Goal: Task Accomplishment & Management: Complete application form

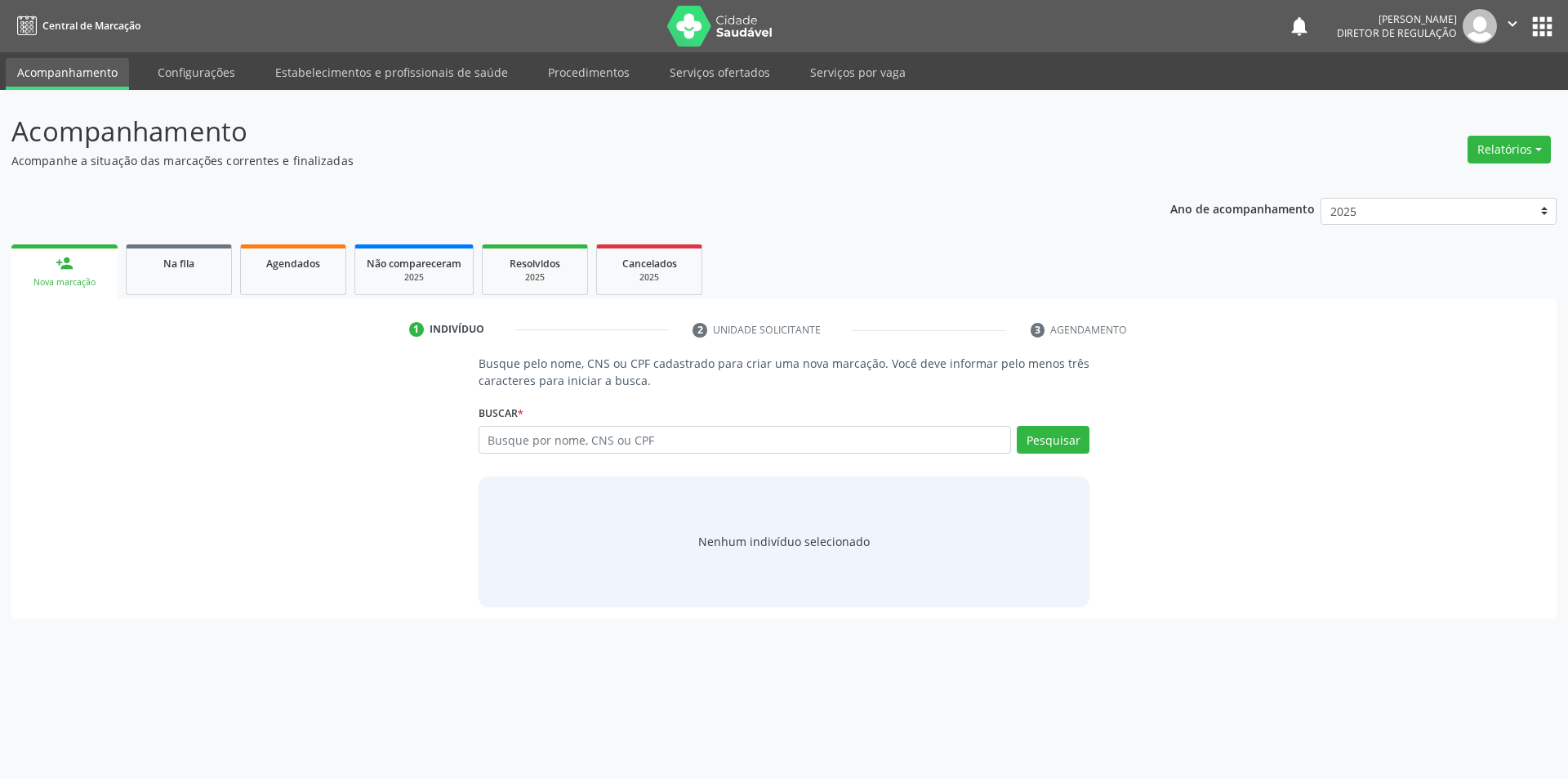
click at [30, 255] on link "person_add Nova marcação" at bounding box center [65, 272] width 106 height 55
type input "700008844027903"
click at [1052, 448] on button "Pesquisar" at bounding box center [1053, 440] width 73 height 27
click at [663, 442] on input "700008844027903" at bounding box center [745, 440] width 533 height 27
click at [484, 438] on input "700008844027903" at bounding box center [484, 447] width 0 height 32
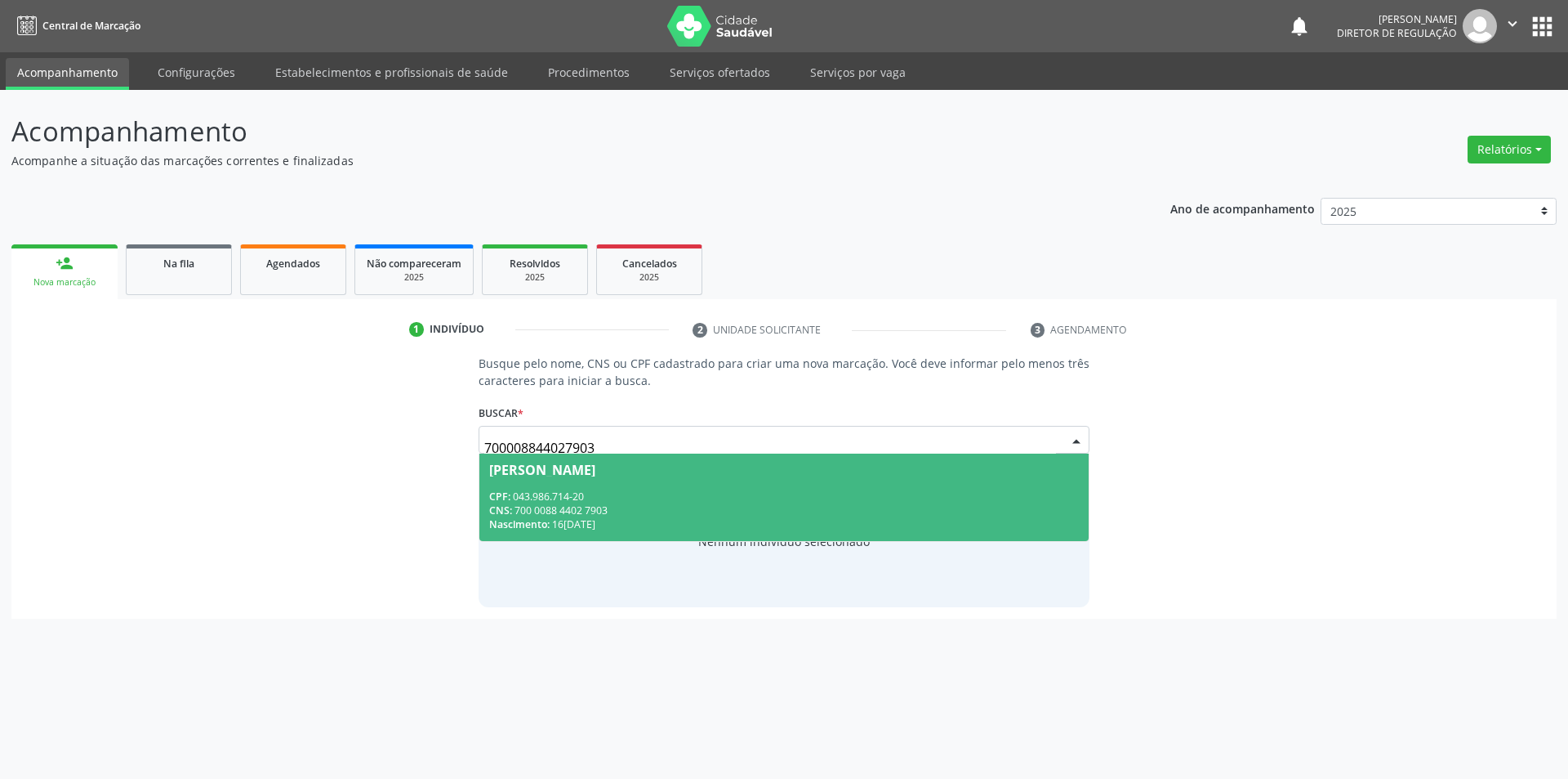
click at [684, 488] on span "Maria Lúcia Rodrigues CPF: 043.986.714-20 CNS: 700 0088 4402 7903 Nascimento: 1…" at bounding box center [784, 496] width 610 height 87
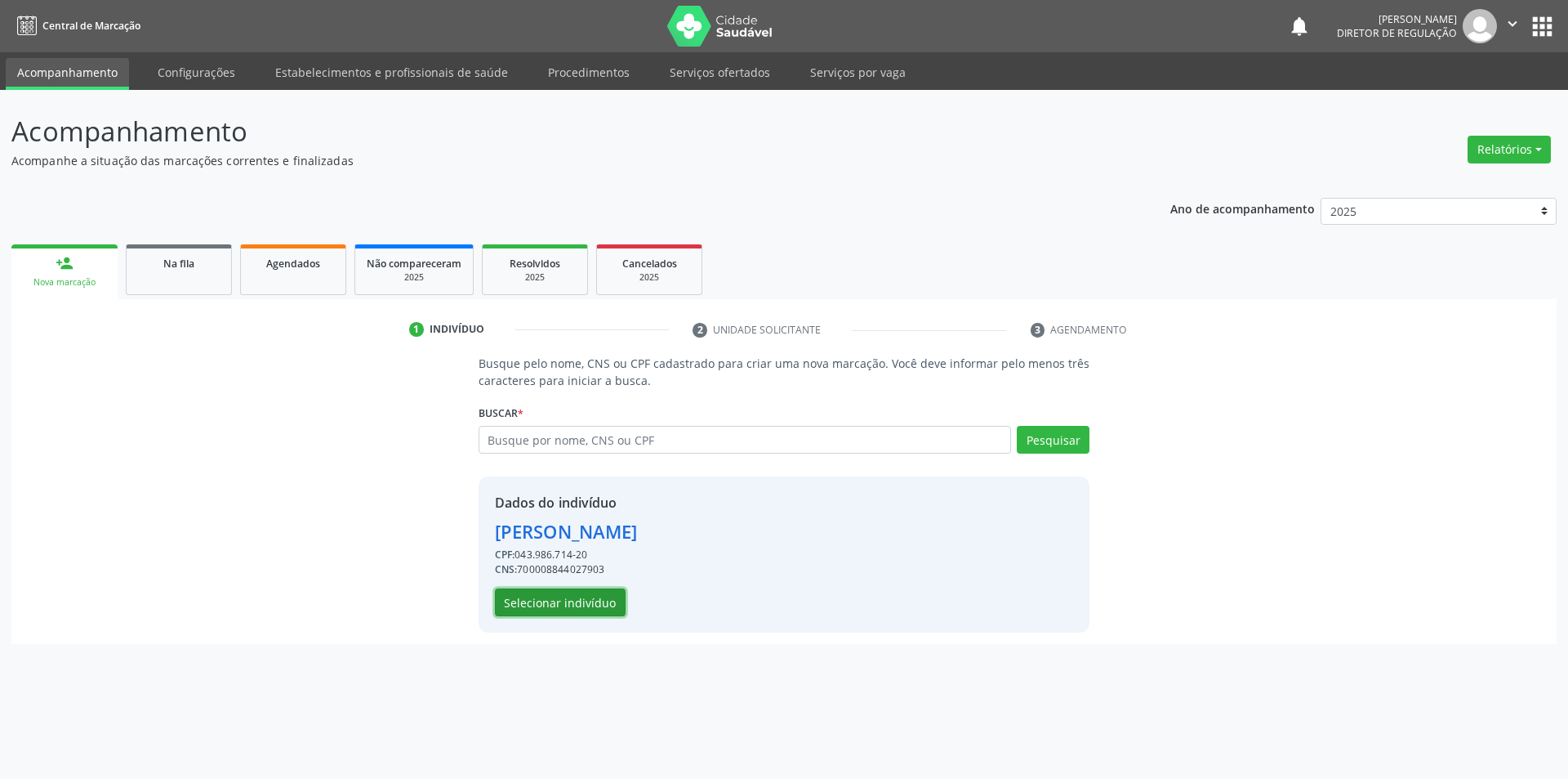
click at [607, 598] on button "Selecionar indivíduo" at bounding box center [560, 602] width 130 height 27
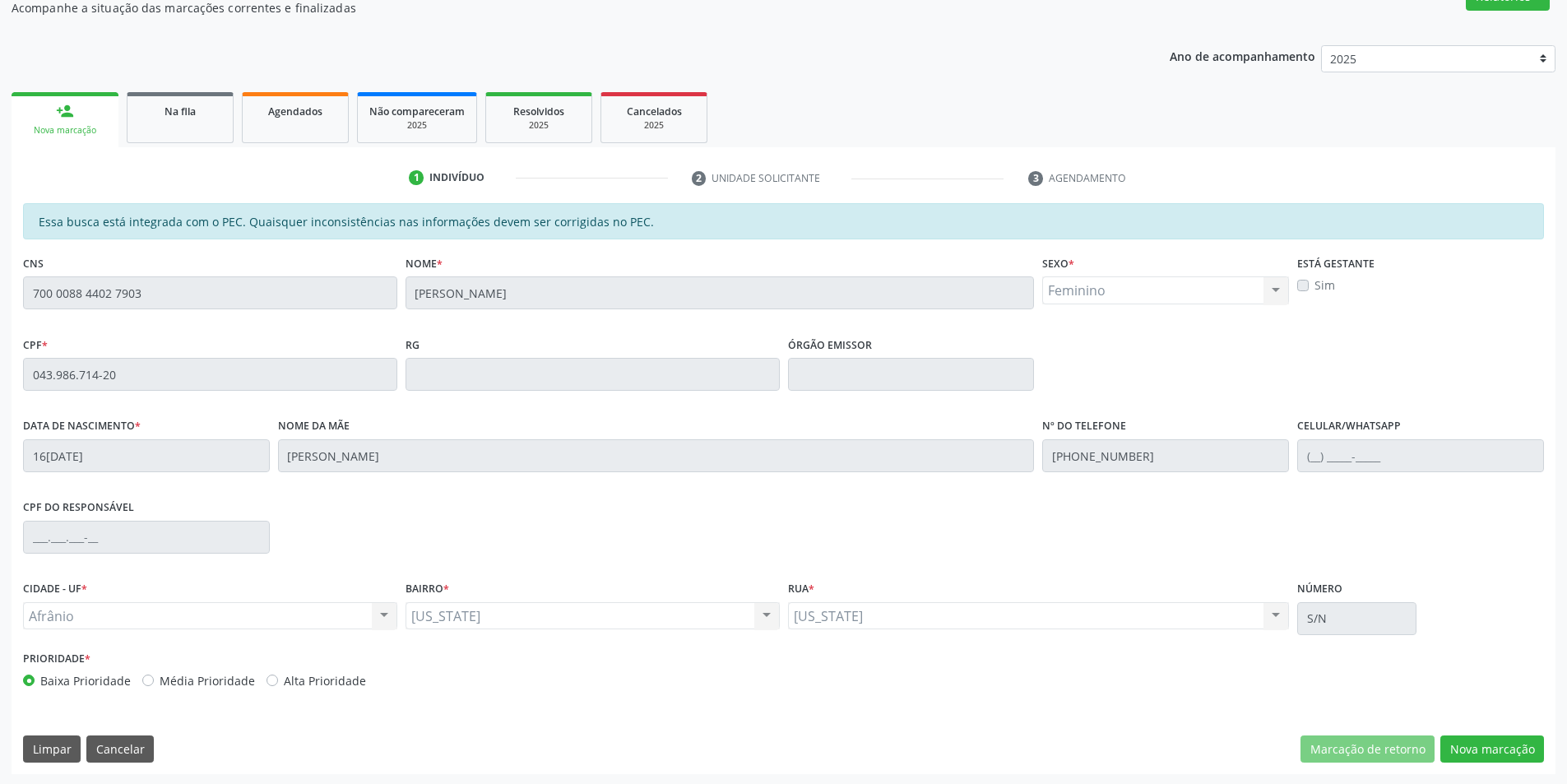
scroll to position [155, 0]
click at [1488, 735] on button "Nova marcação" at bounding box center [1492, 747] width 104 height 28
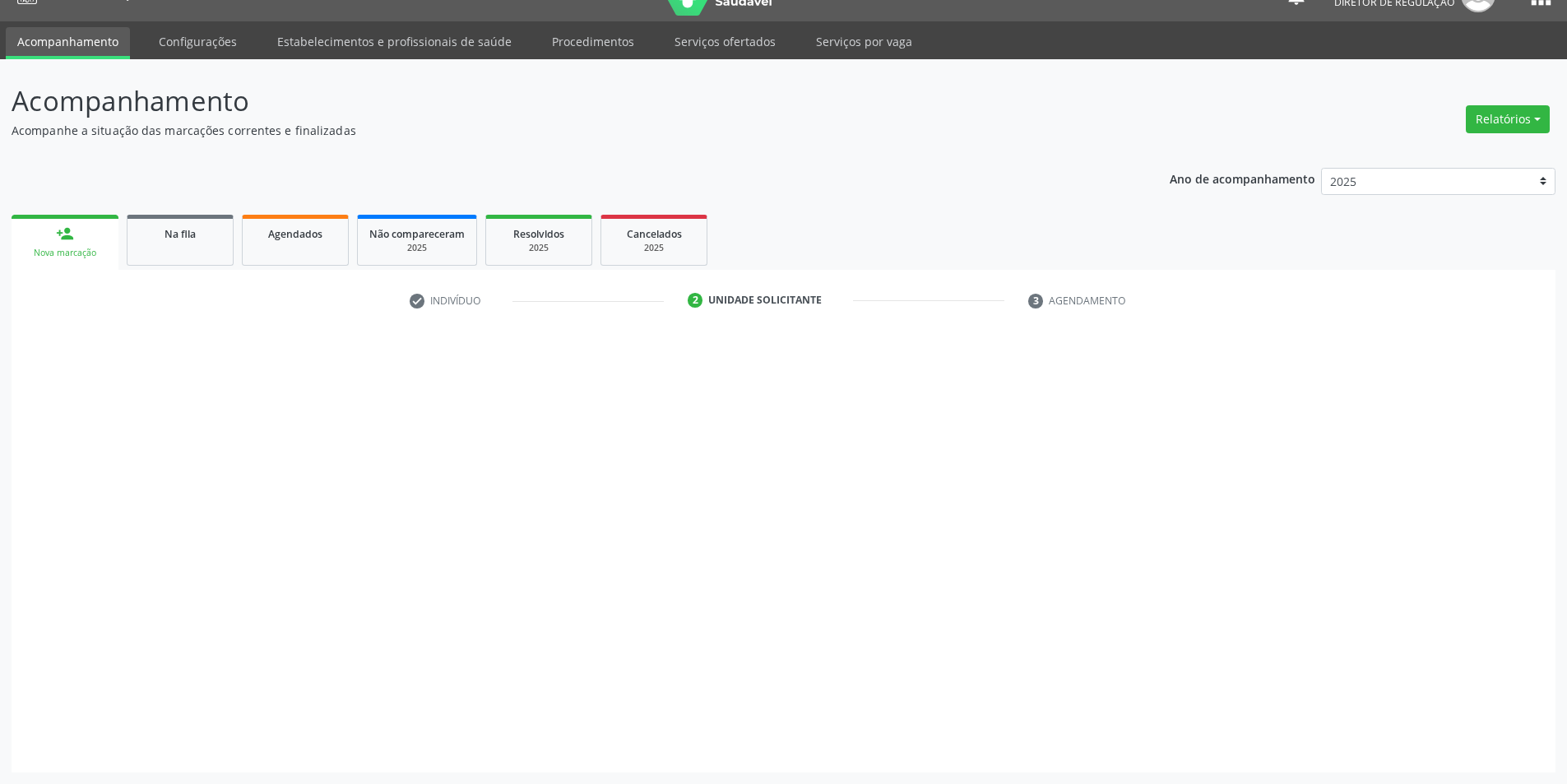
scroll to position [32, 0]
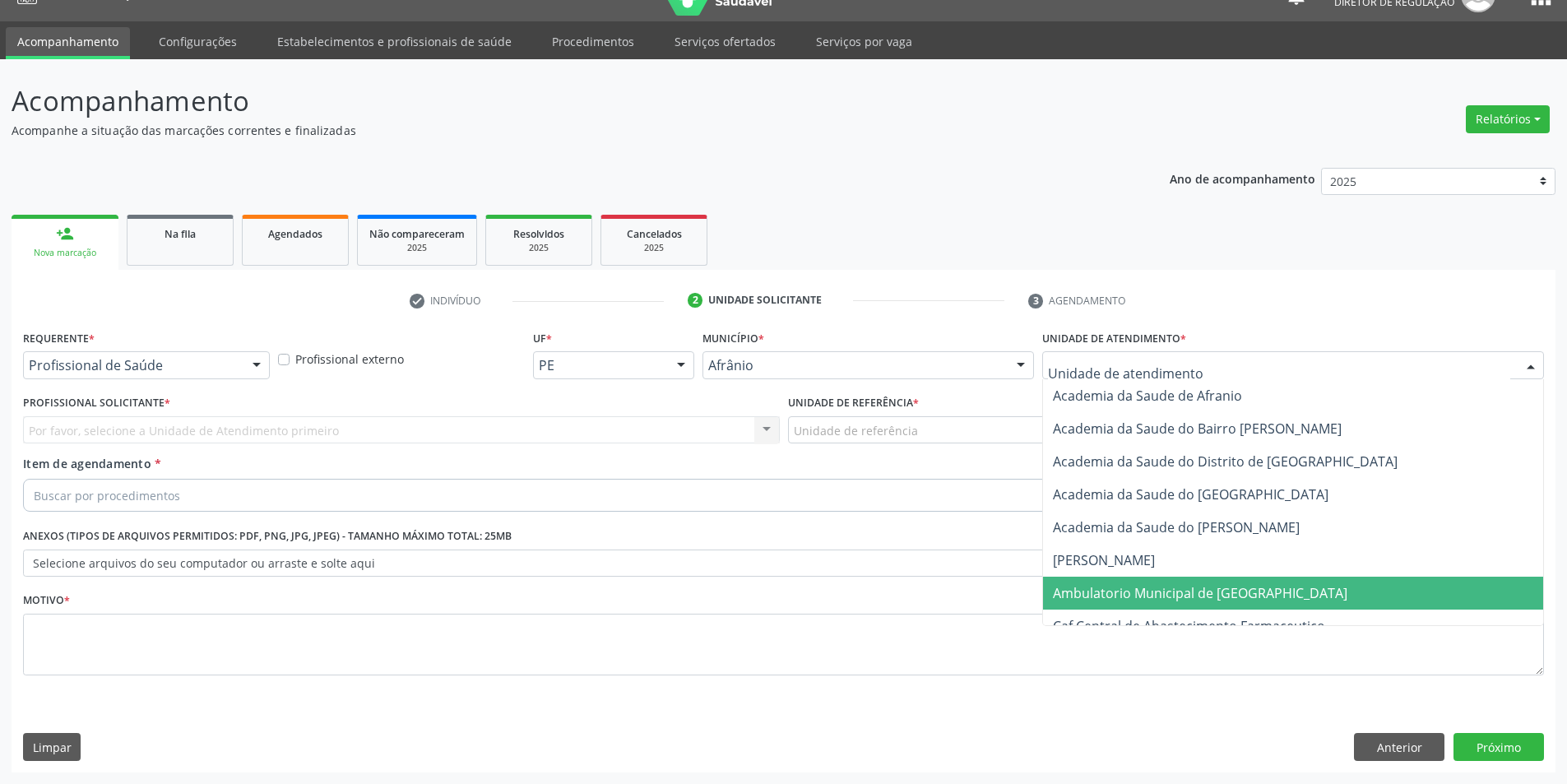
click at [1168, 597] on span "Ambulatorio Municipal de [GEOGRAPHIC_DATA]" at bounding box center [1200, 592] width 294 height 18
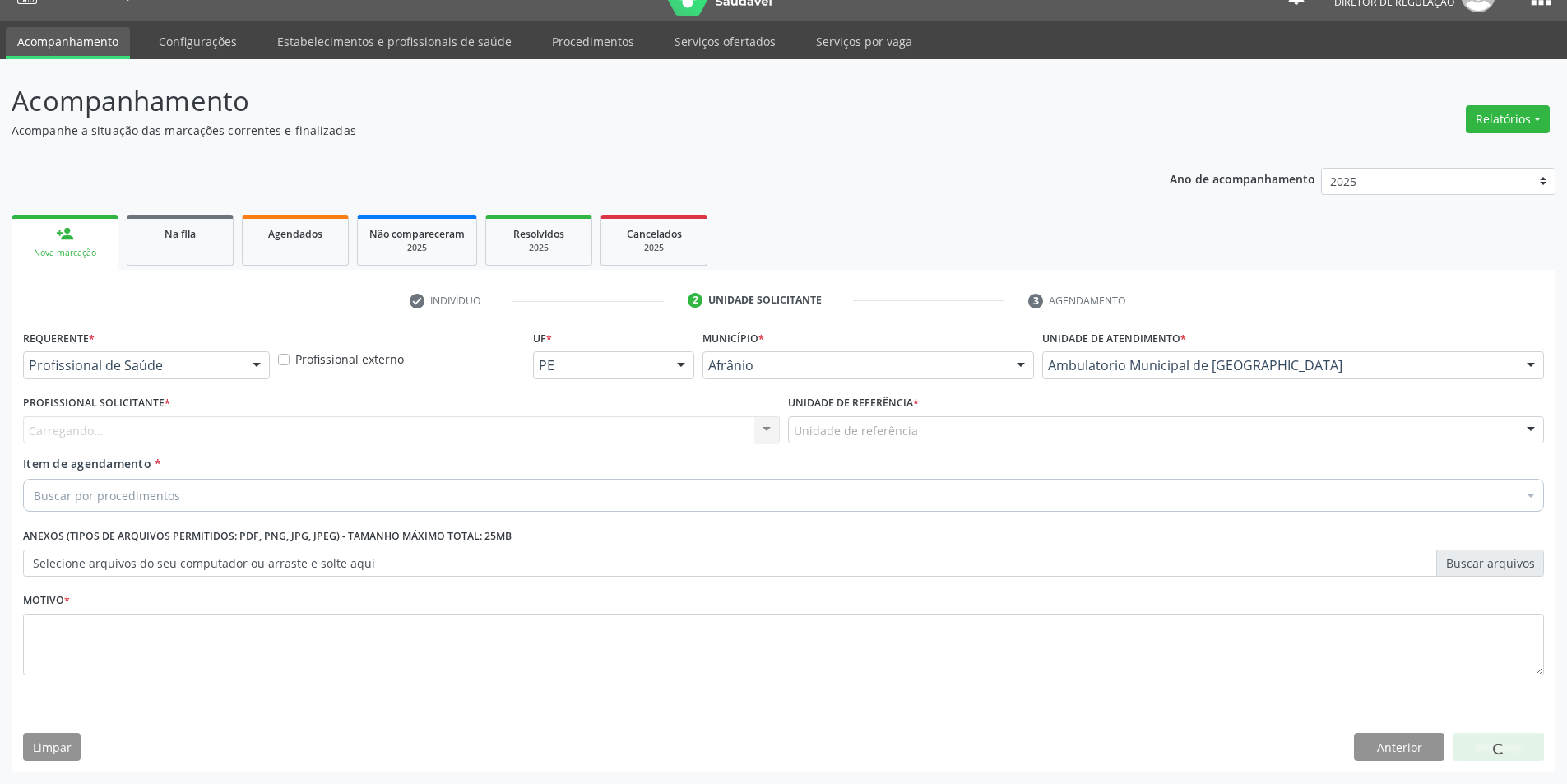
click at [980, 440] on div "Unidade de referência" at bounding box center [1167, 430] width 757 height 28
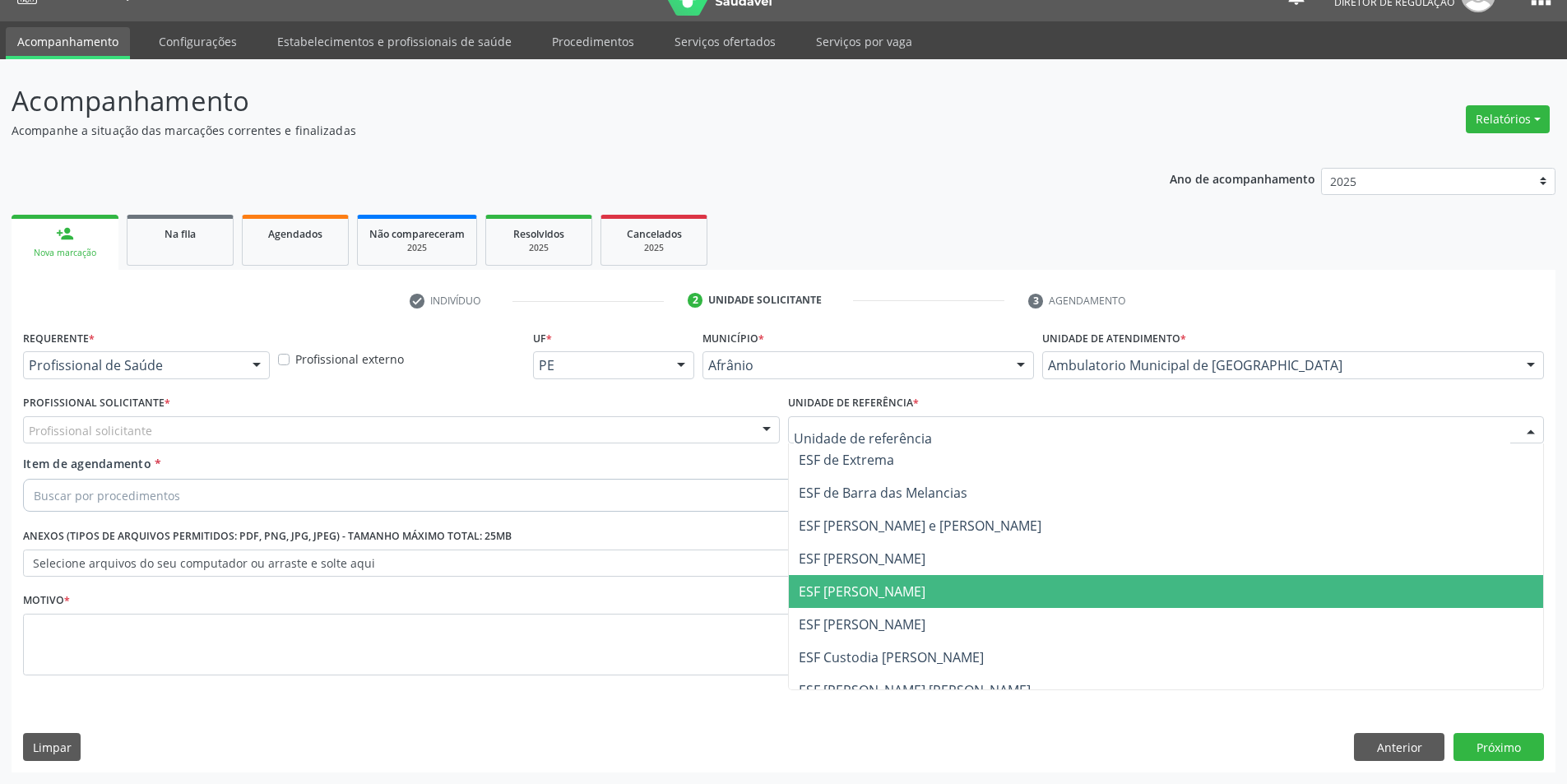
click at [881, 605] on span "ESF [PERSON_NAME]" at bounding box center [1167, 590] width 755 height 33
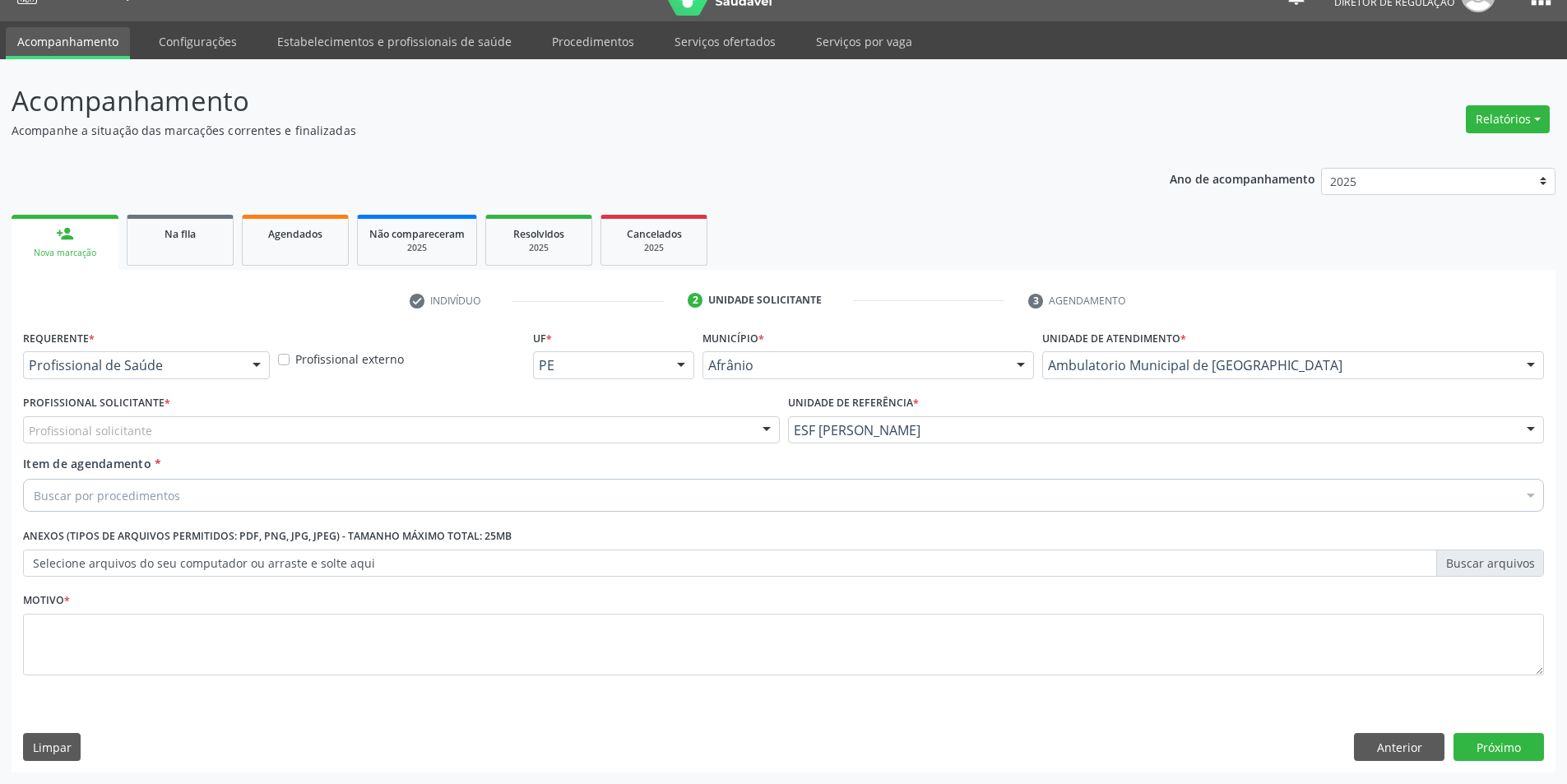
click at [562, 426] on div "Profissional solicitante" at bounding box center [401, 430] width 757 height 28
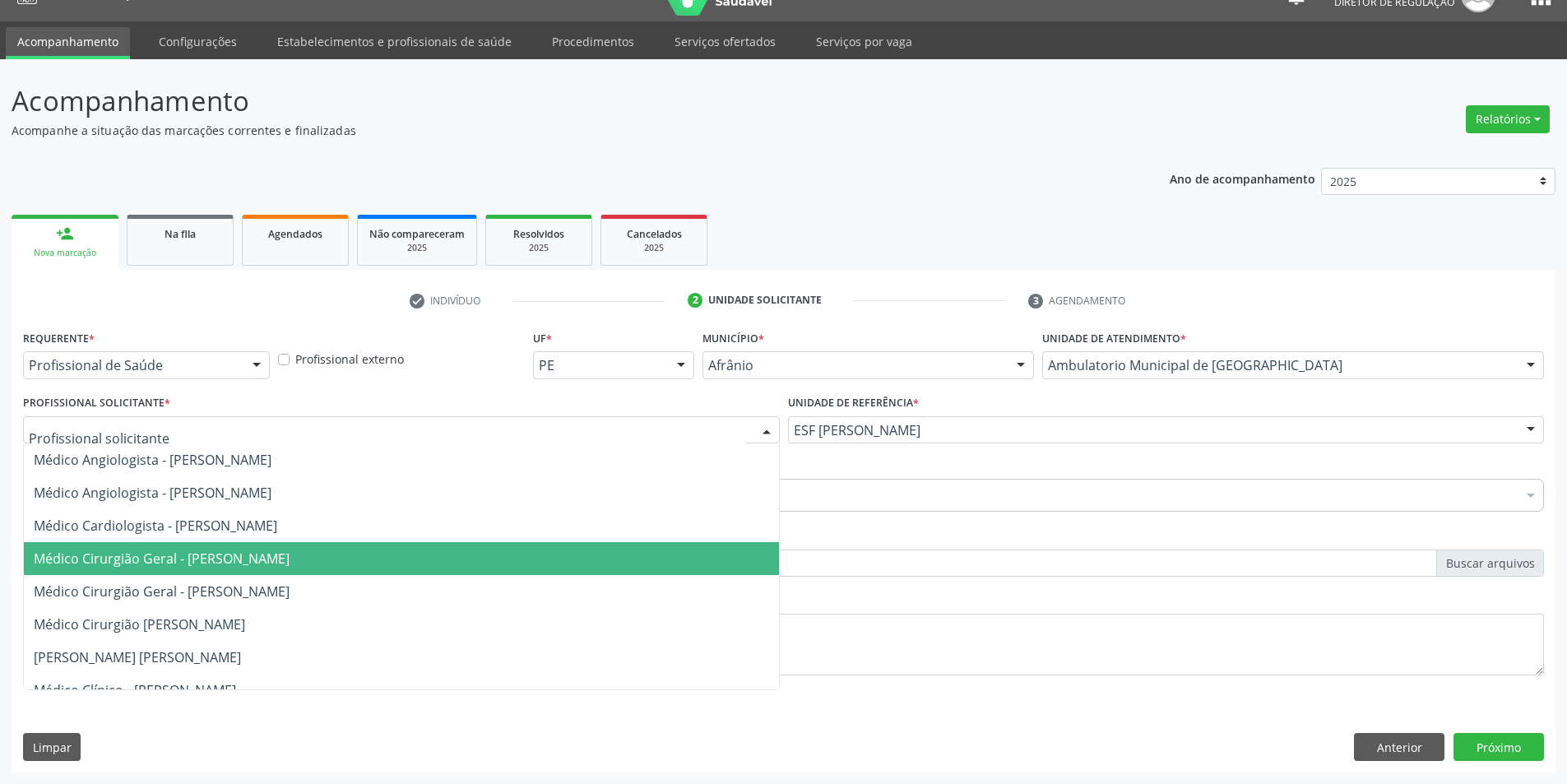
click at [318, 570] on span "Médico Cirurgião Geral - [PERSON_NAME]" at bounding box center [401, 558] width 755 height 33
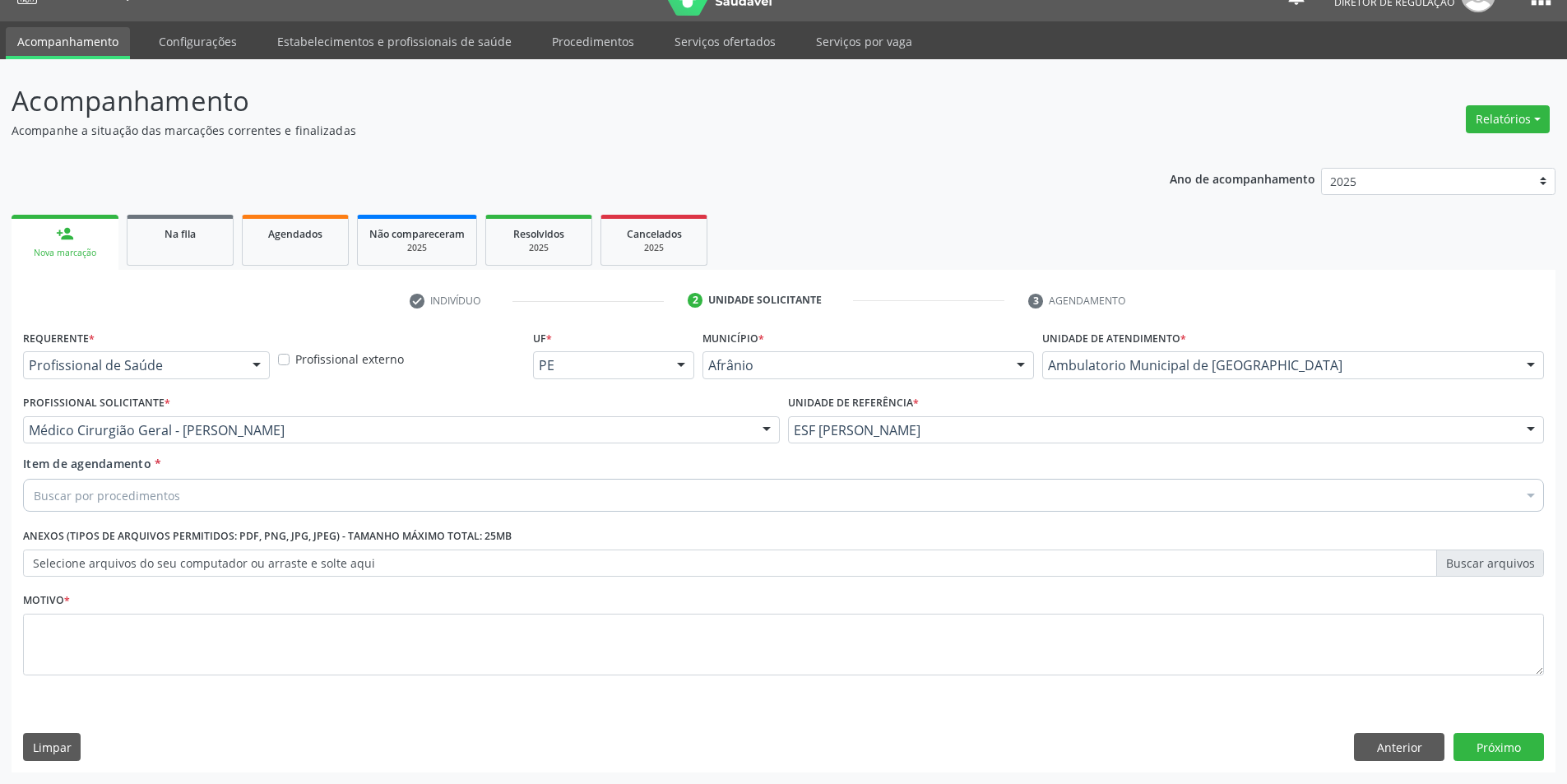
click at [229, 500] on div "Buscar por procedimentos" at bounding box center [784, 495] width 1522 height 33
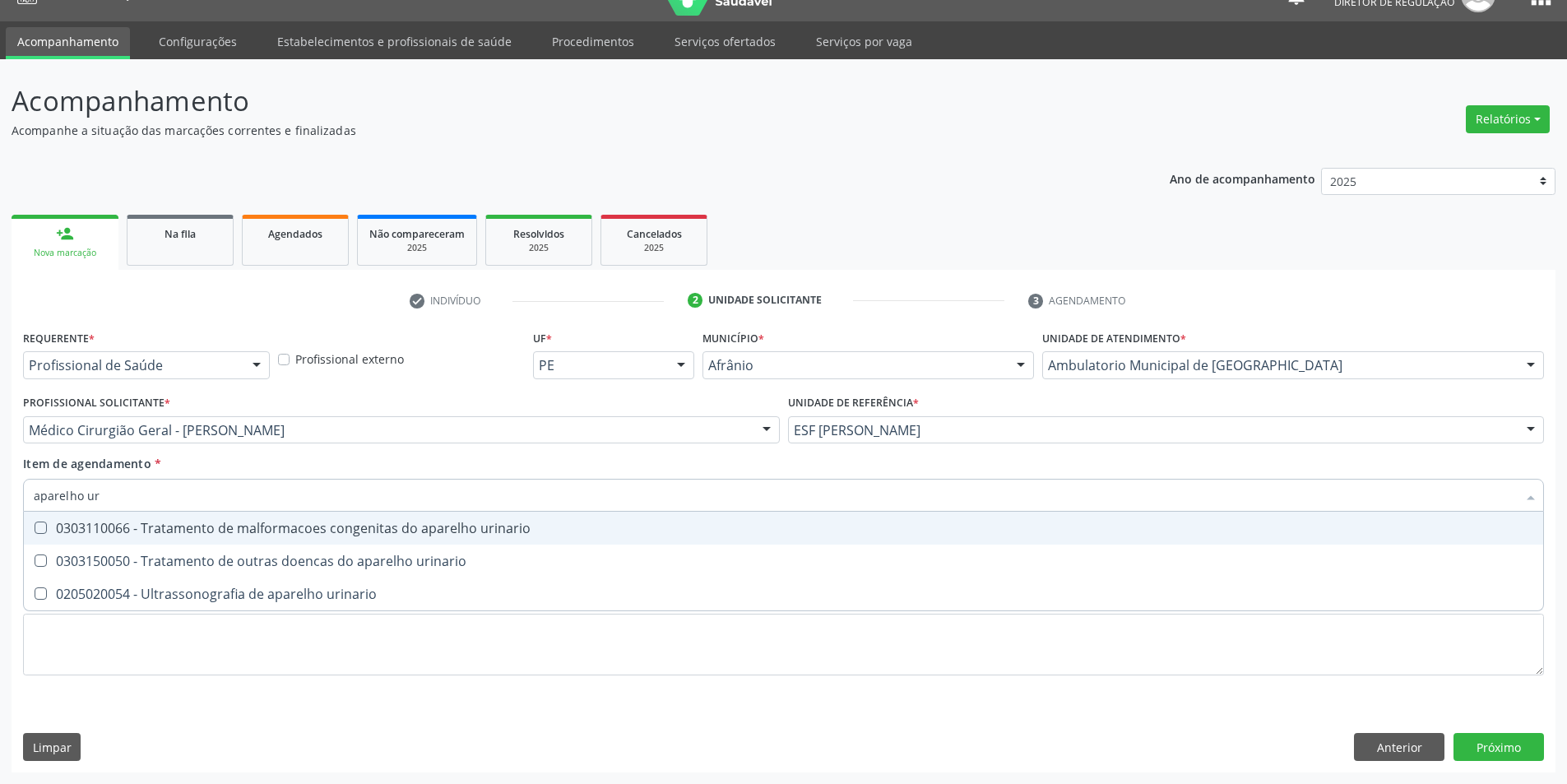
type input "aparelho uri"
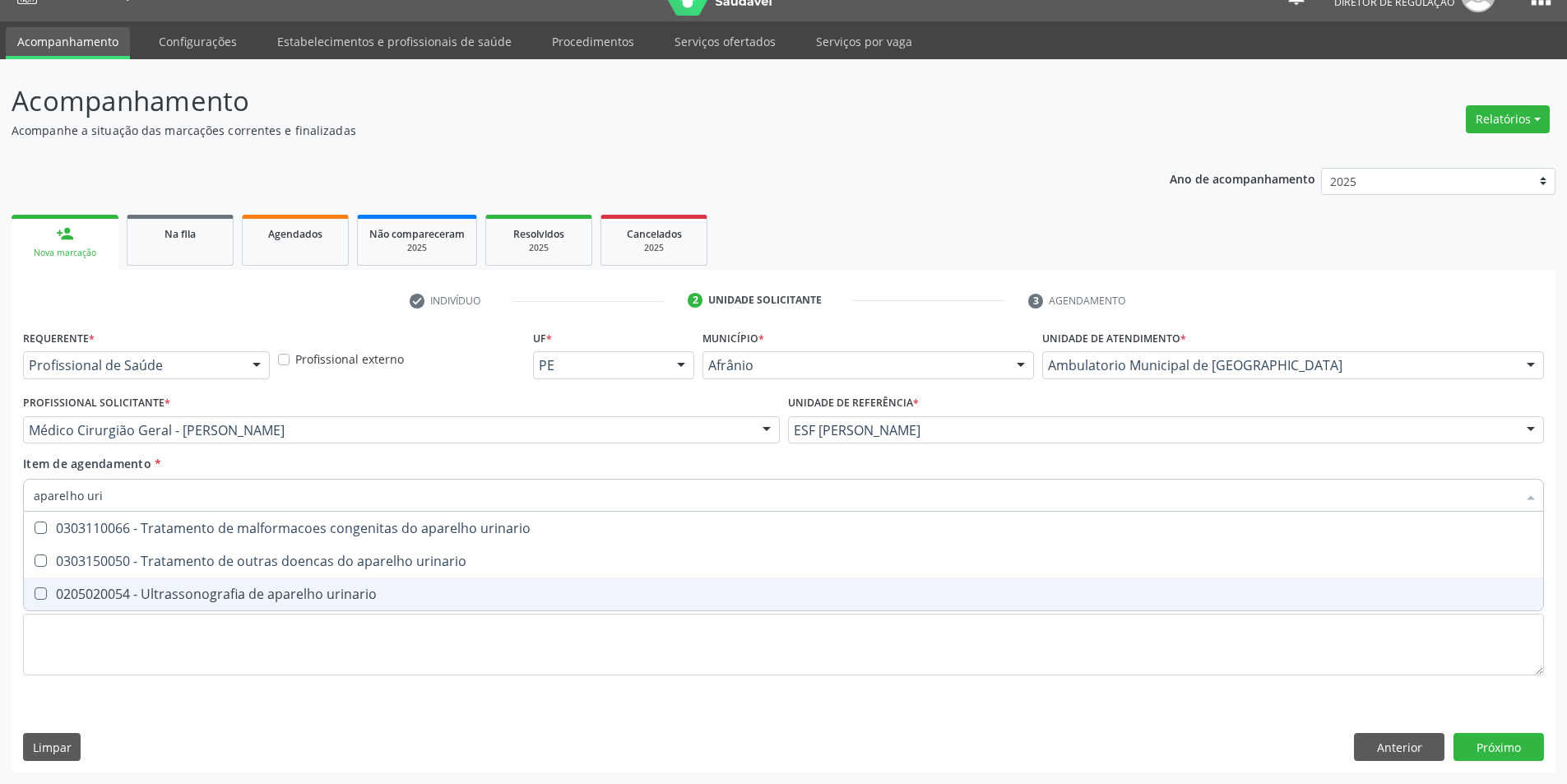
click at [282, 584] on span "0205020054 - Ultrassonografia de aparelho urinario" at bounding box center [784, 593] width 1520 height 33
checkbox urinario "true"
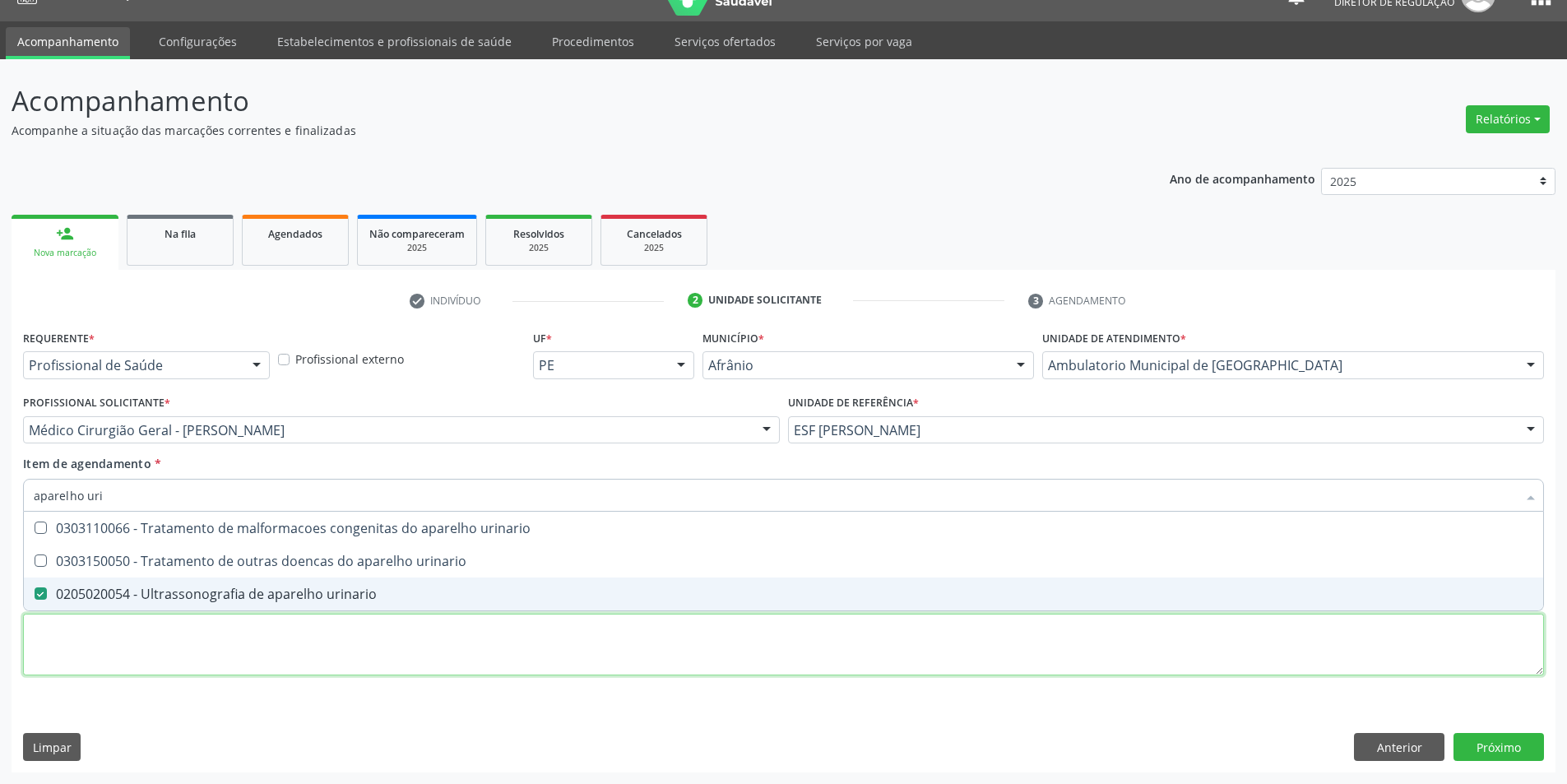
click at [261, 653] on div "Requerente * Profissional de Saúde Profissional de Saúde Paciente Nenhum result…" at bounding box center [784, 511] width 1522 height 372
checkbox urinario "true"
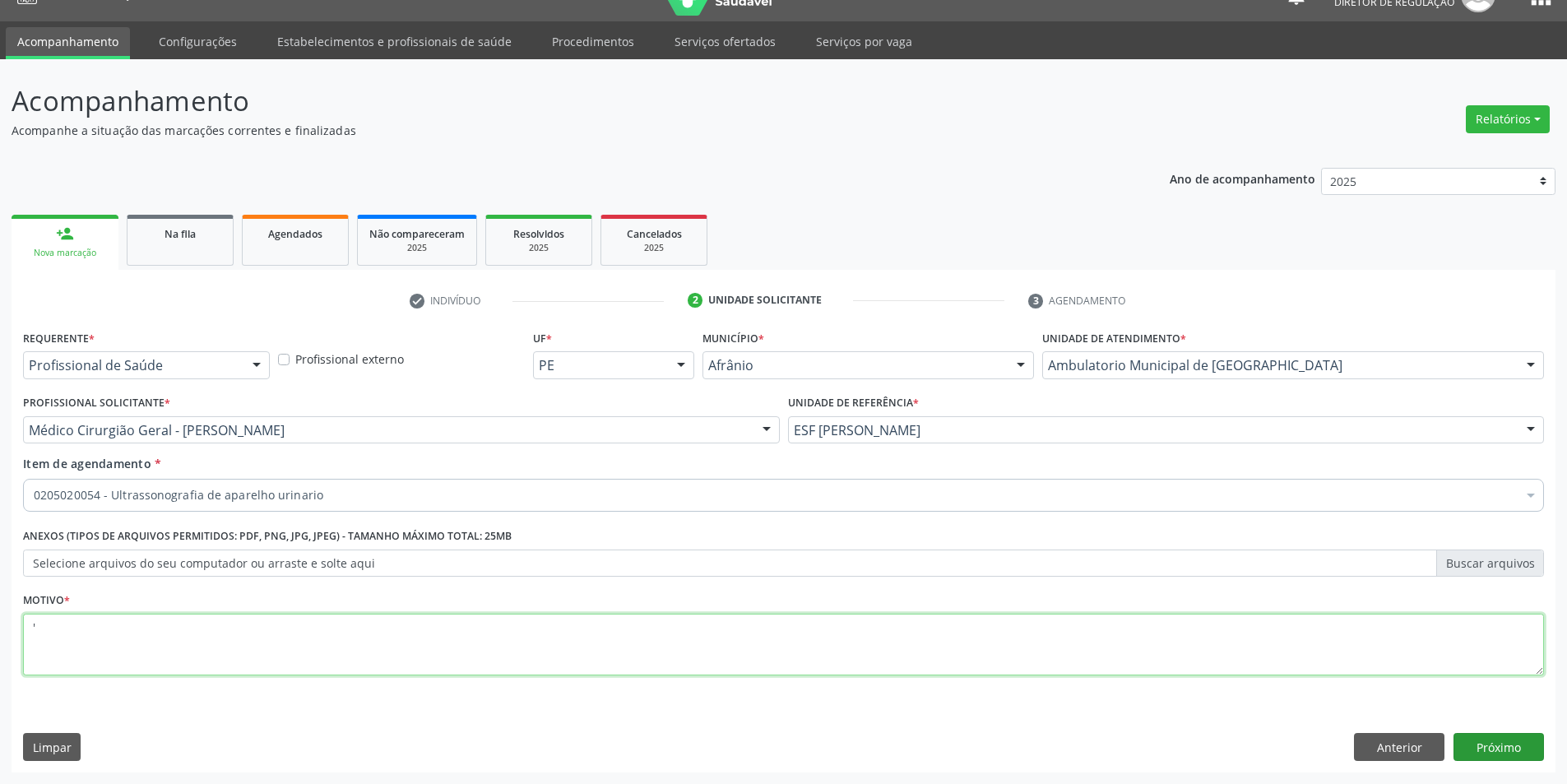
type textarea "'"
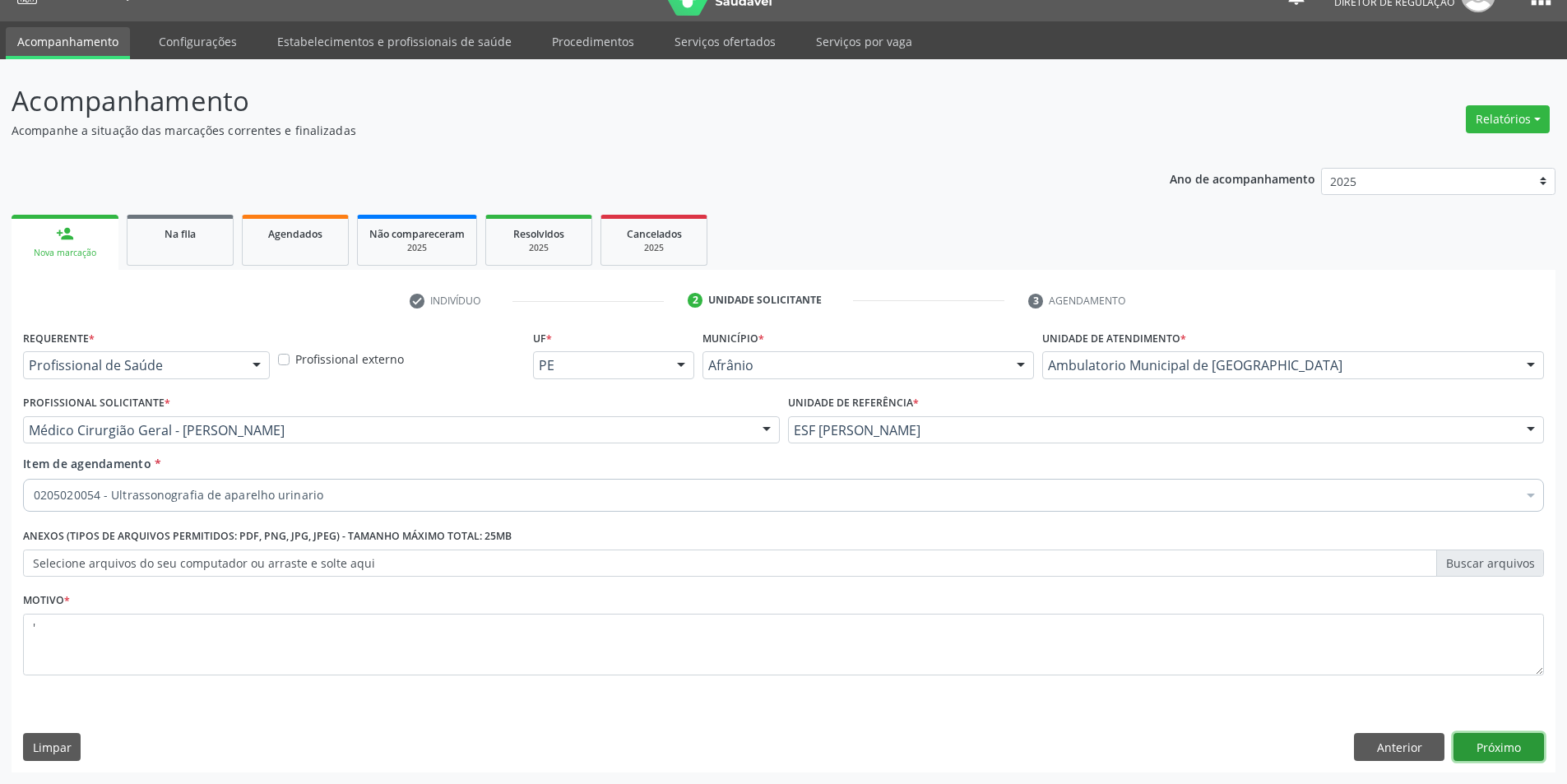
click at [1508, 754] on button "Próximo" at bounding box center [1499, 746] width 91 height 28
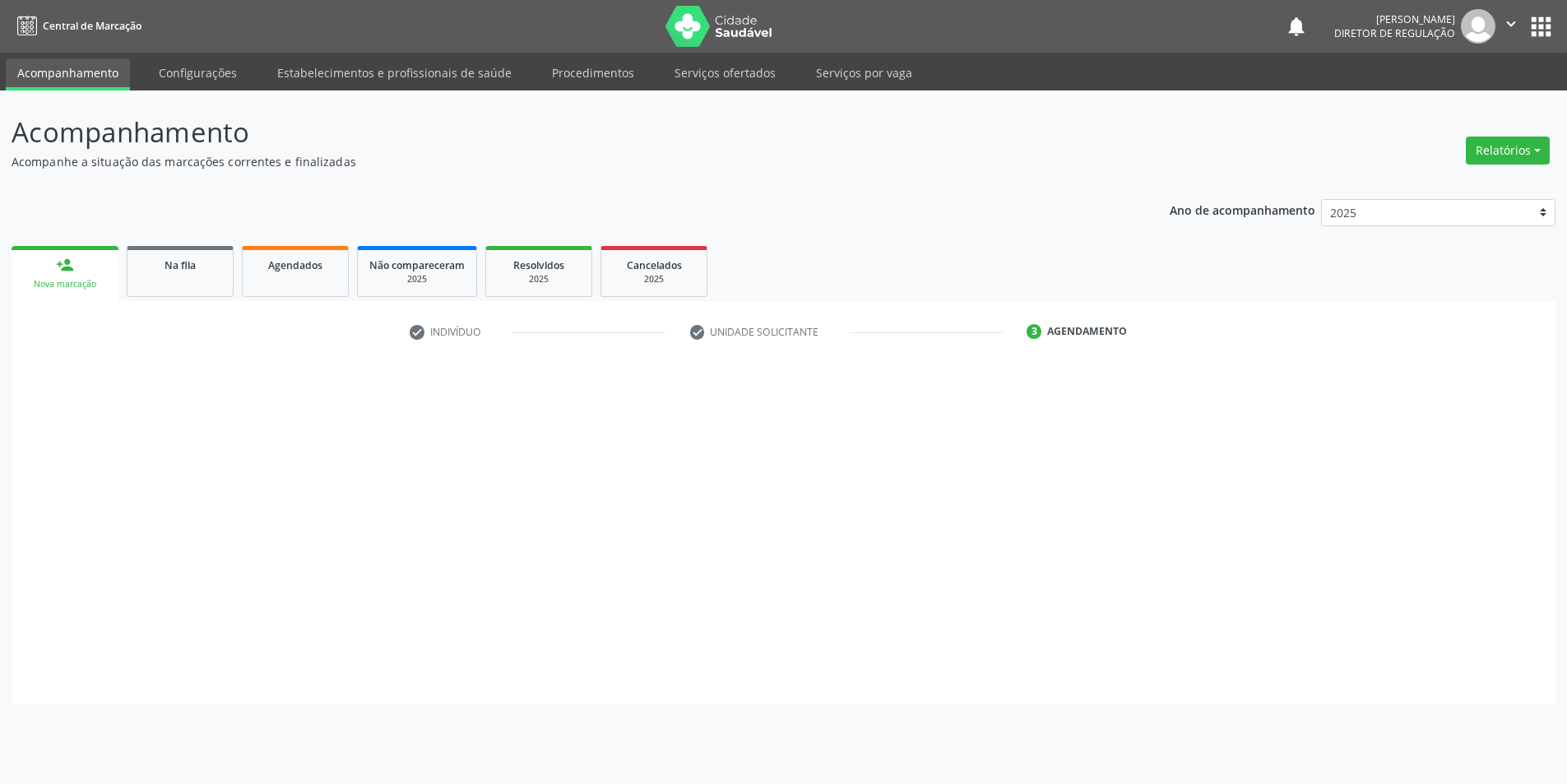
scroll to position [0, 0]
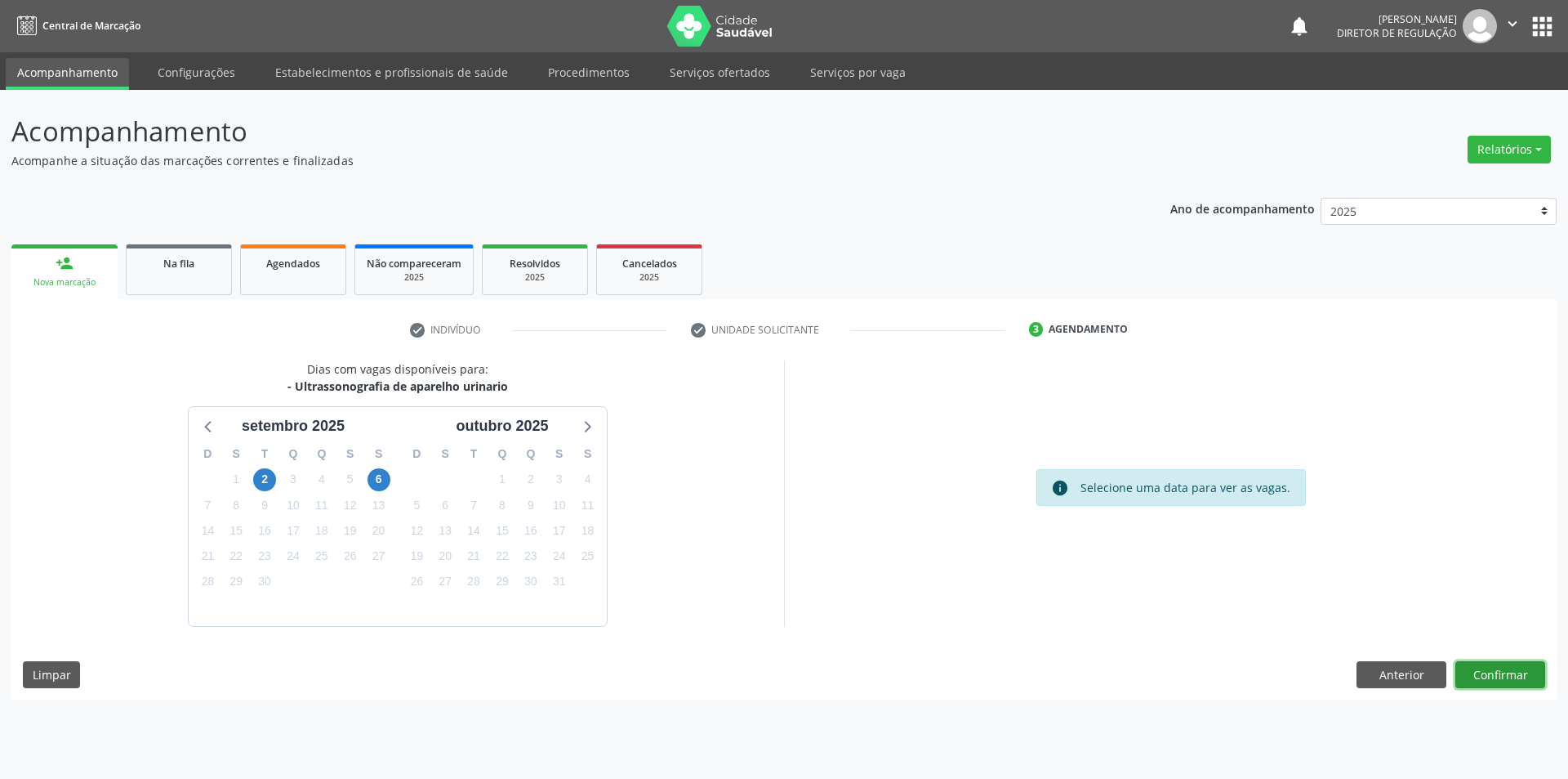
click at [1498, 674] on button "Confirmar" at bounding box center [1500, 675] width 90 height 27
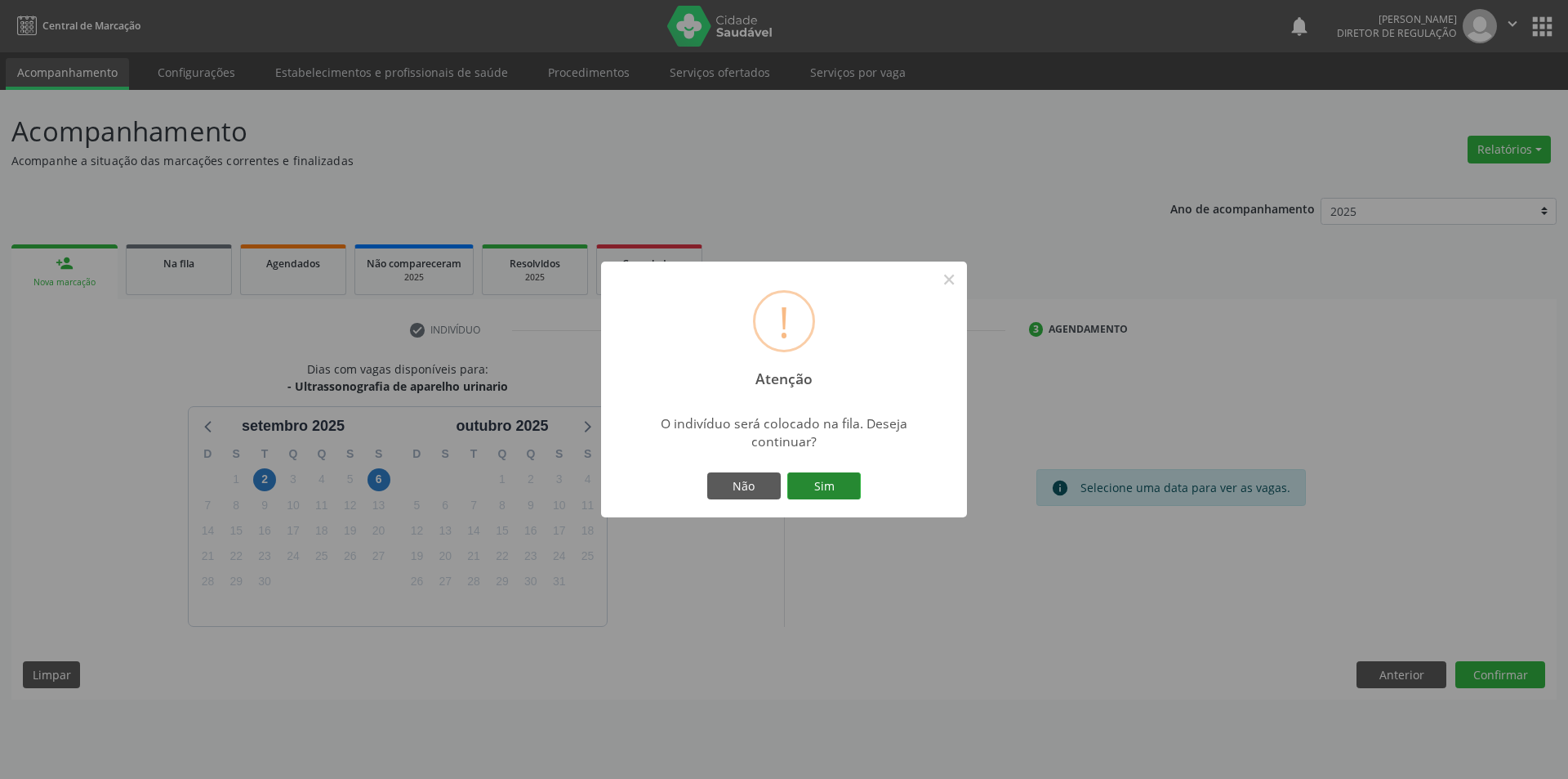
click at [834, 477] on button "Sim" at bounding box center [824, 486] width 74 height 27
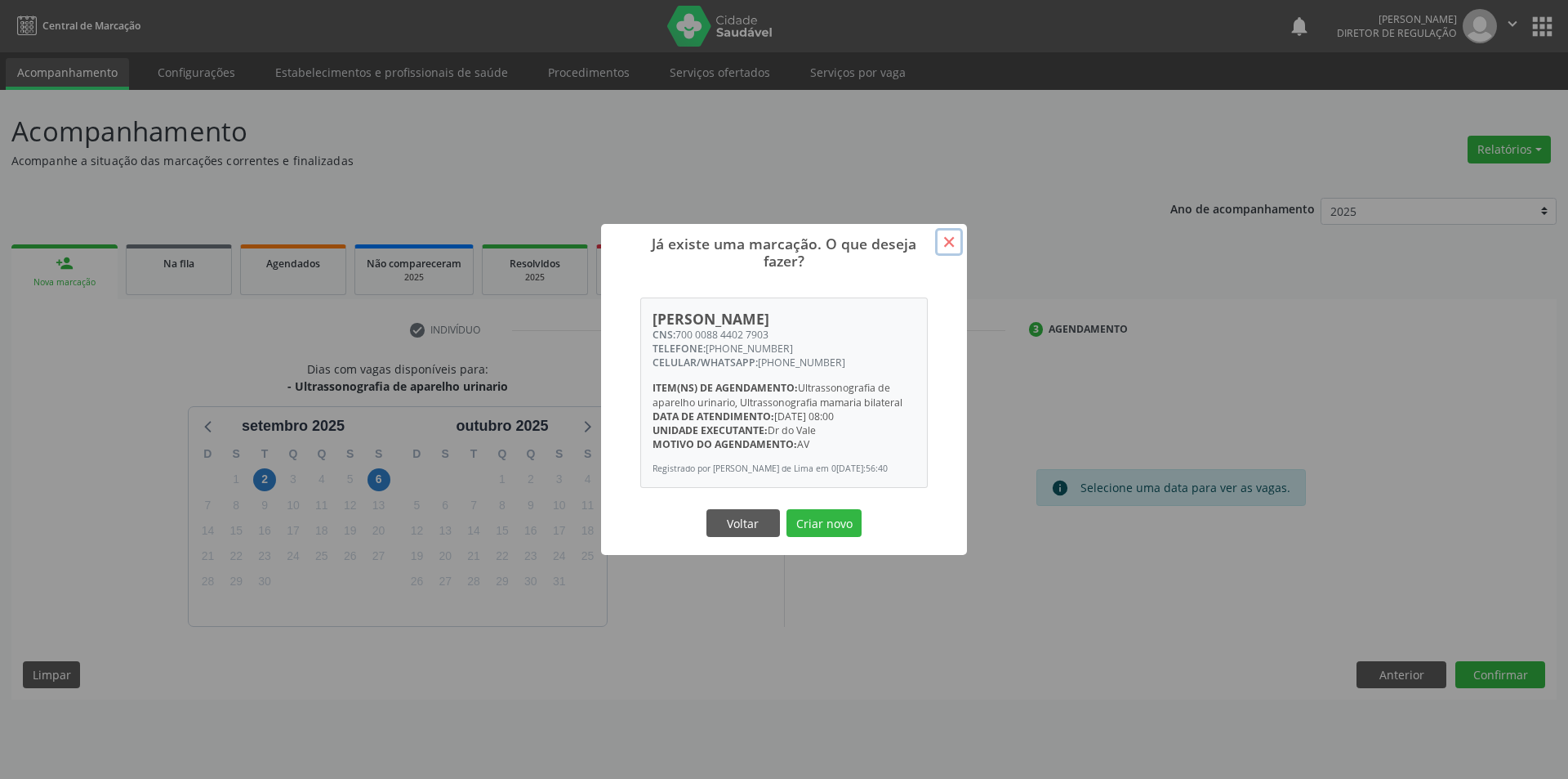
click at [960, 232] on button "×" at bounding box center [948, 241] width 27 height 27
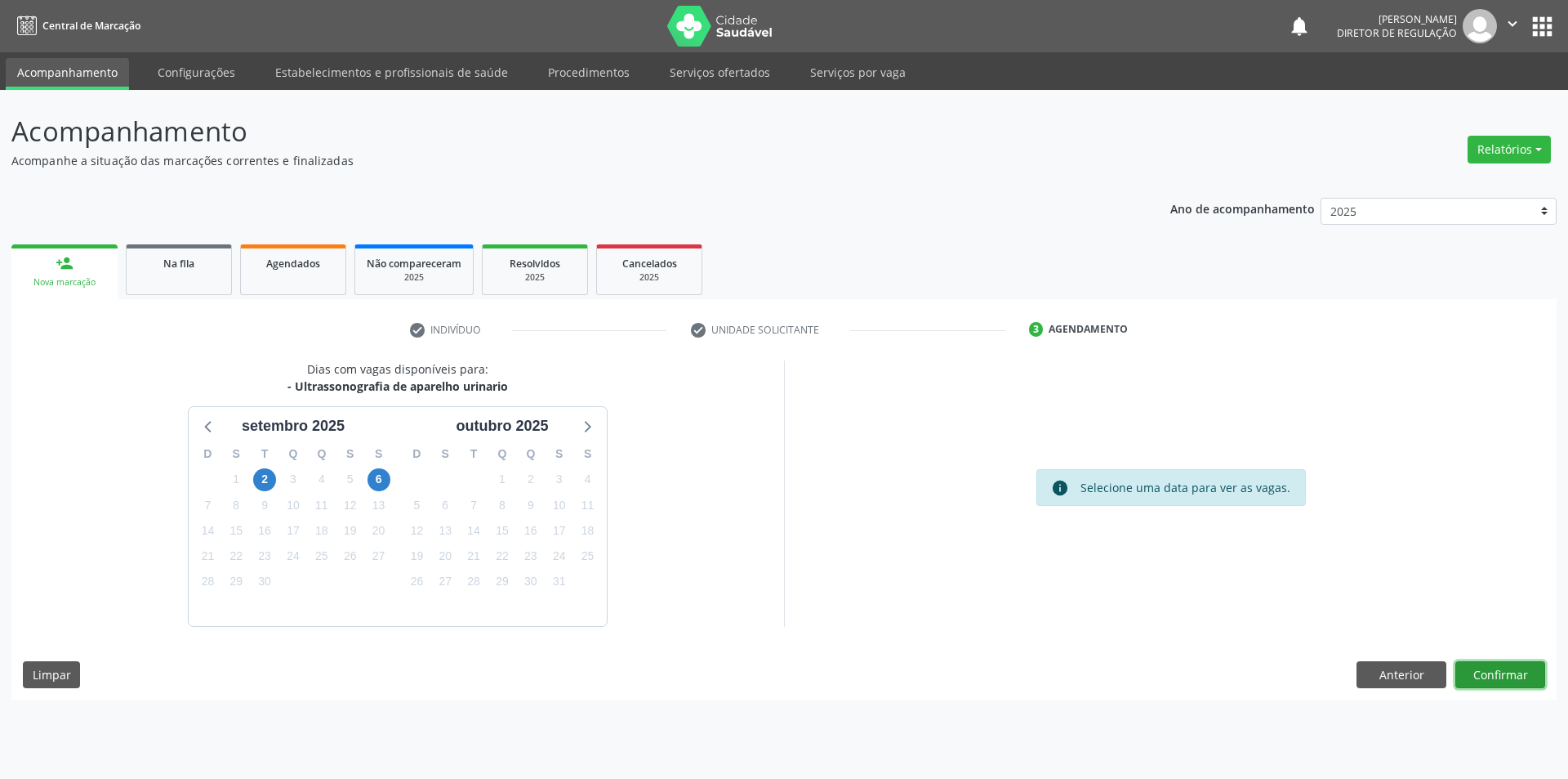
click at [1502, 680] on button "Confirmar" at bounding box center [1500, 675] width 90 height 27
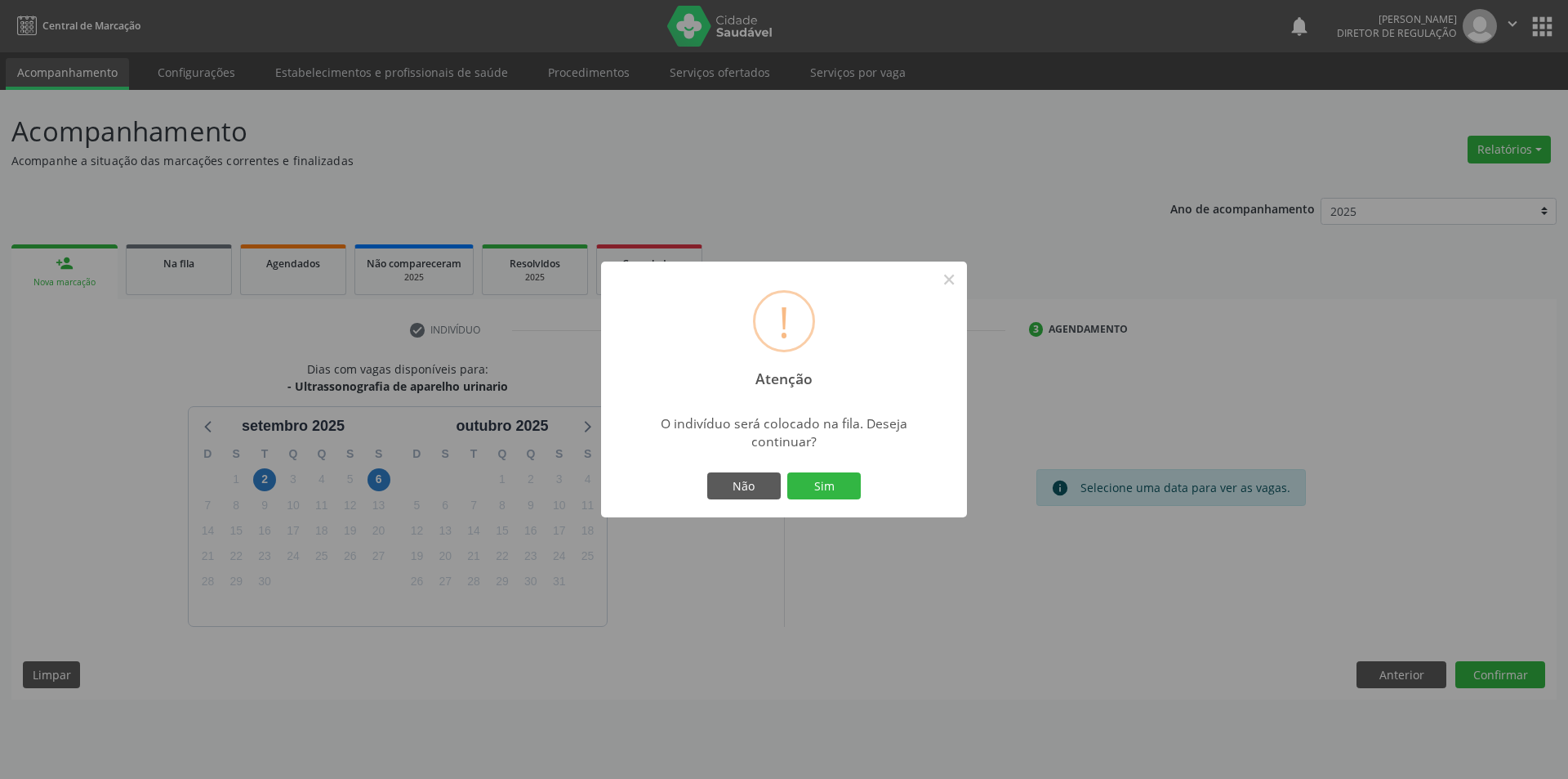
click at [867, 483] on div "! Atenção × O indivíduo será colocado na fila. Deseja continuar? Não Sim" at bounding box center [784, 389] width 366 height 256
click at [854, 485] on button "Sim" at bounding box center [824, 486] width 74 height 27
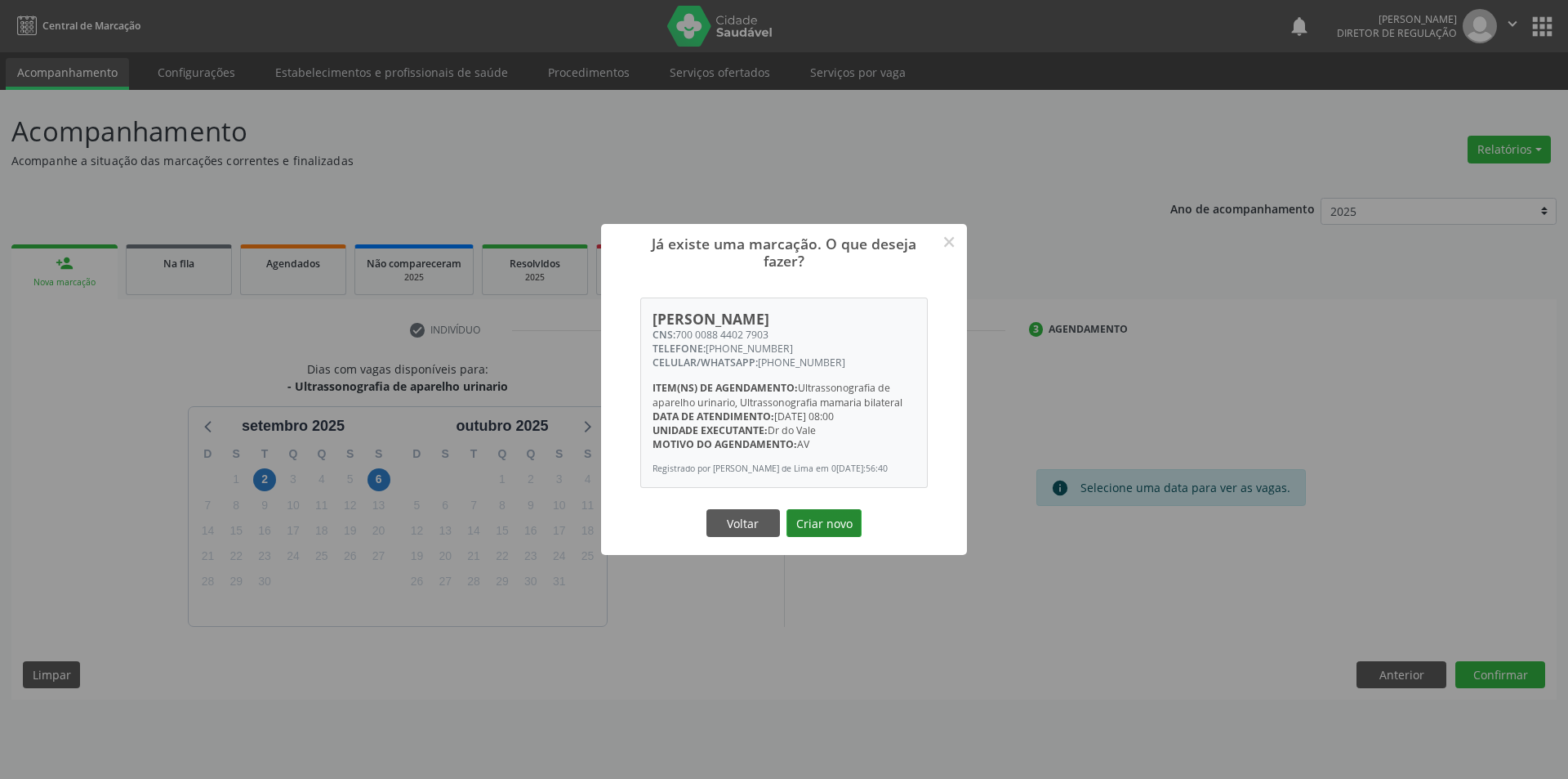
click at [832, 531] on button "Criar novo" at bounding box center [824, 523] width 76 height 27
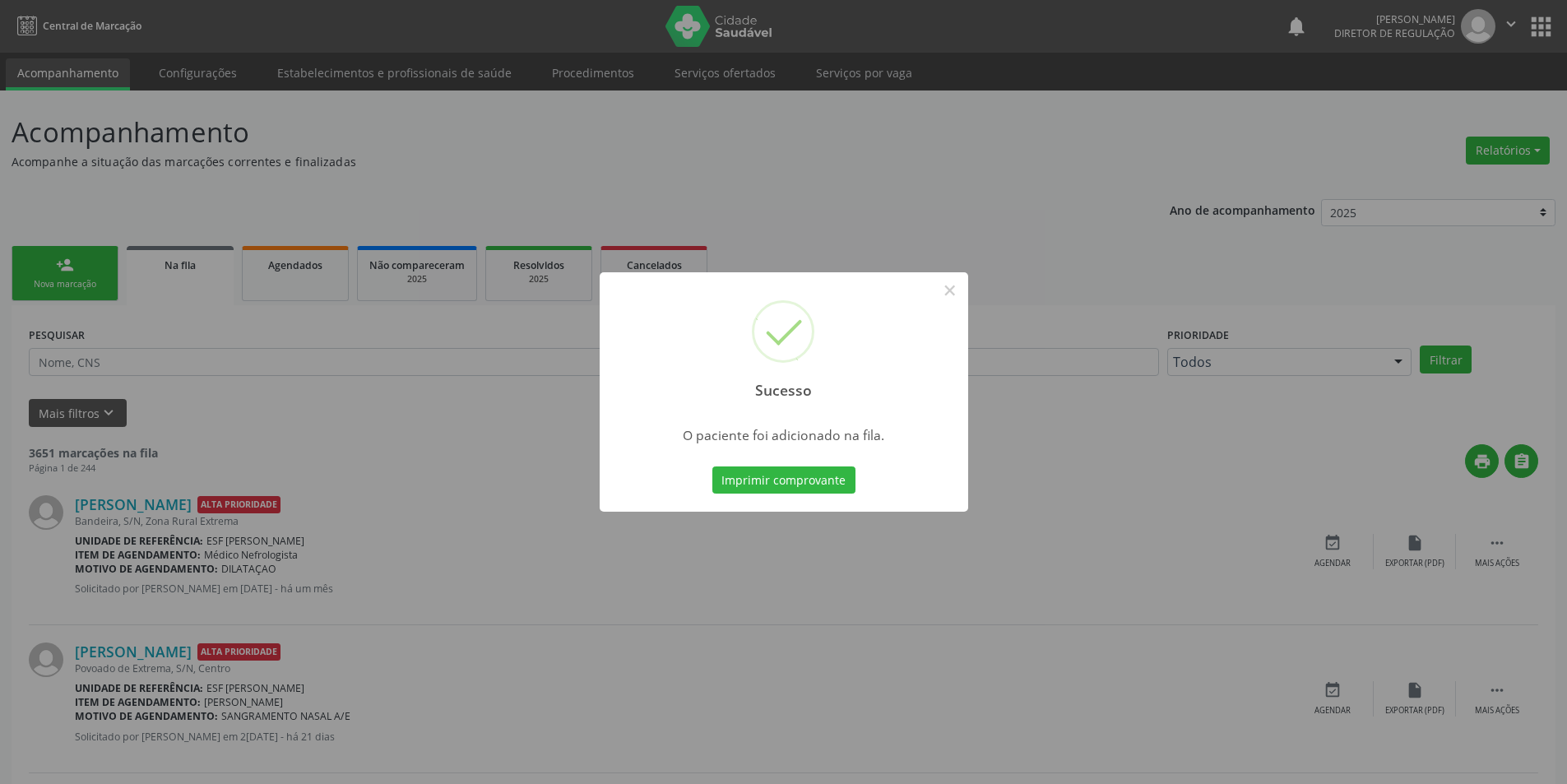
click at [948, 292] on button "×" at bounding box center [950, 290] width 28 height 28
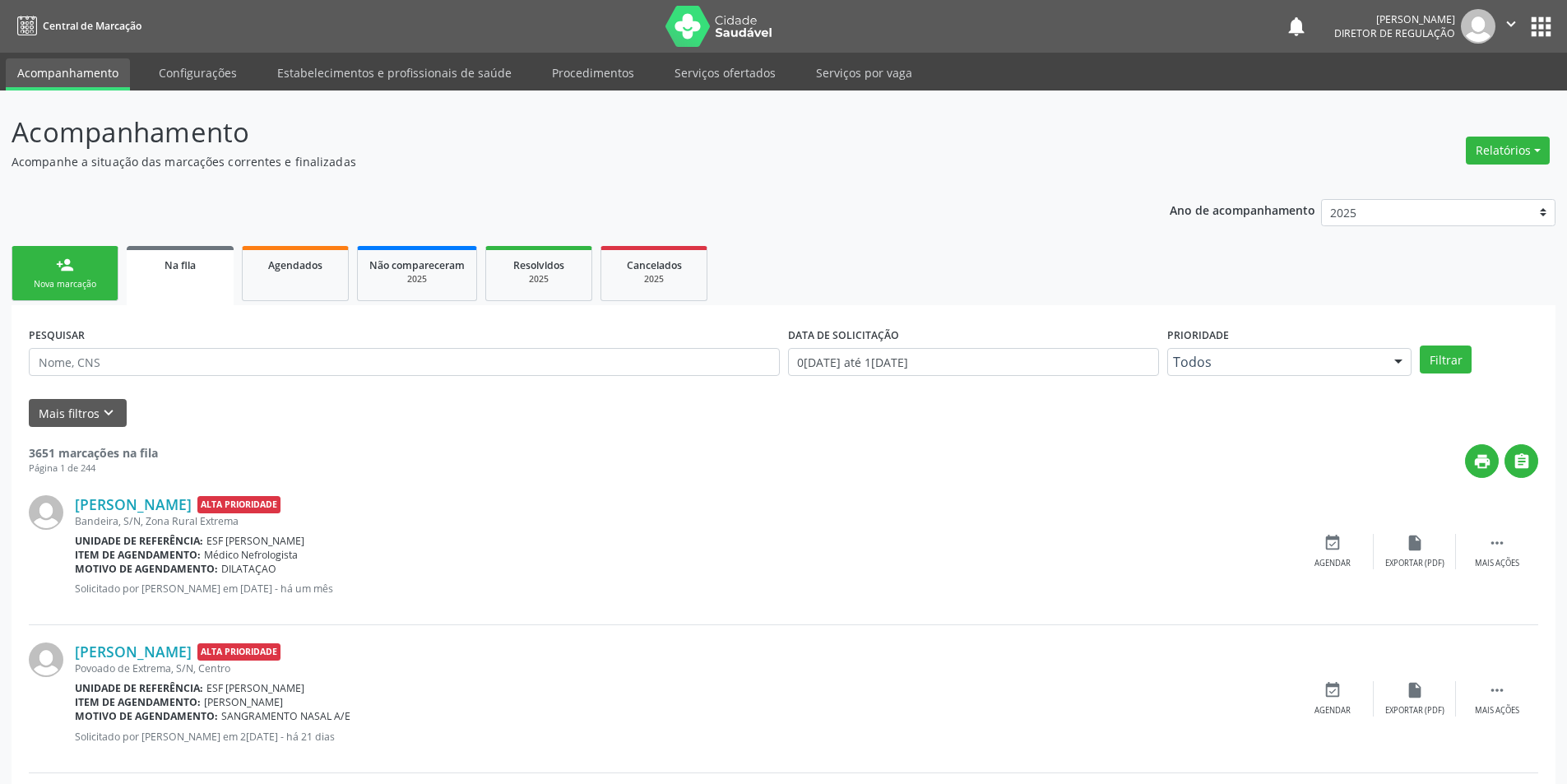
click at [79, 264] on link "person_add Nova marcação" at bounding box center [65, 274] width 107 height 55
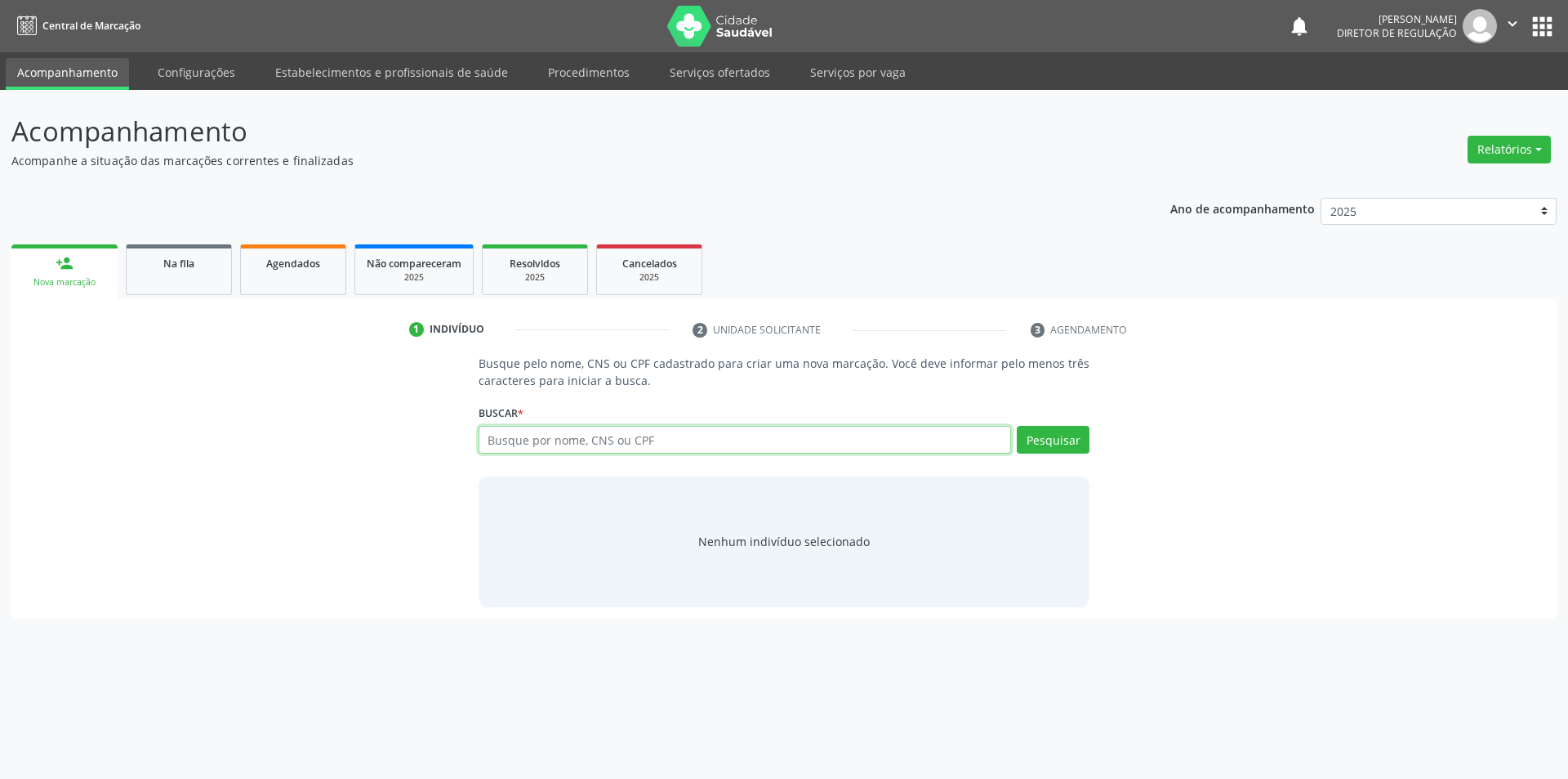
click at [577, 447] on input "text" at bounding box center [745, 440] width 533 height 27
type input "706309704427477"
click at [1051, 448] on button "Pesquisar" at bounding box center [1053, 440] width 73 height 27
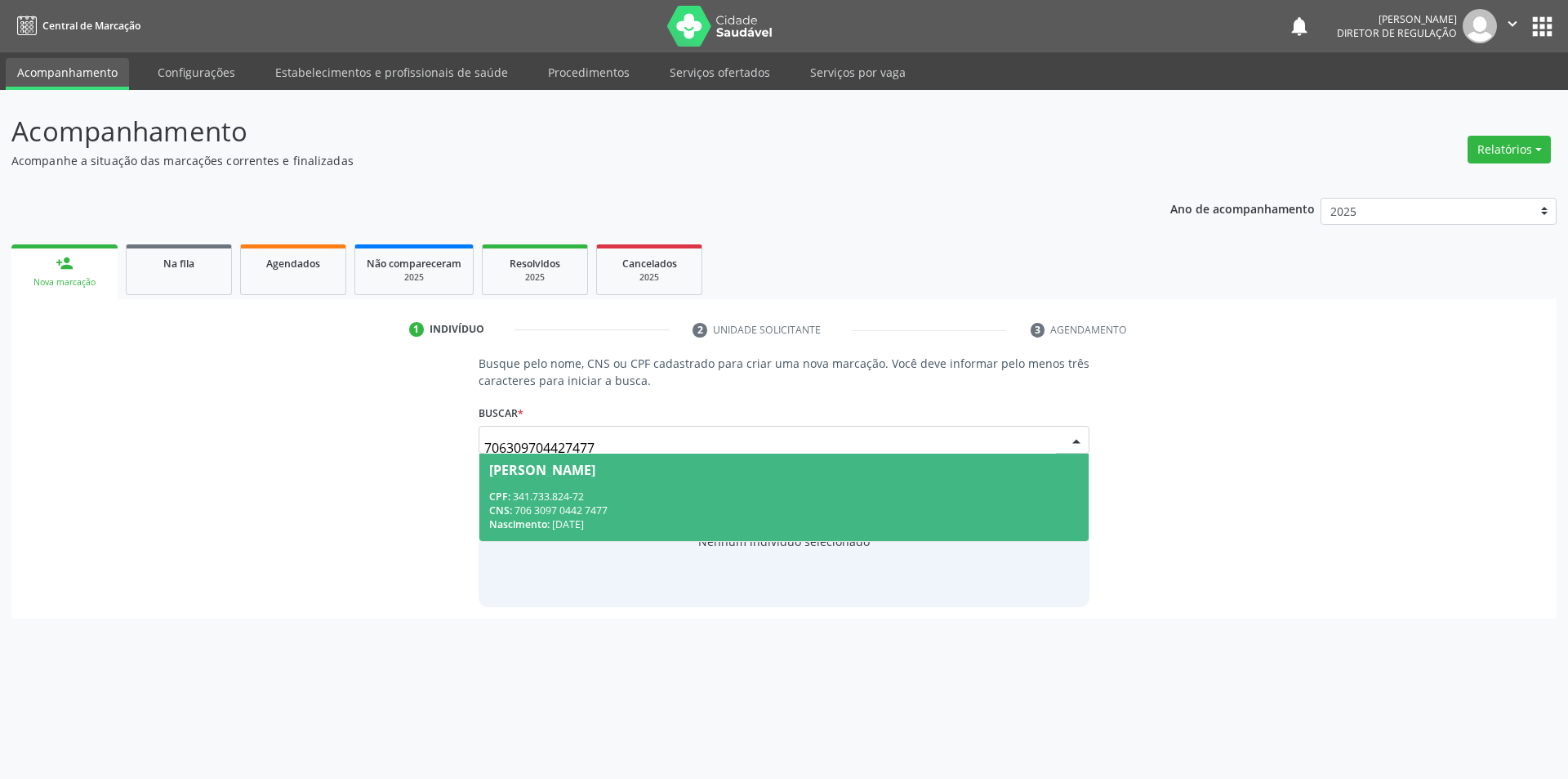
click at [695, 496] on div "CPF: 341.733.824-72" at bounding box center [784, 496] width 590 height 14
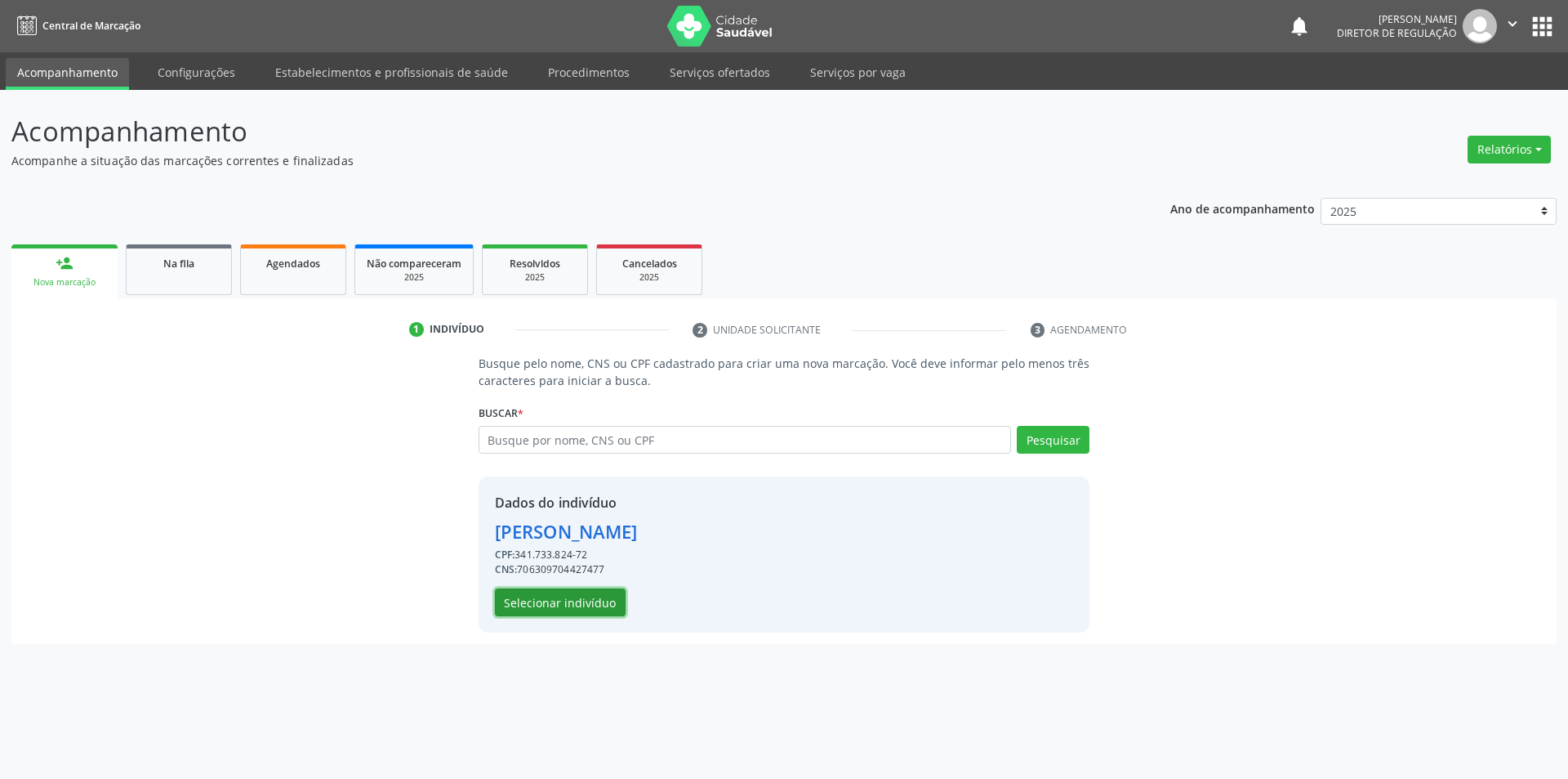
click at [588, 592] on button "Selecionar indivíduo" at bounding box center [560, 602] width 130 height 27
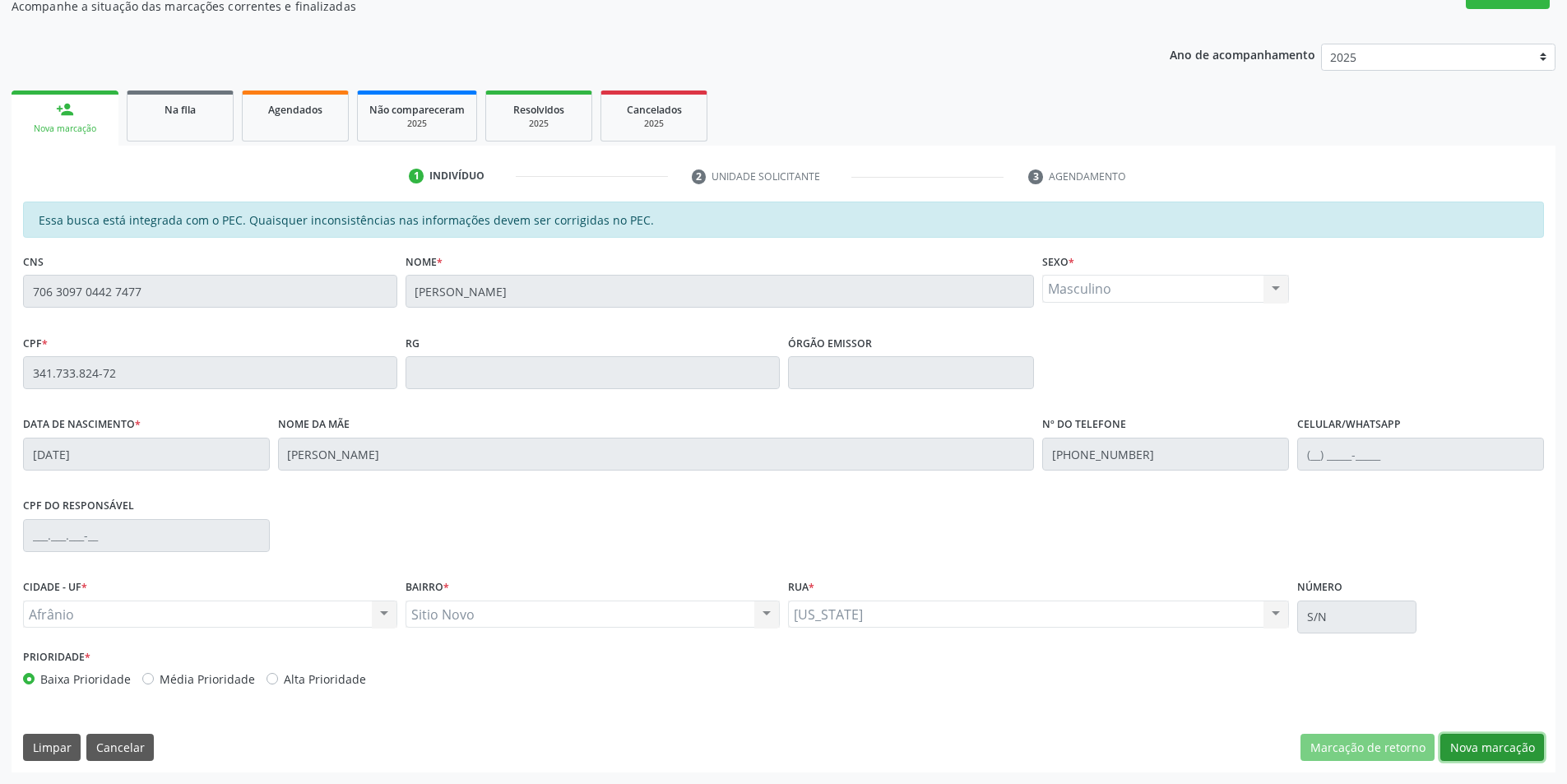
click at [1490, 745] on button "Nova marcação" at bounding box center [1492, 747] width 104 height 28
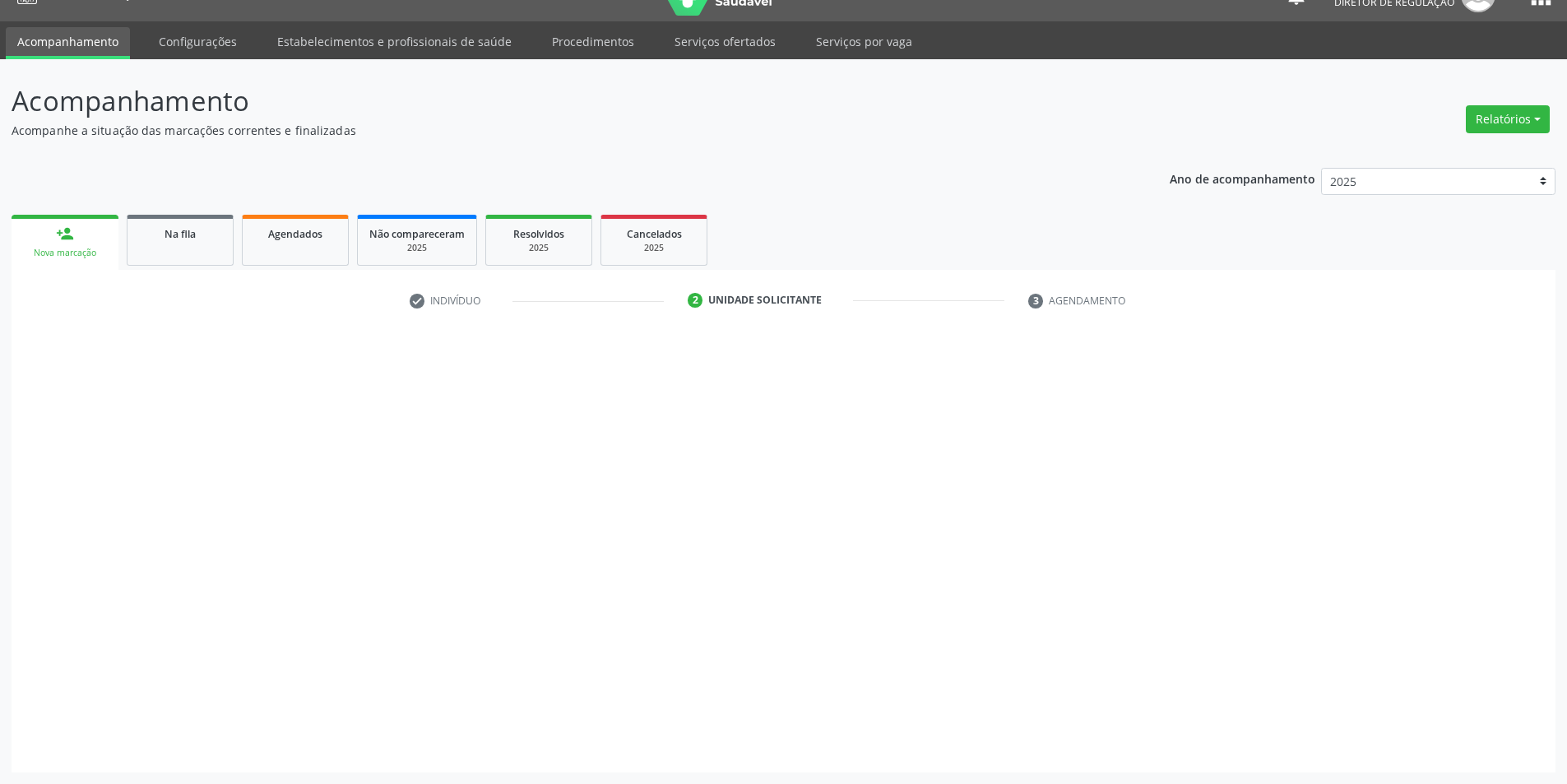
scroll to position [32, 0]
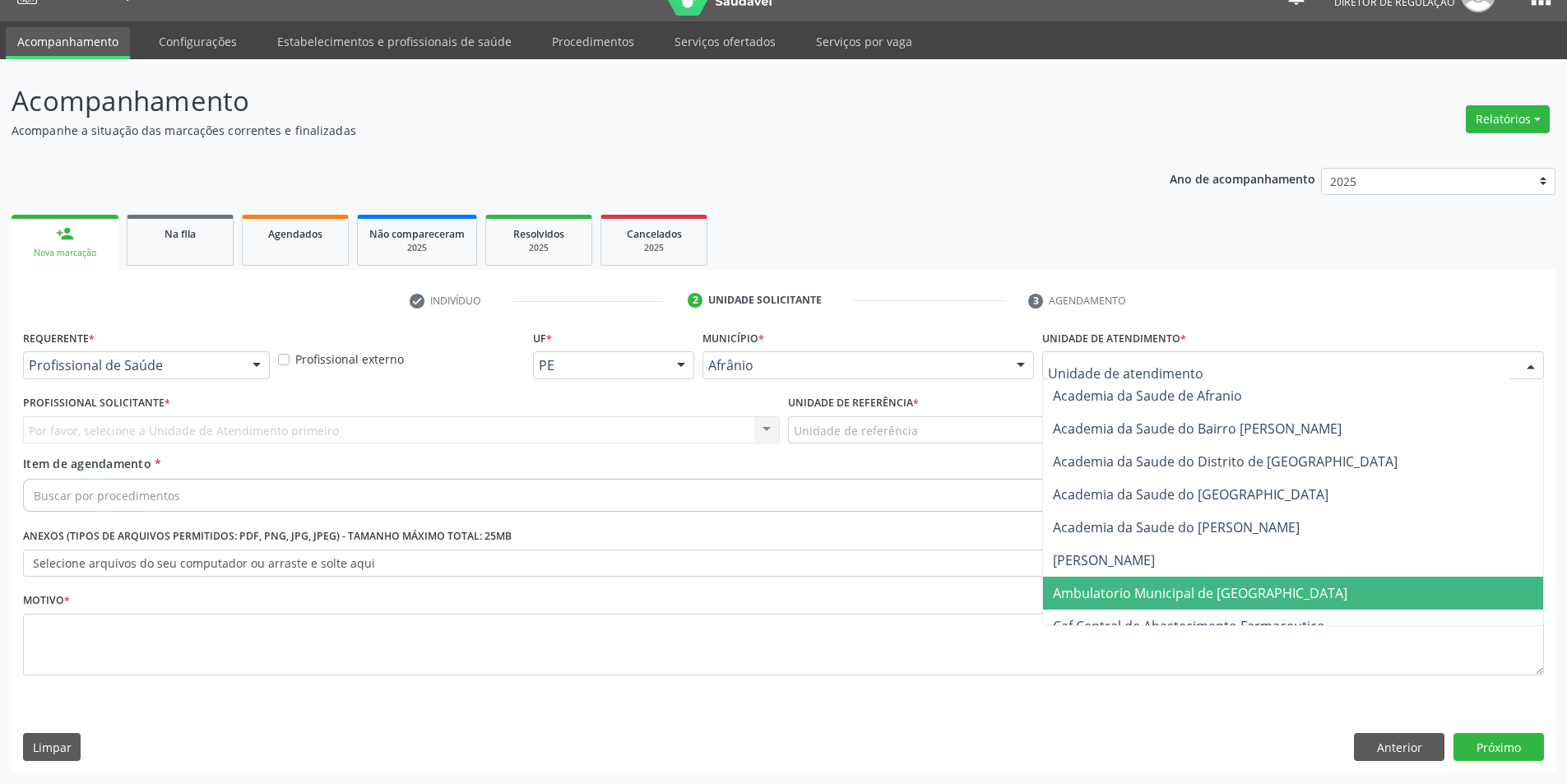
click at [1148, 591] on span "Ambulatorio Municipal de [GEOGRAPHIC_DATA]" at bounding box center [1200, 592] width 294 height 18
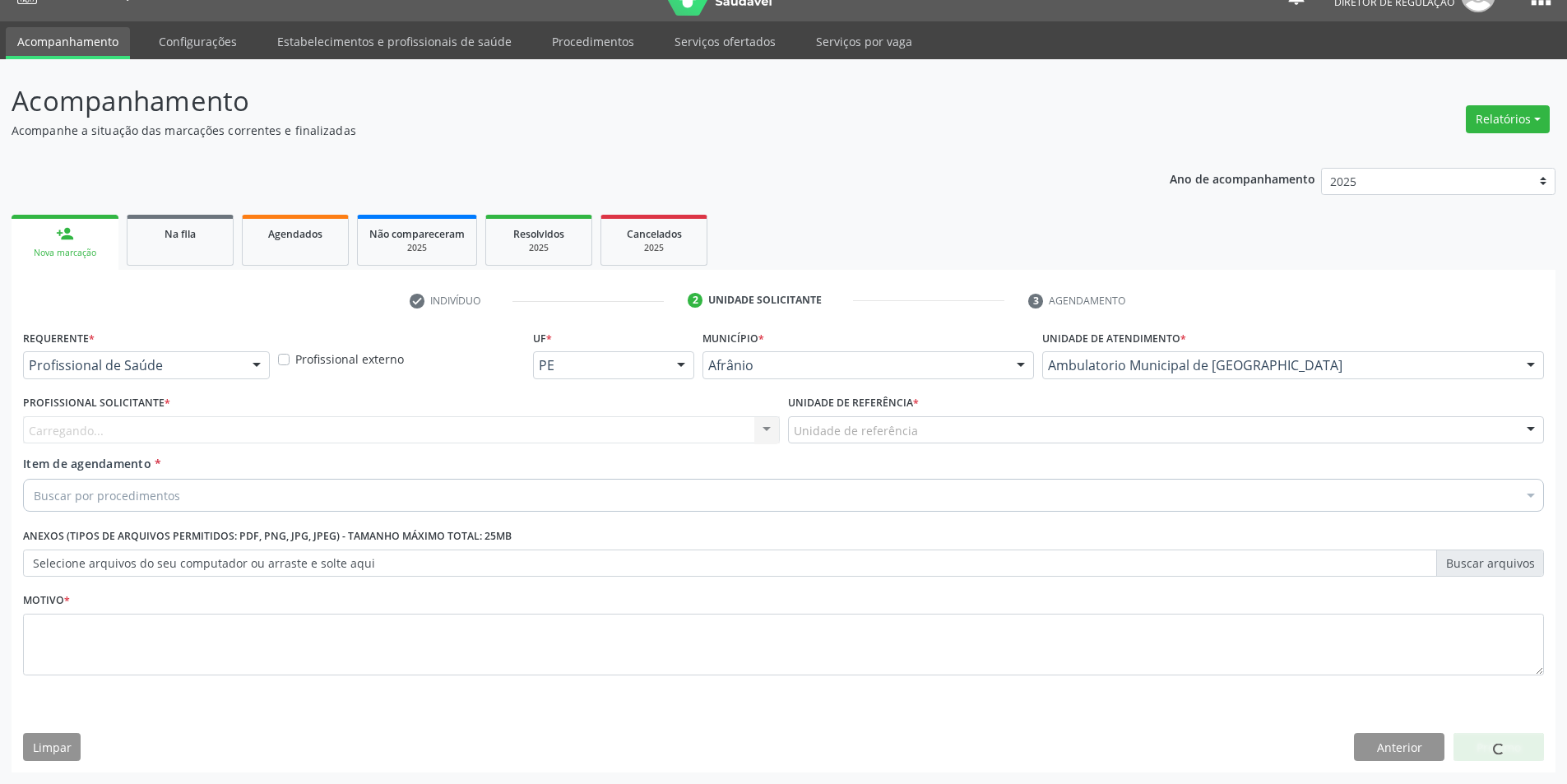
click at [927, 436] on div "Unidade de referência" at bounding box center [1167, 430] width 757 height 28
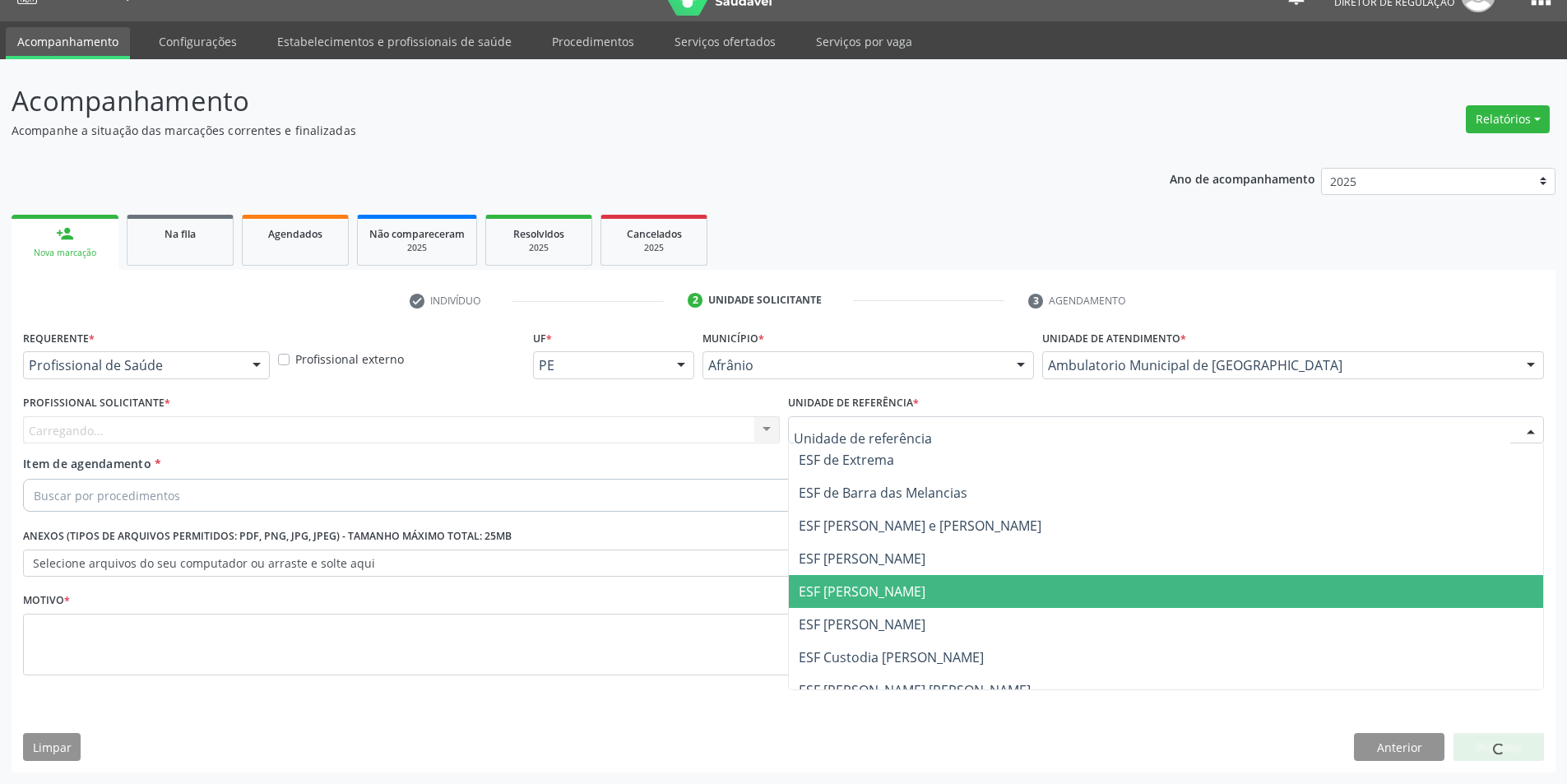
drag, startPoint x: 907, startPoint y: 582, endPoint x: 748, endPoint y: 535, distance: 165.8
click at [904, 583] on span "ESF [PERSON_NAME]" at bounding box center [1167, 590] width 755 height 33
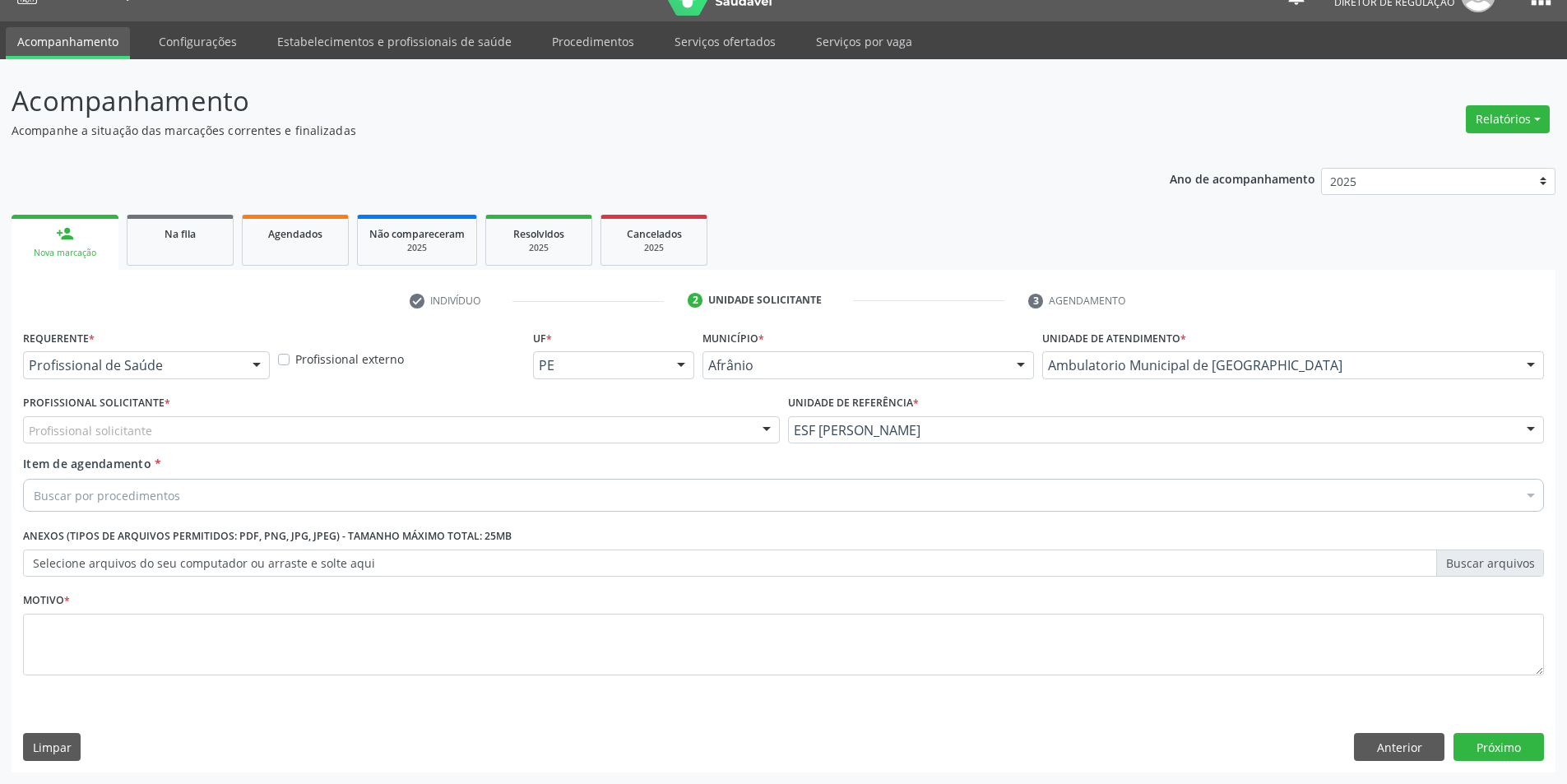
click at [513, 440] on div "Profissional solicitante" at bounding box center [401, 430] width 757 height 28
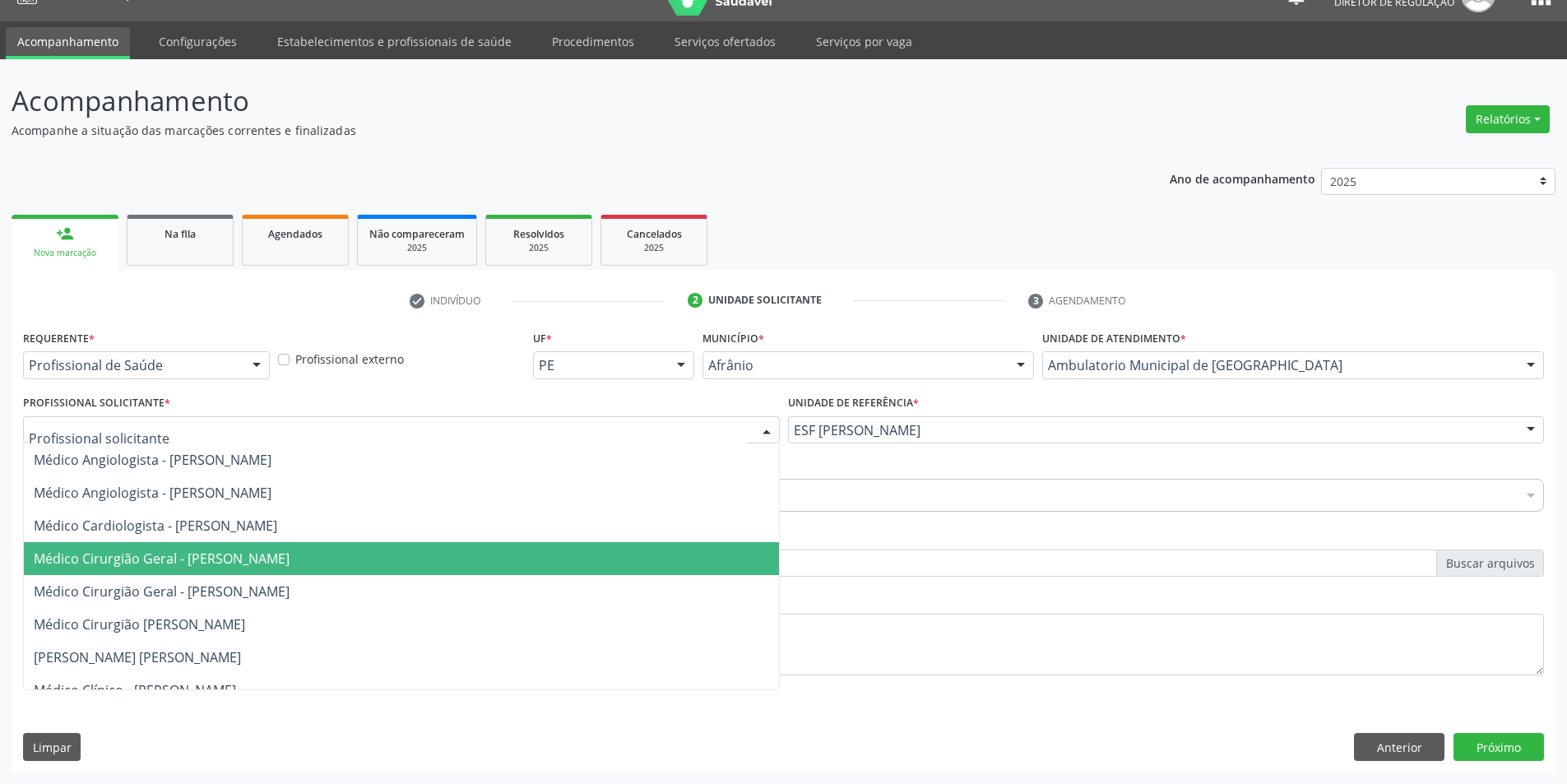
click at [289, 552] on span "Médico Cirurgião Geral - [PERSON_NAME]" at bounding box center [161, 558] width 256 height 18
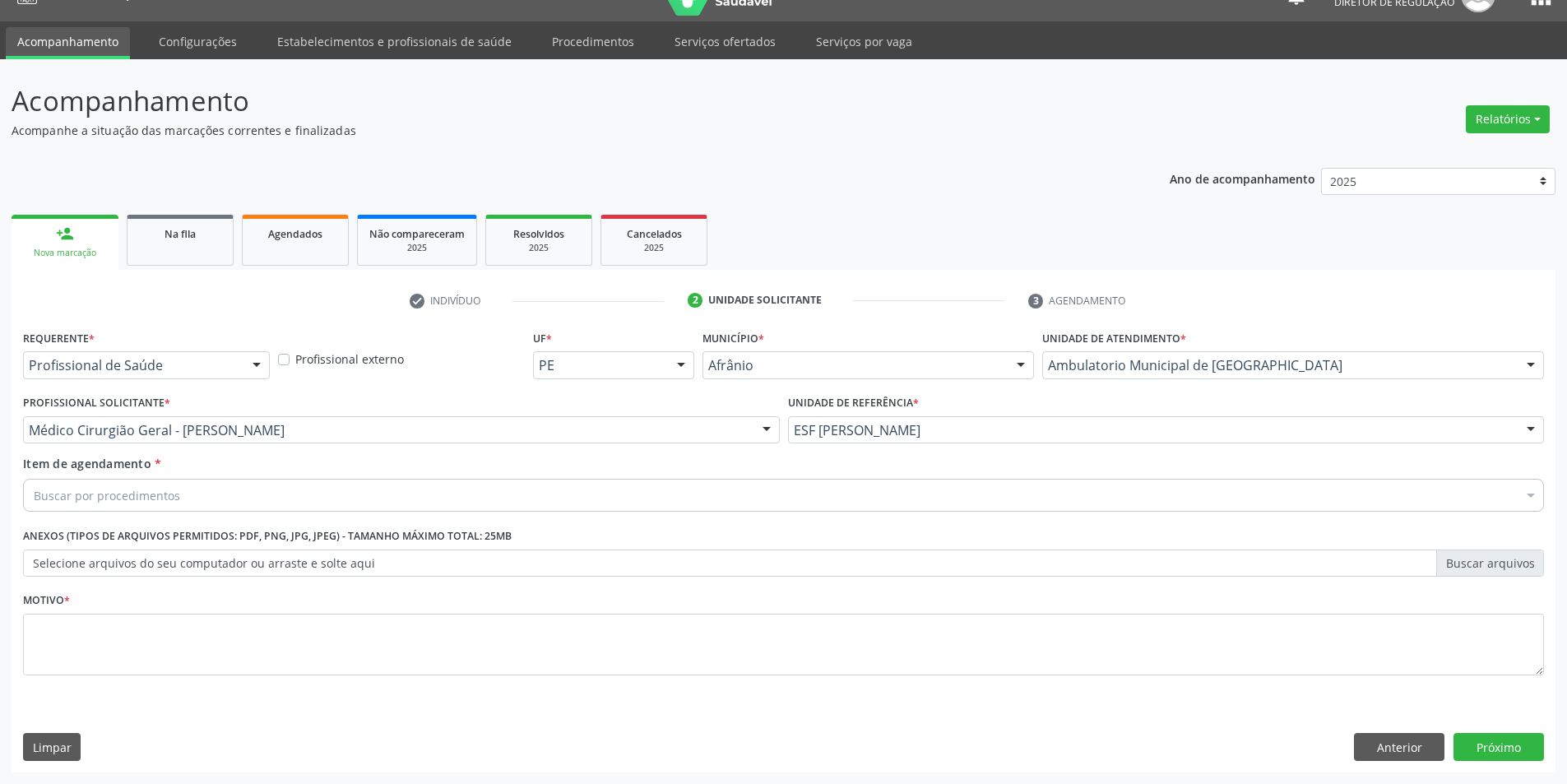
click at [309, 498] on div "Buscar por procedimentos" at bounding box center [784, 495] width 1522 height 33
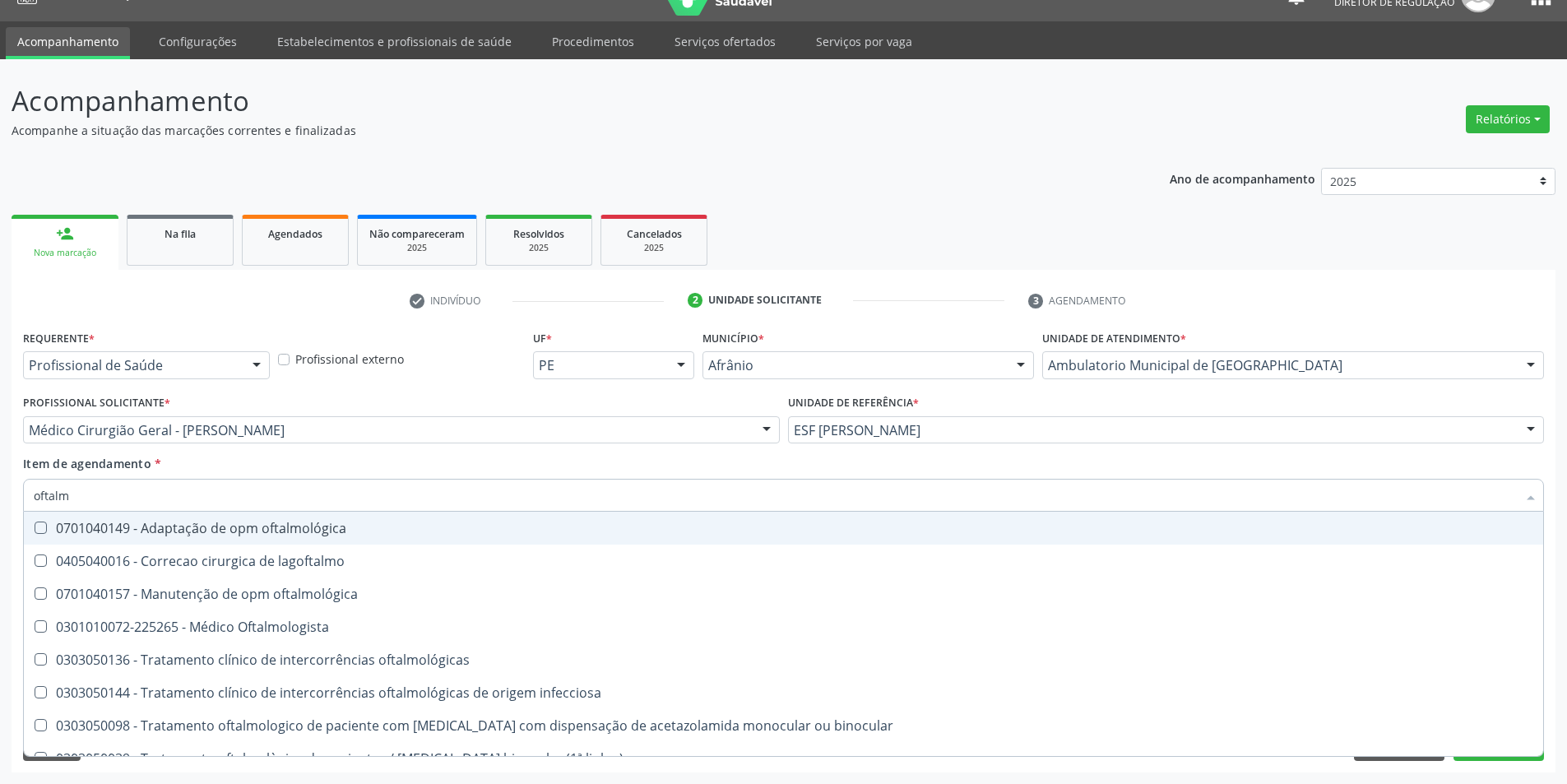
type input "oftalmo"
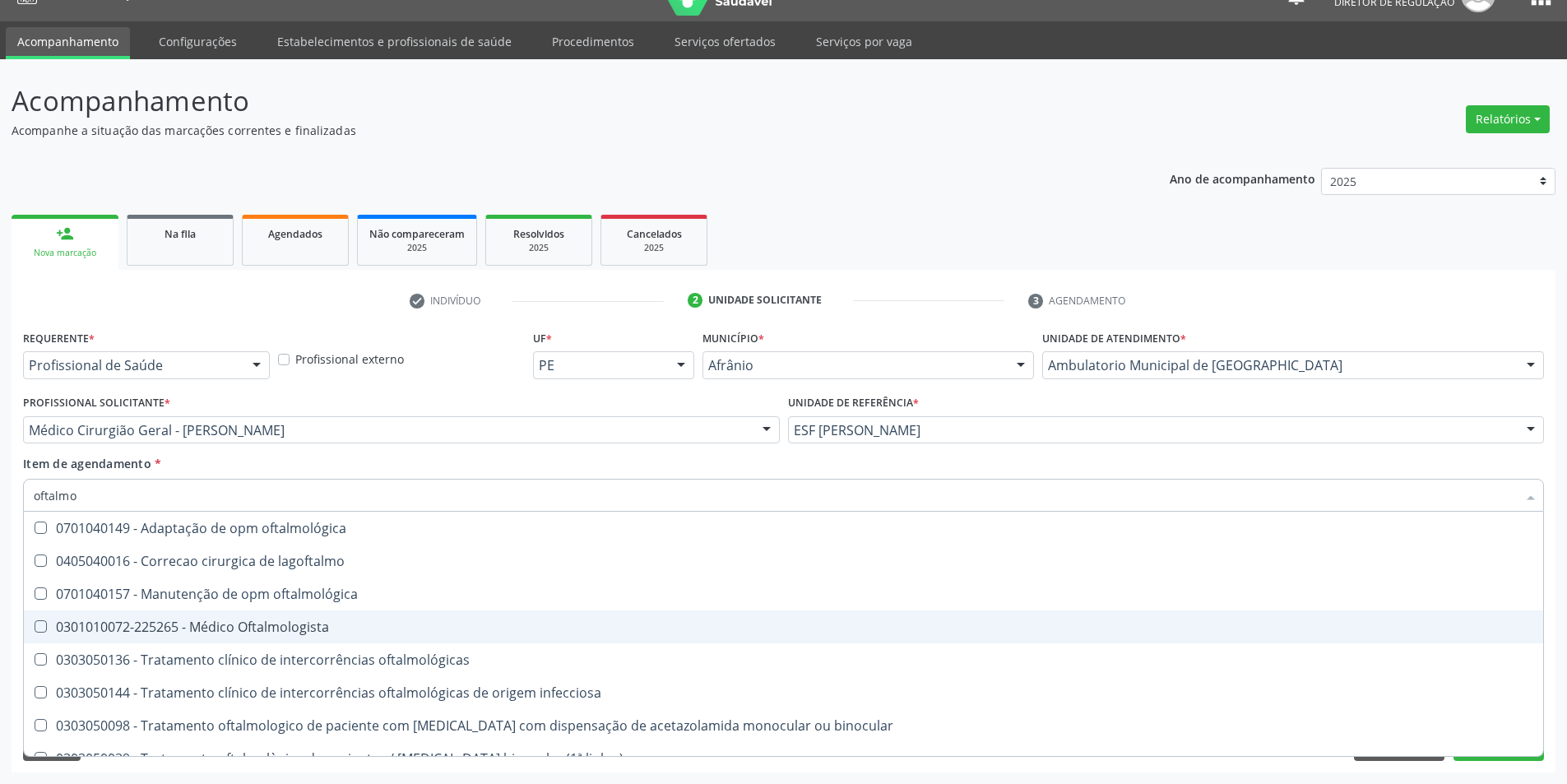
click at [289, 629] on div "0301010072-225265 - Médico Oftalmologista" at bounding box center [784, 626] width 1500 height 13
checkbox Oftalmologista "true"
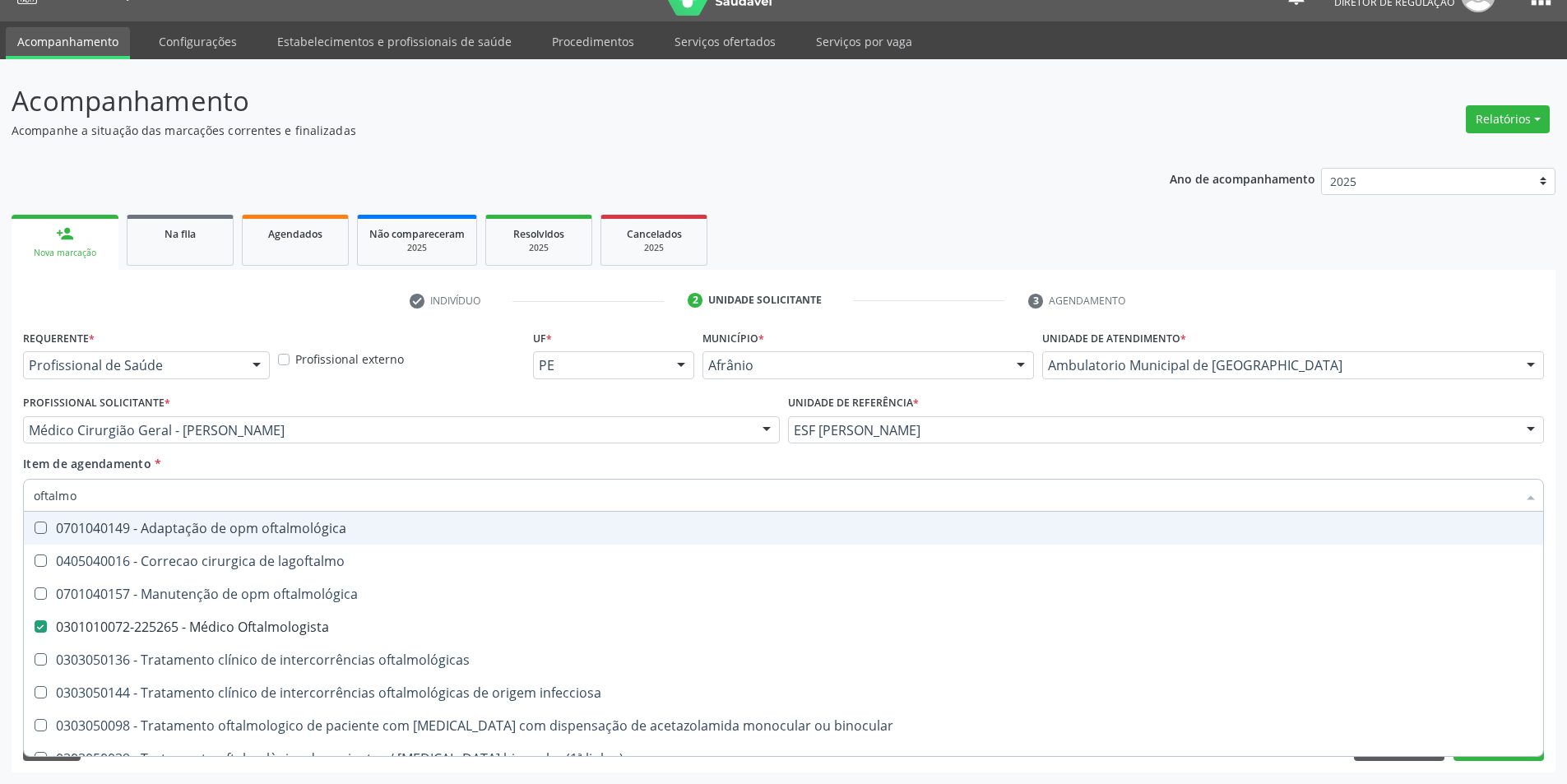
click at [360, 481] on input "oftalmo" at bounding box center [775, 495] width 1483 height 33
click at [364, 469] on div "Item de agendamento * oftalmo Desfazer seleção 0701040149 - Adaptação de opm of…" at bounding box center [784, 480] width 1522 height 51
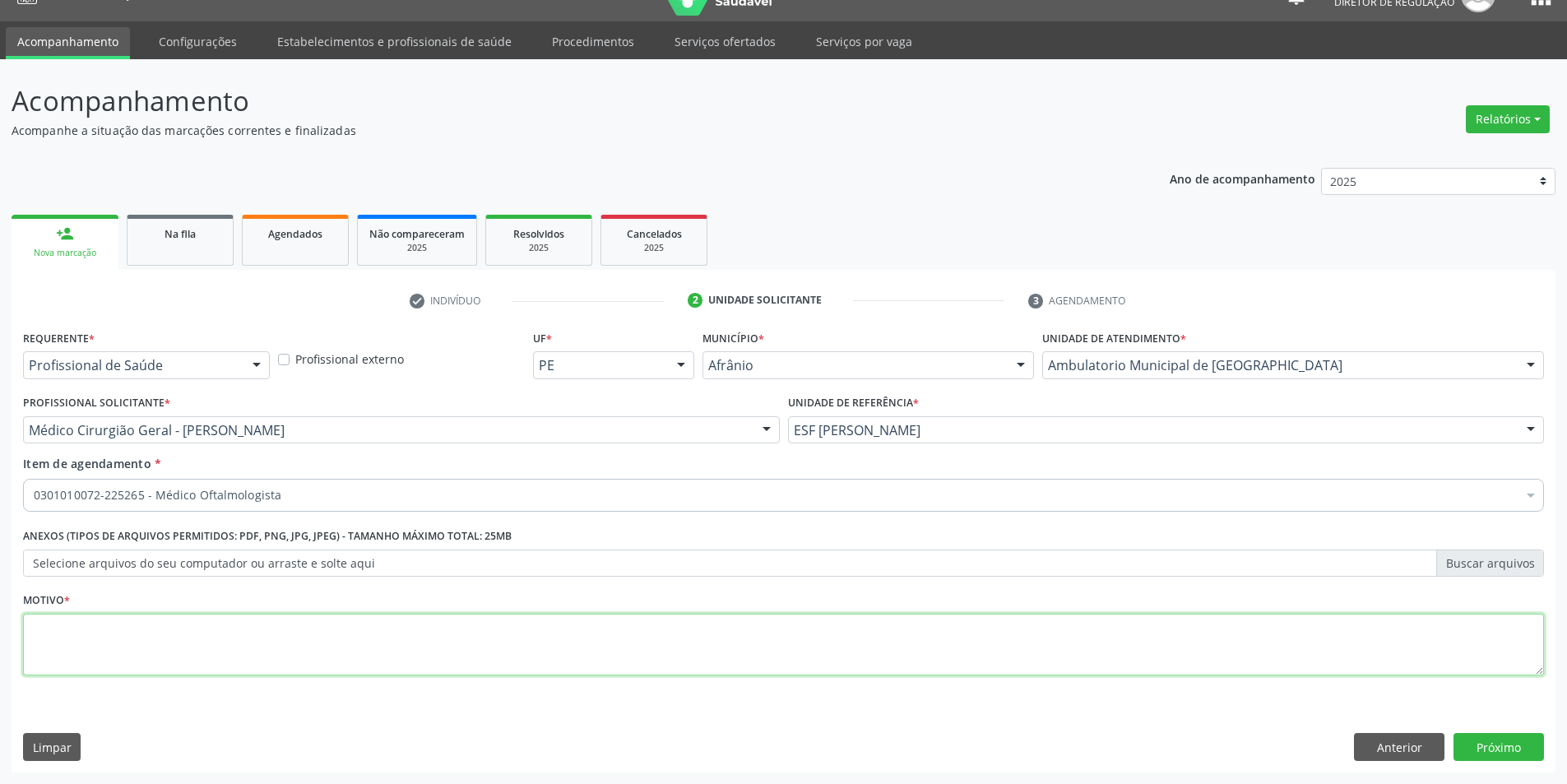
click at [314, 661] on textarea at bounding box center [784, 644] width 1522 height 62
type textarea "paciente comparece ao serviço p/ avaliação foi visto em acuidade visual"
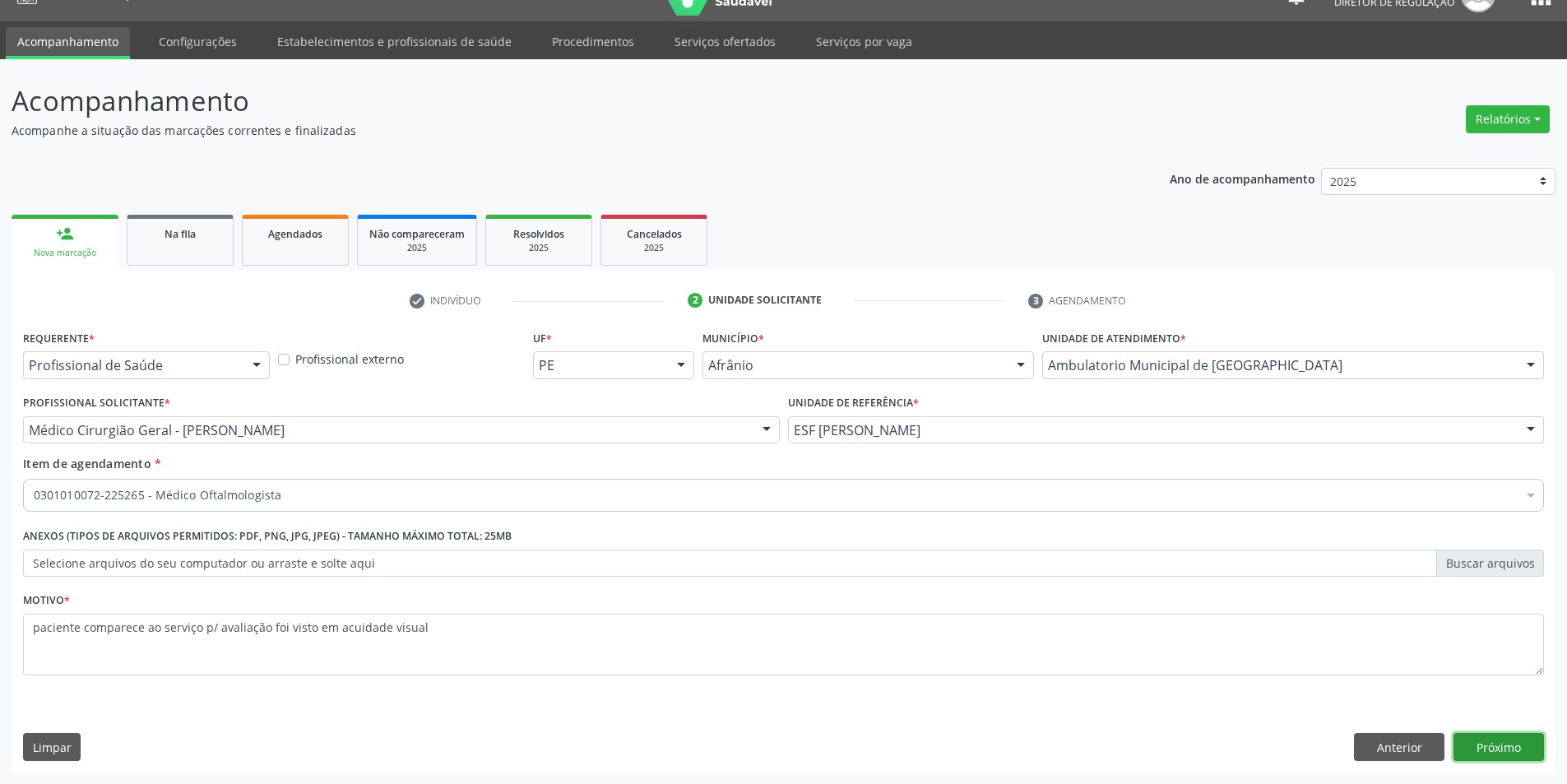
click at [1513, 744] on button "Próximo" at bounding box center [1499, 746] width 91 height 28
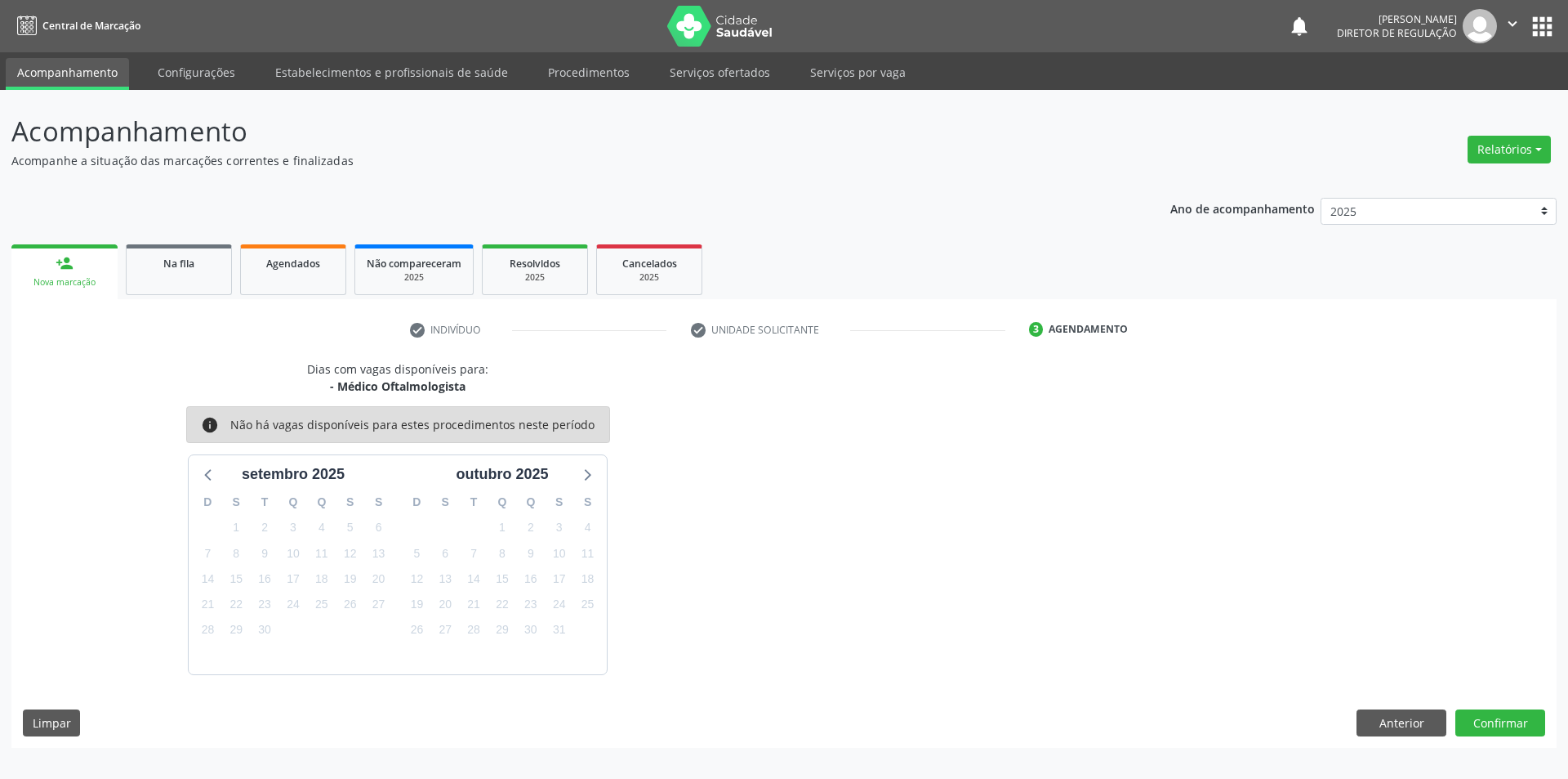
click at [1493, 707] on div "Dias com vagas disponíveis para: - Médico Oftalmologista info Não há vagas disp…" at bounding box center [784, 553] width 1544 height 388
click at [1498, 725] on button "Confirmar" at bounding box center [1500, 723] width 90 height 27
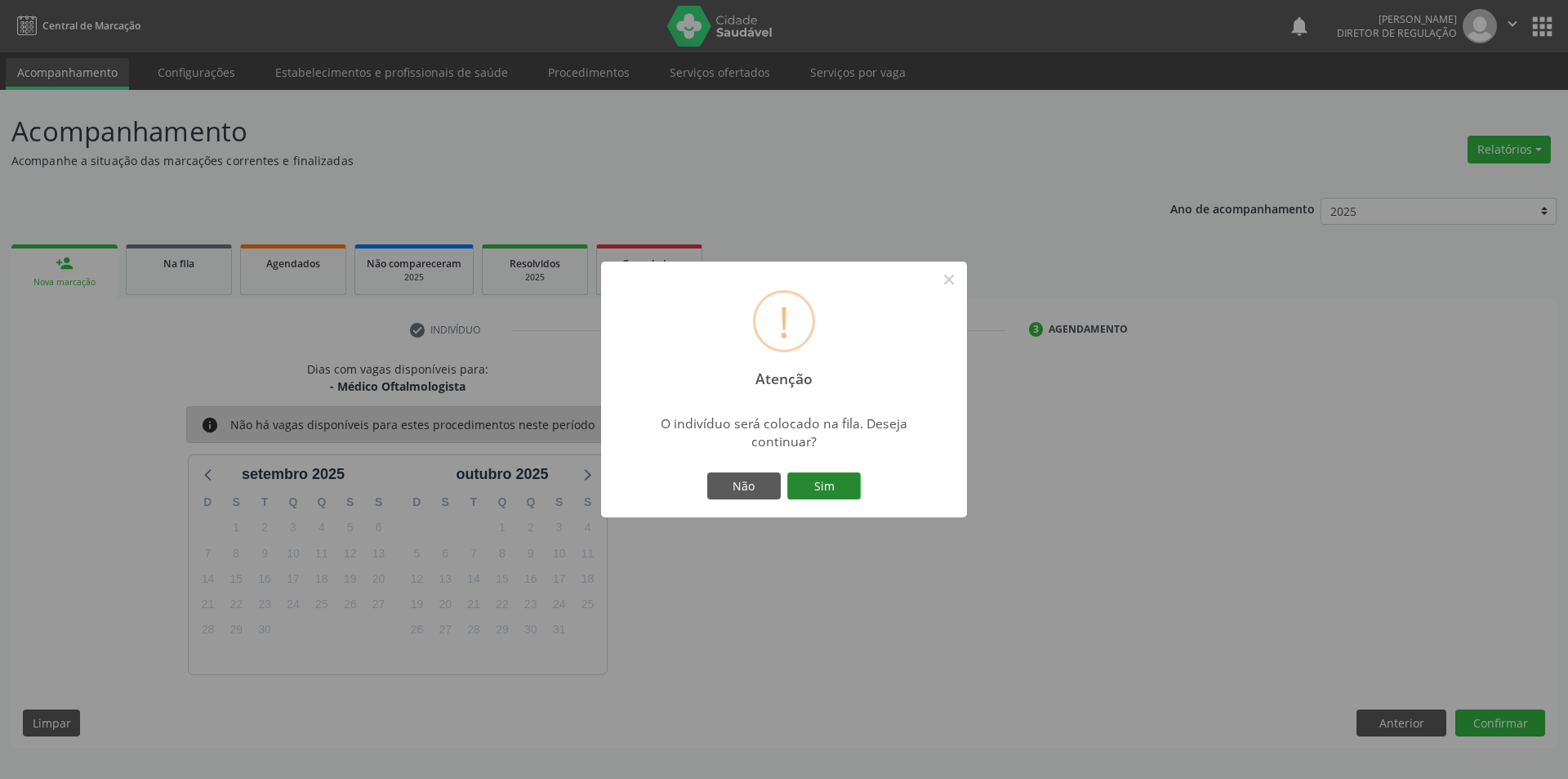
click at [850, 493] on button "Sim" at bounding box center [824, 486] width 74 height 27
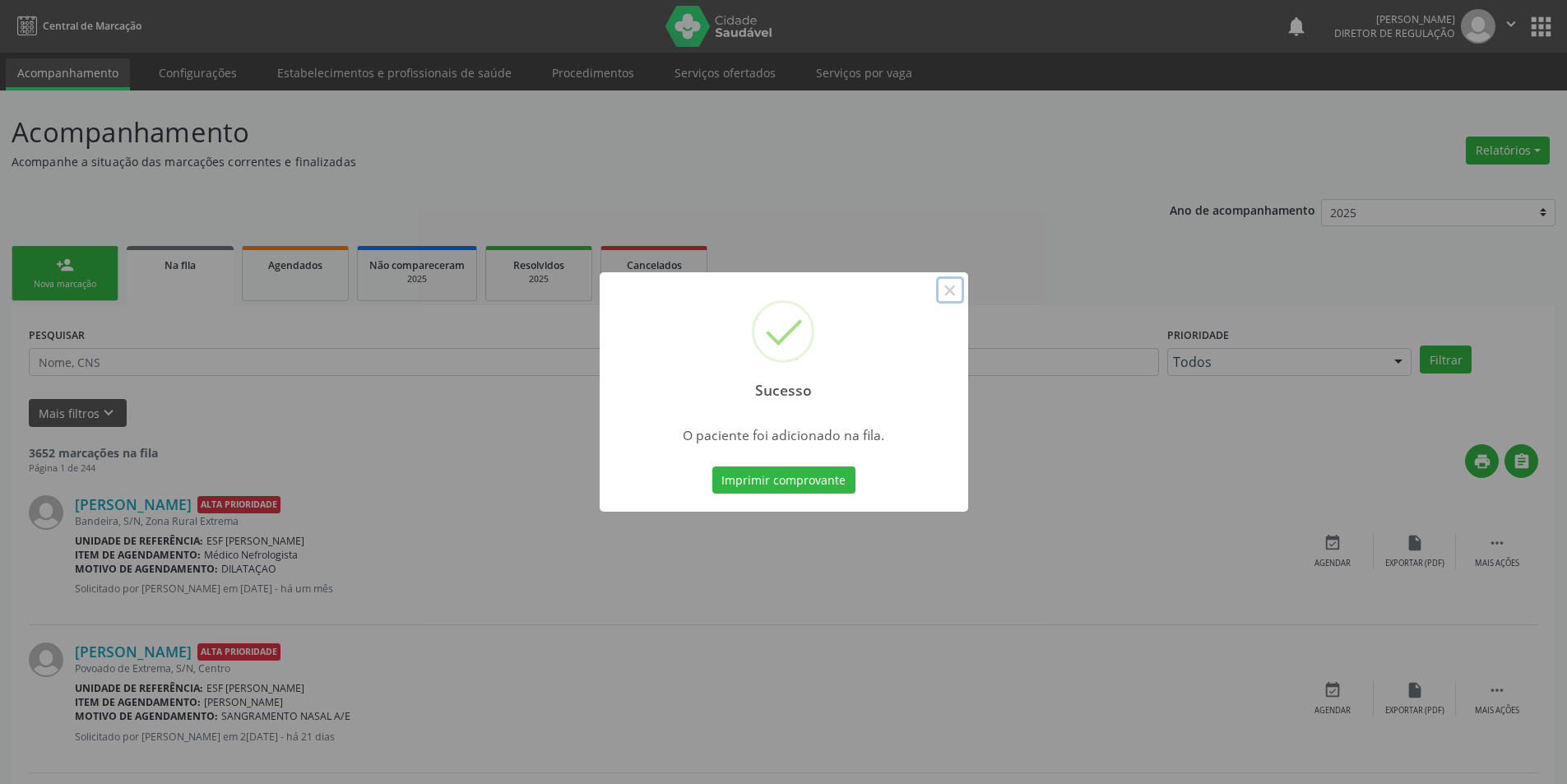
drag, startPoint x: 952, startPoint y: 293, endPoint x: 893, endPoint y: 324, distance: 66.6
click at [952, 292] on button "×" at bounding box center [950, 290] width 28 height 28
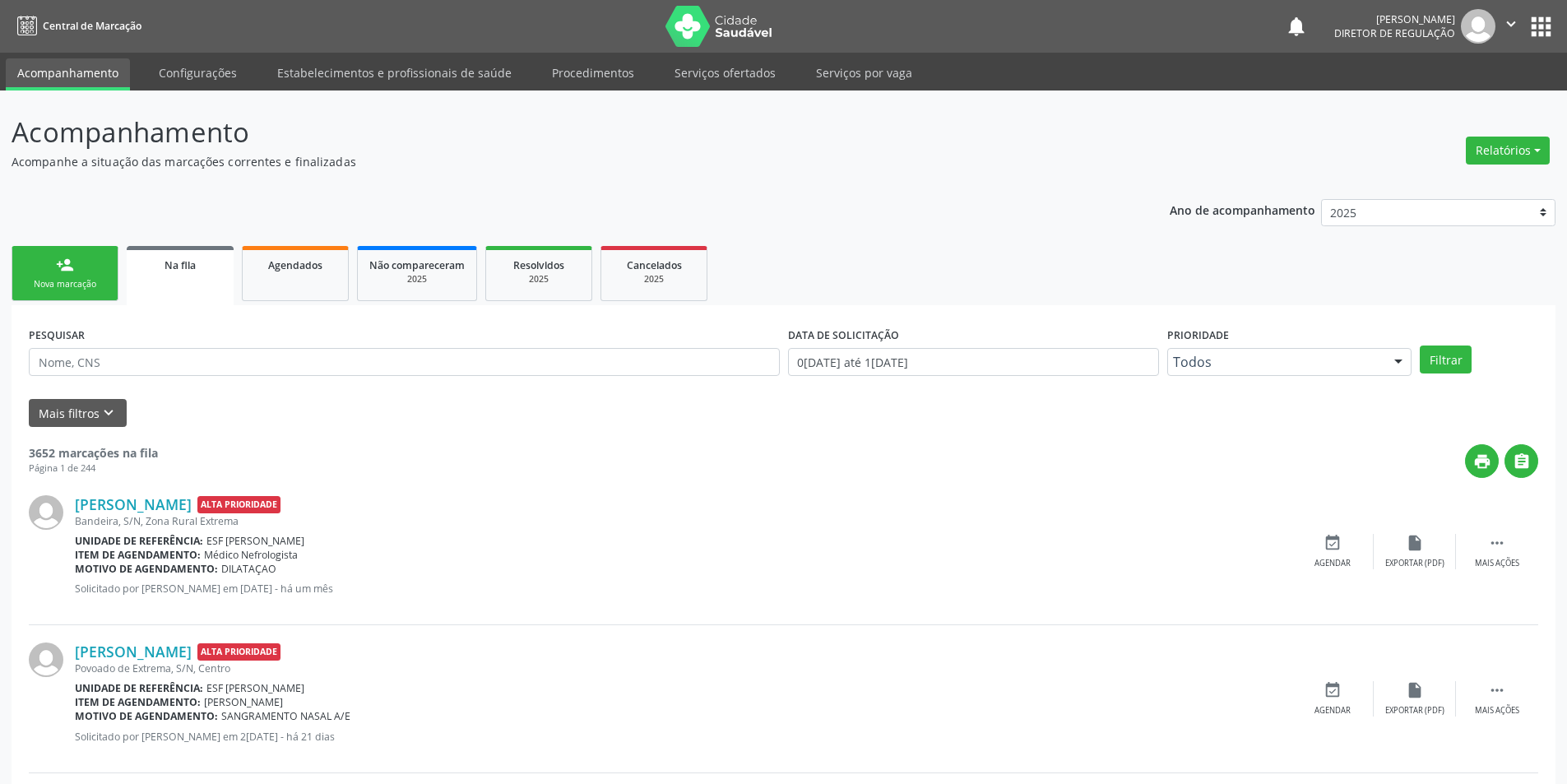
click at [108, 274] on link "person_add Nova marcação" at bounding box center [65, 274] width 107 height 55
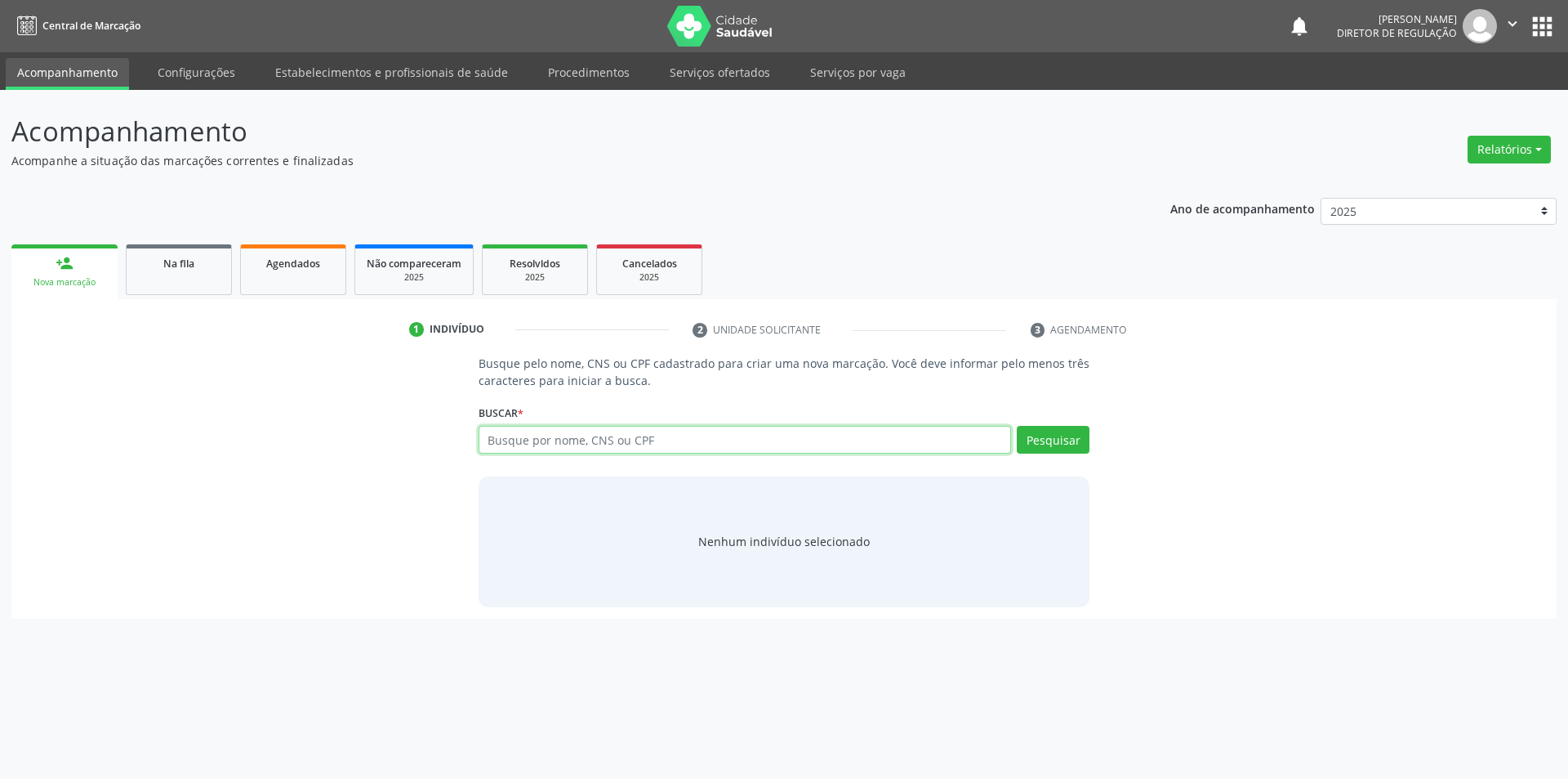
click at [514, 444] on input "text" at bounding box center [745, 440] width 533 height 27
type input "709004836009616"
click at [1058, 442] on button "Pesquisar" at bounding box center [1053, 440] width 73 height 27
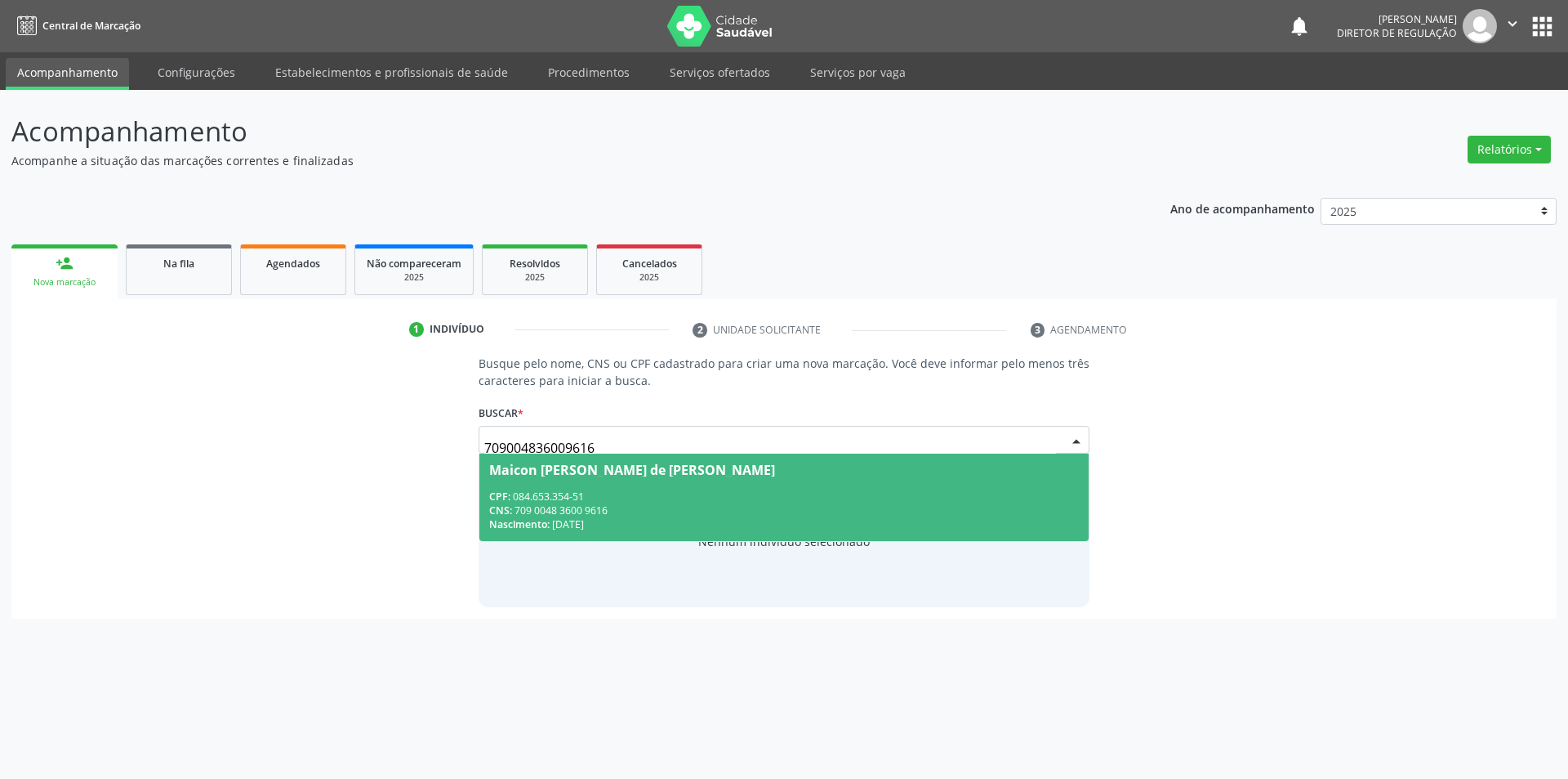
click at [733, 503] on div "CNS: 709 0048 3600 9616" at bounding box center [784, 510] width 590 height 14
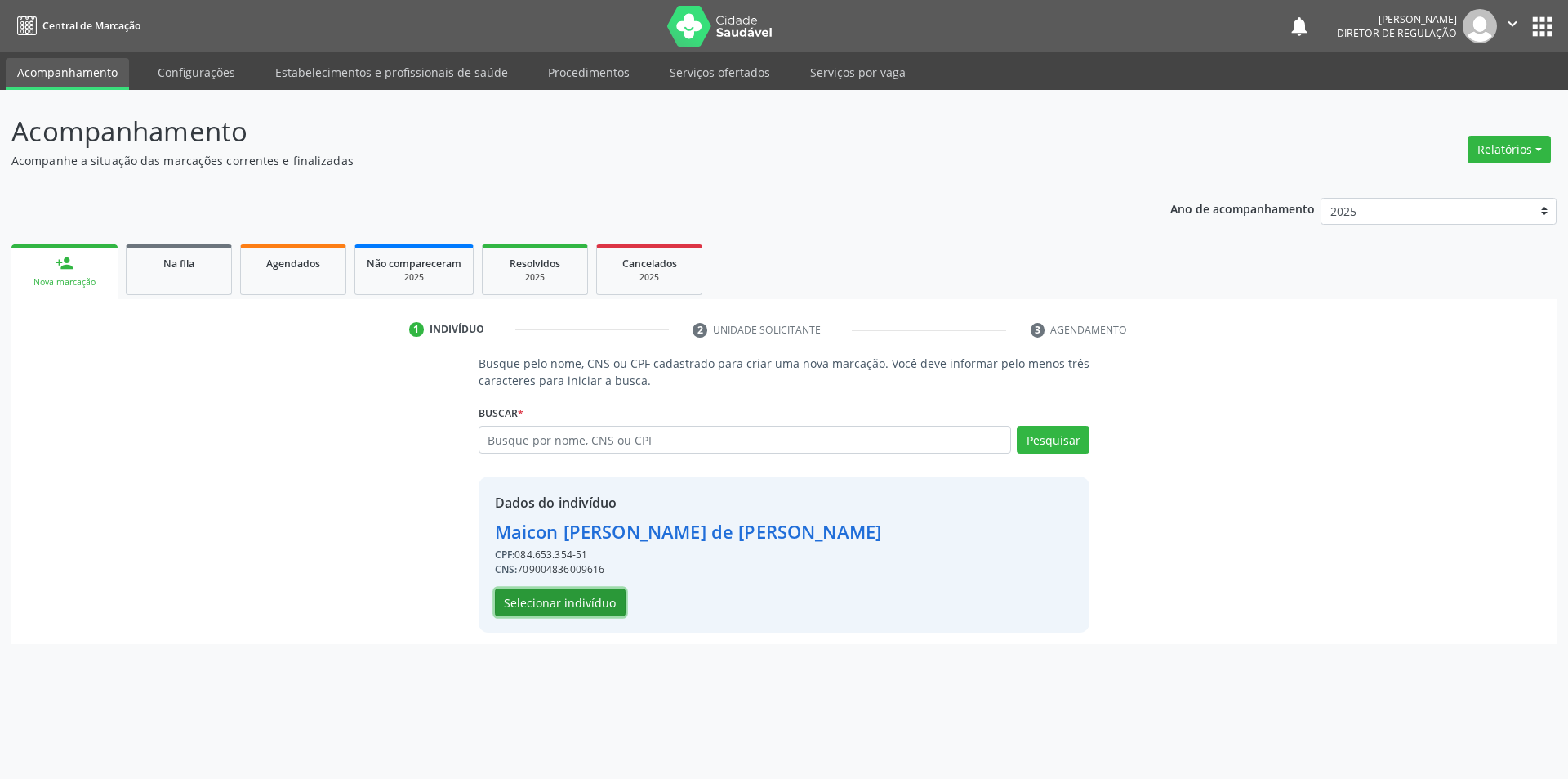
click at [593, 597] on button "Selecionar indivíduo" at bounding box center [560, 602] width 130 height 27
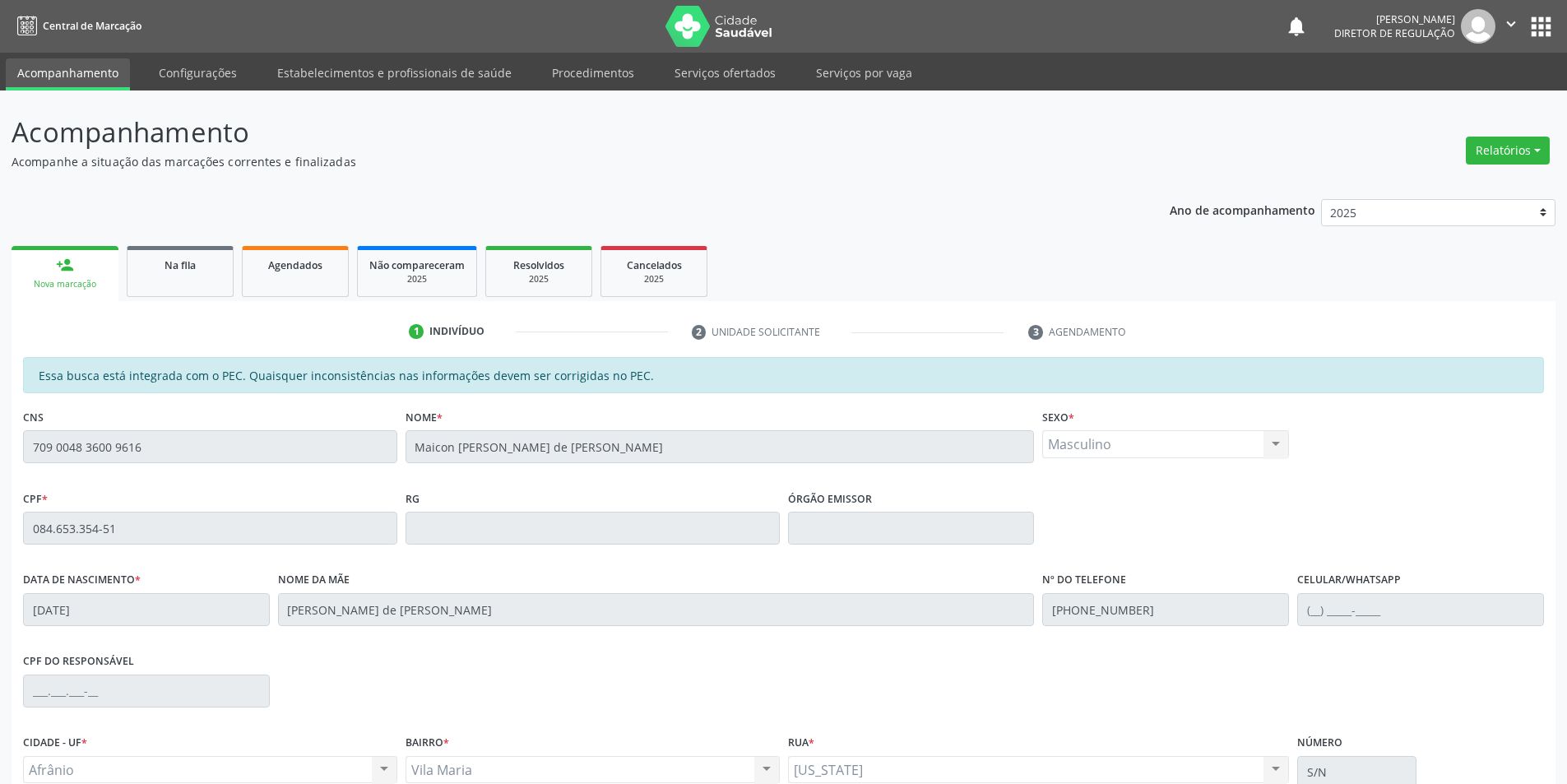
scroll to position [155, 0]
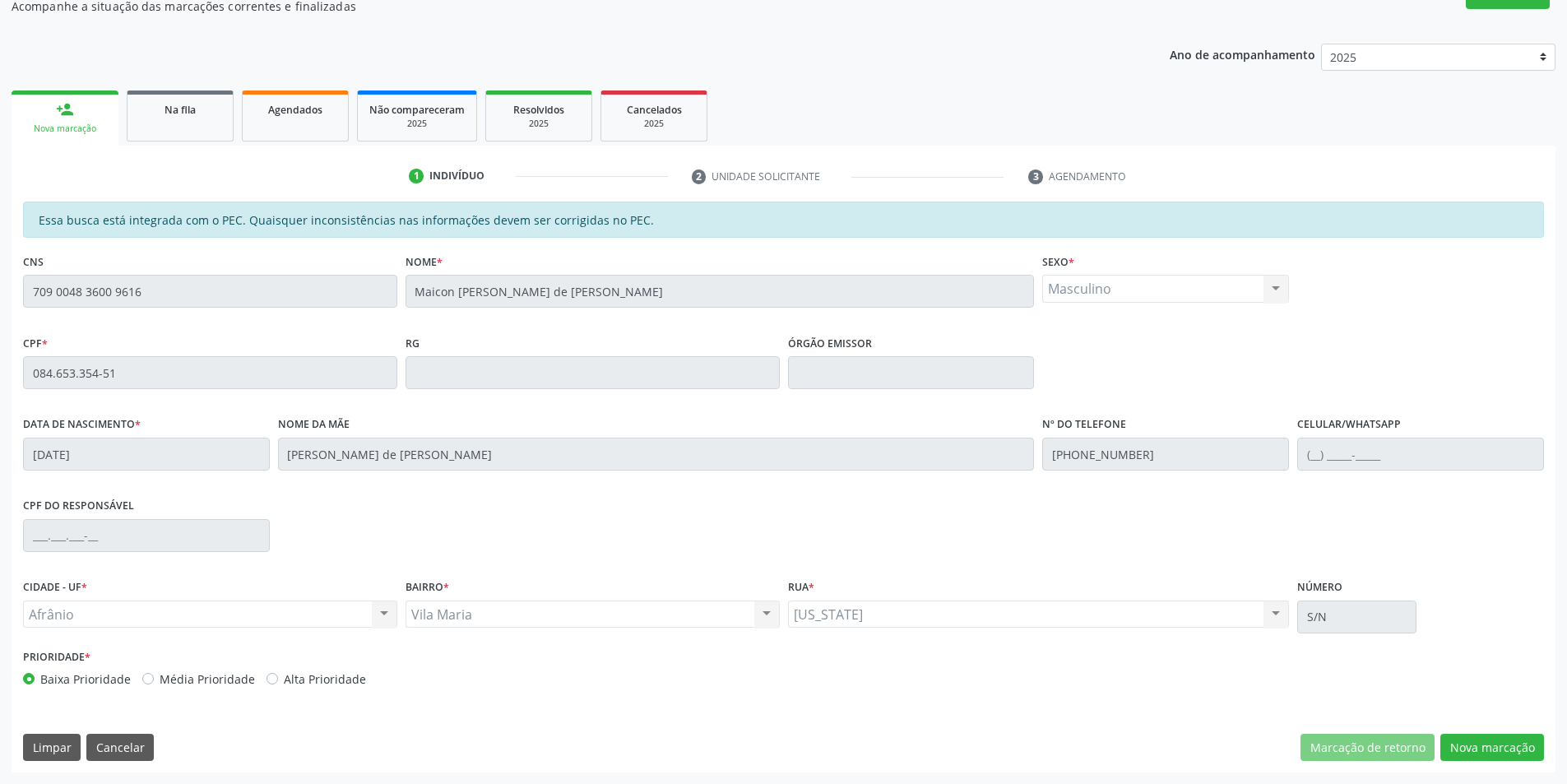
click at [1462, 764] on div "Essa busca está integrada com o PEC. Quaisquer inconsistências nas informações …" at bounding box center [784, 487] width 1544 height 571
click at [1464, 757] on button "Nova marcação" at bounding box center [1492, 747] width 104 height 28
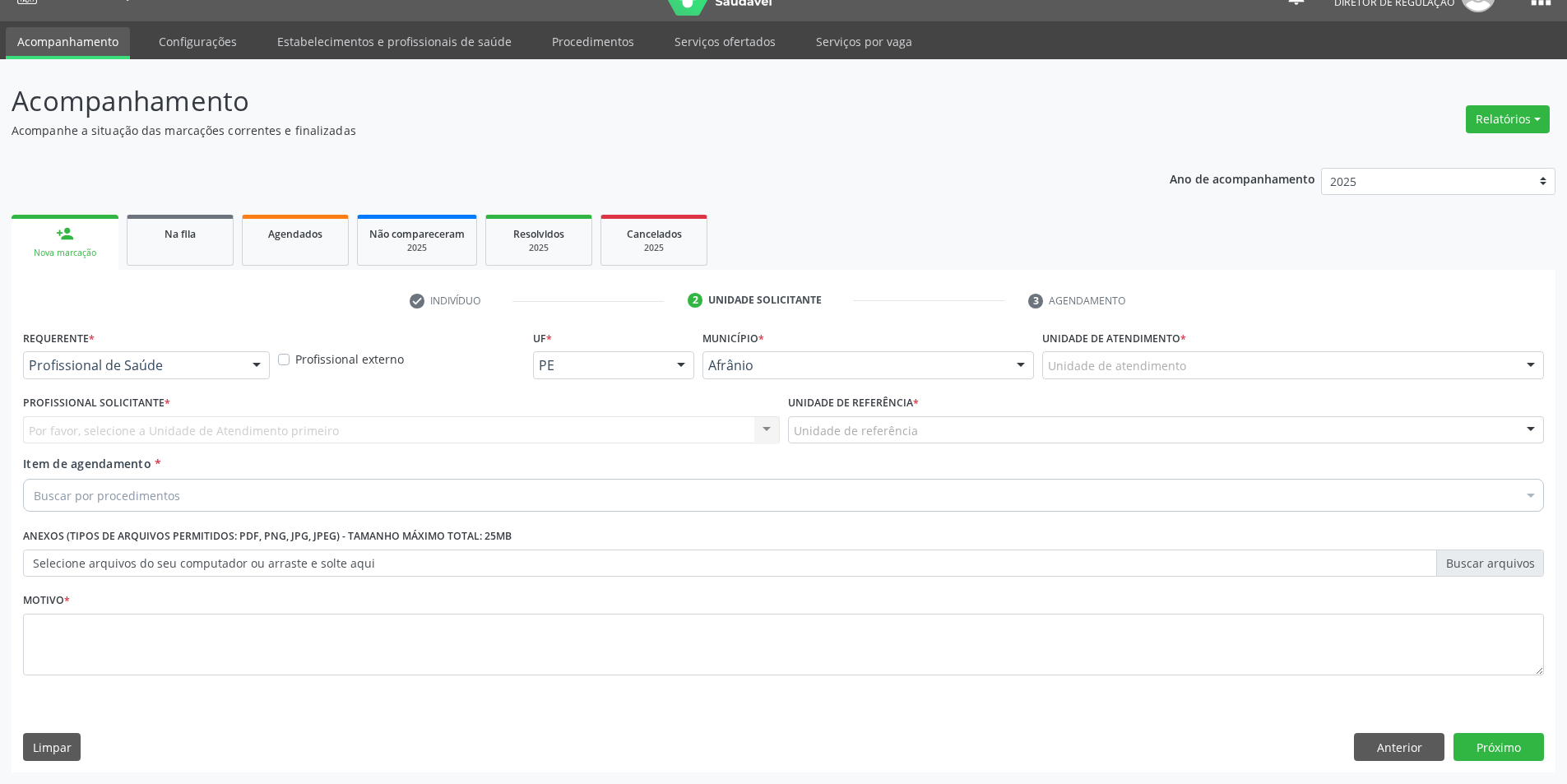
scroll to position [32, 0]
click at [1180, 376] on div "Unidade de atendimento" at bounding box center [1293, 365] width 502 height 28
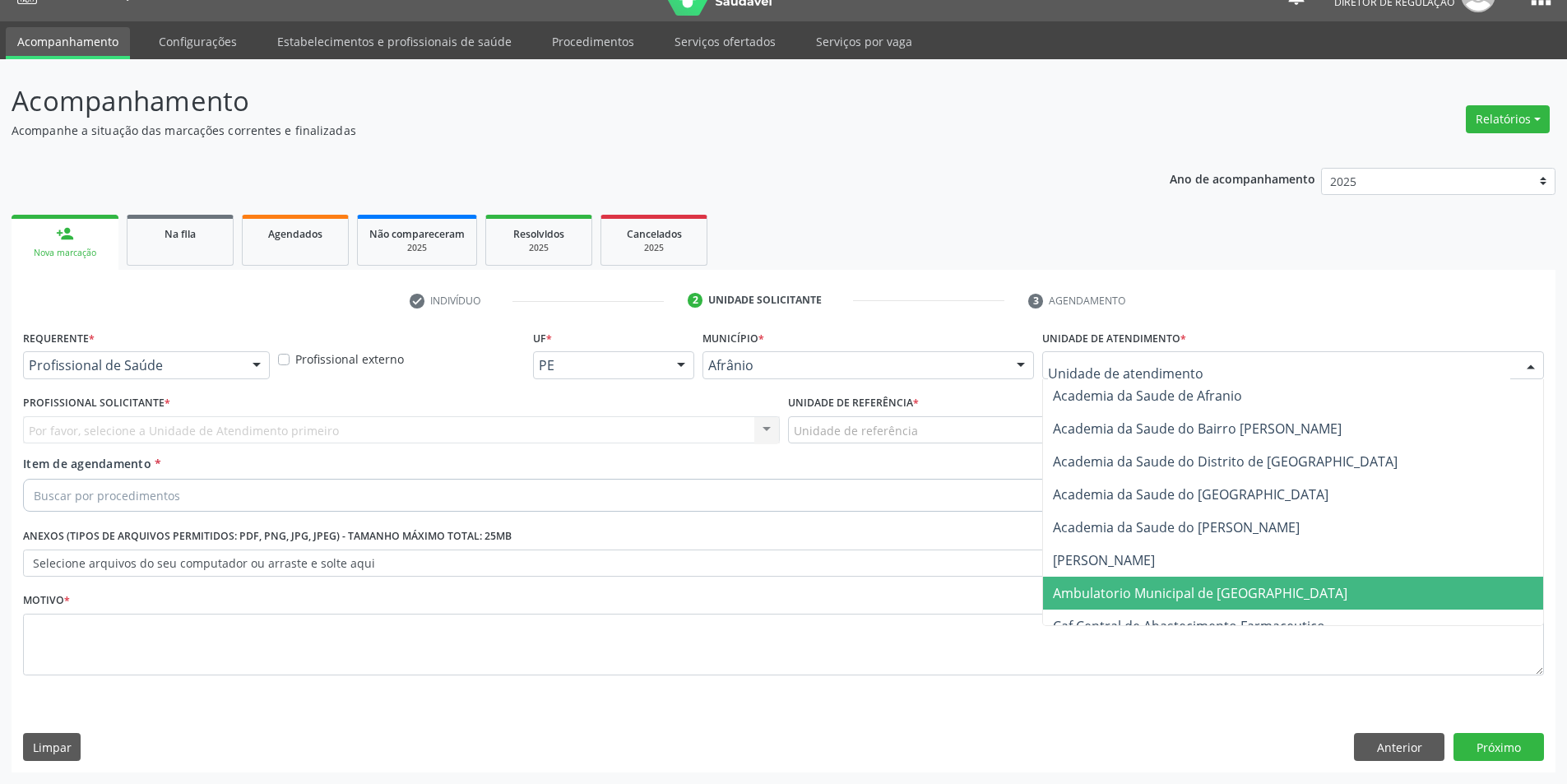
click at [1163, 589] on span "Ambulatorio Municipal de [GEOGRAPHIC_DATA]" at bounding box center [1200, 592] width 294 height 18
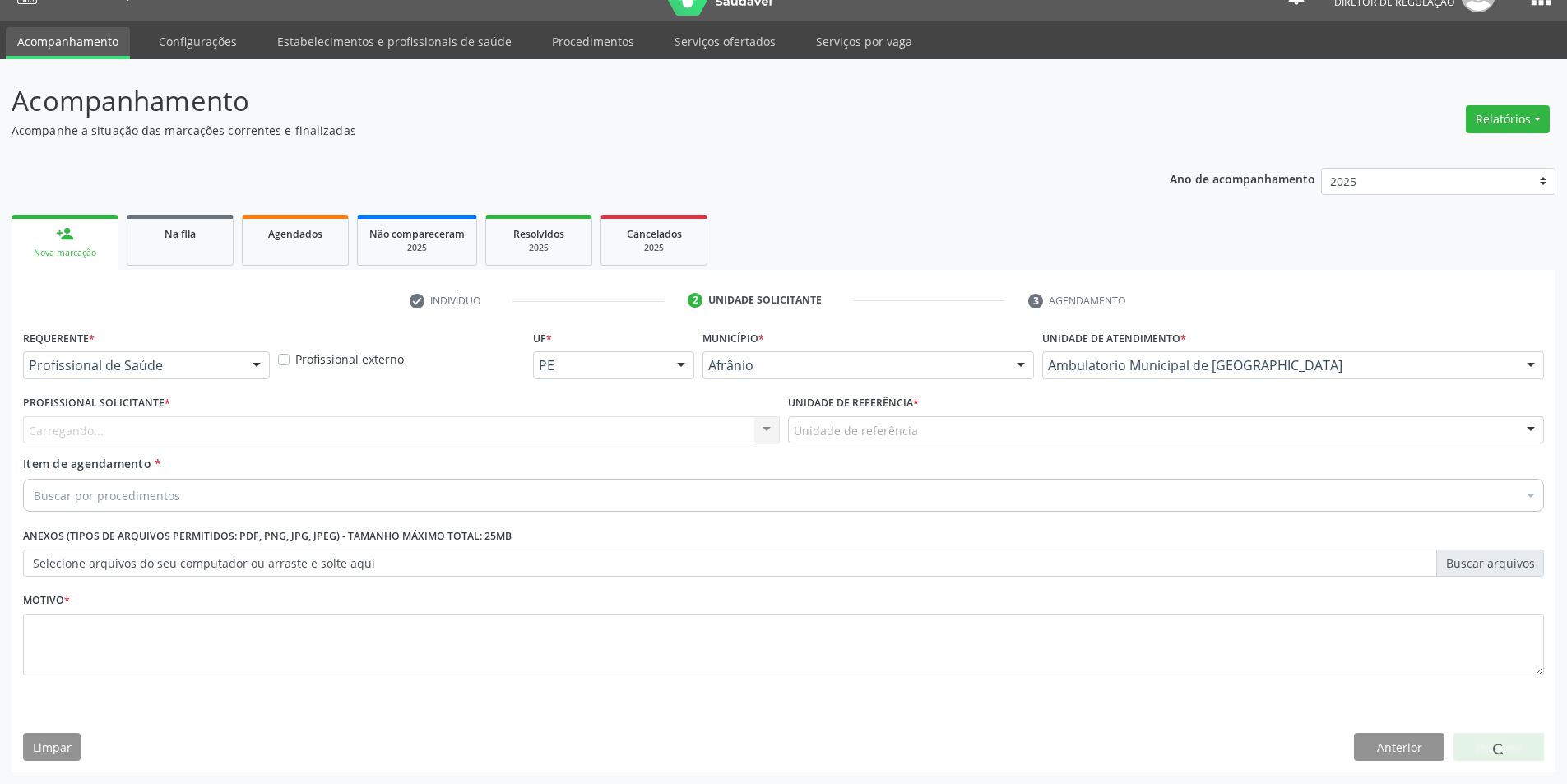
click at [976, 447] on div "Unidade de referência * Unidade de referência ESF de Extrema ESF de Barra das M…" at bounding box center [1167, 423] width 765 height 64
click at [937, 460] on div "Item de agendamento * Buscar por procedimentos Selecionar todos 0604320140 - Ab…" at bounding box center [784, 480] width 1522 height 51
click at [922, 439] on div at bounding box center [1167, 430] width 757 height 28
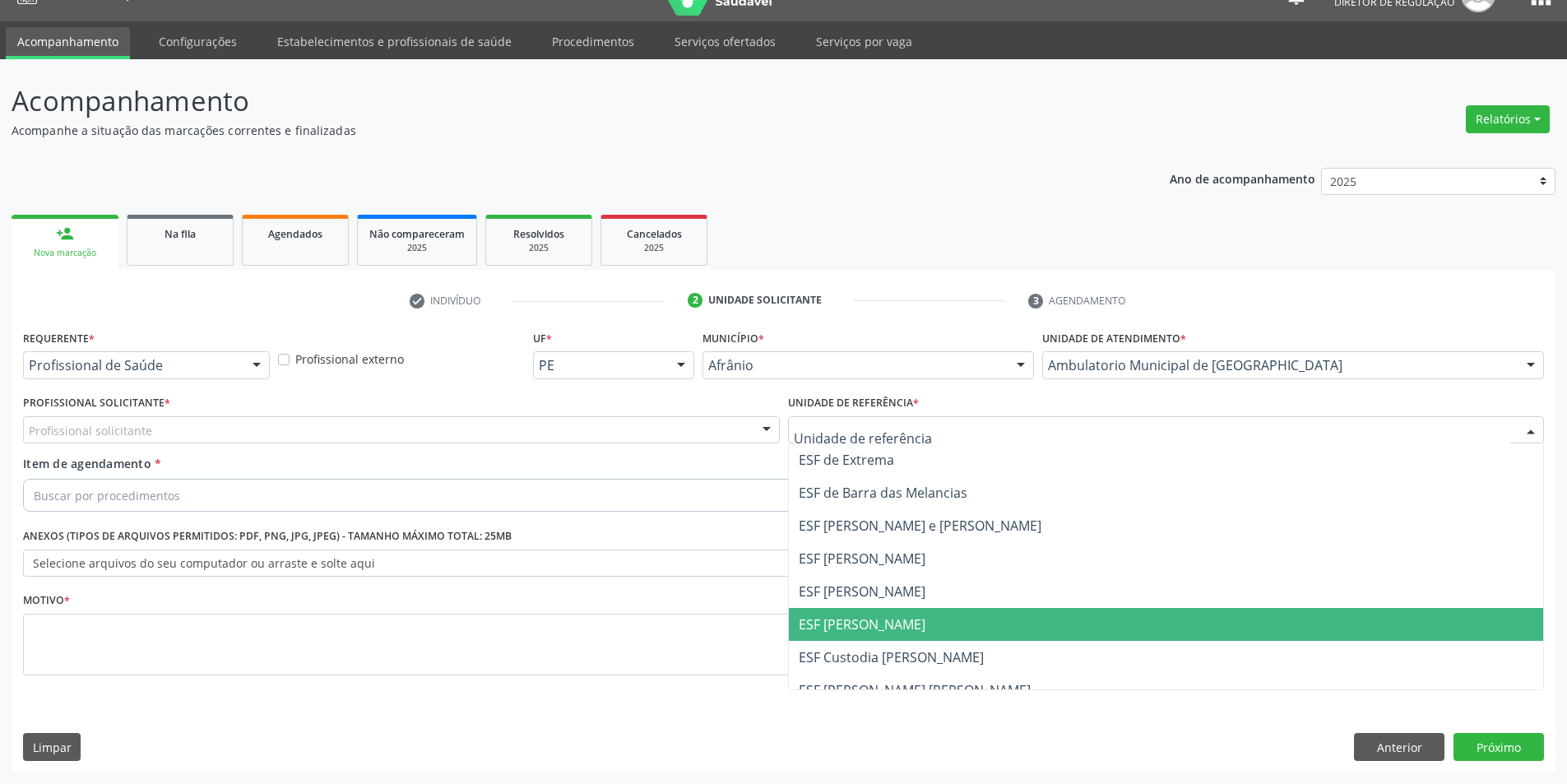
click at [879, 607] on span "ESF [PERSON_NAME]" at bounding box center [1167, 623] width 755 height 33
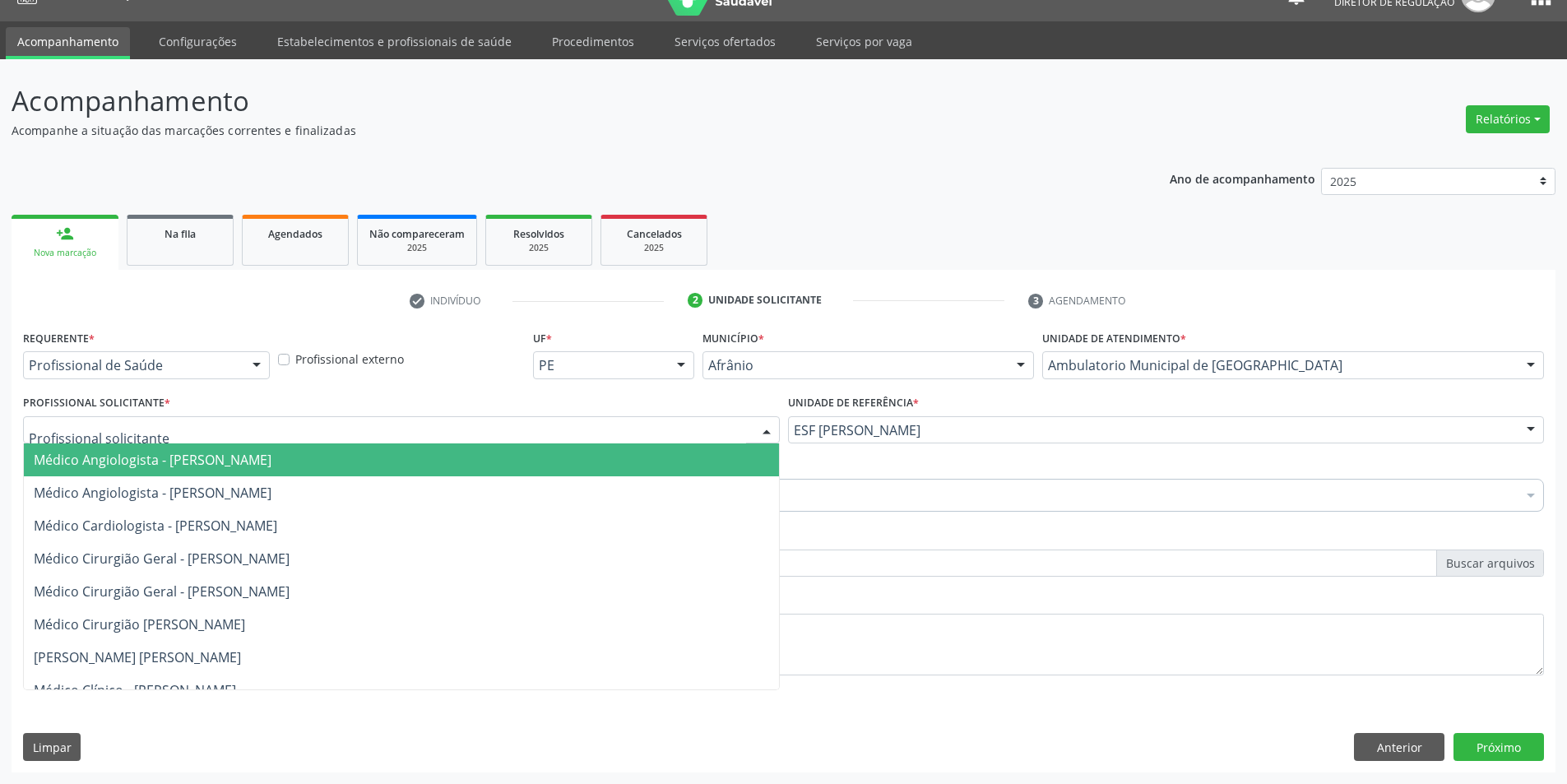
drag, startPoint x: 565, startPoint y: 421, endPoint x: 563, endPoint y: 430, distance: 9.2
click at [565, 425] on div at bounding box center [401, 430] width 757 height 28
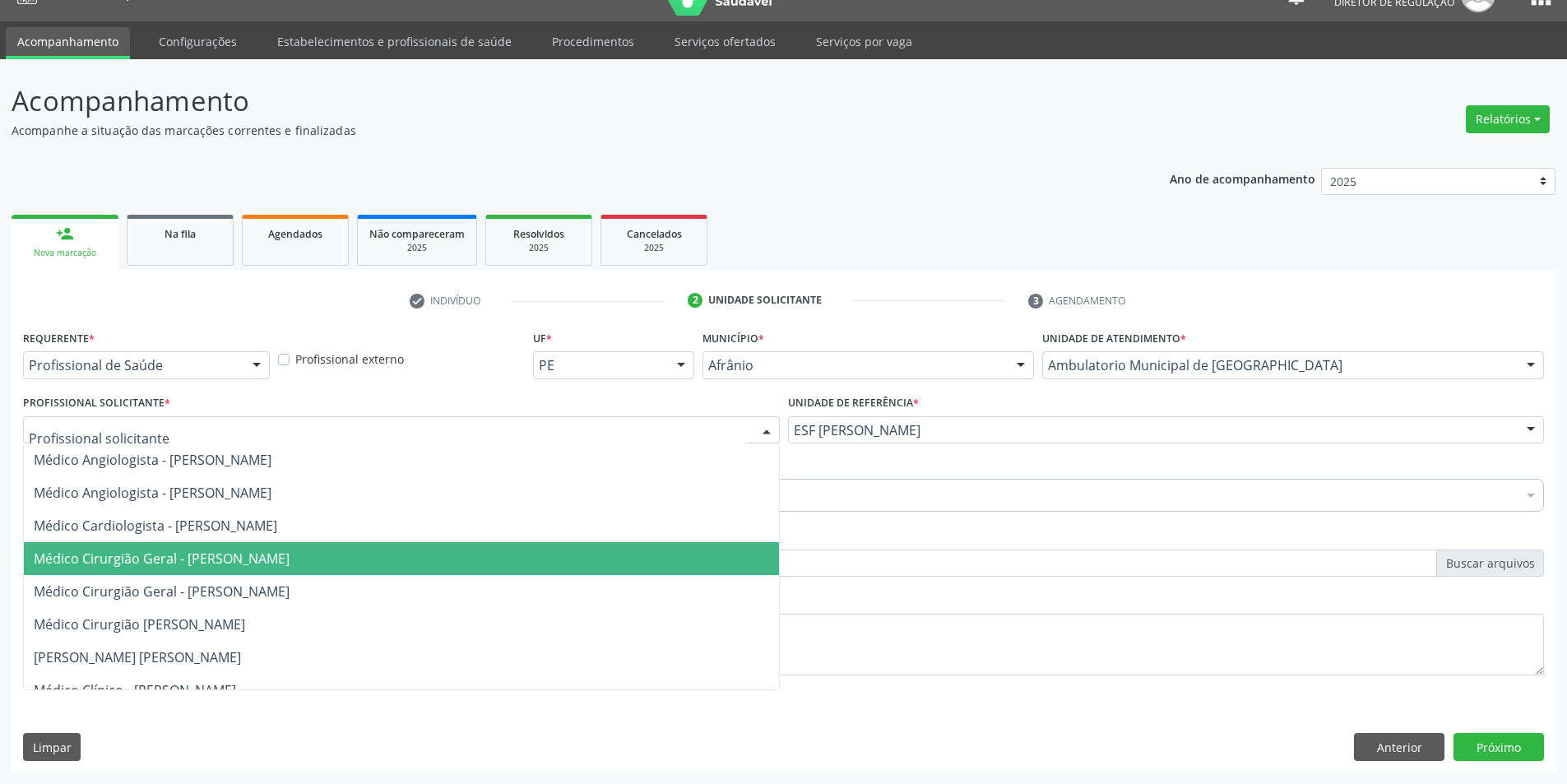
click at [289, 553] on span "Médico Cirurgião Geral - [PERSON_NAME]" at bounding box center [161, 558] width 256 height 18
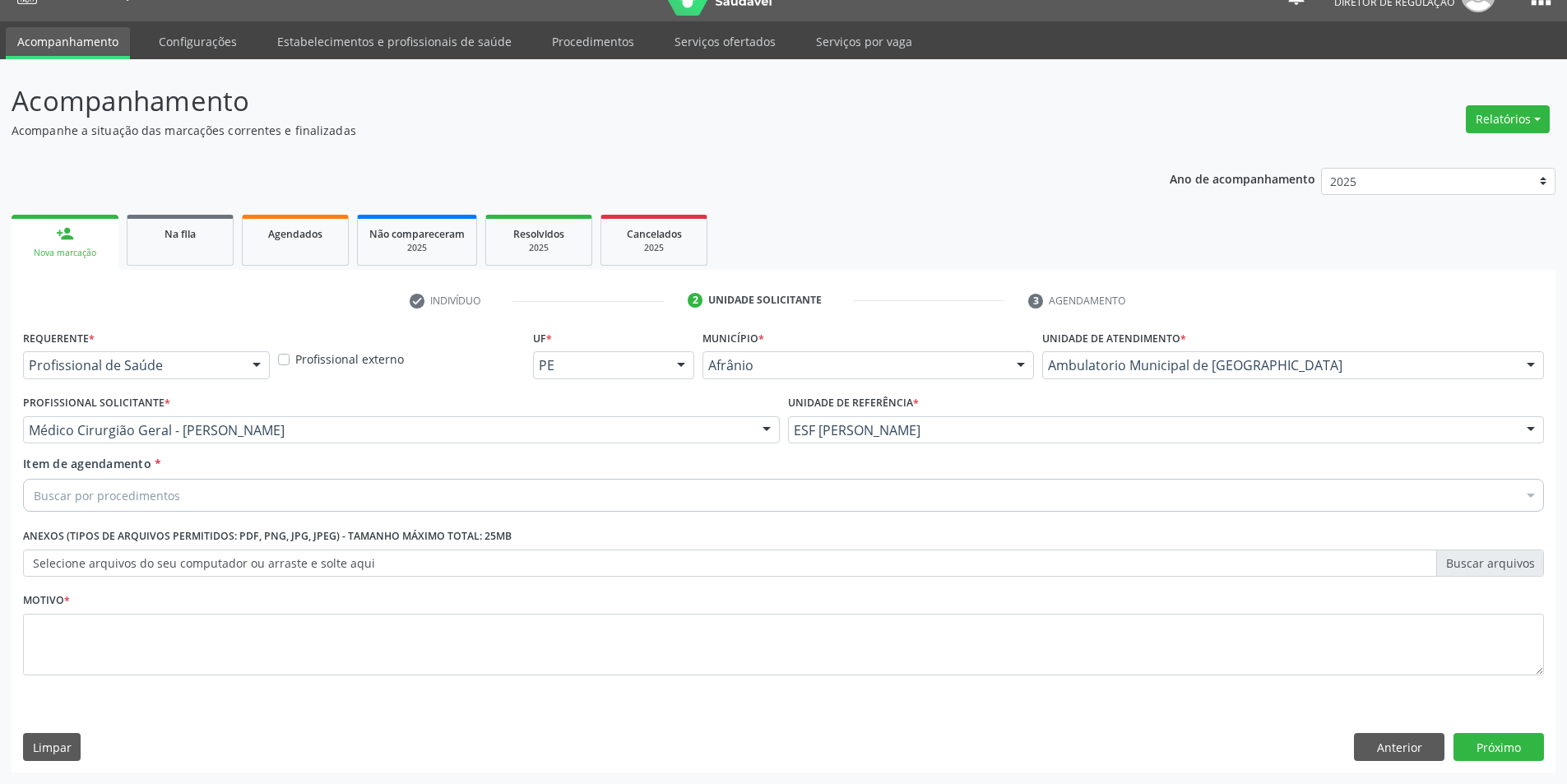
click at [283, 498] on div "Buscar por procedimentos" at bounding box center [784, 495] width 1522 height 33
type input "nodulação"
type input "cirurgião g"
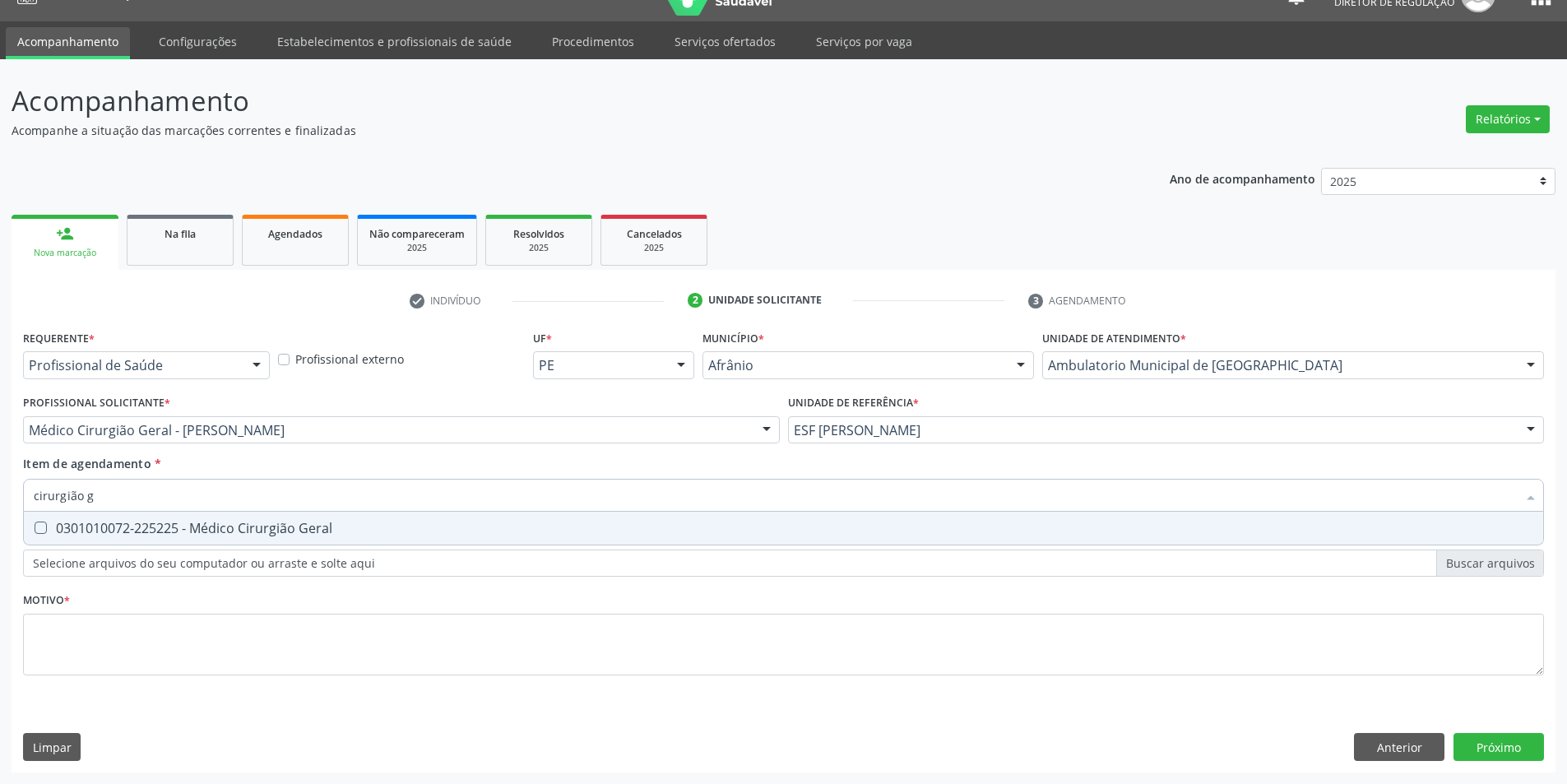
click at [278, 532] on div "0301010072-225225 - Médico Cirurgião Geral" at bounding box center [784, 527] width 1500 height 13
checkbox Geral "true"
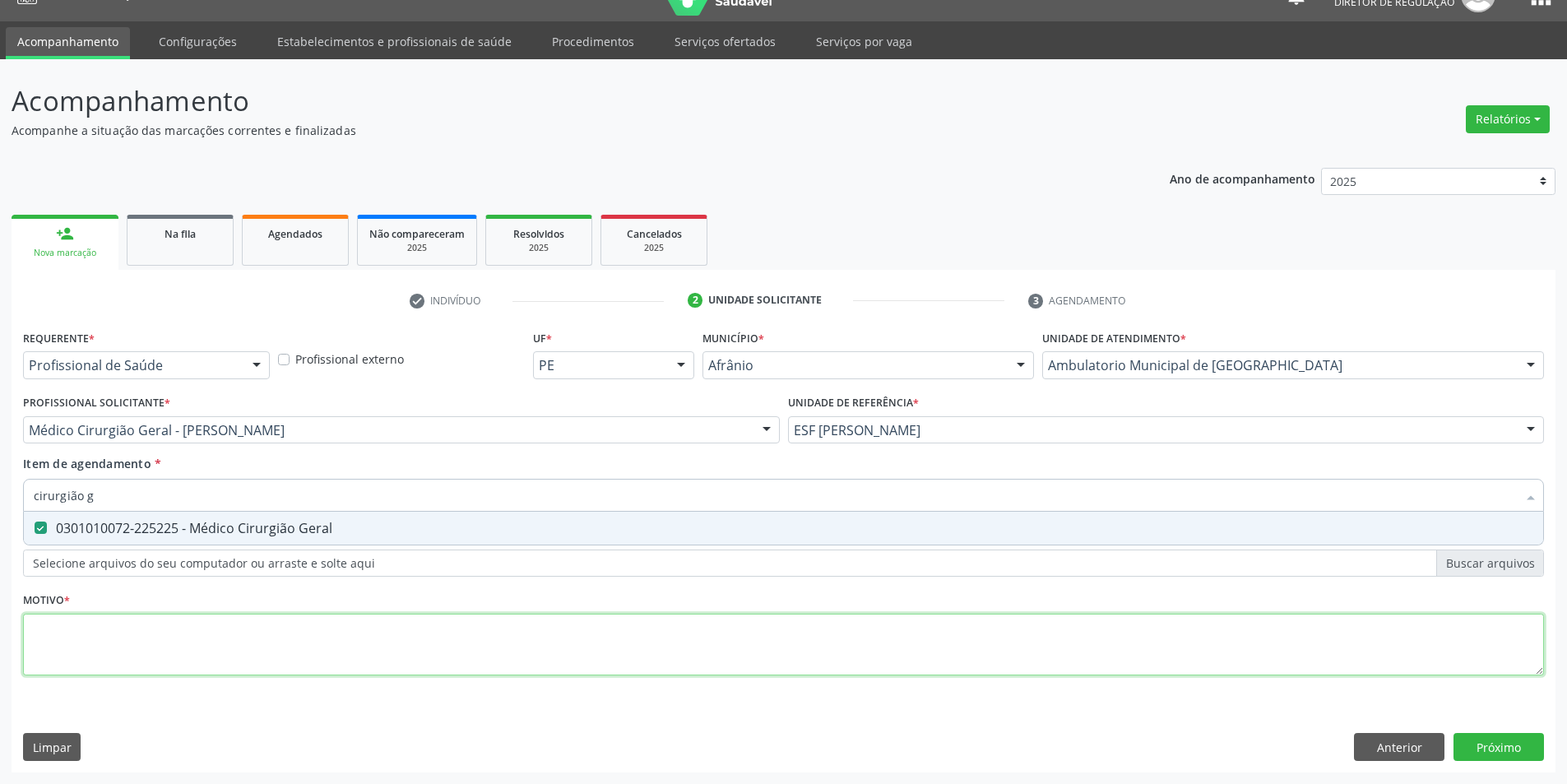
click at [237, 660] on div "Requerente * Profissional de Saúde Profissional de Saúde Paciente Nenhum result…" at bounding box center [784, 511] width 1522 height 372
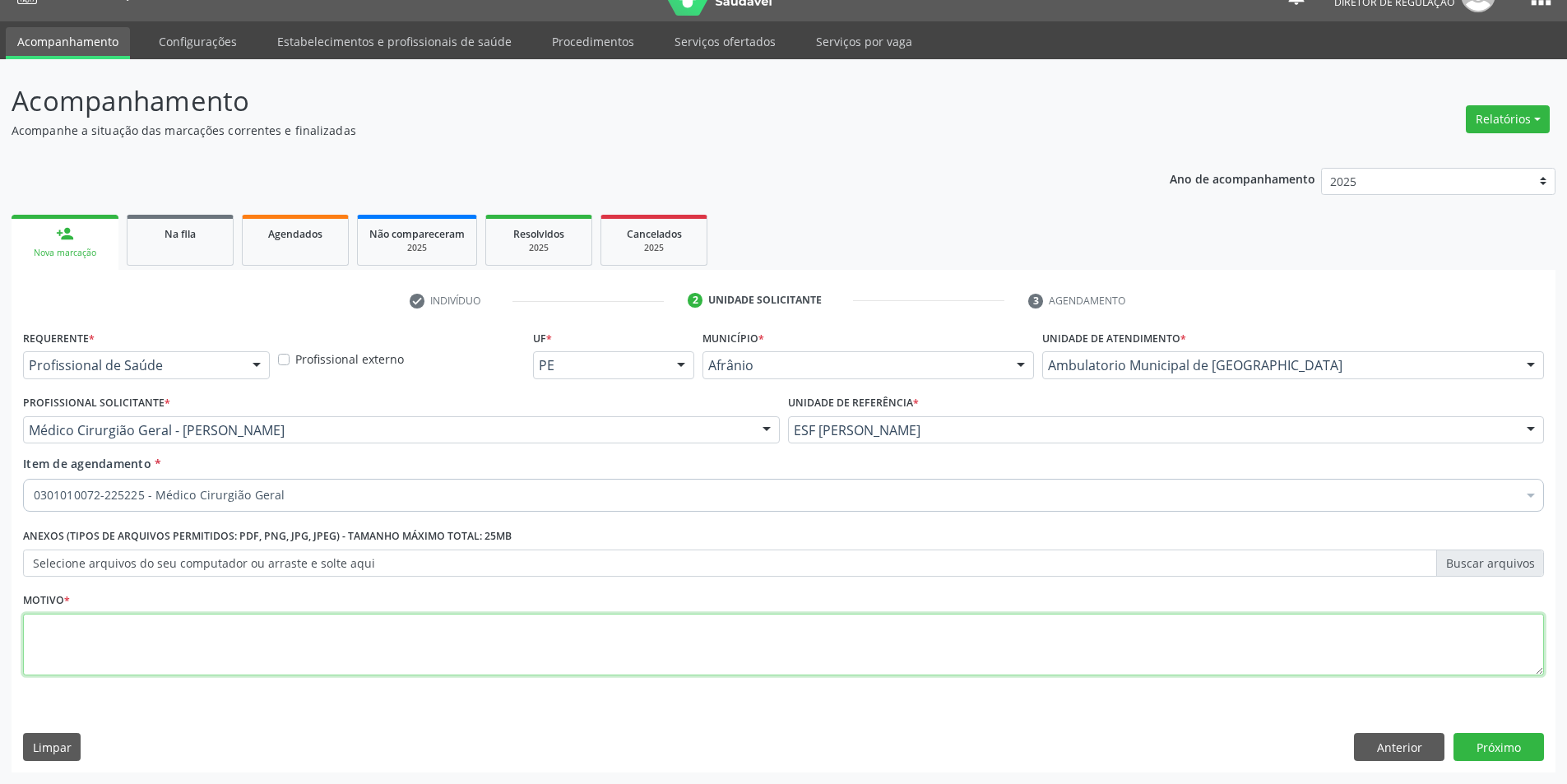
paste textarea "nodulação"
type textarea "nodulação"
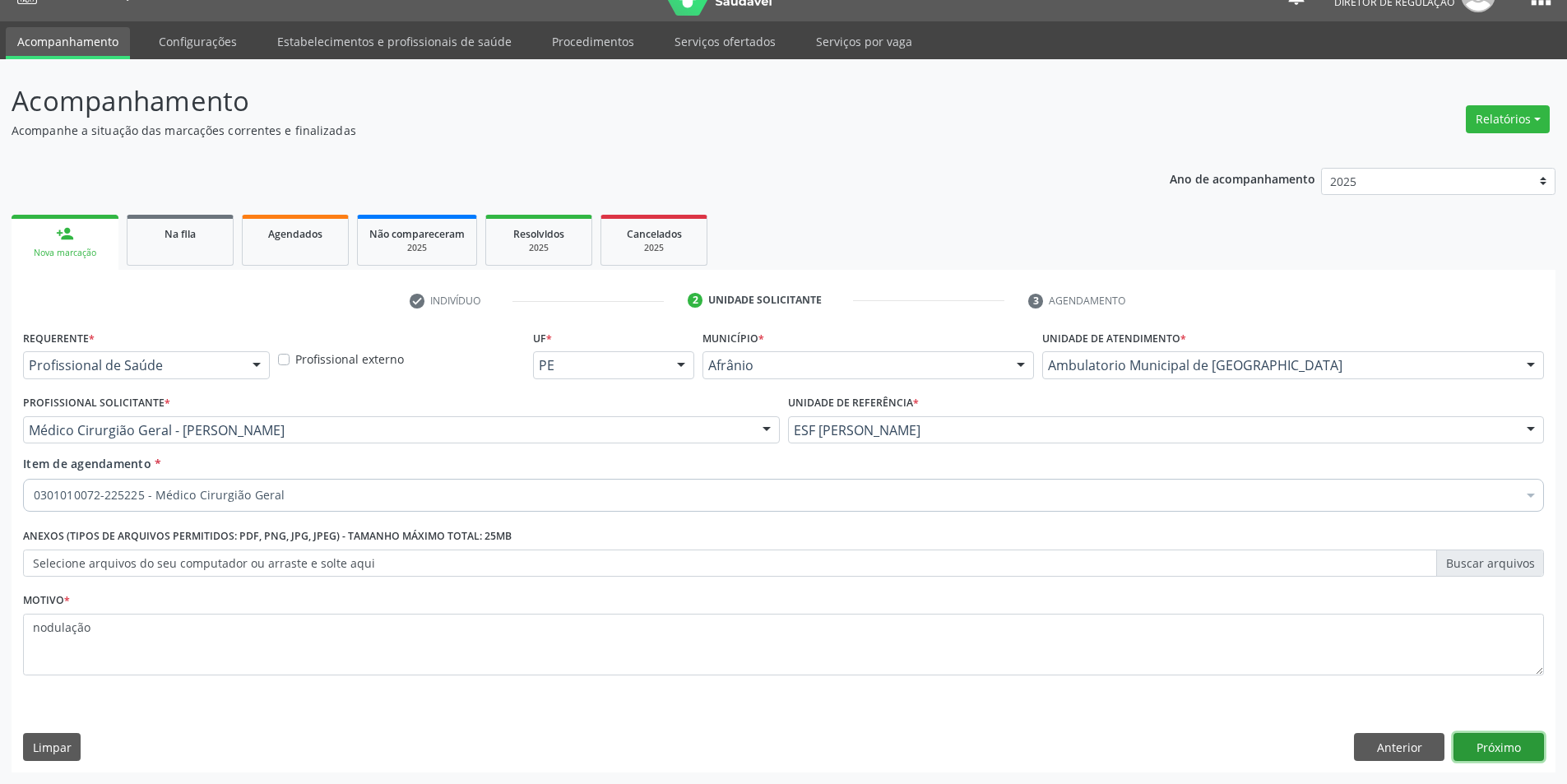
click at [1515, 752] on button "Próximo" at bounding box center [1499, 746] width 91 height 28
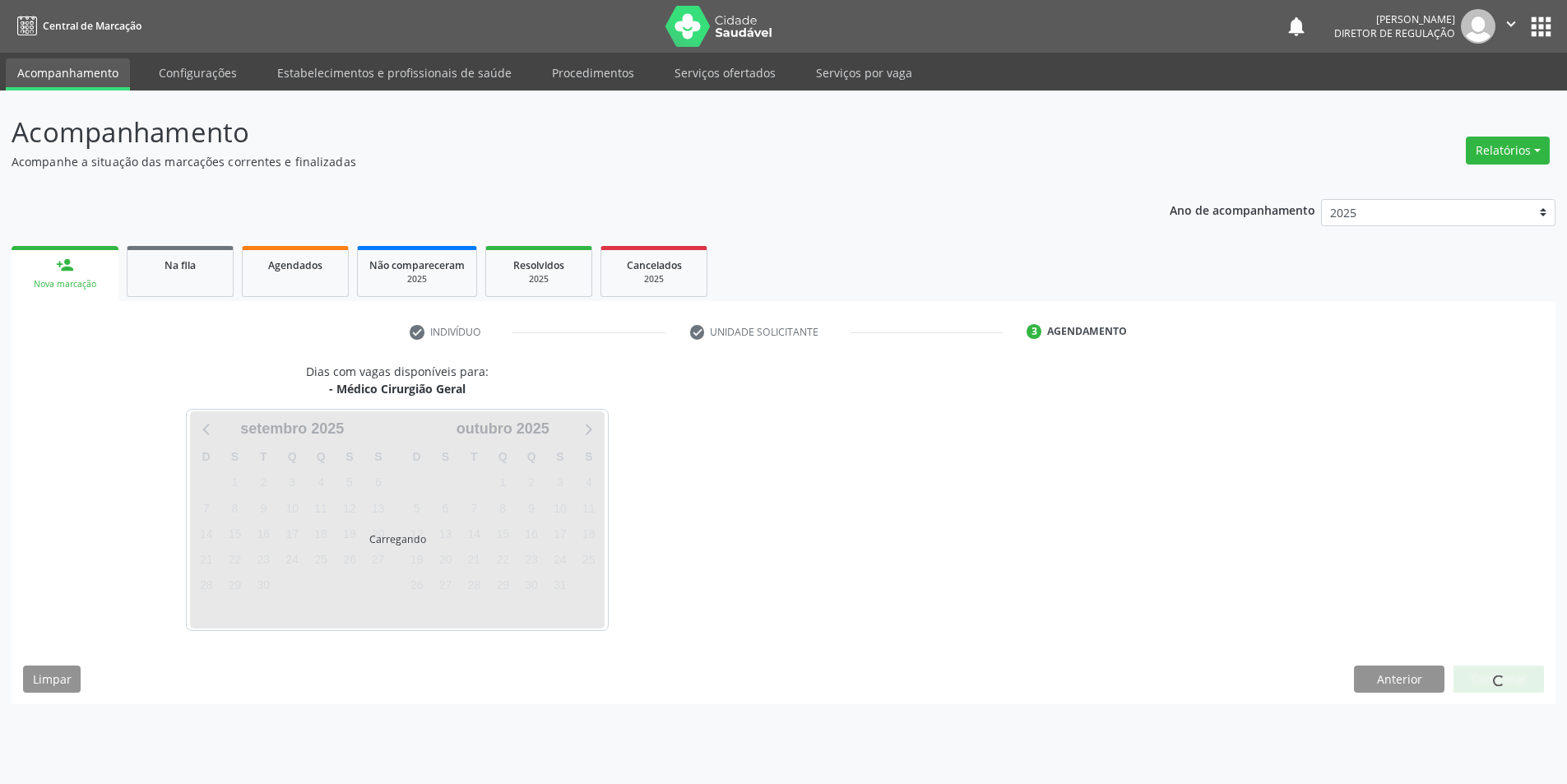
scroll to position [0, 0]
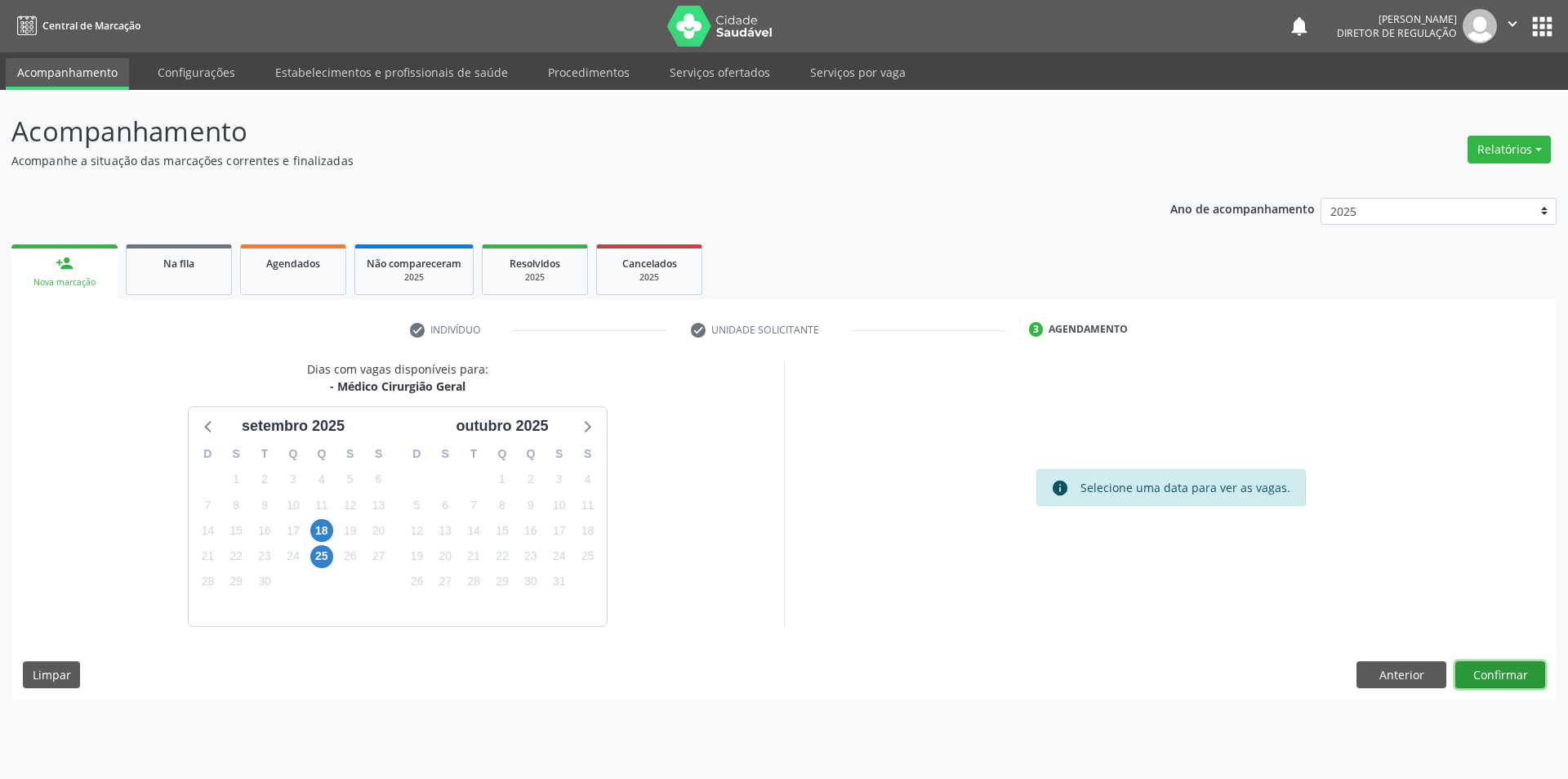
click at [1520, 680] on button "Confirmar" at bounding box center [1500, 675] width 90 height 27
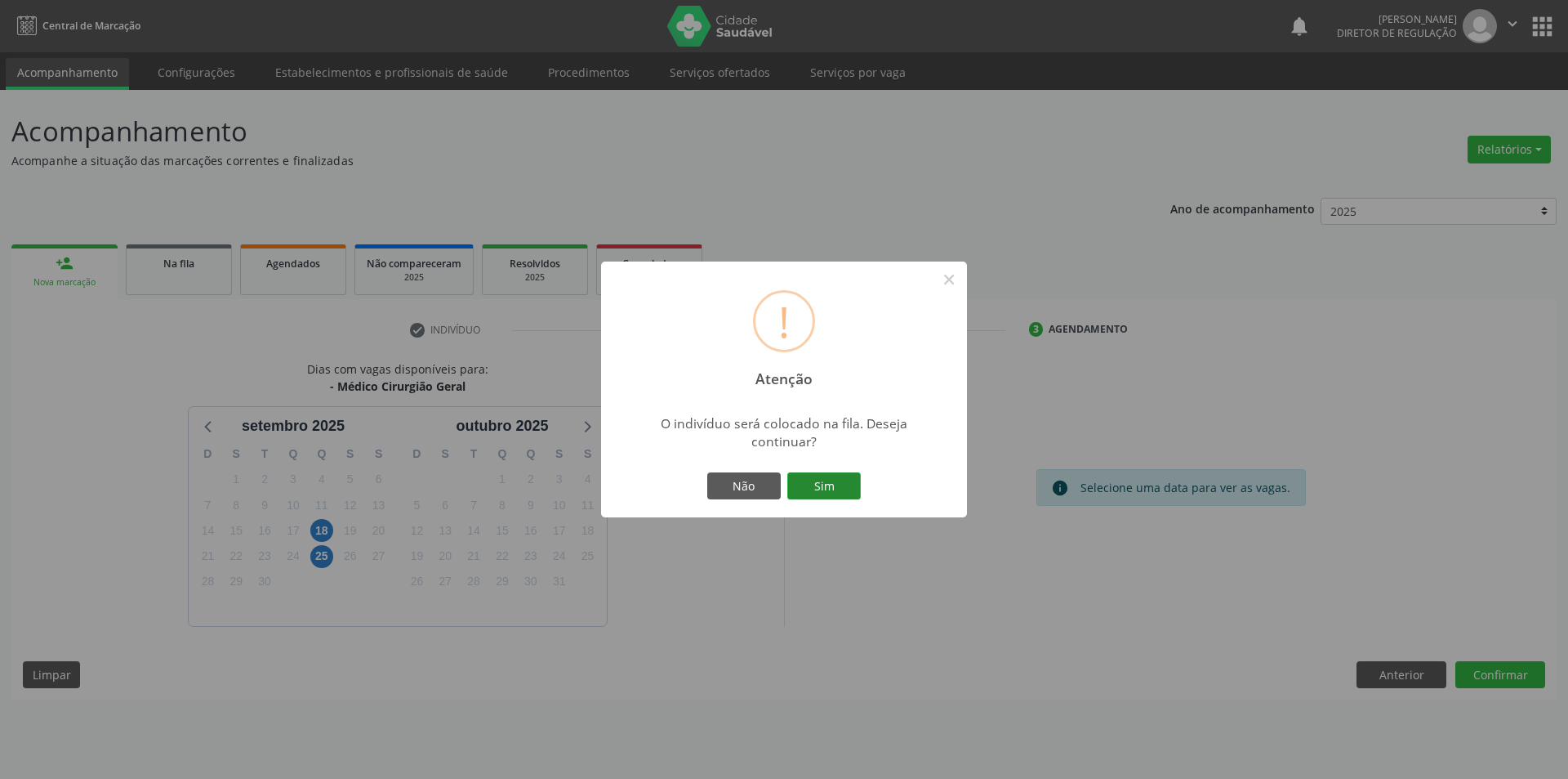
click at [841, 478] on button "Sim" at bounding box center [824, 486] width 74 height 27
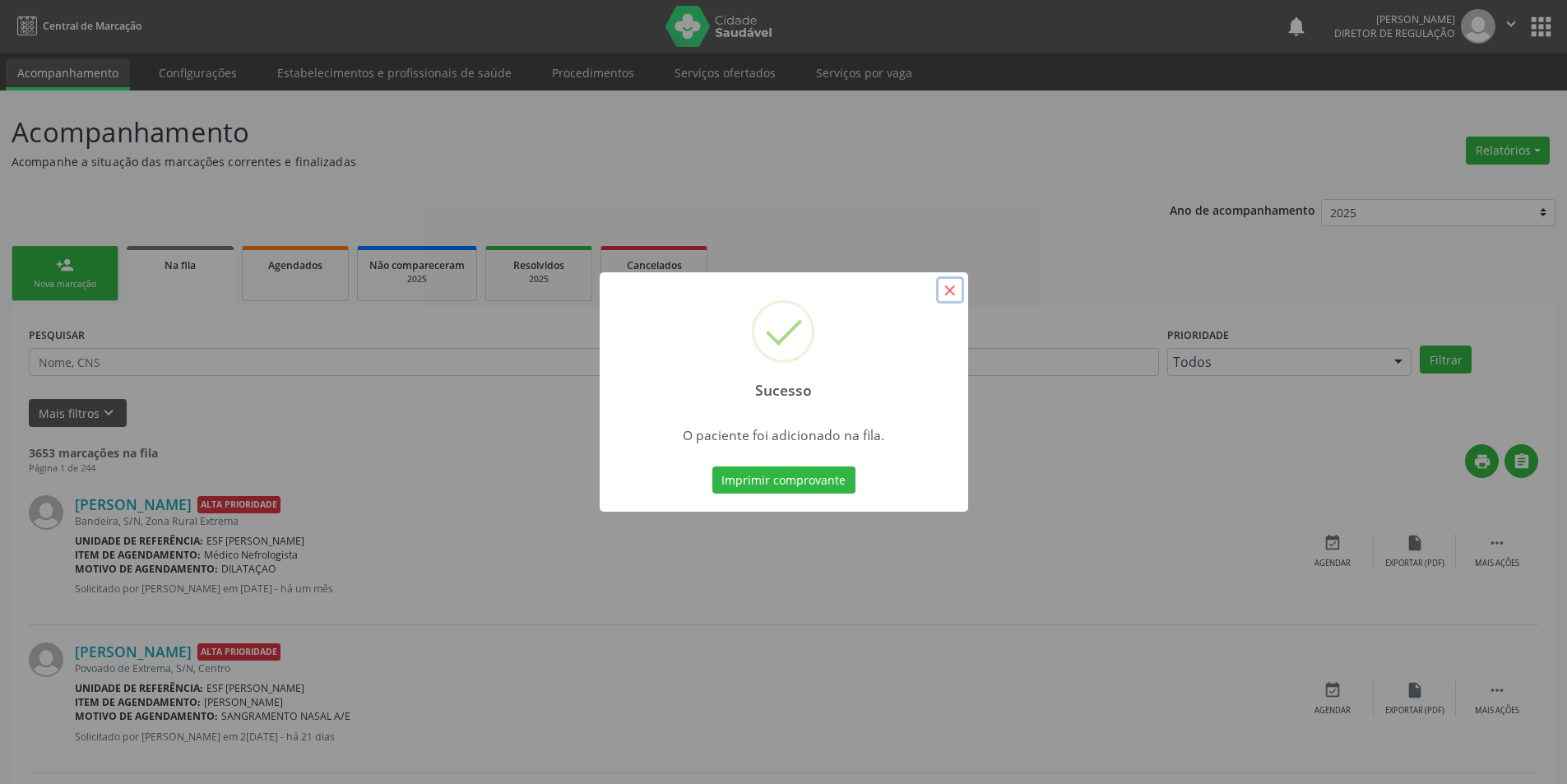
click at [951, 297] on button "×" at bounding box center [950, 290] width 28 height 28
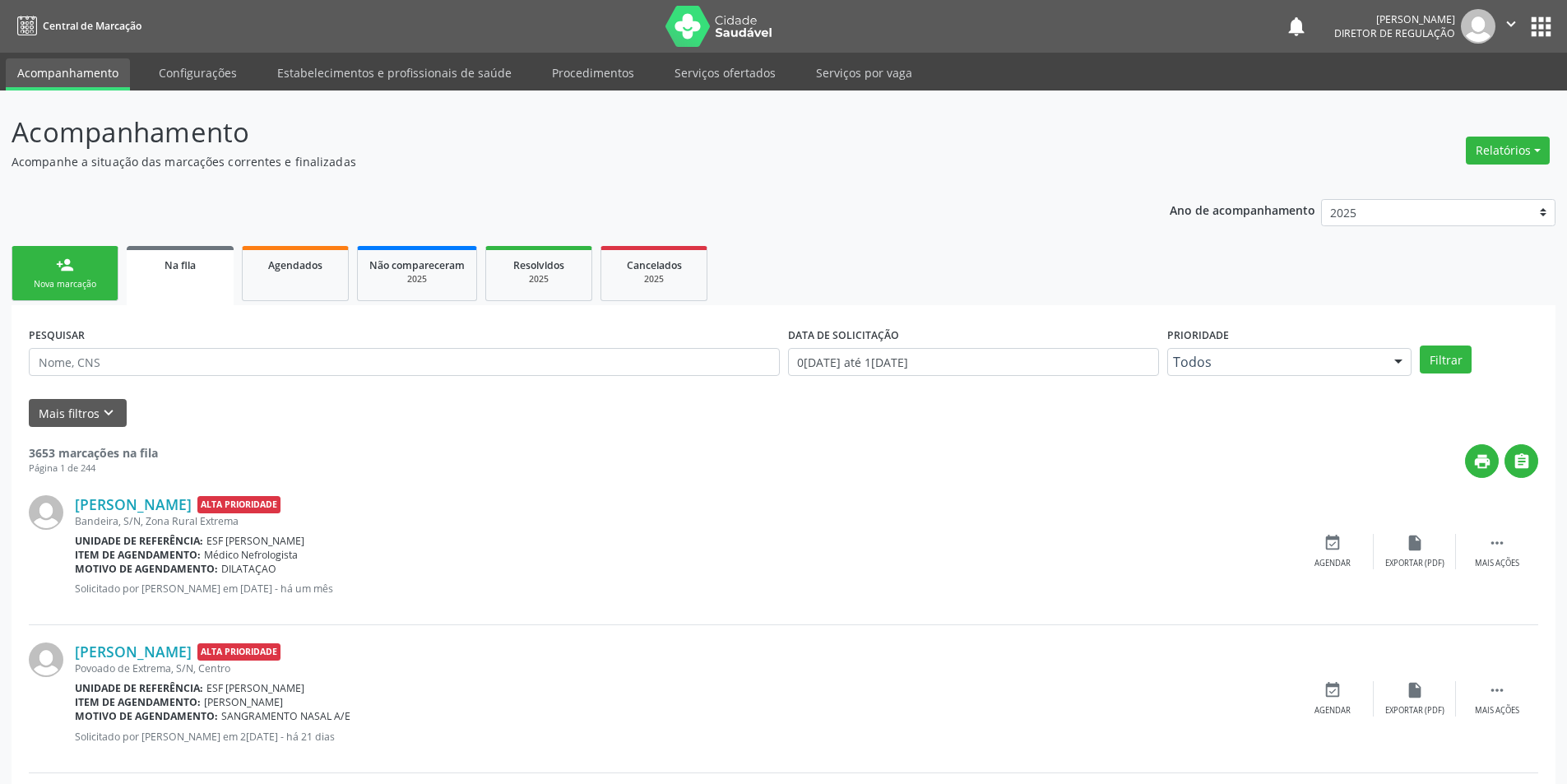
click at [93, 282] on div "Nova marcação" at bounding box center [64, 283] width 82 height 12
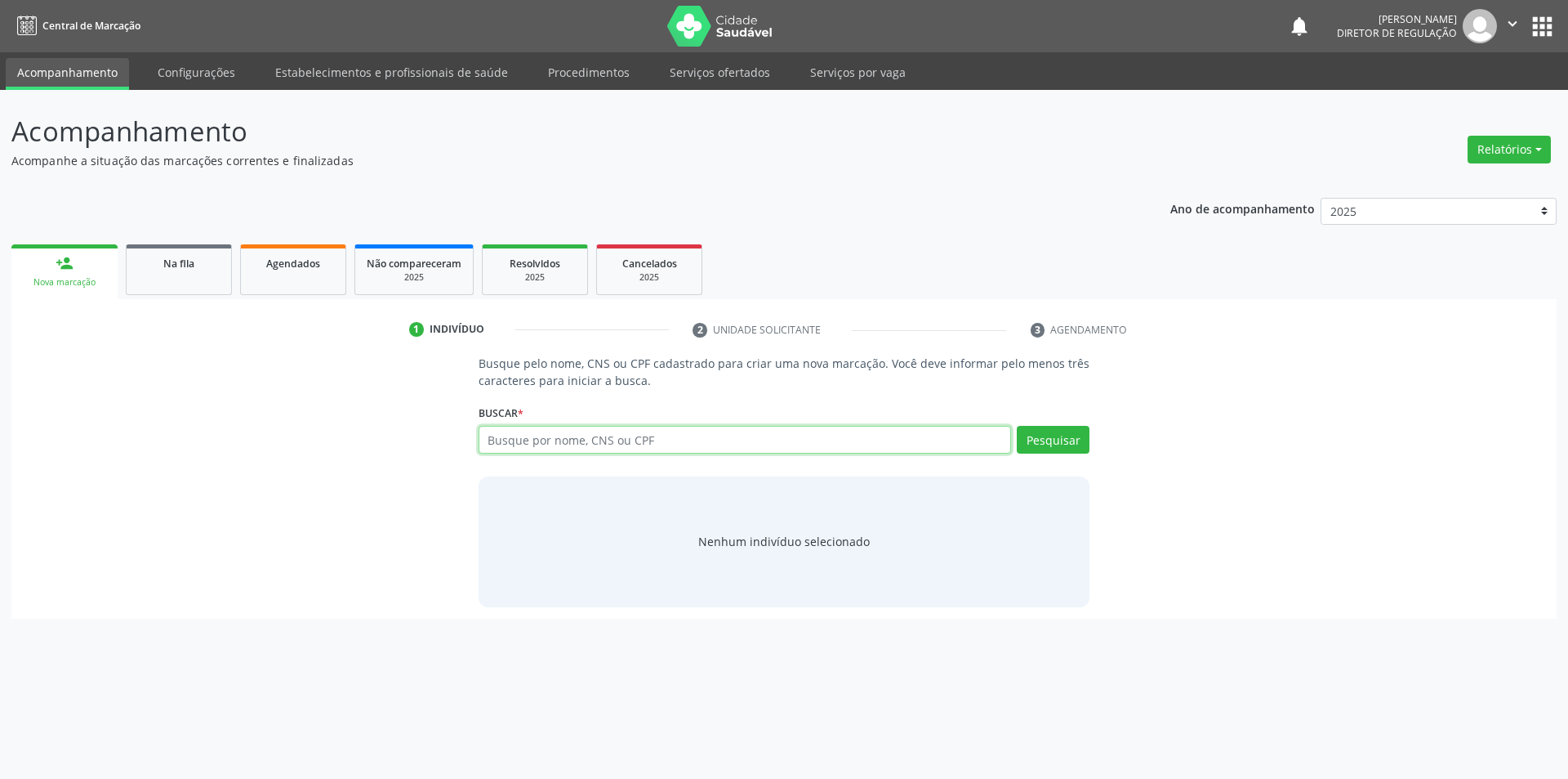
click at [618, 434] on input "text" at bounding box center [745, 440] width 533 height 27
type input "705408442550390"
click at [1083, 446] on button "Pesquisar" at bounding box center [1053, 440] width 73 height 27
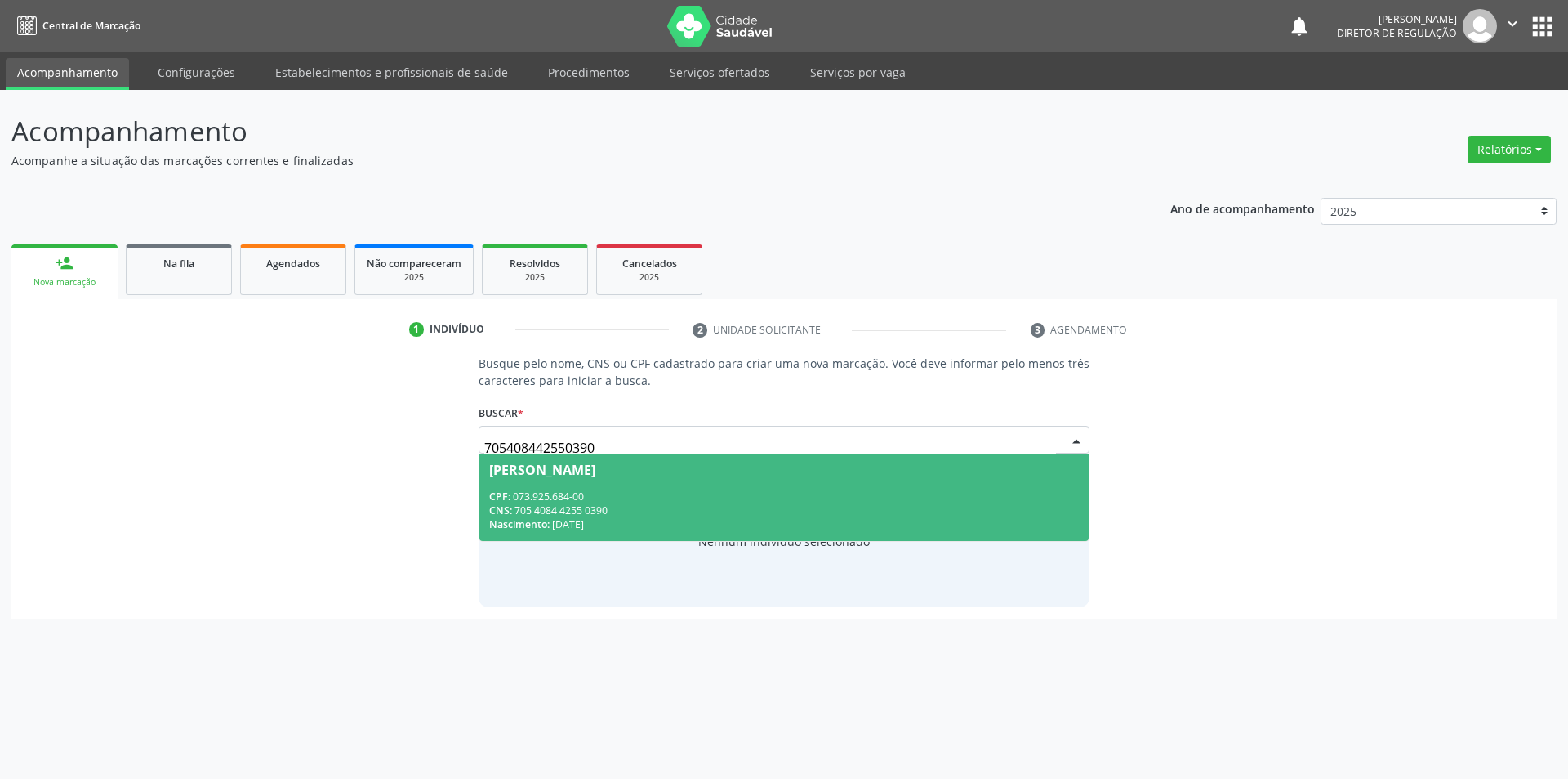
click at [905, 507] on div "CNS: 705 4084 4255 0390" at bounding box center [784, 510] width 590 height 14
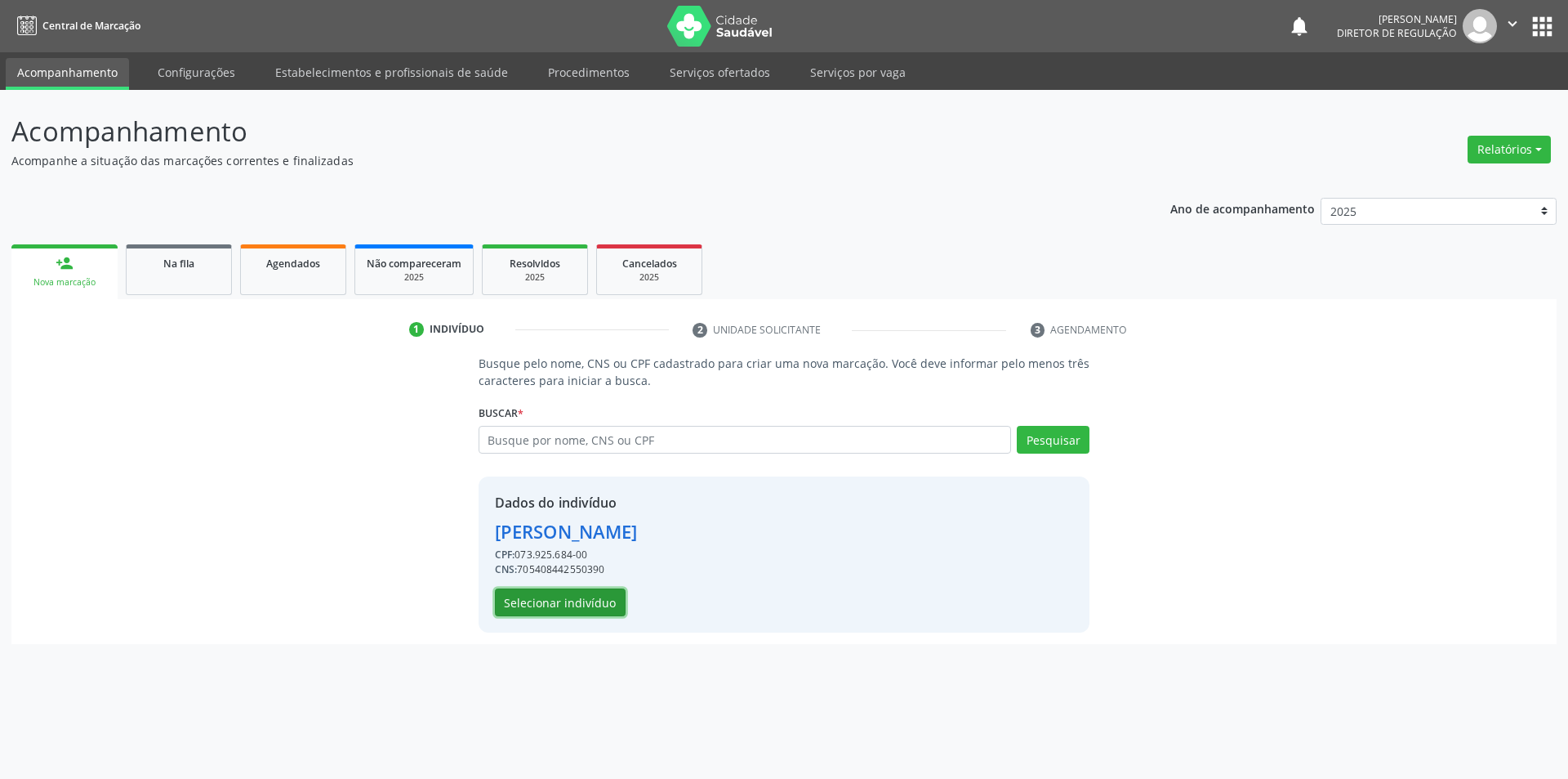
click at [595, 608] on button "Selecionar indivíduo" at bounding box center [560, 602] width 130 height 27
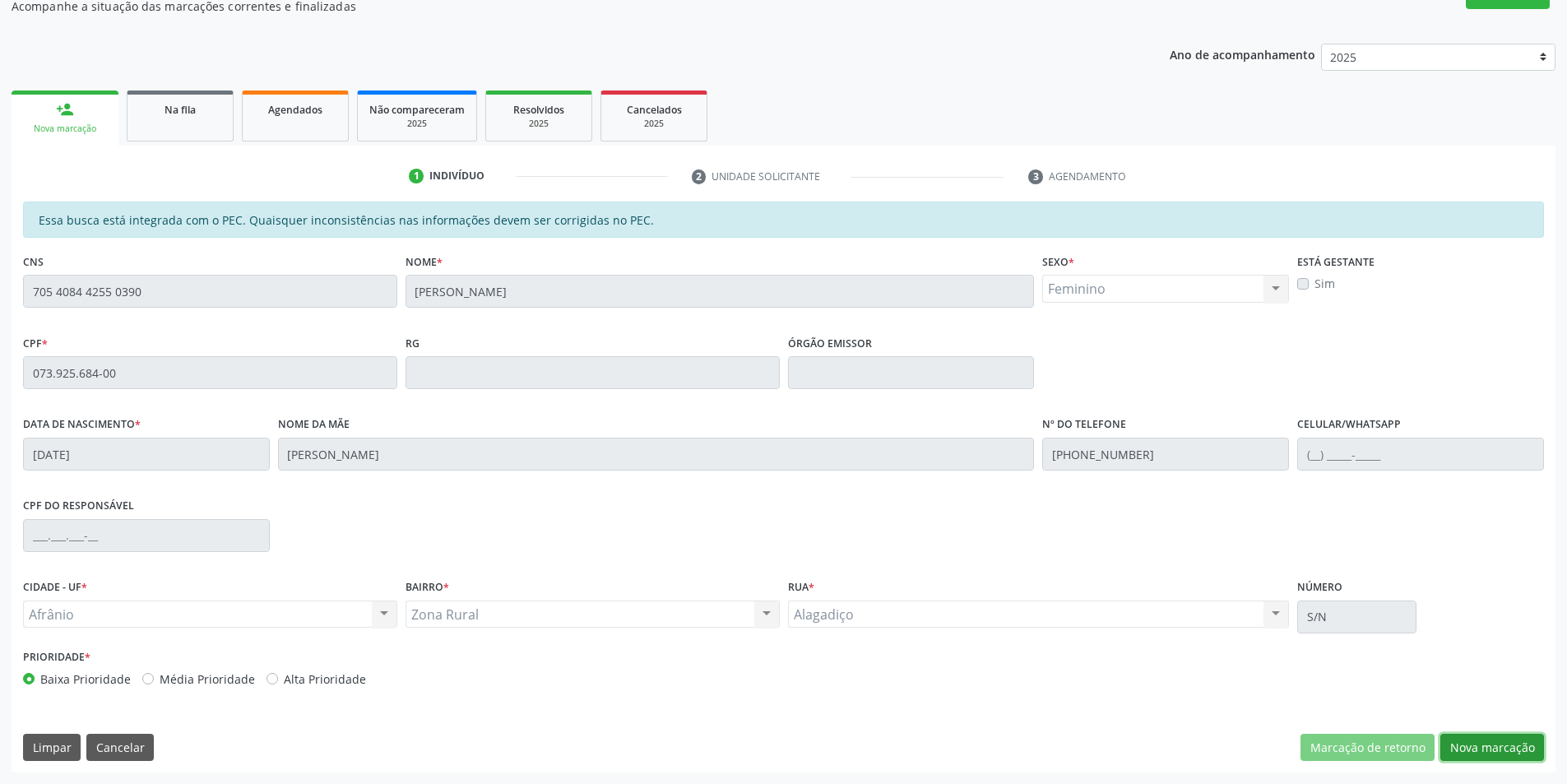
click at [1473, 740] on button "Nova marcação" at bounding box center [1492, 747] width 104 height 28
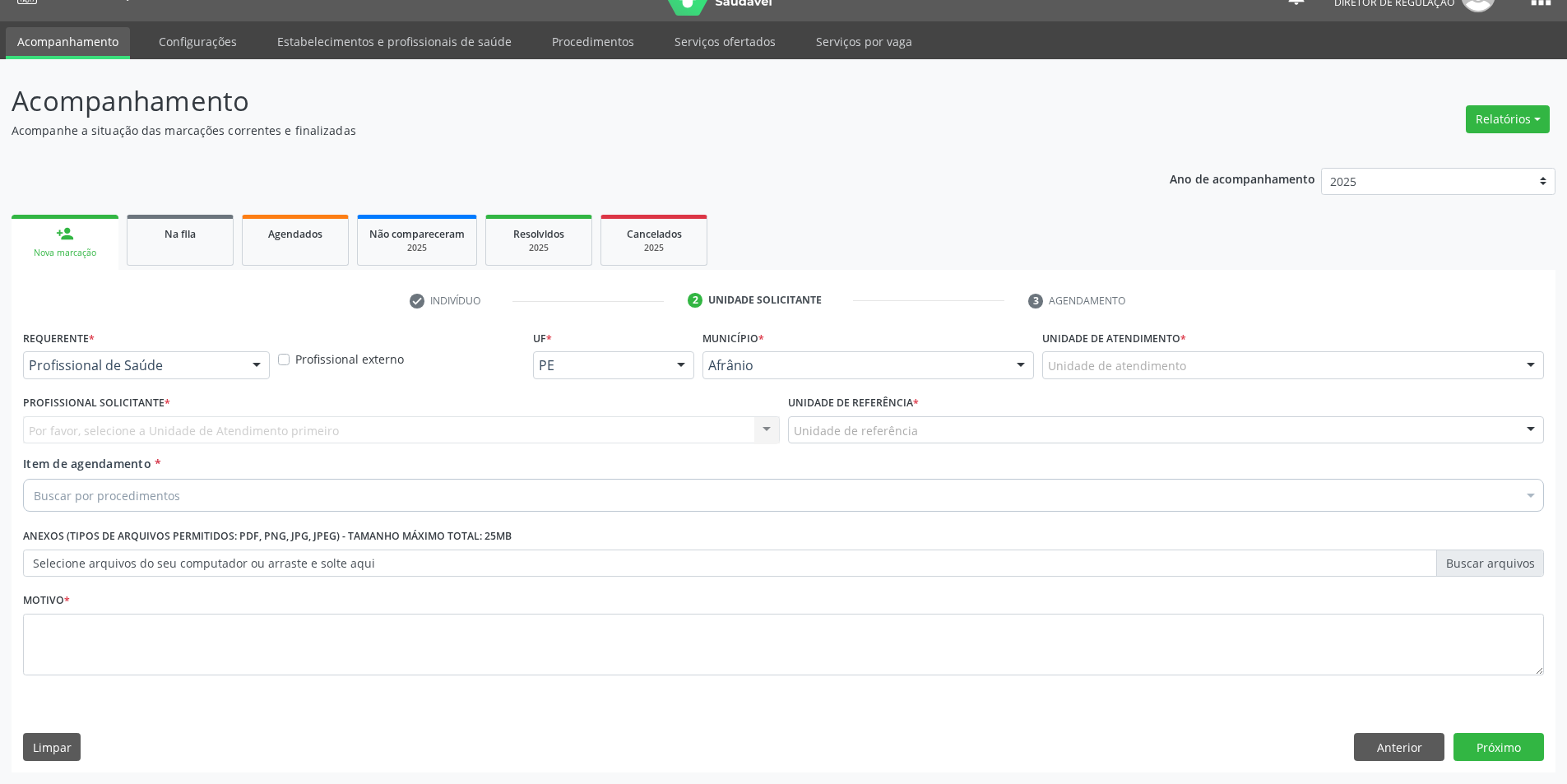
scroll to position [32, 0]
click at [1212, 357] on div "Unidade de atendimento" at bounding box center [1293, 365] width 502 height 28
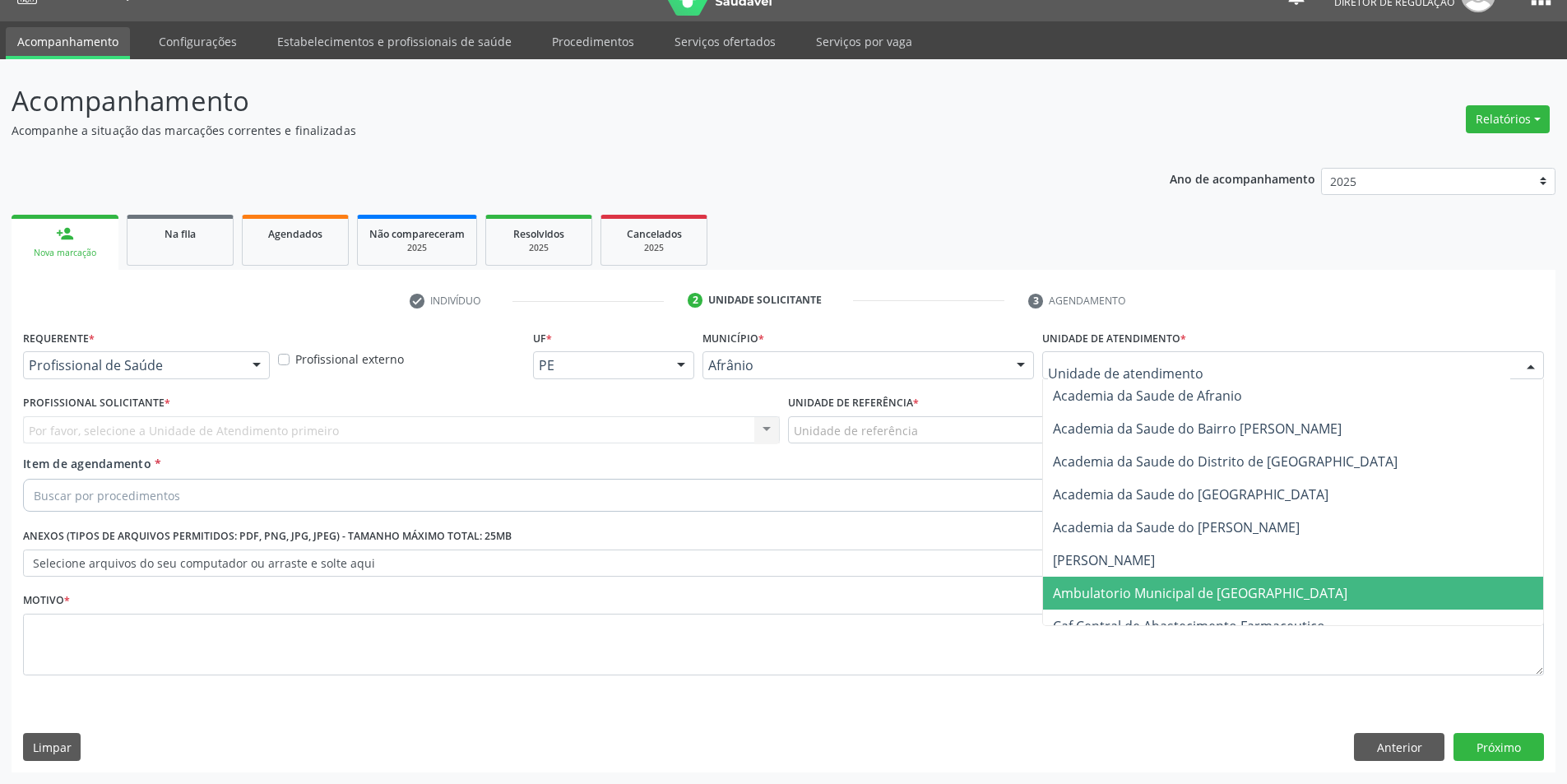
click at [1206, 595] on span "Ambulatorio Municipal de [GEOGRAPHIC_DATA]" at bounding box center [1200, 592] width 294 height 18
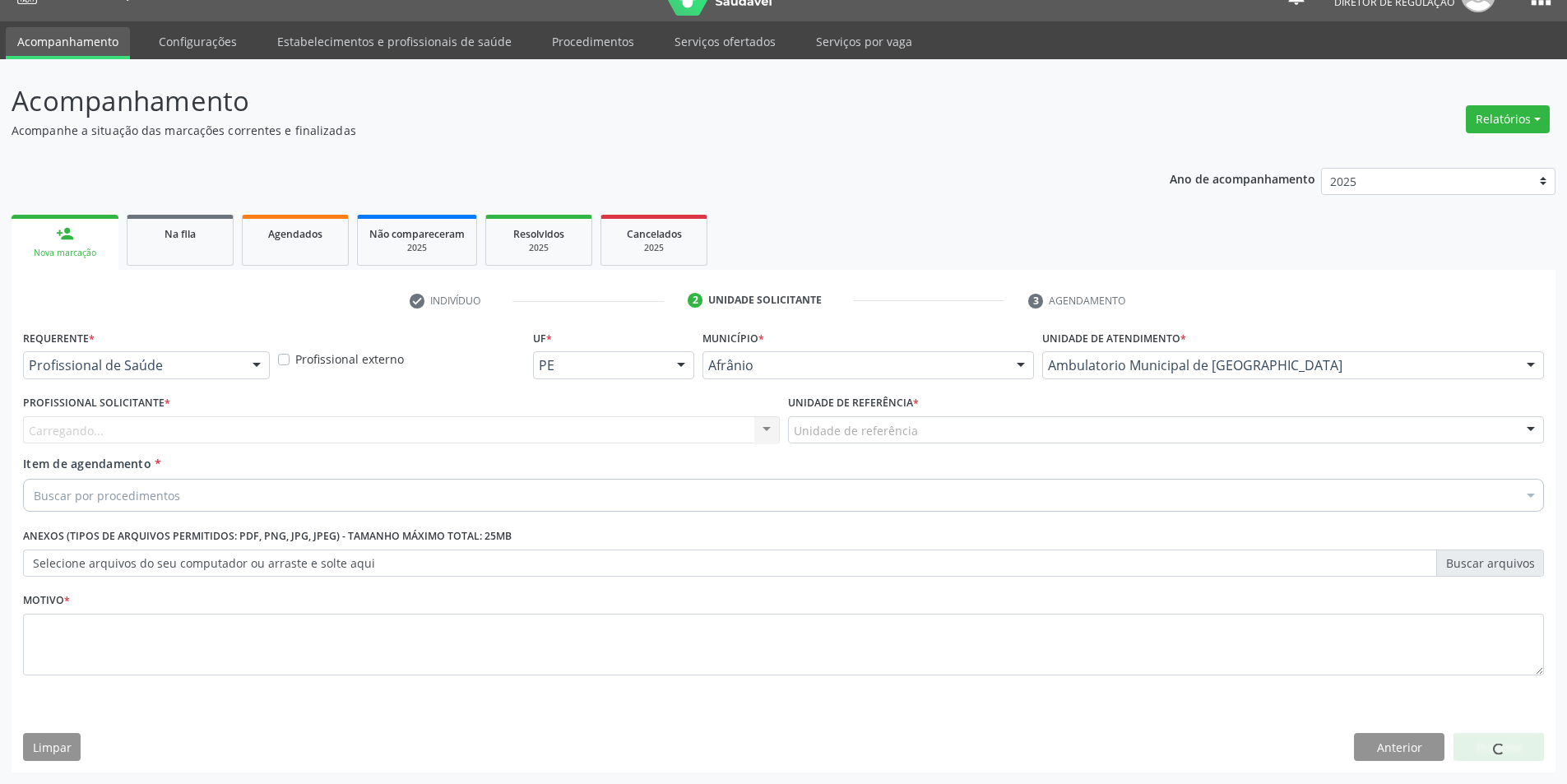
click at [960, 425] on div "Unidade de referência" at bounding box center [1167, 430] width 757 height 28
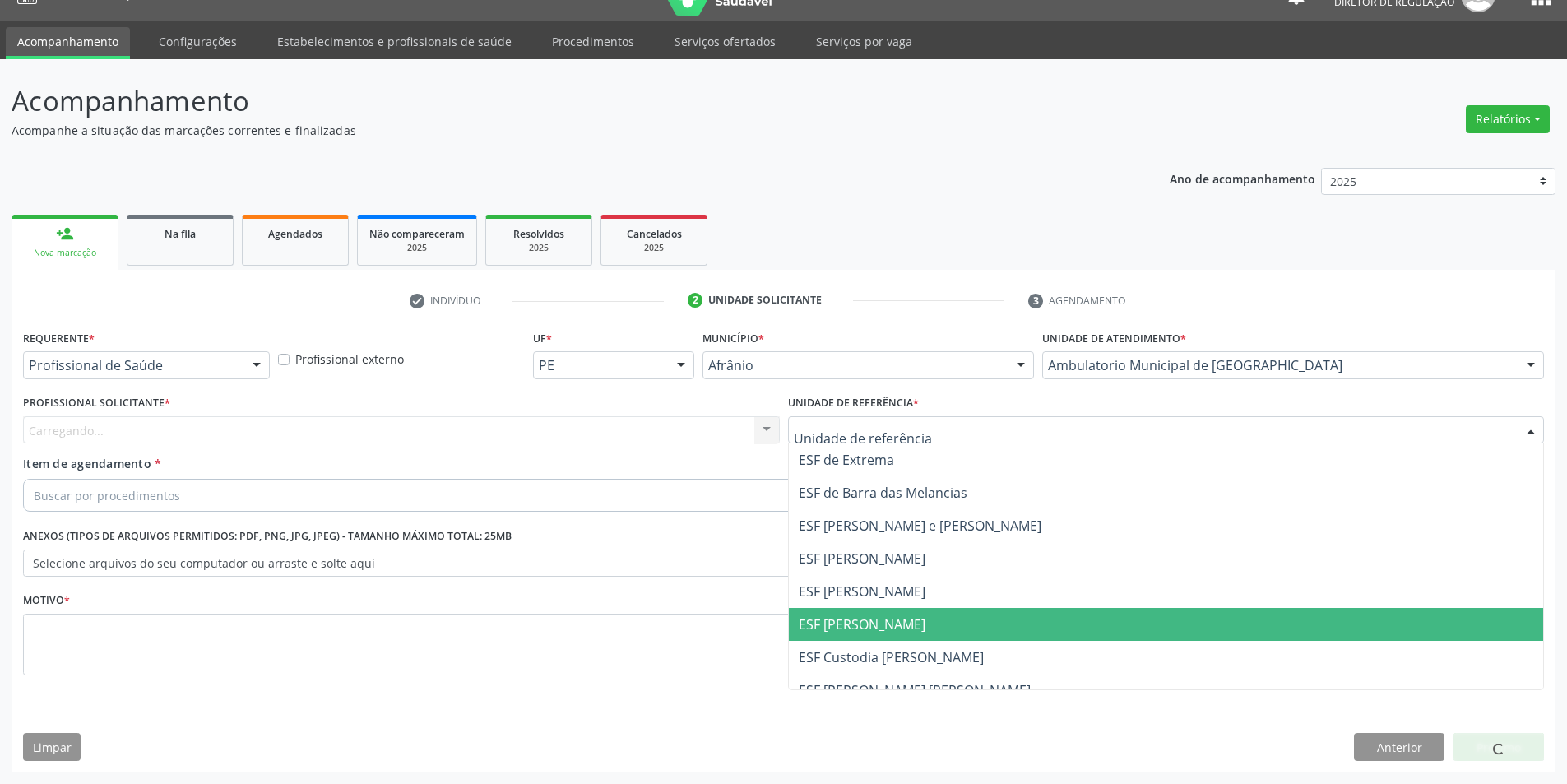
drag, startPoint x: 913, startPoint y: 613, endPoint x: 897, endPoint y: 610, distance: 16.3
click at [912, 614] on span "ESF [PERSON_NAME]" at bounding box center [1167, 623] width 755 height 33
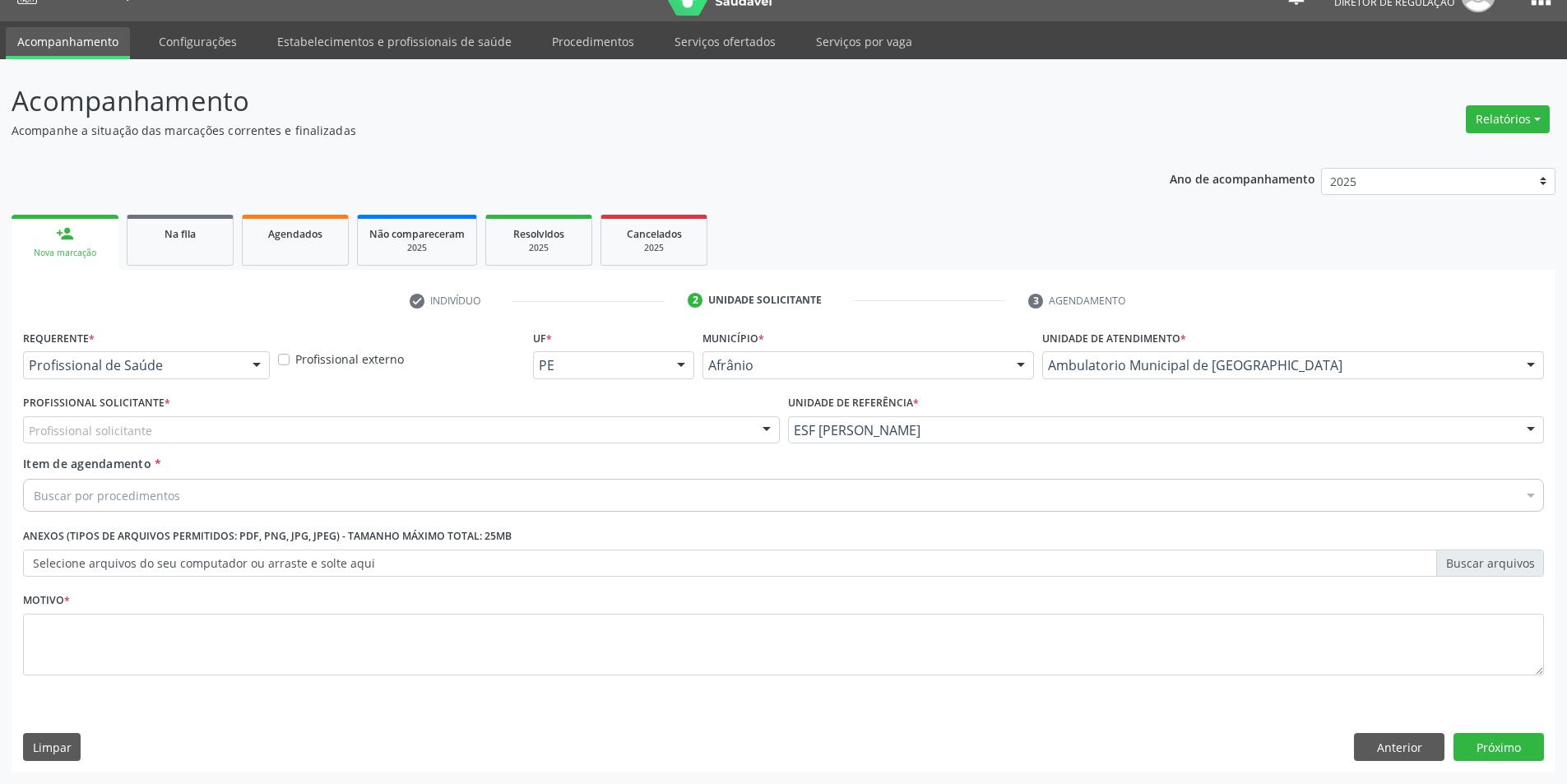
click at [601, 439] on div "Profissional solicitante" at bounding box center [401, 430] width 757 height 28
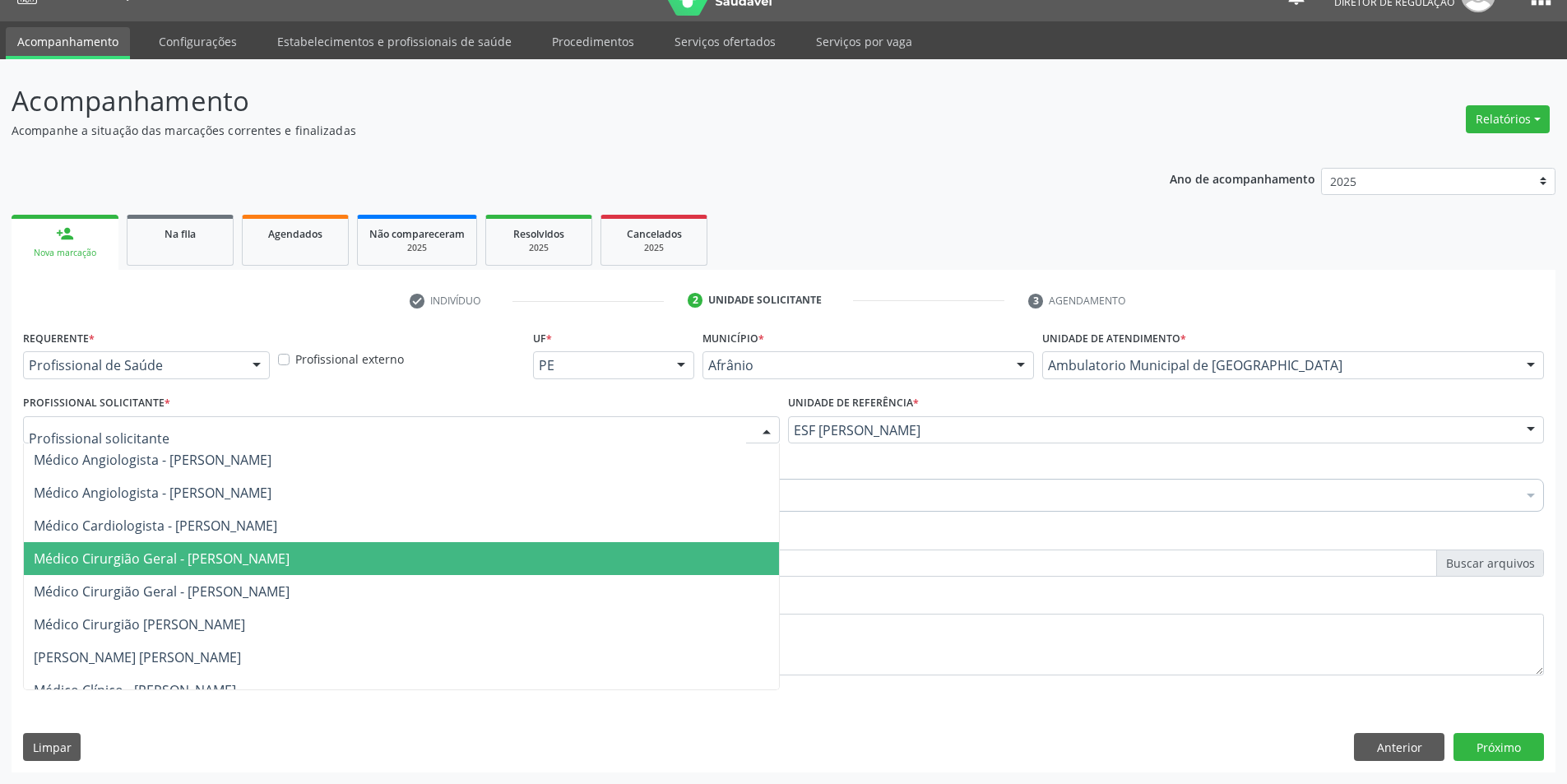
click at [281, 555] on span "Médico Cirurgião Geral - [PERSON_NAME]" at bounding box center [161, 558] width 256 height 18
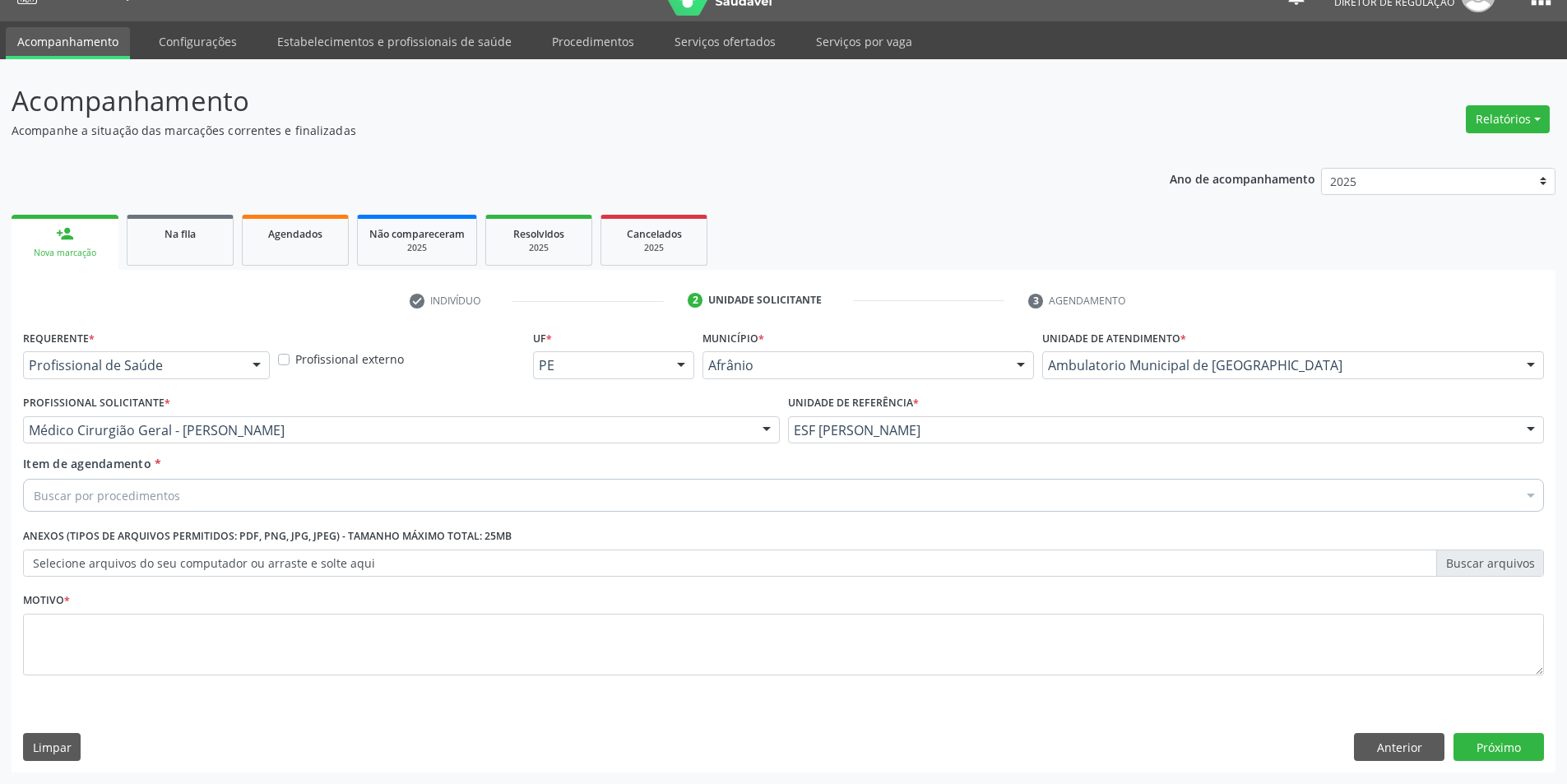
click at [241, 499] on div "Buscar por procedimentos" at bounding box center [784, 495] width 1522 height 33
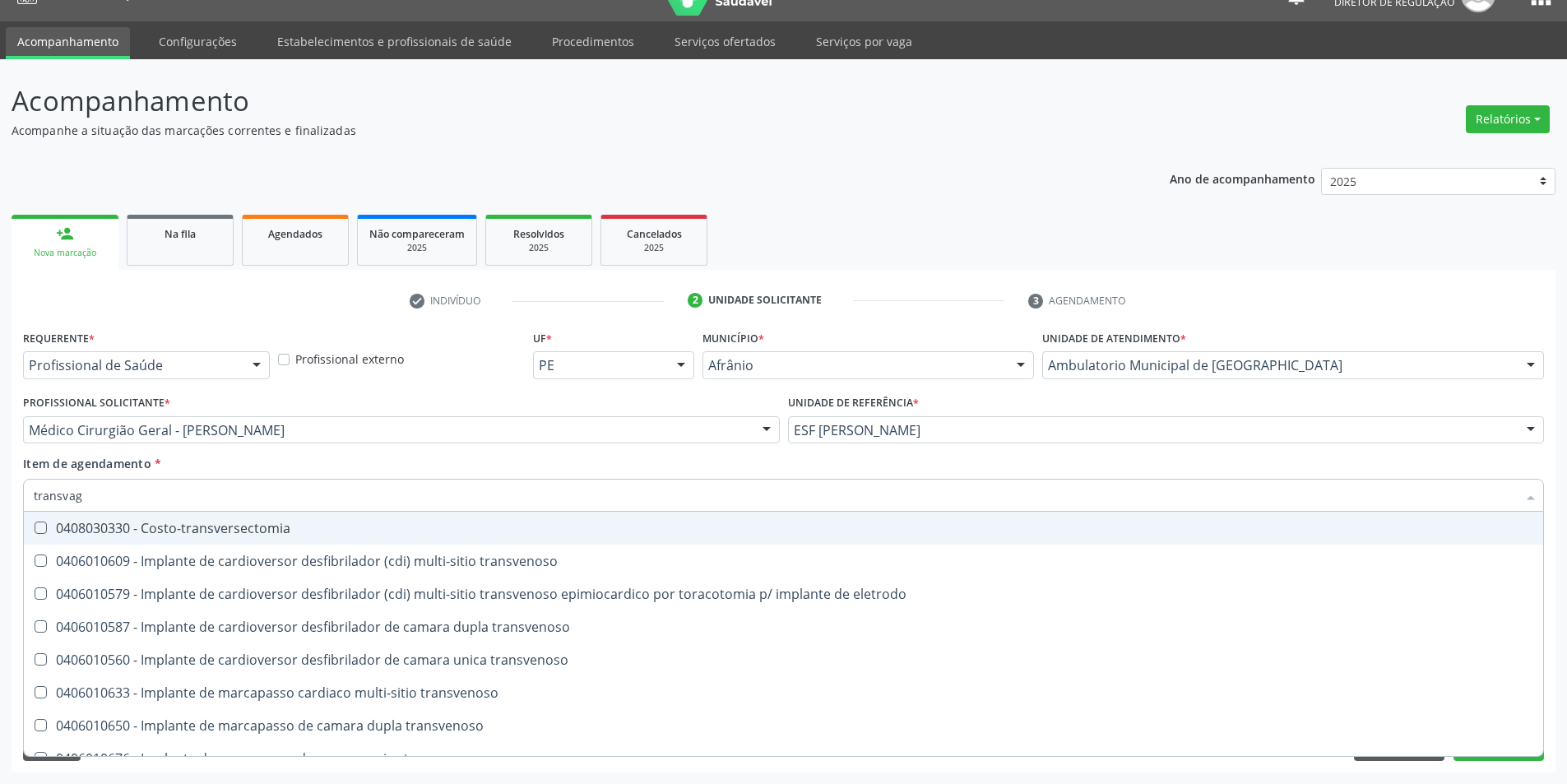
type input "transvagi"
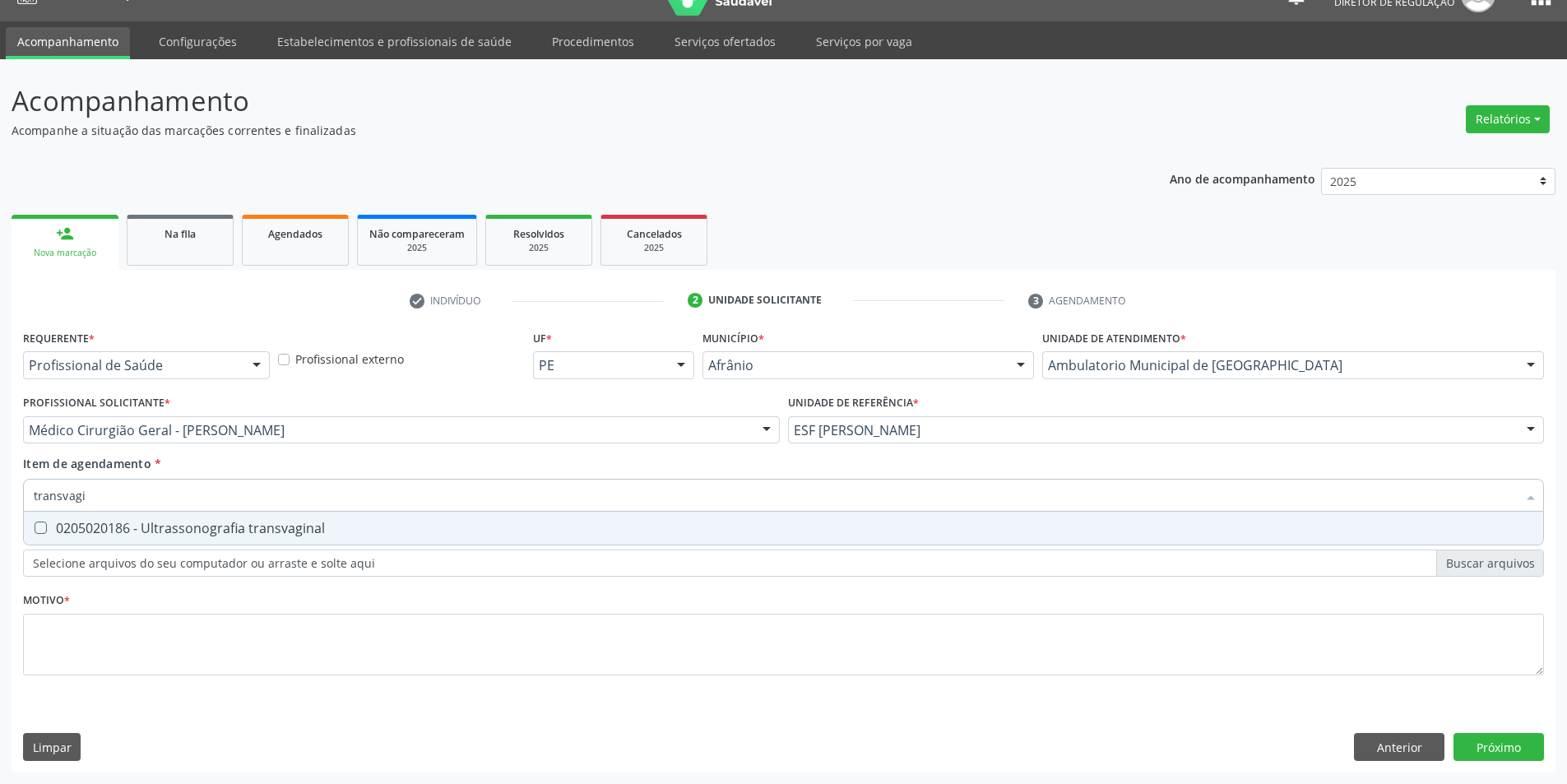
click at [248, 521] on div "0205020186 - Ultrassonografia transvaginal" at bounding box center [784, 527] width 1500 height 13
checkbox transvaginal "true"
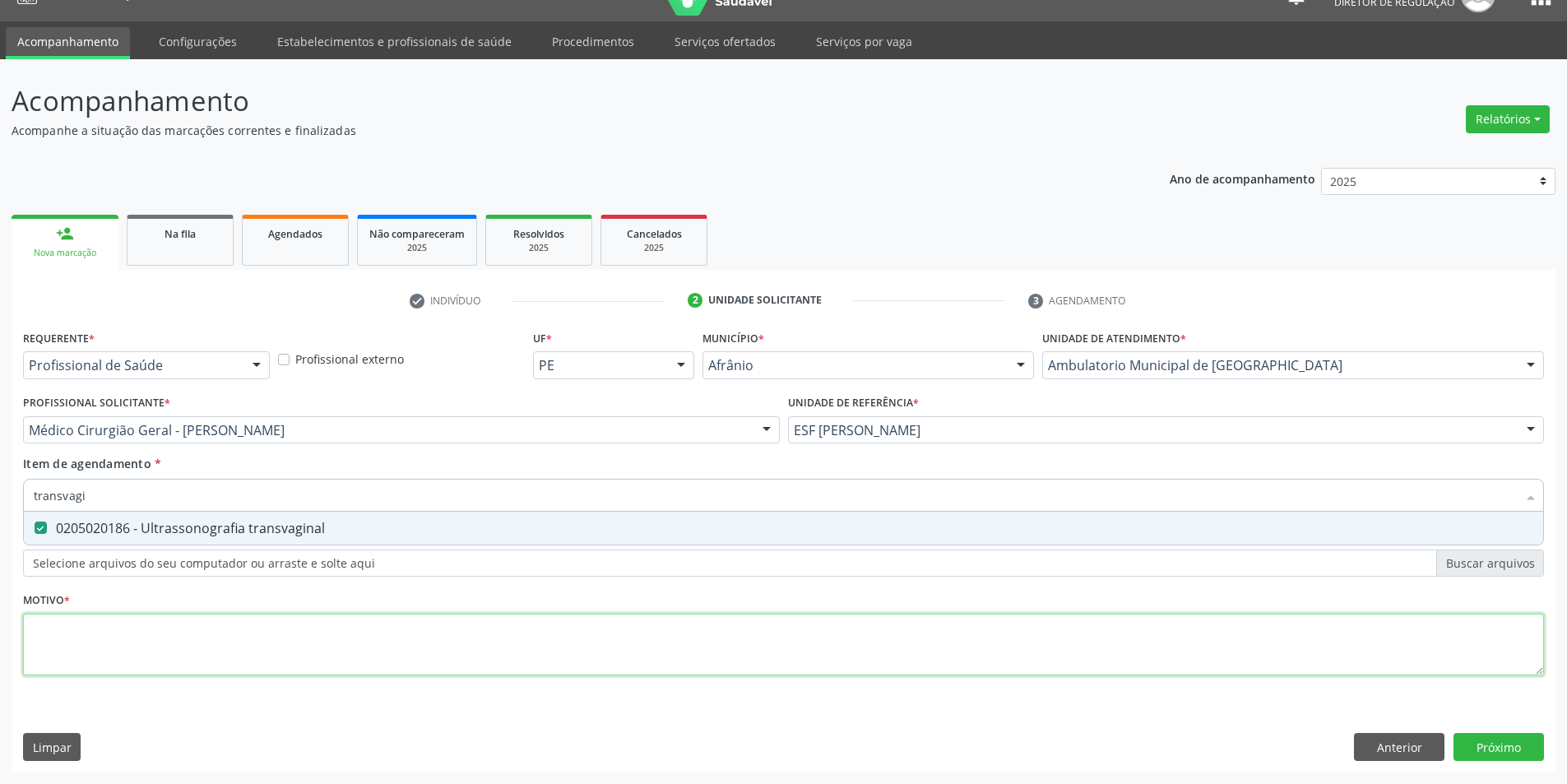
click at [187, 624] on div "Requerente * Profissional de Saúde Profissional de Saúde Paciente Nenhum result…" at bounding box center [784, 511] width 1522 height 372
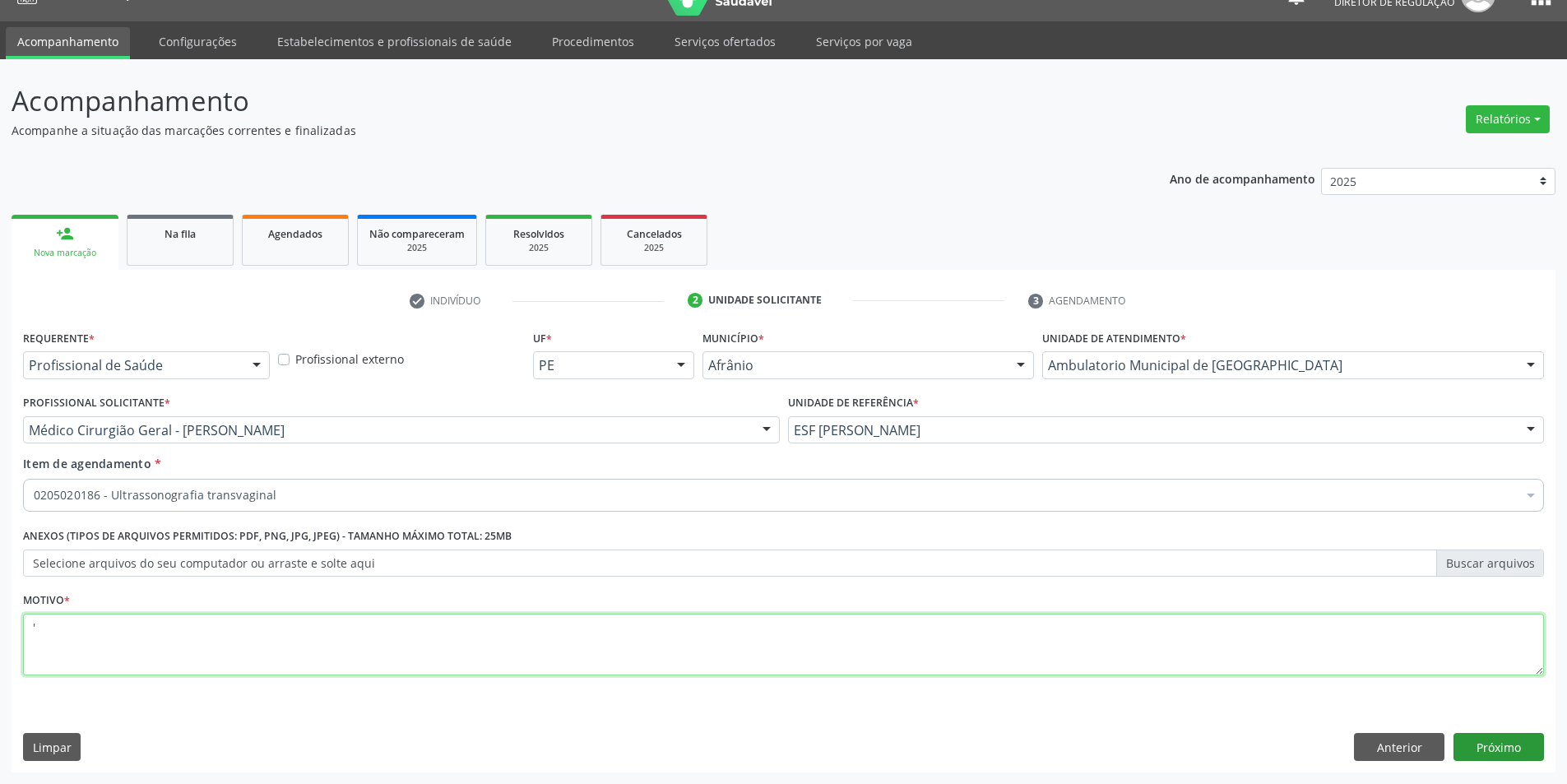
type textarea "'"
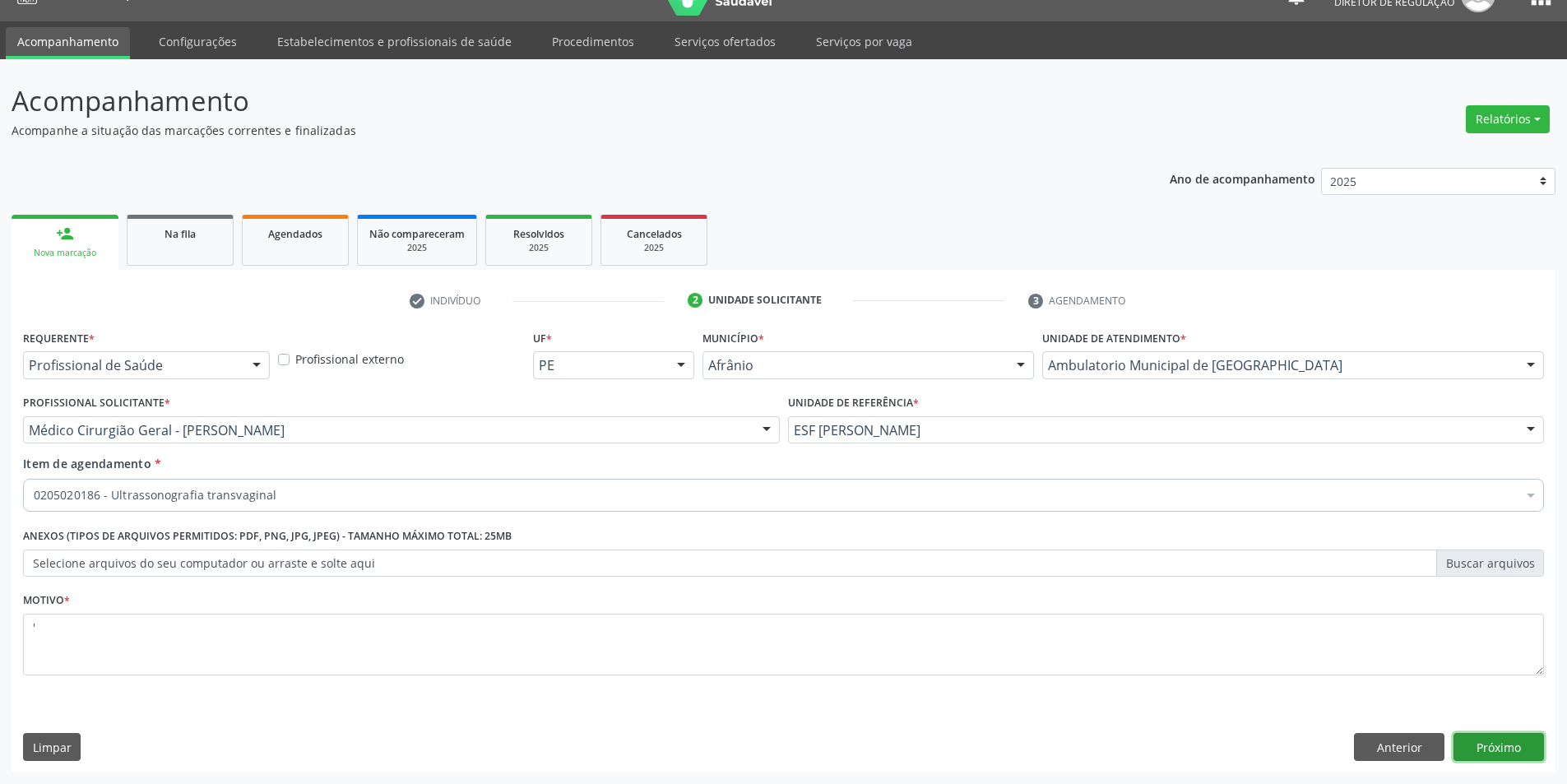
click at [1486, 747] on button "Próximo" at bounding box center [1499, 746] width 91 height 28
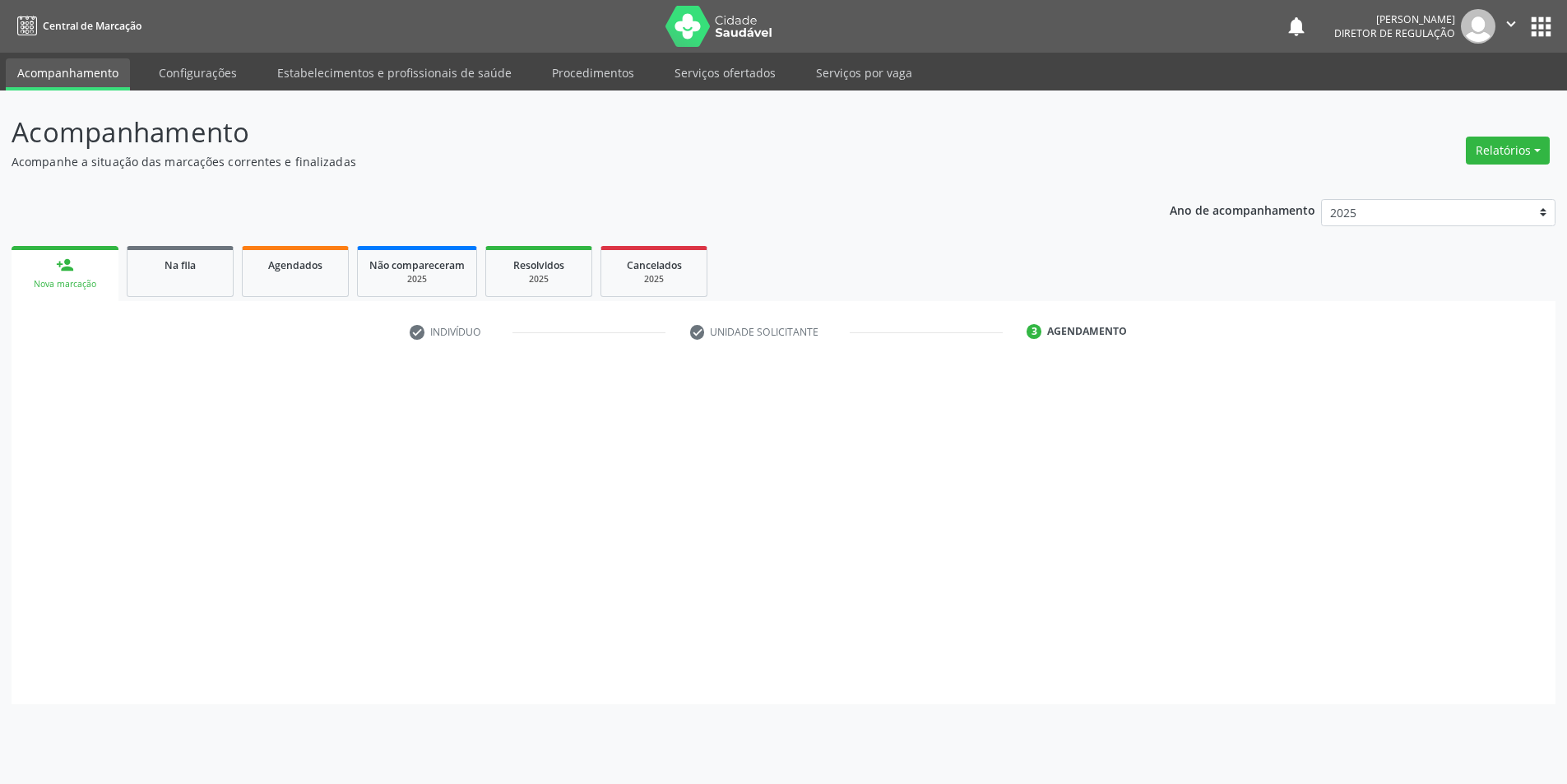
scroll to position [0, 0]
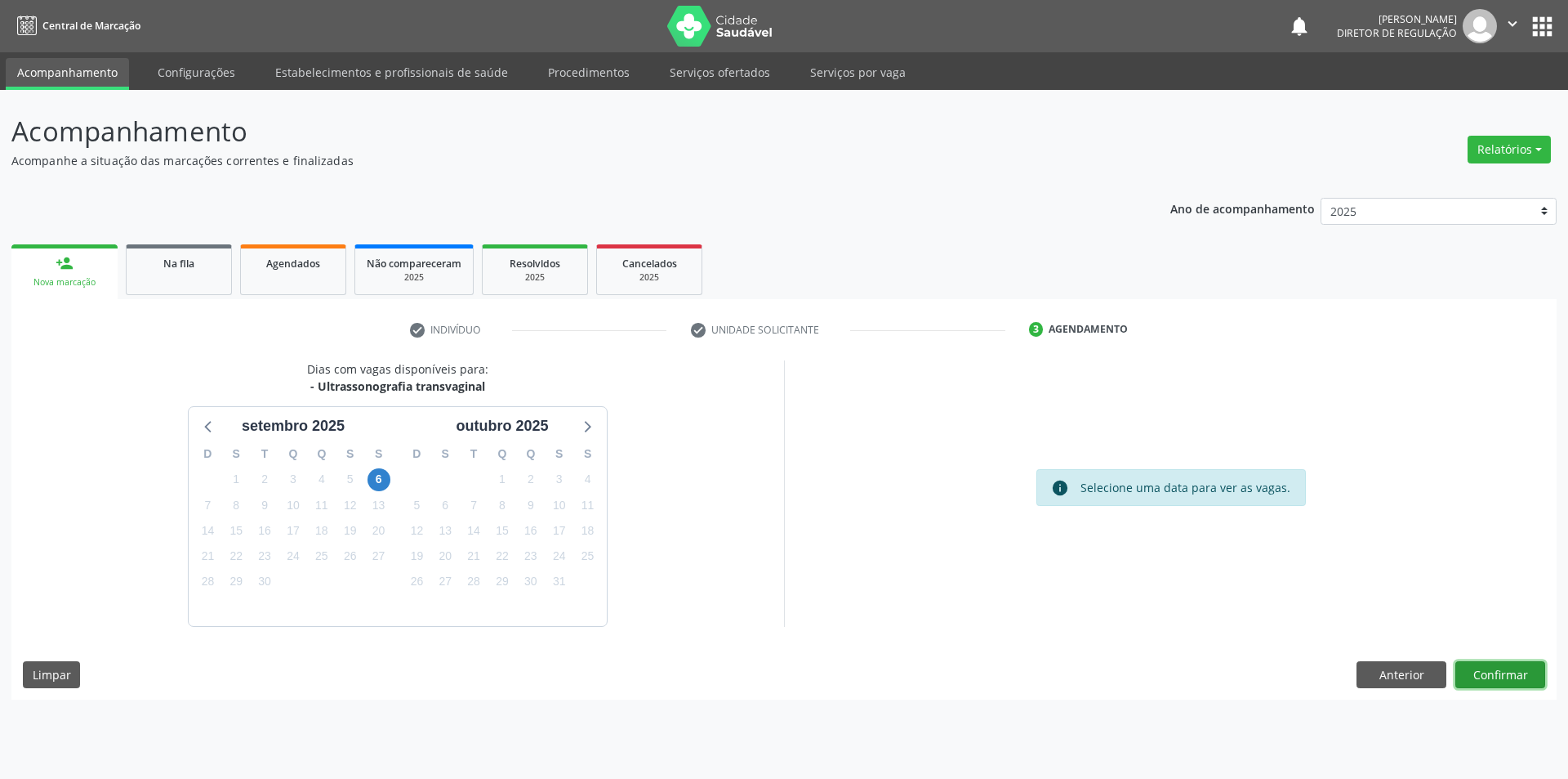
click at [1517, 671] on button "Confirmar" at bounding box center [1500, 675] width 90 height 27
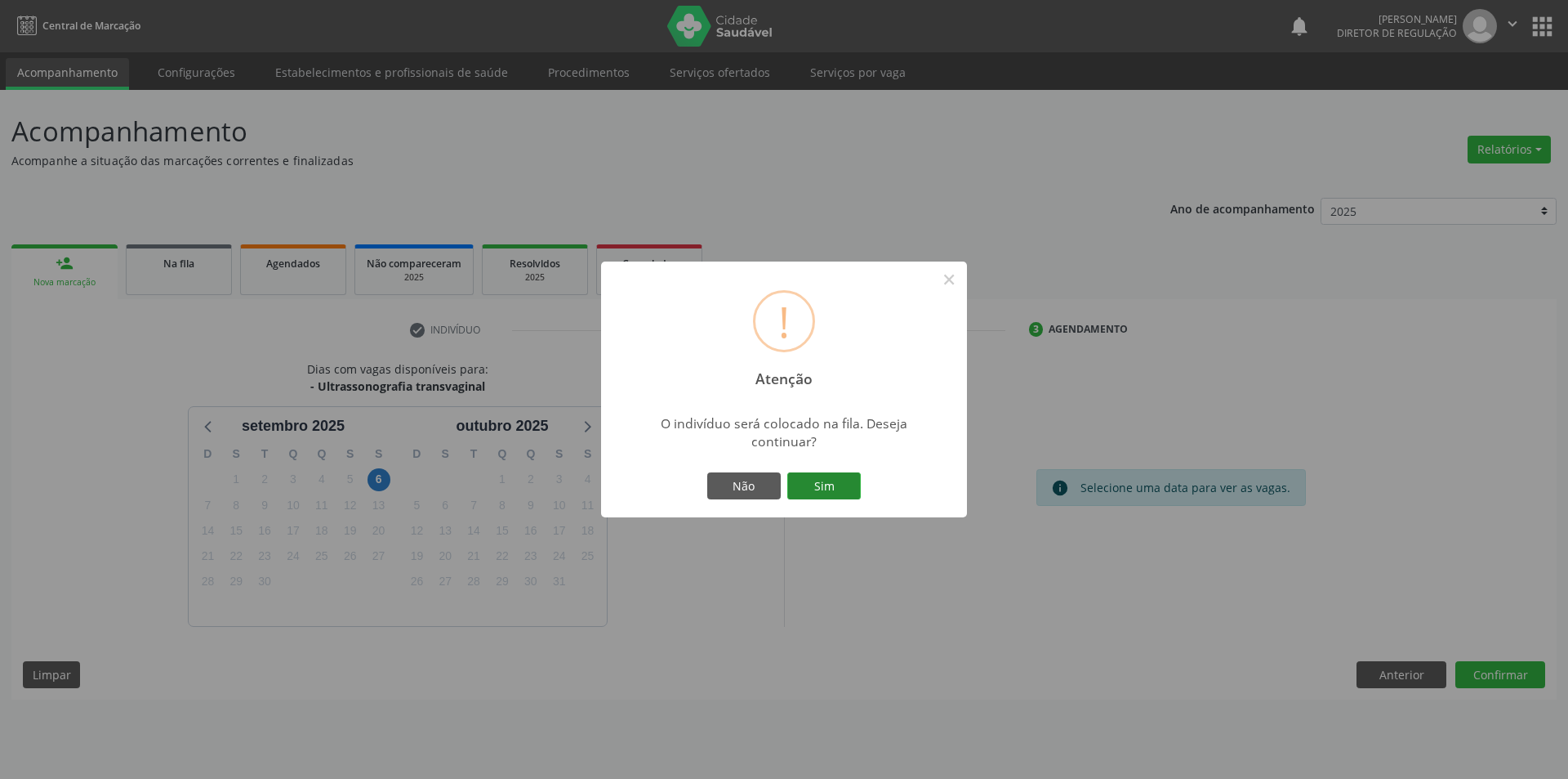
click at [844, 491] on button "Sim" at bounding box center [824, 486] width 74 height 27
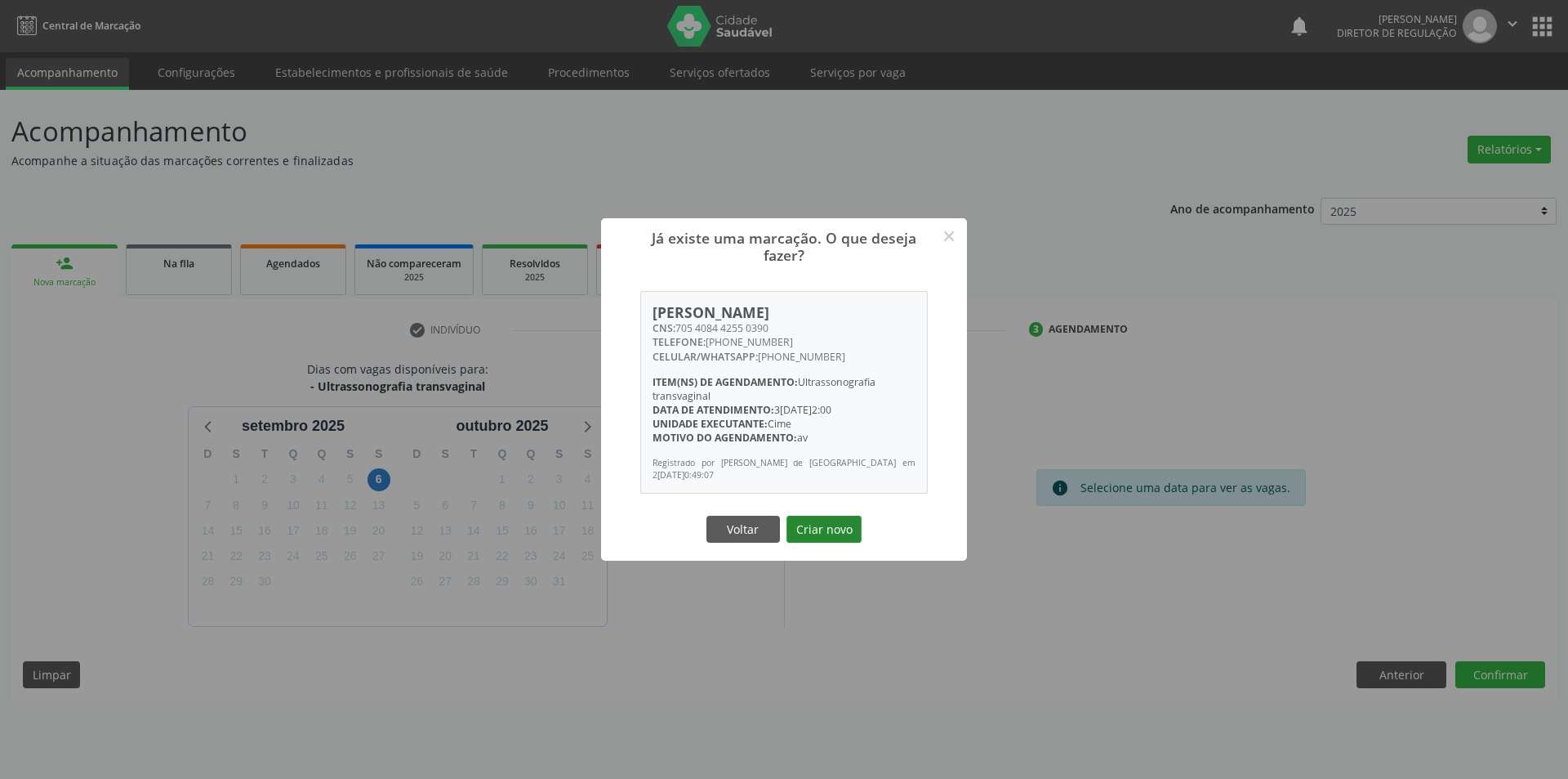
click at [846, 530] on button "Criar novo" at bounding box center [824, 529] width 76 height 27
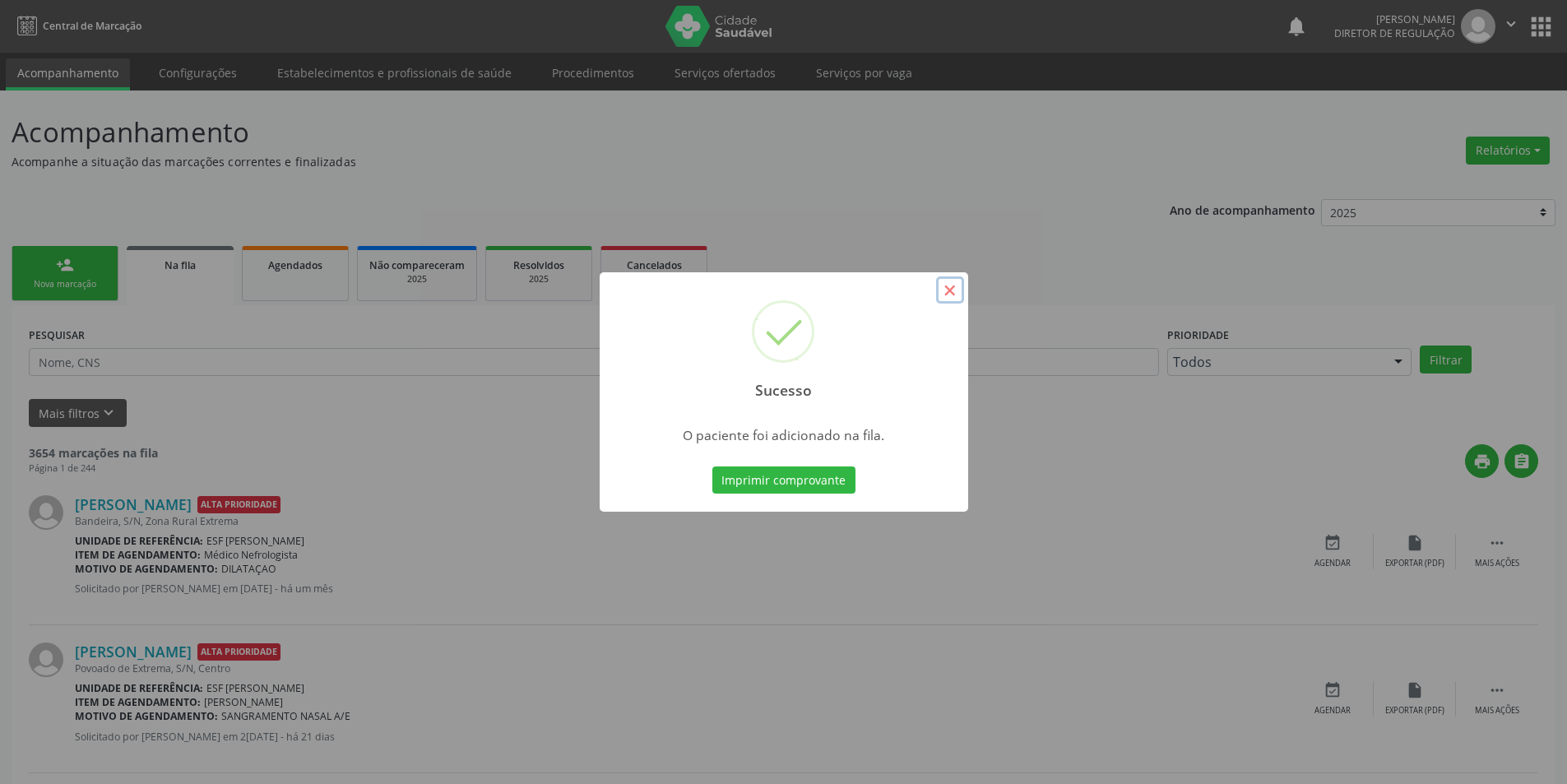
click at [951, 286] on button "×" at bounding box center [950, 290] width 28 height 28
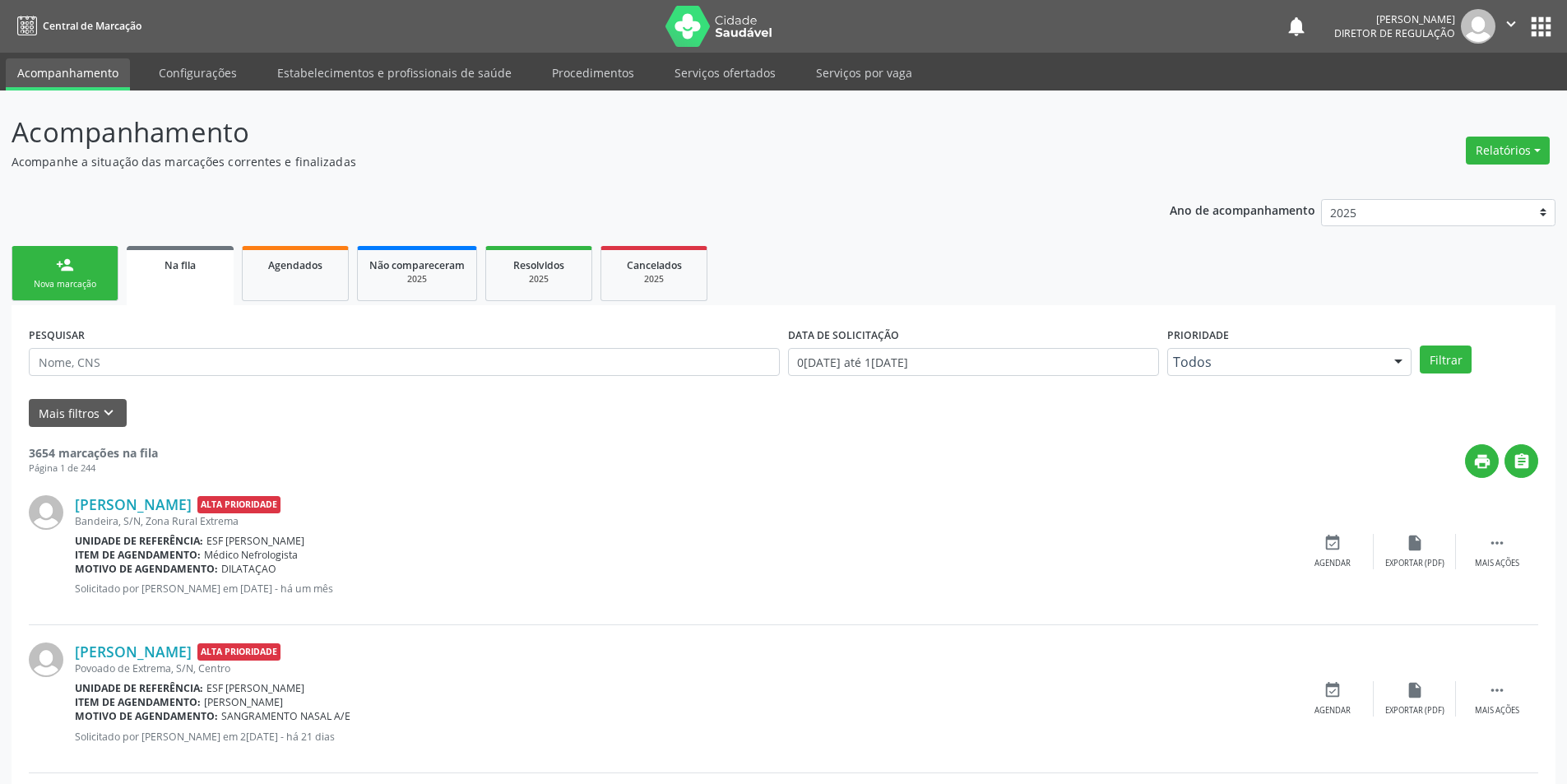
click at [55, 263] on link "person_add Nova marcação" at bounding box center [65, 274] width 107 height 55
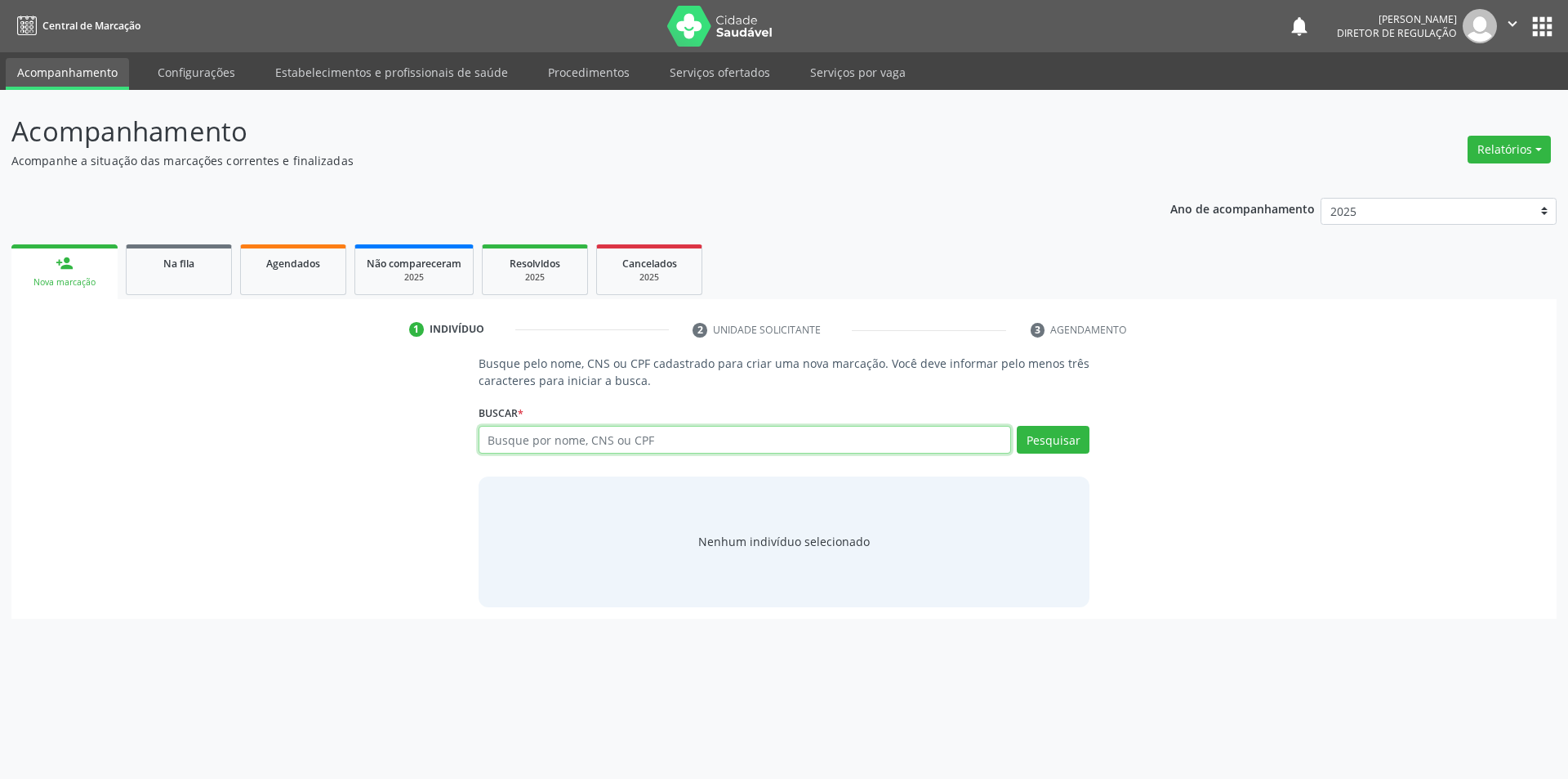
click at [509, 451] on input "text" at bounding box center [745, 440] width 533 height 27
type input "702609266427247"
click at [1050, 435] on button "Pesquisar" at bounding box center [1053, 440] width 73 height 27
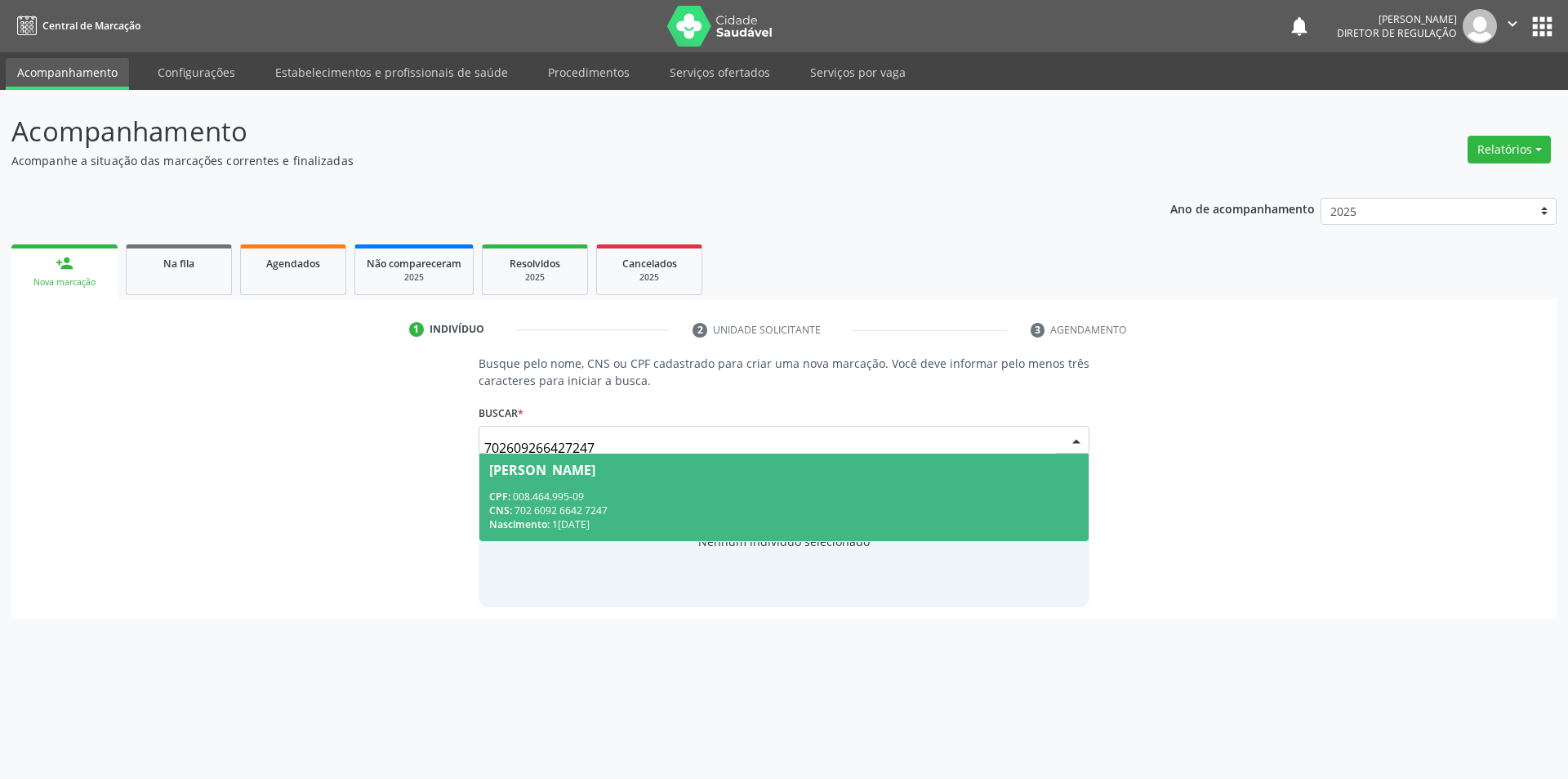
click at [759, 511] on div "CNS: 702 6092 6642 7247" at bounding box center [784, 510] width 590 height 14
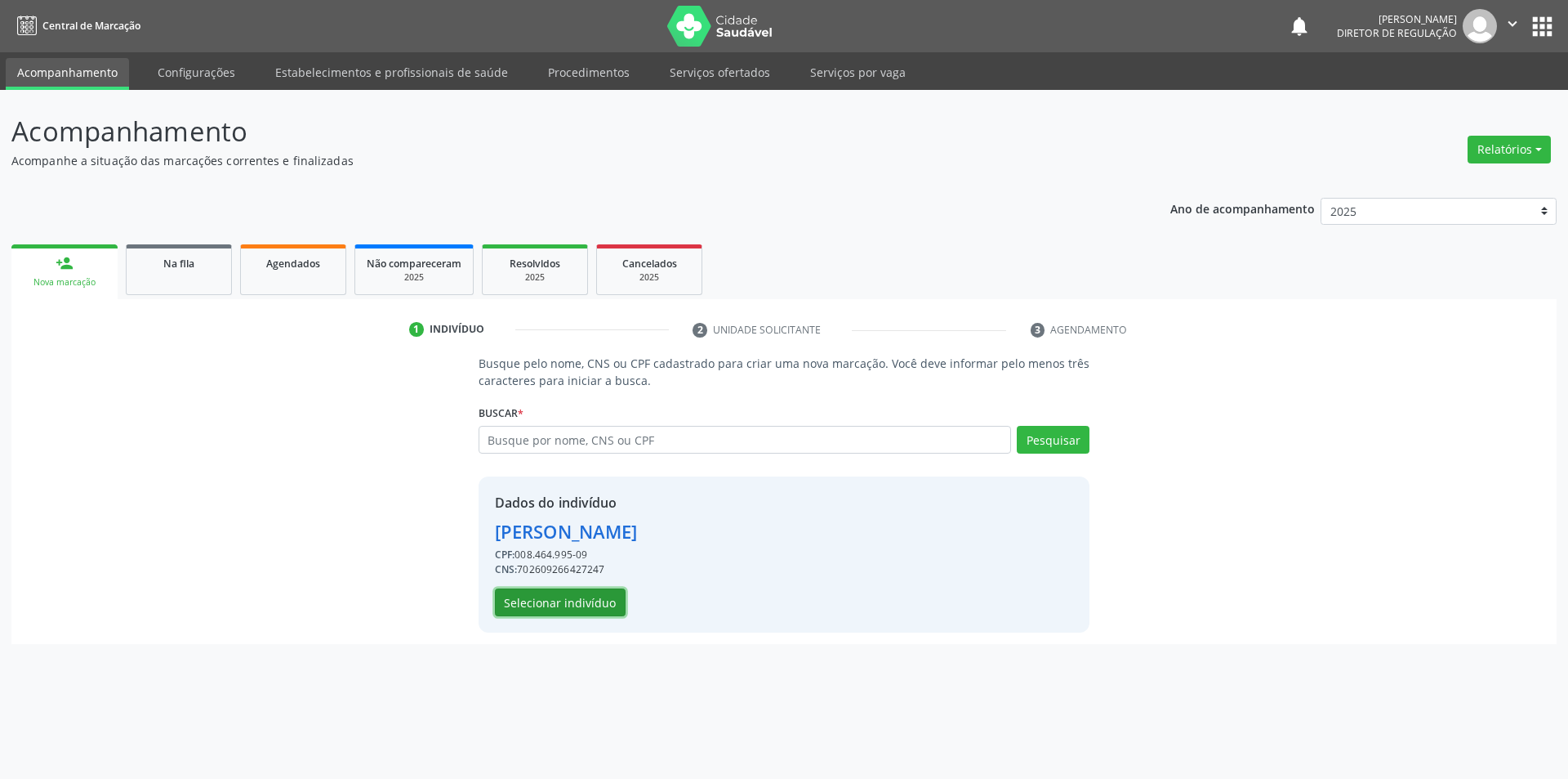
click at [590, 600] on button "Selecionar indivíduo" at bounding box center [560, 602] width 130 height 27
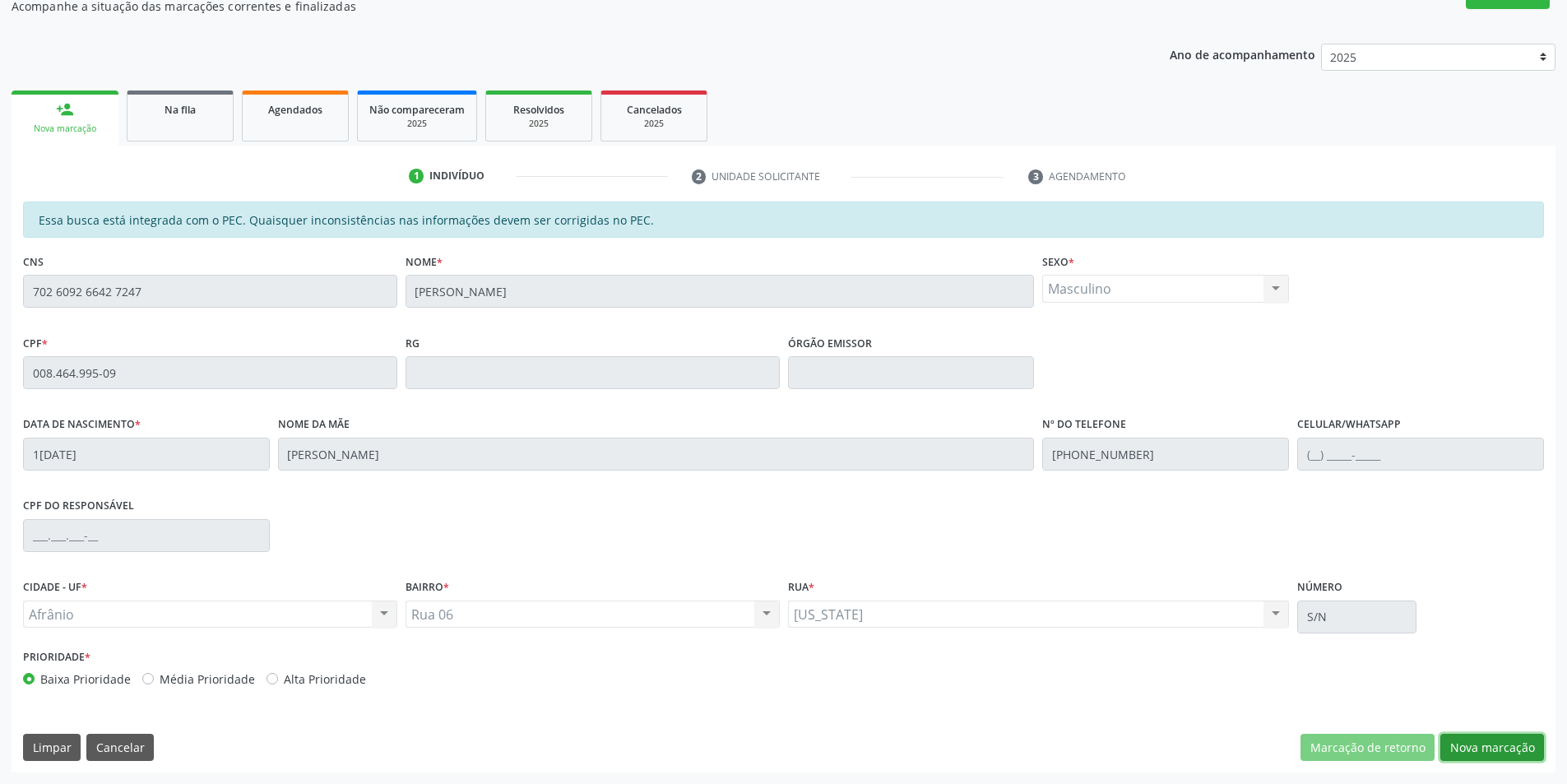
click at [1507, 749] on button "Nova marcação" at bounding box center [1492, 747] width 104 height 28
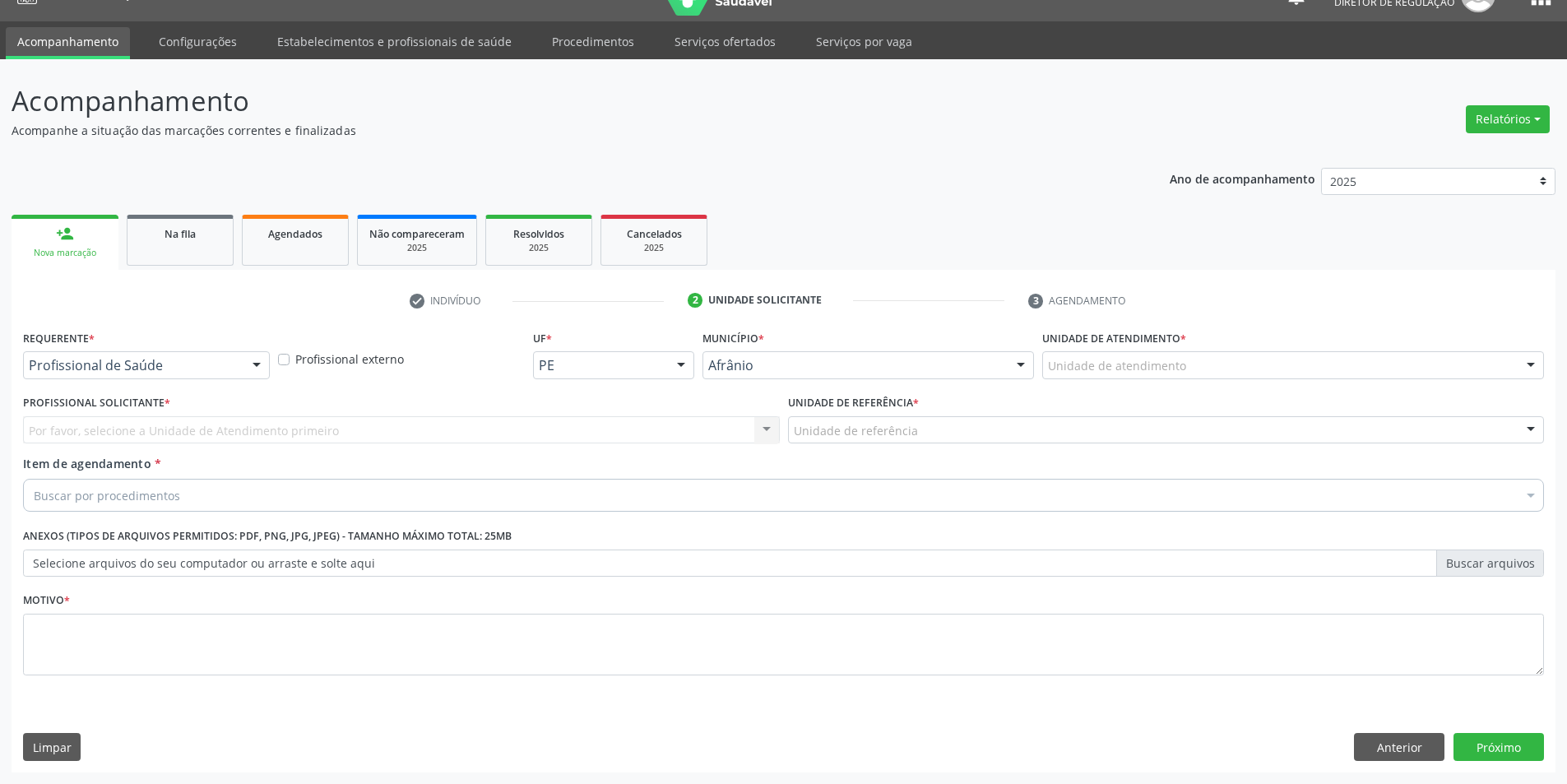
scroll to position [32, 0]
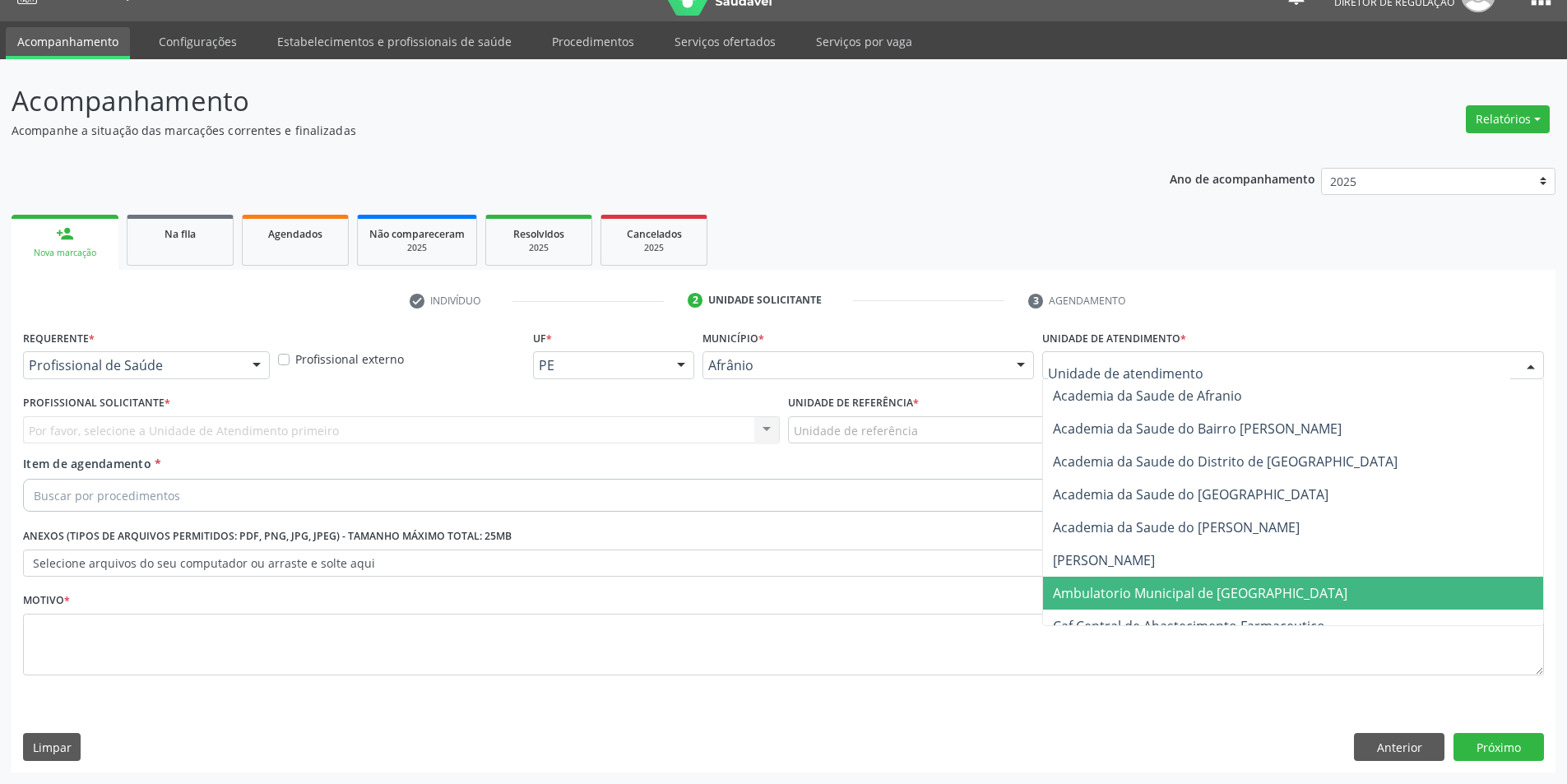
drag, startPoint x: 1160, startPoint y: 597, endPoint x: 1106, endPoint y: 555, distance: 68.4
click at [1159, 598] on span "Ambulatorio Municipal de [GEOGRAPHIC_DATA]" at bounding box center [1200, 592] width 294 height 18
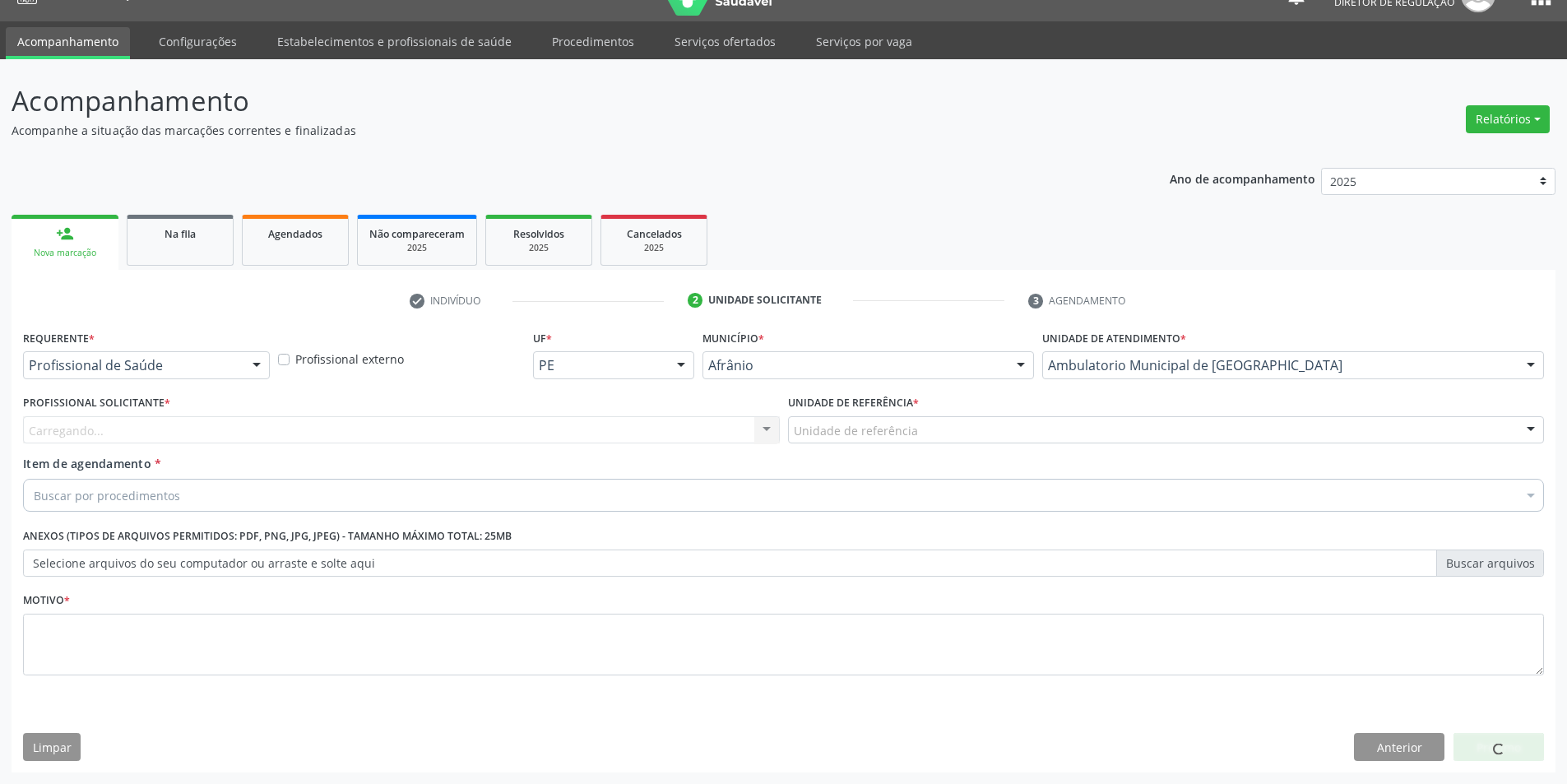
click at [935, 431] on div "Unidade de referência" at bounding box center [1167, 430] width 757 height 28
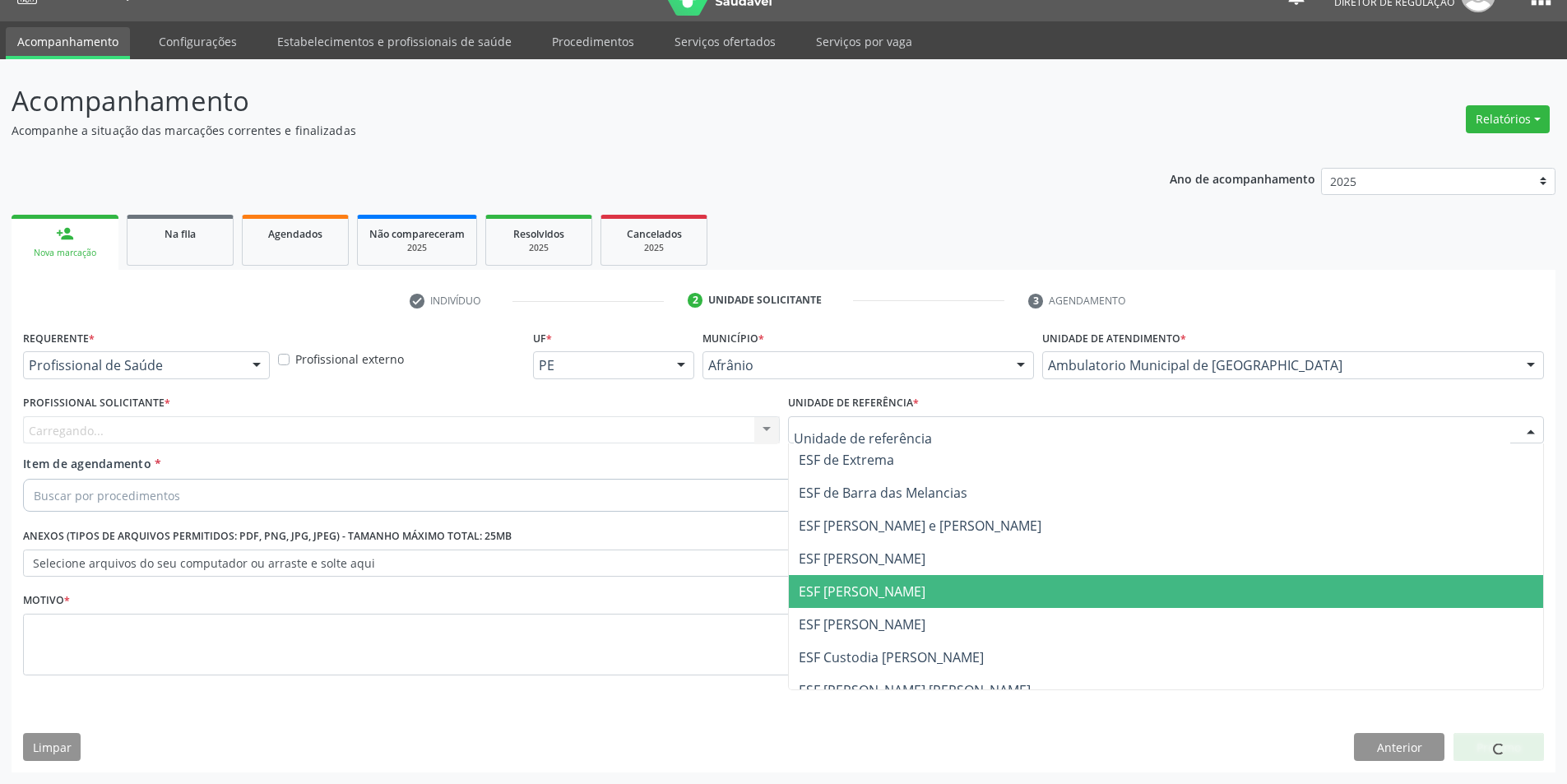
click at [882, 596] on span "ESF [PERSON_NAME]" at bounding box center [863, 591] width 126 height 18
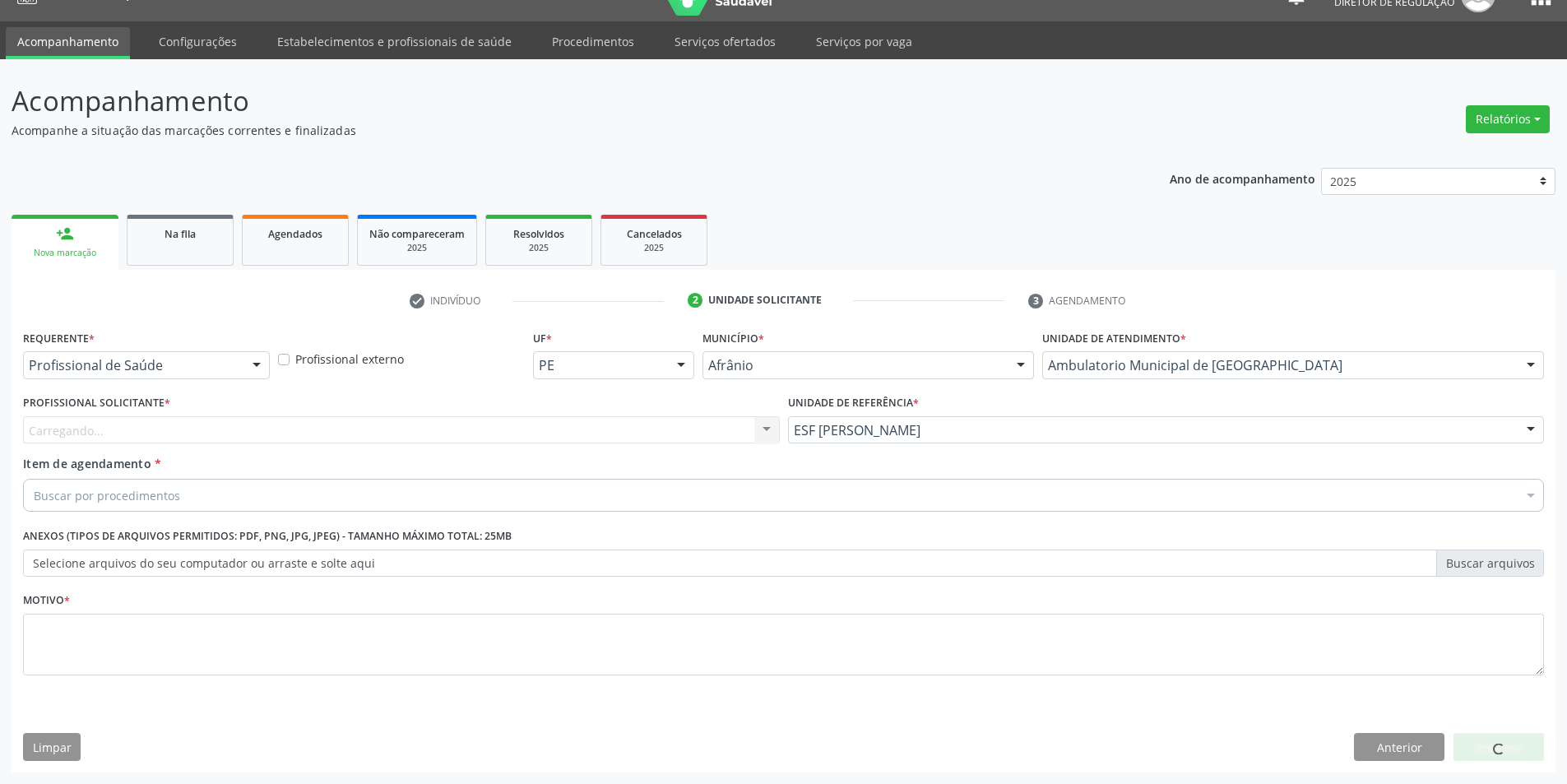
drag, startPoint x: 464, startPoint y: 416, endPoint x: 460, endPoint y: 425, distance: 9.8
click at [464, 418] on div "Carregando... Nenhum resultado encontrado para: " " Não há nenhuma opção para s…" at bounding box center [401, 430] width 757 height 28
click at [437, 422] on div "Carregando... Nenhum resultado encontrado para: " " Não há nenhuma opção para s…" at bounding box center [401, 430] width 757 height 28
click at [420, 426] on div "Profissional solicitante" at bounding box center [401, 430] width 757 height 28
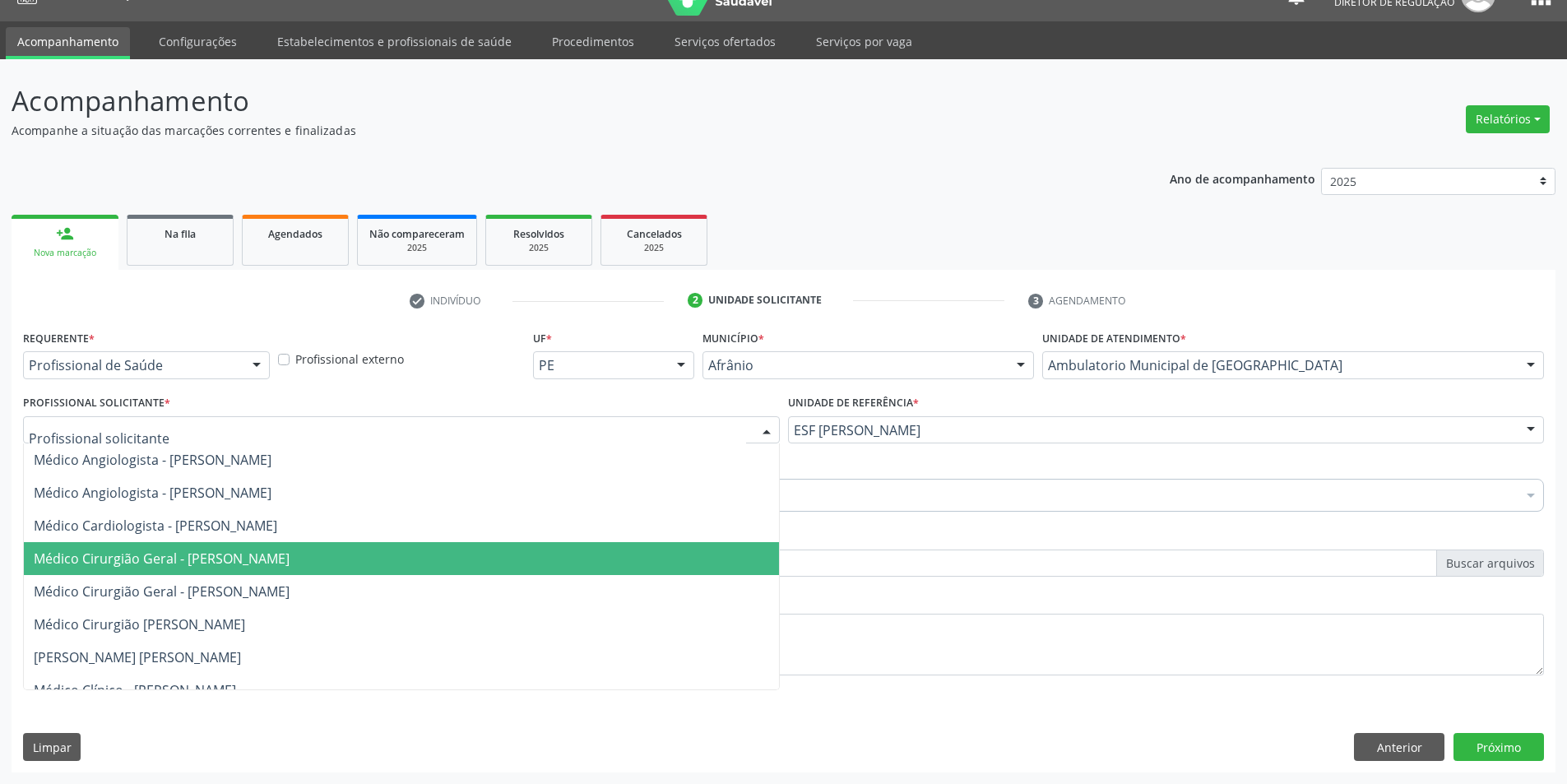
click at [289, 565] on span "Médico Cirurgião Geral - [PERSON_NAME]" at bounding box center [161, 558] width 256 height 18
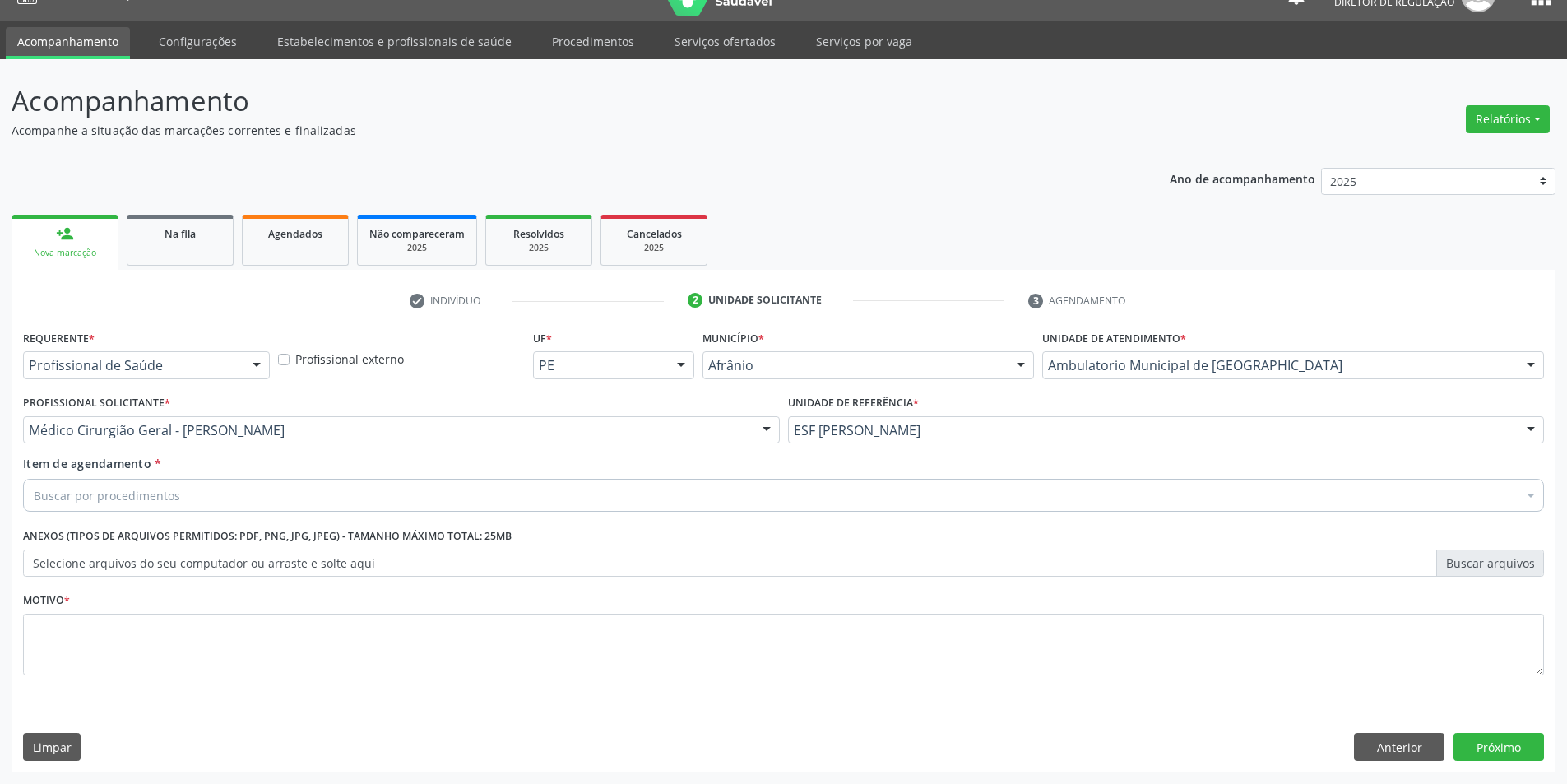
click at [248, 498] on div "Buscar por procedimentos" at bounding box center [784, 495] width 1522 height 33
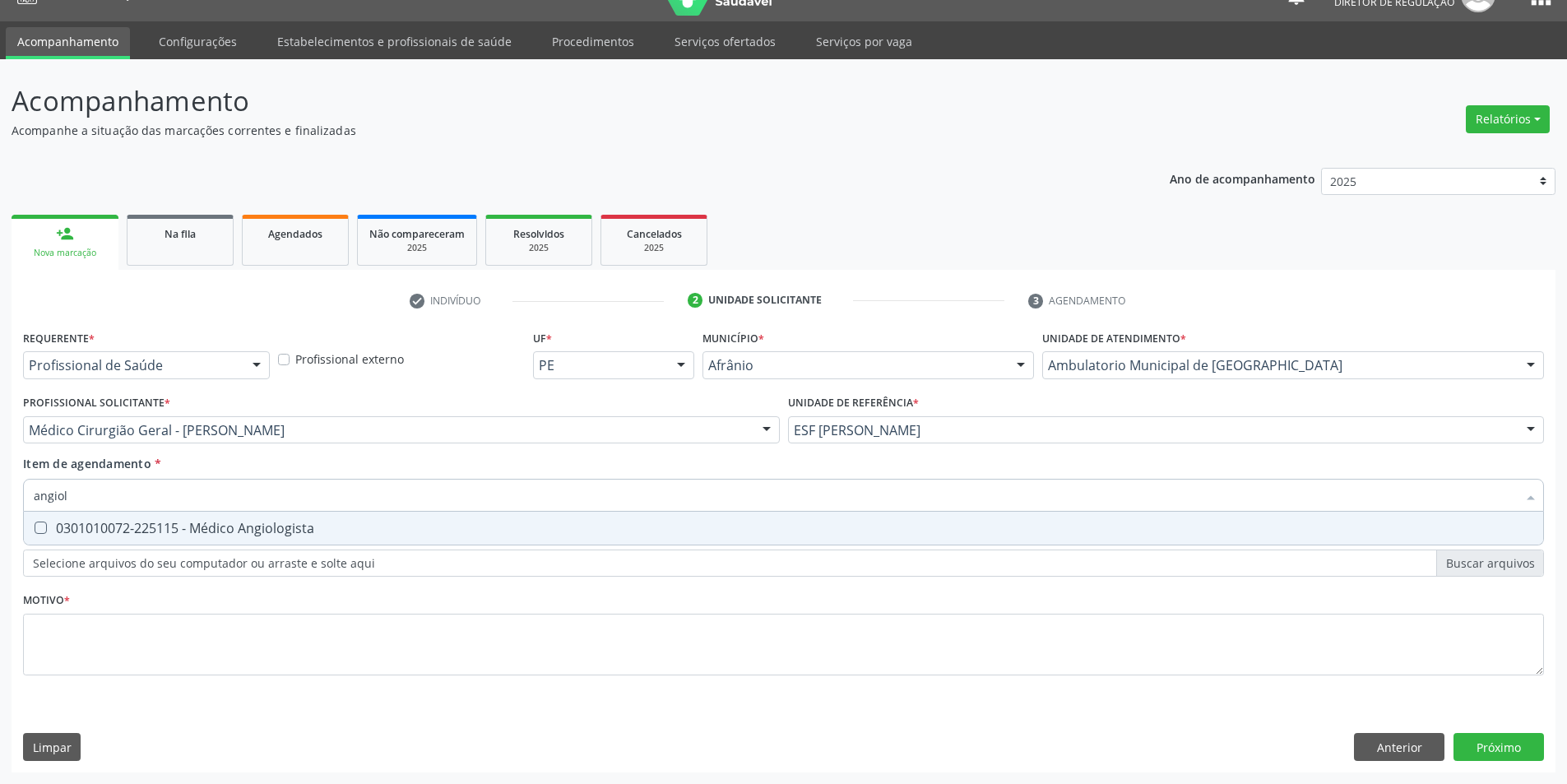
type input "angiolo"
click at [242, 525] on div "0301010072-225115 - Médico Angiologista" at bounding box center [784, 527] width 1500 height 13
checkbox Angiologista "true"
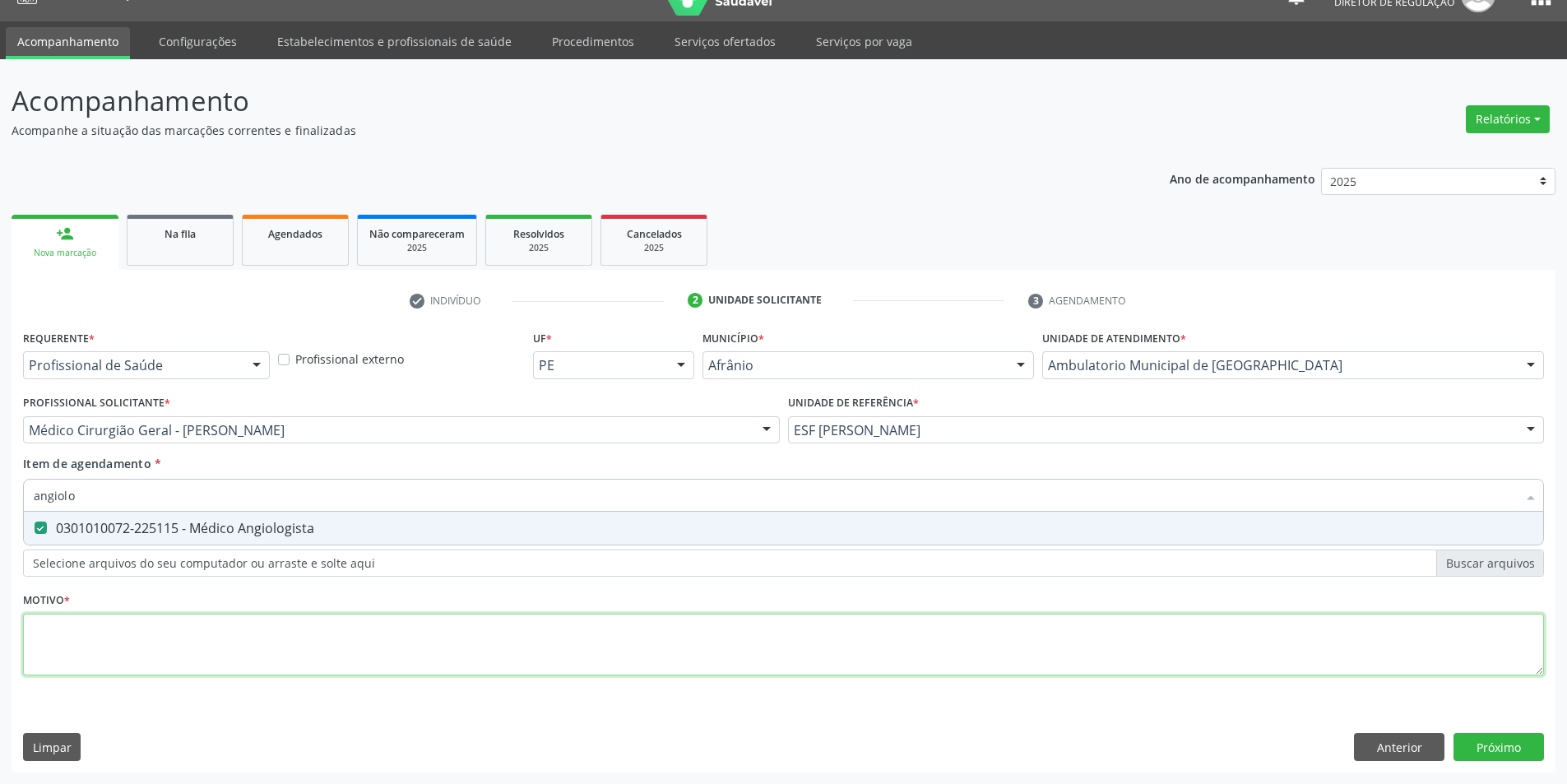
click at [210, 641] on div "Requerente * Profissional de Saúde Profissional de Saúde Paciente Nenhum result…" at bounding box center [784, 511] width 1522 height 372
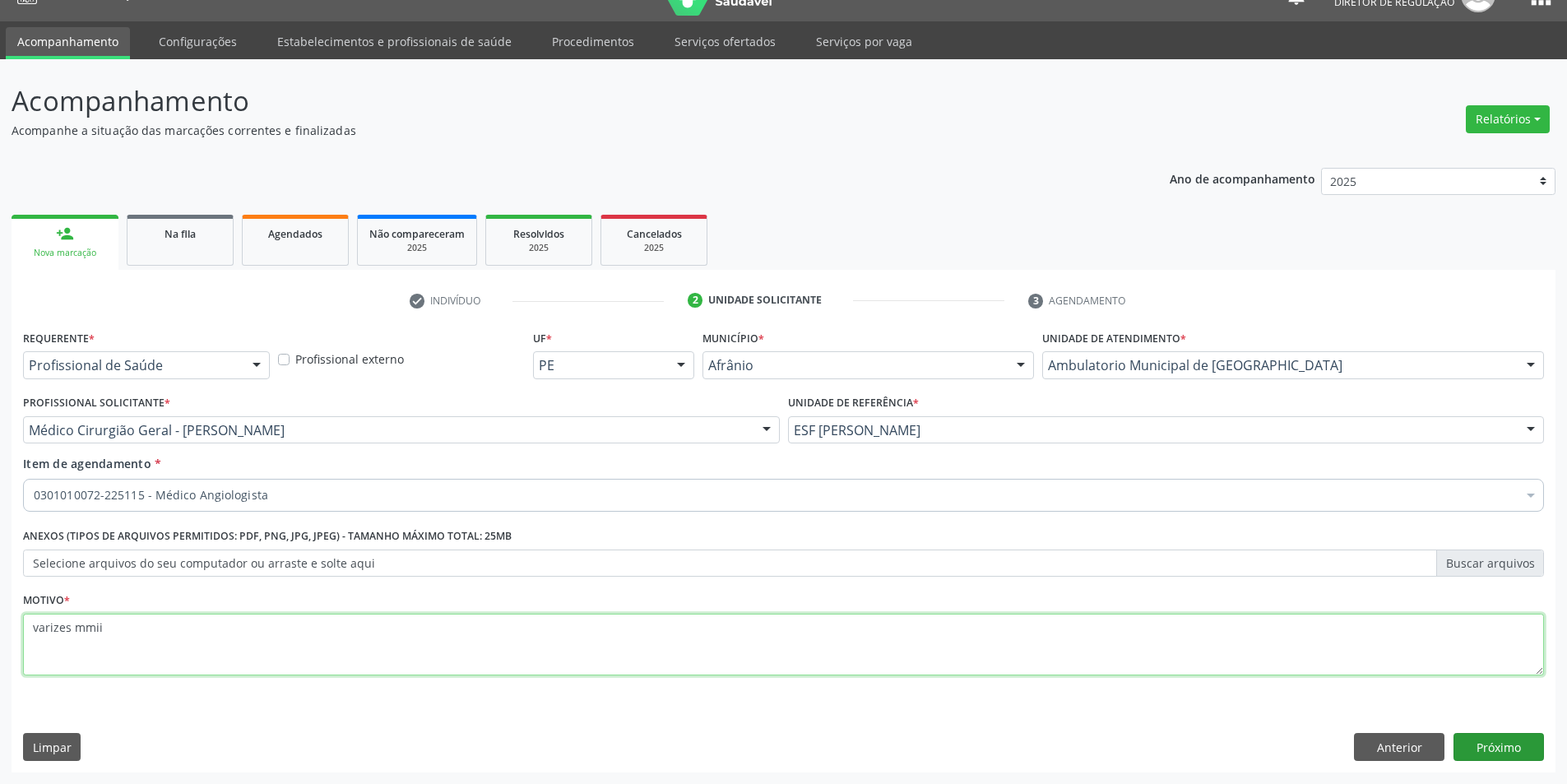
type textarea "varizes mmii"
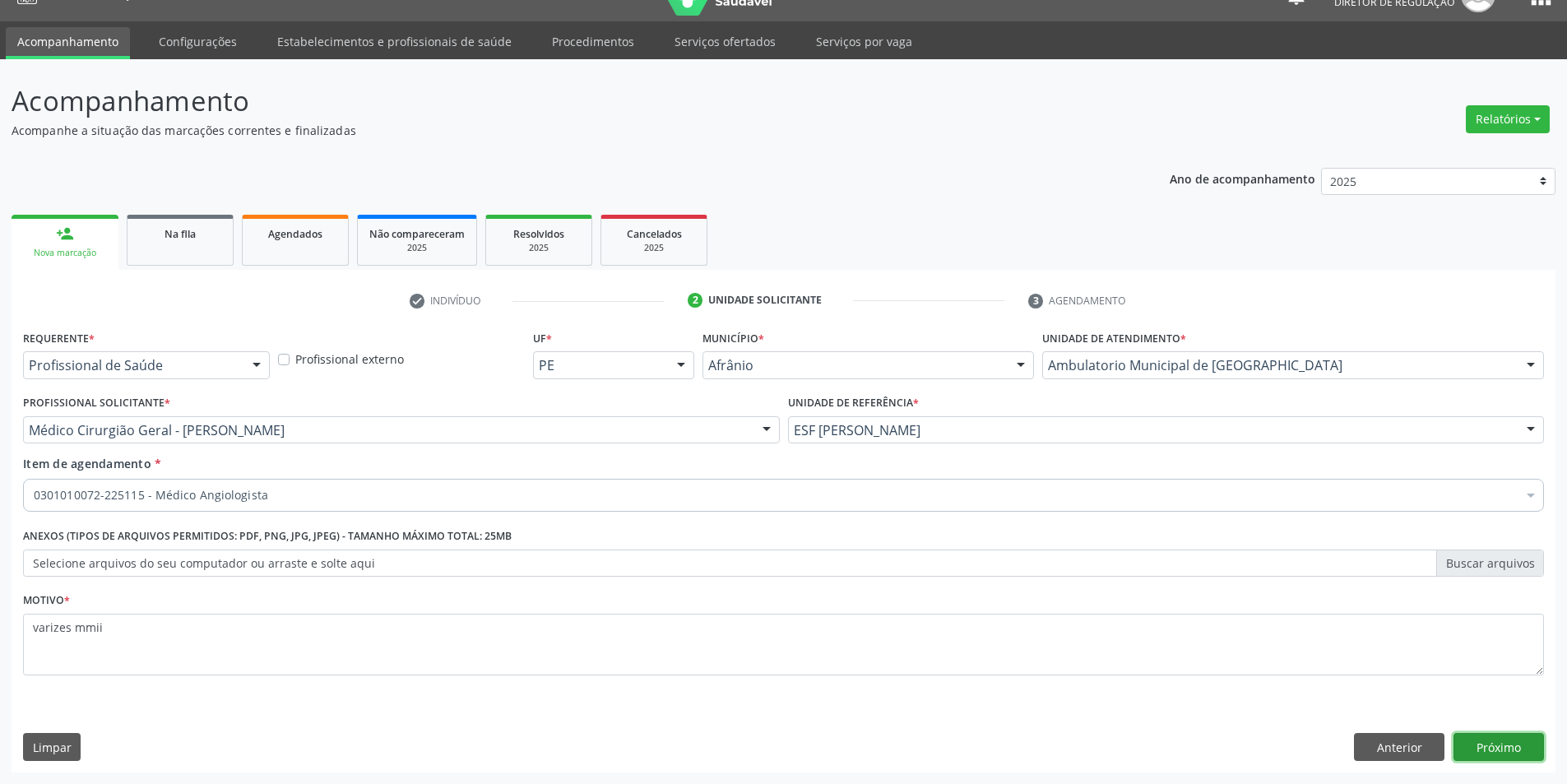
click at [1506, 740] on button "Próximo" at bounding box center [1499, 746] width 91 height 28
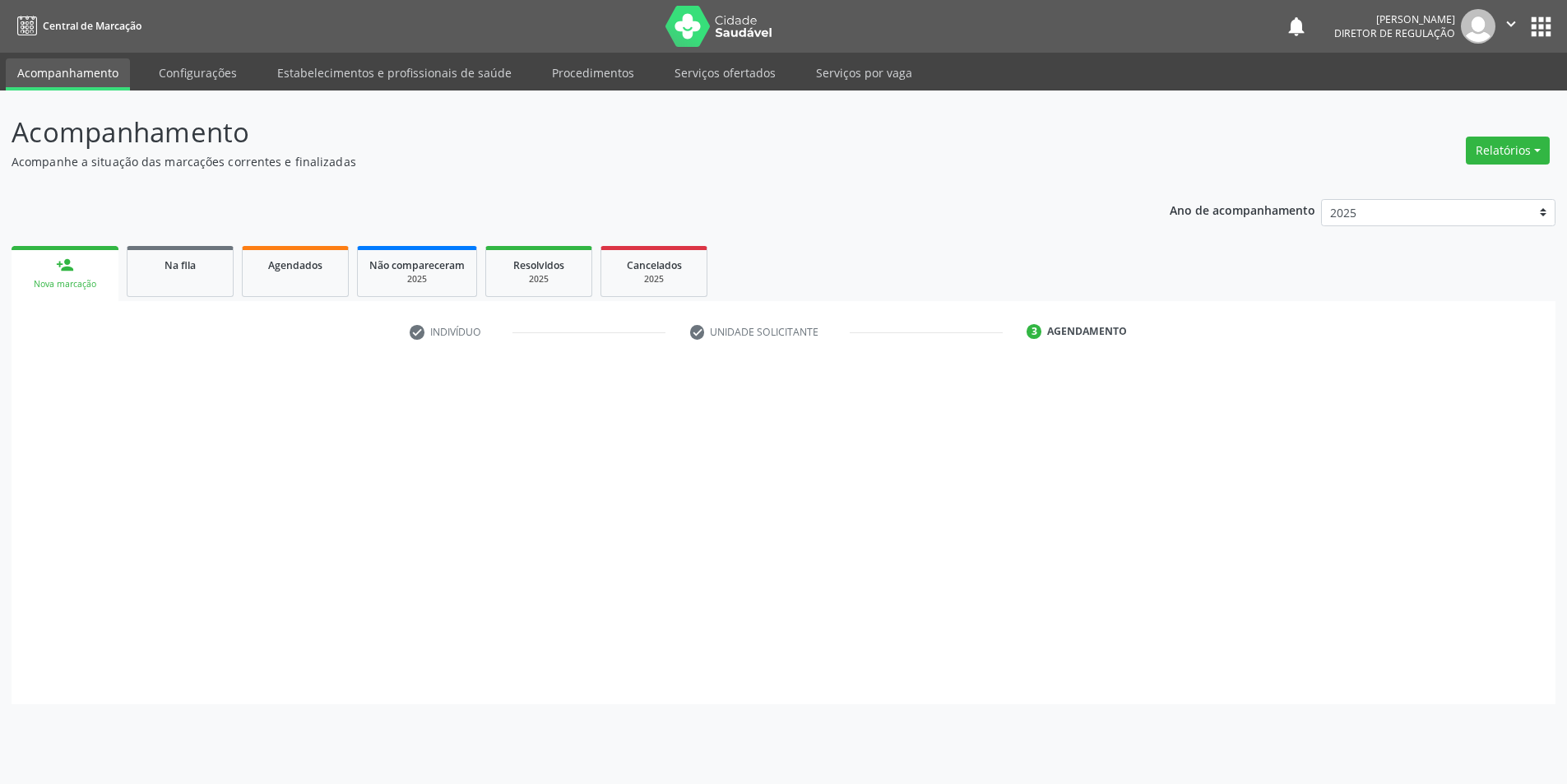
scroll to position [0, 0]
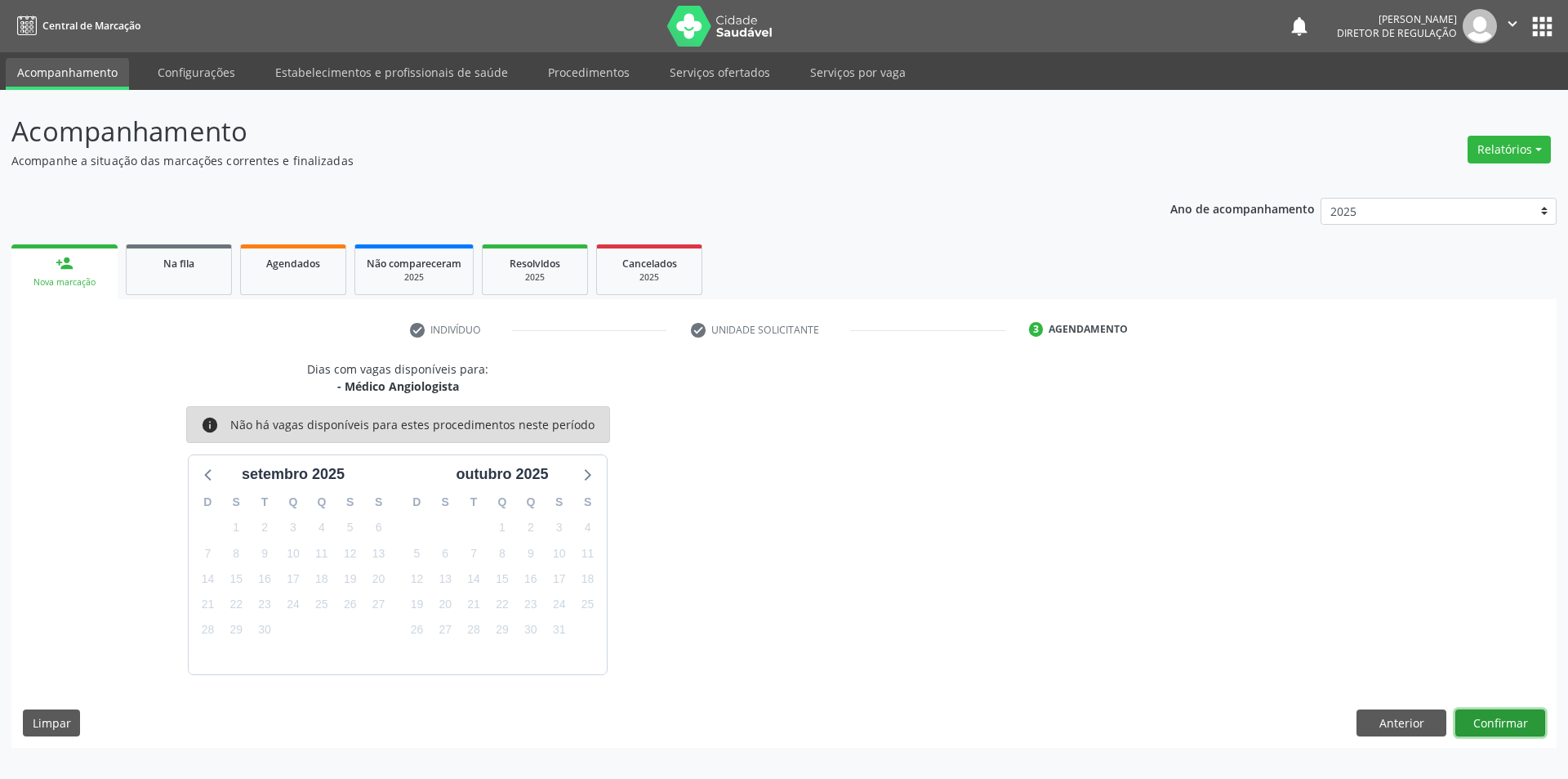
click at [1503, 731] on button "Confirmar" at bounding box center [1500, 723] width 90 height 27
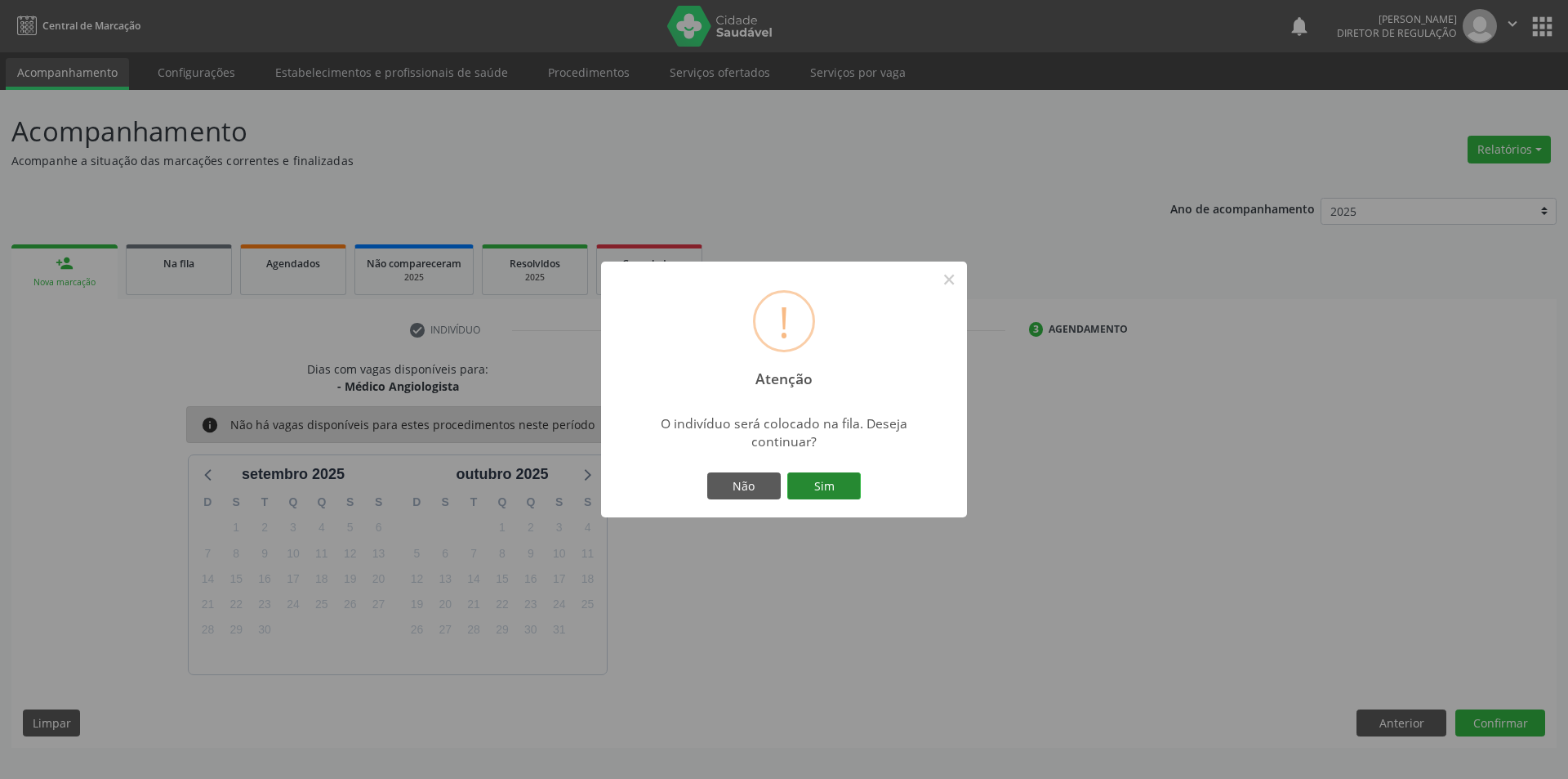
click at [835, 494] on button "Sim" at bounding box center [824, 486] width 74 height 27
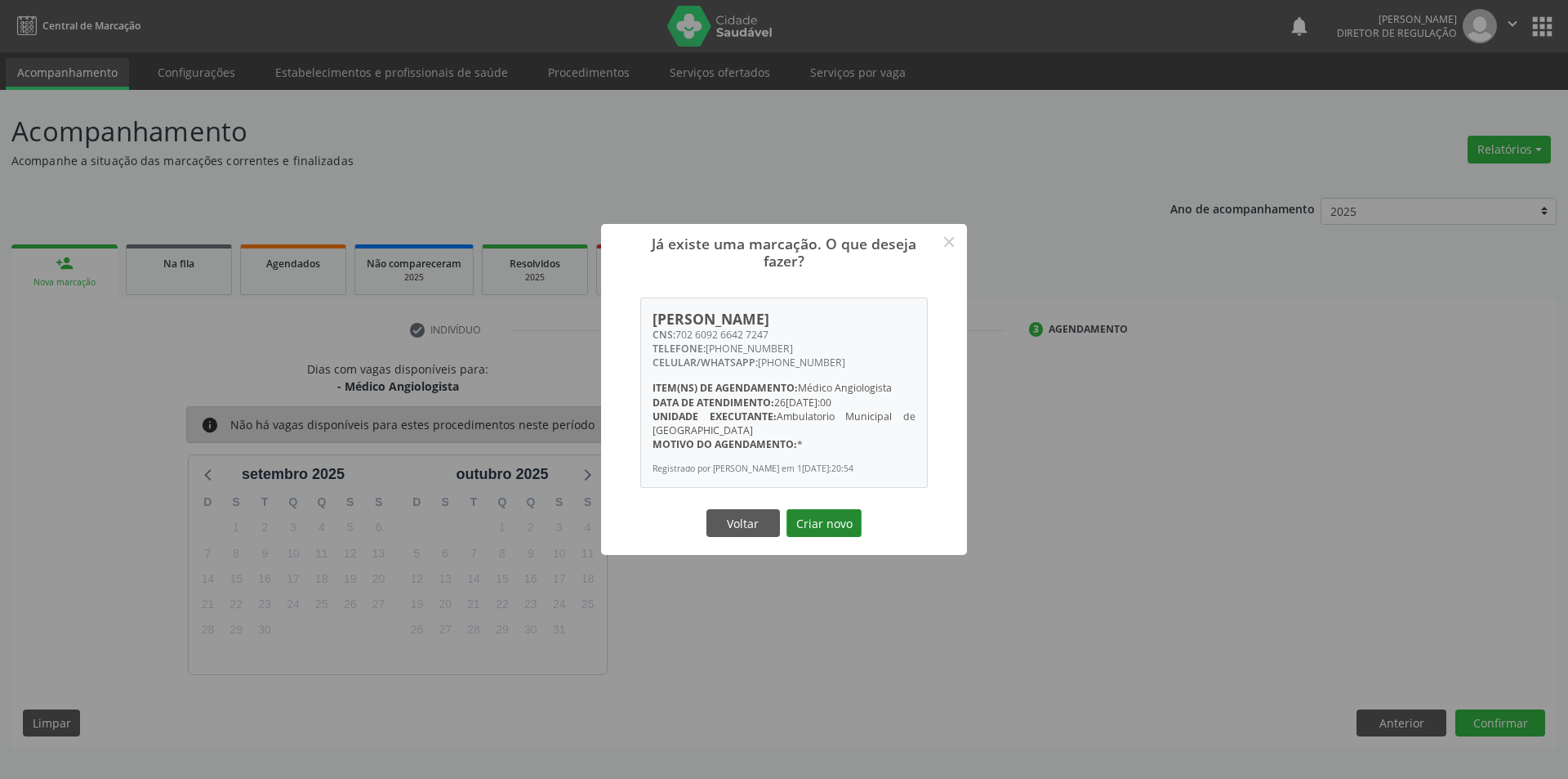
click at [840, 526] on button "Criar novo" at bounding box center [824, 523] width 76 height 27
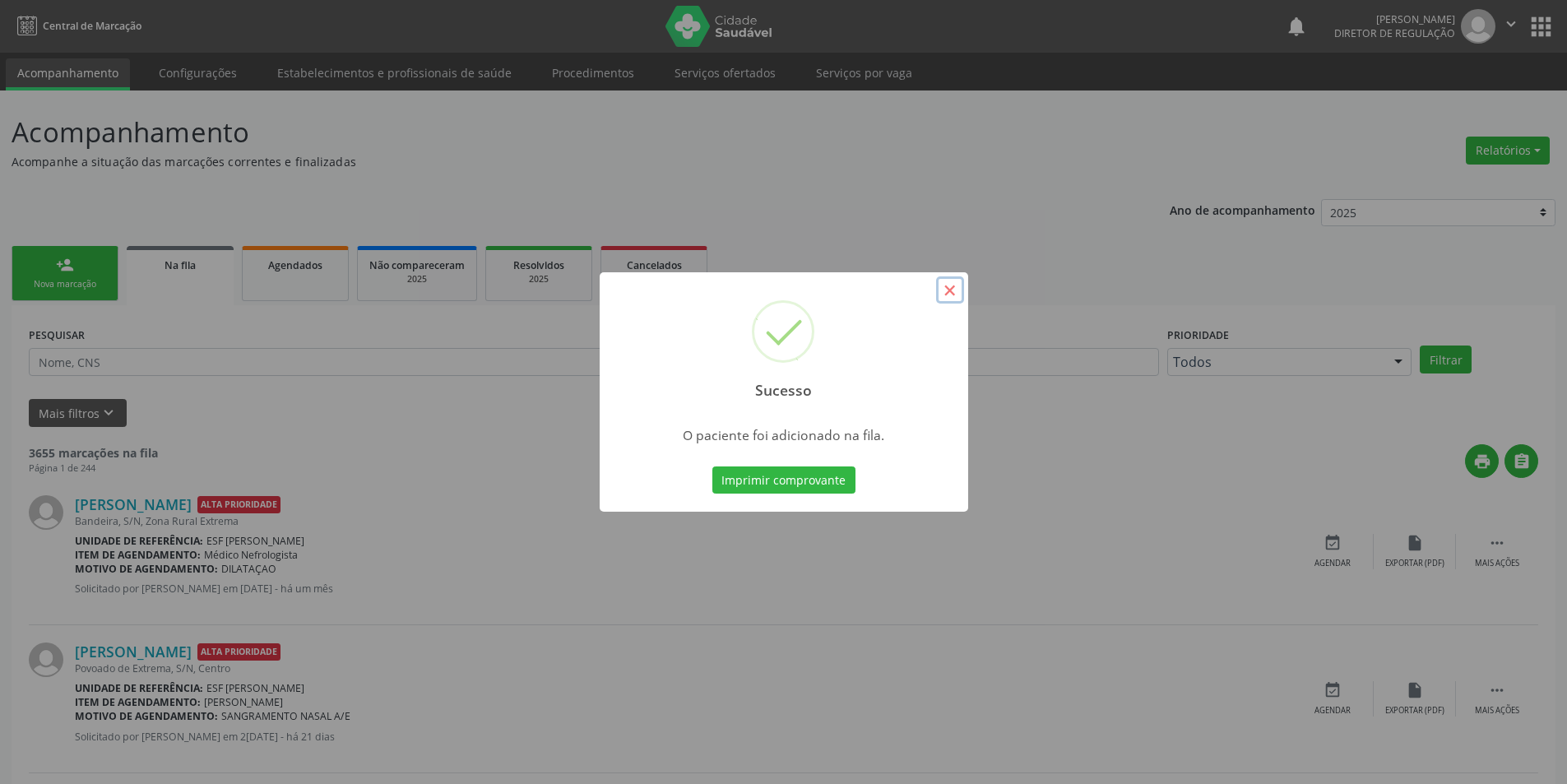
click at [956, 293] on button "×" at bounding box center [950, 290] width 28 height 28
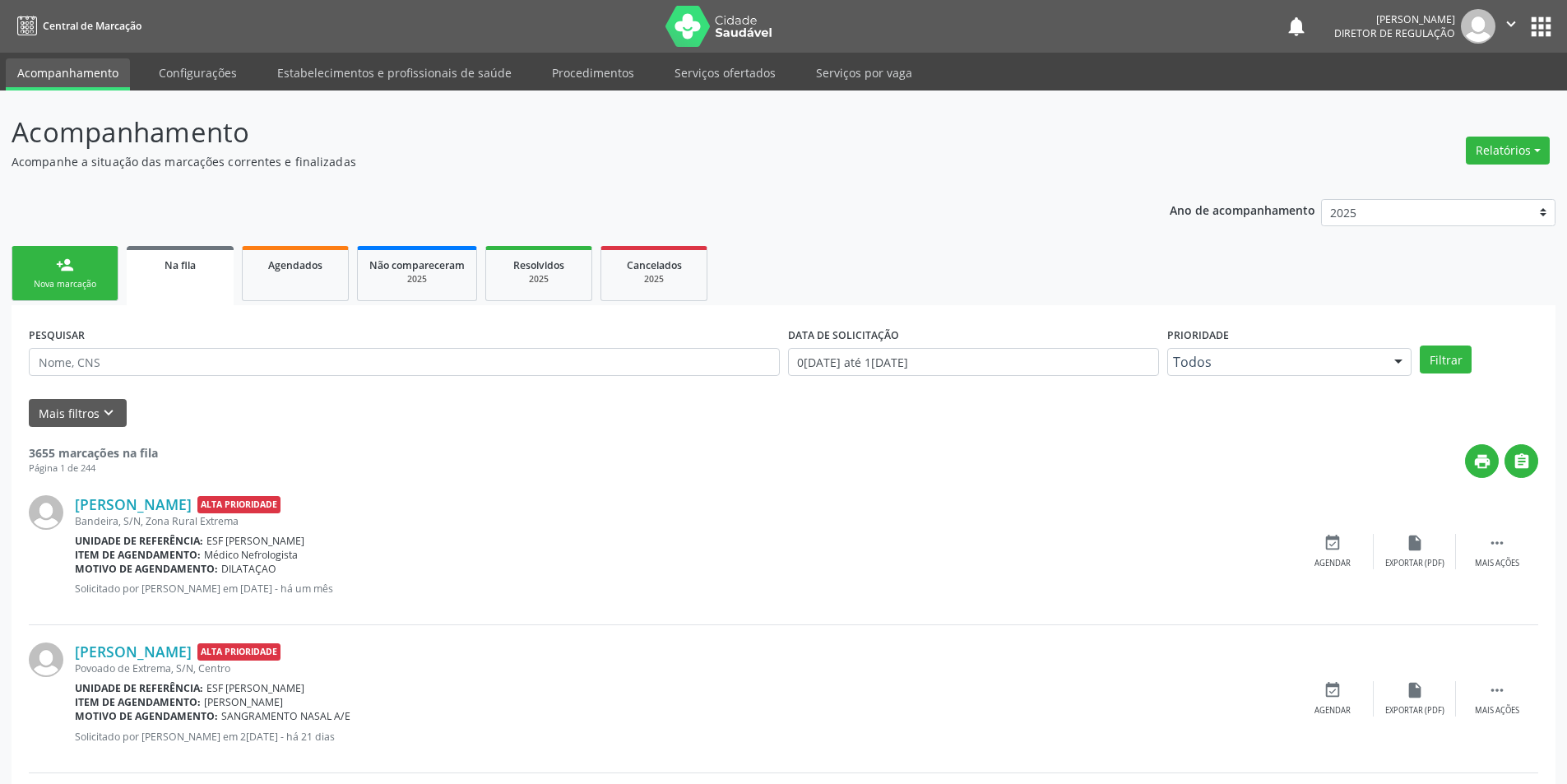
click at [76, 290] on div "Nova marcação" at bounding box center [64, 283] width 82 height 12
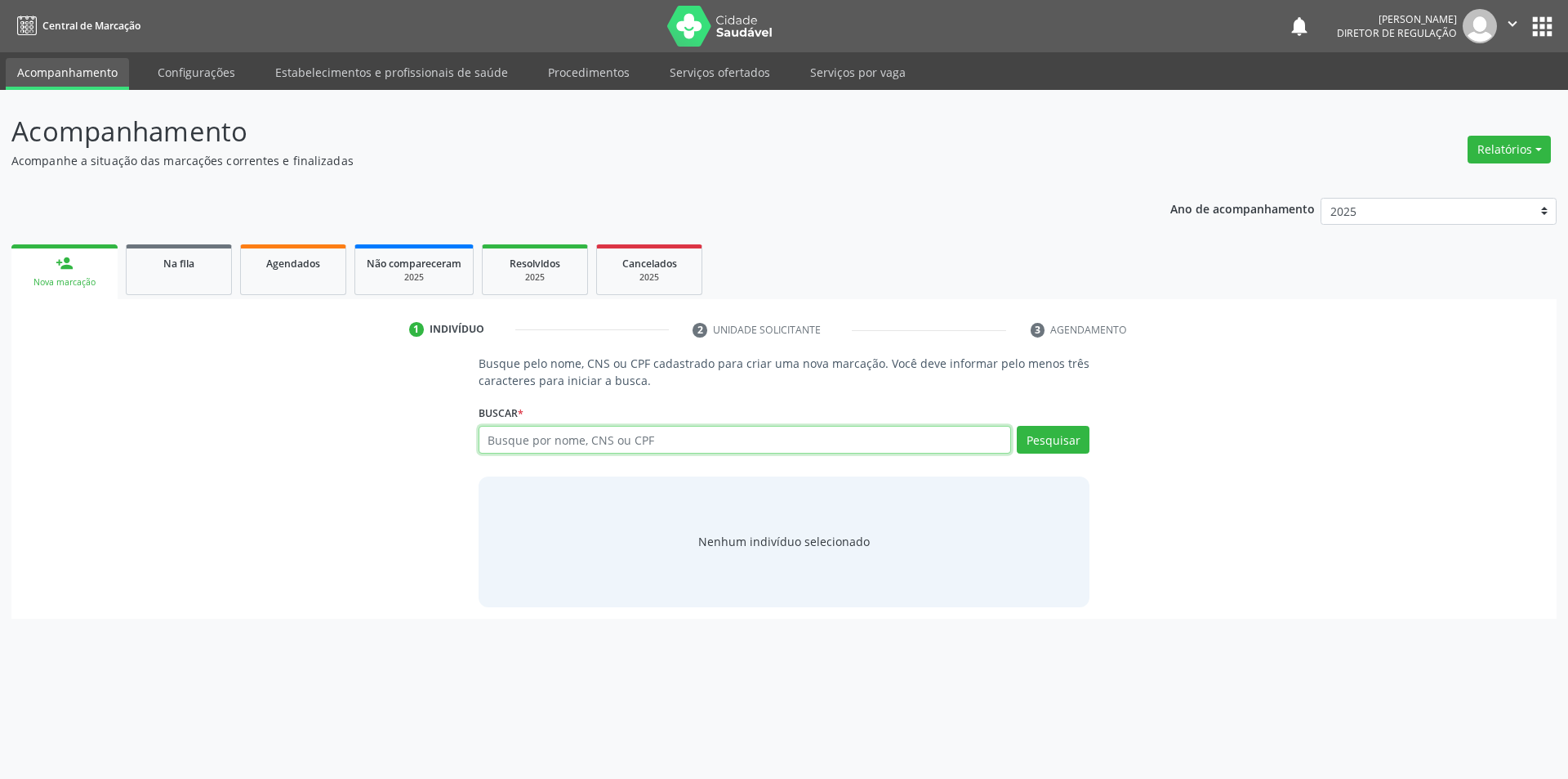
click at [566, 442] on input "text" at bounding box center [745, 440] width 533 height 27
type input "704608161020126"
click at [1059, 422] on div "Buscar * Busque por nome, CNS ou CPF Nenhum resultado encontrado para: " " Não …" at bounding box center [784, 432] width 612 height 64
click at [1059, 429] on button "Pesquisar" at bounding box center [1053, 440] width 73 height 27
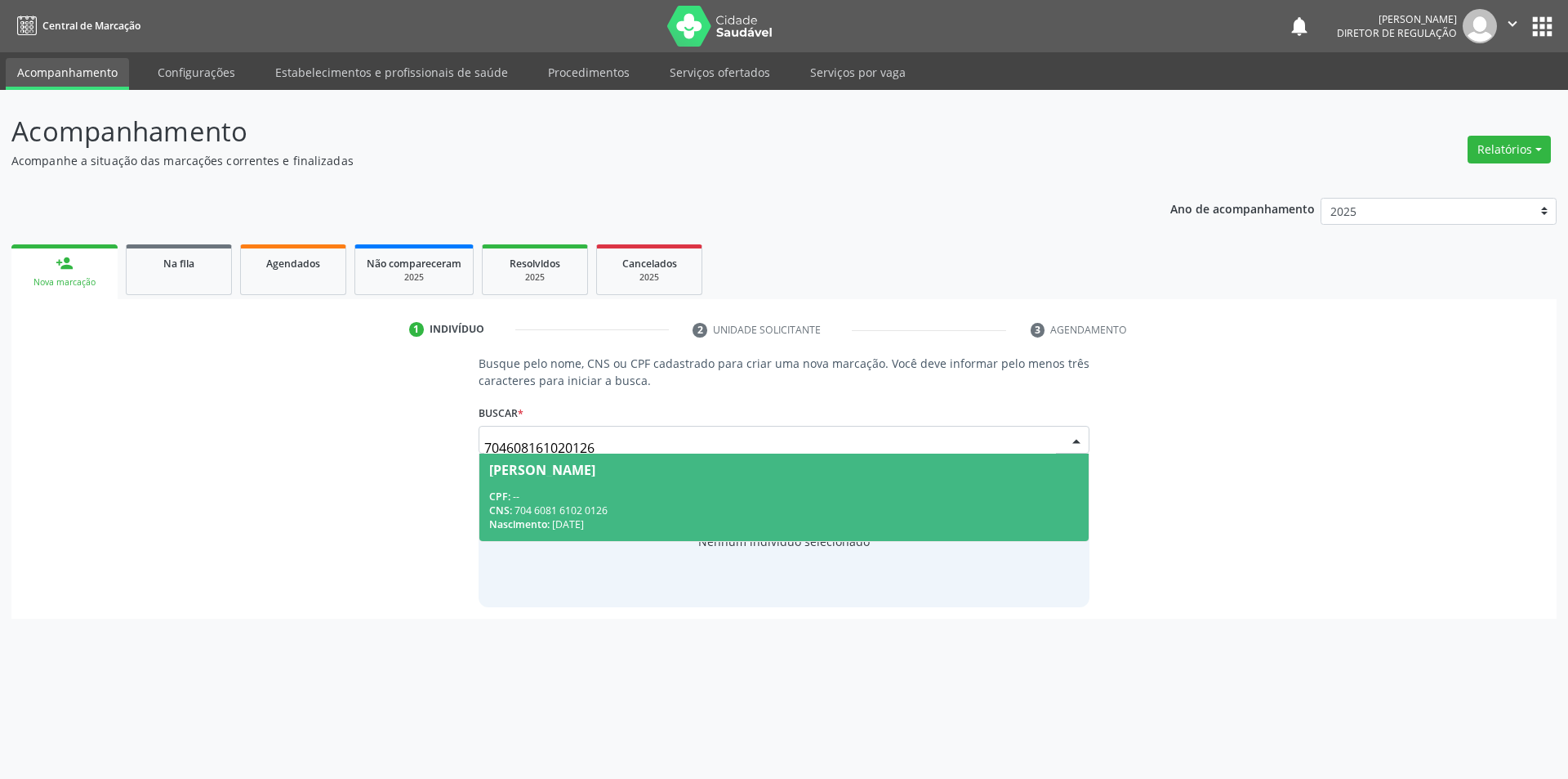
click at [706, 507] on div "CNS: 704 6081 6102 0126" at bounding box center [784, 510] width 590 height 14
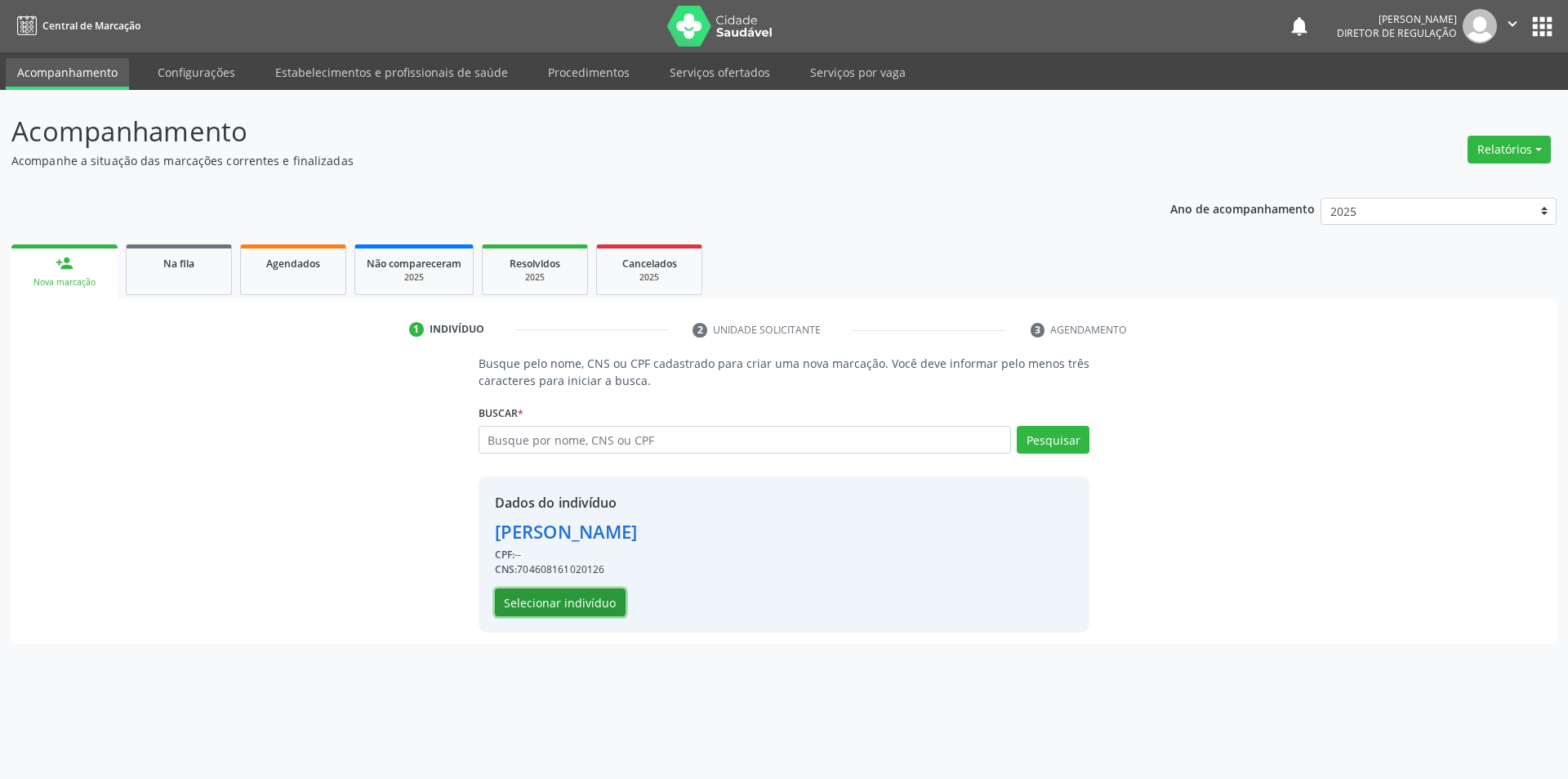
click at [572, 613] on button "Selecionar indivíduo" at bounding box center [560, 602] width 130 height 27
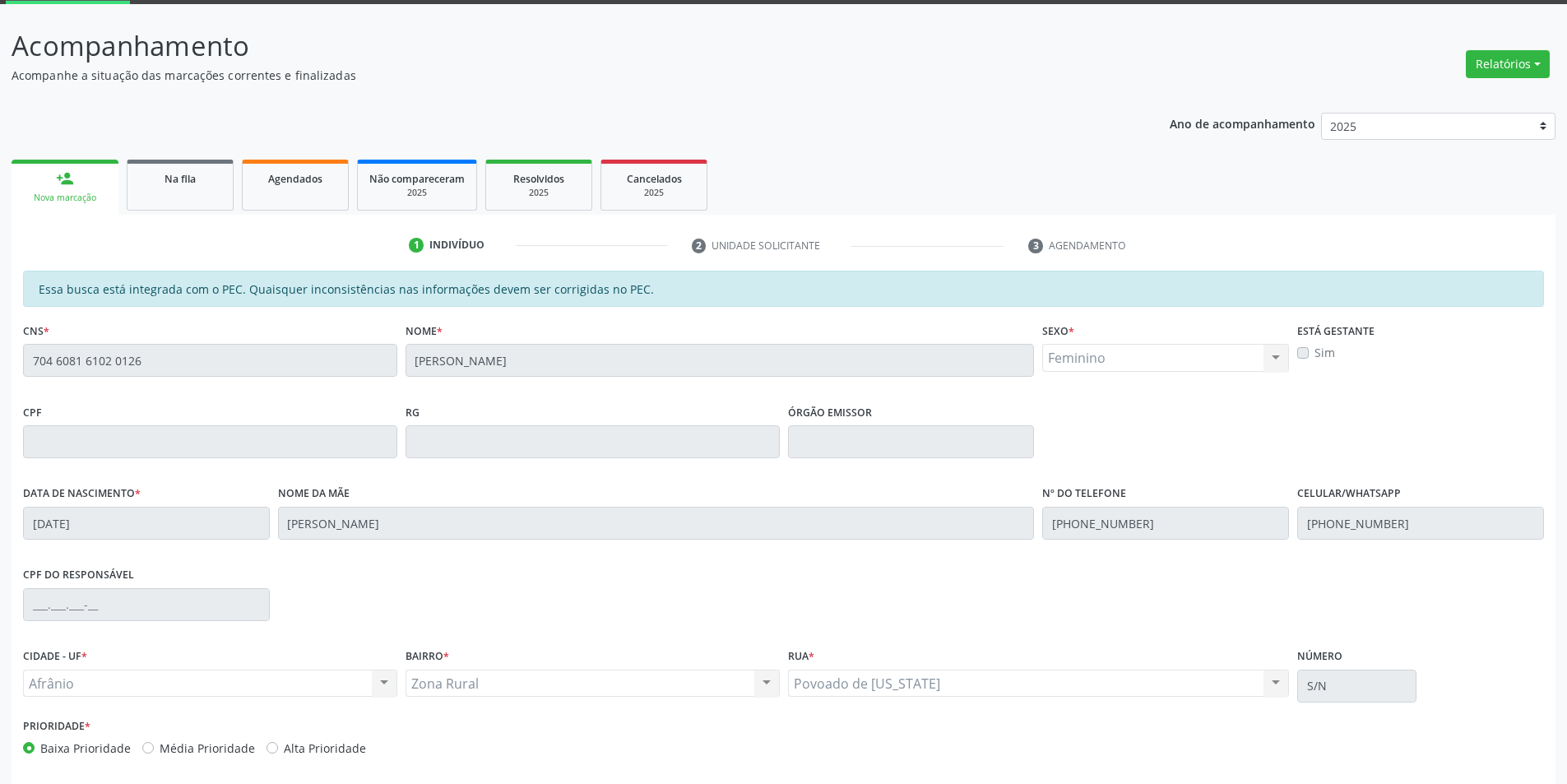
scroll to position [155, 0]
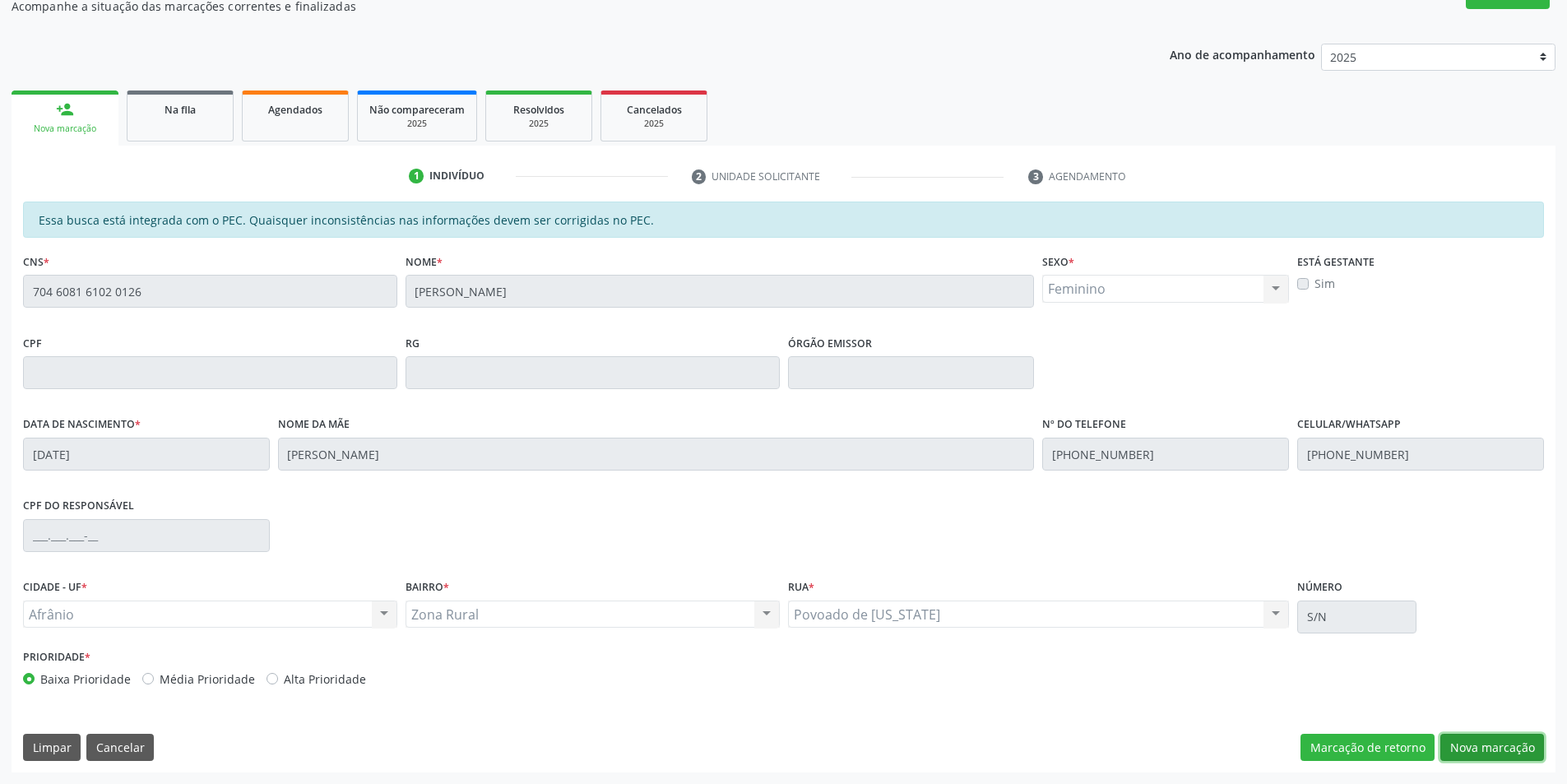
click at [1464, 748] on button "Nova marcação" at bounding box center [1492, 747] width 104 height 28
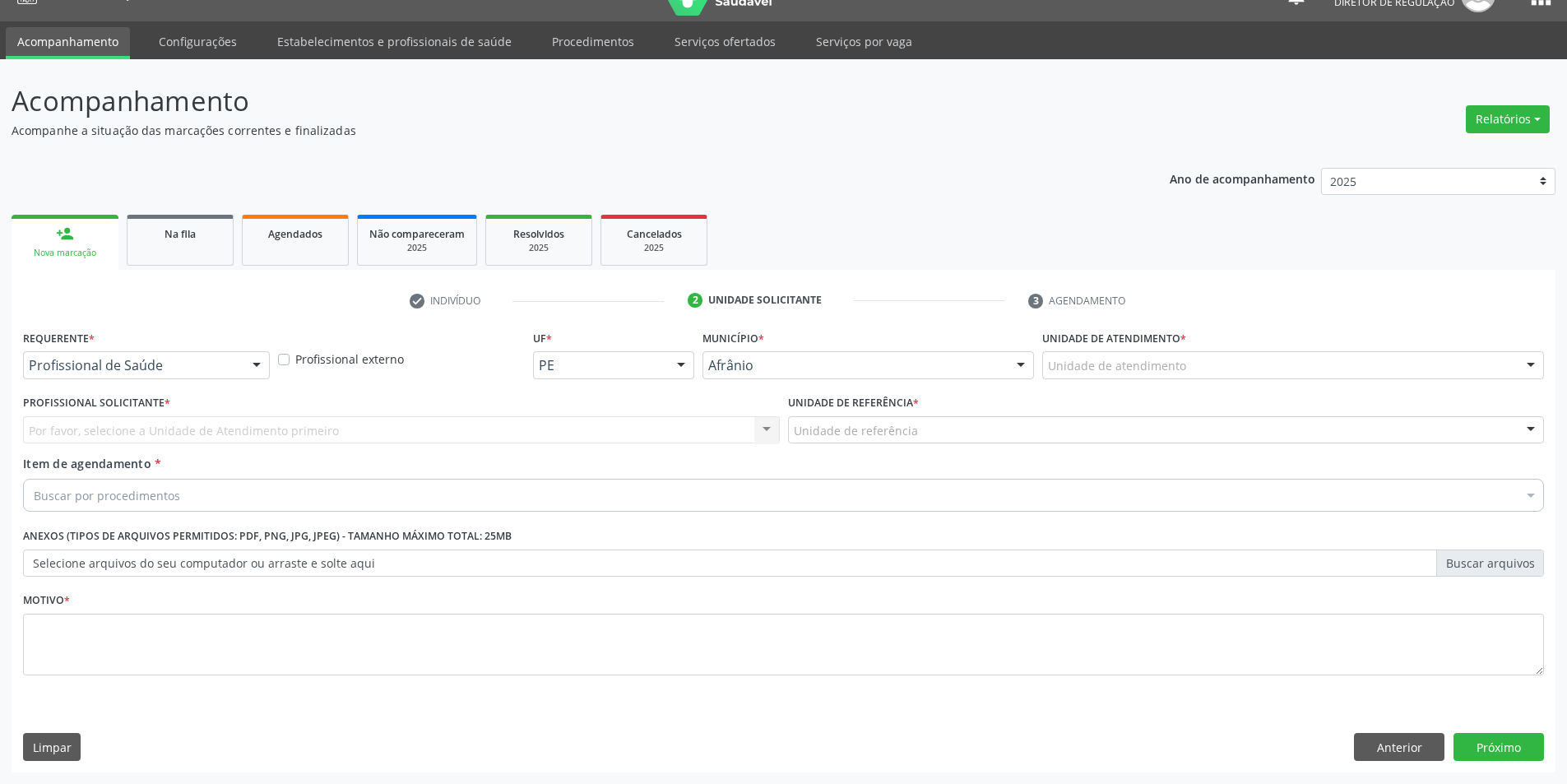
scroll to position [32, 0]
click at [1176, 380] on div "Unidade de atendimento * Unidade de atendimento Academia da Saude de Afranio Ac…" at bounding box center [1293, 357] width 510 height 64
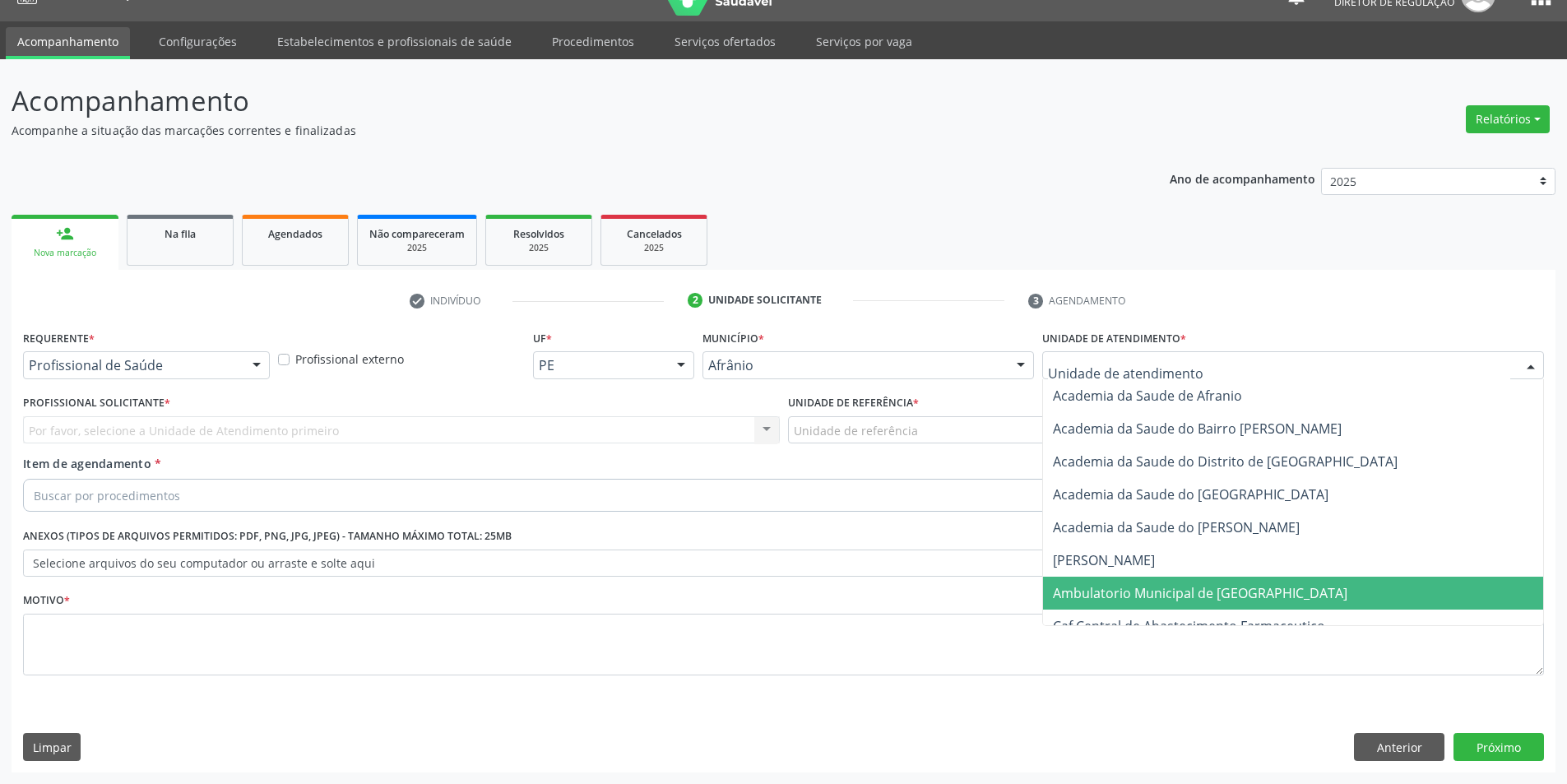
click at [1190, 580] on span "Ambulatorio Municipal de [GEOGRAPHIC_DATA]" at bounding box center [1293, 592] width 500 height 33
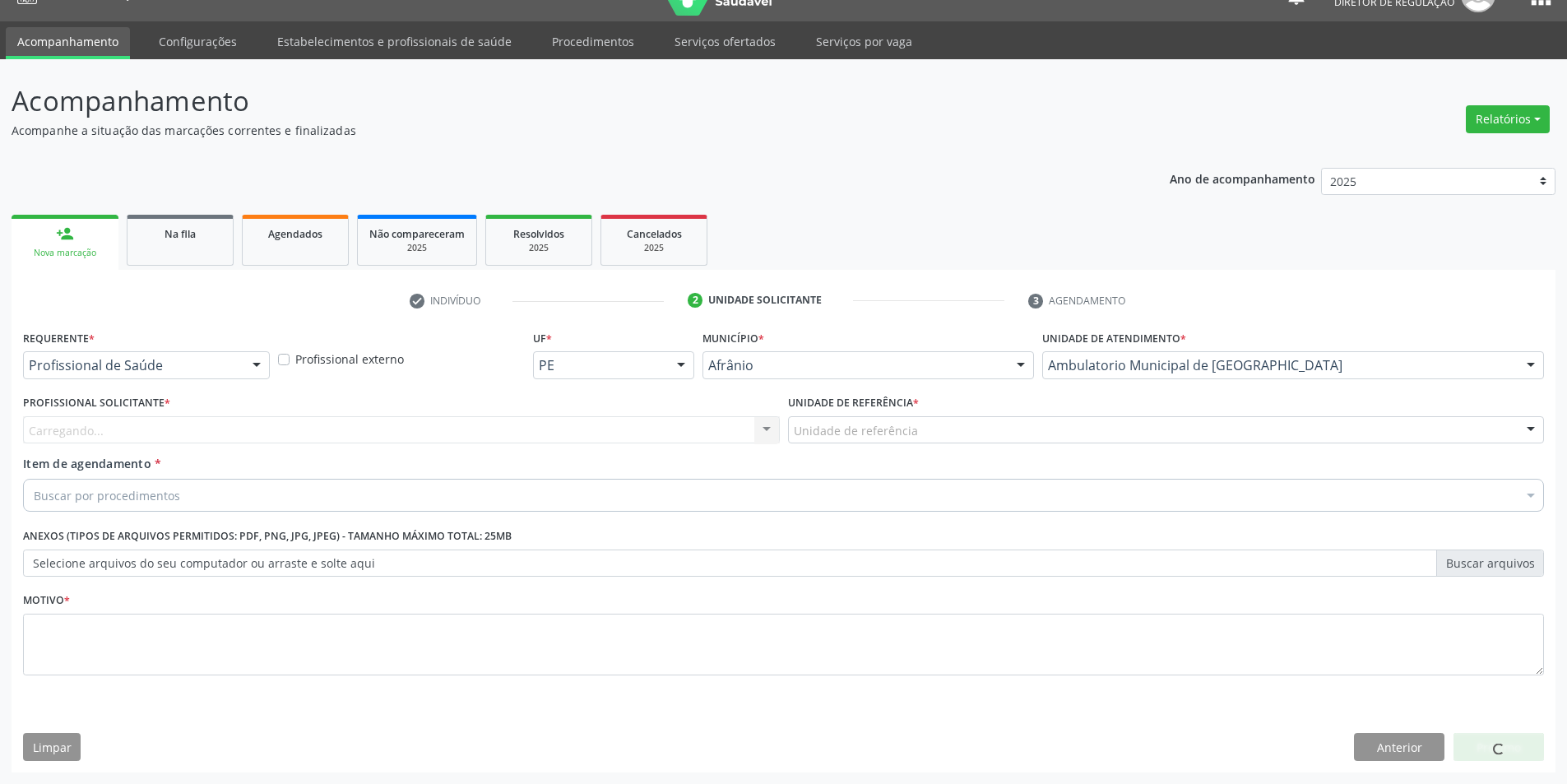
click at [946, 433] on div "Unidade de referência" at bounding box center [1167, 430] width 757 height 28
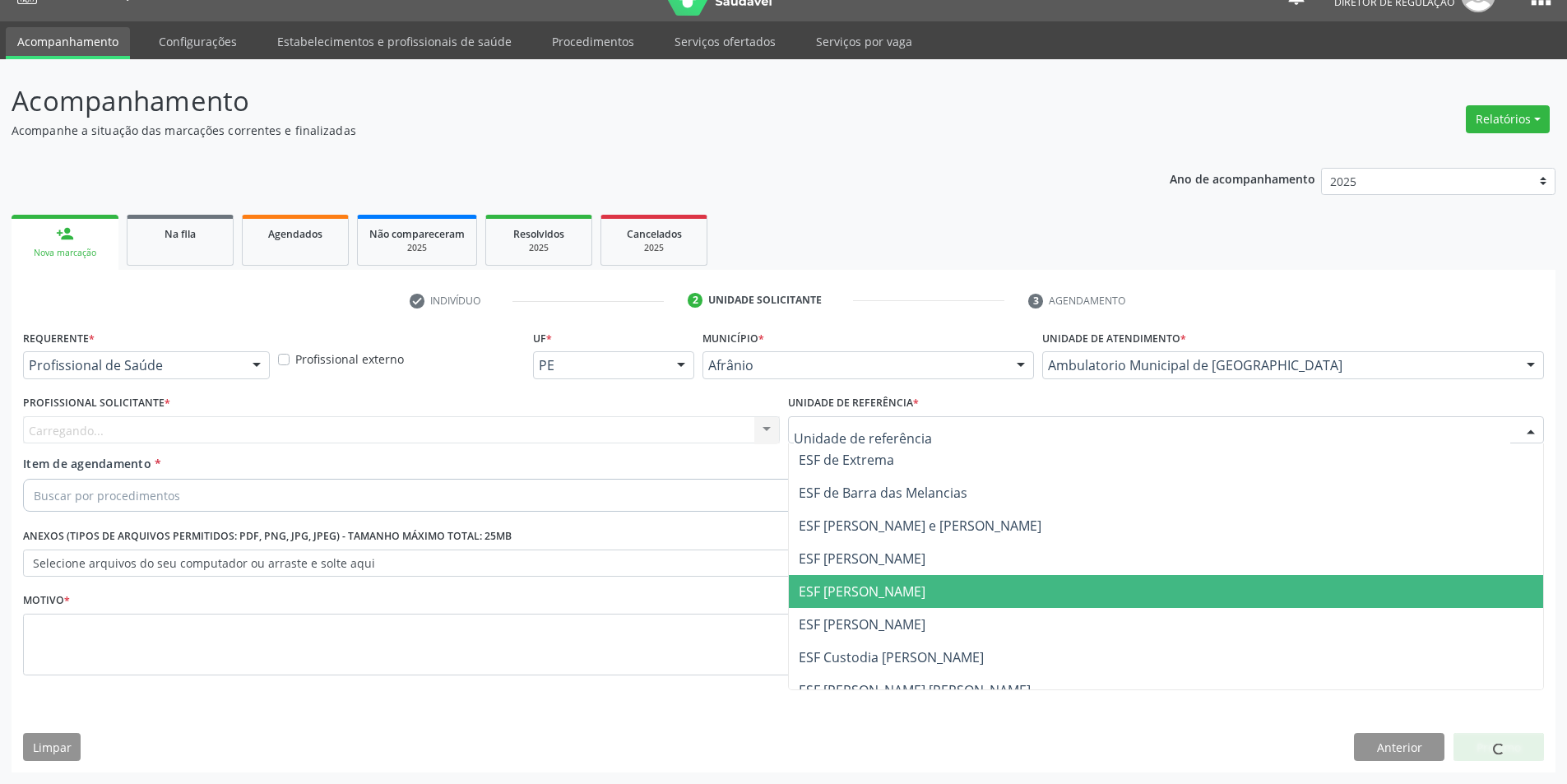
click at [915, 583] on span "ESF [PERSON_NAME]" at bounding box center [1167, 590] width 755 height 33
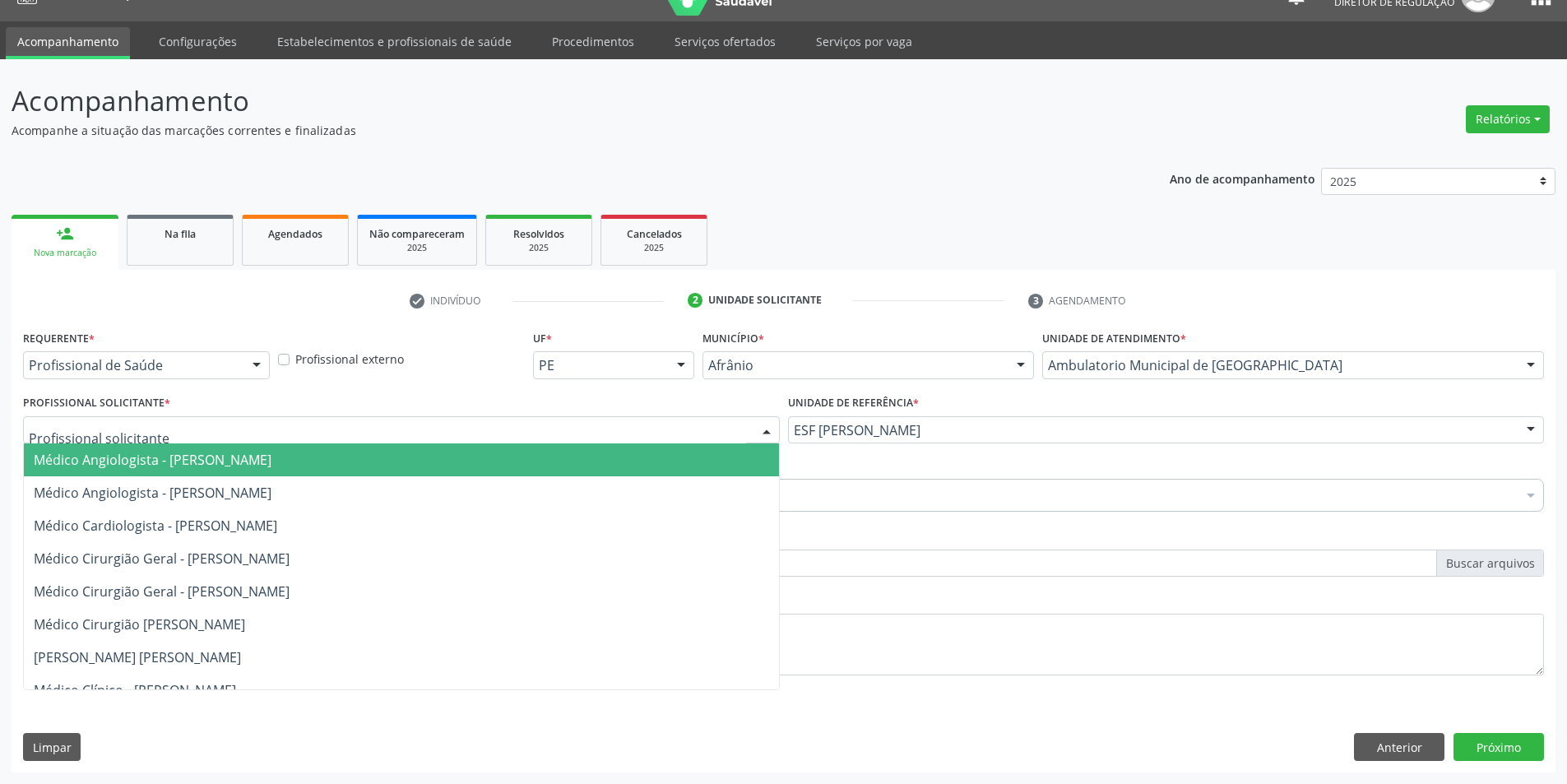
click at [612, 430] on div at bounding box center [401, 430] width 757 height 28
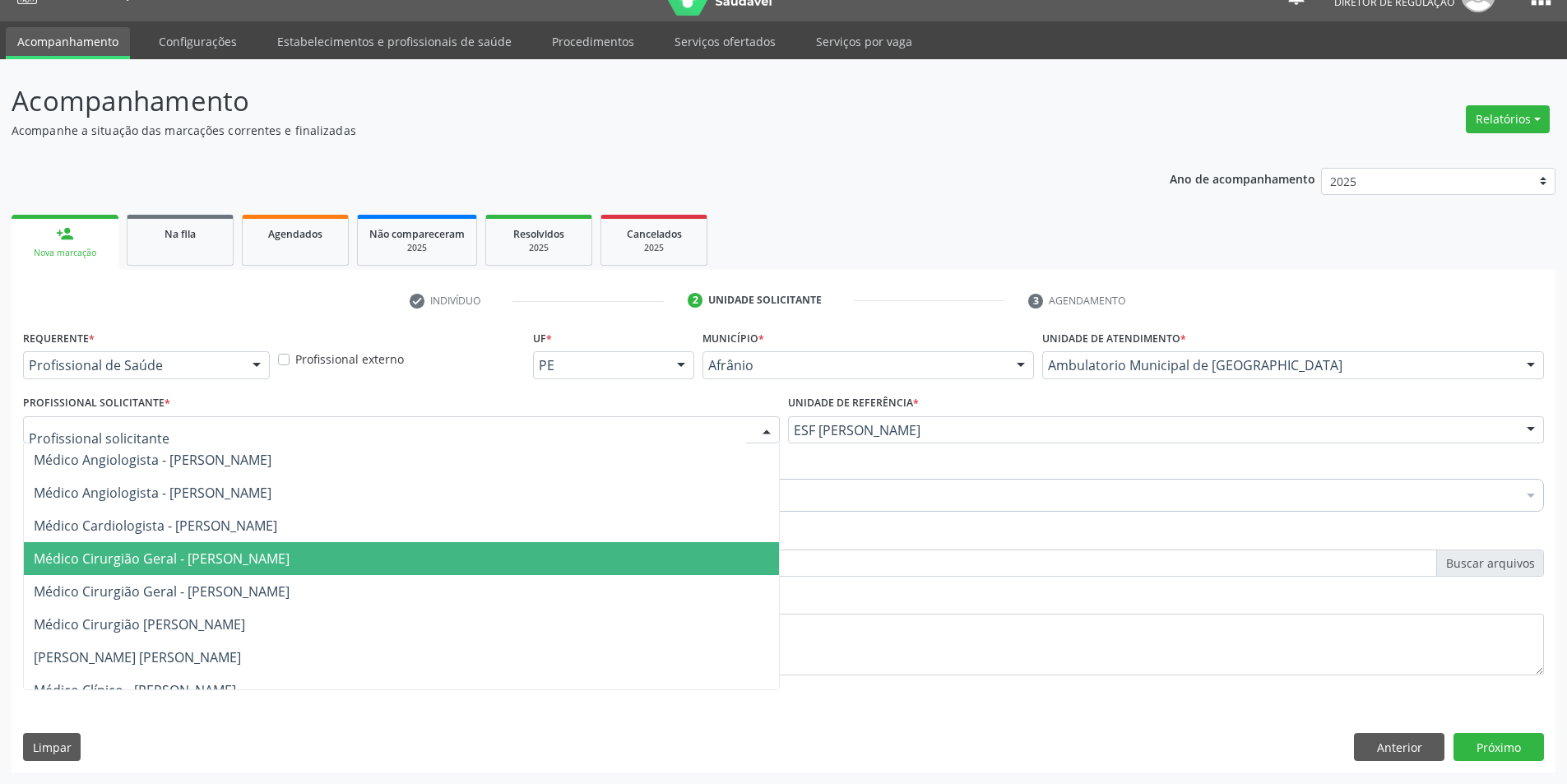
click at [289, 567] on span "Médico Cirurgião Geral - [PERSON_NAME]" at bounding box center [161, 558] width 256 height 18
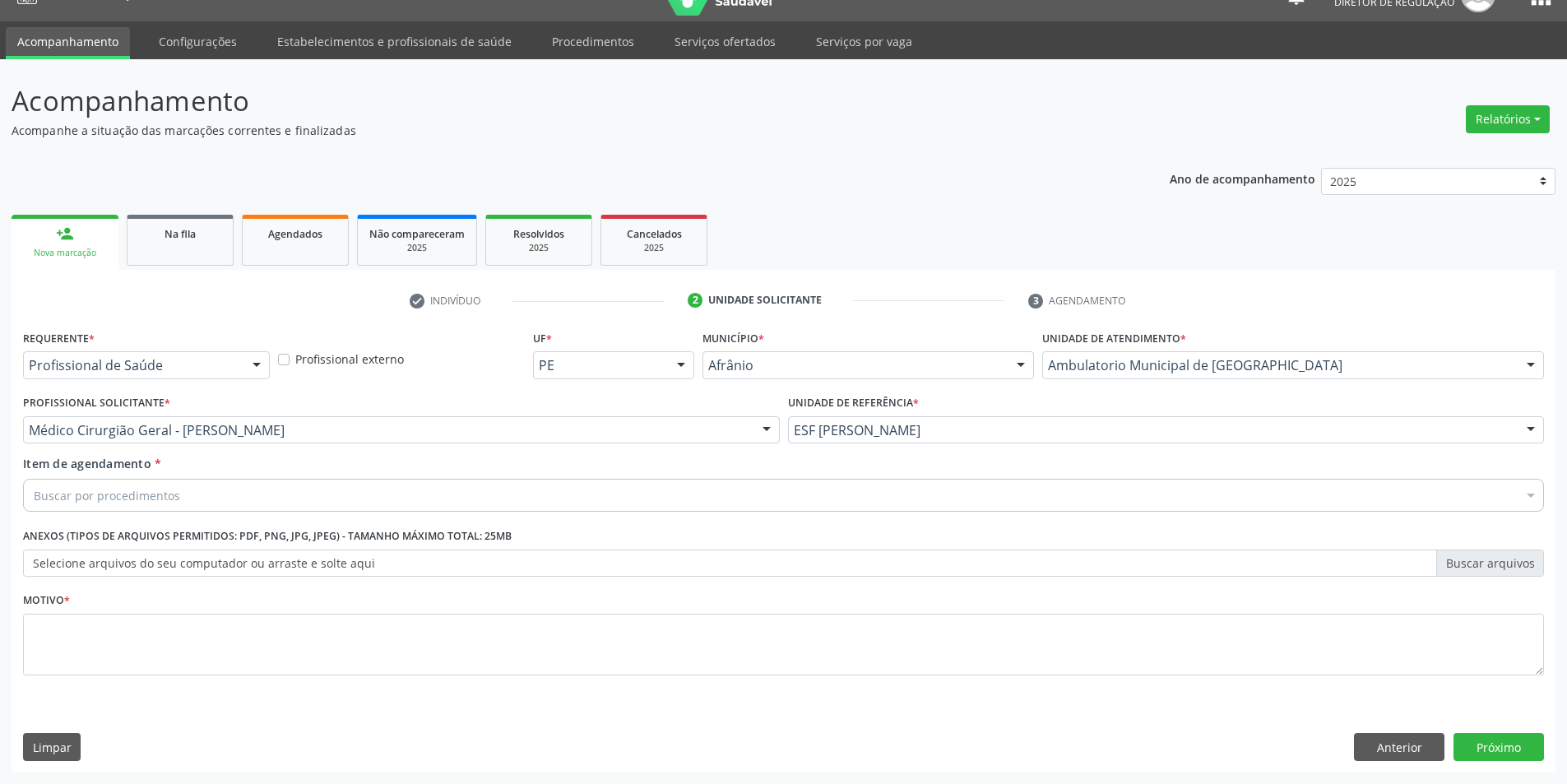
click at [276, 476] on div "Item de agendamento * Buscar por procedimentos Selecionar todos 0604320140 - Ab…" at bounding box center [784, 480] width 1522 height 51
click at [258, 492] on div "Buscar por procedimentos" at bounding box center [784, 495] width 1522 height 33
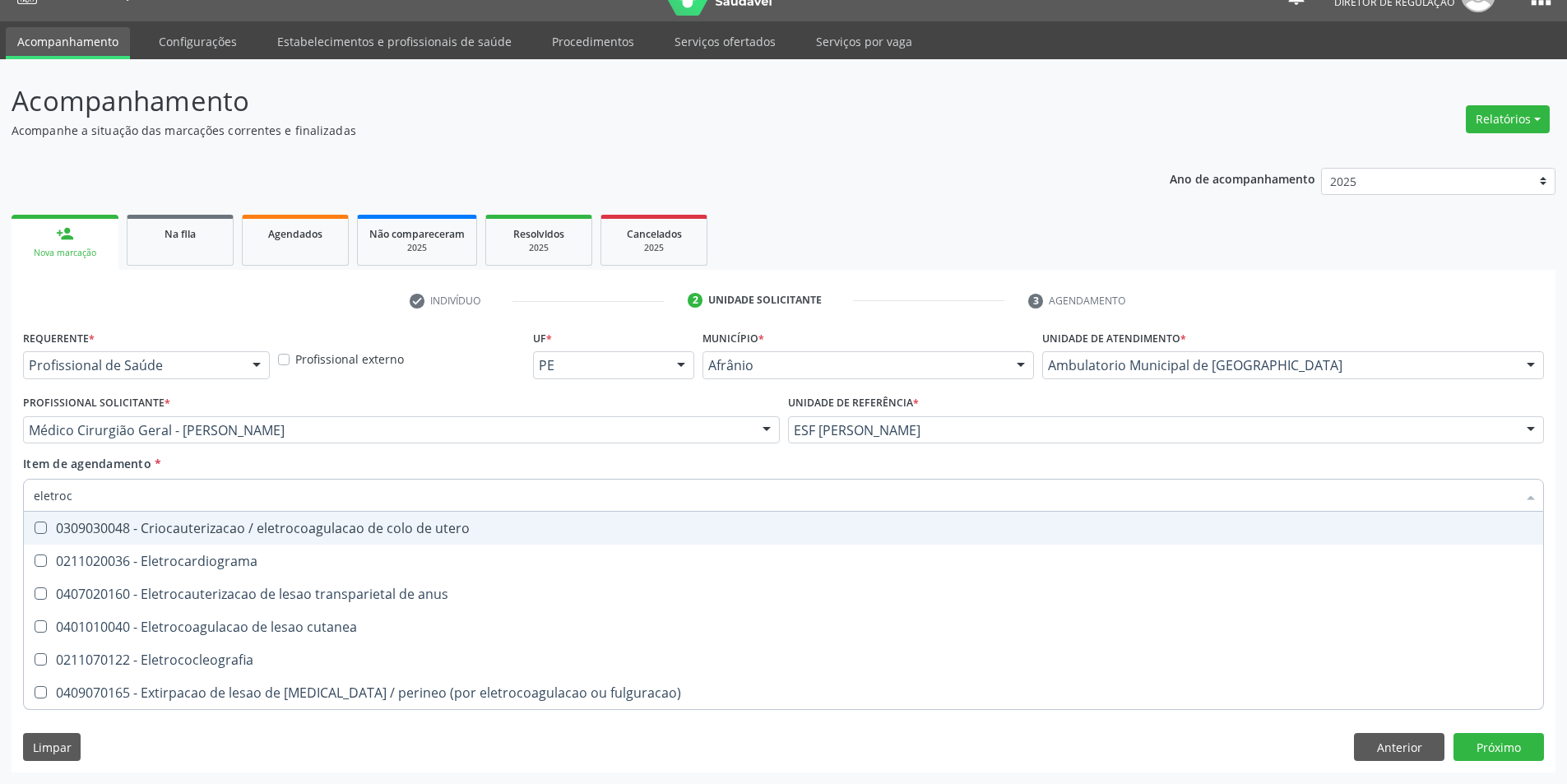
type input "eletroca"
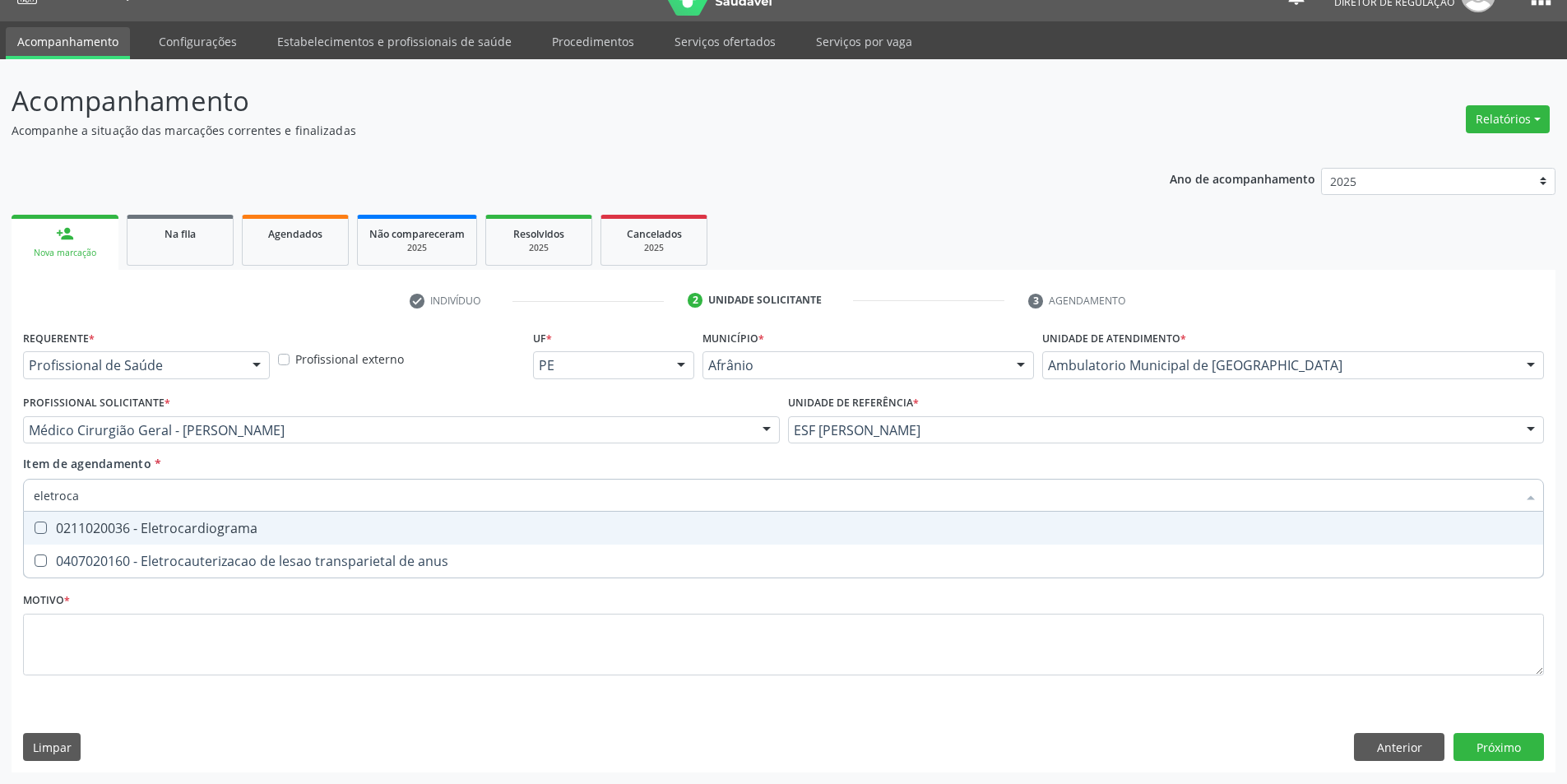
click at [239, 528] on div "0211020036 - Eletrocardiograma" at bounding box center [784, 527] width 1500 height 13
checkbox Eletrocardiograma "true"
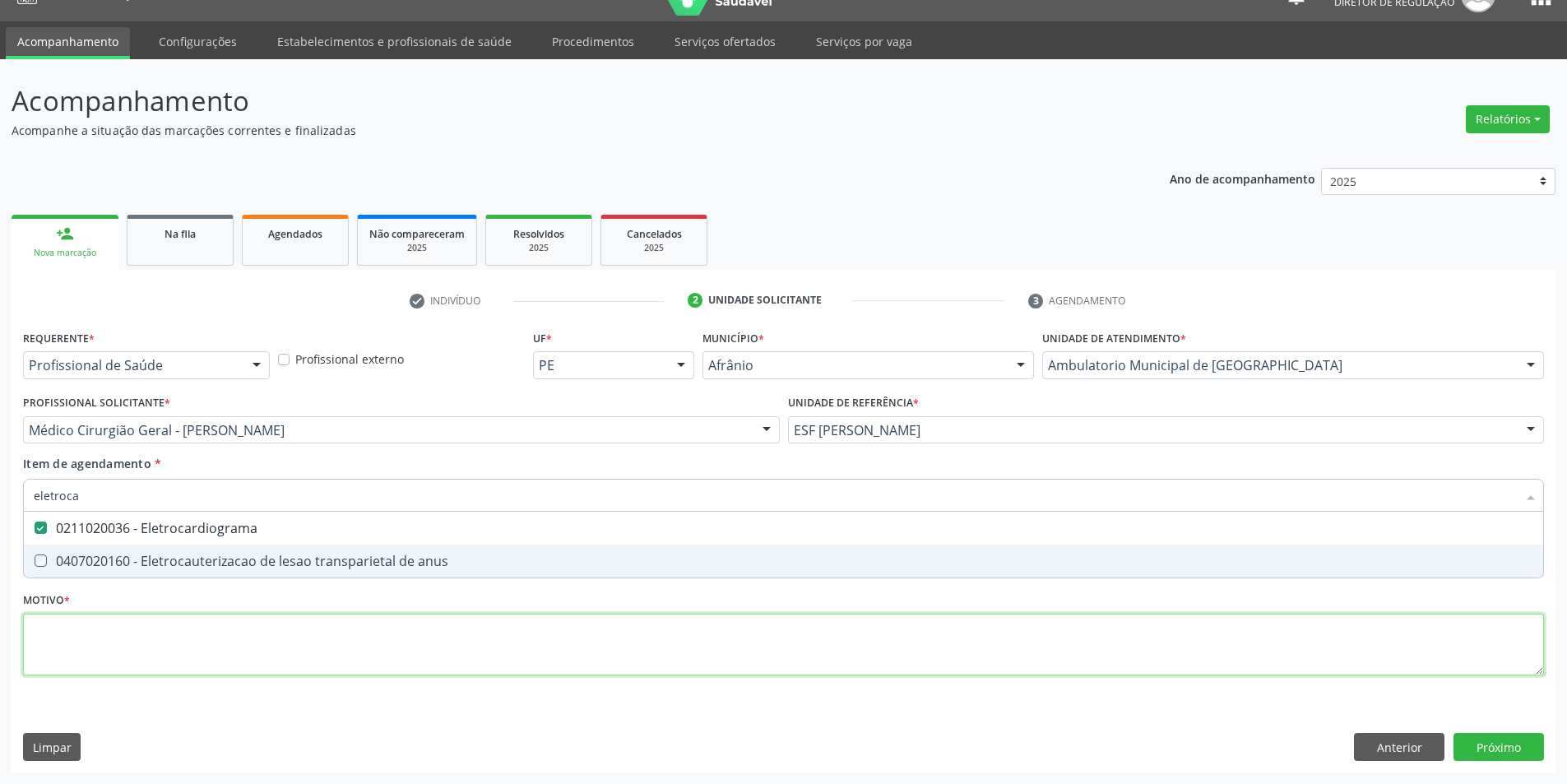
click at [234, 658] on div "Requerente * Profissional de Saúde Profissional de Saúde Paciente Nenhum result…" at bounding box center [784, 511] width 1522 height 372
checkbox anus "true"
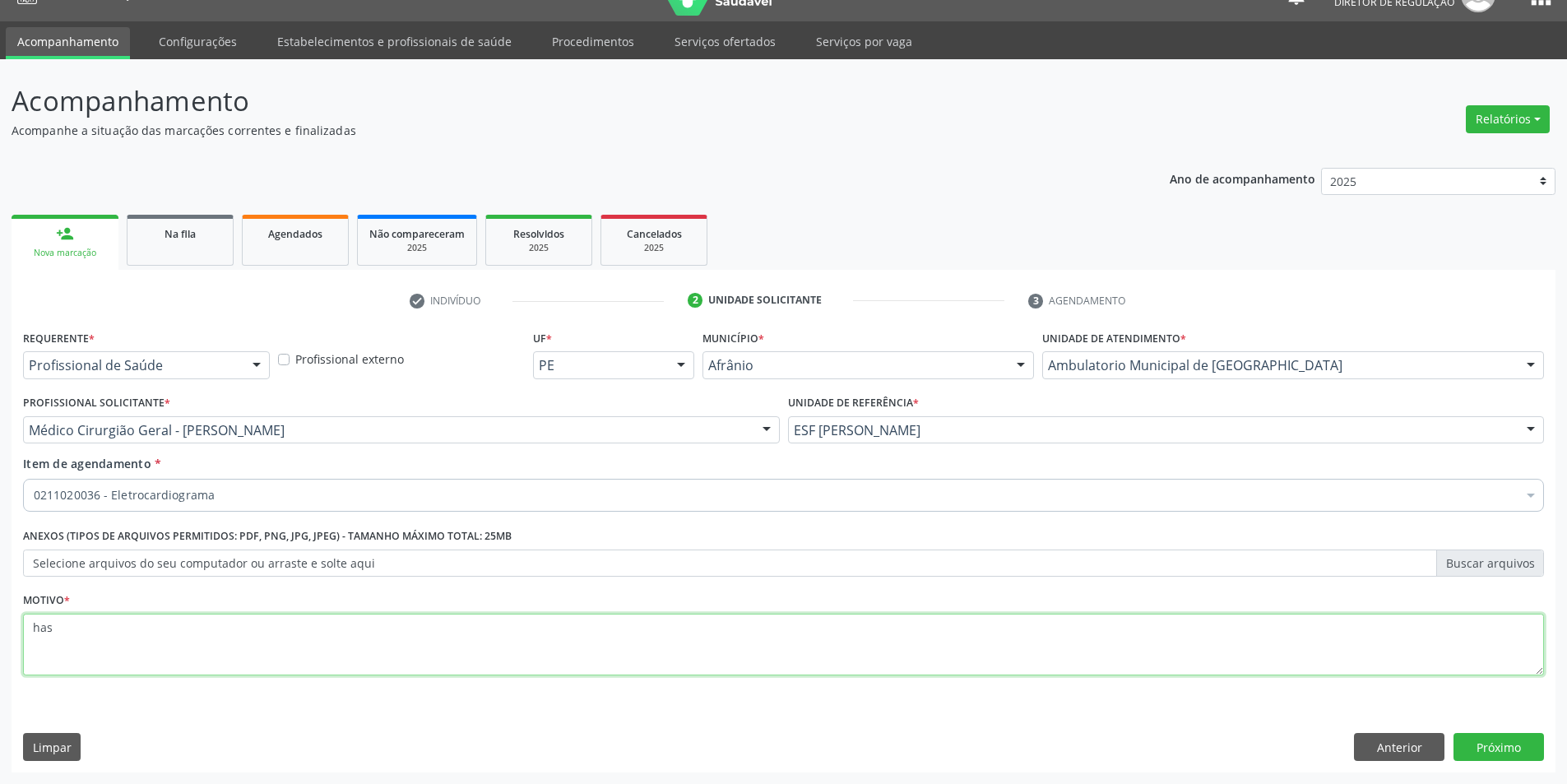
drag, startPoint x: 877, startPoint y: 655, endPoint x: 0, endPoint y: 664, distance: 877.0
click at [0, 664] on div "Acompanhamento Acompanhe a situação das marcações correntes e finalizadas Relat…" at bounding box center [784, 422] width 1567 height 725
type textarea "HAS"
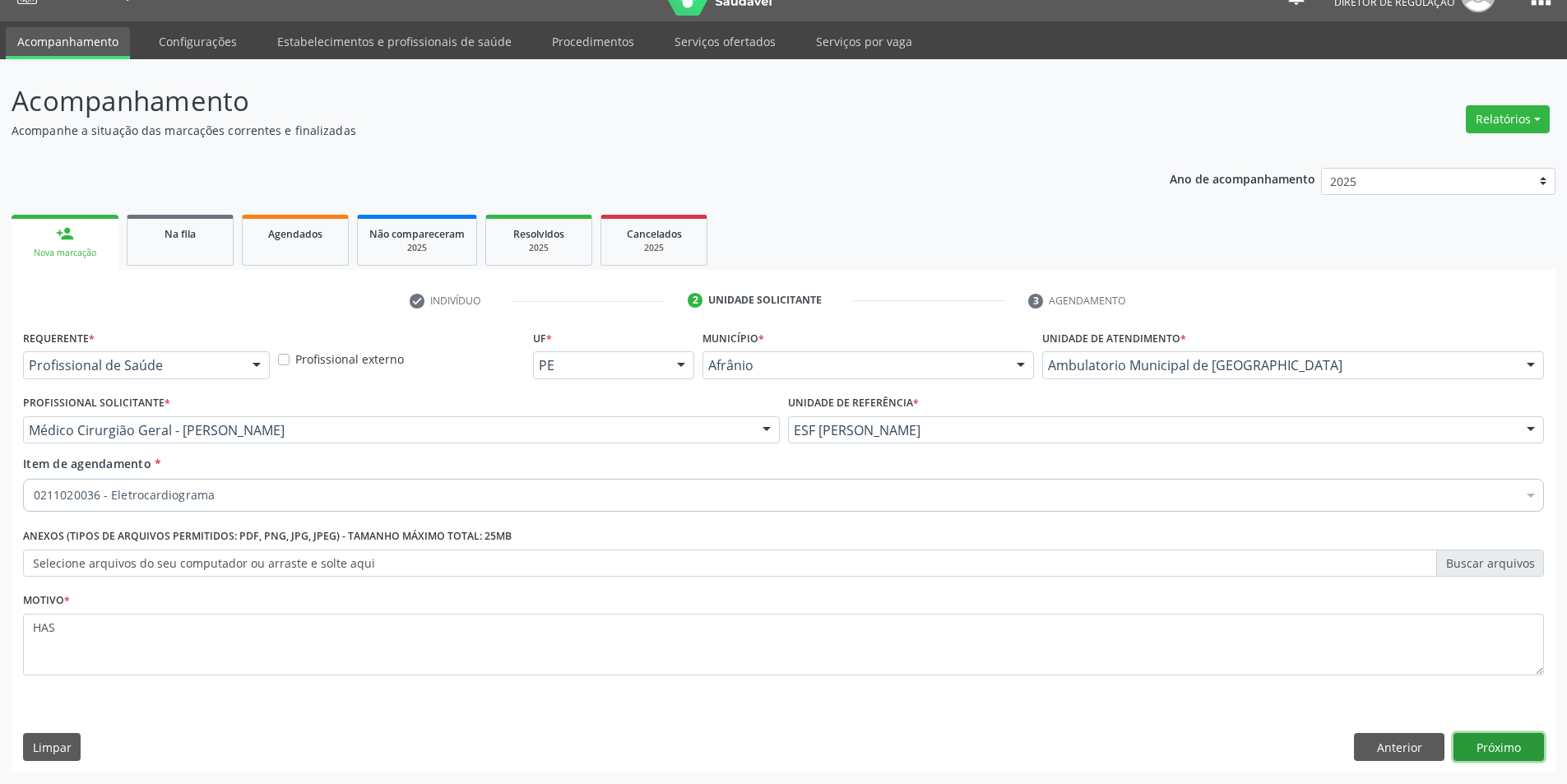
click at [1517, 743] on button "Próximo" at bounding box center [1499, 746] width 91 height 28
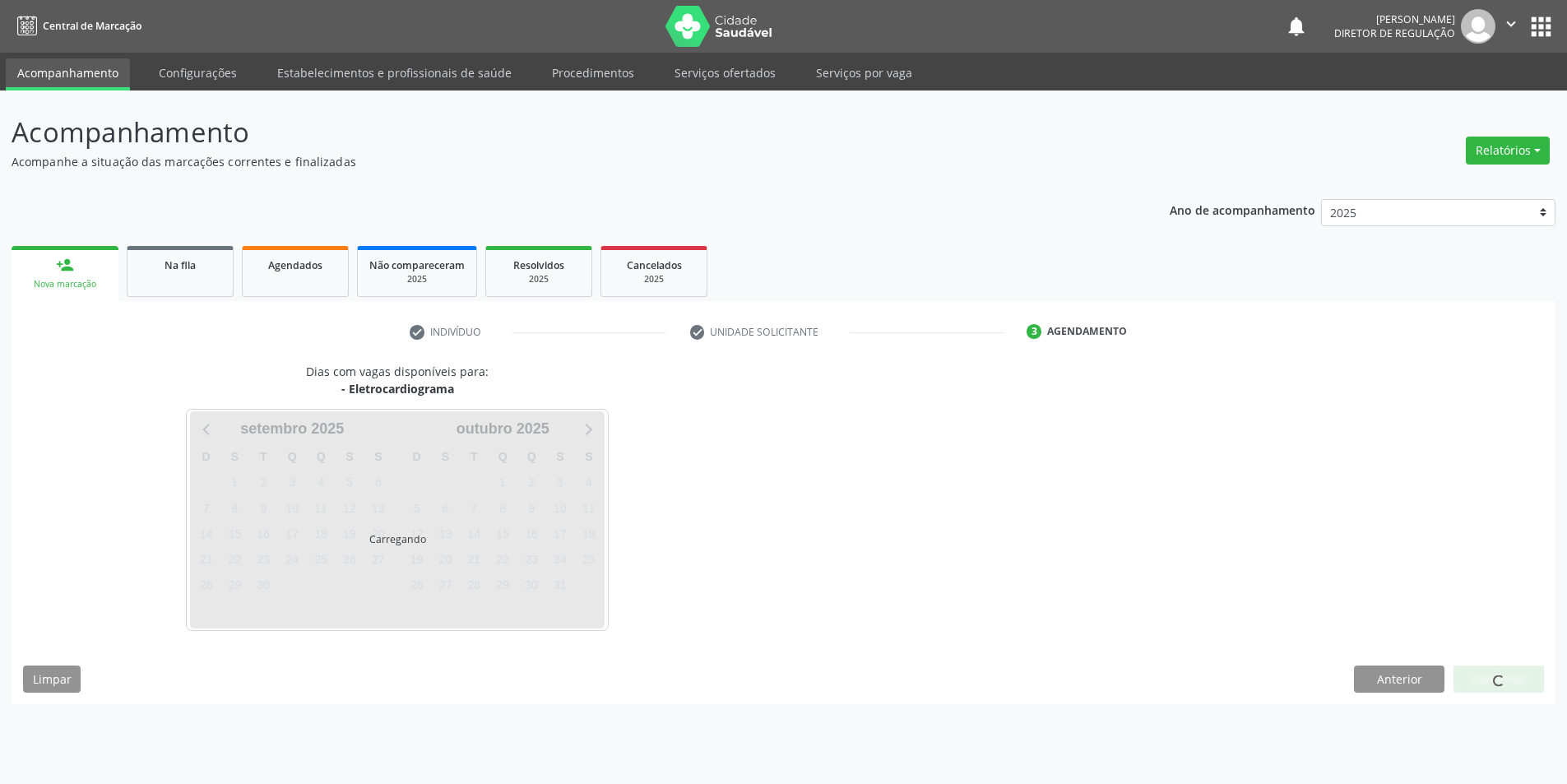
scroll to position [0, 0]
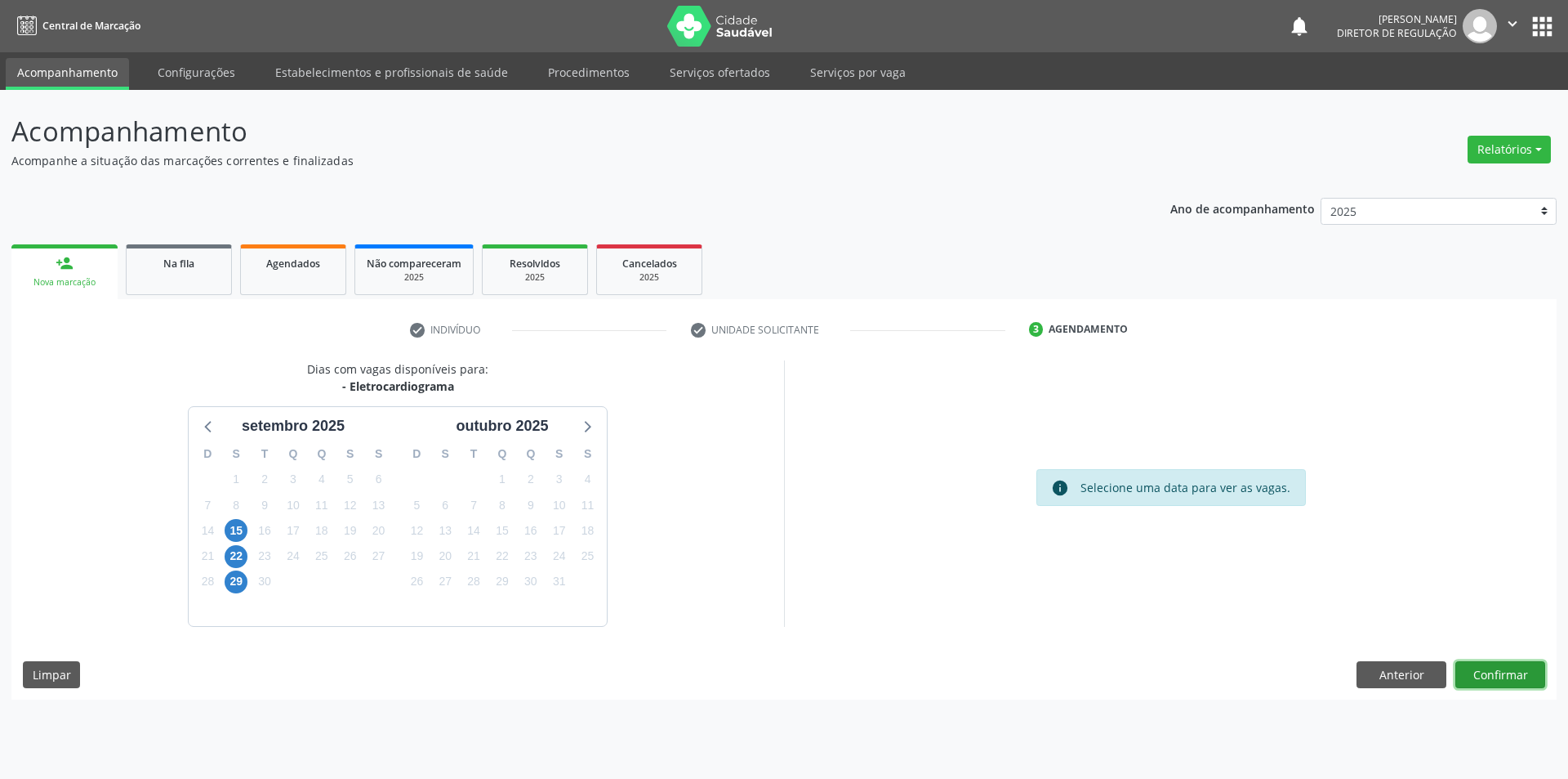
click at [1518, 670] on button "Confirmar" at bounding box center [1500, 675] width 90 height 27
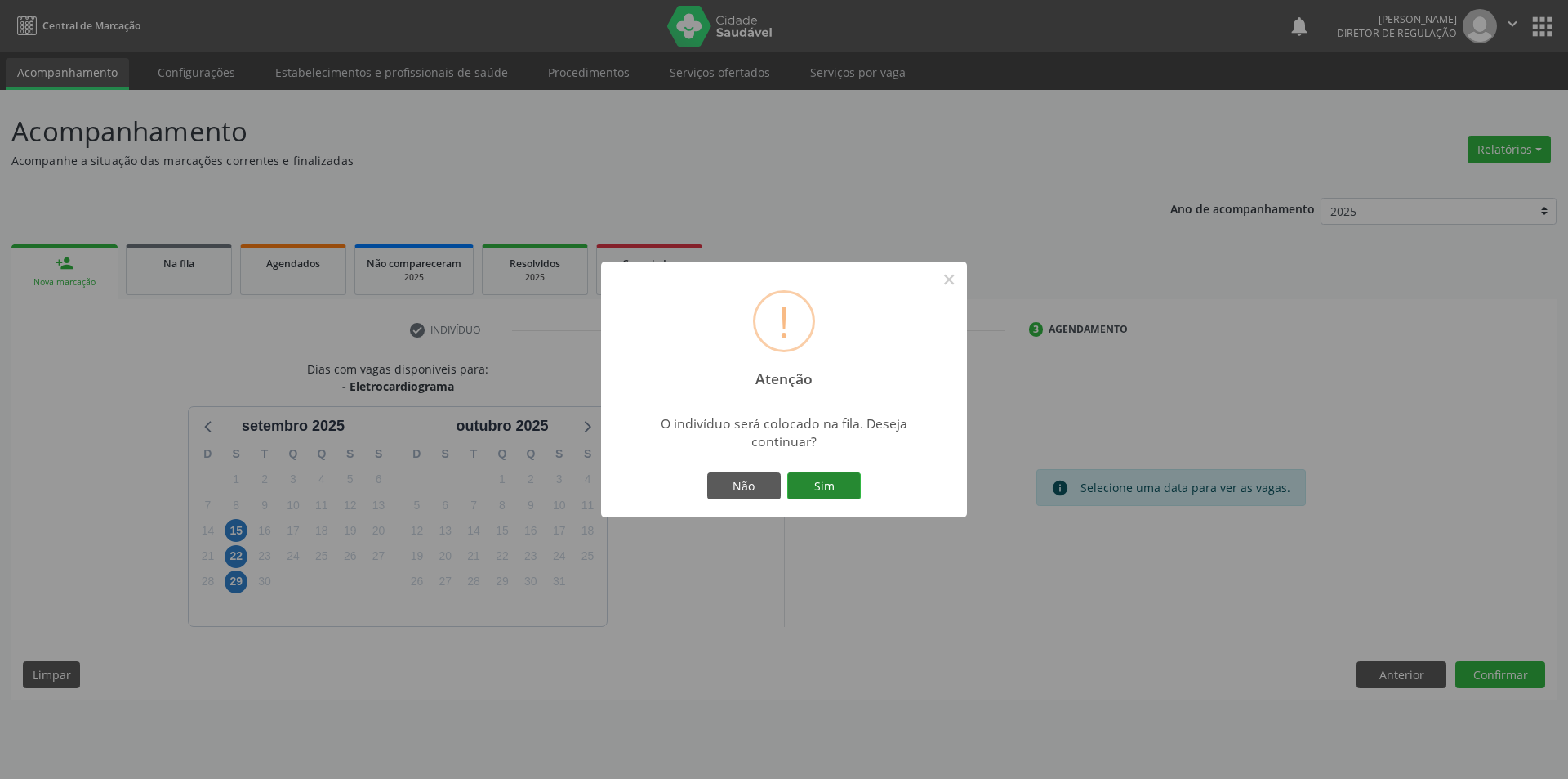
click at [841, 491] on button "Sim" at bounding box center [824, 486] width 74 height 27
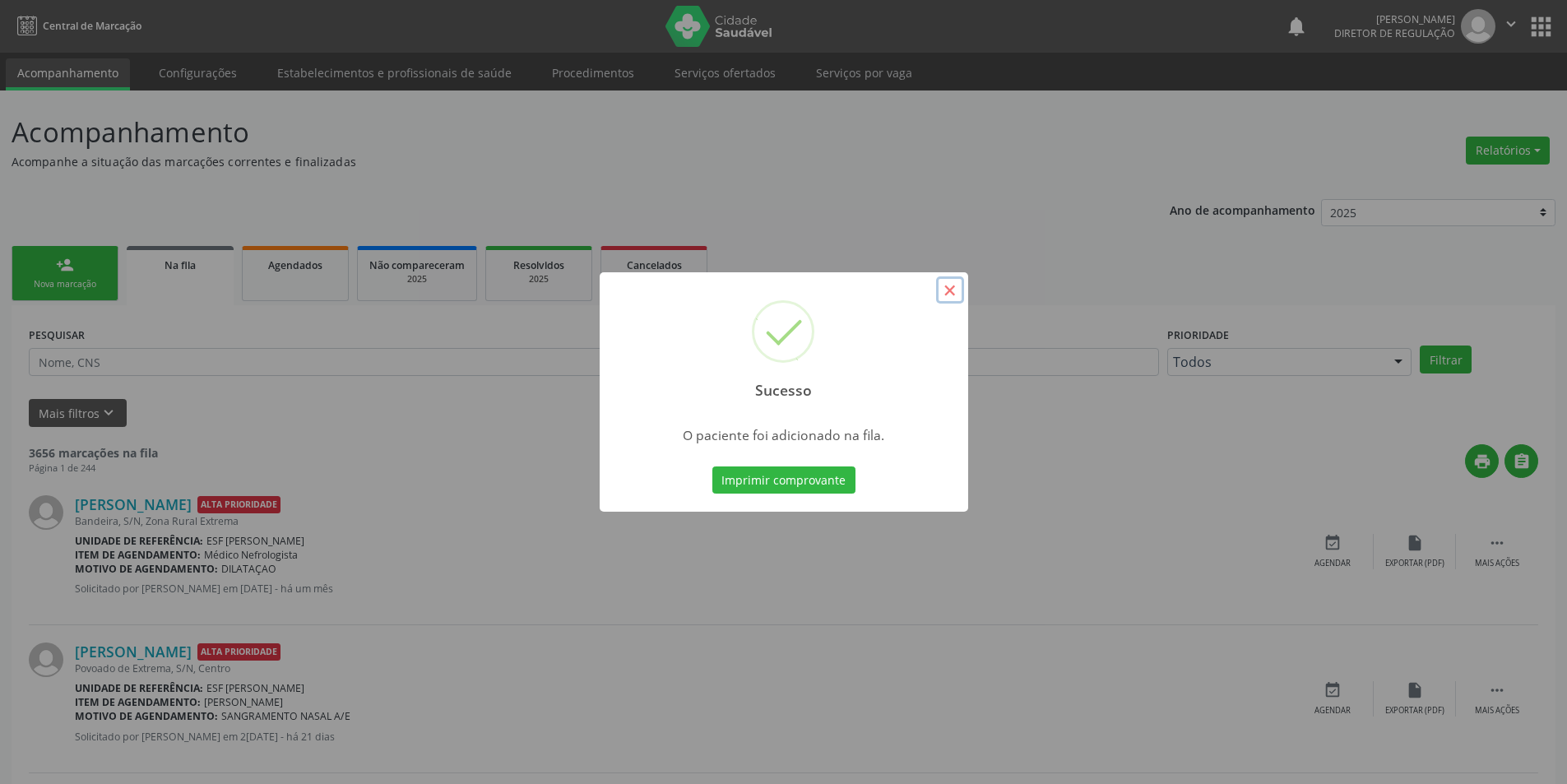
click at [948, 295] on button "×" at bounding box center [950, 290] width 28 height 28
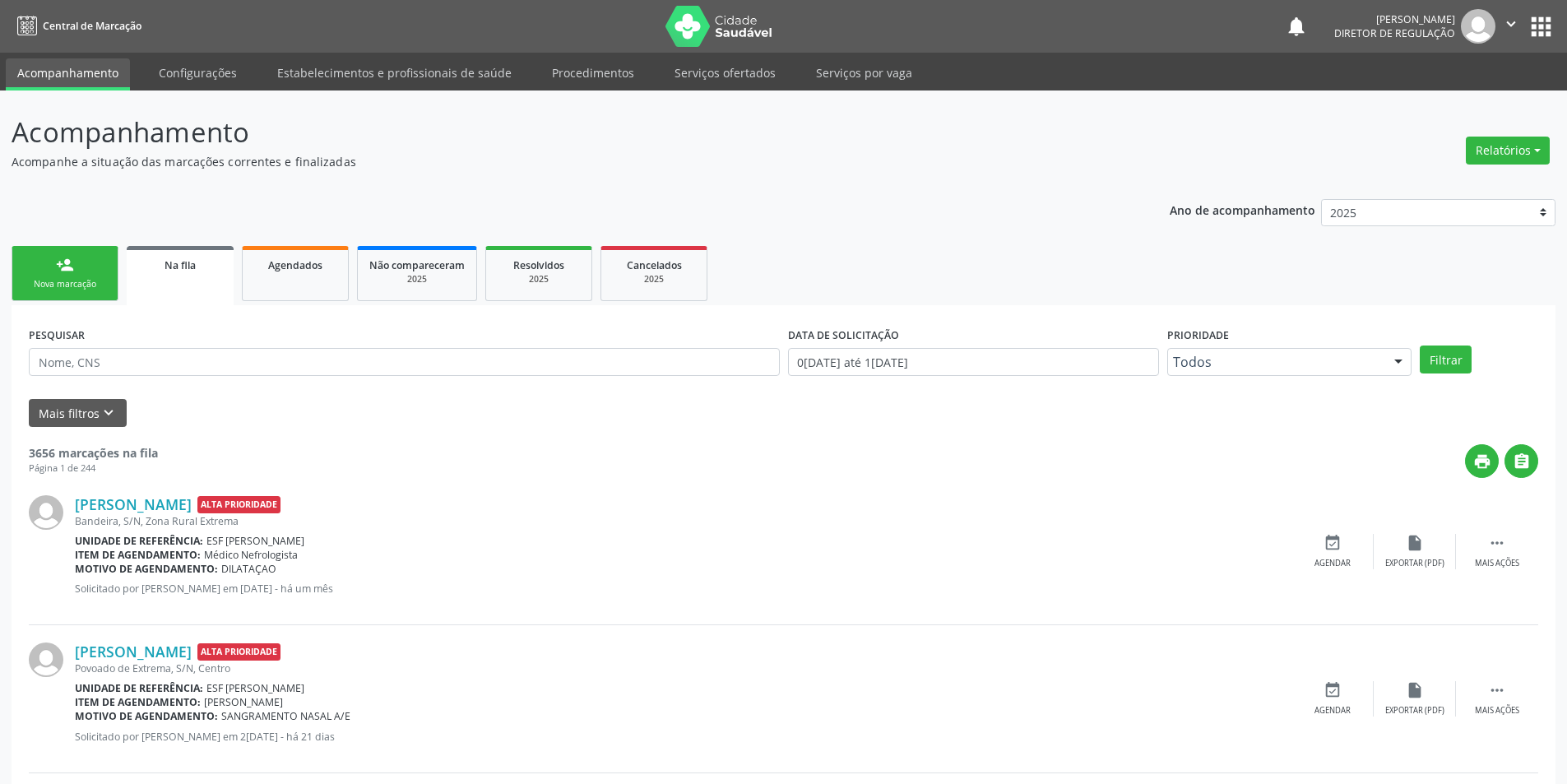
click at [104, 264] on link "person_add Nova marcação" at bounding box center [65, 274] width 107 height 55
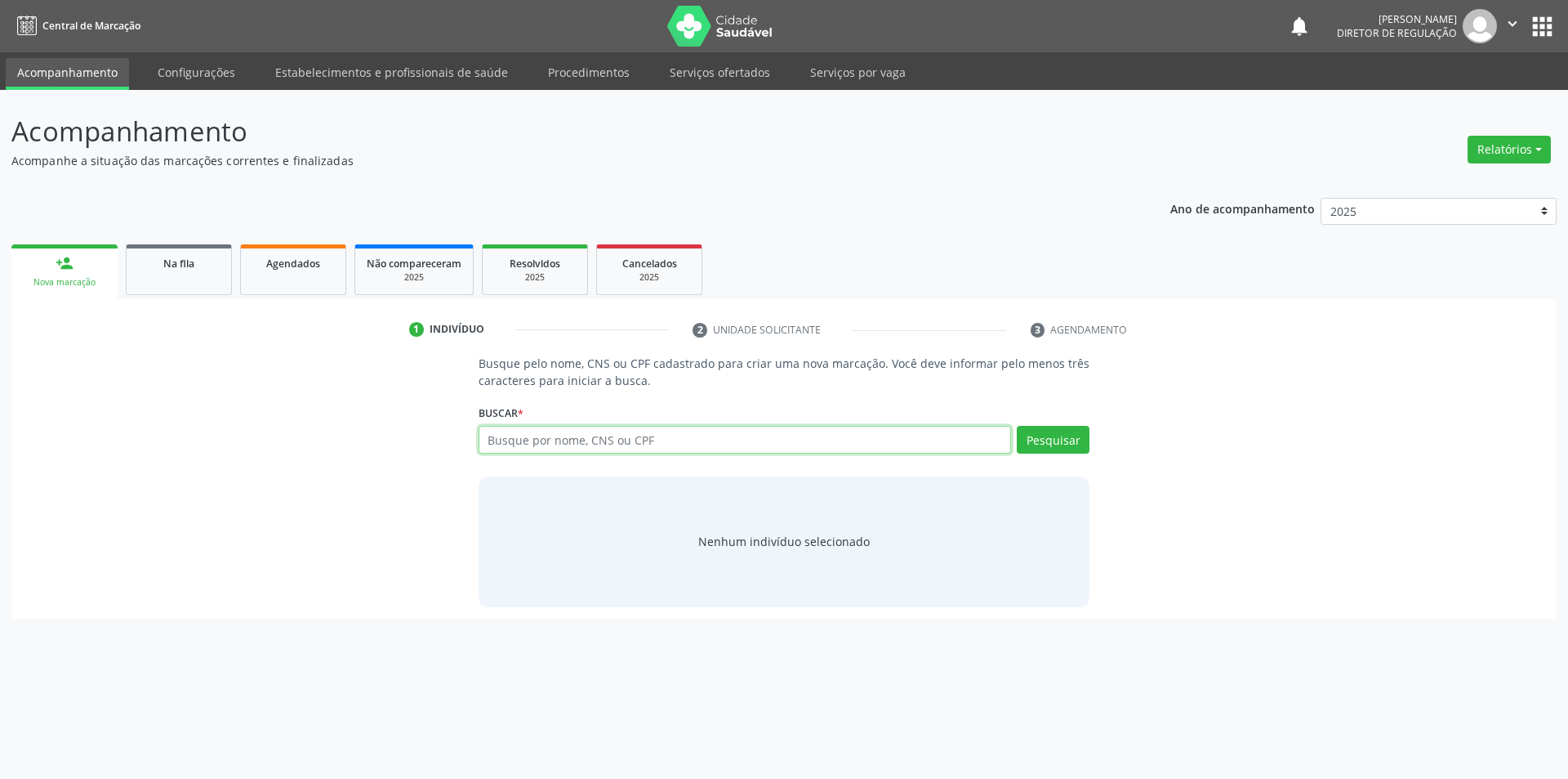
click at [564, 441] on input "text" at bounding box center [745, 440] width 533 height 27
type input "7"
type input "898002934621091"
click at [1071, 436] on button "Pesquisar" at bounding box center [1053, 440] width 73 height 27
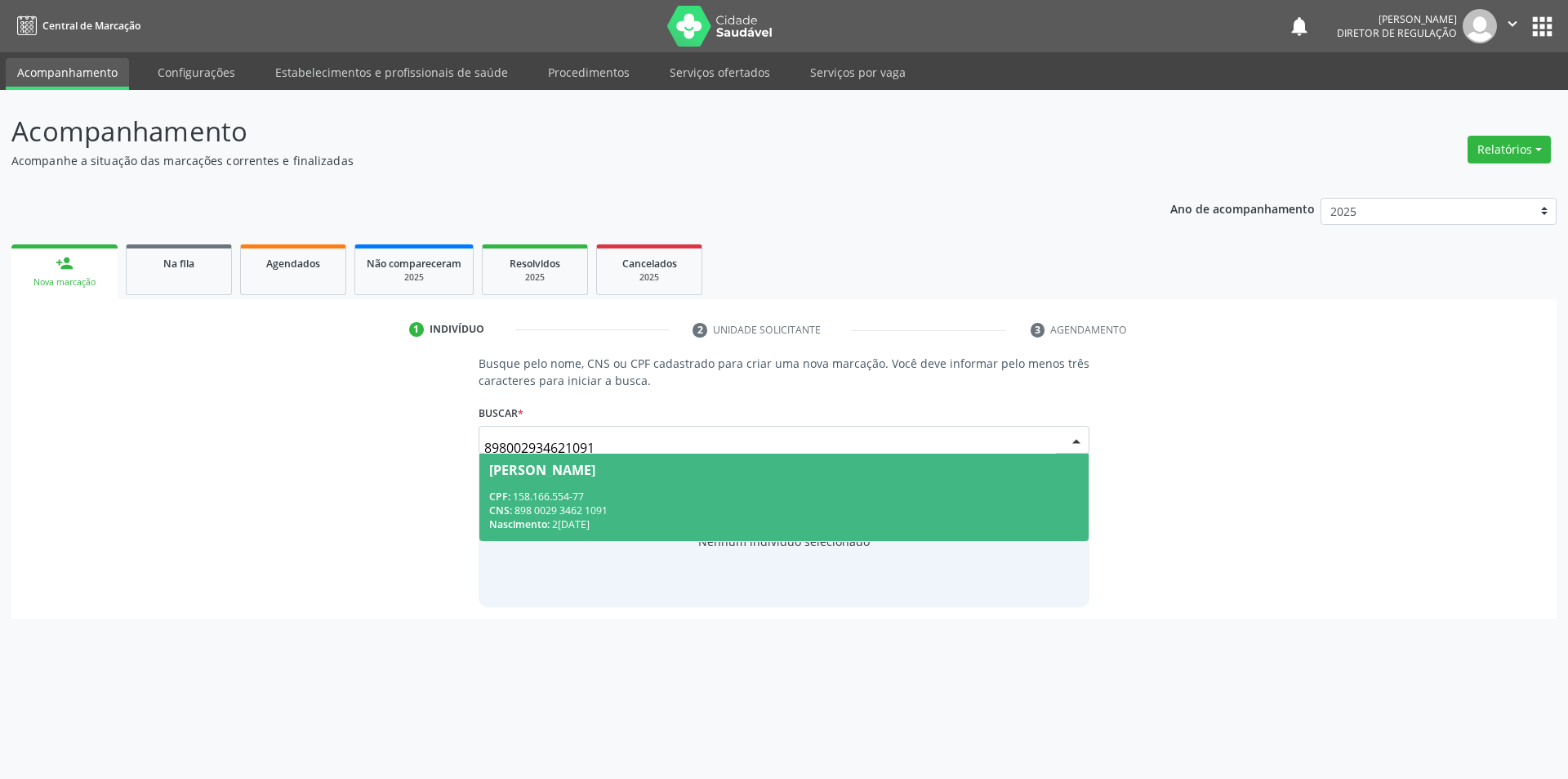
click at [697, 503] on div "CNS: 898 0029 3462 1091" at bounding box center [784, 510] width 590 height 14
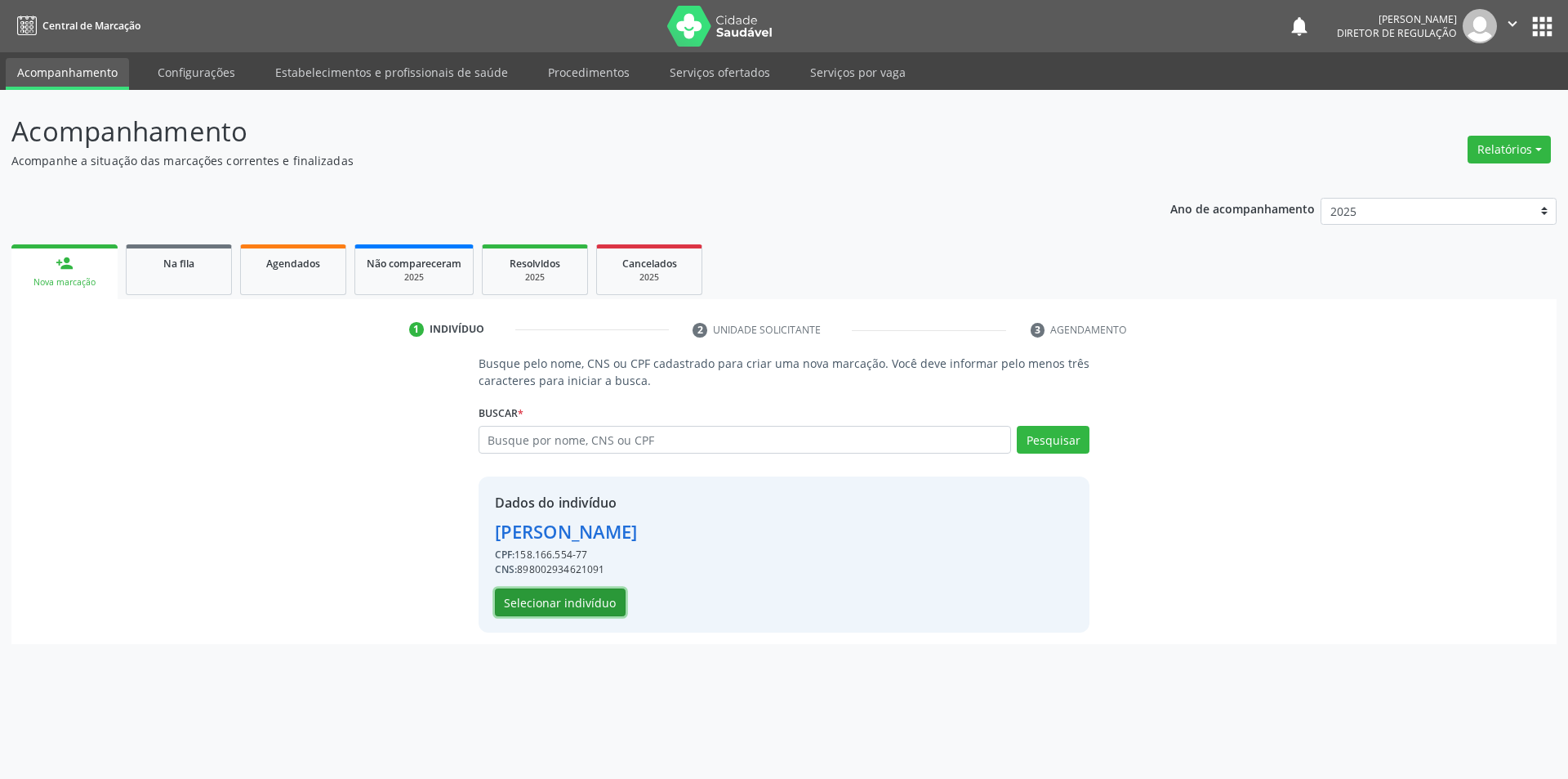
click at [593, 598] on button "Selecionar indivíduo" at bounding box center [560, 602] width 130 height 27
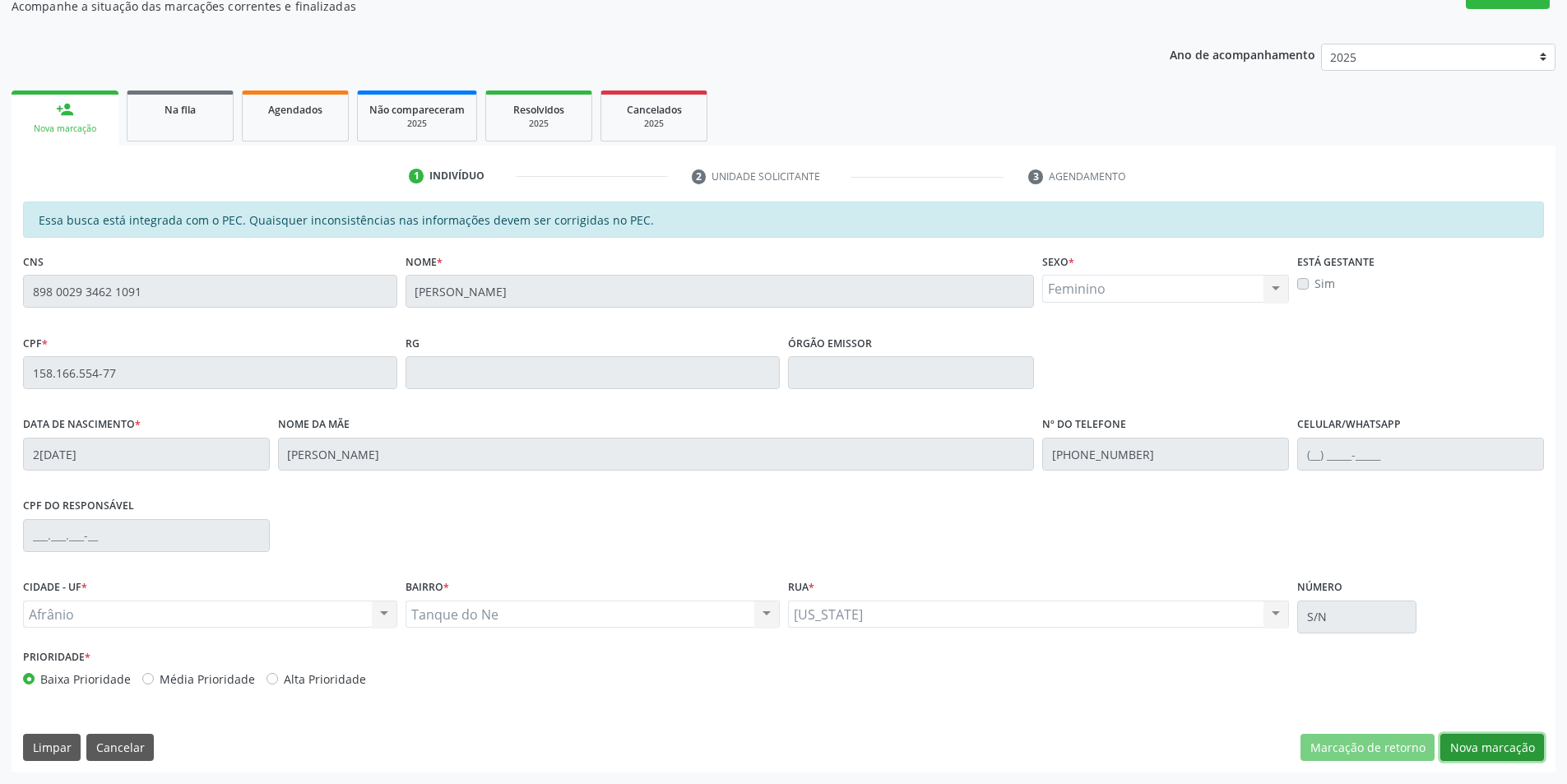
click at [1497, 753] on button "Nova marcação" at bounding box center [1492, 747] width 104 height 28
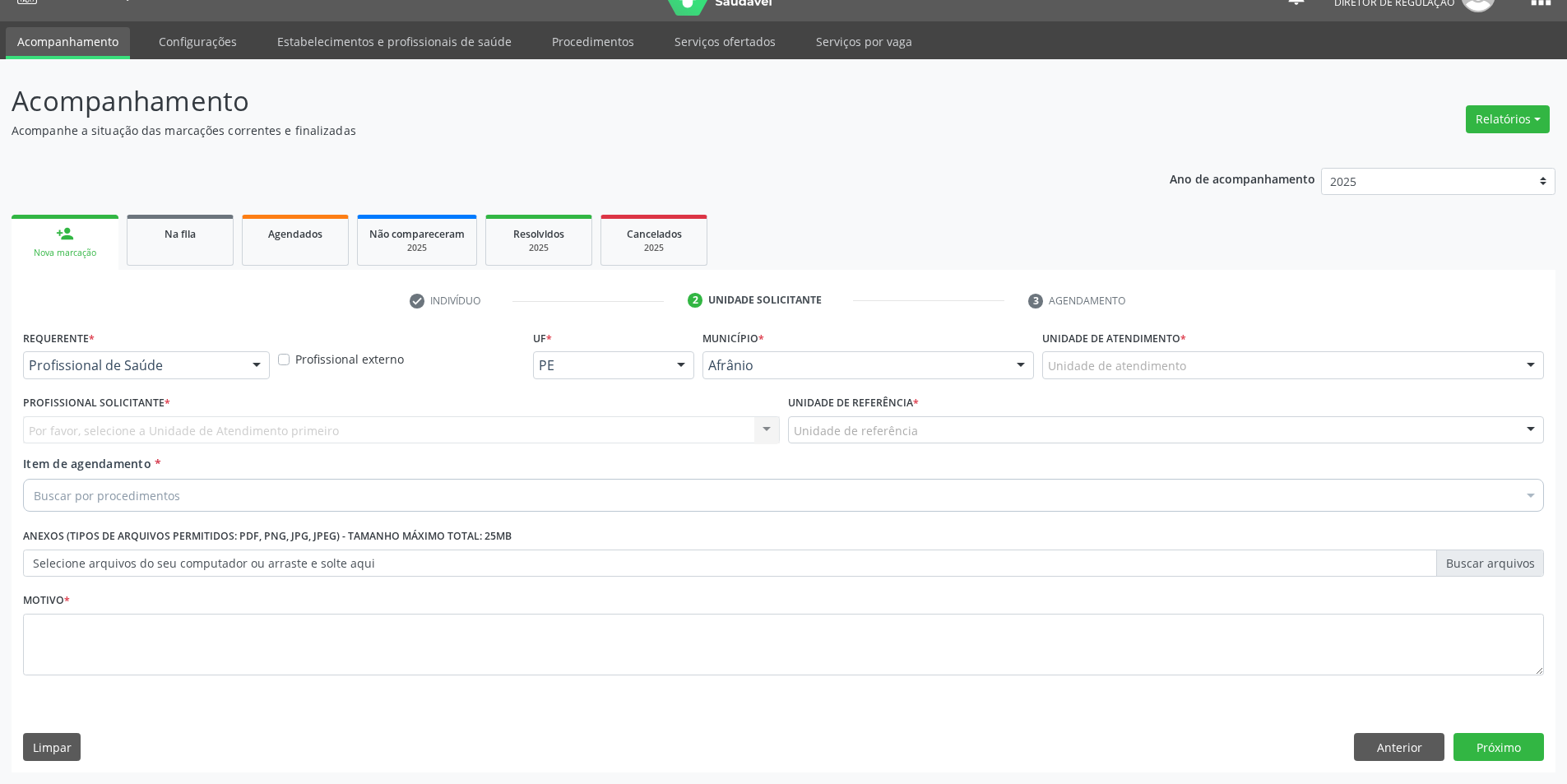
scroll to position [32, 0]
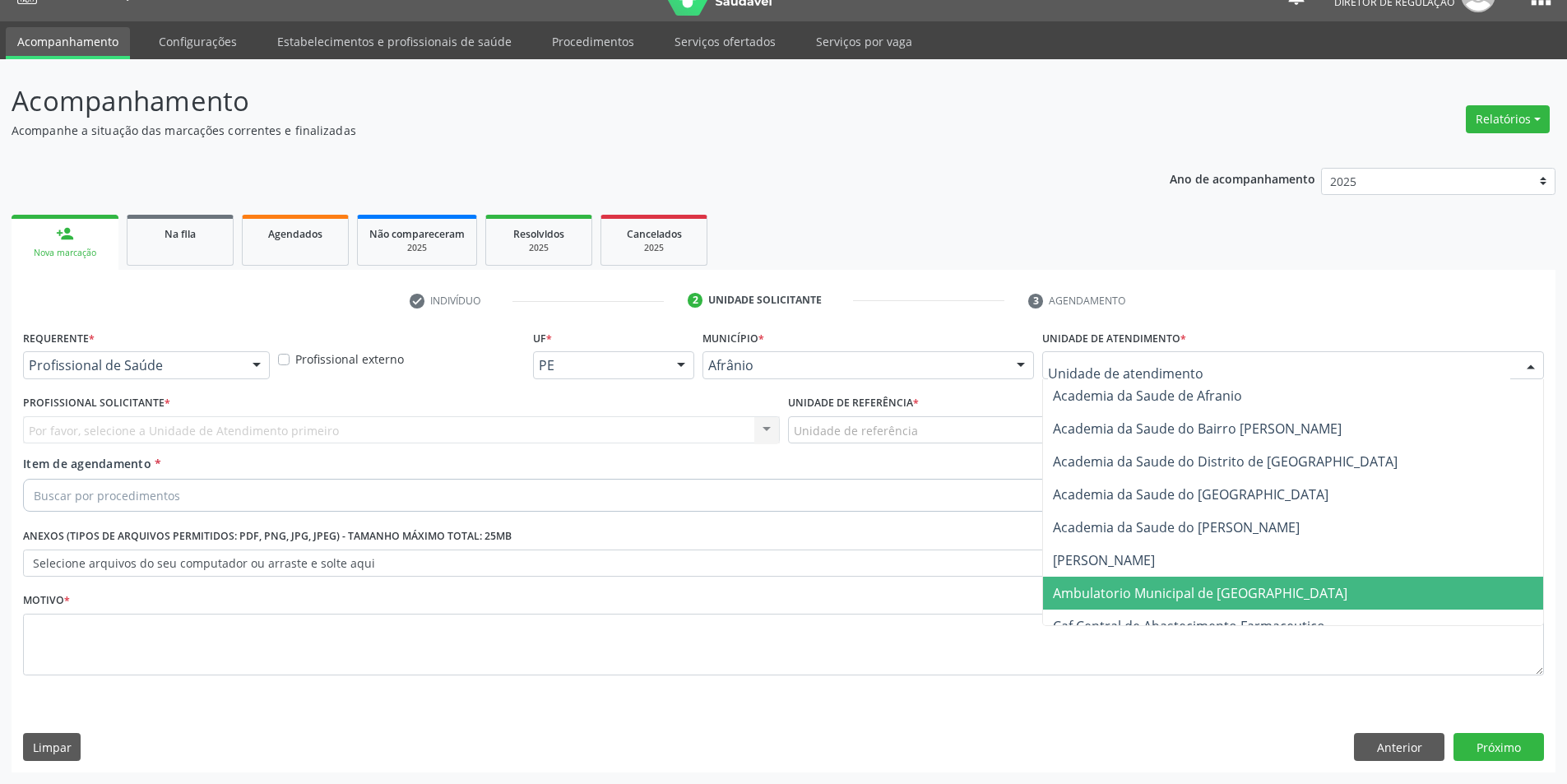
click at [1170, 586] on span "Ambulatorio Municipal de [GEOGRAPHIC_DATA]" at bounding box center [1200, 592] width 294 height 18
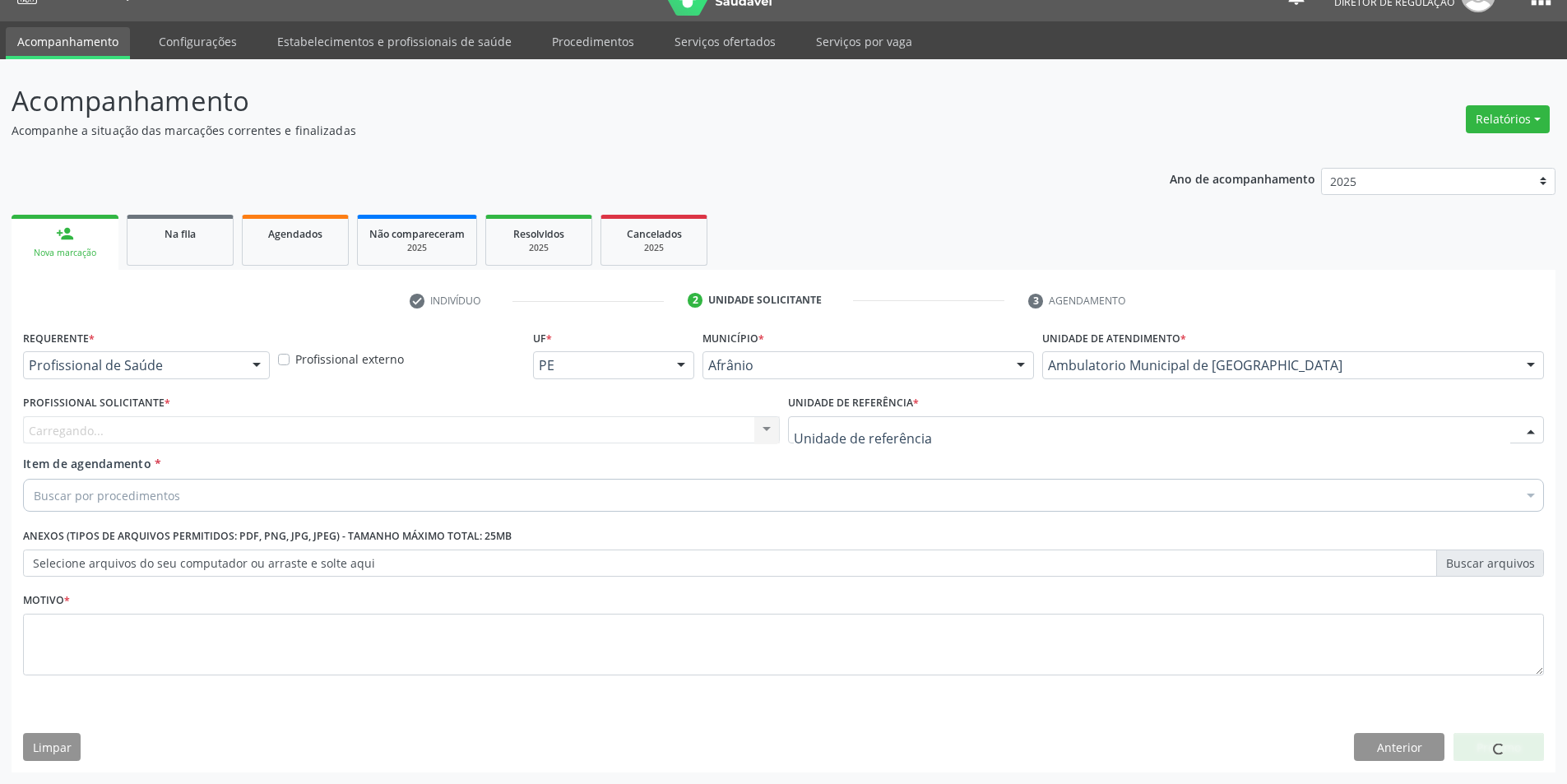
click at [932, 430] on div at bounding box center [1167, 430] width 757 height 28
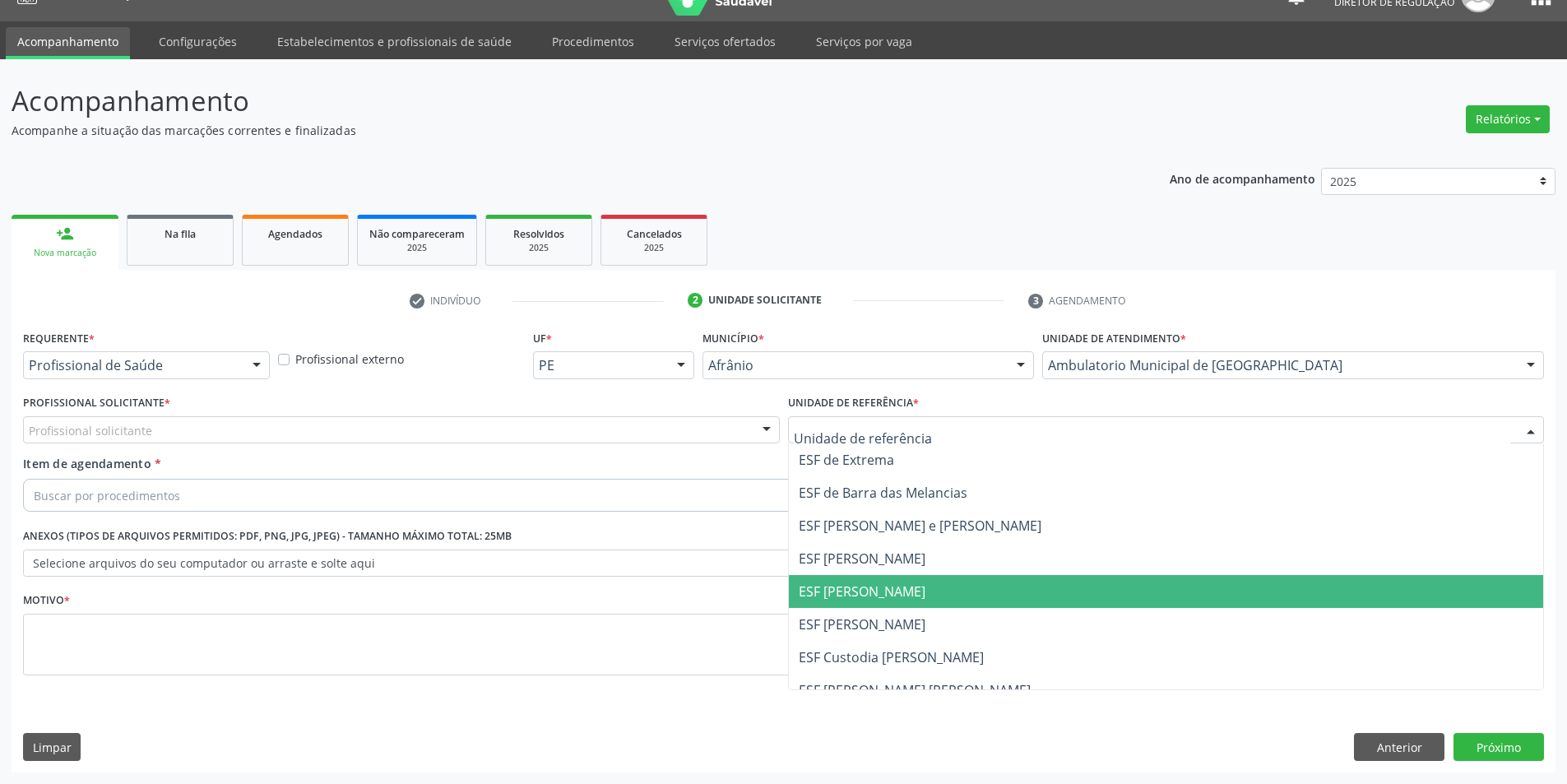
click at [893, 593] on span "ESF [PERSON_NAME]" at bounding box center [863, 591] width 126 height 18
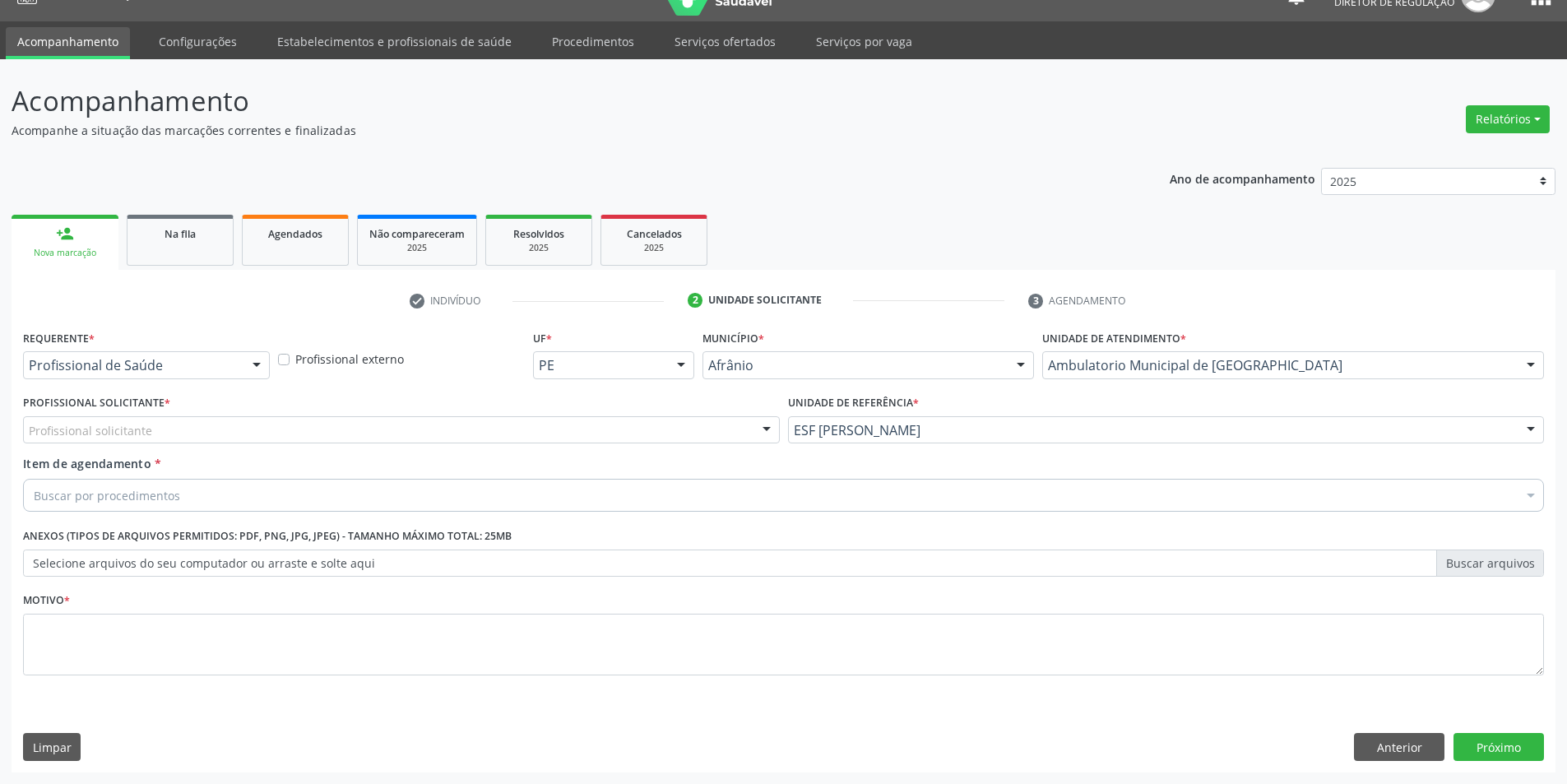
click at [539, 430] on div "Profissional solicitante" at bounding box center [401, 430] width 757 height 28
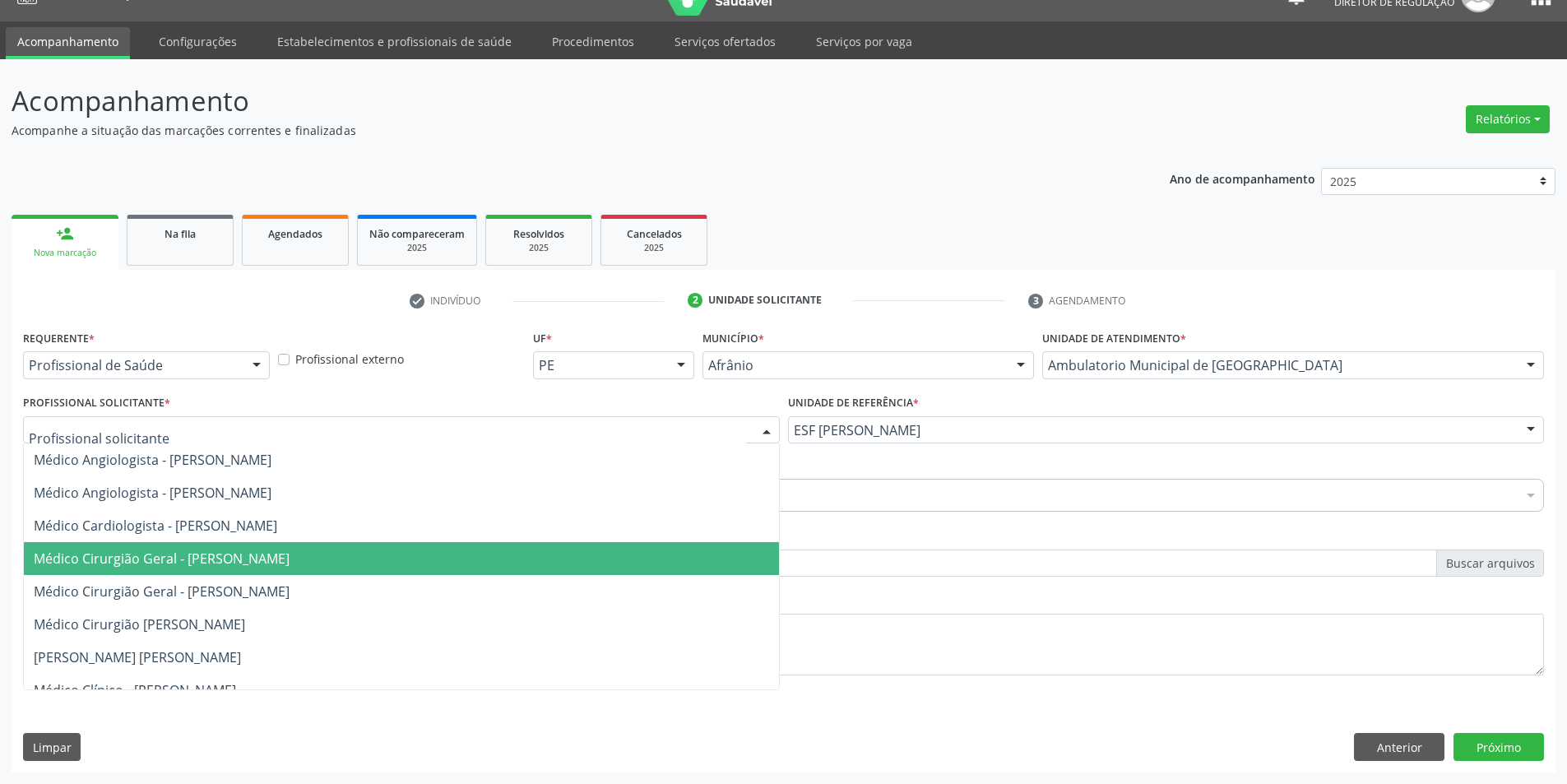
click at [289, 560] on span "Médico Cirurgião Geral - [PERSON_NAME]" at bounding box center [161, 558] width 256 height 18
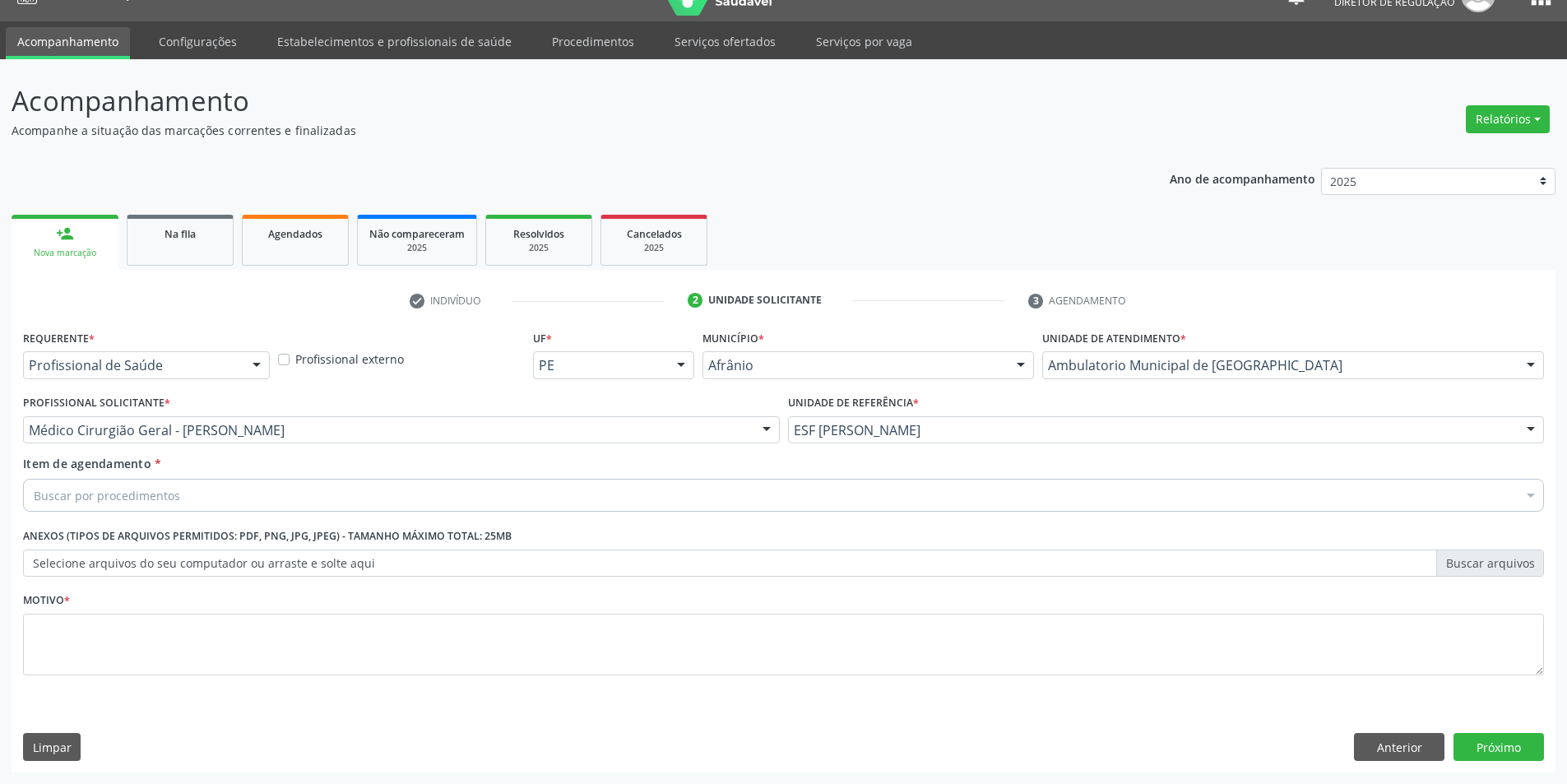
click at [292, 494] on div "Buscar por procedimentos" at bounding box center [784, 495] width 1522 height 33
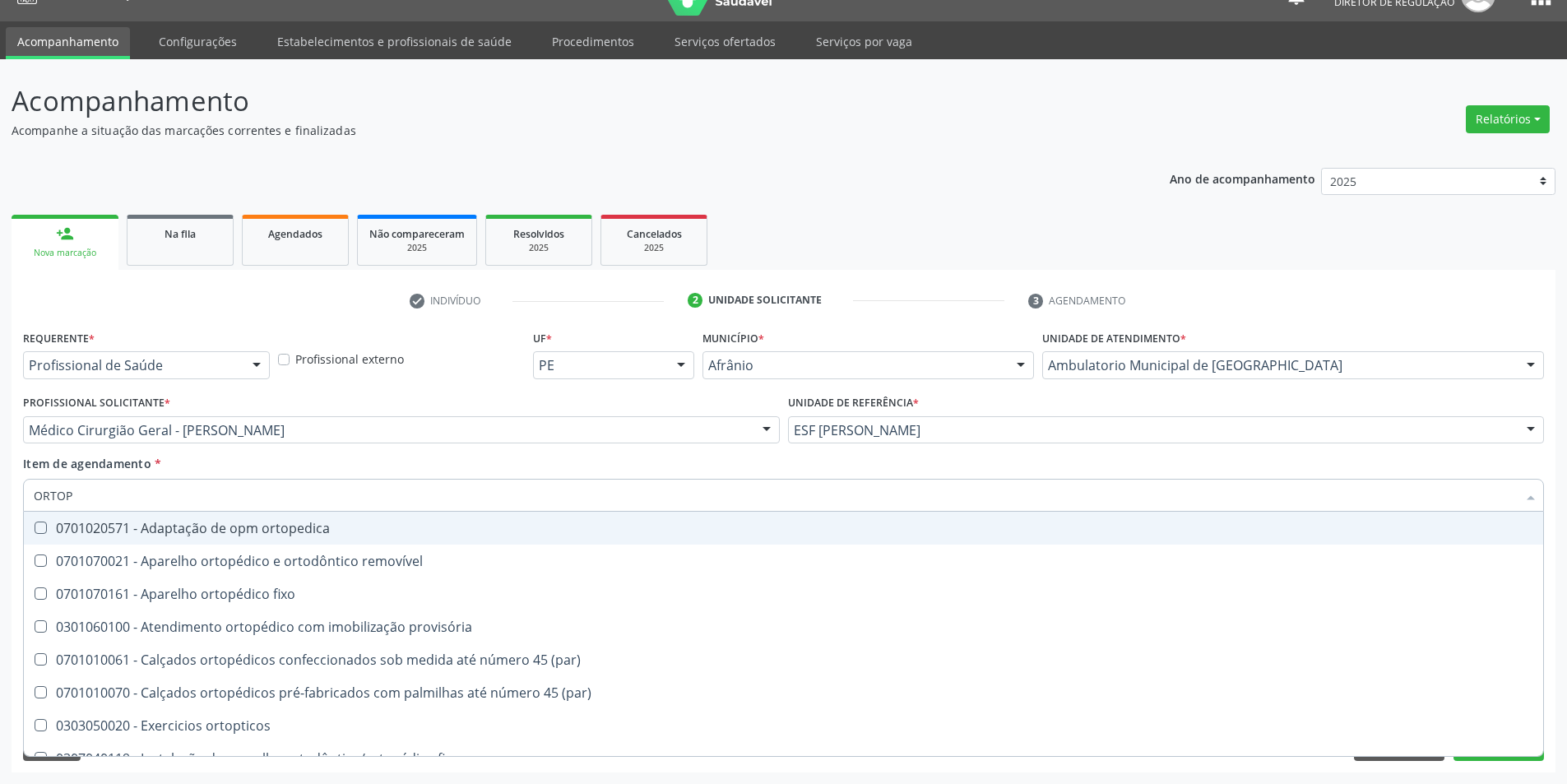
type input "ORTOPE"
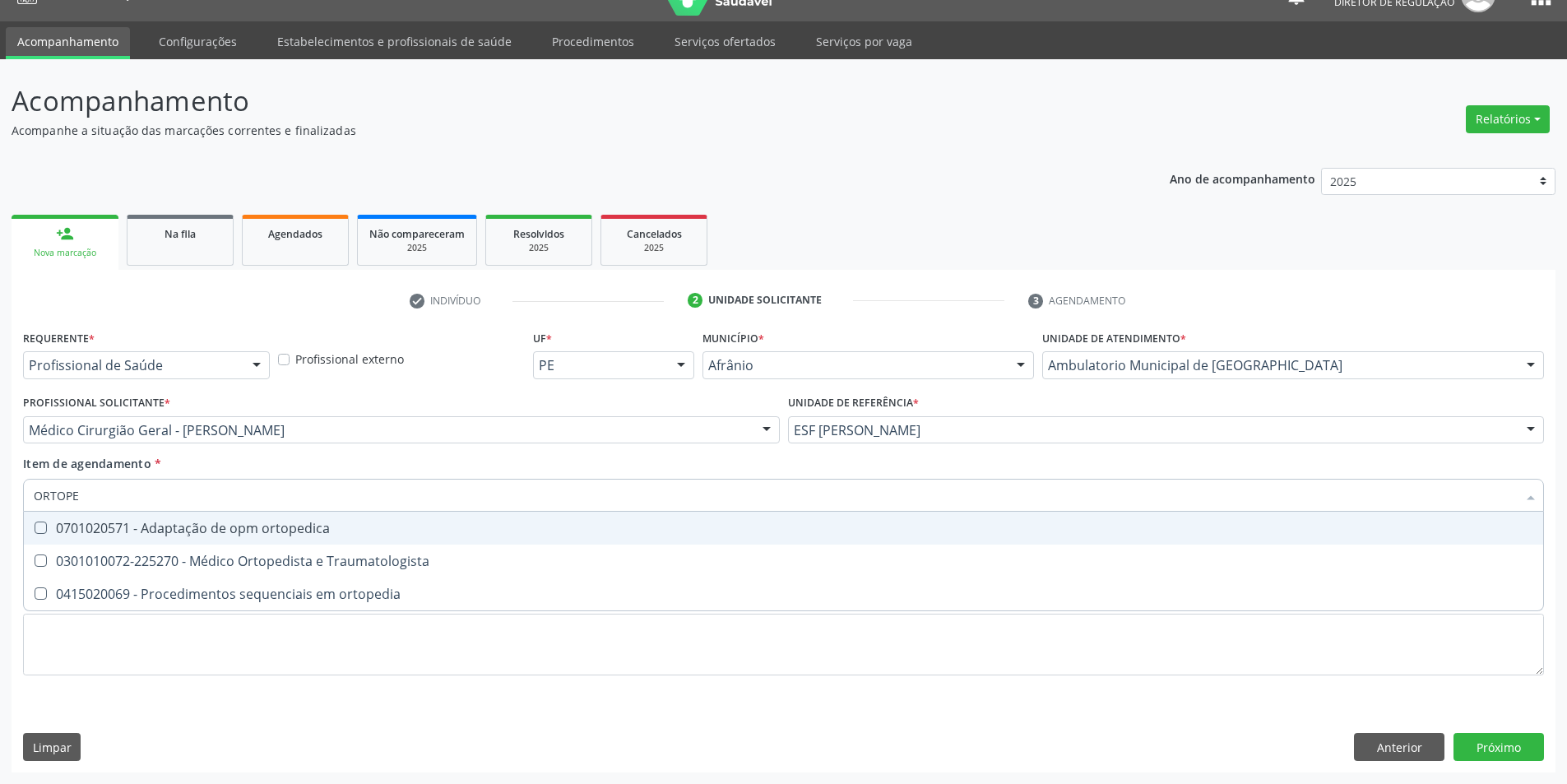
click at [303, 554] on div "0301010072-225270 - Médico Ortopedista e Traumatologista" at bounding box center [784, 560] width 1500 height 13
checkbox Traumatologista "true"
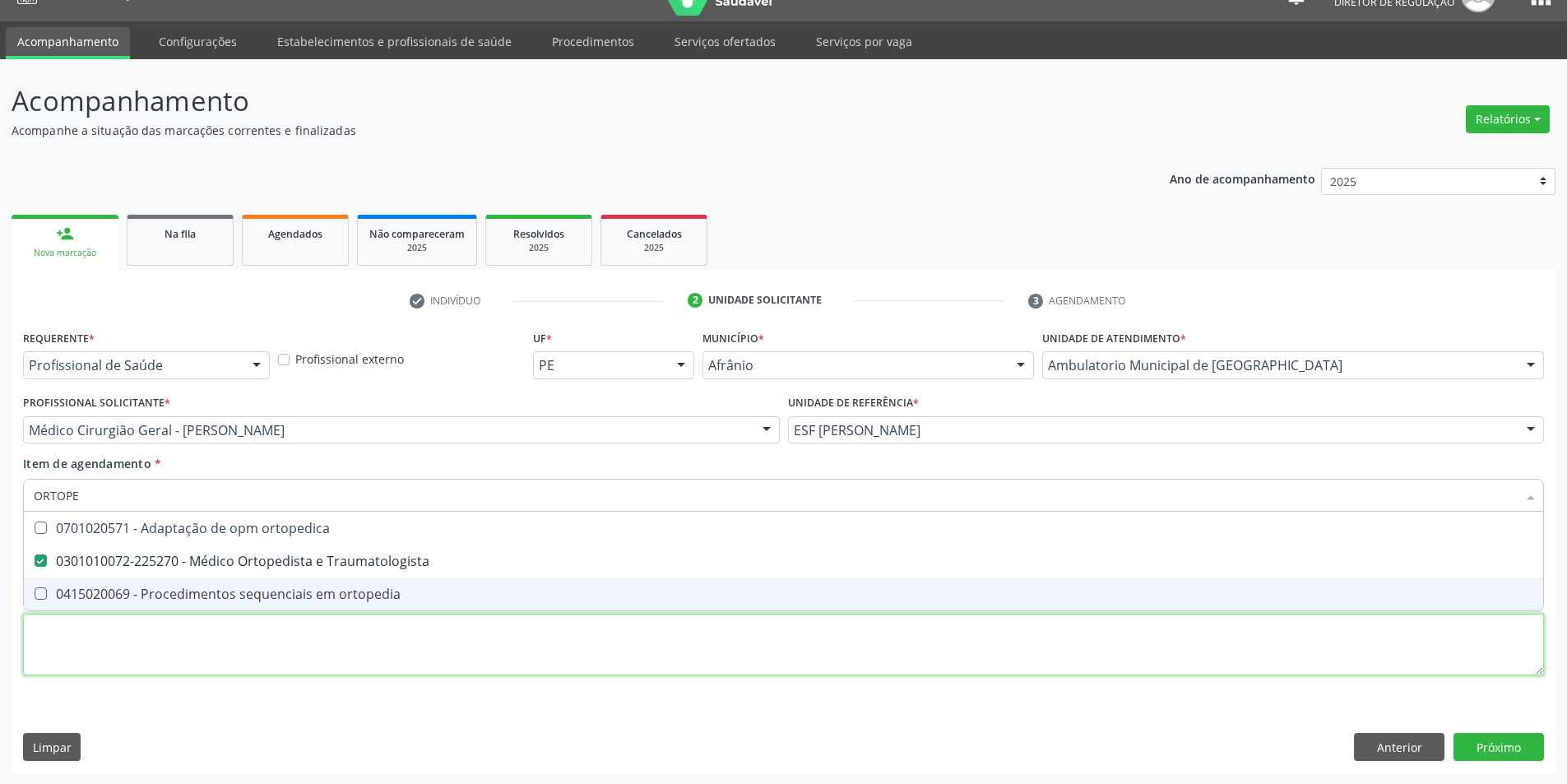
click at [267, 658] on div "Requerente * Profissional de Saúde Profissional de Saúde Paciente Nenhum result…" at bounding box center [784, 511] width 1522 height 372
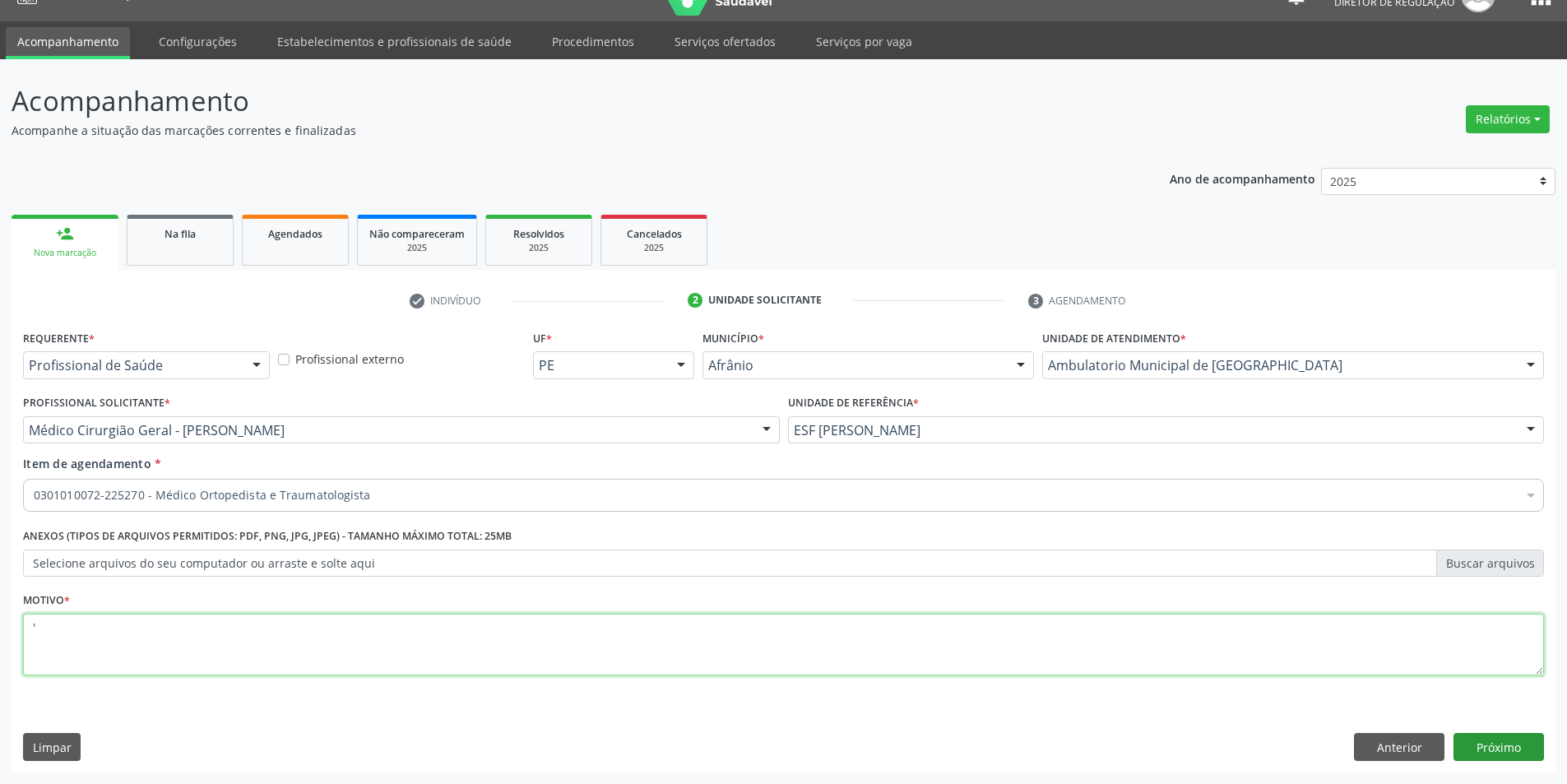
type textarea "'"
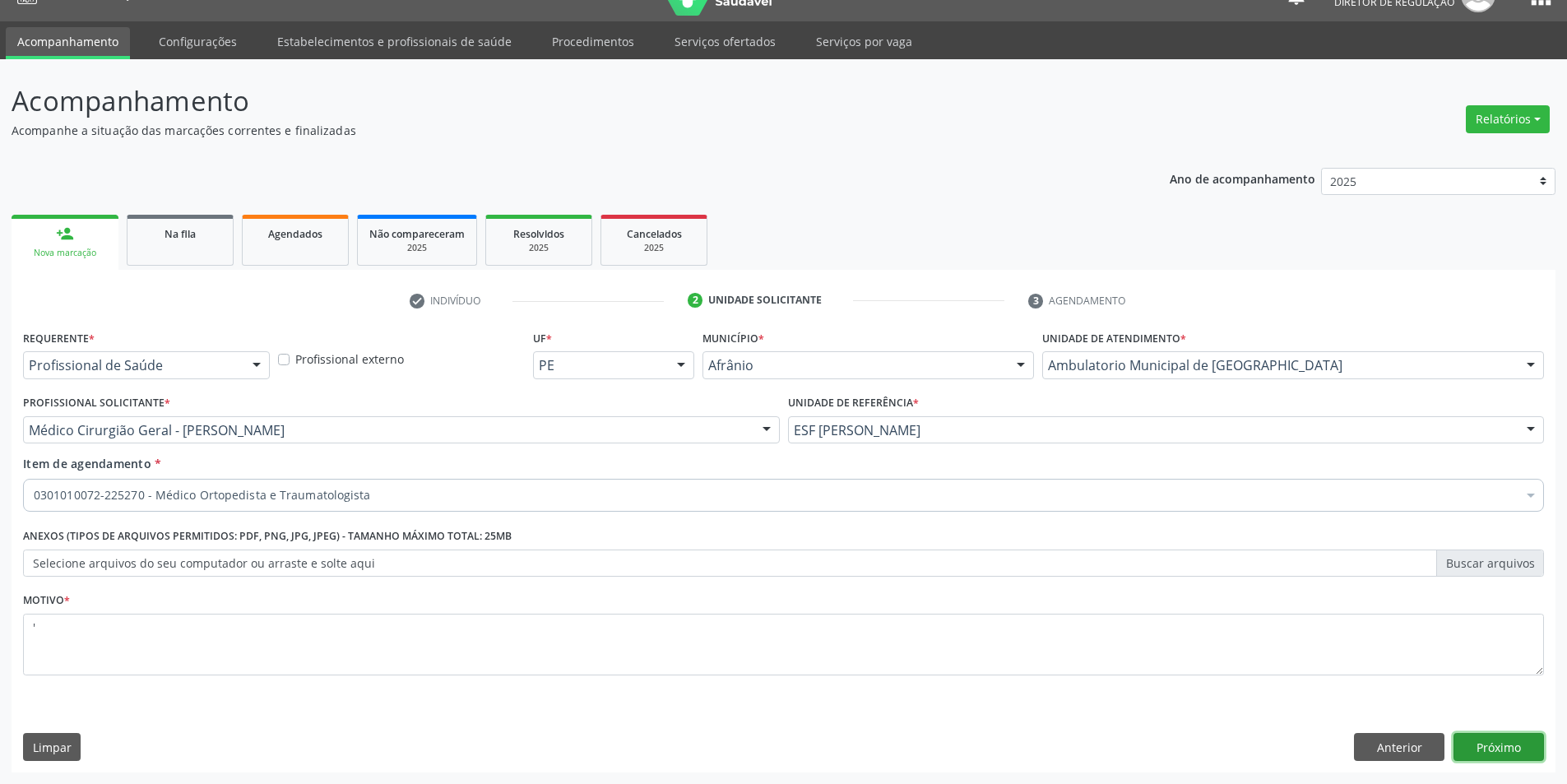
click at [1528, 745] on button "Próximo" at bounding box center [1499, 746] width 91 height 28
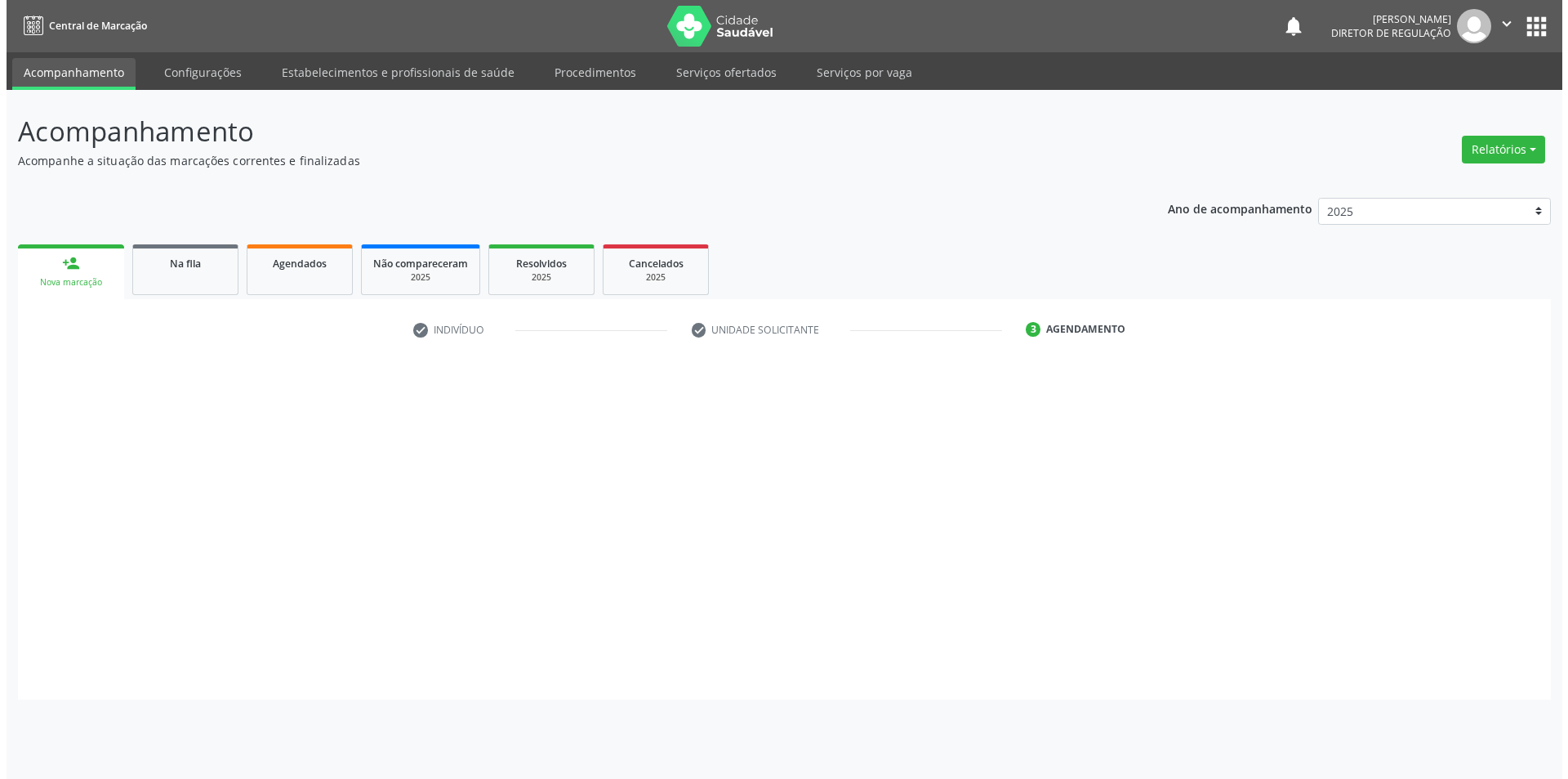
scroll to position [0, 0]
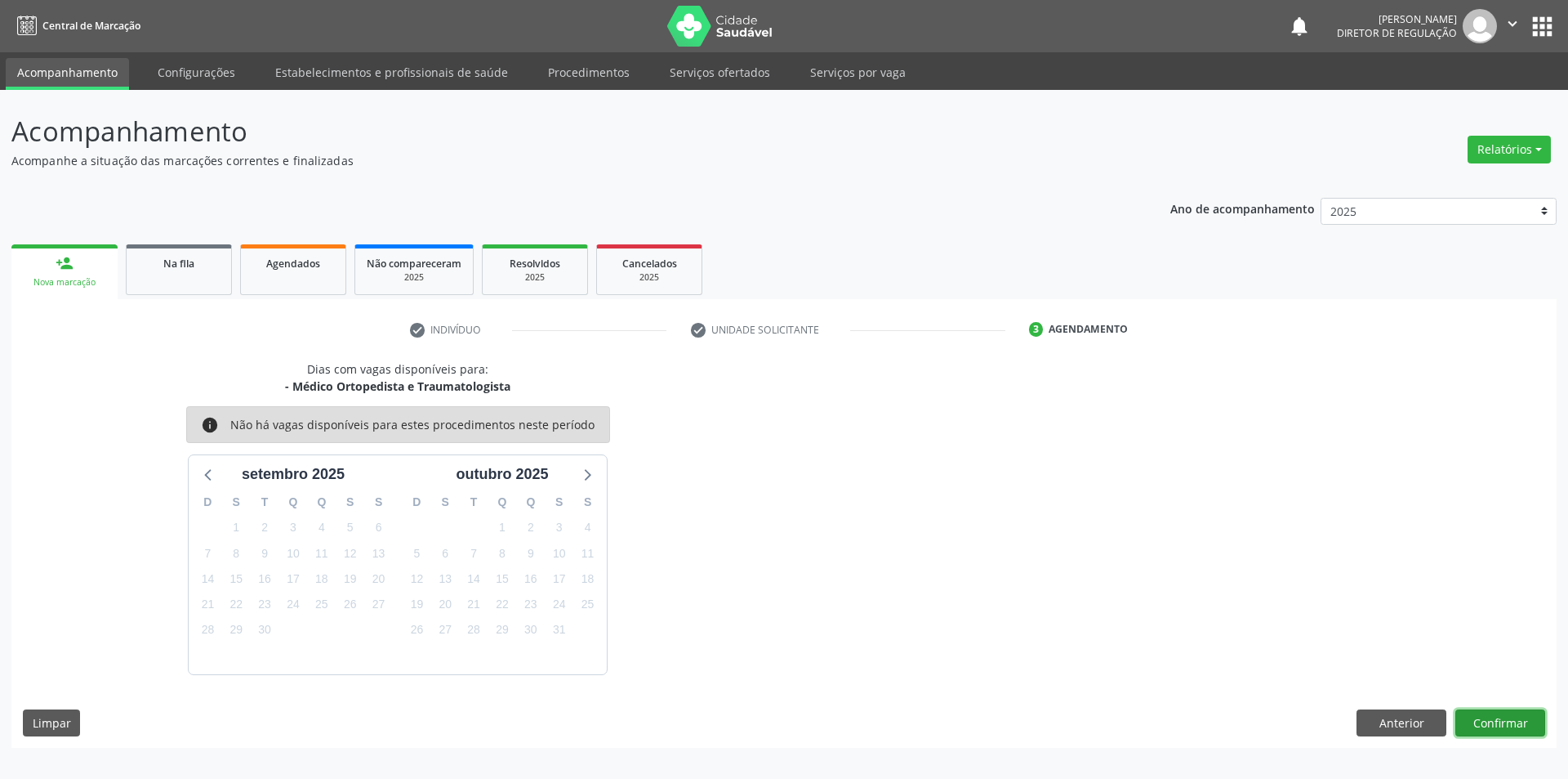
click at [1494, 719] on button "Confirmar" at bounding box center [1500, 723] width 90 height 27
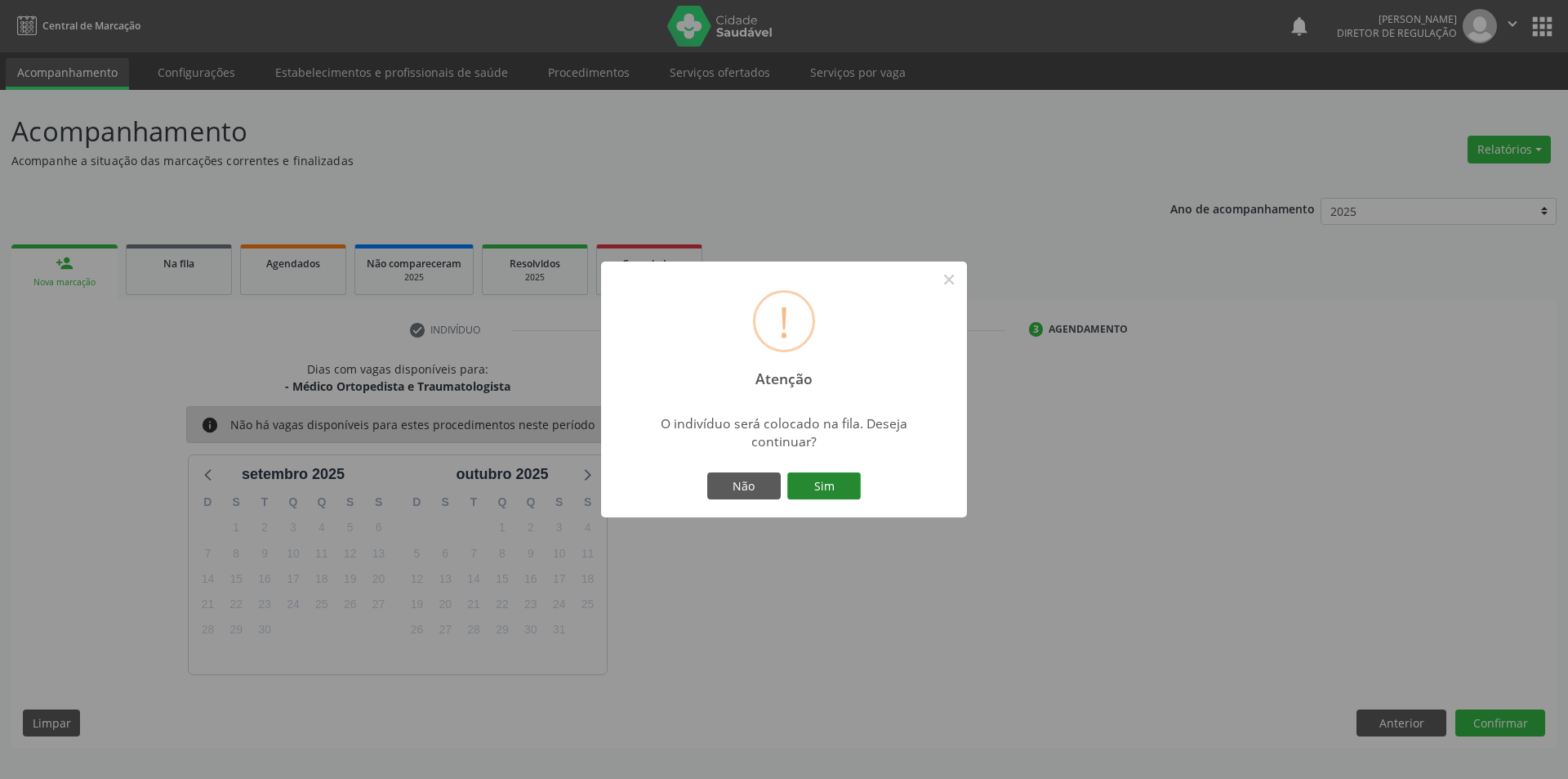
click at [845, 488] on button "Sim" at bounding box center [824, 486] width 74 height 27
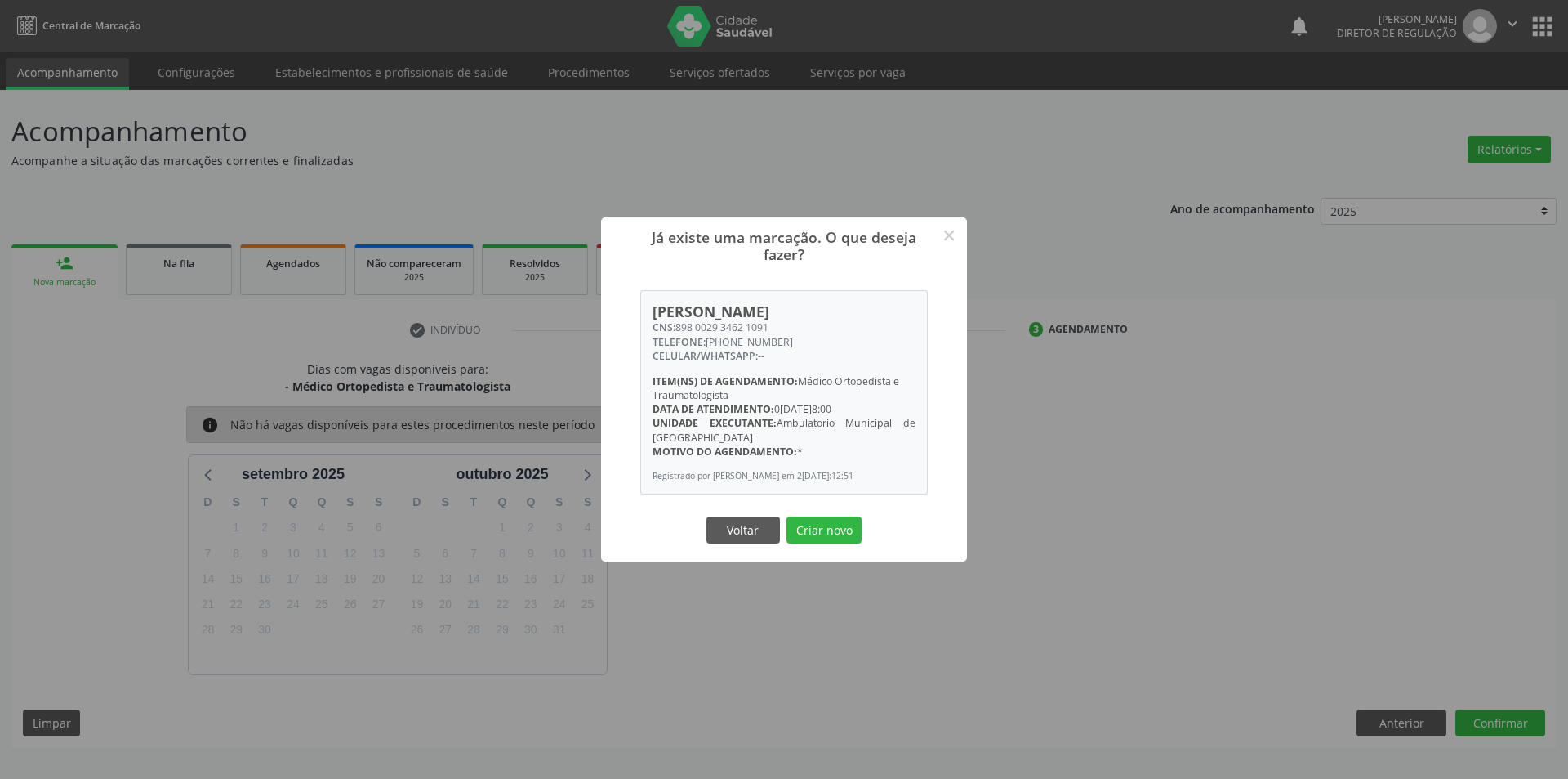
click at [819, 520] on div "Voltar Criar novo" at bounding box center [784, 529] width 164 height 34
click at [823, 538] on button "Criar novo" at bounding box center [824, 530] width 76 height 27
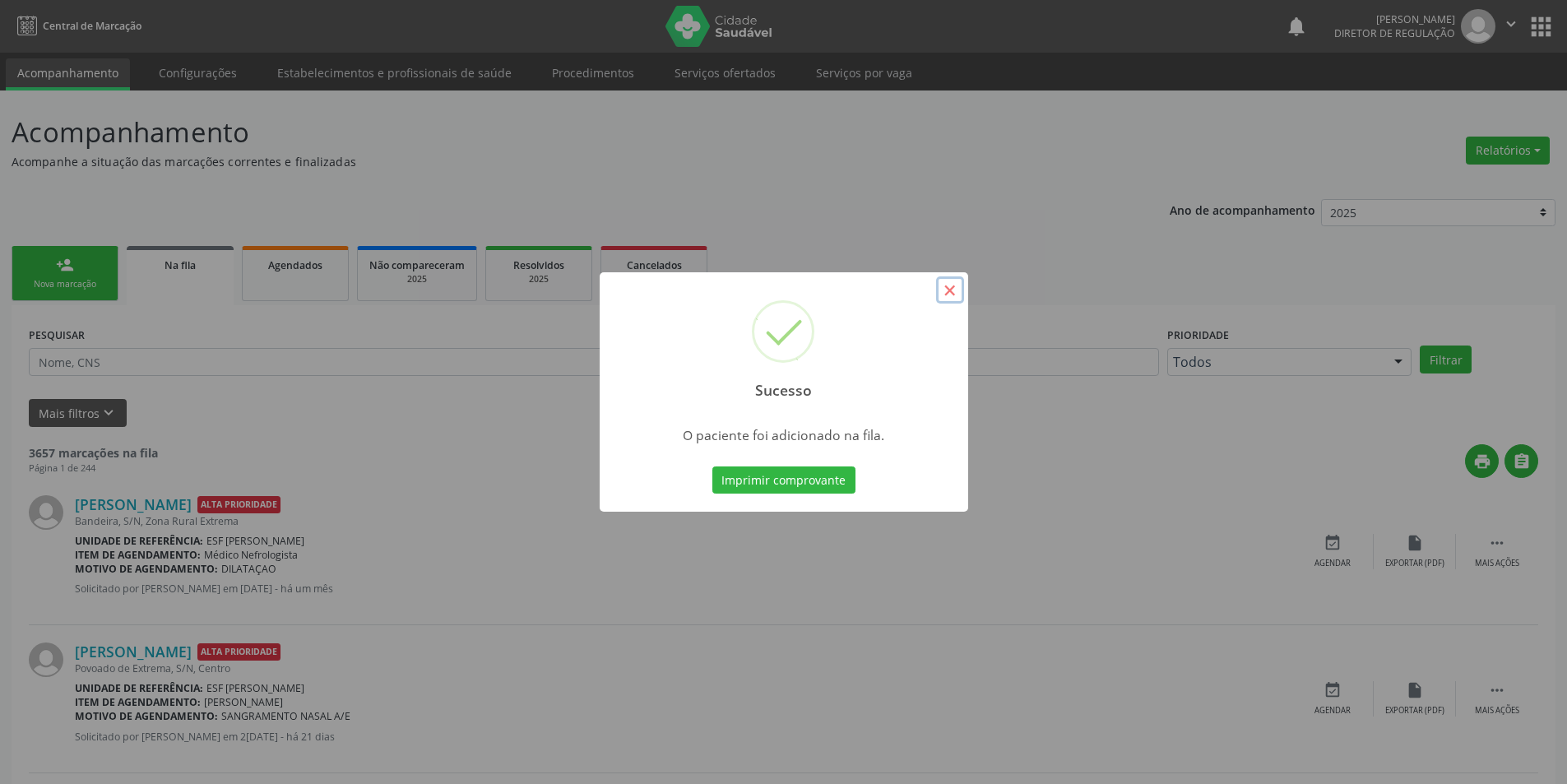
click at [948, 289] on button "×" at bounding box center [950, 290] width 28 height 28
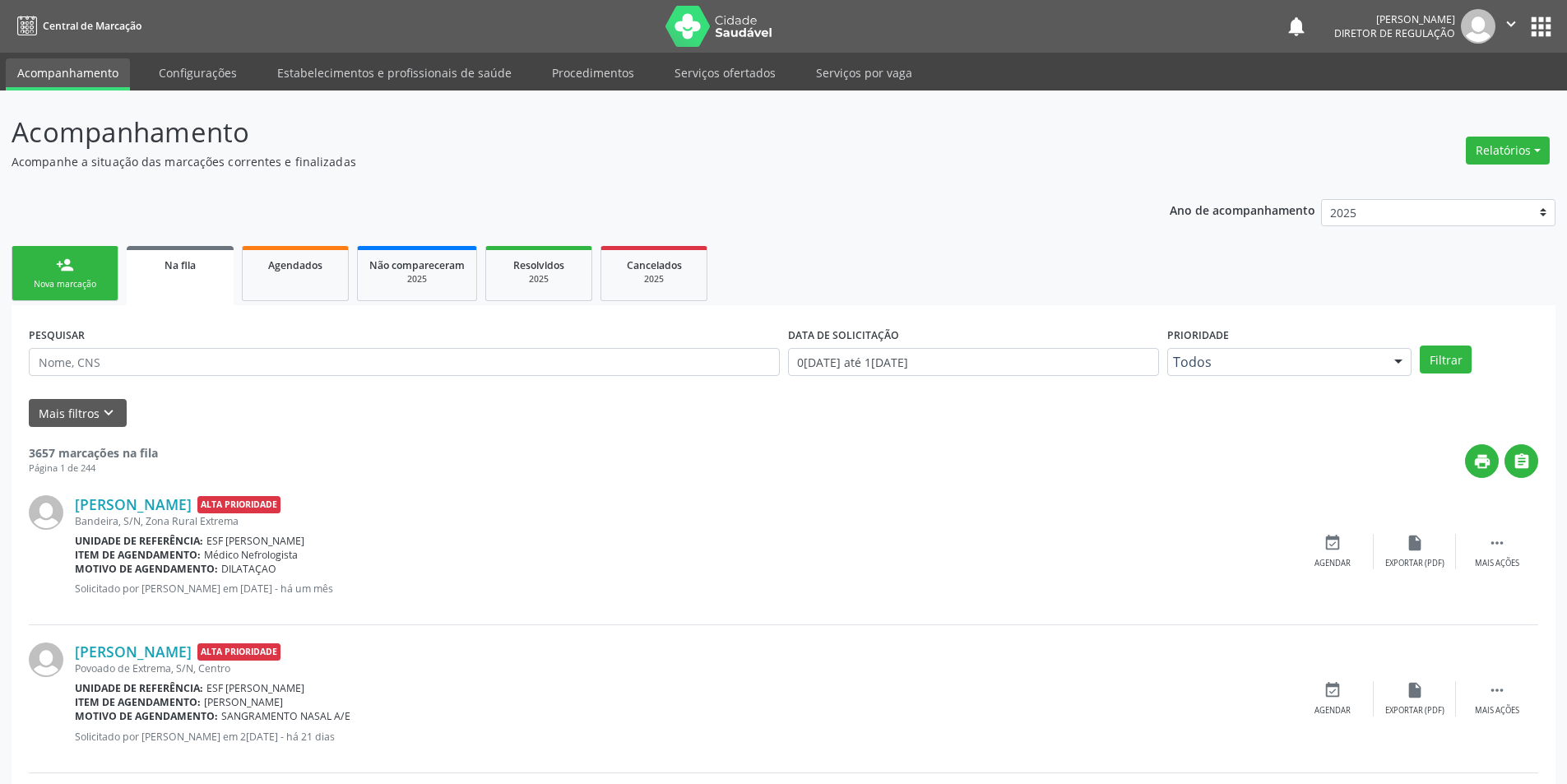
click at [73, 277] on div "Nova marcação" at bounding box center [64, 283] width 82 height 12
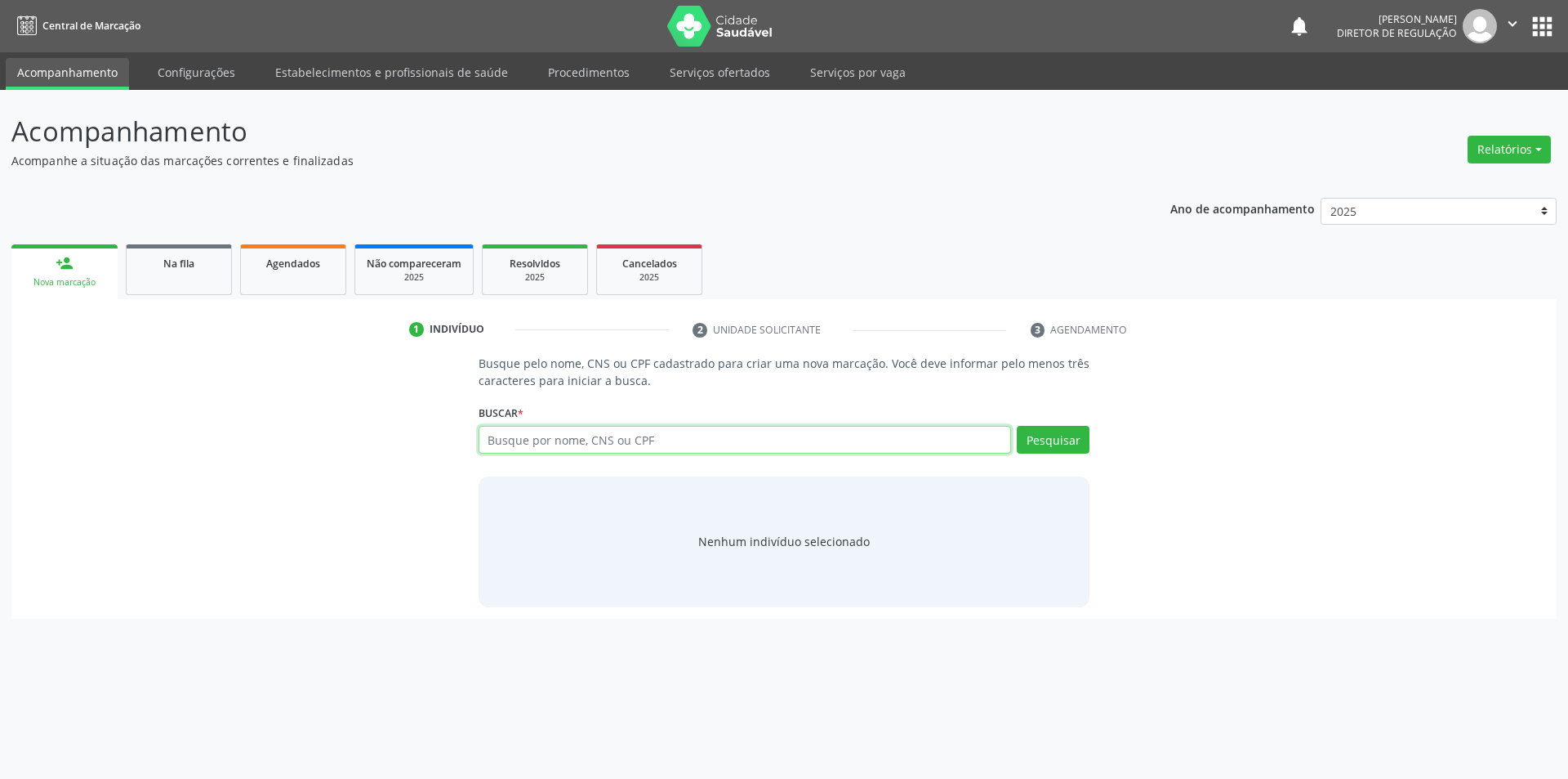
click at [608, 440] on input "text" at bounding box center [745, 440] width 533 height 27
type input "7"
type input "898002"
type input "898002934621091"
click at [1035, 432] on button "Pesquisar" at bounding box center [1053, 440] width 73 height 27
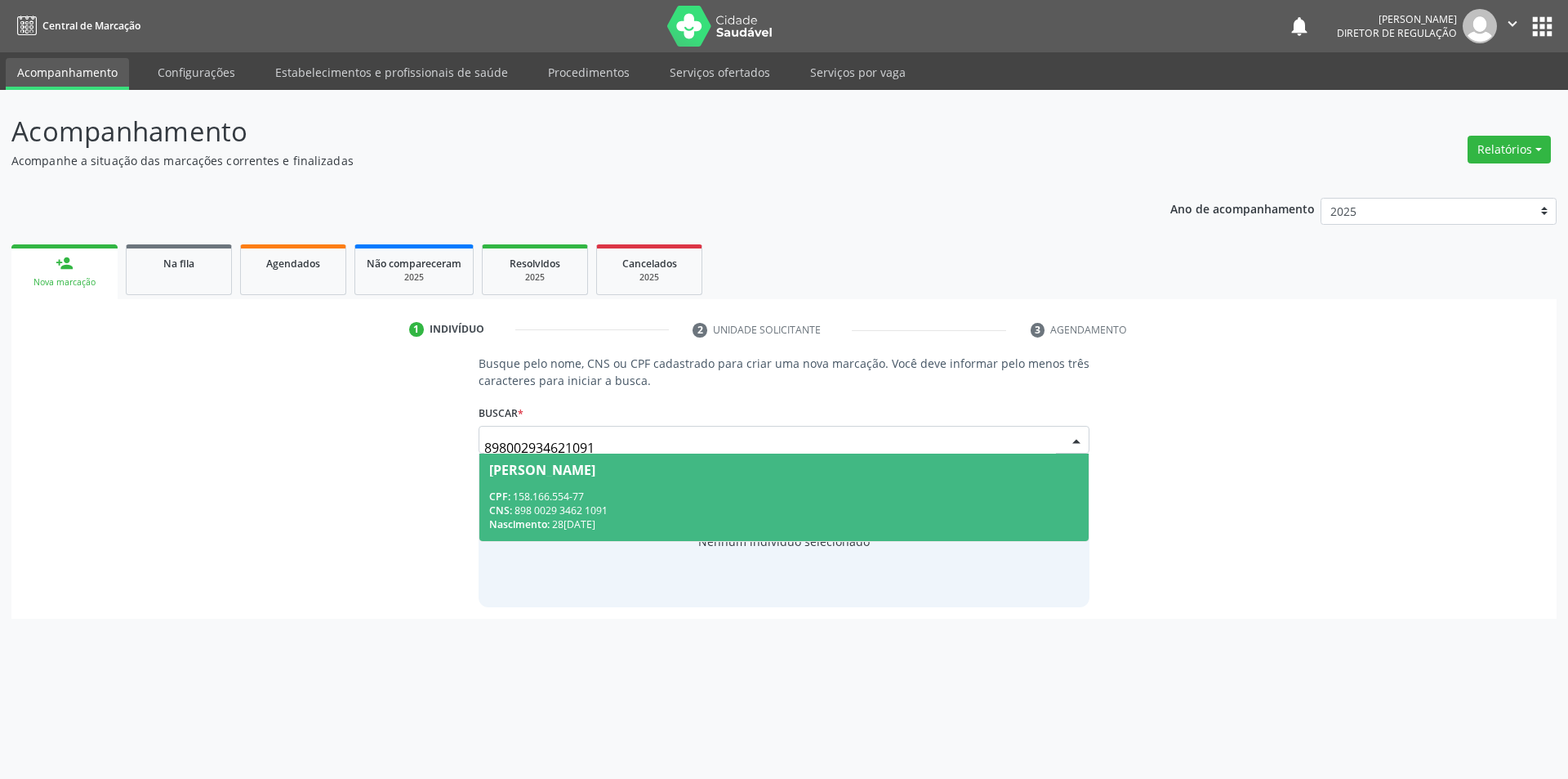
click at [920, 503] on div "CNS: 898 0029 3462 1091" at bounding box center [784, 510] width 590 height 14
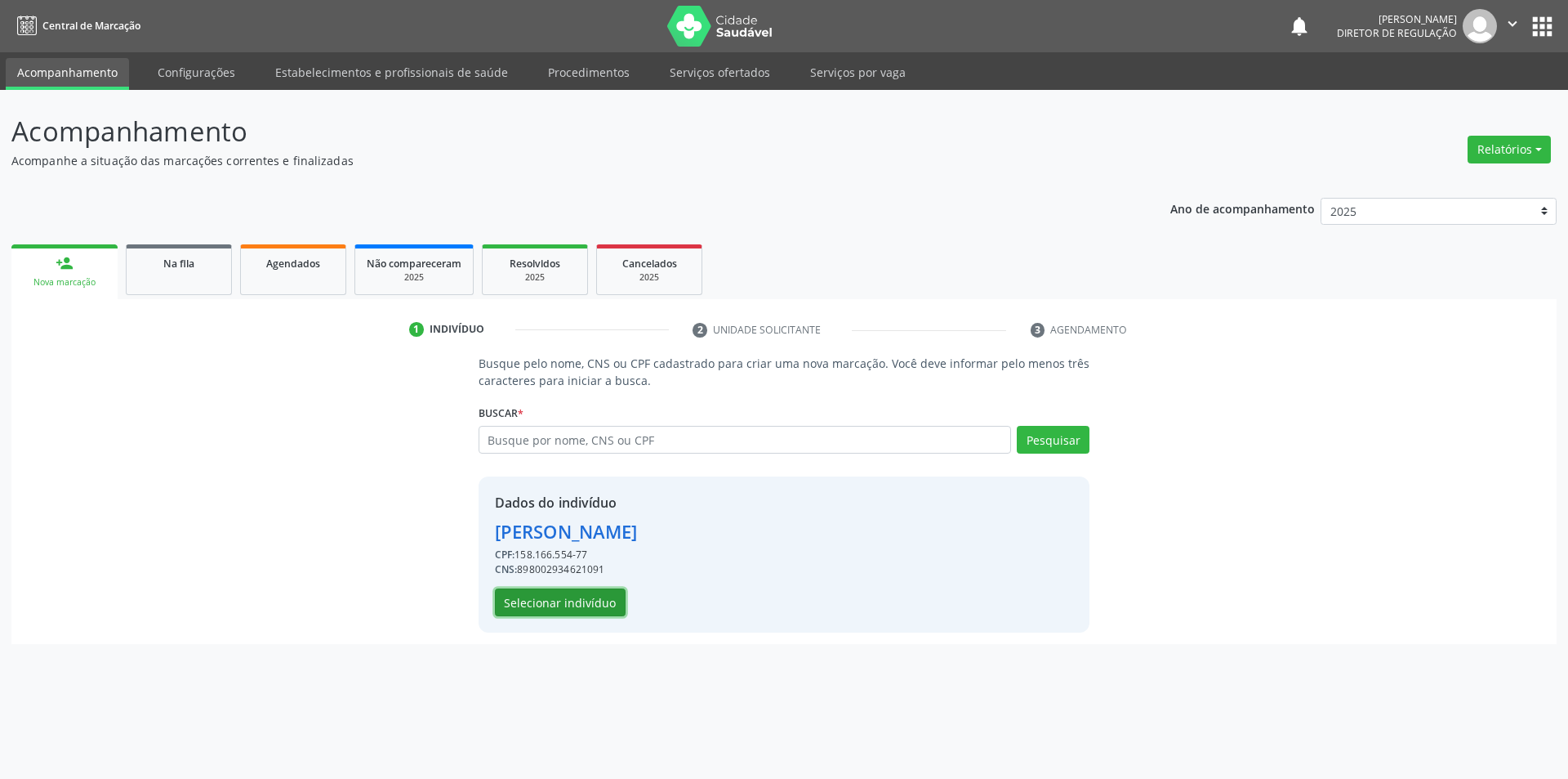
click at [593, 596] on button "Selecionar indivíduo" at bounding box center [560, 602] width 130 height 27
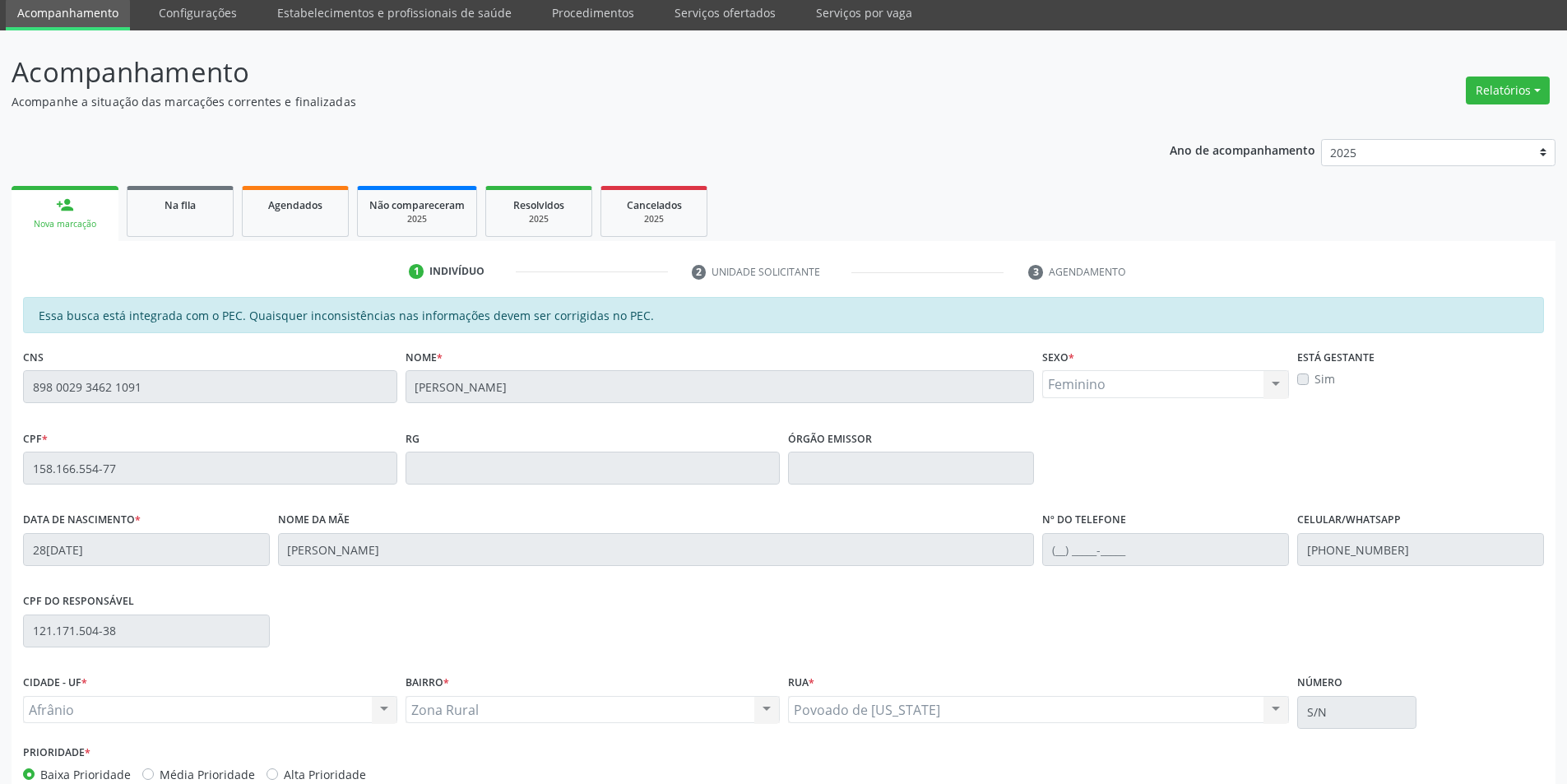
scroll to position [155, 0]
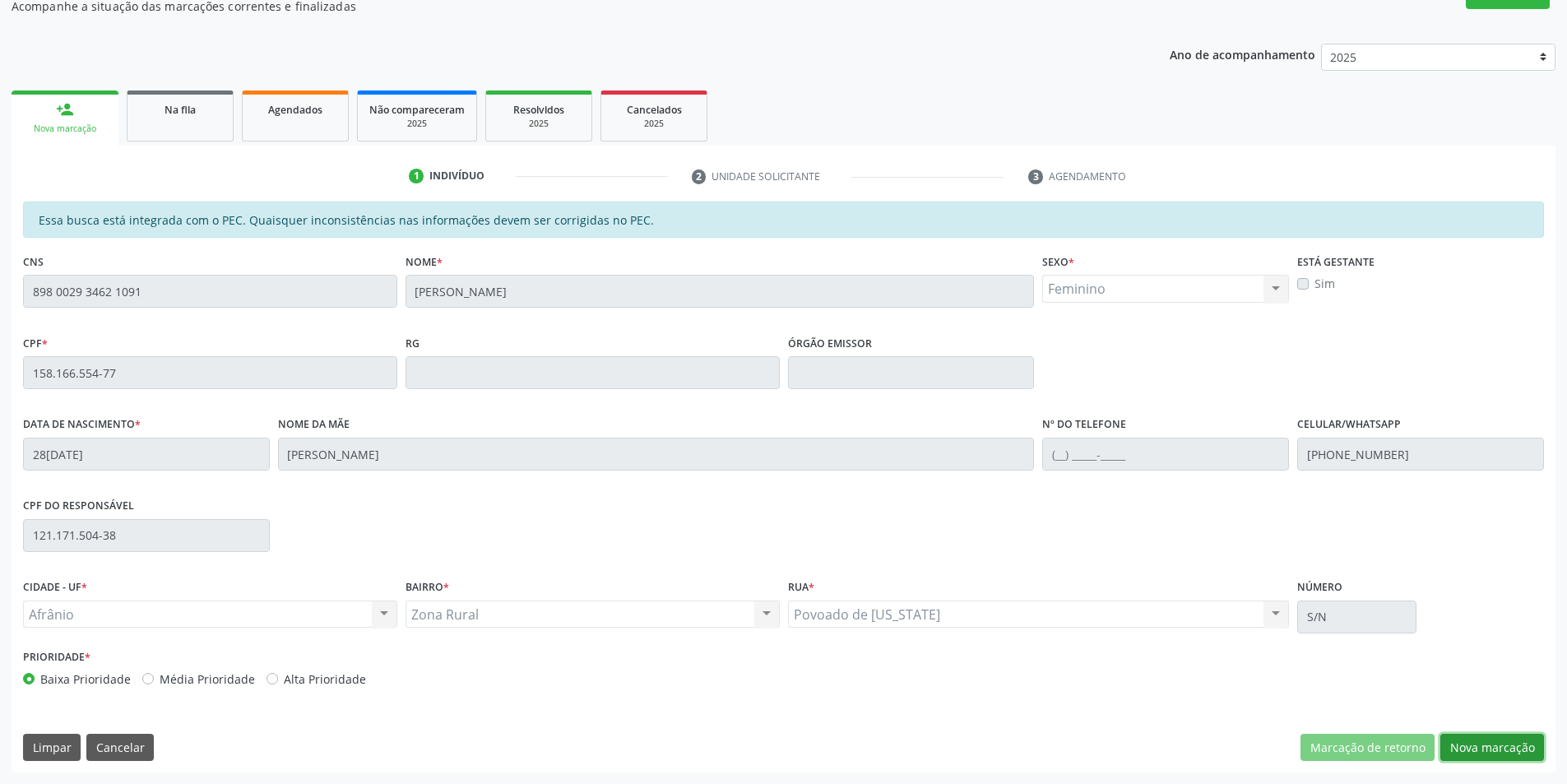
click at [1471, 743] on button "Nova marcação" at bounding box center [1492, 747] width 104 height 28
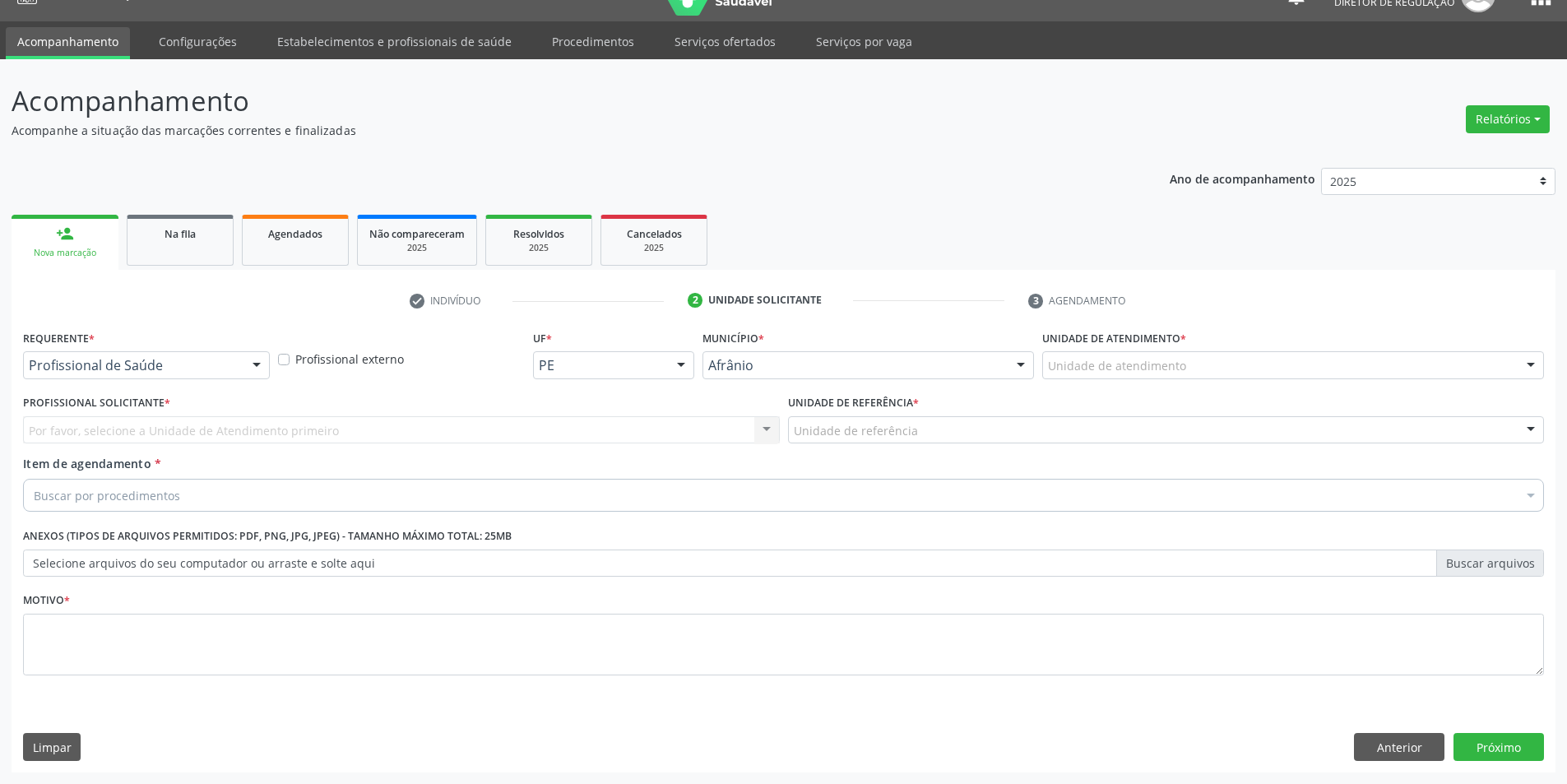
scroll to position [32, 0]
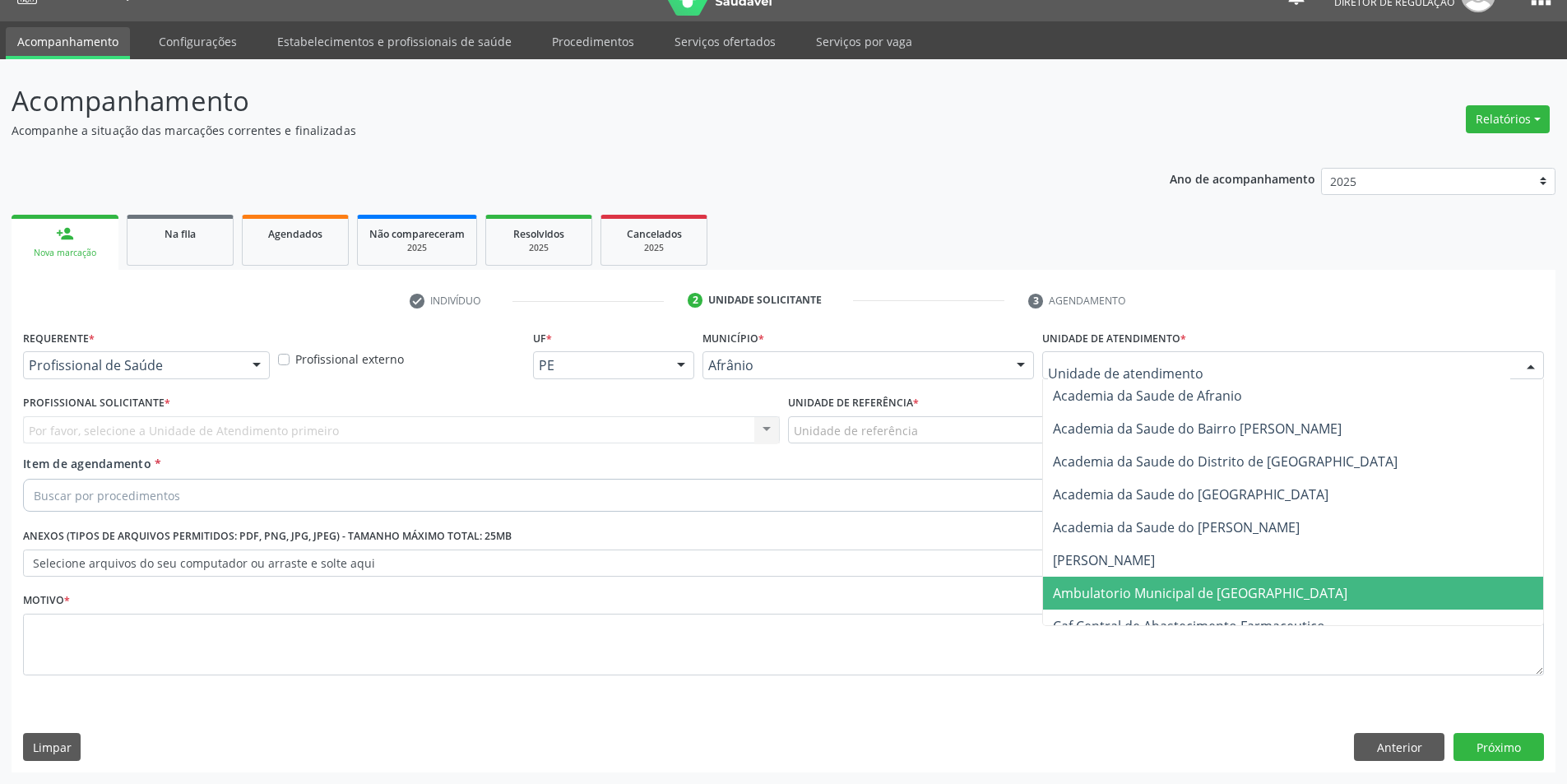
click at [1155, 597] on span "Ambulatorio Municipal de [GEOGRAPHIC_DATA]" at bounding box center [1200, 592] width 294 height 18
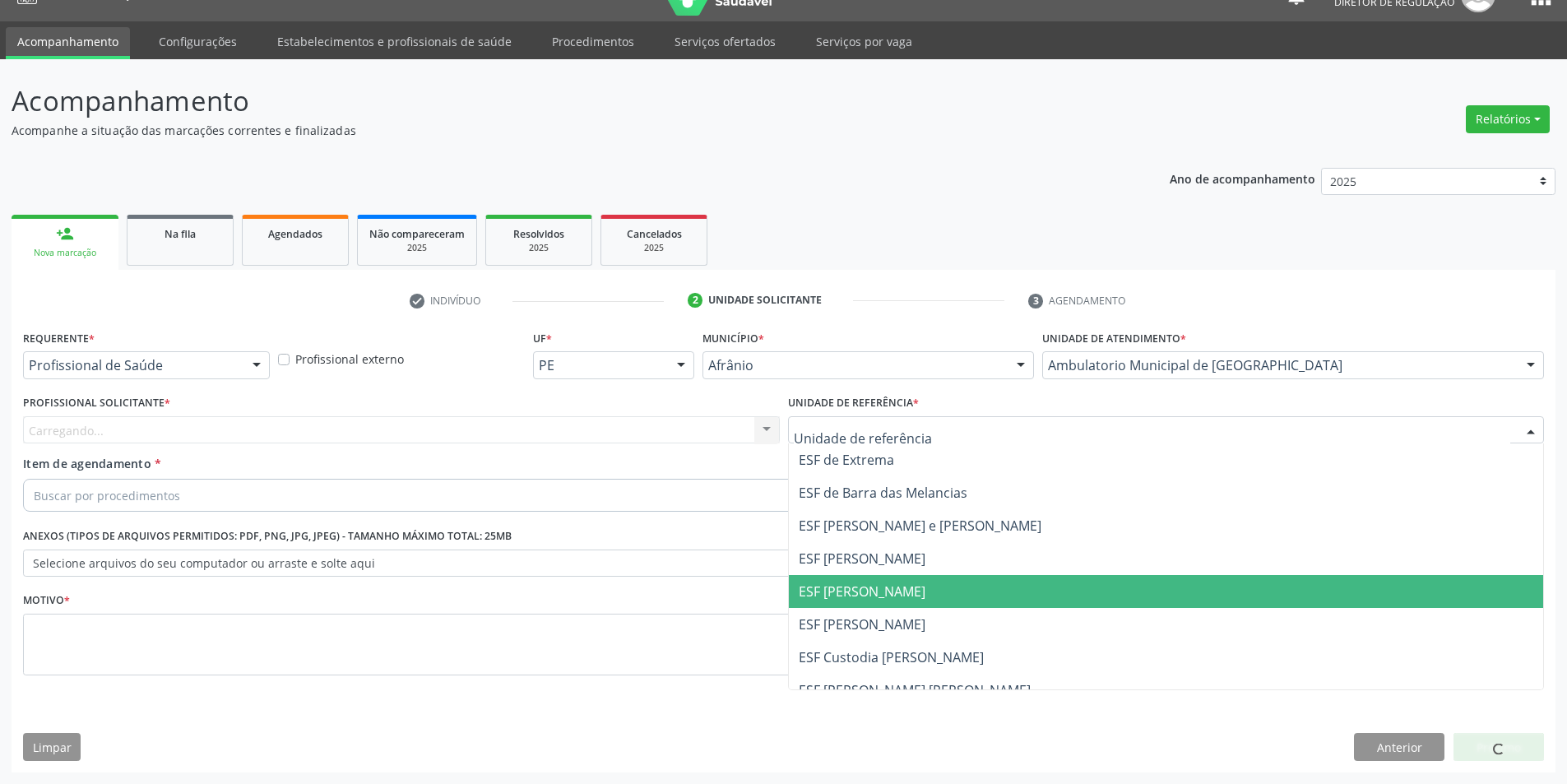
click at [910, 592] on span "ESF [PERSON_NAME]" at bounding box center [1167, 590] width 755 height 33
click at [598, 425] on div "Carregando... Nenhum resultado encontrado para: " " Não há nenhuma opção para s…" at bounding box center [401, 430] width 757 height 28
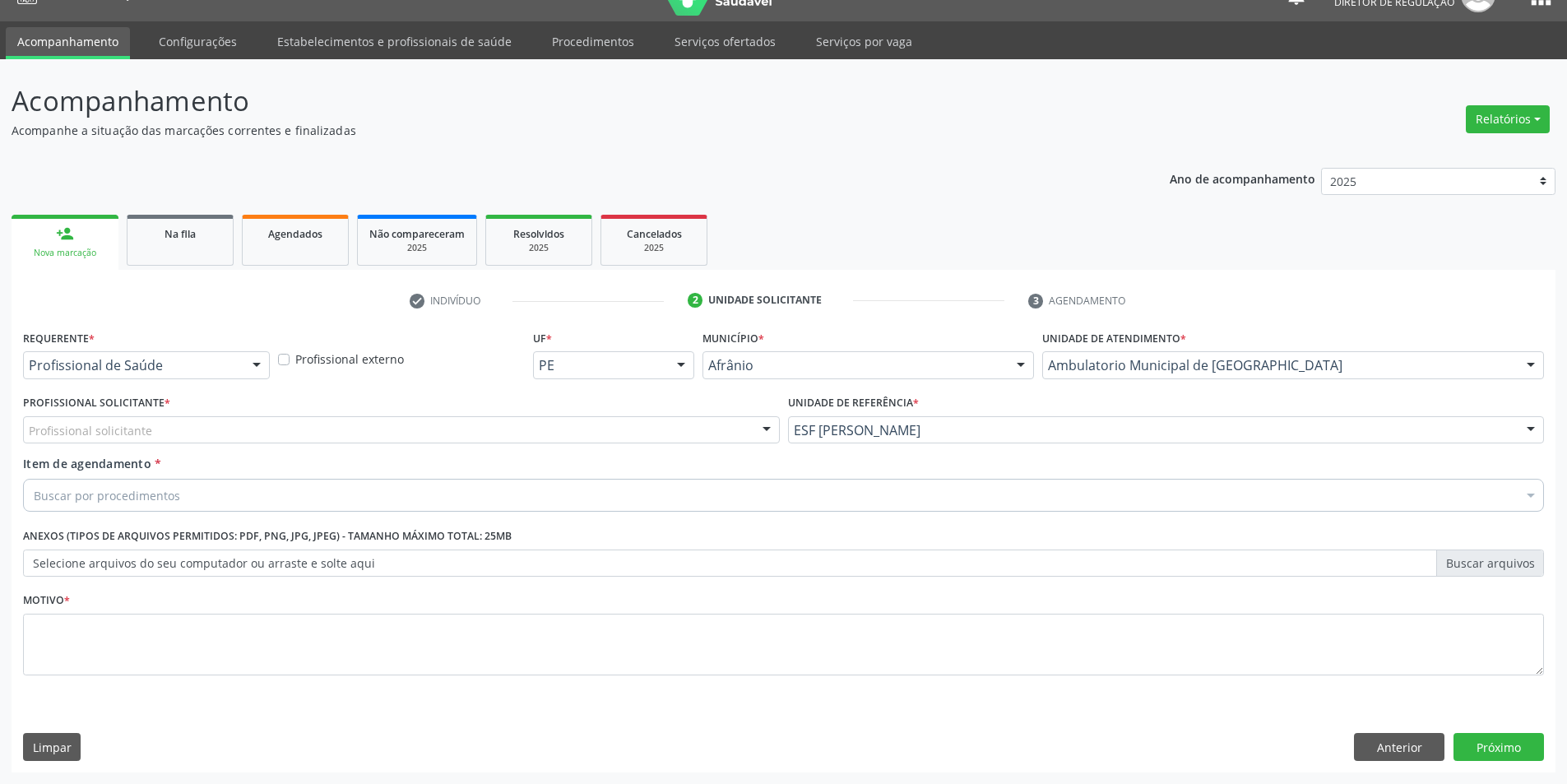
click at [587, 416] on div "Profissional solicitante" at bounding box center [401, 430] width 757 height 28
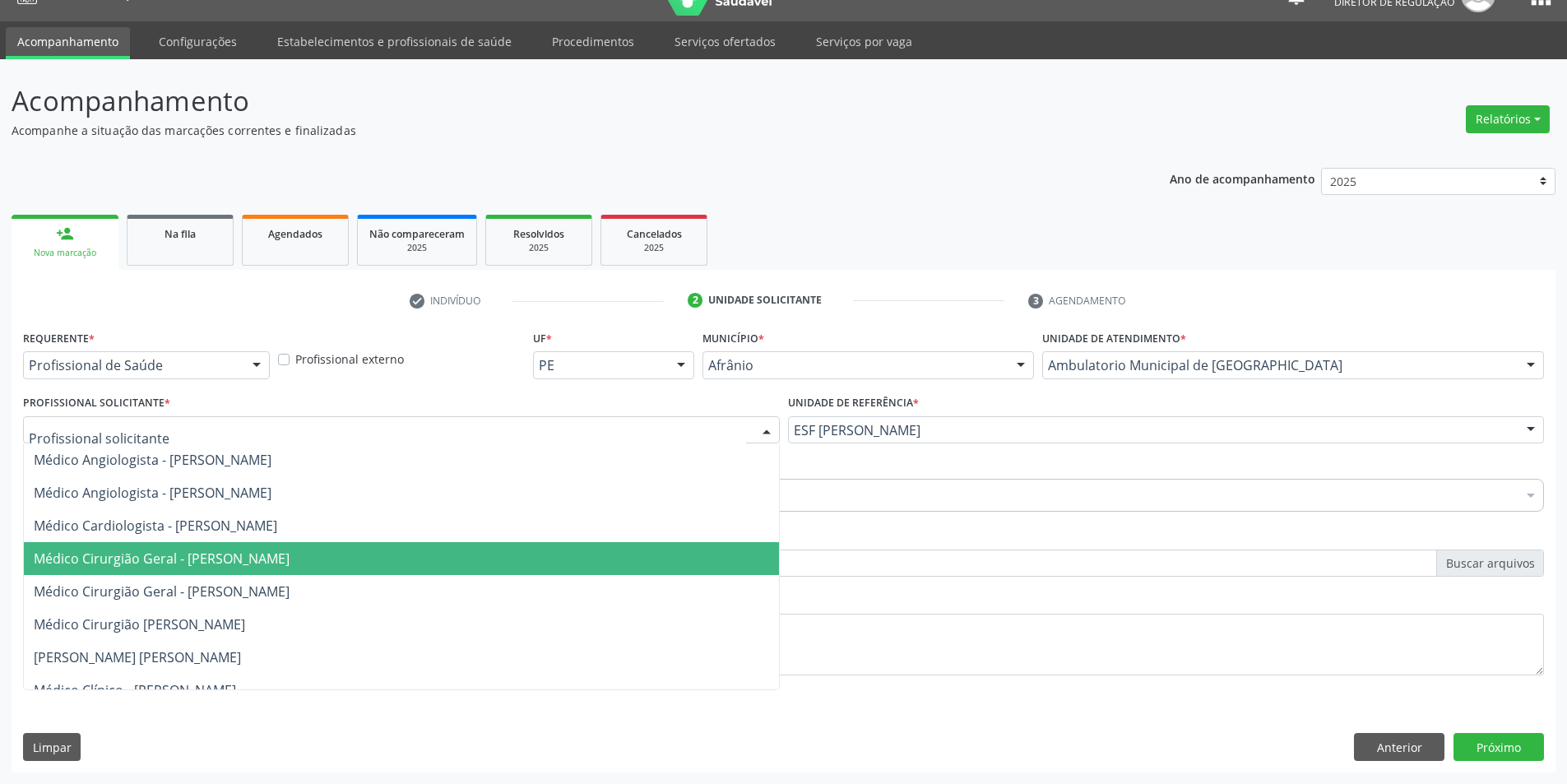
click at [289, 560] on span "Médico Cirurgião Geral - [PERSON_NAME]" at bounding box center [161, 558] width 256 height 18
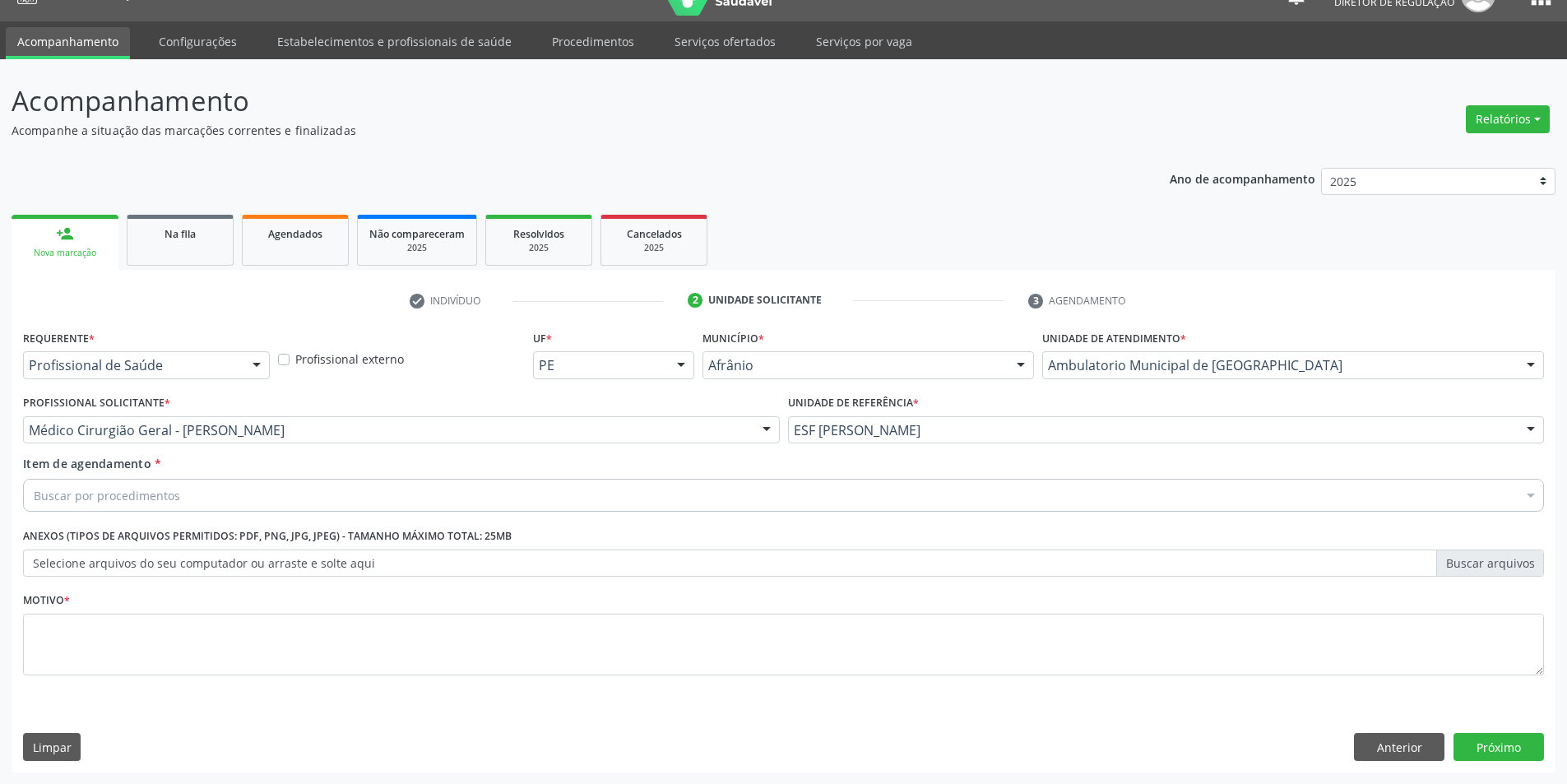
click at [278, 499] on div "Buscar por procedimentos" at bounding box center [784, 495] width 1522 height 33
type input "D"
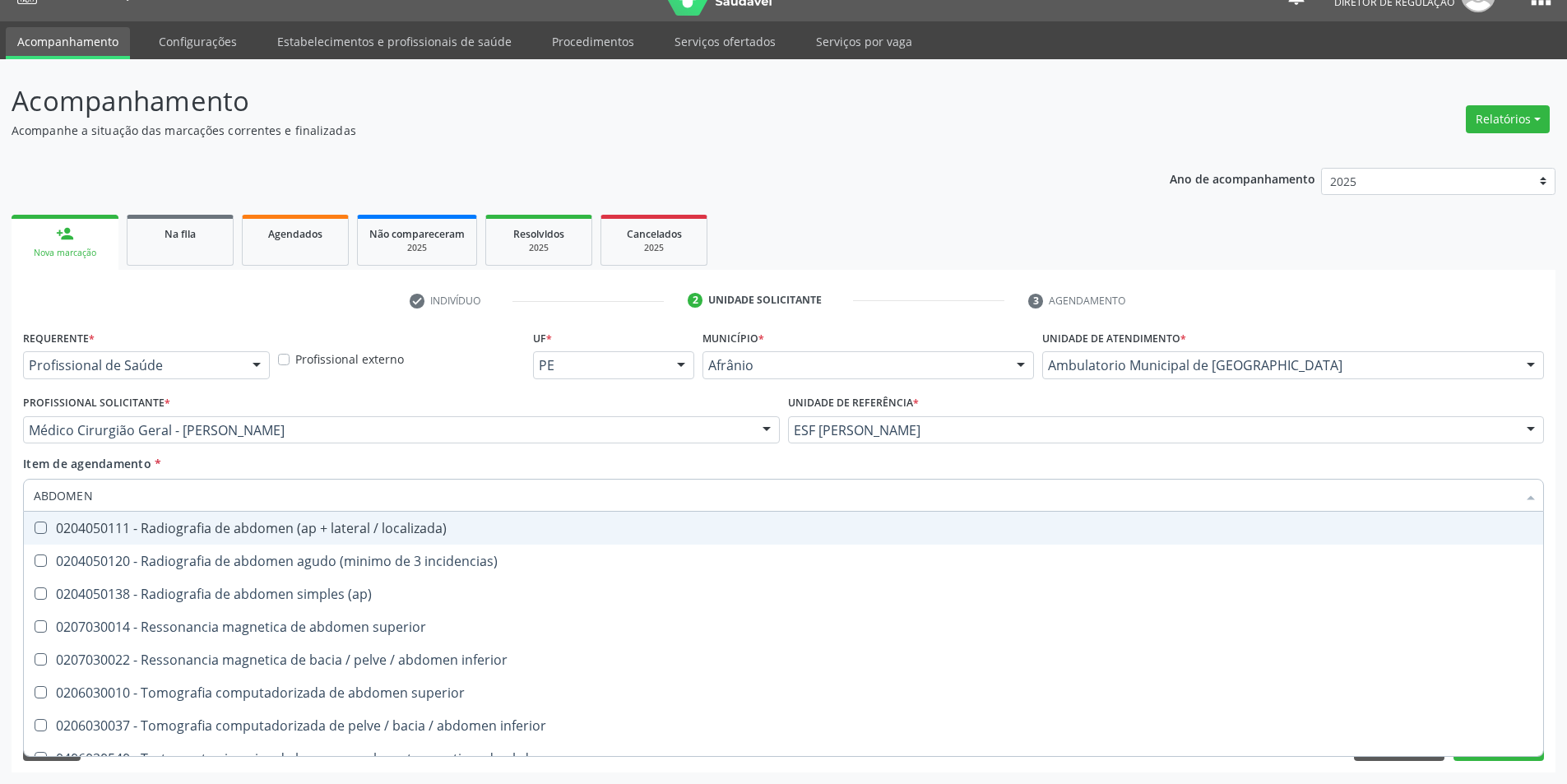
type input "ABDOMEN T"
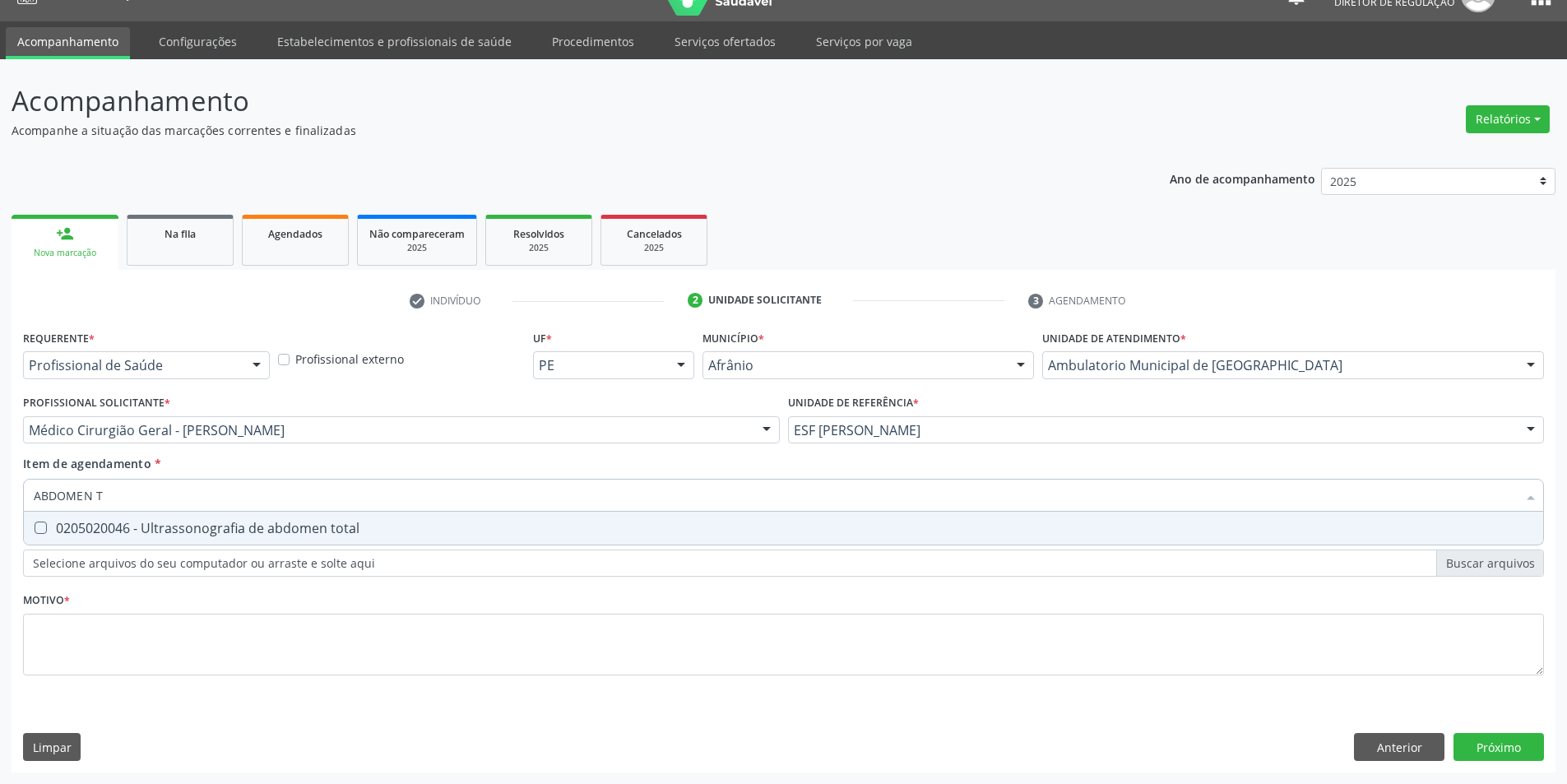
click at [329, 532] on div "0205020046 - Ultrassonografia de abdomen total" at bounding box center [784, 527] width 1500 height 13
checkbox total "true"
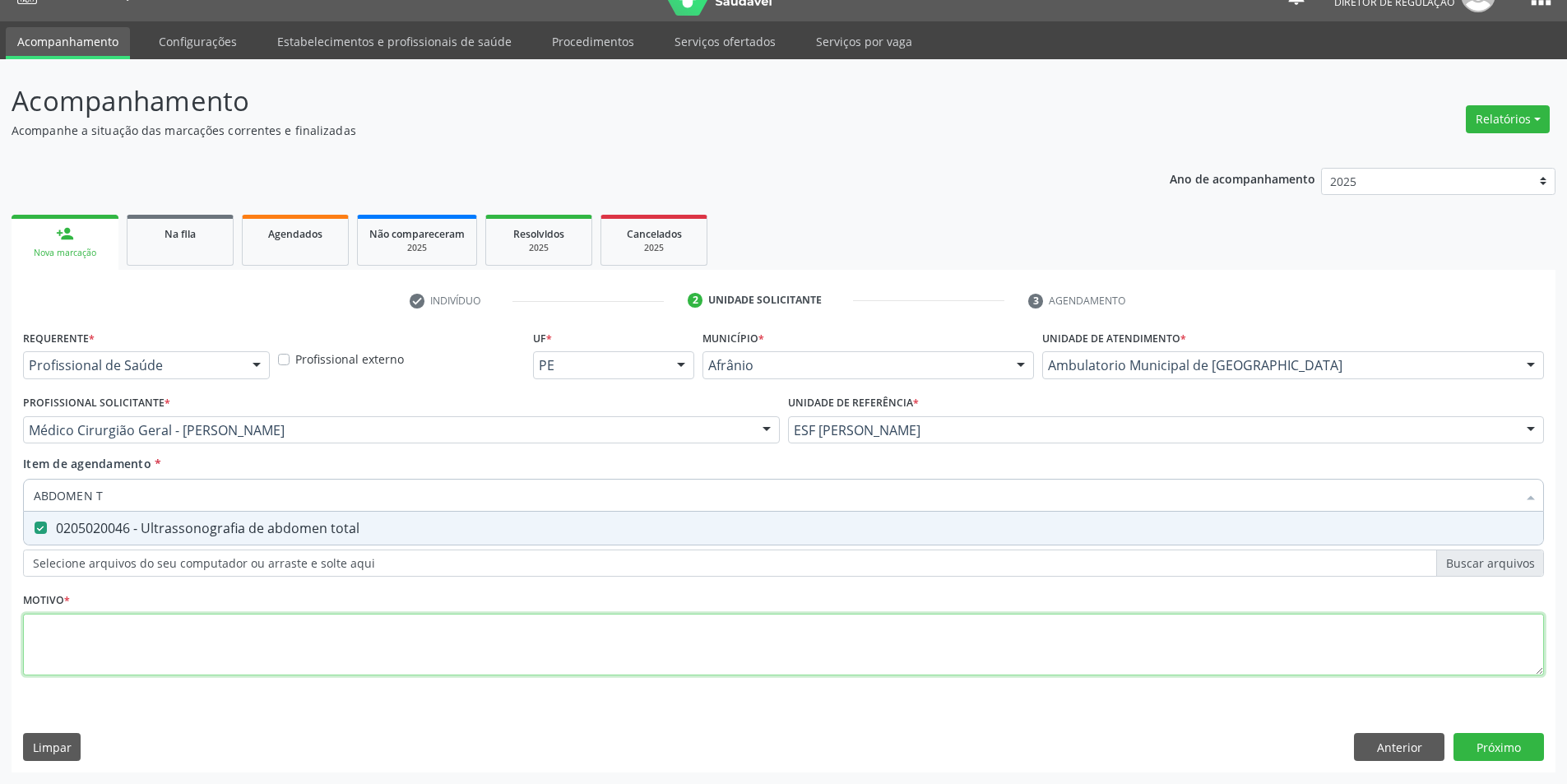
click at [278, 663] on div "Requerente * Profissional de Saúde Profissional de Saúde Paciente Nenhum result…" at bounding box center [784, 511] width 1522 height 372
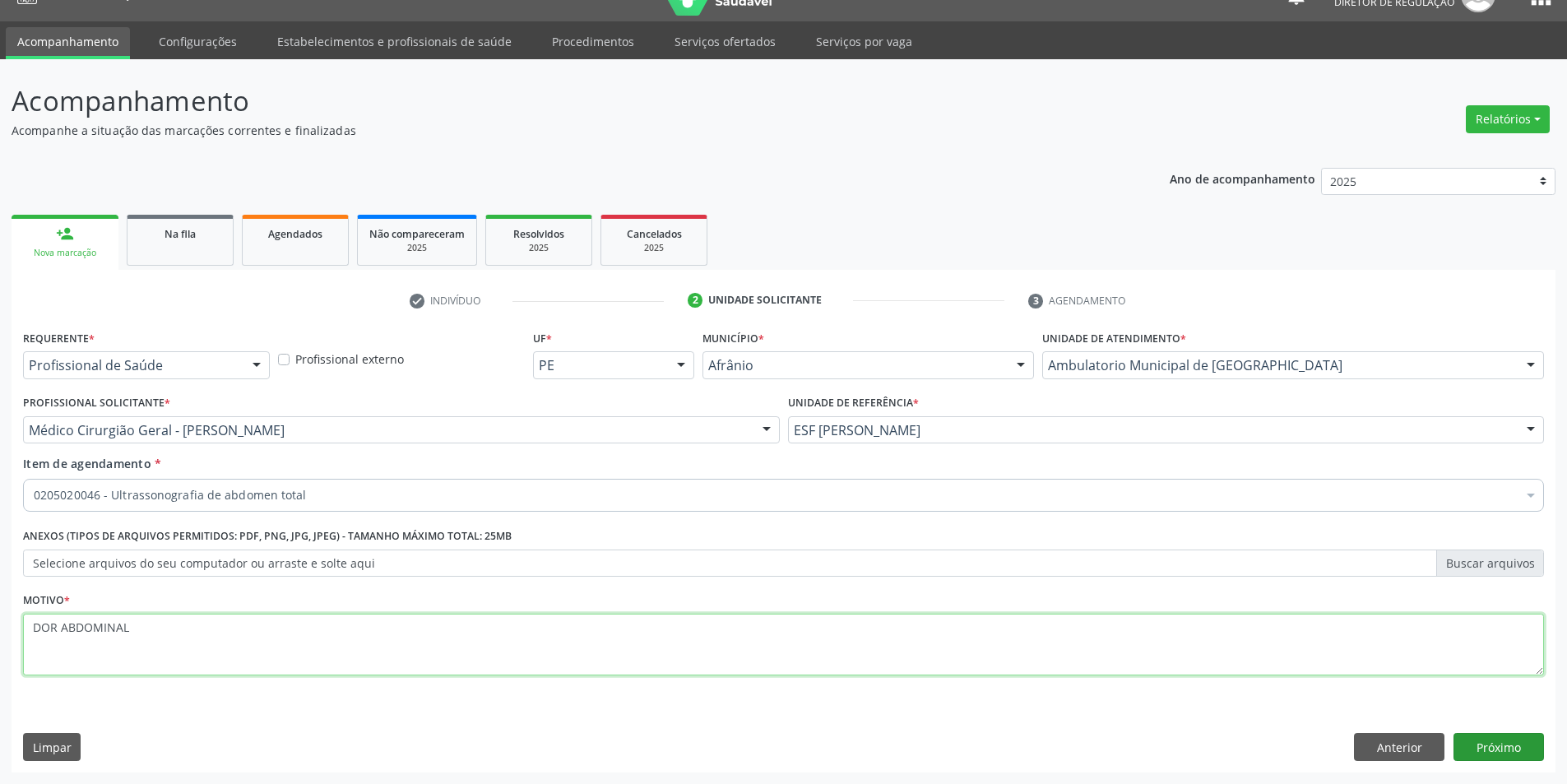
type textarea "DOR ABDOMINAL"
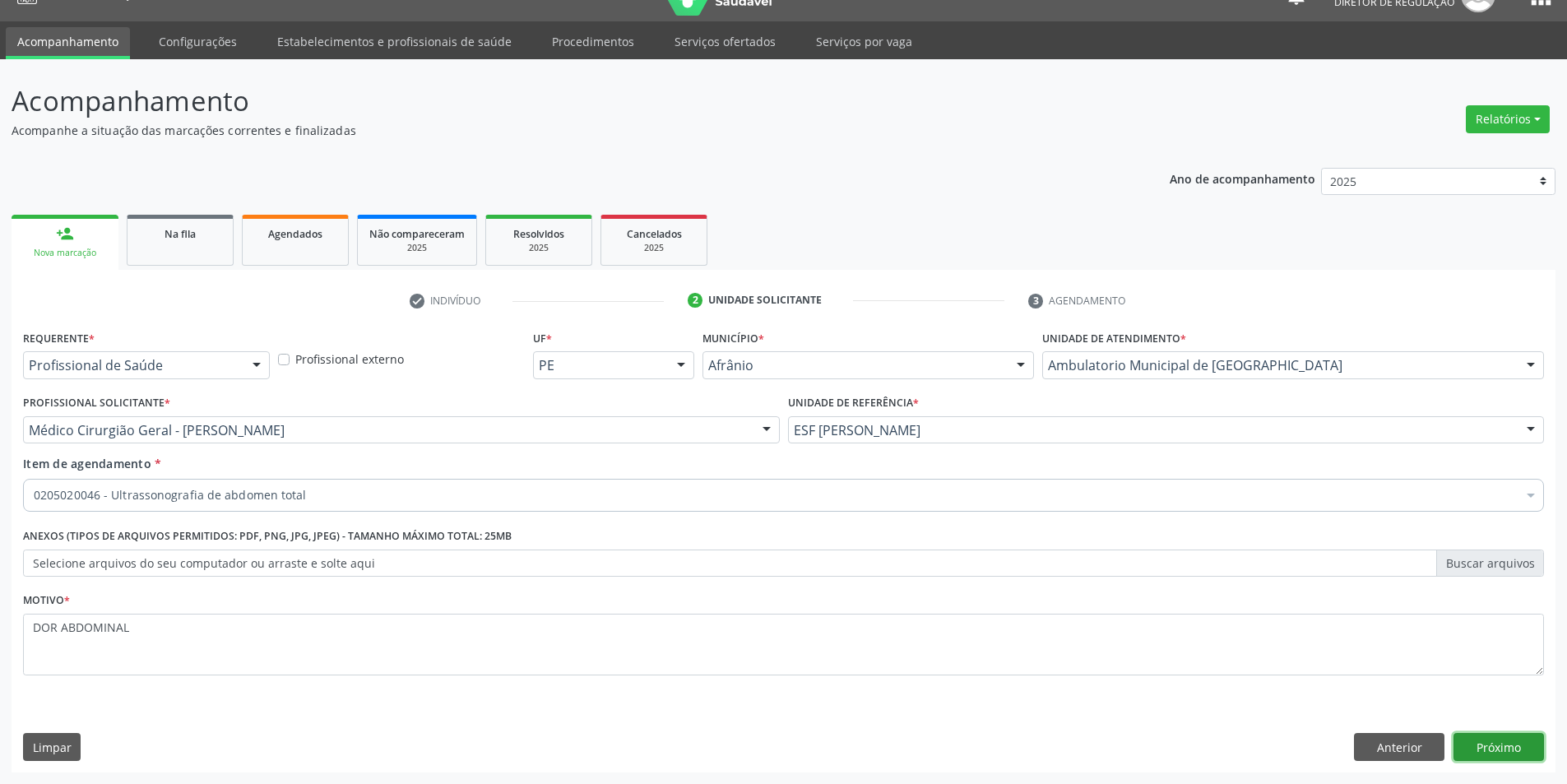
click at [1477, 745] on button "Próximo" at bounding box center [1499, 746] width 91 height 28
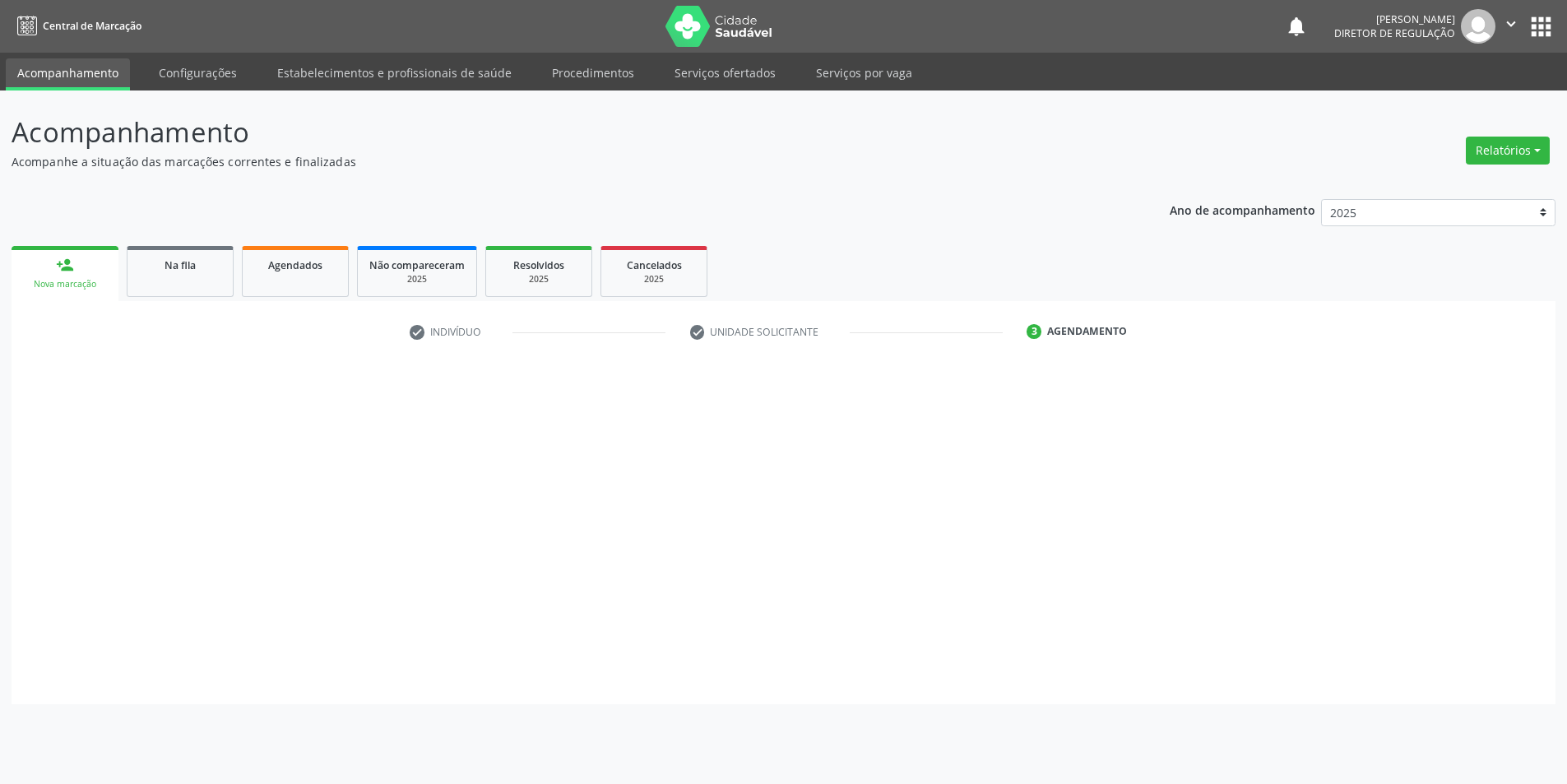
scroll to position [0, 0]
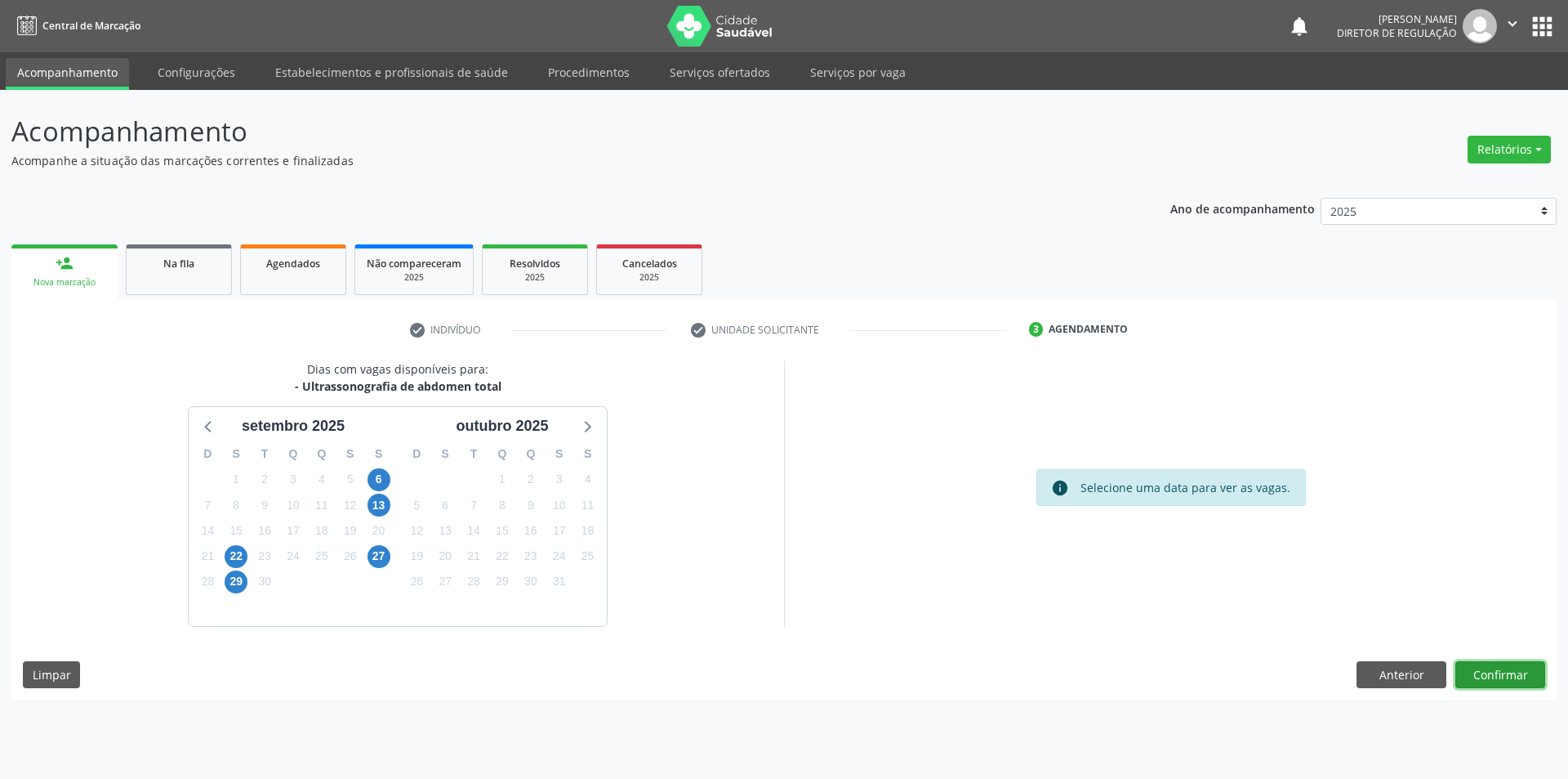
click at [1500, 680] on button "Confirmar" at bounding box center [1500, 675] width 90 height 27
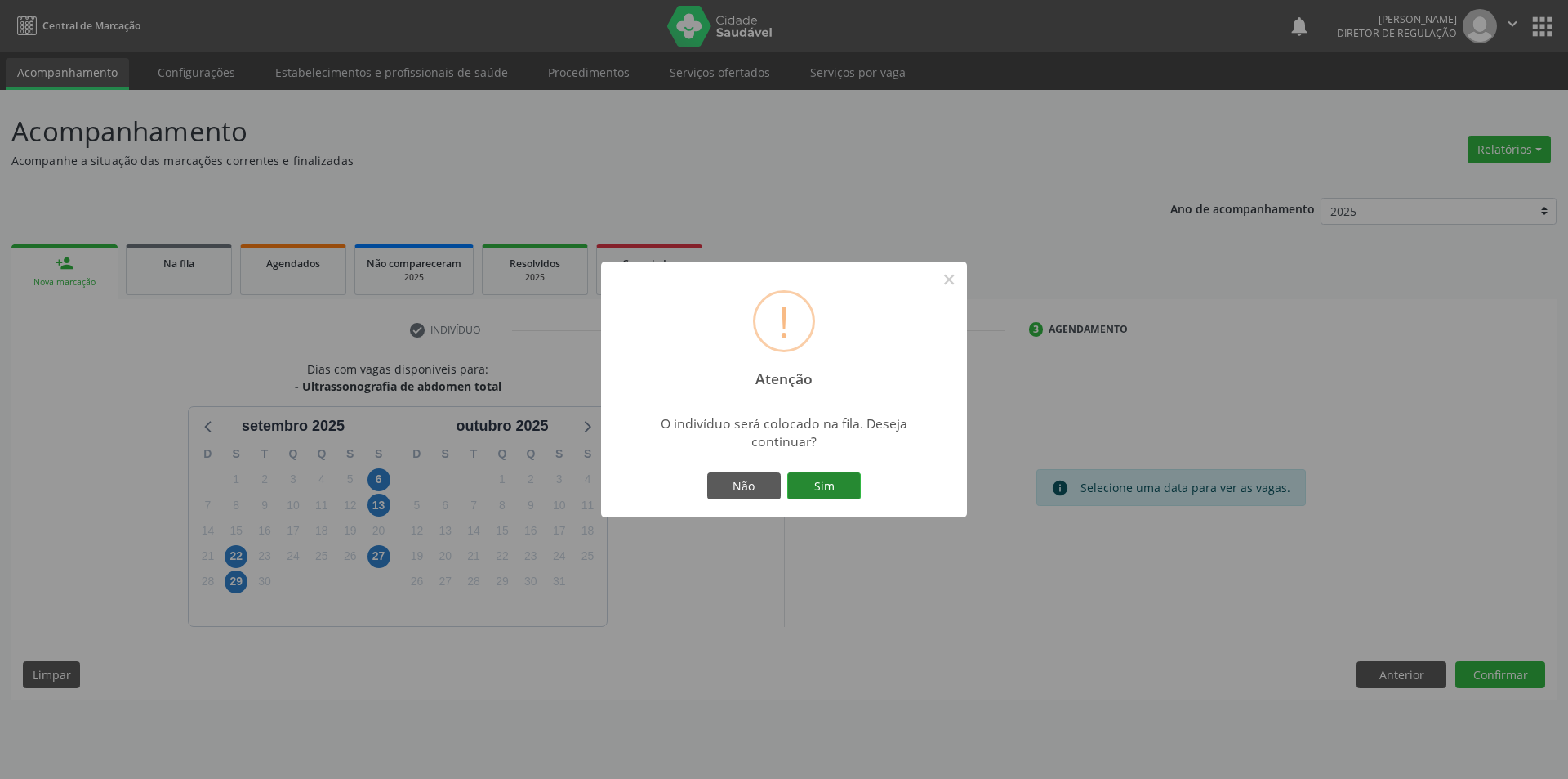
click at [807, 477] on button "Sim" at bounding box center [824, 486] width 74 height 27
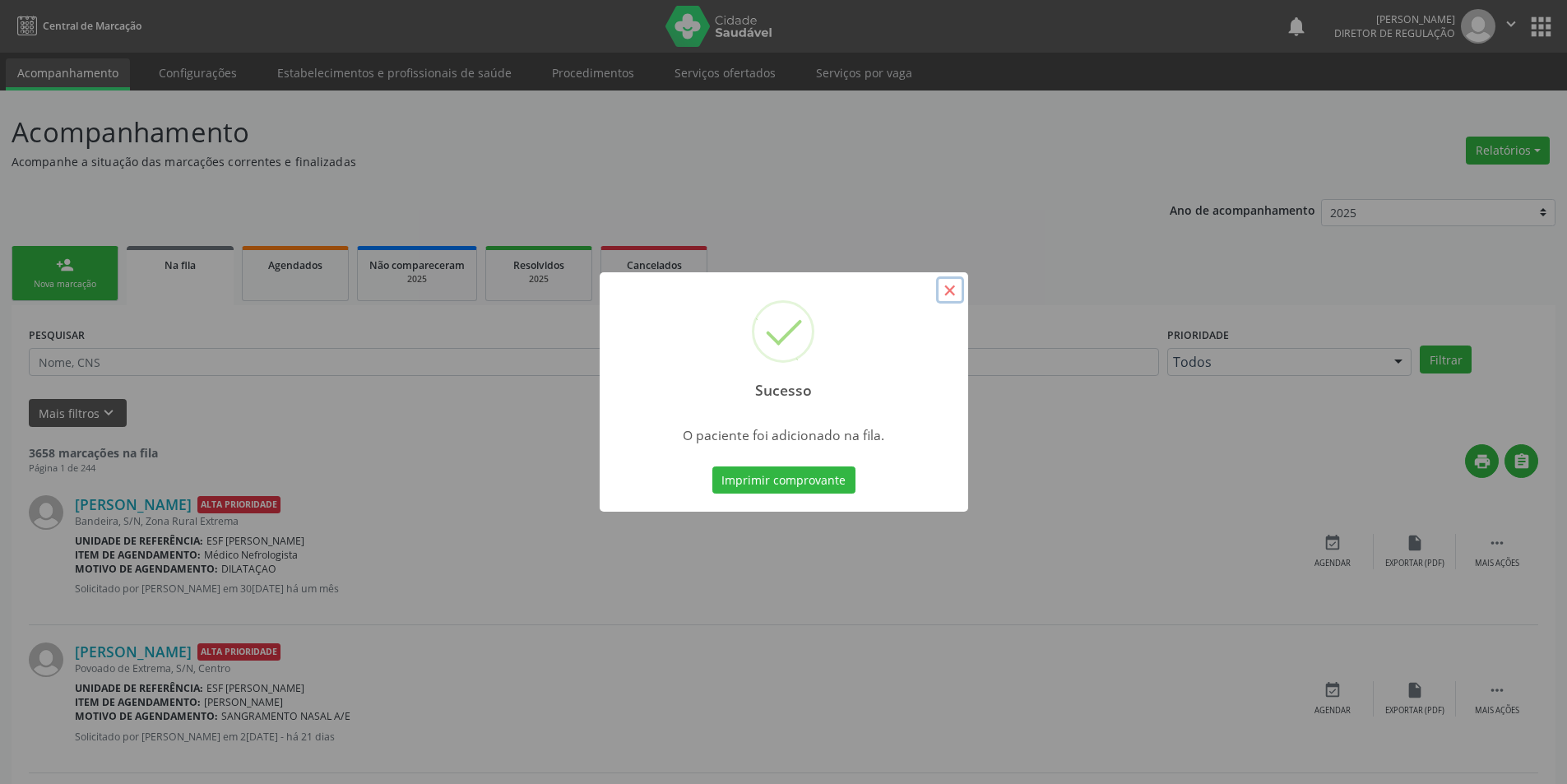
click at [956, 295] on button "×" at bounding box center [950, 290] width 28 height 28
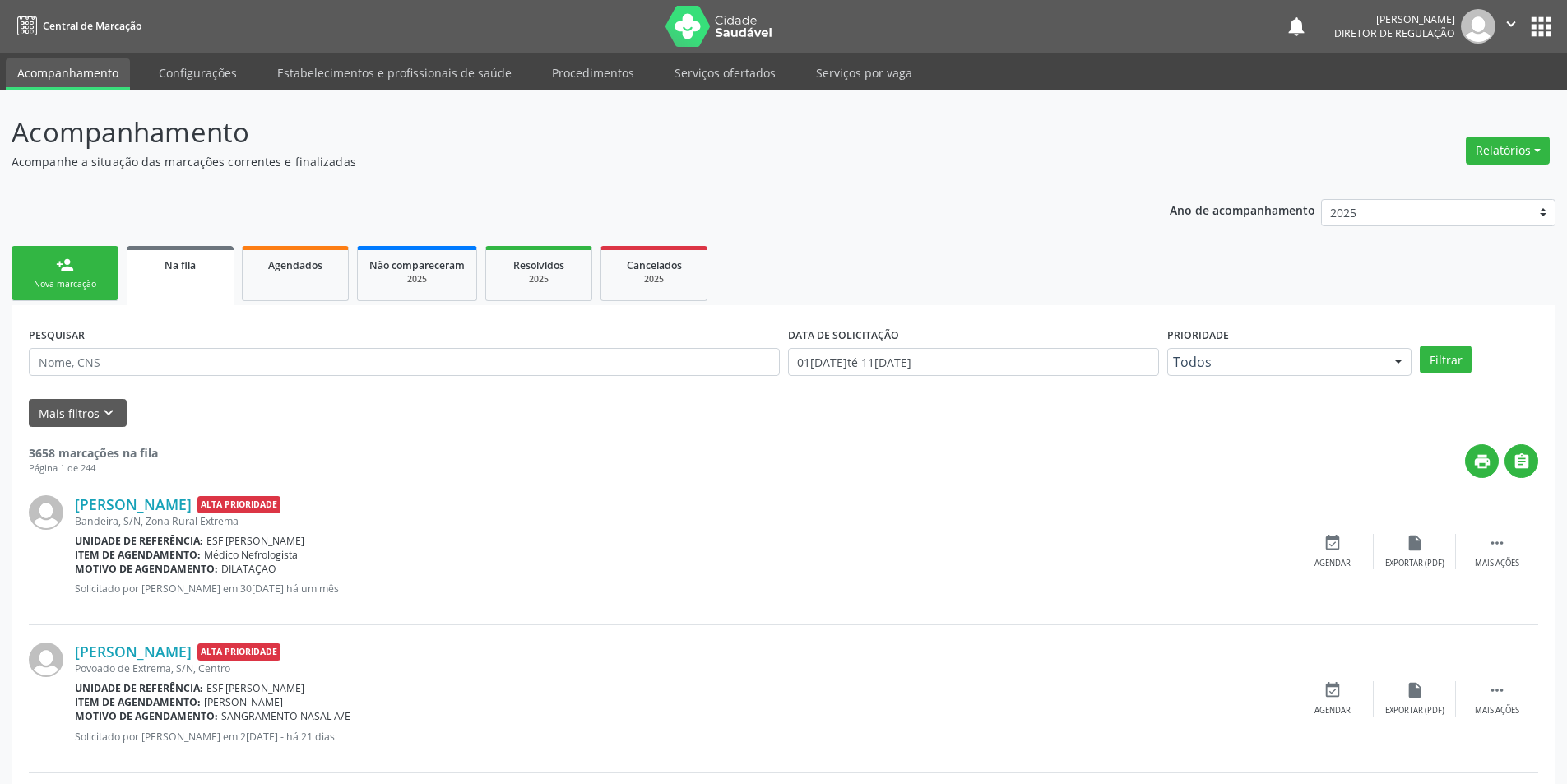
click at [107, 284] on link "person_add Nova marcação" at bounding box center [65, 274] width 107 height 55
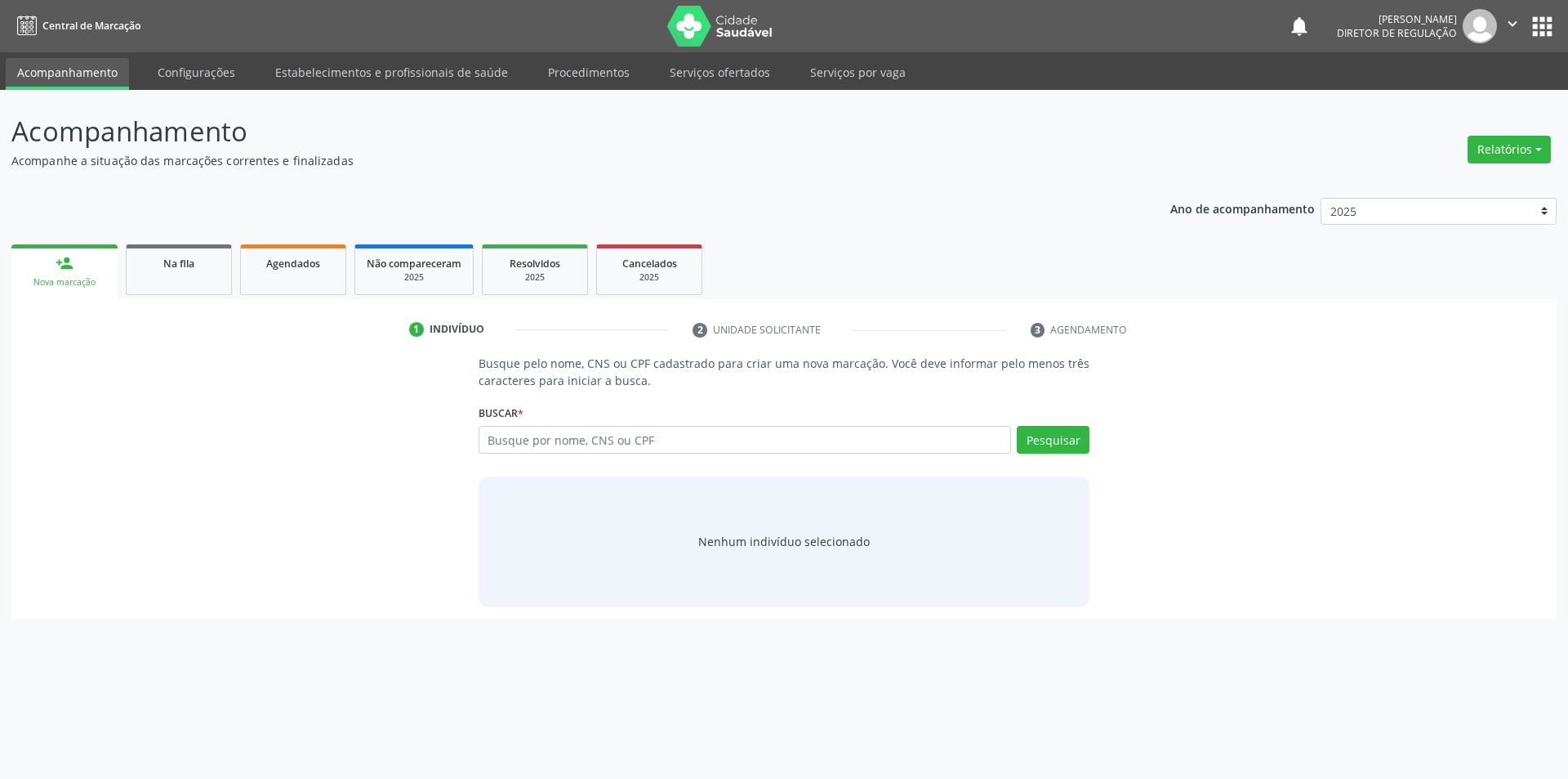
drag, startPoint x: 575, startPoint y: 461, endPoint x: 582, endPoint y: 456, distance: 8.6
click at [582, 457] on div "Busque por nome, CNS ou CPF Nenhum resultado encontrado para: " " Digite nome, …" at bounding box center [784, 445] width 612 height 39
click at [583, 453] on div "Busque por nome, CNS ou CPF Nenhum resultado encontrado para: " " Digite nome, …" at bounding box center [784, 445] width 612 height 39
click at [584, 446] on input "text" at bounding box center [745, 440] width 533 height 27
type input "704202790044185"
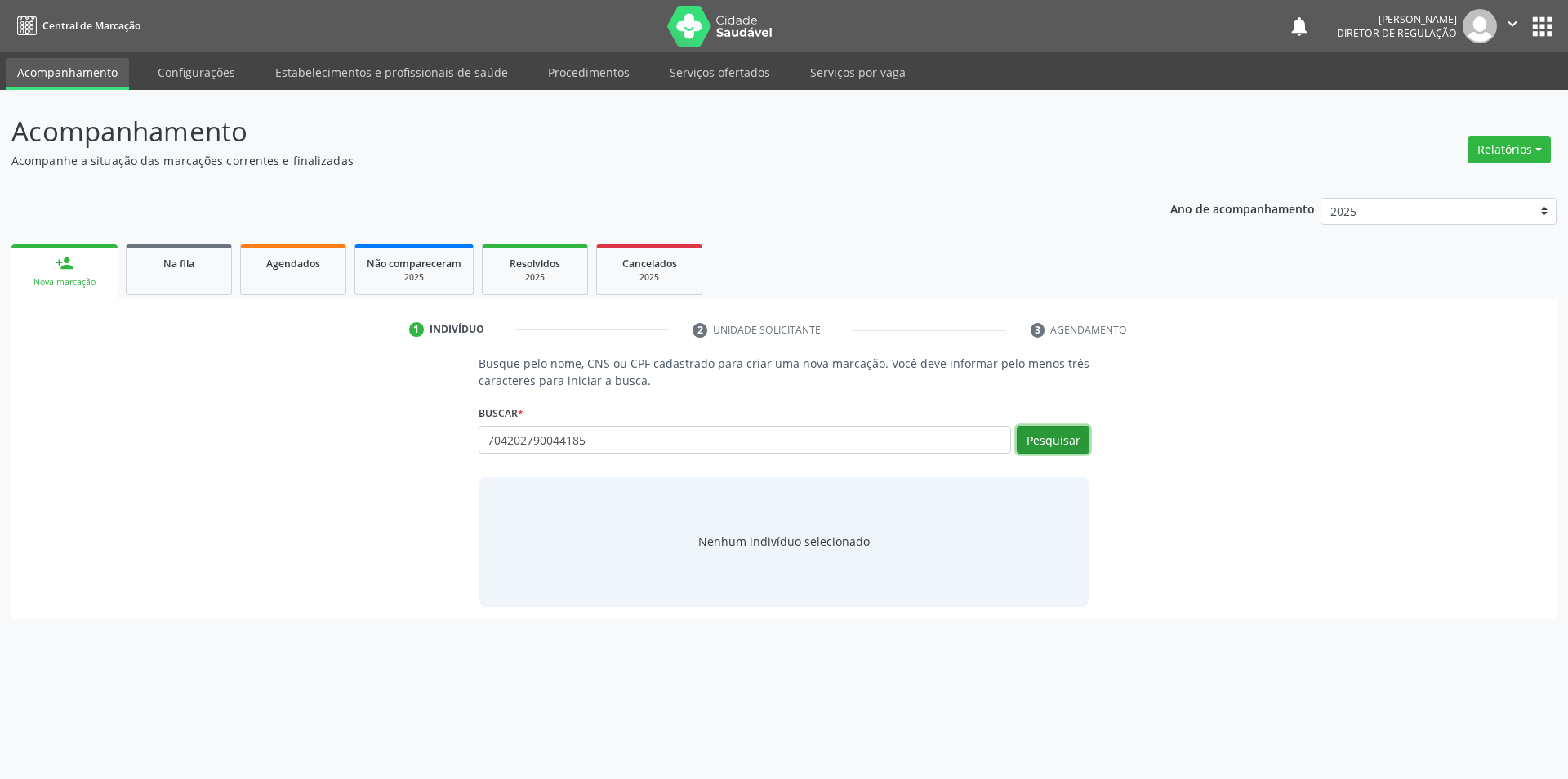
click at [1076, 450] on button "Pesquisar" at bounding box center [1053, 440] width 73 height 27
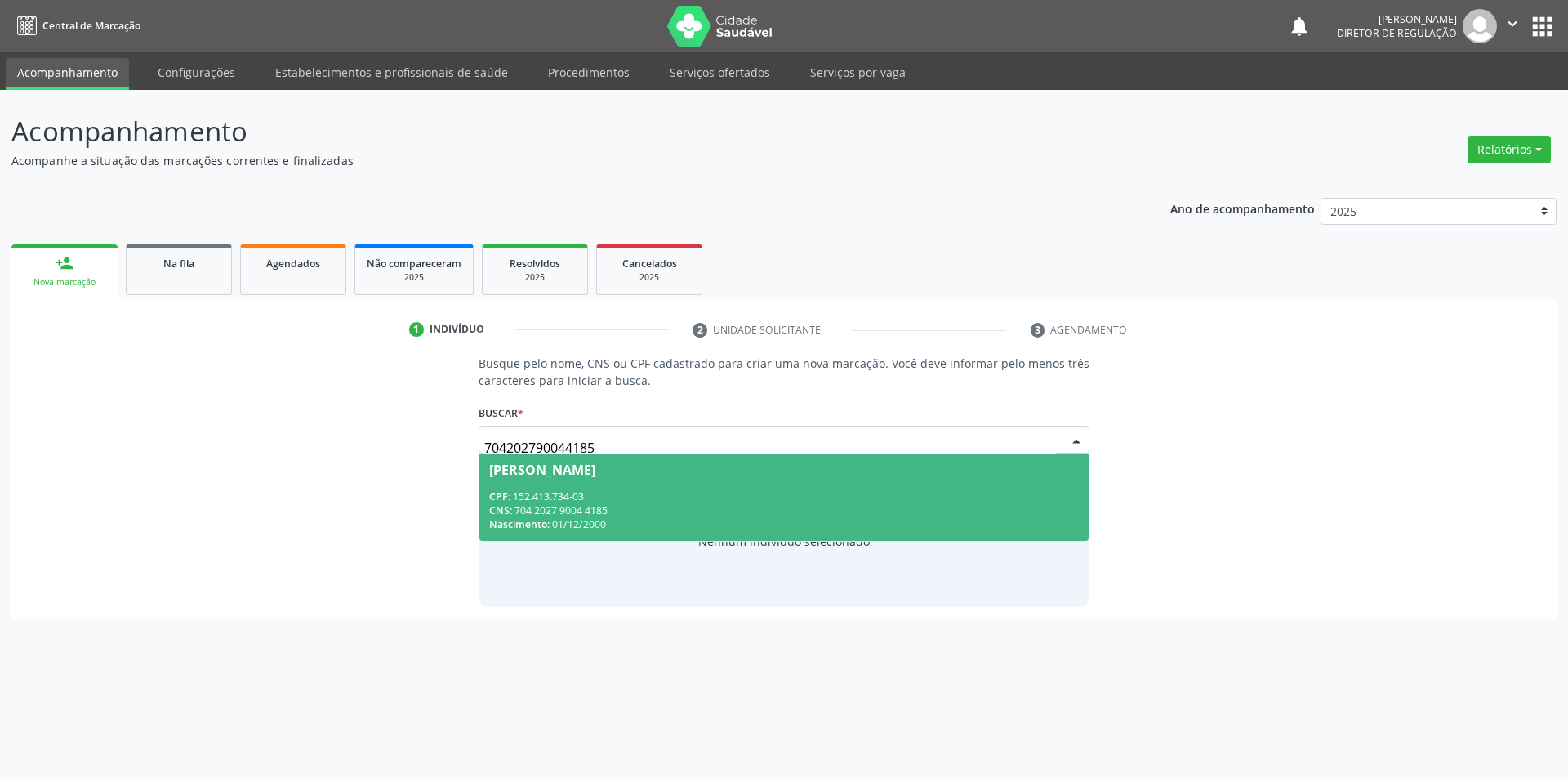
click at [625, 500] on div "CPF: 152.413.734-03" at bounding box center [784, 496] width 590 height 14
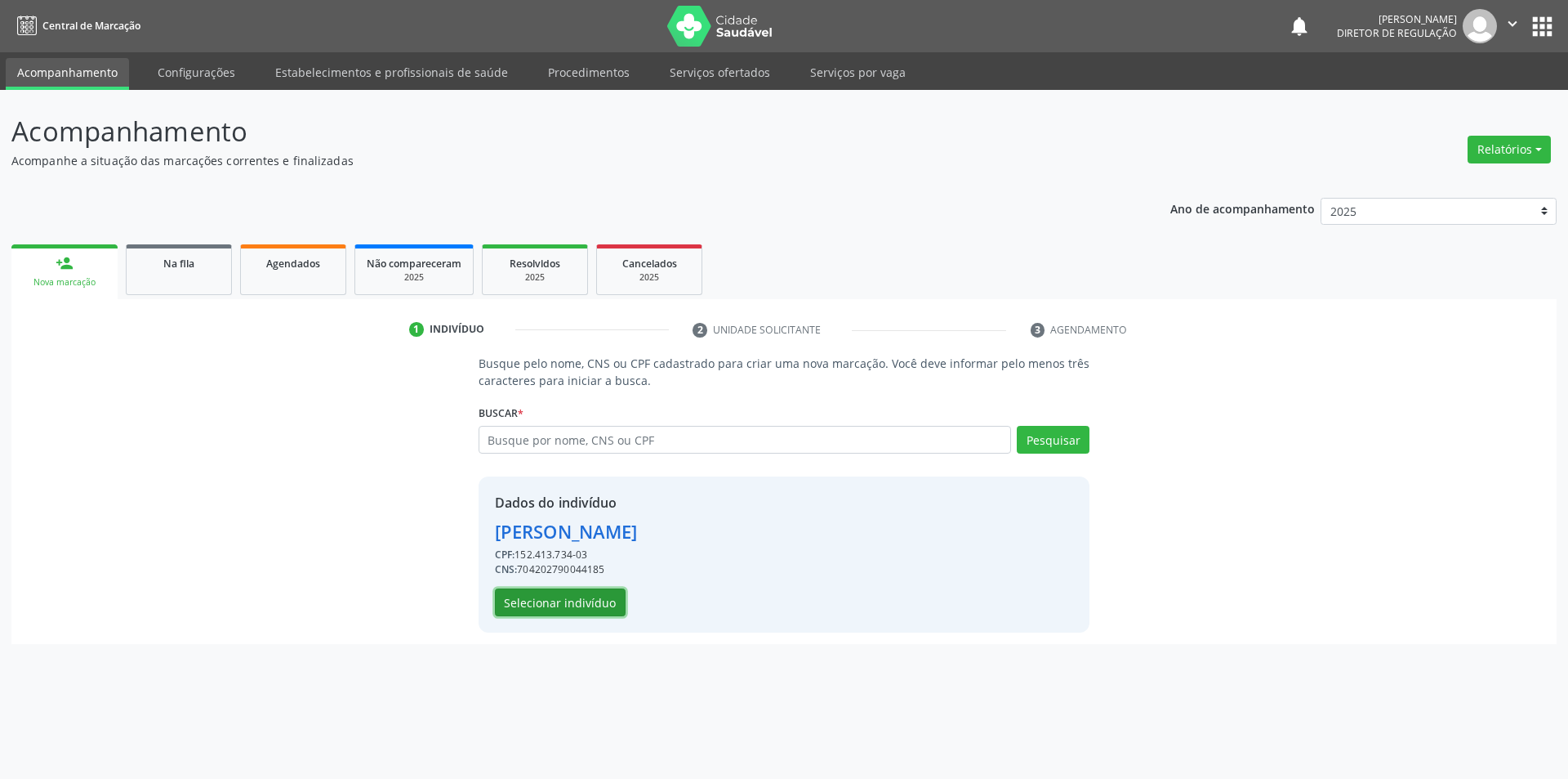
click at [580, 598] on button "Selecionar indivíduo" at bounding box center [560, 602] width 130 height 27
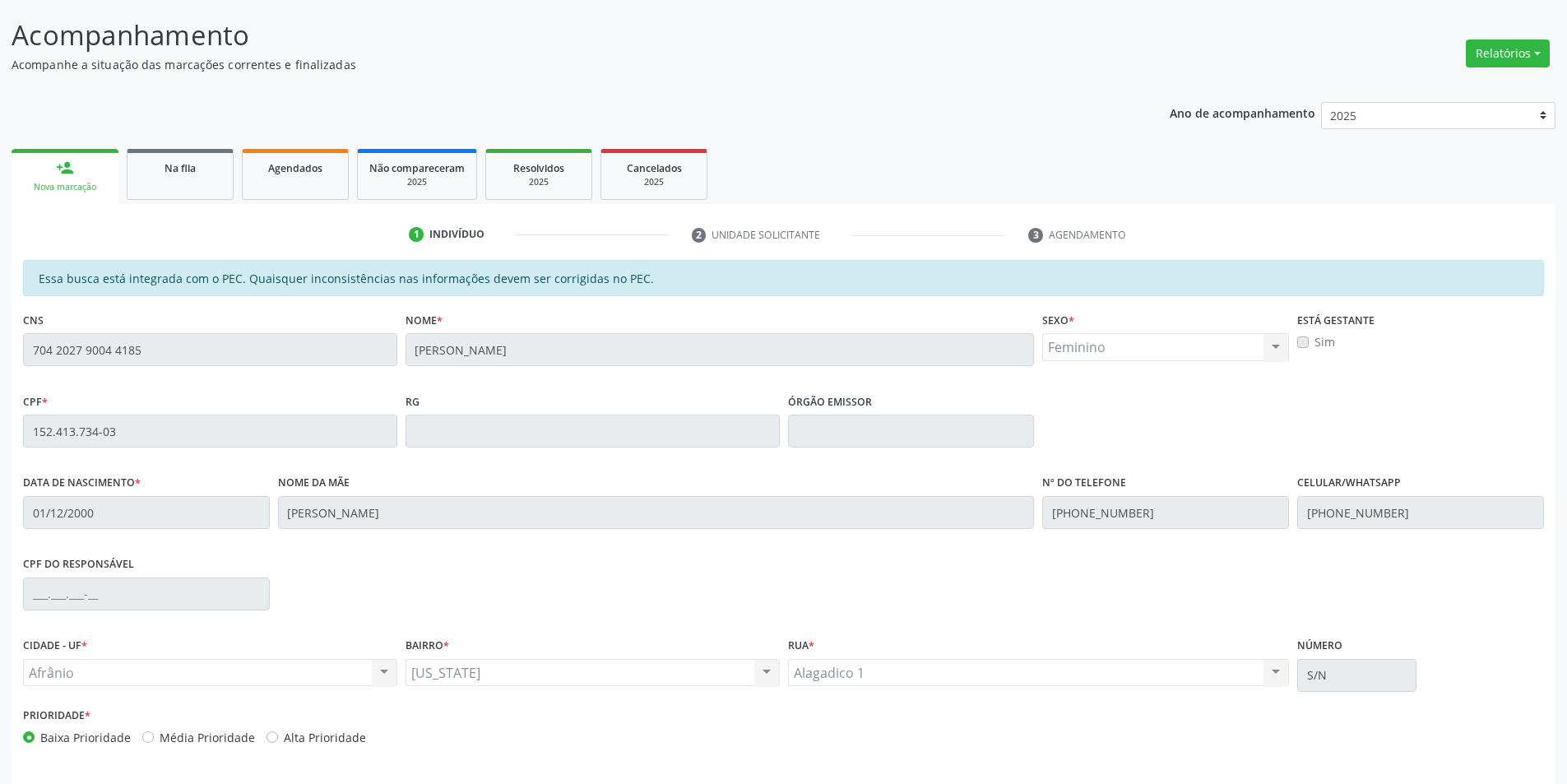
scroll to position [155, 0]
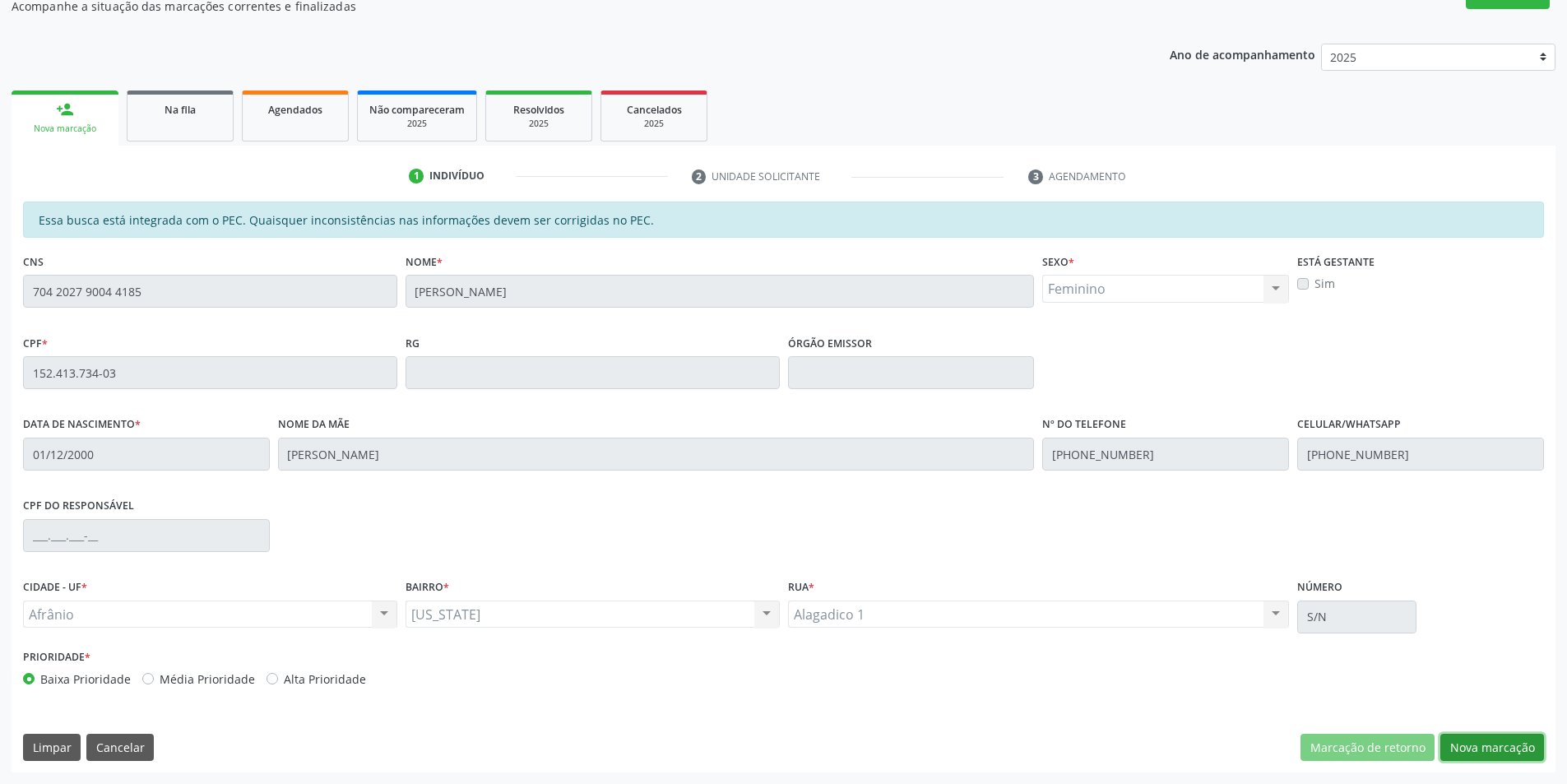
click at [1502, 750] on button "Nova marcação" at bounding box center [1492, 747] width 104 height 28
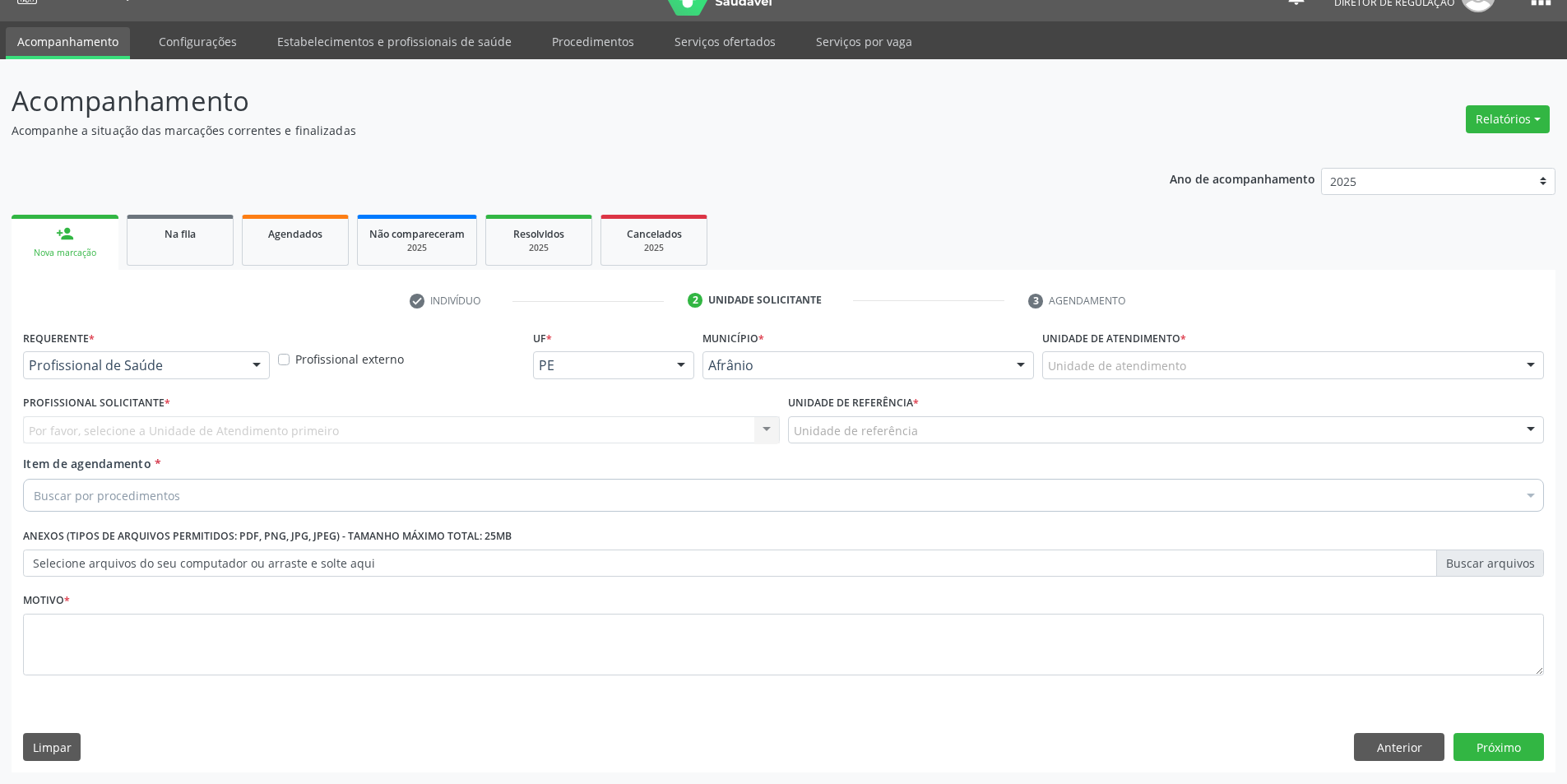
scroll to position [32, 0]
click at [1183, 376] on div at bounding box center [1293, 365] width 502 height 28
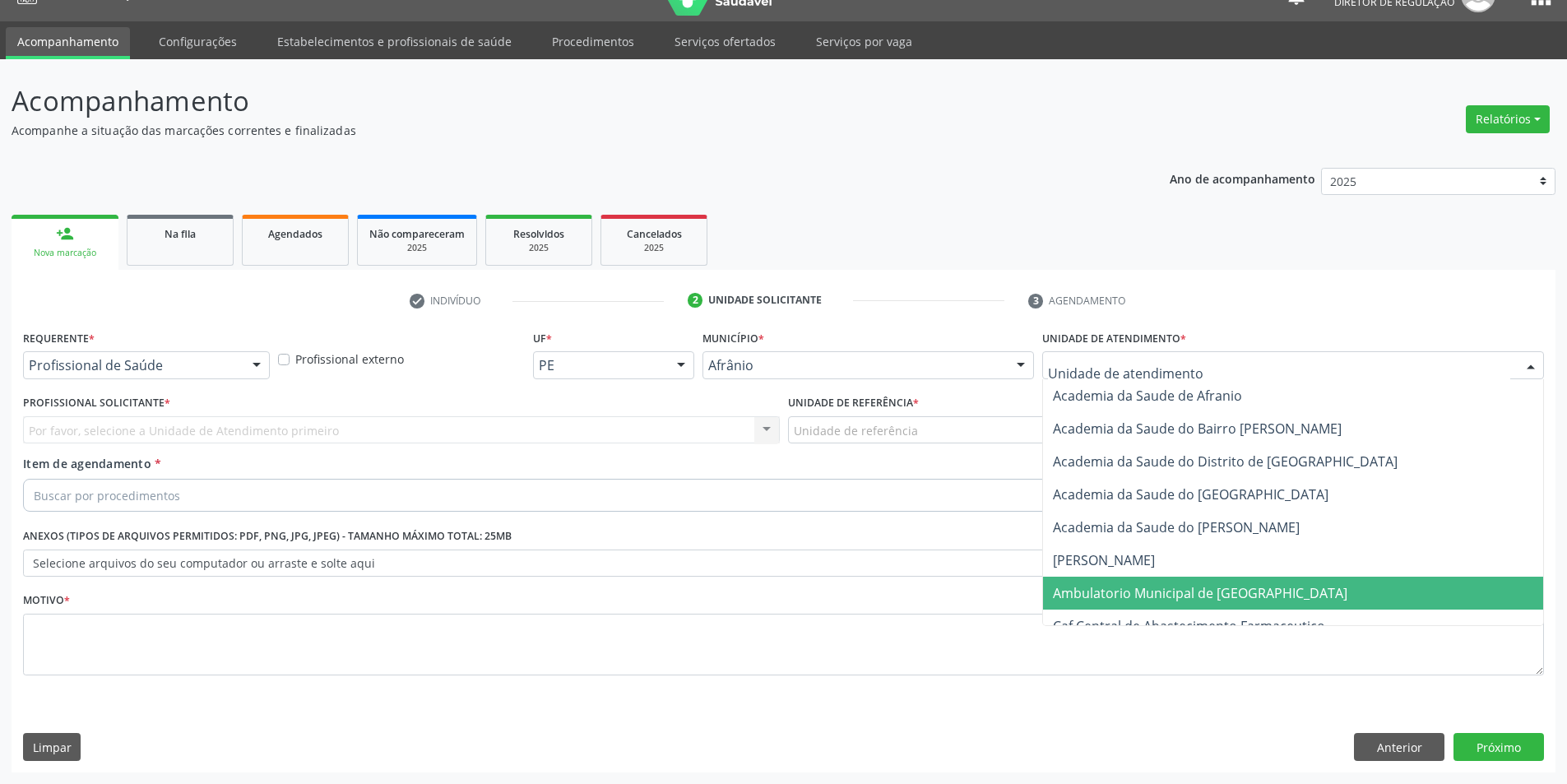
click at [1148, 585] on span "Ambulatorio Municipal de [GEOGRAPHIC_DATA]" at bounding box center [1200, 592] width 294 height 18
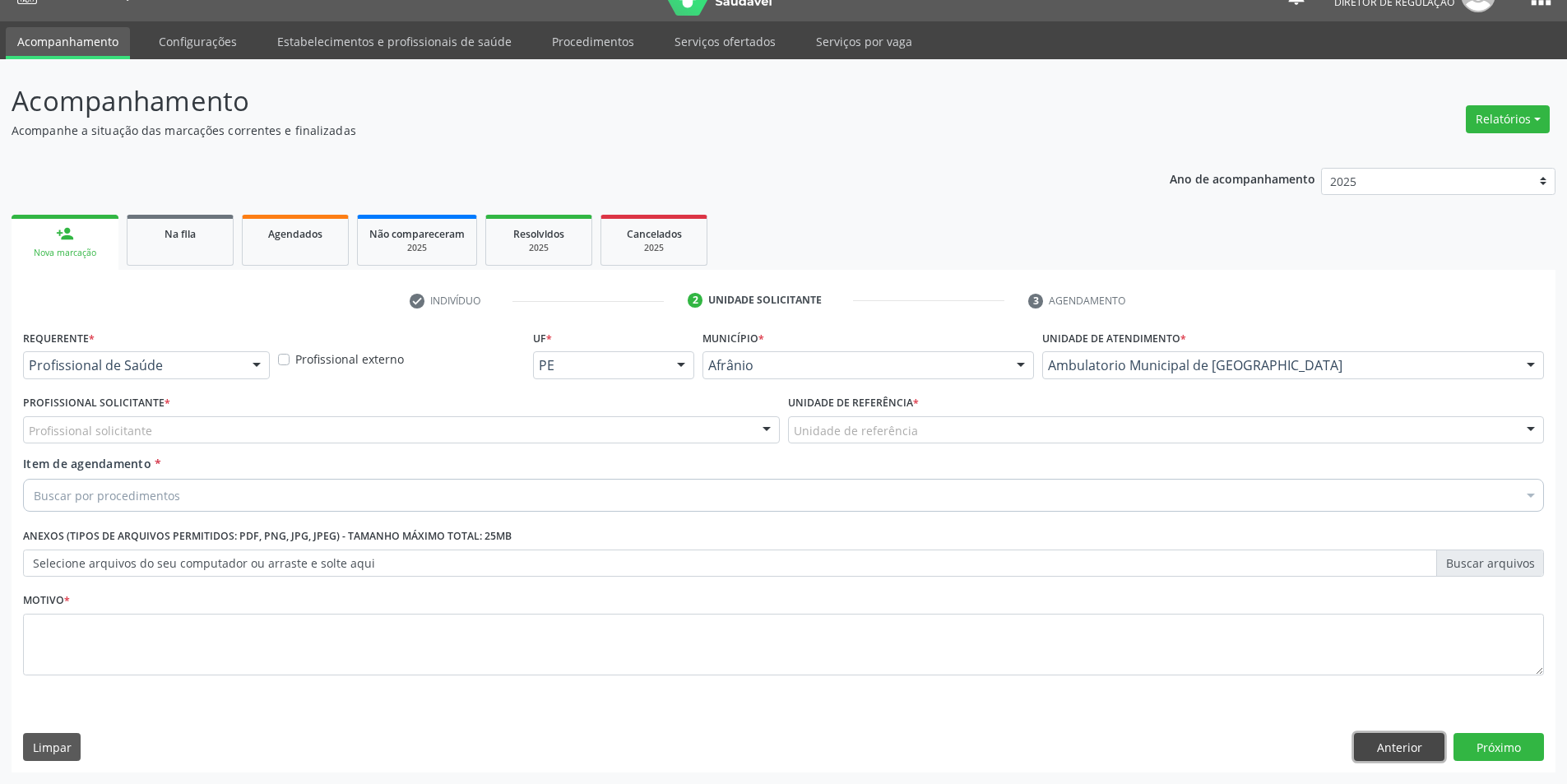
click at [1393, 737] on button "Anterior" at bounding box center [1400, 746] width 91 height 28
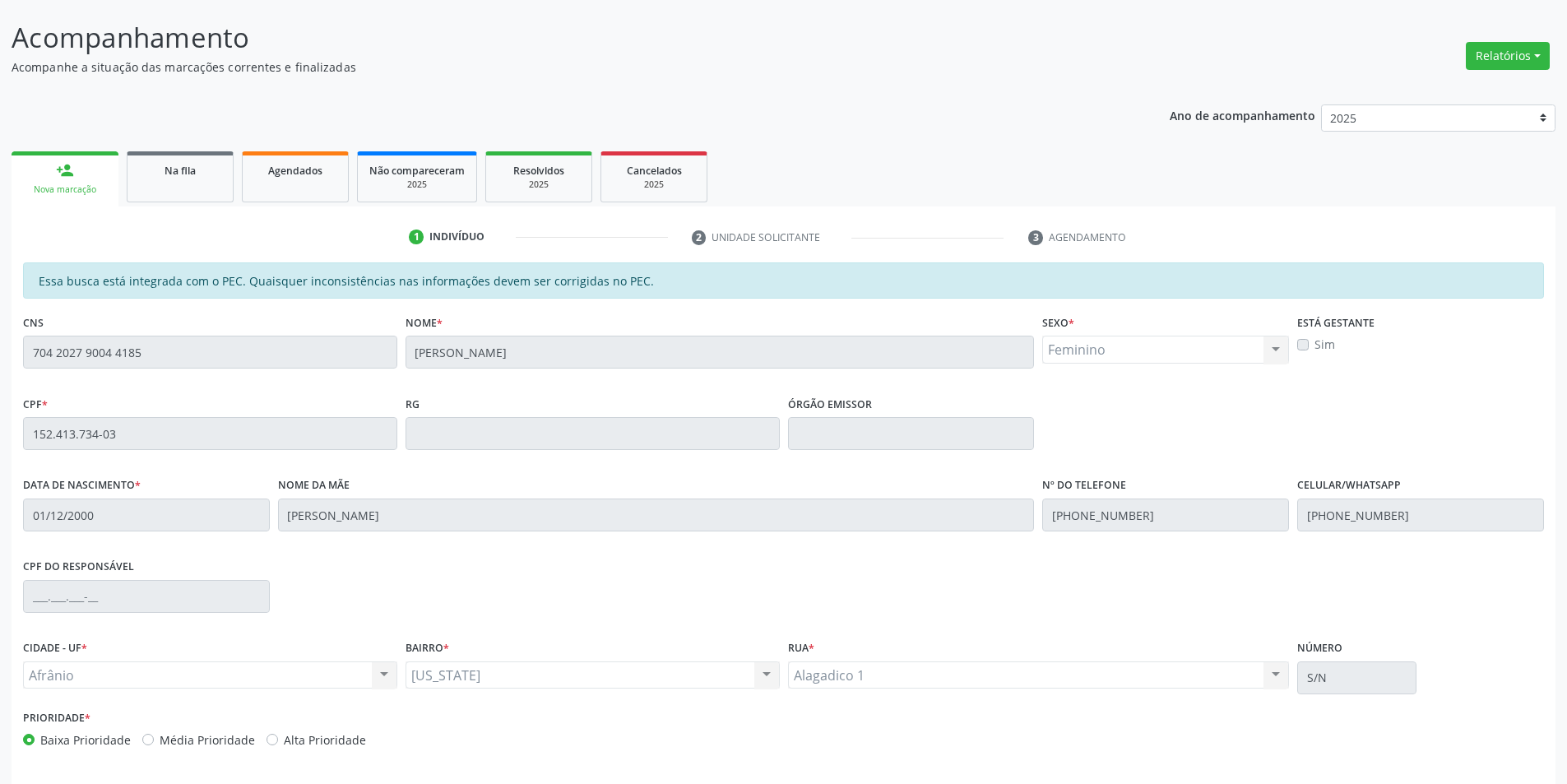
scroll to position [155, 0]
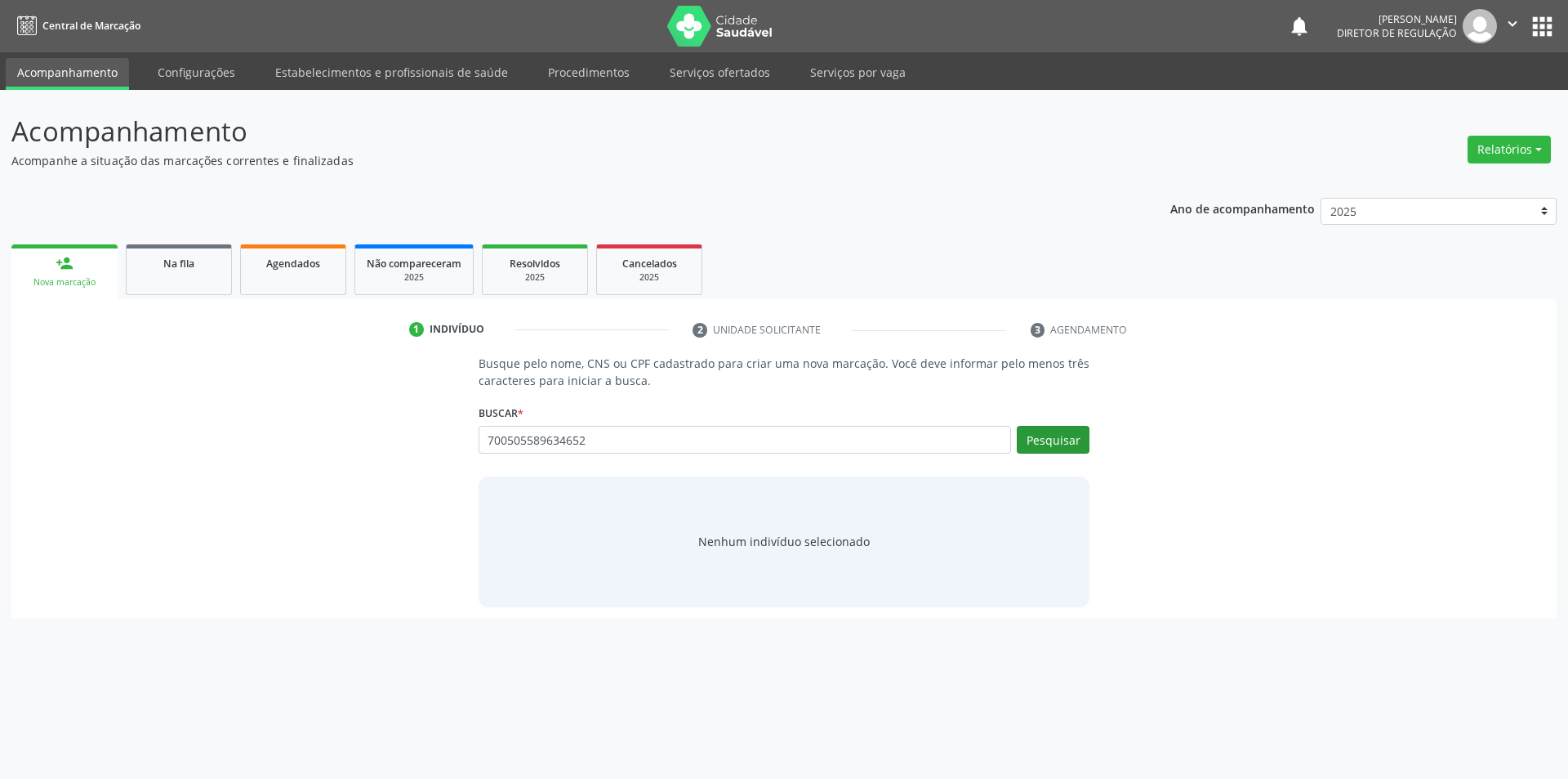
type input "700505589634652"
click at [1059, 438] on button "Pesquisar" at bounding box center [1053, 440] width 73 height 27
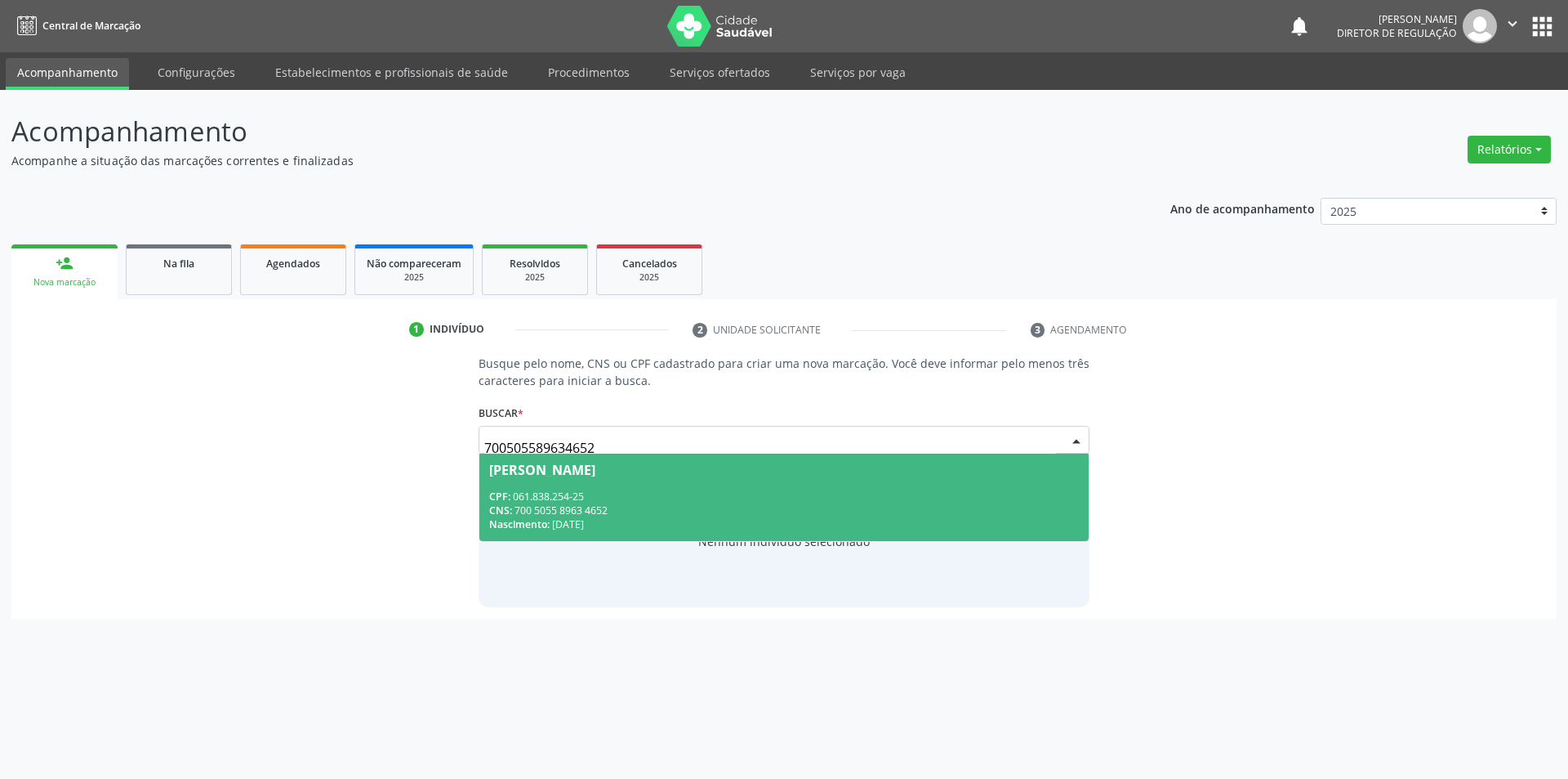
click at [530, 493] on div "CPF: 061.838.254-25" at bounding box center [784, 496] width 590 height 14
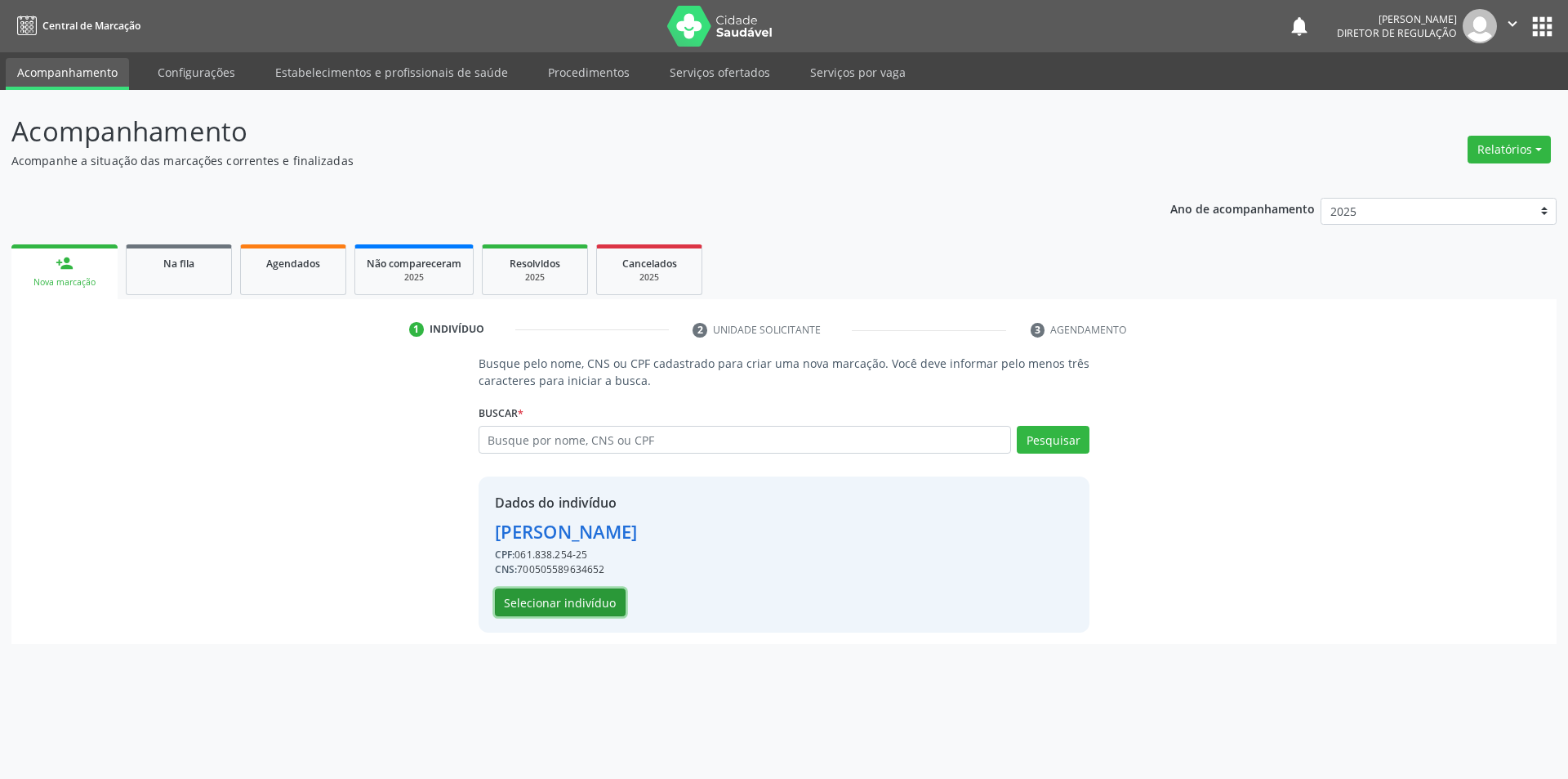
click at [544, 589] on button "Selecionar indivíduo" at bounding box center [560, 602] width 130 height 27
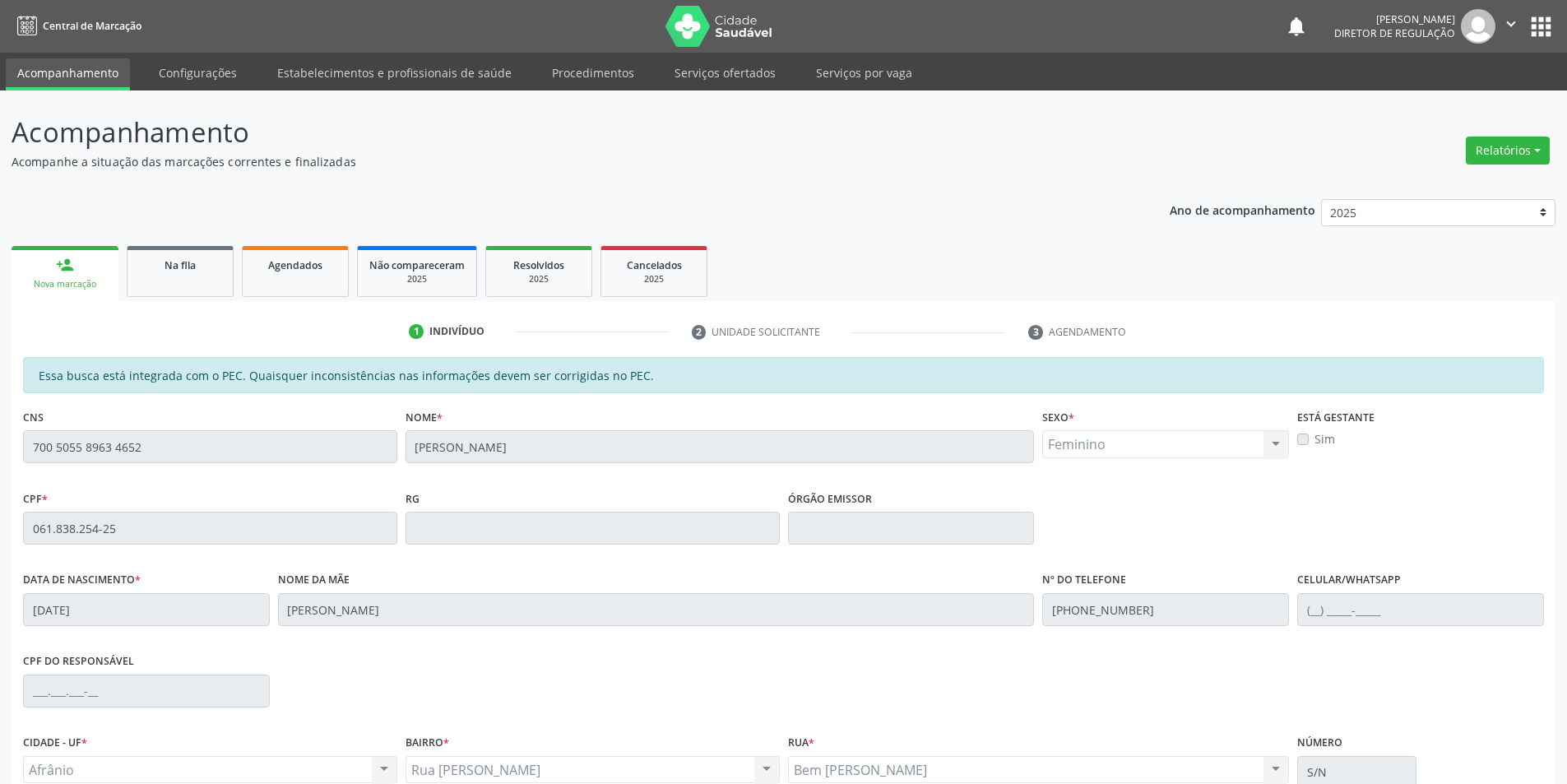
click at [0, 450] on div "Acompanhamento Acompanhe a situação das marcações correntes e finalizadas Relat…" at bounding box center [784, 514] width 1567 height 848
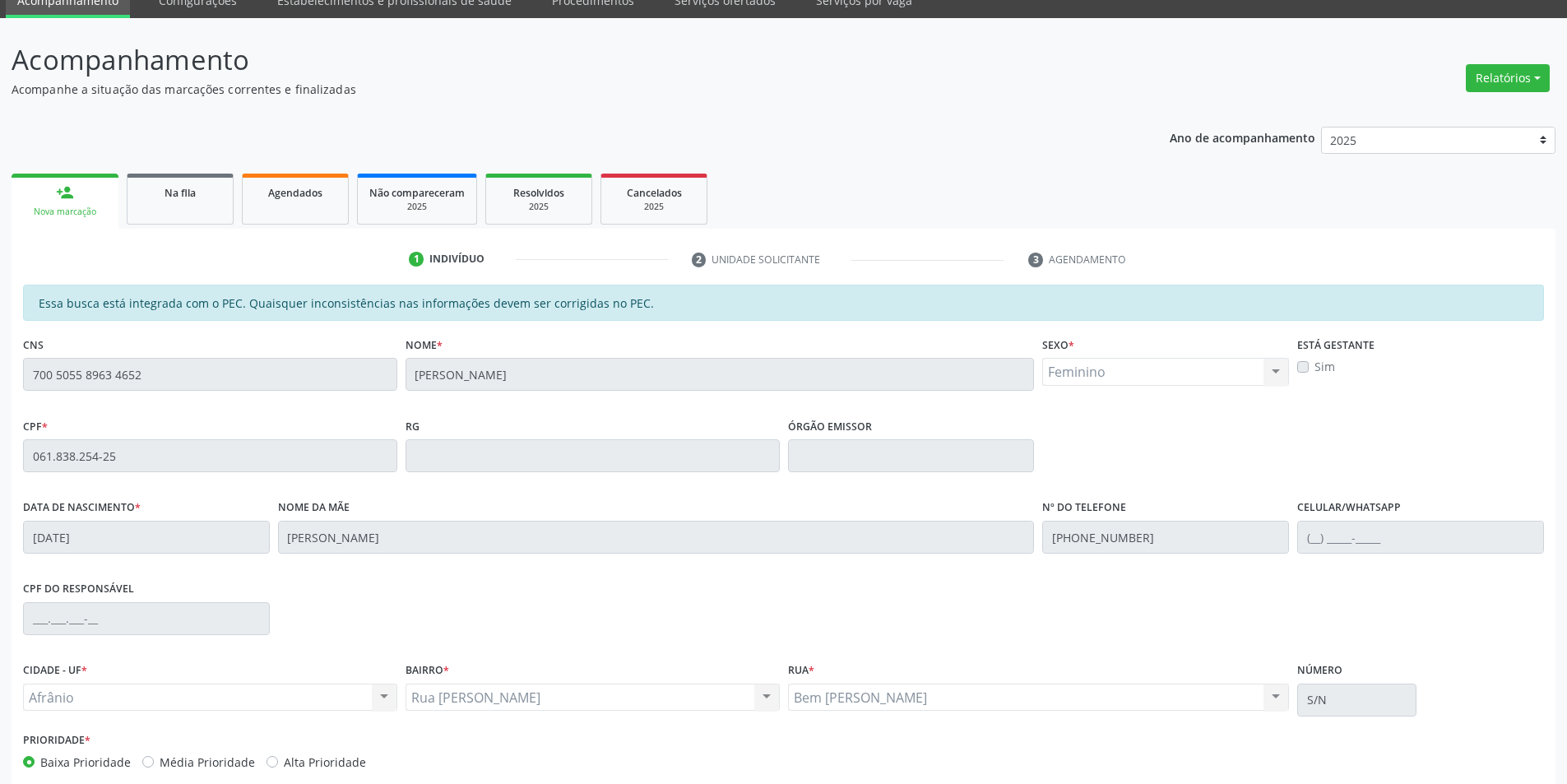
scroll to position [155, 0]
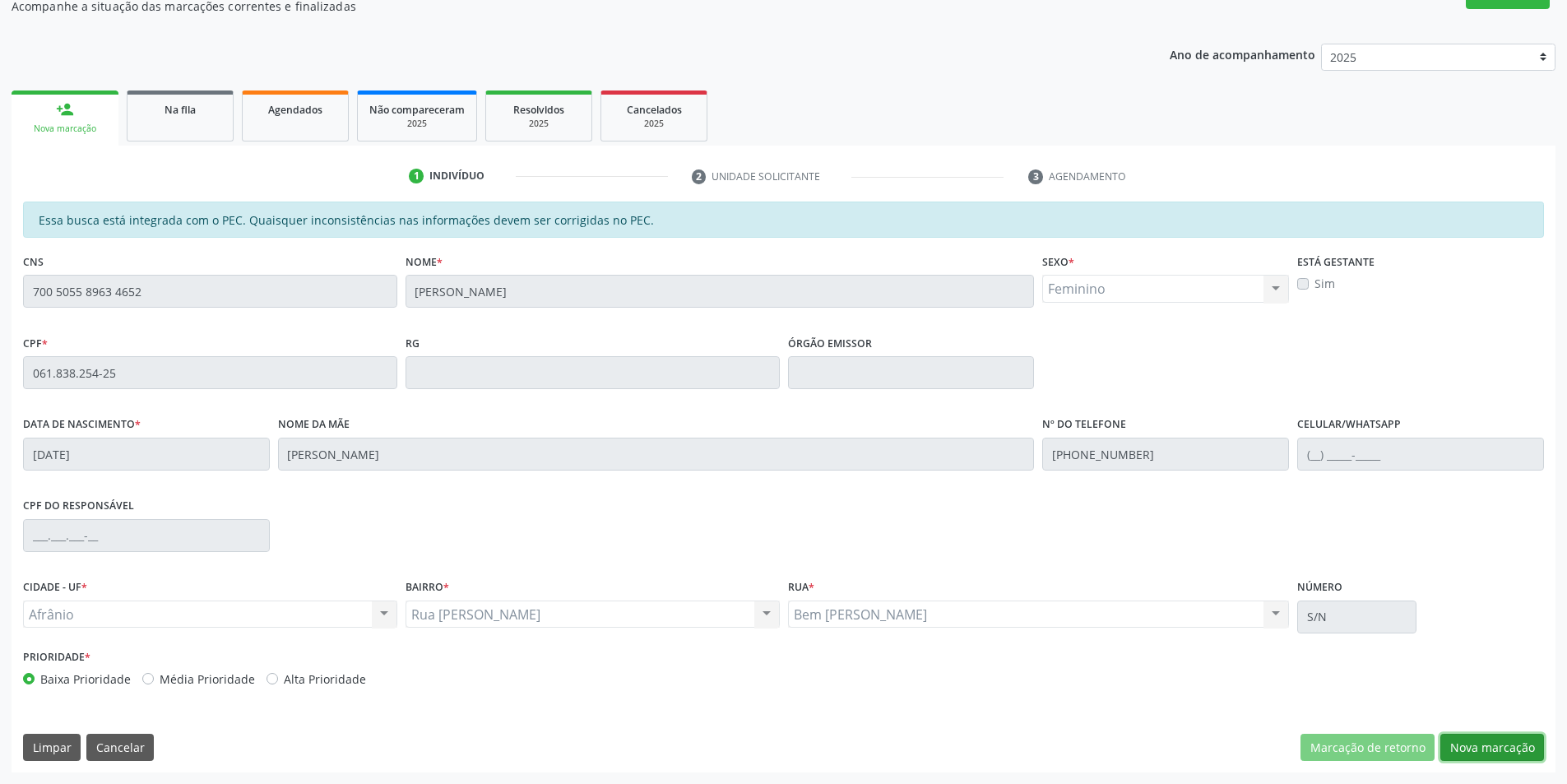
click at [1475, 740] on button "Nova marcação" at bounding box center [1492, 747] width 104 height 28
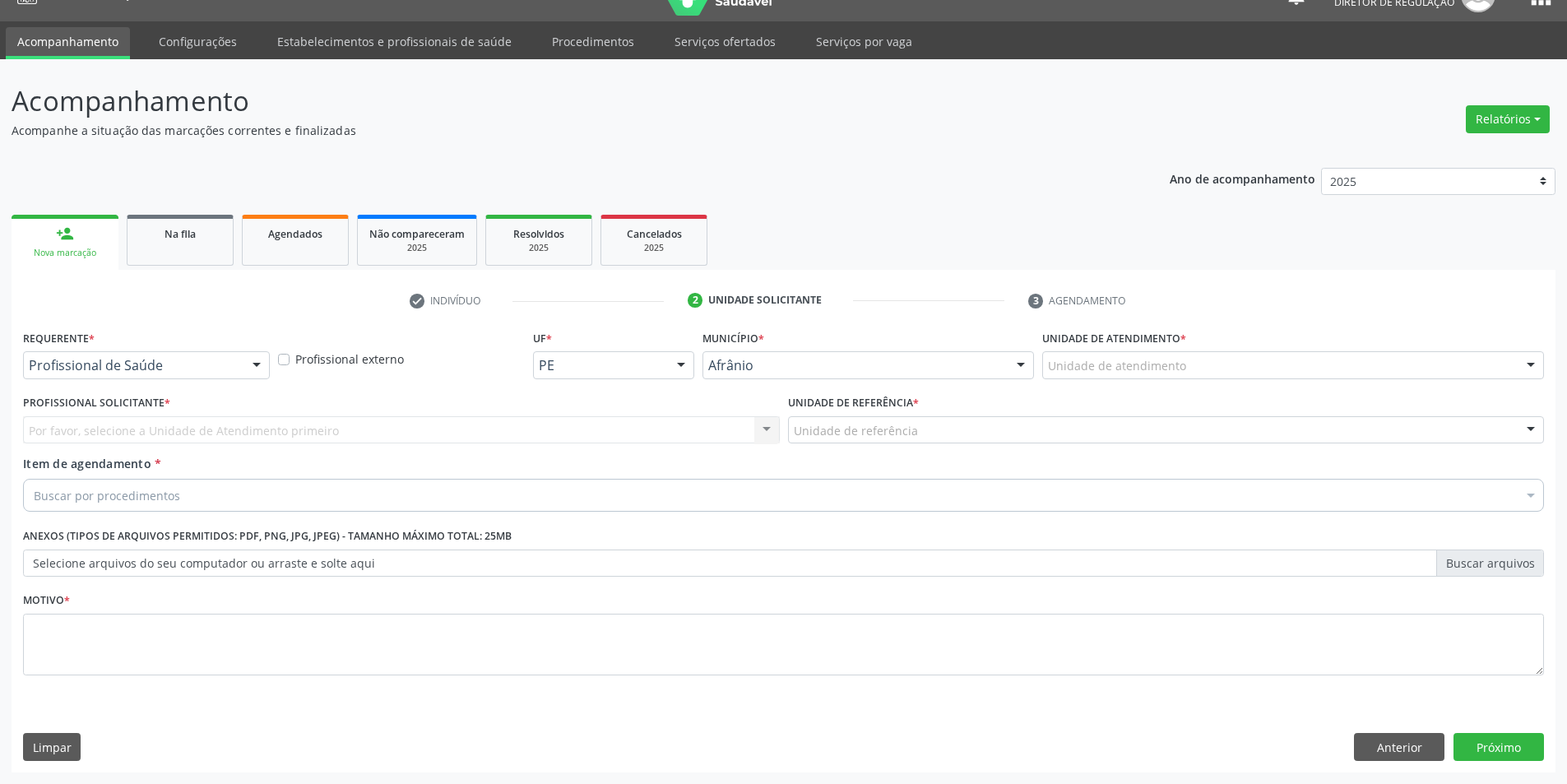
click at [1183, 380] on div "Unidade de atendimento * Unidade de atendimento Academia da Saude de Afranio Ac…" at bounding box center [1293, 357] width 510 height 64
click at [1185, 371] on div "Unidade de atendimento" at bounding box center [1293, 365] width 502 height 28
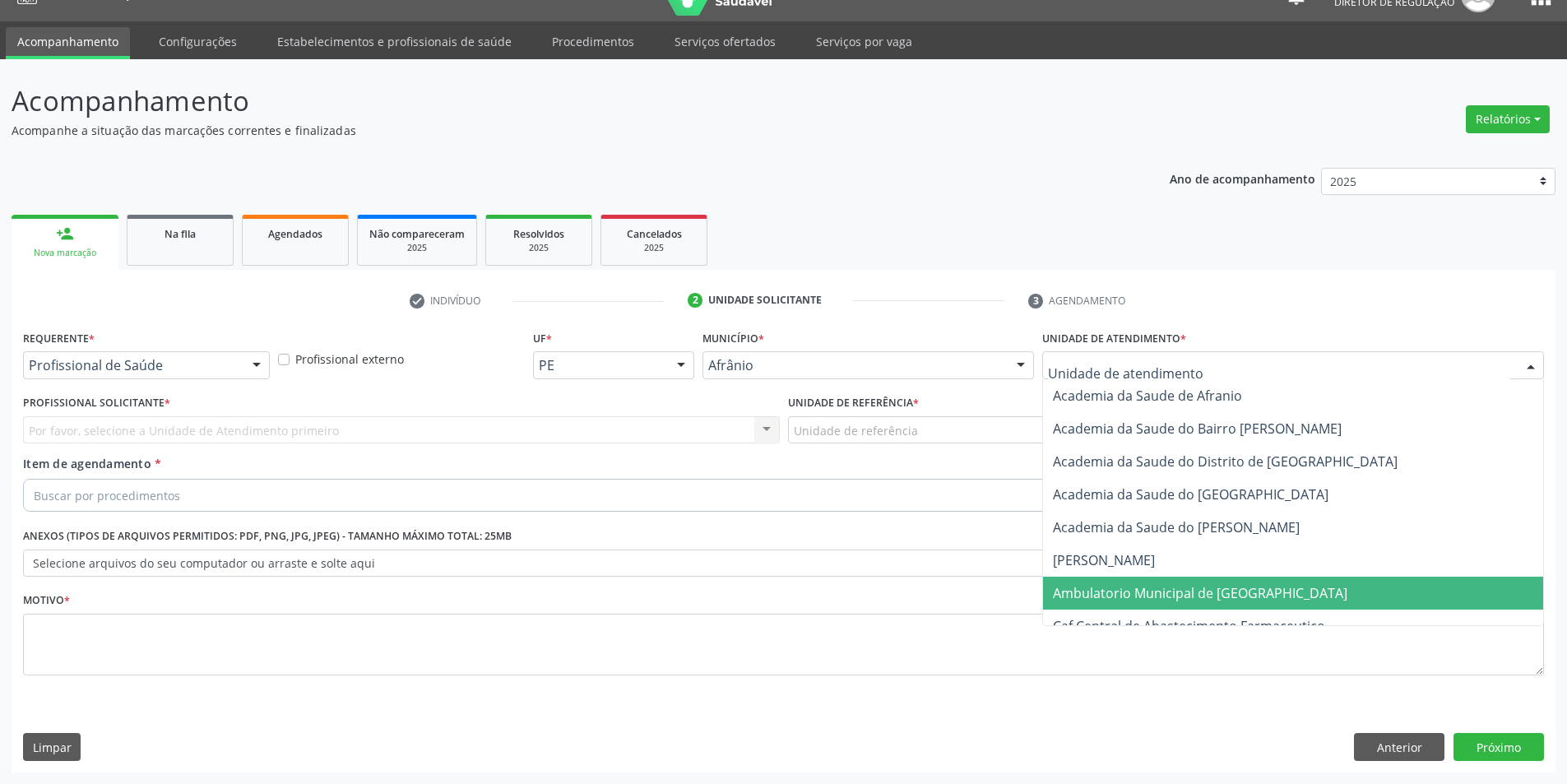
click at [1168, 582] on span "Ambulatorio Municipal de [GEOGRAPHIC_DATA]" at bounding box center [1293, 592] width 500 height 33
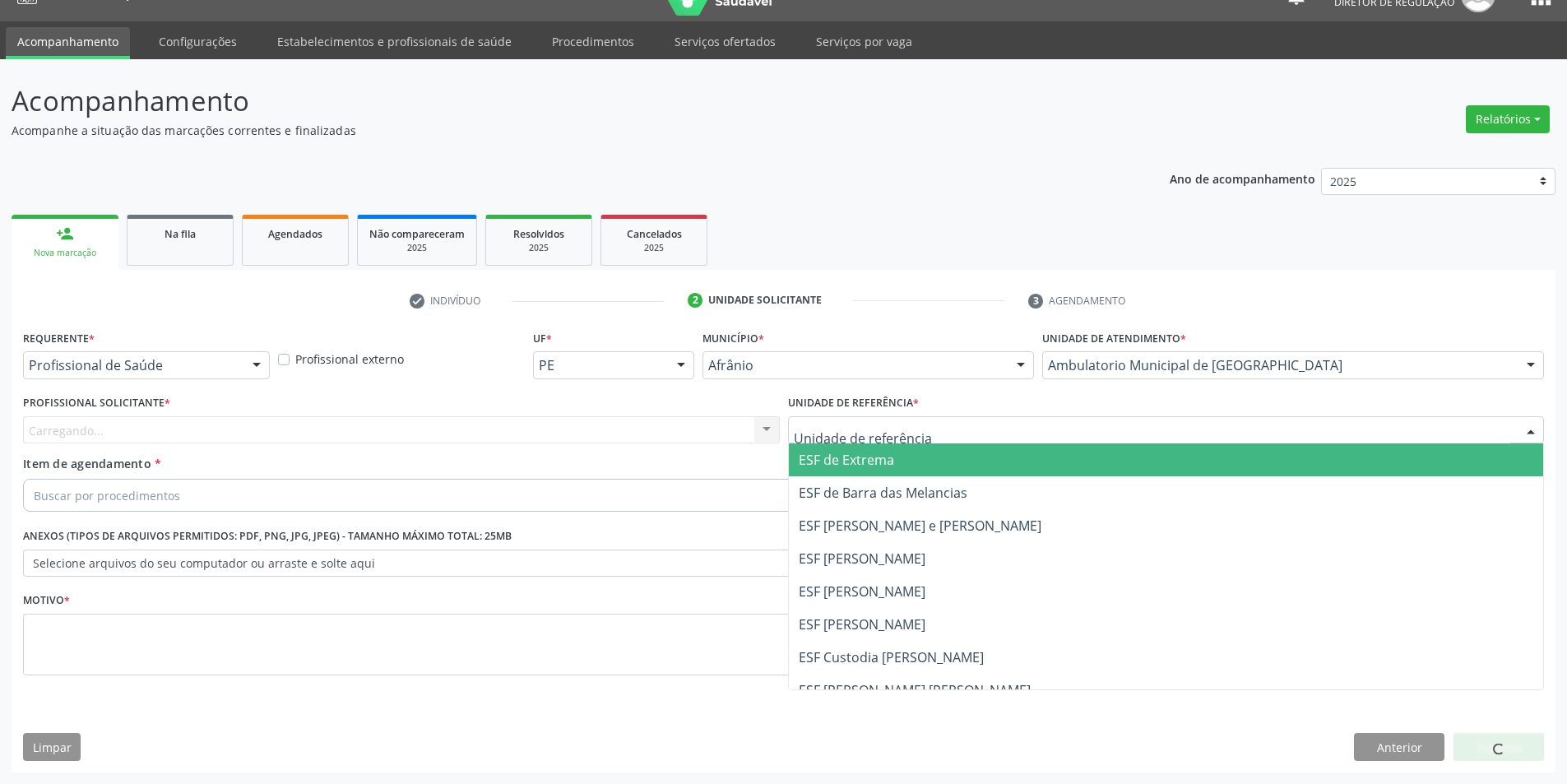
click at [940, 430] on div at bounding box center [1167, 430] width 757 height 28
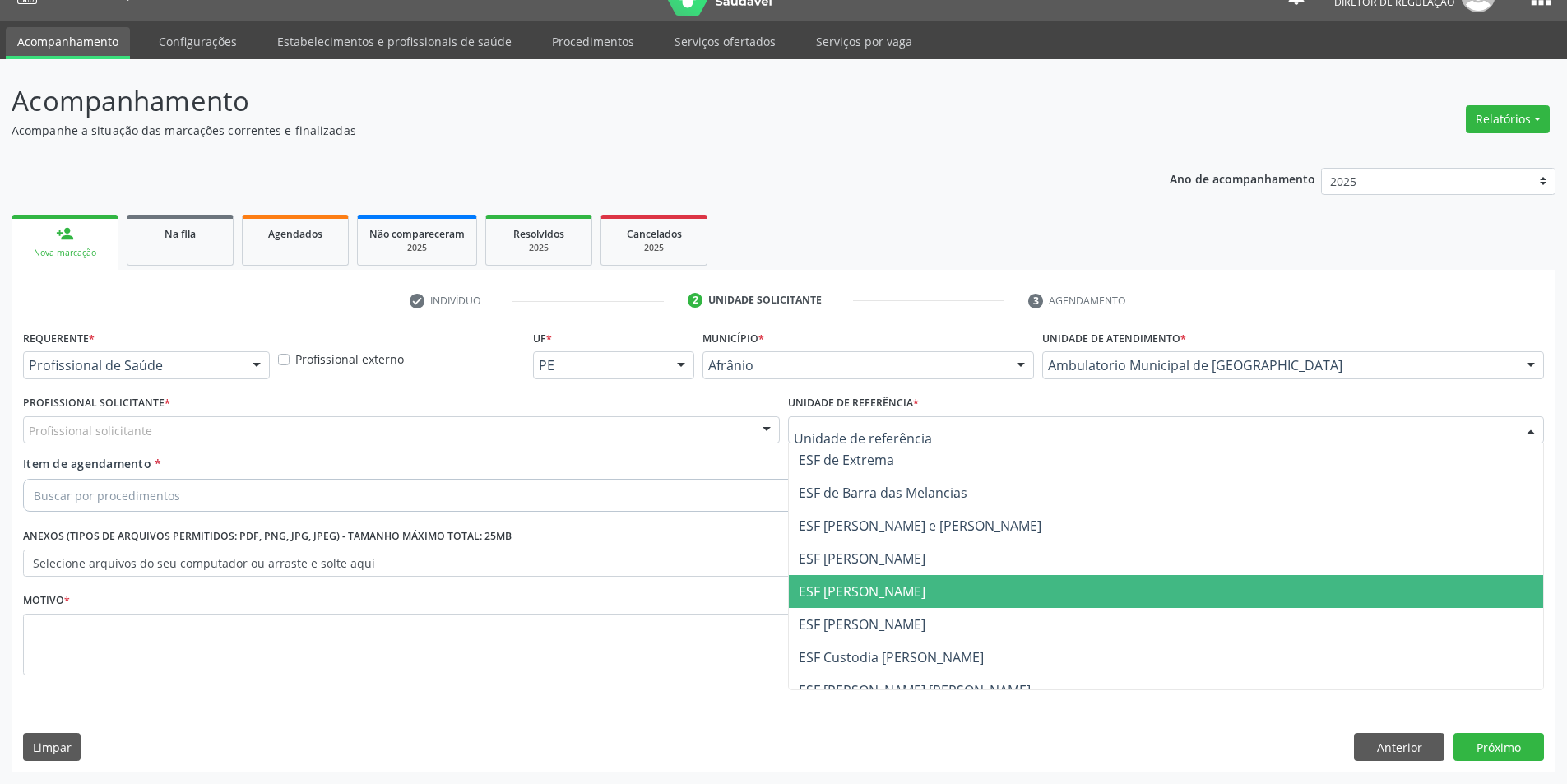
click at [868, 579] on span "ESF [PERSON_NAME]" at bounding box center [1167, 590] width 755 height 33
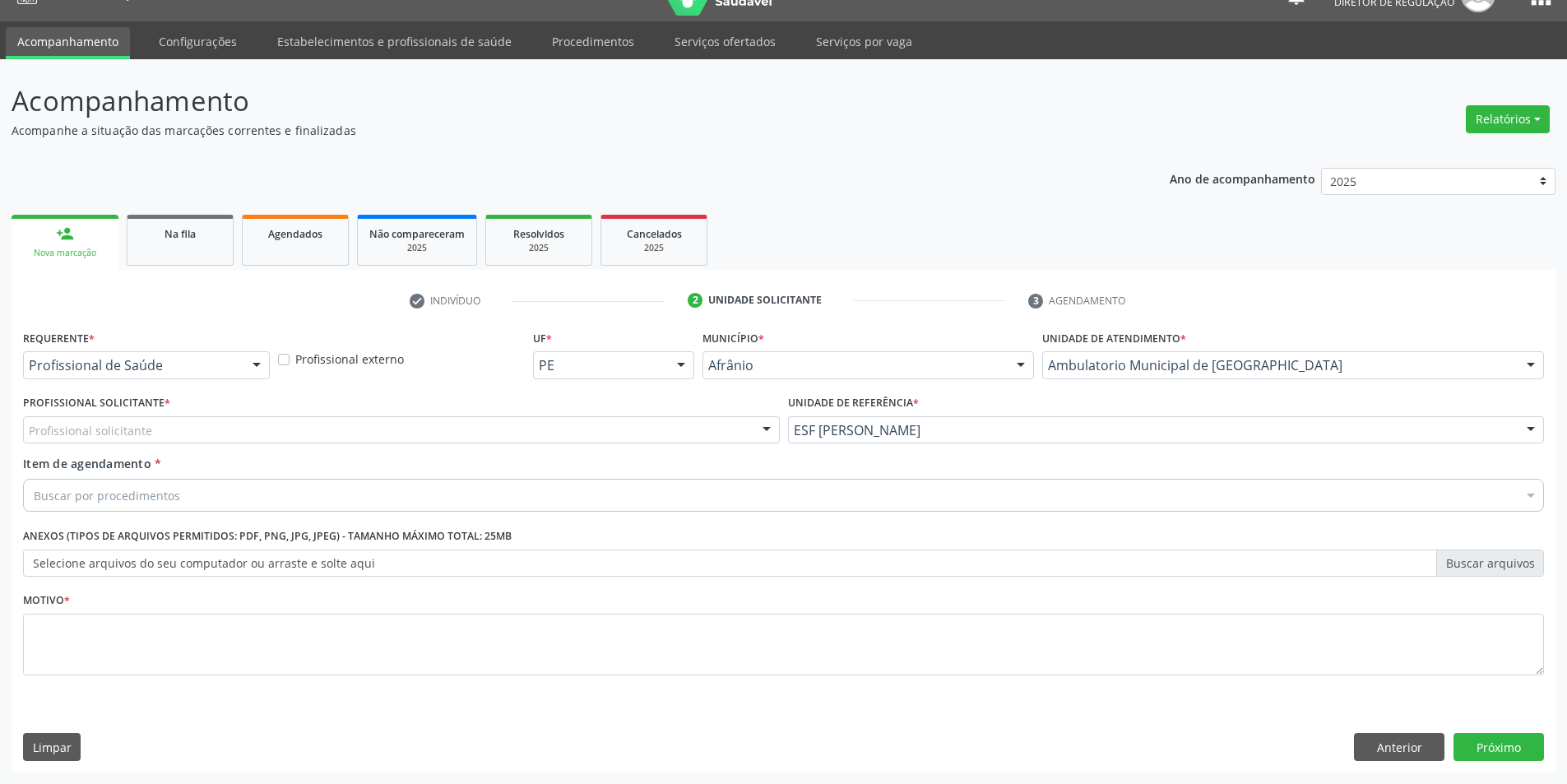
click at [529, 430] on div "Profissional solicitante" at bounding box center [401, 430] width 757 height 28
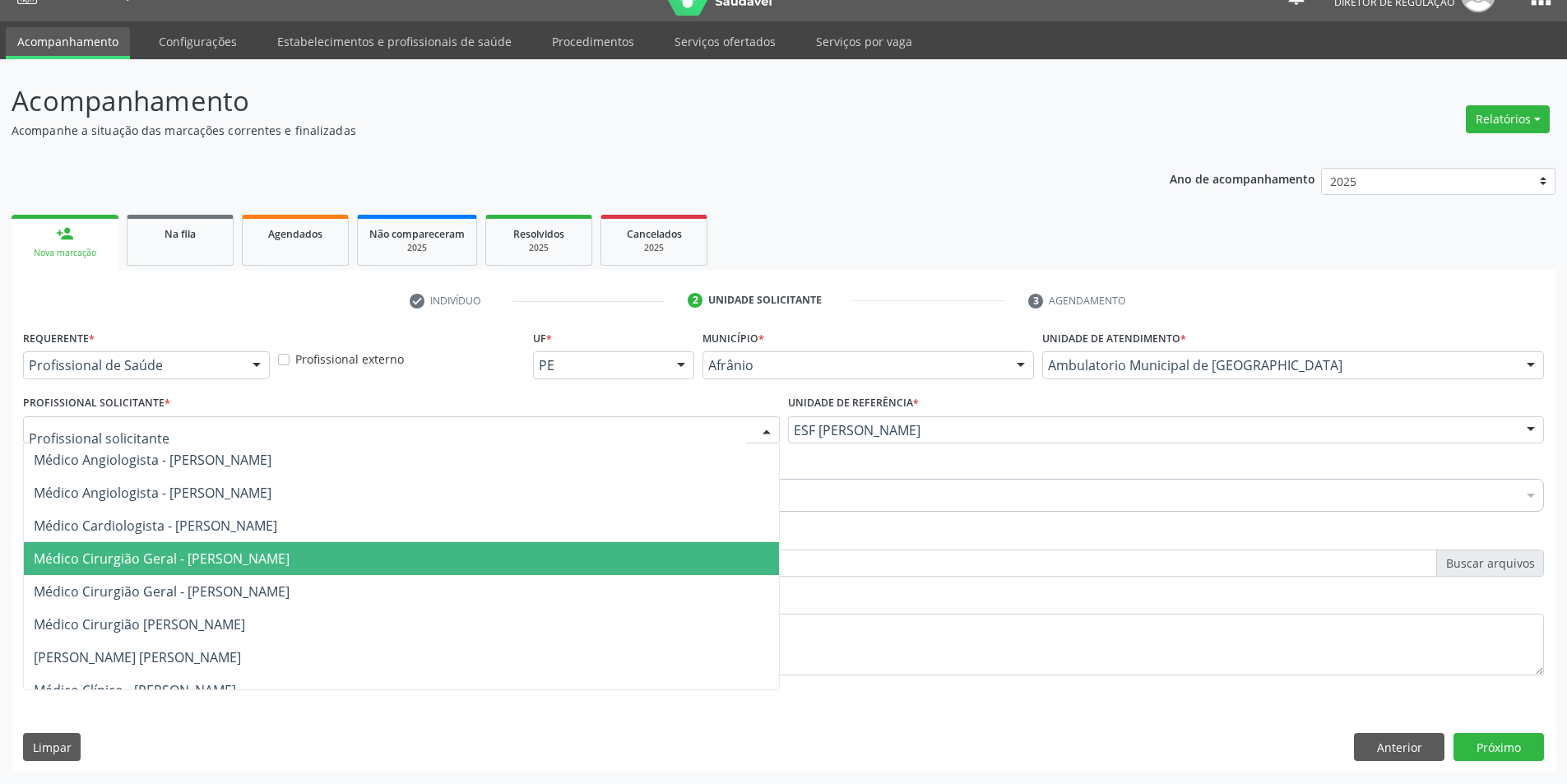
click at [289, 549] on span "Médico Cirurgião Geral - [PERSON_NAME]" at bounding box center [161, 558] width 256 height 18
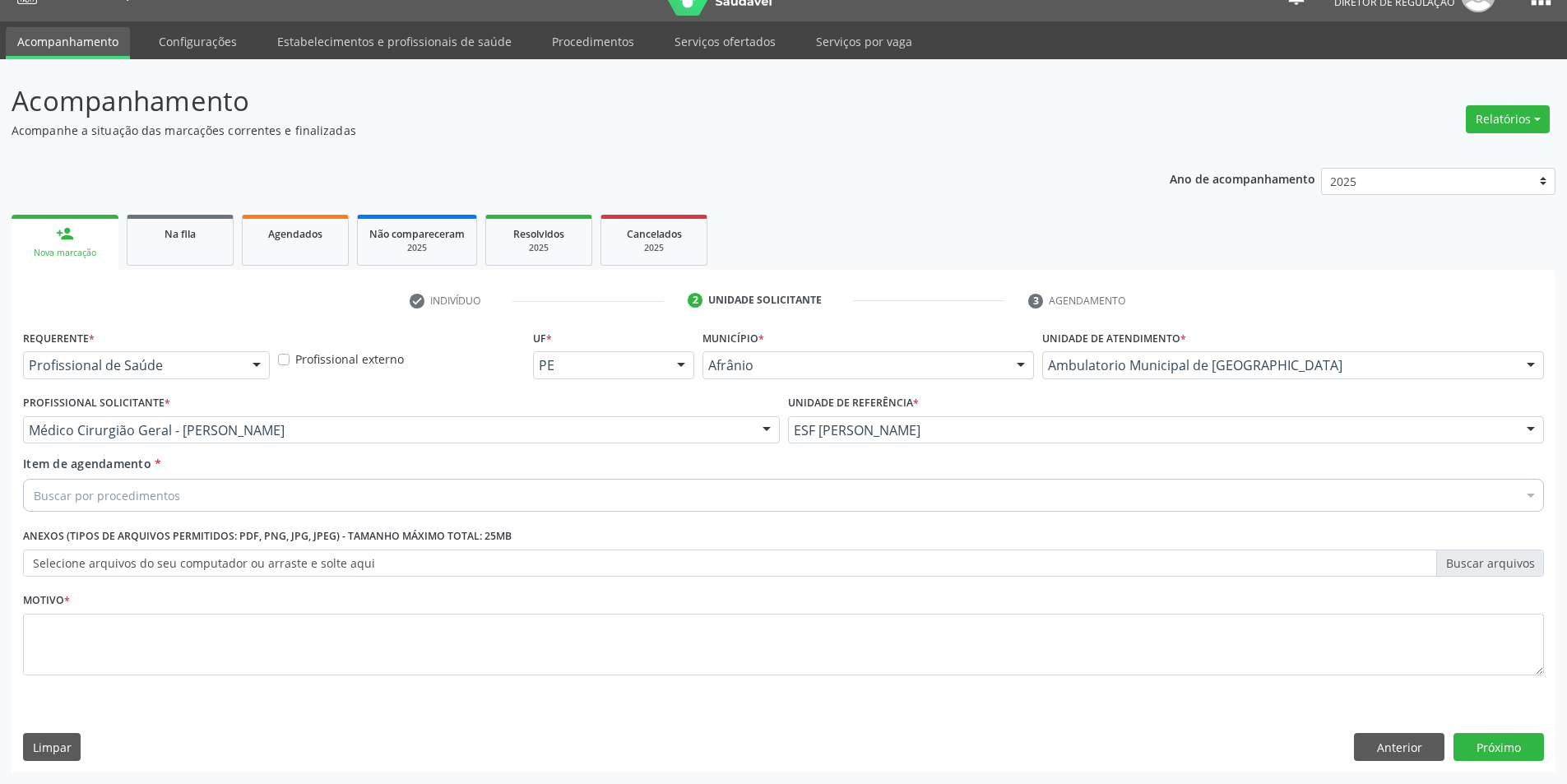
click at [322, 506] on div "Buscar por procedimentos" at bounding box center [784, 495] width 1522 height 33
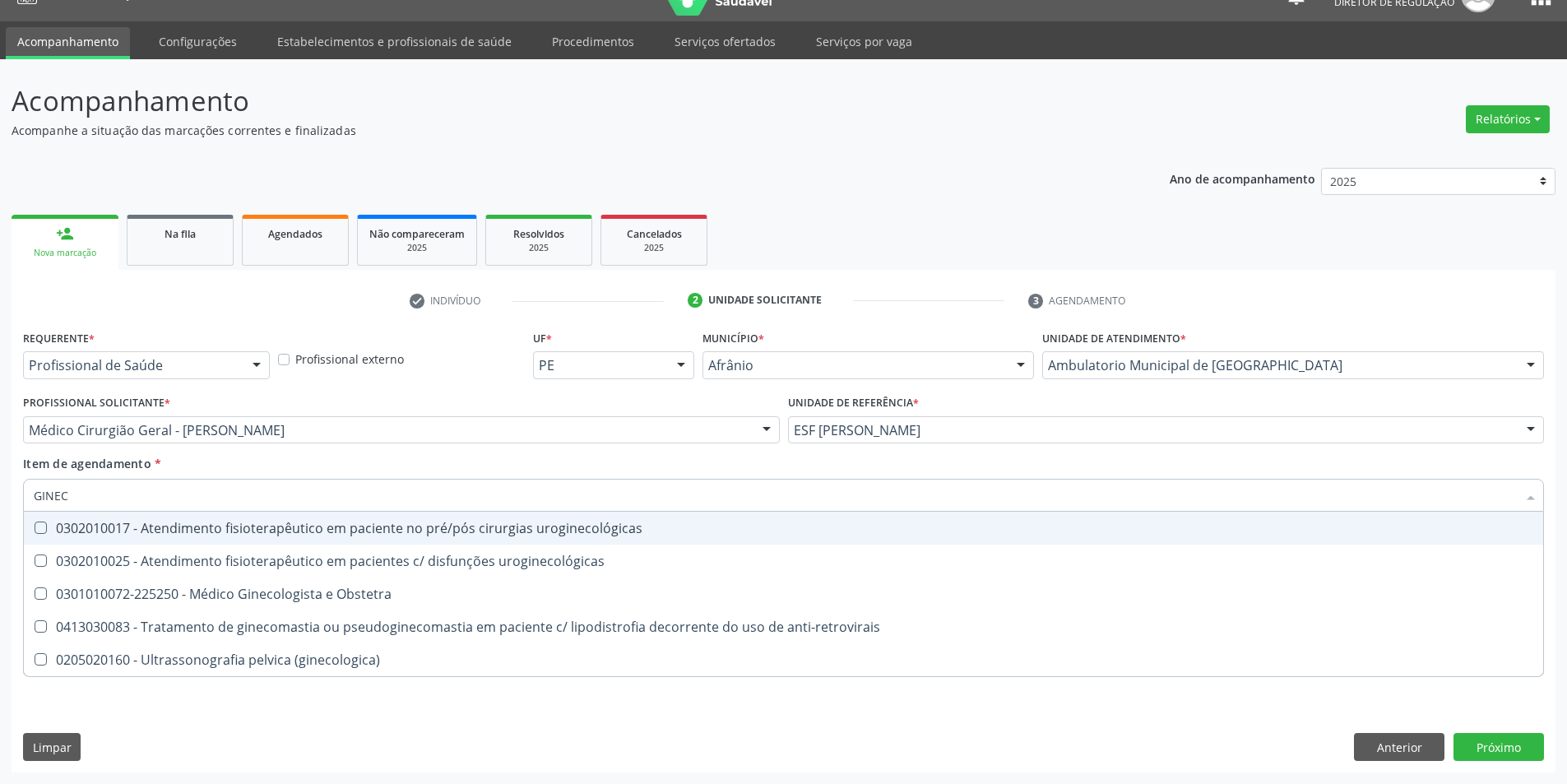
drag, startPoint x: 156, startPoint y: 500, endPoint x: 0, endPoint y: 500, distance: 156.0
click at [0, 500] on div "Acompanhamento Acompanhe a situação das marcações correntes e finalizadas Relat…" at bounding box center [784, 422] width 1567 height 725
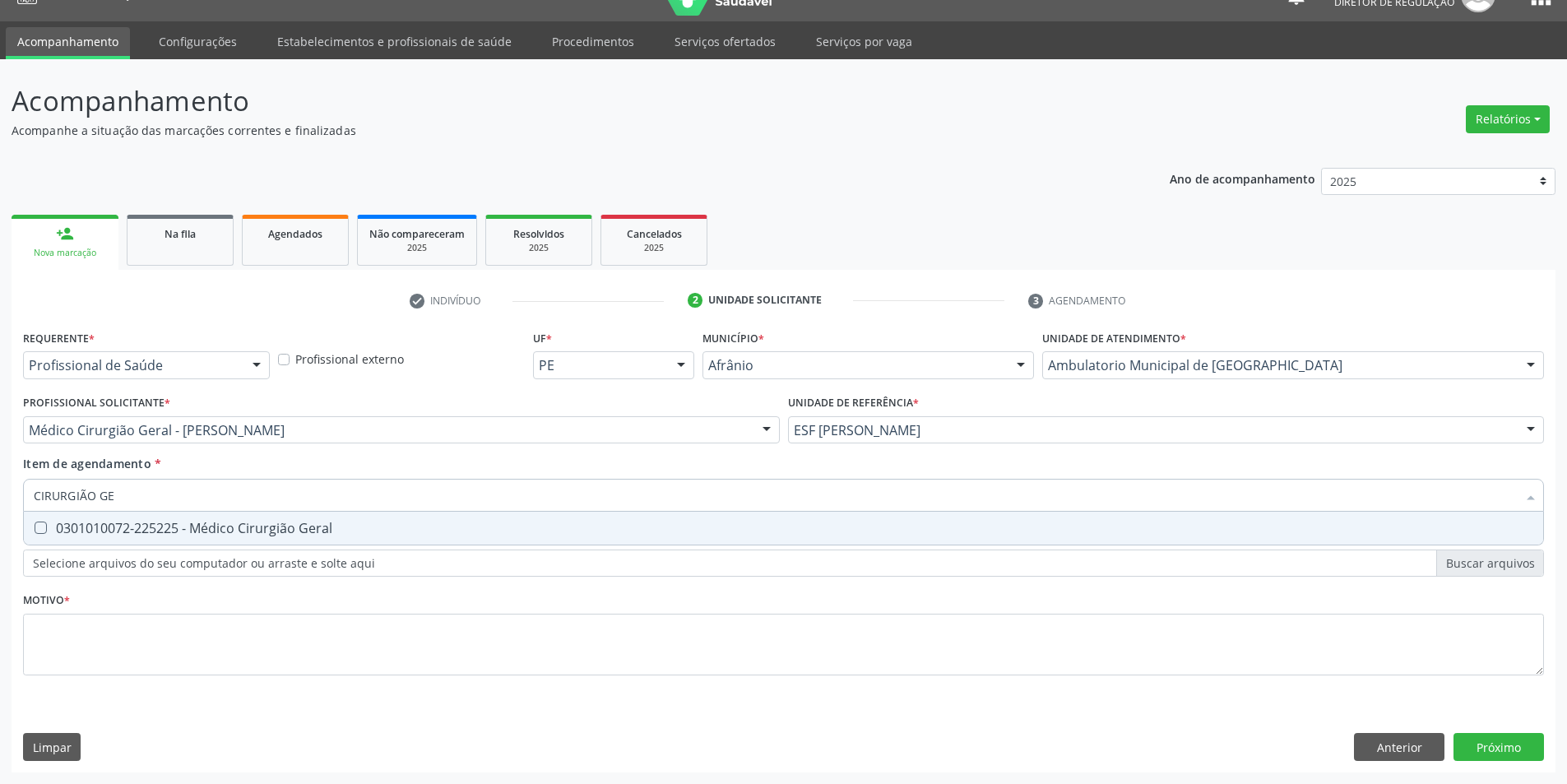
type input "CIRURGIÃO GER"
click at [241, 522] on div "0301010072-225225 - Médico Cirurgião Geral" at bounding box center [784, 527] width 1500 height 13
checkbox Geral "true"
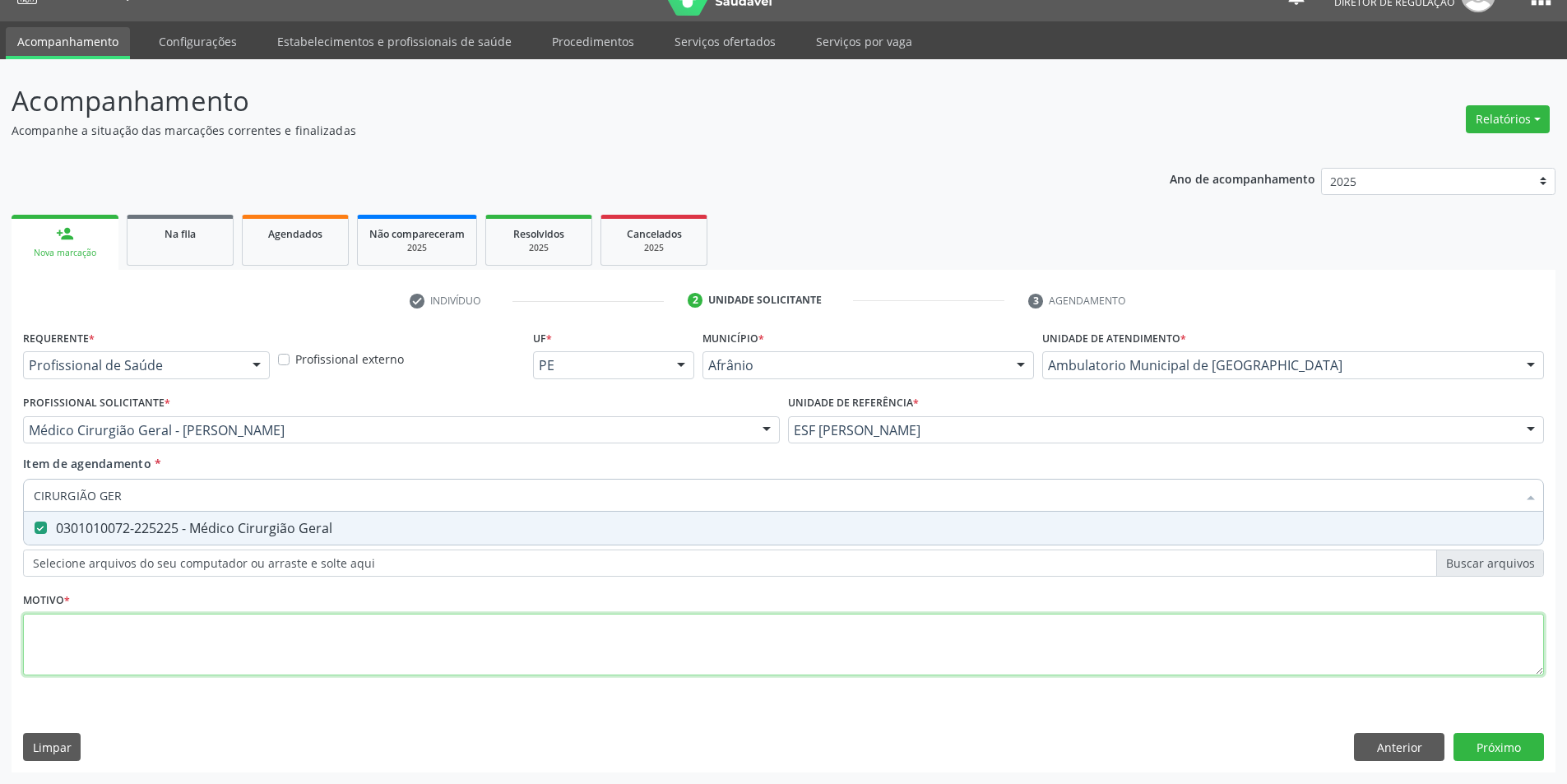
click at [216, 626] on div "Requerente * Profissional de Saúde Profissional de Saúde Paciente Nenhum result…" at bounding box center [784, 511] width 1522 height 372
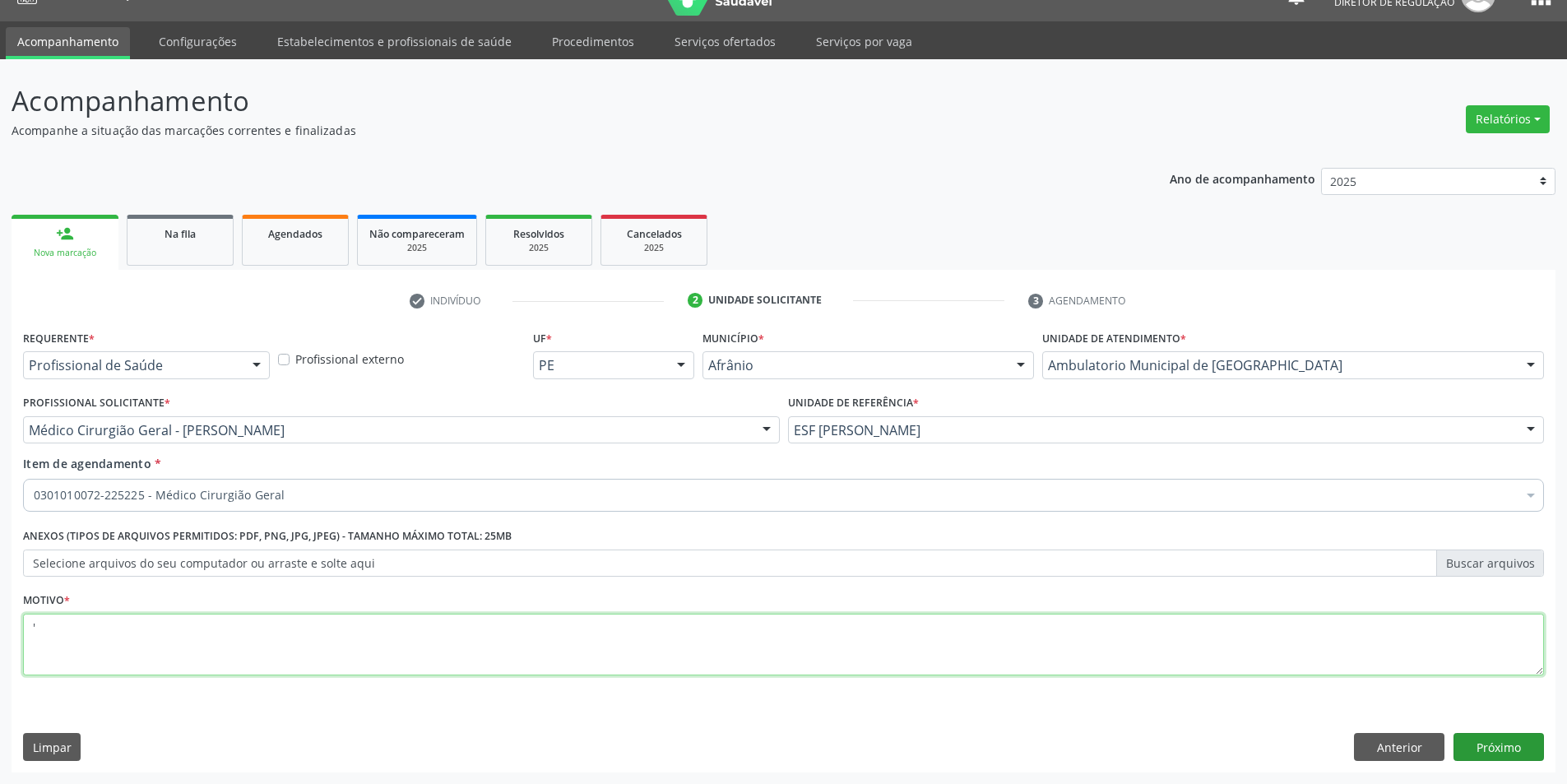
type textarea "'"
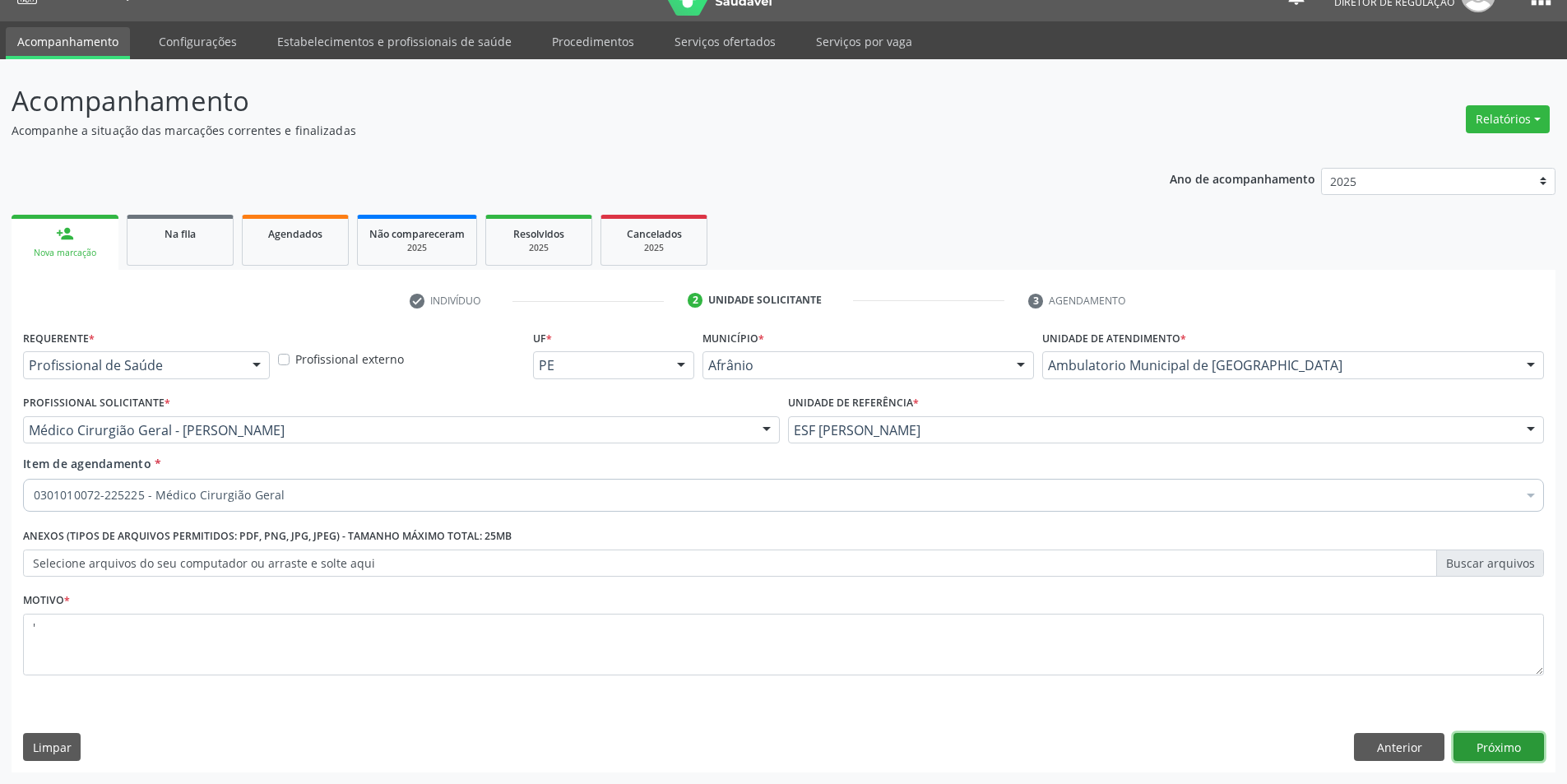
click at [1524, 745] on button "Próximo" at bounding box center [1499, 746] width 91 height 28
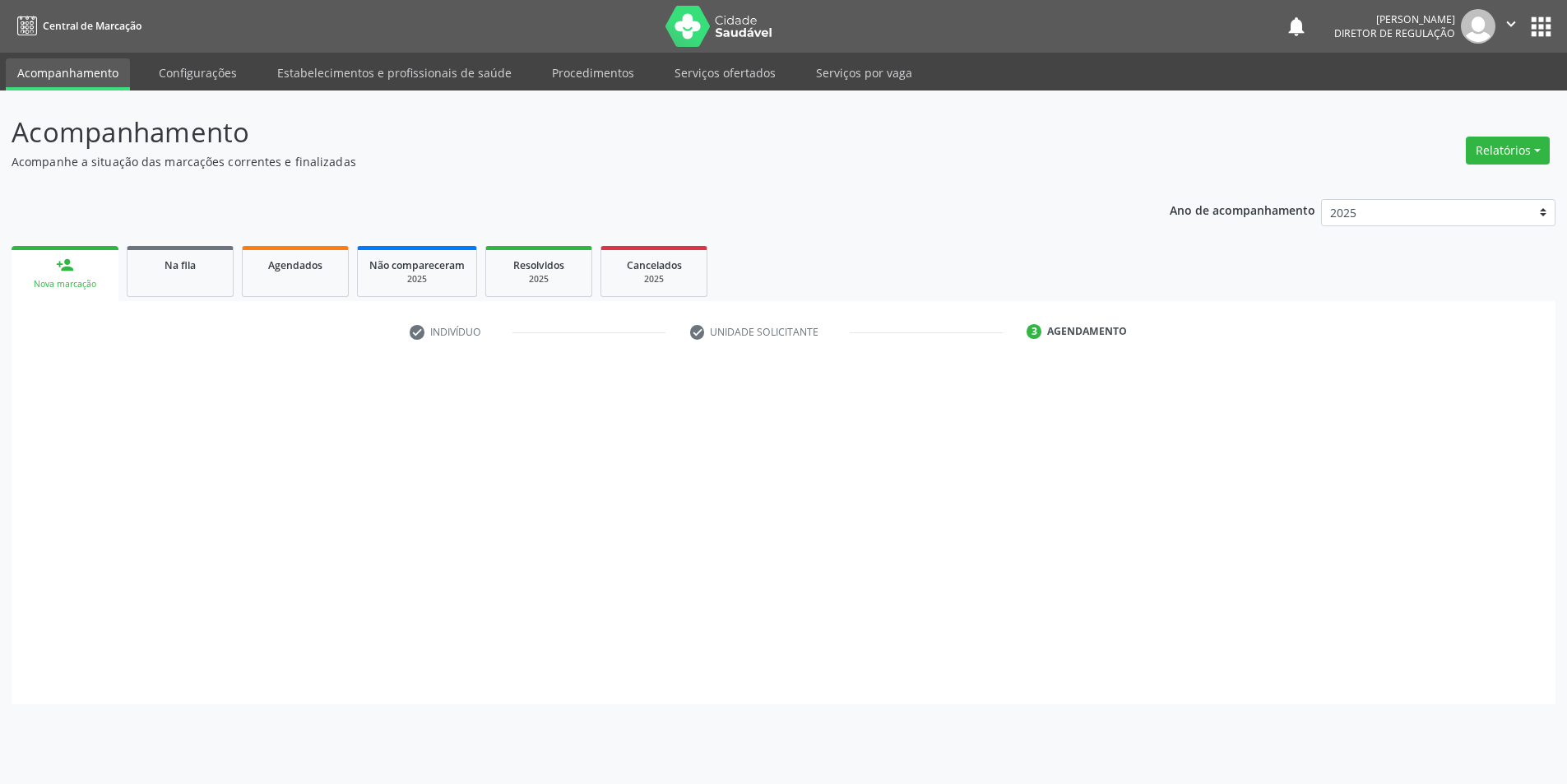
scroll to position [0, 0]
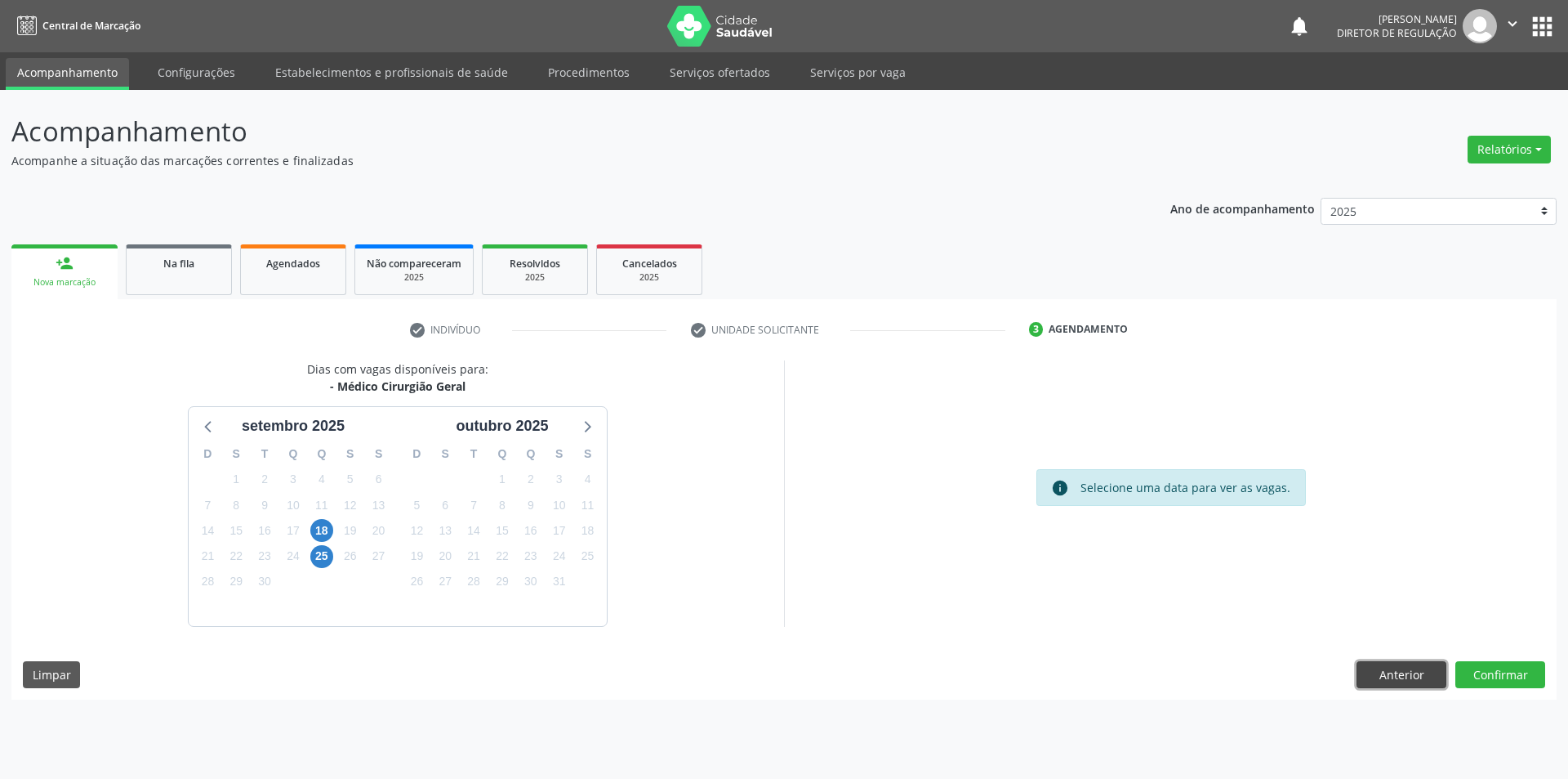
click at [1390, 667] on button "Anterior" at bounding box center [1401, 675] width 90 height 27
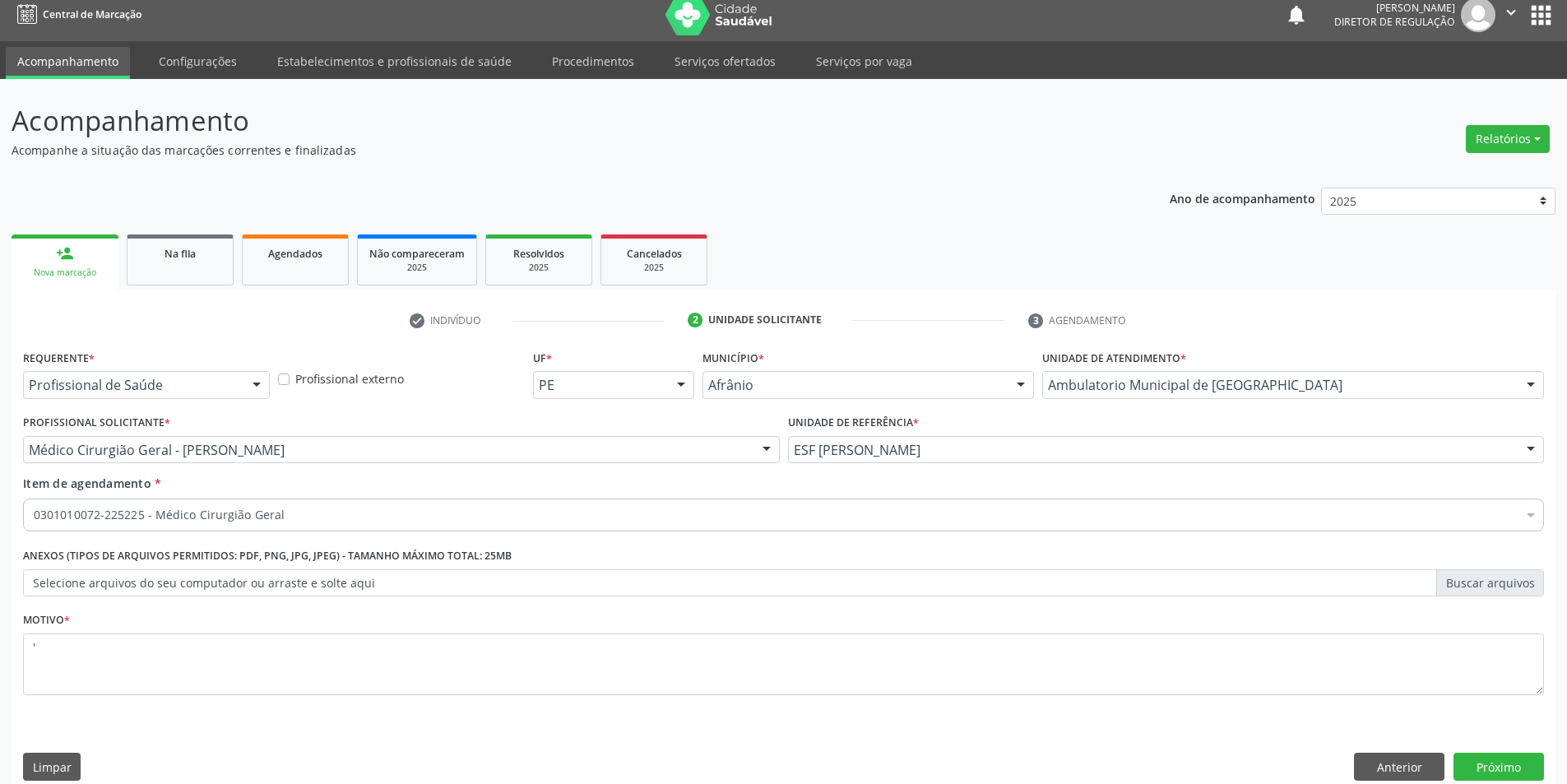
scroll to position [32, 0]
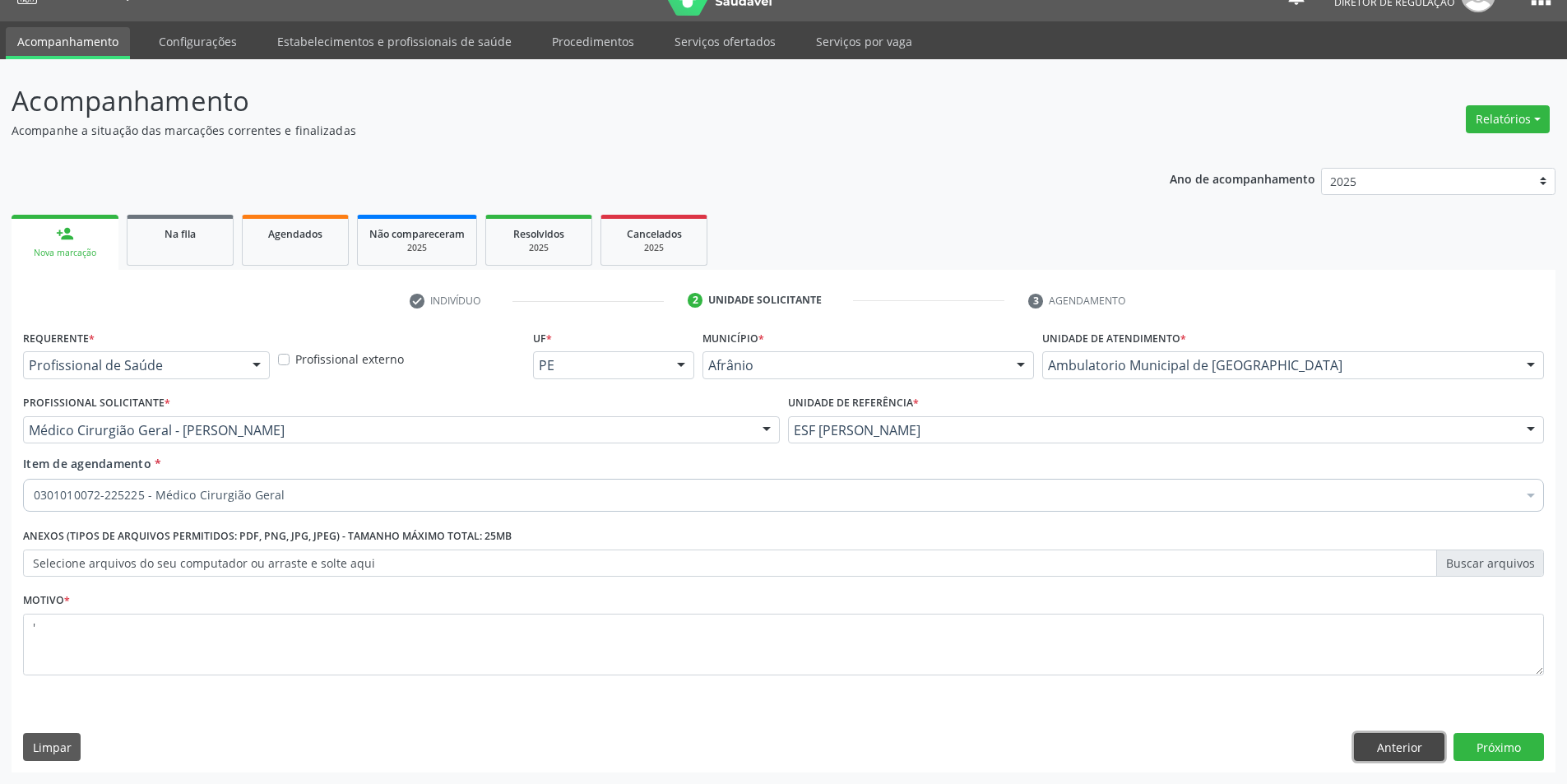
click at [1389, 745] on button "Anterior" at bounding box center [1400, 746] width 91 height 28
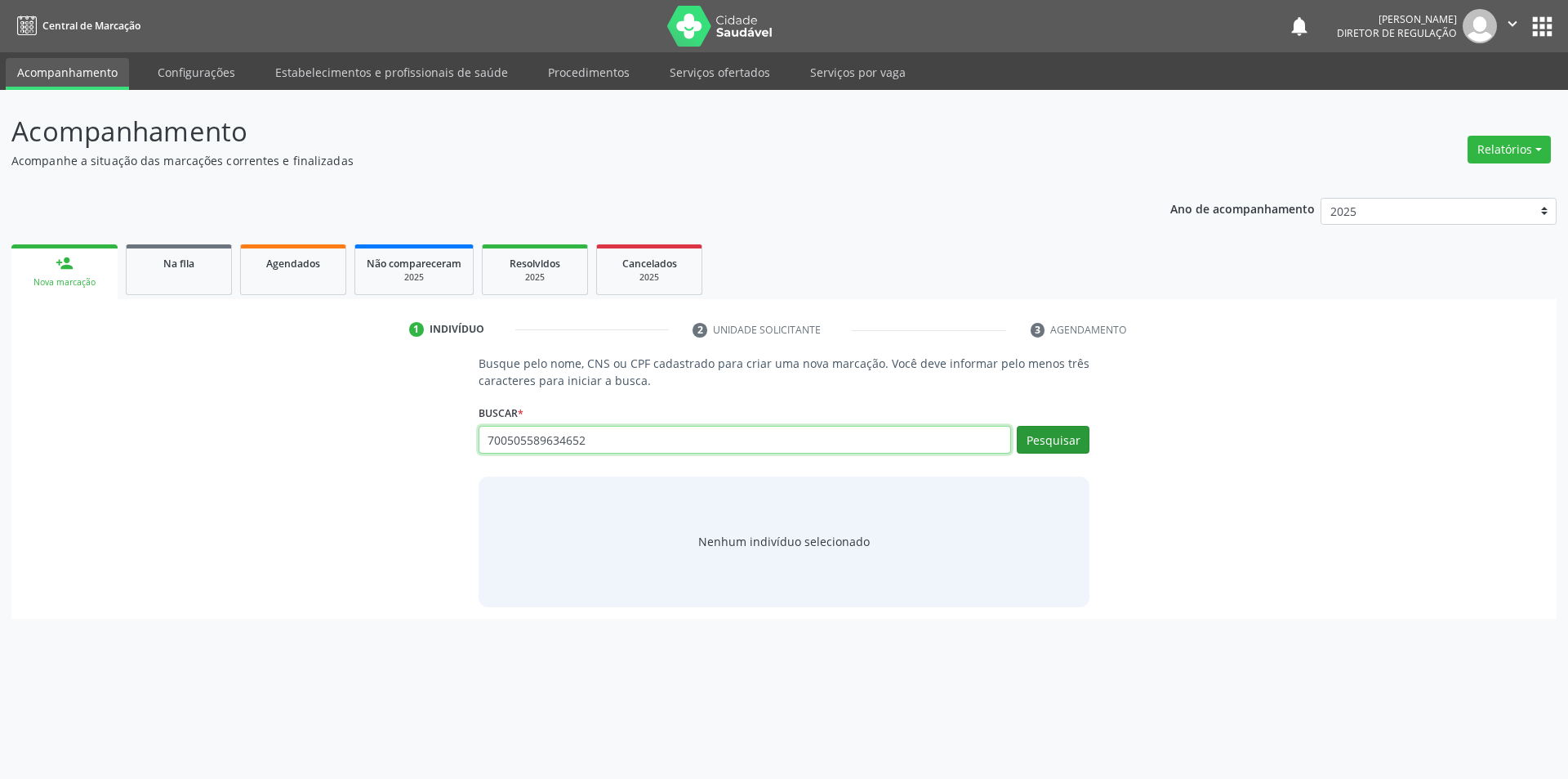
type input "700505589634652"
click at [1058, 446] on button "Pesquisar" at bounding box center [1053, 440] width 73 height 27
type input "700505589634652"
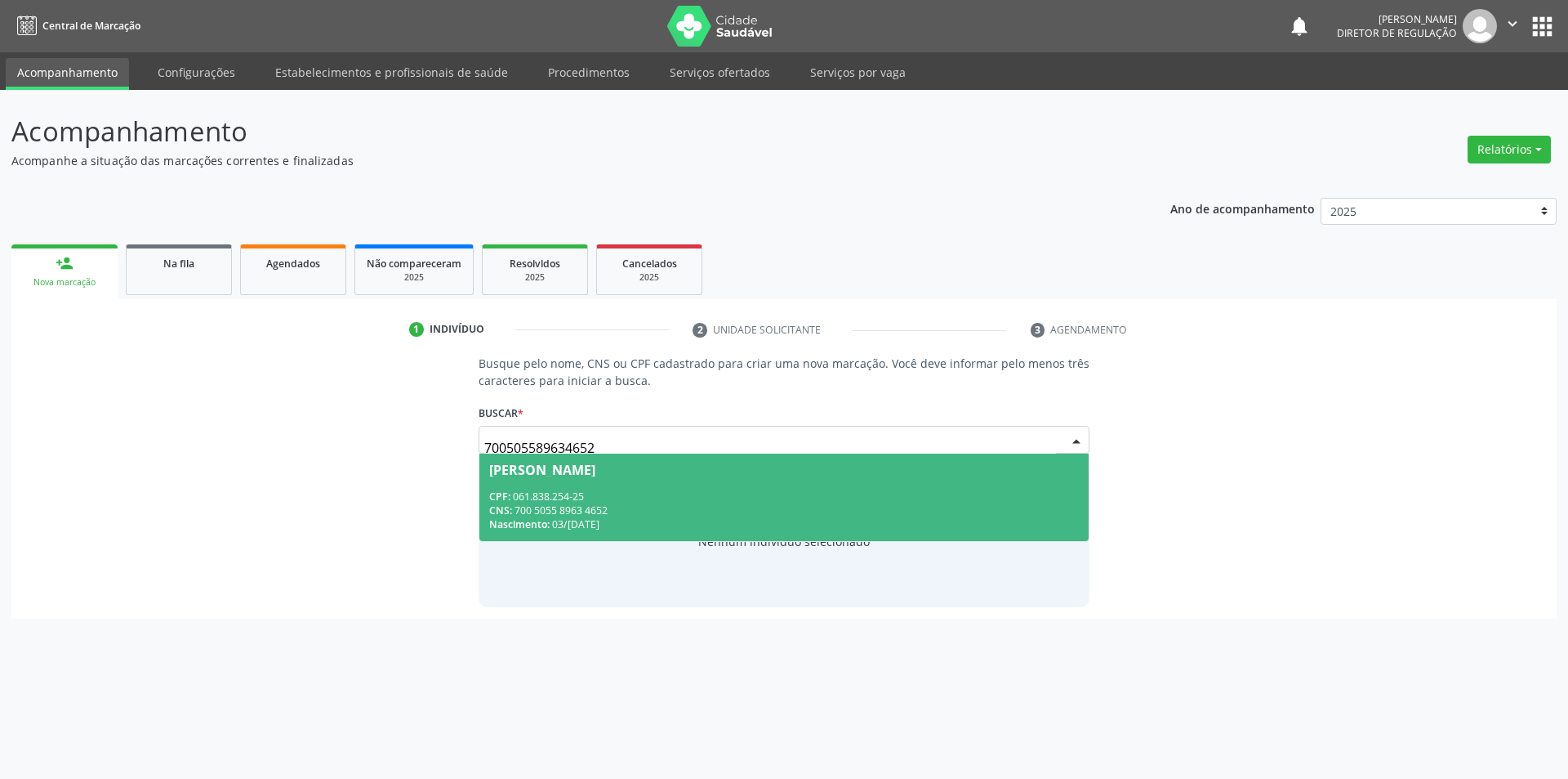
click at [963, 500] on div "CPF: 061.838.254-25" at bounding box center [784, 496] width 590 height 14
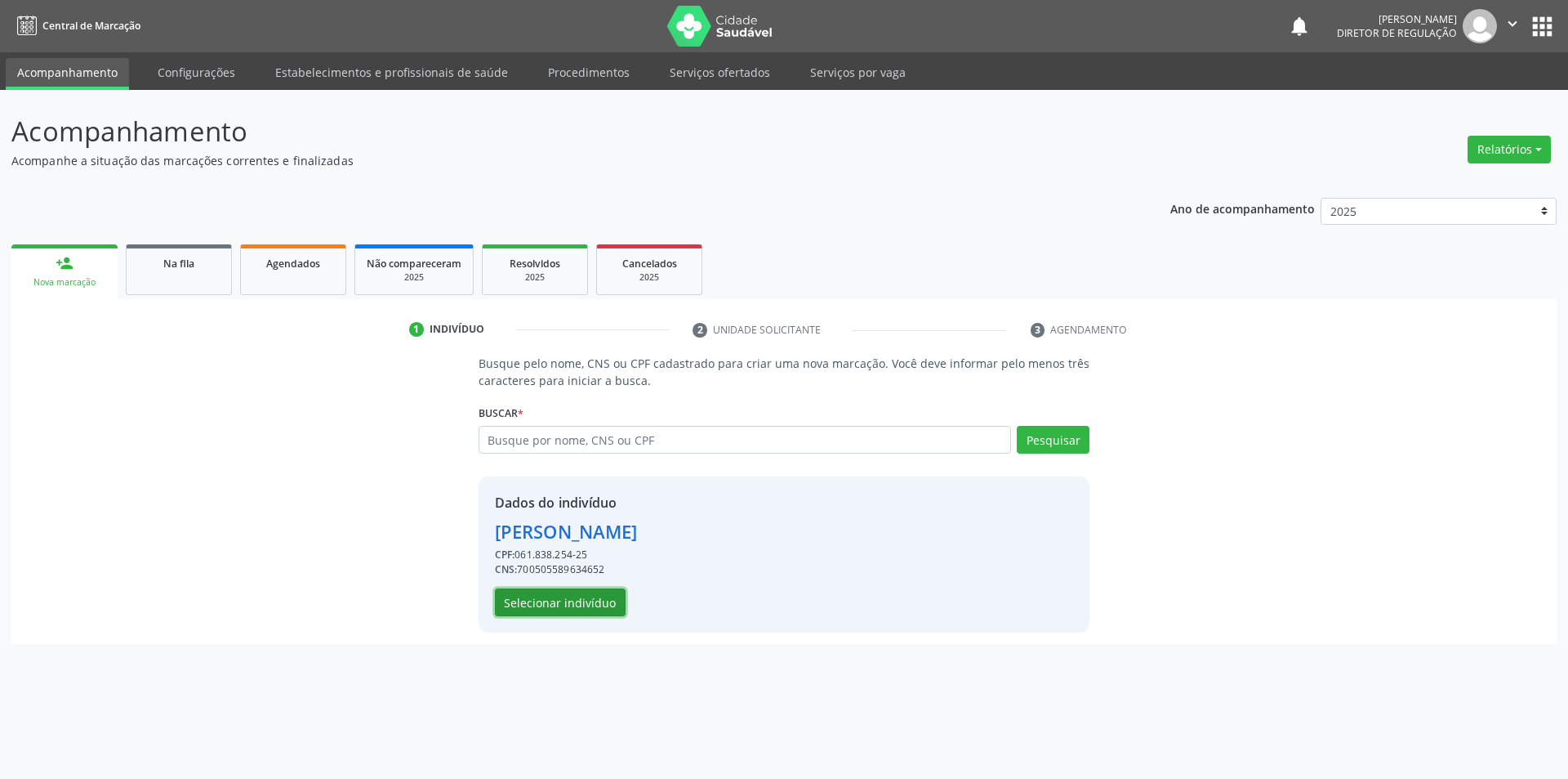
click at [588, 606] on button "Selecionar indivíduo" at bounding box center [560, 602] width 130 height 27
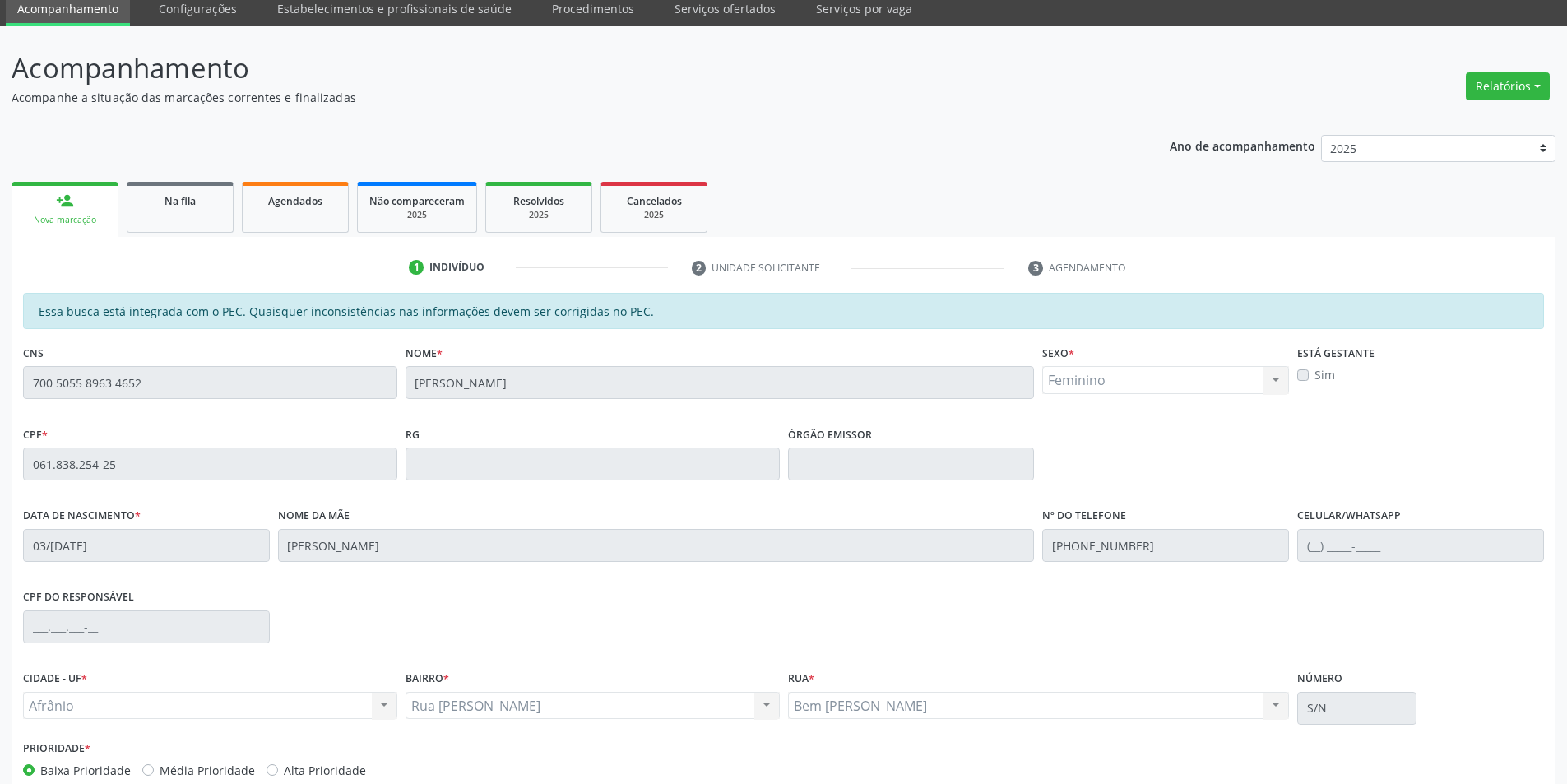
scroll to position [155, 0]
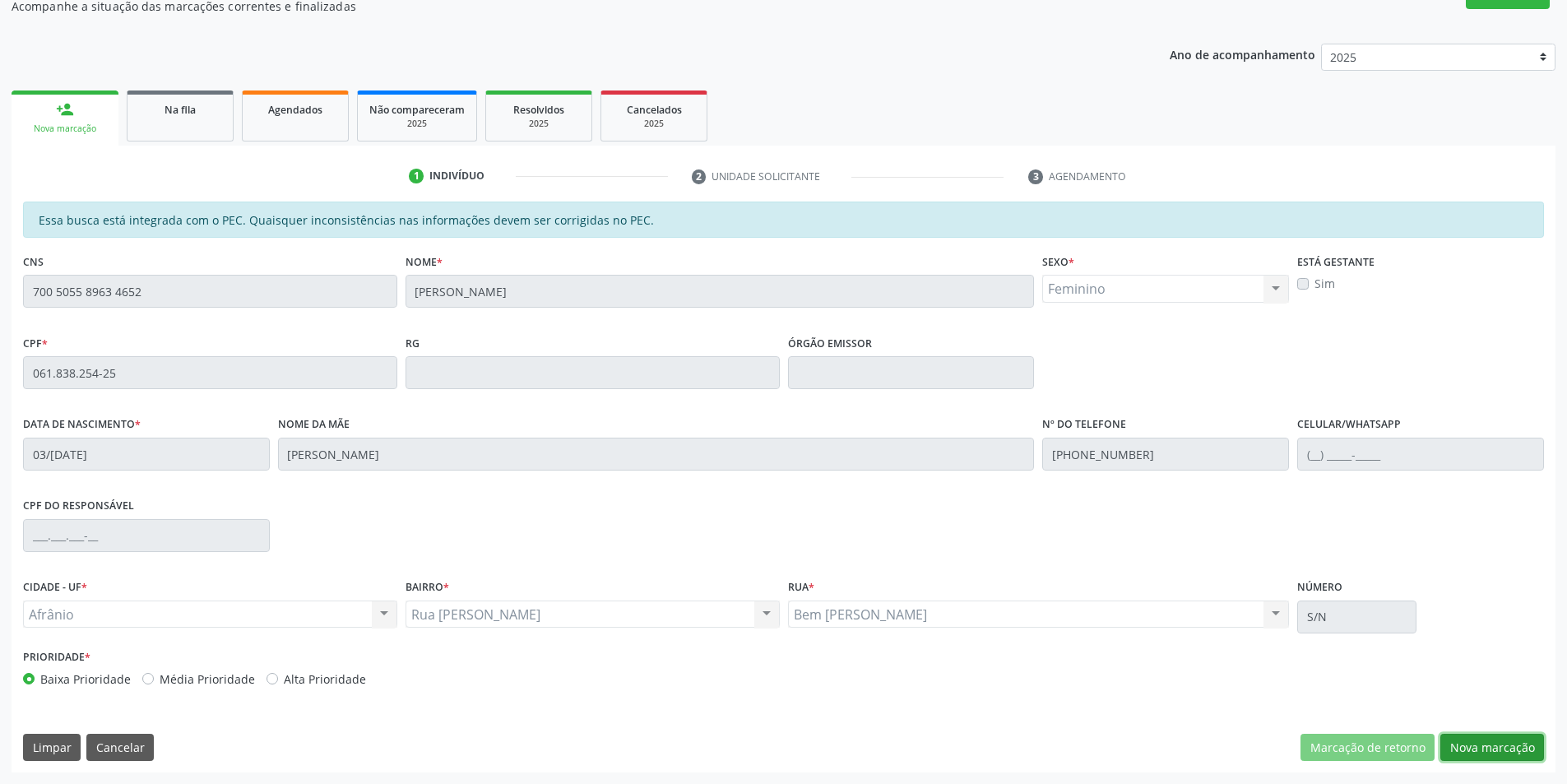
click at [1468, 755] on button "Nova marcação" at bounding box center [1492, 747] width 104 height 28
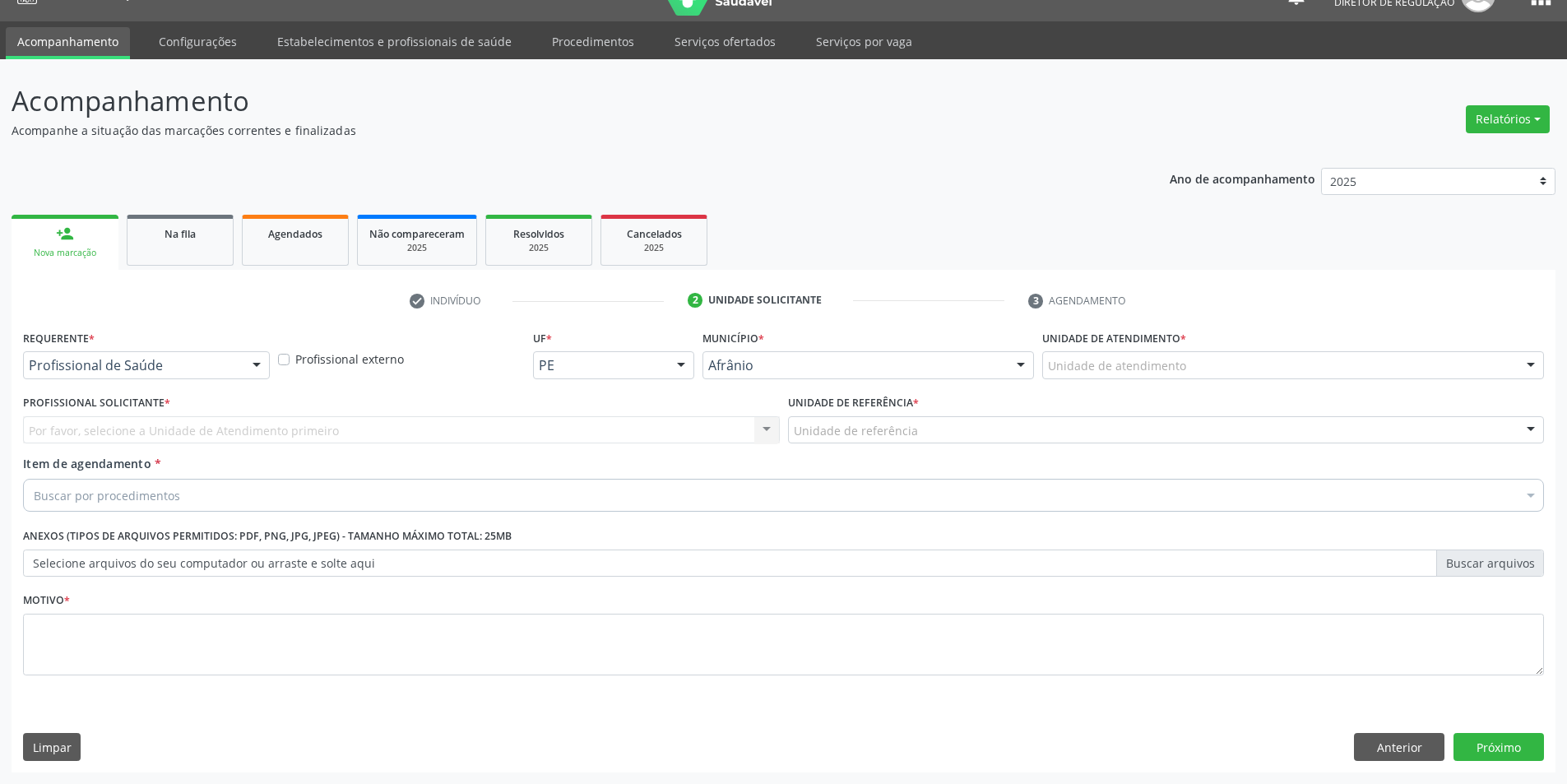
scroll to position [32, 0]
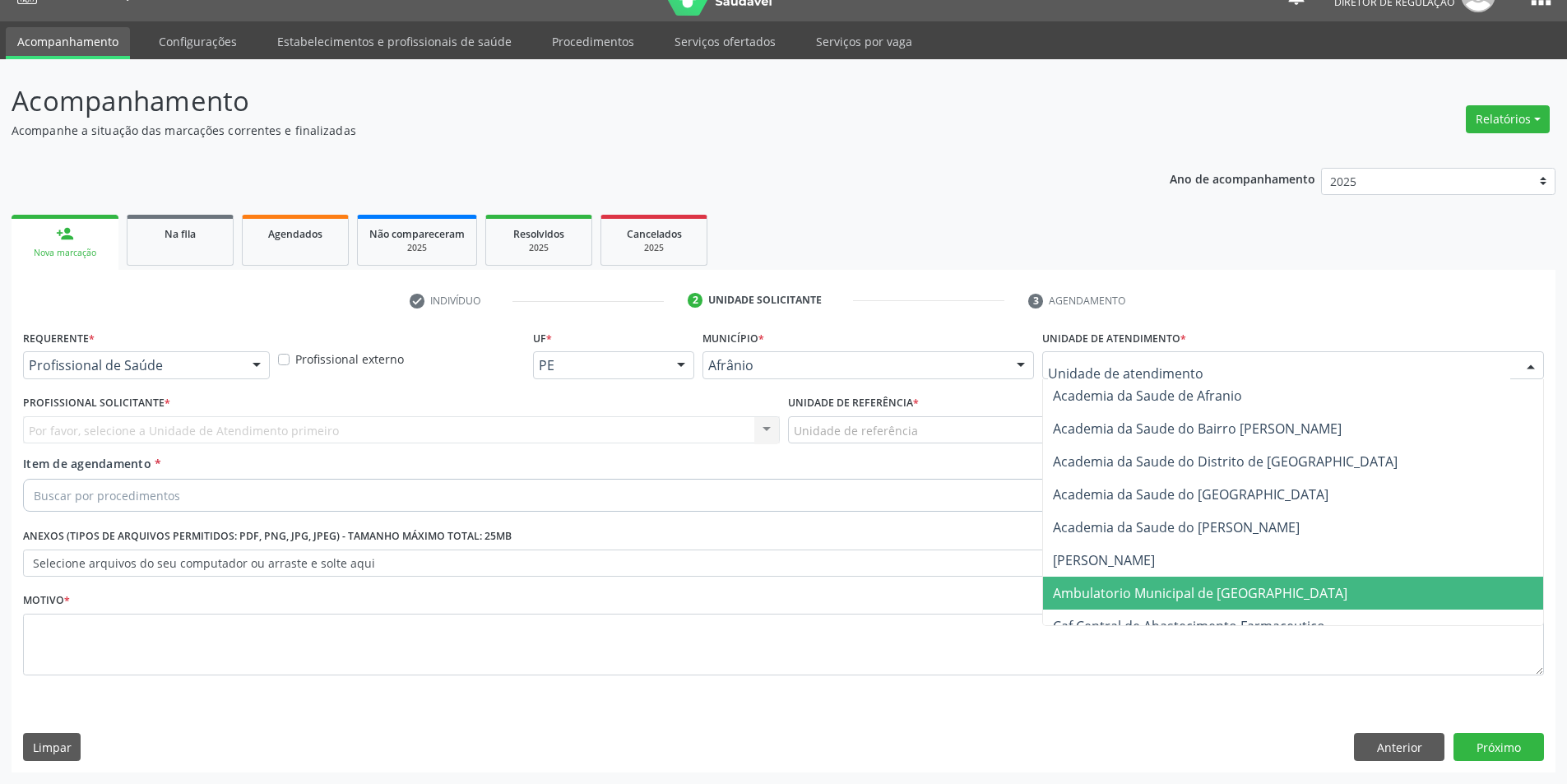
click at [1168, 588] on span "Ambulatorio Municipal de [GEOGRAPHIC_DATA]" at bounding box center [1200, 592] width 294 height 18
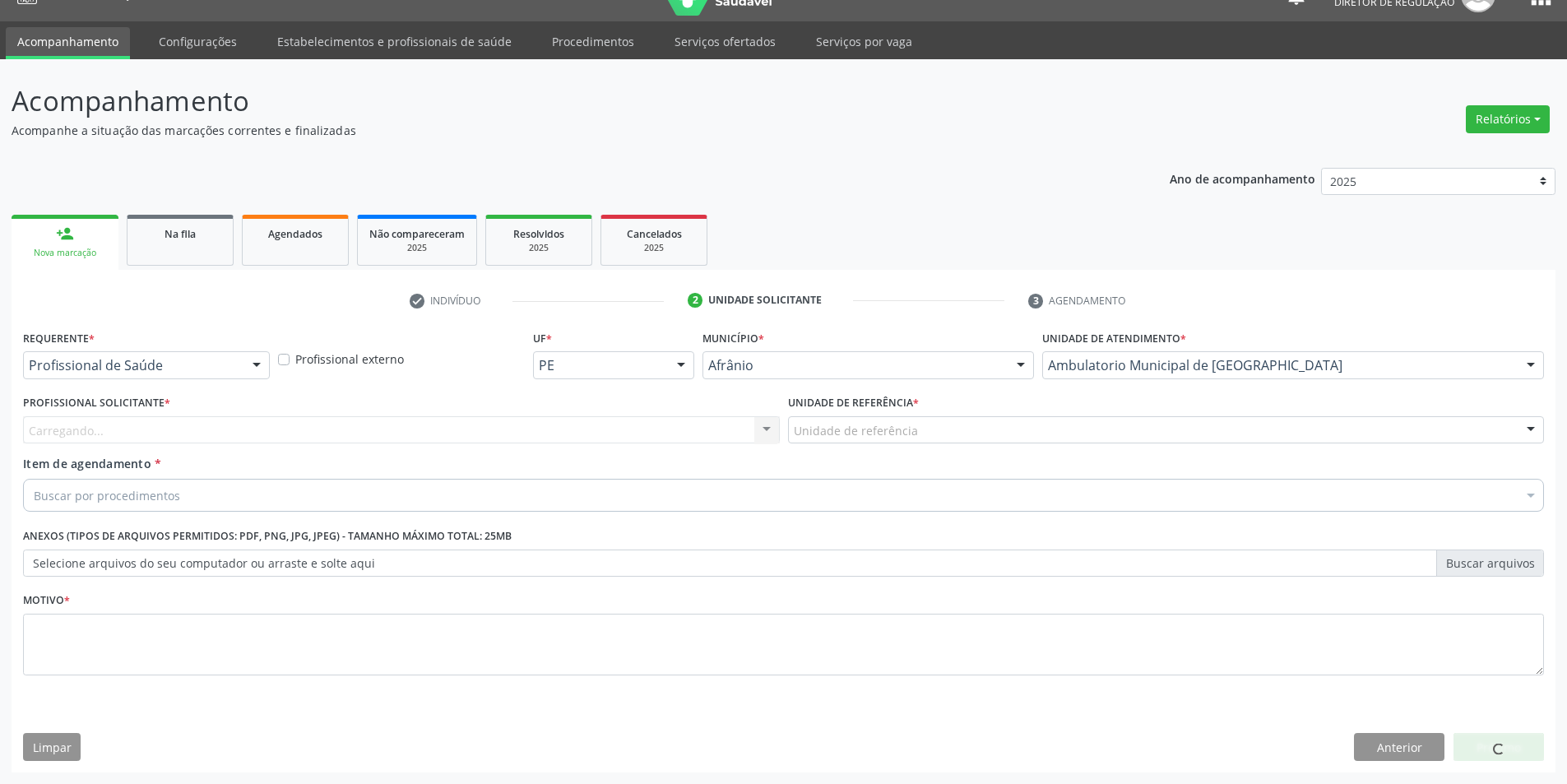
click at [912, 444] on div "Unidade de referência * Unidade de referência ESF de Extrema ESF de Barra das M…" at bounding box center [1167, 423] width 765 height 64
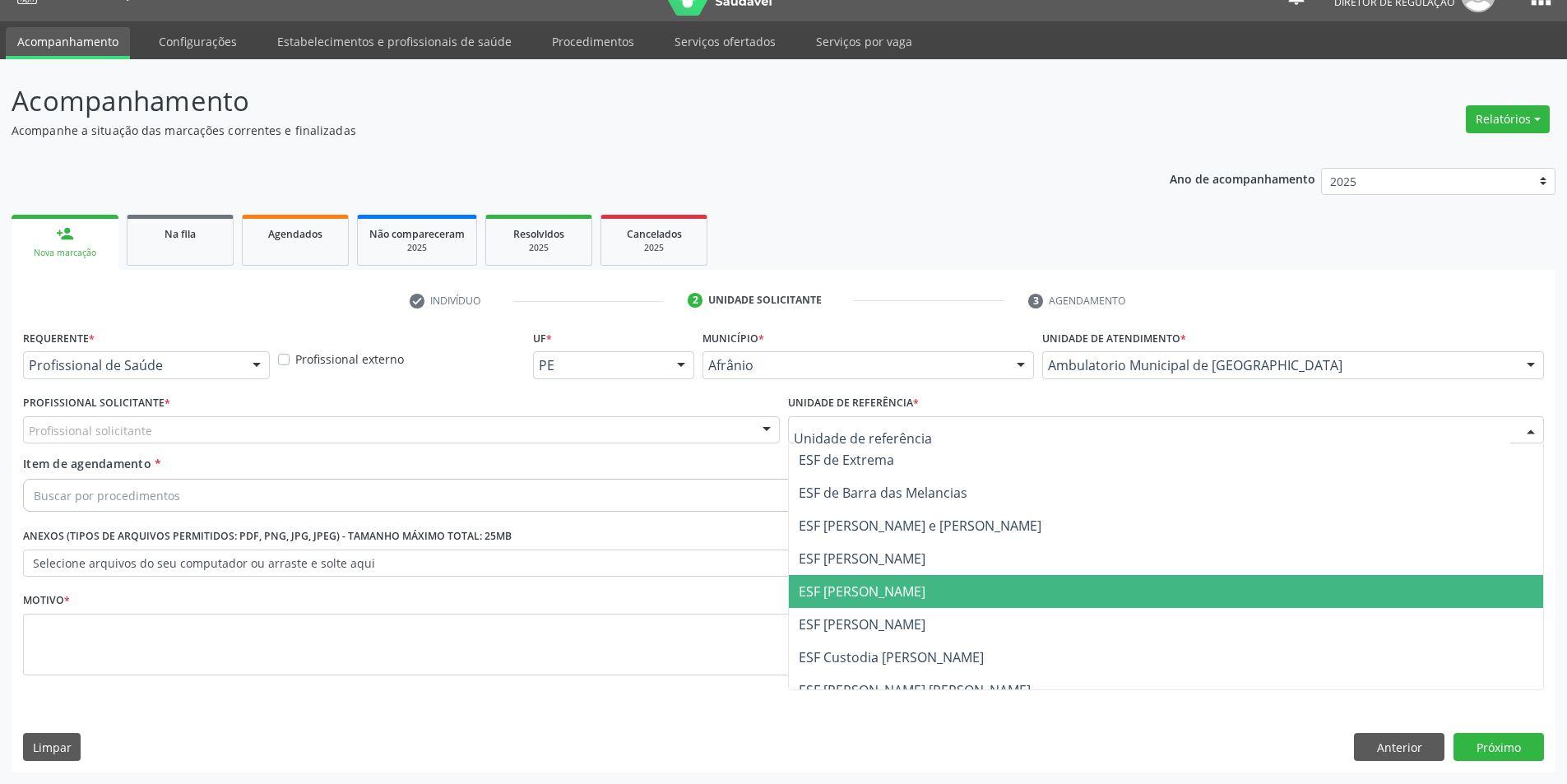
click at [887, 601] on span "ESF [PERSON_NAME]" at bounding box center [1167, 590] width 755 height 33
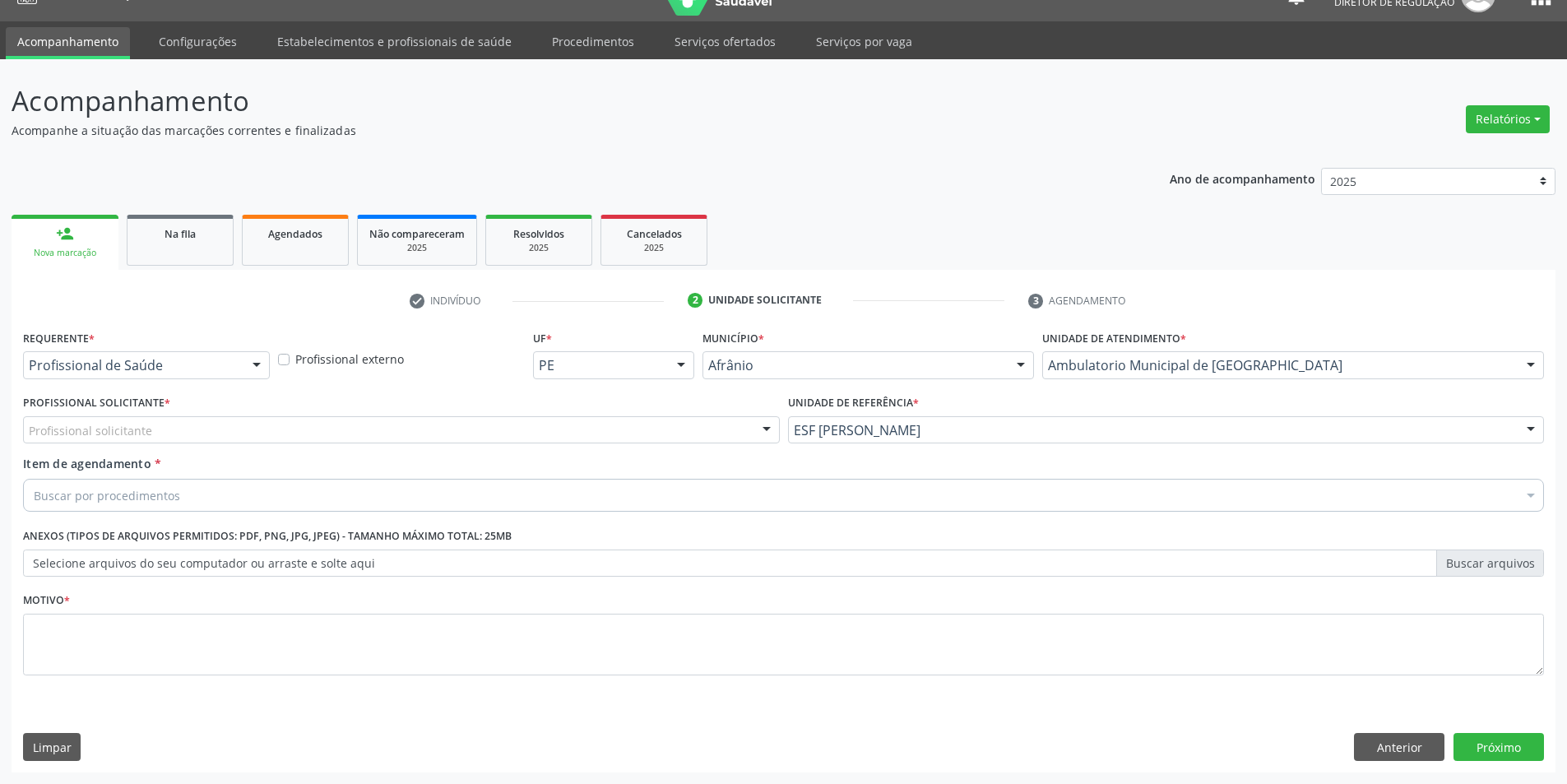
click at [558, 430] on div "Profissional solicitante" at bounding box center [401, 430] width 757 height 28
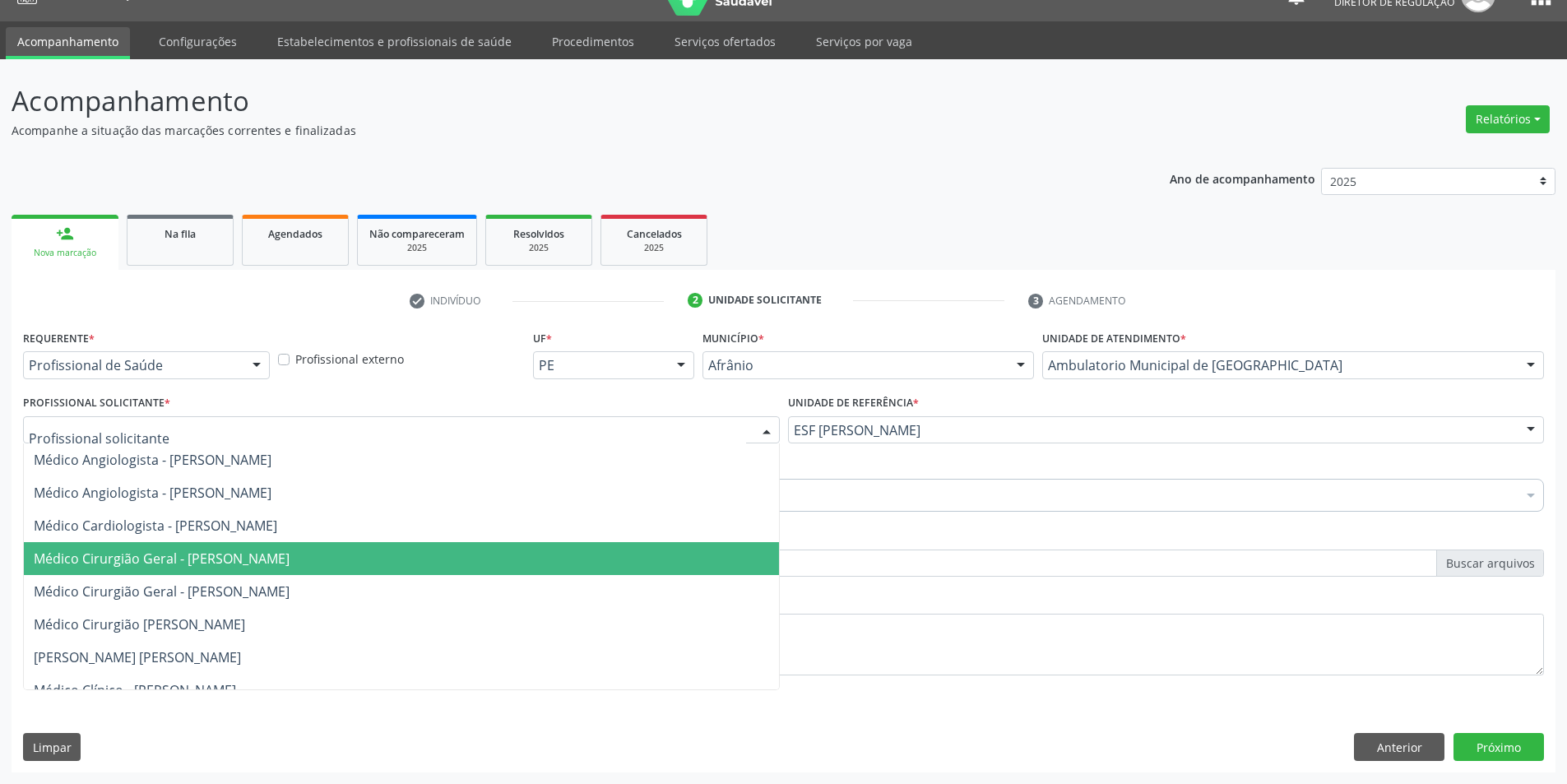
drag, startPoint x: 323, startPoint y: 557, endPoint x: 305, endPoint y: 540, distance: 24.8
click at [289, 557] on span "Médico Cirurgião Geral - [PERSON_NAME]" at bounding box center [161, 558] width 256 height 18
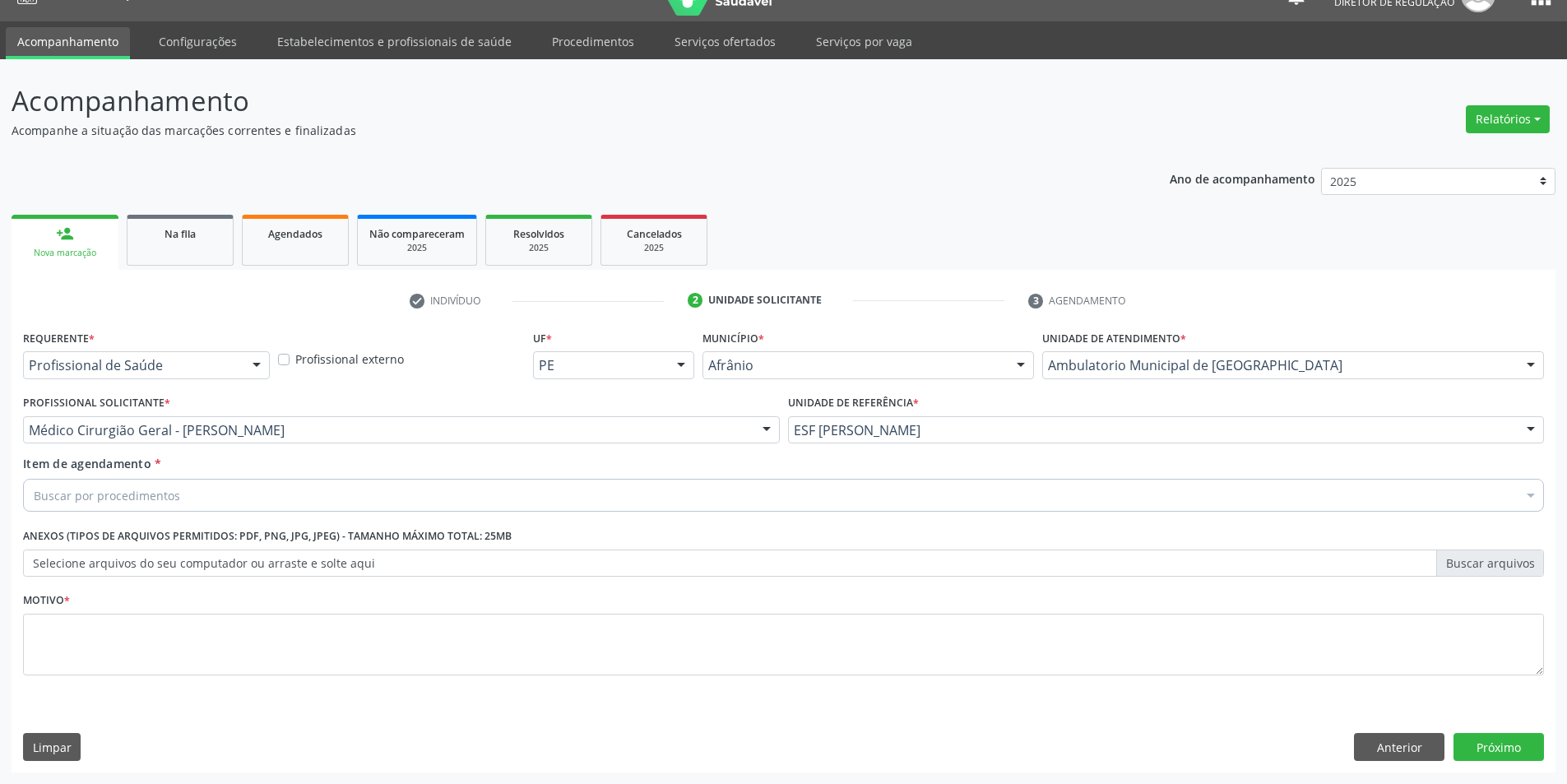
click at [266, 497] on div "Buscar por procedimentos" at bounding box center [784, 495] width 1522 height 33
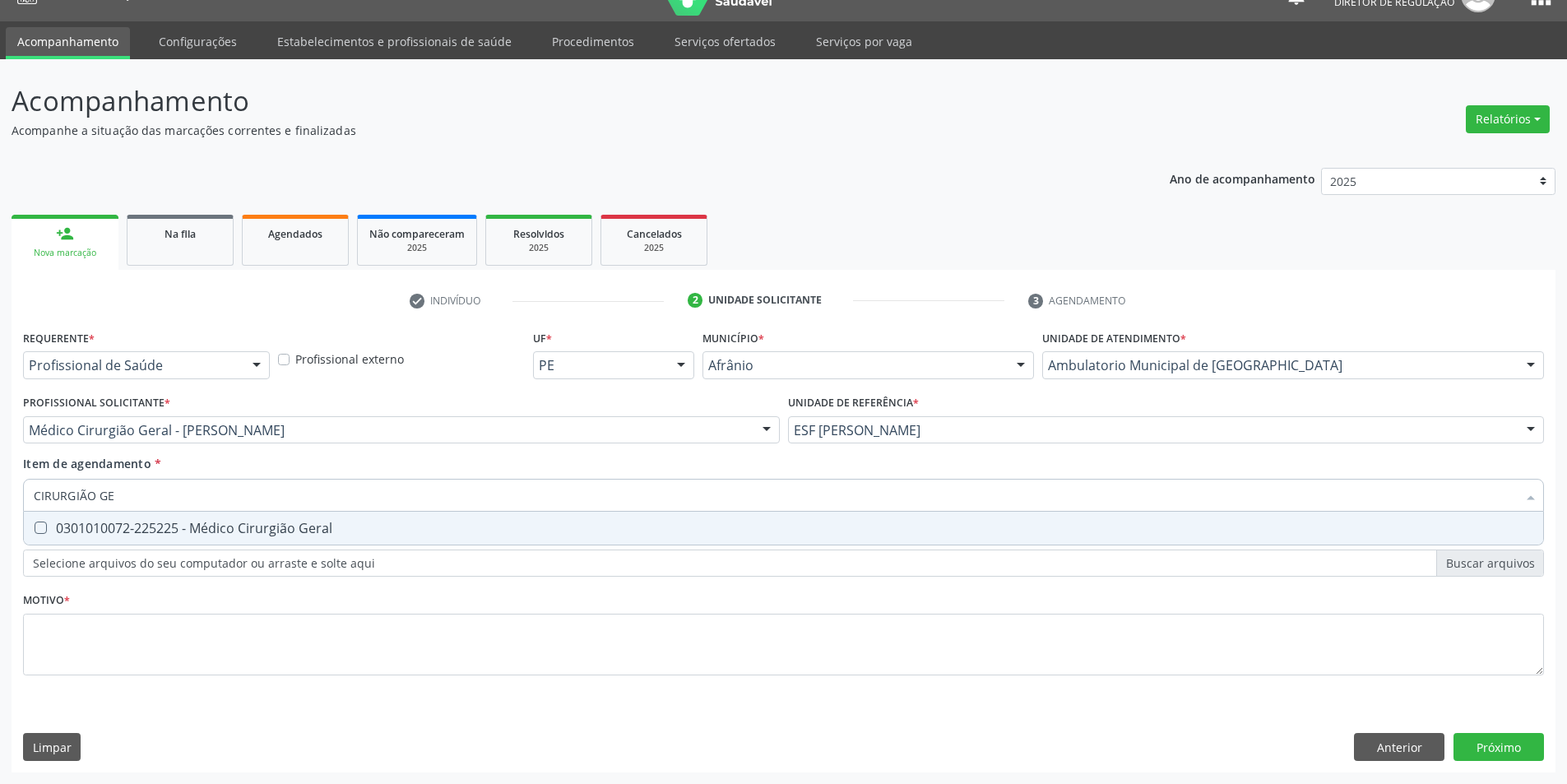
type input "CIRURGIÃO GER"
click at [273, 534] on div "0301010072-225225 - Médico Cirurgião Geral" at bounding box center [784, 527] width 1500 height 13
checkbox Geral "true"
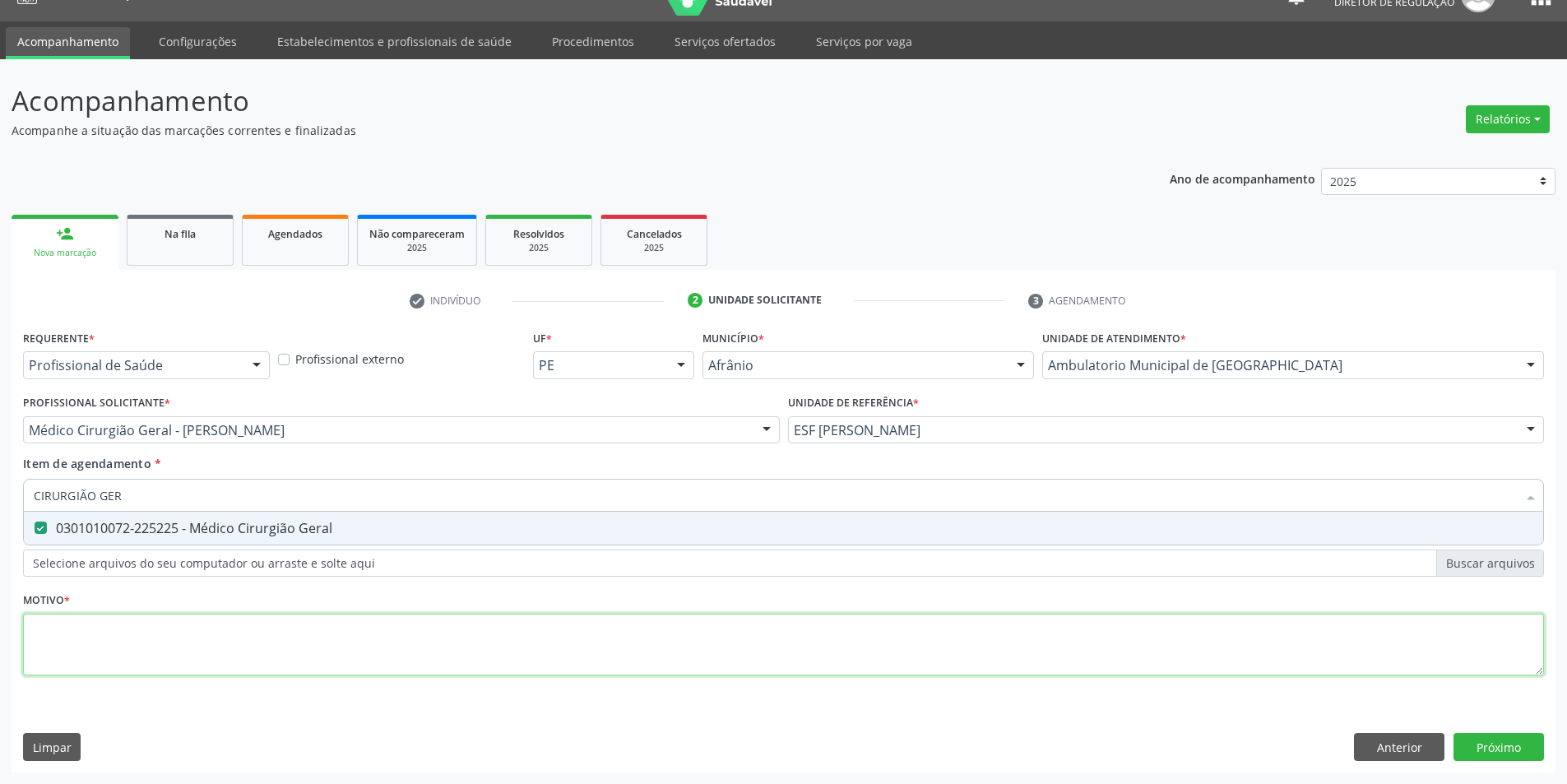
click at [240, 634] on div "Requerente * Profissional de Saúde Profissional de Saúde Paciente Nenhum result…" at bounding box center [784, 511] width 1522 height 372
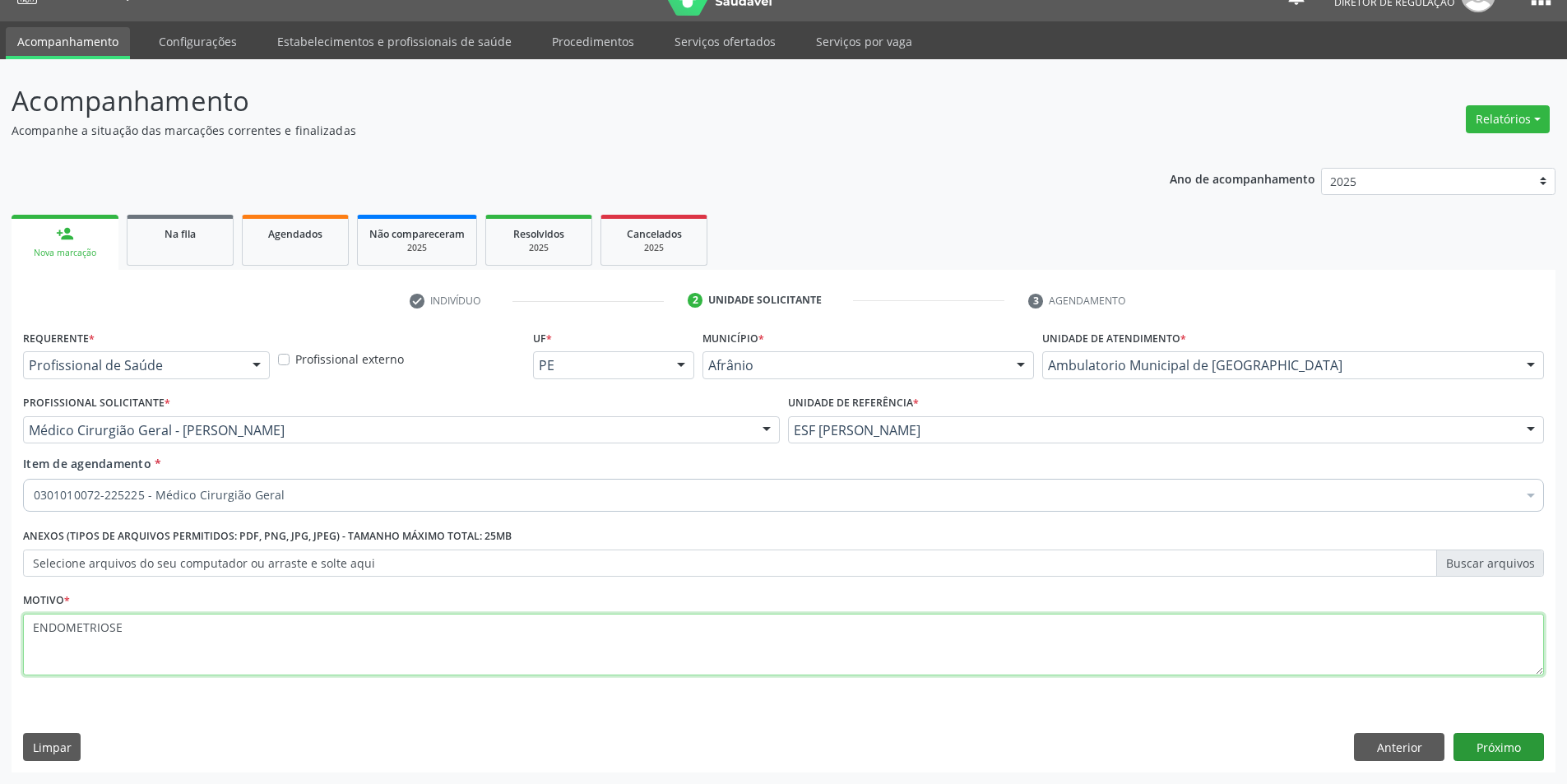
type textarea "ENDOMETRIOSE"
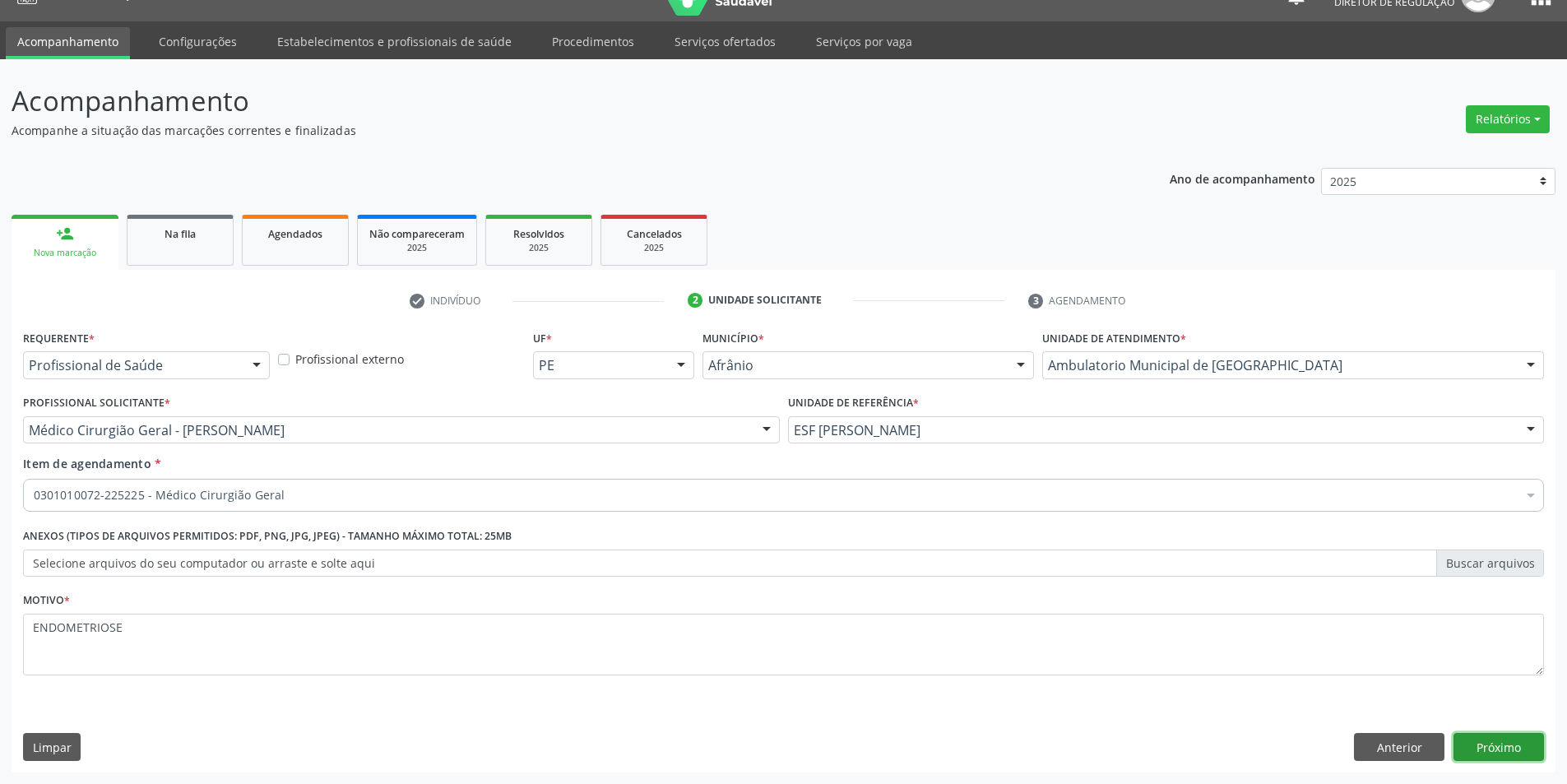
click at [1526, 748] on button "Próximo" at bounding box center [1499, 746] width 91 height 28
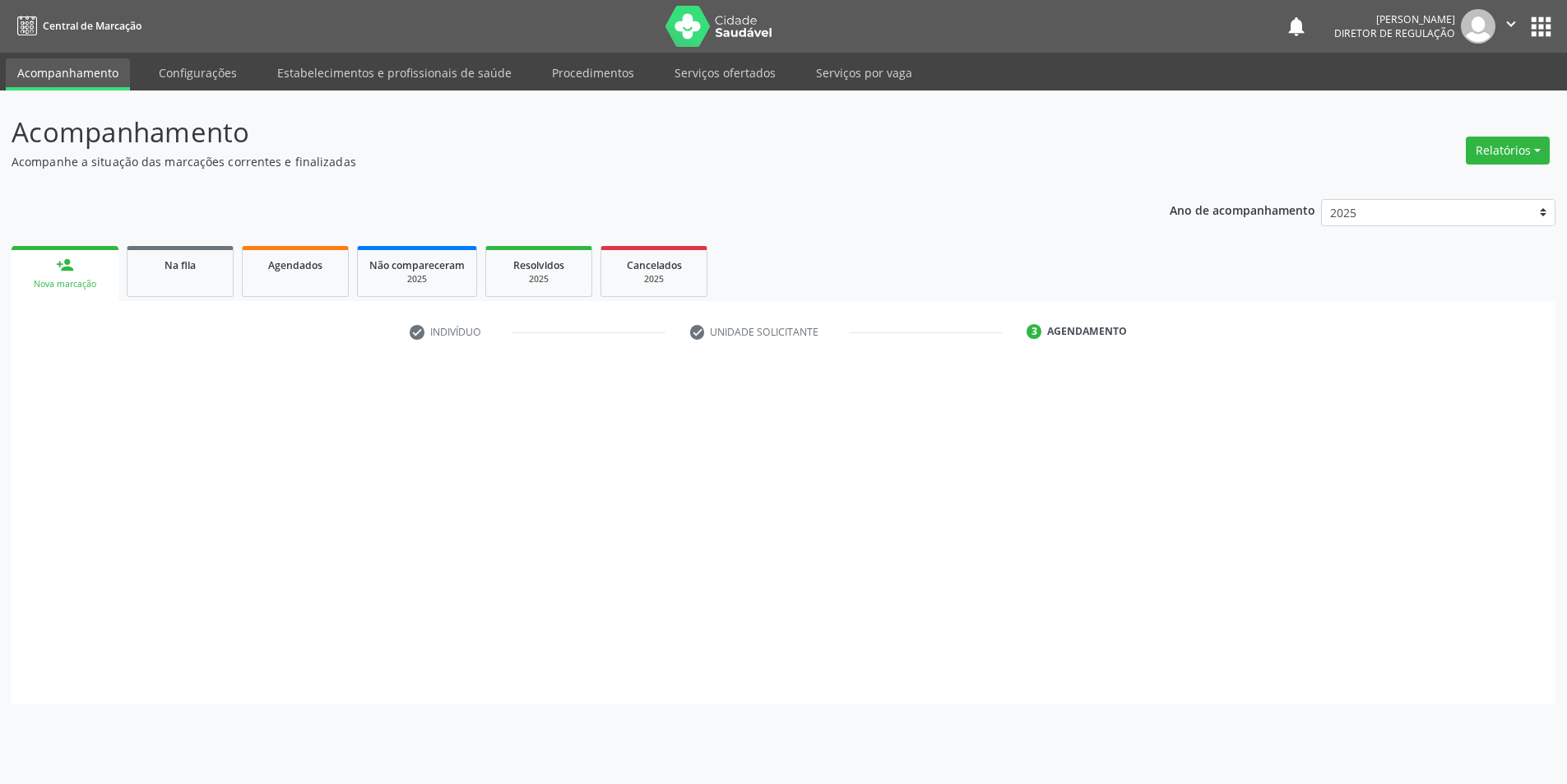
scroll to position [0, 0]
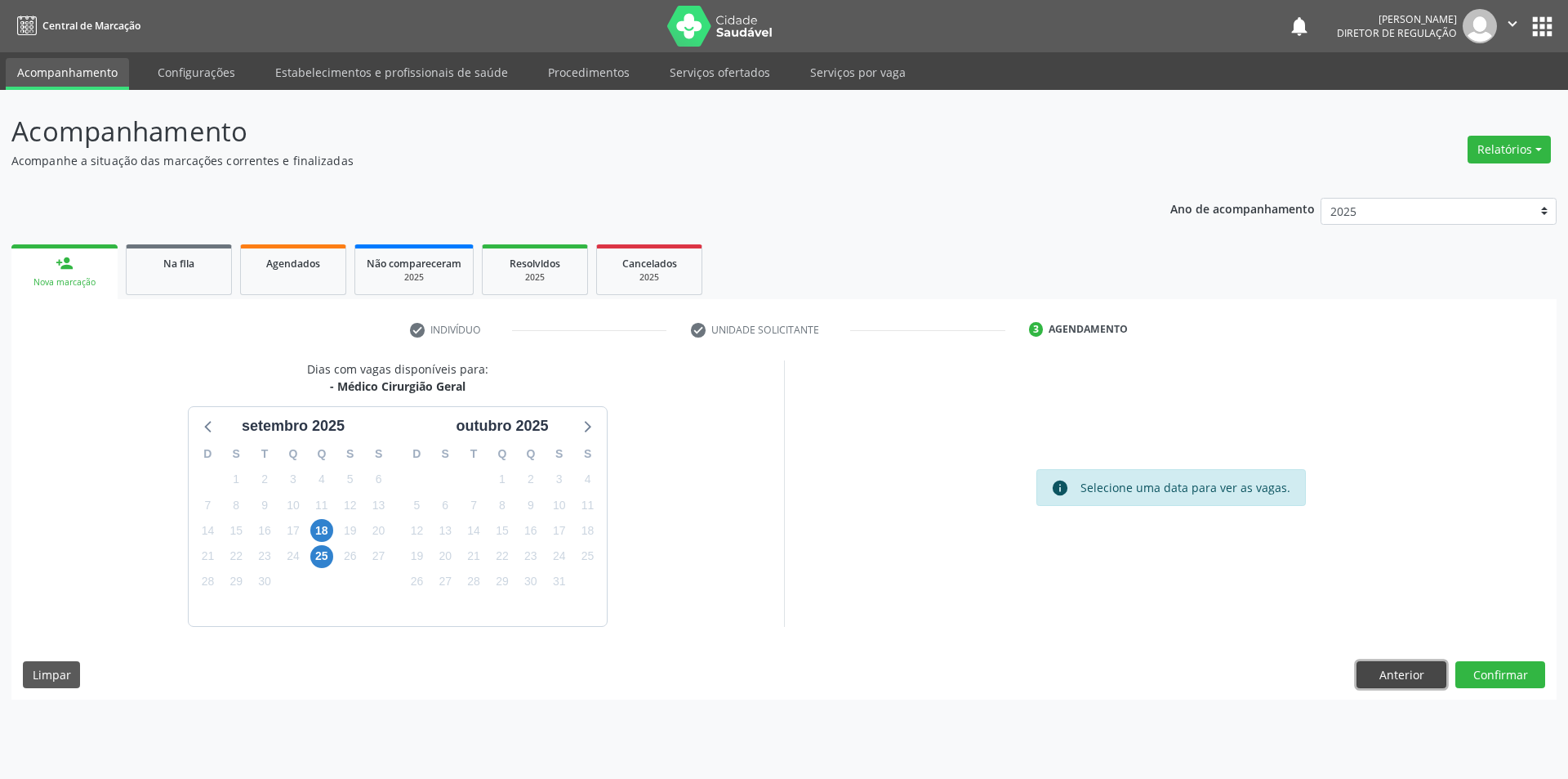
click at [1430, 669] on button "Anterior" at bounding box center [1401, 675] width 90 height 27
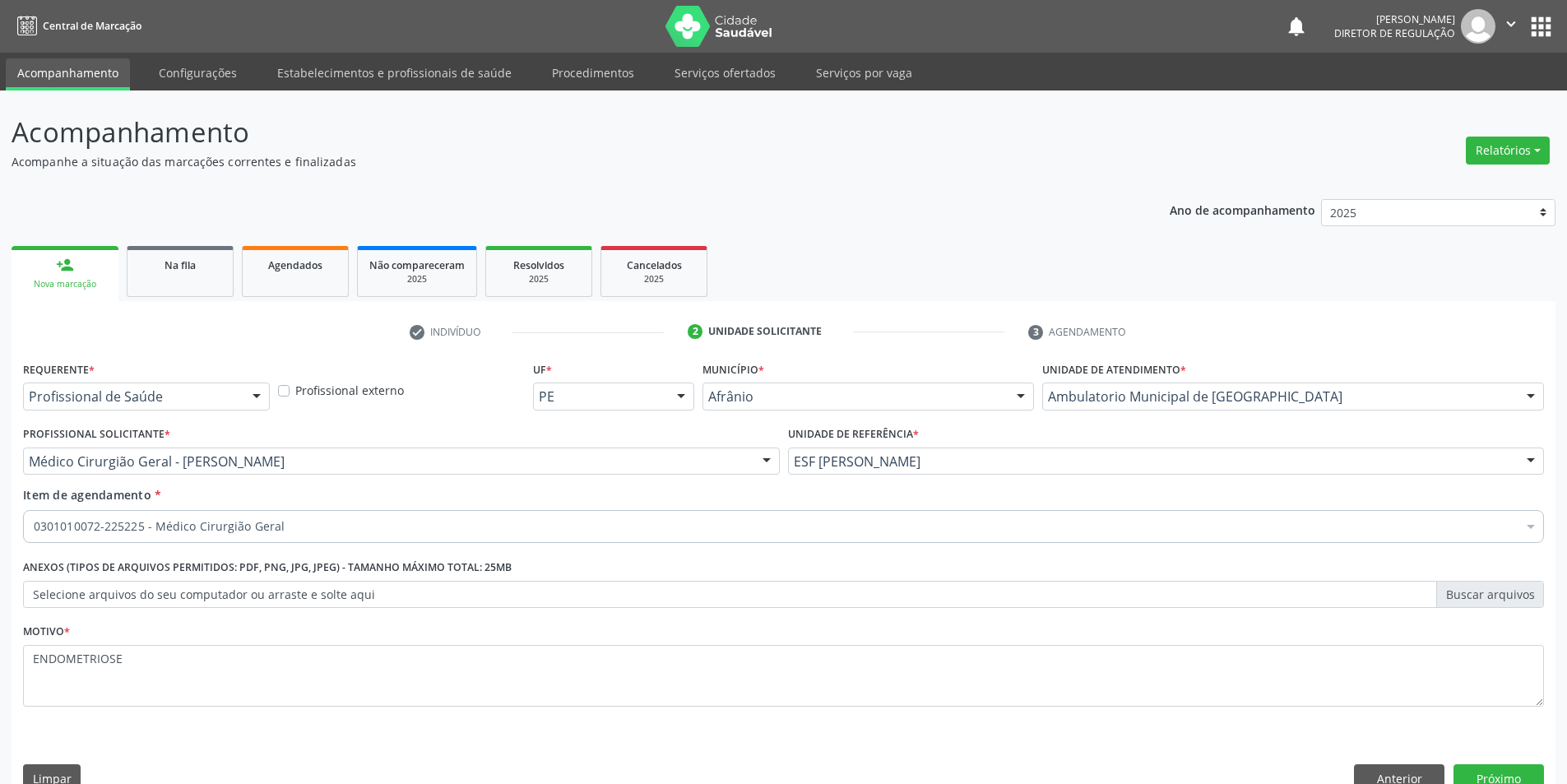
scroll to position [32, 0]
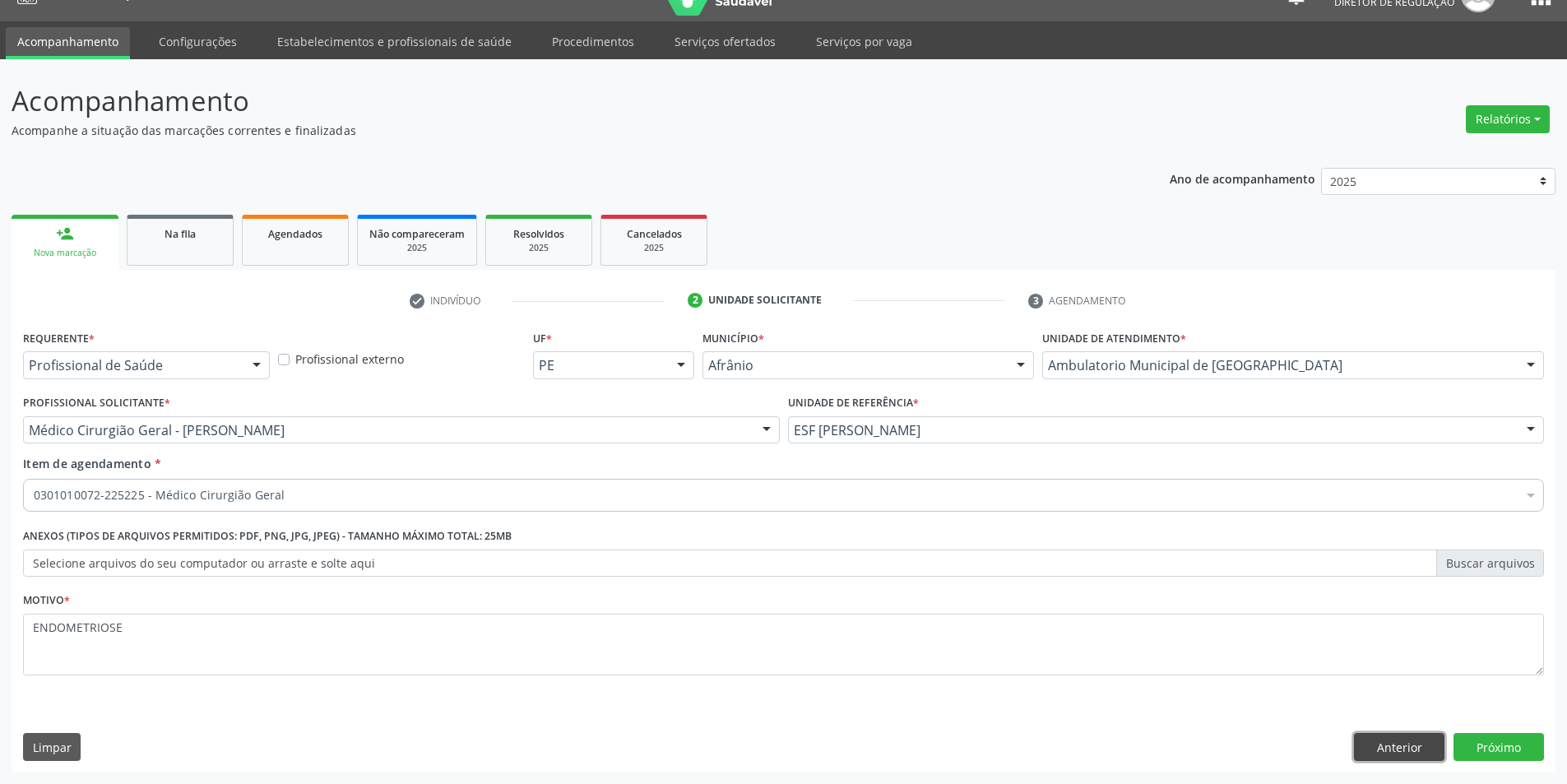
click at [1403, 750] on button "Anterior" at bounding box center [1400, 746] width 91 height 28
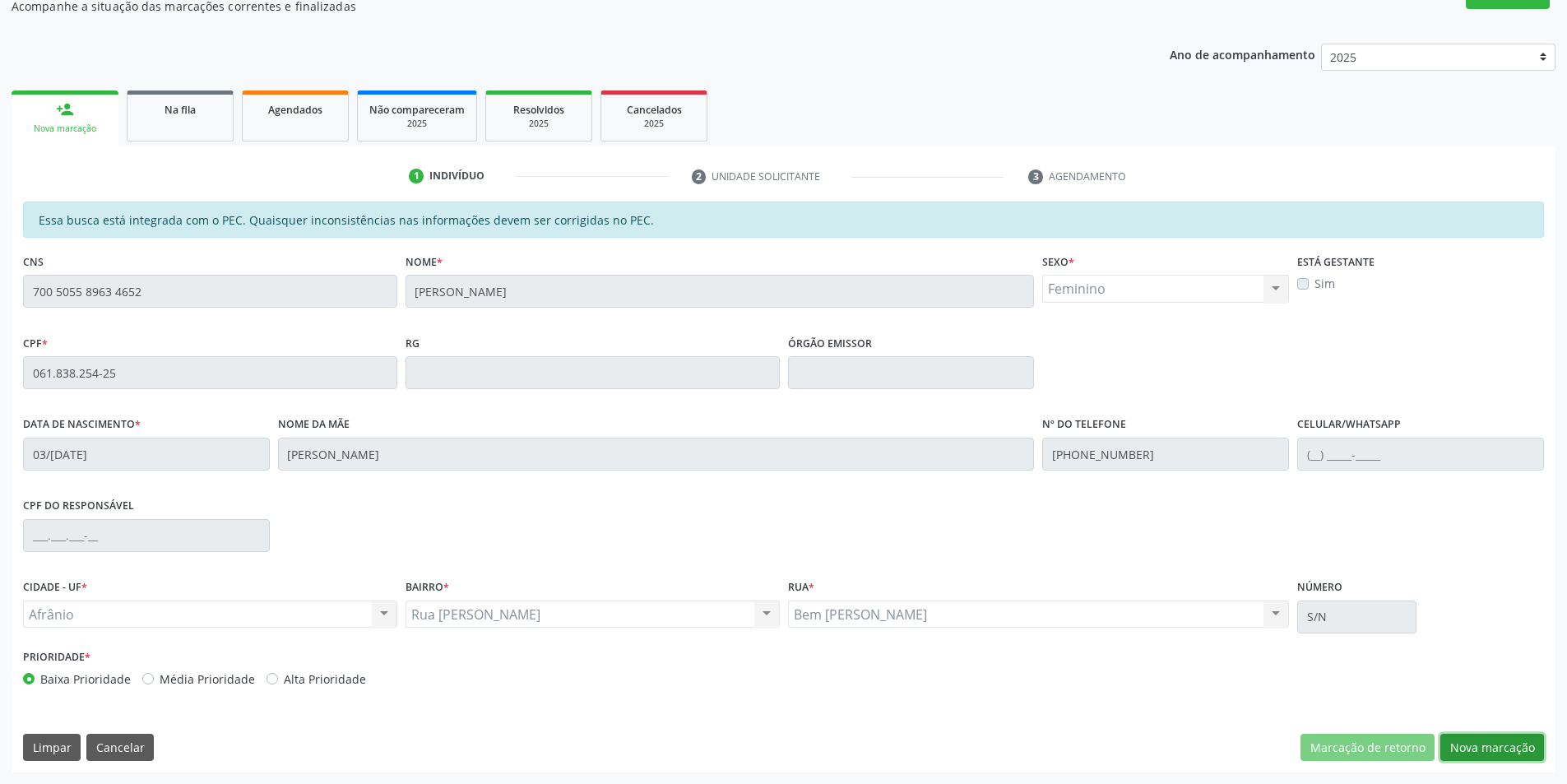
click at [1496, 743] on button "Nova marcação" at bounding box center [1492, 747] width 104 height 28
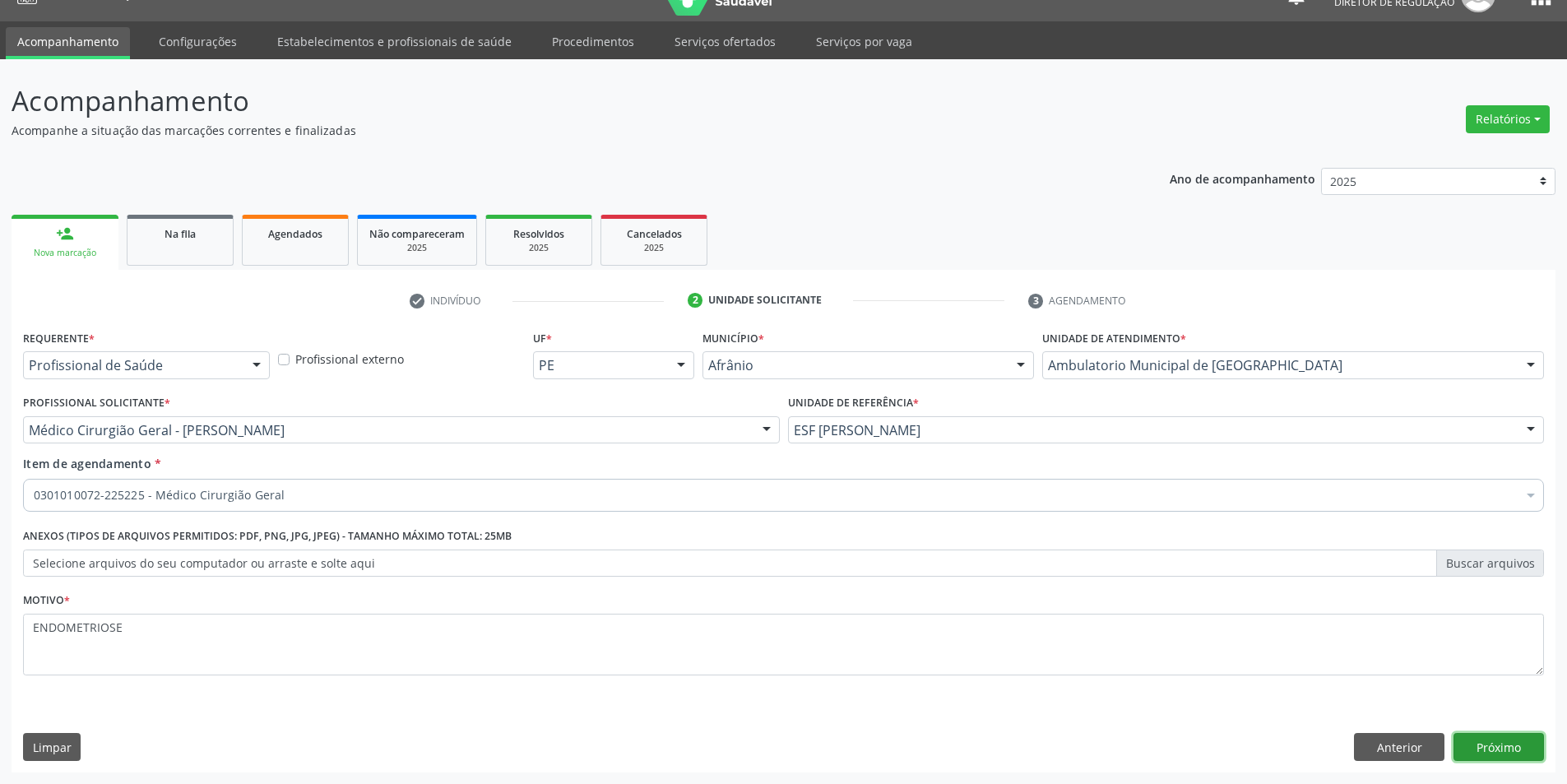
click at [1496, 743] on button "Próximo" at bounding box center [1499, 746] width 91 height 28
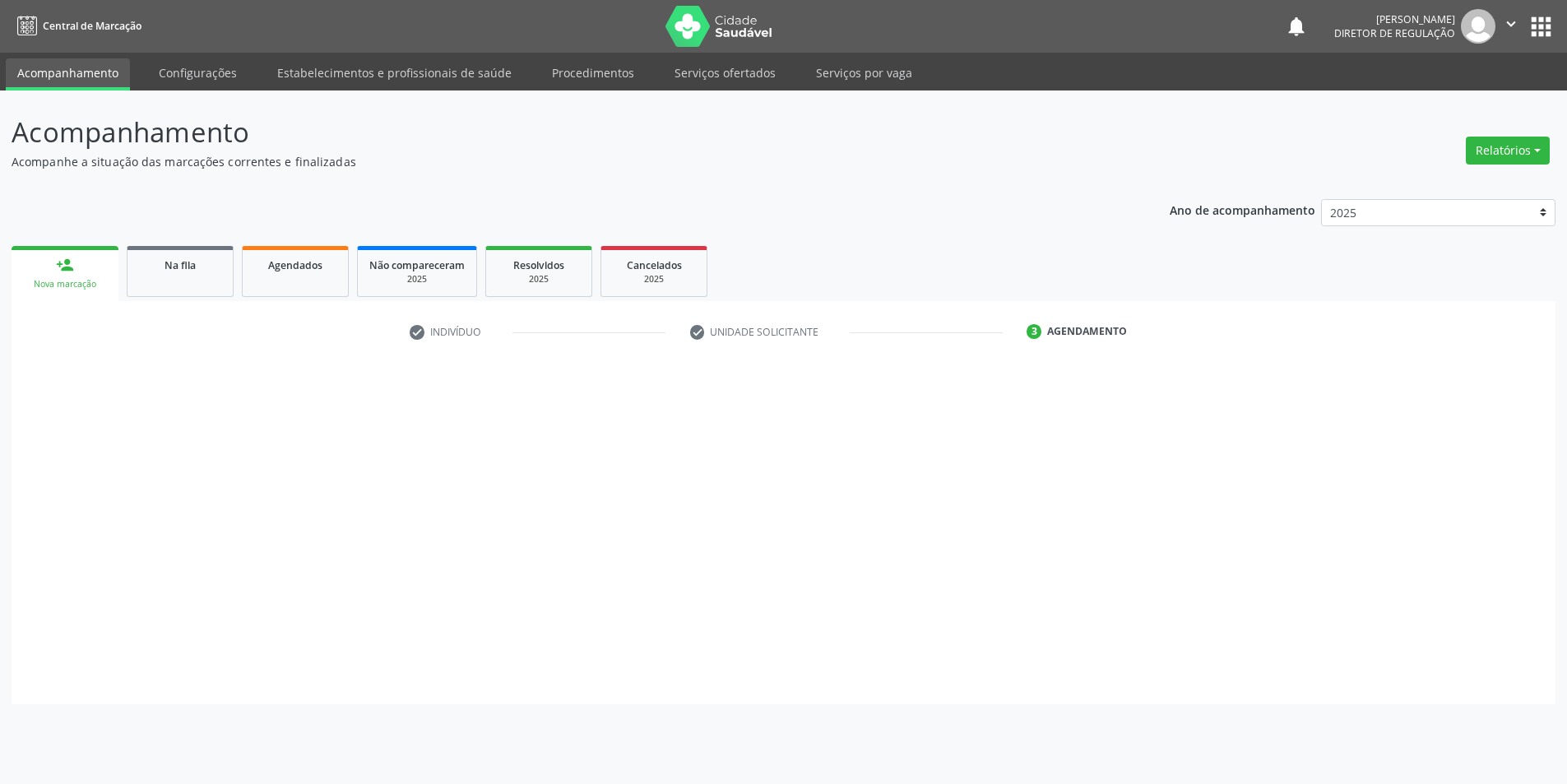
scroll to position [0, 0]
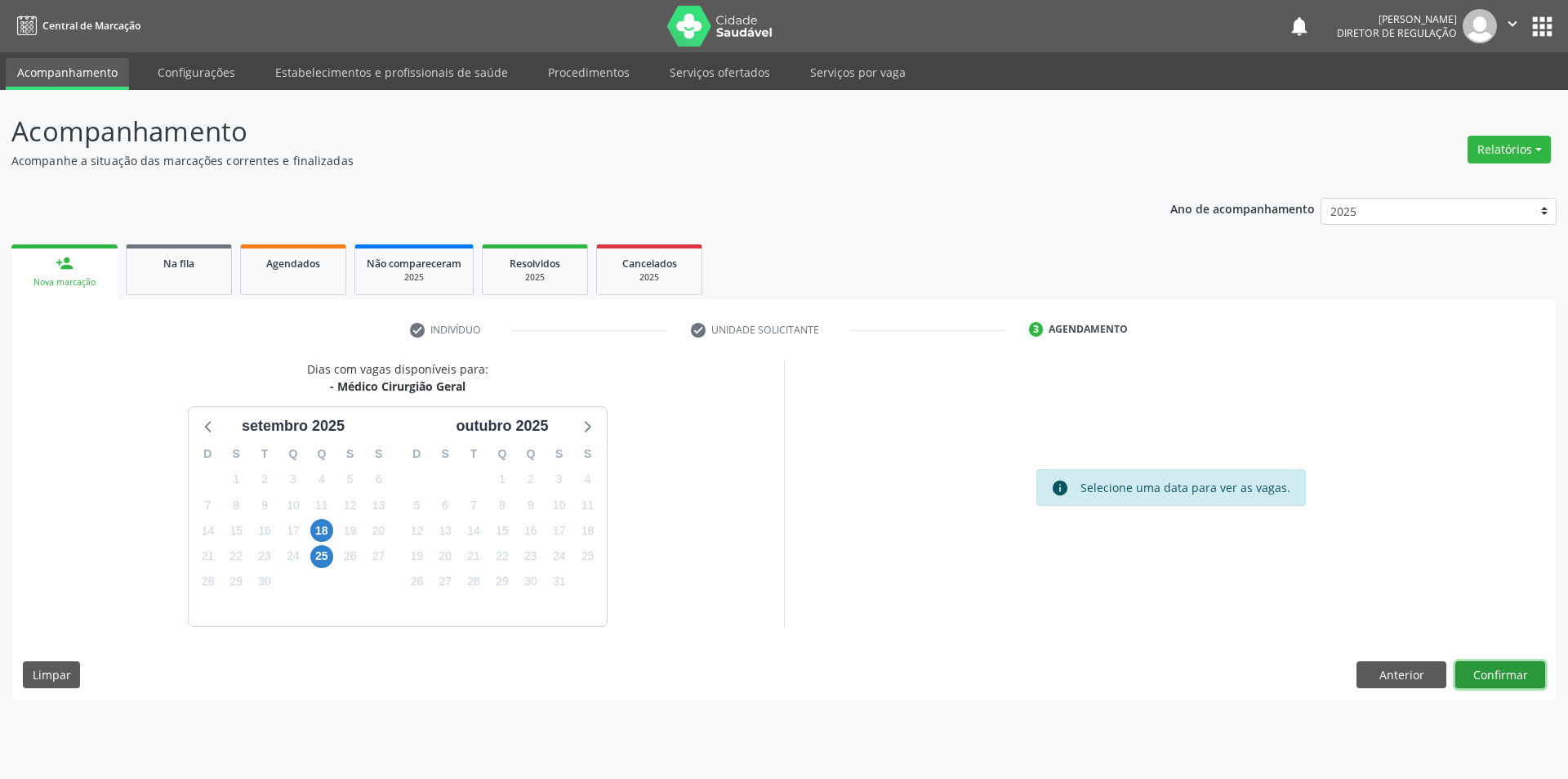
click at [1527, 671] on button "Confirmar" at bounding box center [1500, 675] width 90 height 27
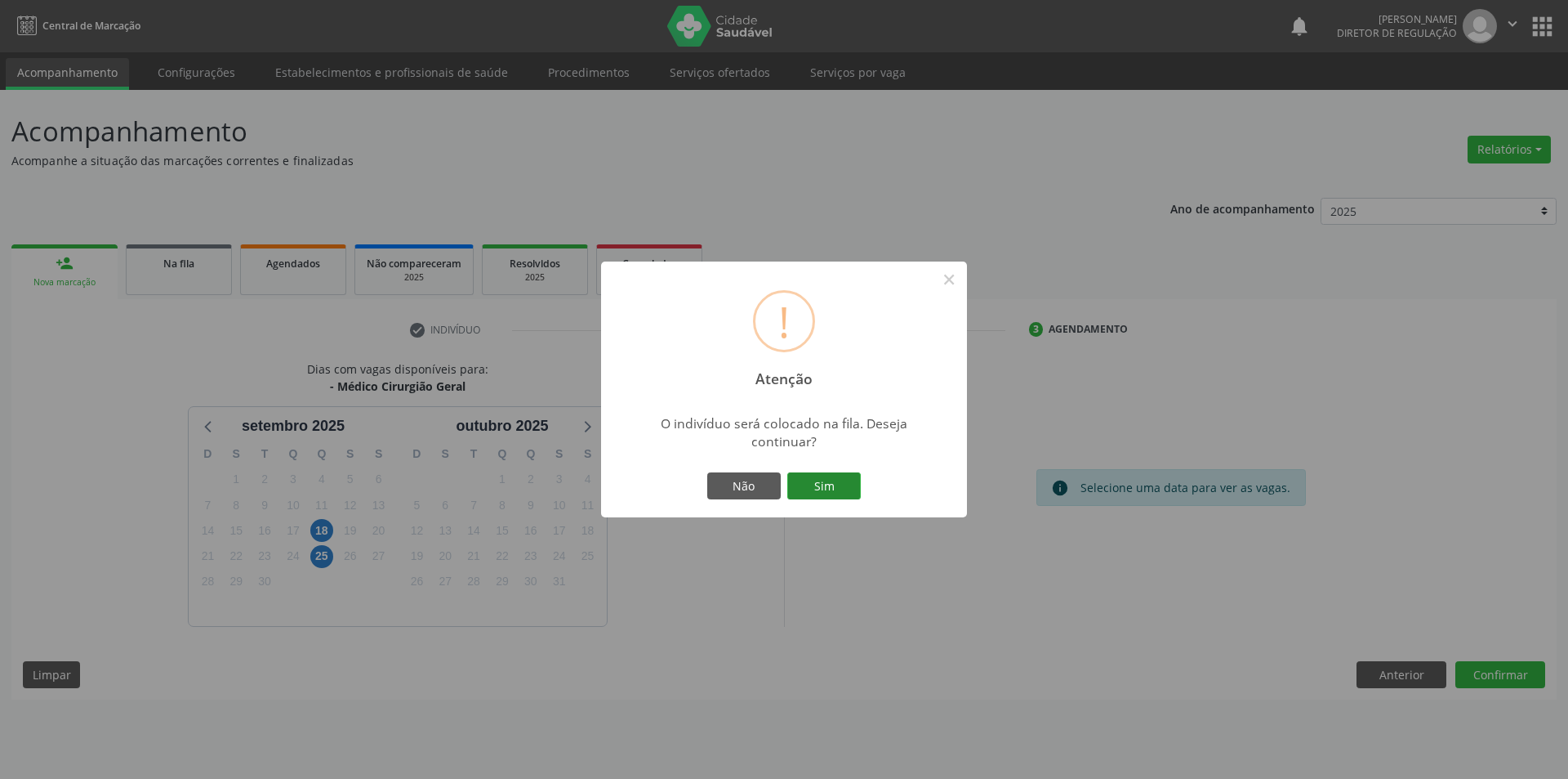
click at [831, 482] on button "Sim" at bounding box center [824, 486] width 74 height 27
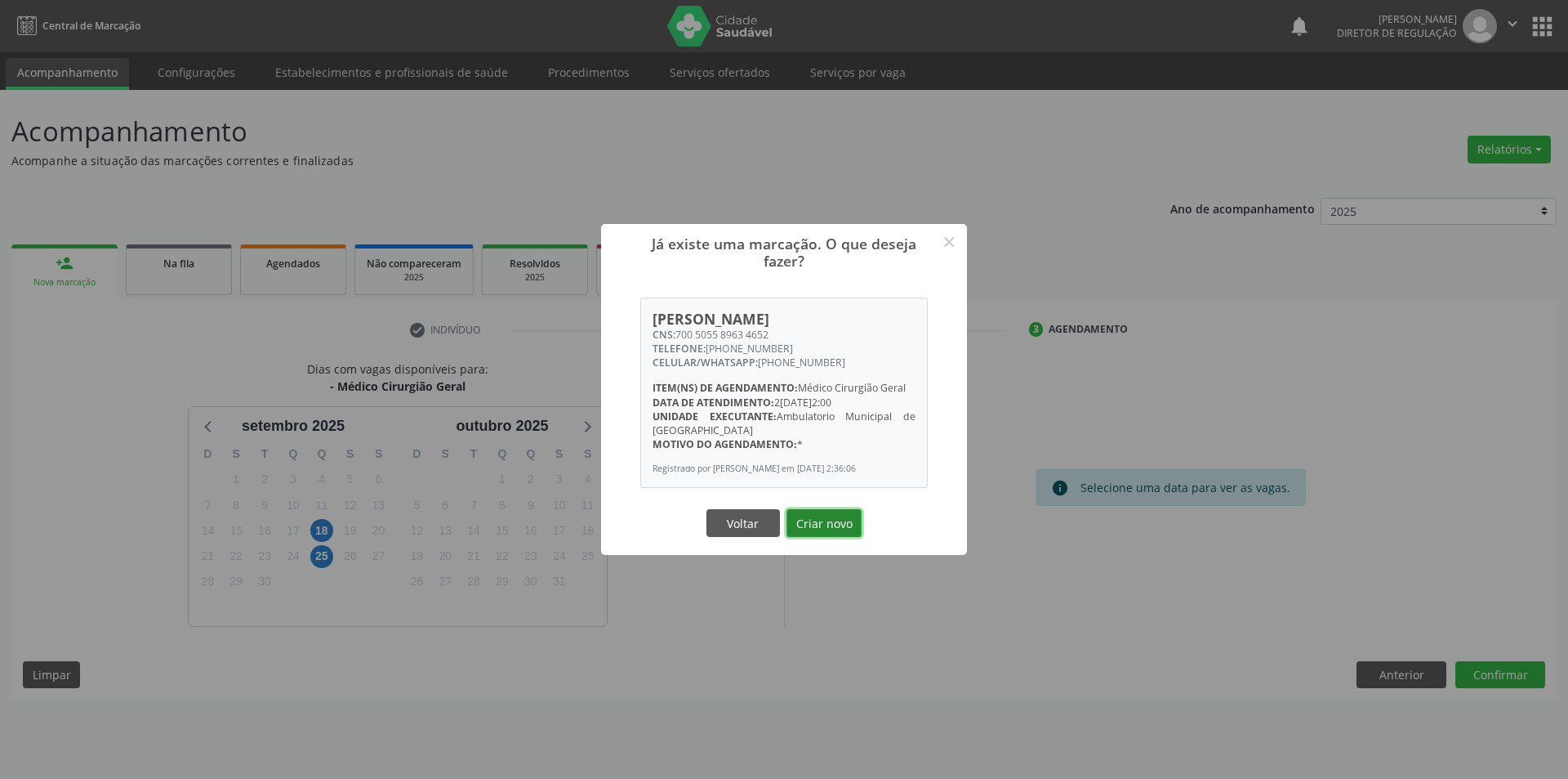
click at [803, 524] on button "Criar novo" at bounding box center [824, 523] width 76 height 27
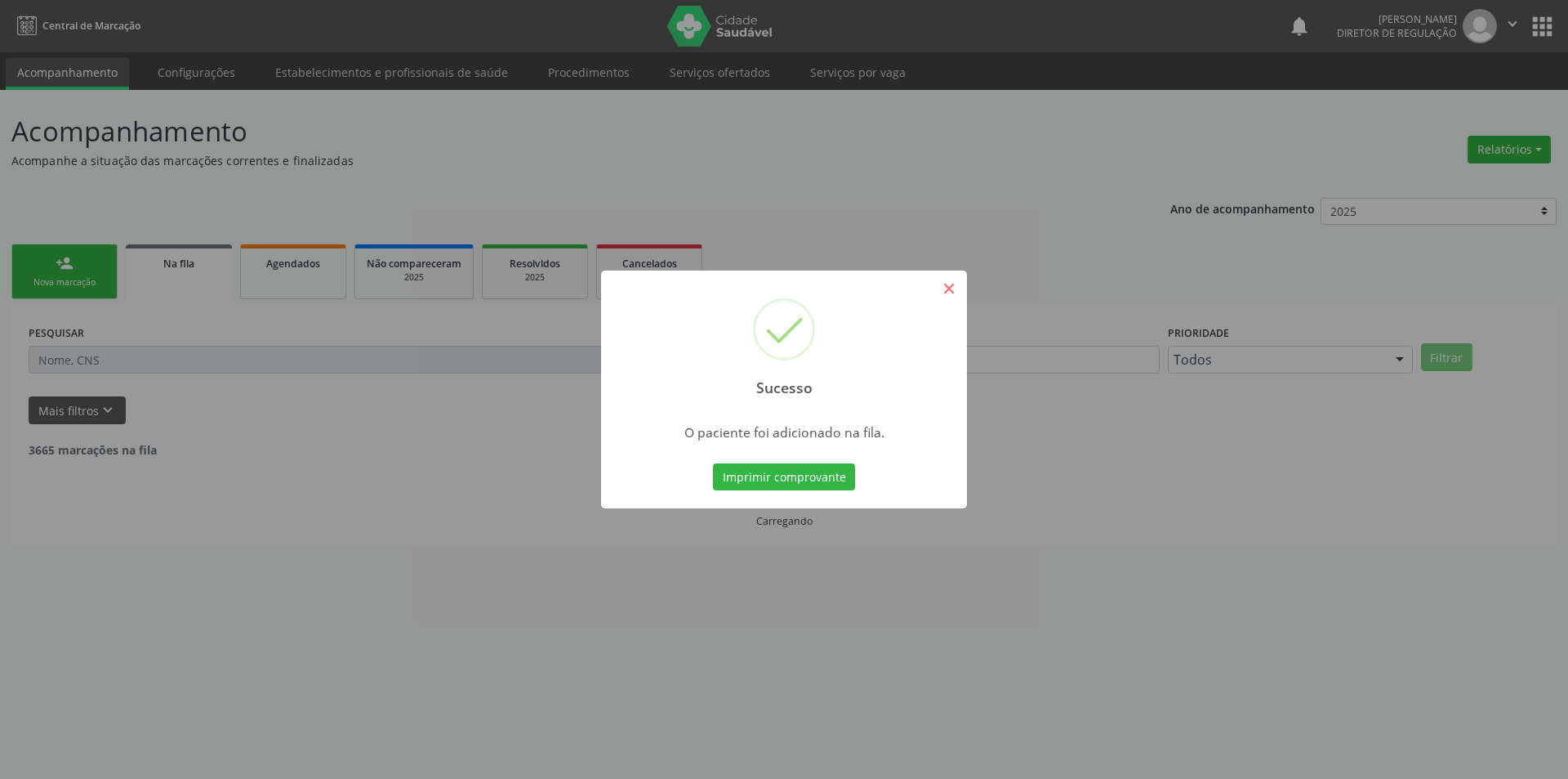
click at [948, 286] on button "×" at bounding box center [948, 288] width 27 height 27
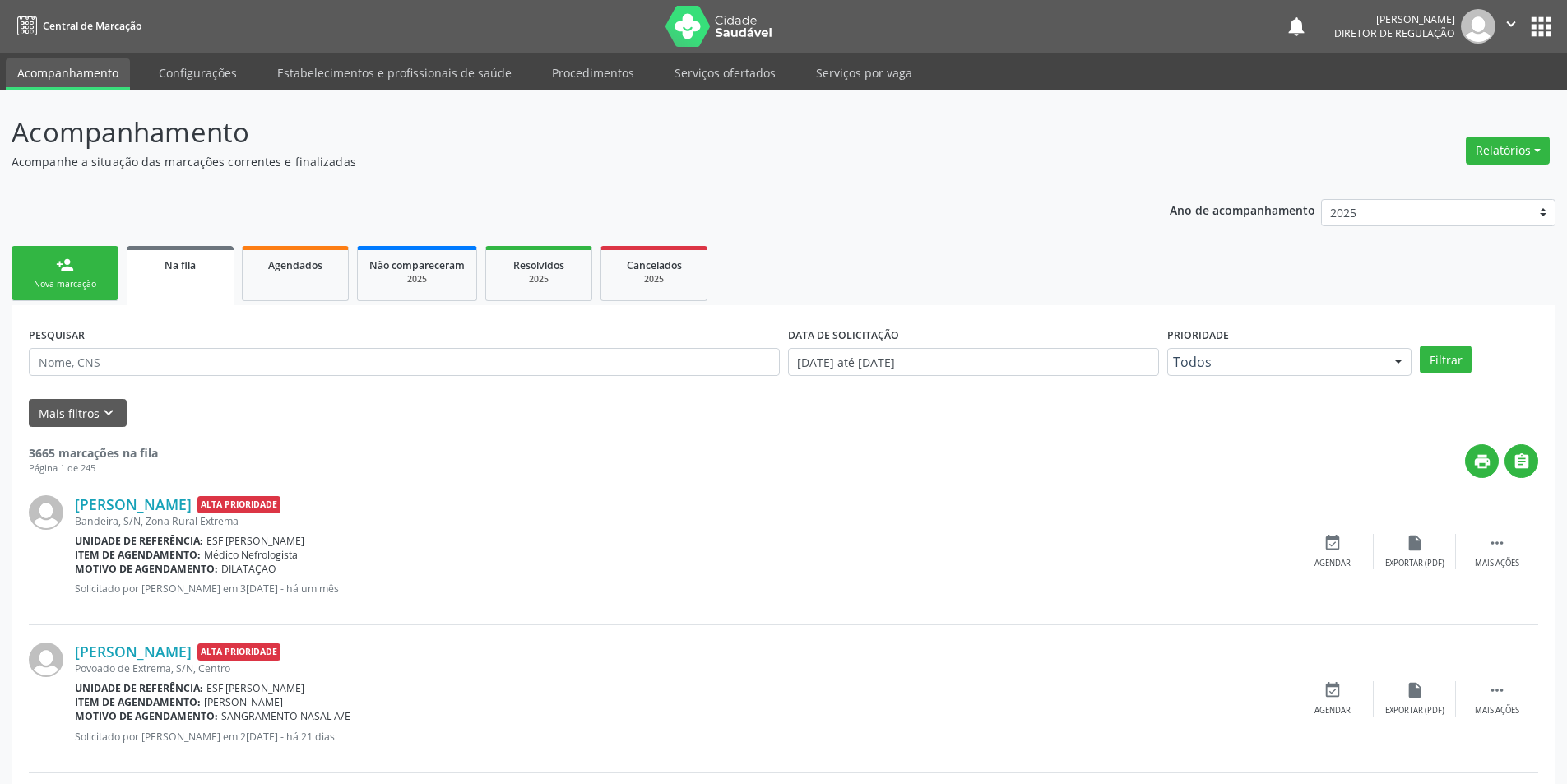
click at [104, 273] on link "person_add Nova marcação" at bounding box center [65, 274] width 107 height 55
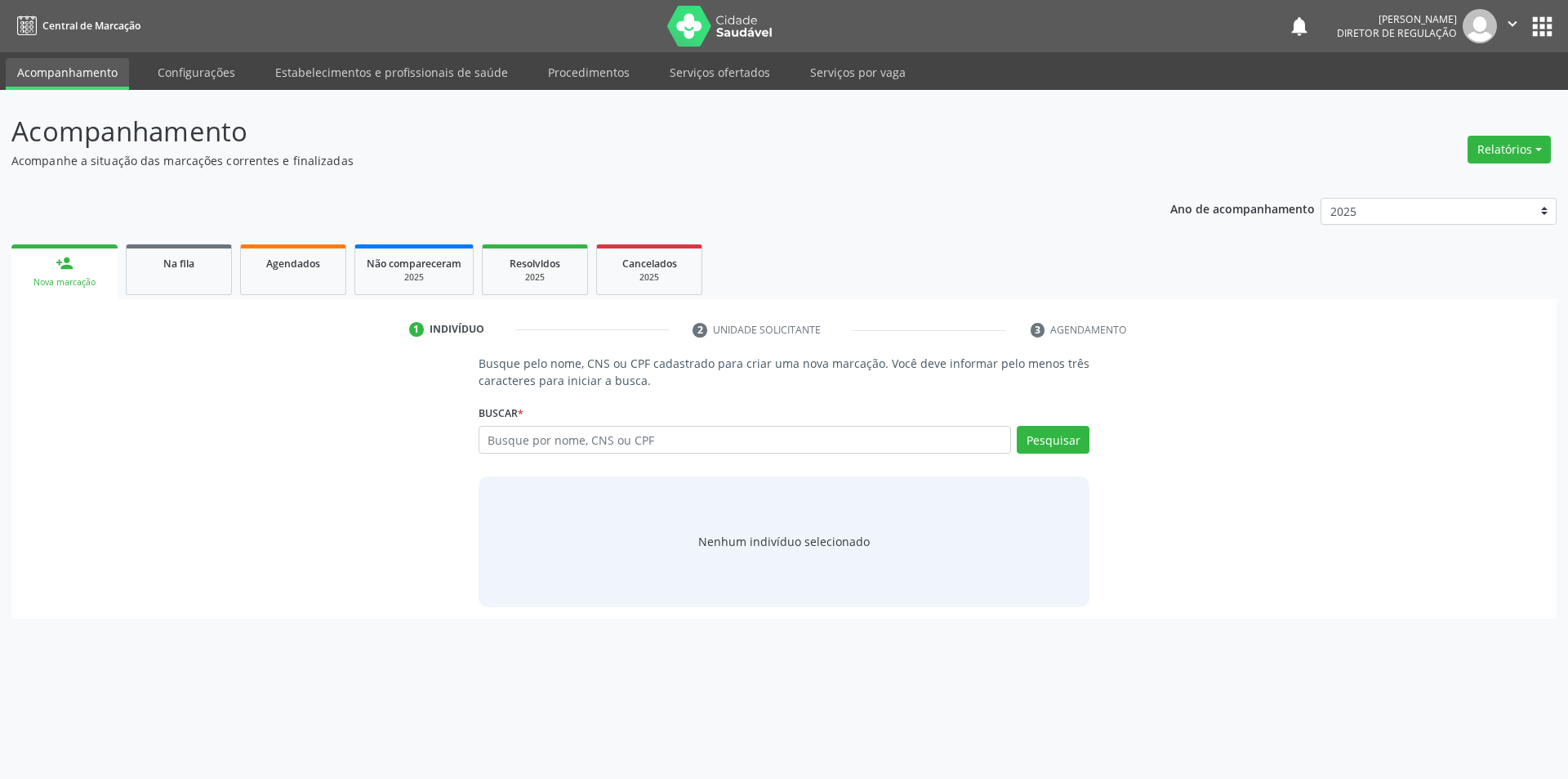
click at [535, 455] on div "Busque por nome, CNS ou CPF Nenhum resultado encontrado para: " " Digite nome, …" at bounding box center [784, 445] width 612 height 39
click at [546, 442] on input "text" at bounding box center [745, 440] width 533 height 27
type input "707507226602390"
click at [1047, 438] on button "Pesquisar" at bounding box center [1053, 440] width 73 height 27
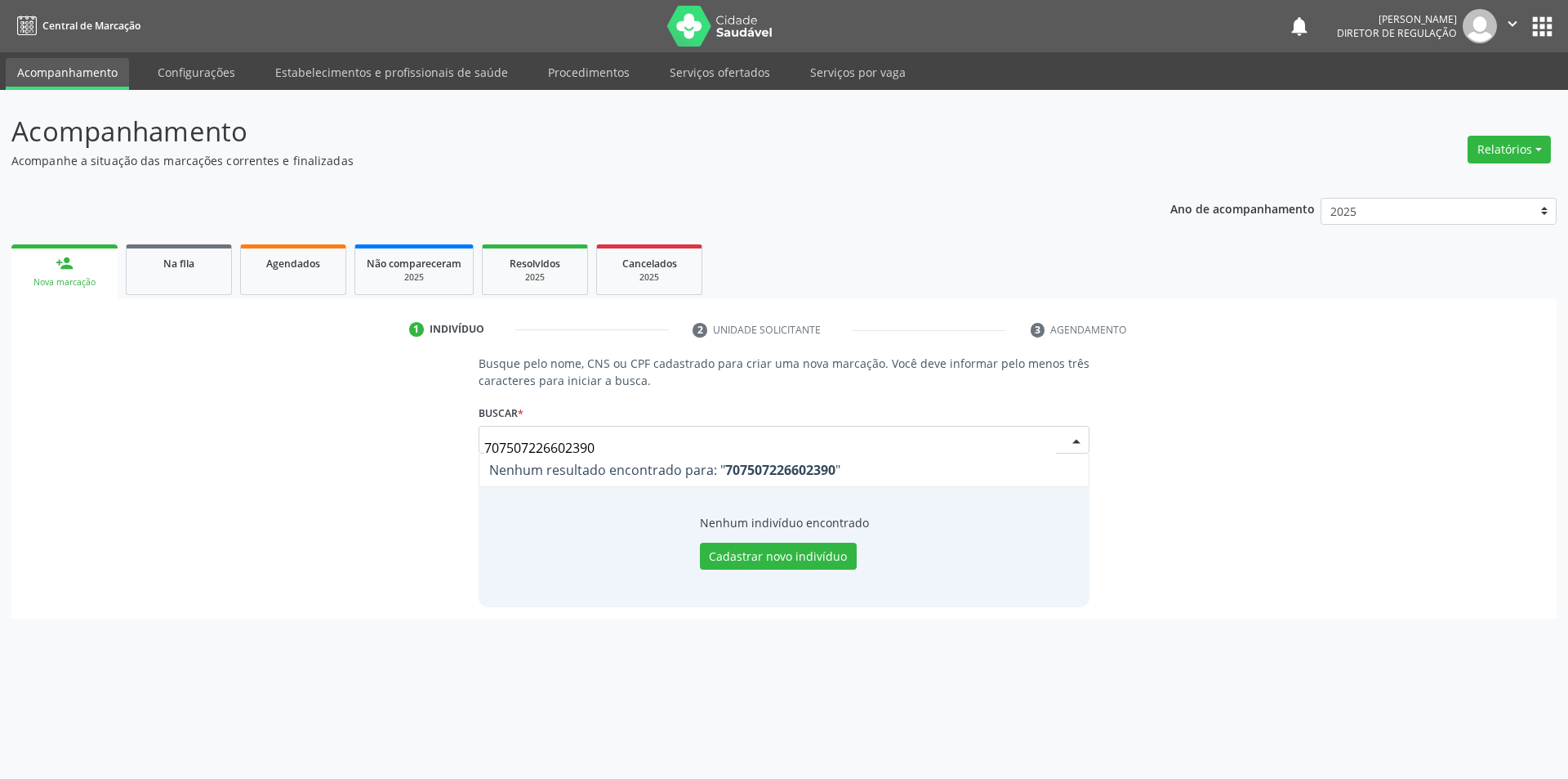
drag, startPoint x: 683, startPoint y: 445, endPoint x: 1026, endPoint y: 345, distance: 357.3
click at [439, 437] on div "Busque pelo nome, CNS ou CPF cadastrado para criar uma nova marcação. Você deve…" at bounding box center [784, 480] width 1522 height 251
type input "707307226602390"
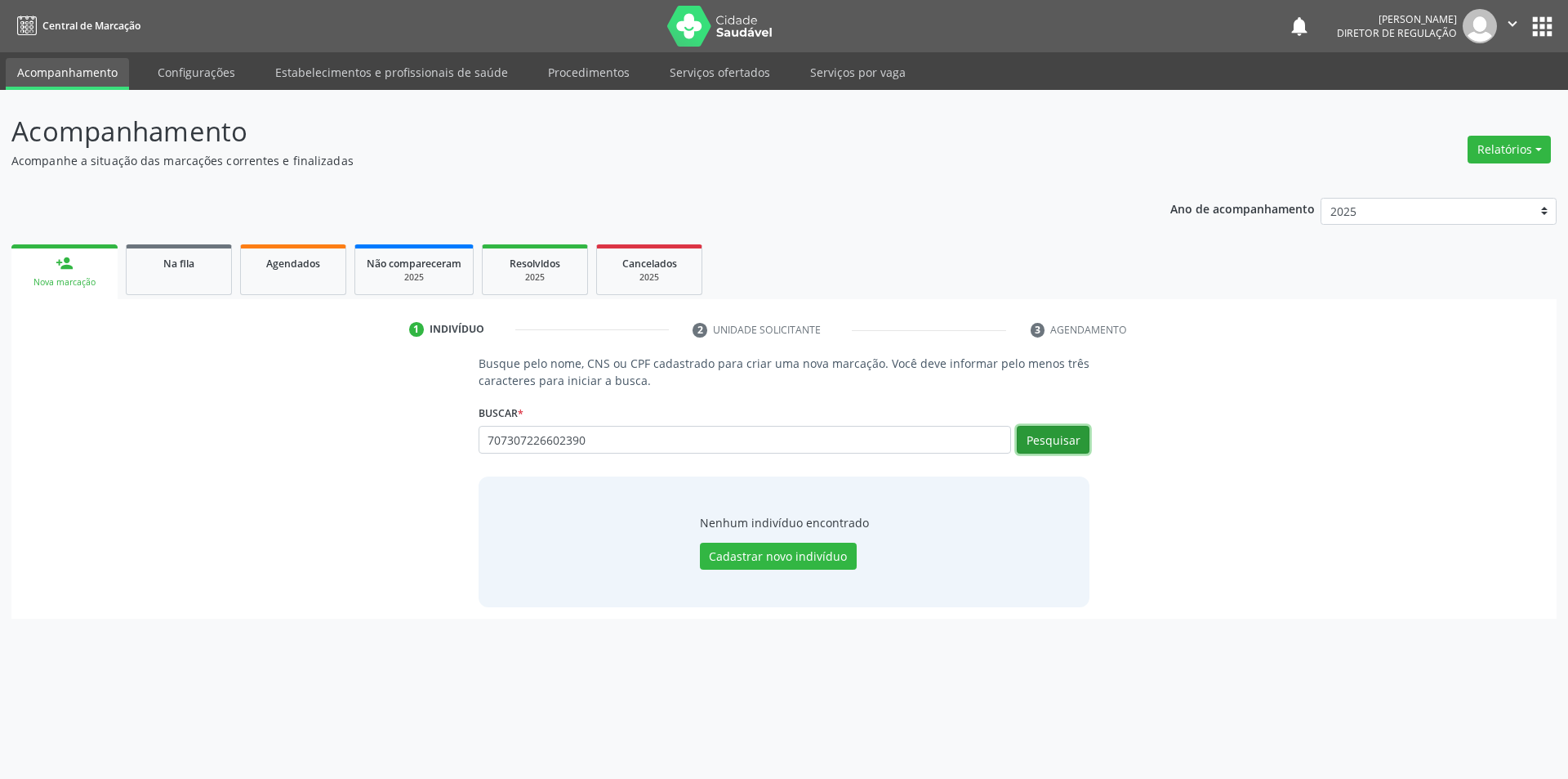
click at [1032, 441] on button "Pesquisar" at bounding box center [1053, 440] width 73 height 27
drag, startPoint x: 637, startPoint y: 441, endPoint x: 378, endPoint y: 423, distance: 259.6
click at [378, 423] on div "Busque pelo nome, CNS ou CPF cadastrado para criar uma nova marcação. Você deve…" at bounding box center [784, 480] width 1522 height 251
drag, startPoint x: 618, startPoint y: 437, endPoint x: 309, endPoint y: 448, distance: 309.2
click at [310, 447] on div "Busque pelo nome, CNS ou CPF cadastrado para criar uma nova marcação. Você deve…" at bounding box center [784, 480] width 1522 height 251
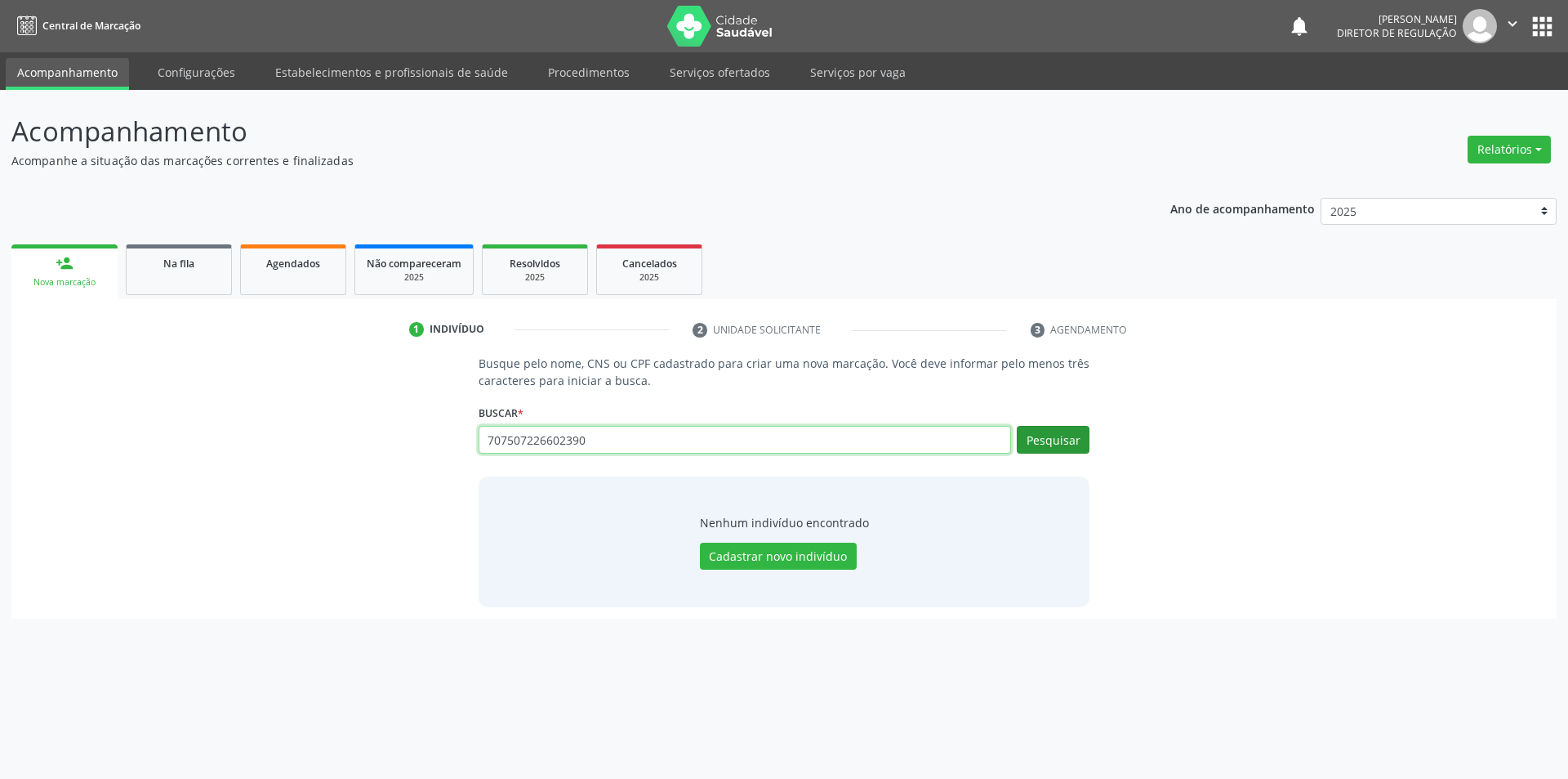
type input "707507226602390"
click at [1083, 432] on button "Pesquisar" at bounding box center [1053, 440] width 73 height 27
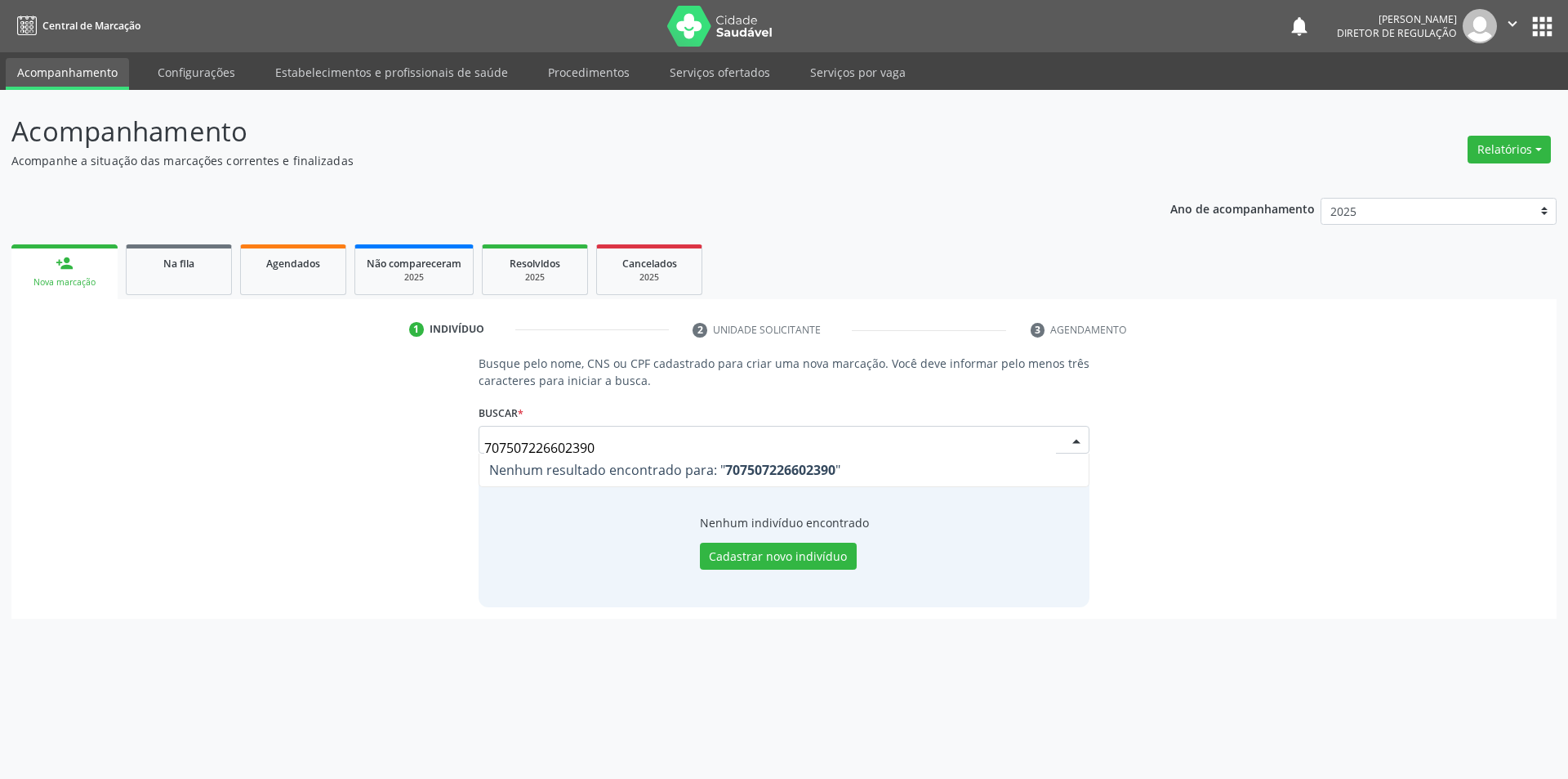
drag, startPoint x: 678, startPoint y: 446, endPoint x: 374, endPoint y: 431, distance: 304.4
click at [374, 431] on div "Busque pelo nome, CNS ou CPF cadastrado para criar uma nova marcação. Você deve…" at bounding box center [784, 480] width 1522 height 251
type input "700002192207403"
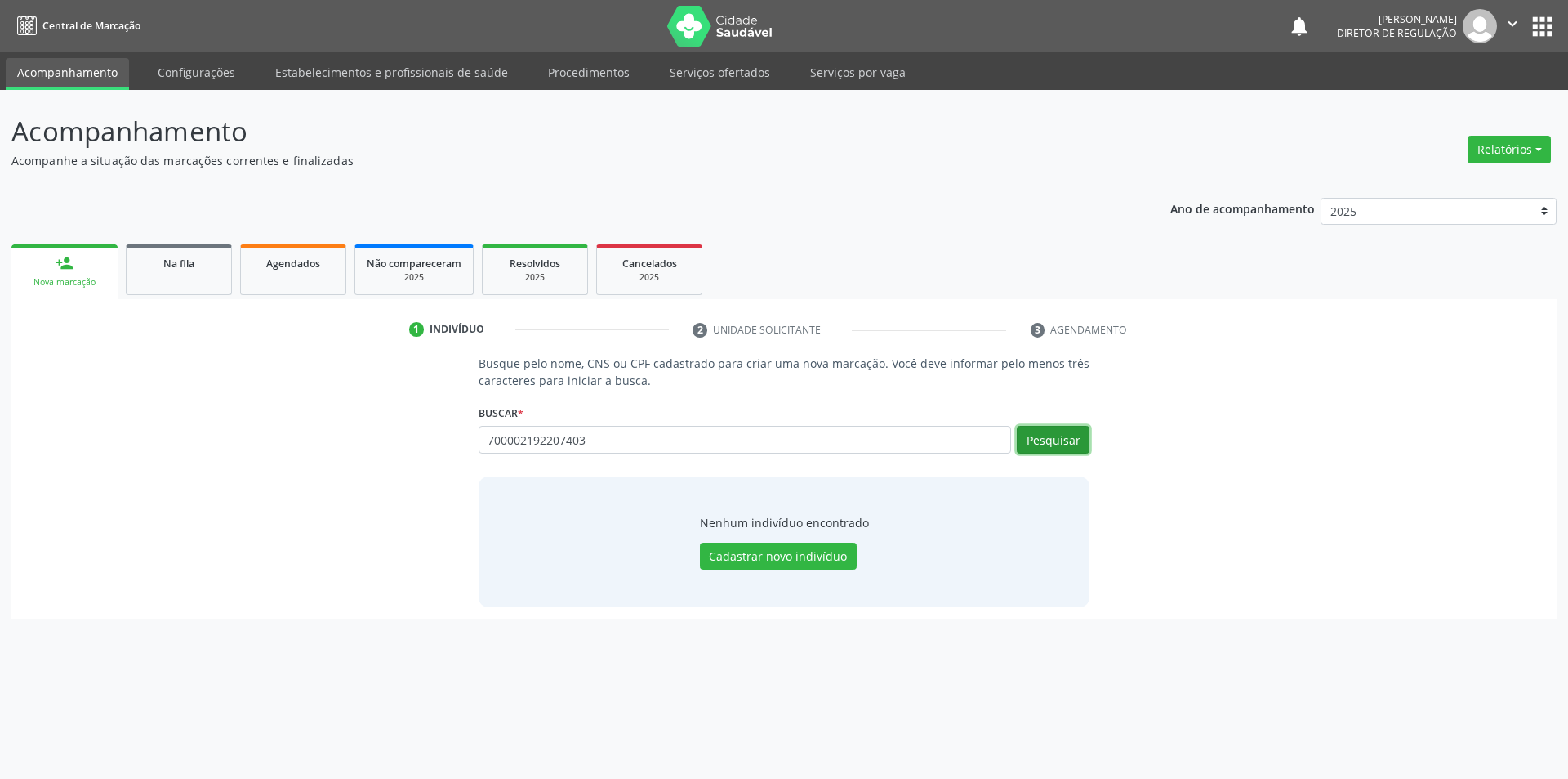
click at [1054, 438] on button "Pesquisar" at bounding box center [1053, 440] width 73 height 27
type input "700002192207403"
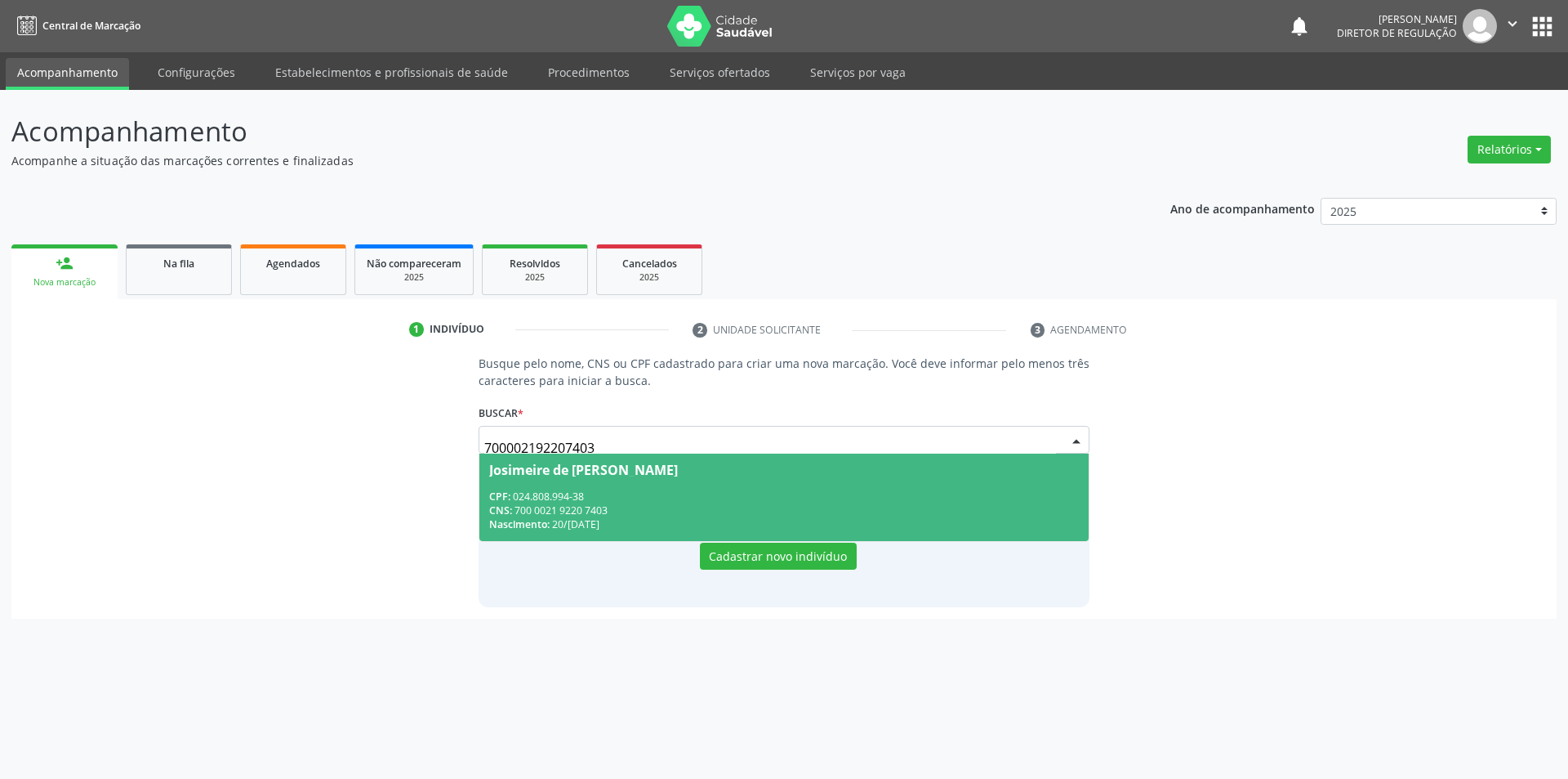
click at [680, 514] on div "CNS: 700 0021 9220 7403" at bounding box center [784, 510] width 590 height 14
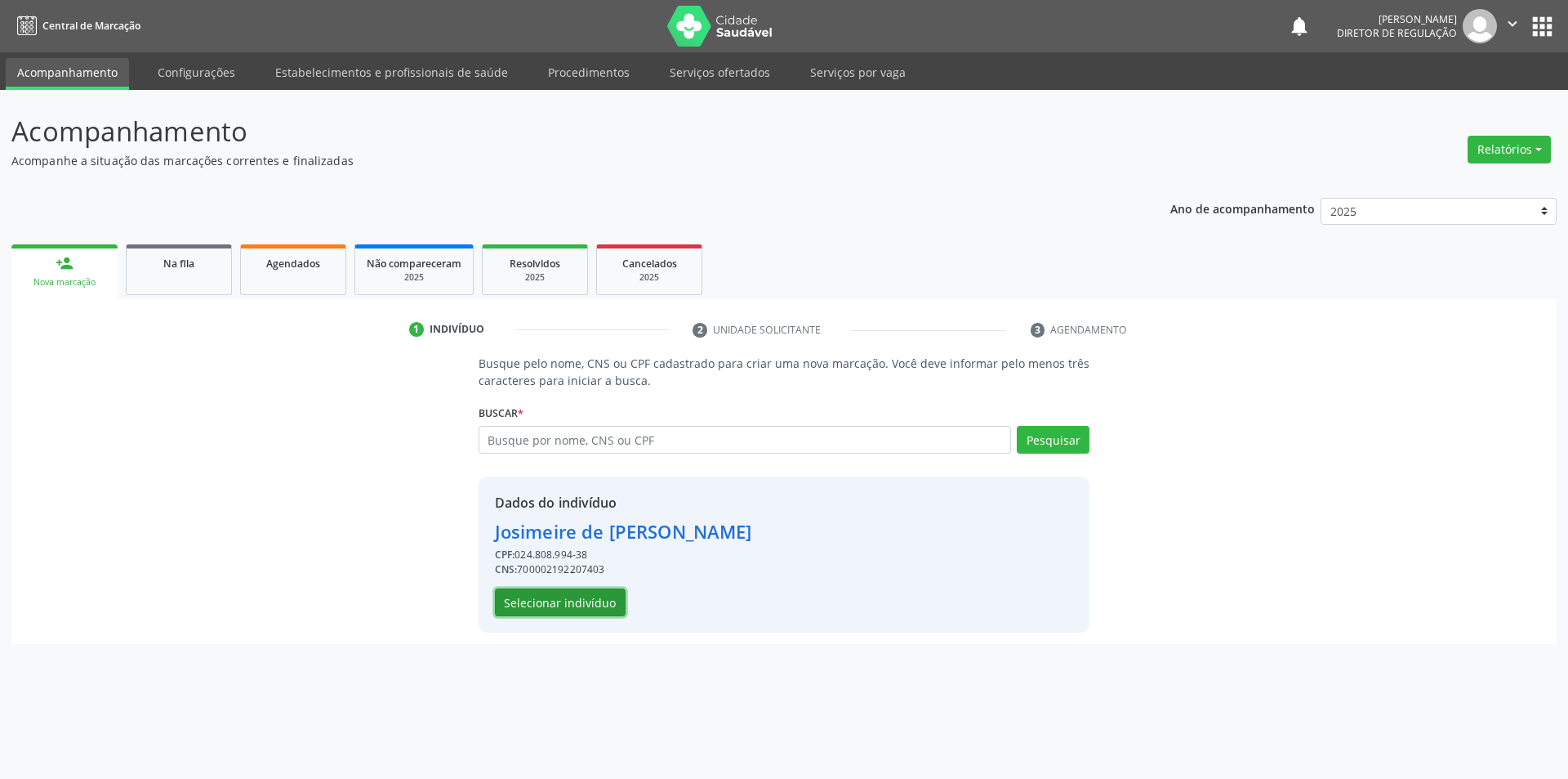
click at [573, 605] on button "Selecionar indivíduo" at bounding box center [560, 602] width 130 height 27
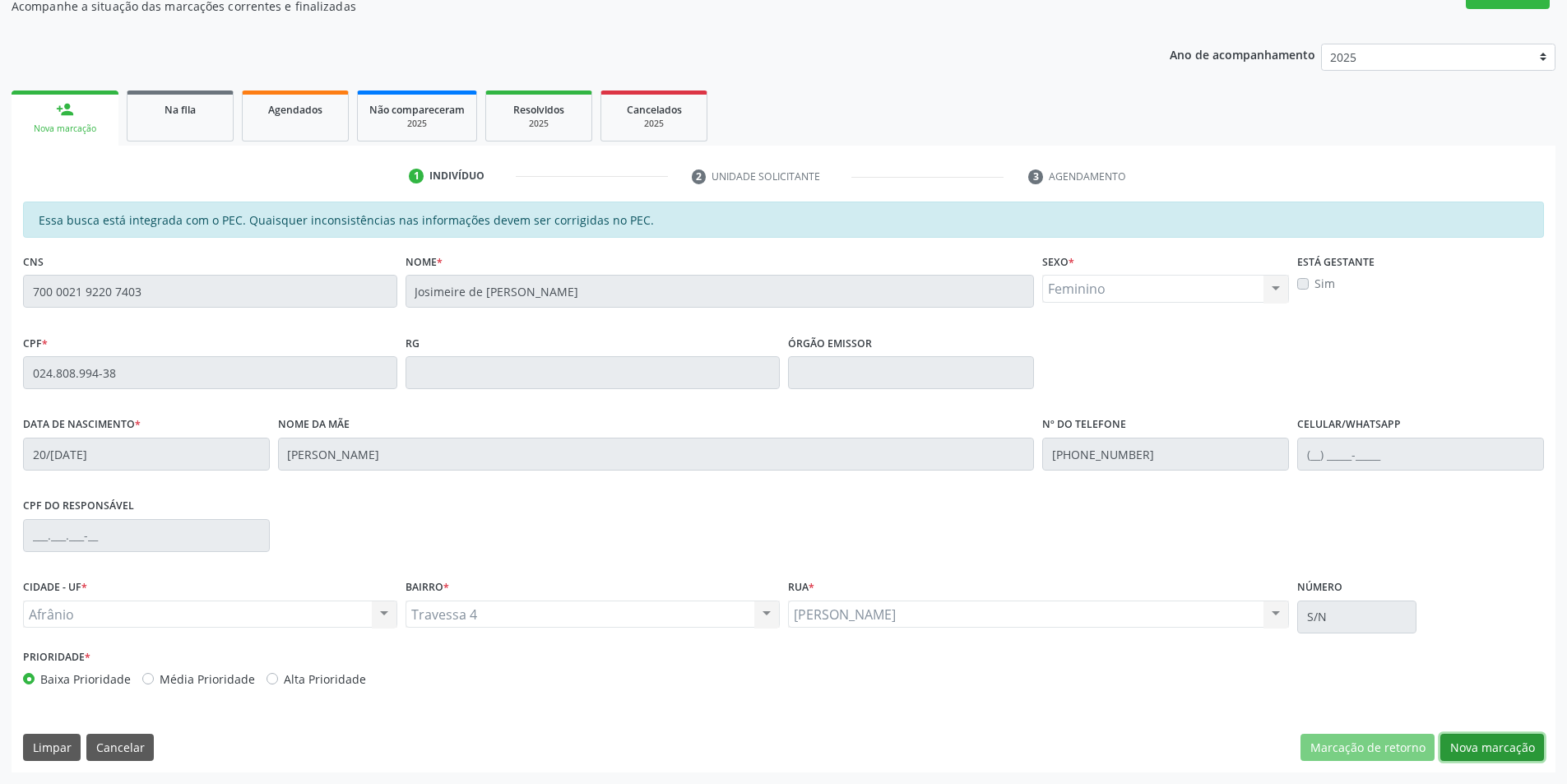
click at [1462, 743] on button "Nova marcação" at bounding box center [1492, 747] width 104 height 28
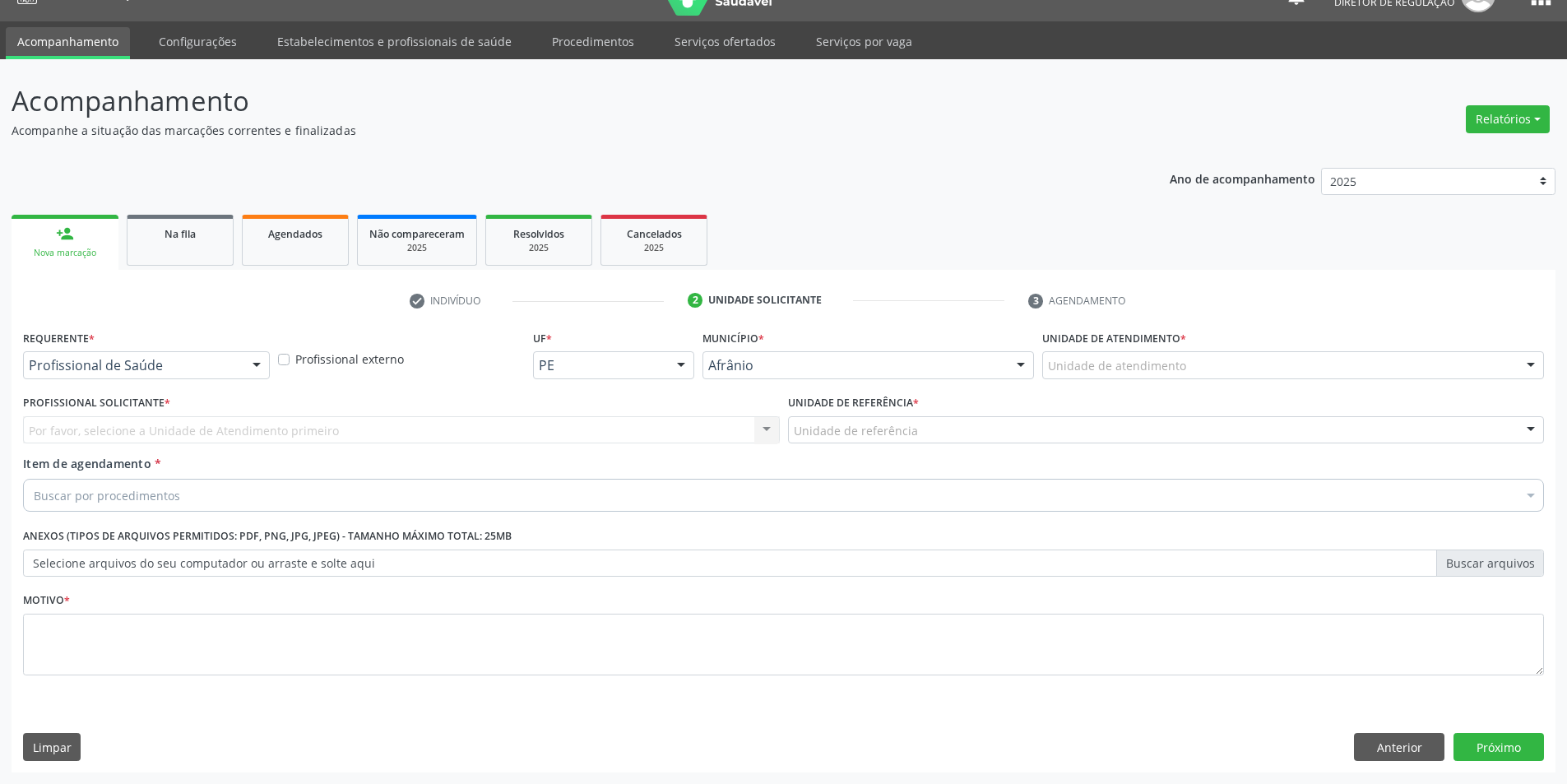
scroll to position [32, 0]
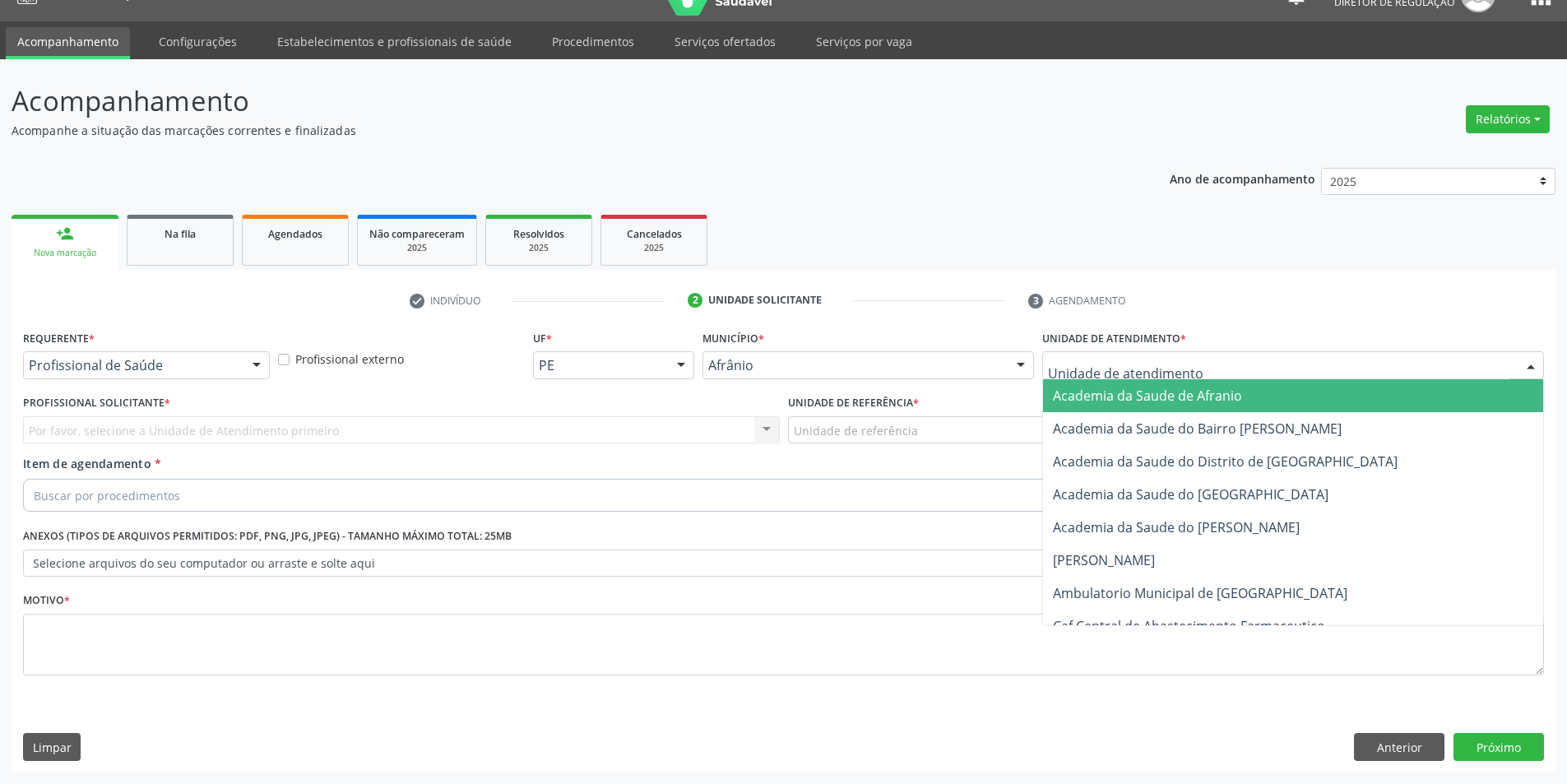
click at [1143, 353] on div at bounding box center [1293, 365] width 502 height 28
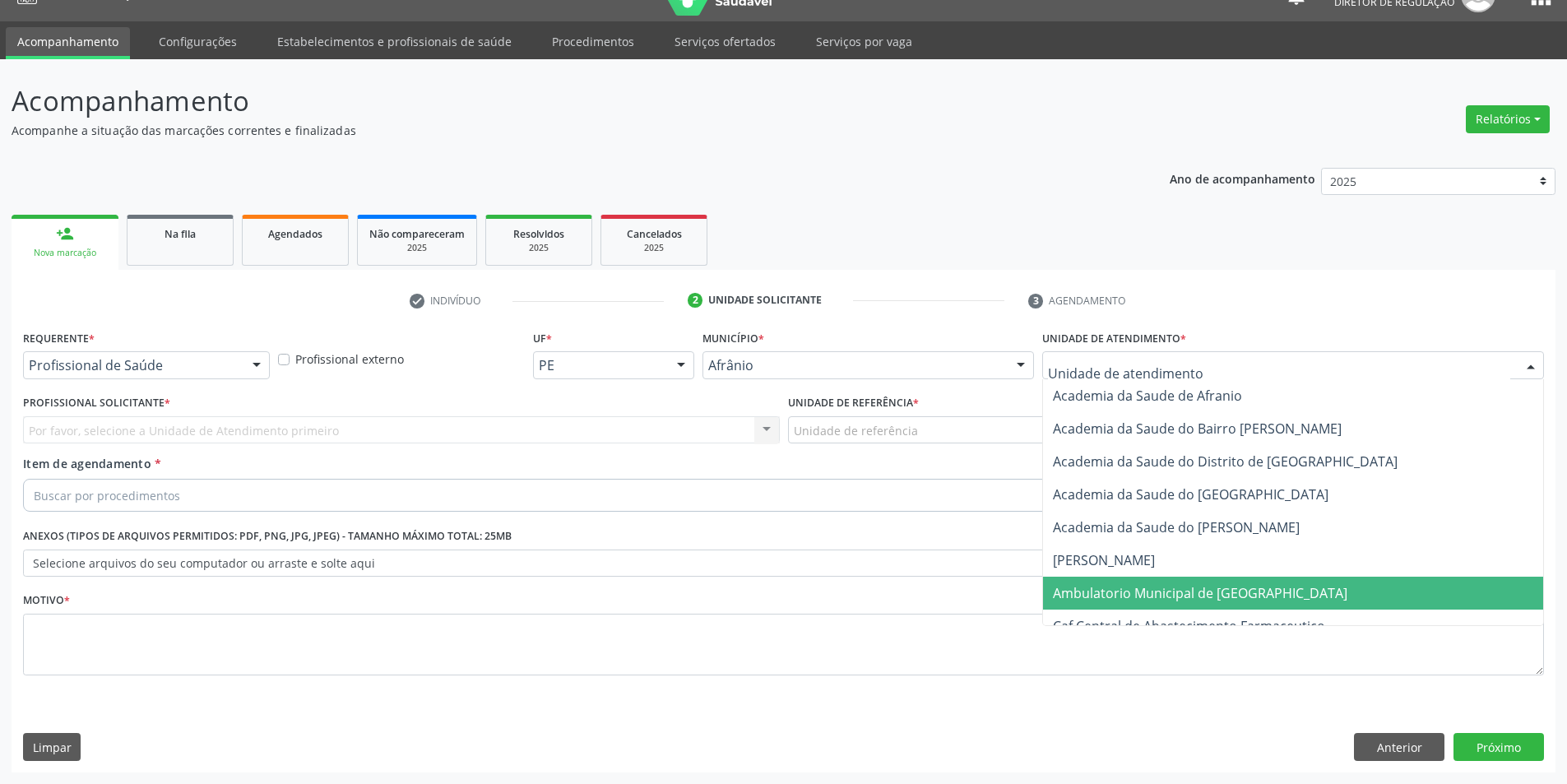
click at [1155, 607] on span "Ambulatorio Municipal de [GEOGRAPHIC_DATA]" at bounding box center [1293, 592] width 500 height 33
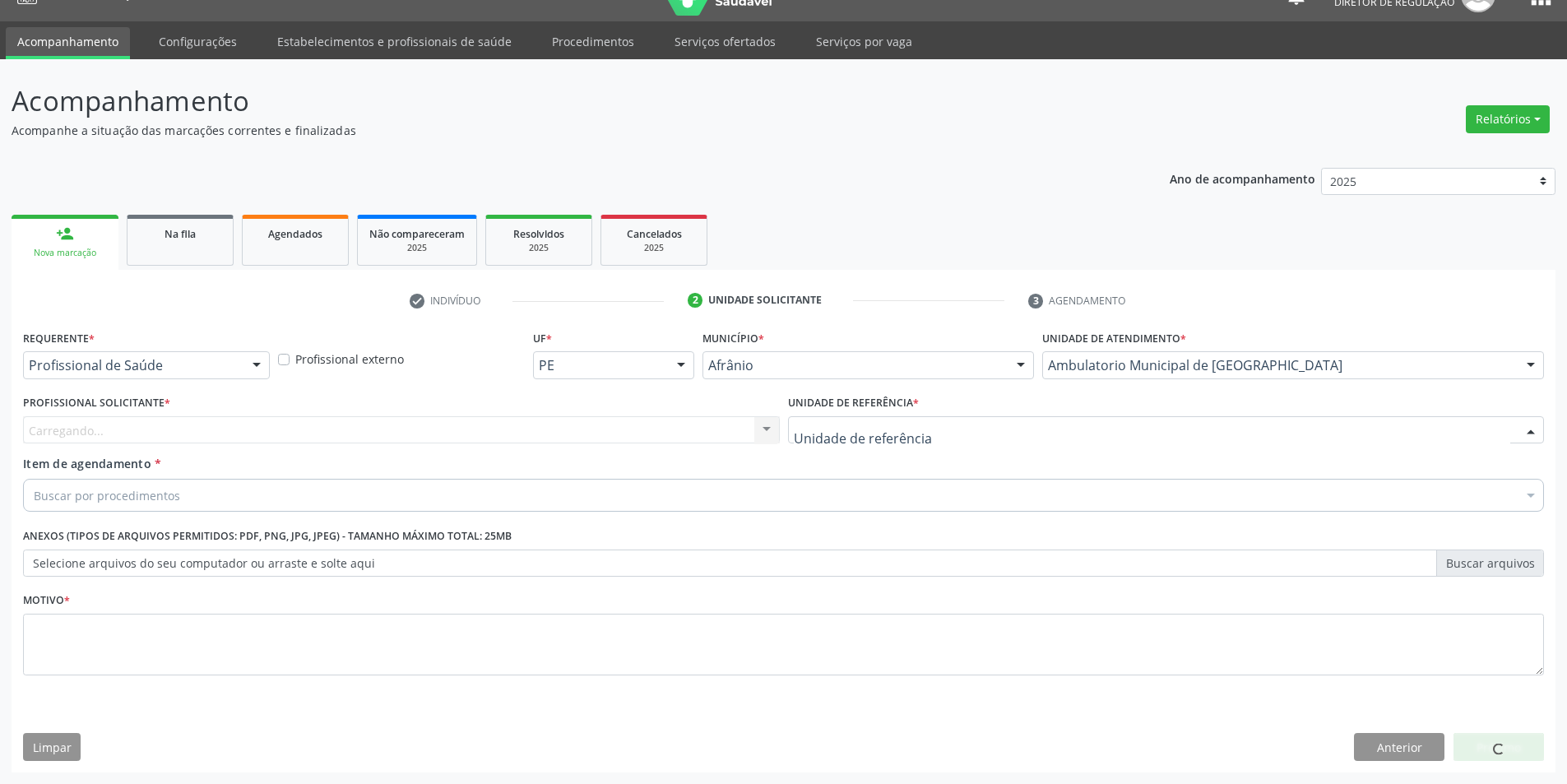
click at [933, 436] on div at bounding box center [1167, 430] width 757 height 28
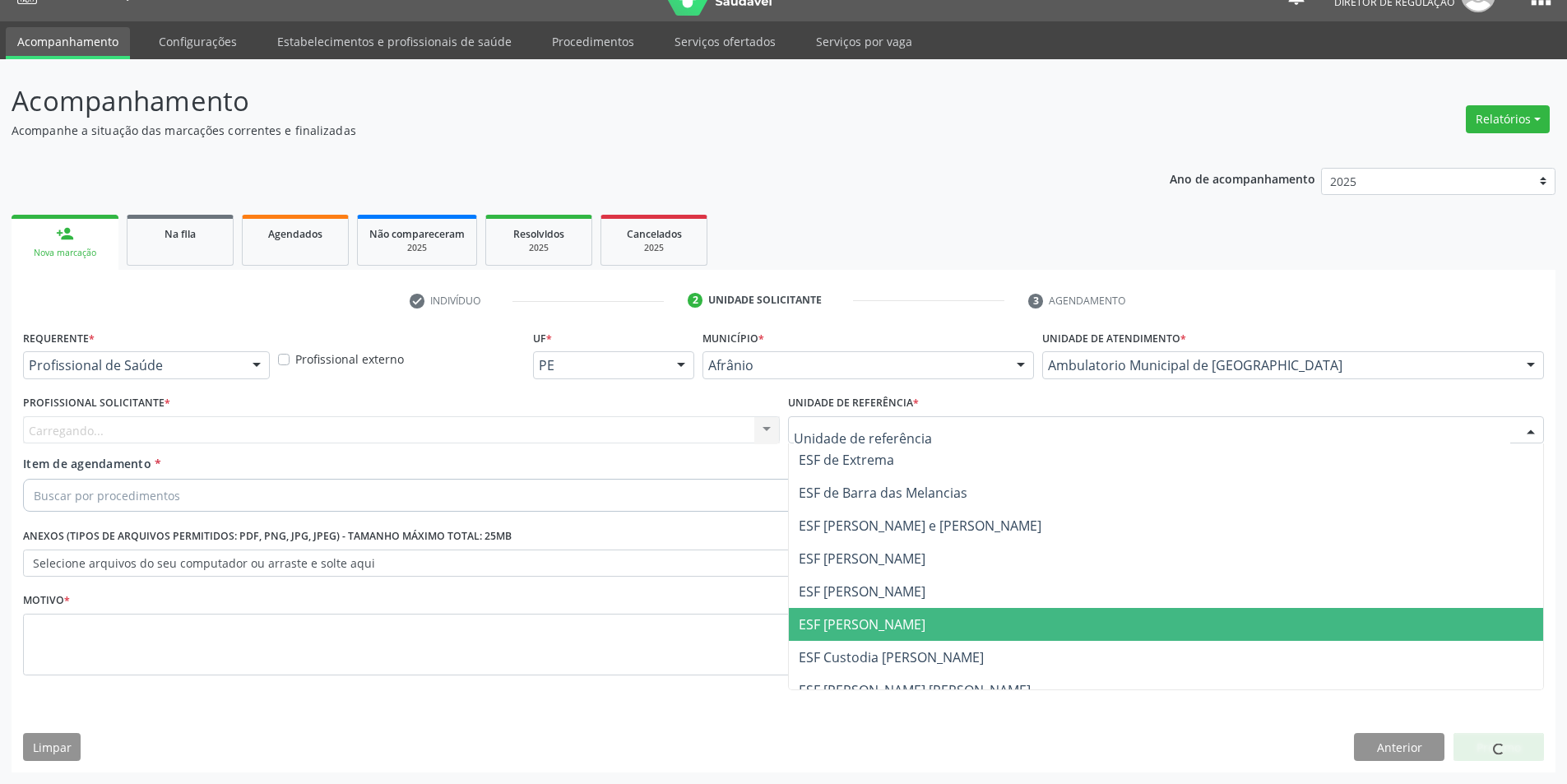
click at [901, 627] on span "ESF [PERSON_NAME]" at bounding box center [1167, 623] width 755 height 33
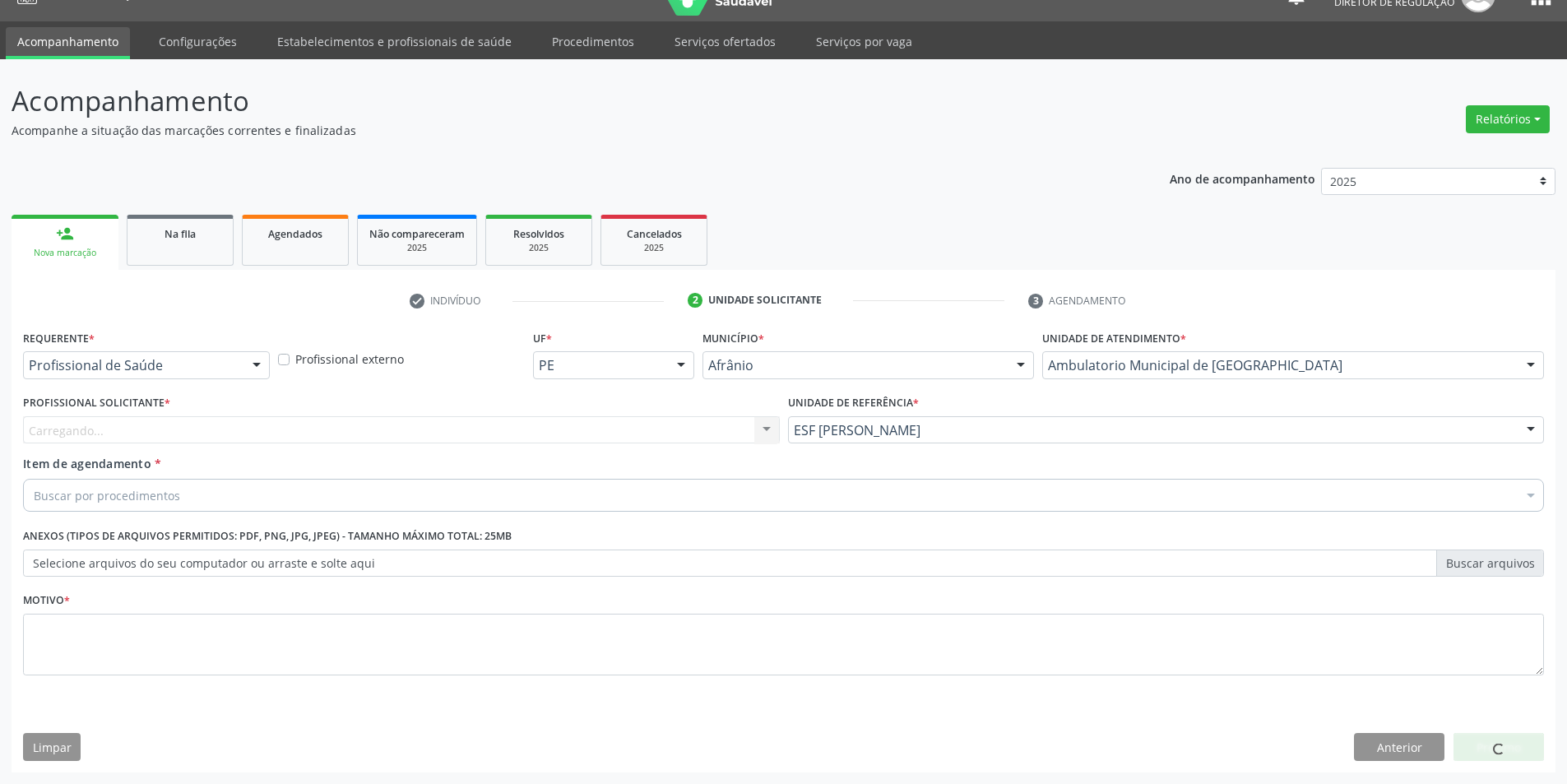
click at [539, 438] on div "Carregando... Nenhum resultado encontrado para: " " Não há nenhuma opção para s…" at bounding box center [401, 430] width 757 height 28
click at [342, 492] on div "Buscar por procedimentos" at bounding box center [784, 495] width 1522 height 33
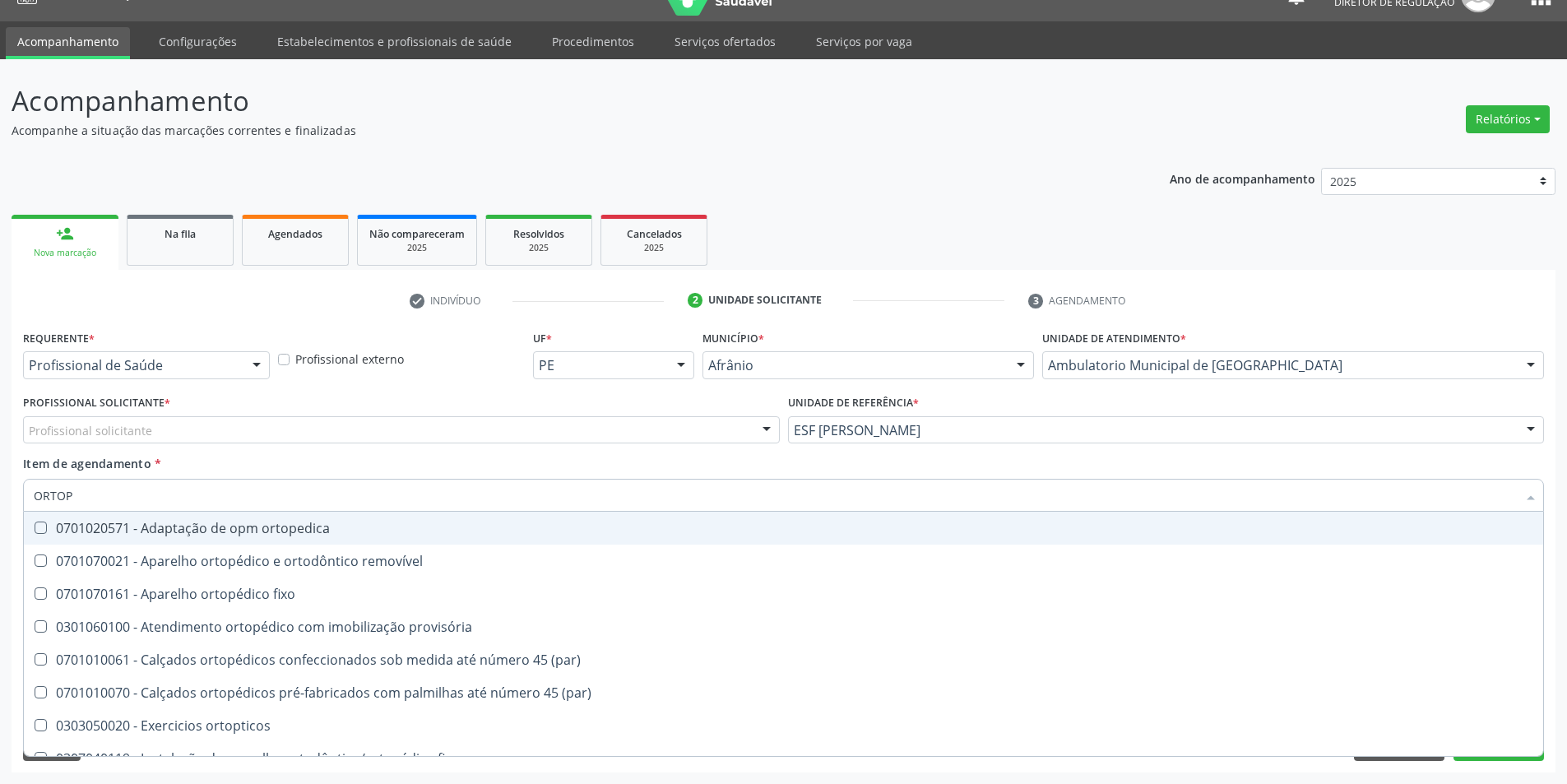
type input "ORTOPE"
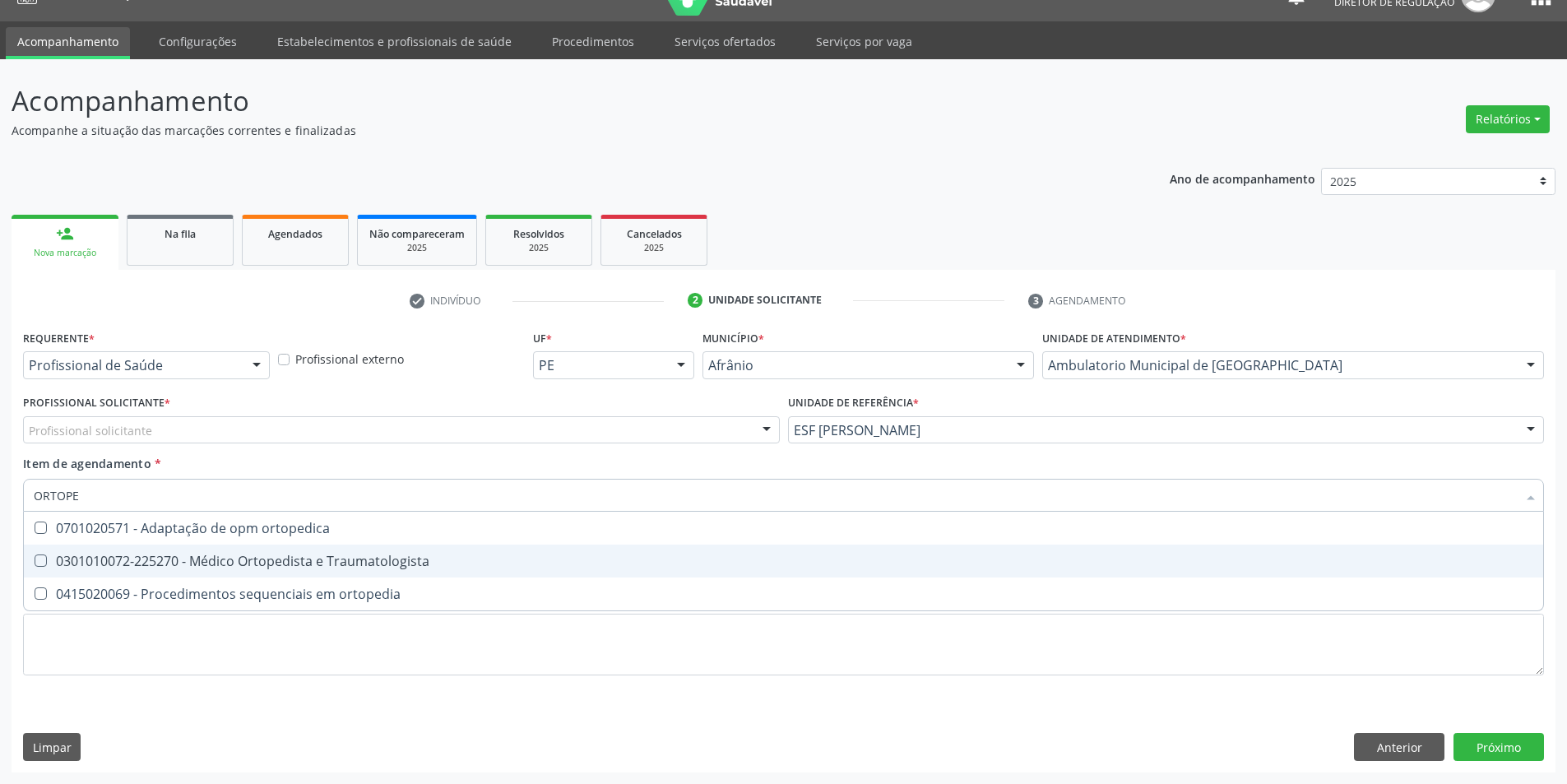
click at [292, 558] on div "0301010072-225270 - Médico Ortopedista e Traumatologista" at bounding box center [784, 560] width 1500 height 13
checkbox Traumatologista "true"
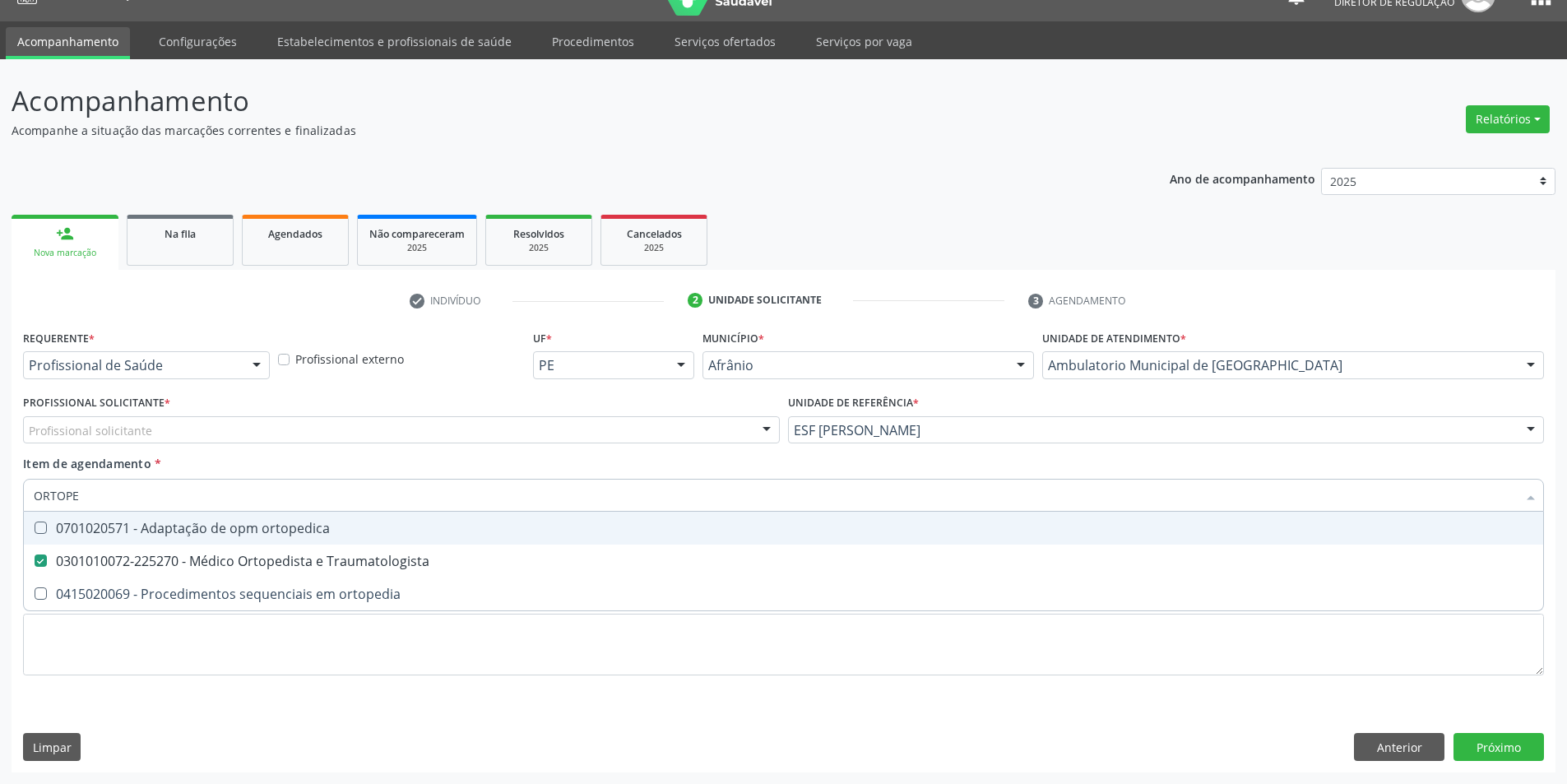
click at [259, 425] on div "Profissional solicitante" at bounding box center [401, 430] width 757 height 28
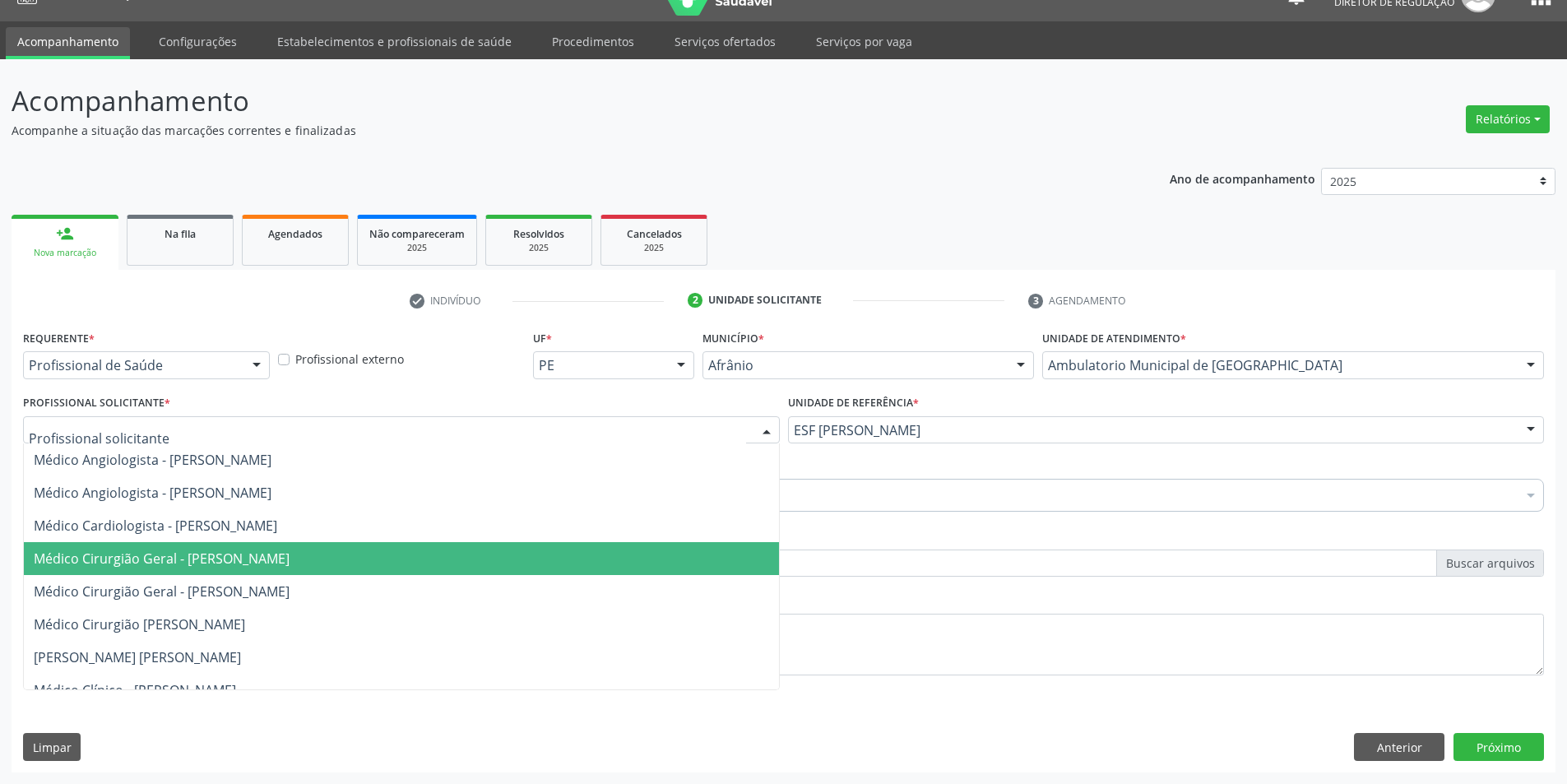
click at [268, 549] on span "Médico Cirurgião Geral - [PERSON_NAME]" at bounding box center [161, 558] width 256 height 18
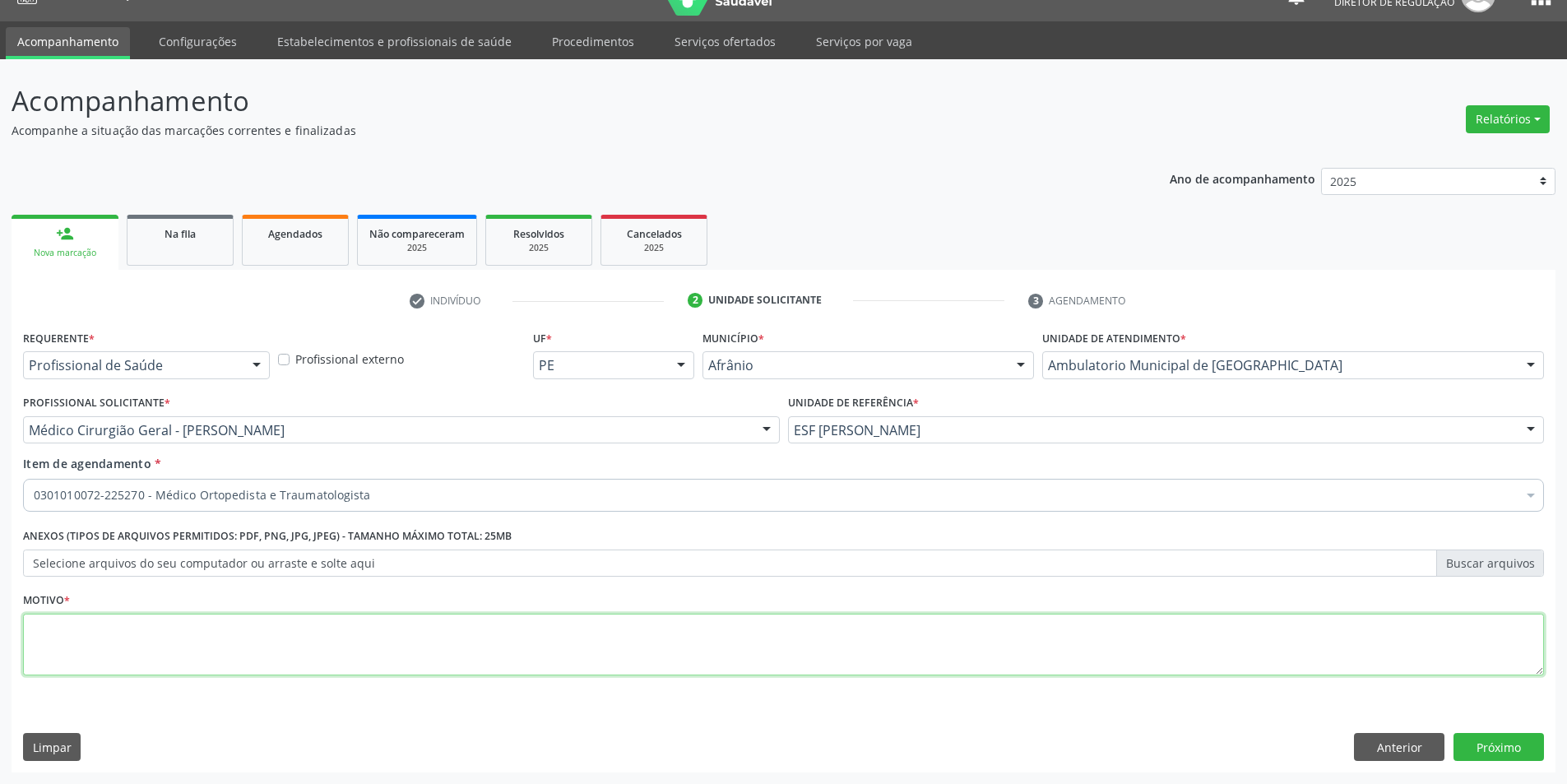
click at [243, 620] on textarea at bounding box center [784, 644] width 1522 height 62
type textarea "LER?"
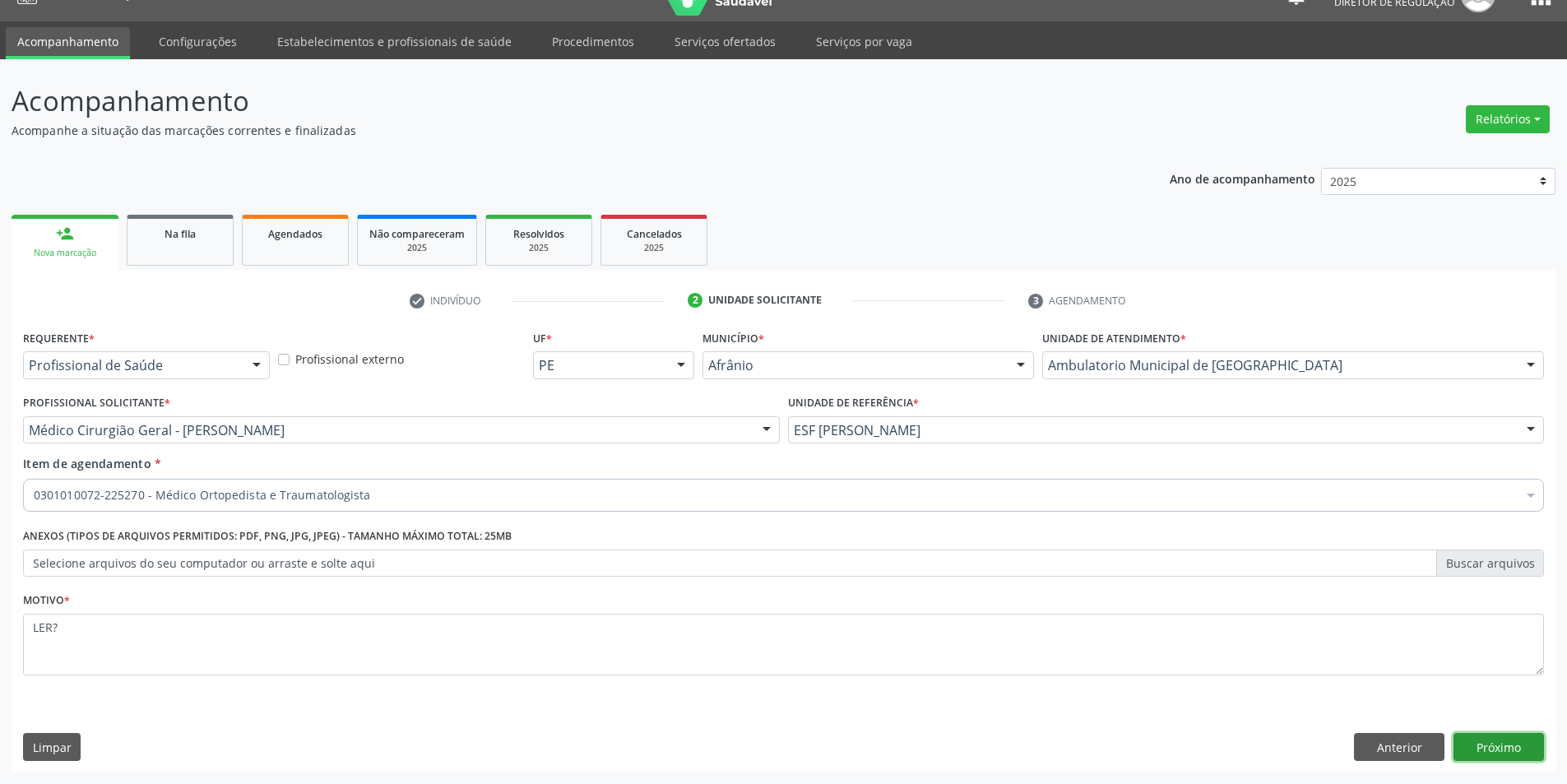
click at [1512, 749] on button "Próximo" at bounding box center [1499, 746] width 91 height 28
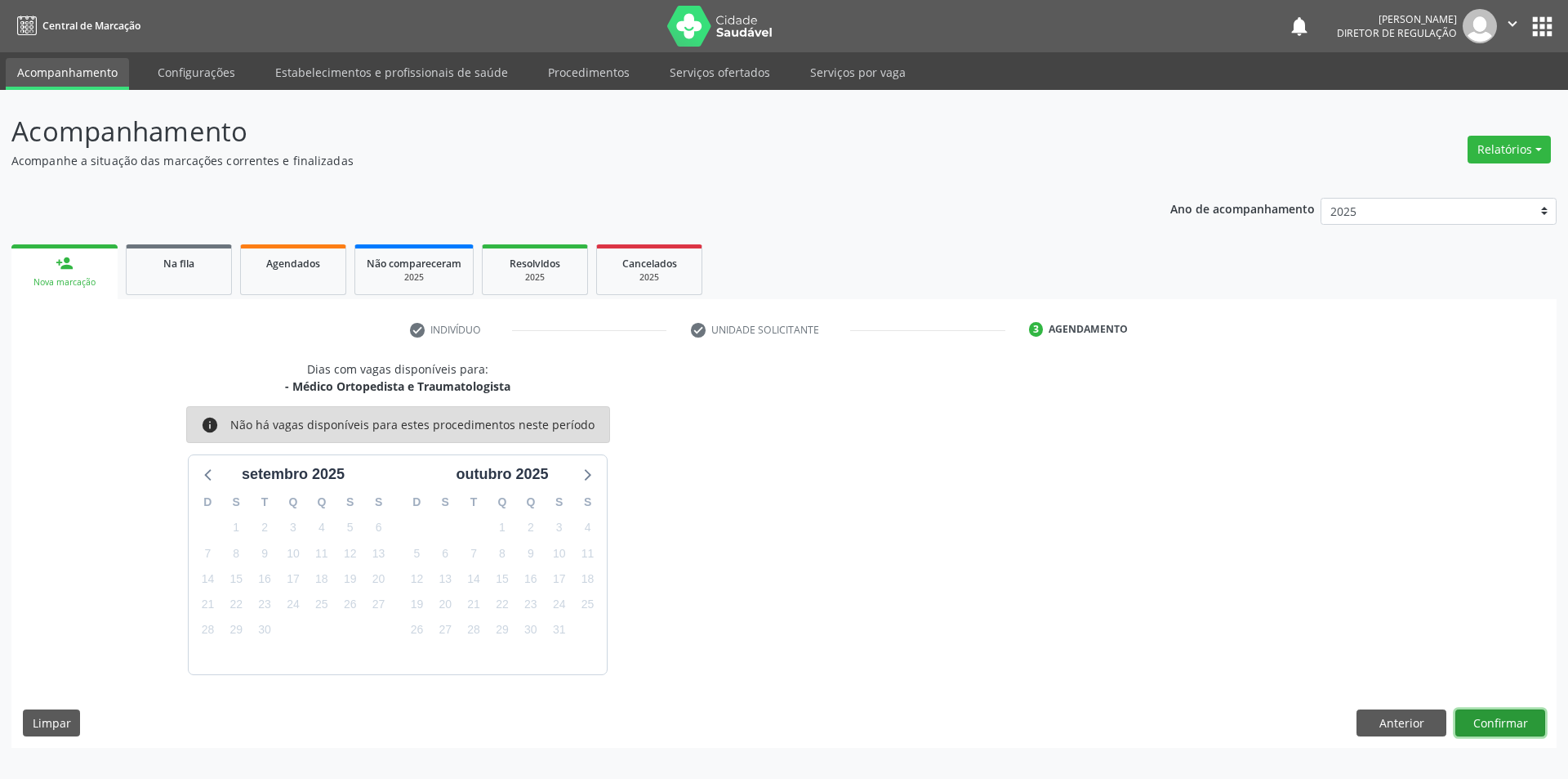
click at [1518, 720] on button "Confirmar" at bounding box center [1500, 723] width 90 height 27
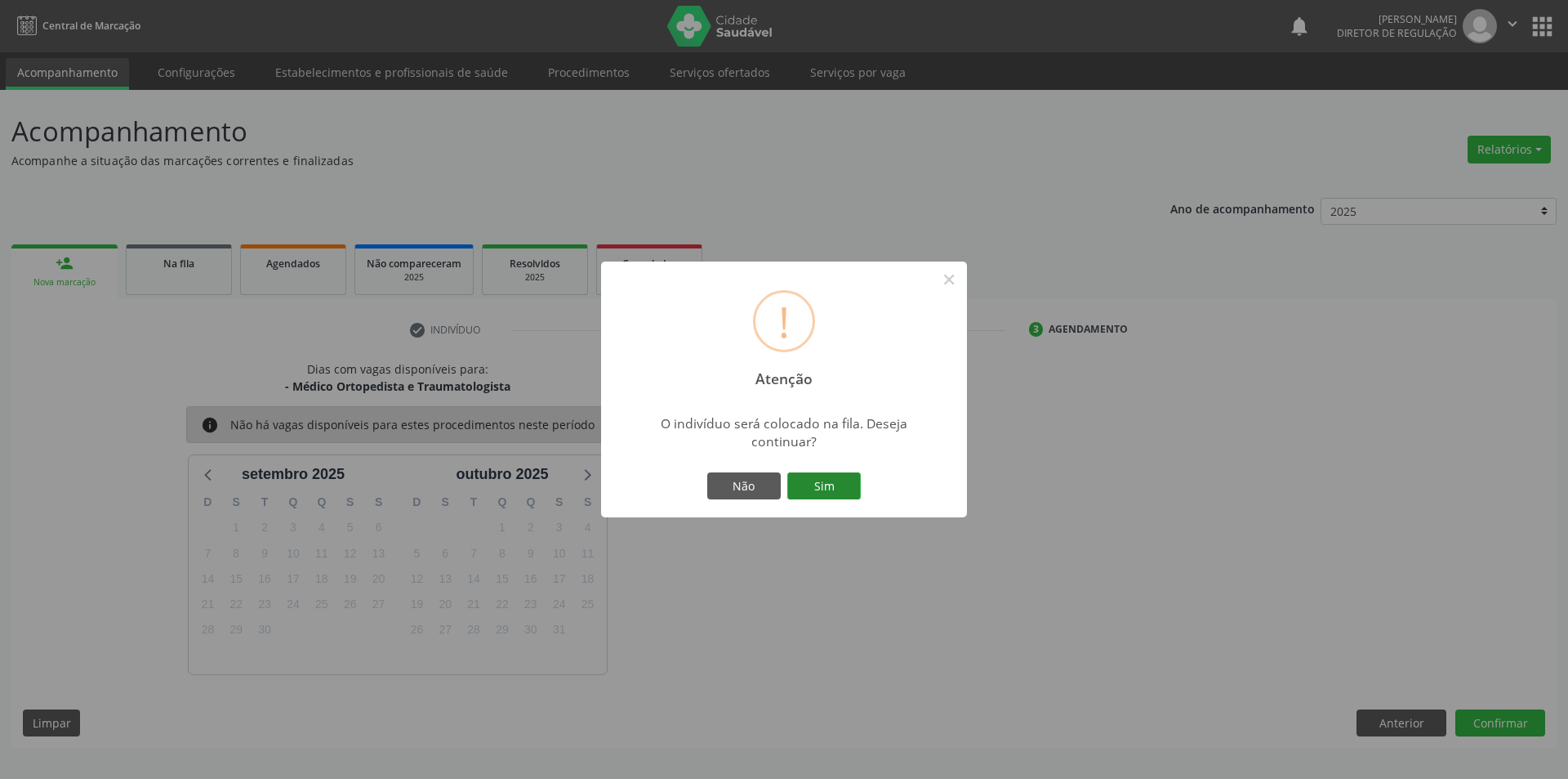
click at [818, 495] on button "Sim" at bounding box center [824, 486] width 74 height 27
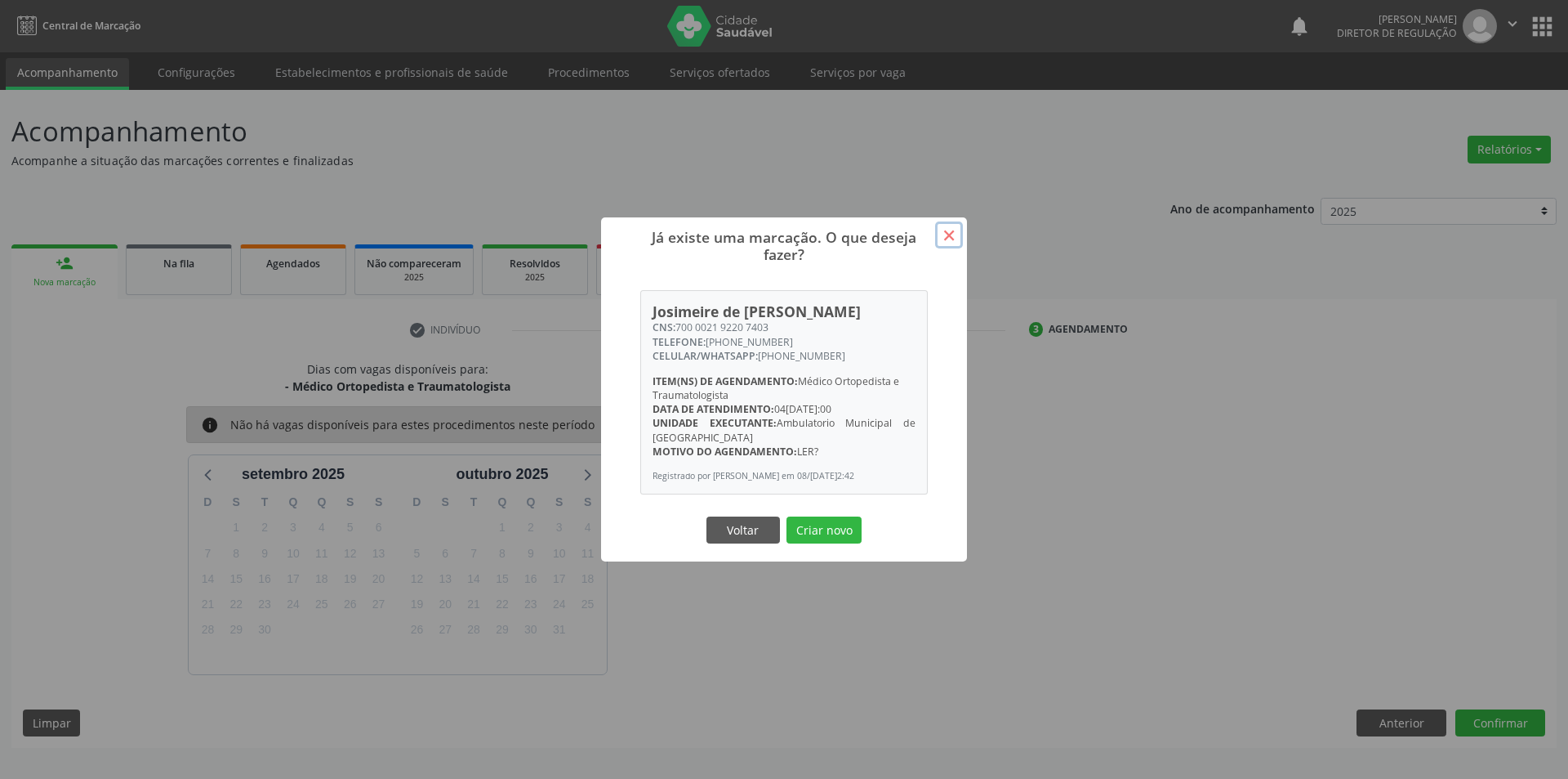
click at [943, 232] on button "×" at bounding box center [948, 235] width 27 height 27
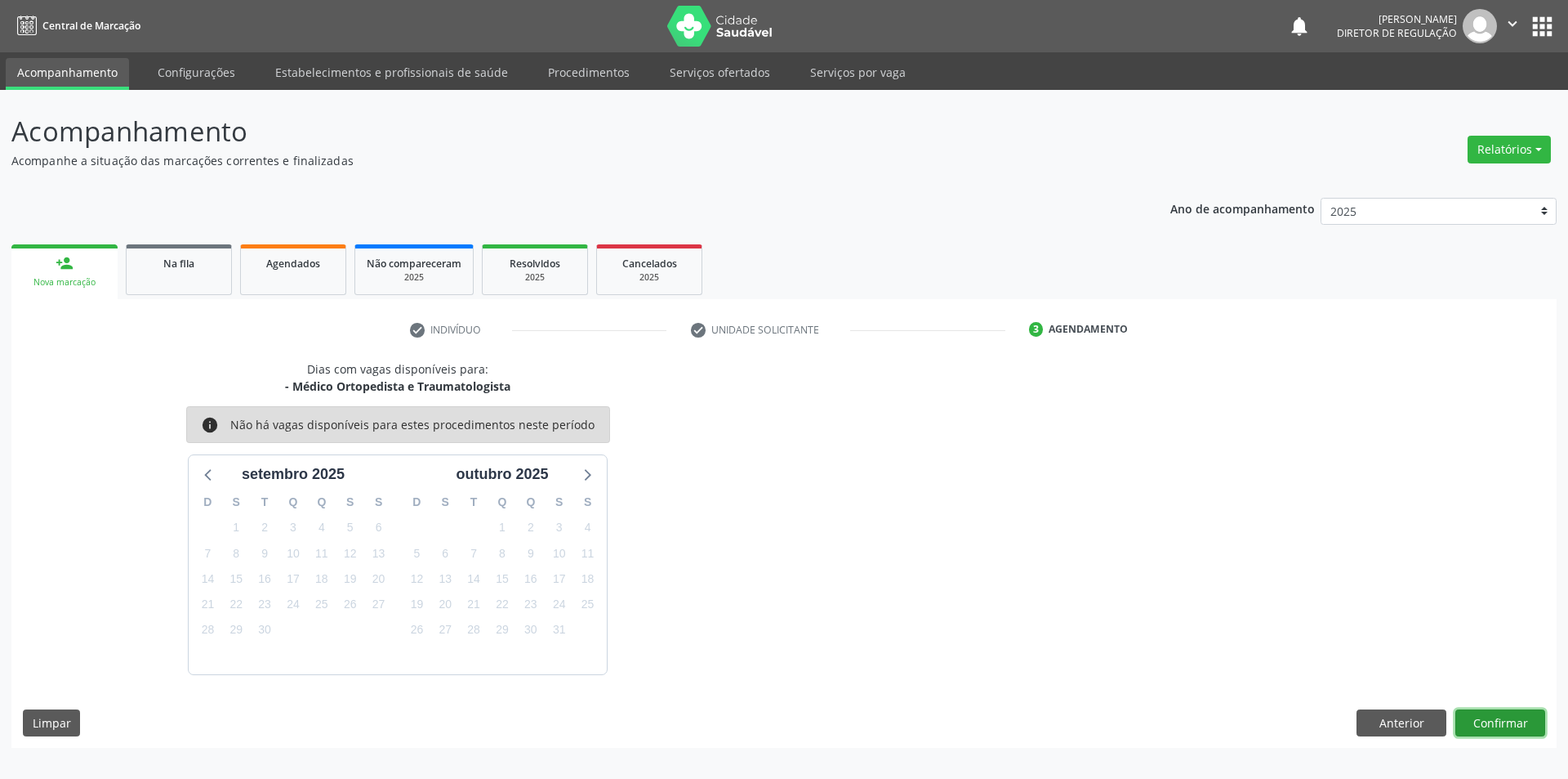
click at [1509, 721] on button "Confirmar" at bounding box center [1500, 723] width 90 height 27
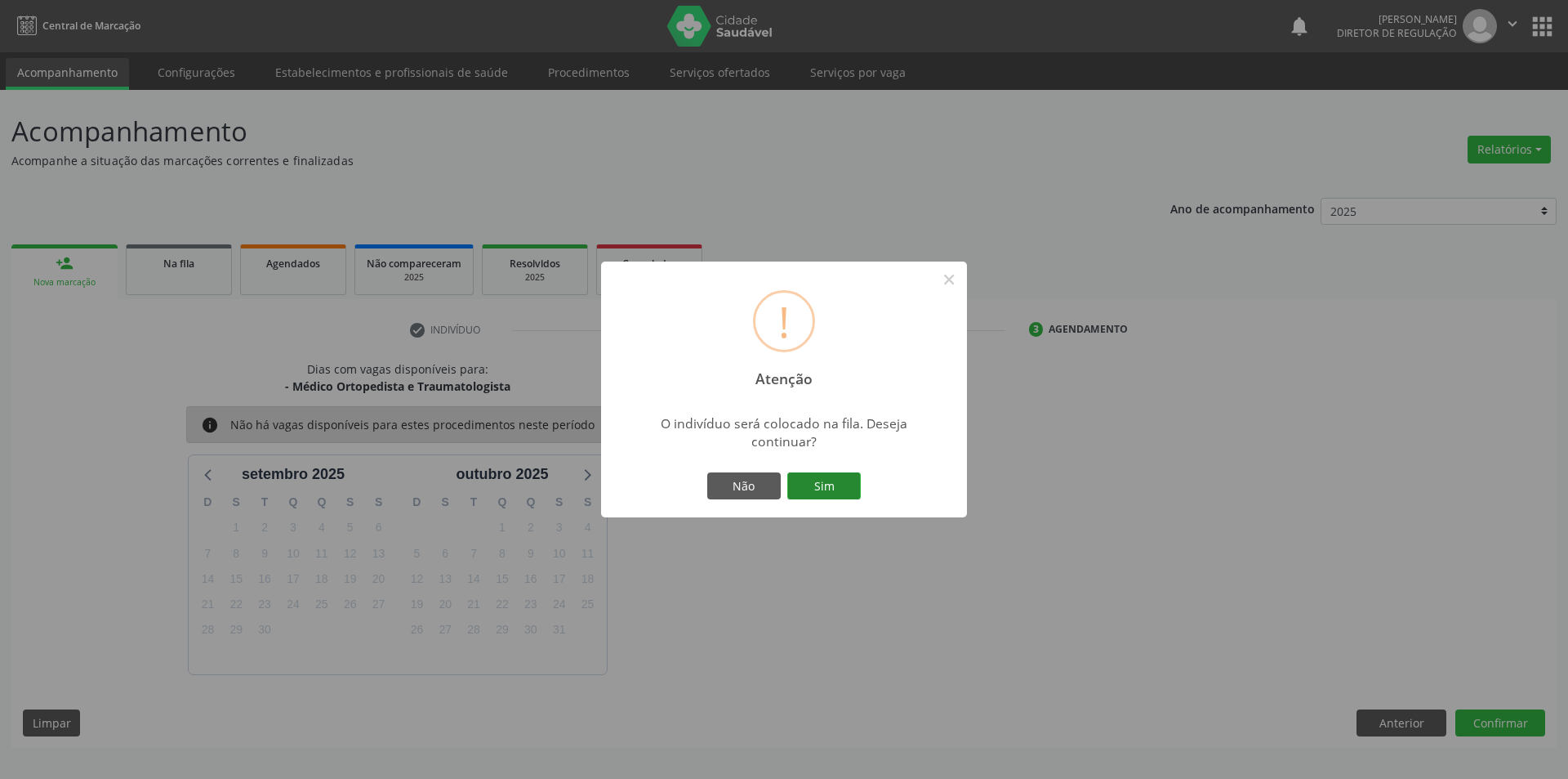
click at [821, 486] on button "Sim" at bounding box center [824, 486] width 74 height 27
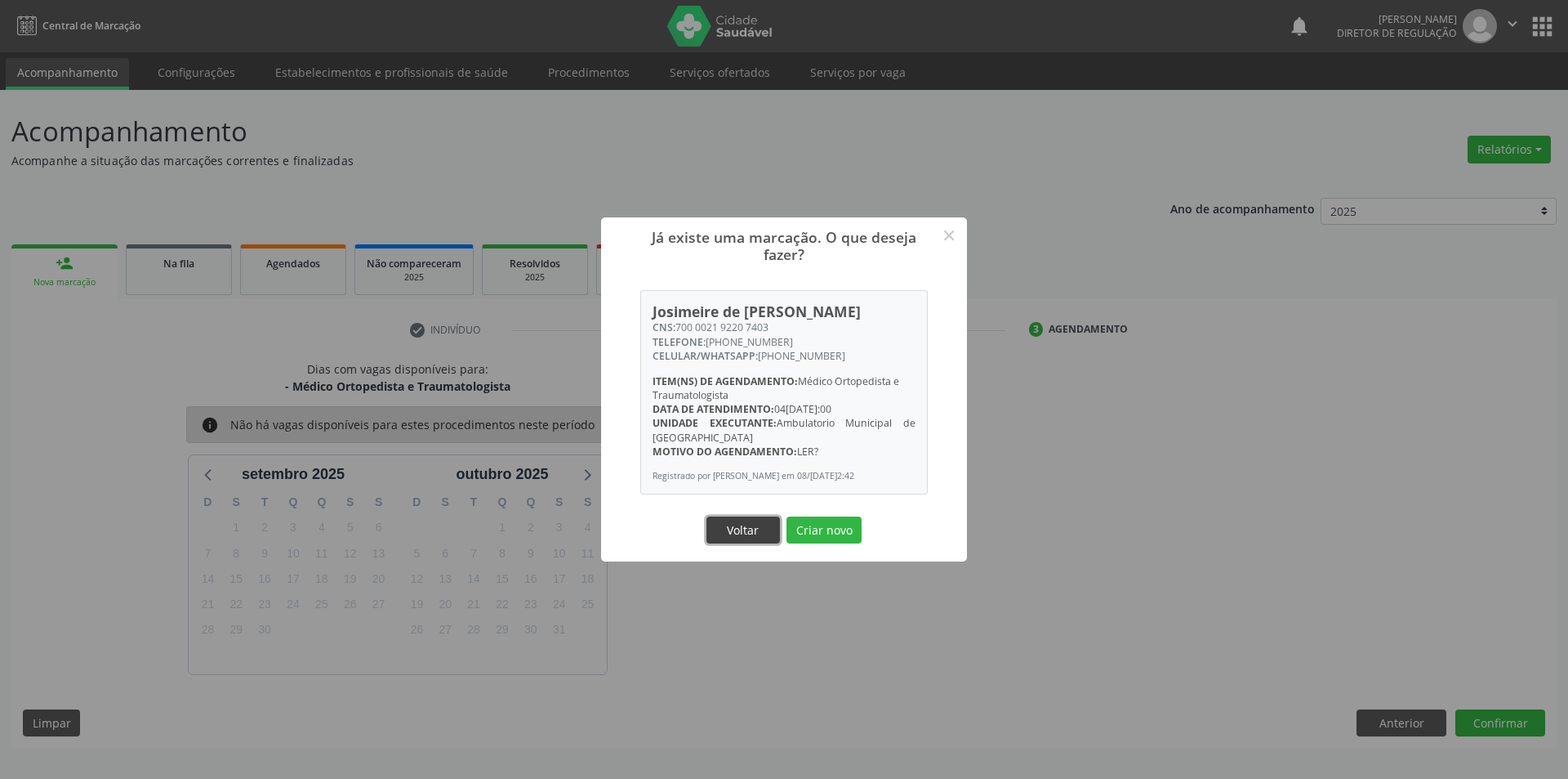
click at [745, 522] on button "Voltar" at bounding box center [742, 530] width 74 height 27
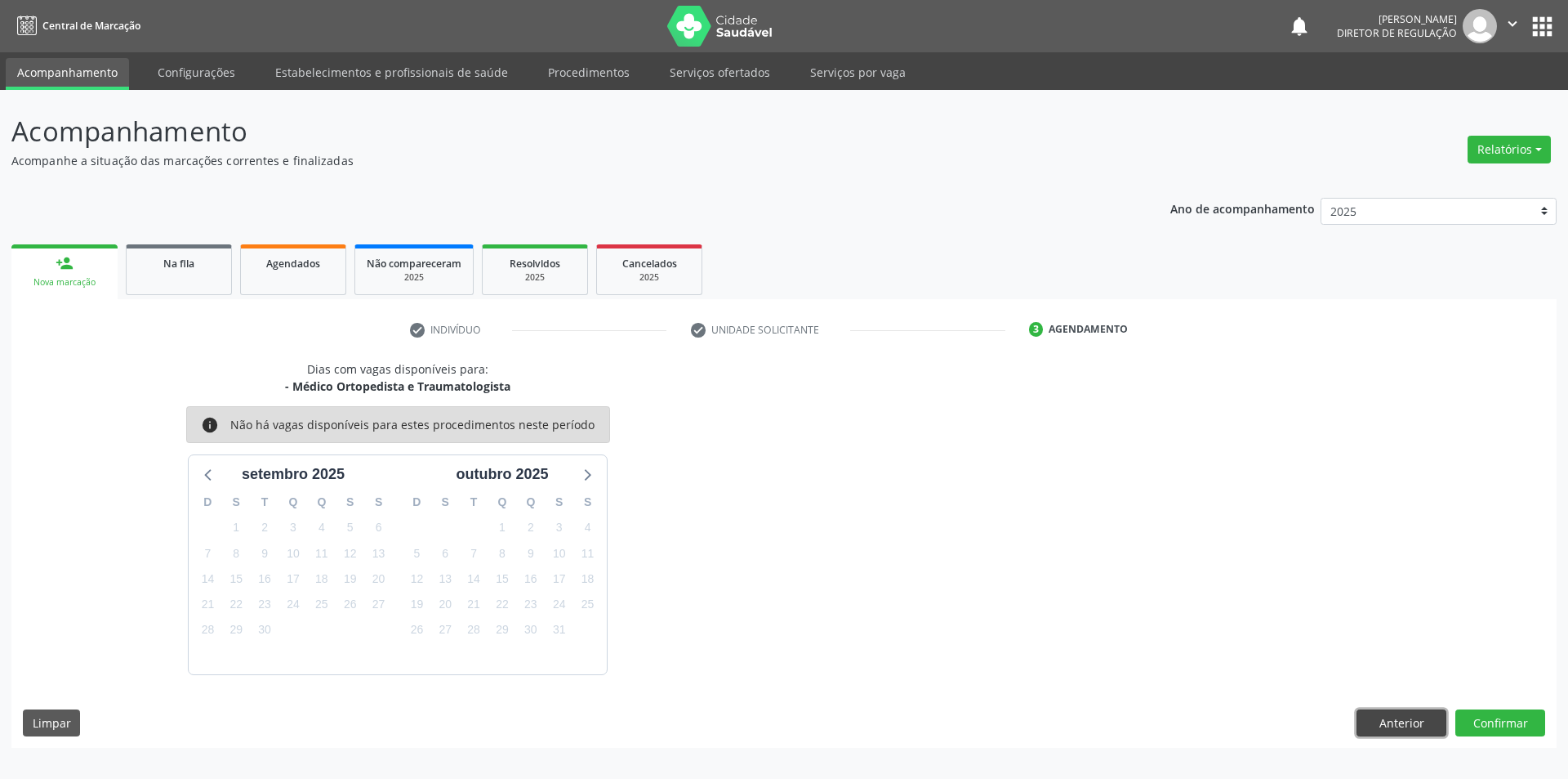
click at [1393, 720] on button "Anterior" at bounding box center [1401, 723] width 90 height 27
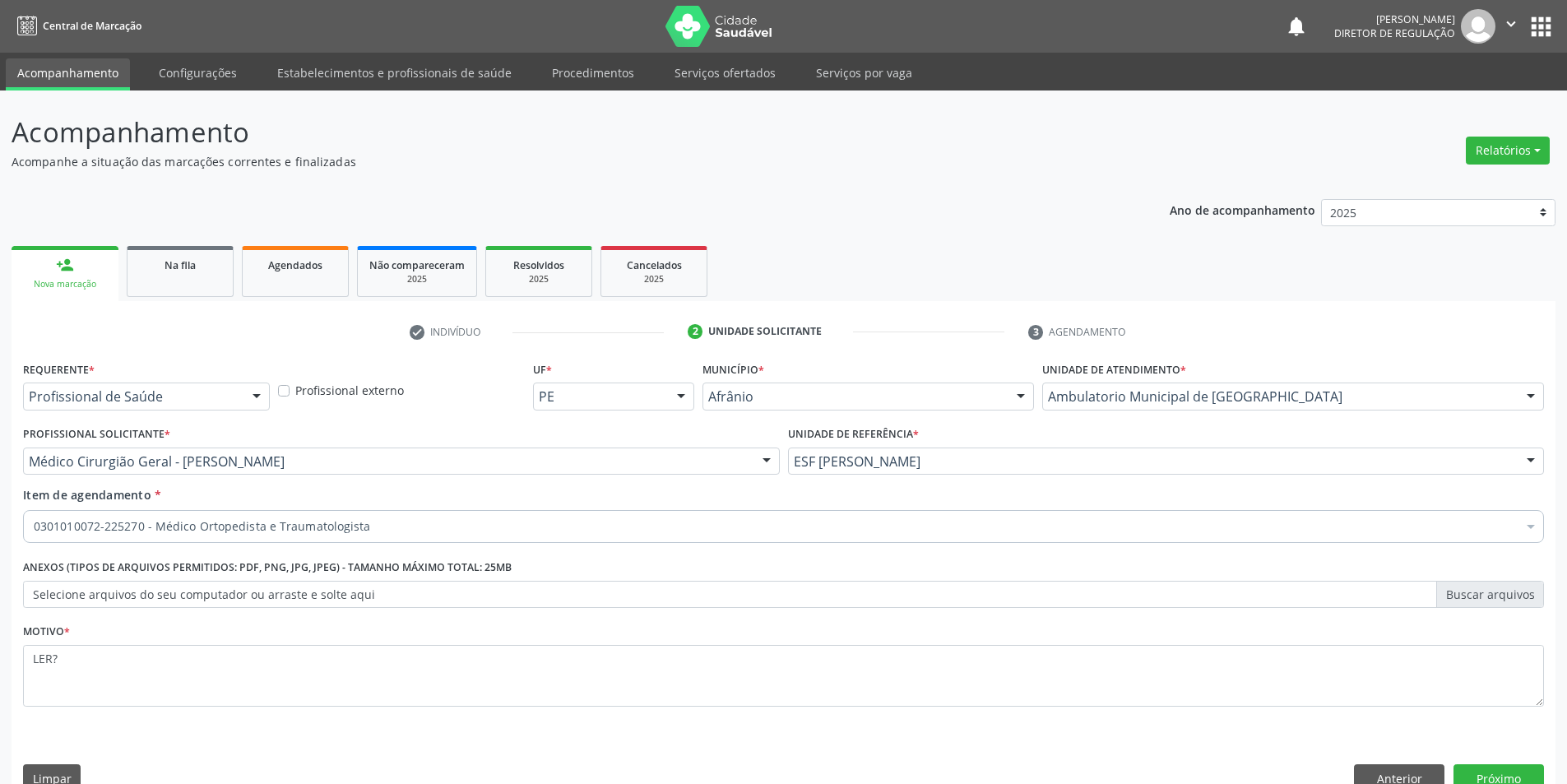
click at [1404, 725] on div "Motivo * LER?" at bounding box center [784, 674] width 1529 height 111
click at [1402, 774] on button "Anterior" at bounding box center [1400, 778] width 91 height 28
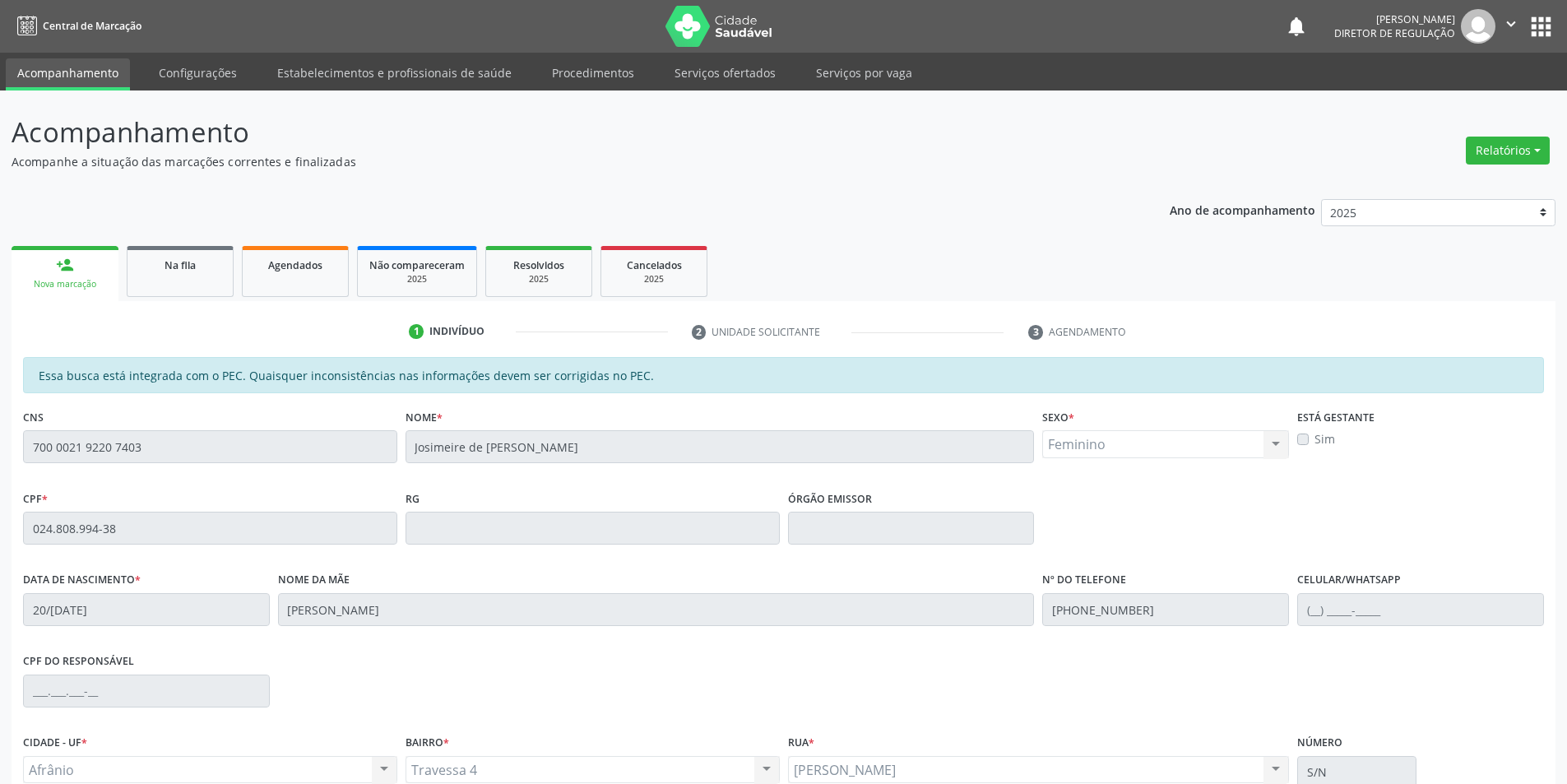
click at [101, 298] on link "person_add Nova marcação" at bounding box center [65, 274] width 107 height 55
click at [105, 287] on div "Nova marcação" at bounding box center [64, 283] width 84 height 12
click at [244, 6] on nav "Central de Marcação notifications Maria Aparecida Rodrigues da Silva Diretor de…" at bounding box center [784, 26] width 1567 height 52
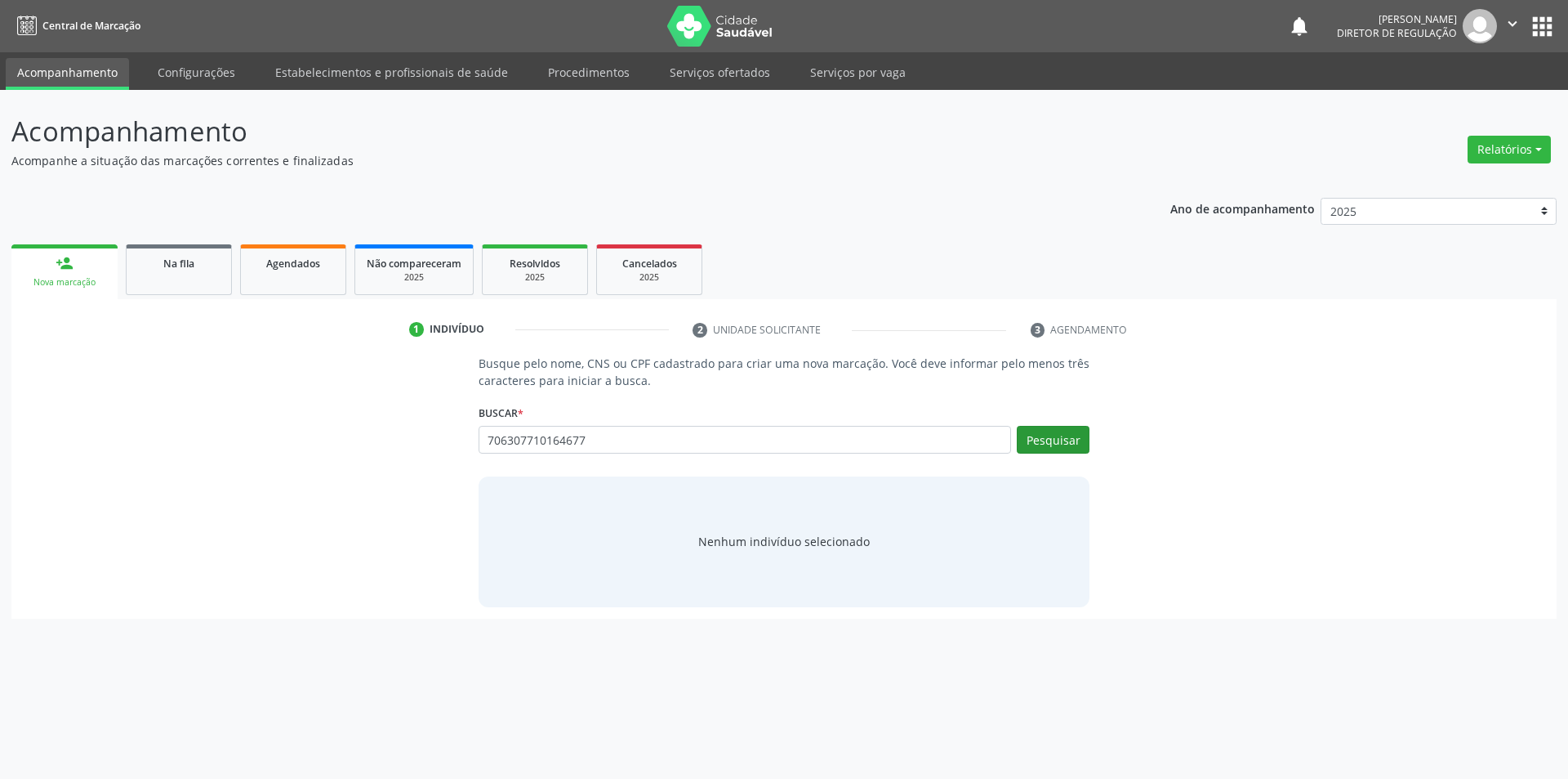
type input "706307710164677"
click at [1051, 437] on button "Pesquisar" at bounding box center [1053, 440] width 73 height 27
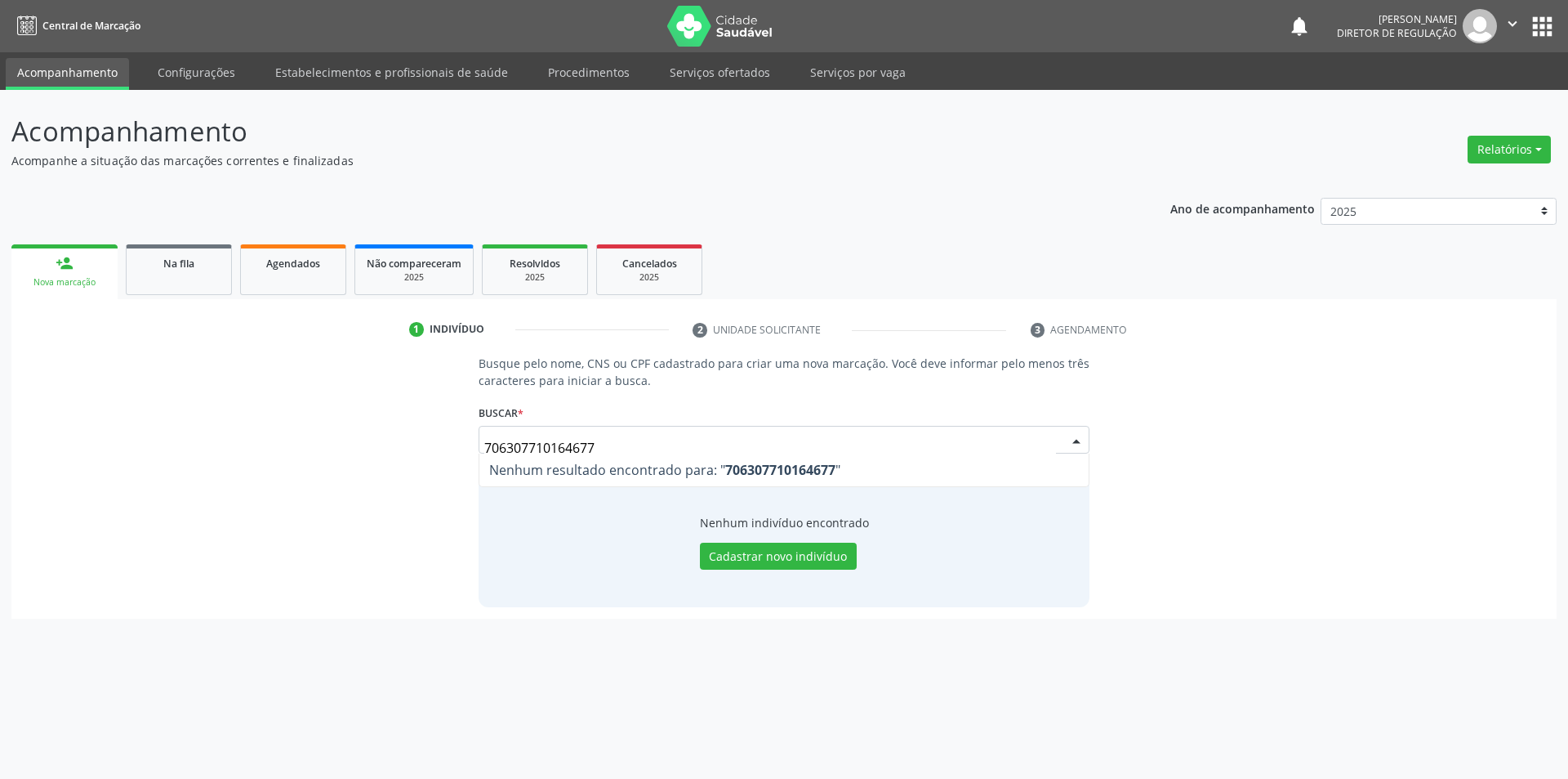
drag, startPoint x: 667, startPoint y: 449, endPoint x: 271, endPoint y: 450, distance: 396.0
click at [271, 450] on div "Busque pelo nome, CNS ou CPF cadastrado para criar uma nova marcação. Você deve…" at bounding box center [784, 480] width 1522 height 251
type input "706307710164677"
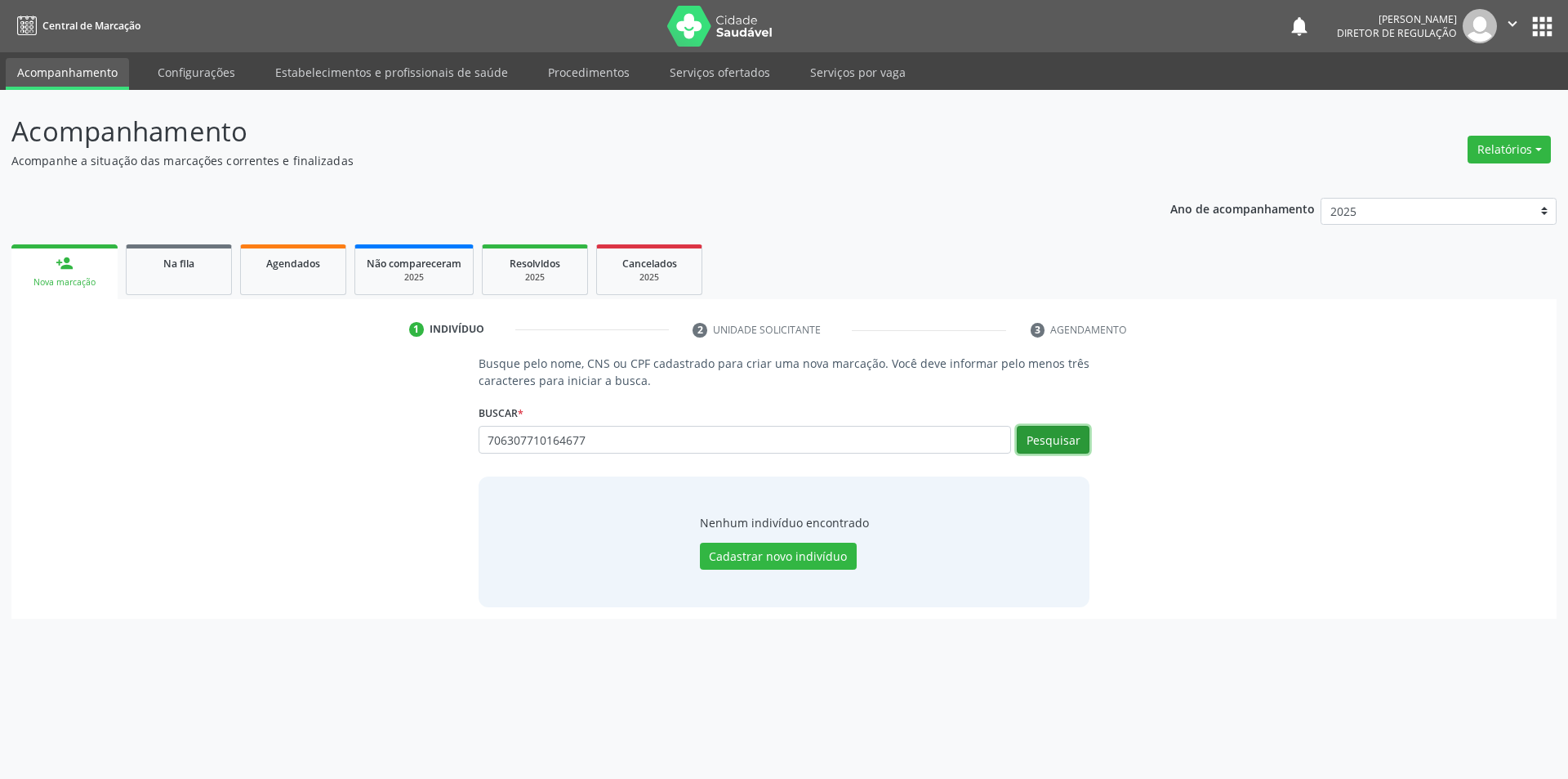
click at [1086, 445] on button "Pesquisar" at bounding box center [1053, 440] width 73 height 27
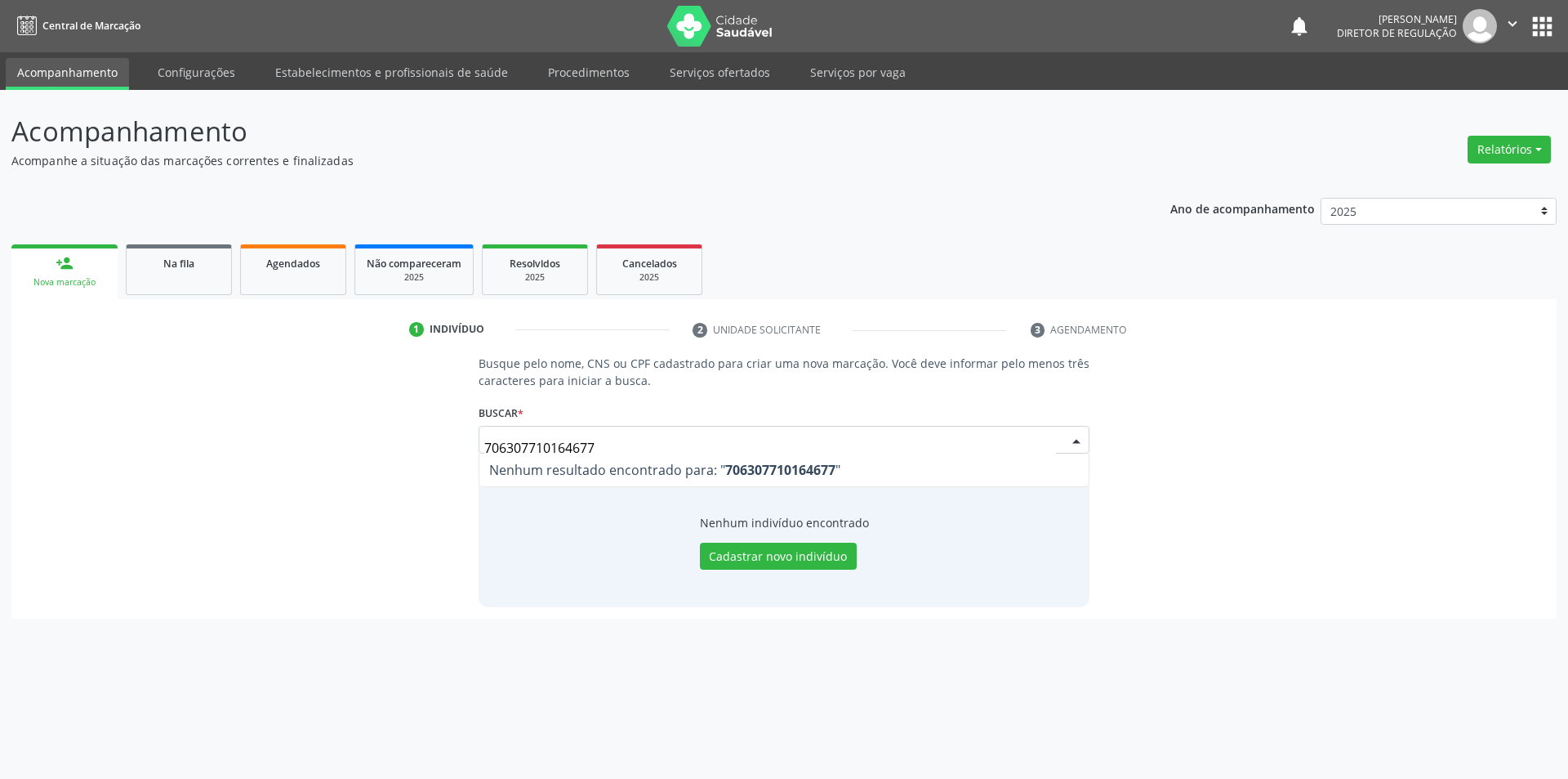
drag, startPoint x: 712, startPoint y: 438, endPoint x: 259, endPoint y: 434, distance: 453.0
click at [261, 434] on div "Busque pelo nome, CNS ou CPF cadastrado para criar uma nova marcação. Você deve…" at bounding box center [784, 480] width 1522 height 251
type input "706307710164677"
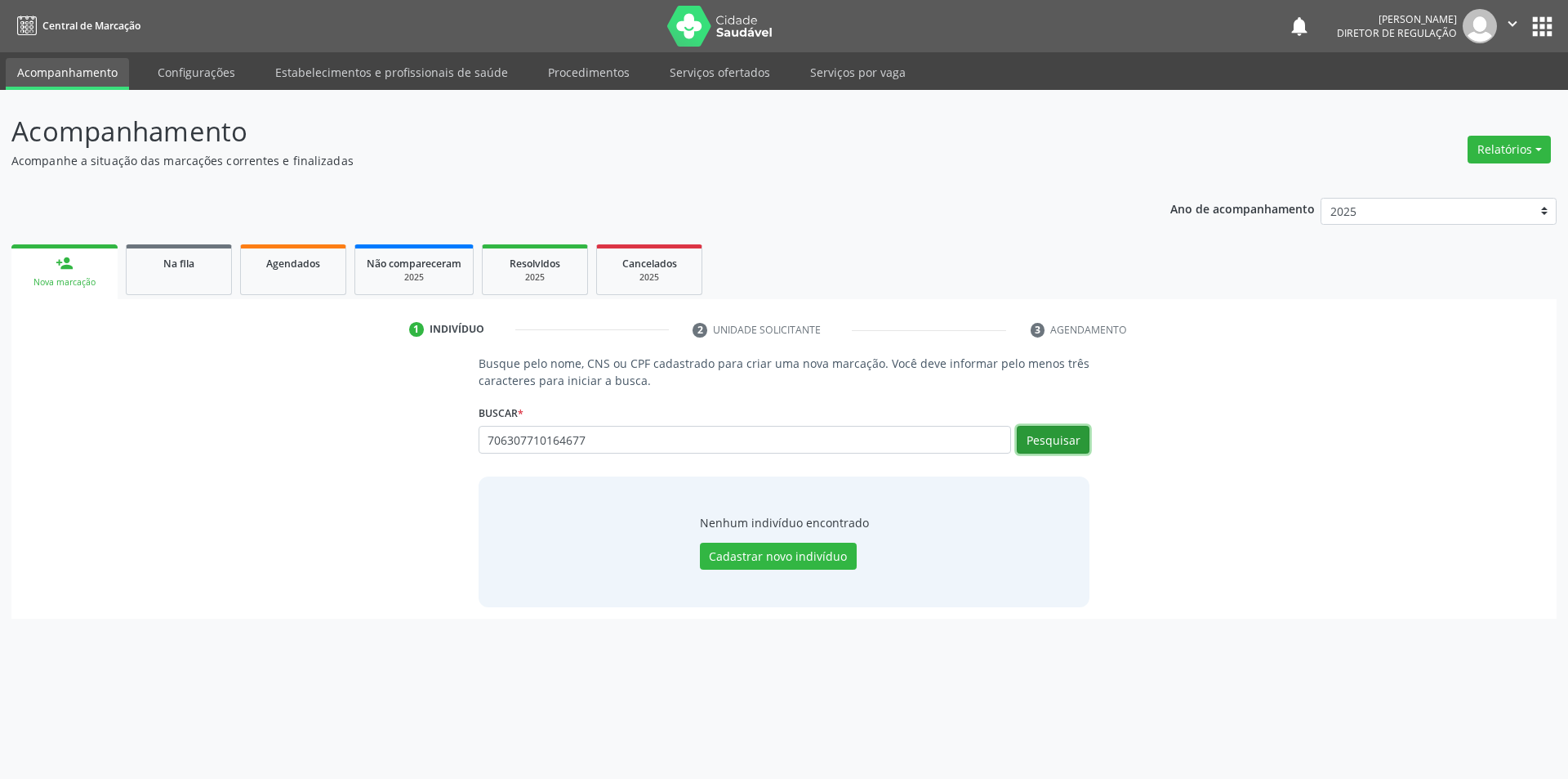
click at [1043, 430] on button "Pesquisar" at bounding box center [1053, 440] width 73 height 27
type input "706307710164677"
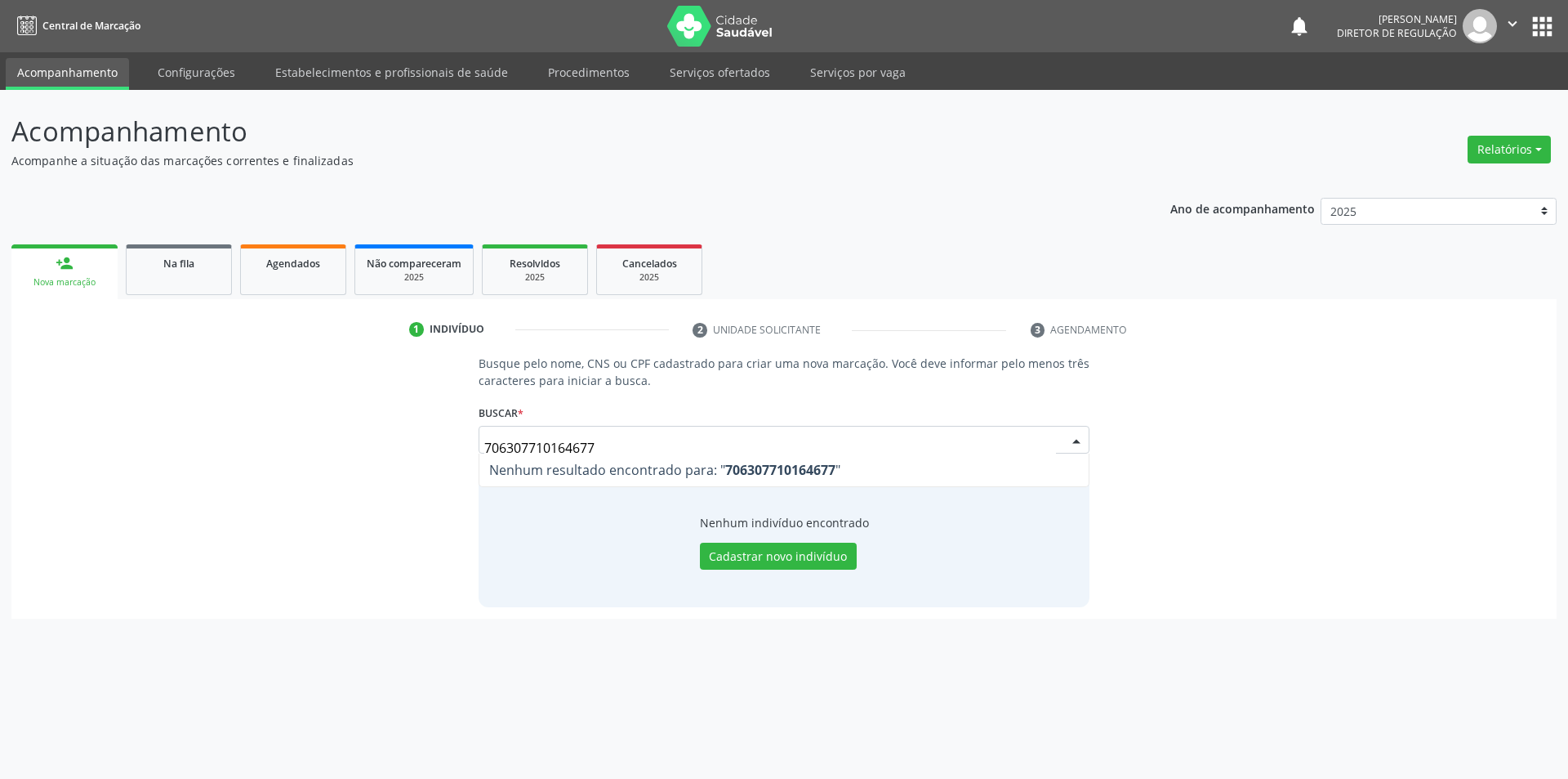
drag, startPoint x: 692, startPoint y: 447, endPoint x: 62, endPoint y: 408, distance: 631.2
click at [62, 408] on div "Busque pelo nome, CNS ou CPF cadastrado para criar uma nova marcação. Você deve…" at bounding box center [784, 480] width 1522 height 251
type input "PIETRO OTAVIO"
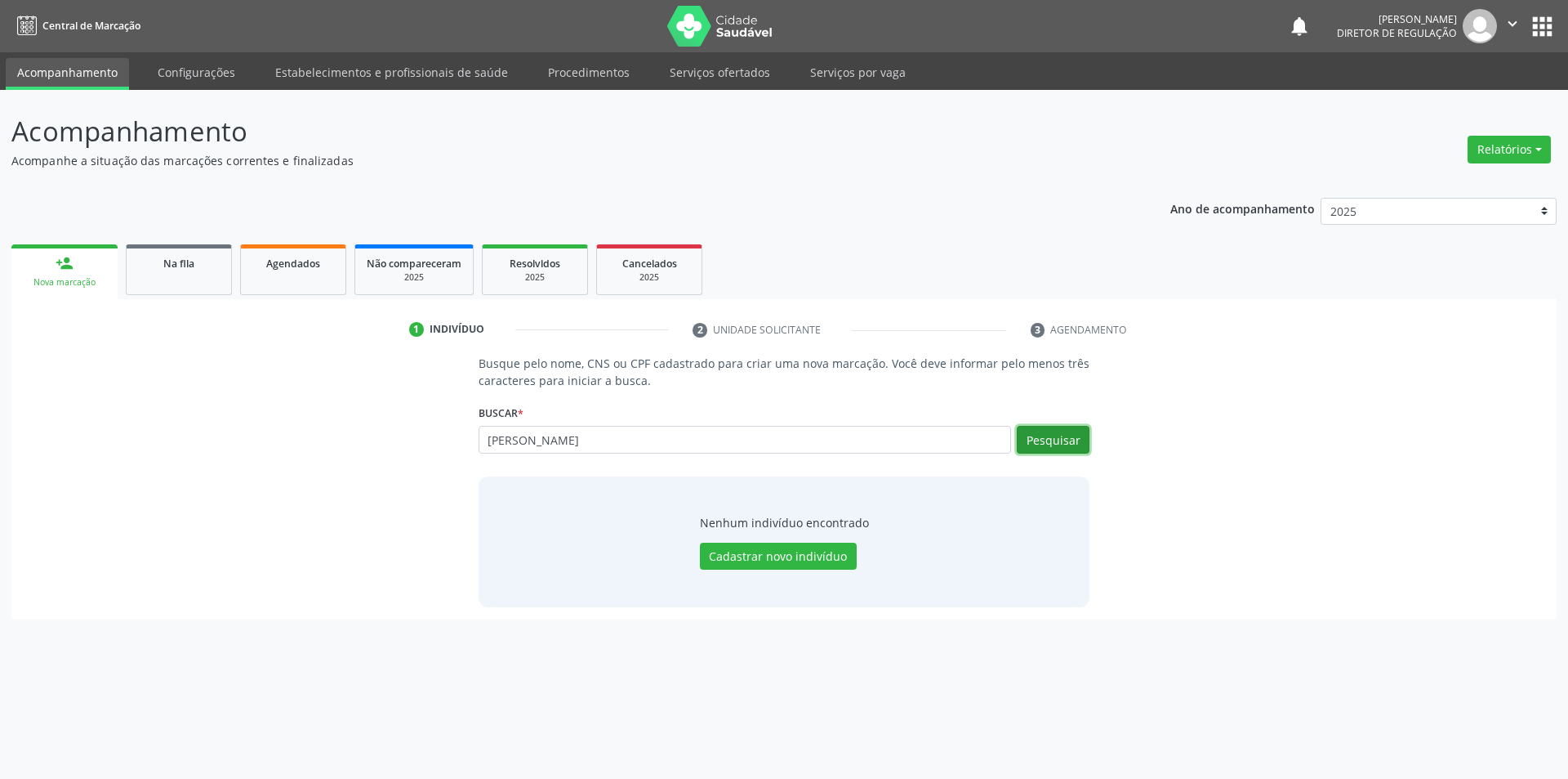
click at [1053, 446] on button "Pesquisar" at bounding box center [1053, 440] width 73 height 27
type input "PIETRO OTAVIO"
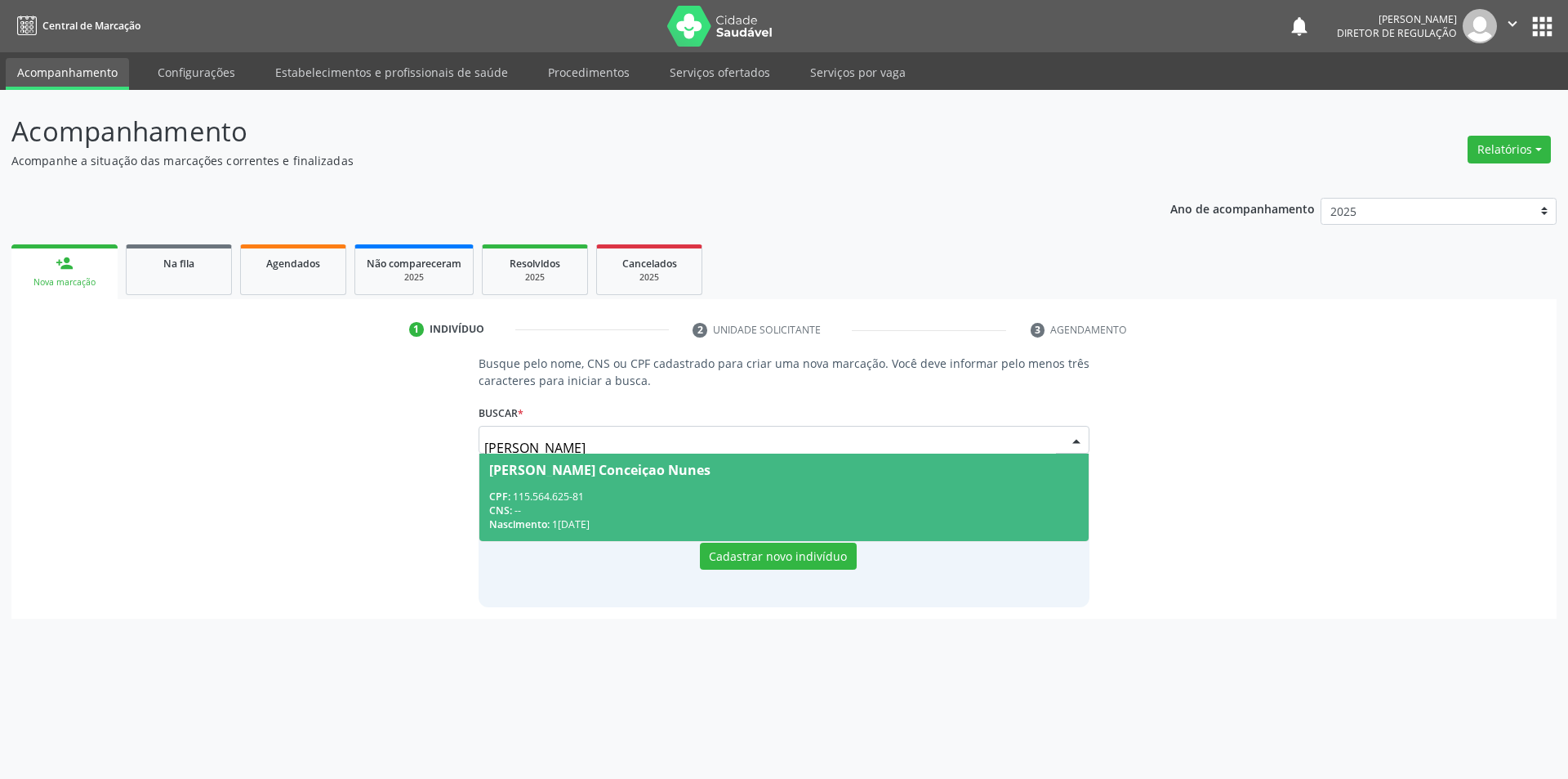
click at [641, 490] on div "CPF: 115.564.625-81" at bounding box center [784, 496] width 590 height 14
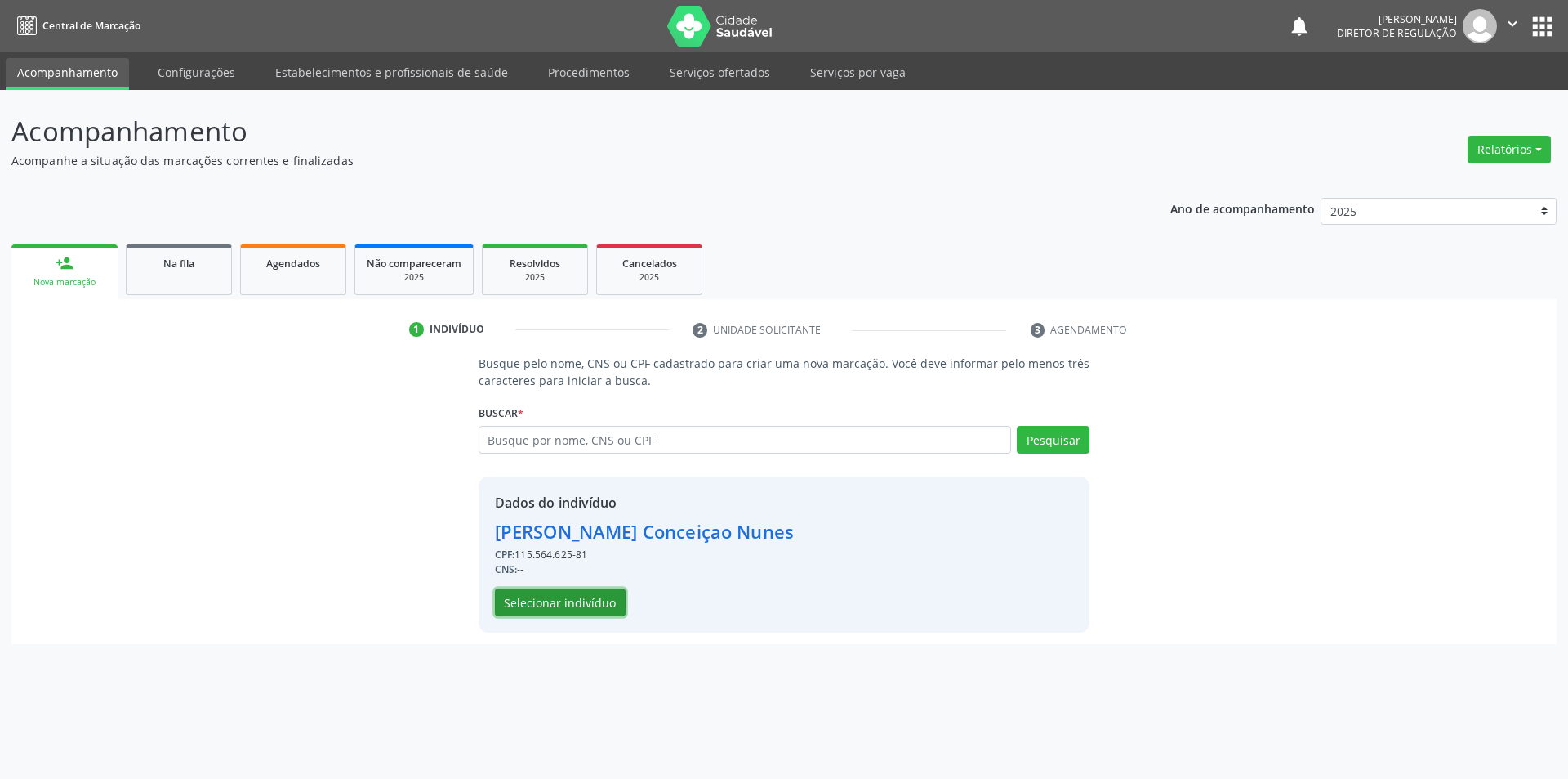
click at [599, 593] on button "Selecionar indivíduo" at bounding box center [560, 602] width 130 height 27
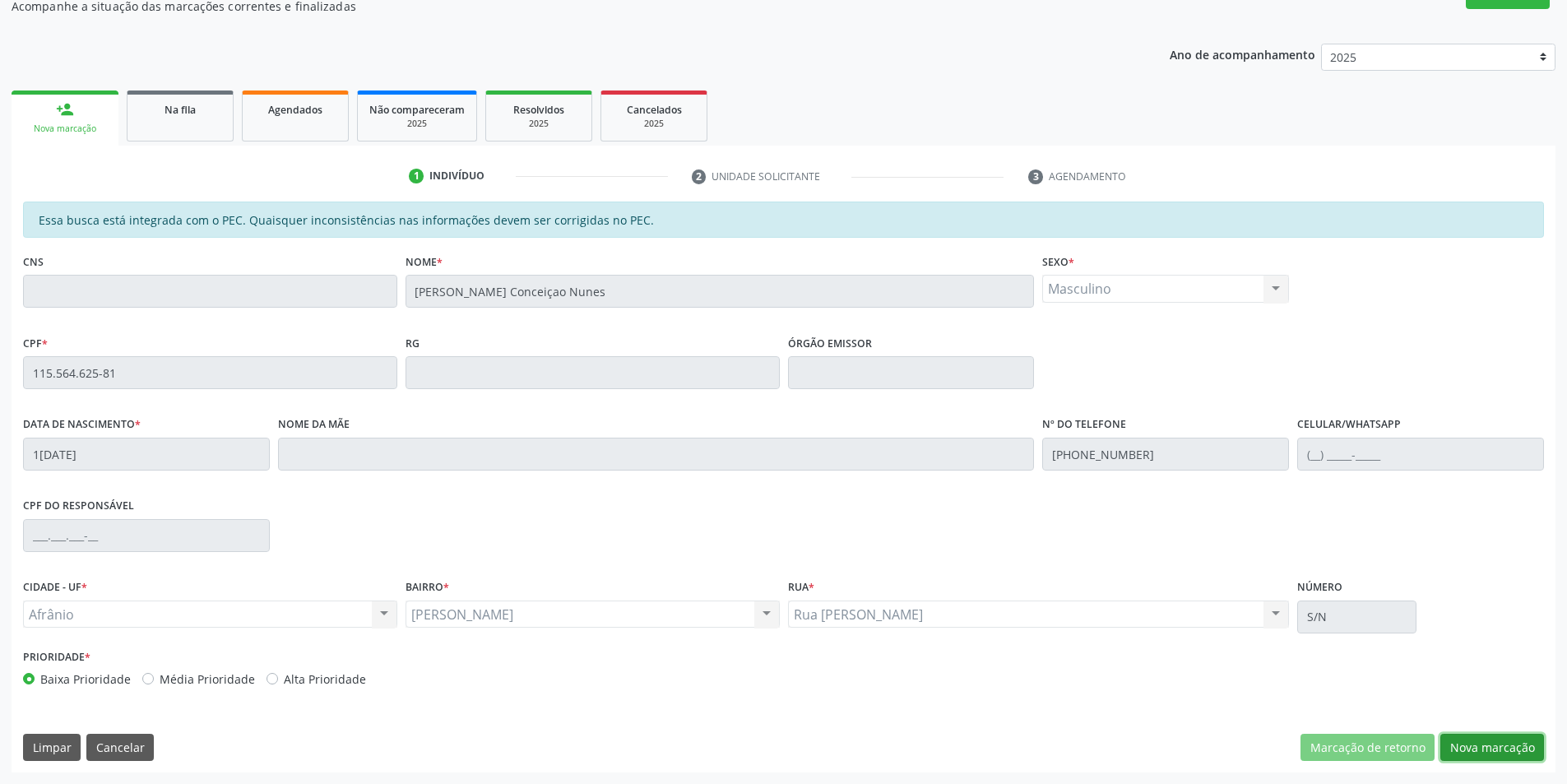
click at [1489, 744] on button "Nova marcação" at bounding box center [1492, 747] width 104 height 28
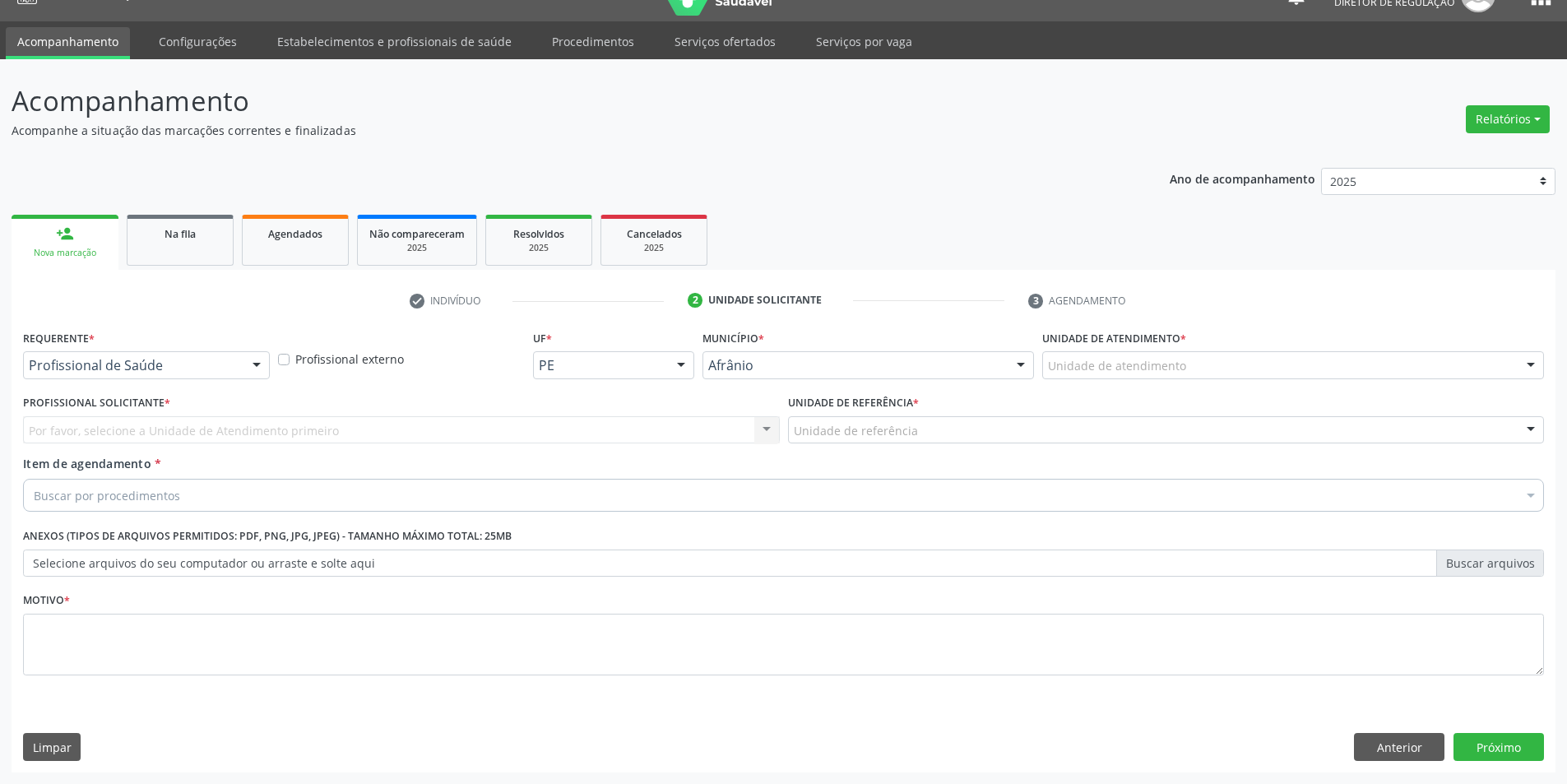
scroll to position [32, 0]
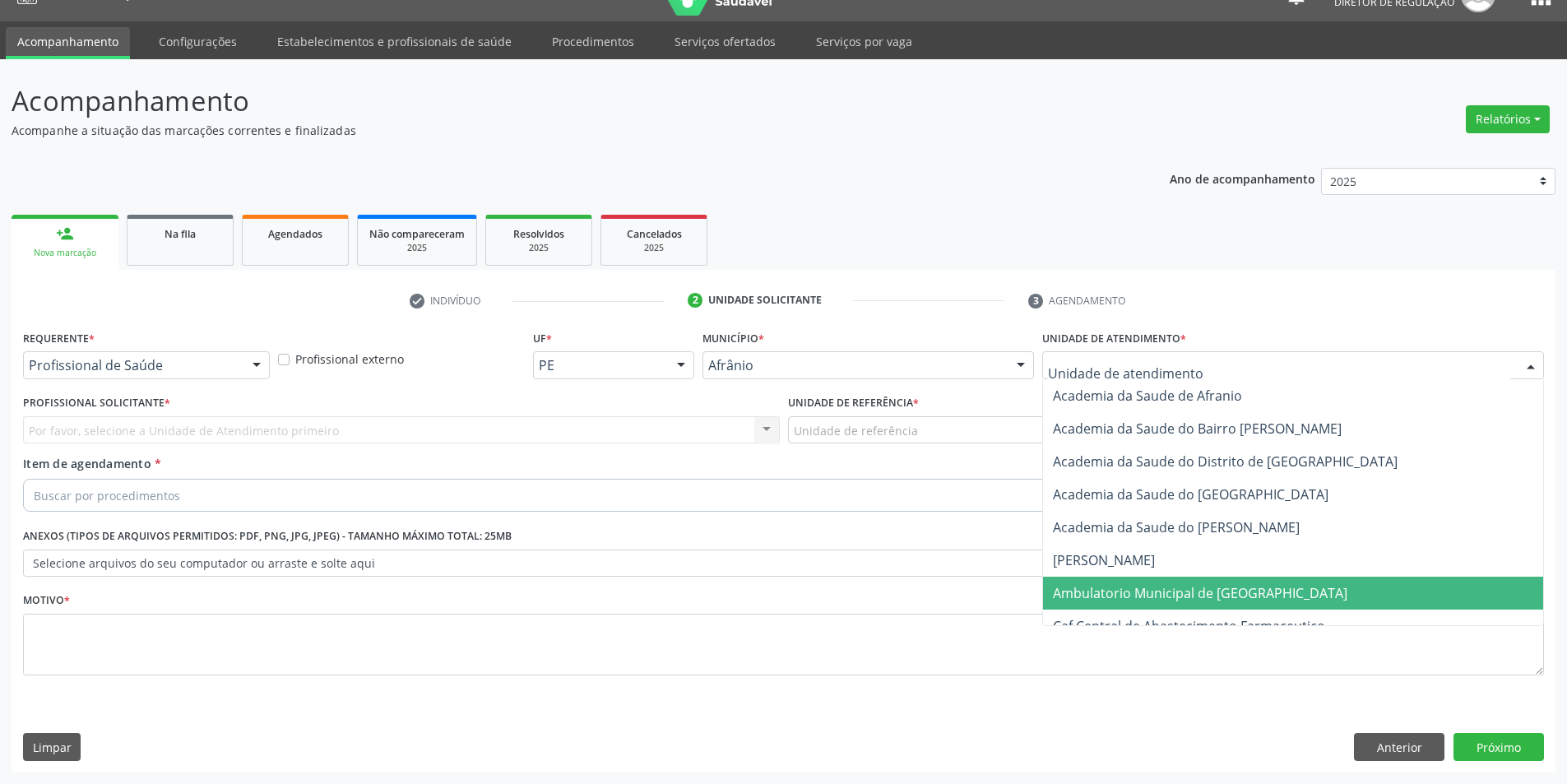
click at [1143, 588] on span "Ambulatorio Municipal de [GEOGRAPHIC_DATA]" at bounding box center [1200, 592] width 294 height 18
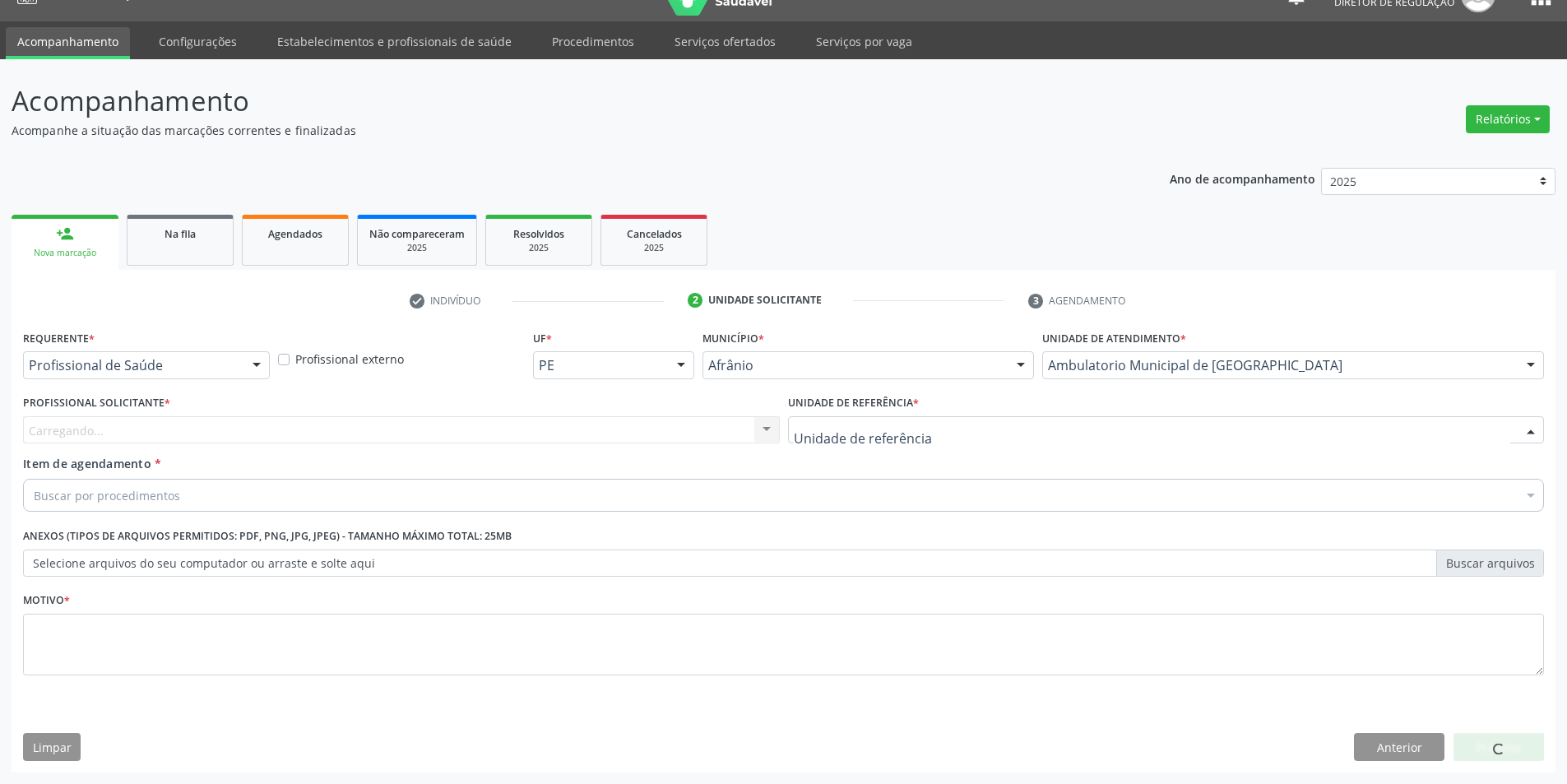
click at [919, 431] on div at bounding box center [1167, 430] width 757 height 28
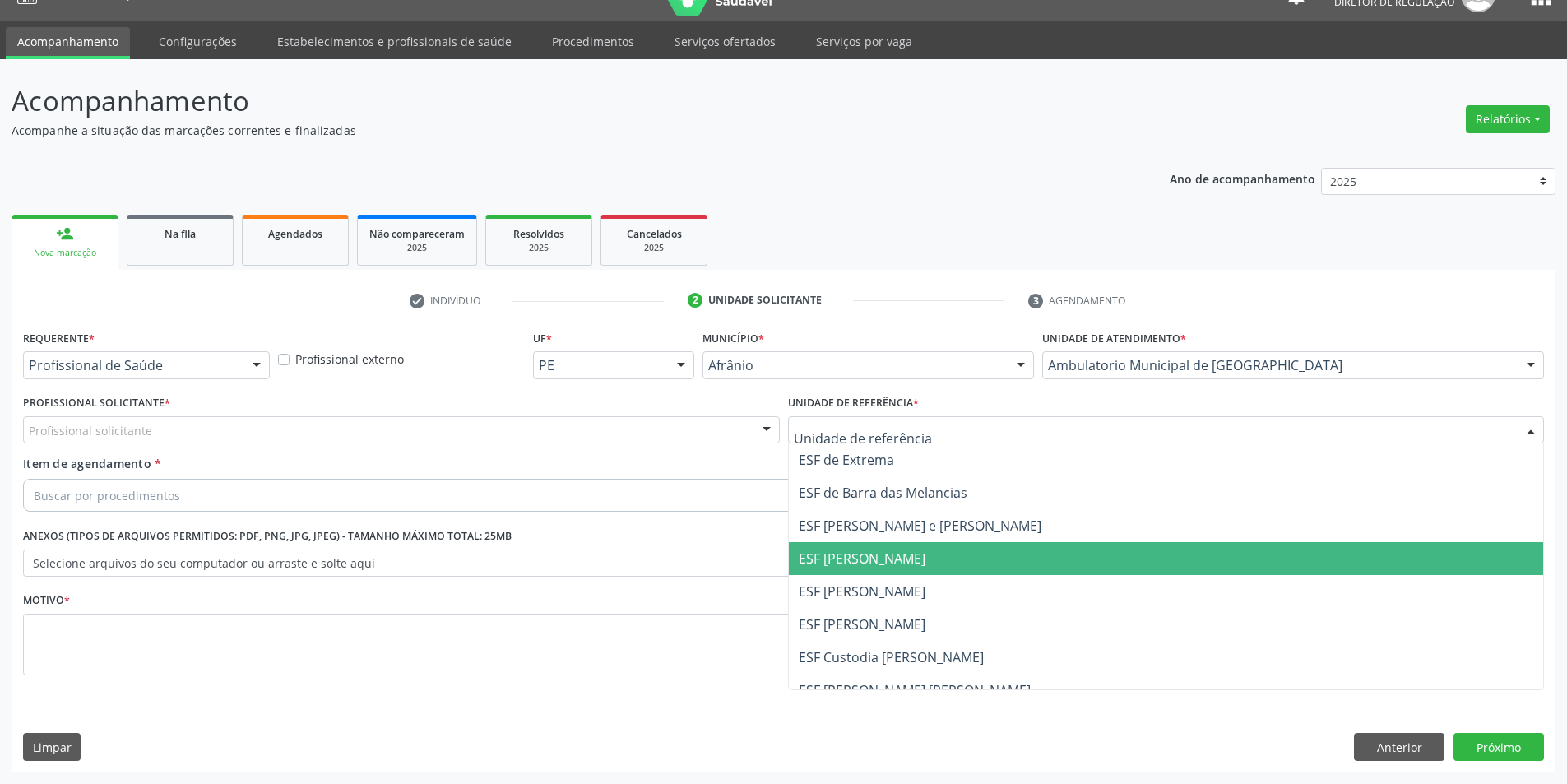
click at [910, 573] on span "ESF [PERSON_NAME]" at bounding box center [1167, 558] width 755 height 33
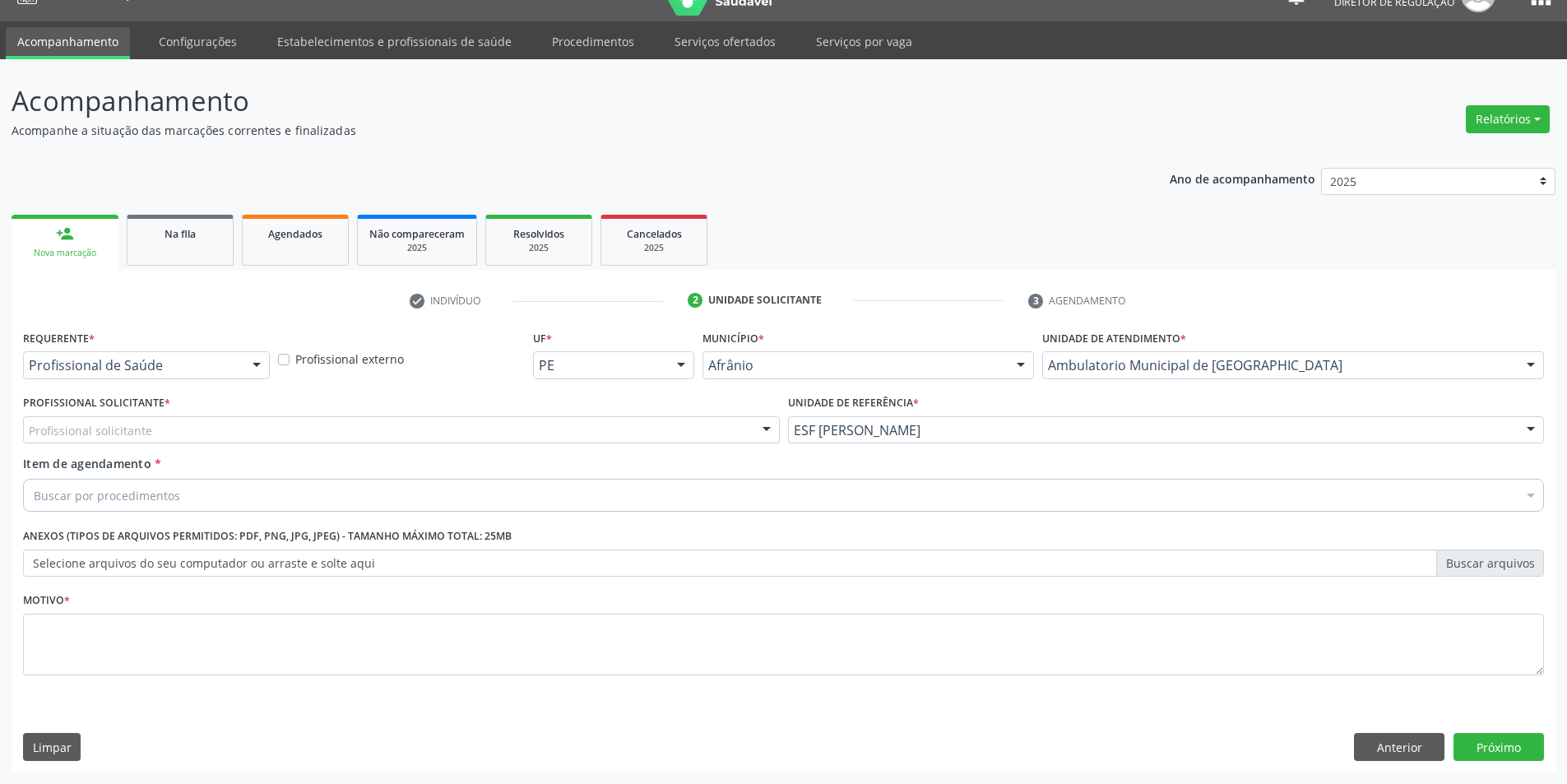
click at [681, 425] on div "Profissional solicitante" at bounding box center [401, 430] width 757 height 28
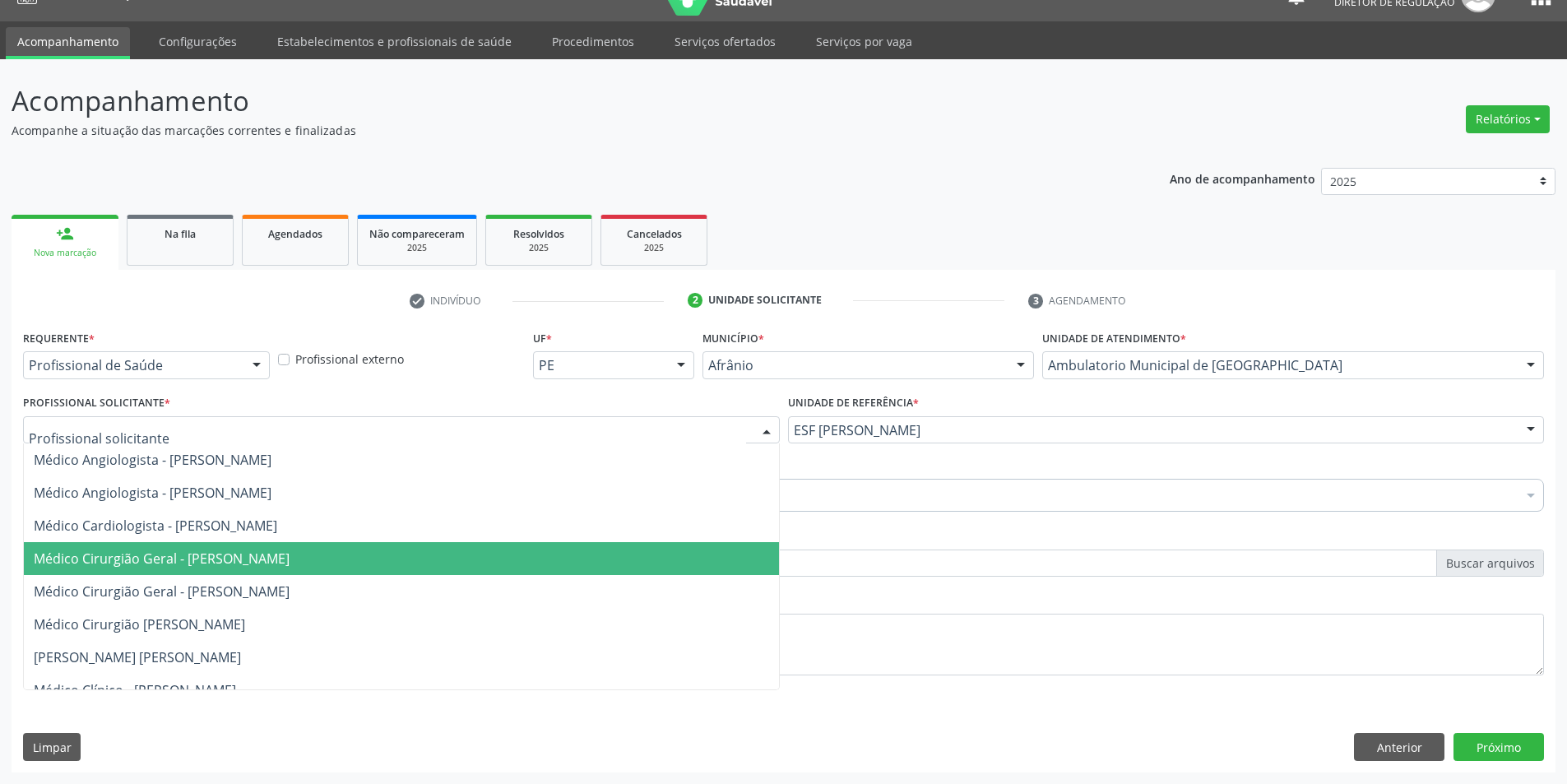
click at [390, 543] on span "Médico Cirurgião Geral - [PERSON_NAME]" at bounding box center [401, 558] width 755 height 33
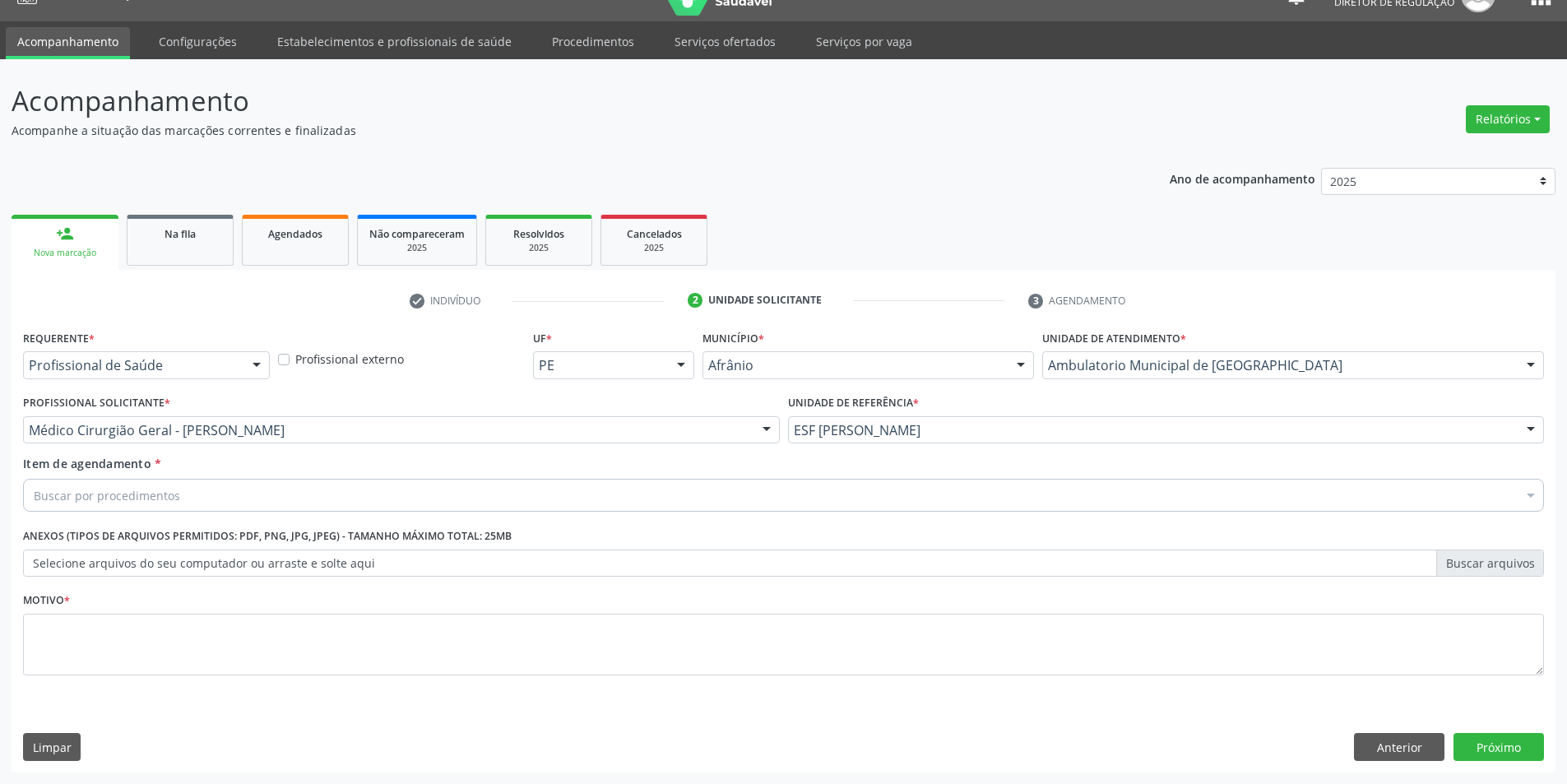
click at [412, 493] on div "Buscar por procedimentos" at bounding box center [784, 495] width 1522 height 33
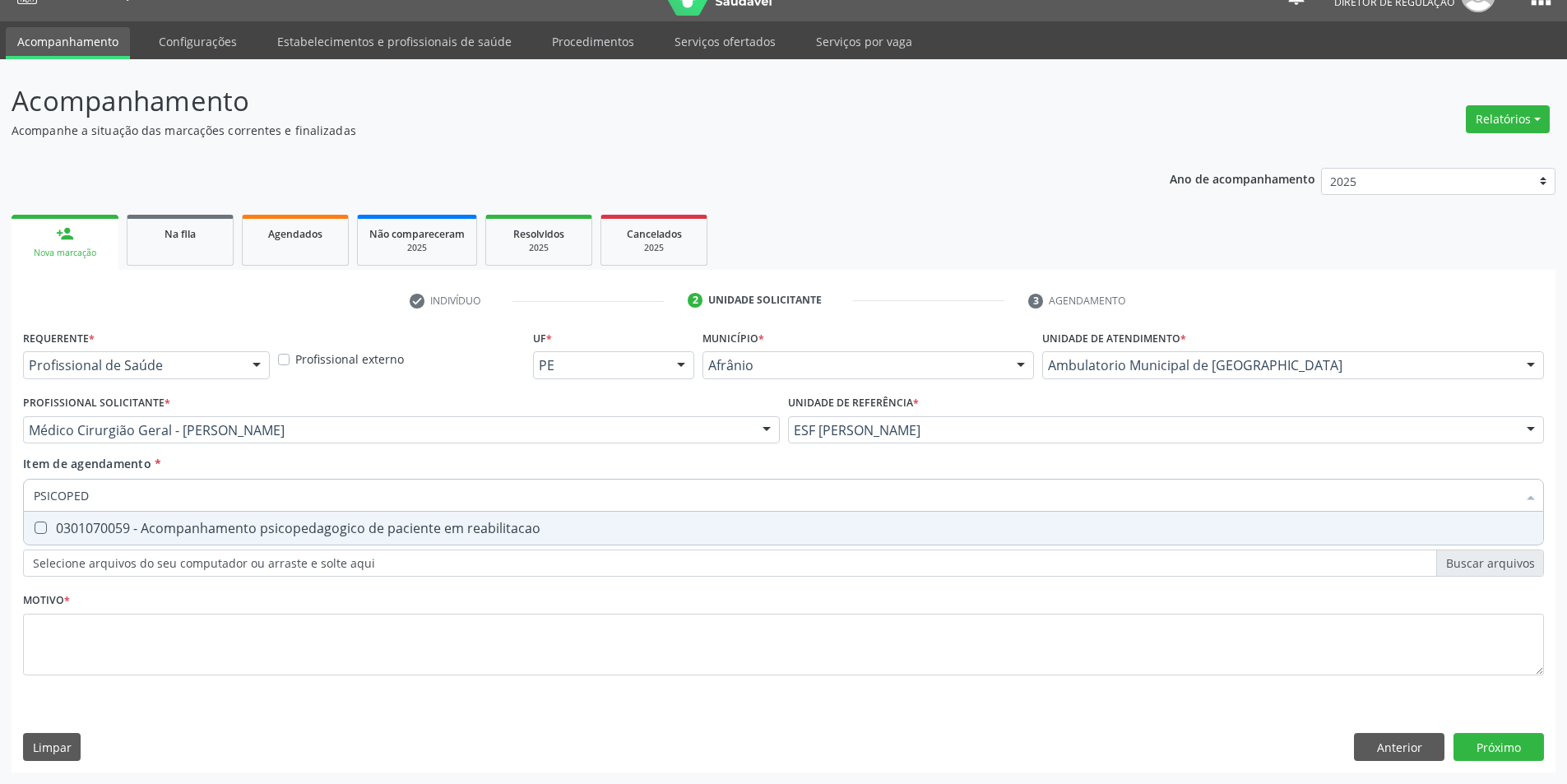
type input "PSICOPEDA"
click at [413, 526] on div "0301070059 - Acompanhamento psicopedagogico de paciente em reabilitacao" at bounding box center [784, 527] width 1500 height 13
checkbox reabilitacao "true"
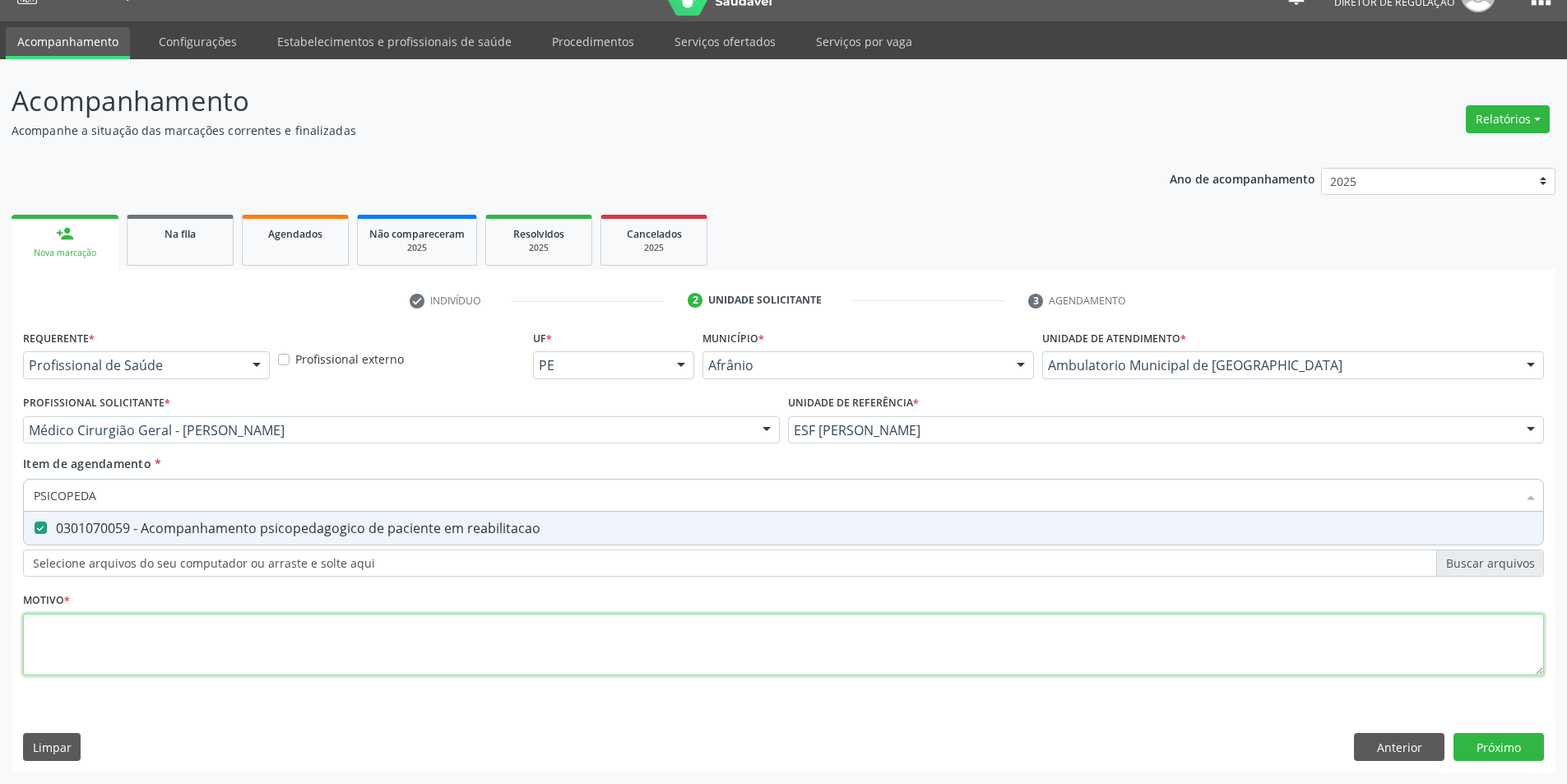
click at [386, 675] on div "Requerente * Profissional de Saúde Profissional de Saúde Paciente Nenhum result…" at bounding box center [784, 511] width 1522 height 372
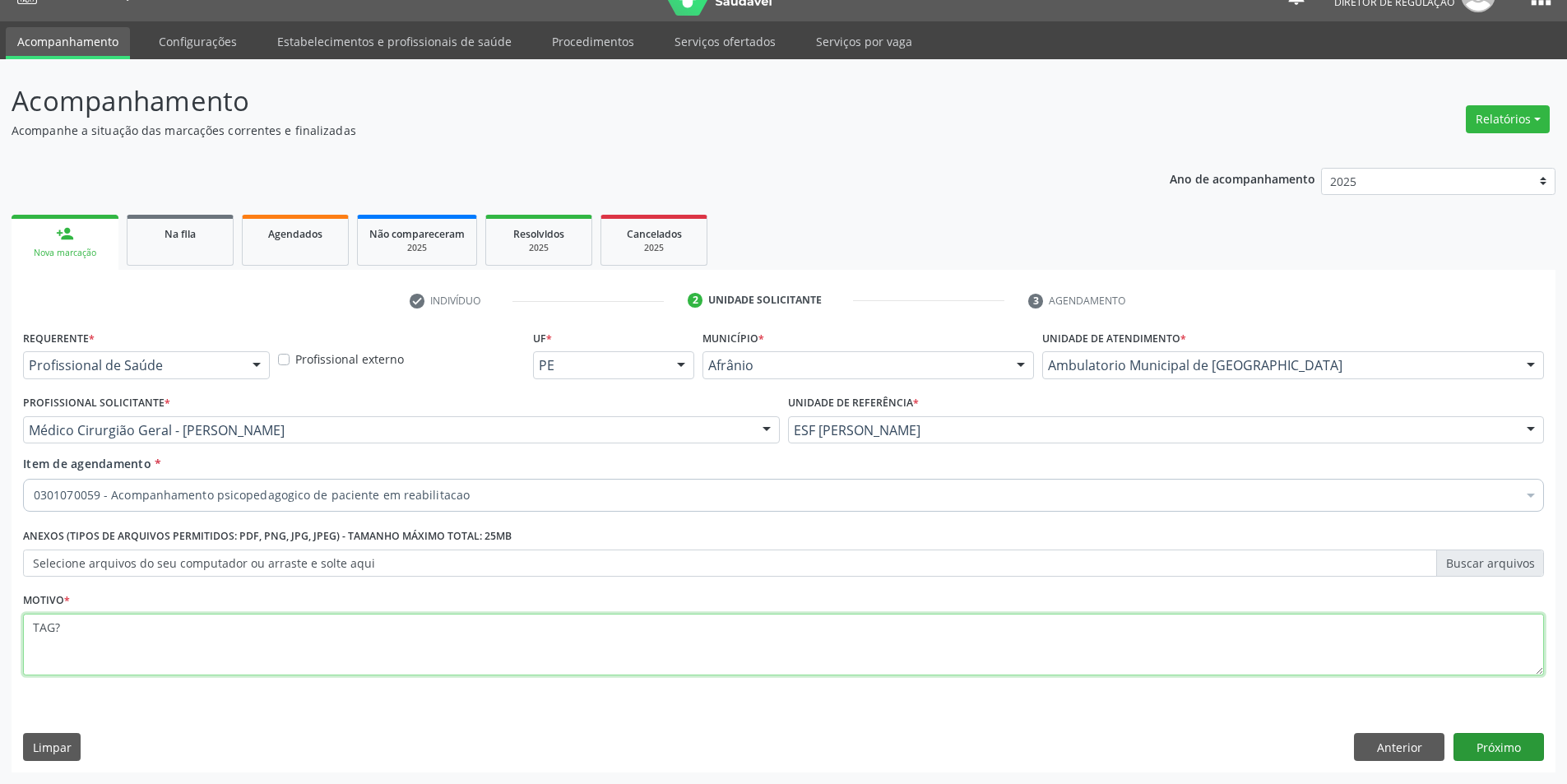
type textarea "TAG?"
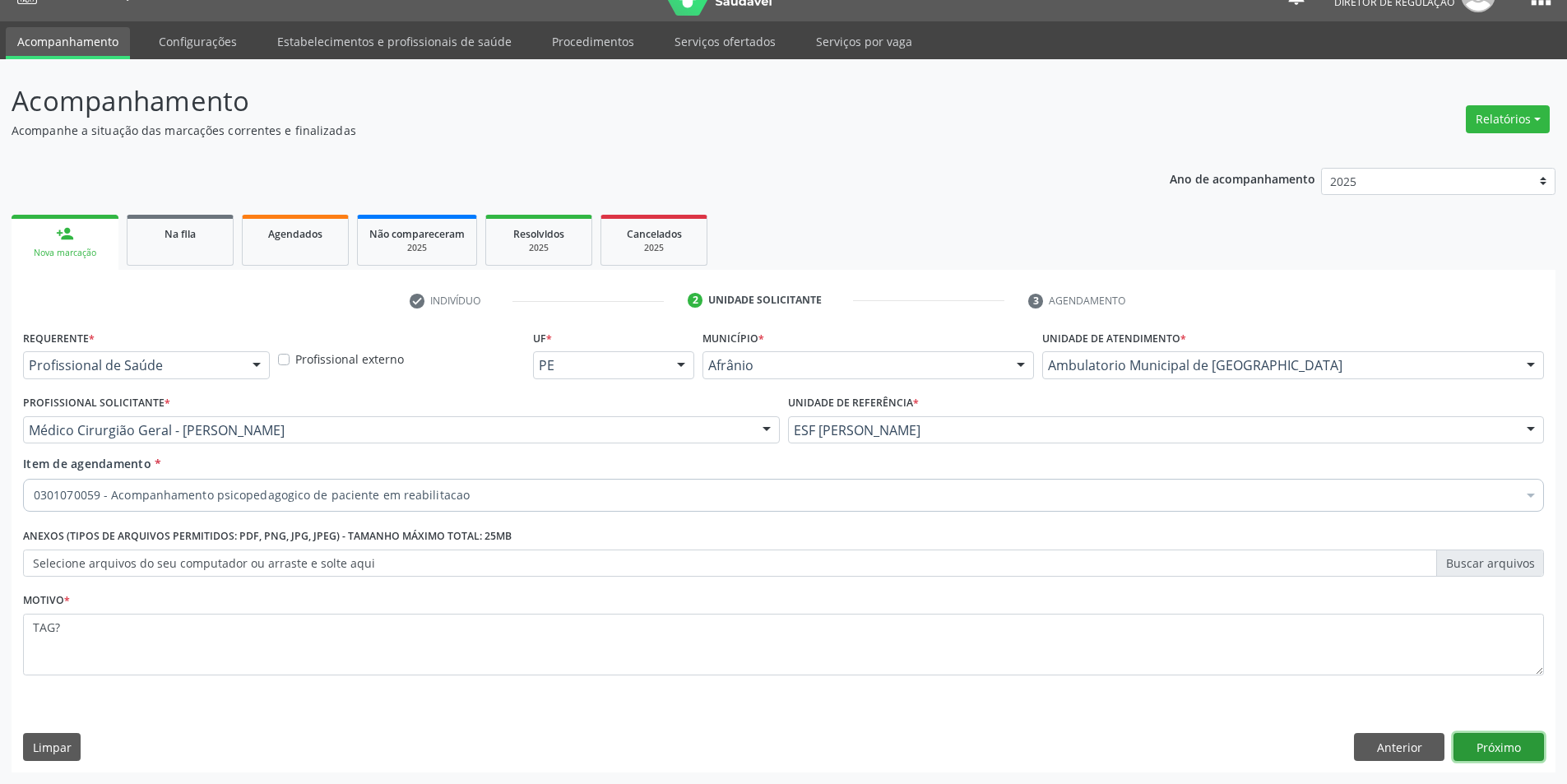
click at [1537, 756] on button "Próximo" at bounding box center [1499, 746] width 91 height 28
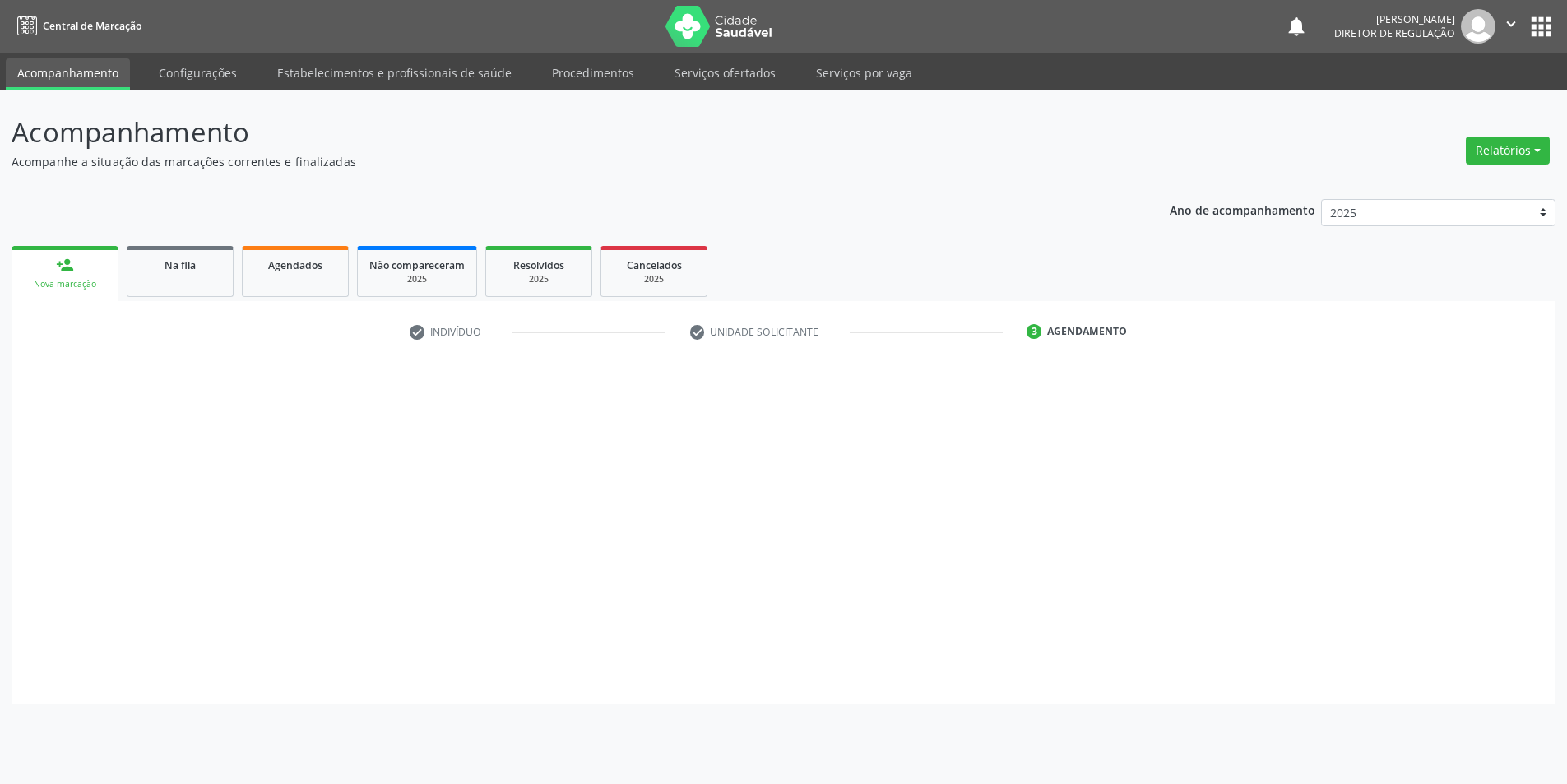
scroll to position [0, 0]
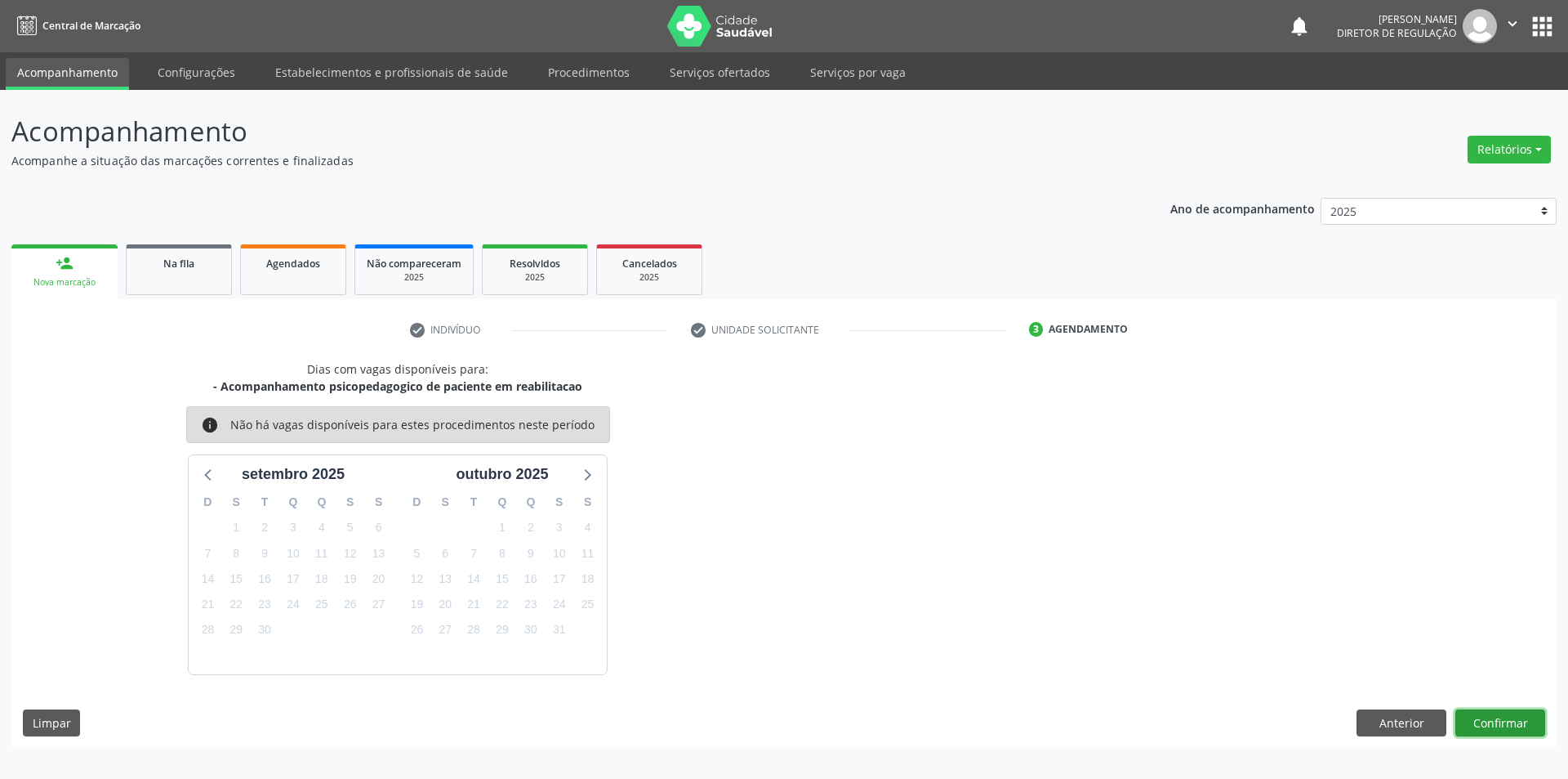
click at [1535, 718] on button "Confirmar" at bounding box center [1500, 723] width 90 height 27
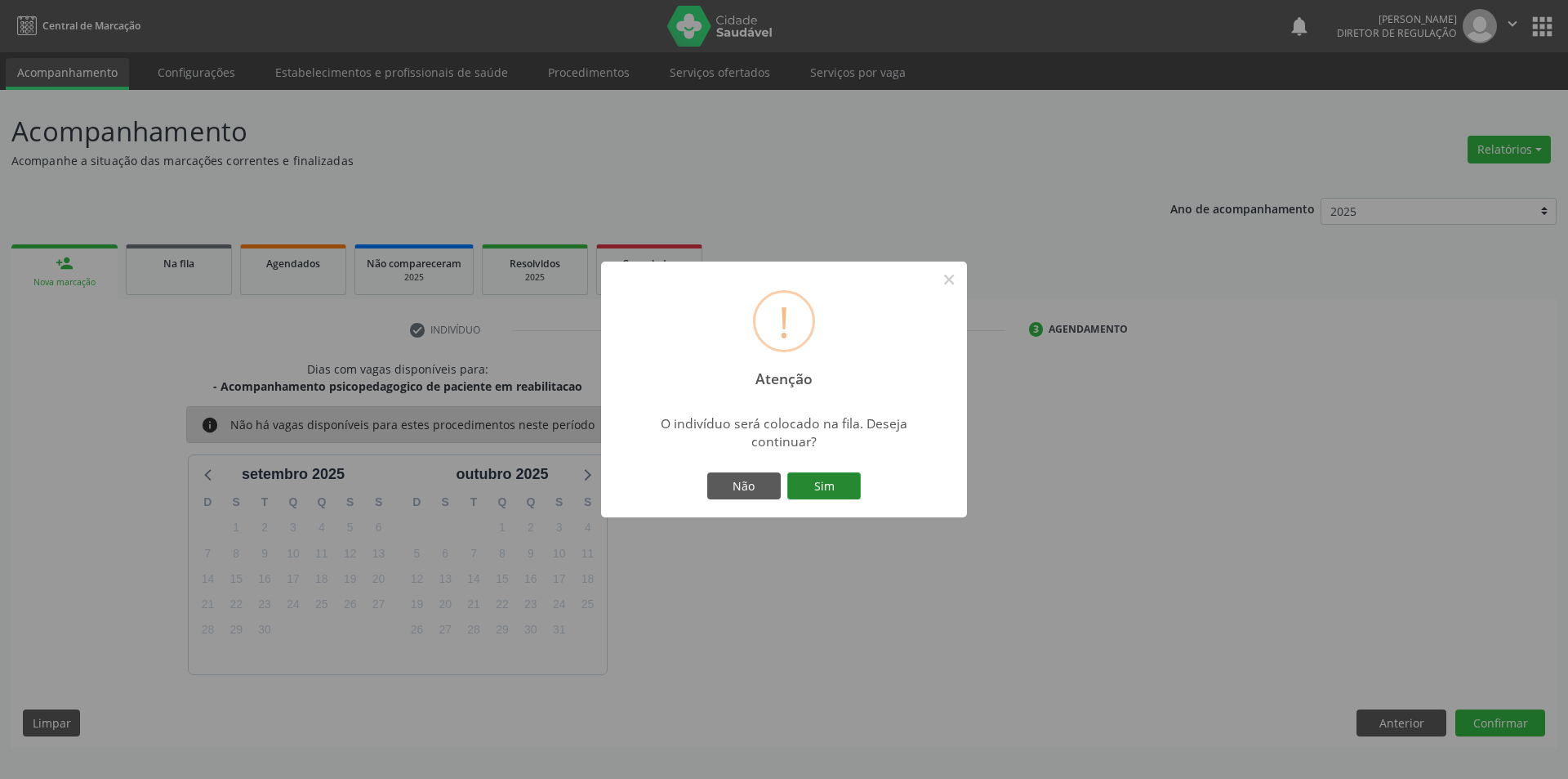
click at [858, 481] on button "Sim" at bounding box center [824, 486] width 74 height 27
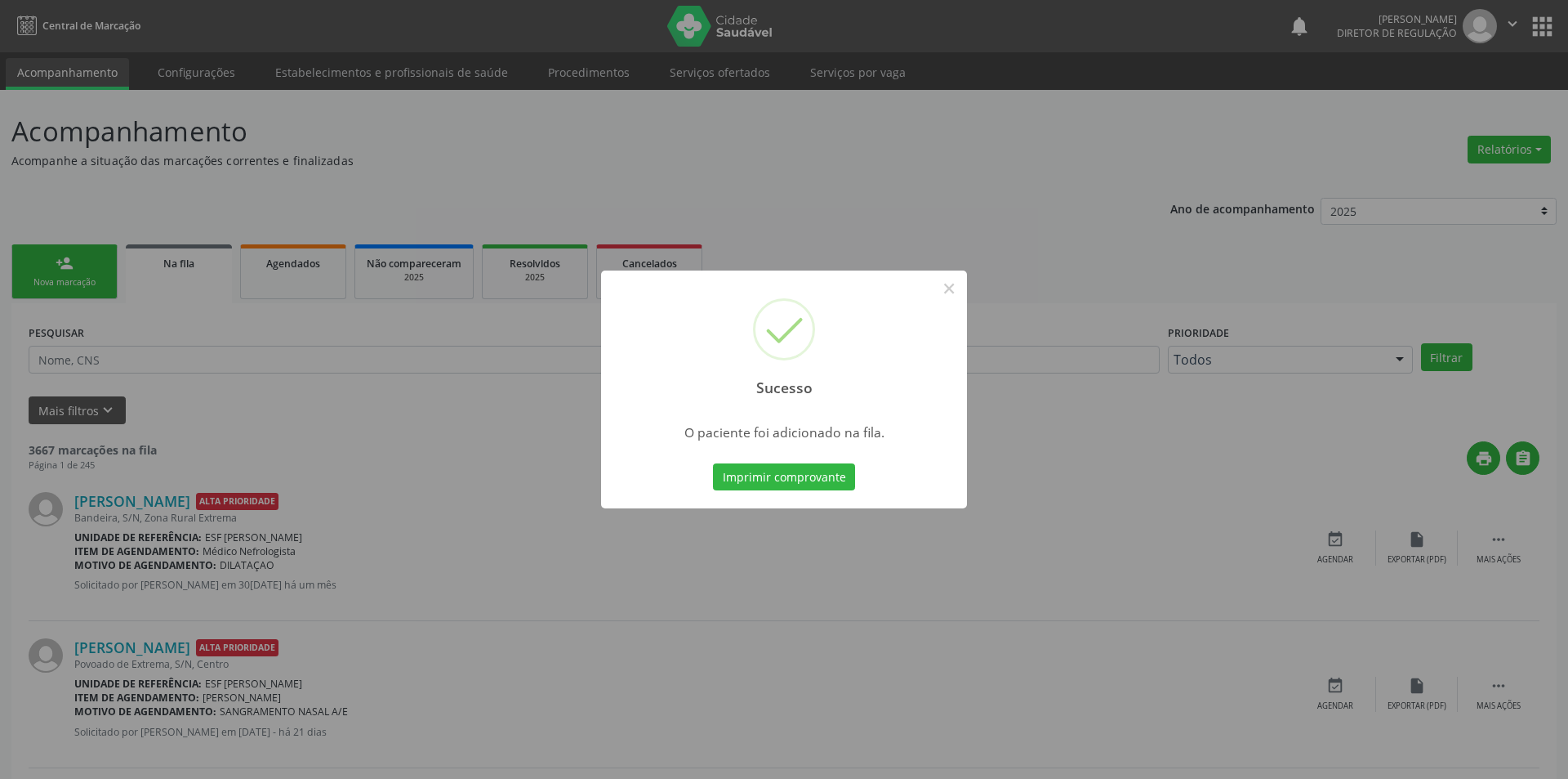
click at [958, 297] on div "Sucesso ×" at bounding box center [784, 340] width 366 height 140
click at [953, 290] on button "×" at bounding box center [943, 288] width 27 height 27
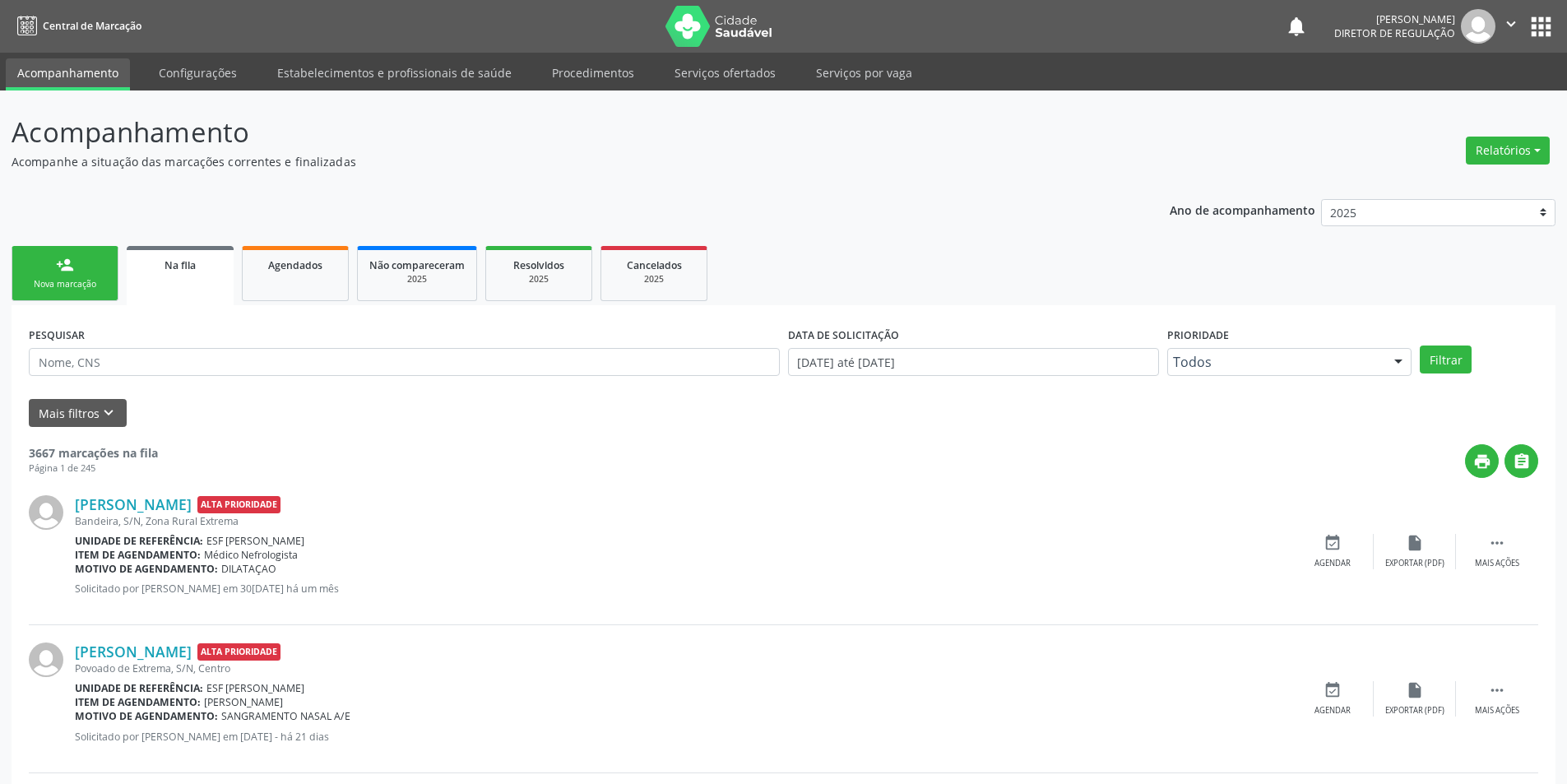
click at [48, 270] on link "person_add Nova marcação" at bounding box center [65, 274] width 107 height 55
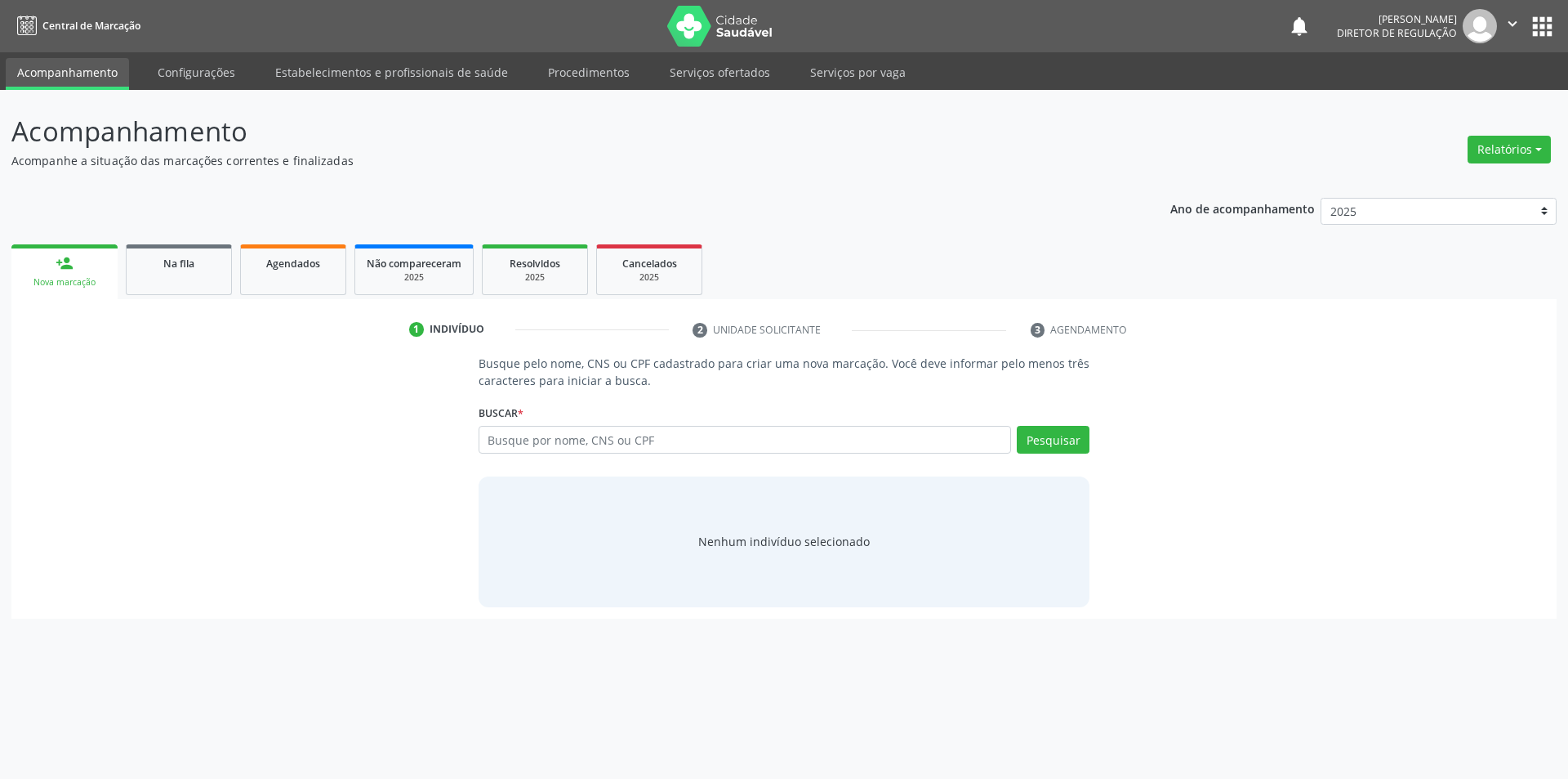
click at [544, 451] on div "Busque por nome, CNS ou CPF Nenhum resultado encontrado para: " " Digite nome, …" at bounding box center [784, 445] width 612 height 39
click at [549, 444] on input "text" at bounding box center [745, 440] width 533 height 27
type input "705000410974353"
click at [1060, 451] on button "Pesquisar" at bounding box center [1053, 440] width 73 height 27
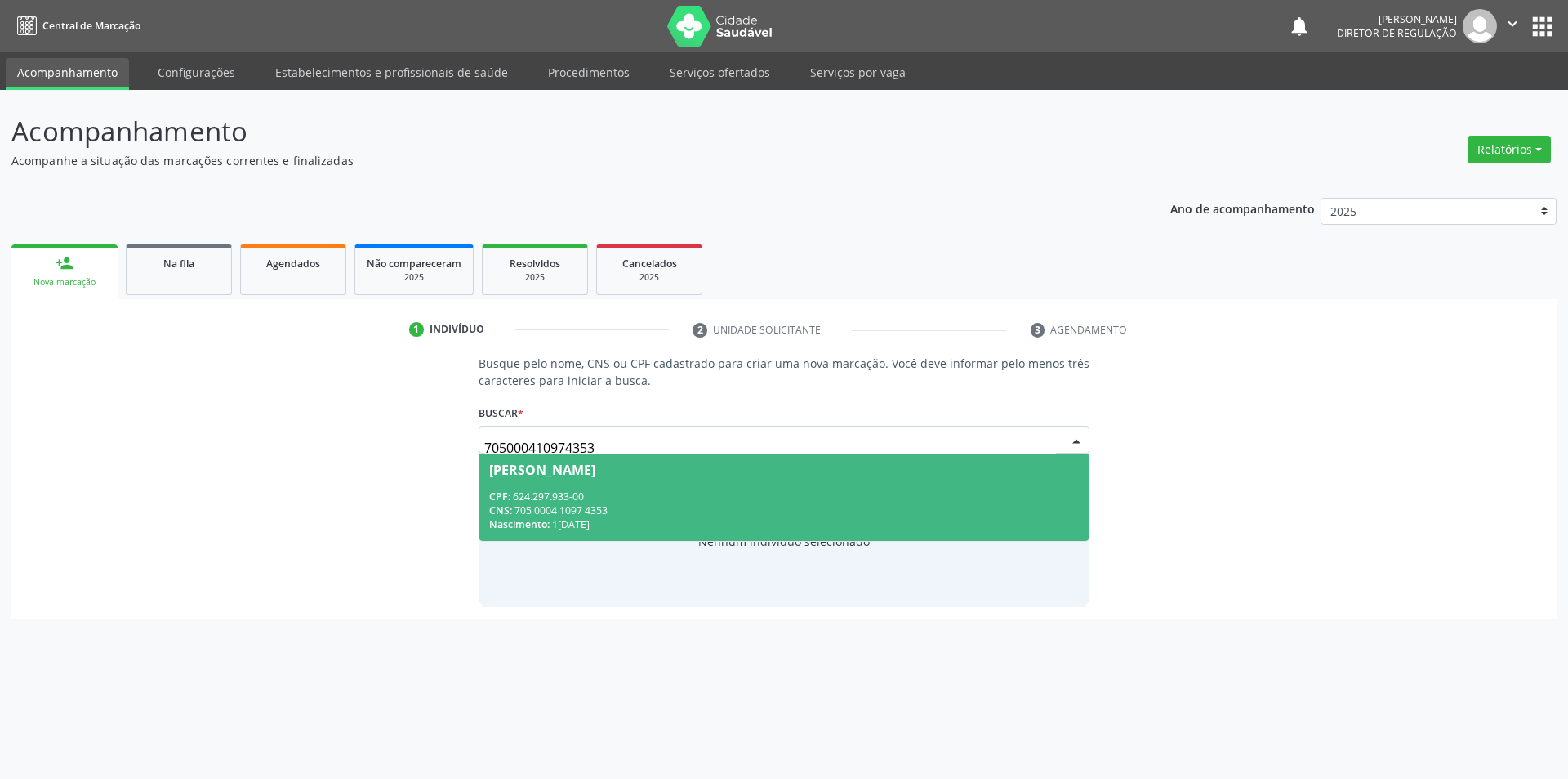
click at [697, 505] on div "CNS: 705 0004 1097 4353" at bounding box center [784, 510] width 590 height 14
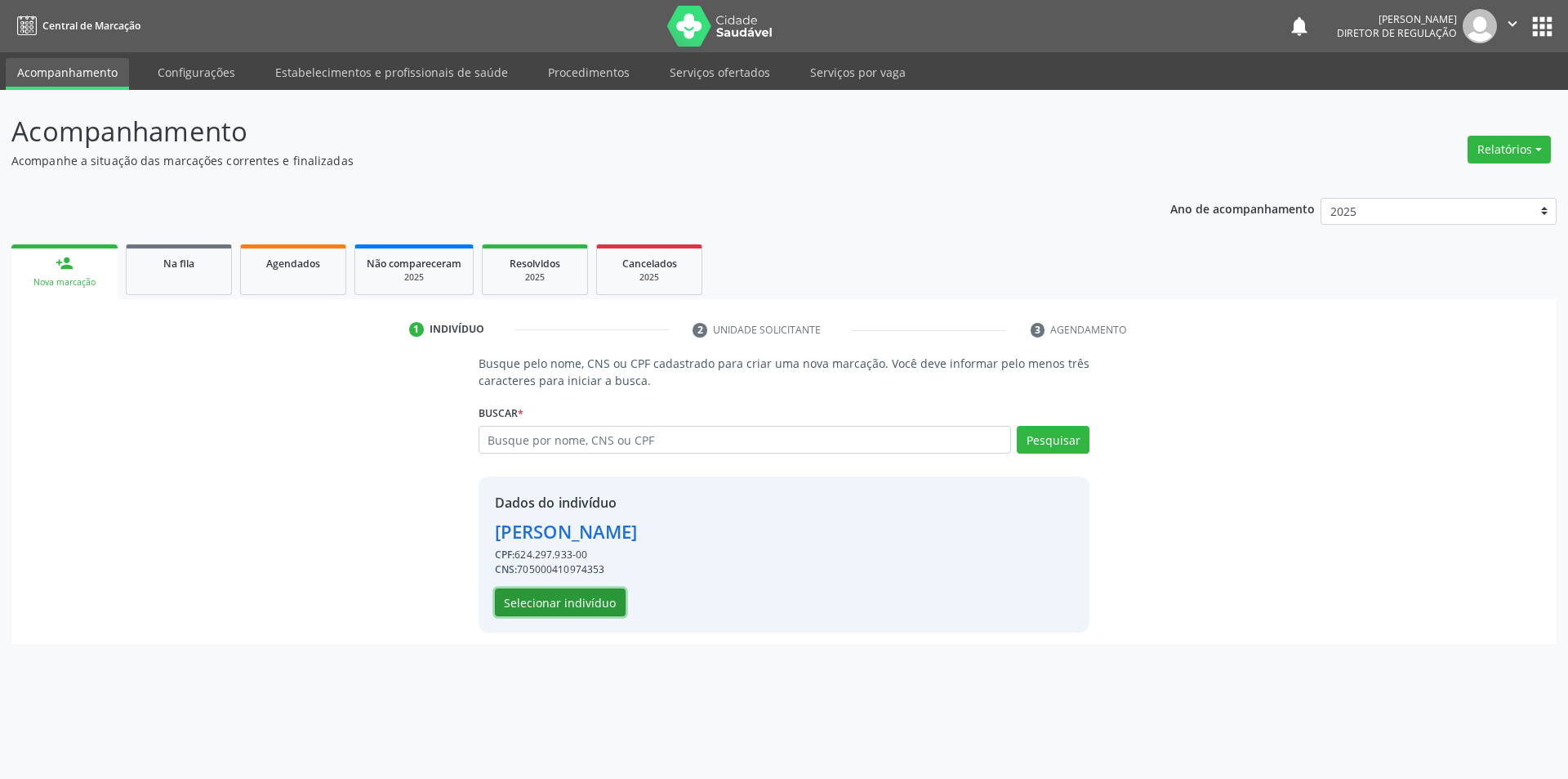
click at [559, 597] on button "Selecionar indivíduo" at bounding box center [560, 602] width 130 height 27
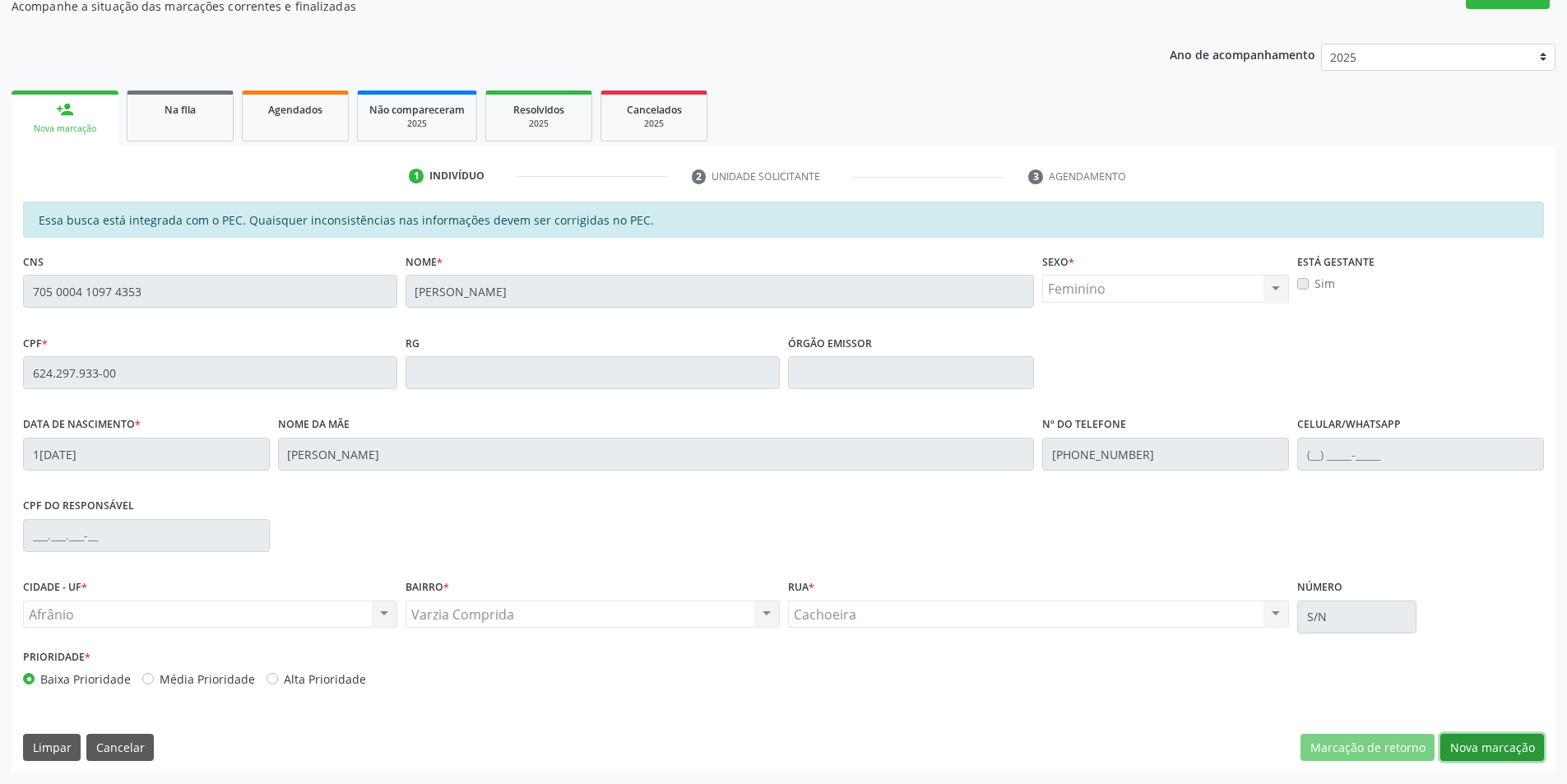
click at [1478, 743] on button "Nova marcação" at bounding box center [1492, 747] width 104 height 28
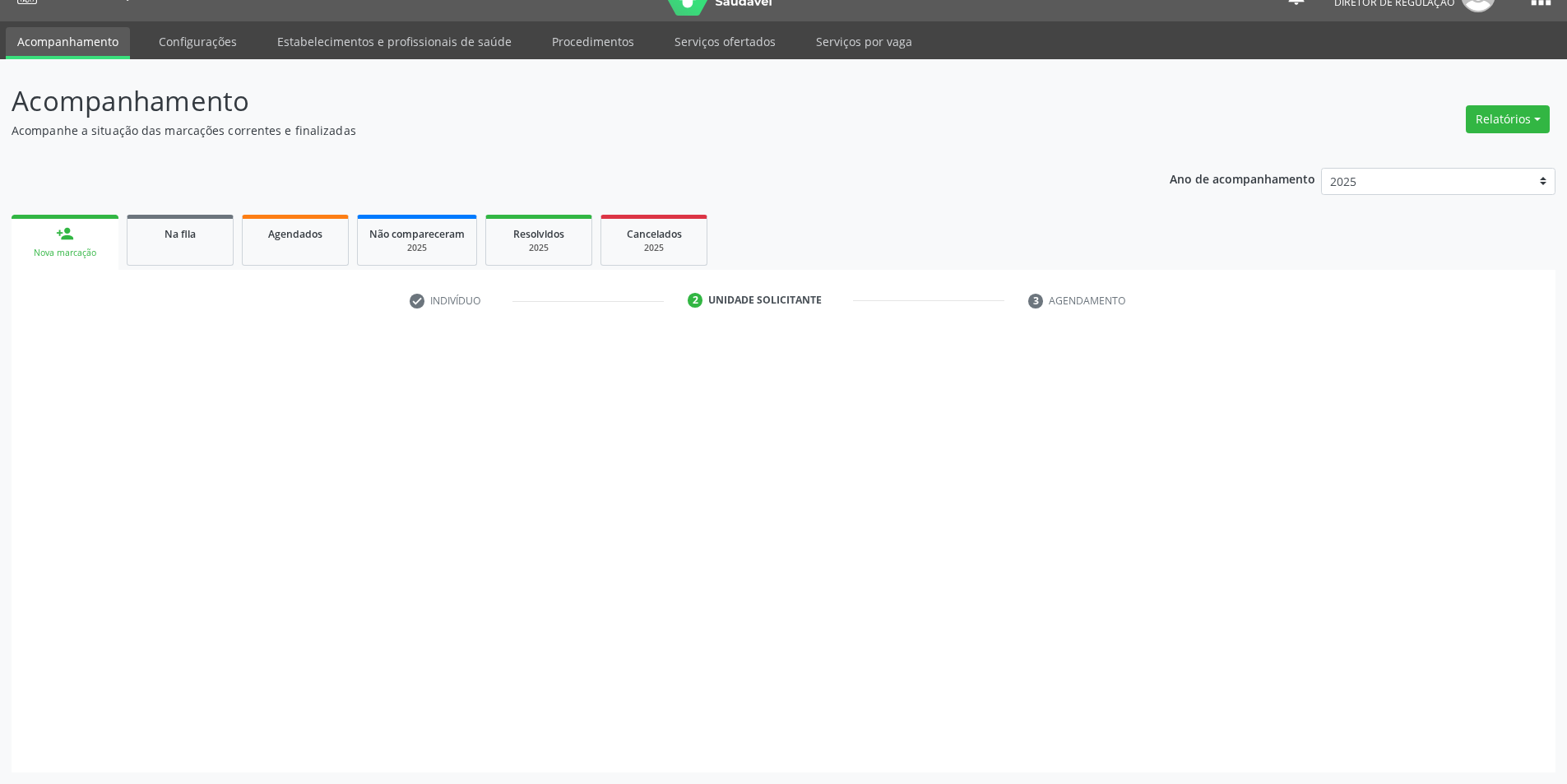
scroll to position [32, 0]
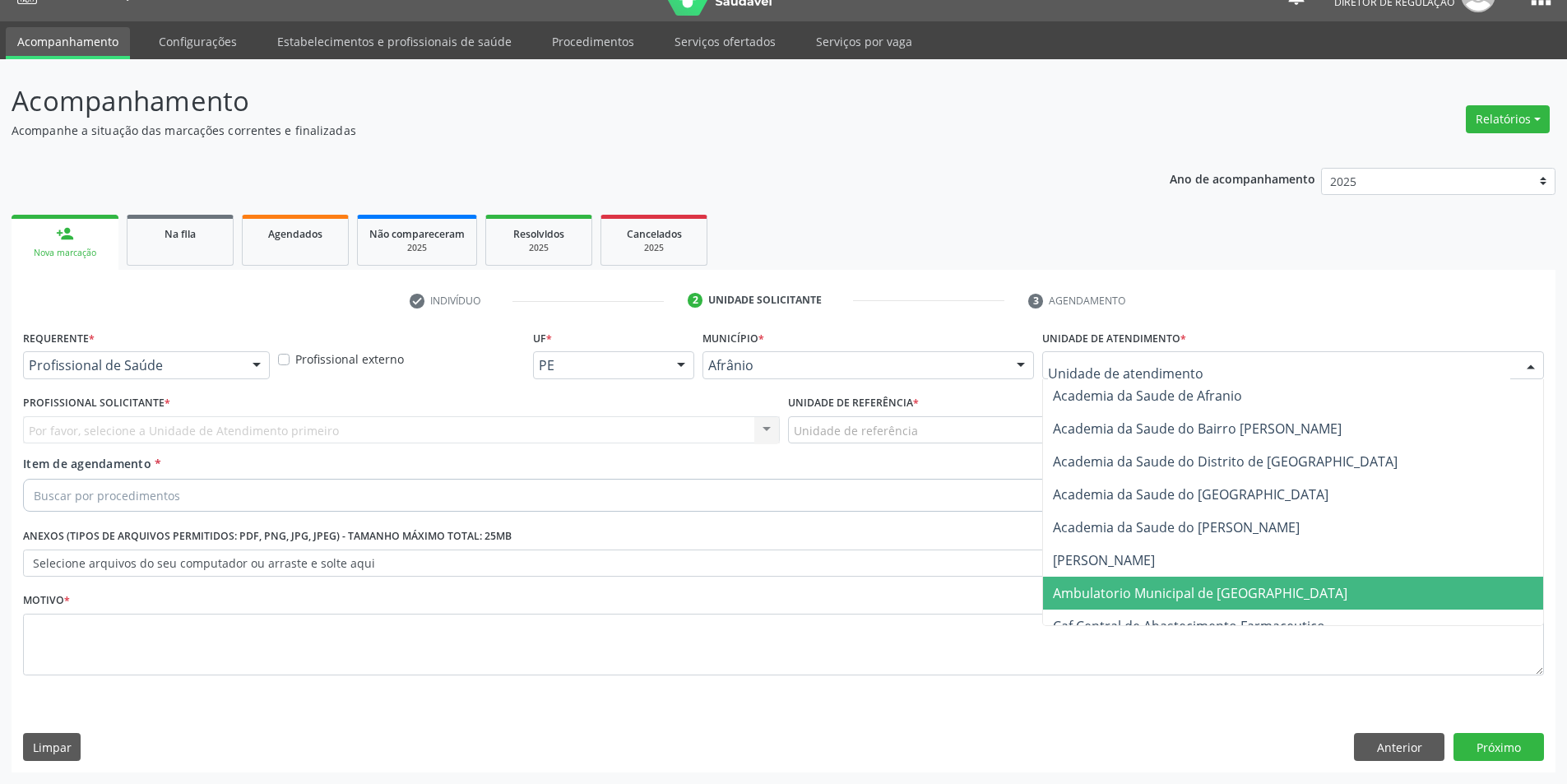
click at [1174, 590] on span "Ambulatorio Municipal de [GEOGRAPHIC_DATA]" at bounding box center [1200, 592] width 294 height 18
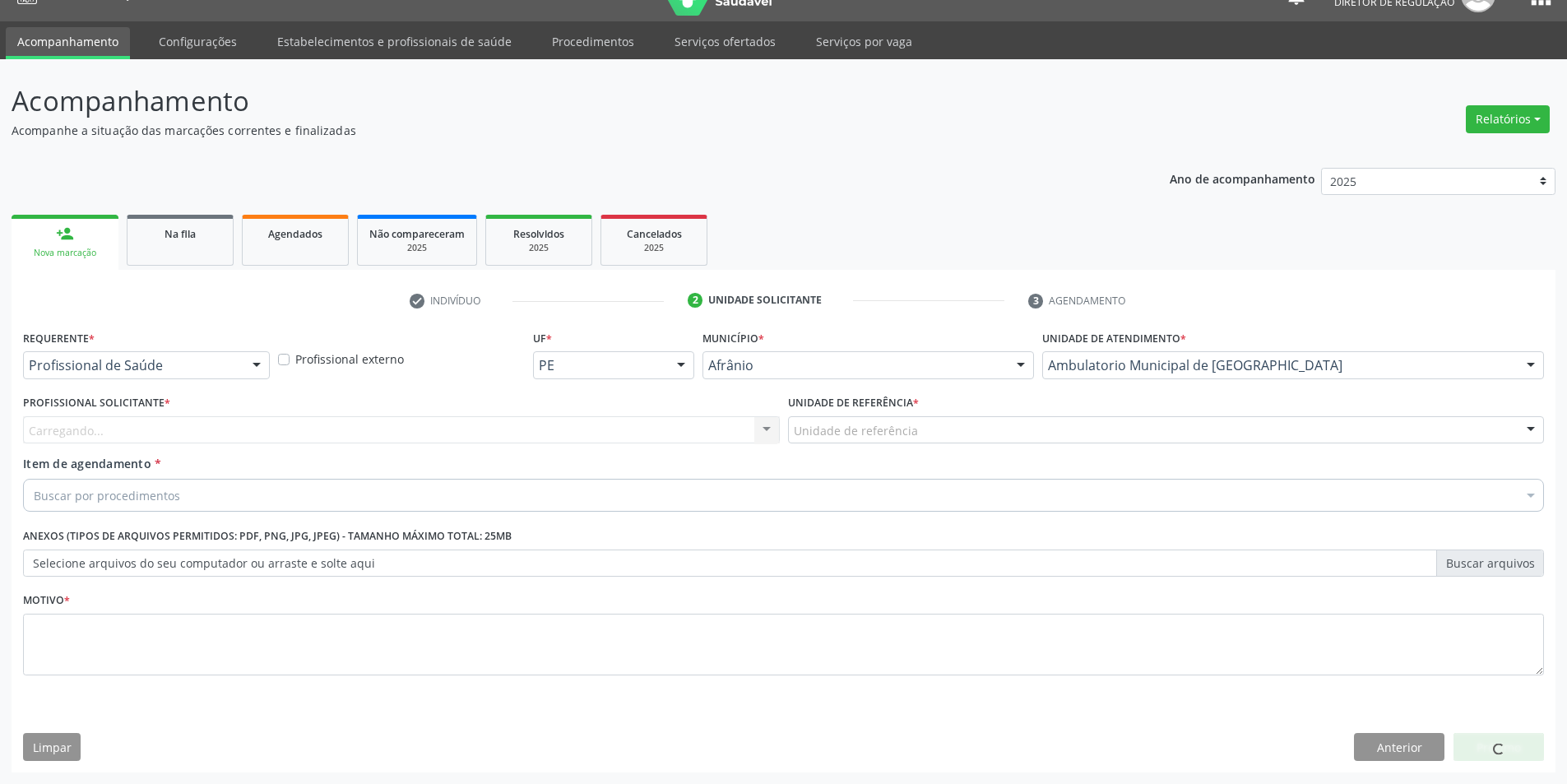
click at [941, 431] on div "Unidade de referência" at bounding box center [1167, 430] width 757 height 28
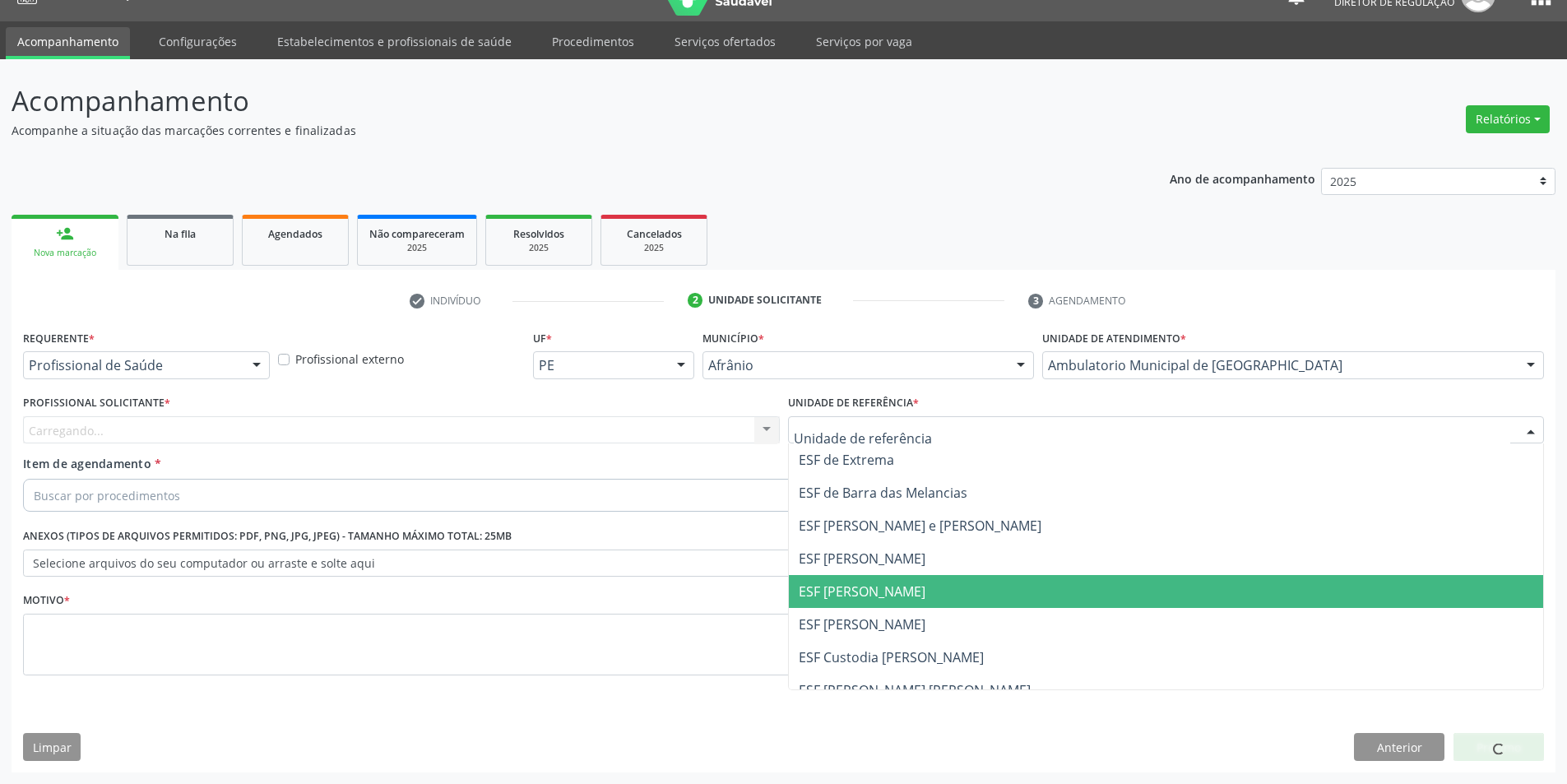
click at [911, 578] on span "ESF [PERSON_NAME]" at bounding box center [1167, 590] width 755 height 33
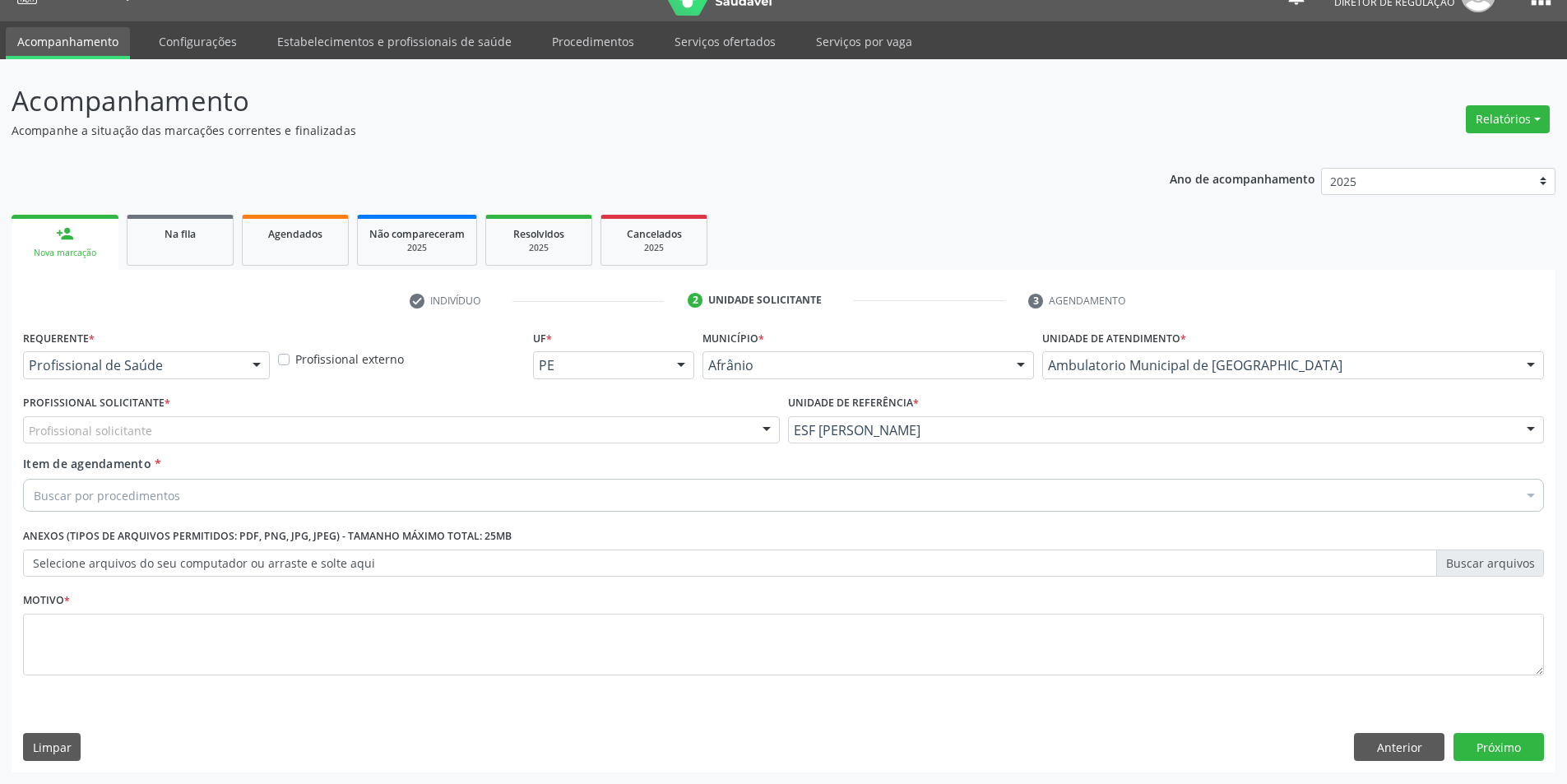
click at [529, 431] on div "Profissional solicitante" at bounding box center [401, 430] width 757 height 28
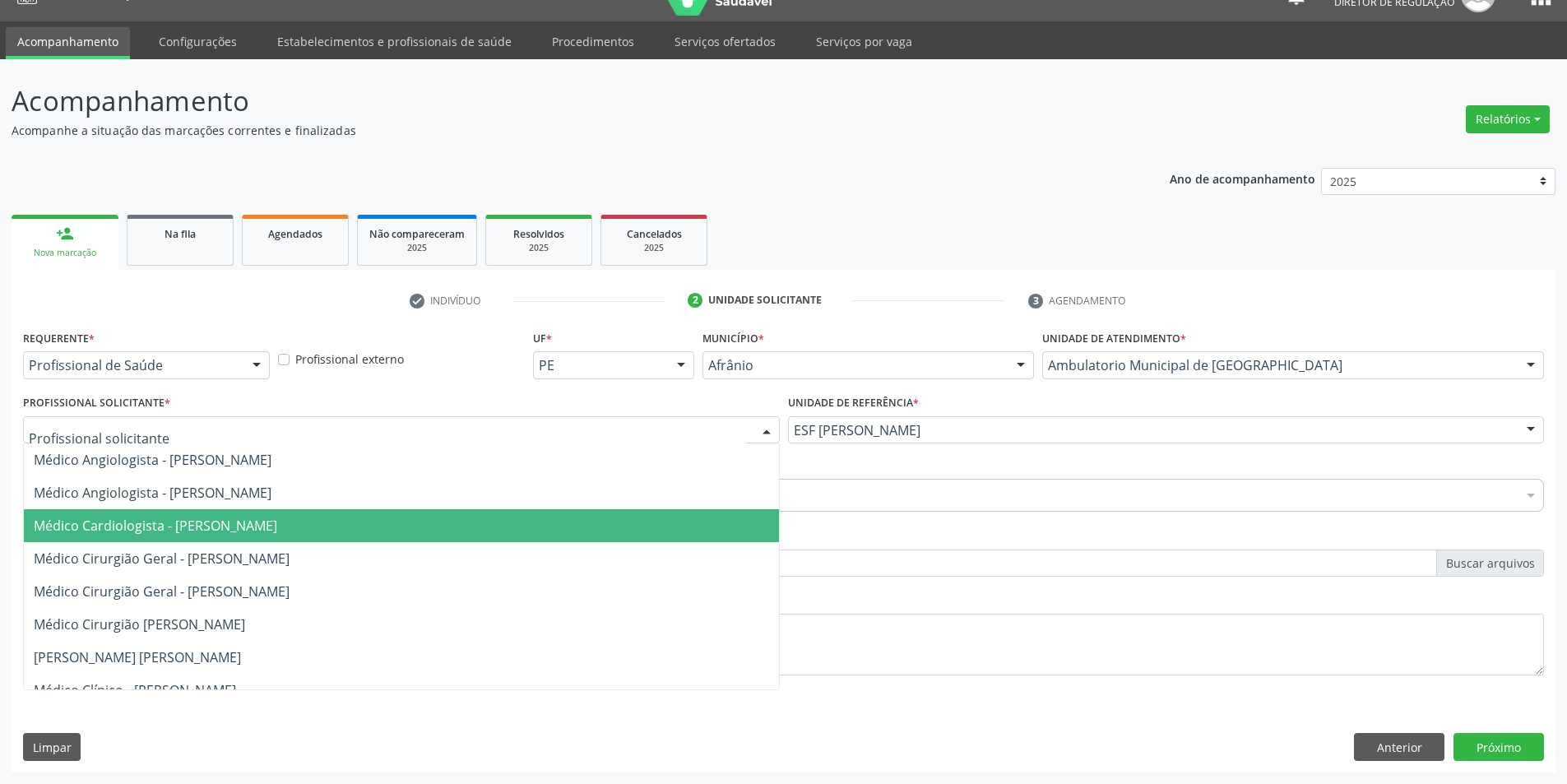
click at [272, 499] on span "Médico Angiologista - [PERSON_NAME]" at bounding box center [152, 493] width 238 height 18
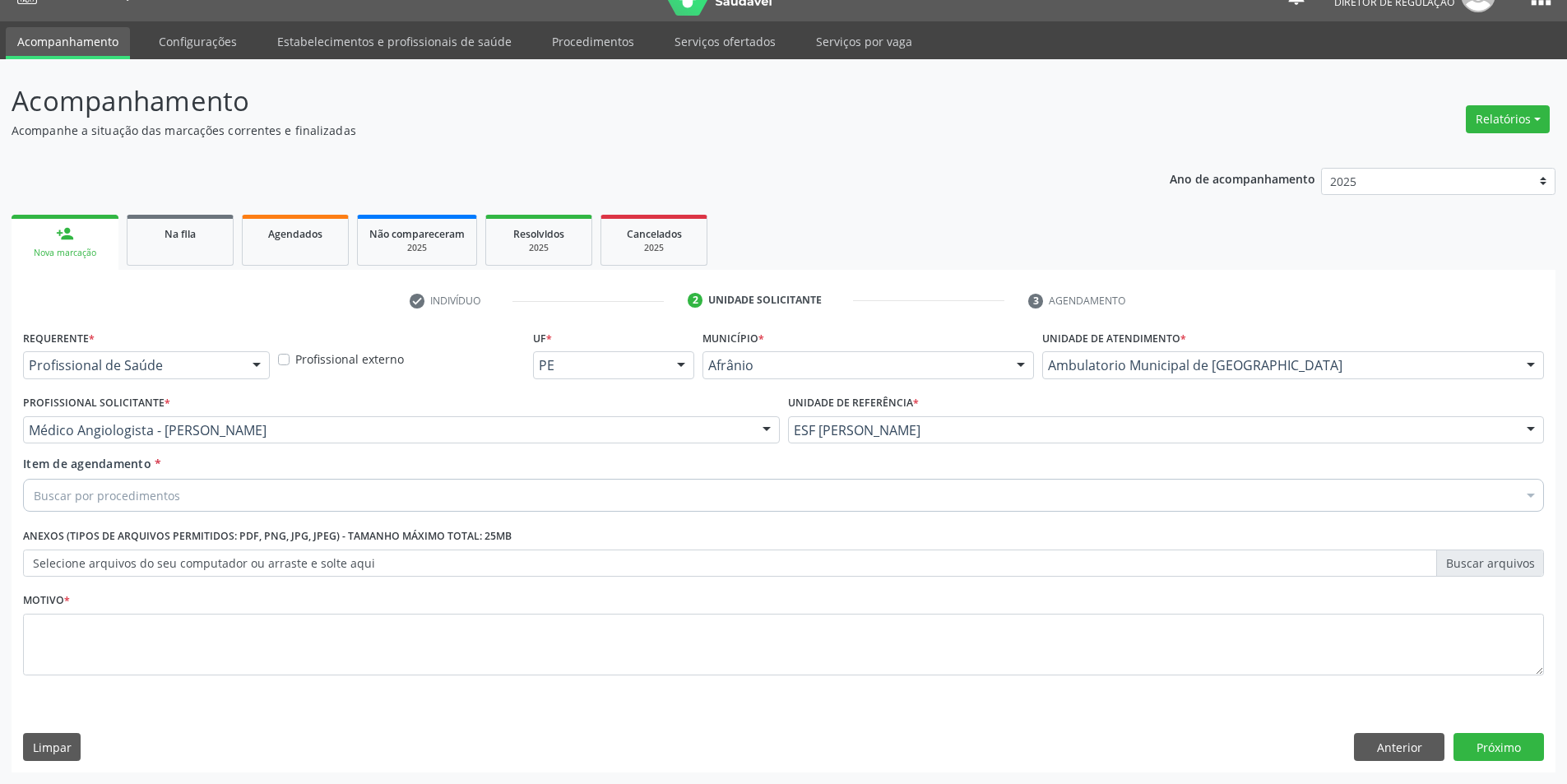
click at [269, 502] on div "Buscar por procedimentos" at bounding box center [784, 495] width 1522 height 33
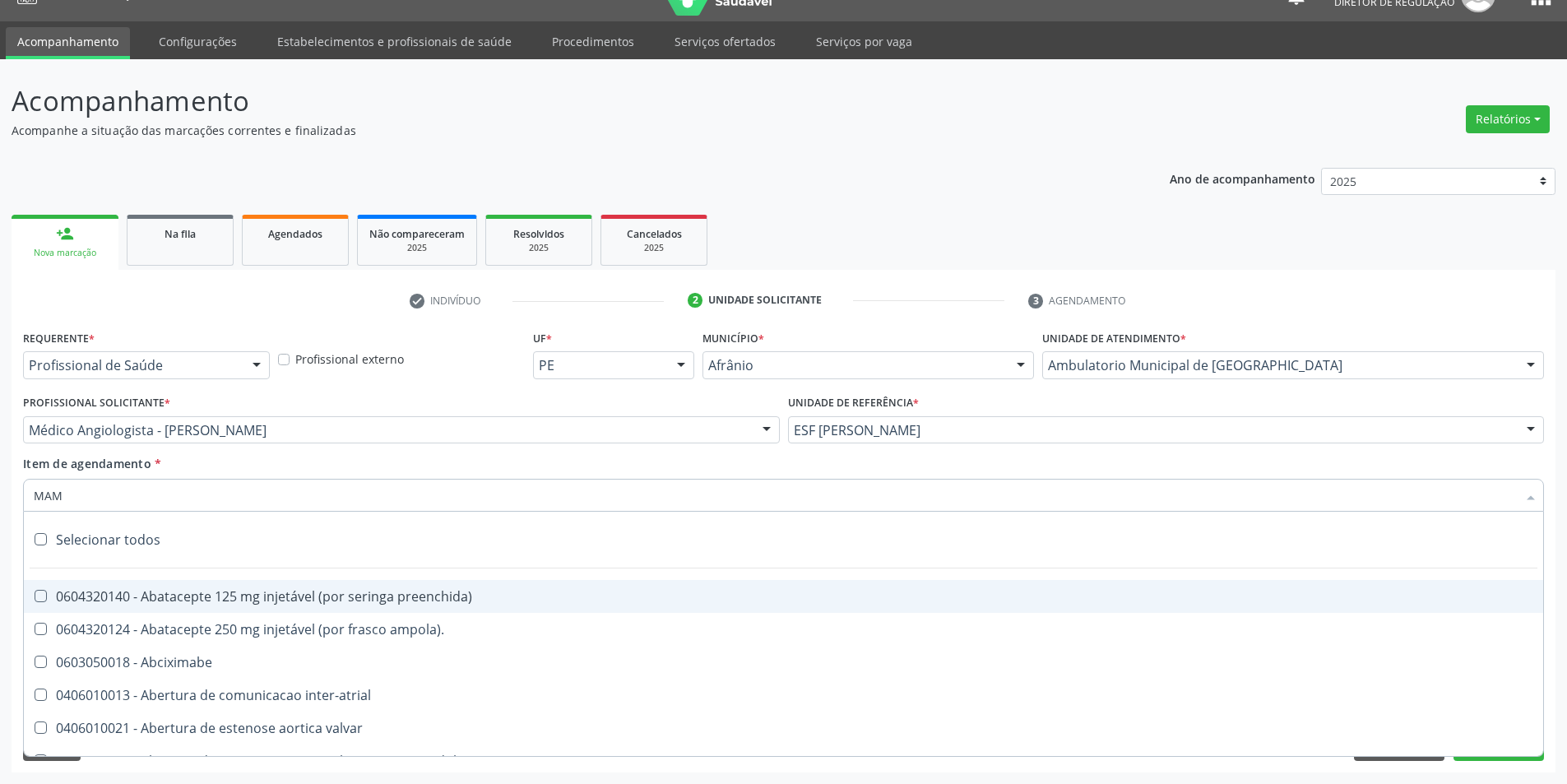
type input "MAMA"
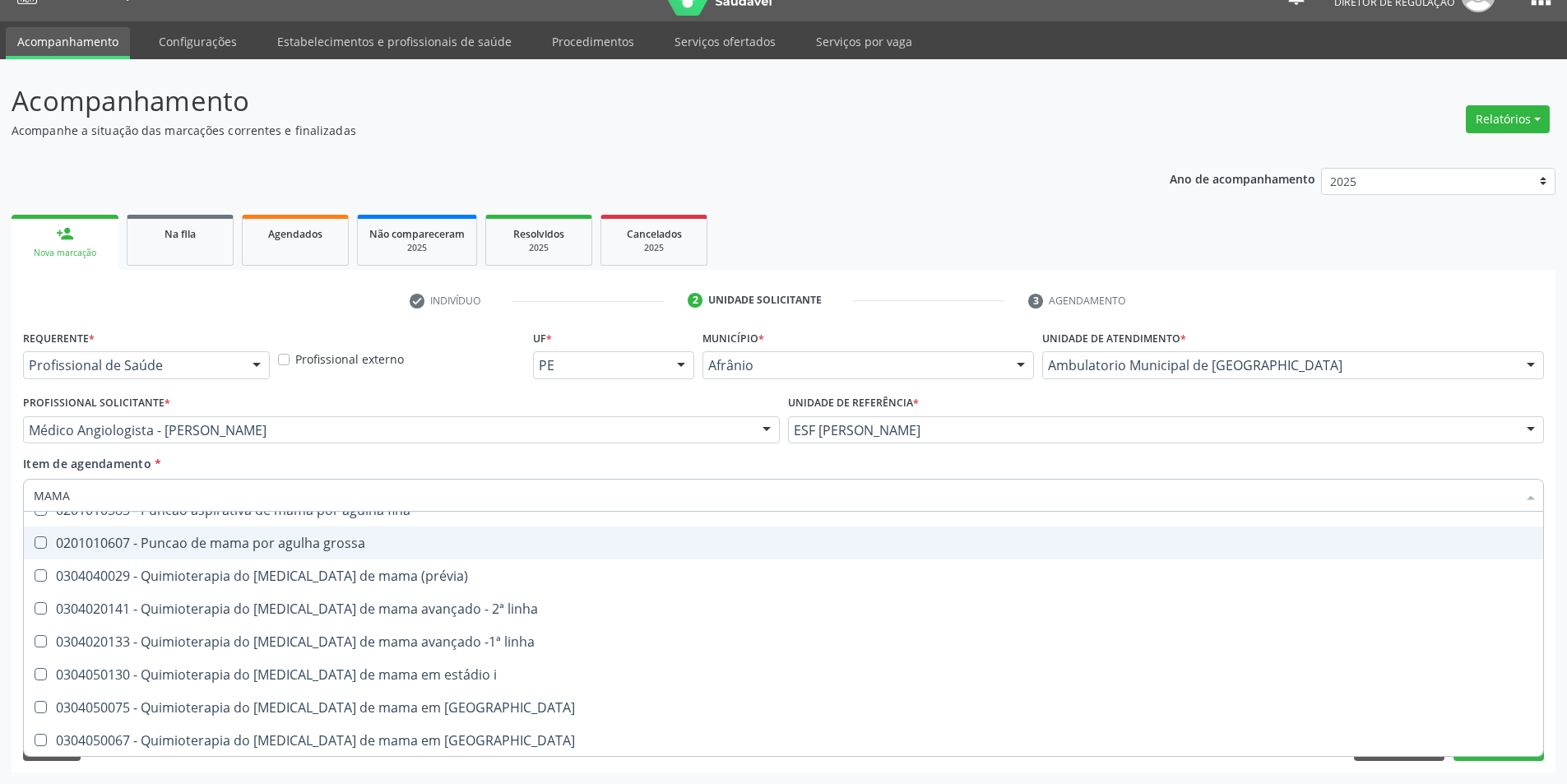
scroll to position [1368, 0]
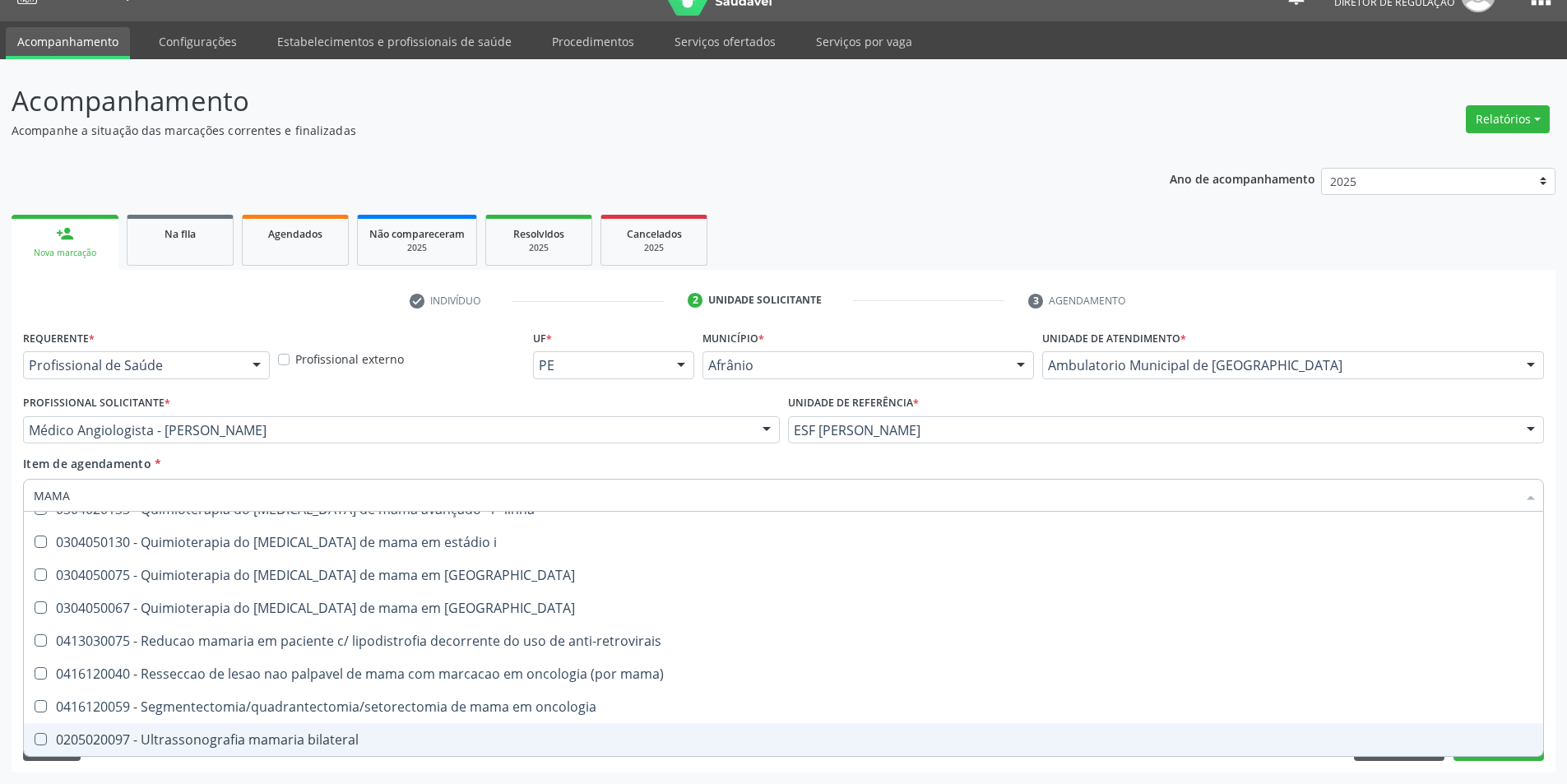
click at [301, 741] on div "0205020097 - Ultrassonografia mamaria bilateral" at bounding box center [784, 739] width 1500 height 13
checkbox bilateral "true"
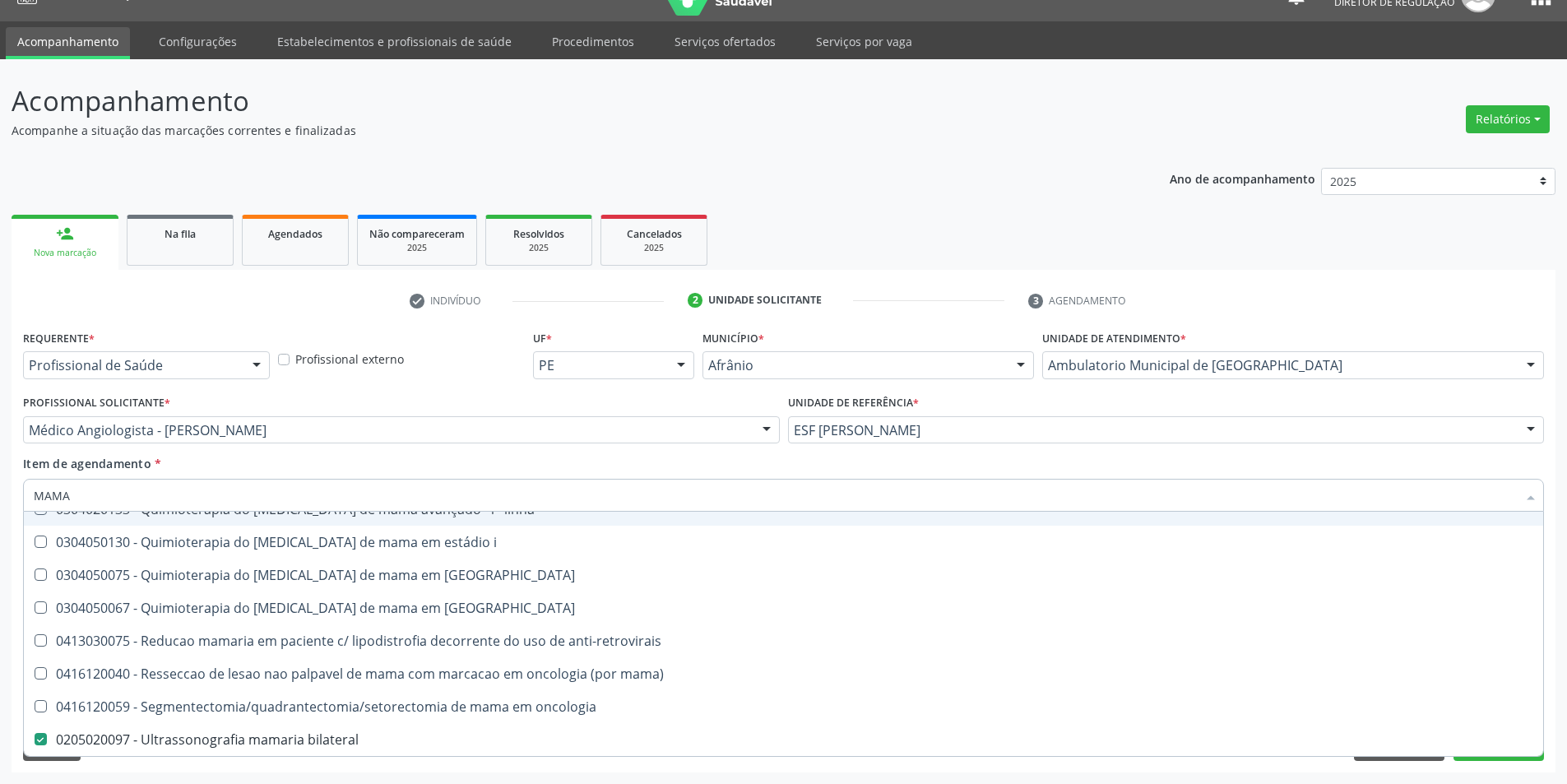
click at [382, 479] on input "MAMA" at bounding box center [775, 495] width 1483 height 33
click at [386, 470] on div "Item de agendamento * MAMA Desfazer seleção 0201010569 - Biopsia/exerese de nod…" at bounding box center [784, 480] width 1522 height 51
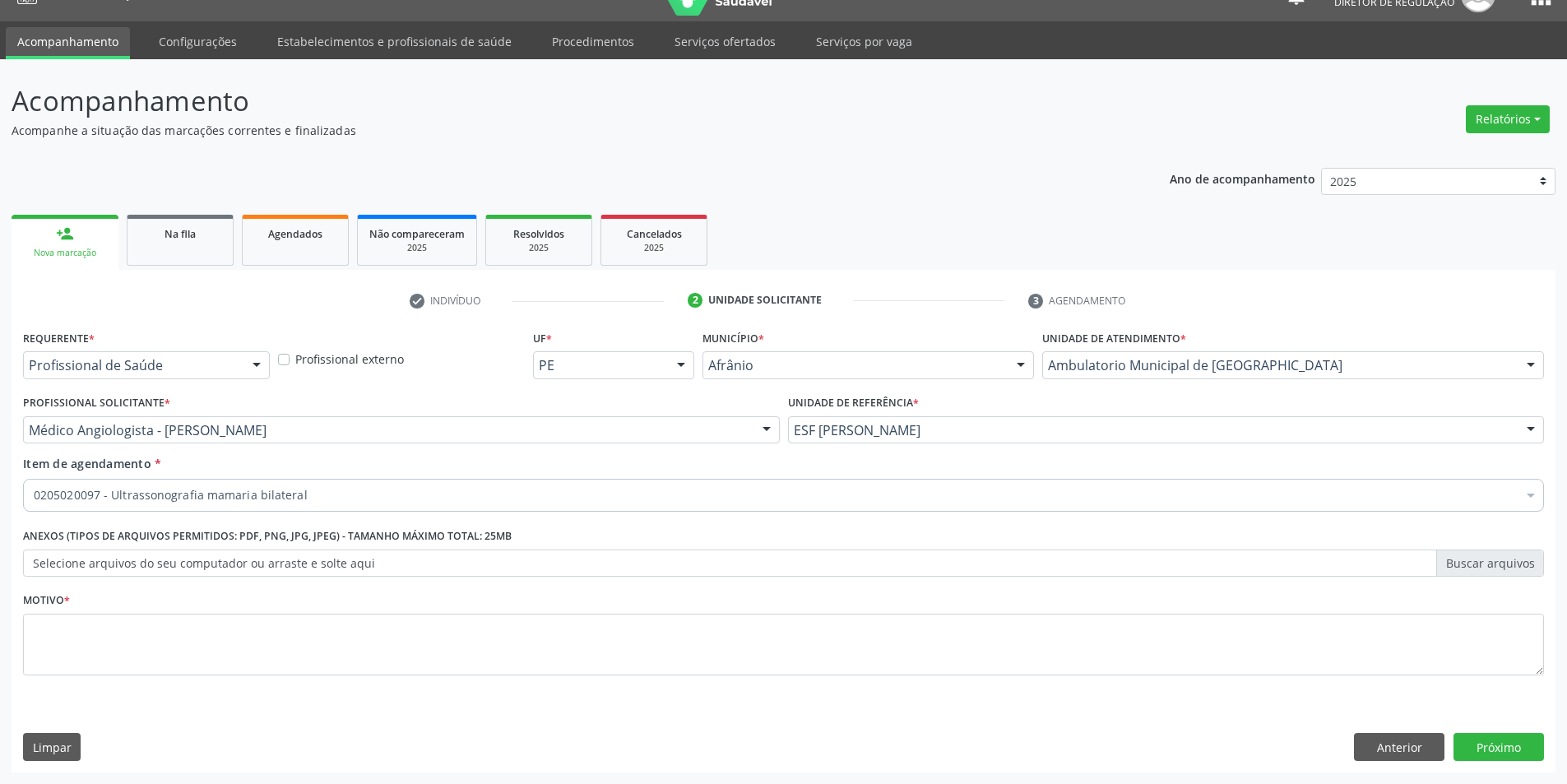
scroll to position [0, 0]
click at [349, 607] on div "Motivo *" at bounding box center [784, 631] width 1522 height 87
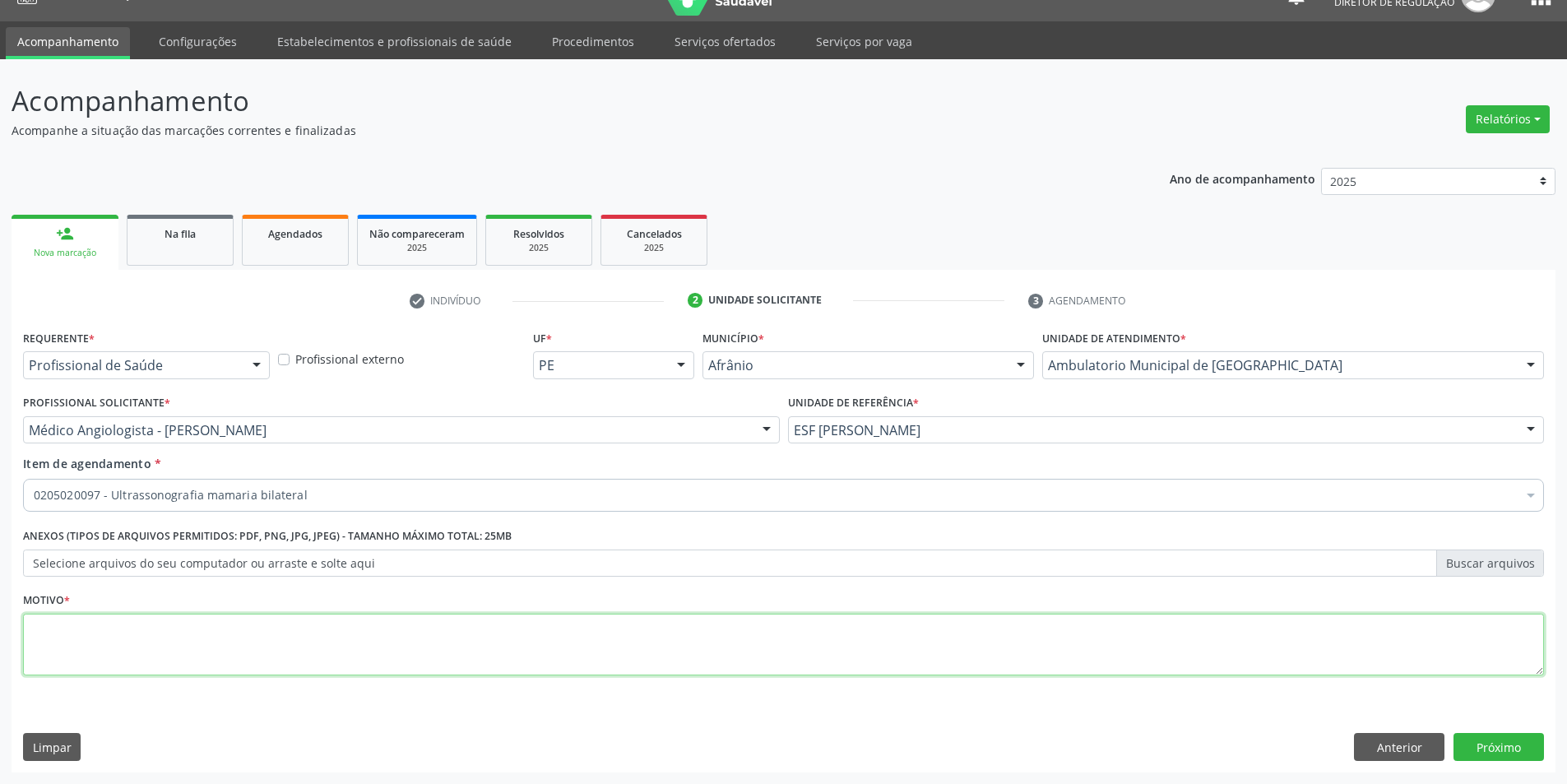
click at [338, 623] on textarea at bounding box center [784, 644] width 1522 height 62
type textarea "'"
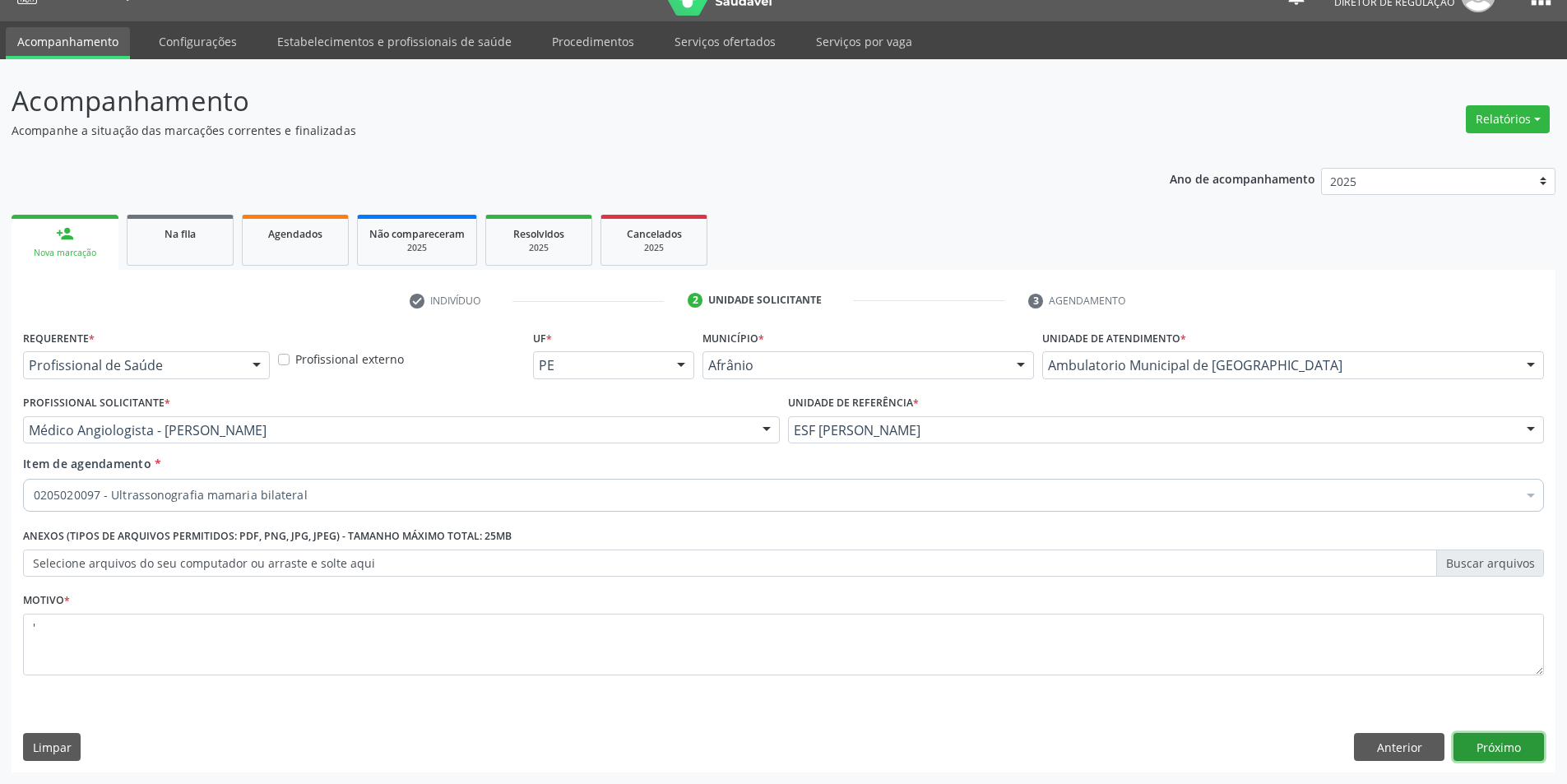
click at [1494, 741] on button "Próximo" at bounding box center [1499, 746] width 91 height 28
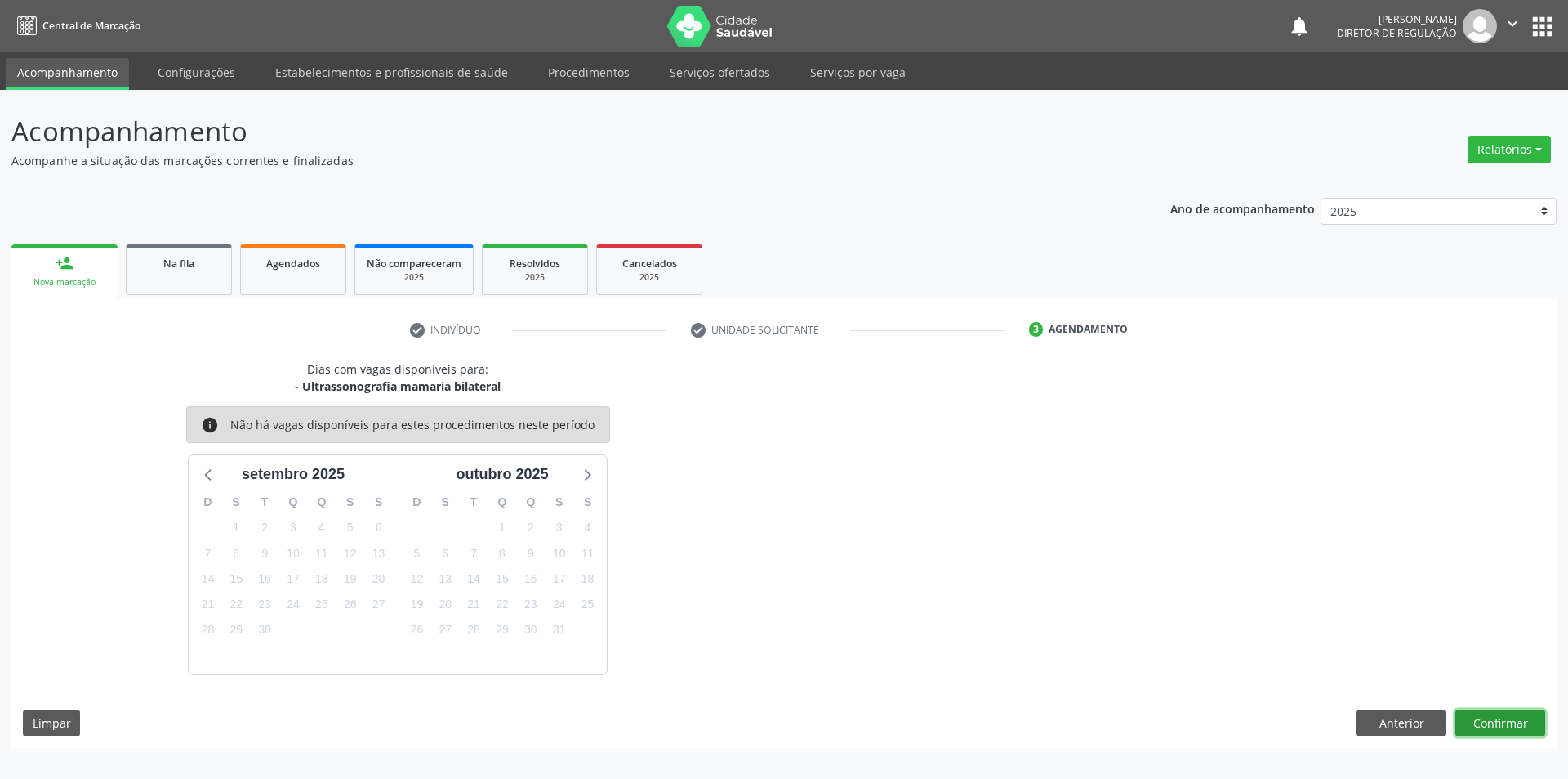
click at [1491, 730] on button "Confirmar" at bounding box center [1500, 723] width 90 height 27
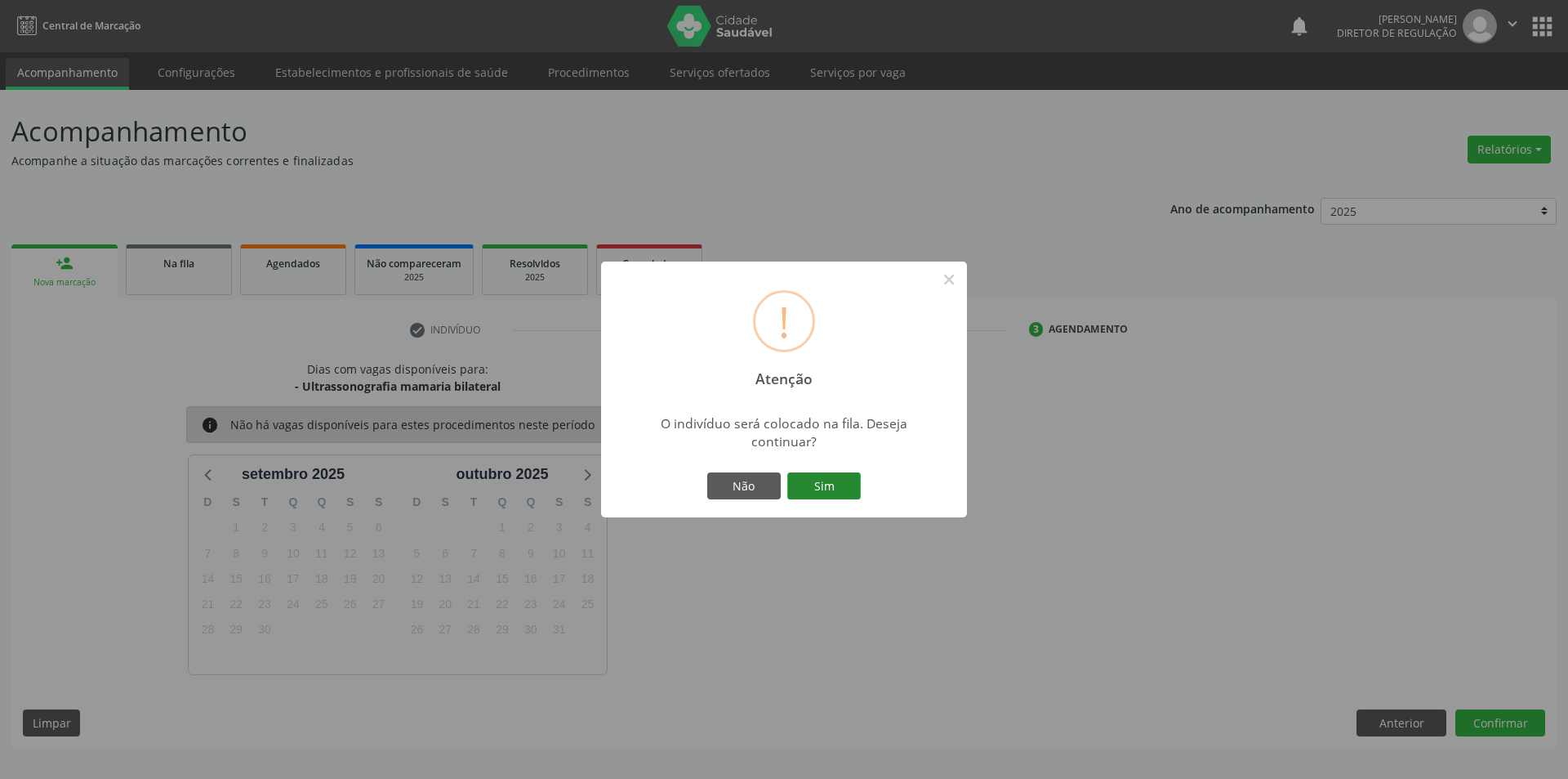
click at [829, 488] on button "Sim" at bounding box center [824, 486] width 74 height 27
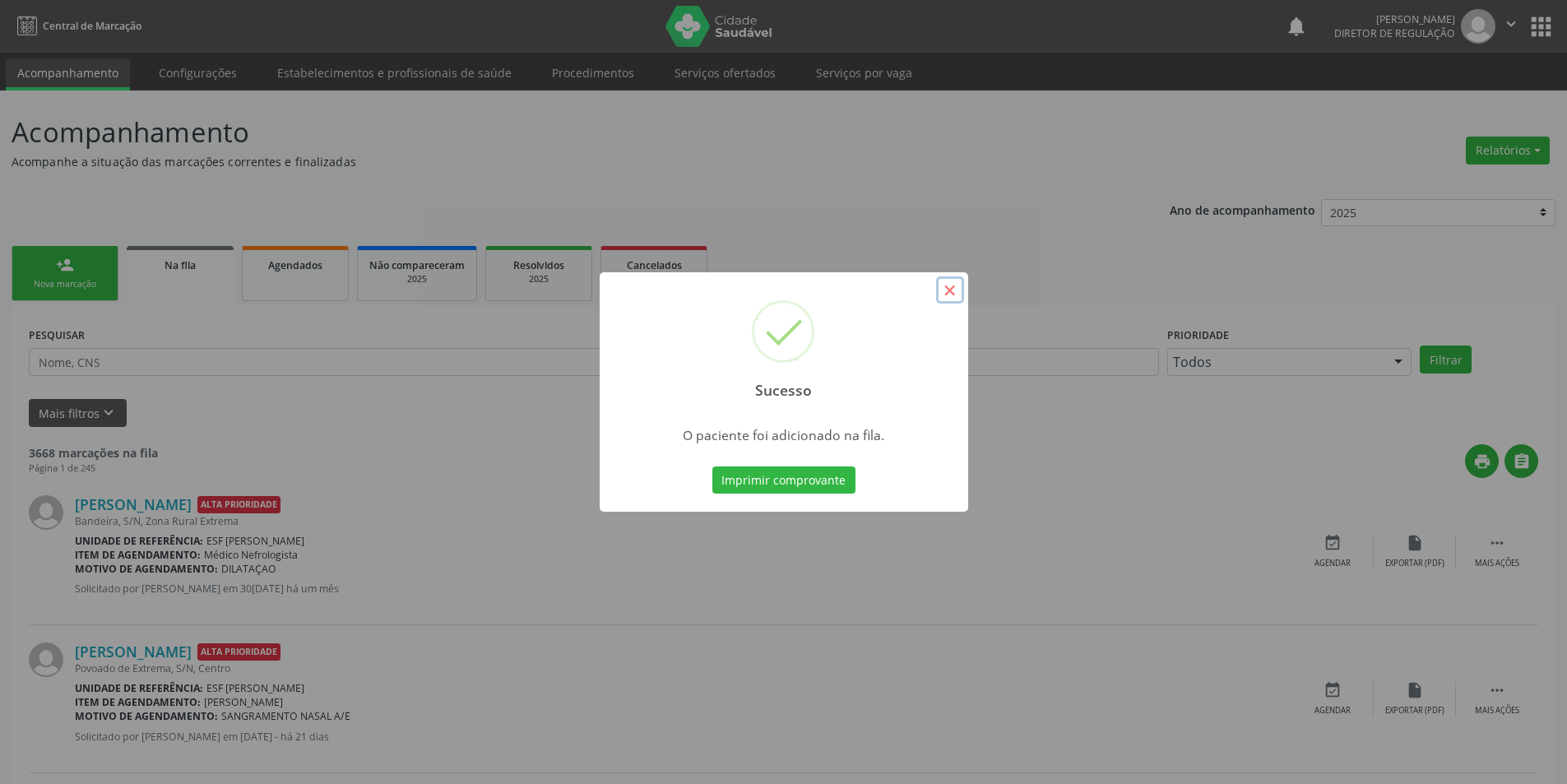
click at [947, 295] on button "×" at bounding box center [950, 290] width 28 height 28
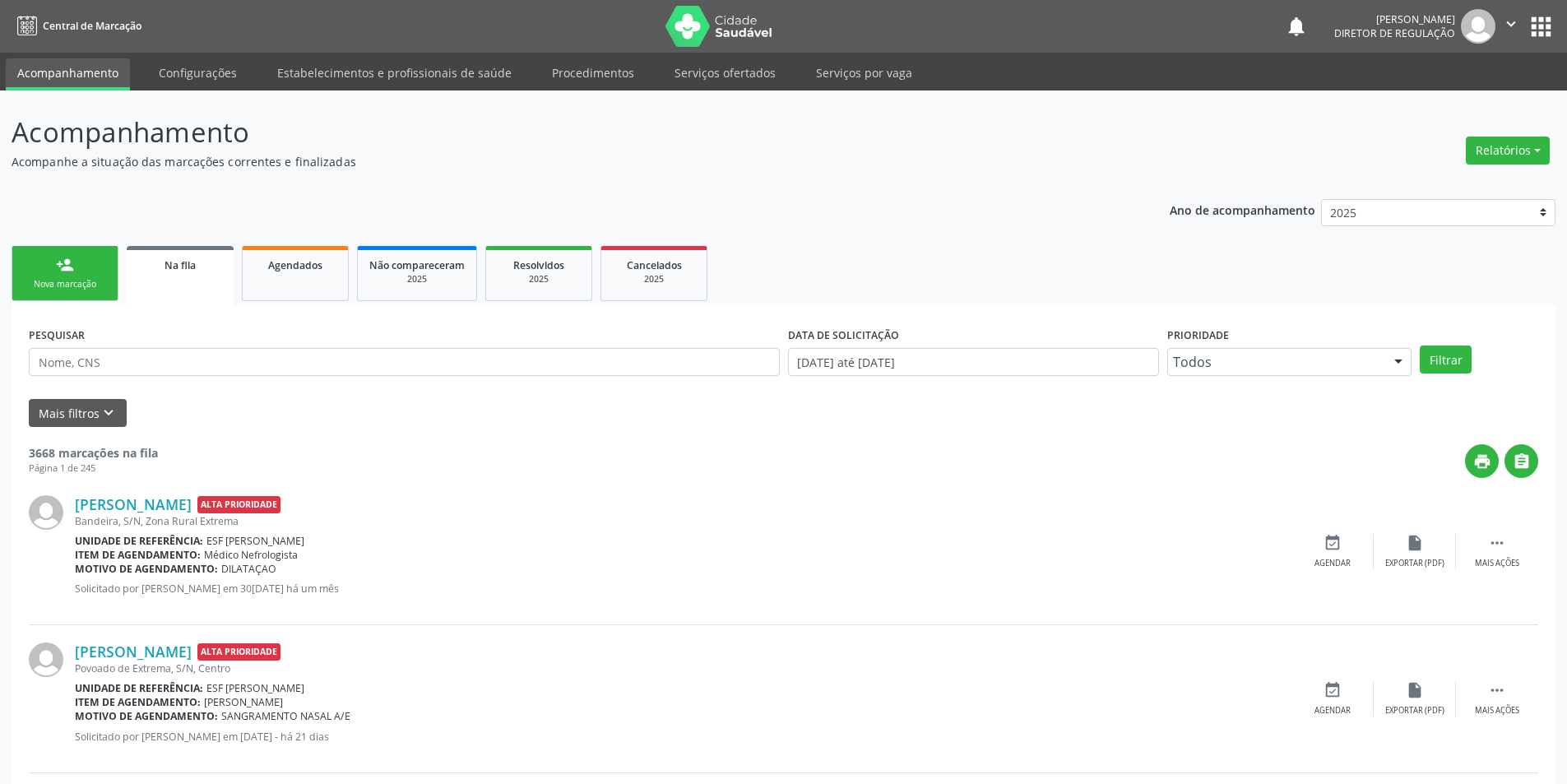
click at [91, 285] on div "Nova marcação" at bounding box center [64, 283] width 82 height 12
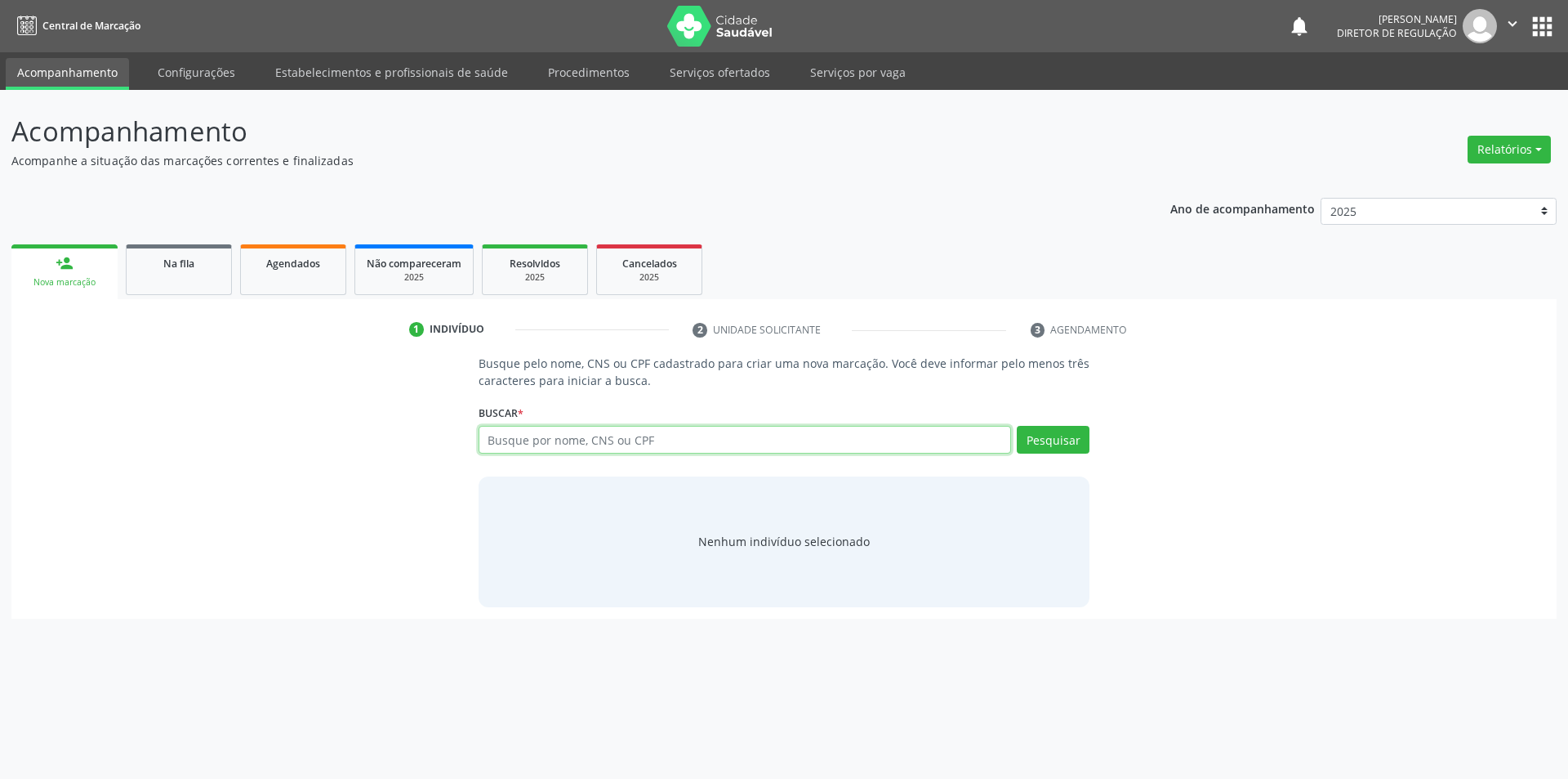
click at [531, 437] on input "text" at bounding box center [745, 440] width 533 height 27
type input "704303582778791"
click at [1057, 442] on button "Pesquisar" at bounding box center [1053, 440] width 73 height 27
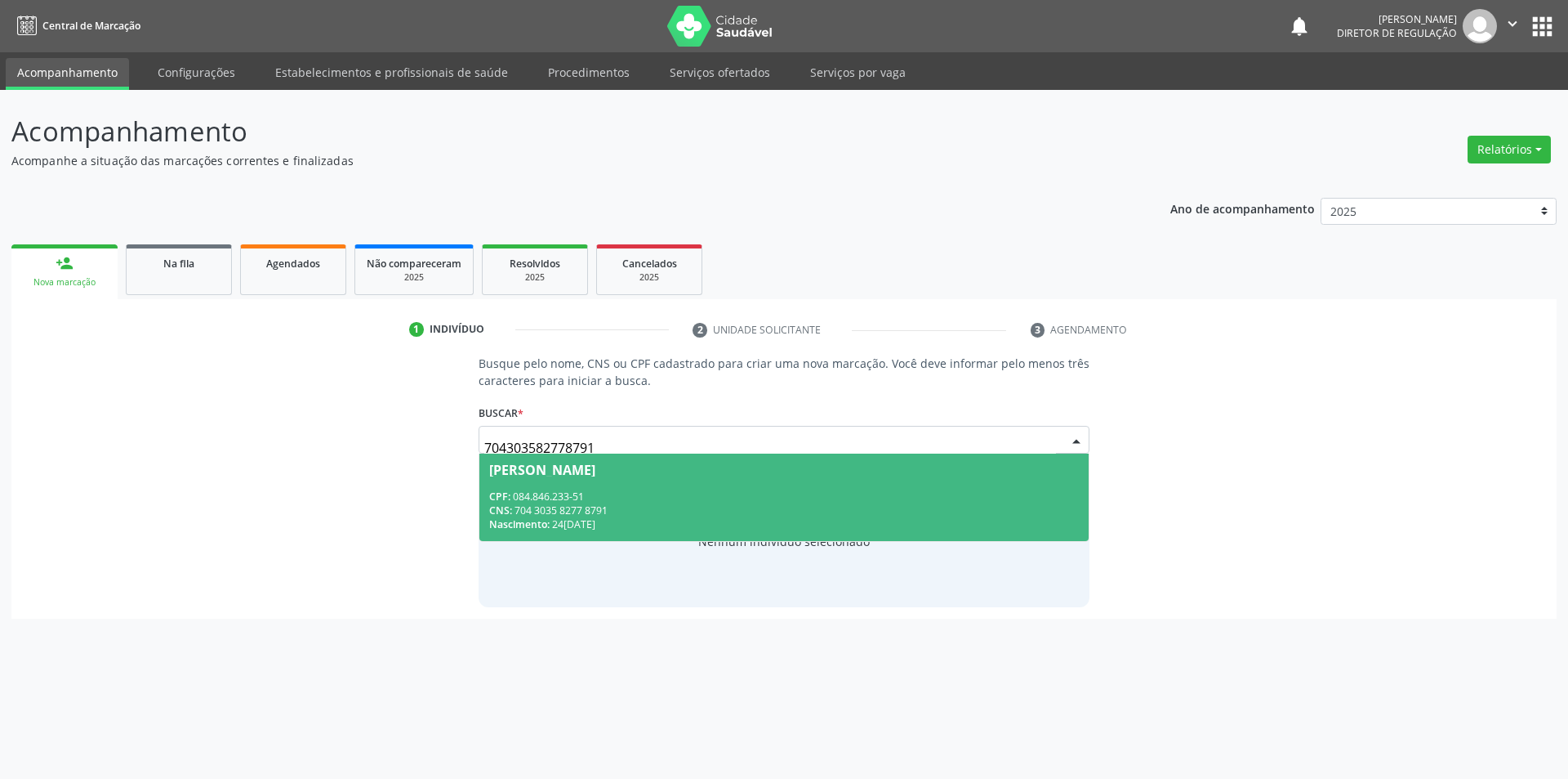
click at [653, 500] on div "CPF: 084.846.233-51" at bounding box center [784, 496] width 590 height 14
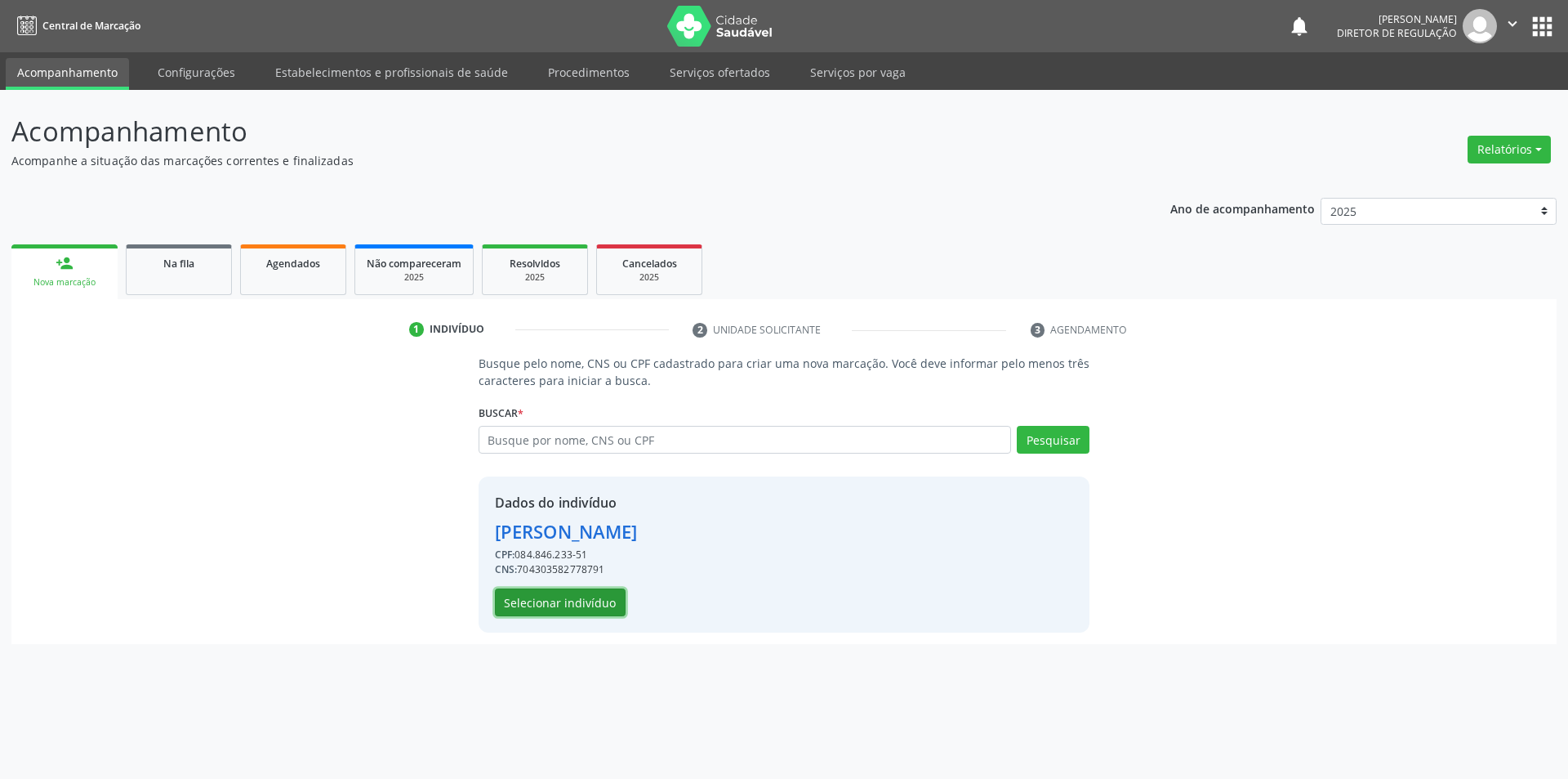
click at [588, 597] on button "Selecionar indivíduo" at bounding box center [560, 602] width 130 height 27
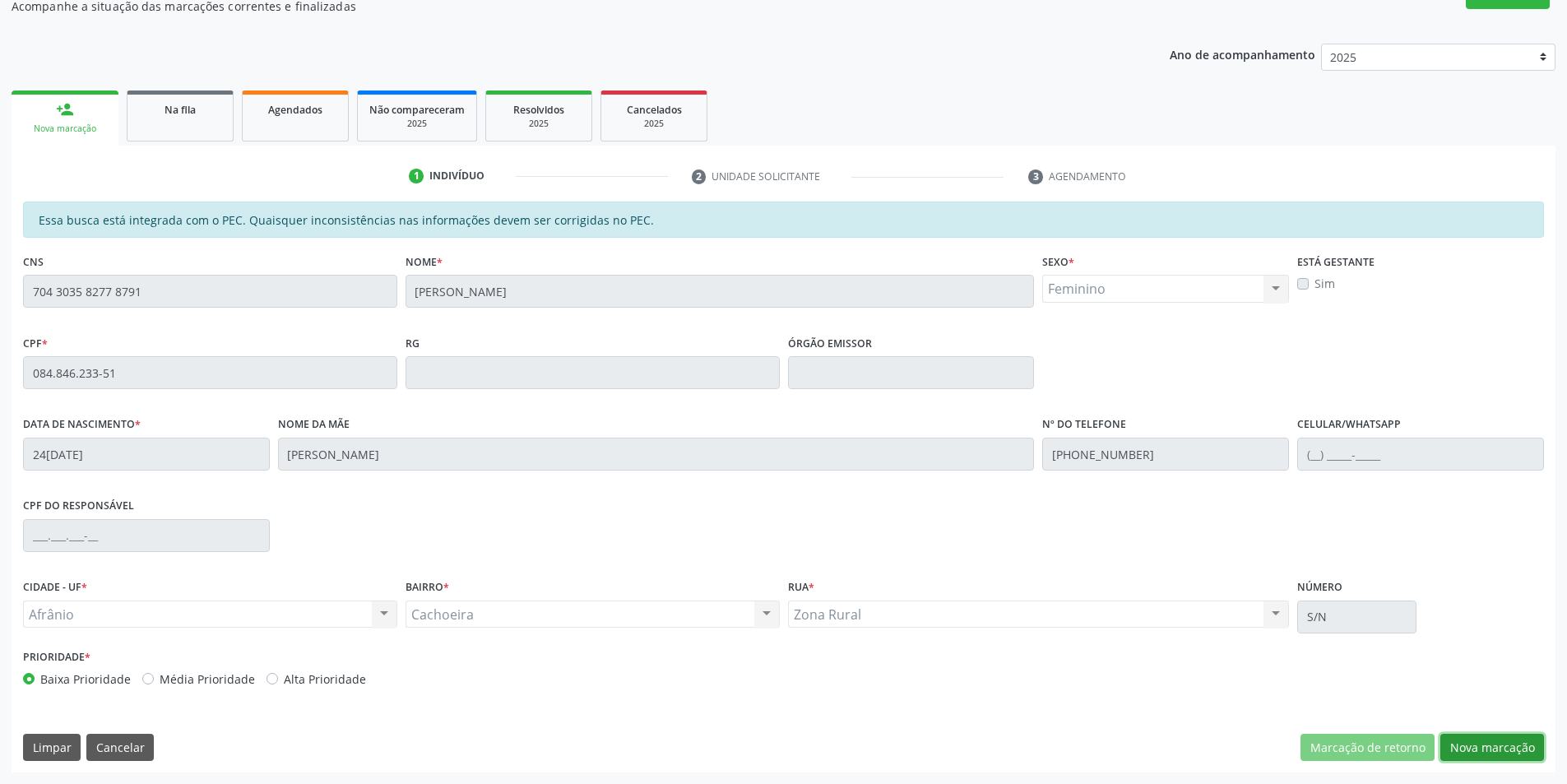
click at [1499, 745] on button "Nova marcação" at bounding box center [1492, 747] width 104 height 28
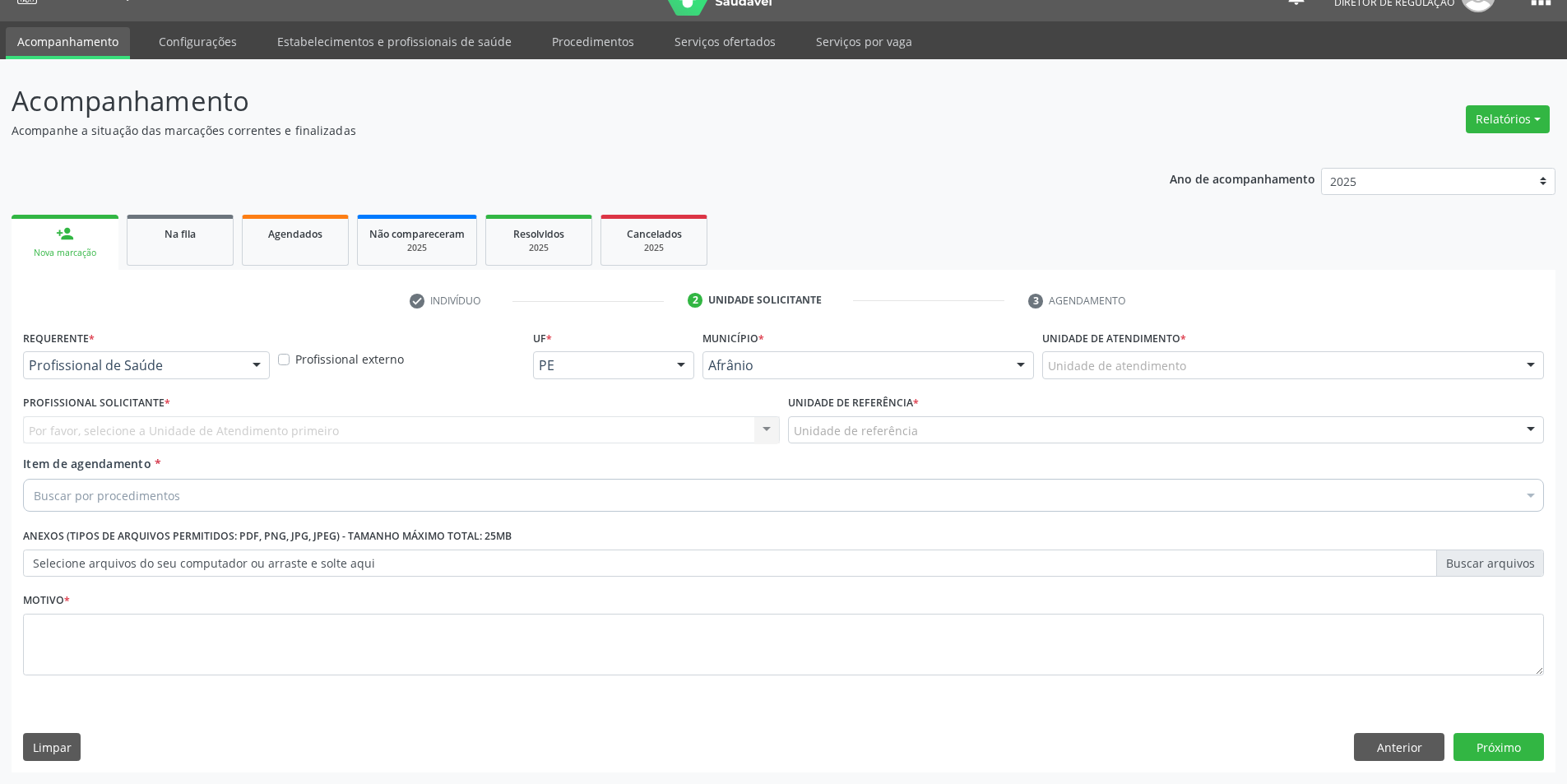
scroll to position [32, 0]
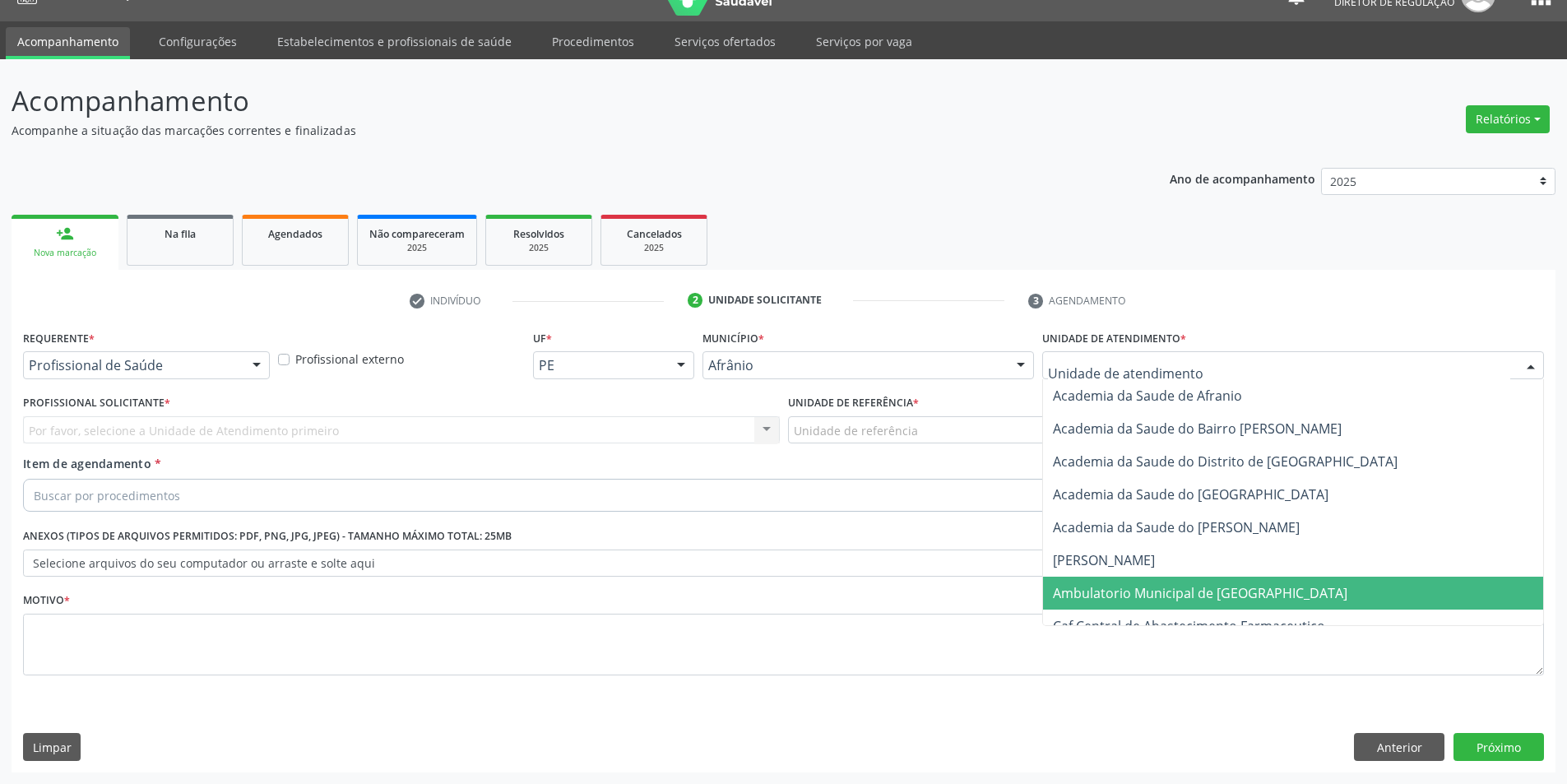
click at [1131, 580] on span "Ambulatorio Municipal de [GEOGRAPHIC_DATA]" at bounding box center [1293, 592] width 500 height 33
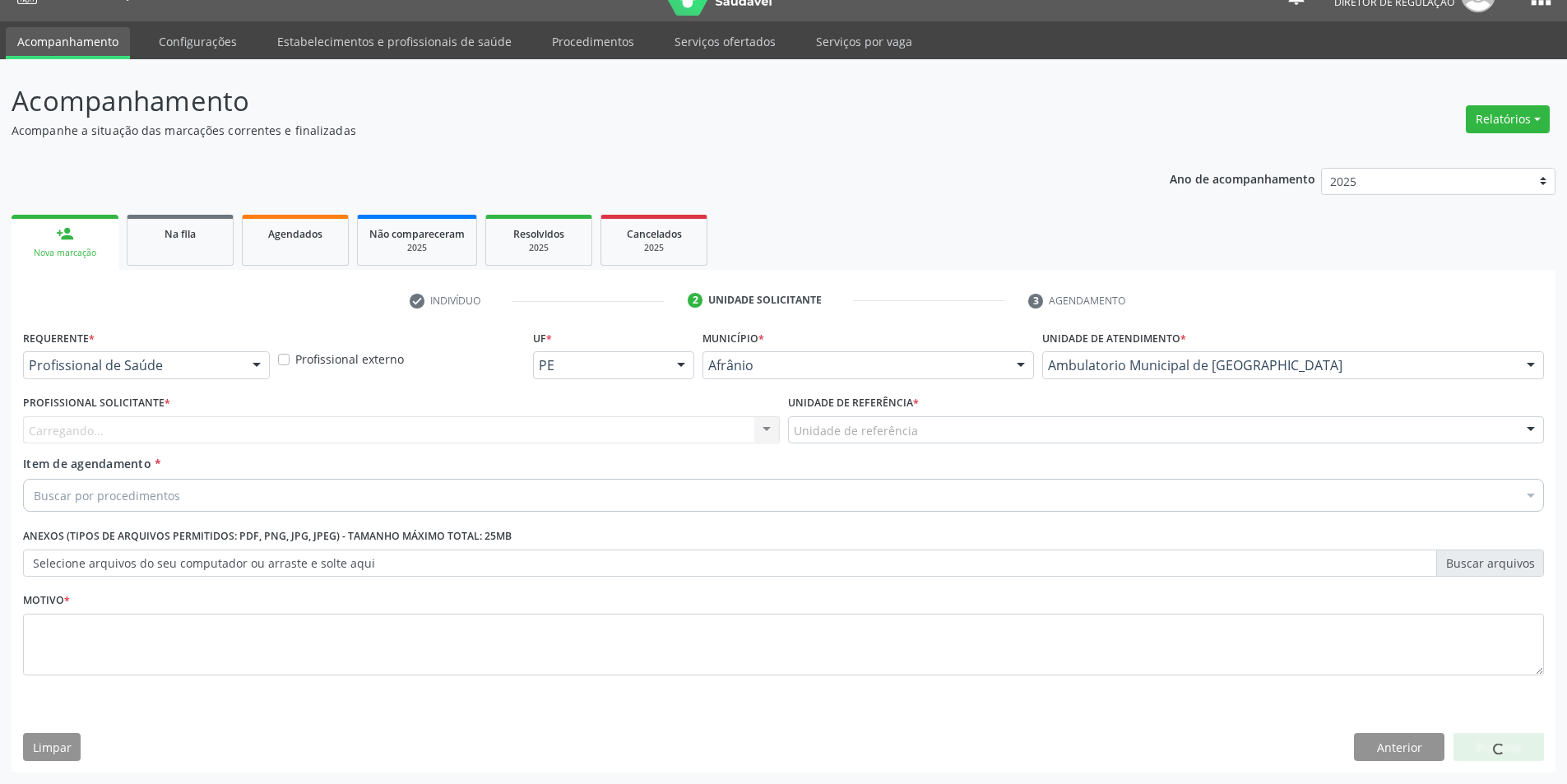
click at [913, 436] on div "Unidade de referência" at bounding box center [1167, 430] width 757 height 28
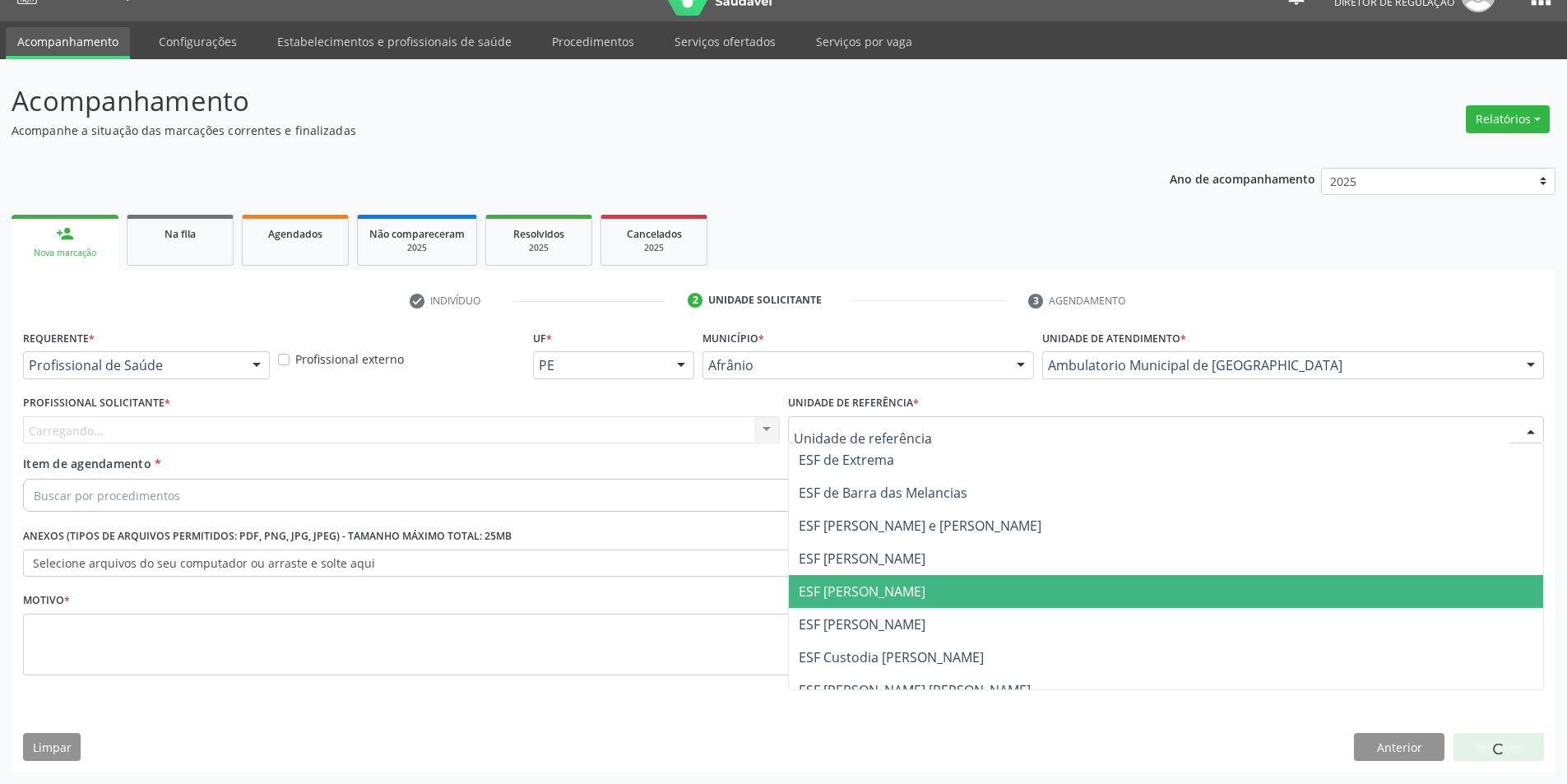
click at [897, 576] on span "ESF [PERSON_NAME]" at bounding box center [1167, 590] width 755 height 33
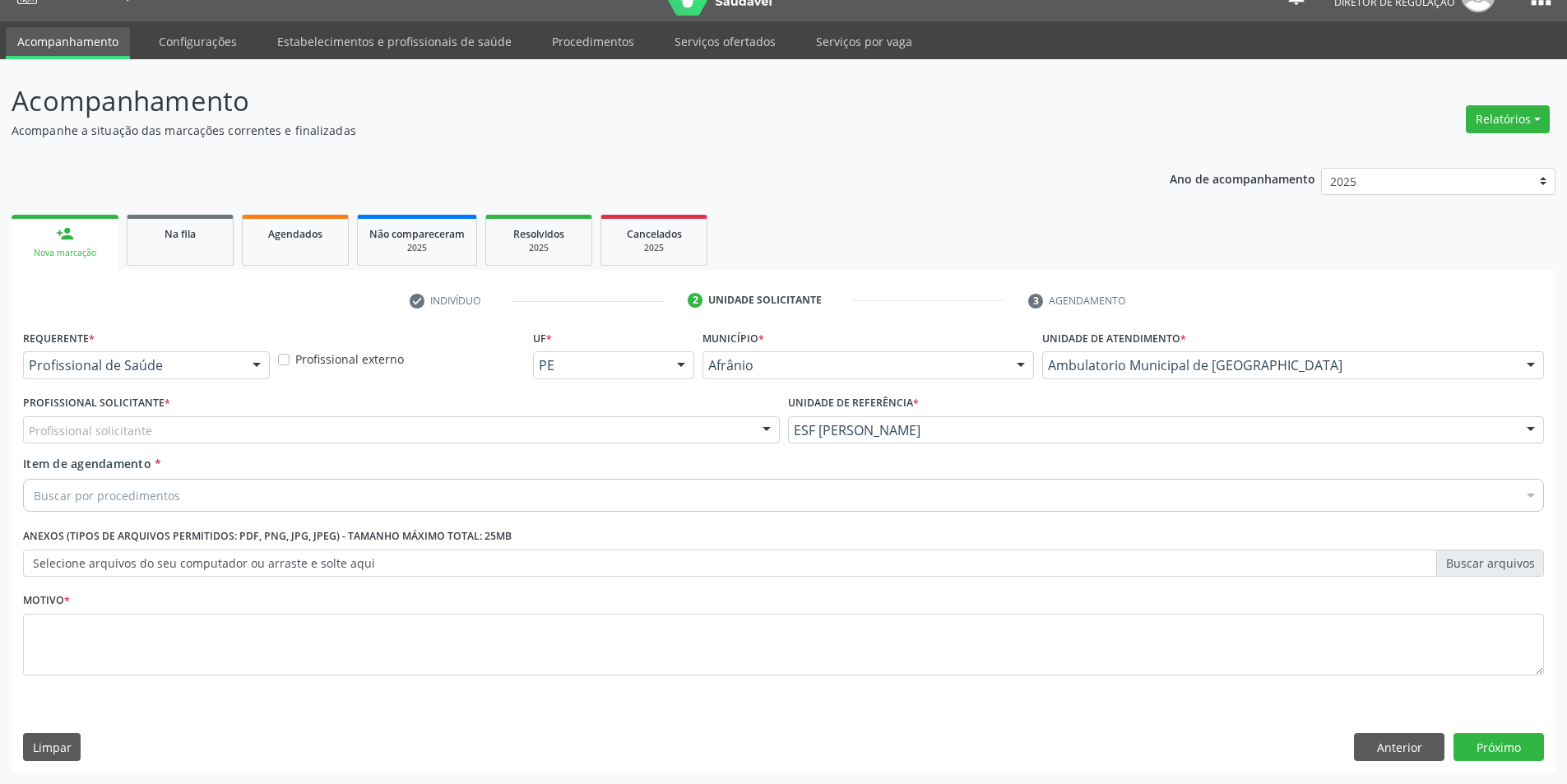
click at [598, 430] on div "Profissional solicitante" at bounding box center [401, 430] width 757 height 28
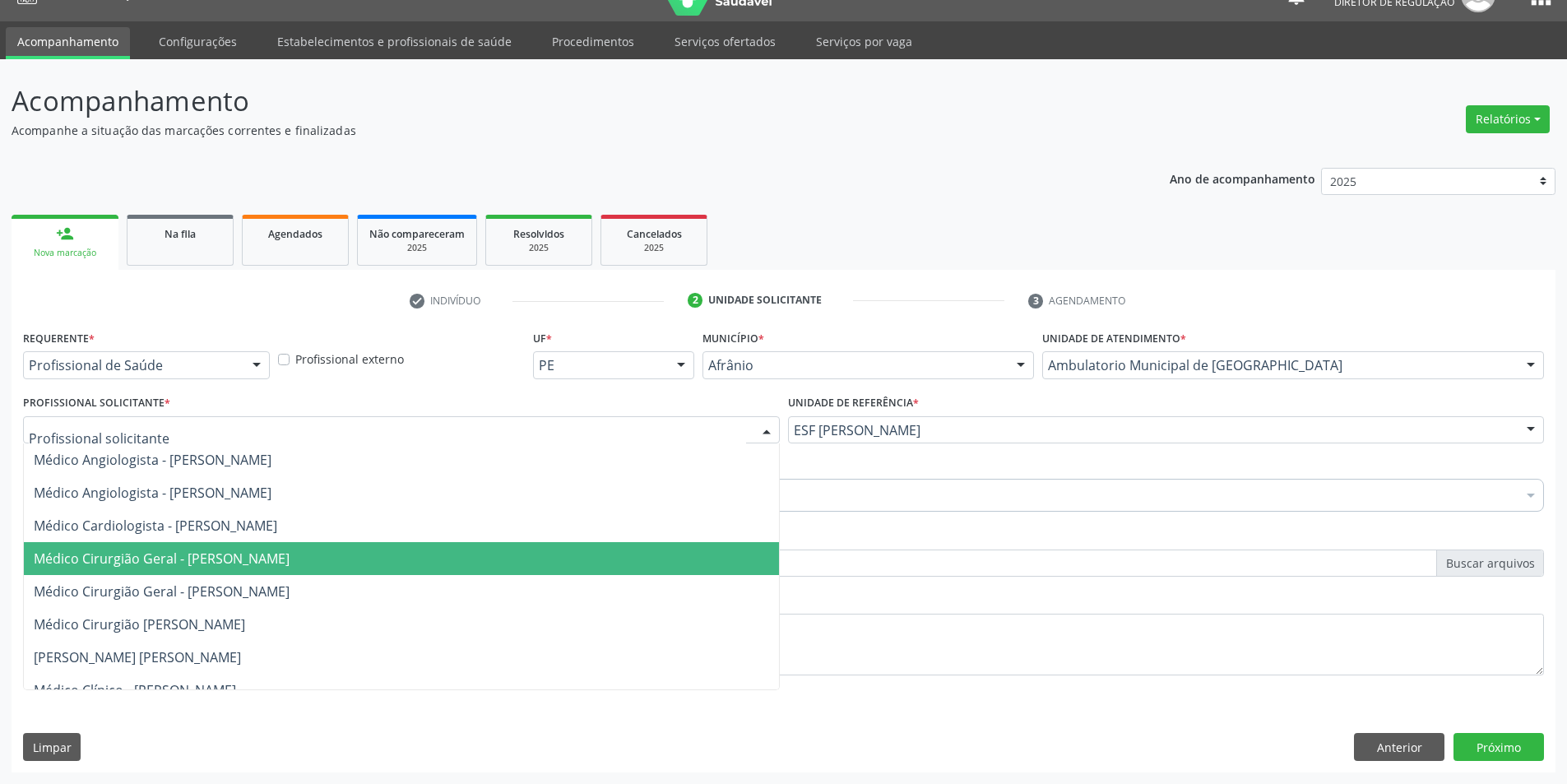
click at [289, 565] on span "Médico Cirurgião Geral - [PERSON_NAME]" at bounding box center [161, 558] width 256 height 18
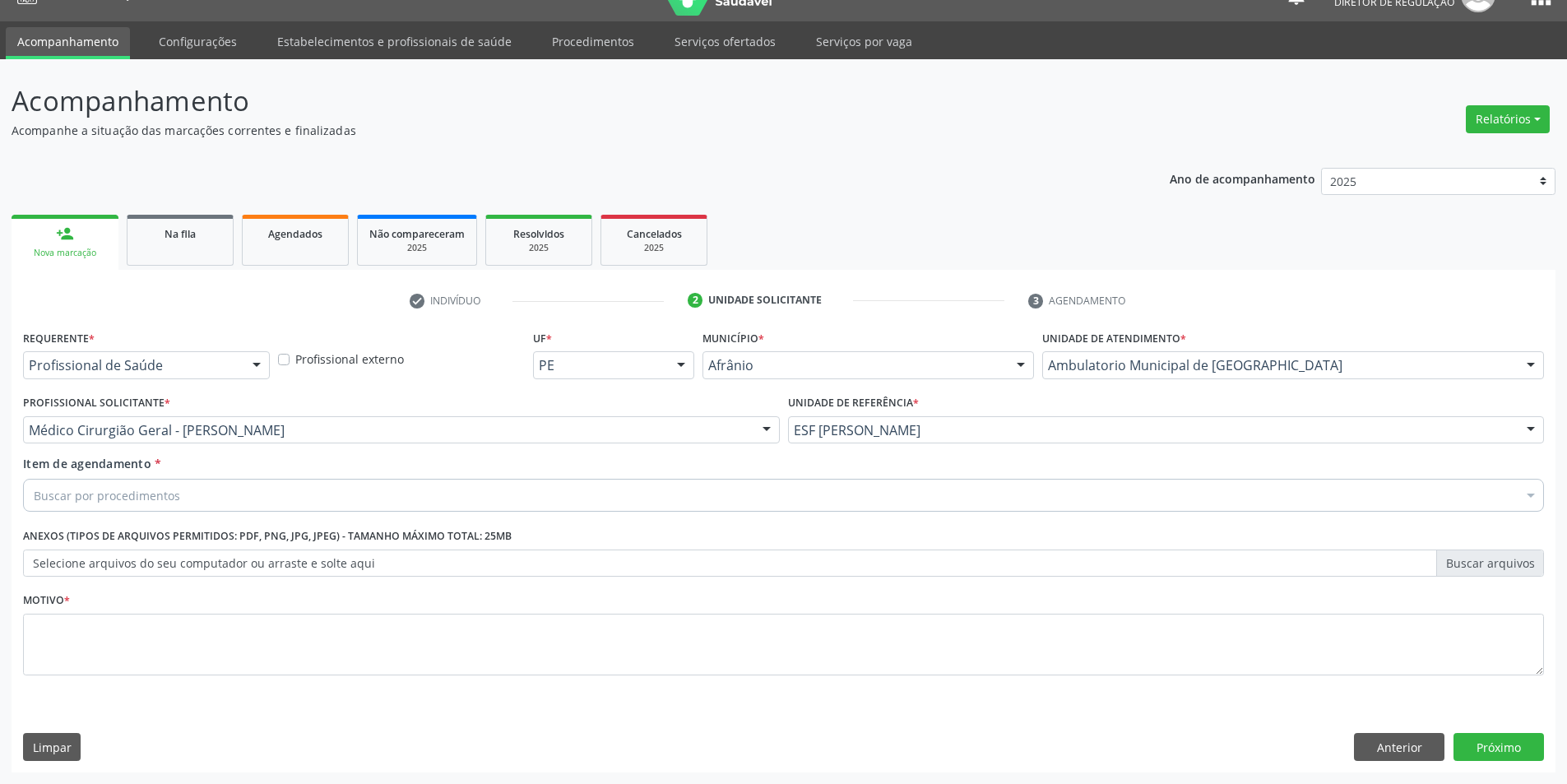
click at [276, 503] on div "Buscar por procedimentos" at bounding box center [784, 495] width 1522 height 33
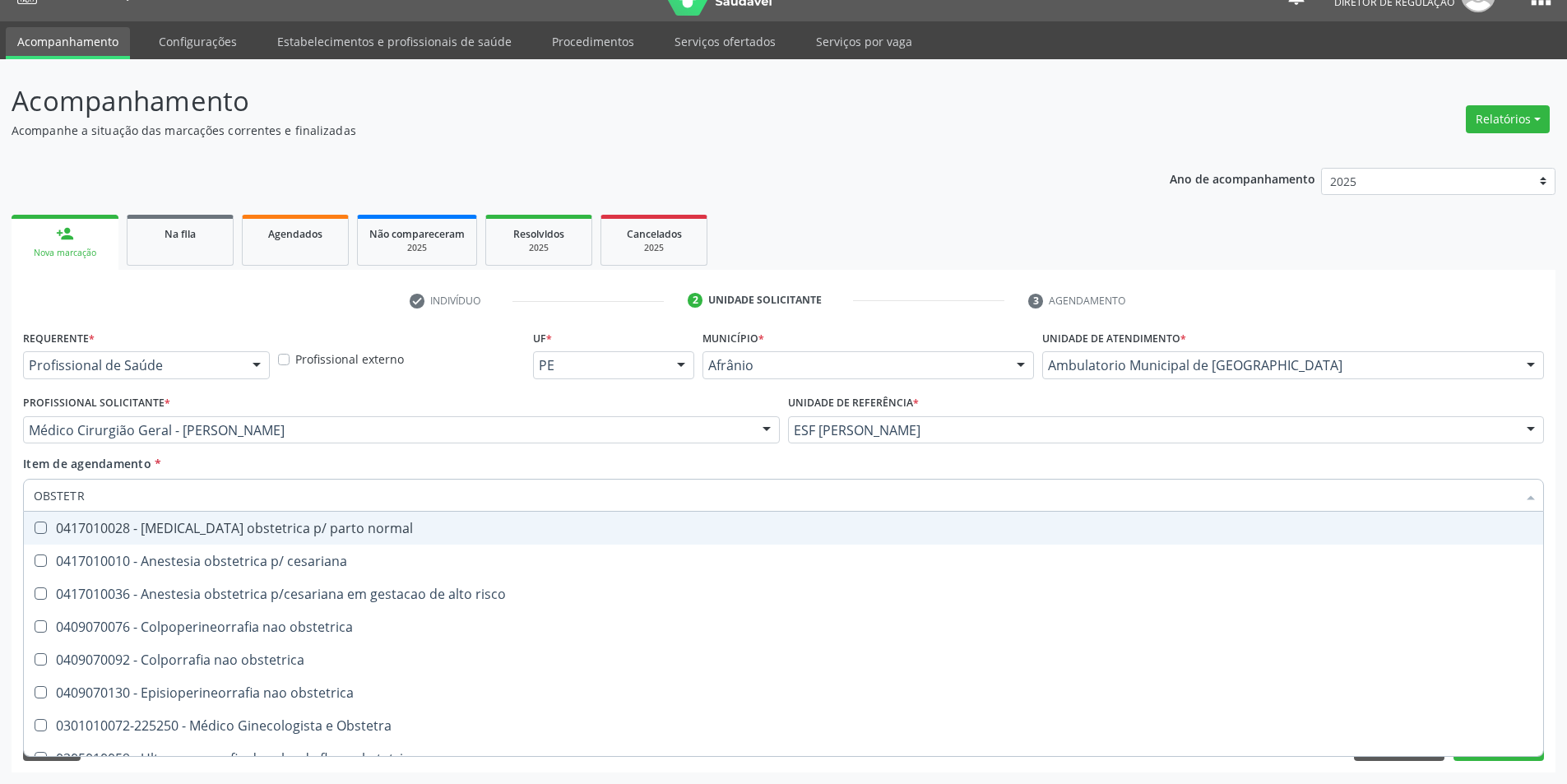
type input "OBSTETRA"
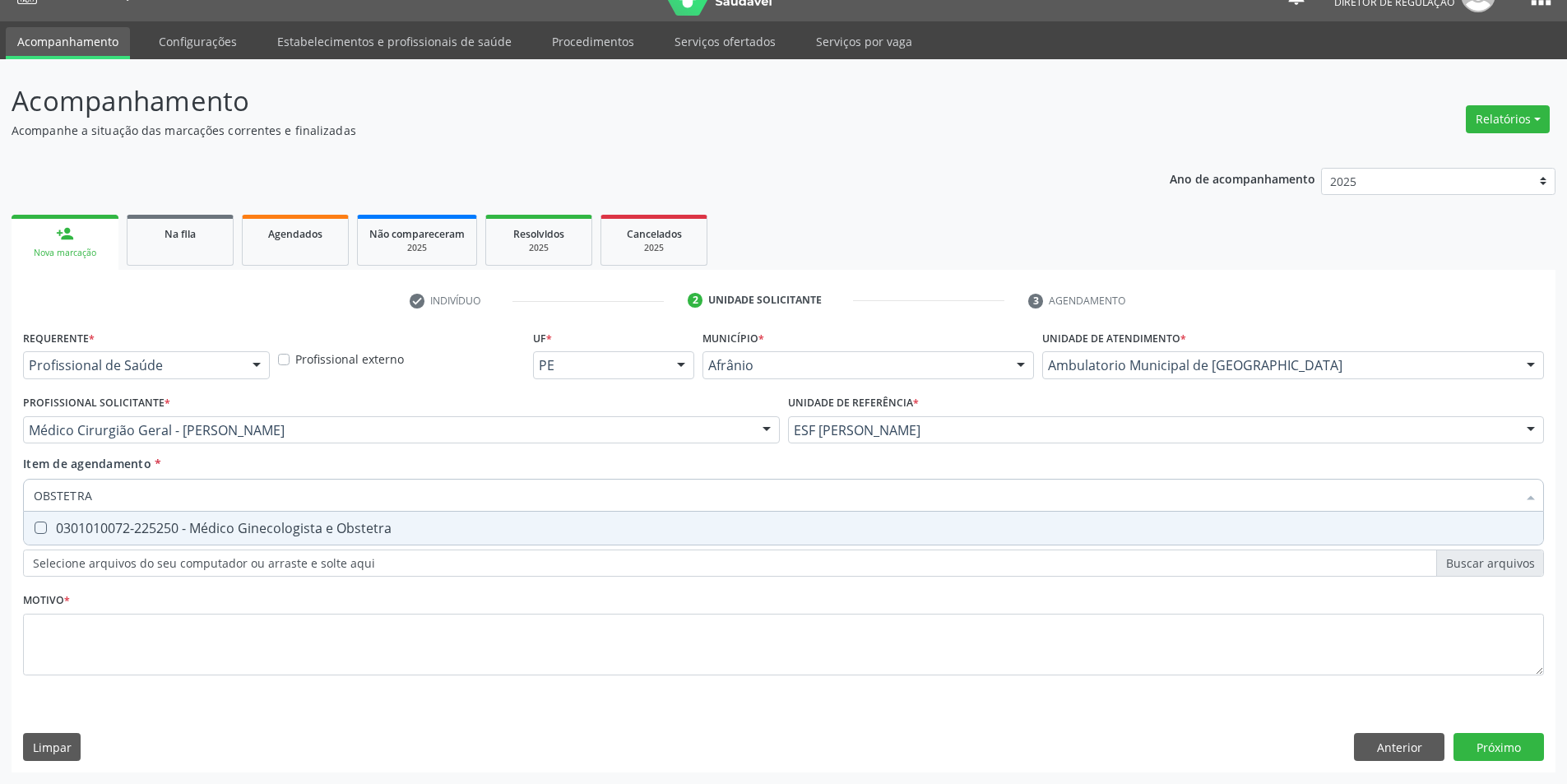
click at [319, 528] on div "0301010072-225250 - Médico Ginecologista e Obstetra" at bounding box center [784, 527] width 1500 height 13
checkbox Obstetra "true"
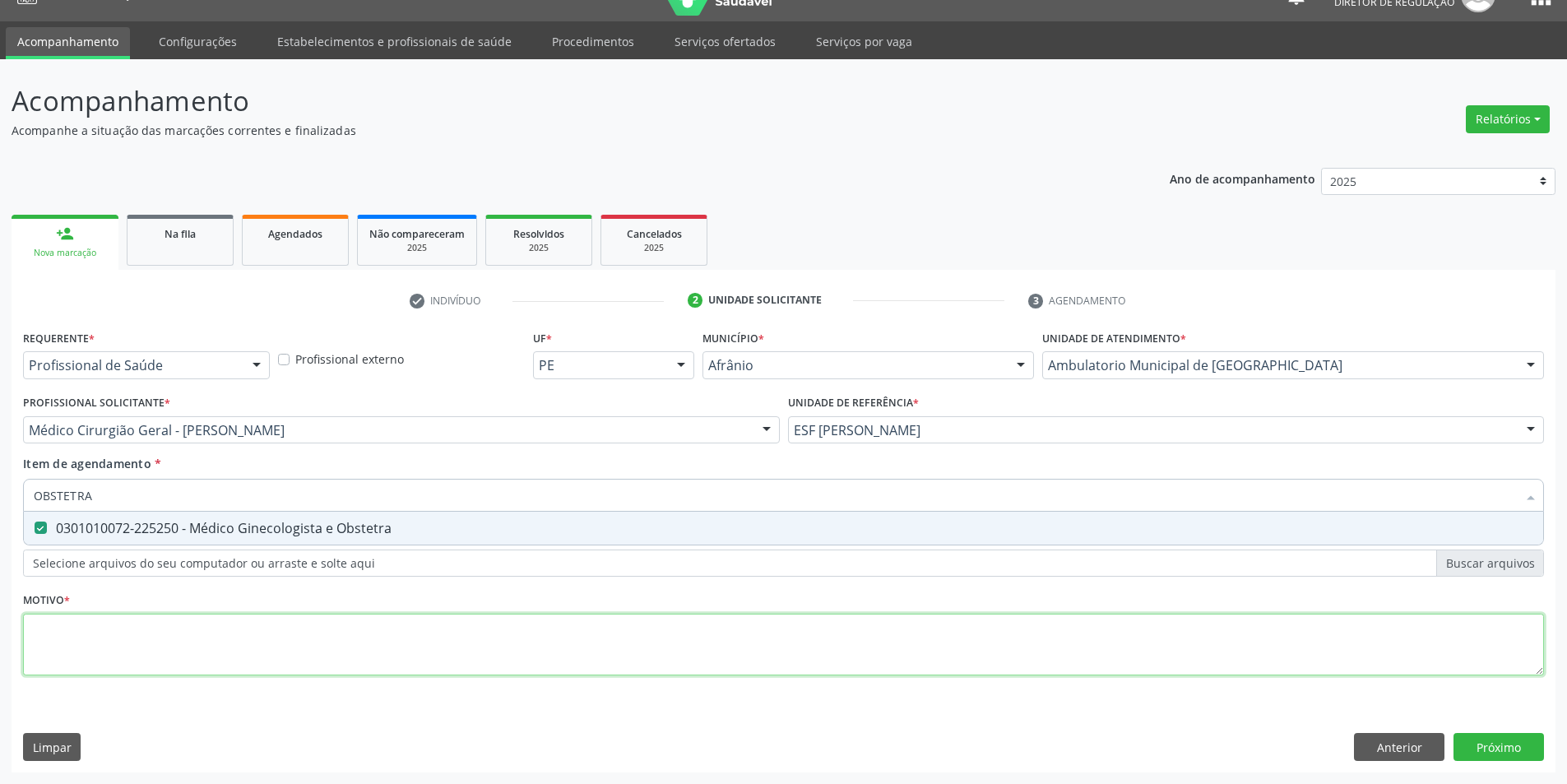
click at [278, 641] on div "Requerente * Profissional de Saúde Profissional de Saúde Paciente Nenhum result…" at bounding box center [784, 511] width 1522 height 372
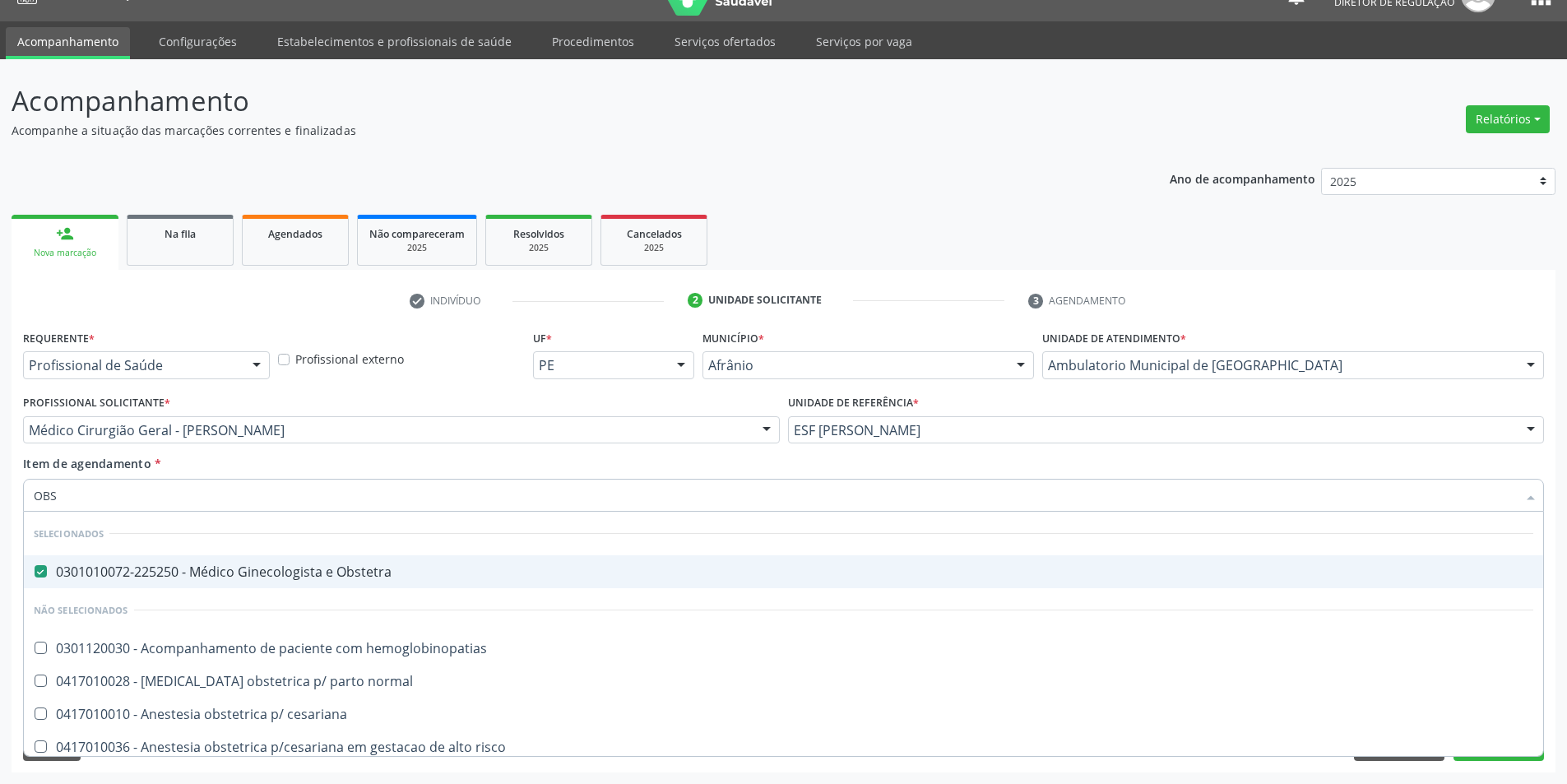
type input "OBST"
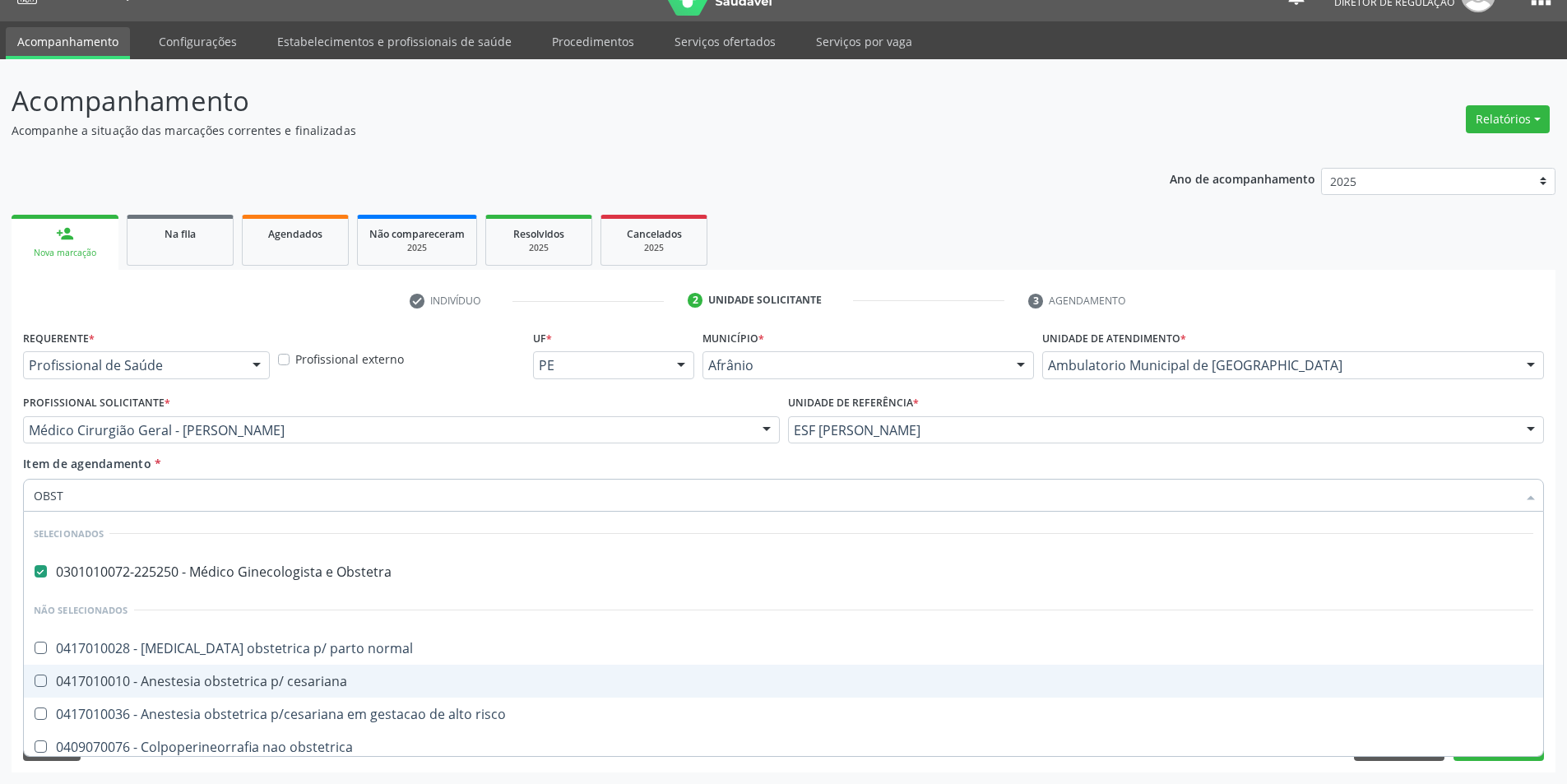
scroll to position [204, 0]
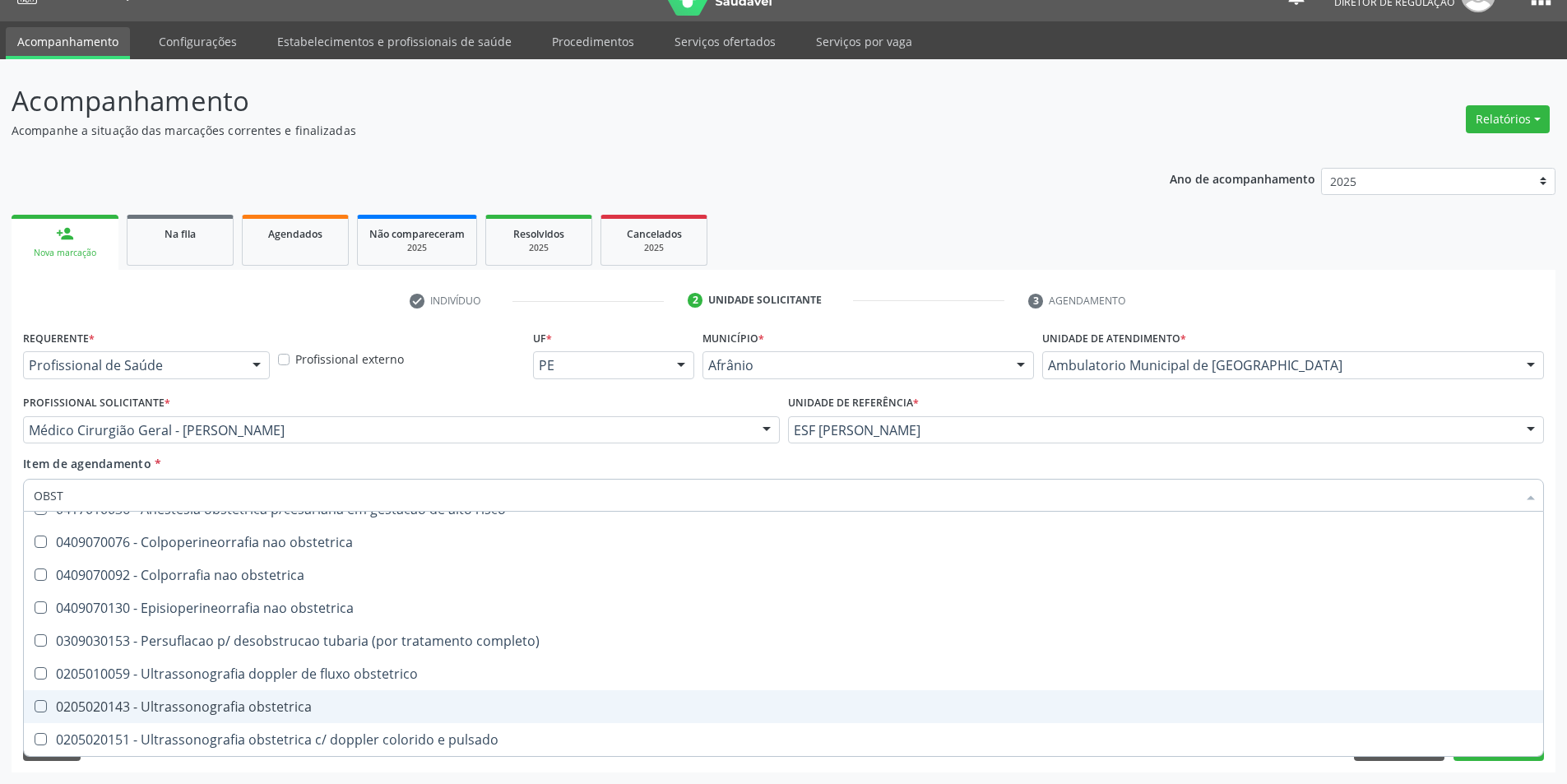
click at [301, 715] on span "0205020143 - Ultrassonografia obstetrica" at bounding box center [784, 706] width 1520 height 33
checkbox obstetrica "true"
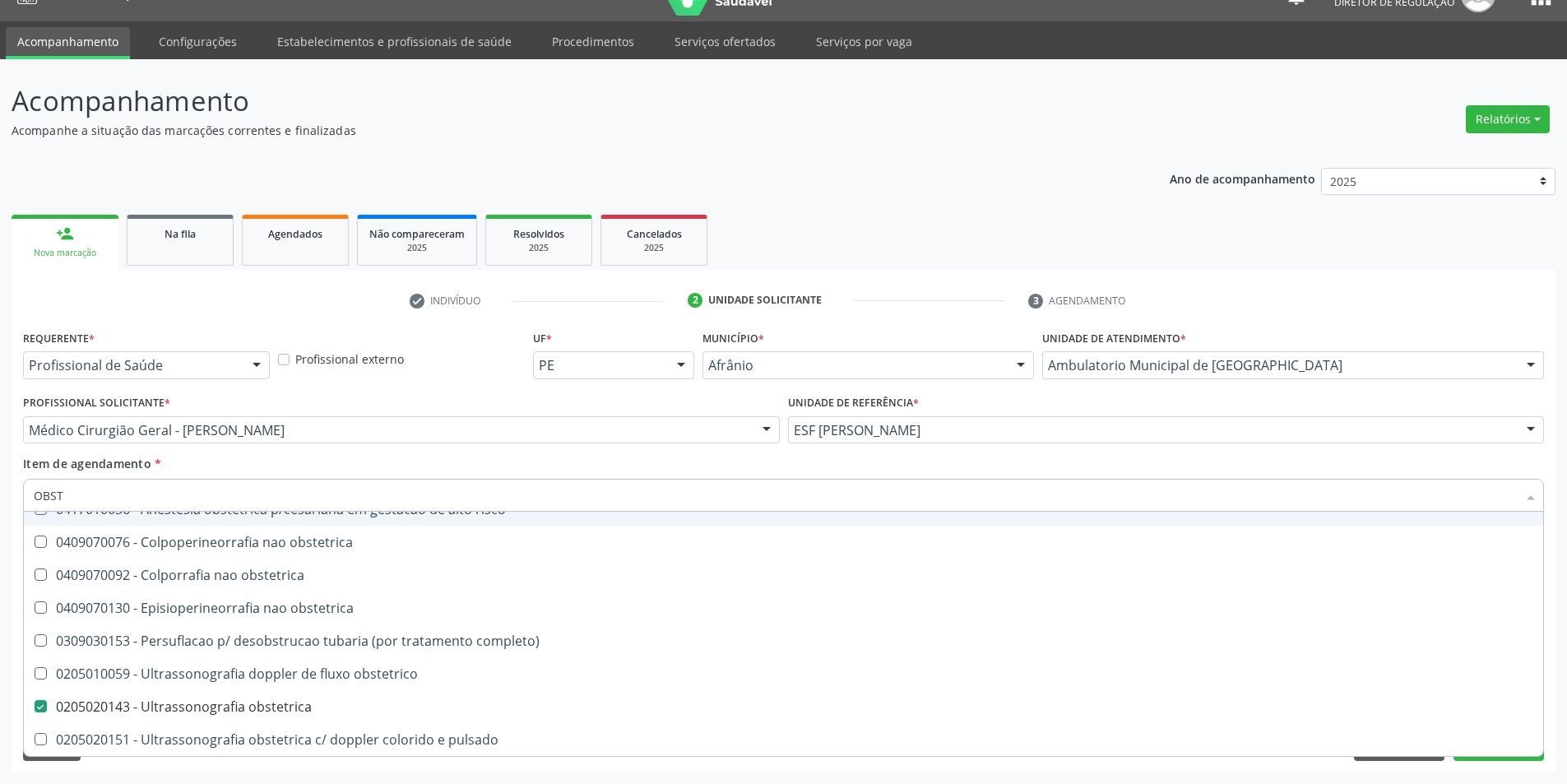
click at [244, 462] on div "Item de agendamento * OBST Desfazer seleção Selecionados 0301010072-225250 - Mé…" at bounding box center [784, 480] width 1522 height 51
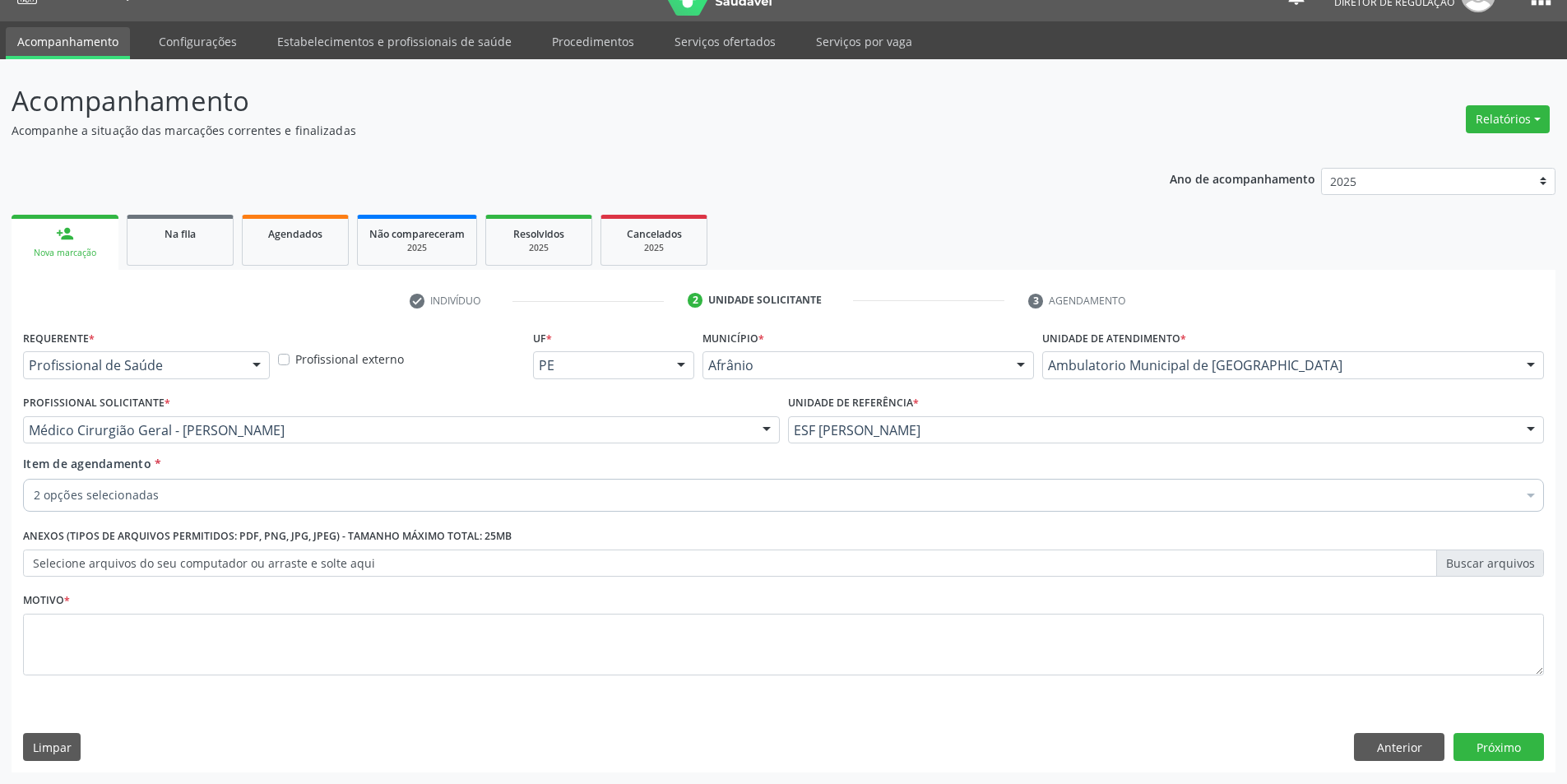
scroll to position [0, 0]
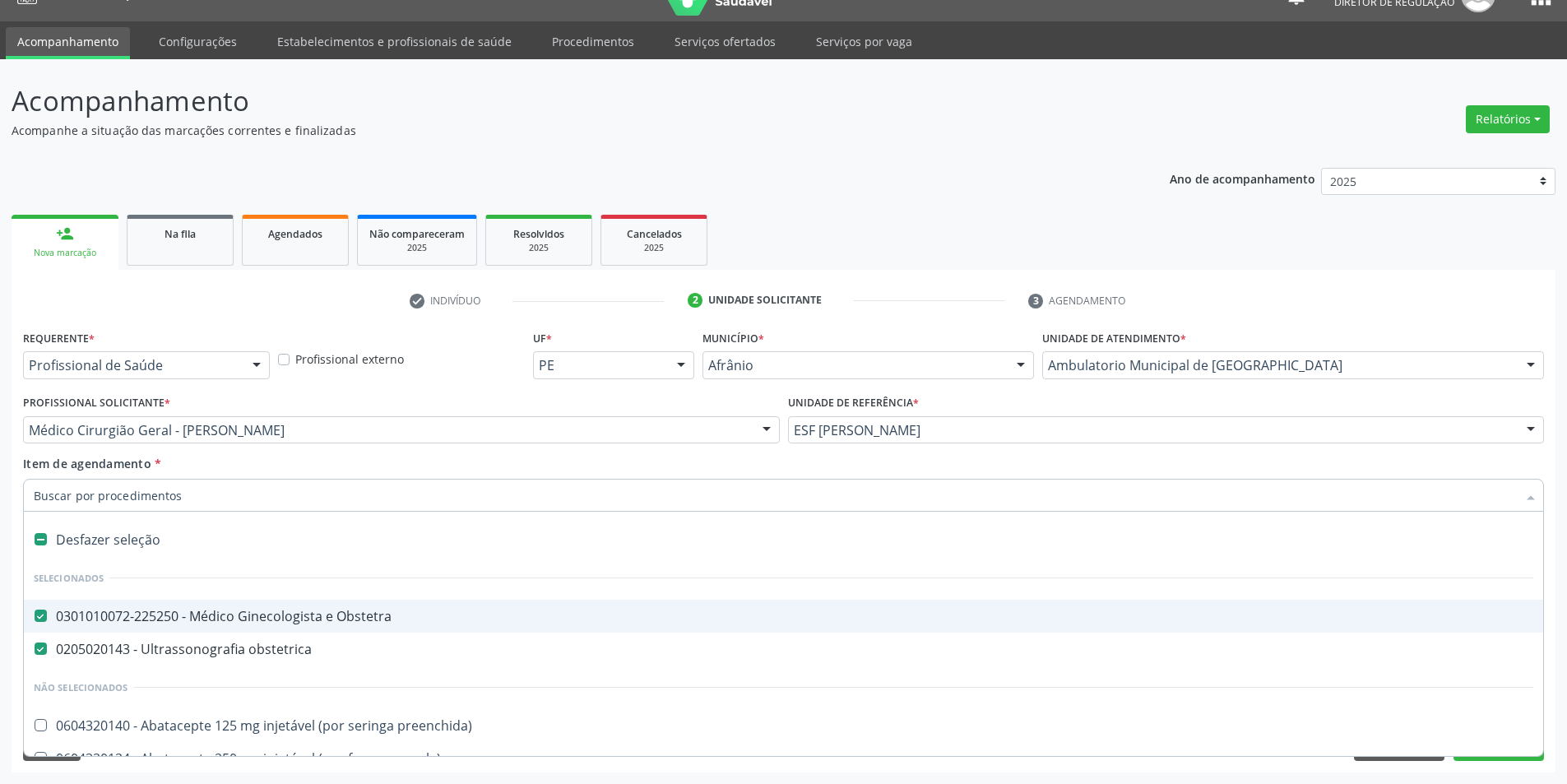
click at [188, 609] on div "0301010072-225250 - Médico Ginecologista e Obstetra" at bounding box center [784, 615] width 1500 height 13
click at [279, 451] on div "Profissional Solicitante * Médico Cirurgião Geral - Bruno Saraiva Bezerra Medra…" at bounding box center [401, 423] width 765 height 64
checkbox Obstetra "true"
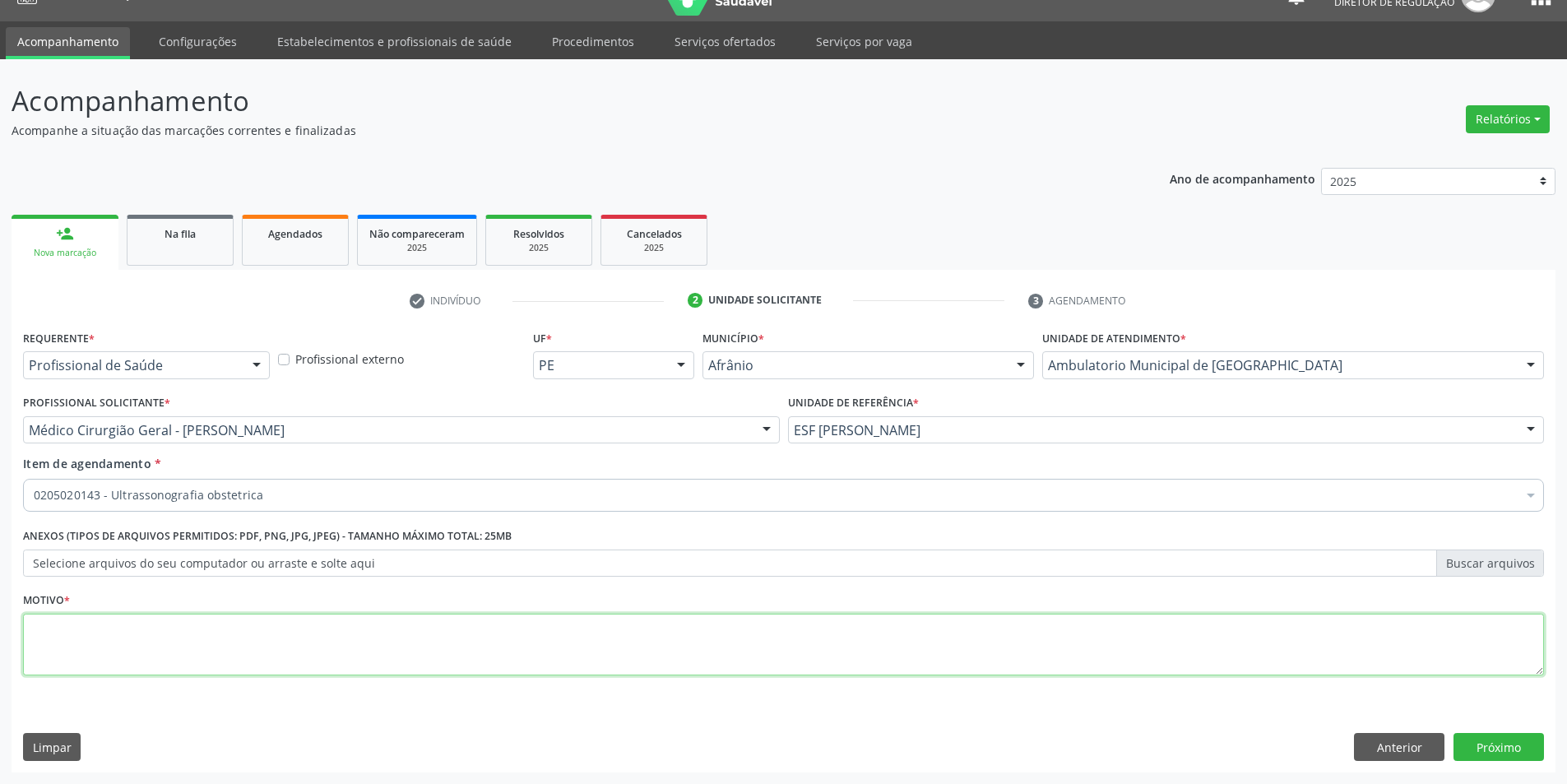
click at [279, 641] on textarea at bounding box center [784, 644] width 1522 height 62
type textarea "GRAVIDEZ"
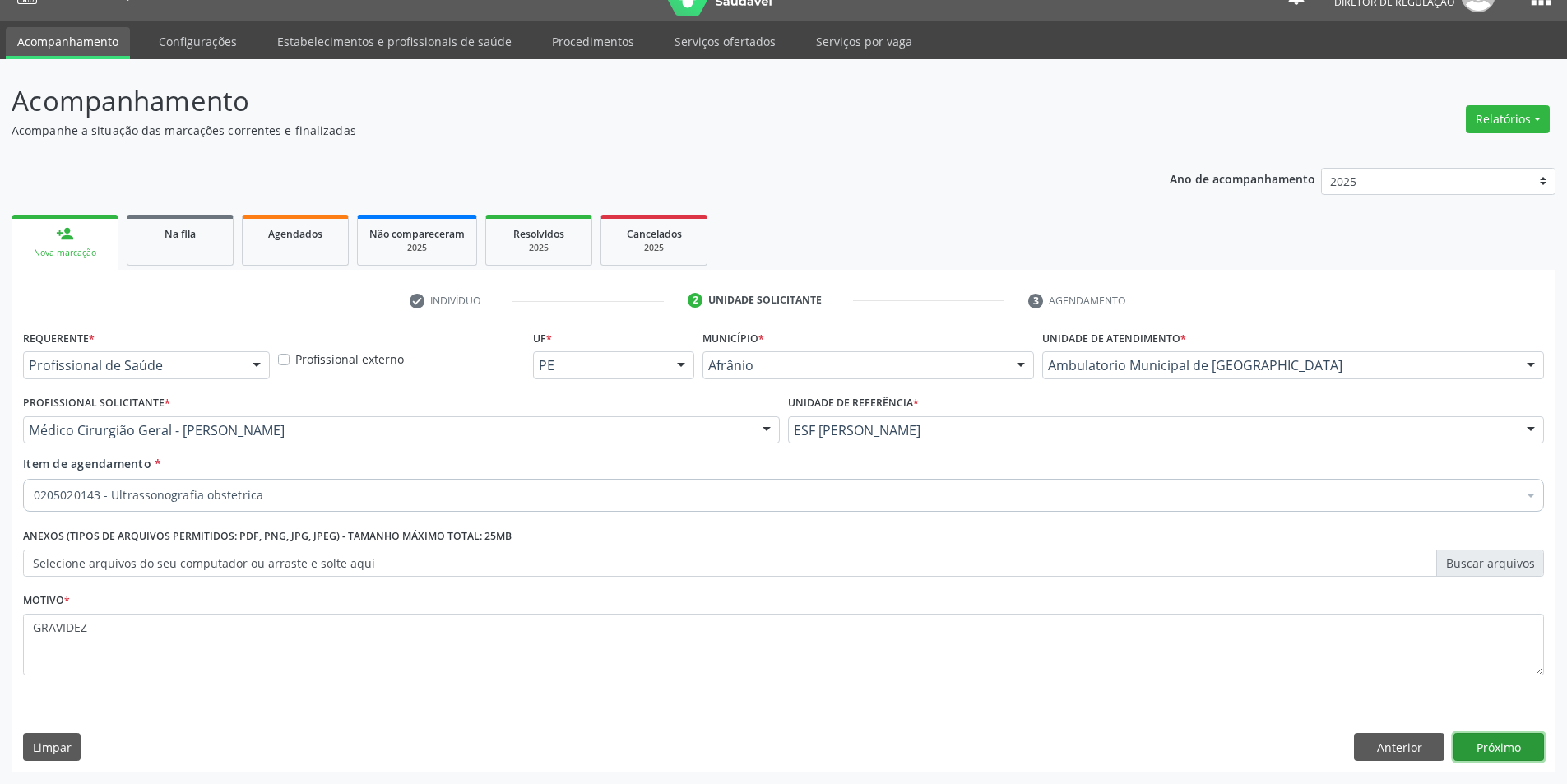
click at [1477, 751] on button "Próximo" at bounding box center [1499, 746] width 91 height 28
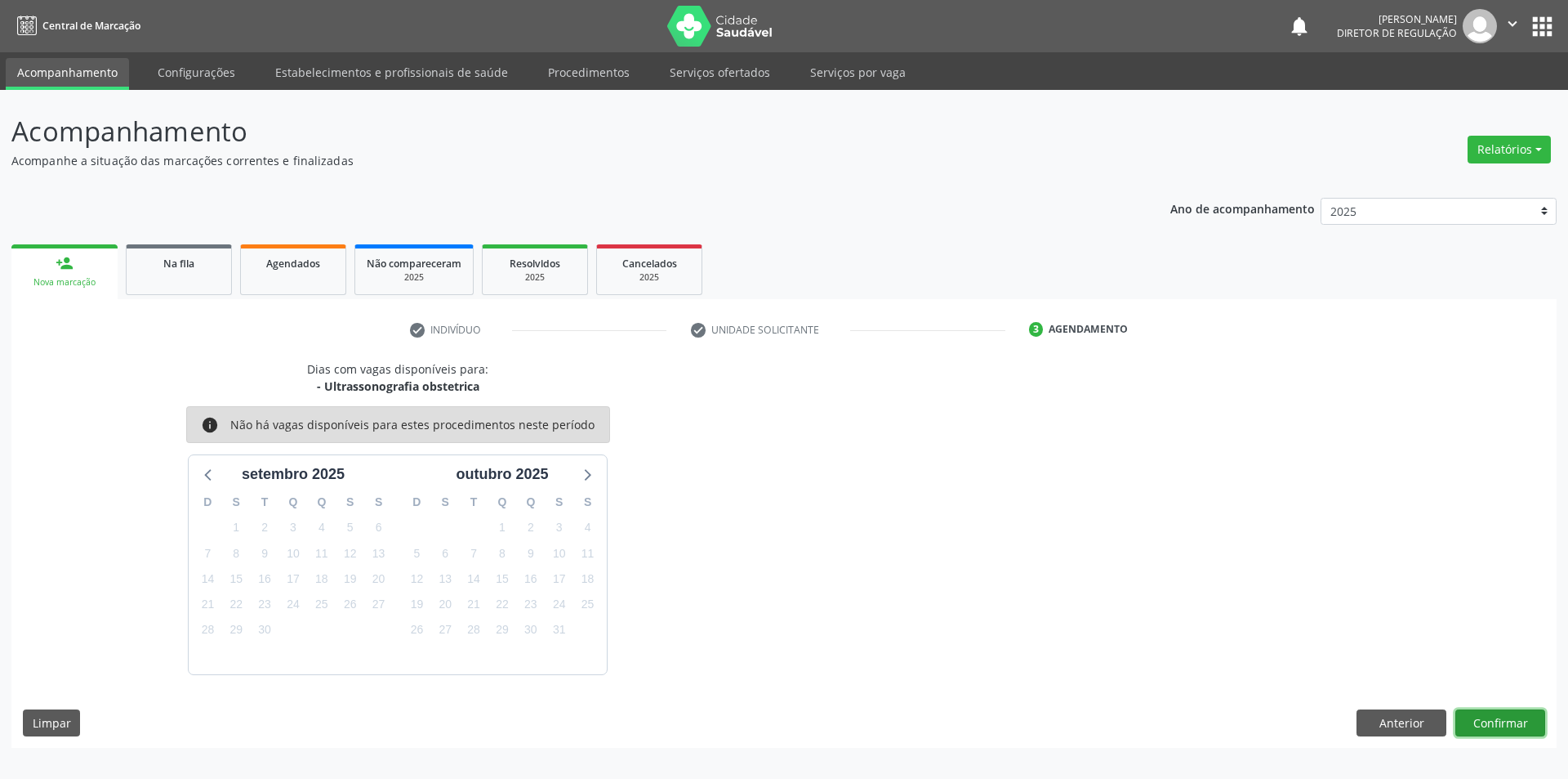
click at [1491, 716] on button "Confirmar" at bounding box center [1500, 723] width 90 height 27
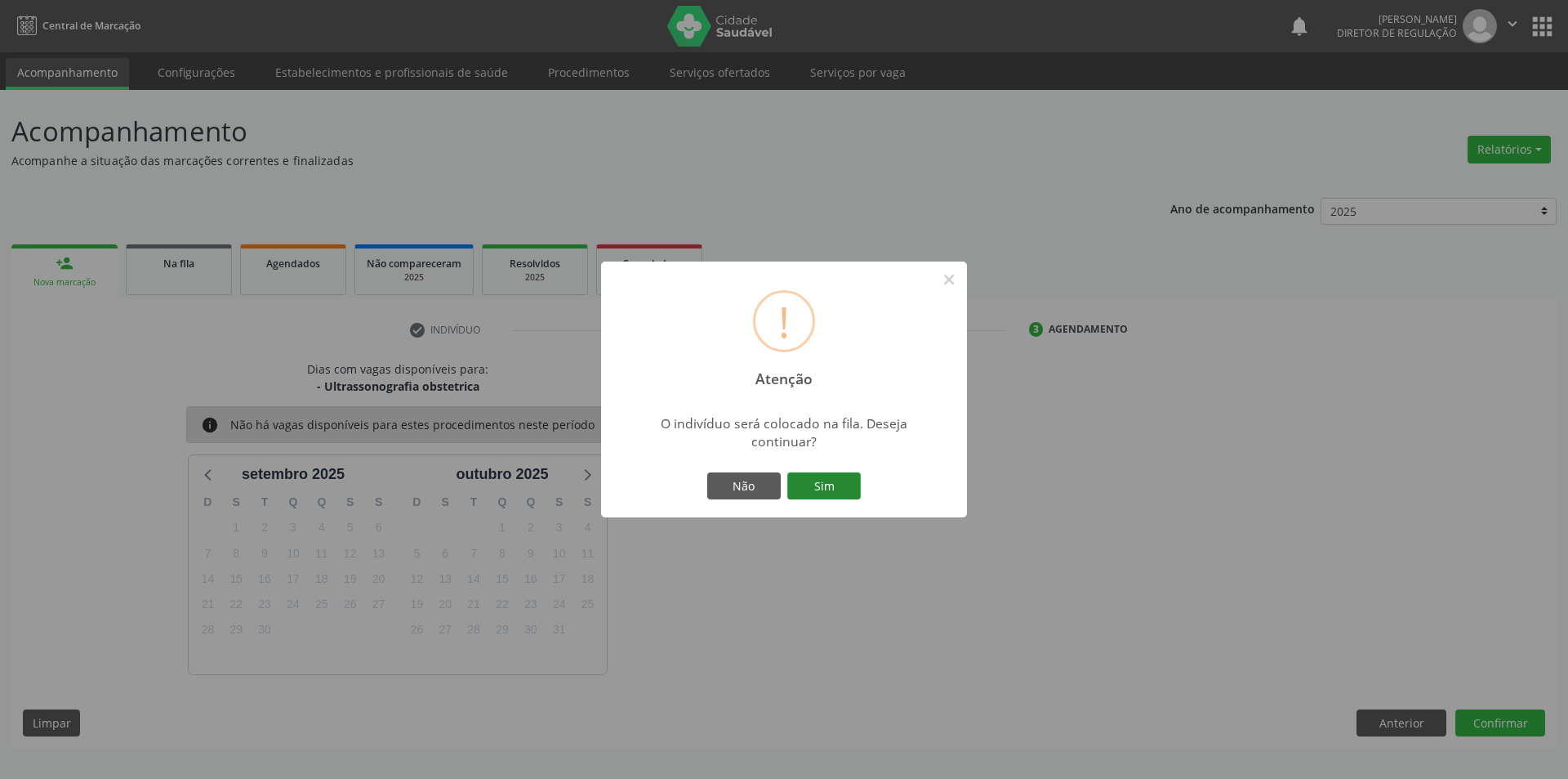
click at [851, 486] on button "Sim" at bounding box center [824, 486] width 74 height 27
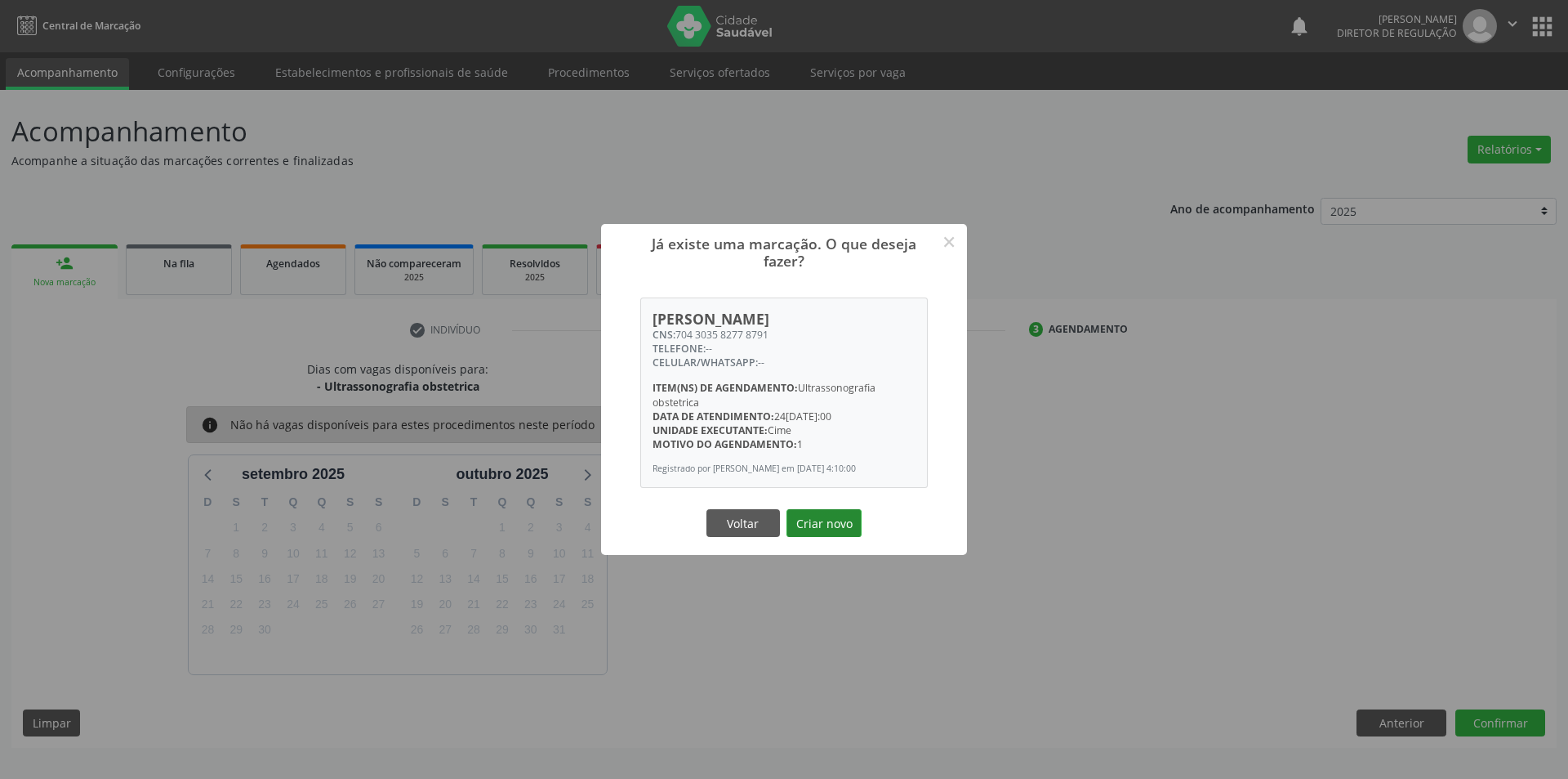
click at [828, 526] on button "Criar novo" at bounding box center [824, 523] width 76 height 27
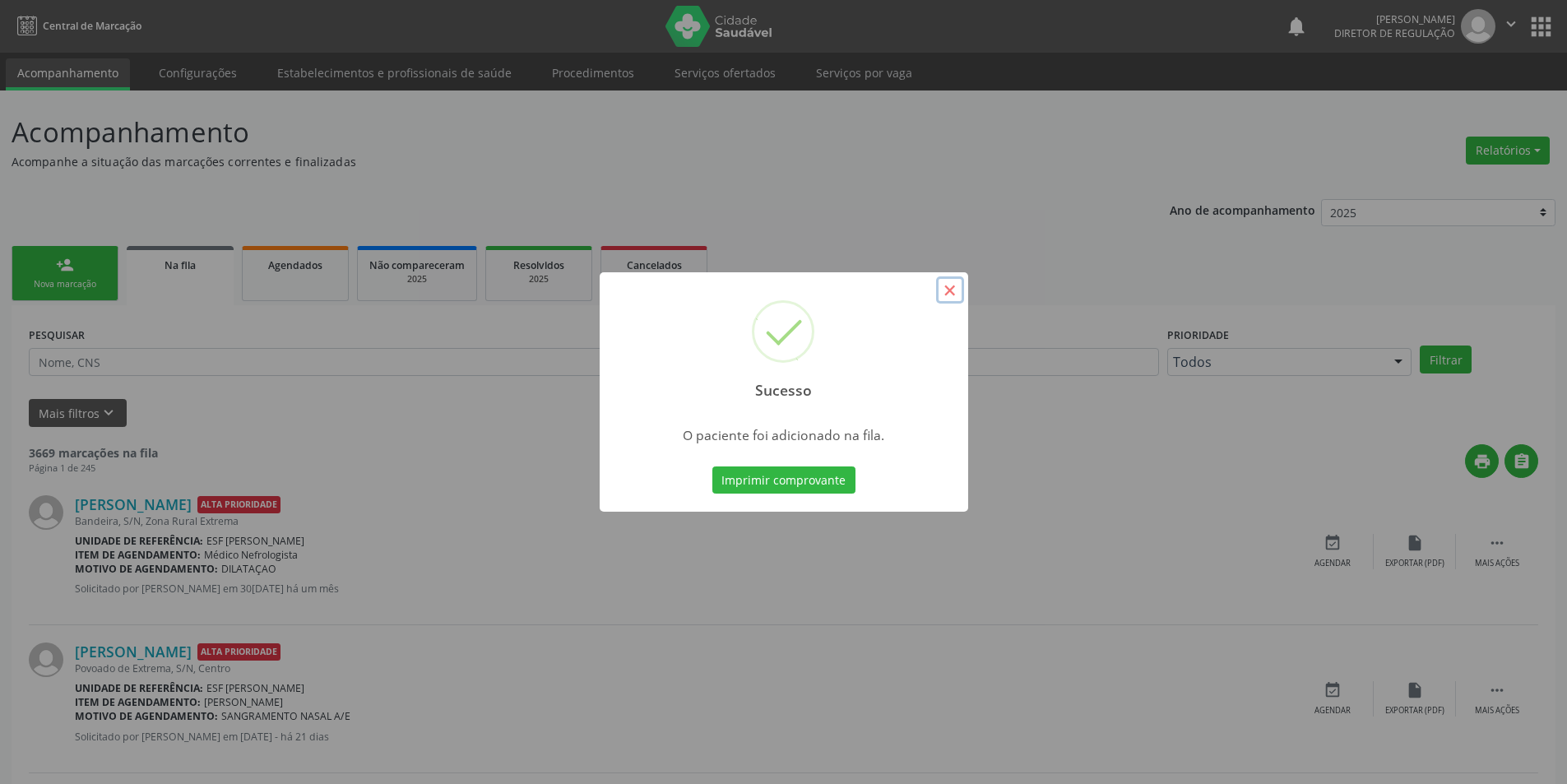
click at [944, 287] on button "×" at bounding box center [950, 290] width 28 height 28
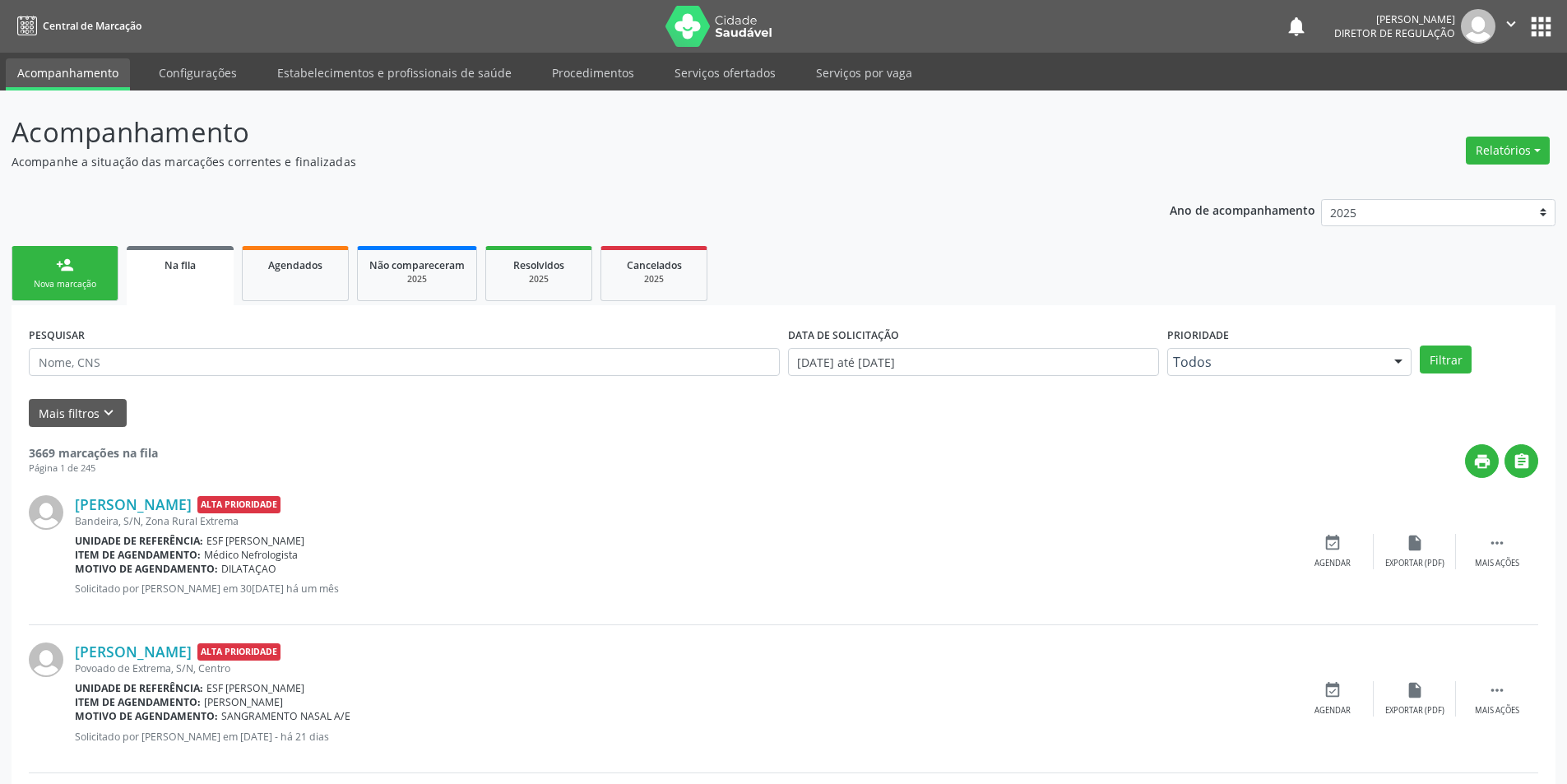
click at [106, 268] on link "person_add Nova marcação" at bounding box center [65, 274] width 107 height 55
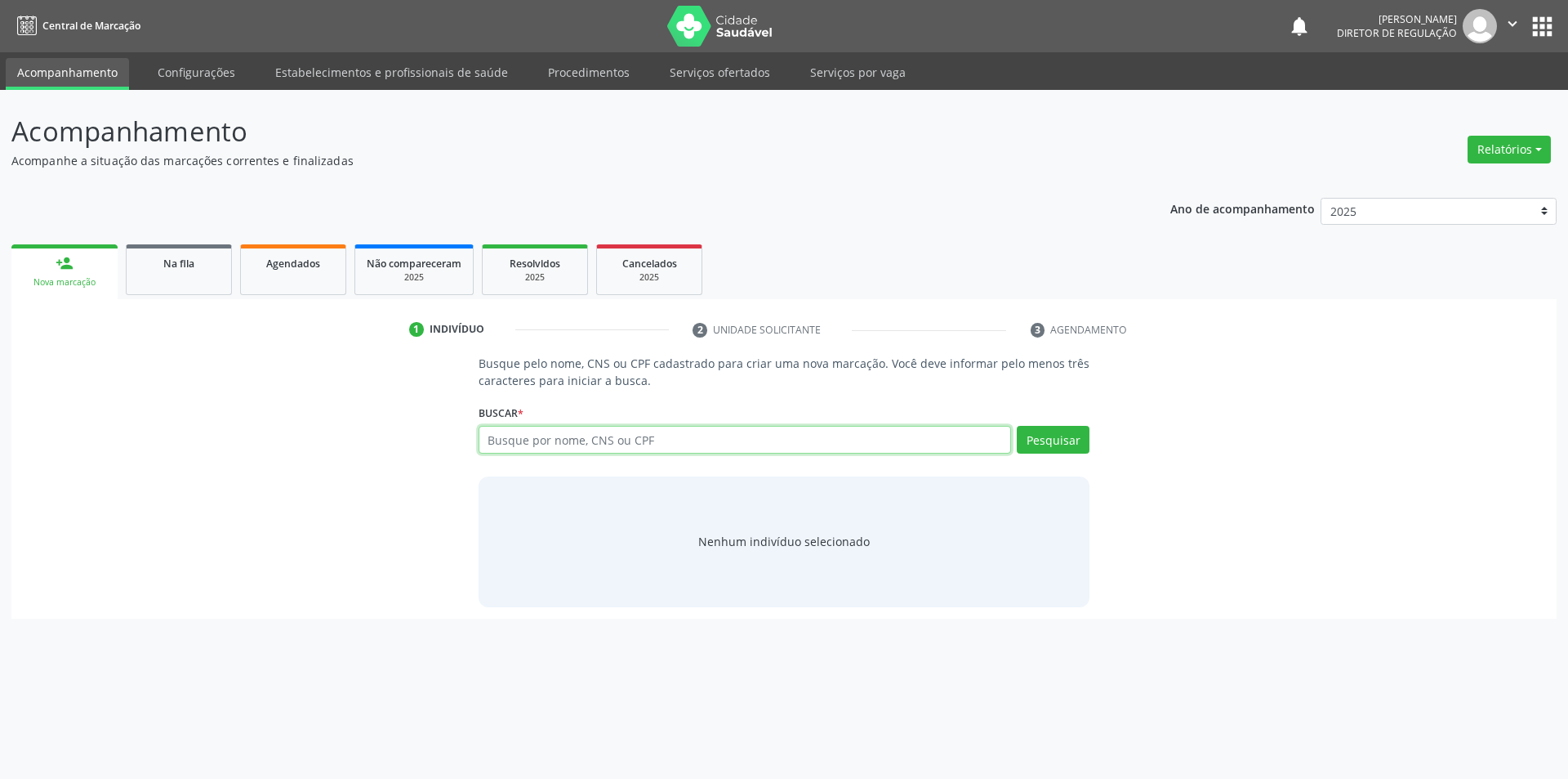
click at [525, 434] on input "text" at bounding box center [745, 440] width 533 height 27
type input "704303582778791"
click at [1061, 437] on button "Pesquisar" at bounding box center [1053, 440] width 73 height 27
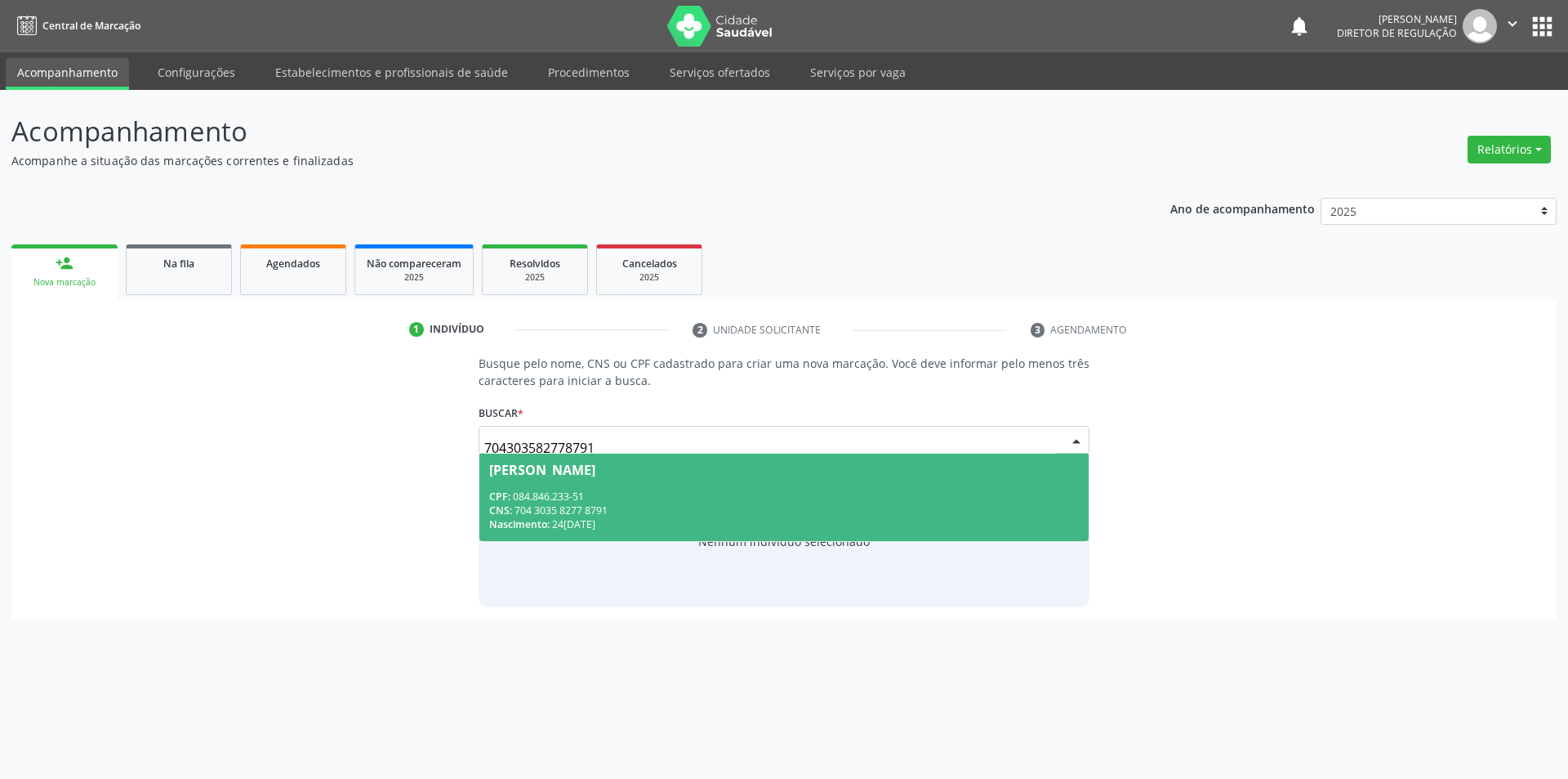
click at [852, 525] on div "Nascimento: 24/03/2005" at bounding box center [784, 524] width 590 height 14
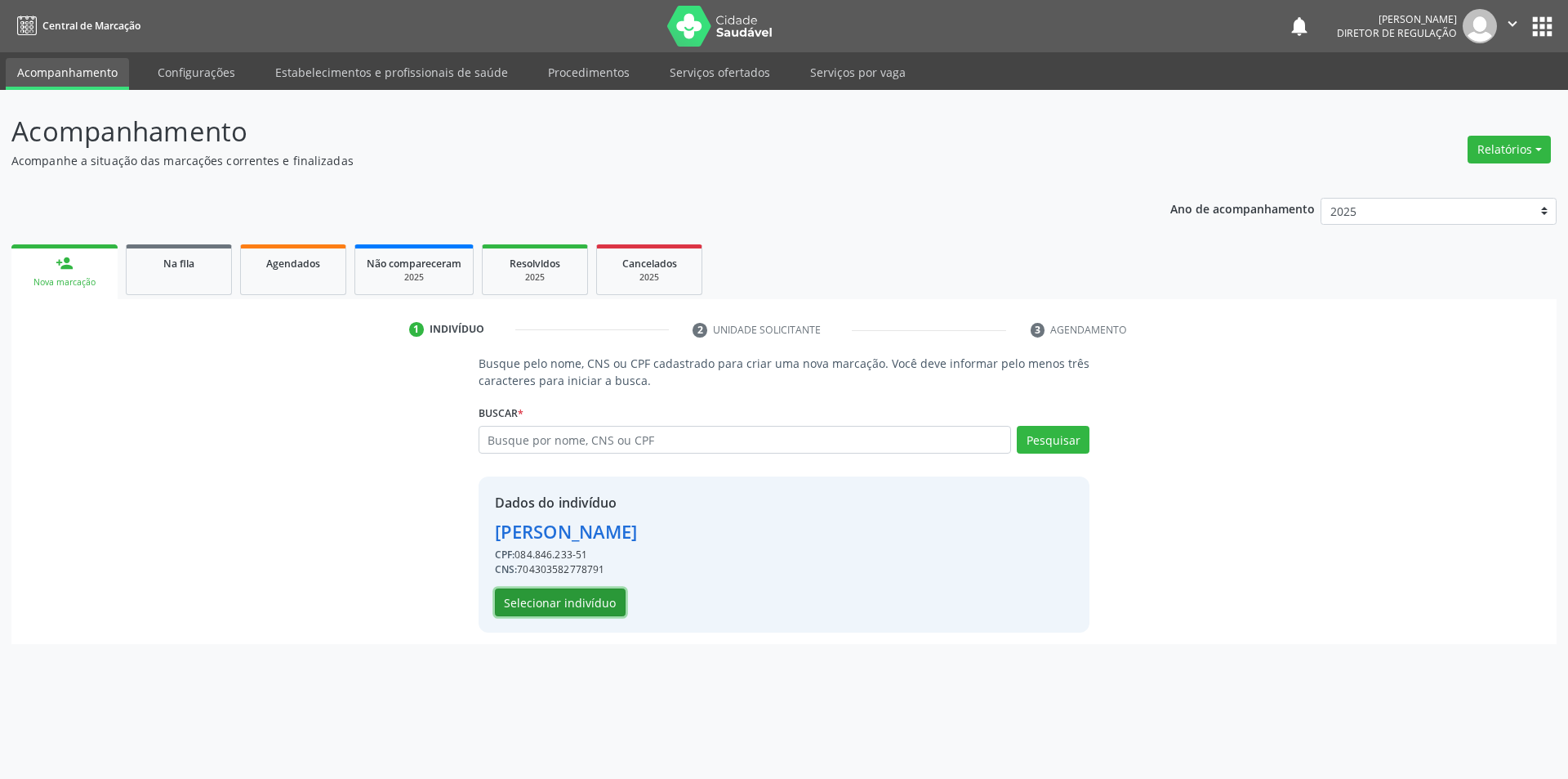
click at [586, 614] on button "Selecionar indivíduo" at bounding box center [560, 602] width 130 height 27
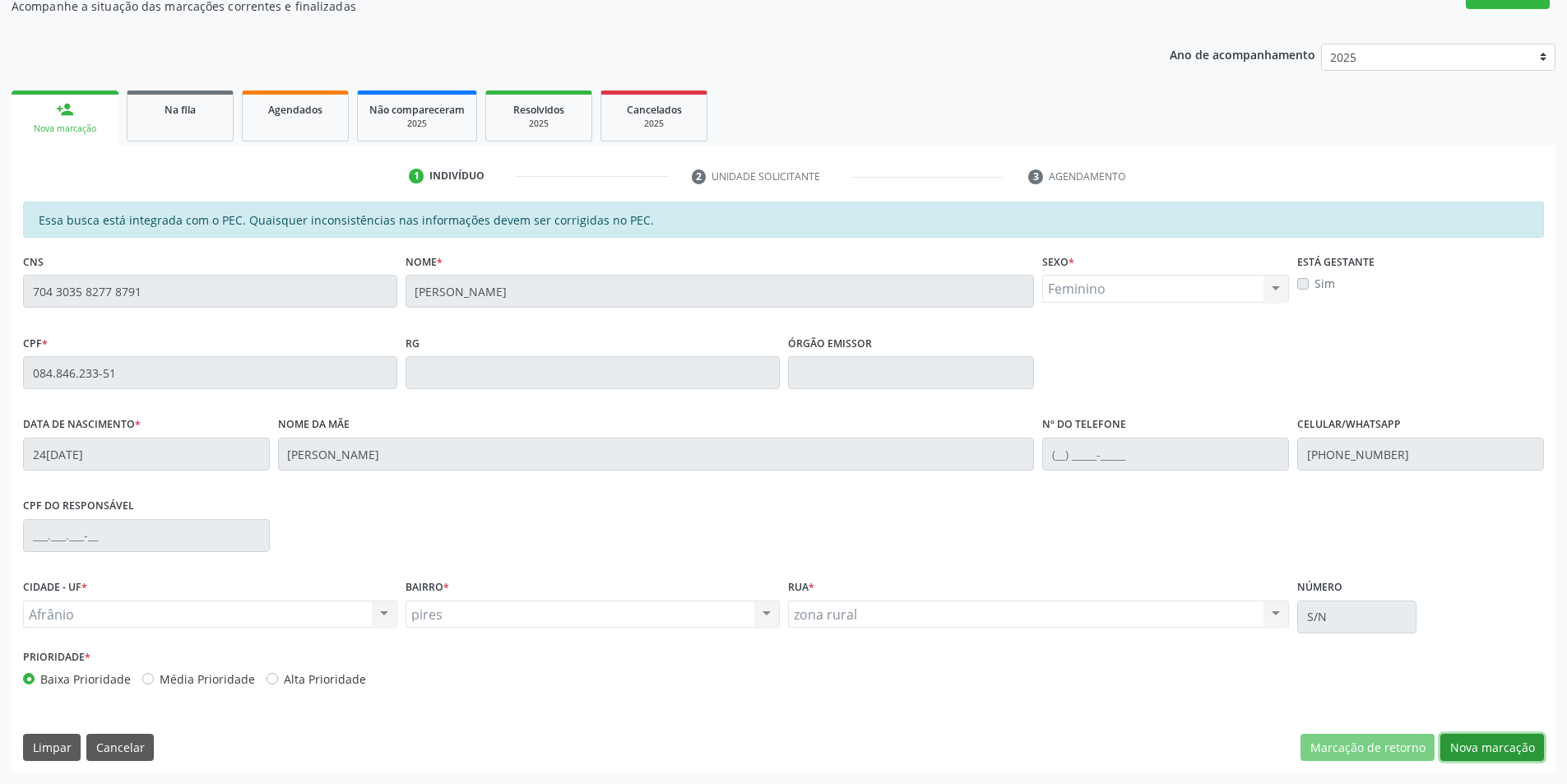
click at [1492, 740] on button "Nova marcação" at bounding box center [1492, 747] width 104 height 28
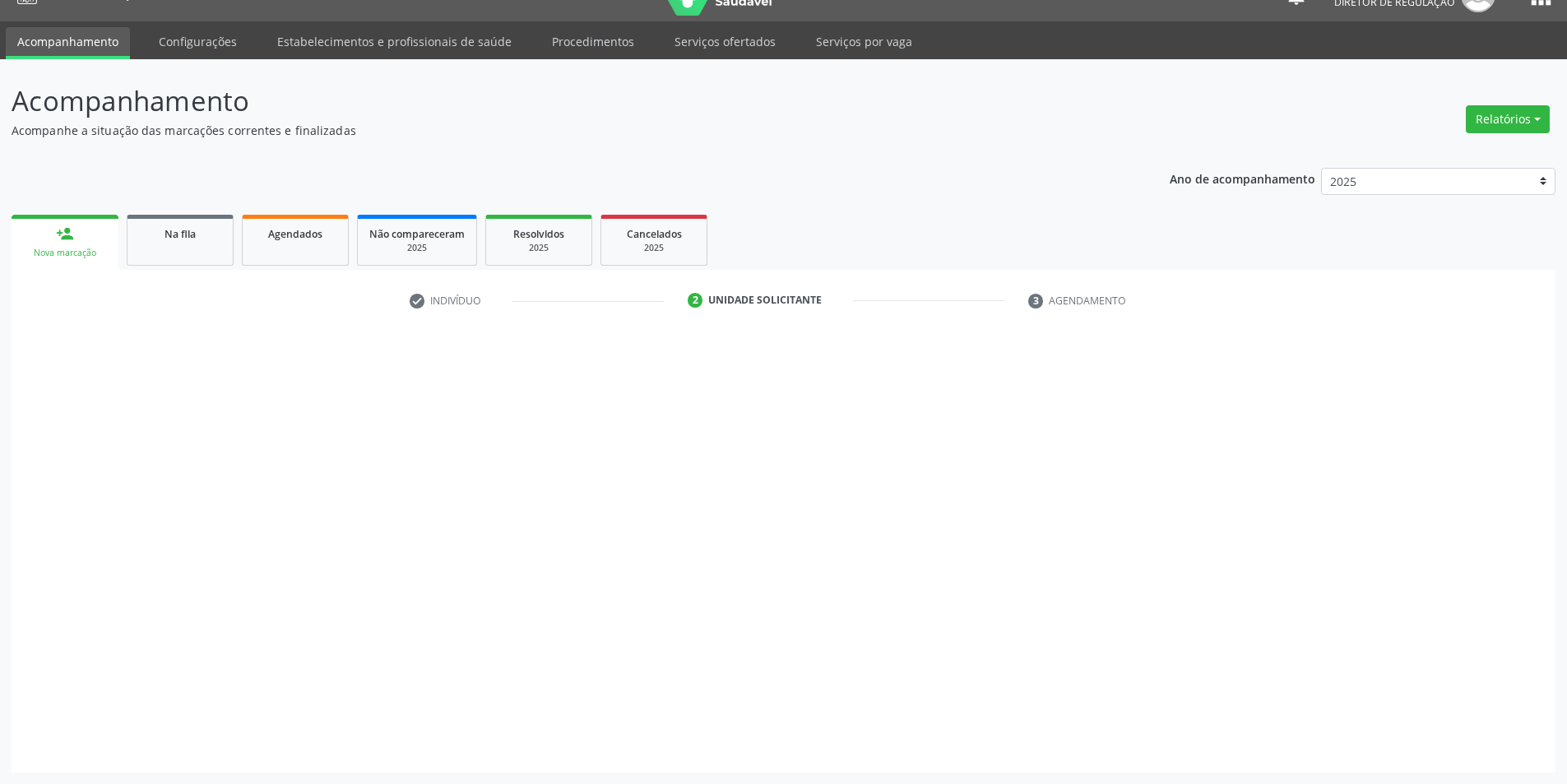
scroll to position [32, 0]
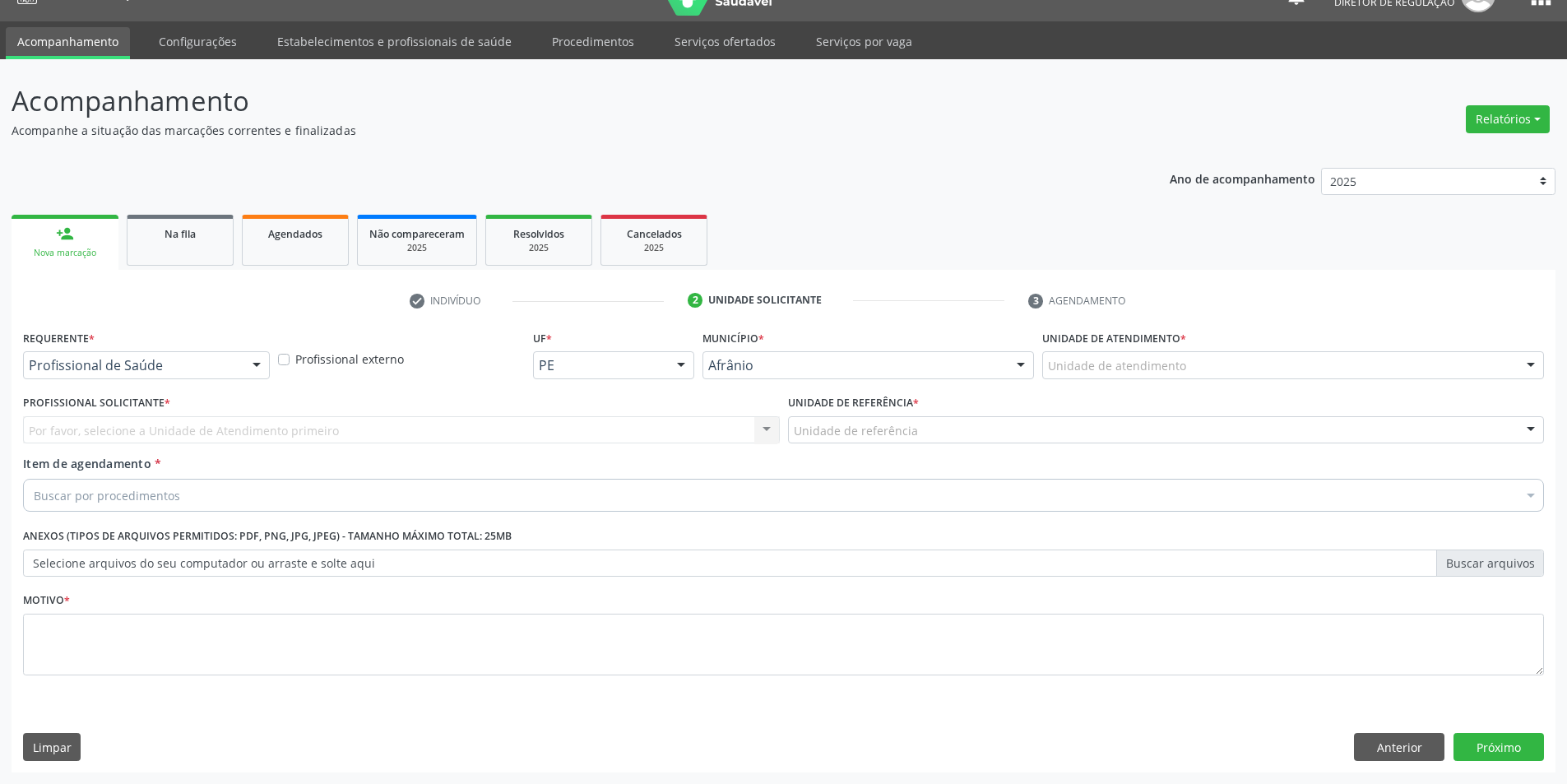
click at [1216, 367] on div "Unidade de atendimento" at bounding box center [1293, 365] width 502 height 28
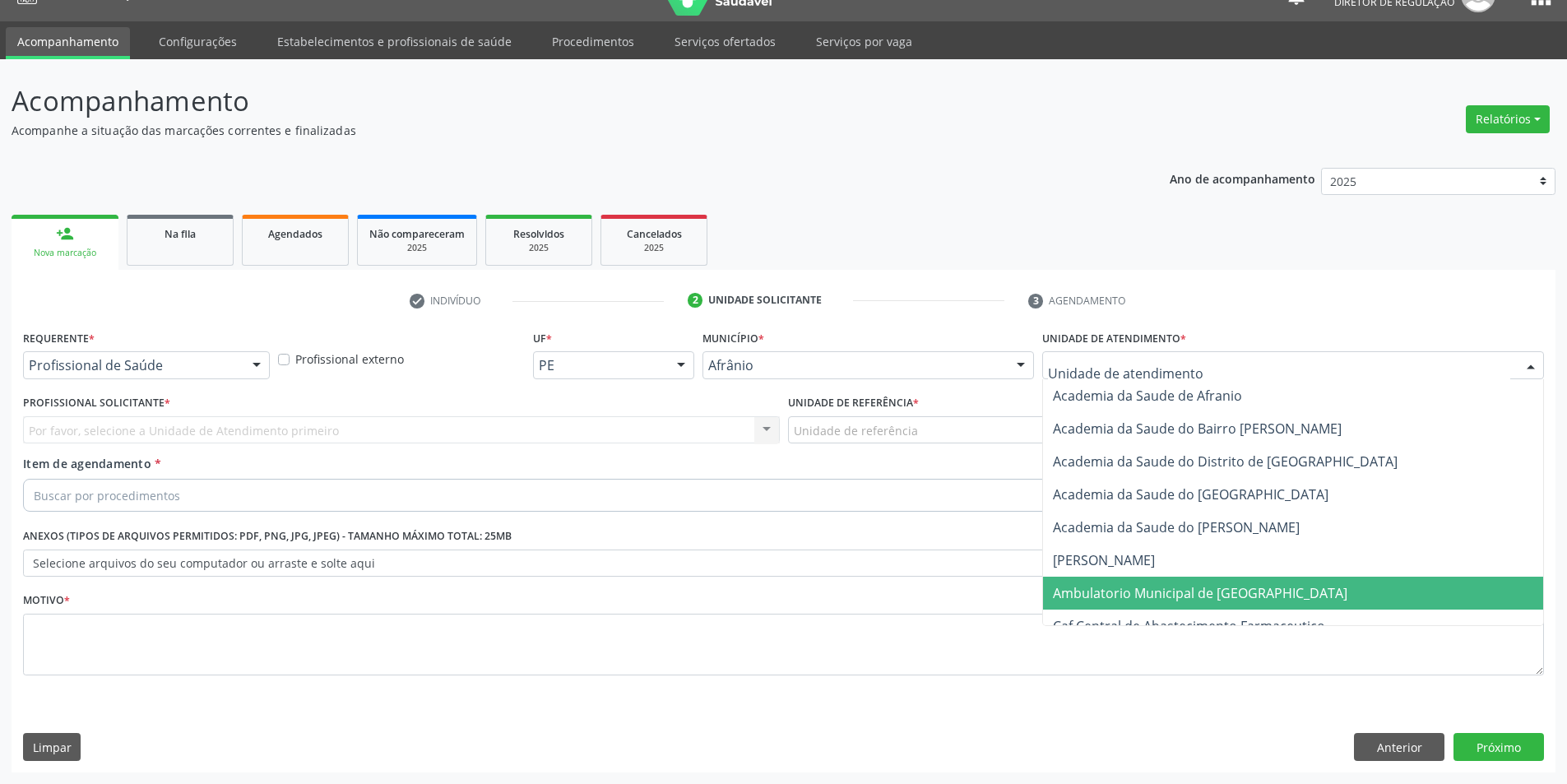
drag, startPoint x: 1191, startPoint y: 582, endPoint x: 1076, endPoint y: 539, distance: 122.8
click at [1190, 582] on span "Ambulatorio Municipal de [GEOGRAPHIC_DATA]" at bounding box center [1293, 592] width 500 height 33
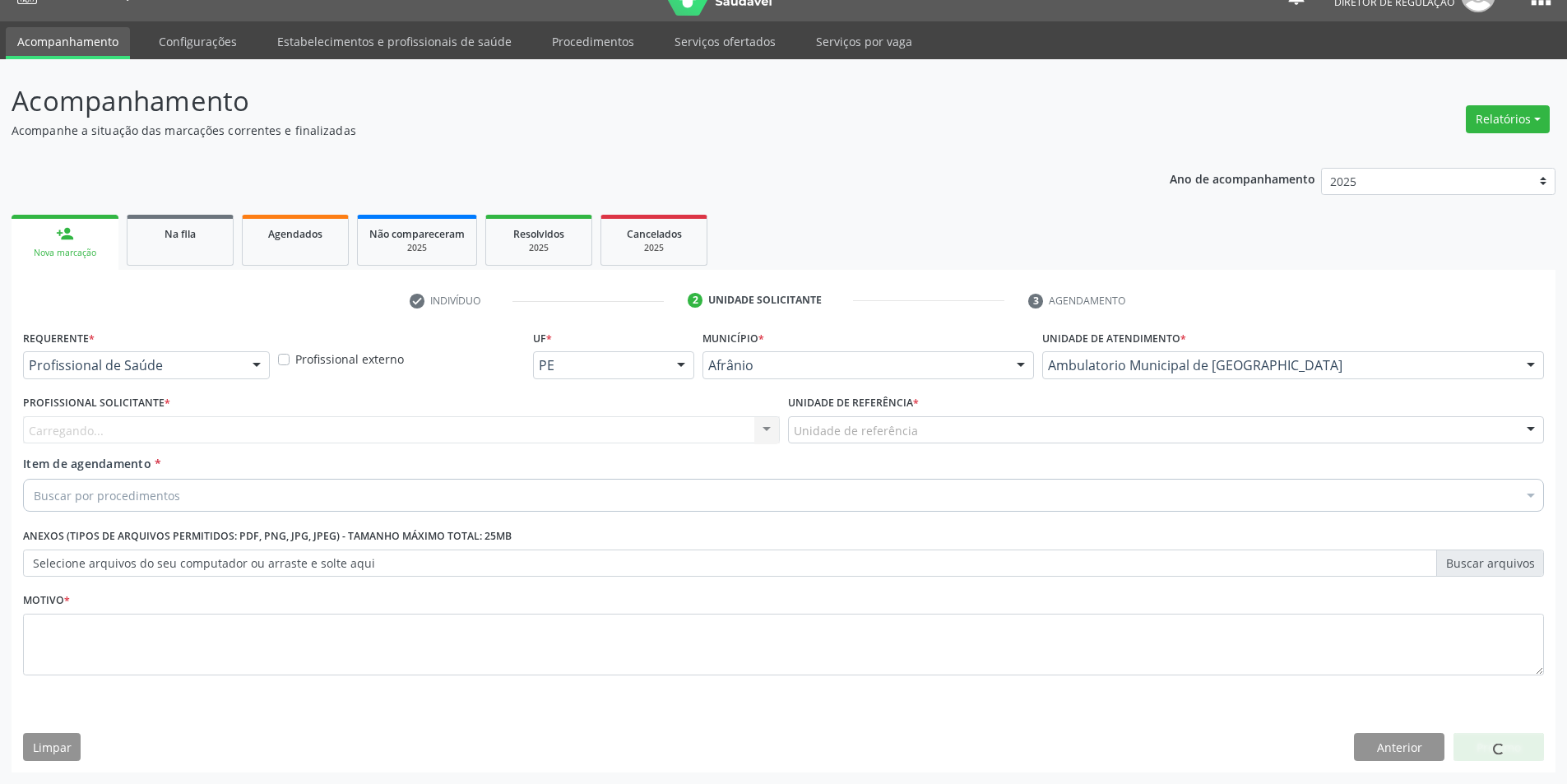
click at [921, 430] on div "Unidade de referência" at bounding box center [1167, 430] width 757 height 28
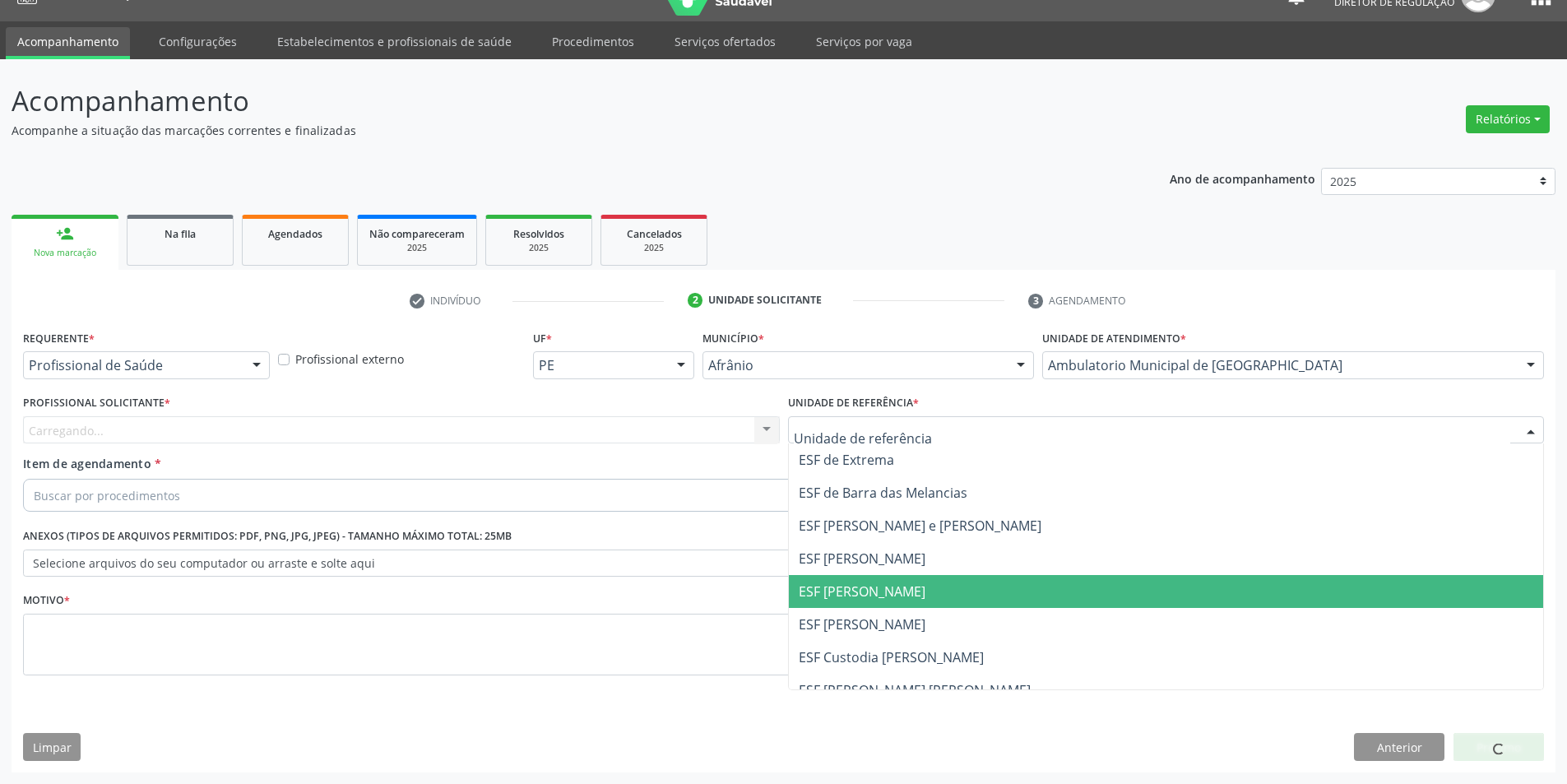
click at [921, 584] on span "ESF [PERSON_NAME]" at bounding box center [1167, 590] width 755 height 33
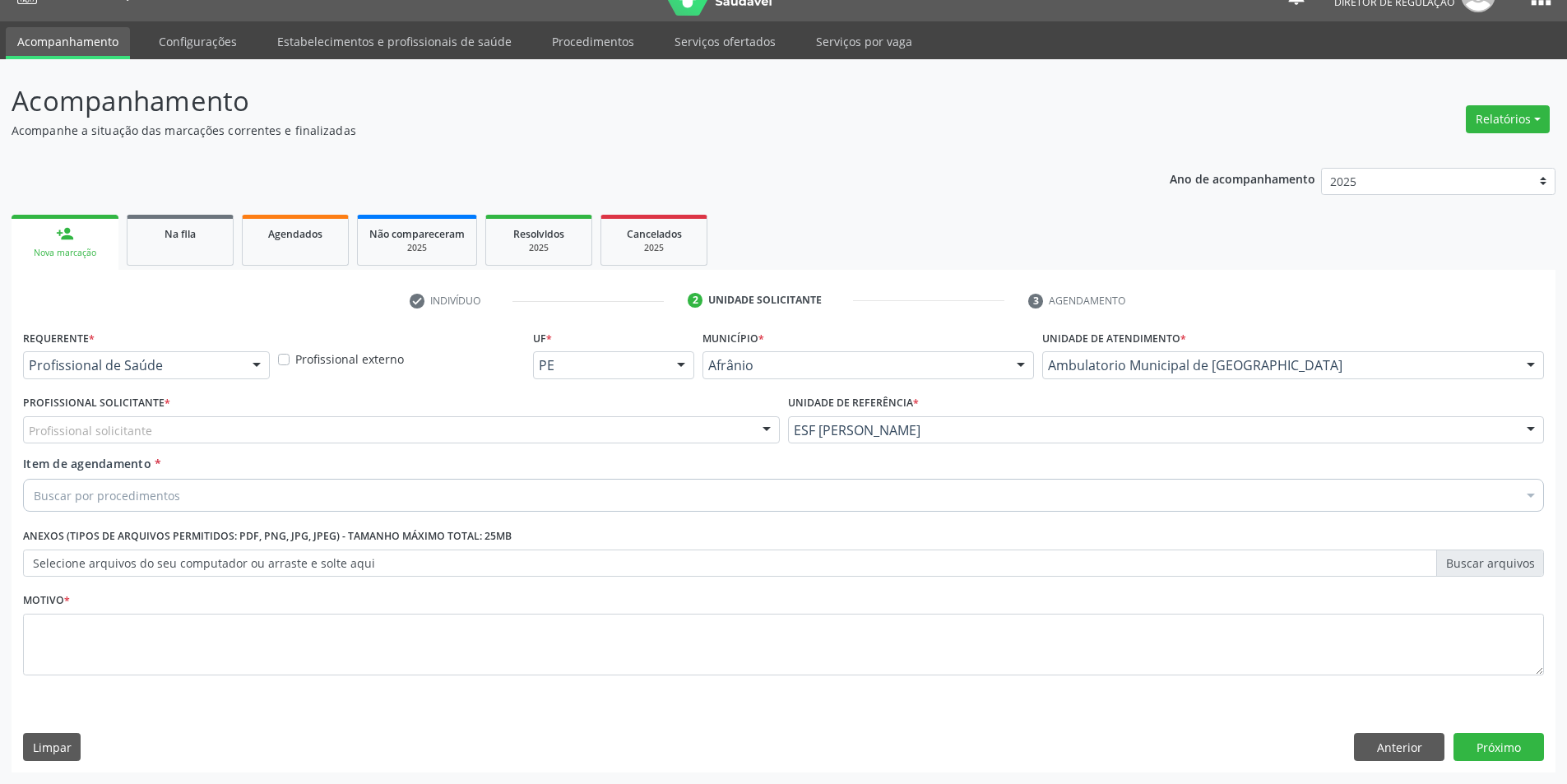
click at [563, 450] on div "Profissional Solicitante * Profissional solicitante Médico Angiologista - Luis …" at bounding box center [401, 423] width 765 height 64
click at [544, 443] on div "Profissional solicitante Médico Angiologista - [PERSON_NAME] Angiologista - [PE…" at bounding box center [401, 430] width 757 height 28
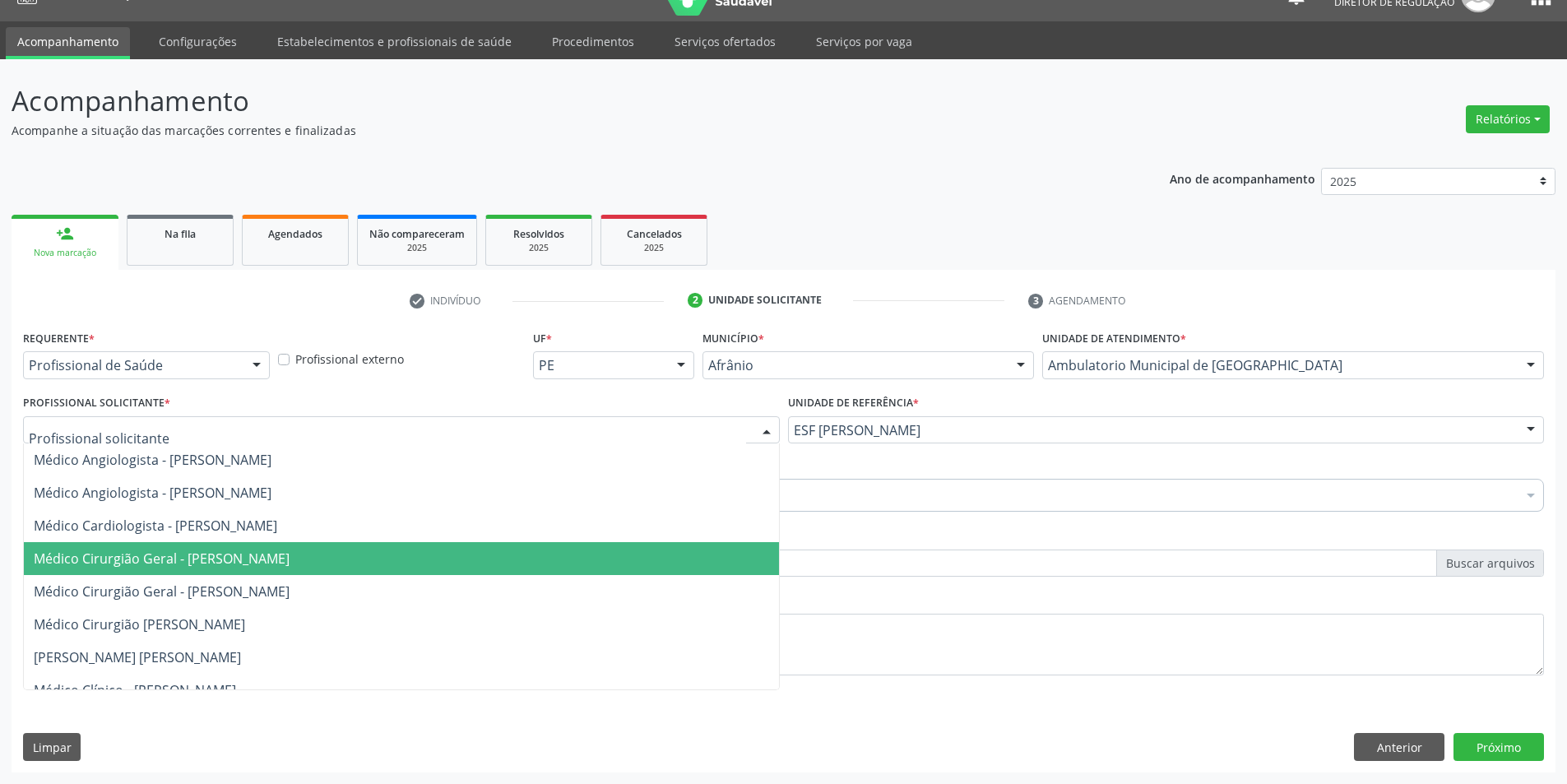
click at [289, 552] on span "Médico Cirurgião Geral - [PERSON_NAME]" at bounding box center [161, 558] width 256 height 18
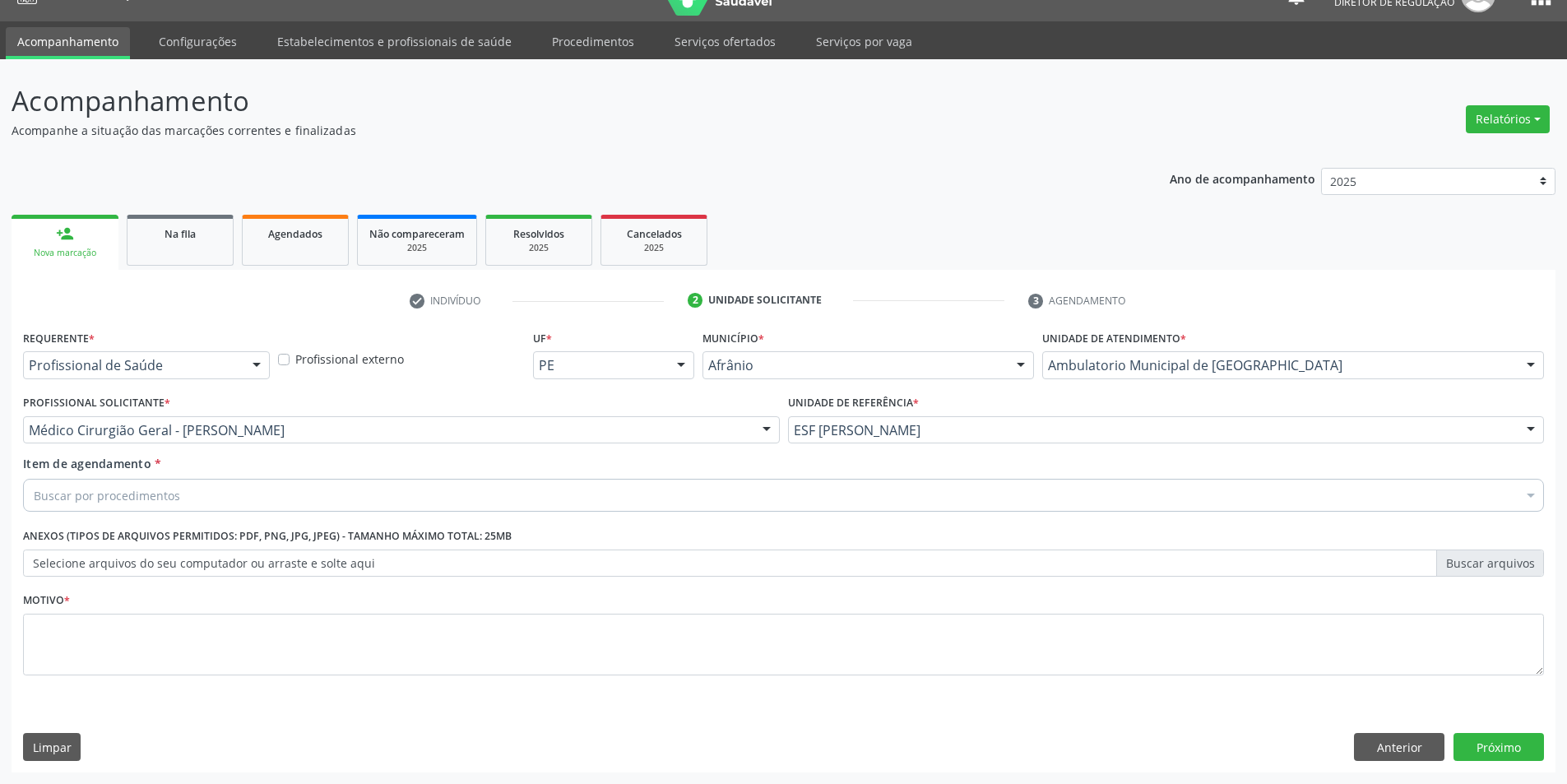
click at [296, 495] on div "Buscar por procedimentos" at bounding box center [784, 495] width 1522 height 33
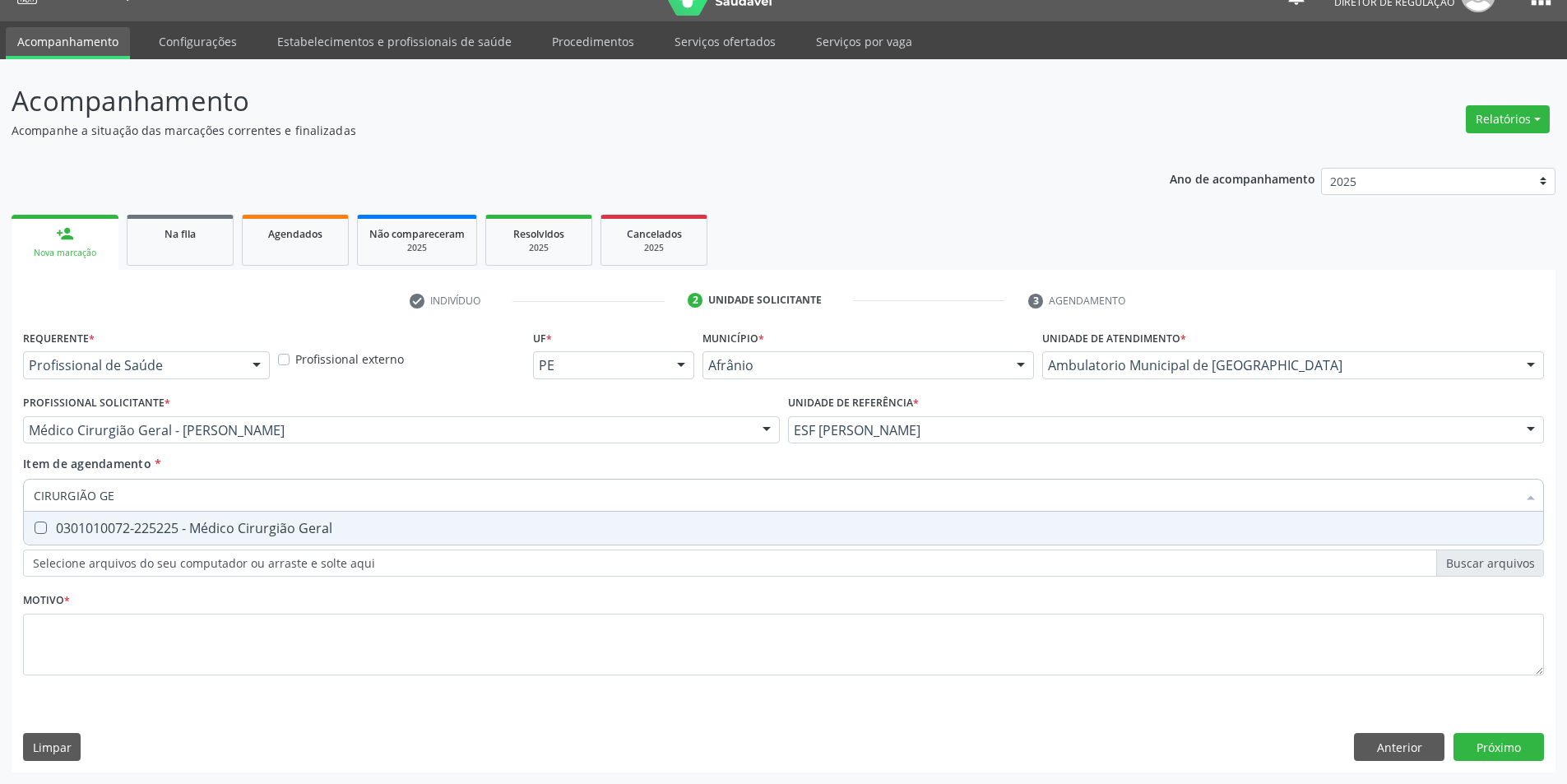
type input "CIRURGIÃO GER"
click at [331, 525] on div "0301010072-225225 - Médico Cirurgião Geral" at bounding box center [784, 527] width 1500 height 13
checkbox Geral "true"
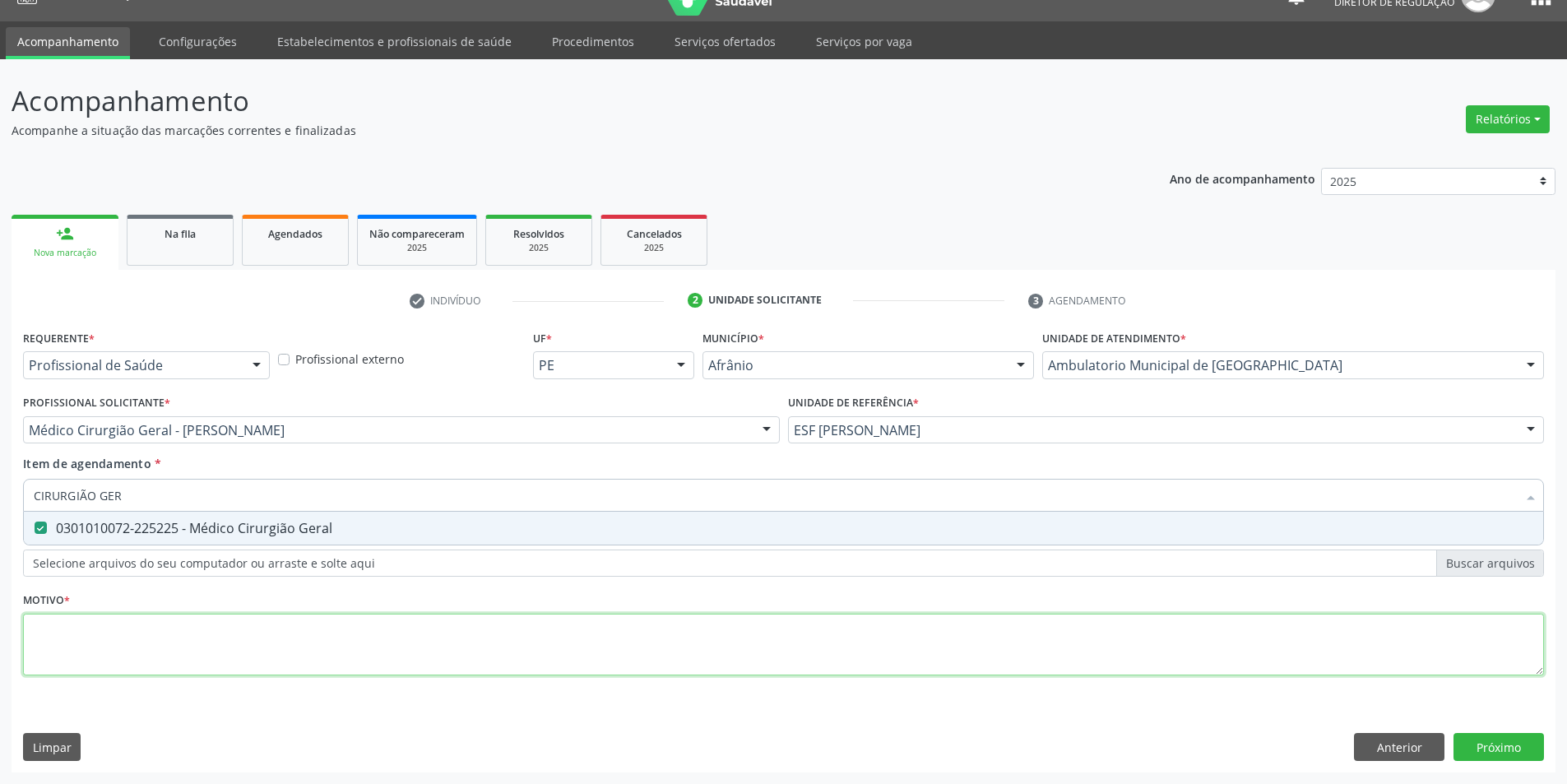
click at [288, 631] on div "Requerente * Profissional de Saúde Profissional de Saúde Paciente Nenhum result…" at bounding box center [784, 511] width 1522 height 372
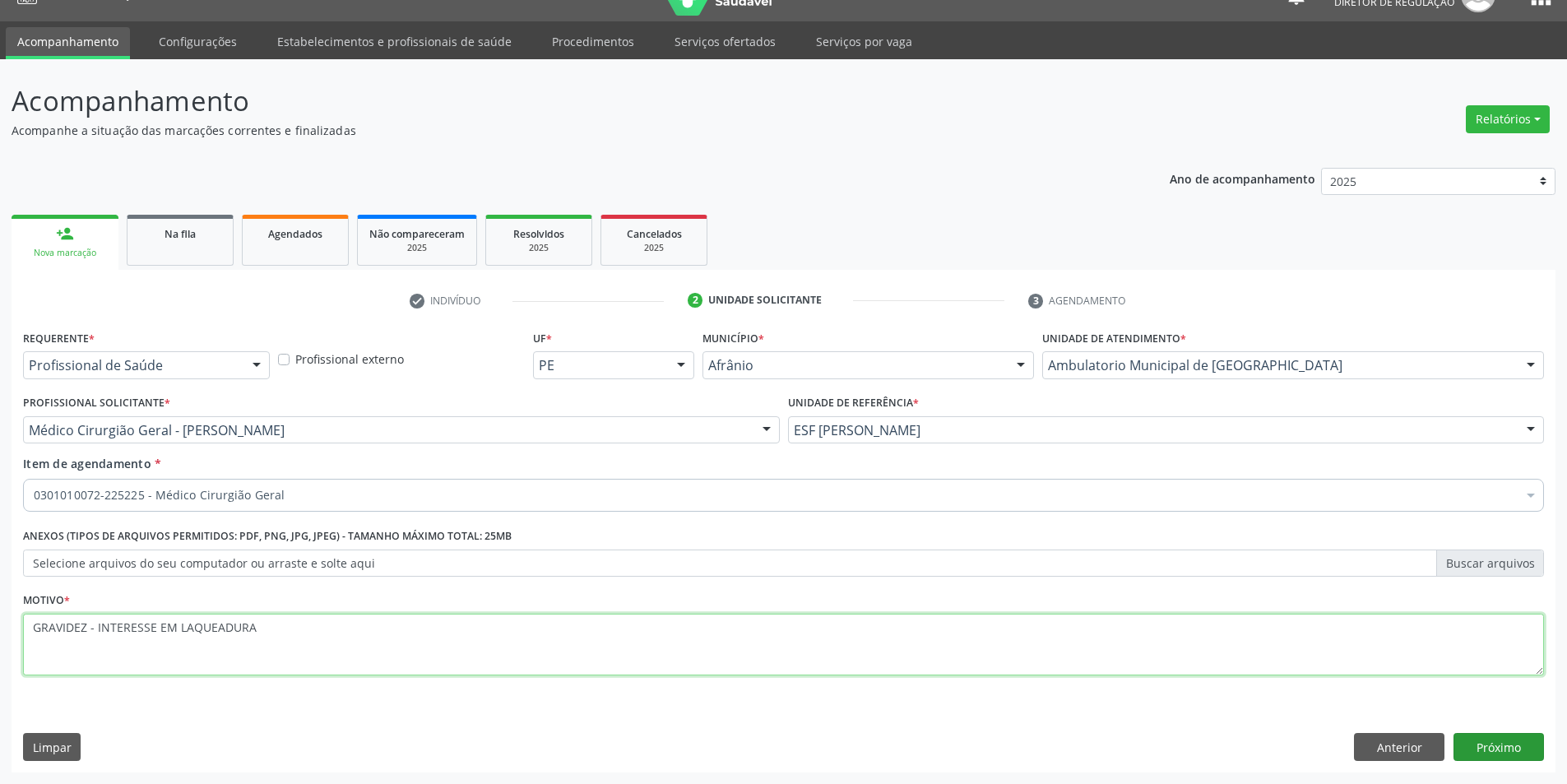
type textarea "GRAVIDEZ - INTERESSE EM LAQUEADURA"
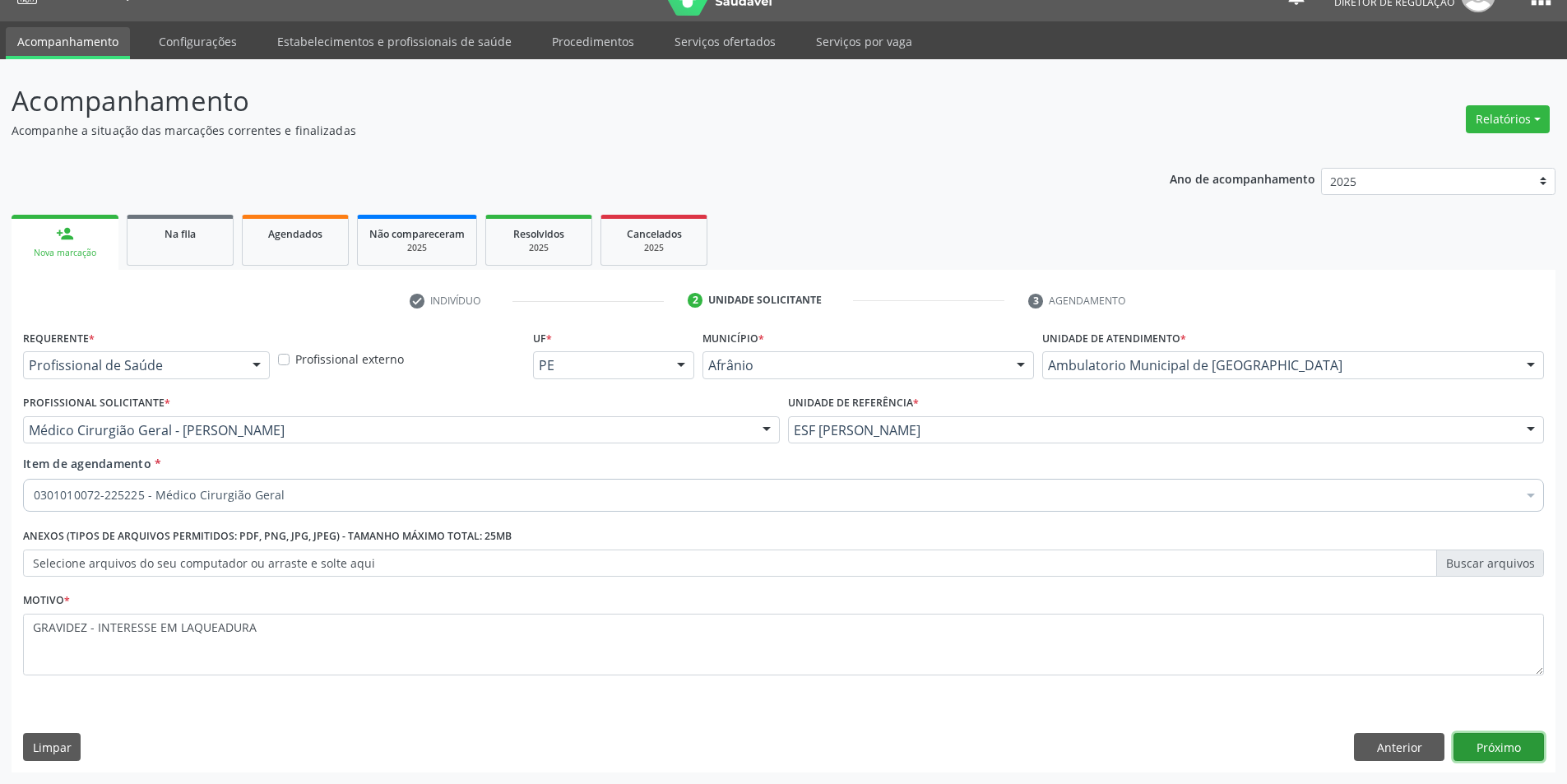
click at [1477, 749] on button "Próximo" at bounding box center [1499, 746] width 91 height 28
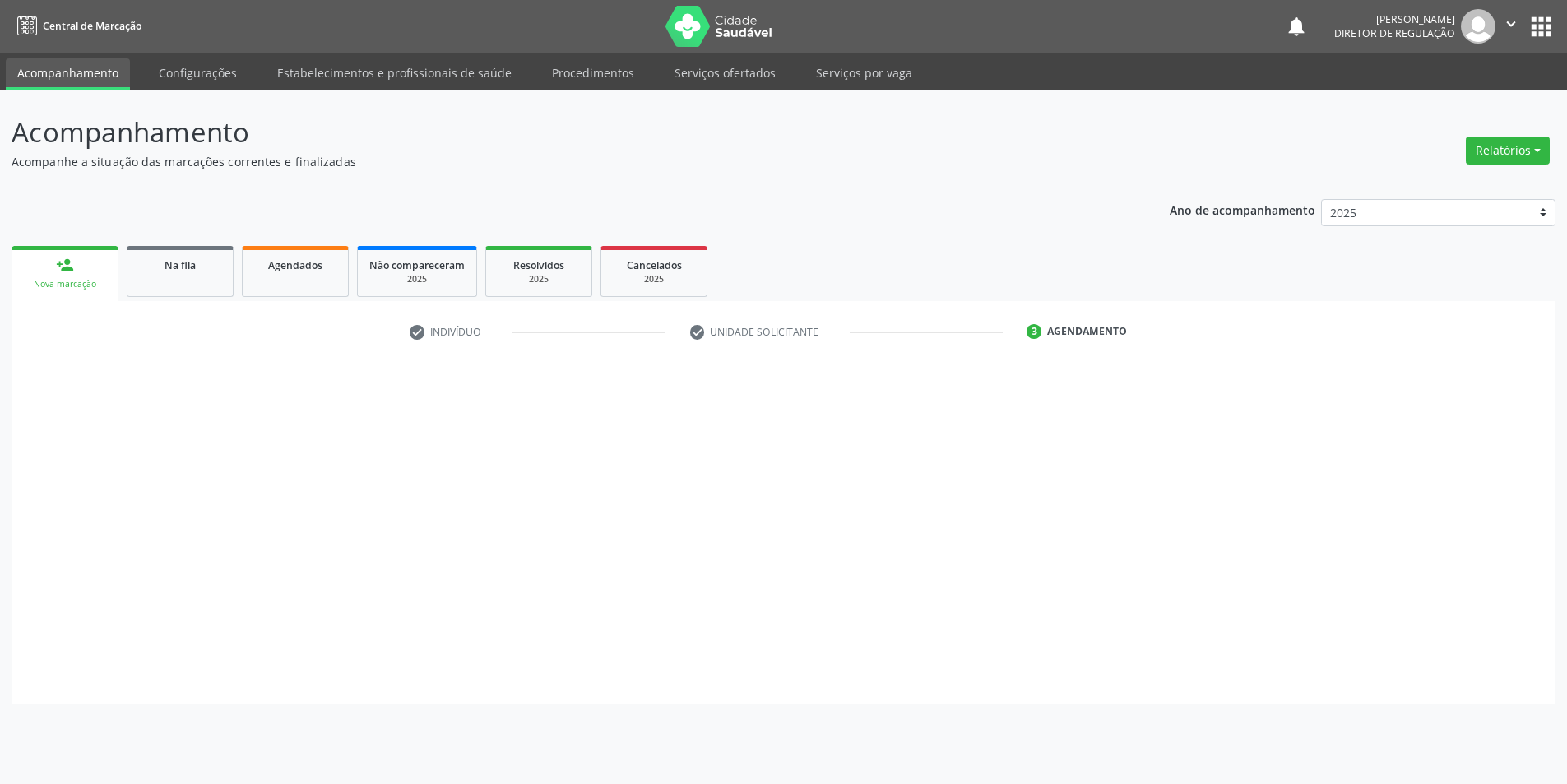
scroll to position [0, 0]
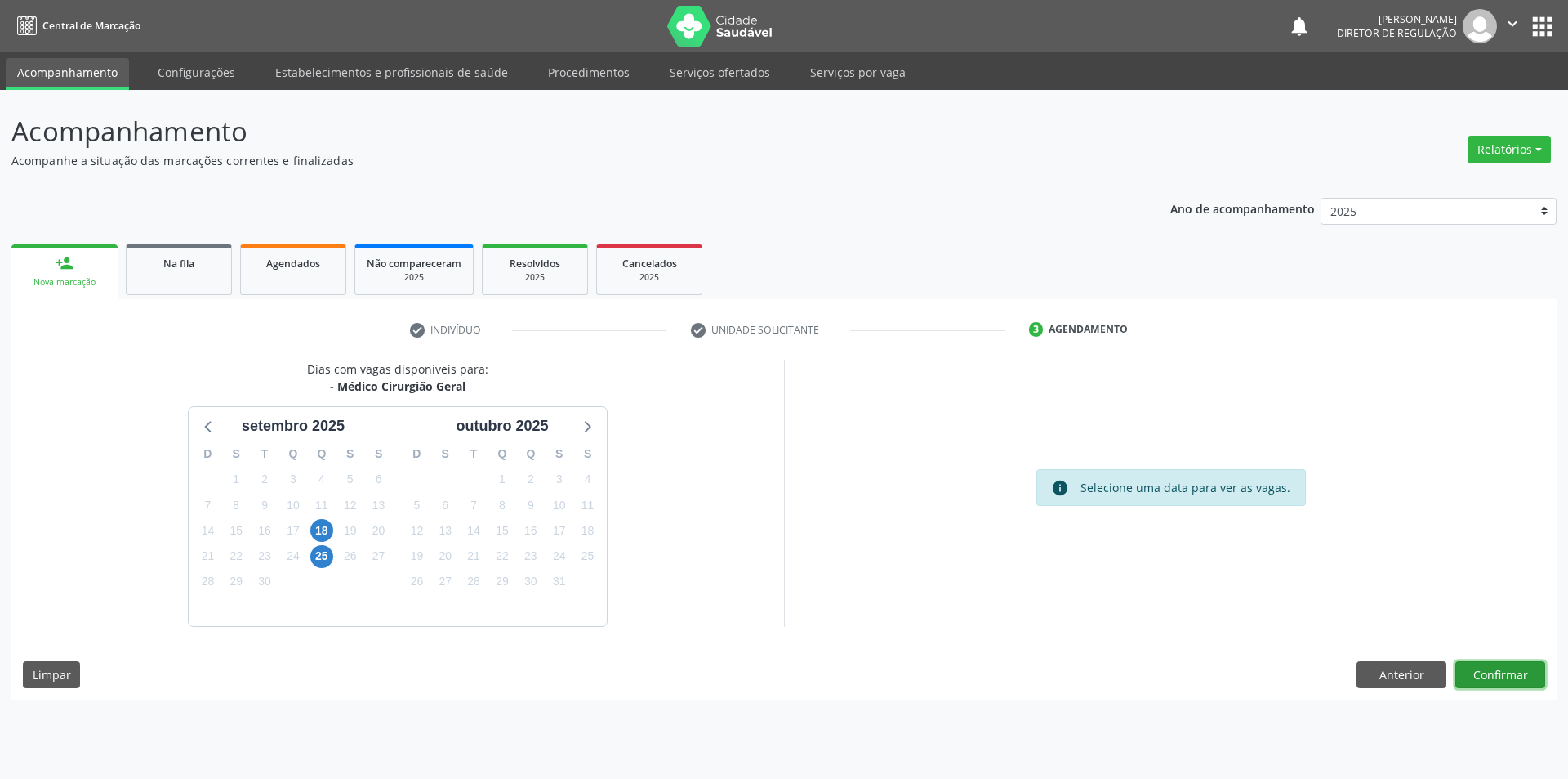
click at [1516, 680] on button "Confirmar" at bounding box center [1500, 675] width 90 height 27
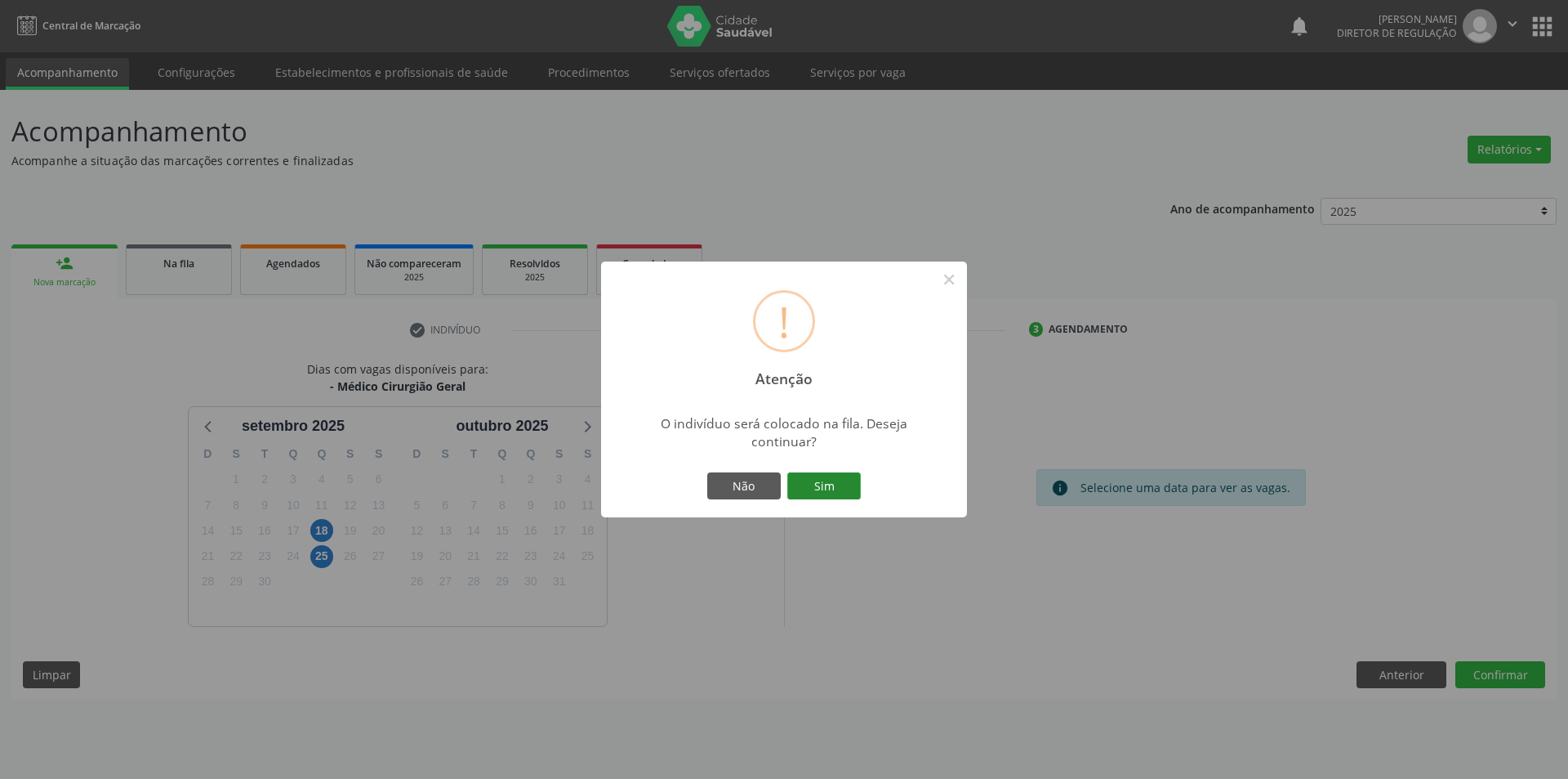
click at [845, 493] on button "Sim" at bounding box center [824, 486] width 74 height 27
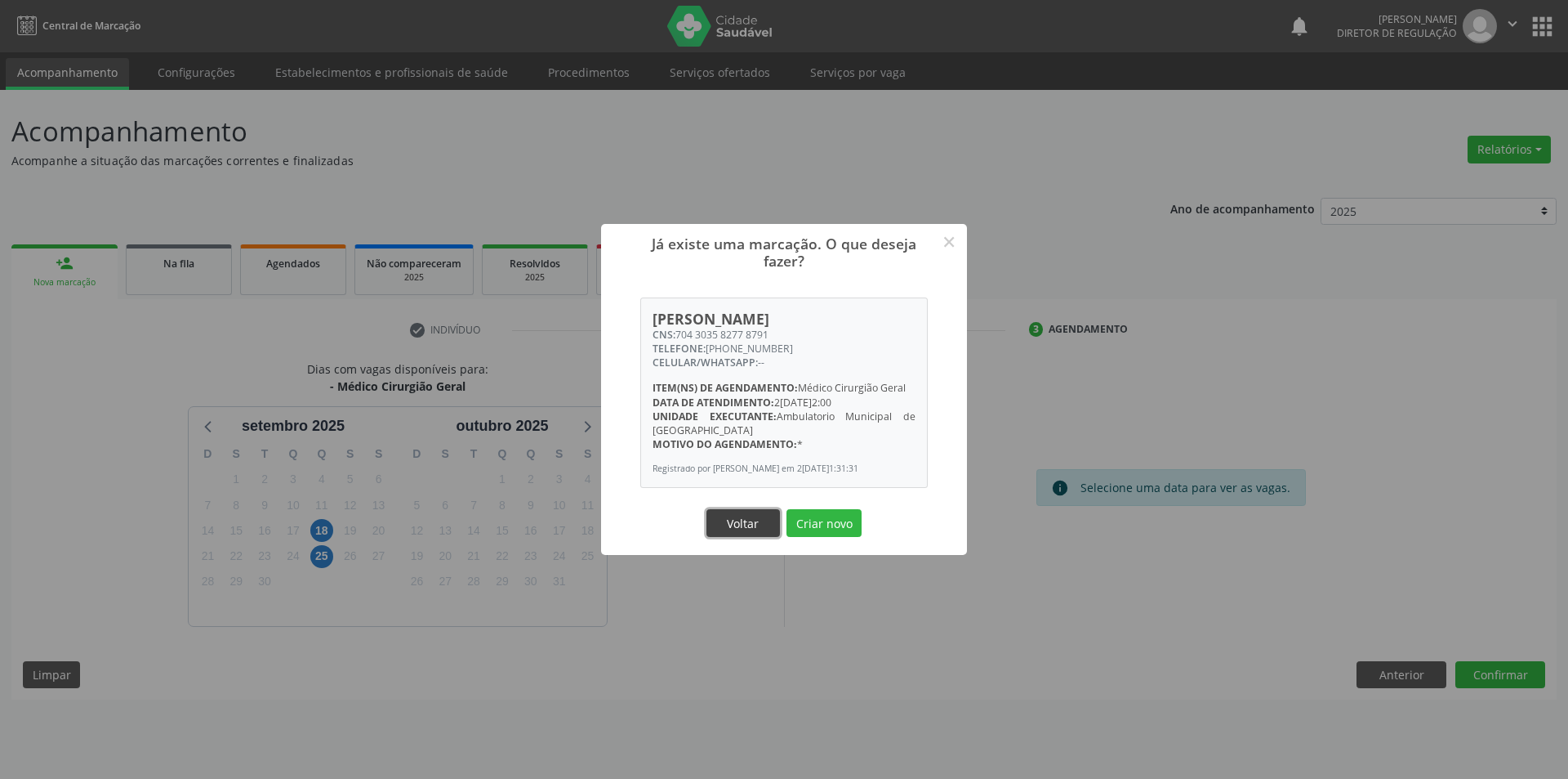
click at [772, 525] on button "Voltar" at bounding box center [742, 523] width 74 height 27
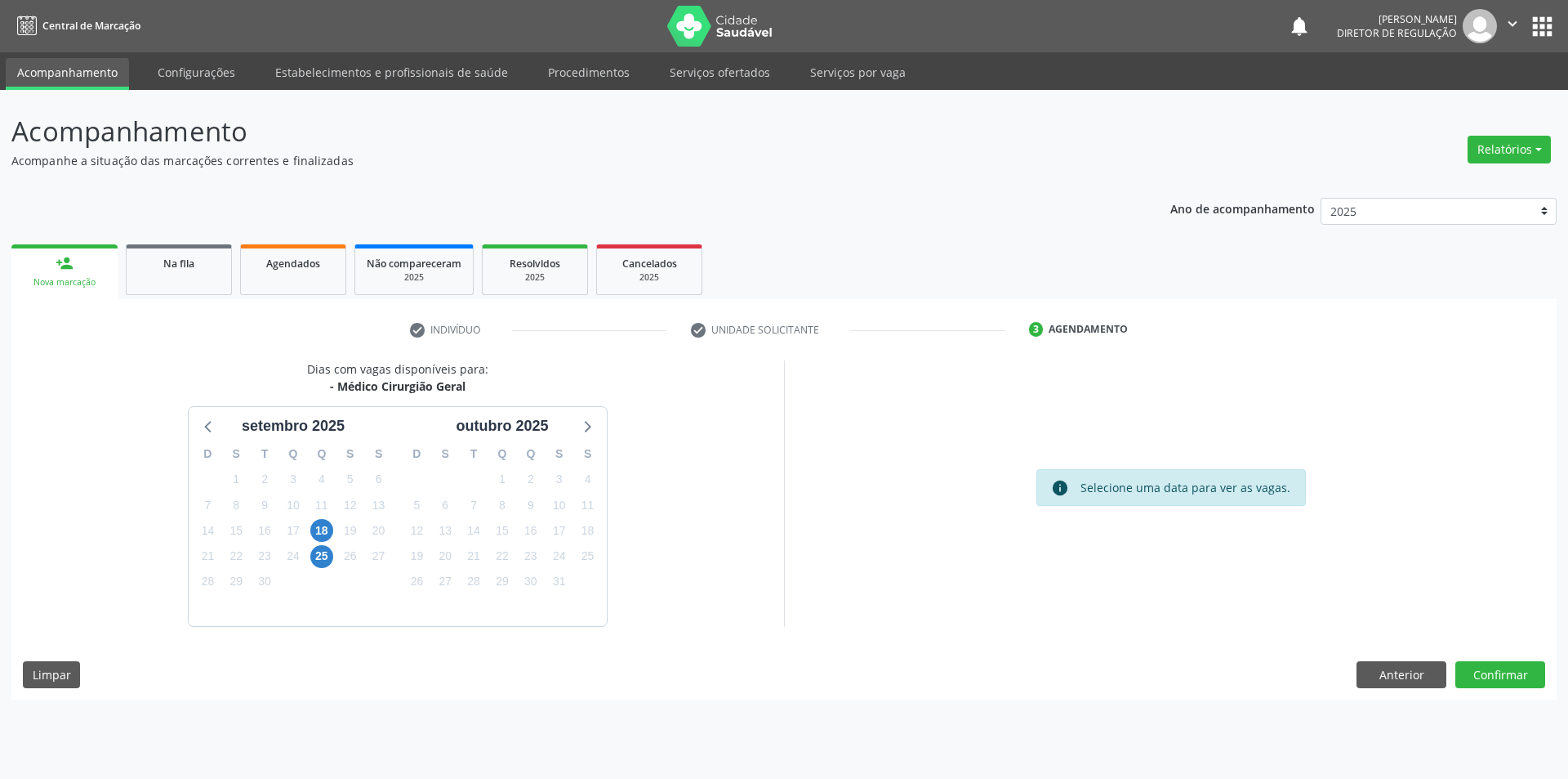
click at [65, 73] on link "Acompanhamento" at bounding box center [68, 74] width 124 height 31
click at [92, 261] on link "person_add Nova marcação" at bounding box center [65, 272] width 106 height 55
click at [1407, 665] on button "Anterior" at bounding box center [1401, 675] width 90 height 27
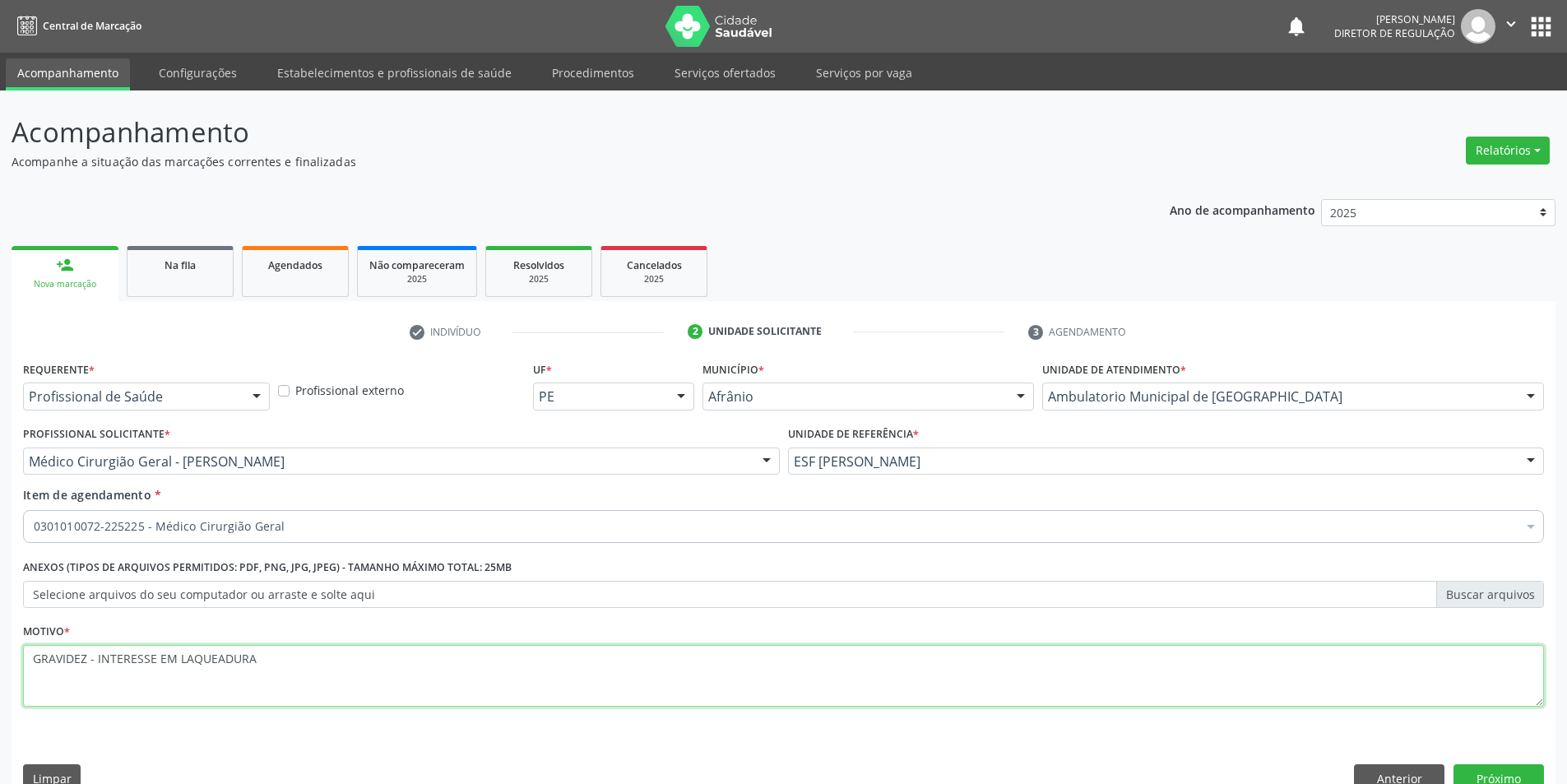
click at [1418, 669] on textarea "GRAVIDEZ - INTERESSE EM LAQUEADURA" at bounding box center [784, 675] width 1522 height 62
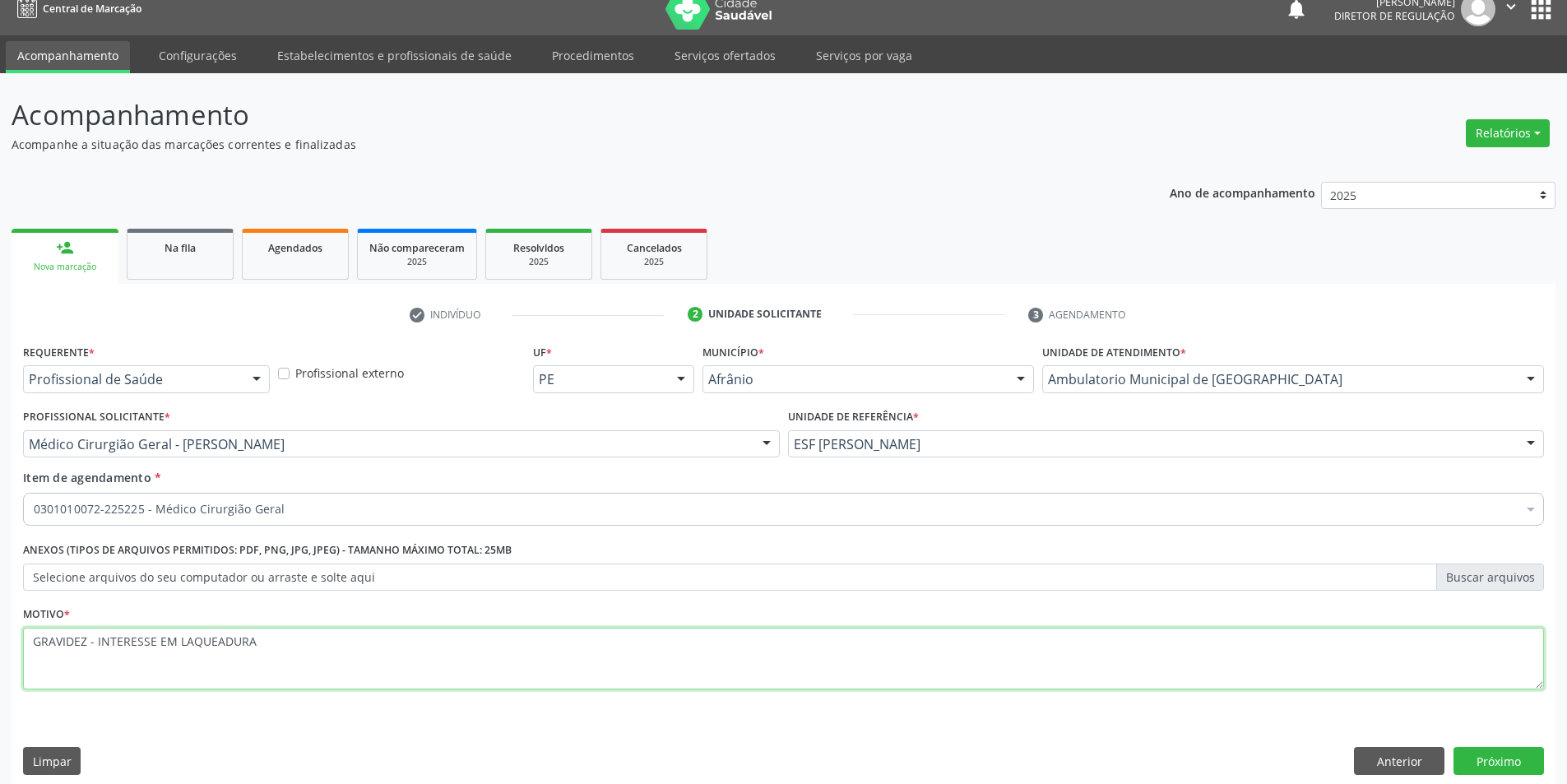
scroll to position [32, 0]
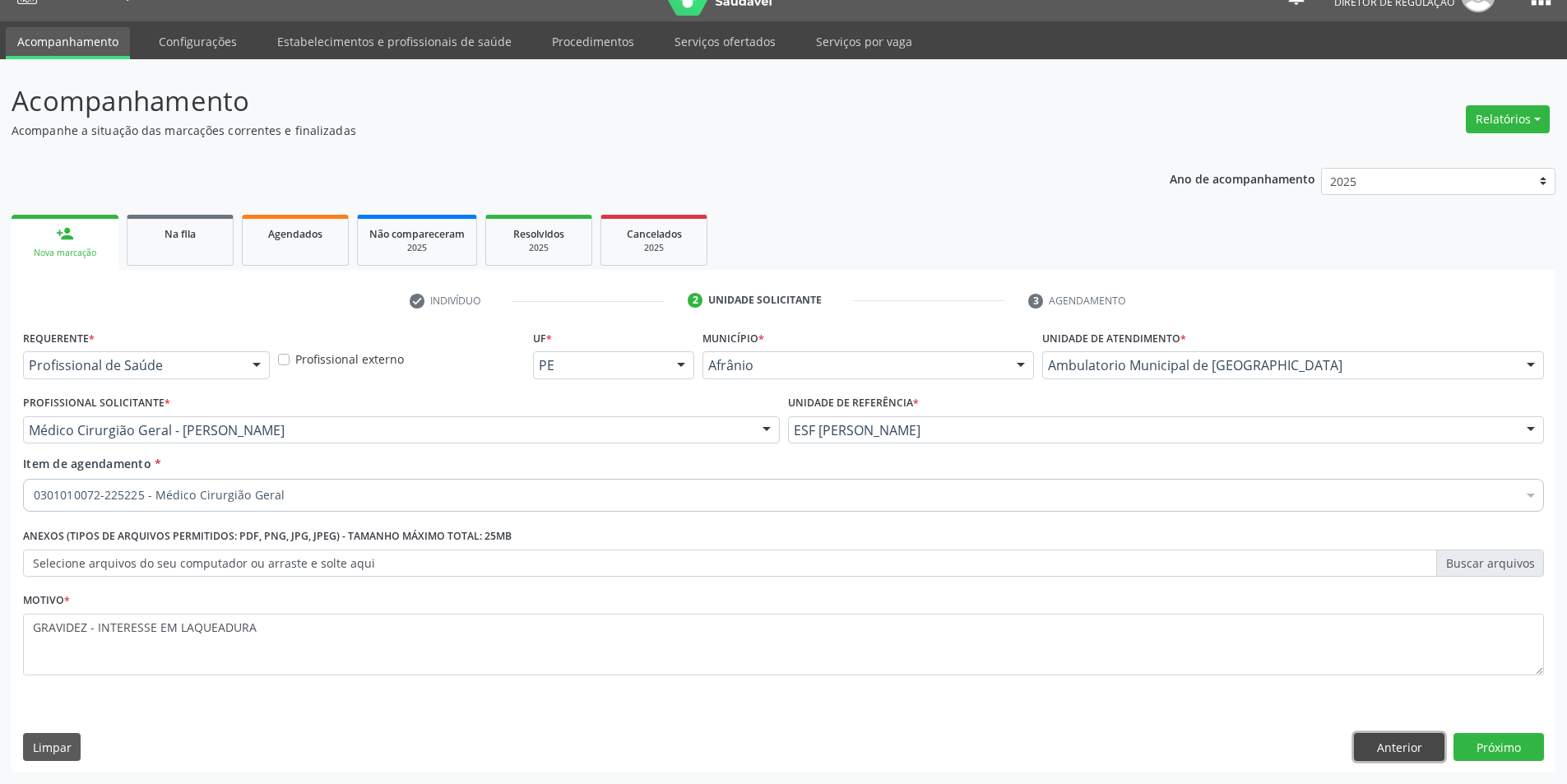
click at [1401, 747] on button "Anterior" at bounding box center [1400, 746] width 91 height 28
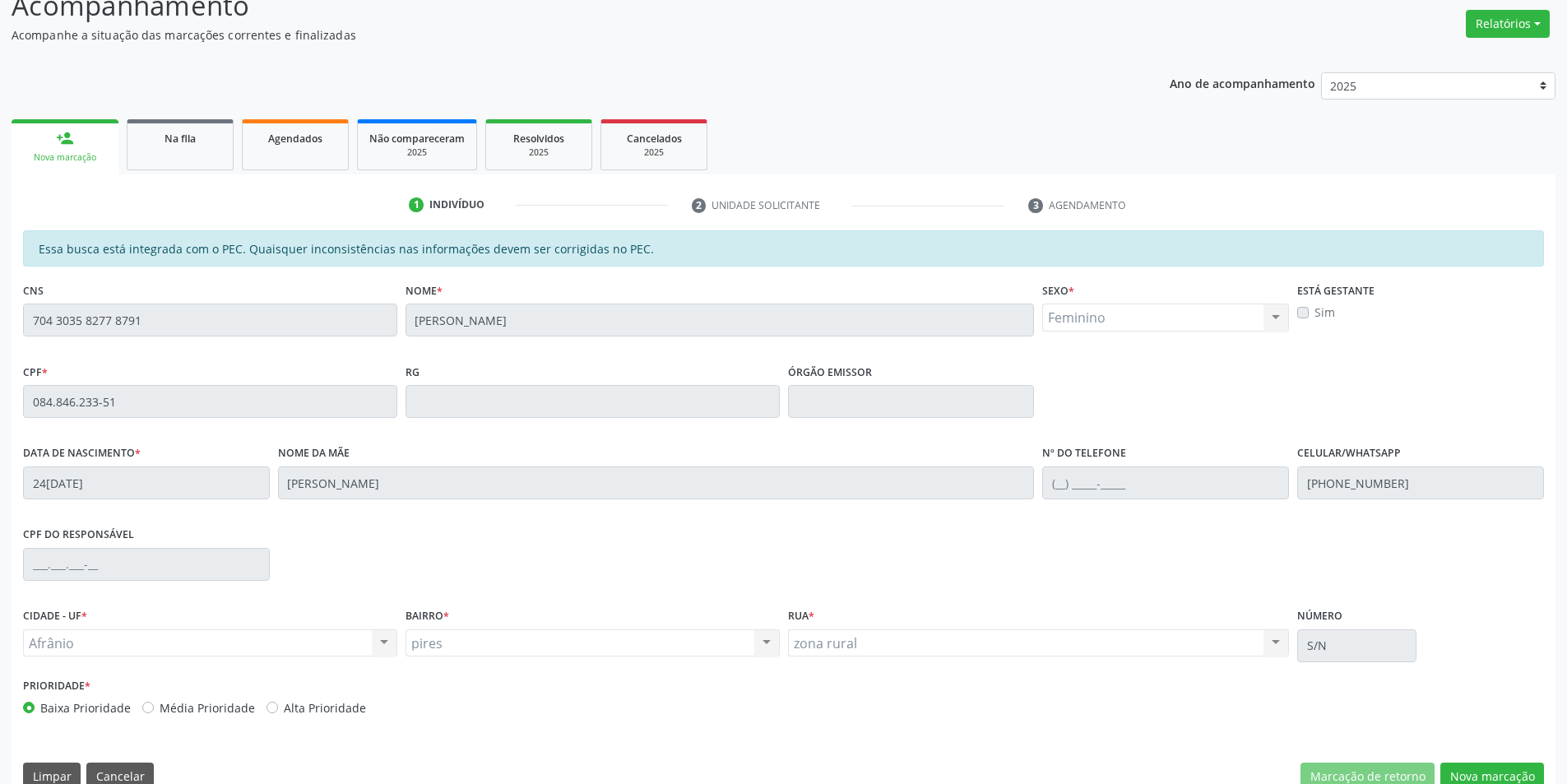
scroll to position [155, 0]
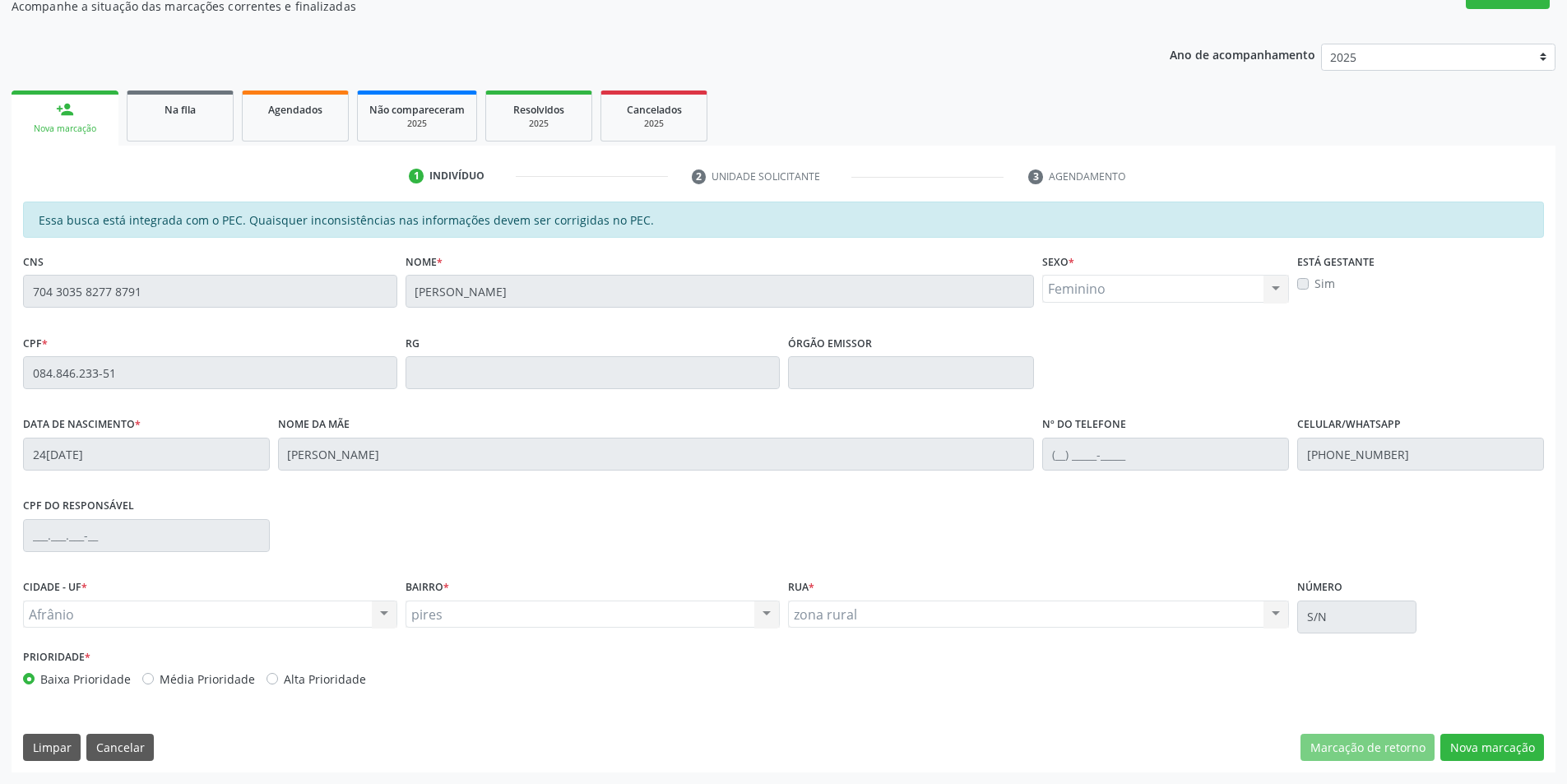
click at [81, 744] on div "Limpar Cancelar" at bounding box center [88, 747] width 130 height 28
click at [67, 744] on button "Limpar" at bounding box center [51, 747] width 57 height 28
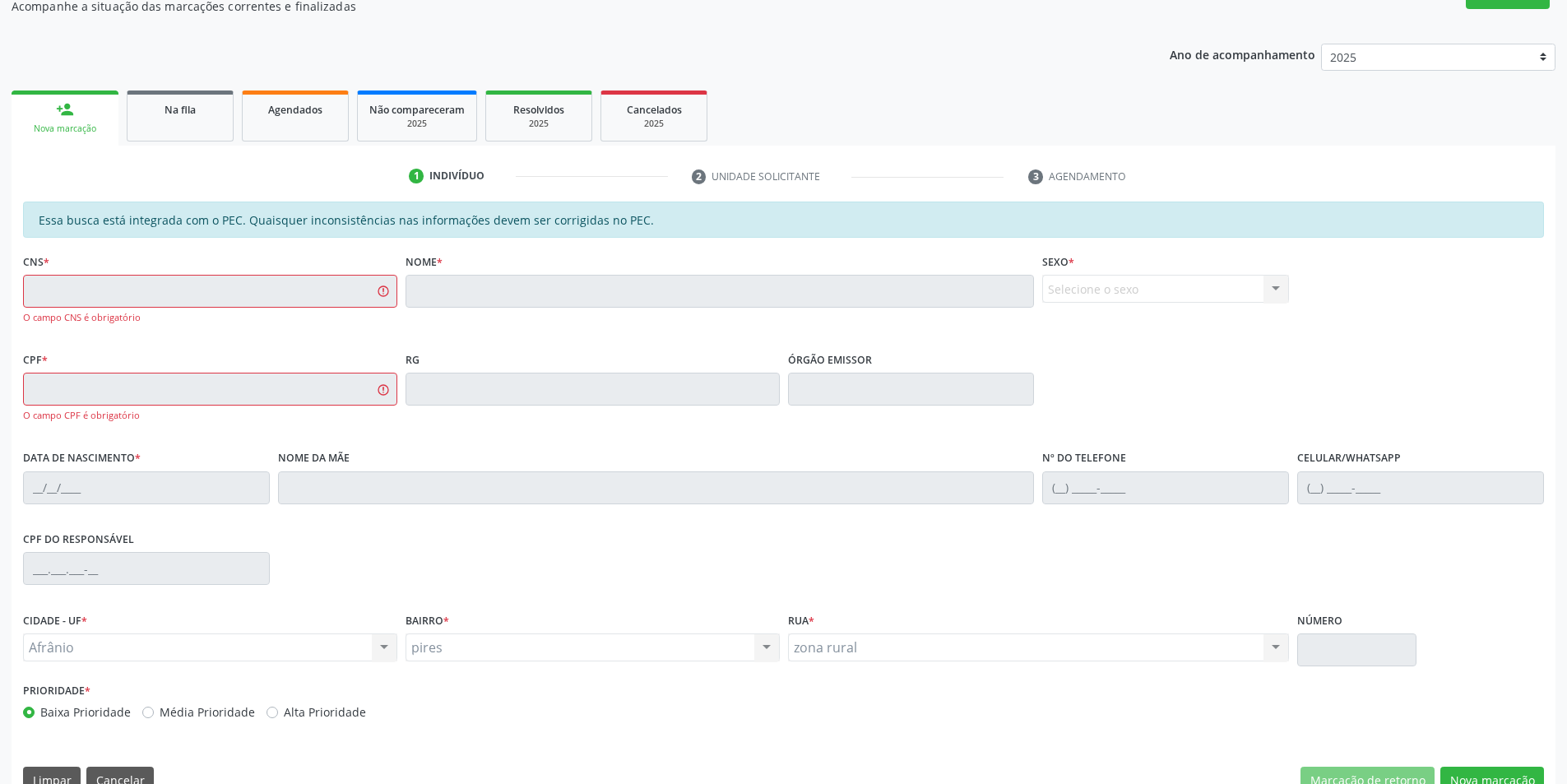
click at [118, 132] on link "person_add Nova marcação" at bounding box center [65, 118] width 107 height 55
click at [87, 125] on div "Nova marcação" at bounding box center [64, 128] width 84 height 12
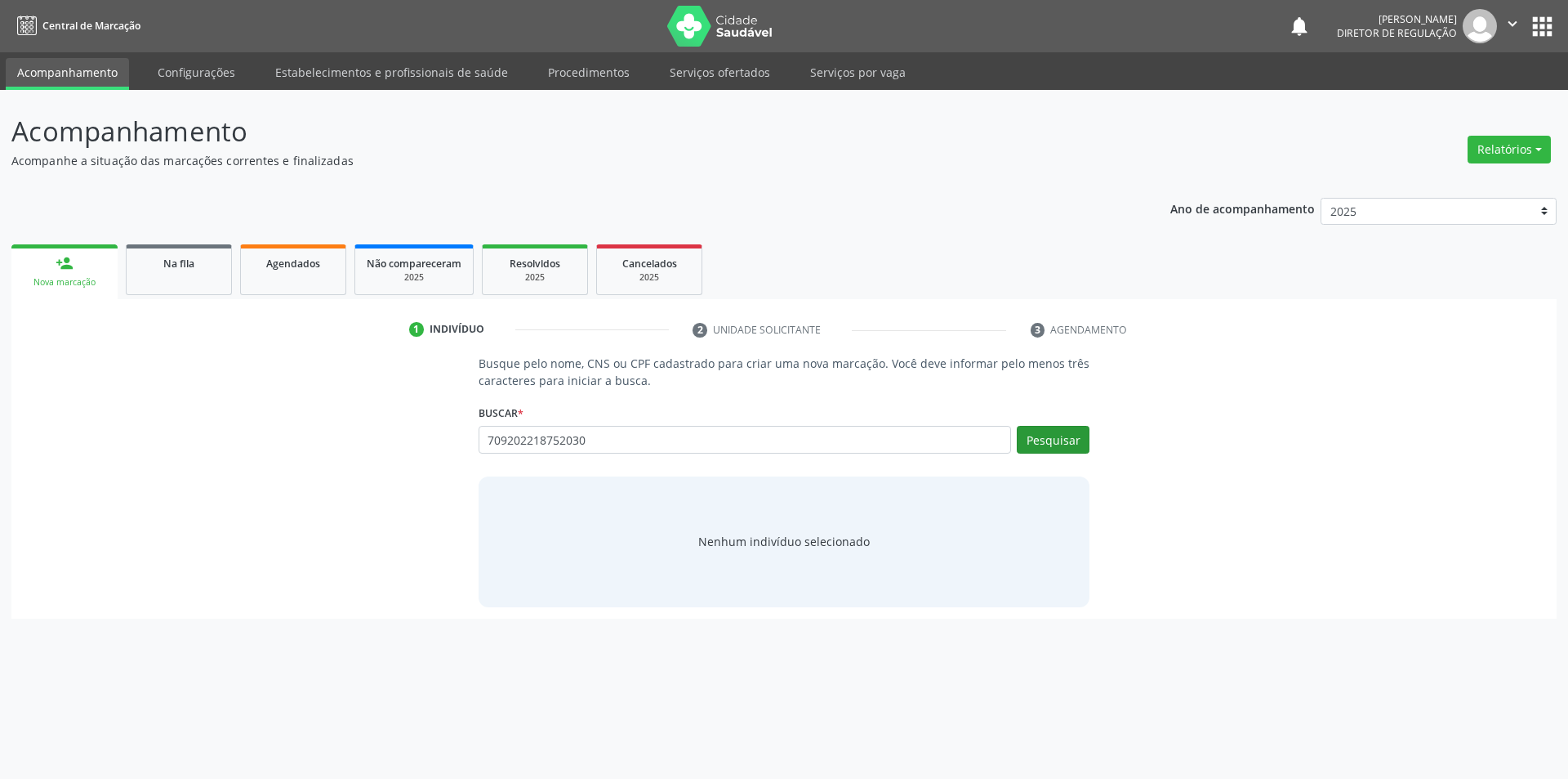
type input "709202218752030"
click at [1056, 441] on button "Pesquisar" at bounding box center [1053, 440] width 73 height 27
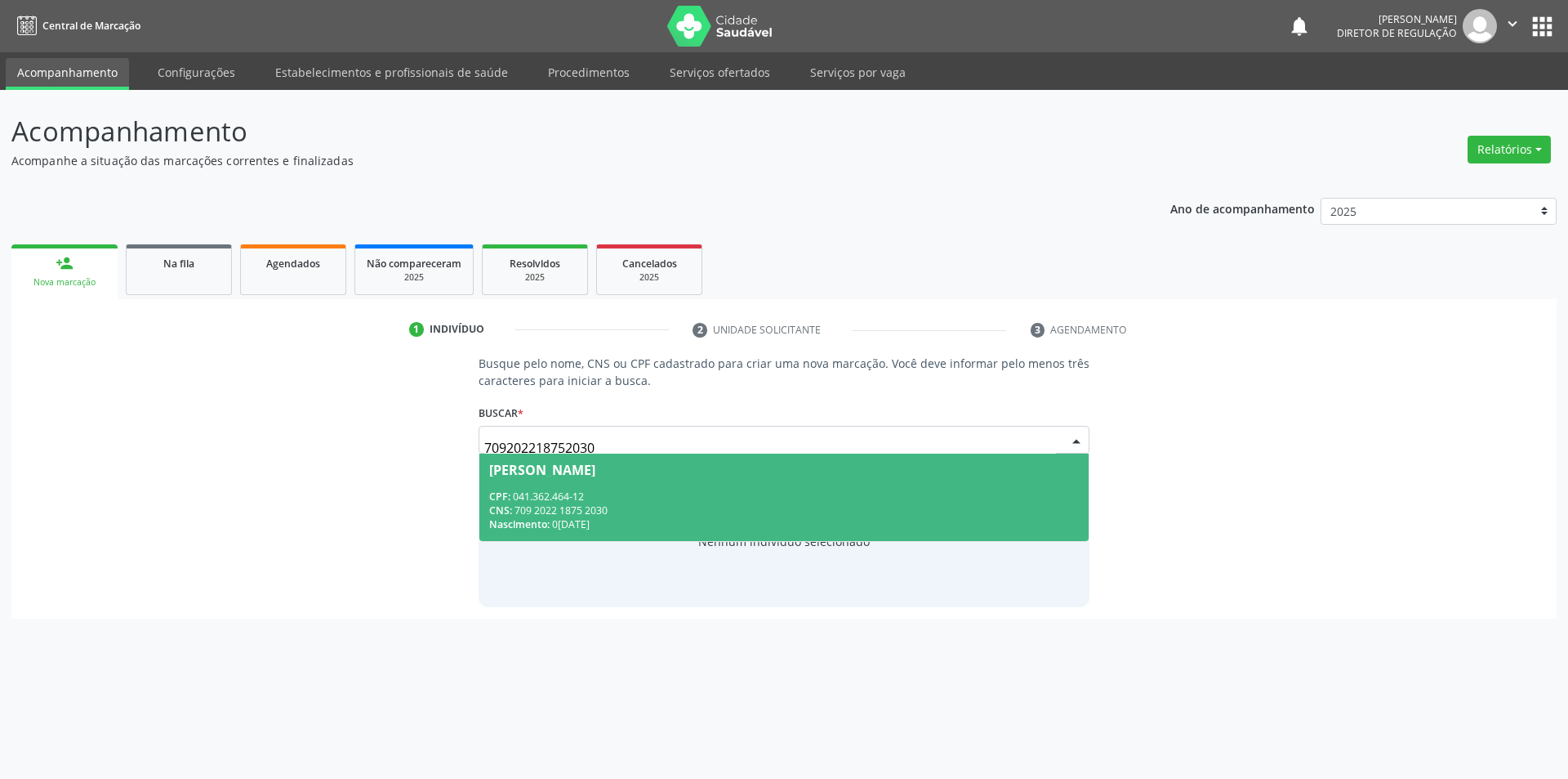
click at [784, 481] on span "[PERSON_NAME] CPF: 041.362.464-12 CNS: 709 2022 1875 2030 Nascimento: 0[DATE]" at bounding box center [784, 496] width 610 height 87
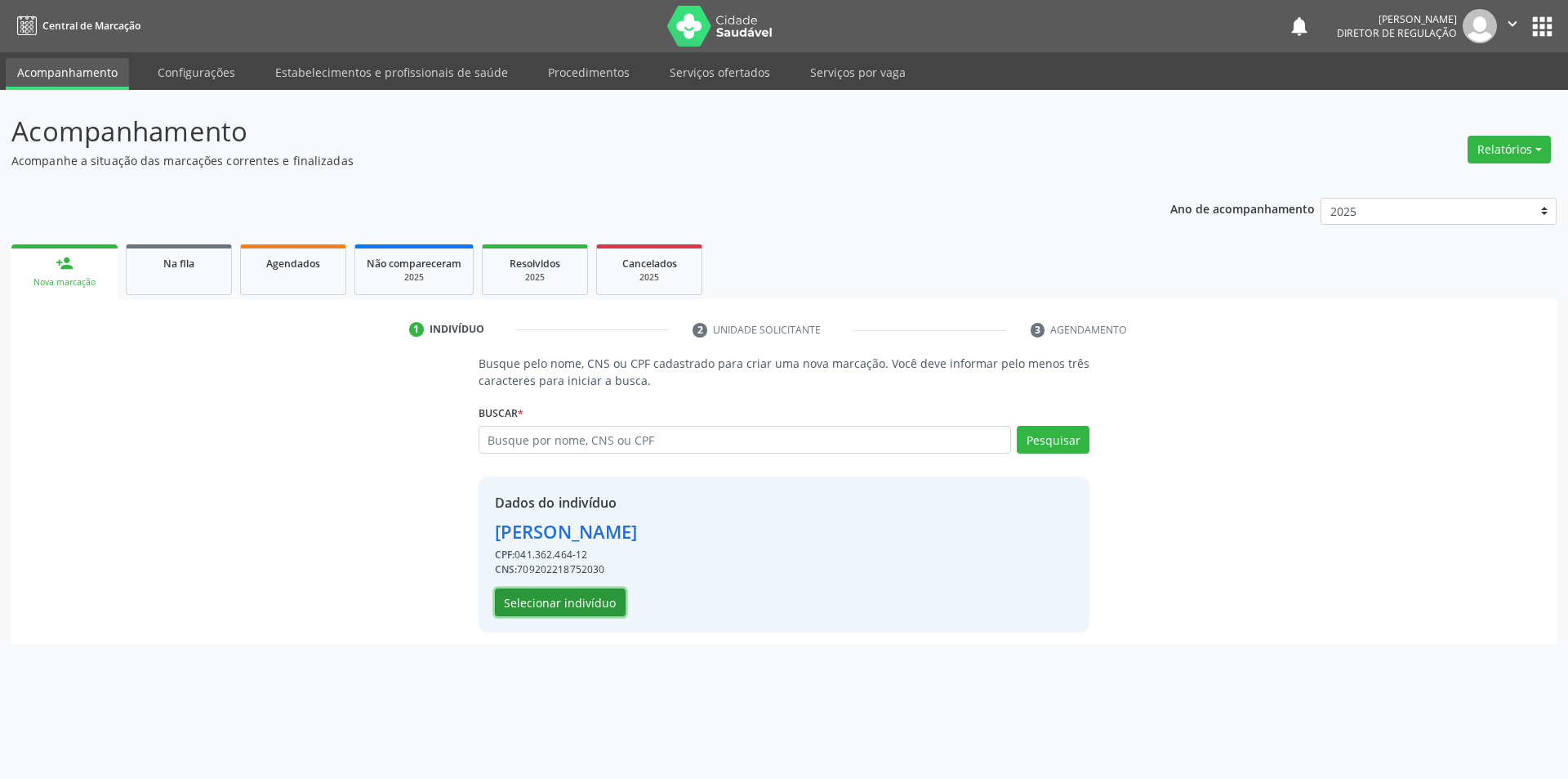
click at [614, 606] on button "Selecionar indivíduo" at bounding box center [560, 602] width 130 height 27
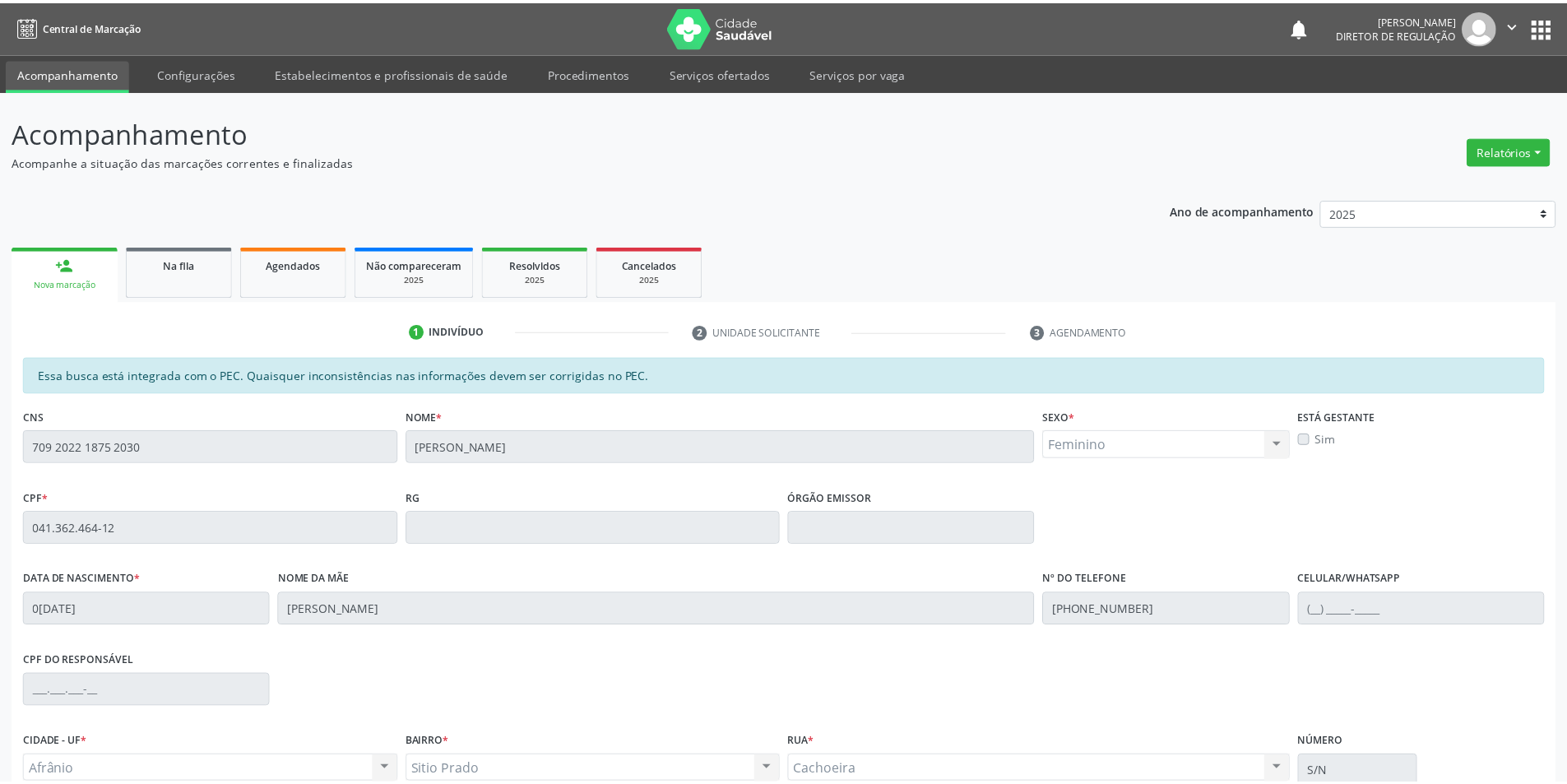
scroll to position [155, 0]
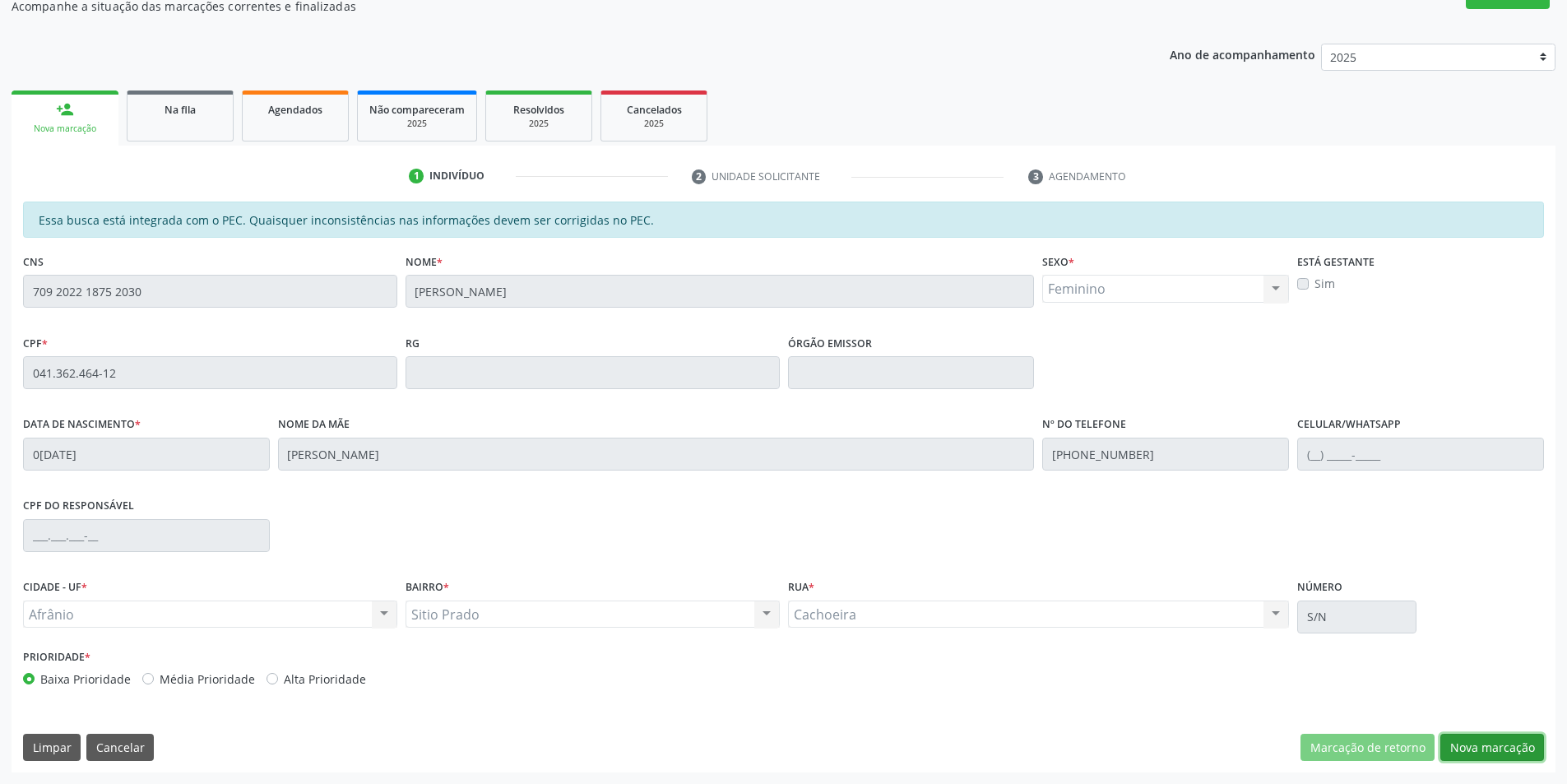
click at [1497, 740] on button "Nova marcação" at bounding box center [1492, 747] width 104 height 28
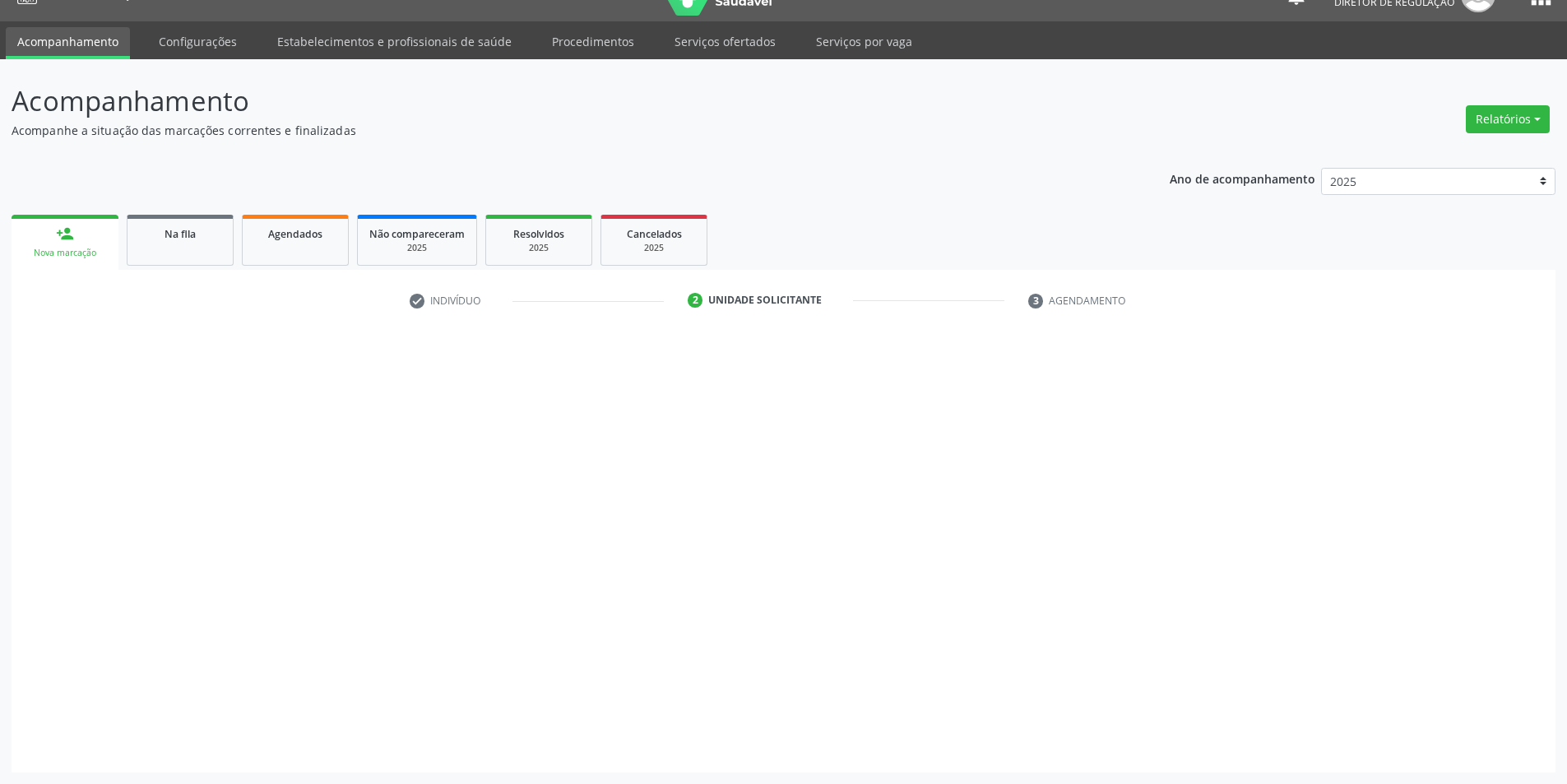
scroll to position [32, 0]
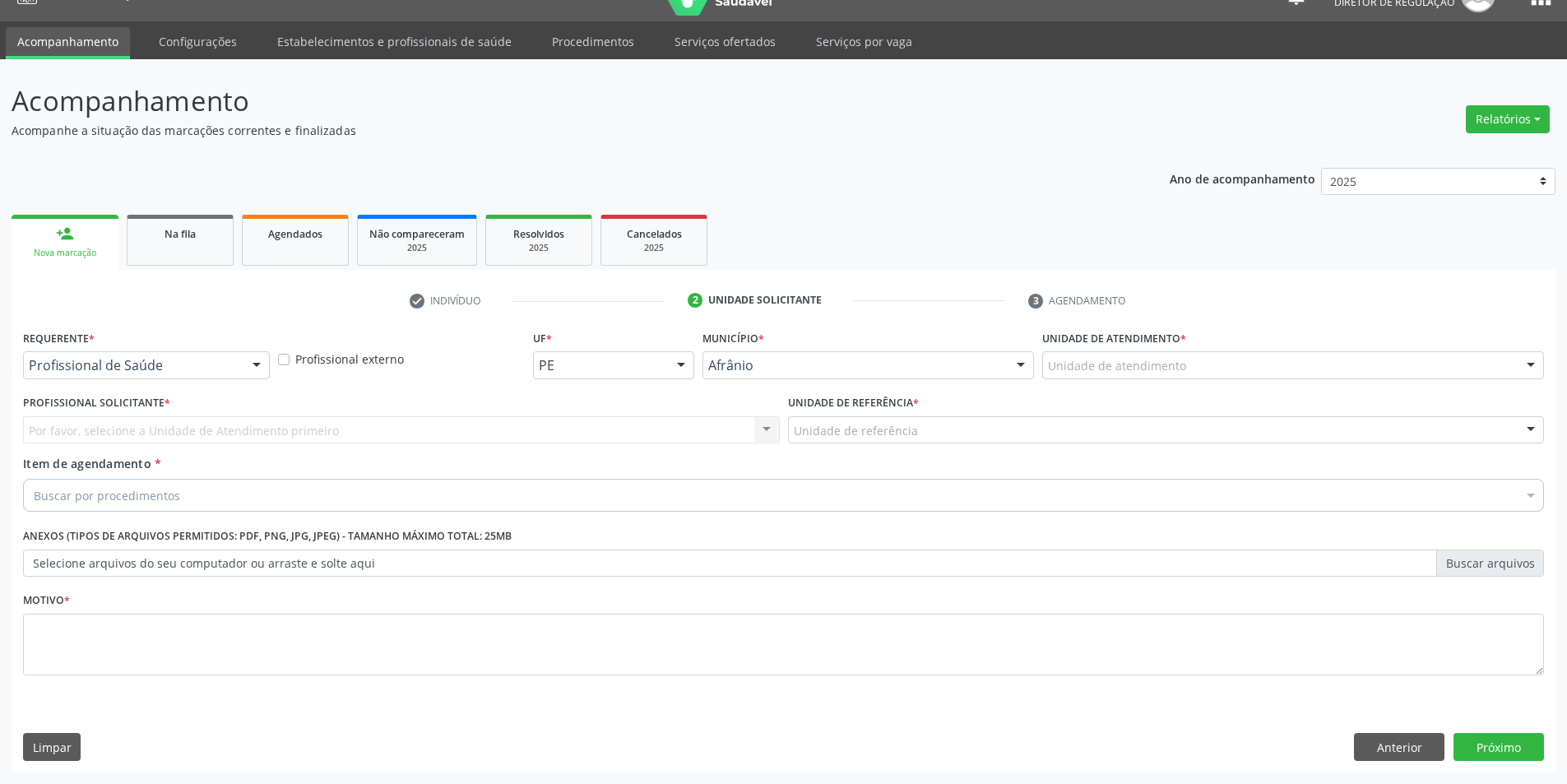
click at [1183, 378] on div "Unidade de atendimento Academia da Saude de Afranio Academia da Saude do Bairro…" at bounding box center [1293, 365] width 502 height 28
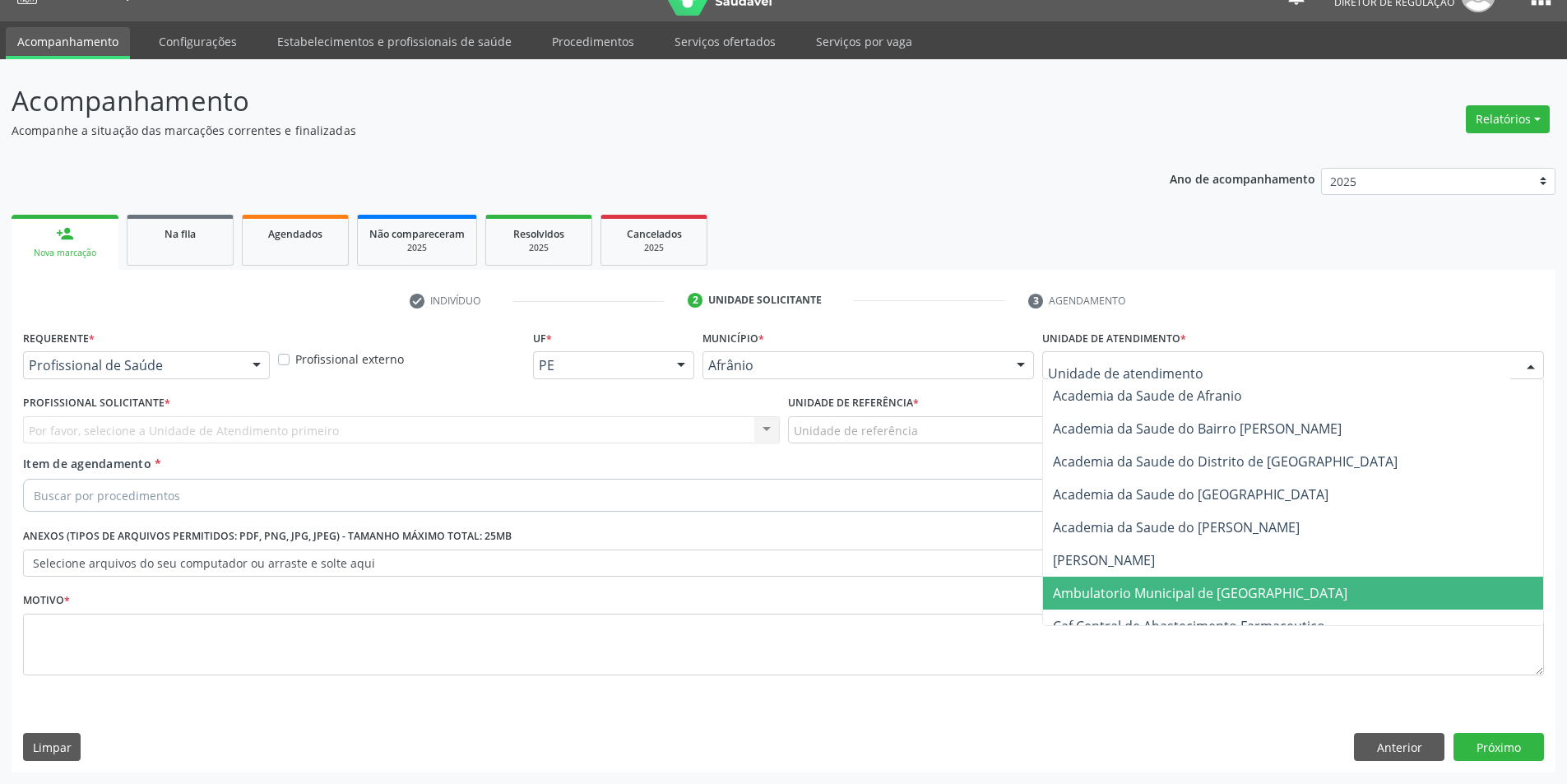
drag, startPoint x: 1173, startPoint y: 587, endPoint x: 1045, endPoint y: 505, distance: 152.0
click at [1169, 587] on span "Ambulatorio Municipal de [GEOGRAPHIC_DATA]" at bounding box center [1200, 592] width 294 height 18
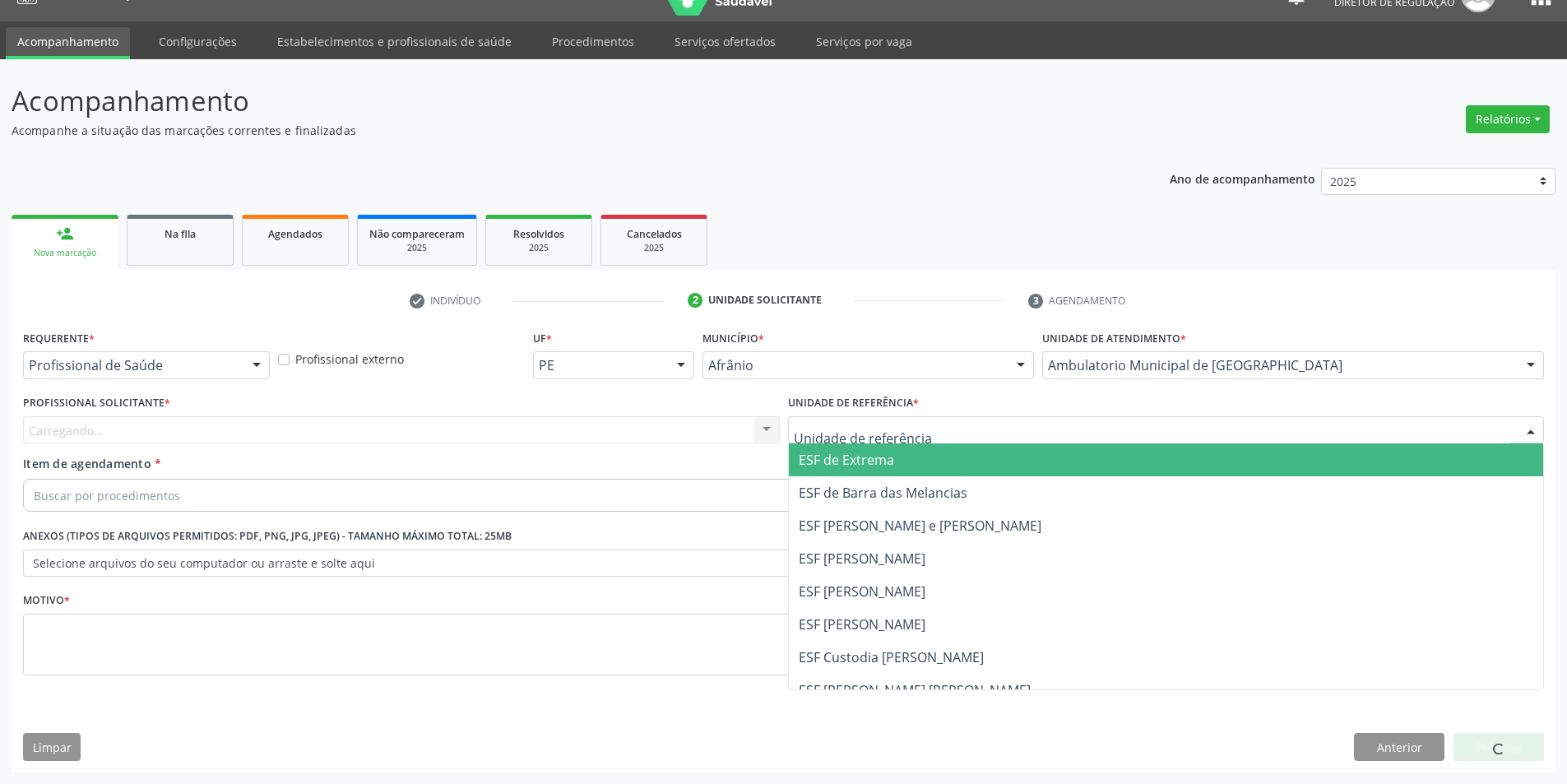
click at [993, 434] on div at bounding box center [1167, 430] width 757 height 28
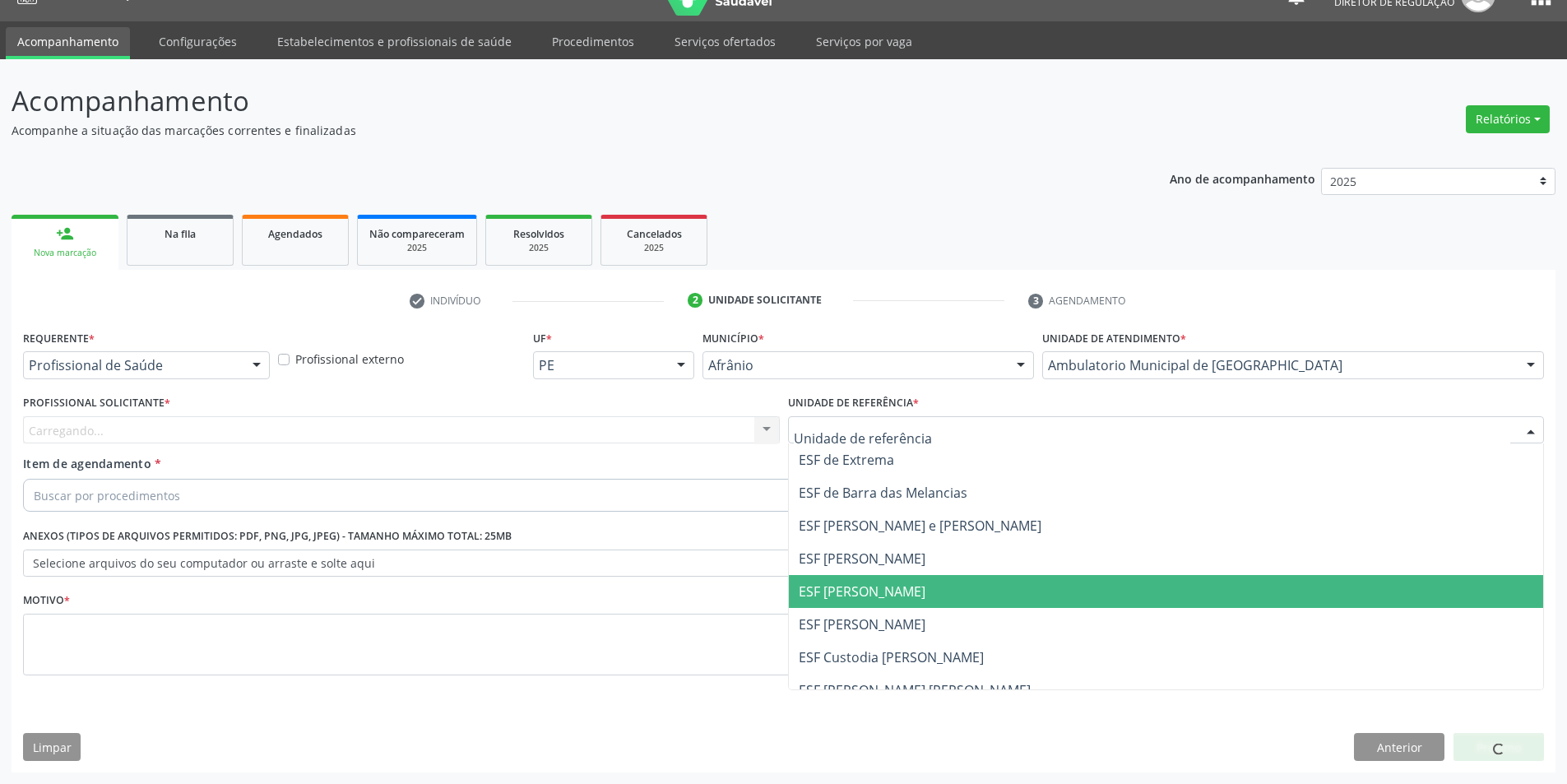
click at [951, 597] on span "ESF [PERSON_NAME]" at bounding box center [1167, 590] width 755 height 33
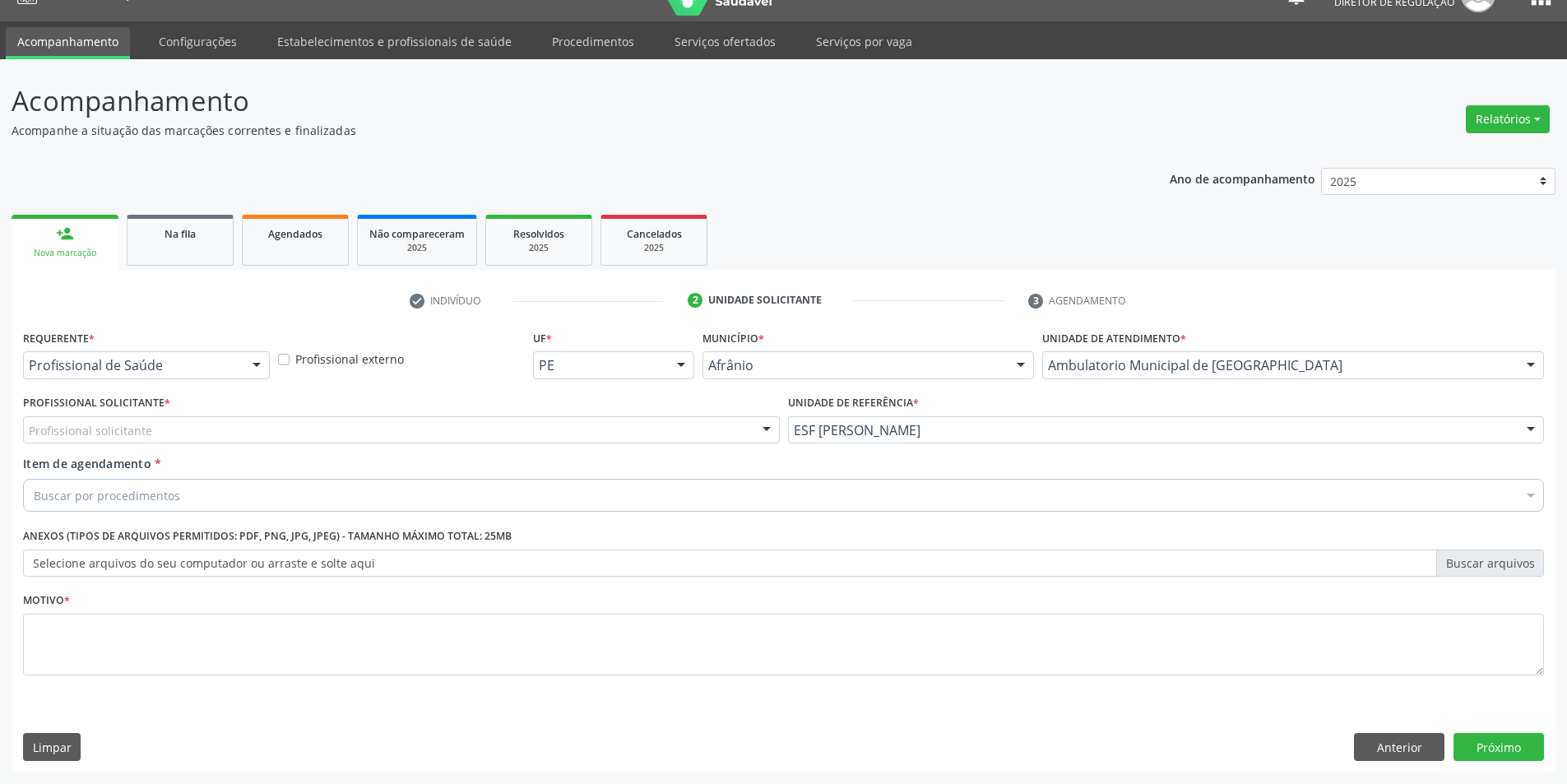
click at [642, 412] on div "Profissional Solicitante * Profissional solicitante Médico Angiologista - [PERS…" at bounding box center [401, 417] width 757 height 52
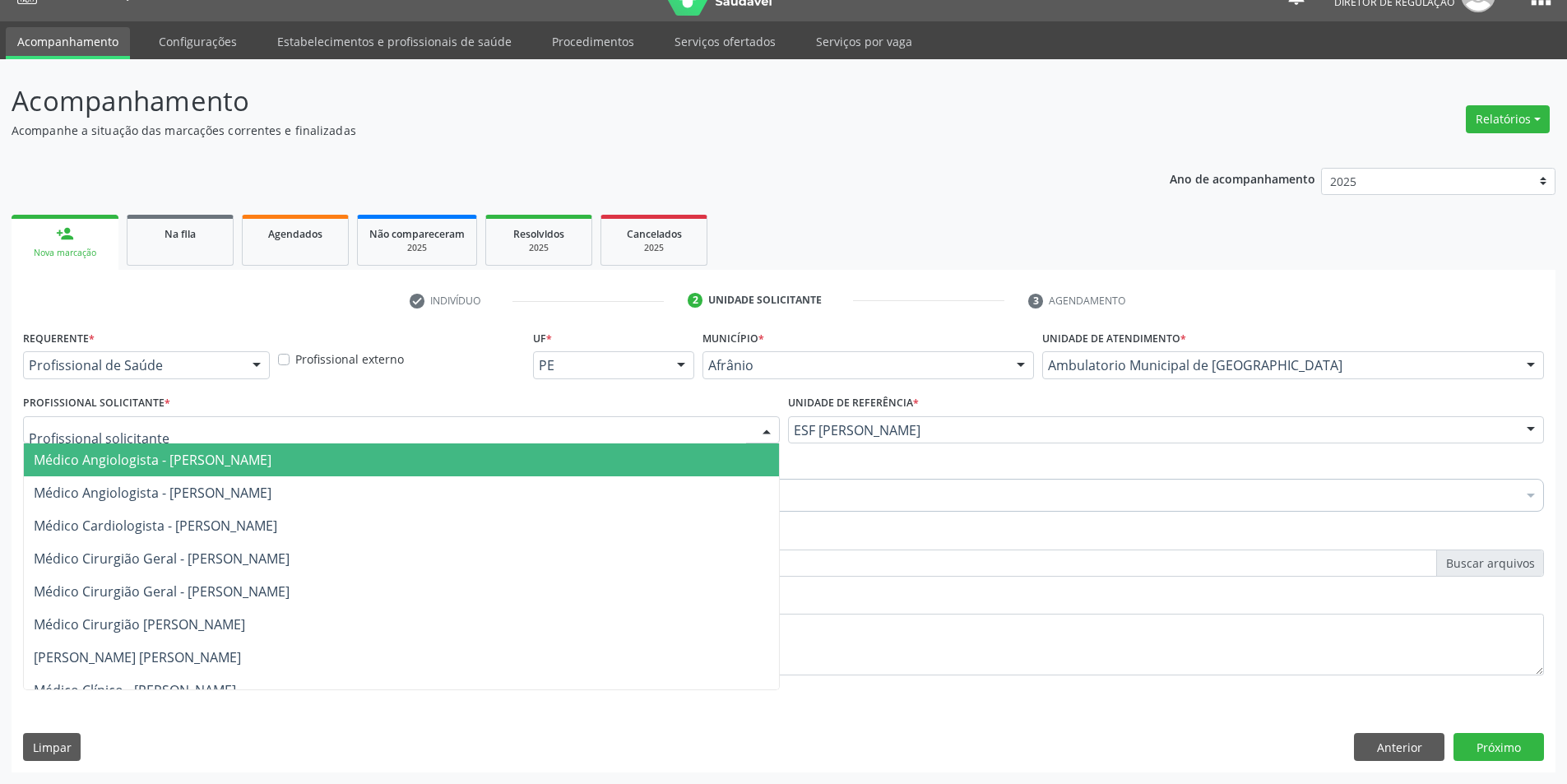
drag, startPoint x: 544, startPoint y: 441, endPoint x: 496, endPoint y: 431, distance: 49.0
click at [540, 441] on div at bounding box center [401, 430] width 757 height 28
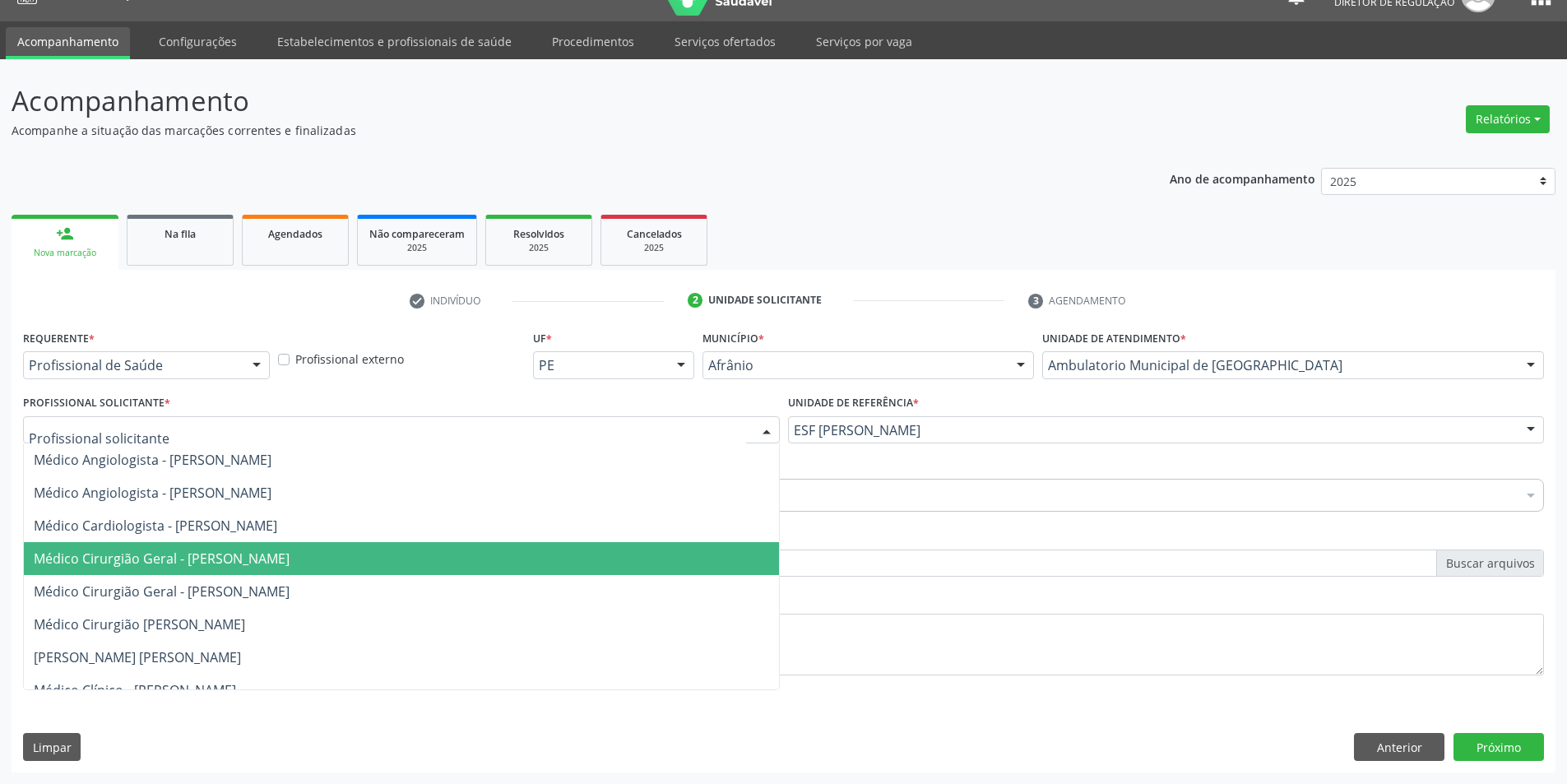
click at [289, 565] on span "Médico Cirurgião Geral - [PERSON_NAME]" at bounding box center [161, 558] width 256 height 18
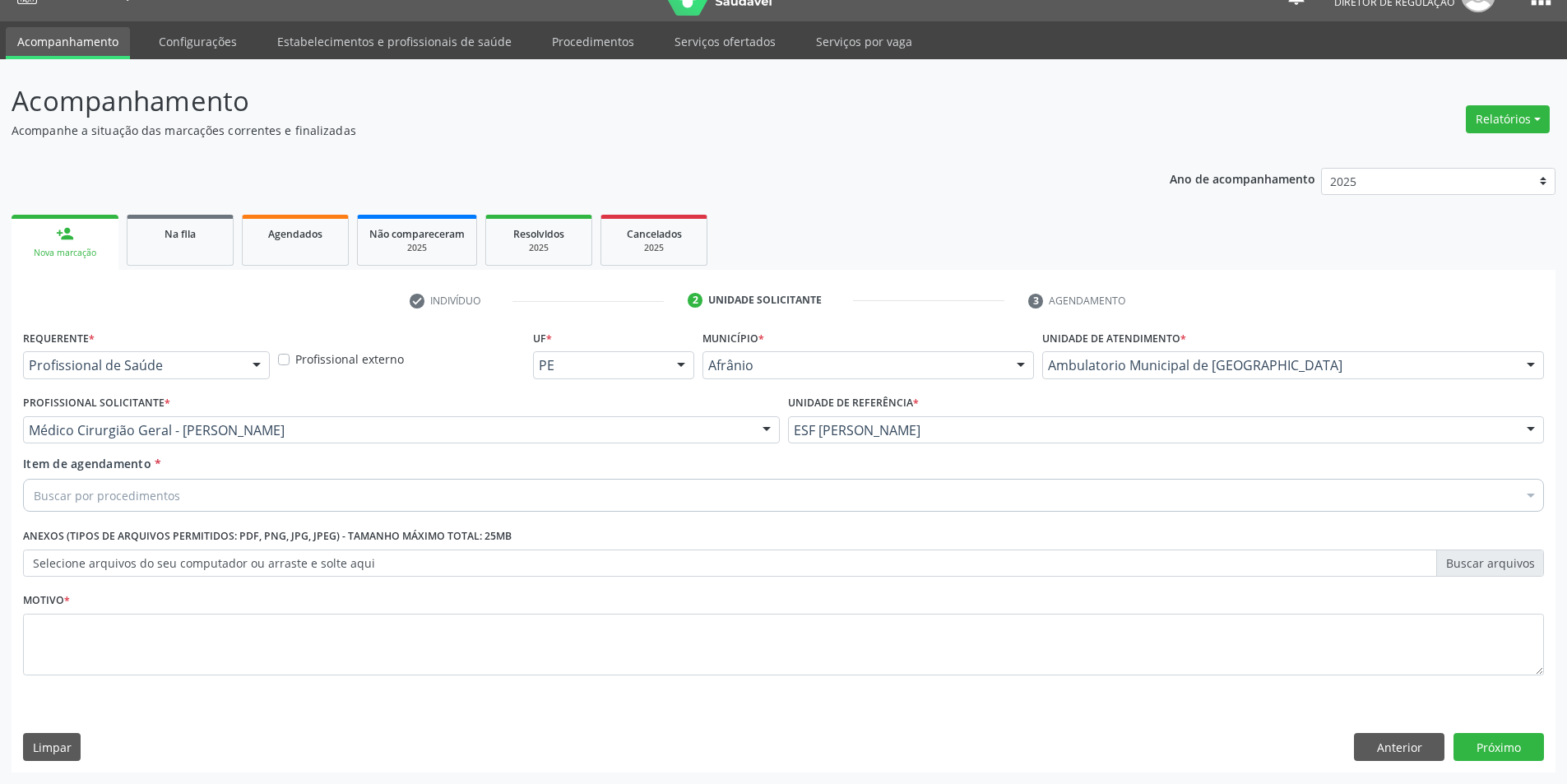
click at [294, 502] on div "Buscar por procedimentos" at bounding box center [784, 495] width 1522 height 33
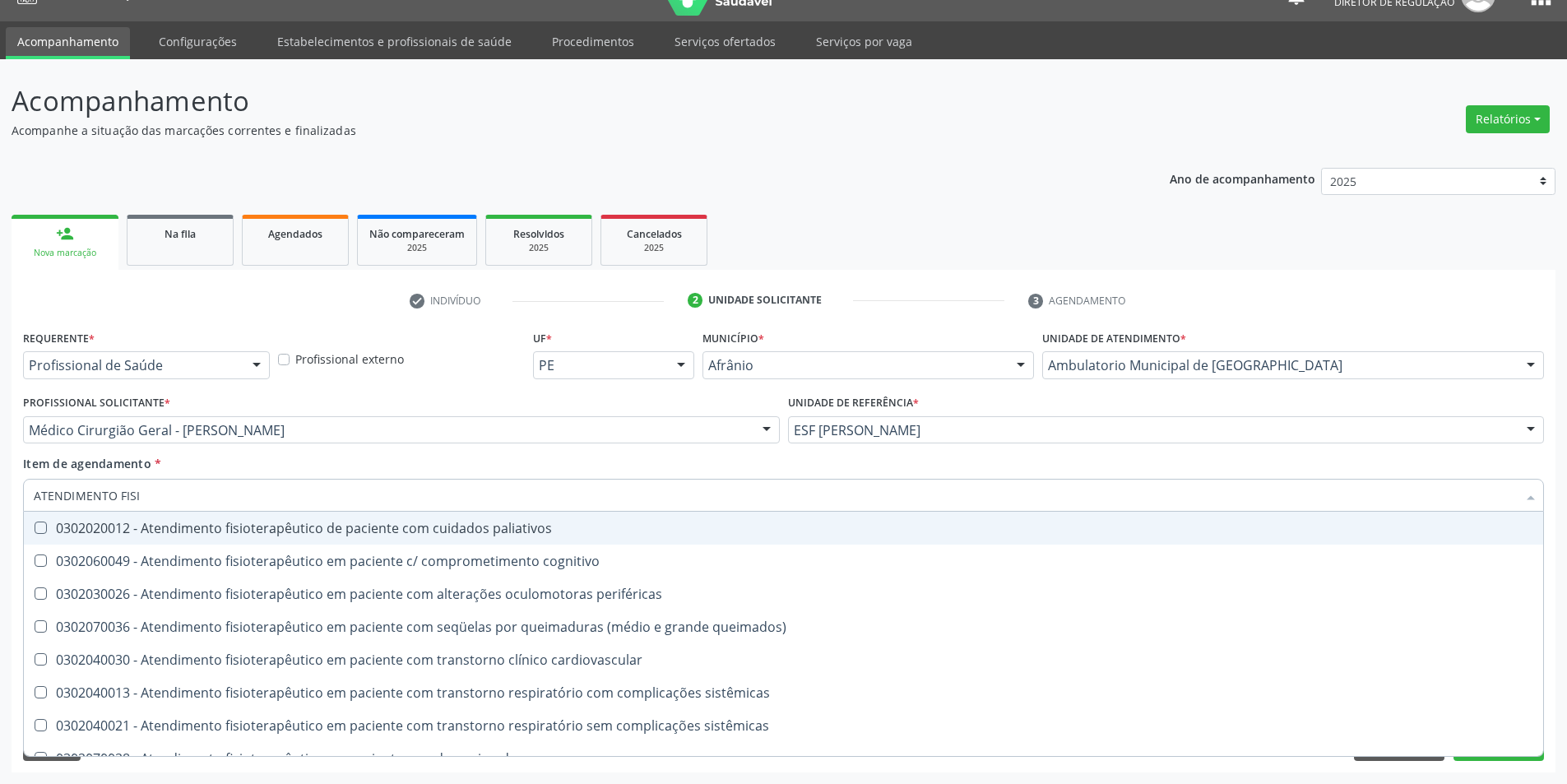
type input "ATENDIMENTO FISIO"
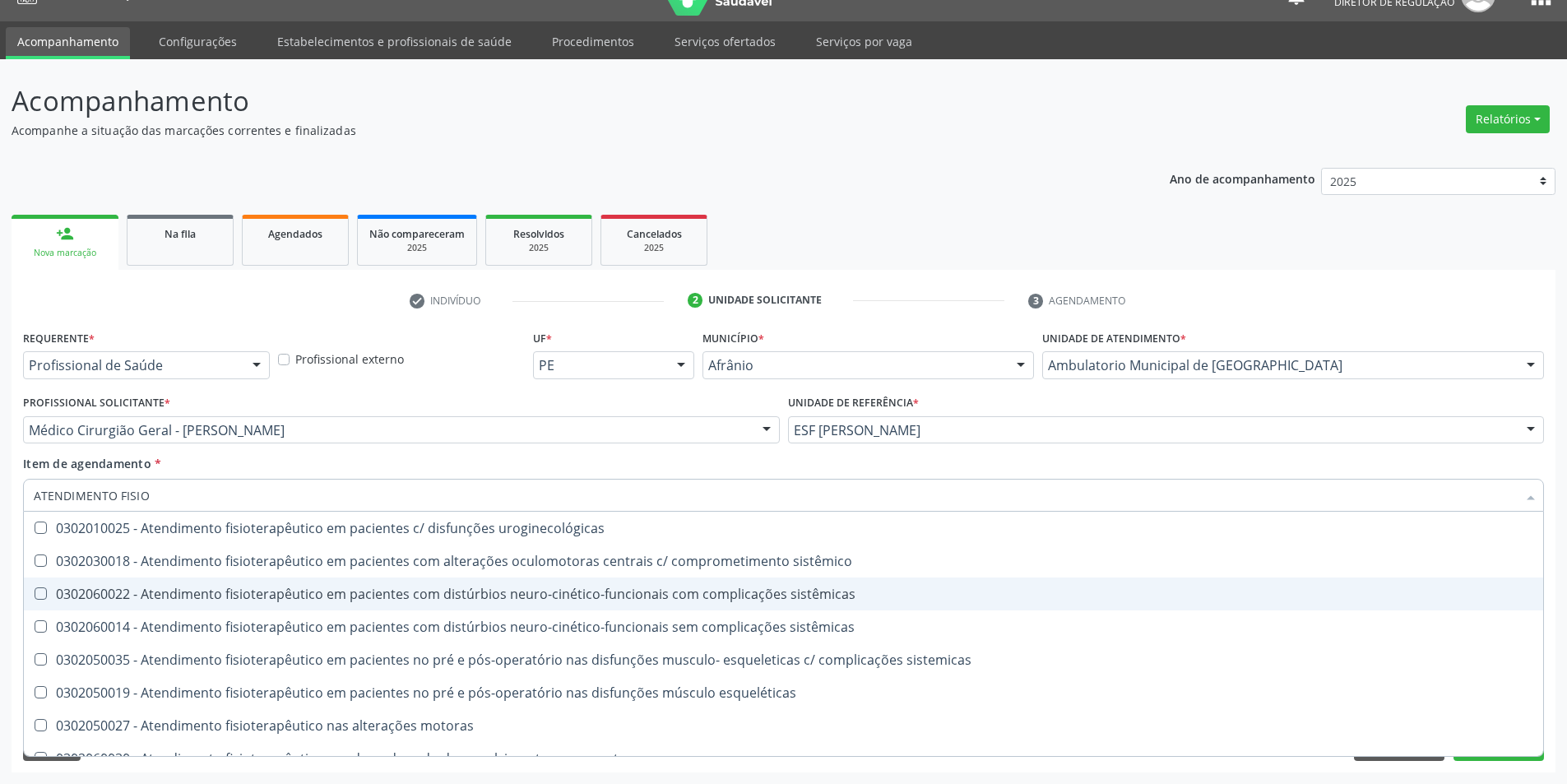
scroll to position [545, 0]
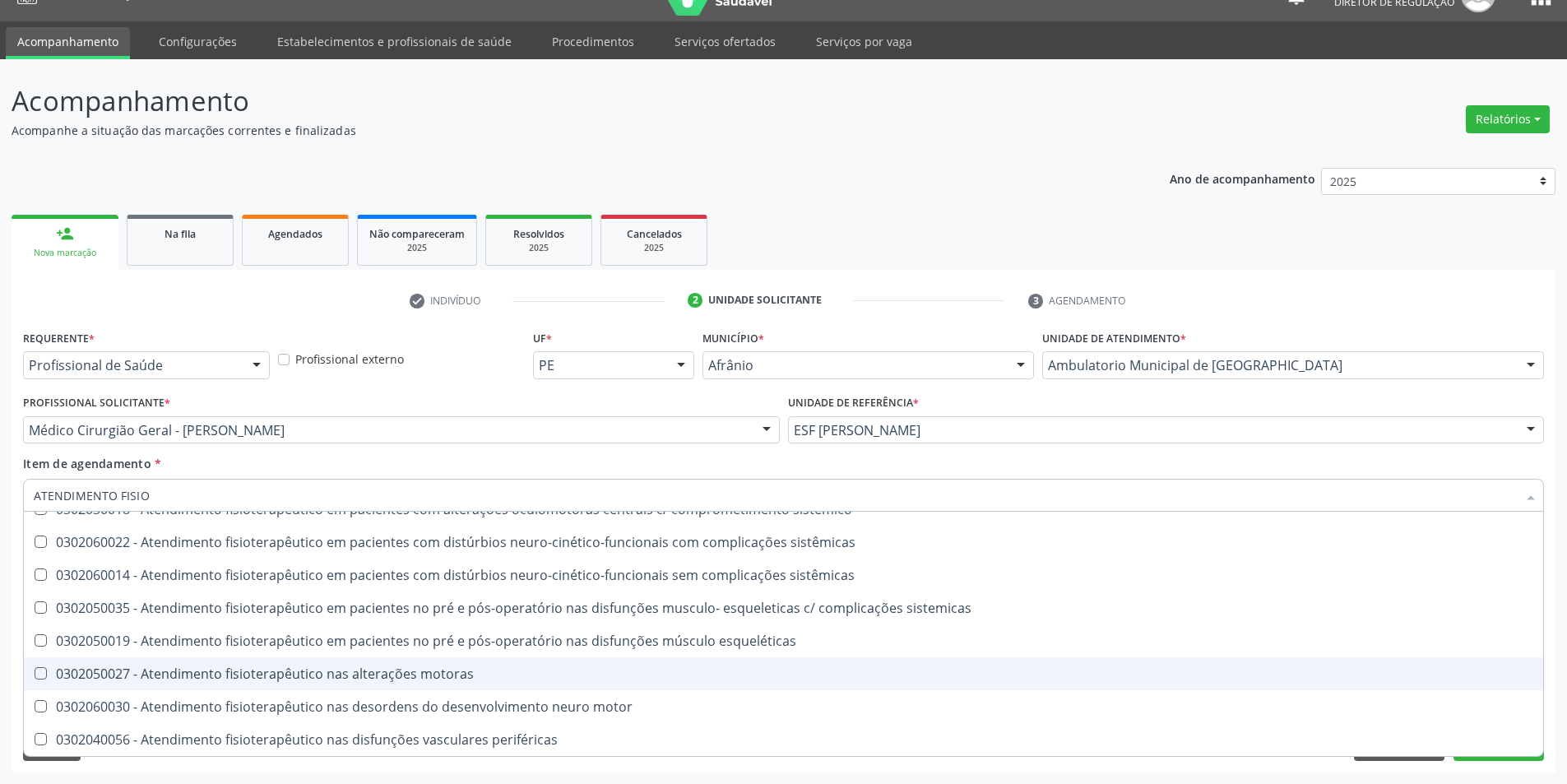
click at [371, 670] on div "0302050027 - Atendimento fisioterapêutico nas alterações motoras" at bounding box center [784, 672] width 1500 height 13
checkbox motoras "true"
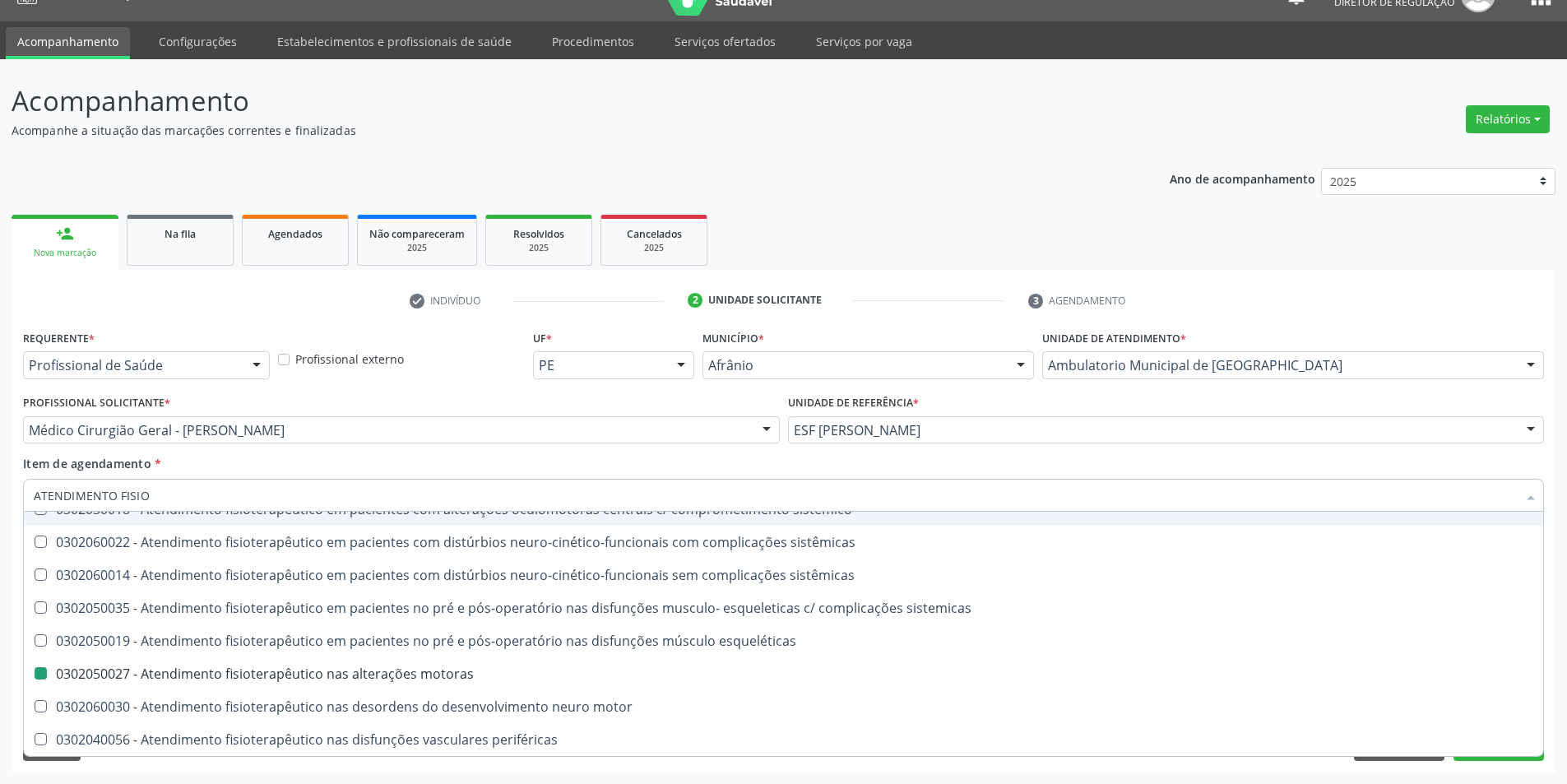
click at [449, 472] on div "Item de agendamento * ATENDIMENTO FISIO Desfazer seleção 0302020012 - Atendimen…" at bounding box center [784, 480] width 1522 height 51
checkbox cognitivo "true"
checkbox motoras "false"
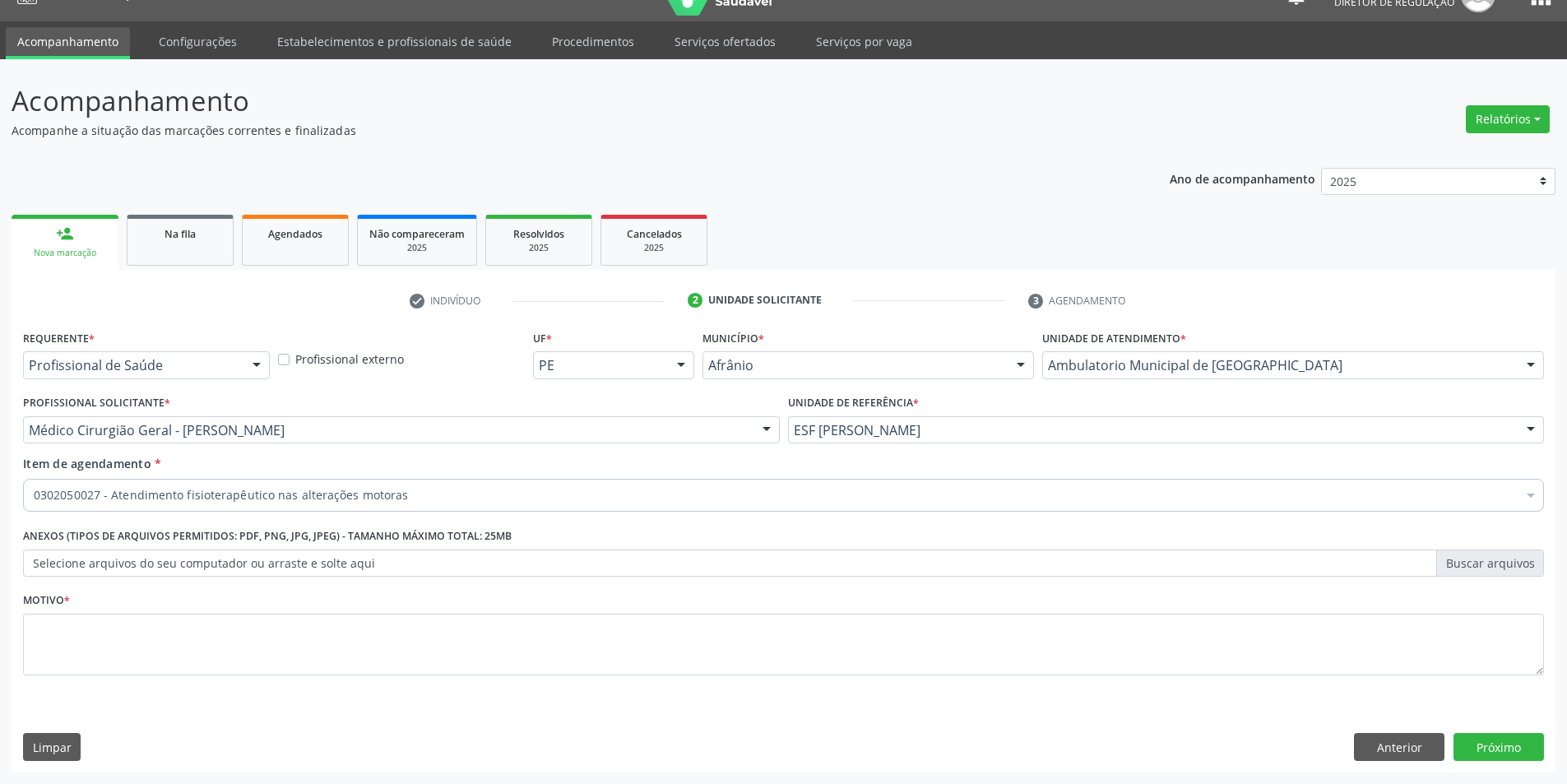
scroll to position [0, 0]
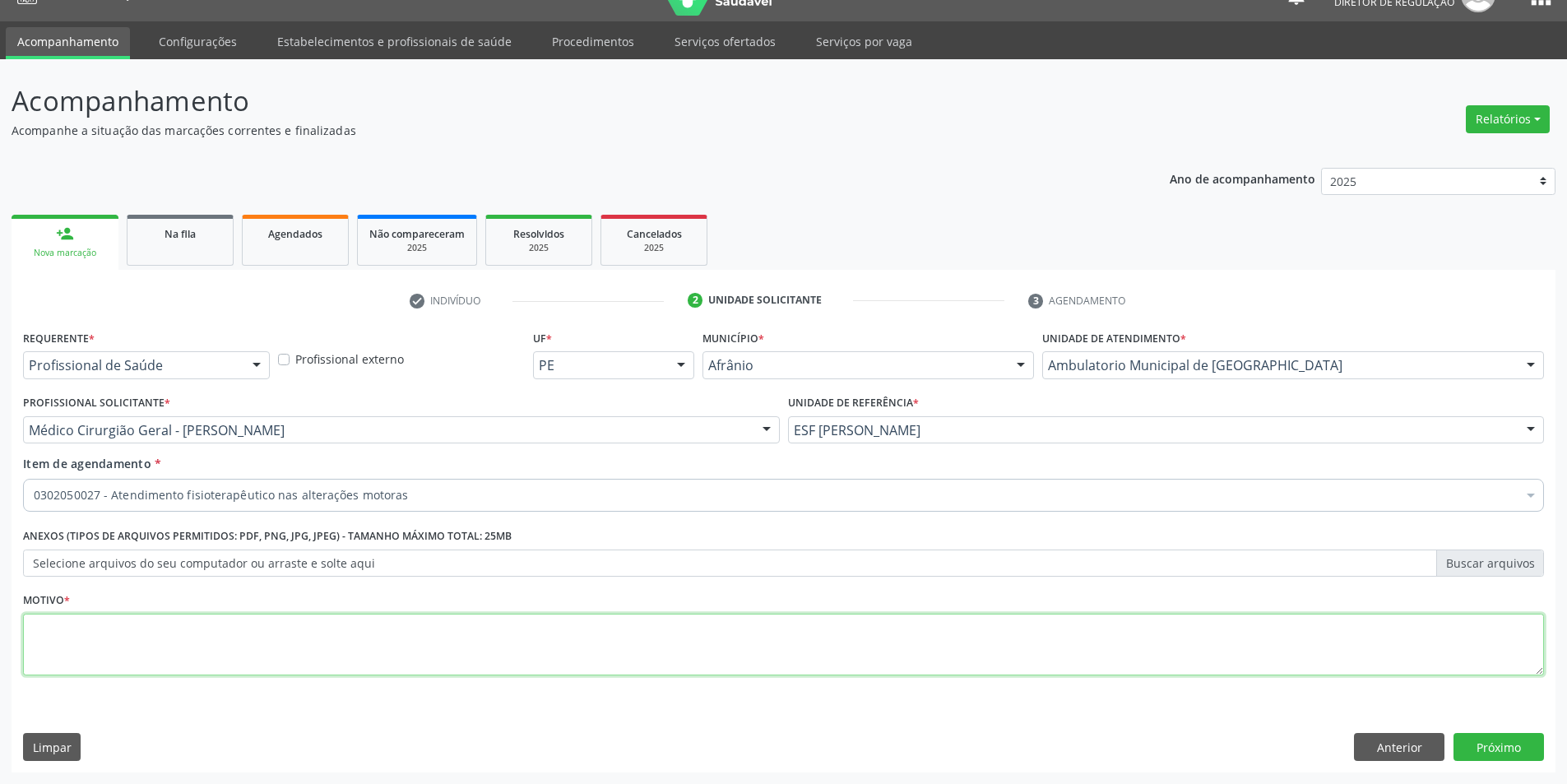
click at [365, 641] on textarea at bounding box center [784, 644] width 1522 height 62
type textarea "LIMITAÇÃO DE MOVIMENTO POS AVE"
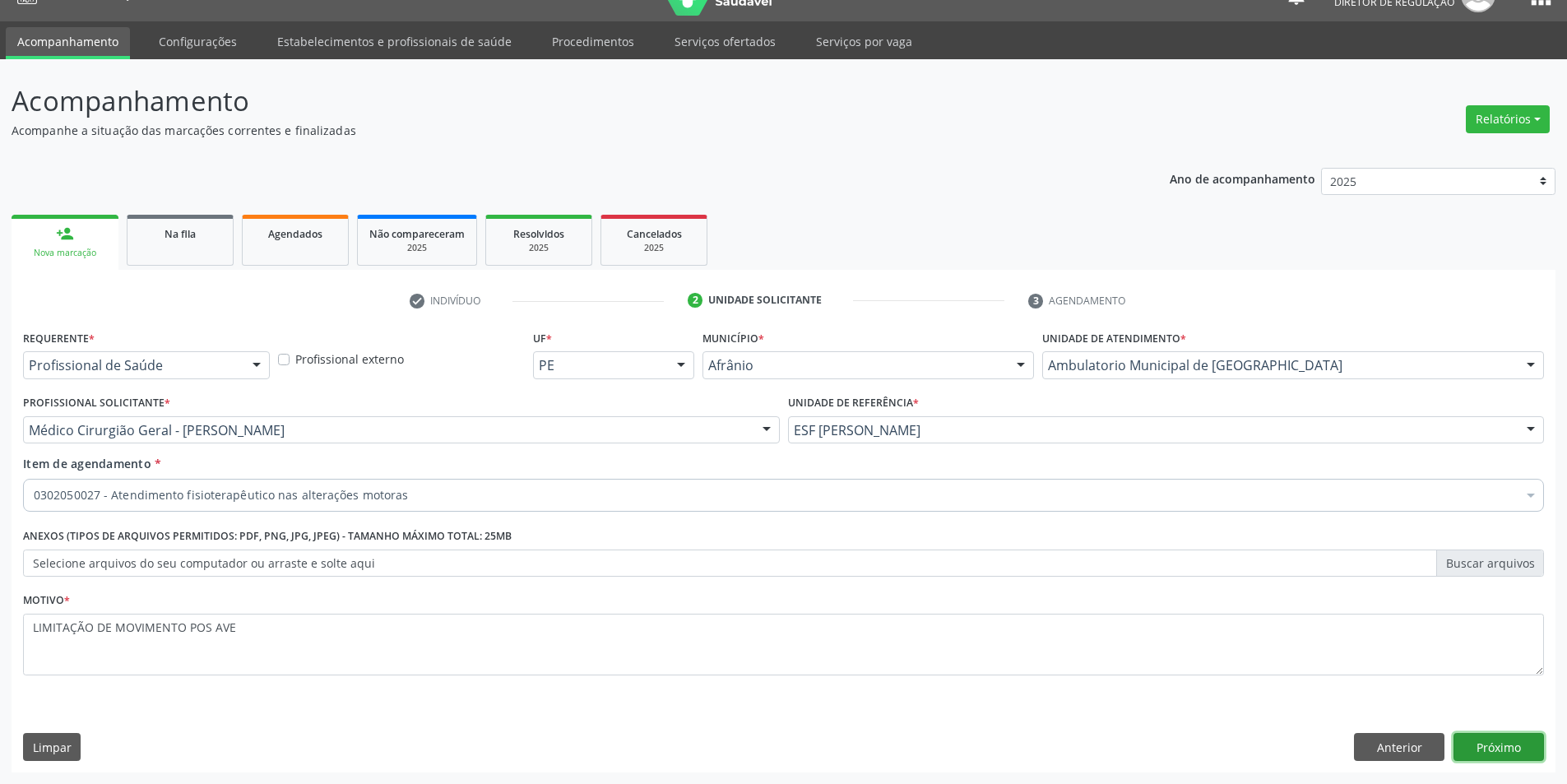
click at [1512, 742] on button "Próximo" at bounding box center [1499, 746] width 91 height 28
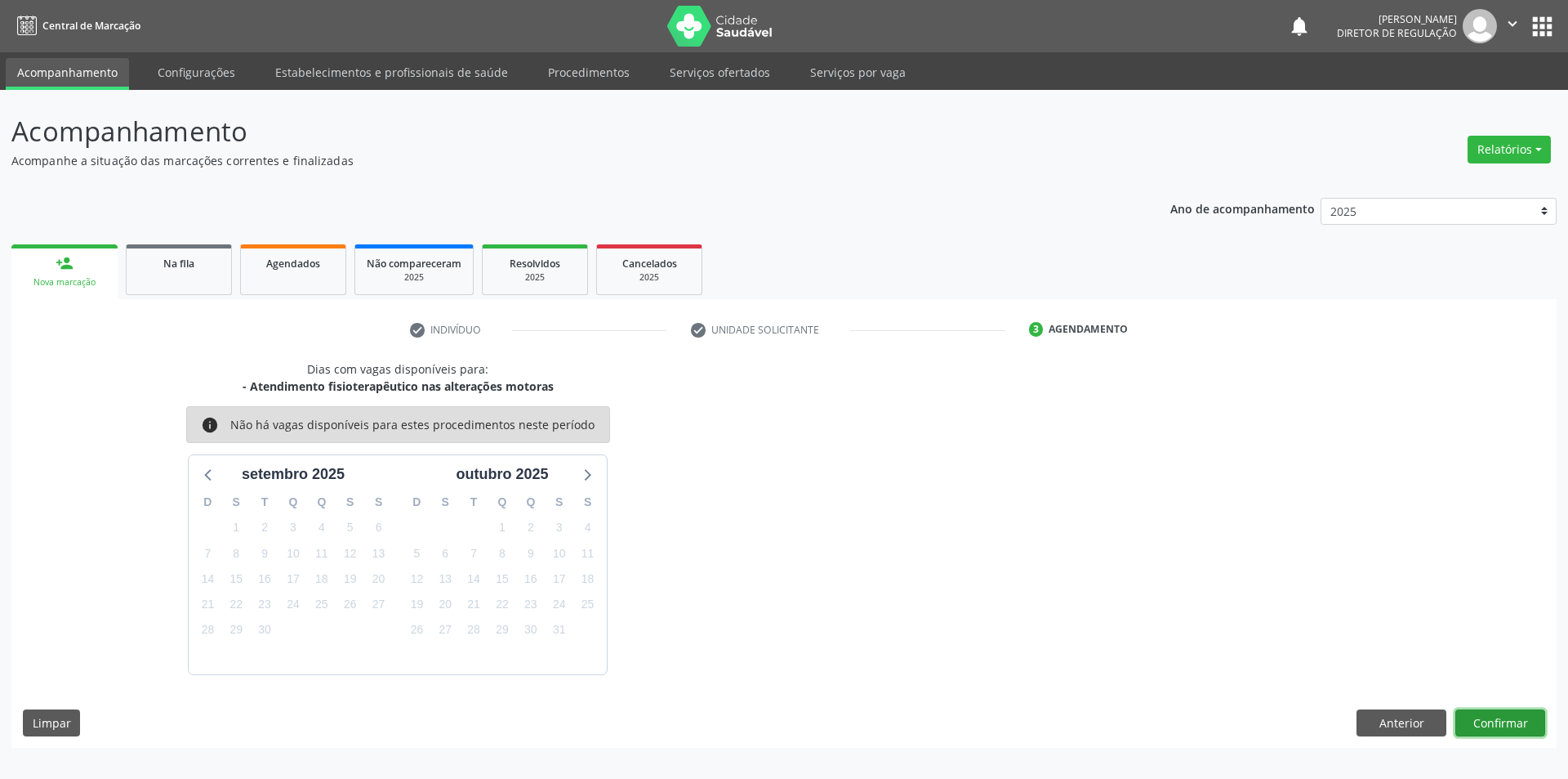
click at [1481, 717] on button "Confirmar" at bounding box center [1500, 723] width 90 height 27
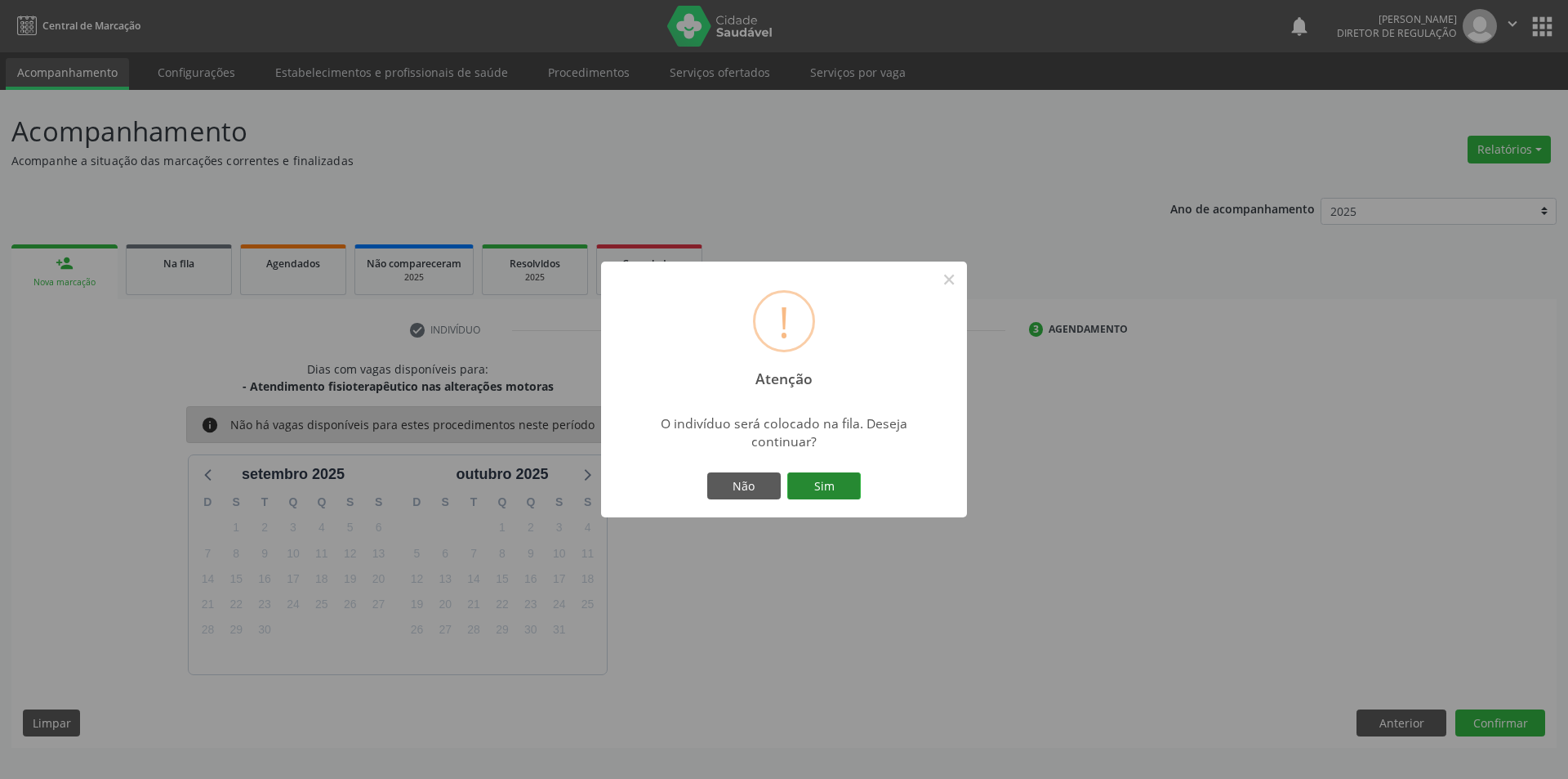
click at [816, 491] on button "Sim" at bounding box center [824, 486] width 74 height 27
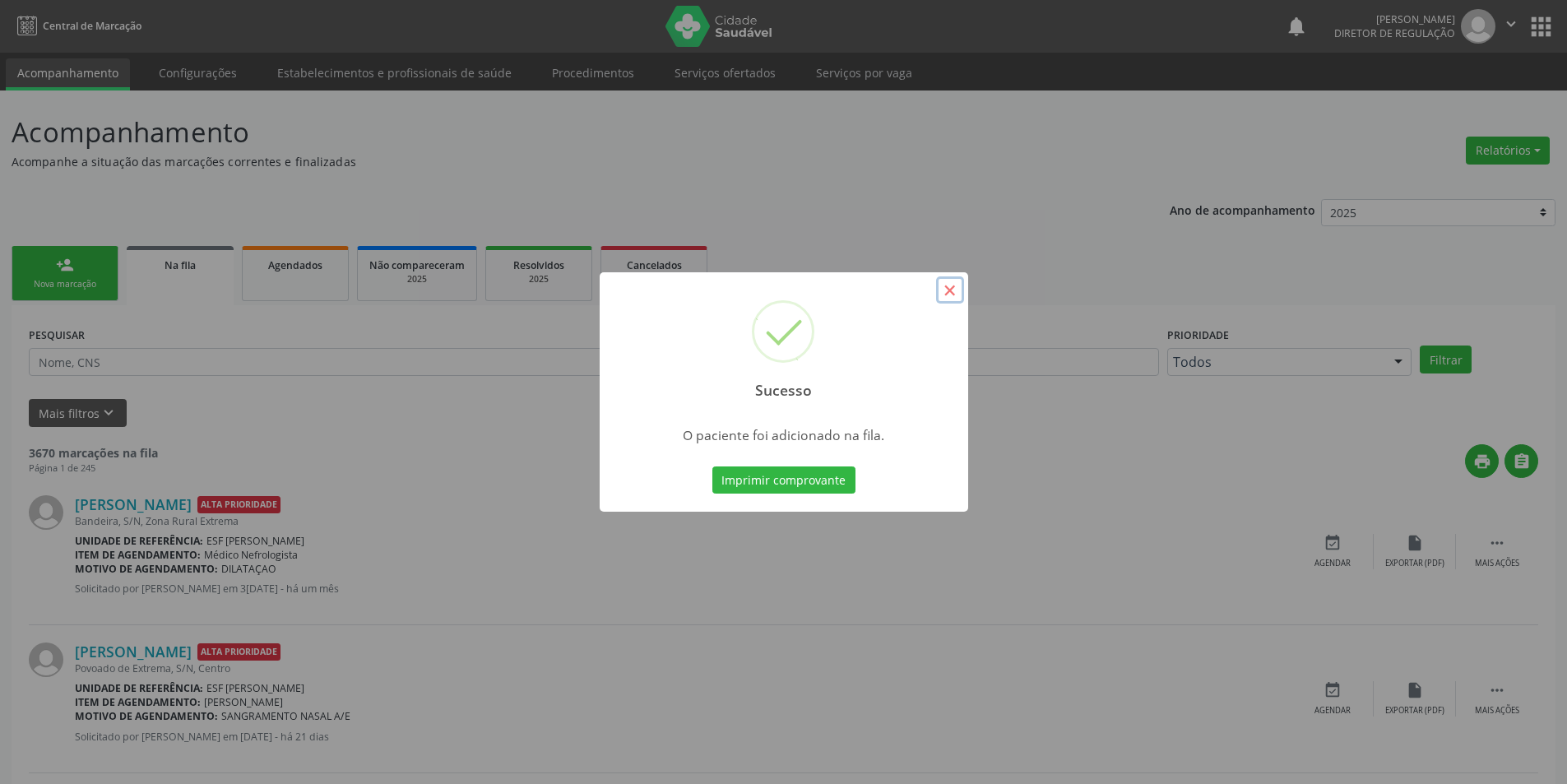
click at [956, 292] on button "×" at bounding box center [950, 290] width 28 height 28
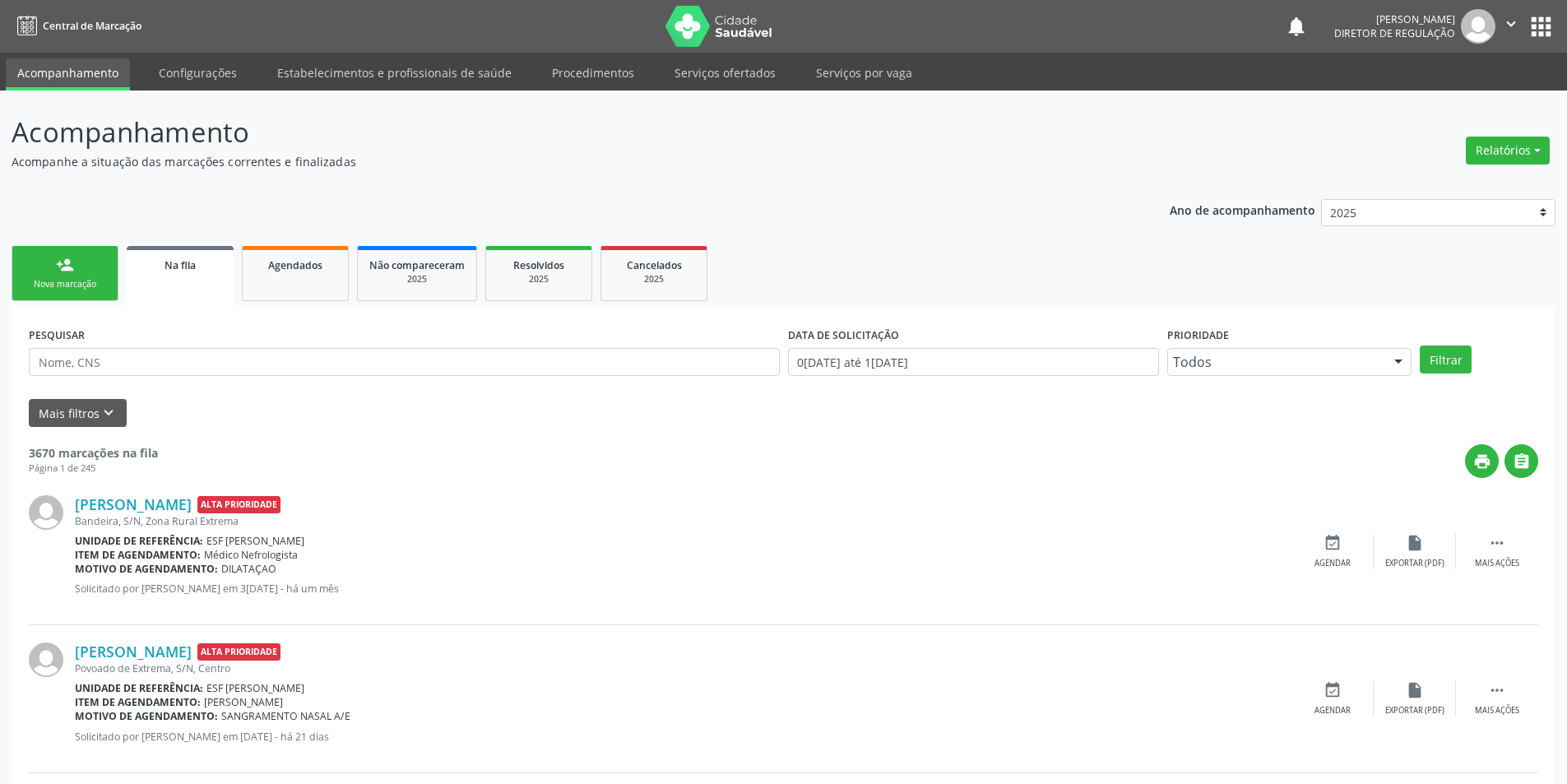
click at [51, 267] on link "person_add Nova marcação" at bounding box center [65, 274] width 107 height 55
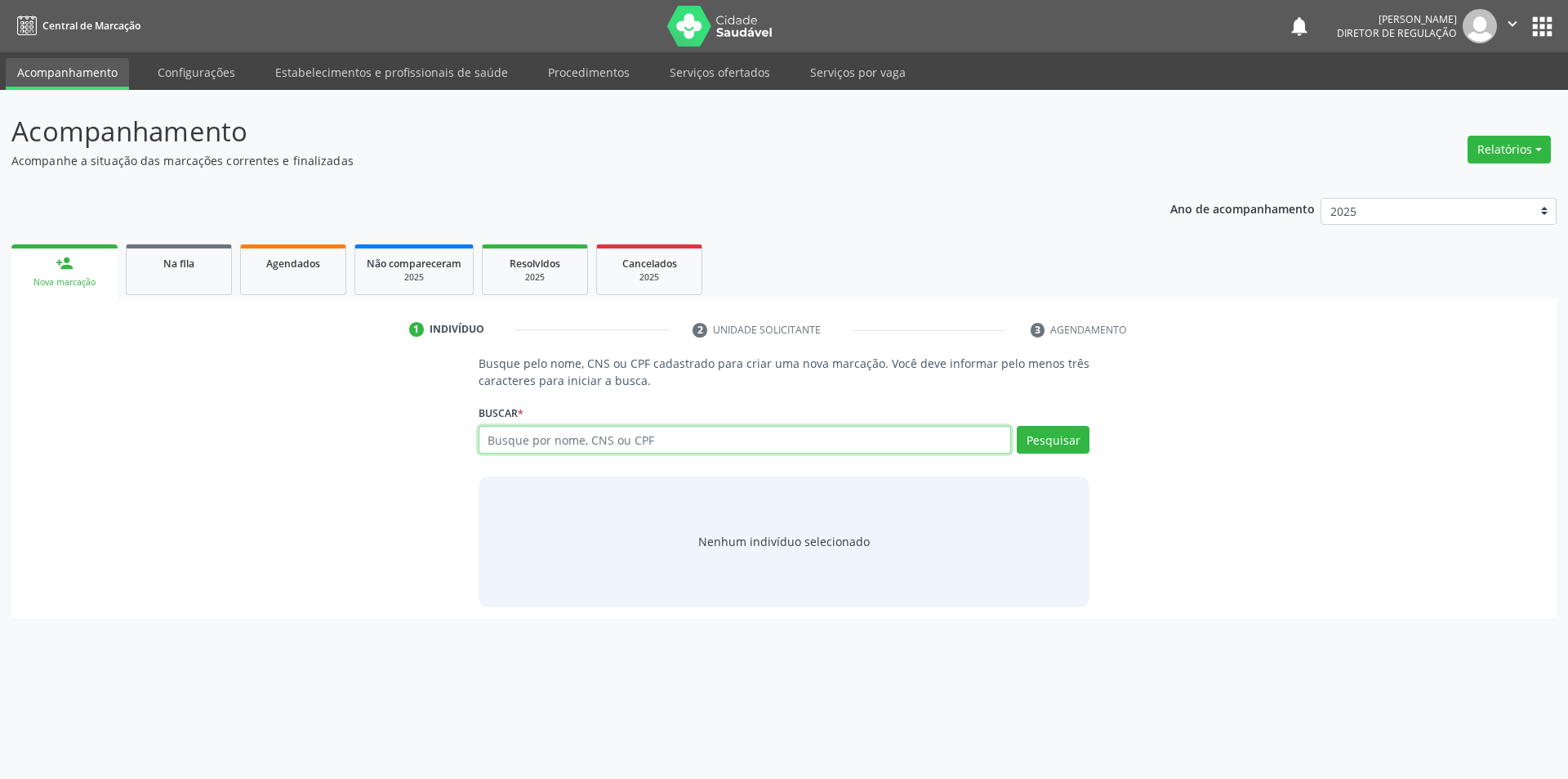
click at [654, 431] on input "text" at bounding box center [745, 440] width 533 height 27
type input "706801253001126"
click at [1038, 445] on button "Pesquisar" at bounding box center [1053, 440] width 73 height 27
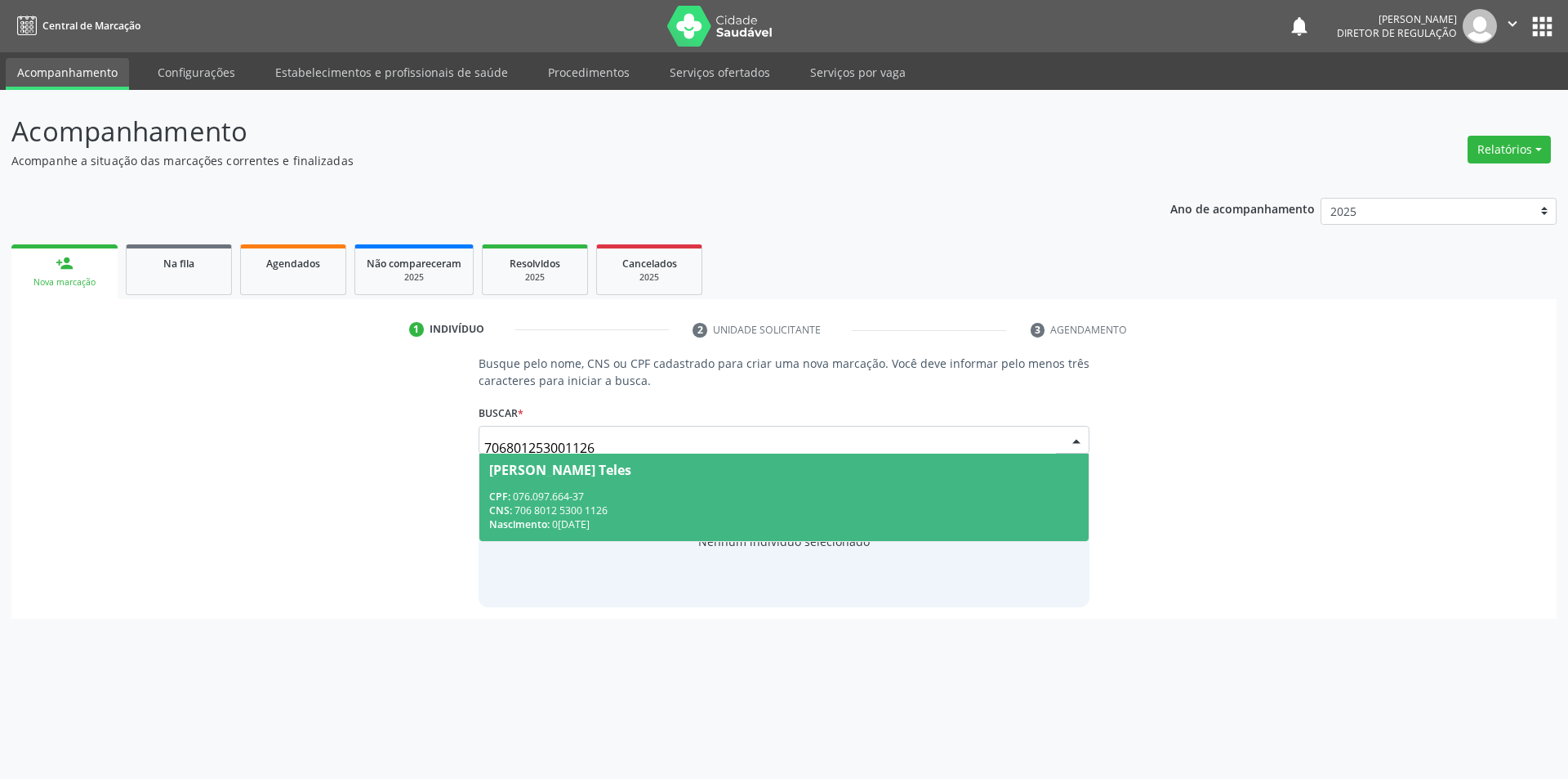
click at [846, 476] on span "[PERSON_NAME] Teles CPF: 076.097.664-37 CNS: 706 8012 5300 1126 Nascimento: [DA…" at bounding box center [784, 496] width 610 height 87
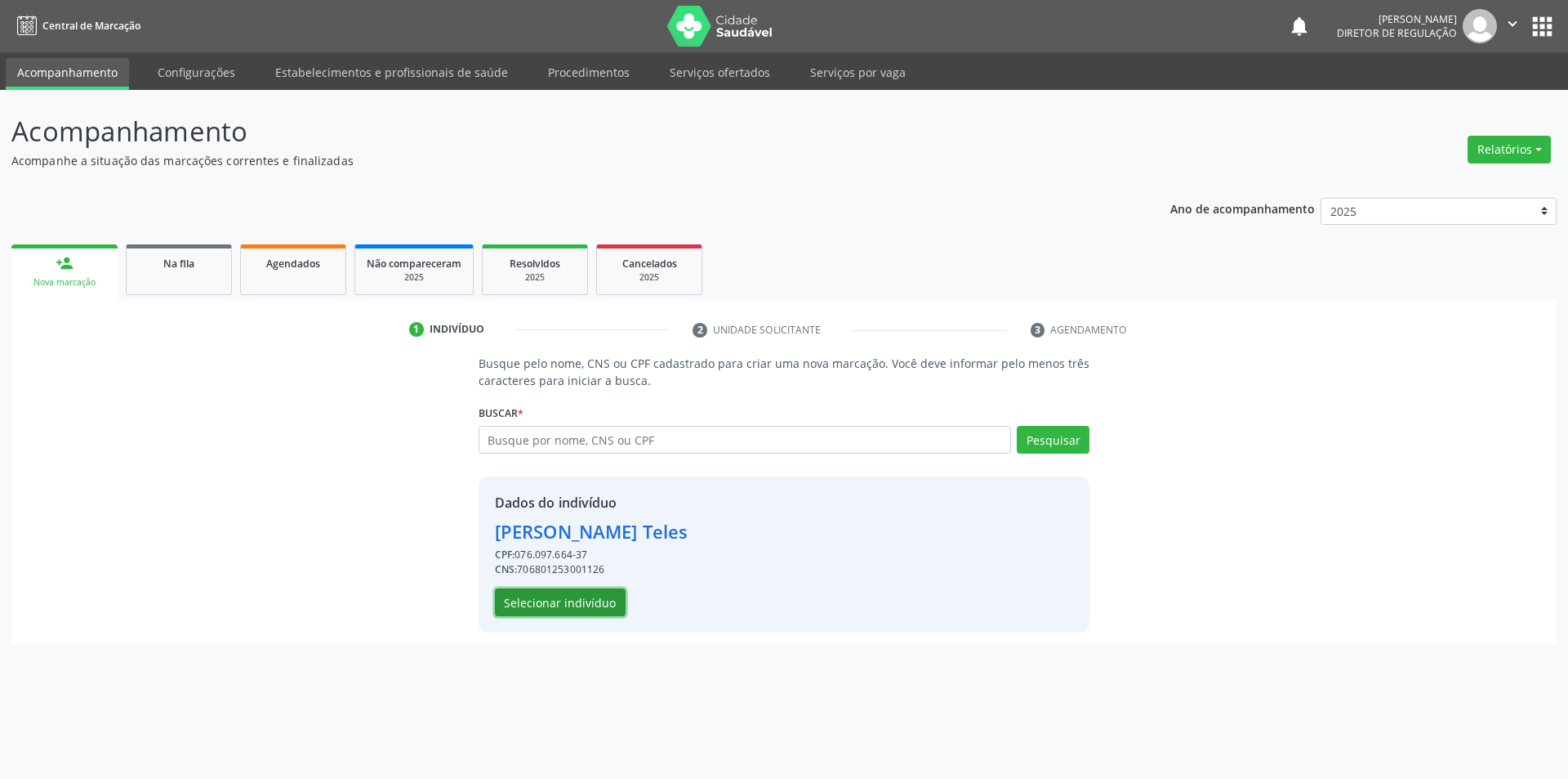
click at [583, 598] on button "Selecionar indivíduo" at bounding box center [560, 602] width 130 height 27
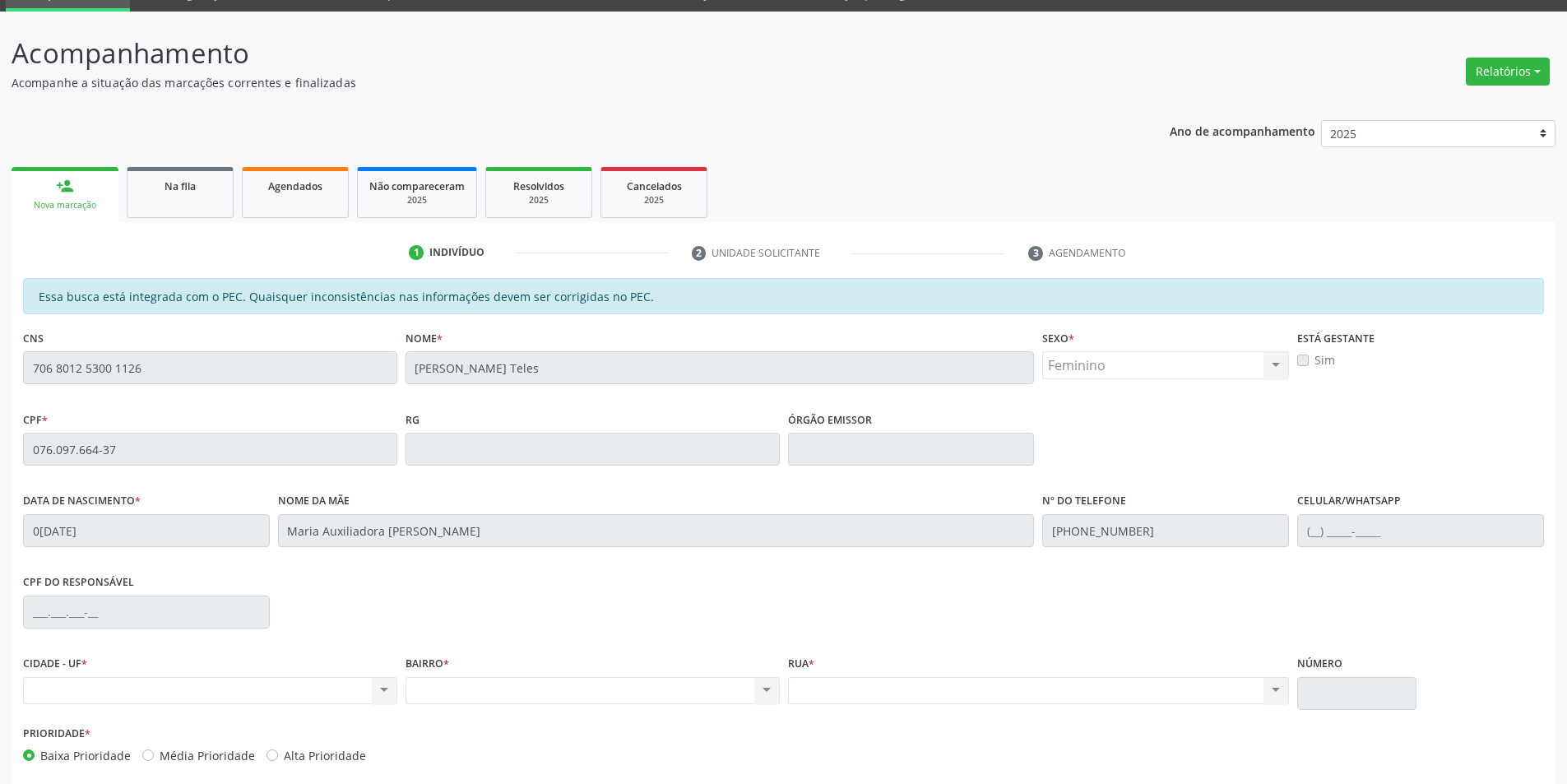
scroll to position [155, 0]
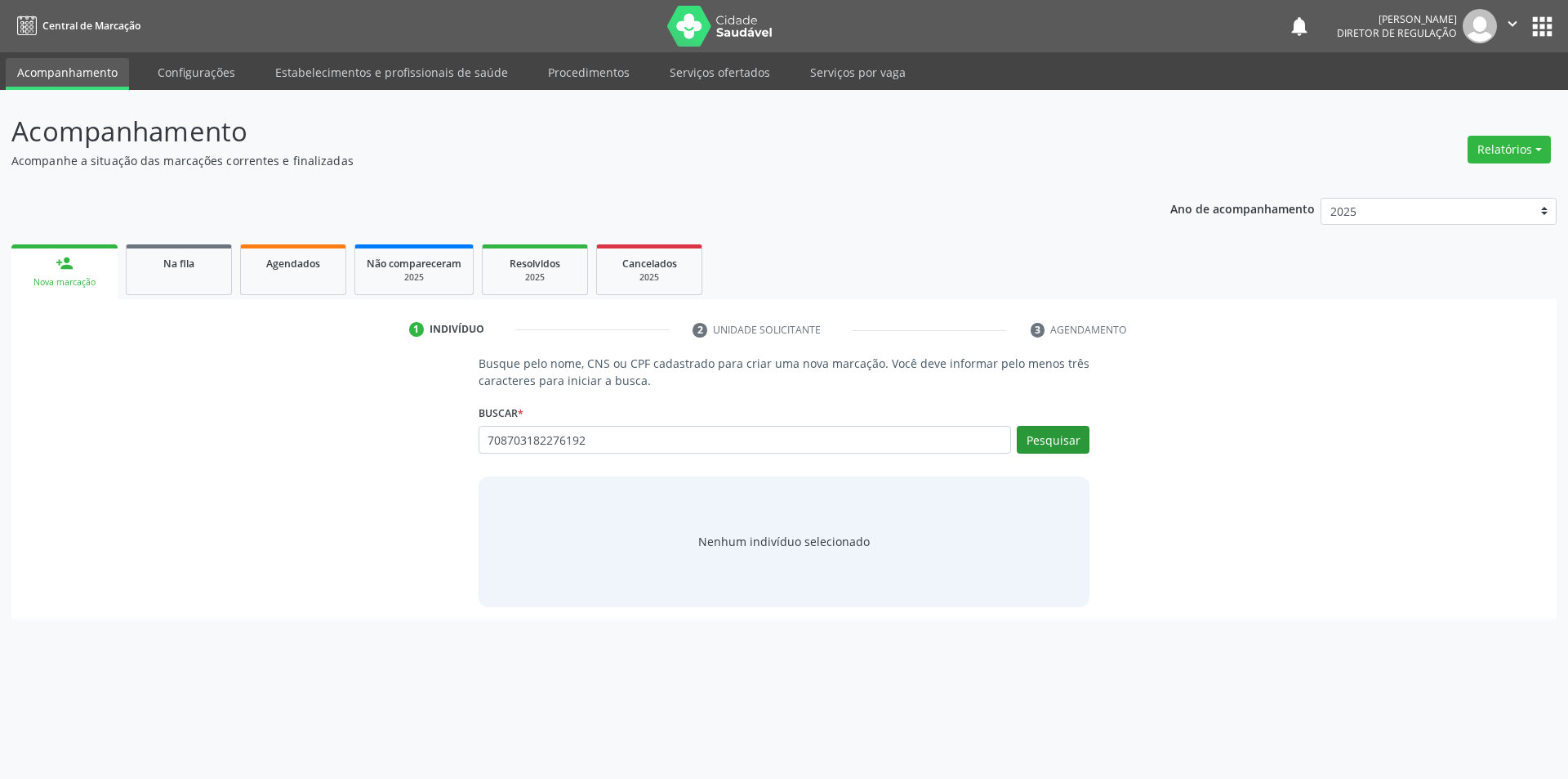
type input "708703182276192"
click at [1073, 432] on button "Pesquisar" at bounding box center [1053, 440] width 73 height 27
type input "708703182276192"
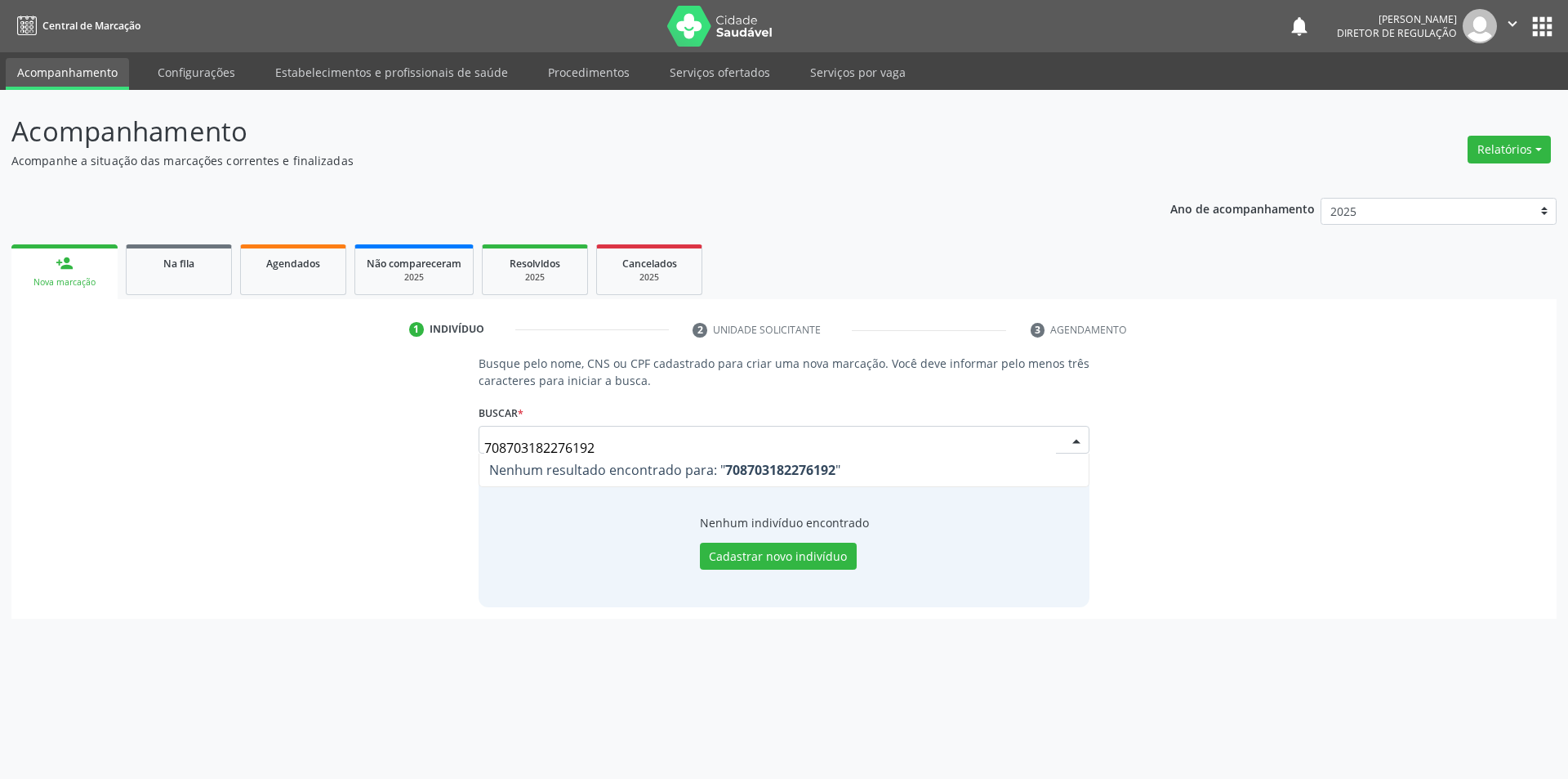
drag, startPoint x: 645, startPoint y: 448, endPoint x: 263, endPoint y: 418, distance: 383.2
click at [281, 423] on div "Busque pelo nome, CNS ou CPF cadastrado para criar uma nova marcação. Você deve…" at bounding box center [784, 480] width 1522 height 251
type input "708703182276192"
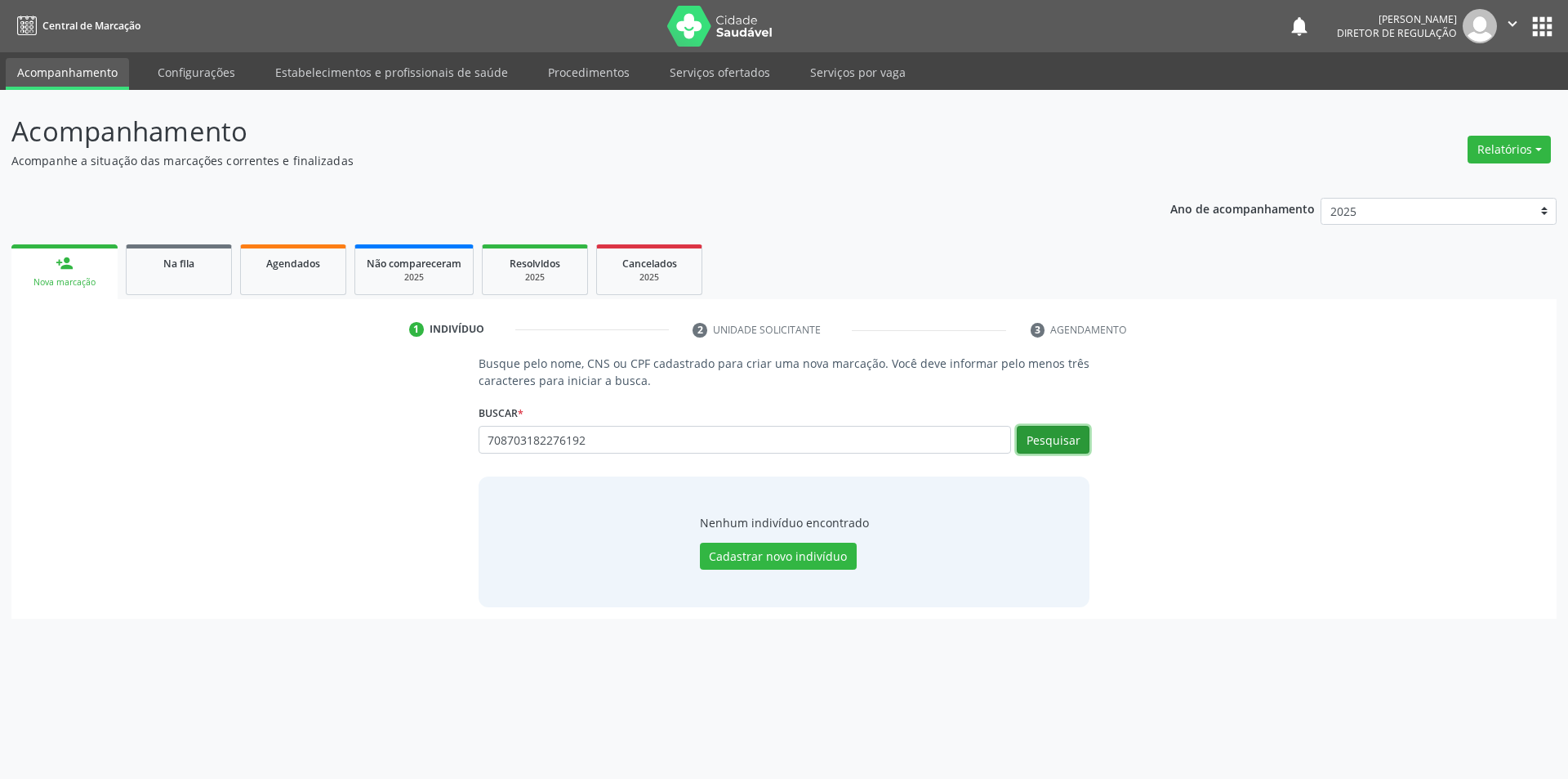
click at [1054, 439] on button "Pesquisar" at bounding box center [1053, 440] width 73 height 27
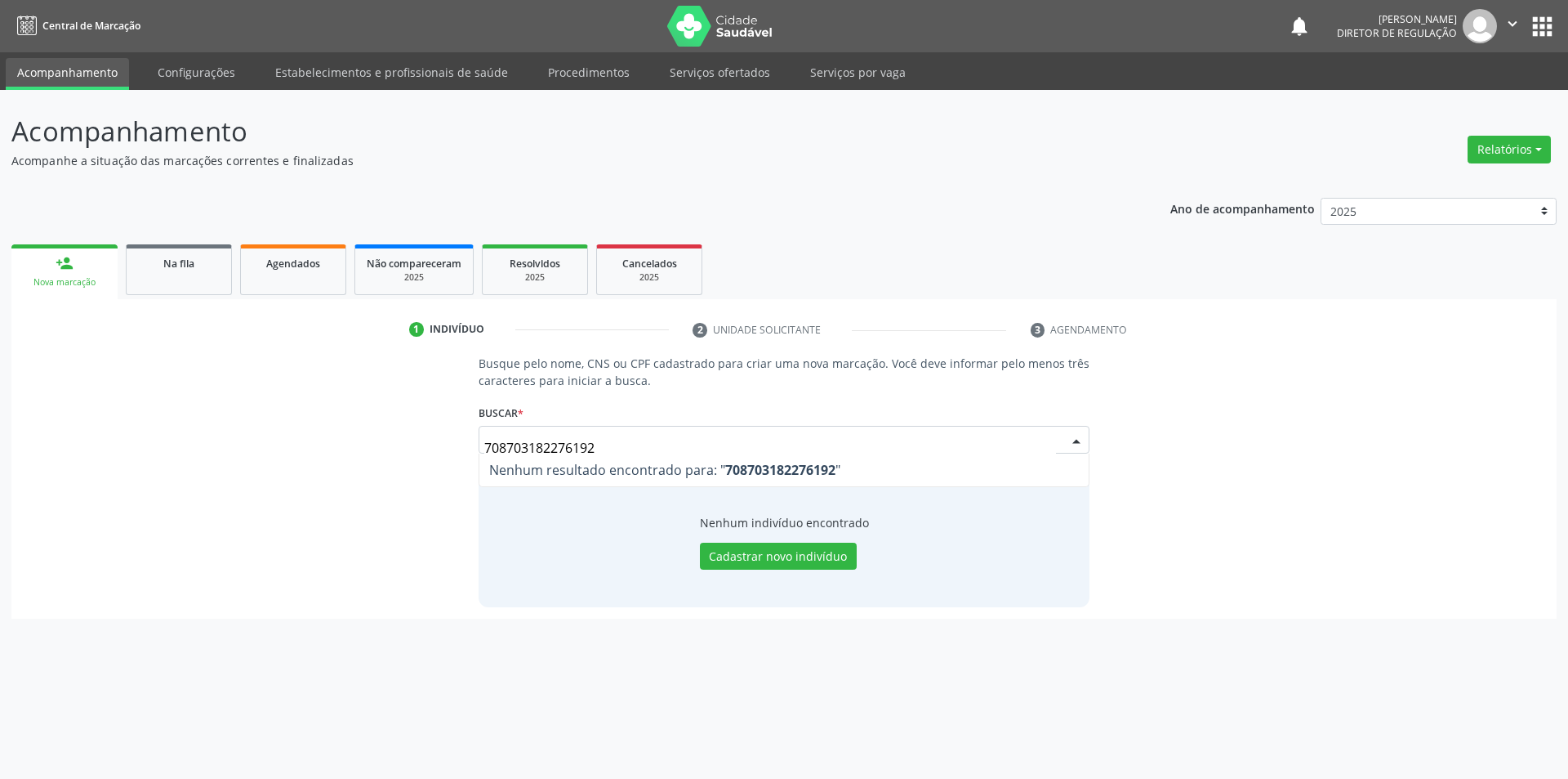
drag, startPoint x: 675, startPoint y: 437, endPoint x: 359, endPoint y: 441, distance: 316.0
click at [364, 441] on div "Busque pelo nome, CNS ou CPF cadastrado para criar uma nova marcação. Você deve…" at bounding box center [784, 480] width 1522 height 251
type input "CLARICE PEREIRA DE SOUSA"
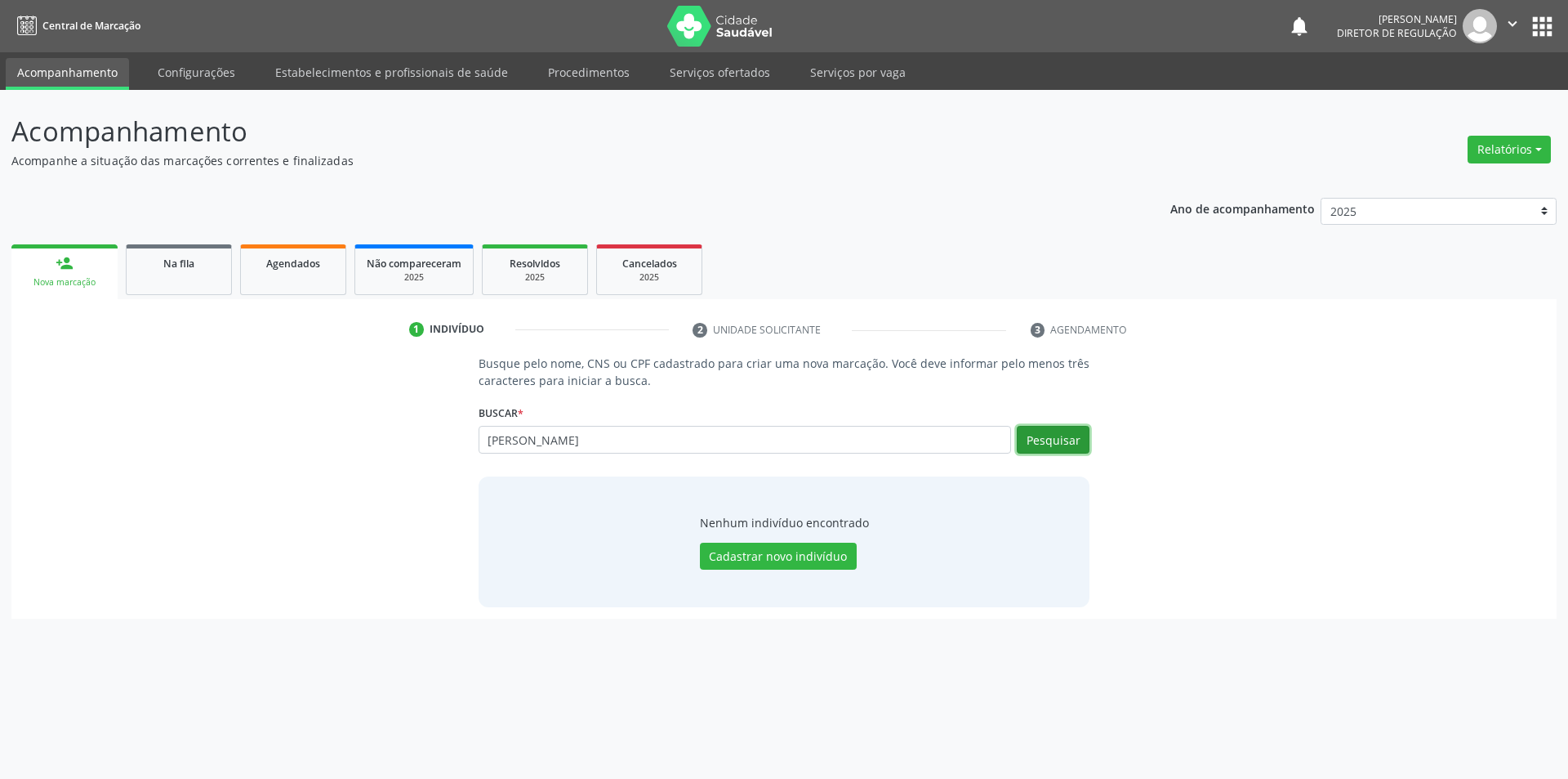
click at [1055, 447] on button "Pesquisar" at bounding box center [1053, 440] width 73 height 27
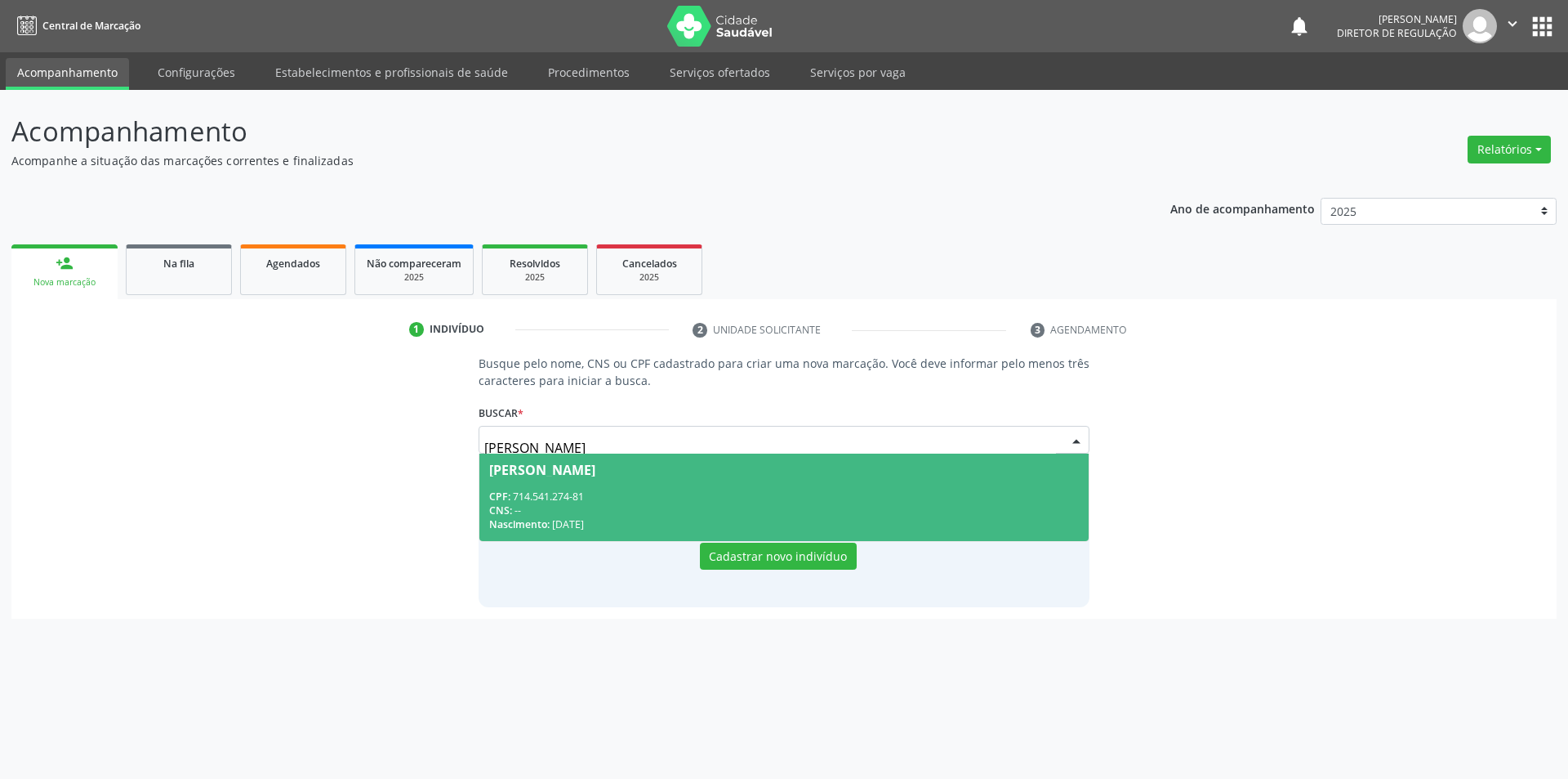
click at [683, 485] on span "Clarice Pereira de Sousa CPF: 714.541.274-81 CNS: -- Nascimento: 09/01/2014" at bounding box center [784, 496] width 610 height 87
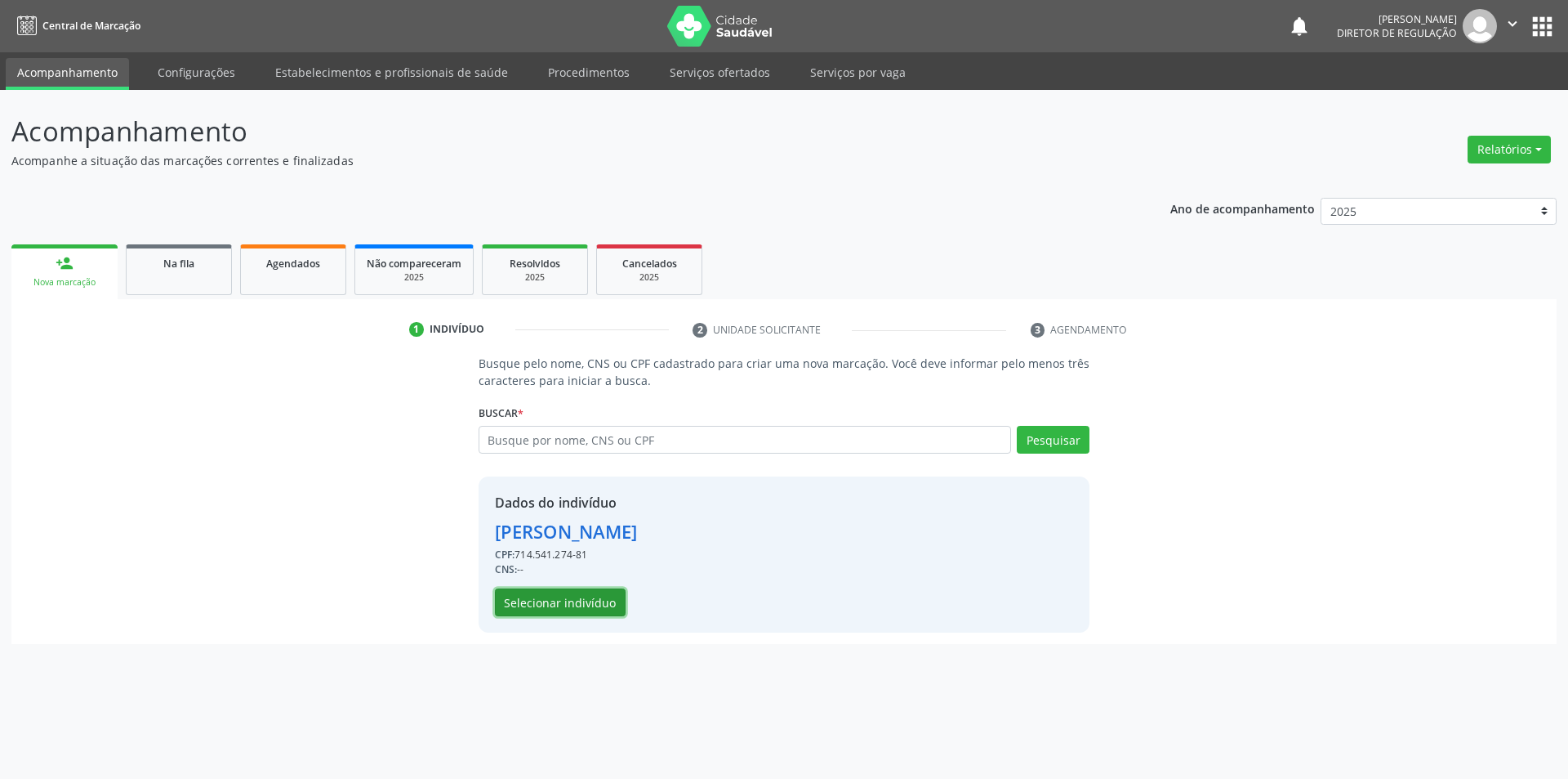
click at [587, 593] on button "Selecionar indivíduo" at bounding box center [560, 602] width 130 height 27
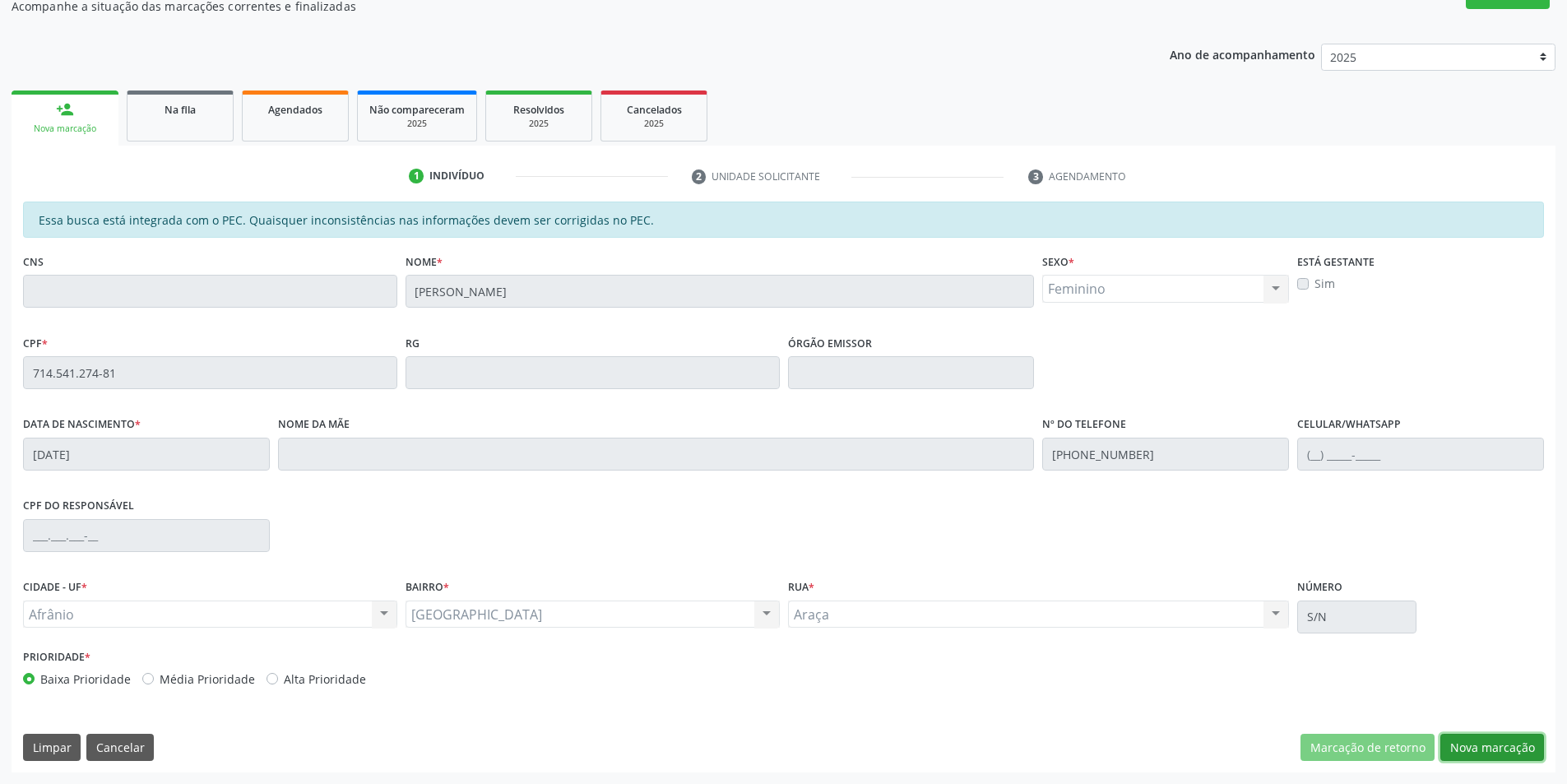
click at [1507, 749] on button "Nova marcação" at bounding box center [1492, 747] width 104 height 28
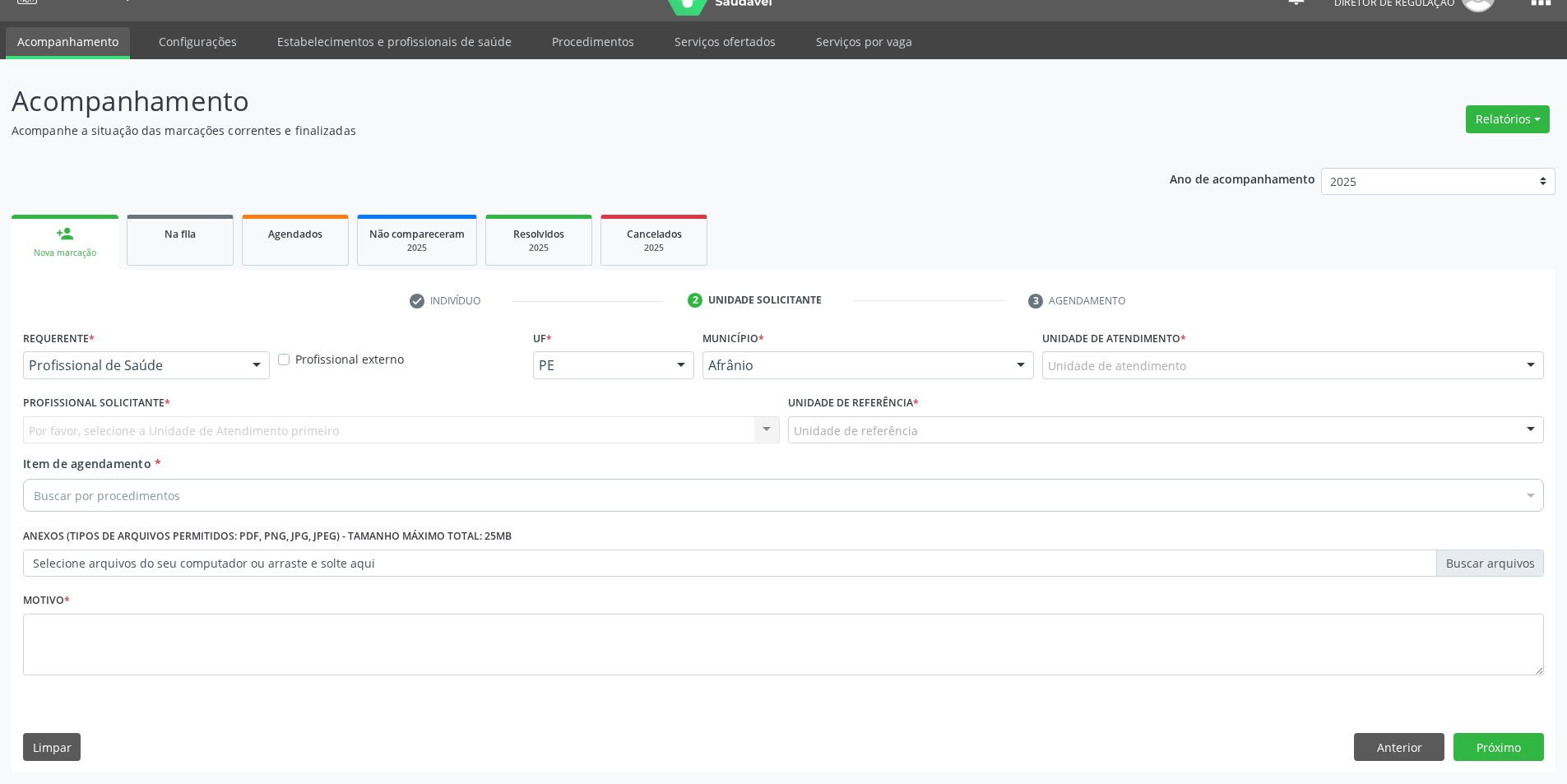
scroll to position [32, 0]
click at [1194, 371] on div "Unidade de atendimento" at bounding box center [1293, 365] width 502 height 28
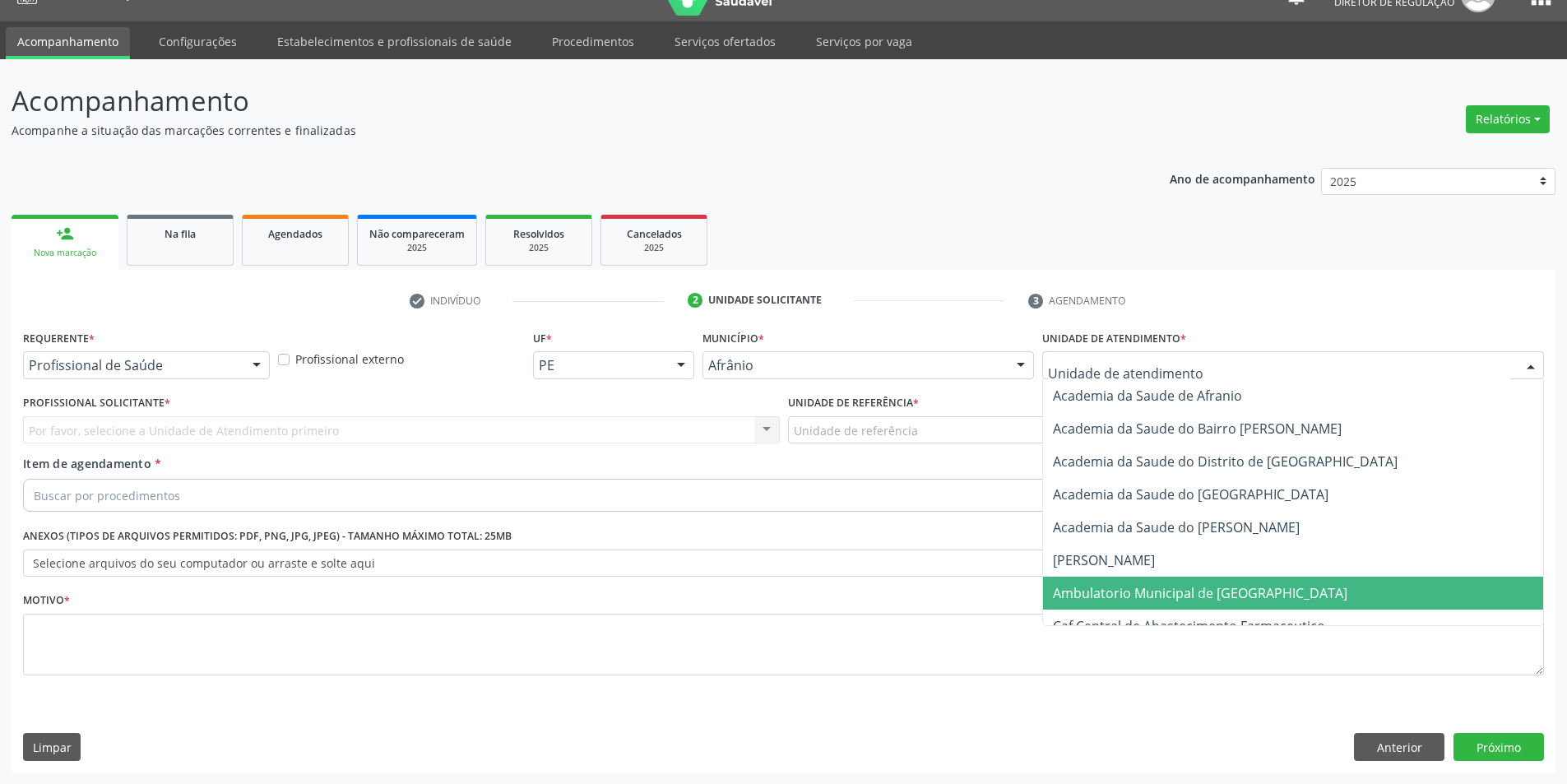
click at [1160, 588] on span "Ambulatorio Municipal de [GEOGRAPHIC_DATA]" at bounding box center [1200, 592] width 294 height 18
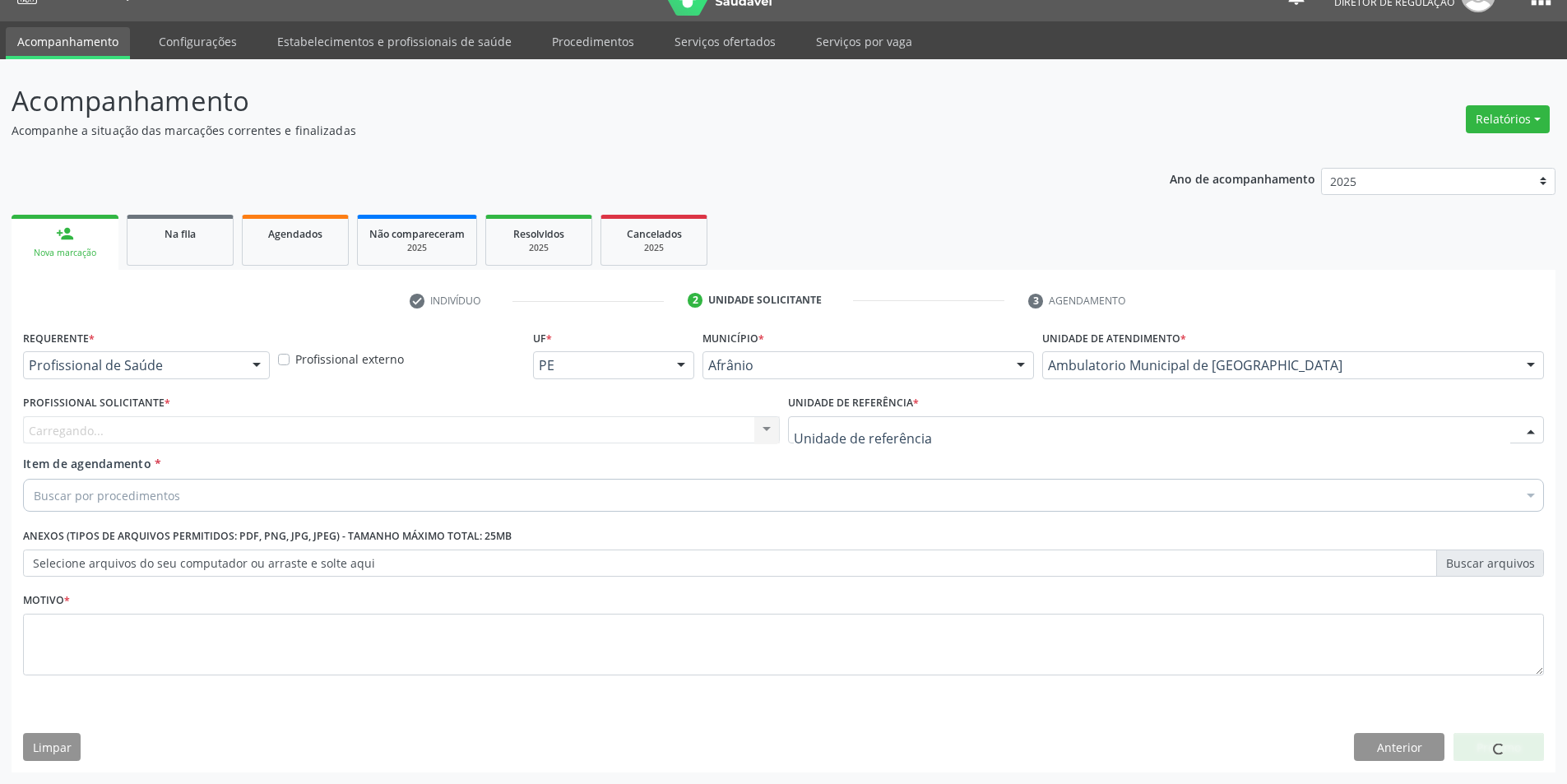
click at [929, 431] on div at bounding box center [1167, 430] width 757 height 28
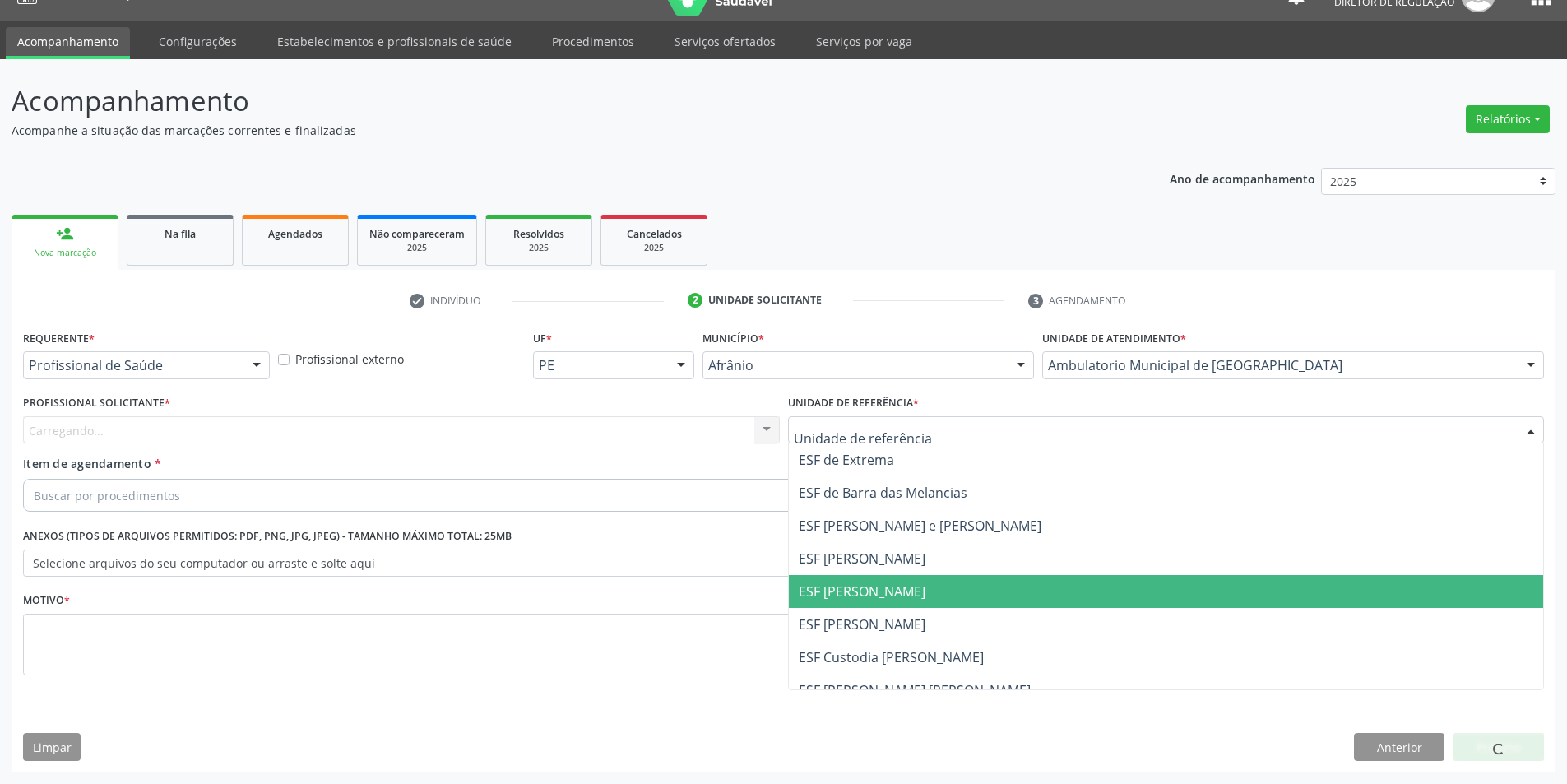
click at [932, 582] on span "ESF [PERSON_NAME]" at bounding box center [1167, 590] width 755 height 33
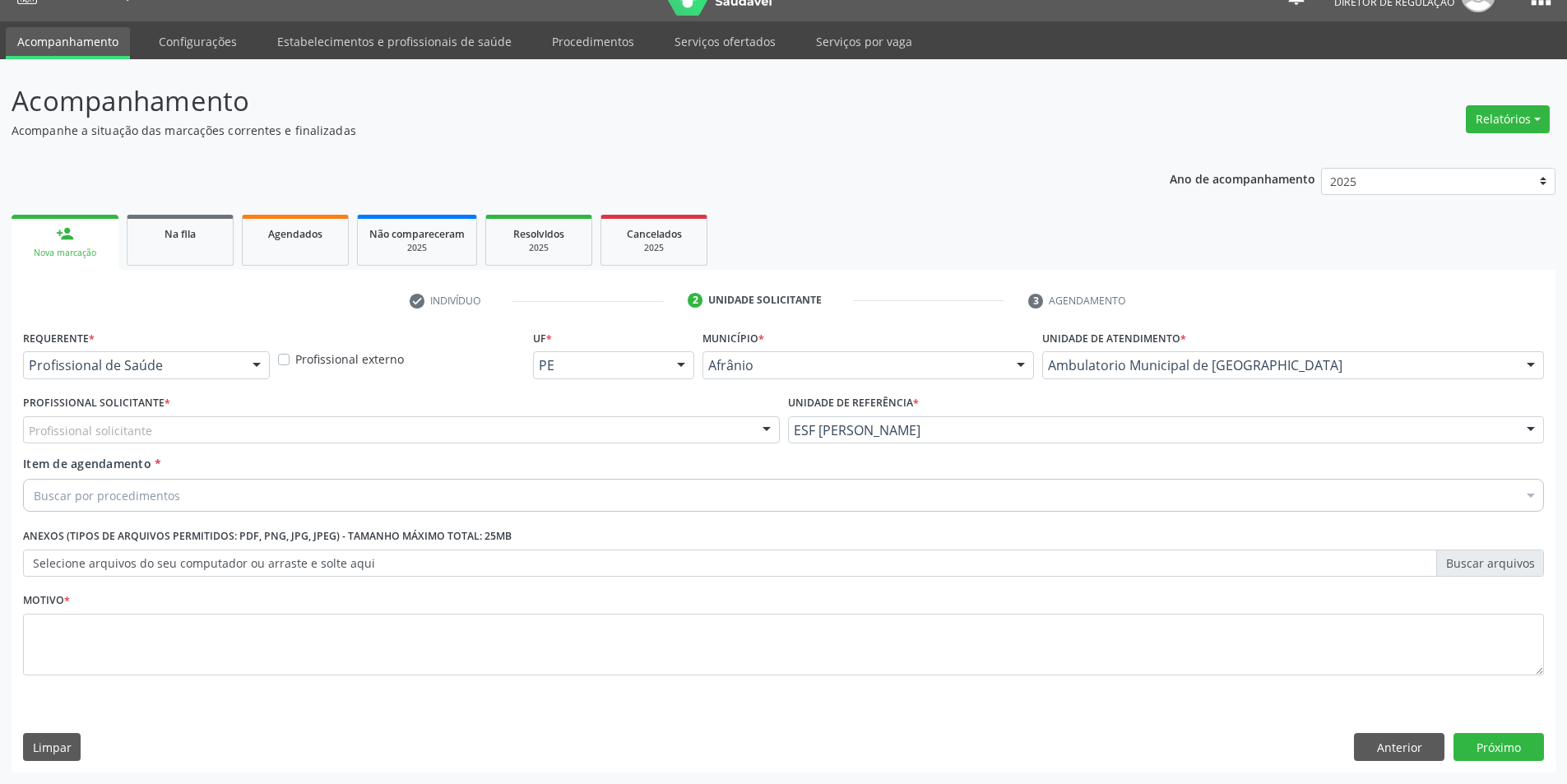
click at [609, 426] on div "Profissional solicitante" at bounding box center [401, 430] width 757 height 28
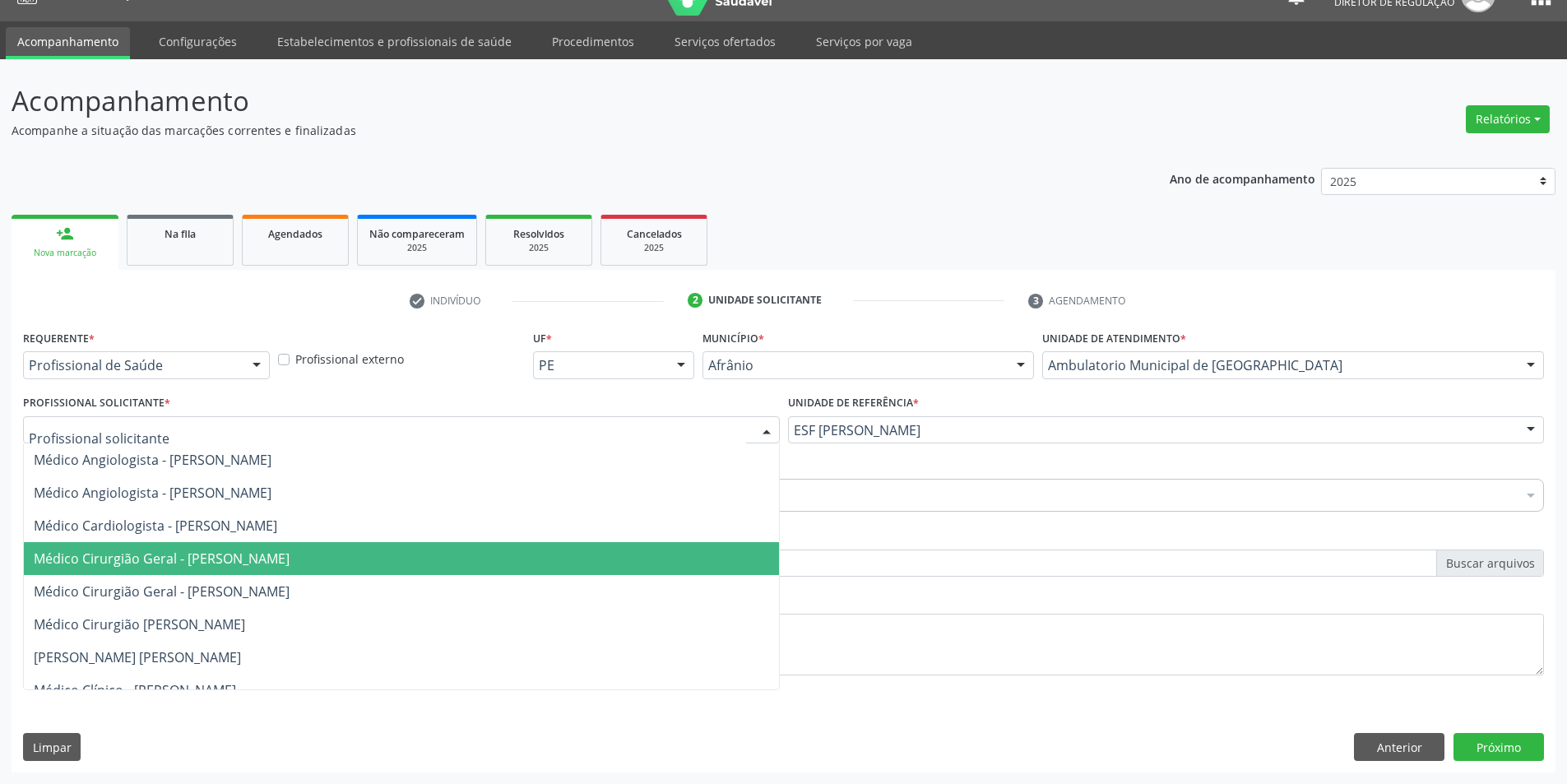
click at [289, 553] on span "Médico Cirurgião Geral - [PERSON_NAME]" at bounding box center [161, 558] width 256 height 18
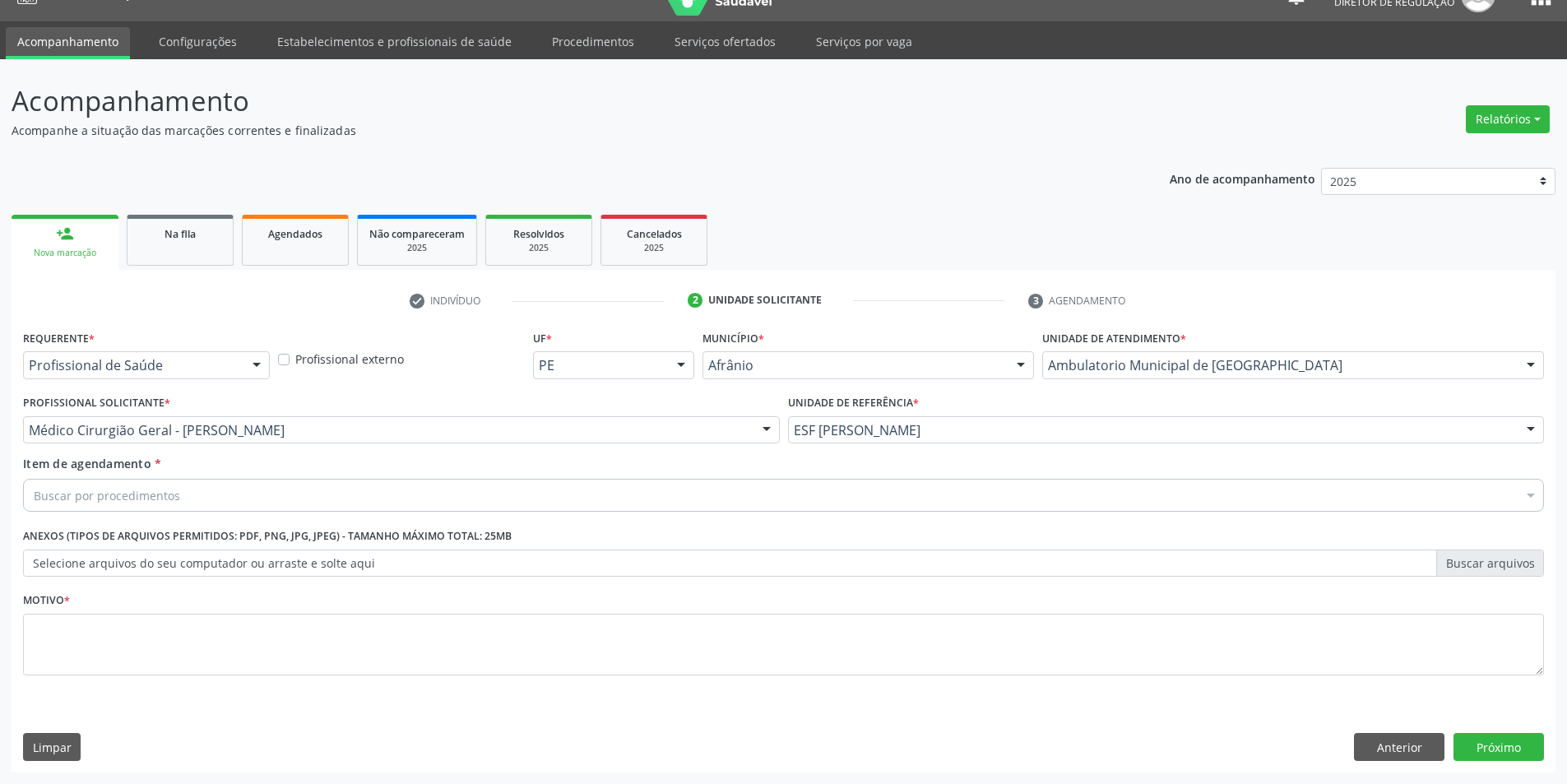
click at [317, 494] on div "Buscar por procedimentos" at bounding box center [784, 495] width 1522 height 33
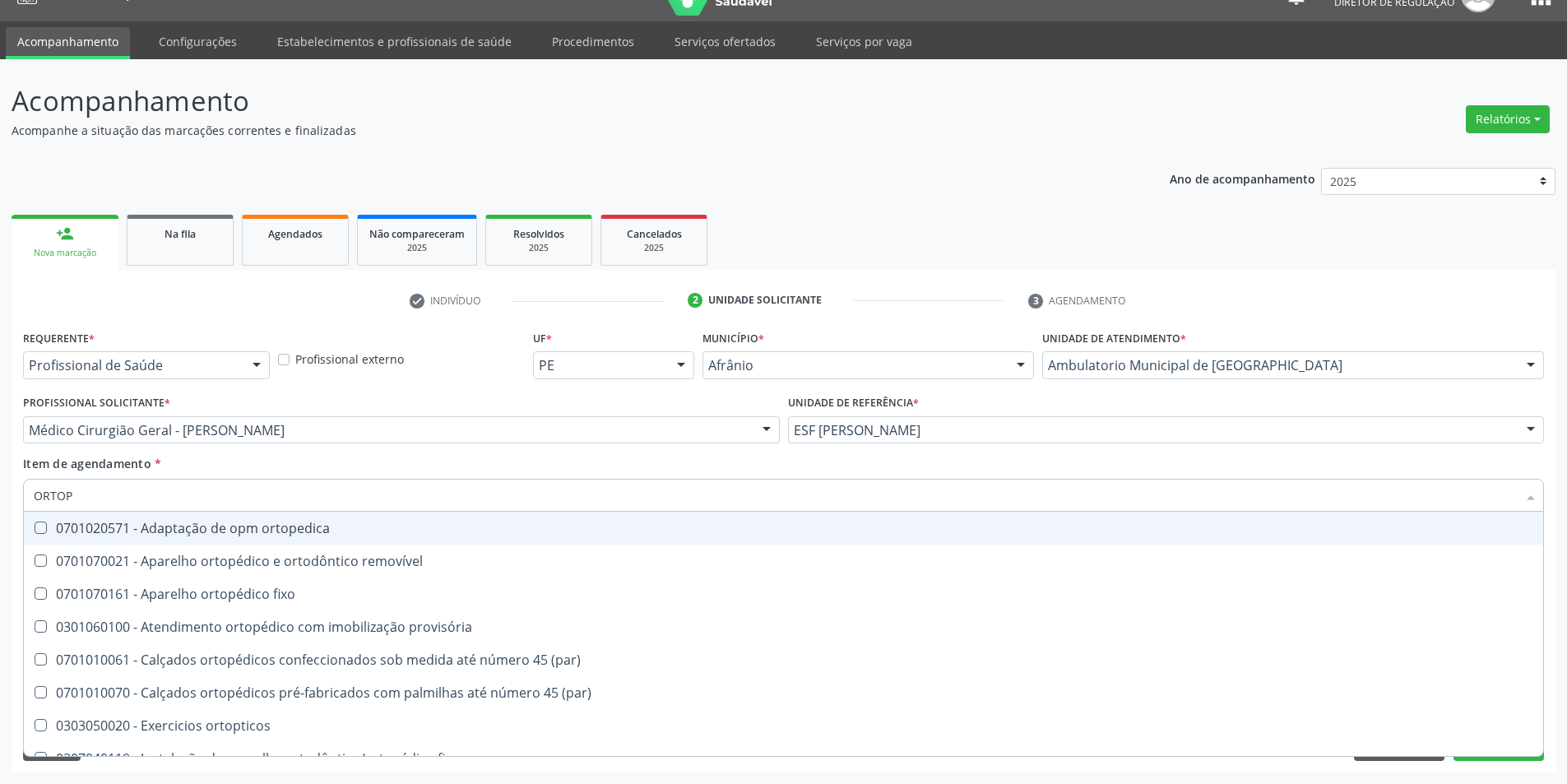
type input "ORTOPE"
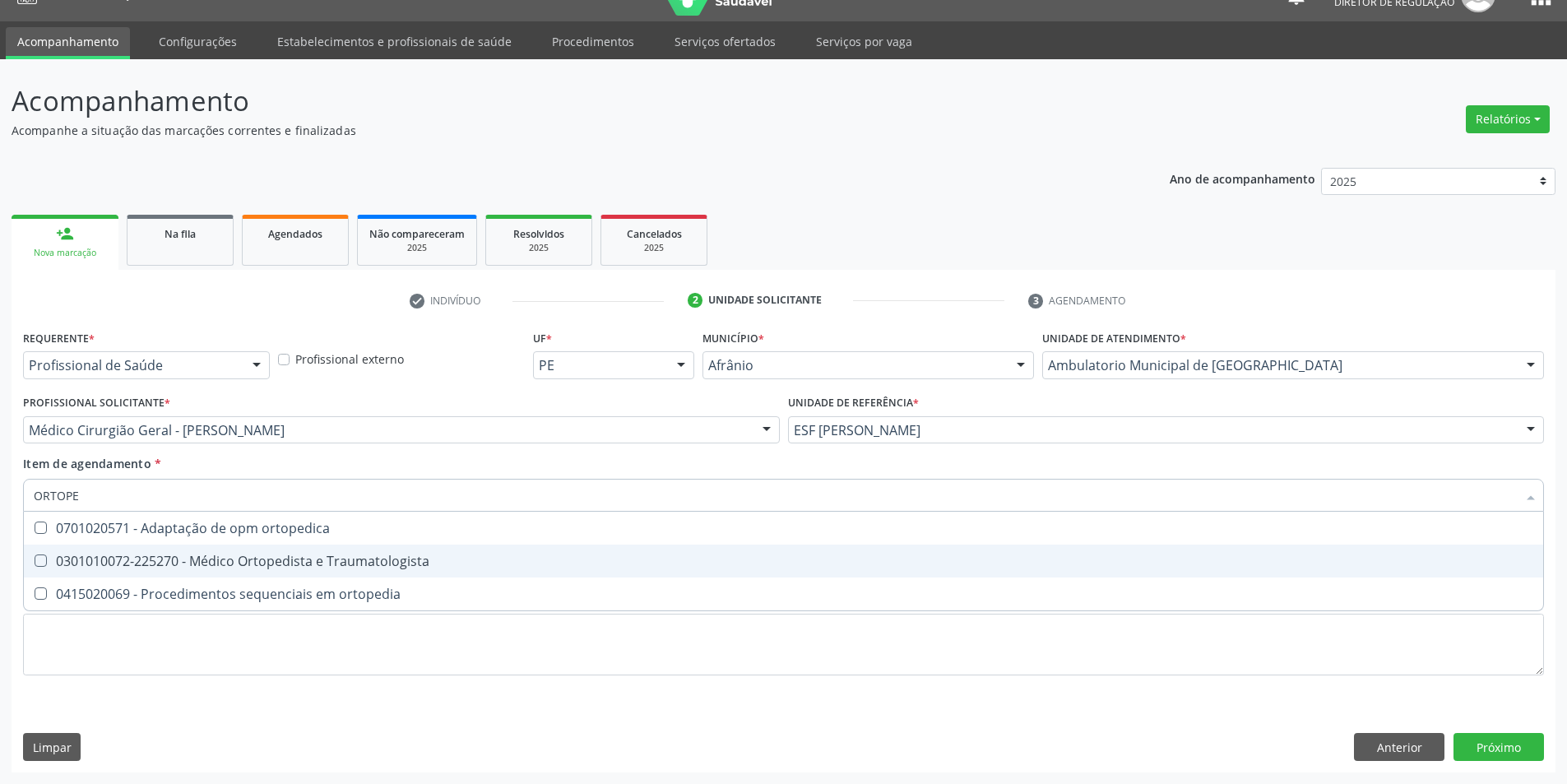
click at [391, 544] on span "0301010072-225270 - Médico Ortopedista e Traumatologista" at bounding box center [784, 560] width 1520 height 33
checkbox Traumatologista "true"
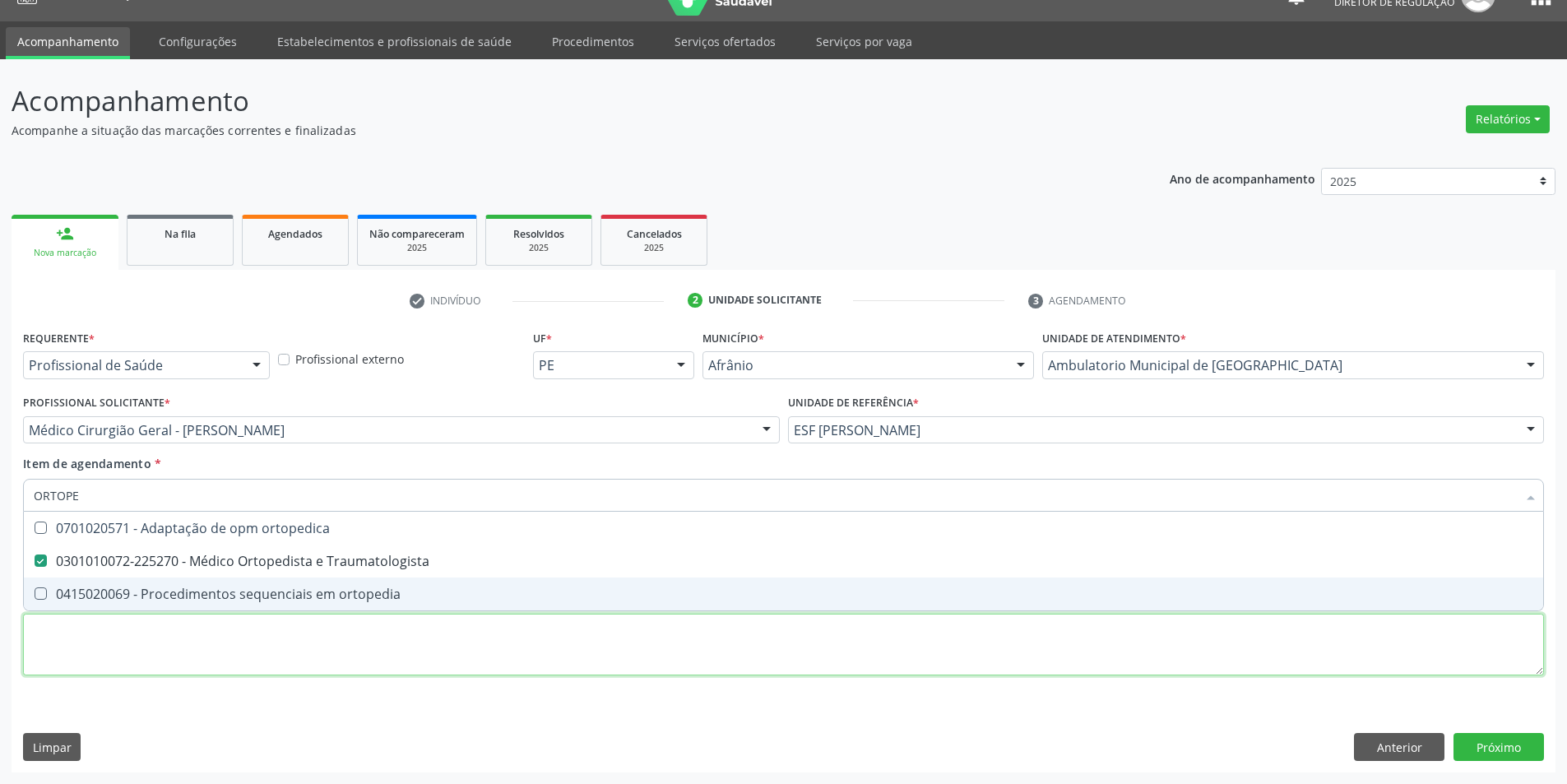
click at [294, 668] on div "Requerente * Profissional de Saúde Profissional de Saúde Paciente Nenhum result…" at bounding box center [784, 511] width 1522 height 372
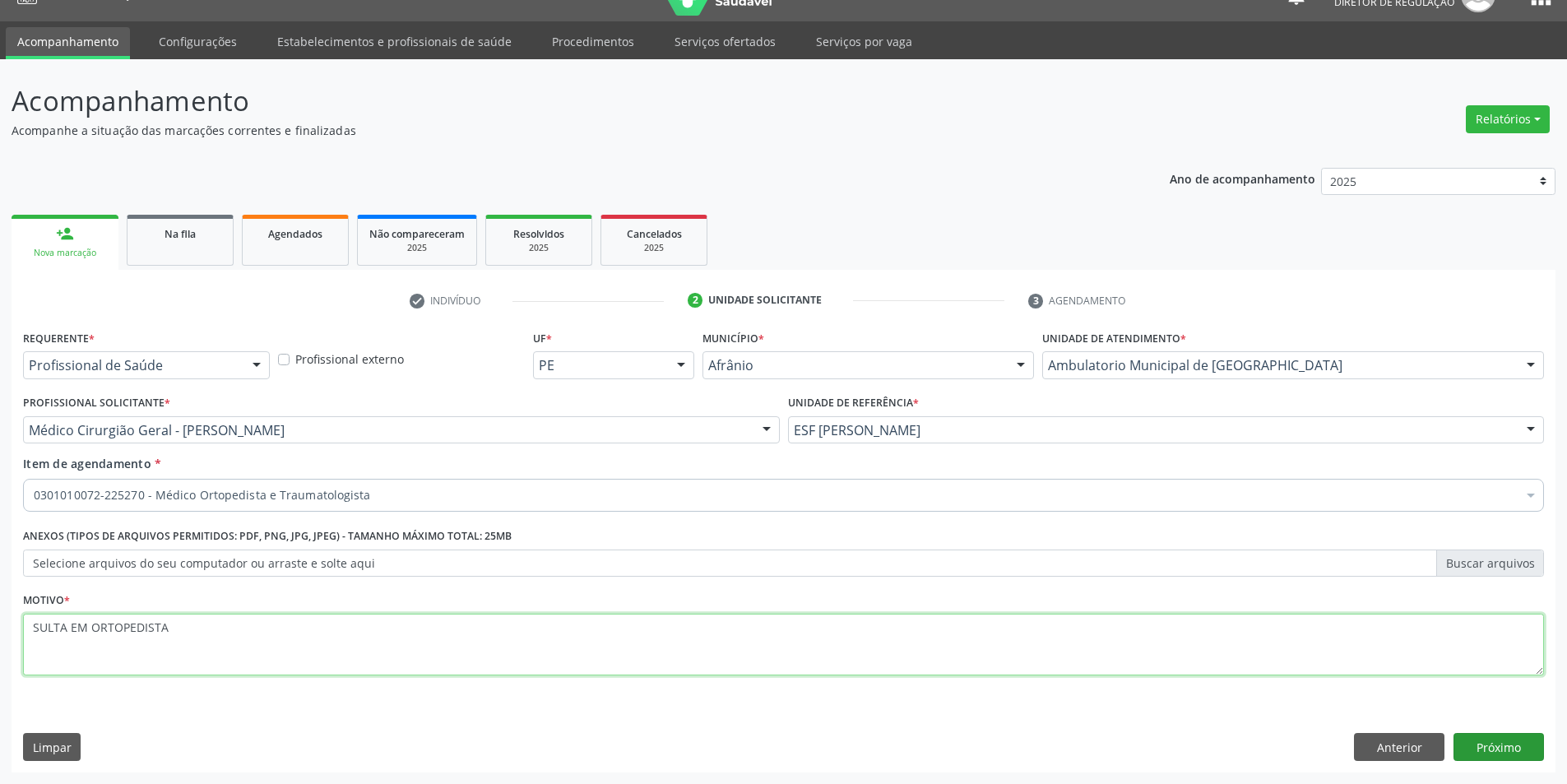
type textarea "SULTA EM ORTOPEDISTA"
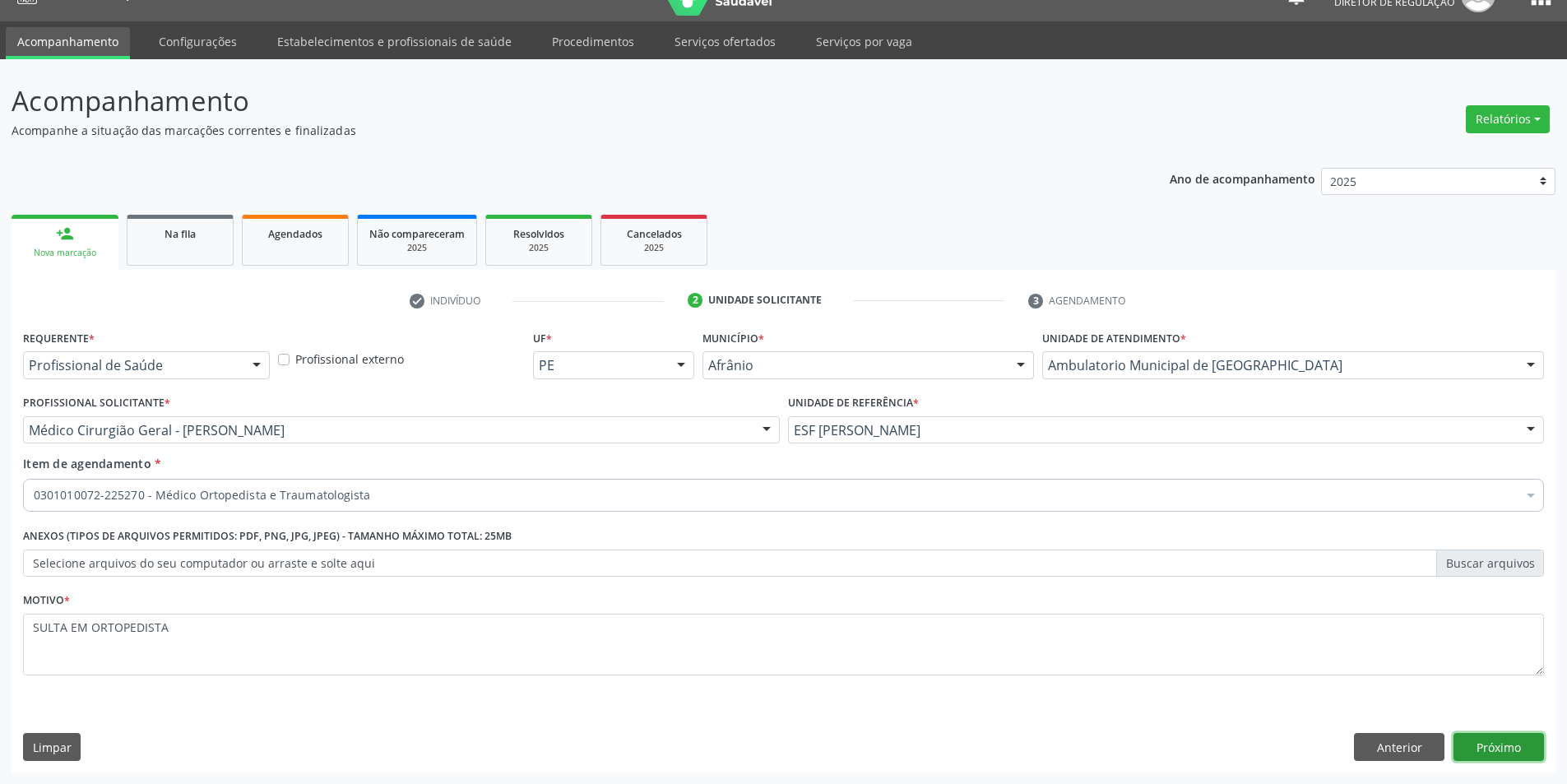
click at [1505, 746] on button "Próximo" at bounding box center [1499, 746] width 91 height 28
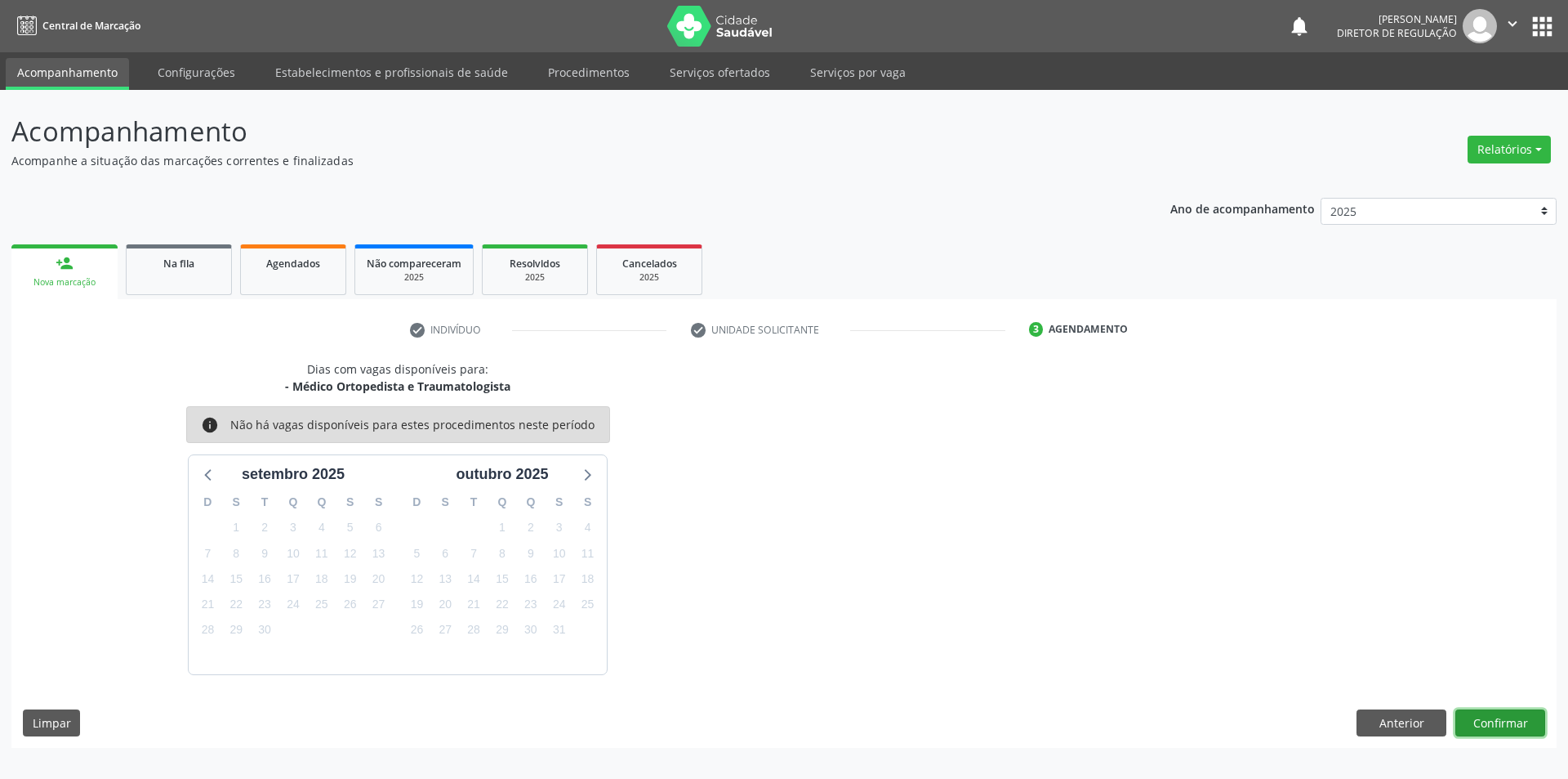
click at [1471, 728] on button "Confirmar" at bounding box center [1500, 723] width 90 height 27
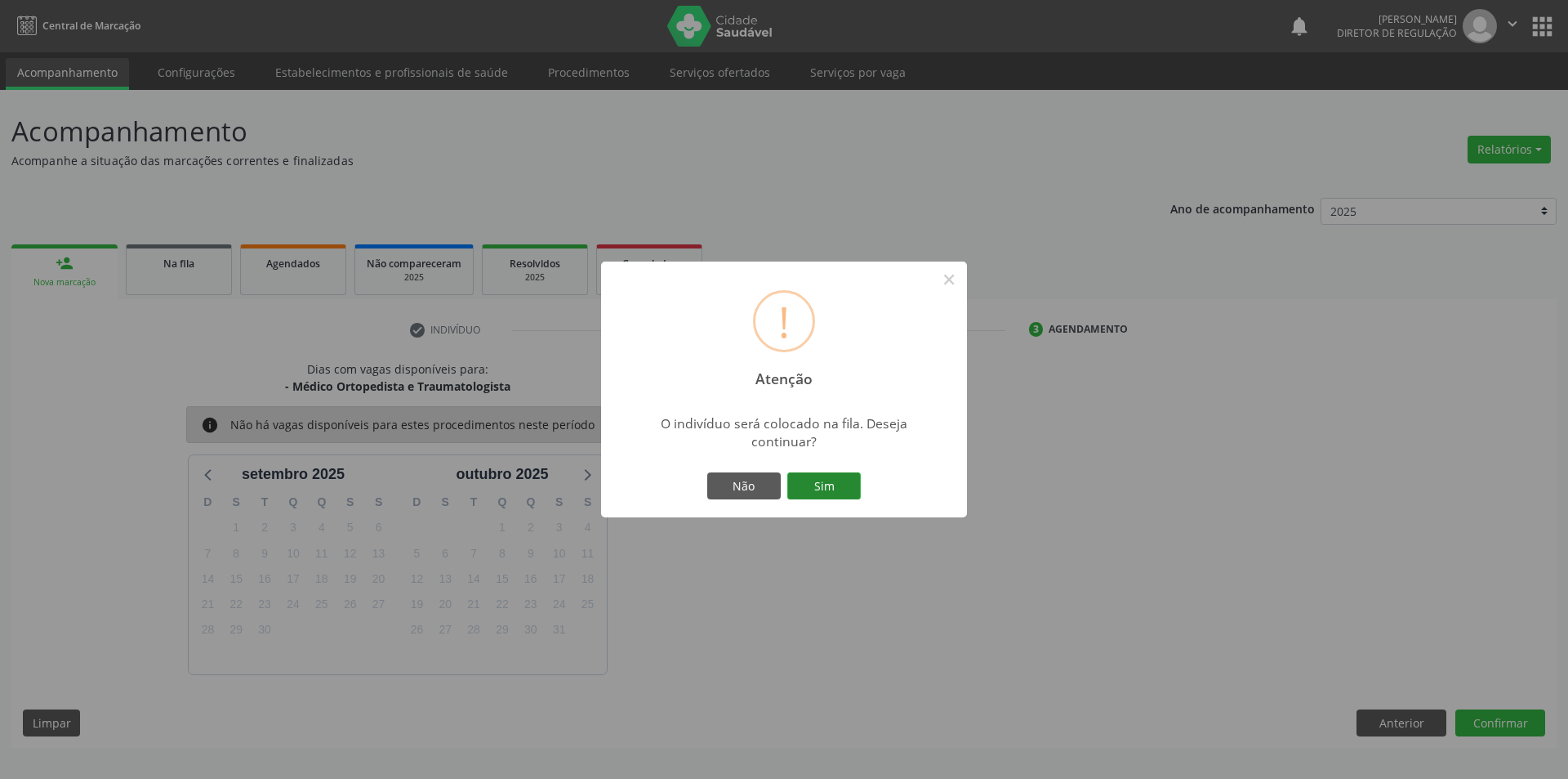
click at [814, 496] on button "Sim" at bounding box center [824, 486] width 74 height 27
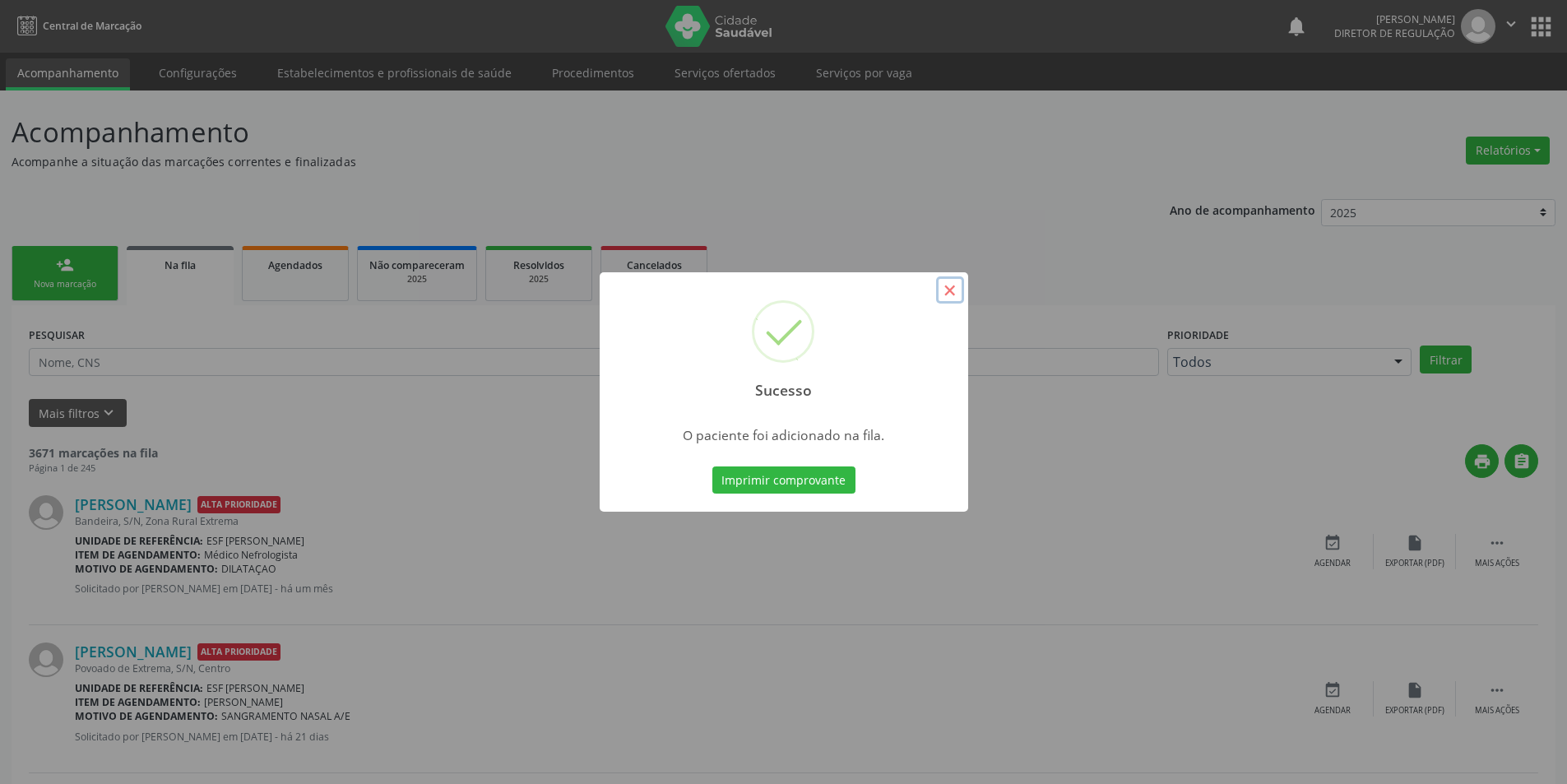
click at [961, 293] on button "×" at bounding box center [950, 290] width 28 height 28
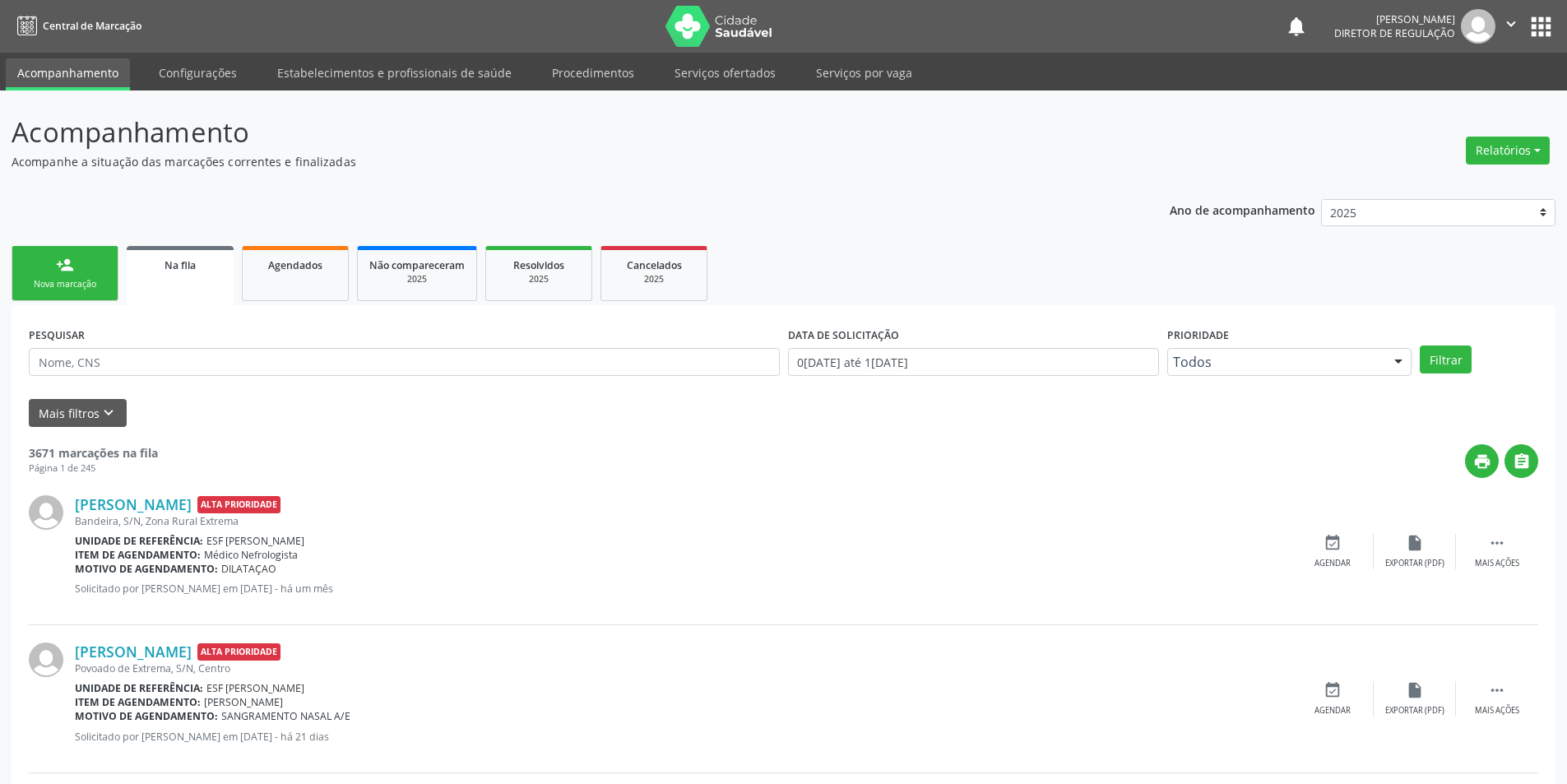
click at [60, 280] on div "Nova marcação" at bounding box center [64, 283] width 82 height 12
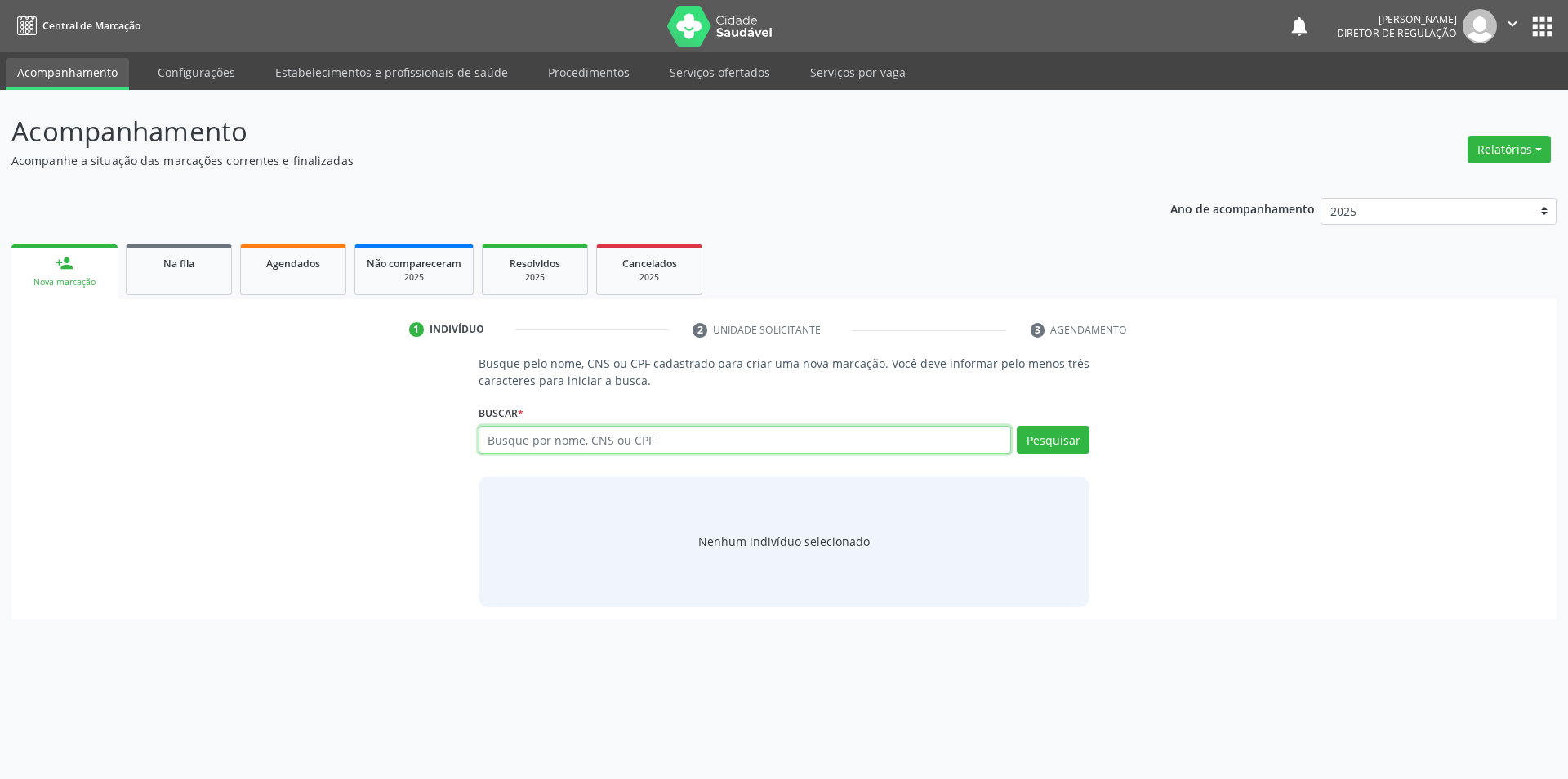
click at [561, 441] on input "text" at bounding box center [745, 440] width 533 height 27
type input "7"
type input "898002392870588"
click at [1056, 445] on button "Pesquisar" at bounding box center [1053, 440] width 73 height 27
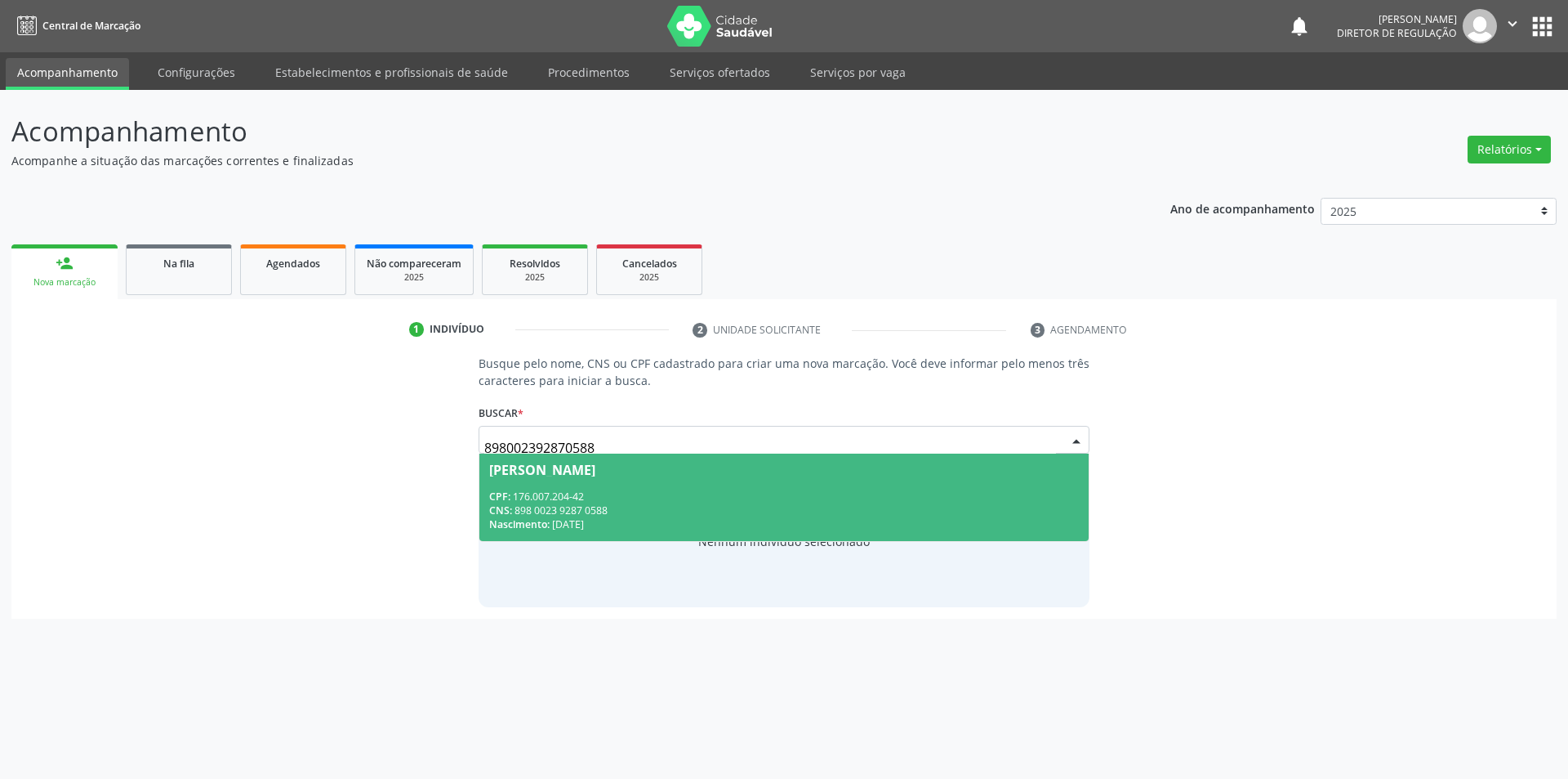
click at [828, 505] on div "CNS: 898 0023 9287 0588" at bounding box center [784, 510] width 590 height 14
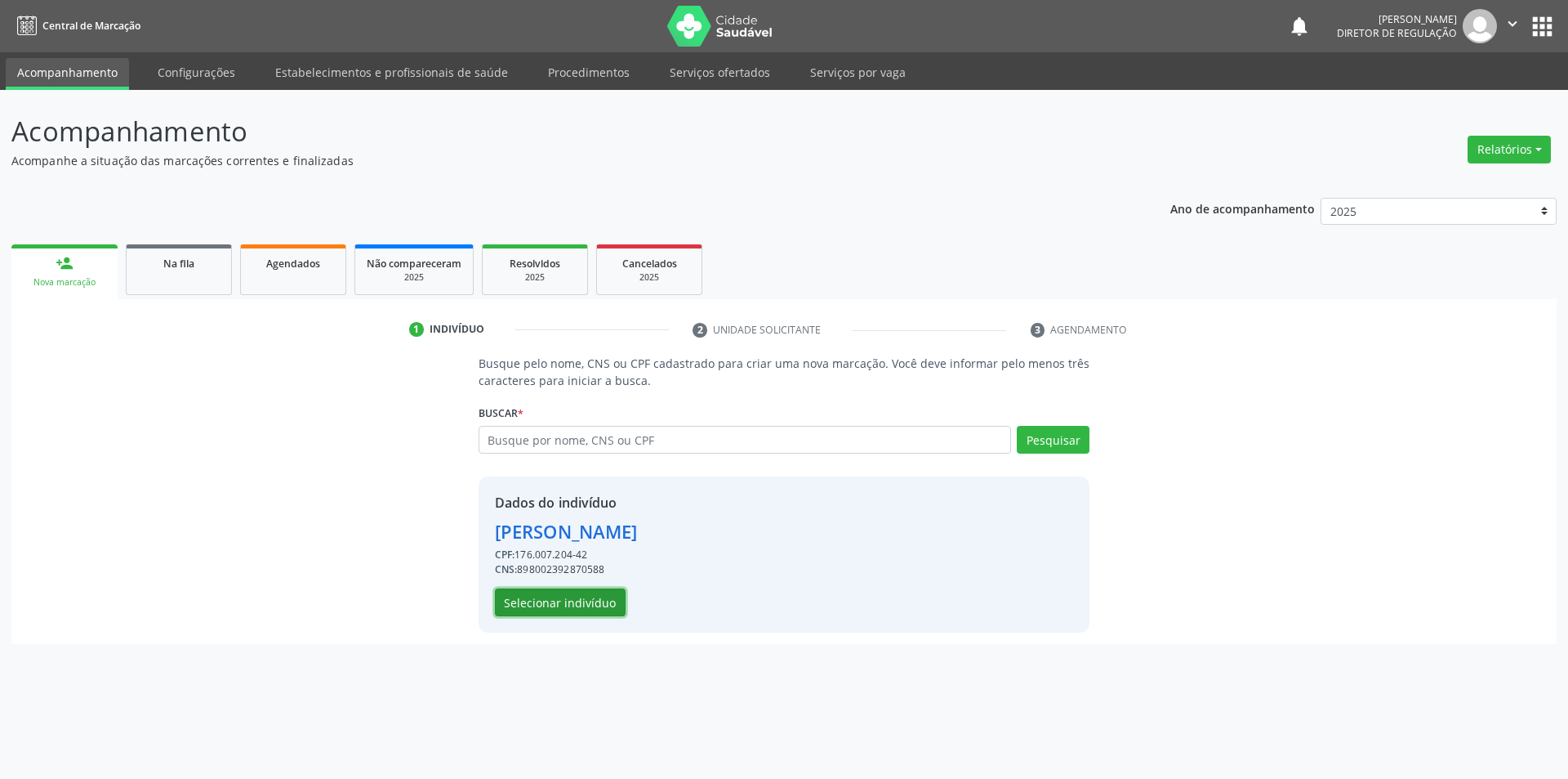
click at [568, 605] on button "Selecionar indivíduo" at bounding box center [560, 602] width 130 height 27
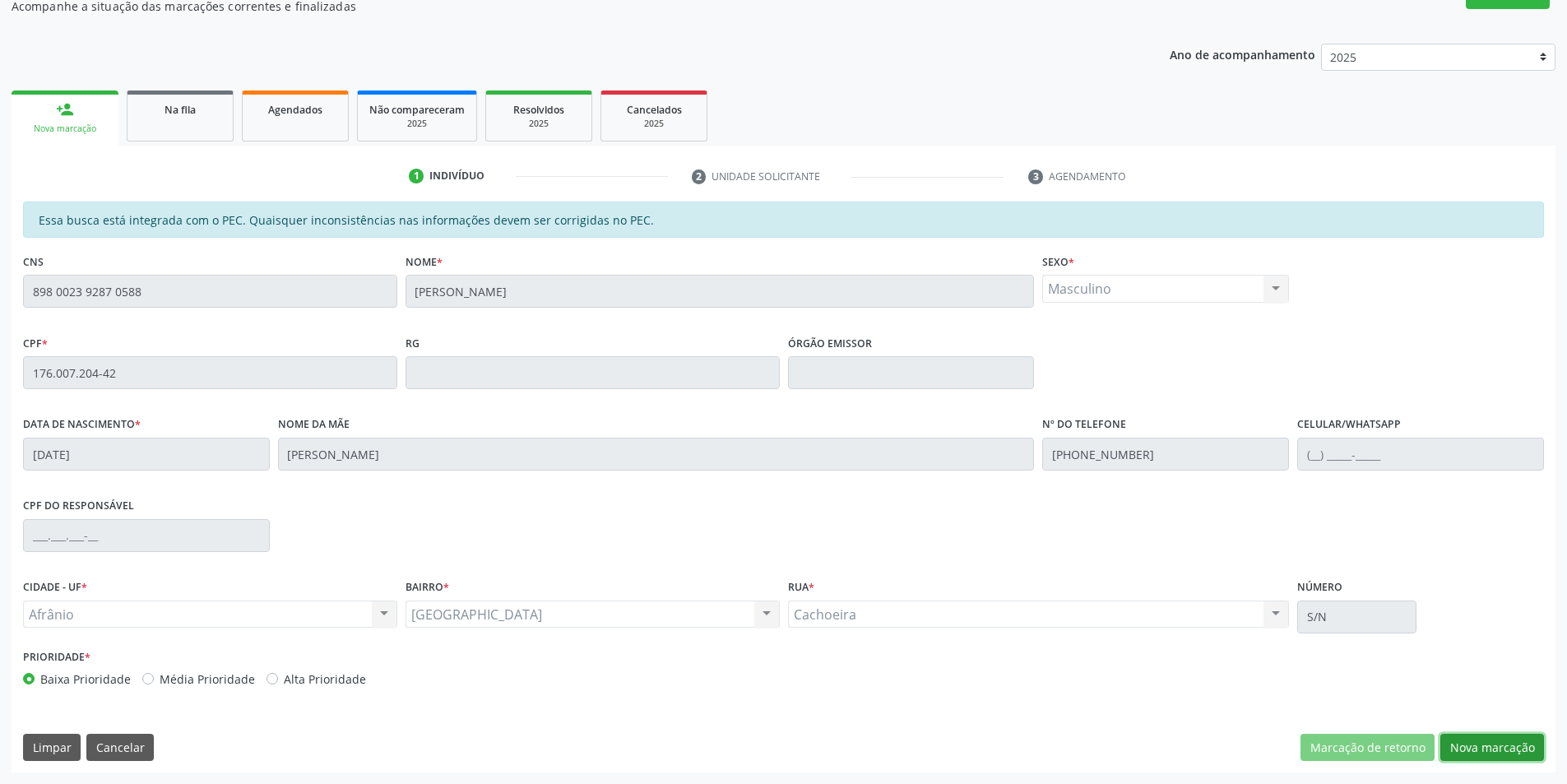
click at [1506, 749] on button "Nova marcação" at bounding box center [1492, 747] width 104 height 28
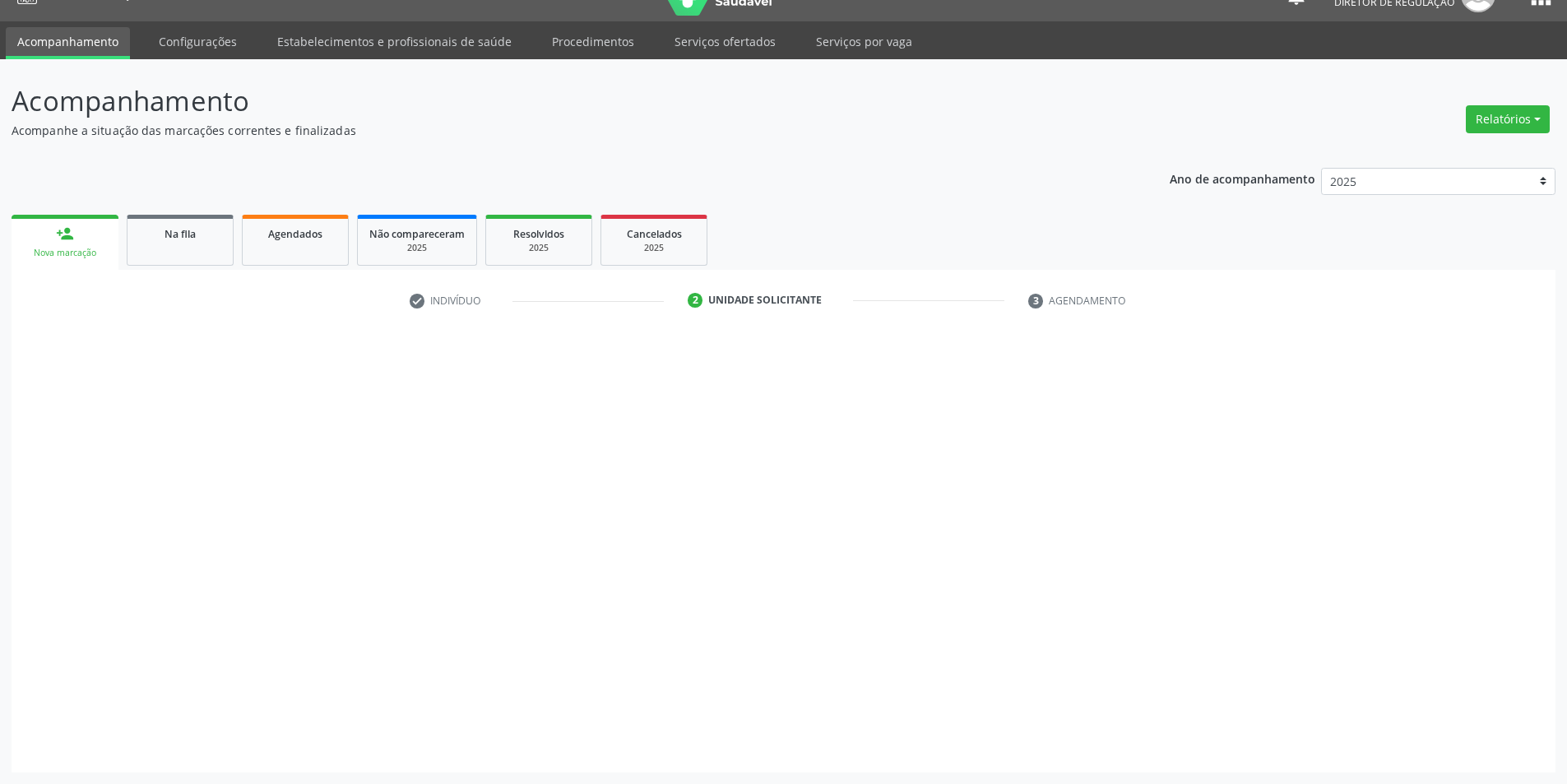
scroll to position [32, 0]
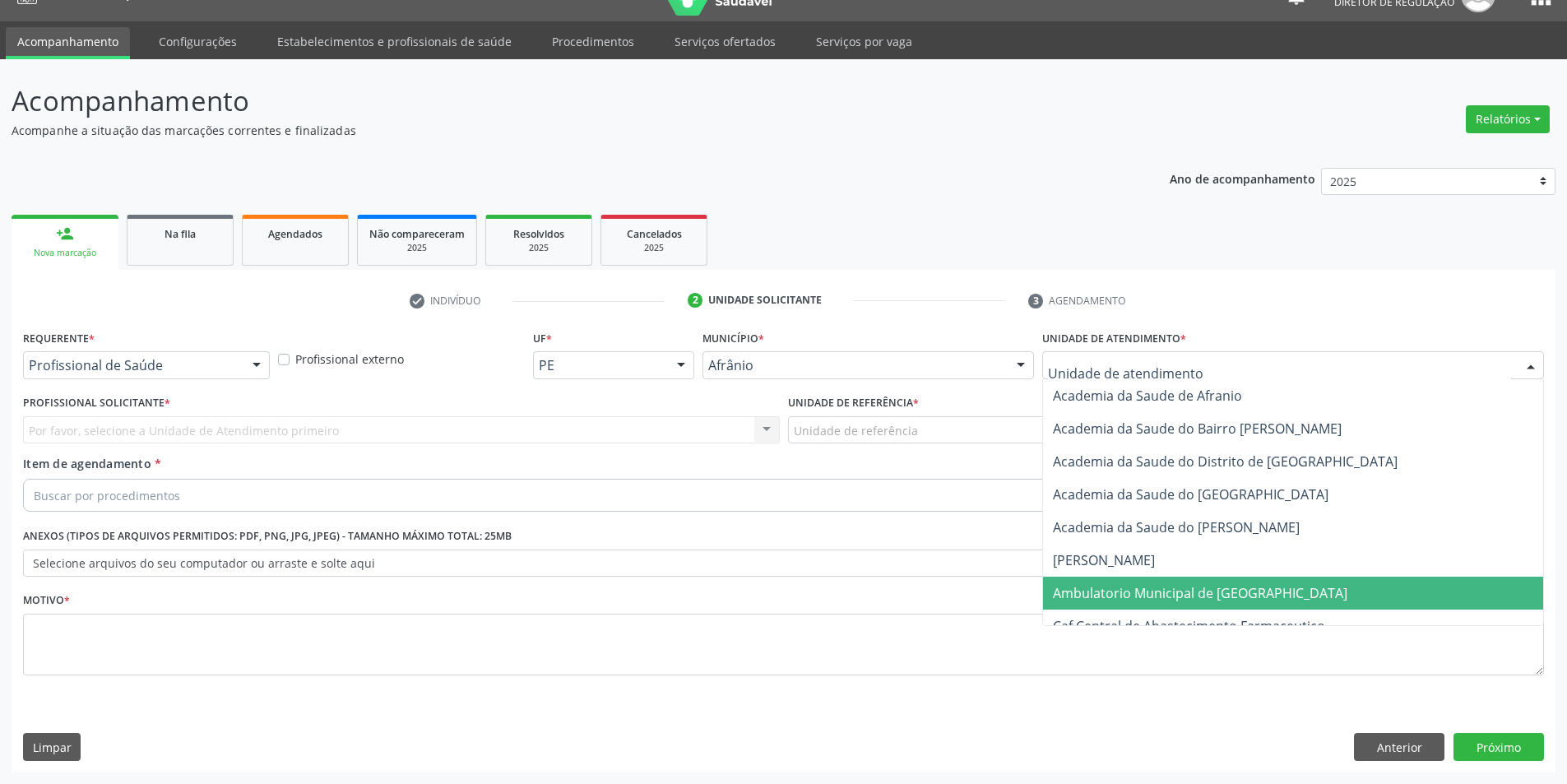
click at [1124, 588] on span "Ambulatorio Municipal de [GEOGRAPHIC_DATA]" at bounding box center [1200, 592] width 294 height 18
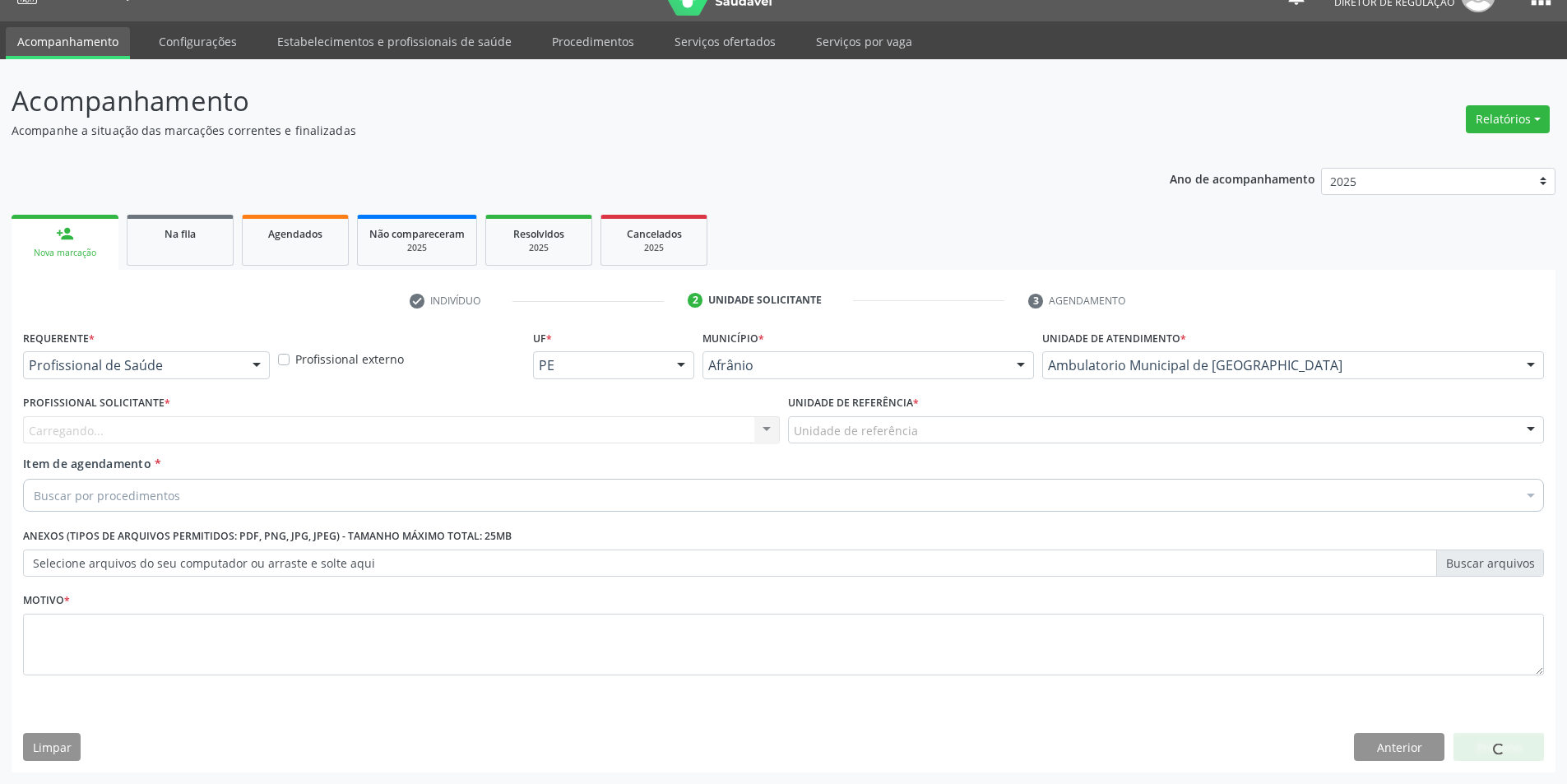
click at [922, 433] on div "Unidade de referência" at bounding box center [1167, 430] width 757 height 28
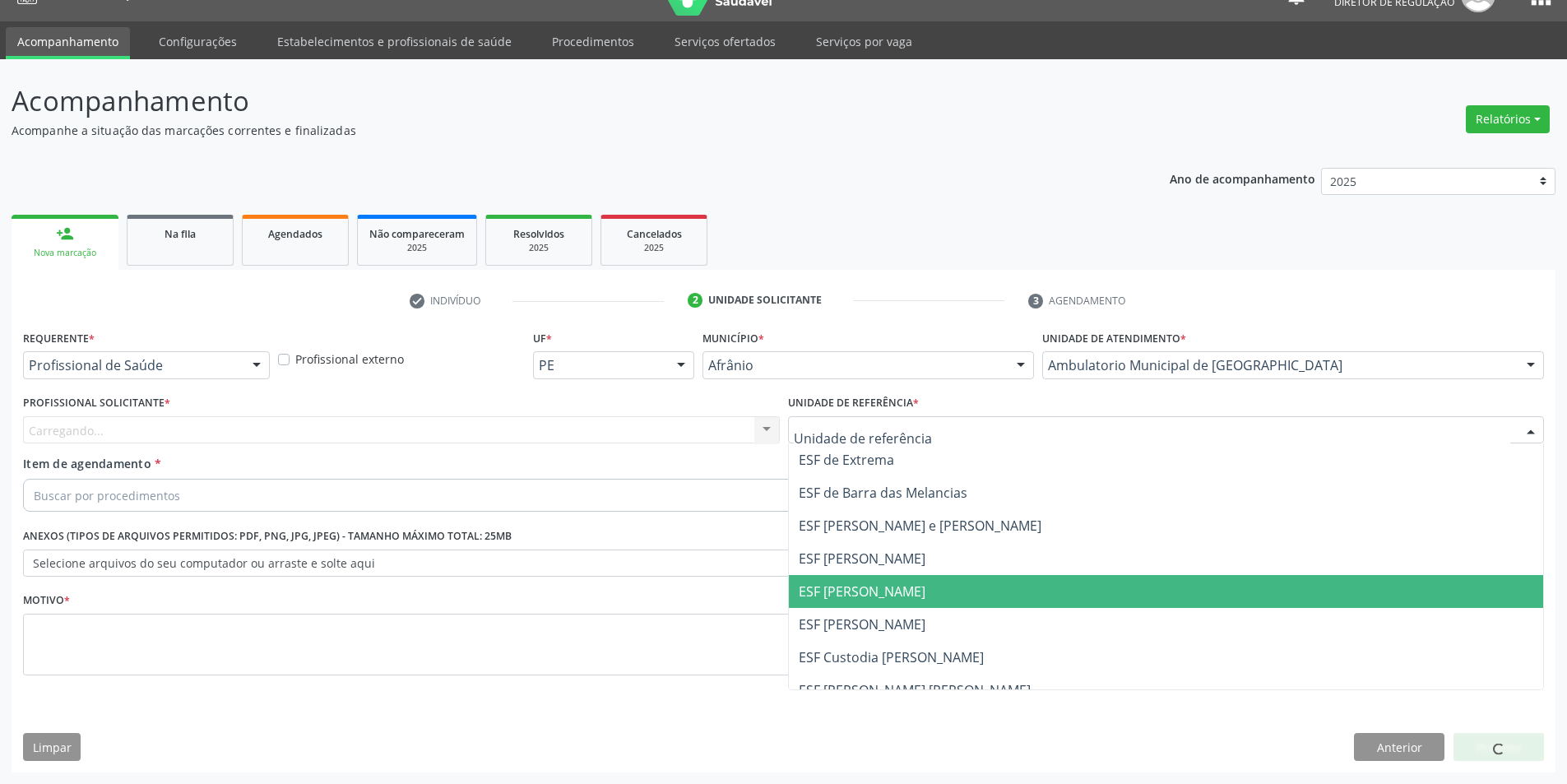
drag, startPoint x: 912, startPoint y: 592, endPoint x: 828, endPoint y: 546, distance: 95.8
click at [909, 593] on span "ESF [PERSON_NAME]" at bounding box center [1167, 590] width 755 height 33
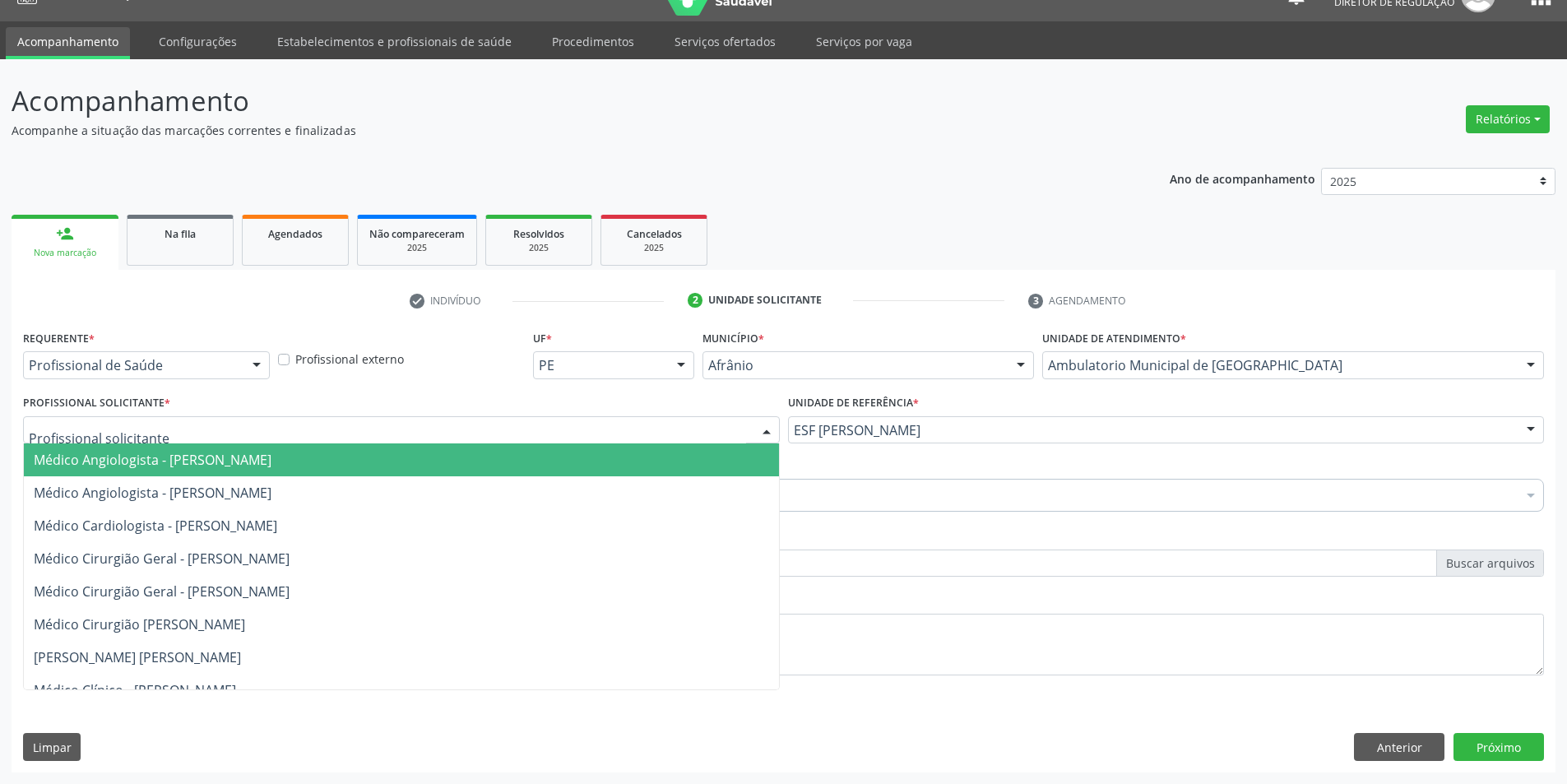
click at [646, 433] on div at bounding box center [401, 430] width 757 height 28
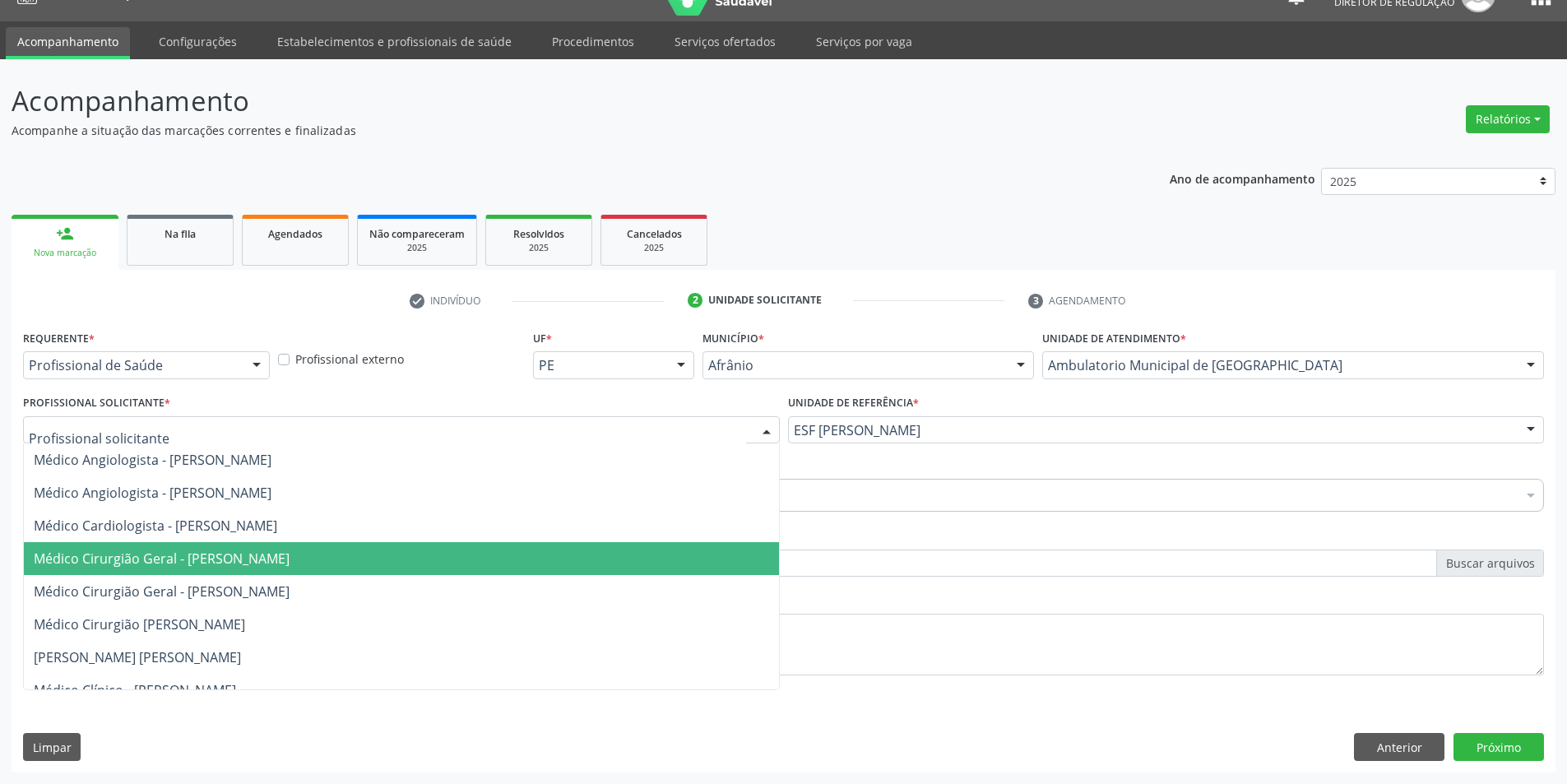
click at [289, 553] on span "Médico Cirurgião Geral - [PERSON_NAME]" at bounding box center [161, 558] width 256 height 18
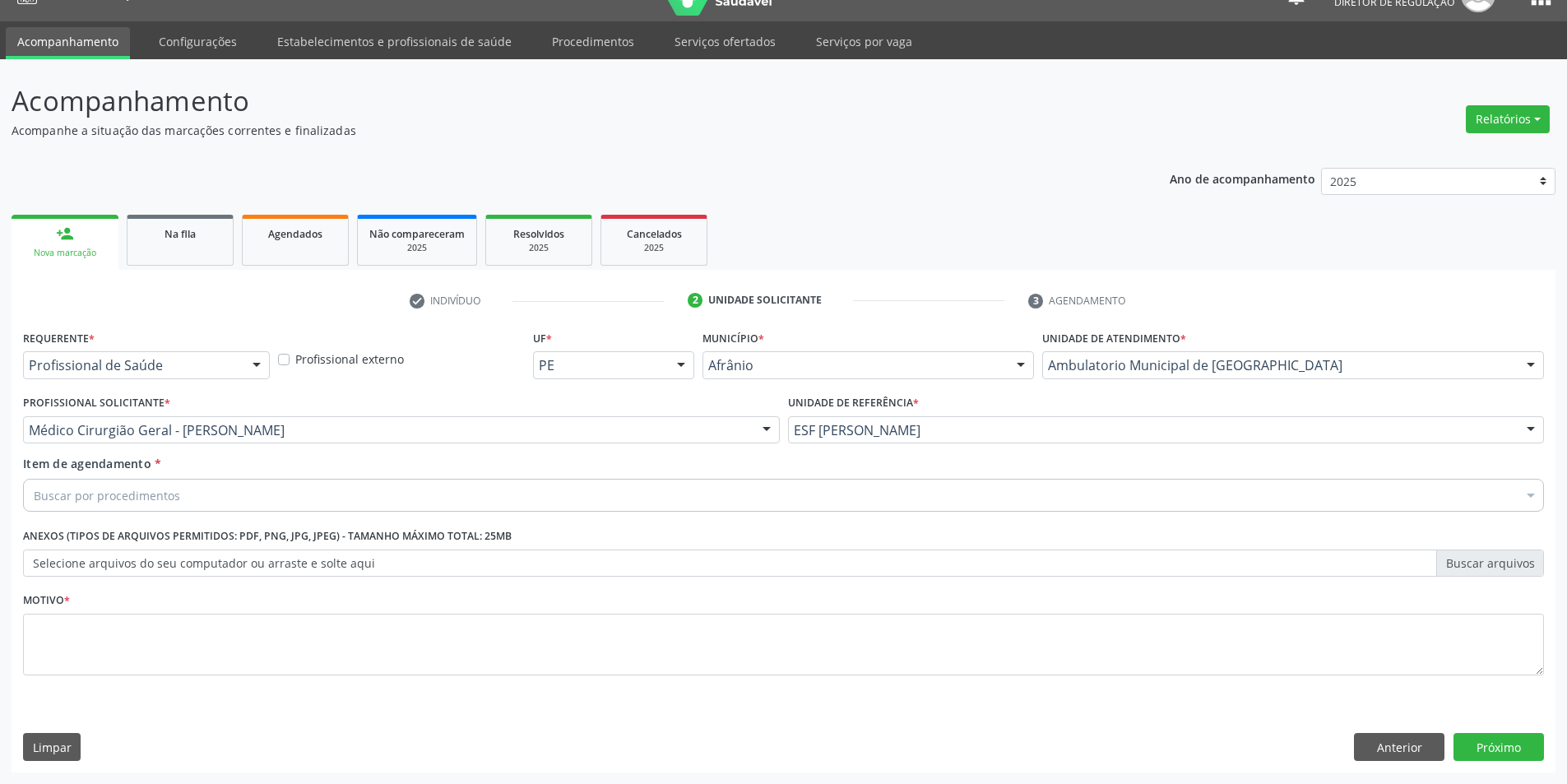
click at [333, 484] on div "Buscar por procedimentos" at bounding box center [784, 495] width 1522 height 33
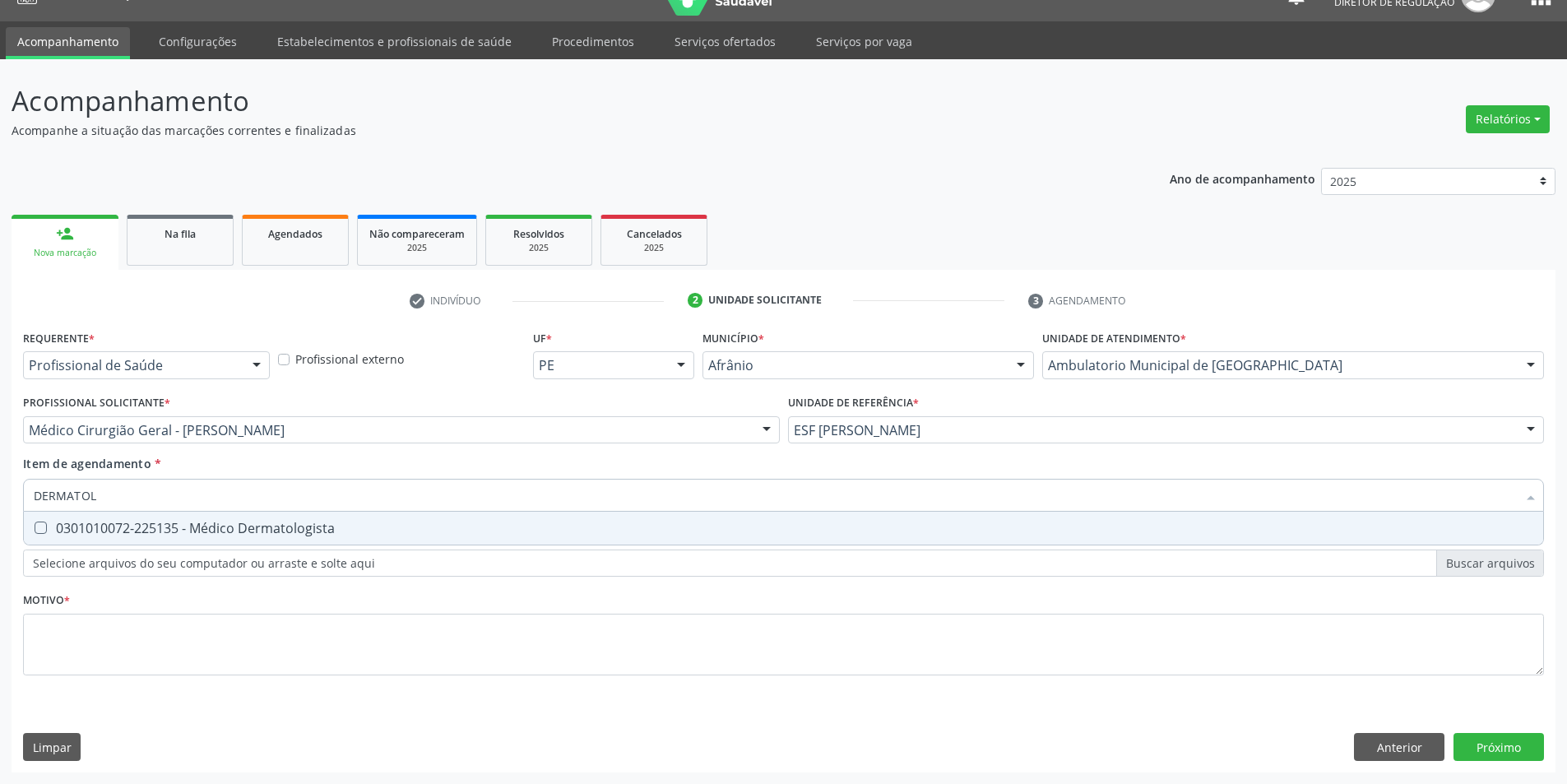
type input "DERMATOLO"
click at [337, 523] on div "0301010072-225135 - Médico Dermatologista" at bounding box center [784, 527] width 1500 height 13
checkbox Dermatologista "true"
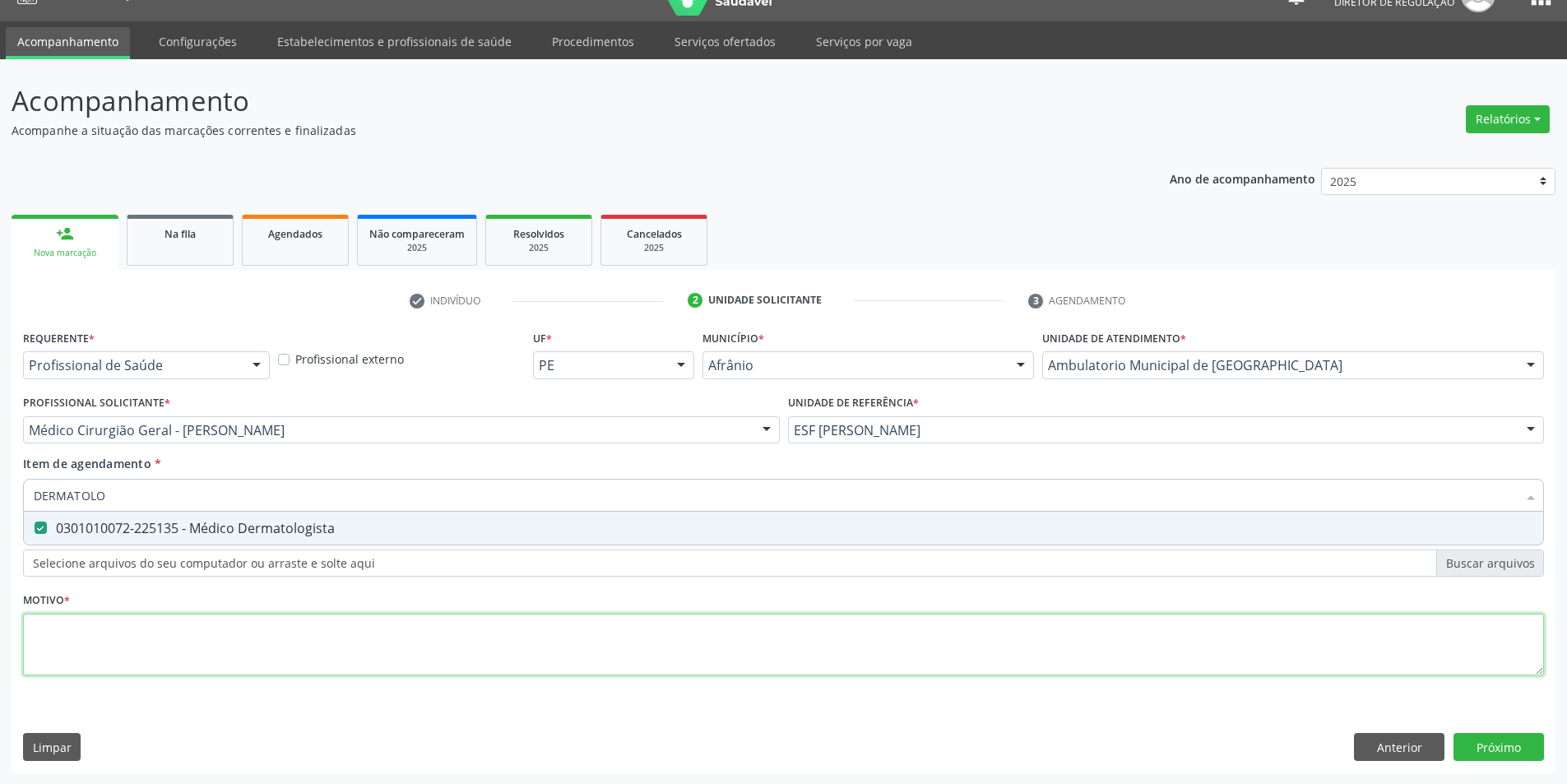
click at [296, 636] on div "Requerente * Profissional de Saúde Profissional de Saúde Paciente Nenhum result…" at bounding box center [784, 511] width 1522 height 372
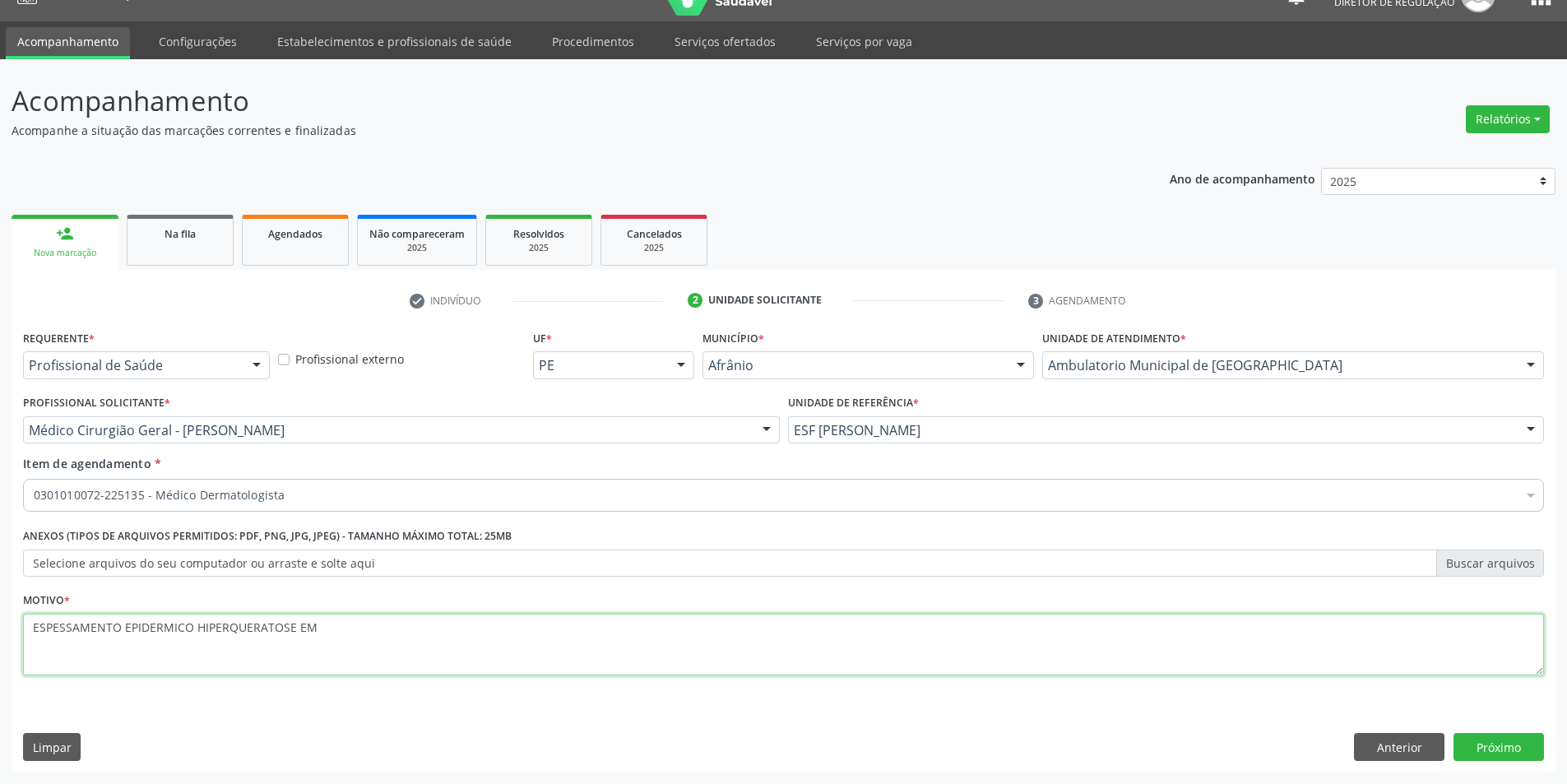
paste textarea
click at [355, 631] on textarea "ESPESSAMENTO EPIDERMICO HIPERQUERATOSE EM" at bounding box center [784, 644] width 1522 height 62
paste textarea
type textarea "ESPESSAMENTO EPIDERMICO HIPERQUERATOSE EM PAVIA"
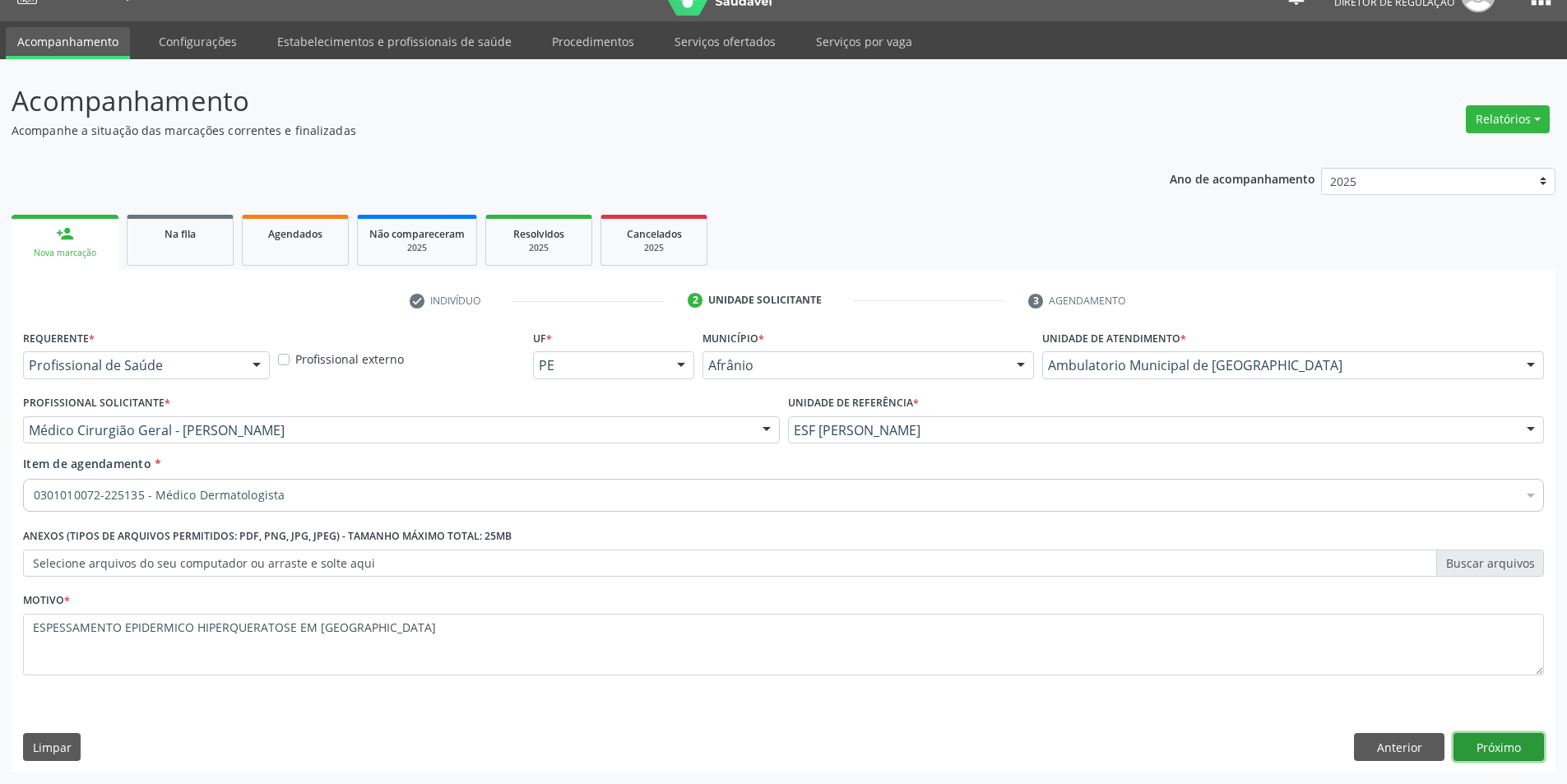
click at [1513, 741] on button "Próximo" at bounding box center [1499, 746] width 91 height 28
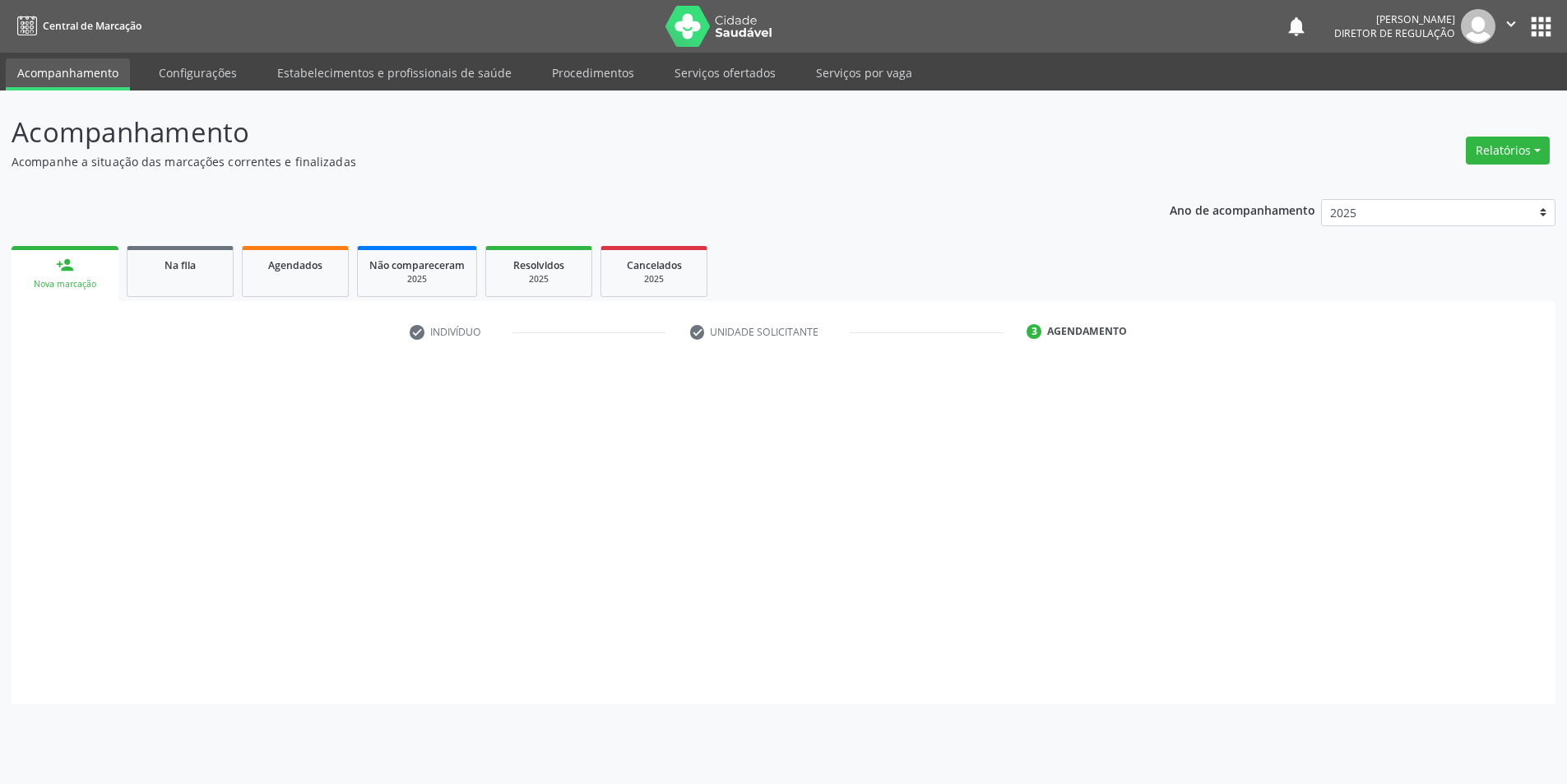
scroll to position [0, 0]
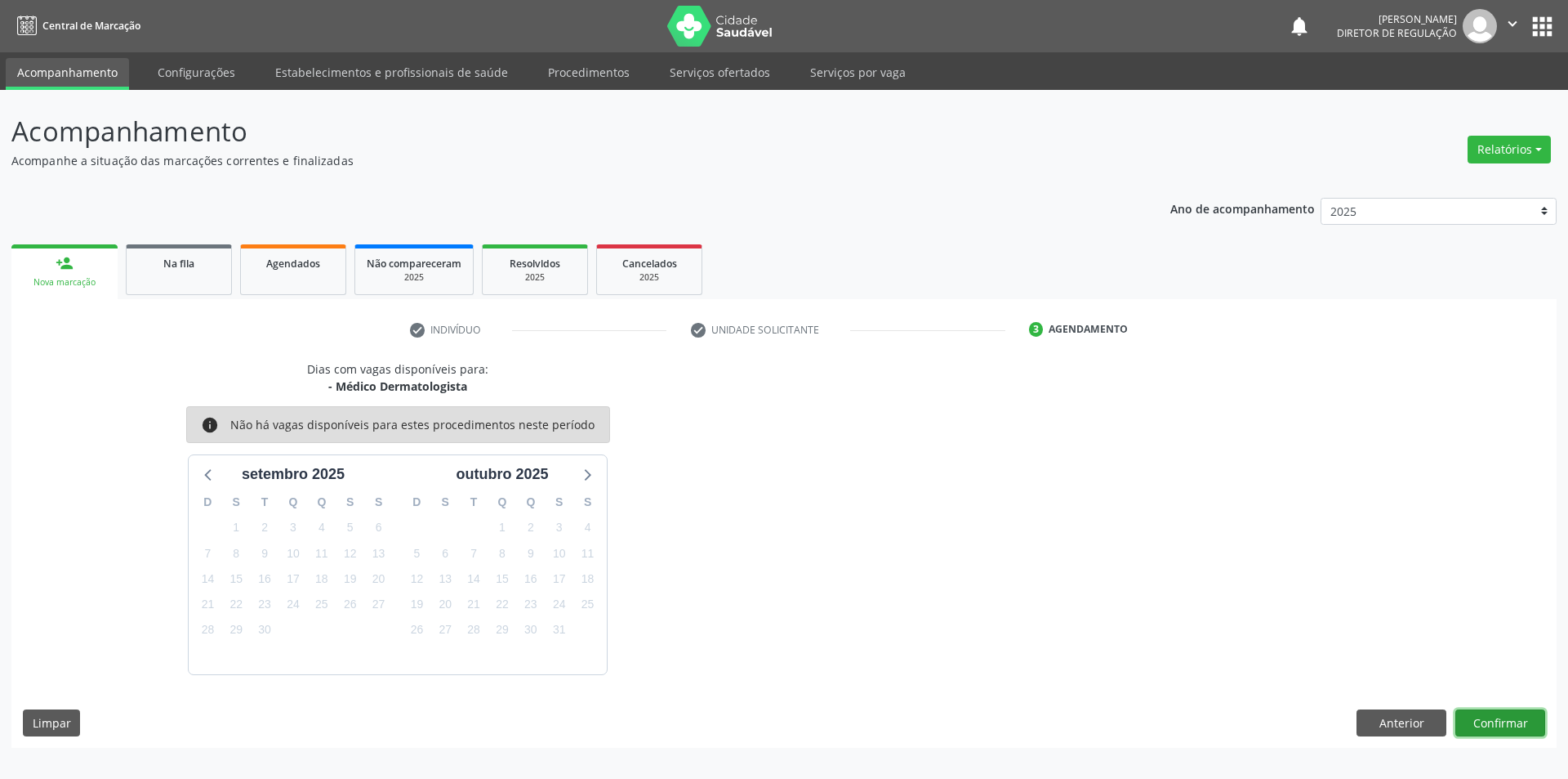
click at [1502, 718] on button "Confirmar" at bounding box center [1500, 723] width 90 height 27
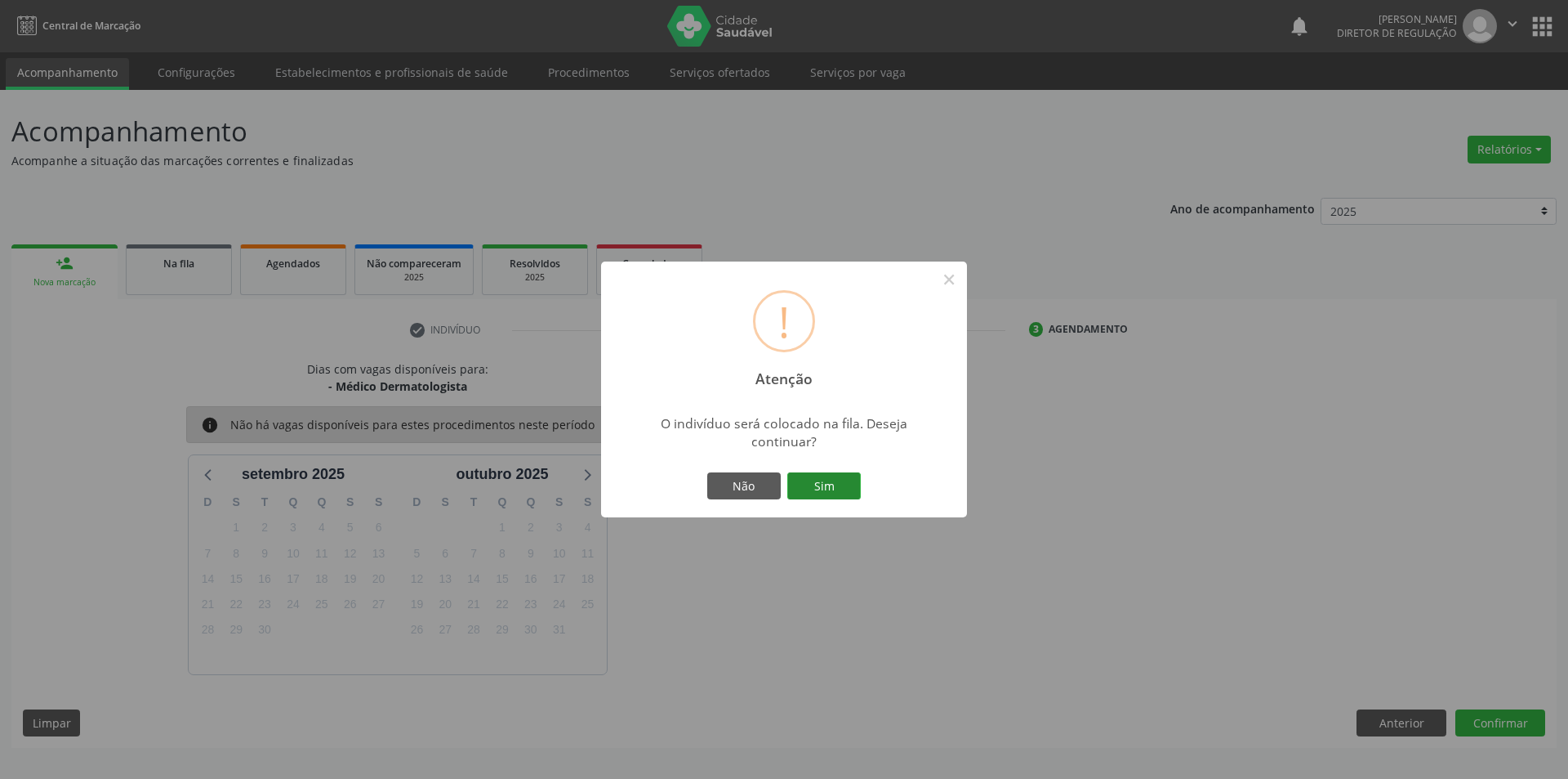
click at [823, 488] on button "Sim" at bounding box center [824, 486] width 74 height 27
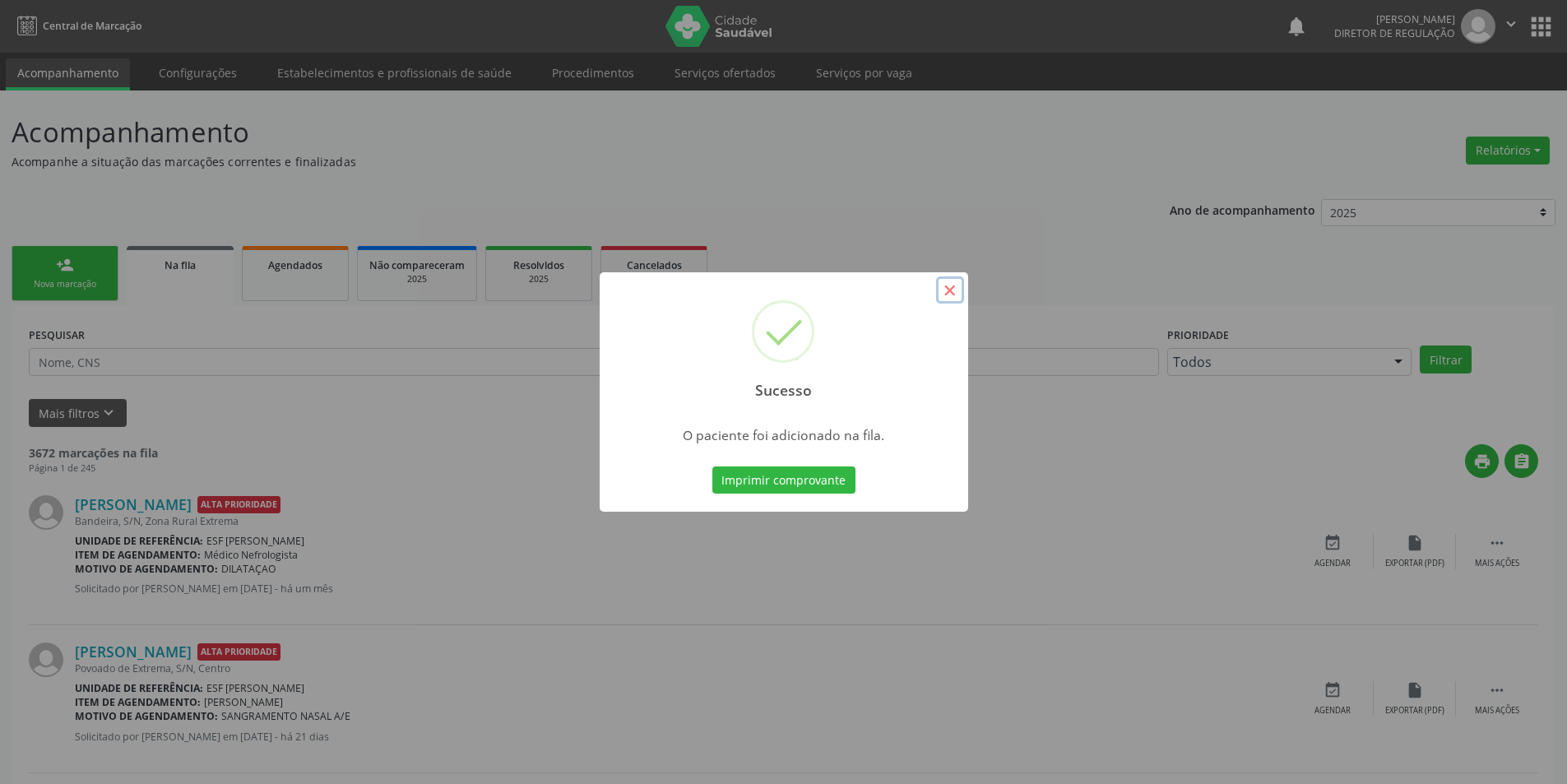
click at [948, 287] on button "×" at bounding box center [950, 290] width 28 height 28
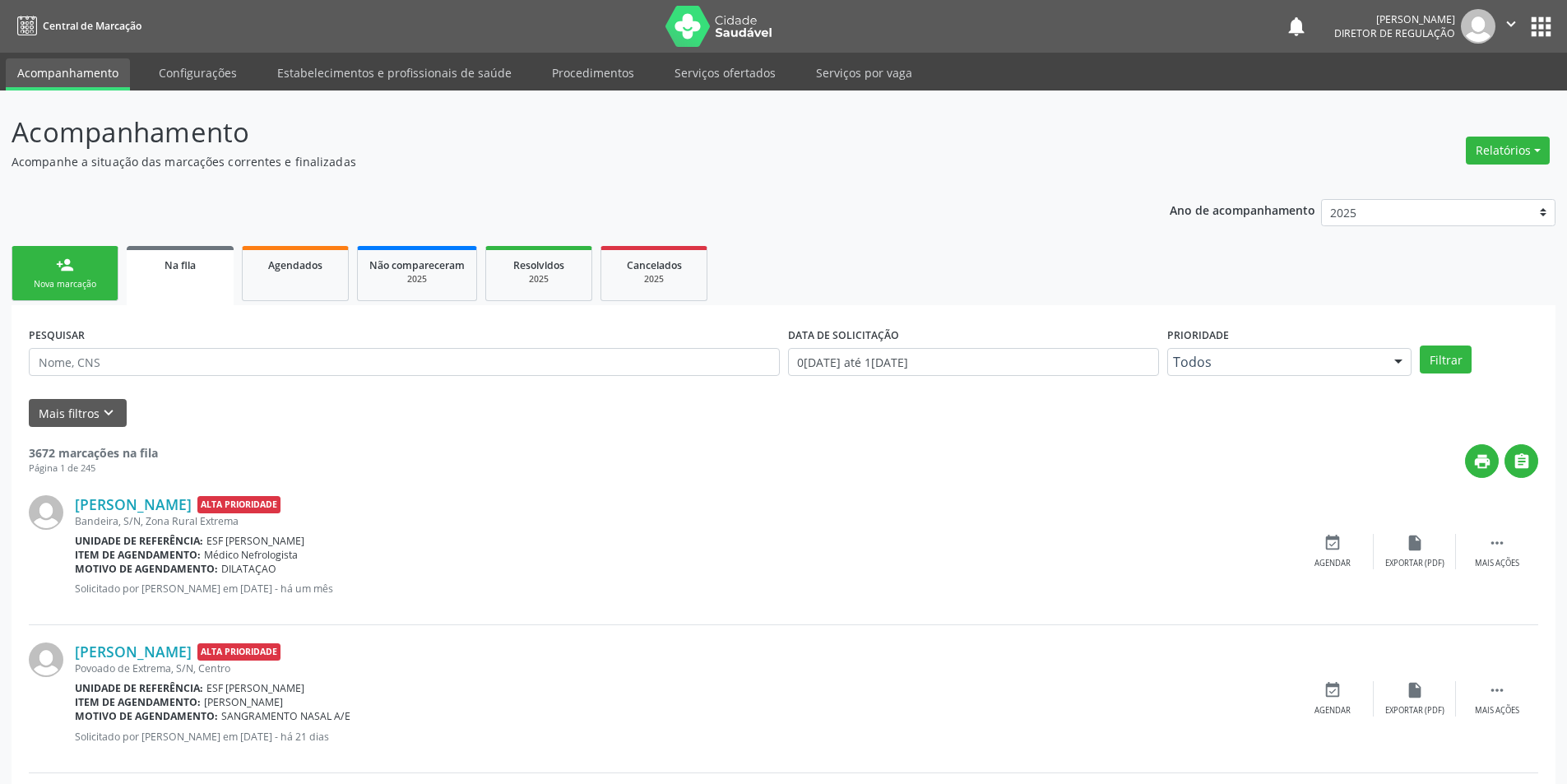
click at [48, 280] on div "Nova marcação" at bounding box center [64, 283] width 82 height 12
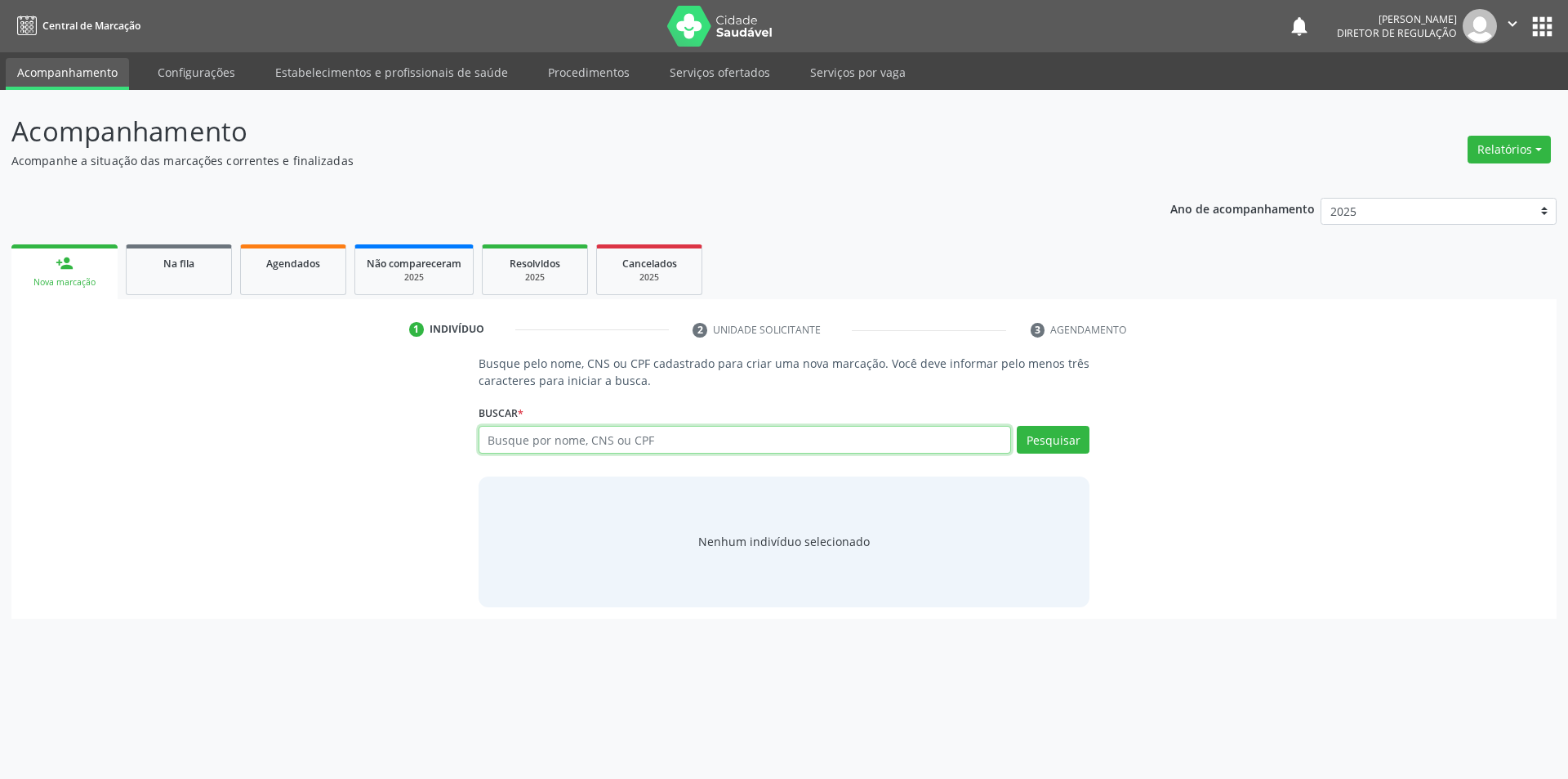
click at [596, 437] on input "text" at bounding box center [745, 440] width 533 height 27
type input "709603671445478"
click at [1076, 446] on button "Pesquisar" at bounding box center [1053, 440] width 73 height 27
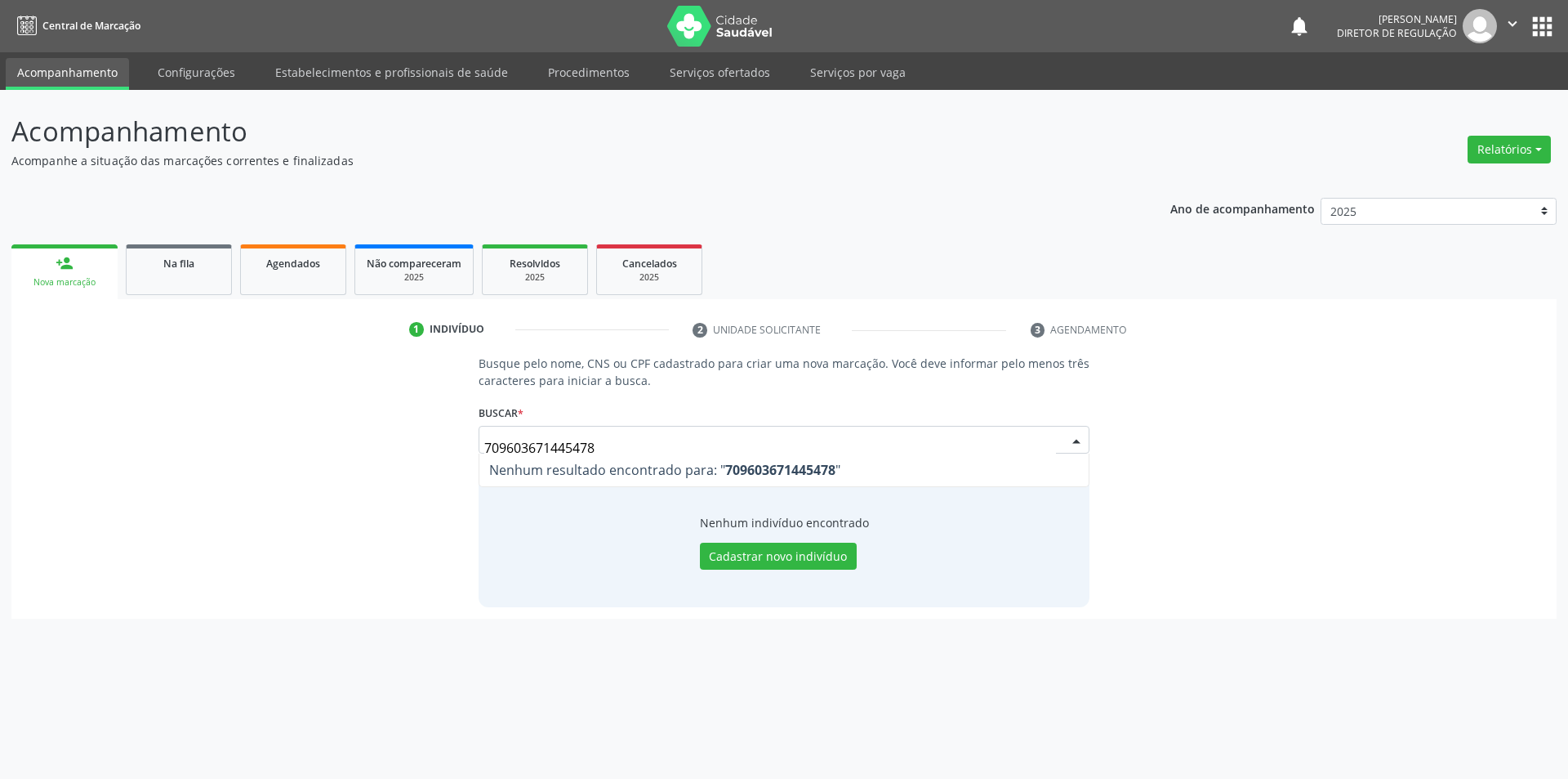
drag, startPoint x: 621, startPoint y: 441, endPoint x: 110, endPoint y: 428, distance: 511.2
click at [121, 432] on div "Busque pelo nome, CNS ou CPF cadastrado para criar uma nova marcação. Você deve…" at bounding box center [784, 480] width 1522 height 251
type input "BENTA DE SOUSA NETA"
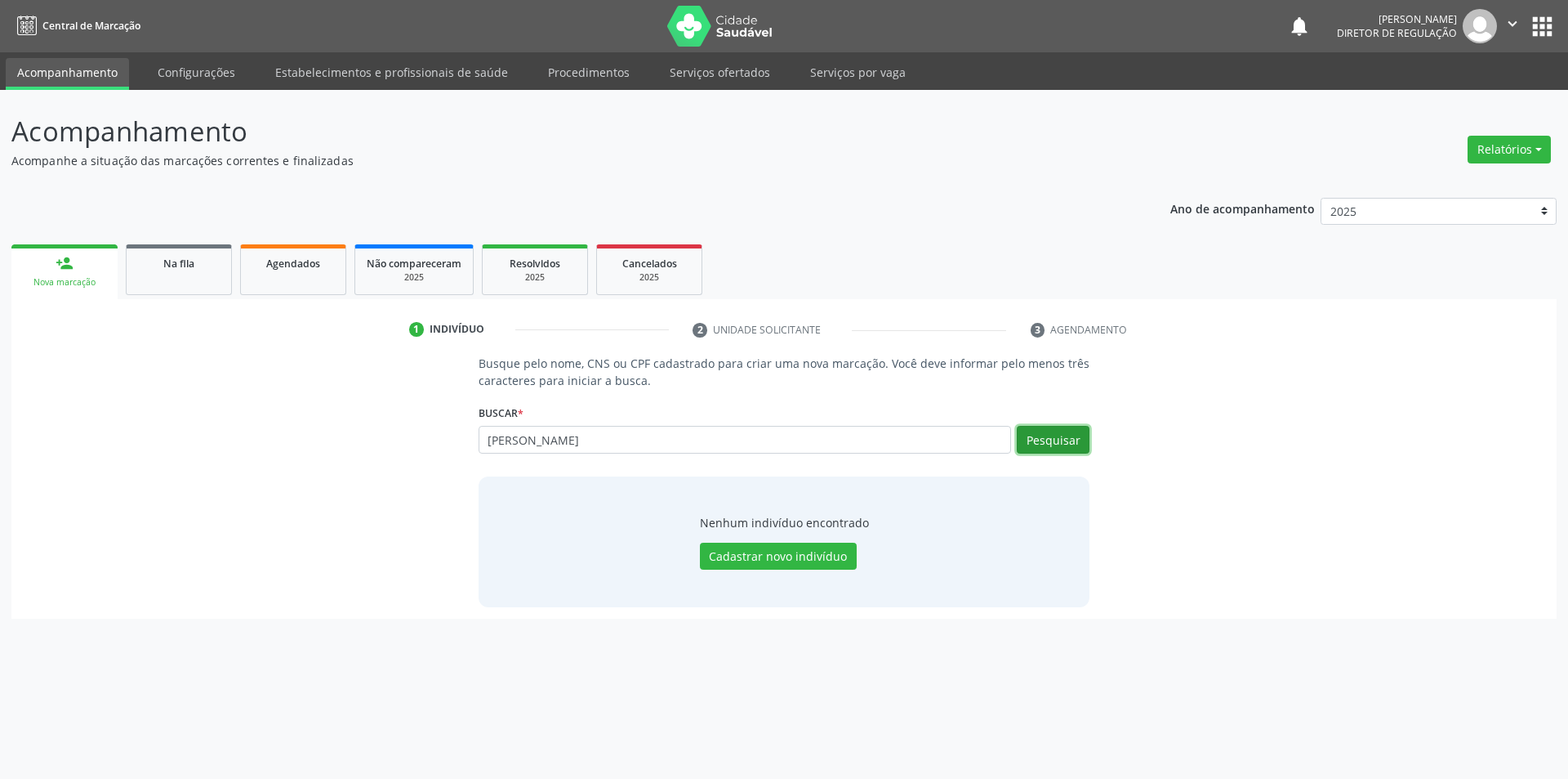
click at [1050, 441] on button "Pesquisar" at bounding box center [1053, 440] width 73 height 27
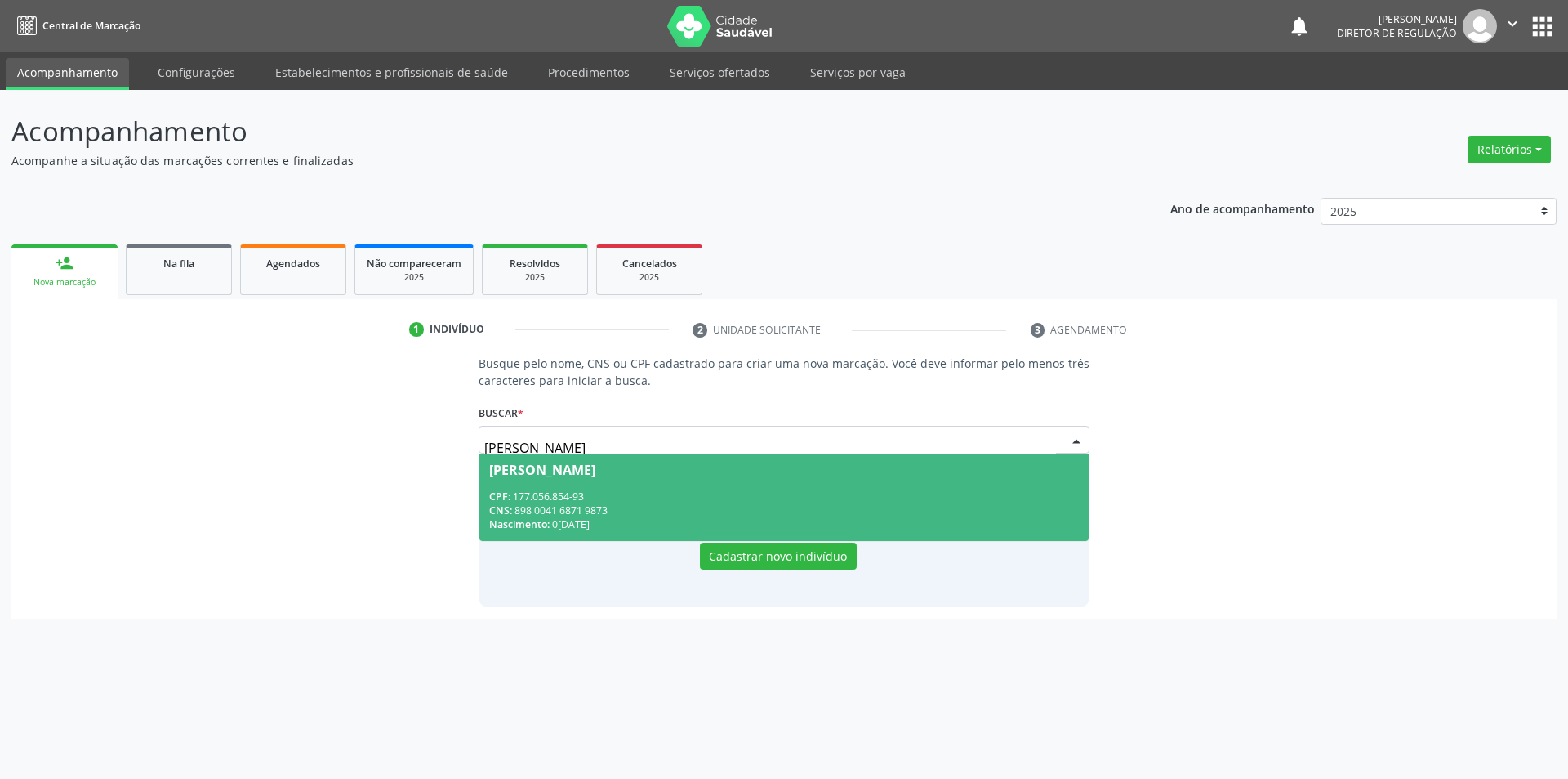
click at [738, 474] on div "Benta de Sousa Neta" at bounding box center [784, 469] width 590 height 13
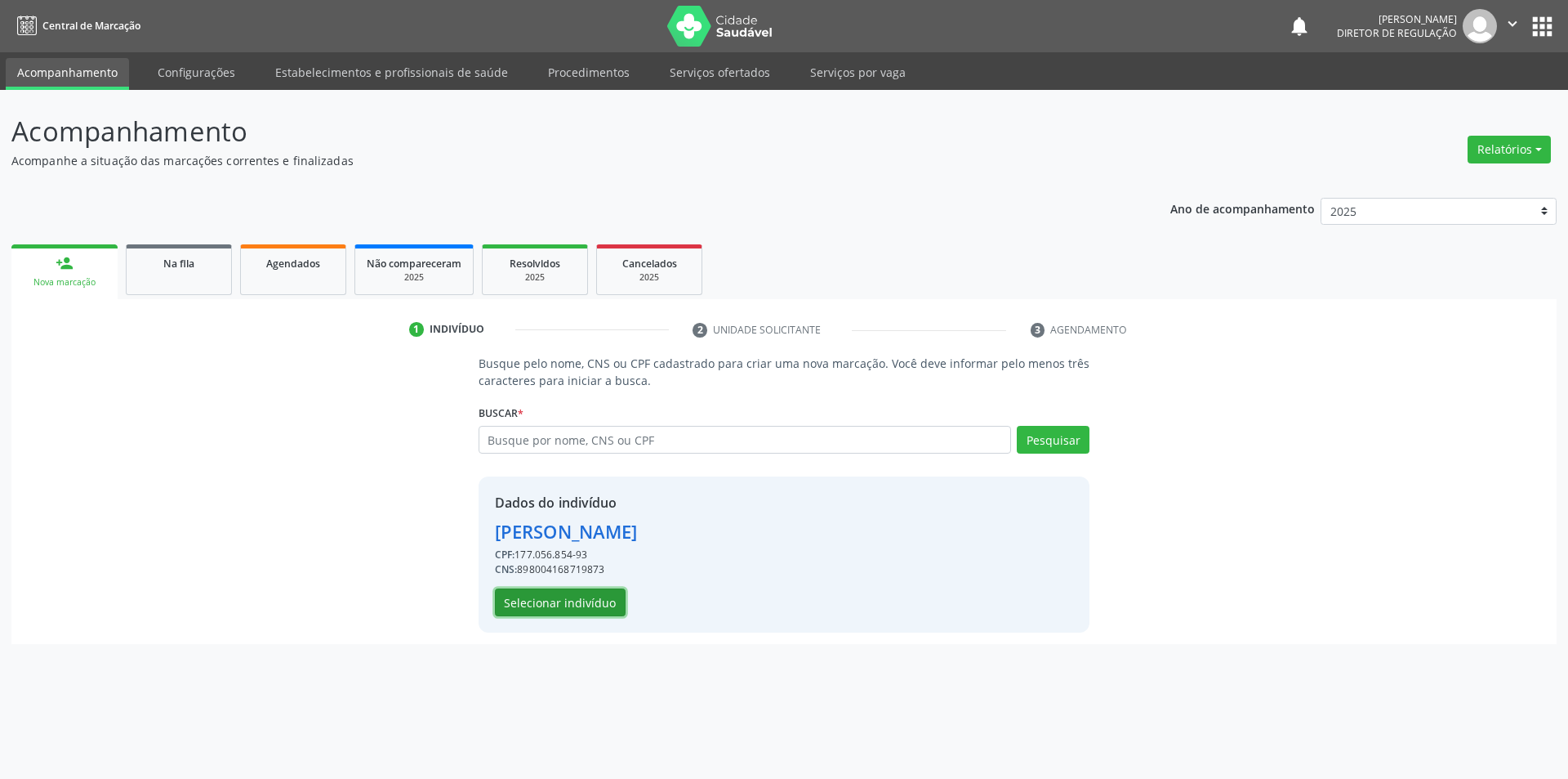
click at [603, 604] on button "Selecionar indivíduo" at bounding box center [560, 602] width 130 height 27
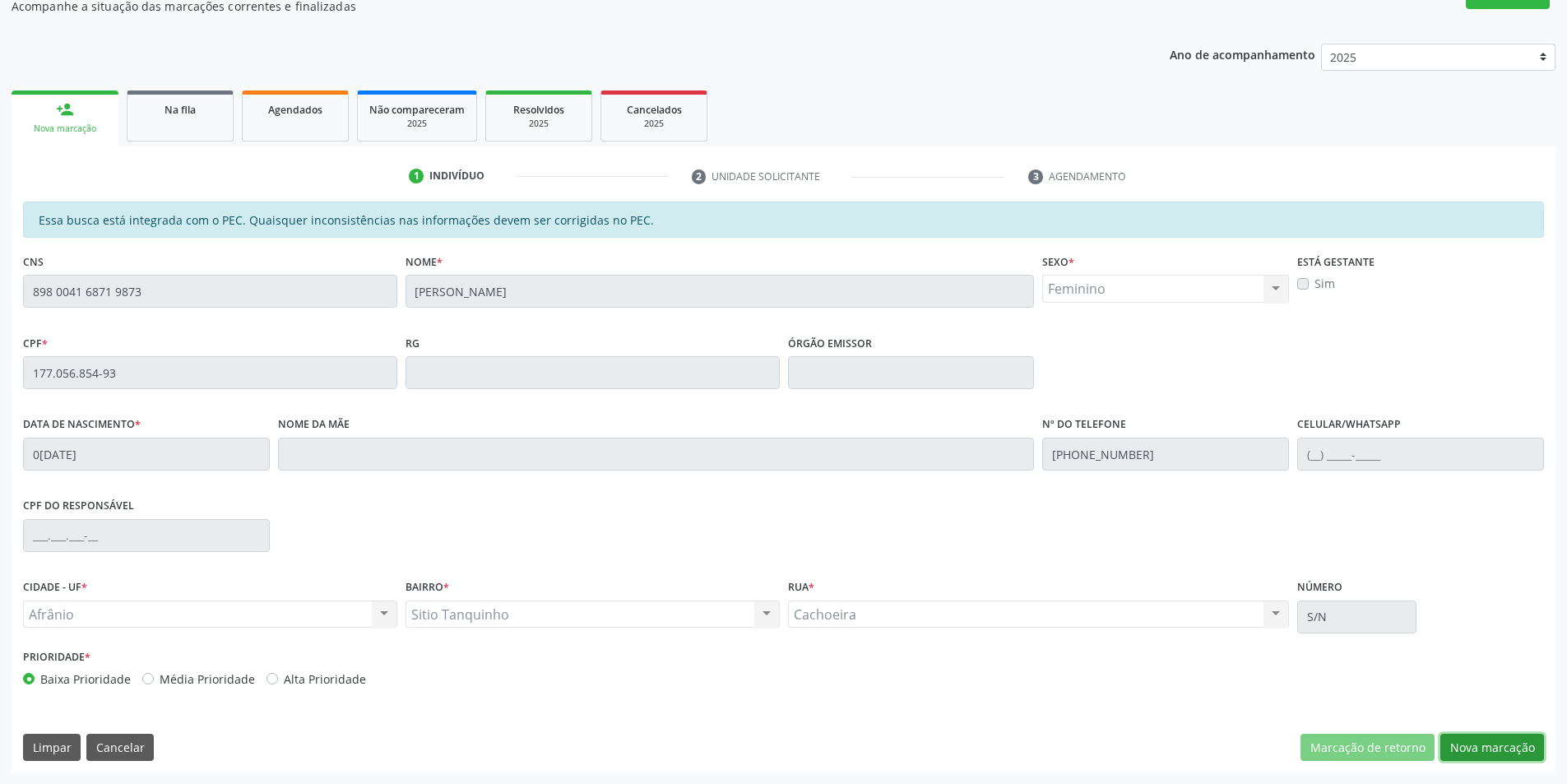
click at [1491, 757] on button "Nova marcação" at bounding box center [1492, 747] width 104 height 28
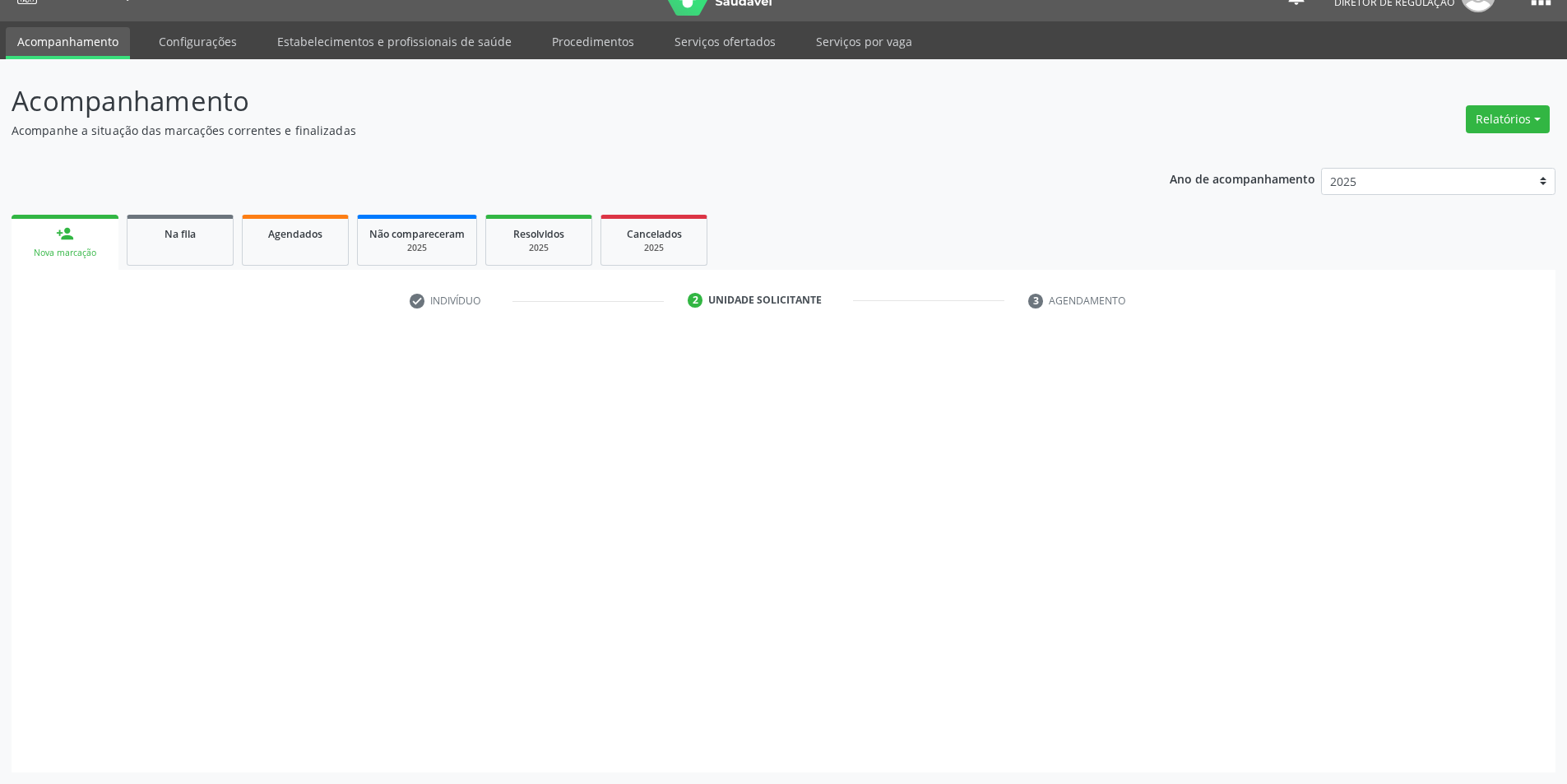
scroll to position [32, 0]
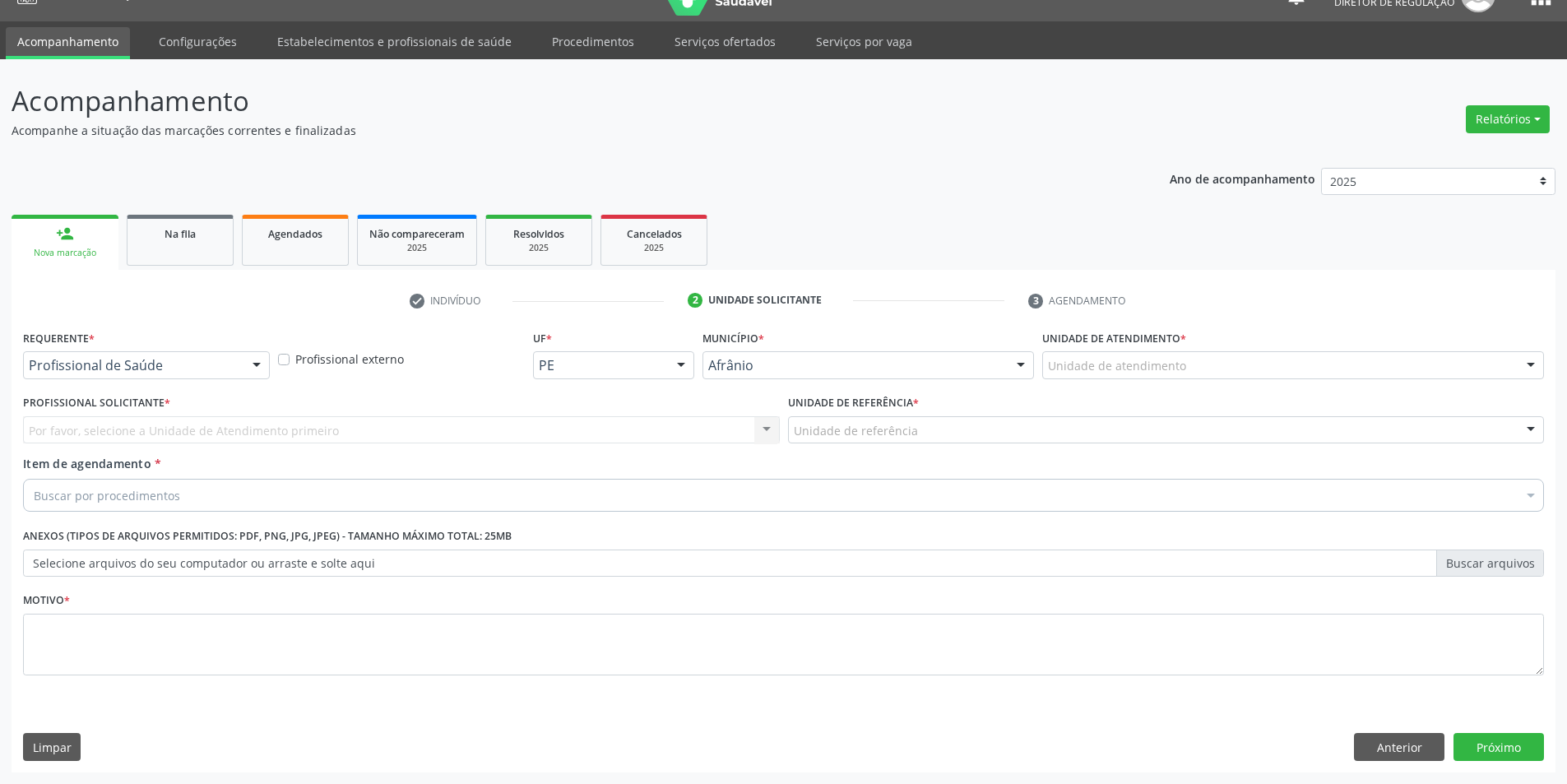
click at [1207, 383] on div "Unidade de atendimento * Unidade de atendimento Academia da Saude de Afranio Ac…" at bounding box center [1293, 357] width 510 height 64
click at [1200, 379] on div "Unidade de atendimento * Unidade de atendimento Academia da Saude de Afranio Ac…" at bounding box center [1293, 357] width 510 height 64
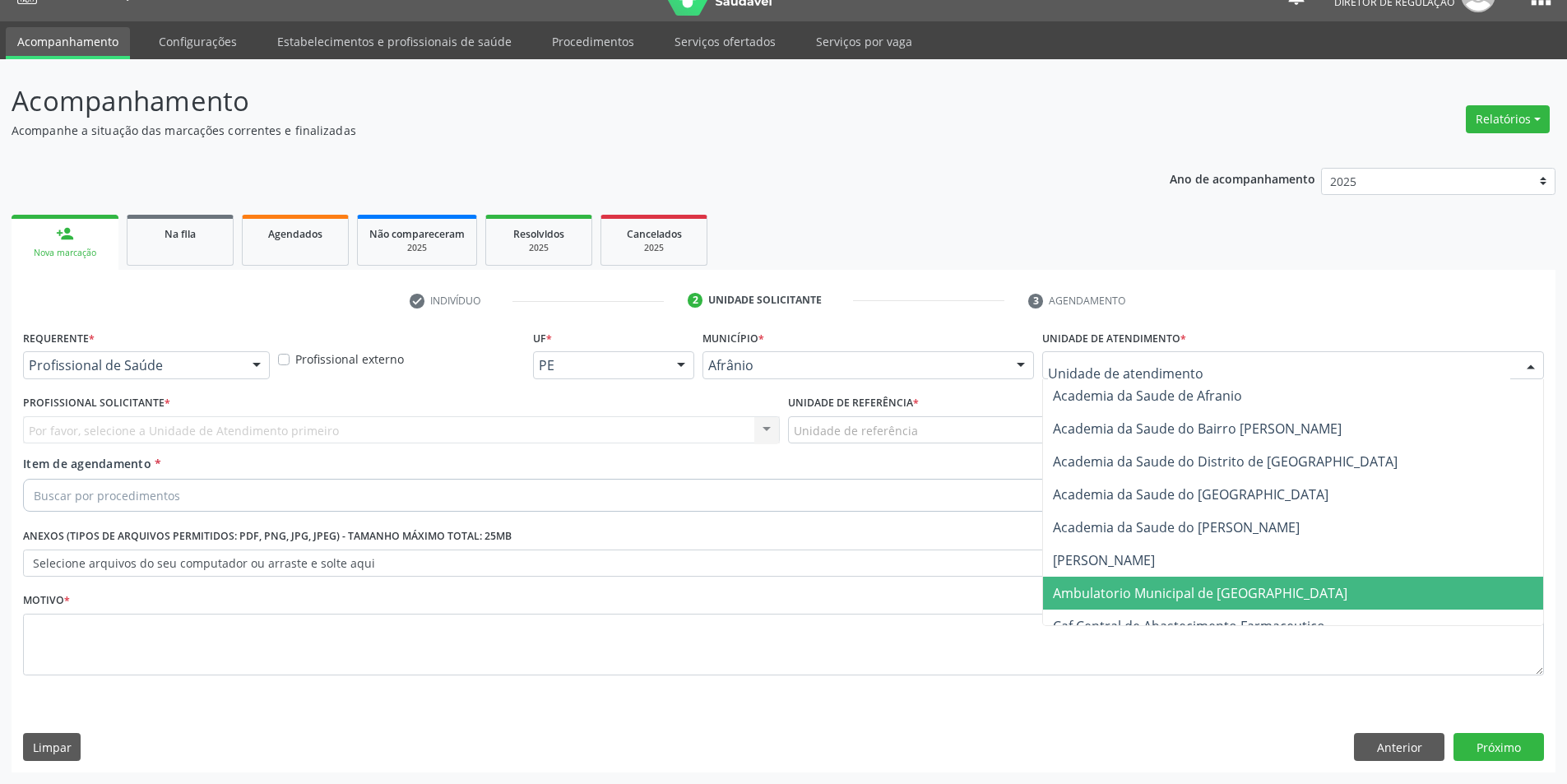
click at [1158, 584] on span "Ambulatorio Municipal de [GEOGRAPHIC_DATA]" at bounding box center [1200, 592] width 294 height 18
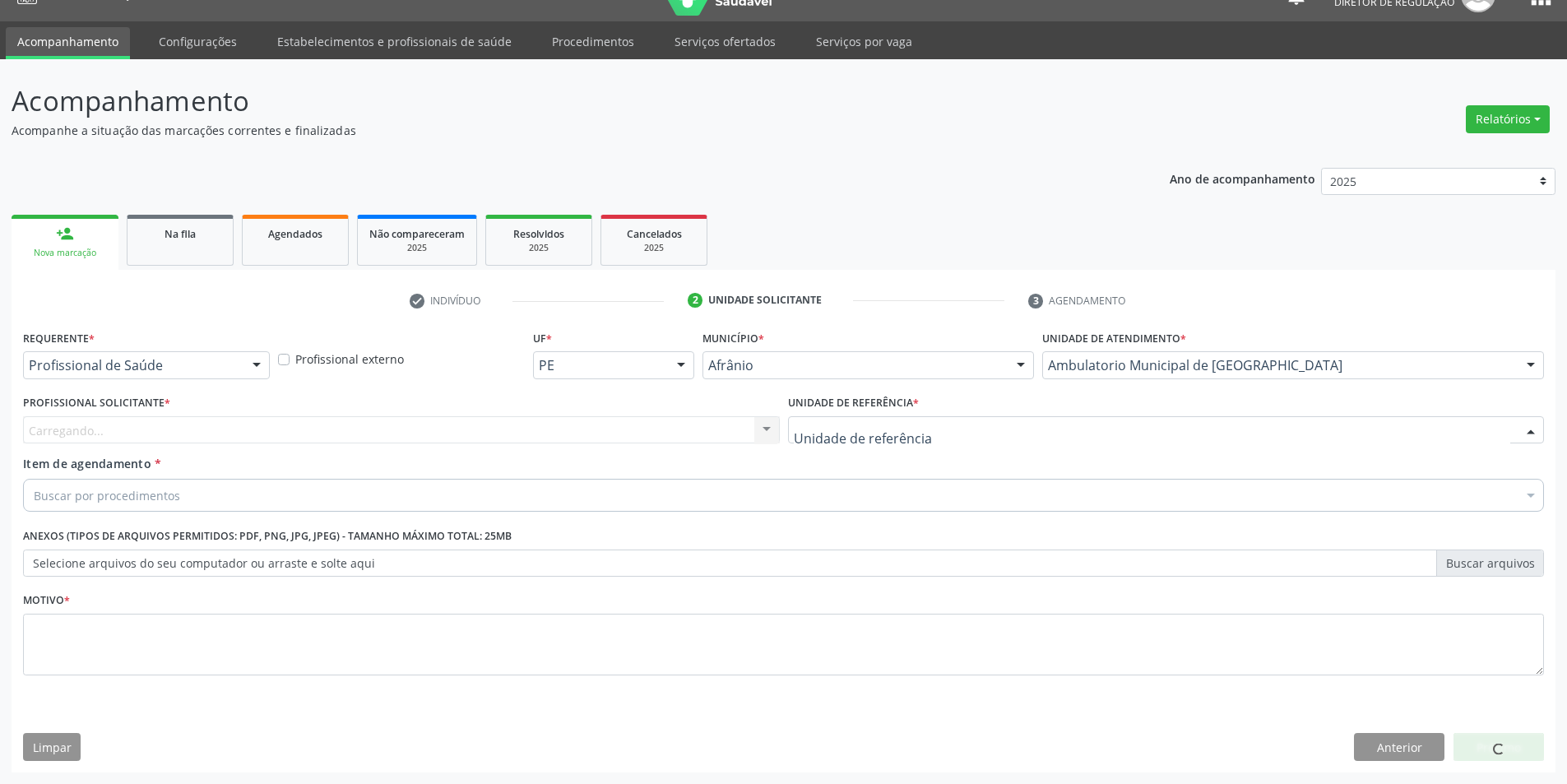
click at [937, 439] on div at bounding box center [1167, 430] width 757 height 28
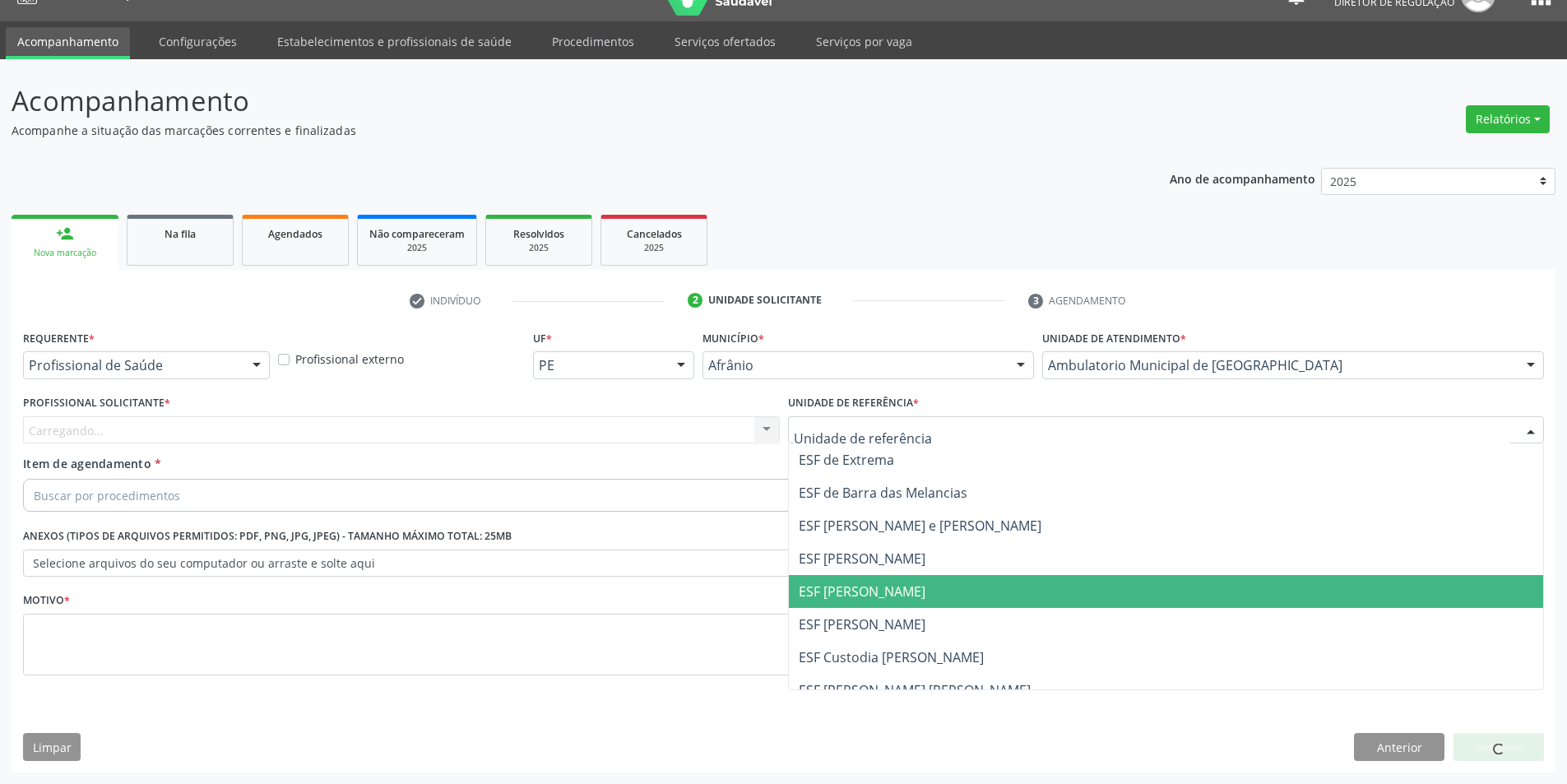
click at [924, 599] on span "ESF [PERSON_NAME]" at bounding box center [1167, 590] width 755 height 33
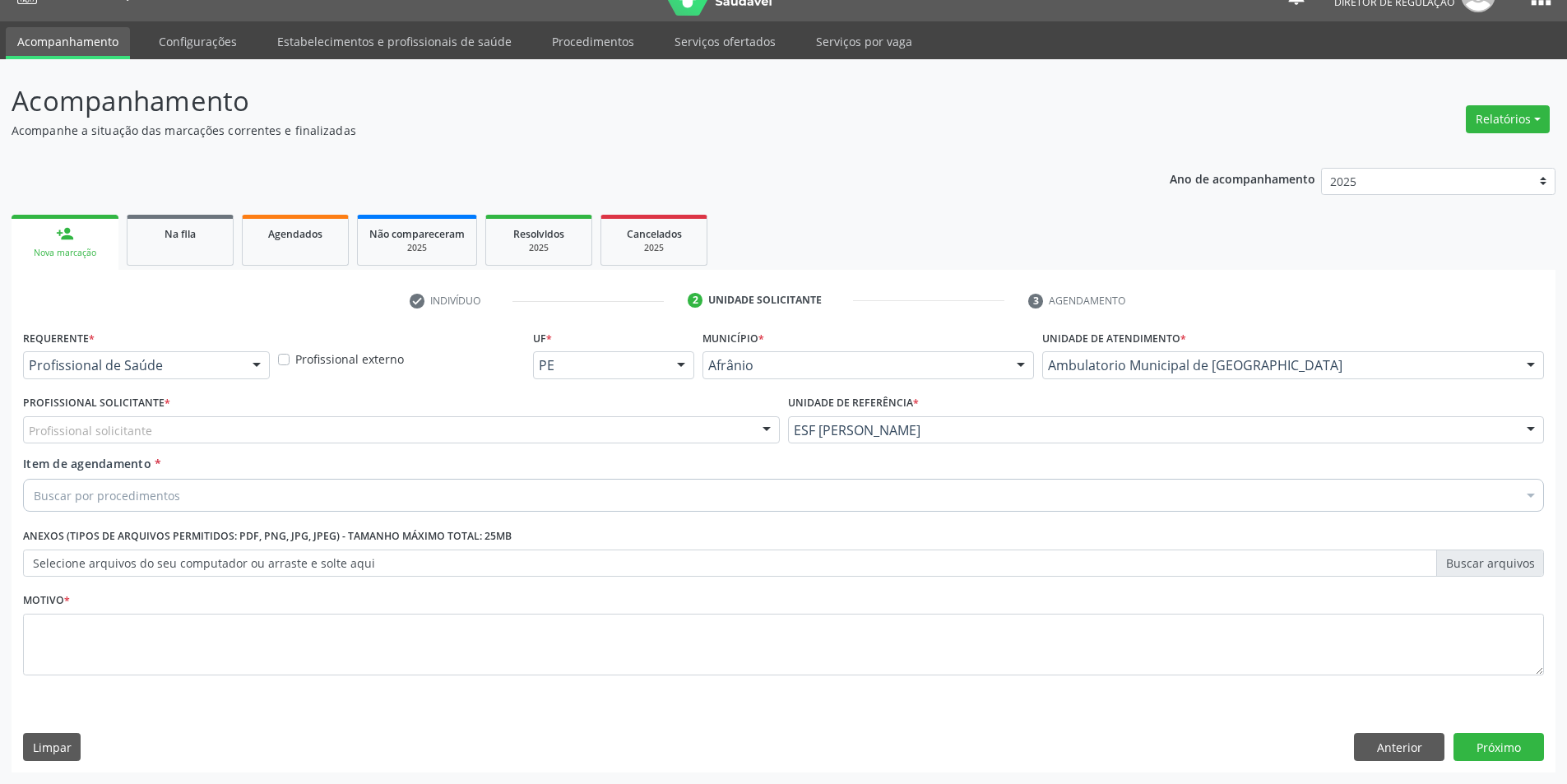
click at [584, 438] on div "Profissional Solicitante * Profissional solicitante Médico Angiologista - Luis …" at bounding box center [401, 423] width 765 height 64
click at [568, 434] on div "Profissional solicitante" at bounding box center [401, 430] width 757 height 28
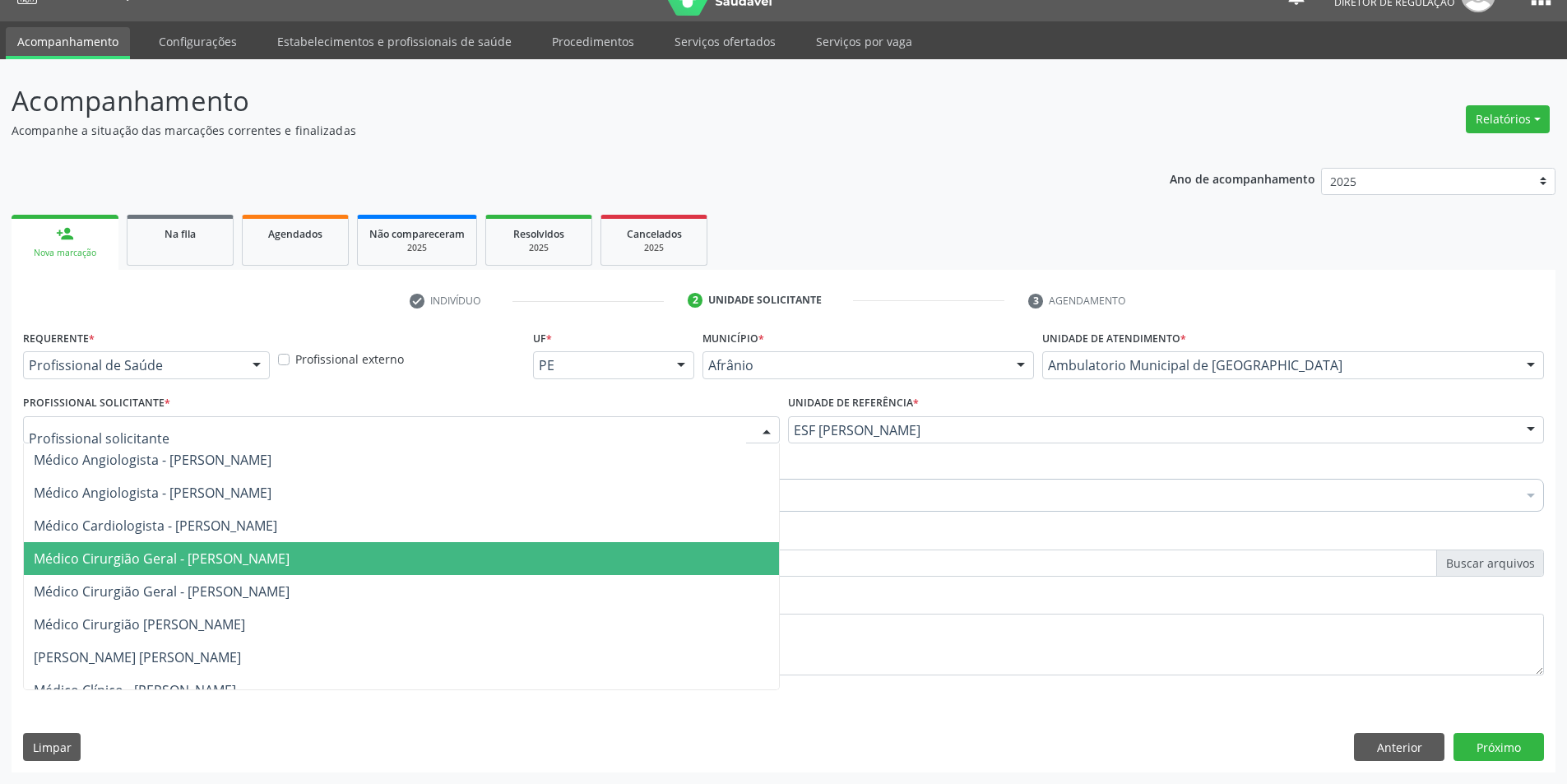
click at [289, 560] on span "Médico Cirurgião Geral - [PERSON_NAME]" at bounding box center [161, 558] width 256 height 18
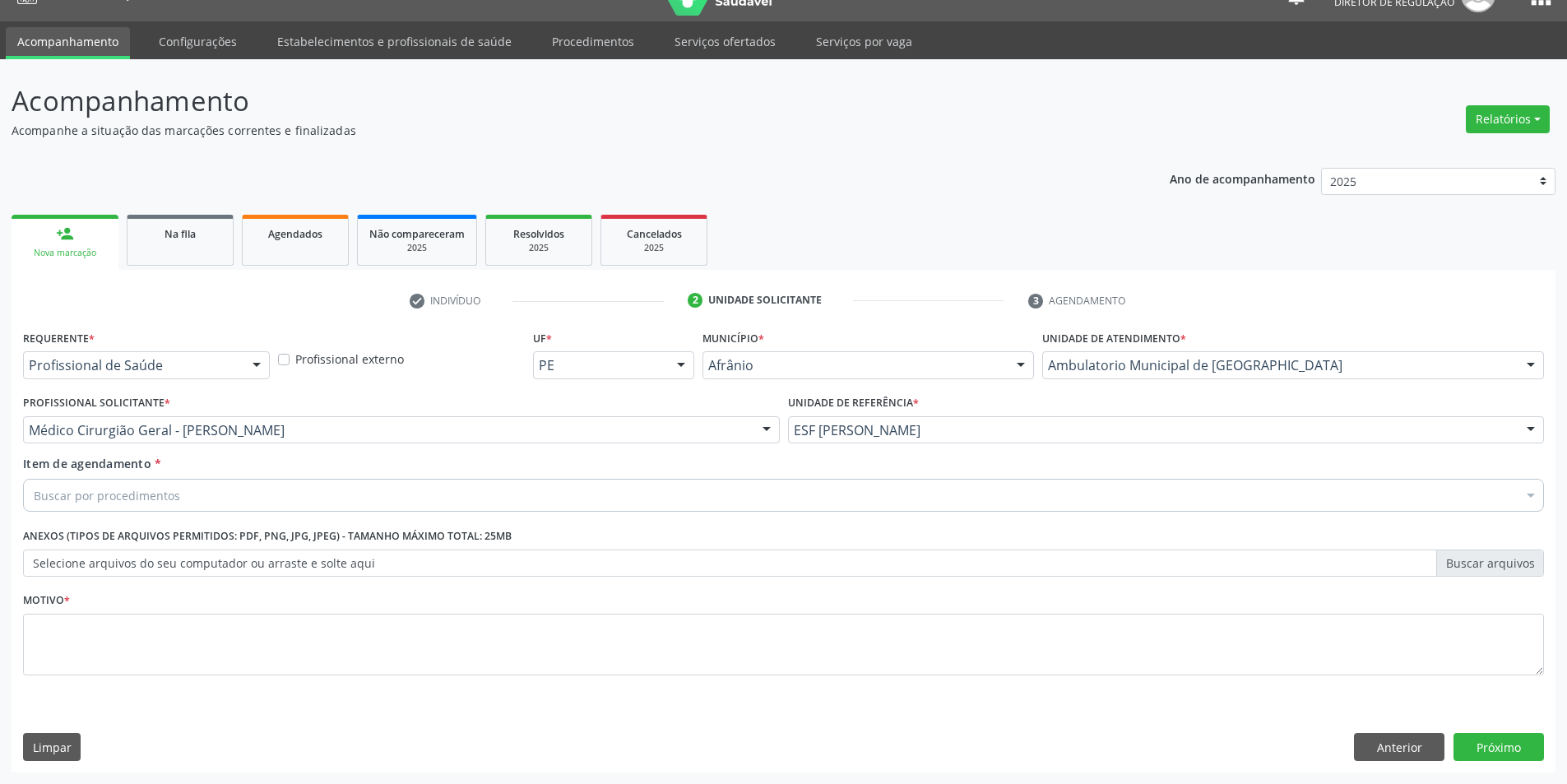
click at [269, 499] on div "Buscar por procedimentos" at bounding box center [784, 495] width 1522 height 33
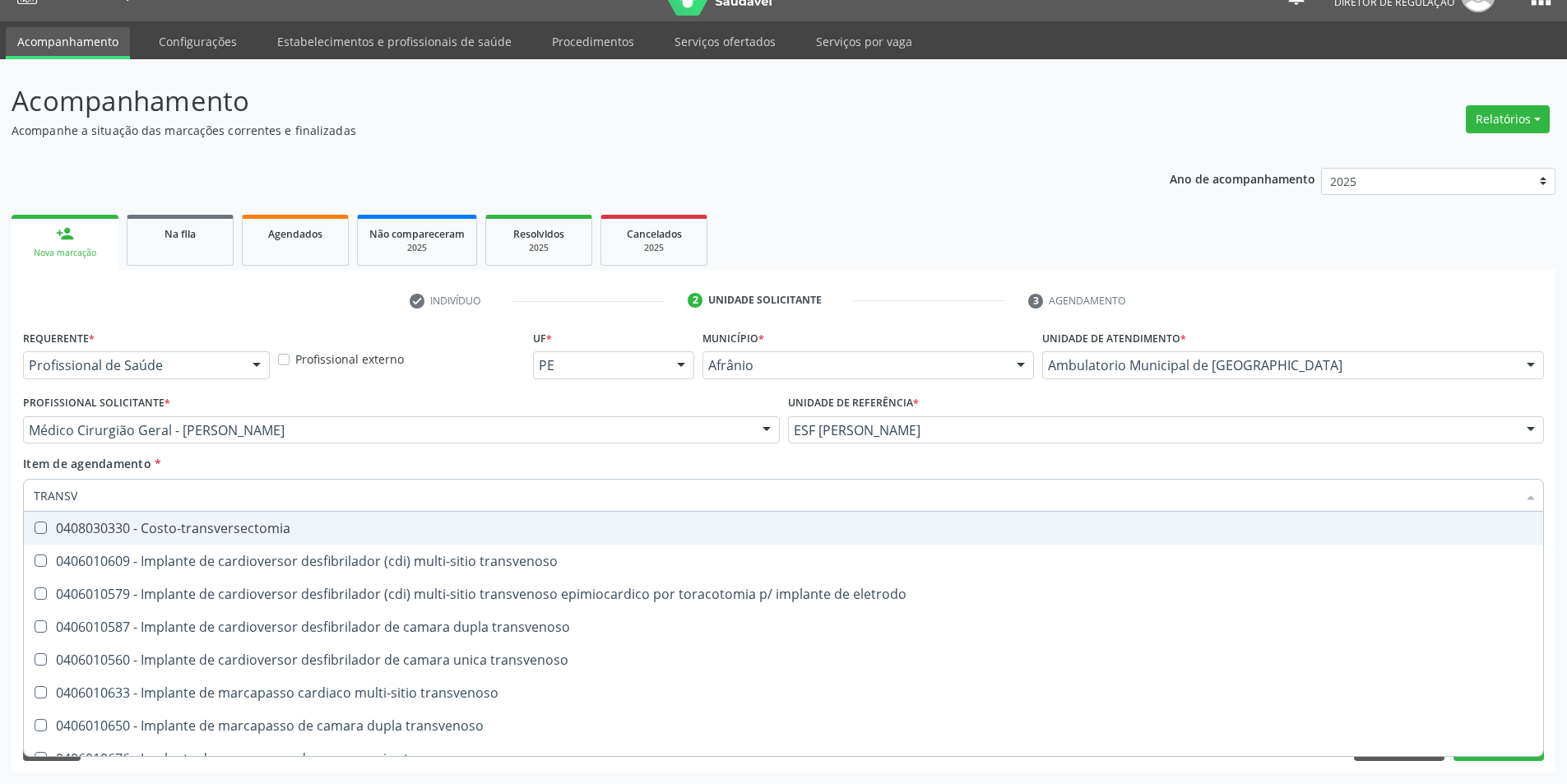
type input "TRANSVA"
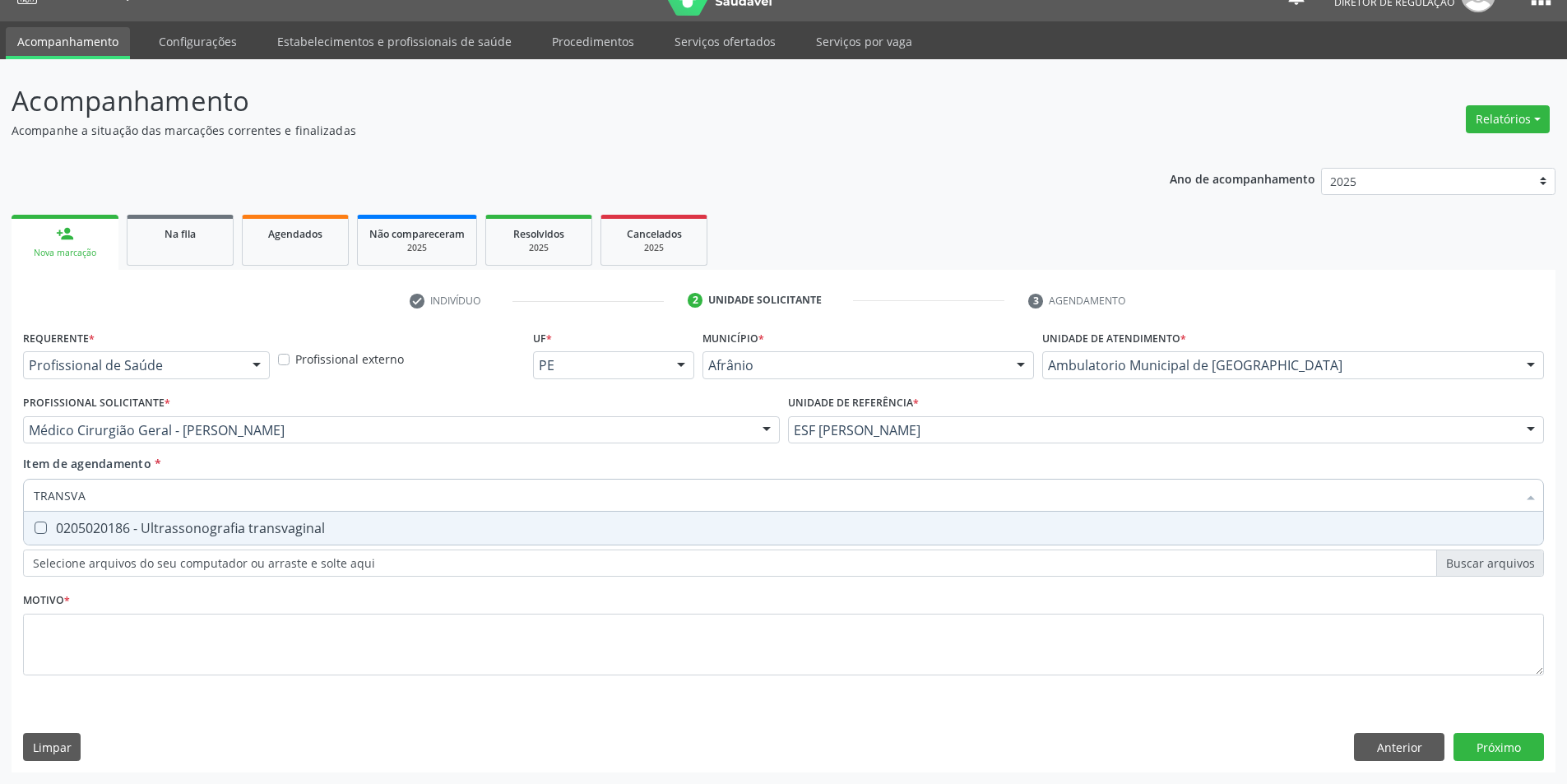
click at [312, 533] on div "0205020186 - Ultrassonografia transvaginal" at bounding box center [784, 527] width 1500 height 13
checkbox transvaginal "true"
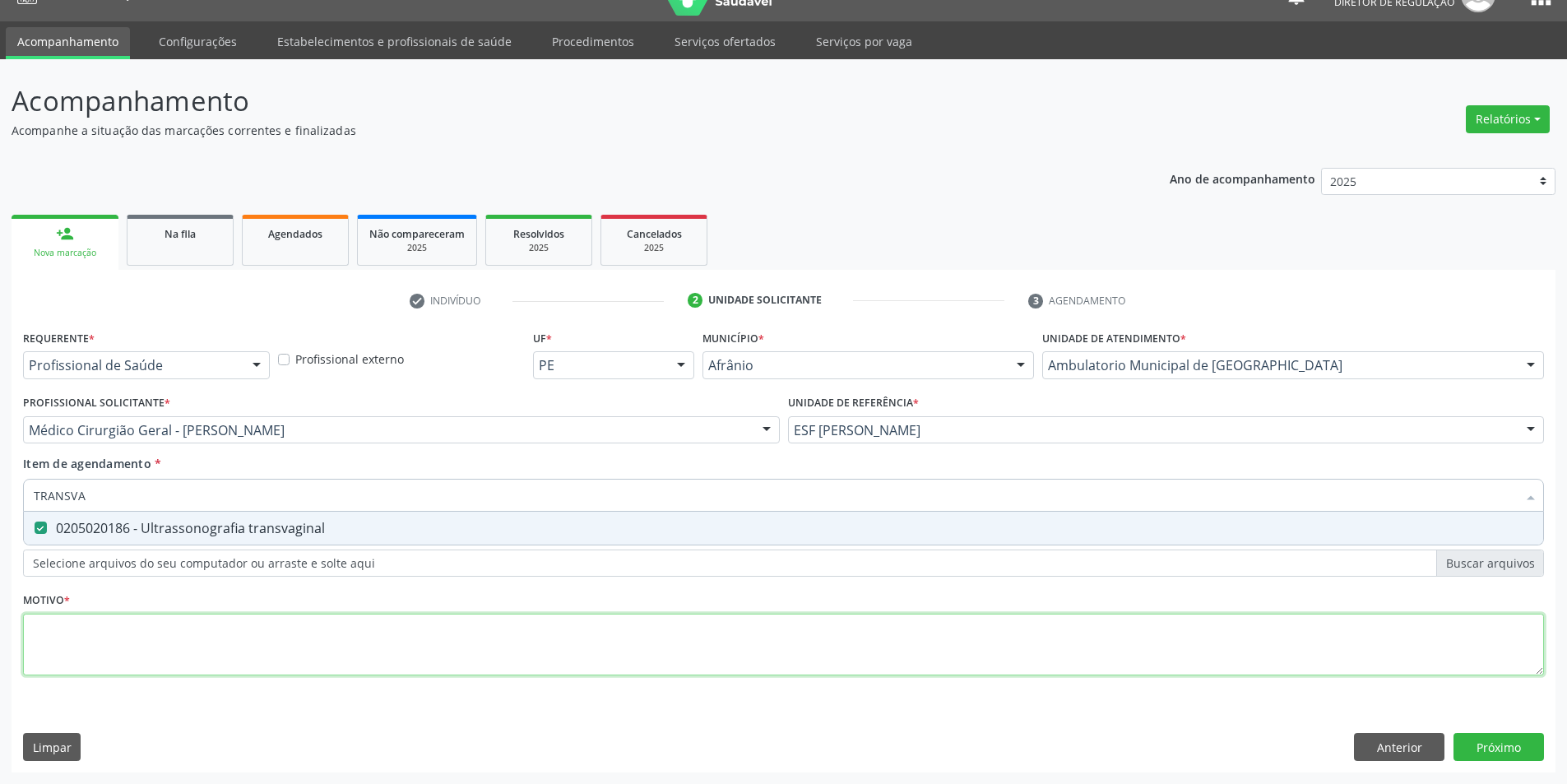
click at [278, 613] on div "Requerente * Profissional de Saúde Profissional de Saúde Paciente Nenhum result…" at bounding box center [784, 511] width 1522 height 372
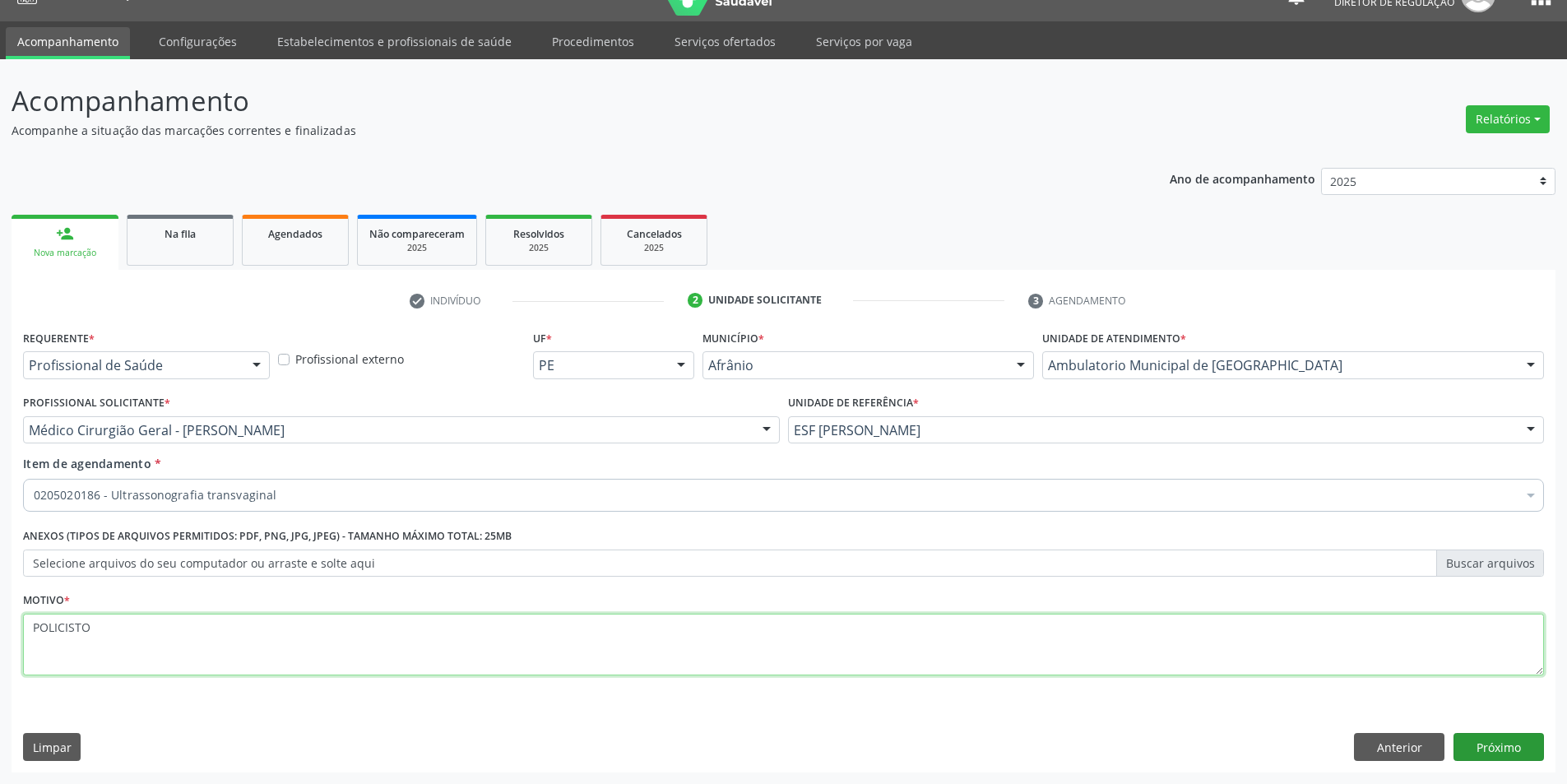
type textarea "POLICISTO"
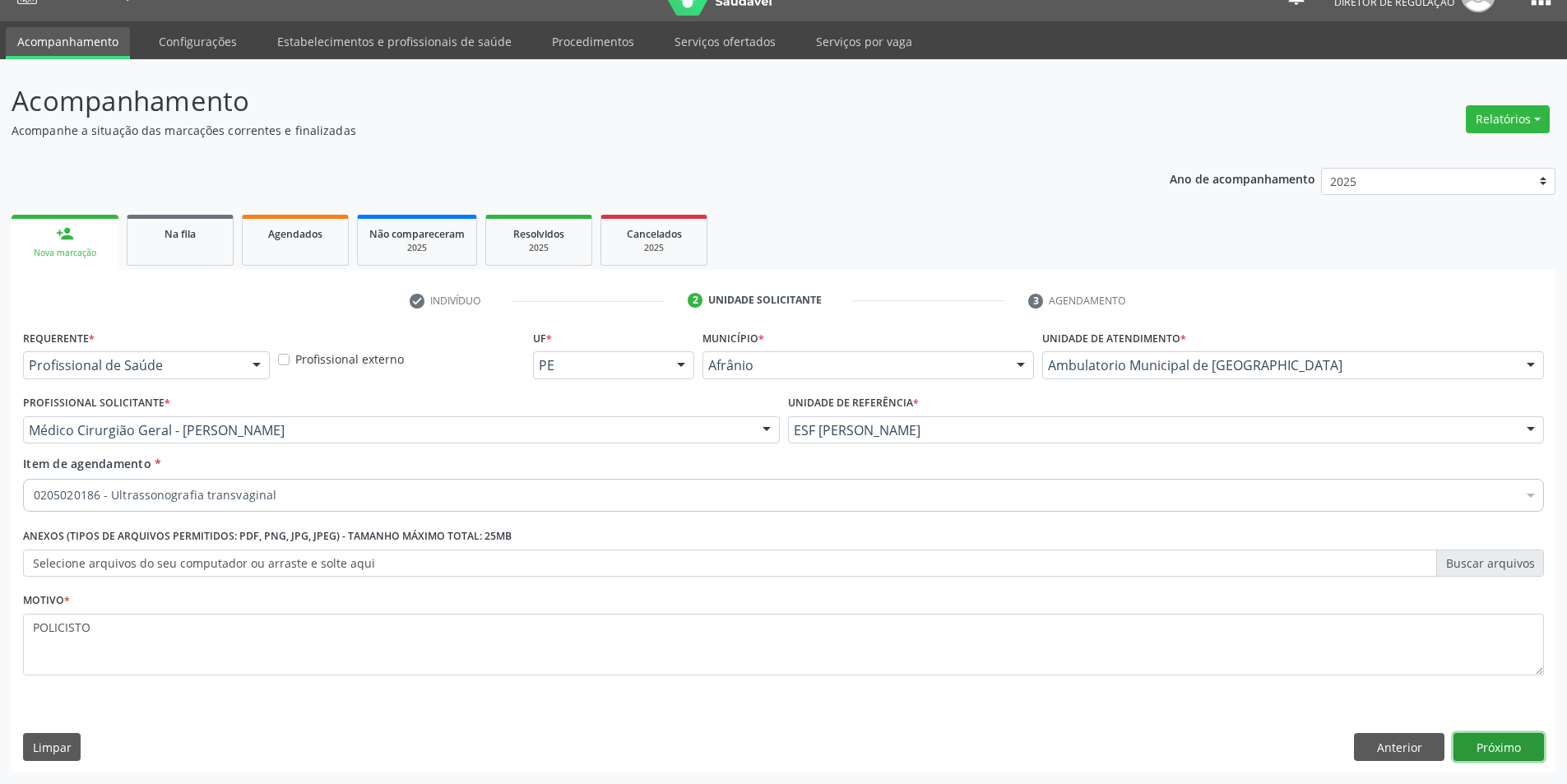
click at [1513, 739] on button "Próximo" at bounding box center [1499, 746] width 91 height 28
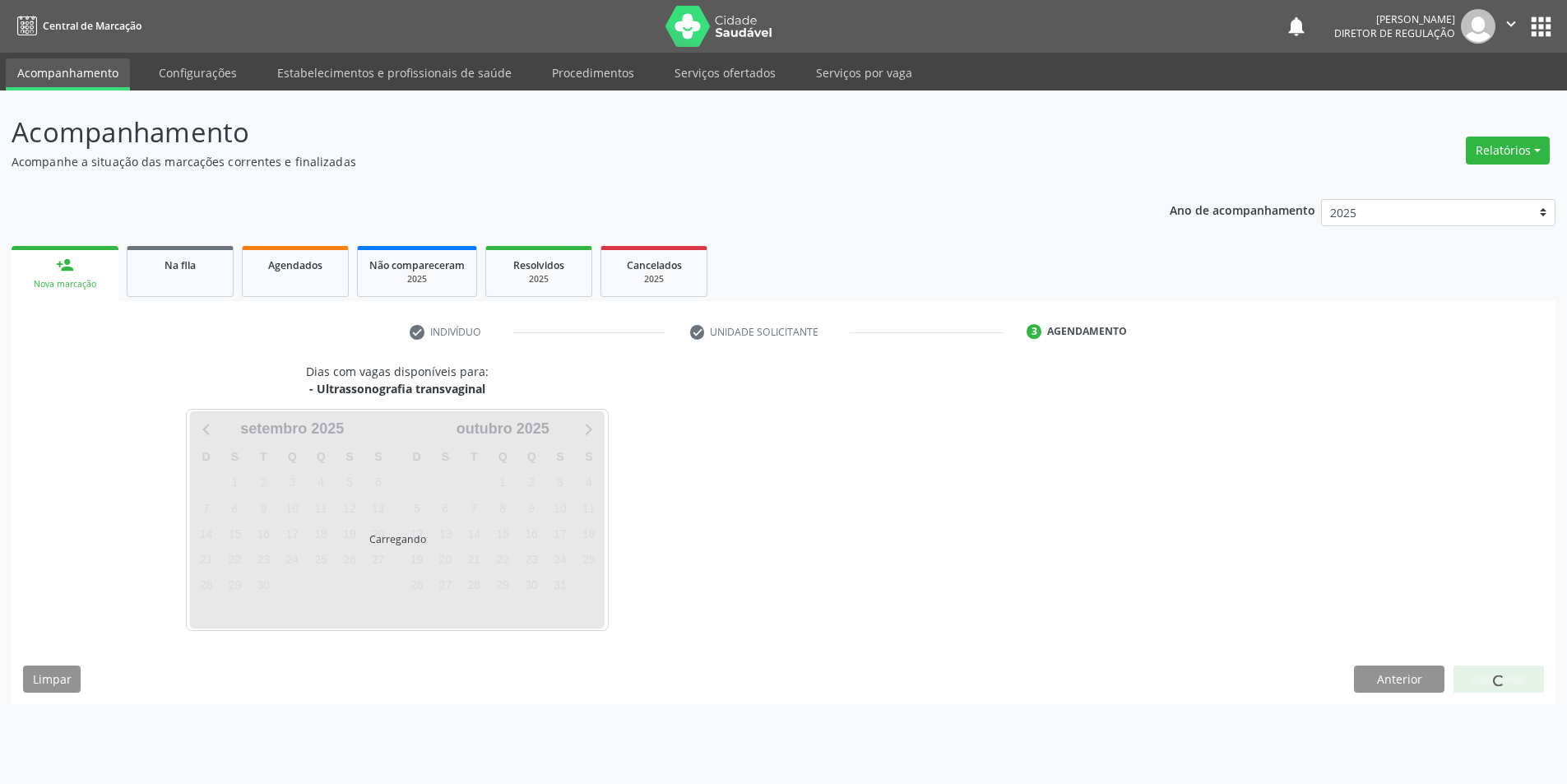
scroll to position [0, 0]
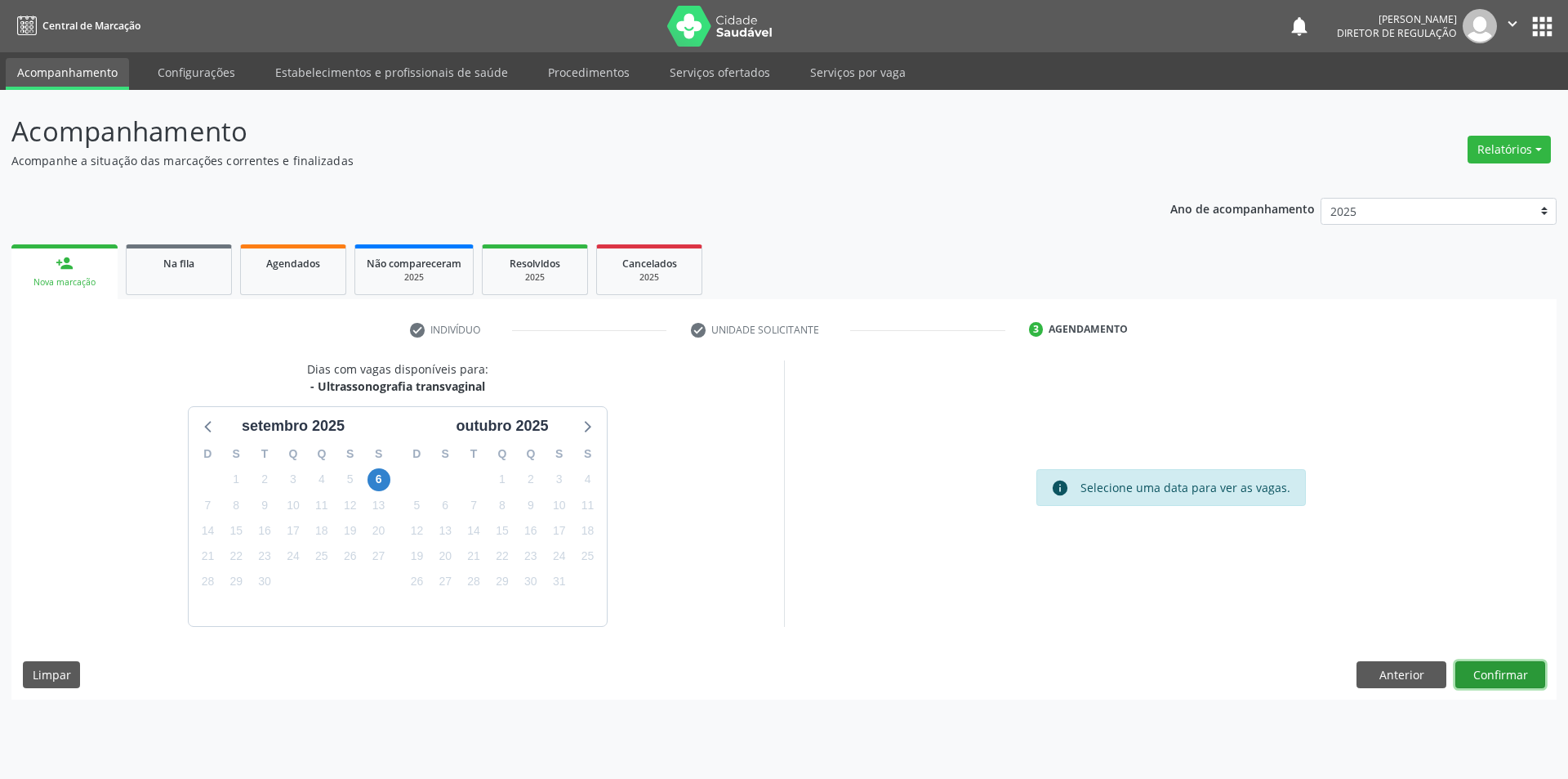
click at [1495, 671] on button "Confirmar" at bounding box center [1500, 675] width 90 height 27
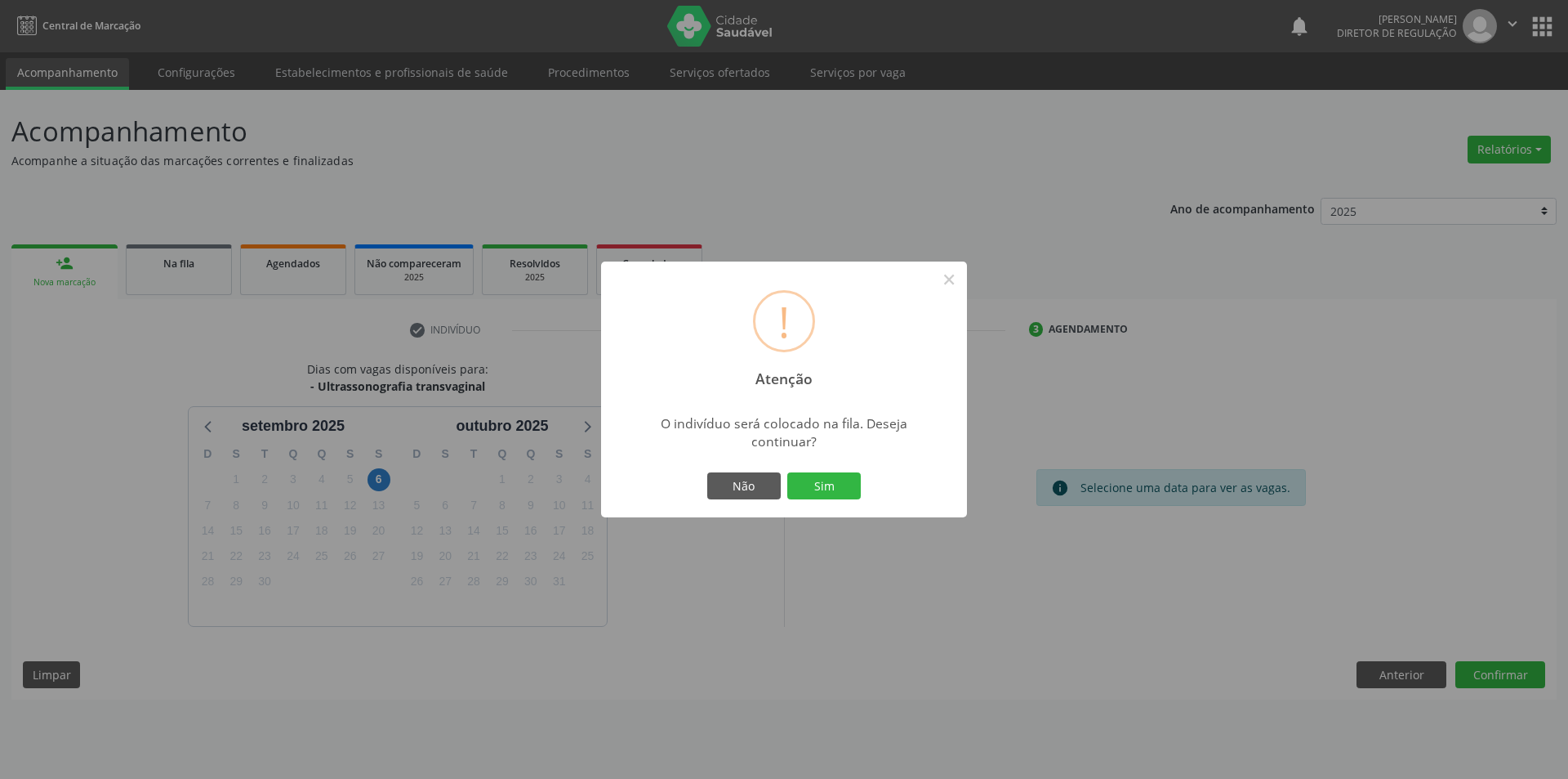
click at [849, 502] on div "Não Sim" at bounding box center [784, 486] width 162 height 34
click at [848, 497] on button "Sim" at bounding box center [824, 486] width 74 height 27
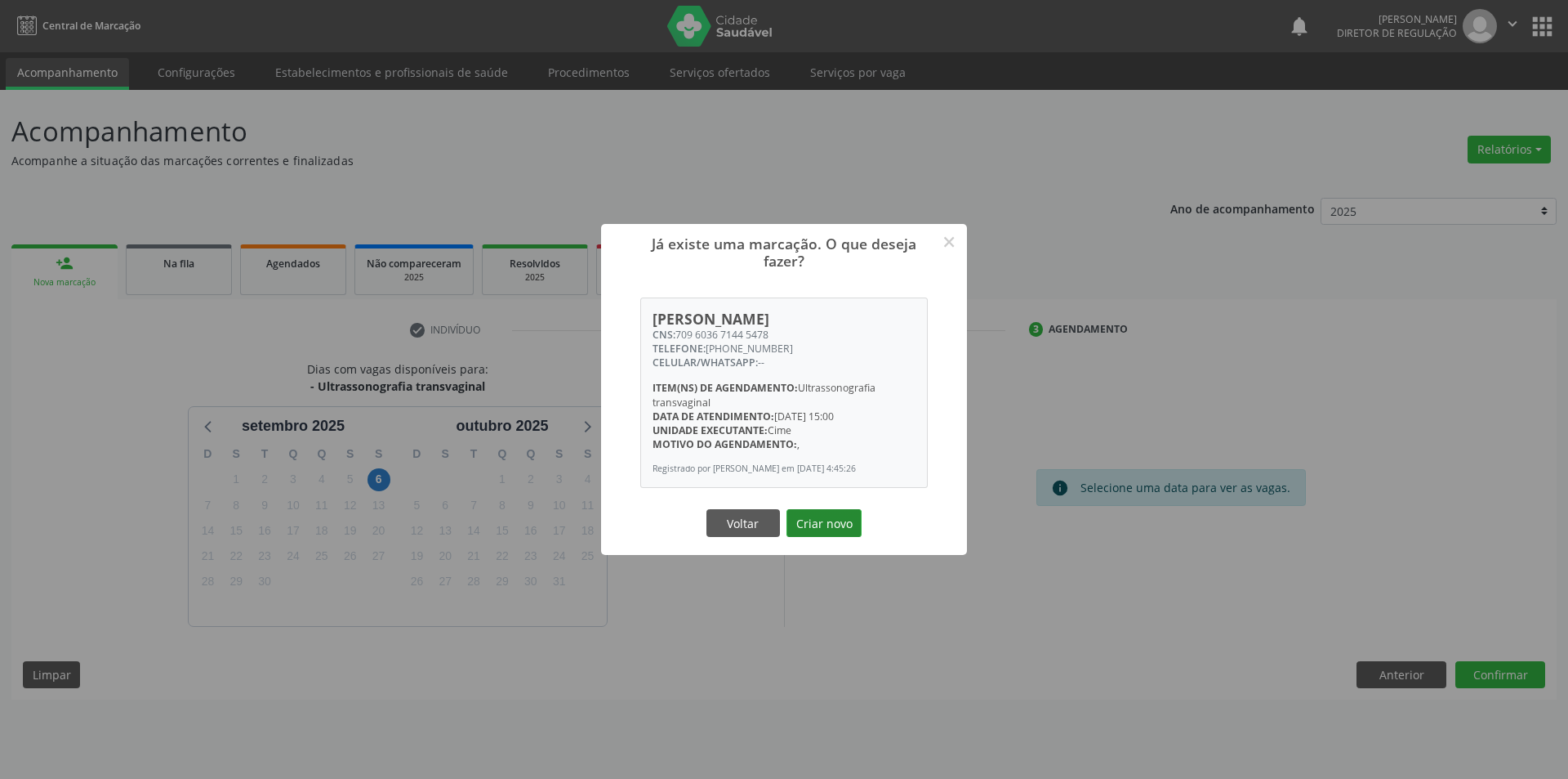
click at [827, 525] on button "Criar novo" at bounding box center [824, 523] width 76 height 27
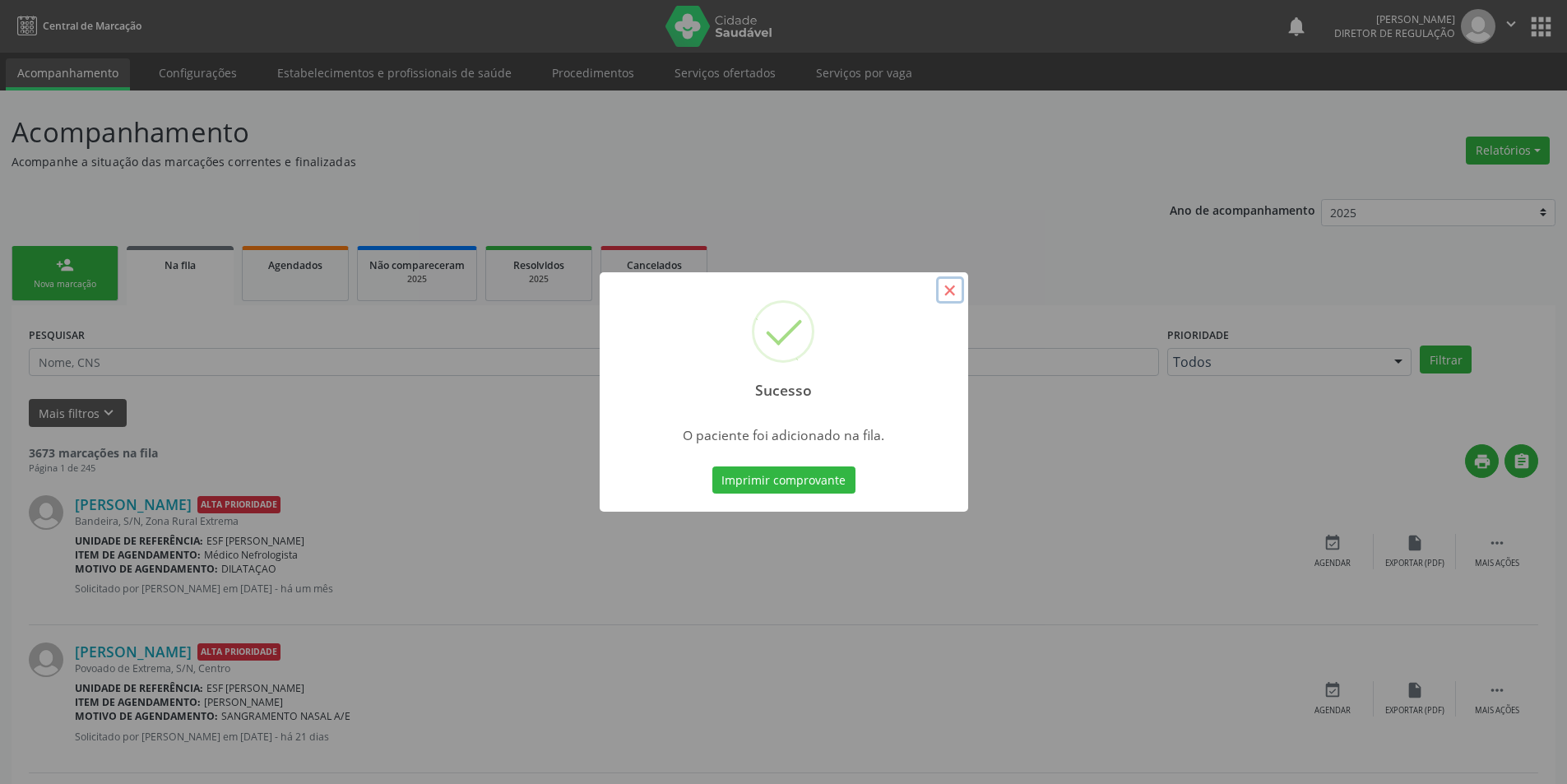
click at [948, 296] on button "×" at bounding box center [950, 290] width 28 height 28
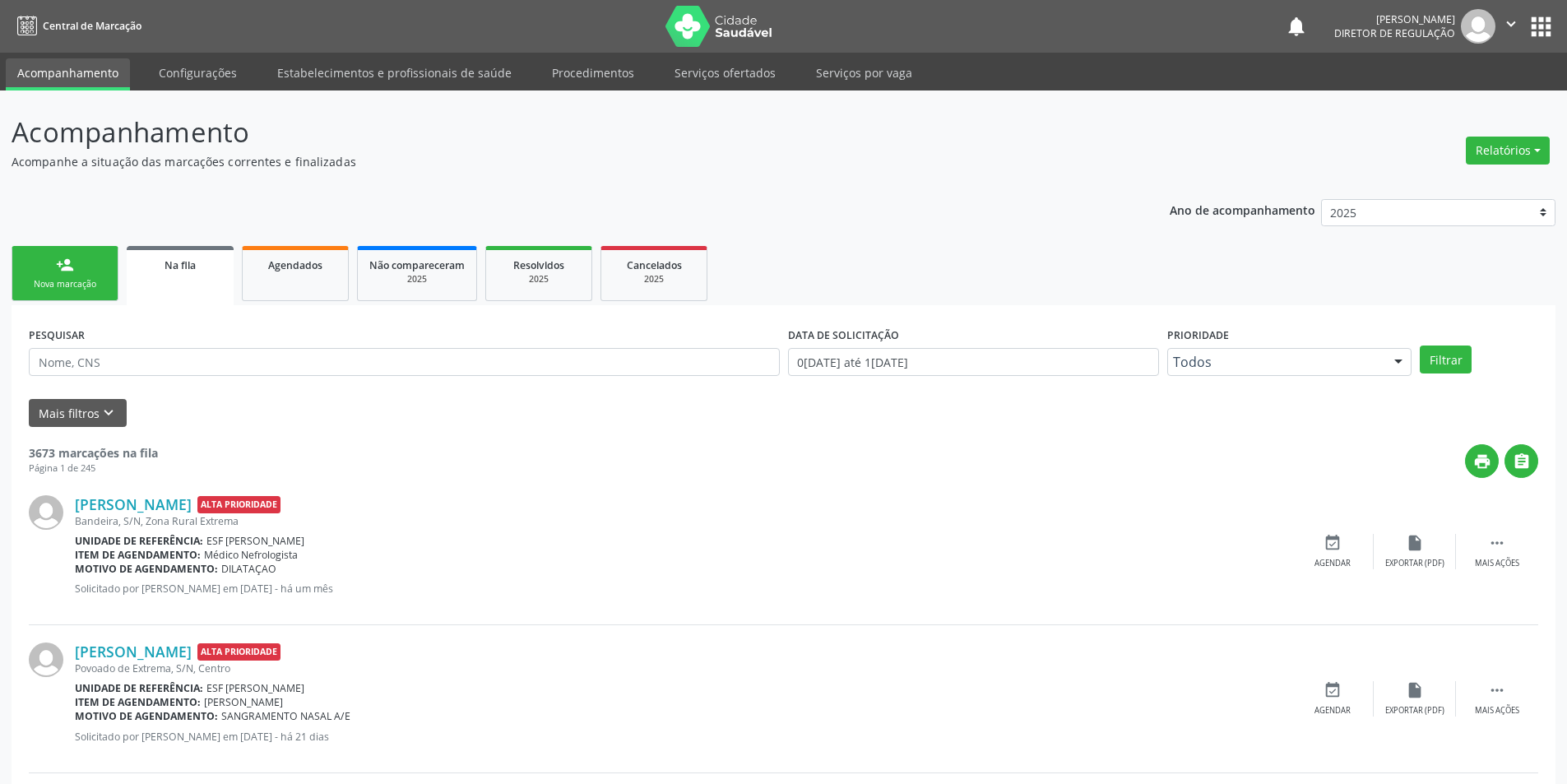
click at [110, 274] on link "person_add Nova marcação" at bounding box center [65, 274] width 107 height 55
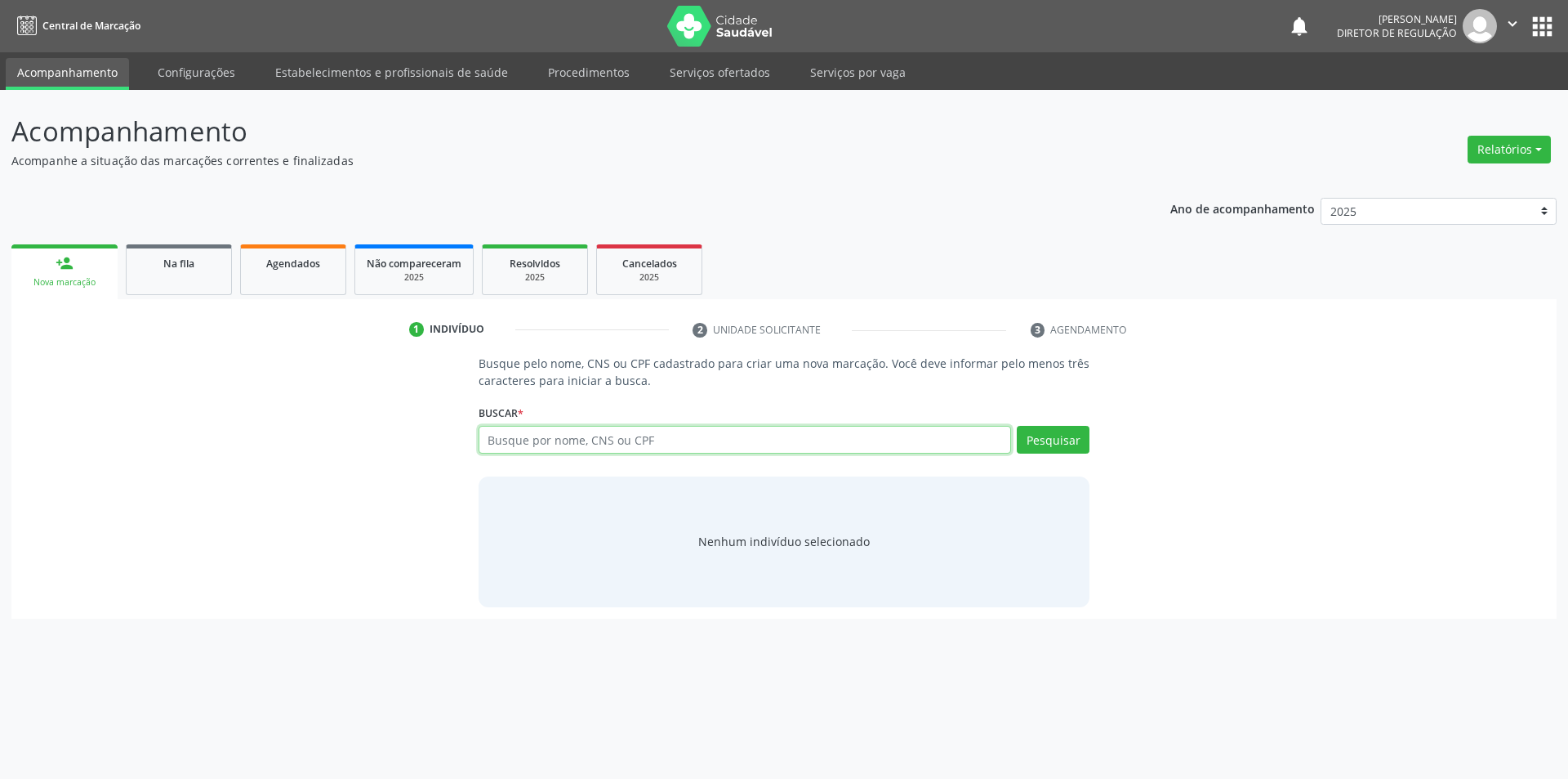
click at [529, 441] on input "text" at bounding box center [745, 440] width 533 height 27
type input "704108269850280"
click button "Pesquisar"
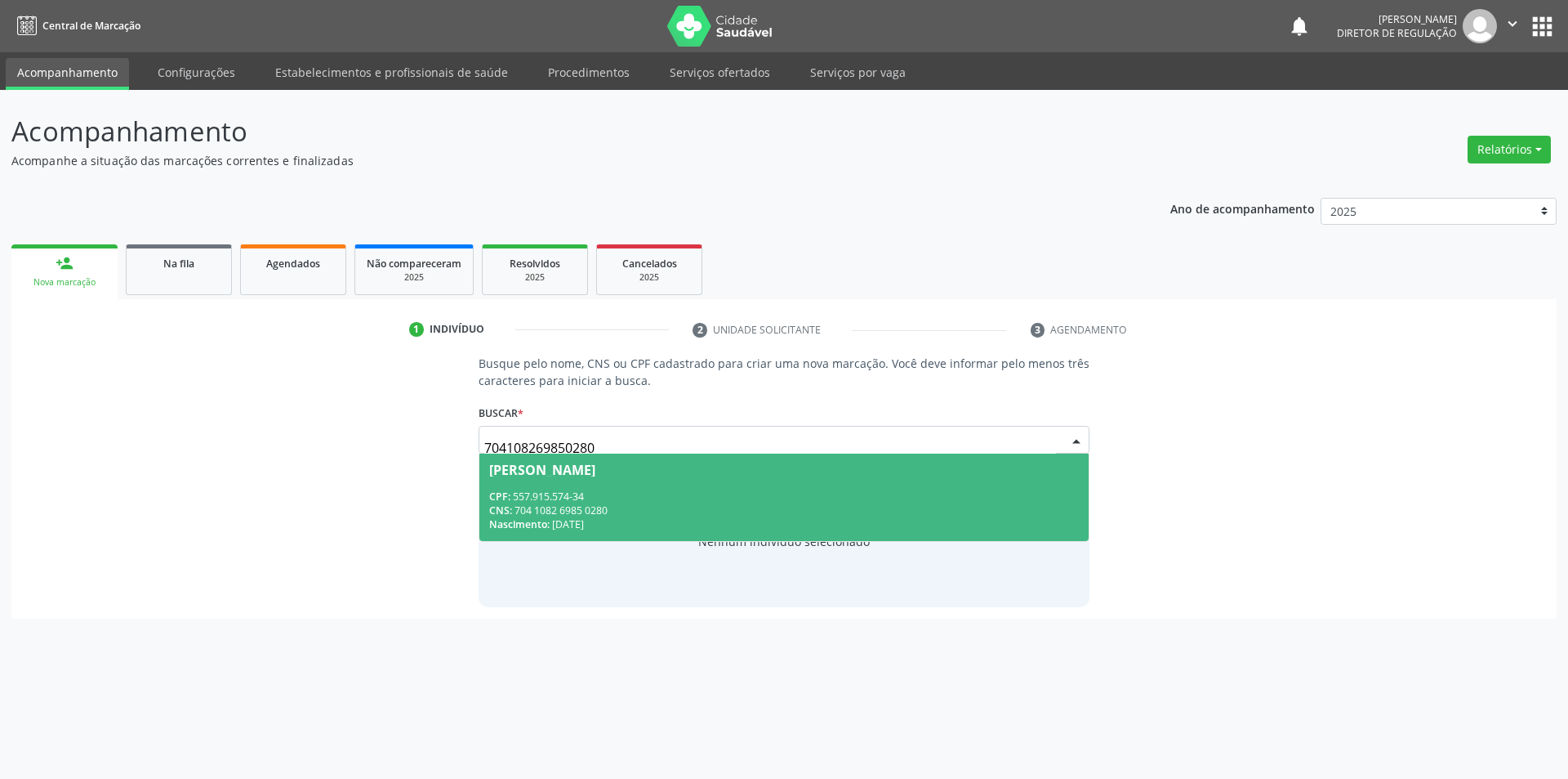
click div "CNS: 704 1082 6985 0280"
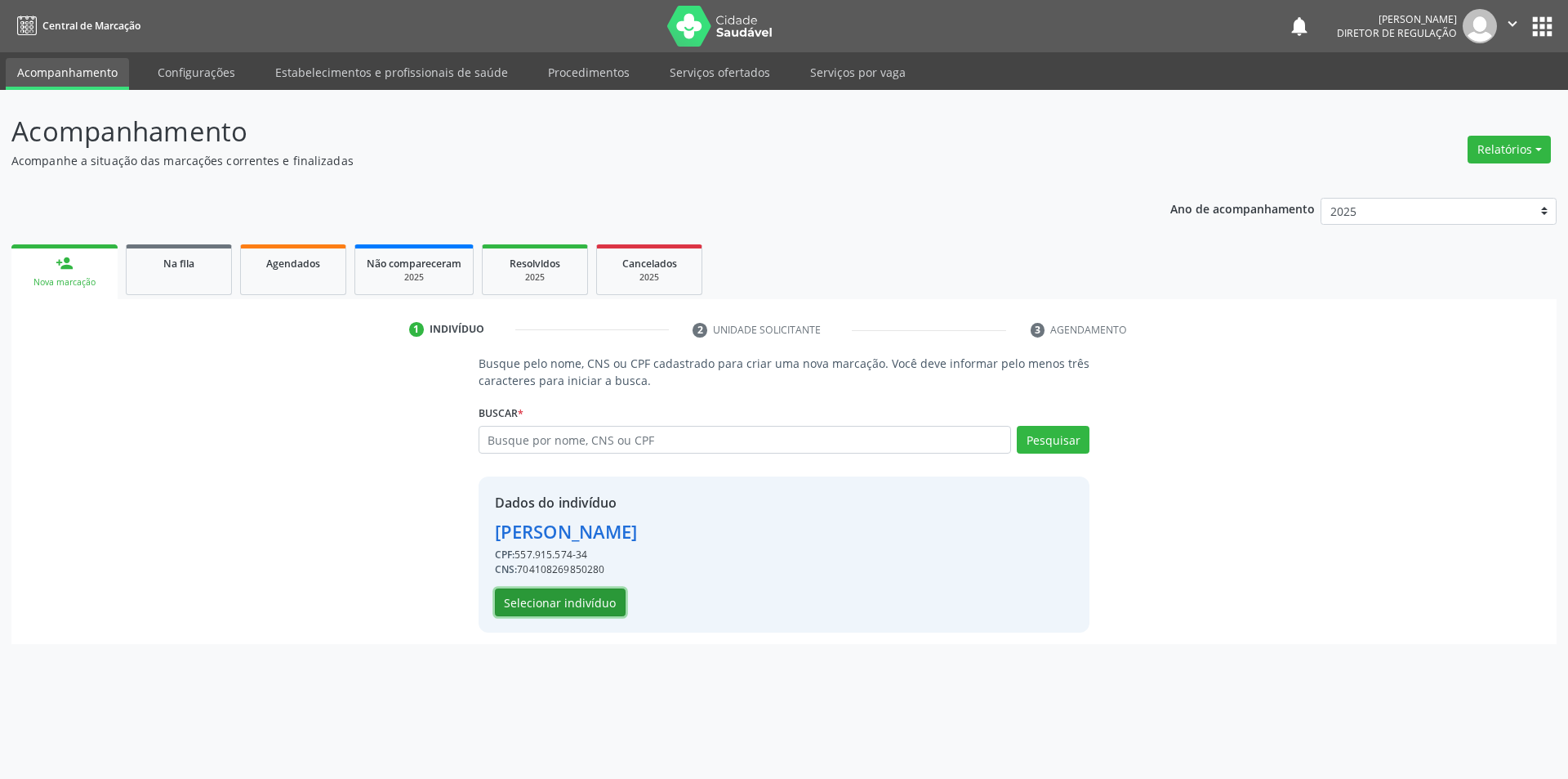
click button "Selecionar indivíduo"
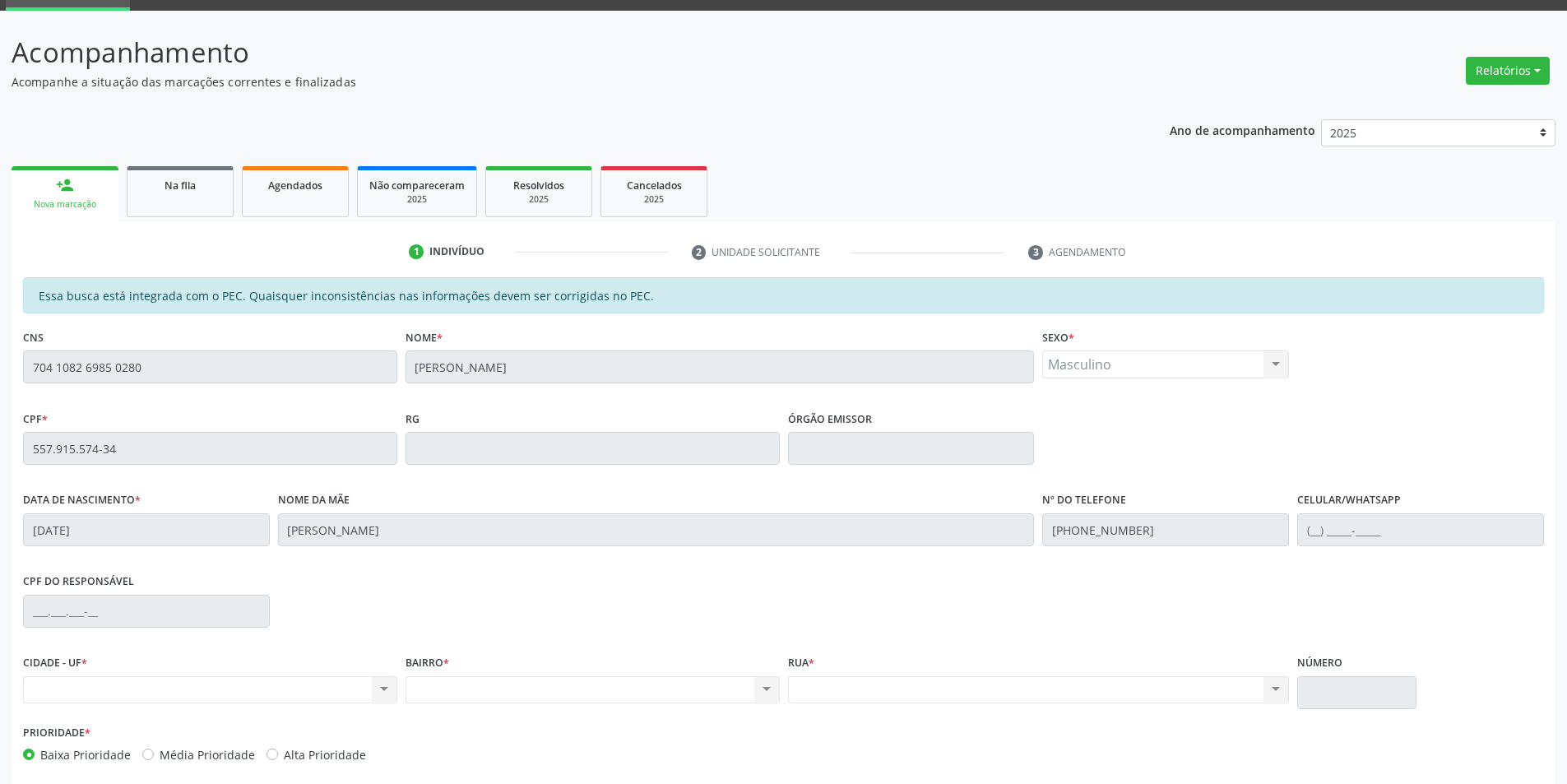
scroll to position [155, 0]
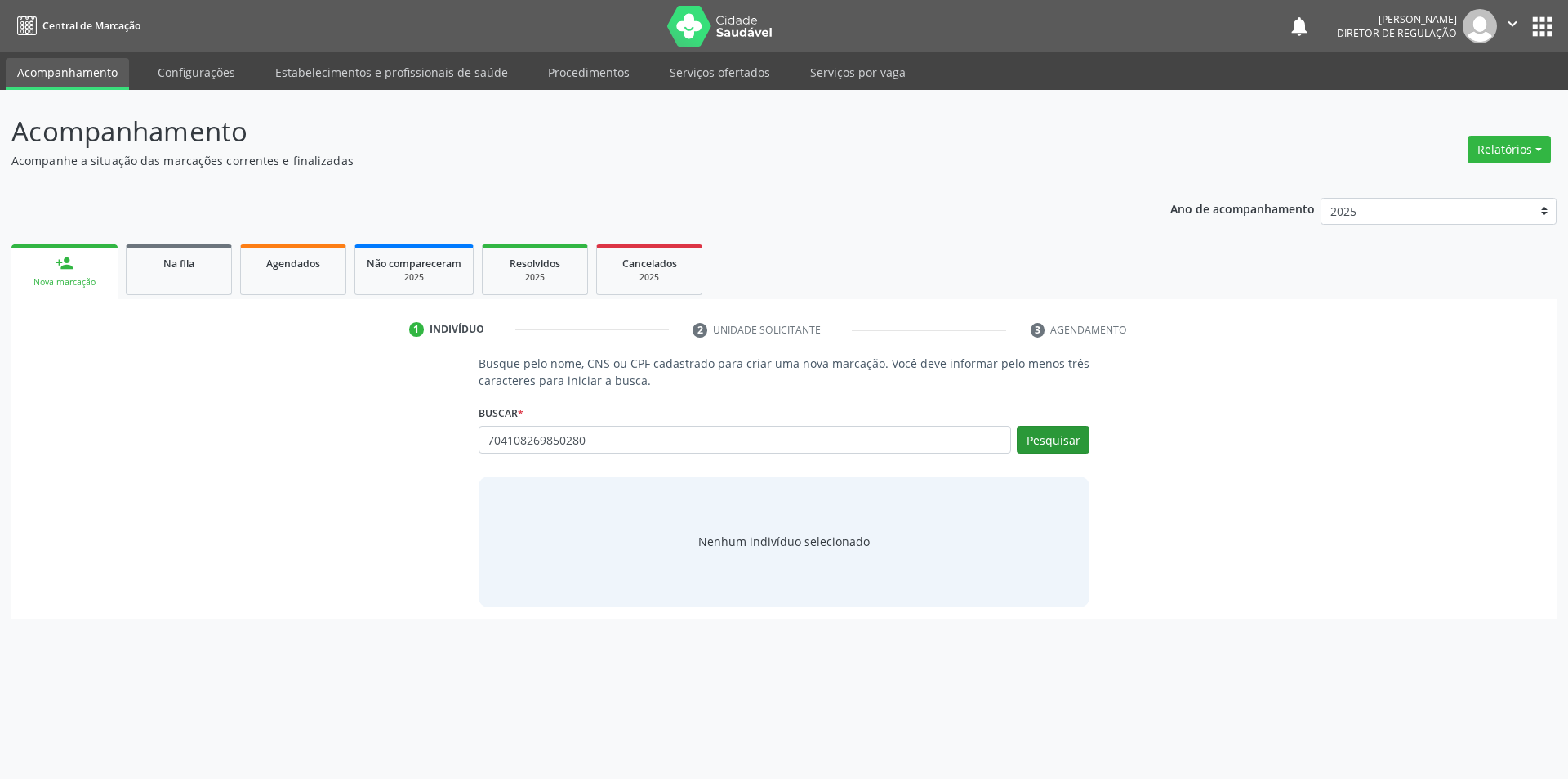
type input "704108269850280"
click at [1072, 442] on button "Pesquisar" at bounding box center [1053, 440] width 73 height 27
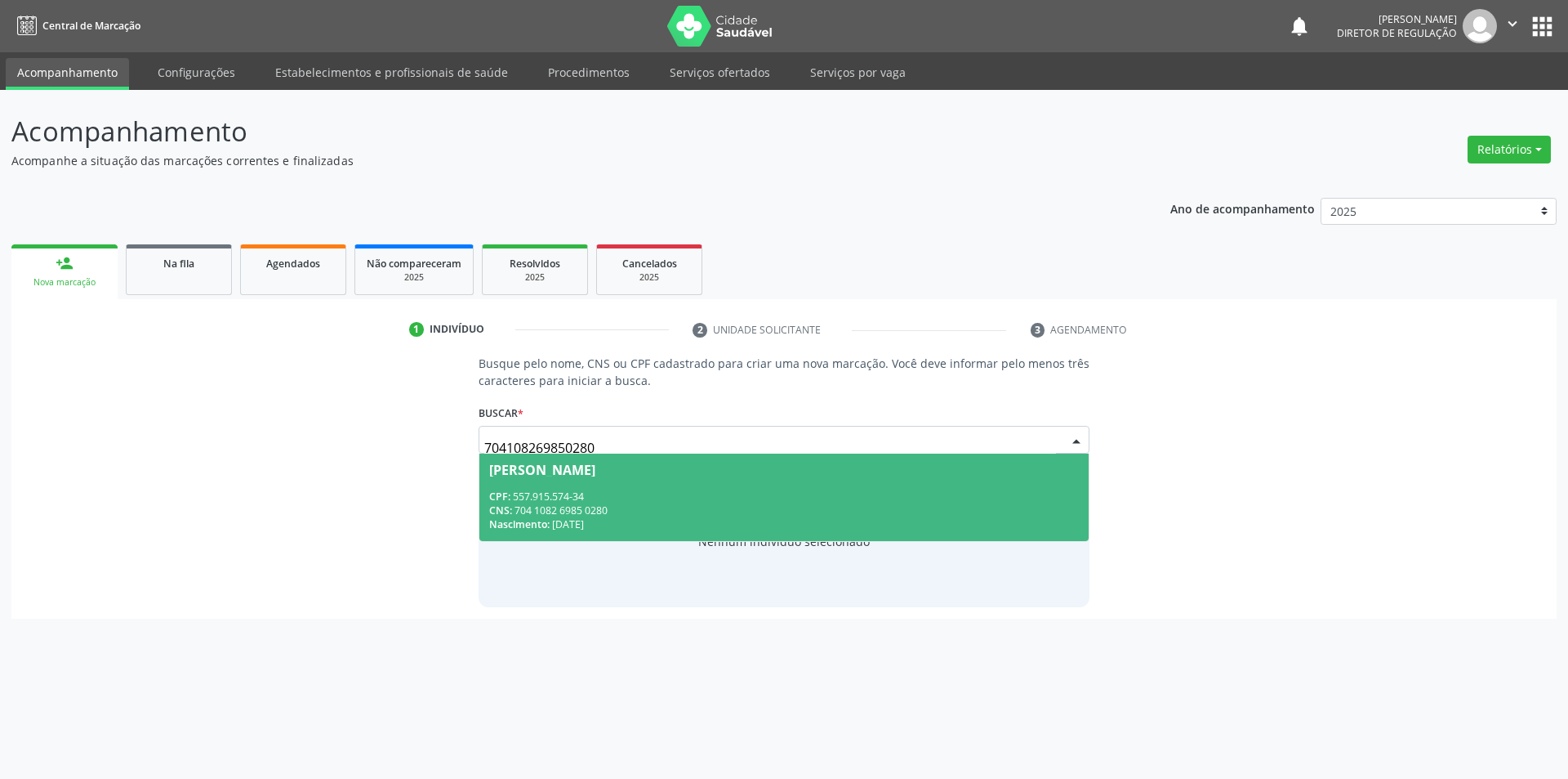
click at [755, 491] on div "CPF: 557.915.574-34" at bounding box center [784, 496] width 590 height 14
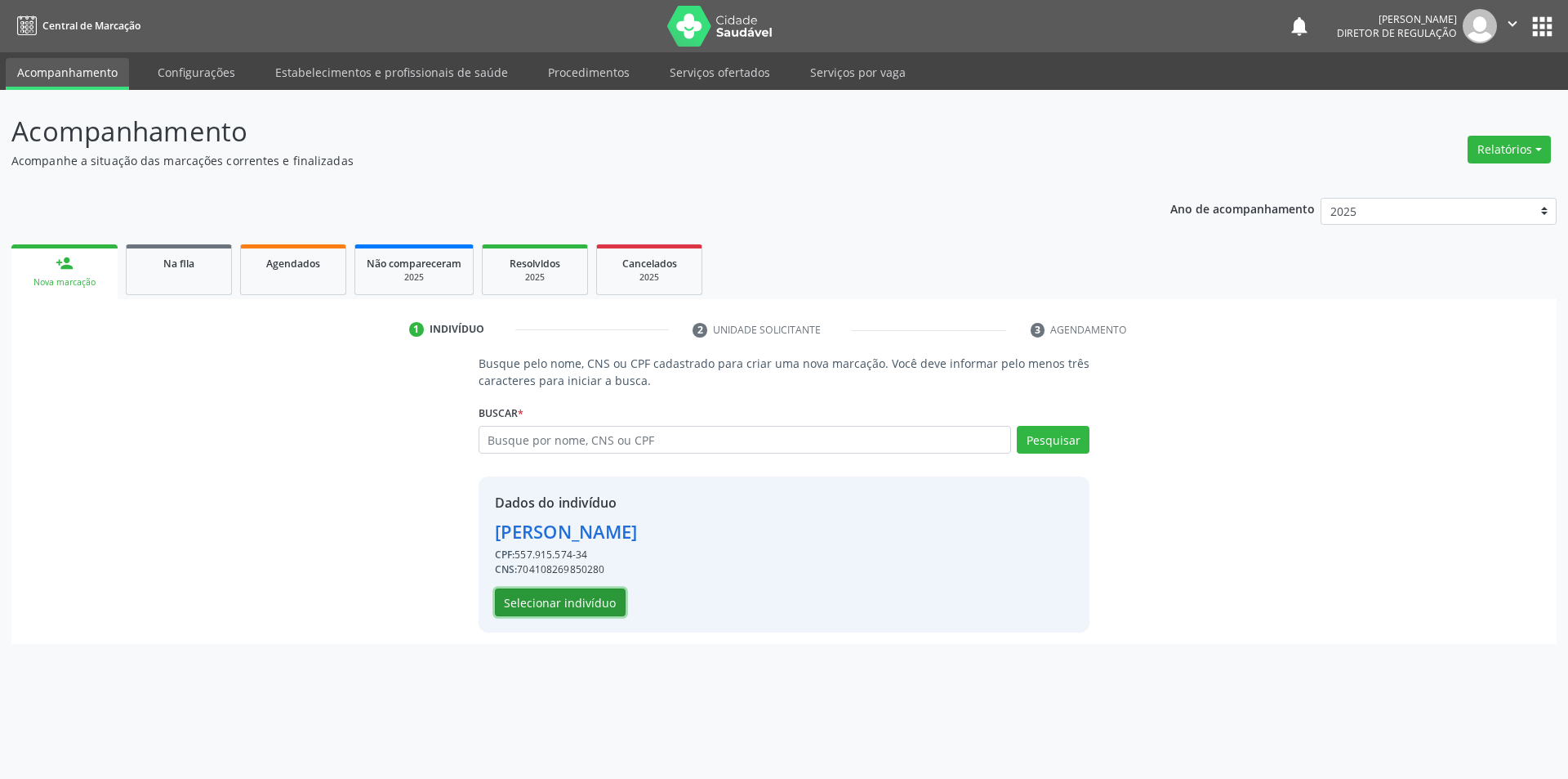
click at [569, 604] on button "Selecionar indivíduo" at bounding box center [560, 602] width 130 height 27
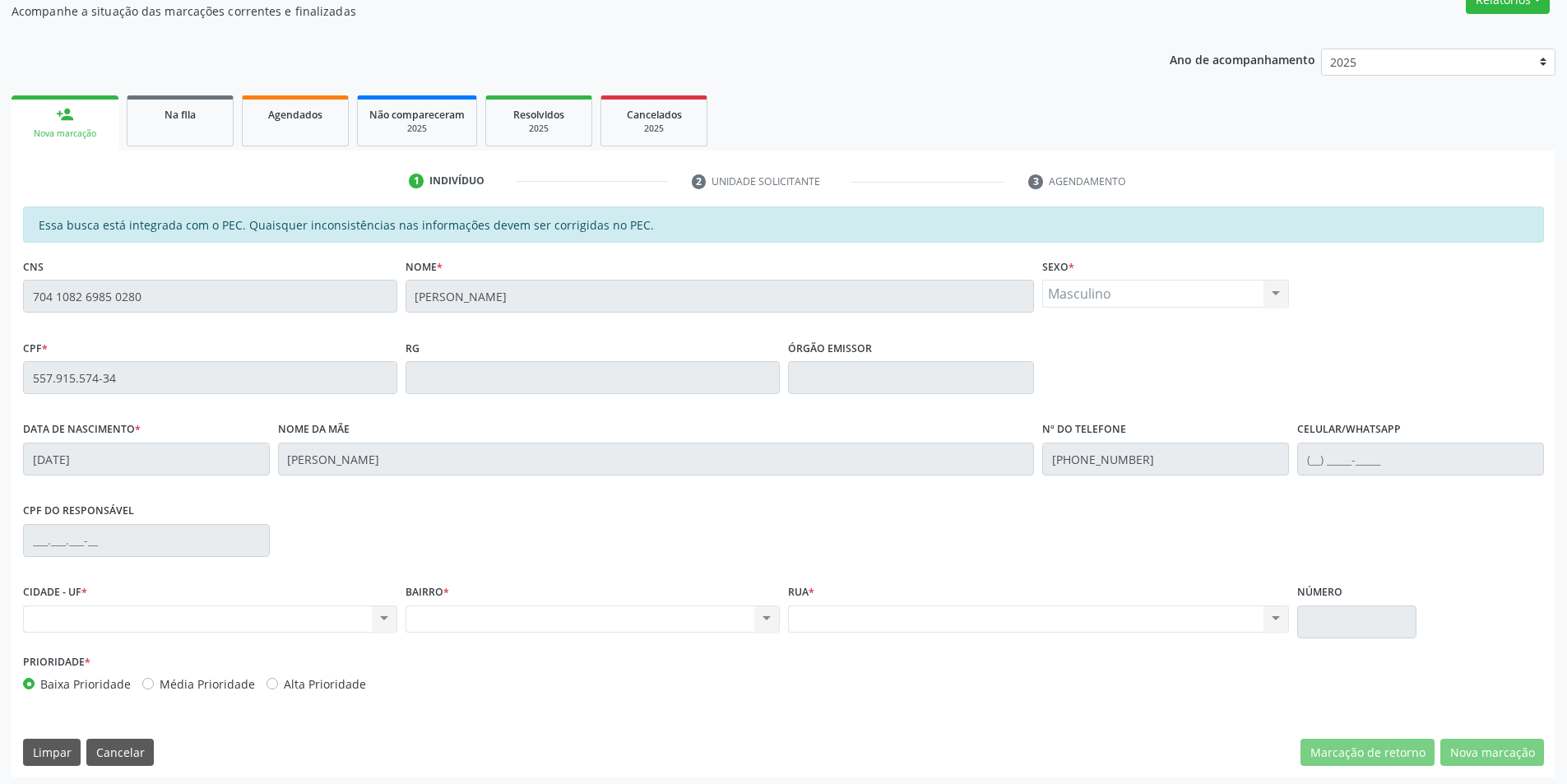
scroll to position [155, 0]
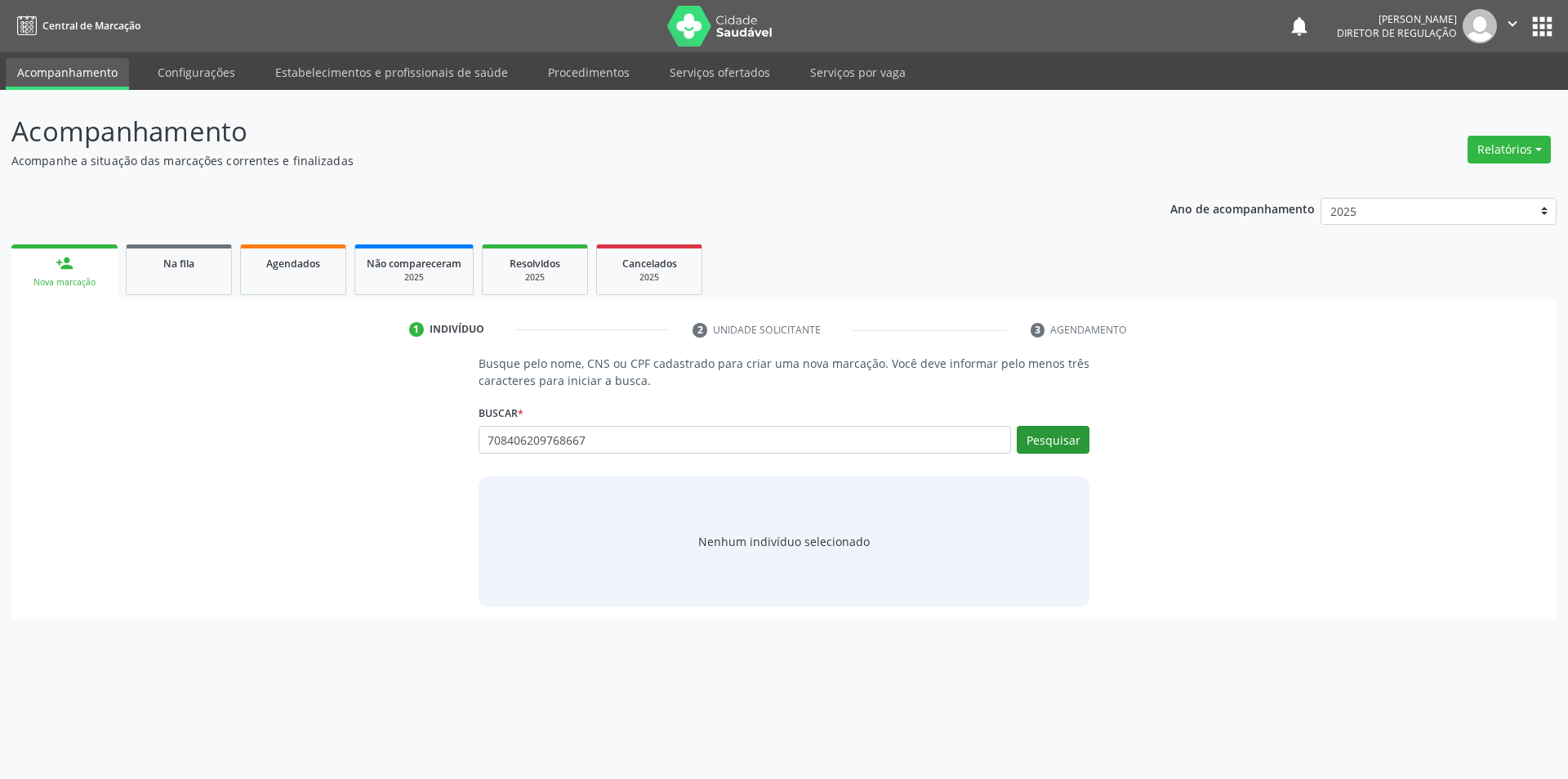
type input "708406209768667"
click at [1044, 429] on button "Pesquisar" at bounding box center [1053, 440] width 73 height 27
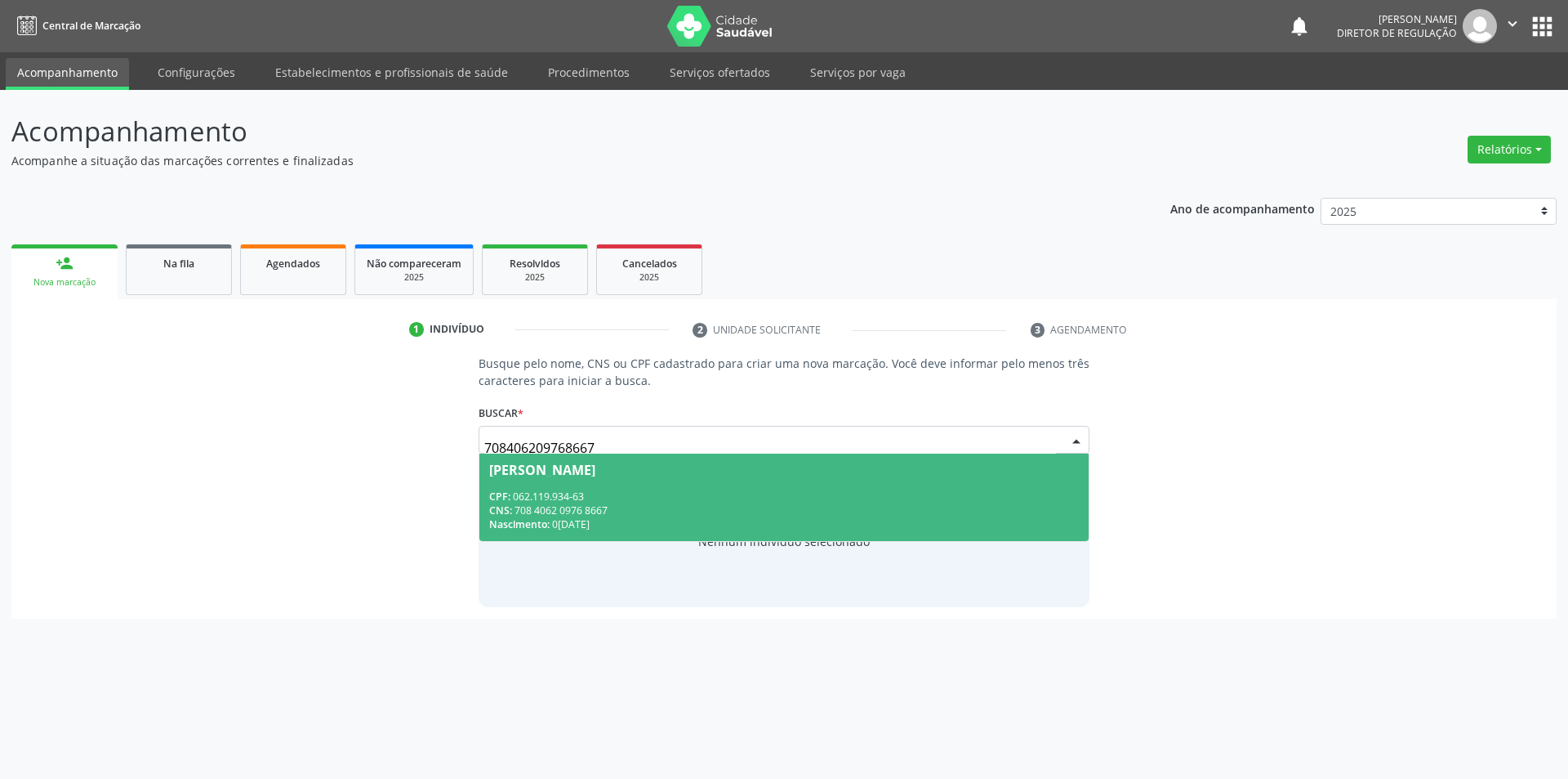
click at [720, 496] on div "CPF: 062.119.934-63" at bounding box center [784, 496] width 590 height 14
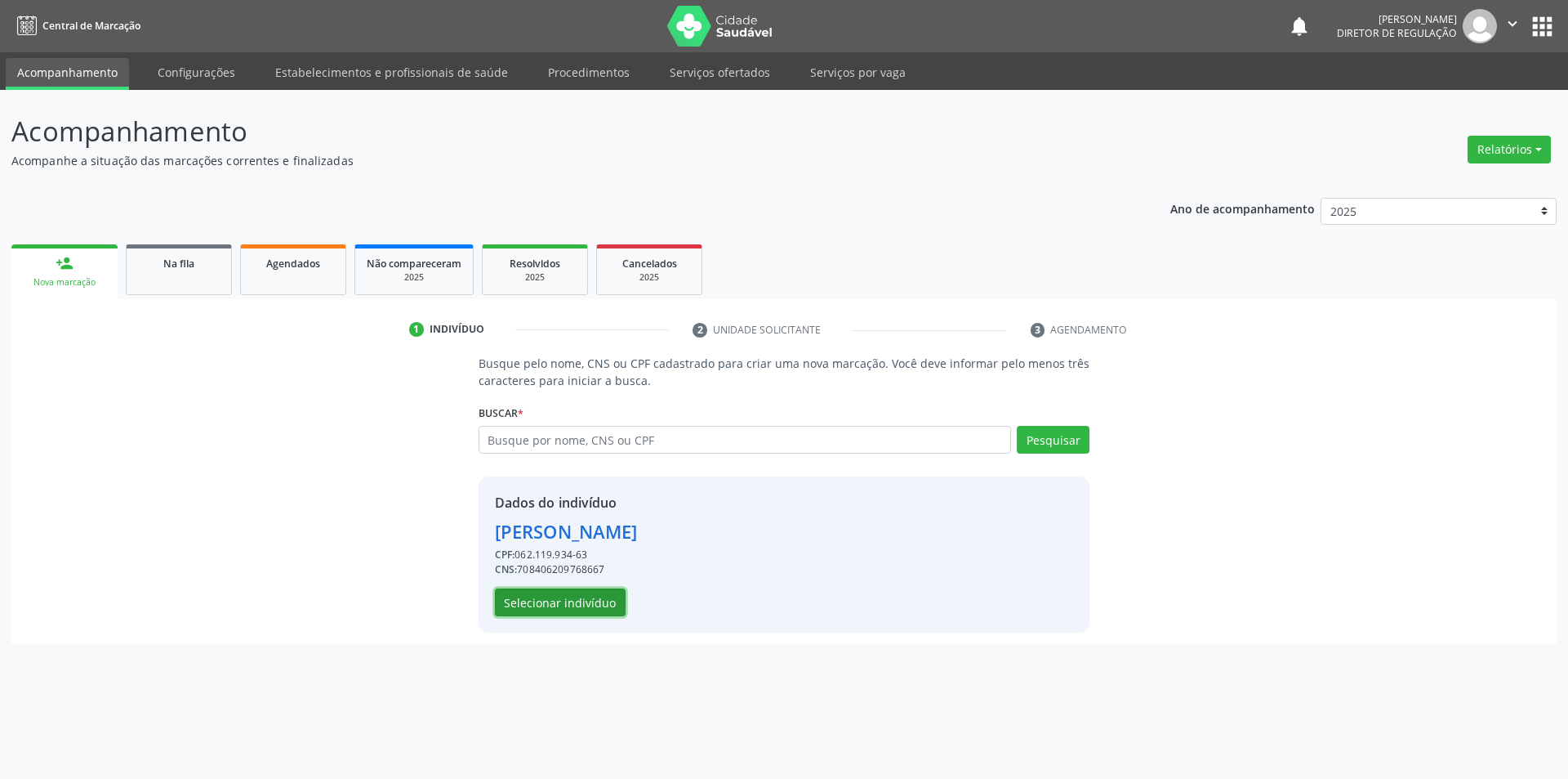
click at [570, 597] on button "Selecionar indivíduo" at bounding box center [560, 602] width 130 height 27
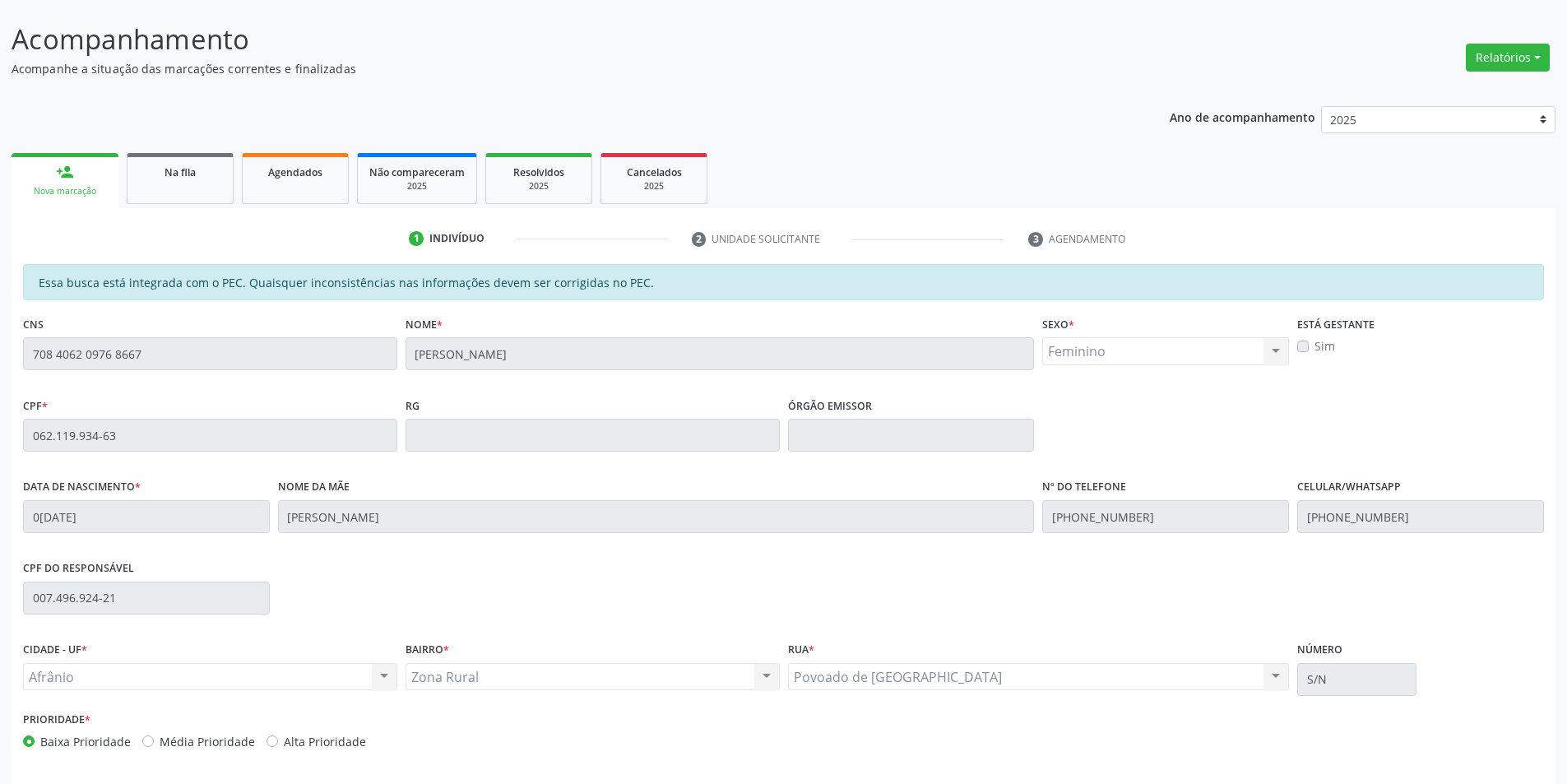
scroll to position [155, 0]
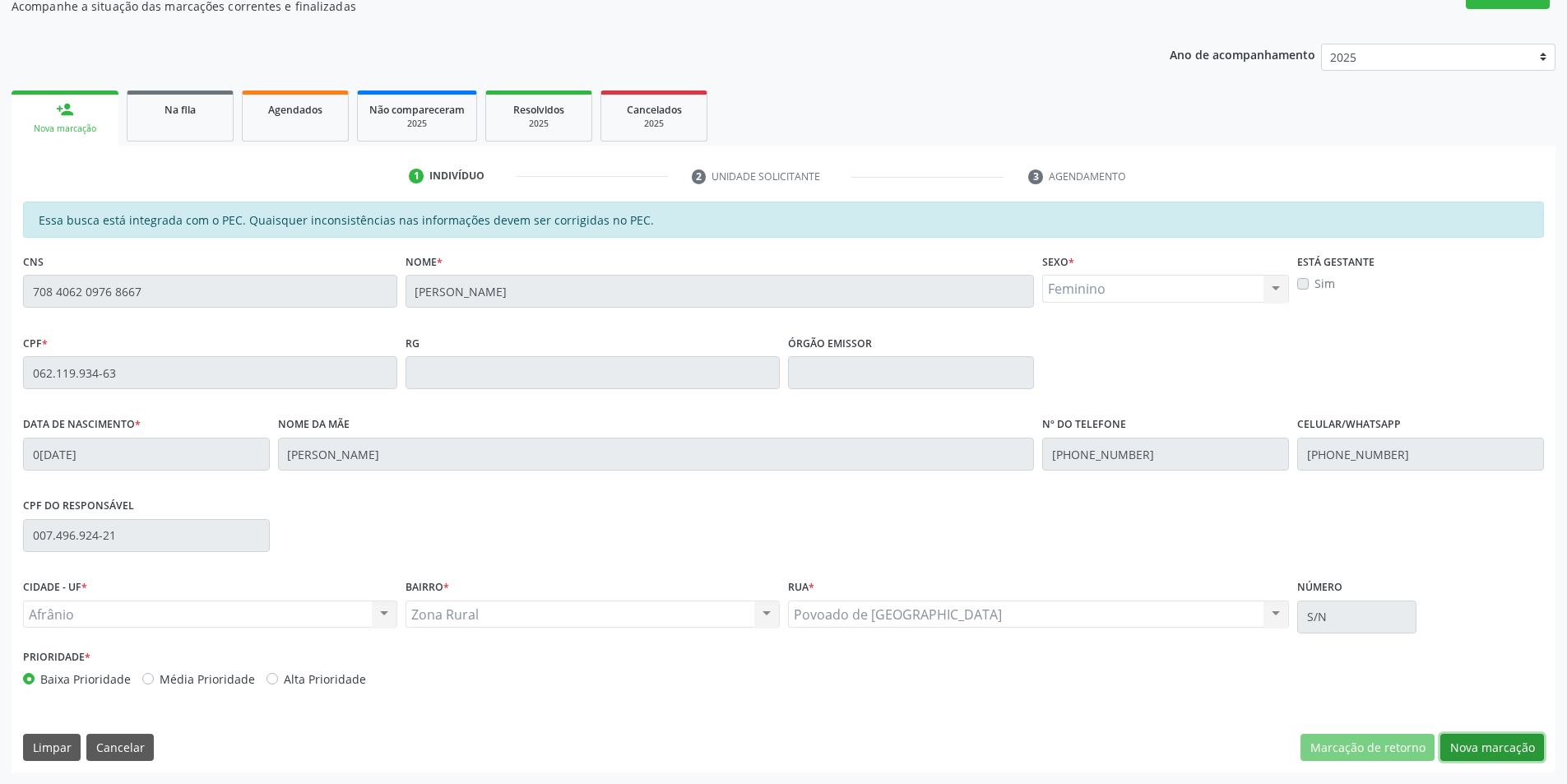
click at [1501, 749] on button "Nova marcação" at bounding box center [1492, 747] width 104 height 28
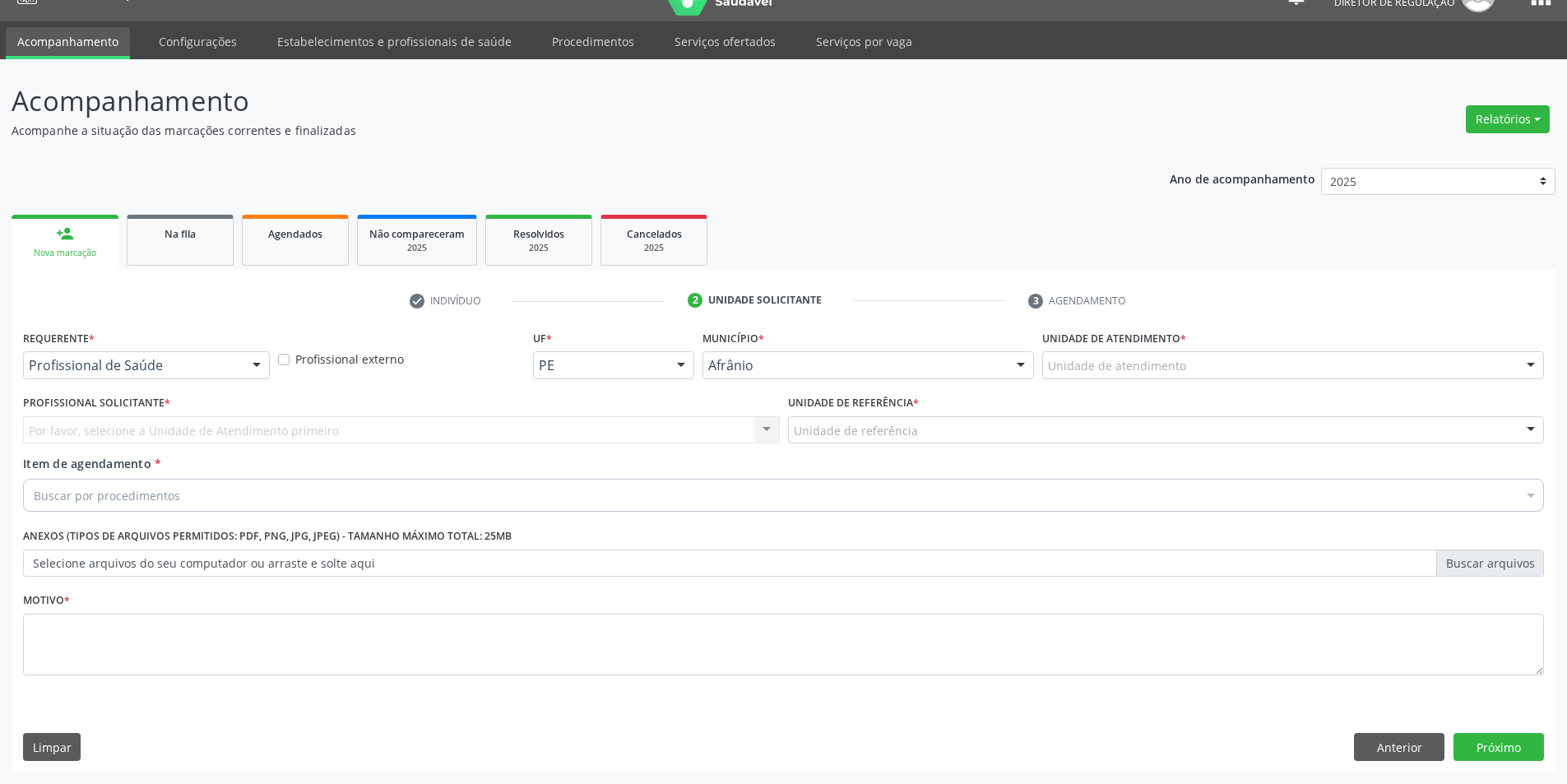
scroll to position [32, 0]
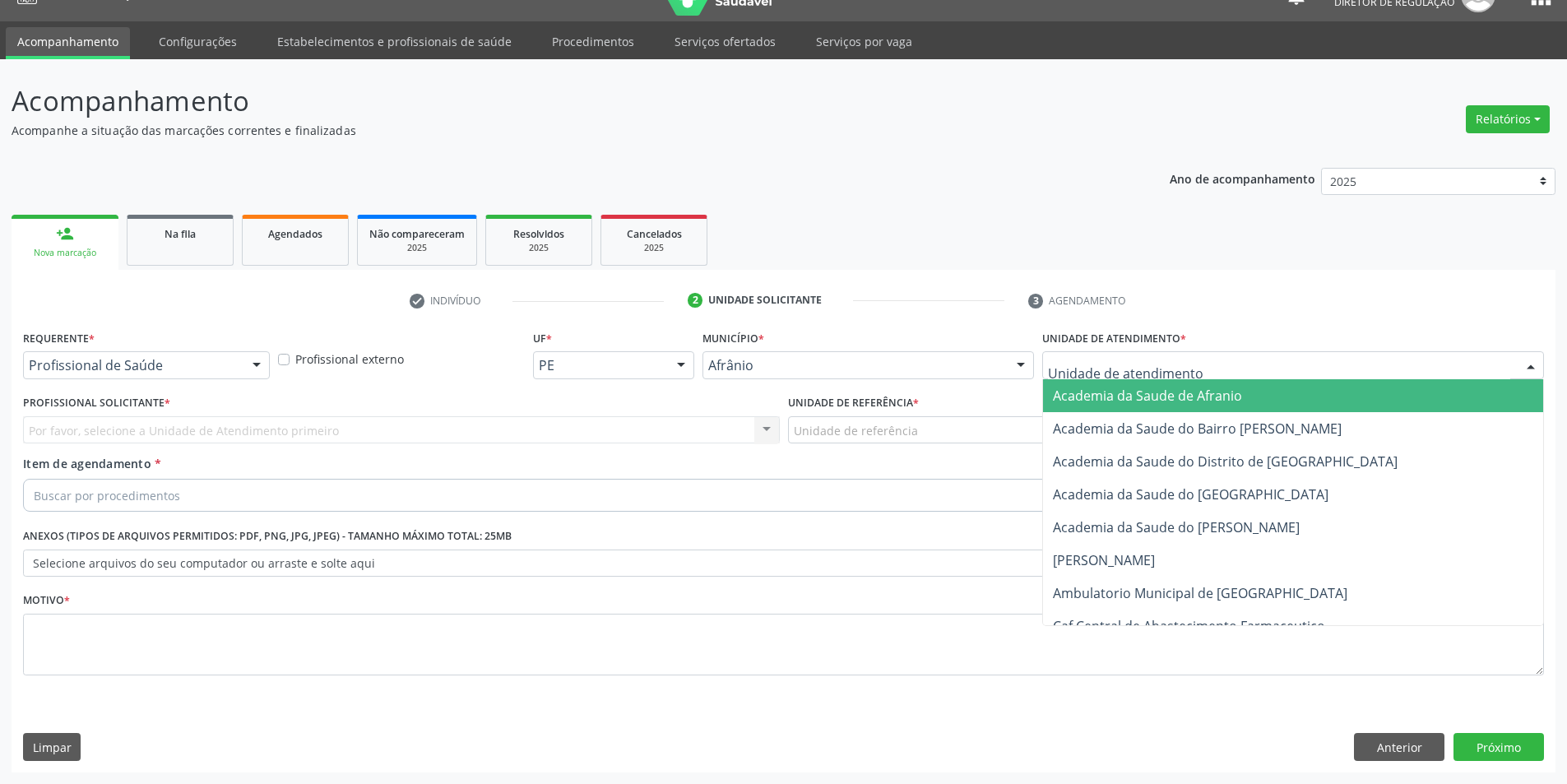
click at [1197, 364] on div at bounding box center [1293, 365] width 502 height 28
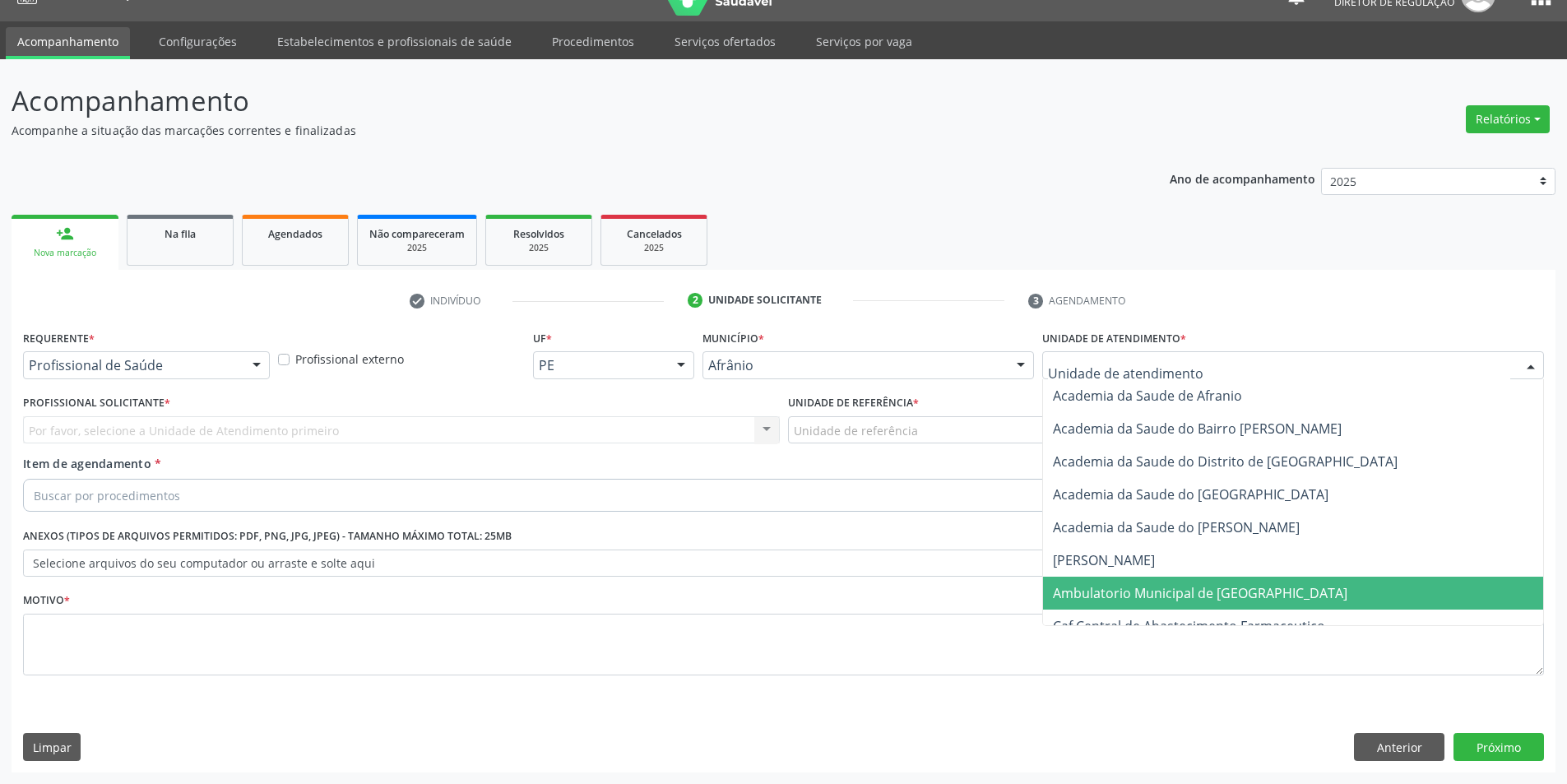
click at [1185, 595] on span "Ambulatorio Municipal de [GEOGRAPHIC_DATA]" at bounding box center [1200, 592] width 294 height 18
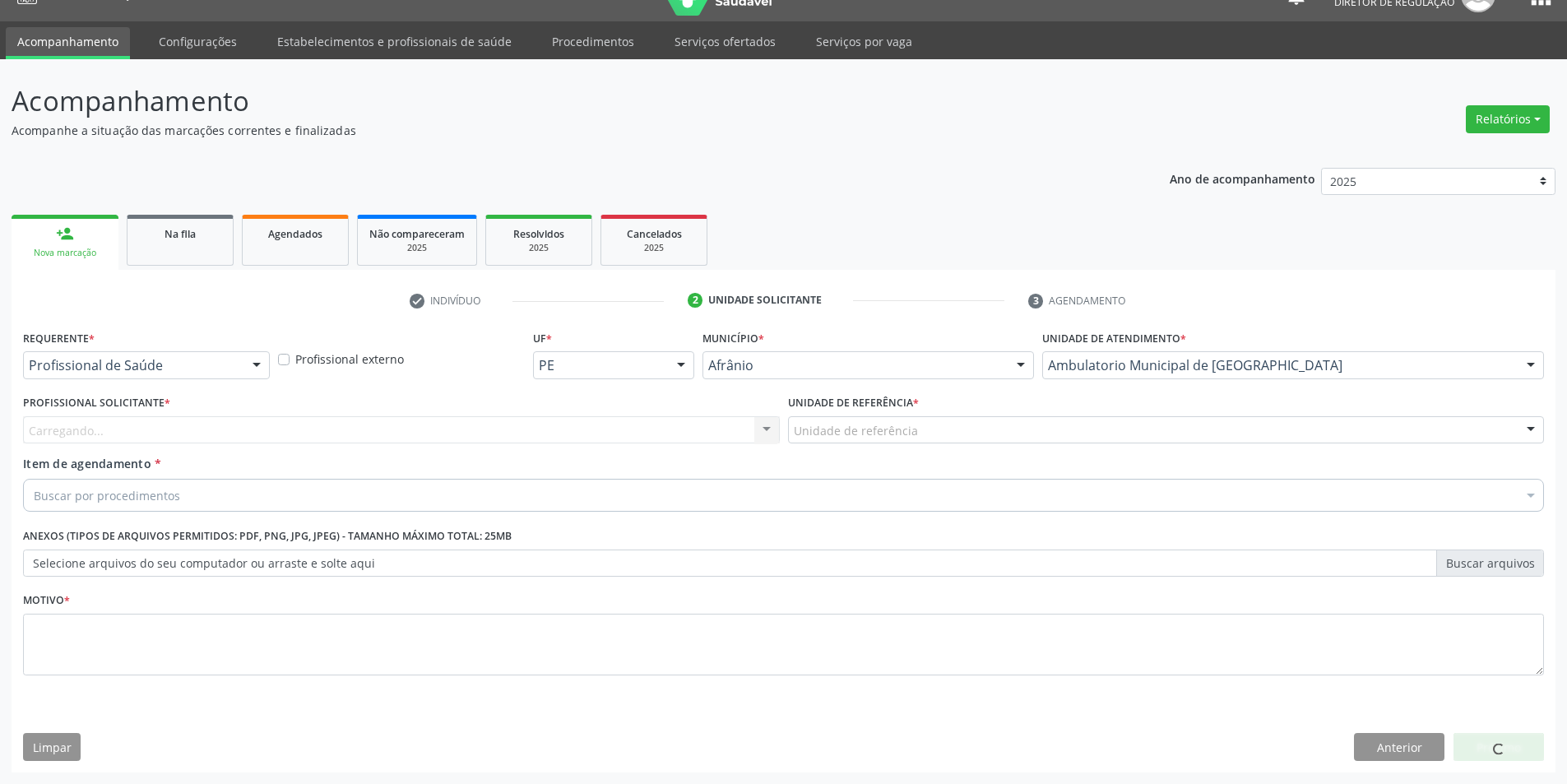
click at [922, 418] on div "Unidade de referência" at bounding box center [1167, 430] width 757 height 28
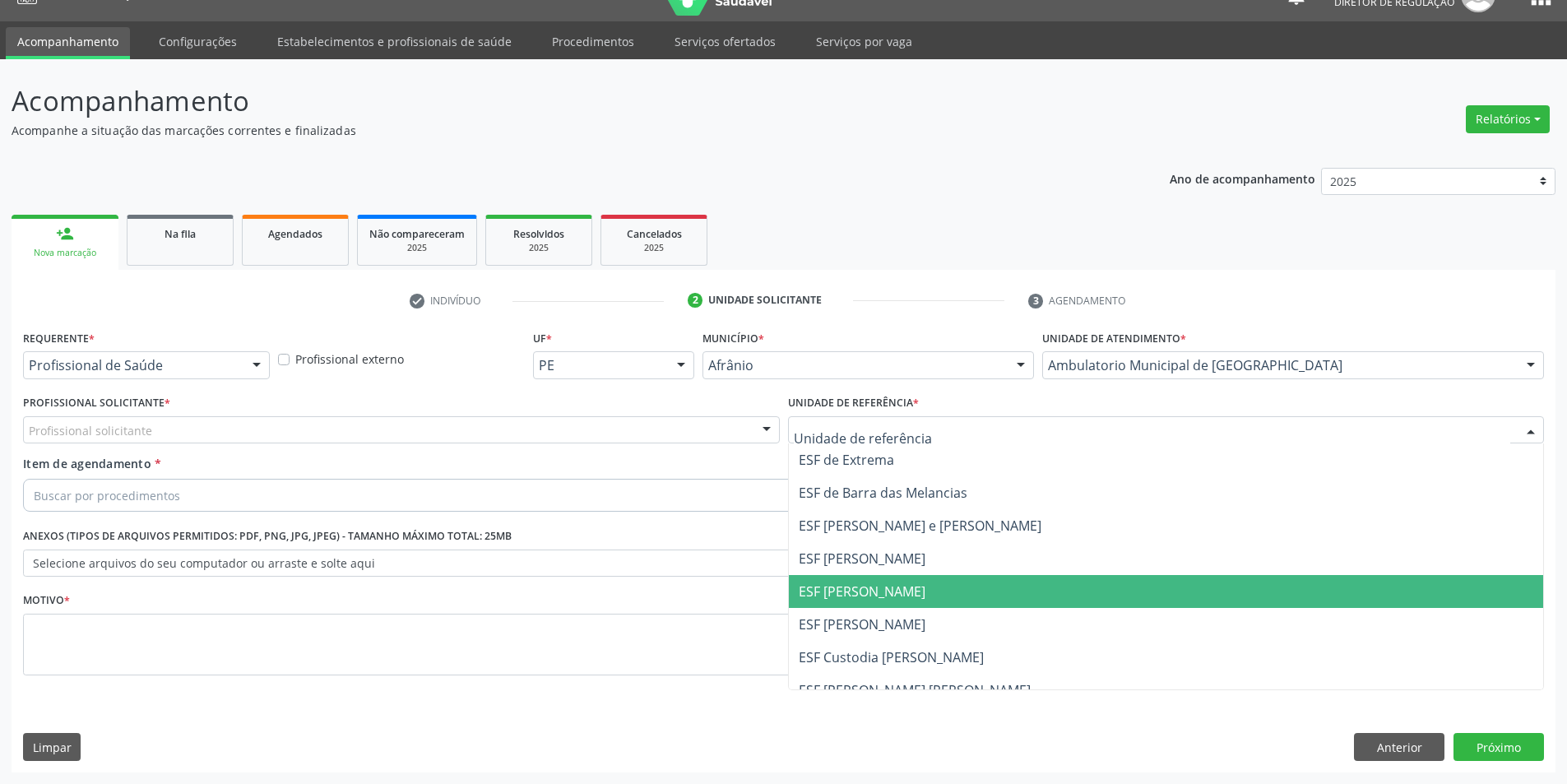
click at [898, 580] on span "ESF [PERSON_NAME]" at bounding box center [1167, 590] width 755 height 33
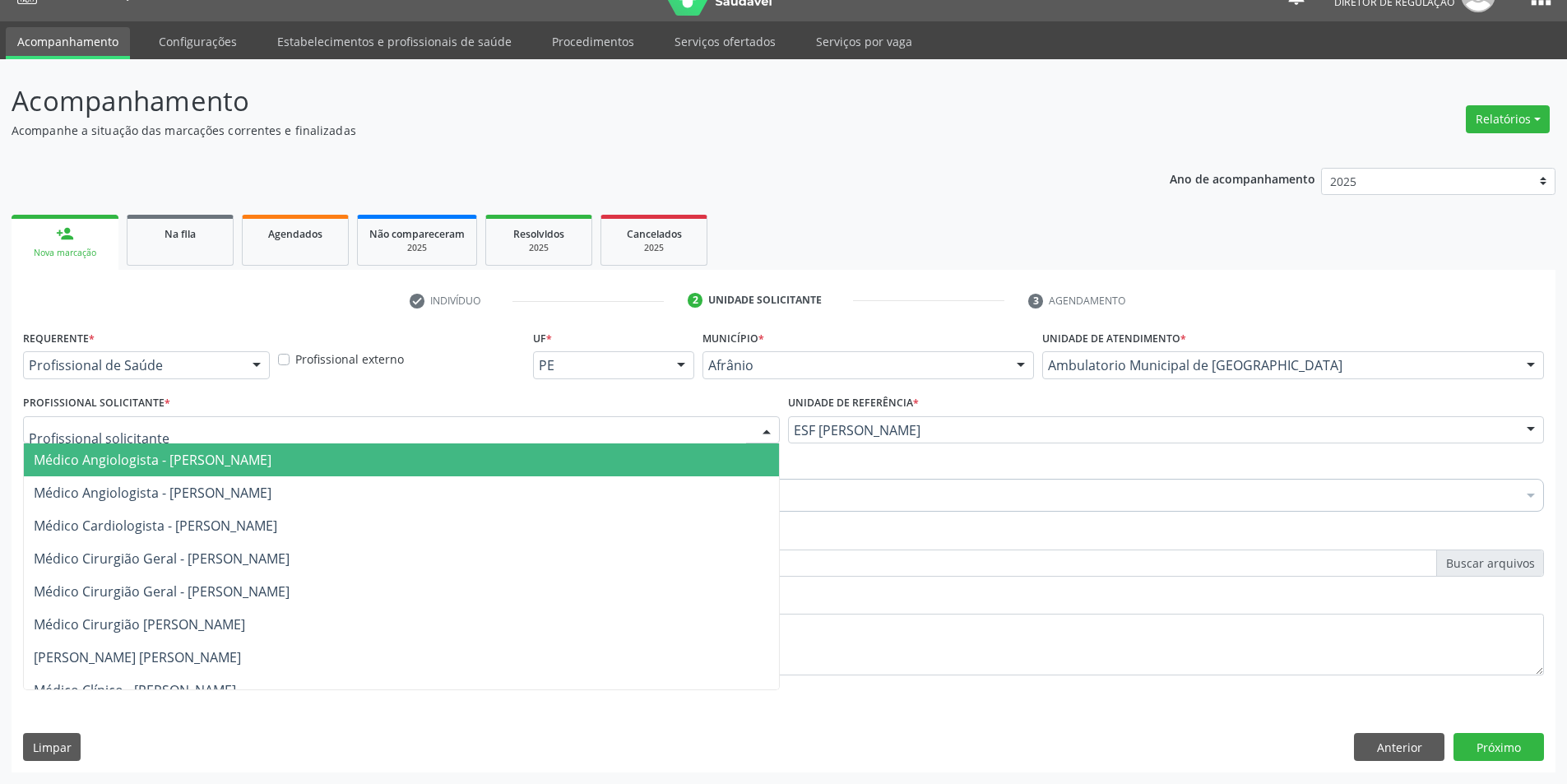
click at [606, 424] on div at bounding box center [401, 430] width 757 height 28
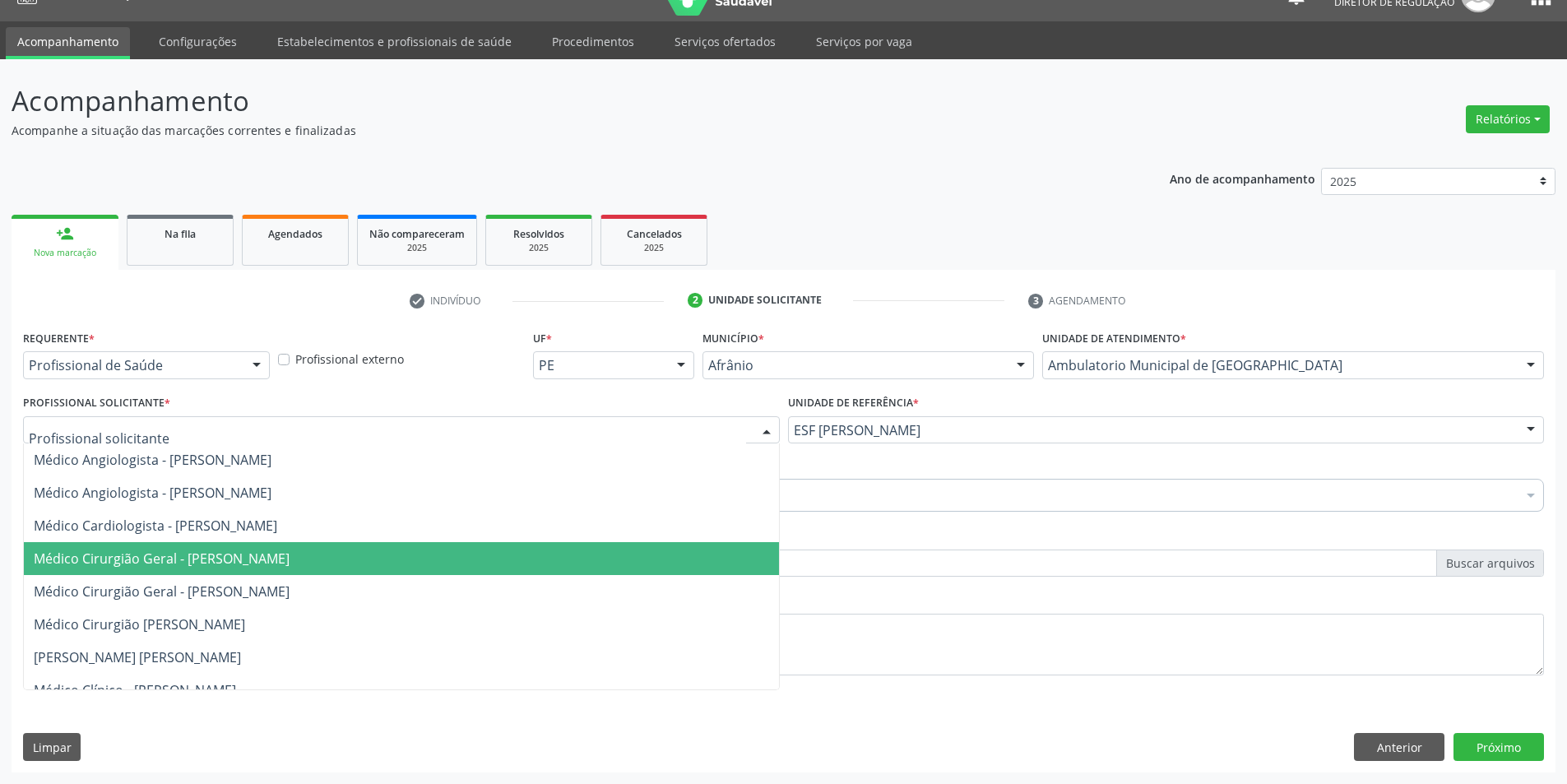
click at [289, 553] on span "Médico Cirurgião Geral - [PERSON_NAME]" at bounding box center [161, 558] width 256 height 18
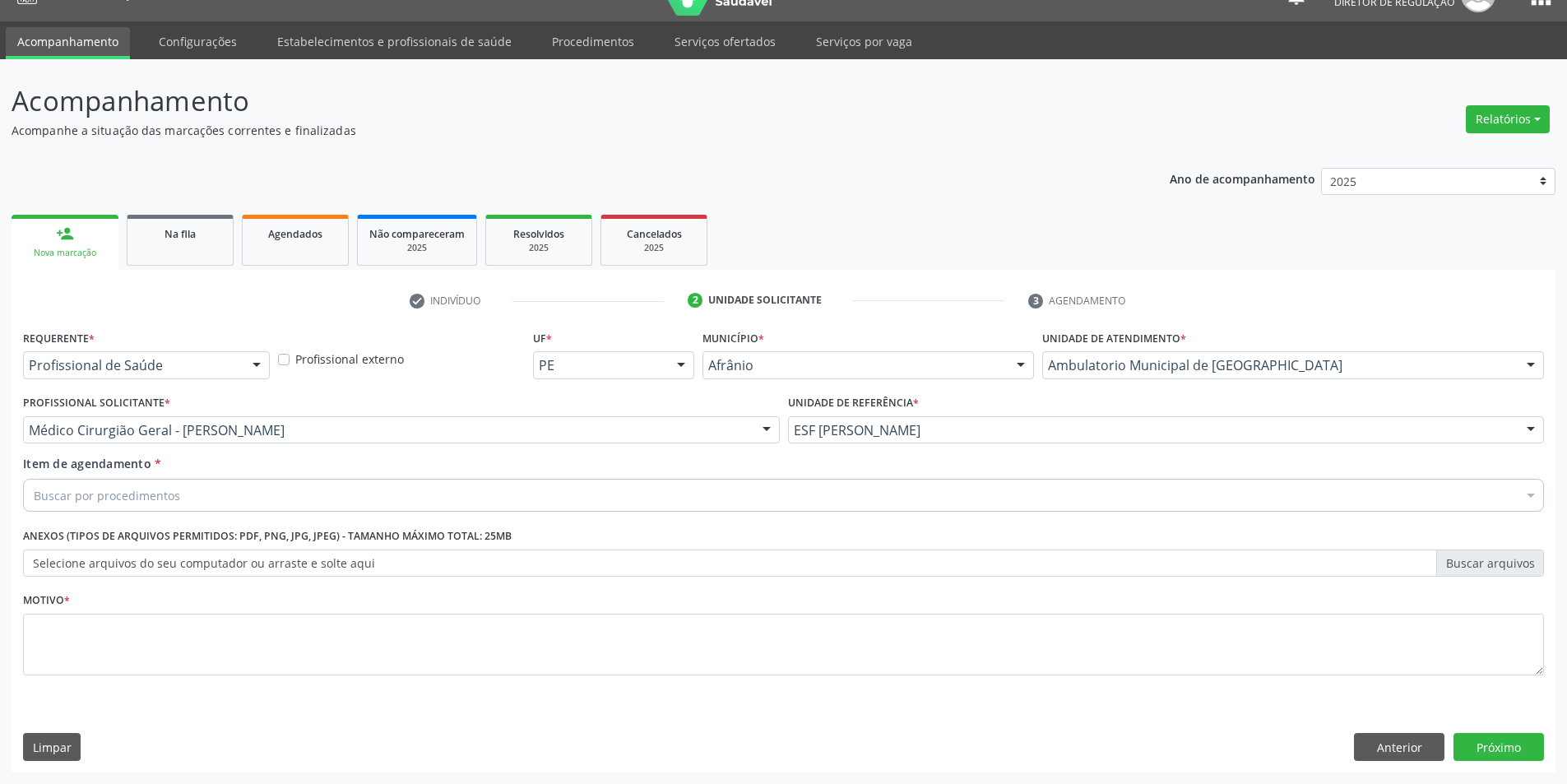
click at [276, 523] on label "Anexos (Tipos de arquivos permitidos: PDF, PNG, JPG, JPEG) - Tamanho máximo tot…" at bounding box center [267, 536] width 489 height 26
click at [267, 502] on div "Buscar por procedimentos" at bounding box center [784, 495] width 1522 height 33
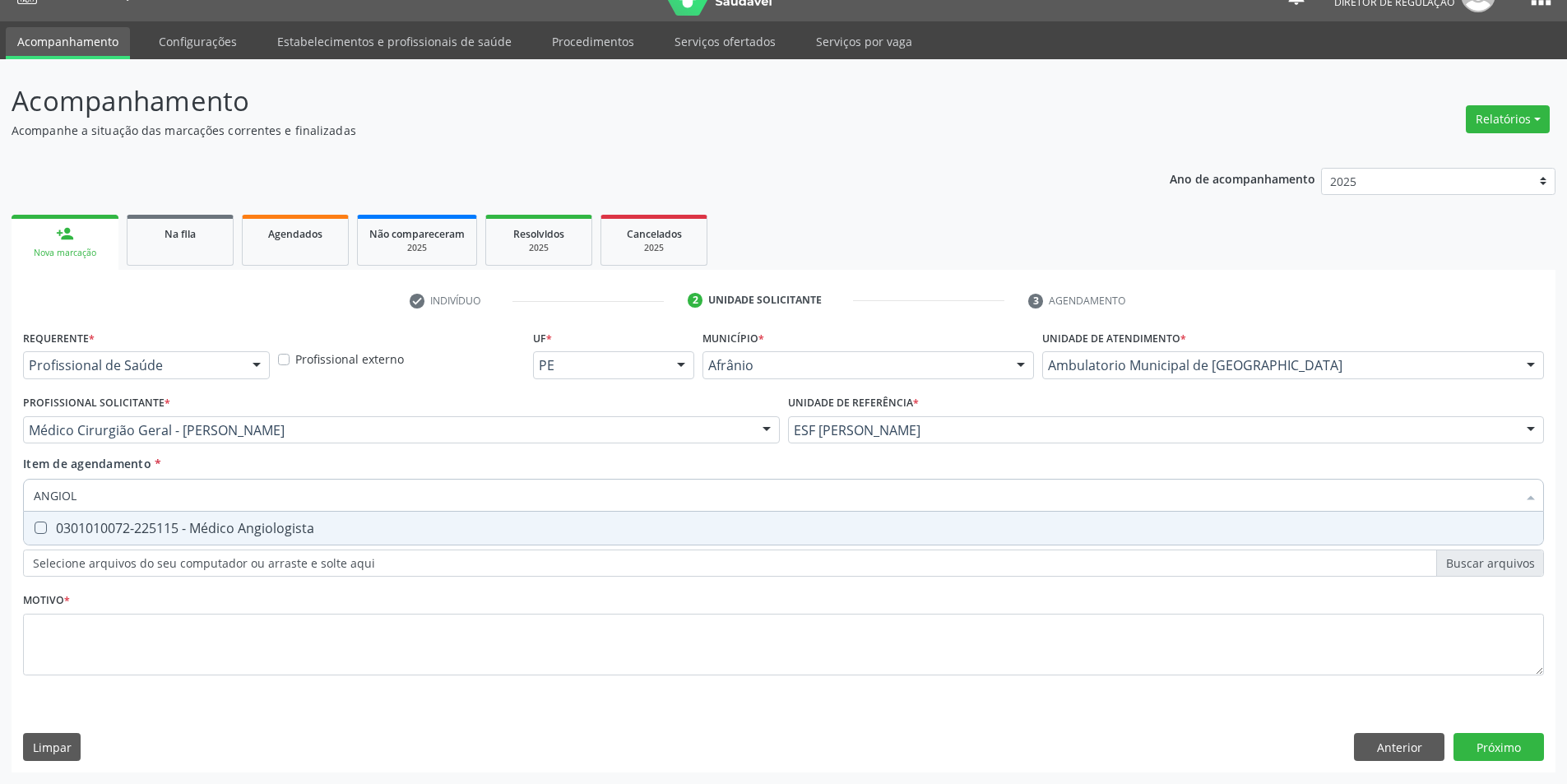
type input "ANGIOLO"
click at [267, 516] on span "0301010072-225115 - Médico Angiologista" at bounding box center [784, 527] width 1520 height 33
checkbox Angiologista "true"
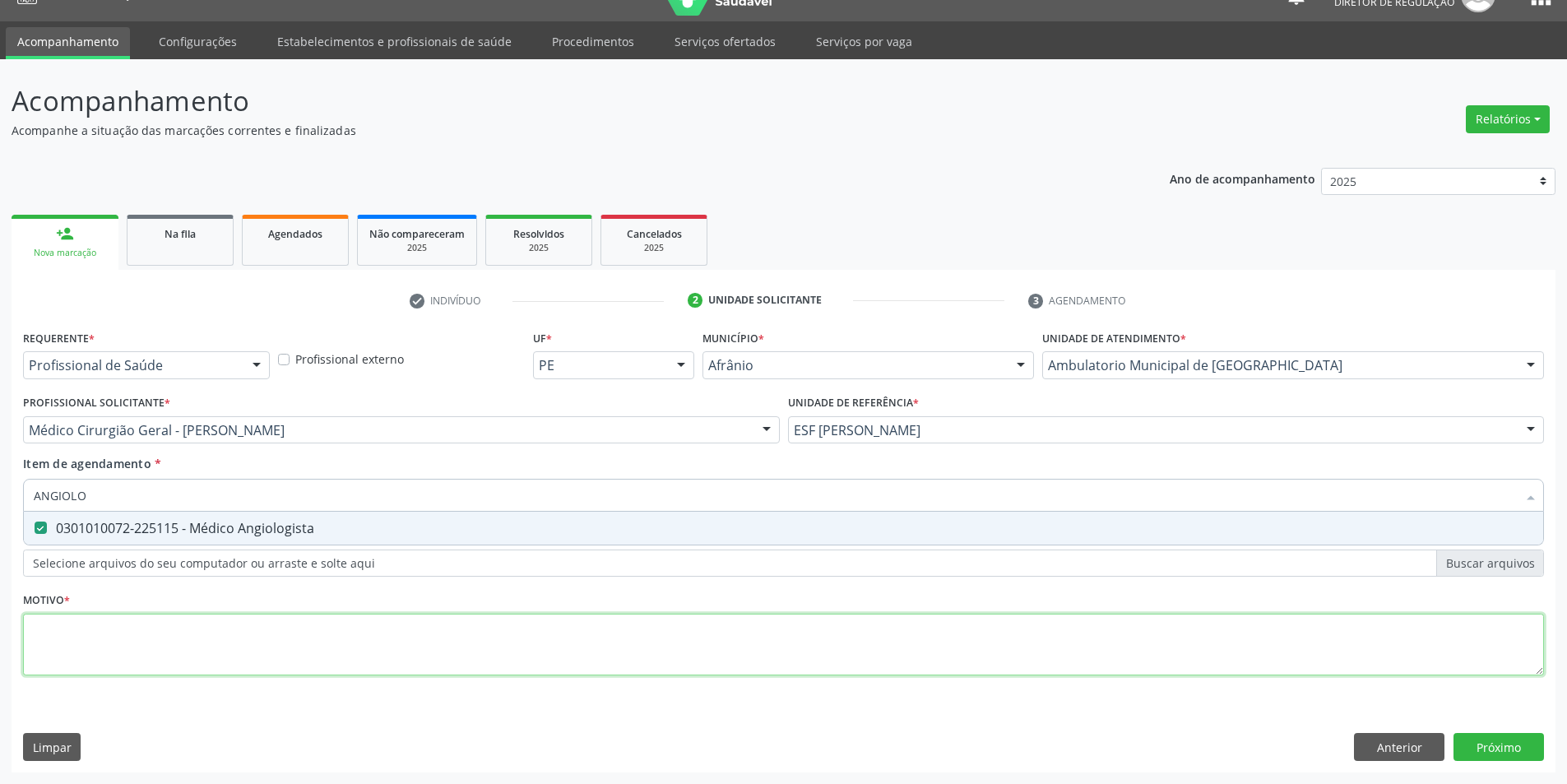
click at [238, 645] on div "Requerente * Profissional de Saúde Profissional de Saúde Paciente Nenhum result…" at bounding box center [784, 511] width 1522 height 372
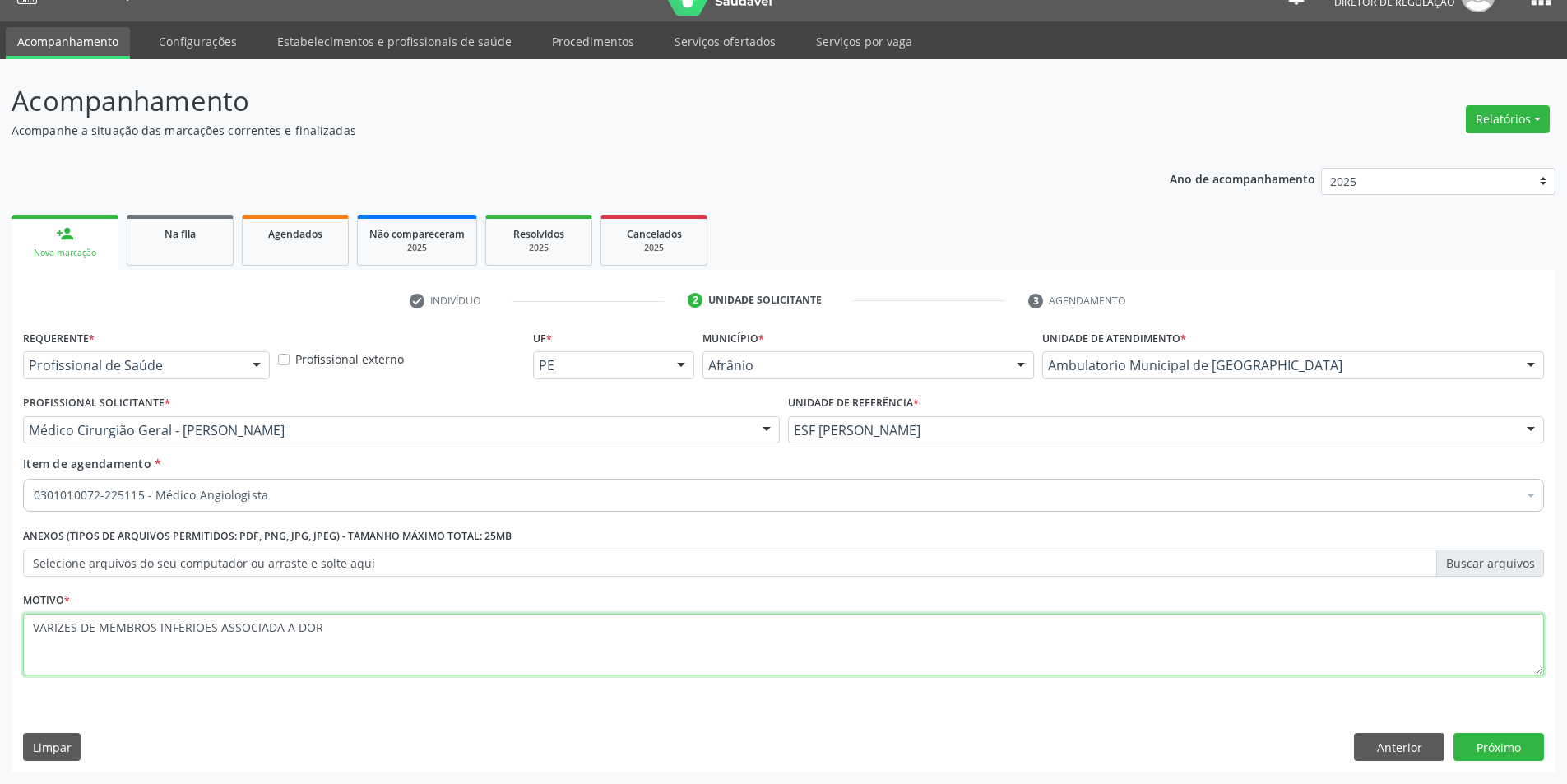
paste textarea "R"
type textarea "VARIZES DE MEMBROS INFERIORES ASSOCIADA A DOR"
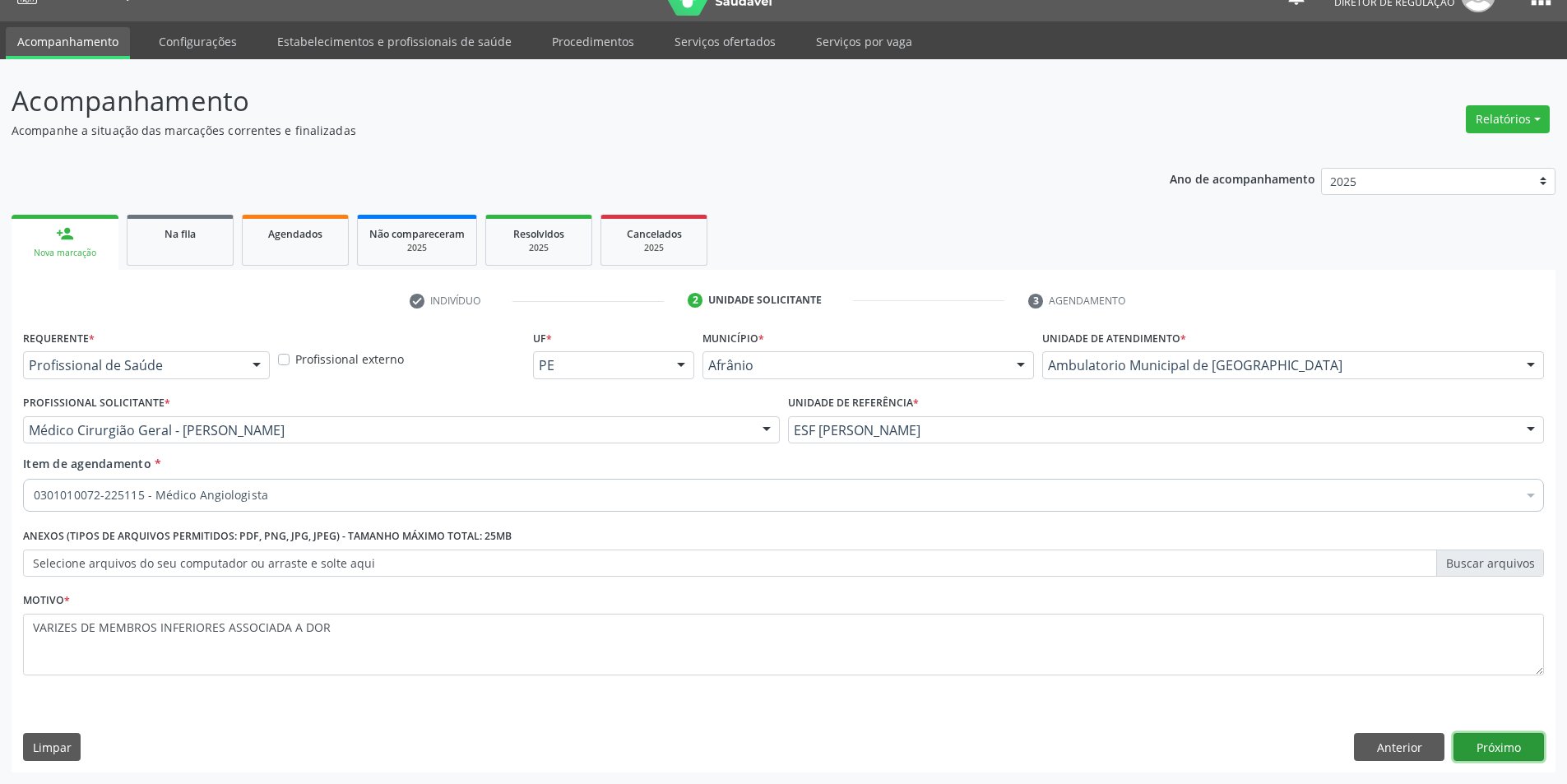
click at [1510, 743] on button "Próximo" at bounding box center [1499, 746] width 91 height 28
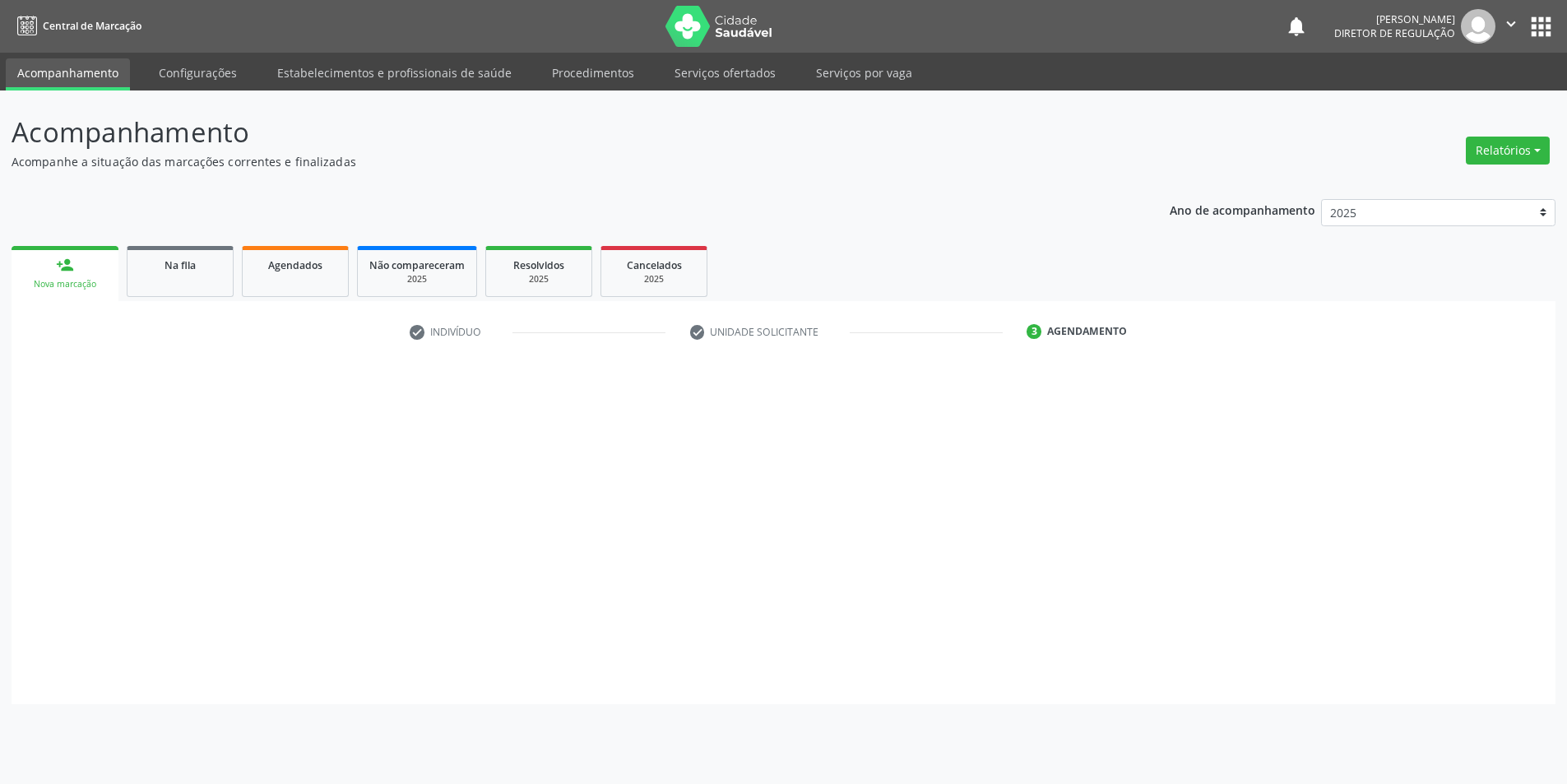
scroll to position [0, 0]
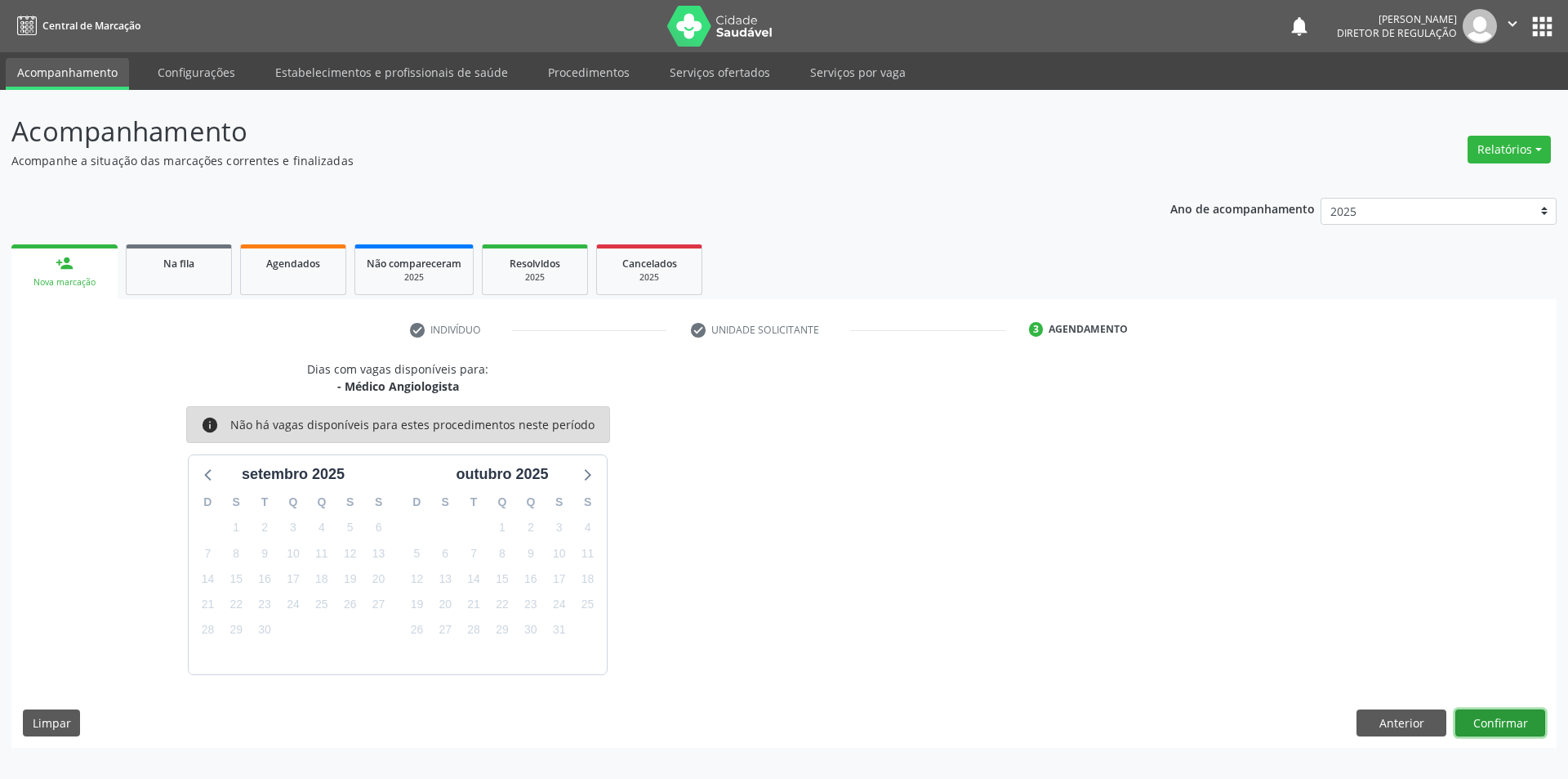
click at [1504, 722] on button "Confirmar" at bounding box center [1500, 723] width 90 height 27
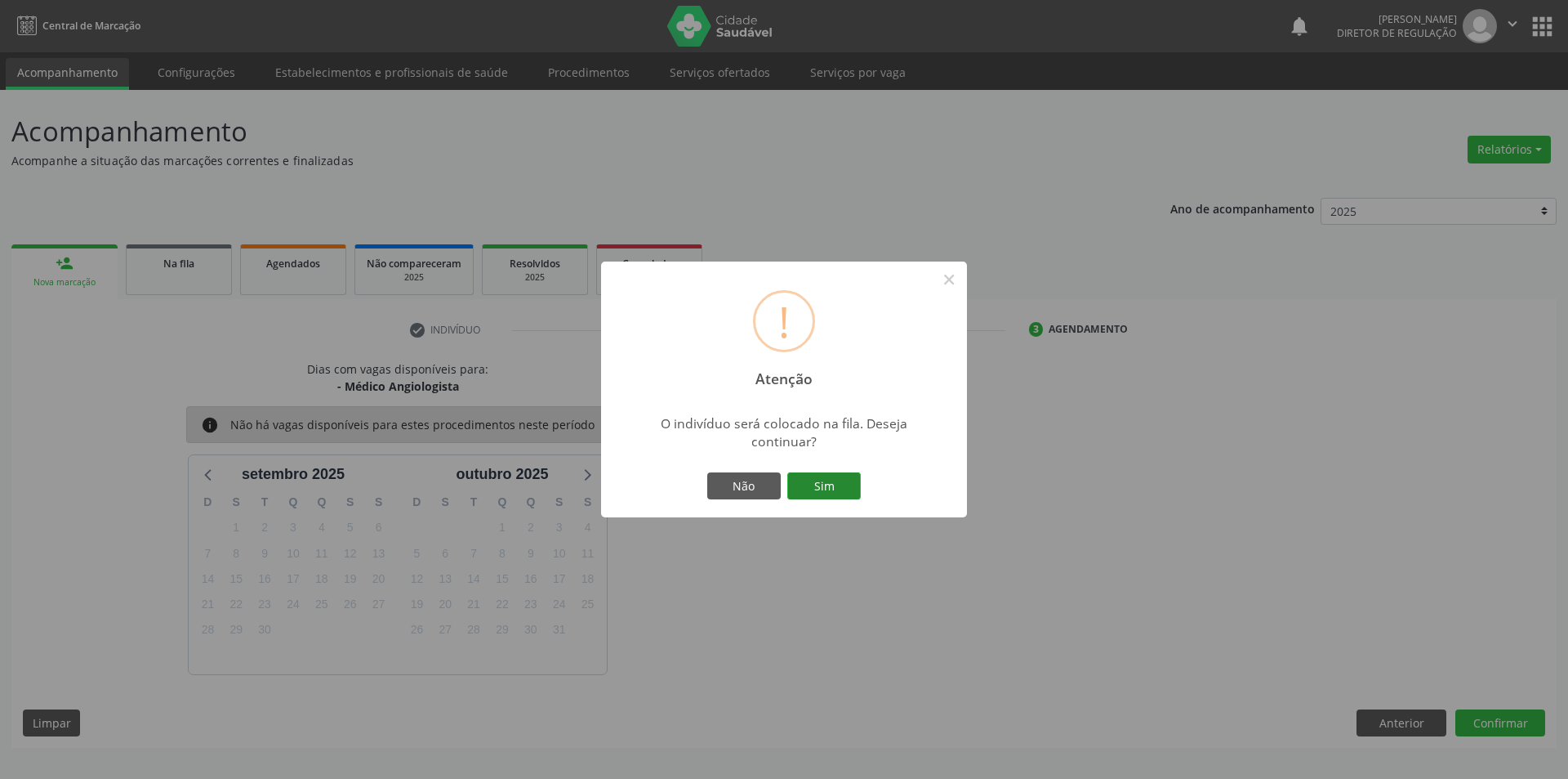
click at [808, 482] on button "Sim" at bounding box center [824, 486] width 74 height 27
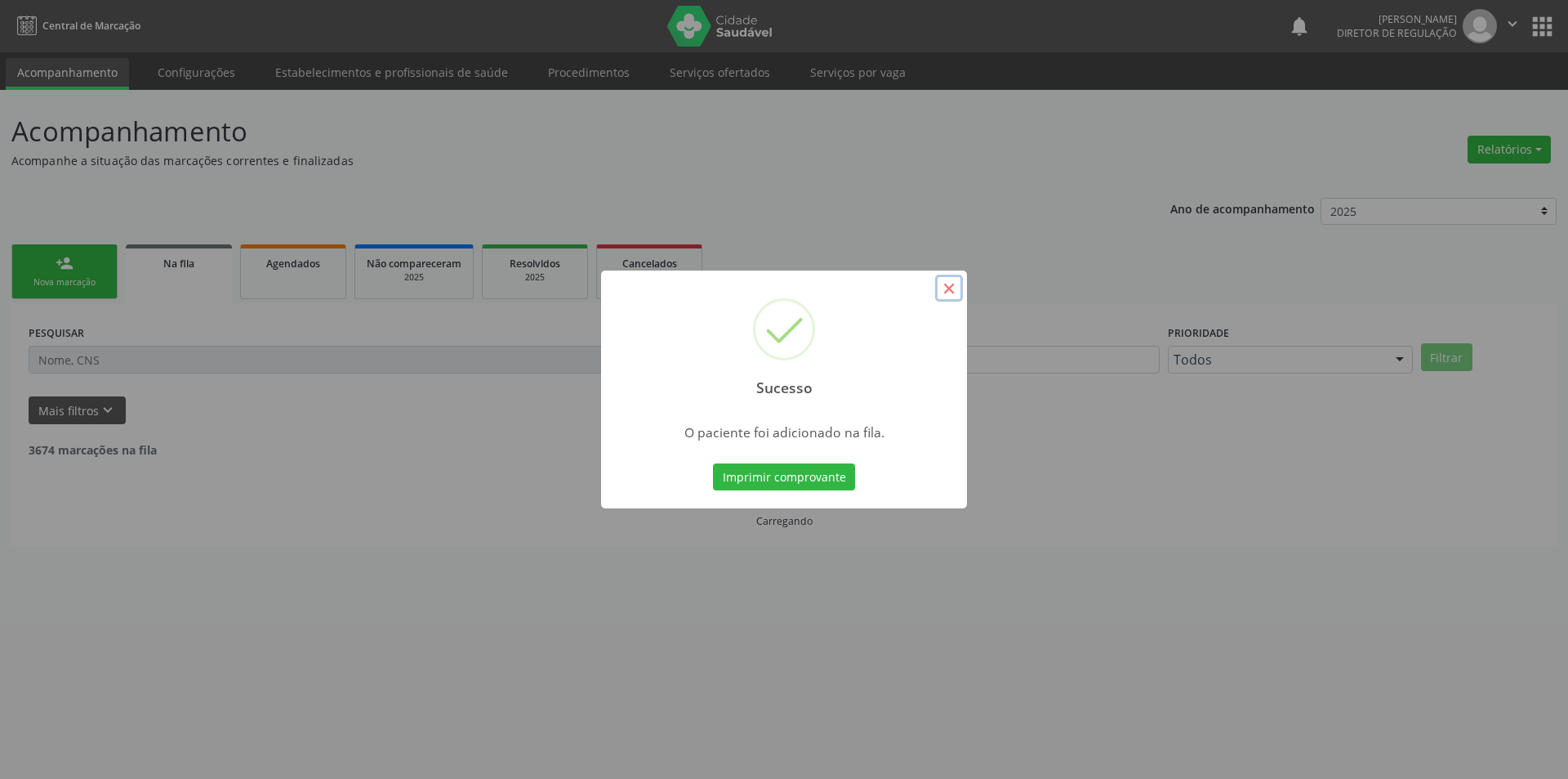
click at [954, 292] on button "×" at bounding box center [948, 288] width 27 height 27
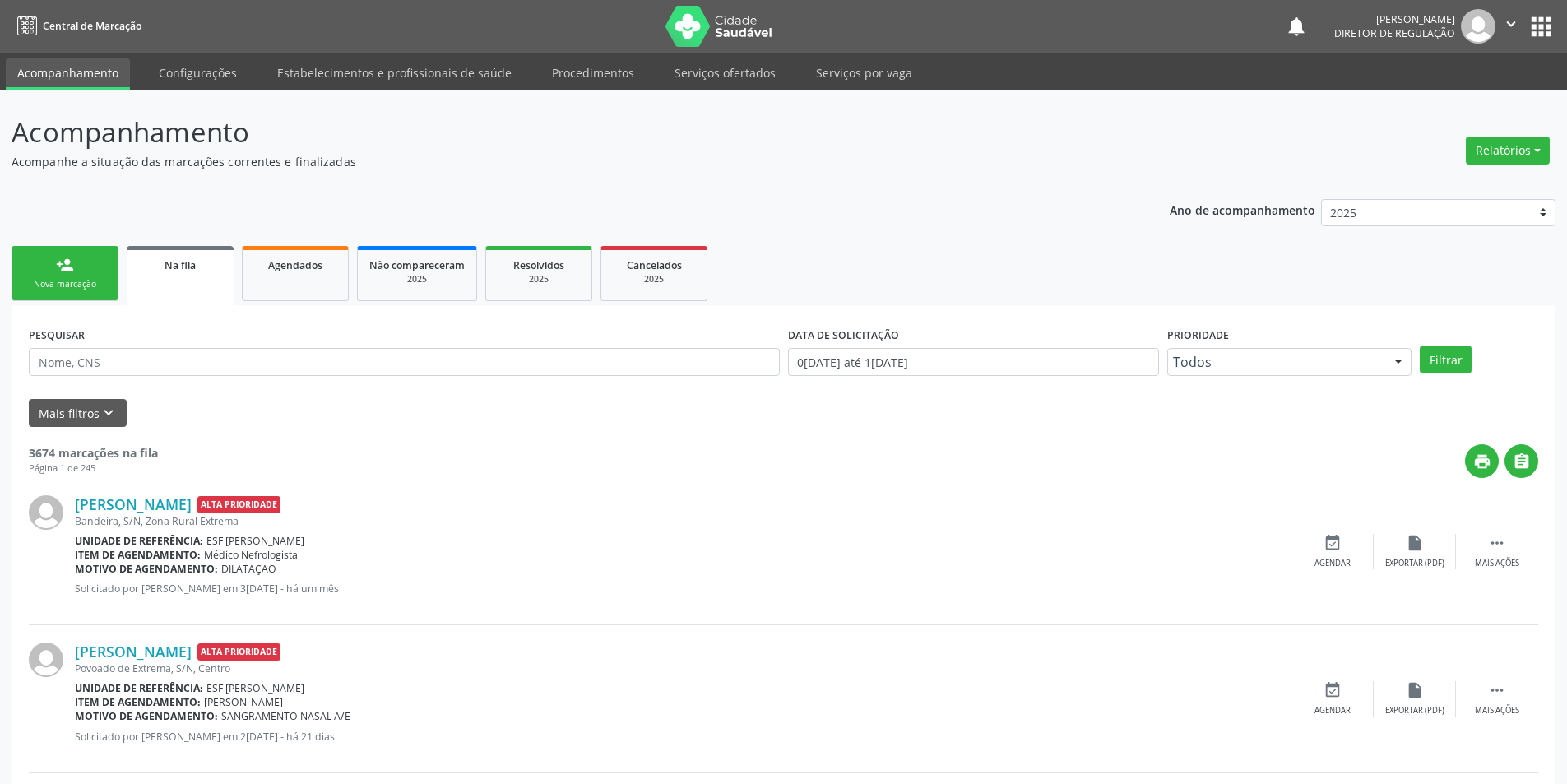
click at [81, 285] on div "Nova marcação" at bounding box center [64, 283] width 82 height 12
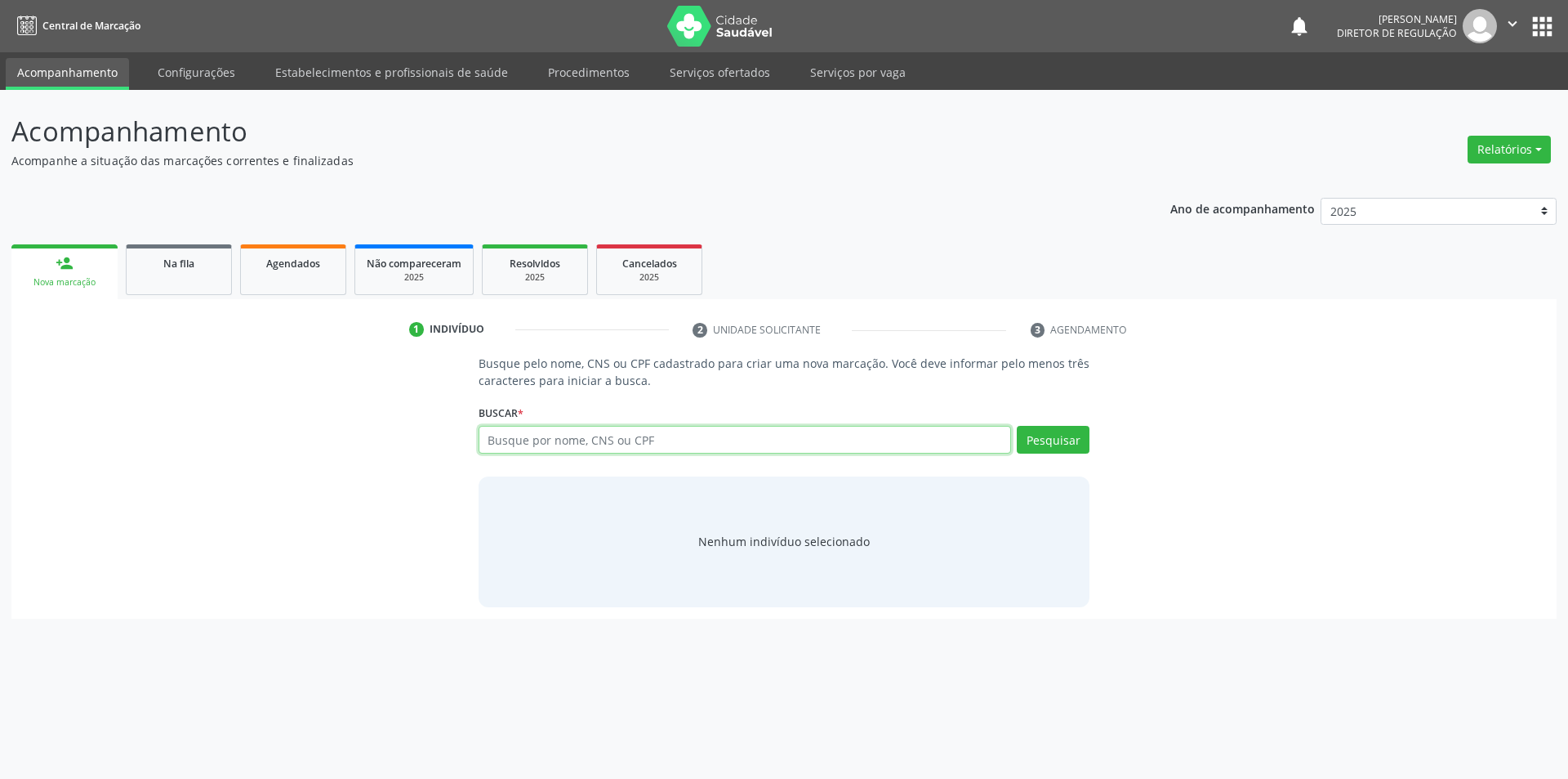
click at [558, 451] on input "text" at bounding box center [745, 440] width 533 height 27
drag, startPoint x: 1093, startPoint y: 441, endPoint x: 1078, endPoint y: 445, distance: 15.5
click at [1091, 441] on div "Busque pelo nome, CNS ou CPF cadastrado para criar uma nova marcação. Você deve…" at bounding box center [784, 480] width 634 height 251
click at [1072, 447] on button "Pesquisar" at bounding box center [1053, 440] width 73 height 27
drag, startPoint x: 591, startPoint y: 439, endPoint x: 49, endPoint y: 434, distance: 542.0
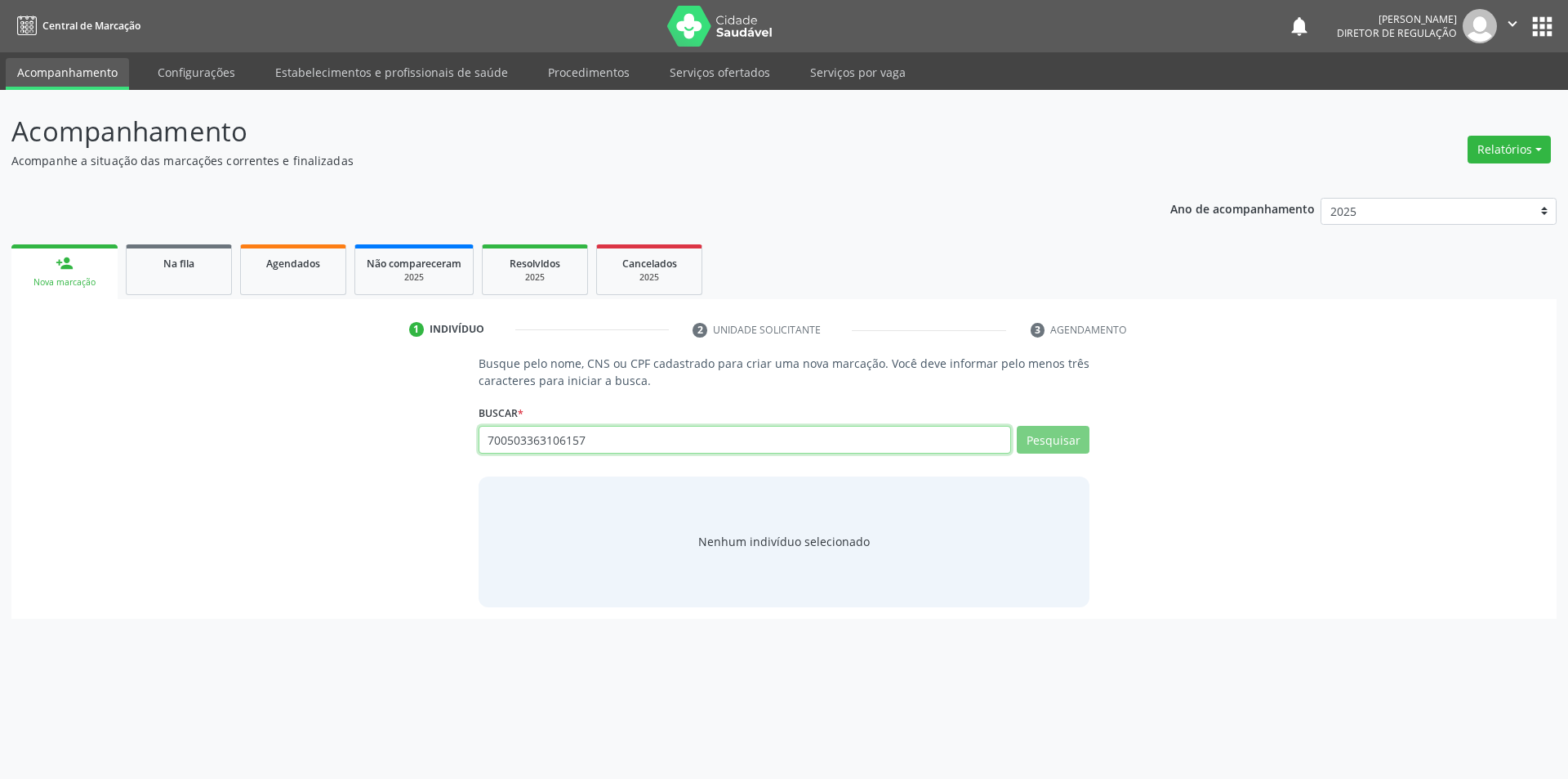
click at [52, 434] on div "Busque pelo nome, CNS ou CPF cadastrado para criar uma nova marcação. Você deve…" at bounding box center [784, 480] width 1522 height 251
type input "[PERSON_NAME]"
type input "7"
type input "[PERSON_NAME]"
click at [1081, 435] on button "Pesquisar" at bounding box center [1053, 440] width 73 height 27
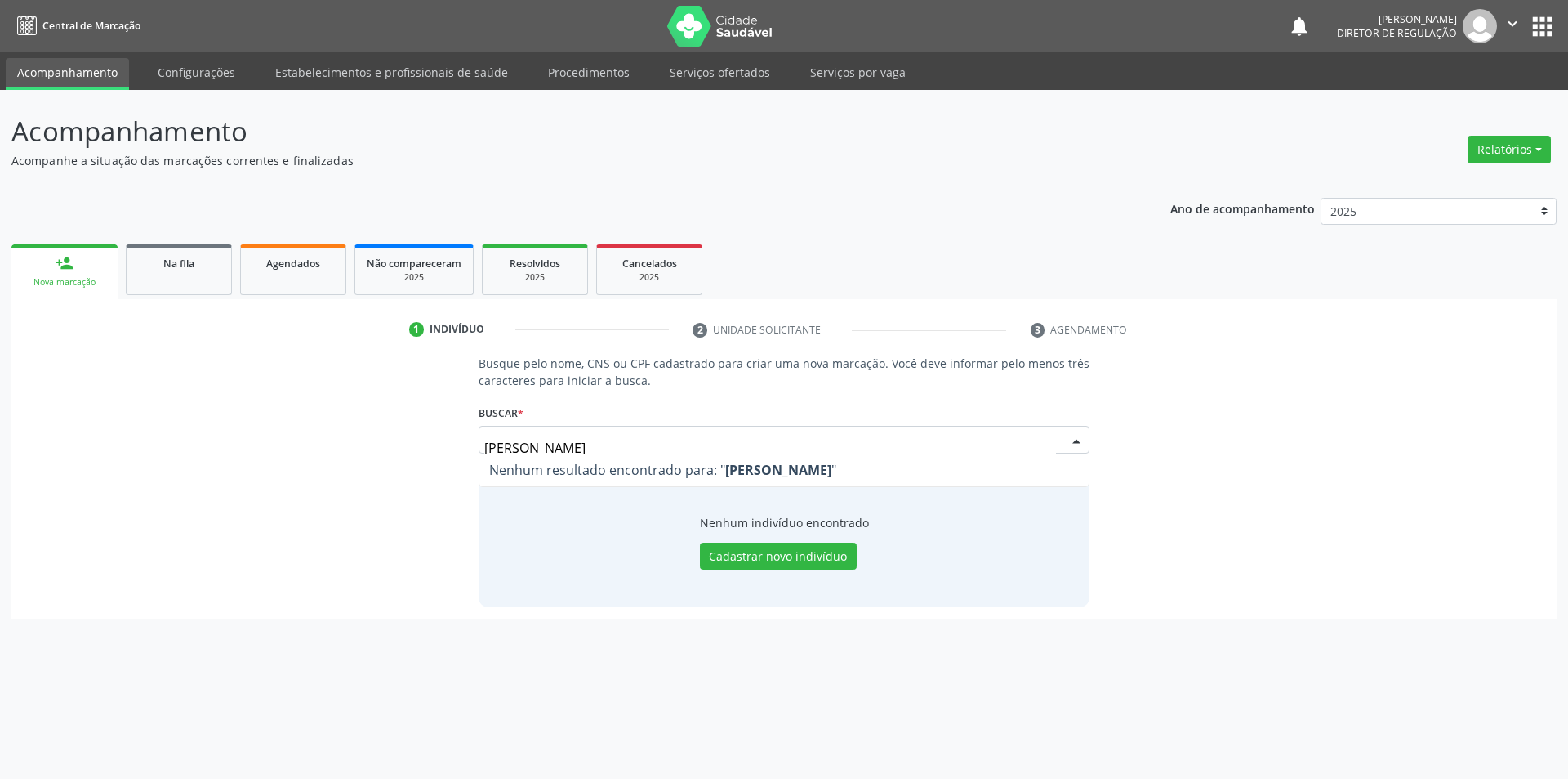
click at [511, 446] on input "[PERSON_NAME]" at bounding box center [771, 447] width 573 height 32
type input "LETÍCIA LACERDA"
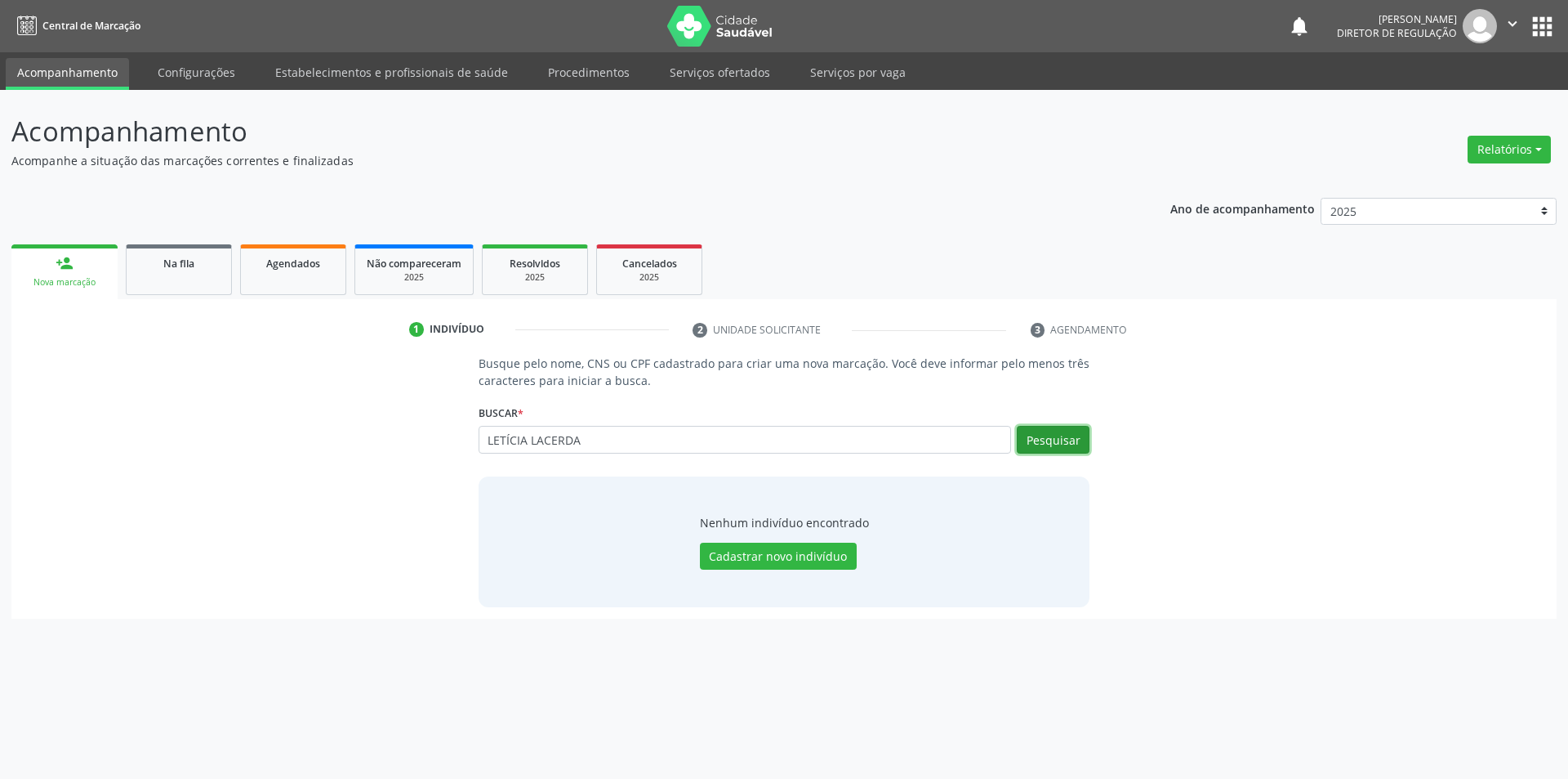
click at [1067, 441] on button "Pesquisar" at bounding box center [1053, 440] width 73 height 27
type input "LETÍCIA LACERDA"
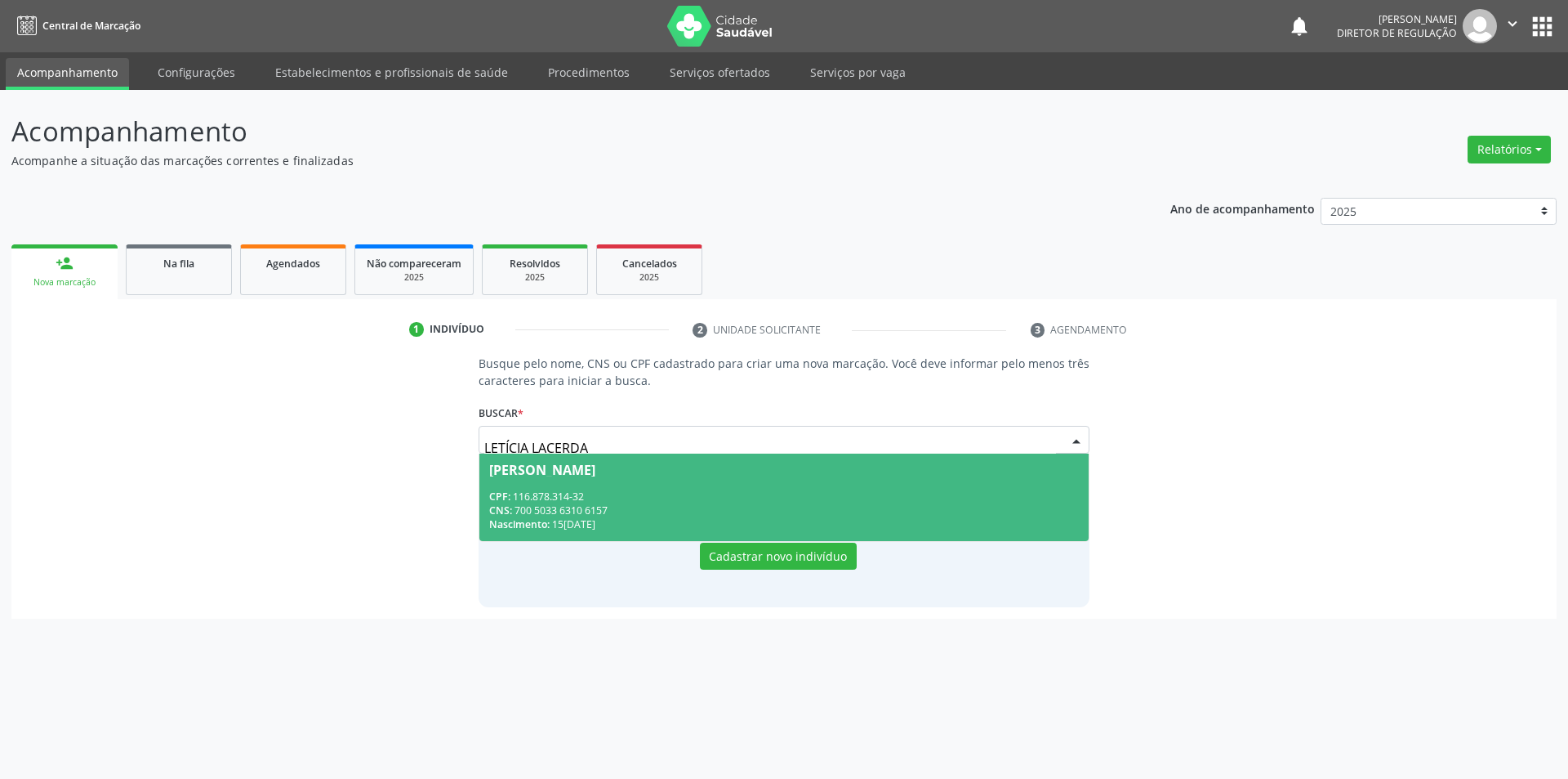
click at [574, 513] on div "CNS: 700 5033 6310 6157" at bounding box center [784, 510] width 590 height 14
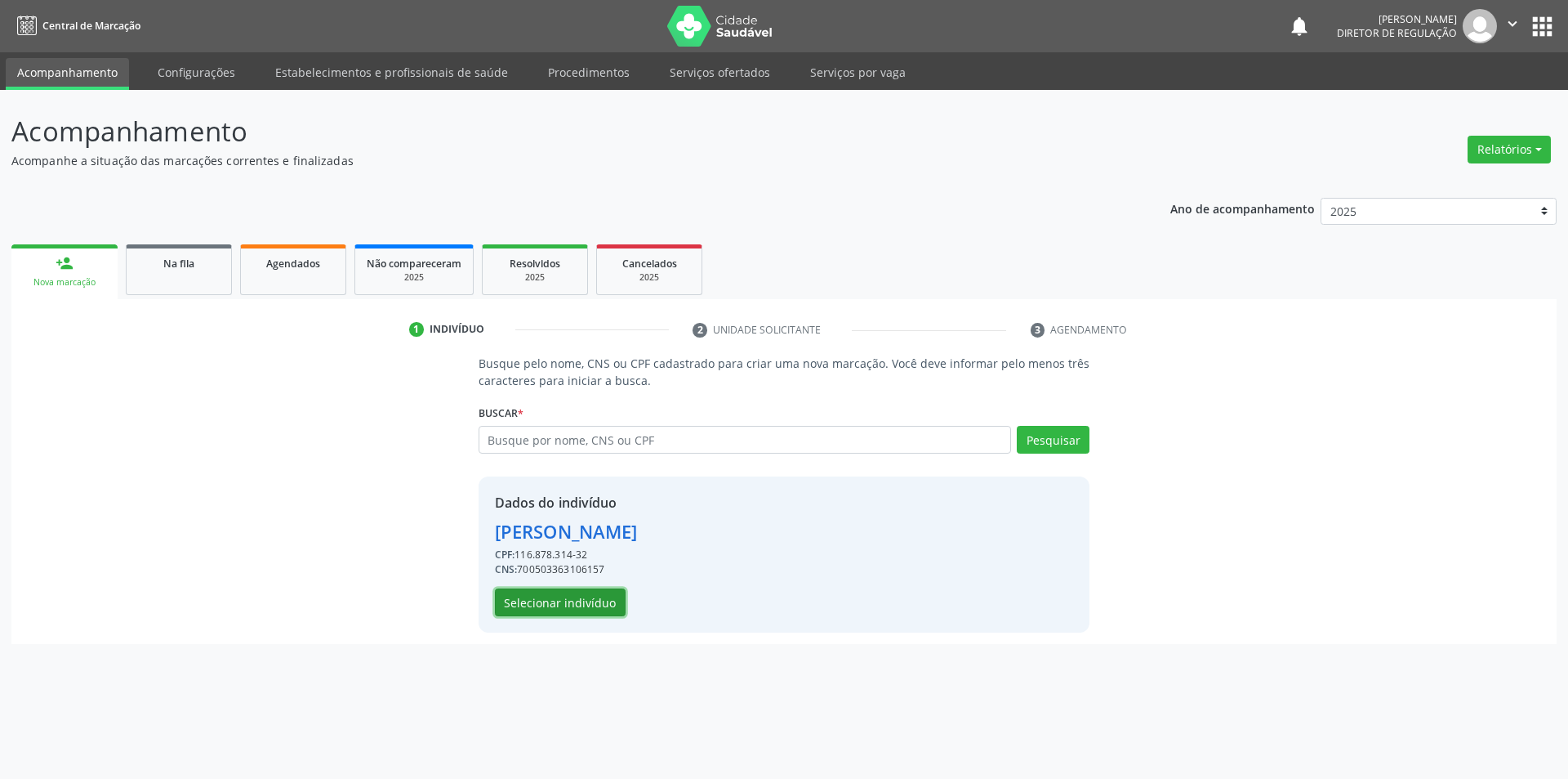
click at [610, 595] on button "Selecionar indivíduo" at bounding box center [560, 602] width 130 height 27
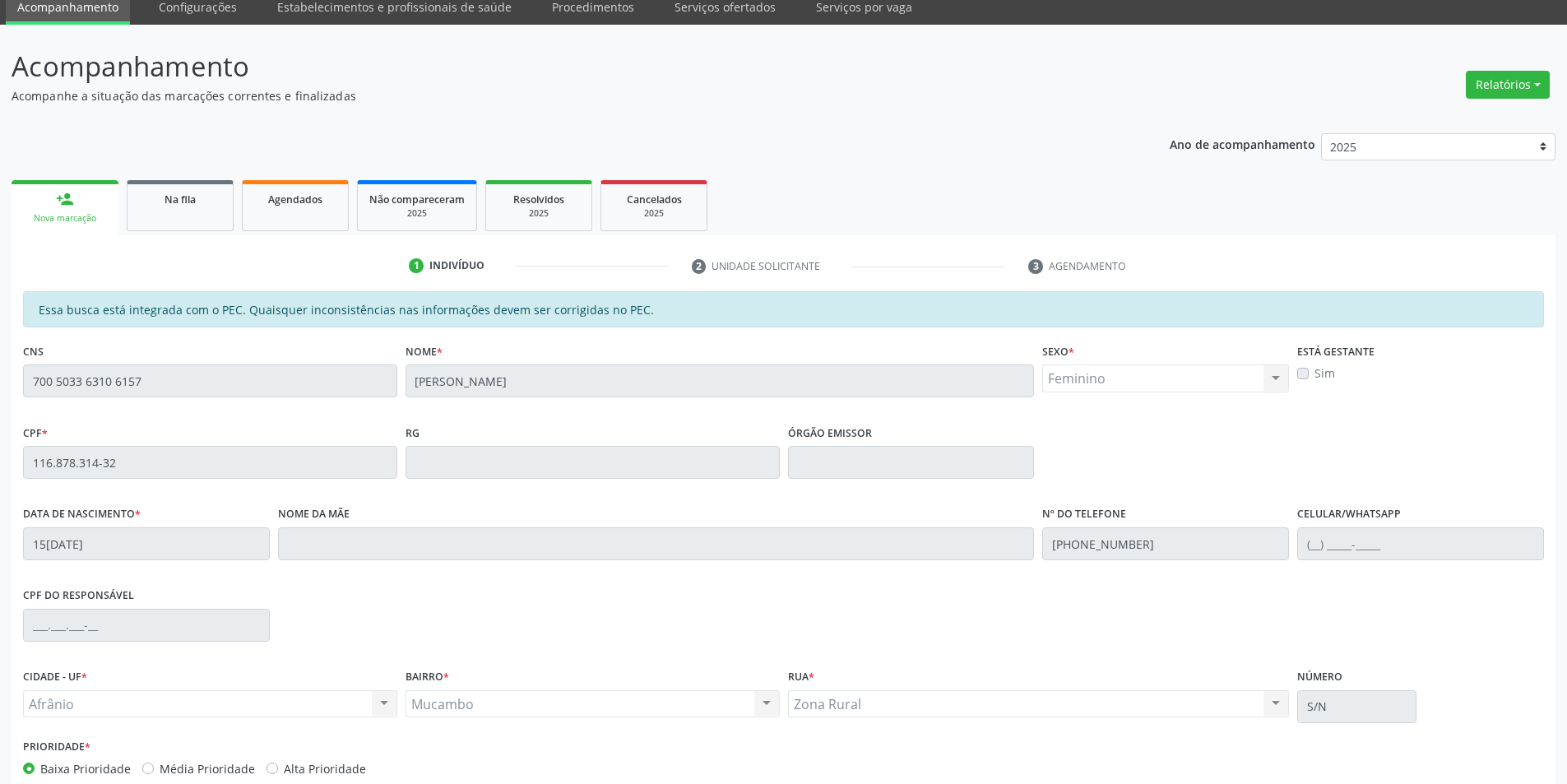
scroll to position [155, 0]
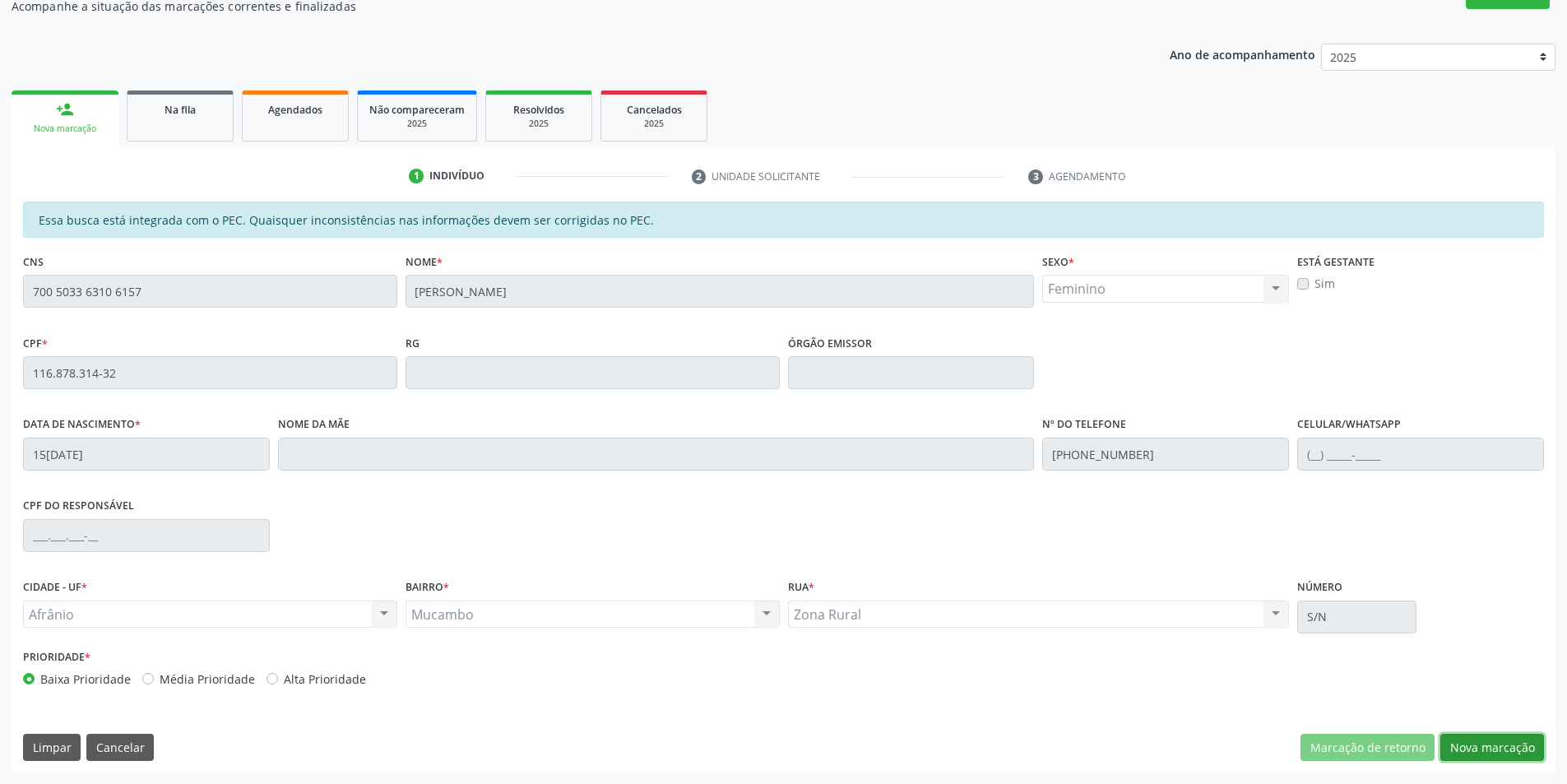
click at [1515, 745] on button "Nova marcação" at bounding box center [1492, 747] width 104 height 28
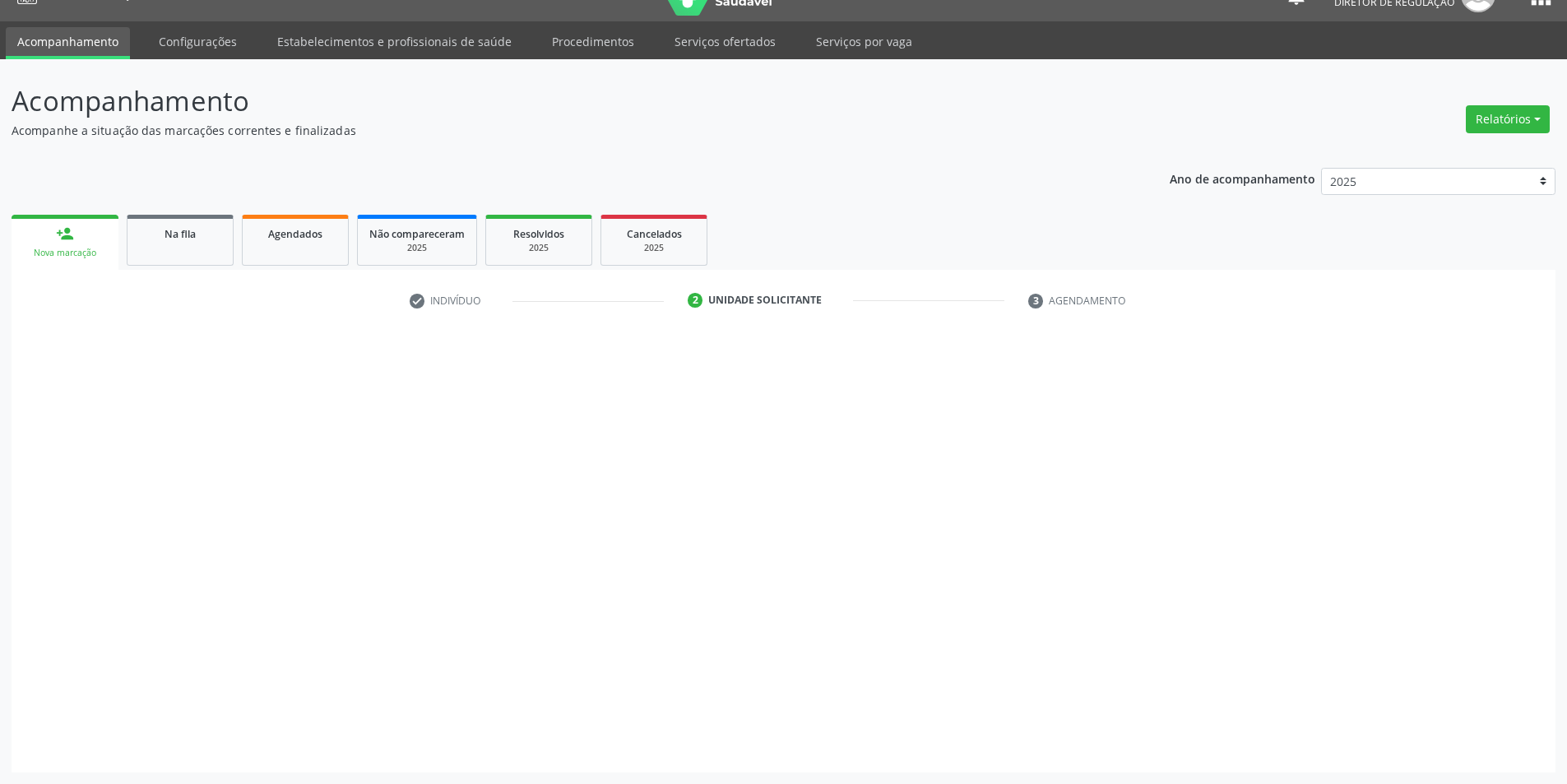
scroll to position [32, 0]
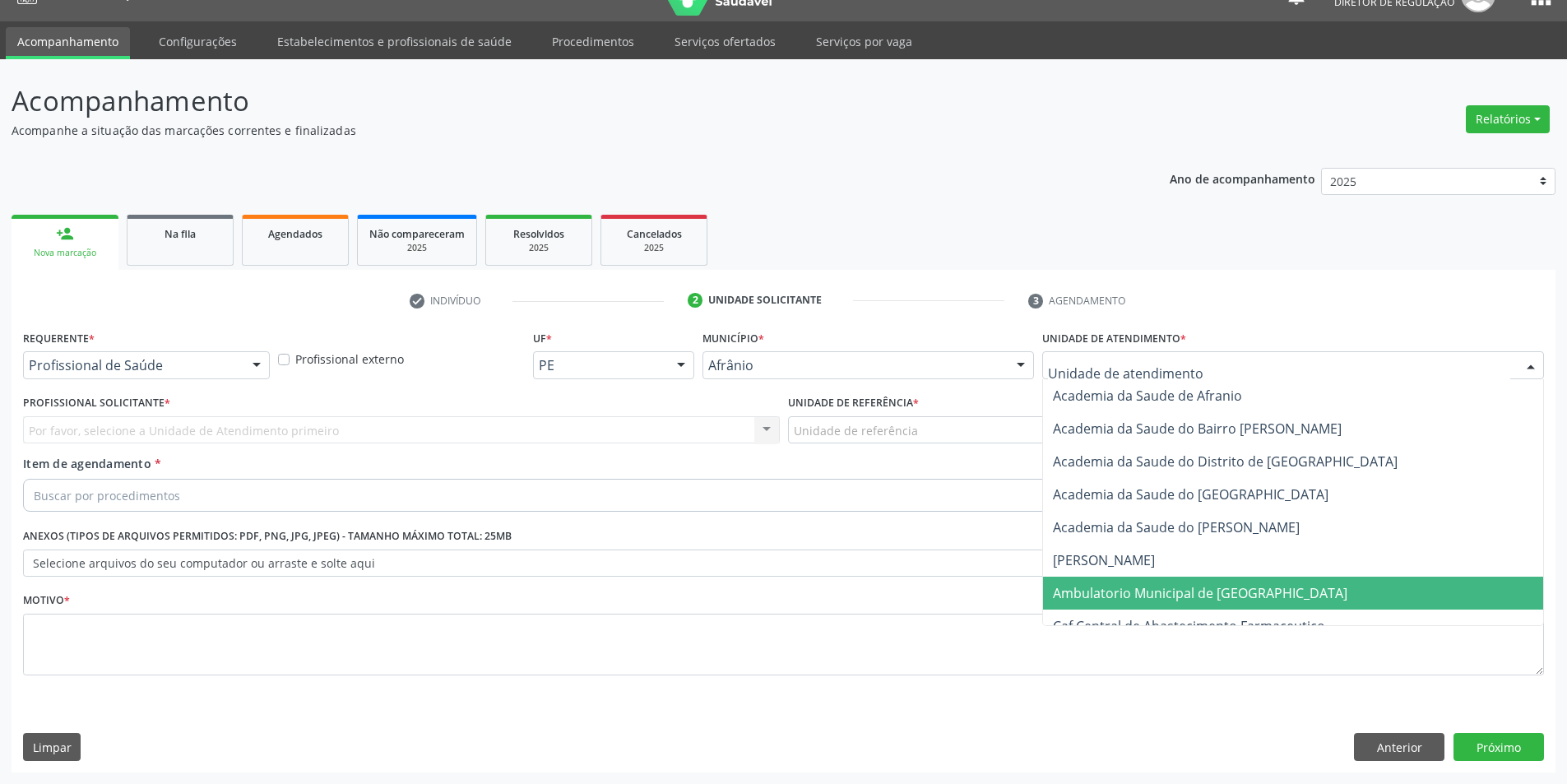
click at [1189, 597] on span "Ambulatorio Municipal de [GEOGRAPHIC_DATA]" at bounding box center [1200, 592] width 294 height 18
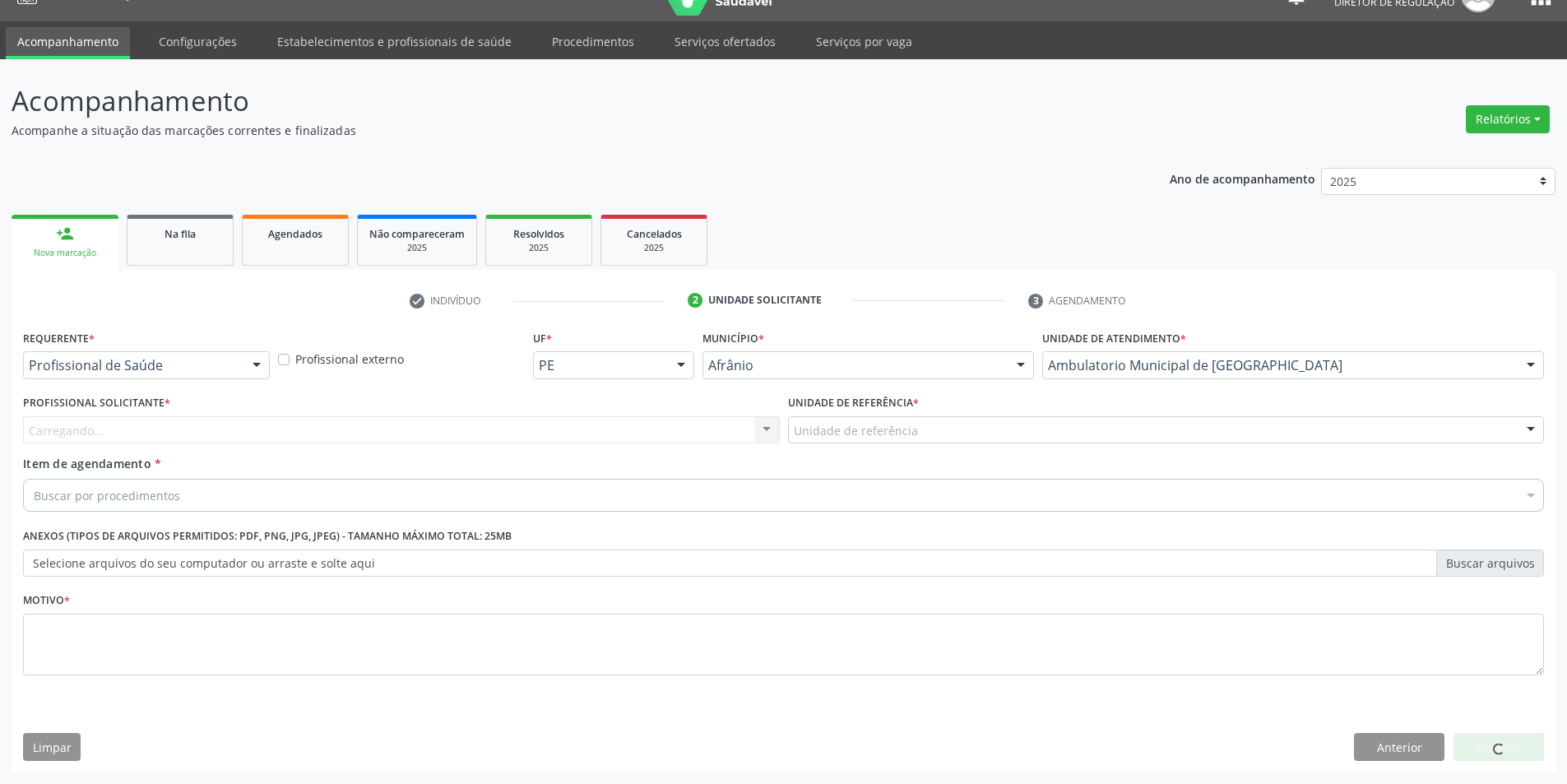
click at [982, 443] on div "Unidade de referência ESF de Extrema ESF de Barra das Melancias ESF [PERSON_NAM…" at bounding box center [1167, 430] width 757 height 28
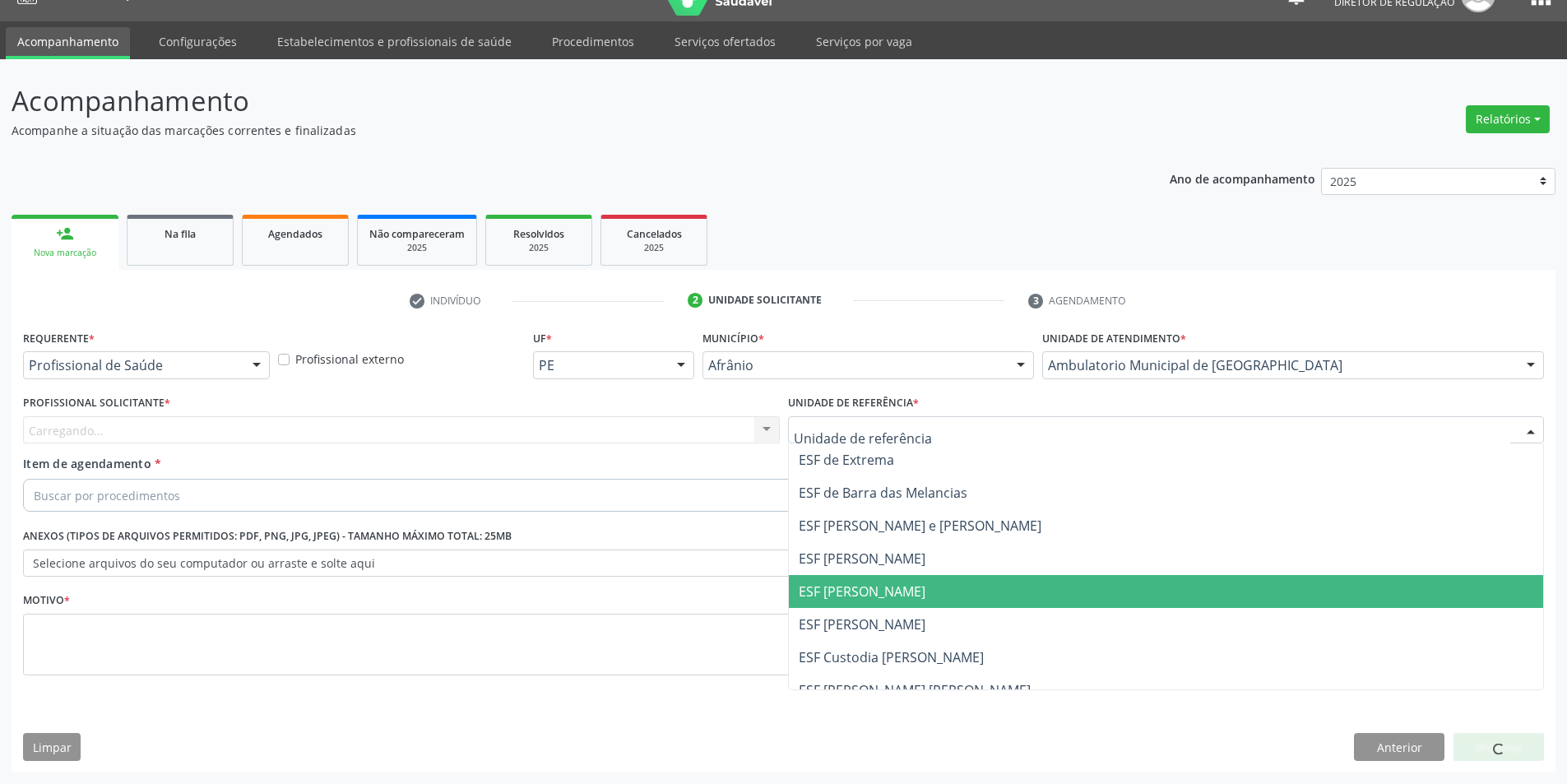
drag, startPoint x: 910, startPoint y: 588, endPoint x: 764, endPoint y: 513, distance: 164.1
click at [902, 588] on span "ESF [PERSON_NAME]" at bounding box center [1167, 590] width 755 height 33
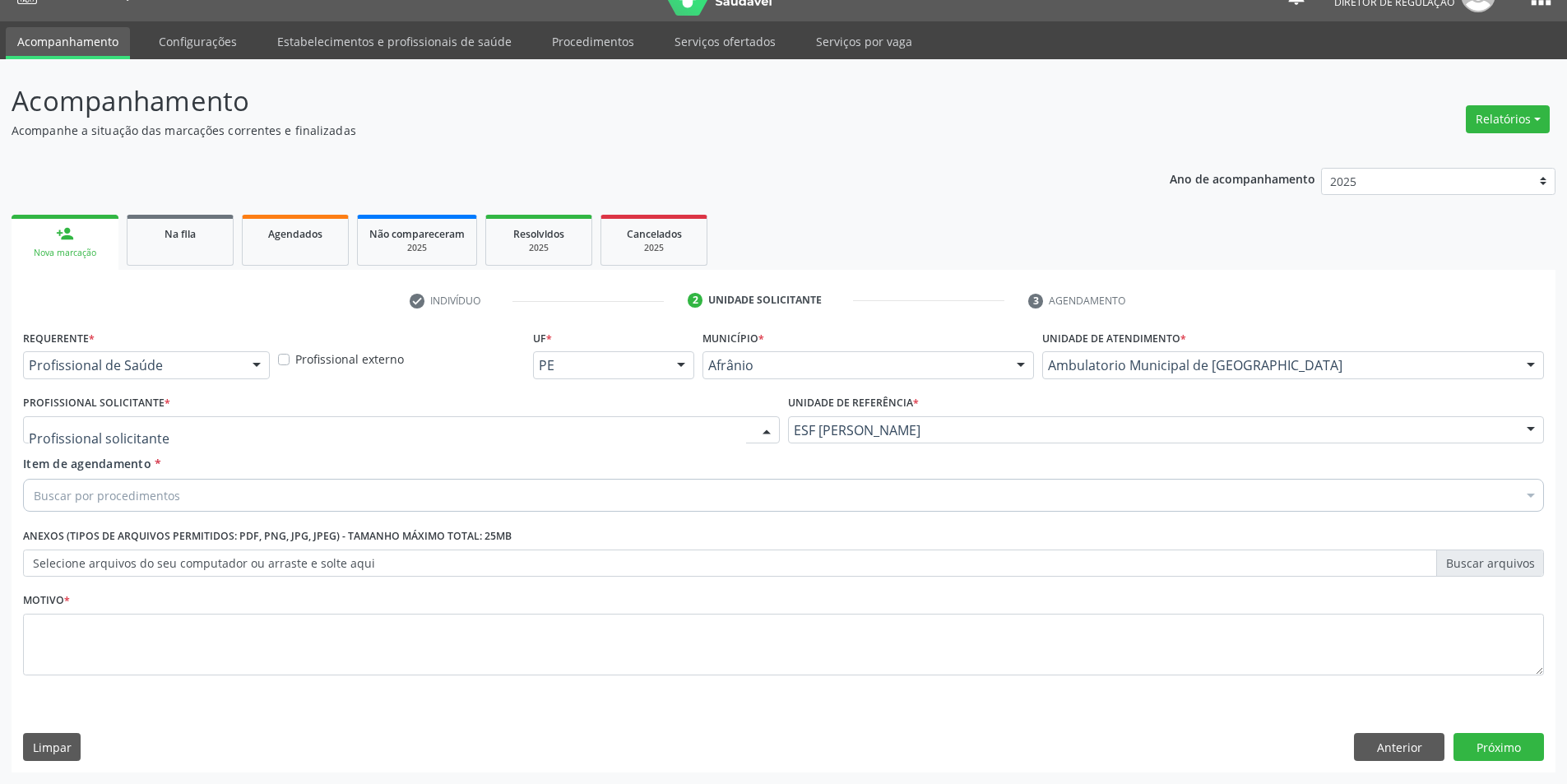
drag, startPoint x: 652, startPoint y: 433, endPoint x: 649, endPoint y: 448, distance: 15.3
click at [651, 433] on div at bounding box center [401, 430] width 757 height 28
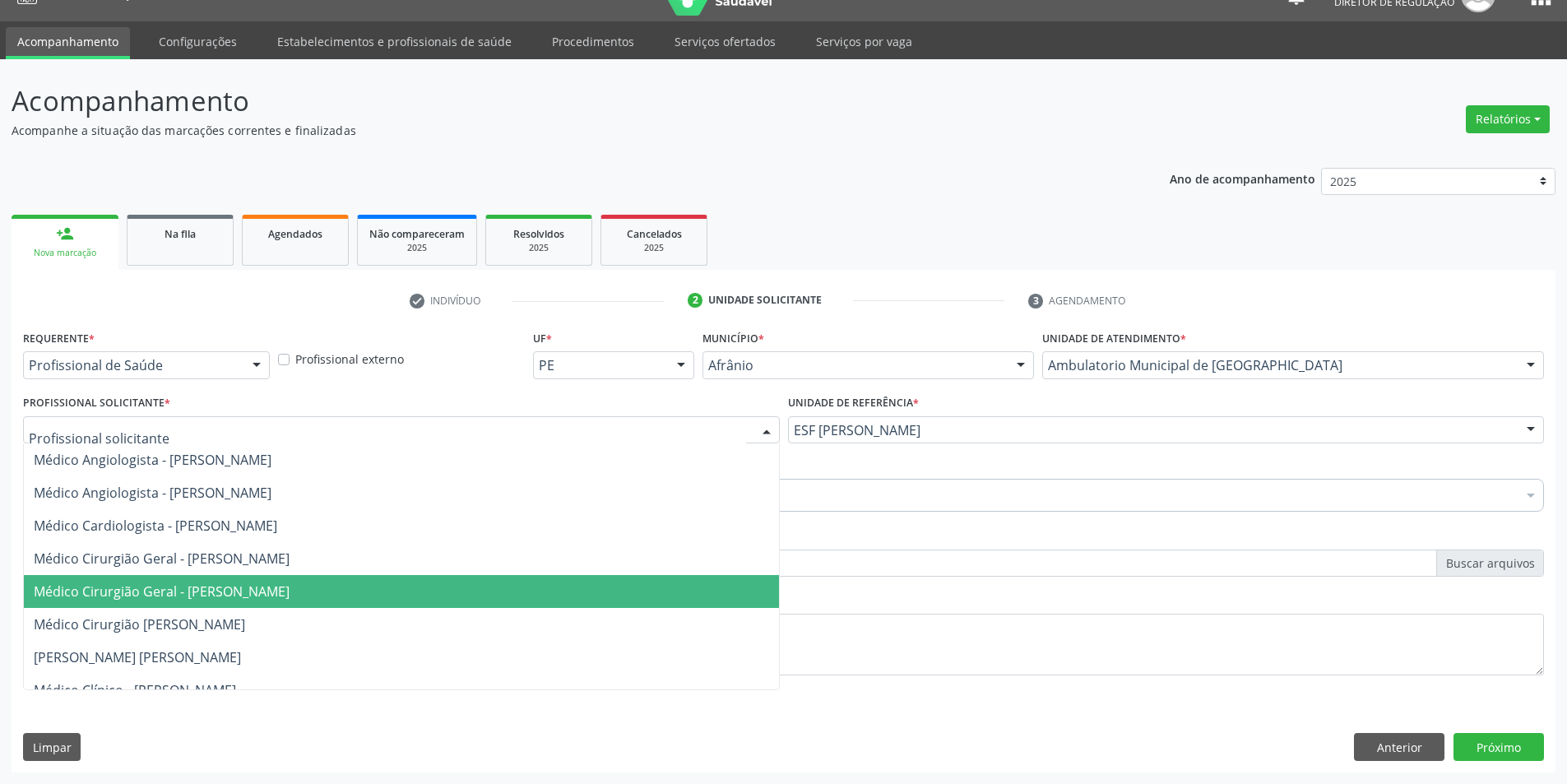
click at [325, 579] on span "Médico Cirurgião Geral - [PERSON_NAME]" at bounding box center [401, 590] width 755 height 33
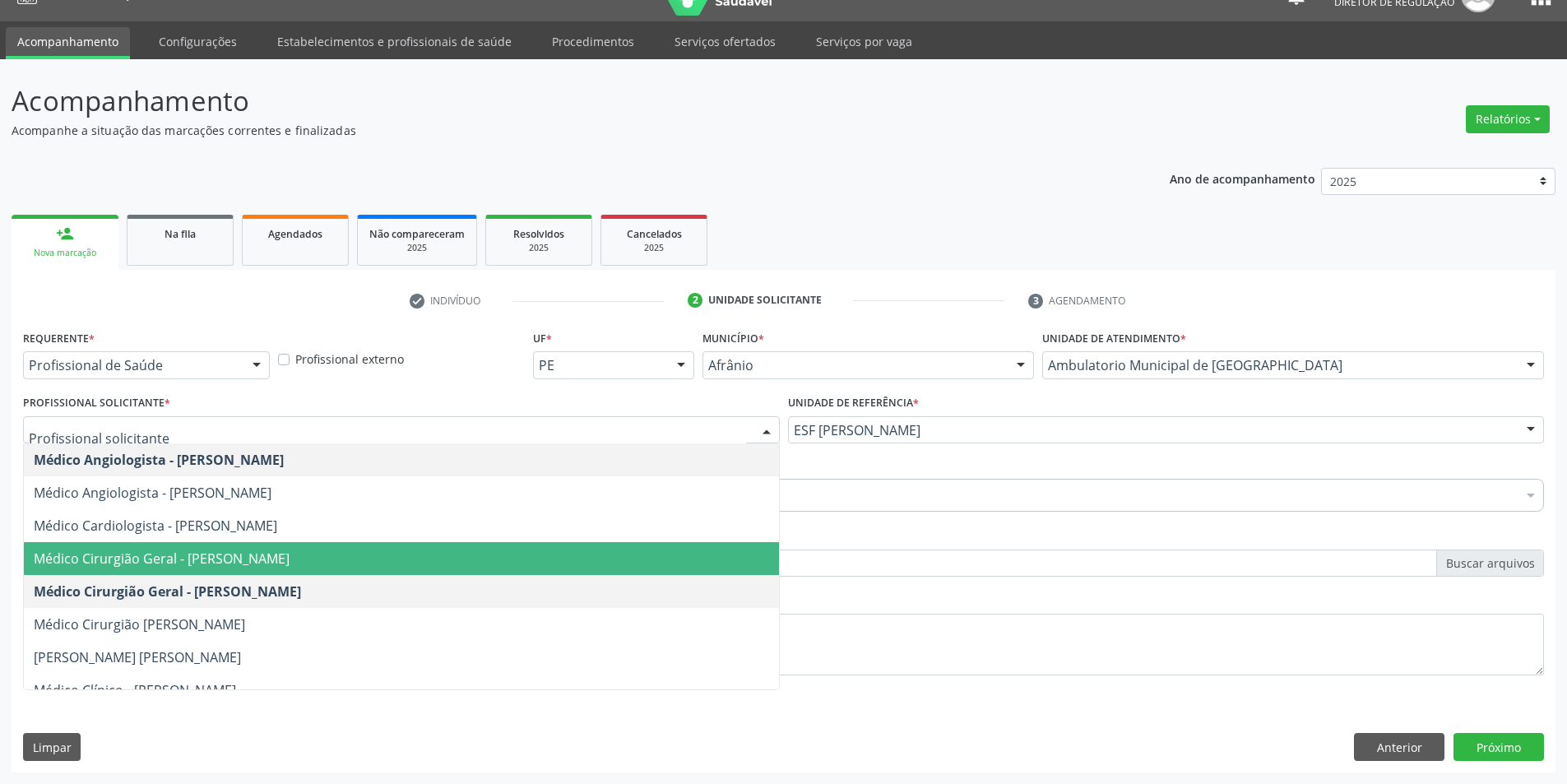
click at [283, 553] on span "Médico Cirurgião Geral - [PERSON_NAME]" at bounding box center [161, 558] width 256 height 18
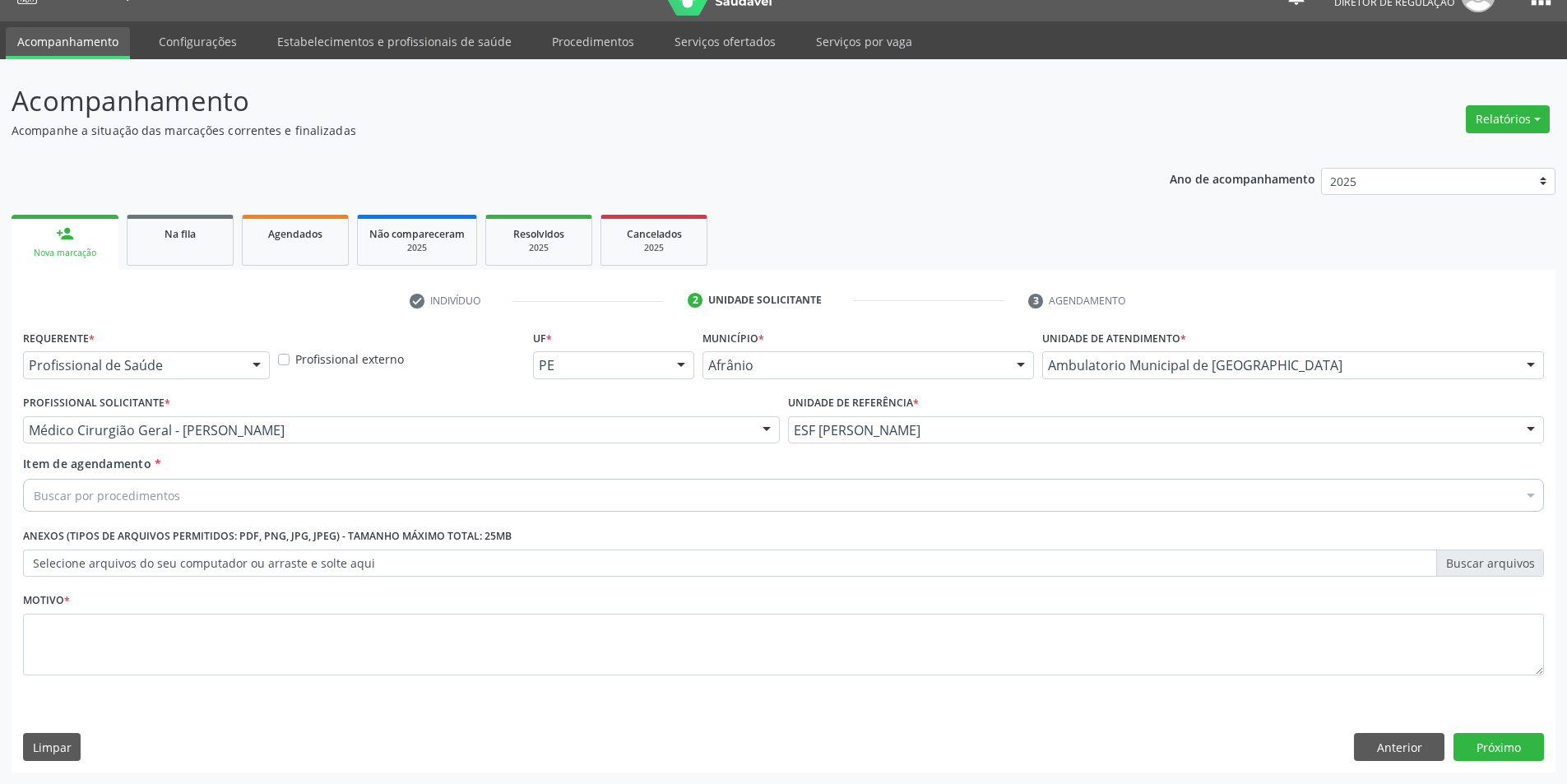
click at [245, 500] on div "Buscar por procedimentos" at bounding box center [784, 495] width 1522 height 33
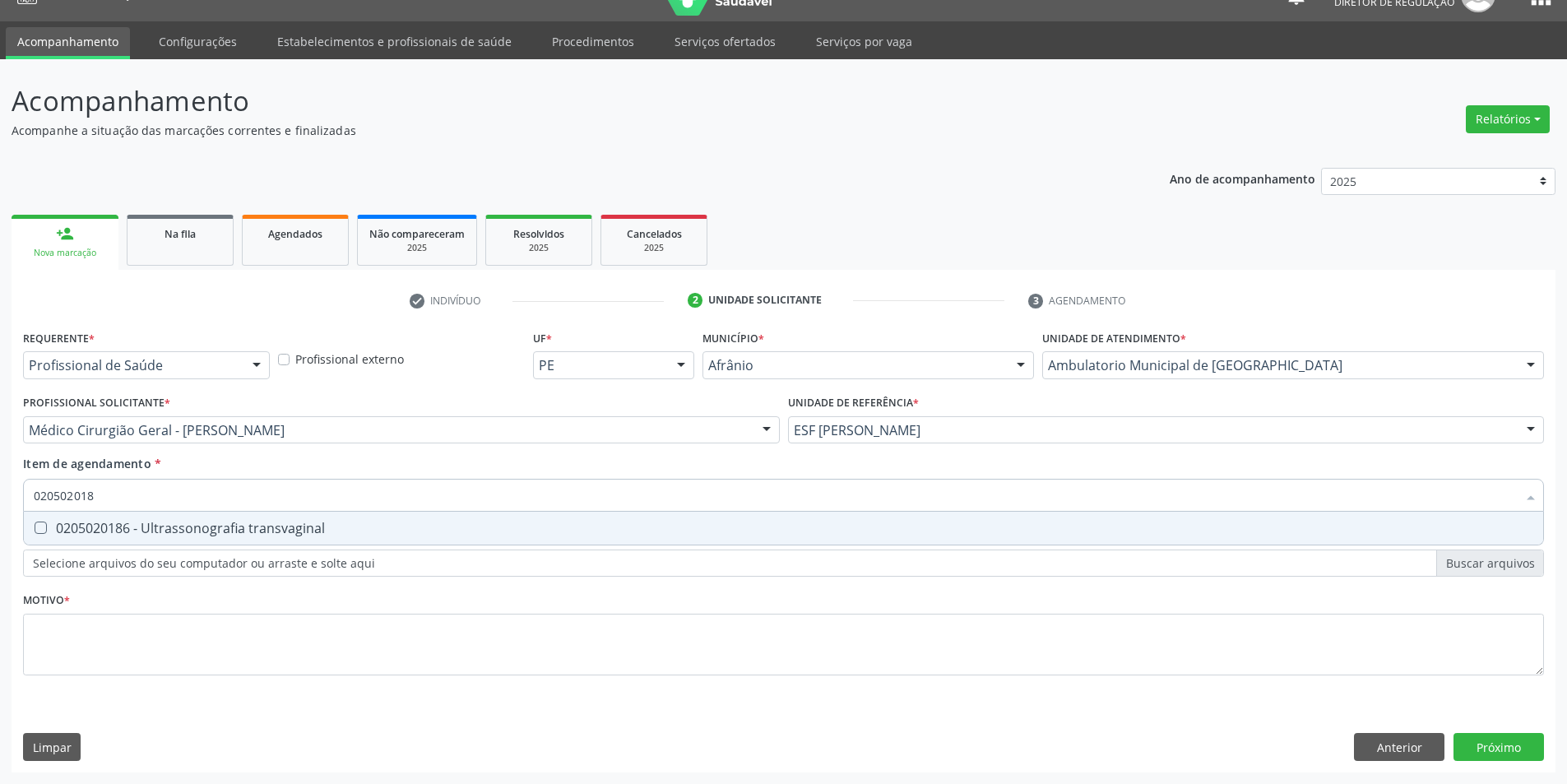
type input "0205020186"
click at [223, 517] on span "0205020186 - Ultrassonografia transvaginal" at bounding box center [784, 527] width 1520 height 33
checkbox transvaginal "true"
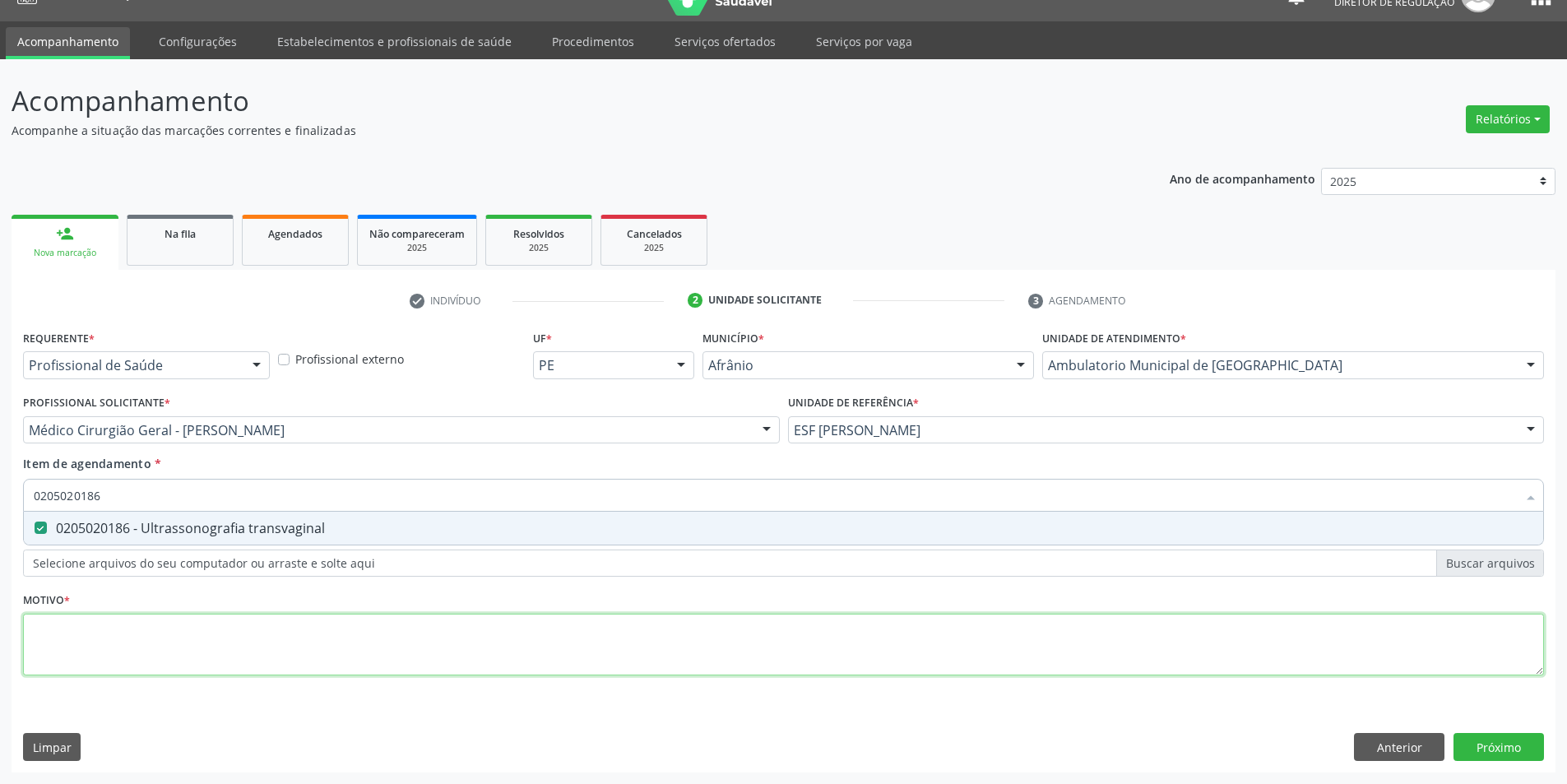
click at [205, 635] on div "Requerente * Profissional de Saúde Profissional de Saúde Paciente Nenhum result…" at bounding box center [784, 511] width 1522 height 372
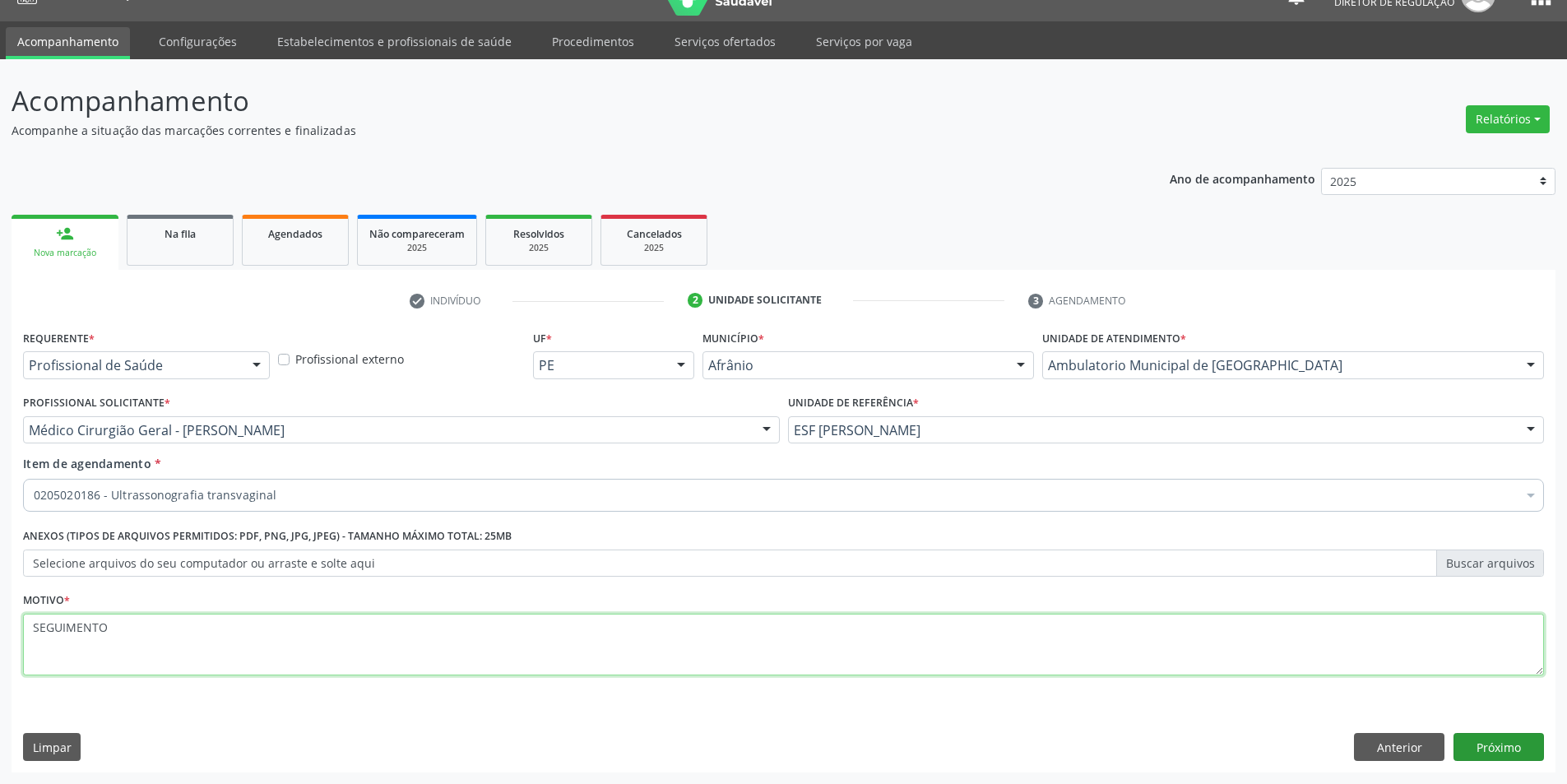
type textarea "SEGUIMENTO"
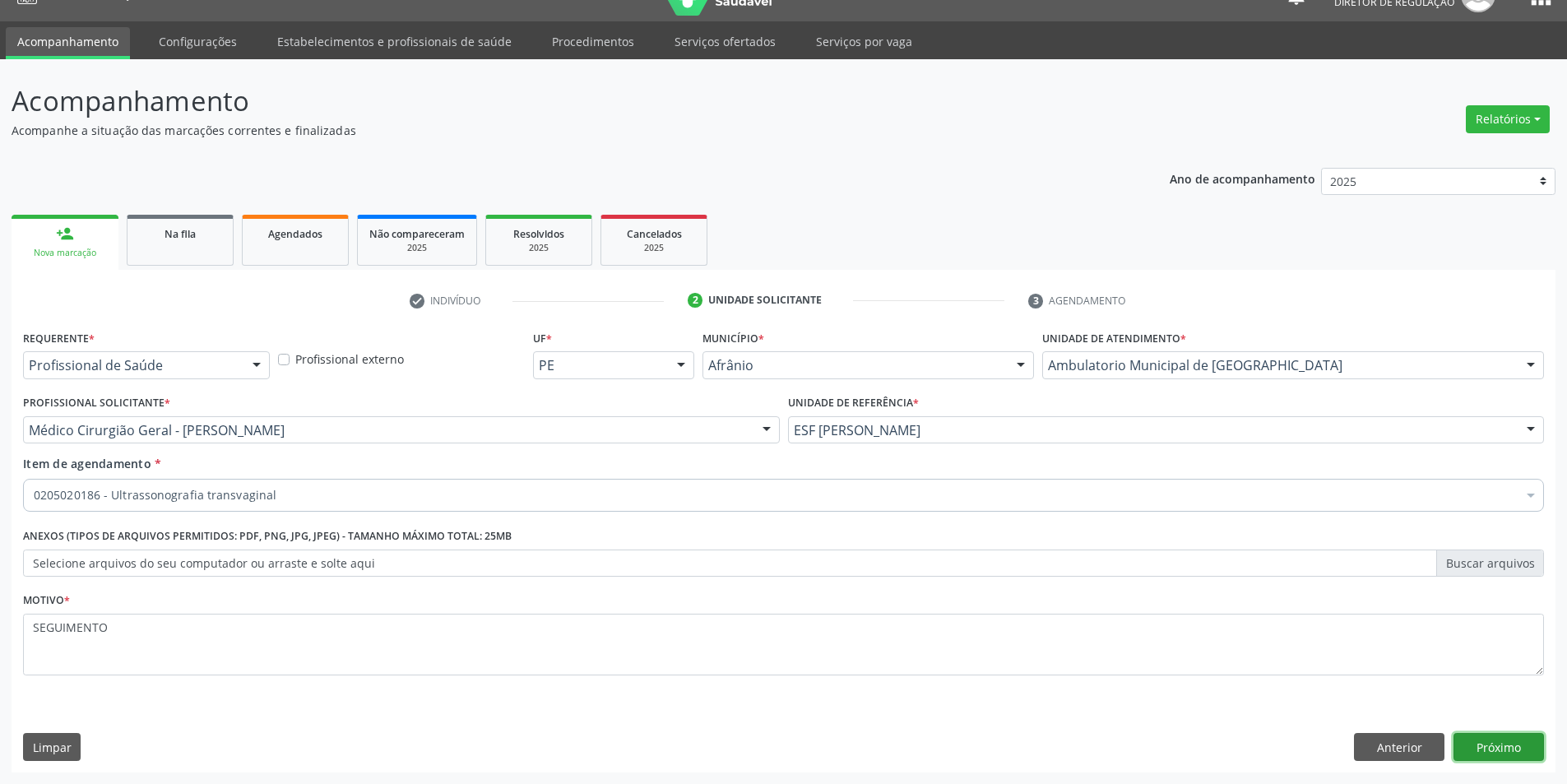
click at [1498, 742] on button "Próximo" at bounding box center [1499, 746] width 91 height 28
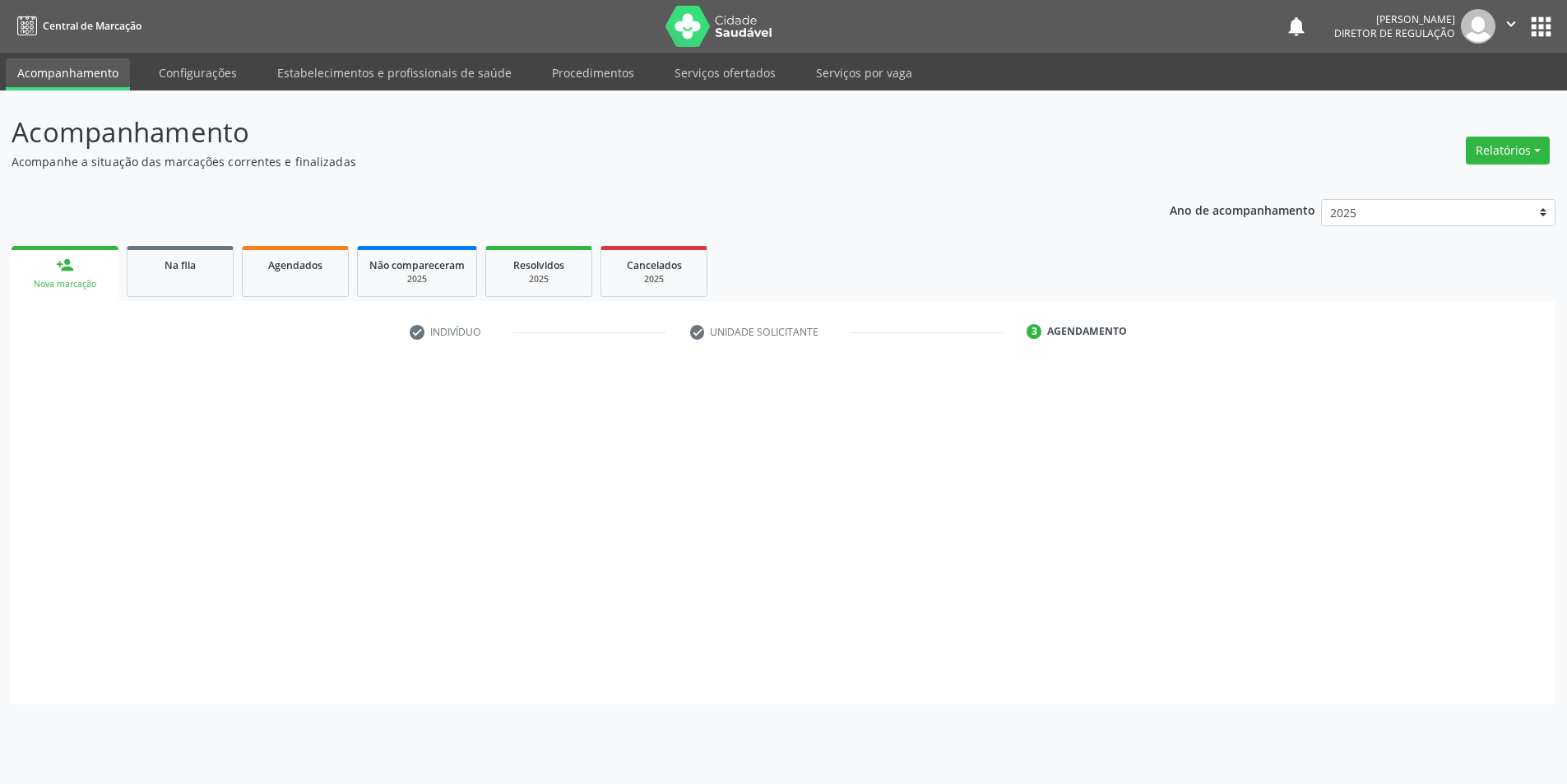
scroll to position [0, 0]
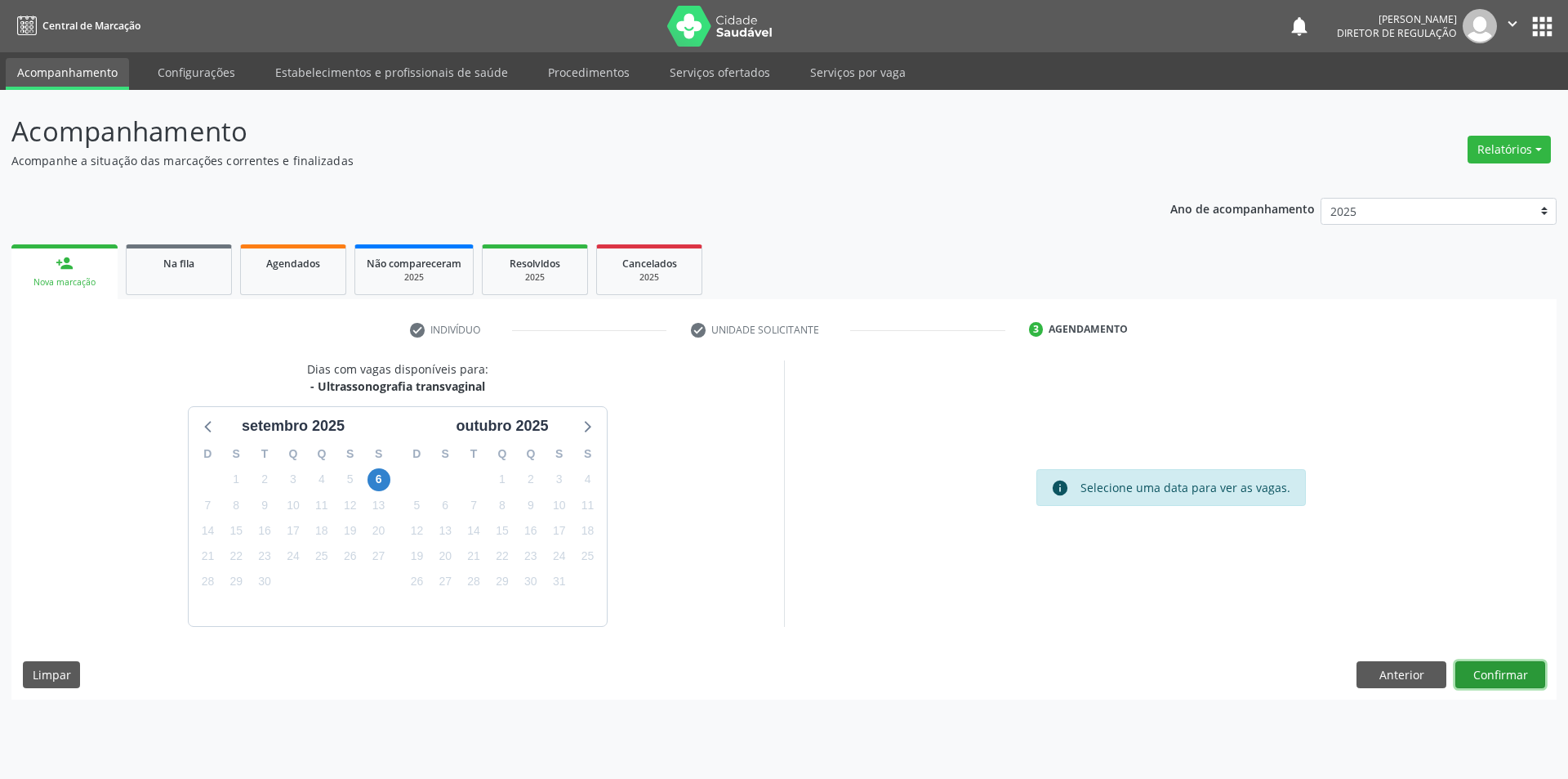
click at [1523, 672] on button "Confirmar" at bounding box center [1500, 675] width 90 height 27
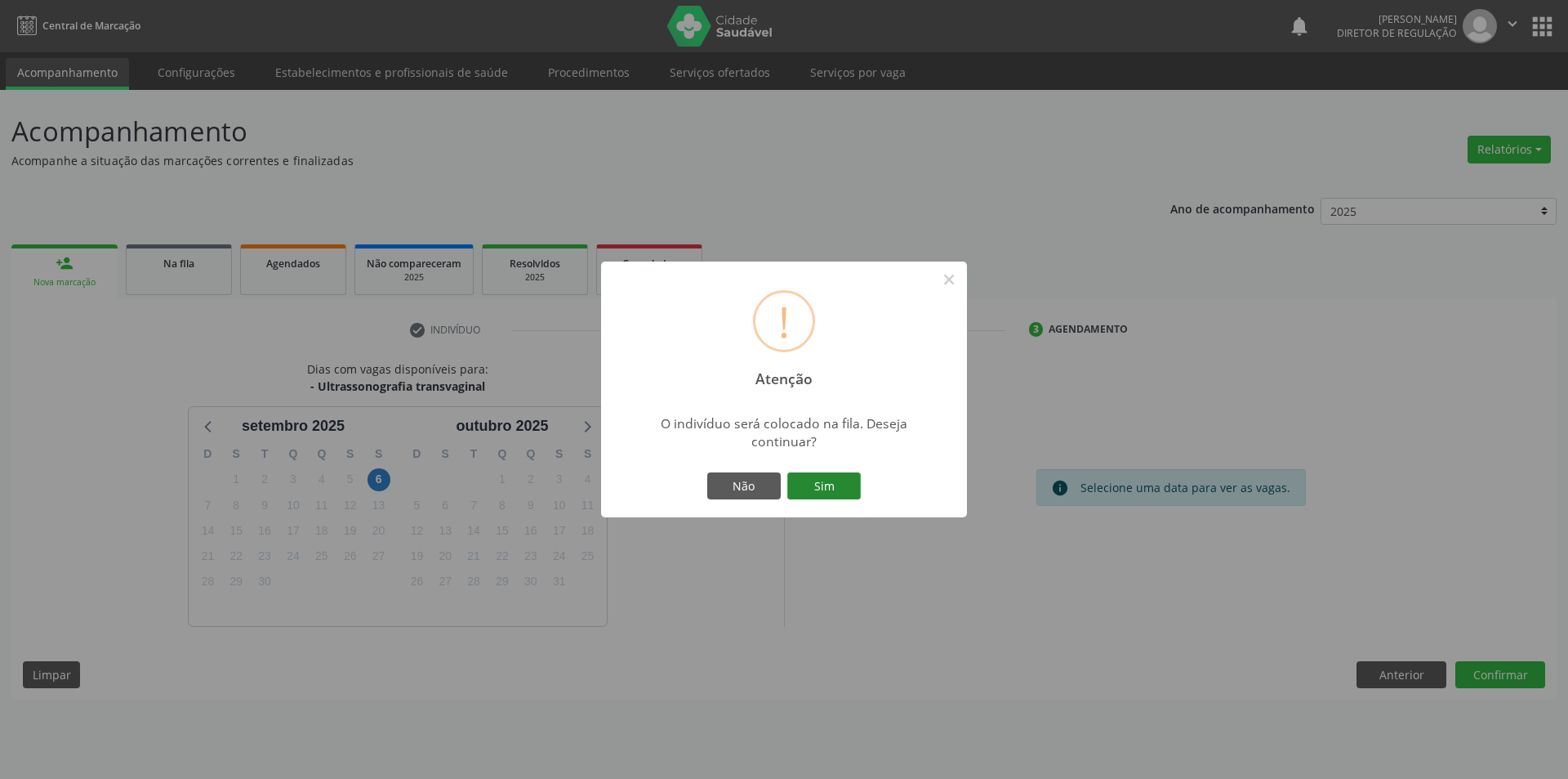
click at [830, 497] on button "Sim" at bounding box center [824, 486] width 74 height 27
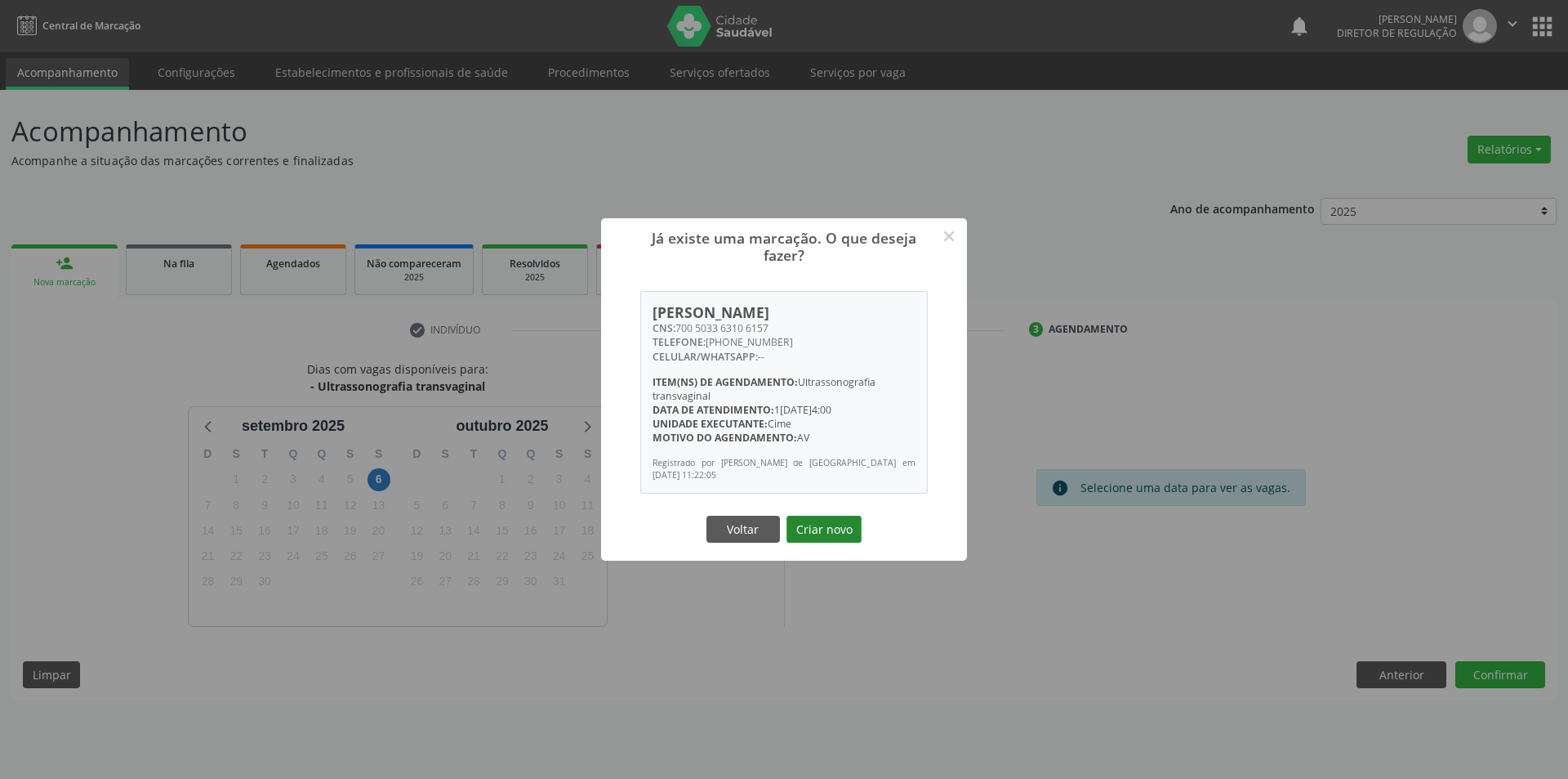
click at [853, 535] on button "Criar novo" at bounding box center [824, 529] width 76 height 27
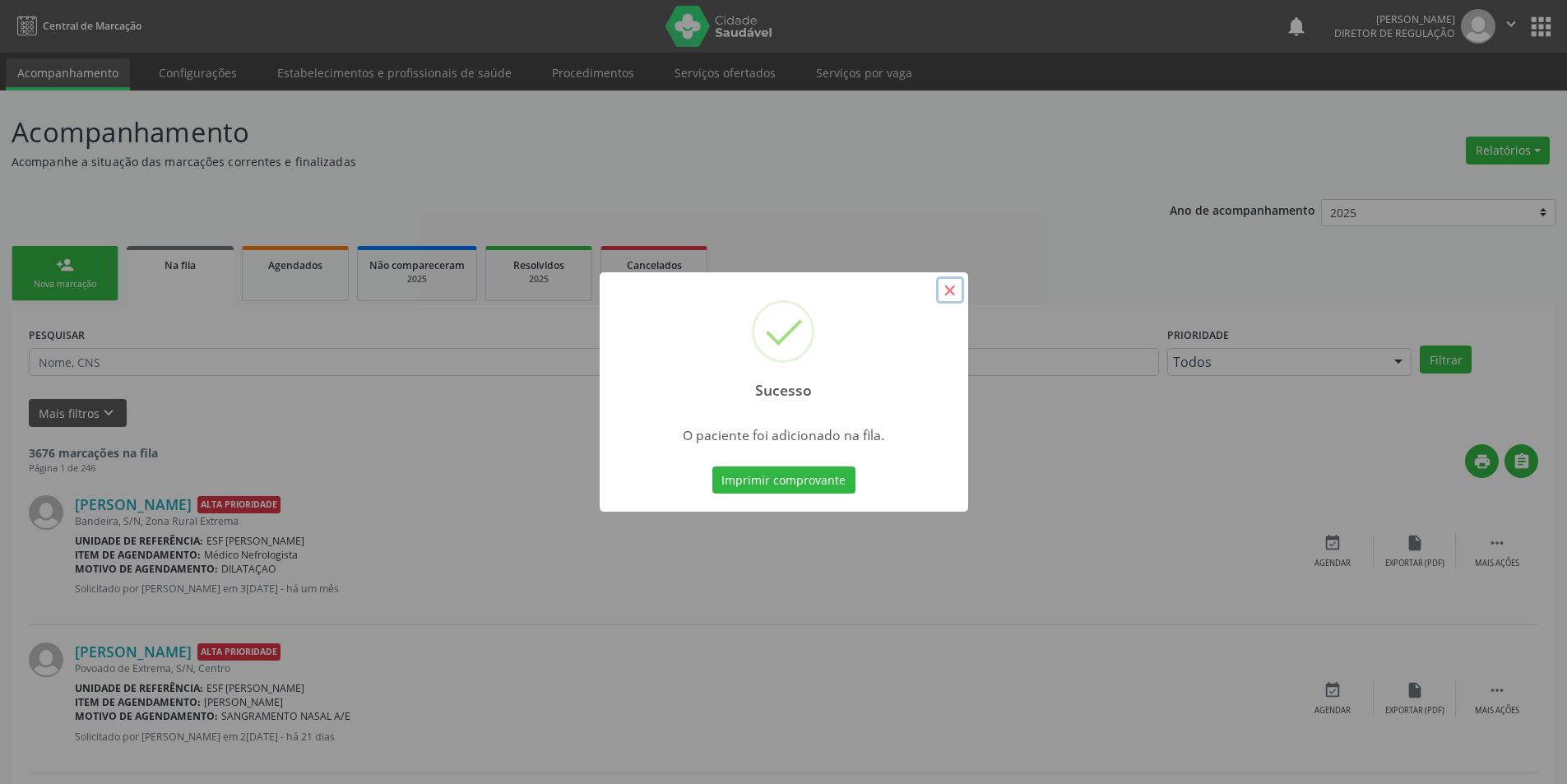
click at [951, 282] on button "×" at bounding box center [950, 290] width 28 height 28
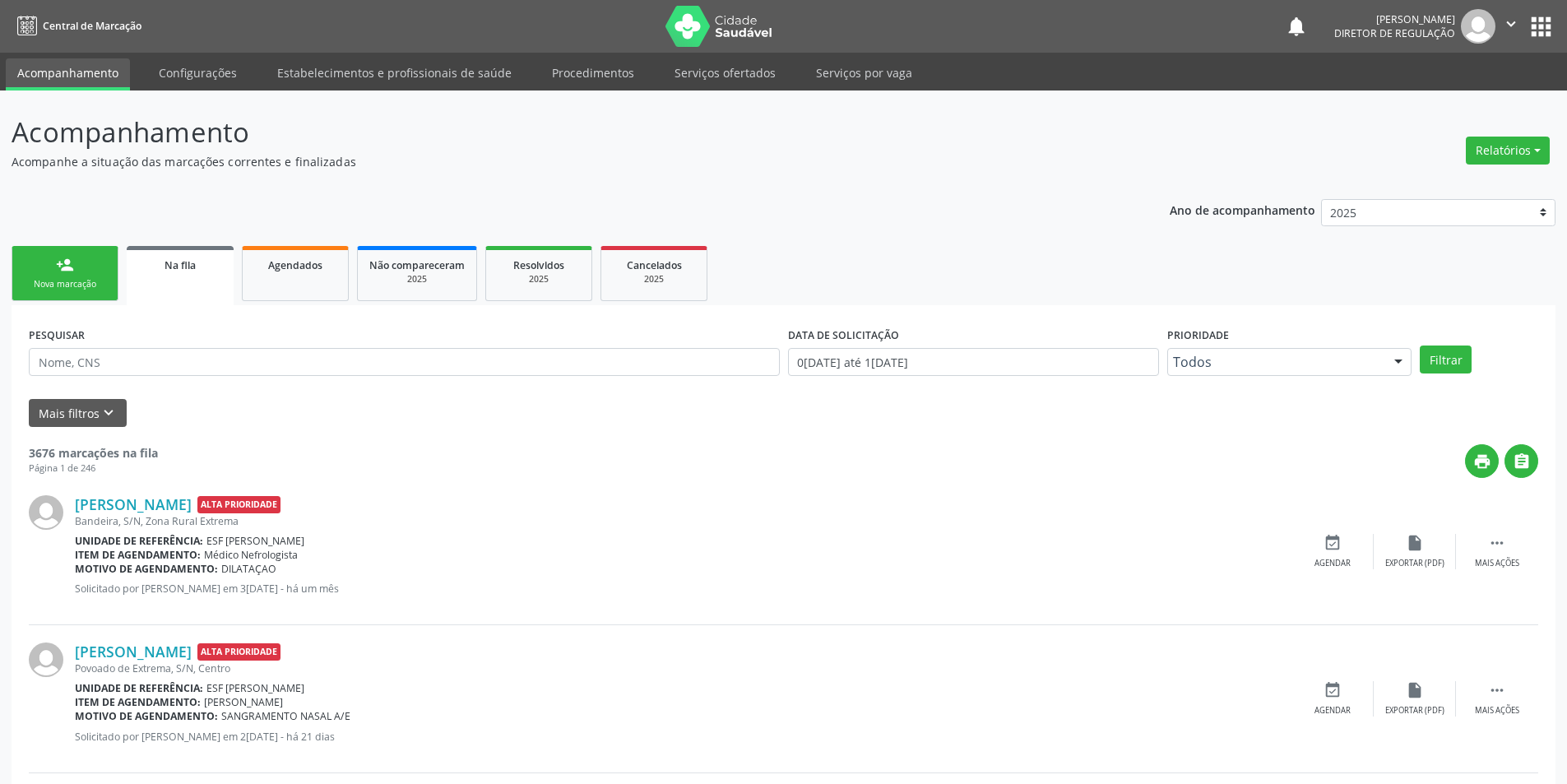
click at [112, 263] on link "person_add Nova marcação" at bounding box center [65, 274] width 107 height 55
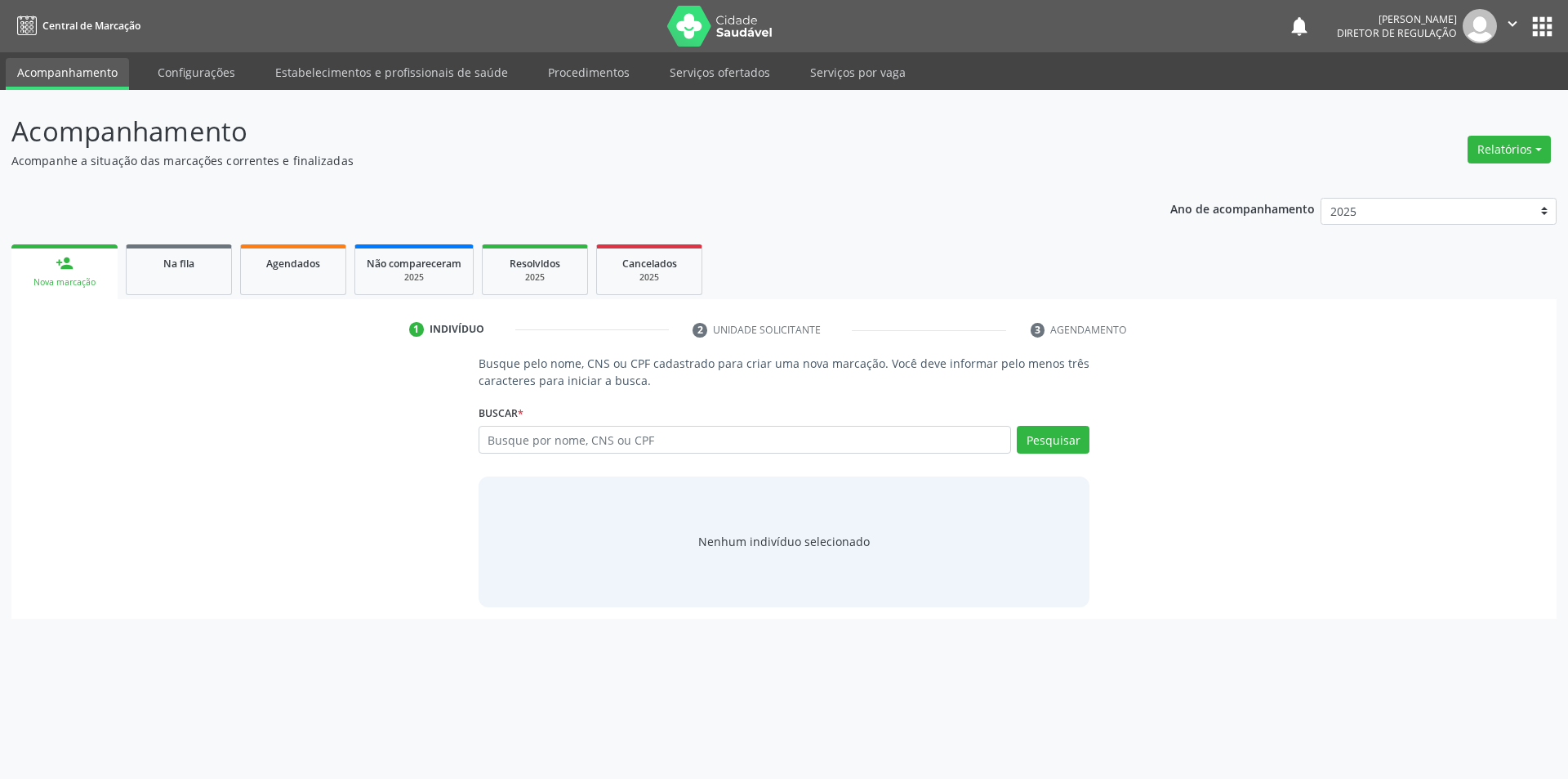
drag, startPoint x: 499, startPoint y: 416, endPoint x: 506, endPoint y: 424, distance: 10.6
click at [501, 416] on label "Buscar *" at bounding box center [501, 413] width 45 height 26
click at [506, 426] on input "text" at bounding box center [745, 440] width 533 height 27
type input "700005258539908"
click at [1050, 446] on button "Pesquisar" at bounding box center [1053, 440] width 73 height 27
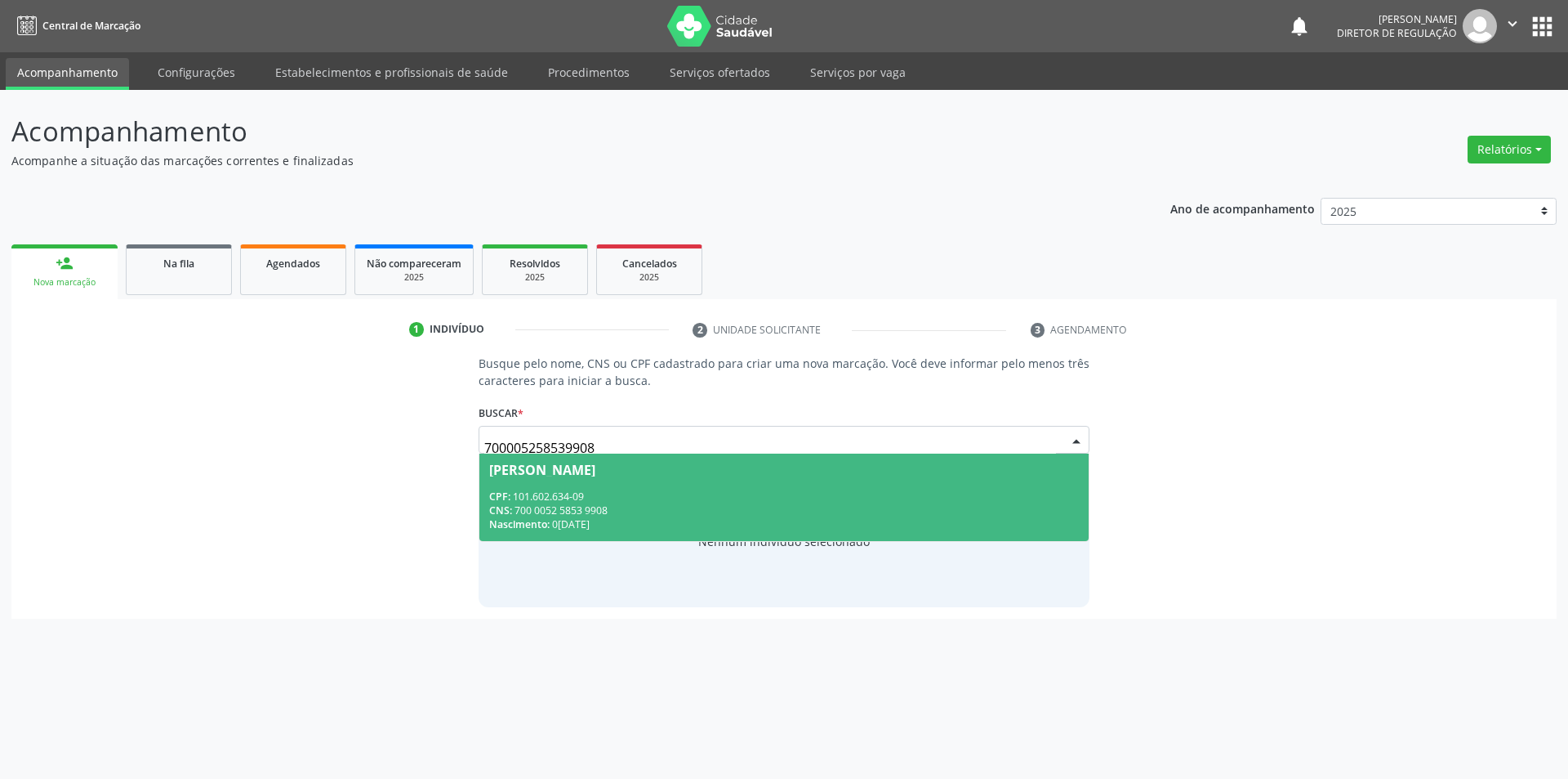
click at [836, 492] on div "CPF: 101.602.634-09" at bounding box center [784, 496] width 590 height 14
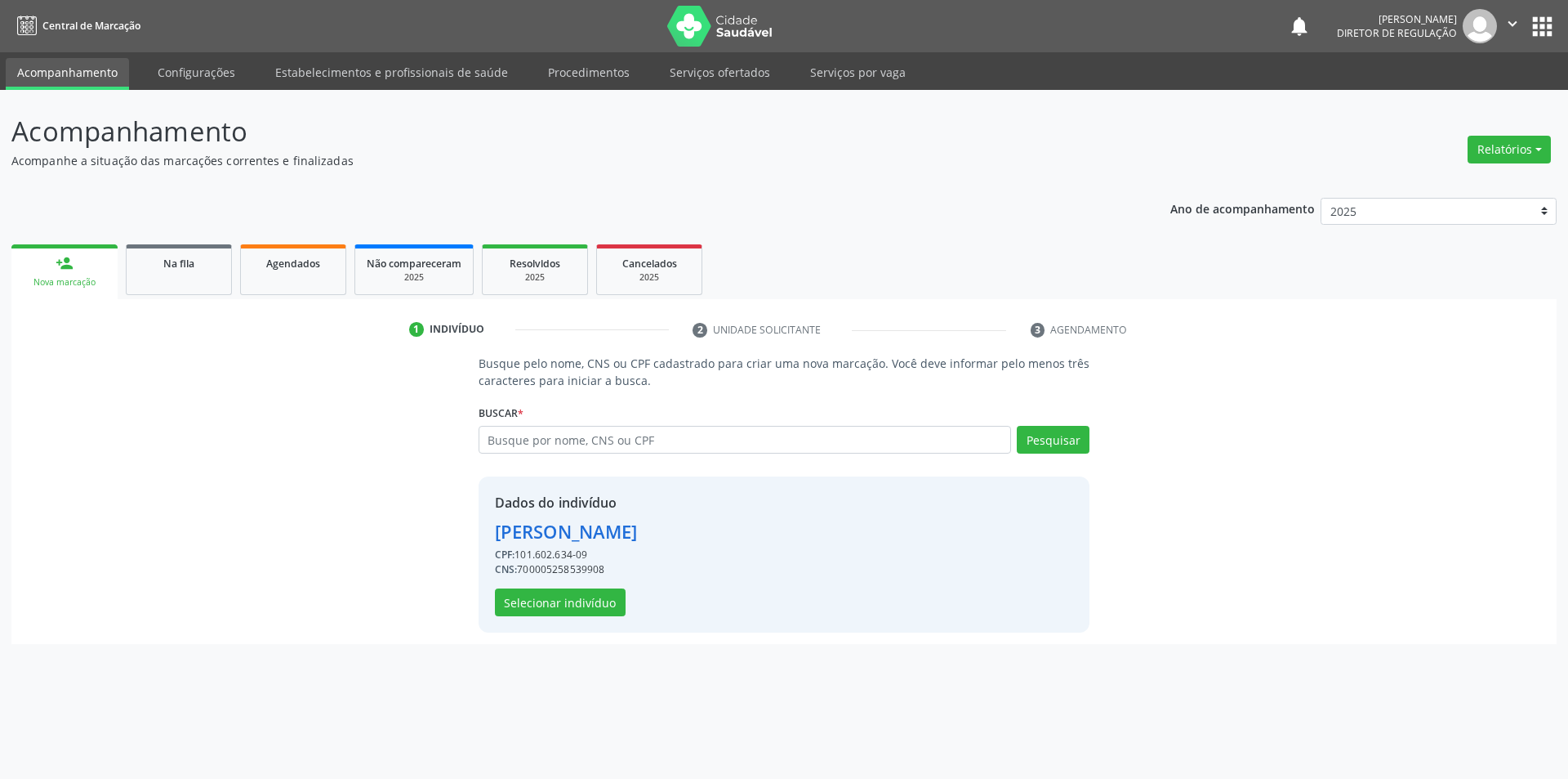
click at [582, 588] on div "Dados do indivíduo [PERSON_NAME] CPF: 101.602.634-09 CNS: 700005258539908 Selec…" at bounding box center [567, 554] width 143 height 124
click at [582, 596] on button "Selecionar indivíduo" at bounding box center [560, 602] width 130 height 27
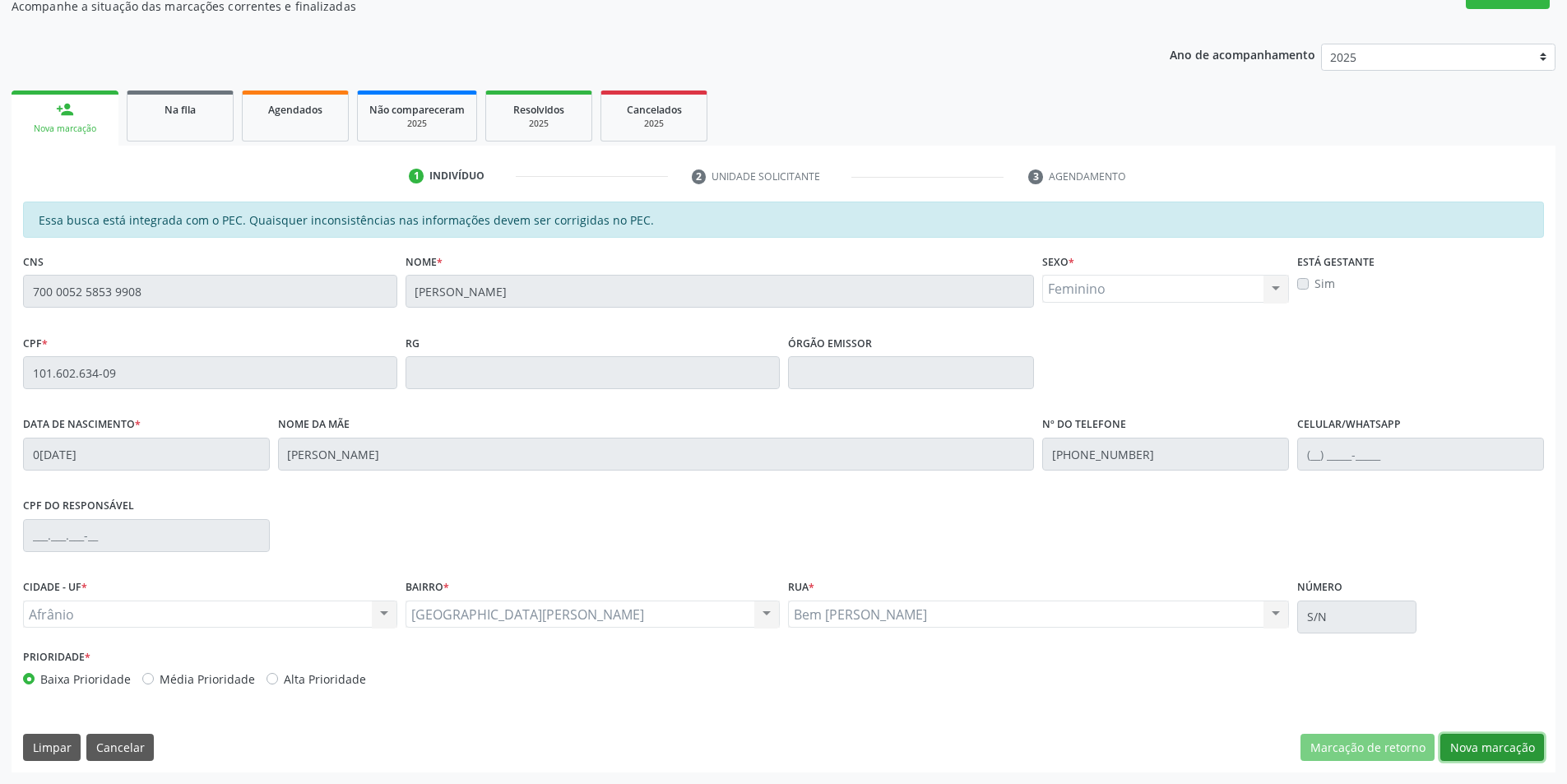
click at [1495, 735] on button "Nova marcação" at bounding box center [1492, 747] width 104 height 28
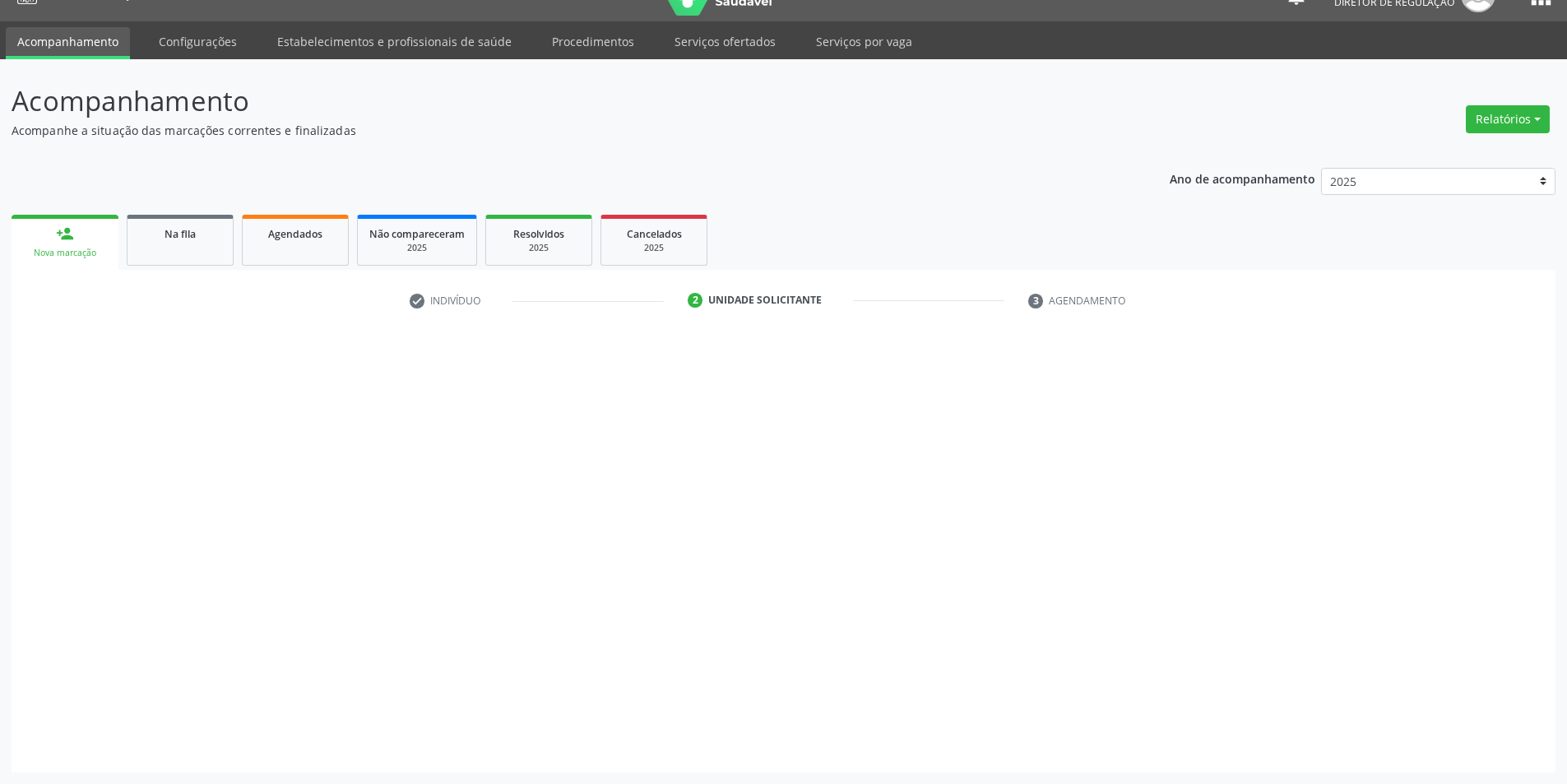
scroll to position [32, 0]
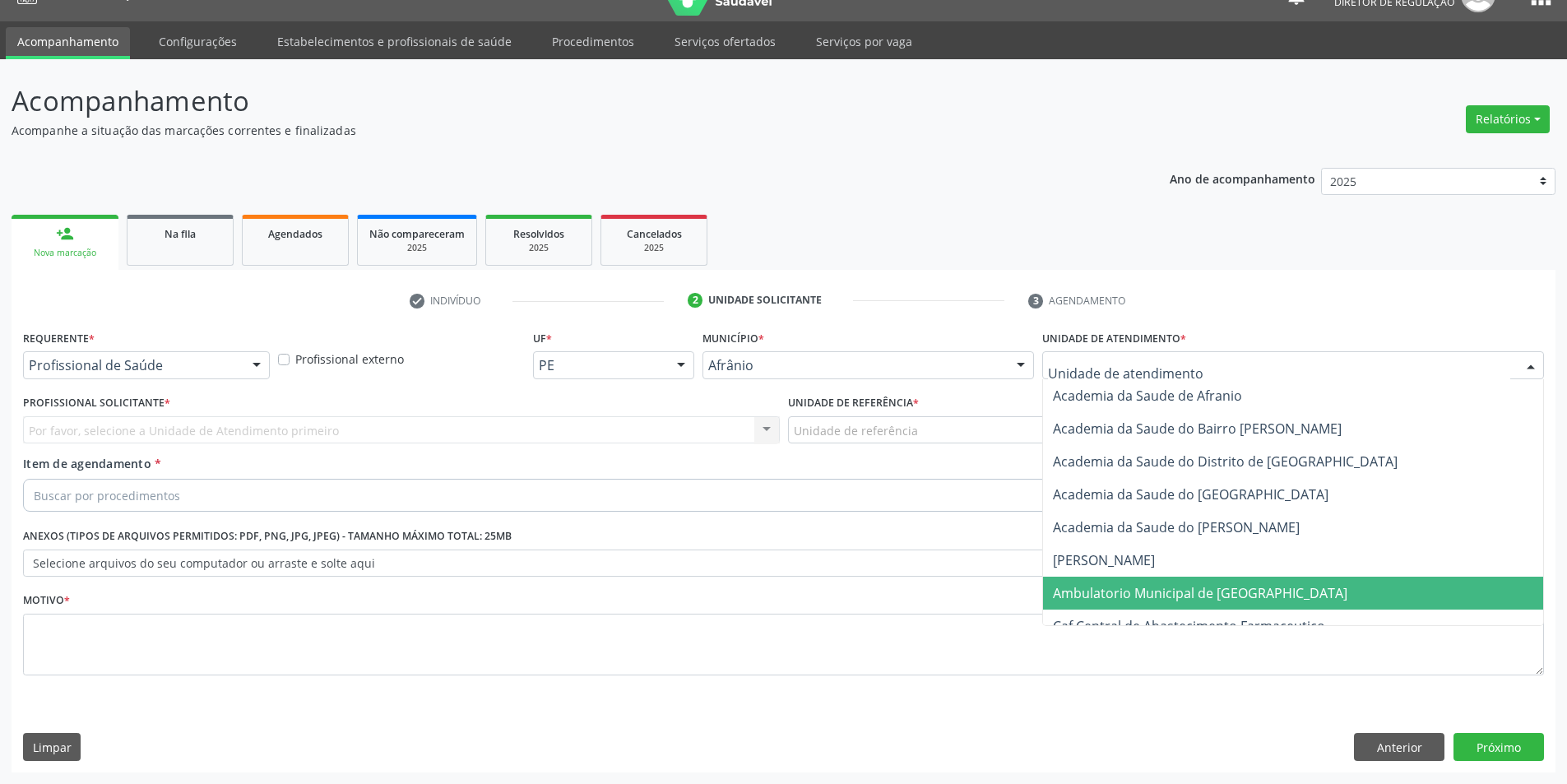
click at [1163, 588] on span "Ambulatorio Municipal de [GEOGRAPHIC_DATA]" at bounding box center [1200, 592] width 294 height 18
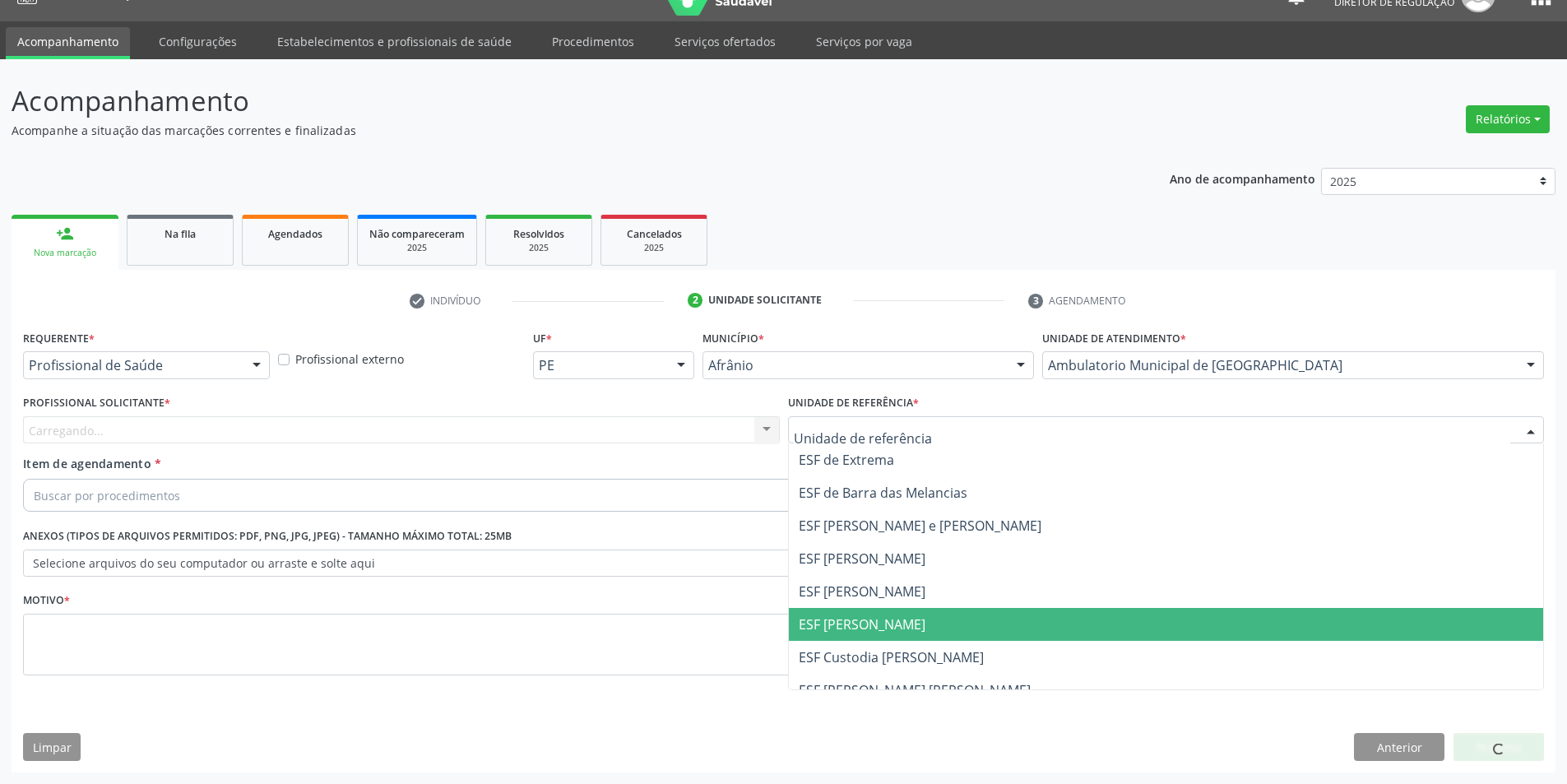
click at [948, 627] on span "ESF [PERSON_NAME]" at bounding box center [1167, 623] width 755 height 33
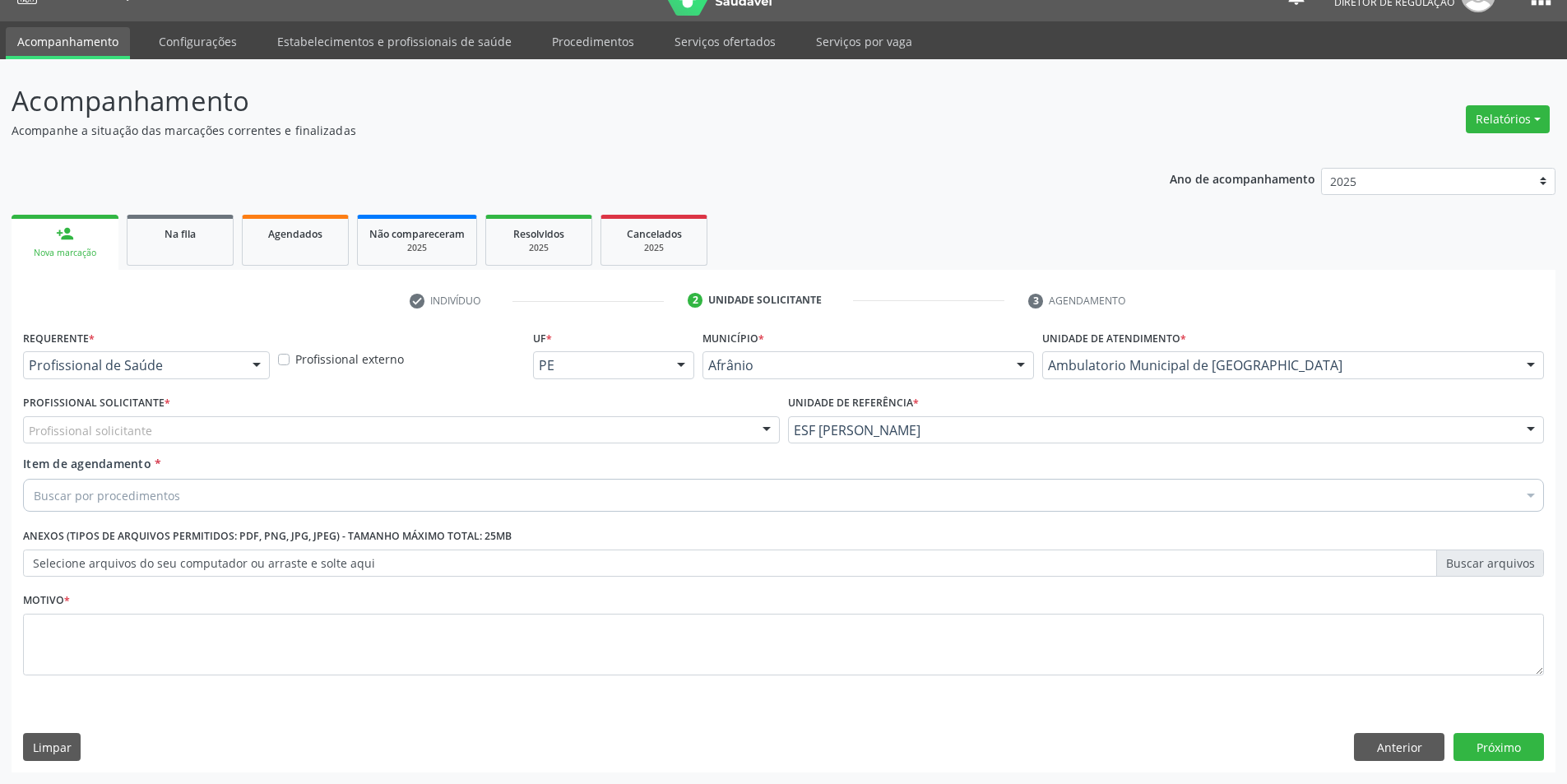
click at [552, 436] on div "Profissional solicitante" at bounding box center [401, 430] width 757 height 28
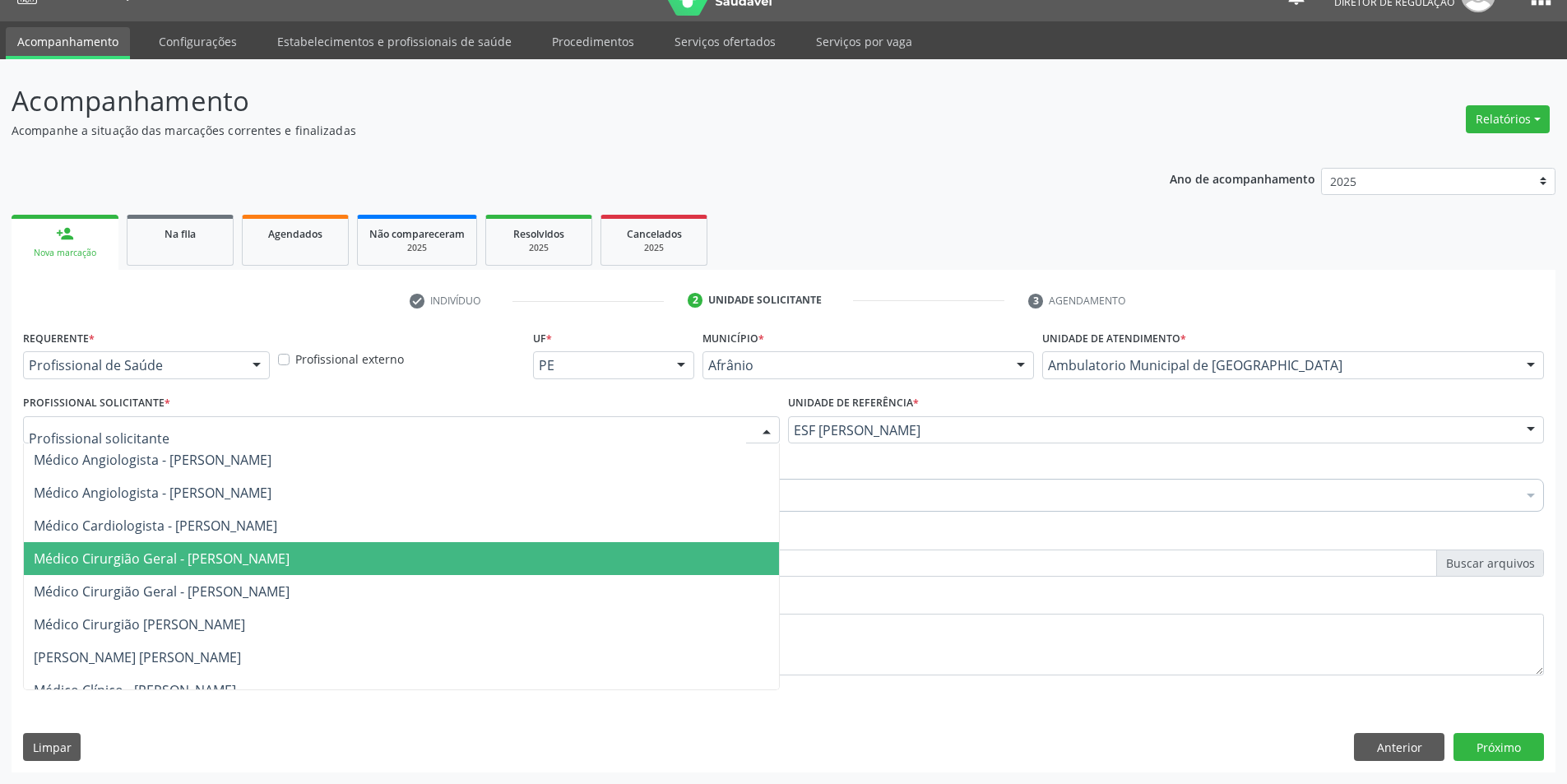
click at [289, 563] on span "Médico Cirurgião Geral - [PERSON_NAME]" at bounding box center [161, 558] width 256 height 18
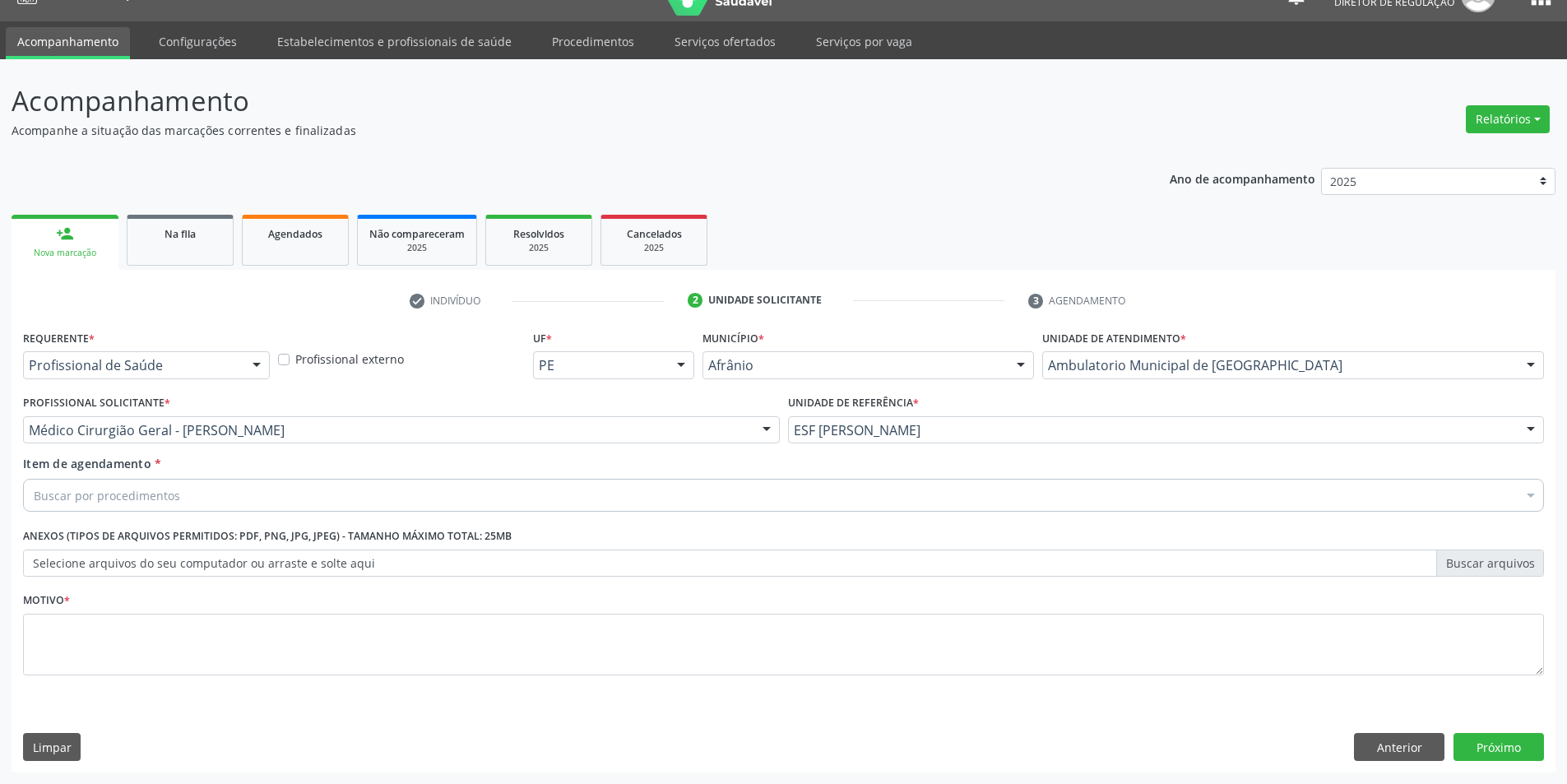
click at [266, 506] on div "Buscar por procedimentos" at bounding box center [784, 495] width 1522 height 33
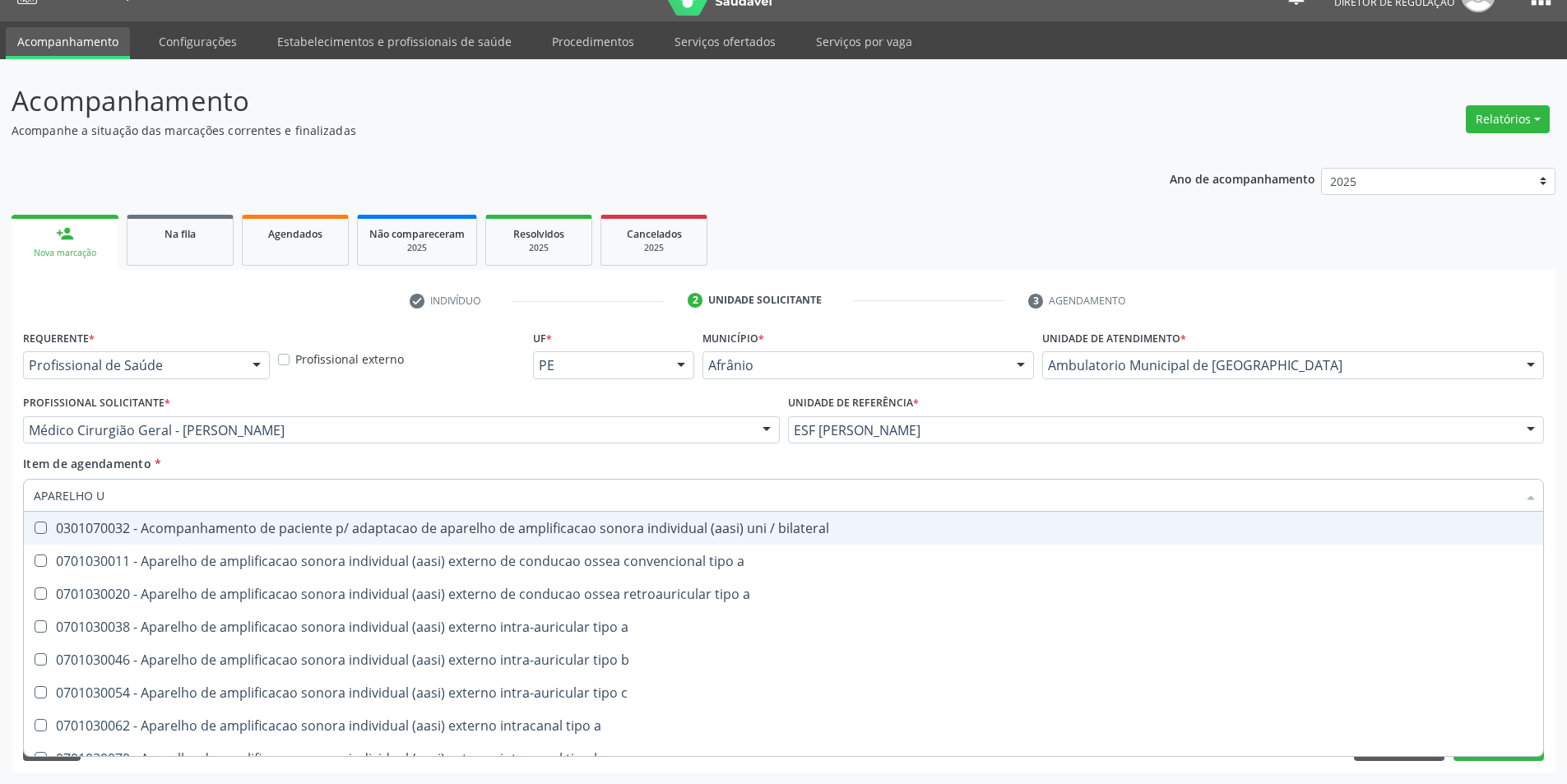
type input "APARELHO UR"
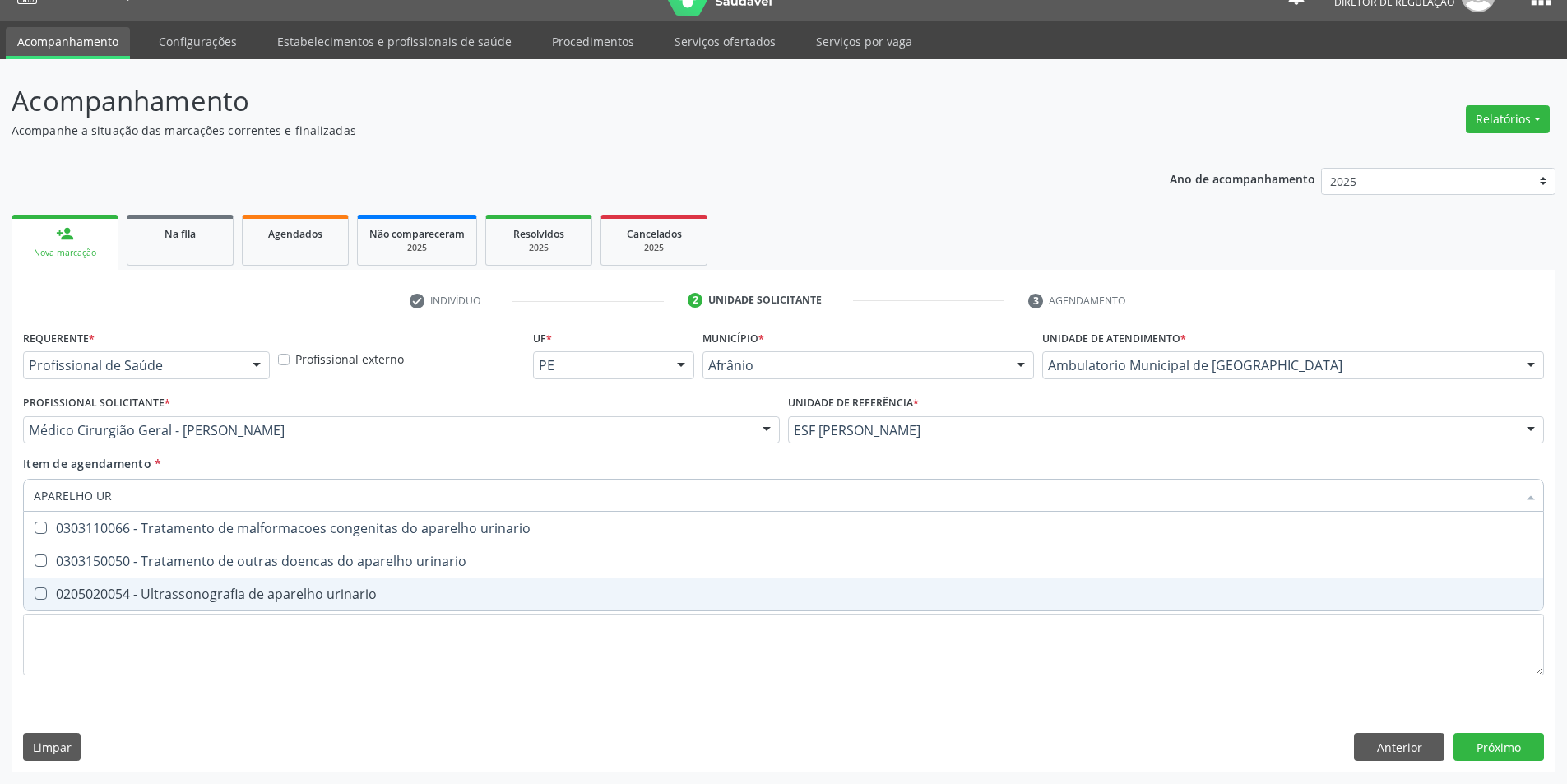
click at [427, 602] on span "0205020054 - Ultrassonografia de aparelho urinario" at bounding box center [784, 593] width 1520 height 33
checkbox urinario "true"
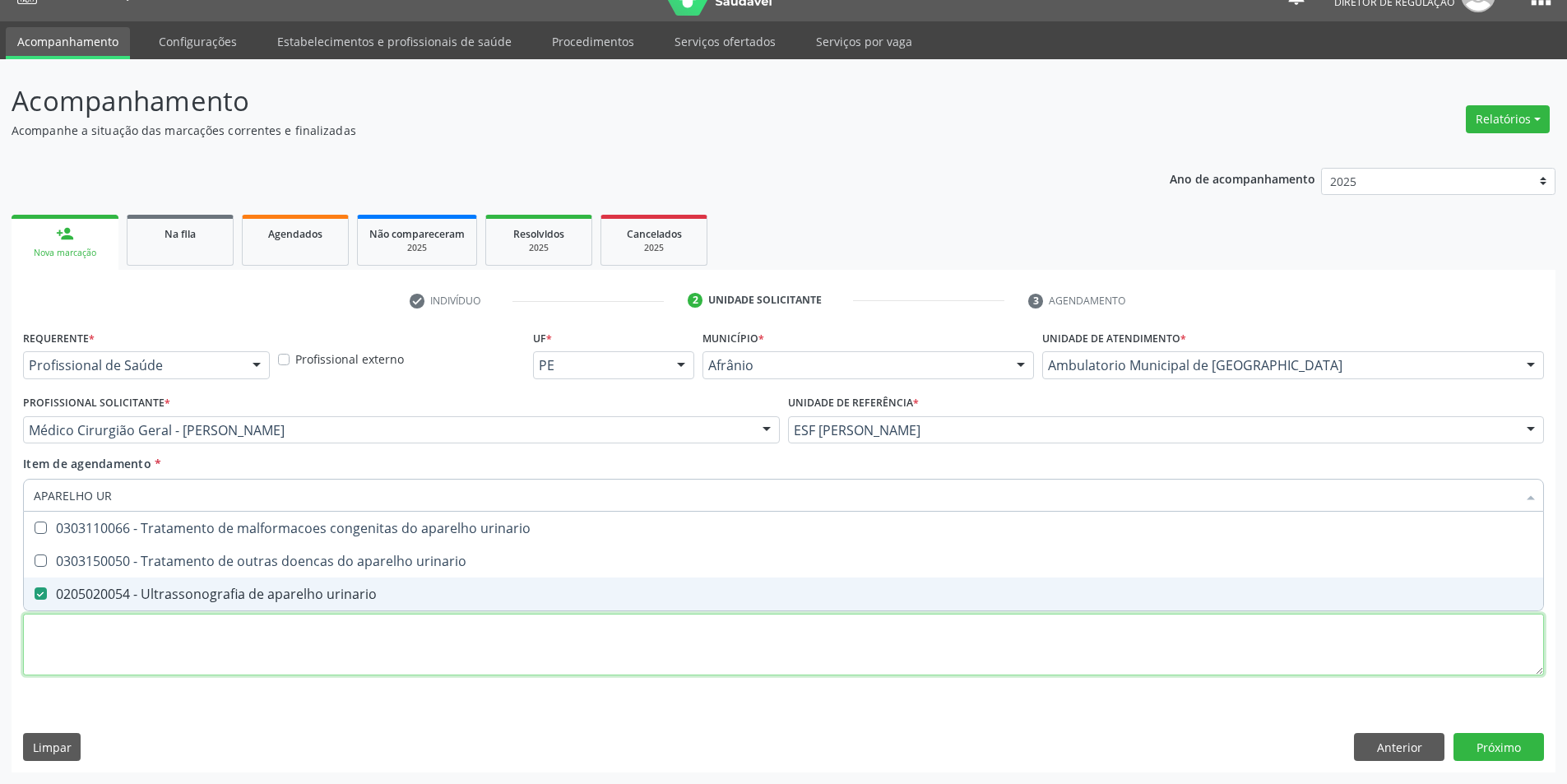
click at [366, 649] on div "Requerente * Profissional de Saúde Profissional de Saúde Paciente Nenhum result…" at bounding box center [784, 511] width 1522 height 372
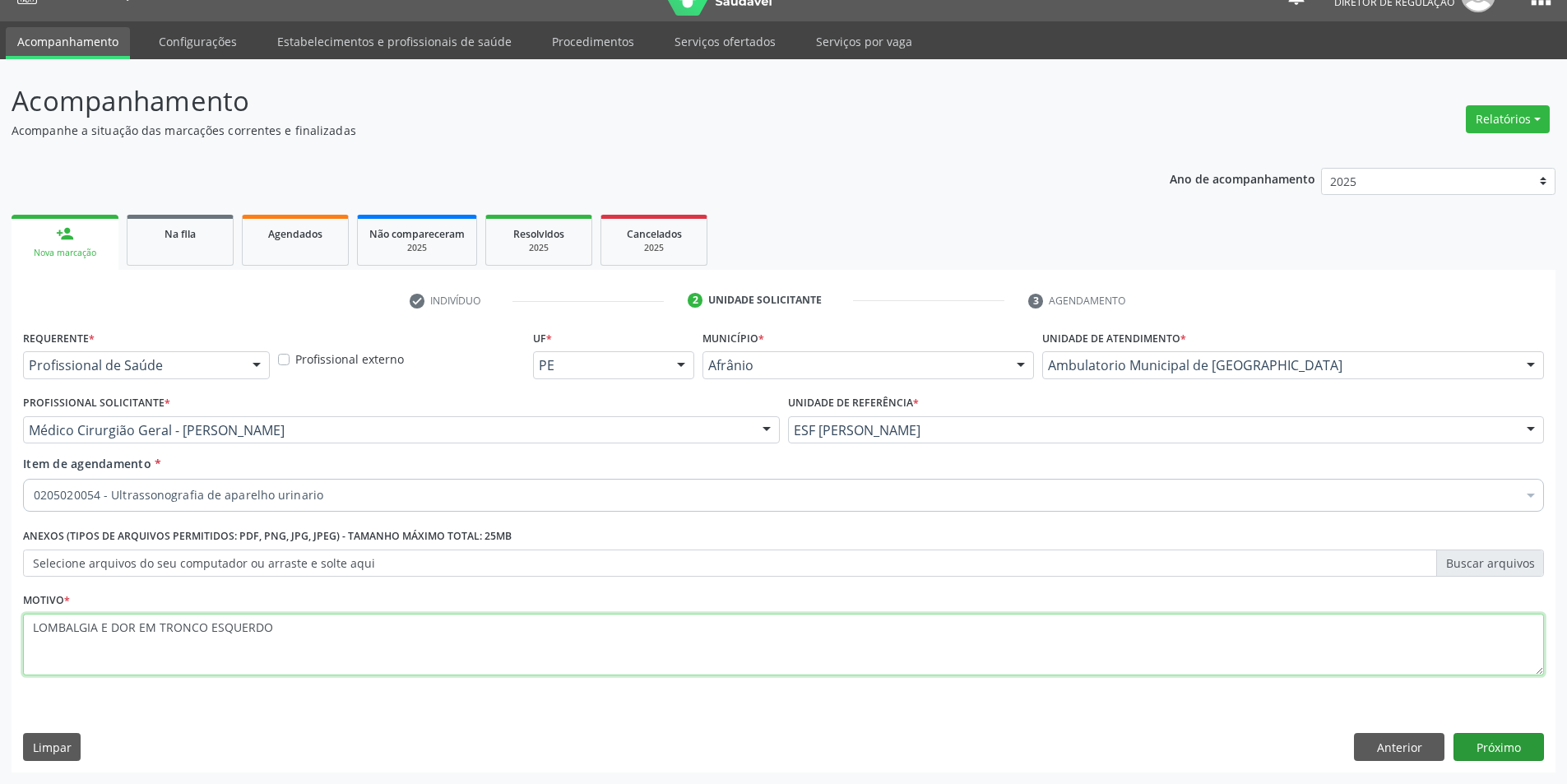
type textarea "LOMBALGIA E DOR EM TRONCO ESQUERDO"
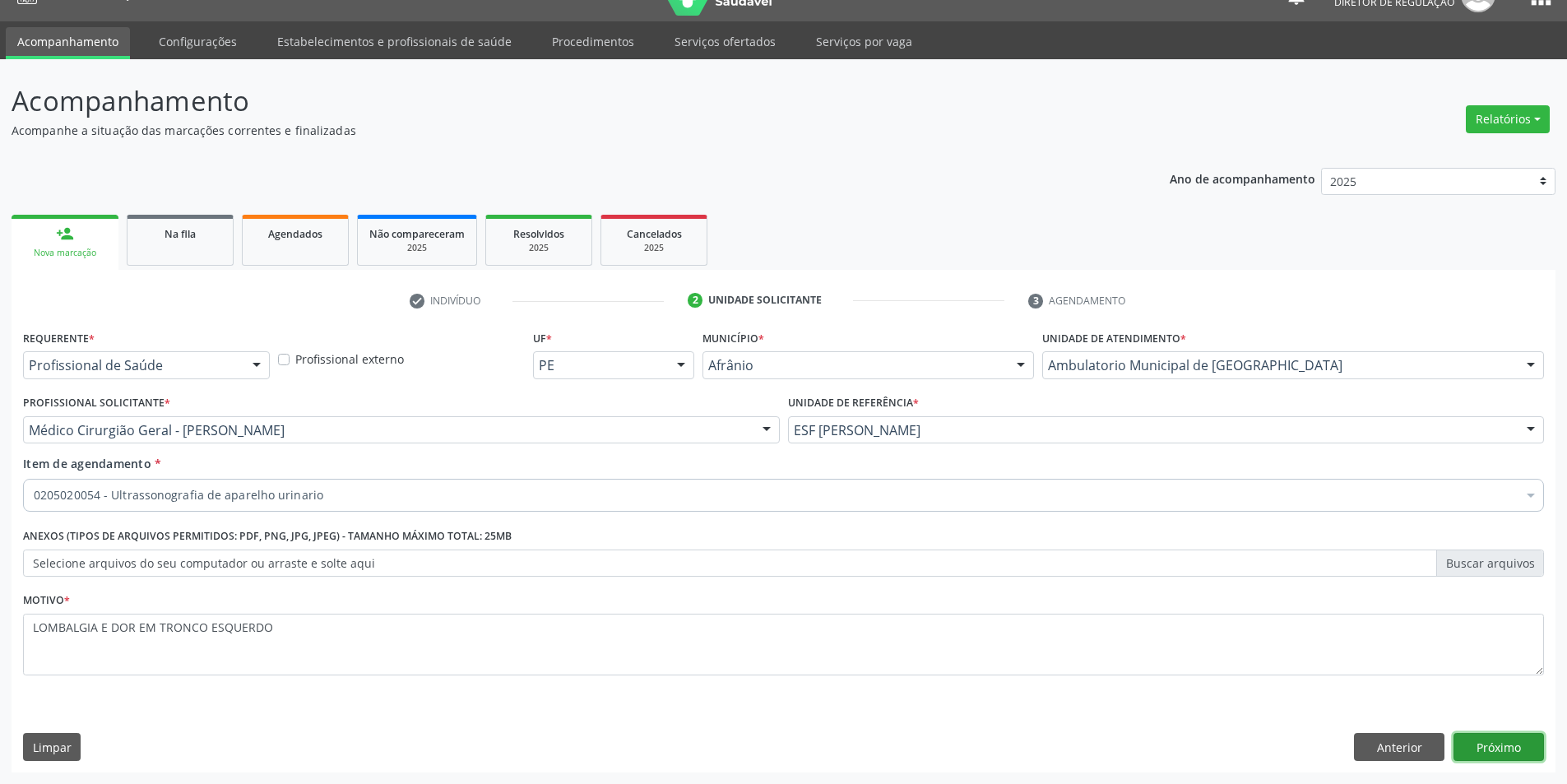
click at [1524, 756] on button "Próximo" at bounding box center [1499, 746] width 91 height 28
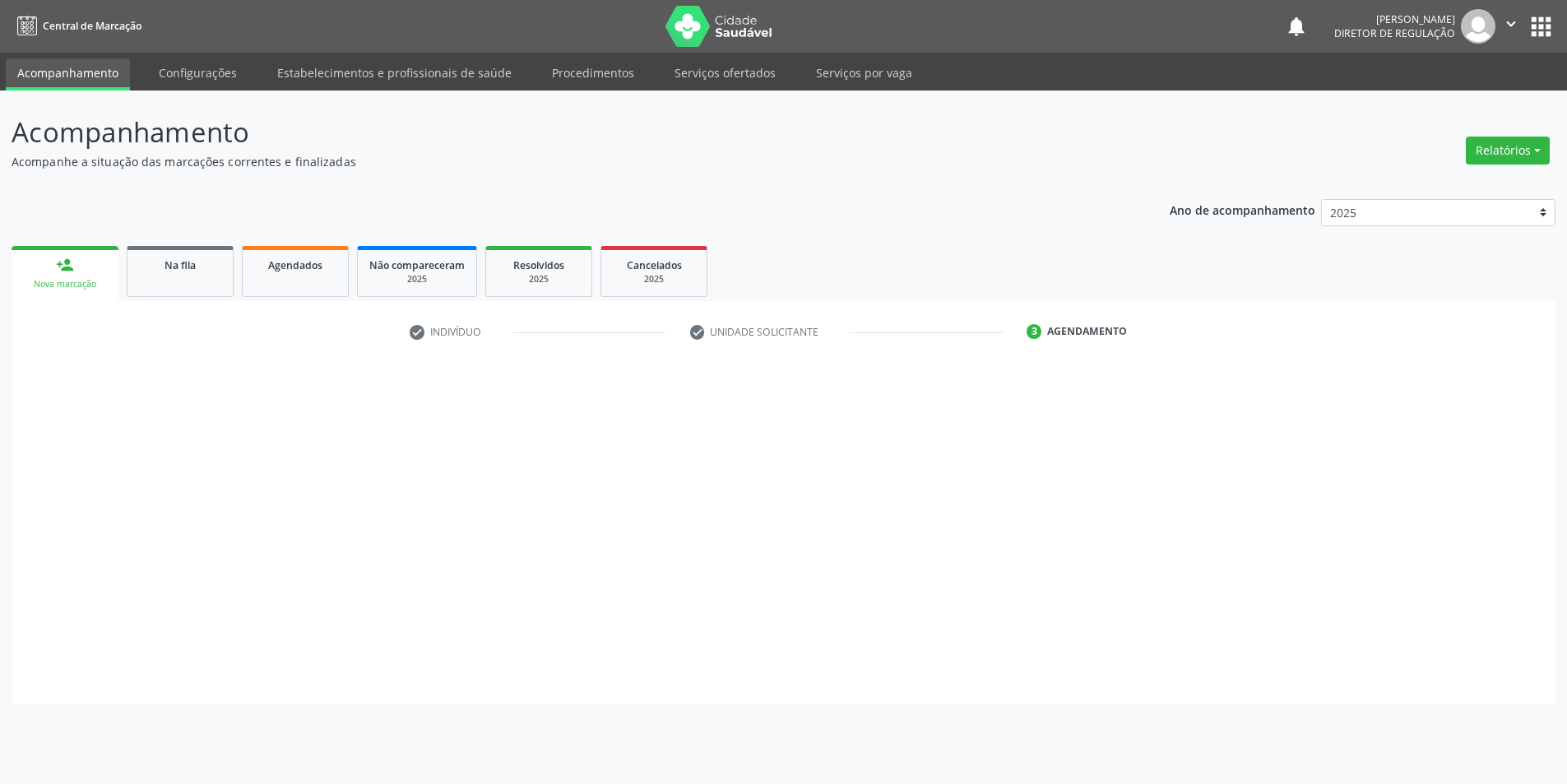
scroll to position [0, 0]
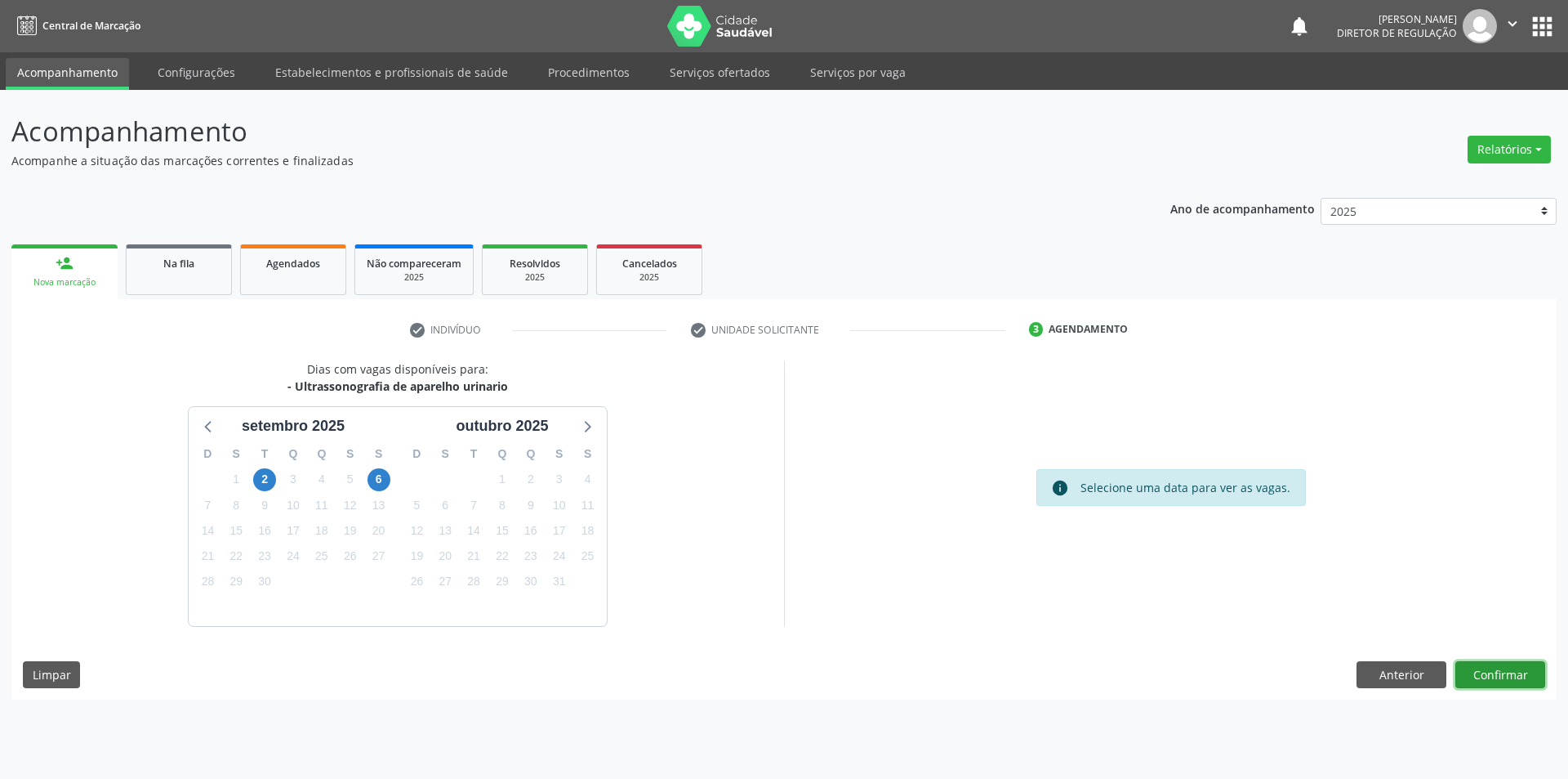
click at [1487, 668] on button "Confirmar" at bounding box center [1500, 675] width 90 height 27
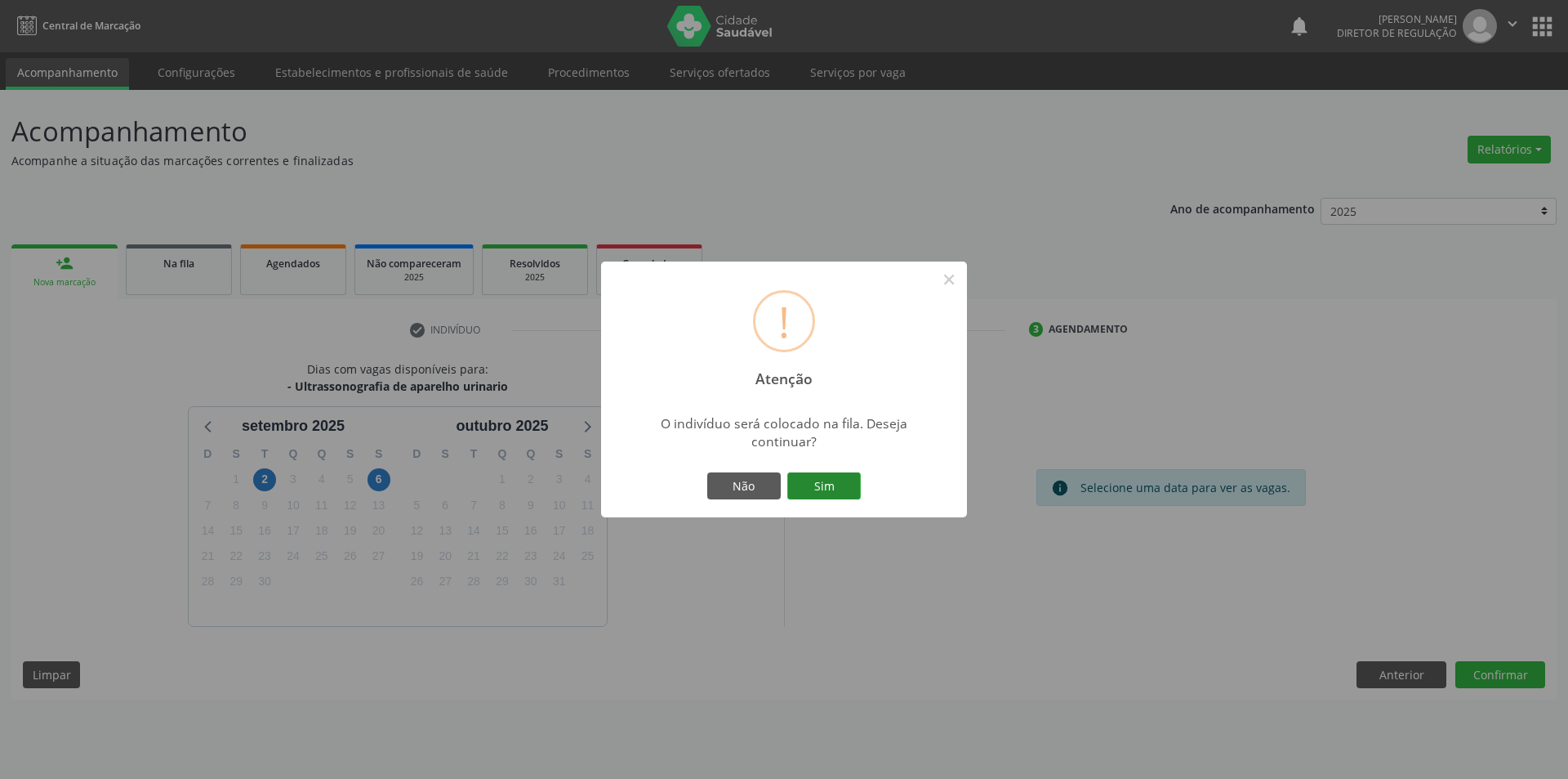
click at [833, 490] on button "Sim" at bounding box center [824, 486] width 74 height 27
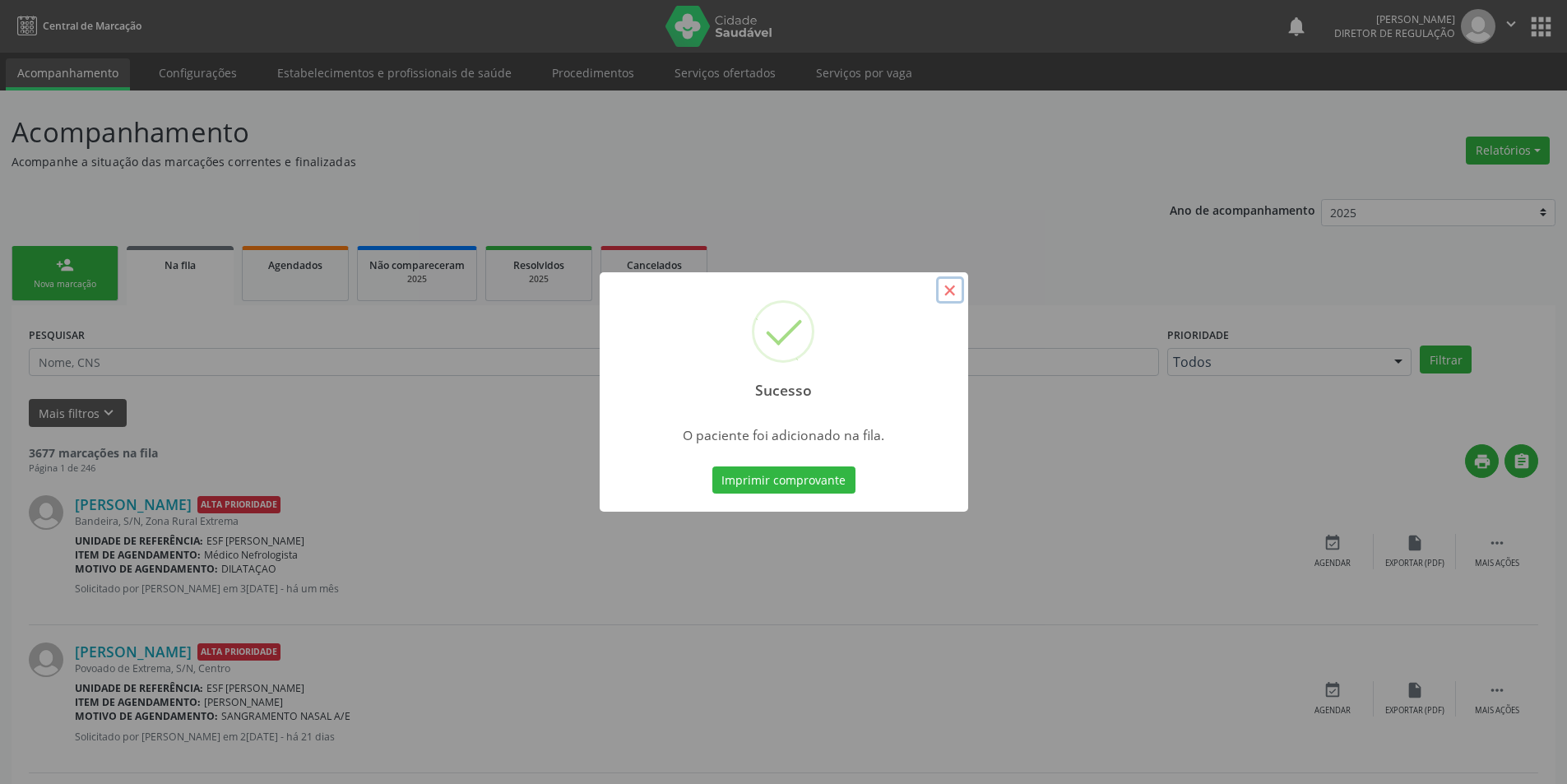
click at [947, 295] on button "×" at bounding box center [950, 290] width 28 height 28
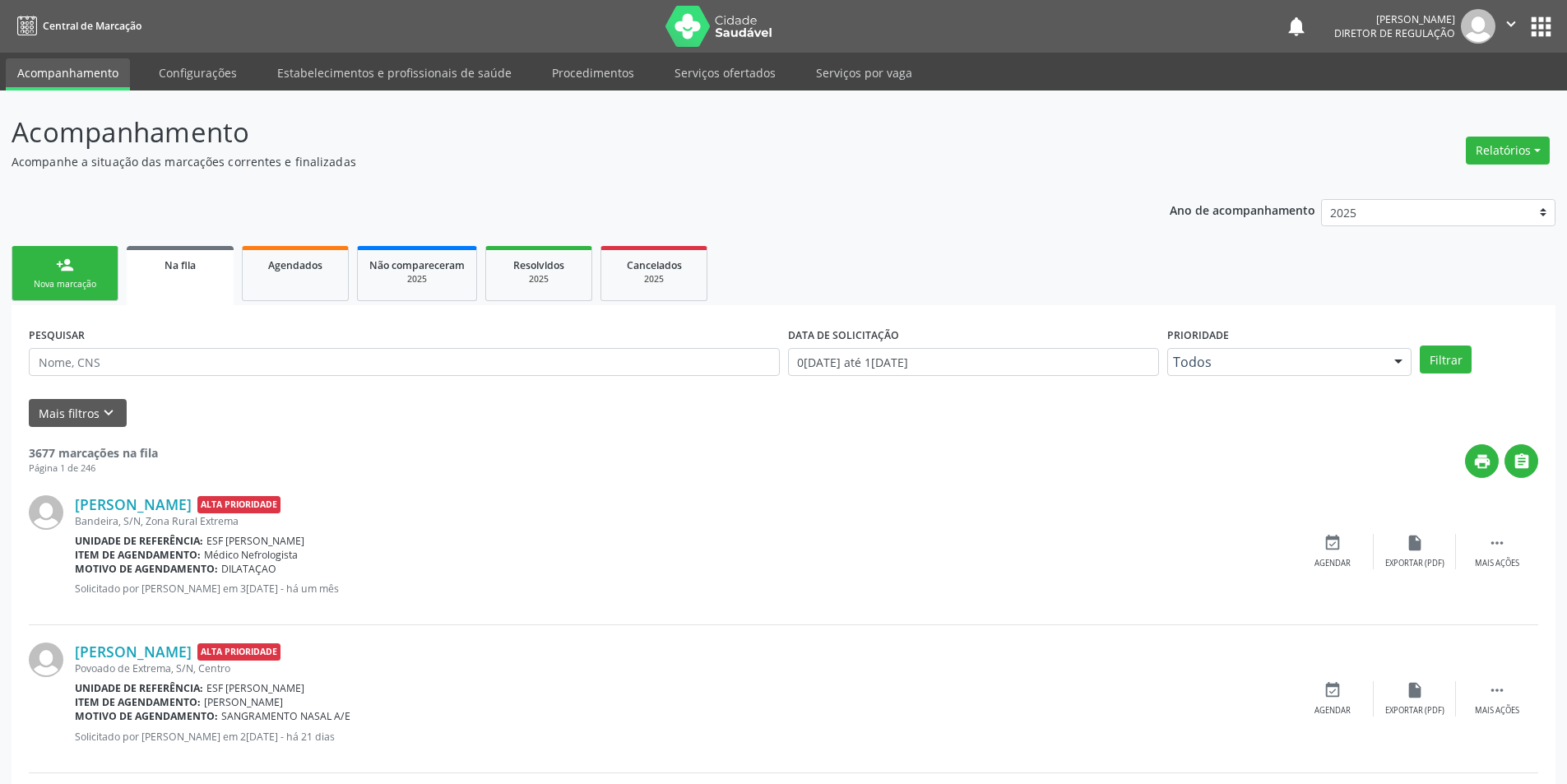
click at [67, 267] on div "person_add" at bounding box center [65, 265] width 18 height 18
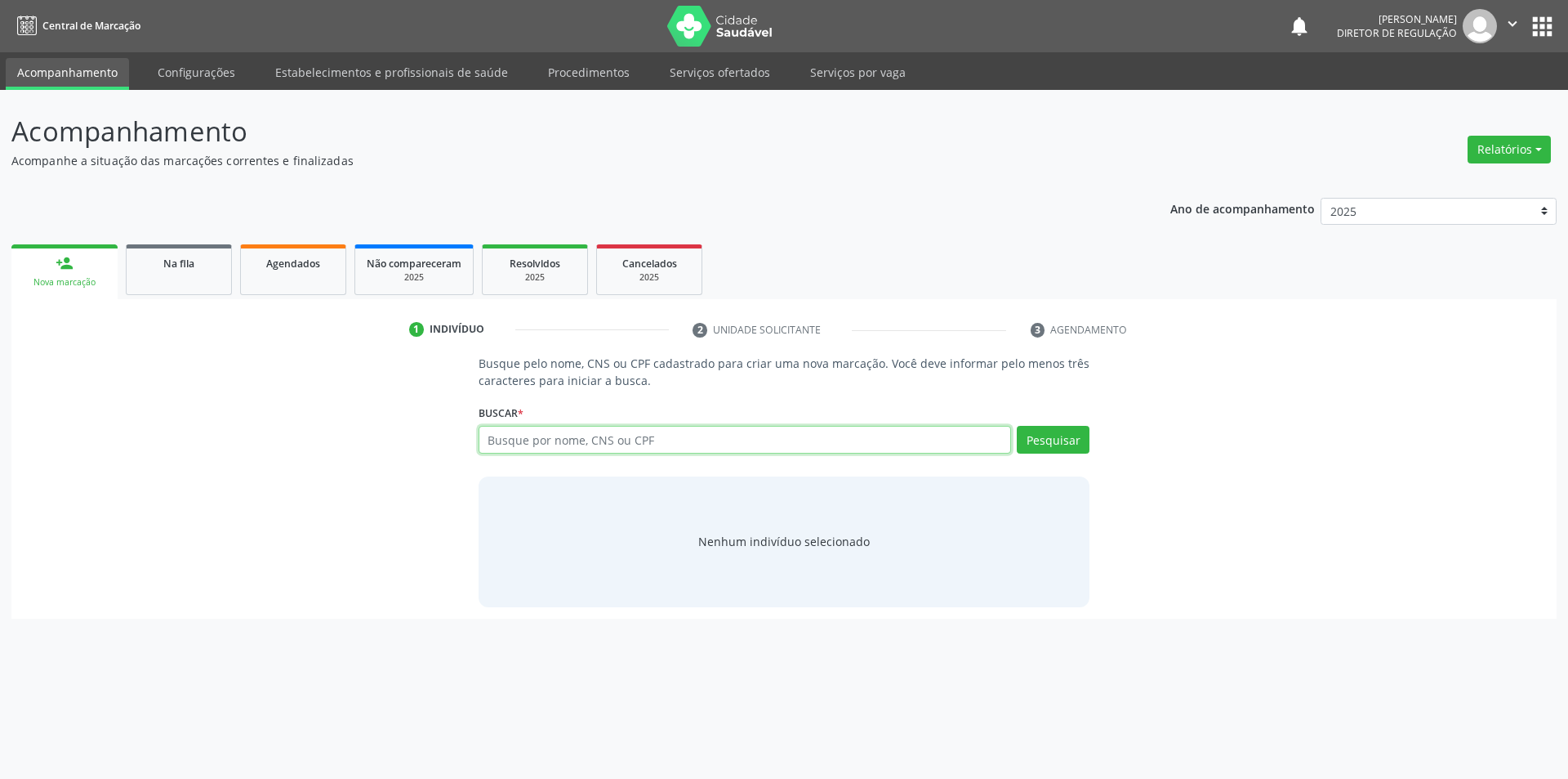
click at [526, 447] on input "text" at bounding box center [745, 440] width 533 height 27
type input "700407432227544"
click at [1064, 445] on button "Pesquisar" at bounding box center [1053, 440] width 73 height 27
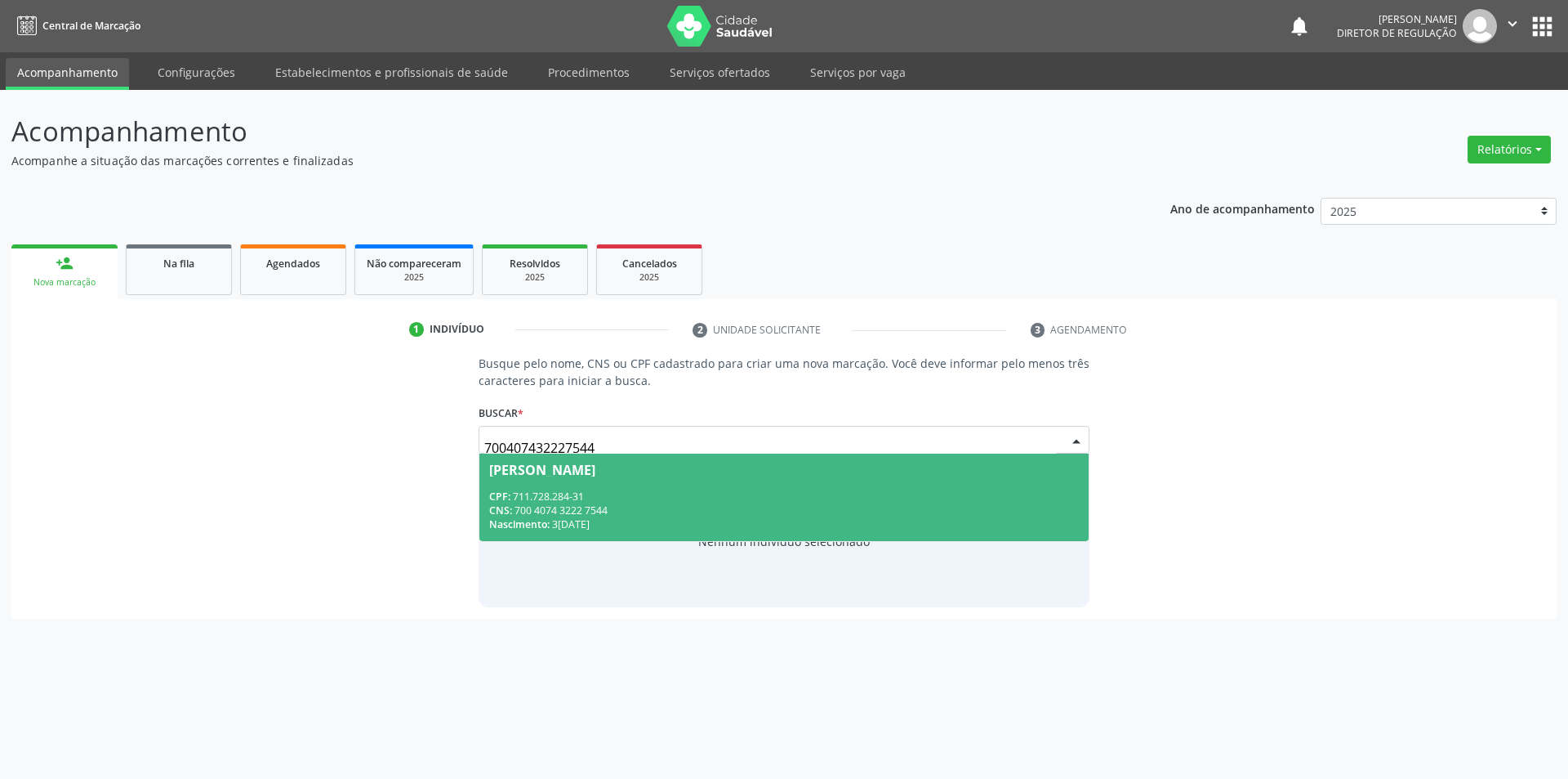
click at [636, 481] on span "[PERSON_NAME] CPF: 711.728.284-31 CNS: 700 4074 3222 7544 Nascimento: 3[DATE]" at bounding box center [784, 496] width 610 height 87
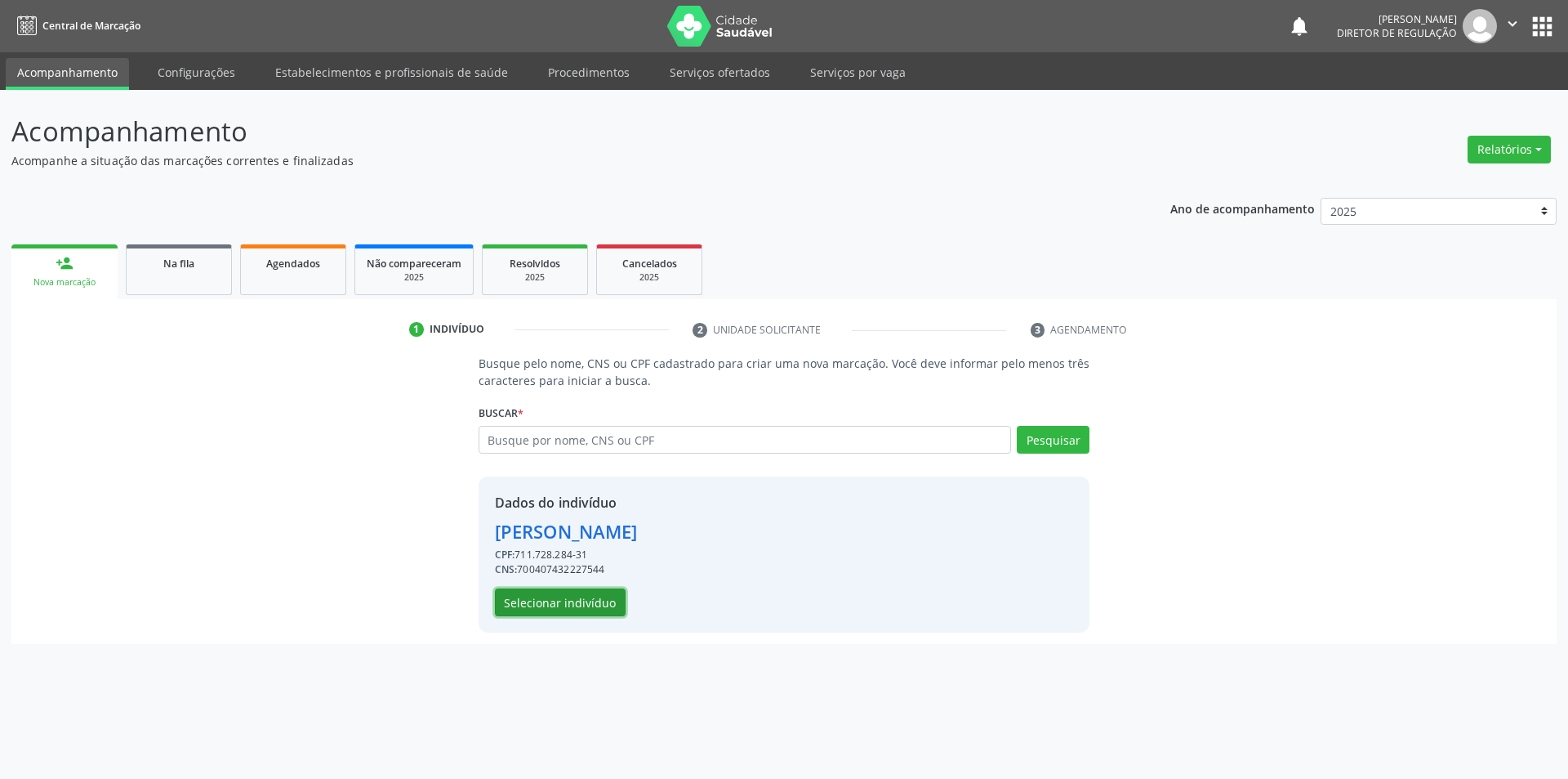
click at [555, 608] on button "Selecionar indivíduo" at bounding box center [560, 602] width 130 height 27
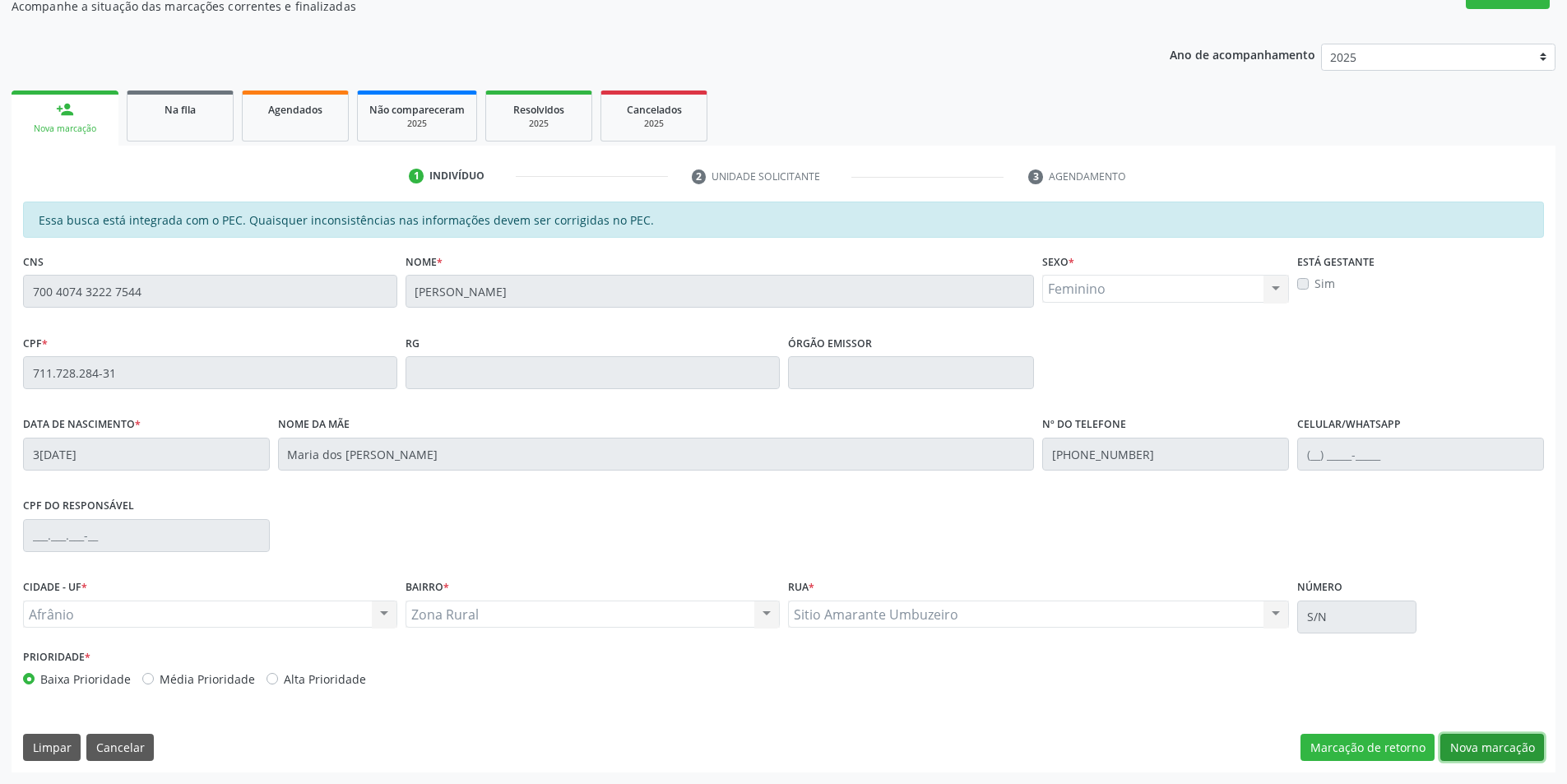
click at [1488, 754] on button "Nova marcação" at bounding box center [1492, 747] width 104 height 28
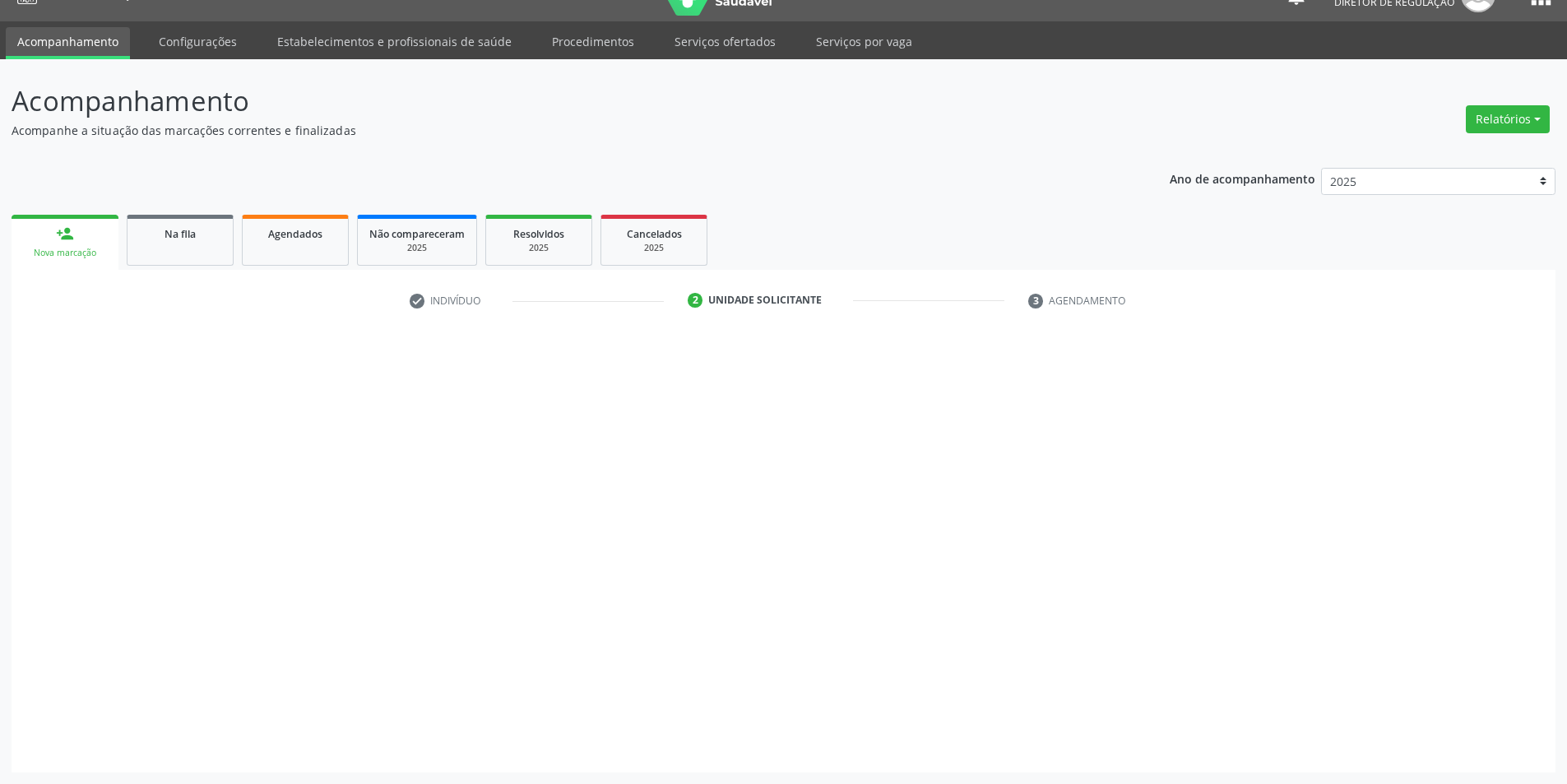
scroll to position [32, 0]
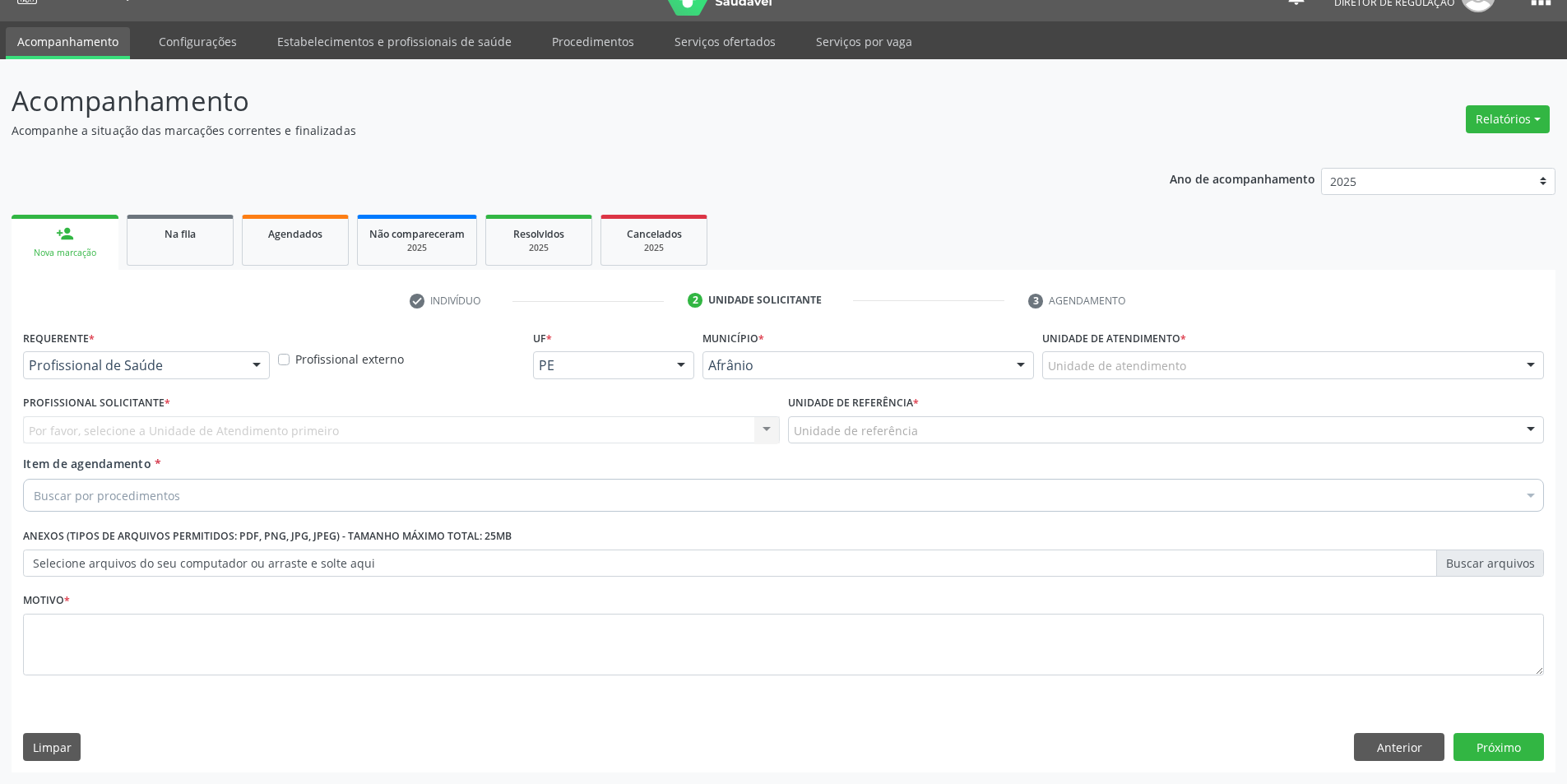
click at [1157, 375] on div "Unidade de atendimento" at bounding box center [1293, 365] width 502 height 28
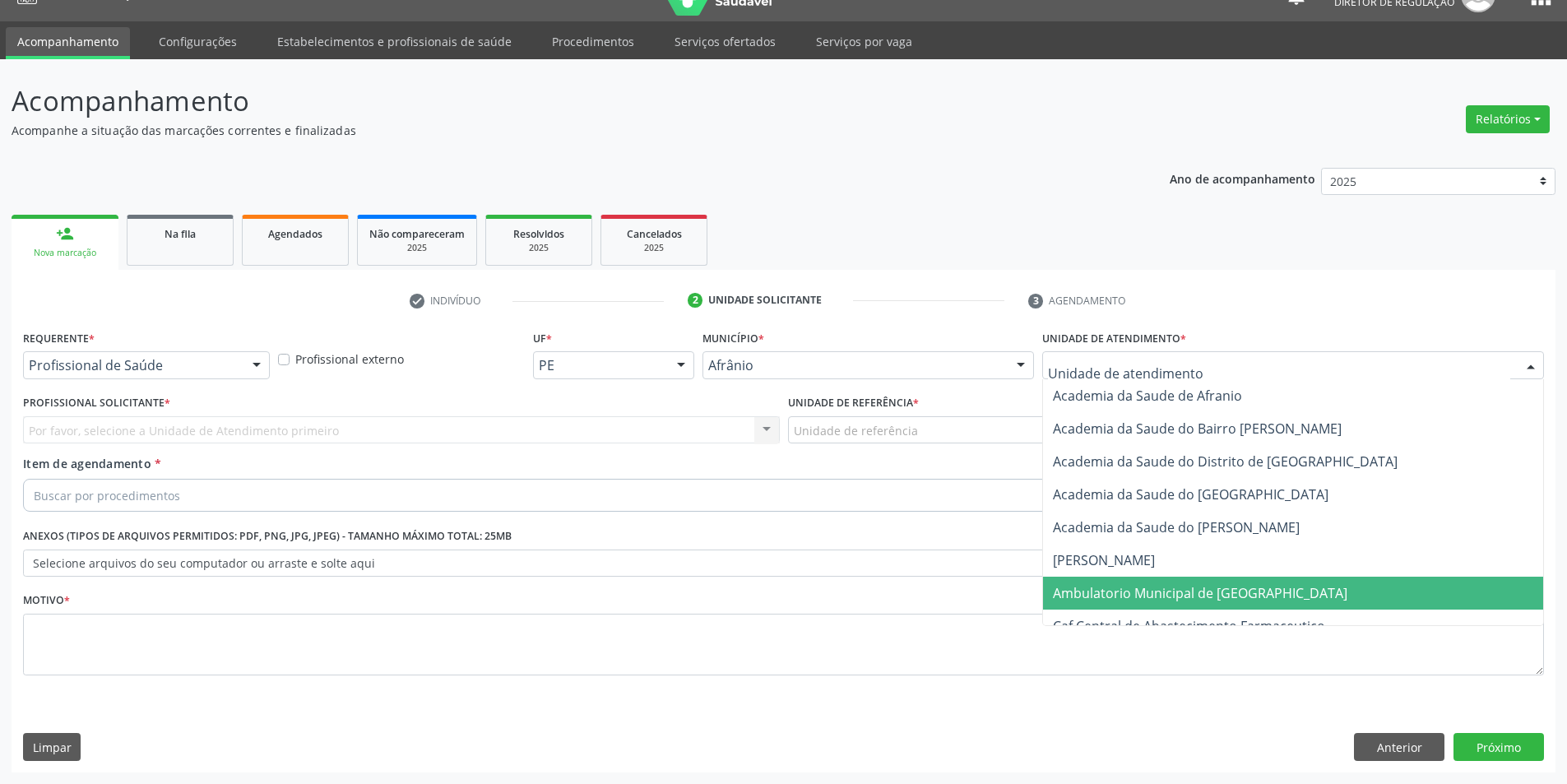
click at [1115, 582] on span "Ambulatorio Municipal de [GEOGRAPHIC_DATA]" at bounding box center [1293, 592] width 500 height 33
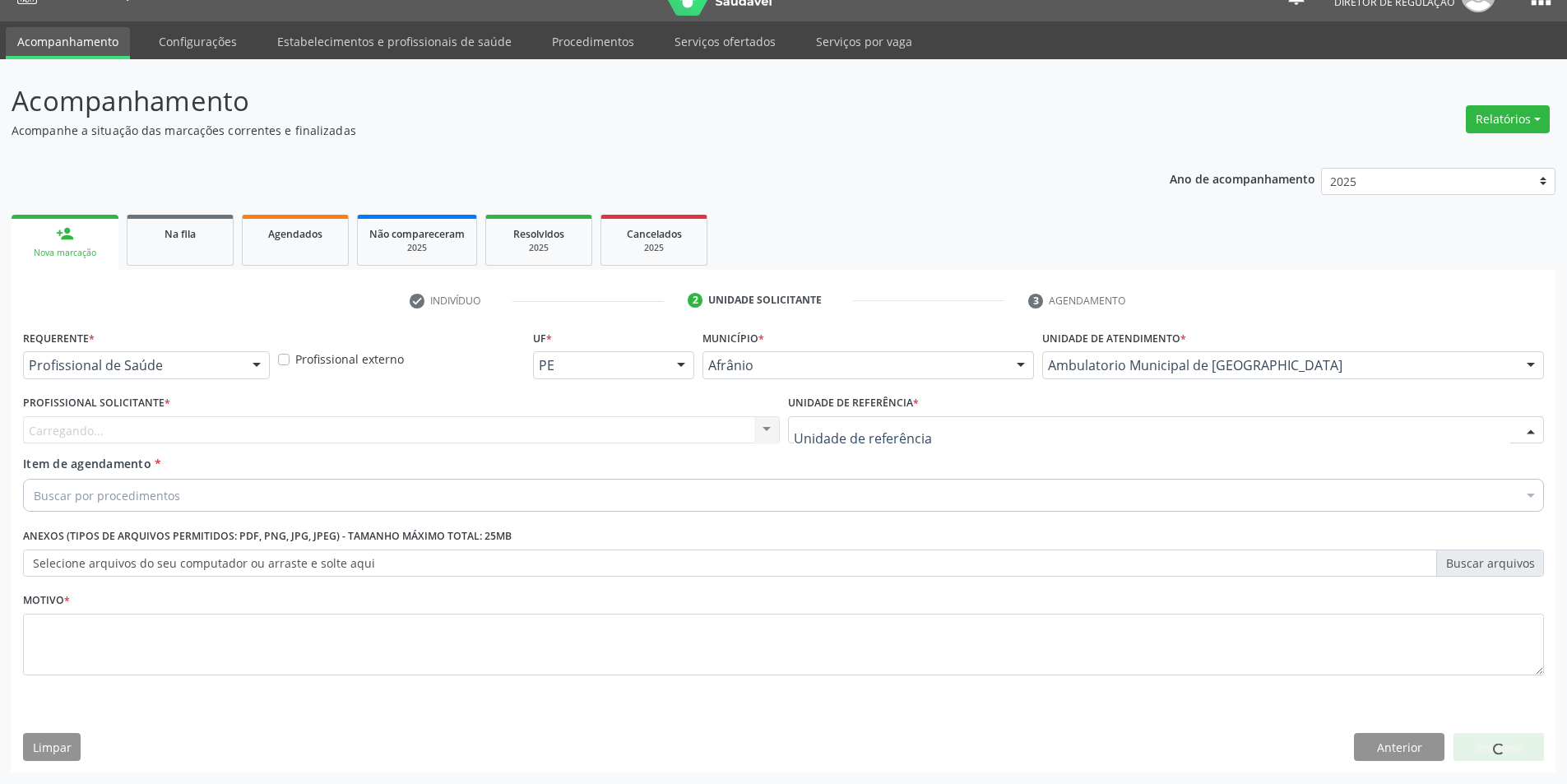
click at [949, 439] on div at bounding box center [1167, 430] width 757 height 28
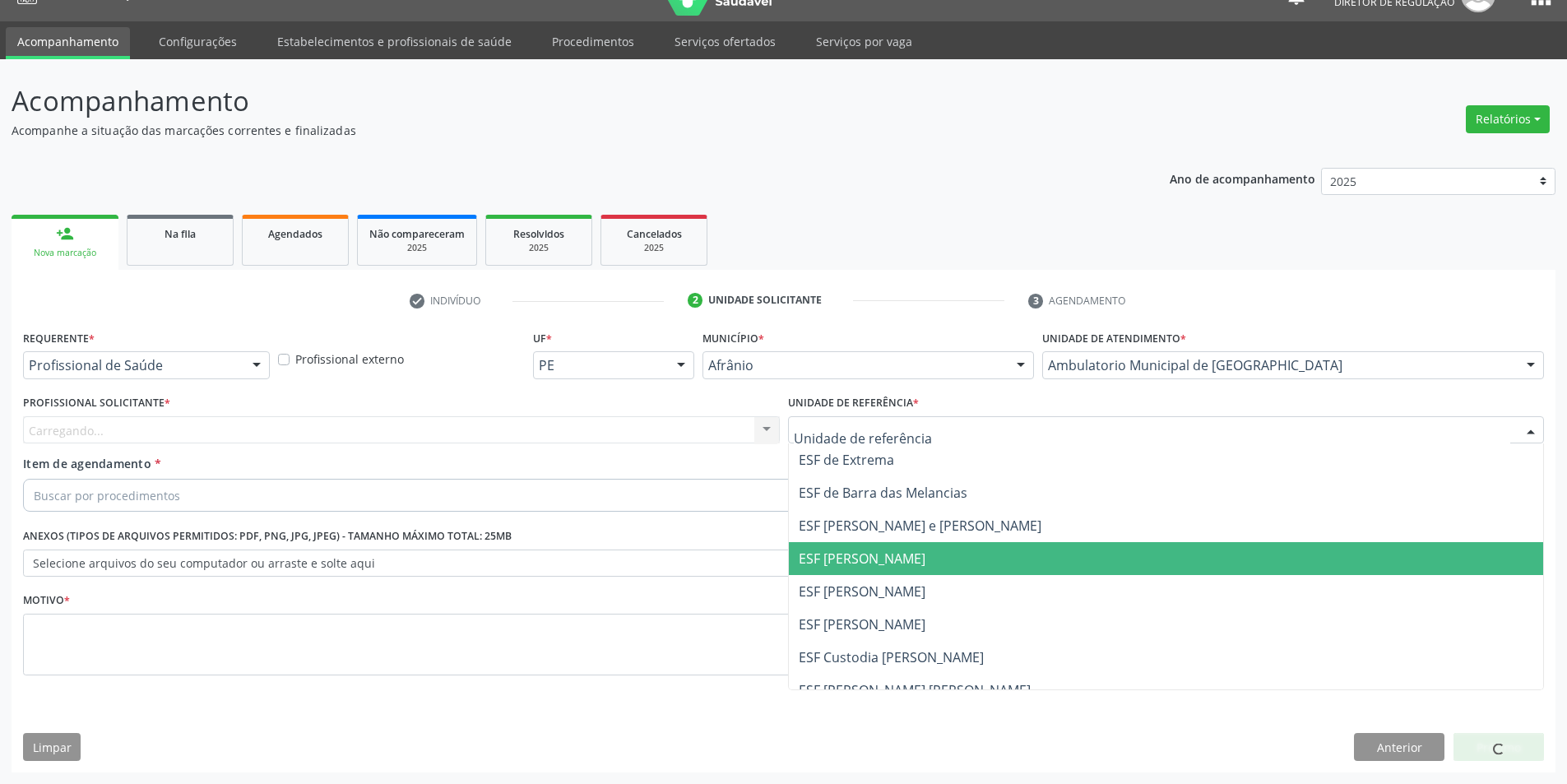
click at [890, 600] on span "ESF [PERSON_NAME]" at bounding box center [863, 591] width 126 height 18
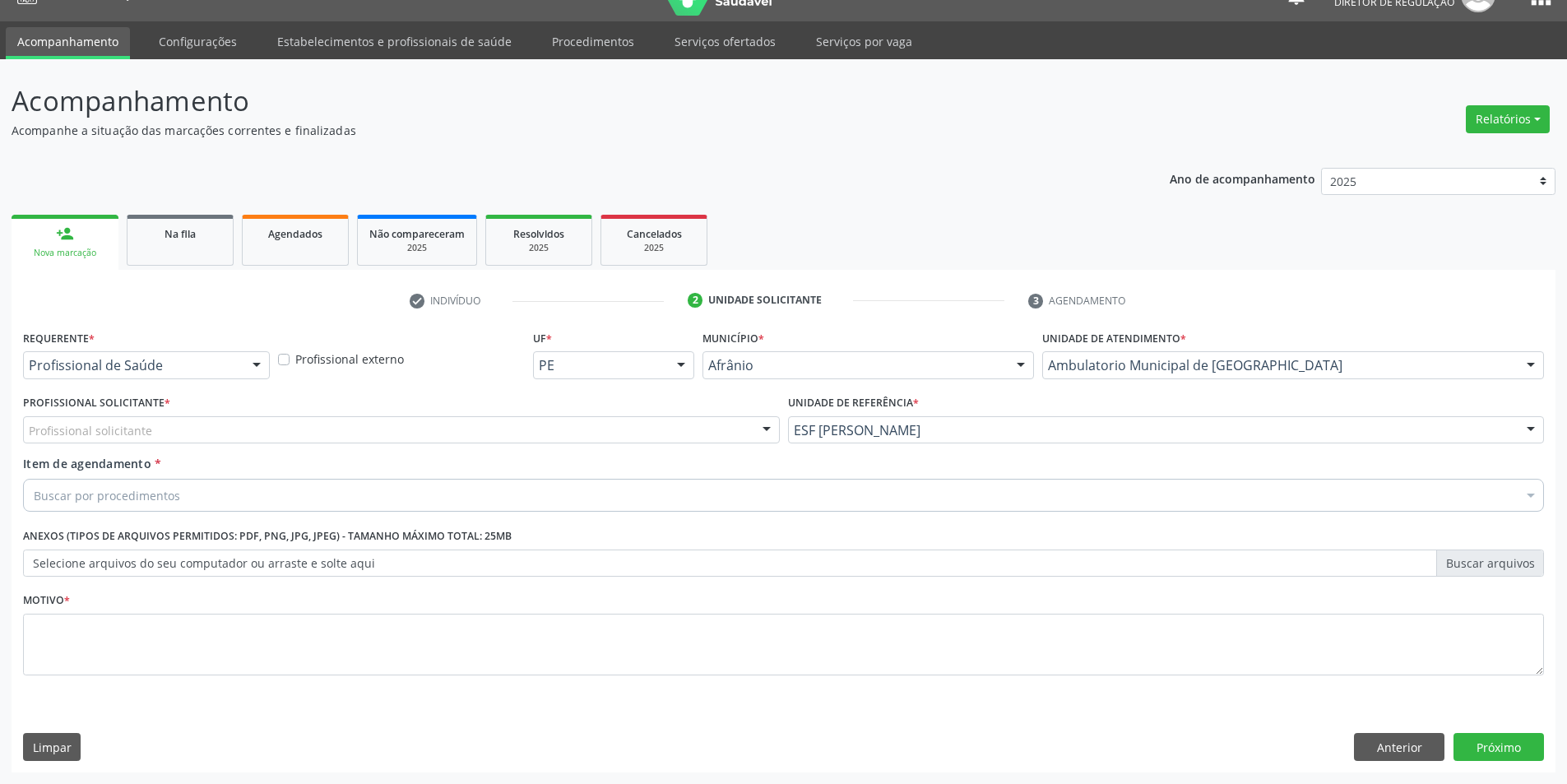
click at [584, 434] on div "Profissional solicitante" at bounding box center [401, 430] width 757 height 28
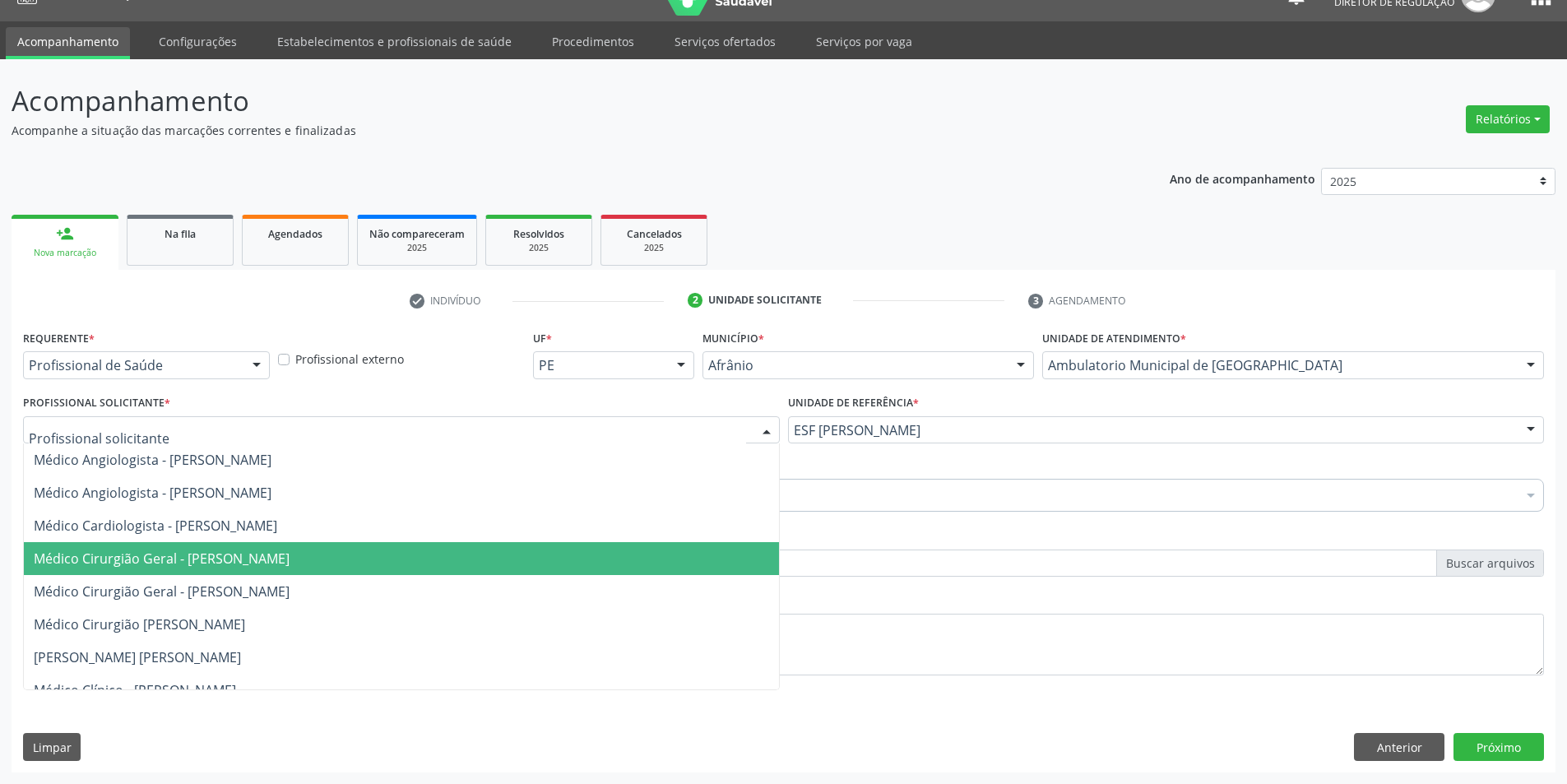
click at [289, 553] on span "Médico Cirurgião Geral - [PERSON_NAME]" at bounding box center [161, 558] width 256 height 18
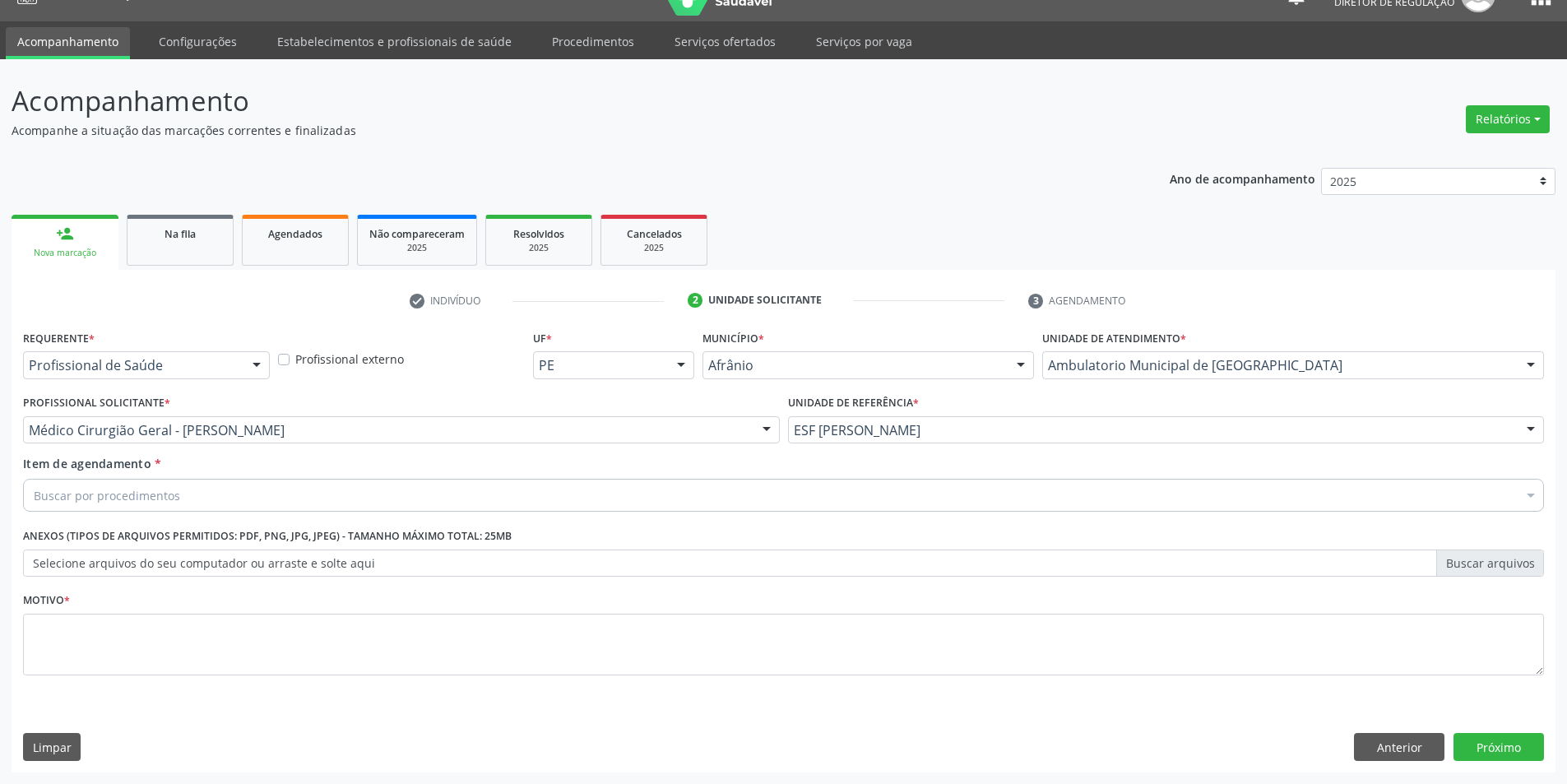
click at [292, 503] on div "Buscar por procedimentos" at bounding box center [784, 495] width 1522 height 33
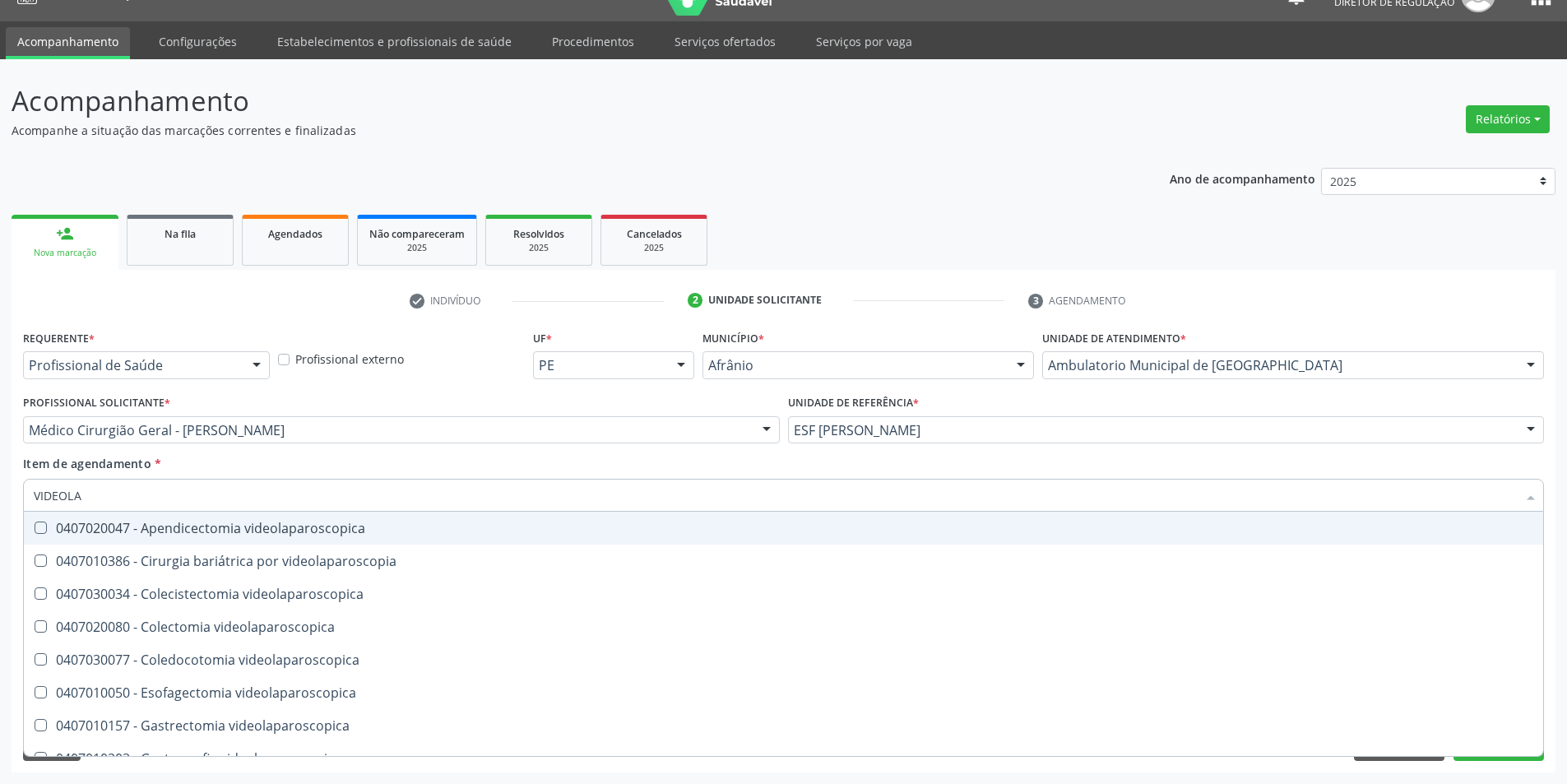
type input "VIDEOLAR"
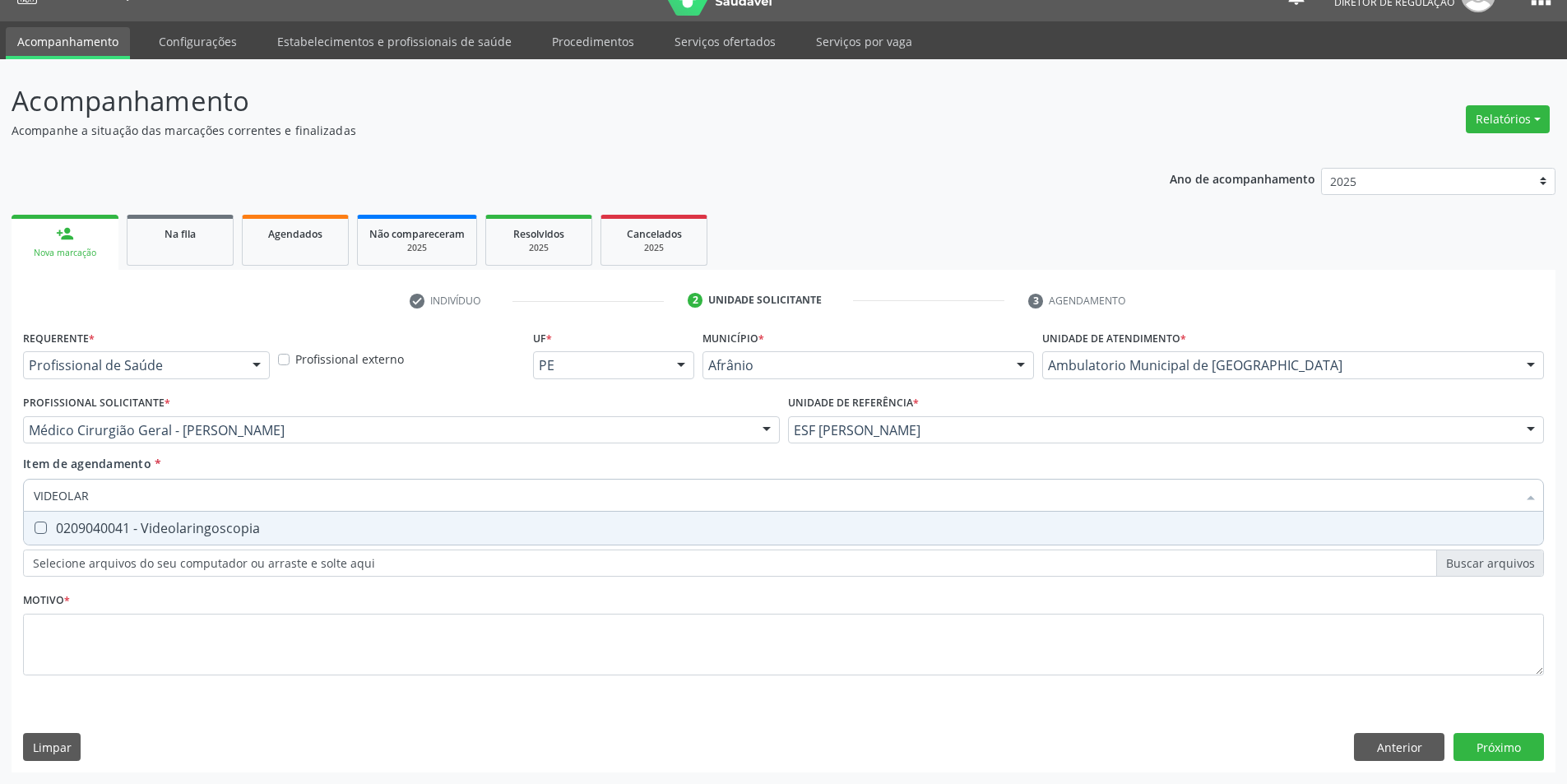
click at [284, 523] on div "0209040041 - Videolaringoscopia" at bounding box center [784, 527] width 1500 height 13
checkbox Videolaringoscopia "true"
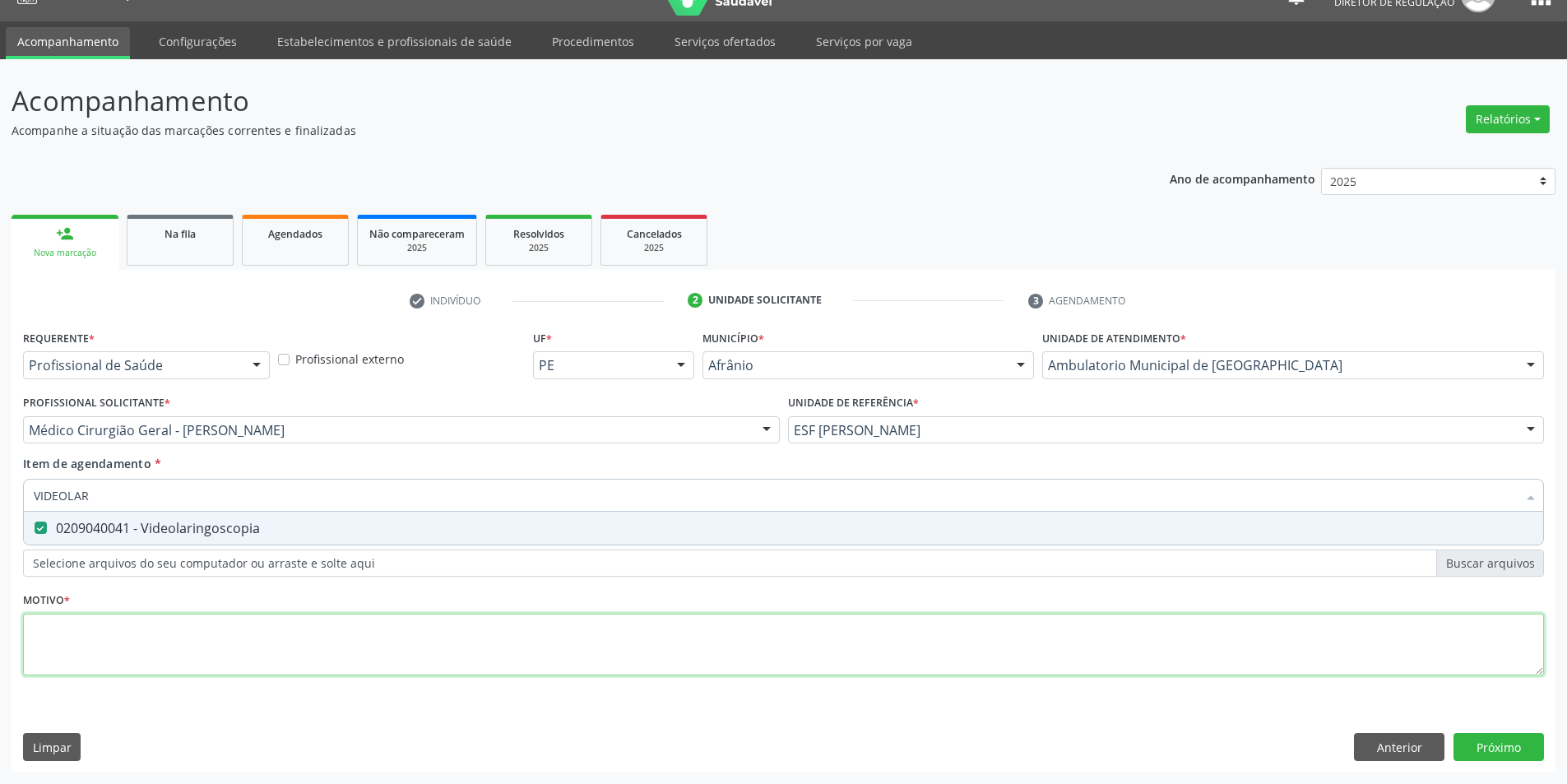
click at [251, 642] on div "Requerente * Profissional de Saúde Profissional de Saúde Paciente Nenhum result…" at bounding box center [784, 511] width 1522 height 372
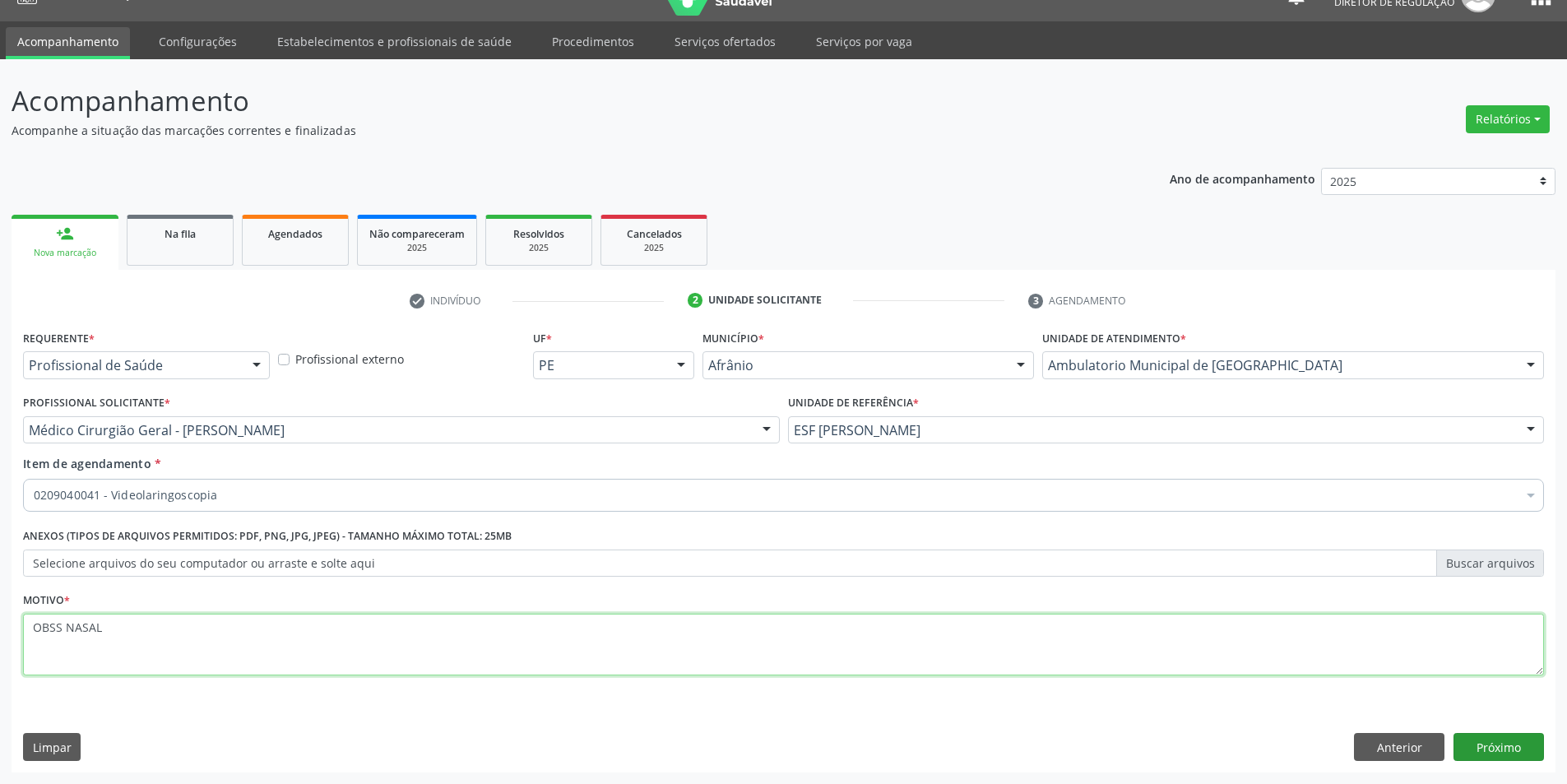
type textarea "OBSS NASAL"
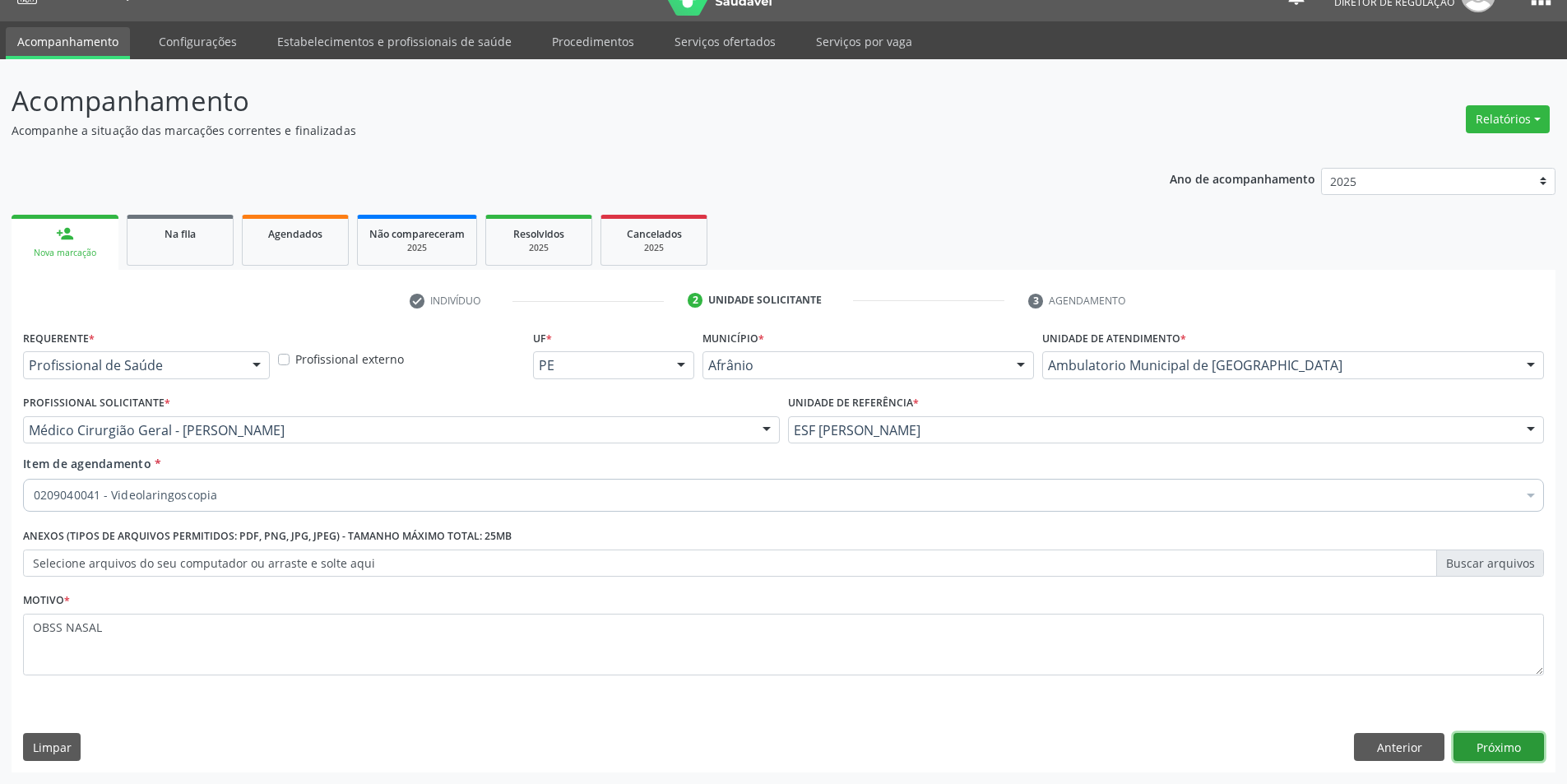
click at [1475, 754] on button "Próximo" at bounding box center [1499, 746] width 91 height 28
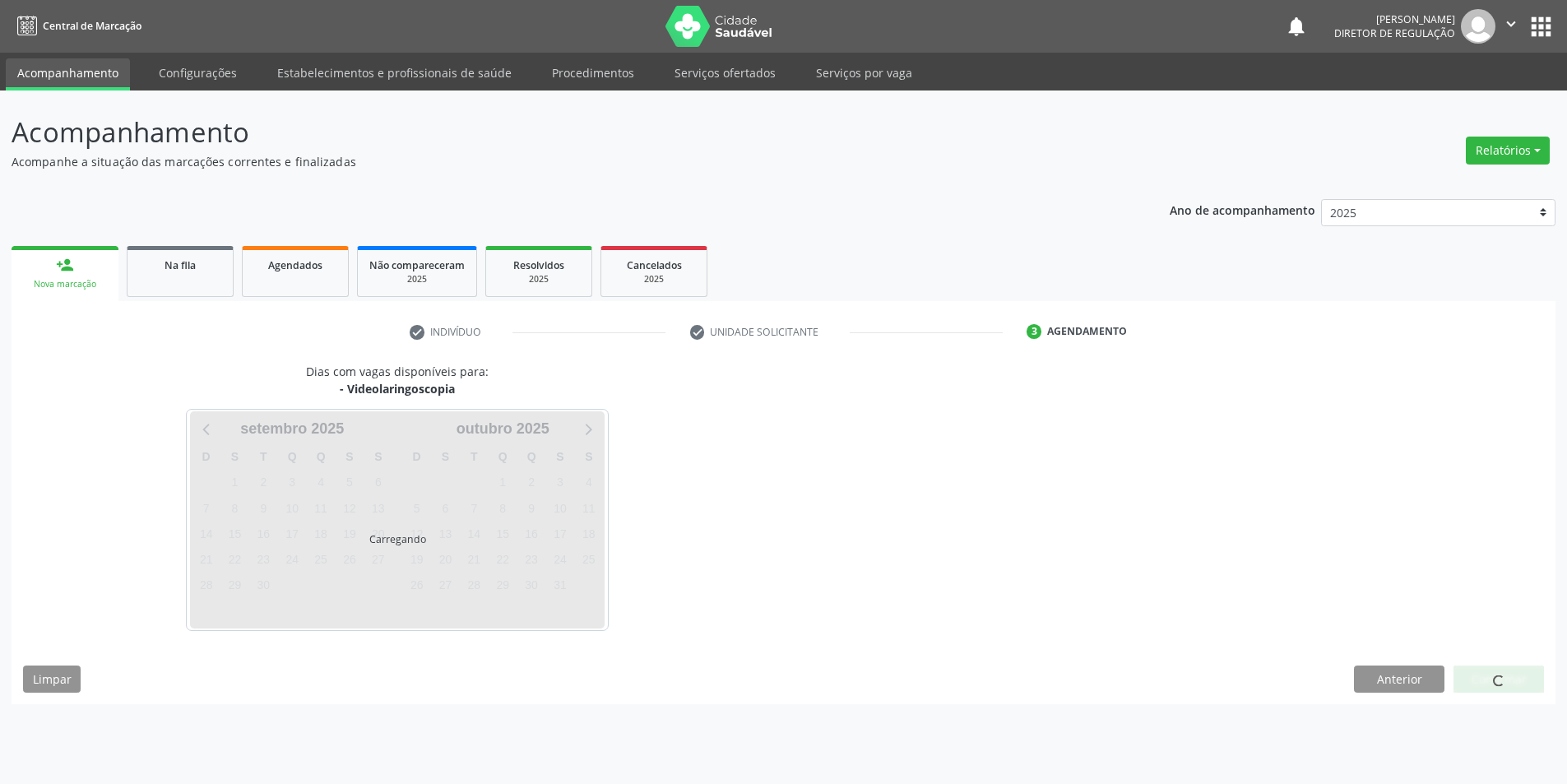
scroll to position [0, 0]
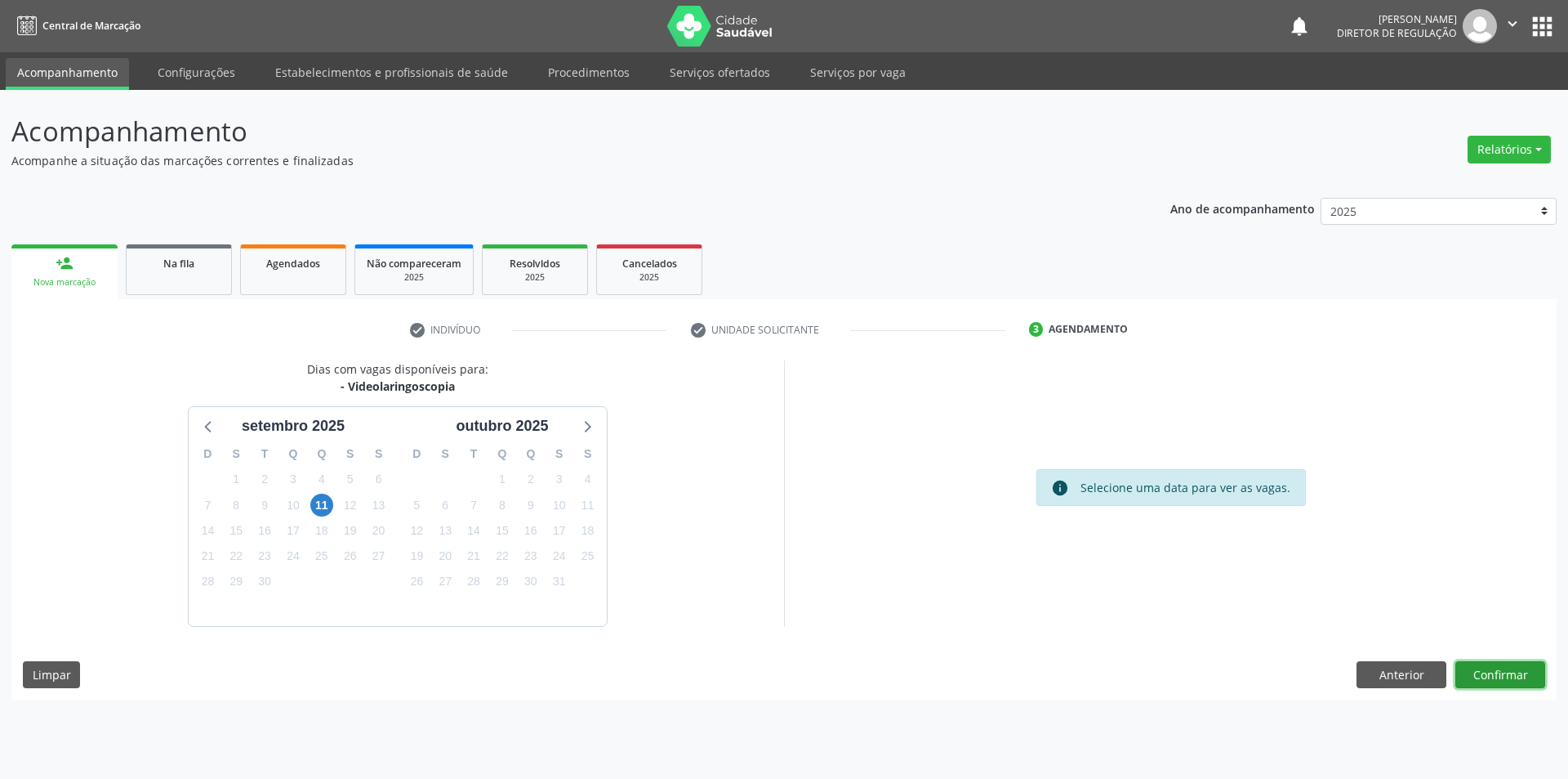
click at [1484, 684] on button "Confirmar" at bounding box center [1500, 675] width 90 height 27
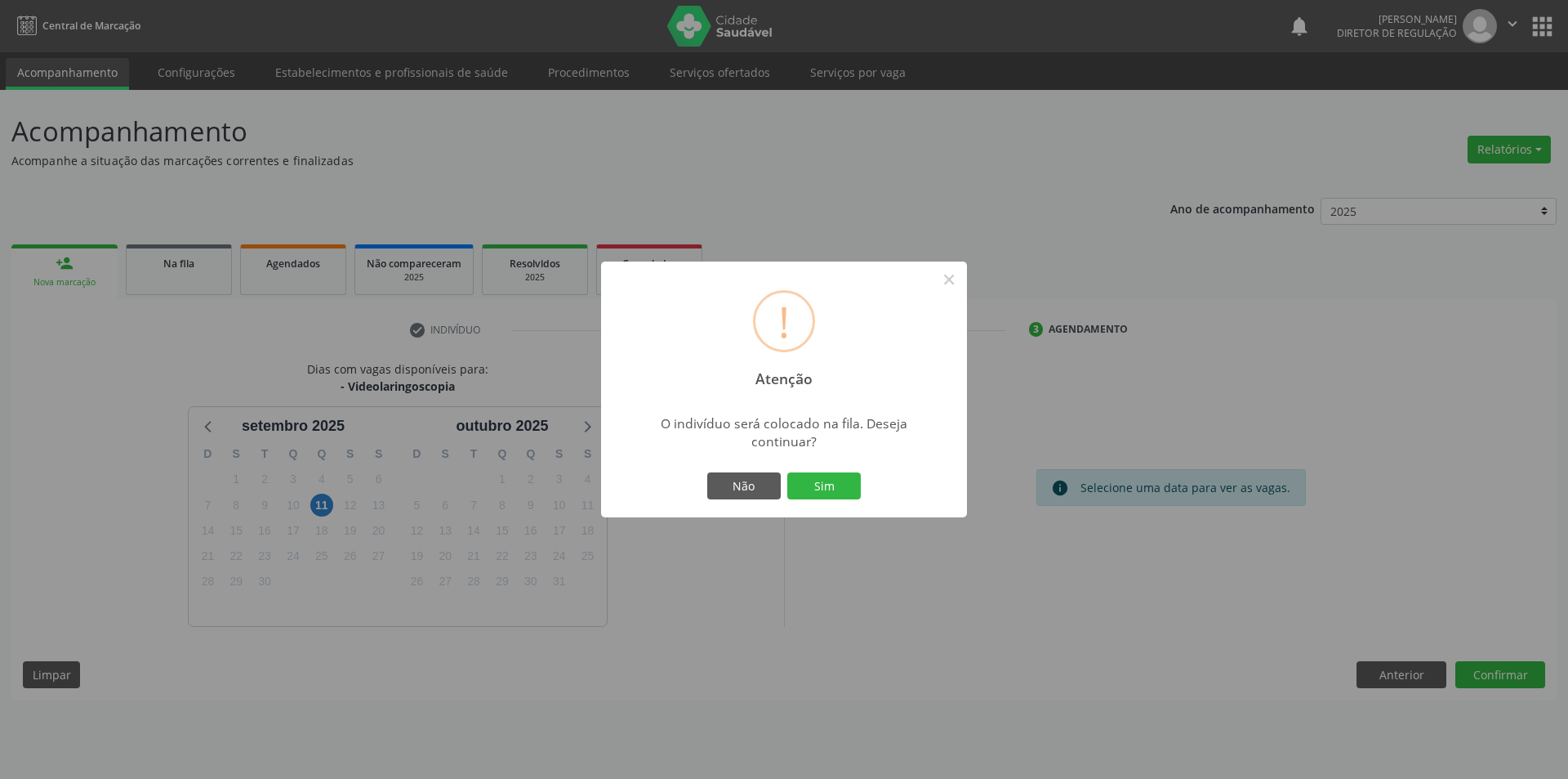
click at [859, 480] on button "Sim" at bounding box center [824, 486] width 74 height 27
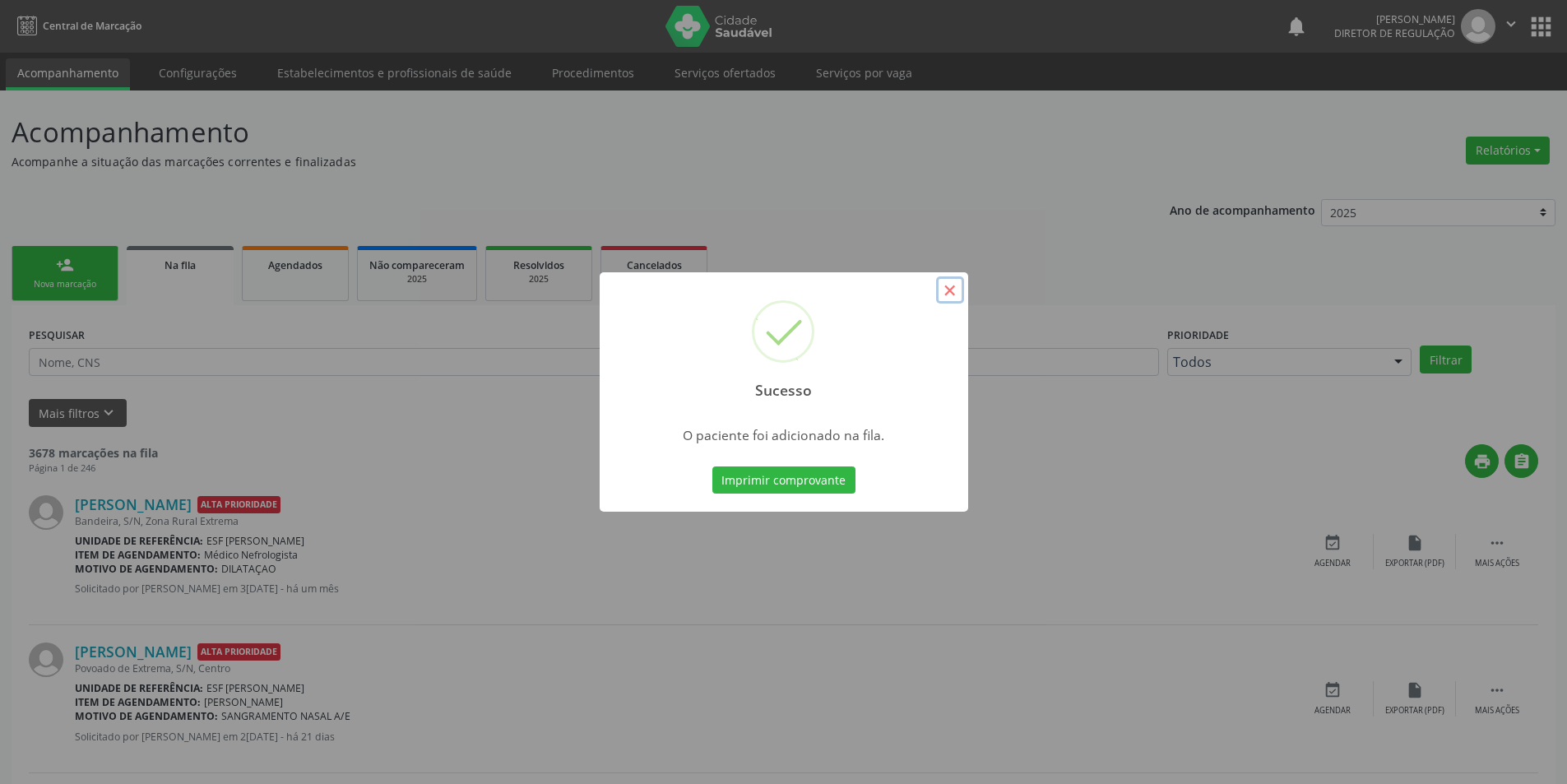
click at [946, 298] on button "×" at bounding box center [950, 290] width 28 height 28
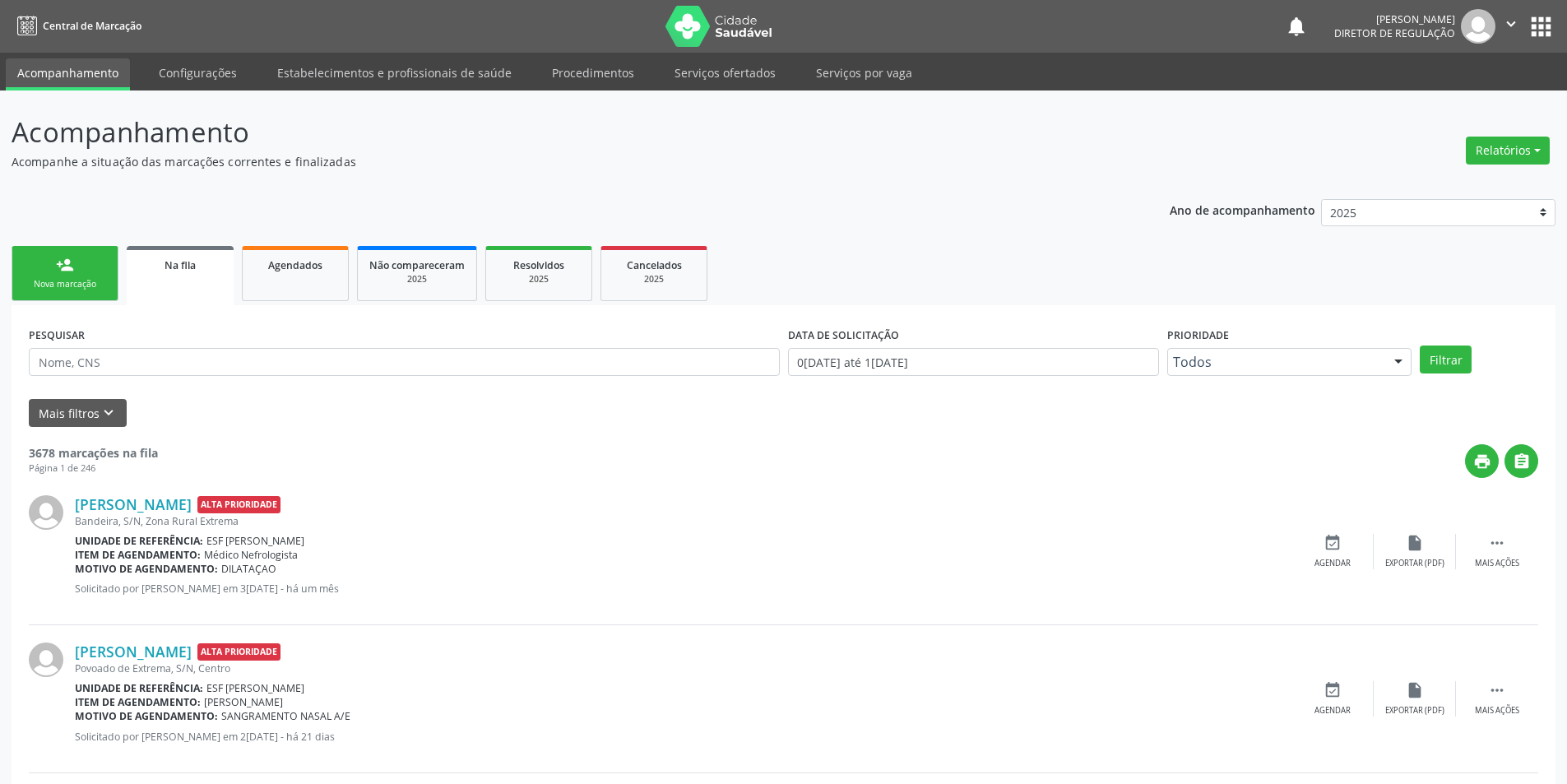
click at [95, 286] on div "Nova marcação" at bounding box center [64, 283] width 82 height 12
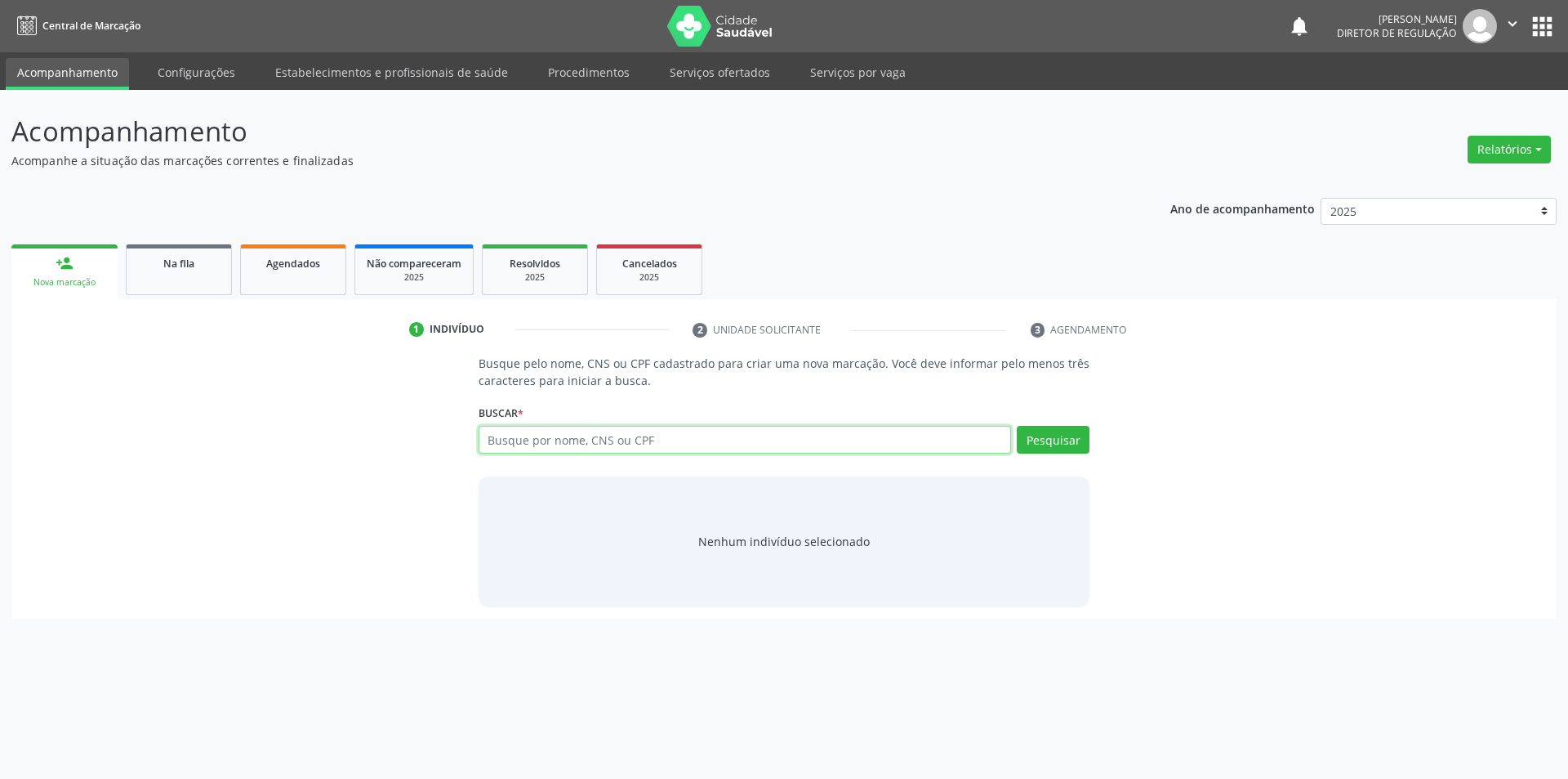
click at [525, 435] on input "text" at bounding box center [745, 440] width 533 height 27
type input "700502197946757"
click at [1061, 446] on button "Pesquisar" at bounding box center [1053, 440] width 73 height 27
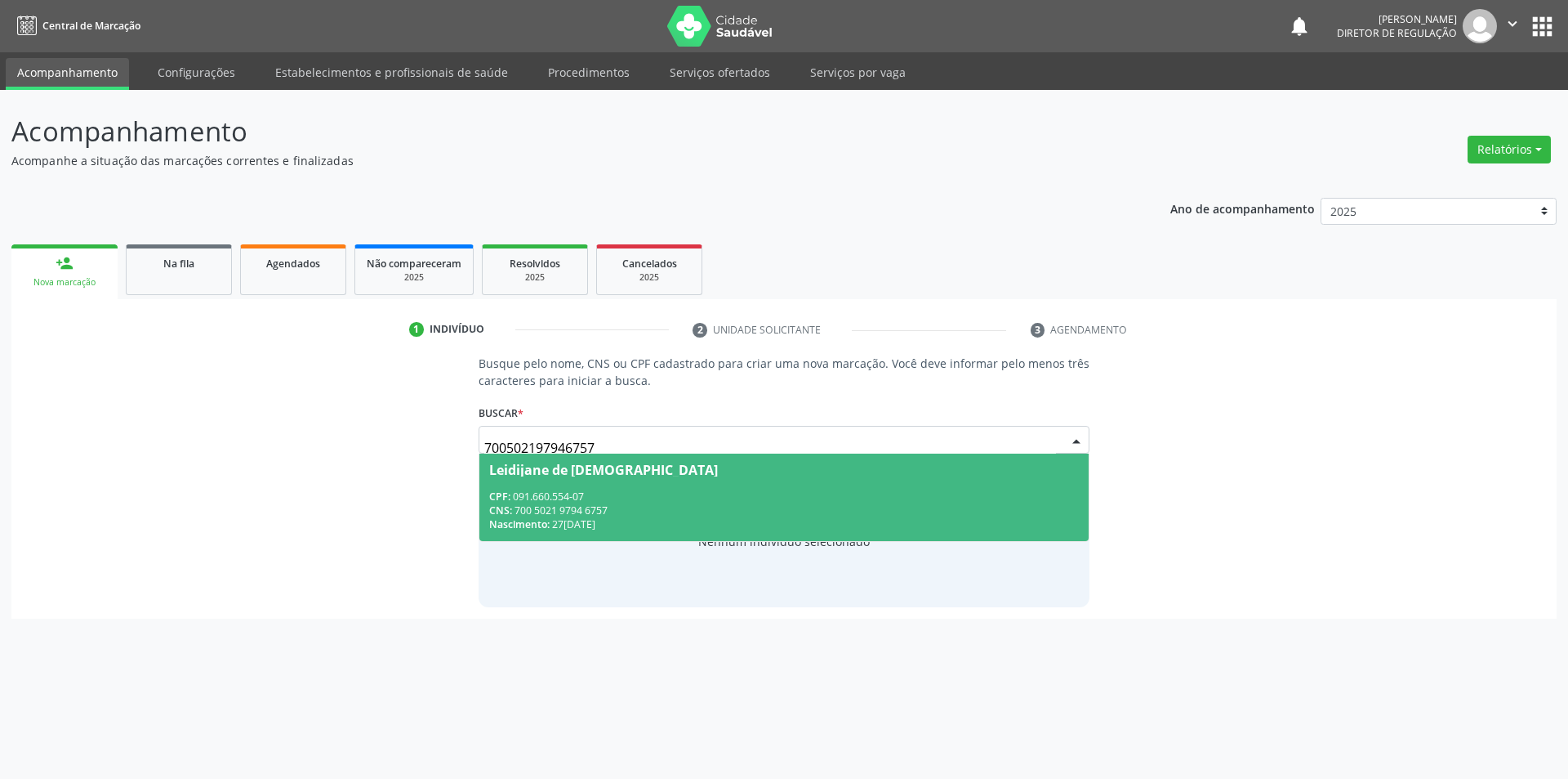
click at [588, 487] on span "Leidijane de [DEMOGRAPHIC_DATA] CPF: 091.660.554-07 CNS: 700 5021 9794 6757 Nas…" at bounding box center [784, 496] width 610 height 87
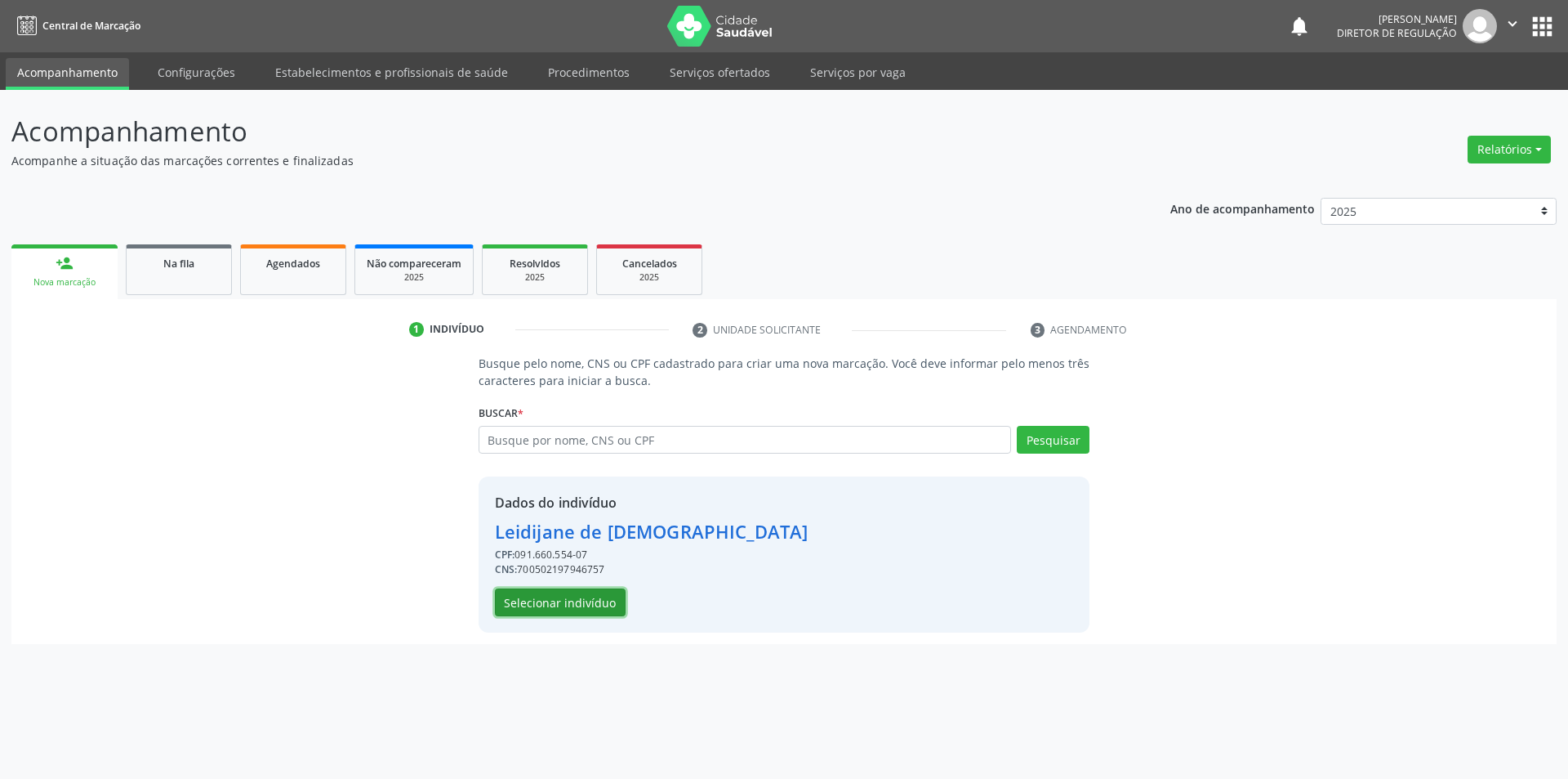
click at [541, 600] on button "Selecionar indivíduo" at bounding box center [560, 602] width 130 height 27
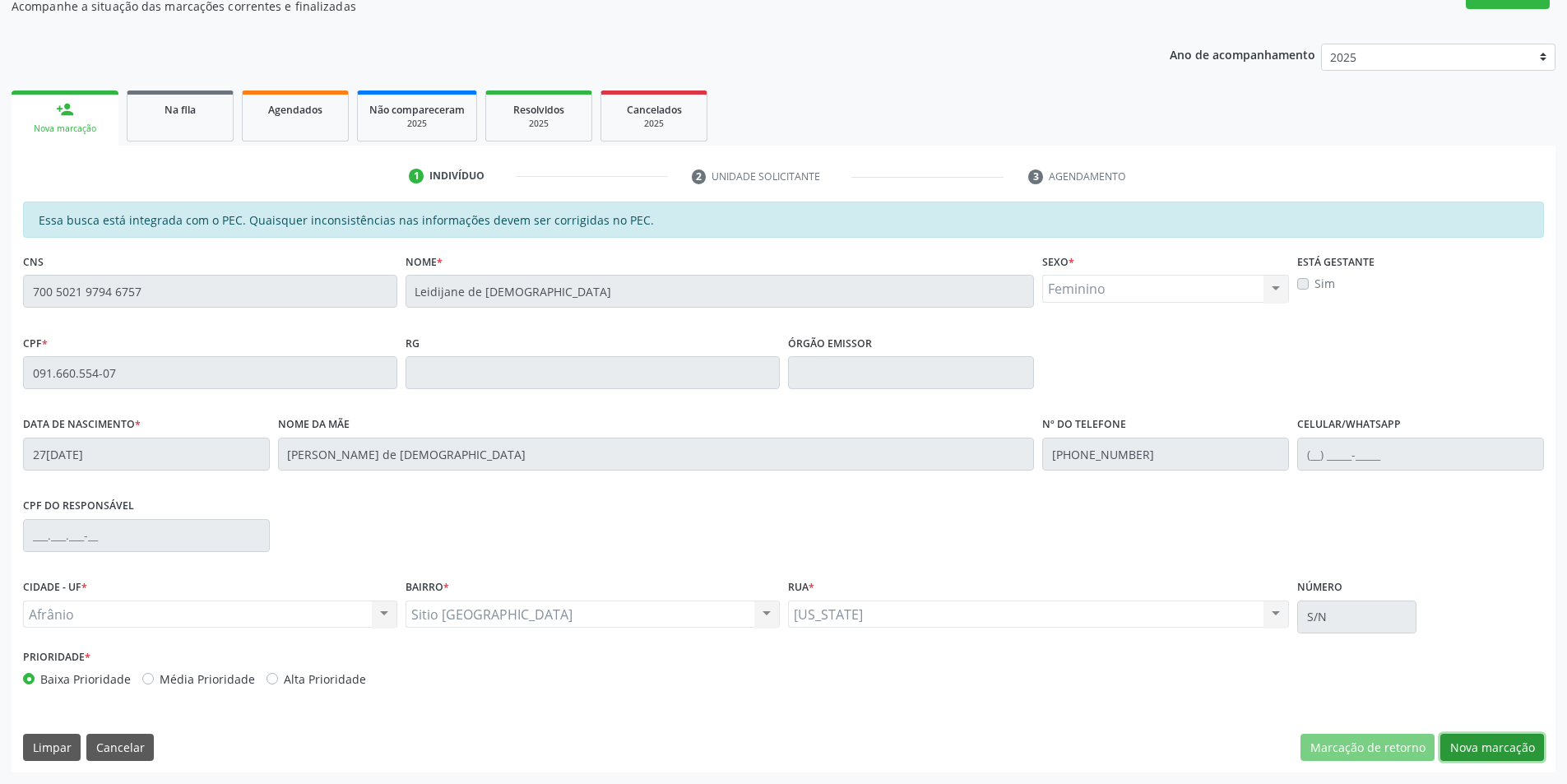
click at [1477, 750] on button "Nova marcação" at bounding box center [1492, 747] width 104 height 28
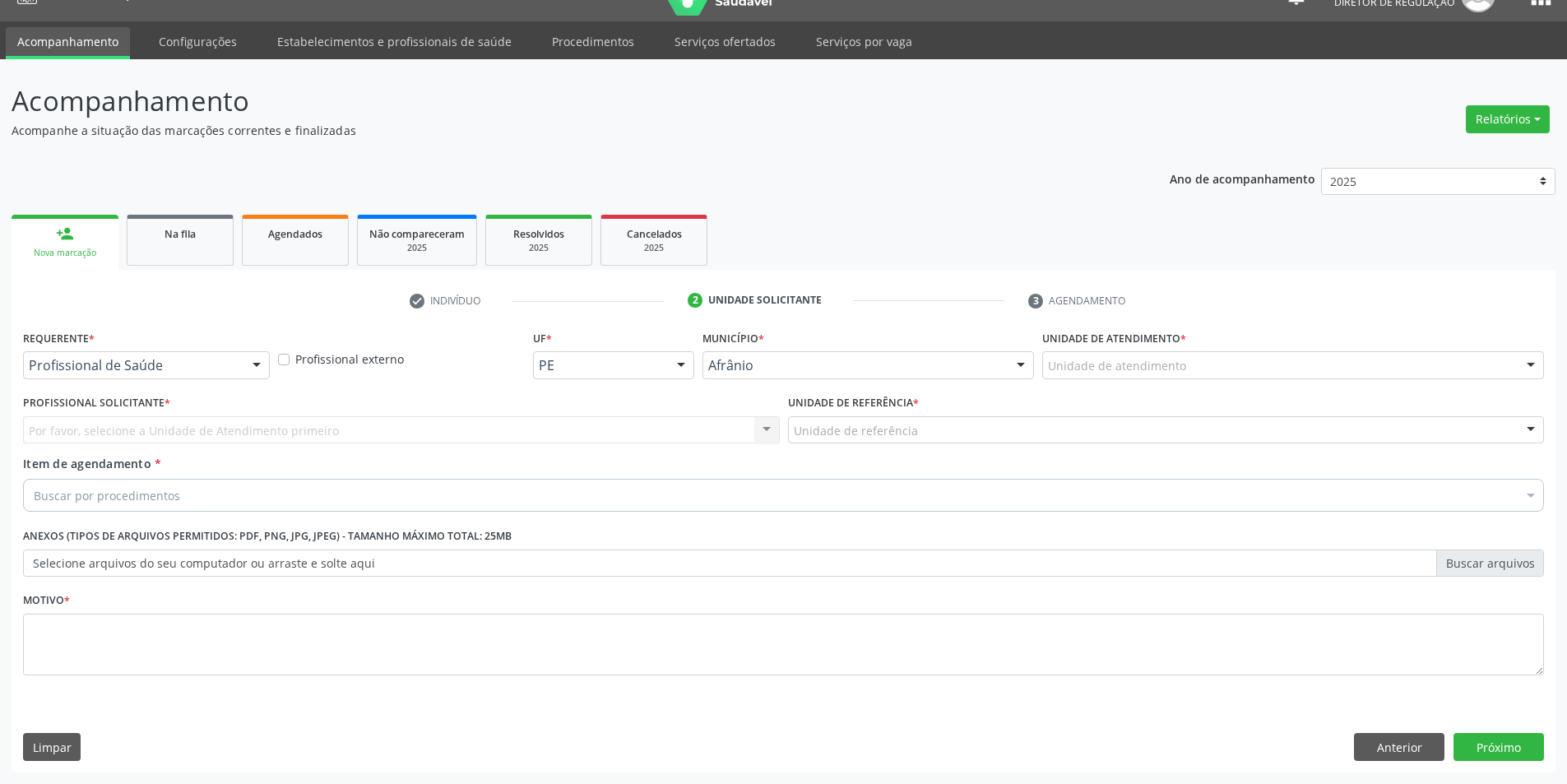
scroll to position [32, 0]
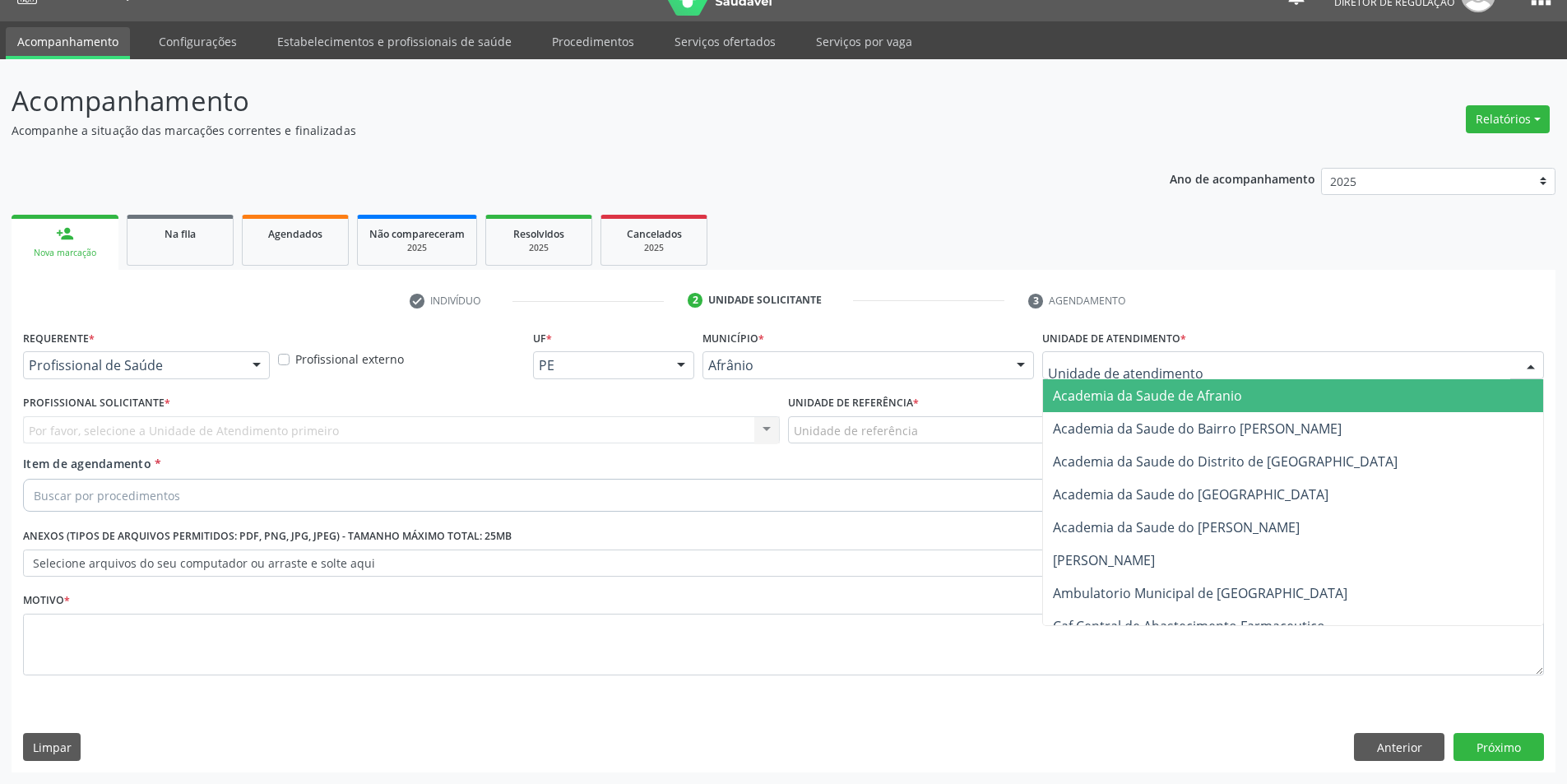
click at [1143, 354] on div at bounding box center [1293, 365] width 502 height 28
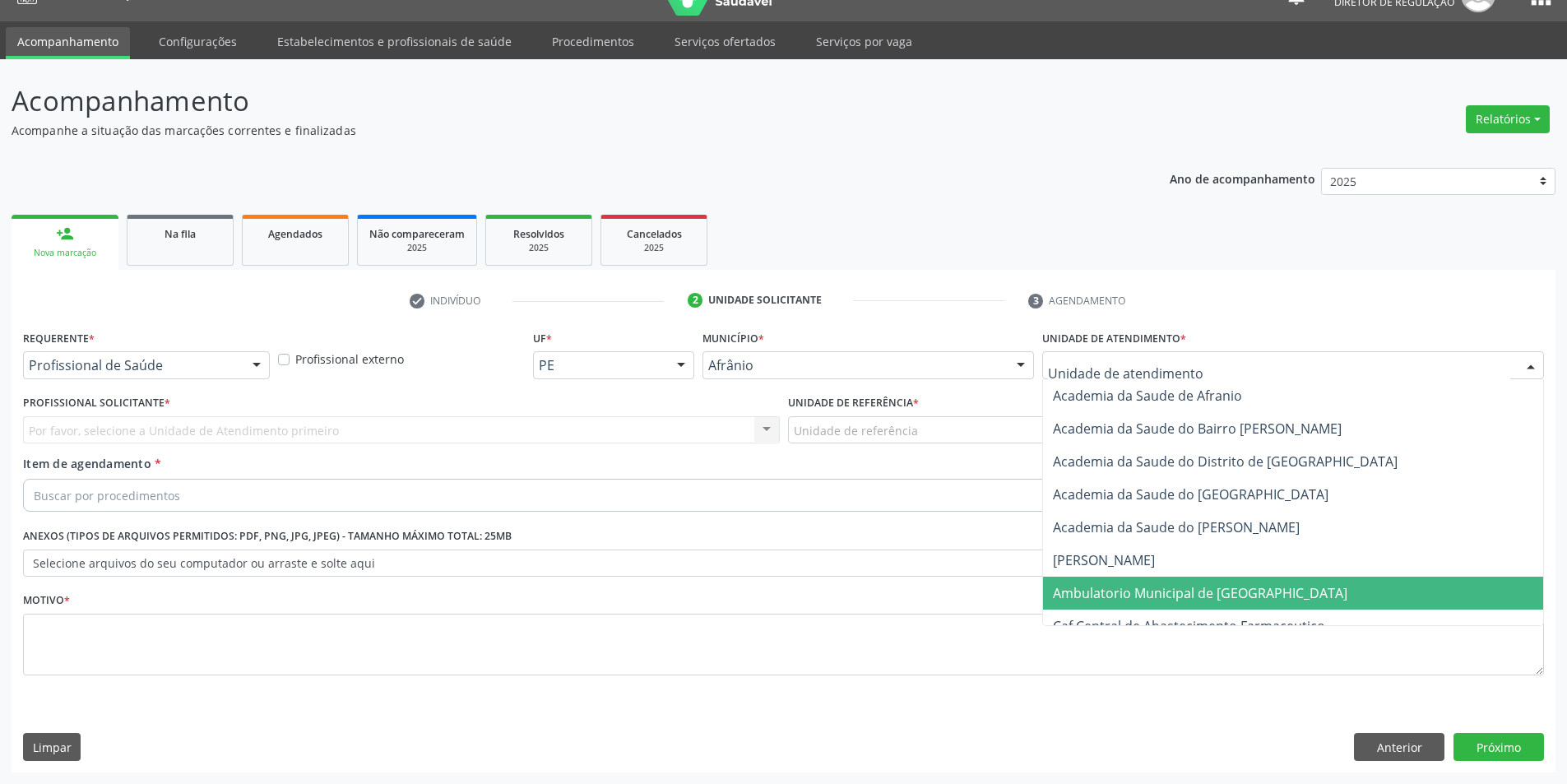
click at [1189, 593] on span "Ambulatorio Municipal de [GEOGRAPHIC_DATA]" at bounding box center [1200, 592] width 294 height 18
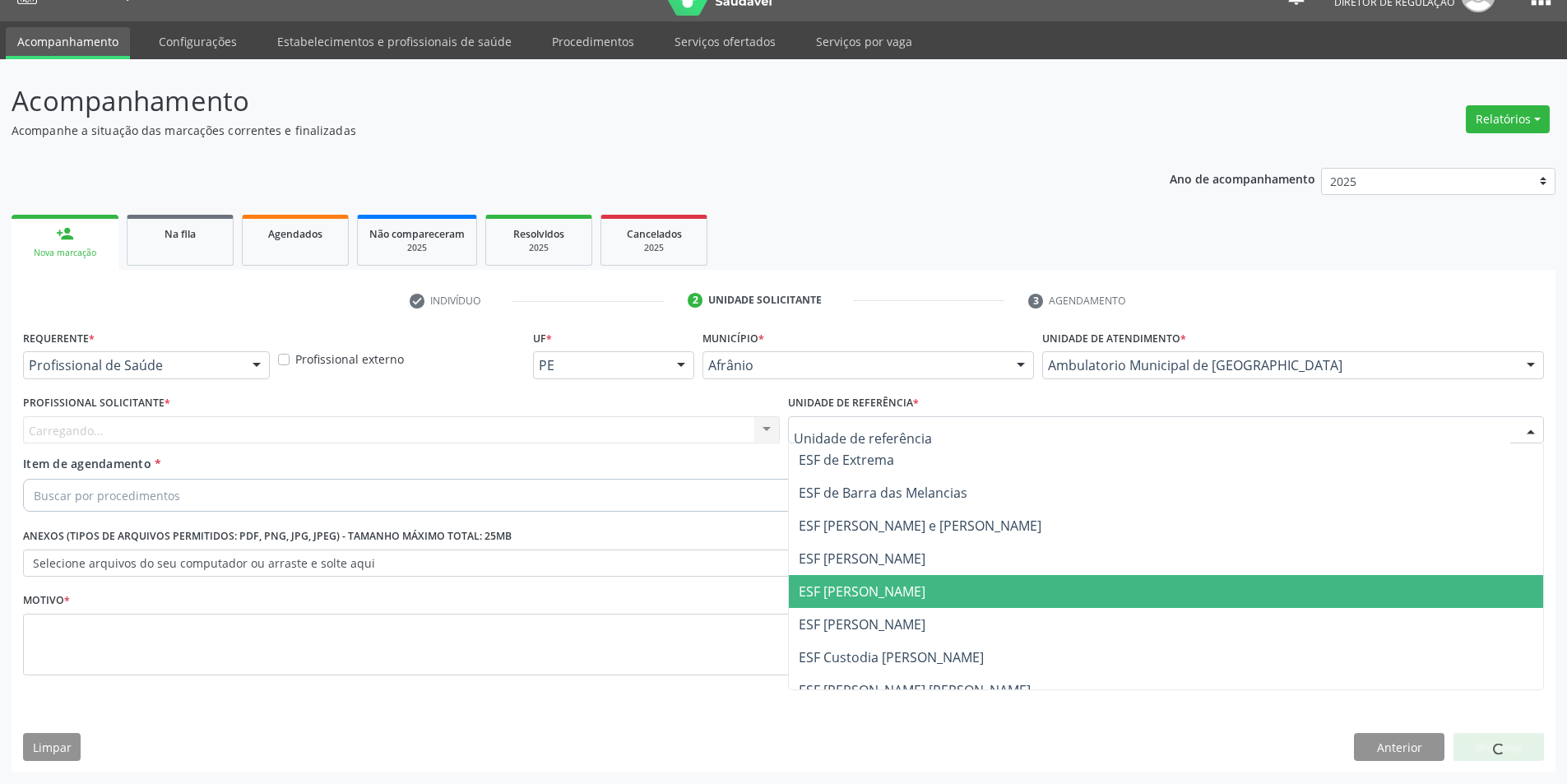
click at [858, 588] on span "ESF [PERSON_NAME]" at bounding box center [863, 591] width 126 height 18
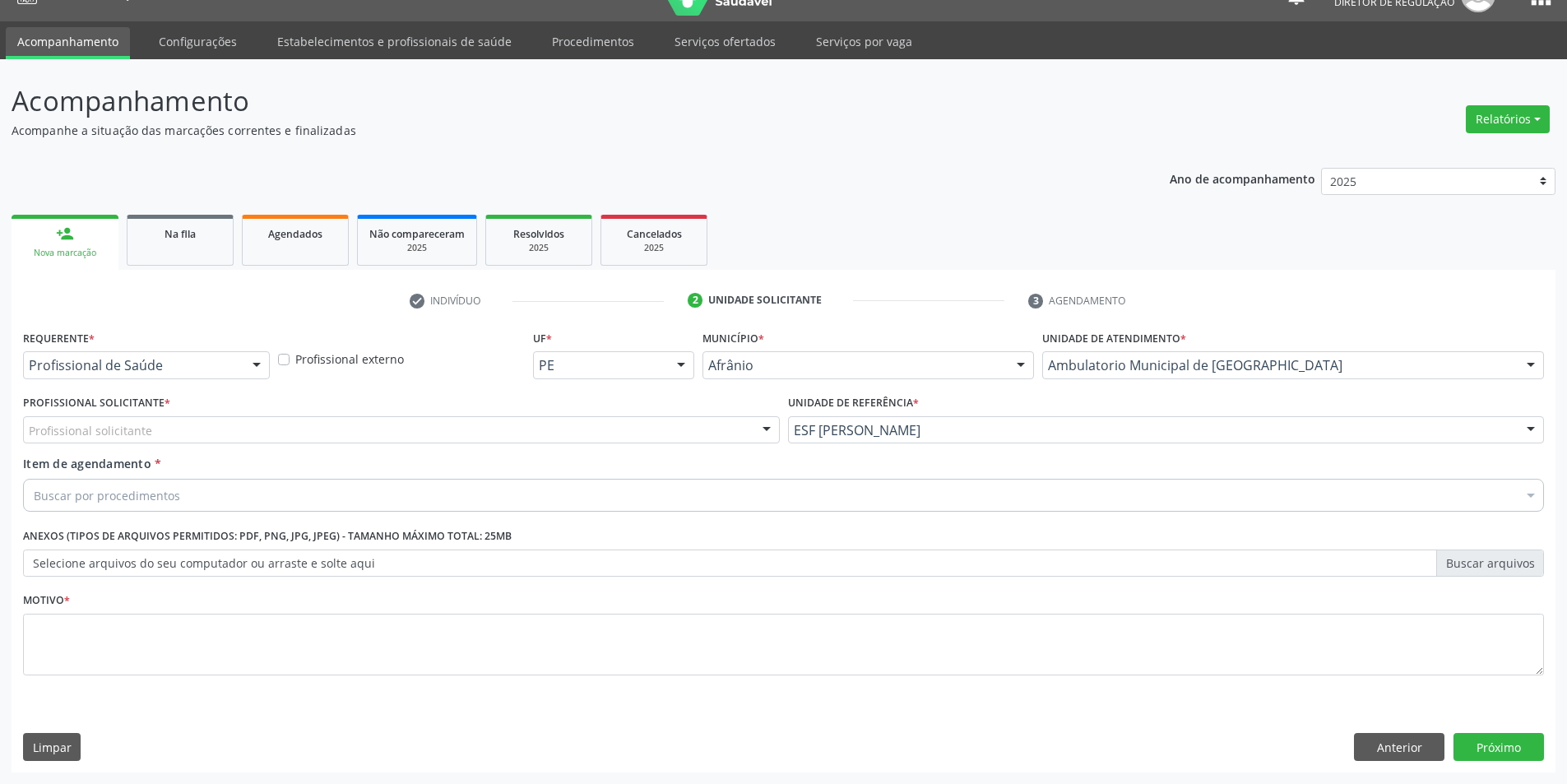
click at [594, 427] on div "Profissional solicitante" at bounding box center [401, 430] width 757 height 28
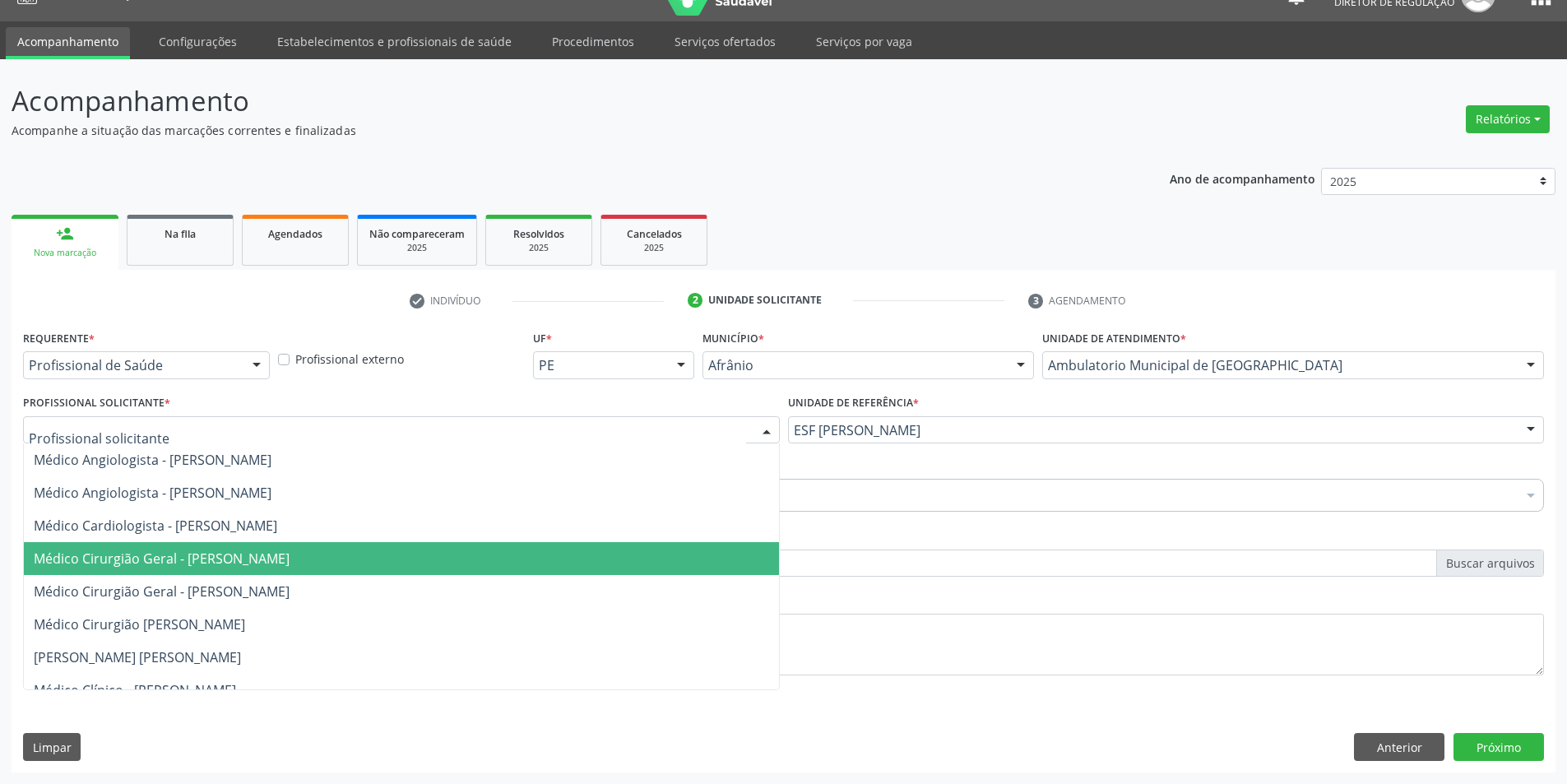
click at [289, 553] on span "Médico Cirurgião Geral - [PERSON_NAME]" at bounding box center [161, 558] width 256 height 18
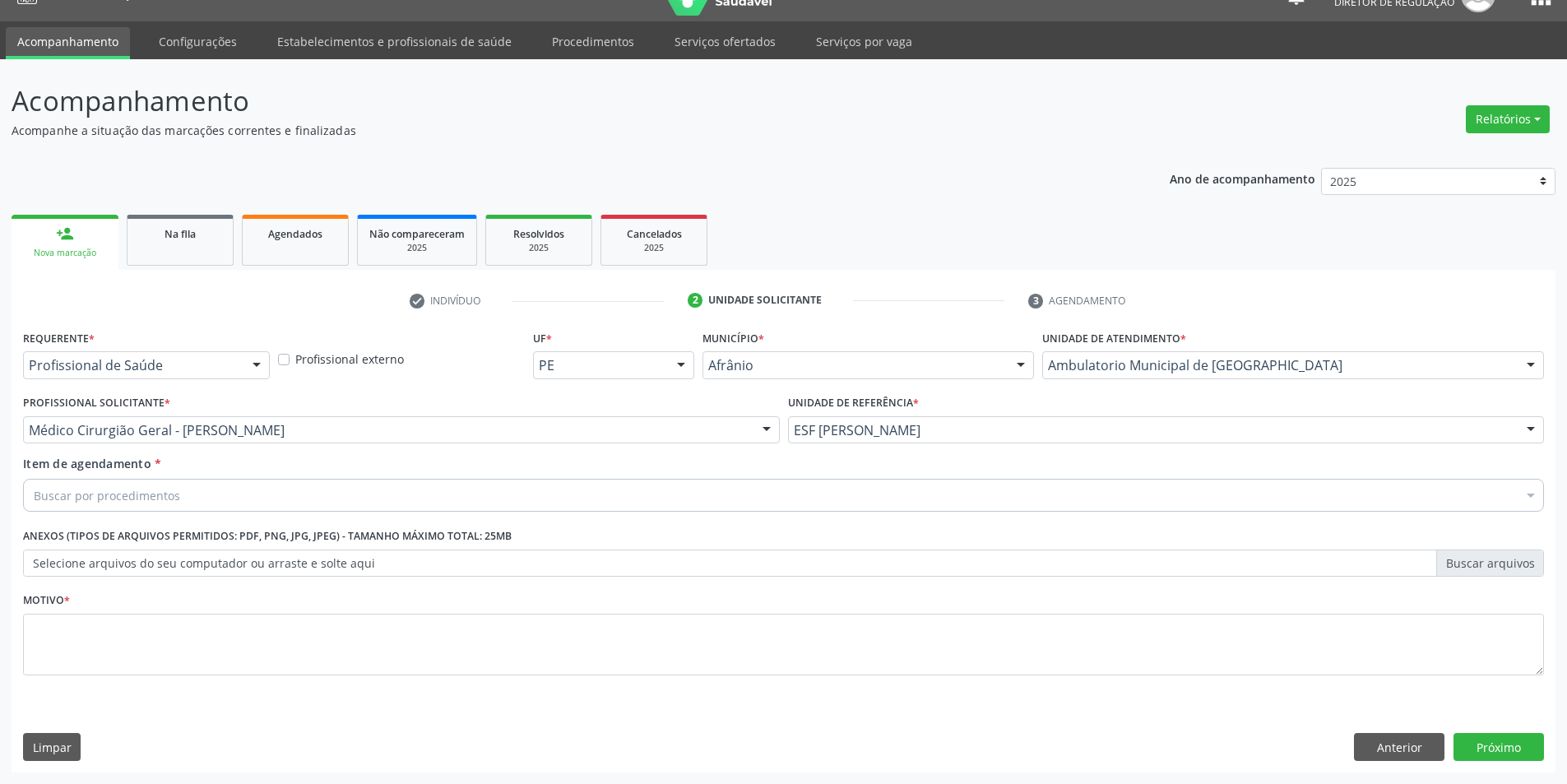
click at [250, 493] on div "Buscar por procedimentos" at bounding box center [784, 495] width 1522 height 33
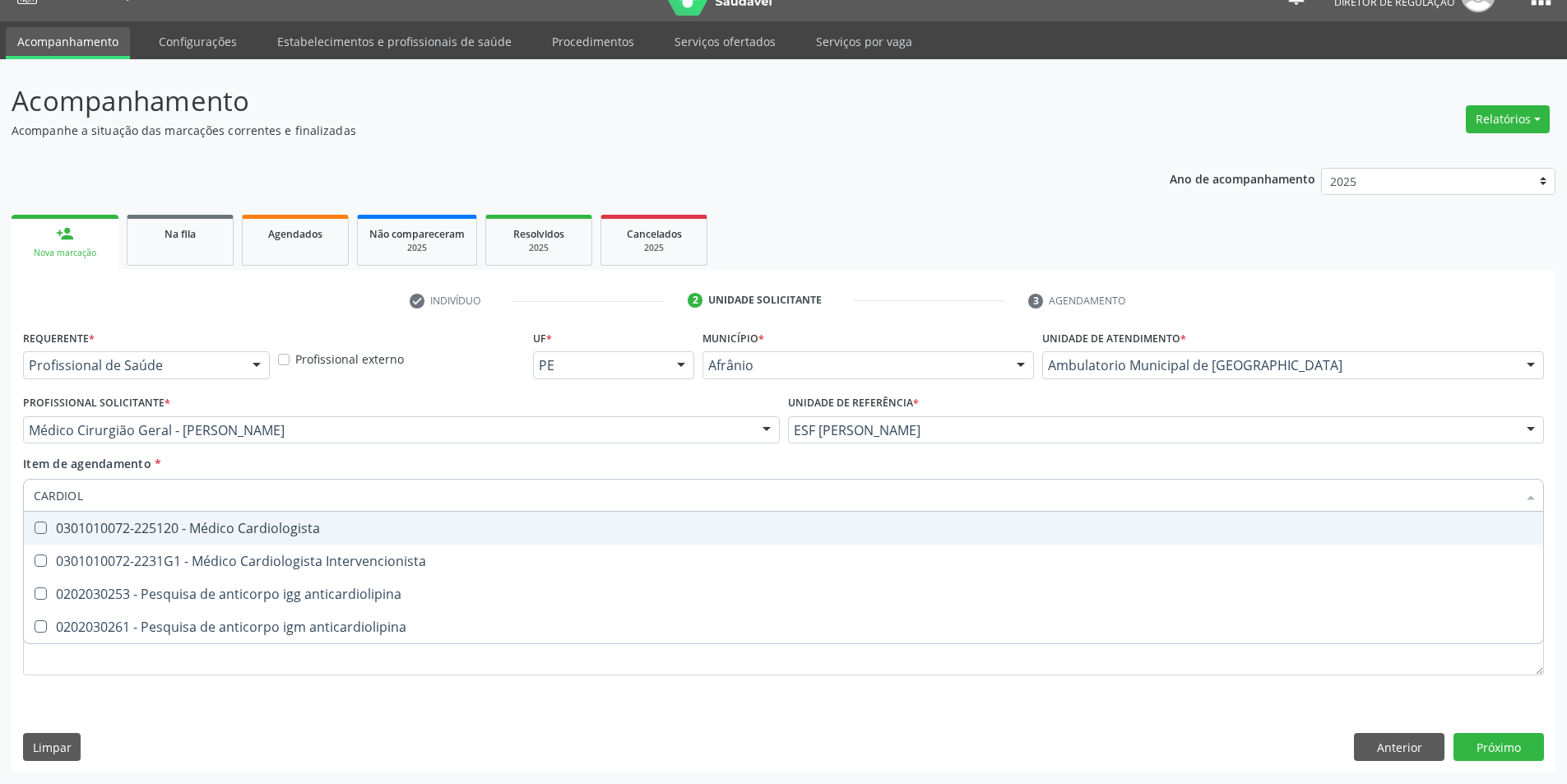
type input "CARDIOLO"
click at [290, 526] on div "0301010072-225120 - Médico Cardiologista" at bounding box center [784, 527] width 1500 height 13
checkbox Cardiologista "true"
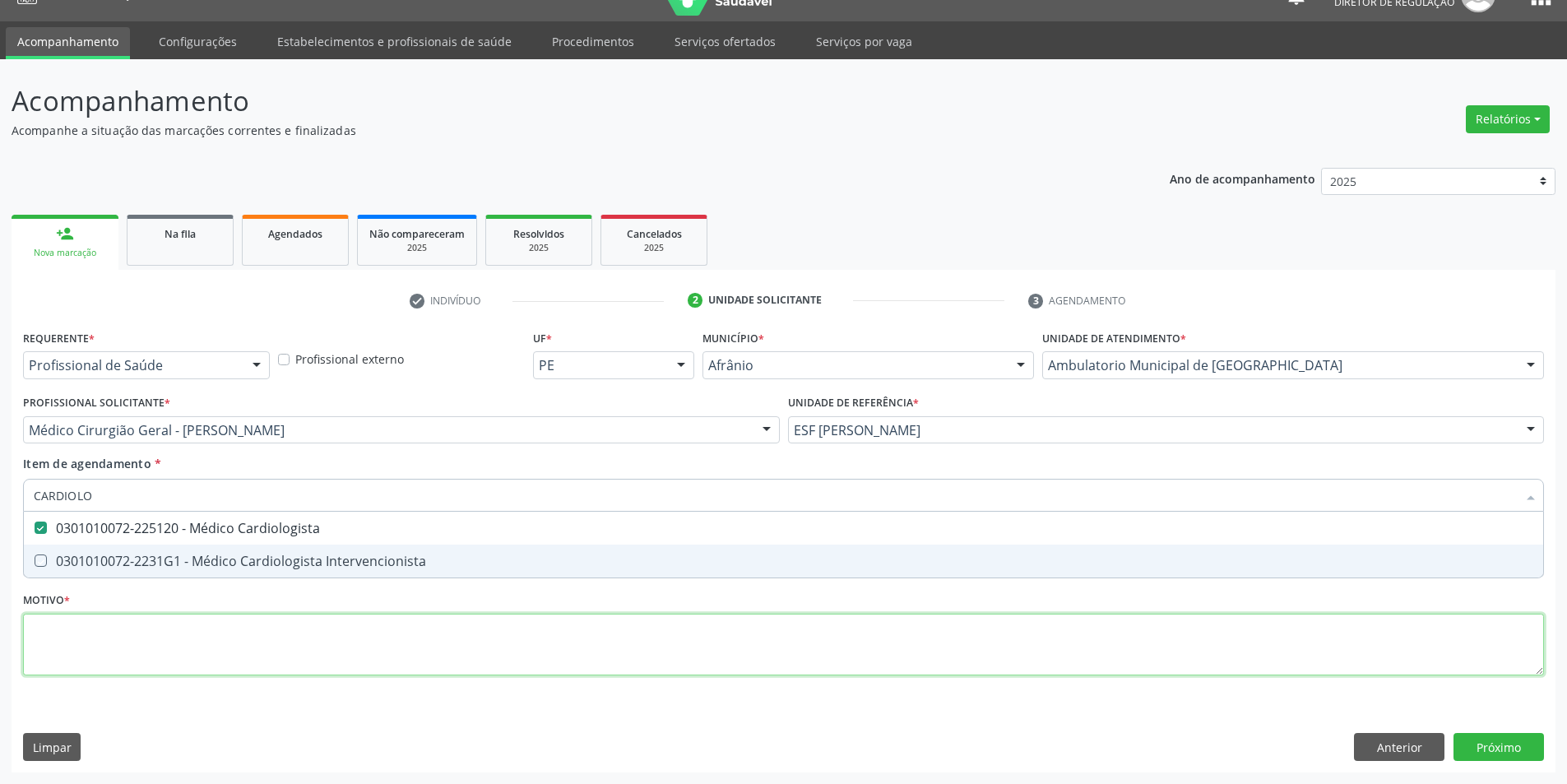
click at [246, 631] on div "Requerente * Profissional de Saúde Profissional de Saúde Paciente Nenhum result…" at bounding box center [784, 511] width 1522 height 372
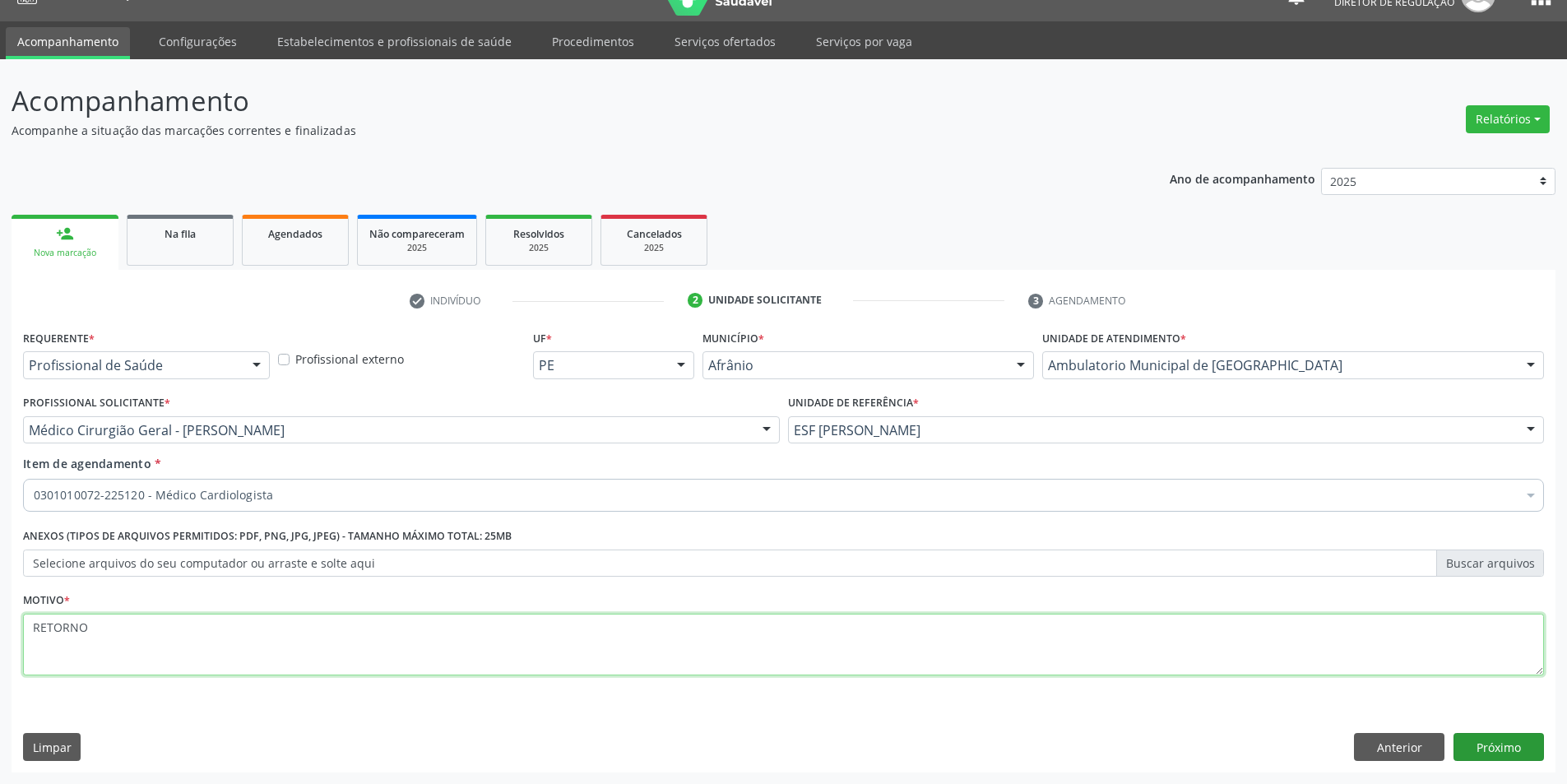
type textarea "RETORNO"
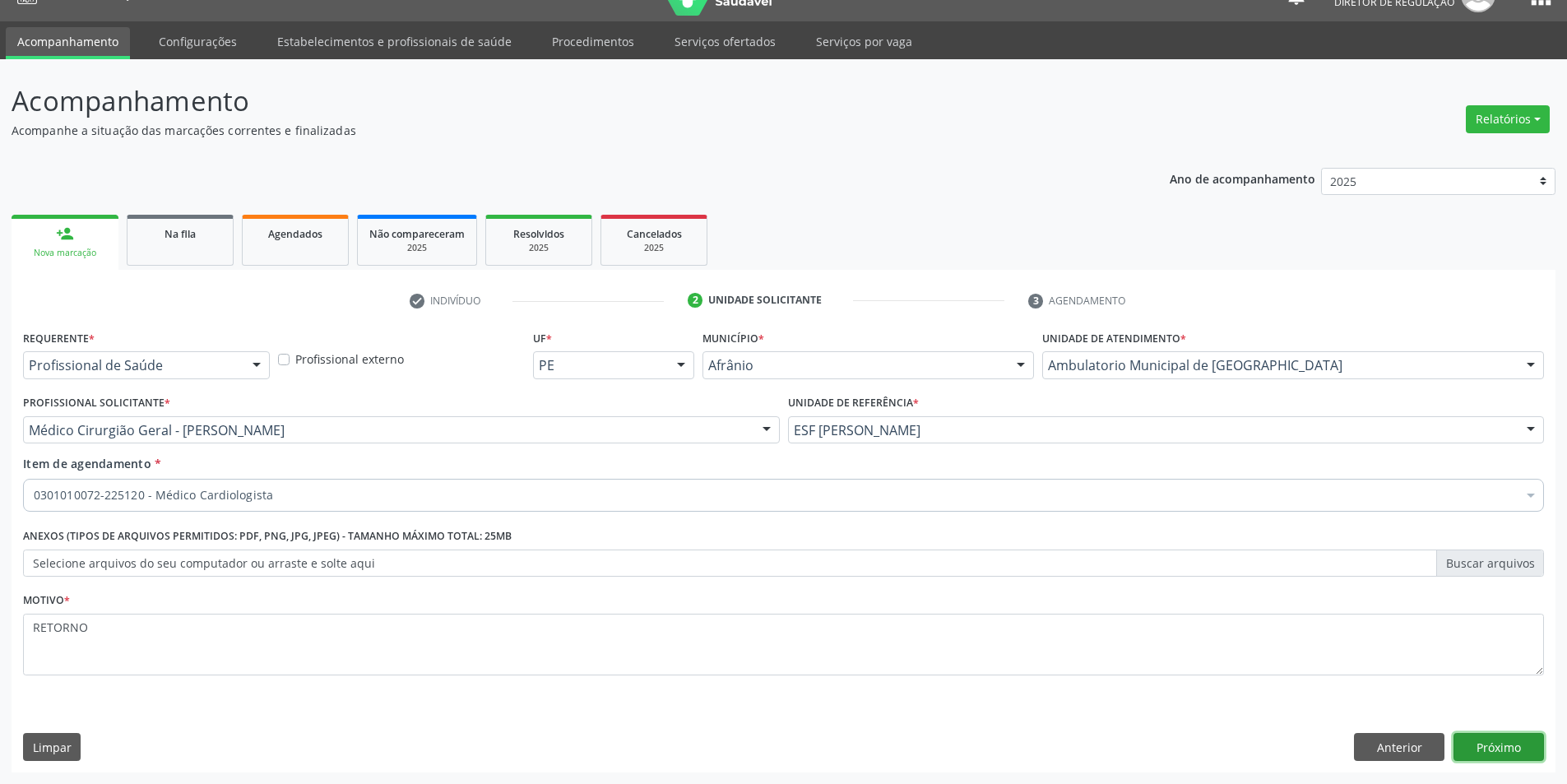
click at [1531, 747] on button "Próximo" at bounding box center [1499, 746] width 91 height 28
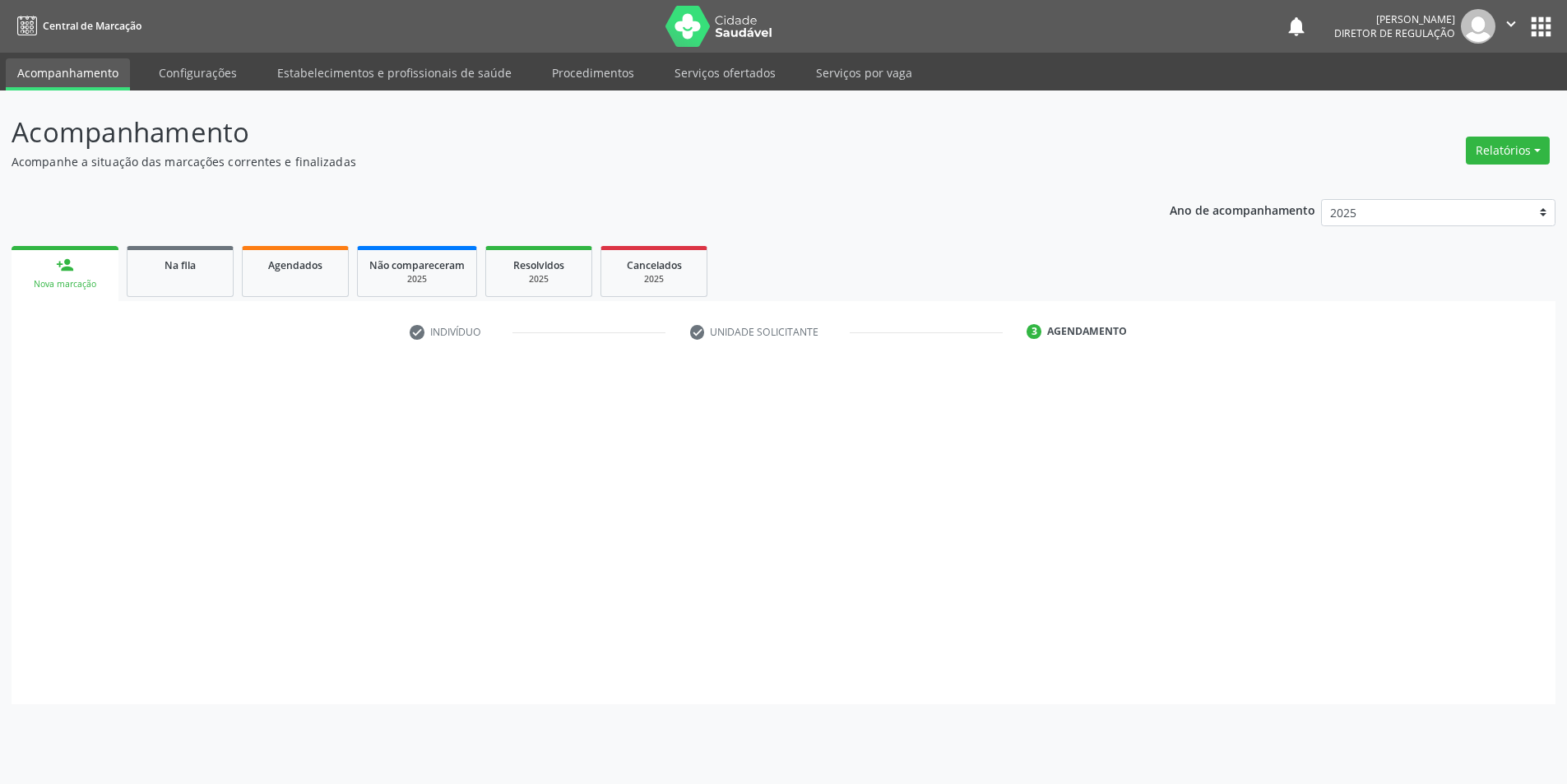
scroll to position [0, 0]
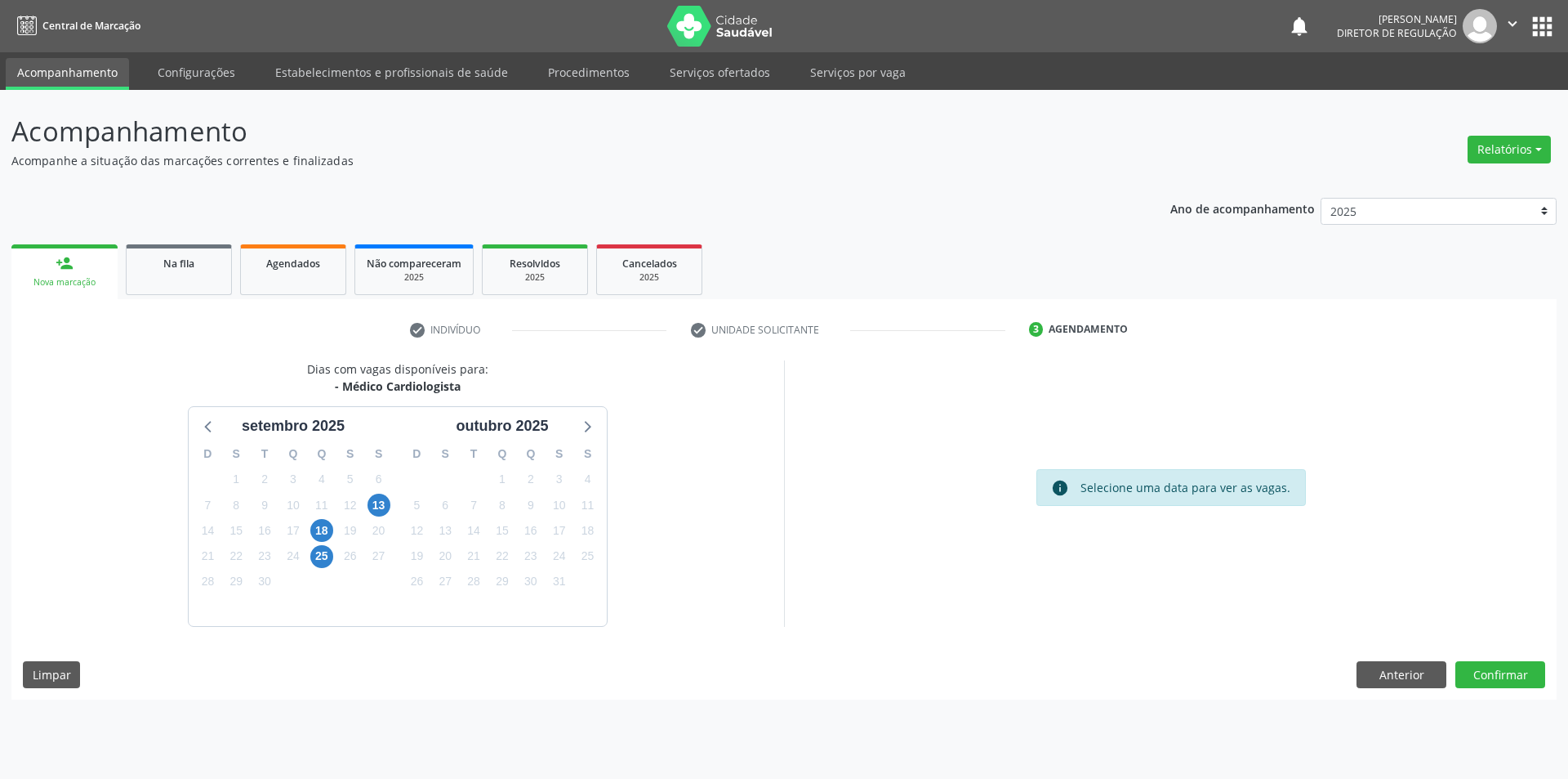
click at [1547, 675] on div "Dias com vagas disponíveis para: - Médico Cardiologista se[DATE] S T Q Q S S 31…" at bounding box center [784, 530] width 1544 height 339
click at [1527, 673] on button "Confirmar" at bounding box center [1500, 675] width 90 height 27
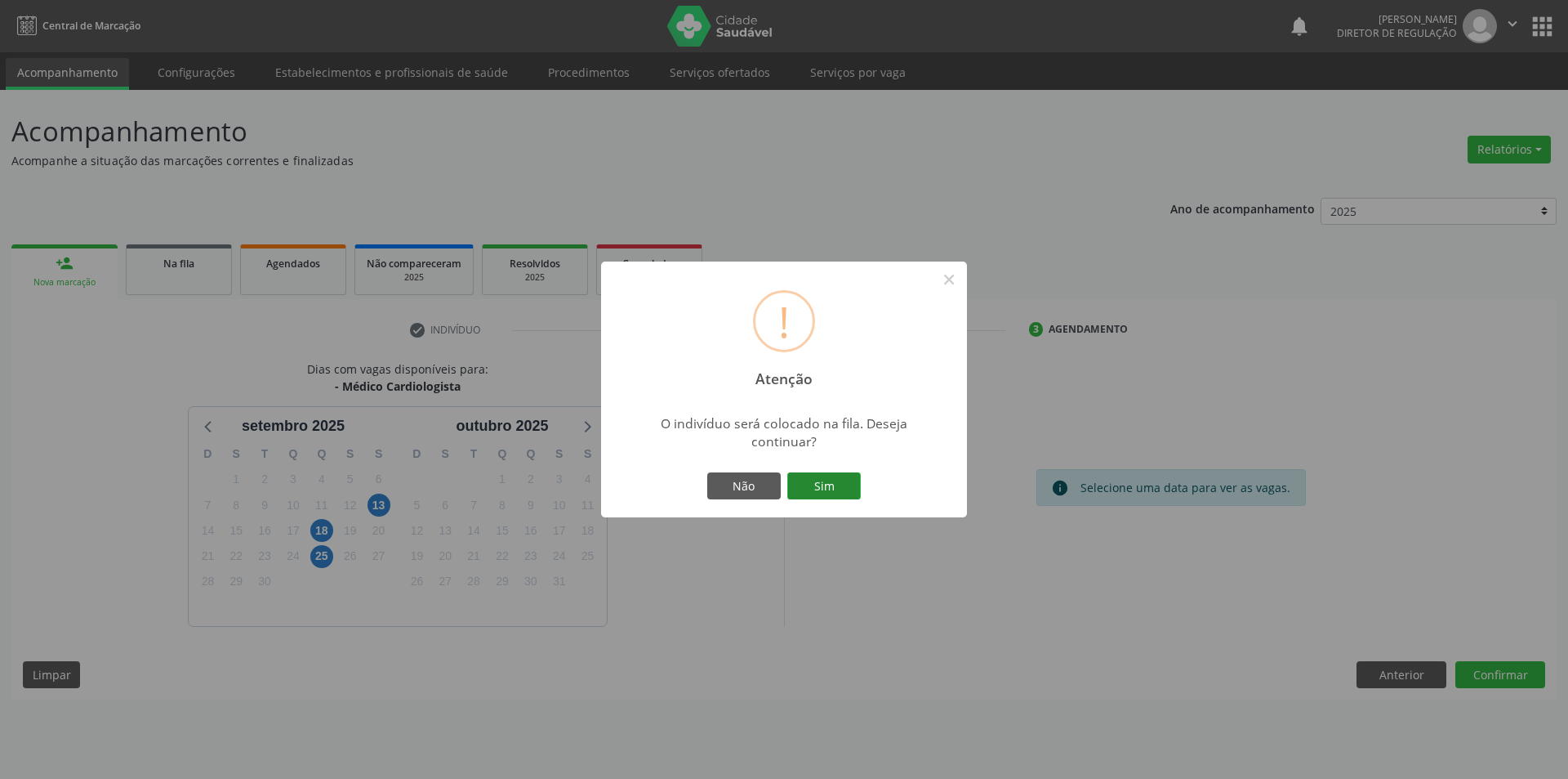
click at [833, 496] on button "Sim" at bounding box center [824, 486] width 74 height 27
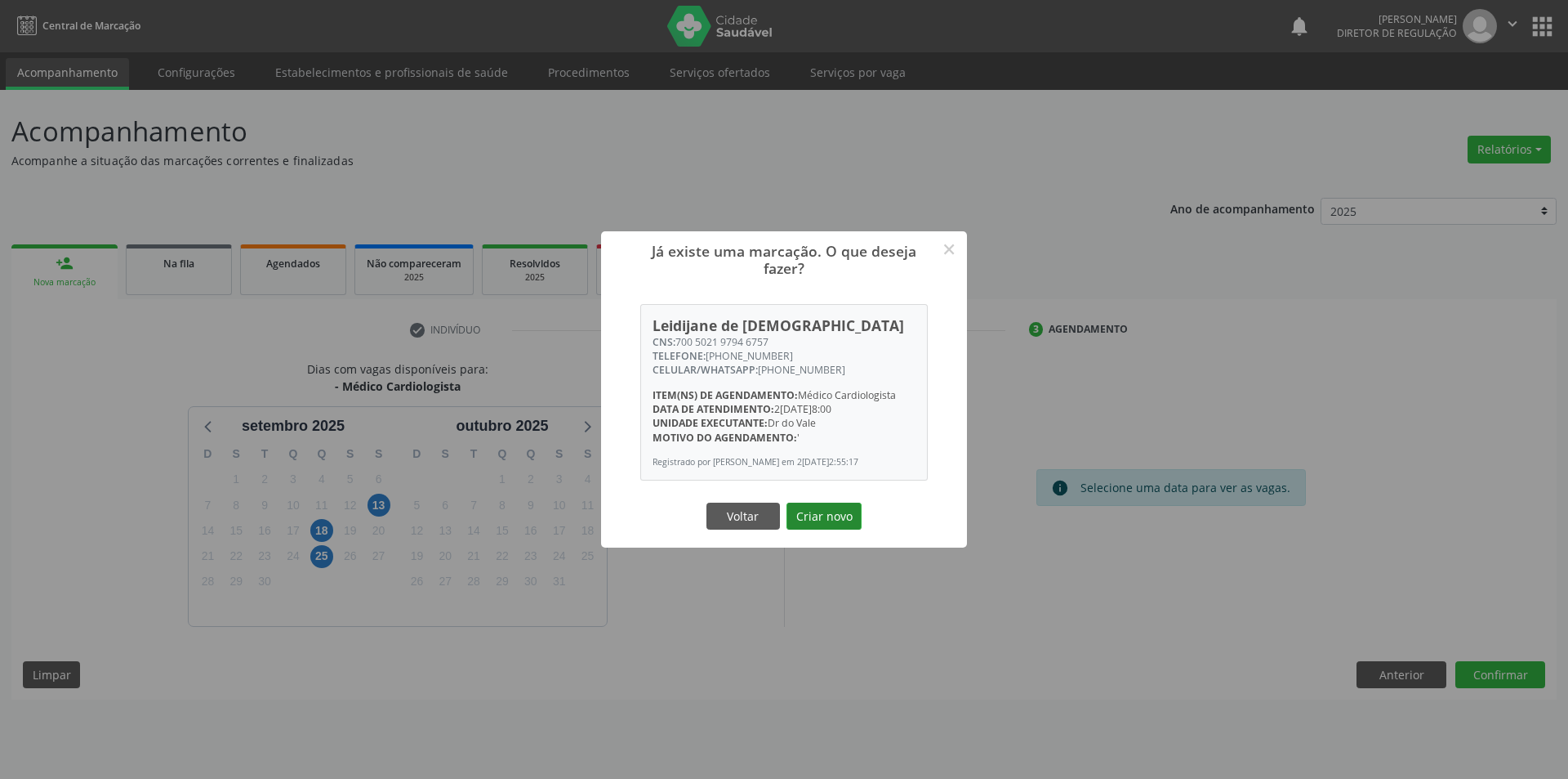
click at [855, 530] on button "Criar novo" at bounding box center [824, 516] width 76 height 27
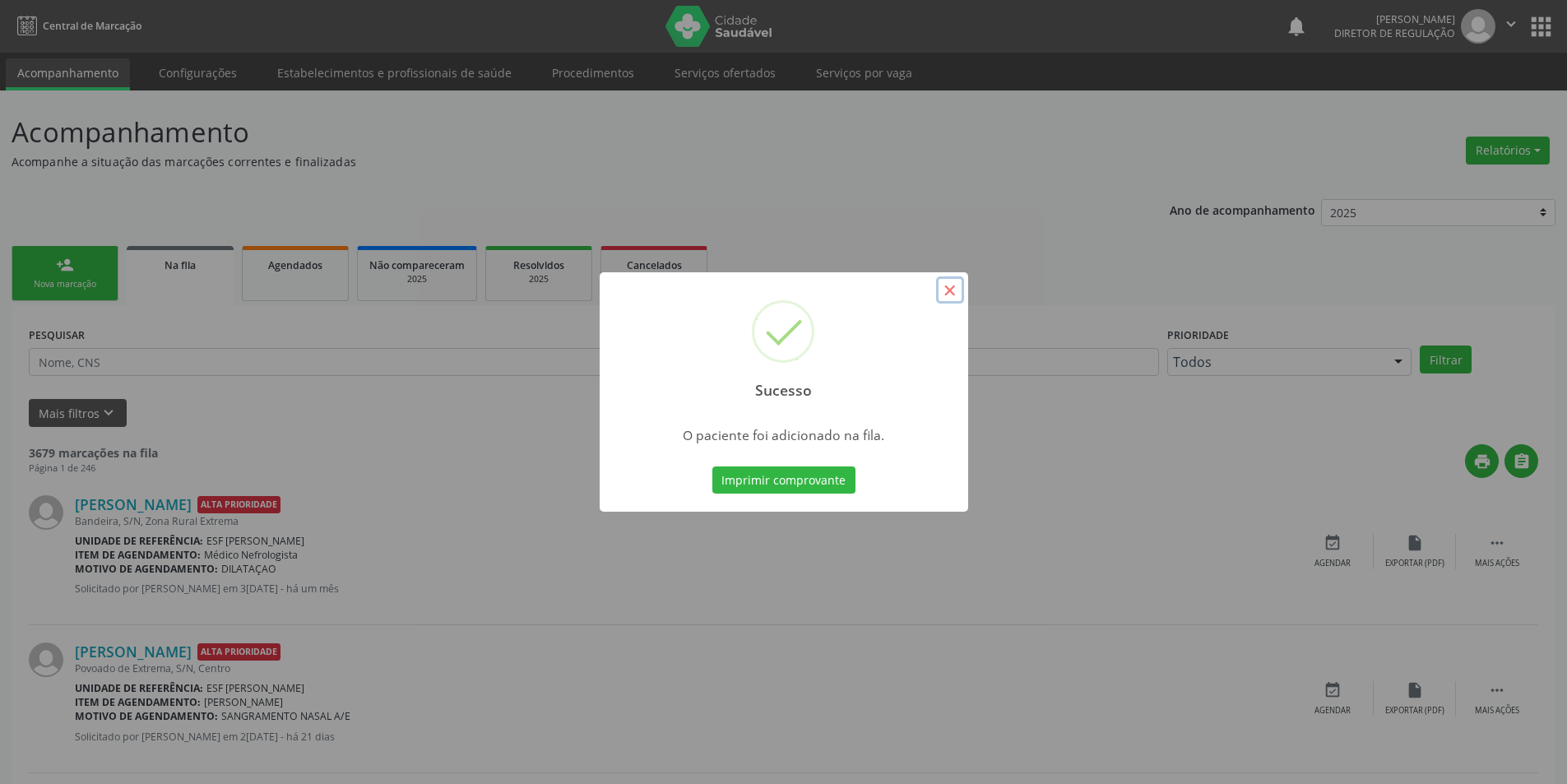
click at [949, 303] on button "×" at bounding box center [950, 290] width 28 height 28
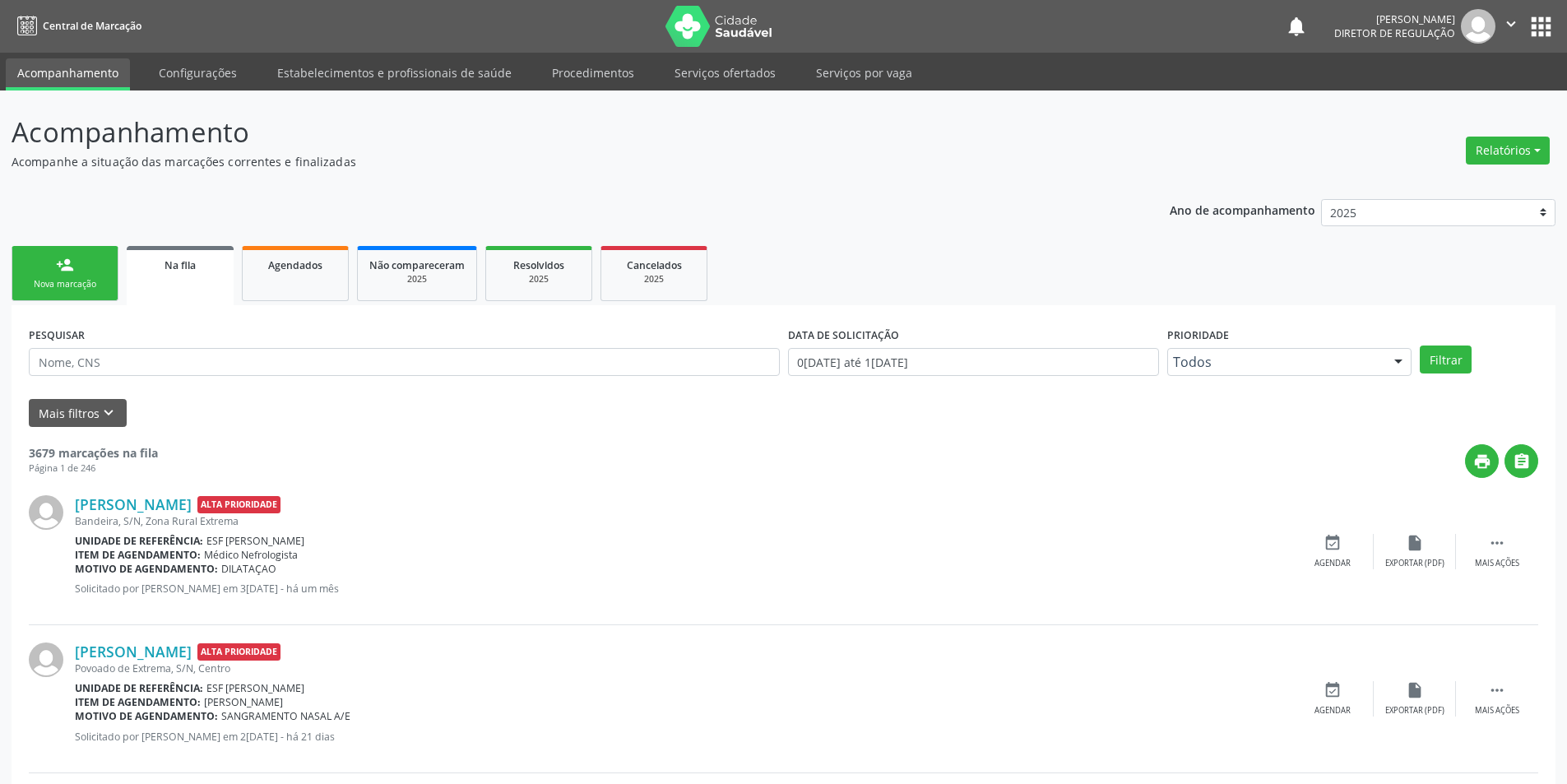
click at [47, 279] on div "Nova marcação" at bounding box center [64, 283] width 82 height 12
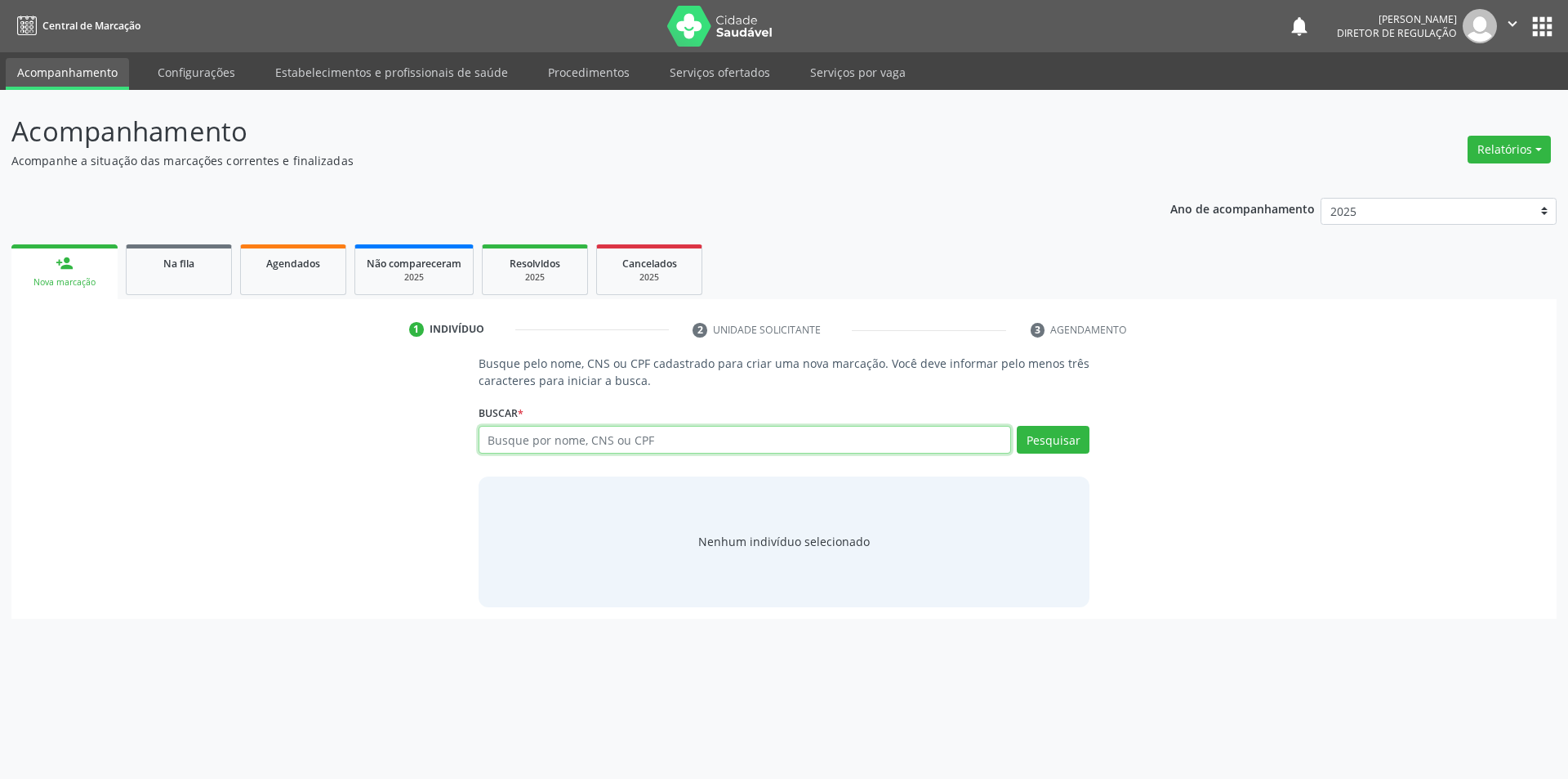
click at [638, 441] on input "text" at bounding box center [745, 440] width 533 height 27
type input "[PERSON_NAME]"
click at [1071, 427] on button "Pesquisar" at bounding box center [1053, 440] width 73 height 27
type input "[PERSON_NAME]"
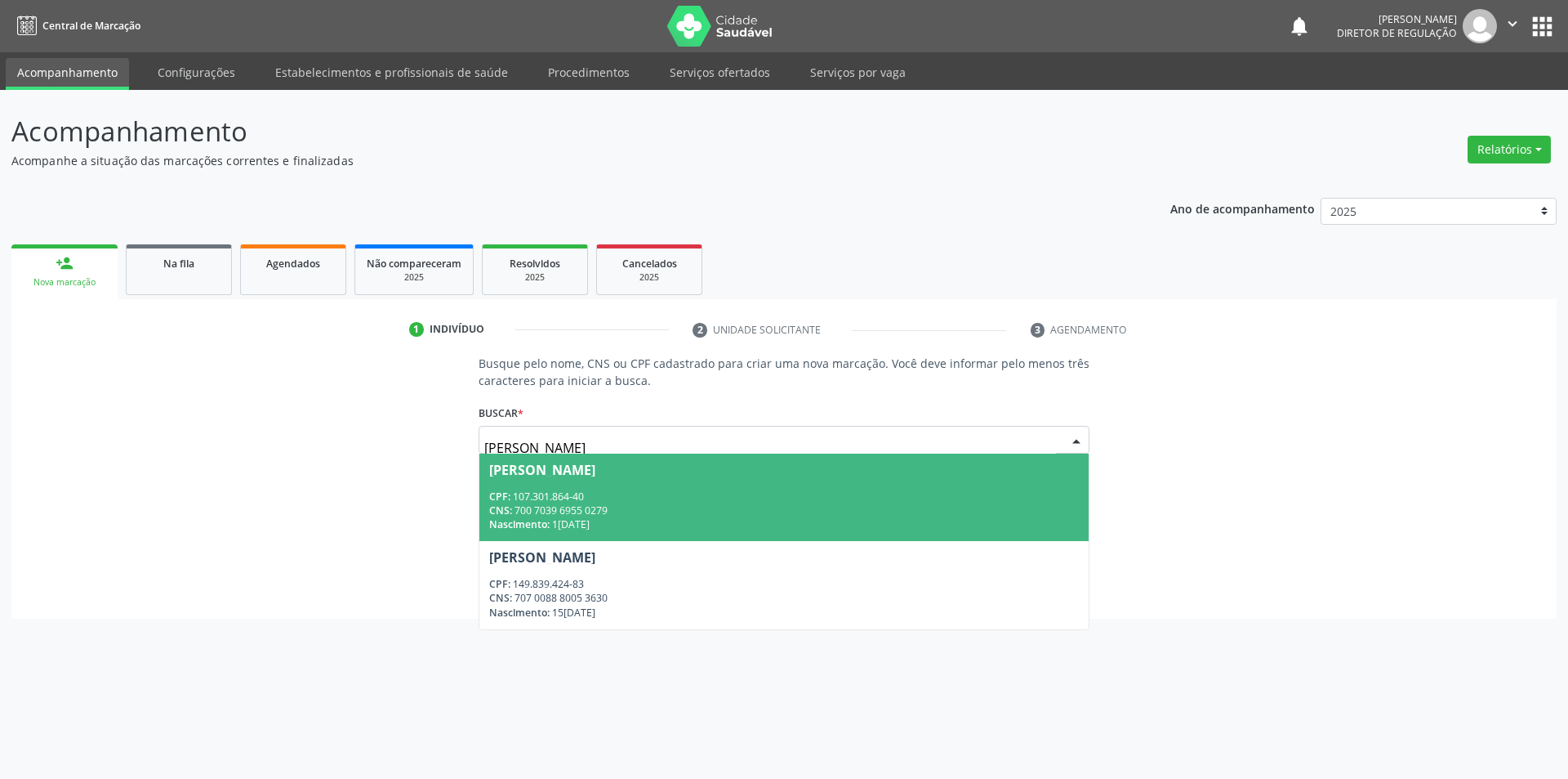
click at [717, 495] on div "CPF: 107.301.864-40" at bounding box center [784, 496] width 590 height 14
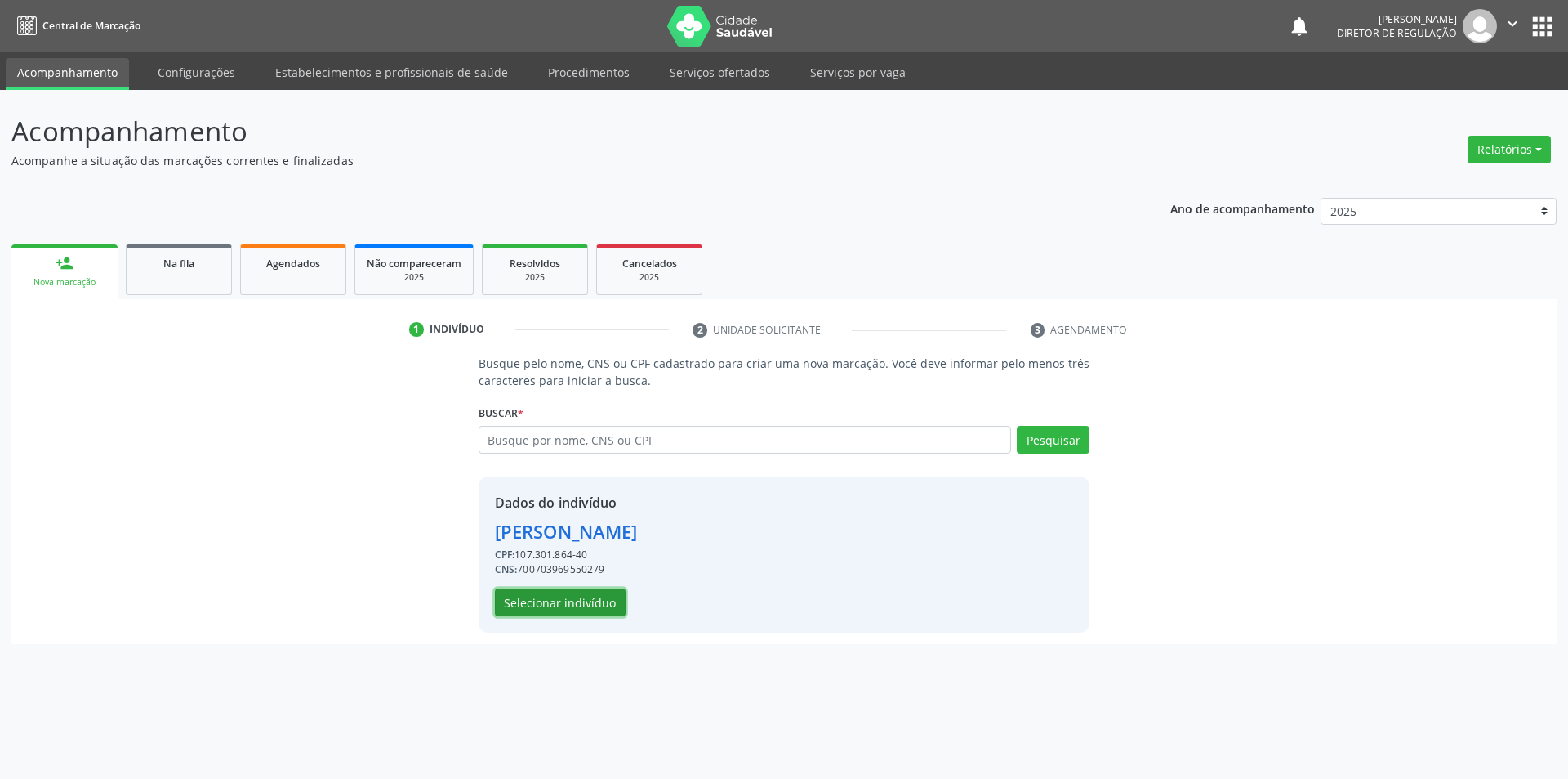
click at [598, 603] on button "Selecionar indivíduo" at bounding box center [560, 602] width 130 height 27
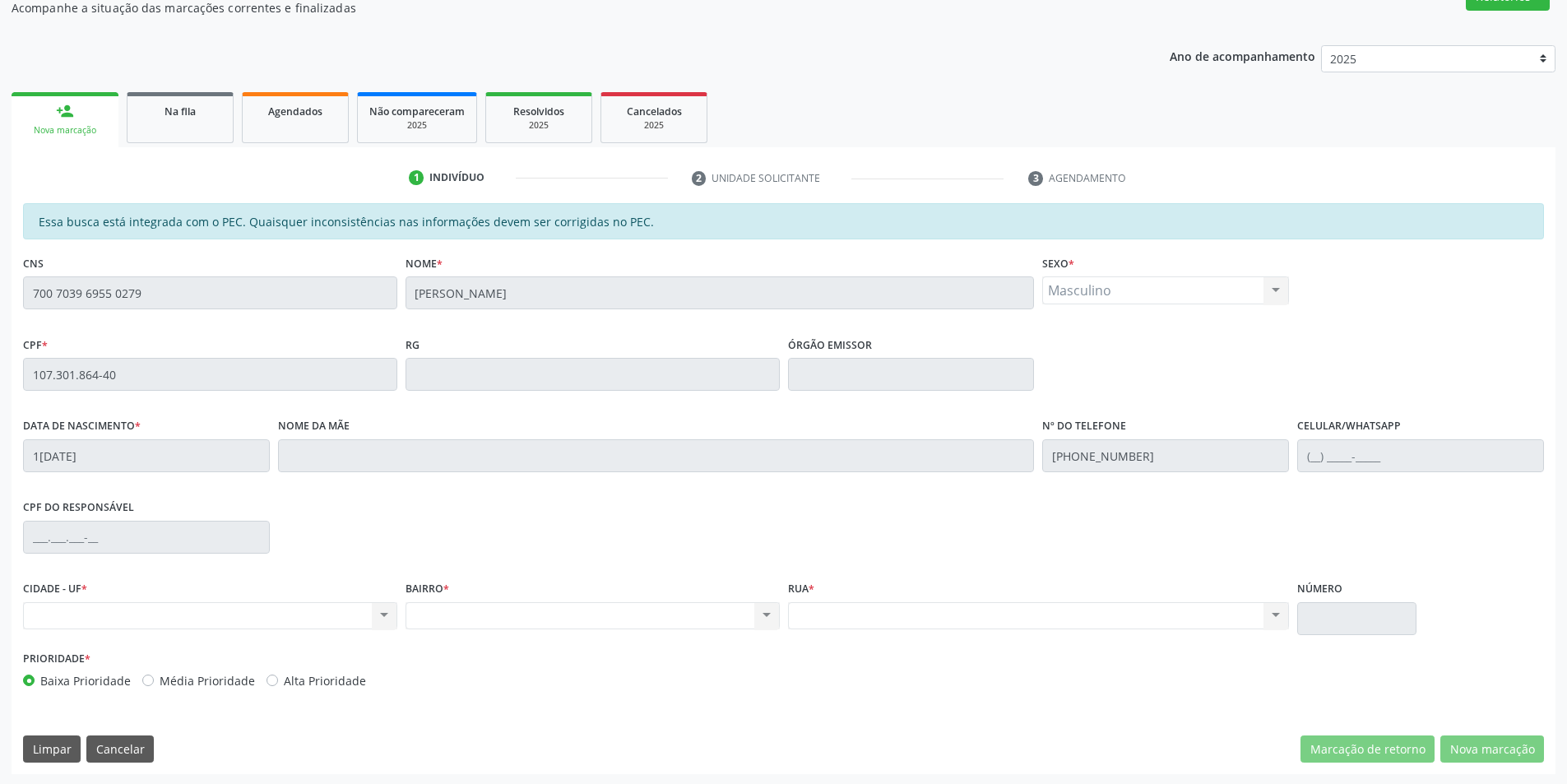
scroll to position [155, 0]
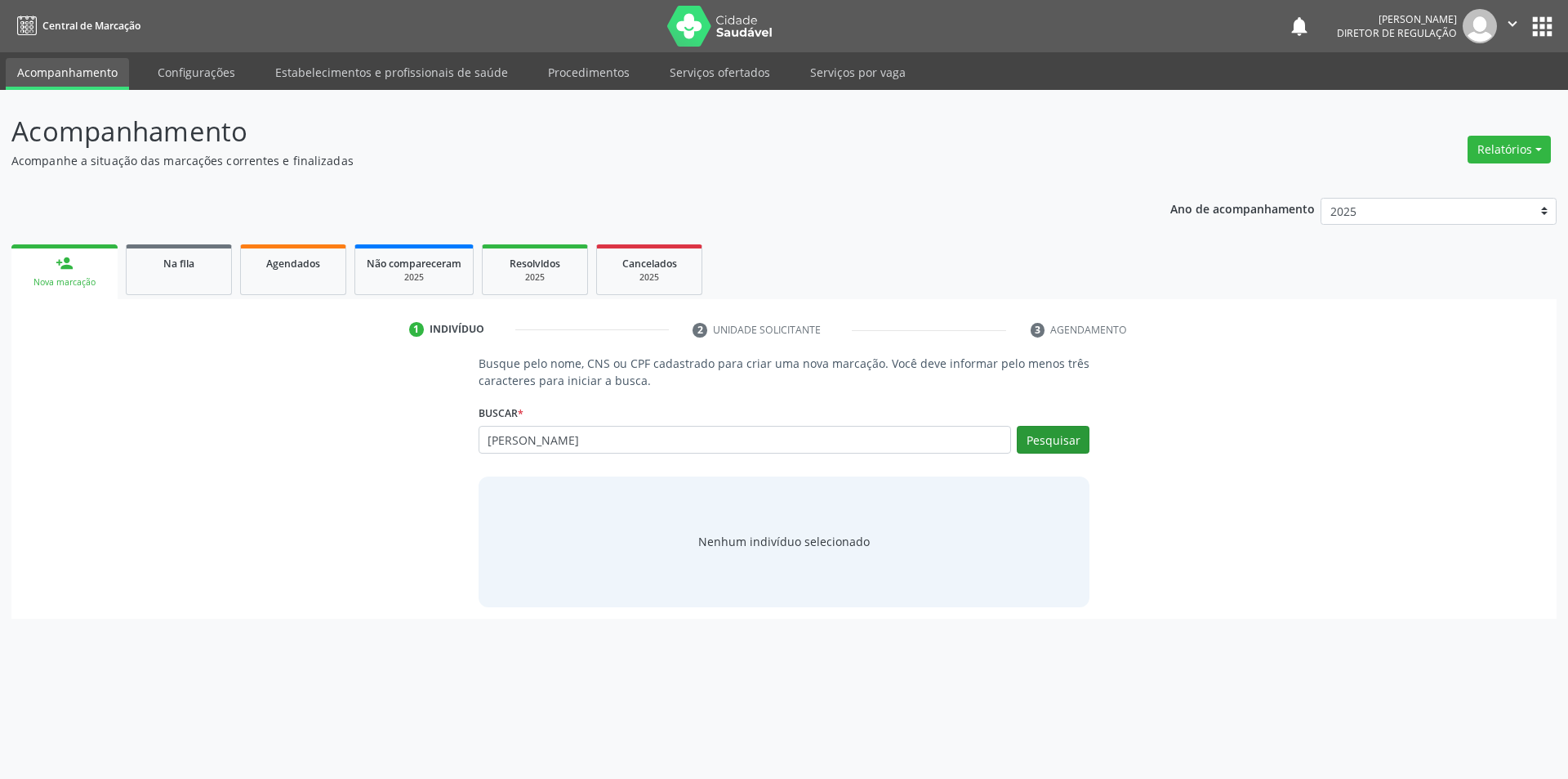
type input "[PERSON_NAME]"
click at [1056, 446] on button "Pesquisar" at bounding box center [1053, 440] width 73 height 27
type input "[PERSON_NAME]"
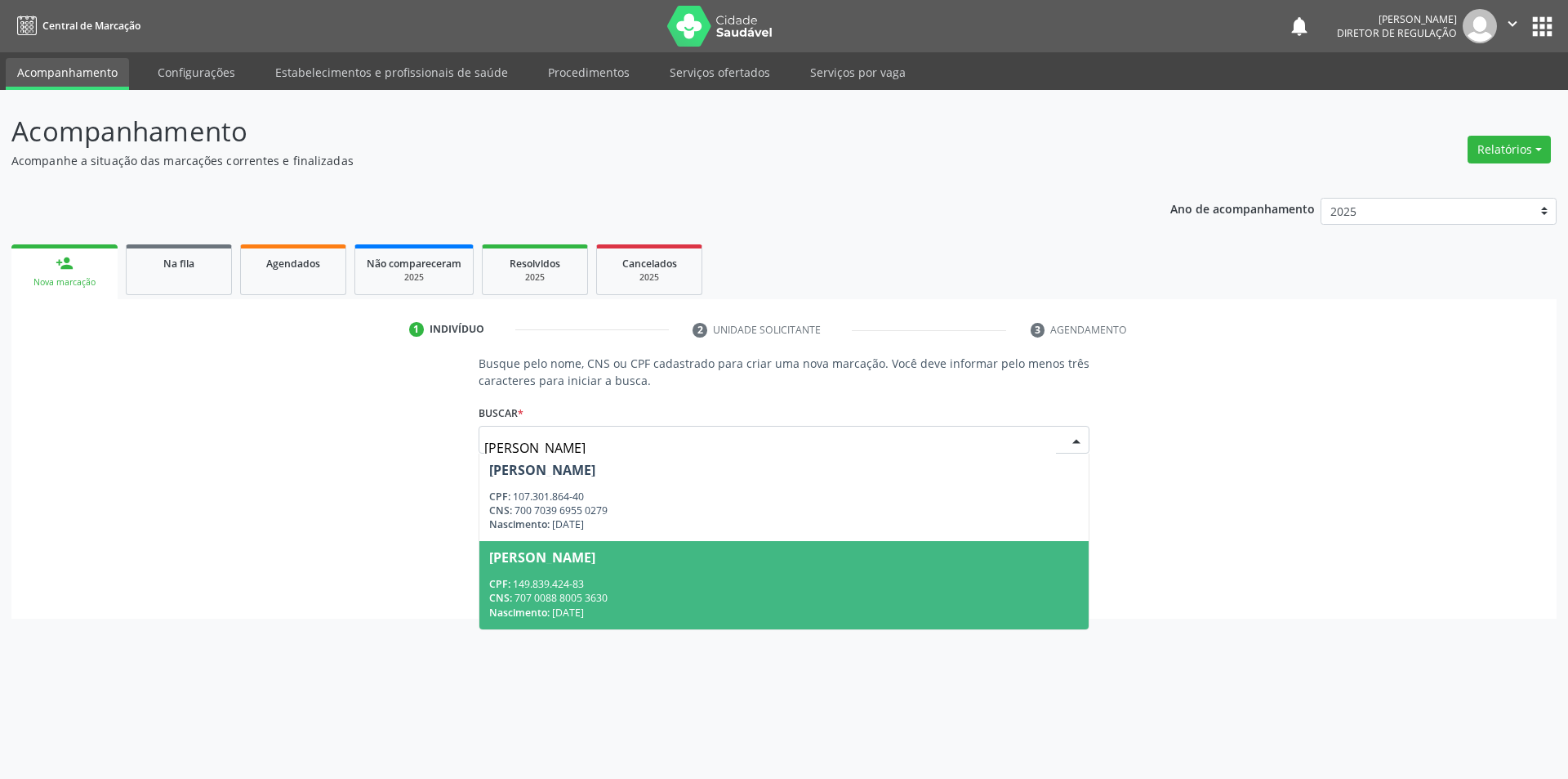
click at [669, 560] on div "[PERSON_NAME]" at bounding box center [784, 556] width 590 height 13
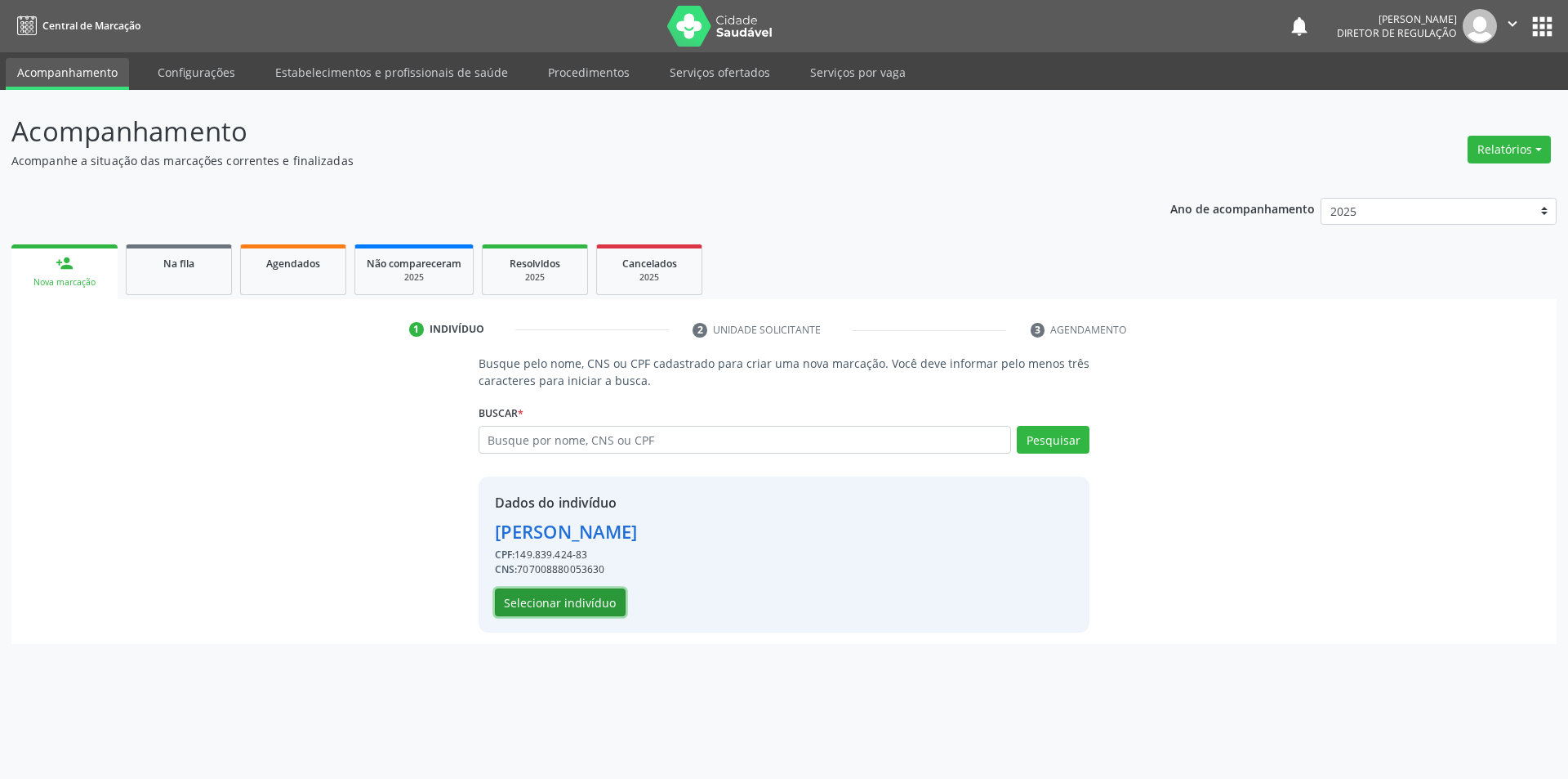
click at [577, 603] on button "Selecionar indivíduo" at bounding box center [560, 602] width 130 height 27
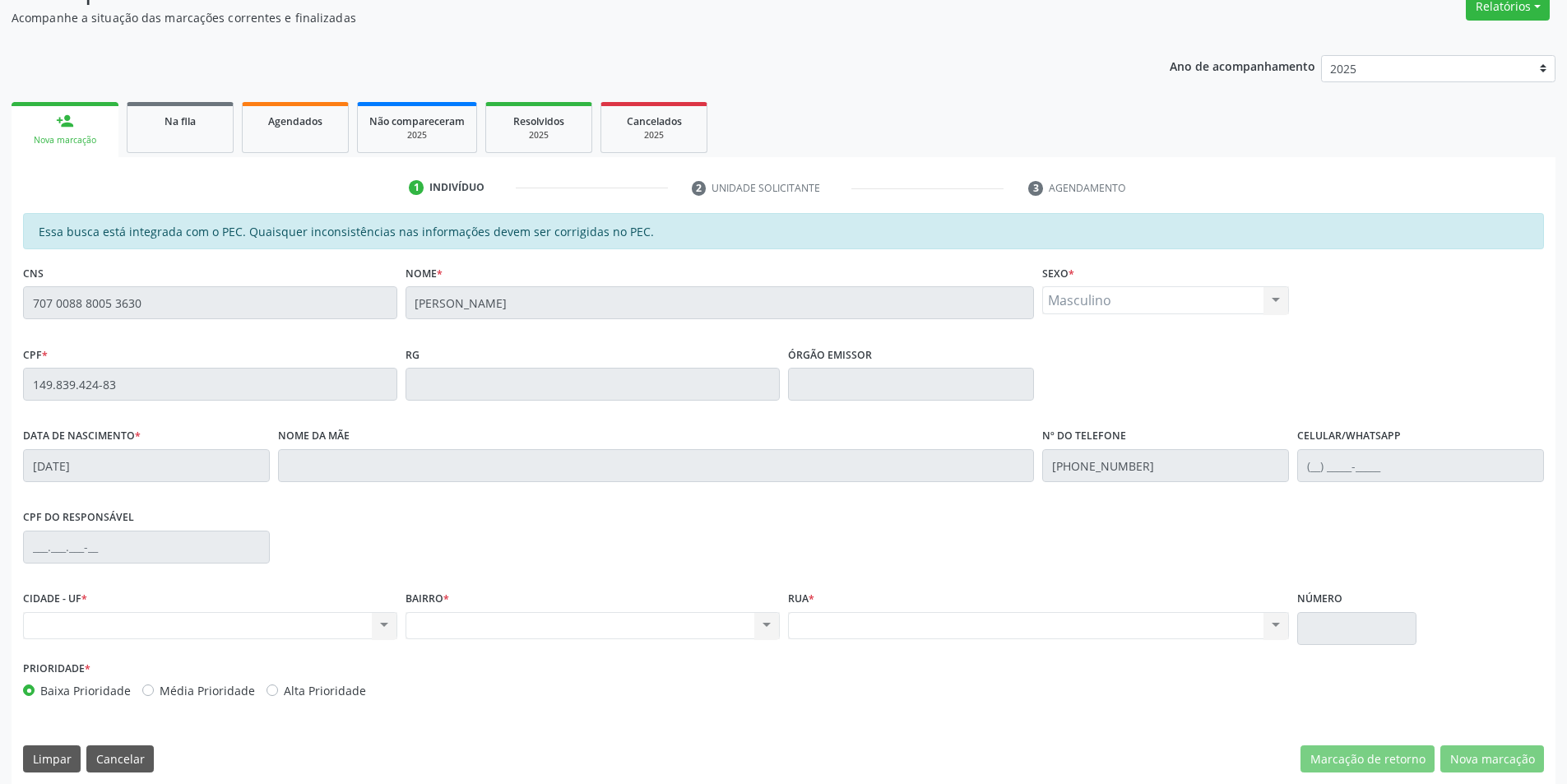
scroll to position [155, 0]
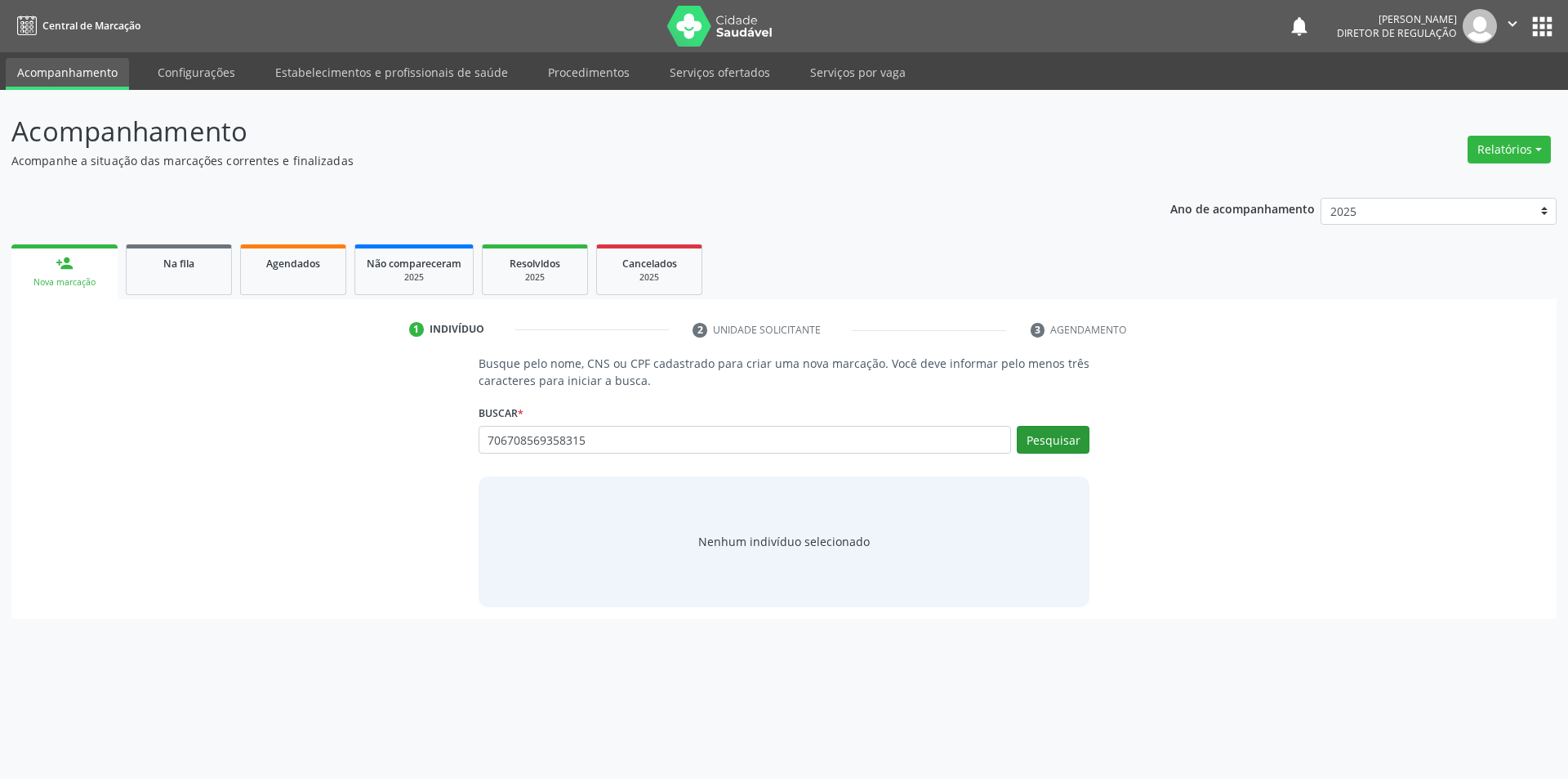
type input "706708569358315"
click at [1056, 446] on button "Pesquisar" at bounding box center [1053, 440] width 73 height 27
type input "706708569358315"
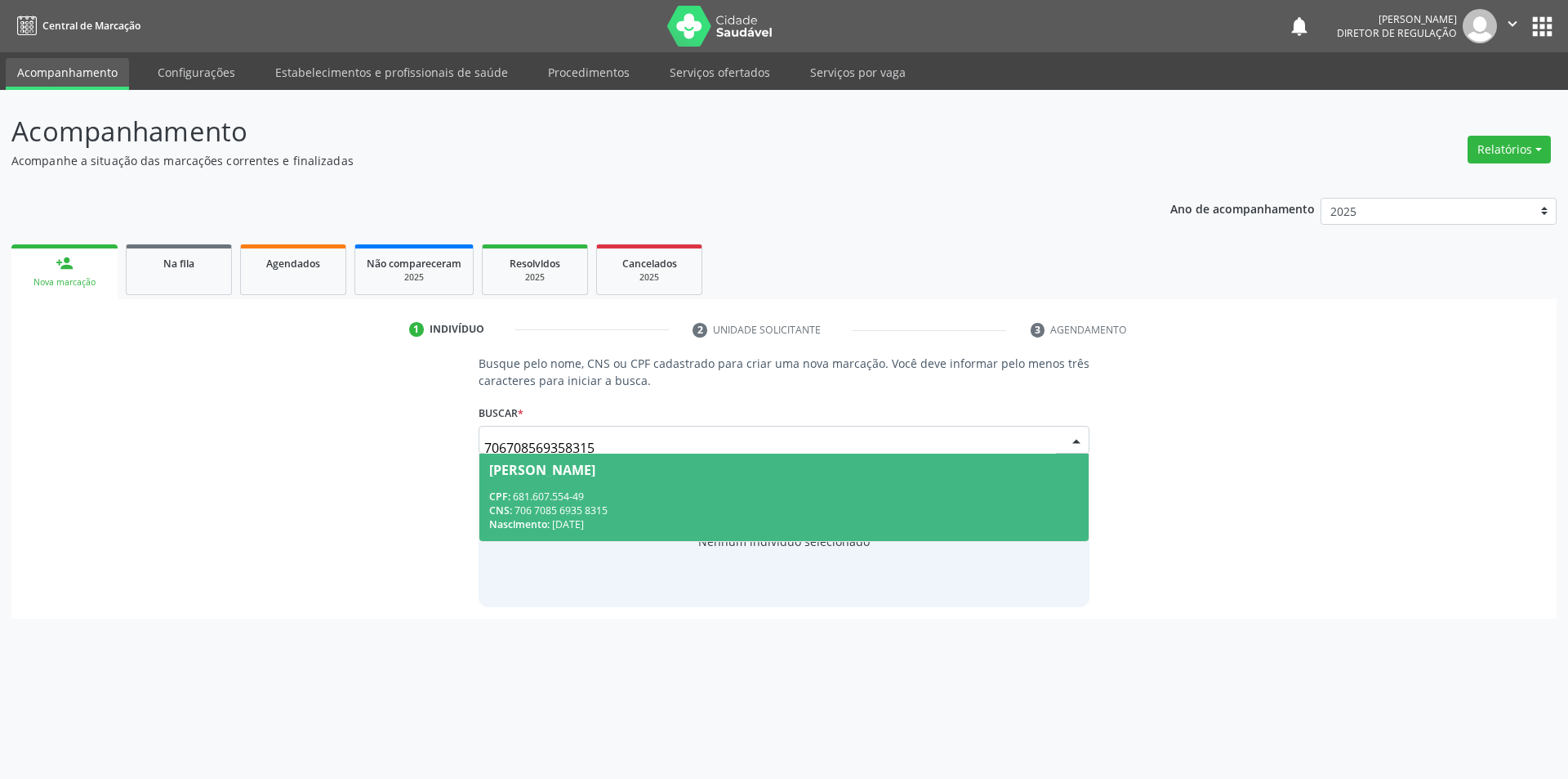
click at [693, 472] on div "[PERSON_NAME]" at bounding box center [784, 469] width 590 height 13
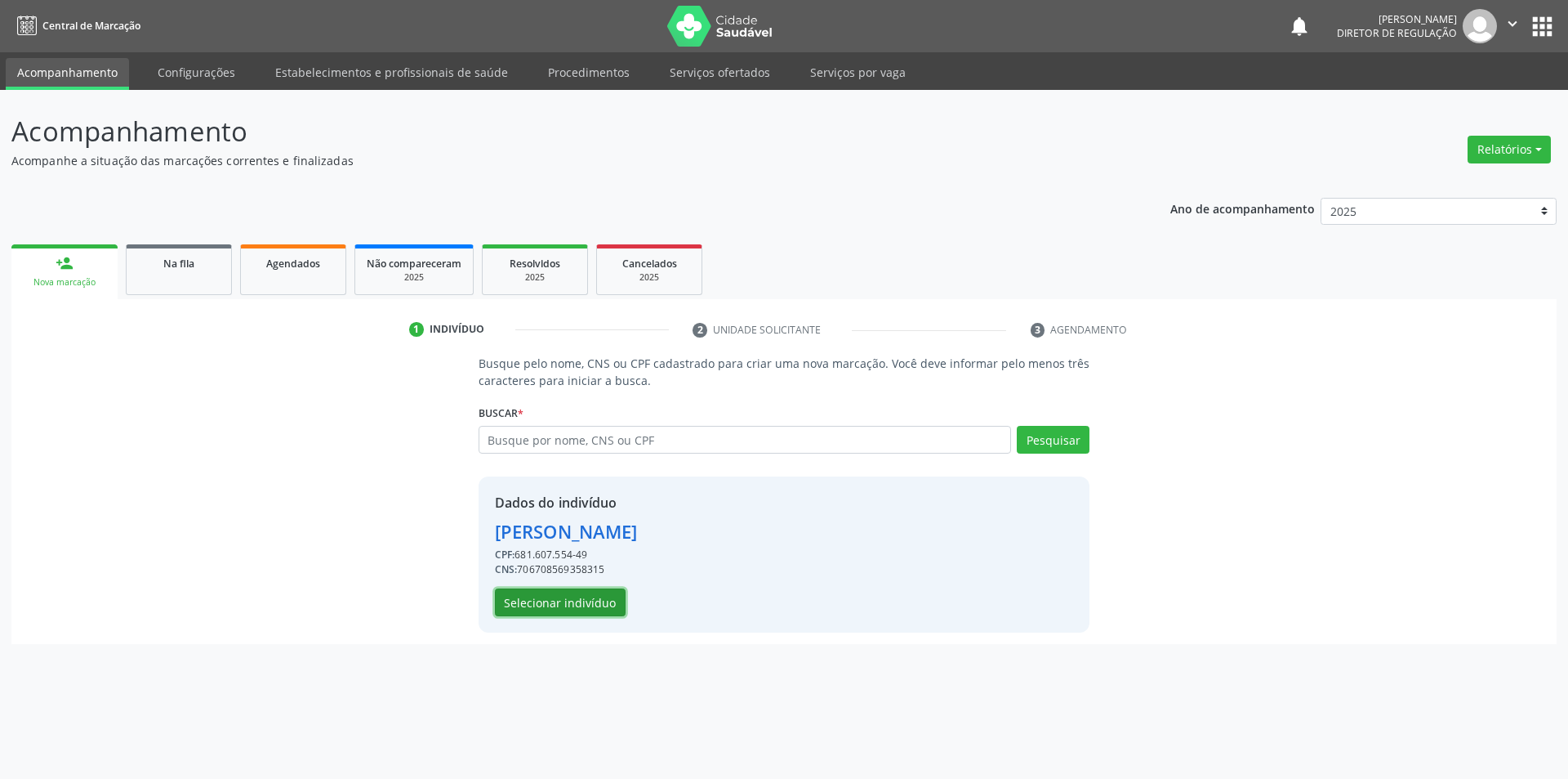
click at [579, 597] on button "Selecionar indivíduo" at bounding box center [560, 602] width 130 height 27
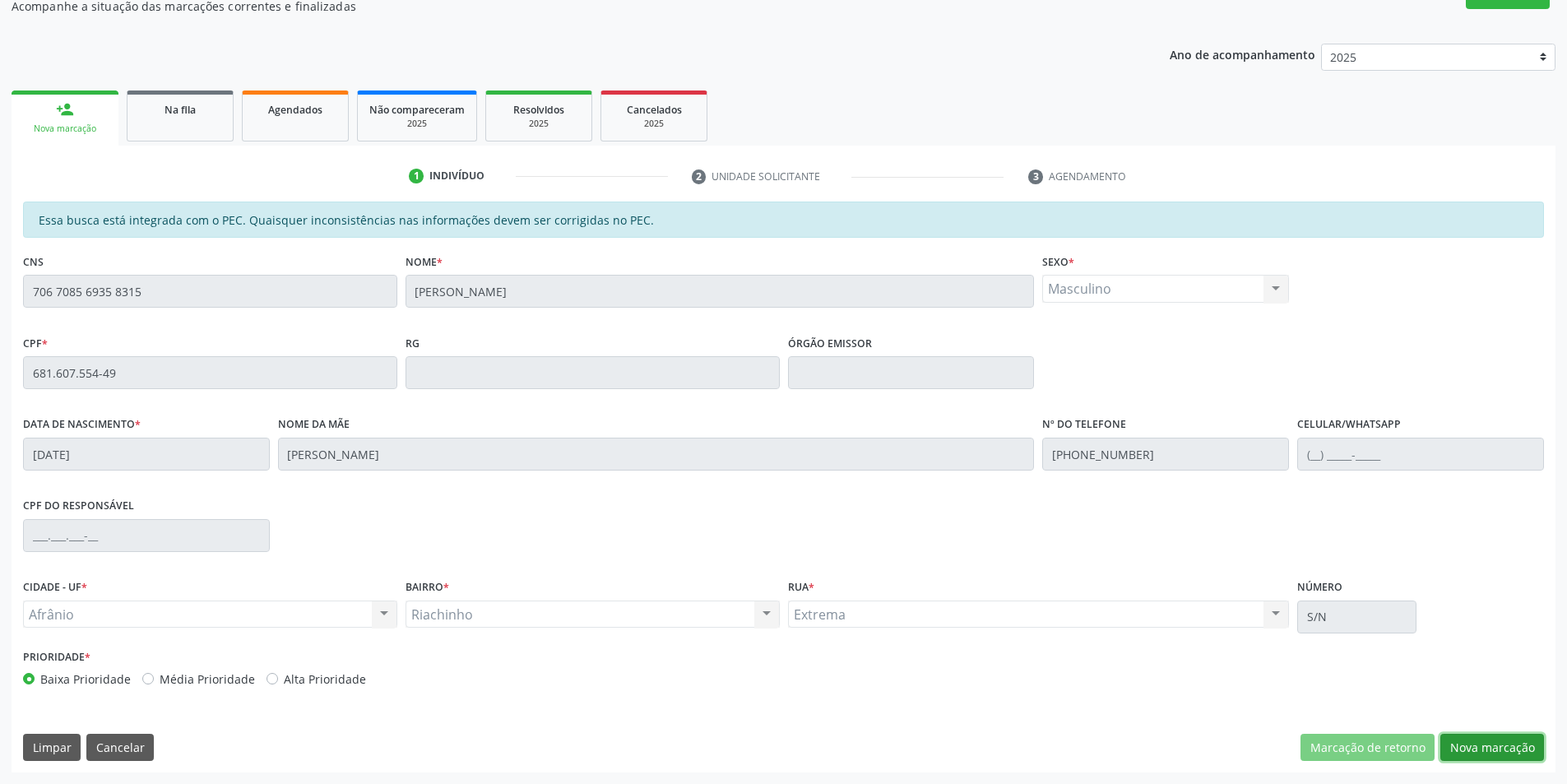
click at [1504, 756] on button "Nova marcação" at bounding box center [1492, 747] width 104 height 28
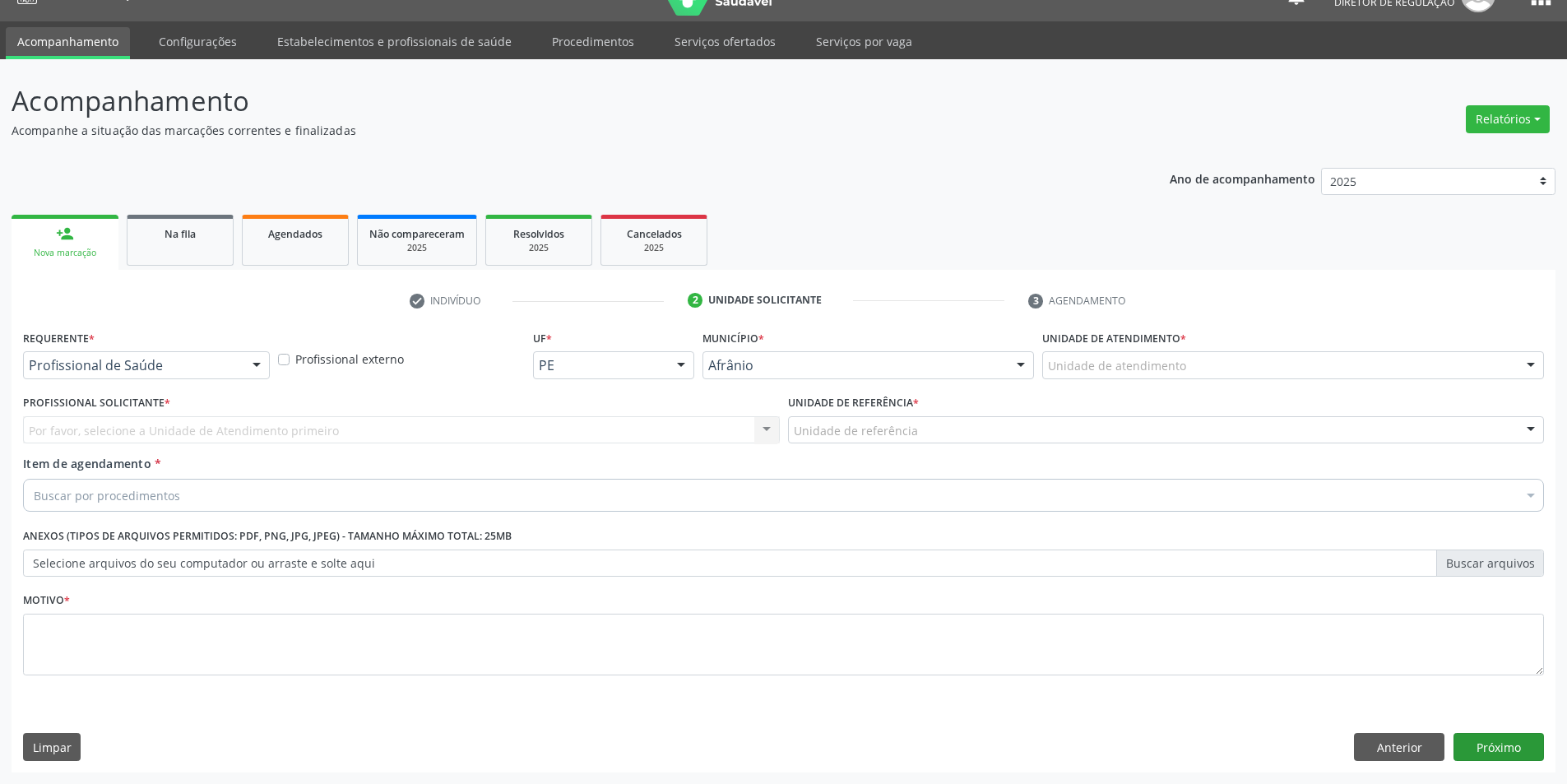
scroll to position [32, 0]
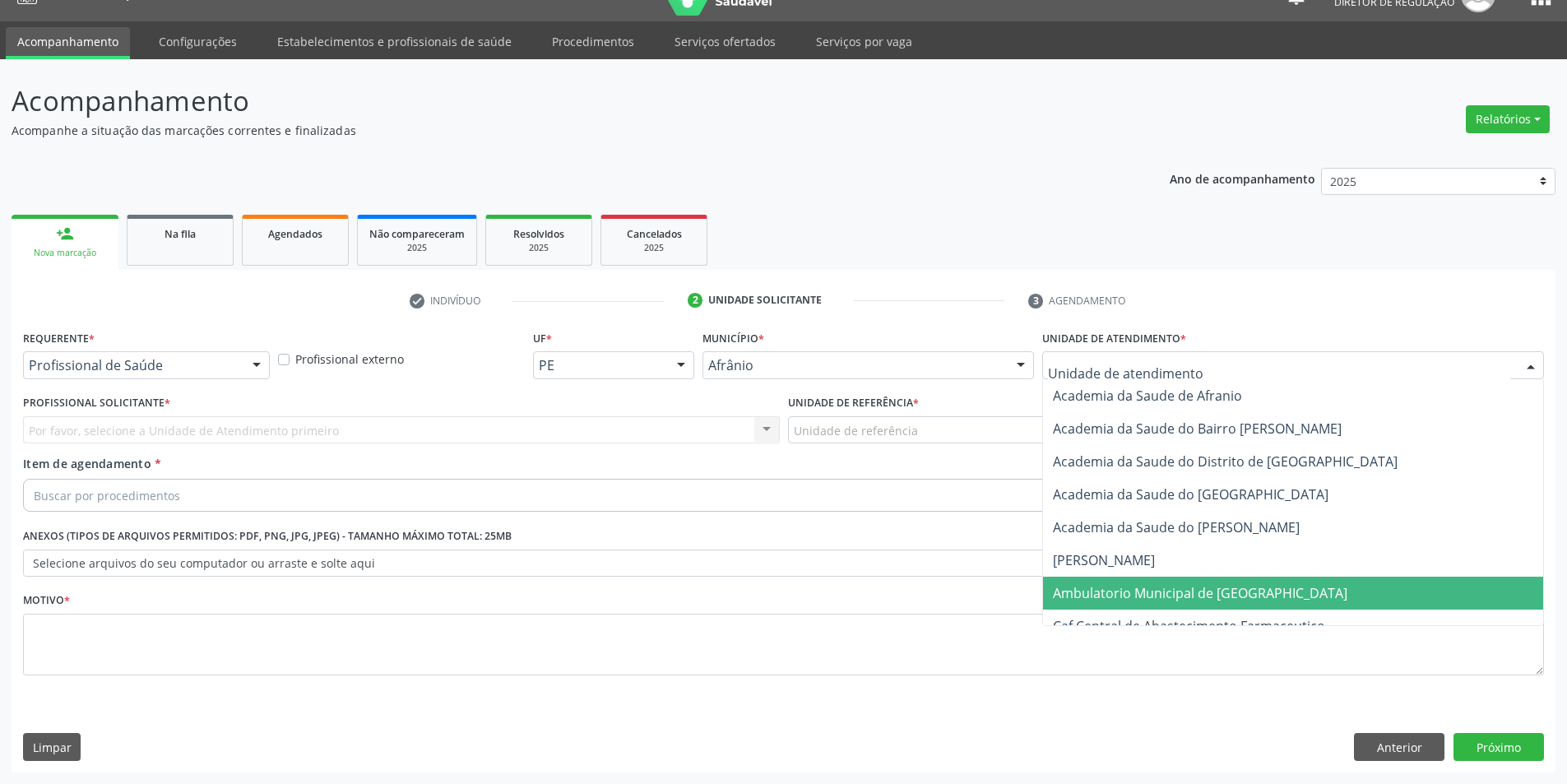
click at [1155, 588] on span "Ambulatorio Municipal de [GEOGRAPHIC_DATA]" at bounding box center [1200, 592] width 294 height 18
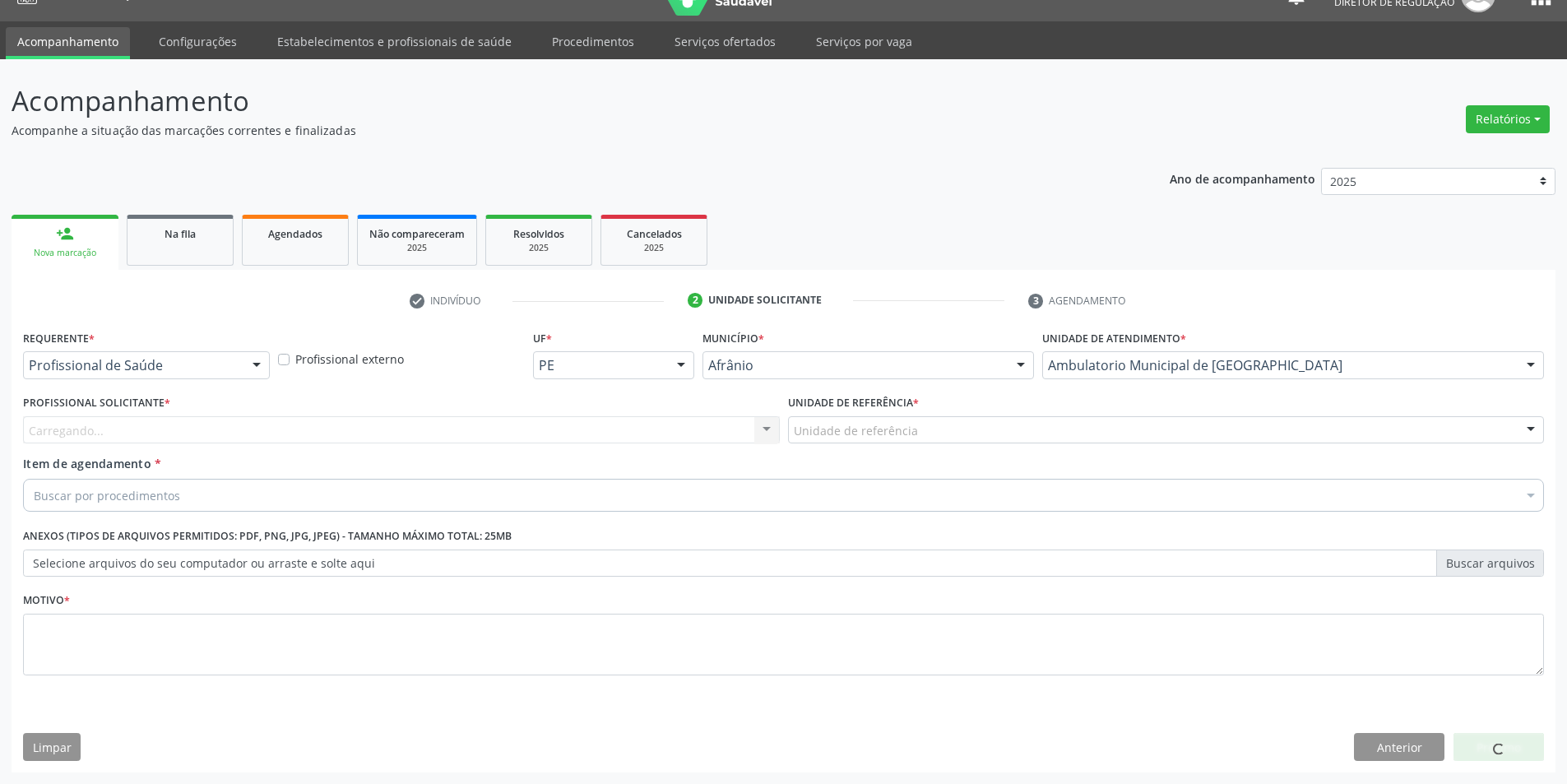
click at [882, 416] on div "Unidade de referência" at bounding box center [1167, 430] width 757 height 28
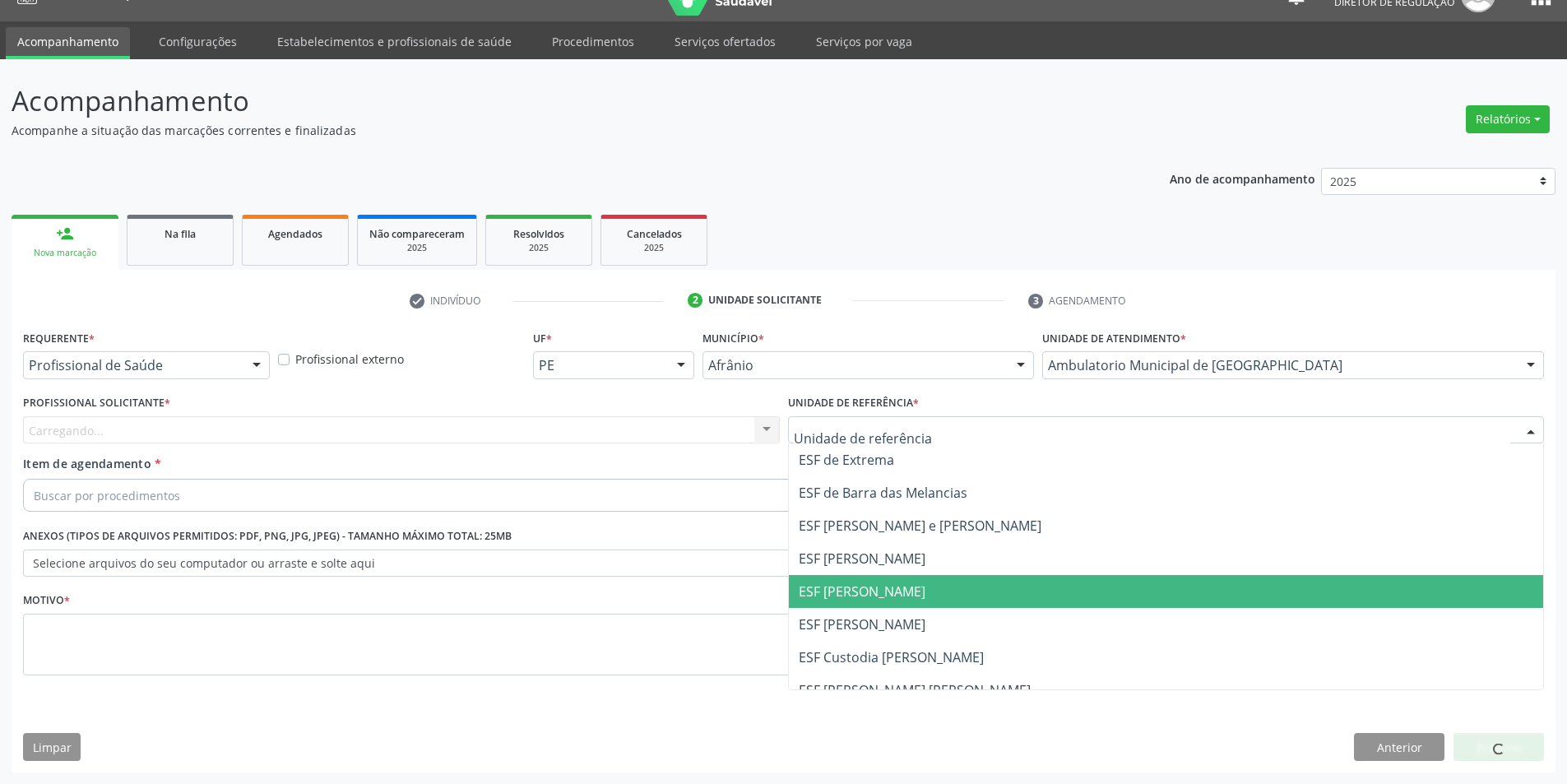
click at [884, 588] on span "ESF [PERSON_NAME]" at bounding box center [863, 591] width 126 height 18
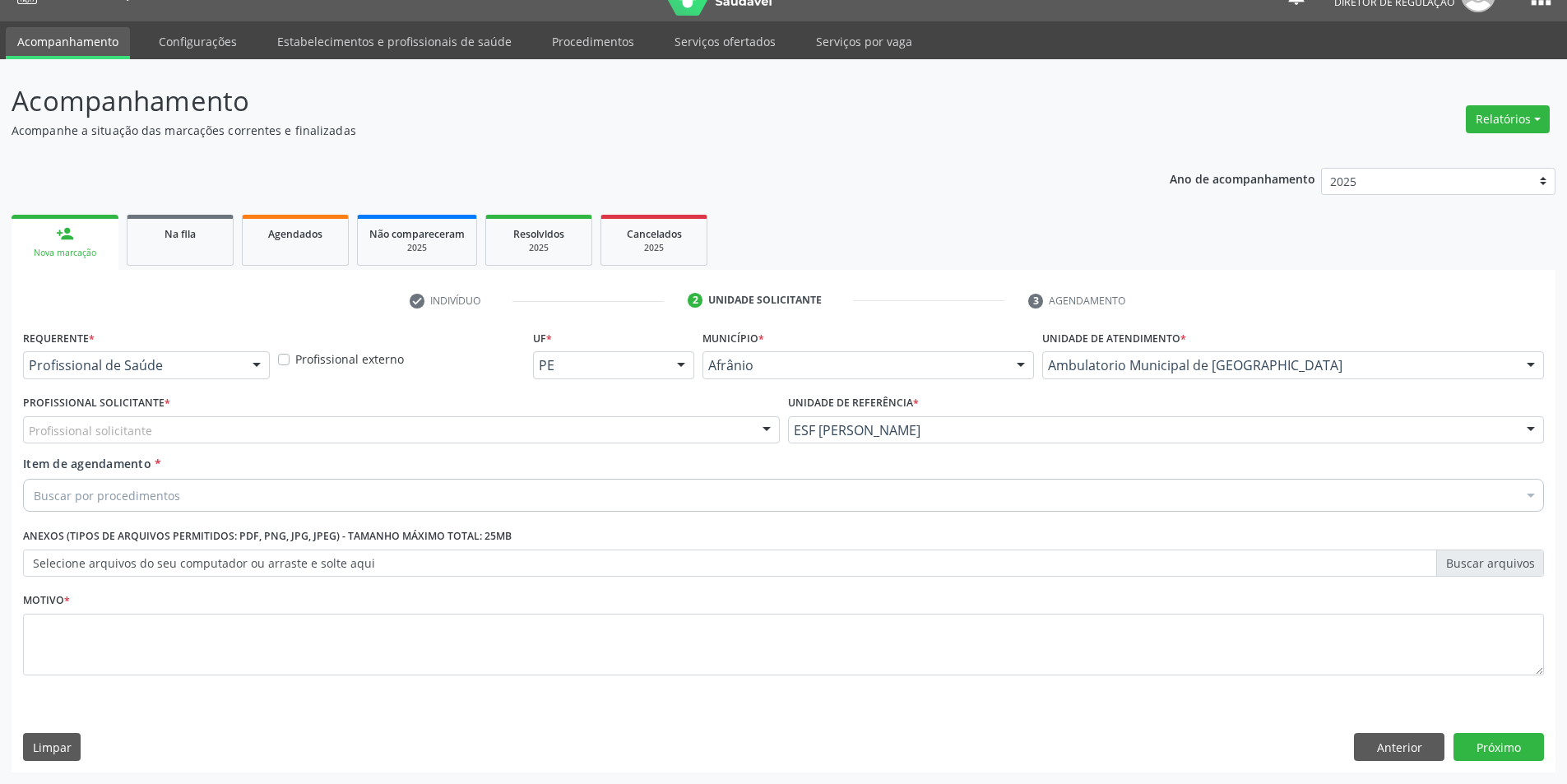
click at [559, 434] on div "Profissional solicitante" at bounding box center [401, 430] width 757 height 28
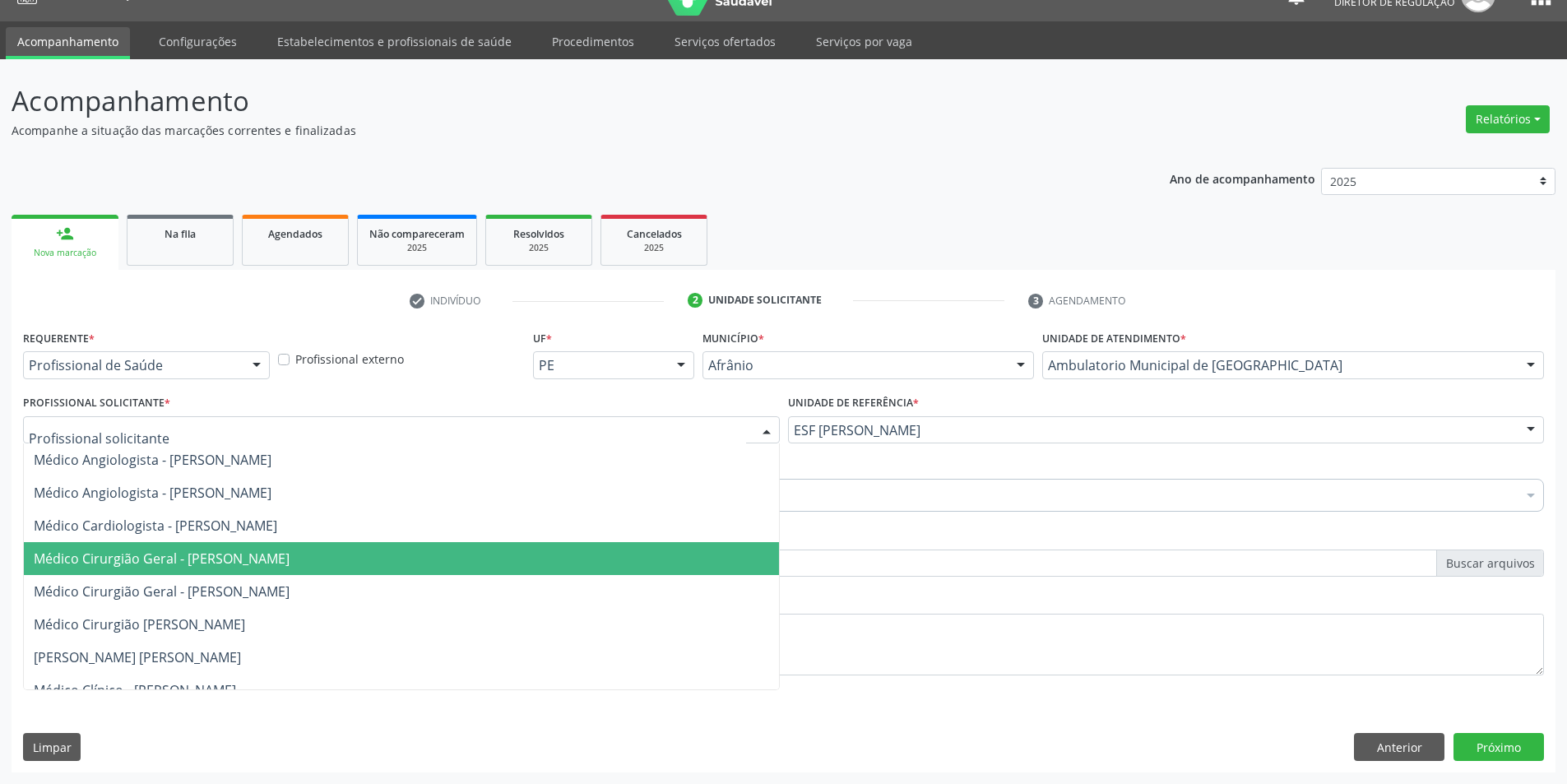
click at [308, 546] on span "Médico Cirurgião Geral - [PERSON_NAME]" at bounding box center [401, 558] width 755 height 33
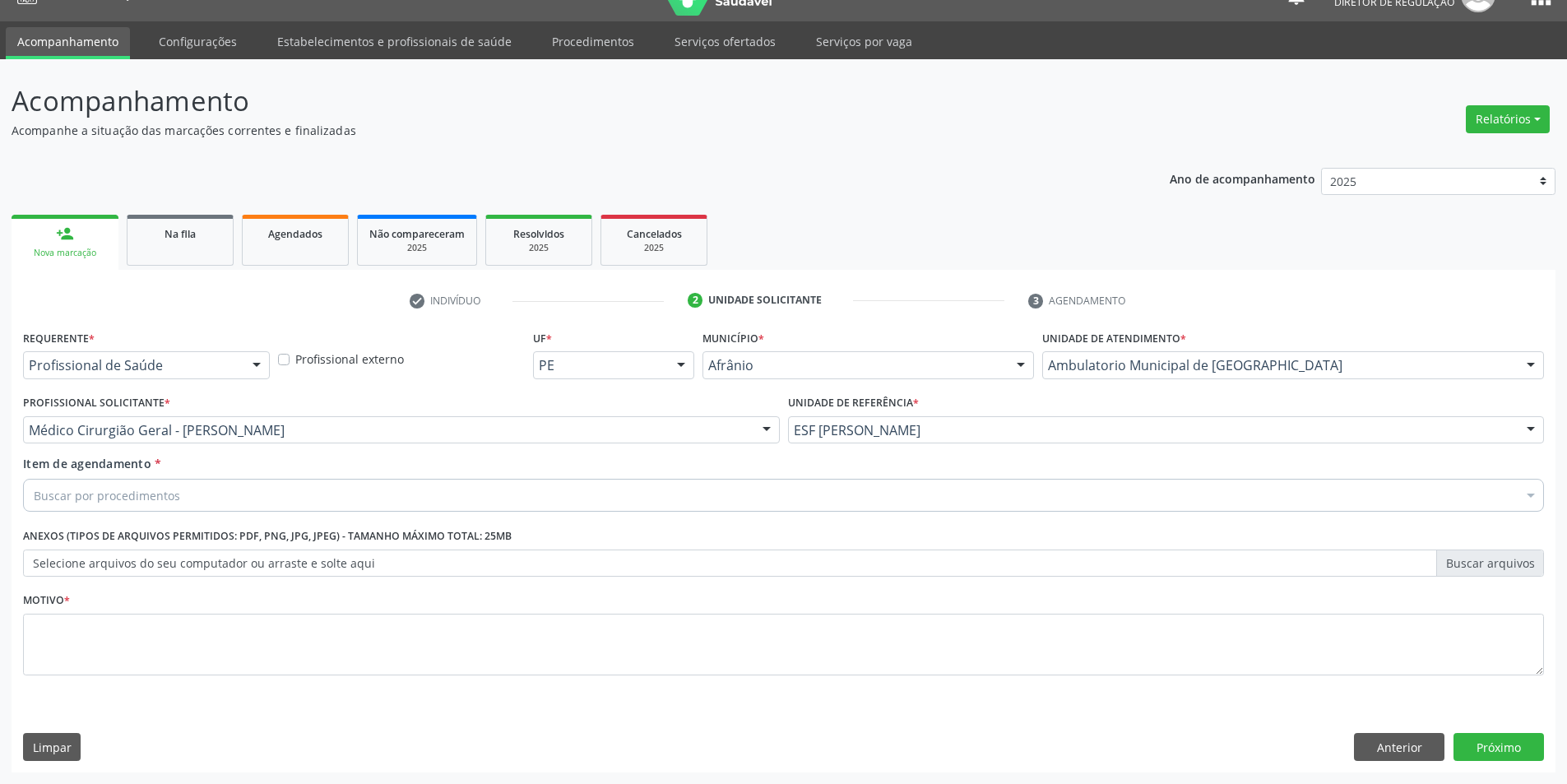
click at [278, 504] on div "Buscar por procedimentos" at bounding box center [784, 495] width 1522 height 33
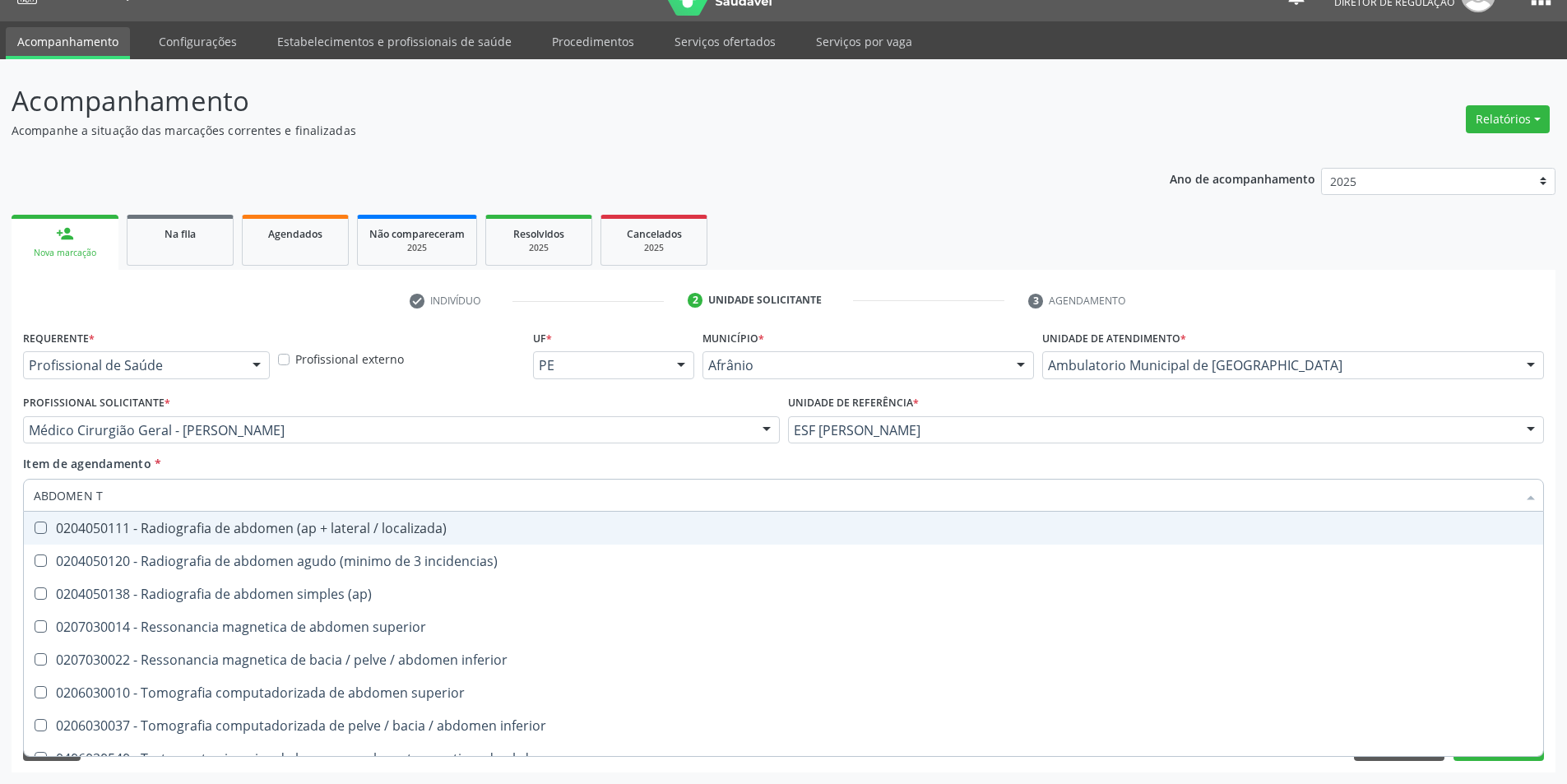
type input "ABDOMEN TO"
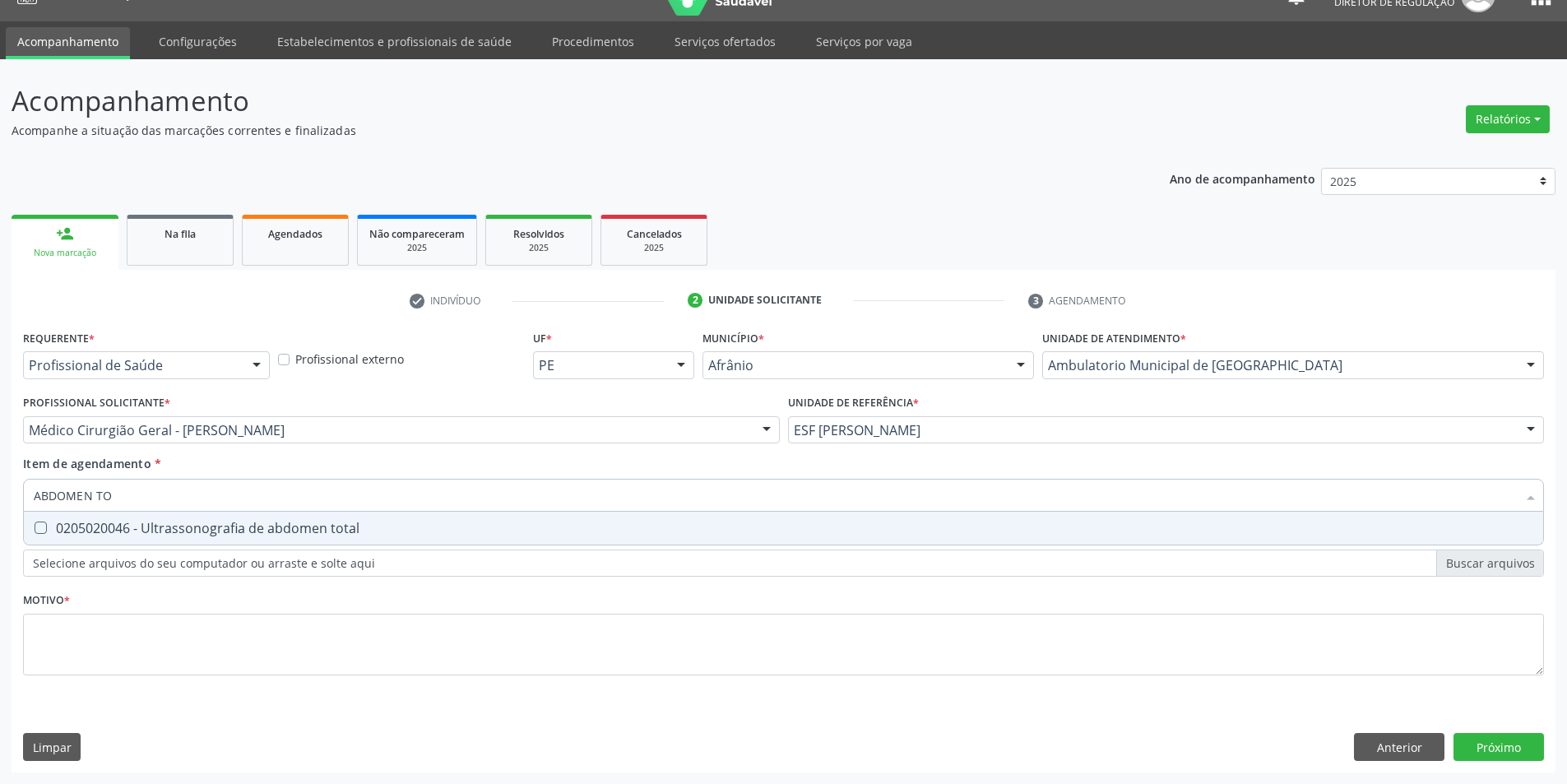
click at [264, 523] on div "0205020046 - Ultrassonografia de abdomen total" at bounding box center [784, 527] width 1500 height 13
checkbox total "true"
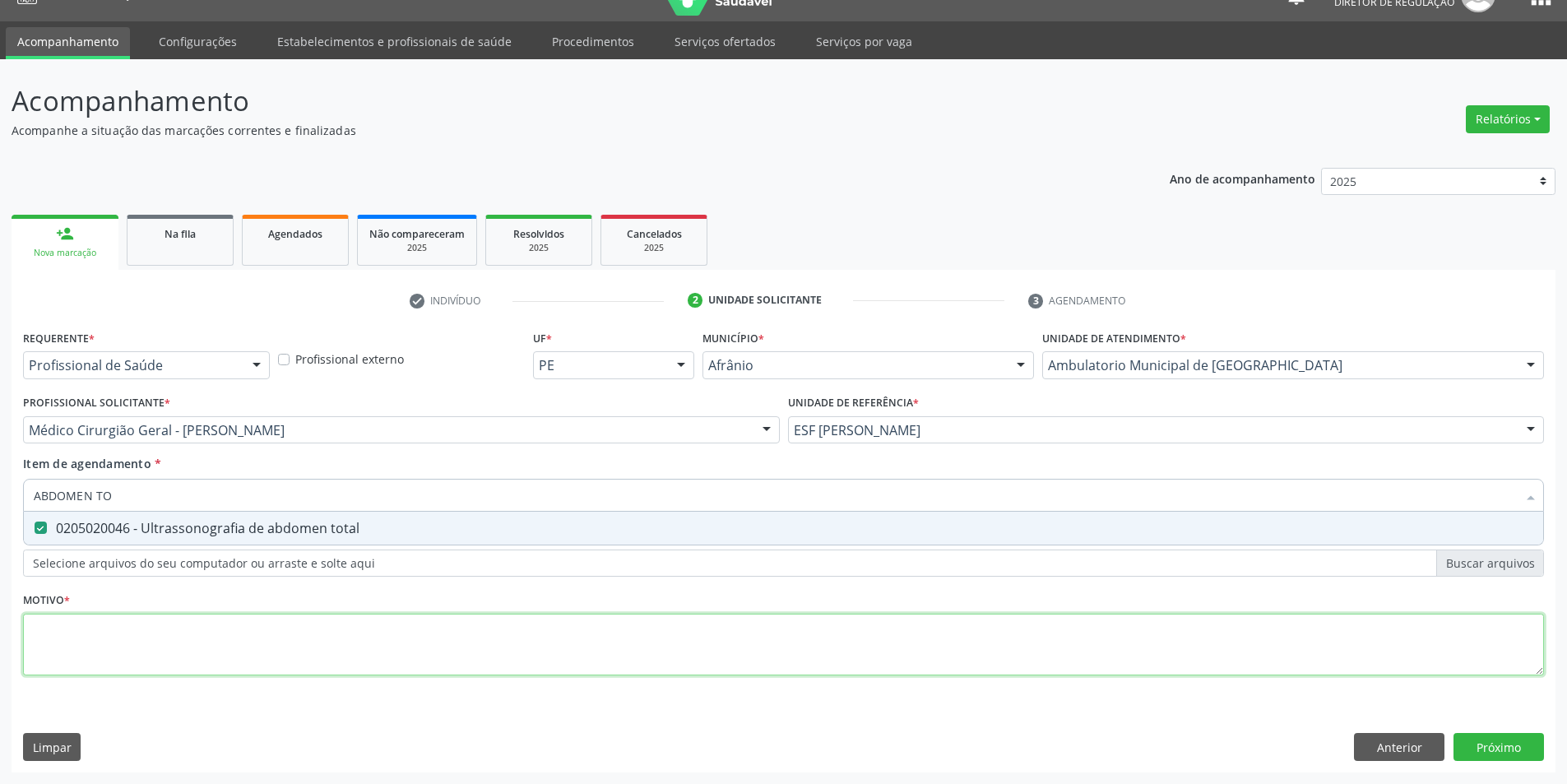
click at [222, 623] on div "Requerente * Profissional de Saúde Profissional de Saúde Paciente Nenhum result…" at bounding box center [784, 511] width 1522 height 372
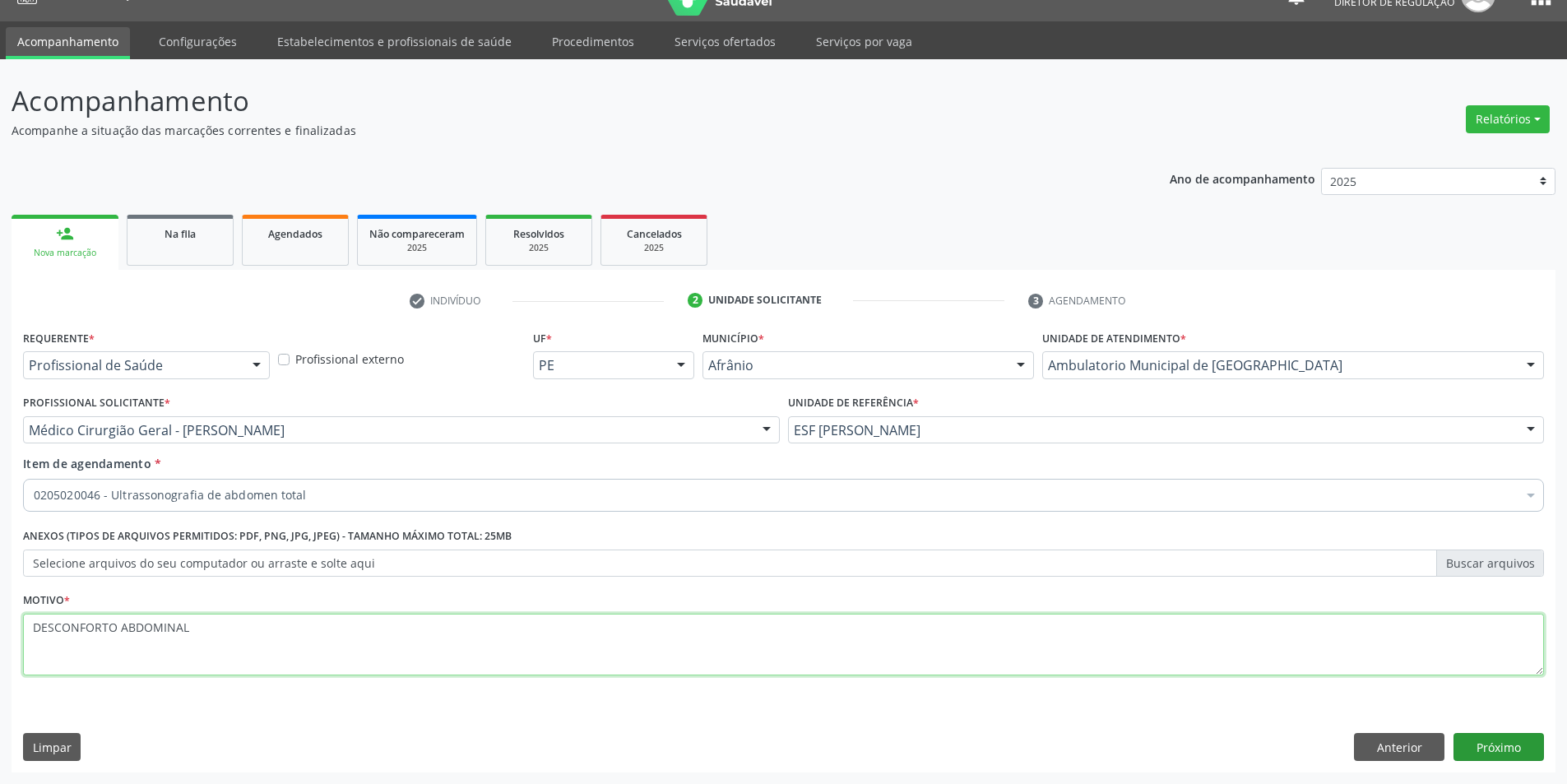
type textarea "DESCONFORTO ABDOMINAL"
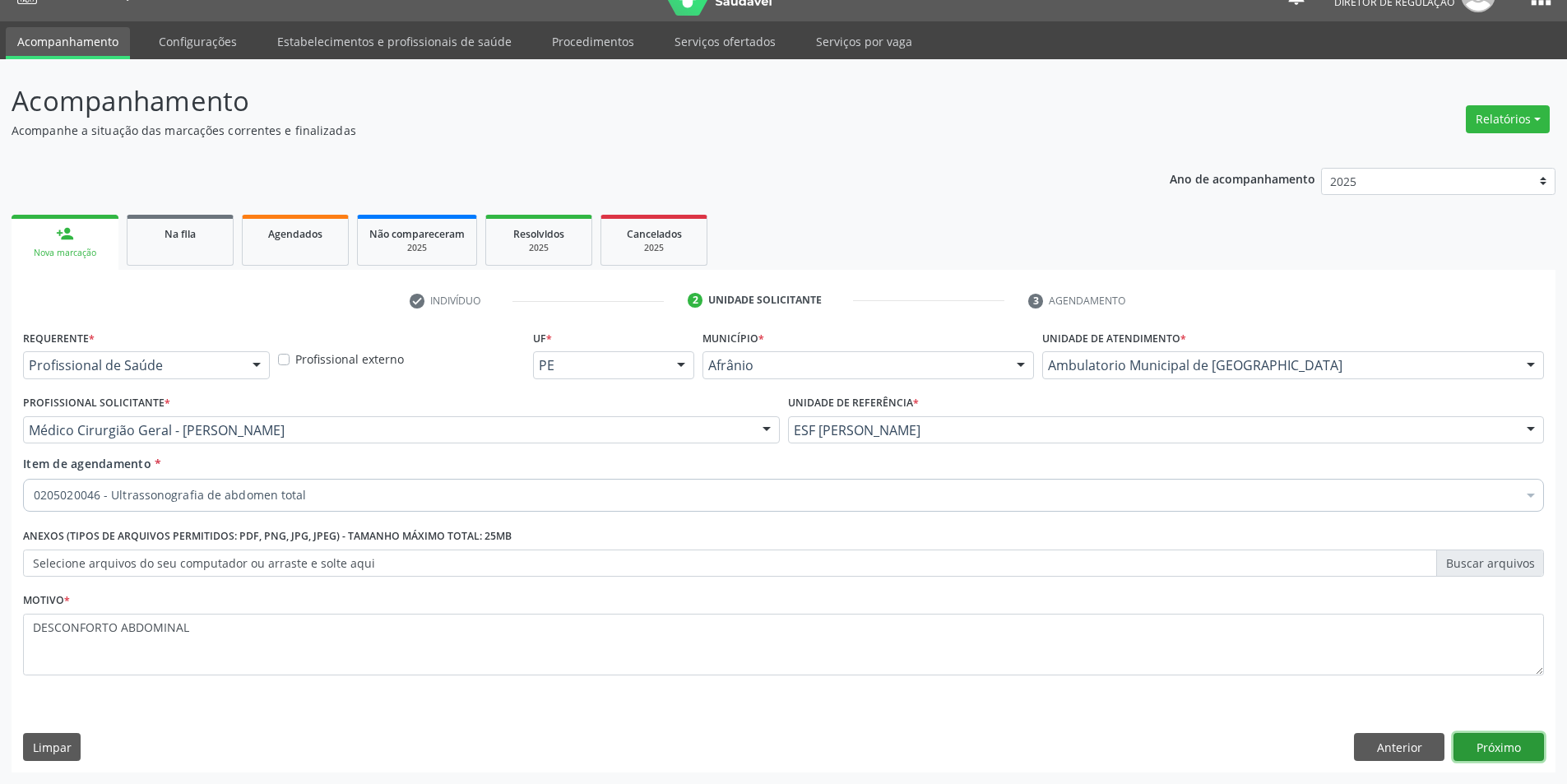
click at [1482, 746] on button "Próximo" at bounding box center [1499, 746] width 91 height 28
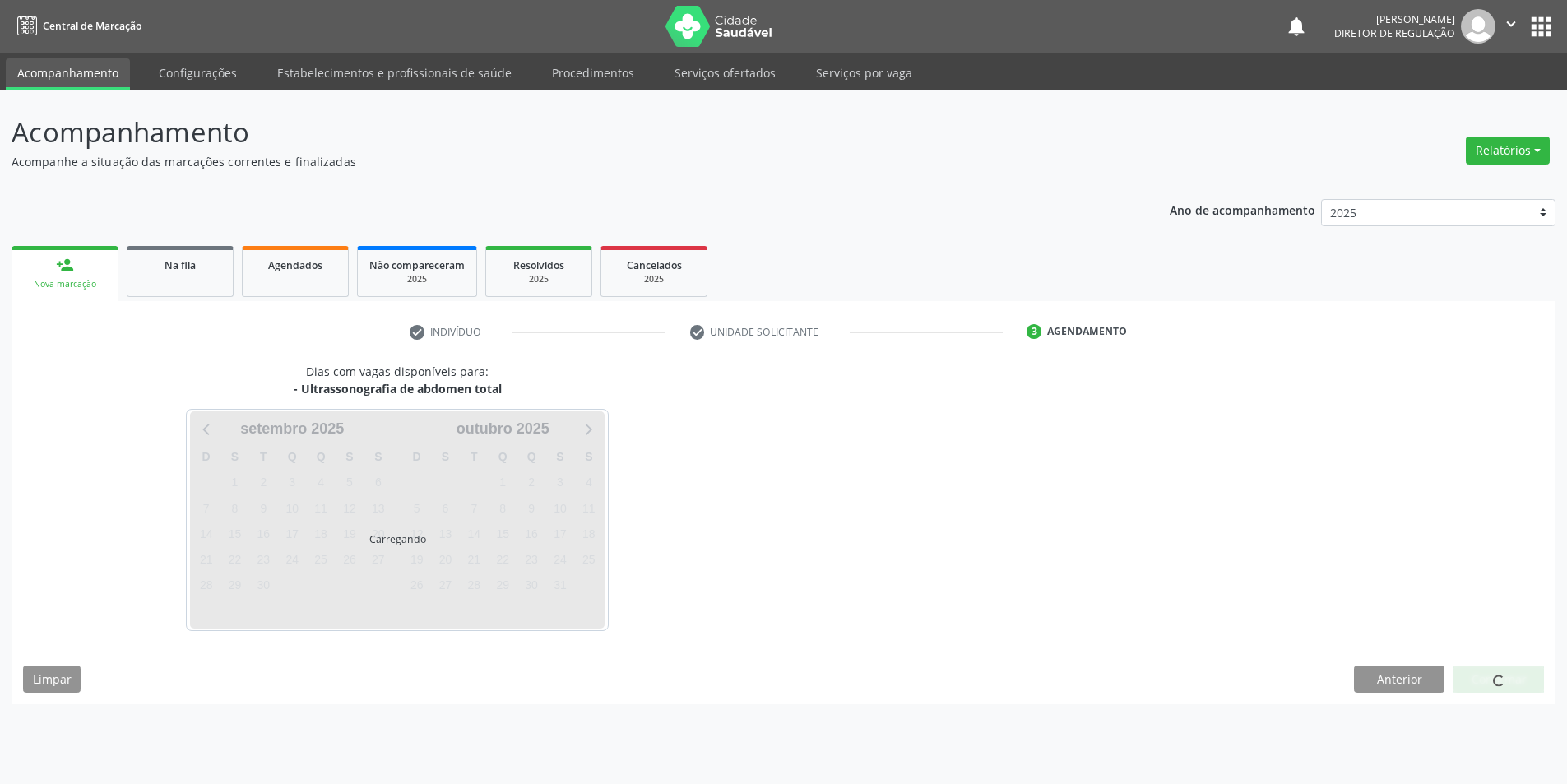
scroll to position [0, 0]
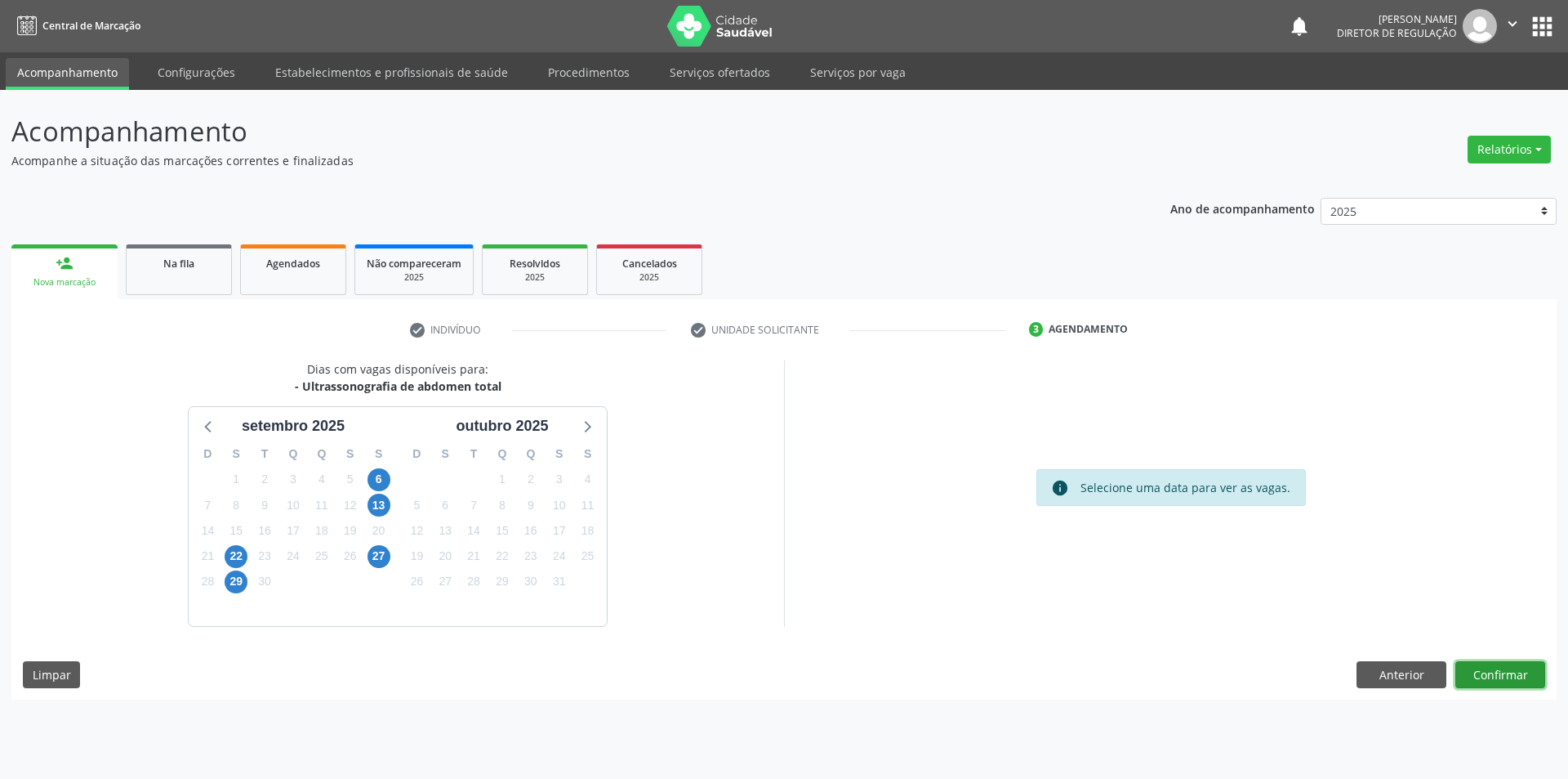
click at [1516, 676] on button "Confirmar" at bounding box center [1500, 675] width 90 height 27
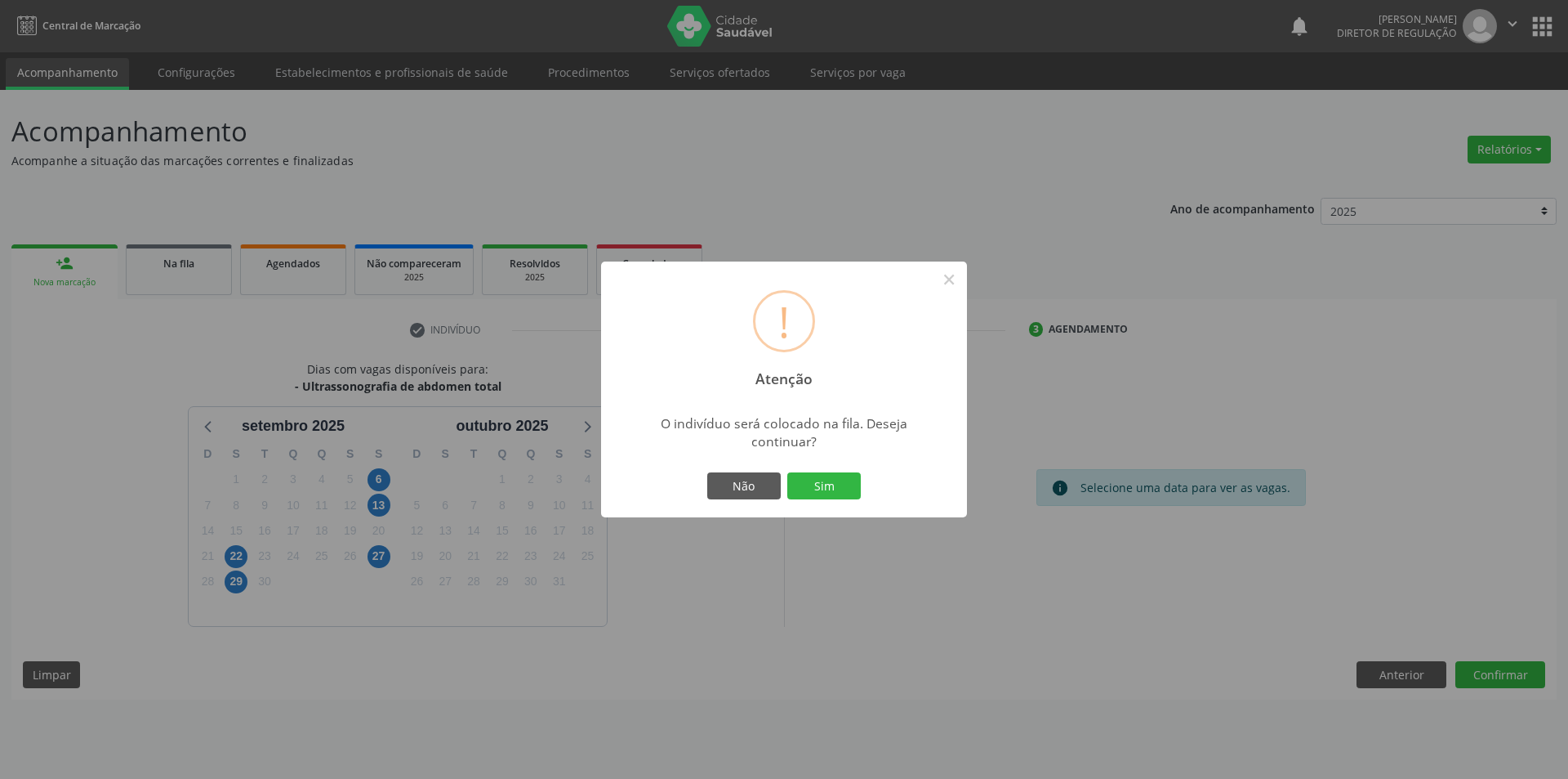
click at [863, 491] on div "Não Sim" at bounding box center [784, 486] width 162 height 34
click at [857, 491] on button "Sim" at bounding box center [824, 486] width 74 height 27
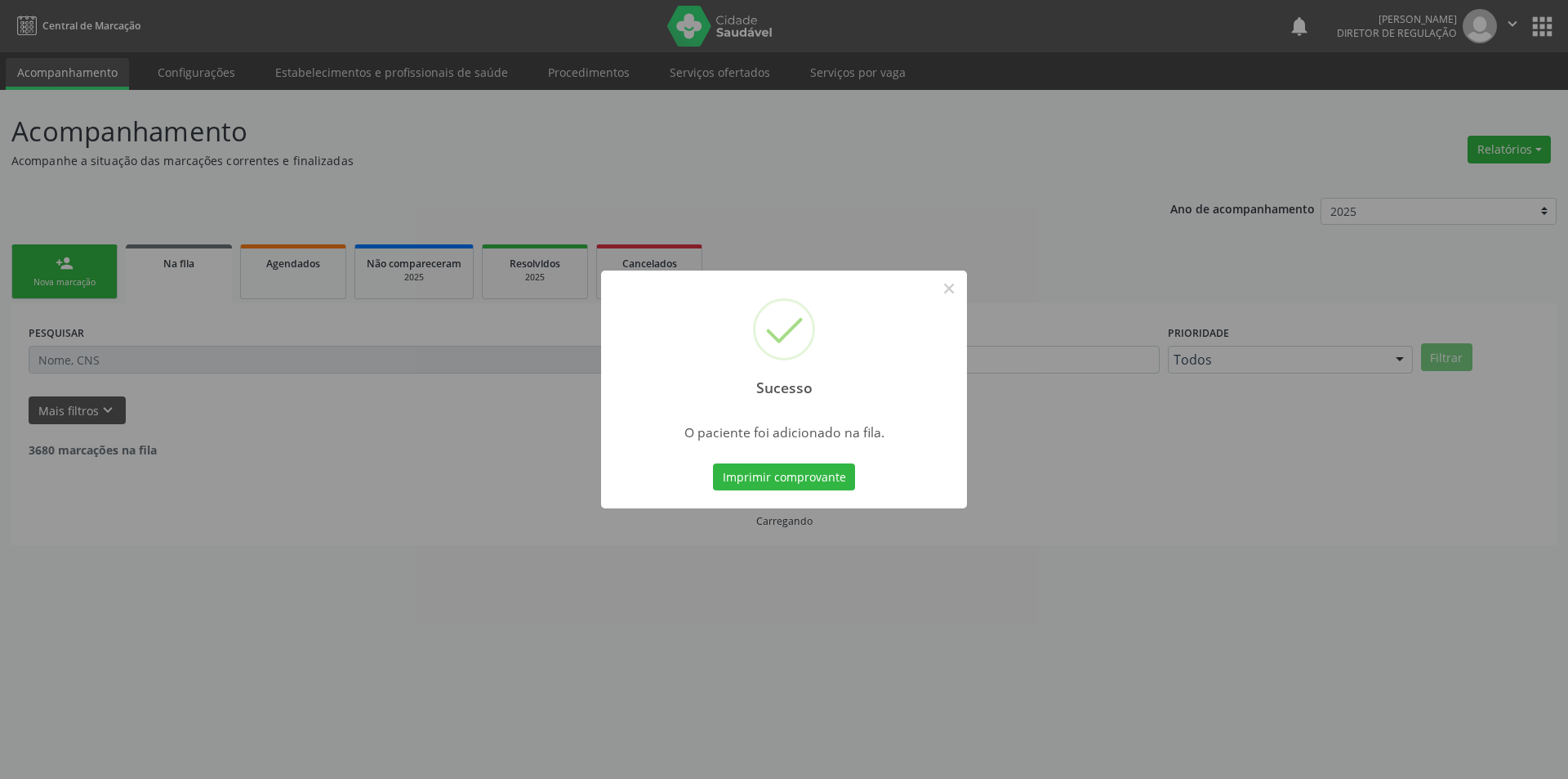
click at [968, 284] on div "Sucesso × O paciente foi adicionado na fila. Imprimir comprovante Cancel" at bounding box center [784, 390] width 1568 height 779
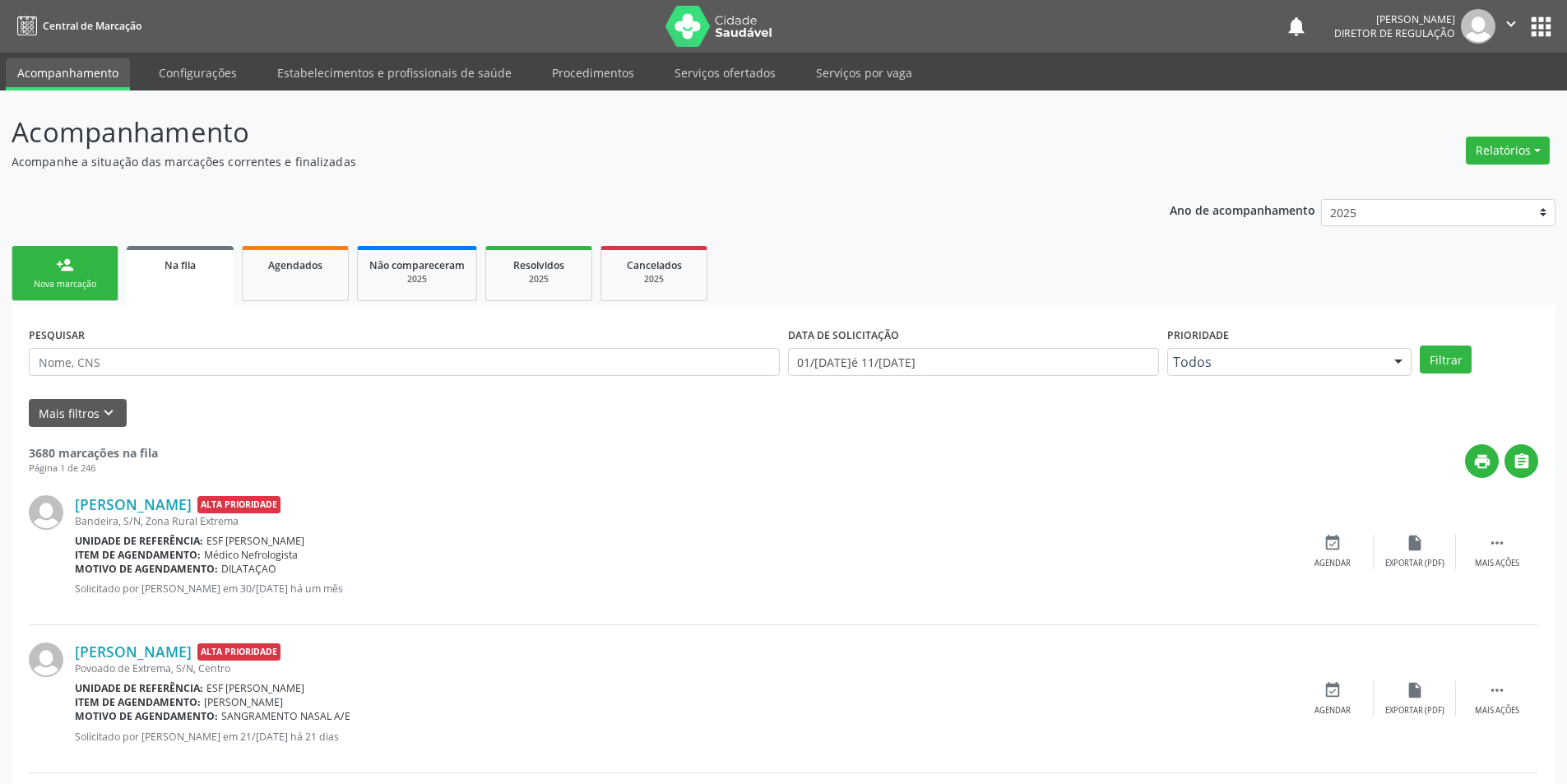
click at [86, 276] on link "person_add Nova marcação" at bounding box center [65, 274] width 107 height 55
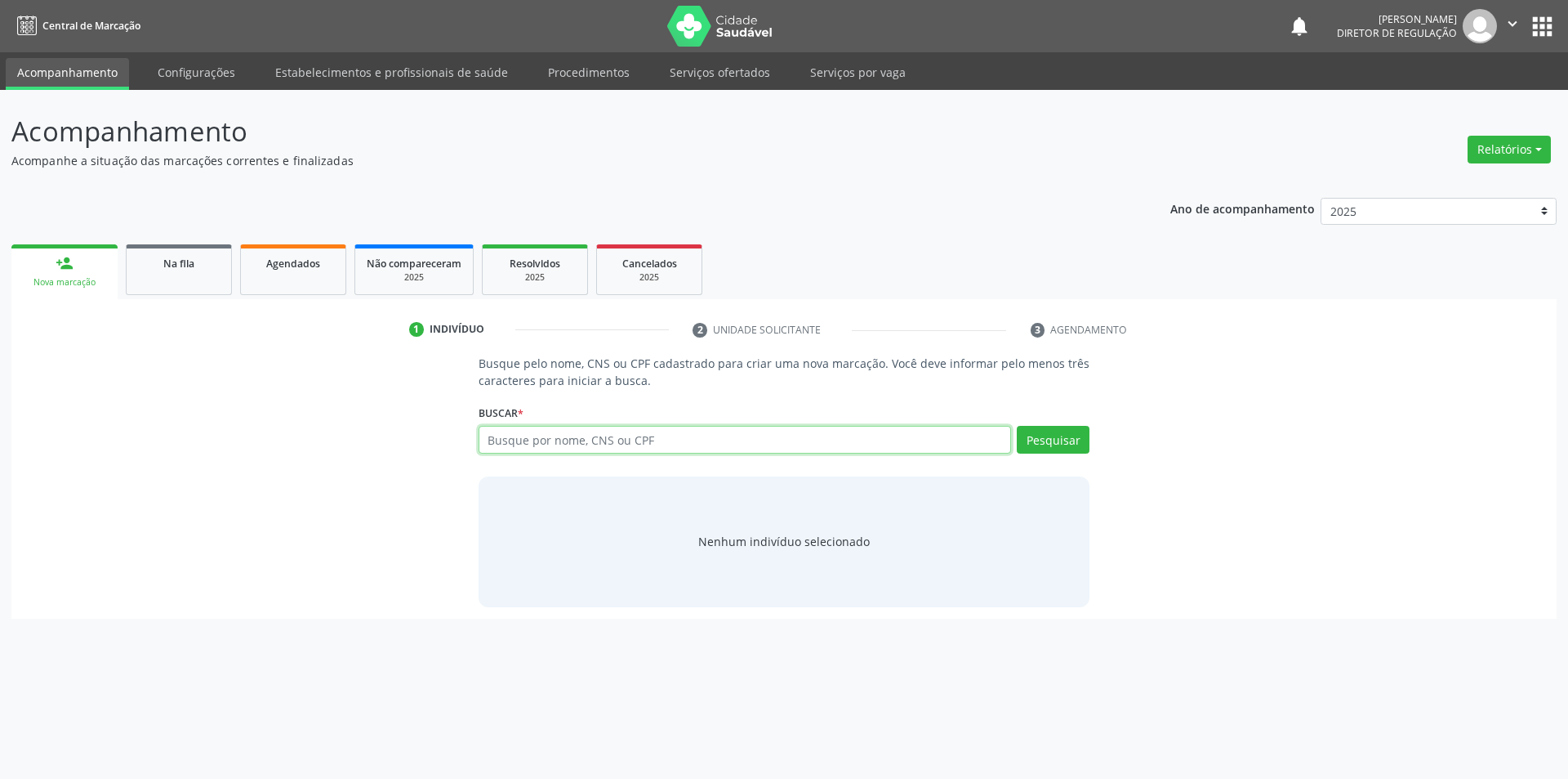
click at [602, 447] on input "text" at bounding box center [745, 440] width 533 height 27
type input "700800945698582"
click at [1059, 428] on button "Pesquisar" at bounding box center [1053, 440] width 73 height 27
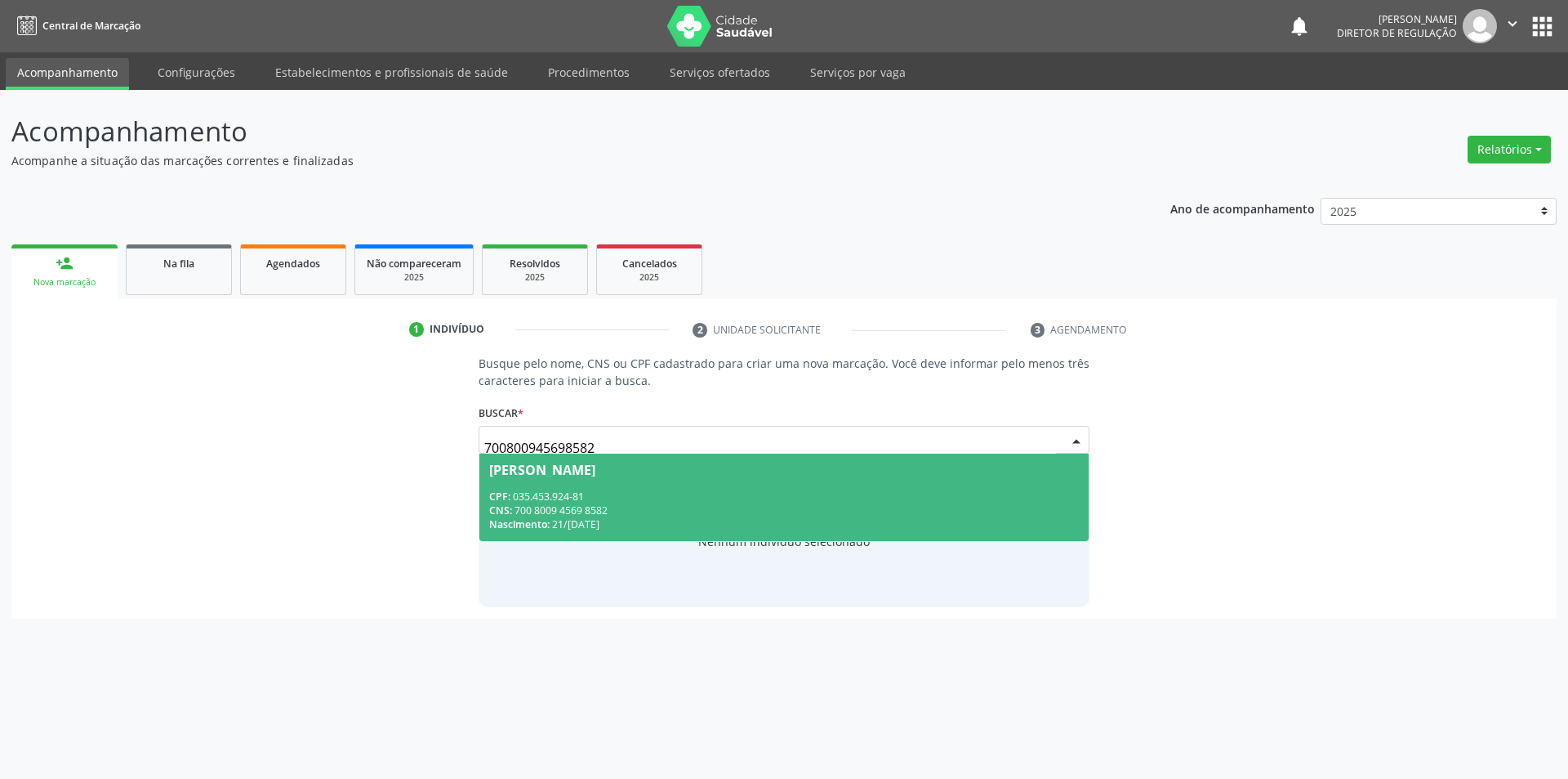
click at [677, 490] on div "CPF: 035.453.924-81" at bounding box center [784, 496] width 590 height 14
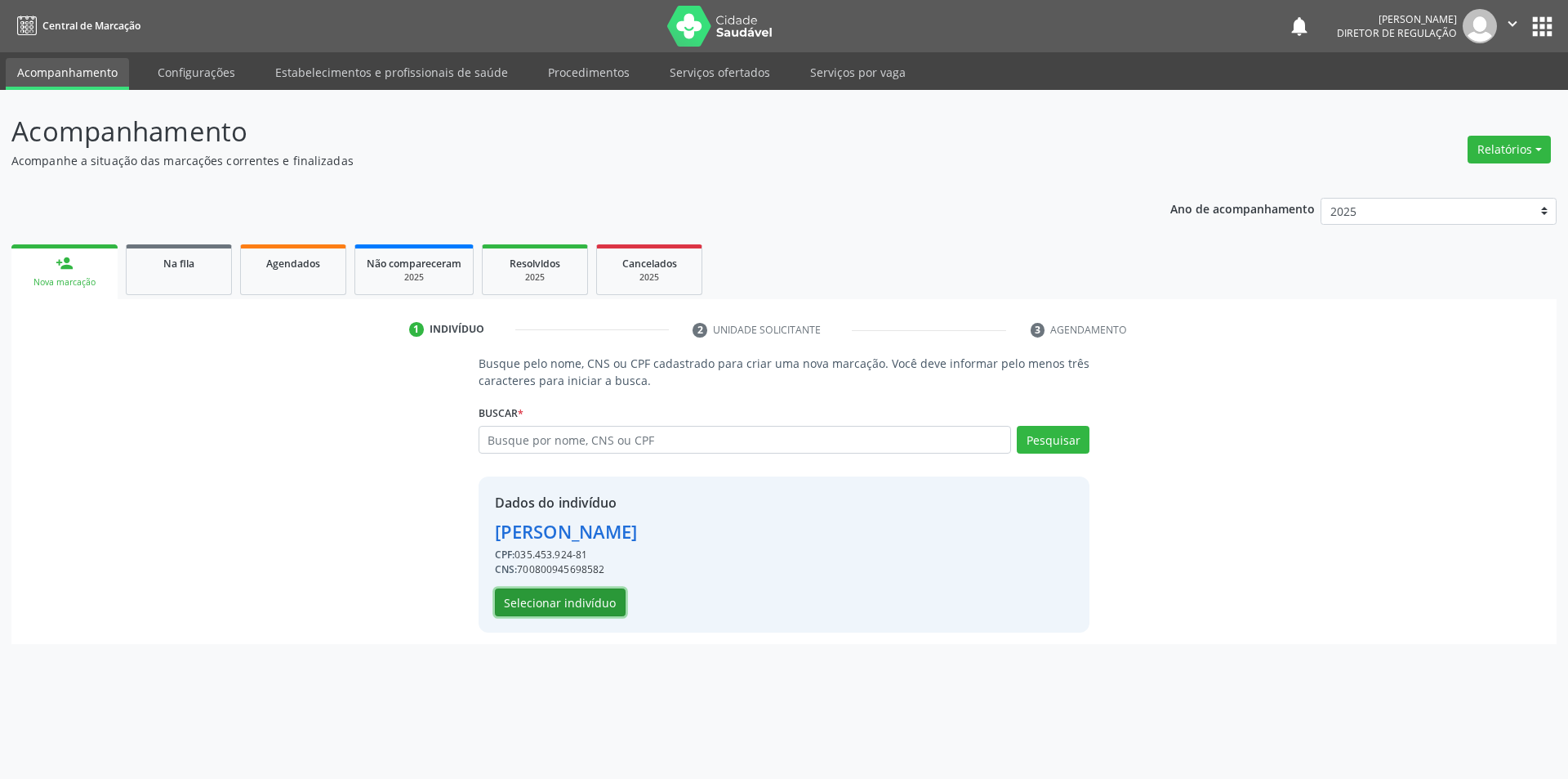
click at [592, 601] on button "Selecionar indivíduo" at bounding box center [560, 602] width 130 height 27
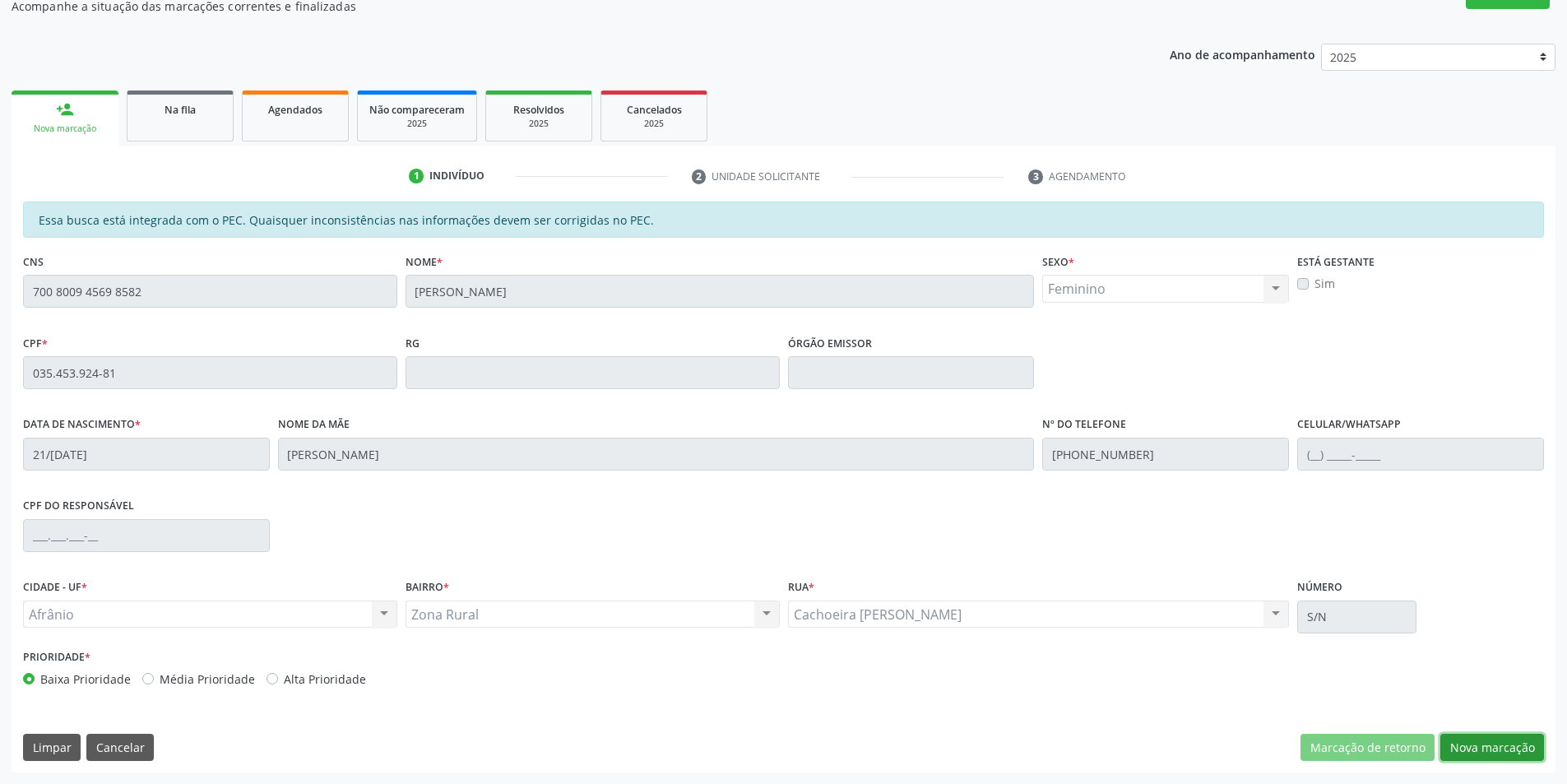
click at [1499, 744] on button "Nova marcação" at bounding box center [1492, 747] width 104 height 28
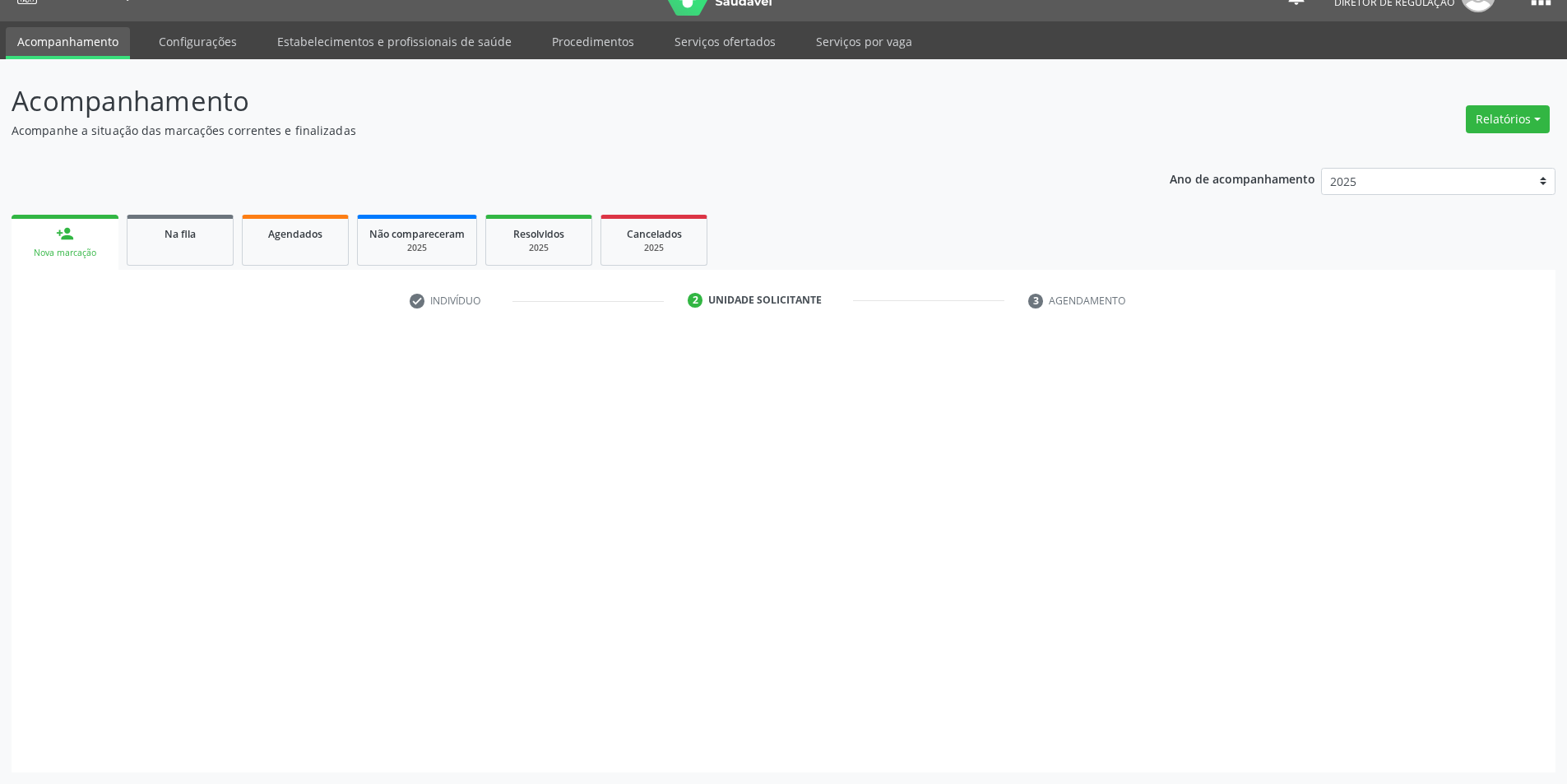
scroll to position [32, 0]
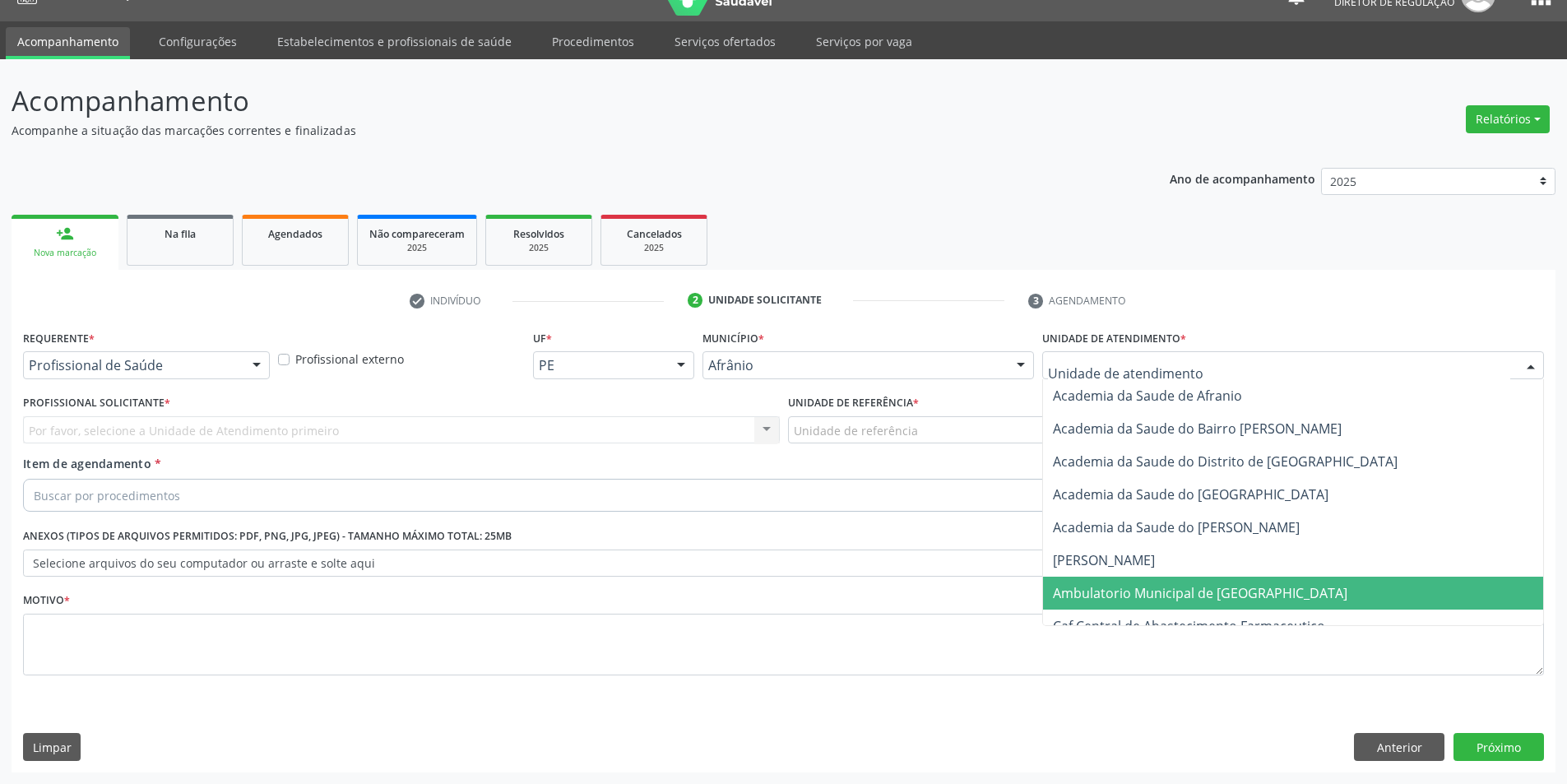
click at [1146, 590] on span "Ambulatorio Municipal de [GEOGRAPHIC_DATA]" at bounding box center [1200, 592] width 294 height 18
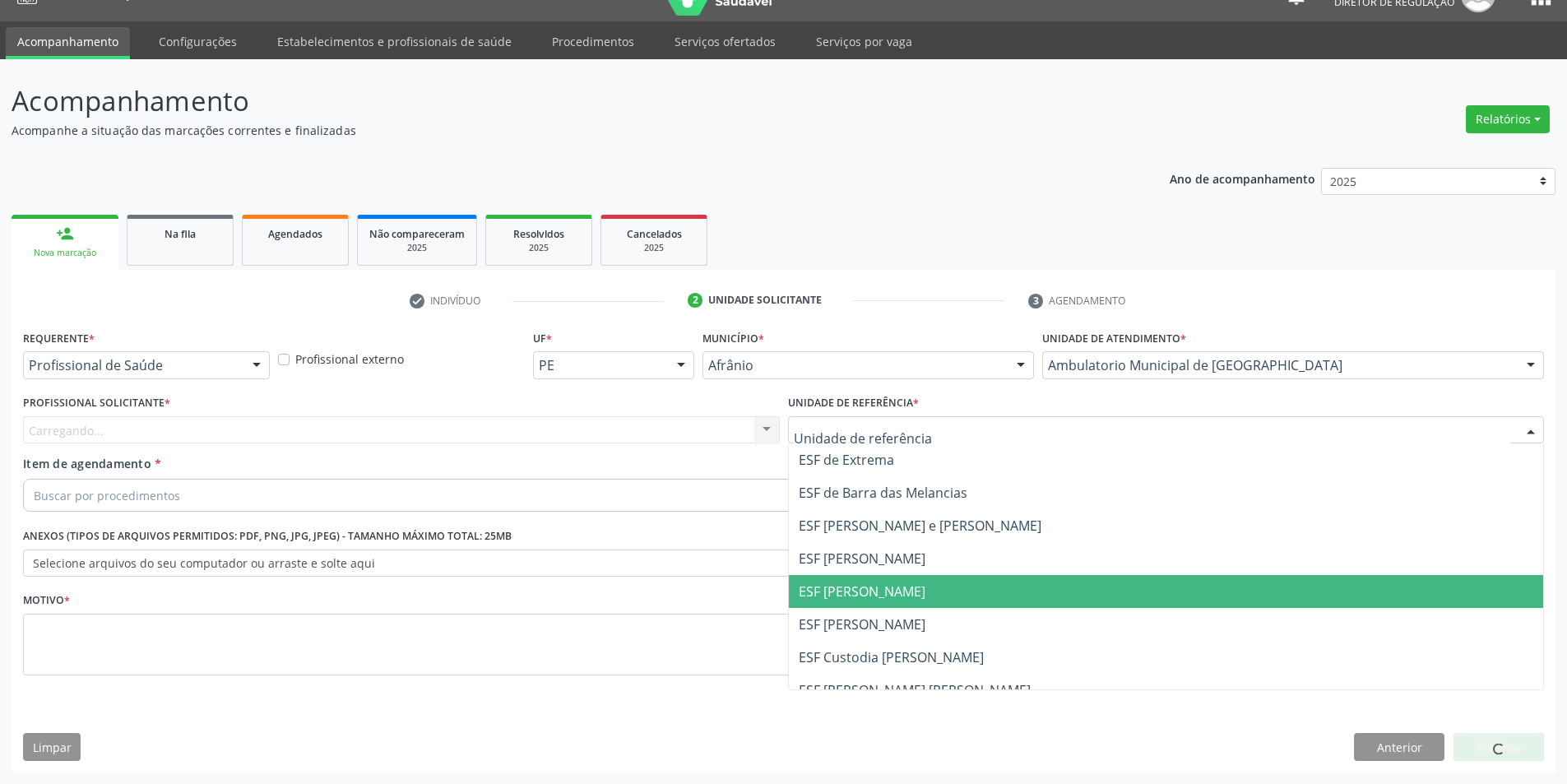
click at [875, 579] on span "ESF [PERSON_NAME]" at bounding box center [1167, 590] width 755 height 33
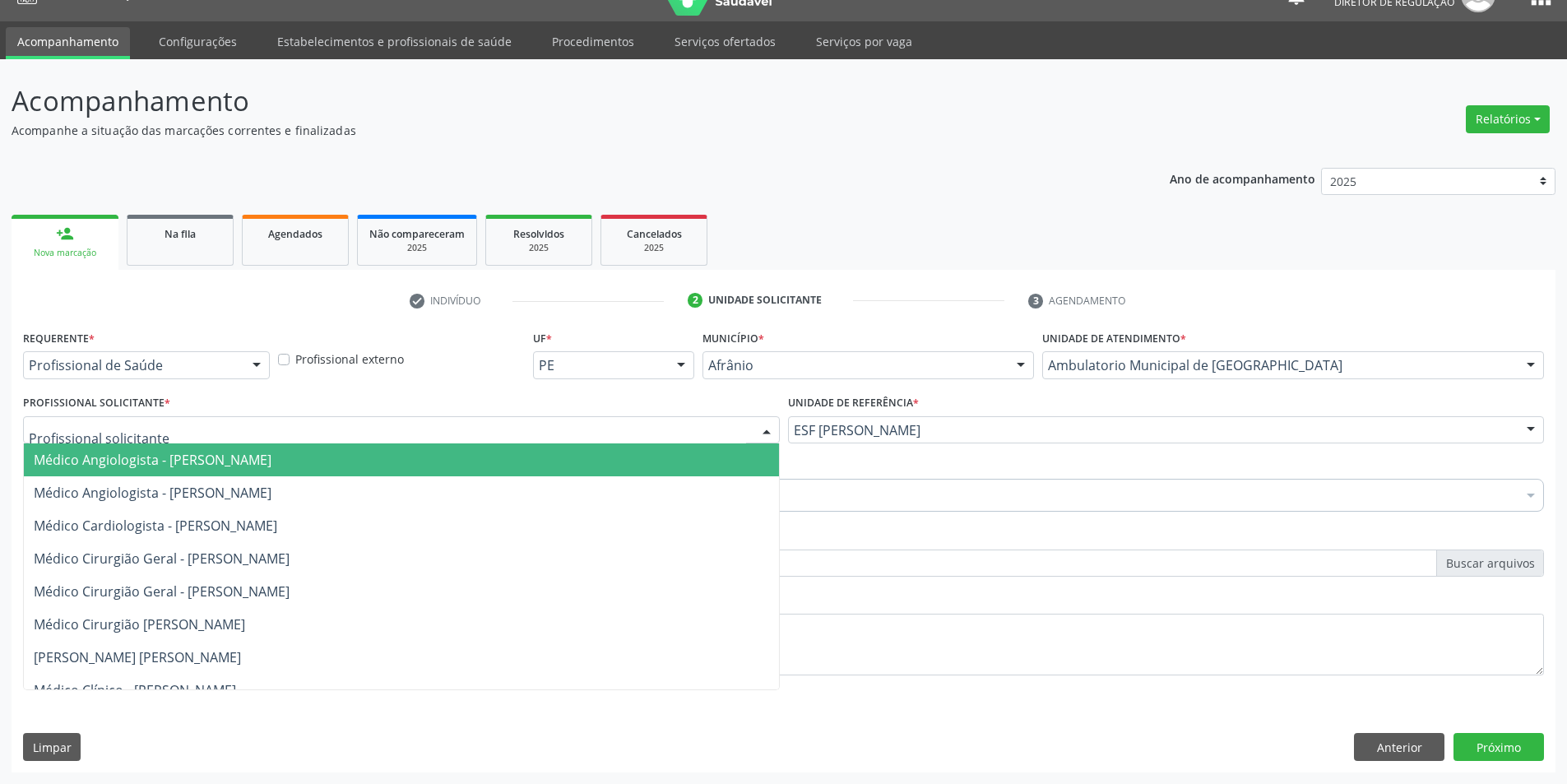
click at [521, 431] on div at bounding box center [401, 430] width 757 height 28
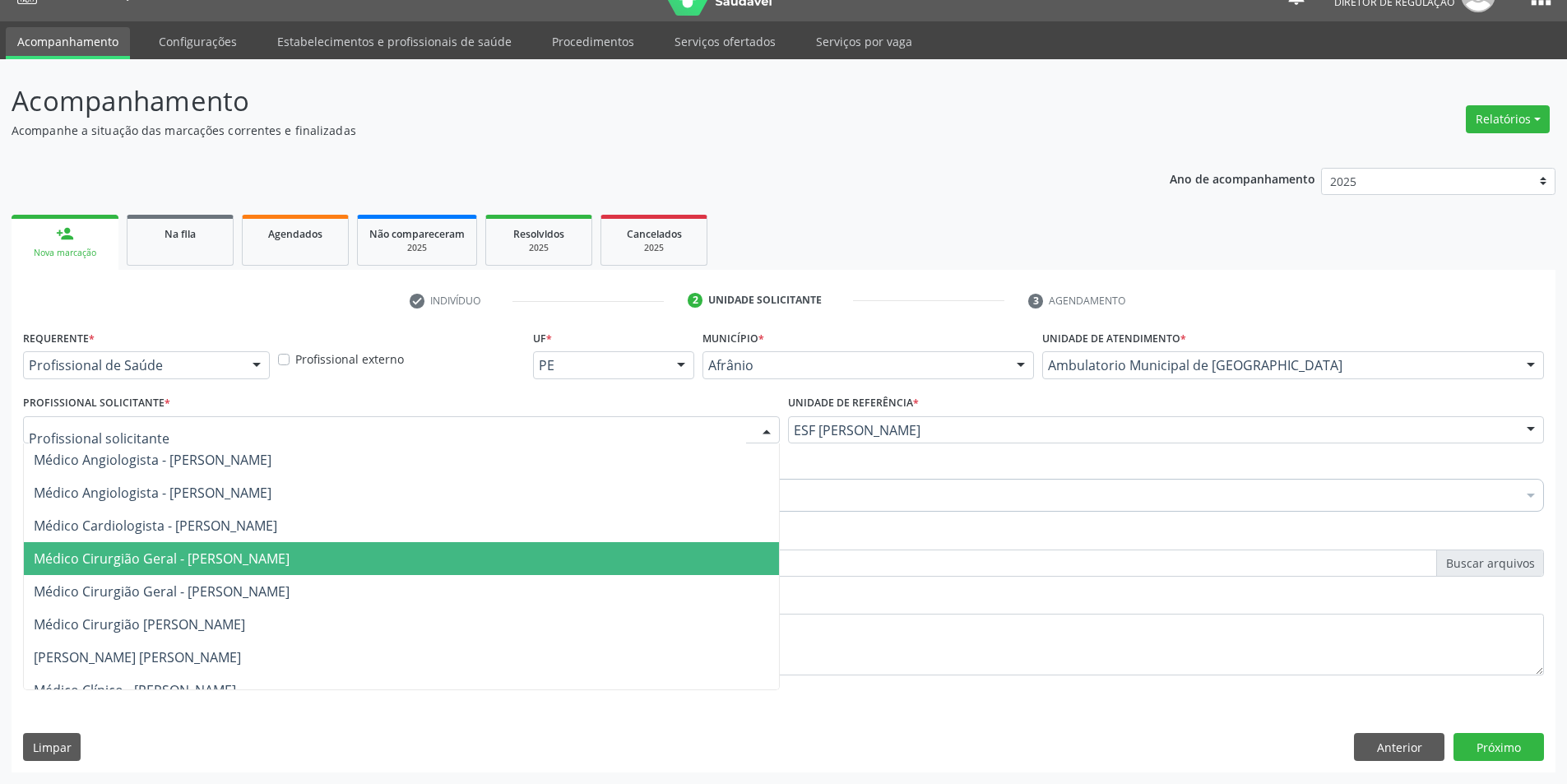
click at [289, 553] on span "Médico Cirurgião Geral - [PERSON_NAME]" at bounding box center [161, 558] width 256 height 18
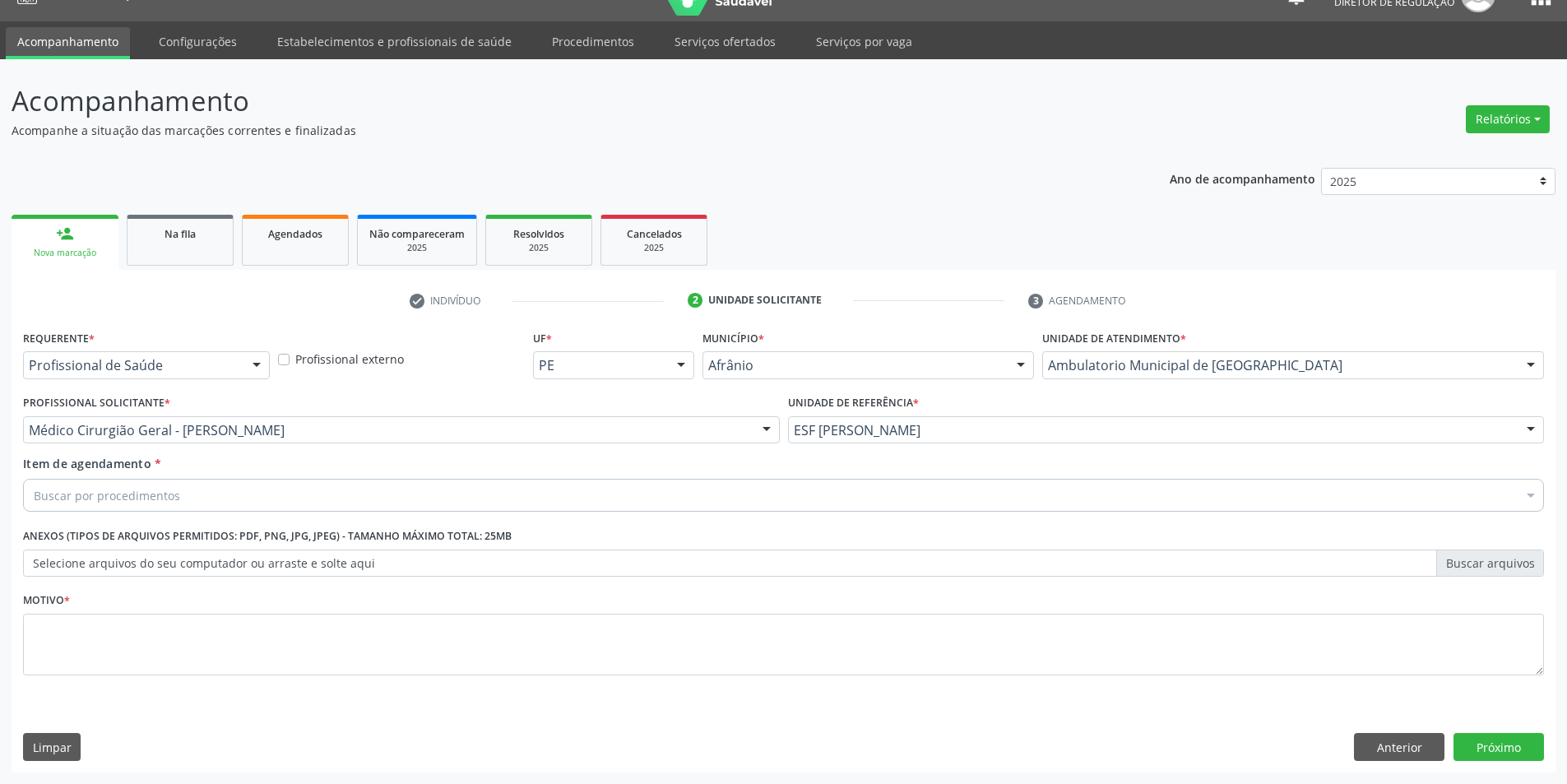
click at [186, 497] on div "Buscar por procedimentos" at bounding box center [784, 495] width 1522 height 33
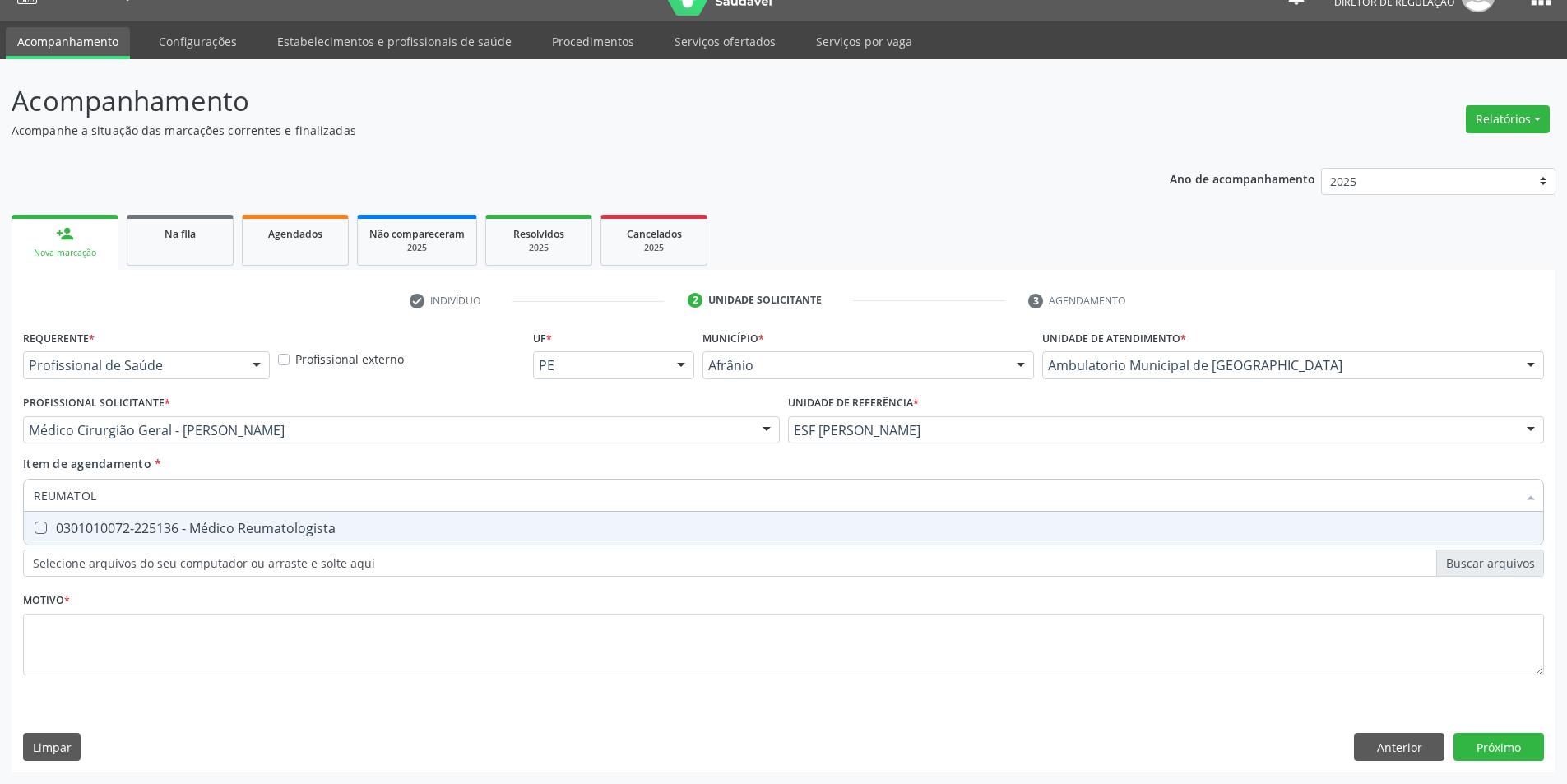
type input "REUMATOLO"
click at [202, 530] on div "0301010072-225136 - Médico Reumatologista" at bounding box center [784, 527] width 1500 height 13
checkbox Reumatologista "true"
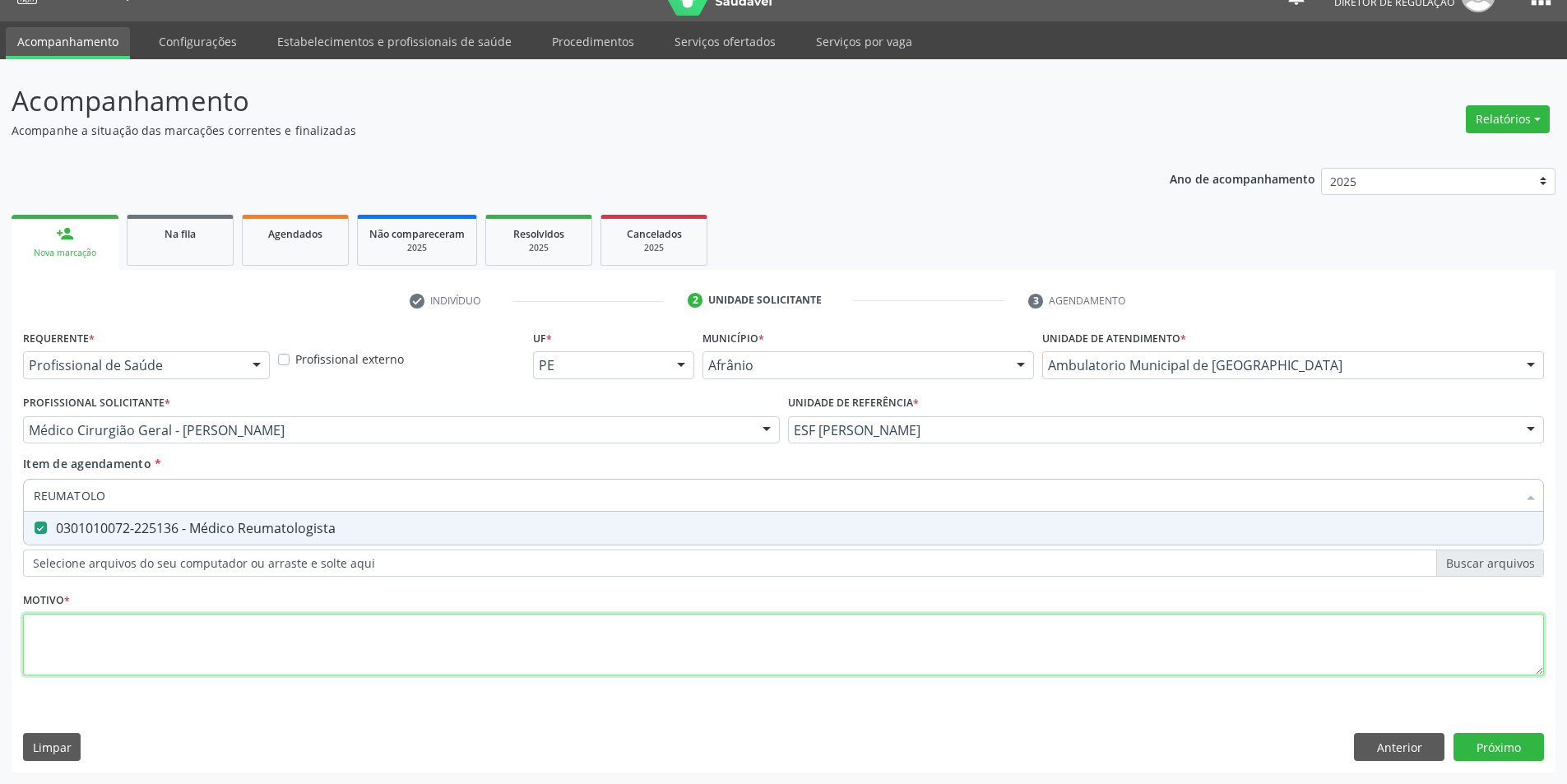
click at [162, 641] on div "Requerente * Profissional de Saúde Profissional de Saúde Paciente Nenhum result…" at bounding box center [784, 511] width 1522 height 372
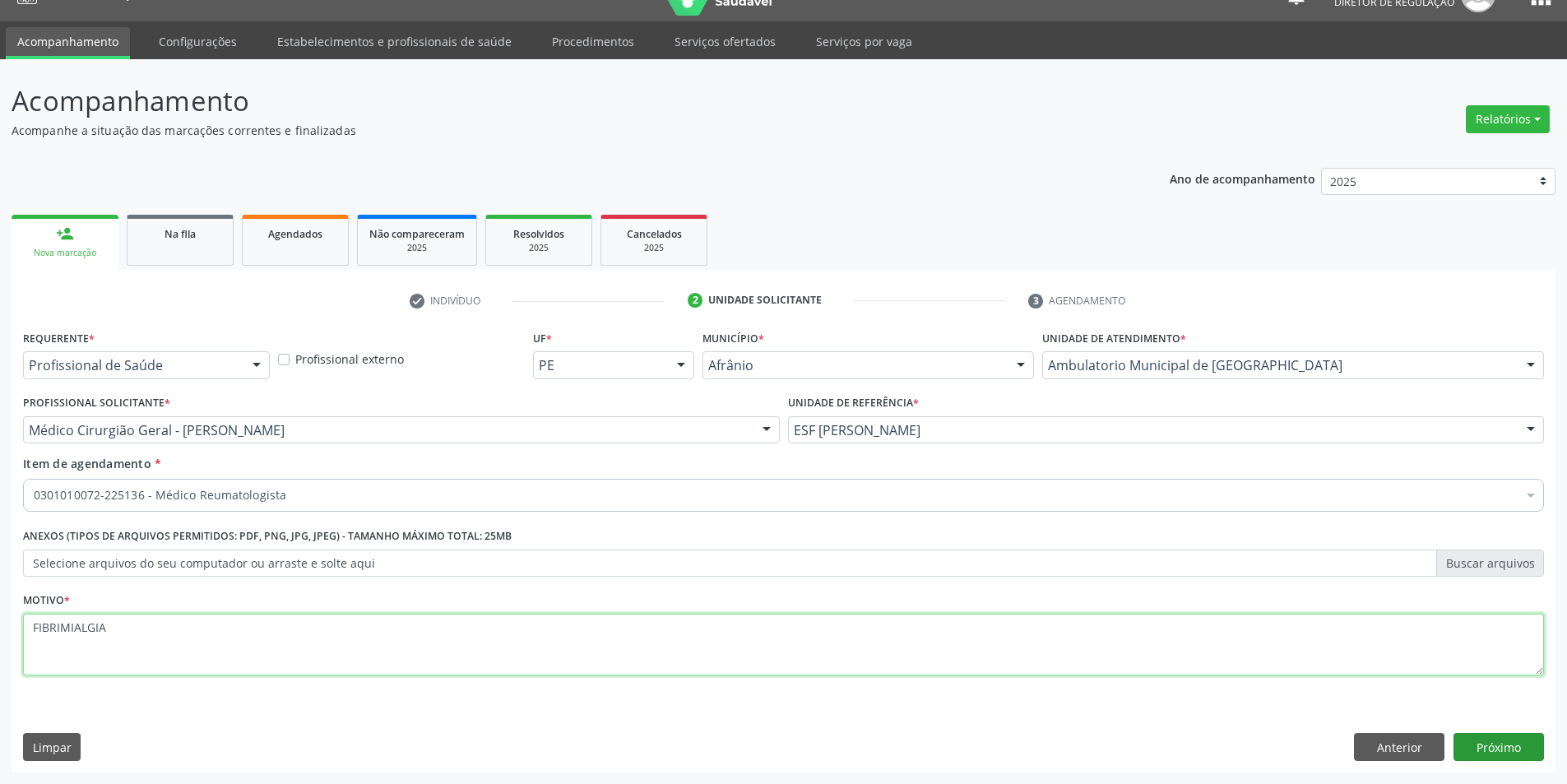
type textarea "FIBRIMIALGIA"
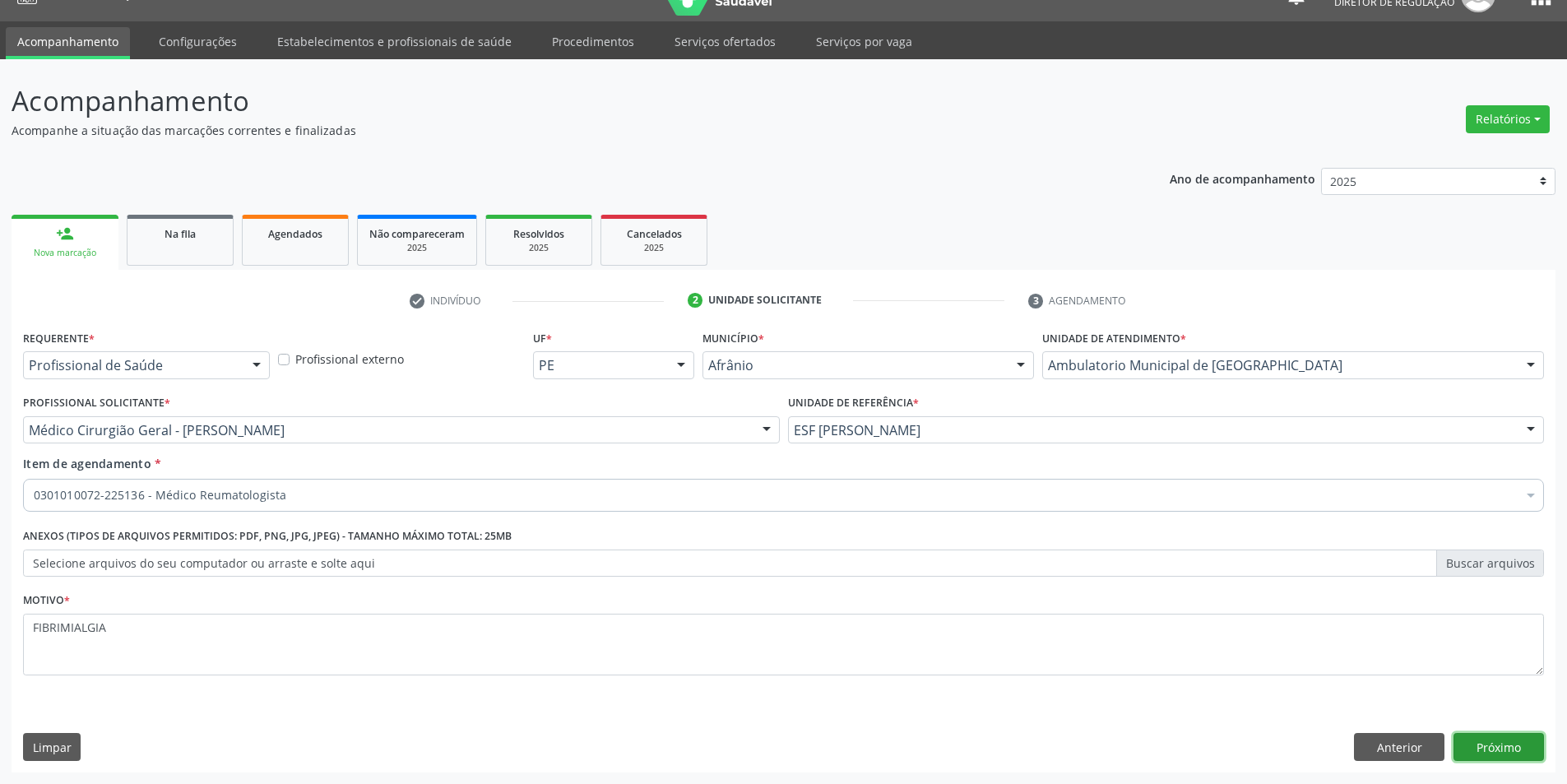
click at [1506, 749] on button "Próximo" at bounding box center [1499, 746] width 91 height 28
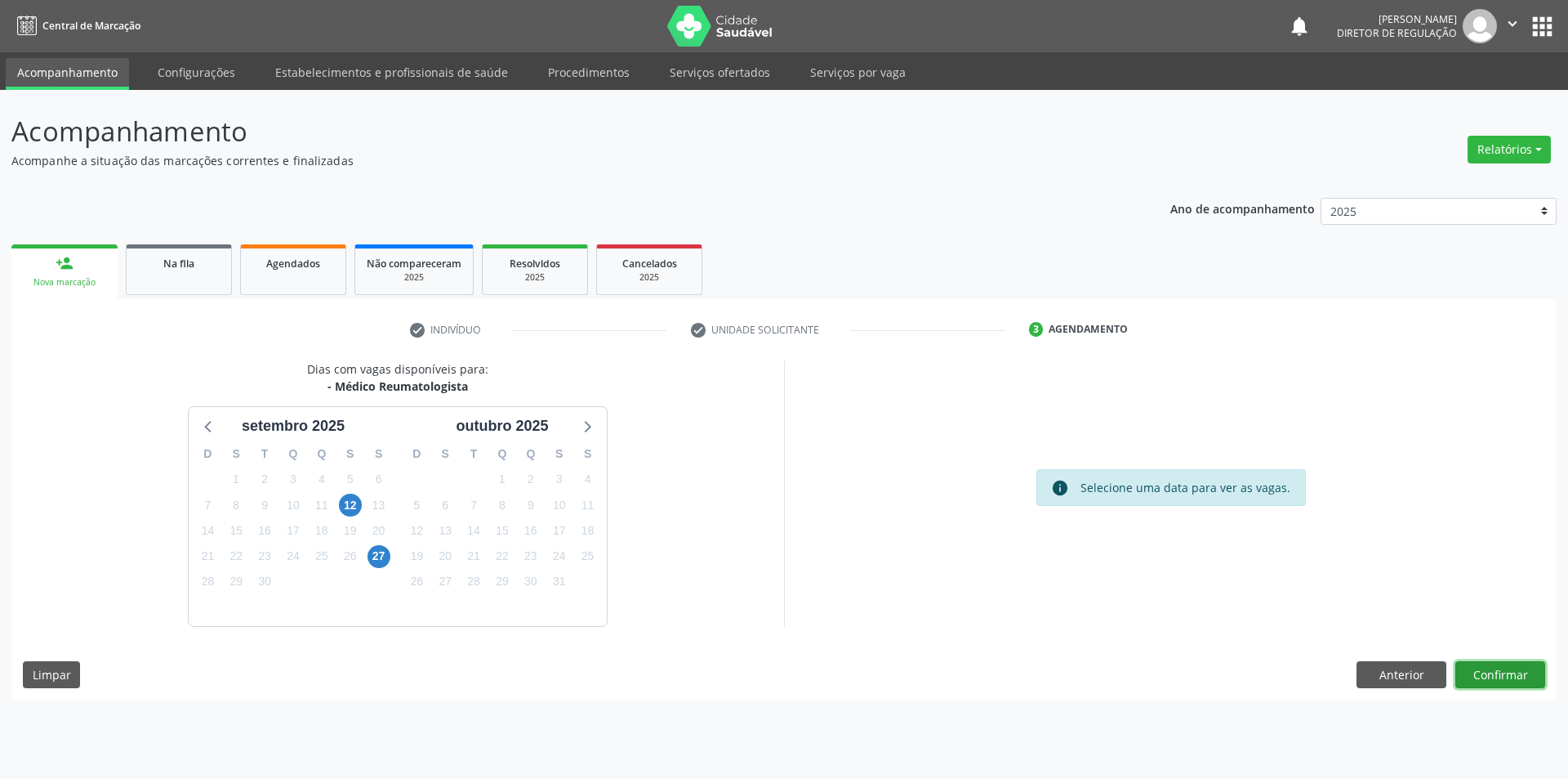
click at [1502, 676] on button "Confirmar" at bounding box center [1500, 675] width 90 height 27
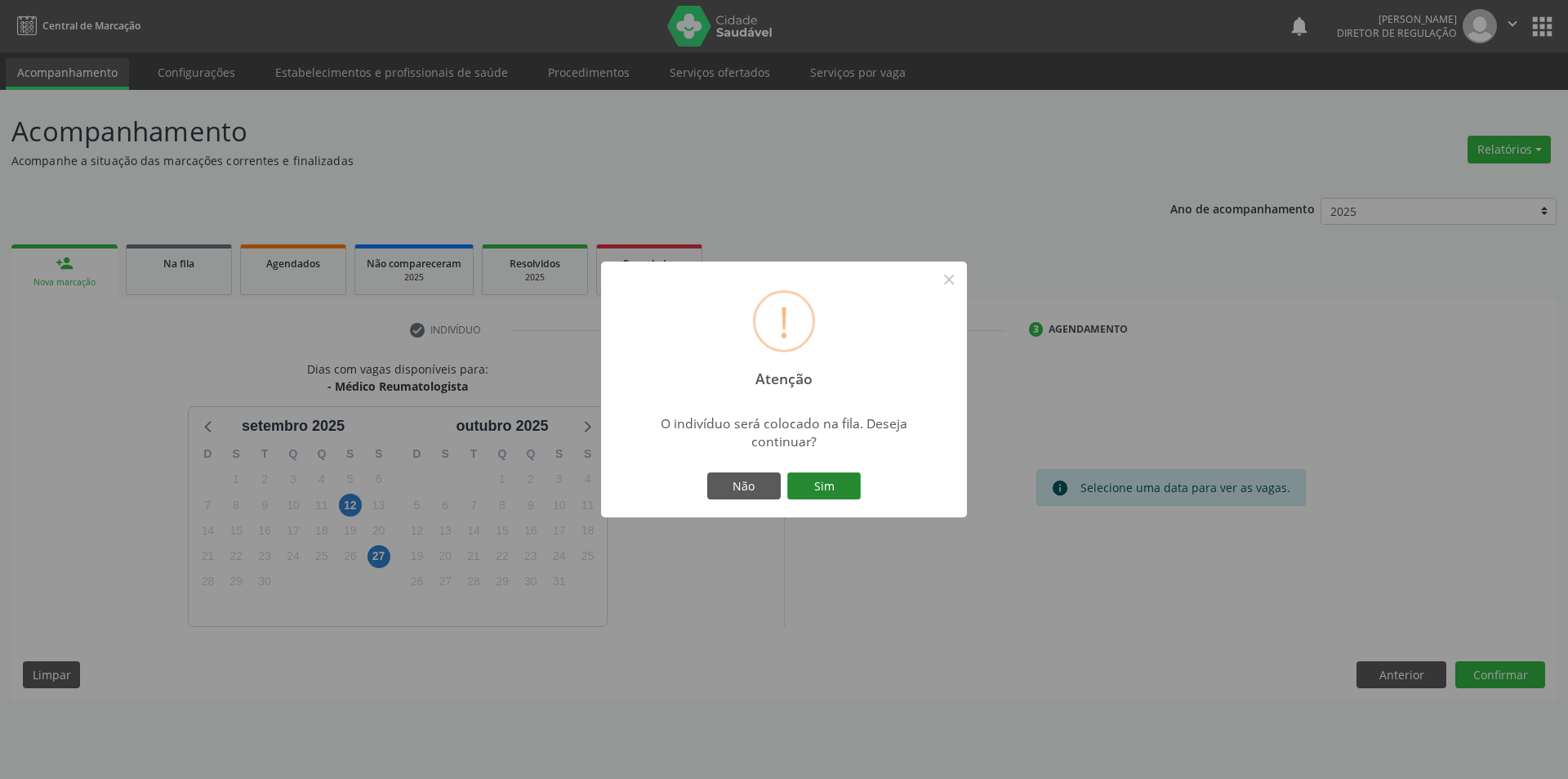
click at [813, 491] on button "Sim" at bounding box center [824, 486] width 74 height 27
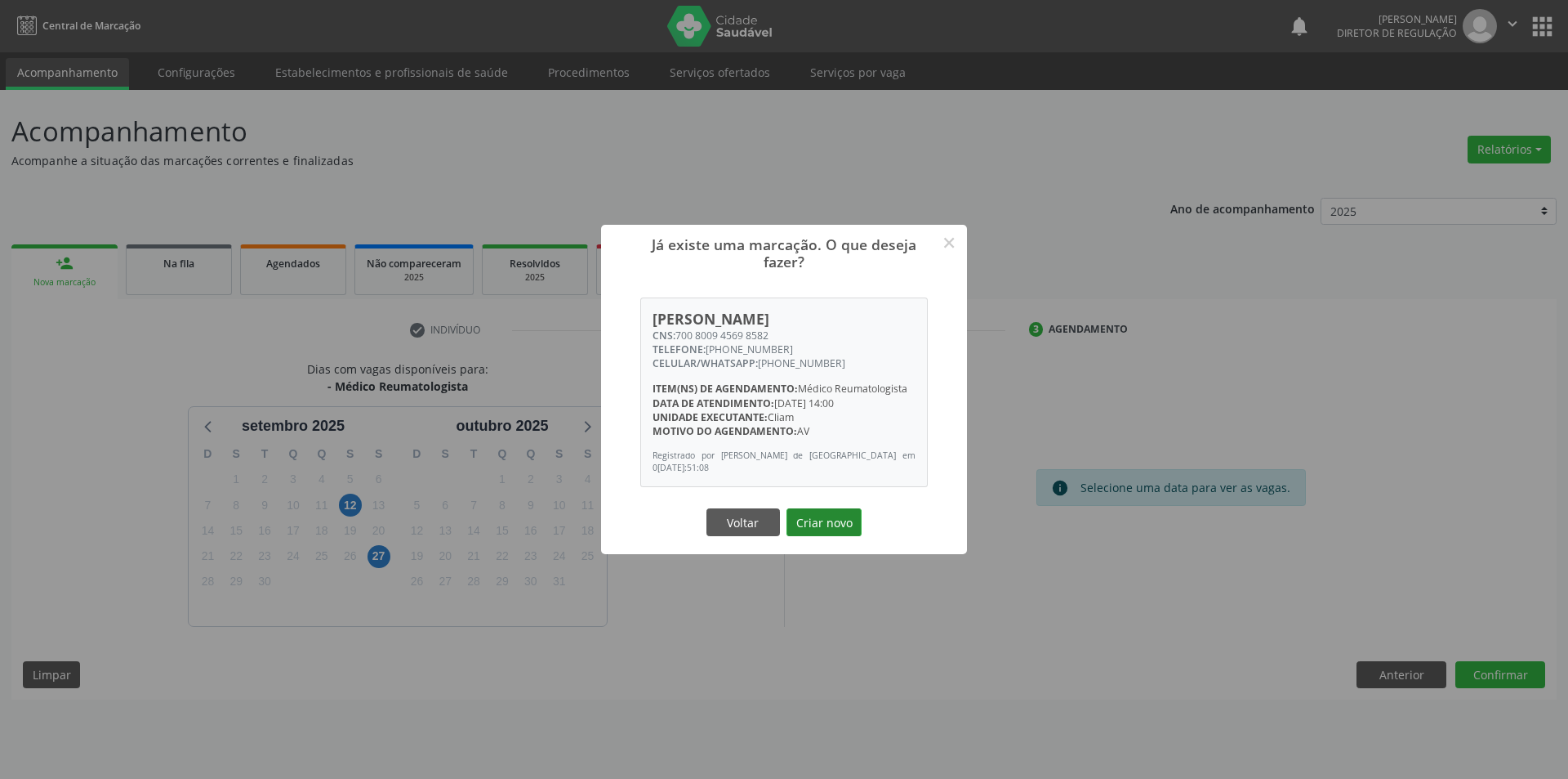
click at [808, 516] on button "Criar novo" at bounding box center [824, 522] width 76 height 27
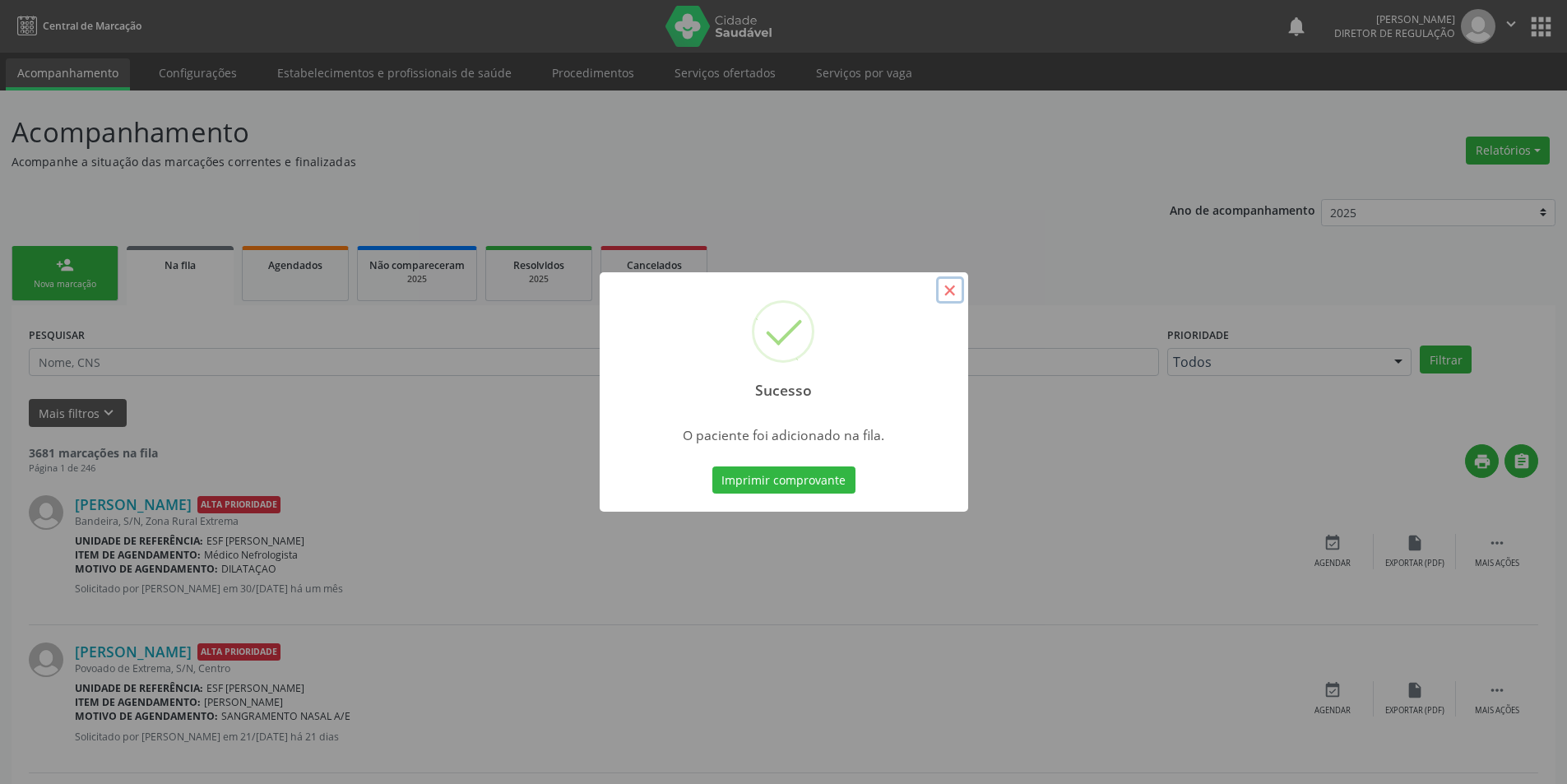
click at [948, 288] on button "×" at bounding box center [950, 290] width 28 height 28
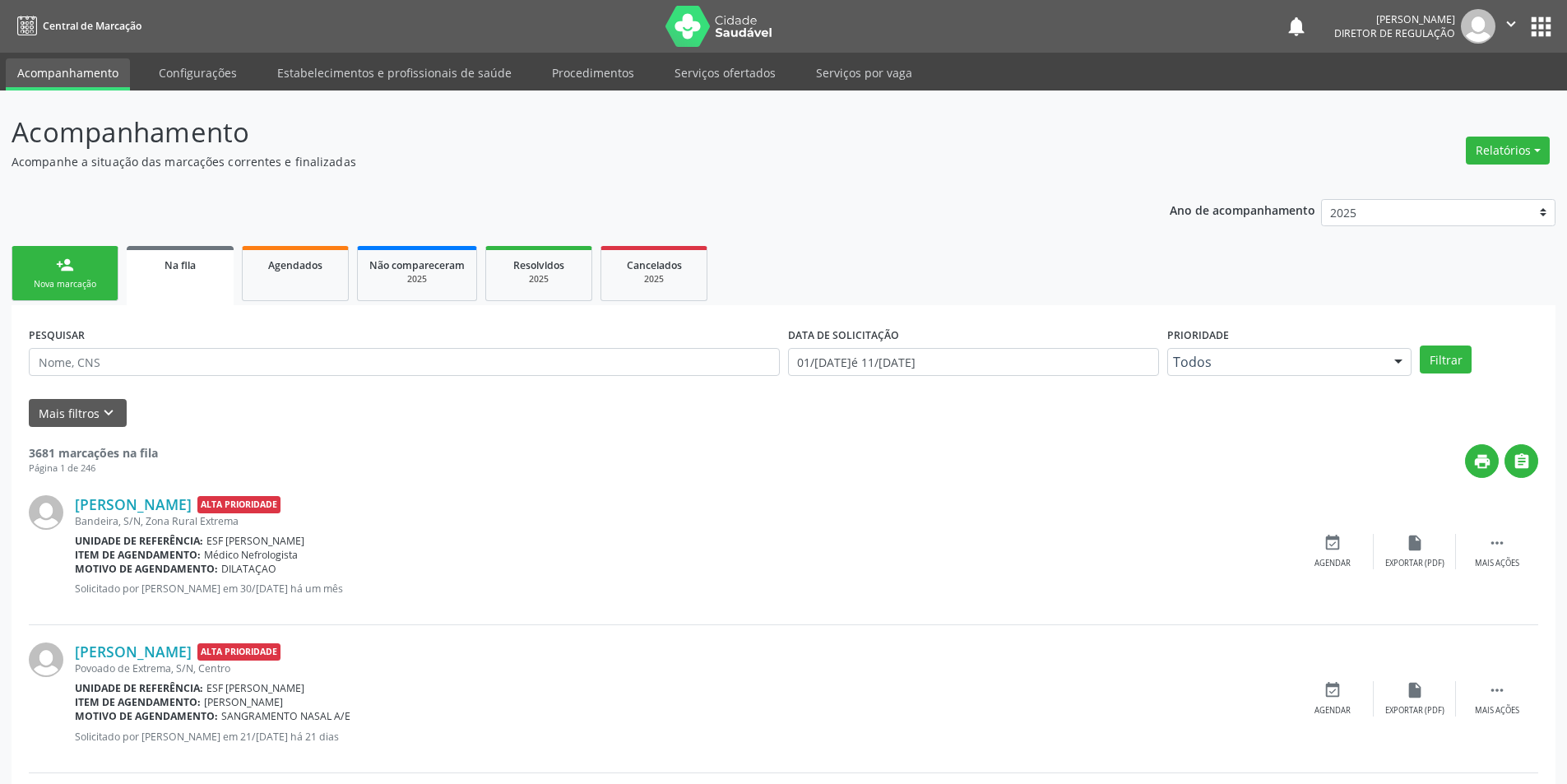
click at [37, 285] on div "Nova marcação" at bounding box center [64, 283] width 82 height 12
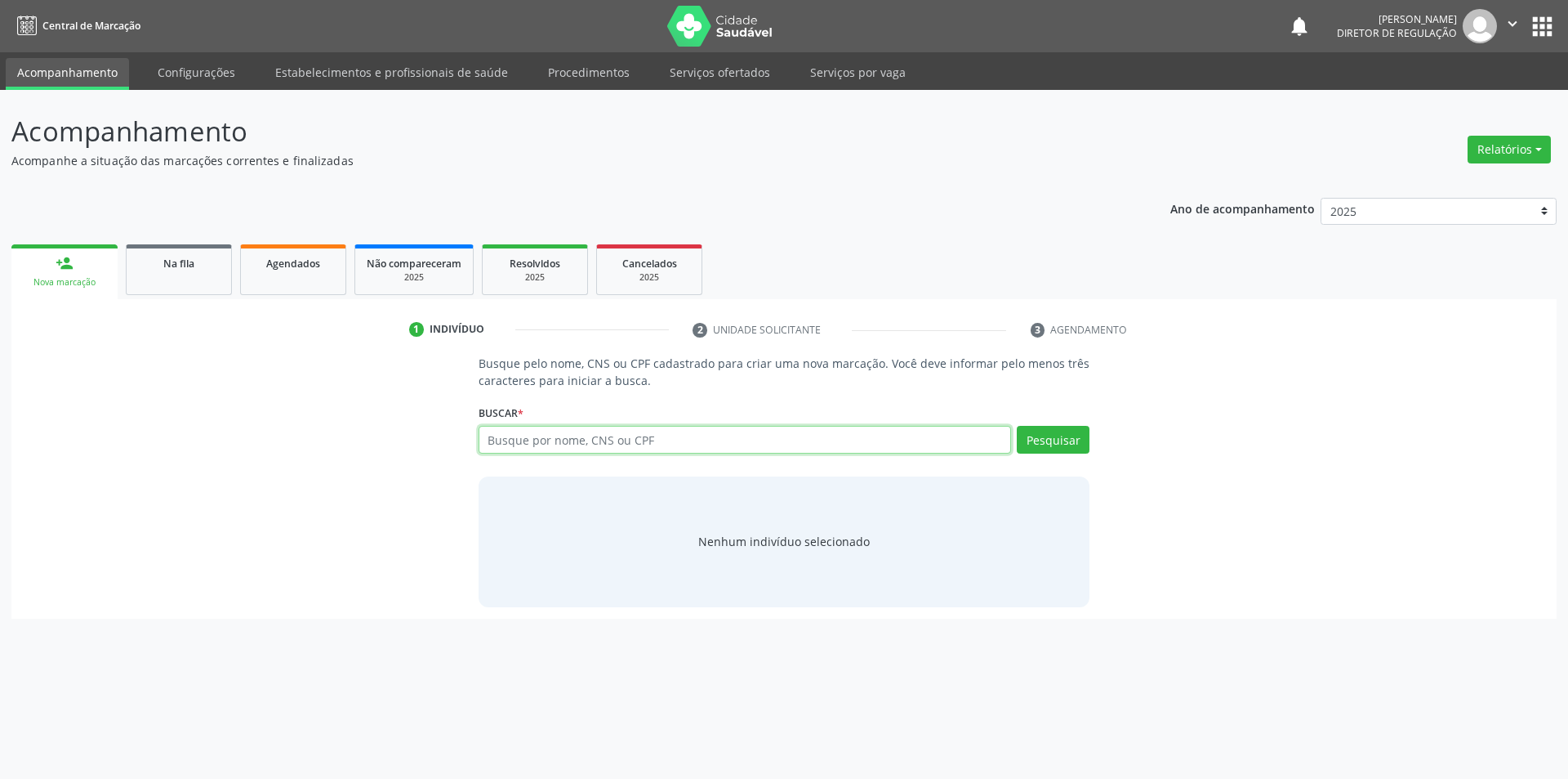
click at [625, 438] on input "text" at bounding box center [745, 440] width 533 height 27
type input "700800945698582"
click at [1074, 439] on button "Pesquisar" at bounding box center [1053, 440] width 73 height 27
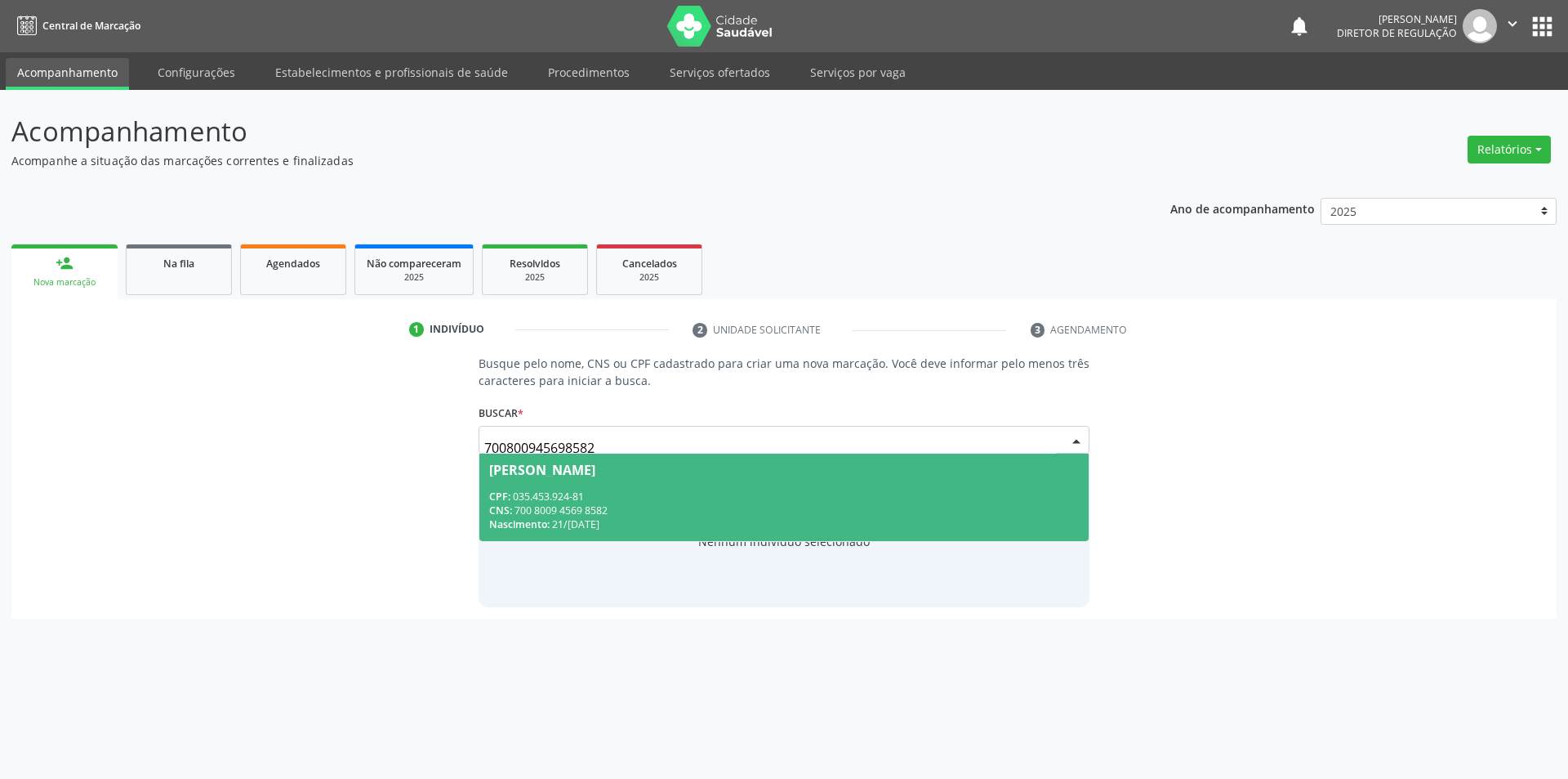
click at [699, 498] on div "CPF: 035.453.924-81" at bounding box center [784, 496] width 590 height 14
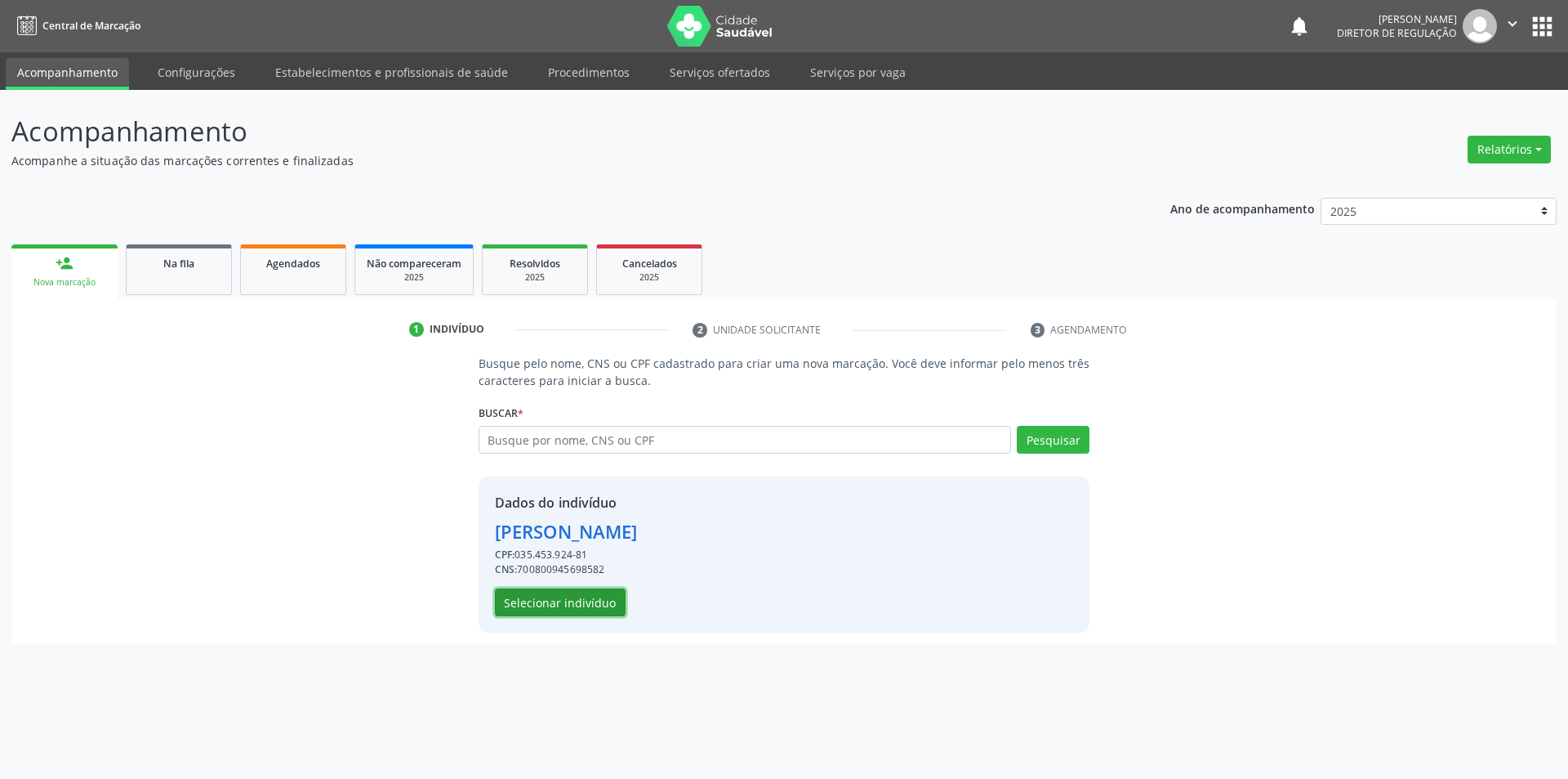
click at [566, 602] on button "Selecionar indivíduo" at bounding box center [560, 602] width 130 height 27
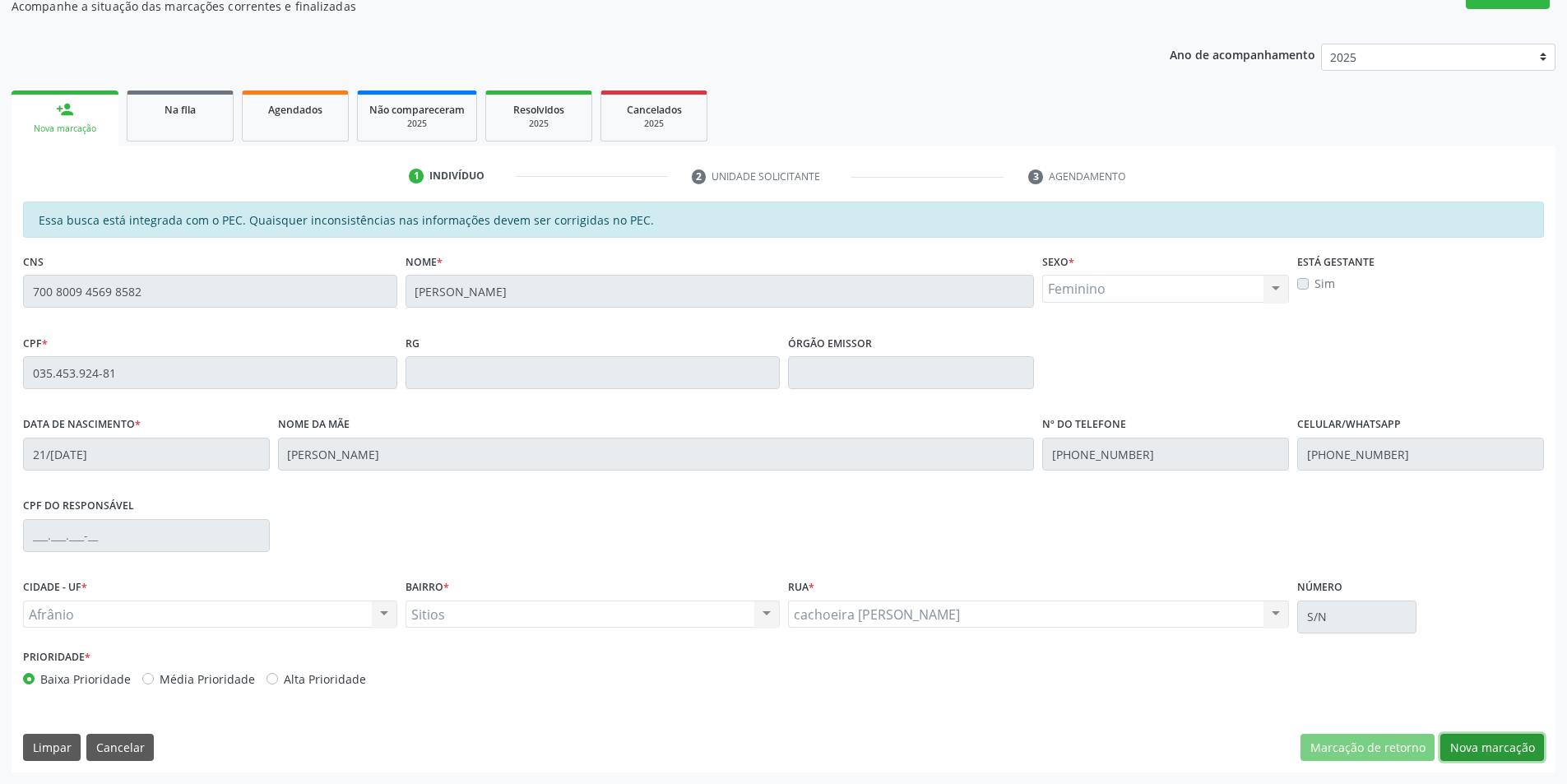
click at [1492, 759] on button "Nova marcação" at bounding box center [1492, 747] width 104 height 28
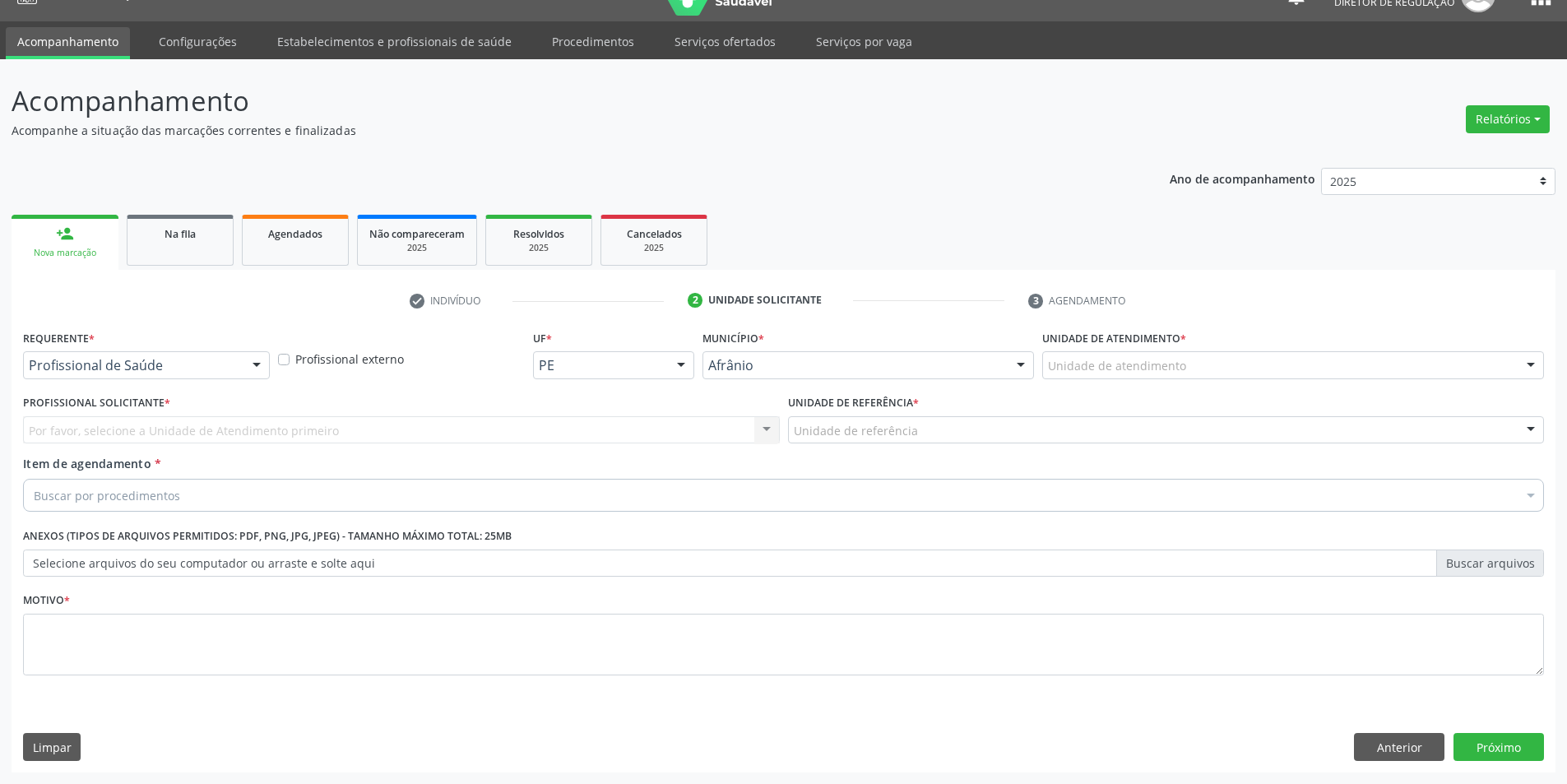
scroll to position [32, 0]
click at [1143, 347] on label "Unidade de atendimento *" at bounding box center [1114, 339] width 144 height 26
click at [1143, 353] on div "Unidade de atendimento" at bounding box center [1293, 365] width 502 height 28
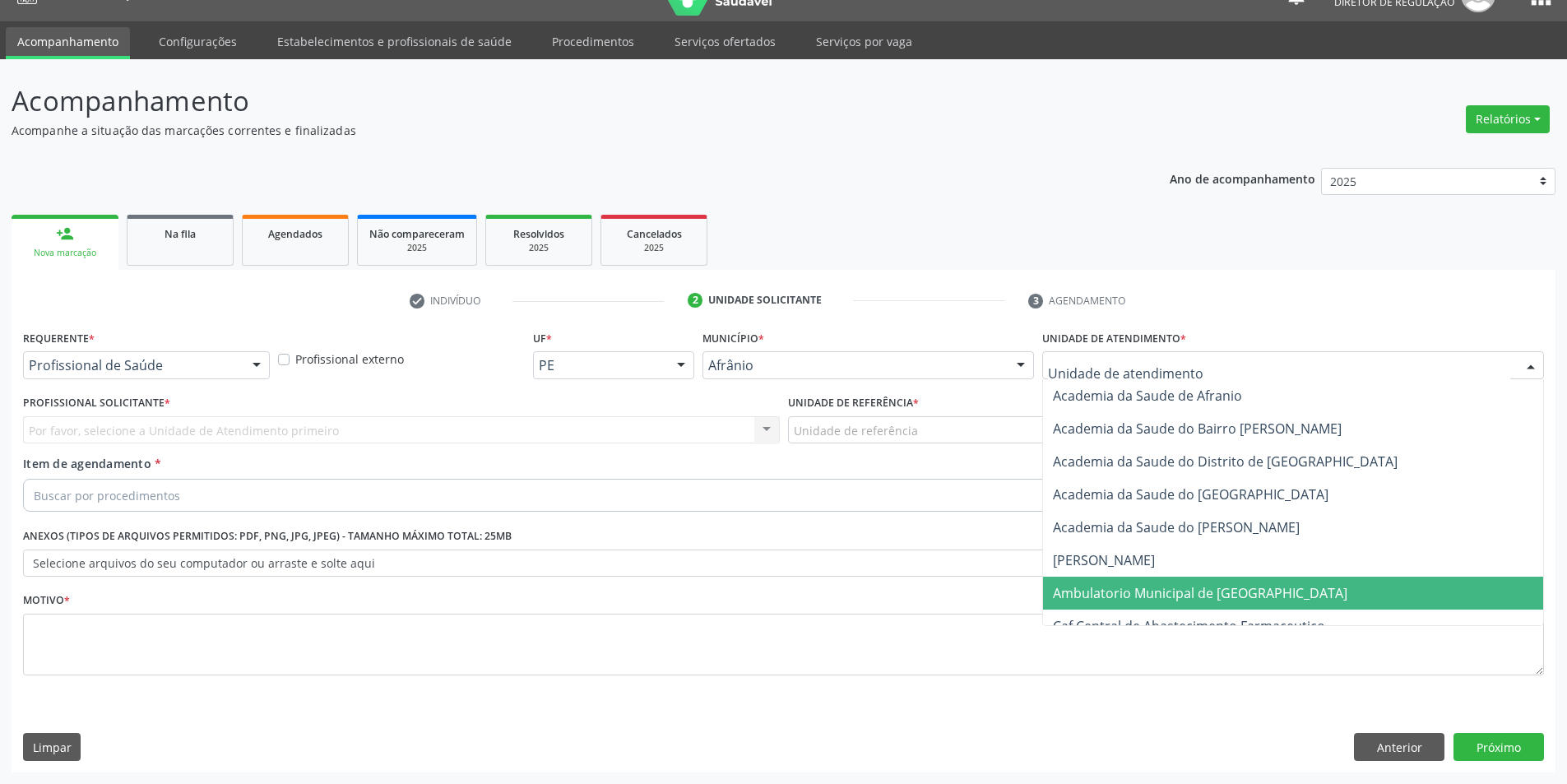
drag, startPoint x: 1156, startPoint y: 592, endPoint x: 1060, endPoint y: 553, distance: 103.6
click at [1152, 590] on span "Ambulatorio Municipal de [GEOGRAPHIC_DATA]" at bounding box center [1200, 592] width 294 height 18
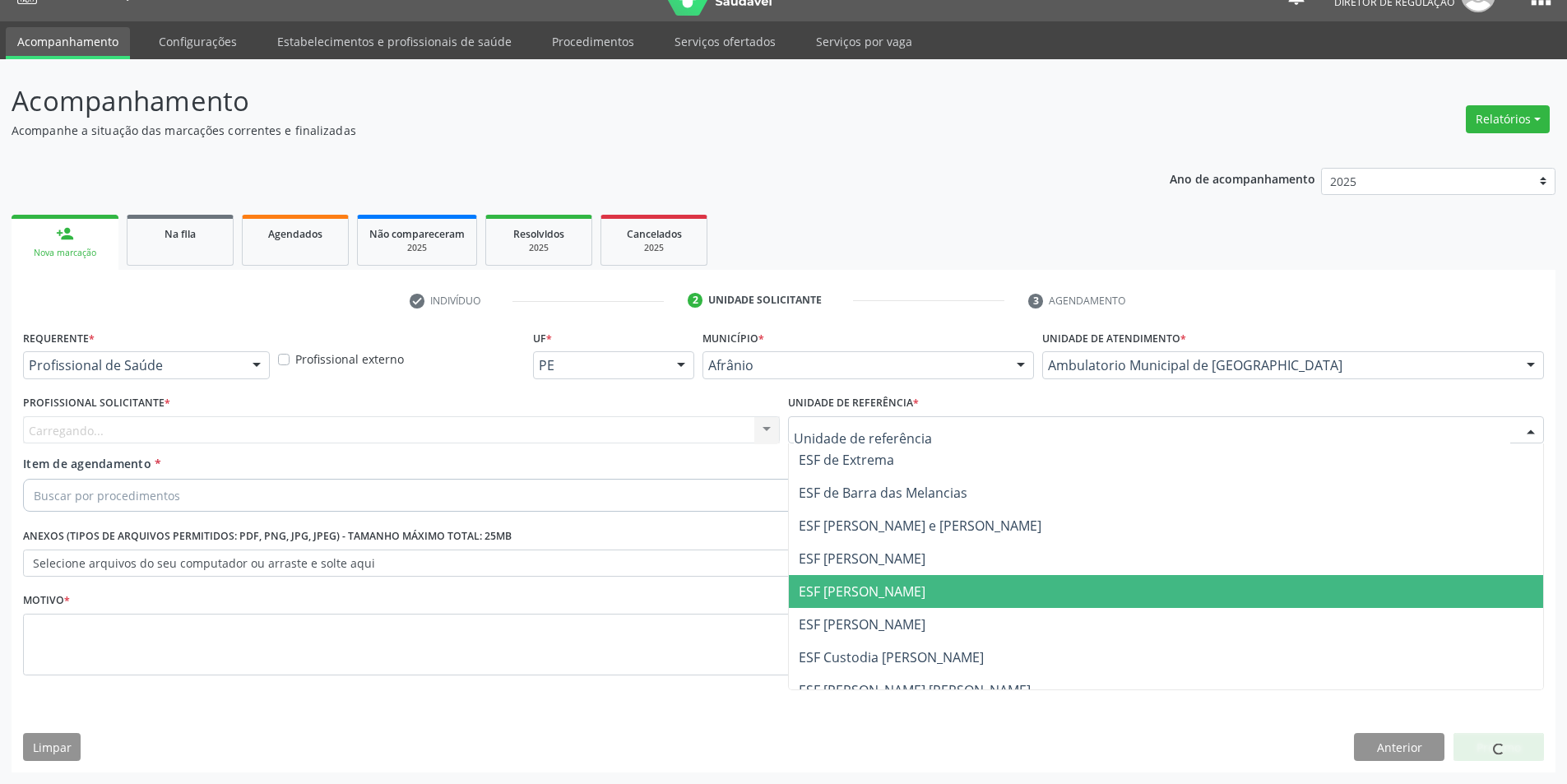
drag, startPoint x: 900, startPoint y: 597, endPoint x: 770, endPoint y: 545, distance: 140.0
click at [885, 592] on span "ESF [PERSON_NAME]" at bounding box center [863, 591] width 126 height 18
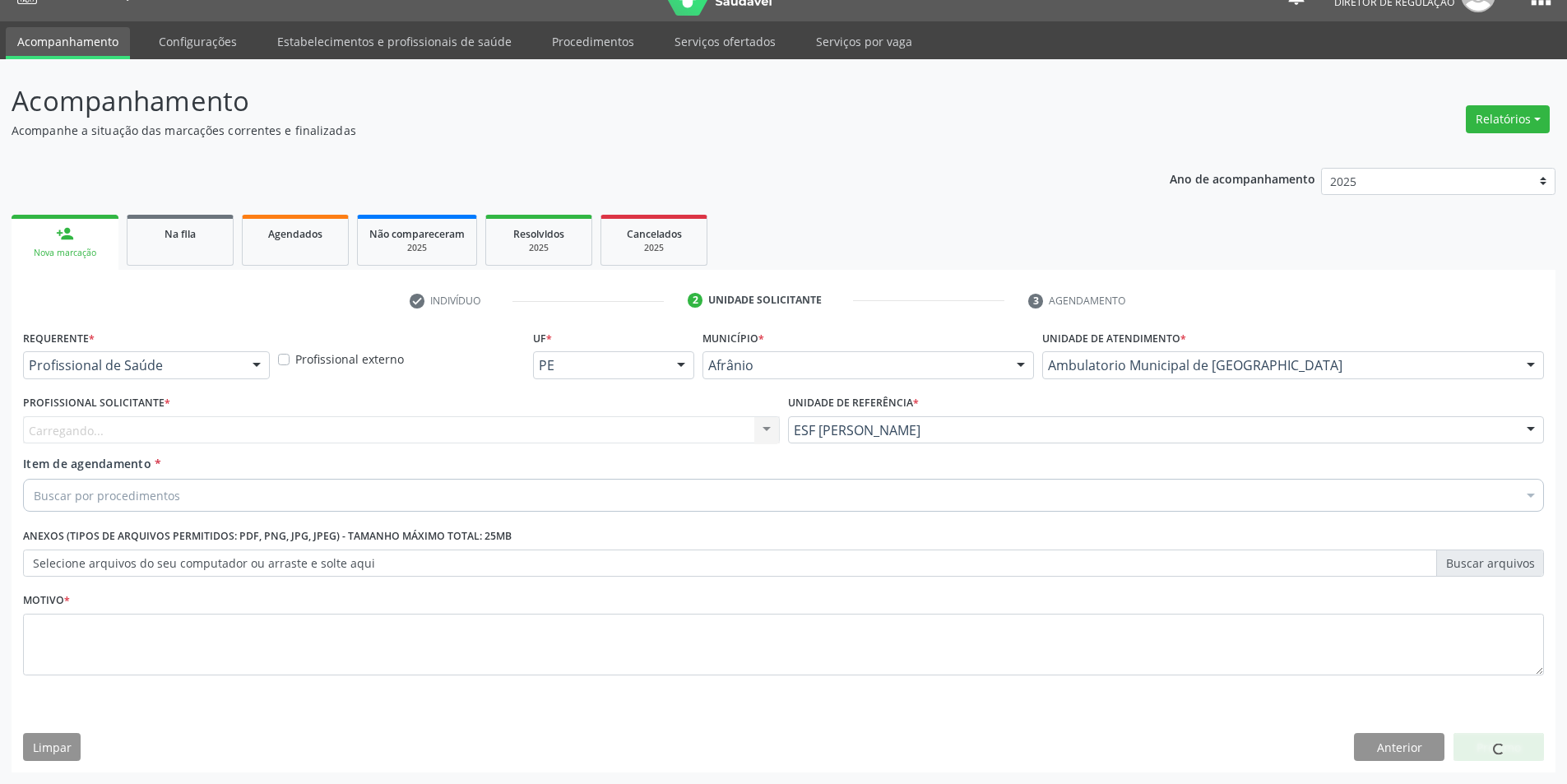
click at [581, 418] on div "Carregando... Nenhum resultado encontrado para: " " Não há nenhuma opção para s…" at bounding box center [401, 430] width 757 height 28
click at [564, 428] on div "Profissional solicitante Médico Angiologista - [PERSON_NAME] Angiologista - [PE…" at bounding box center [401, 430] width 757 height 28
click at [515, 430] on div at bounding box center [401, 430] width 757 height 28
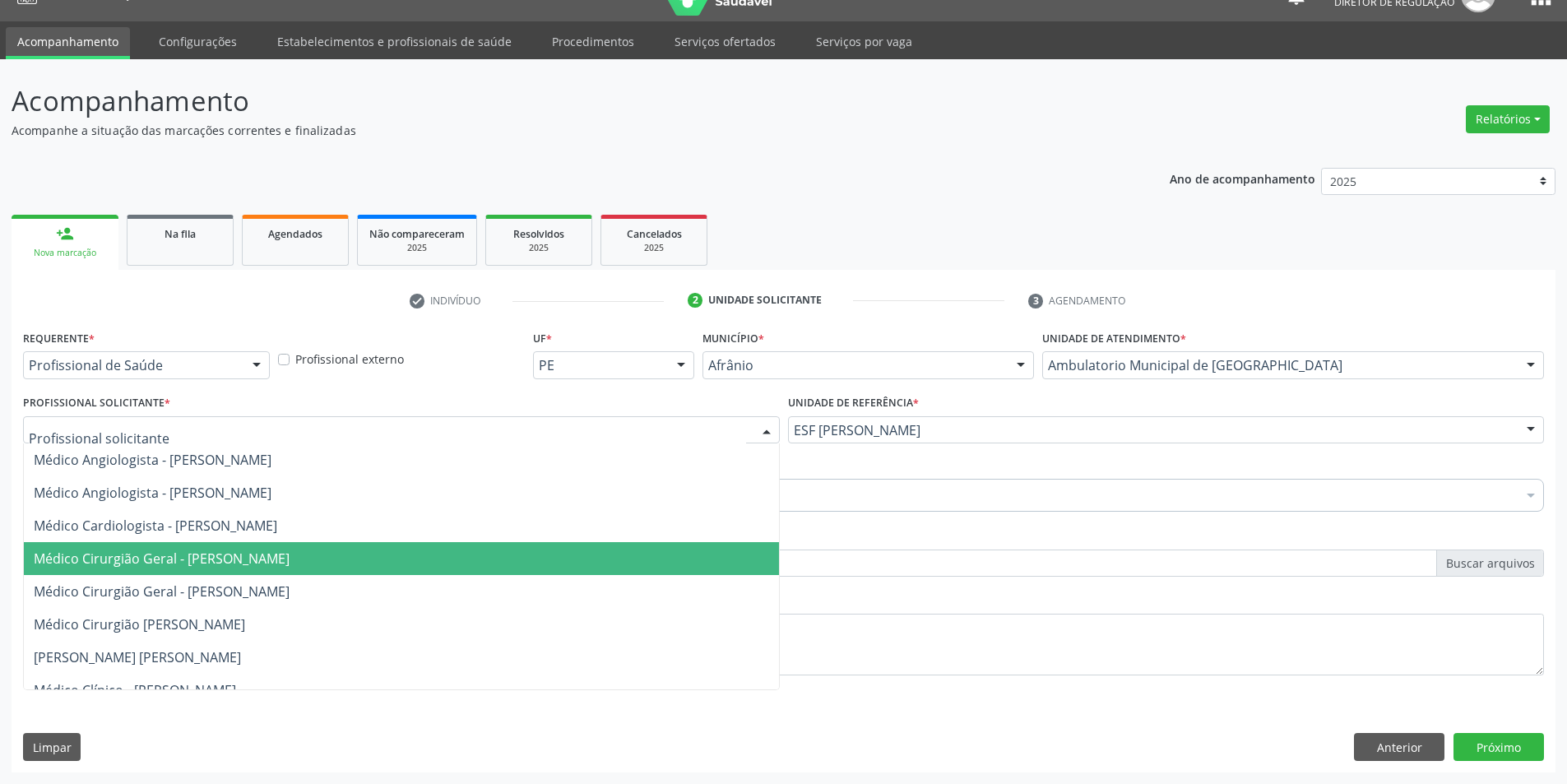
click at [289, 551] on span "Médico Cirurgião Geral - [PERSON_NAME]" at bounding box center [161, 558] width 256 height 18
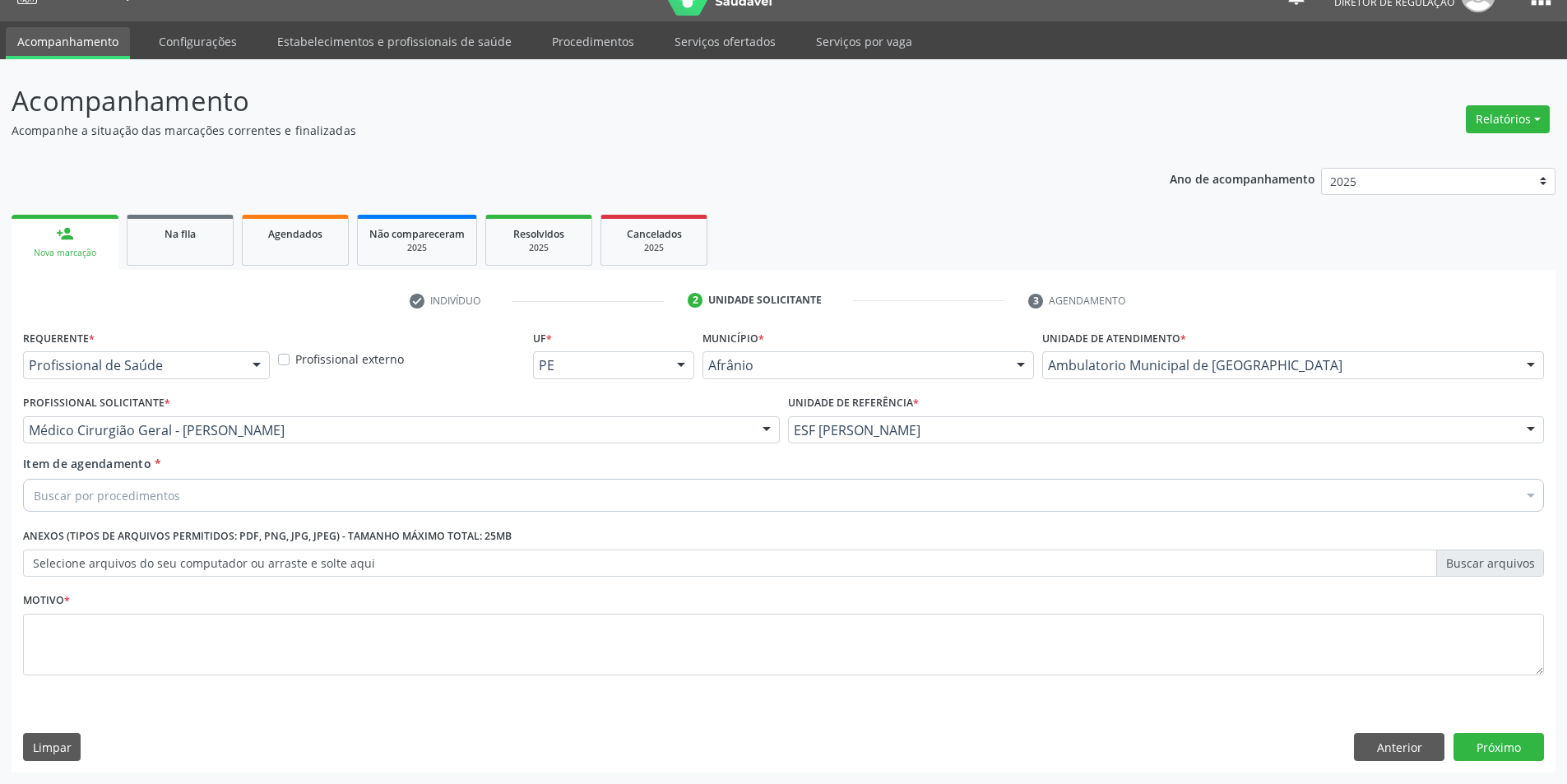
click at [295, 504] on div "Buscar por procedimentos" at bounding box center [784, 495] width 1522 height 33
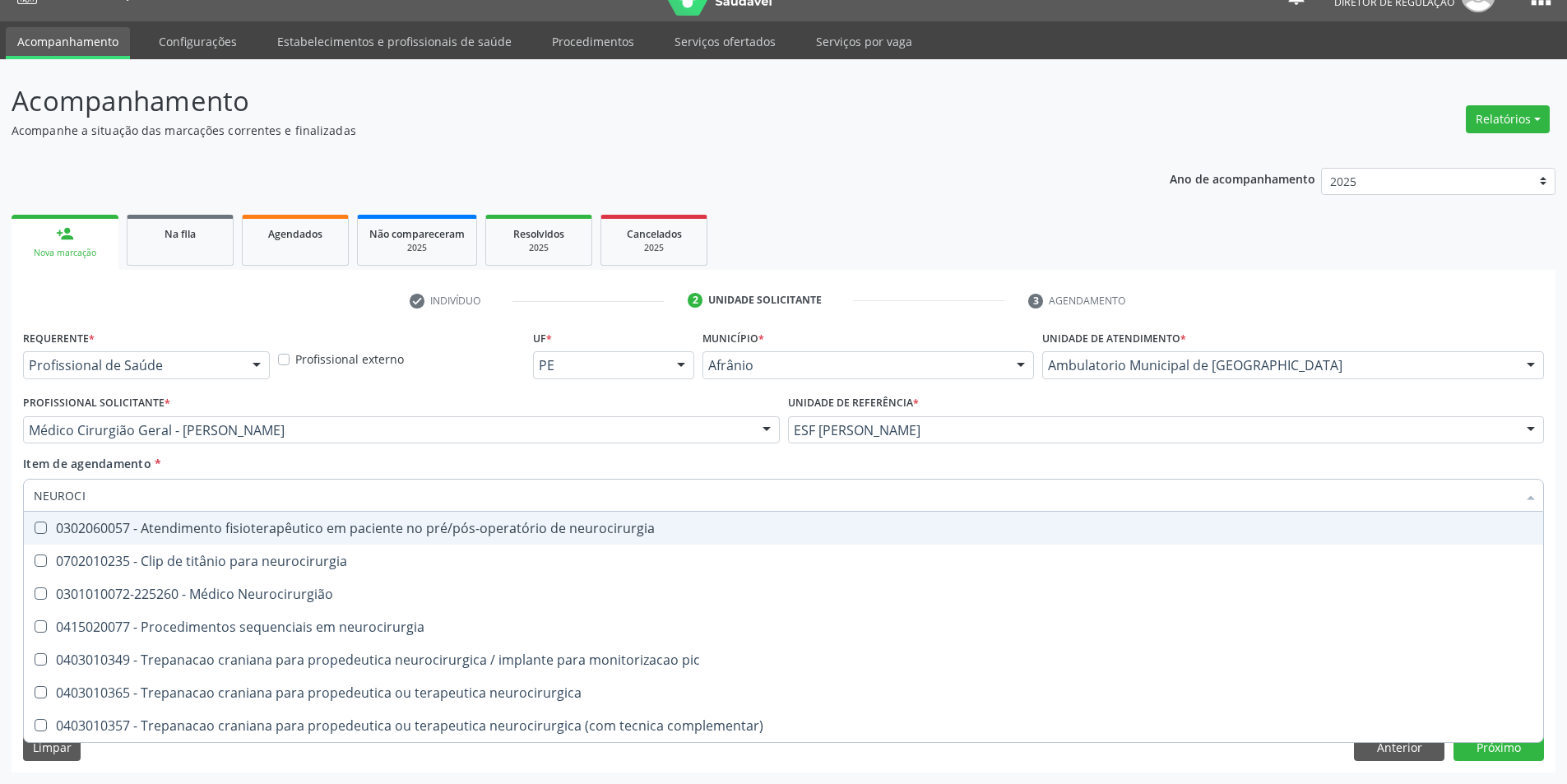
type input "NEUROCIR"
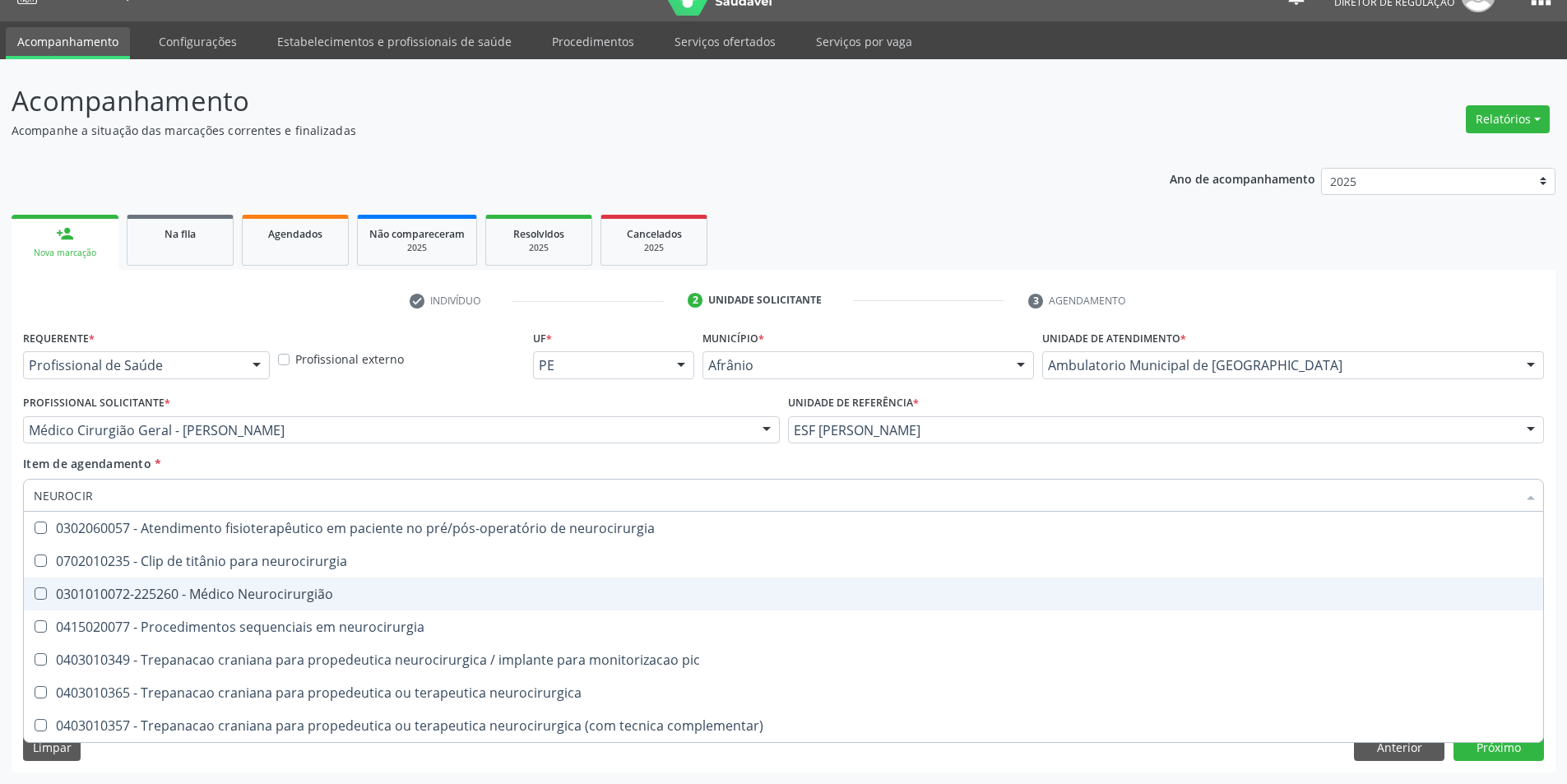
click at [320, 592] on div "0301010072-225260 - Médico Neurocirurgião" at bounding box center [784, 593] width 1500 height 13
checkbox Neurocirurgião "true"
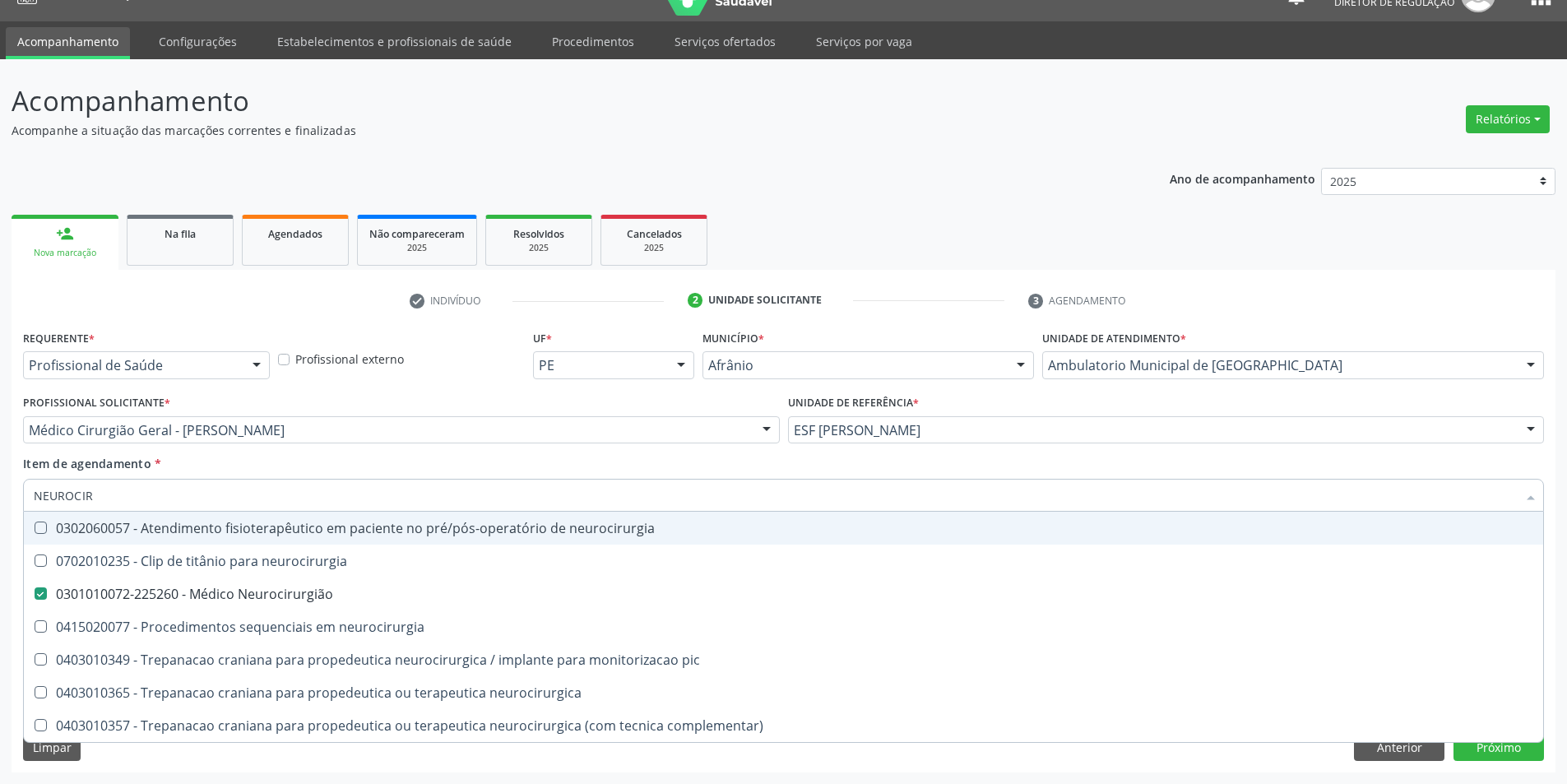
click at [335, 462] on div "Item de agendamento * NEUROCIR Desfazer seleção 0302060057 - Atendimento fisiot…" at bounding box center [784, 480] width 1522 height 51
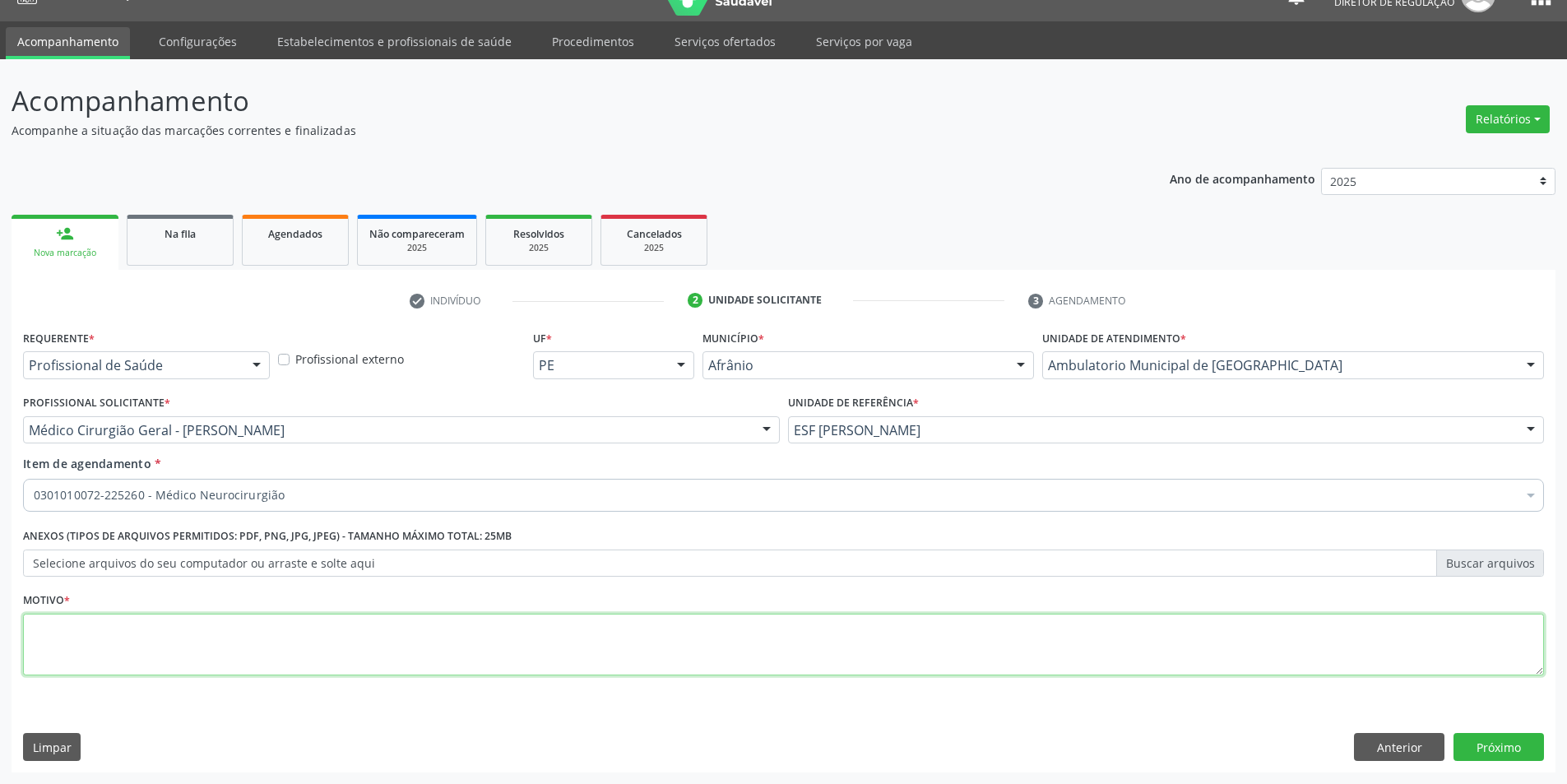
click at [281, 625] on textarea at bounding box center [784, 644] width 1522 height 62
type textarea "NOVA CONSULTA APOS EXAMES"
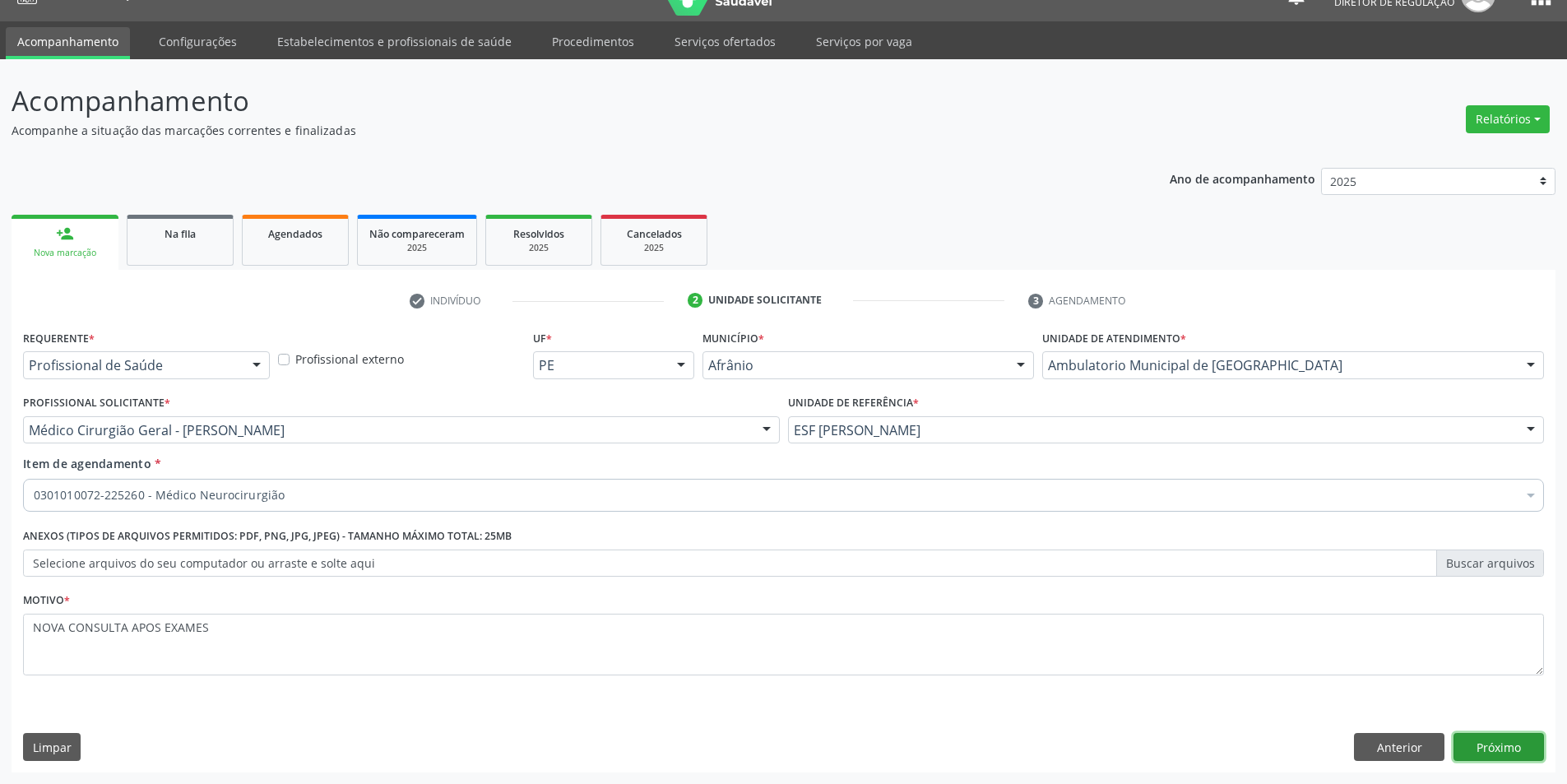
click at [1493, 753] on button "Próximo" at bounding box center [1499, 746] width 91 height 28
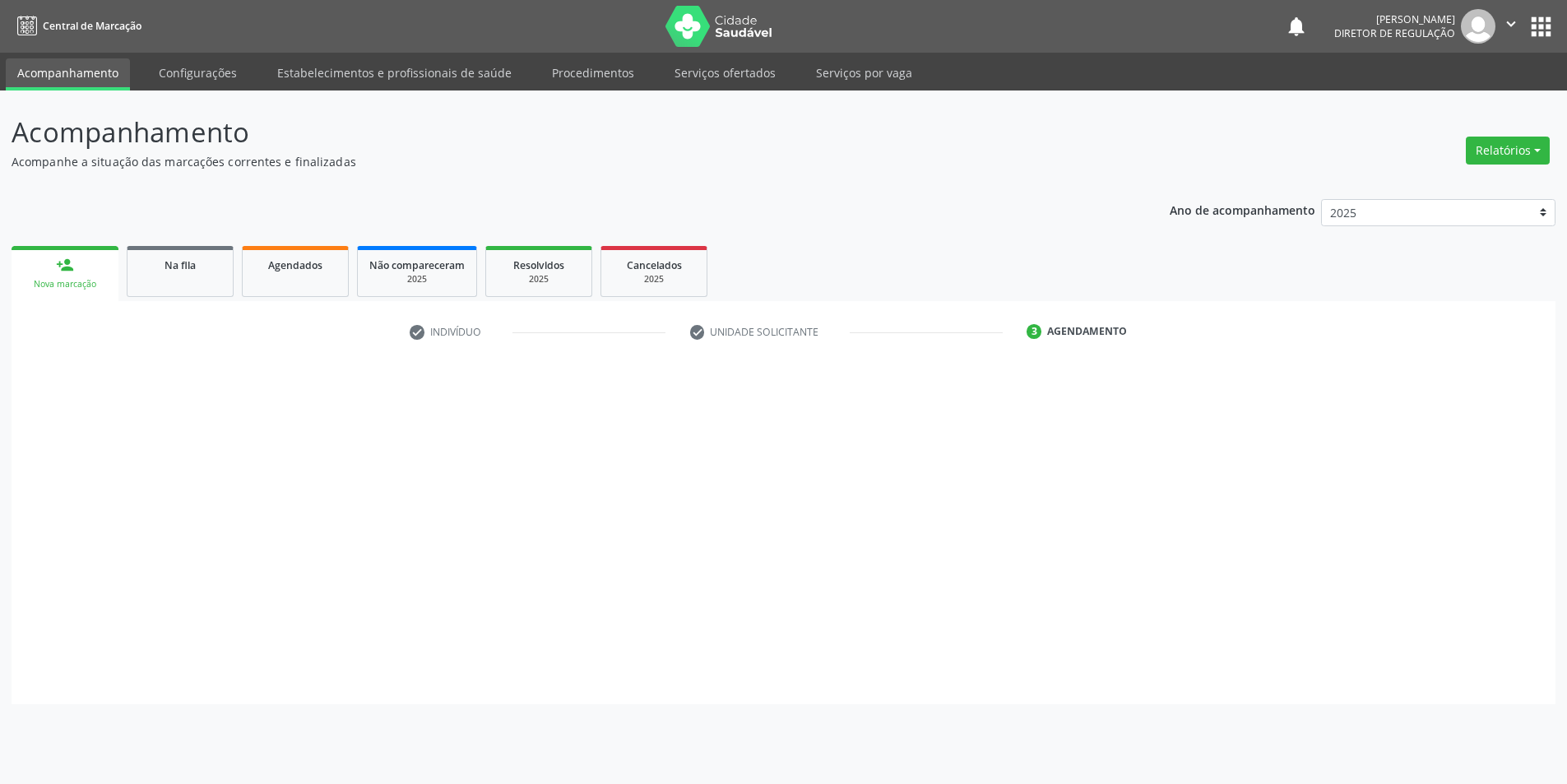
scroll to position [0, 0]
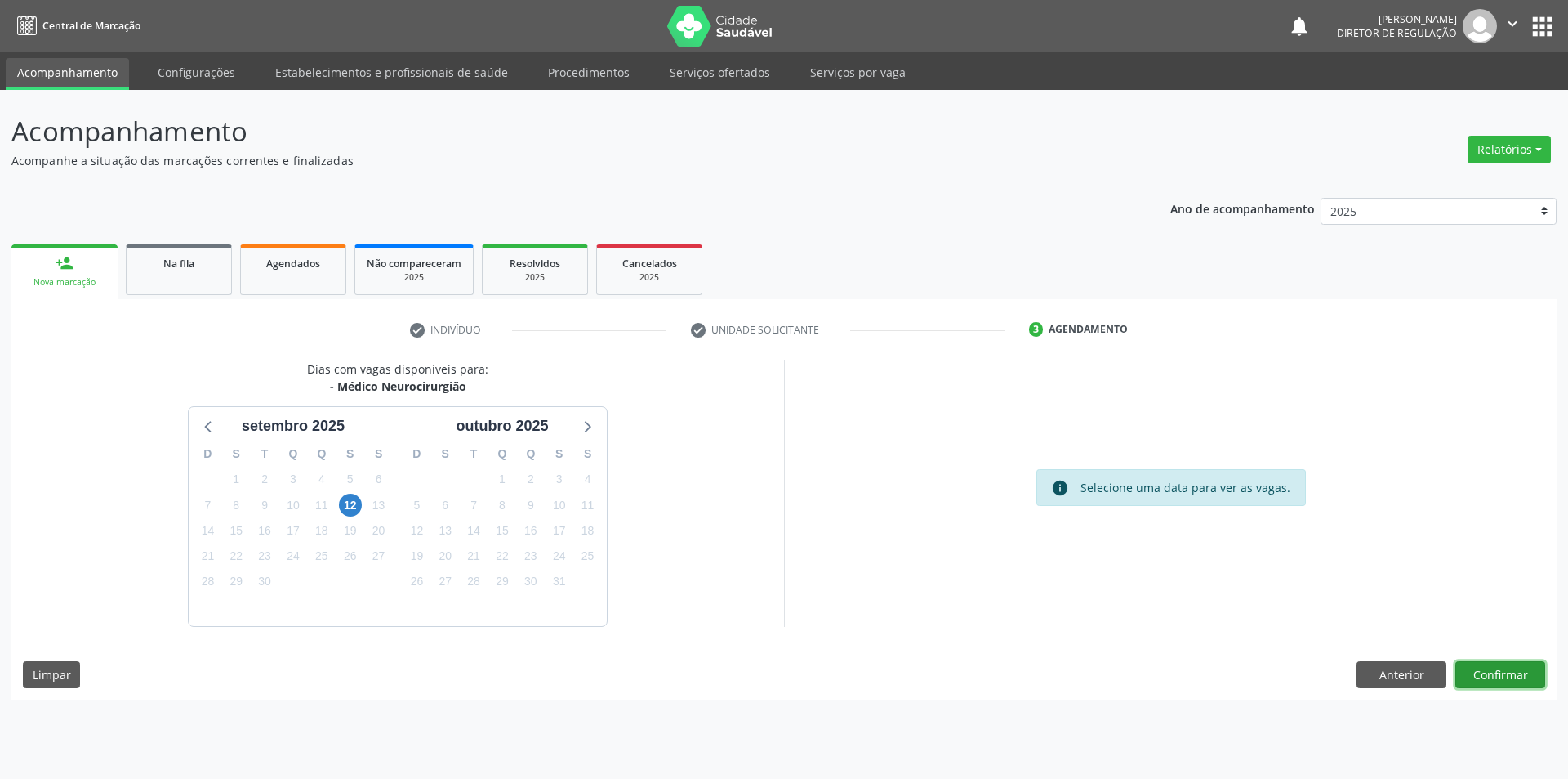
click at [1480, 681] on button "Confirmar" at bounding box center [1500, 675] width 90 height 27
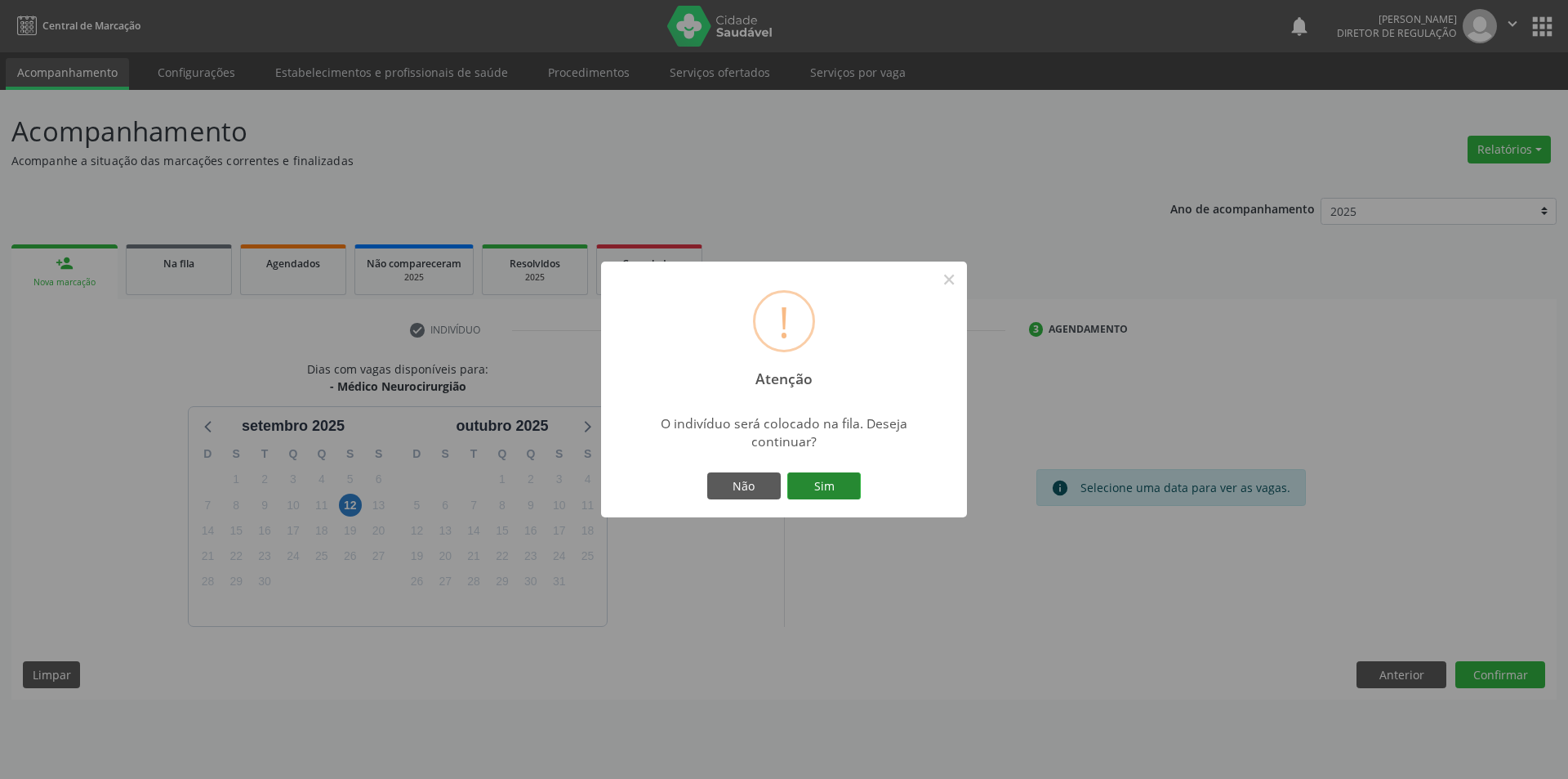
click at [846, 479] on button "Sim" at bounding box center [824, 486] width 74 height 27
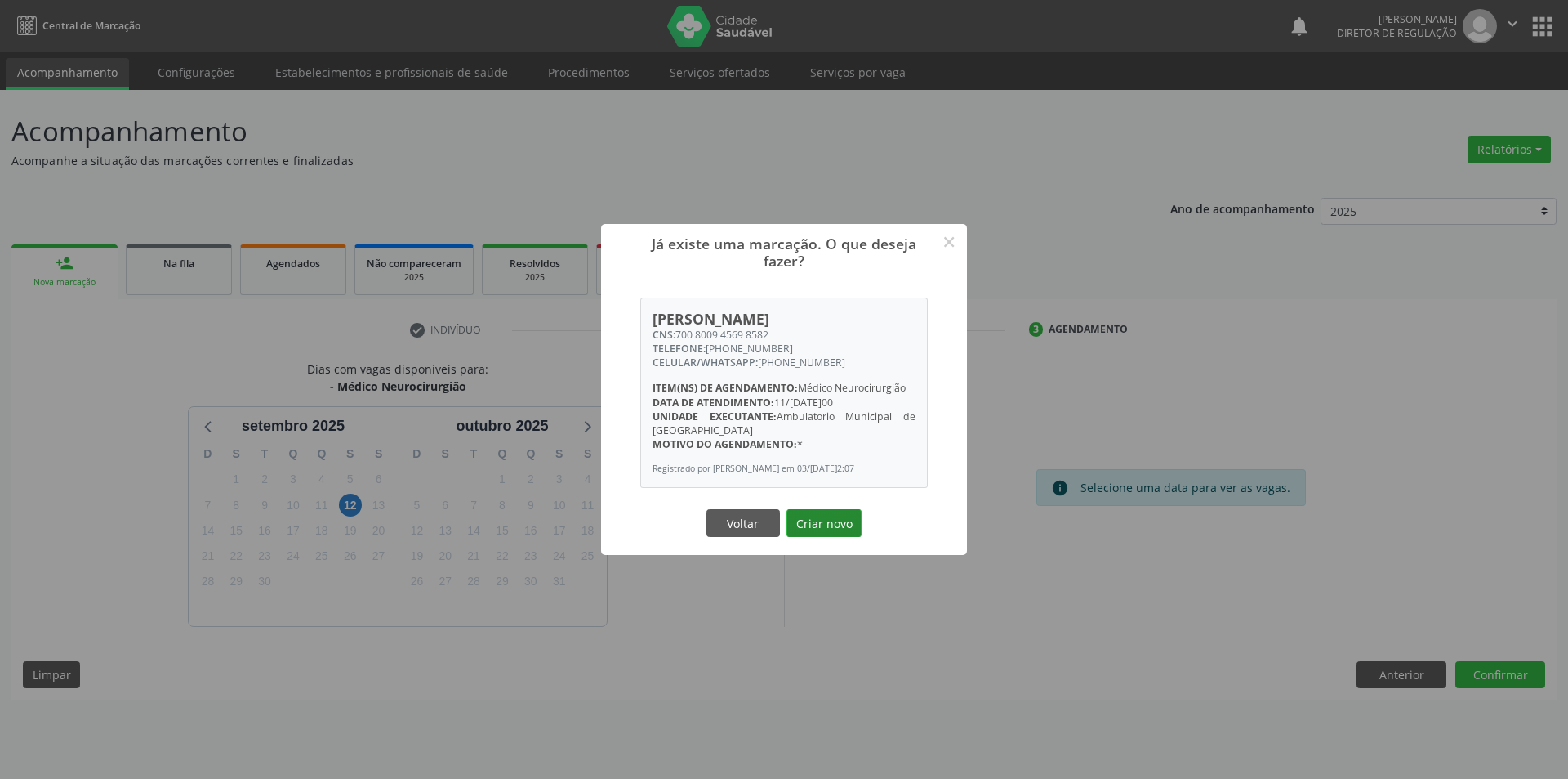
click at [842, 523] on button "Criar novo" at bounding box center [824, 523] width 76 height 27
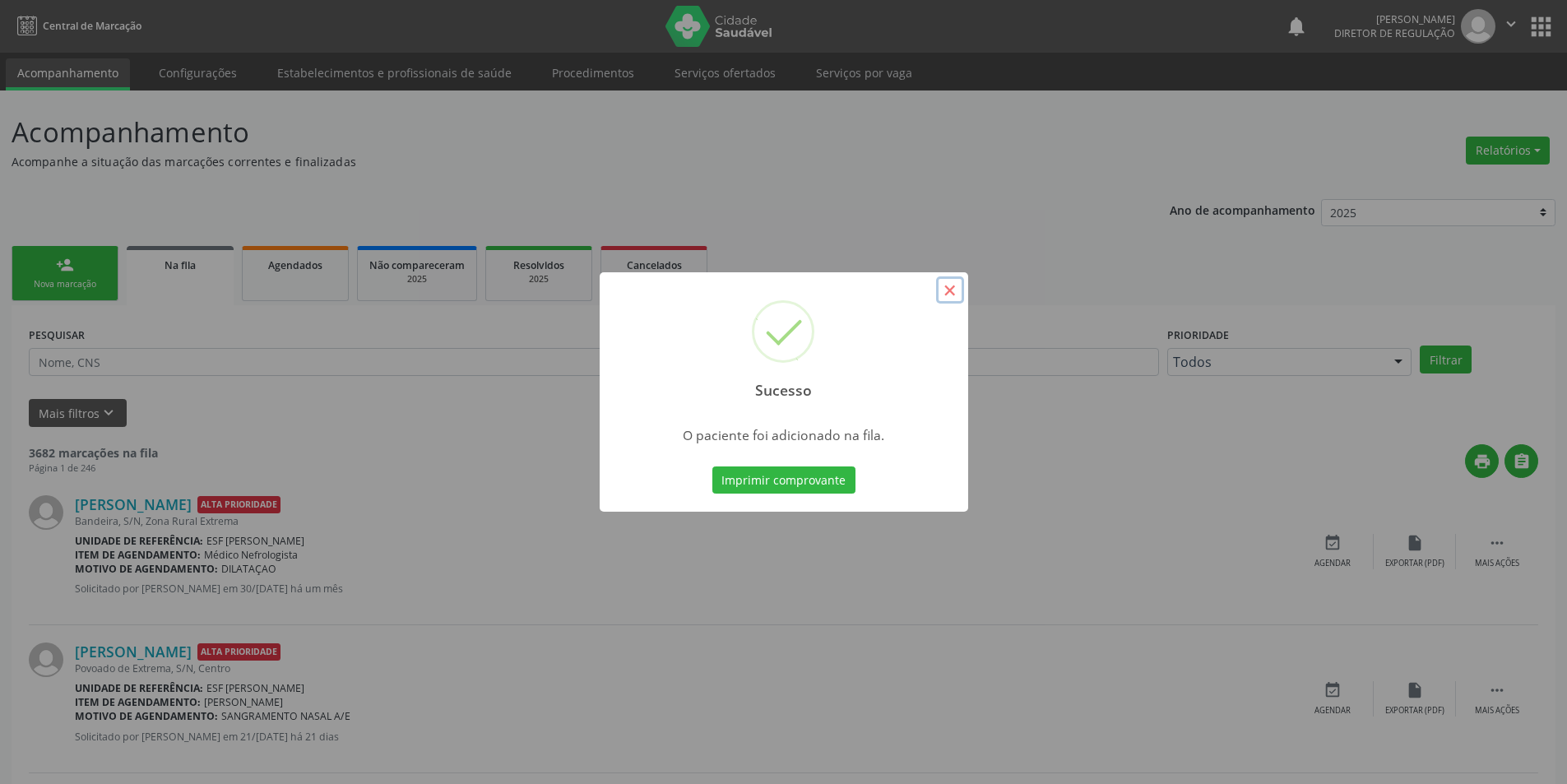
click at [948, 295] on button "×" at bounding box center [950, 290] width 28 height 28
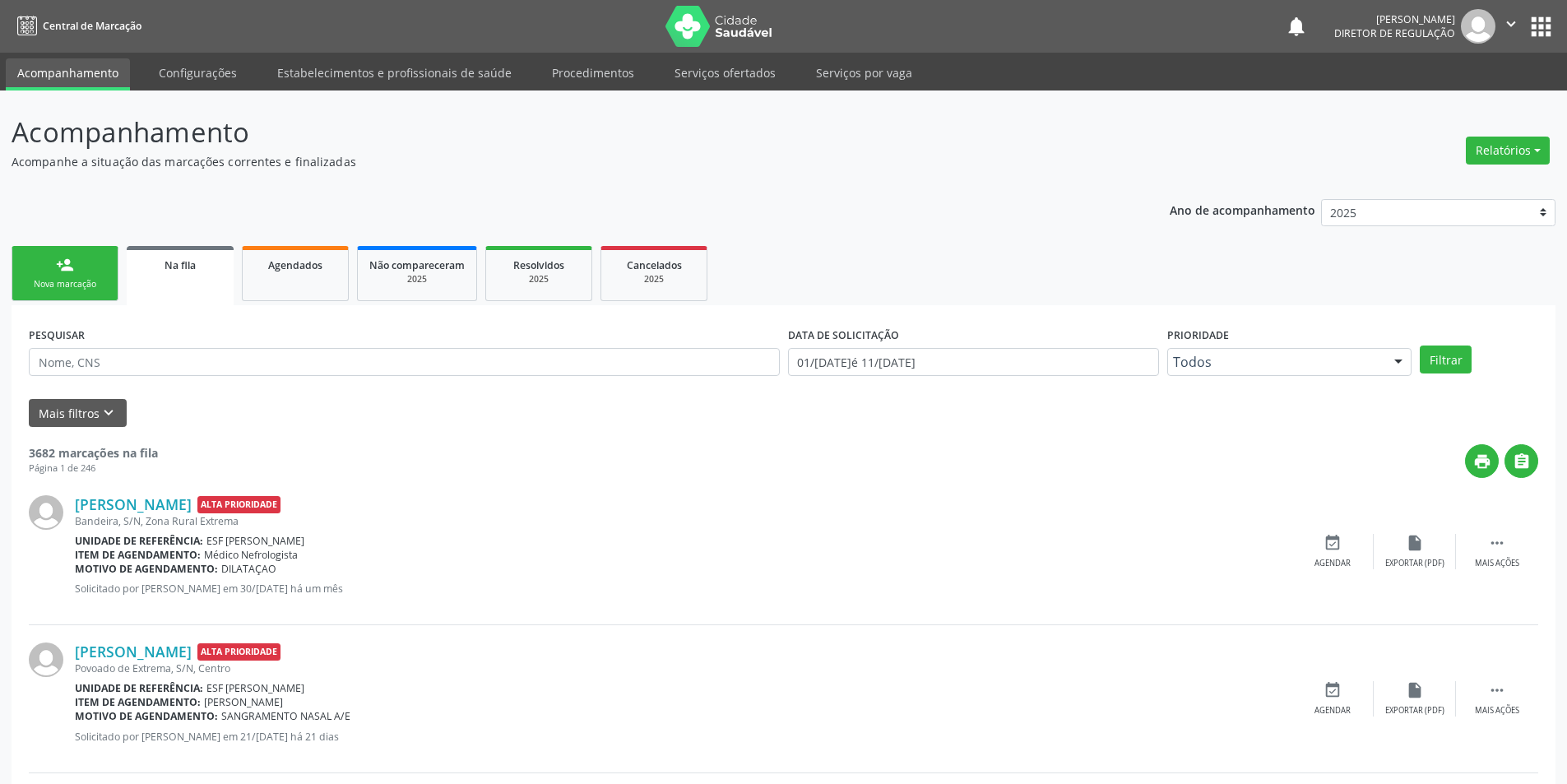
click at [81, 260] on link "person_add Nova marcação" at bounding box center [65, 274] width 107 height 55
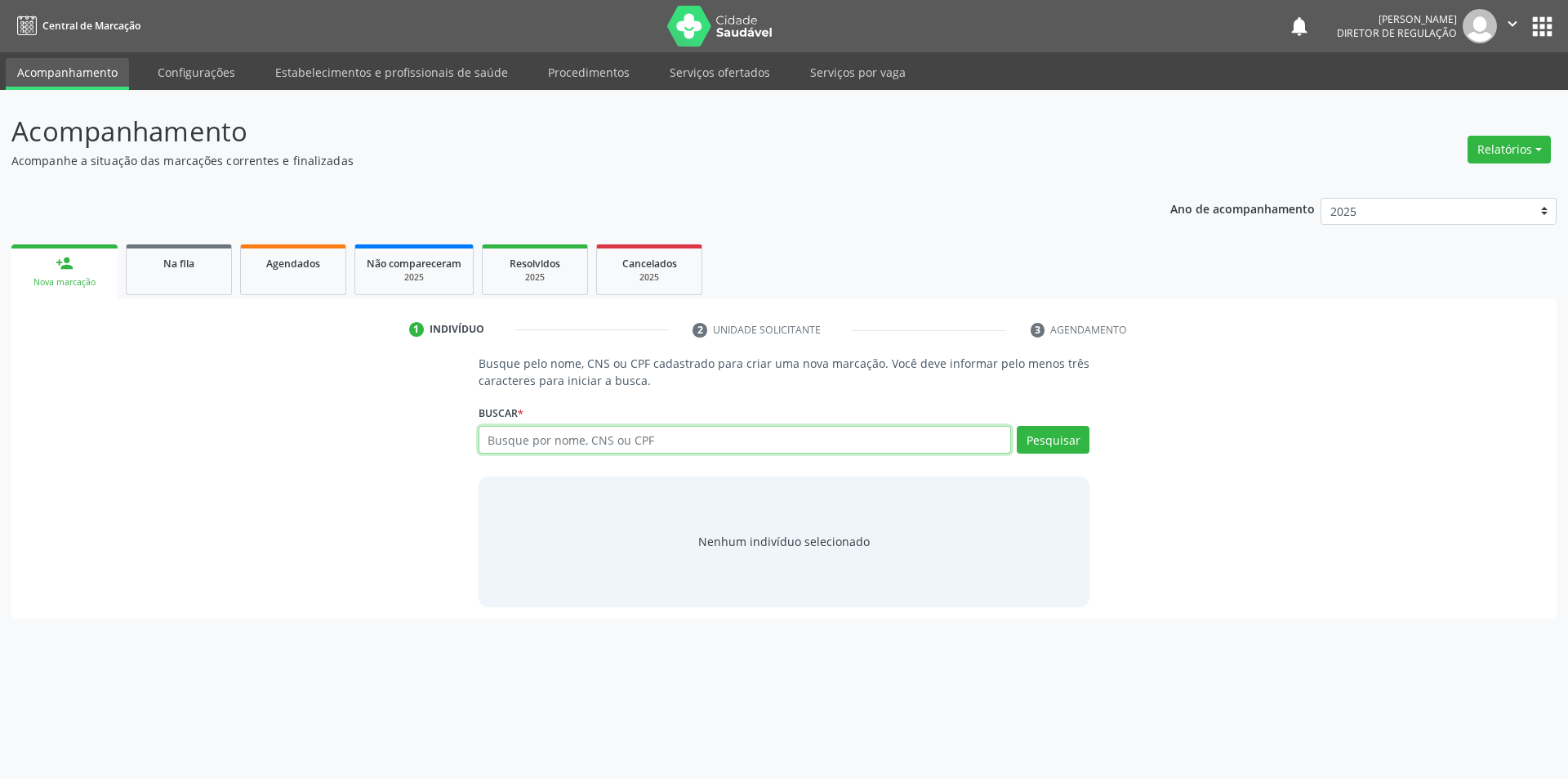
click at [534, 437] on input "text" at bounding box center [745, 440] width 533 height 27
type input "705206441707679"
click at [1028, 437] on button "Pesquisar" at bounding box center [1053, 440] width 73 height 27
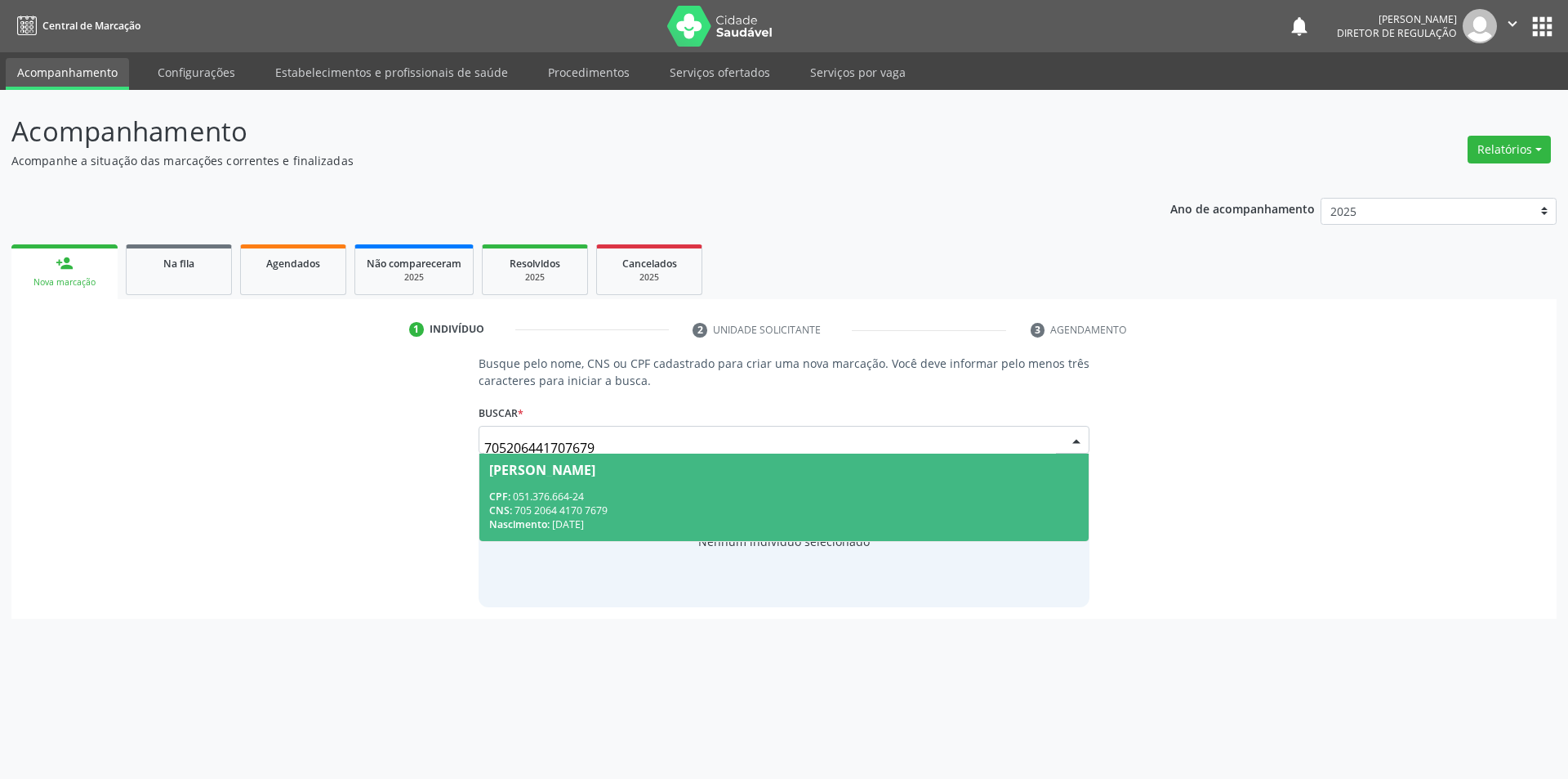
click at [676, 505] on div "CNS: 705 2064 4170 7679" at bounding box center [784, 510] width 590 height 14
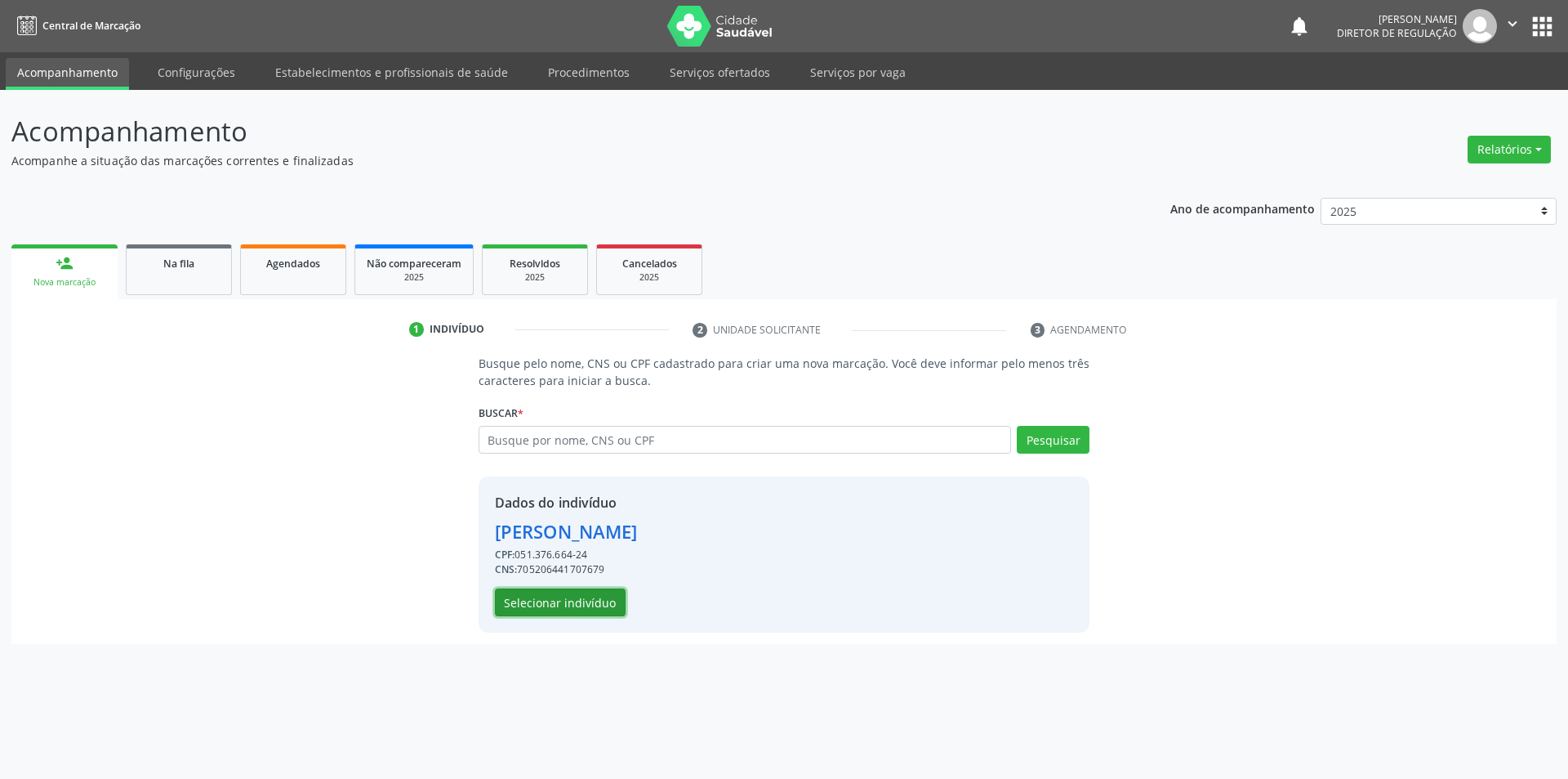
click at [609, 608] on button "Selecionar indivíduo" at bounding box center [560, 602] width 130 height 27
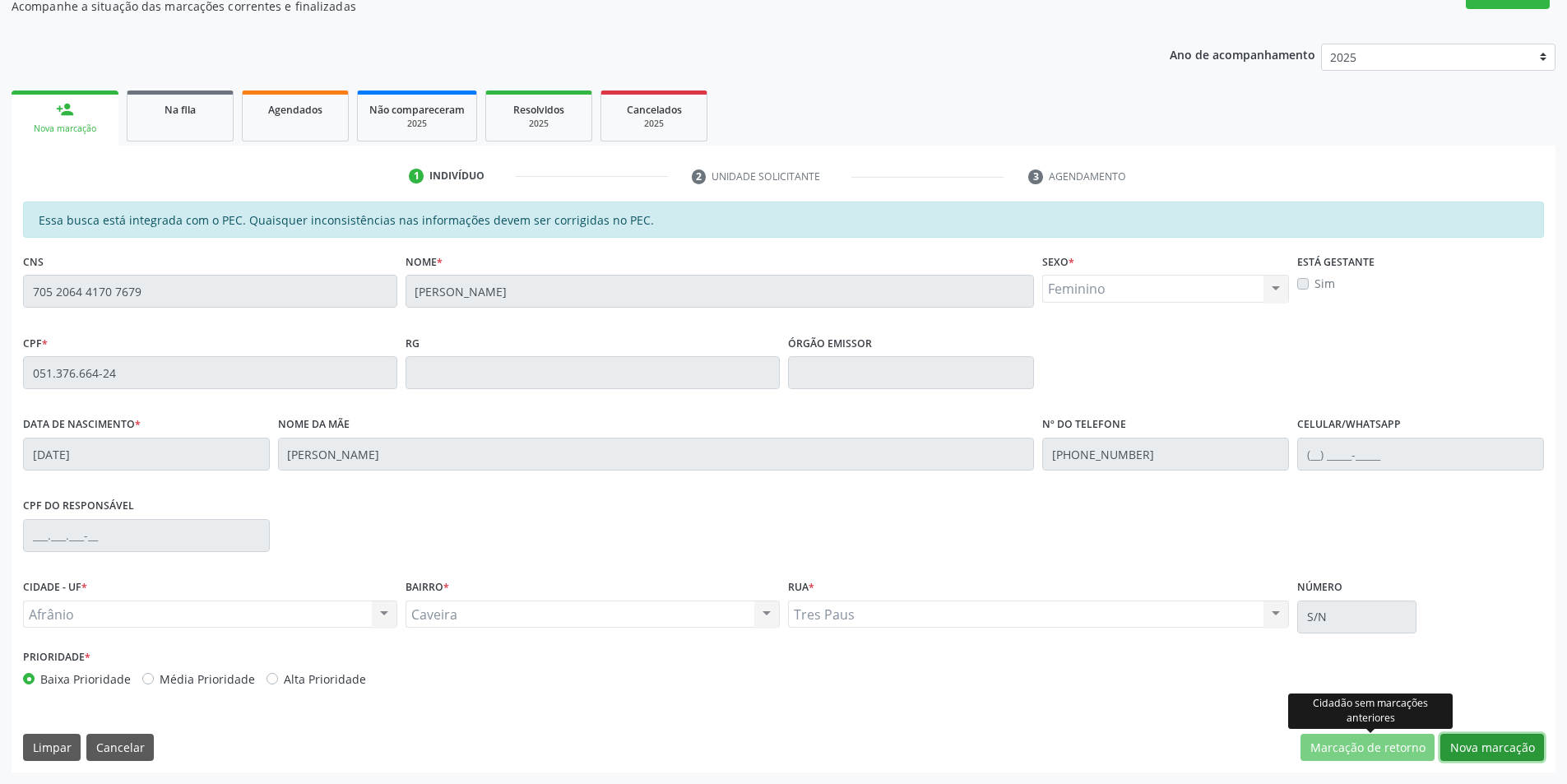
click at [1472, 745] on button "Nova marcação" at bounding box center [1492, 747] width 104 height 28
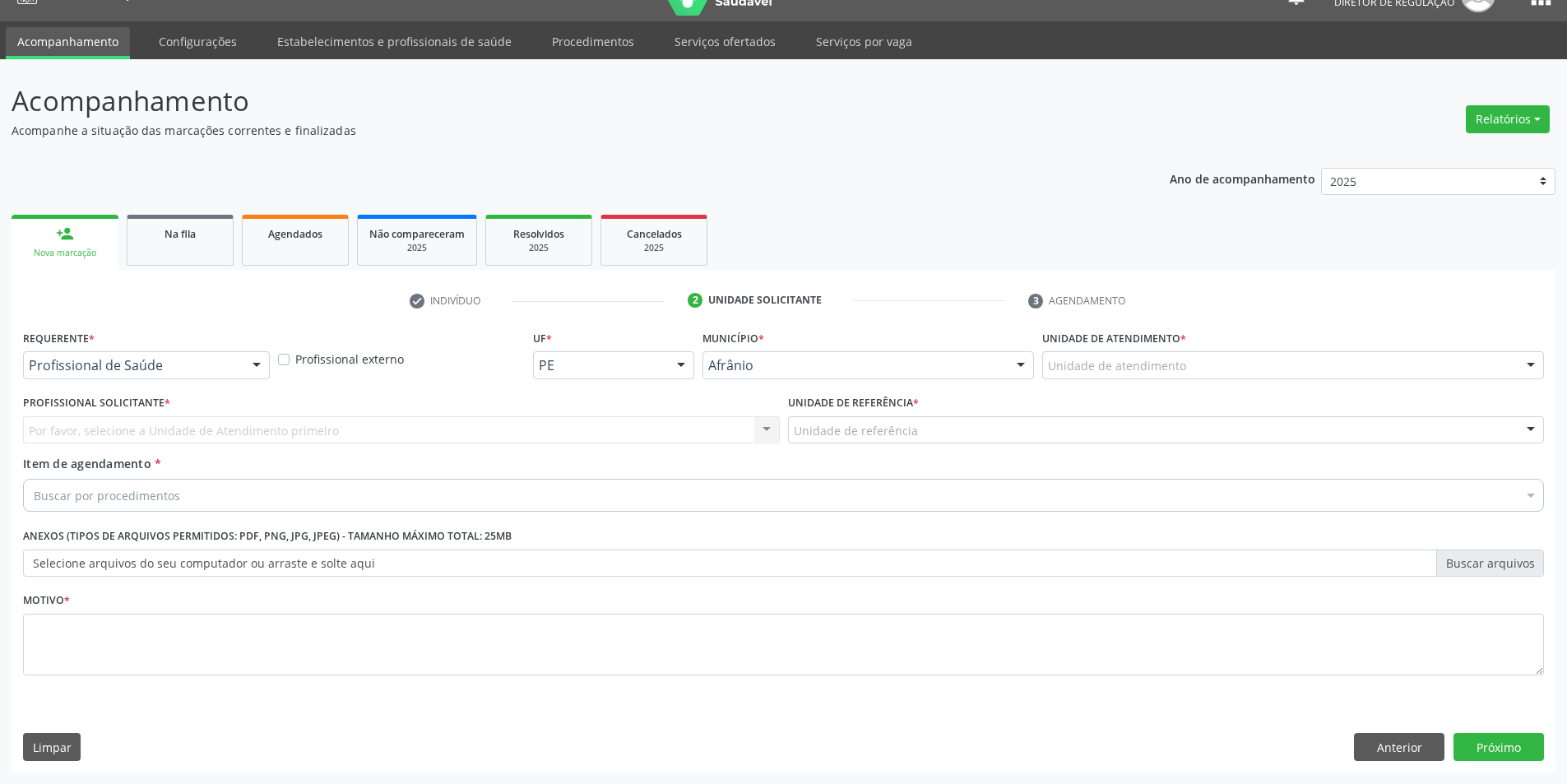
scroll to position [32, 0]
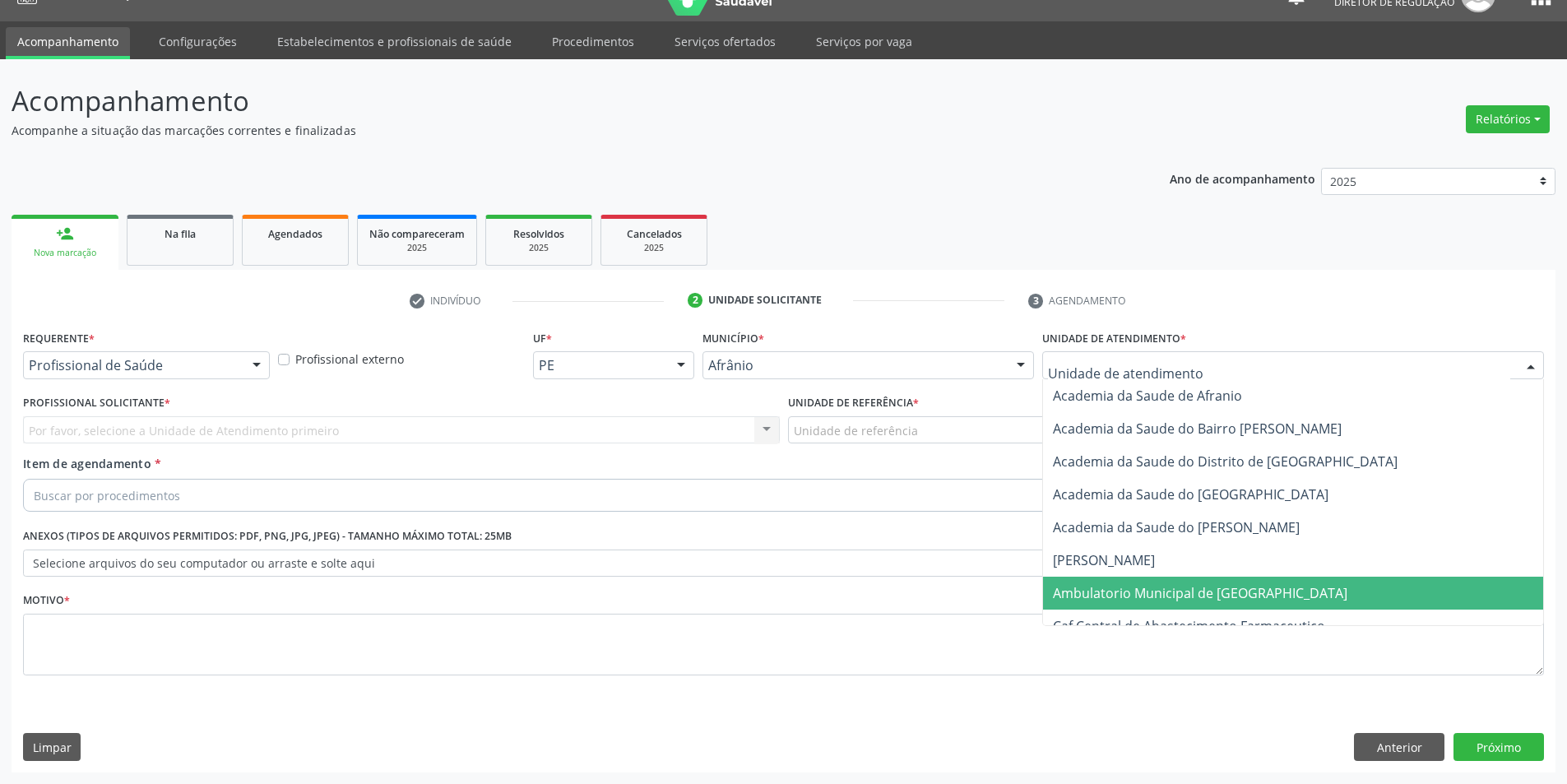
drag, startPoint x: 1156, startPoint y: 587, endPoint x: 1085, endPoint y: 548, distance: 81.0
click at [1155, 588] on span "Ambulatorio Municipal de [GEOGRAPHIC_DATA]" at bounding box center [1200, 592] width 294 height 18
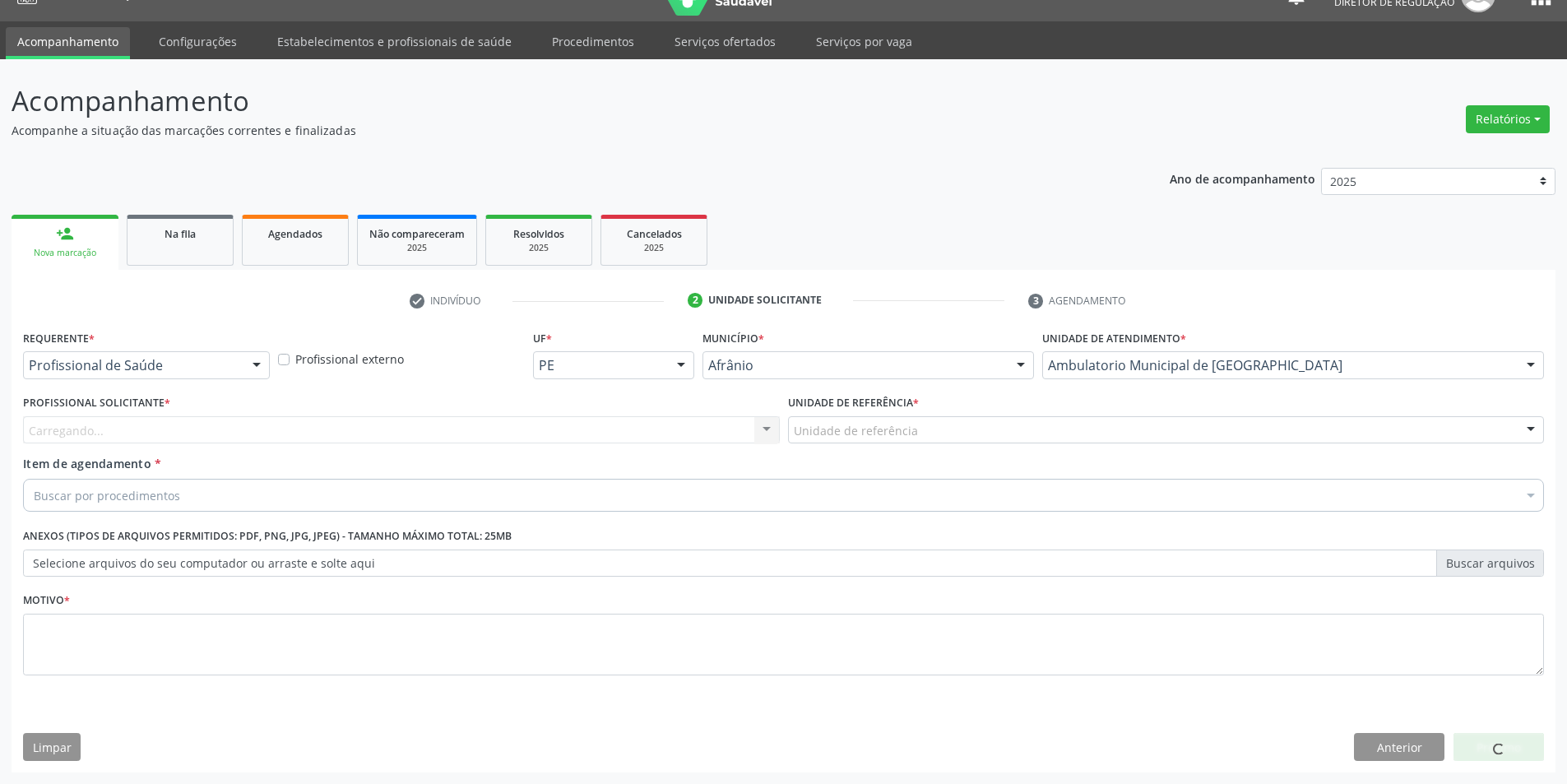
click at [932, 433] on div "Unidade de referência" at bounding box center [1167, 430] width 757 height 28
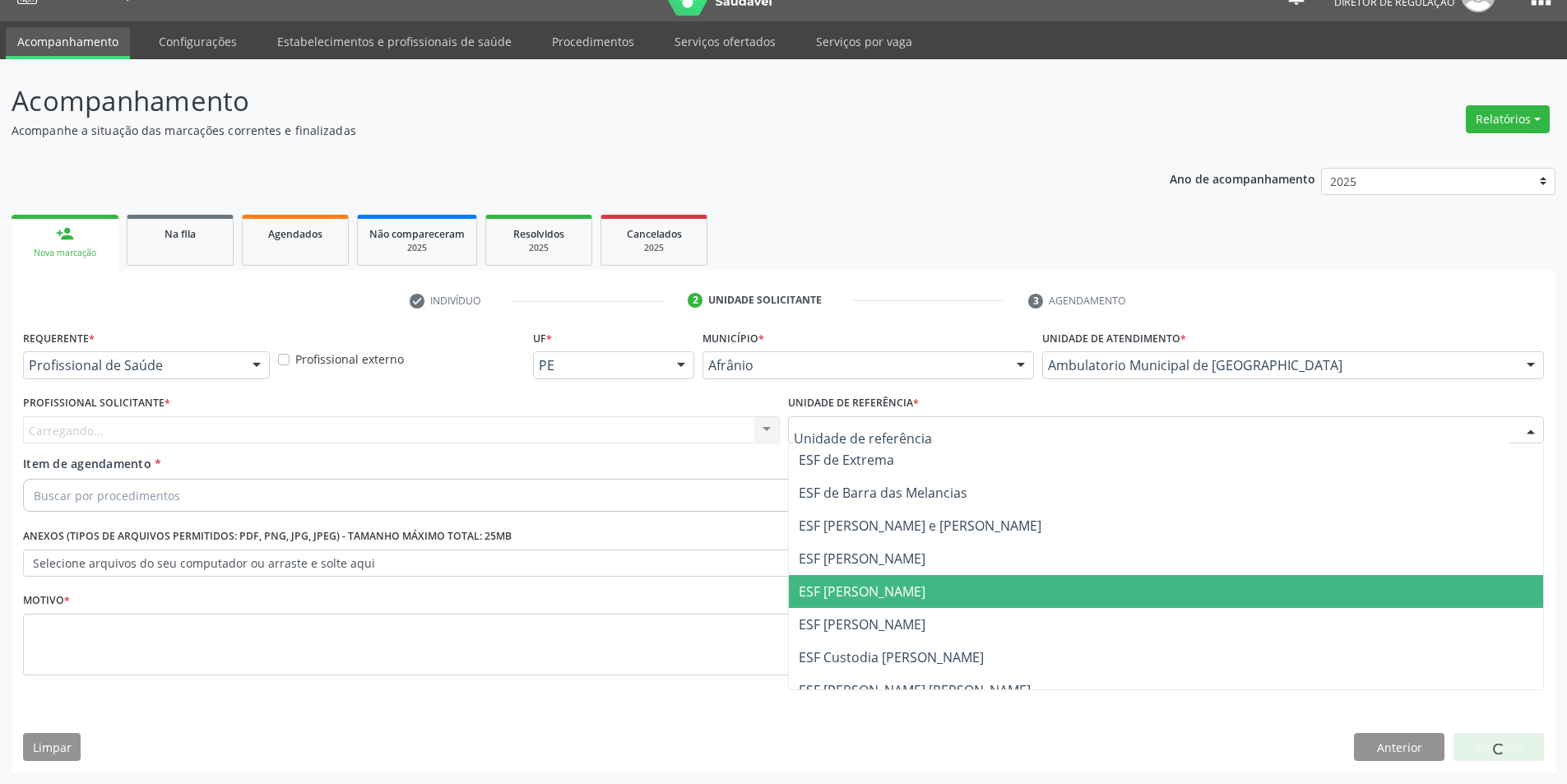
click at [877, 588] on span "ESF [PERSON_NAME]" at bounding box center [863, 591] width 126 height 18
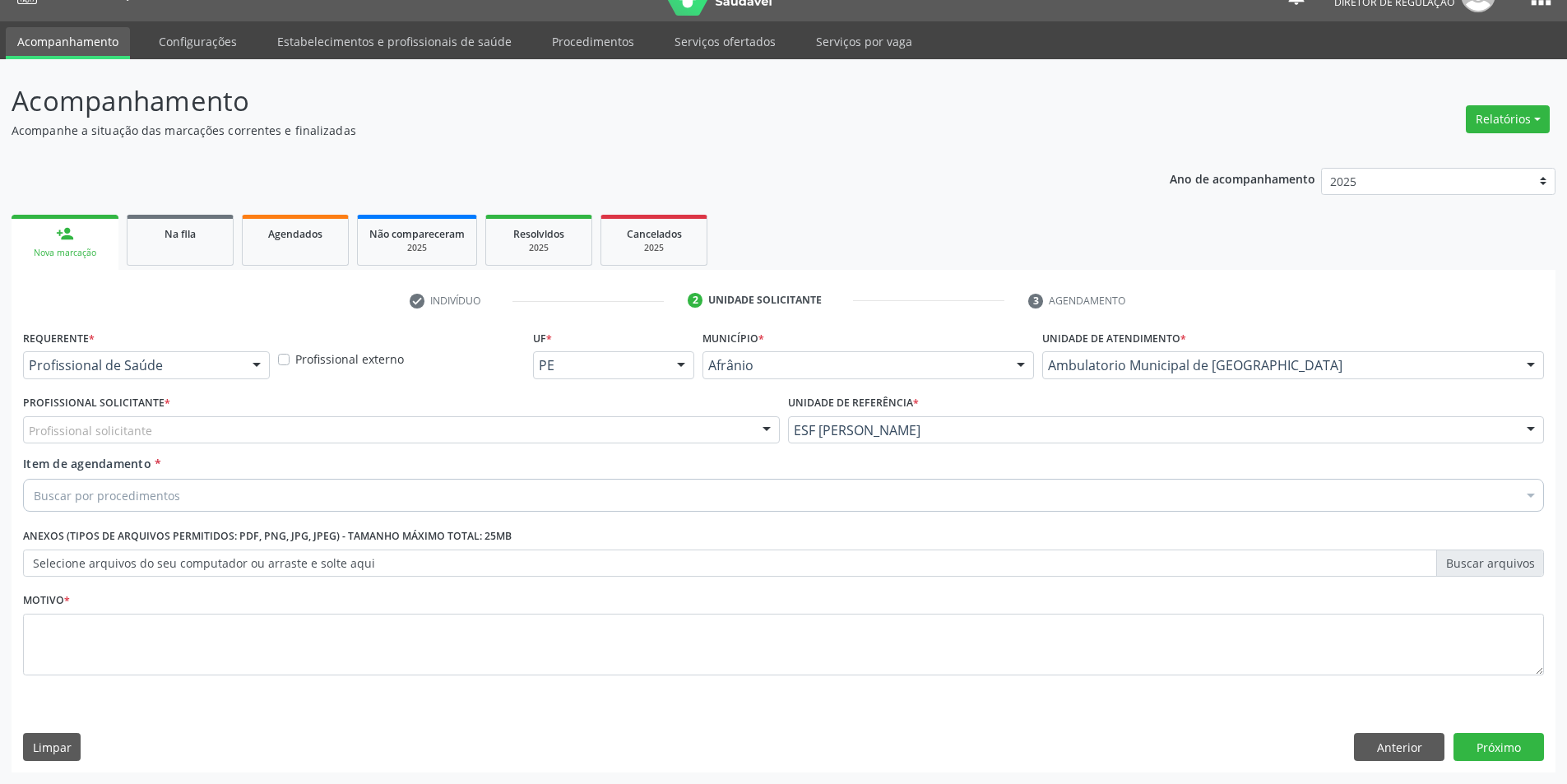
click at [622, 429] on div "Profissional solicitante" at bounding box center [401, 430] width 757 height 28
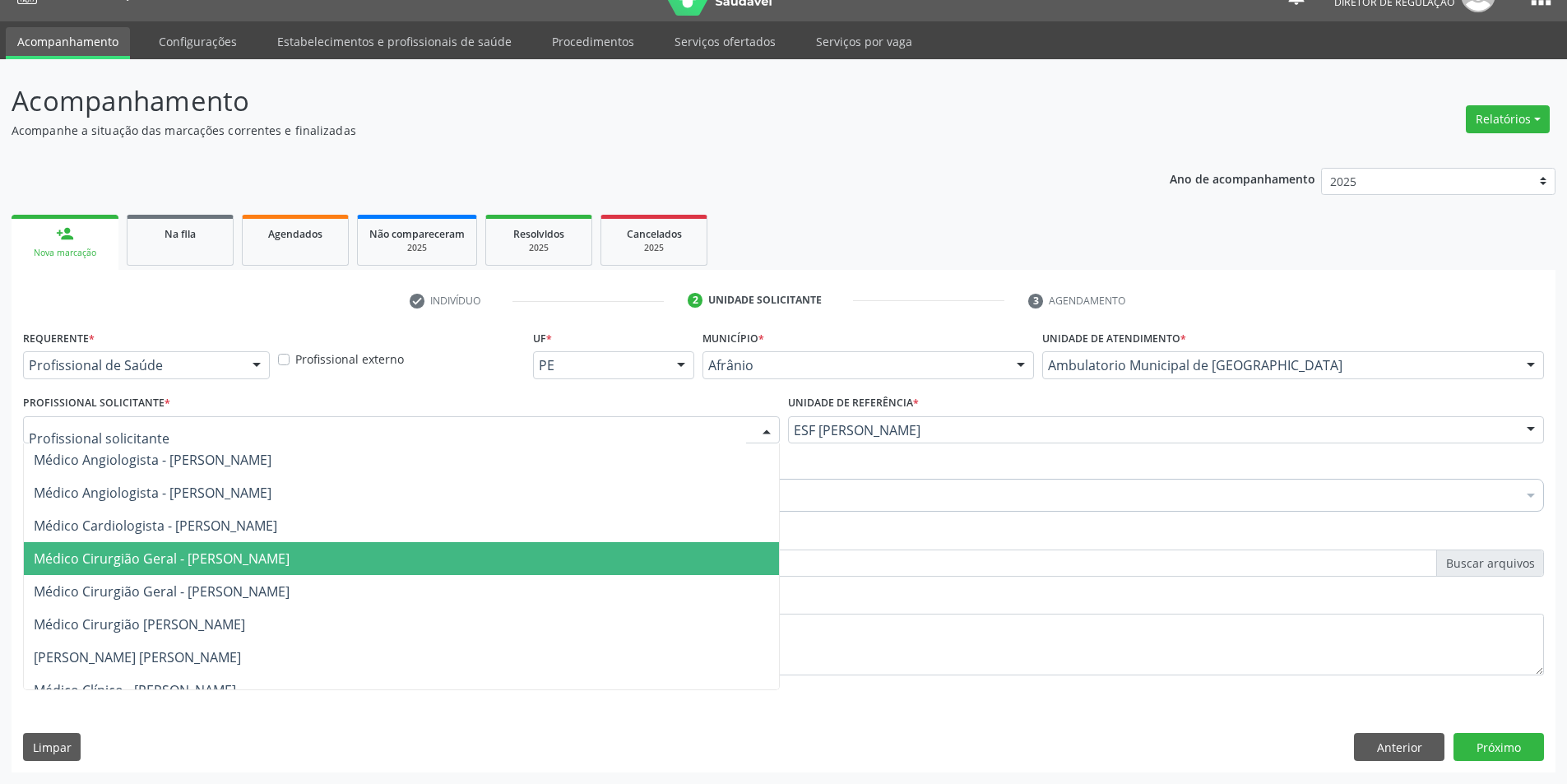
click at [289, 558] on span "Médico Cirurgião Geral - [PERSON_NAME]" at bounding box center [161, 558] width 256 height 18
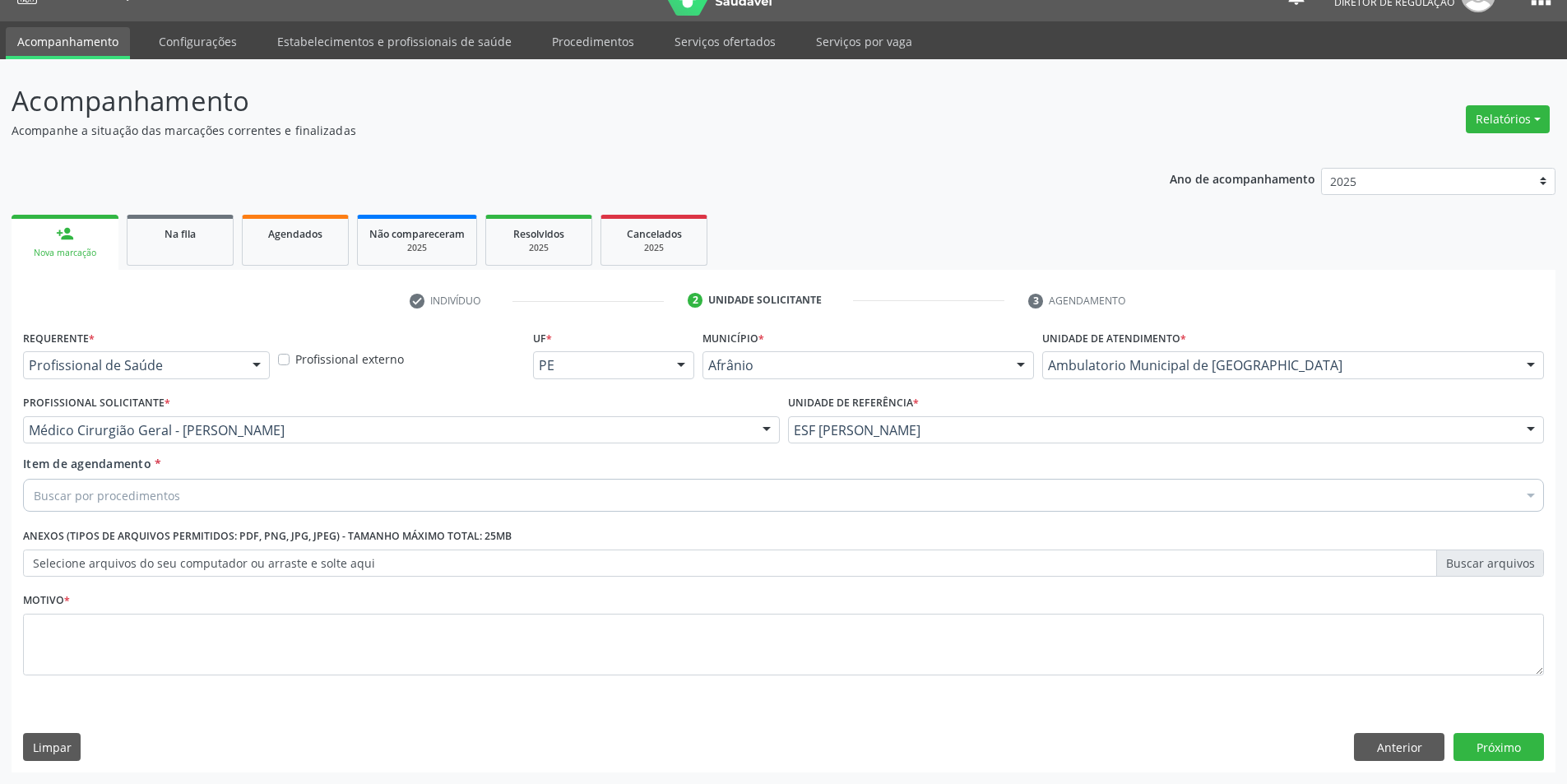
click at [310, 504] on div "Buscar por procedimentos" at bounding box center [784, 495] width 1522 height 33
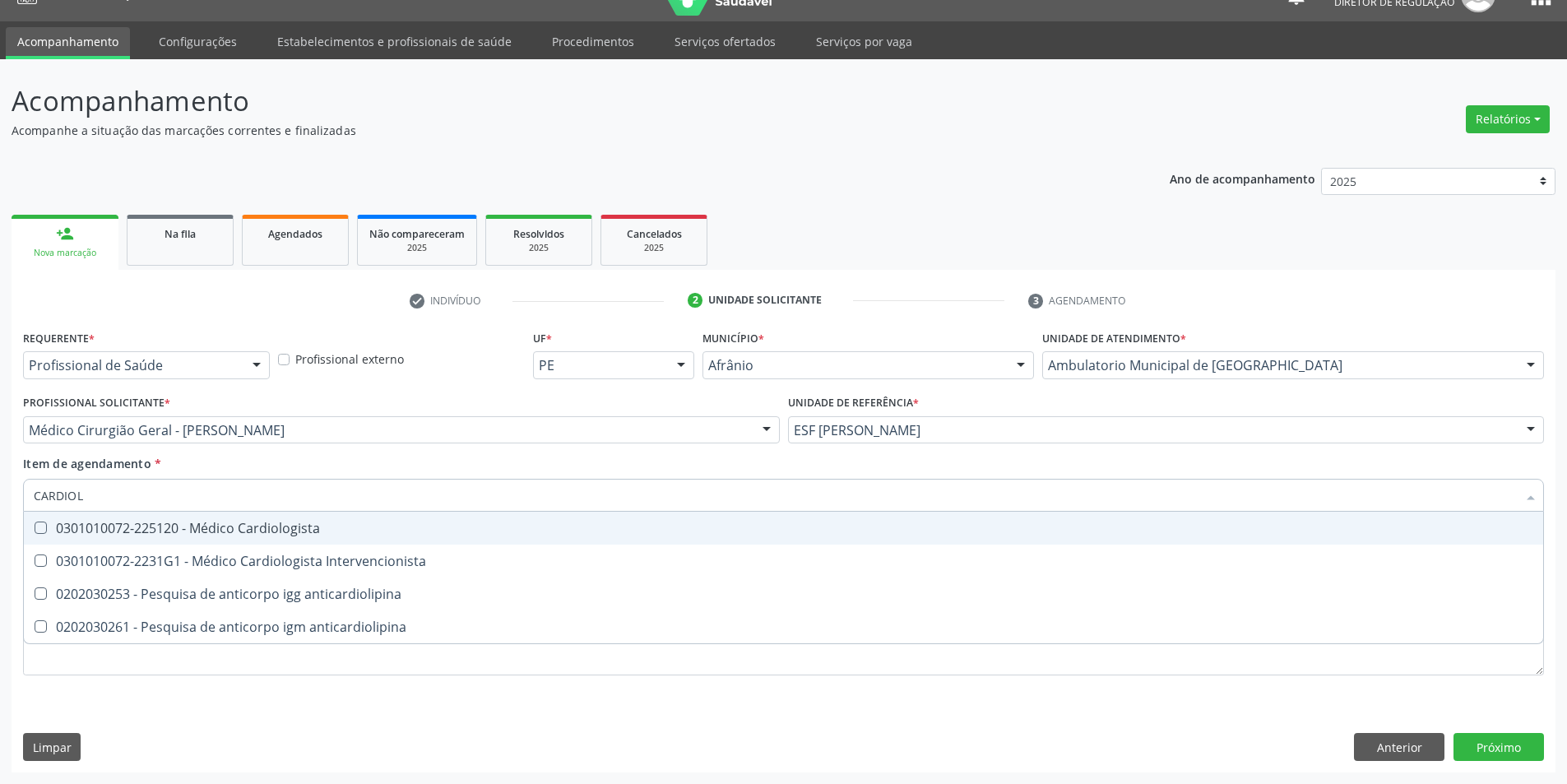
type input "CARDIOLO"
click at [290, 526] on div "0301010072-225120 - Médico Cardiologista" at bounding box center [784, 527] width 1500 height 13
checkbox Cardiologista "true"
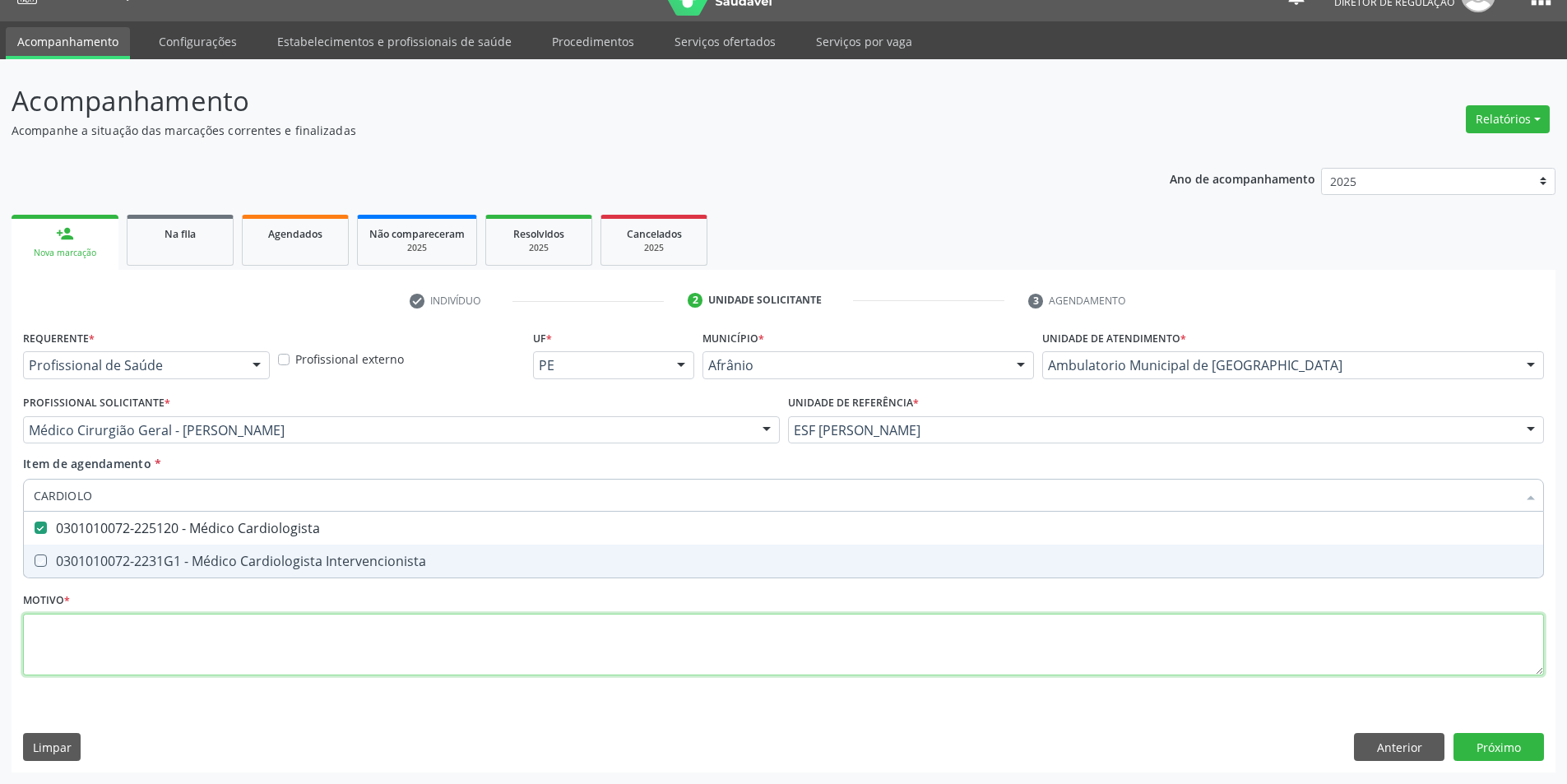
click at [263, 650] on div "Requerente * Profissional de Saúde Profissional de Saúde Paciente Nenhum result…" at bounding box center [784, 511] width 1522 height 372
checkbox Intervencionista "true"
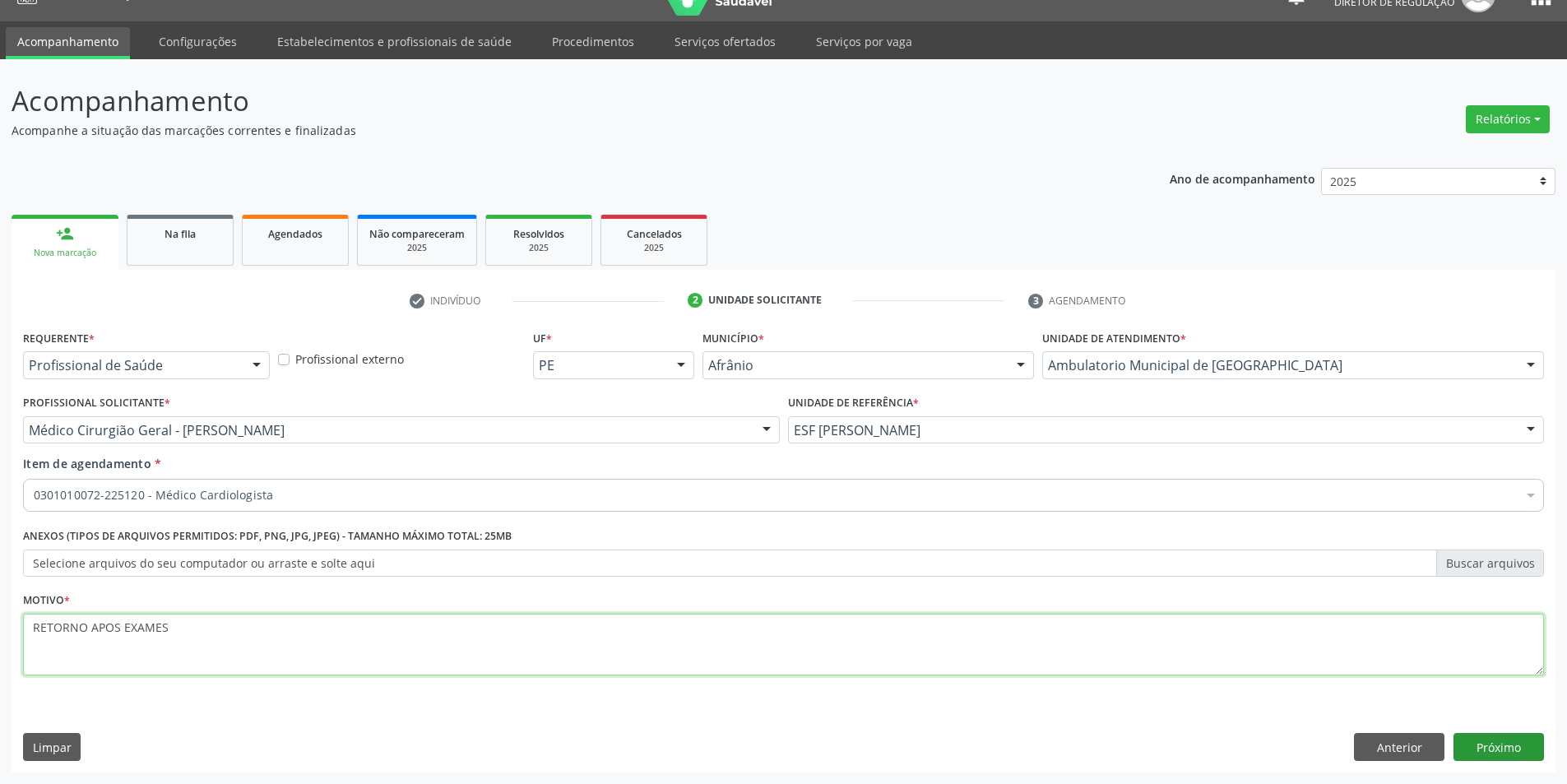
type textarea "RETORNO APOS EXAMES"
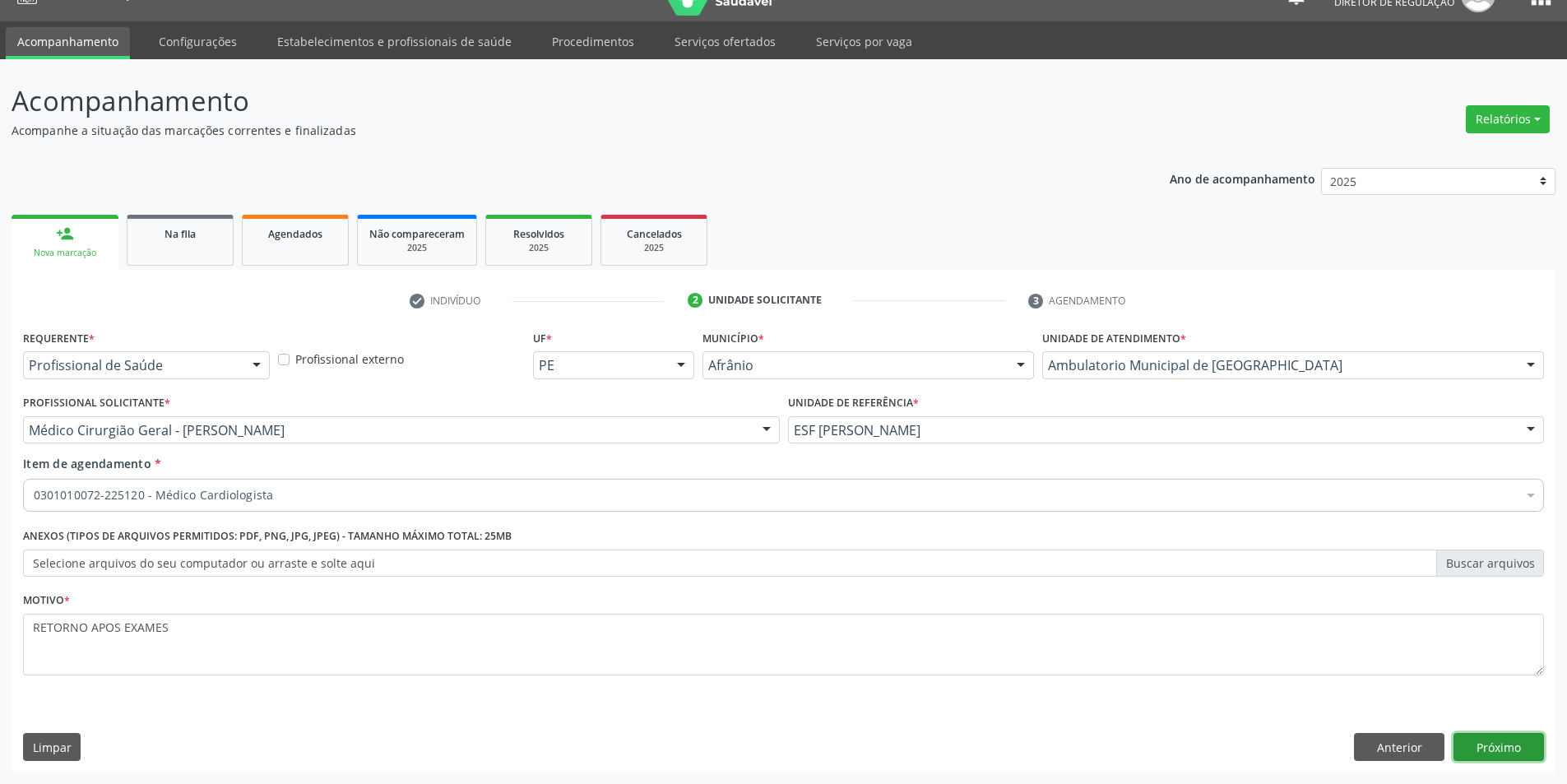
click at [1503, 738] on button "Próximo" at bounding box center [1499, 746] width 91 height 28
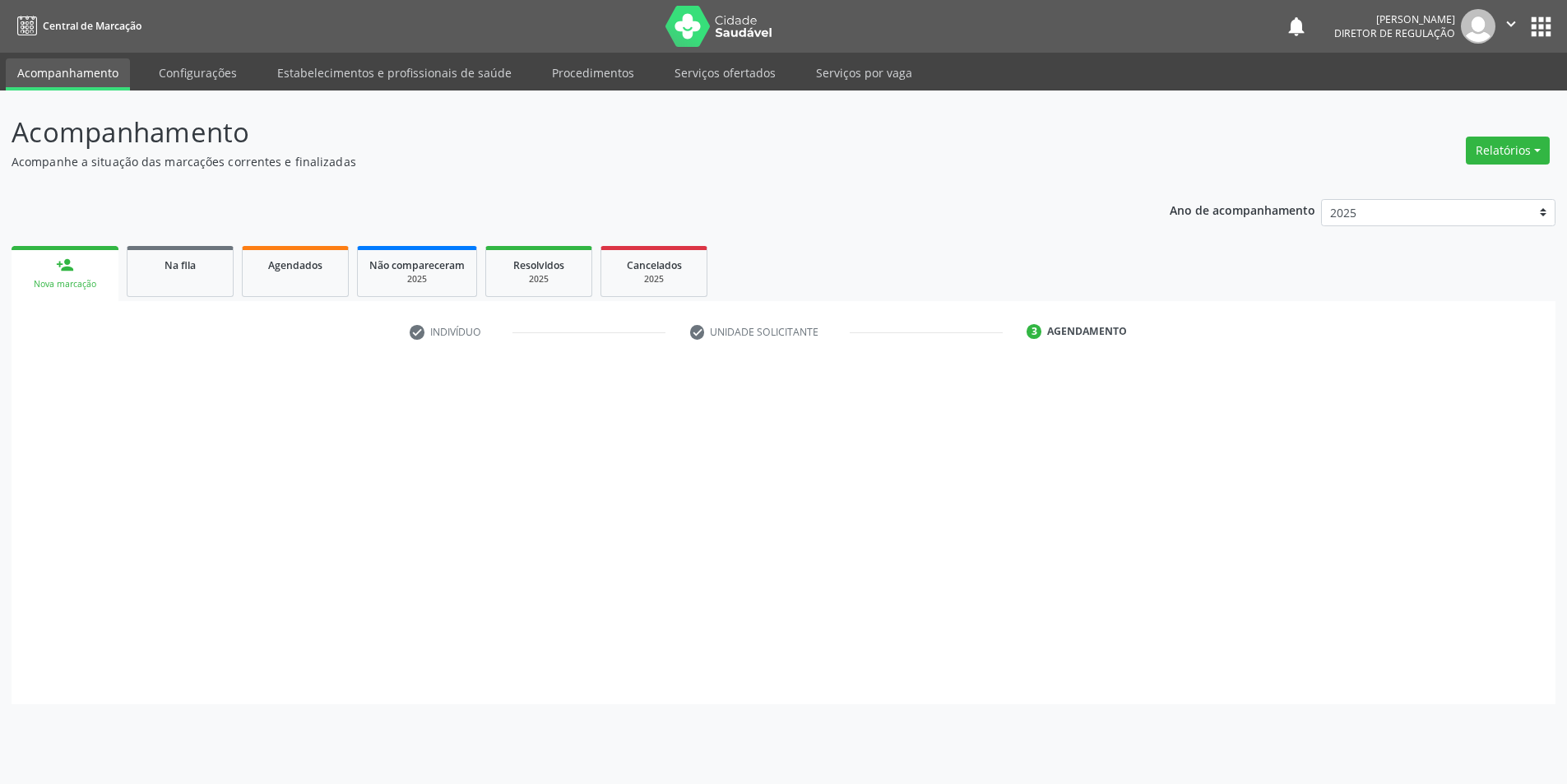
scroll to position [0, 0]
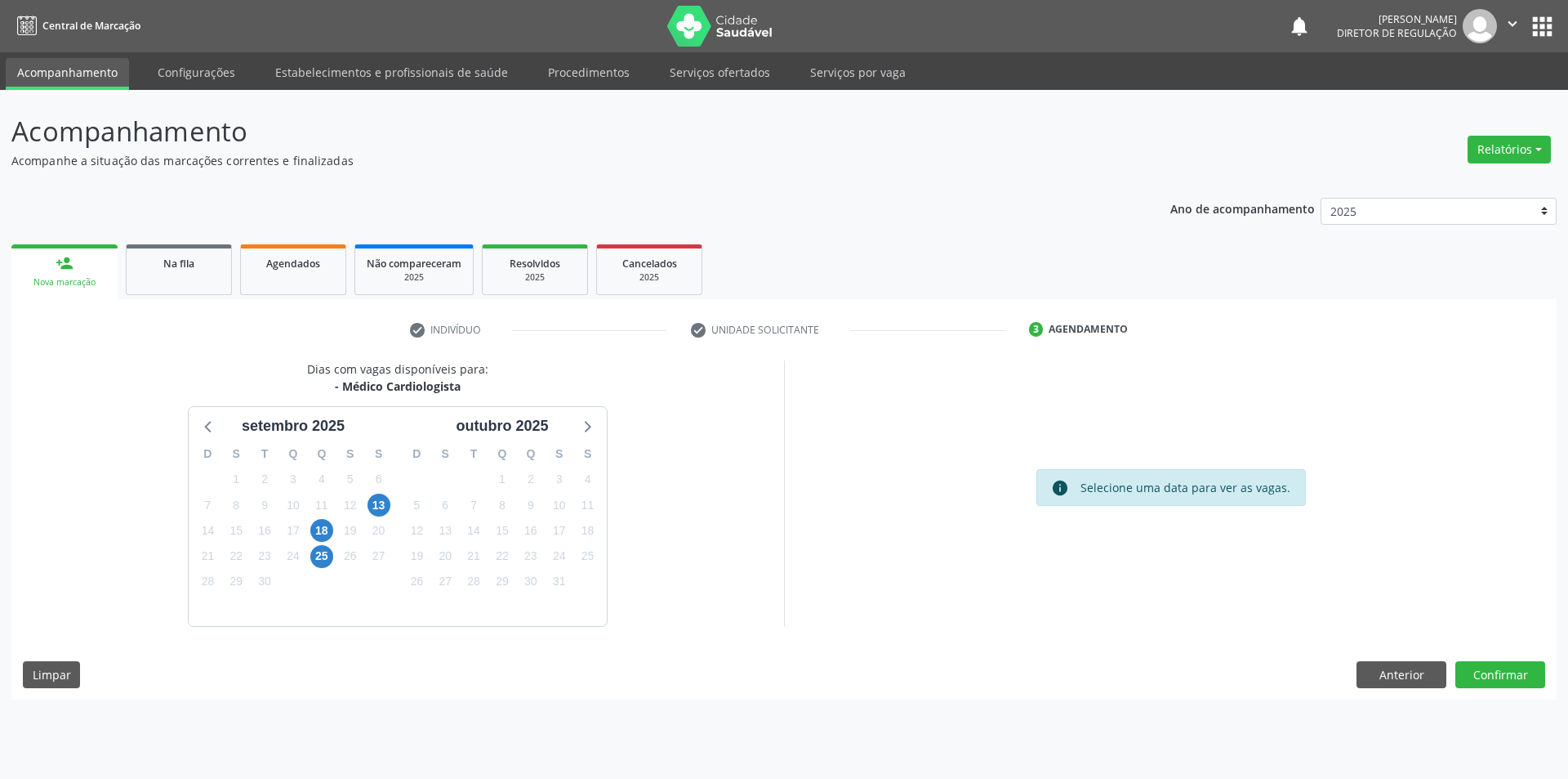
click at [1505, 693] on div "Dias com vagas disponíveis para: - Médico Cardiologista set[DATE] S T Q Q S S 3…" at bounding box center [784, 530] width 1544 height 339
click at [1505, 680] on button "Confirmar" at bounding box center [1500, 675] width 90 height 27
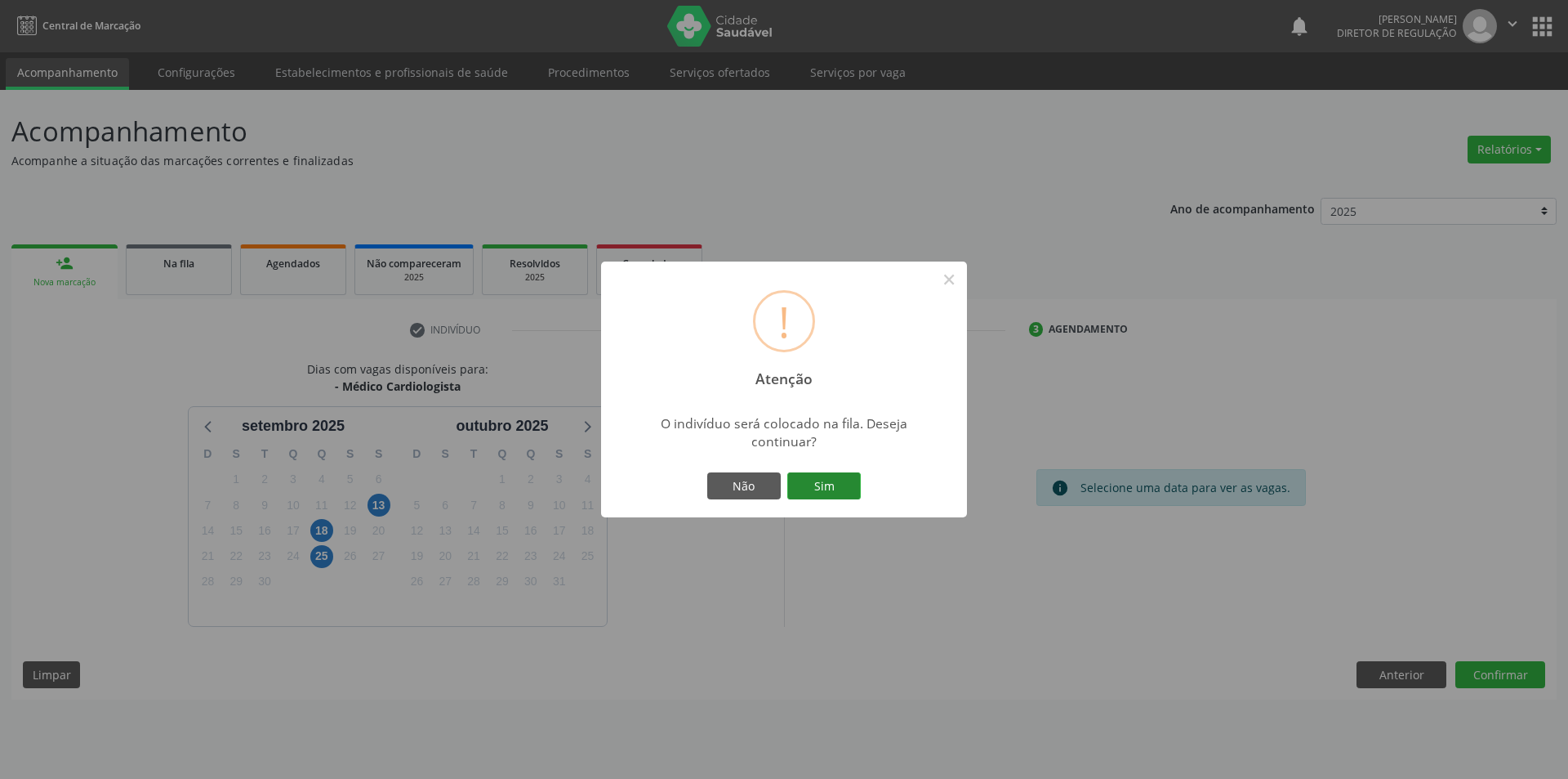
click at [855, 495] on button "Sim" at bounding box center [824, 486] width 74 height 27
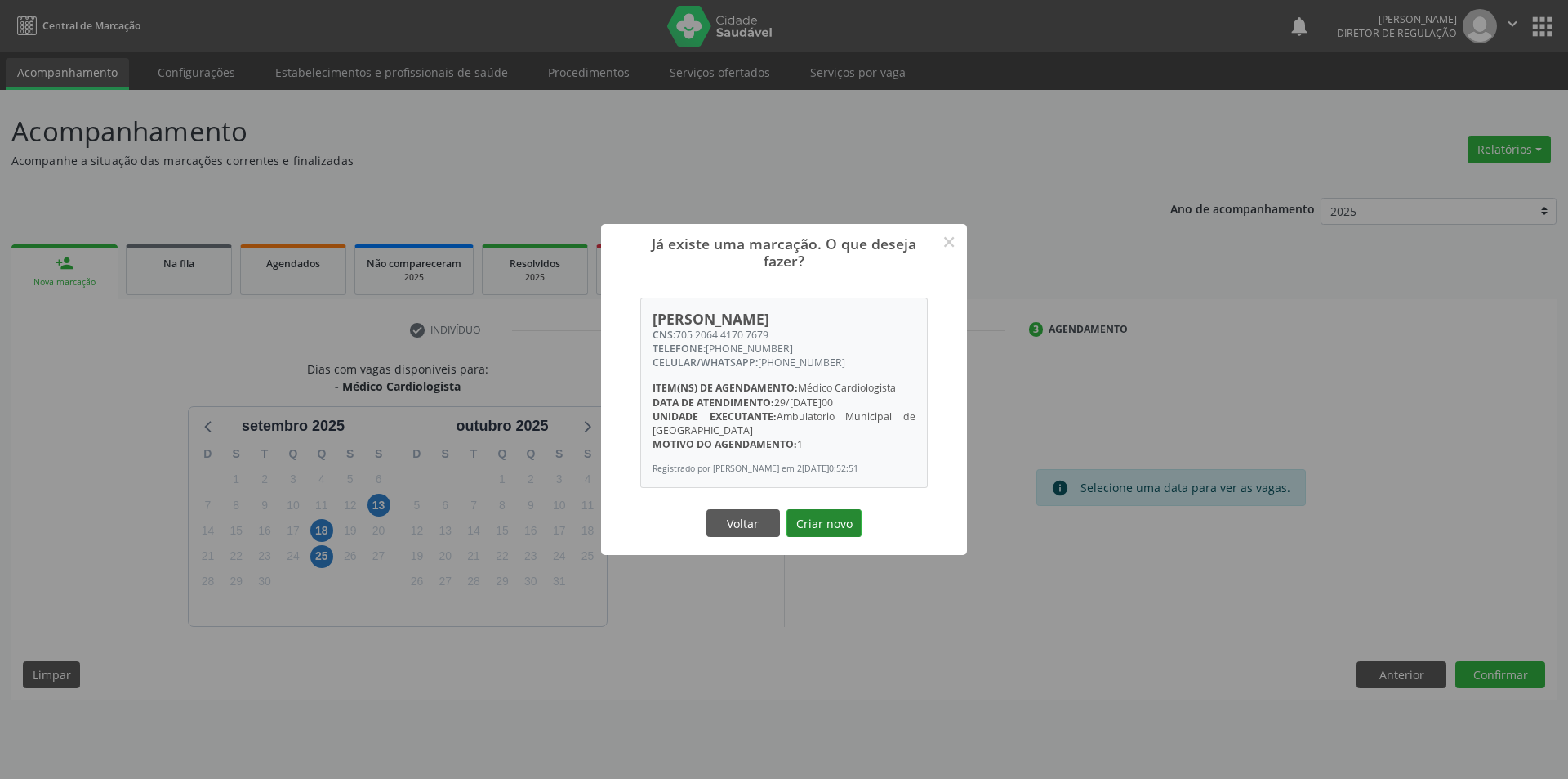
click at [836, 527] on button "Criar novo" at bounding box center [824, 523] width 76 height 27
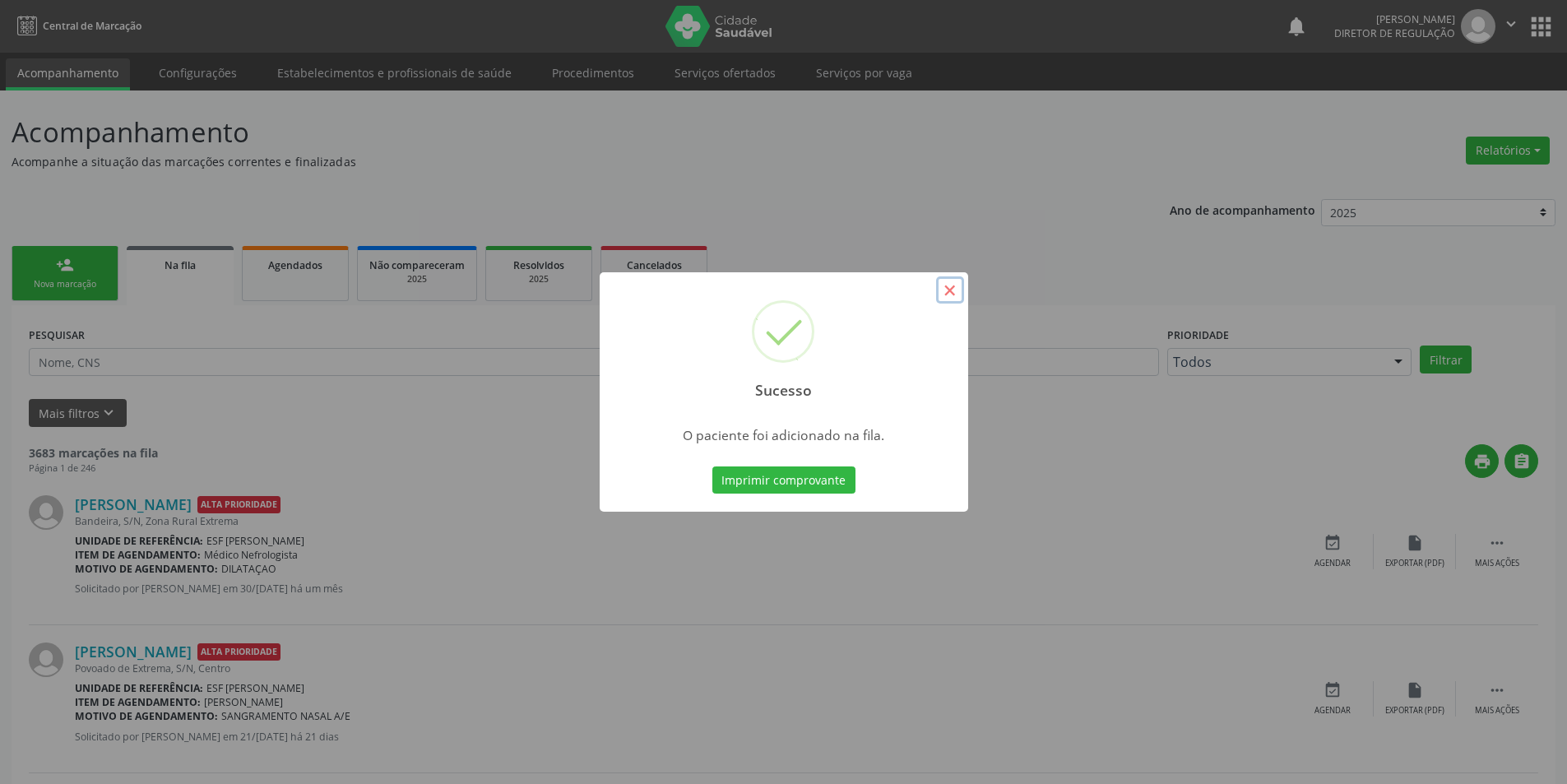
click at [961, 302] on button "×" at bounding box center [950, 290] width 28 height 28
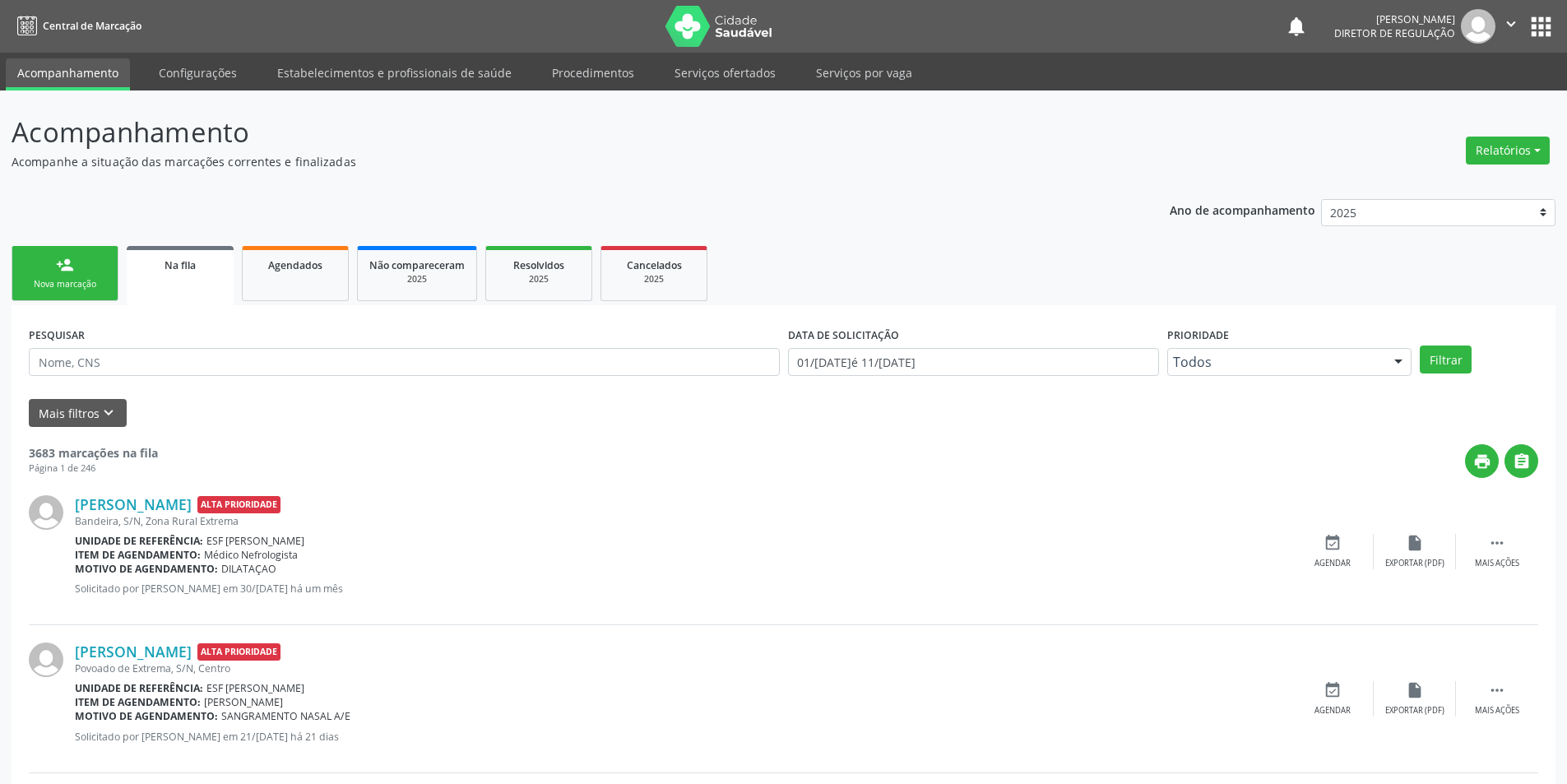
click at [71, 265] on div "person_add" at bounding box center [65, 265] width 18 height 18
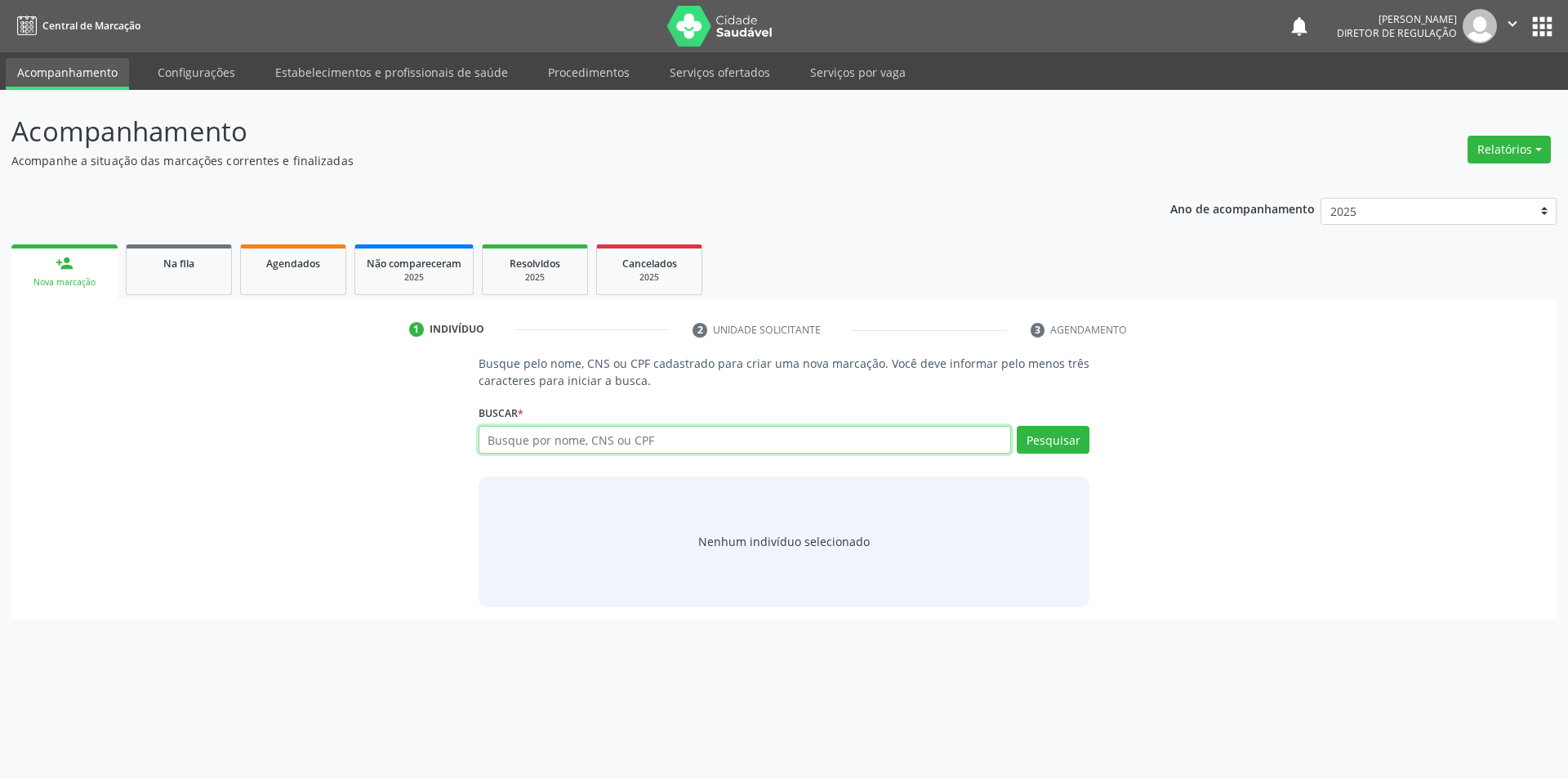
click at [539, 442] on input "text" at bounding box center [745, 440] width 533 height 27
type input "700502339253152"
click at [1031, 441] on button "Pesquisar" at bounding box center [1053, 440] width 73 height 27
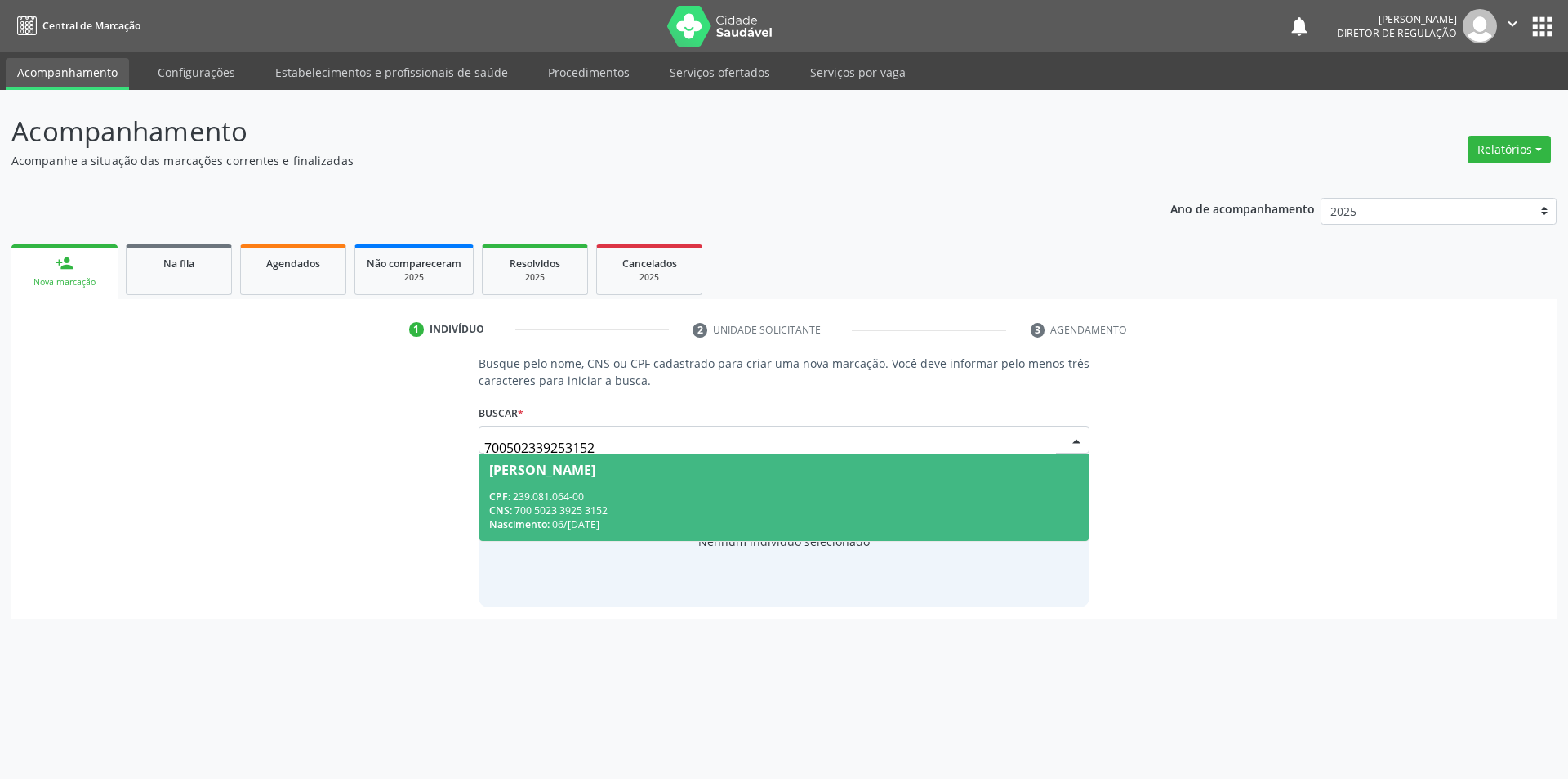
click at [703, 481] on span "[PERSON_NAME] CPF: 239.081.064-00 CNS: 700 5023 3925 3152 Nascimento: 06/[DATE]" at bounding box center [784, 496] width 610 height 87
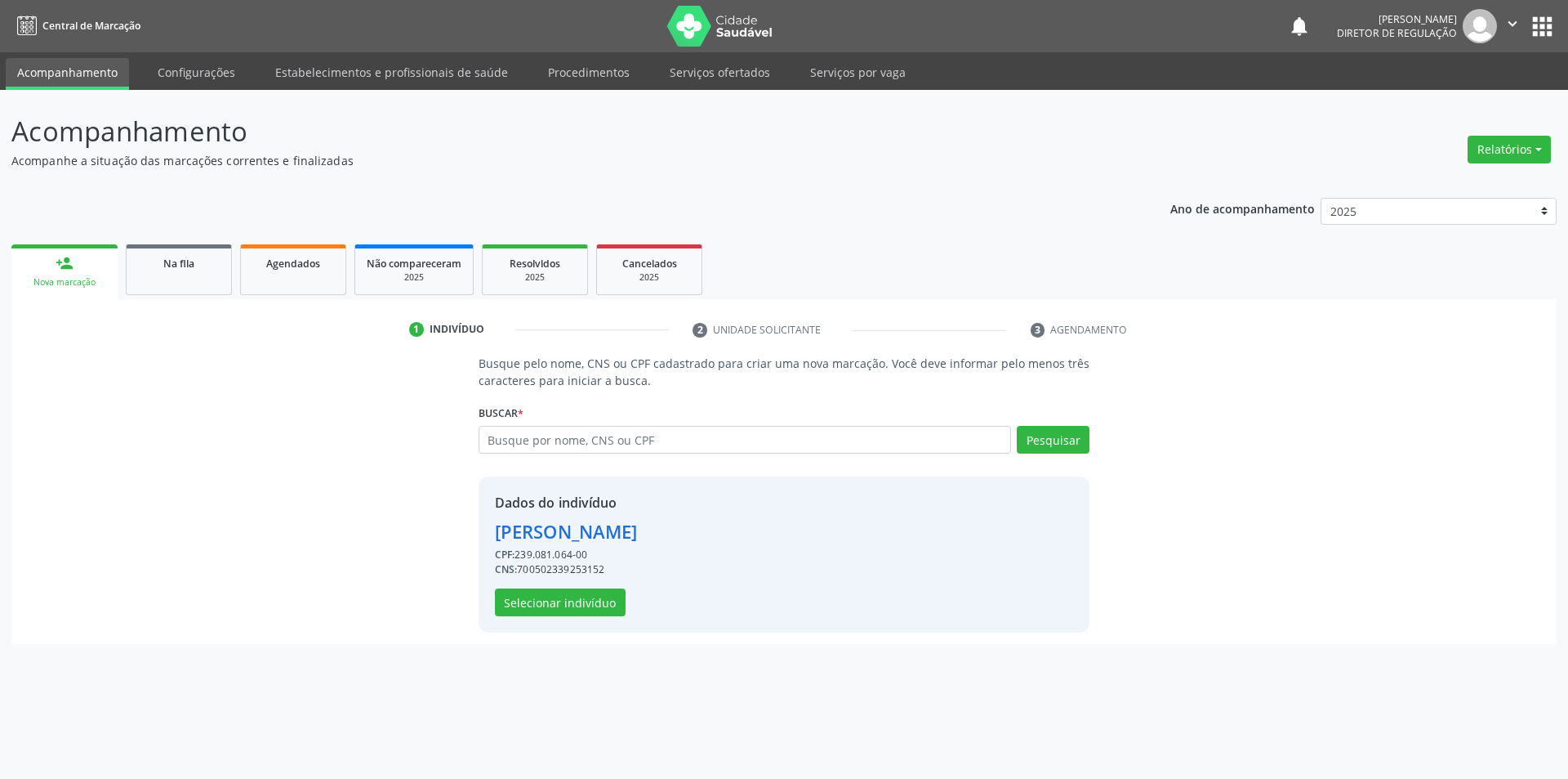
click at [581, 618] on div "Dados do indivíduo [PERSON_NAME] CPF: 239.081.064-00 CNS: 700502339253152 Selec…" at bounding box center [784, 553] width 612 height 156
click at [582, 618] on div "Dados do indivíduo [PERSON_NAME] CPF: 239.081.064-00 CNS: 700502339253152 Selec…" at bounding box center [784, 553] width 612 height 156
click at [583, 616] on div "Dados do indivíduo [PERSON_NAME] CPF: 239.081.064-00 CNS: 700502339253152 Selec…" at bounding box center [784, 553] width 612 height 156
click at [584, 611] on button "Selecionar indivíduo" at bounding box center [560, 602] width 130 height 27
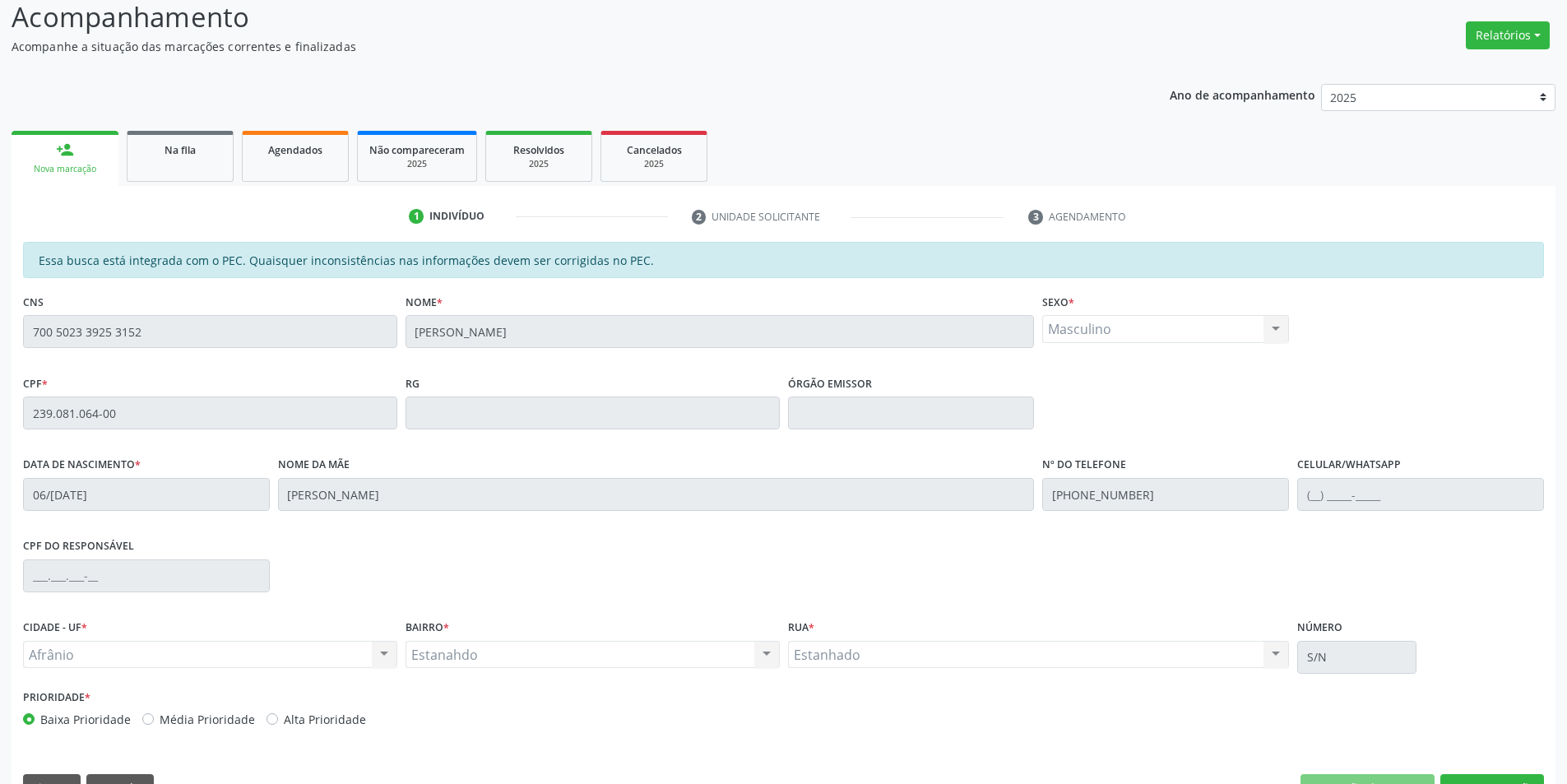
scroll to position [155, 0]
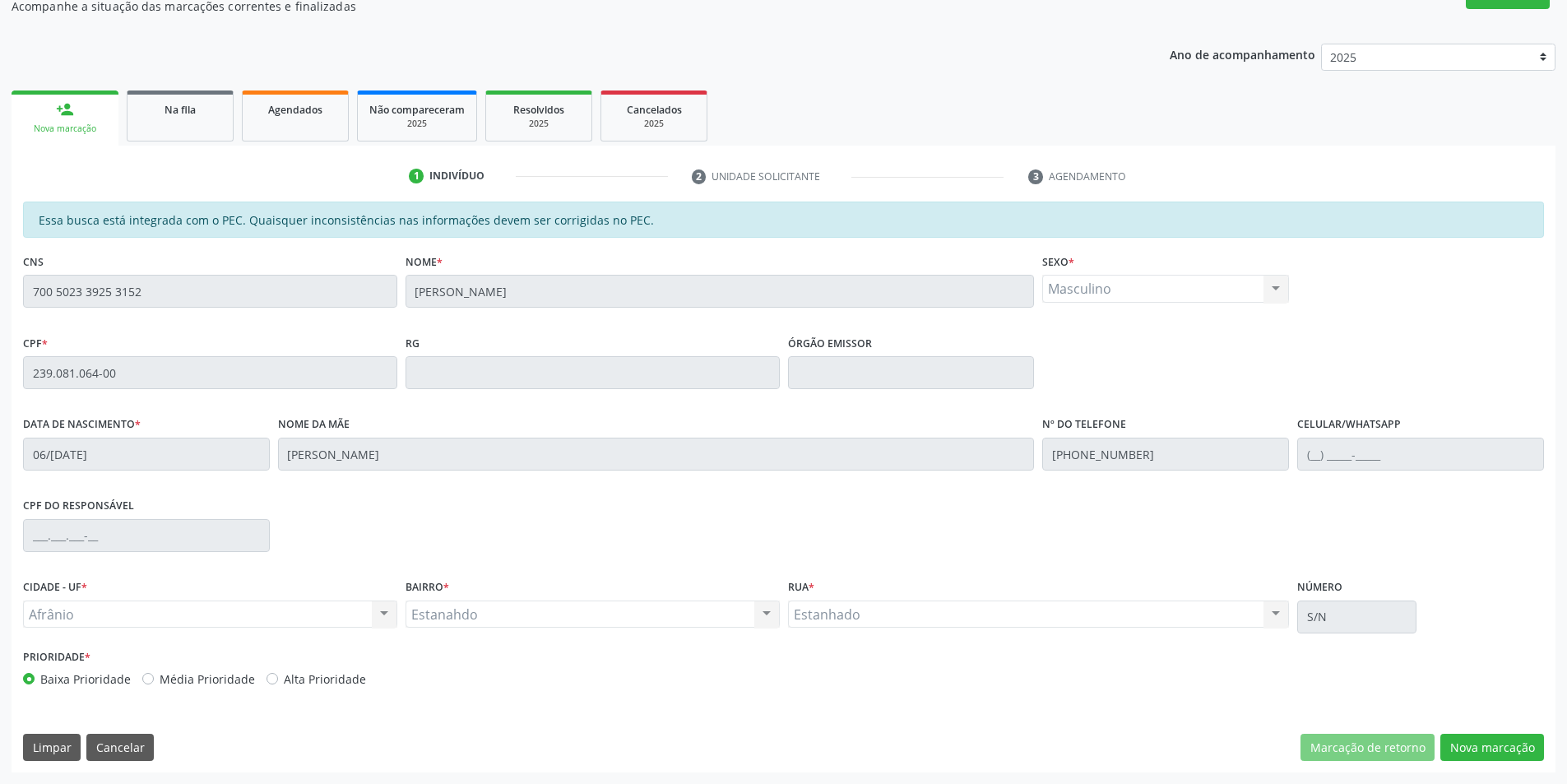
click at [1467, 766] on div "Essa busca está integrada com o PEC. Quaisquer inconsistências nas informações …" at bounding box center [784, 487] width 1544 height 571
click at [1475, 752] on button "Nova marcação" at bounding box center [1492, 747] width 104 height 28
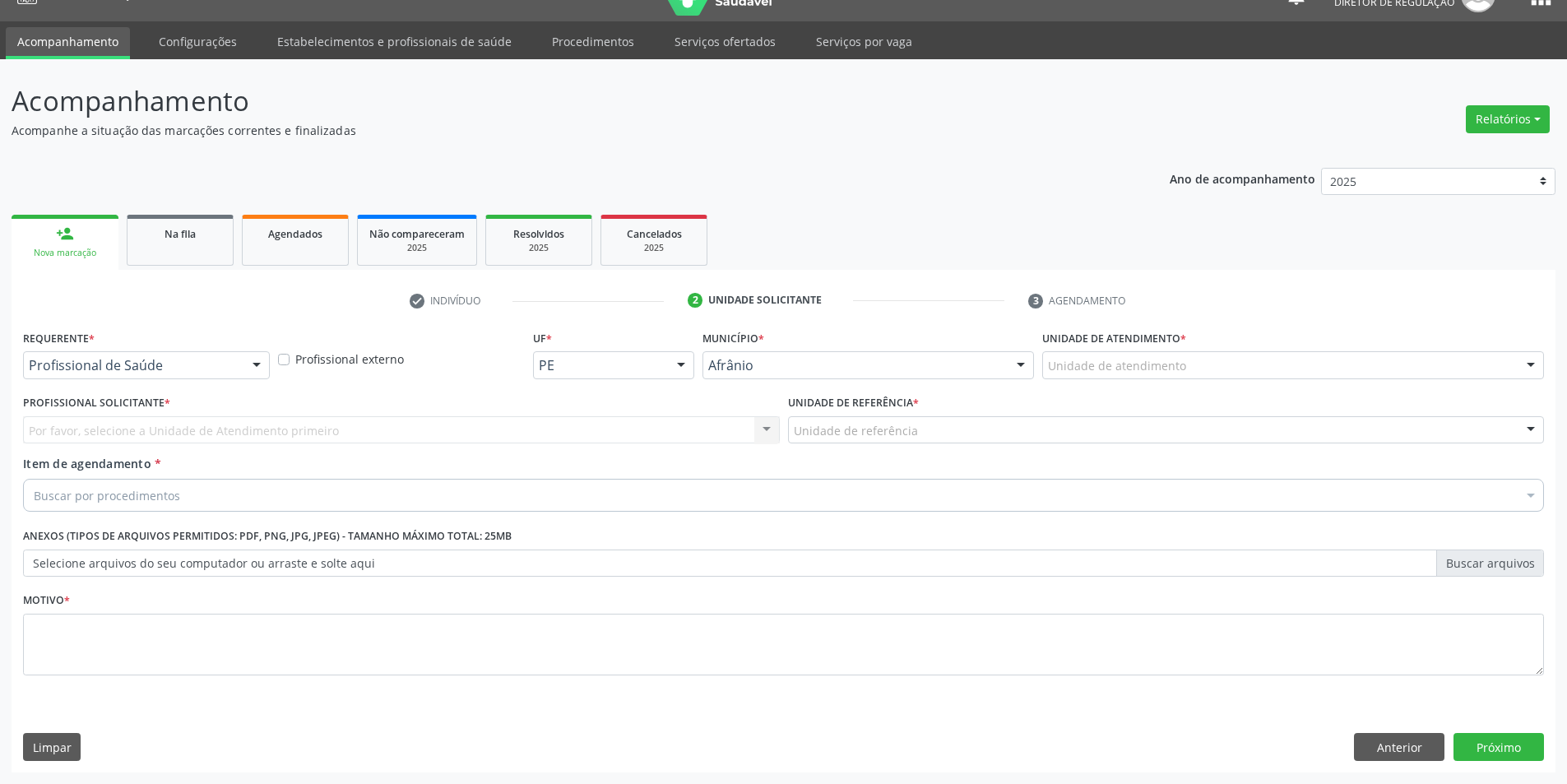
scroll to position [32, 0]
click at [1172, 353] on div at bounding box center [1293, 365] width 502 height 28
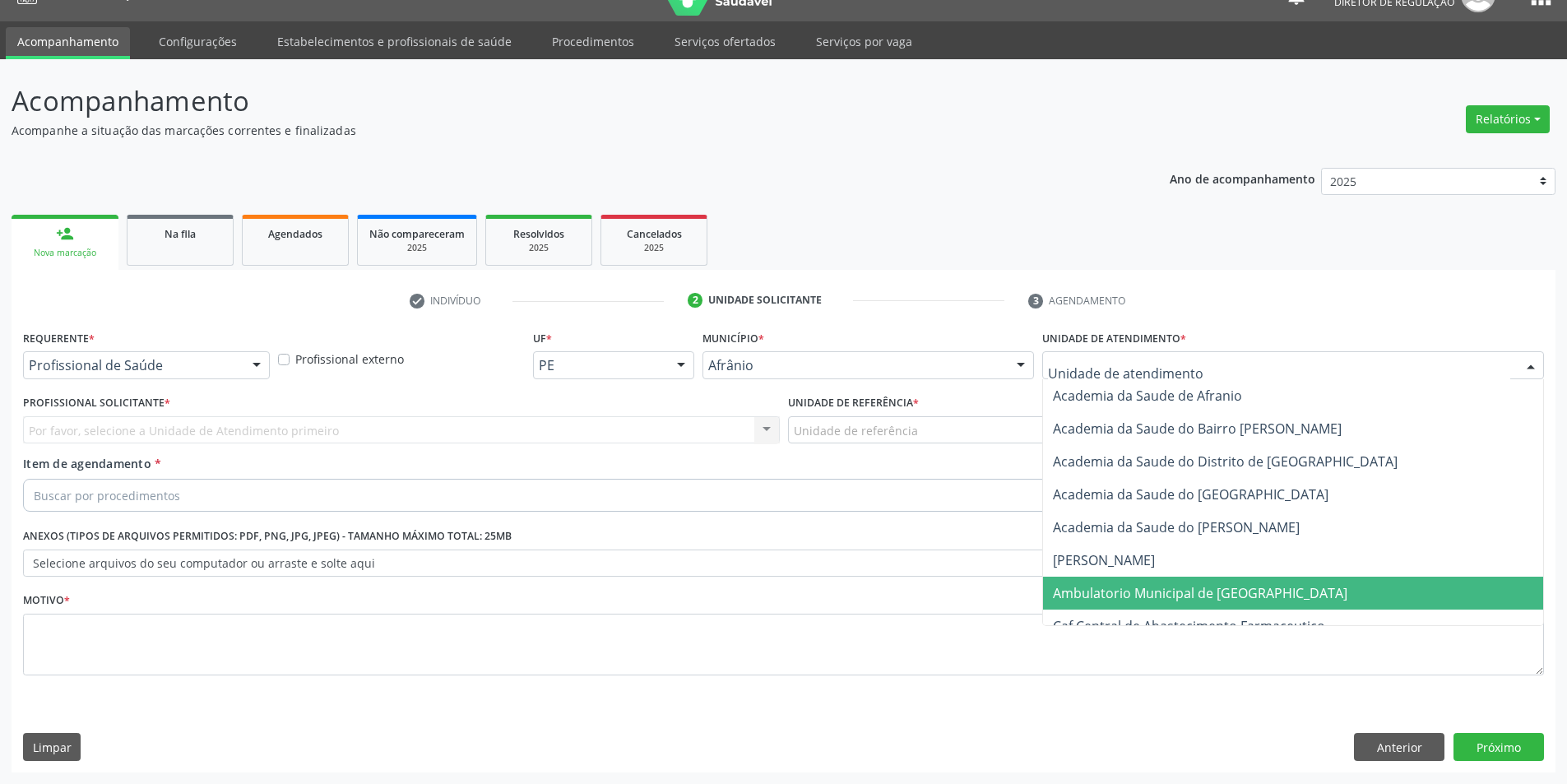
click at [1168, 584] on span "Ambulatorio Municipal de [GEOGRAPHIC_DATA]" at bounding box center [1200, 592] width 294 height 18
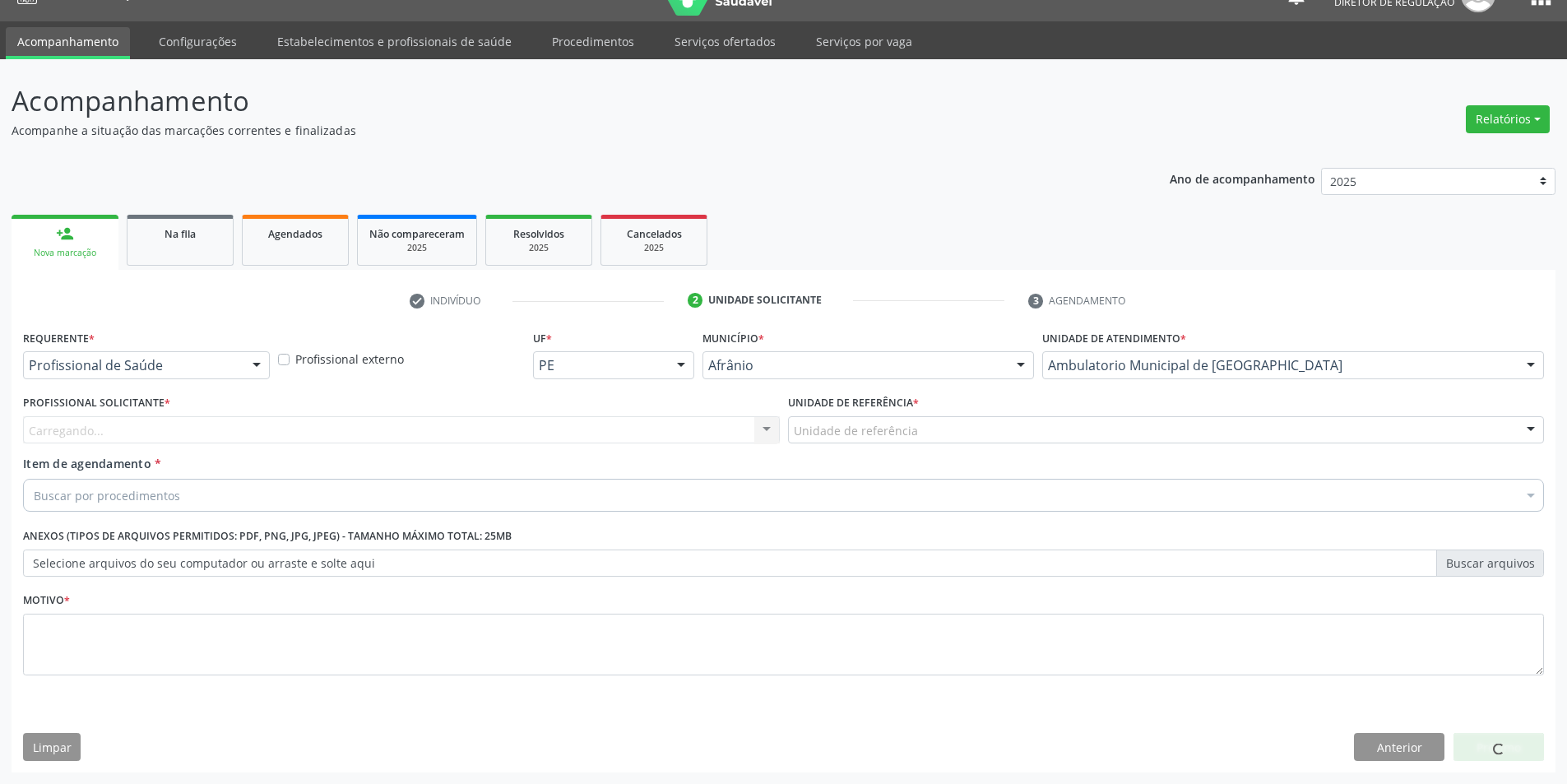
drag, startPoint x: 924, startPoint y: 435, endPoint x: 927, endPoint y: 456, distance: 21.2
click at [924, 434] on div "Unidade de referência" at bounding box center [1167, 430] width 757 height 28
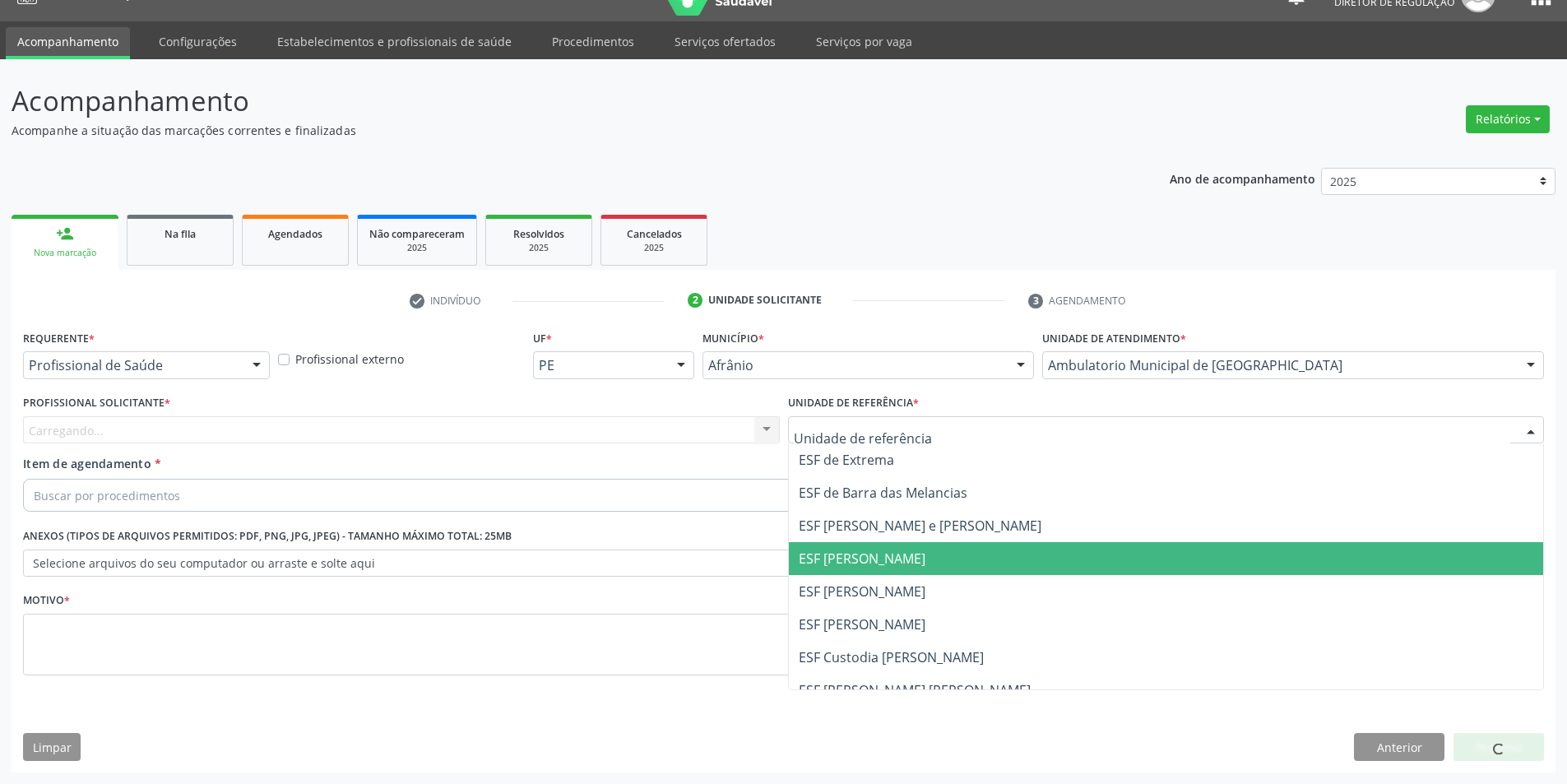
drag, startPoint x: 904, startPoint y: 576, endPoint x: 868, endPoint y: 573, distance: 36.1
click at [903, 576] on span "ESF [PERSON_NAME]" at bounding box center [1167, 590] width 755 height 33
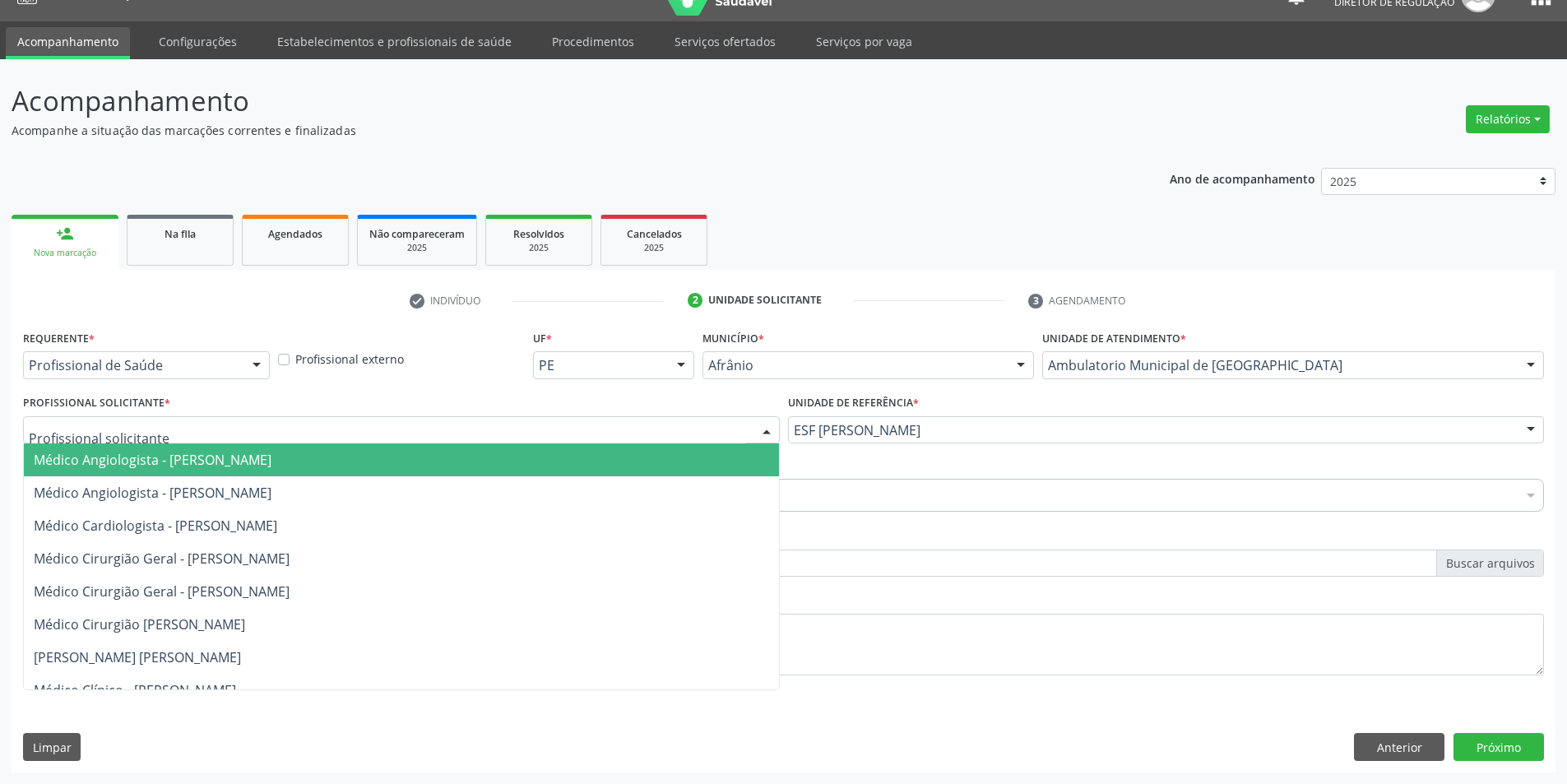
click at [628, 435] on div at bounding box center [401, 430] width 757 height 28
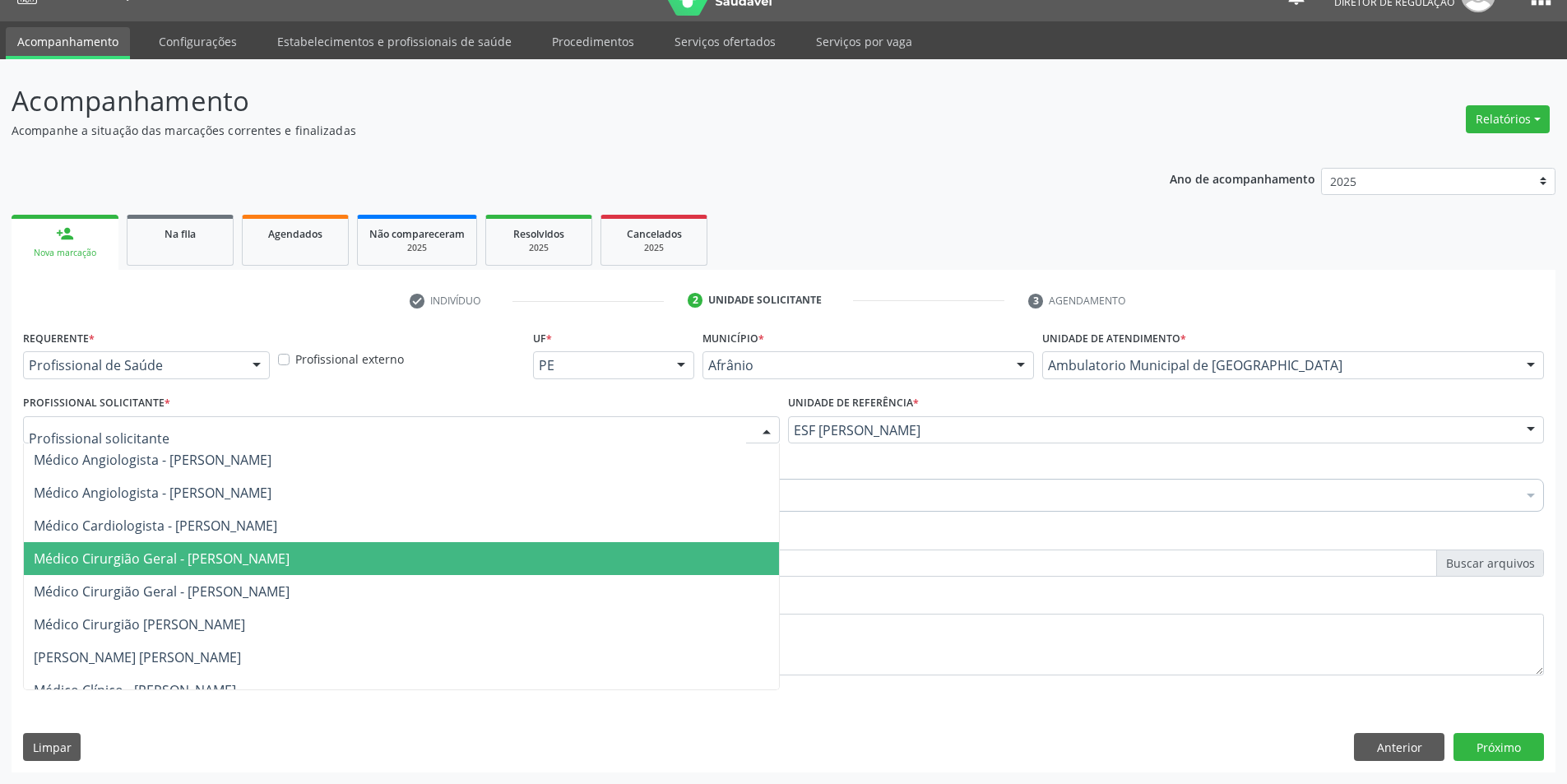
click at [289, 557] on span "Médico Cirurgião Geral - [PERSON_NAME]" at bounding box center [161, 558] width 256 height 18
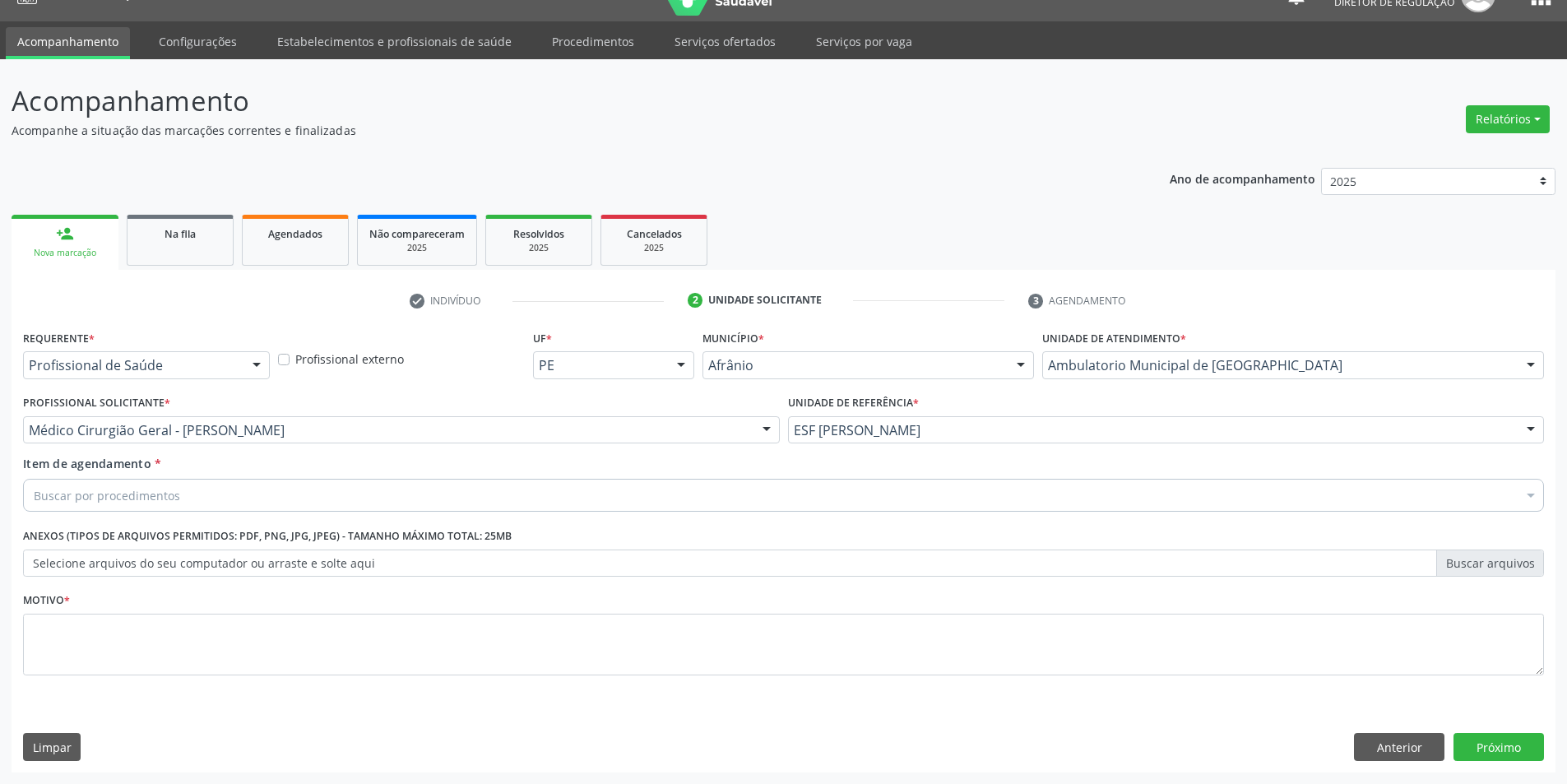
click at [232, 495] on div "Buscar por procedimentos" at bounding box center [784, 495] width 1522 height 33
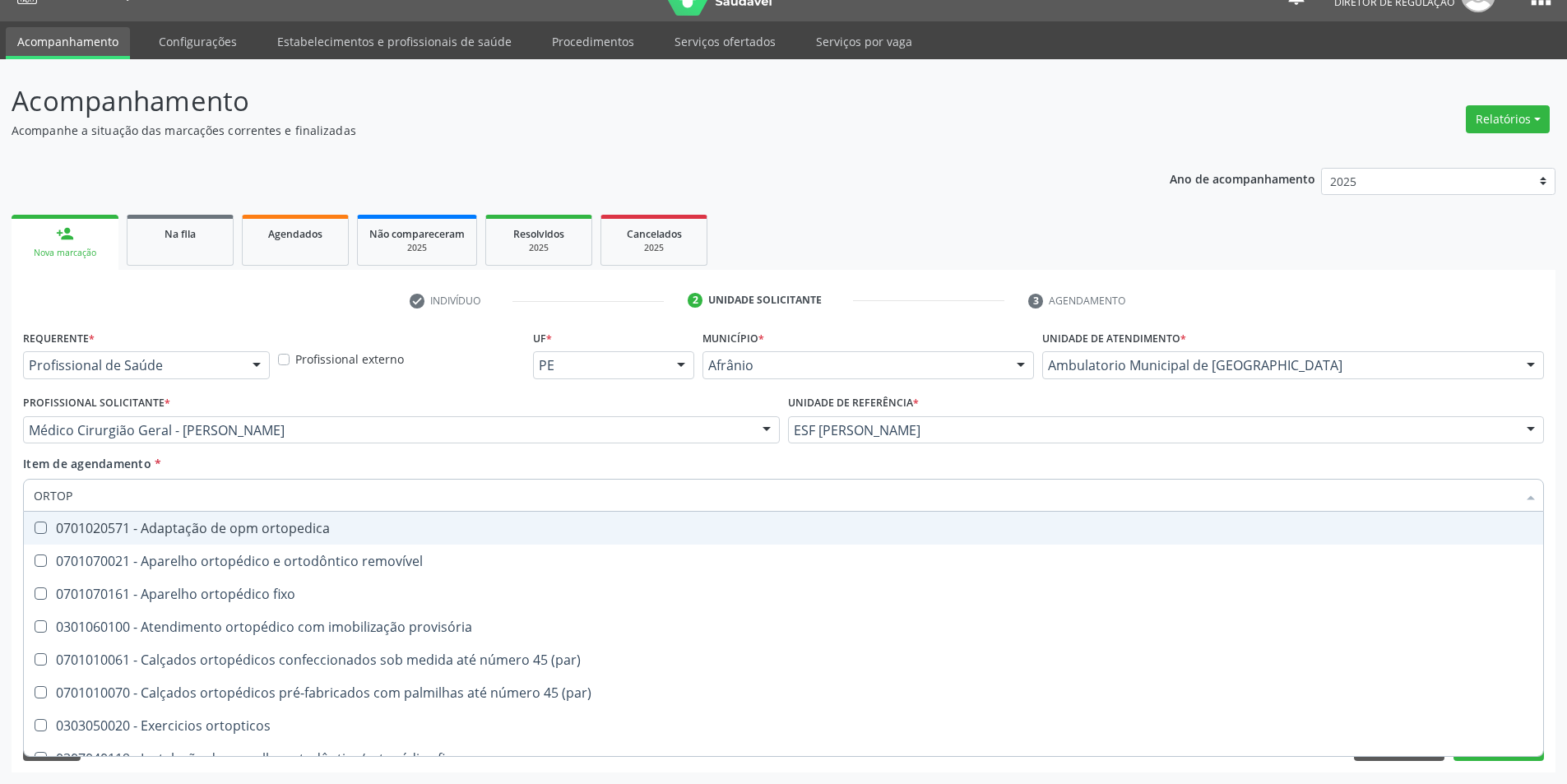
type input "ORTOPE"
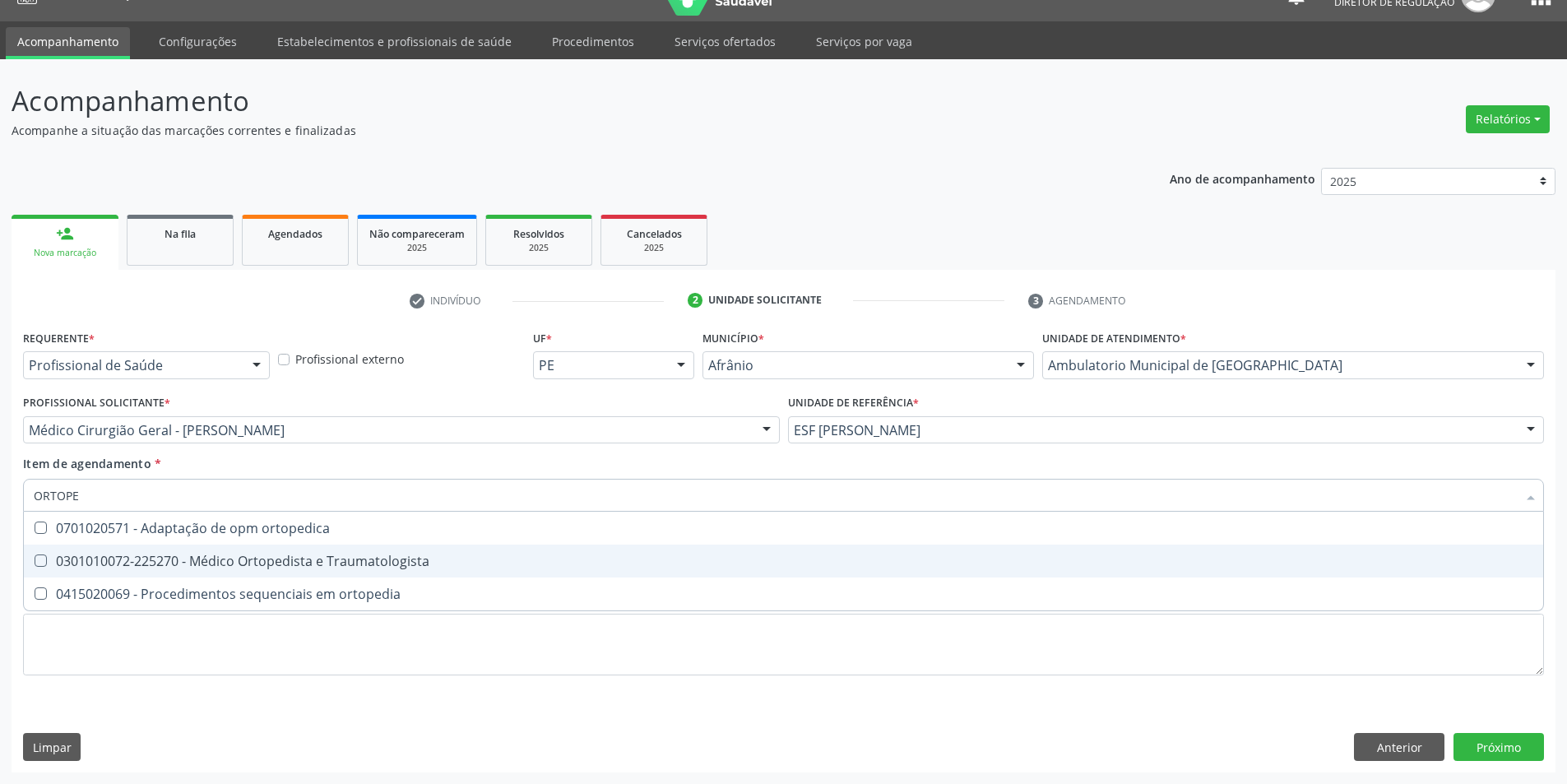
click at [260, 570] on span "0301010072-225270 - Médico Ortopedista e Traumatologista" at bounding box center [784, 560] width 1520 height 33
checkbox Traumatologista "true"
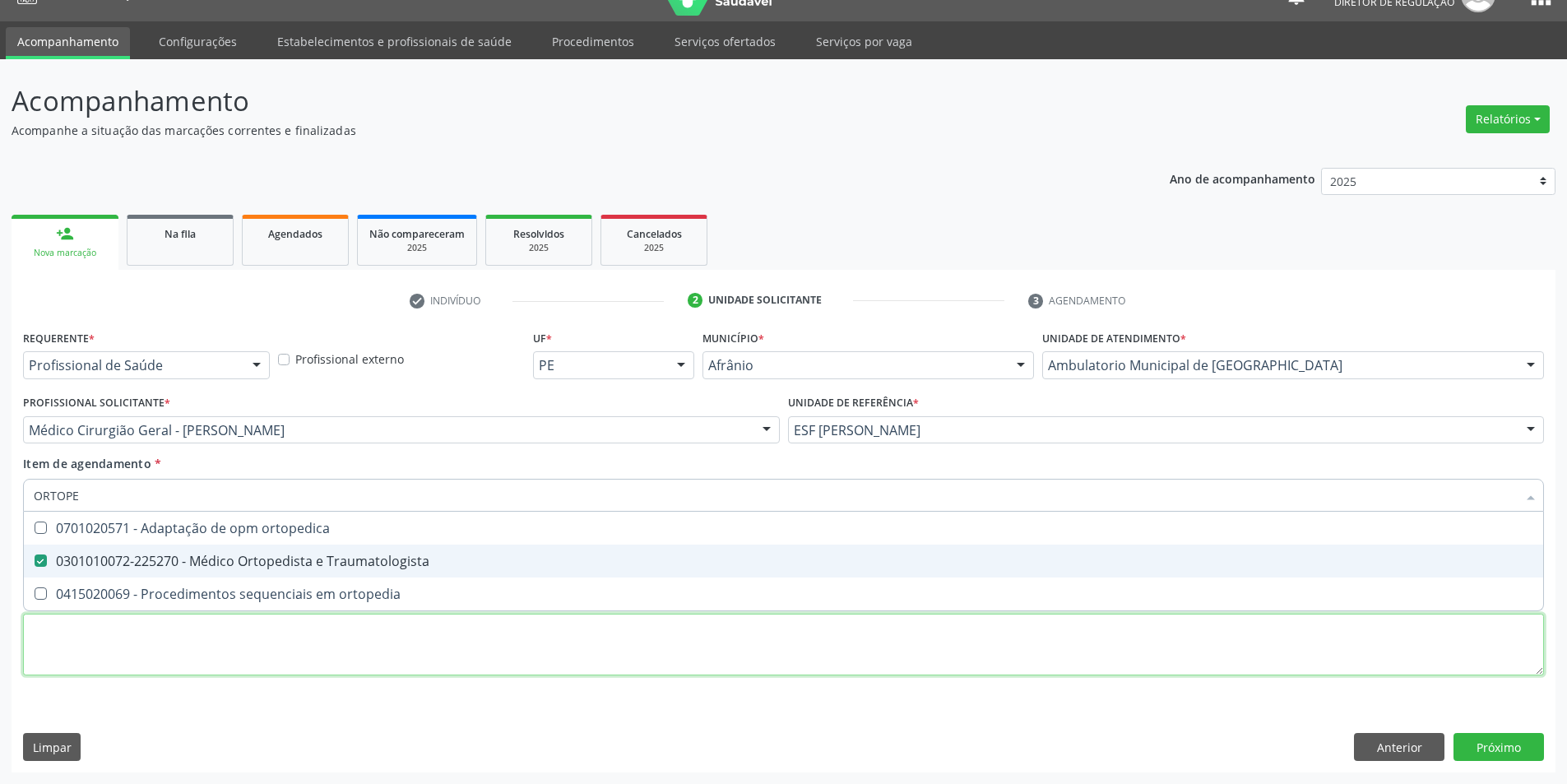
click at [237, 645] on div "Requerente * Profissional de Saúde Profissional de Saúde Paciente Nenhum result…" at bounding box center [784, 511] width 1522 height 372
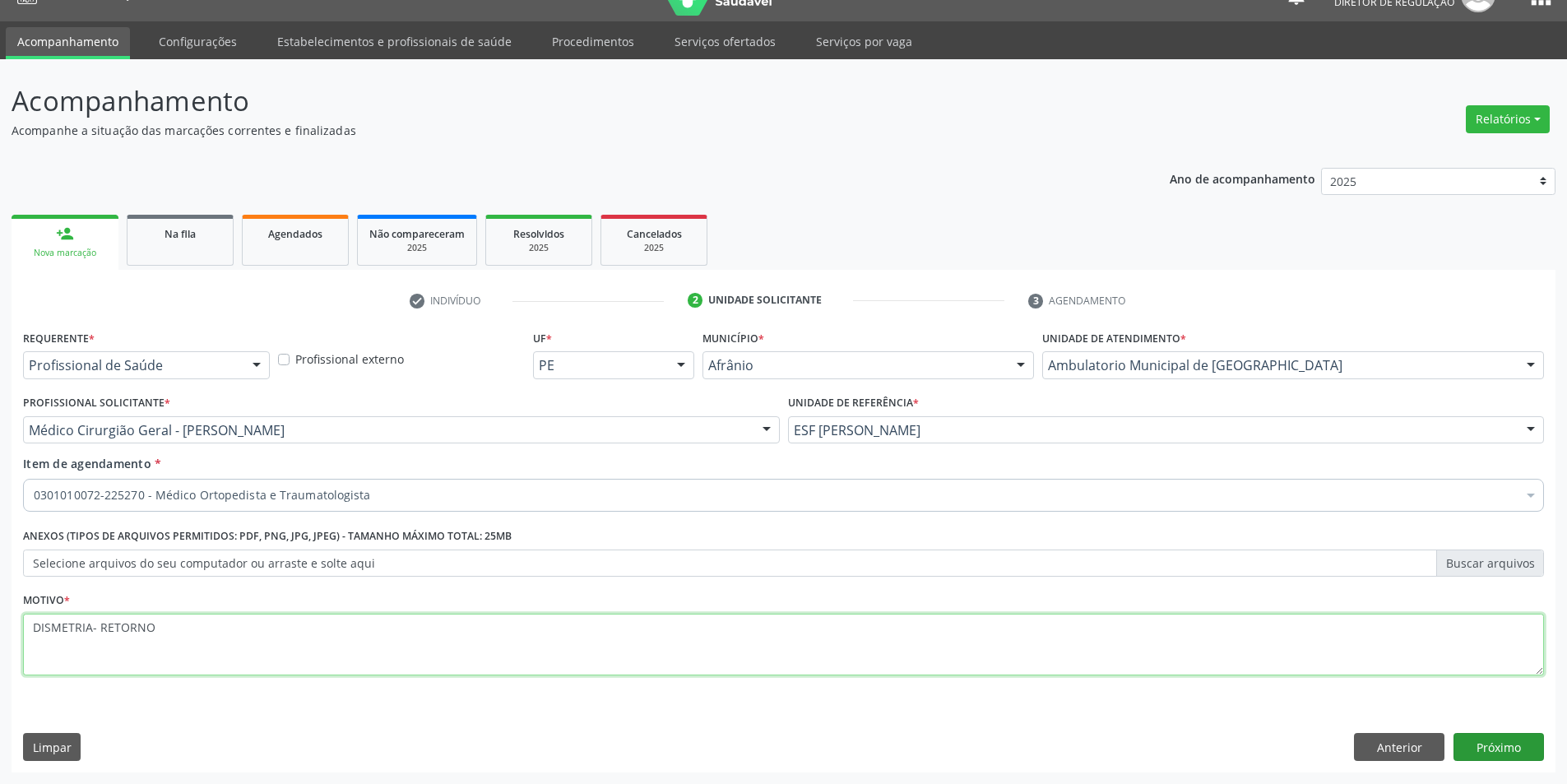
type textarea "DISMETRIA- RETORNO"
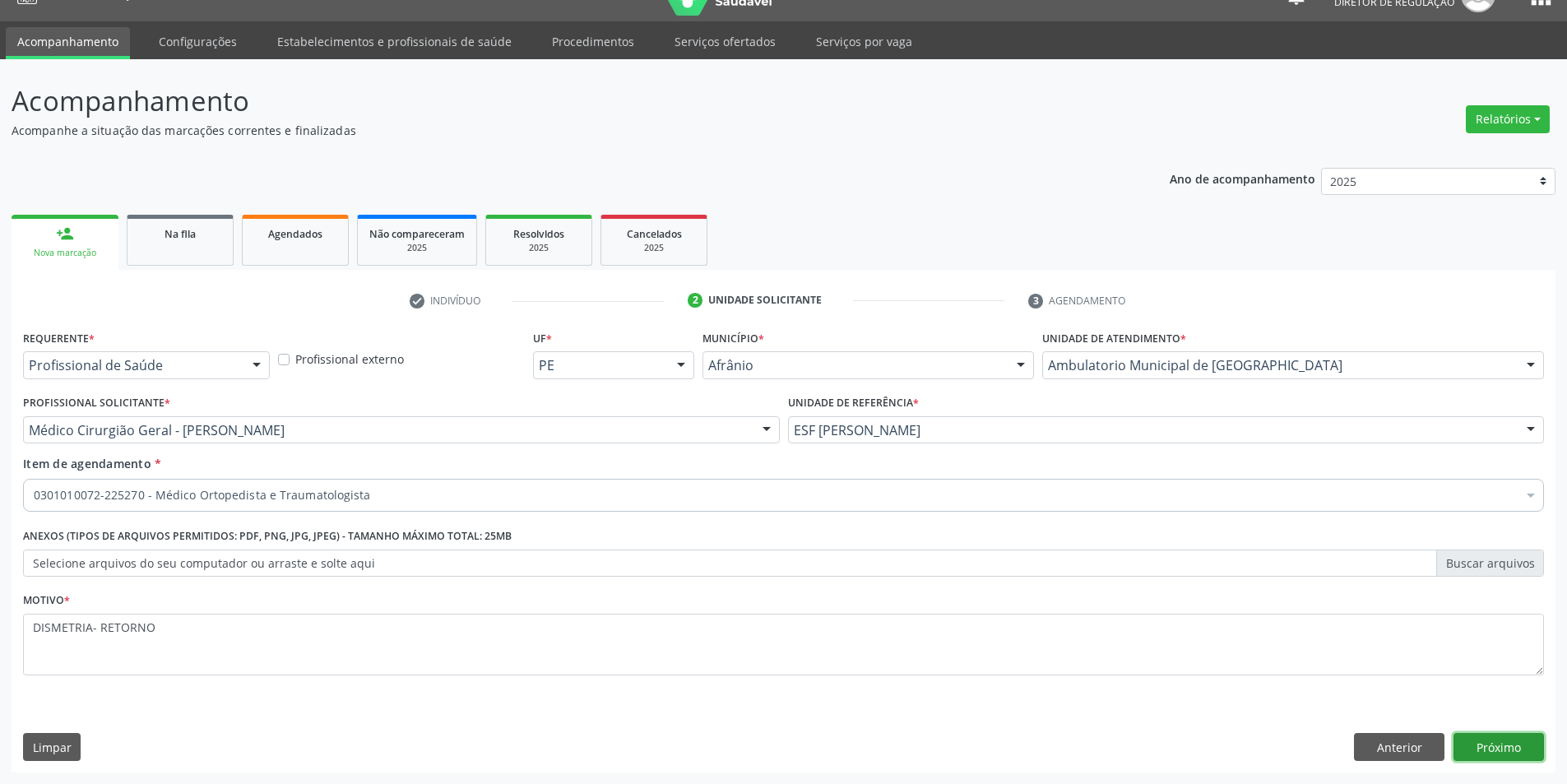
click at [1484, 736] on button "Próximo" at bounding box center [1499, 746] width 91 height 28
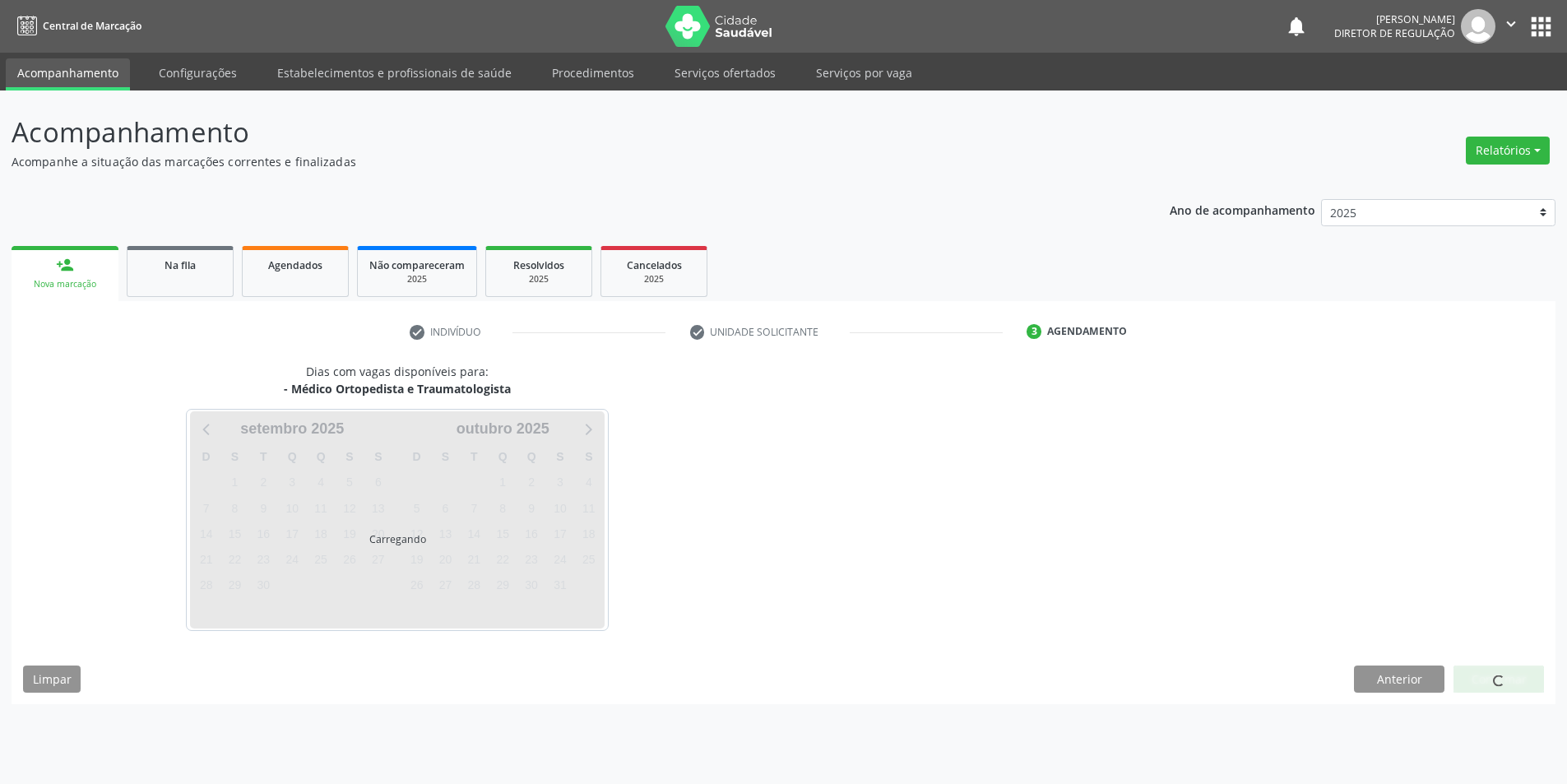
scroll to position [0, 0]
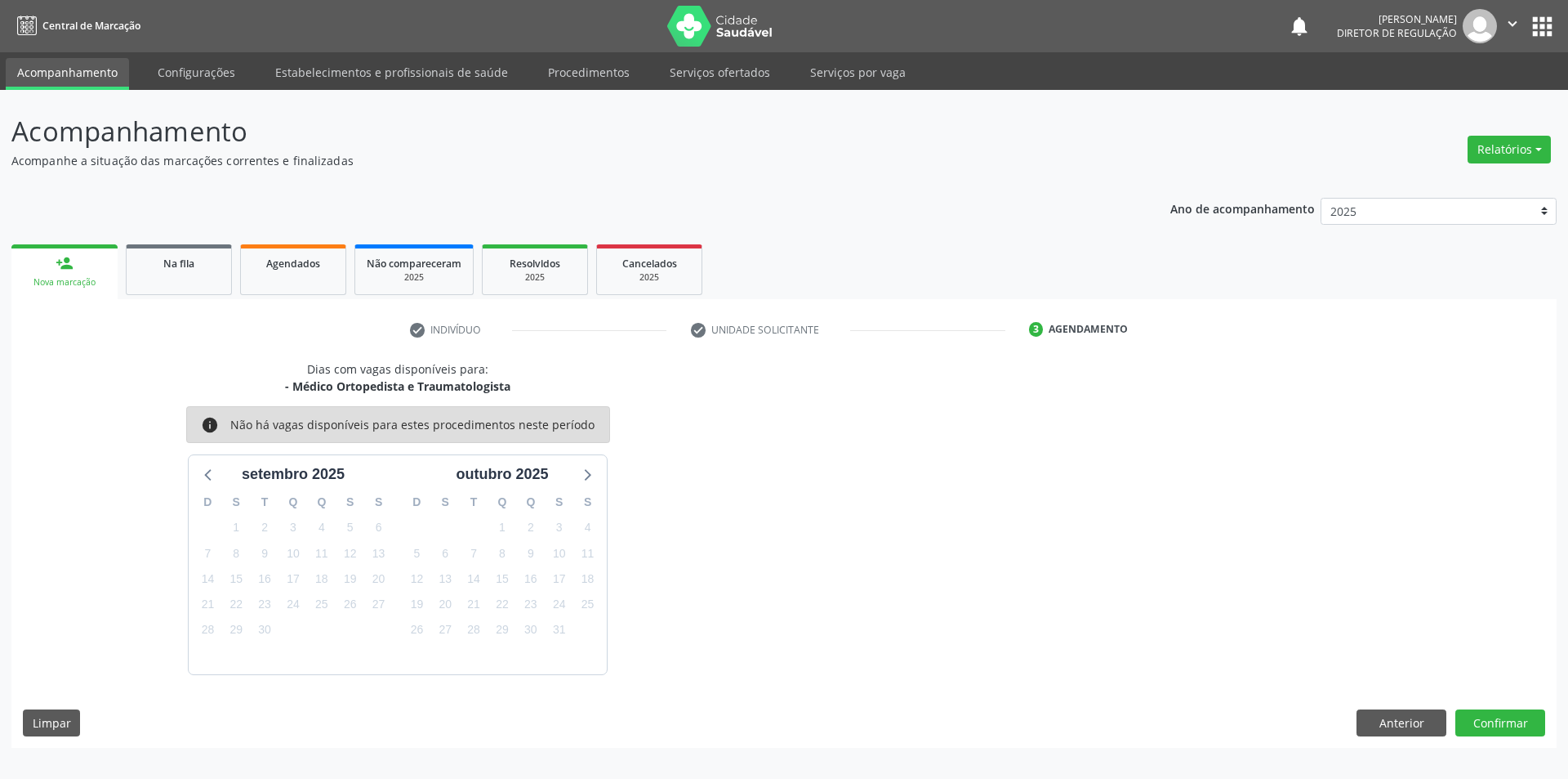
click at [1511, 706] on div "Dias com vagas disponíveis para: - Médico Ortopedista e Traumatologista info Nã…" at bounding box center [784, 553] width 1544 height 388
click at [1511, 715] on button "Confirmar" at bounding box center [1500, 723] width 90 height 27
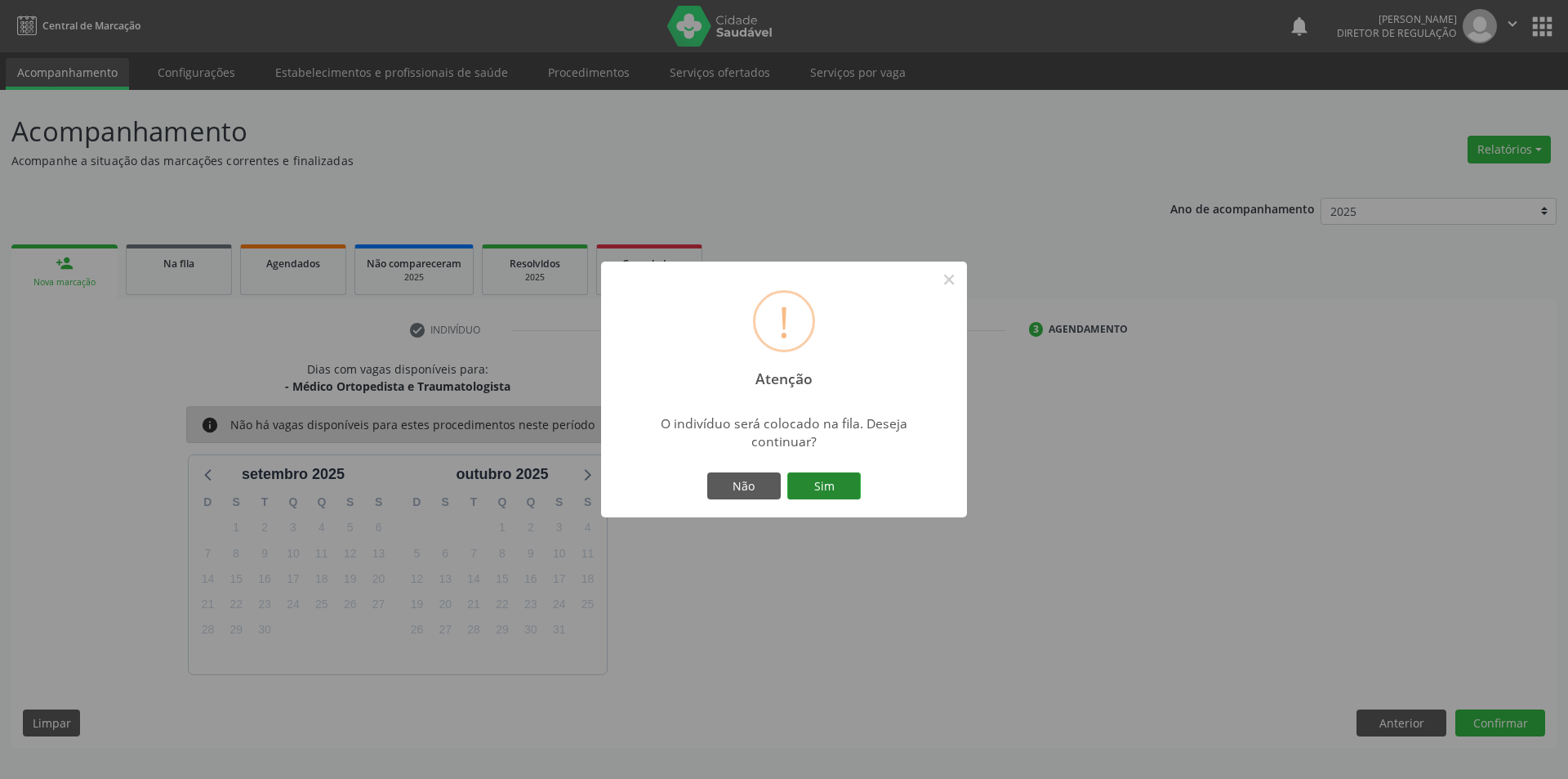
click at [827, 478] on button "Sim" at bounding box center [824, 486] width 74 height 27
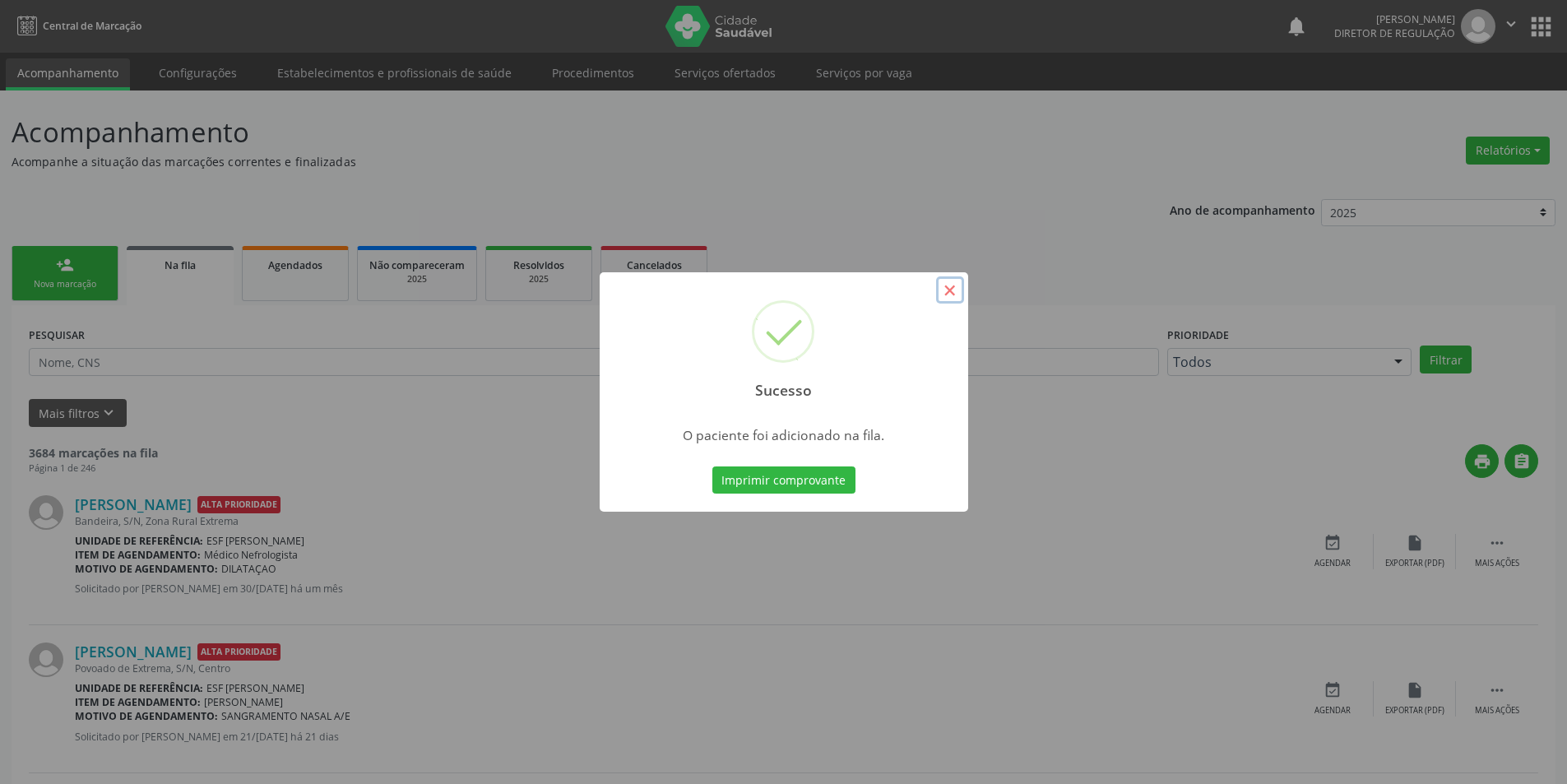
click at [952, 291] on button "×" at bounding box center [950, 290] width 28 height 28
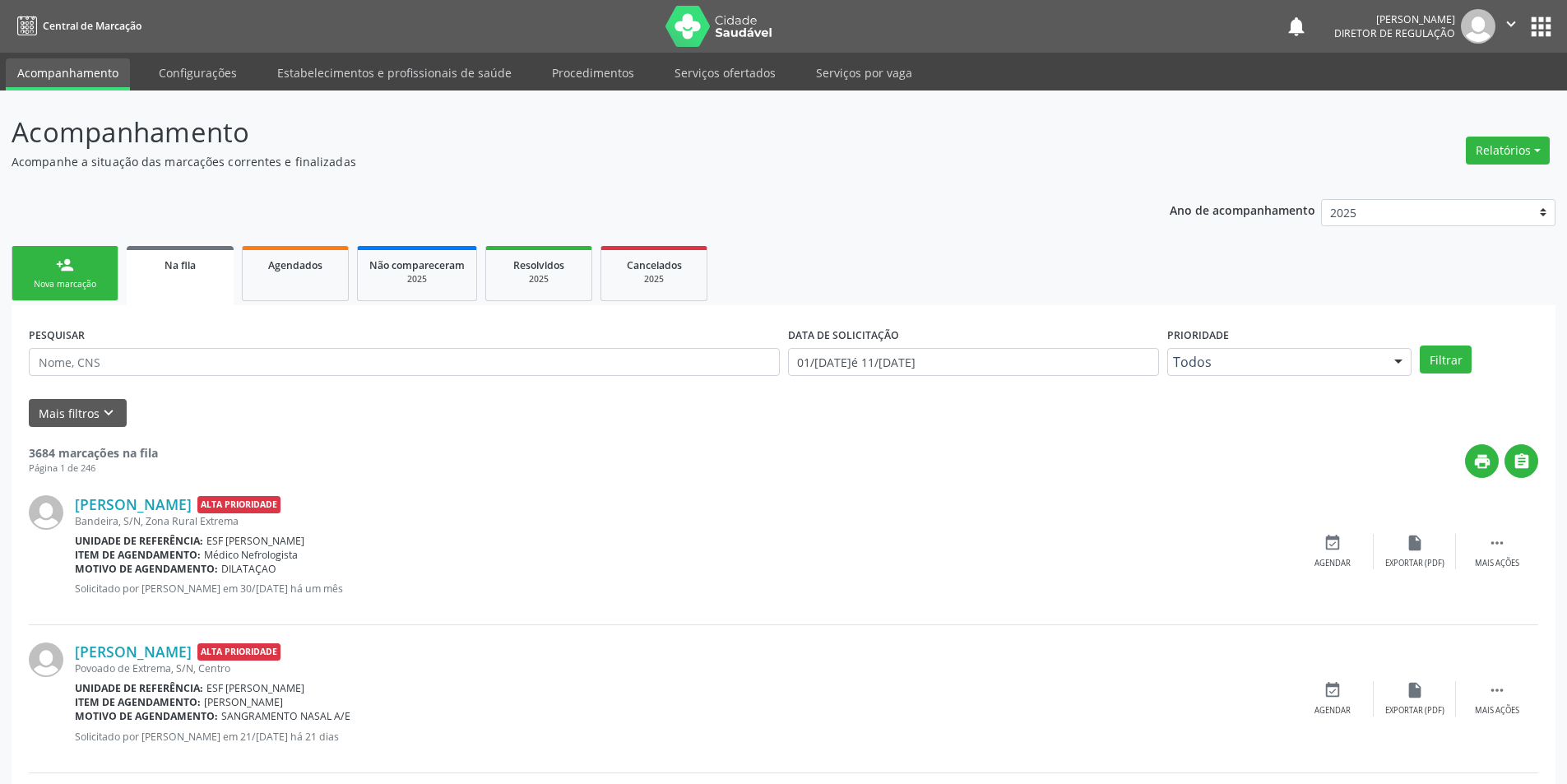
click at [72, 290] on div "Nova marcação" at bounding box center [64, 283] width 82 height 12
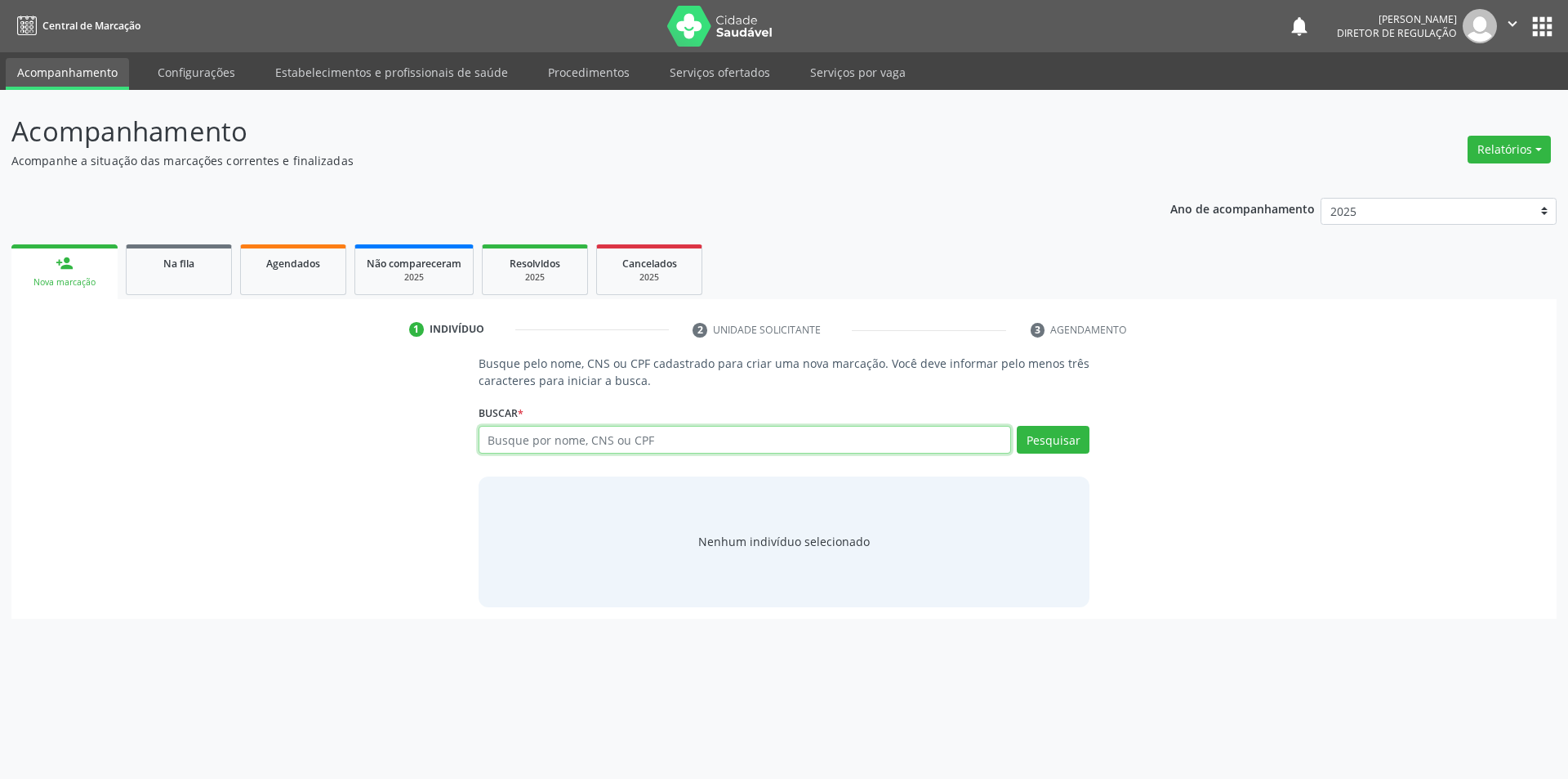
click at [638, 439] on input "text" at bounding box center [745, 440] width 533 height 27
type input "7"
type input "[PERSON_NAME]"
click at [1059, 451] on button "Pesquisar" at bounding box center [1053, 440] width 73 height 27
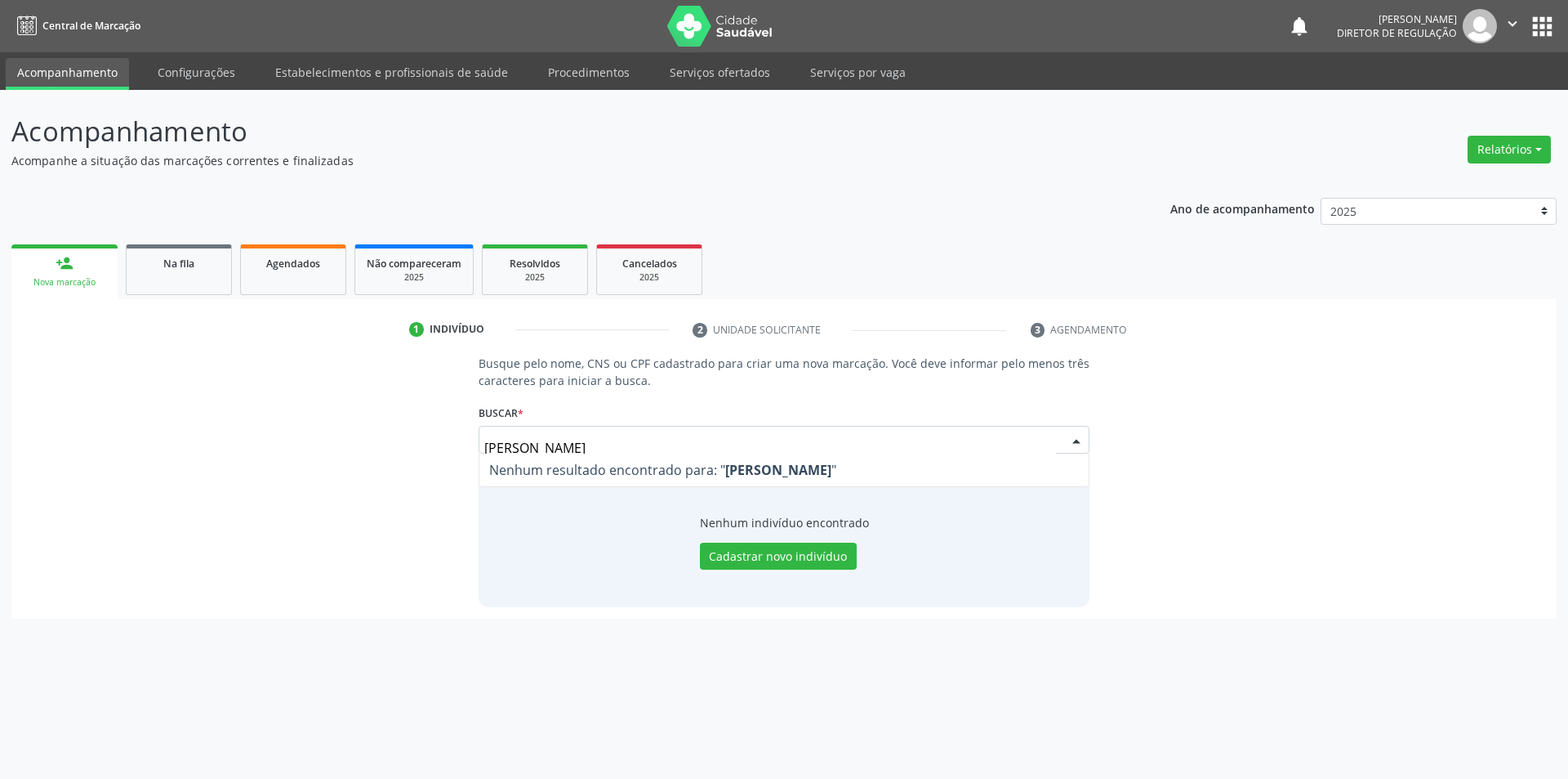
drag, startPoint x: 745, startPoint y: 450, endPoint x: 604, endPoint y: 446, distance: 141.1
click at [604, 446] on input "[PERSON_NAME]" at bounding box center [771, 447] width 573 height 32
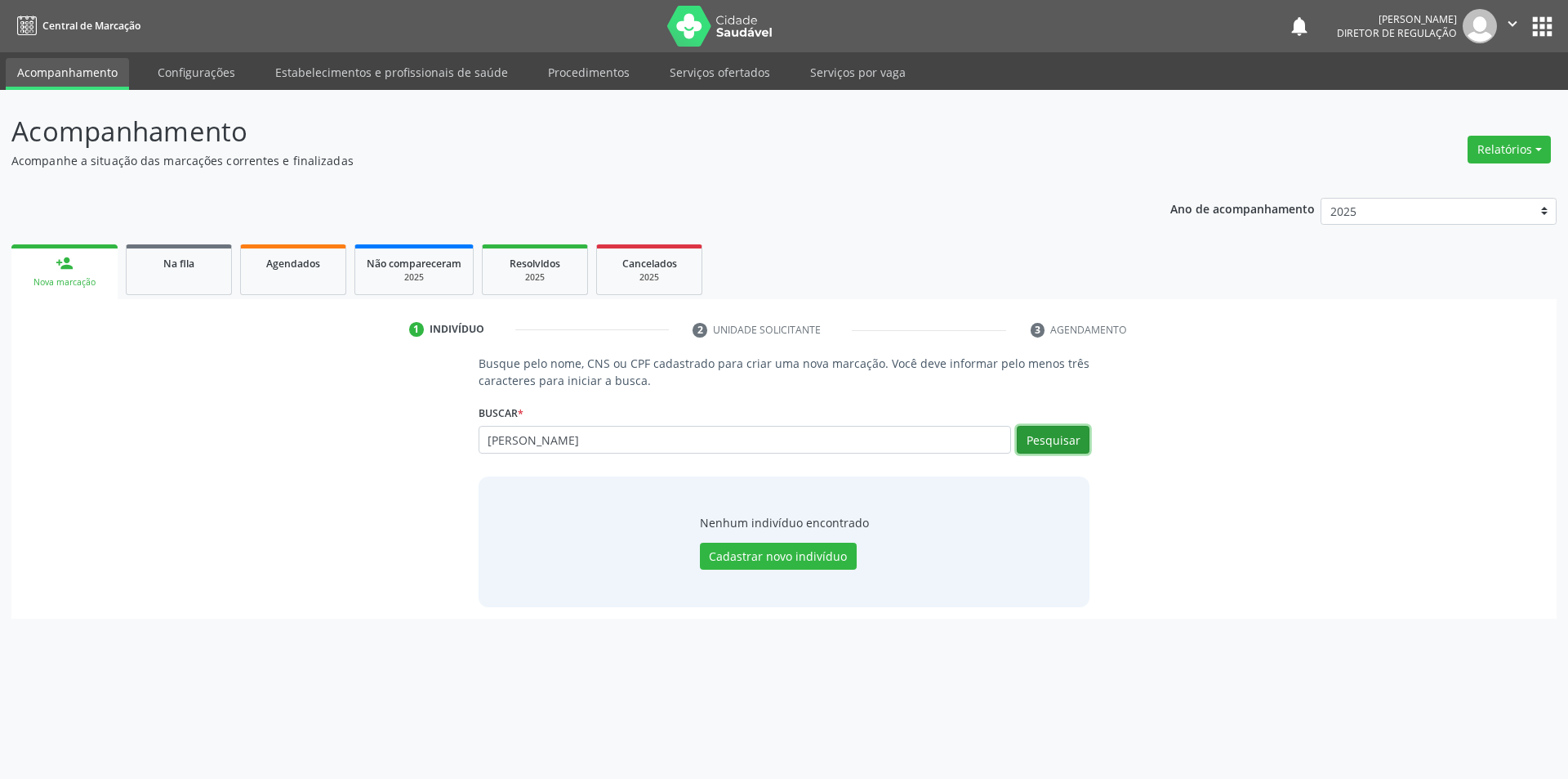
click at [1046, 443] on button "Pesquisar" at bounding box center [1053, 440] width 73 height 27
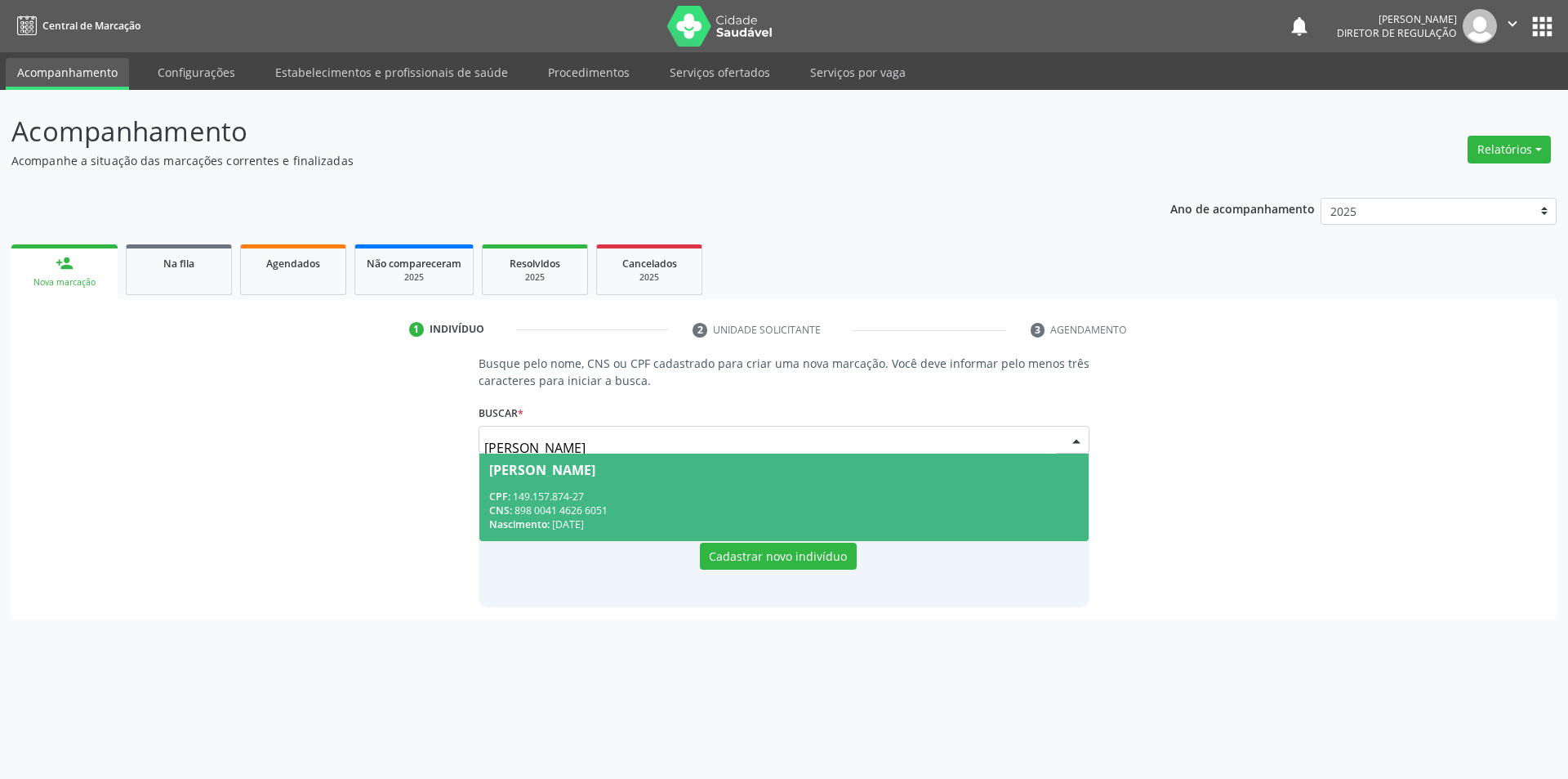
drag, startPoint x: 676, startPoint y: 446, endPoint x: 1291, endPoint y: 314, distance: 629.0
click at [408, 446] on div "Busque pelo nome, CNS ou CPF cadastrado para criar uma nova marcação. Você deve…" at bounding box center [784, 480] width 1522 height 251
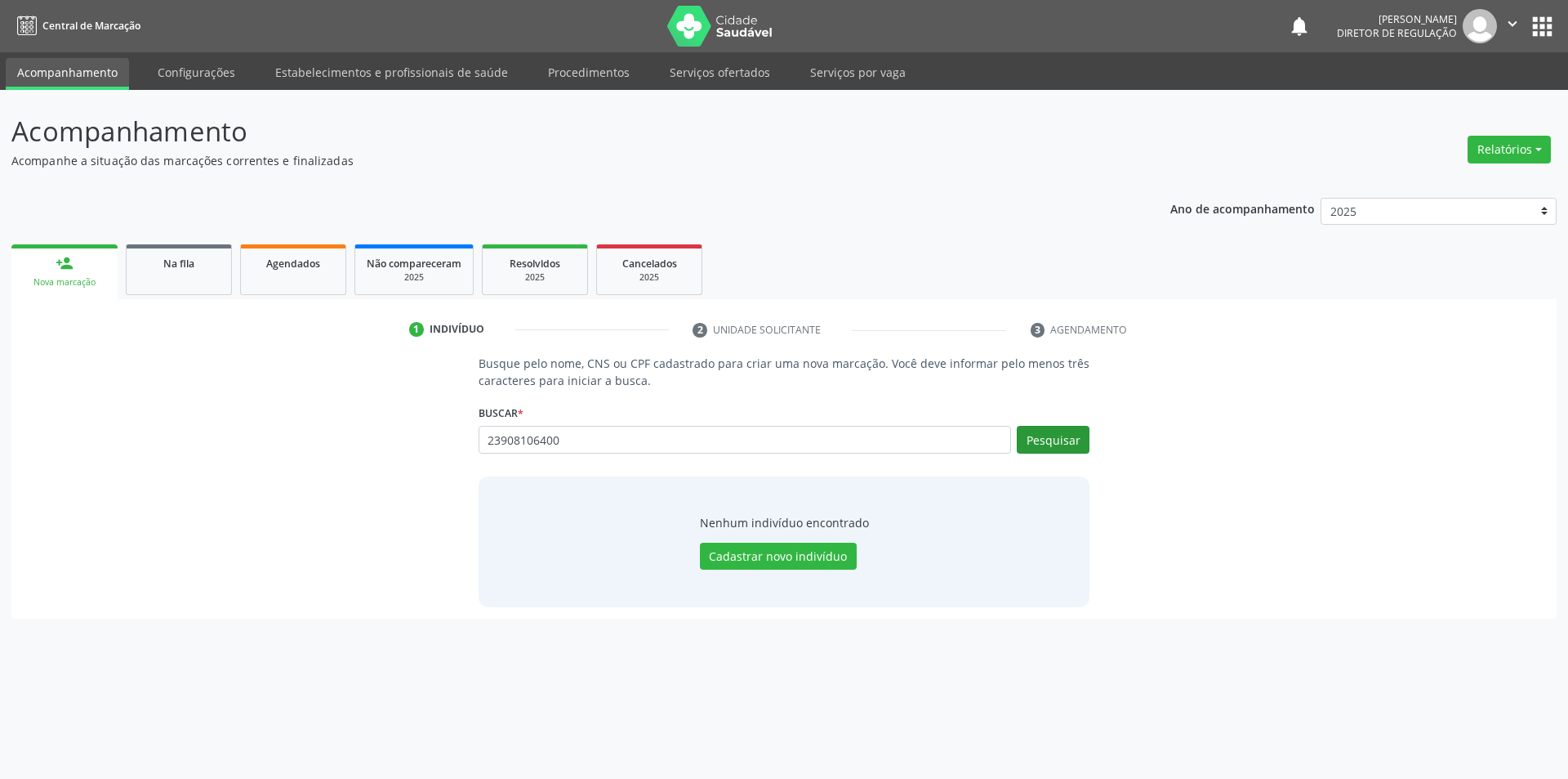
type input "23908106400"
click at [1069, 435] on button "Pesquisar" at bounding box center [1053, 440] width 73 height 27
drag, startPoint x: 502, startPoint y: 448, endPoint x: 327, endPoint y: 455, distance: 175.1
click at [327, 455] on div "Busque pelo nome, CNS ou CPF cadastrado para criar uma nova marcação. Você deve…" at bounding box center [784, 480] width 1522 height 251
type input "23908106400"
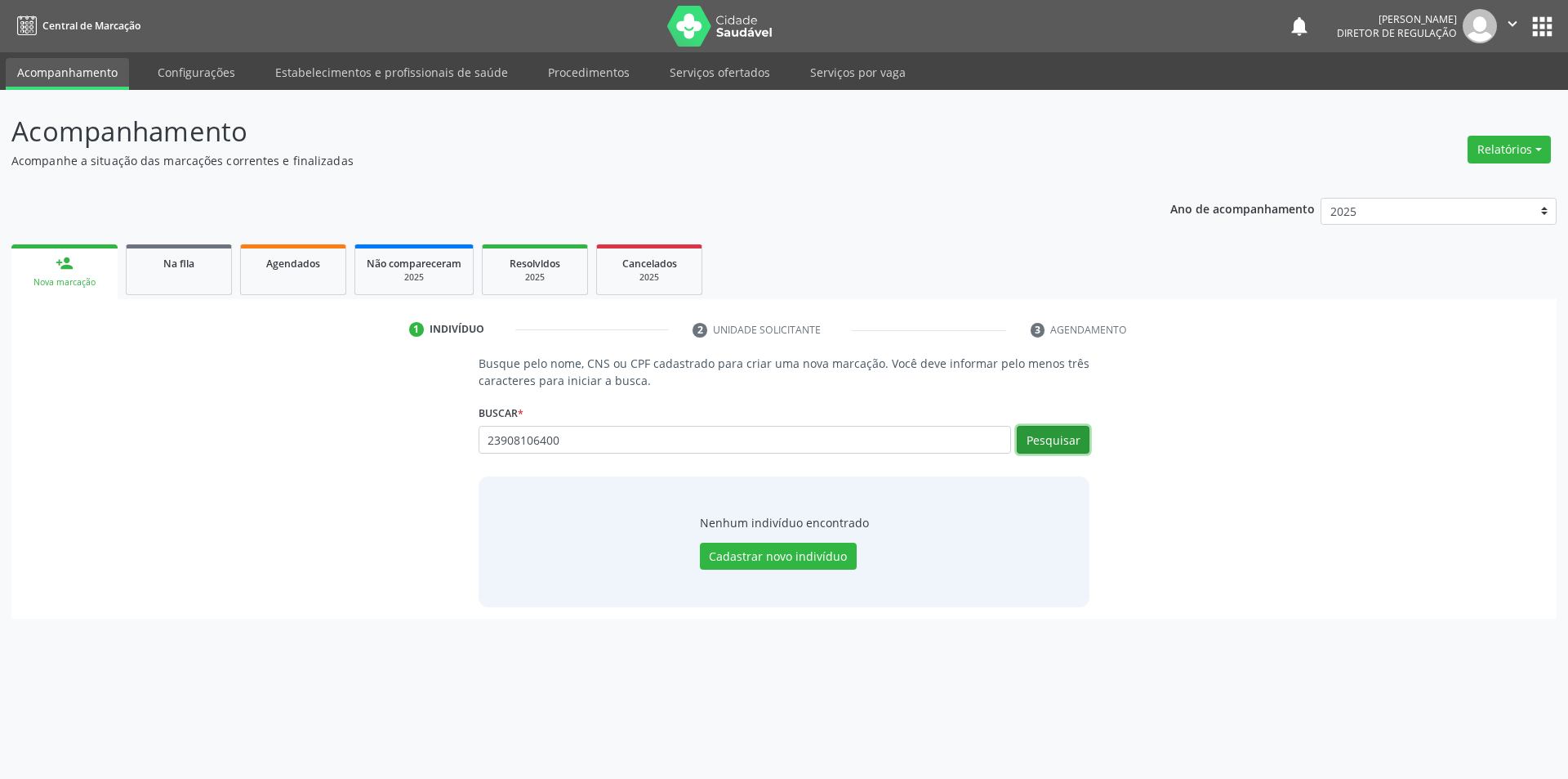
click at [1060, 437] on button "Pesquisar" at bounding box center [1053, 440] width 73 height 27
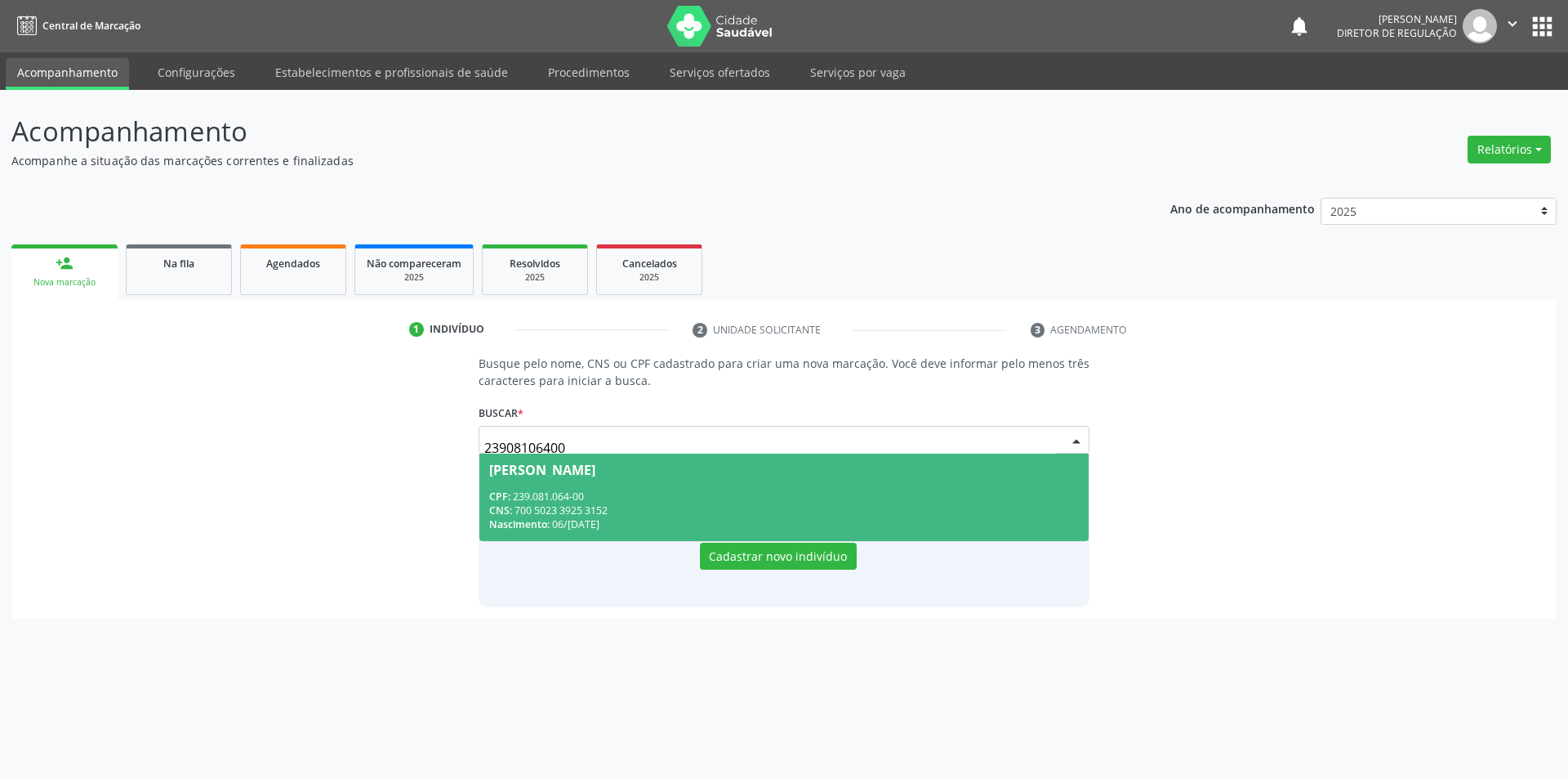
click at [587, 500] on div "CPF: 239.081.064-00" at bounding box center [784, 496] width 590 height 14
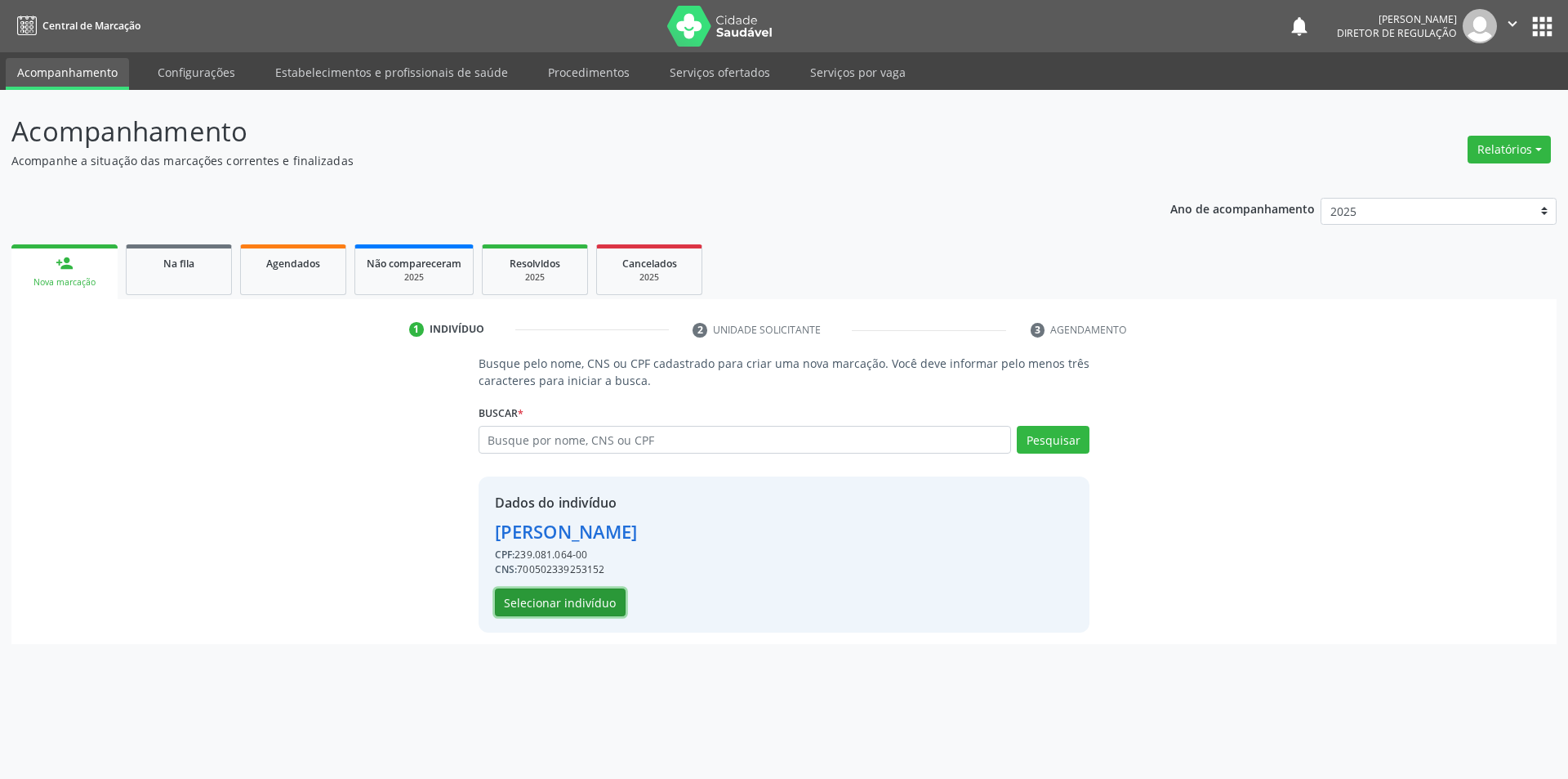
click at [573, 600] on button "Selecionar indivíduo" at bounding box center [560, 602] width 130 height 27
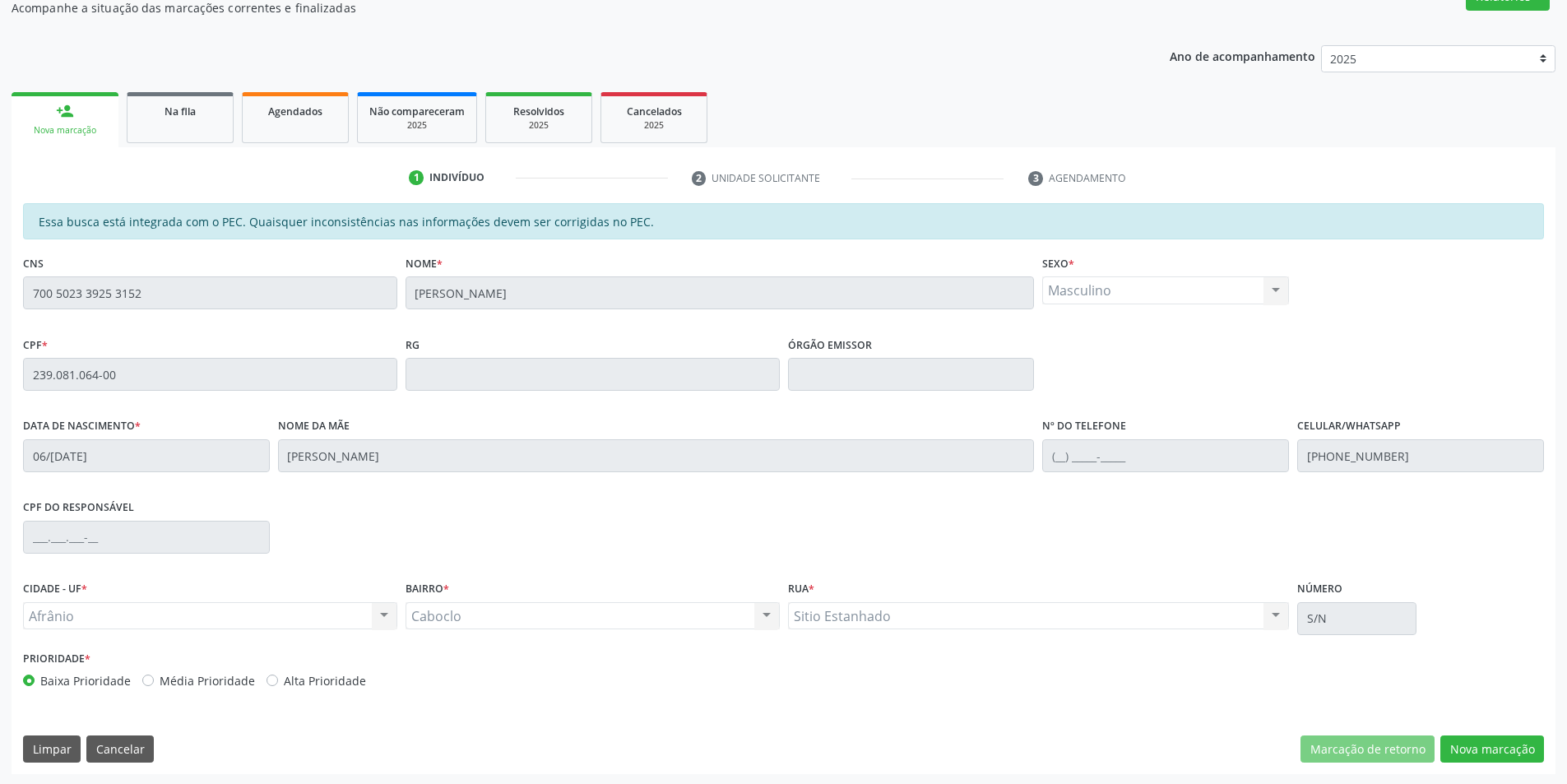
scroll to position [155, 0]
click at [1494, 760] on button "Nova marcação" at bounding box center [1492, 747] width 104 height 28
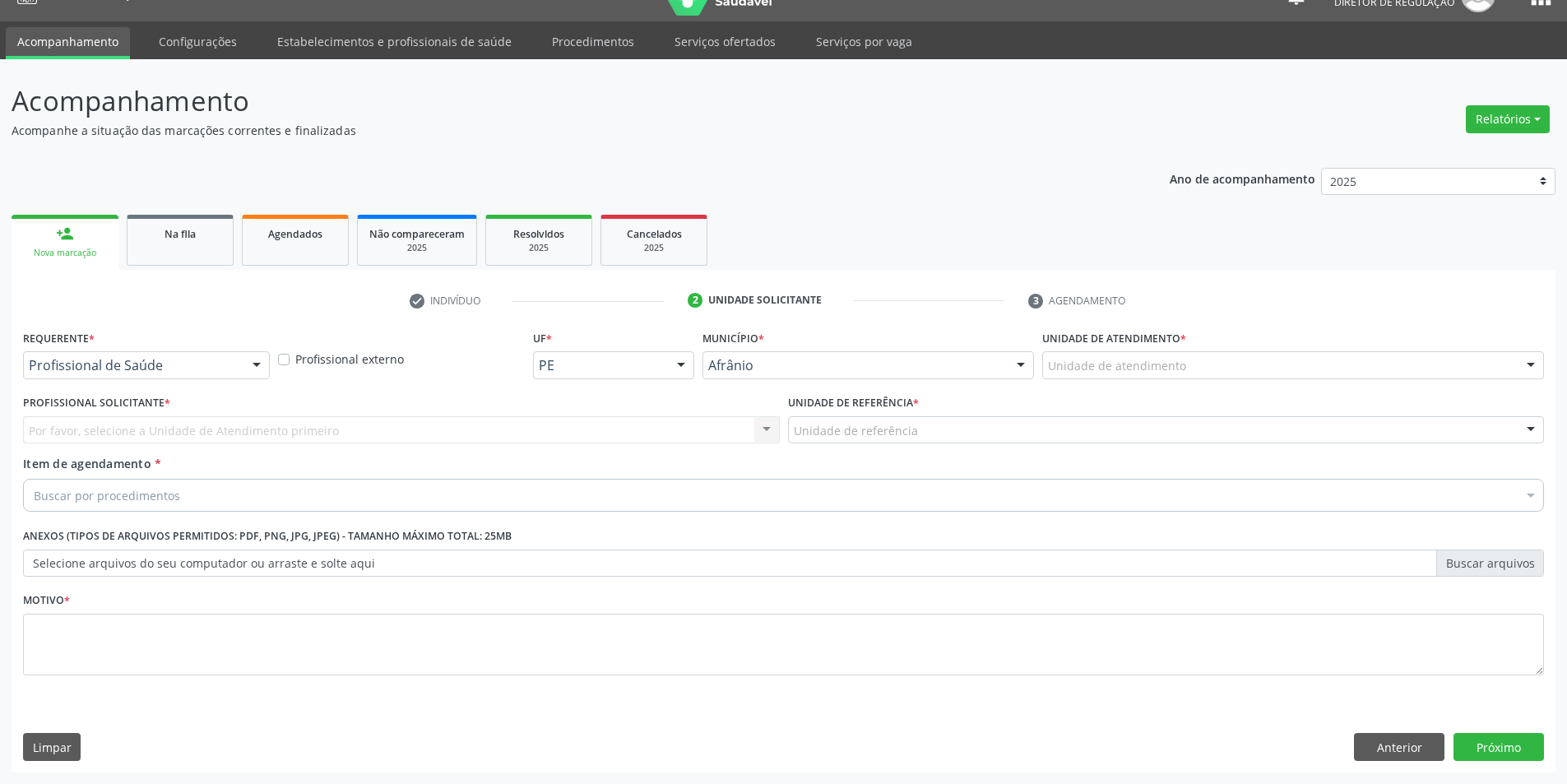
scroll to position [32, 0]
click at [1184, 374] on div "Unidade de atendimento" at bounding box center [1293, 365] width 502 height 28
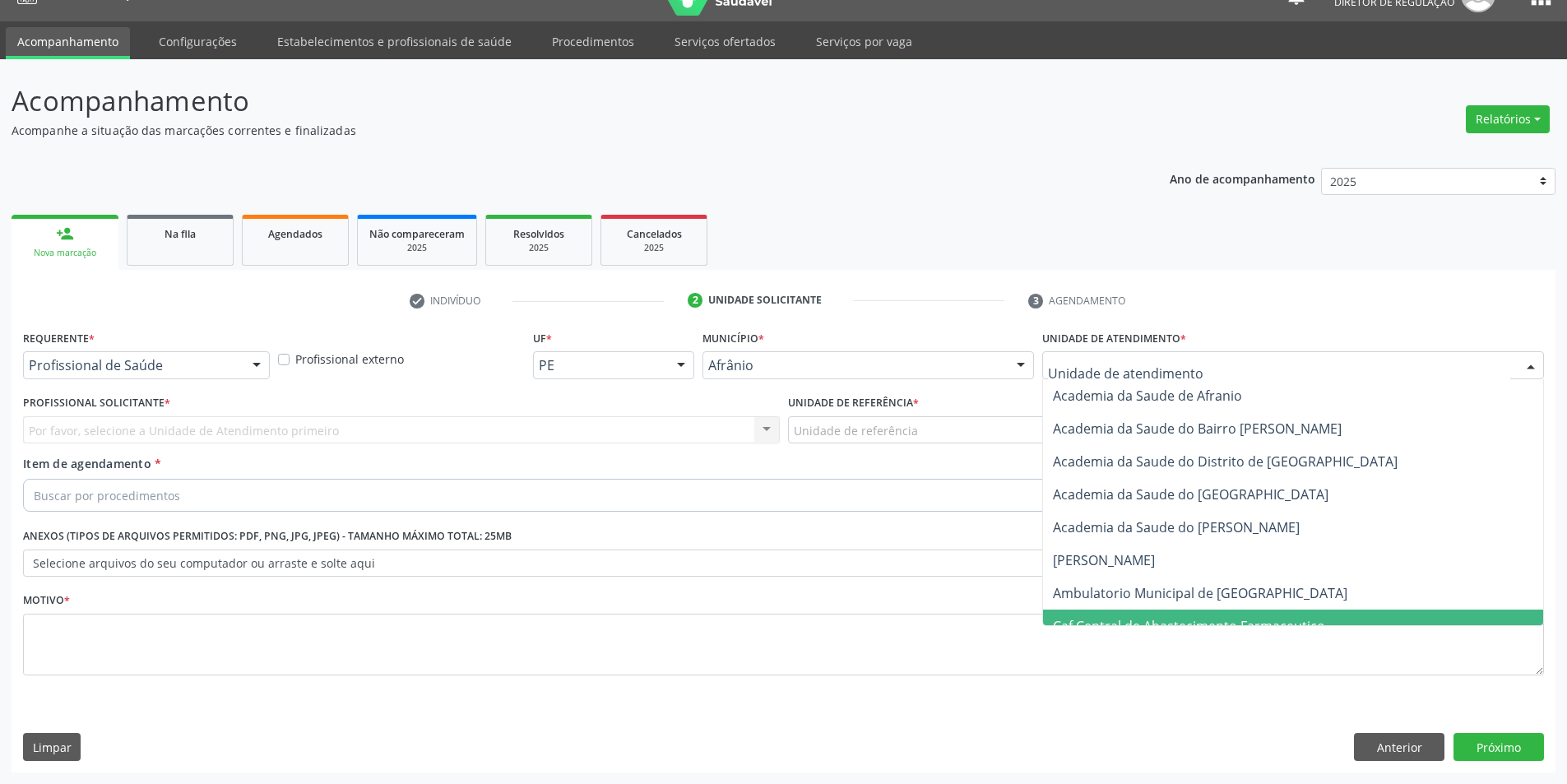
click at [1178, 604] on span "Ambulatorio Municipal de [GEOGRAPHIC_DATA]" at bounding box center [1293, 592] width 500 height 33
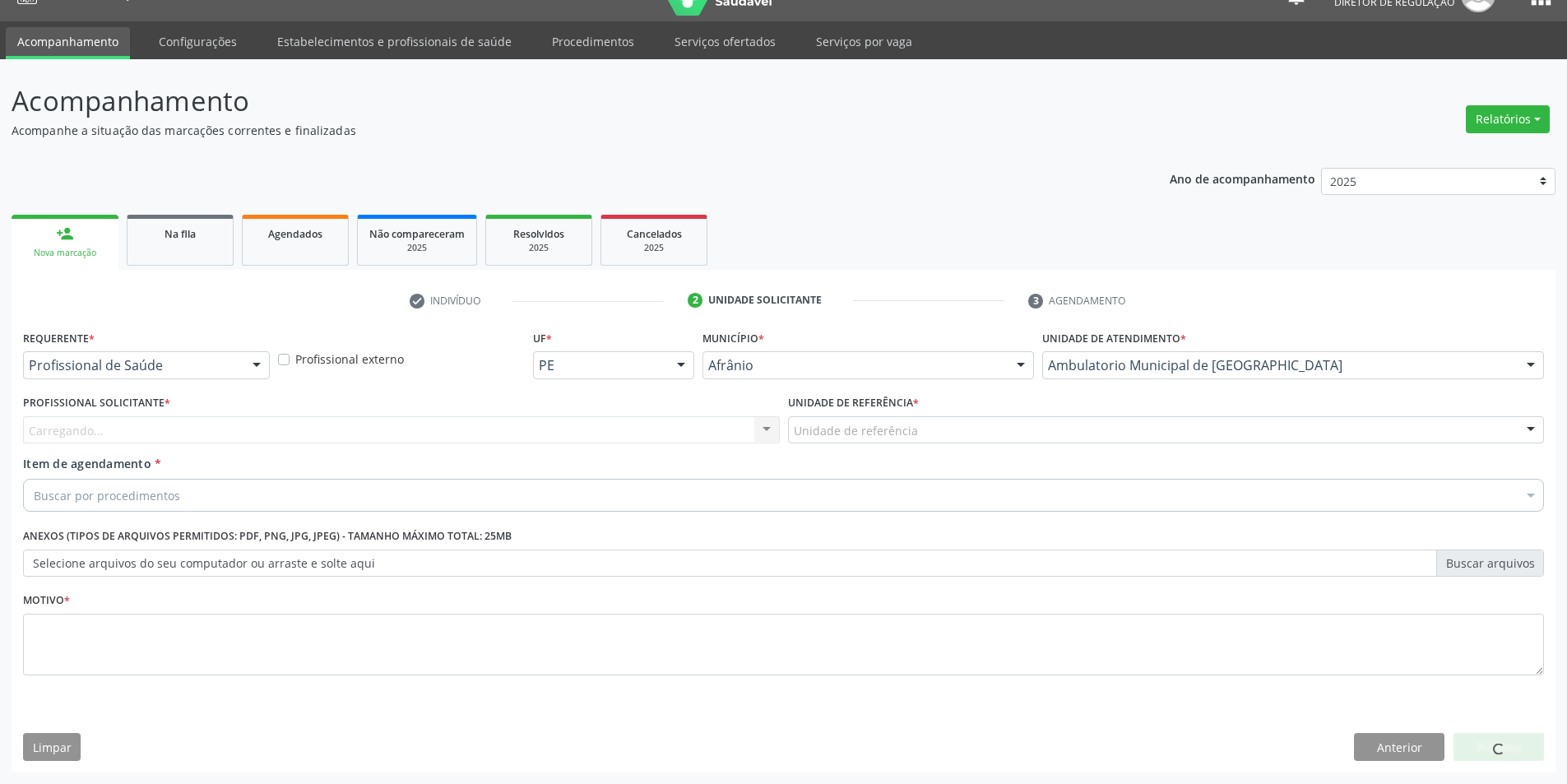
click at [873, 446] on div "Unidade de referência * Unidade de referência ESF de Extrema ESF de Barra das M…" at bounding box center [1167, 423] width 765 height 64
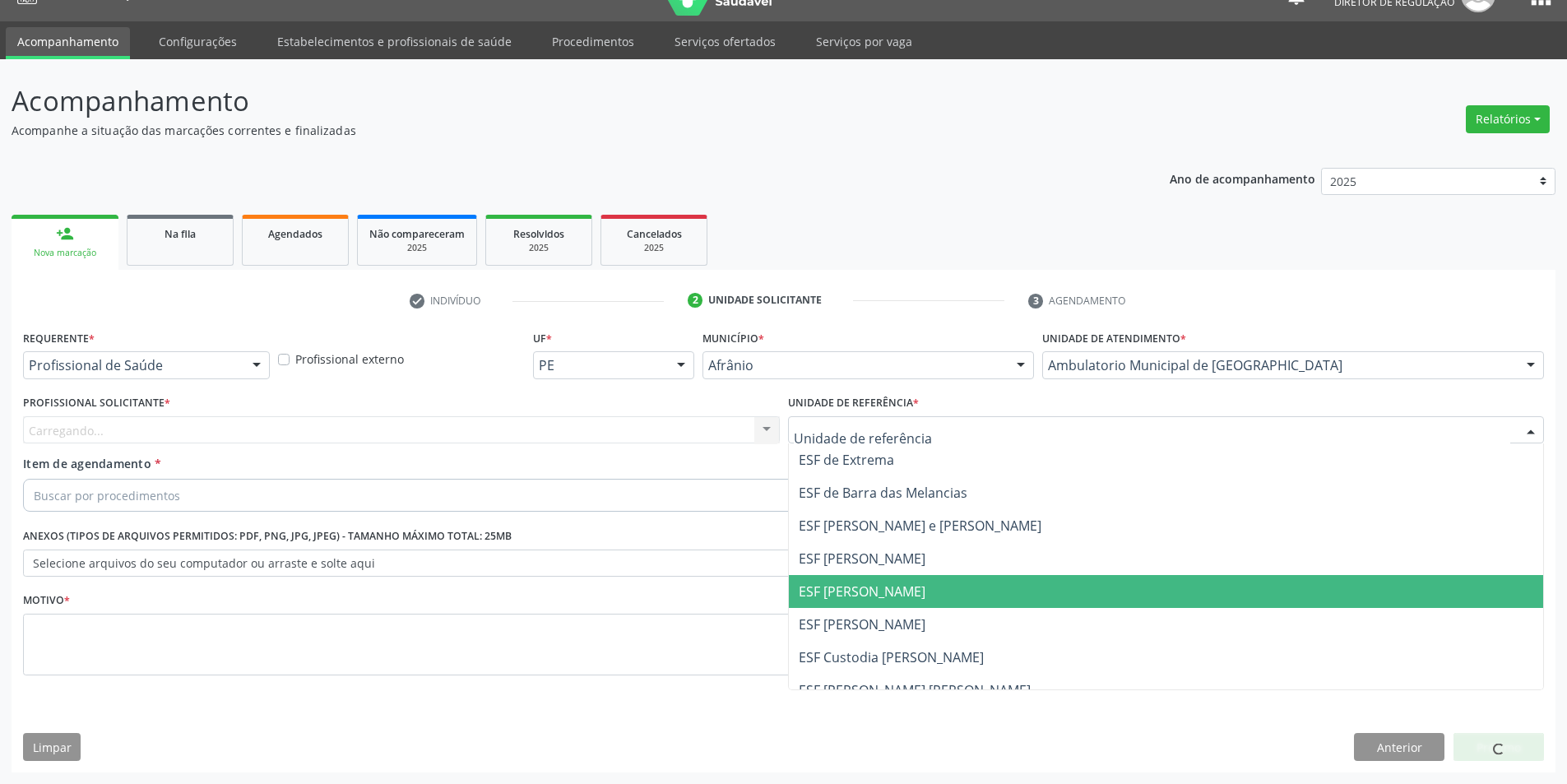
drag, startPoint x: 896, startPoint y: 584, endPoint x: 690, endPoint y: 519, distance: 216.0
click at [892, 584] on span "ESF [PERSON_NAME]" at bounding box center [863, 591] width 126 height 18
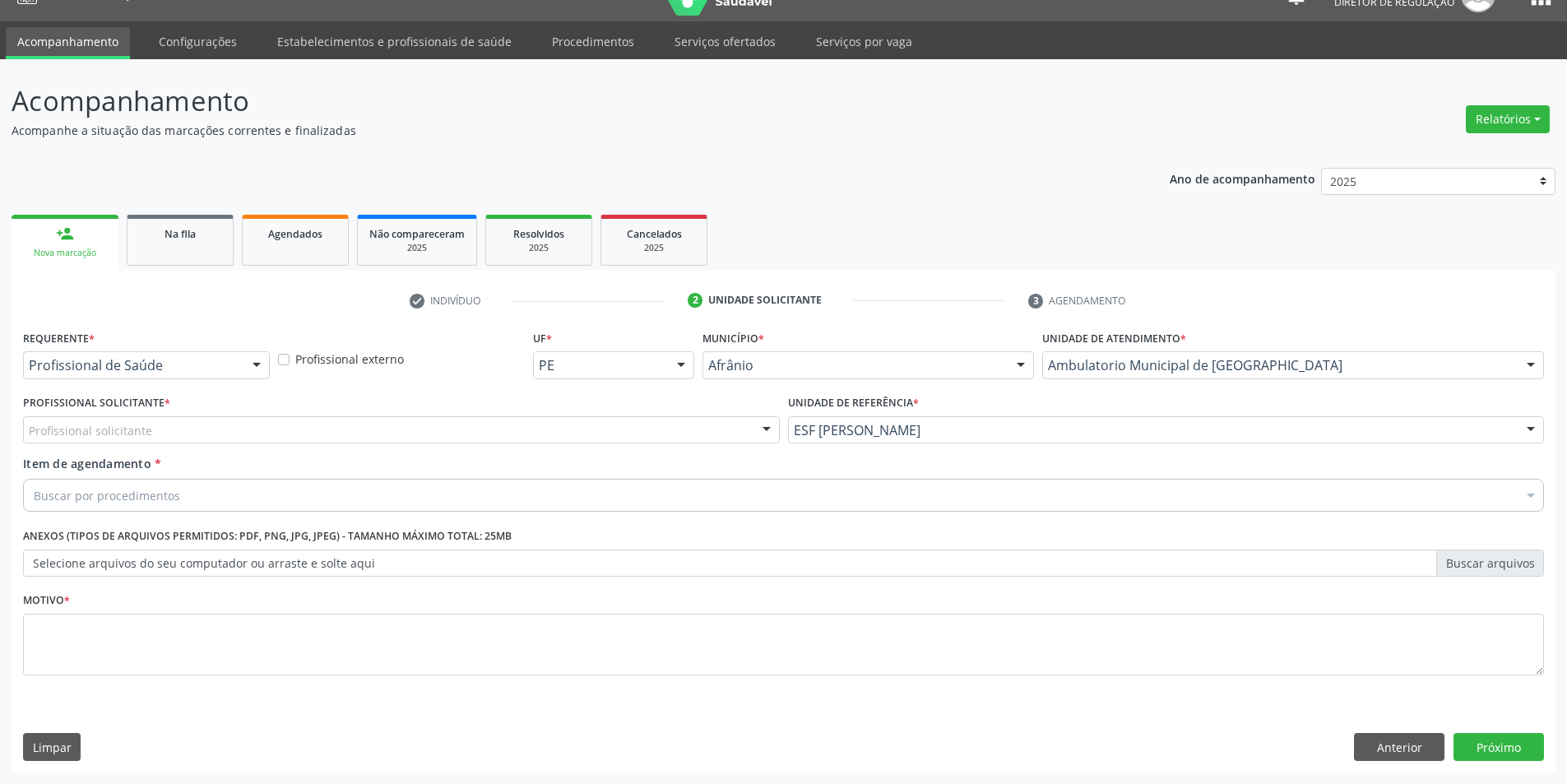
click at [524, 418] on div "Profissional solicitante" at bounding box center [401, 430] width 757 height 28
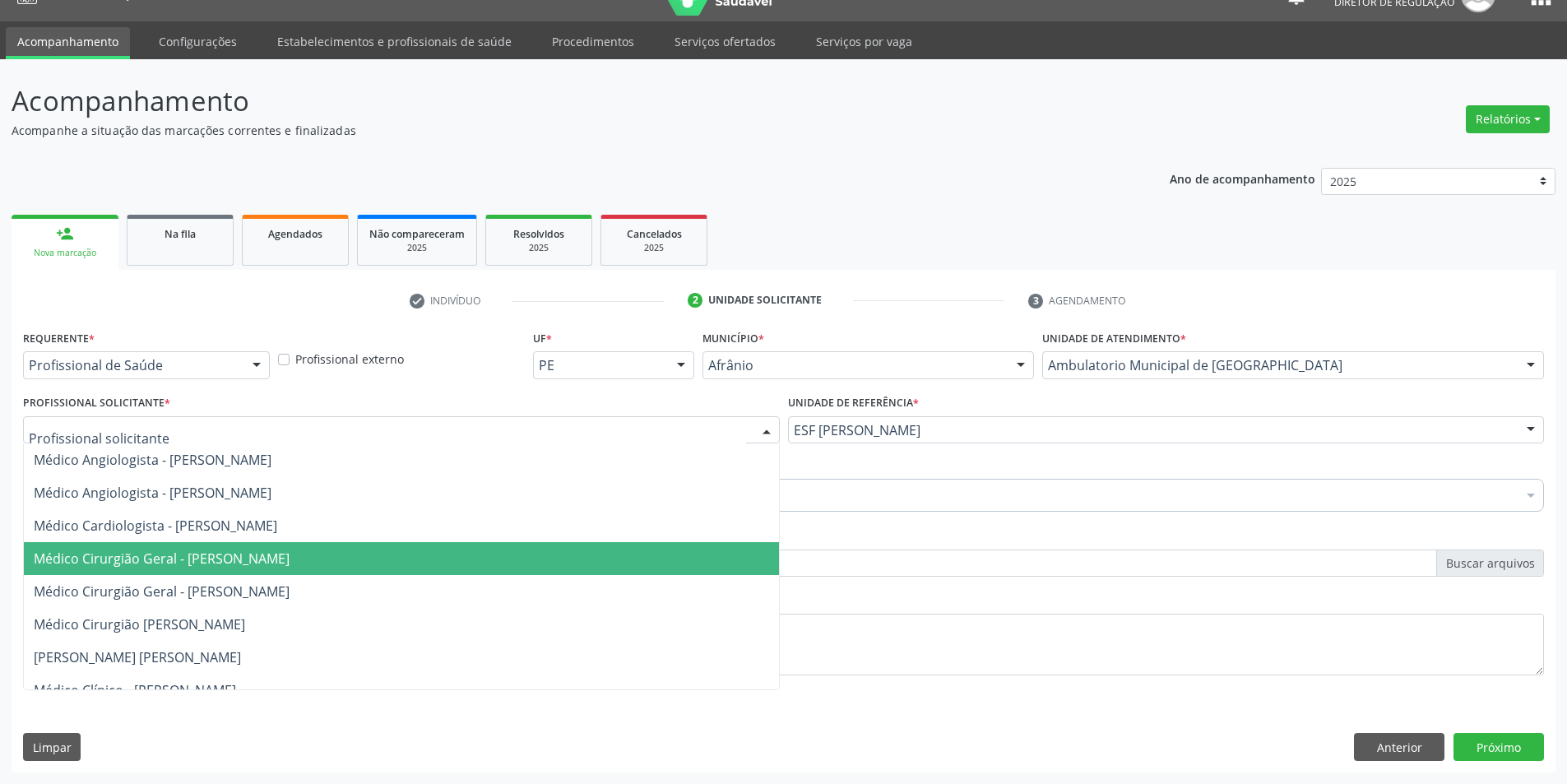
drag, startPoint x: 319, startPoint y: 563, endPoint x: 293, endPoint y: 524, distance: 46.9
click at [289, 563] on span "Médico Cirurgião Geral - [PERSON_NAME]" at bounding box center [161, 558] width 256 height 18
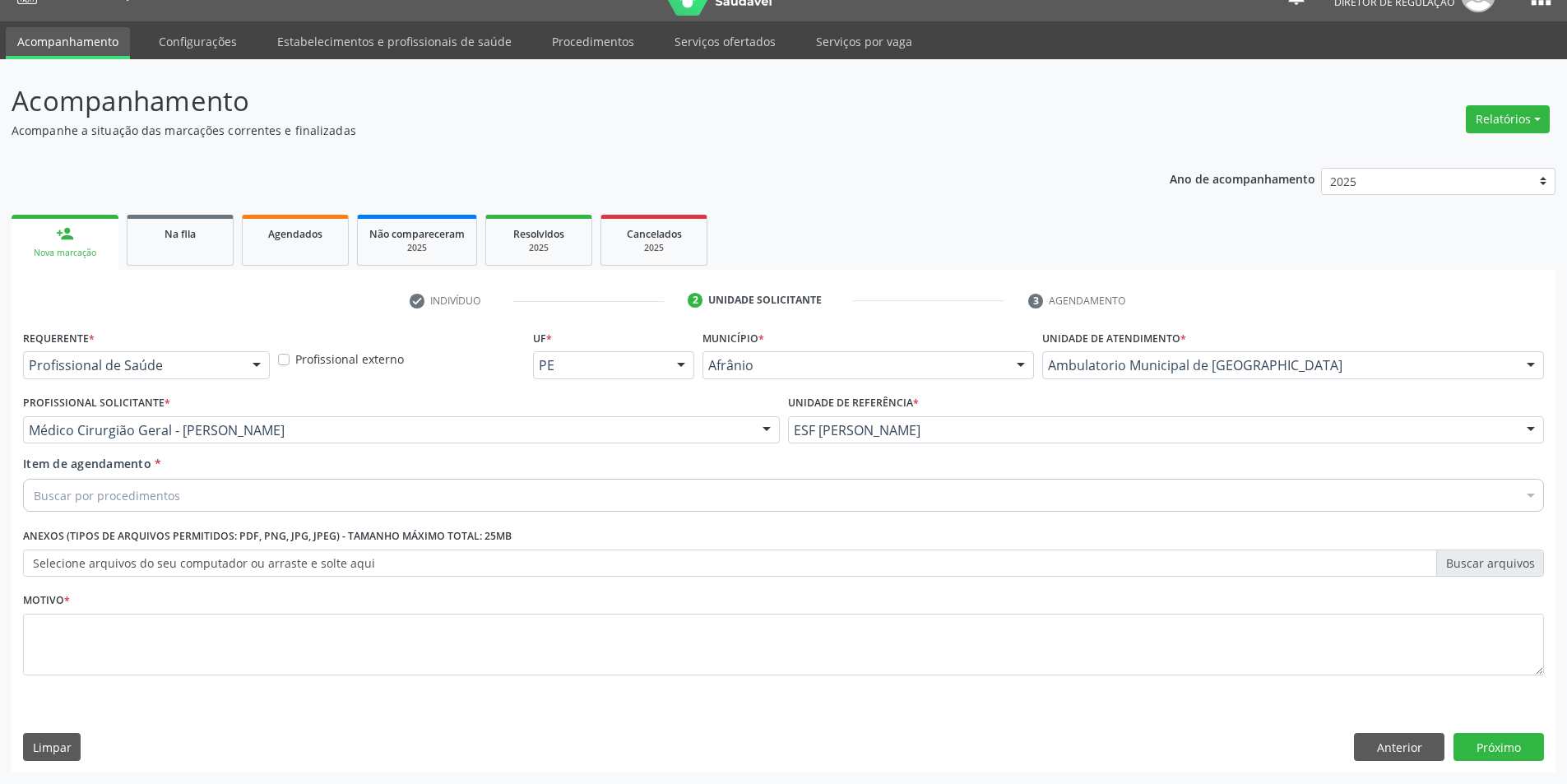
click at [273, 503] on div "Buscar por procedimentos" at bounding box center [784, 495] width 1522 height 33
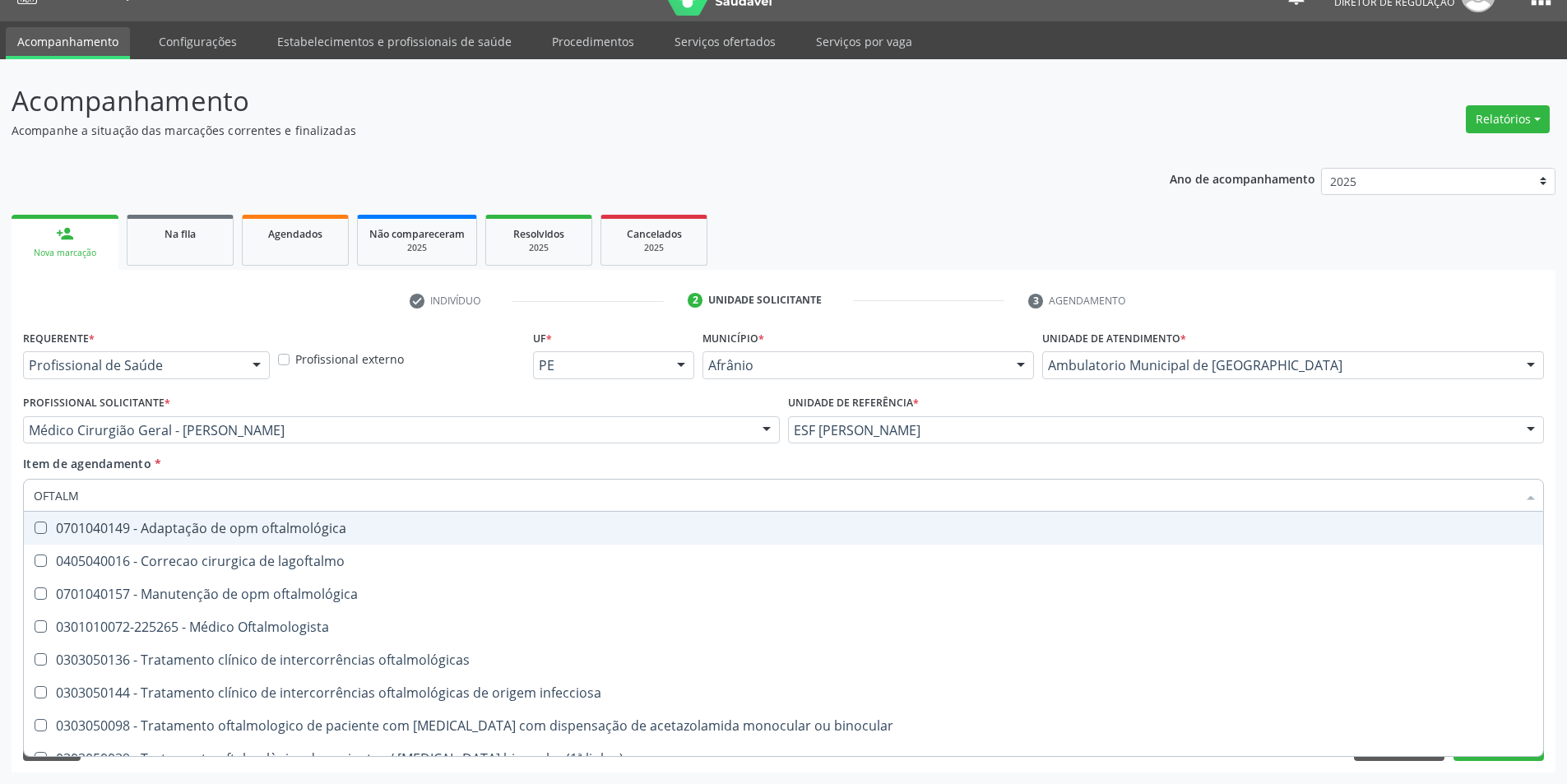
type input "OFTALMO"
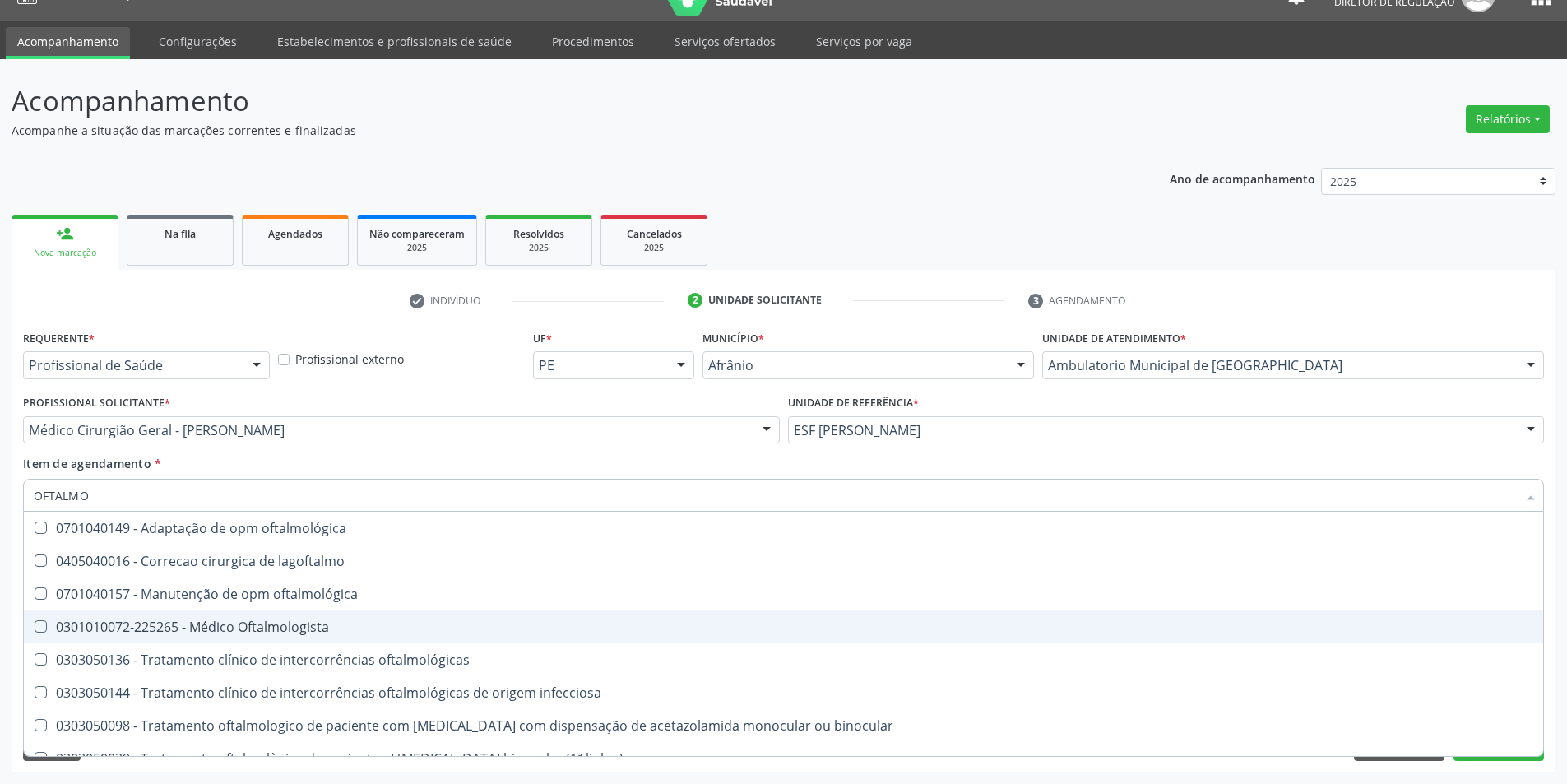
click at [308, 624] on div "0301010072-225265 - Médico Oftalmologista" at bounding box center [784, 626] width 1500 height 13
checkbox Oftalmologista "true"
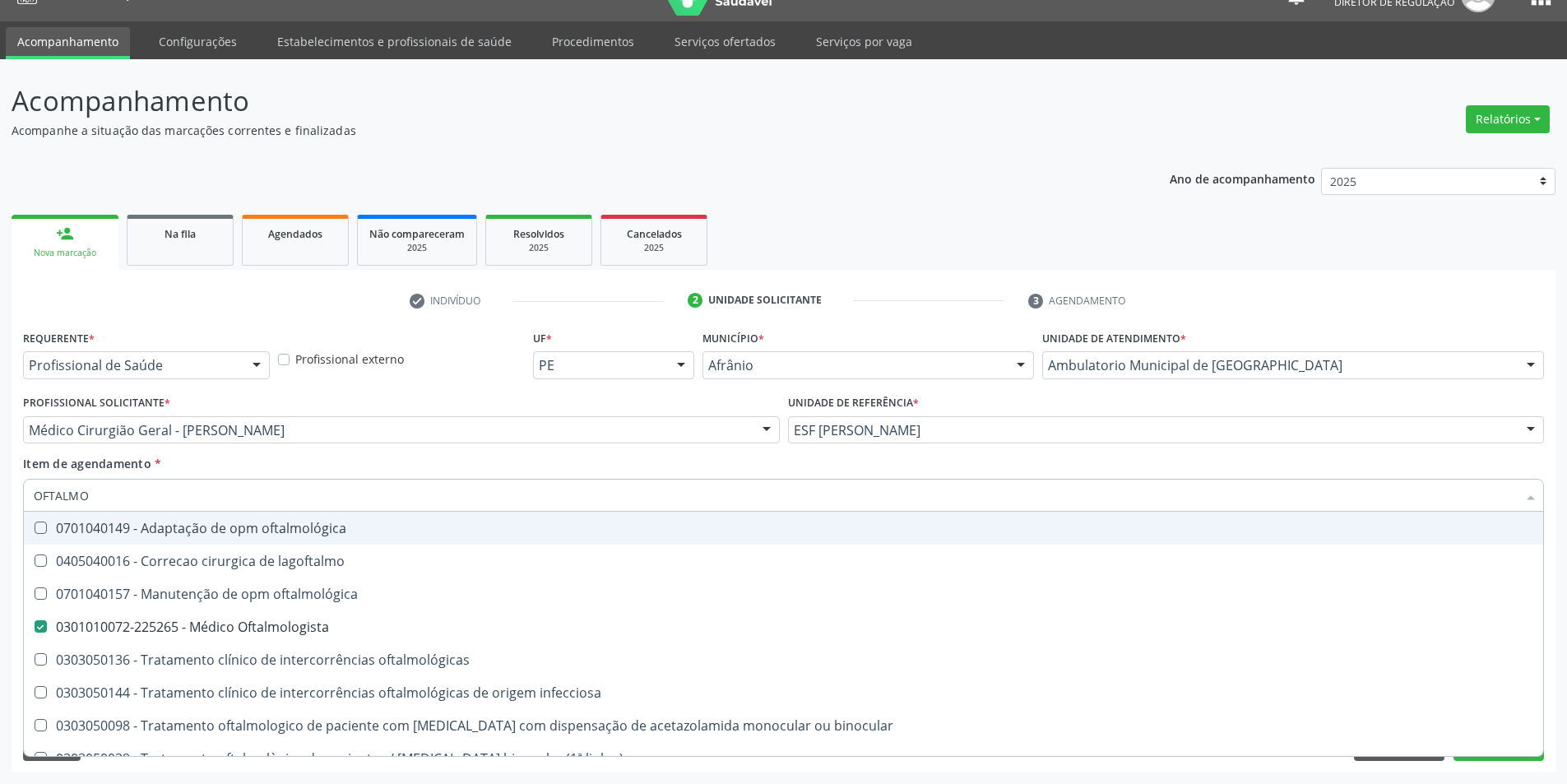
click at [332, 476] on div "Item de agendamento * OFTALMO Desfazer seleção 0701040149 - Adaptação de opm of…" at bounding box center [784, 480] width 1522 height 51
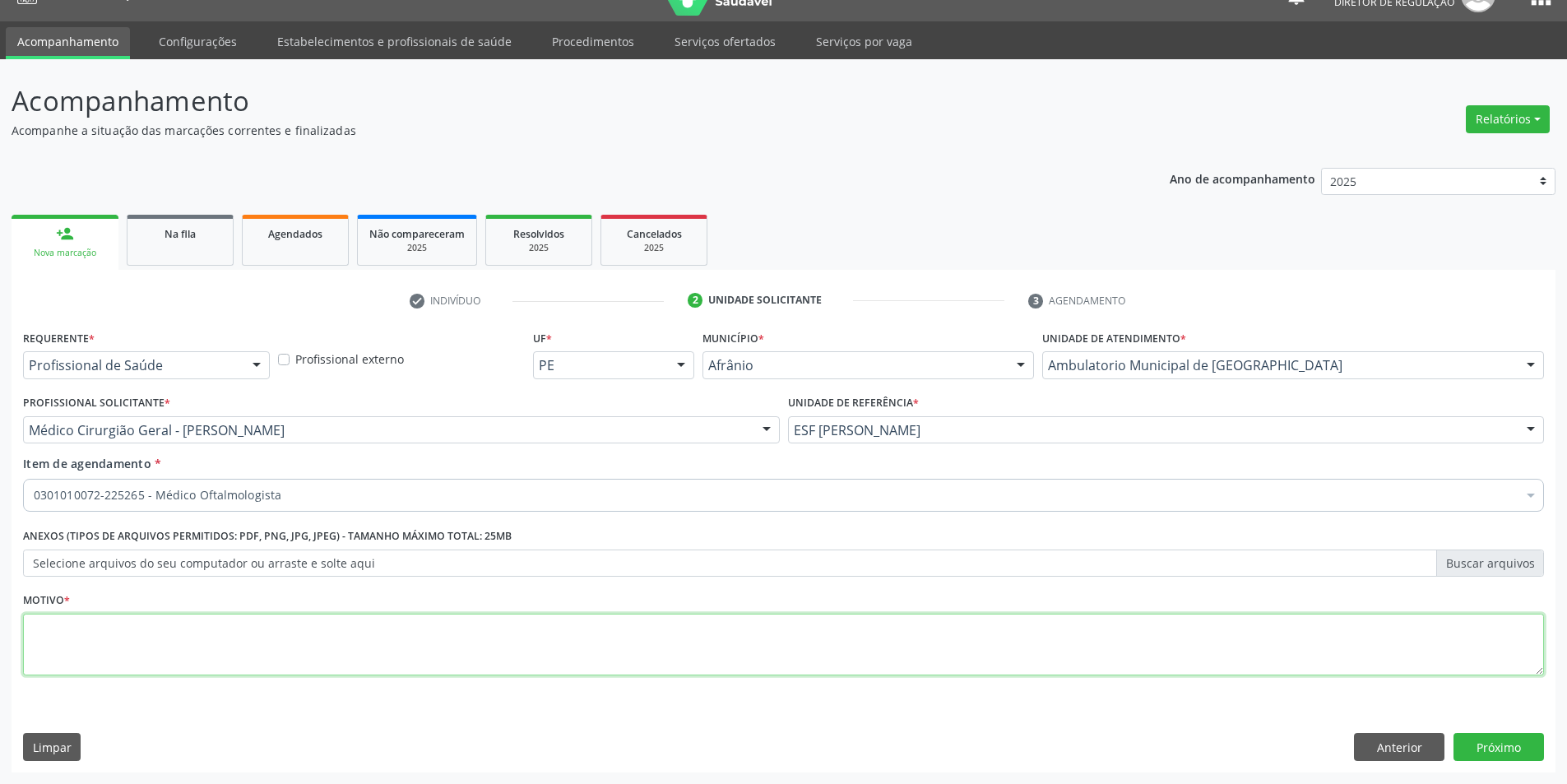
click at [254, 617] on textarea at bounding box center [784, 644] width 1522 height 62
type textarea "CISTO PALBEPRA"
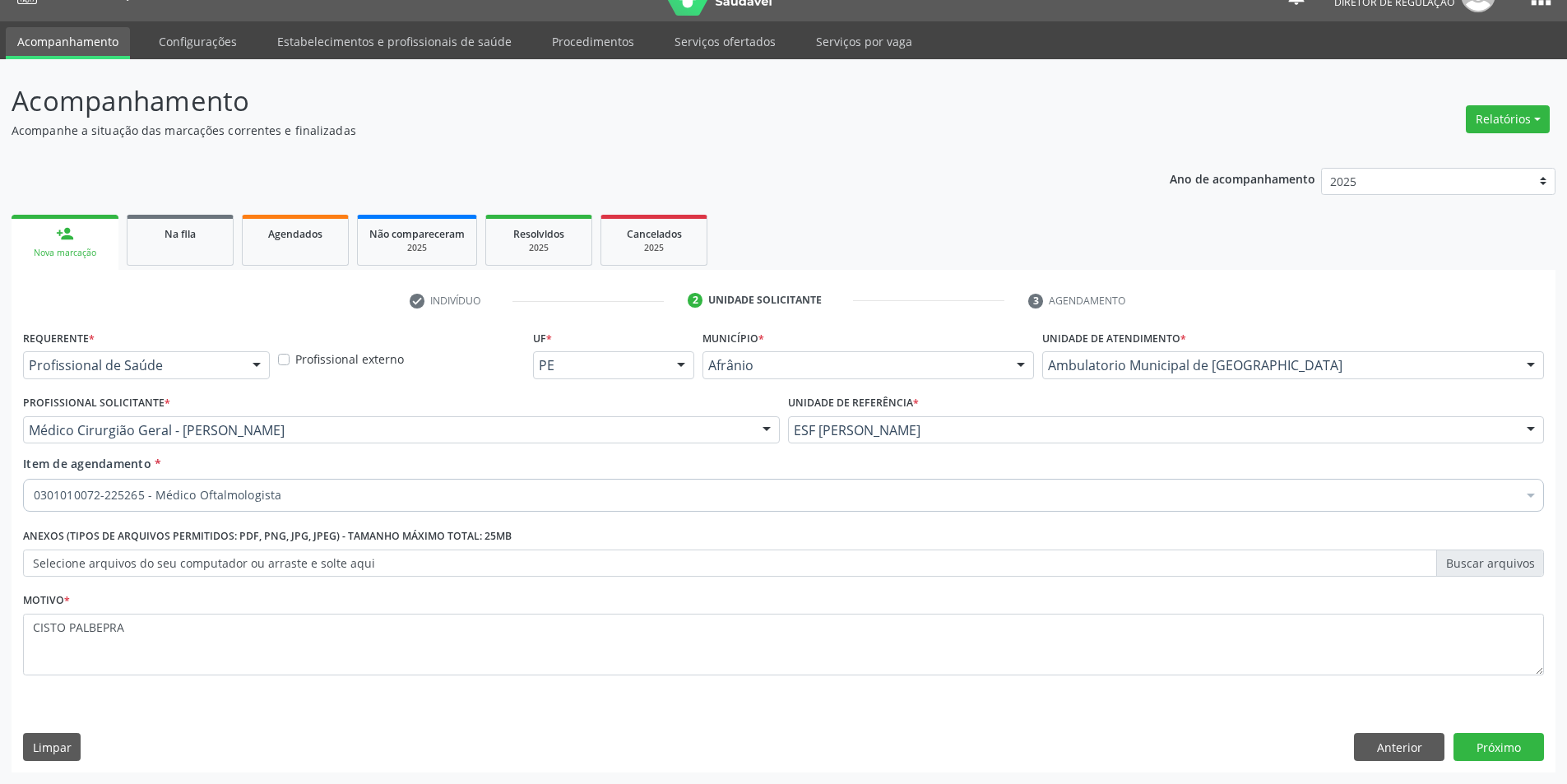
click at [1522, 765] on div "Requerente * Profissional de Saúde Profissional de Saúde Paciente Nenhum result…" at bounding box center [784, 549] width 1544 height 446
click at [1519, 758] on button "Próximo" at bounding box center [1499, 746] width 91 height 28
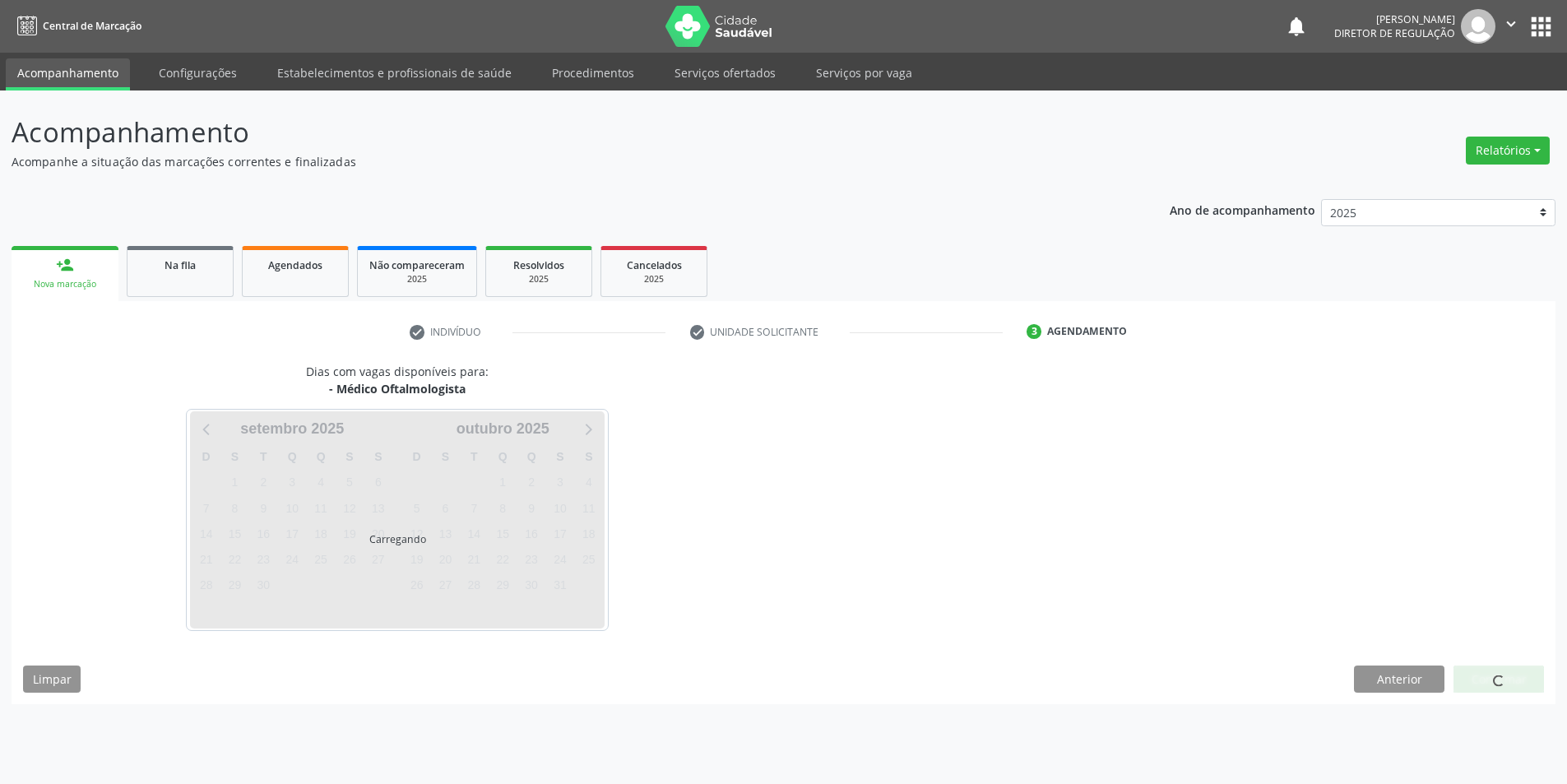
scroll to position [0, 0]
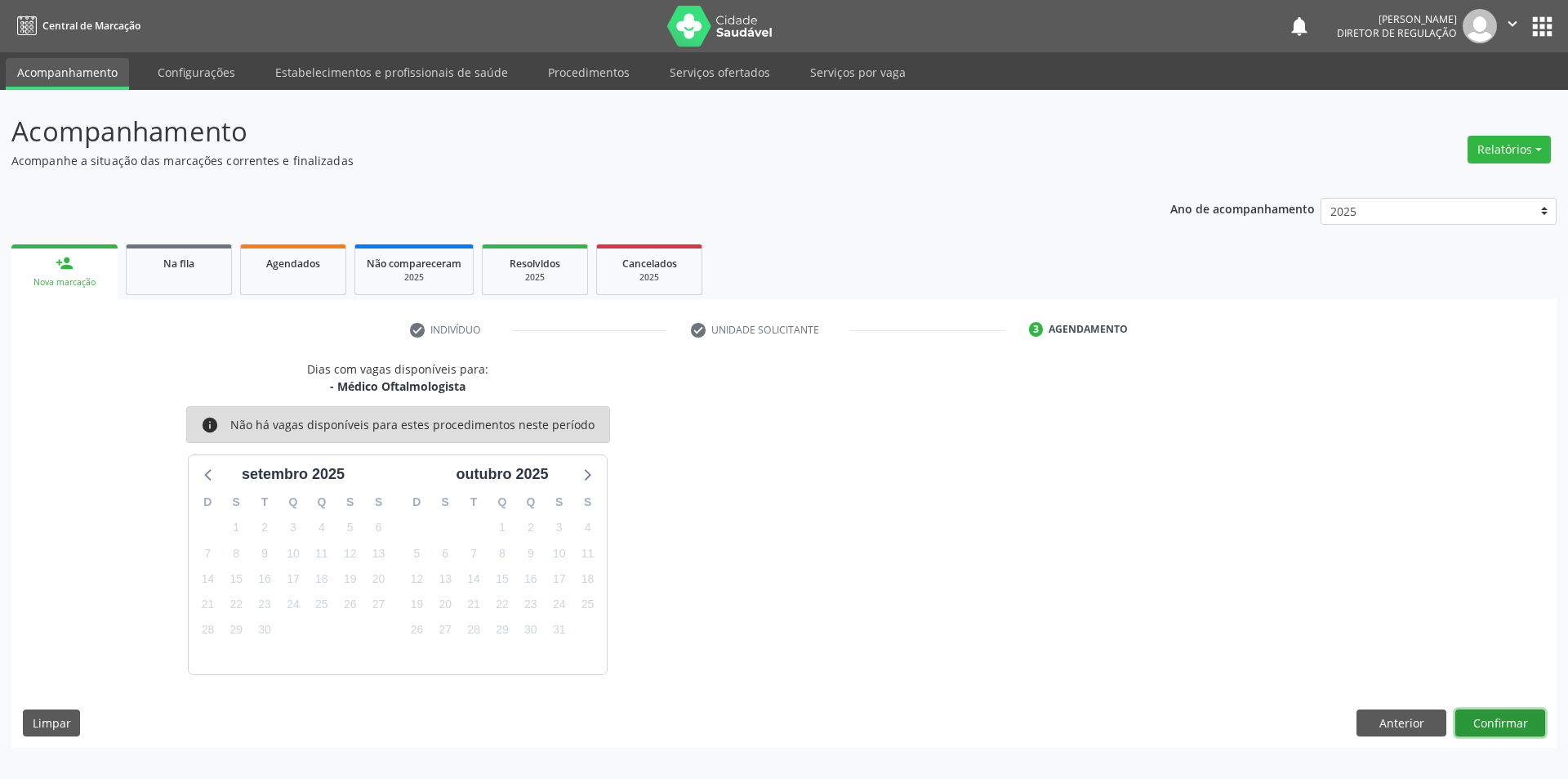
click at [1492, 709] on button "Confirmar" at bounding box center [1500, 723] width 90 height 27
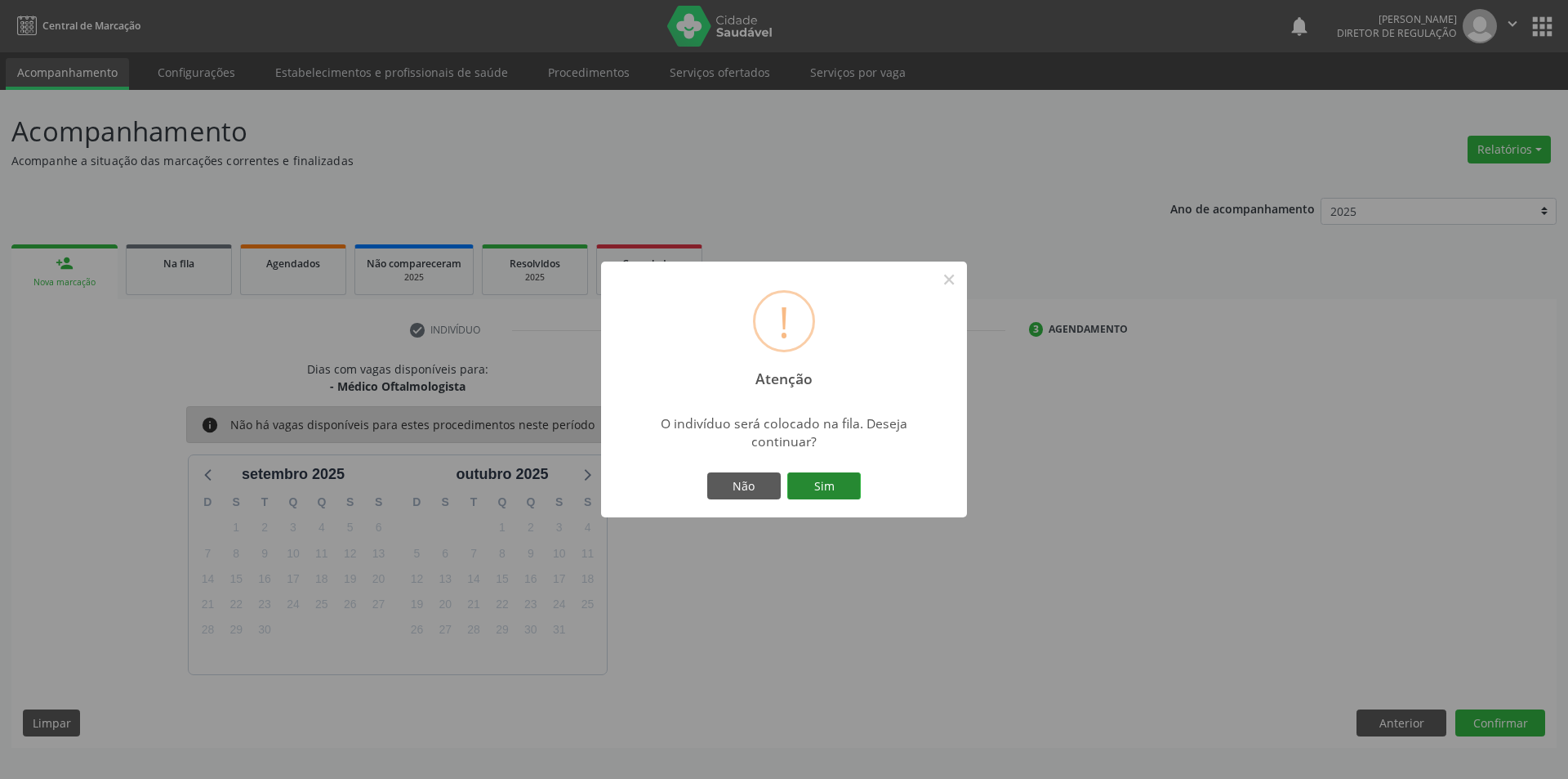
click at [846, 481] on button "Sim" at bounding box center [824, 486] width 74 height 27
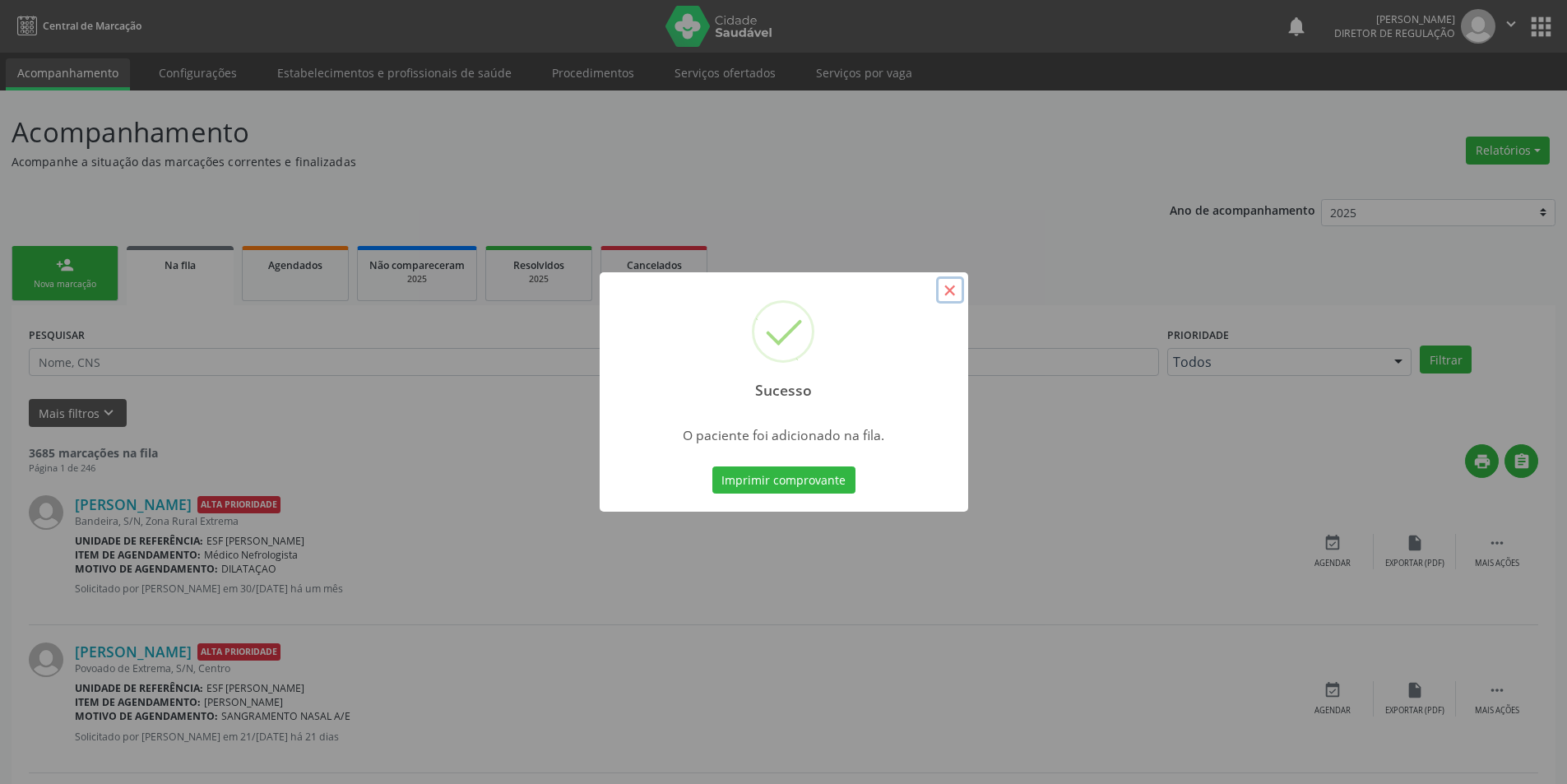
click at [939, 292] on button "×" at bounding box center [950, 290] width 28 height 28
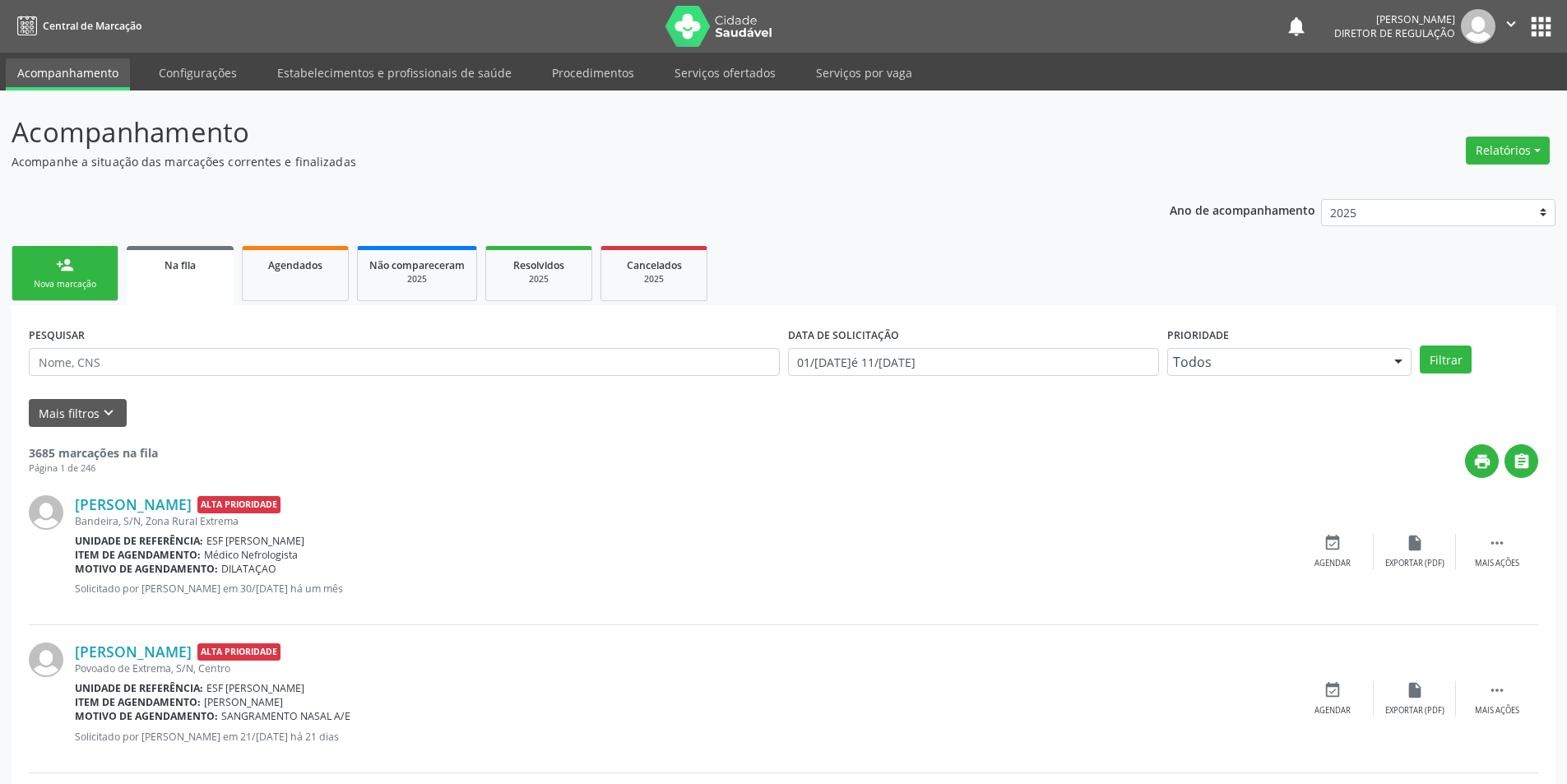
click at [75, 263] on link "person_add Nova marcação" at bounding box center [65, 274] width 107 height 55
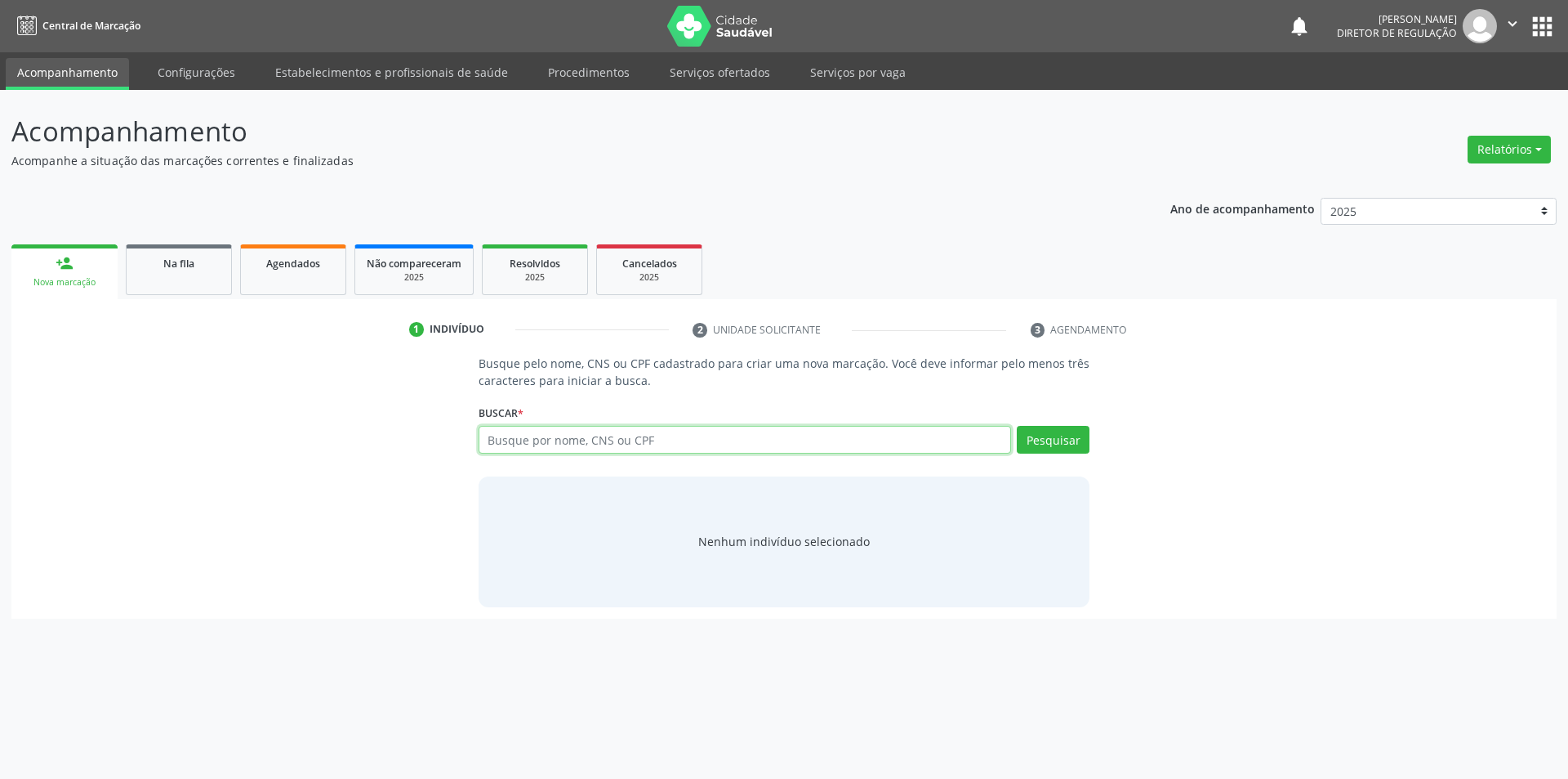
click at [608, 445] on input "text" at bounding box center [745, 440] width 533 height 27
type input "705003290025557"
click at [1050, 432] on button "Pesquisar" at bounding box center [1053, 440] width 73 height 27
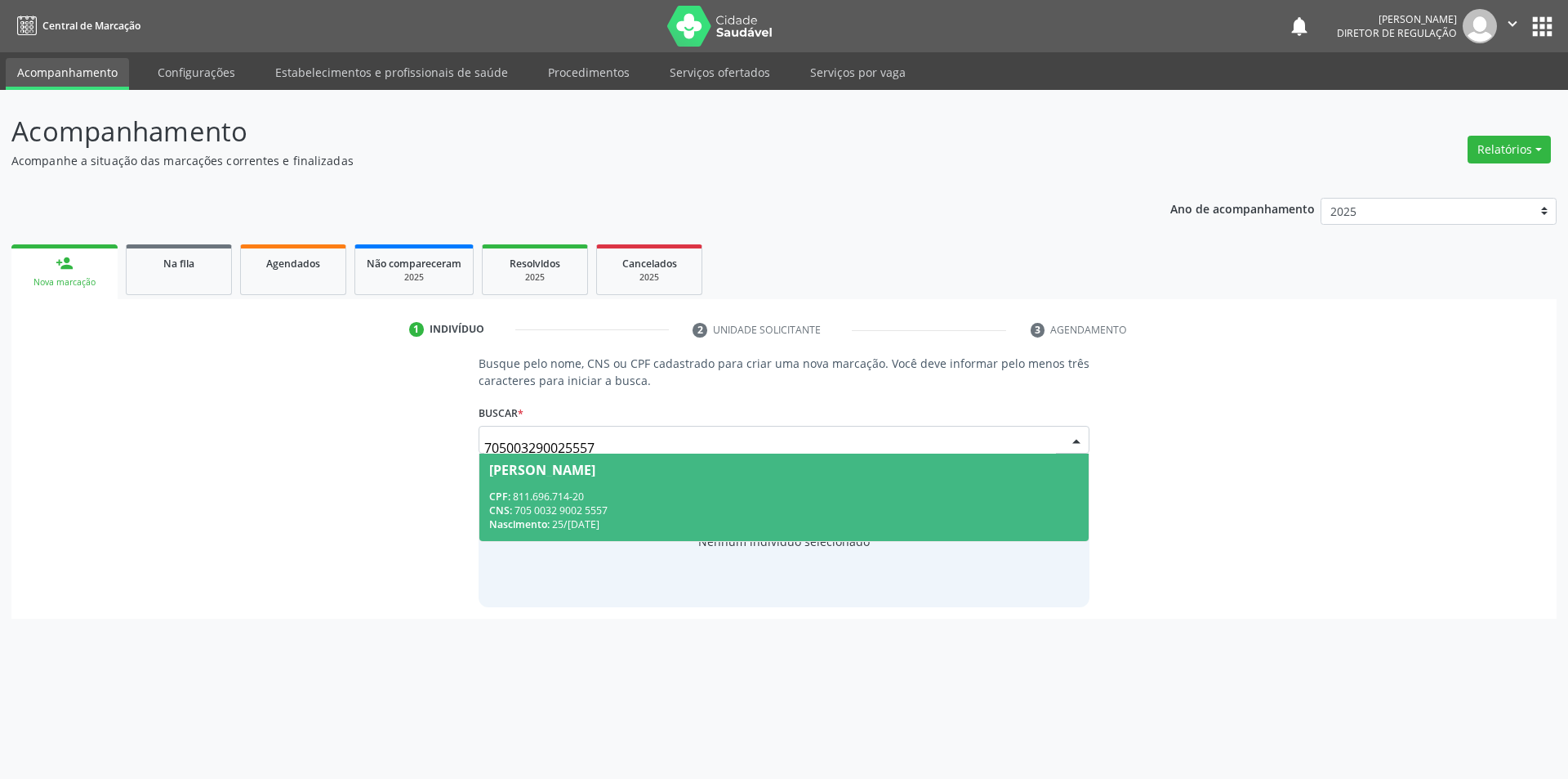
click at [621, 486] on span "[PERSON_NAME] CPF: 811.696.714-20 CNS: 705 0032 9002 5557 Nascimento: 2[DATE]" at bounding box center [784, 496] width 610 height 87
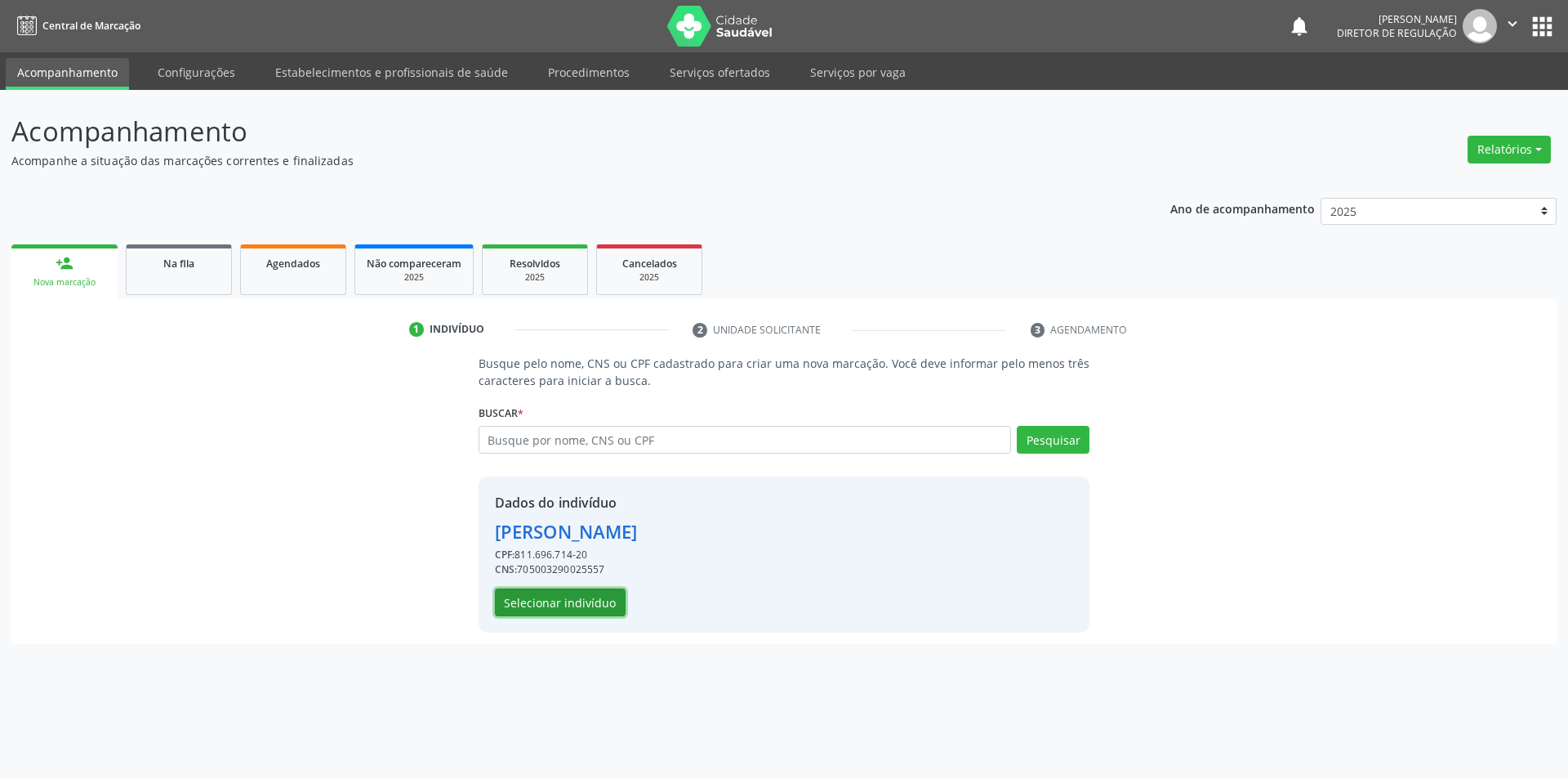
click at [556, 597] on button "Selecionar indivíduo" at bounding box center [560, 602] width 130 height 27
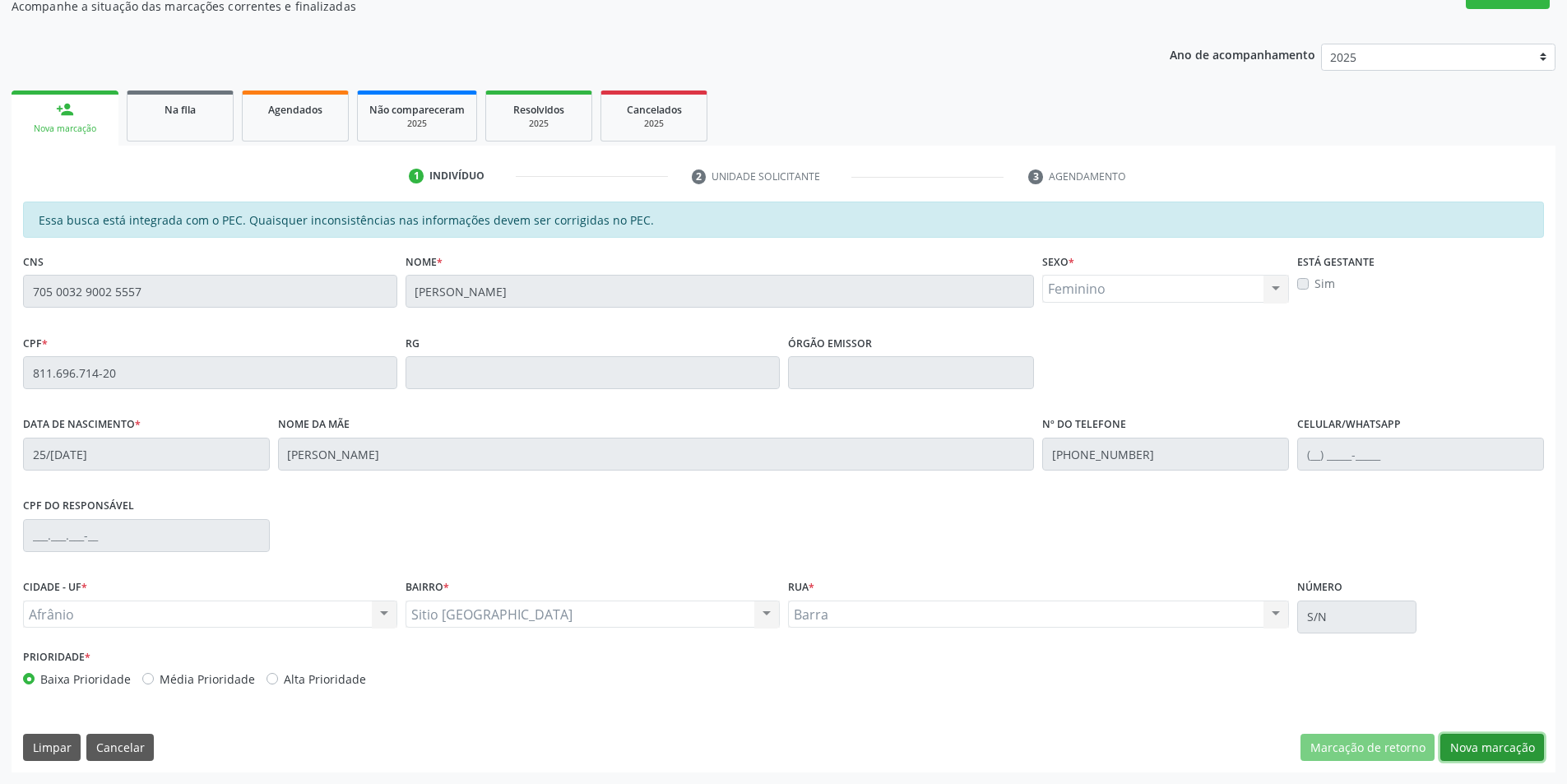
click at [1476, 745] on button "Nova marcação" at bounding box center [1492, 747] width 104 height 28
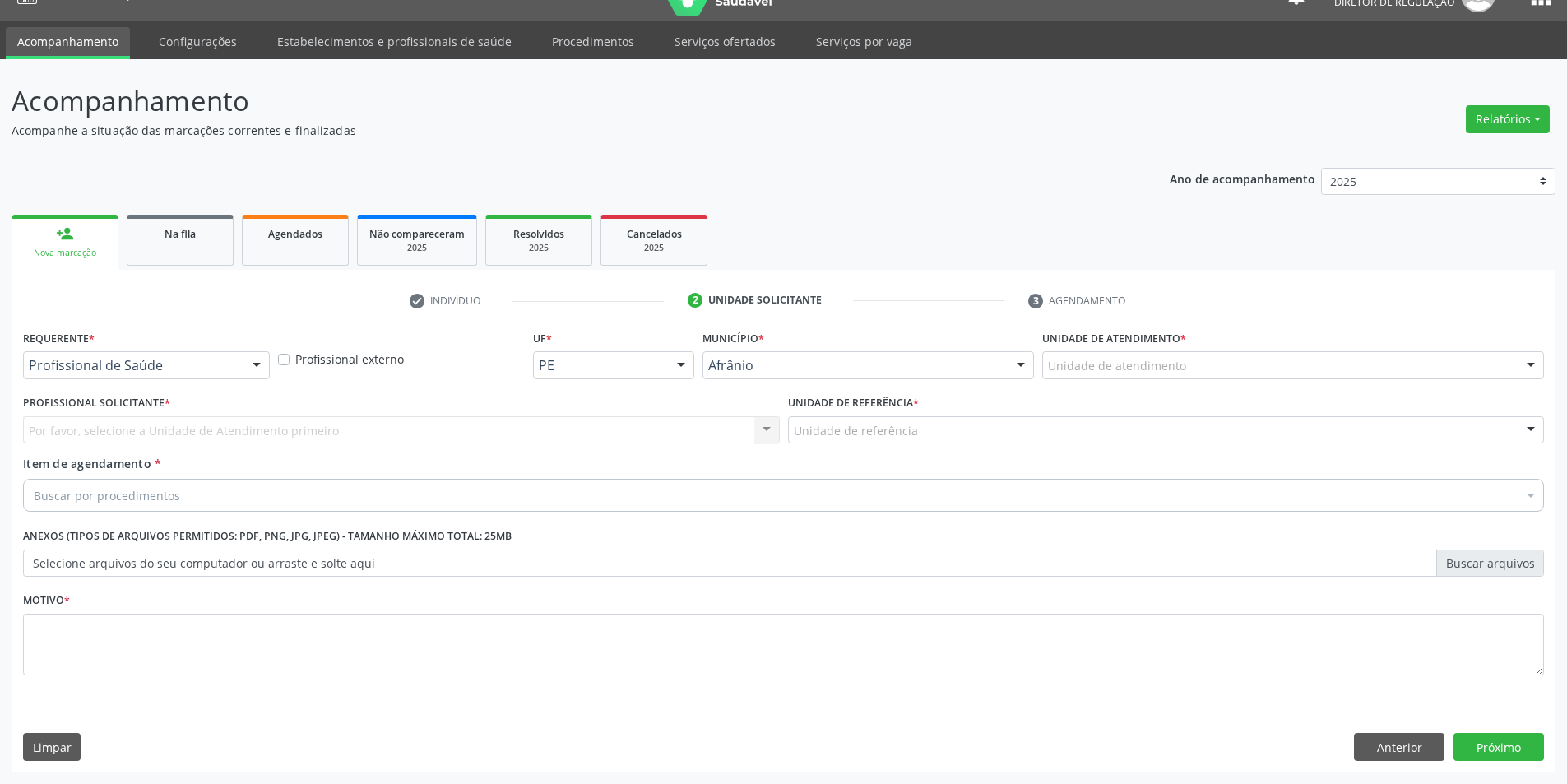
scroll to position [32, 0]
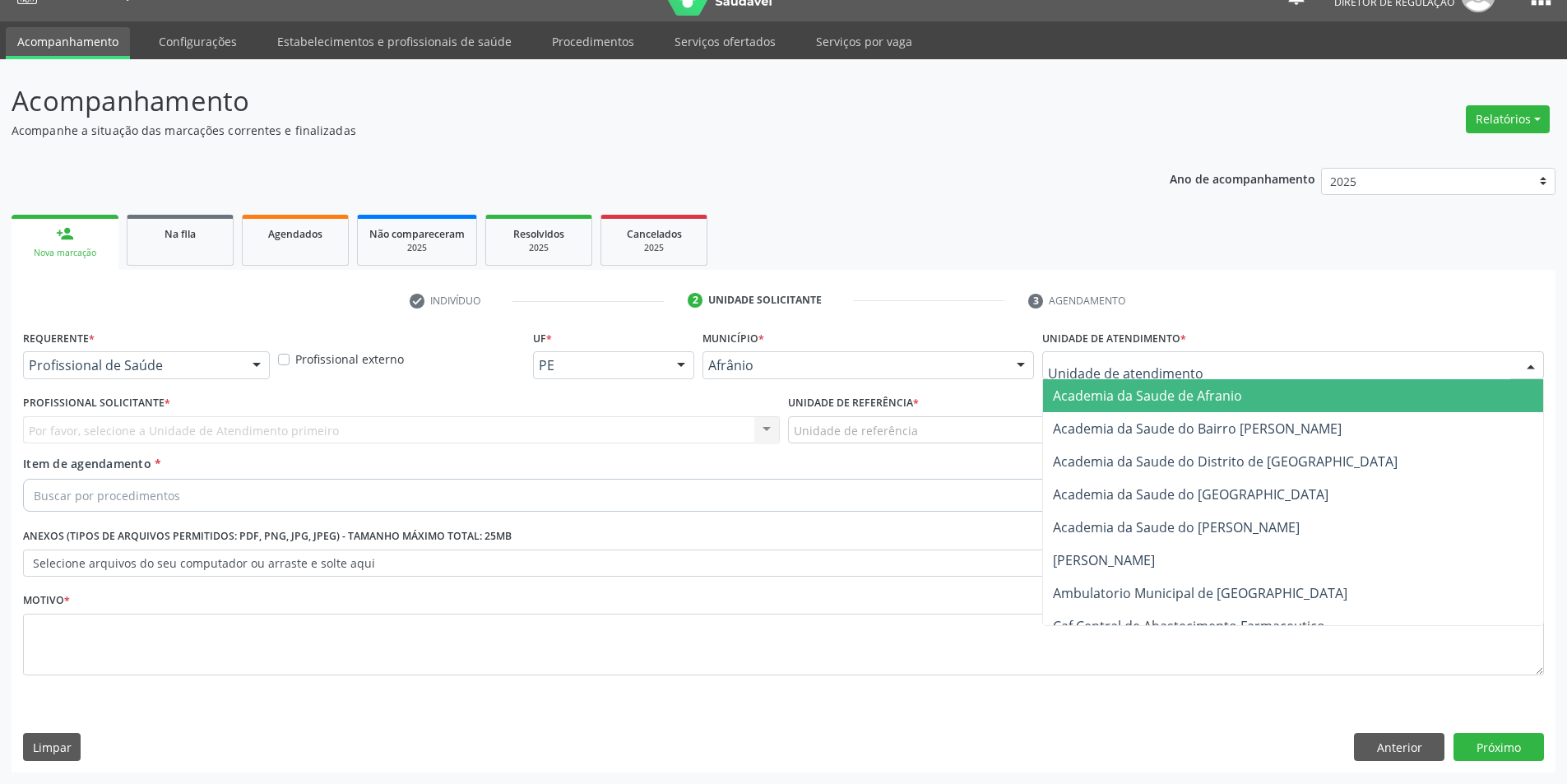
click at [1191, 366] on div at bounding box center [1293, 365] width 502 height 28
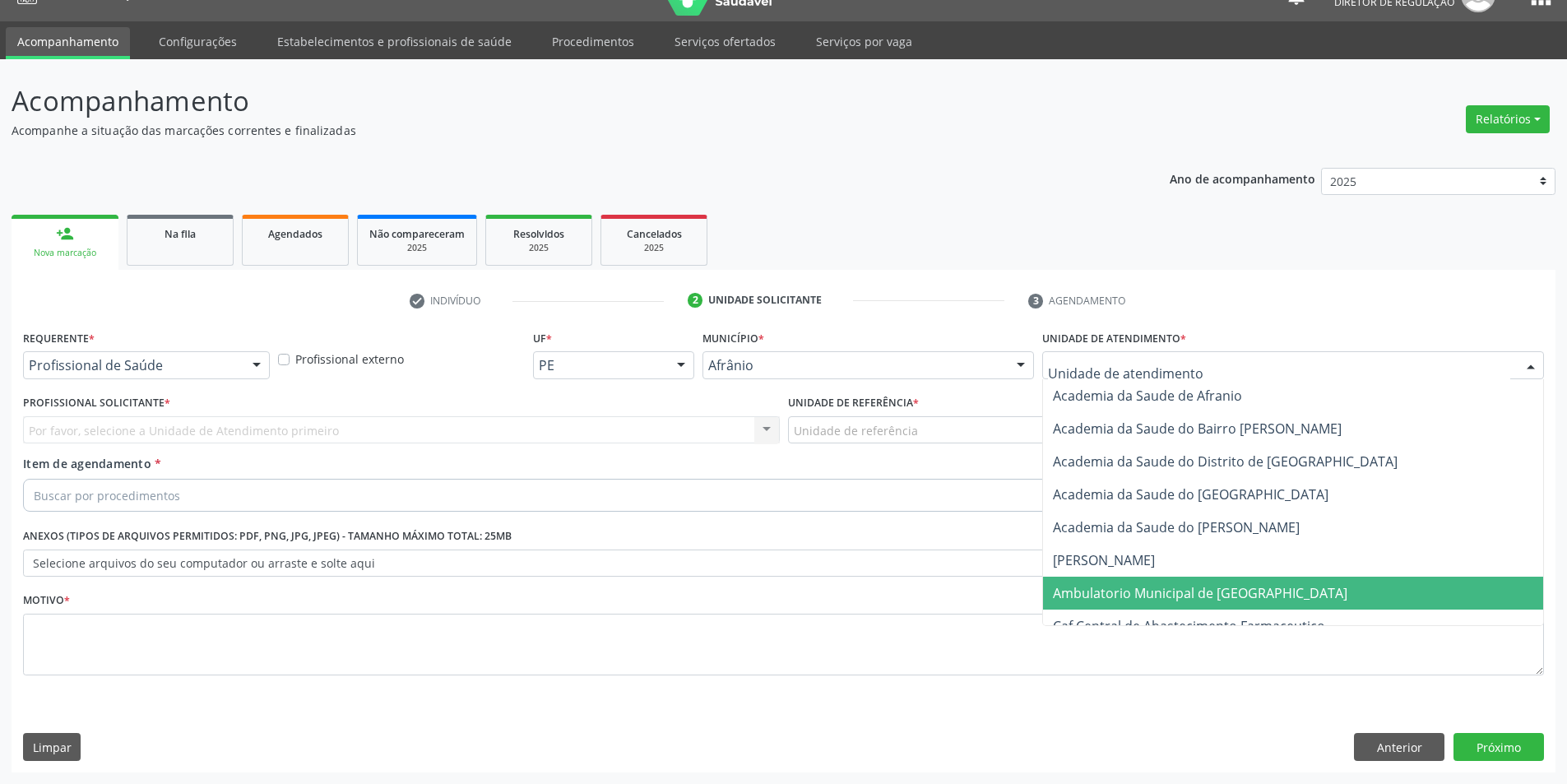
drag, startPoint x: 1161, startPoint y: 593, endPoint x: 1064, endPoint y: 547, distance: 107.4
click at [1160, 594] on span "Ambulatorio Municipal de [GEOGRAPHIC_DATA]" at bounding box center [1200, 592] width 294 height 18
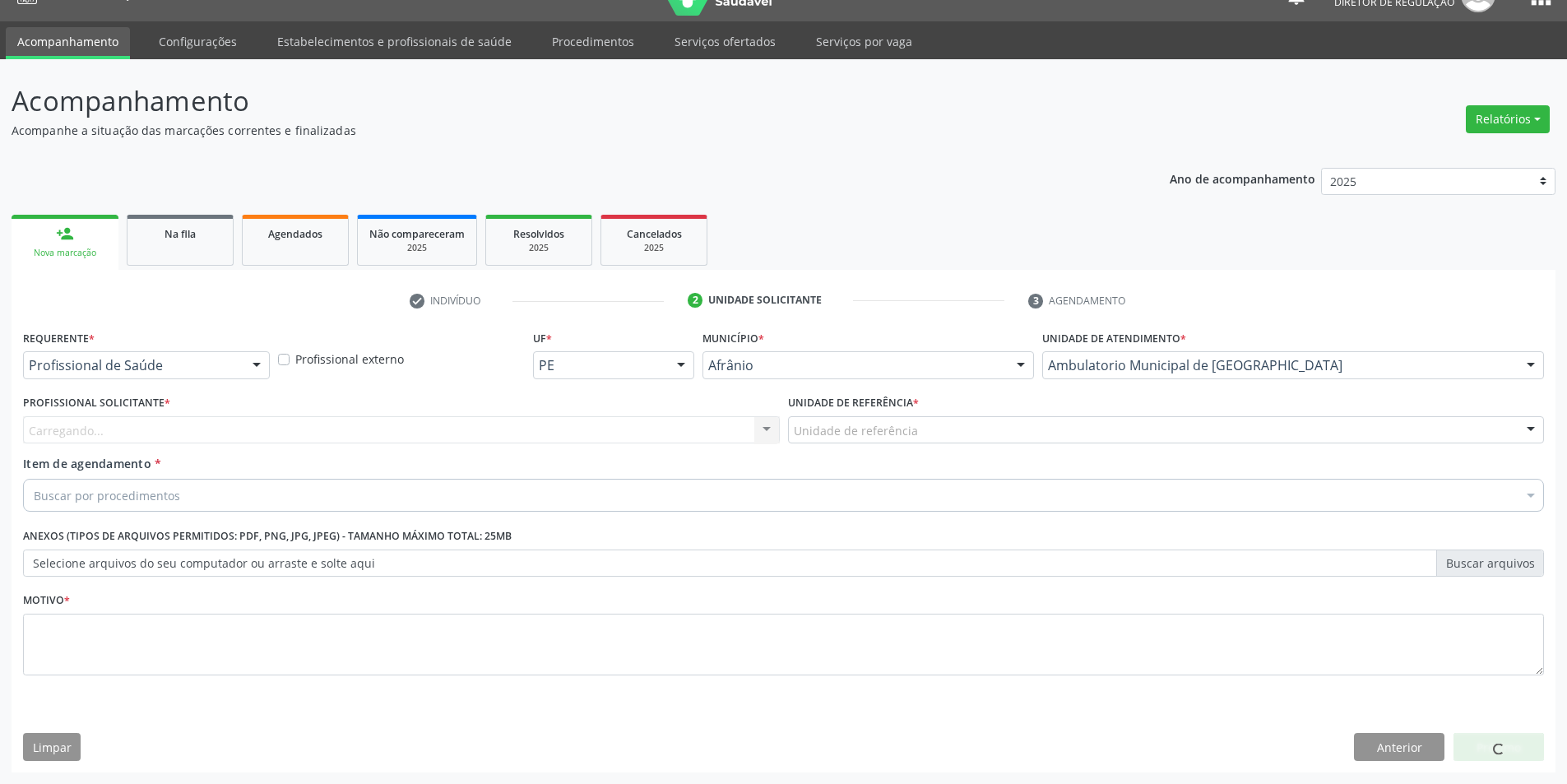
click at [911, 443] on div "Unidade de referência ESF de Extrema ESF de Barra das Melancias ESF [PERSON_NAM…" at bounding box center [1167, 430] width 757 height 28
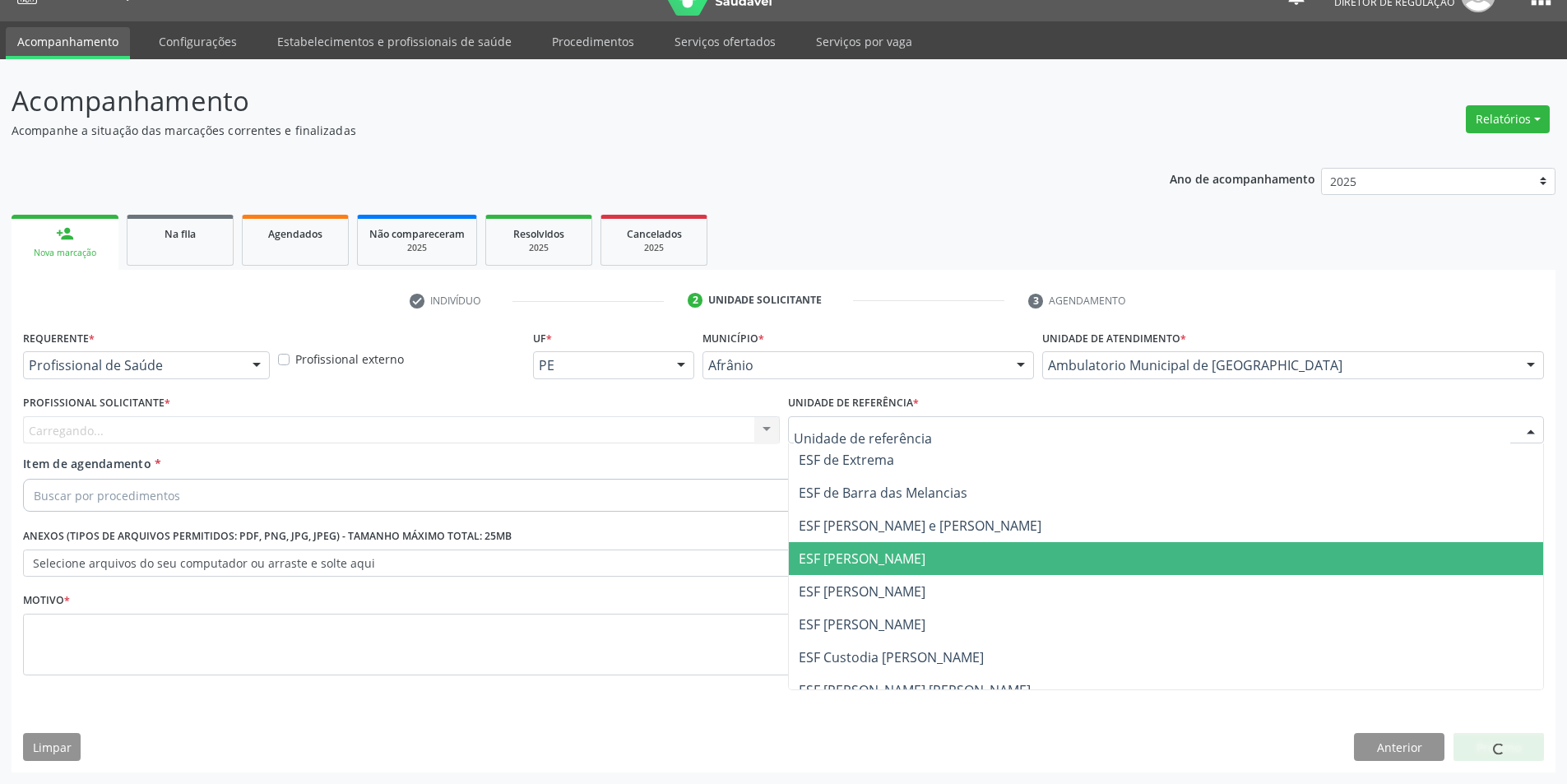
click at [891, 578] on span "ESF [PERSON_NAME]" at bounding box center [1167, 590] width 755 height 33
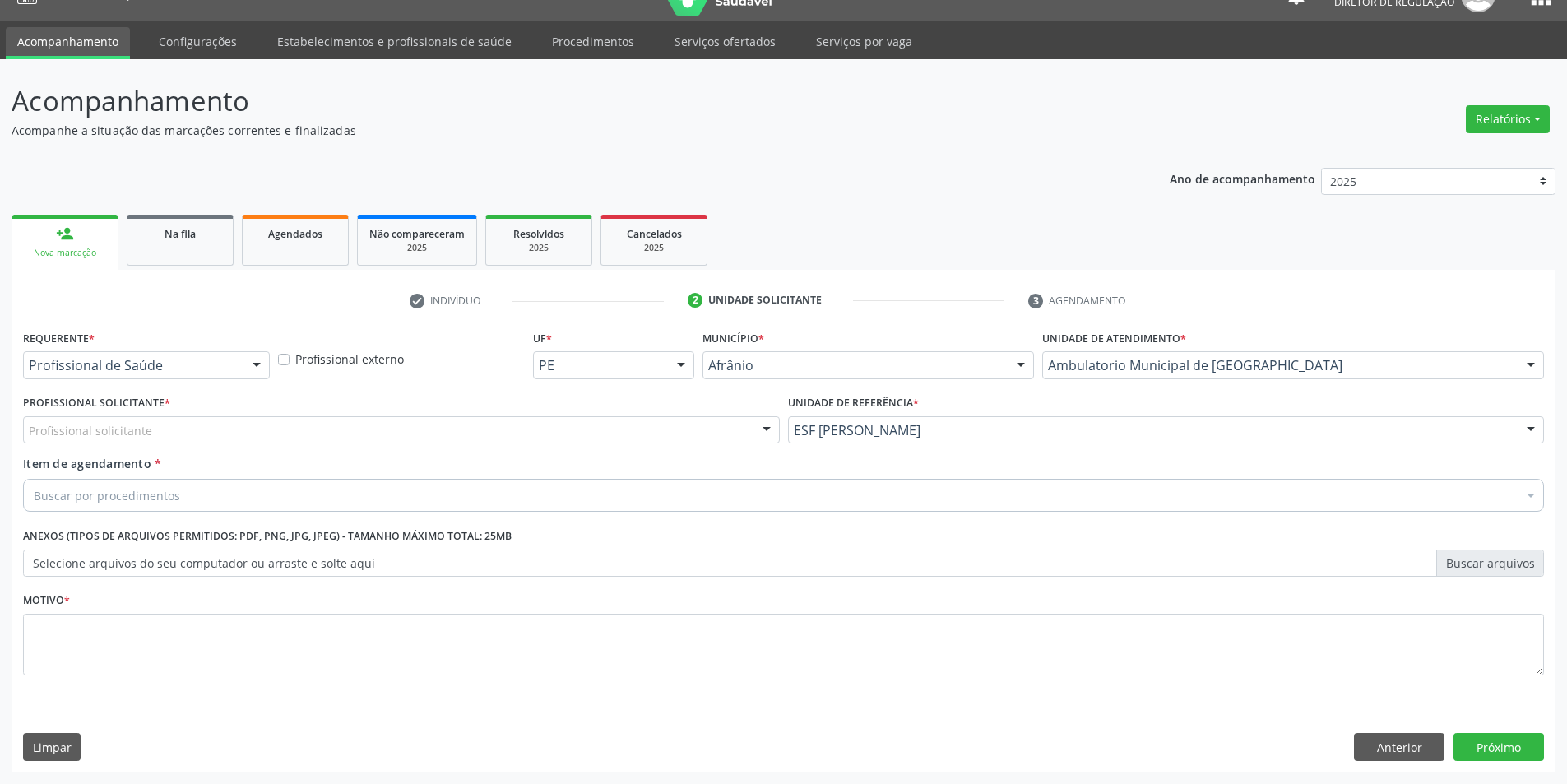
click at [644, 431] on div "Profissional solicitante" at bounding box center [401, 430] width 757 height 28
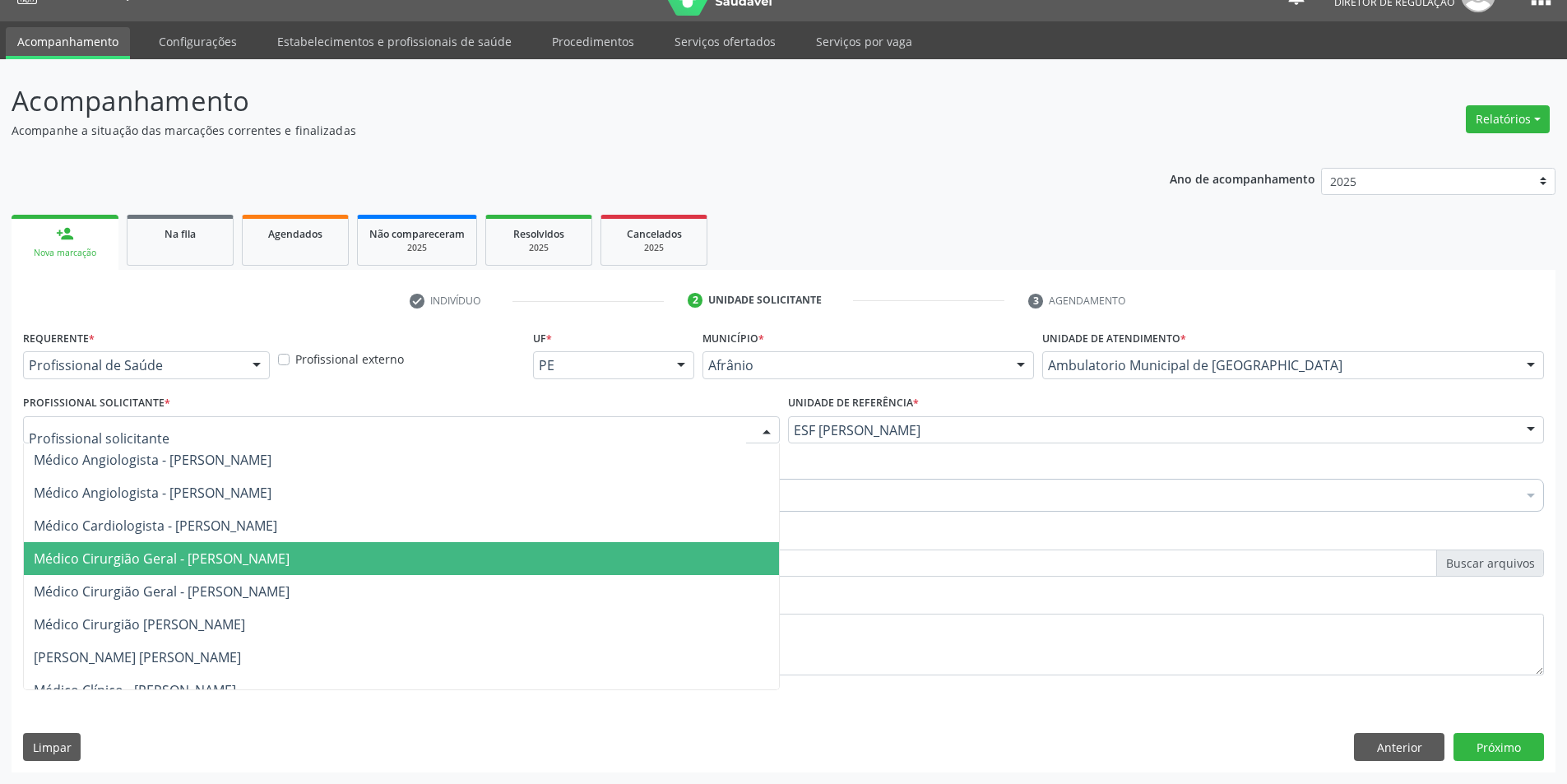
click at [289, 552] on span "Médico Cirurgião Geral - [PERSON_NAME]" at bounding box center [161, 558] width 256 height 18
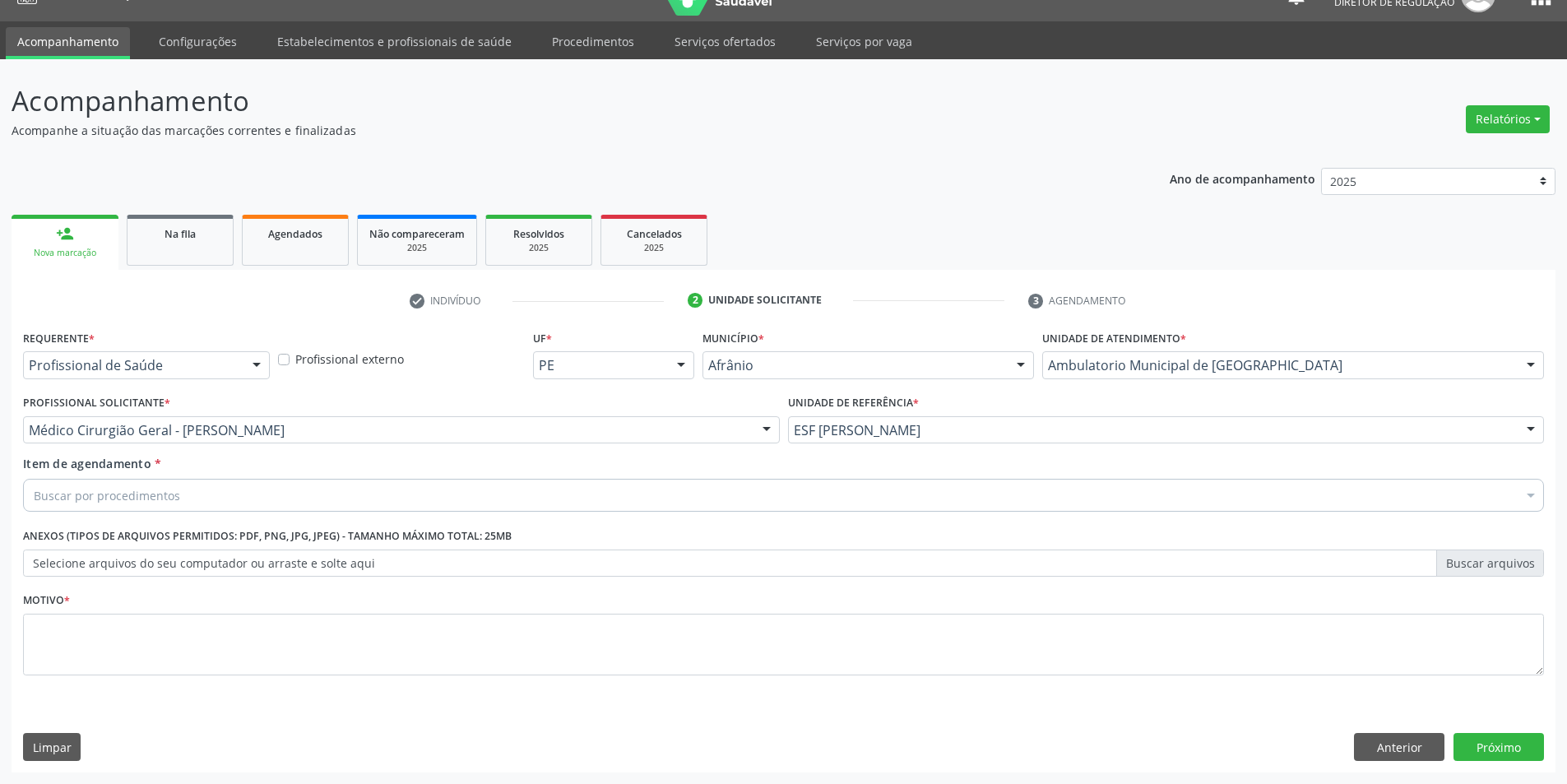
click at [320, 501] on div "Buscar por procedimentos" at bounding box center [784, 495] width 1522 height 33
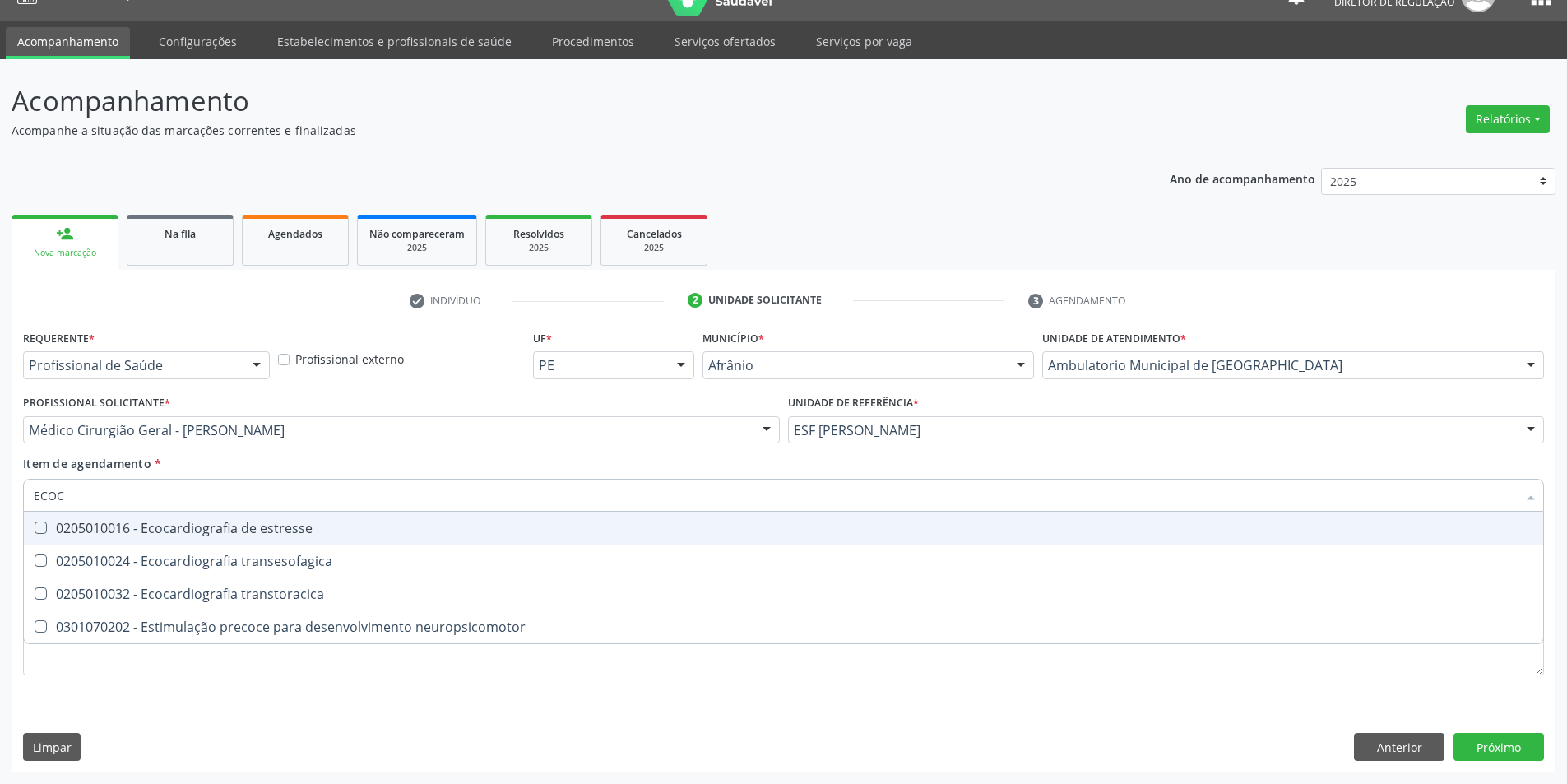
type input "ECOCA"
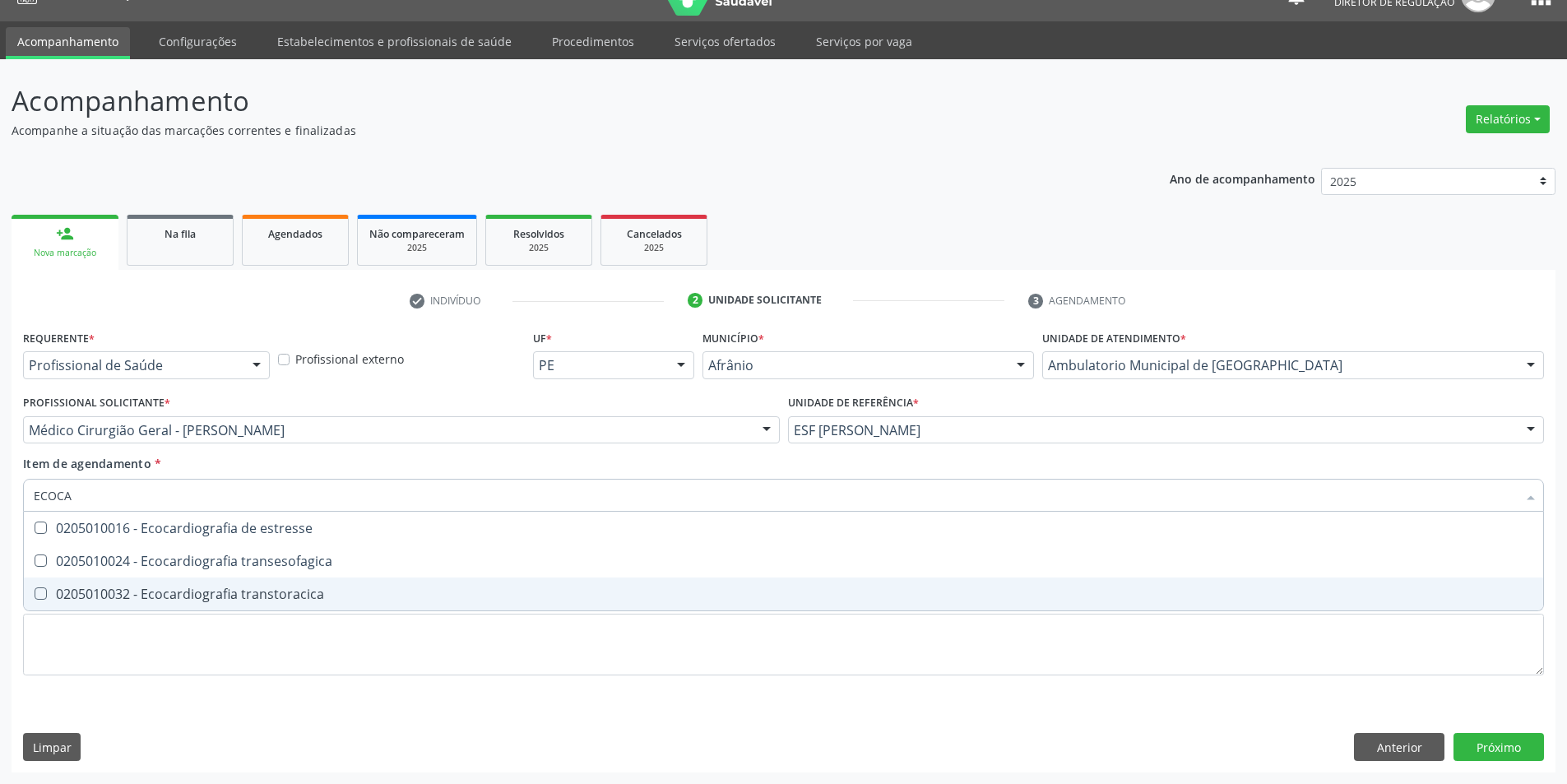
click at [298, 588] on div "0205010032 - Ecocardiografia transtoracica" at bounding box center [784, 593] width 1500 height 13
checkbox transtoracica "true"
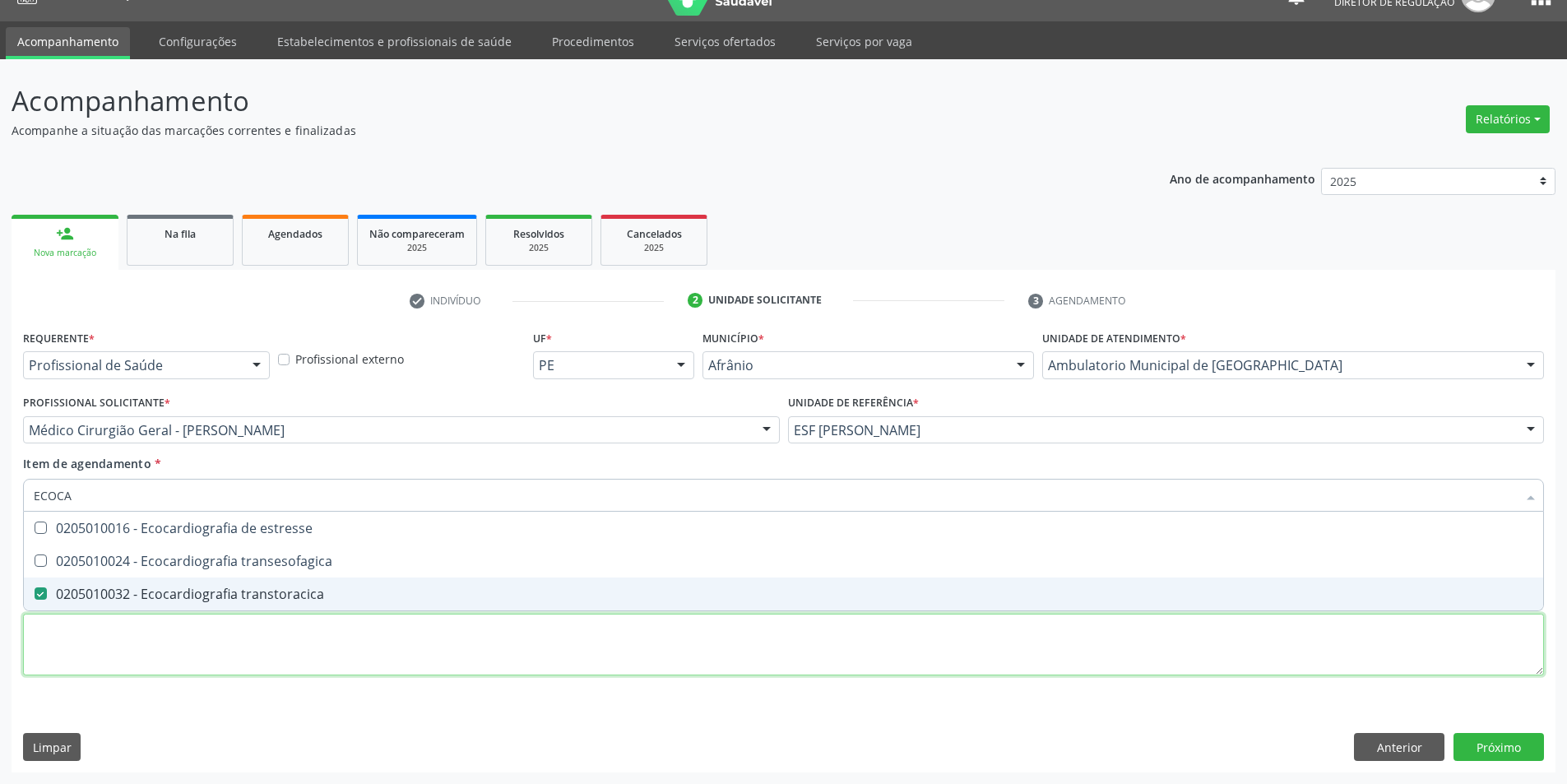
click at [237, 634] on div "Requerente * Profissional de Saúde Profissional de Saúde Paciente Nenhum result…" at bounding box center [784, 511] width 1522 height 372
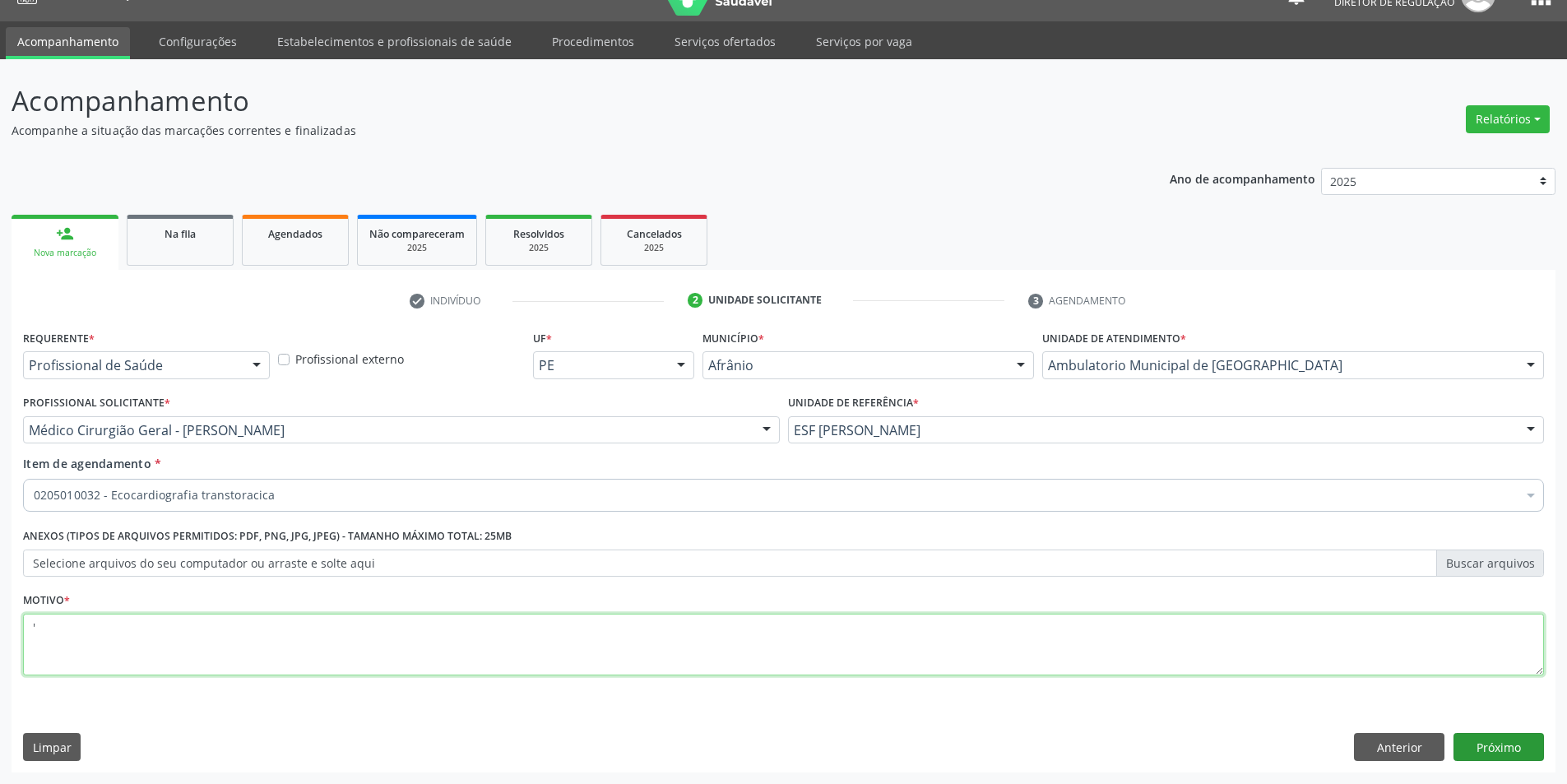
type textarea "'"
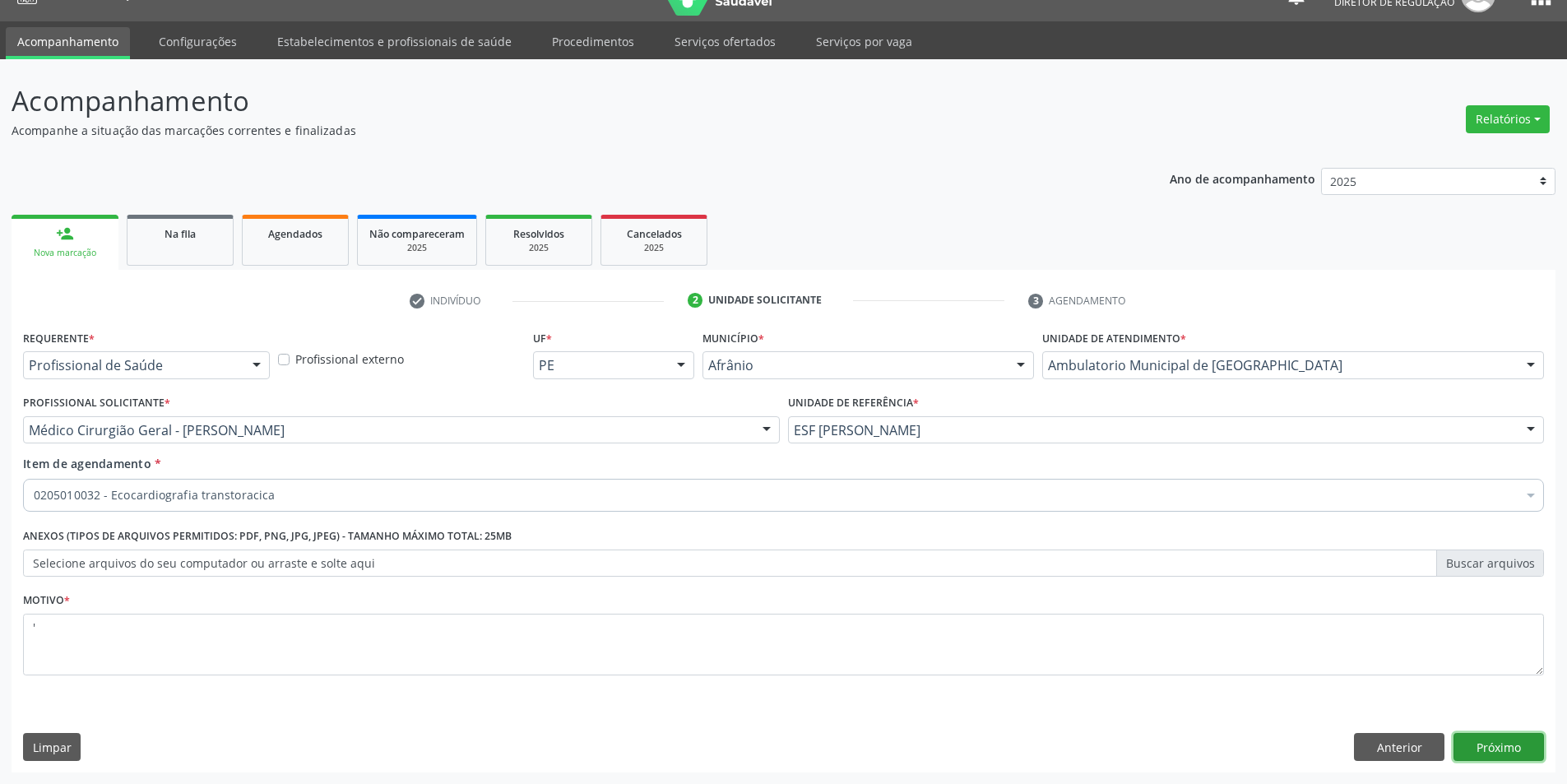
click at [1485, 749] on button "Próximo" at bounding box center [1499, 746] width 91 height 28
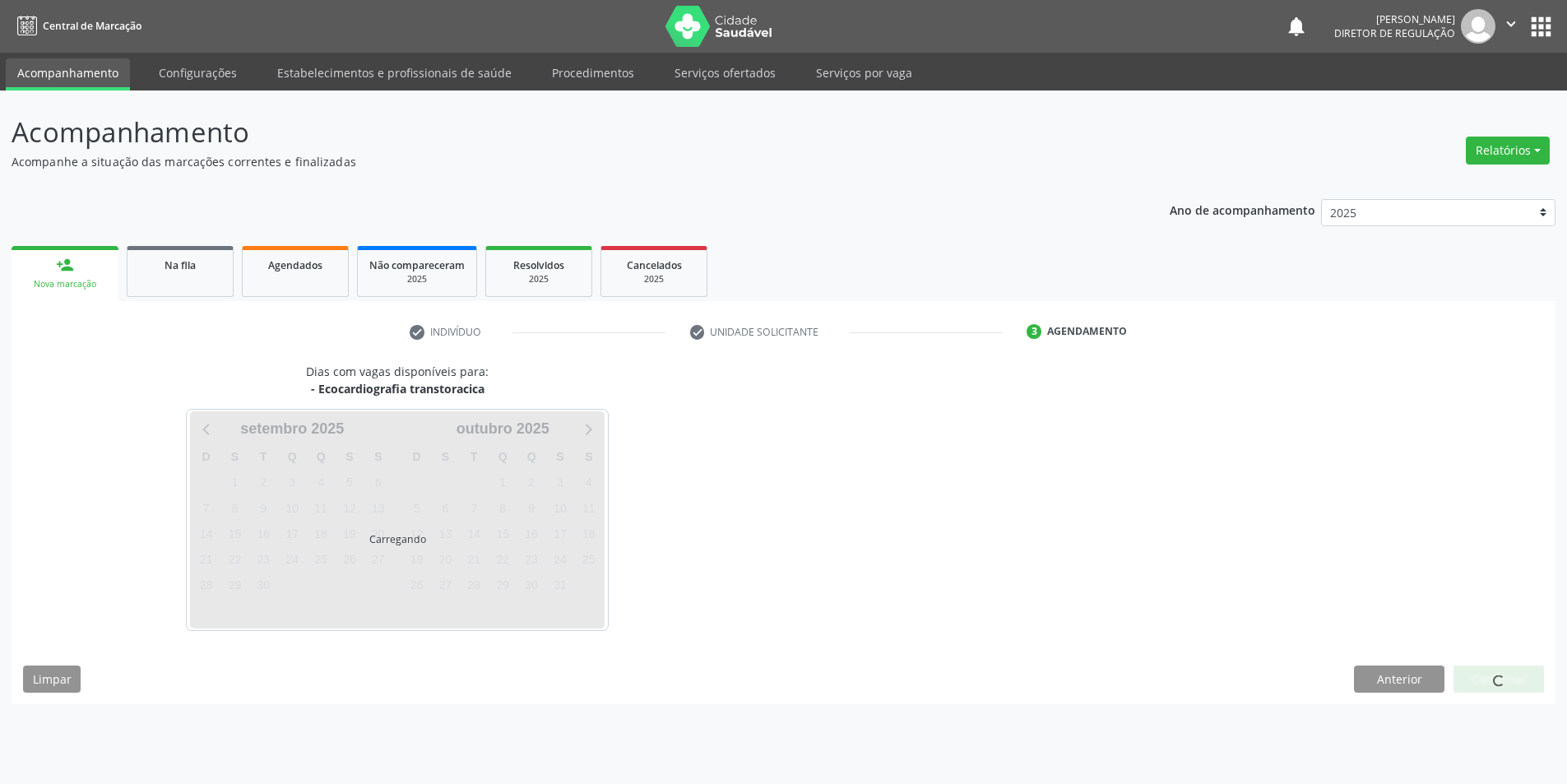
scroll to position [0, 0]
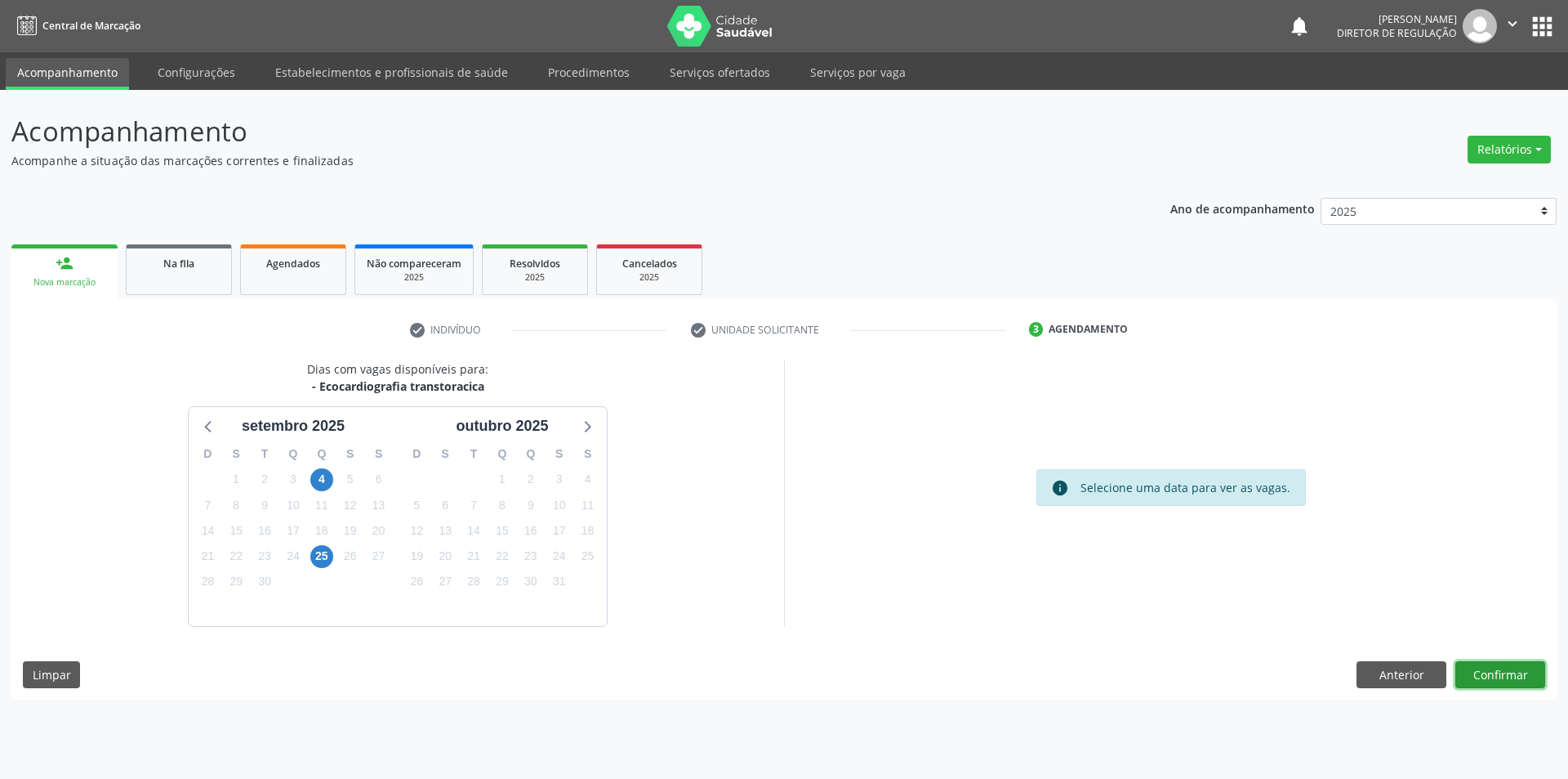
click at [1483, 675] on button "Confirmar" at bounding box center [1500, 675] width 90 height 27
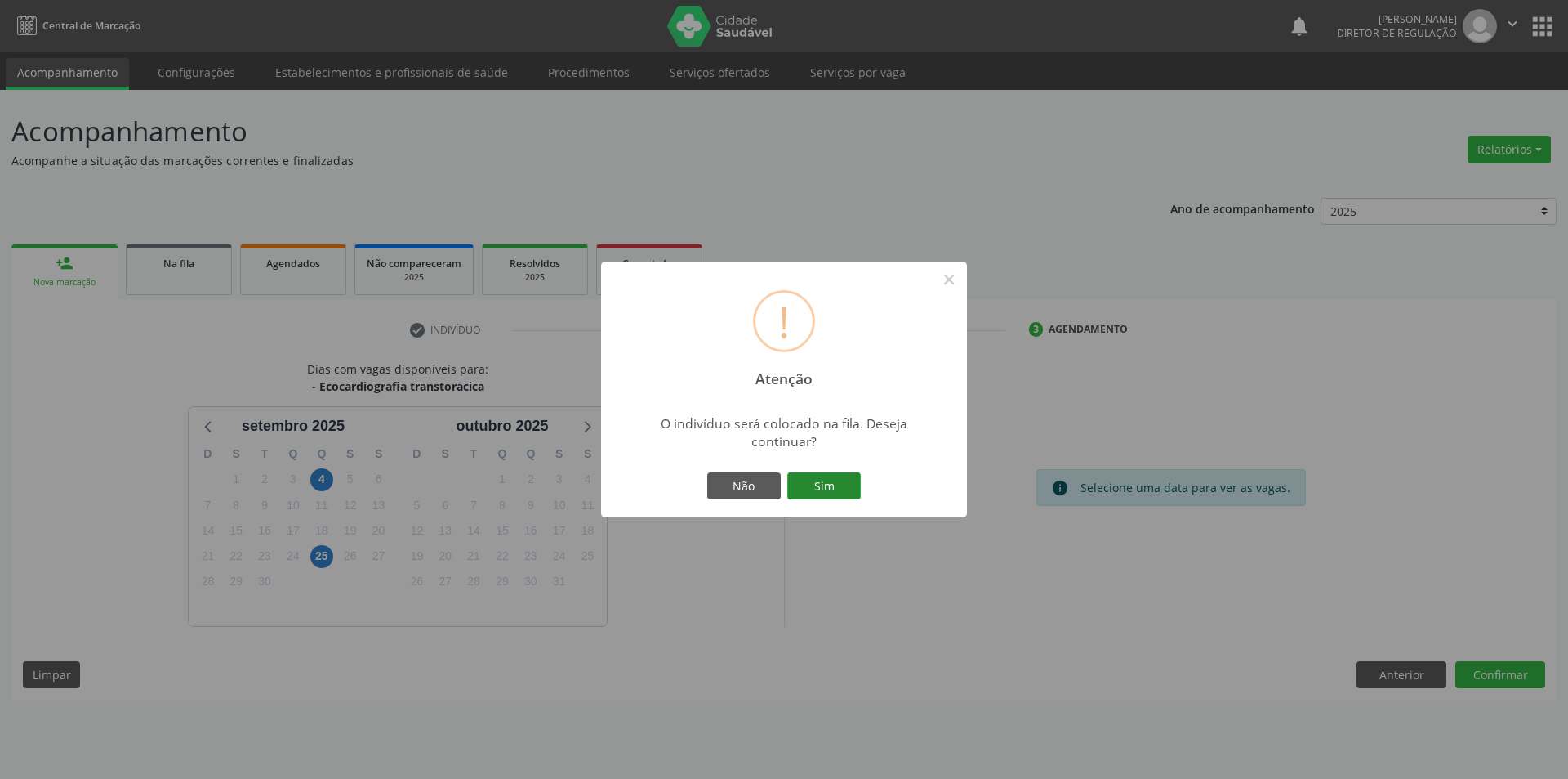
click at [820, 487] on button "Sim" at bounding box center [824, 486] width 74 height 27
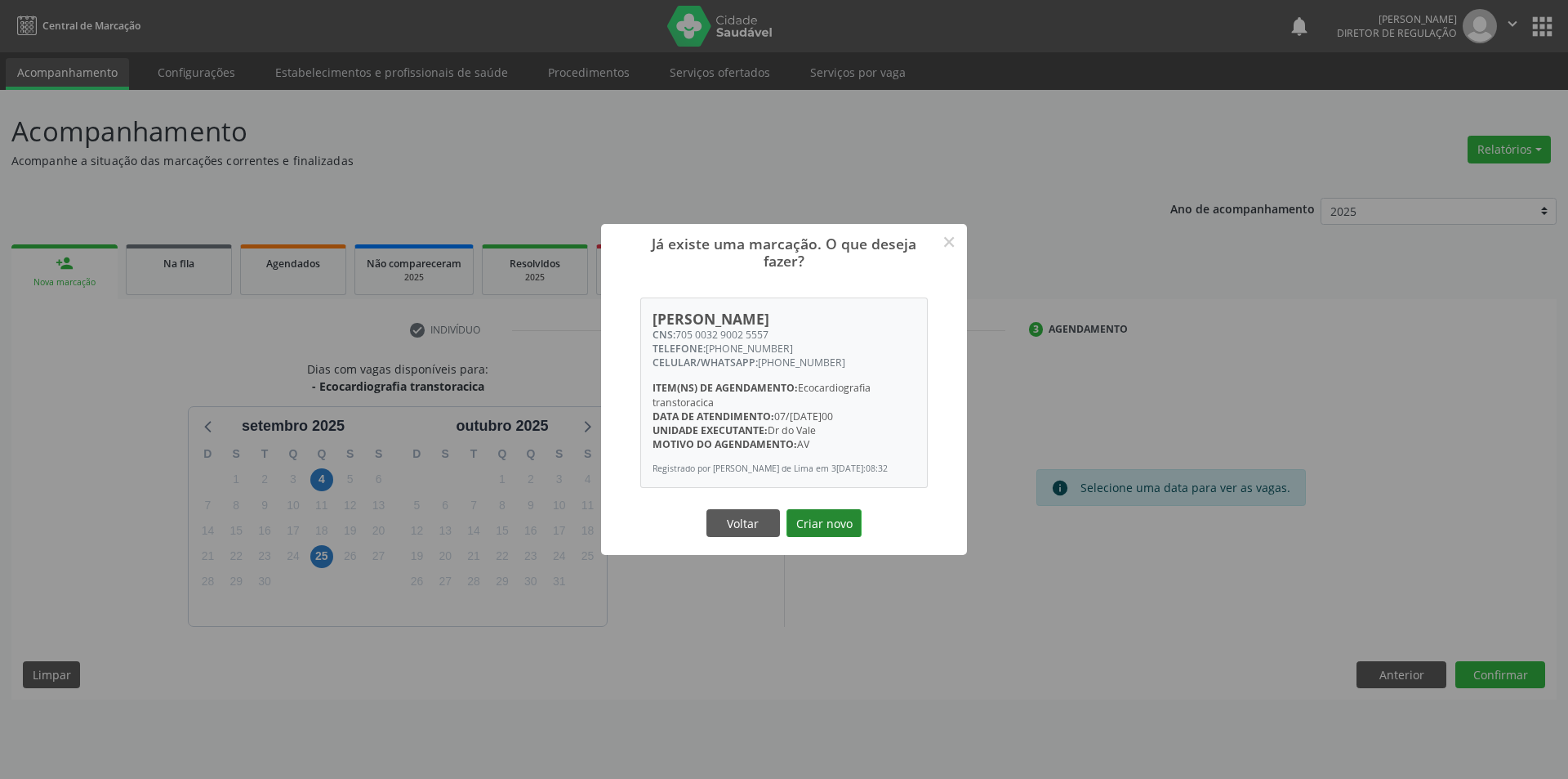
click at [843, 537] on button "Criar novo" at bounding box center [824, 523] width 76 height 27
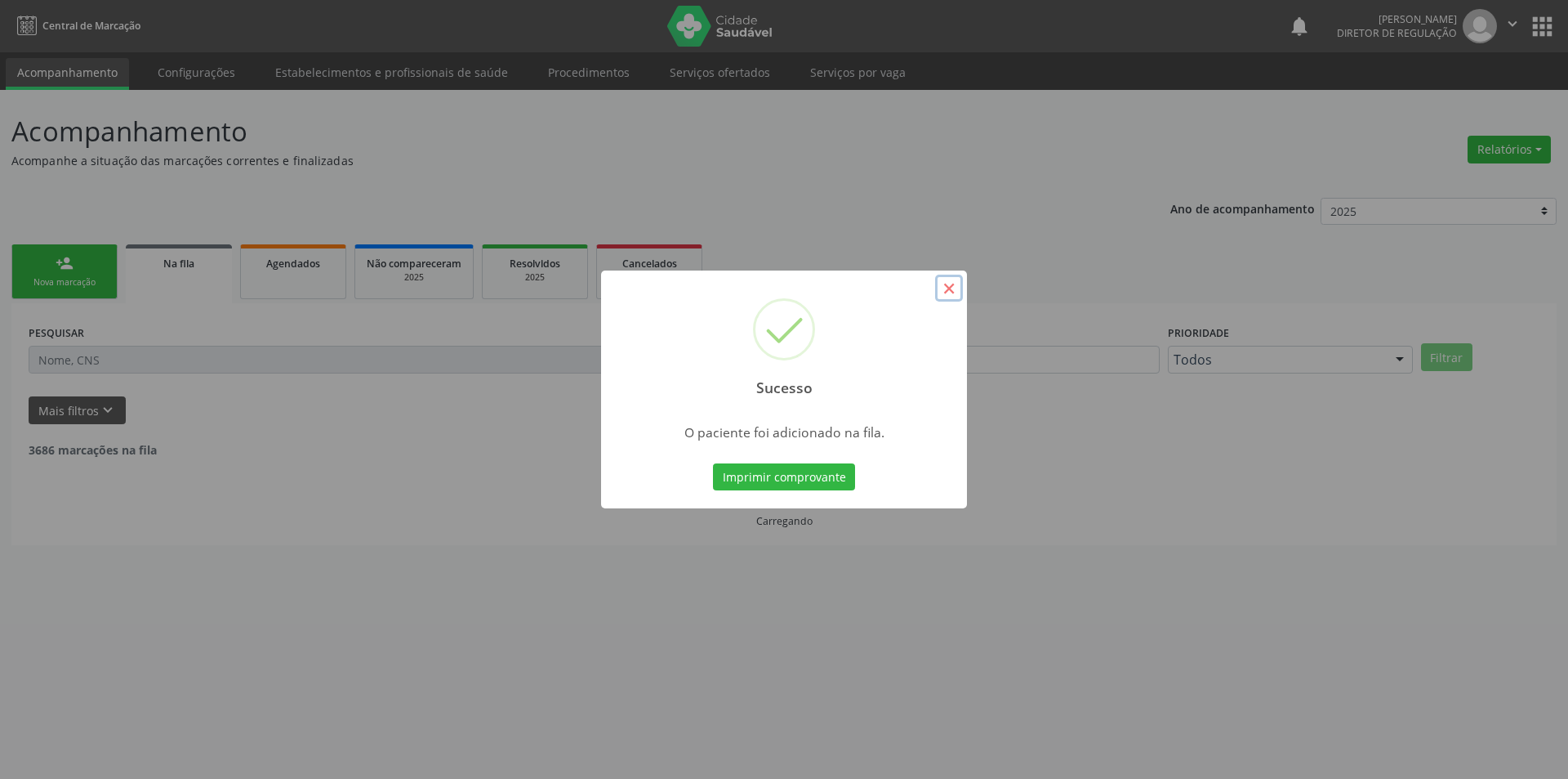
click at [943, 293] on button "×" at bounding box center [948, 288] width 27 height 27
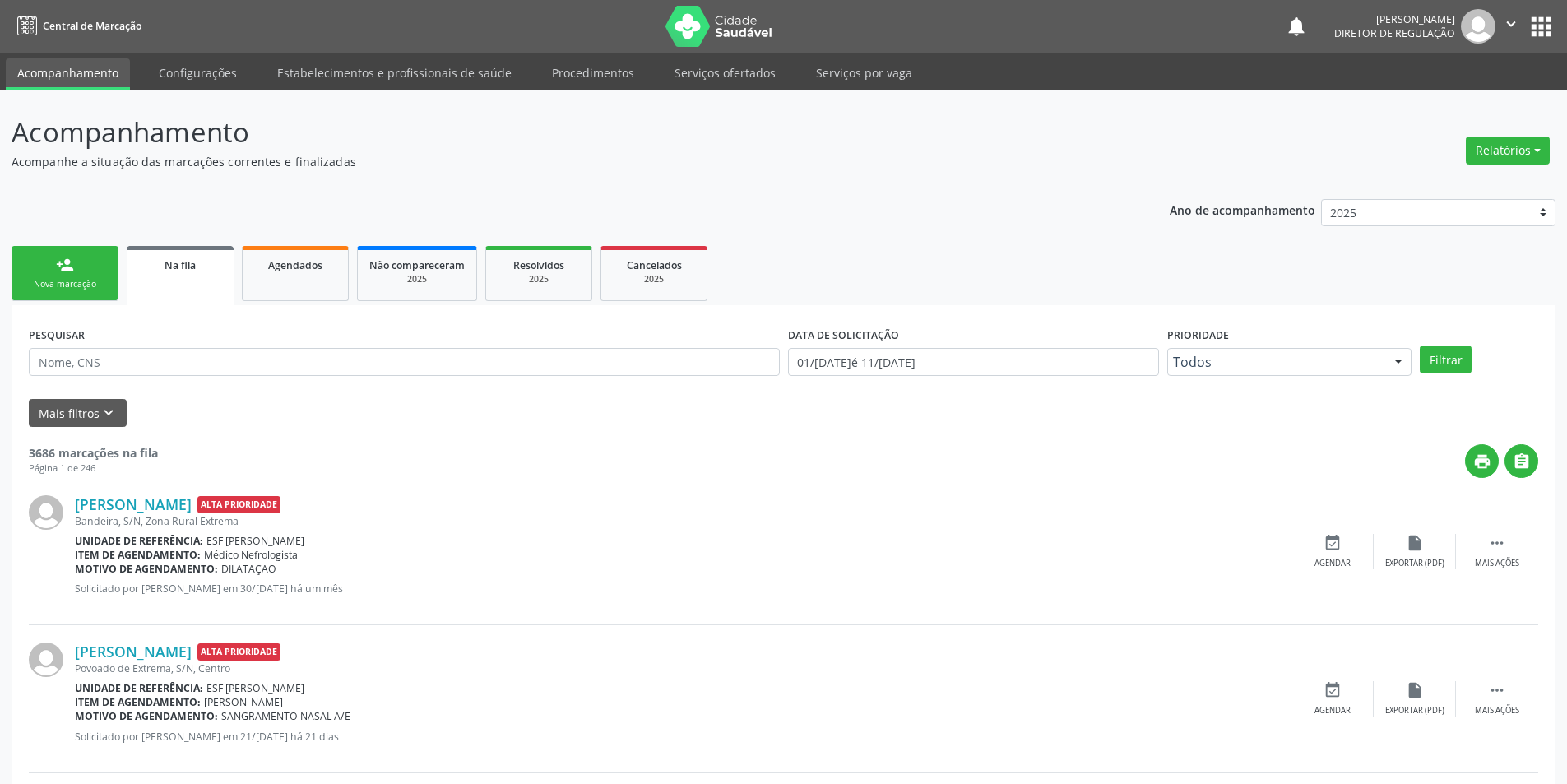
click at [62, 267] on div "person_add" at bounding box center [65, 265] width 18 height 18
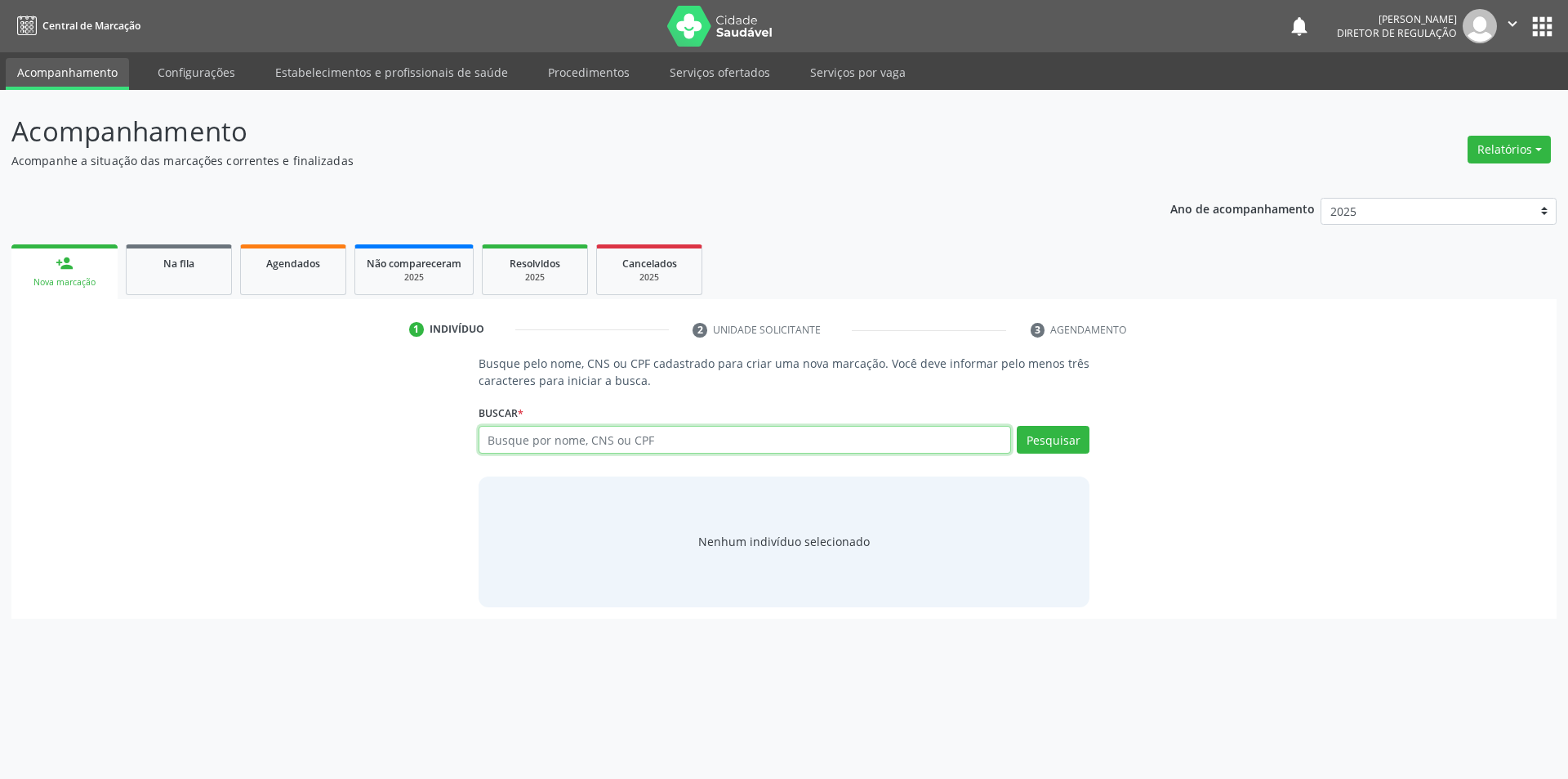
click at [612, 428] on input "text" at bounding box center [745, 440] width 533 height 27
type input "705003290025557"
click at [1032, 435] on button "Pesquisar" at bounding box center [1053, 440] width 73 height 27
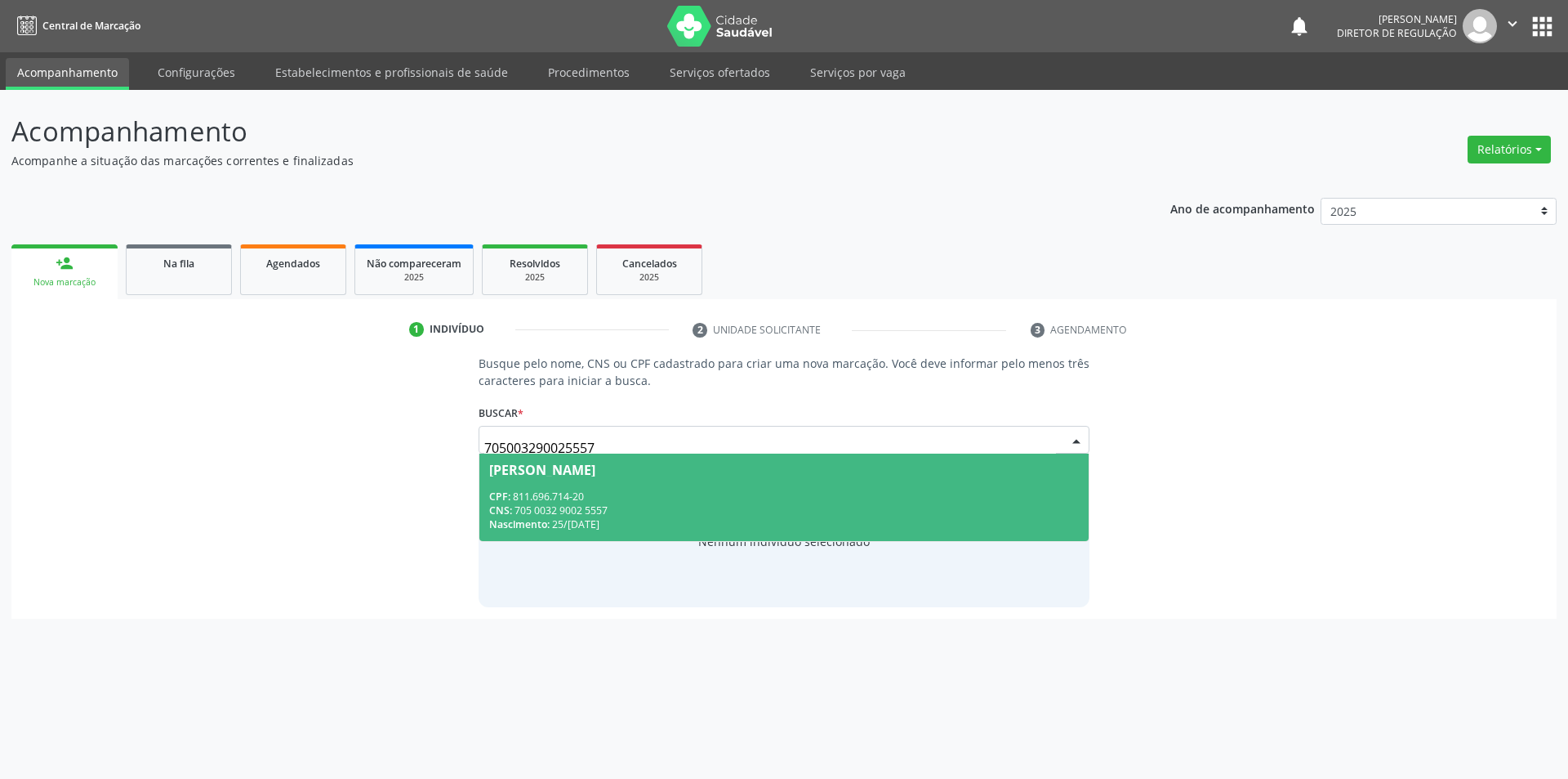
click at [690, 515] on div "CNS: 705 0032 9002 5557" at bounding box center [784, 510] width 590 height 14
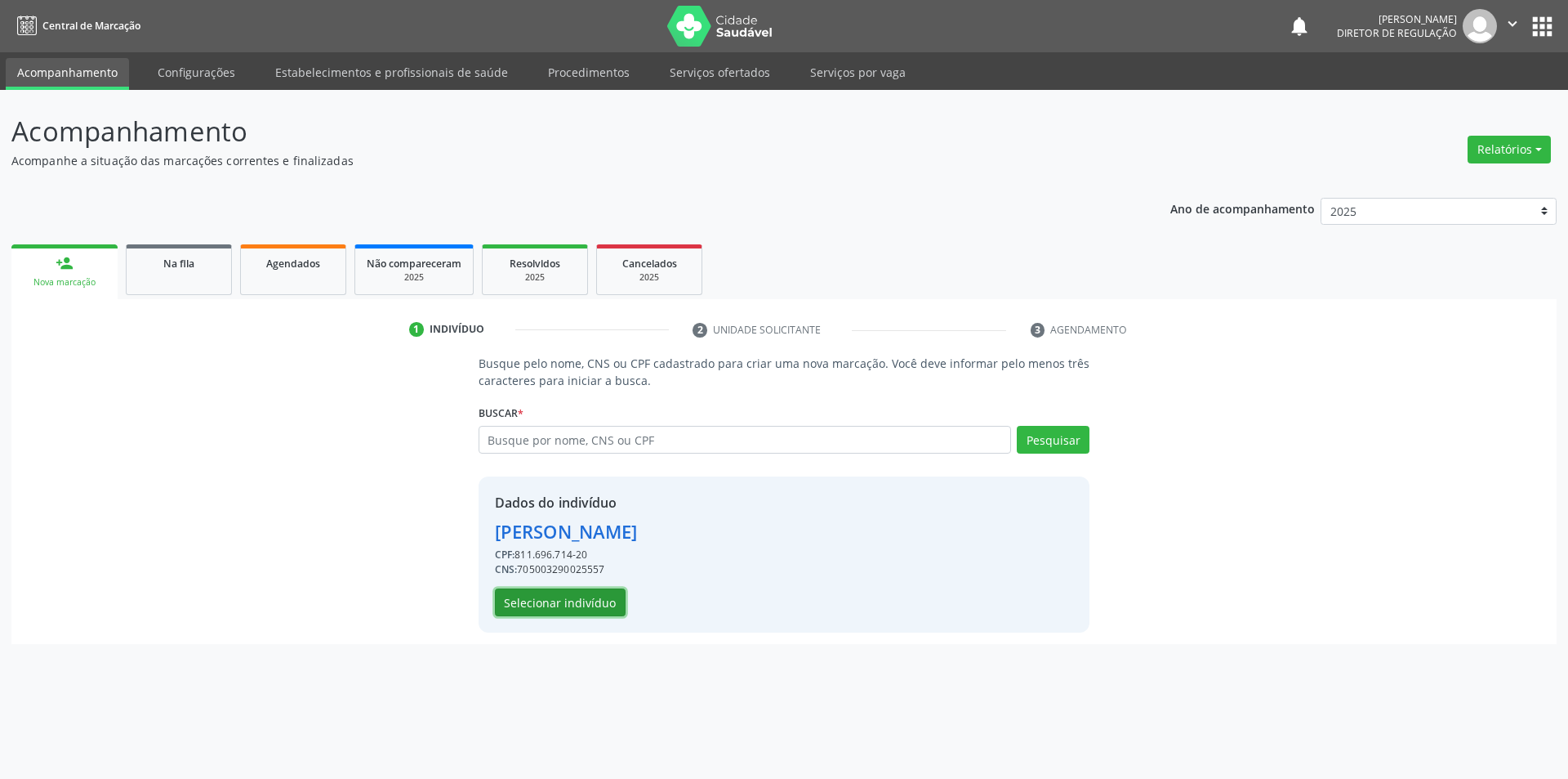
click at [567, 598] on button "Selecionar indivíduo" at bounding box center [560, 602] width 130 height 27
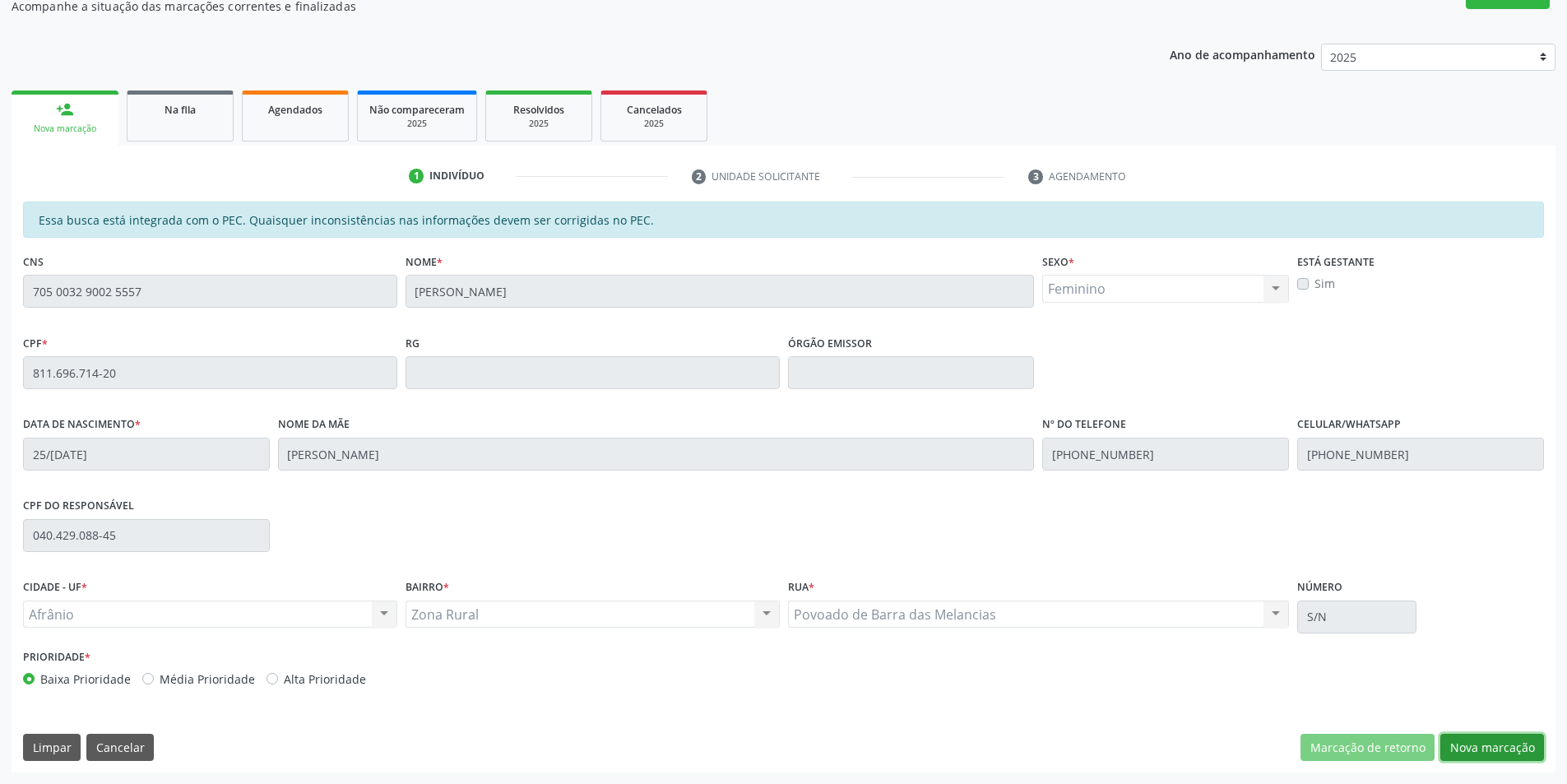
click at [1457, 741] on button "Nova marcação" at bounding box center [1492, 747] width 104 height 28
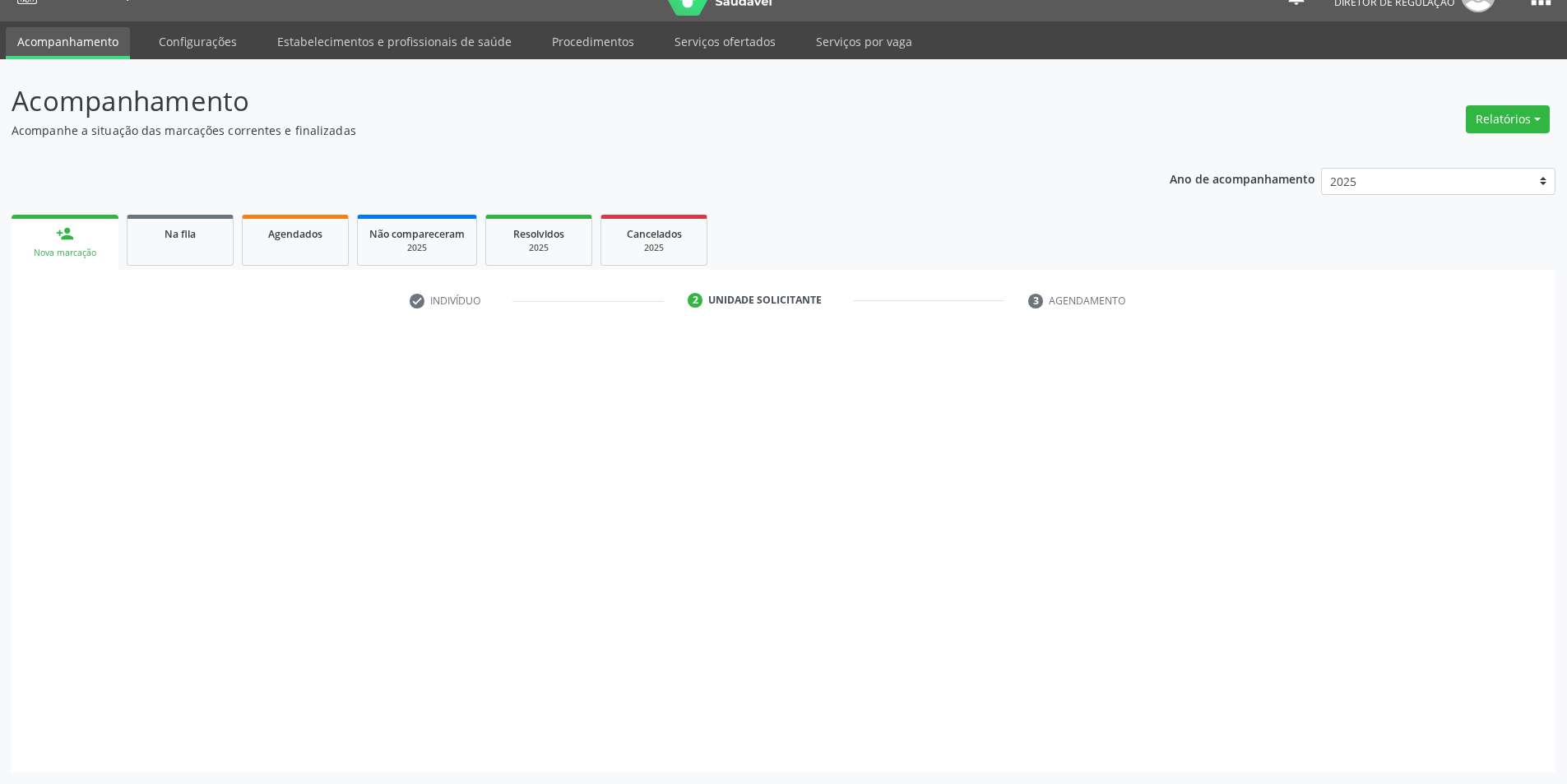
scroll to position [32, 0]
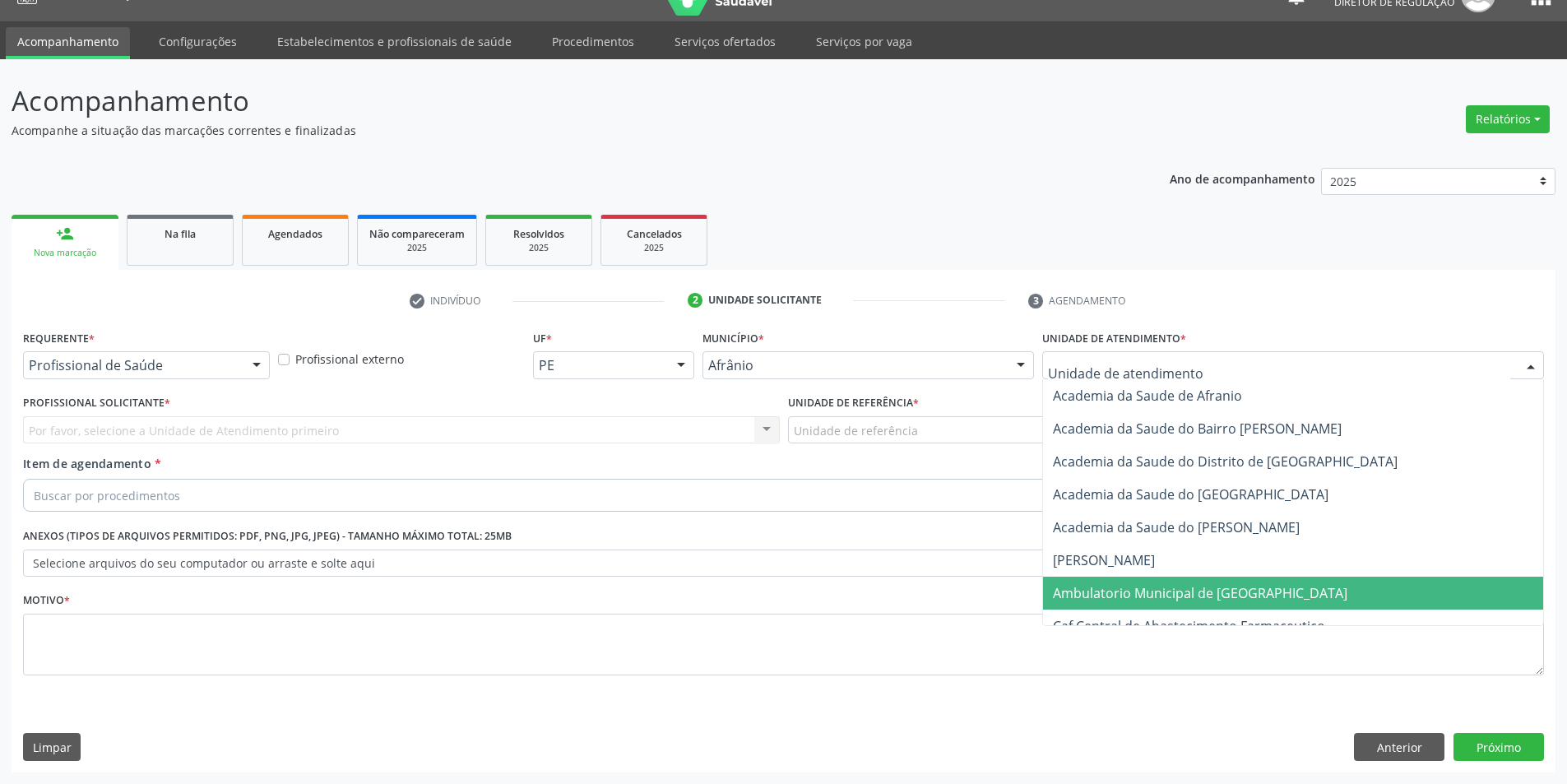
drag, startPoint x: 1148, startPoint y: 603, endPoint x: 1016, endPoint y: 533, distance: 149.4
click at [1147, 603] on span "Ambulatorio Municipal de [GEOGRAPHIC_DATA]" at bounding box center [1293, 592] width 500 height 33
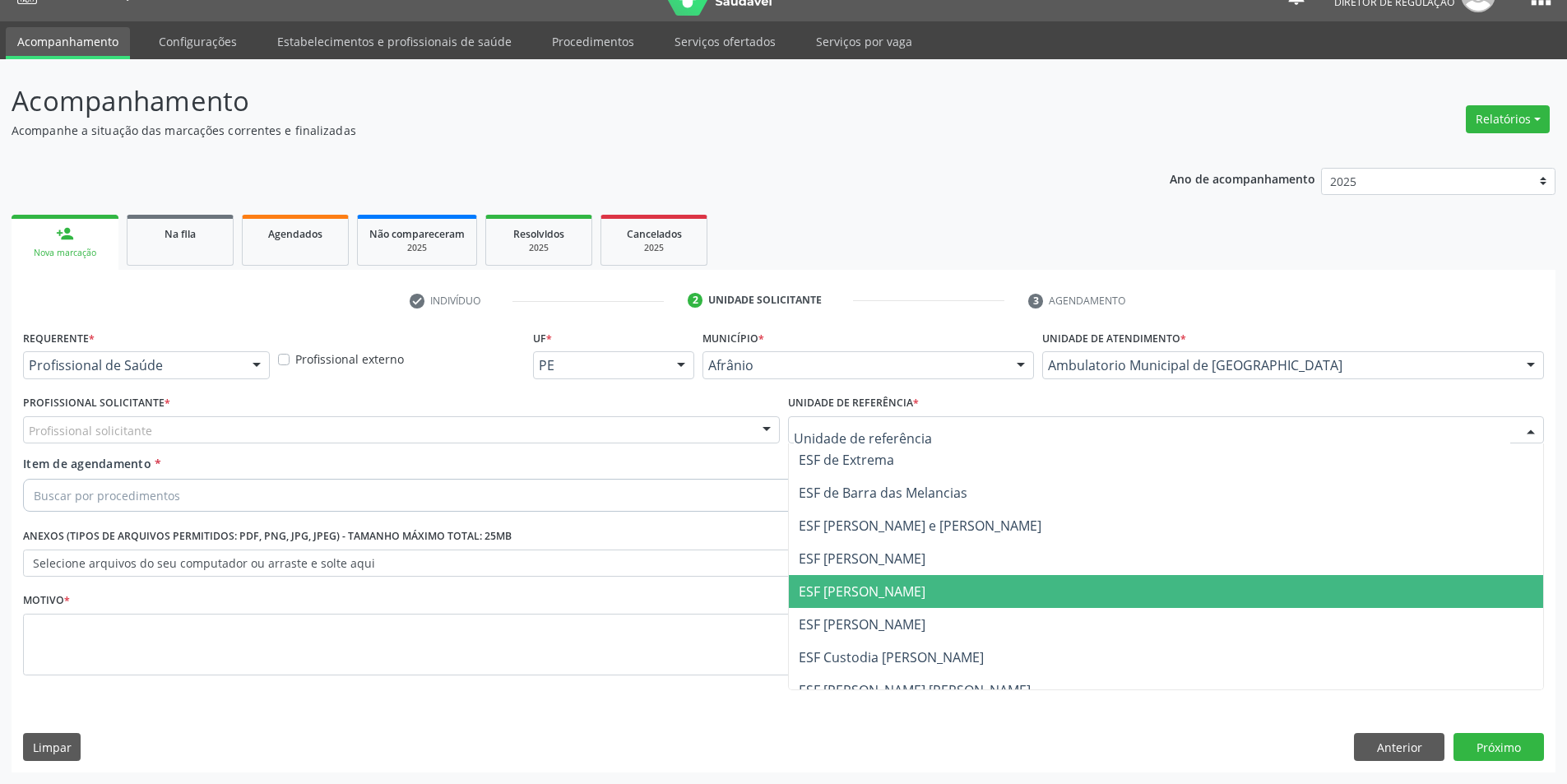
click at [897, 580] on span "ESF [PERSON_NAME]" at bounding box center [1167, 590] width 755 height 33
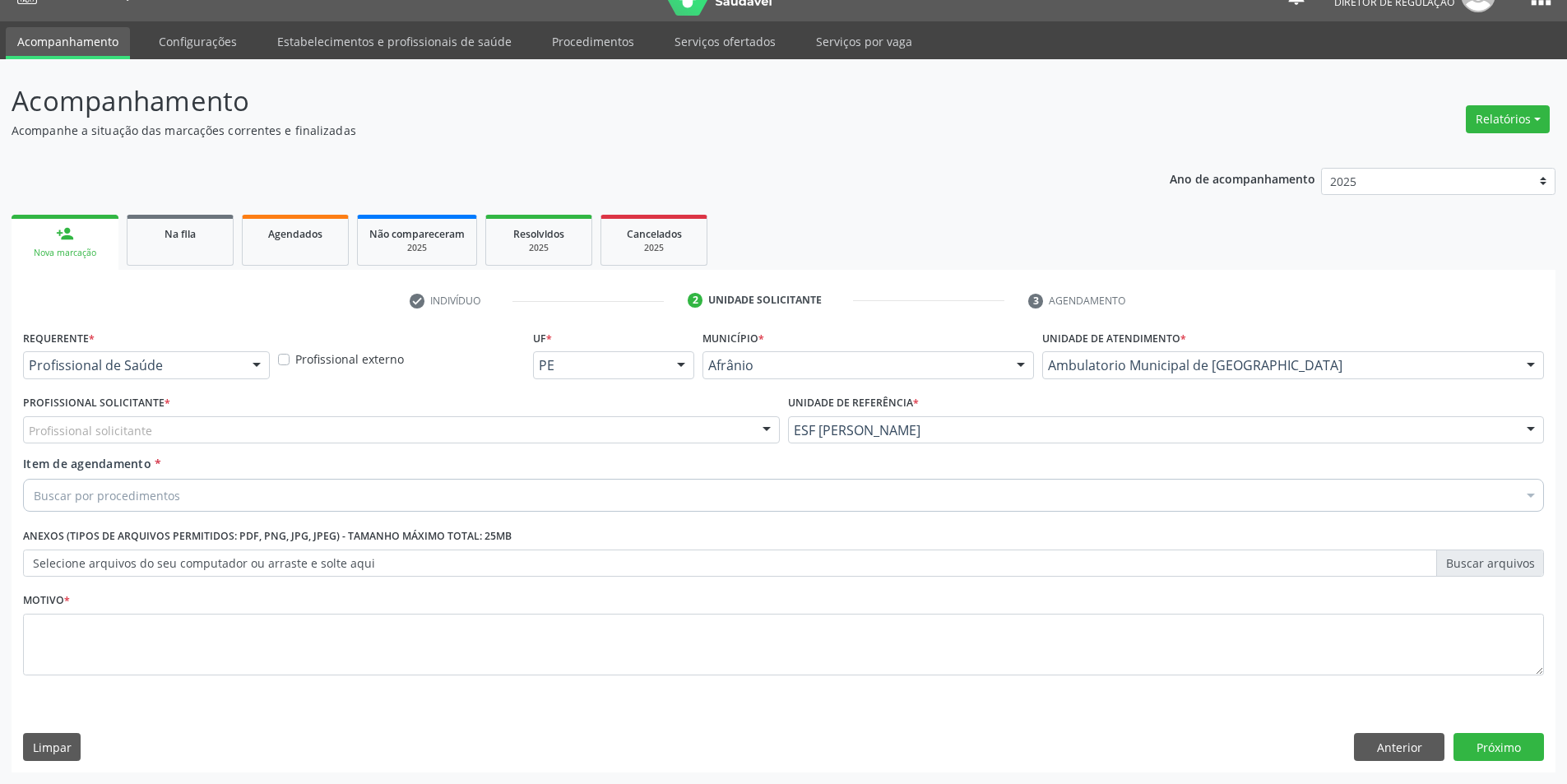
drag, startPoint x: 603, startPoint y: 420, endPoint x: 546, endPoint y: 439, distance: 60.1
click at [601, 420] on div "Profissional solicitante" at bounding box center [401, 430] width 757 height 28
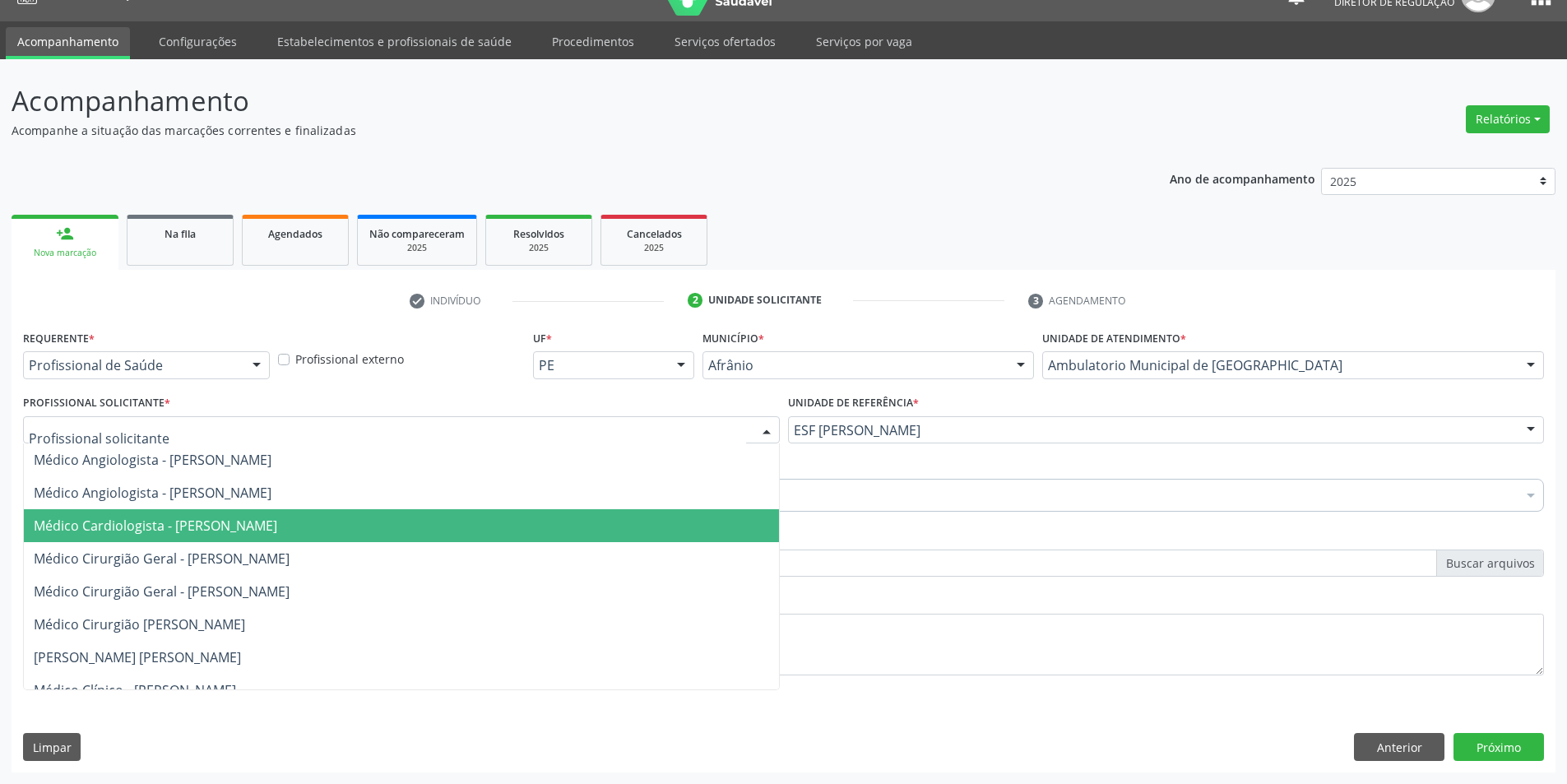
click at [269, 535] on span "Médico Cardiologista - [PERSON_NAME]" at bounding box center [401, 524] width 755 height 33
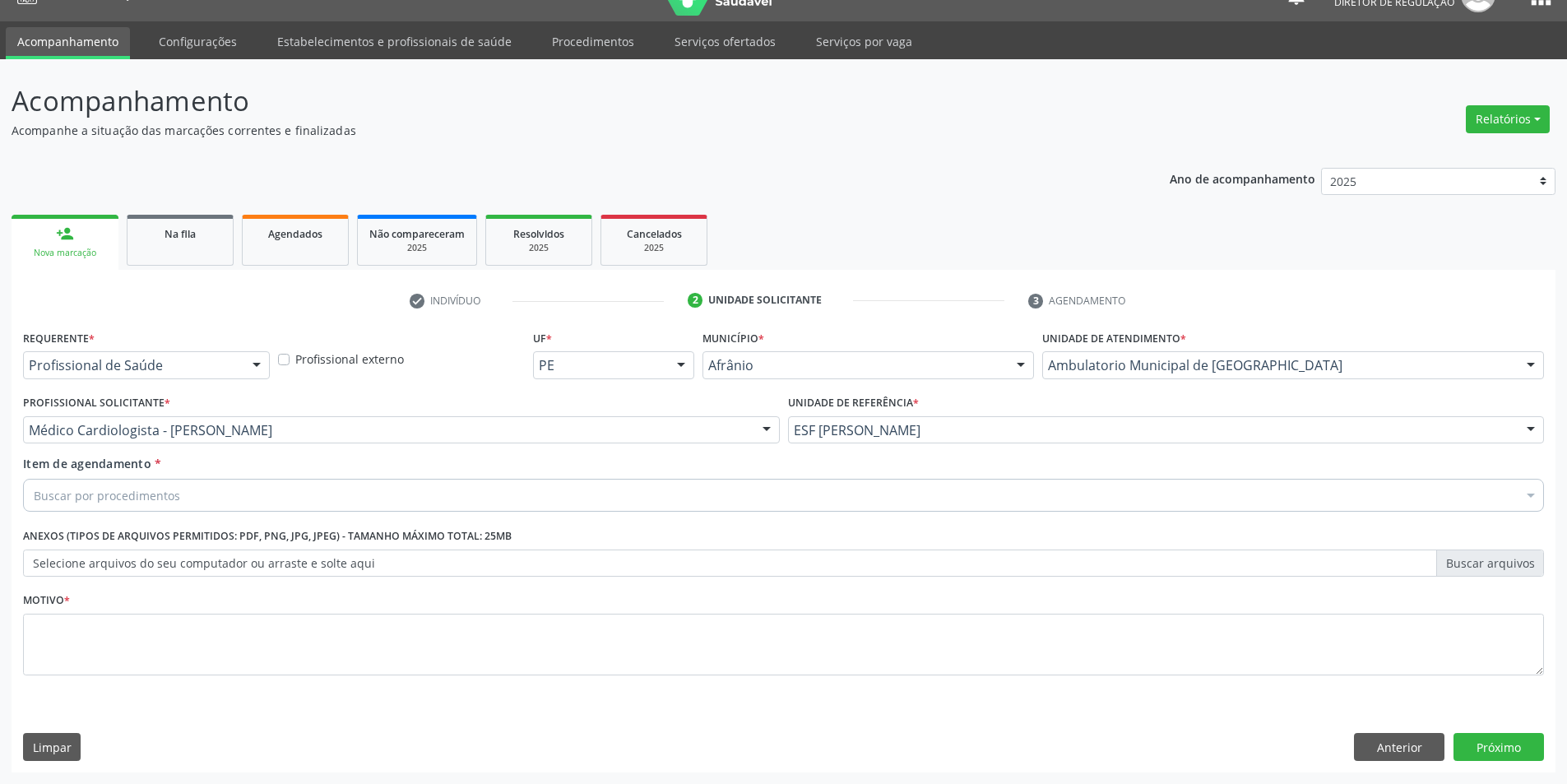
click at [215, 489] on div "Buscar por procedimentos" at bounding box center [784, 495] width 1522 height 33
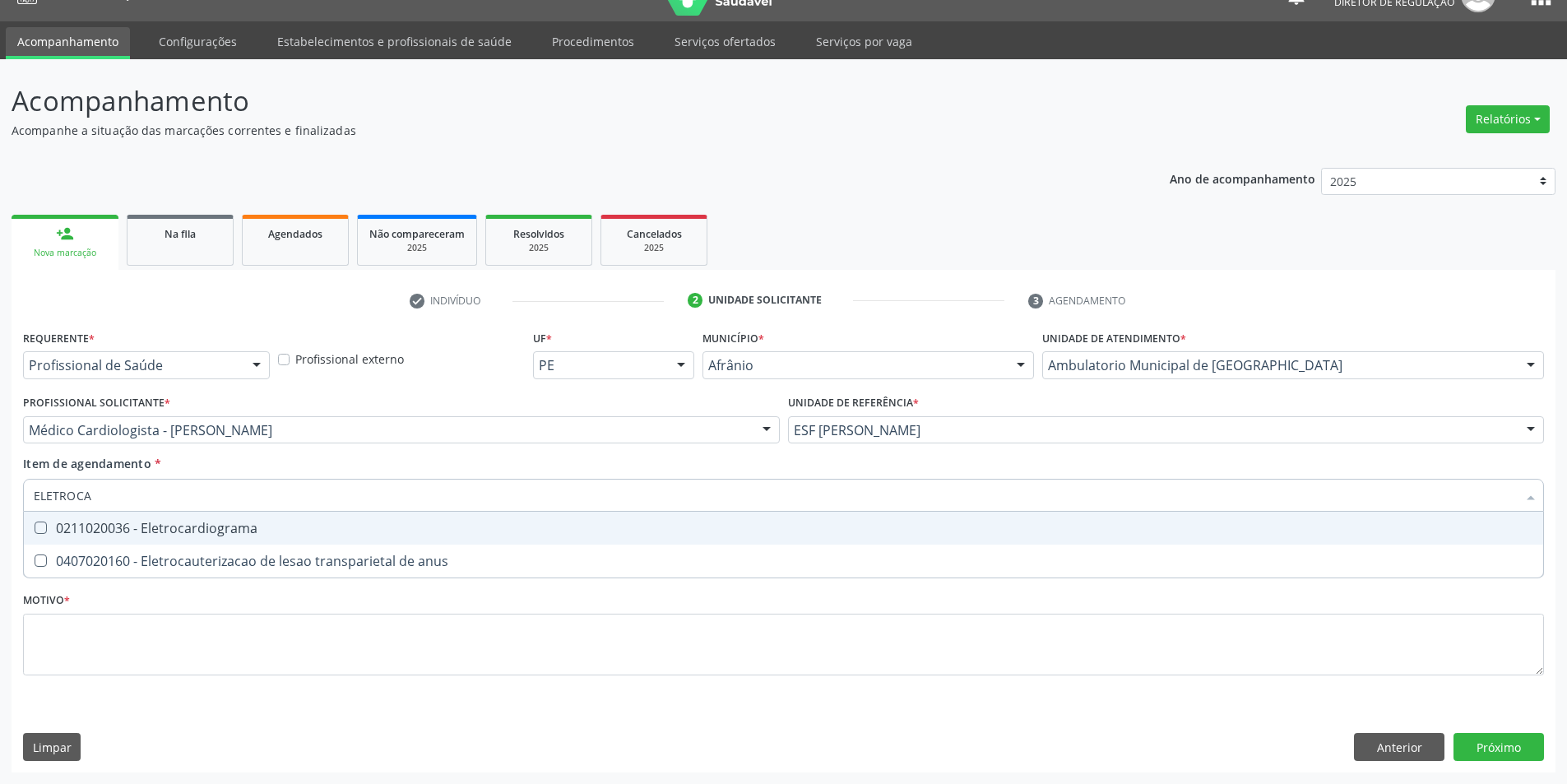
type input "ELETROCAR"
click at [209, 533] on div "0211020036 - Eletrocardiograma" at bounding box center [784, 527] width 1500 height 13
checkbox Eletrocardiograma "true"
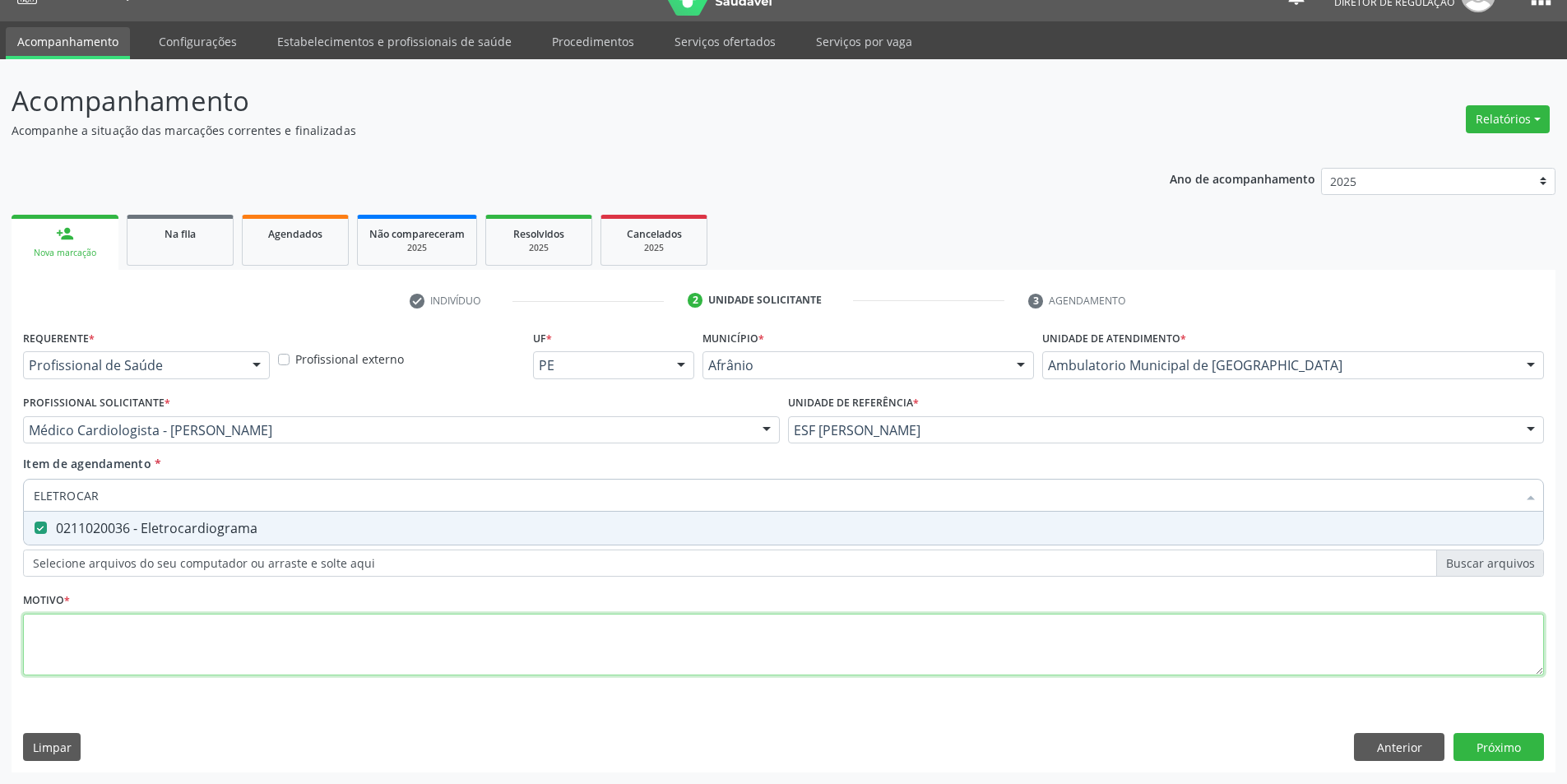
click at [177, 636] on div "Requerente * Profissional de Saúde Profissional de Saúde Paciente Nenhum result…" at bounding box center [784, 511] width 1522 height 372
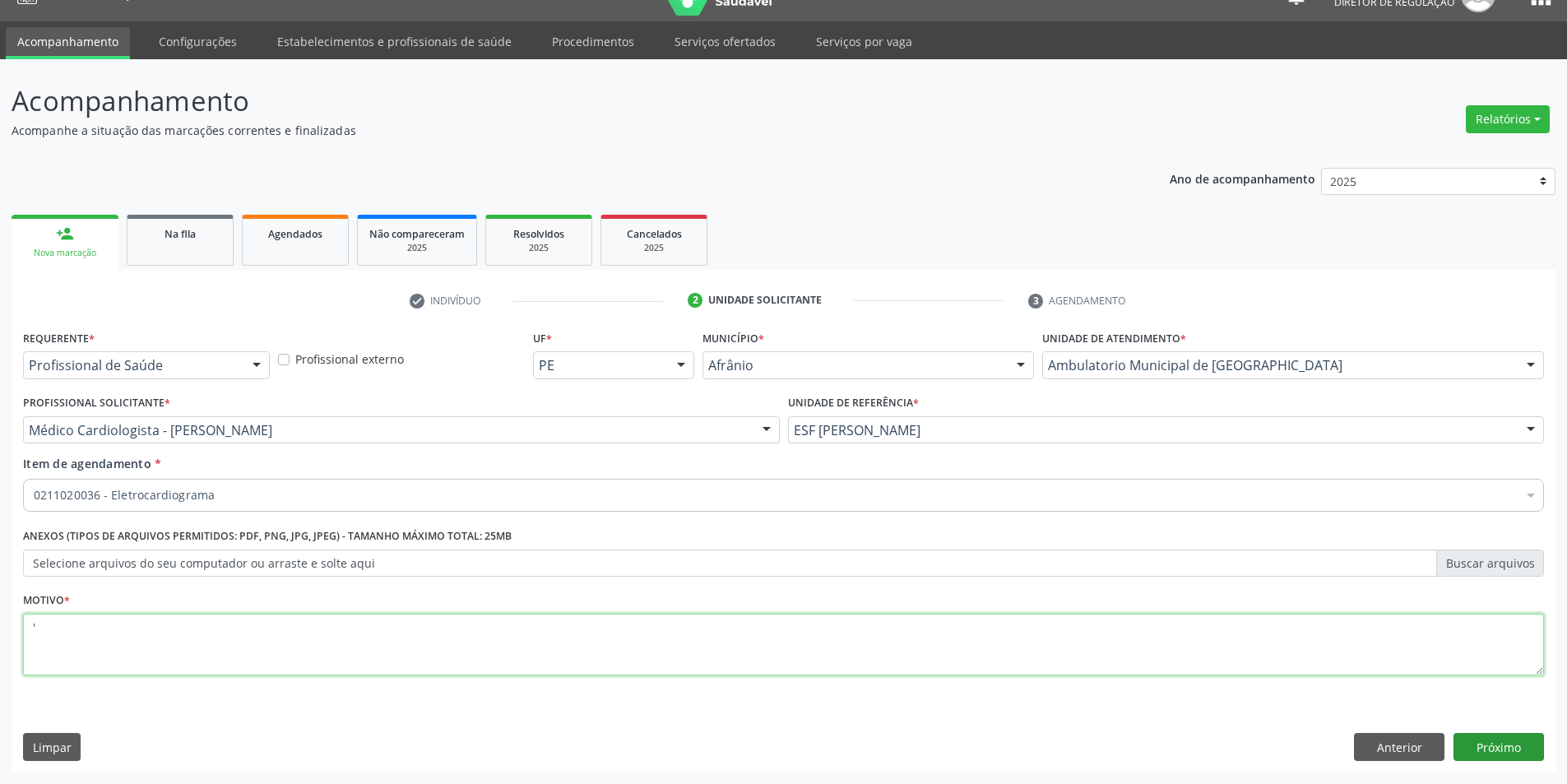
type textarea "'"
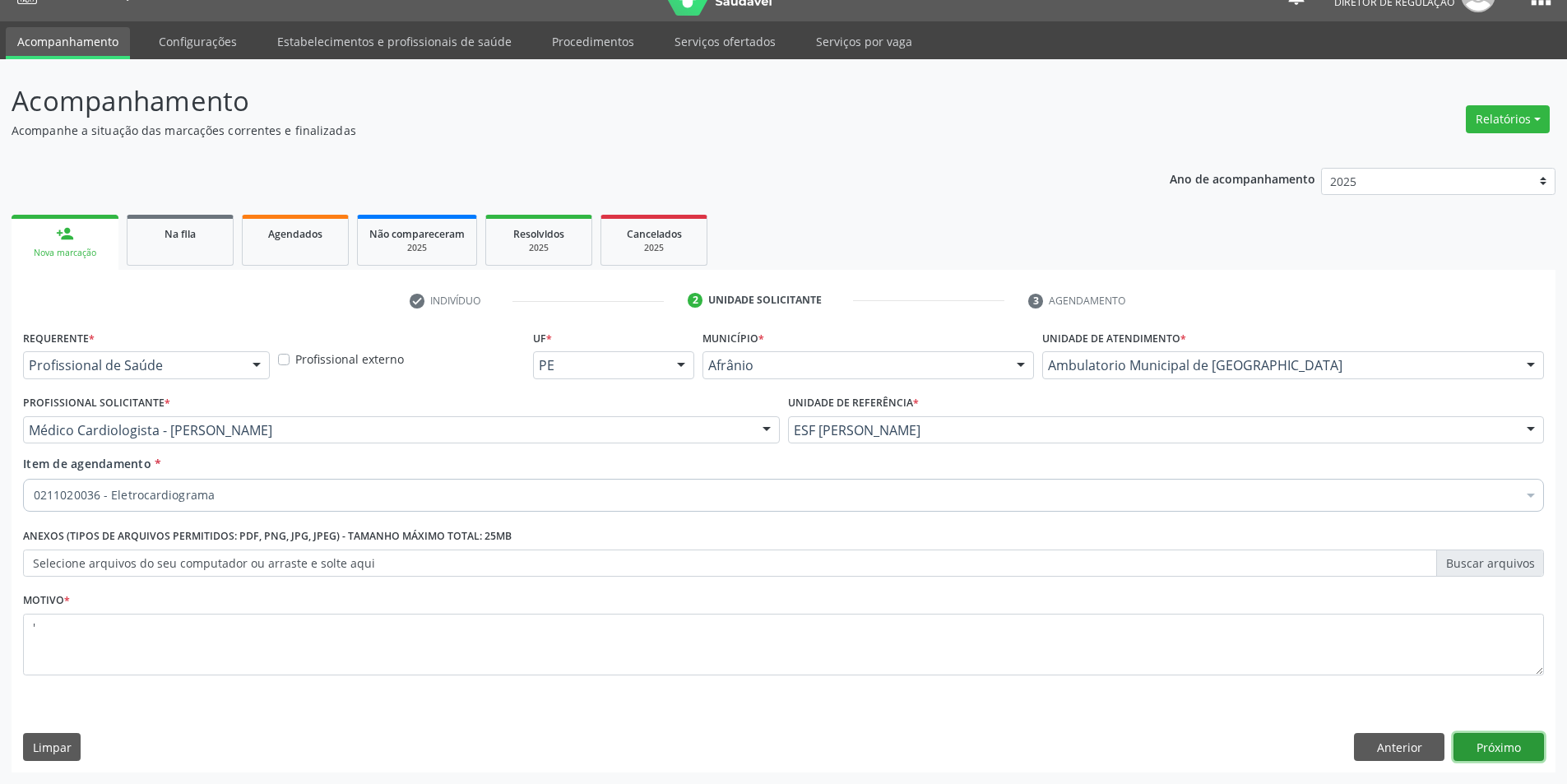
click at [1516, 754] on button "Próximo" at bounding box center [1499, 746] width 91 height 28
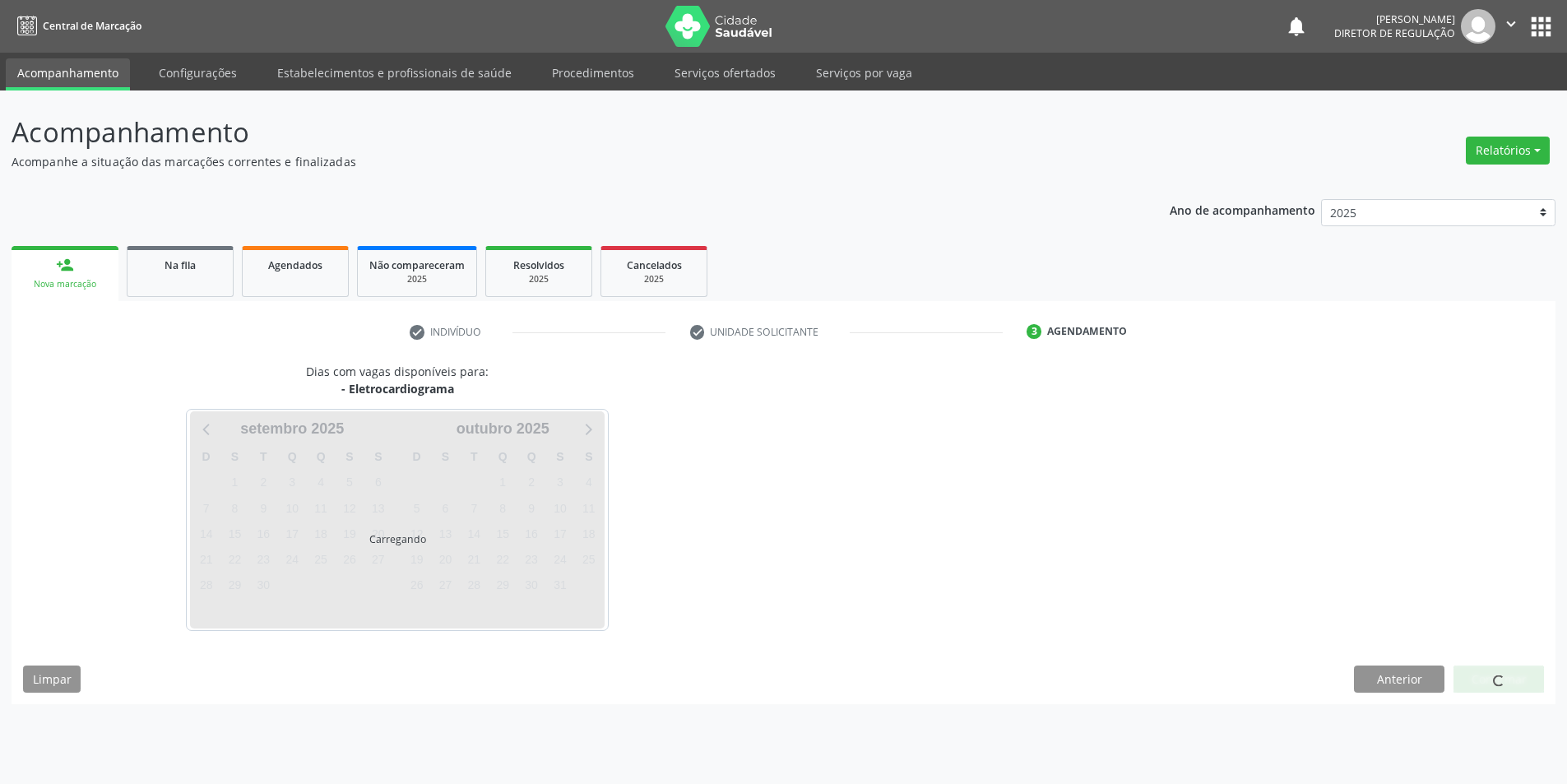
scroll to position [0, 0]
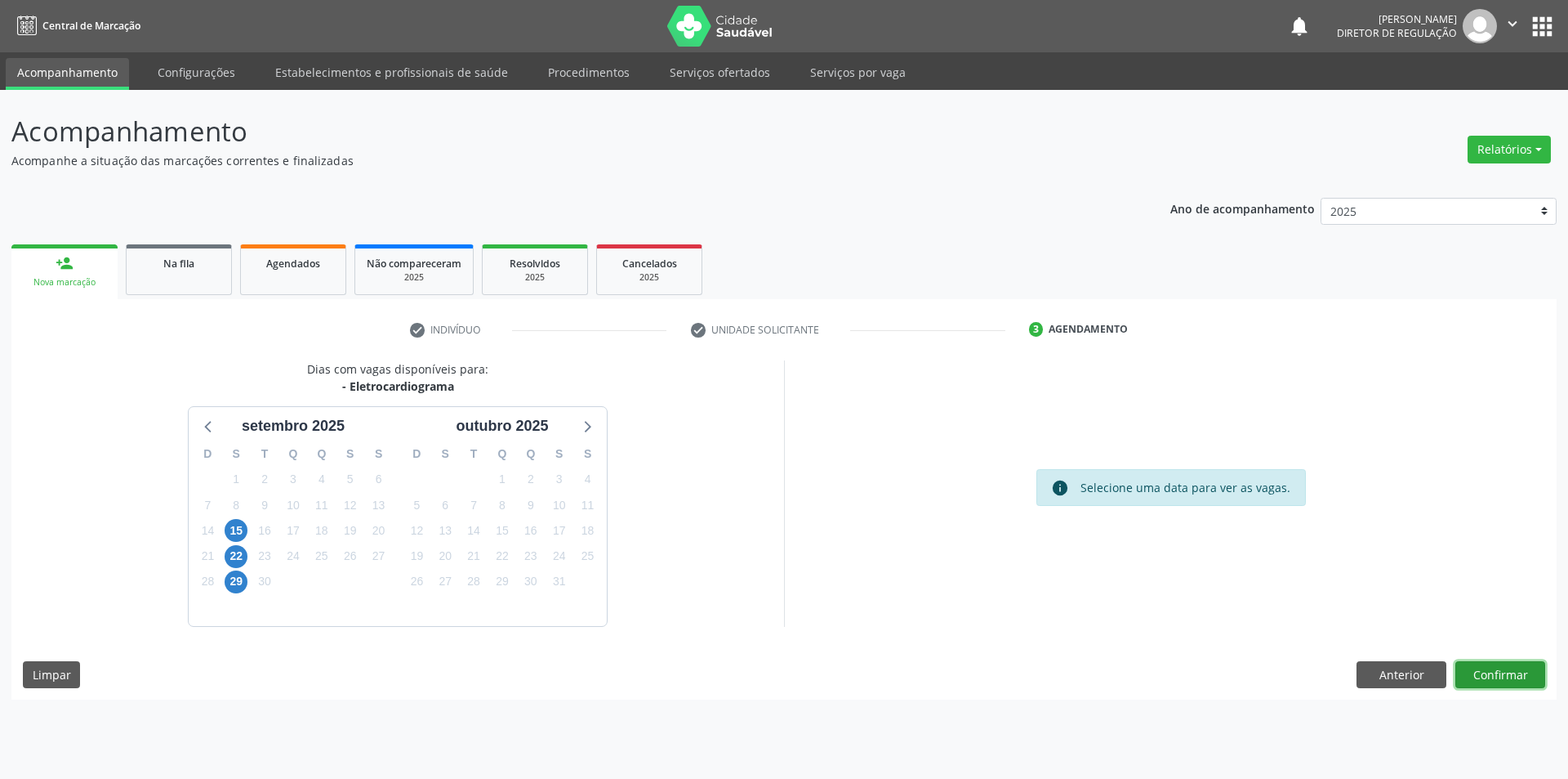
click at [1520, 682] on button "Confirmar" at bounding box center [1500, 675] width 90 height 27
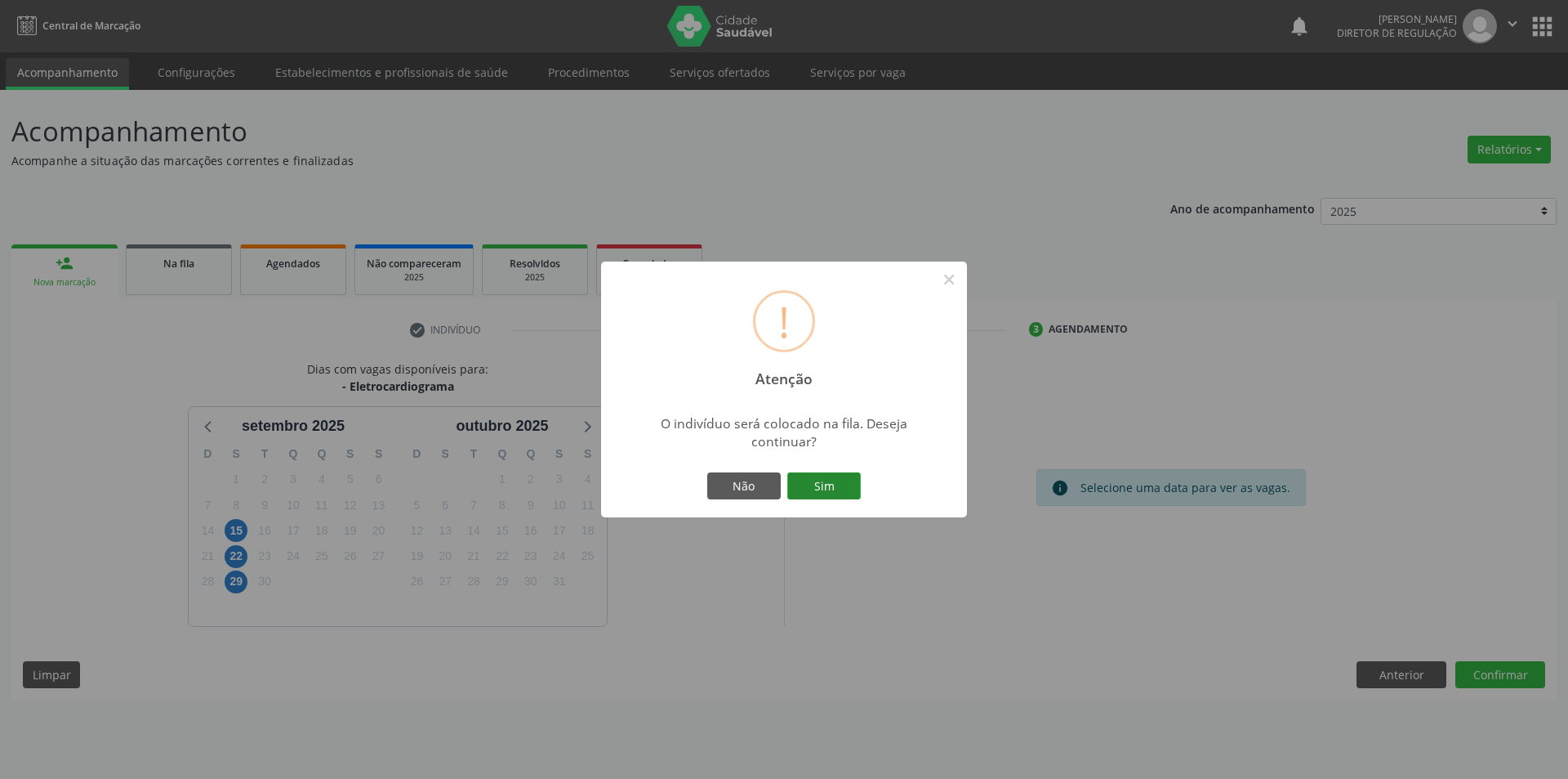
click at [830, 481] on button "Sim" at bounding box center [824, 486] width 74 height 27
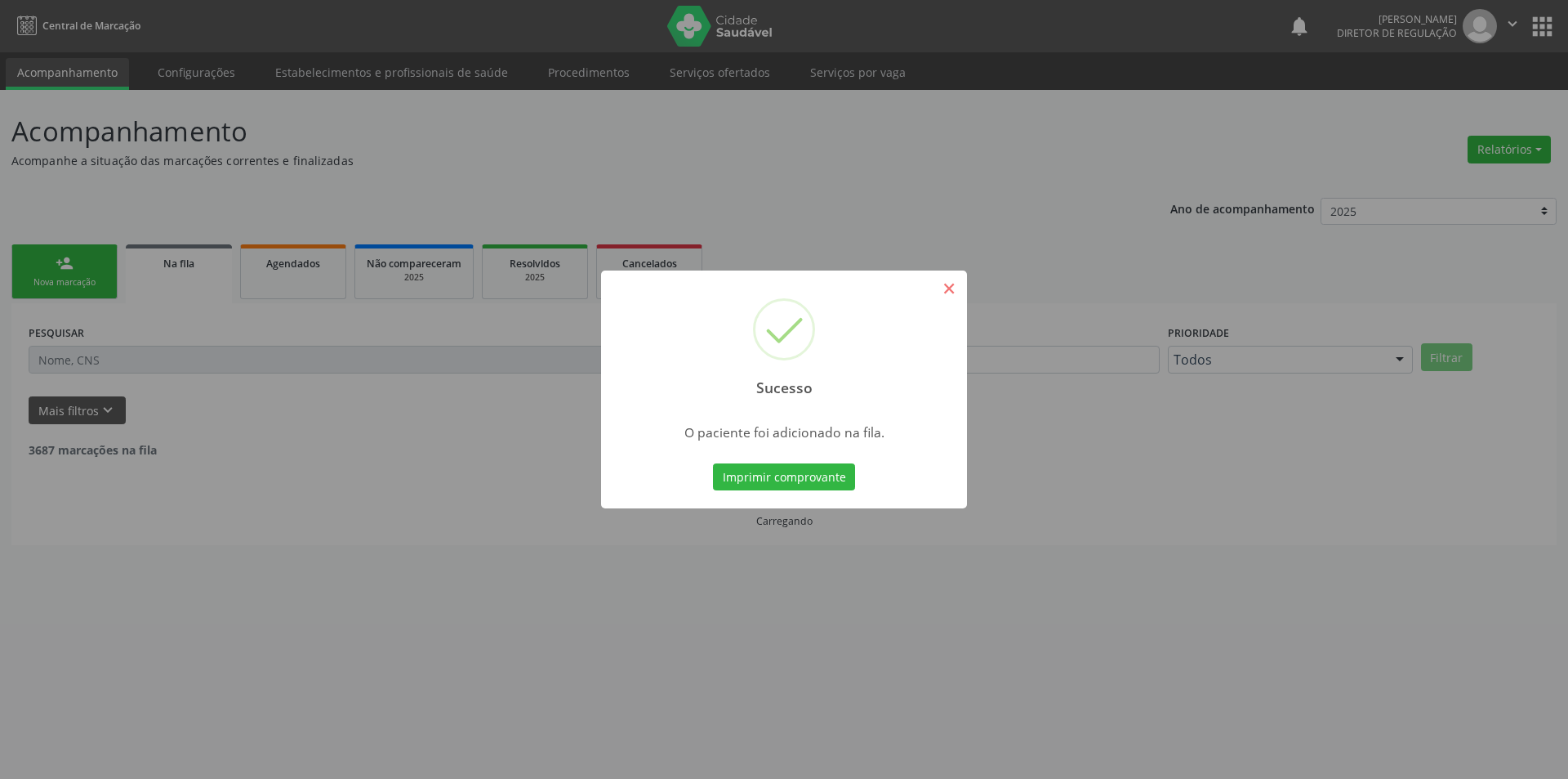
click at [953, 292] on button "×" at bounding box center [948, 288] width 27 height 27
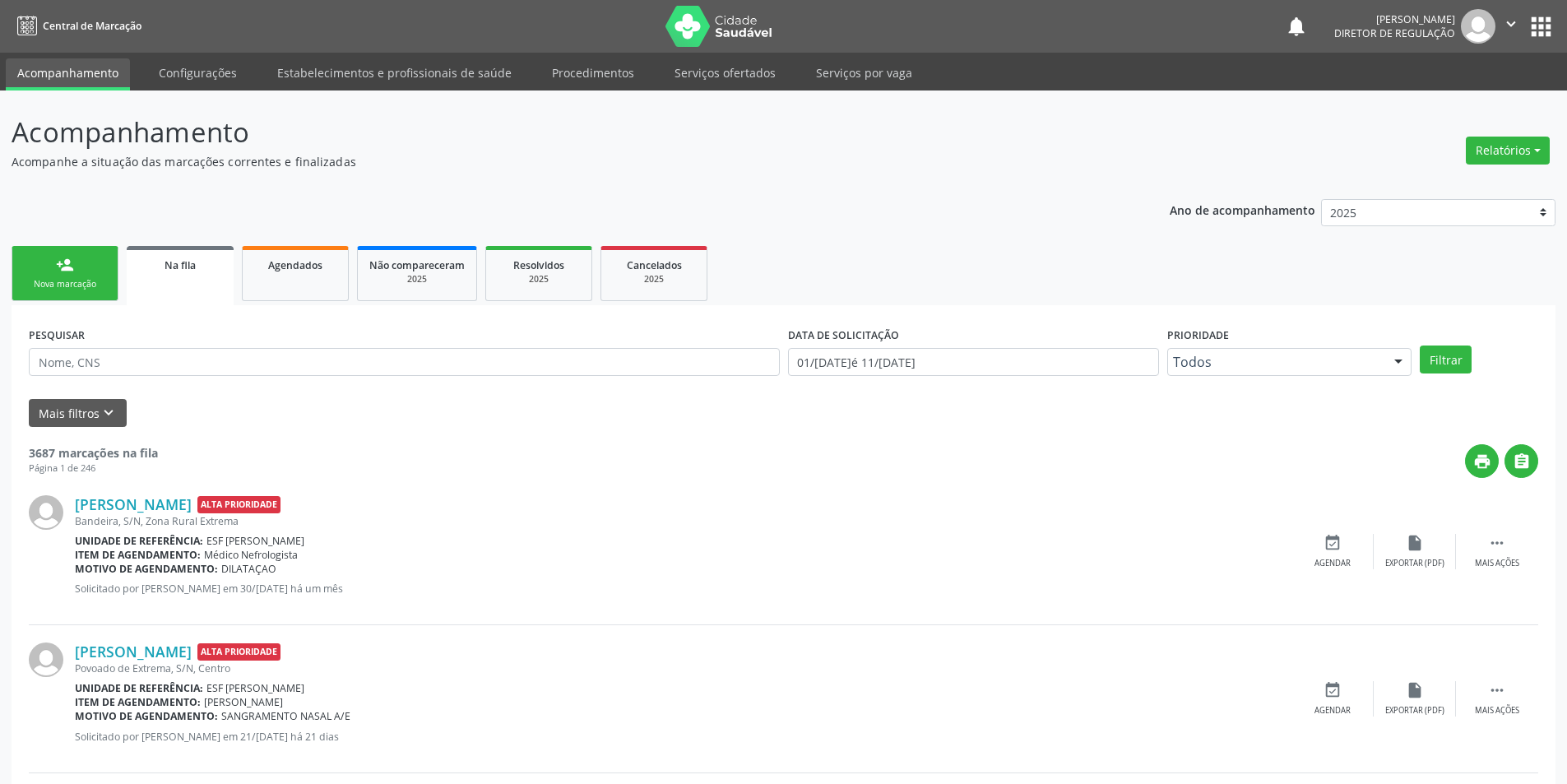
click at [39, 272] on link "person_add Nova marcação" at bounding box center [65, 274] width 107 height 55
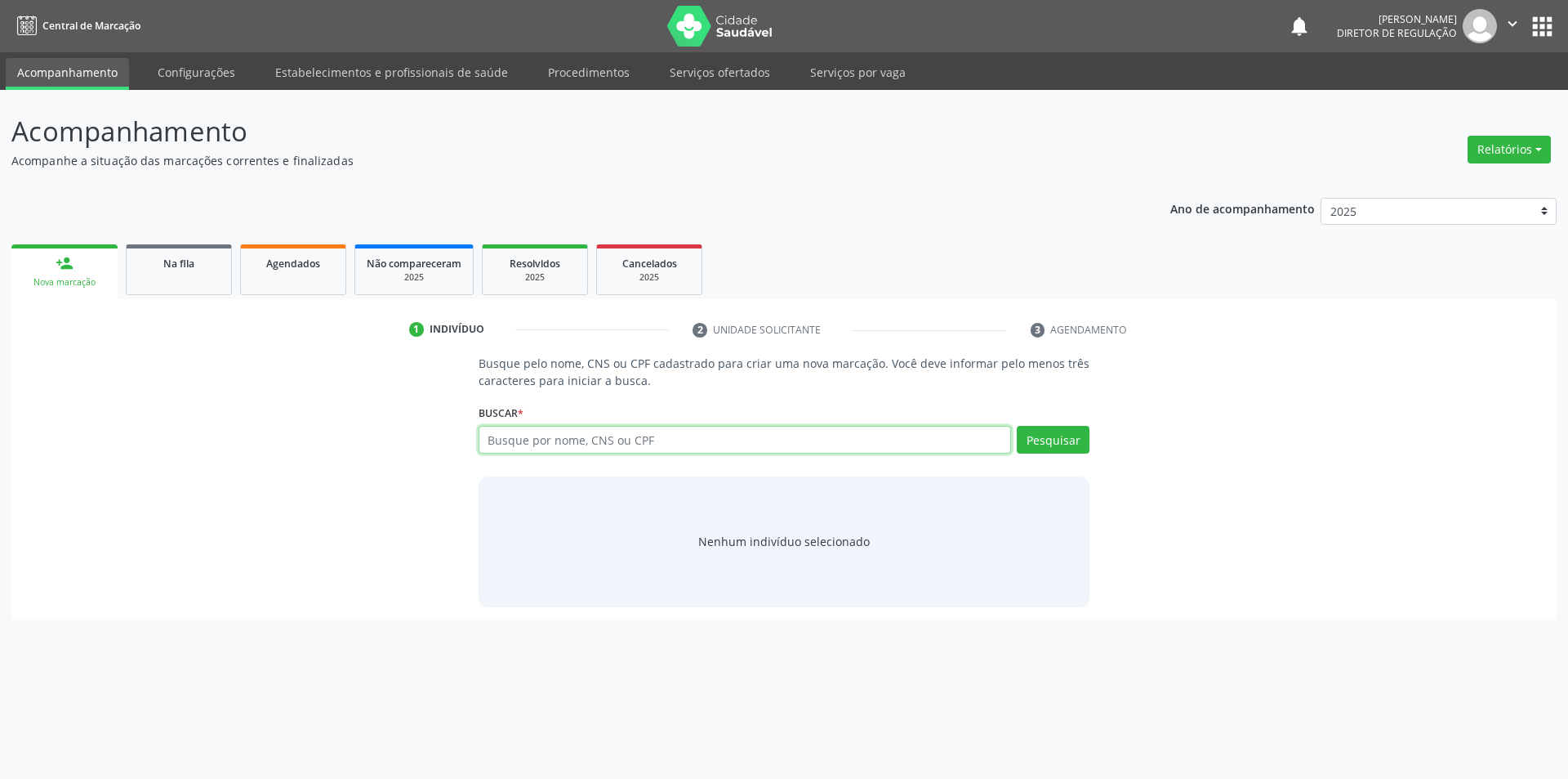
click at [512, 434] on input "text" at bounding box center [745, 440] width 533 height 27
type input "705004682279454"
click at [1044, 412] on div "Buscar * Busque por nome, CNS ou CPF Nenhum resultado encontrado para: " " Não …" at bounding box center [784, 432] width 612 height 64
click at [1046, 422] on div "Buscar * Busque por nome, CNS ou CPF Nenhum resultado encontrado para: " " Não …" at bounding box center [784, 432] width 612 height 64
click at [1043, 441] on button "Pesquisar" at bounding box center [1053, 440] width 73 height 27
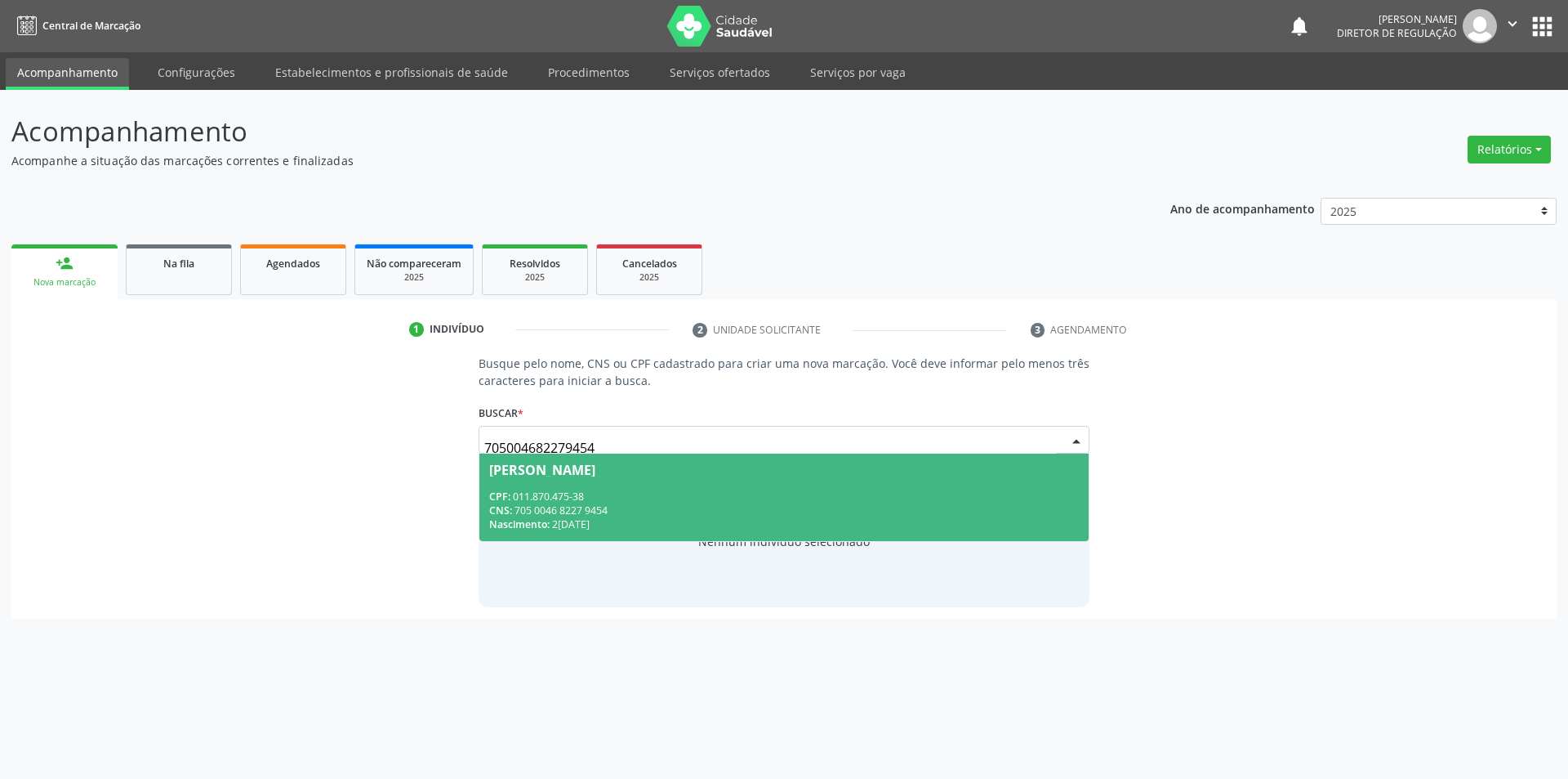
click at [650, 477] on span "Helena da Silva Coelho CPF: 011.870.475-38 CNS: 705 0046 8227 9454 Nascimento: …" at bounding box center [784, 496] width 610 height 87
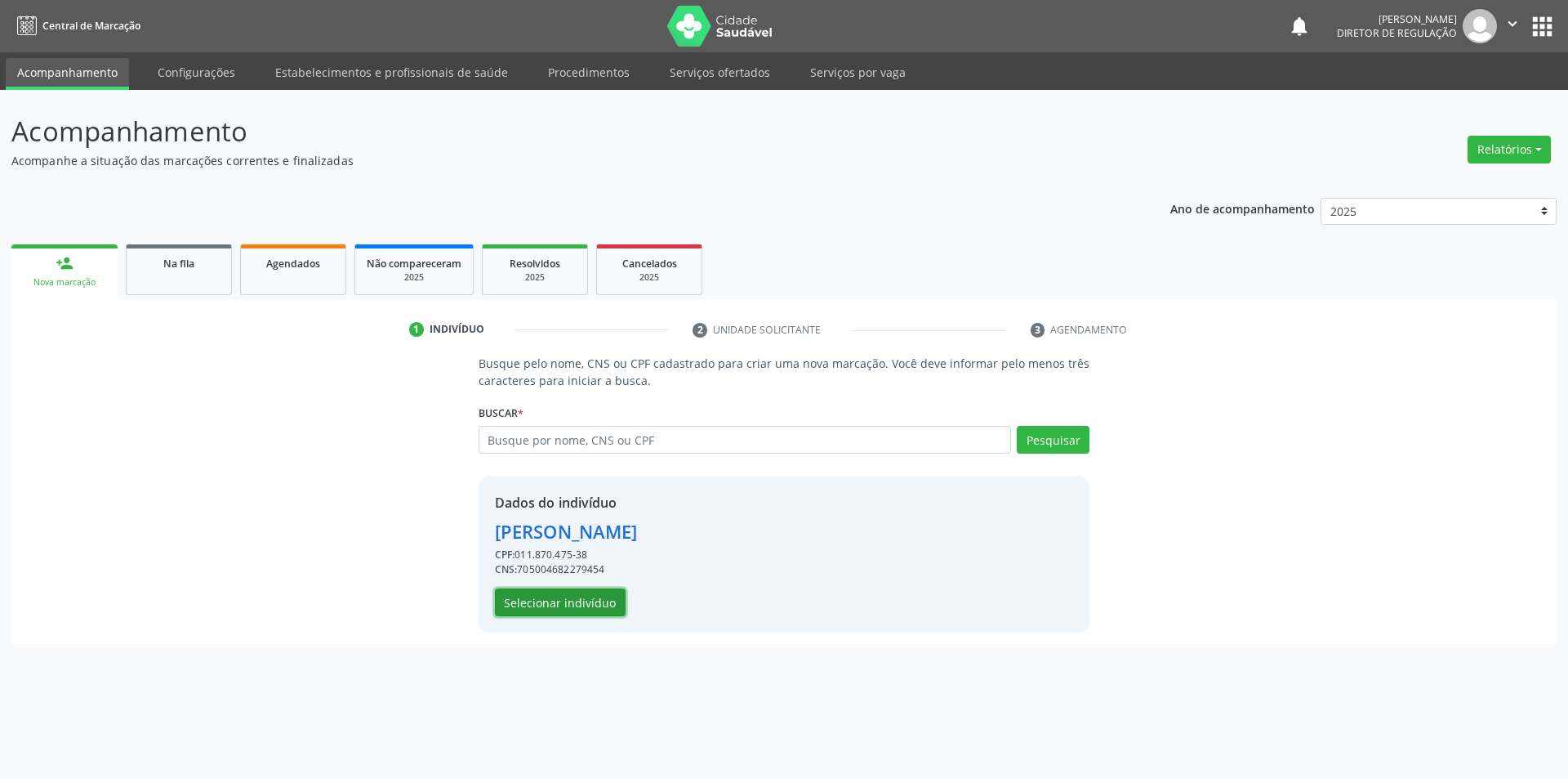
click at [588, 596] on button "Selecionar indivíduo" at bounding box center [560, 602] width 130 height 27
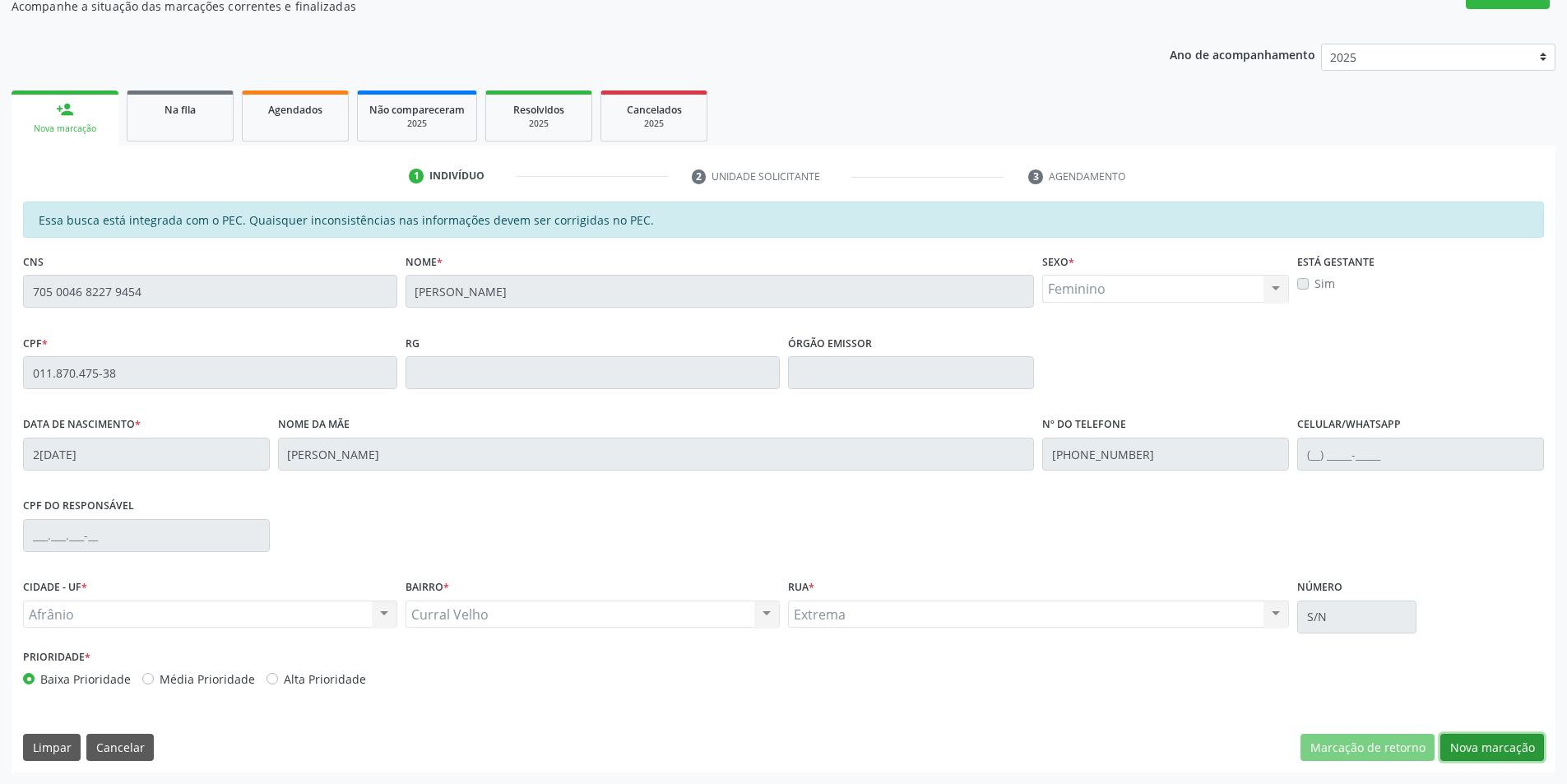
click at [1502, 746] on button "Nova marcação" at bounding box center [1492, 747] width 104 height 28
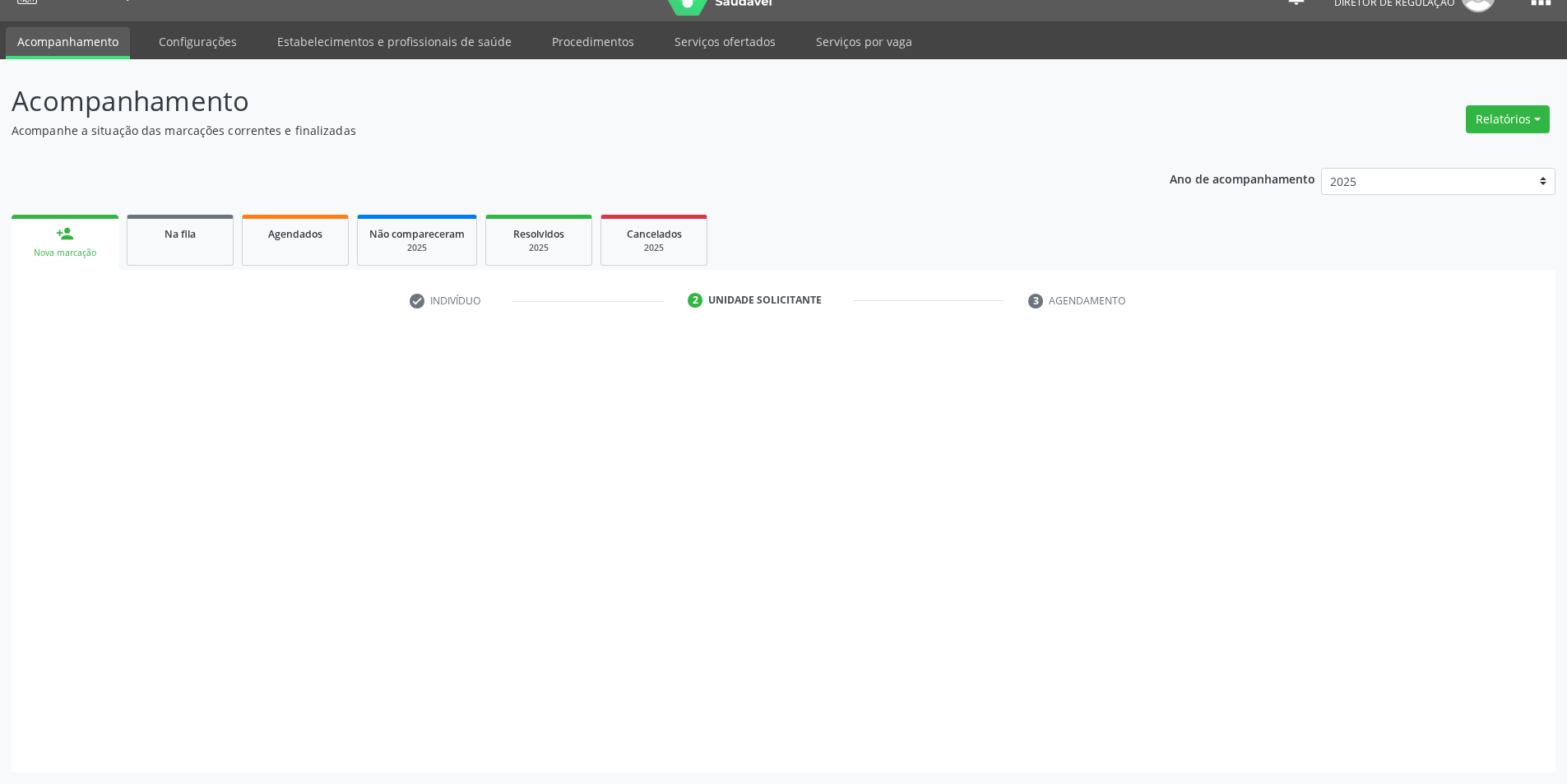
scroll to position [32, 0]
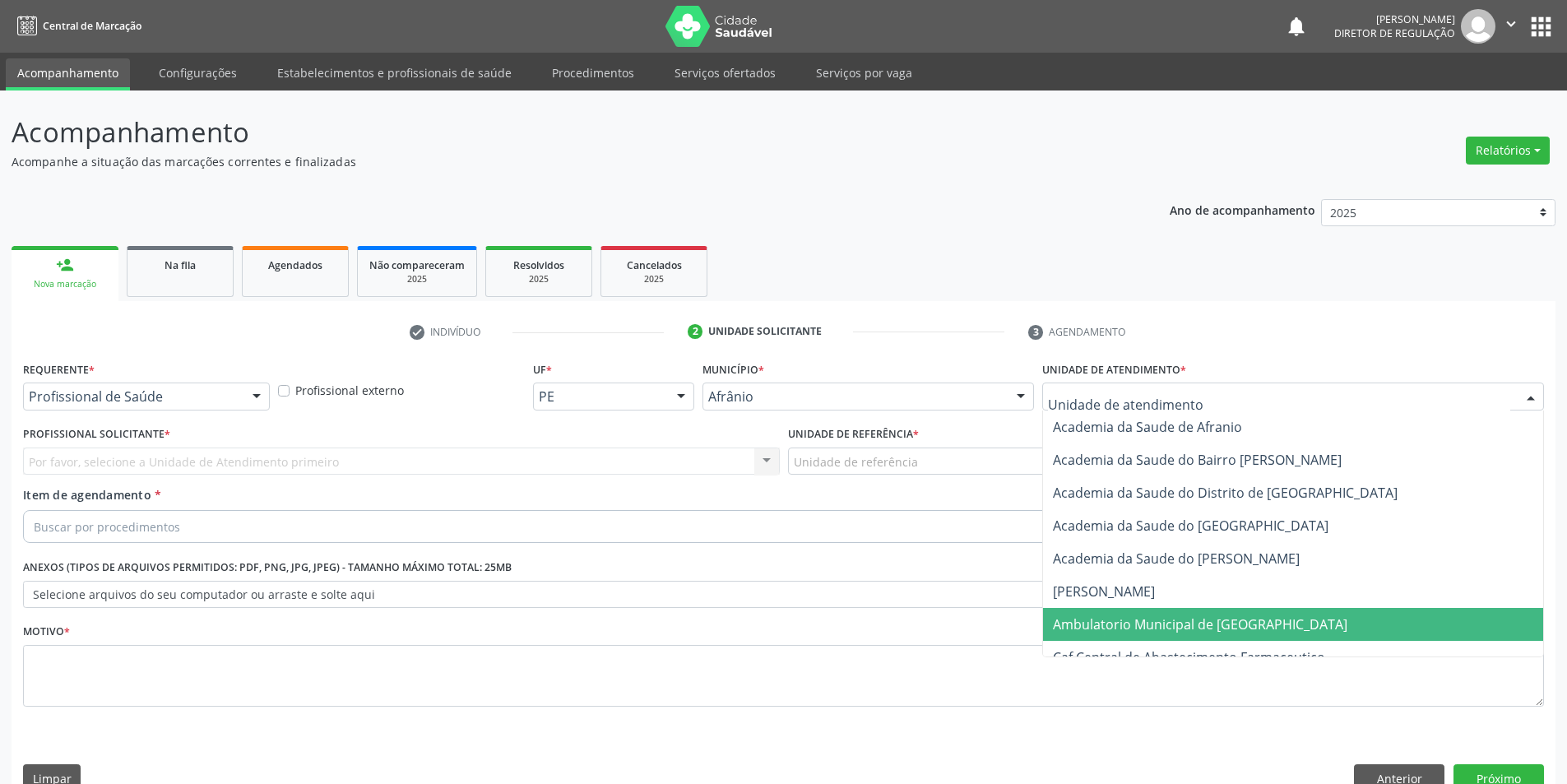
click at [1156, 615] on span "Ambulatorio Municipal de [GEOGRAPHIC_DATA]" at bounding box center [1200, 624] width 294 height 18
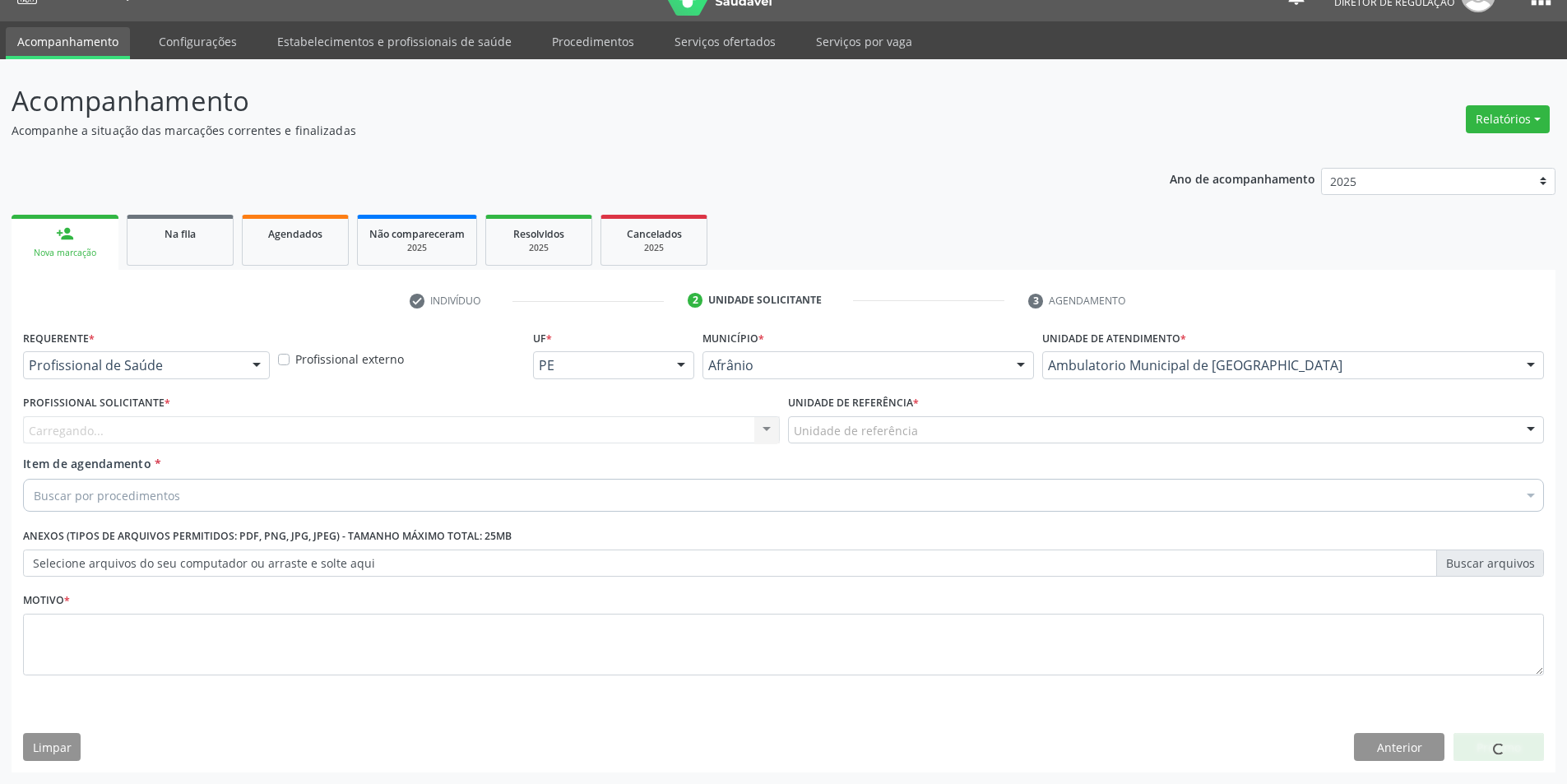
click at [934, 430] on div "Unidade de referência" at bounding box center [1167, 430] width 757 height 28
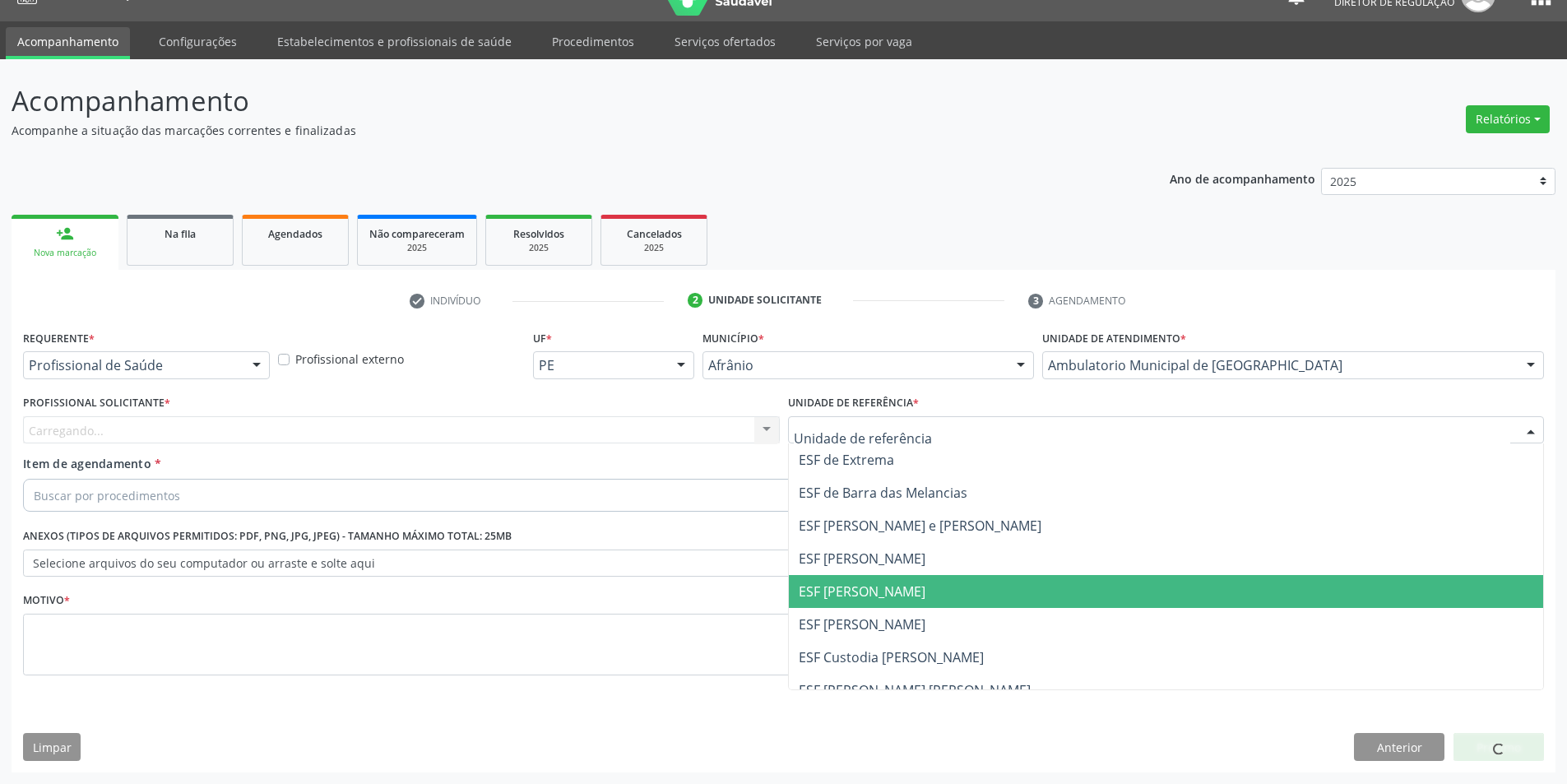
click at [894, 586] on span "ESF [PERSON_NAME]" at bounding box center [863, 591] width 126 height 18
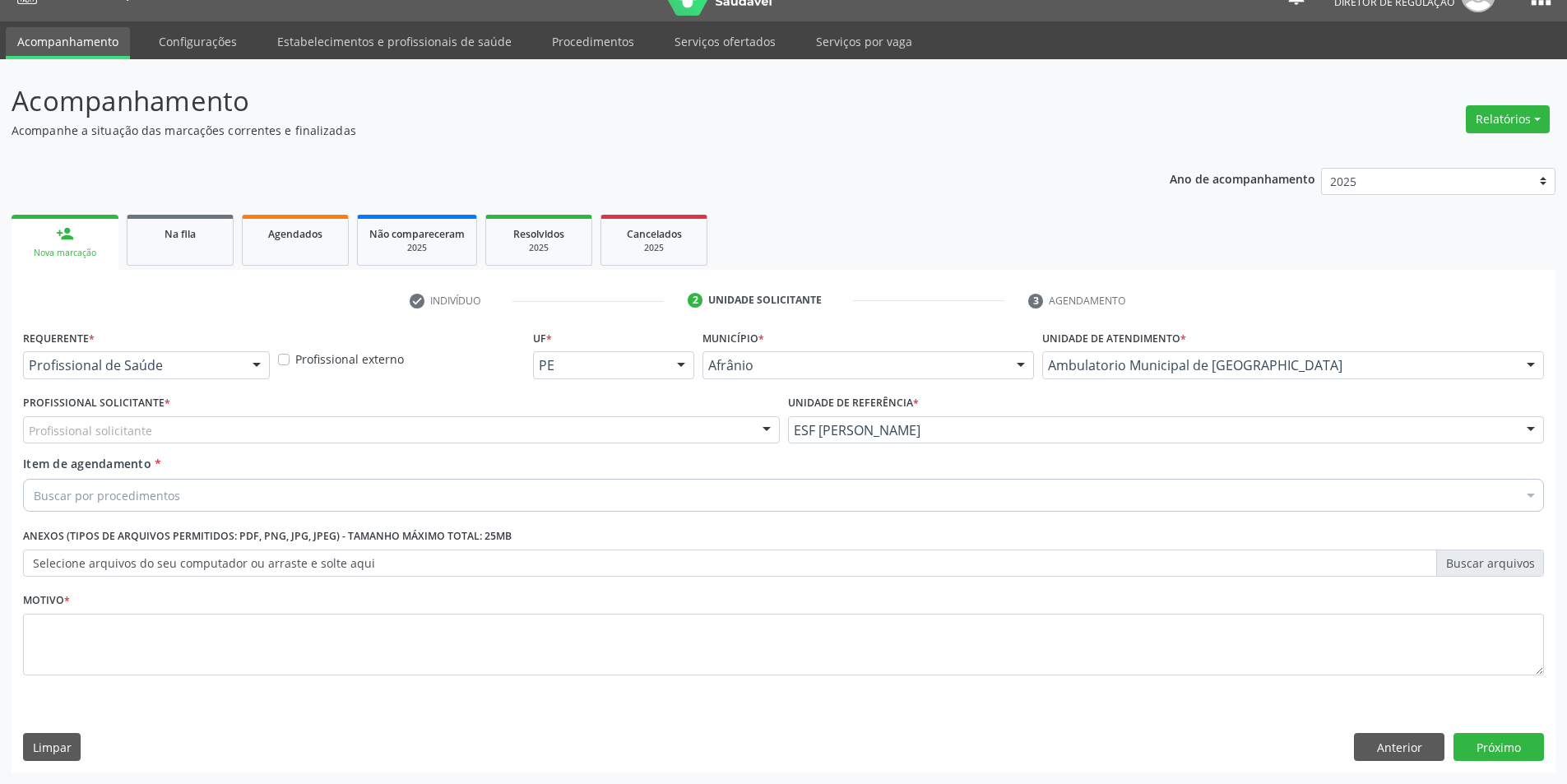
click at [494, 420] on div "Profissional solicitante" at bounding box center [401, 430] width 757 height 28
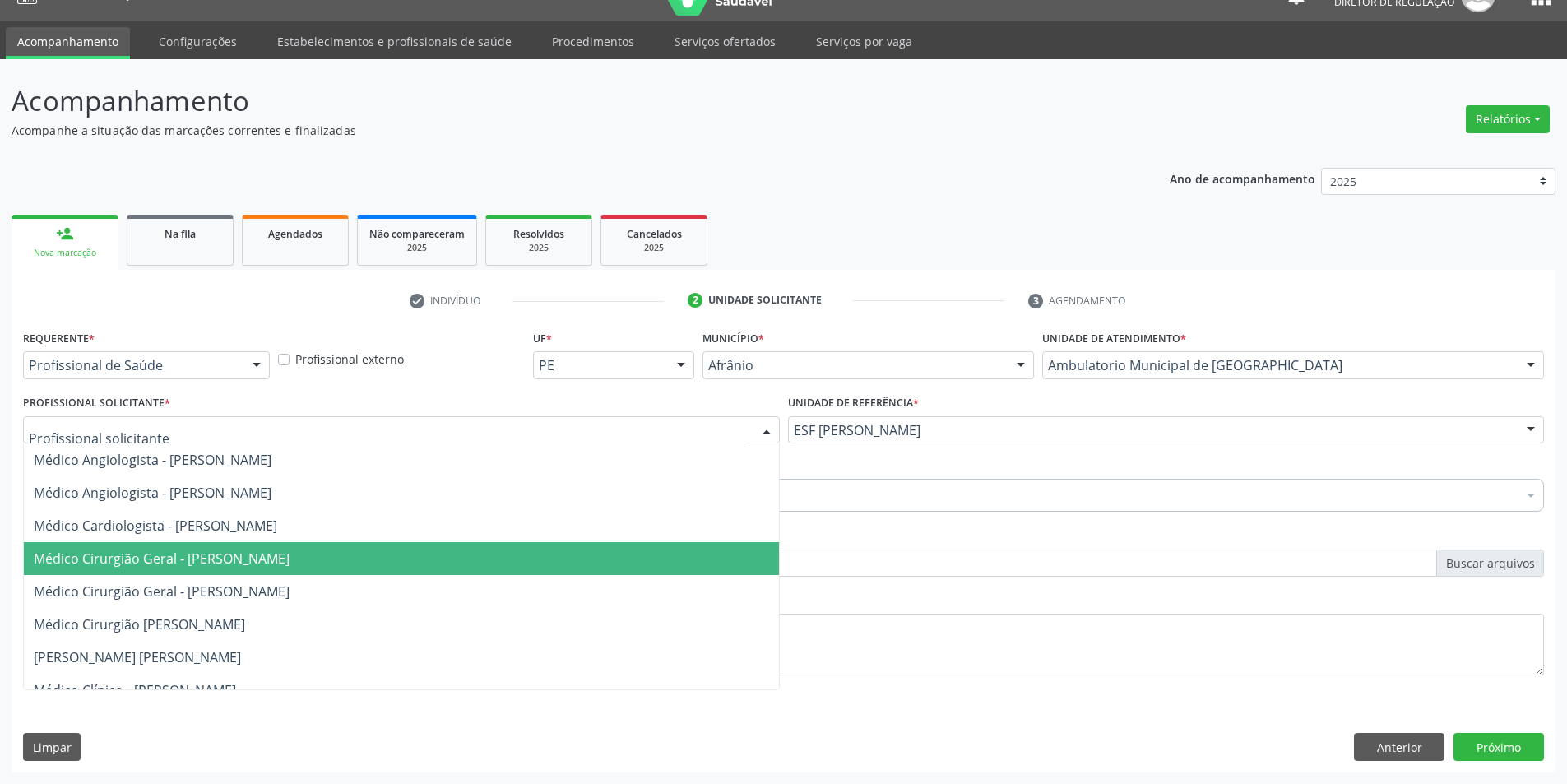
click at [289, 558] on span "Médico Cirurgião Geral - [PERSON_NAME]" at bounding box center [161, 558] width 256 height 18
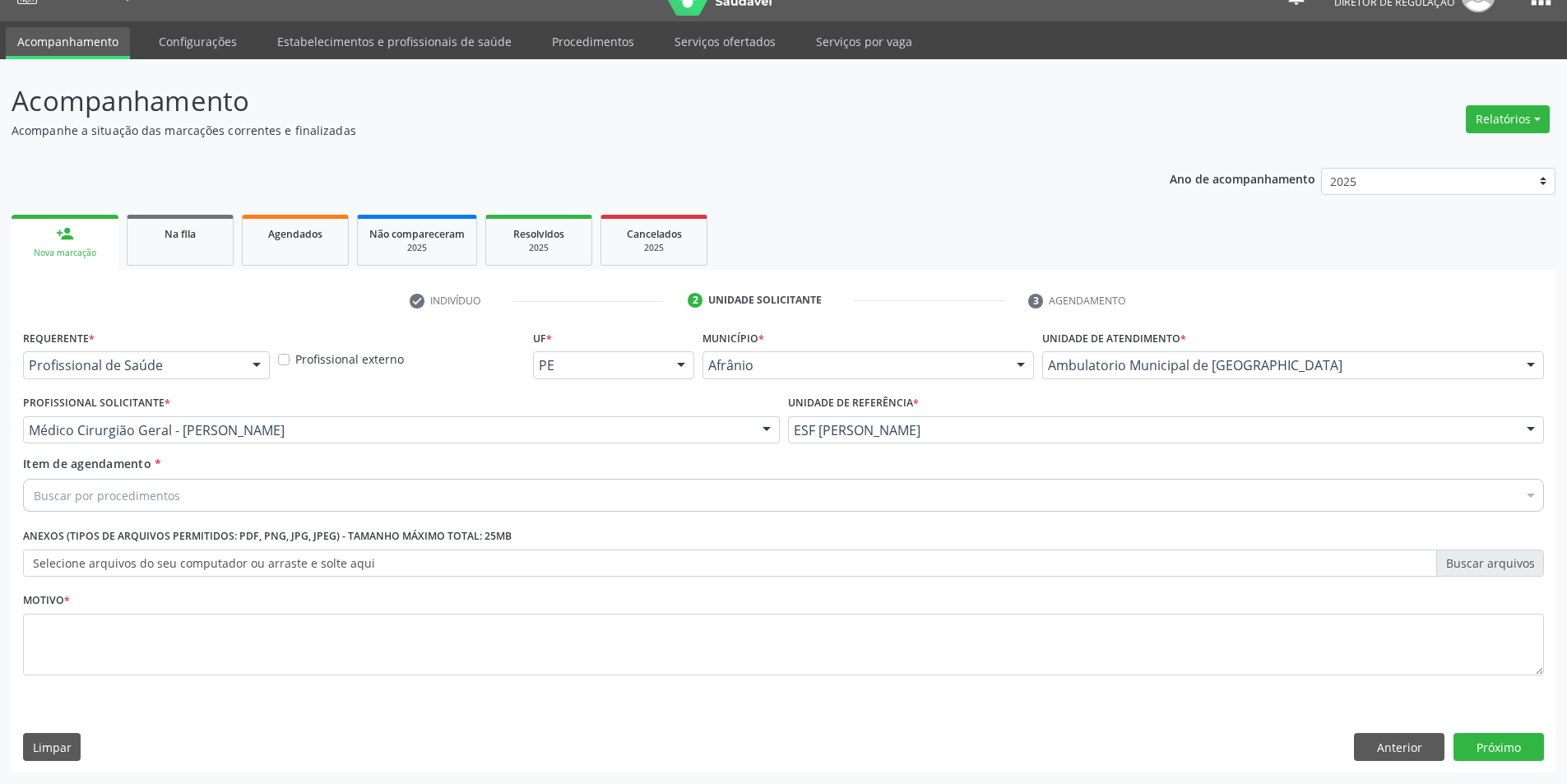
click at [304, 508] on div "Buscar por procedimentos" at bounding box center [784, 495] width 1522 height 33
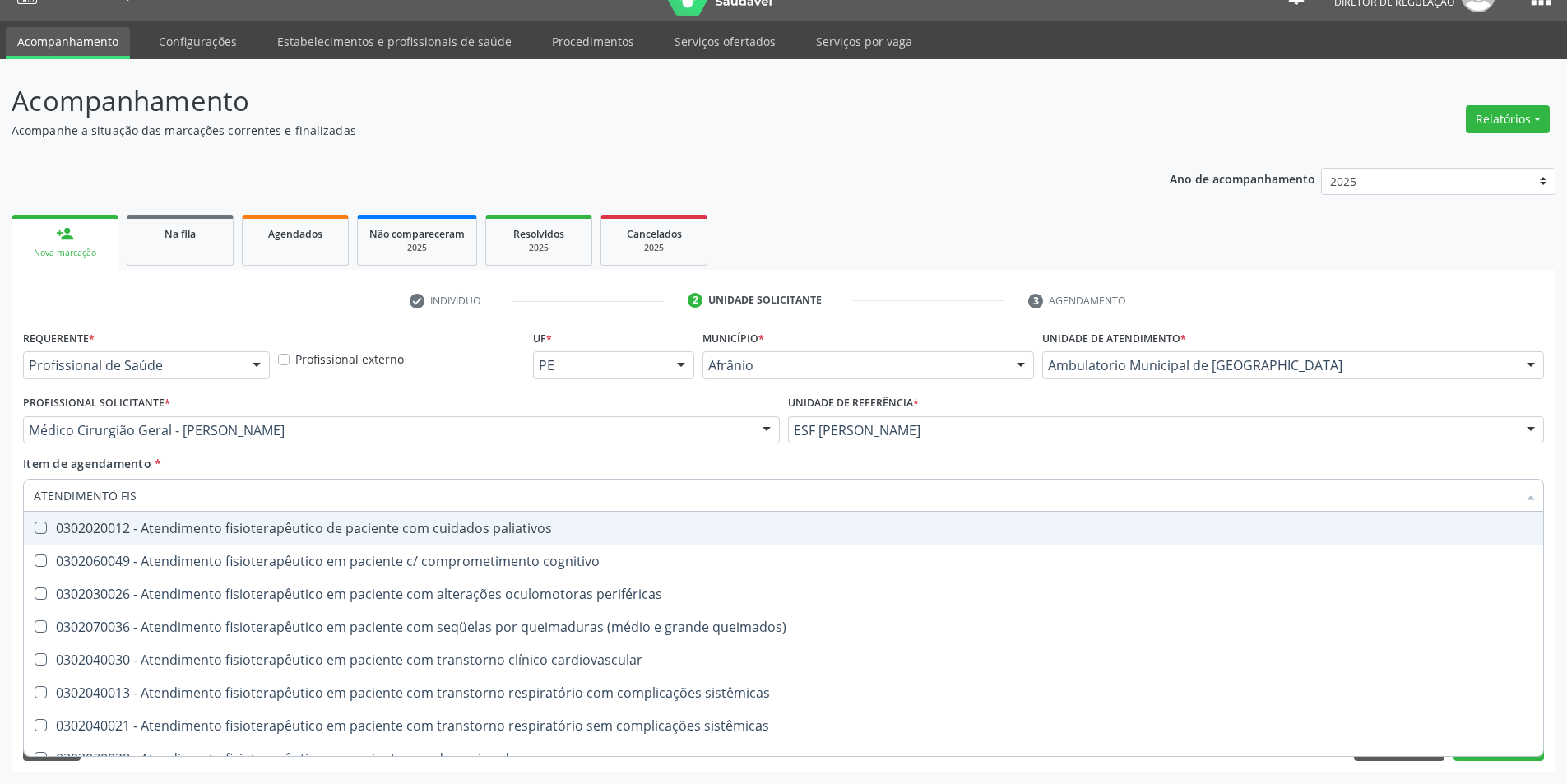
type input "ATENDIMENTO FISI"
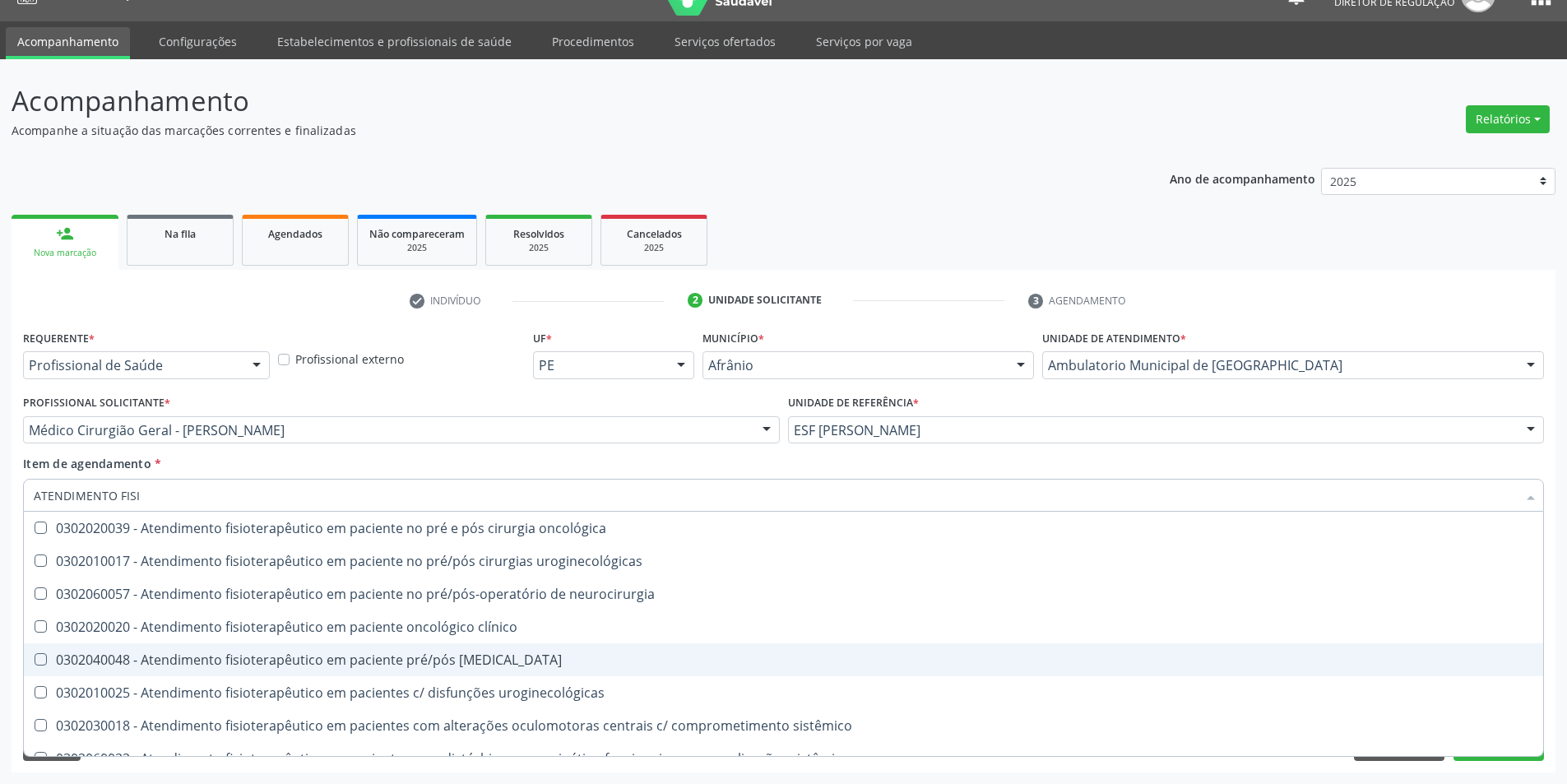
scroll to position [545, 0]
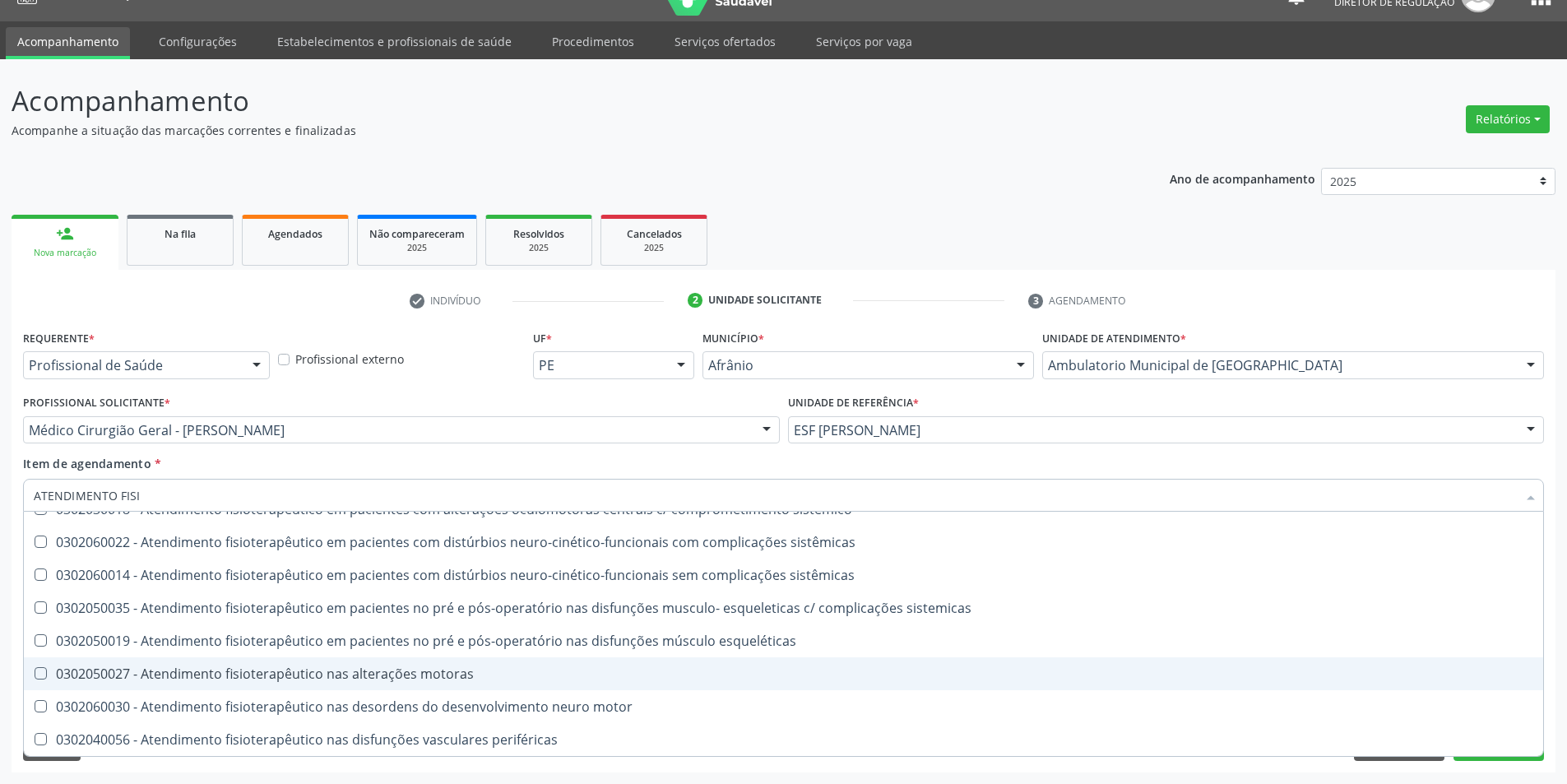
click at [445, 666] on div "0302050027 - Atendimento fisioterapêutico nas alterações motoras" at bounding box center [784, 672] width 1500 height 13
checkbox motoras "true"
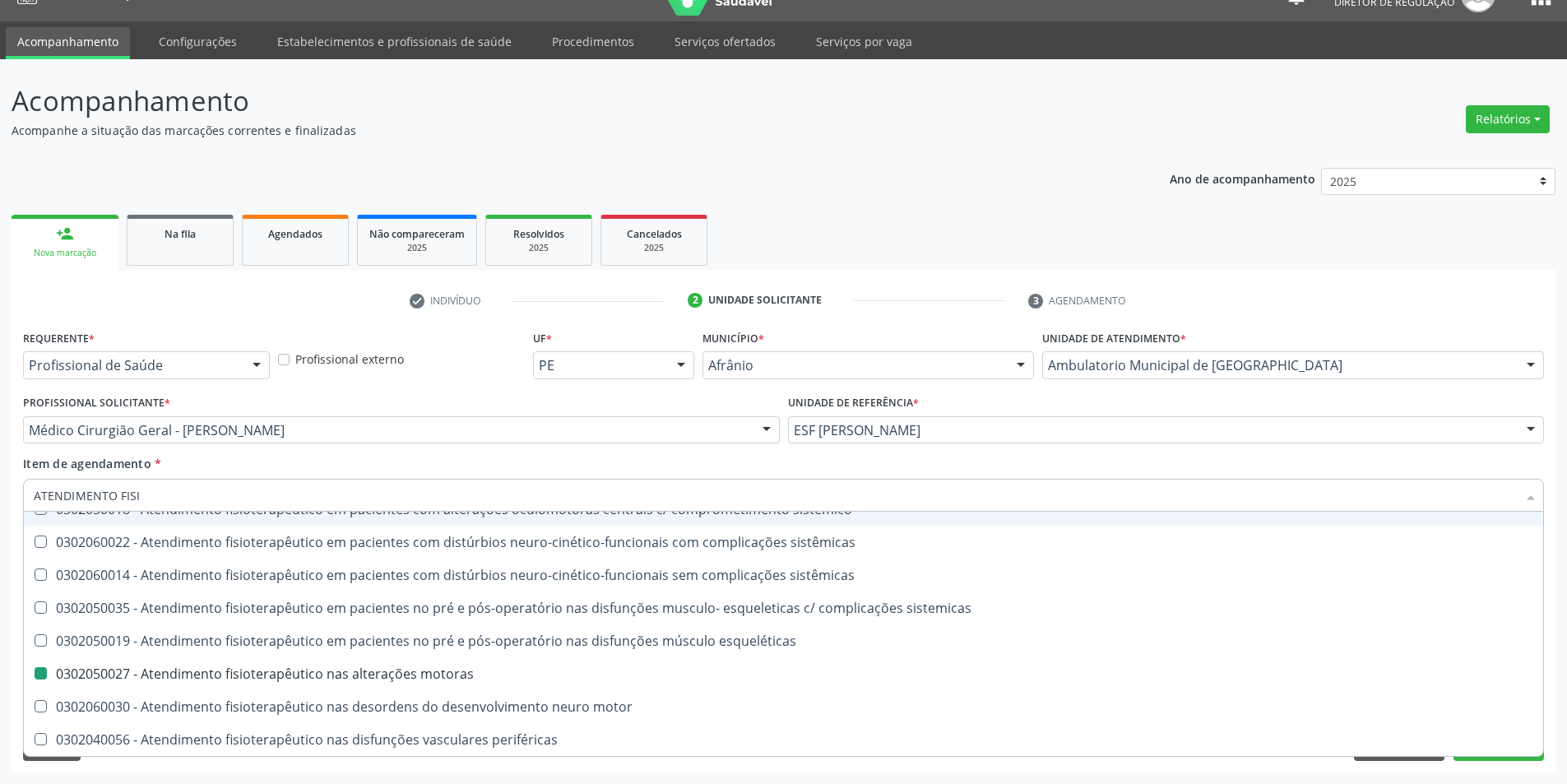
click at [473, 473] on div "Item de agendamento * ATENDIMENTO FISI Desfazer seleção 0302020012 - Atendiment…" at bounding box center [784, 480] width 1522 height 51
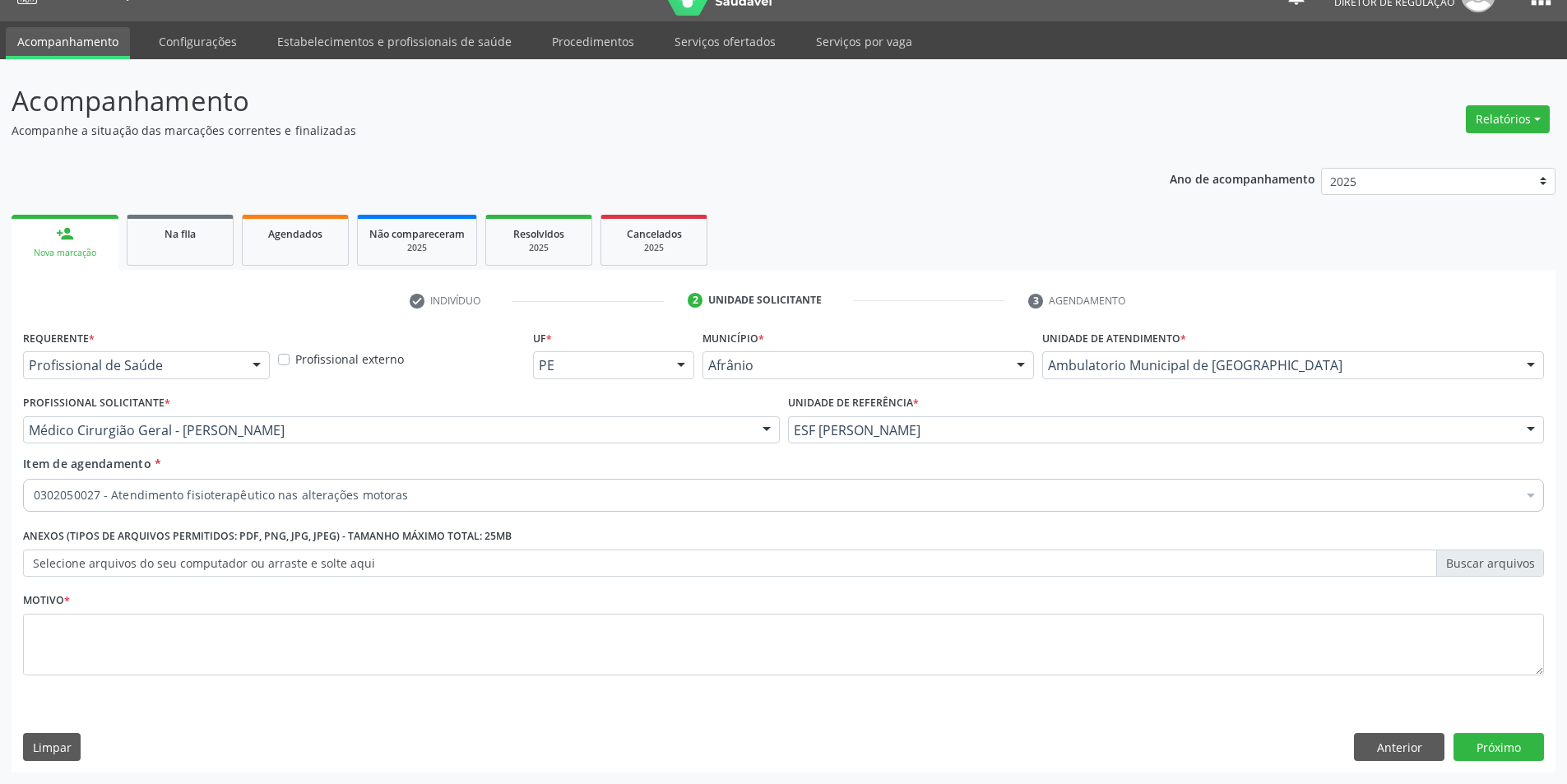
scroll to position [0, 0]
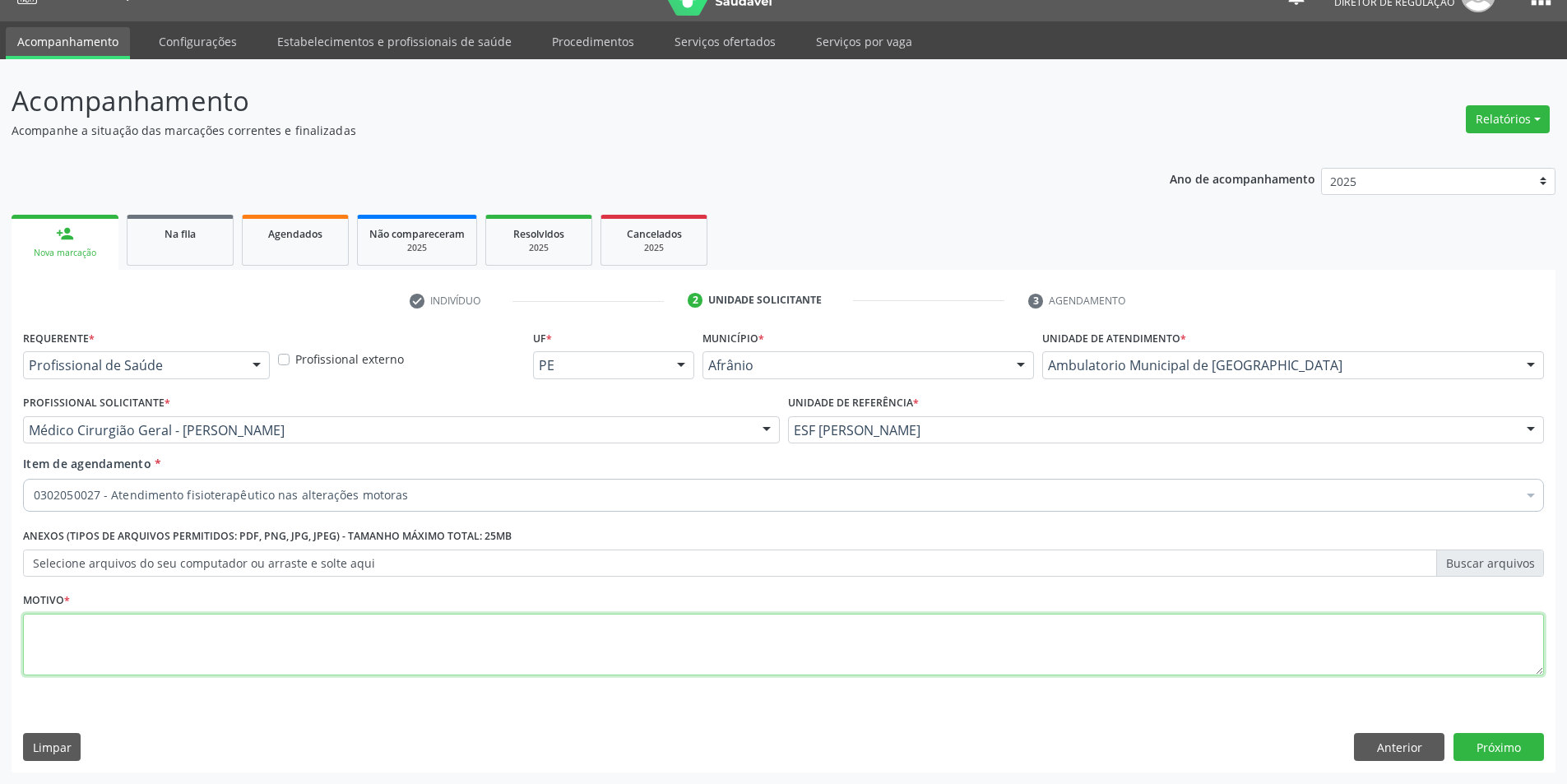
click at [329, 633] on textarea at bounding box center [784, 644] width 1522 height 62
type textarea "HERNIA DE DISCO CERVICAL"
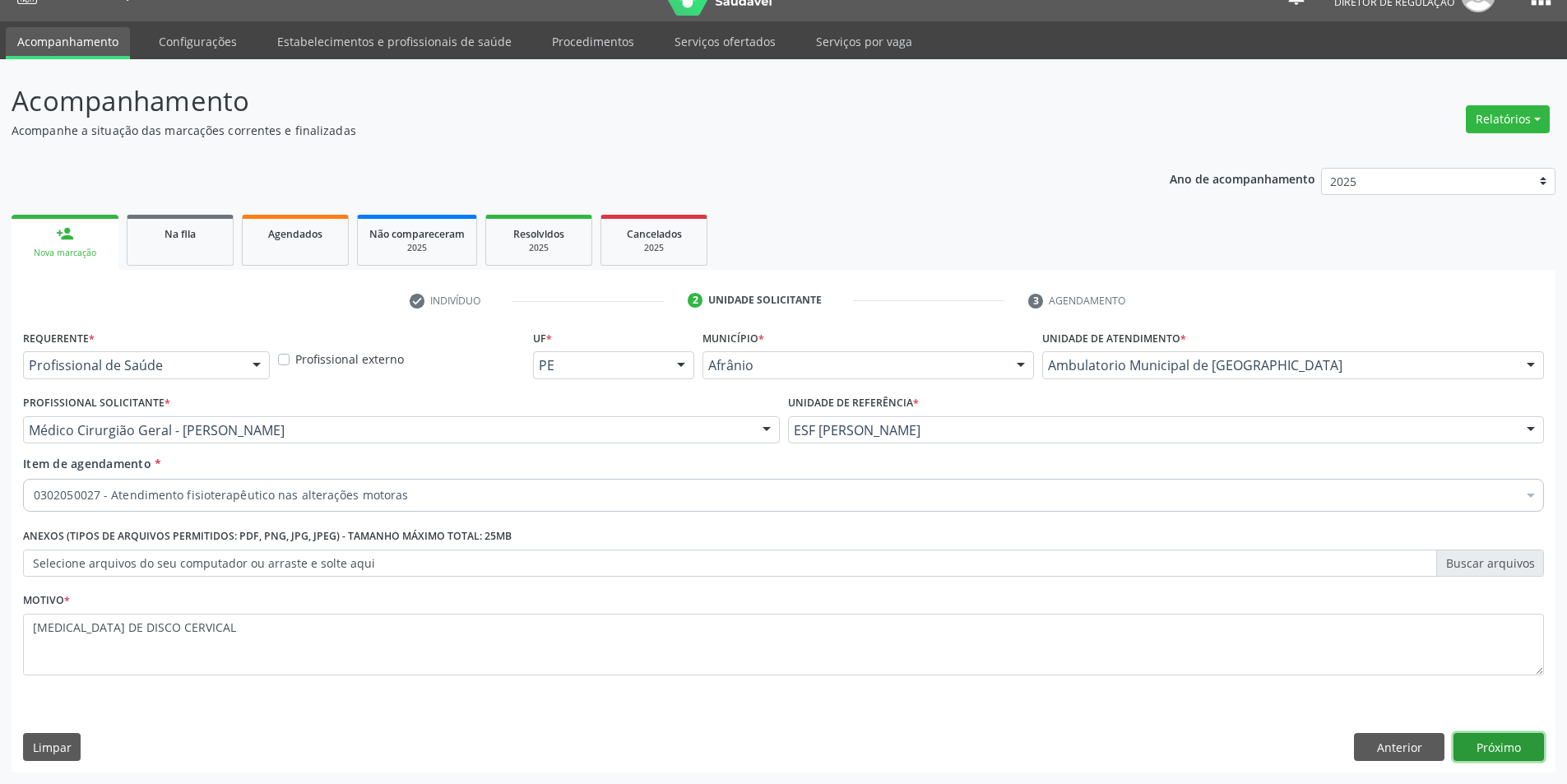
click at [1485, 745] on button "Próximo" at bounding box center [1499, 746] width 91 height 28
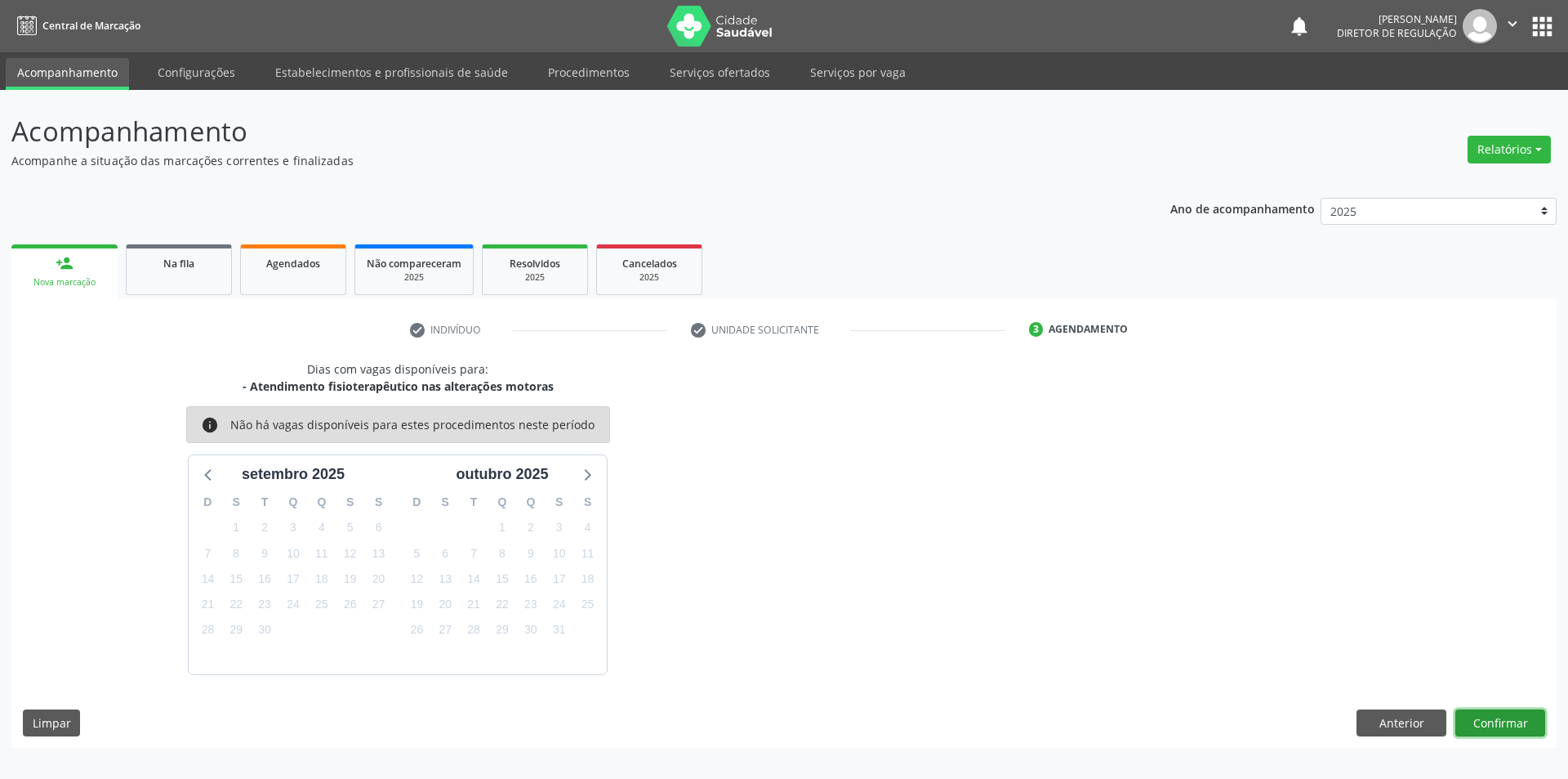
click at [1485, 723] on button "Confirmar" at bounding box center [1500, 723] width 90 height 27
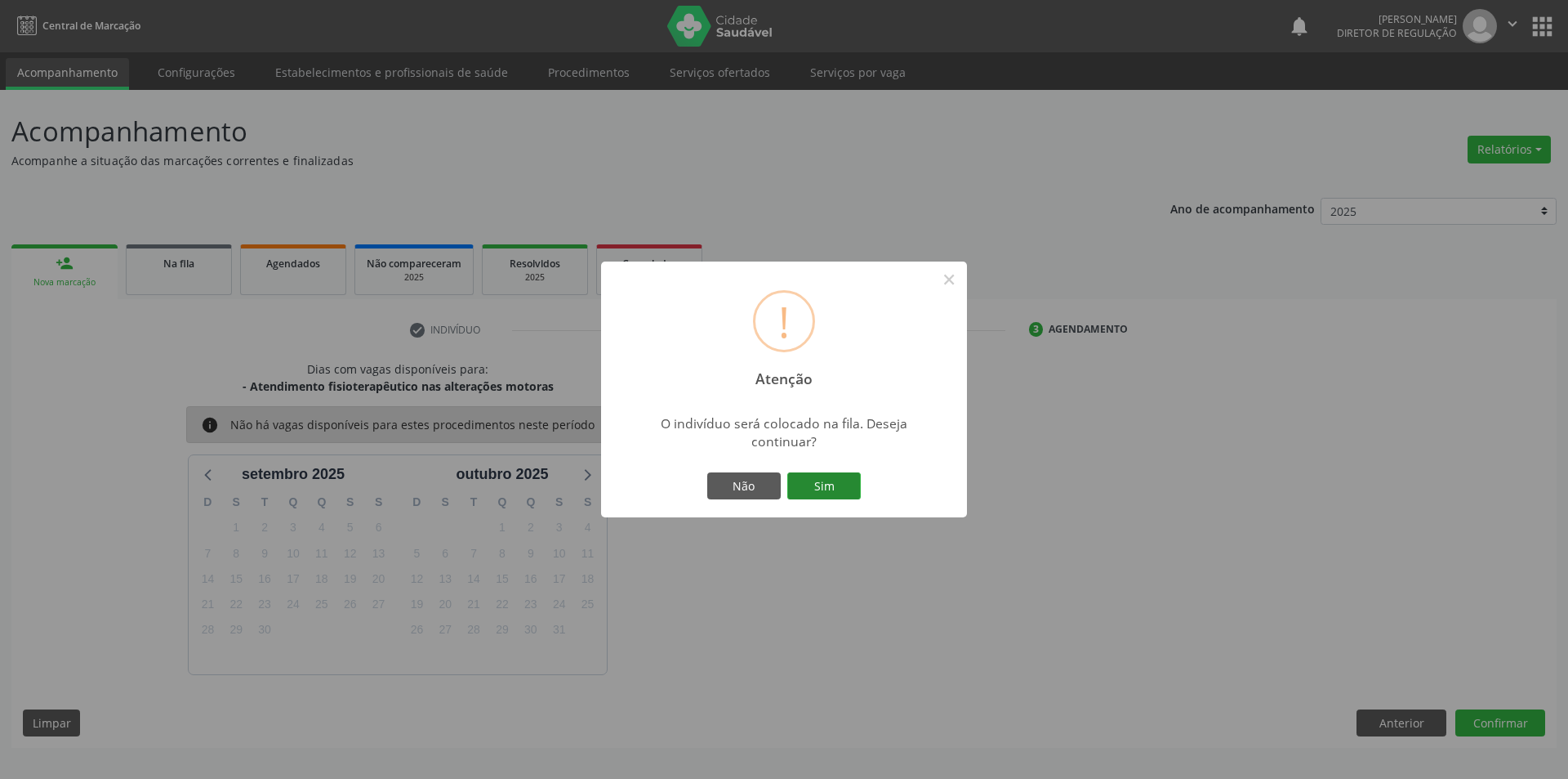
click at [835, 491] on button "Sim" at bounding box center [824, 486] width 74 height 27
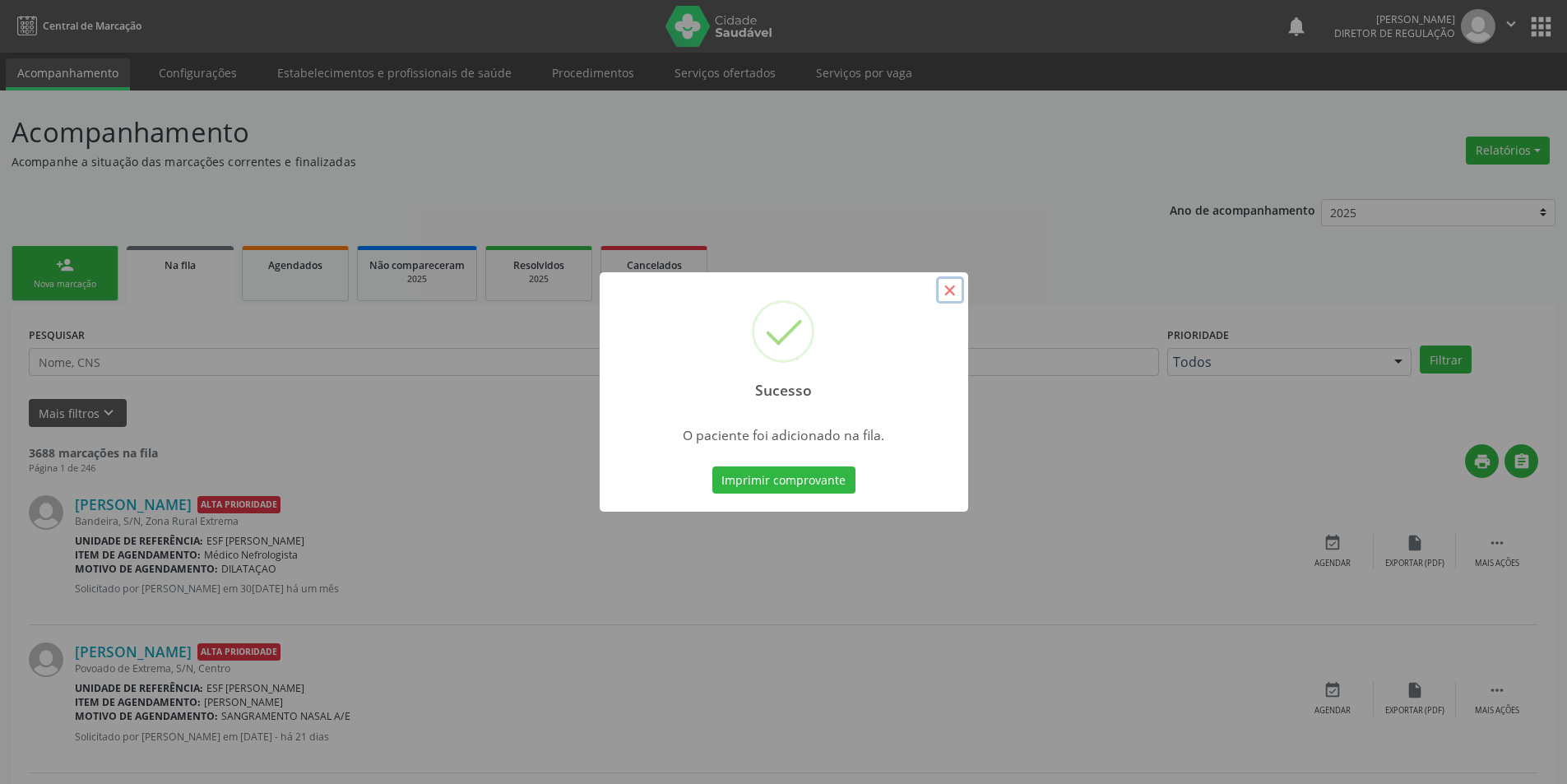
click at [946, 302] on button "×" at bounding box center [950, 290] width 28 height 28
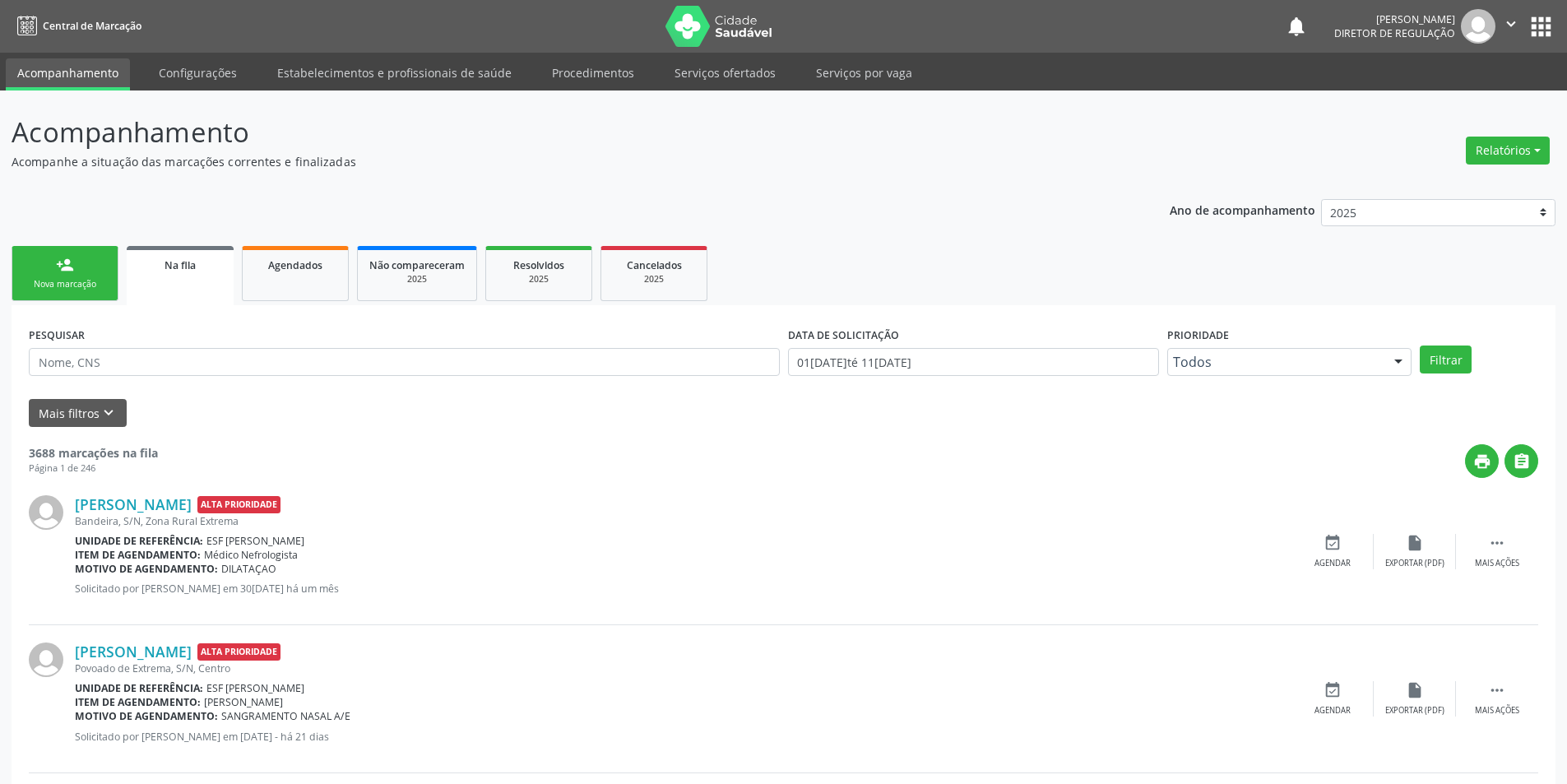
click at [82, 281] on div "Nova marcação" at bounding box center [64, 283] width 82 height 12
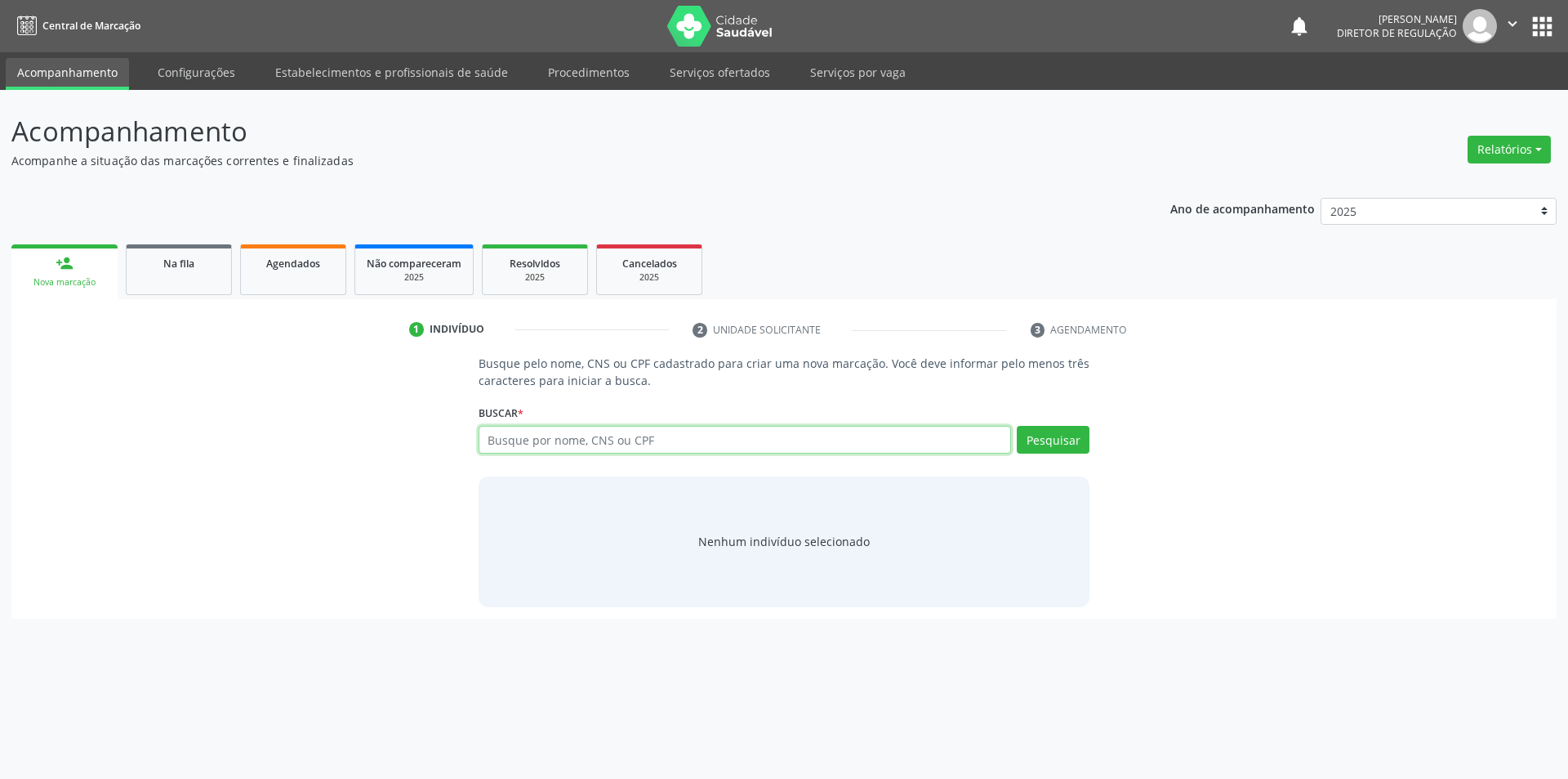
click at [549, 435] on input "text" at bounding box center [745, 440] width 533 height 27
type input "708404764368362"
click at [1032, 451] on button "Pesquisar" at bounding box center [1053, 440] width 73 height 27
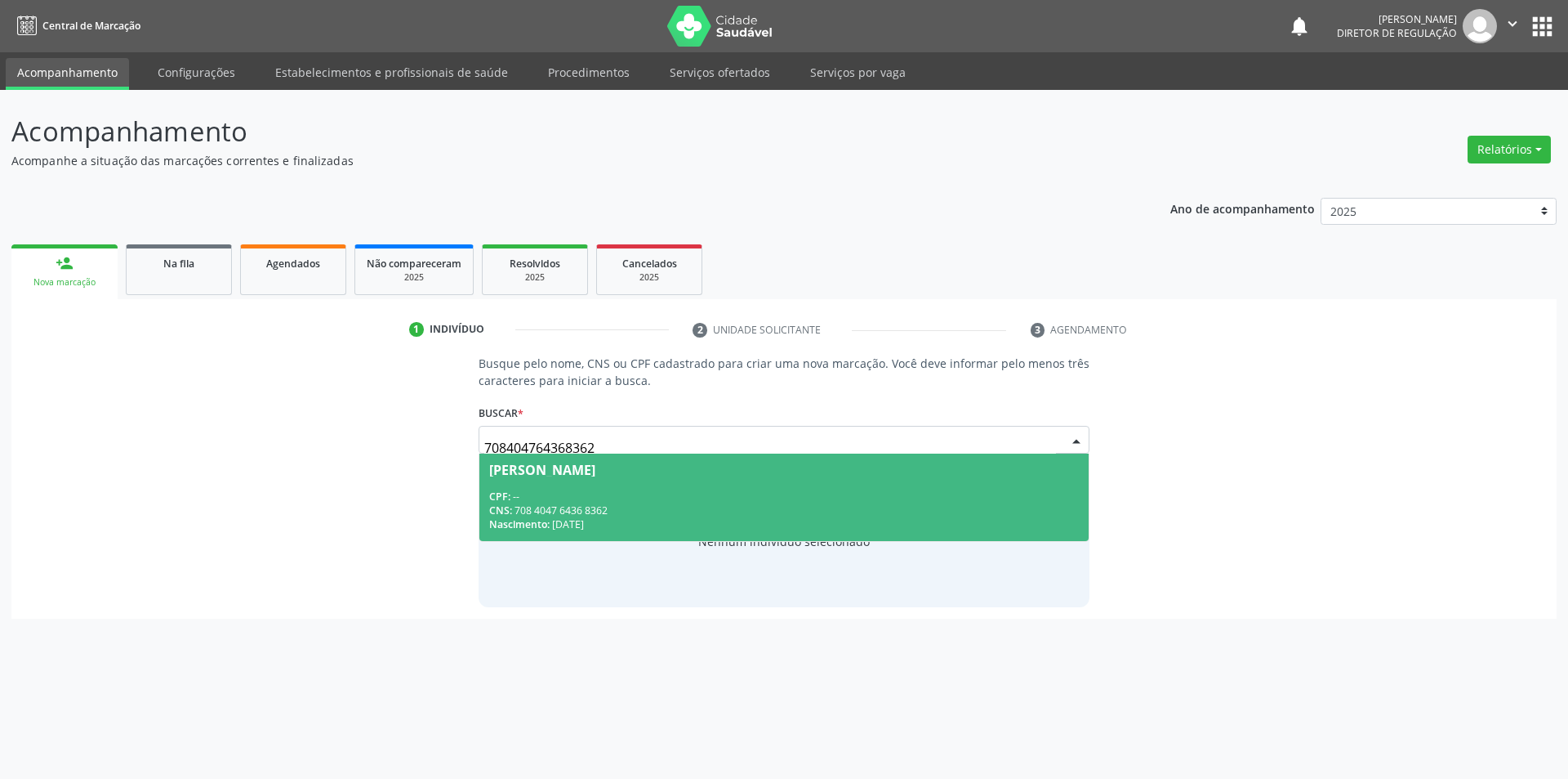
click at [771, 495] on div "CPF: --" at bounding box center [784, 496] width 590 height 14
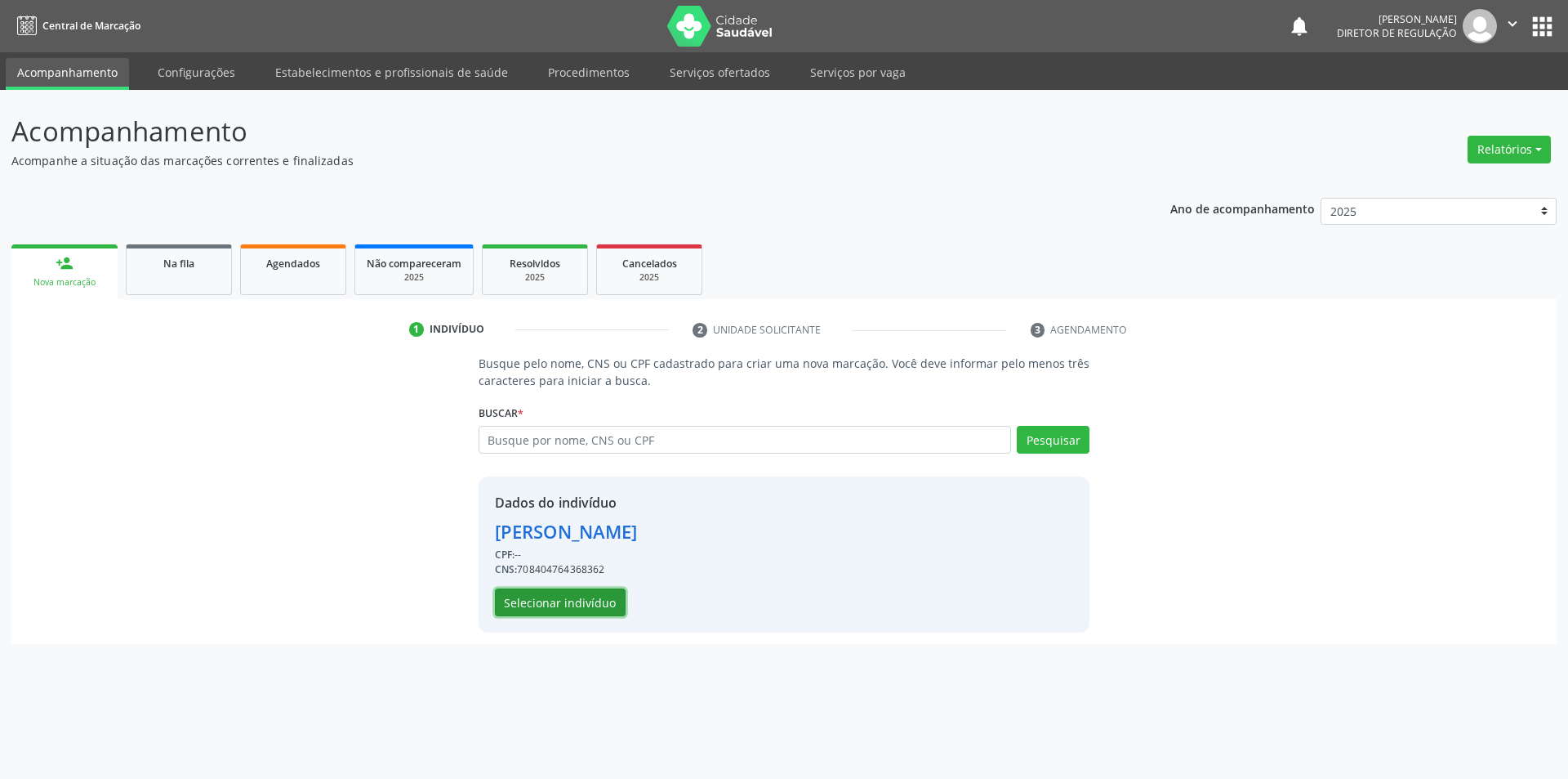
click at [593, 599] on button "Selecionar indivíduo" at bounding box center [560, 602] width 130 height 27
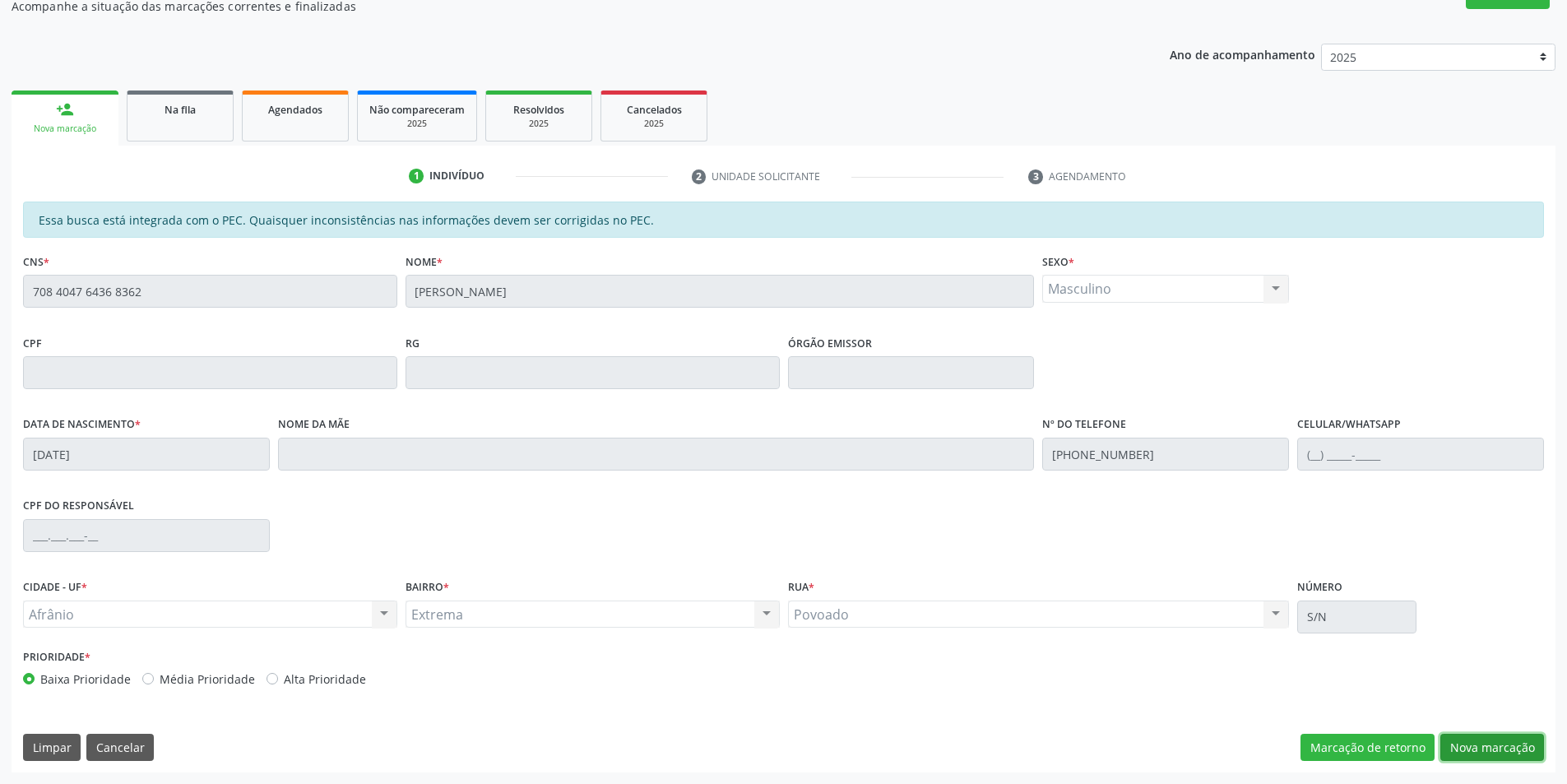
click at [1497, 741] on button "Nova marcação" at bounding box center [1492, 747] width 104 height 28
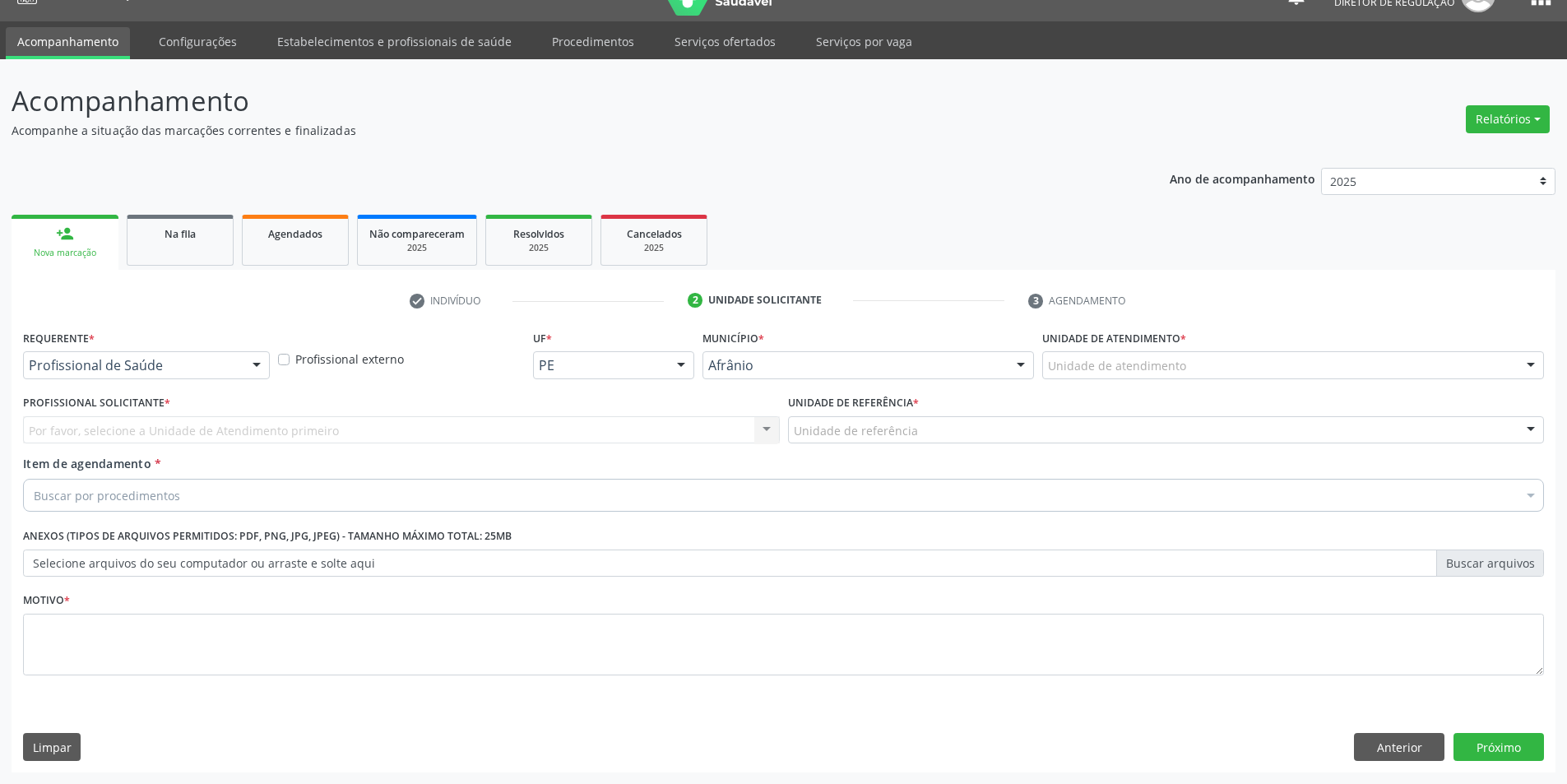
scroll to position [32, 0]
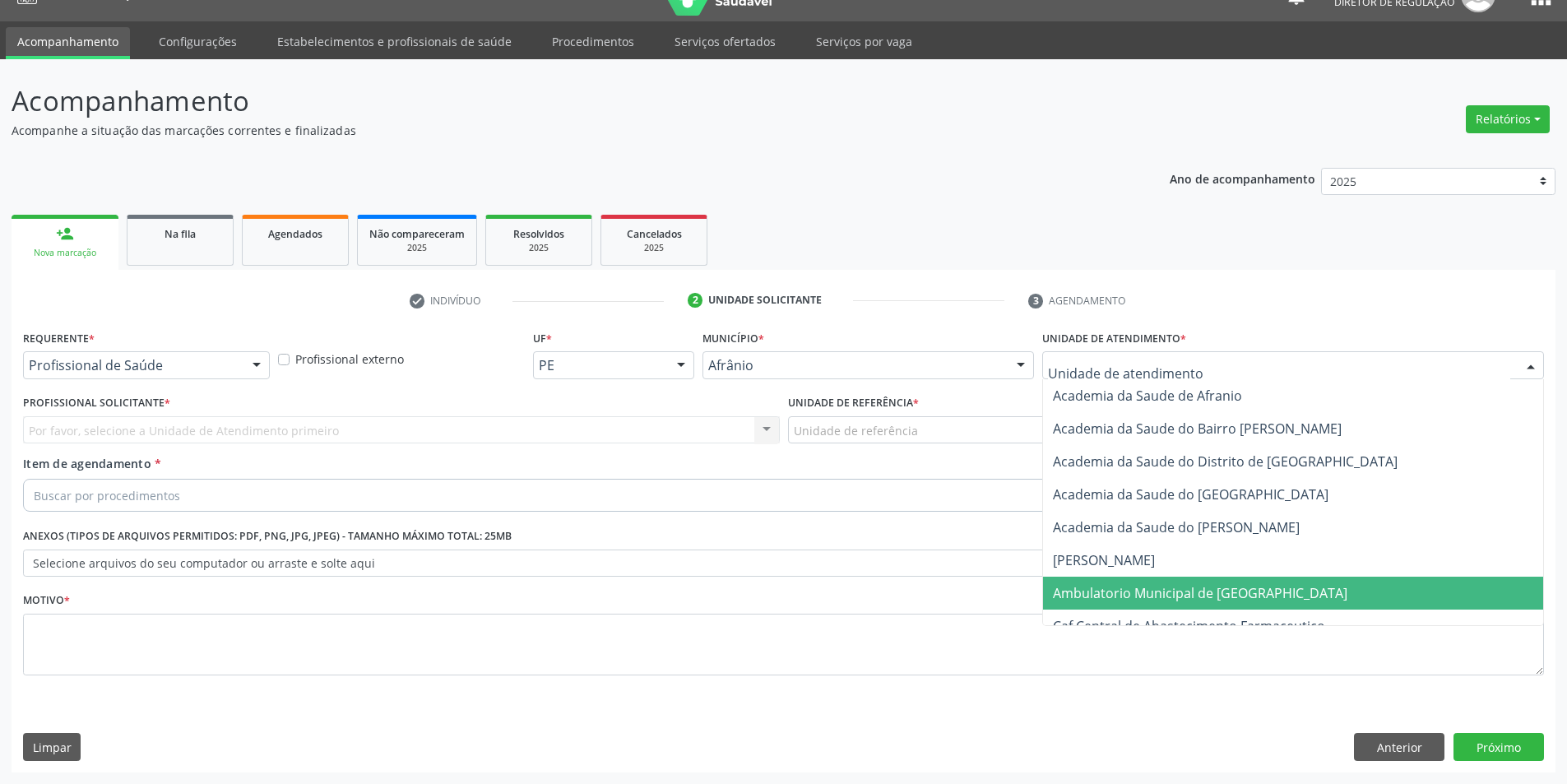
click at [1149, 589] on span "Ambulatorio Municipal de [GEOGRAPHIC_DATA]" at bounding box center [1200, 592] width 294 height 18
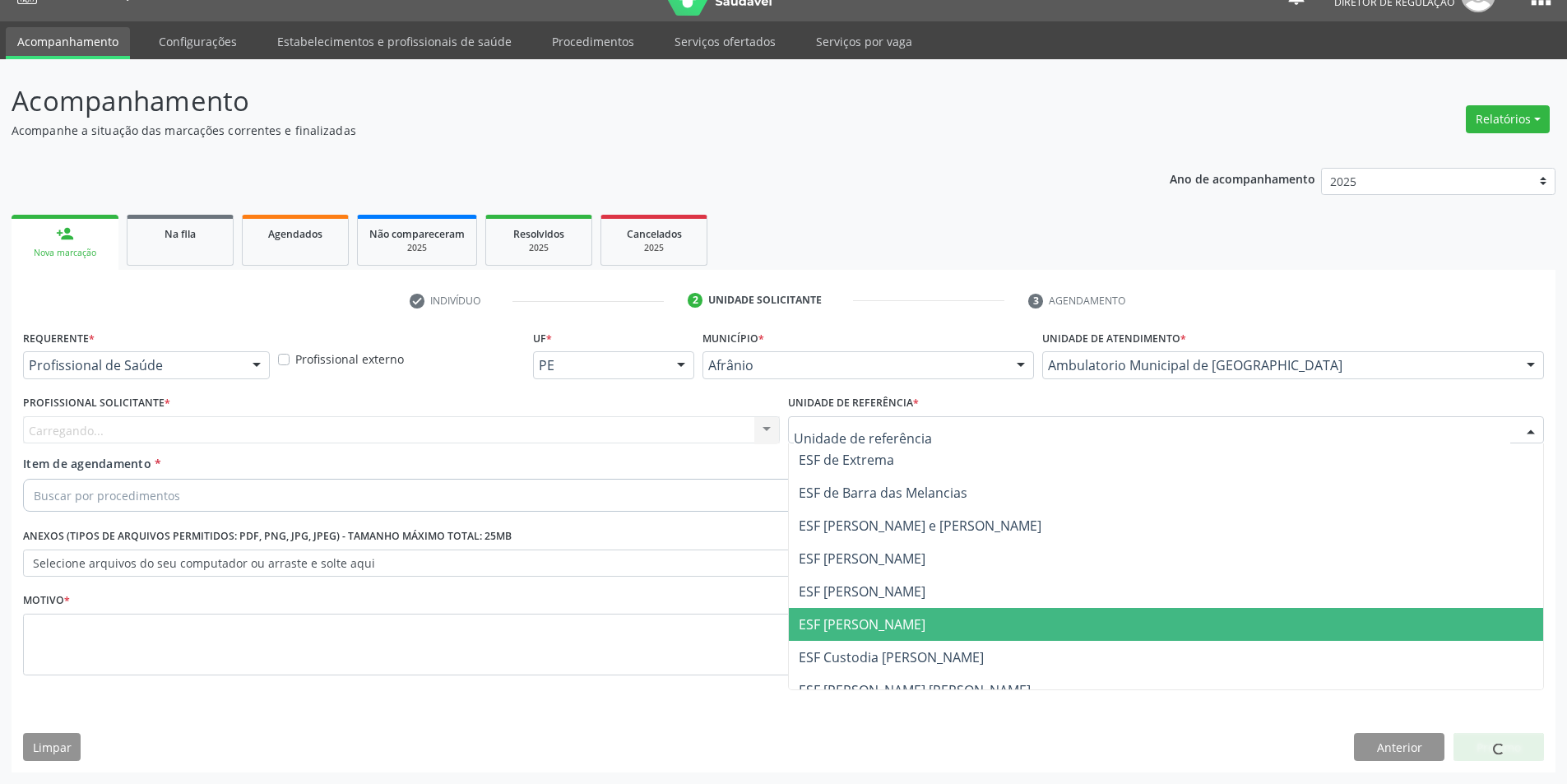
click at [877, 612] on span "ESF [PERSON_NAME]" at bounding box center [1167, 623] width 755 height 33
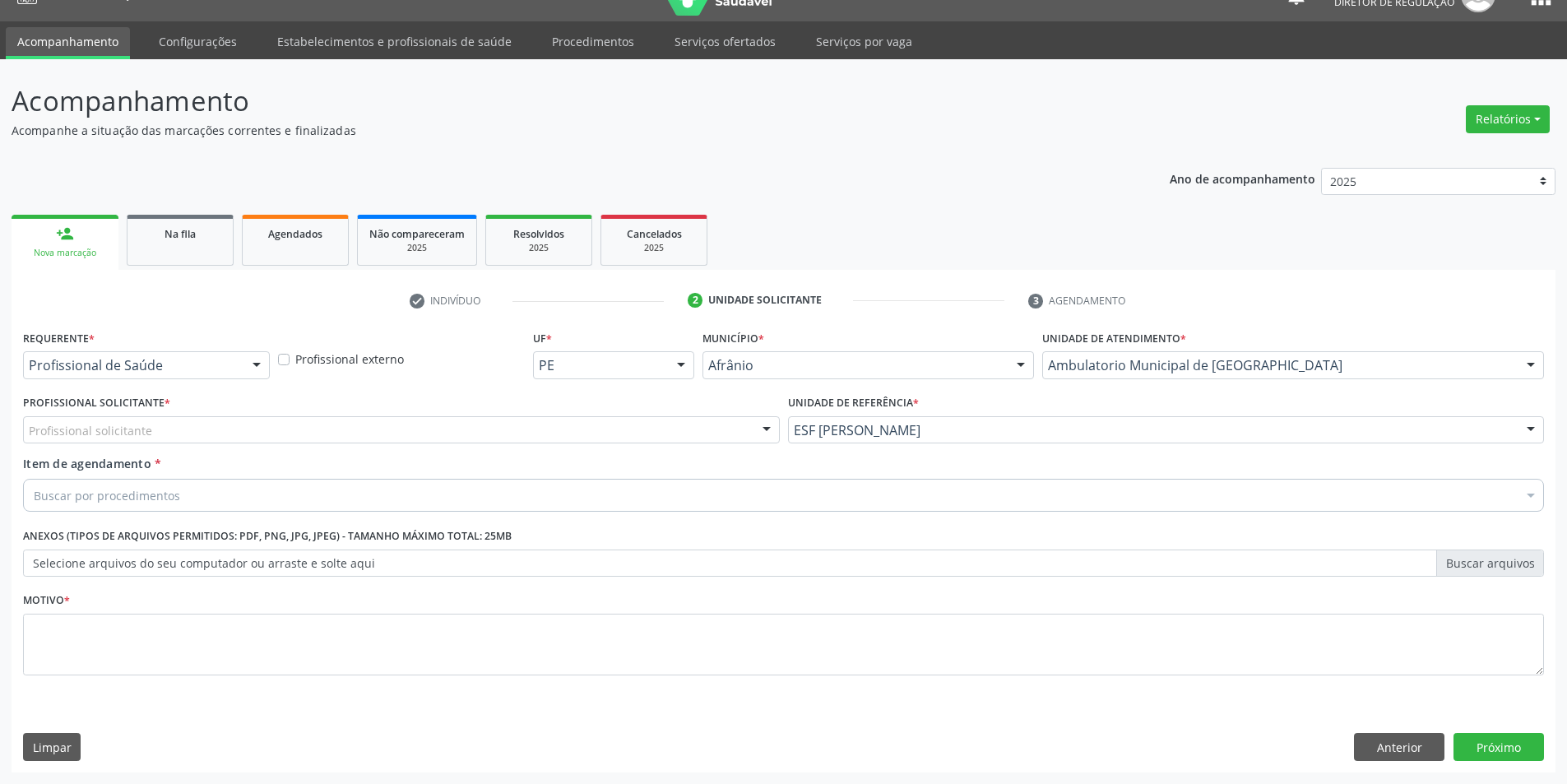
click at [632, 433] on div "Profissional solicitante" at bounding box center [401, 430] width 757 height 28
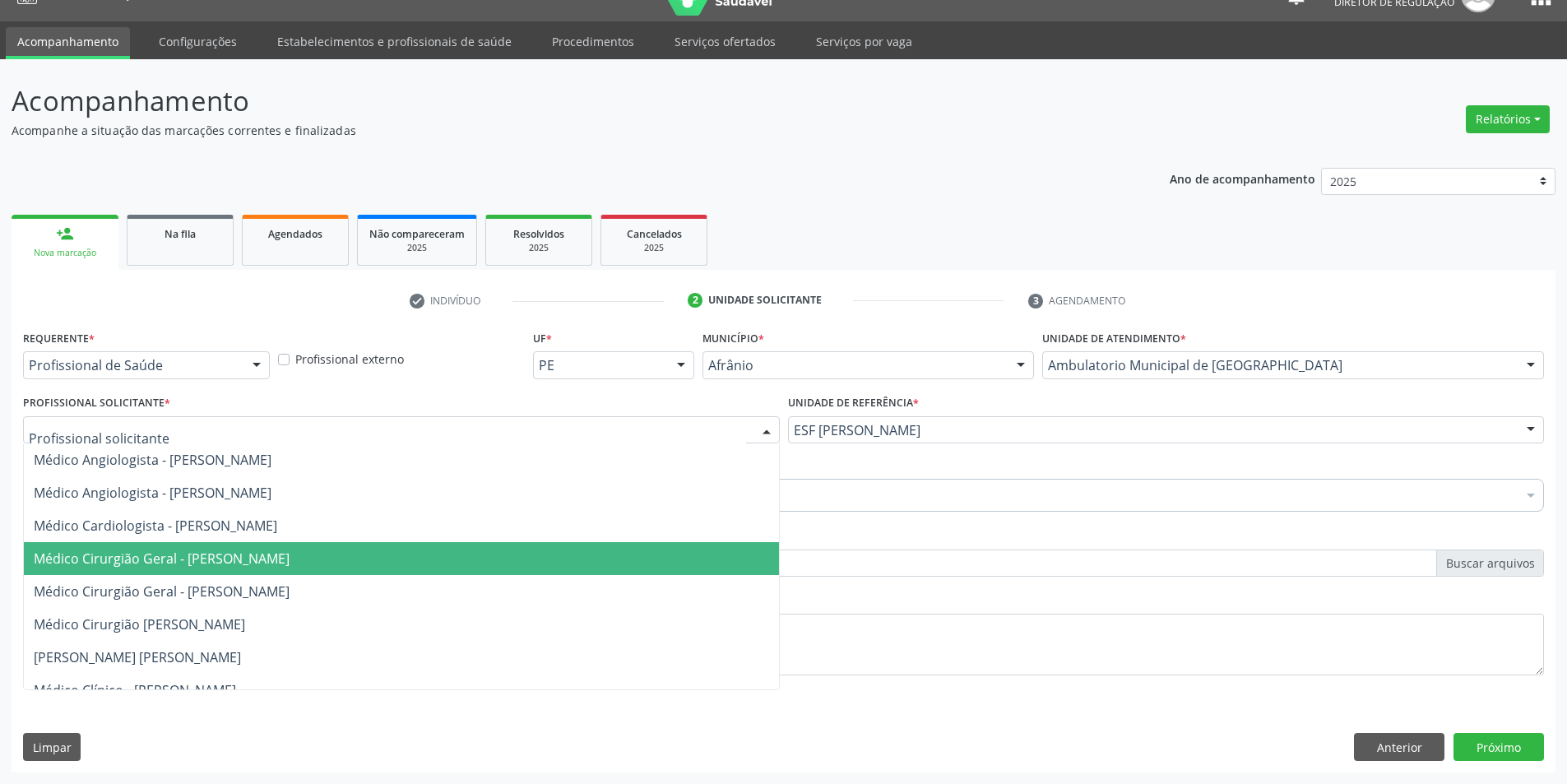
click at [289, 560] on span "Médico Cirurgião Geral - [PERSON_NAME]" at bounding box center [161, 558] width 256 height 18
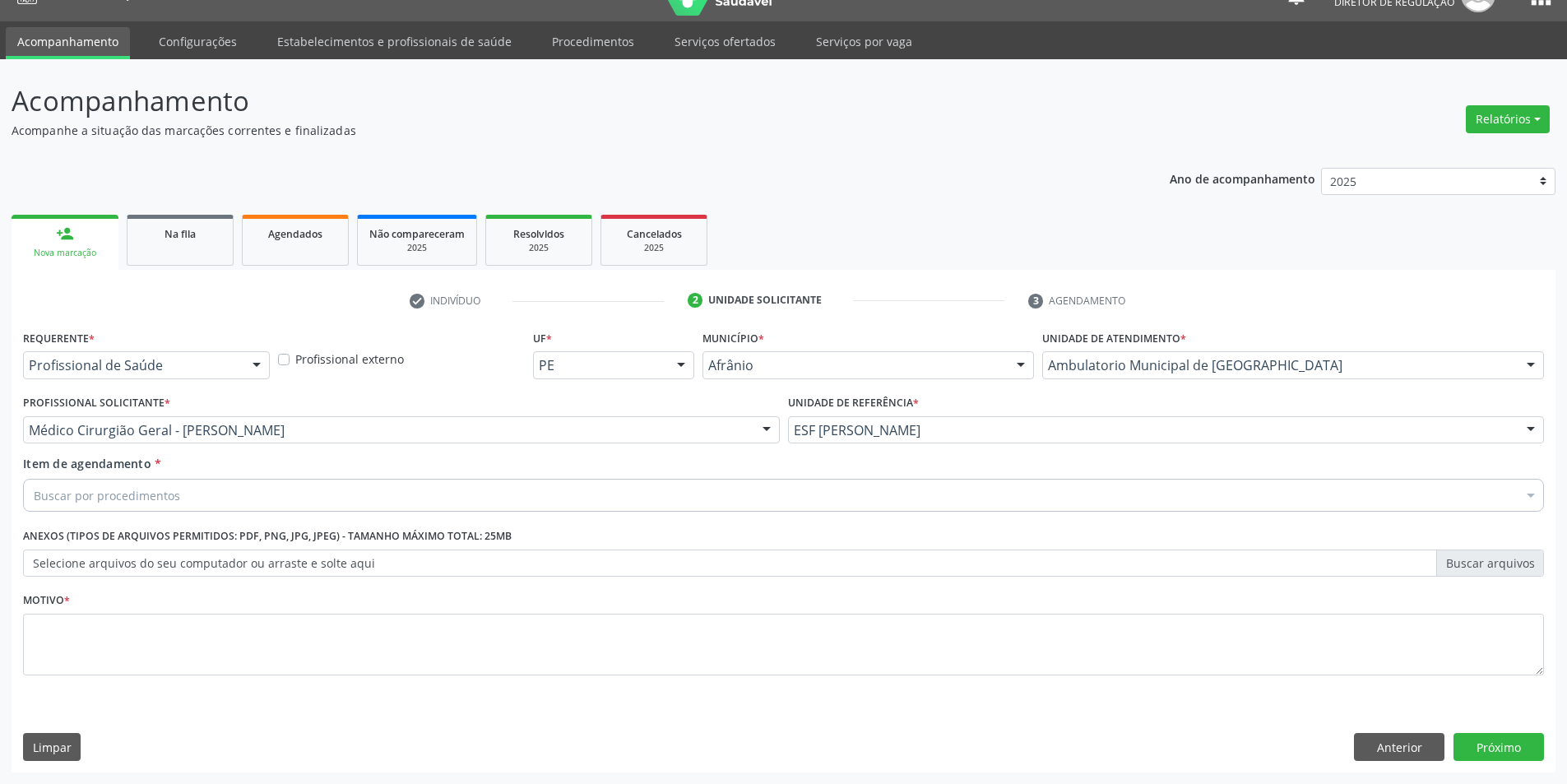
click at [302, 489] on div "Buscar por procedimentos" at bounding box center [784, 495] width 1522 height 33
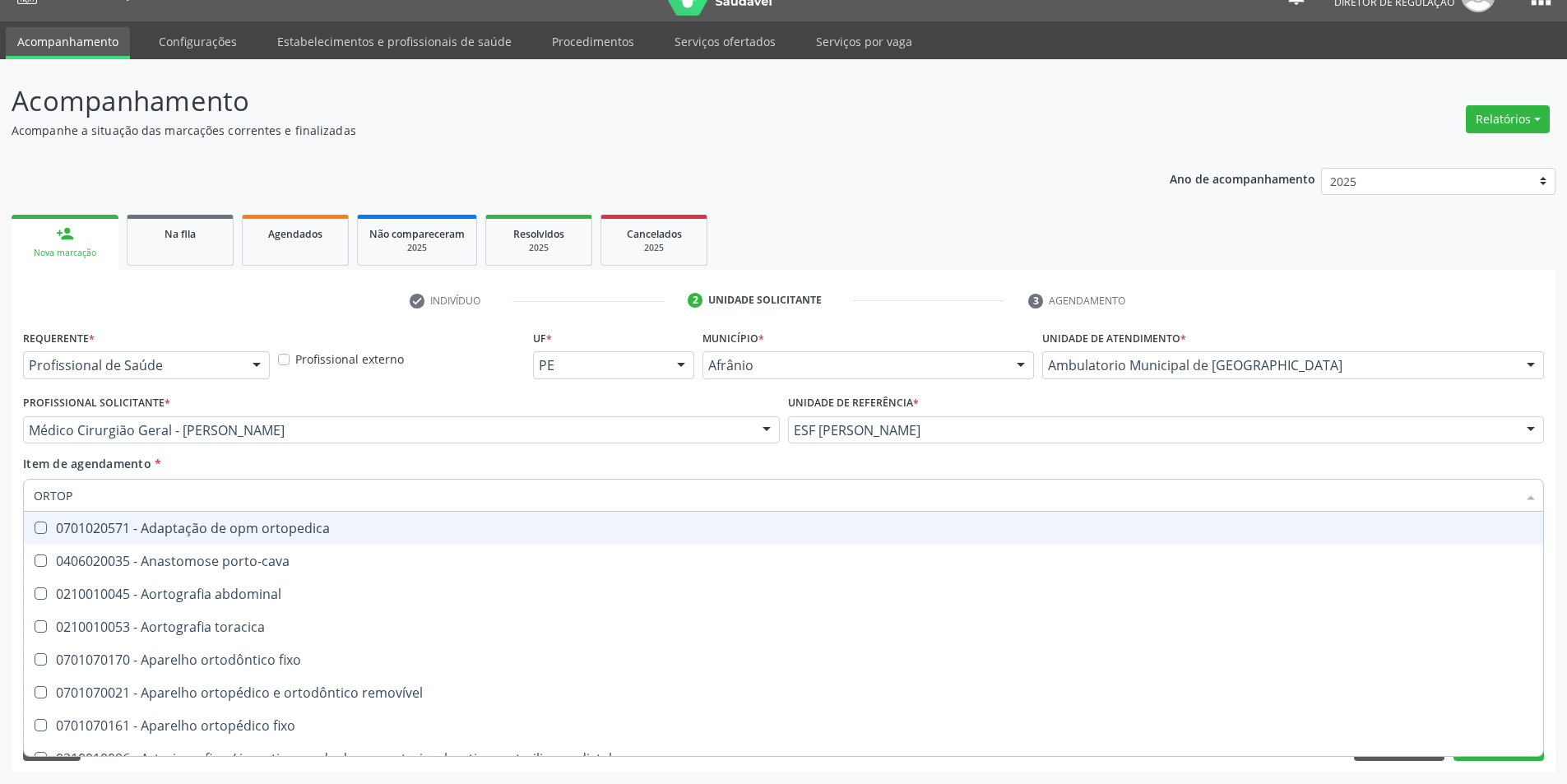
type input "ORTOPE"
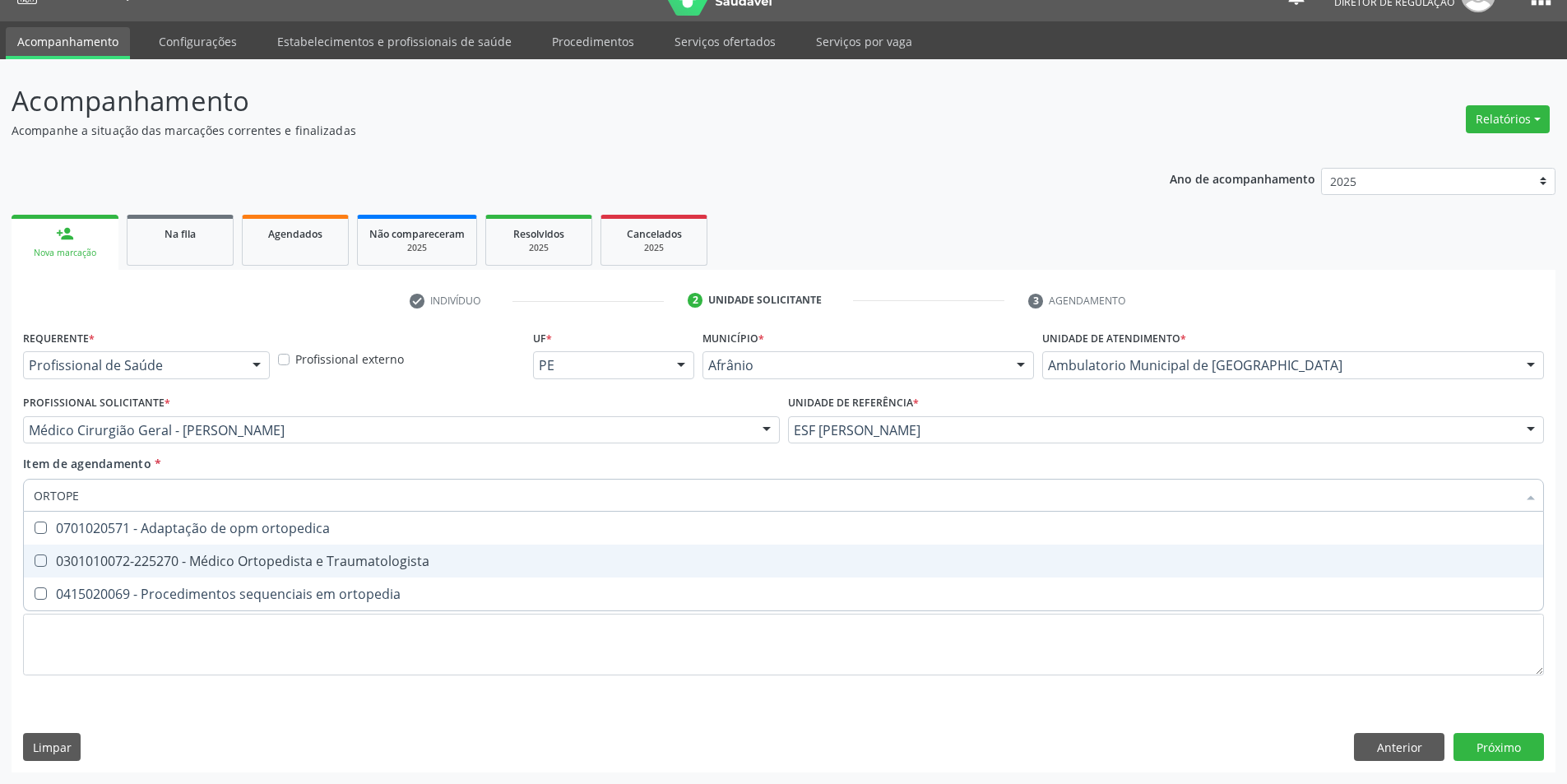
click at [312, 554] on div "0301010072-225270 - Médico Ortopedista e Traumatologista" at bounding box center [784, 560] width 1500 height 13
checkbox Traumatologista "true"
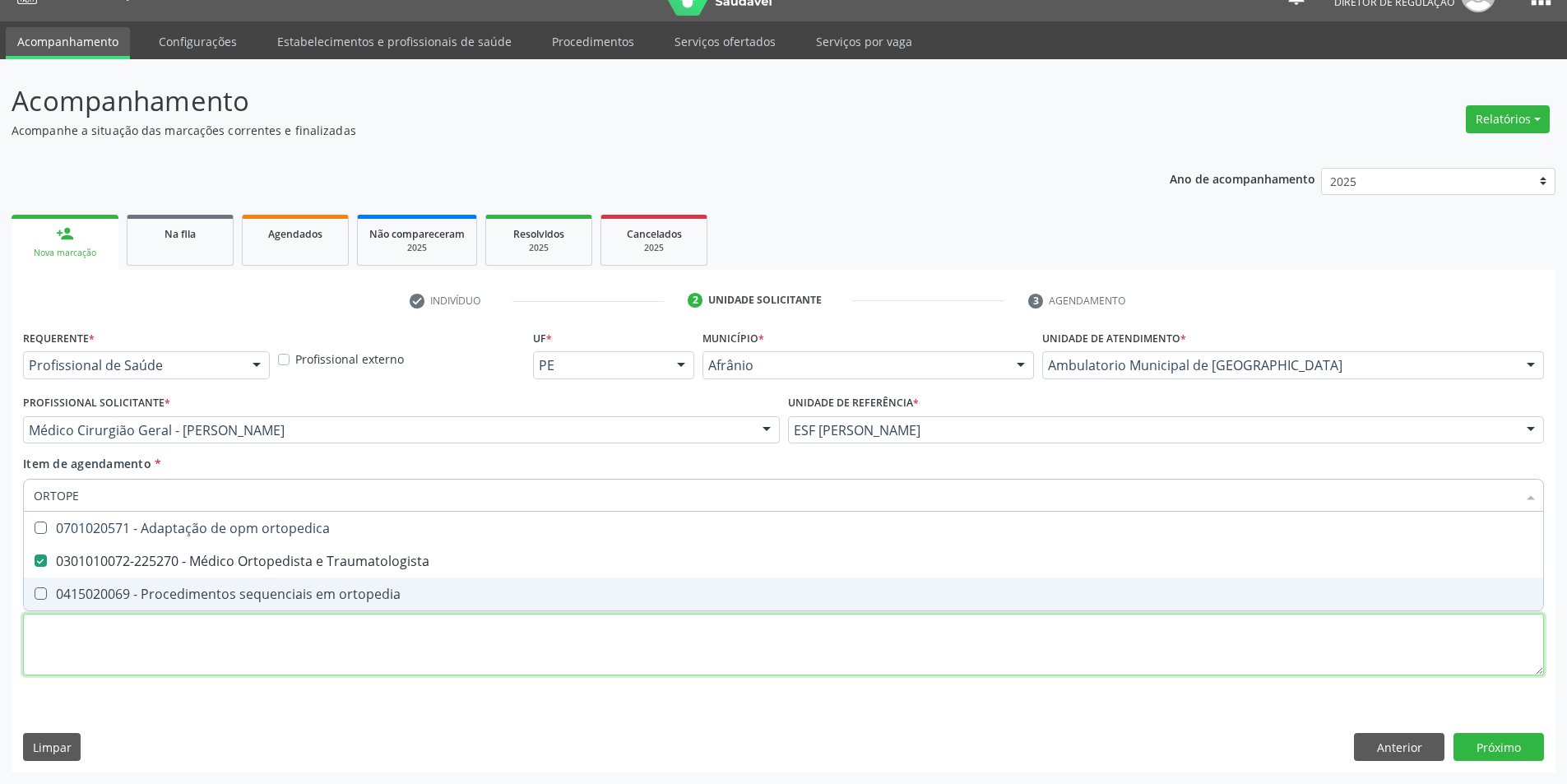
click at [358, 624] on div "Requerente * Profissional de Saúde Profissional de Saúde Paciente Nenhum result…" at bounding box center [784, 511] width 1522 height 372
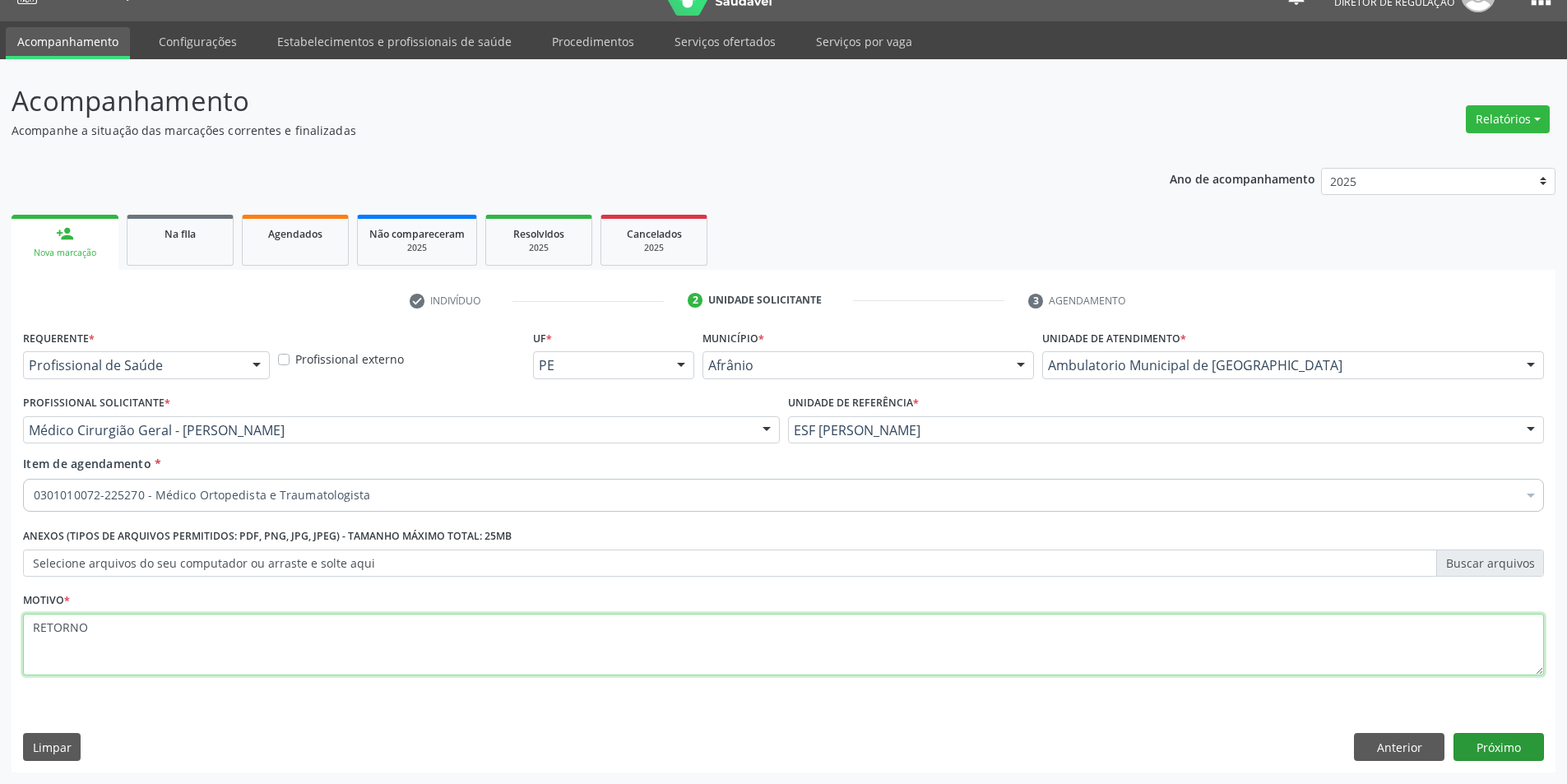
type textarea "RETORNO"
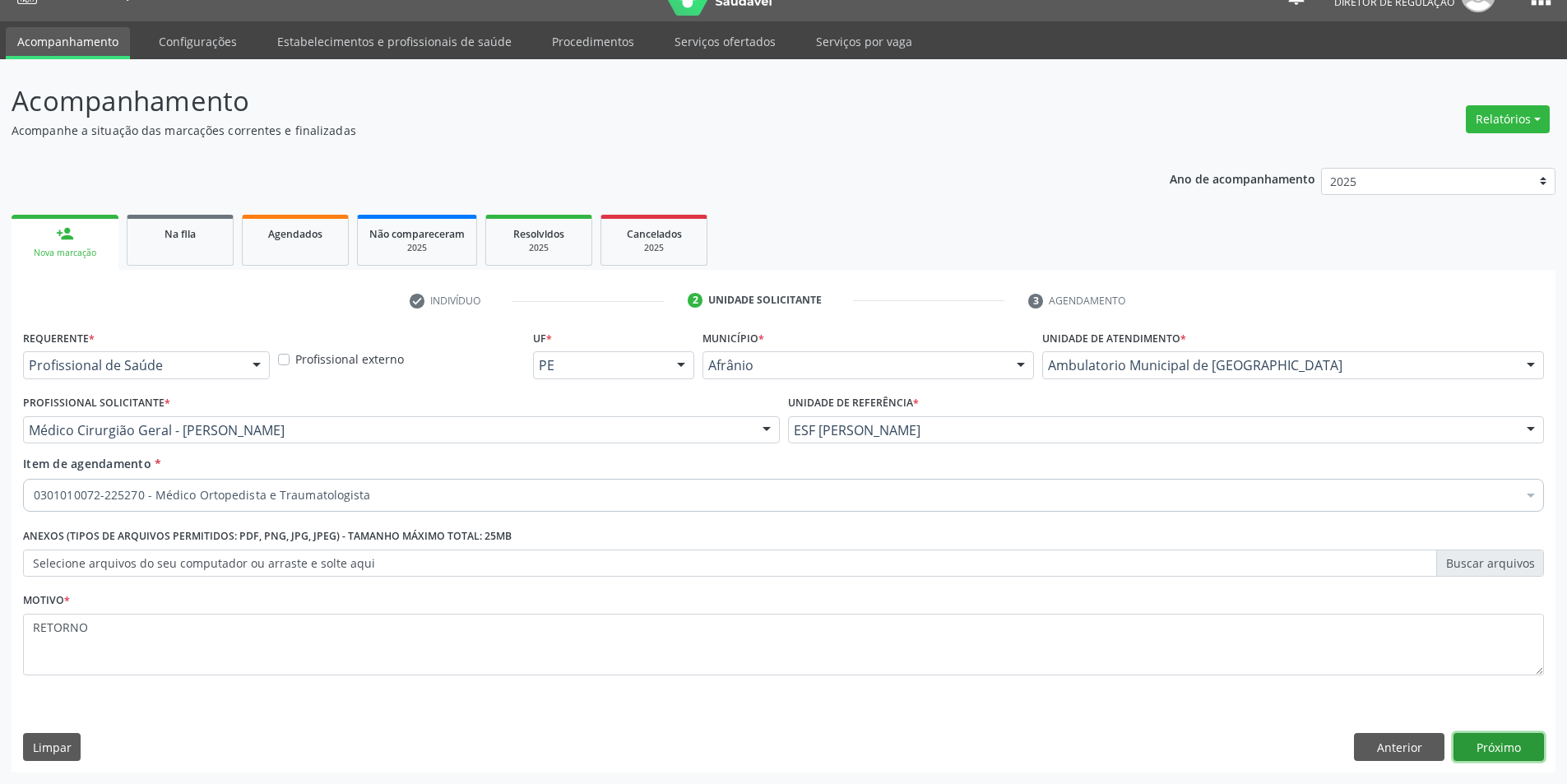
click at [1490, 741] on button "Próximo" at bounding box center [1499, 746] width 91 height 28
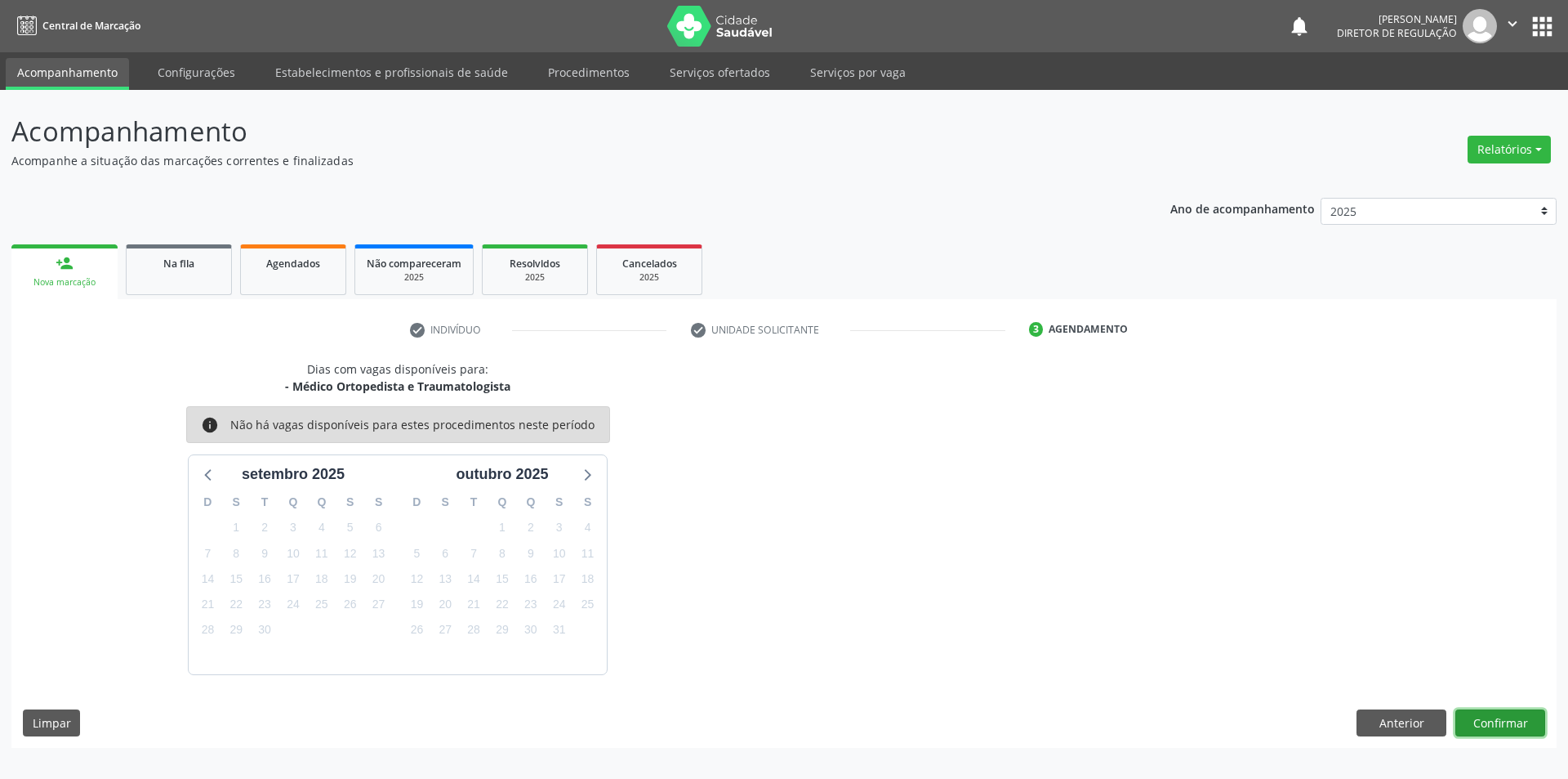
click at [1488, 711] on button "Confirmar" at bounding box center [1500, 723] width 90 height 27
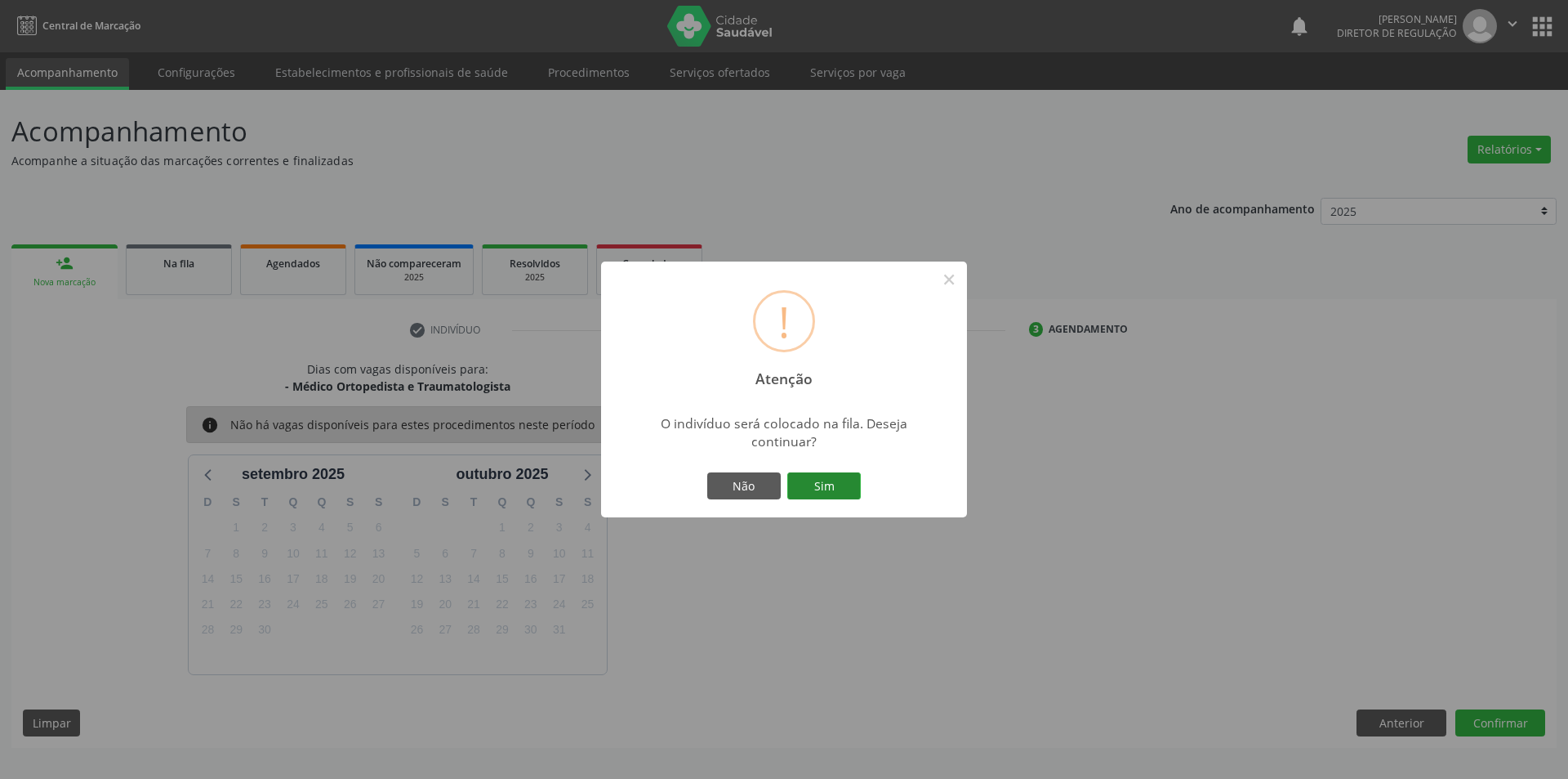
click at [800, 482] on button "Sim" at bounding box center [824, 486] width 74 height 27
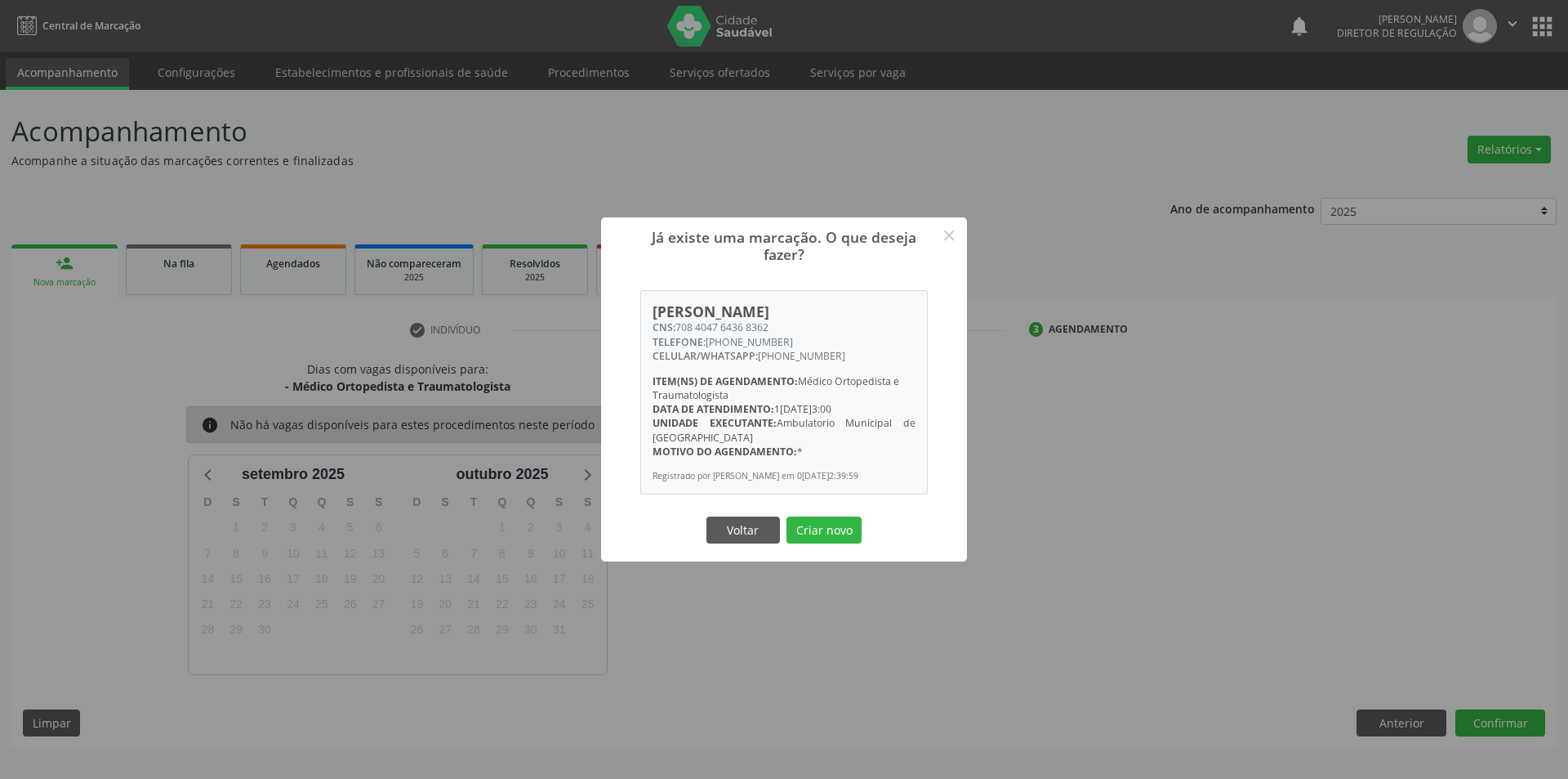
click at [820, 524] on div "Já existe uma marcação. O que deseja fazer? × Jociel João de Albuquerque Rodrig…" at bounding box center [784, 389] width 366 height 344
click at [820, 528] on div "Já existe uma marcação. O que deseja fazer? × Jociel João de Albuquerque Rodrig…" at bounding box center [784, 389] width 366 height 344
click at [821, 533] on button "Criar novo" at bounding box center [824, 530] width 76 height 27
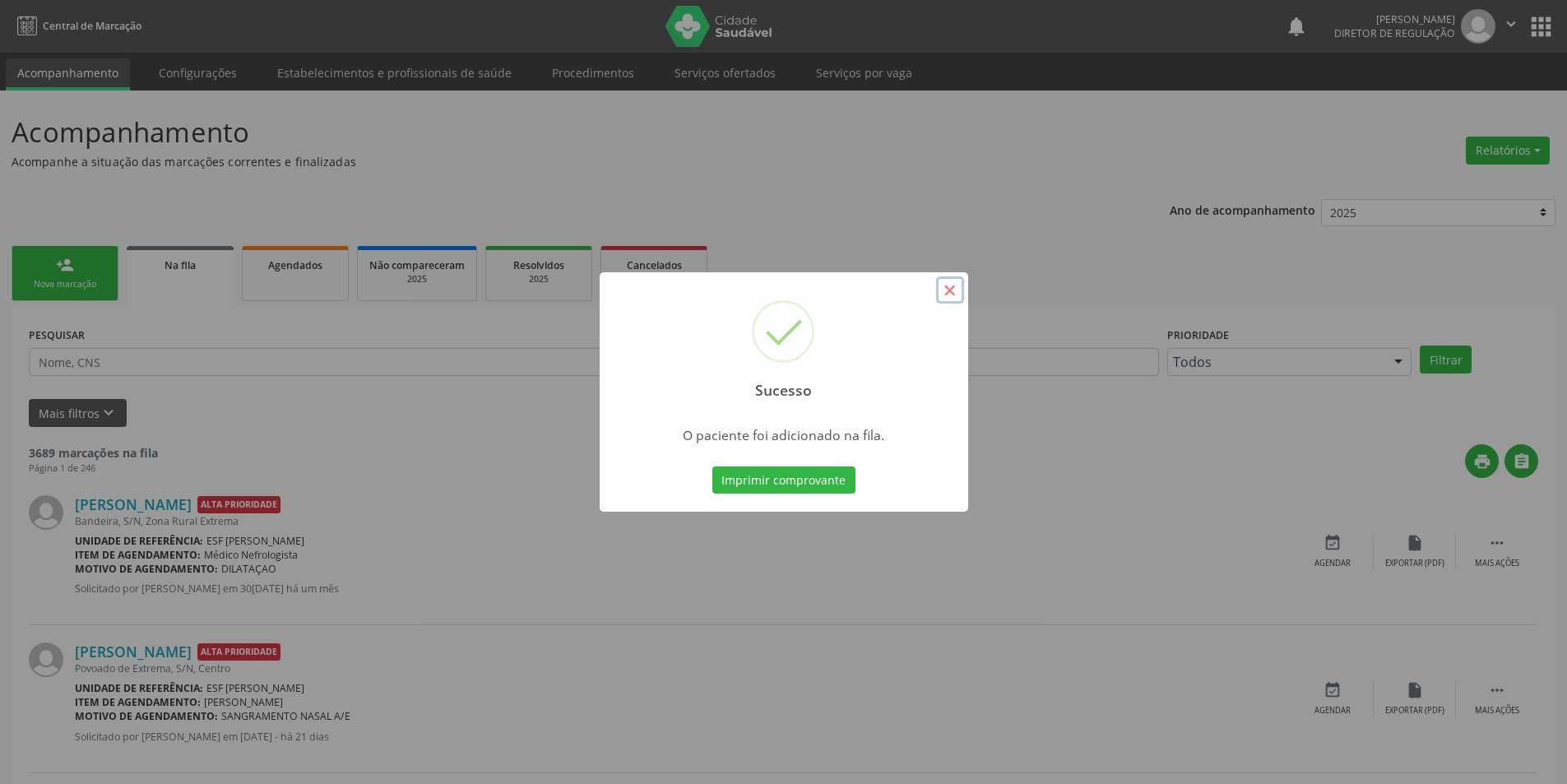
click at [948, 292] on button "×" at bounding box center [950, 290] width 28 height 28
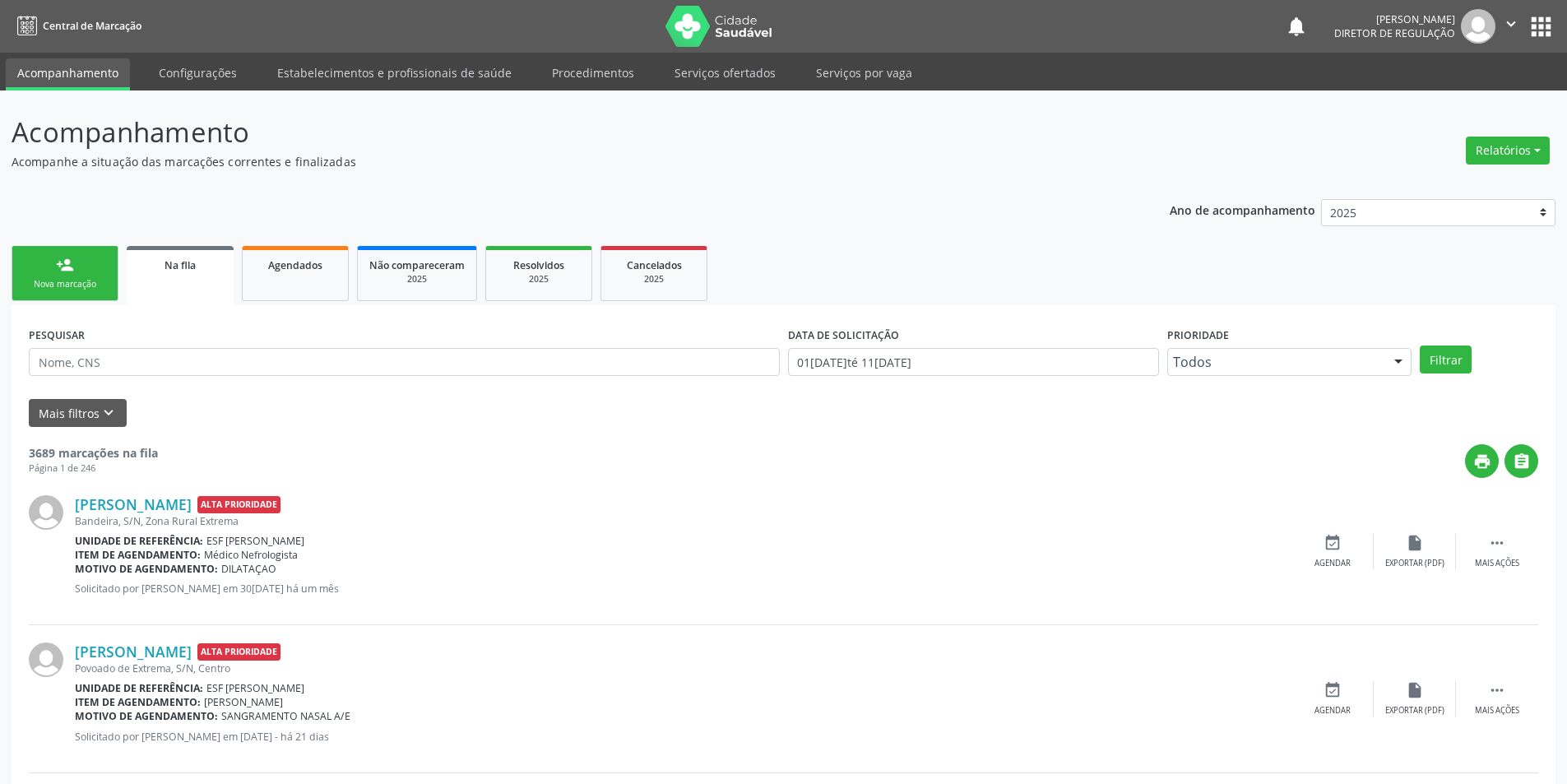
click at [89, 257] on link "person_add Nova marcação" at bounding box center [65, 274] width 107 height 55
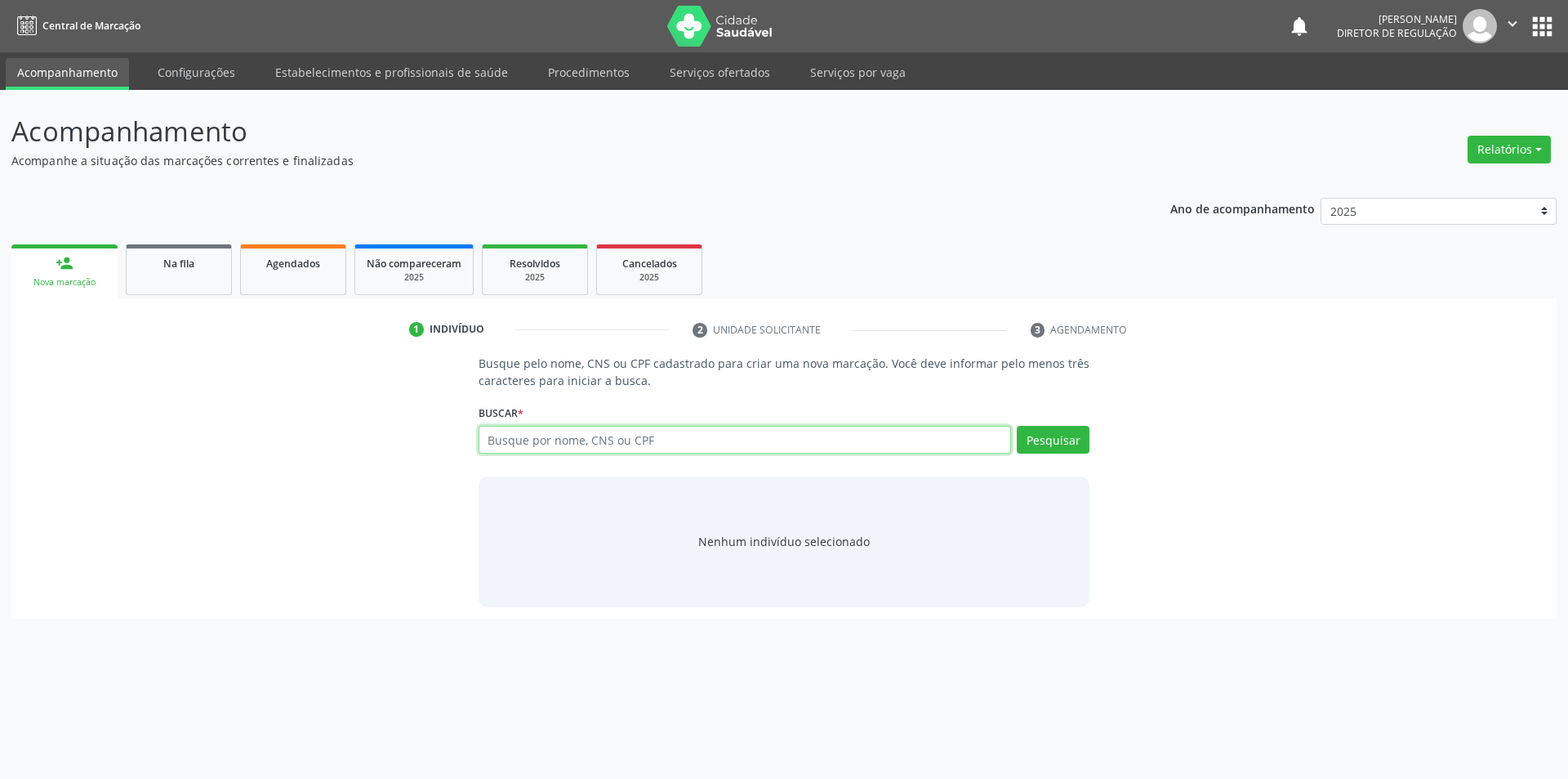
click at [528, 447] on input "text" at bounding box center [745, 440] width 533 height 27
type input "700606959069962"
click at [1067, 445] on button "Pesquisar" at bounding box center [1053, 440] width 73 height 27
type input "700606959069962"
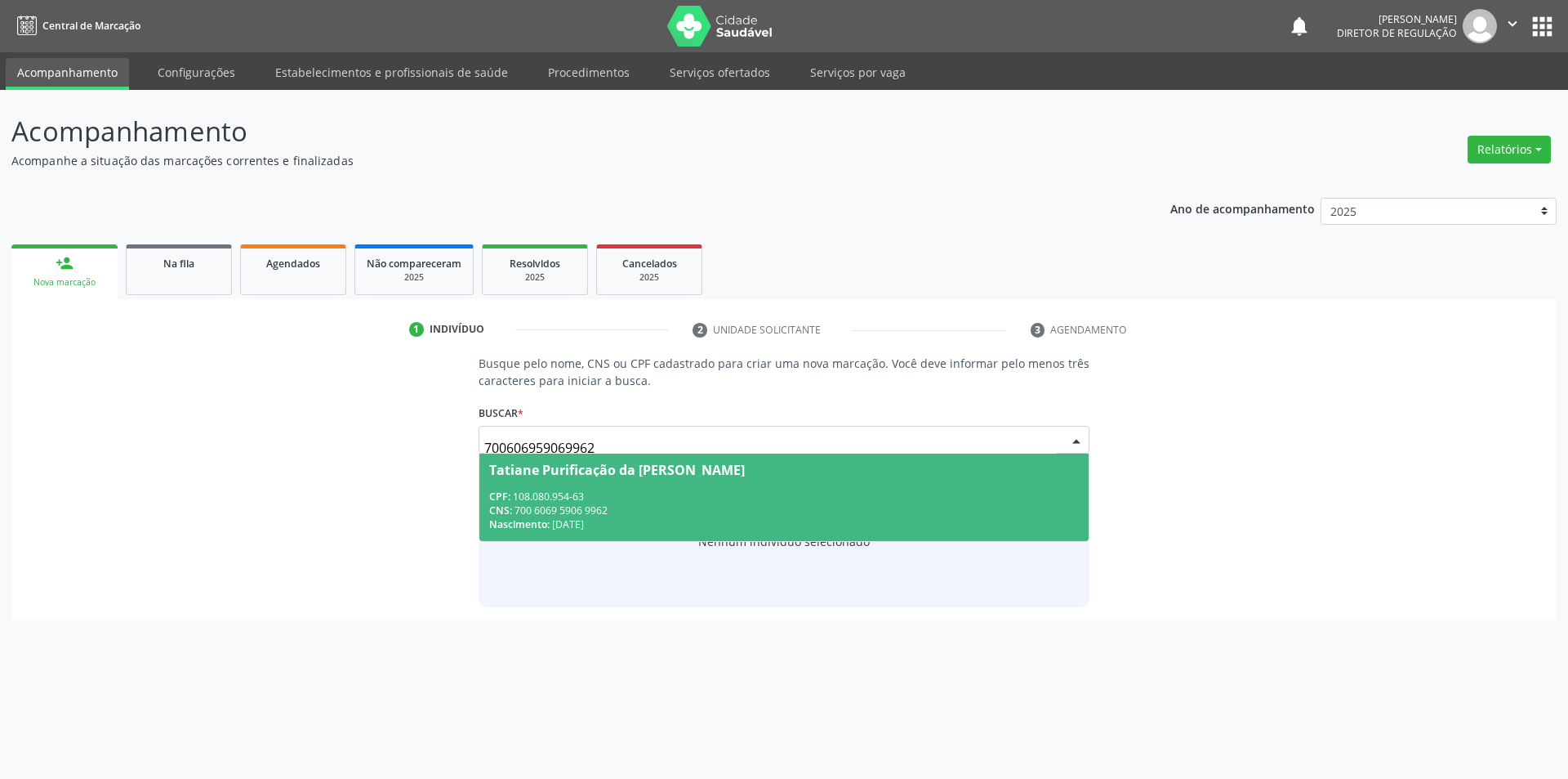
click at [673, 498] on div "CPF: 108.080.954-63" at bounding box center [784, 496] width 590 height 14
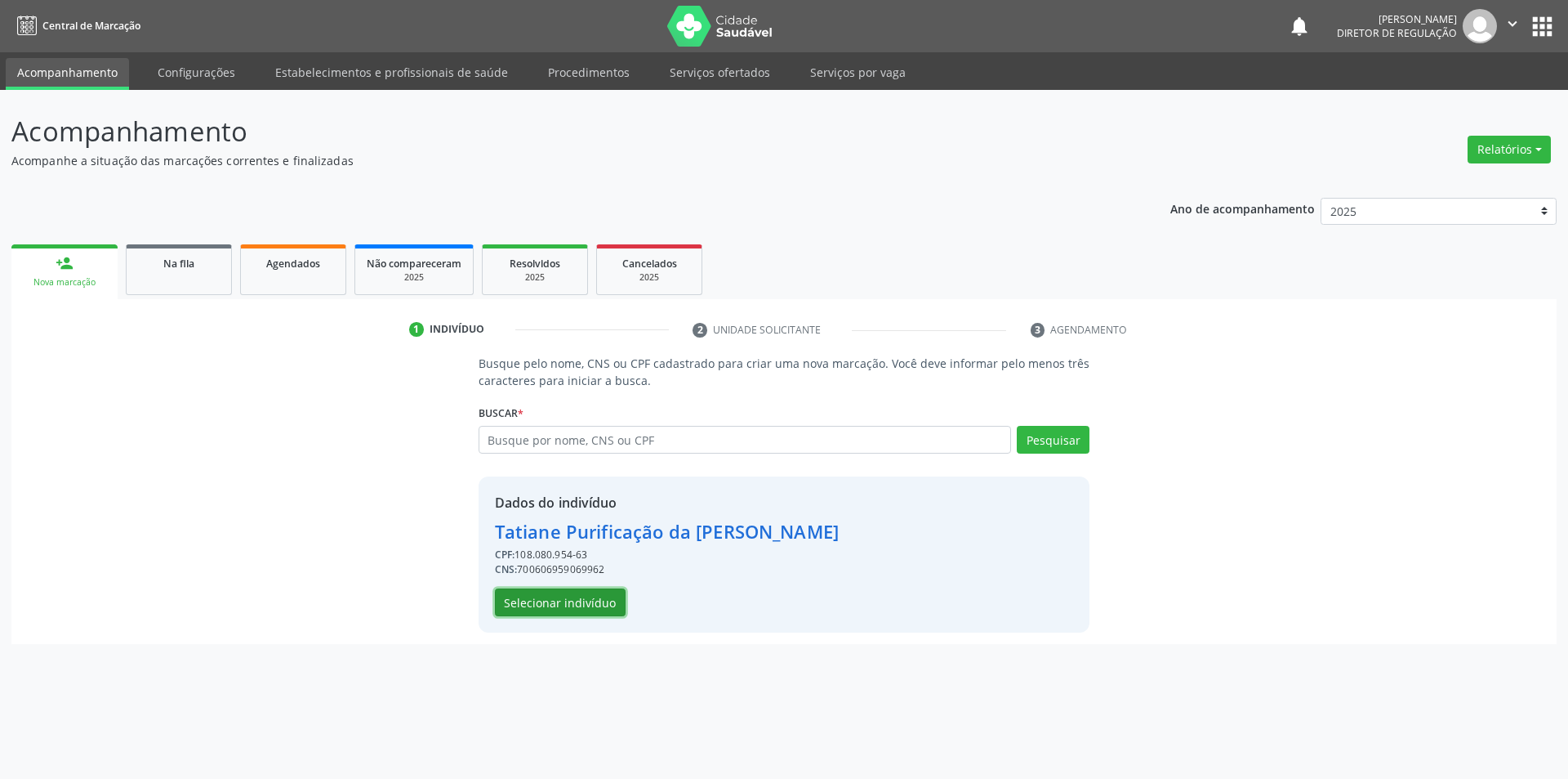
click at [591, 608] on button "Selecionar indivíduo" at bounding box center [560, 602] width 130 height 27
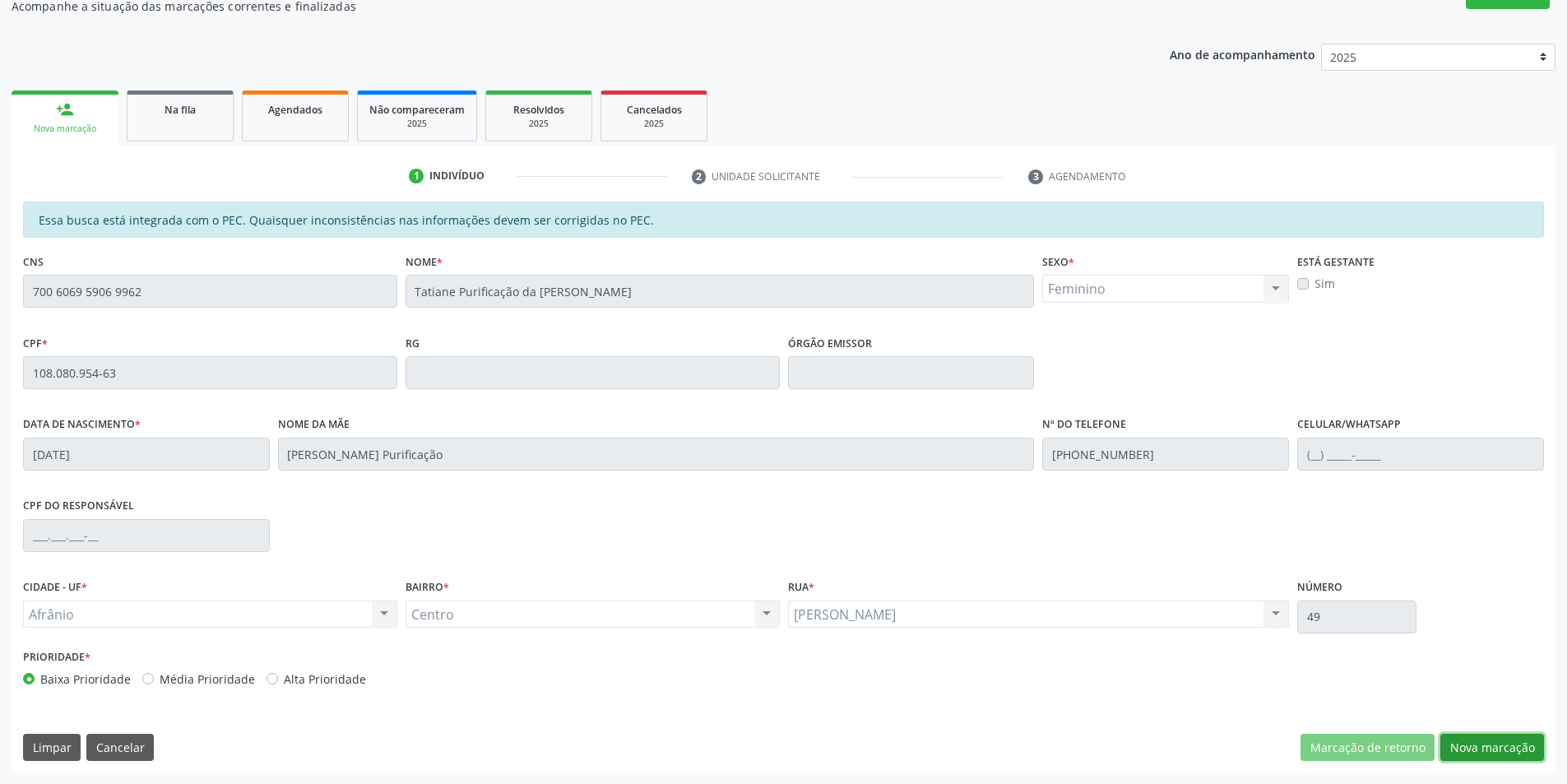
click at [1471, 746] on button "Nova marcação" at bounding box center [1492, 747] width 104 height 28
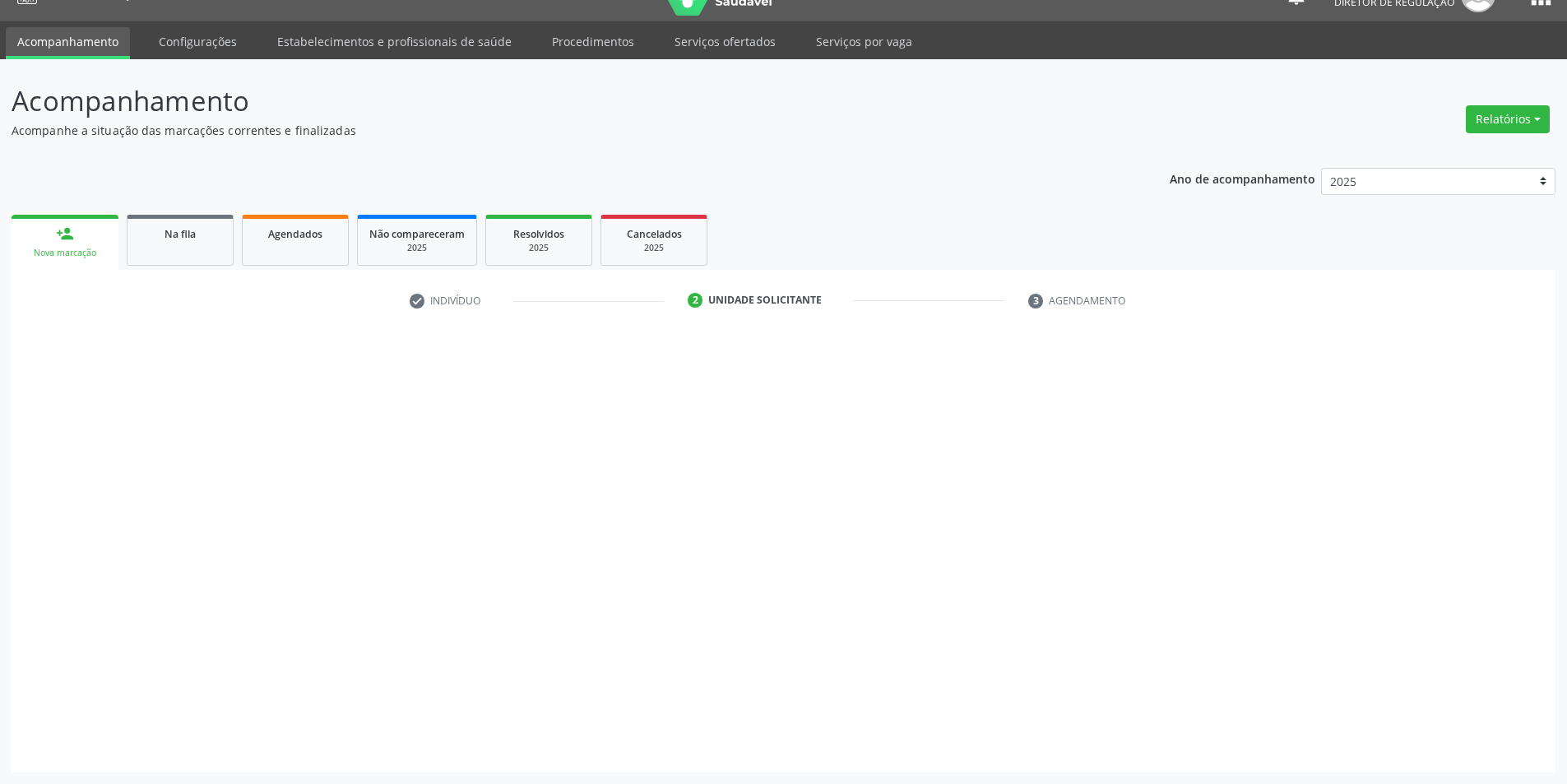
scroll to position [32, 0]
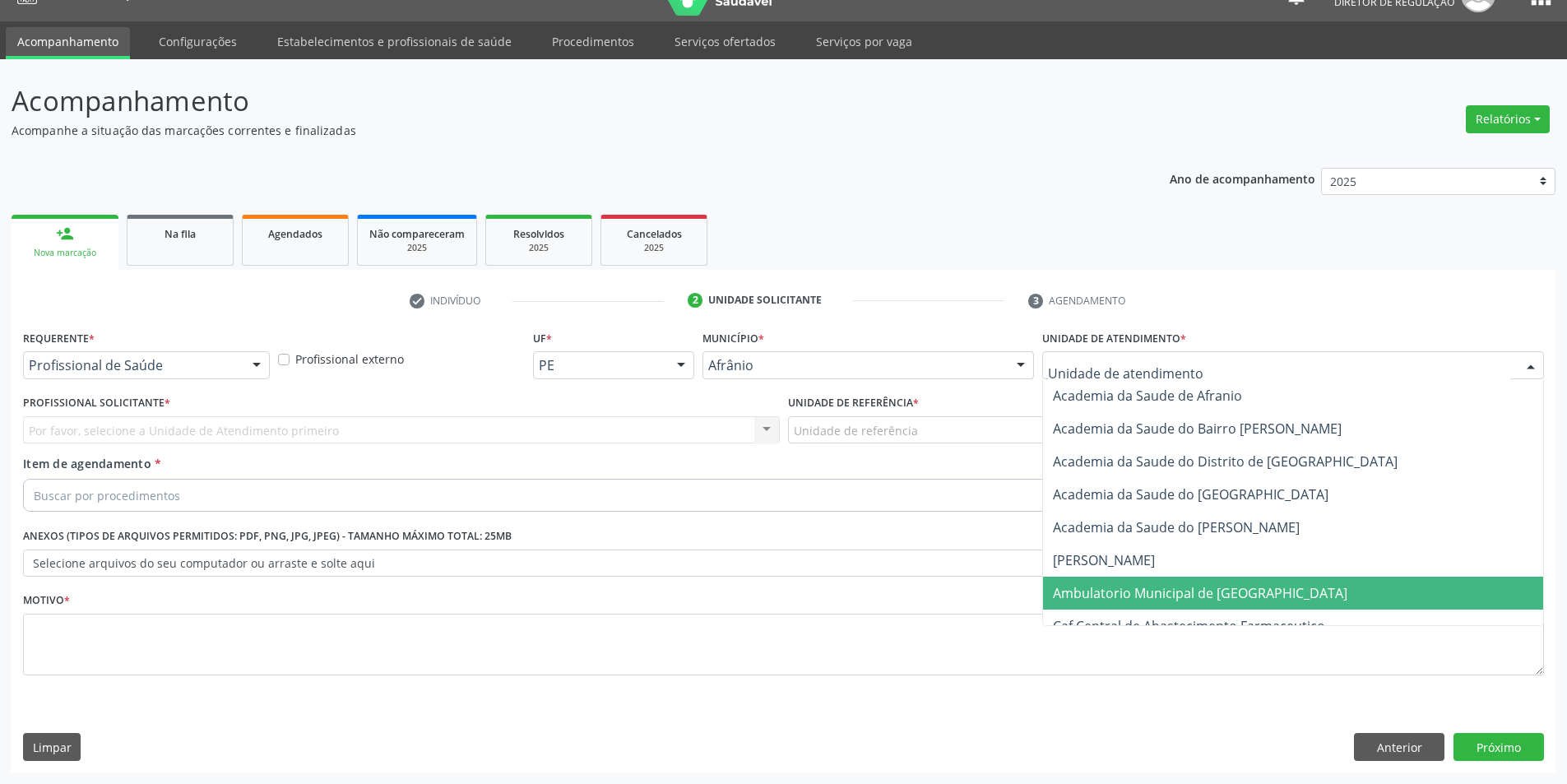
click at [1135, 588] on span "Ambulatorio Municipal de [GEOGRAPHIC_DATA]" at bounding box center [1200, 592] width 294 height 18
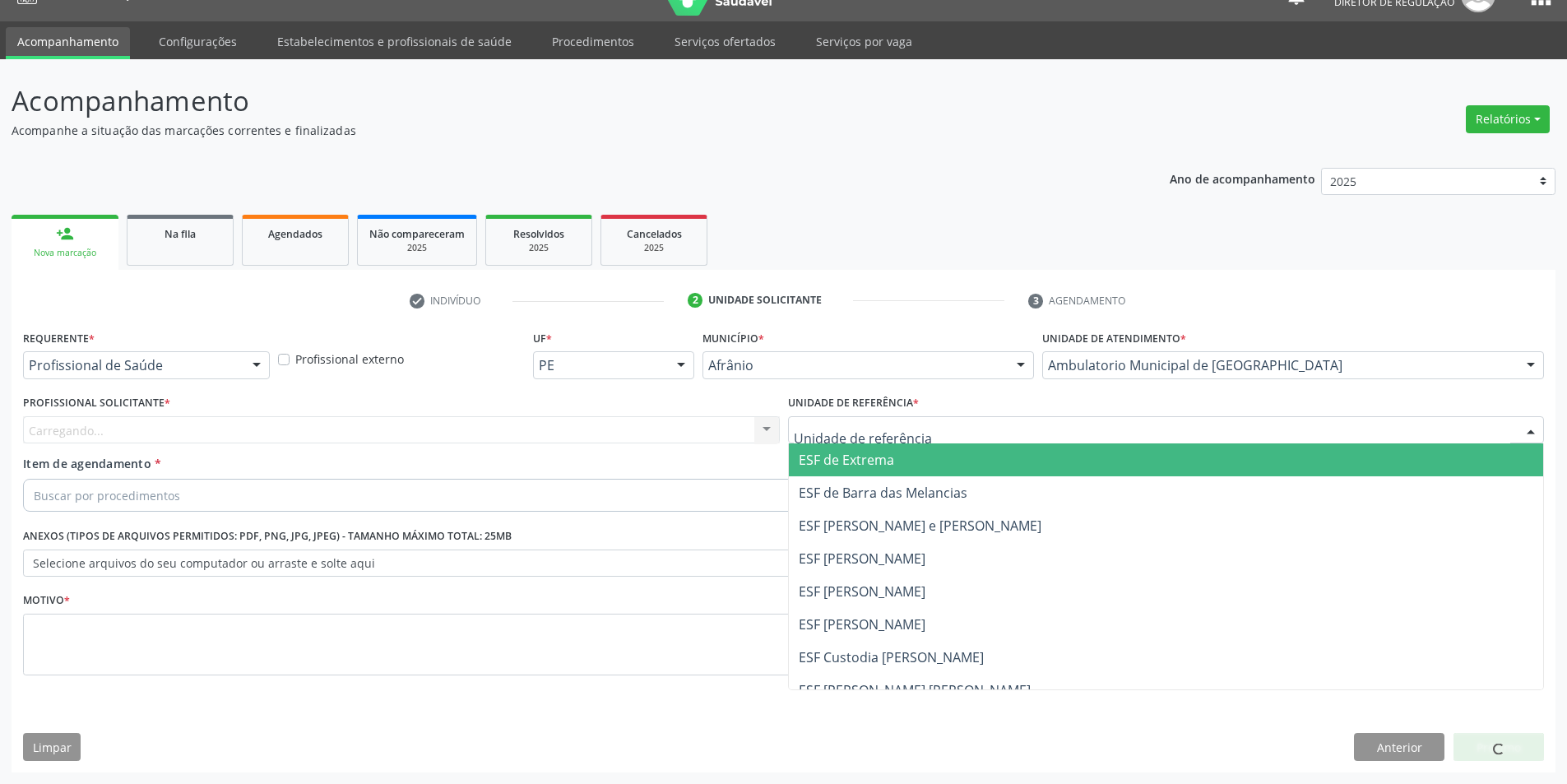
click at [937, 431] on div at bounding box center [1167, 430] width 757 height 28
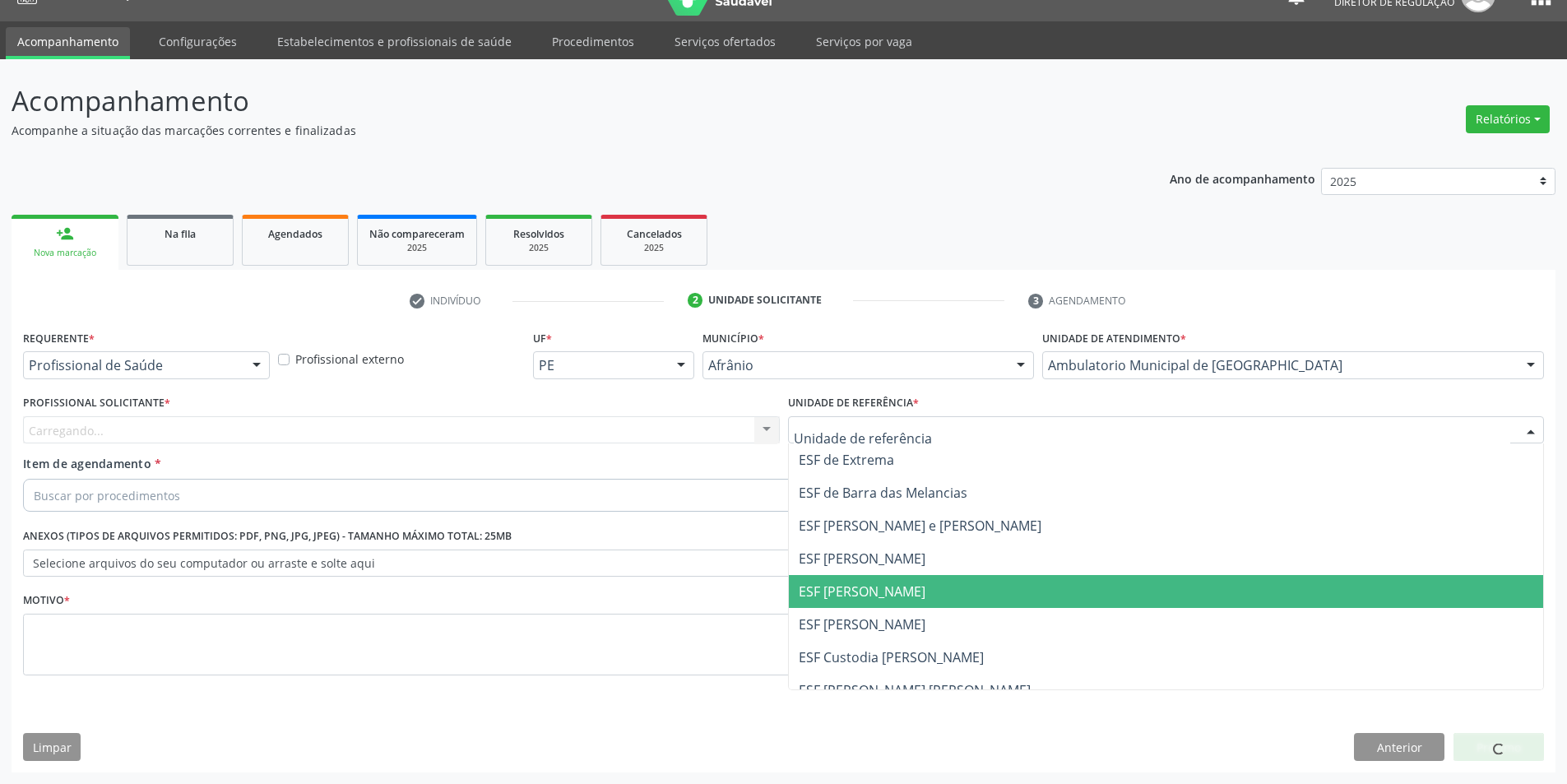
drag, startPoint x: 916, startPoint y: 588, endPoint x: 828, endPoint y: 558, distance: 93.0
click at [914, 588] on span "ESF [PERSON_NAME]" at bounding box center [1167, 590] width 755 height 33
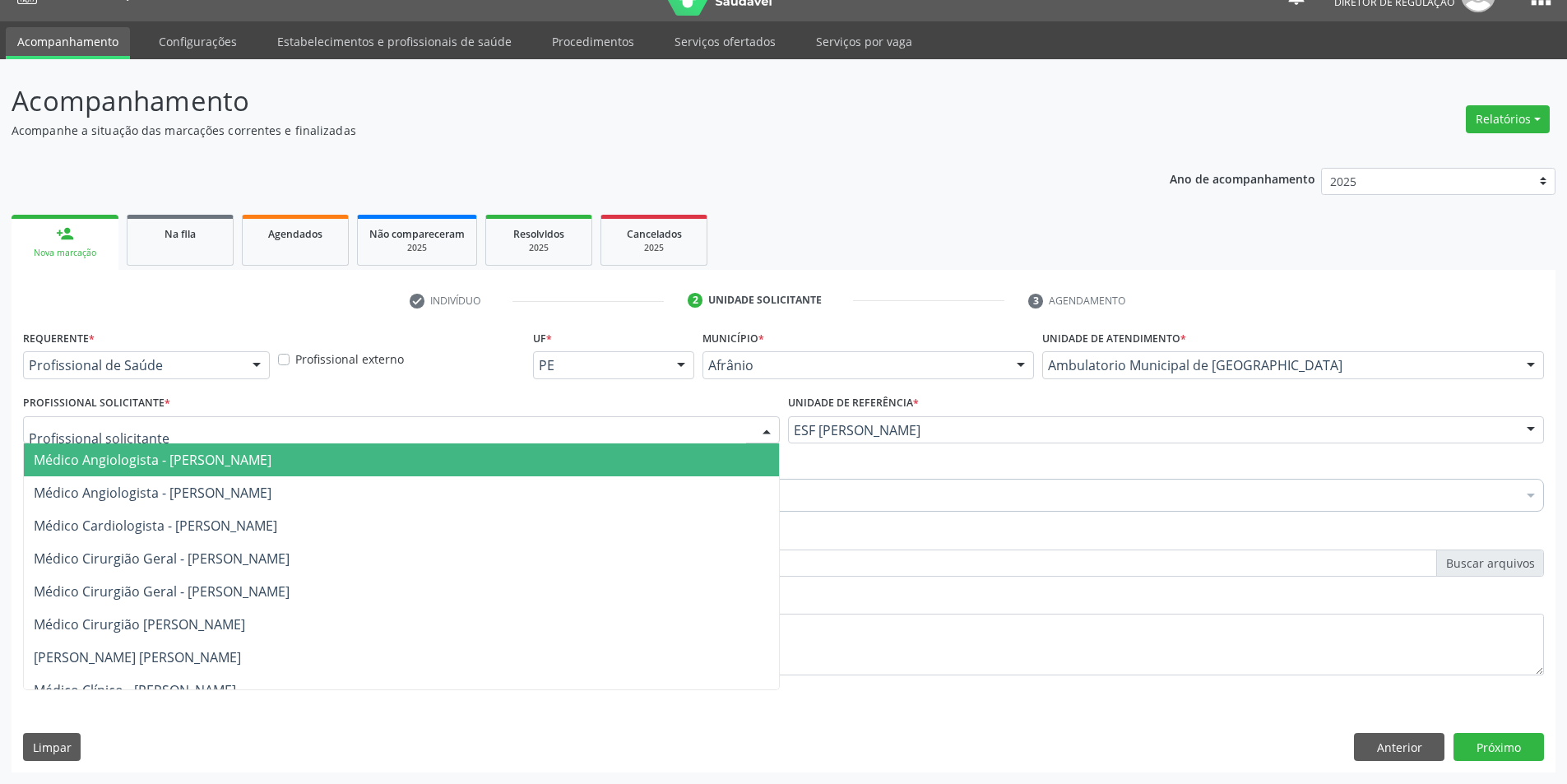
click at [644, 432] on div at bounding box center [401, 430] width 757 height 28
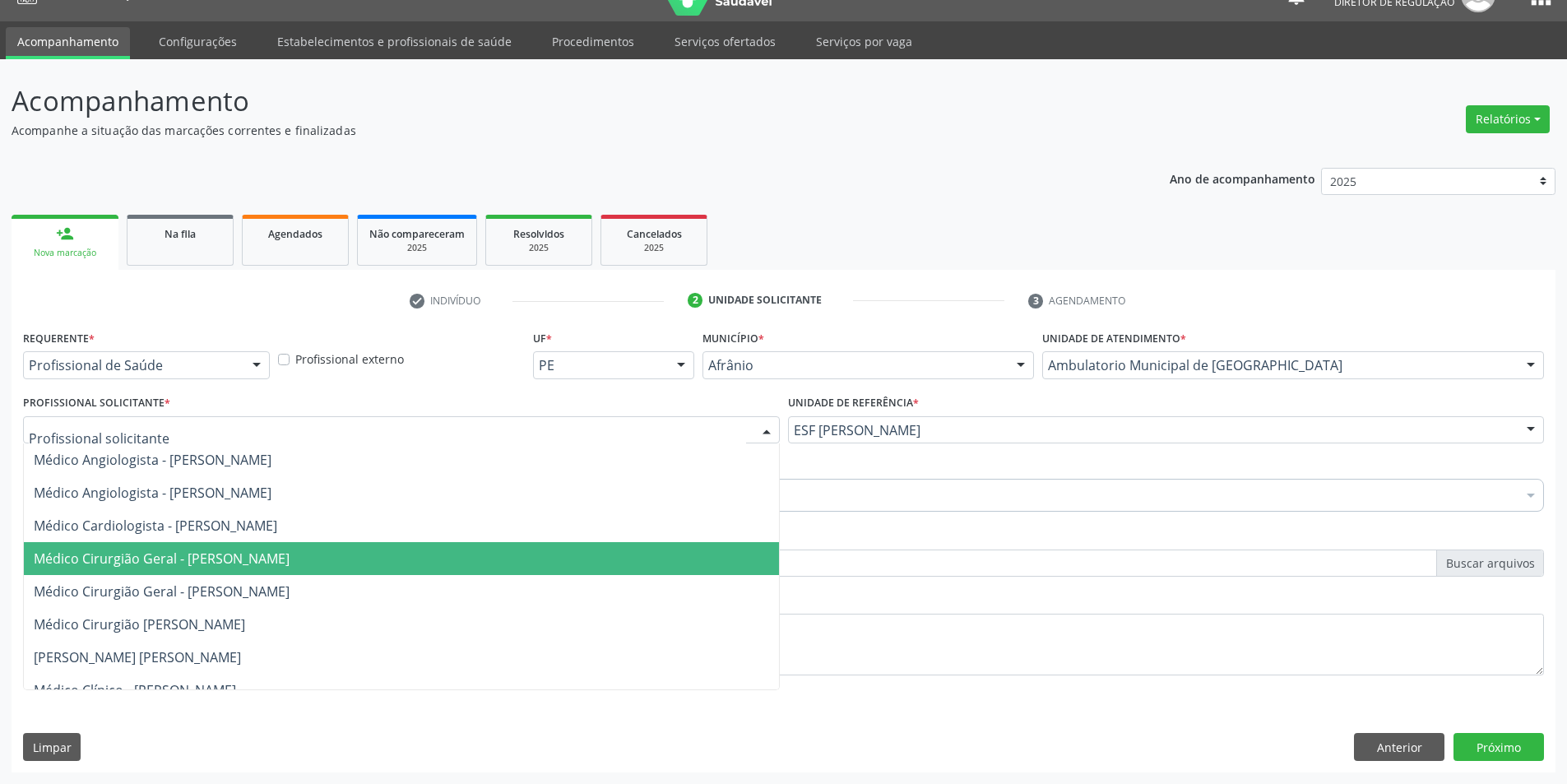
click at [289, 551] on span "Médico Cirurgião Geral - [PERSON_NAME]" at bounding box center [161, 558] width 256 height 18
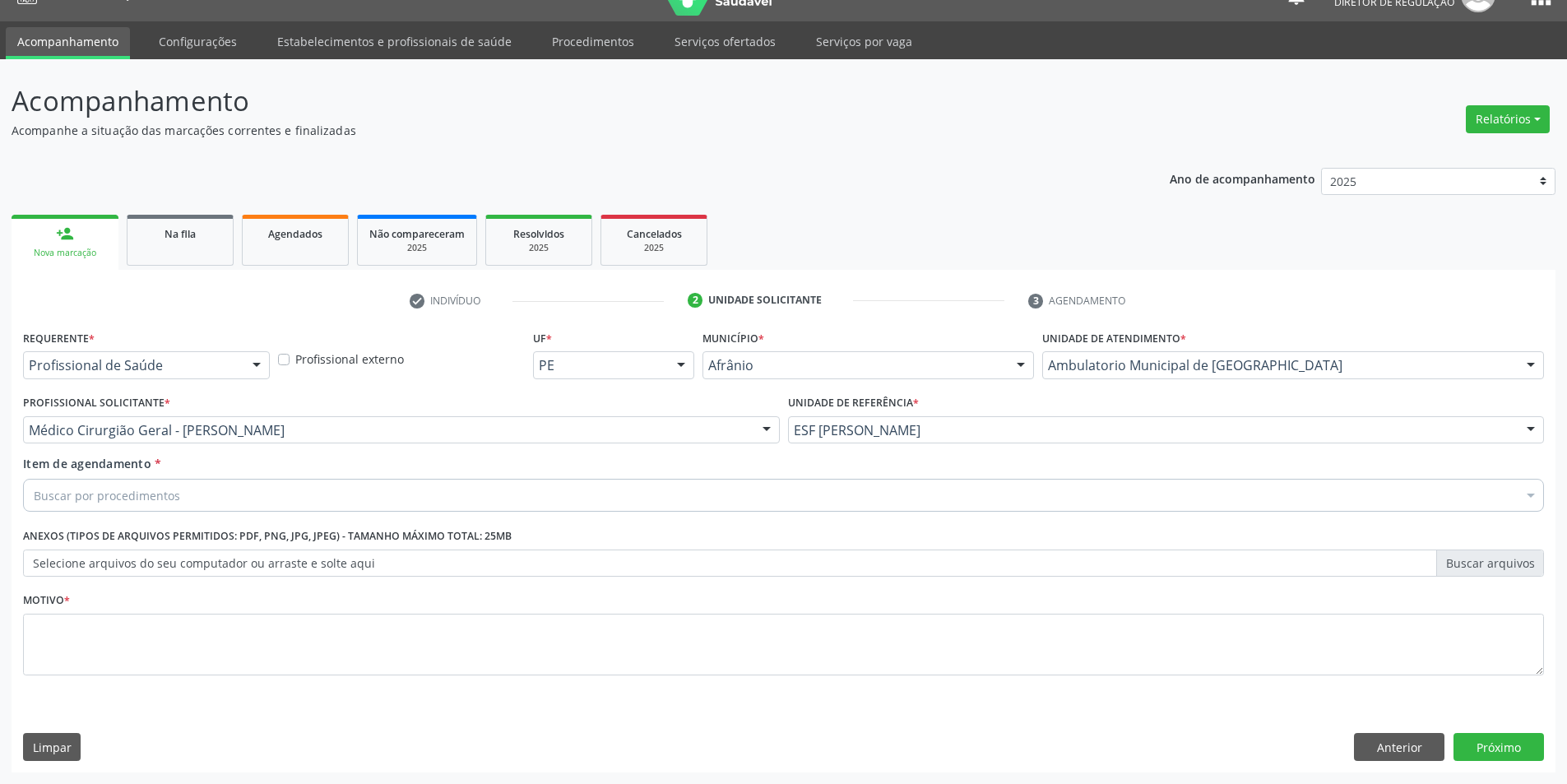
click at [352, 481] on div "Buscar por procedimentos" at bounding box center [784, 495] width 1522 height 33
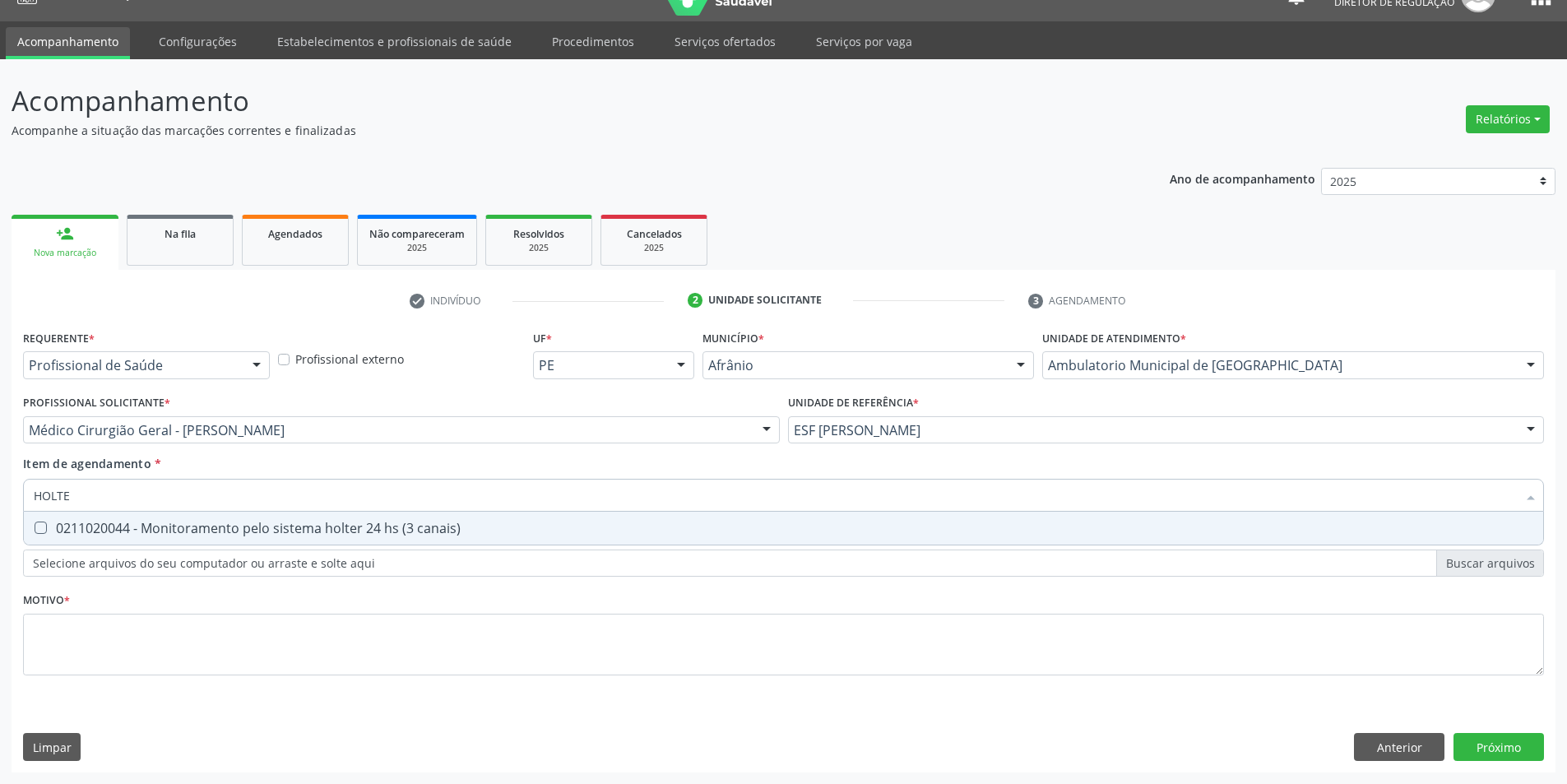
type input "HOLTER"
click at [328, 516] on span "0211020044 - Monitoramento pelo sistema holter 24 hs (3 canais)" at bounding box center [784, 527] width 1520 height 33
checkbox canais\) "true"
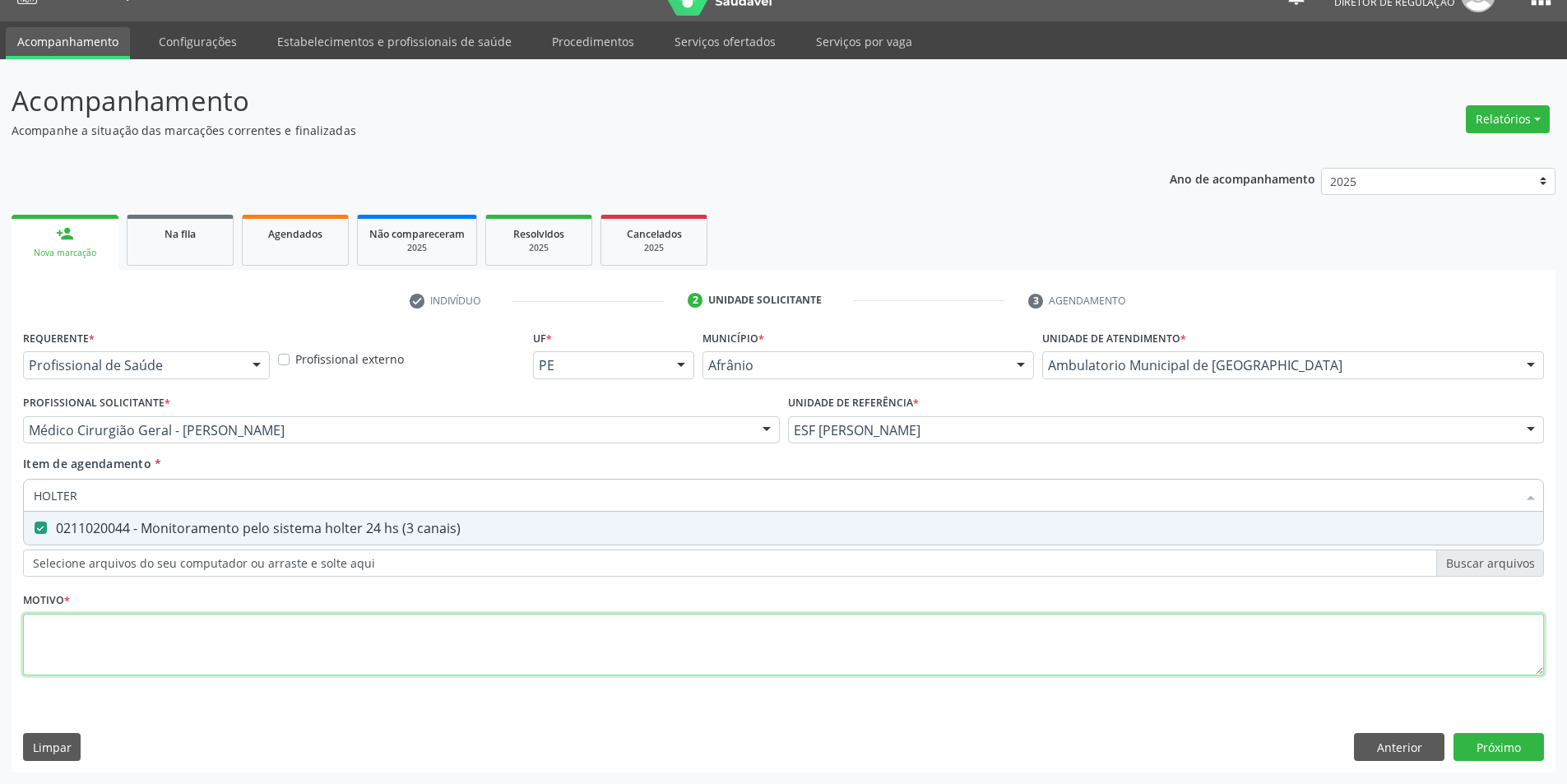
click at [248, 628] on div "Requerente * Profissional de Saúde Profissional de Saúde Paciente Nenhum result…" at bounding box center [784, 511] width 1522 height 372
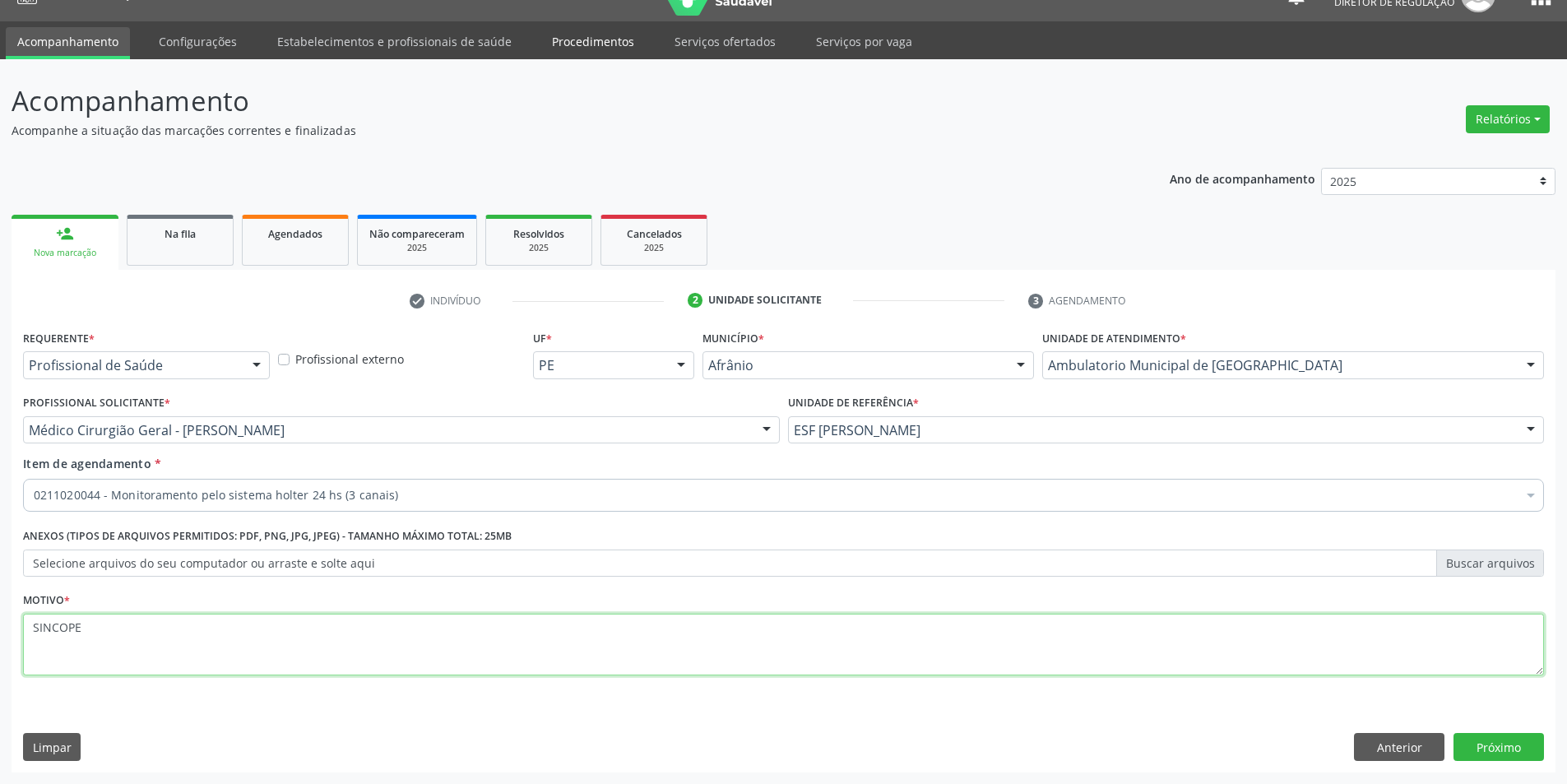
type textarea "SINCOPE"
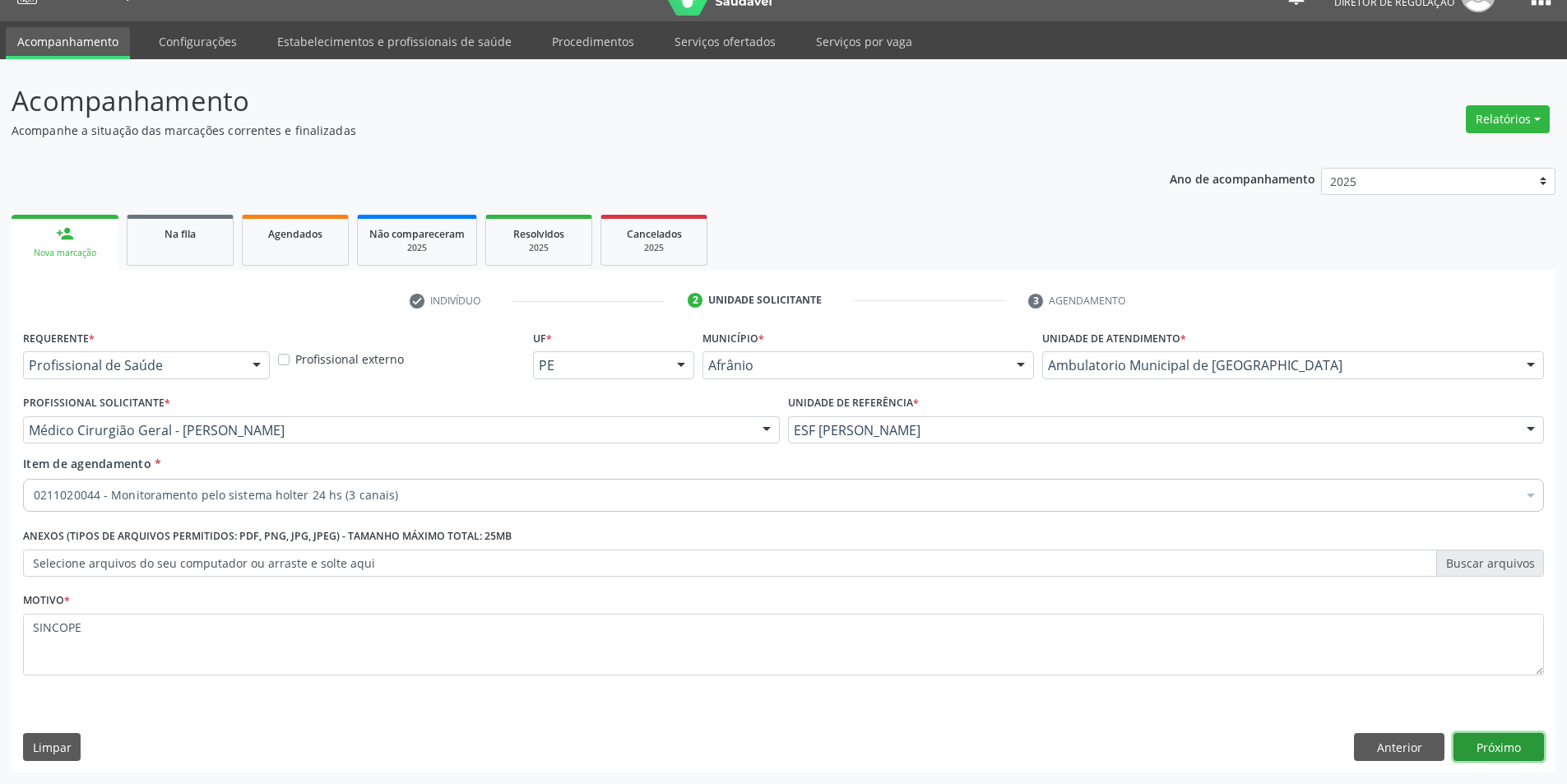
click at [1488, 736] on button "Próximo" at bounding box center [1499, 746] width 91 height 28
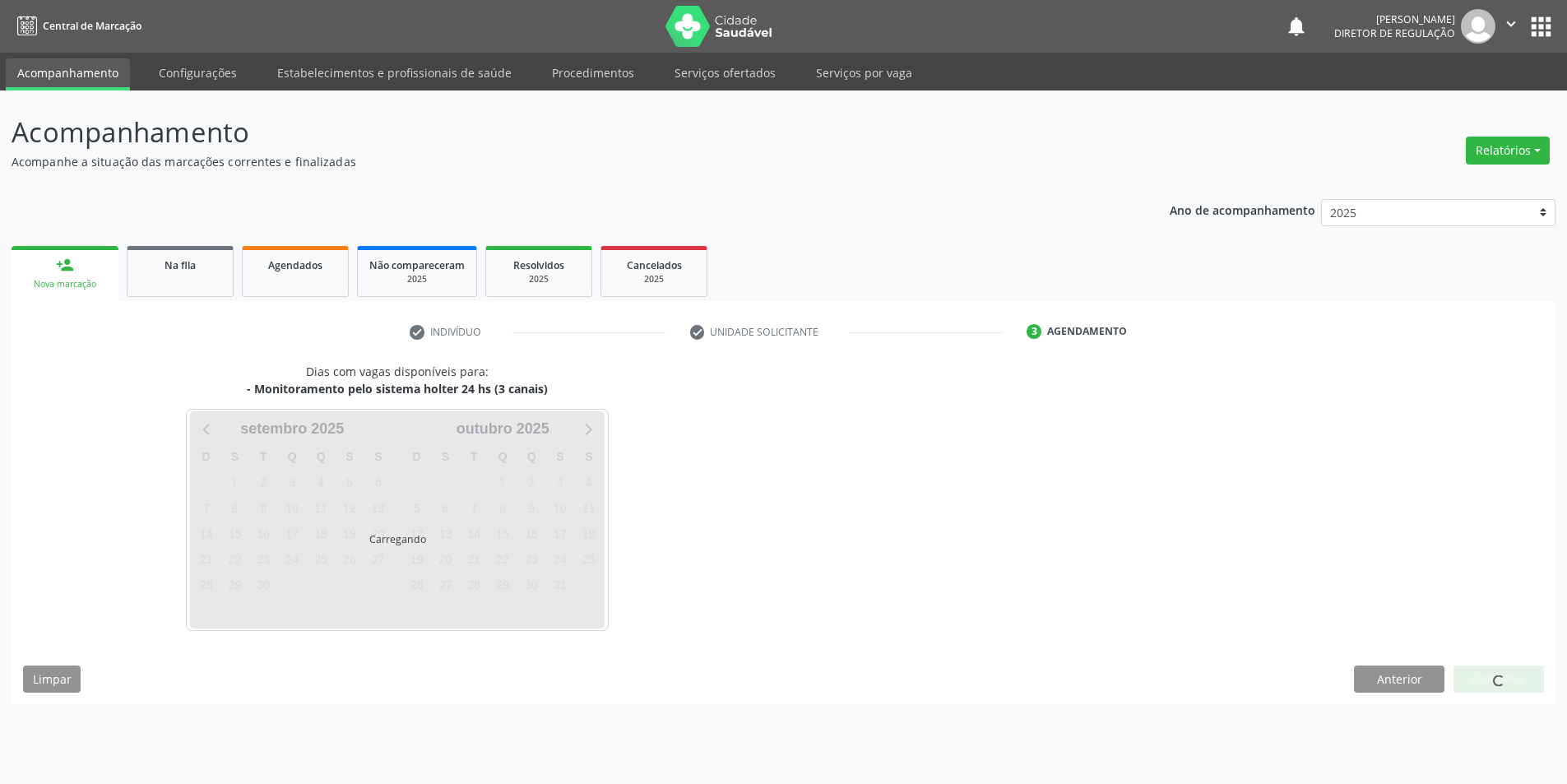
scroll to position [0, 0]
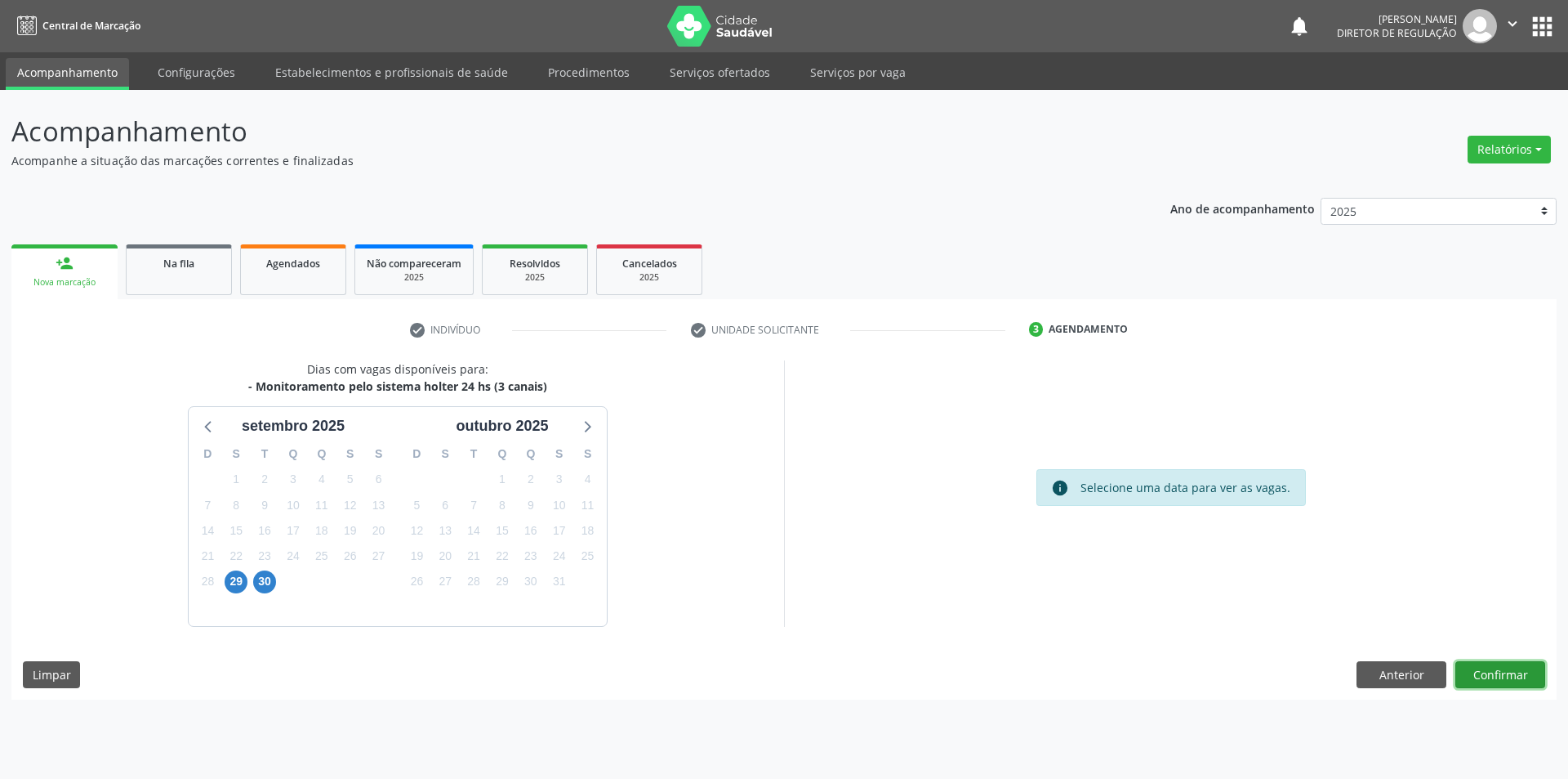
click at [1512, 679] on button "Confirmar" at bounding box center [1500, 675] width 90 height 27
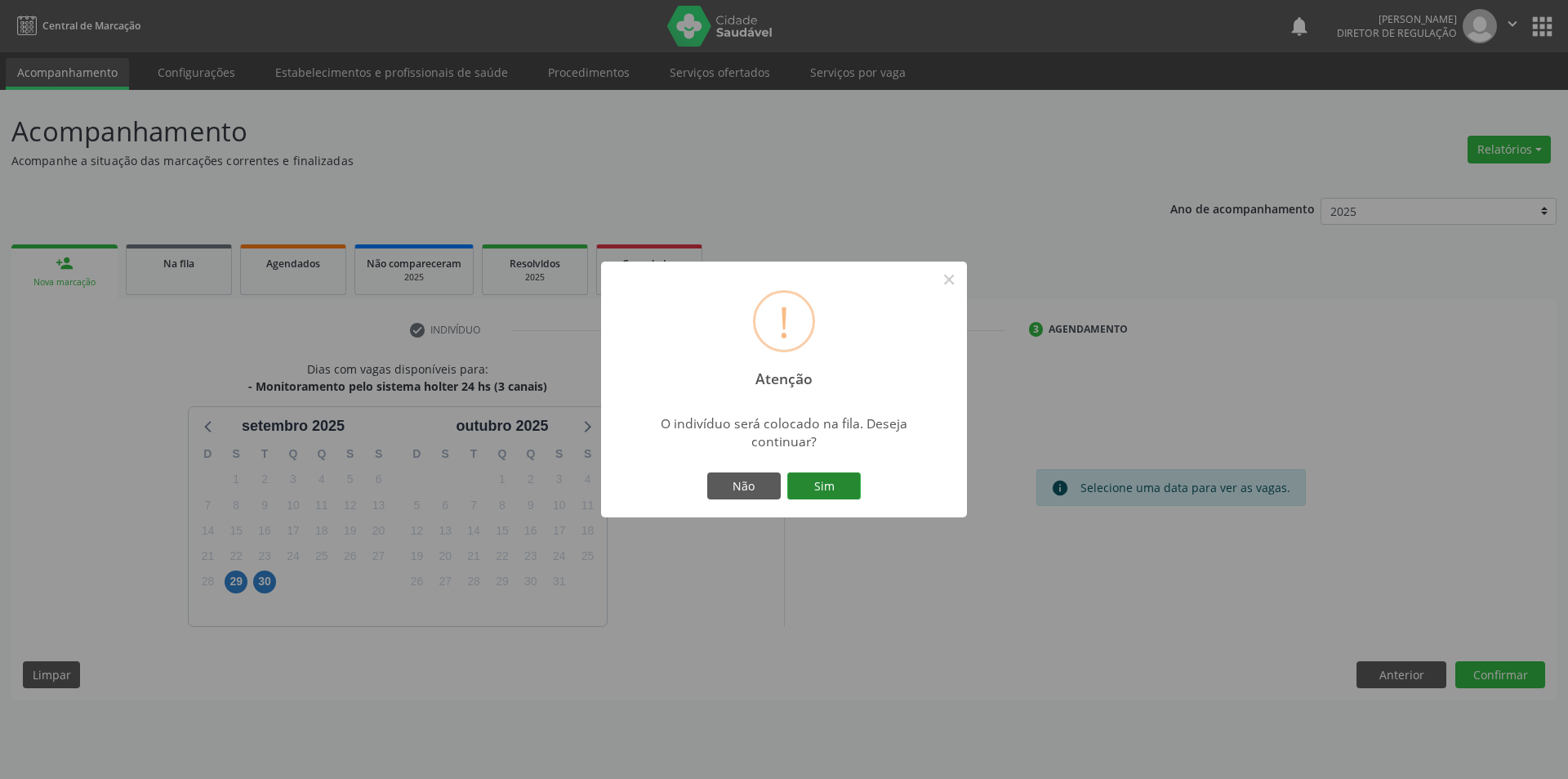
click at [818, 472] on button "Sim" at bounding box center [824, 486] width 74 height 27
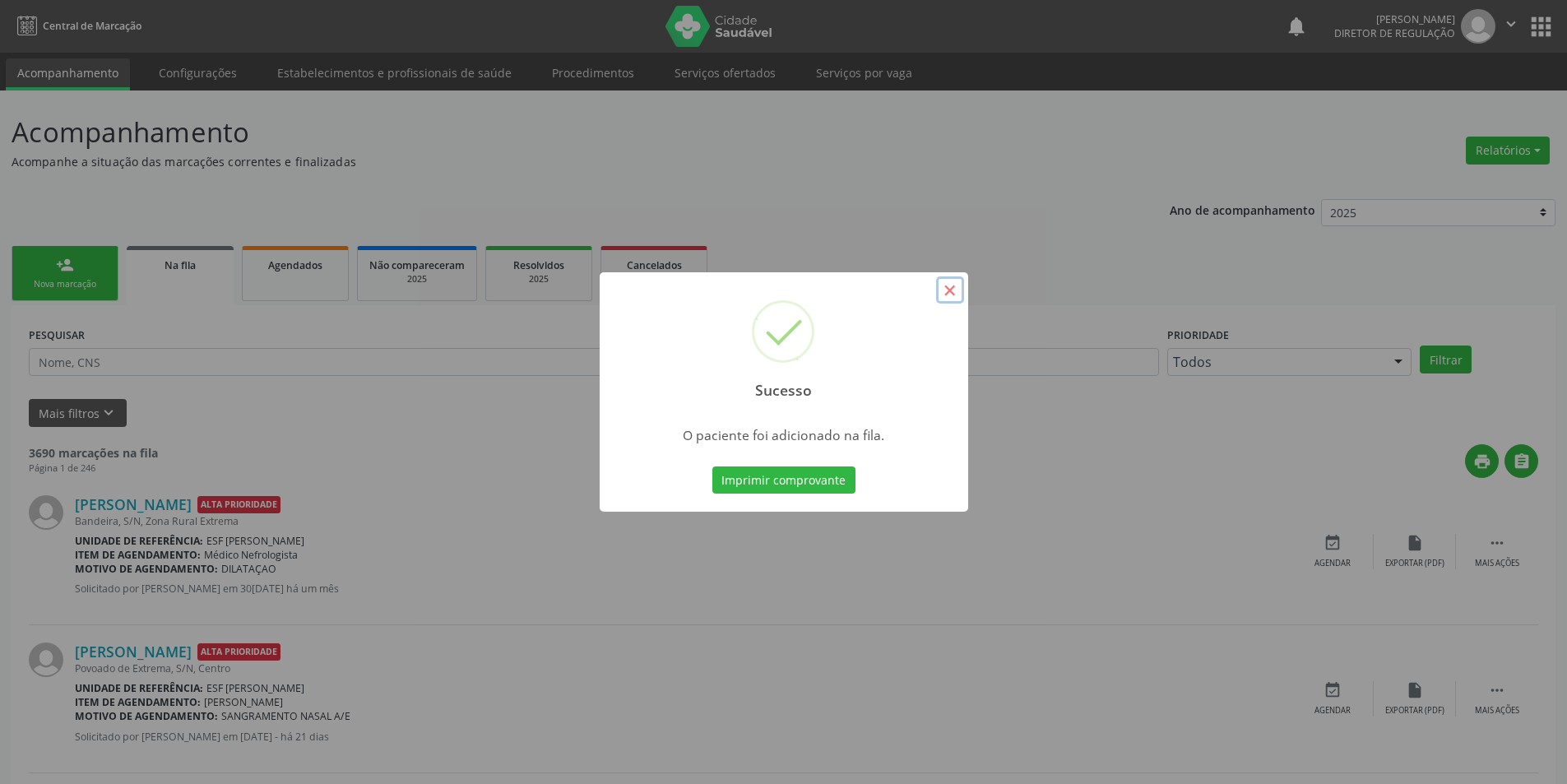
click at [948, 301] on button "×" at bounding box center [950, 290] width 28 height 28
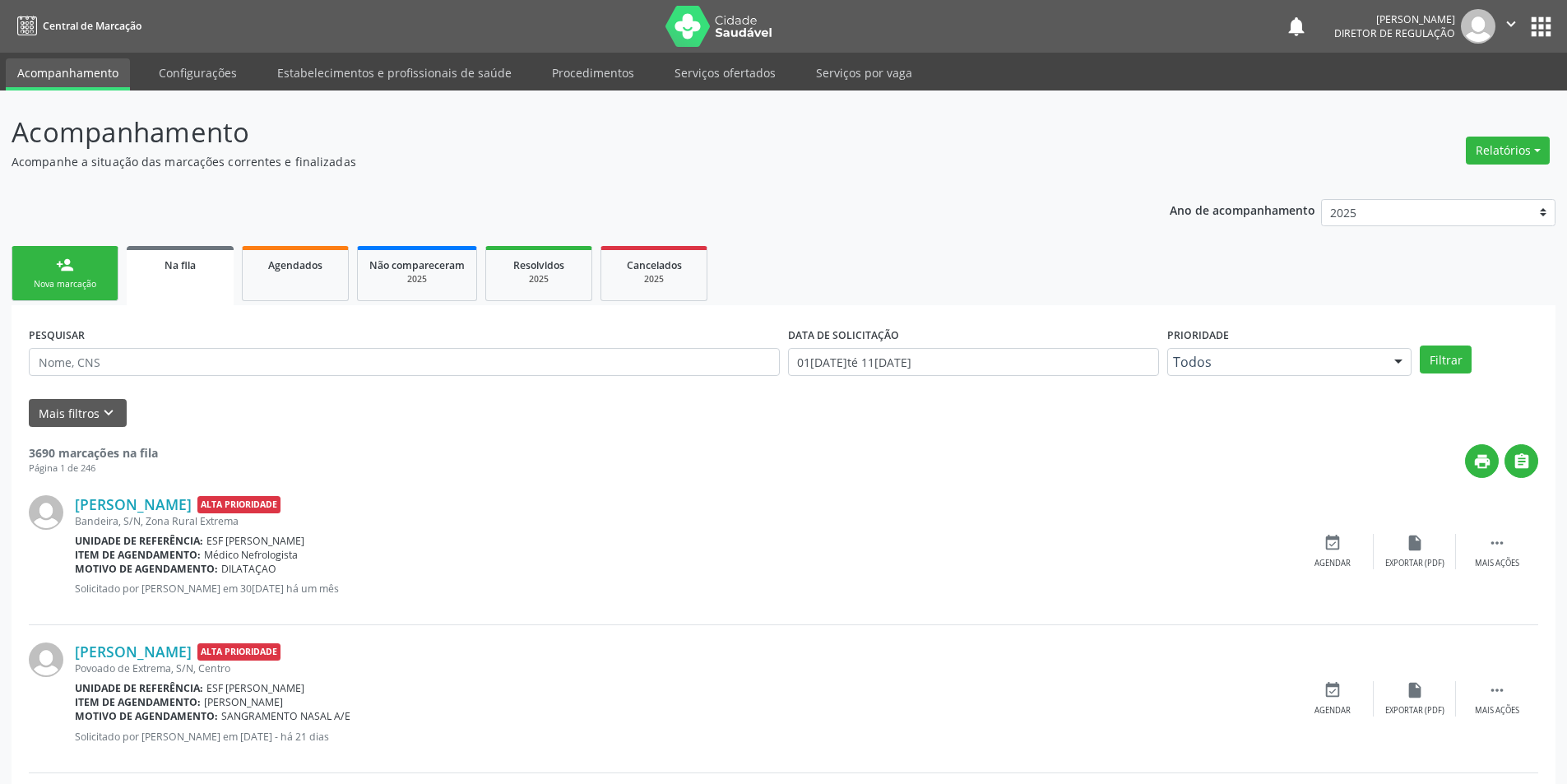
click at [110, 266] on link "person_add Nova marcação" at bounding box center [65, 274] width 107 height 55
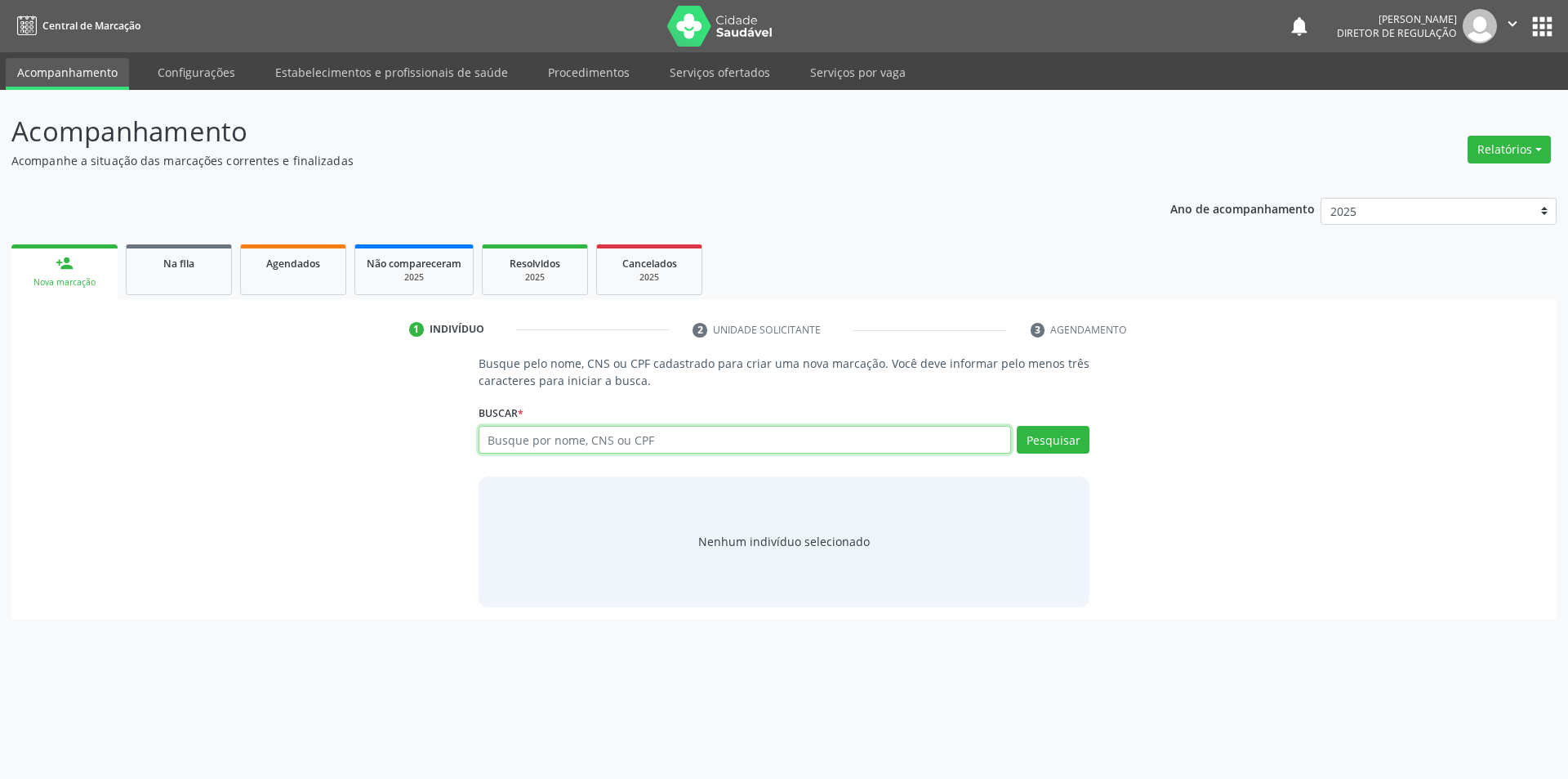
click at [549, 437] on input "text" at bounding box center [745, 440] width 533 height 27
type input "700606959069962"
click at [1046, 428] on button "Pesquisar" at bounding box center [1053, 440] width 73 height 27
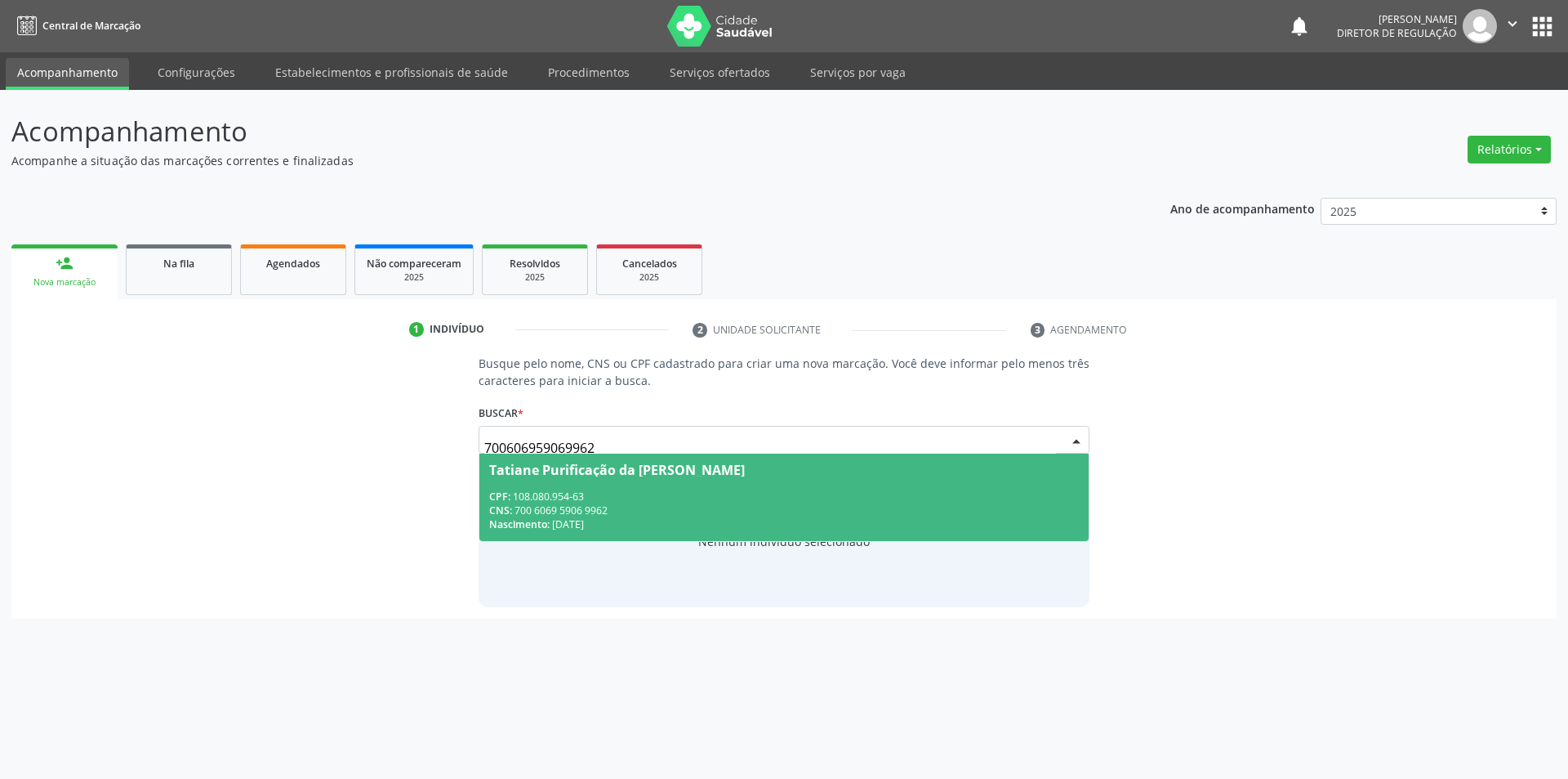
click at [680, 475] on div "Tatiane Purificação da Silva" at bounding box center [784, 469] width 590 height 13
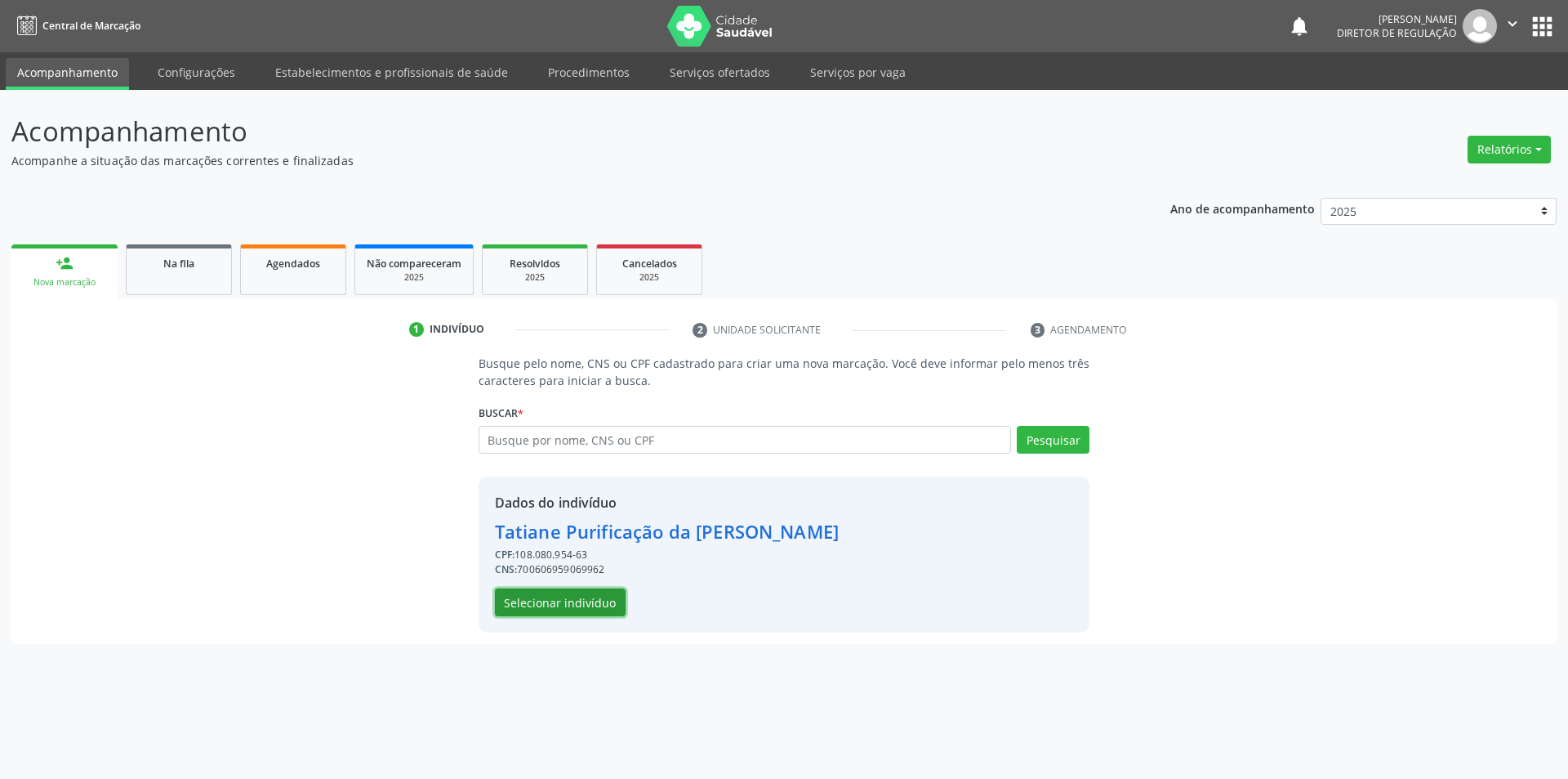
click at [582, 599] on button "Selecionar indivíduo" at bounding box center [560, 602] width 130 height 27
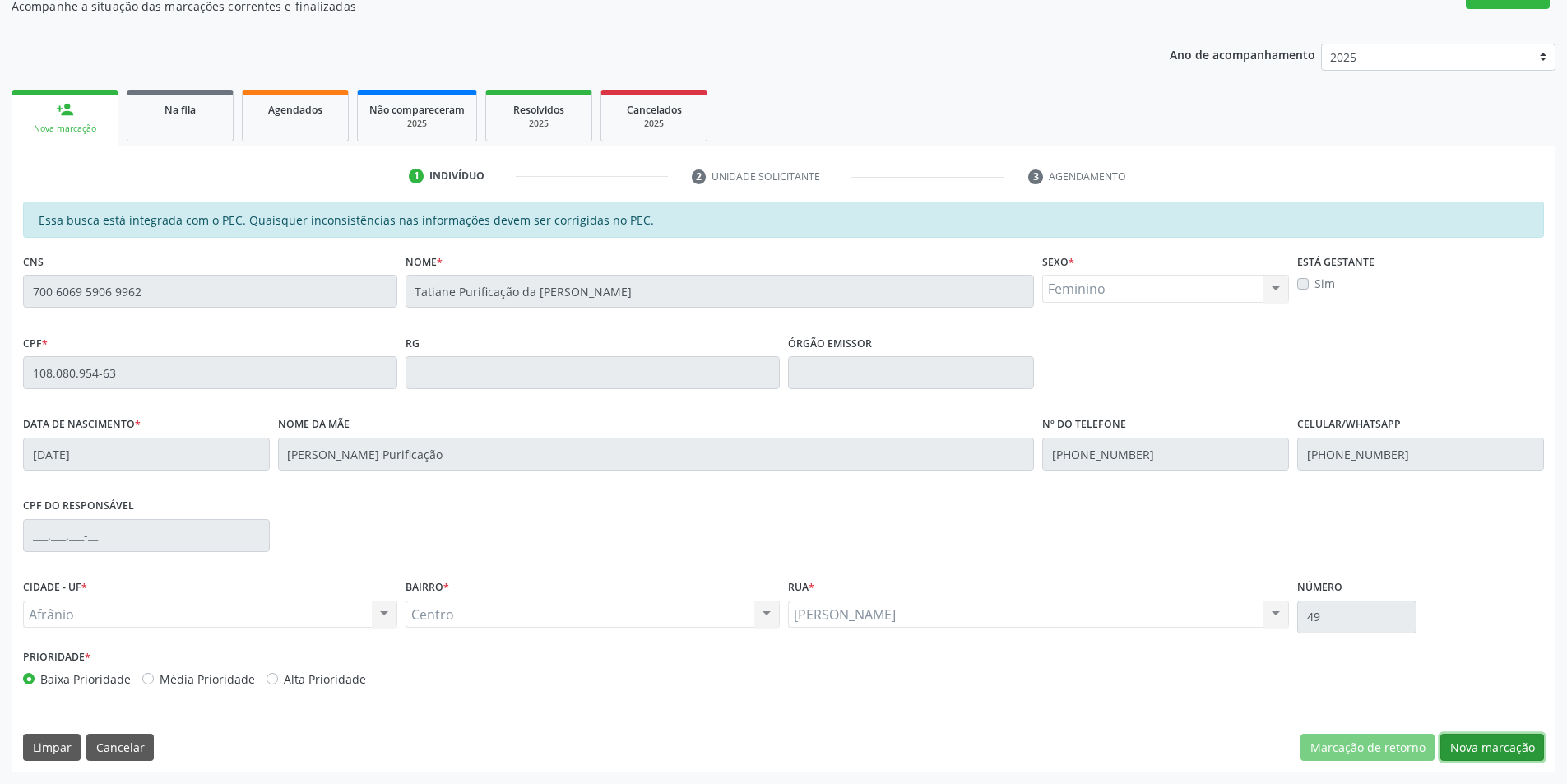
click at [1496, 745] on button "Nova marcação" at bounding box center [1492, 747] width 104 height 28
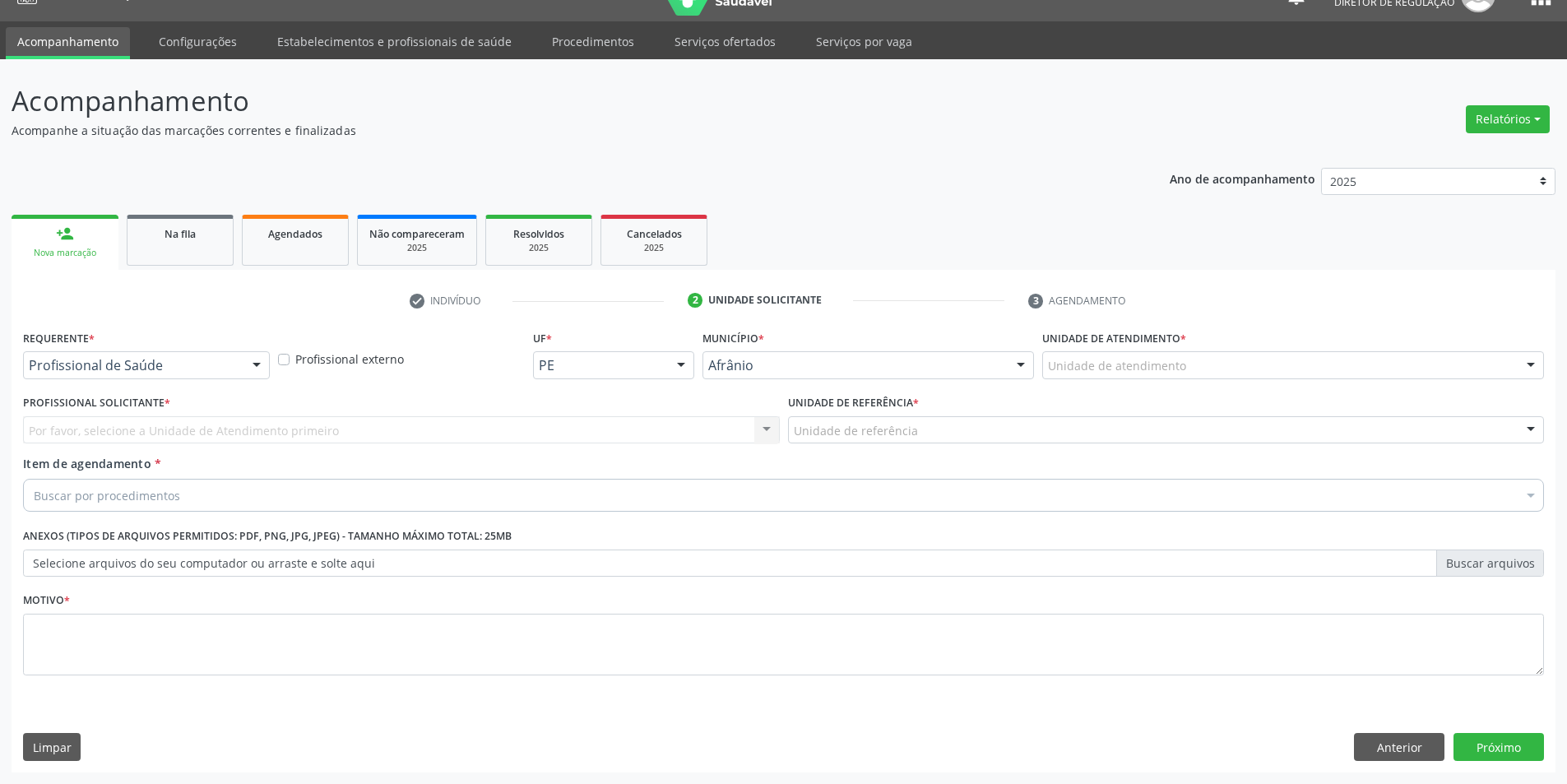
scroll to position [32, 0]
click at [1187, 365] on div "Unidade de atendimento" at bounding box center [1293, 365] width 502 height 28
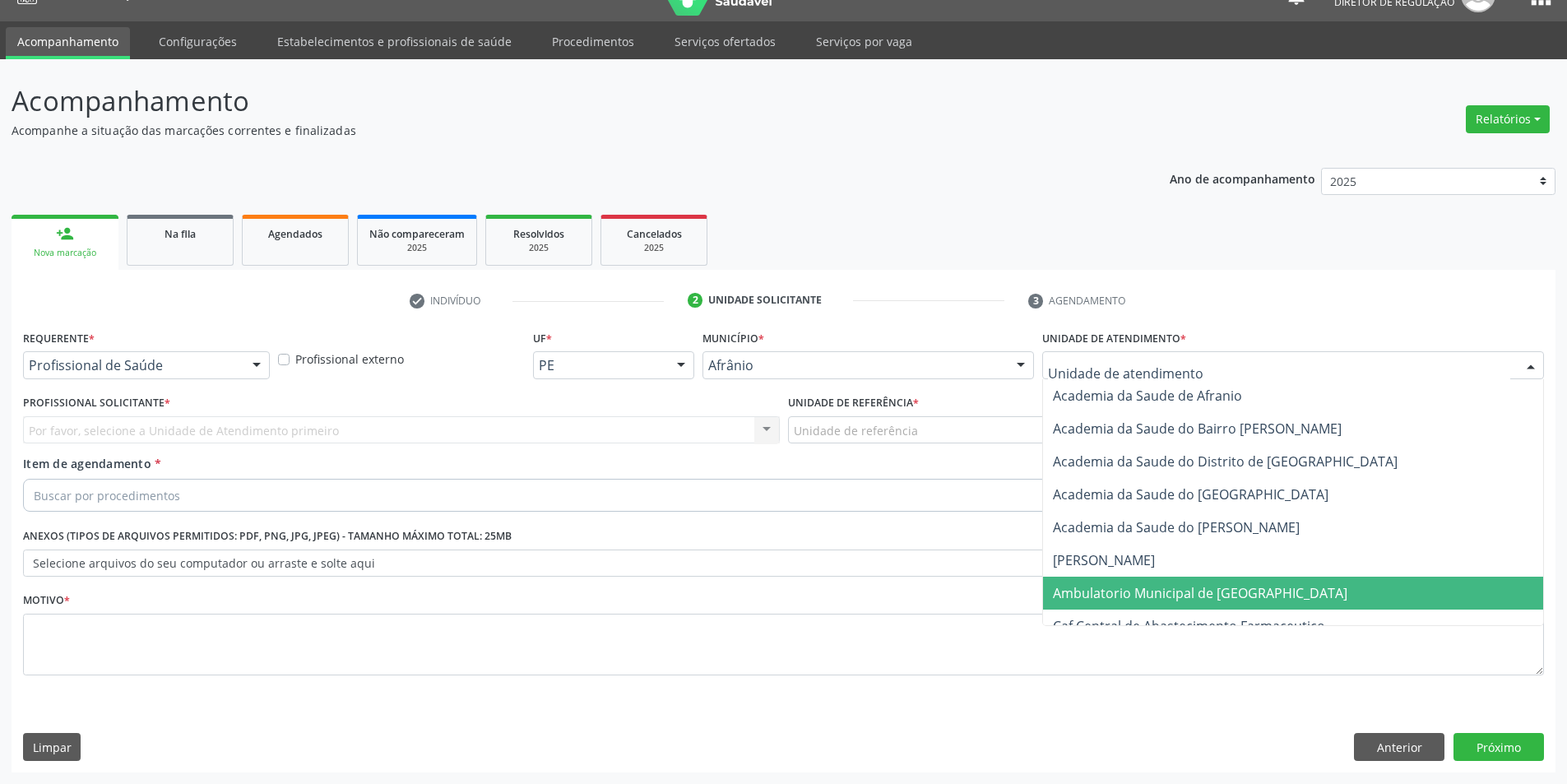
drag, startPoint x: 1175, startPoint y: 595, endPoint x: 1089, endPoint y: 563, distance: 91.8
click at [1174, 595] on span "Ambulatorio Municipal de [GEOGRAPHIC_DATA]" at bounding box center [1200, 592] width 294 height 18
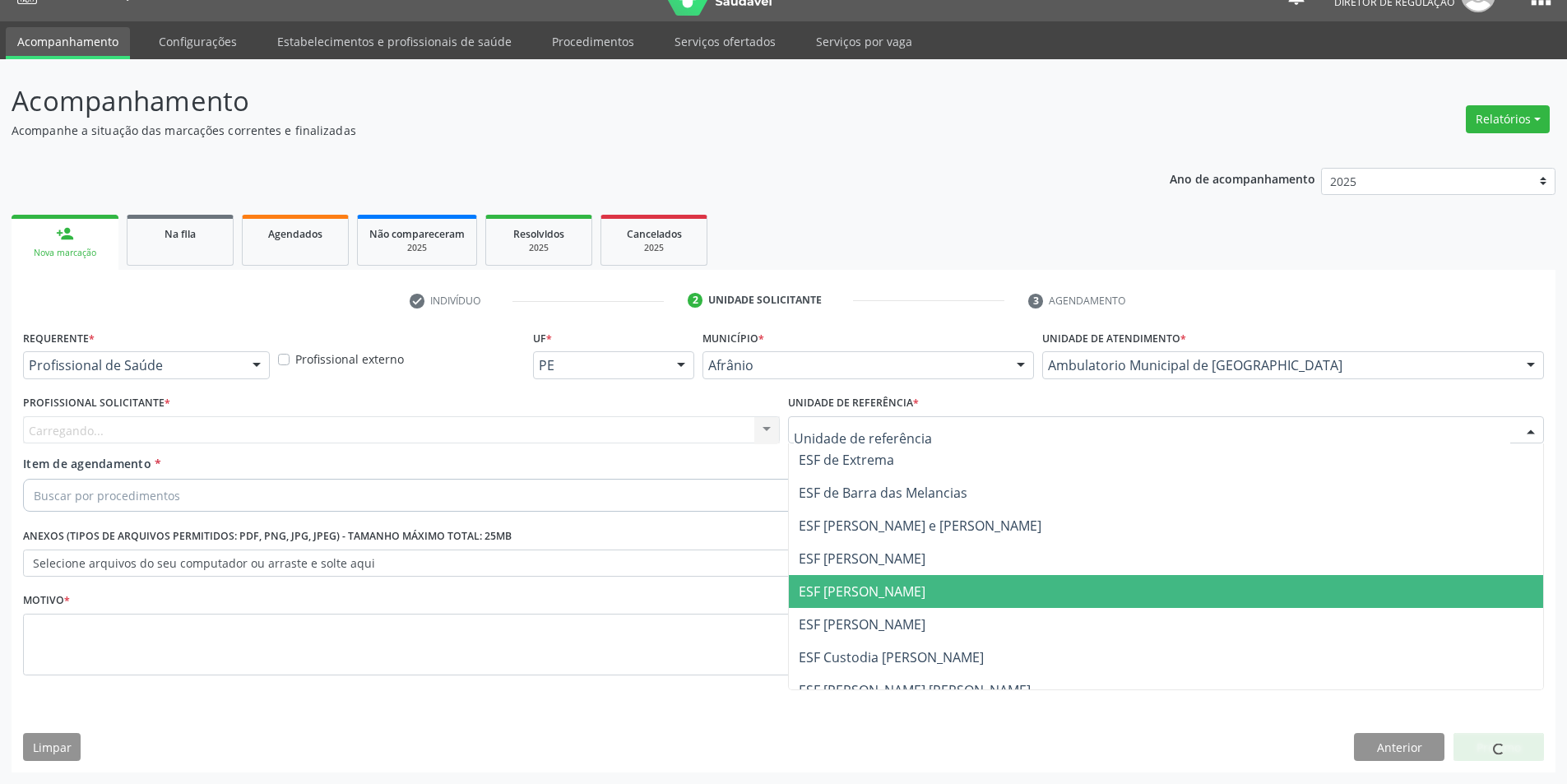
click at [881, 605] on span "ESF [PERSON_NAME]" at bounding box center [1167, 590] width 755 height 33
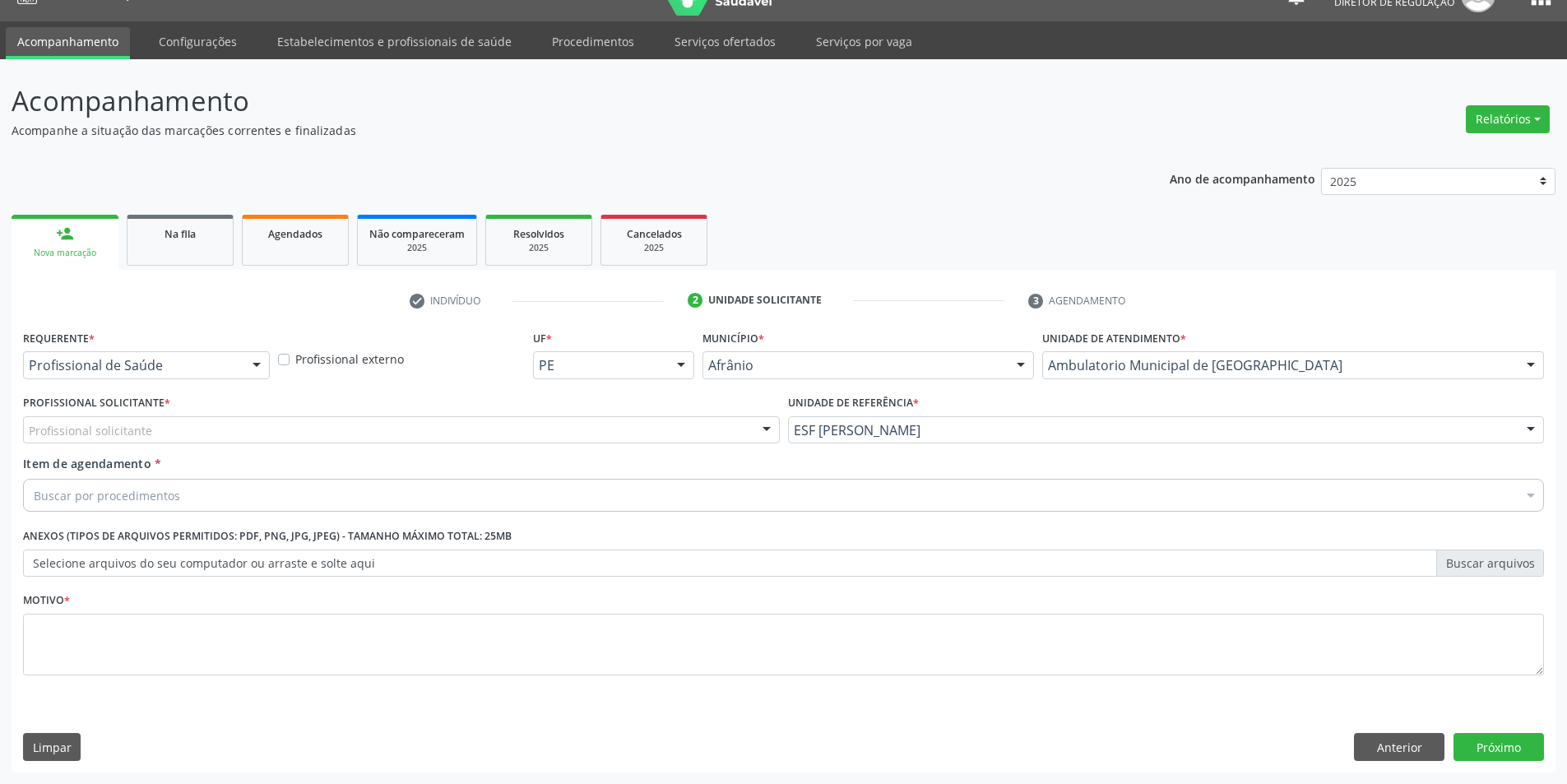
click at [557, 411] on div "Profissional Solicitante * Profissional solicitante Médico Angiologista - Luis …" at bounding box center [401, 417] width 757 height 52
click at [511, 438] on div "Profissional solicitante" at bounding box center [401, 430] width 757 height 28
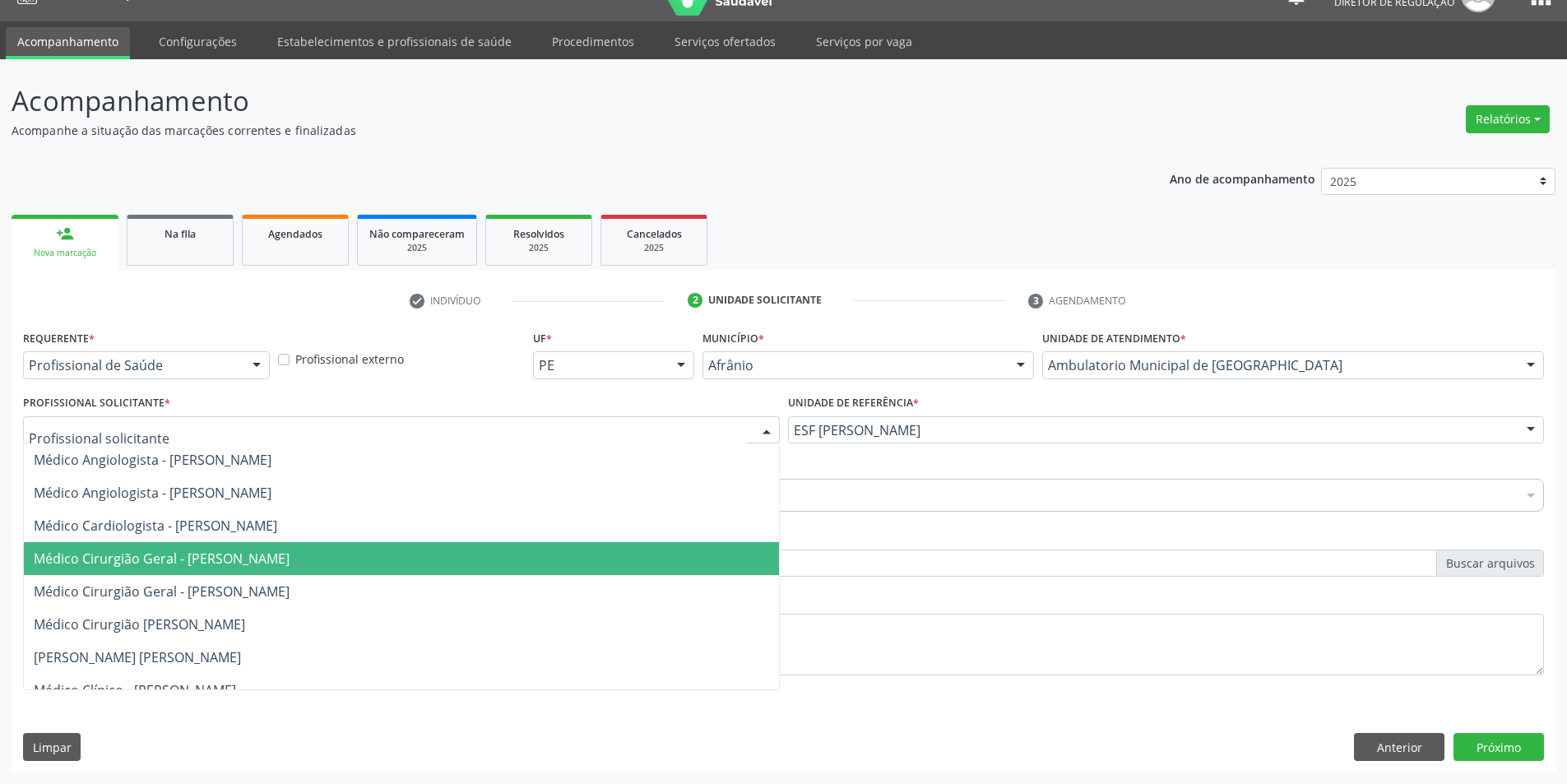
click at [327, 548] on span "Médico Cirurgião Geral - [PERSON_NAME]" at bounding box center [401, 558] width 755 height 33
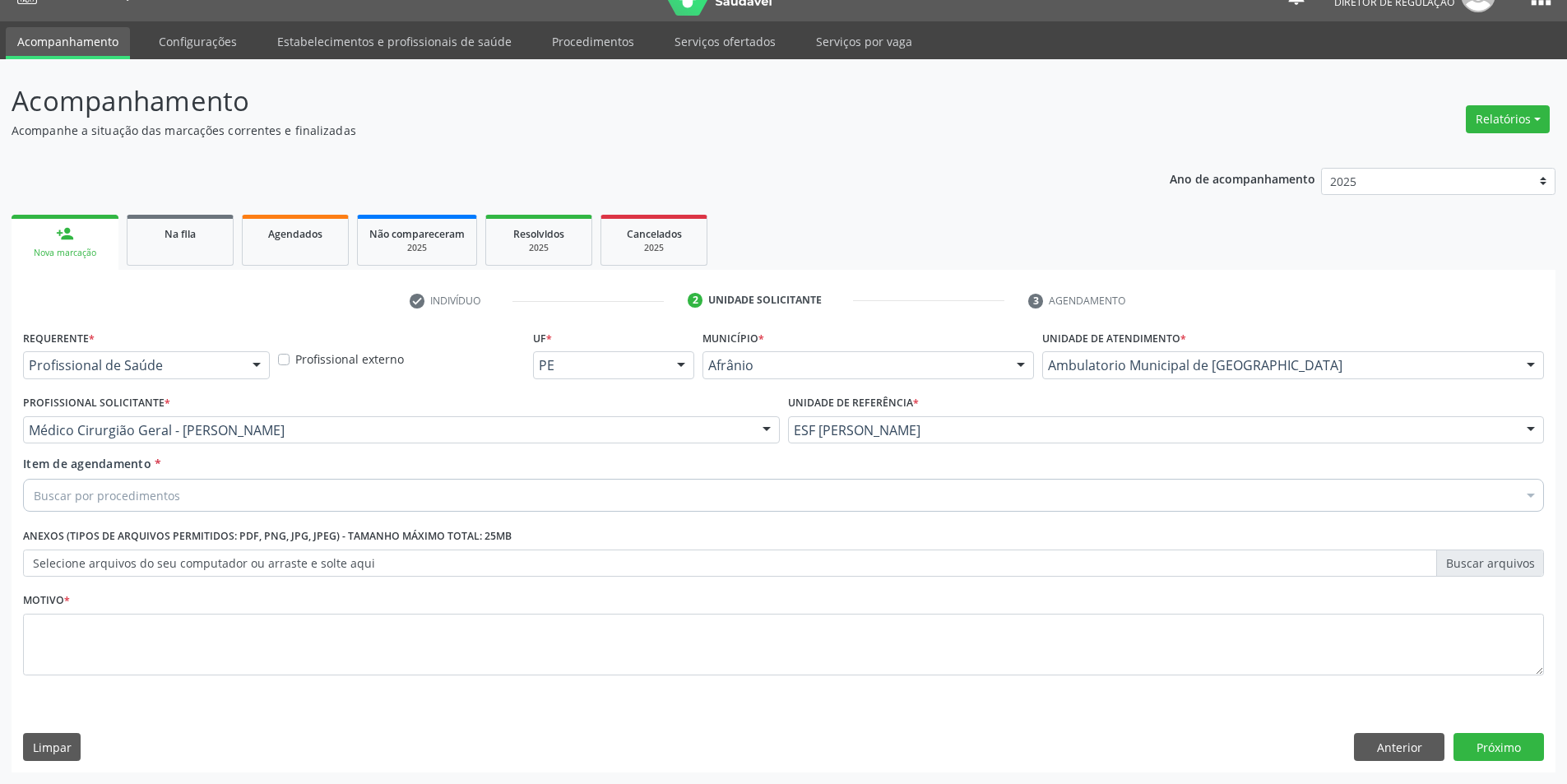
click at [296, 500] on div "Buscar por procedimentos" at bounding box center [784, 495] width 1522 height 33
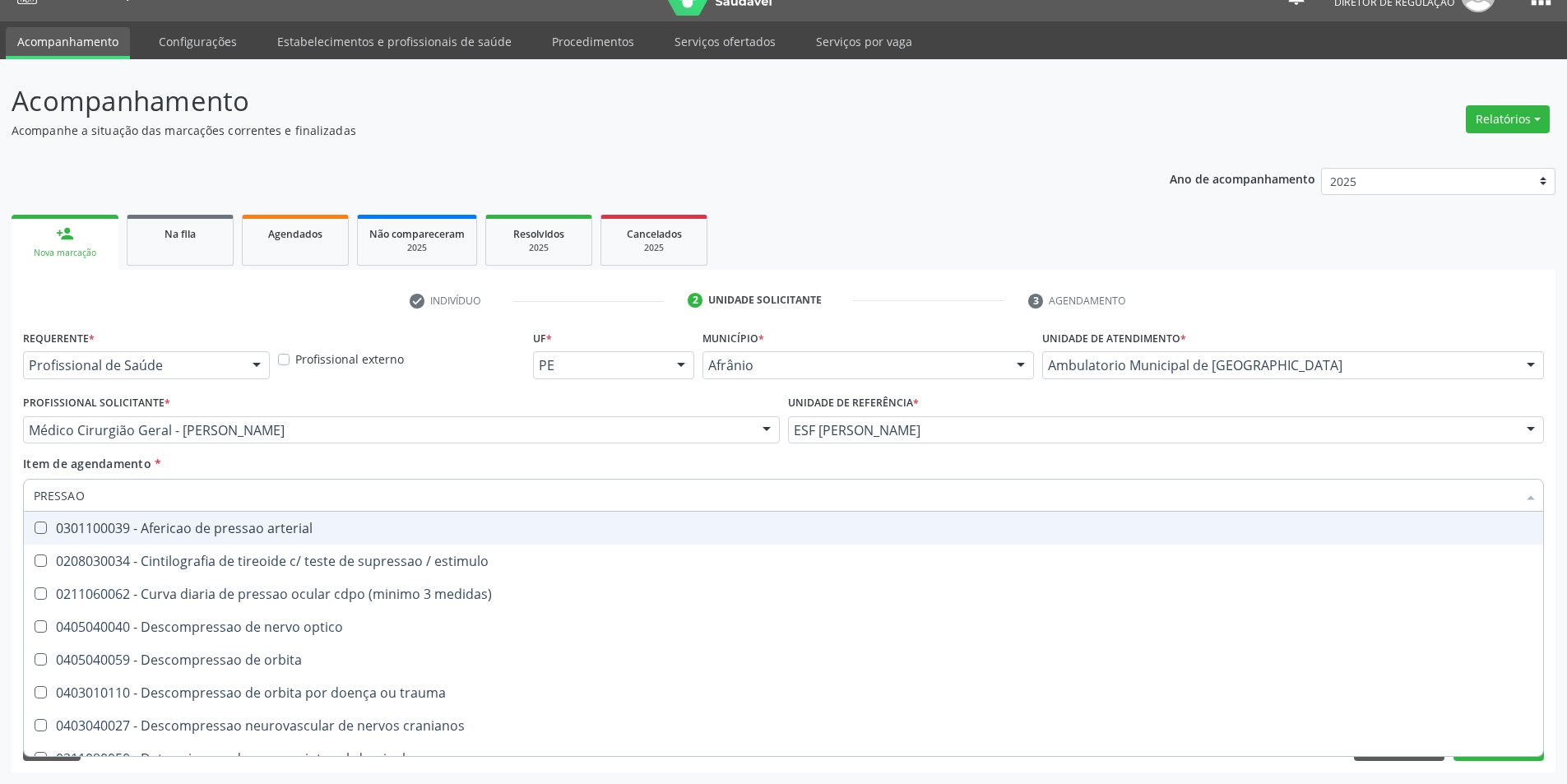
type input "PRESSAO A"
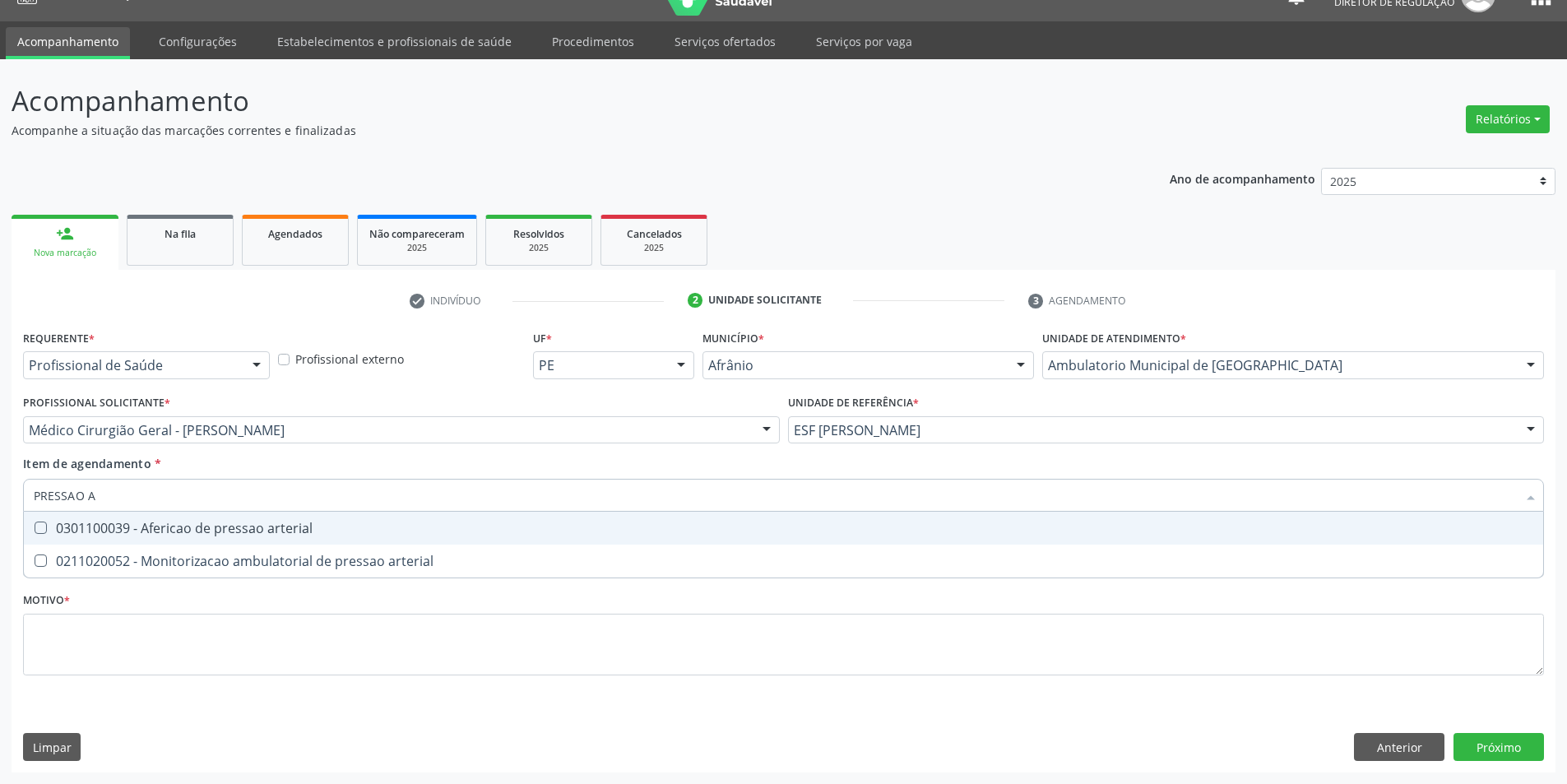
click at [292, 523] on div "0301100039 - Afericao de pressao arterial" at bounding box center [784, 527] width 1500 height 13
checkbox arterial "true"
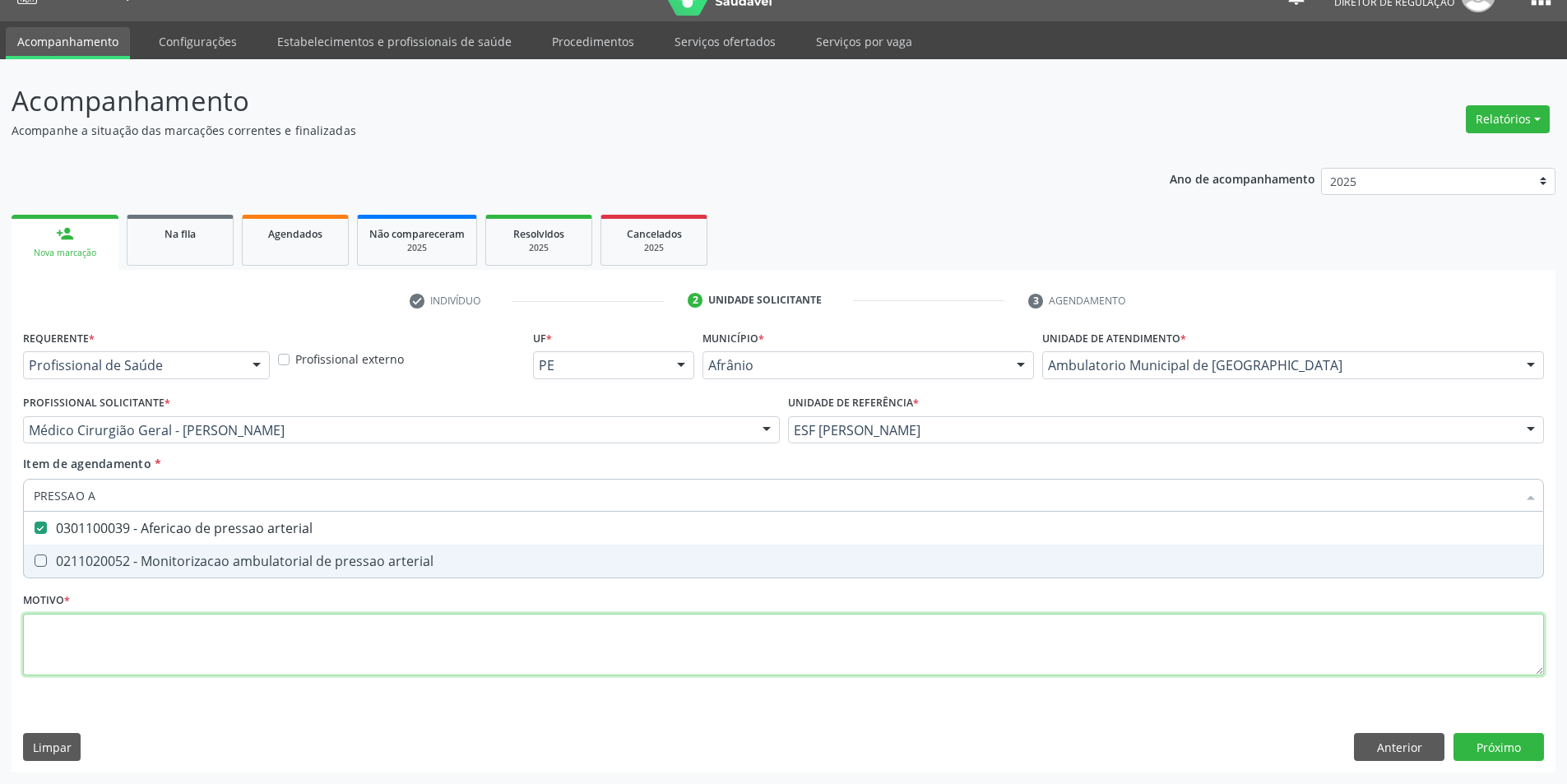
click at [274, 643] on div "Requerente * Profissional de Saúde Profissional de Saúde Paciente Nenhum result…" at bounding box center [784, 511] width 1522 height 372
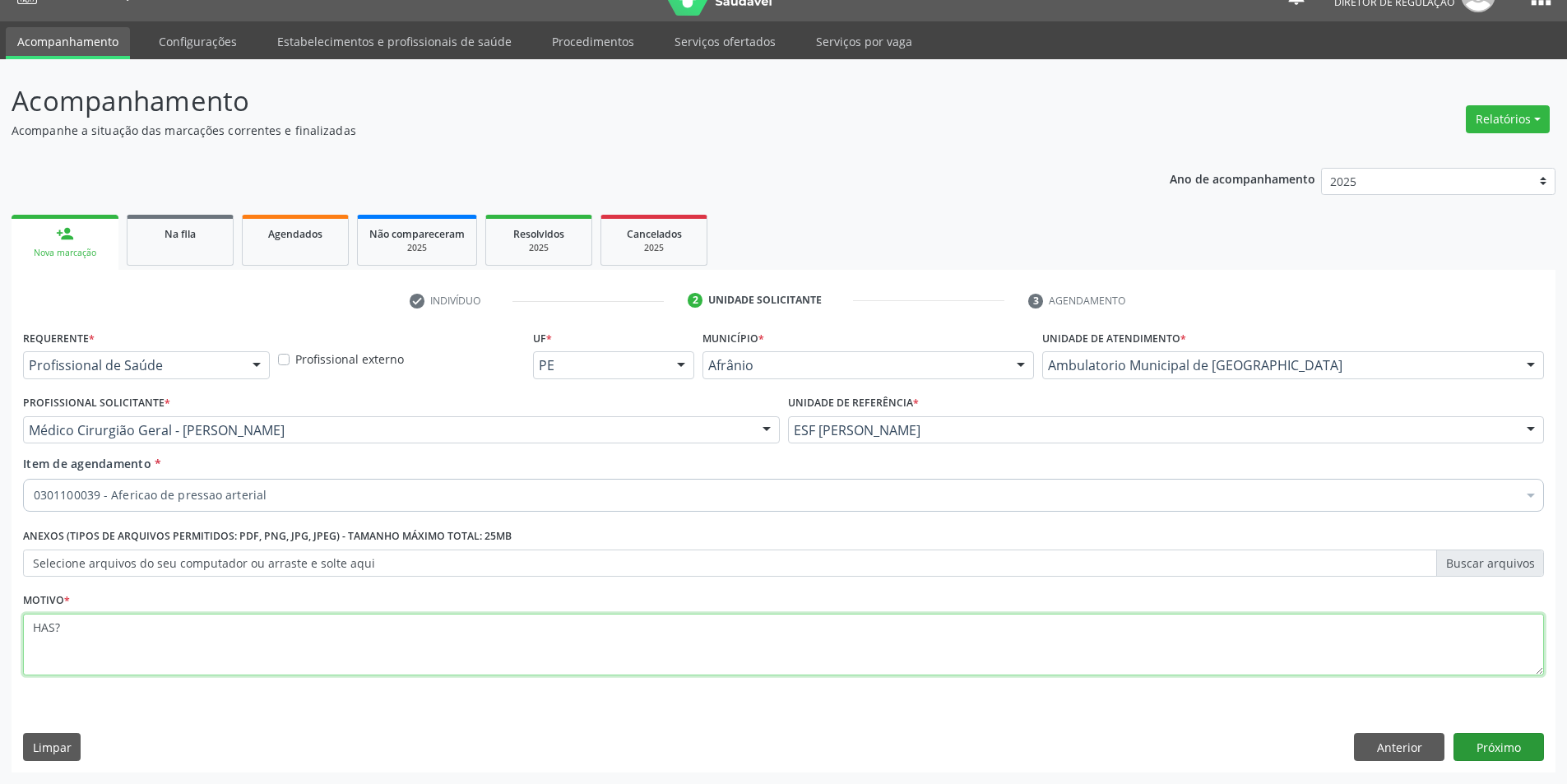
type textarea "HAS?"
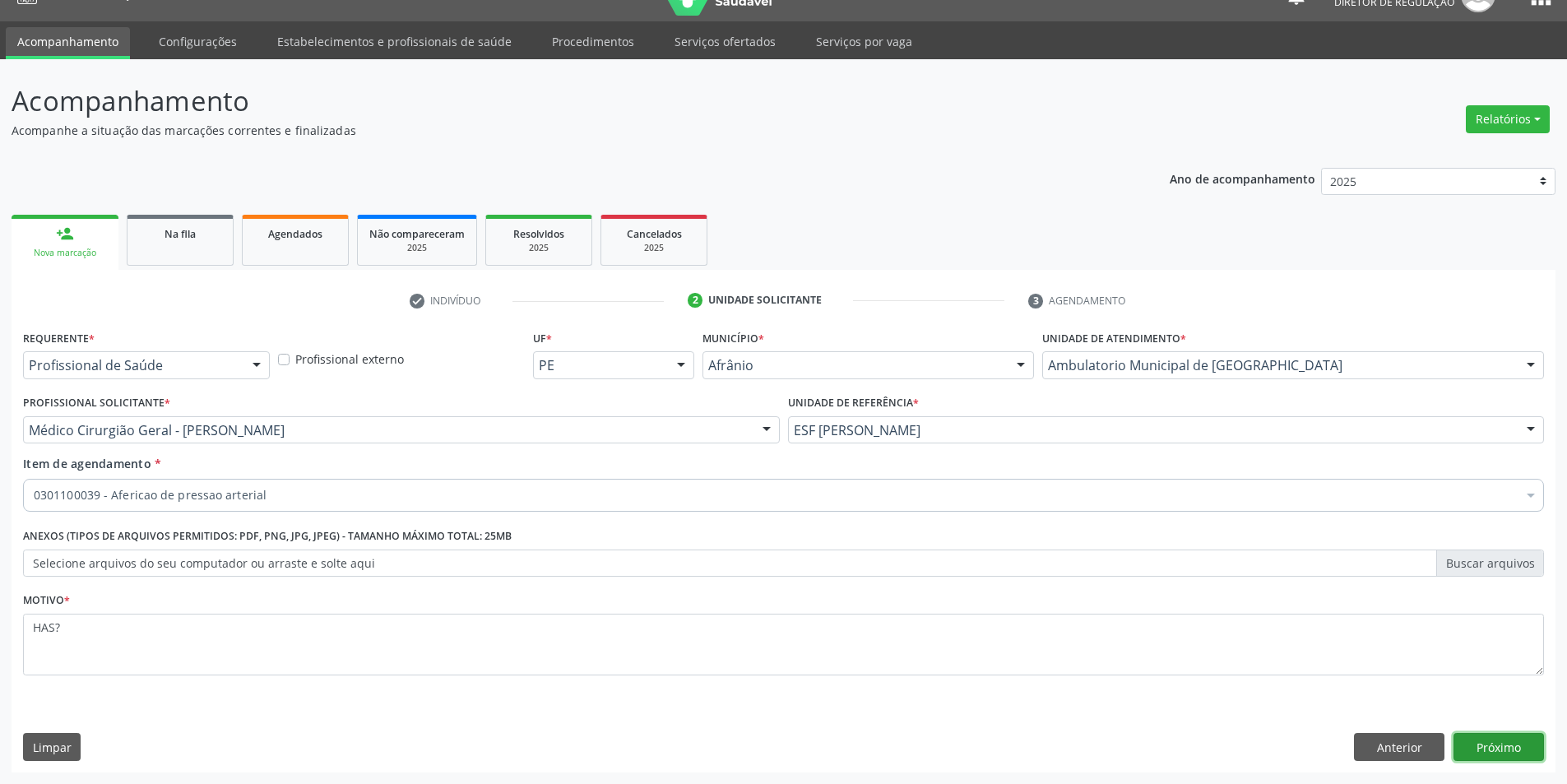
click at [1530, 749] on button "Próximo" at bounding box center [1499, 746] width 91 height 28
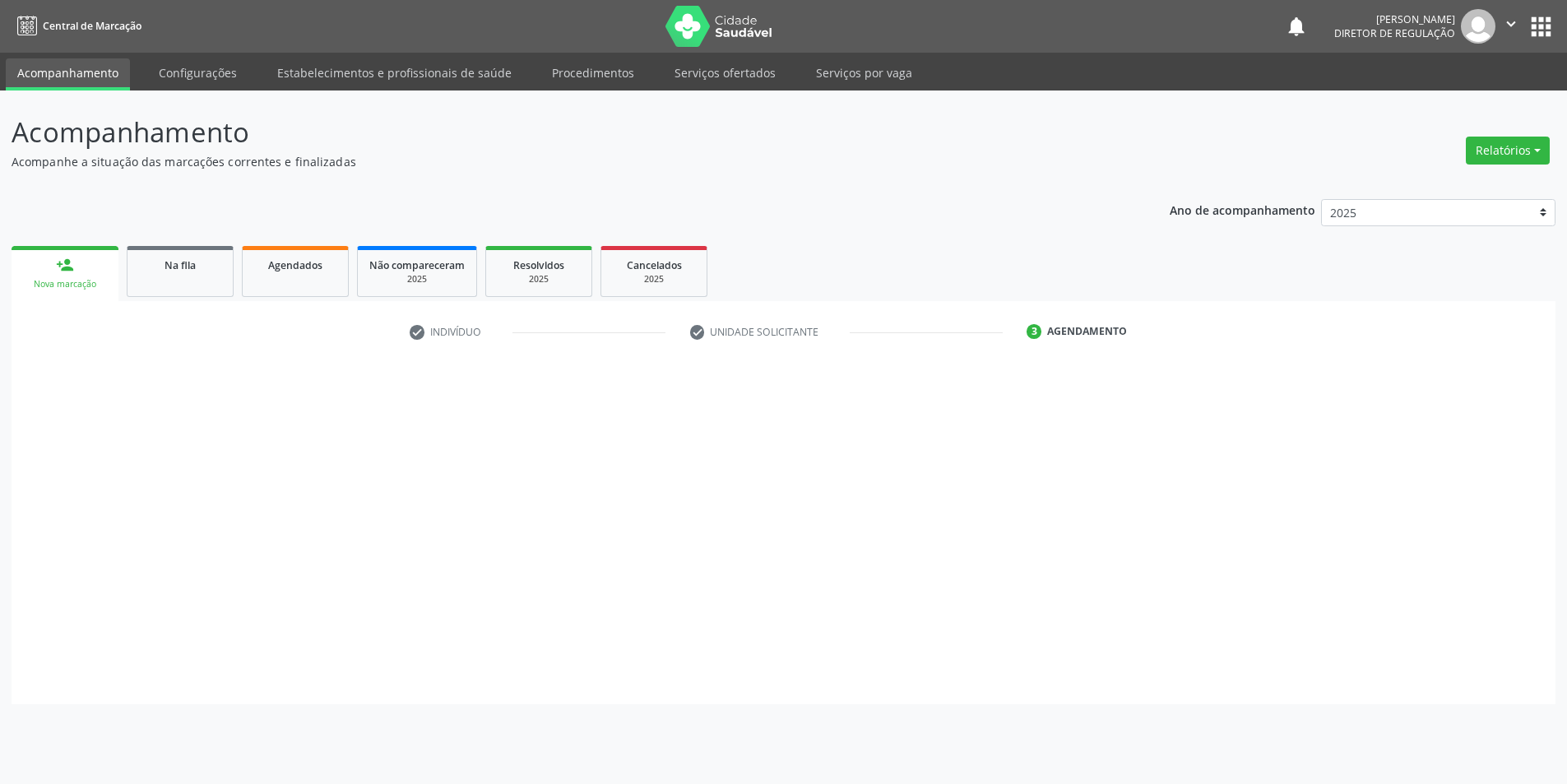
scroll to position [0, 0]
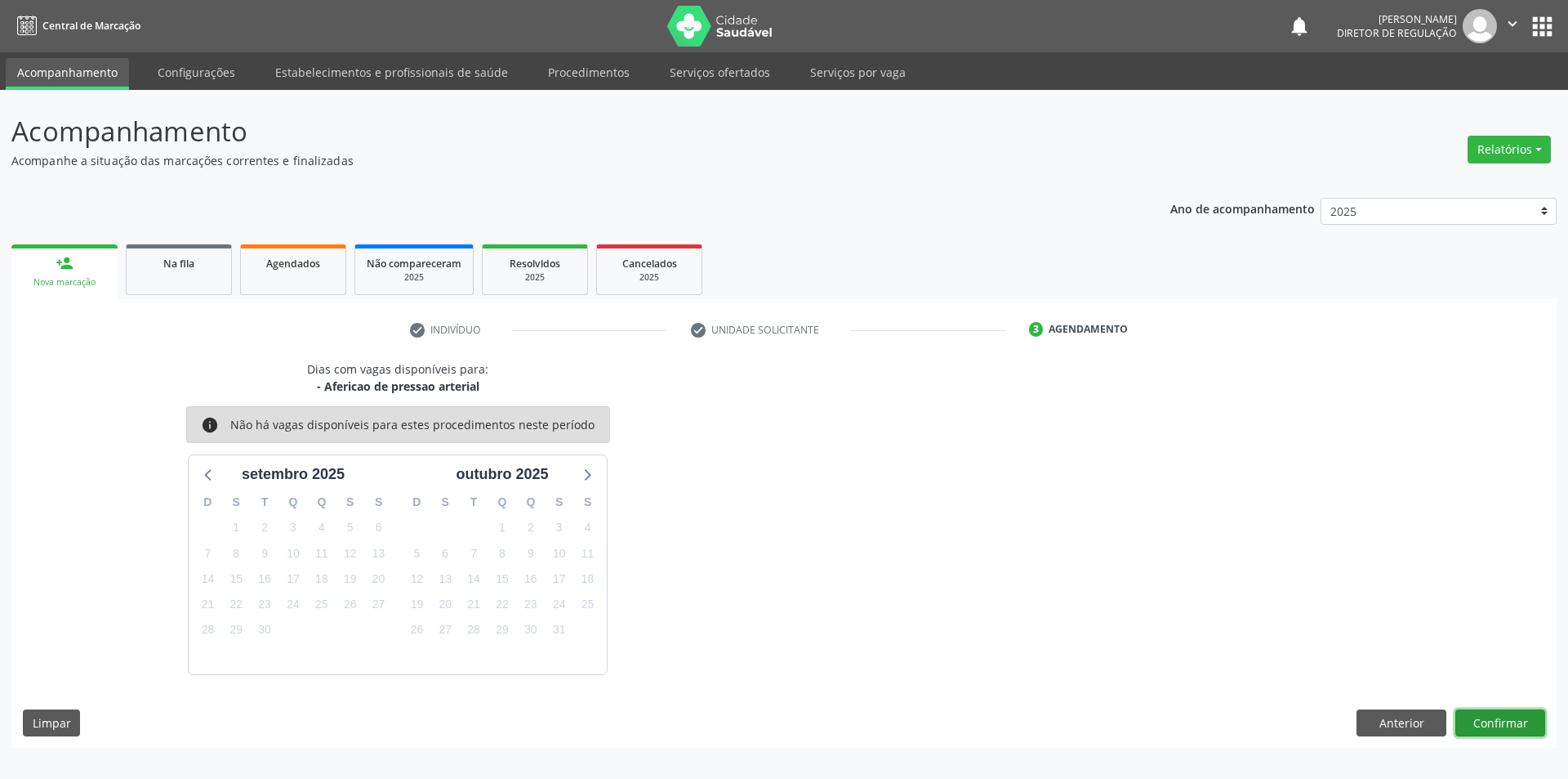
click at [1507, 731] on button "Confirmar" at bounding box center [1500, 723] width 90 height 27
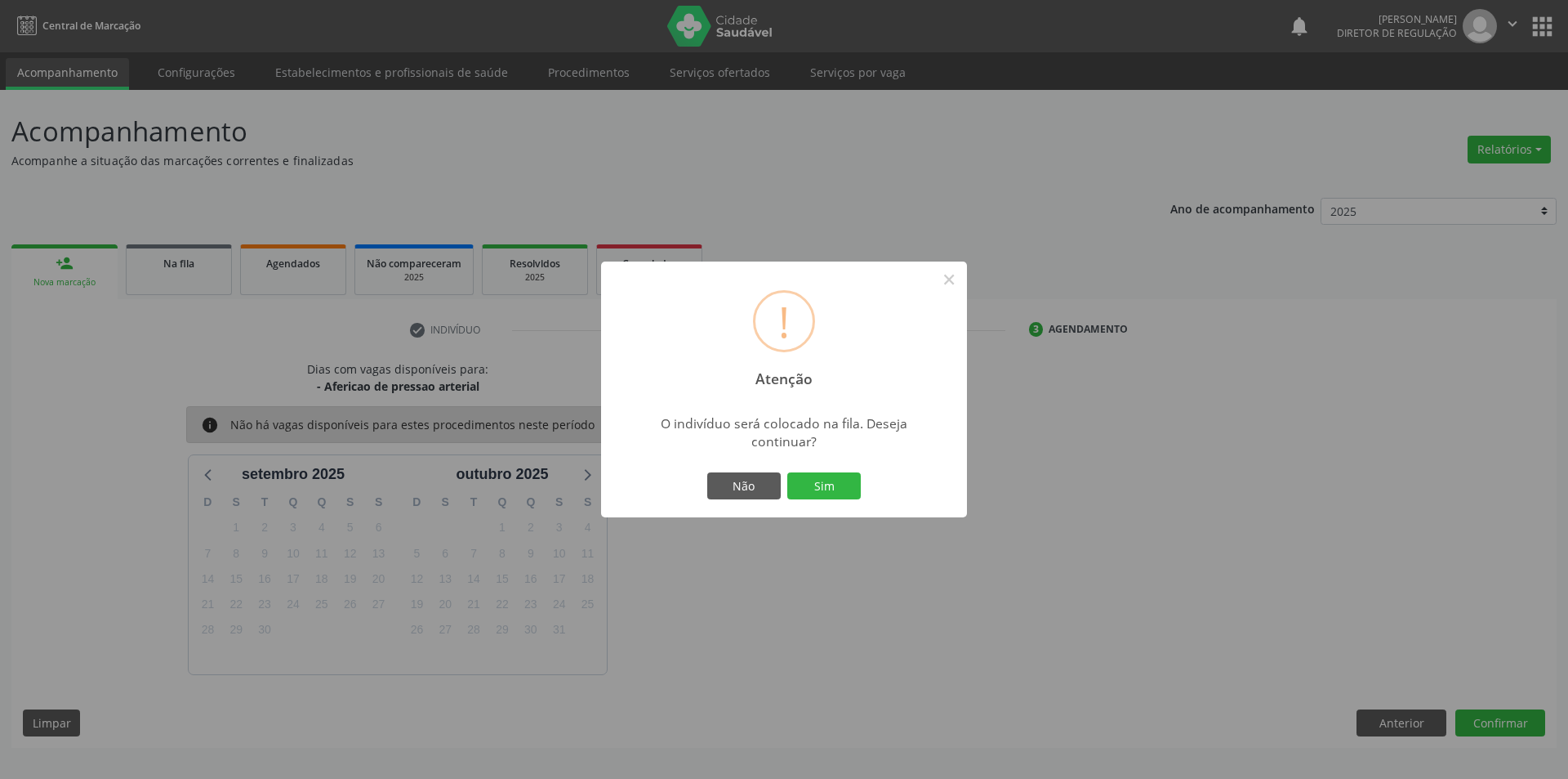
click at [829, 500] on div "Não Sim" at bounding box center [784, 486] width 162 height 34
click at [835, 488] on button "Sim" at bounding box center [824, 486] width 74 height 27
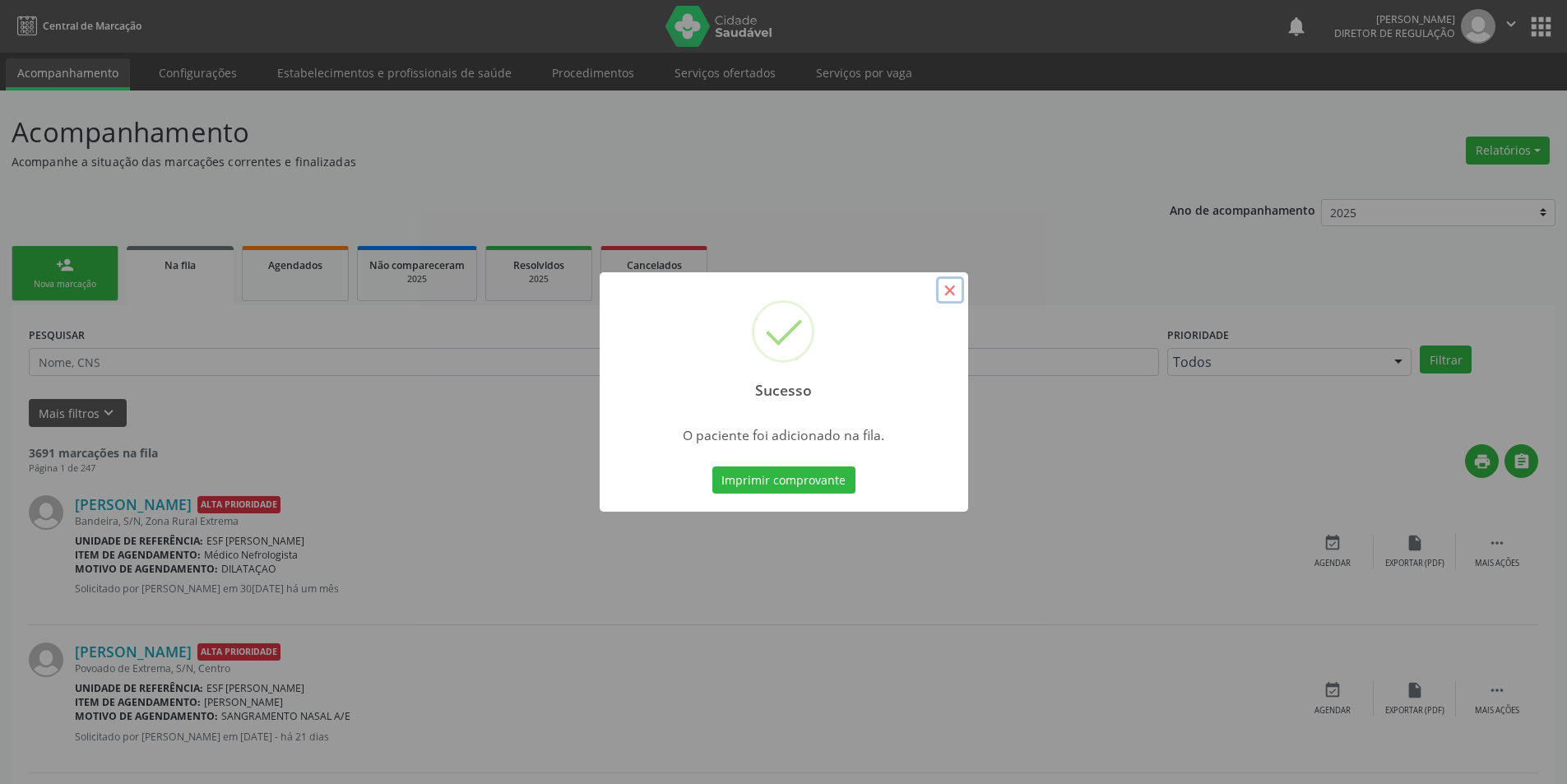
click at [938, 302] on button "×" at bounding box center [950, 290] width 28 height 28
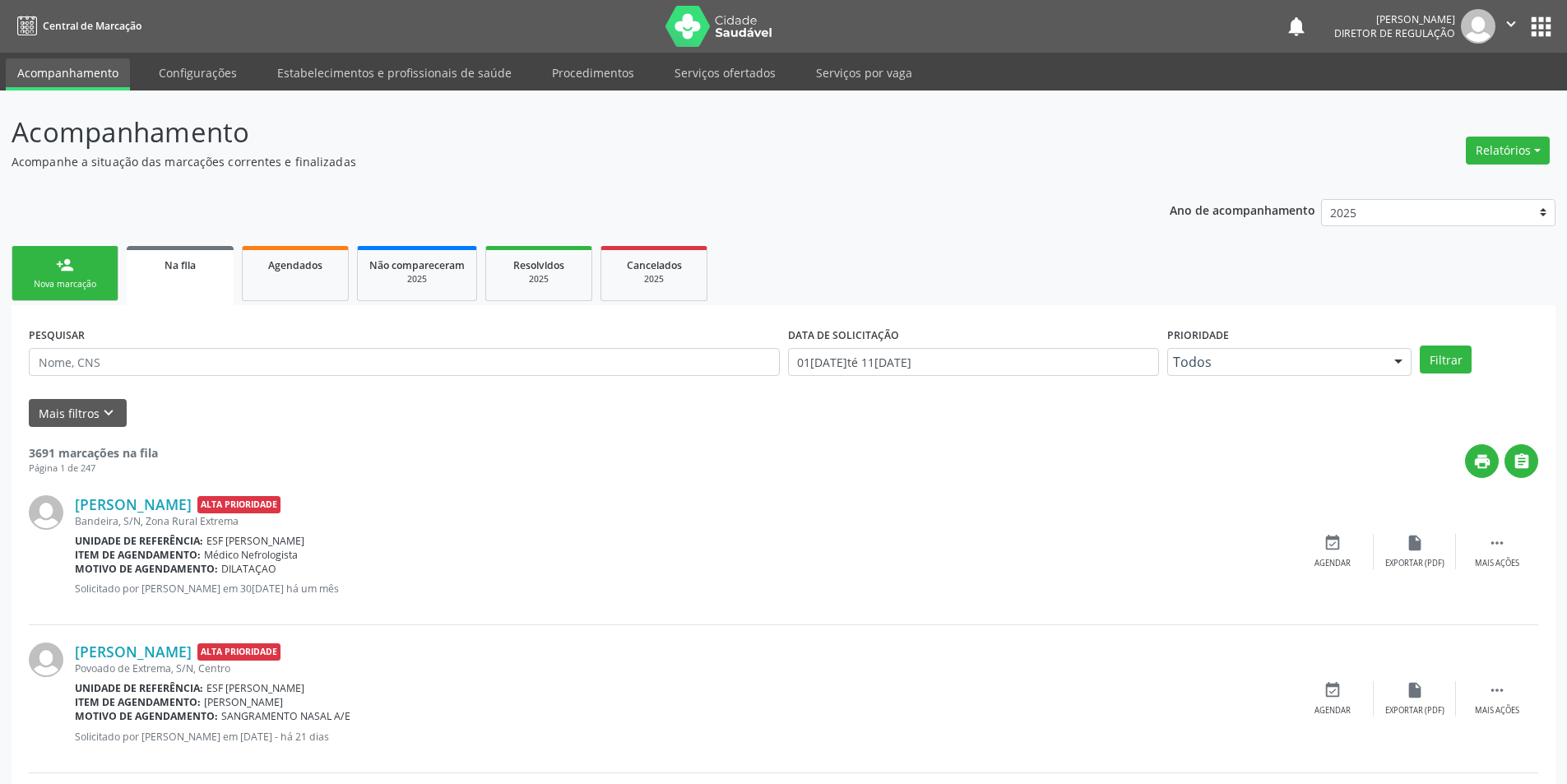
click at [86, 274] on link "person_add Nova marcação" at bounding box center [65, 274] width 107 height 55
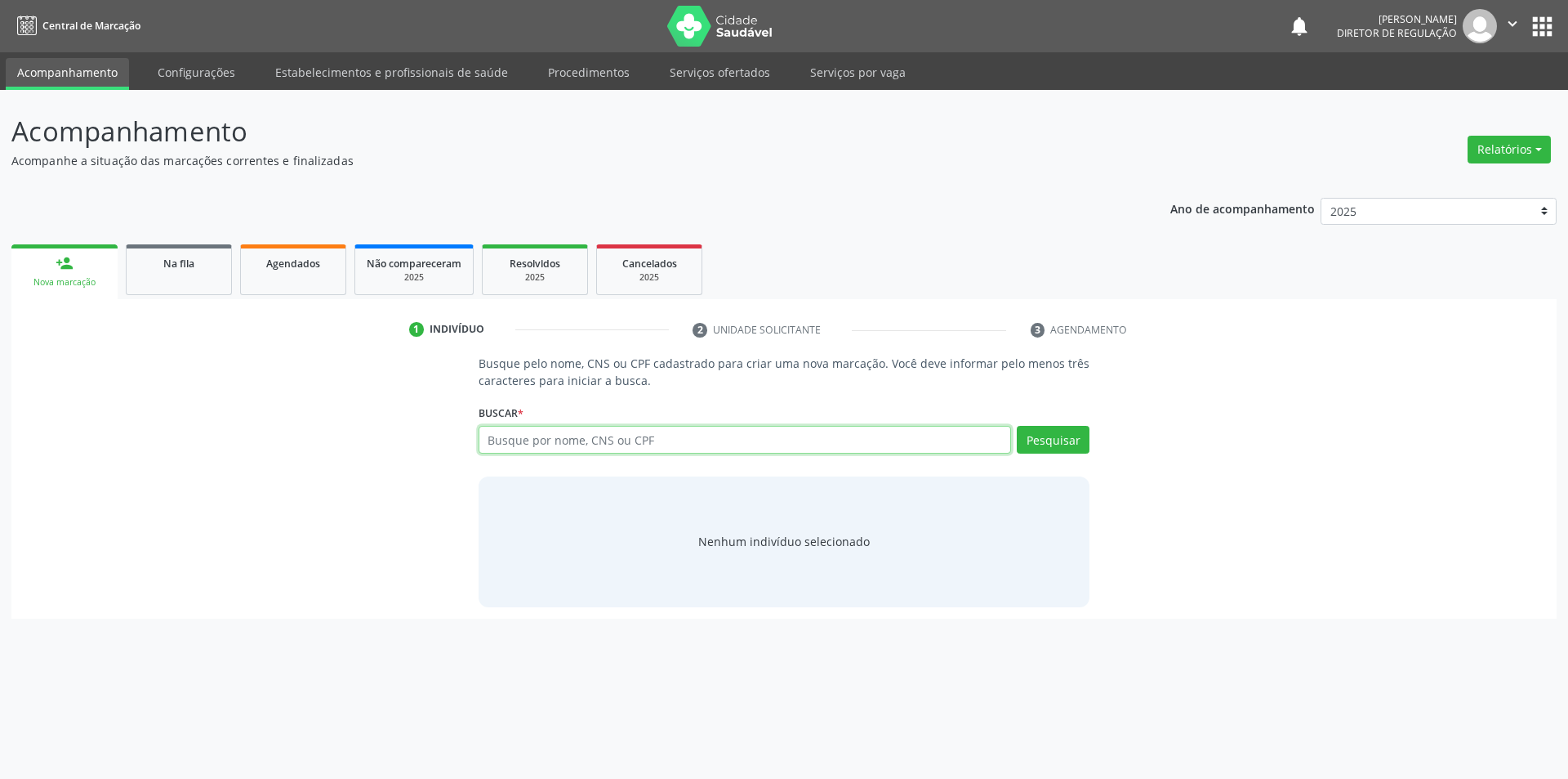
click at [581, 443] on input "text" at bounding box center [745, 440] width 533 height 27
type input "700606959069962"
click at [1074, 447] on button "Pesquisar" at bounding box center [1053, 440] width 73 height 27
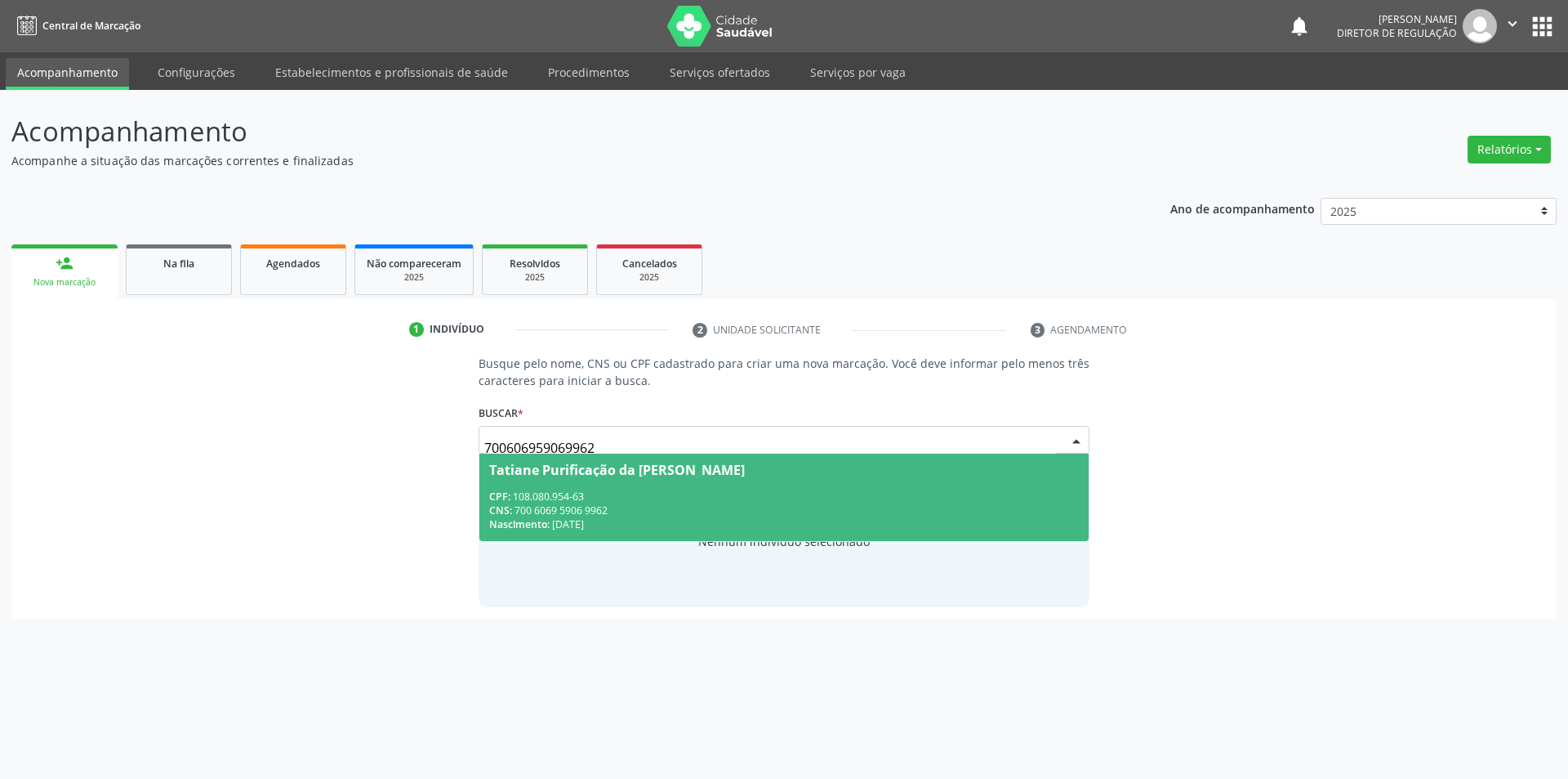
click at [690, 508] on div "CNS: 700 6069 5906 9962" at bounding box center [784, 510] width 590 height 14
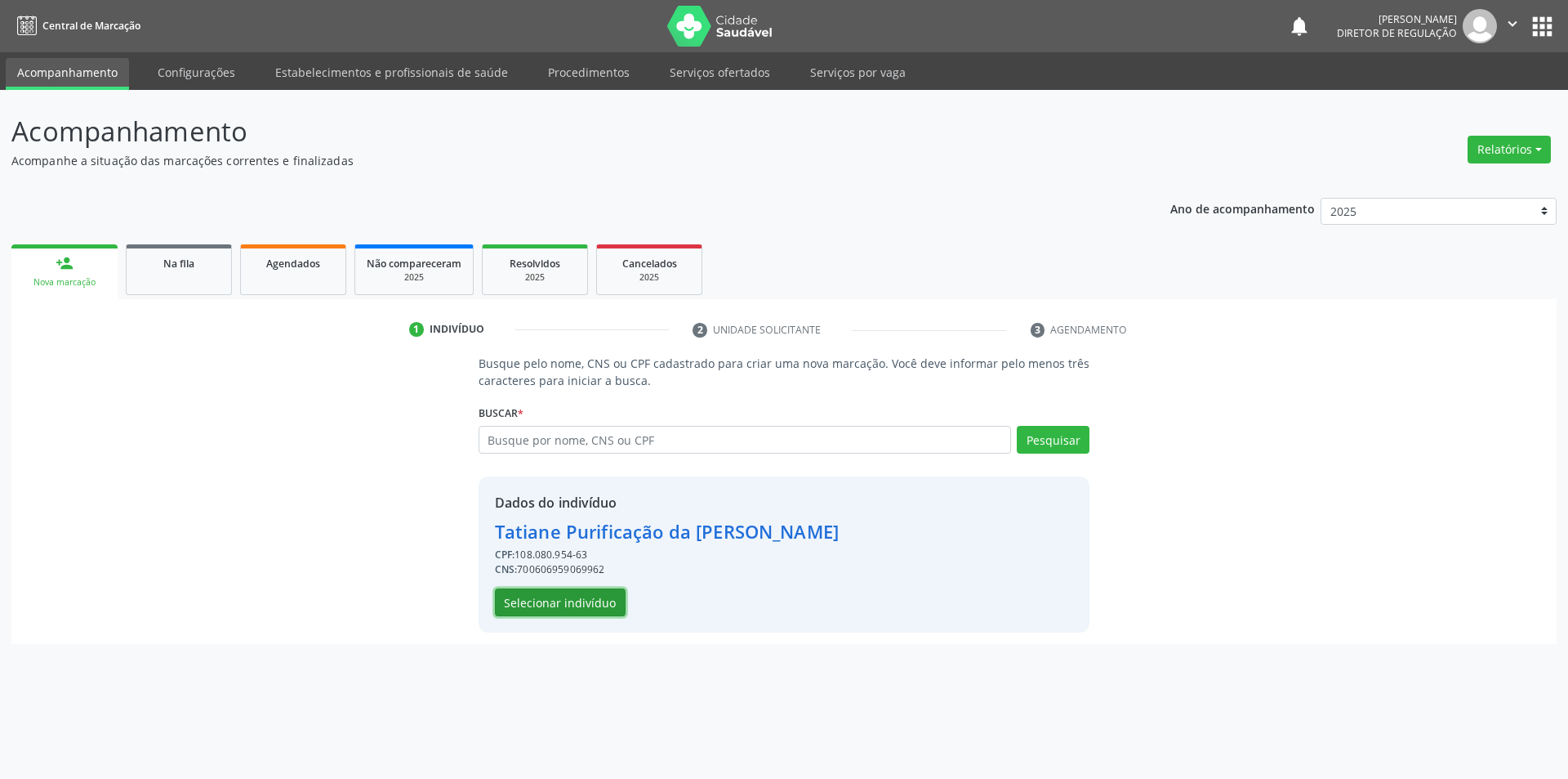
click at [601, 596] on button "Selecionar indivíduo" at bounding box center [560, 602] width 130 height 27
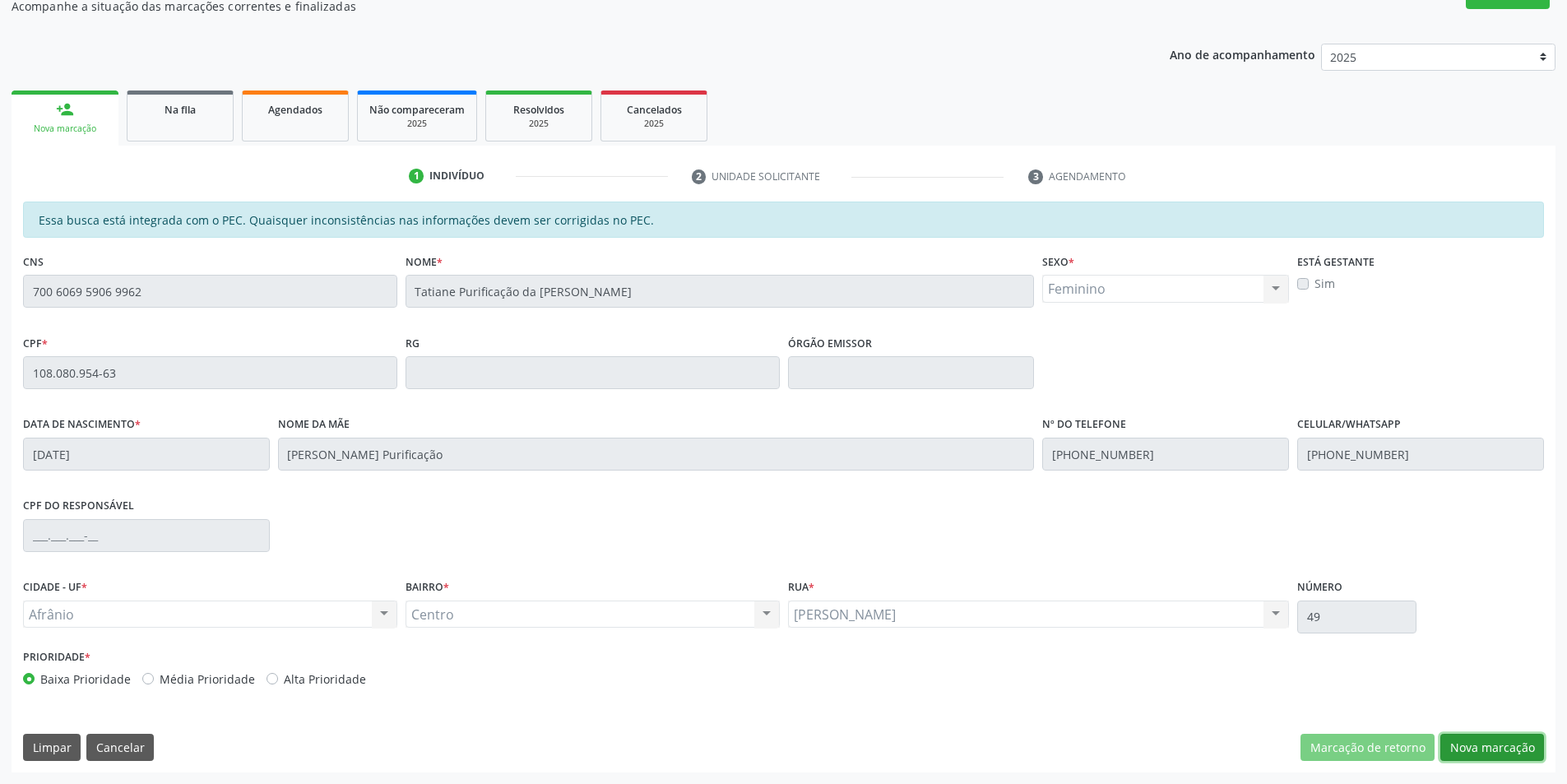
click at [1517, 750] on button "Nova marcação" at bounding box center [1492, 747] width 104 height 28
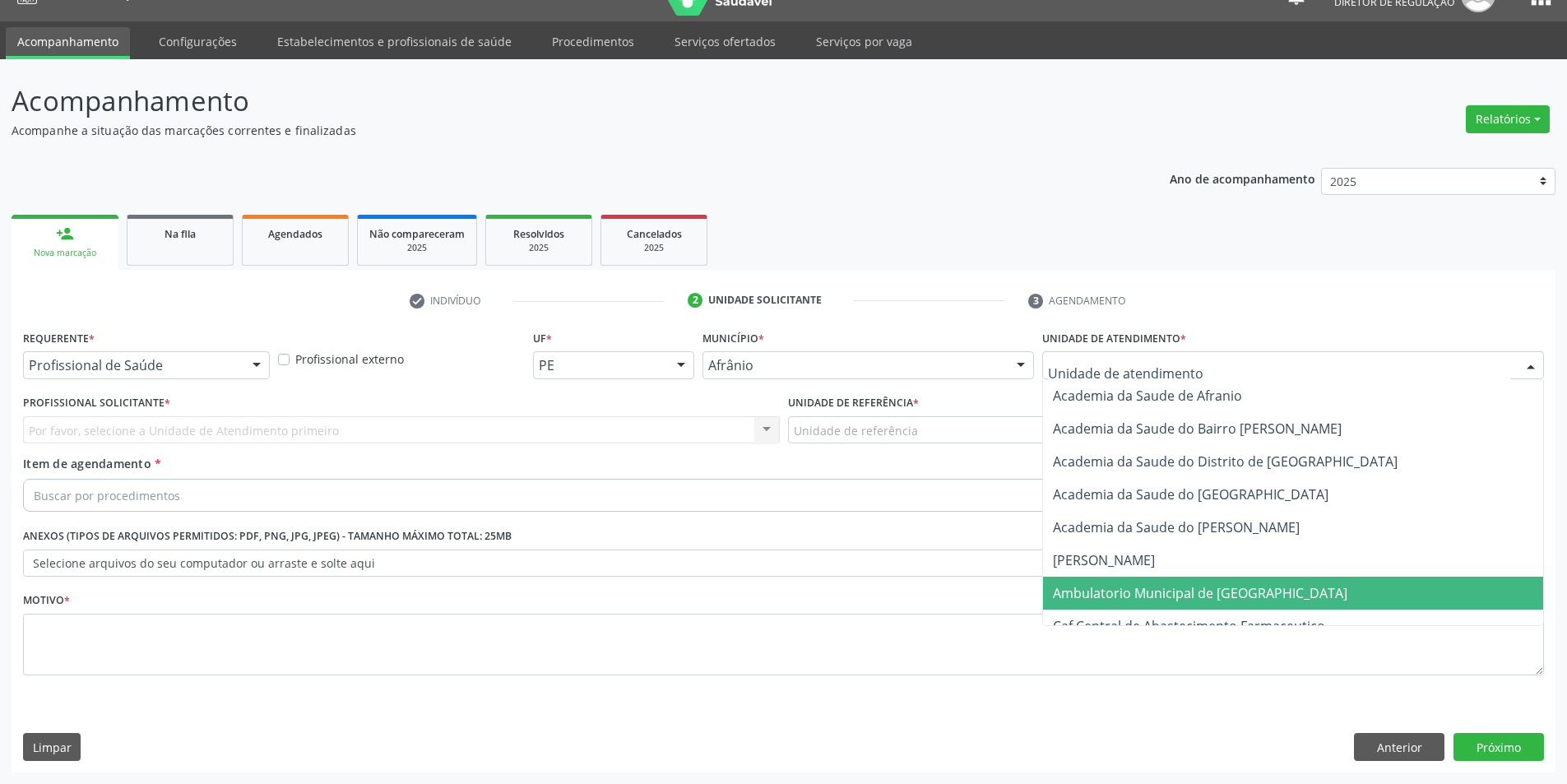
click at [1183, 585] on span "Ambulatorio Municipal de [GEOGRAPHIC_DATA]" at bounding box center [1200, 592] width 294 height 18
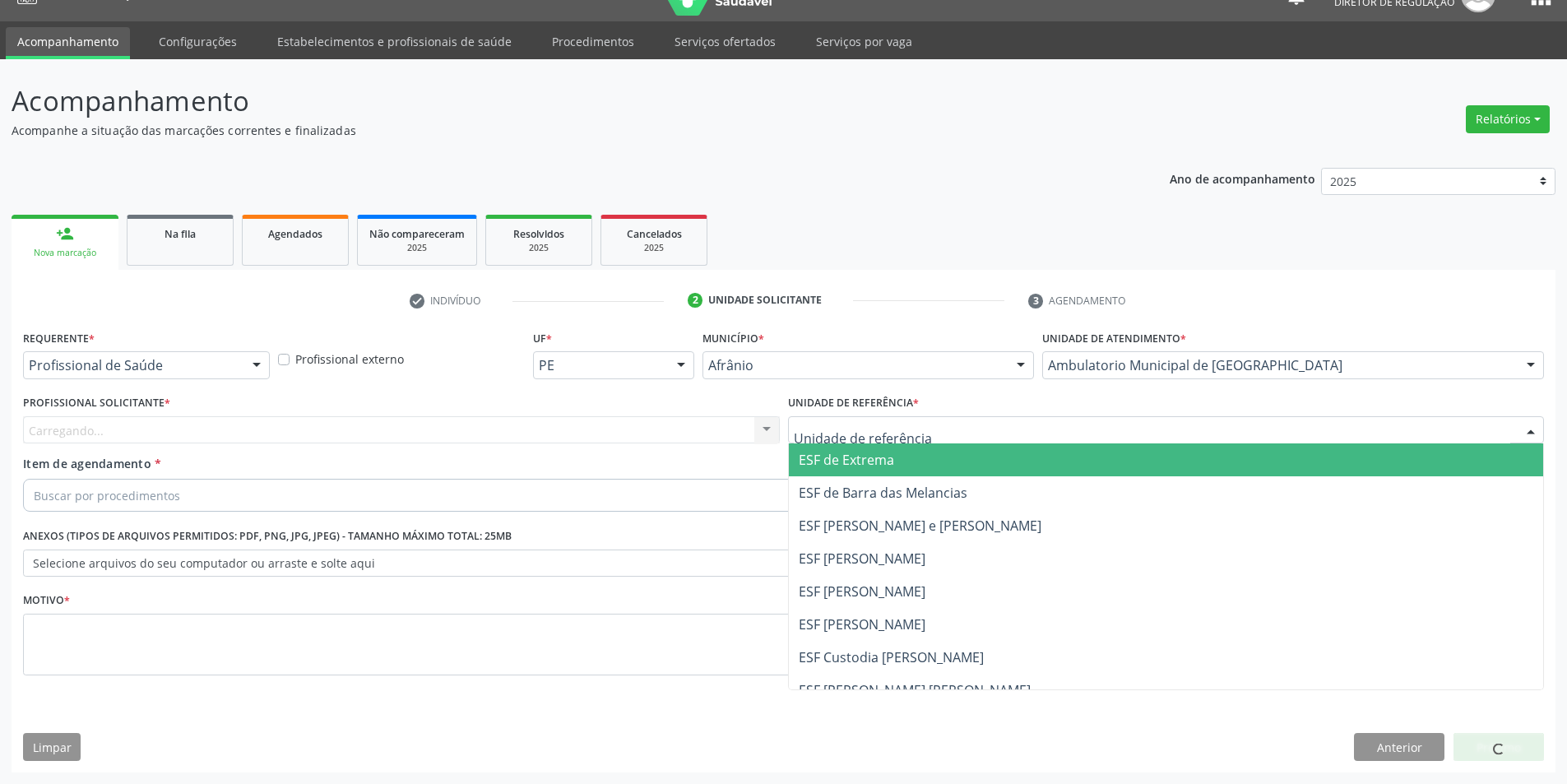
click at [948, 434] on div at bounding box center [1167, 430] width 757 height 28
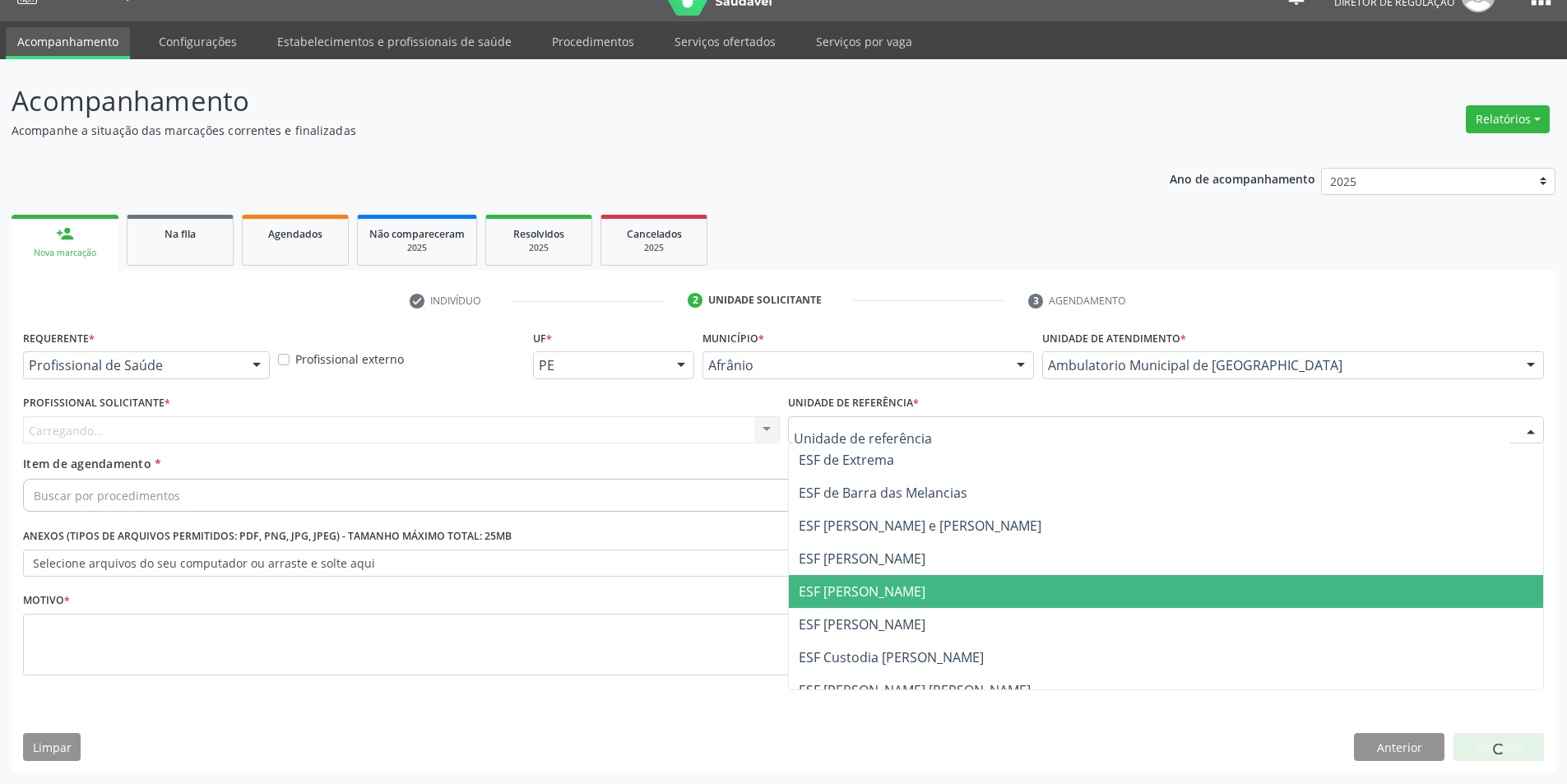
drag, startPoint x: 889, startPoint y: 597, endPoint x: 686, endPoint y: 493, distance: 228.1
click at [871, 590] on span "ESF [PERSON_NAME]" at bounding box center [863, 591] width 126 height 18
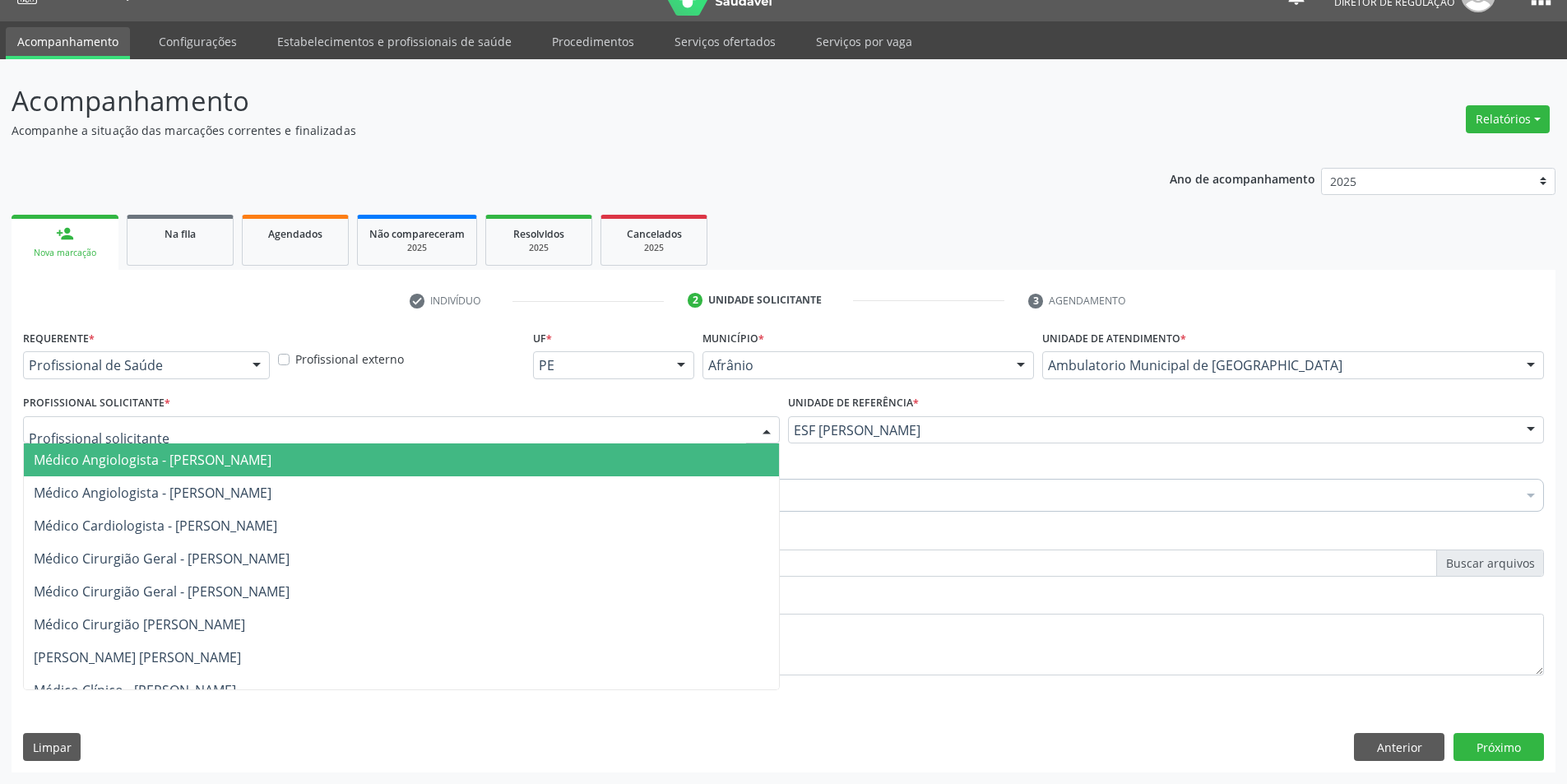
click at [622, 424] on div at bounding box center [401, 430] width 757 height 28
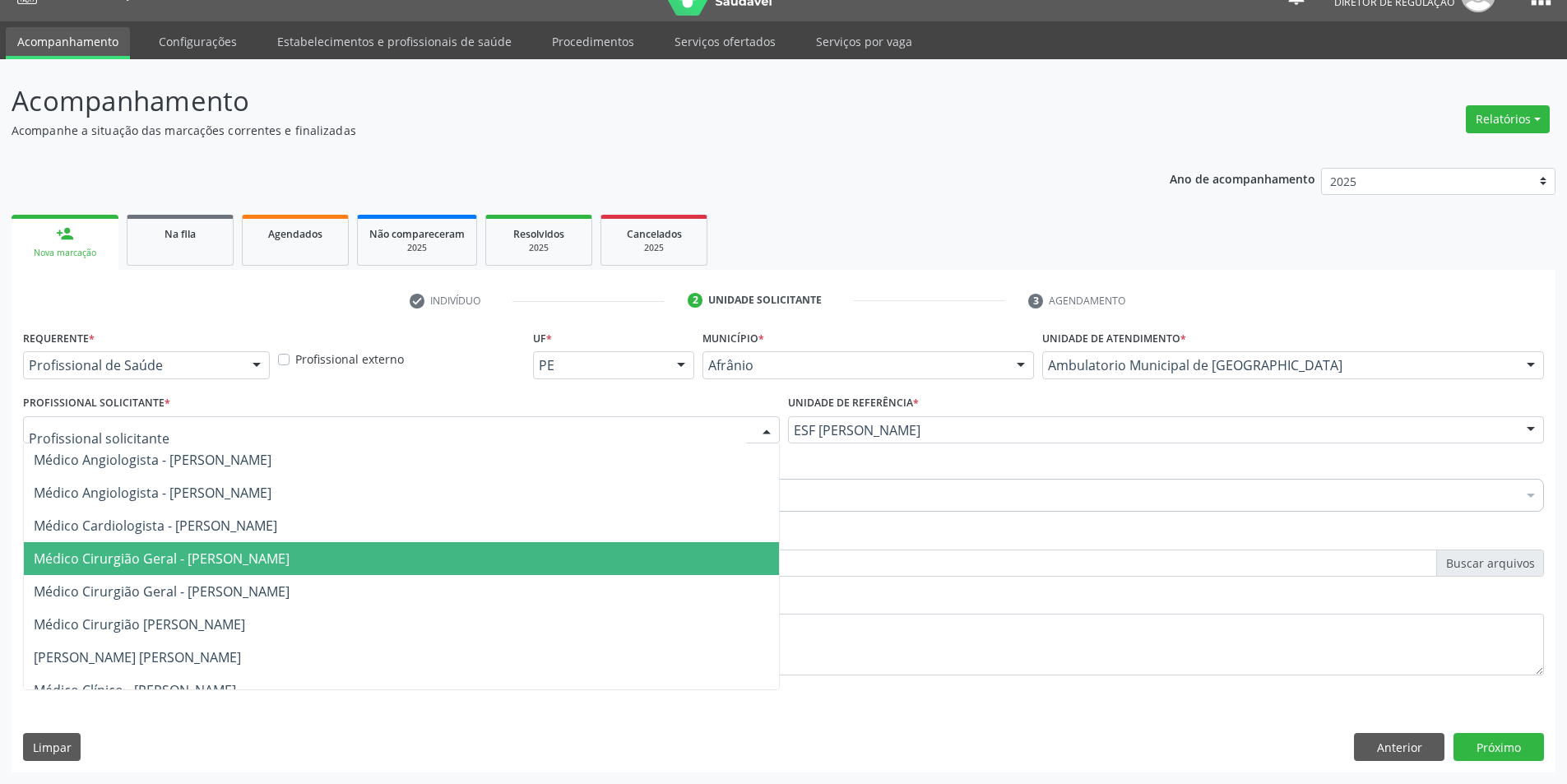
click at [289, 554] on span "Médico Cirurgião Geral - [PERSON_NAME]" at bounding box center [161, 558] width 256 height 18
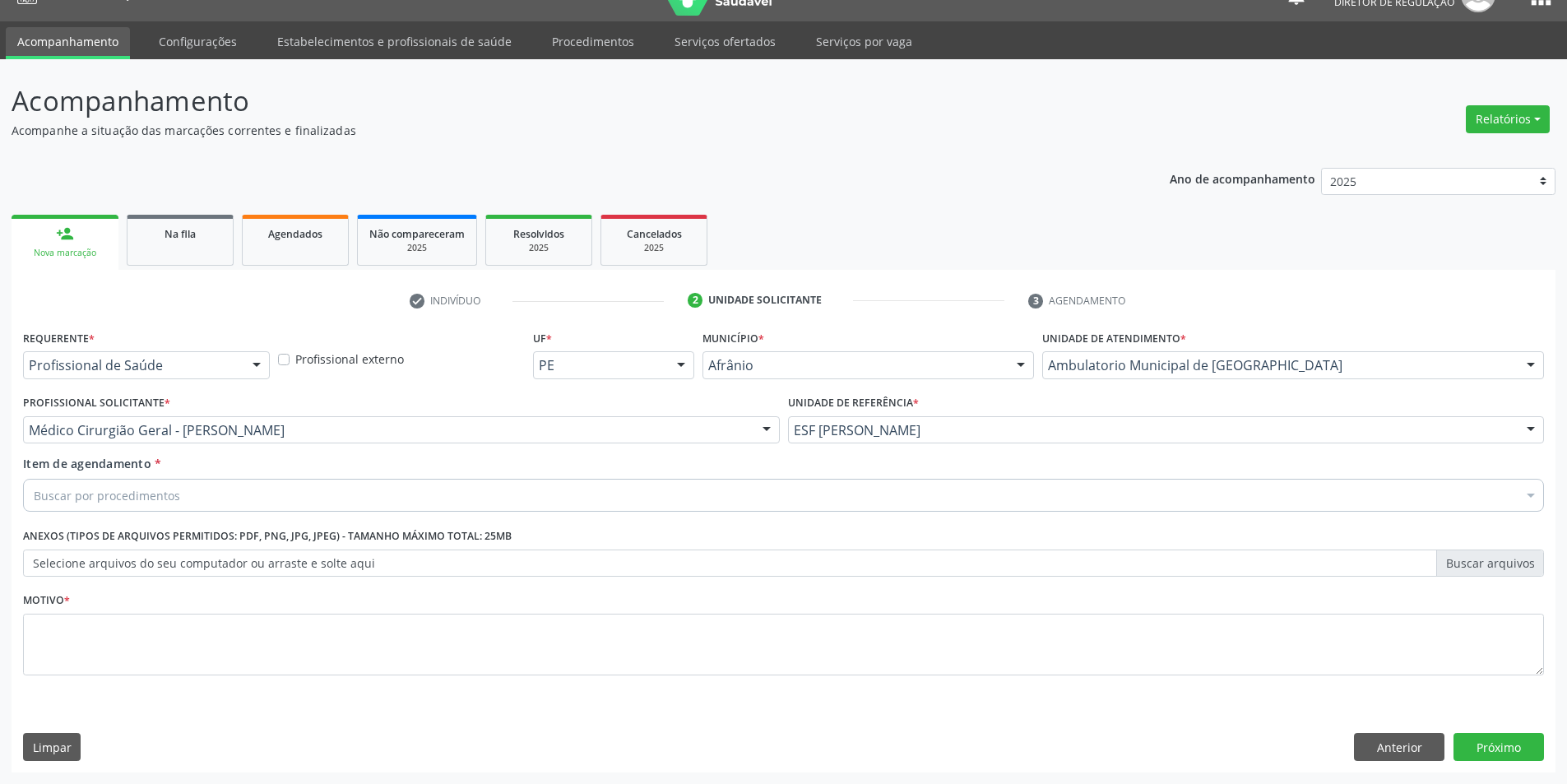
click at [248, 486] on div "Buscar por procedimentos" at bounding box center [784, 495] width 1522 height 33
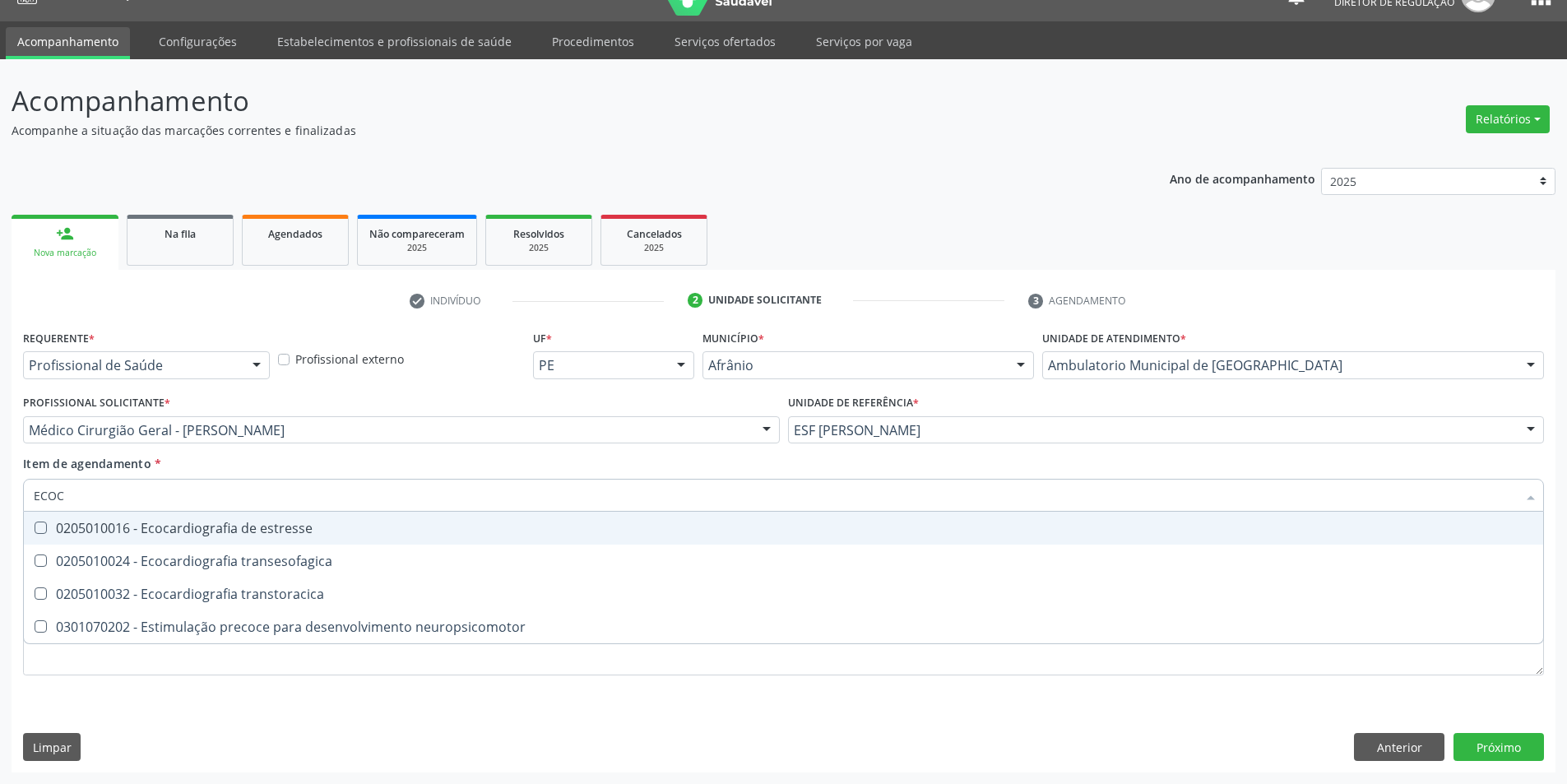
type input "ECOCA"
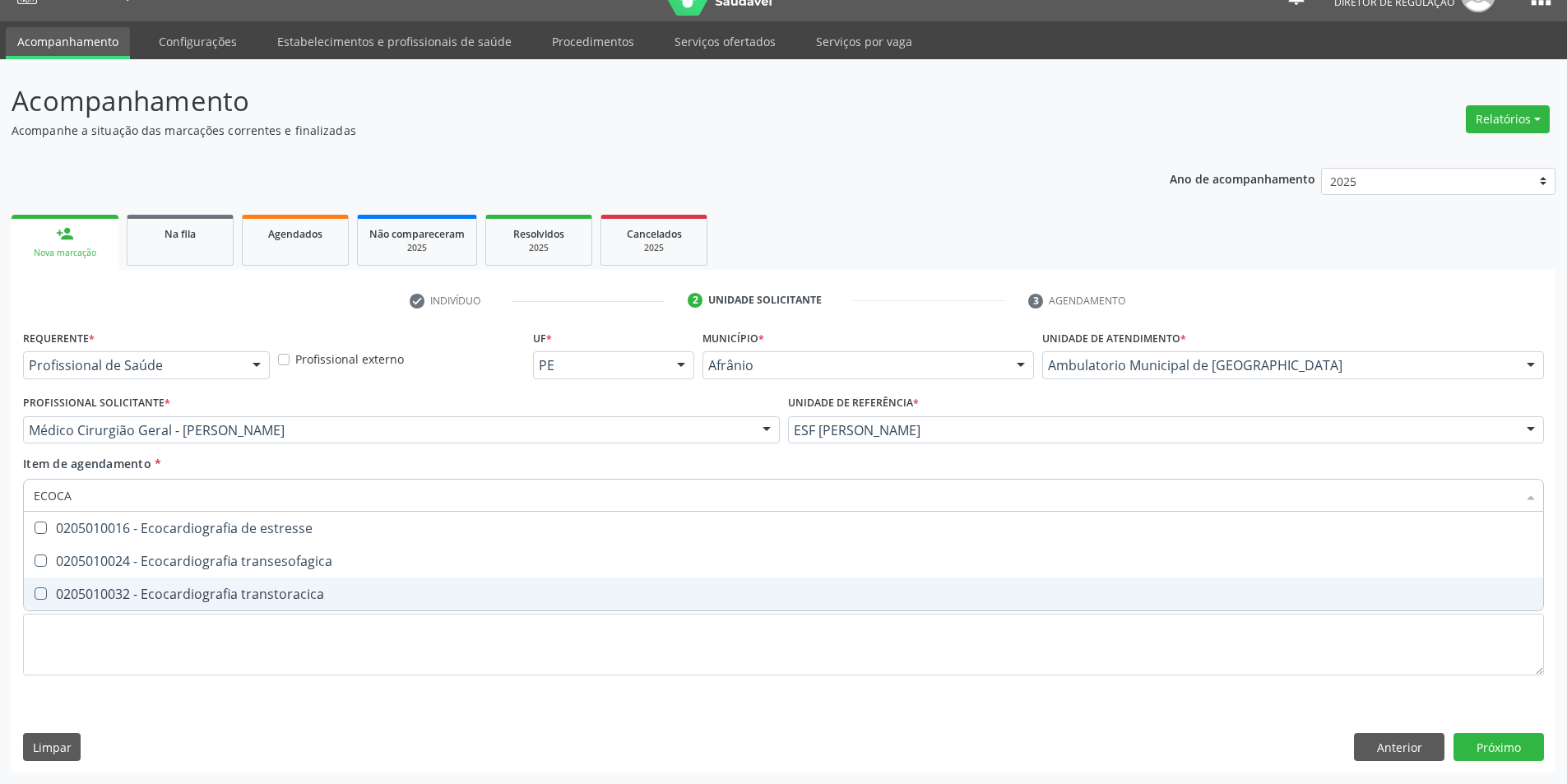
click at [268, 584] on span "0205010032 - Ecocardiografia transtoracica" at bounding box center [784, 593] width 1520 height 33
checkbox transtoracica "true"
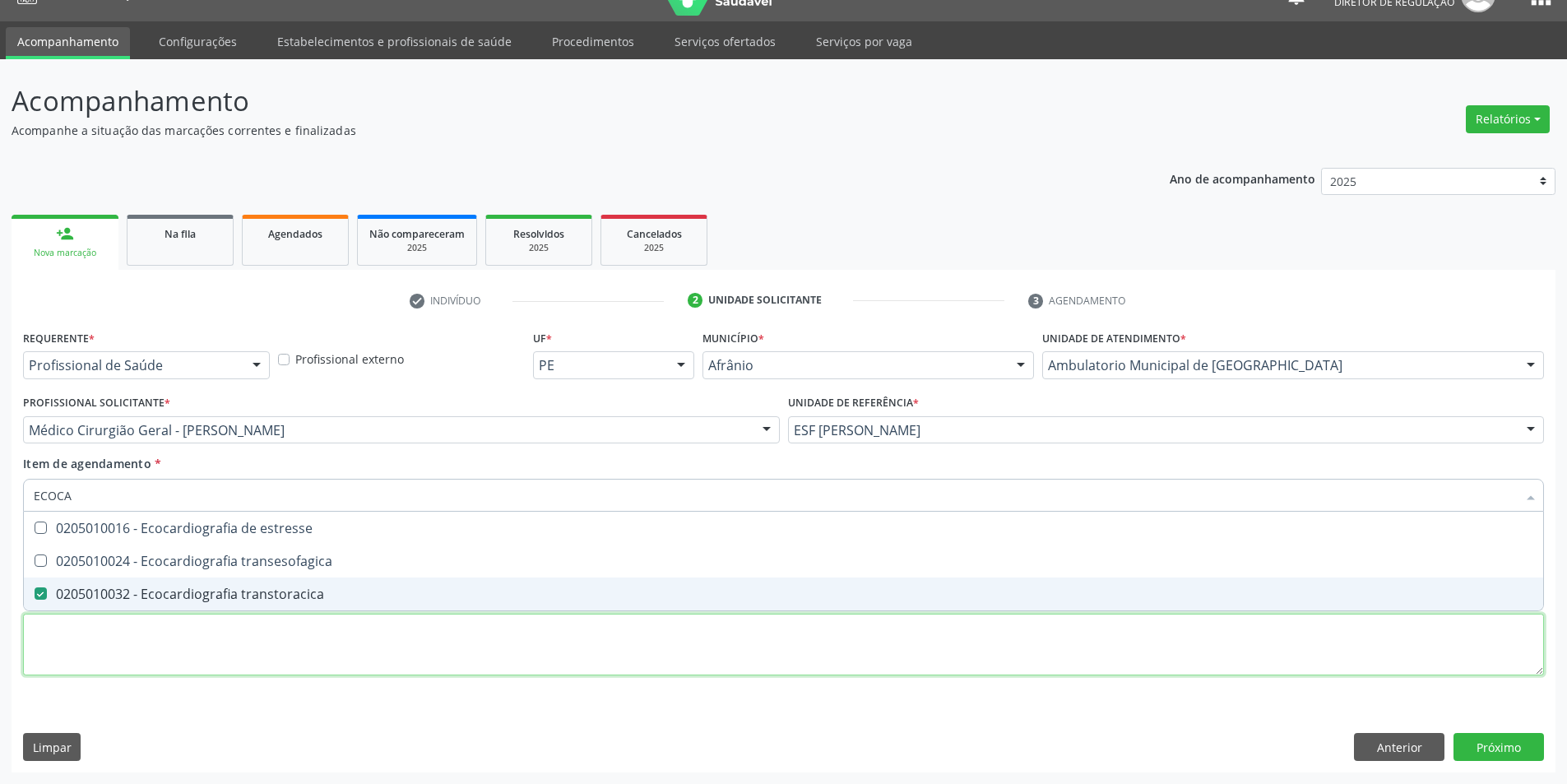
click at [263, 649] on div "Requerente * Profissional de Saúde Profissional de Saúde Paciente Nenhum result…" at bounding box center [784, 511] width 1522 height 372
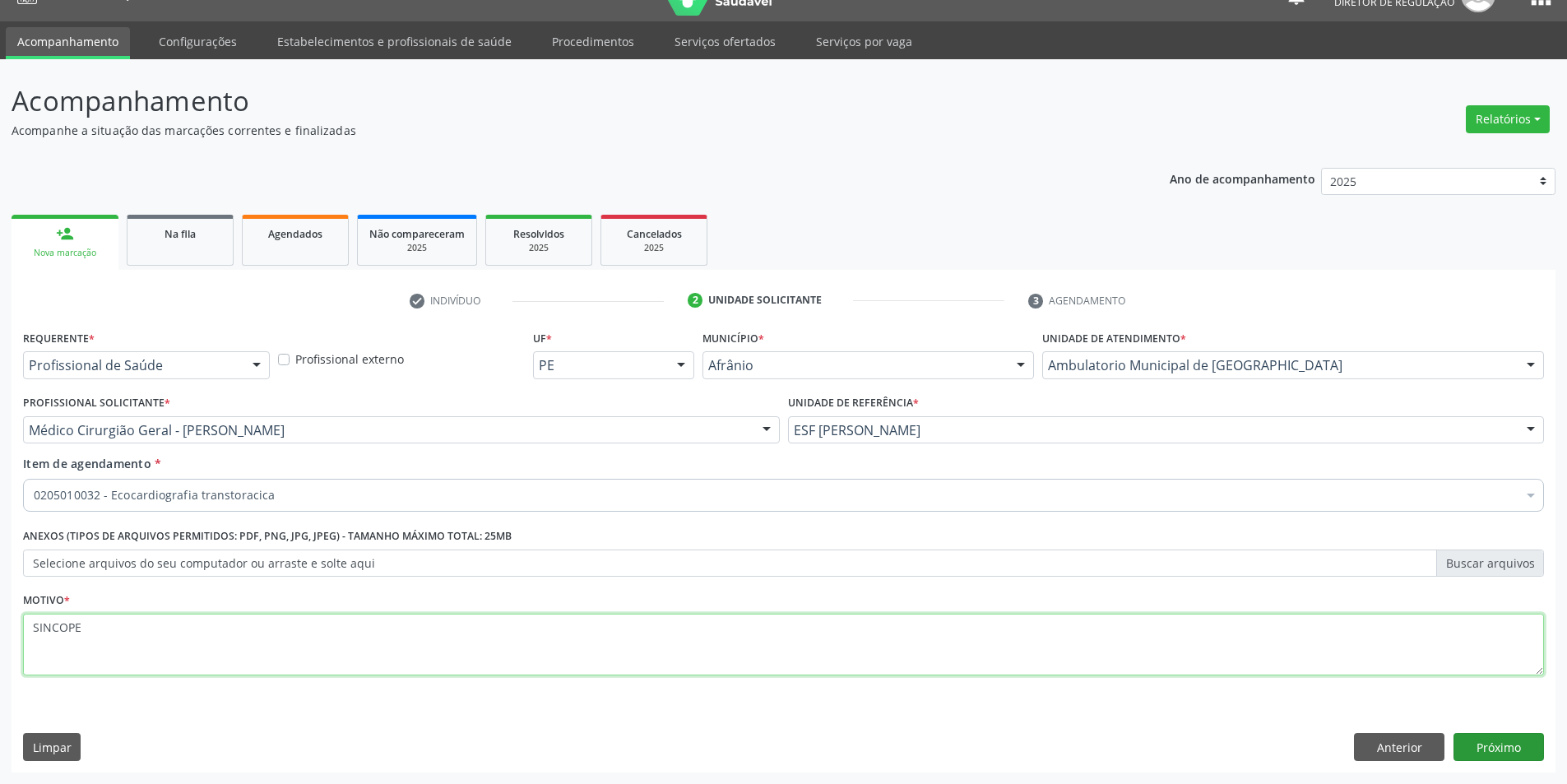
type textarea "SINCOPE"
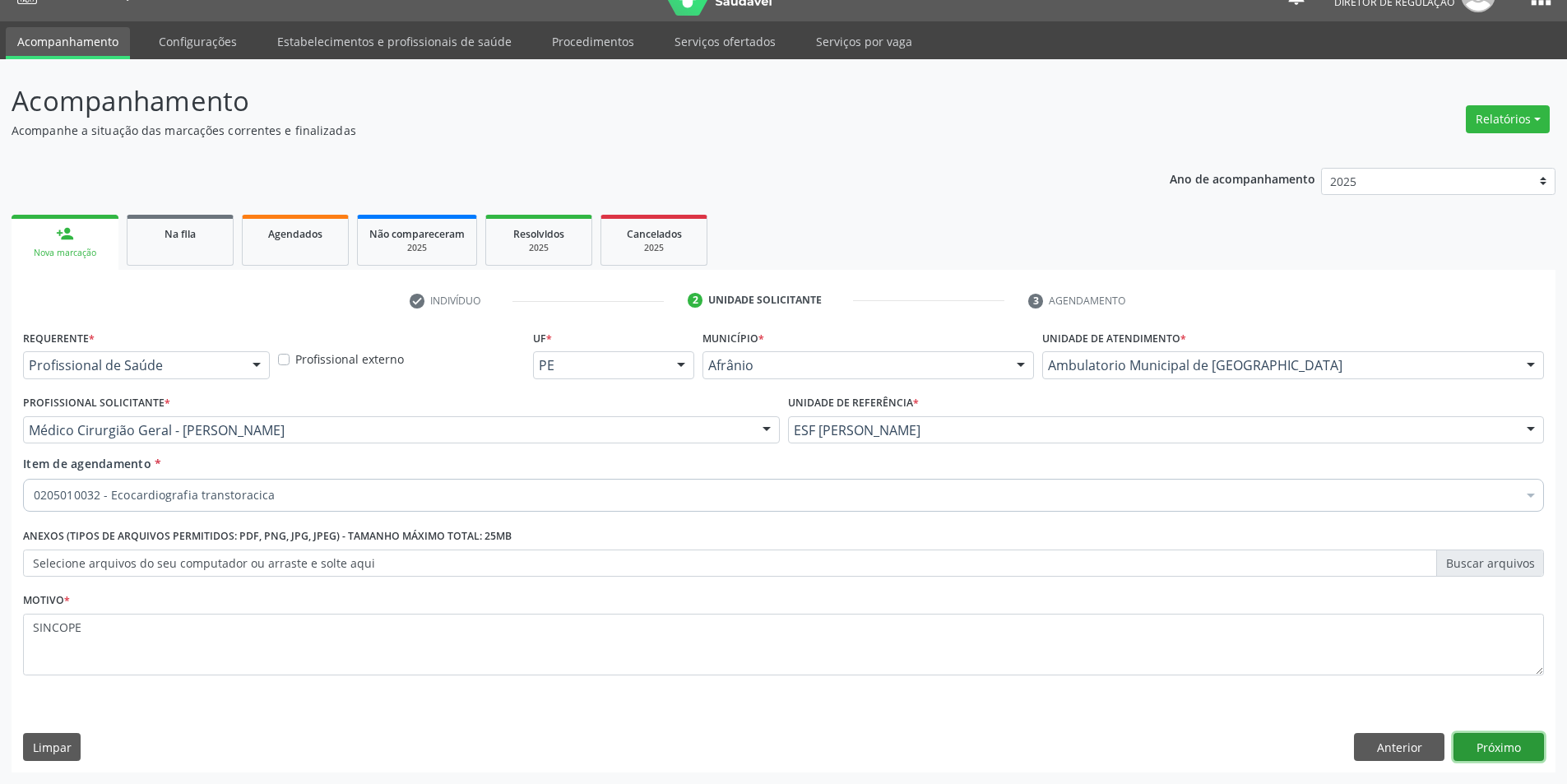
click at [1512, 740] on button "Próximo" at bounding box center [1499, 746] width 91 height 28
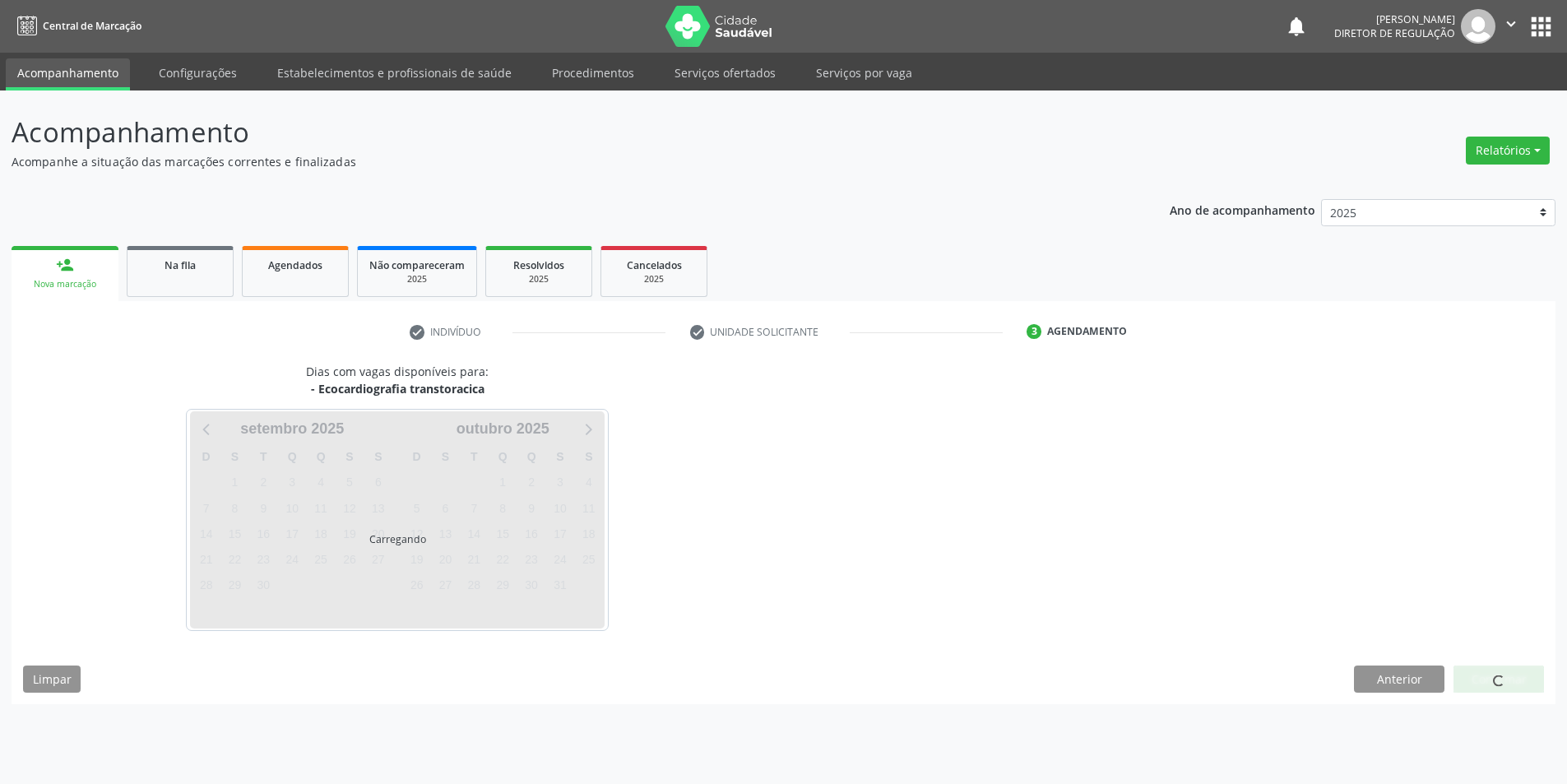
scroll to position [0, 0]
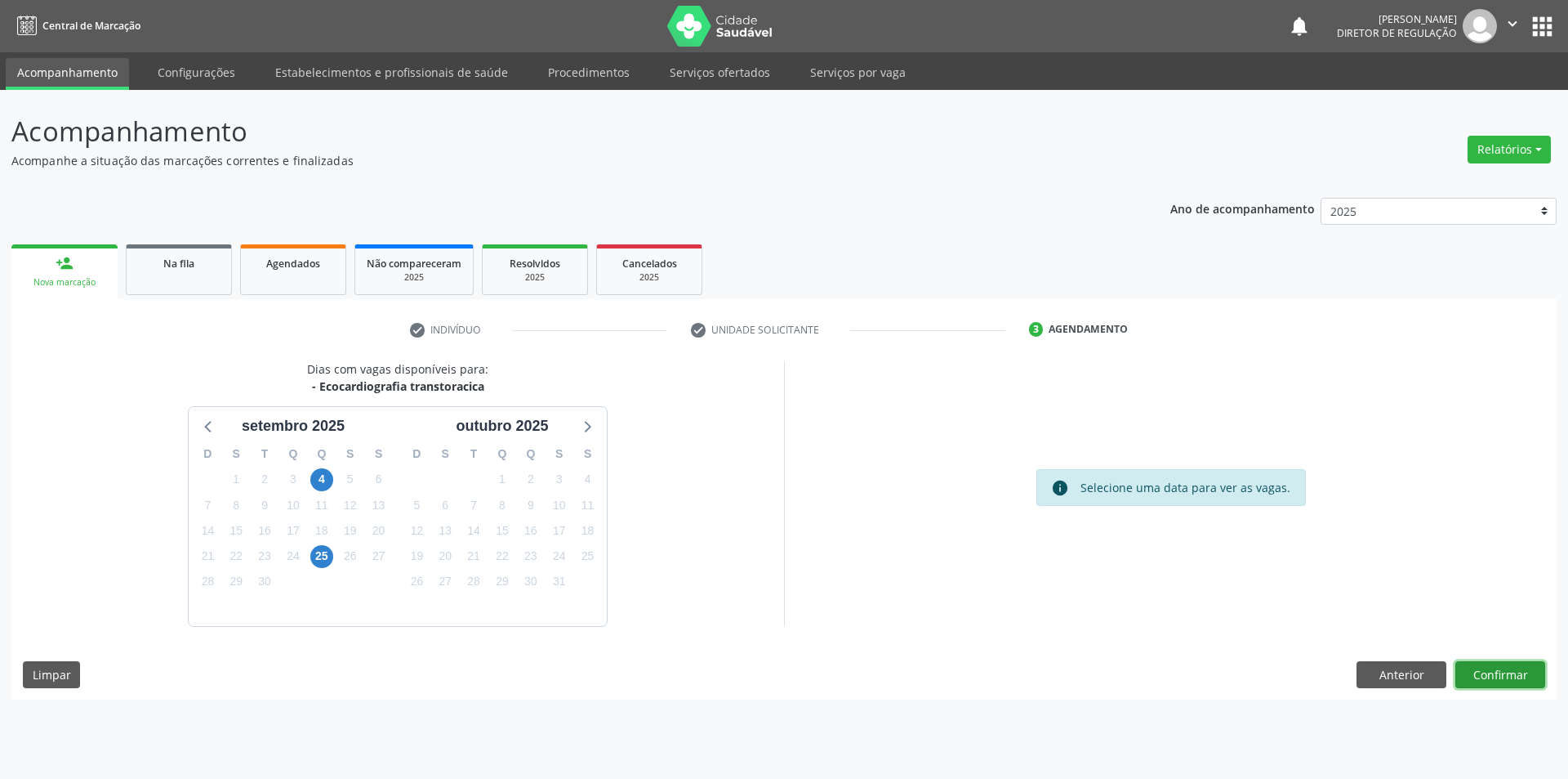
click at [1495, 676] on button "Confirmar" at bounding box center [1500, 675] width 90 height 27
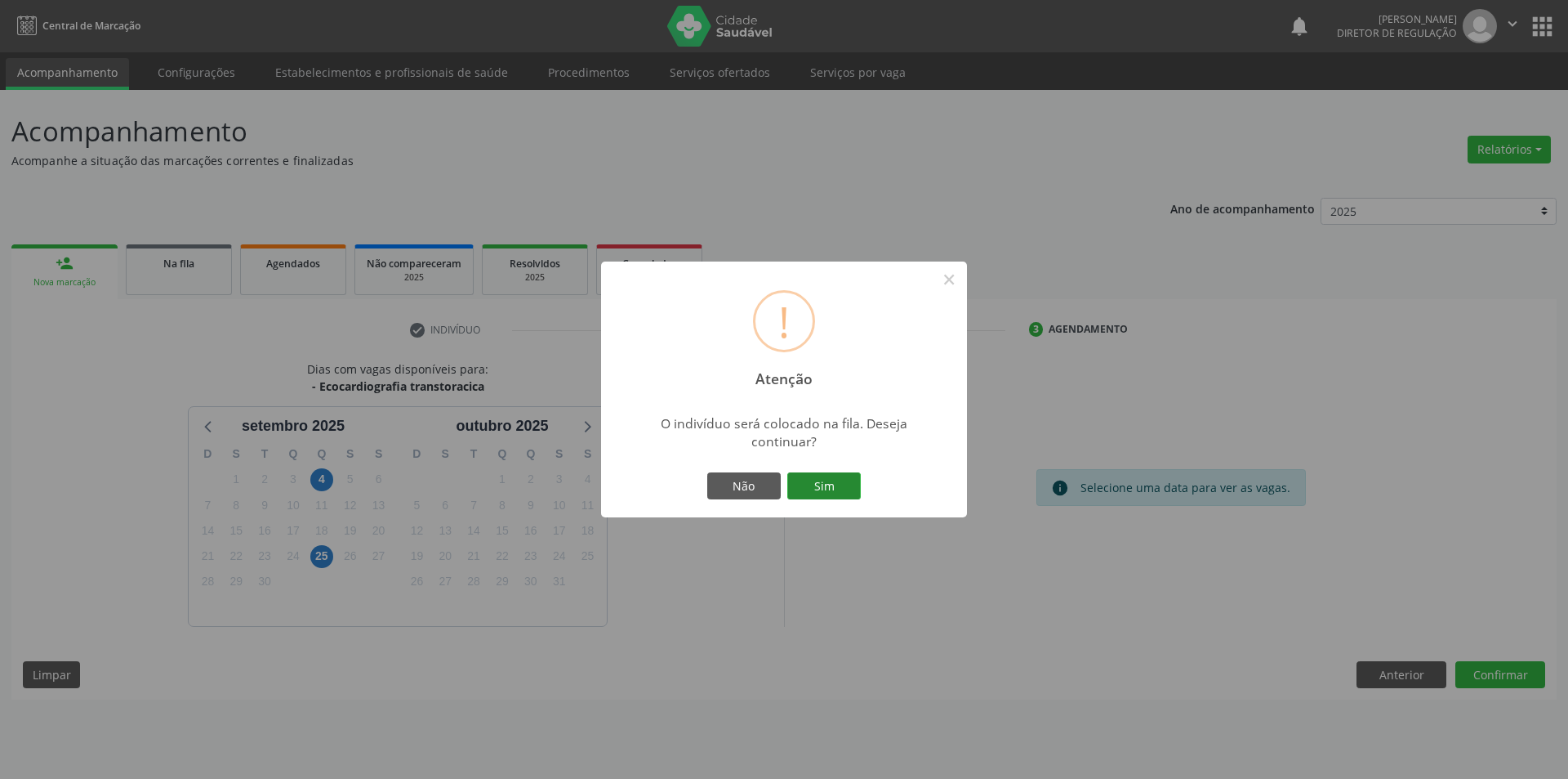
click at [846, 481] on button "Sim" at bounding box center [824, 486] width 74 height 27
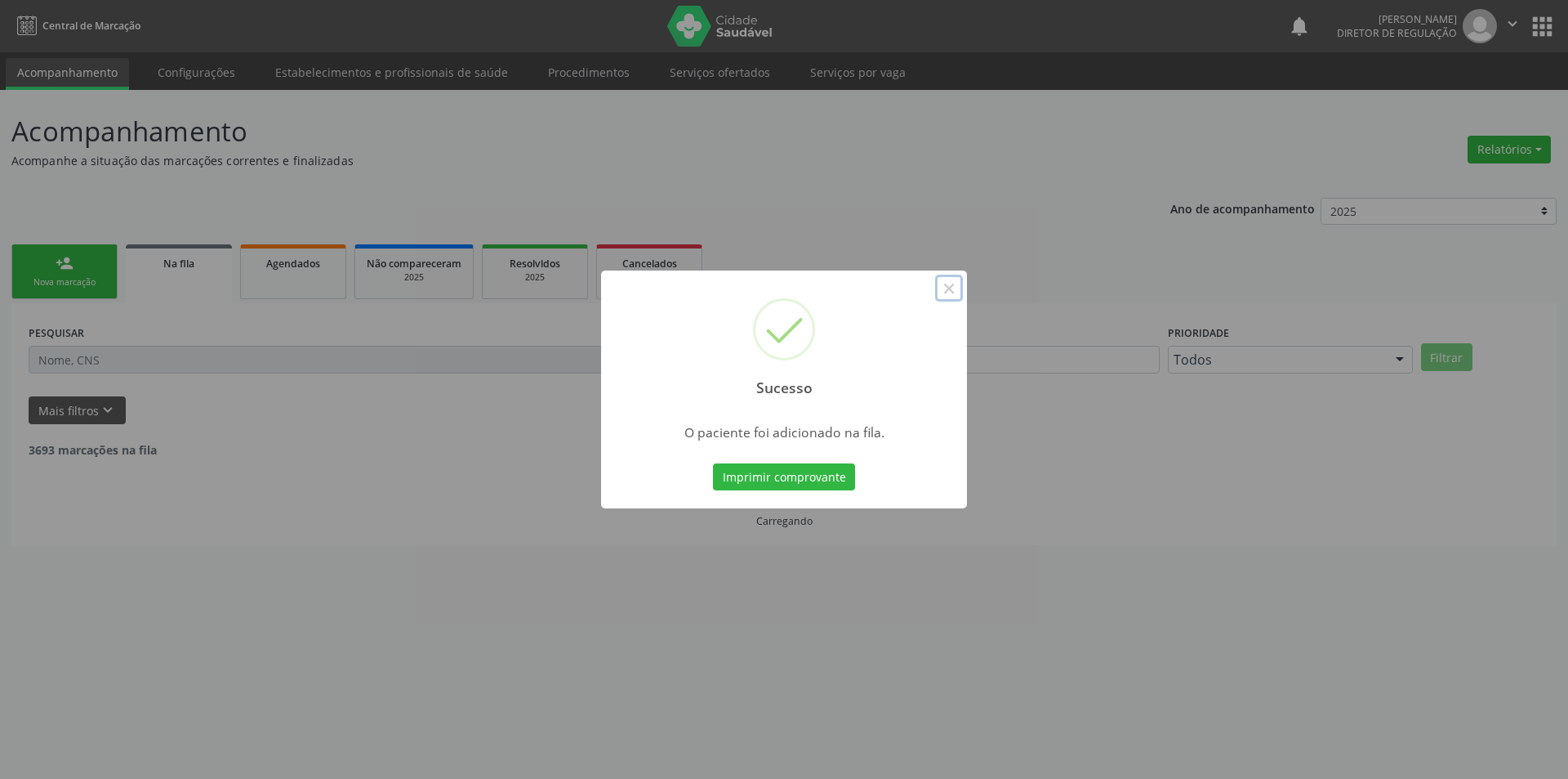
click at [949, 279] on button "×" at bounding box center [948, 288] width 27 height 27
click at [950, 285] on button "×" at bounding box center [948, 288] width 27 height 27
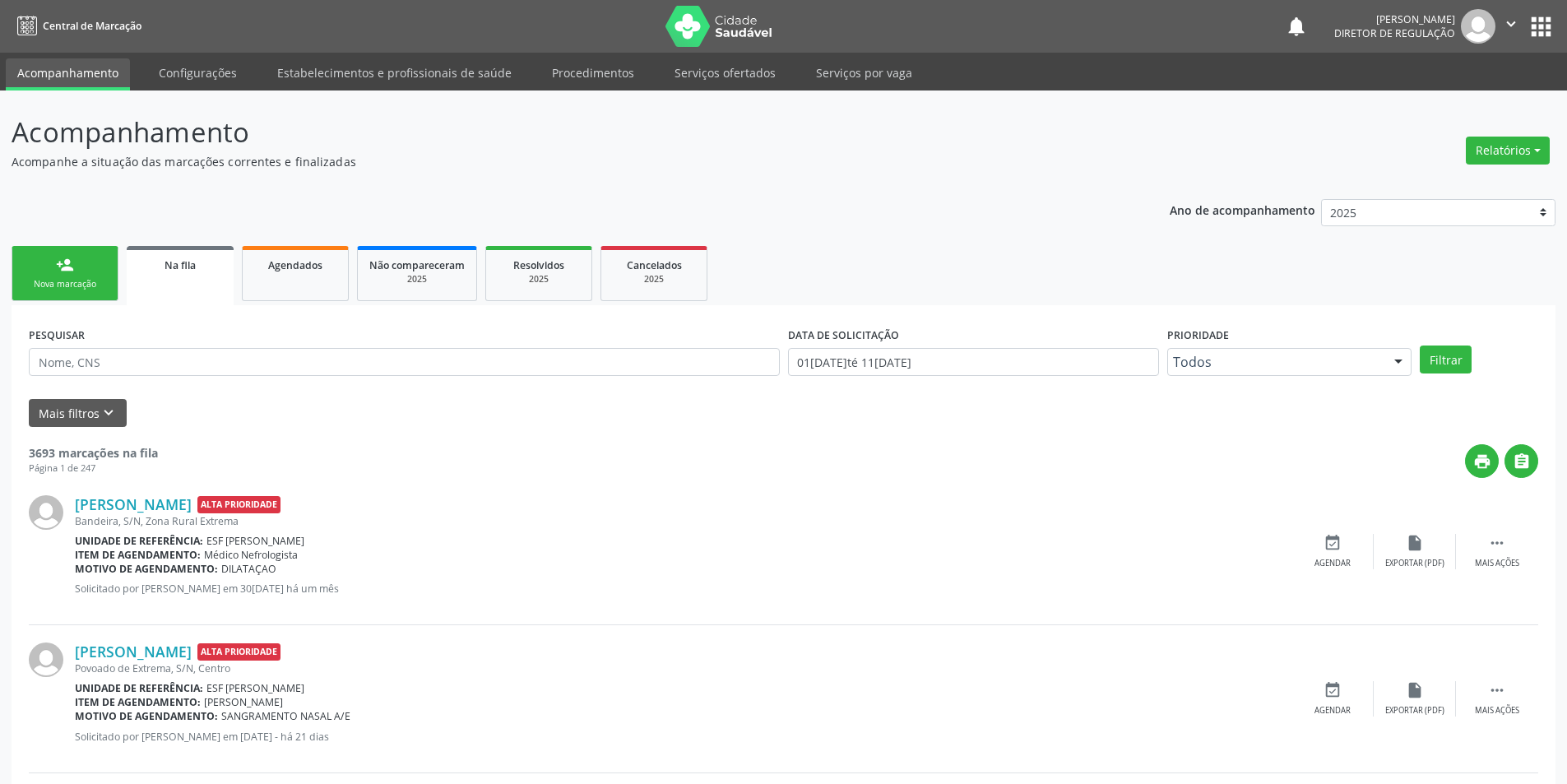
click at [65, 282] on div "Nova marcação" at bounding box center [64, 283] width 82 height 12
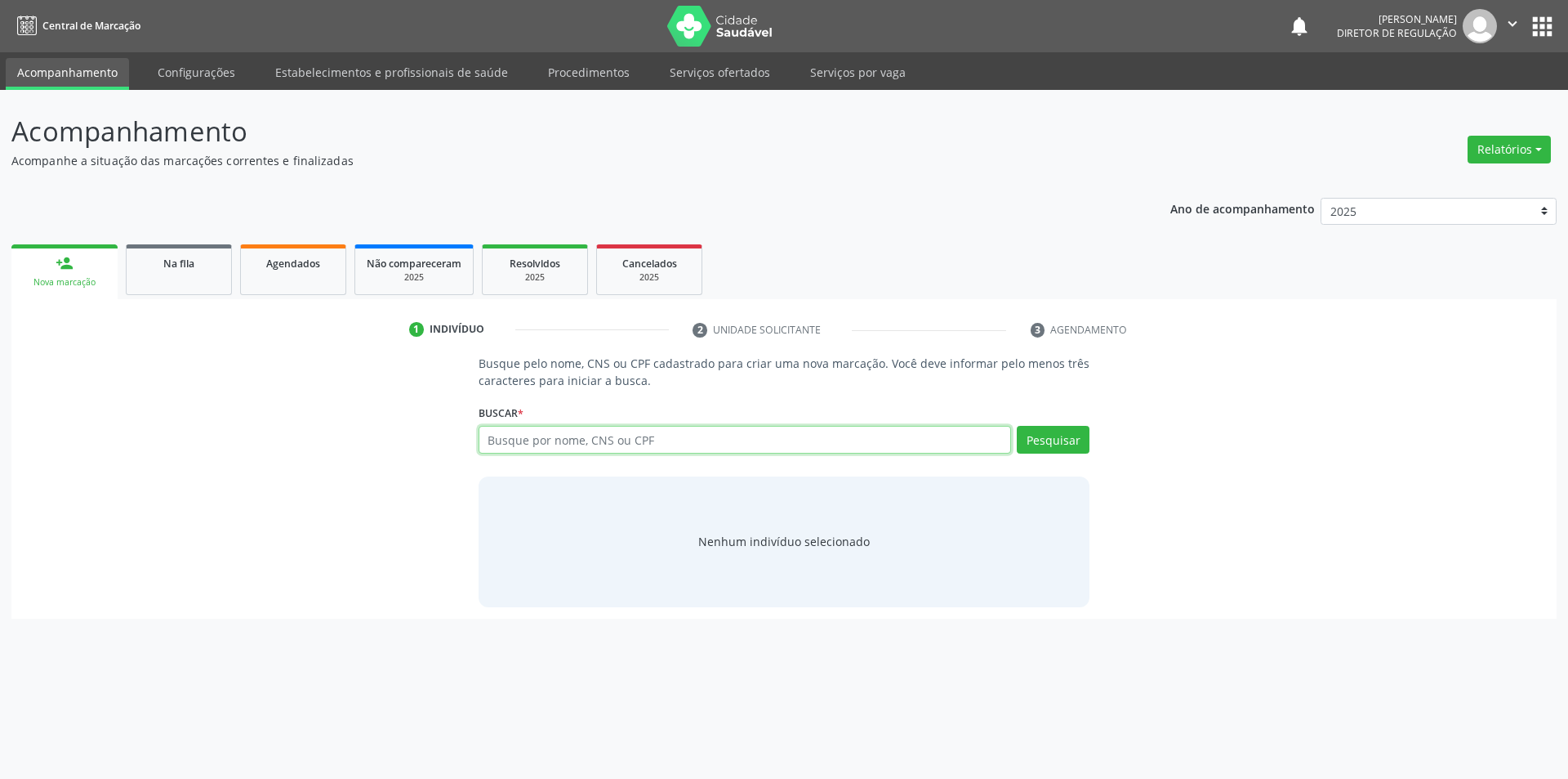
click at [517, 438] on input "text" at bounding box center [745, 440] width 533 height 27
type input "700606959069962"
click at [1072, 447] on button "Pesquisar" at bounding box center [1053, 440] width 73 height 27
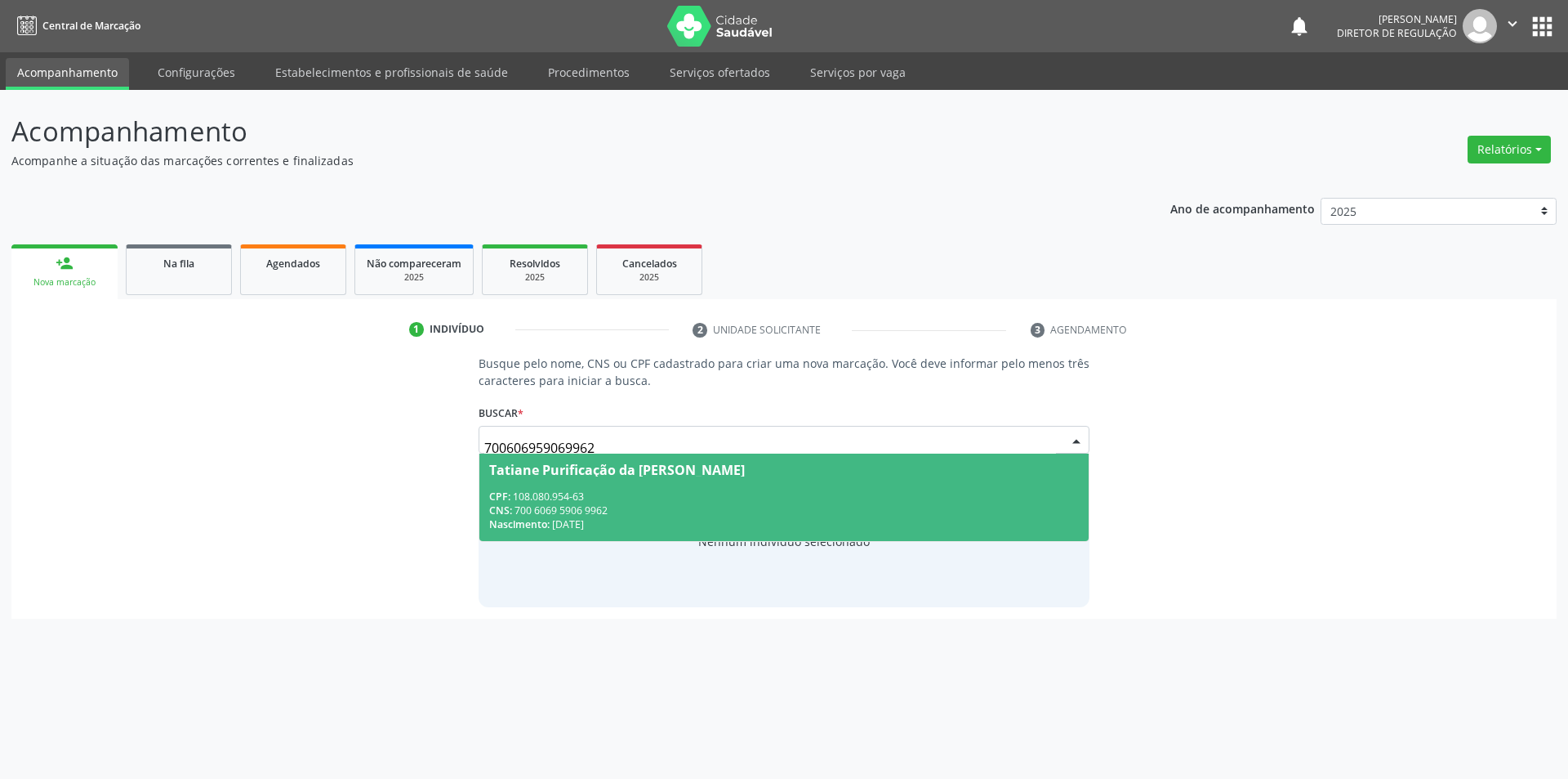
click at [582, 482] on span "Tatiane Purificação da Silva CPF: 108.080.954-63 CNS: 700 6069 5906 9962 Nascim…" at bounding box center [784, 496] width 610 height 87
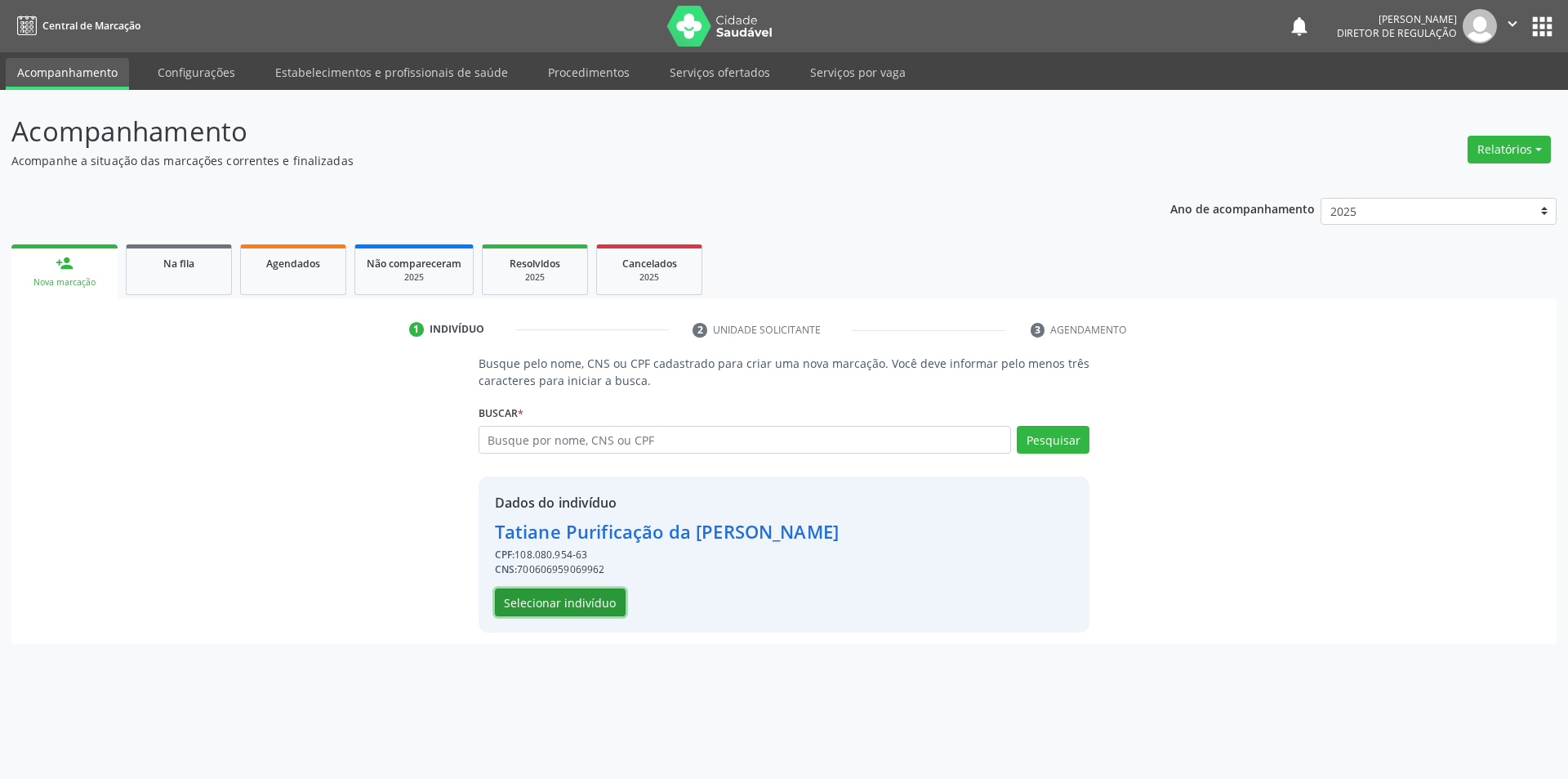
click at [576, 607] on button "Selecionar indivíduo" at bounding box center [560, 602] width 130 height 27
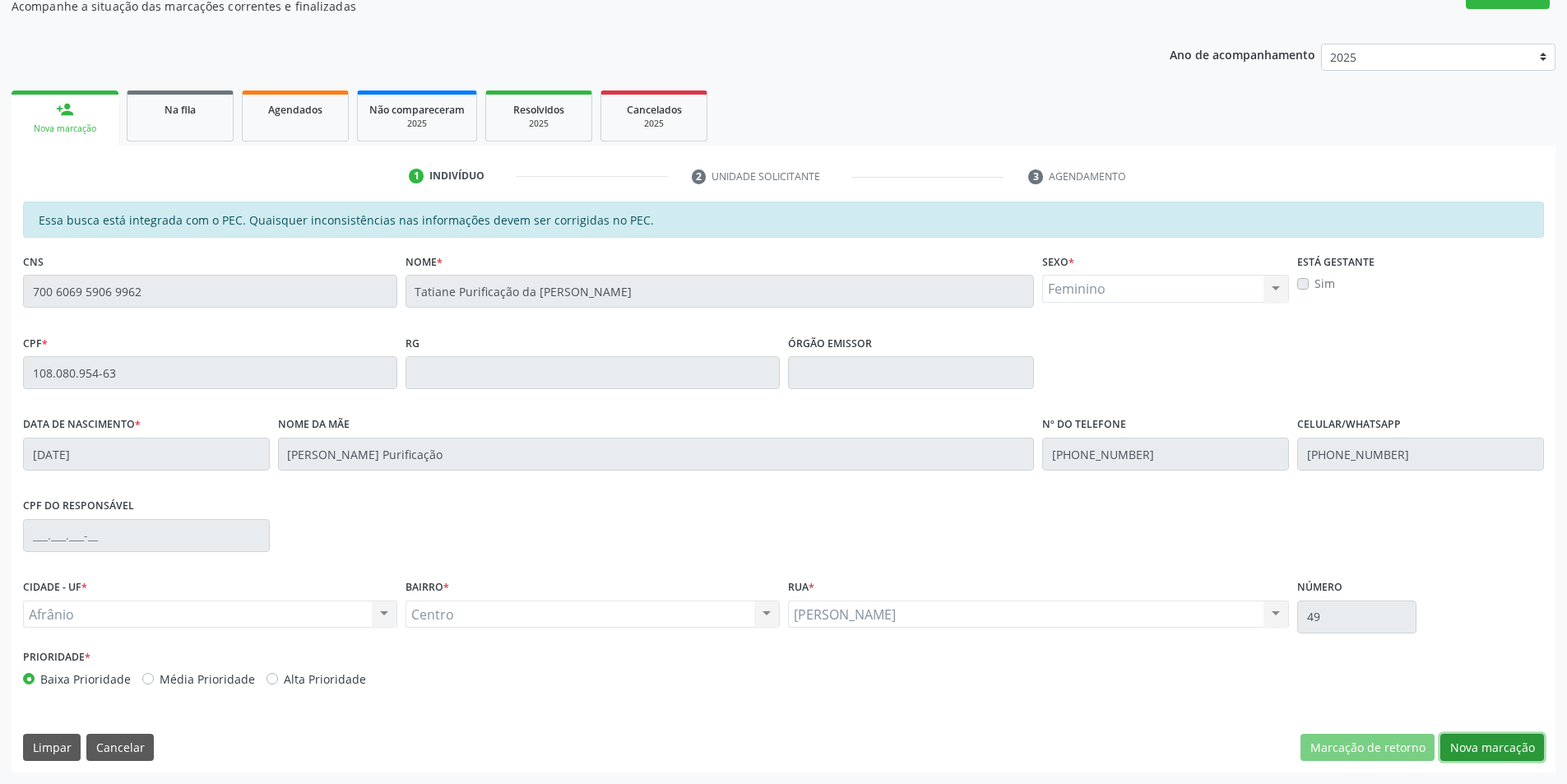
click at [1475, 751] on button "Nova marcação" at bounding box center [1492, 747] width 104 height 28
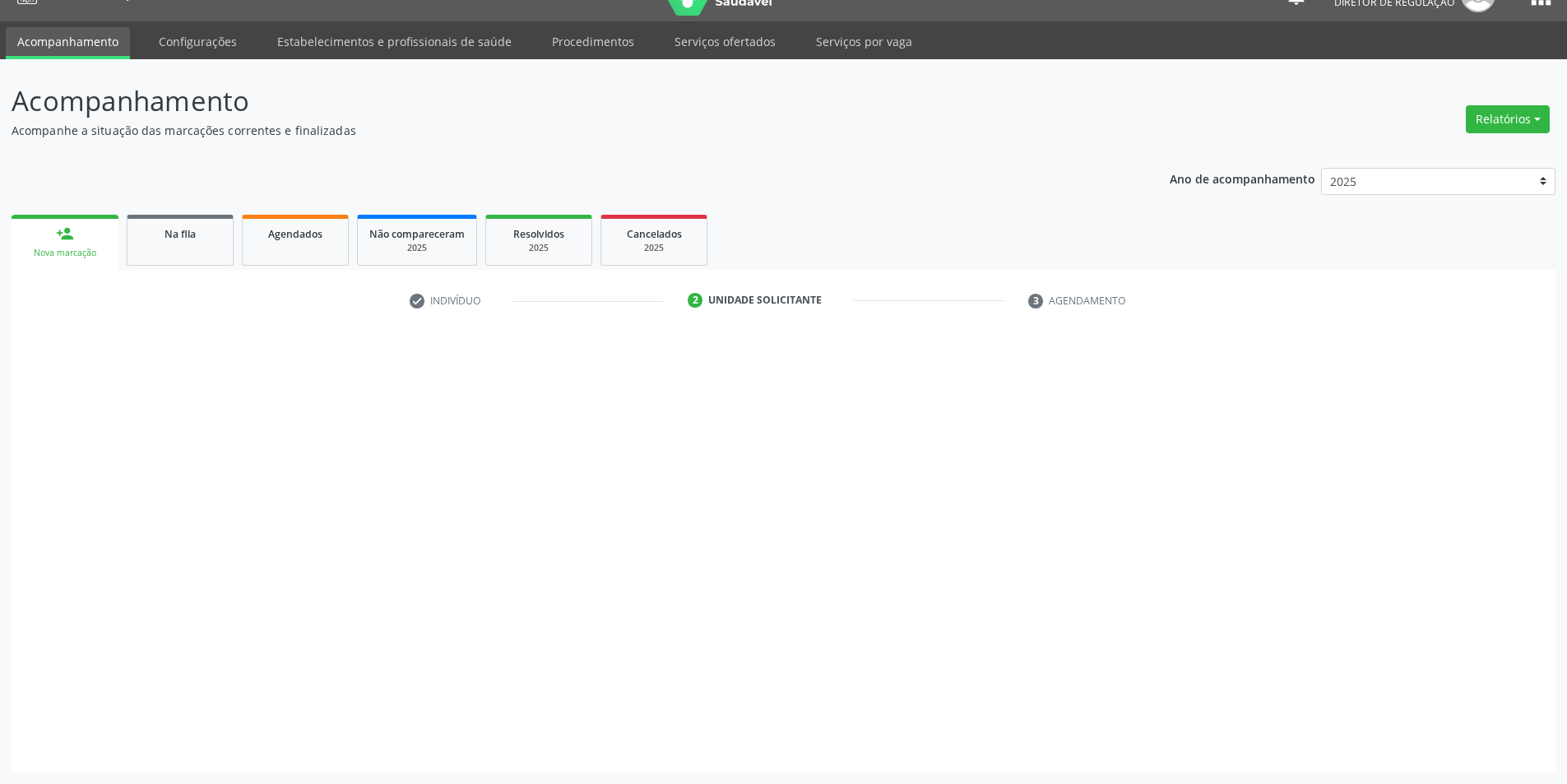
scroll to position [32, 0]
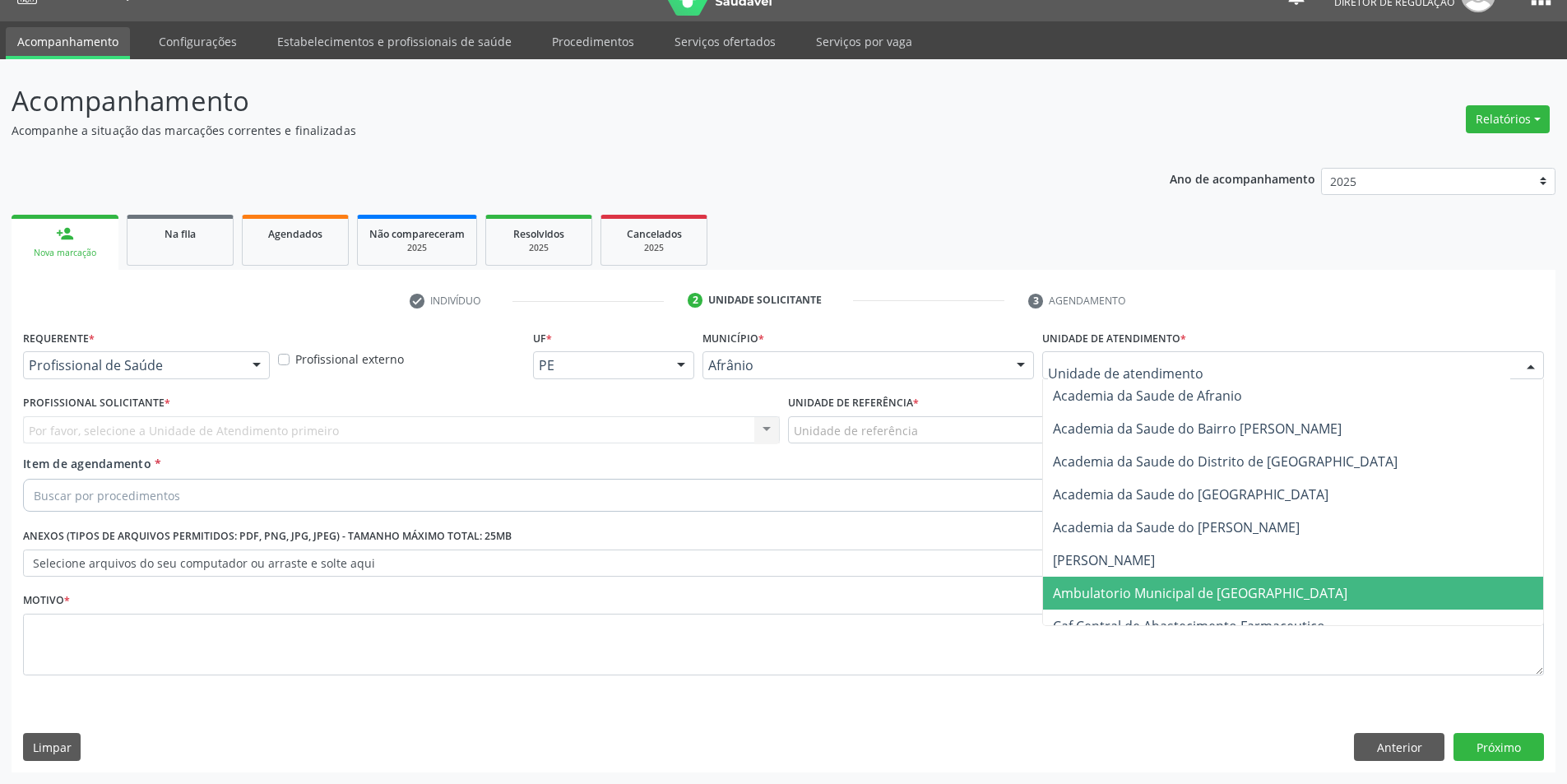
click at [1154, 595] on span "Ambulatorio Municipal de [GEOGRAPHIC_DATA]" at bounding box center [1200, 592] width 294 height 18
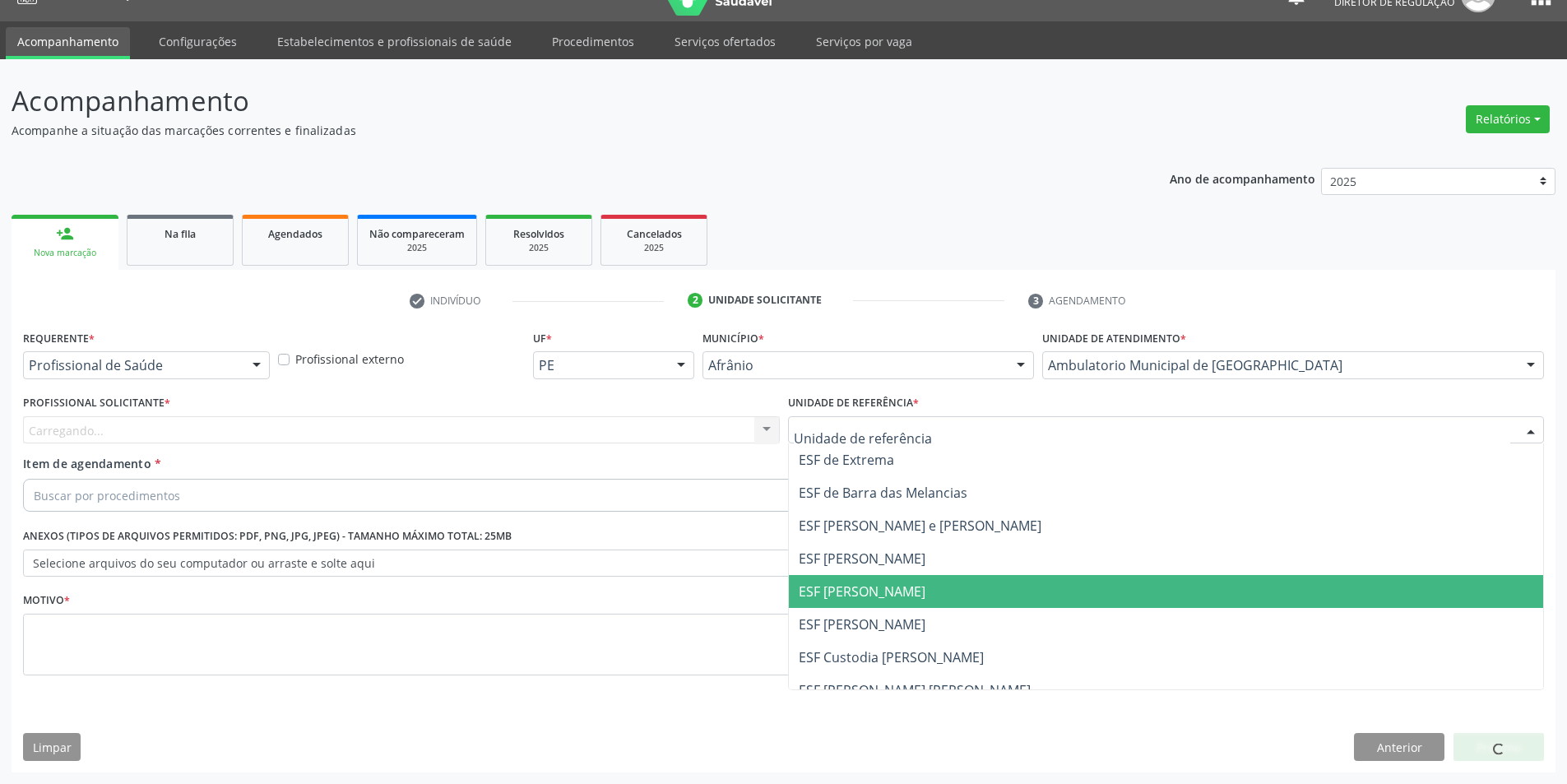
click at [860, 592] on span "ESF [PERSON_NAME]" at bounding box center [863, 591] width 126 height 18
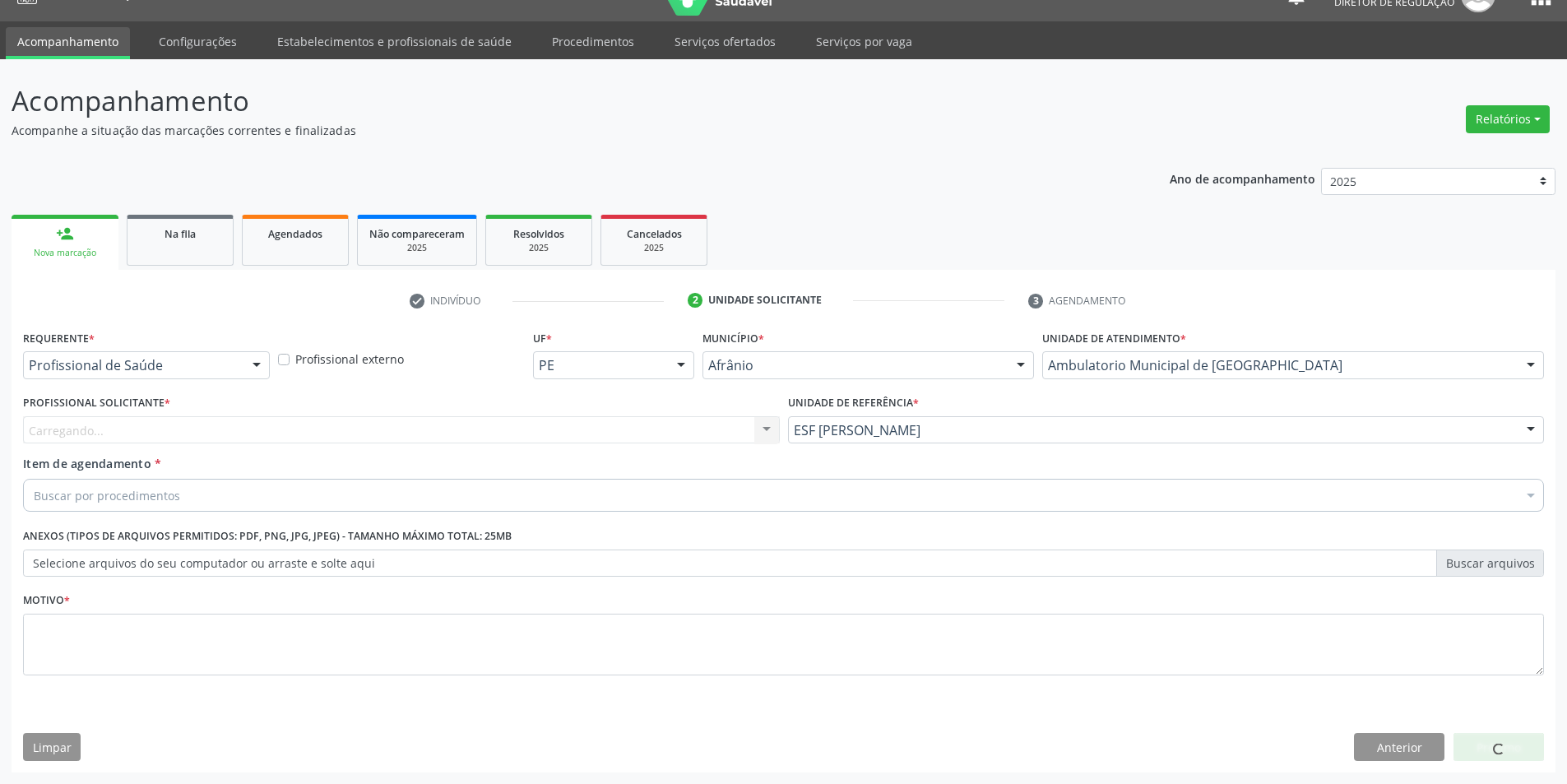
click at [535, 434] on div "Carregando... Nenhum resultado encontrado para: " " Não há nenhuma opção para s…" at bounding box center [401, 430] width 757 height 28
drag, startPoint x: 421, startPoint y: 420, endPoint x: 367, endPoint y: 417, distance: 54.1
click at [419, 420] on div "Carregando... Nenhum resultado encontrado para: " " Não há nenhuma opção para s…" at bounding box center [401, 430] width 757 height 28
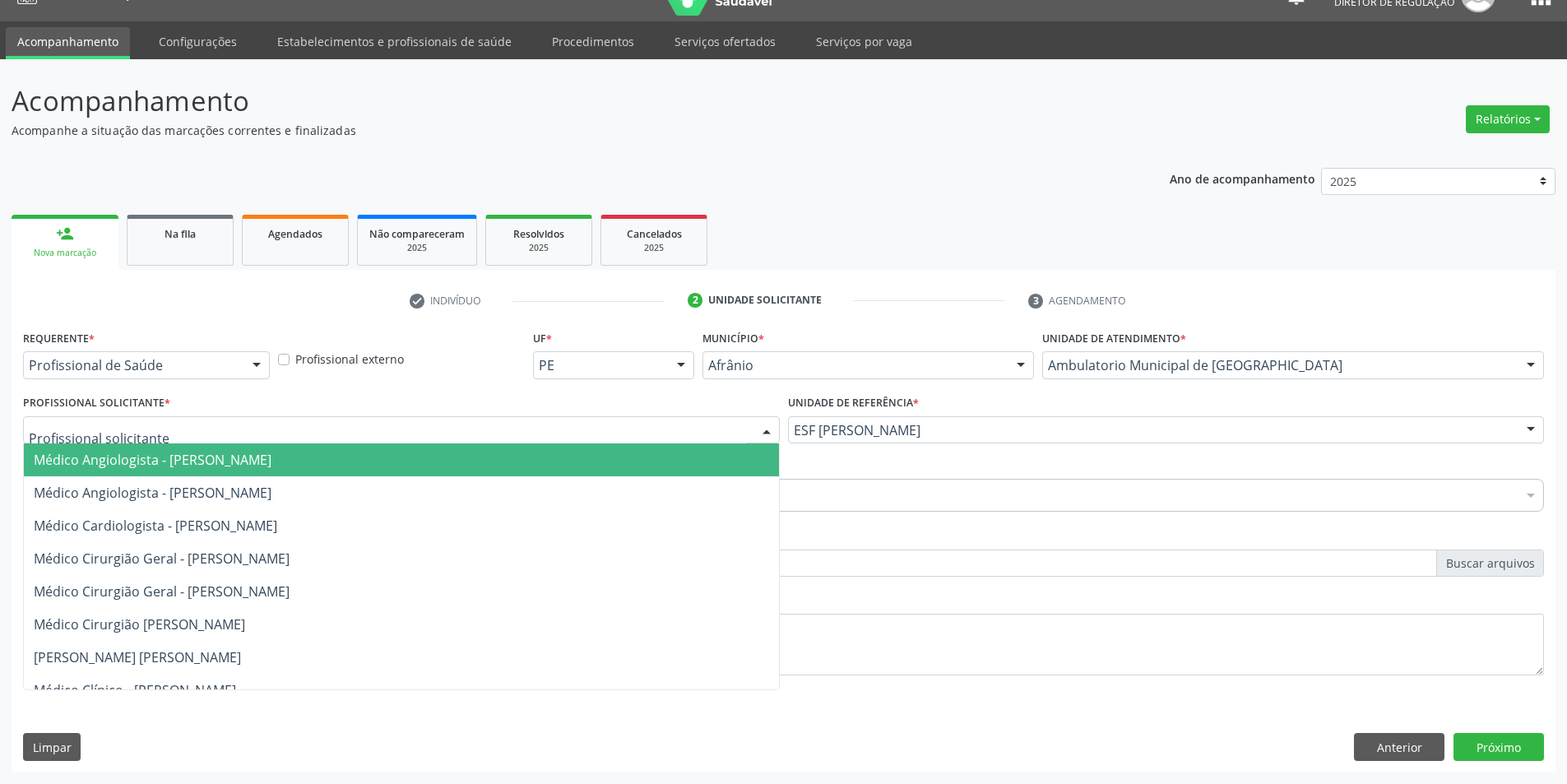
click at [288, 420] on div at bounding box center [401, 430] width 757 height 28
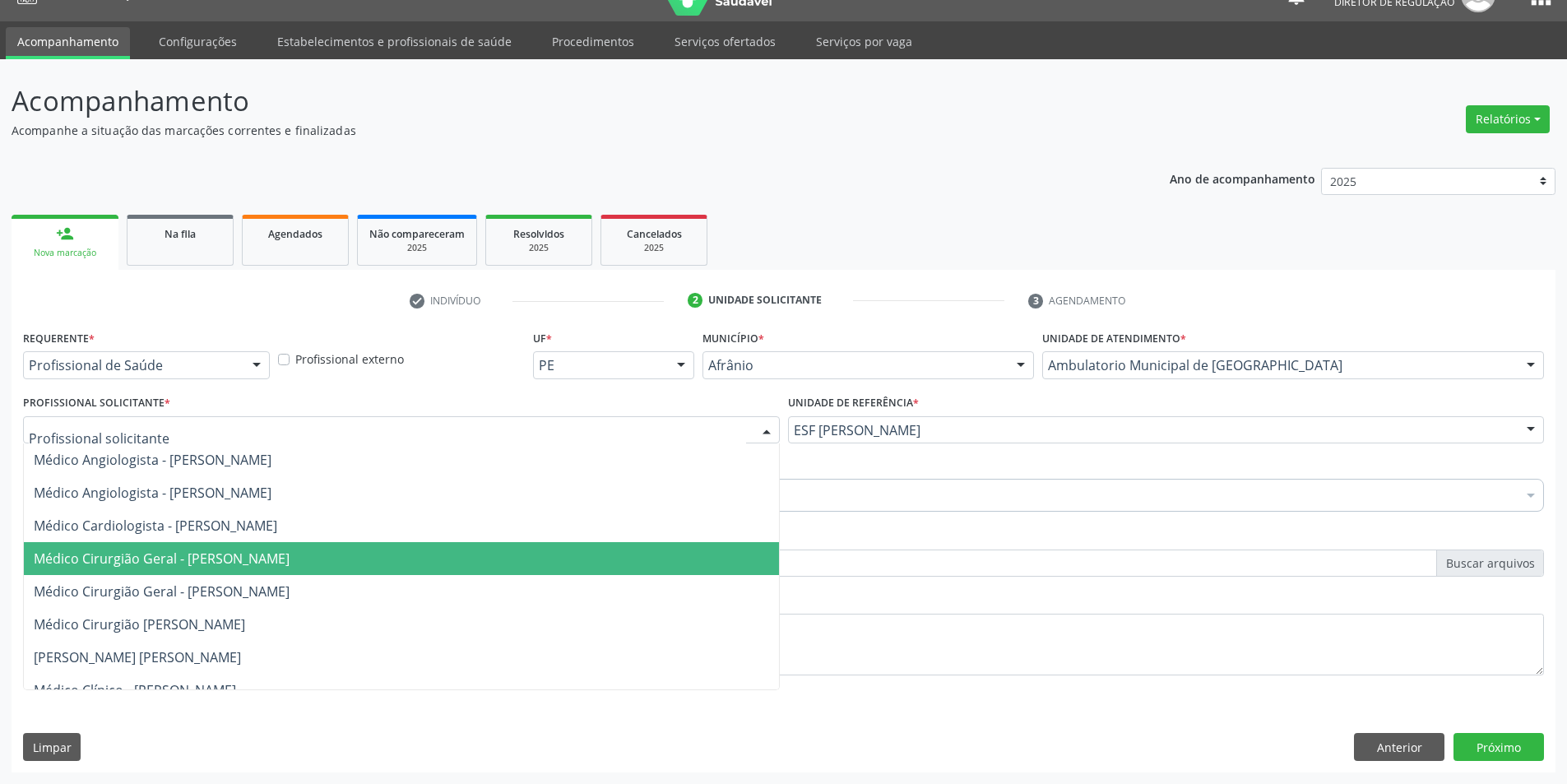
click at [277, 556] on span "Médico Cirurgião Geral - [PERSON_NAME]" at bounding box center [161, 558] width 256 height 18
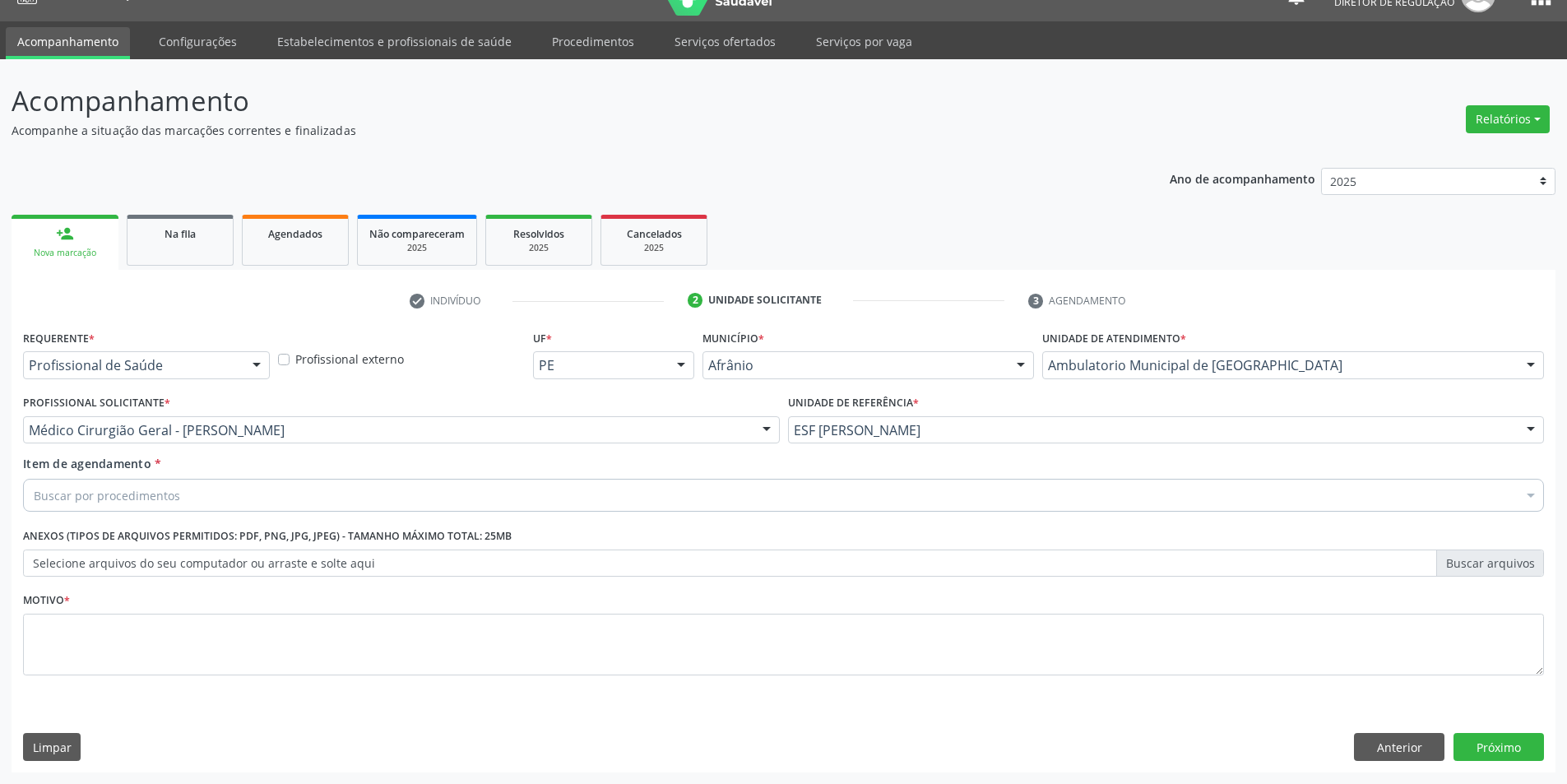
click at [196, 499] on div "Buscar por procedimentos" at bounding box center [784, 495] width 1522 height 33
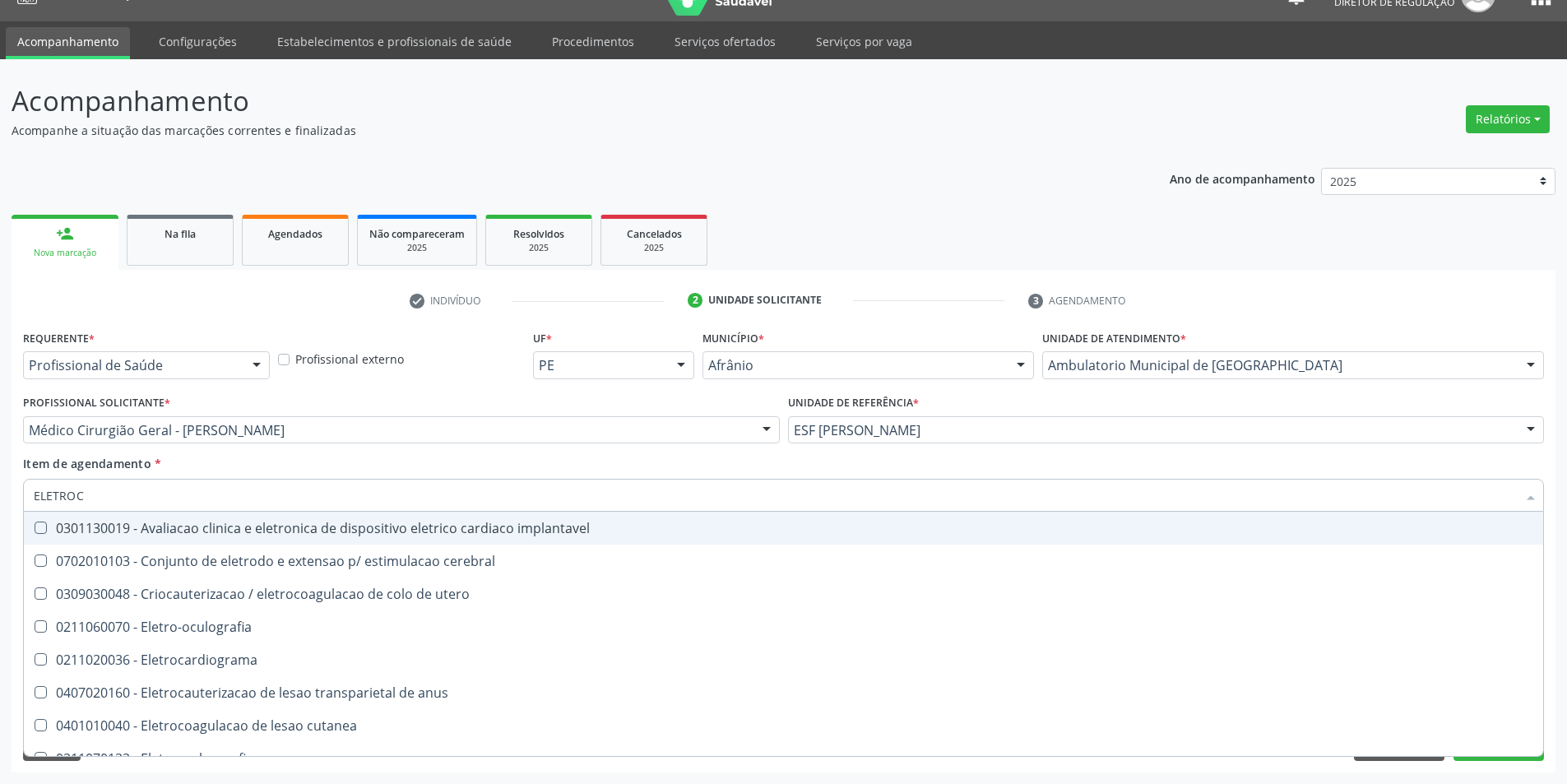
type input "ELETROCA"
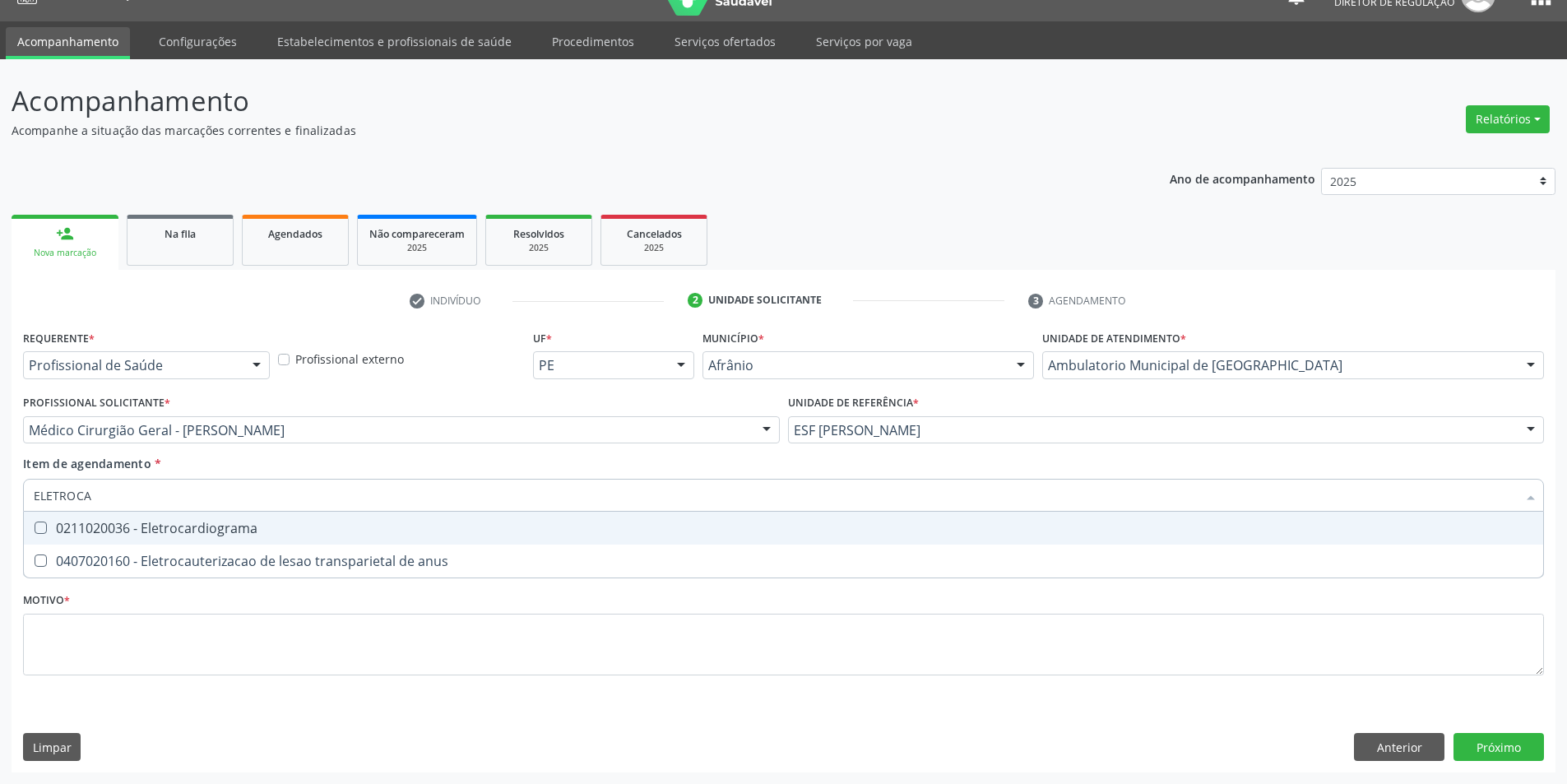
click at [189, 523] on div "0211020036 - Eletrocardiograma" at bounding box center [784, 527] width 1500 height 13
checkbox Eletrocardiograma "true"
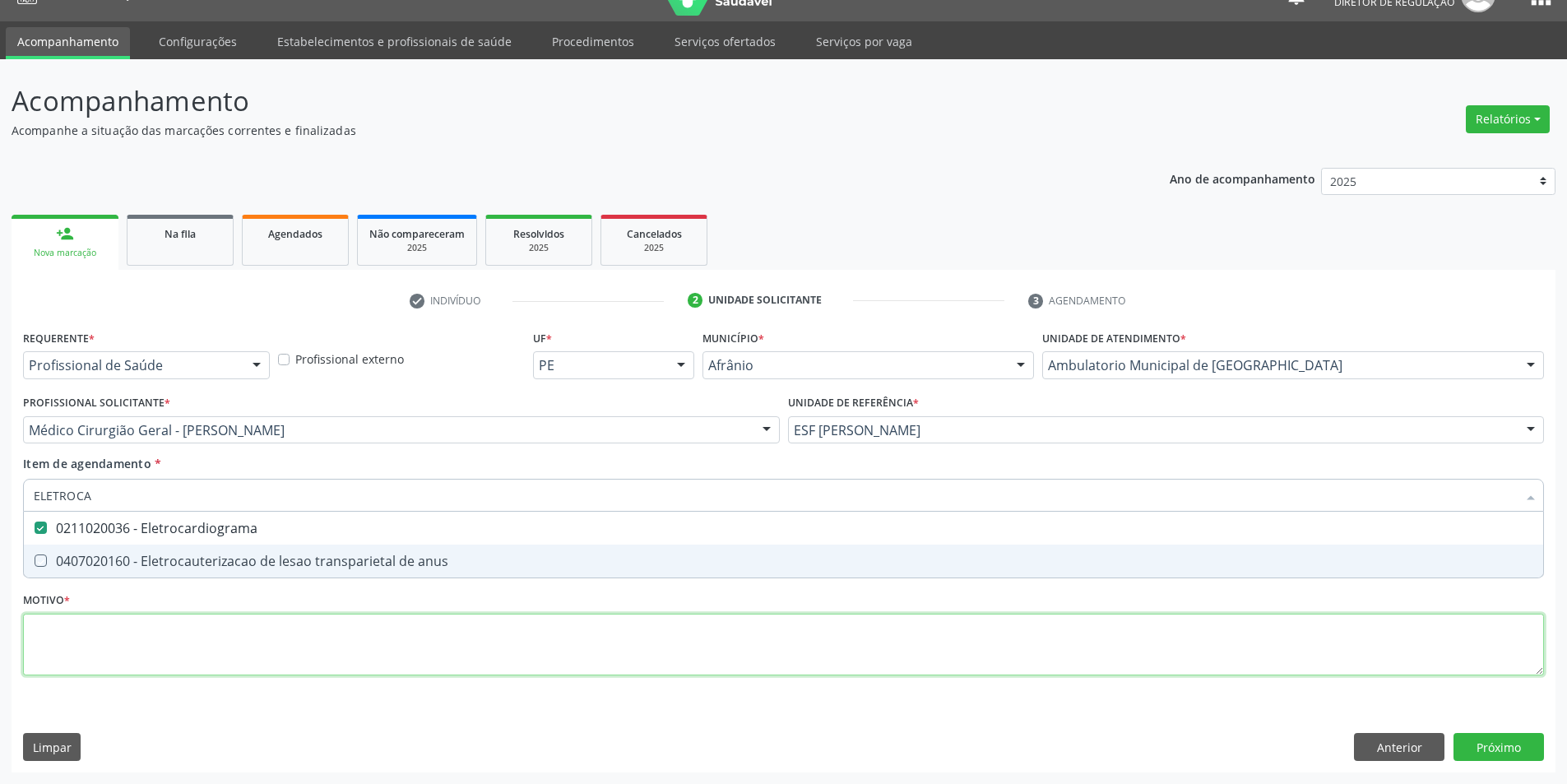
click at [168, 614] on div "Requerente * Profissional de Saúde Profissional de Saúde Paciente Nenhum result…" at bounding box center [784, 511] width 1522 height 372
checkbox anus "true"
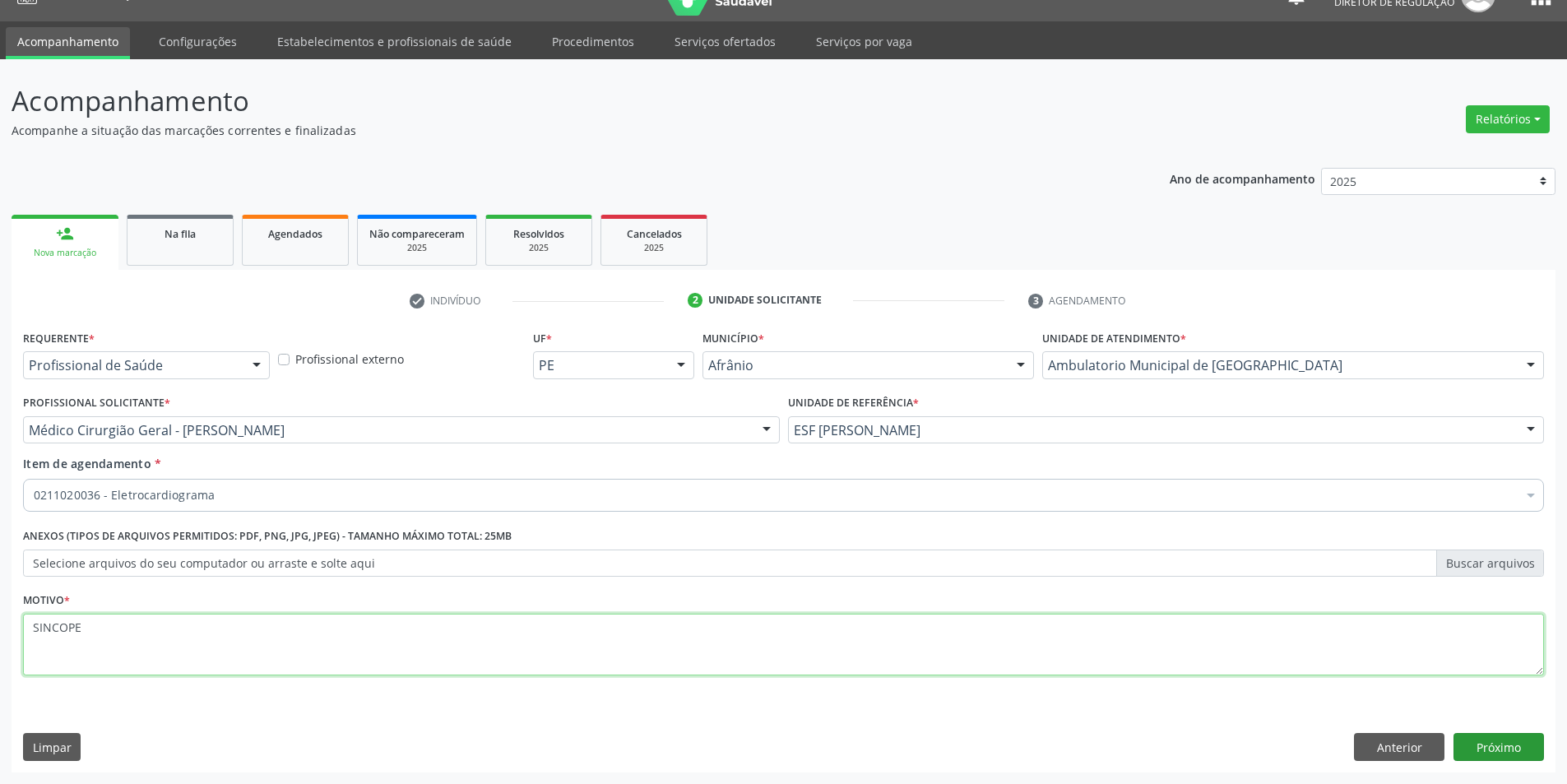
type textarea "SINCOPE"
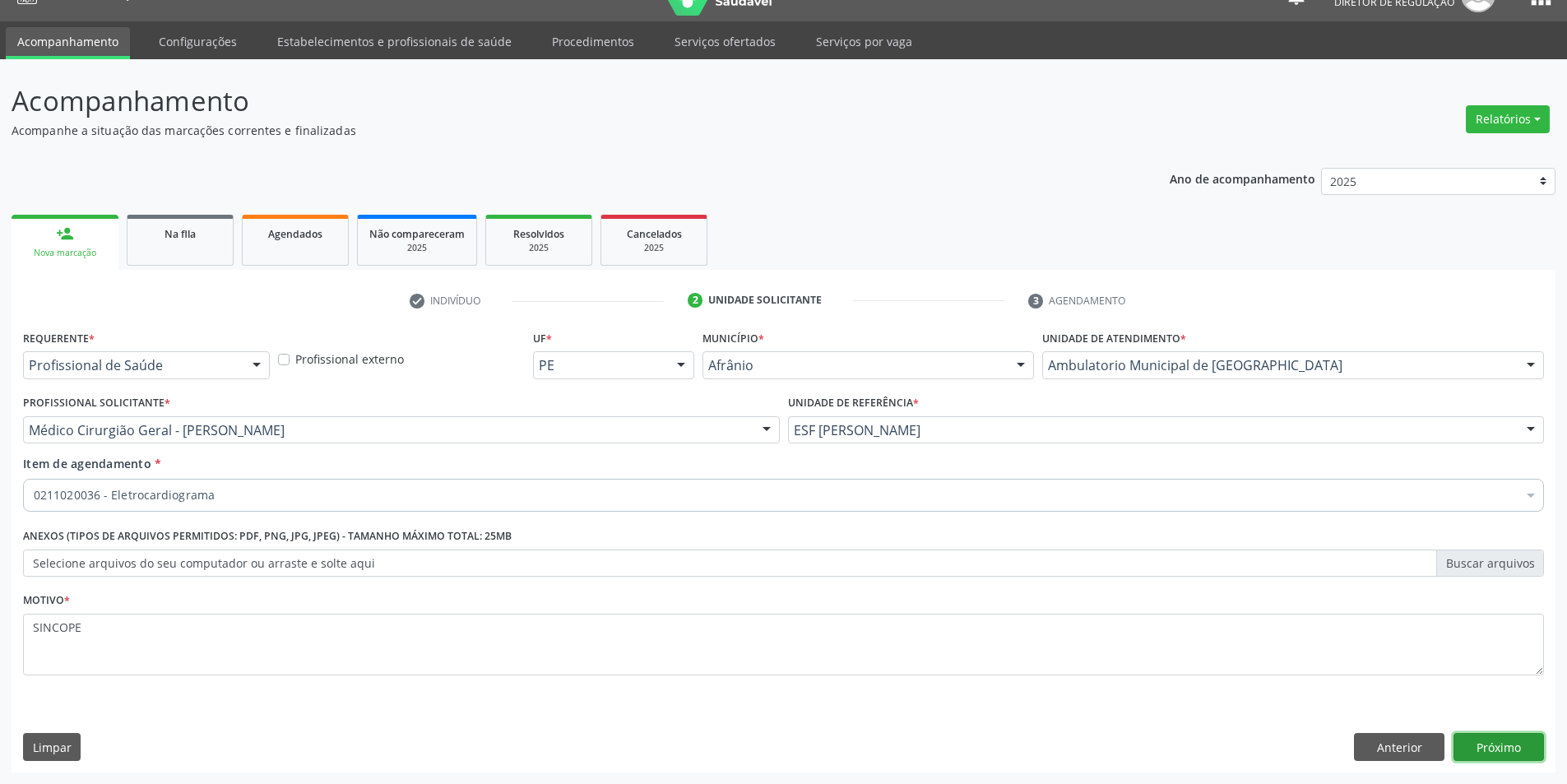
click at [1491, 749] on button "Próximo" at bounding box center [1499, 746] width 91 height 28
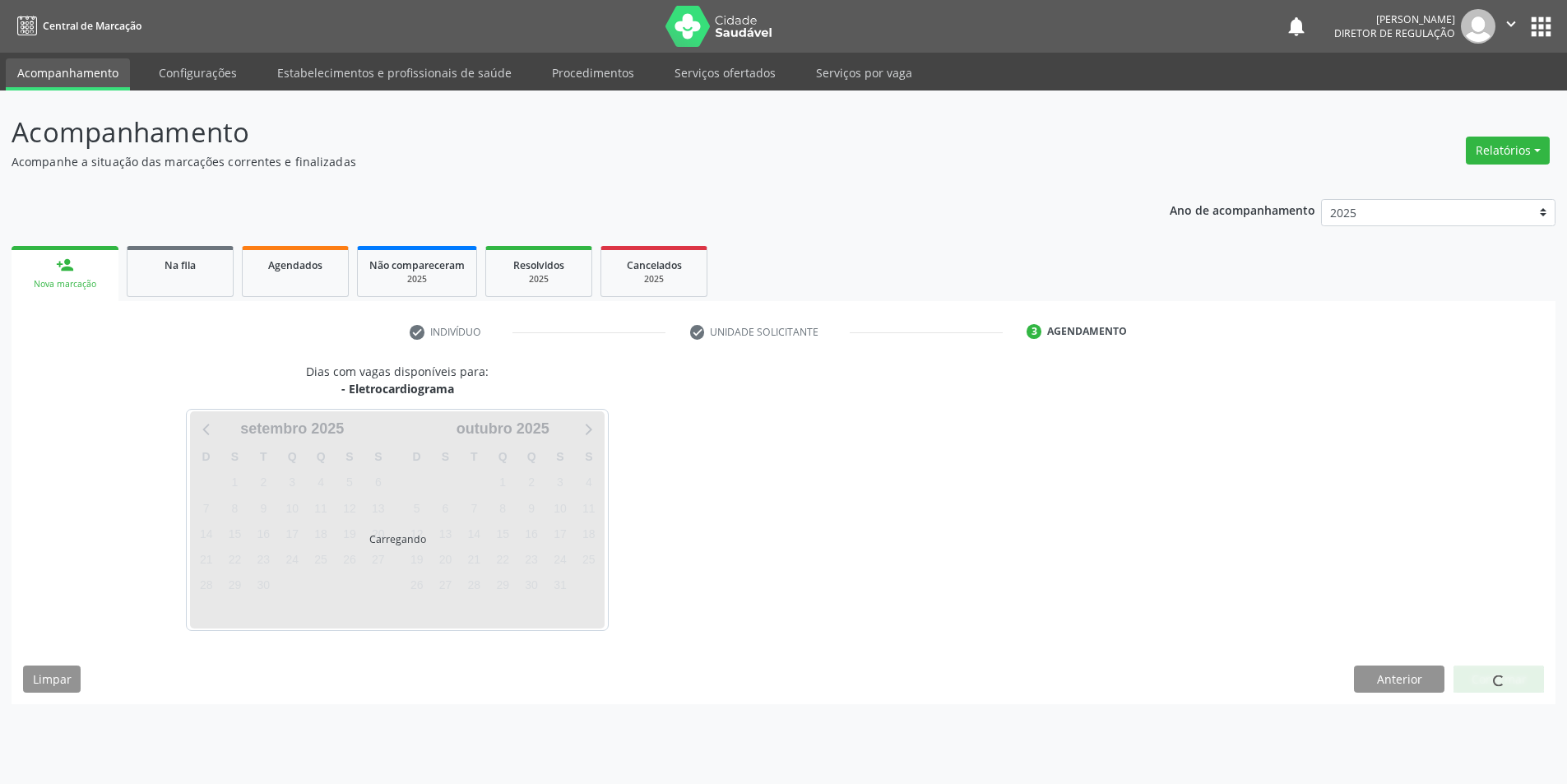
scroll to position [0, 0]
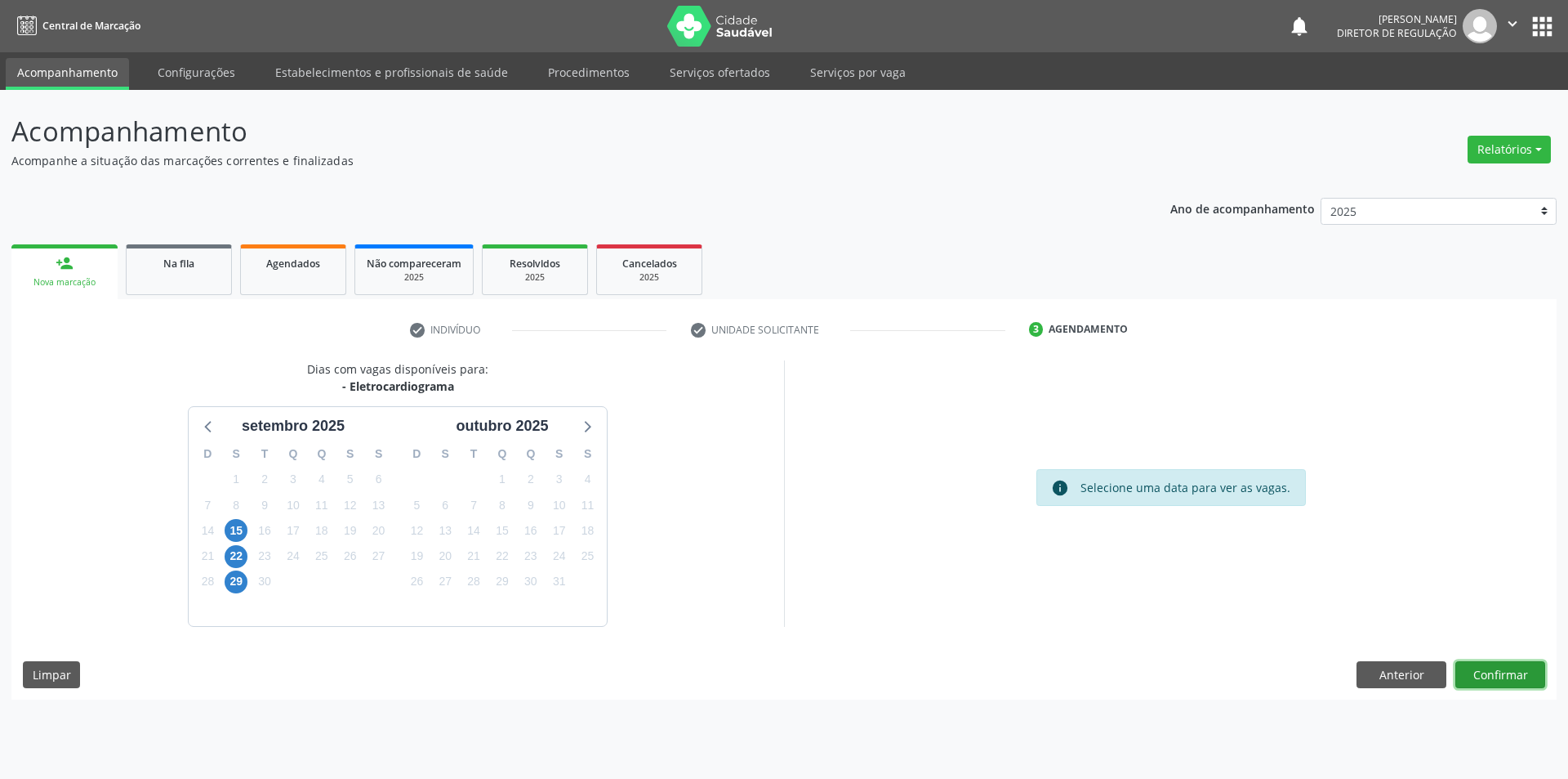
click at [1491, 677] on button "Confirmar" at bounding box center [1500, 675] width 90 height 27
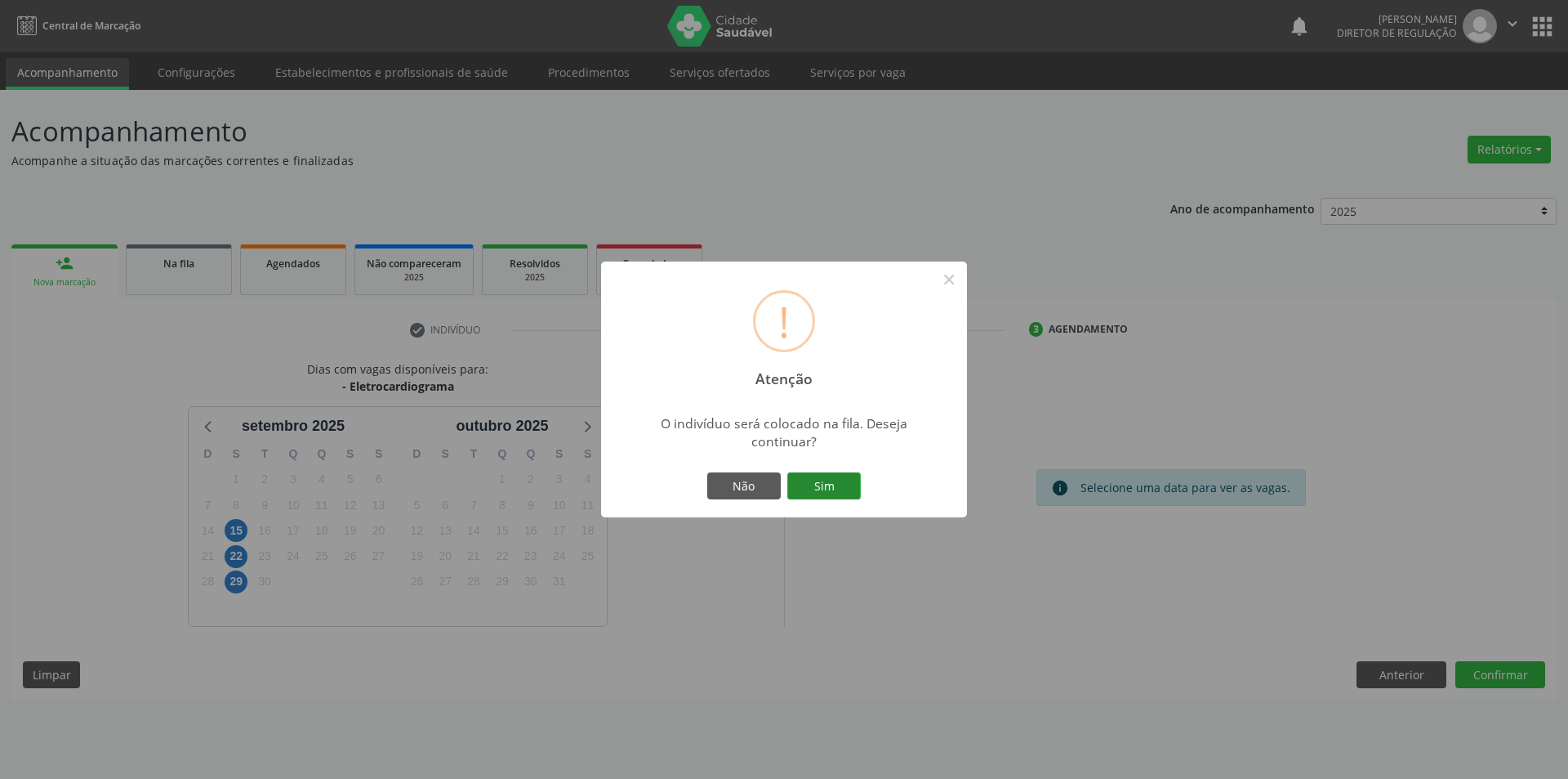
click at [803, 493] on button "Sim" at bounding box center [824, 486] width 74 height 27
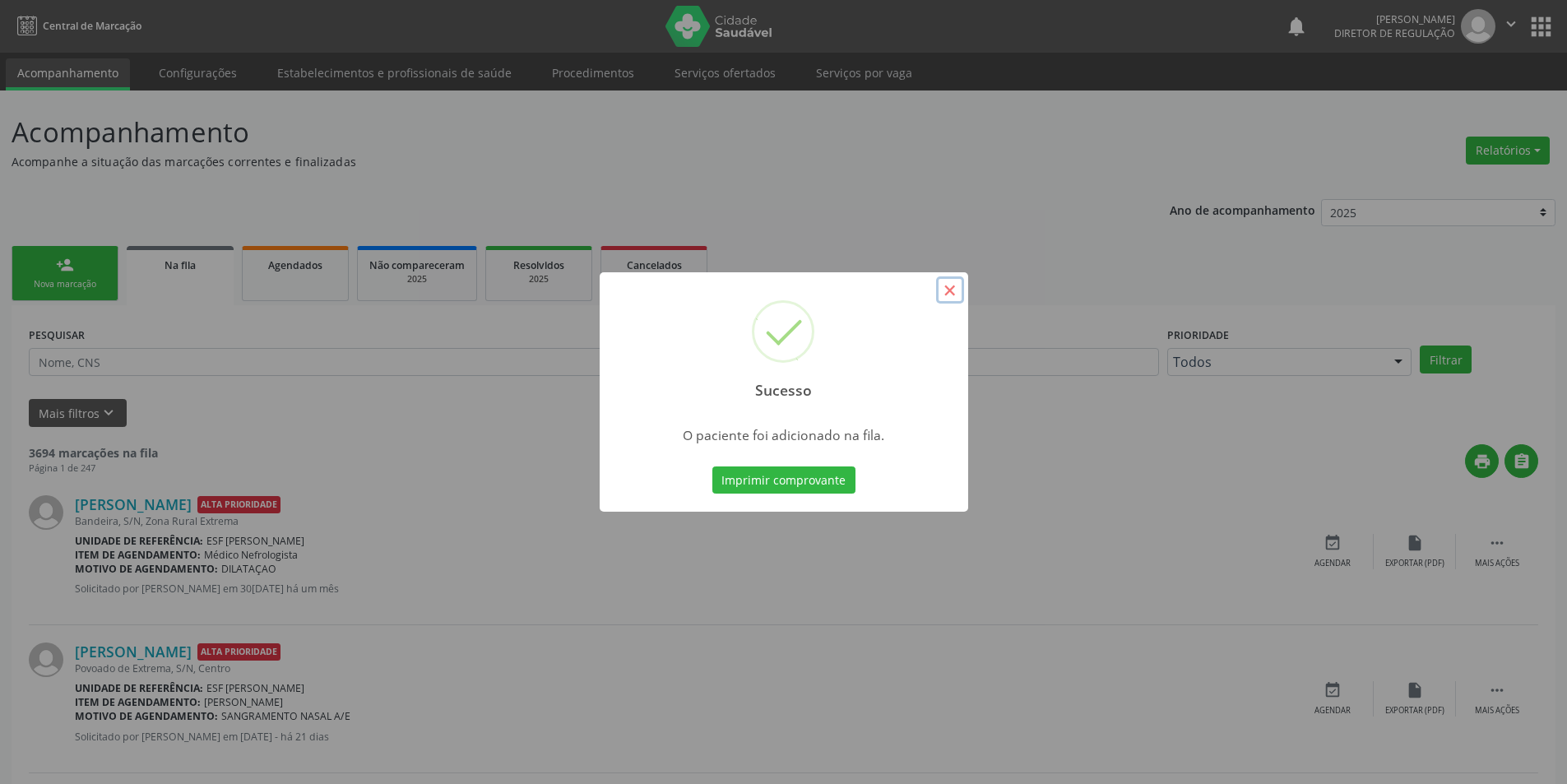
click at [947, 290] on button "×" at bounding box center [950, 290] width 28 height 28
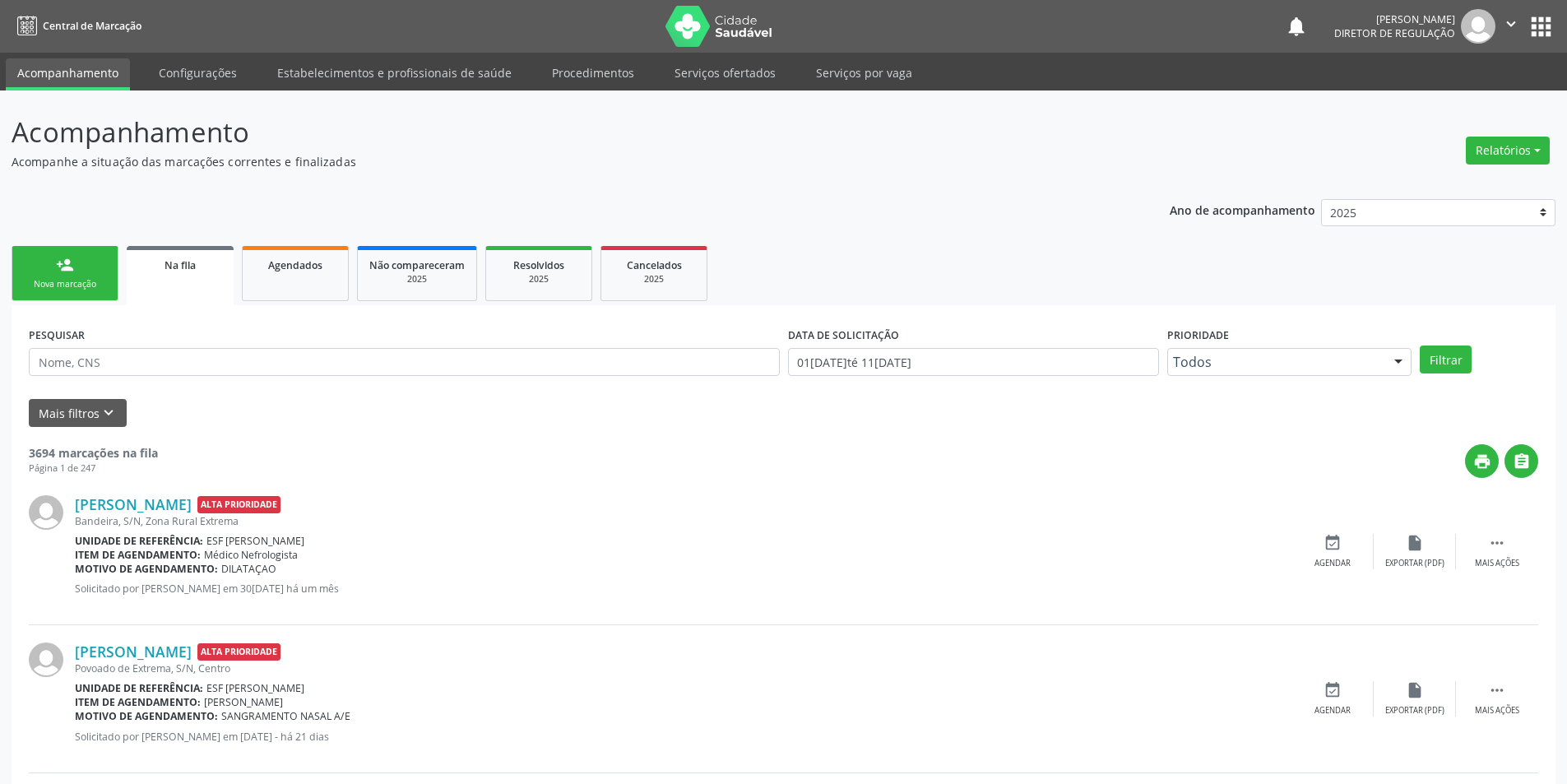
click at [75, 258] on link "person_add Nova marcação" at bounding box center [65, 274] width 107 height 55
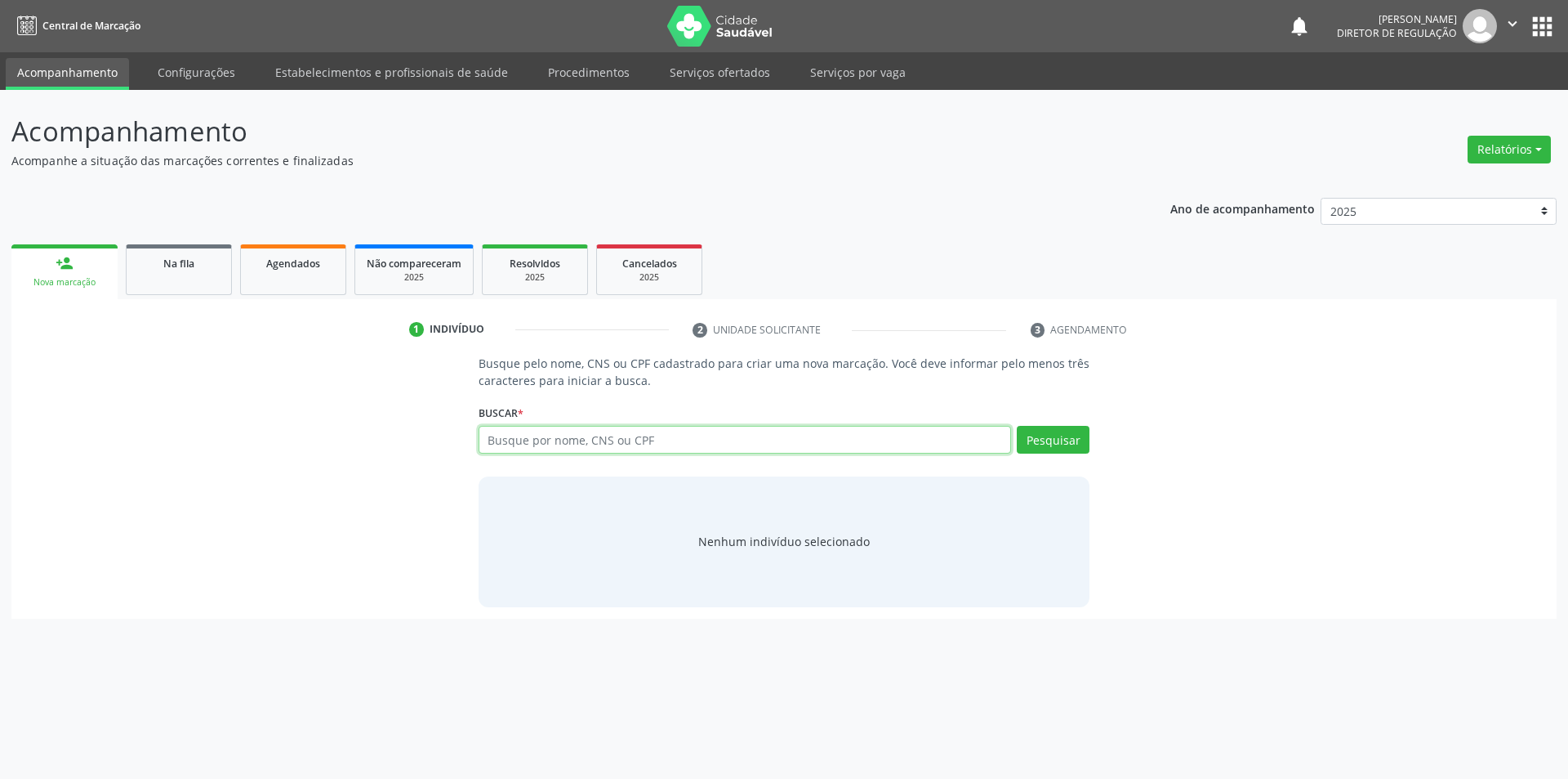
click at [527, 432] on input "text" at bounding box center [745, 440] width 533 height 27
type input "700009999395303"
click at [1061, 447] on button "Pesquisar" at bounding box center [1053, 440] width 73 height 27
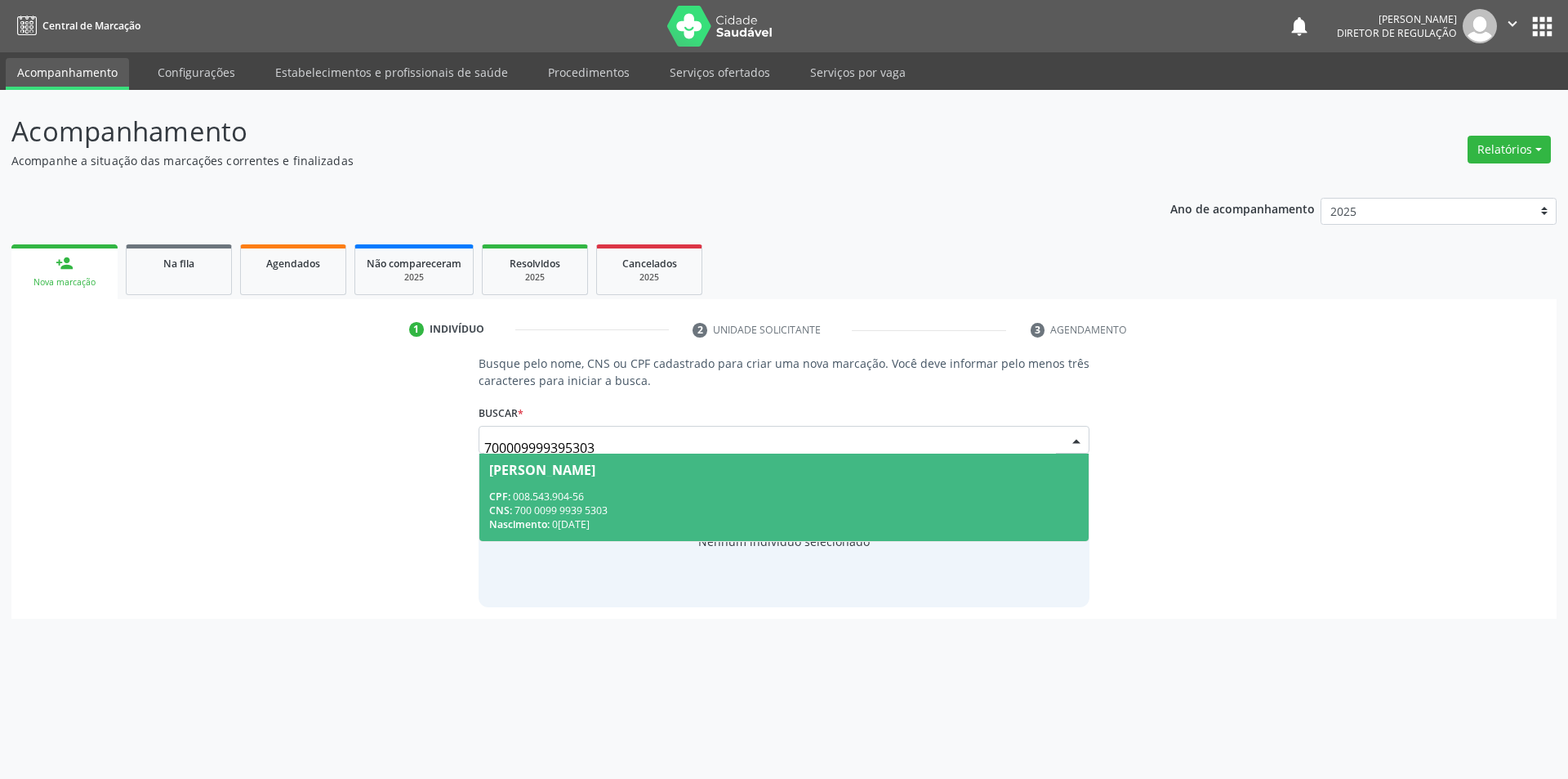
click at [802, 471] on div "Jovita Paixão Rodrigues" at bounding box center [784, 469] width 590 height 13
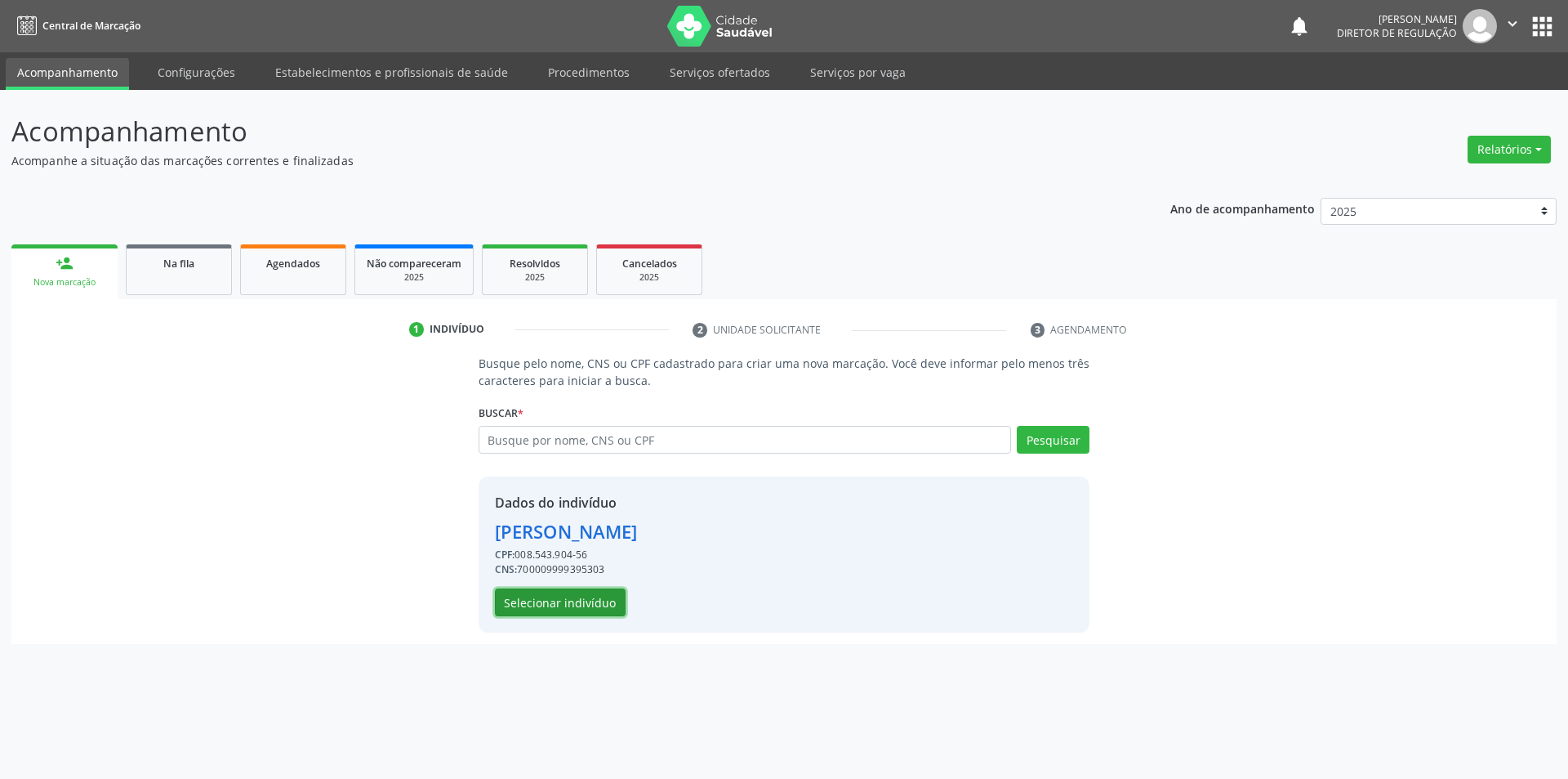
click at [583, 608] on button "Selecionar indivíduo" at bounding box center [560, 602] width 130 height 27
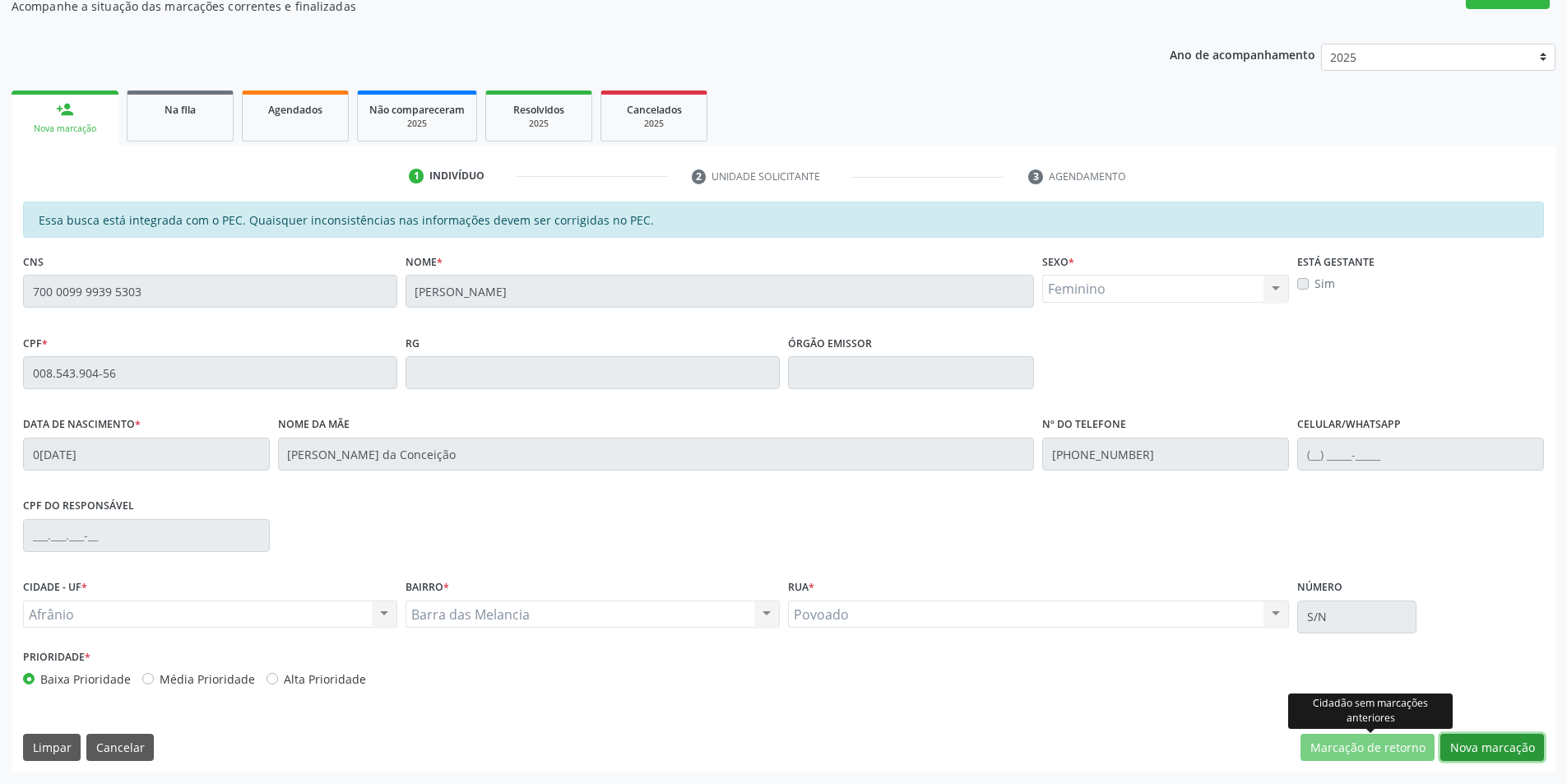
click at [1460, 738] on button "Nova marcação" at bounding box center [1492, 747] width 104 height 28
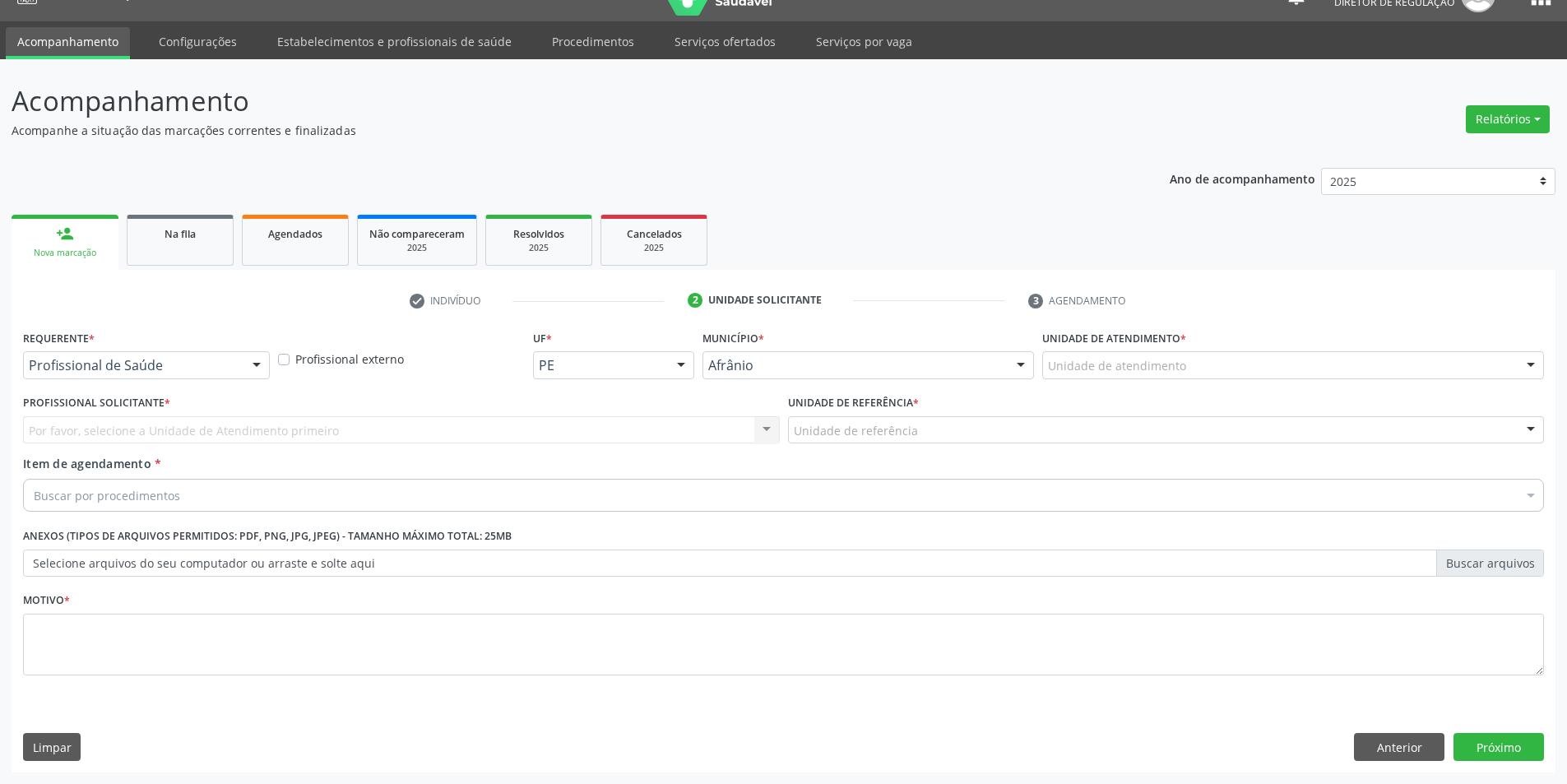
scroll to position [32, 0]
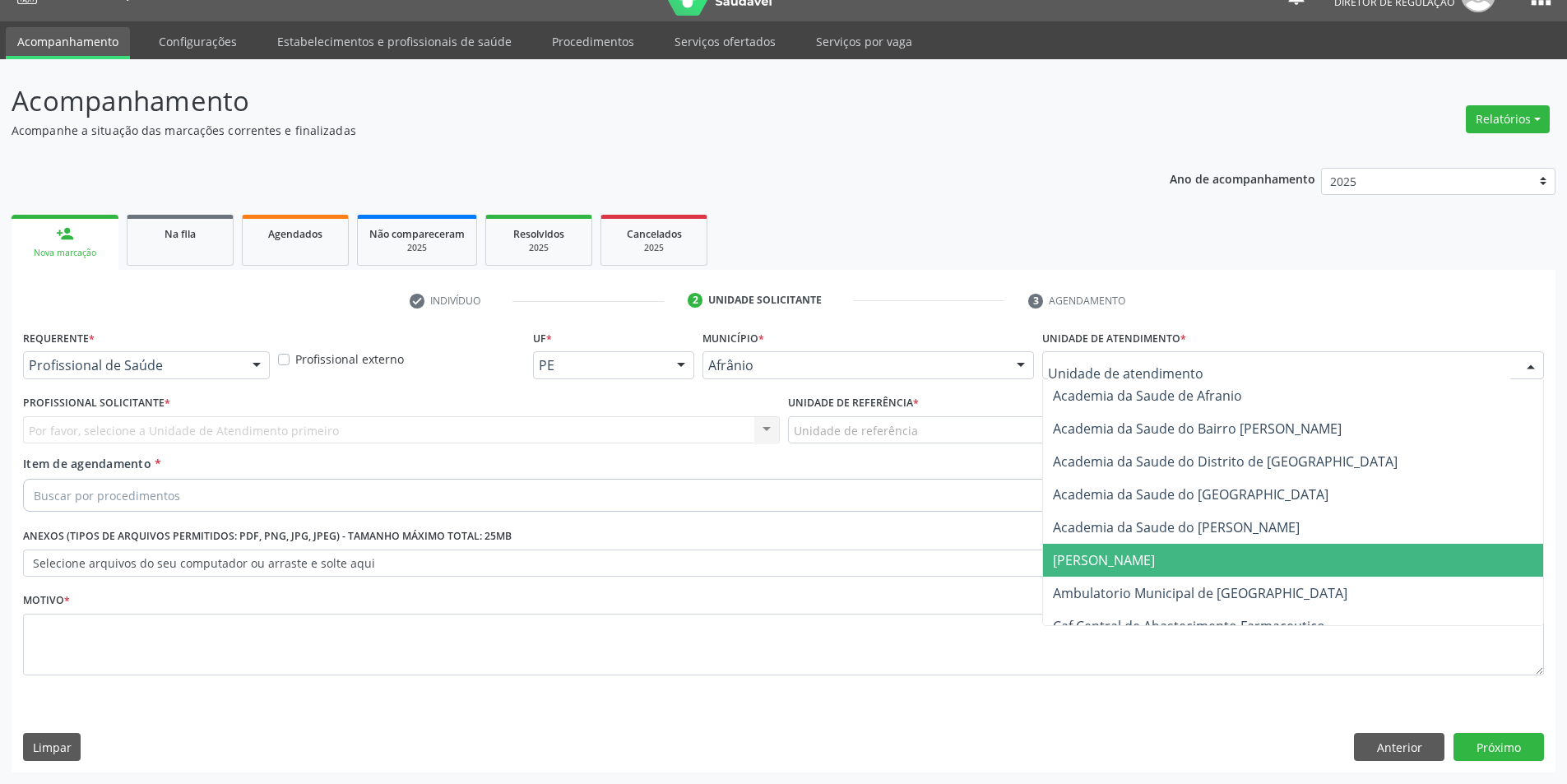
click at [1131, 588] on span "Ambulatorio Municipal de [GEOGRAPHIC_DATA]" at bounding box center [1200, 592] width 294 height 18
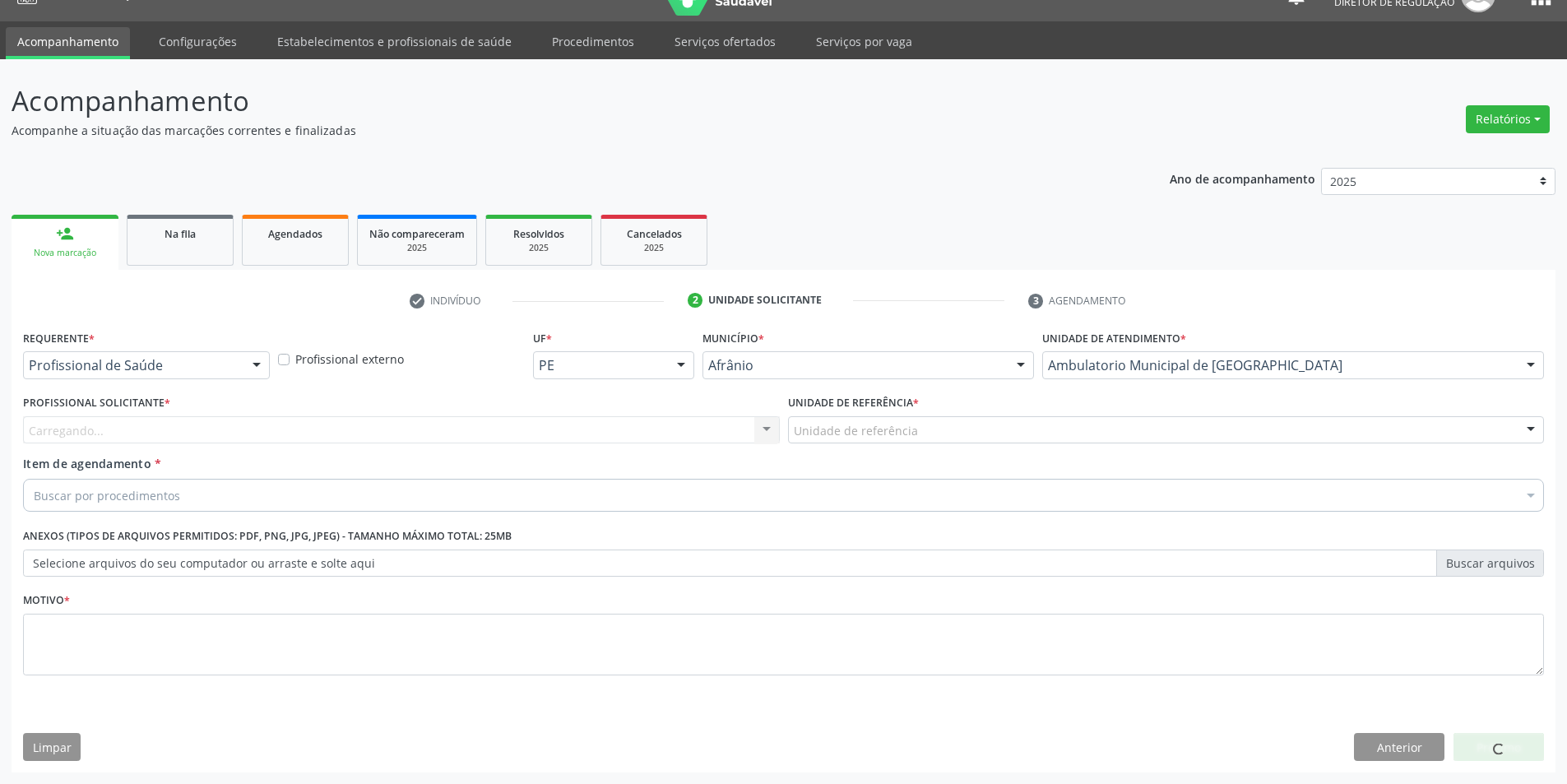
click at [937, 433] on div "Unidade de referência" at bounding box center [1167, 430] width 757 height 28
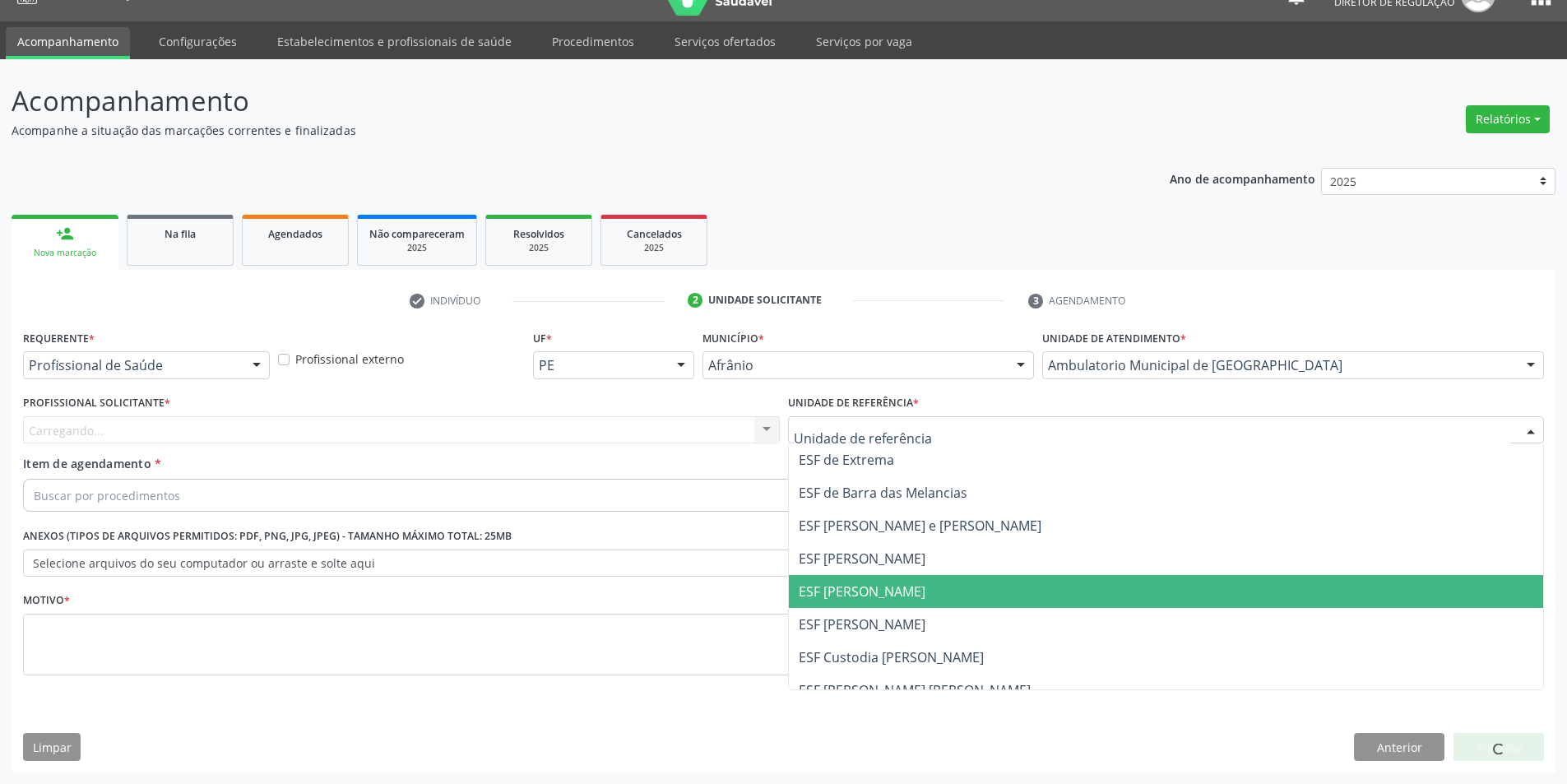
click at [917, 589] on span "ESF [PERSON_NAME]" at bounding box center [1167, 590] width 755 height 33
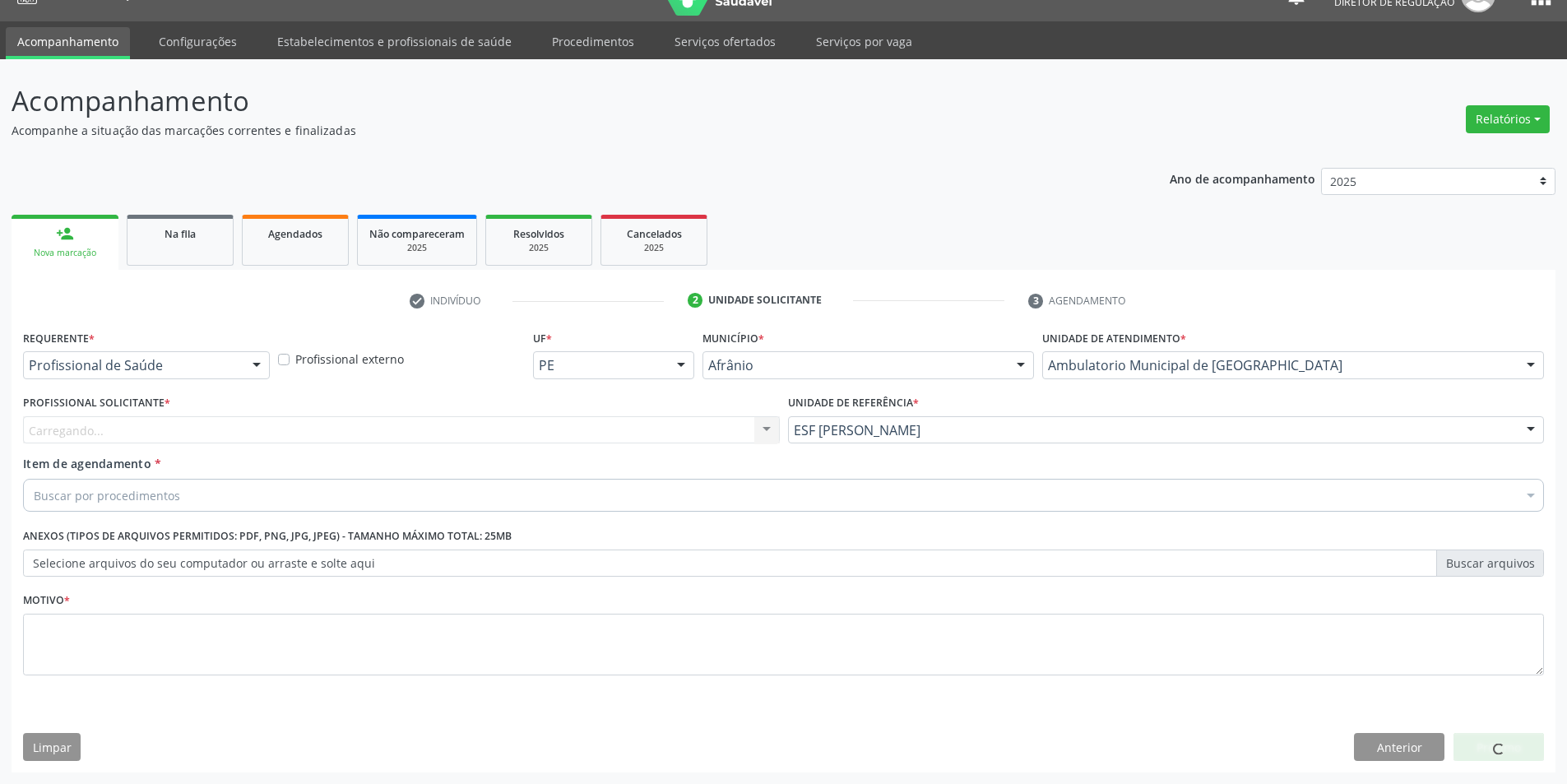
click at [642, 417] on div "Carregando... Nenhum resultado encontrado para: " " Não há nenhuma opção para s…" at bounding box center [401, 430] width 757 height 28
drag, startPoint x: 272, startPoint y: 446, endPoint x: 263, endPoint y: 445, distance: 9.1
click at [263, 445] on div "Profissional Solicitante * Profissional solicitante Médico Angiologista - Luis …" at bounding box center [401, 423] width 765 height 64
click at [243, 444] on div "Profissional Solicitante * Profissional solicitante Médico Angiologista - Luis …" at bounding box center [401, 423] width 765 height 64
drag, startPoint x: 212, startPoint y: 423, endPoint x: 204, endPoint y: 431, distance: 11.3
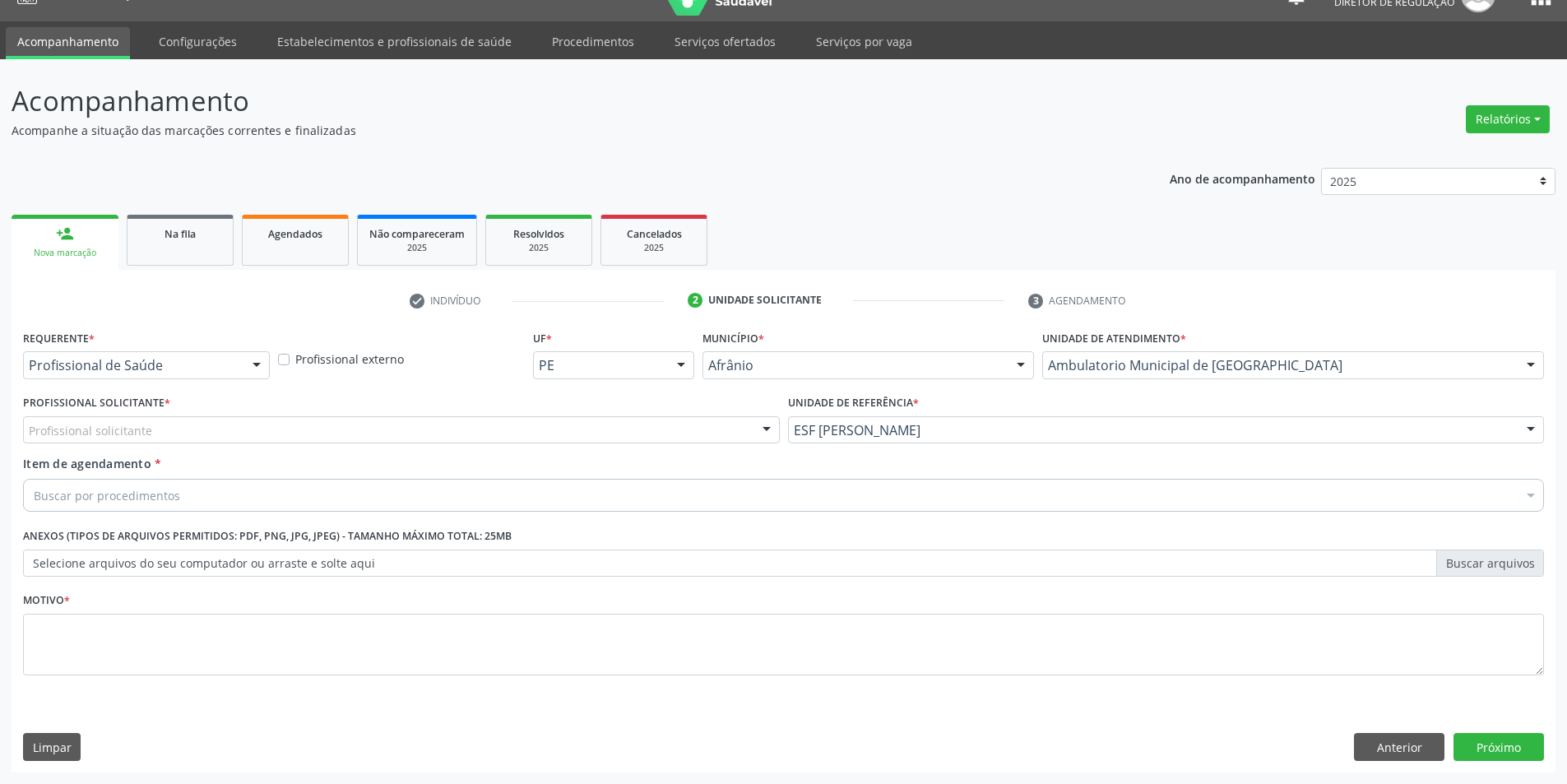
click at [211, 424] on div "Profissional solicitante" at bounding box center [401, 430] width 757 height 28
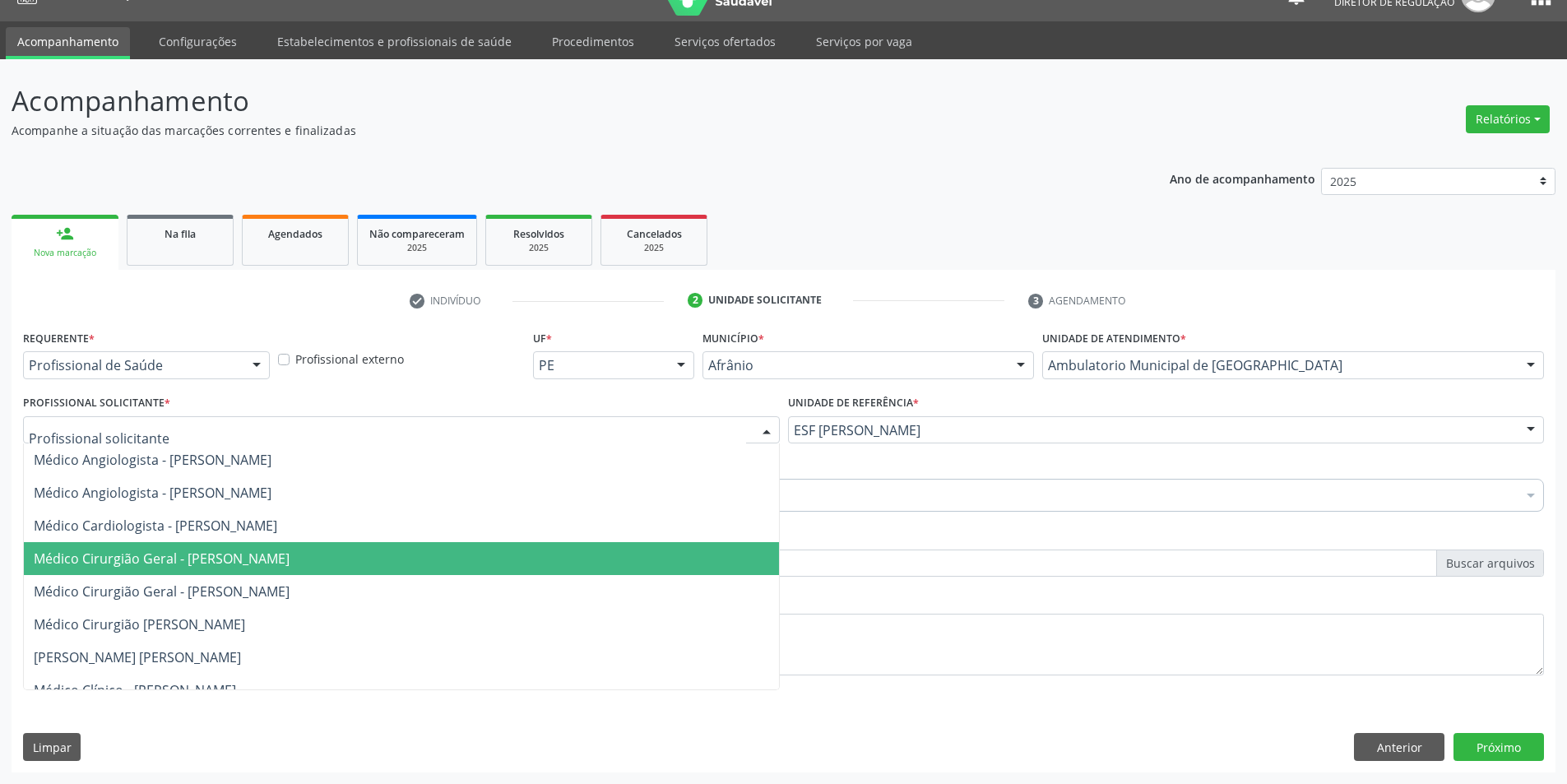
click at [223, 563] on span "Médico Cirurgião Geral - [PERSON_NAME]" at bounding box center [161, 558] width 256 height 18
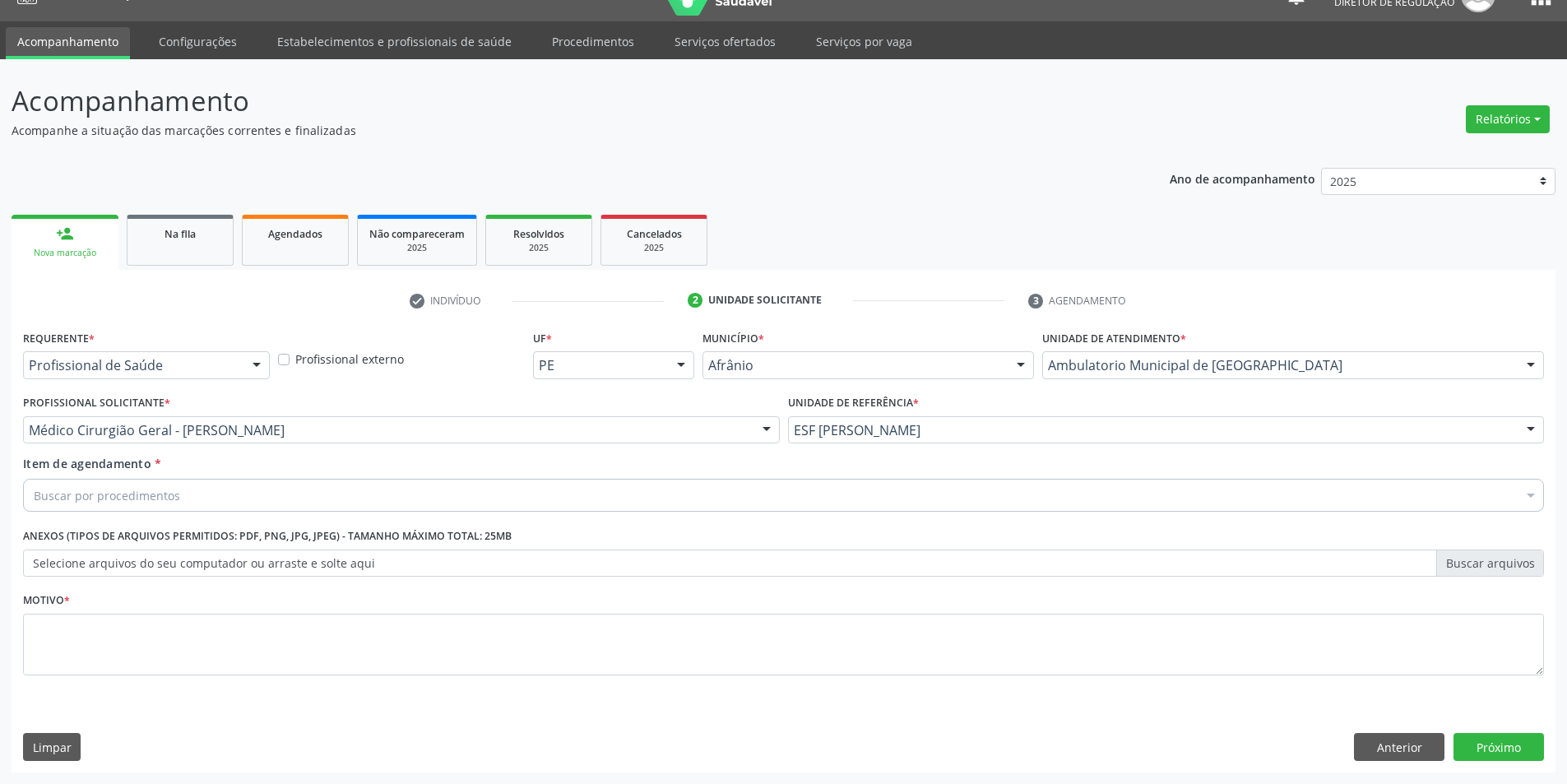
click at [215, 478] on div "Item de agendamento * Buscar por procedimentos Selecionar todos 0604320140 - Ab…" at bounding box center [784, 480] width 1522 height 51
click at [202, 489] on div "Buscar por procedimentos" at bounding box center [784, 495] width 1522 height 33
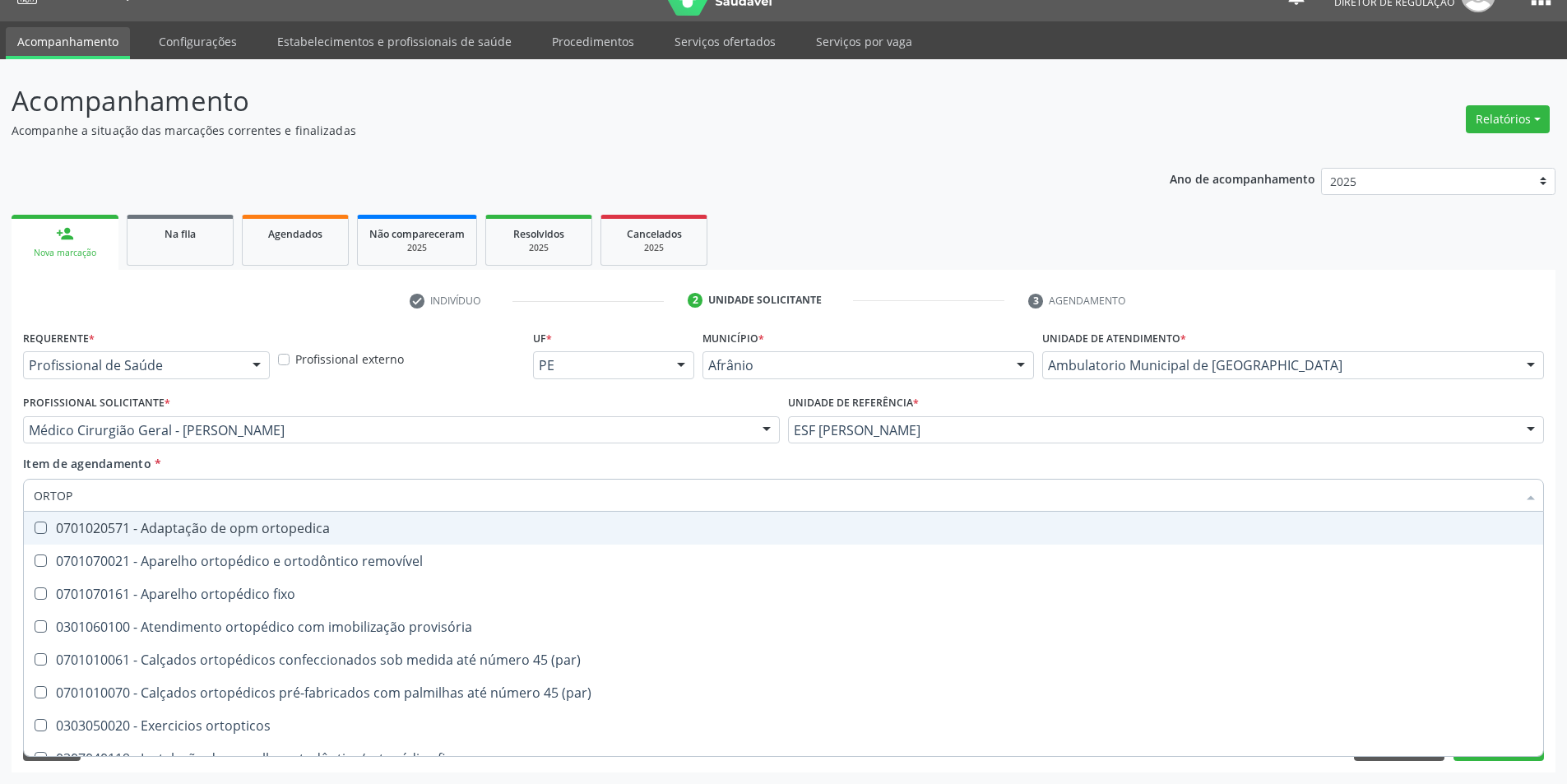
type input "ORTOPE"
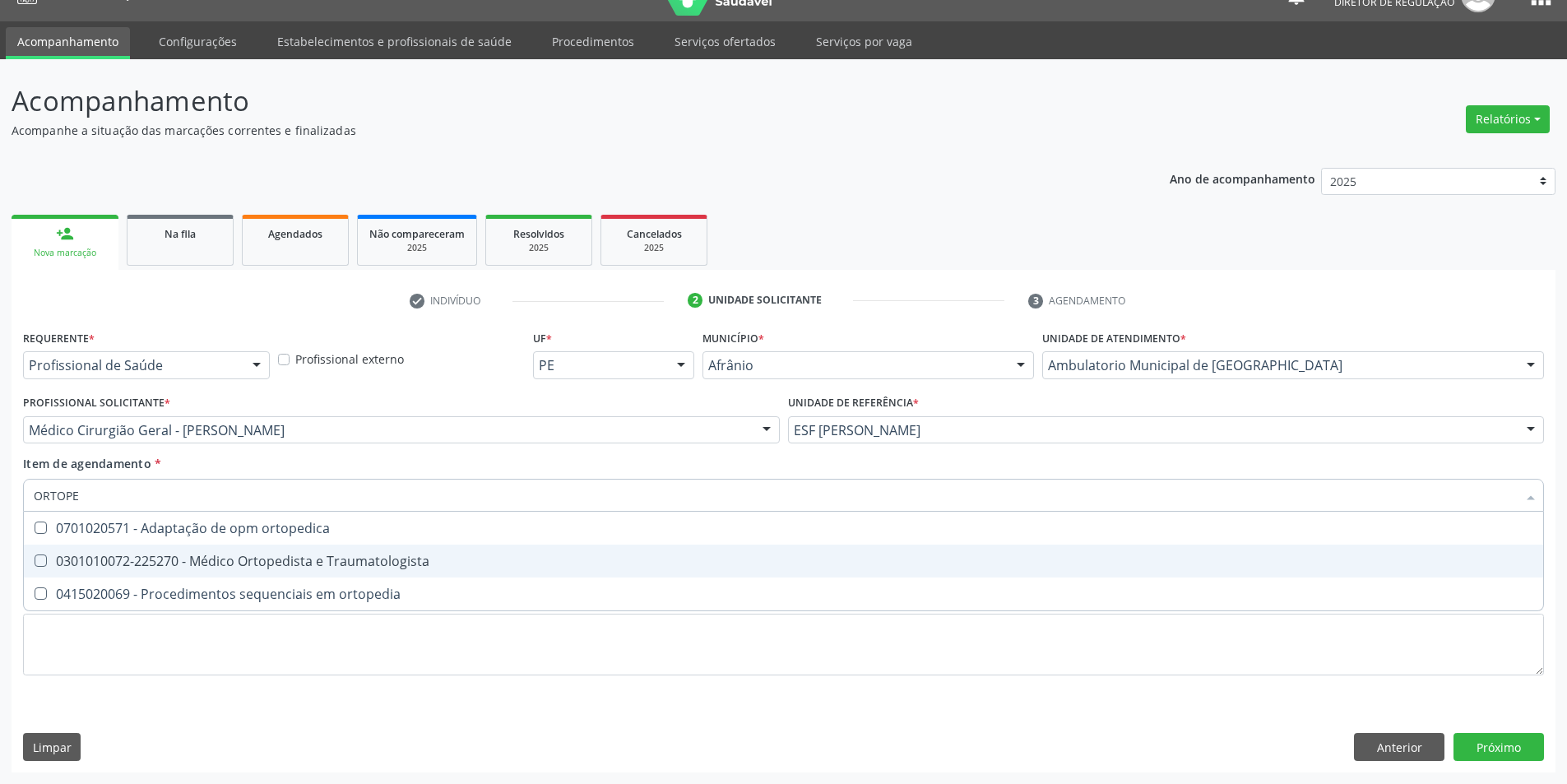
click at [259, 550] on span "0301010072-225270 - Médico Ortopedista e Traumatologista" at bounding box center [784, 560] width 1520 height 33
checkbox Traumatologista "true"
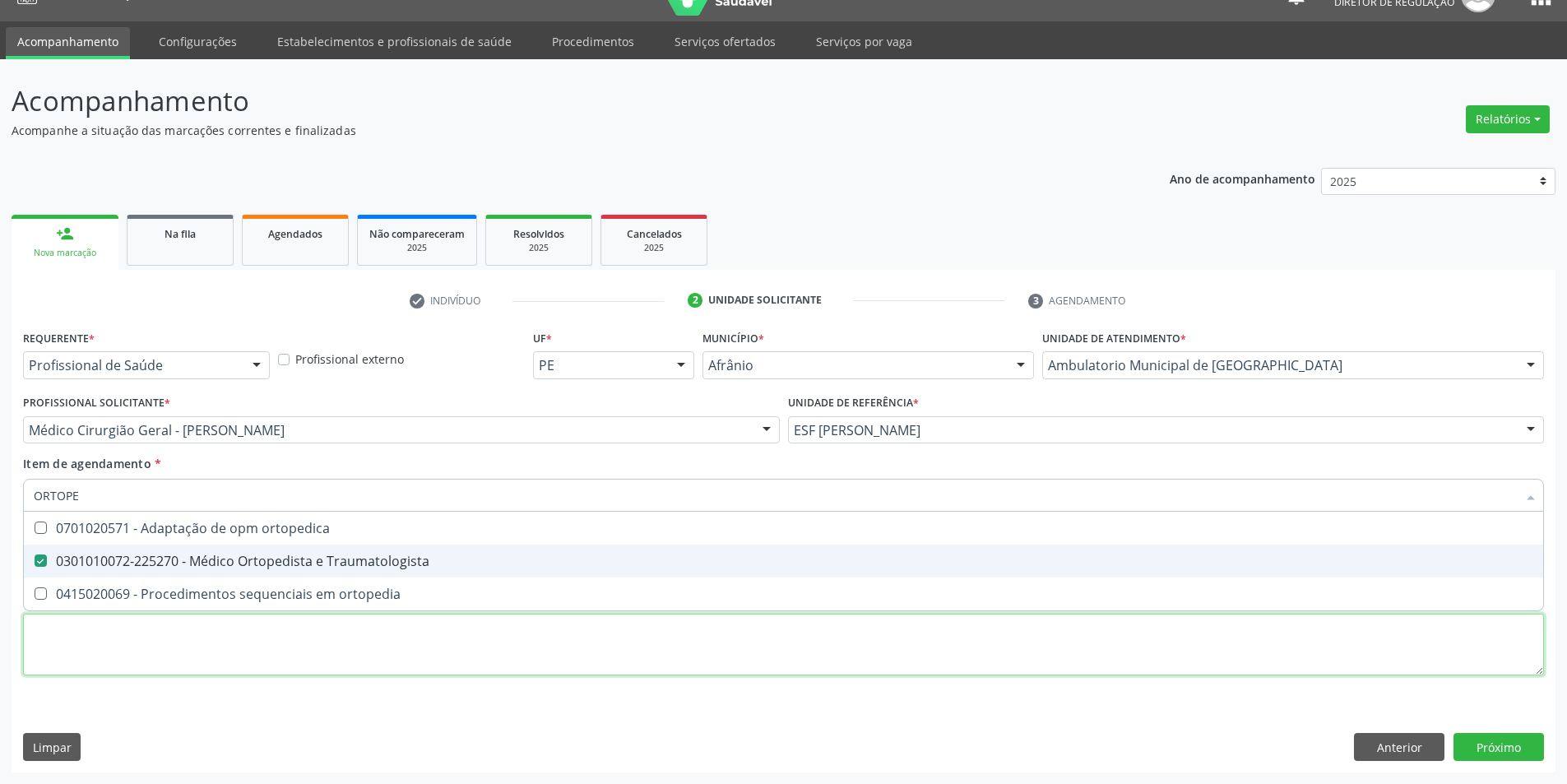
click at [238, 640] on div "Requerente * Profissional de Saúde Profissional de Saúde Paciente Nenhum result…" at bounding box center [784, 511] width 1522 height 372
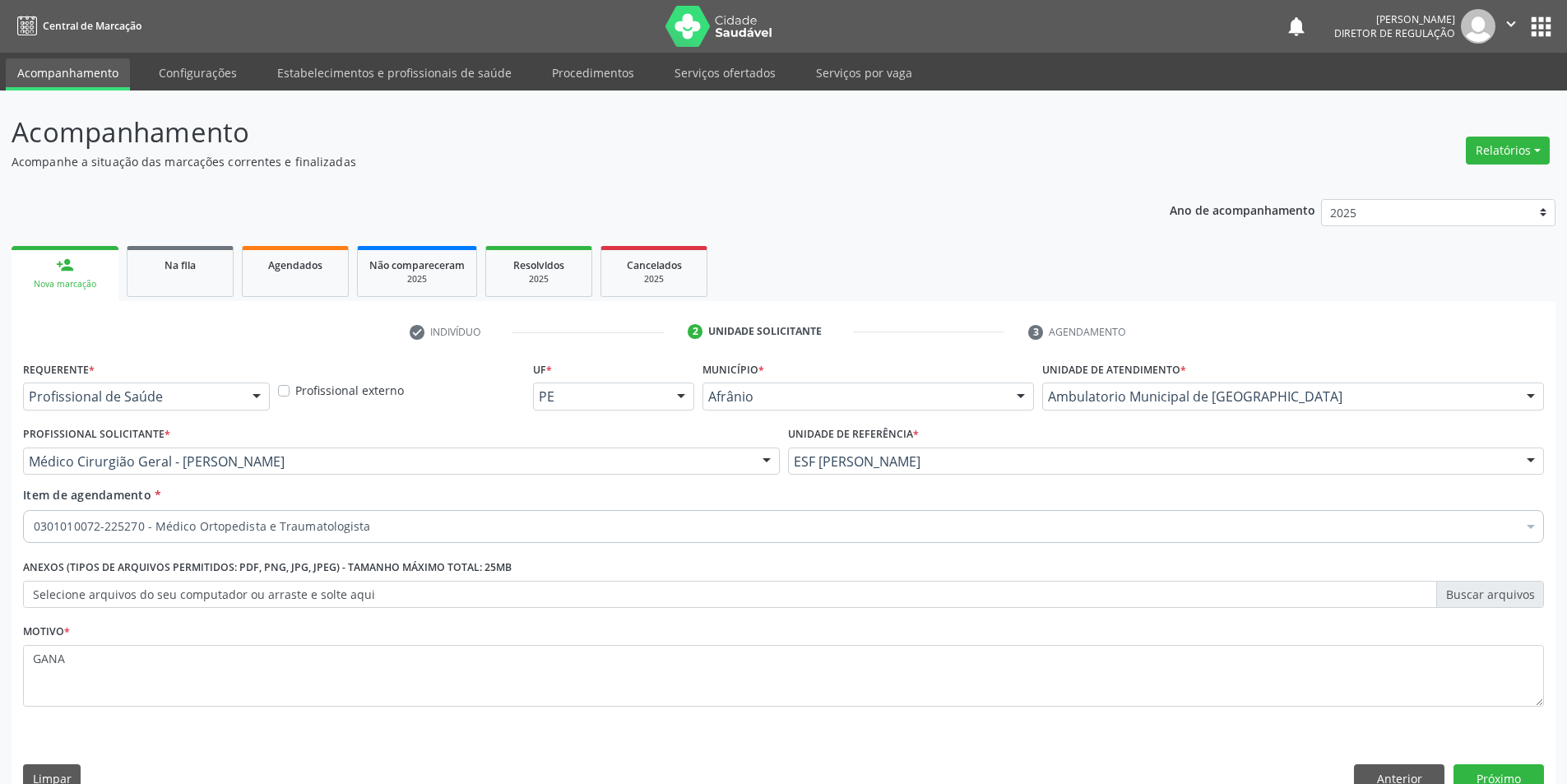
scroll to position [32, 0]
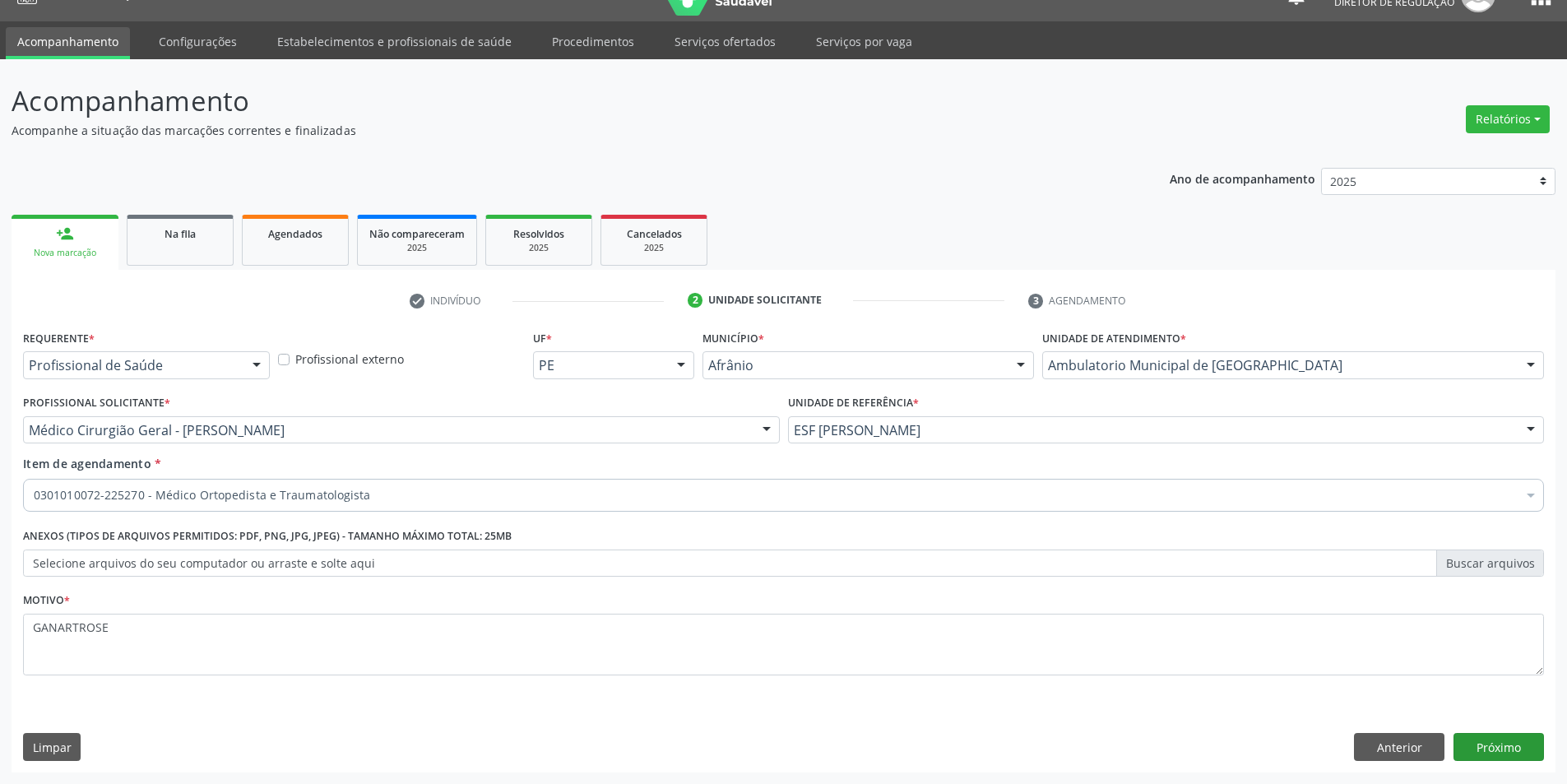
type textarea "GANARTROSE"
click at [1489, 748] on button "Próximo" at bounding box center [1499, 746] width 91 height 28
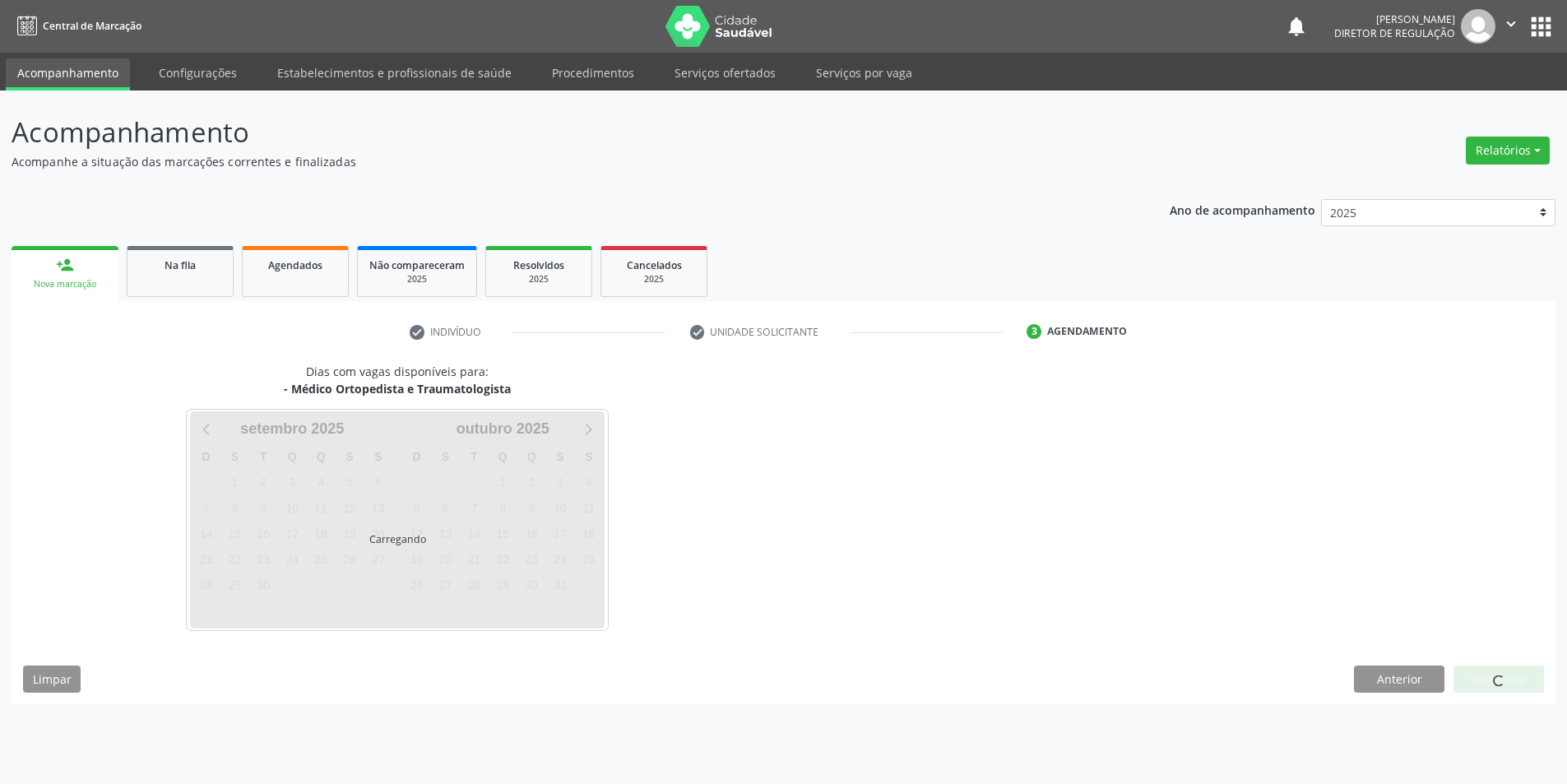
scroll to position [0, 0]
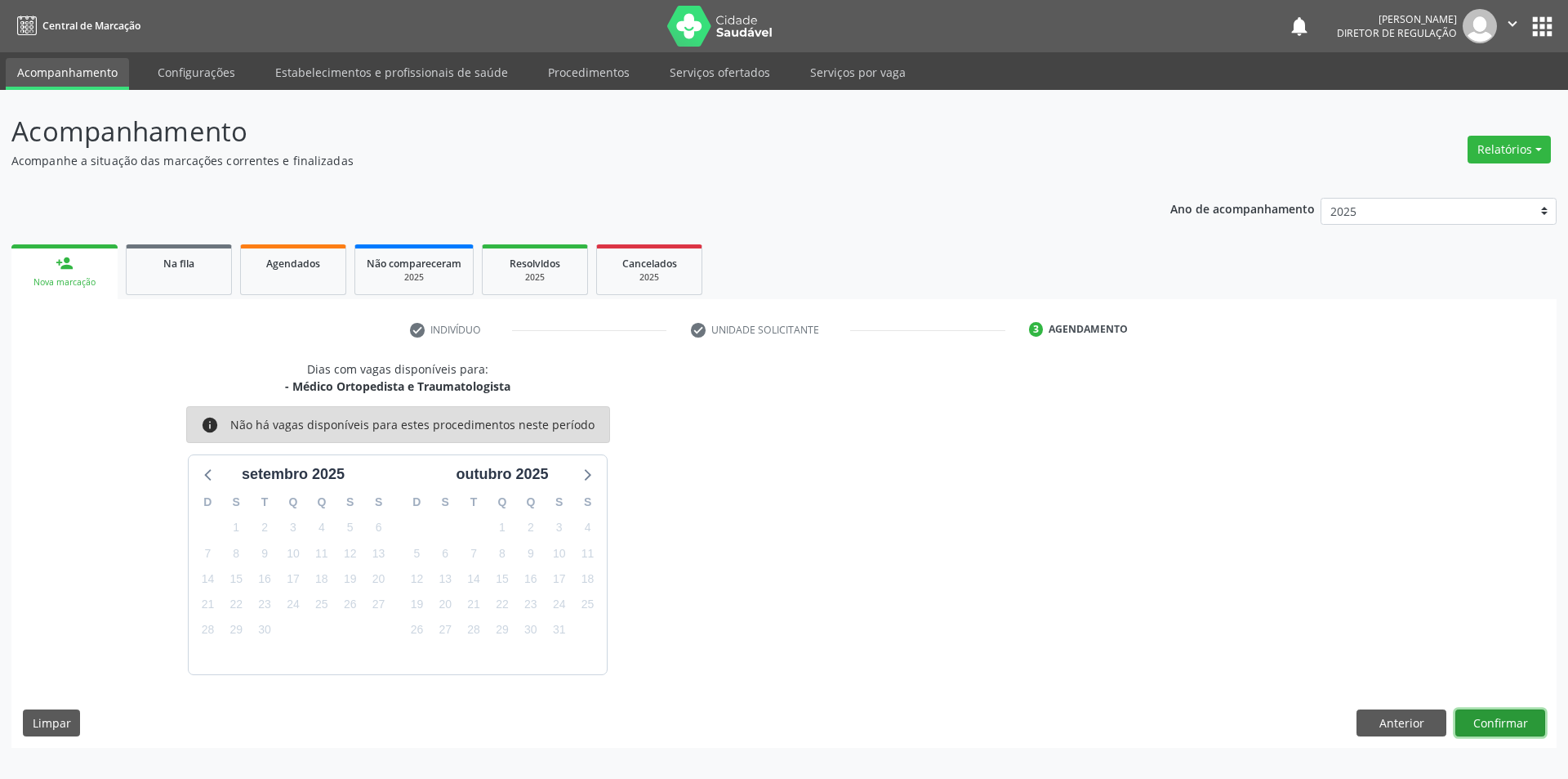
click at [1503, 715] on button "Confirmar" at bounding box center [1500, 723] width 90 height 27
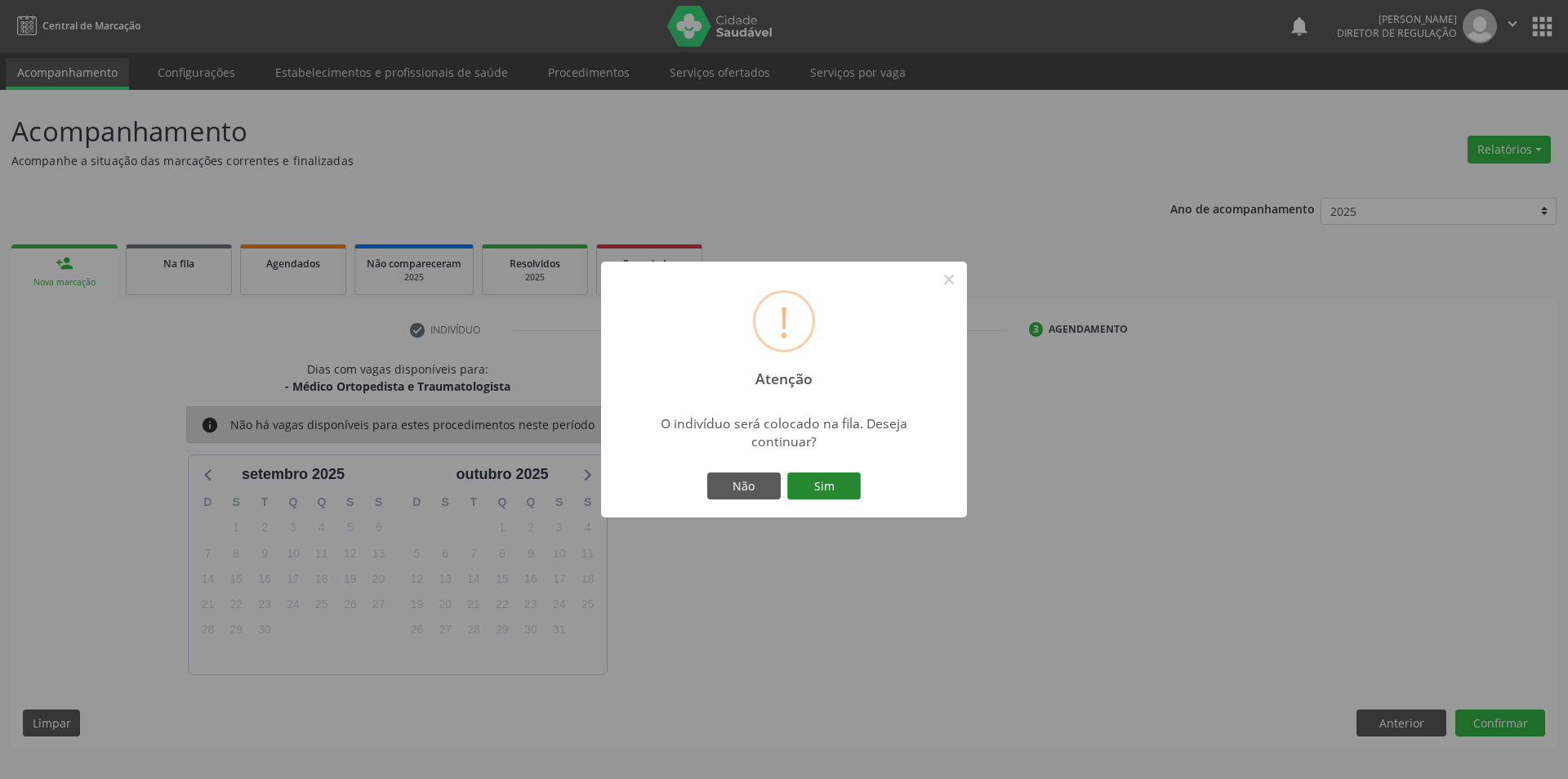
click at [836, 481] on button "Sim" at bounding box center [824, 486] width 74 height 27
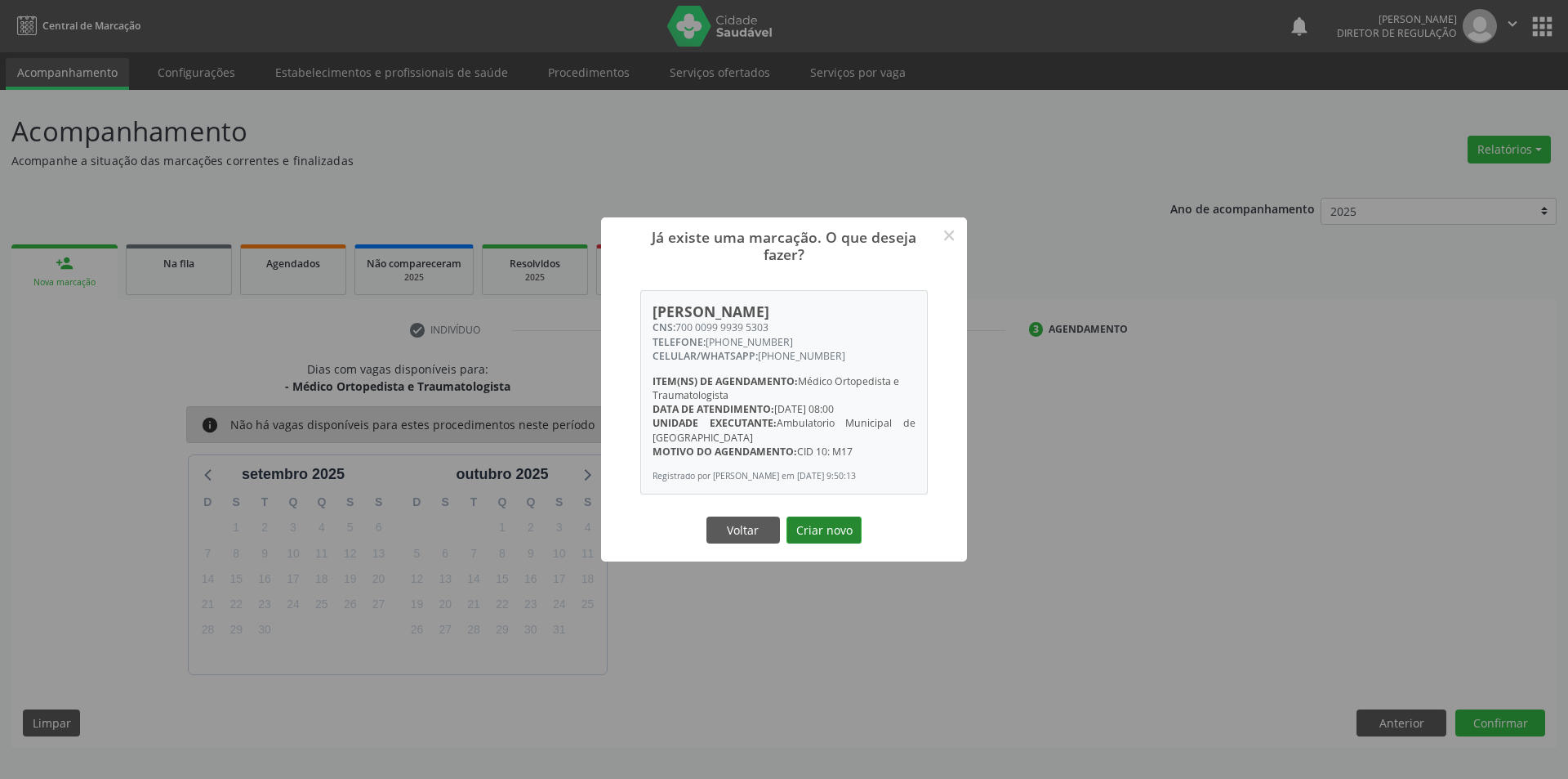
click at [832, 538] on button "Criar novo" at bounding box center [824, 530] width 76 height 27
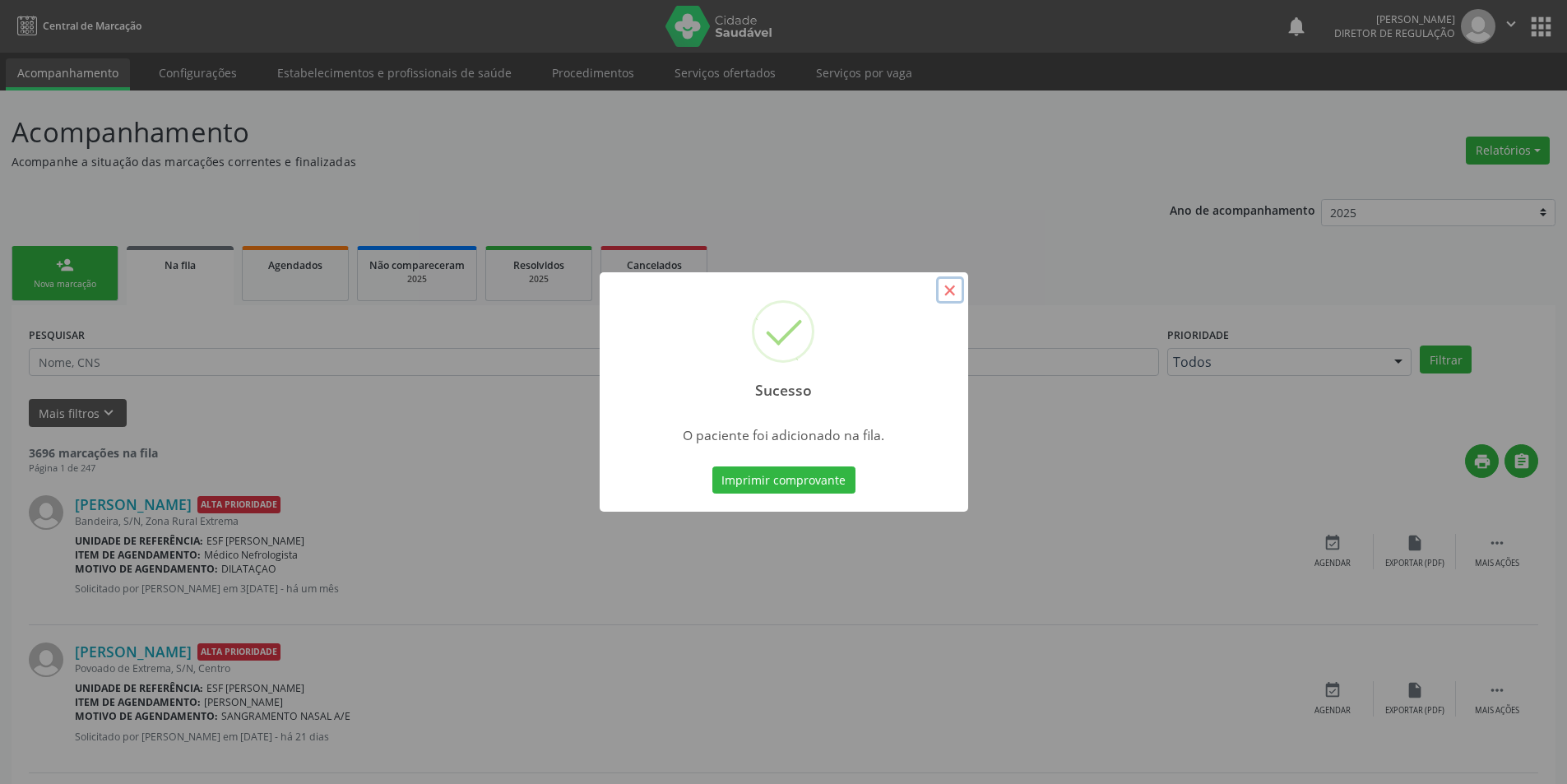
click at [952, 282] on button "×" at bounding box center [950, 290] width 28 height 28
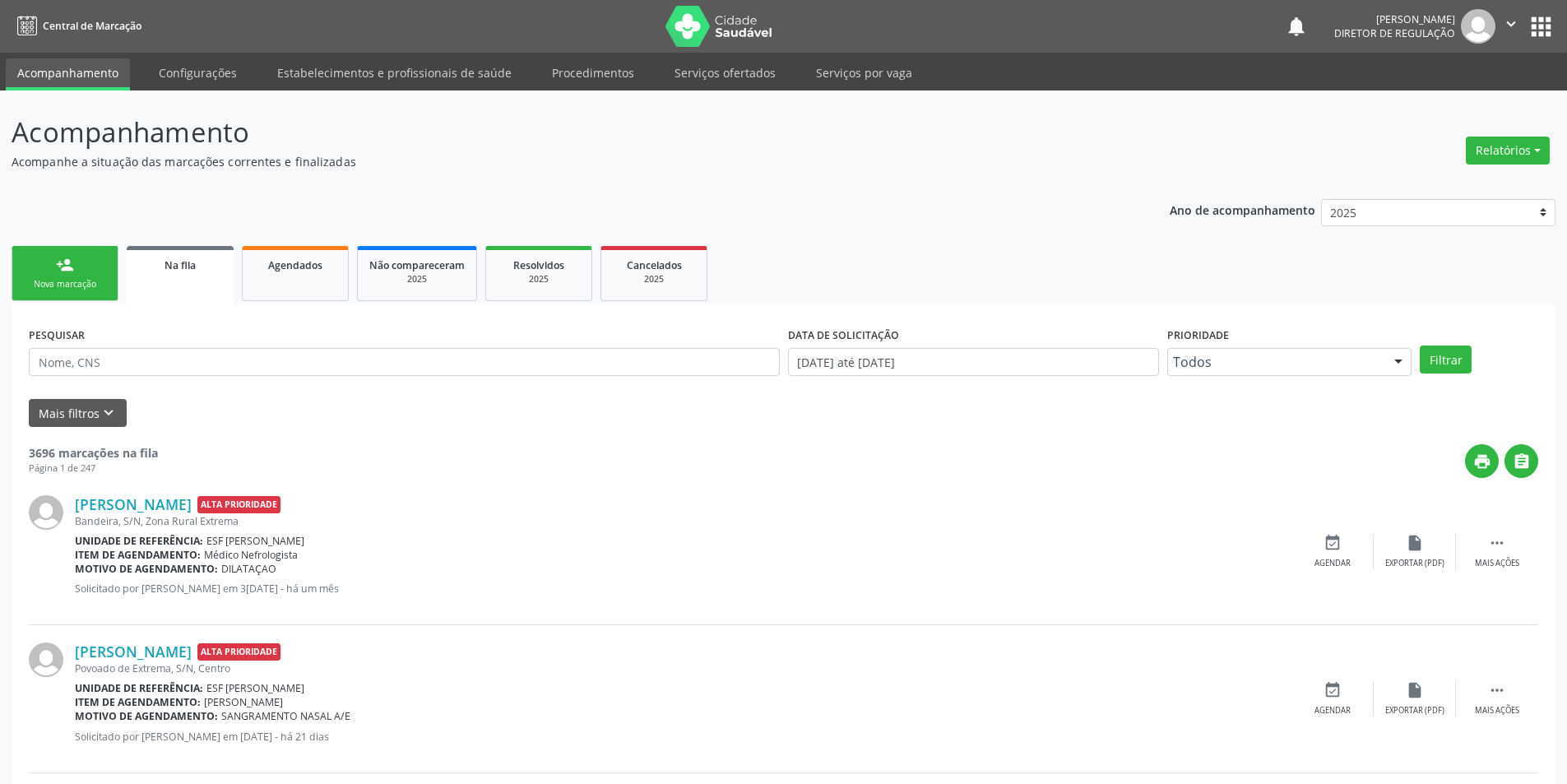
click at [67, 283] on div "Nova marcação" at bounding box center [64, 283] width 82 height 12
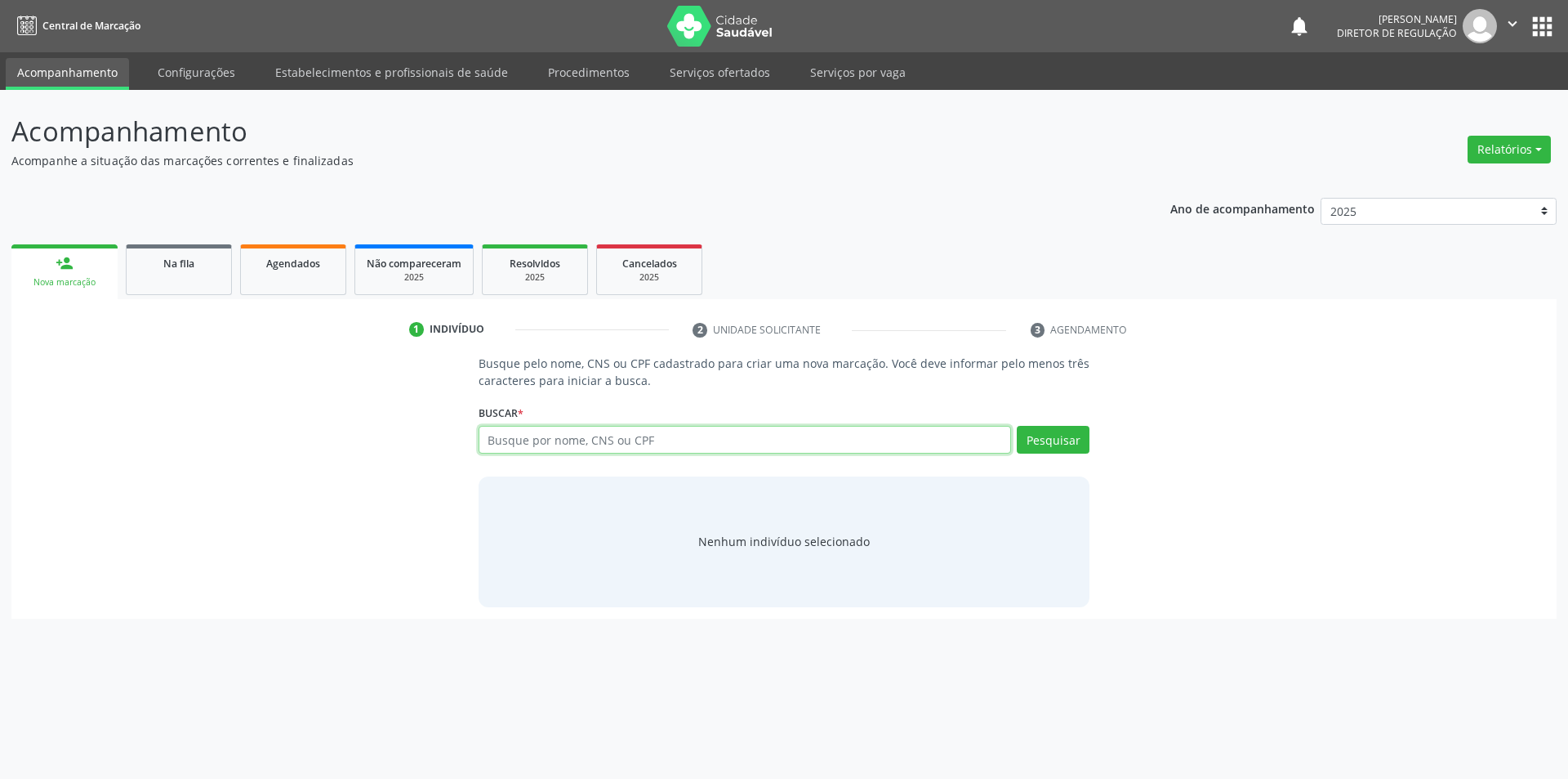
click at [662, 448] on input "text" at bounding box center [745, 440] width 533 height 27
type input "708401715807762"
click at [1042, 451] on button "Pesquisar" at bounding box center [1053, 440] width 73 height 27
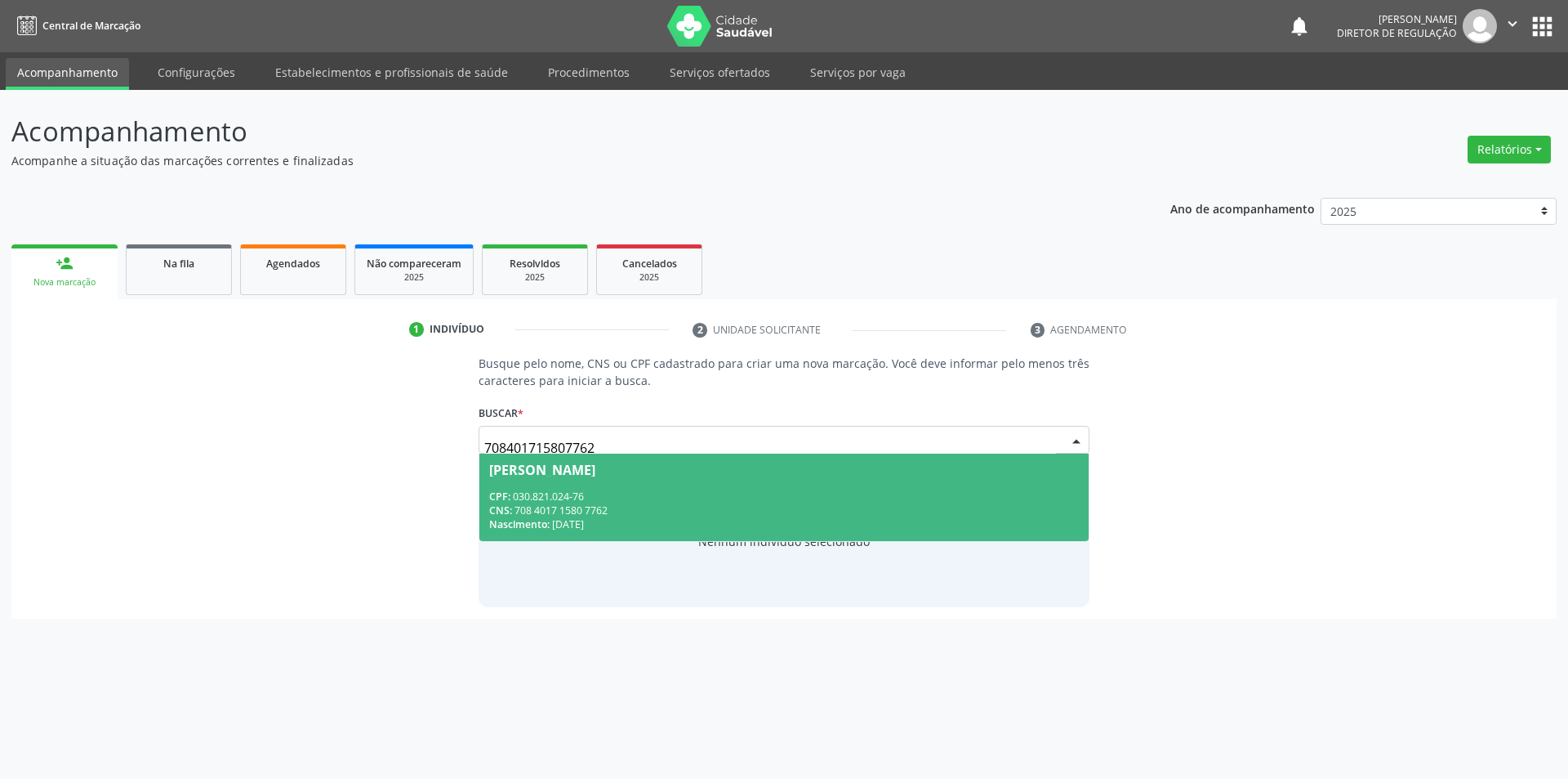
click at [774, 493] on div "CPF: 030.821.024-76" at bounding box center [784, 496] width 590 height 14
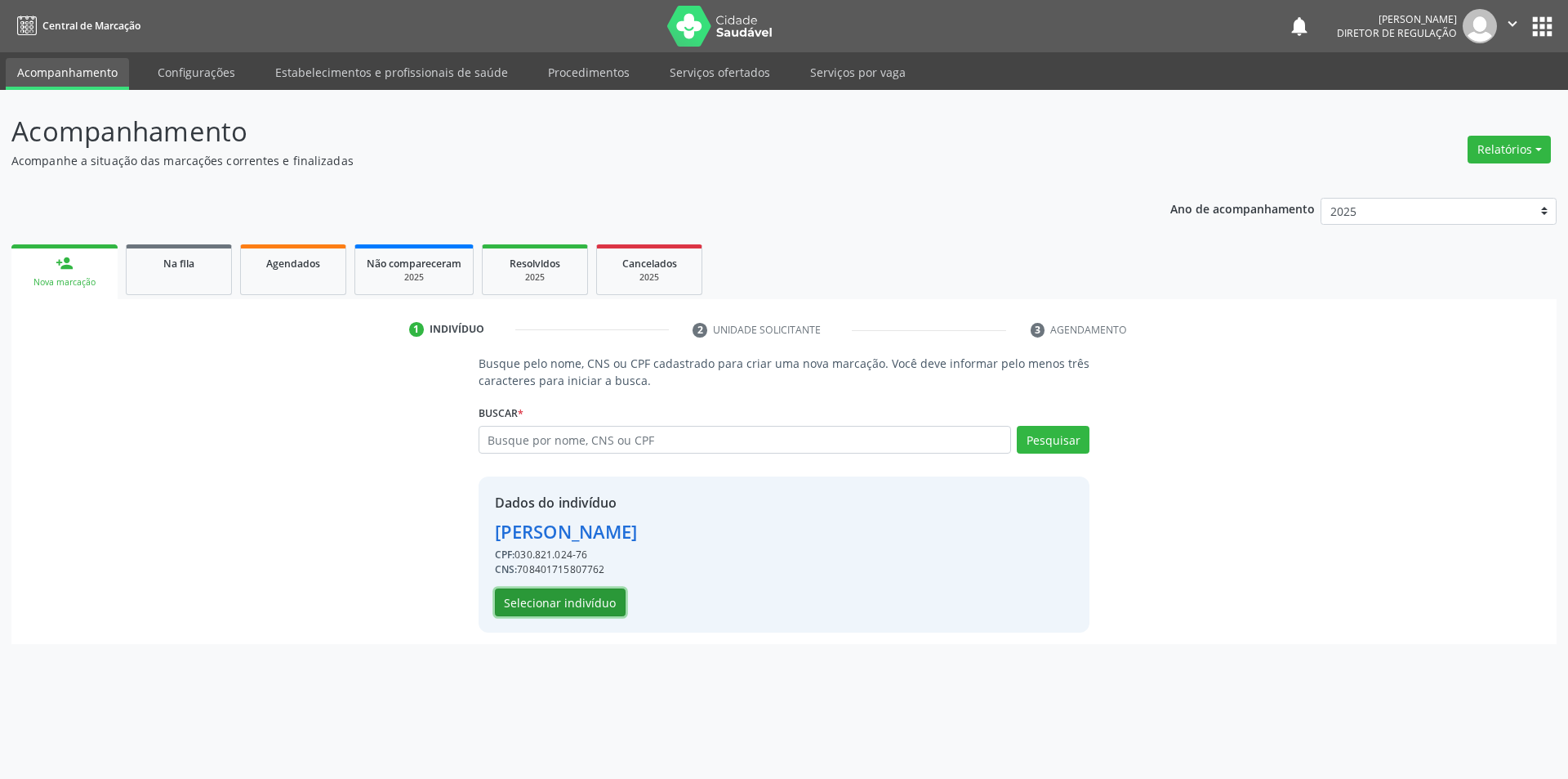
click at [589, 598] on button "Selecionar indivíduo" at bounding box center [560, 602] width 130 height 27
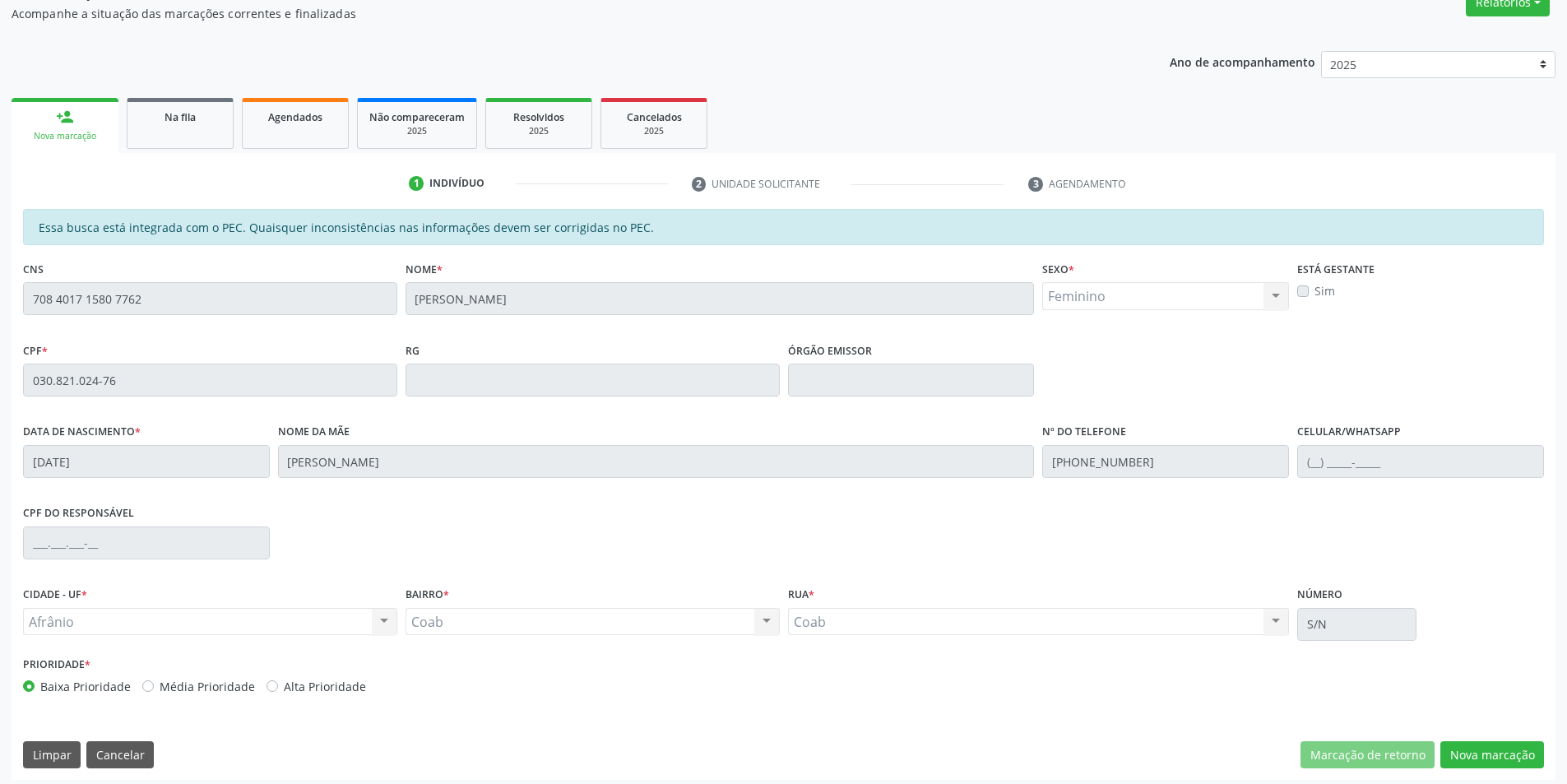
scroll to position [155, 0]
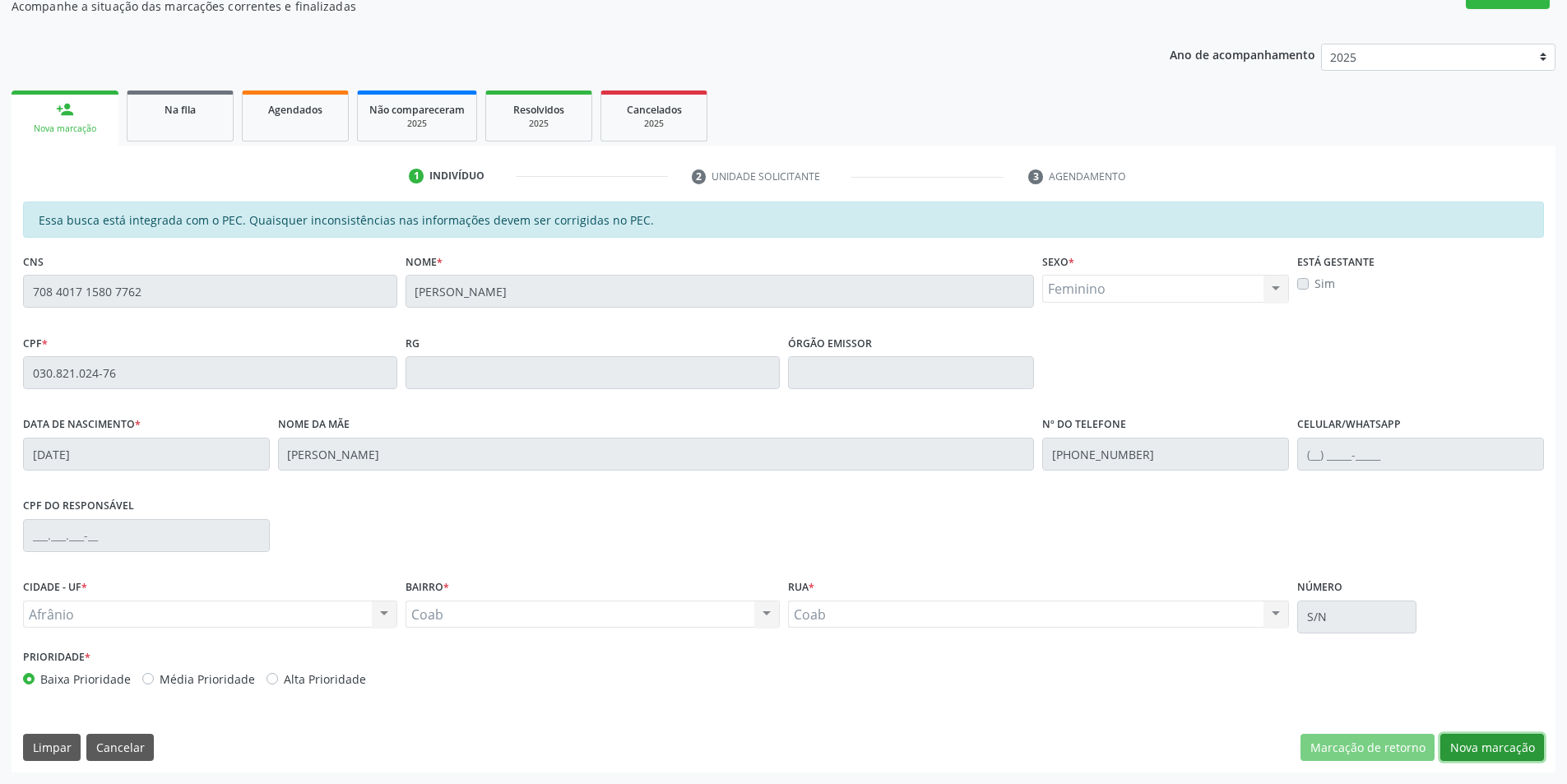
click at [1510, 753] on button "Nova marcação" at bounding box center [1492, 747] width 104 height 28
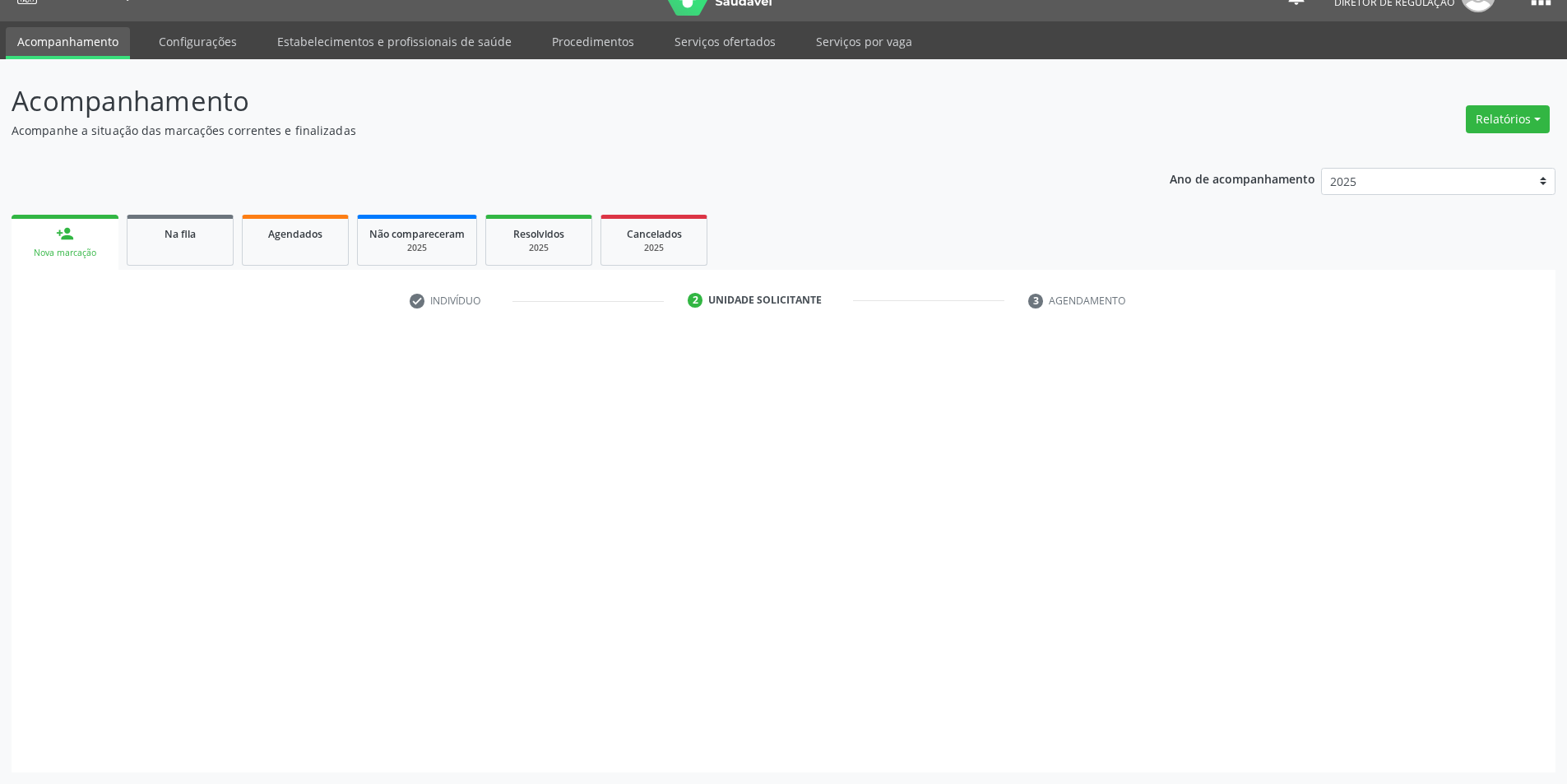
scroll to position [32, 0]
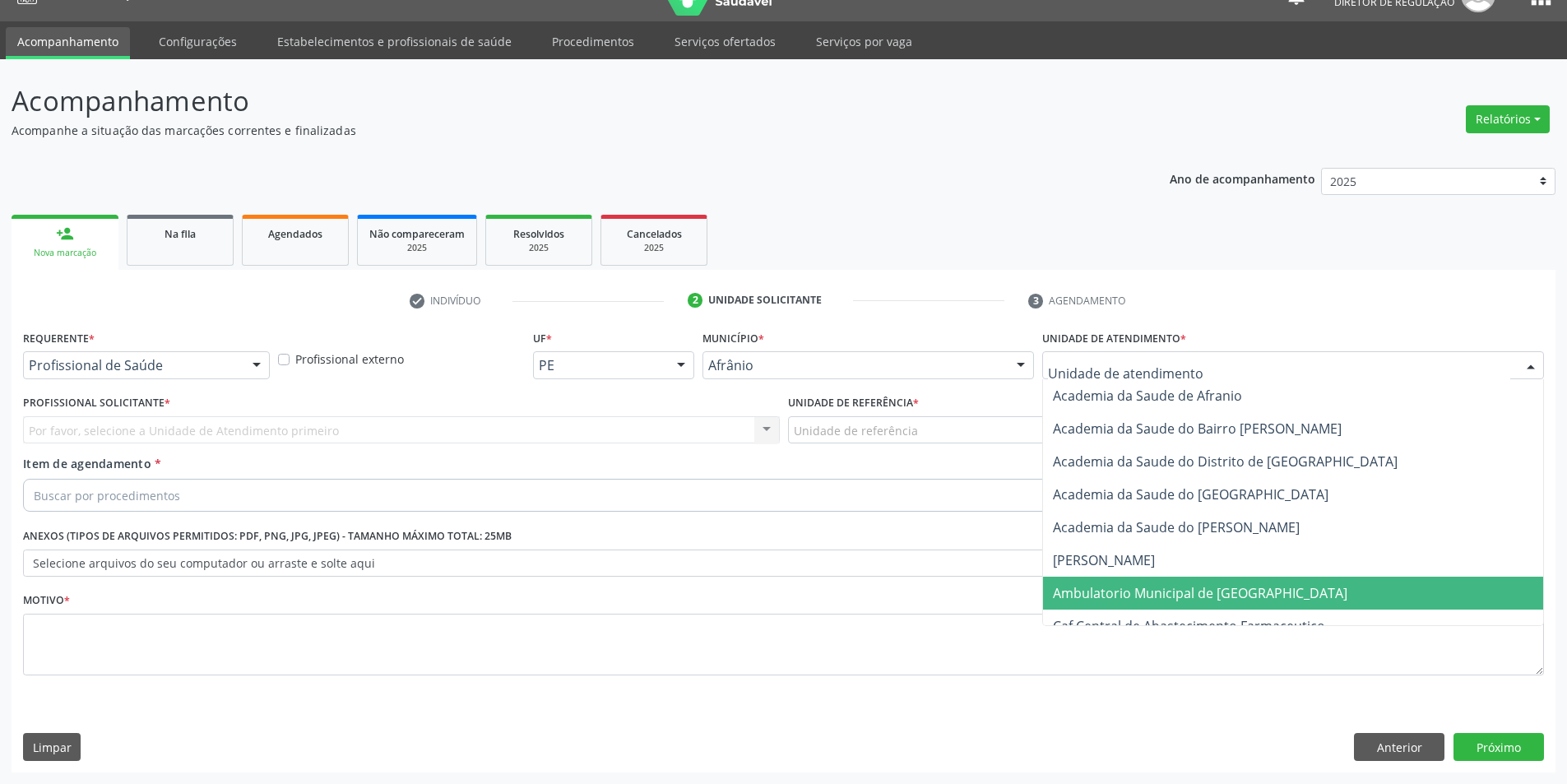
click at [1168, 582] on span "Ambulatorio Municipal de [GEOGRAPHIC_DATA]" at bounding box center [1293, 592] width 500 height 33
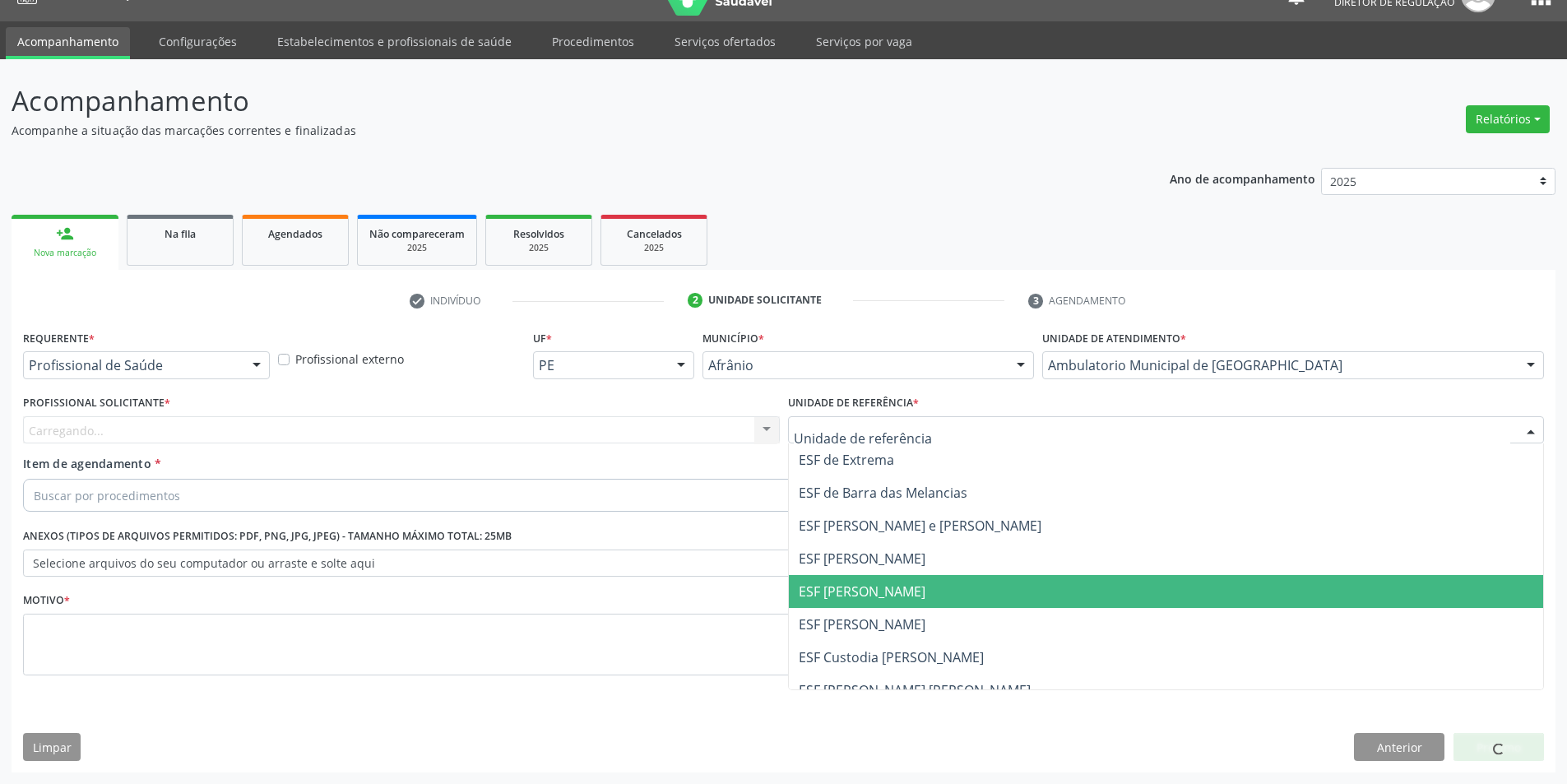
click at [891, 596] on span "ESF [PERSON_NAME]" at bounding box center [863, 591] width 126 height 18
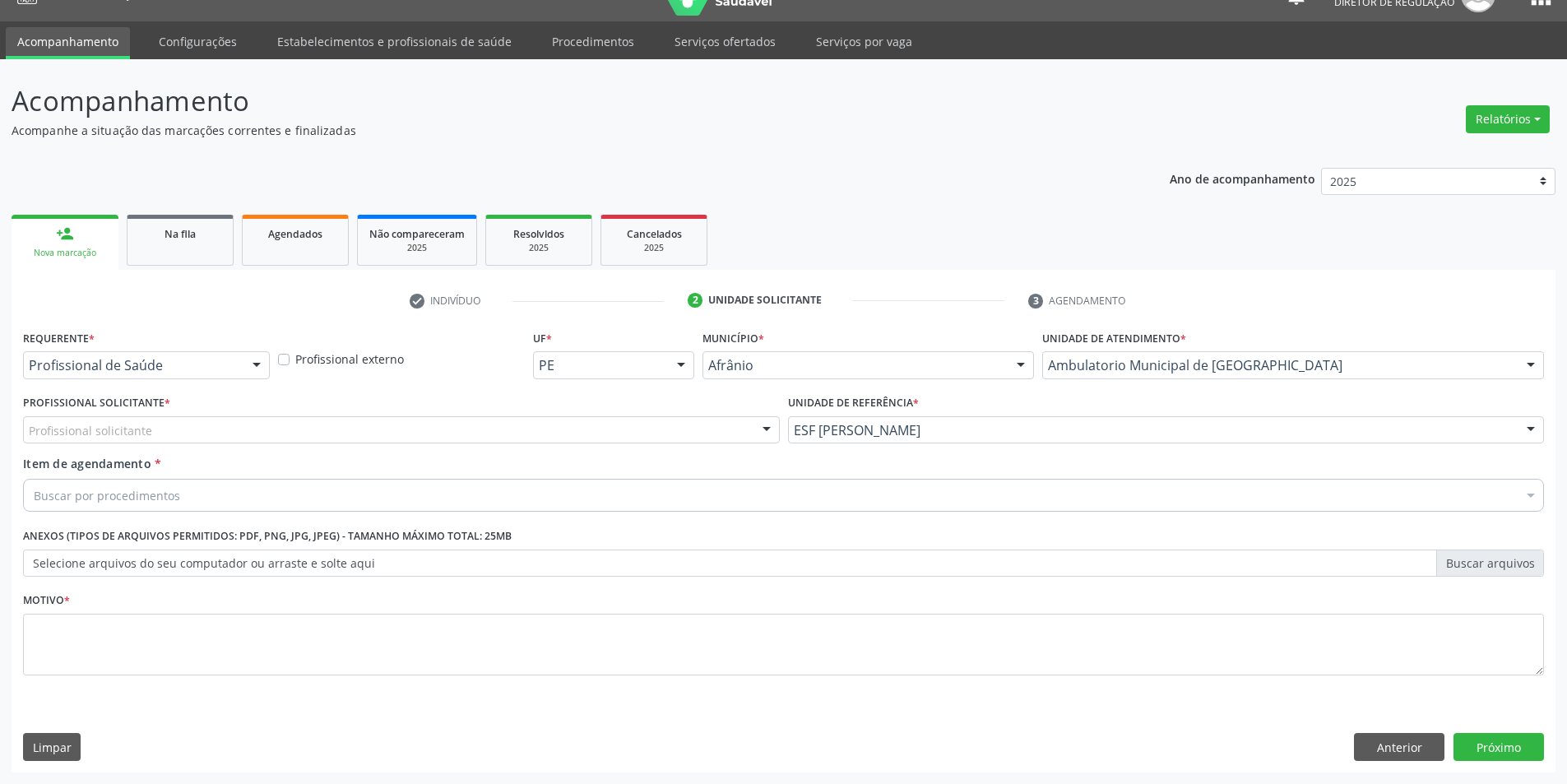
click at [619, 431] on div "Profissional solicitante" at bounding box center [401, 430] width 757 height 28
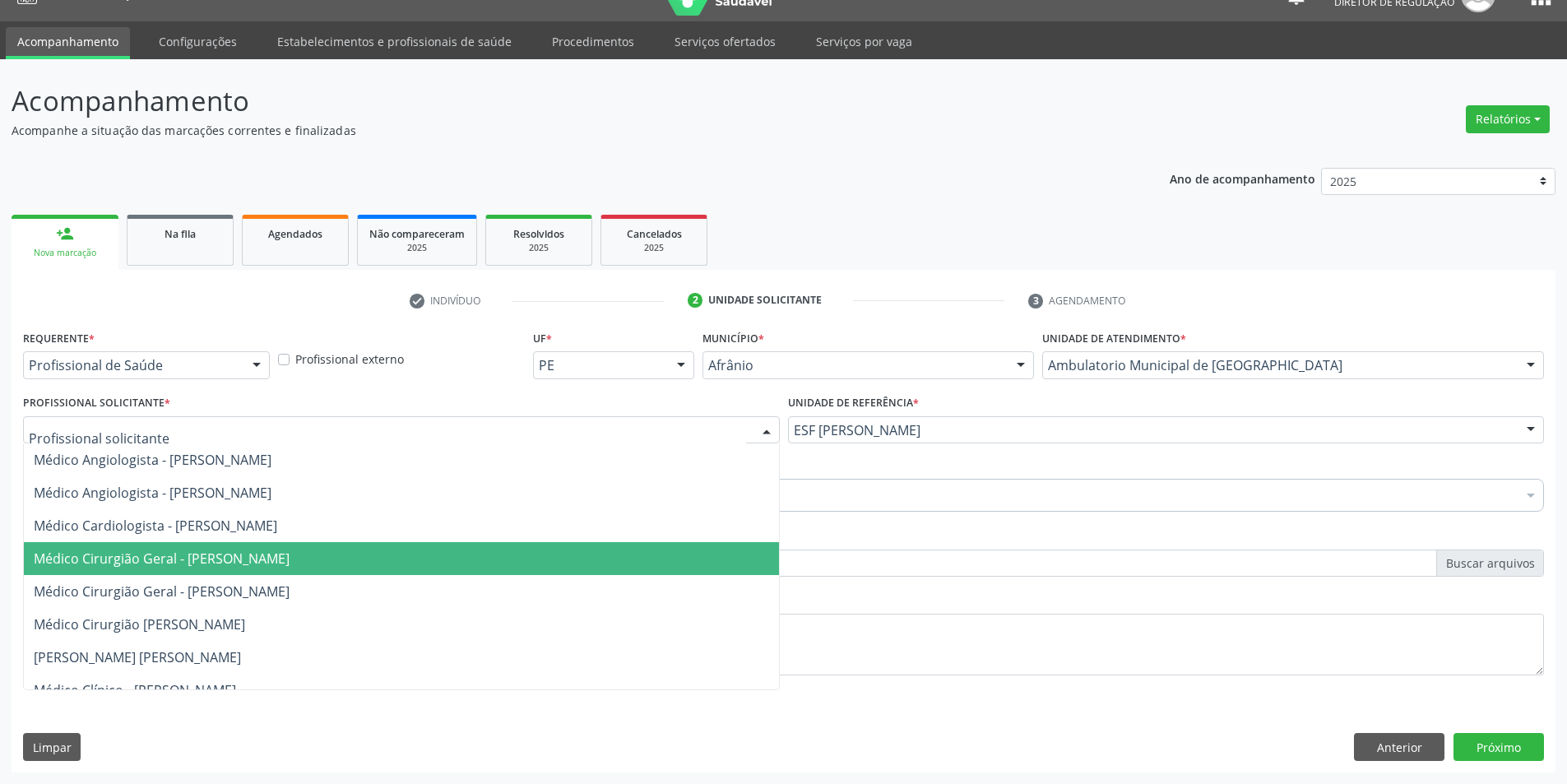
click at [289, 553] on span "Médico Cirurgião Geral - [PERSON_NAME]" at bounding box center [161, 558] width 256 height 18
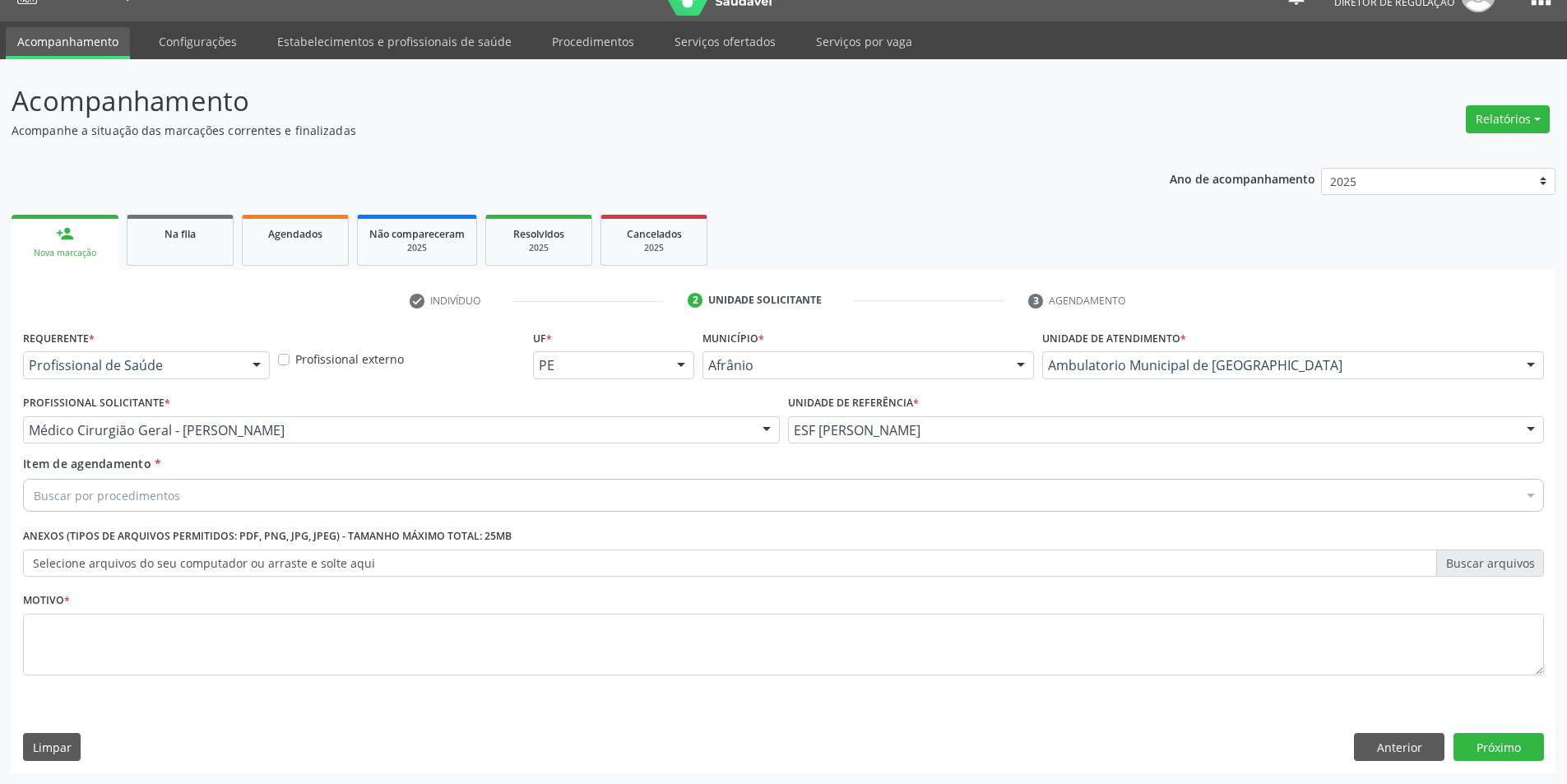
click at [294, 499] on div "Buscar por procedimentos" at bounding box center [784, 495] width 1522 height 33
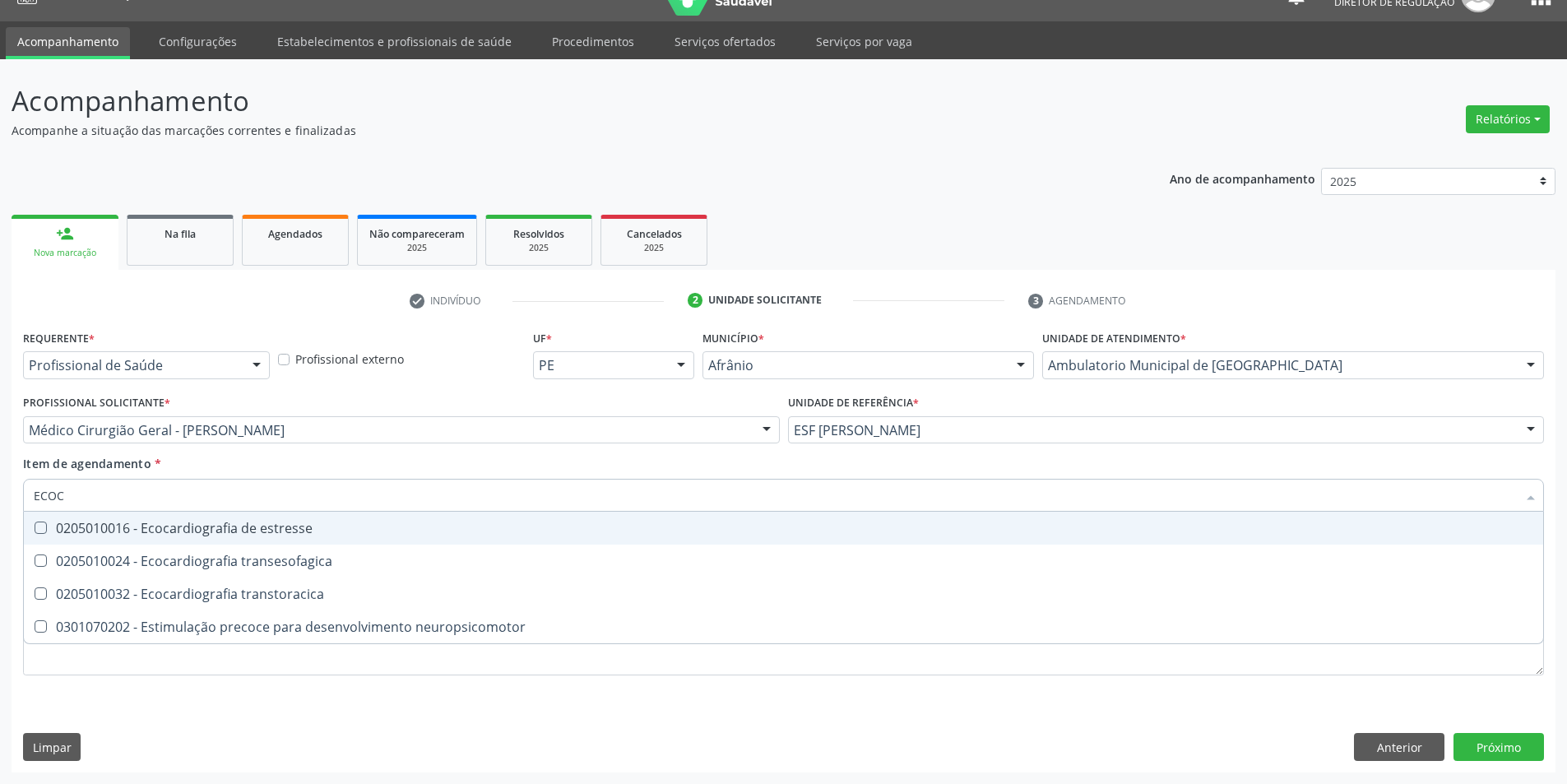
type input "ECOCA"
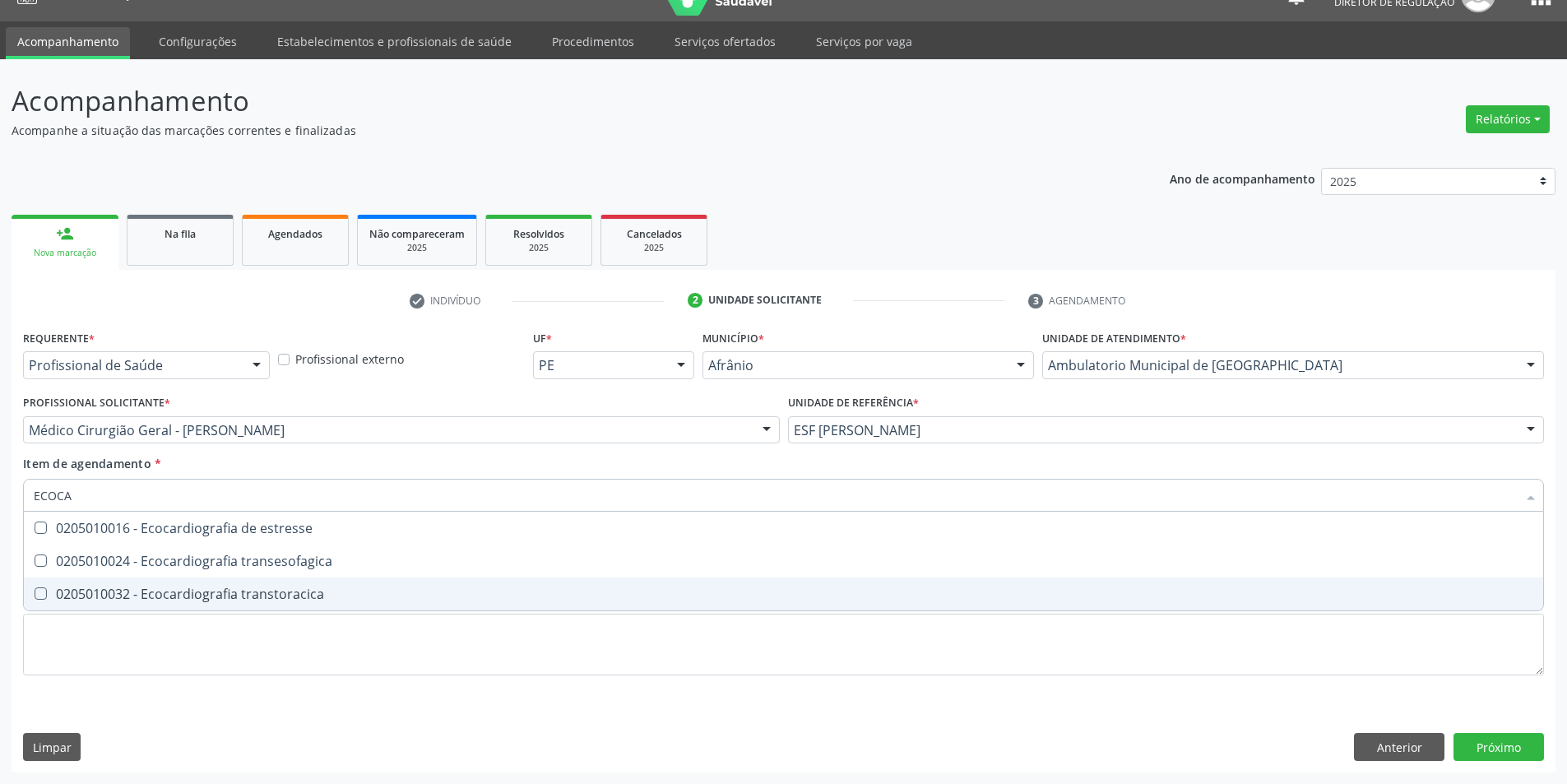
click at [309, 589] on div "0205010032 - Ecocardiografia transtoracica" at bounding box center [784, 593] width 1500 height 13
checkbox transtoracica "true"
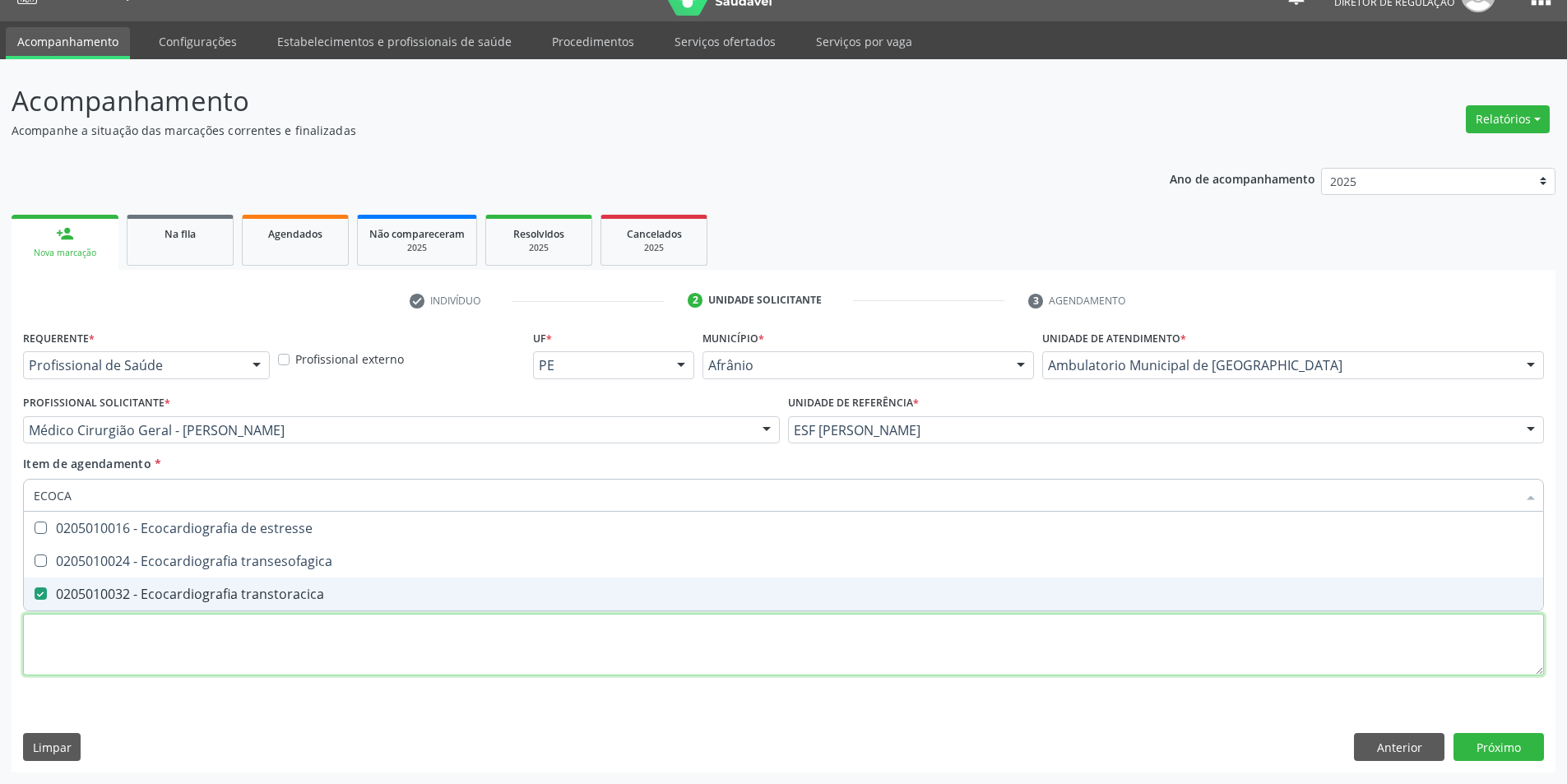
click at [273, 647] on div "Requerente * Profissional de Saúde Profissional de Saúde Paciente Nenhum result…" at bounding box center [784, 511] width 1522 height 372
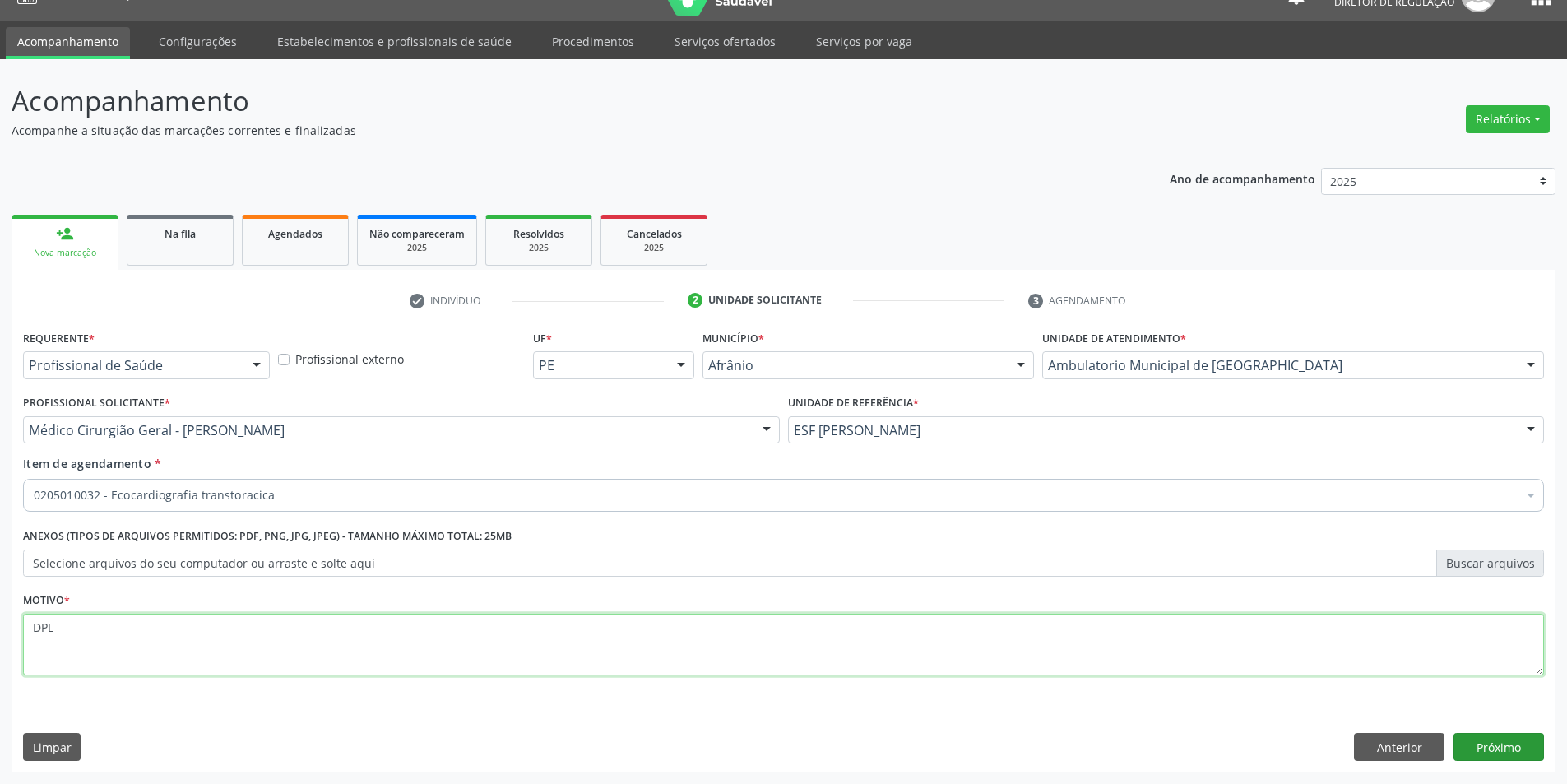
type textarea "DPL"
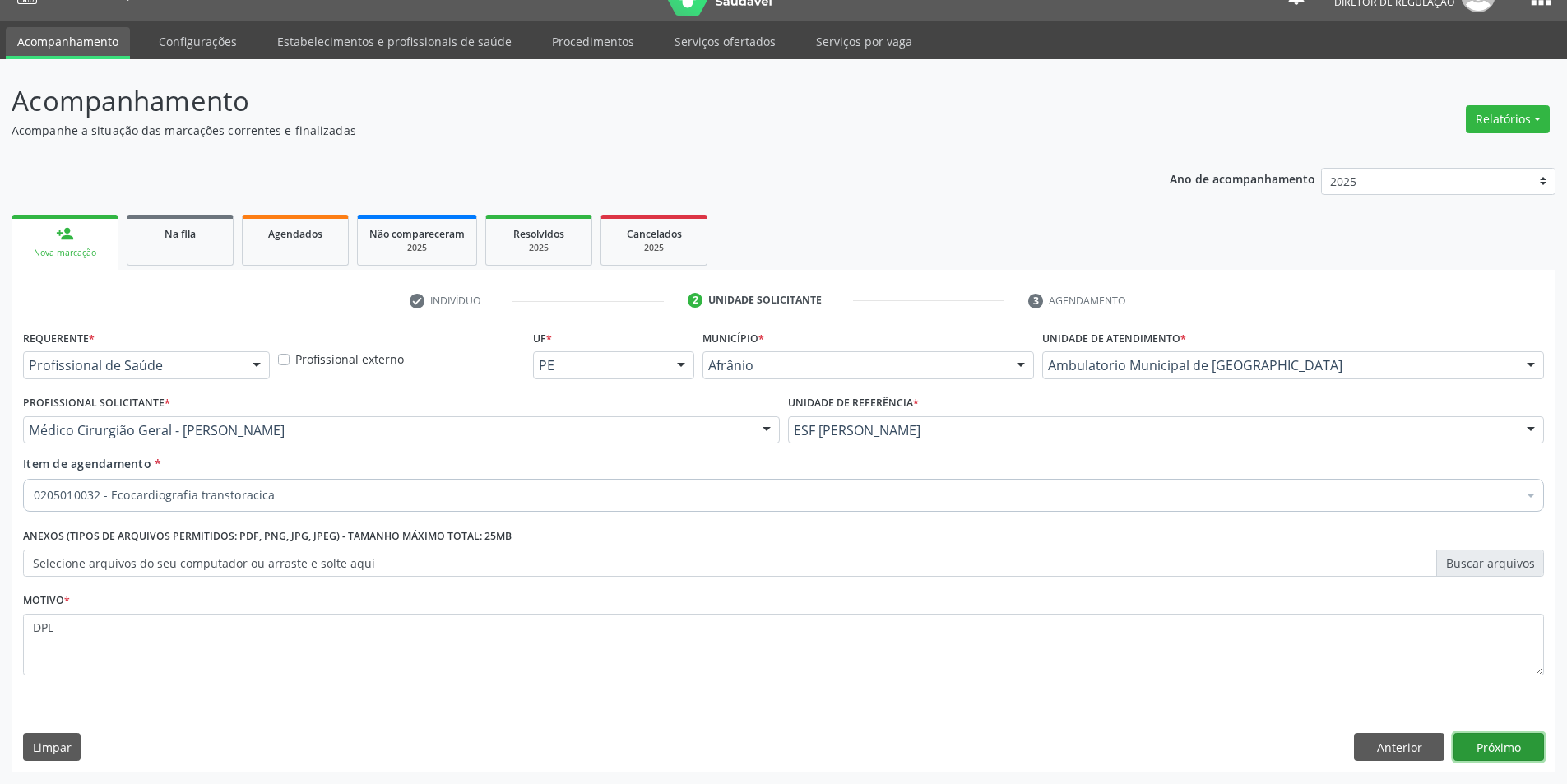
click at [1477, 740] on button "Próximo" at bounding box center [1499, 746] width 91 height 28
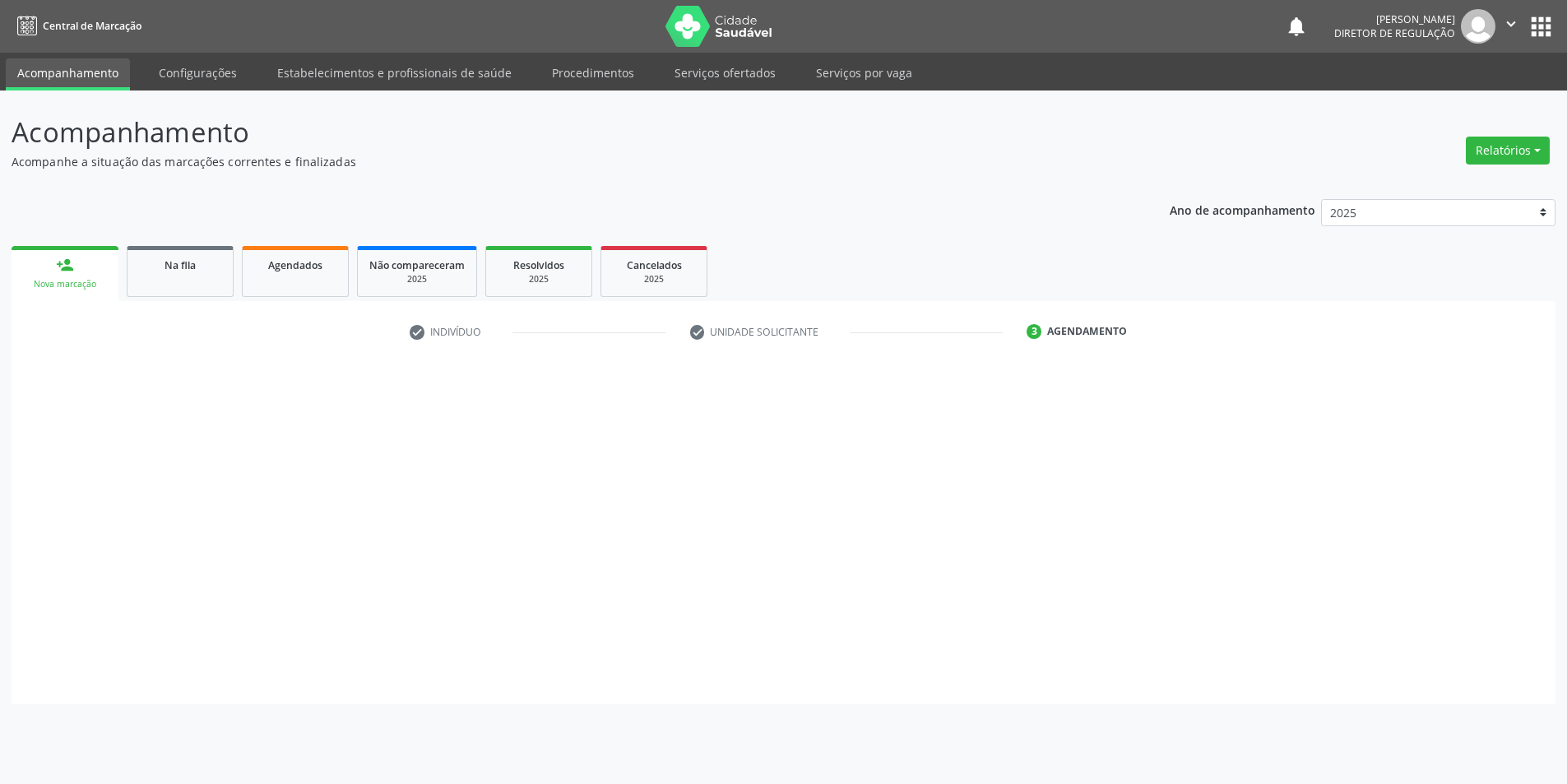
scroll to position [0, 0]
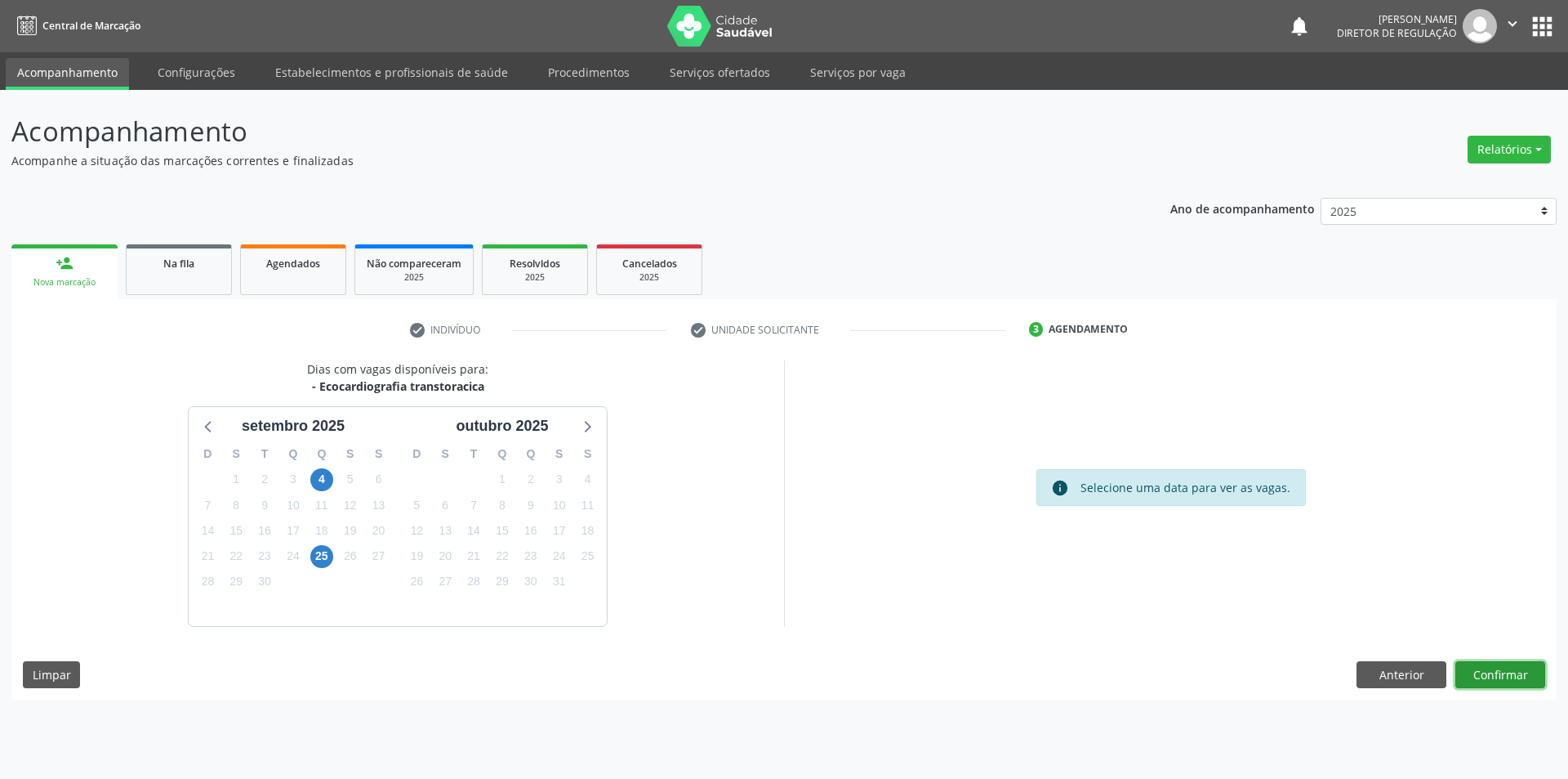
click at [1499, 684] on button "Confirmar" at bounding box center [1500, 675] width 90 height 27
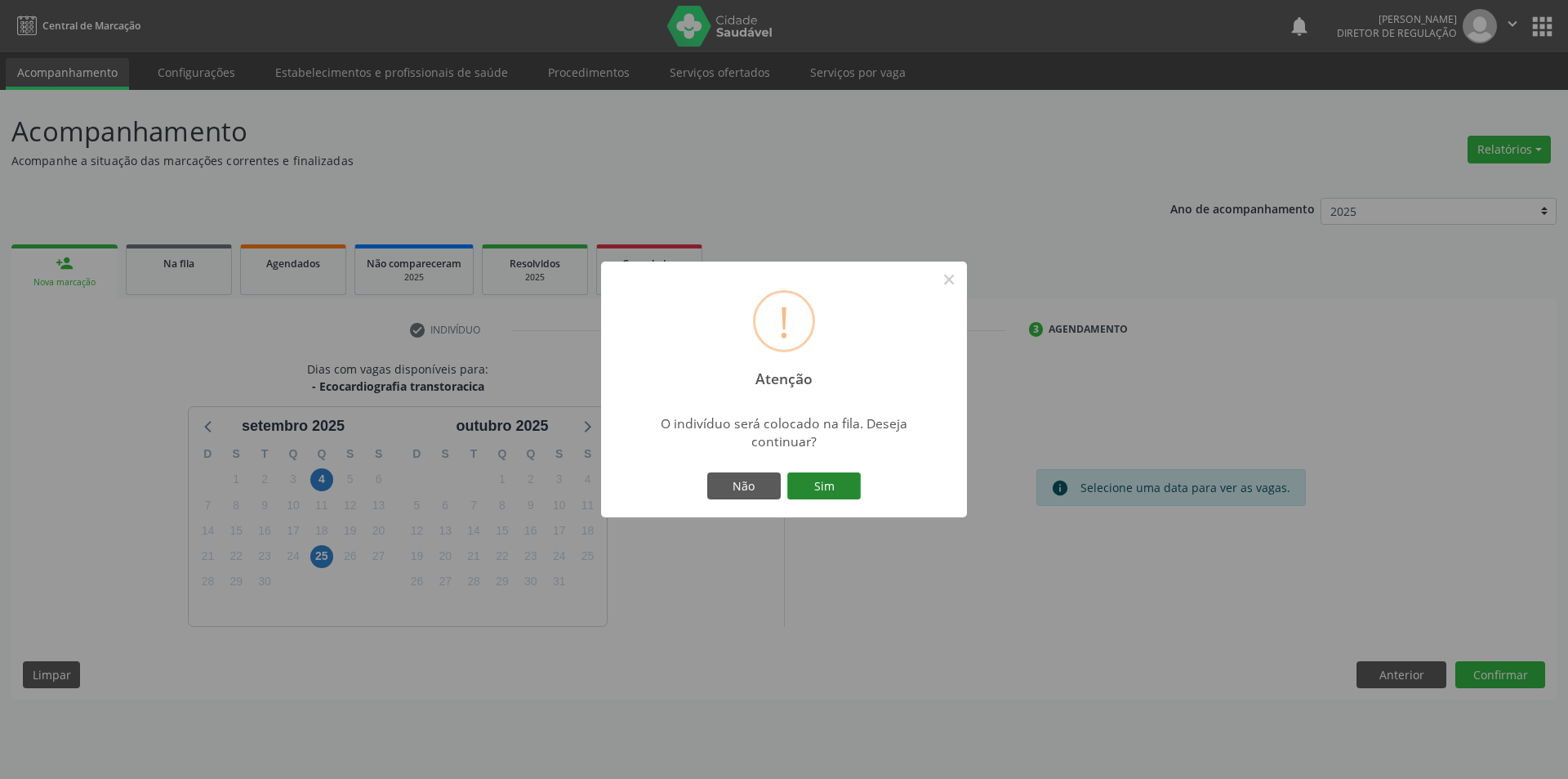
click at [841, 499] on button "Sim" at bounding box center [824, 486] width 74 height 27
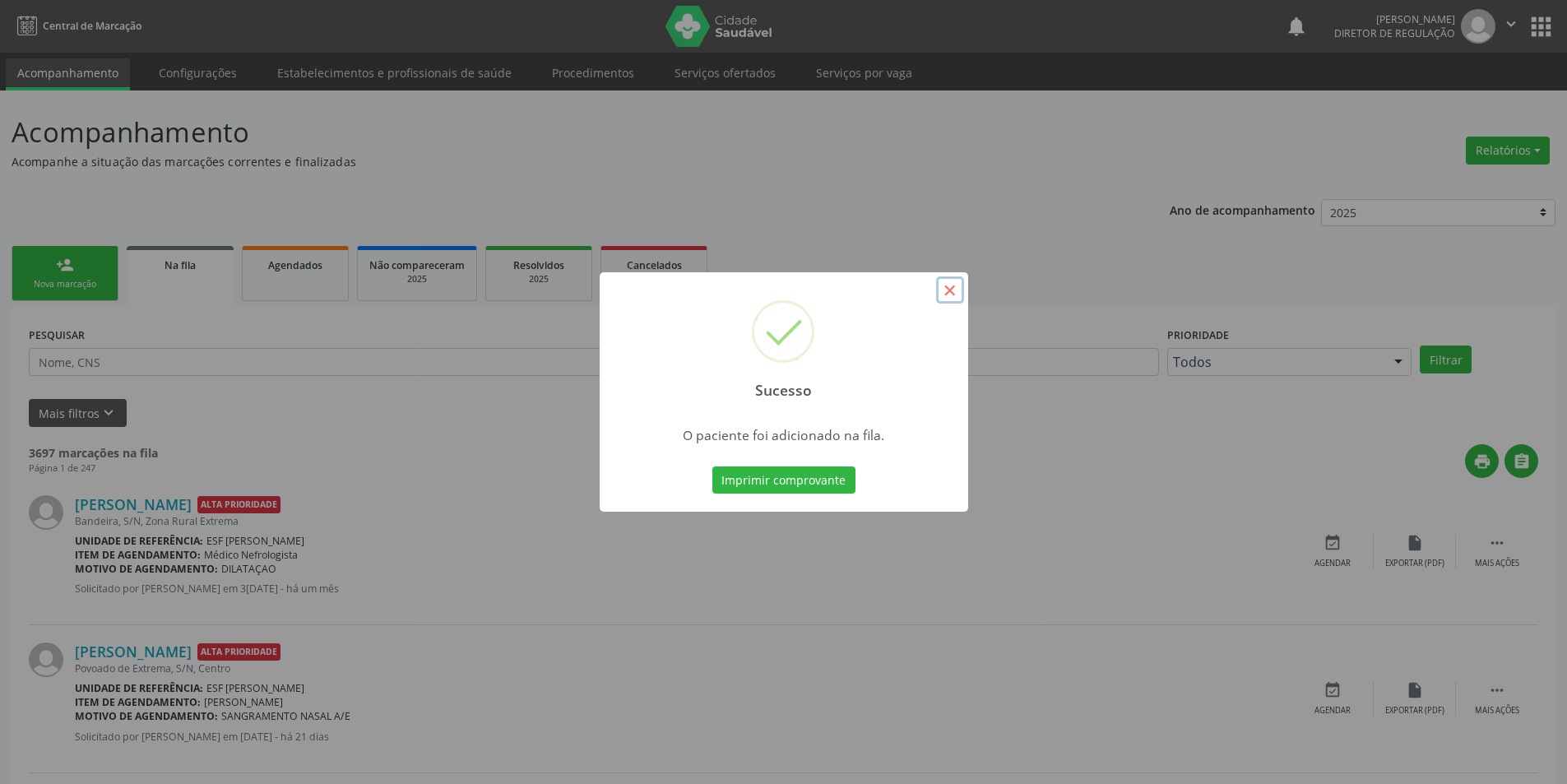
click at [956, 288] on button "×" at bounding box center [950, 290] width 28 height 28
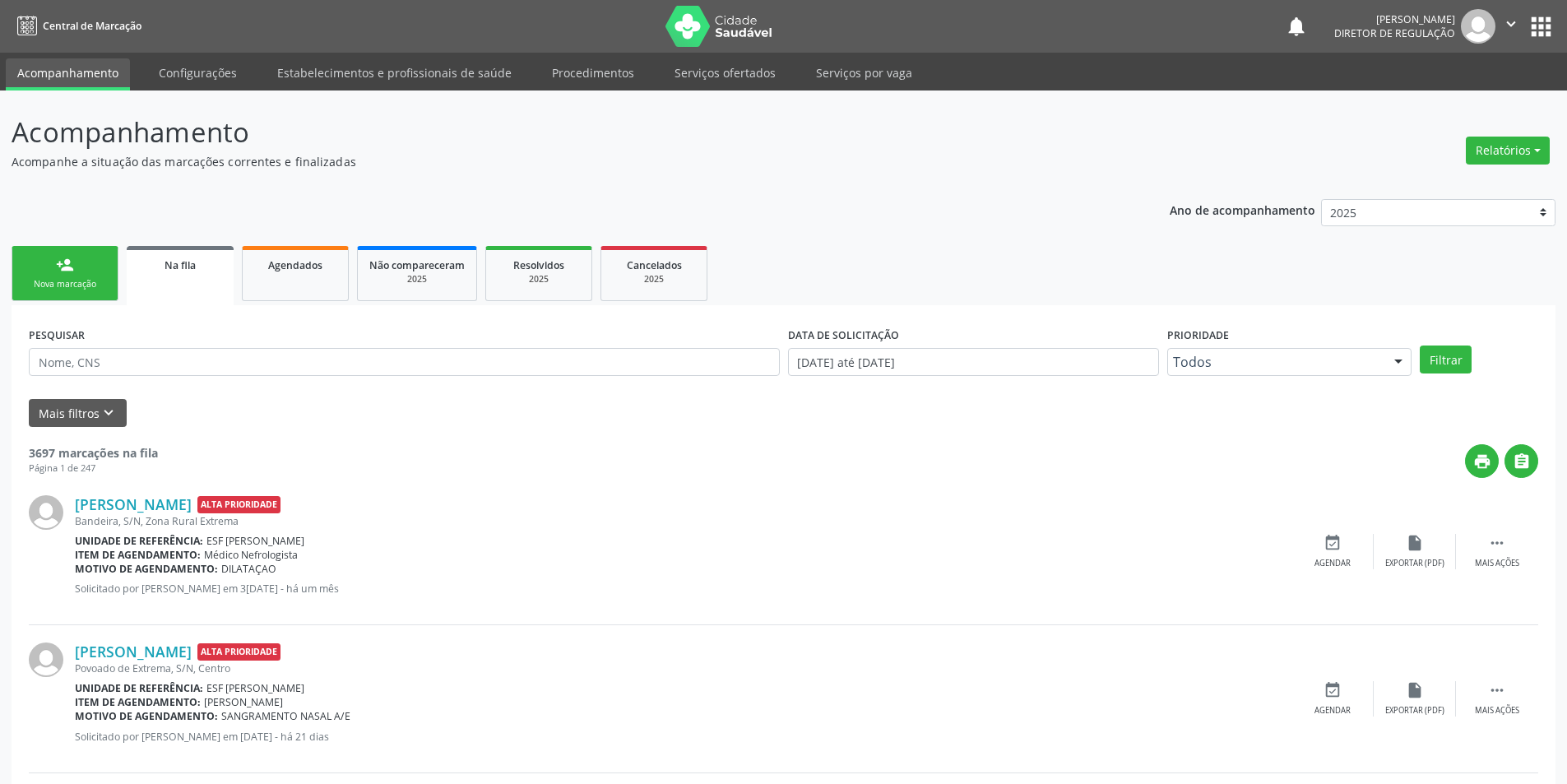
click at [69, 283] on div "Nova marcação" at bounding box center [64, 283] width 82 height 12
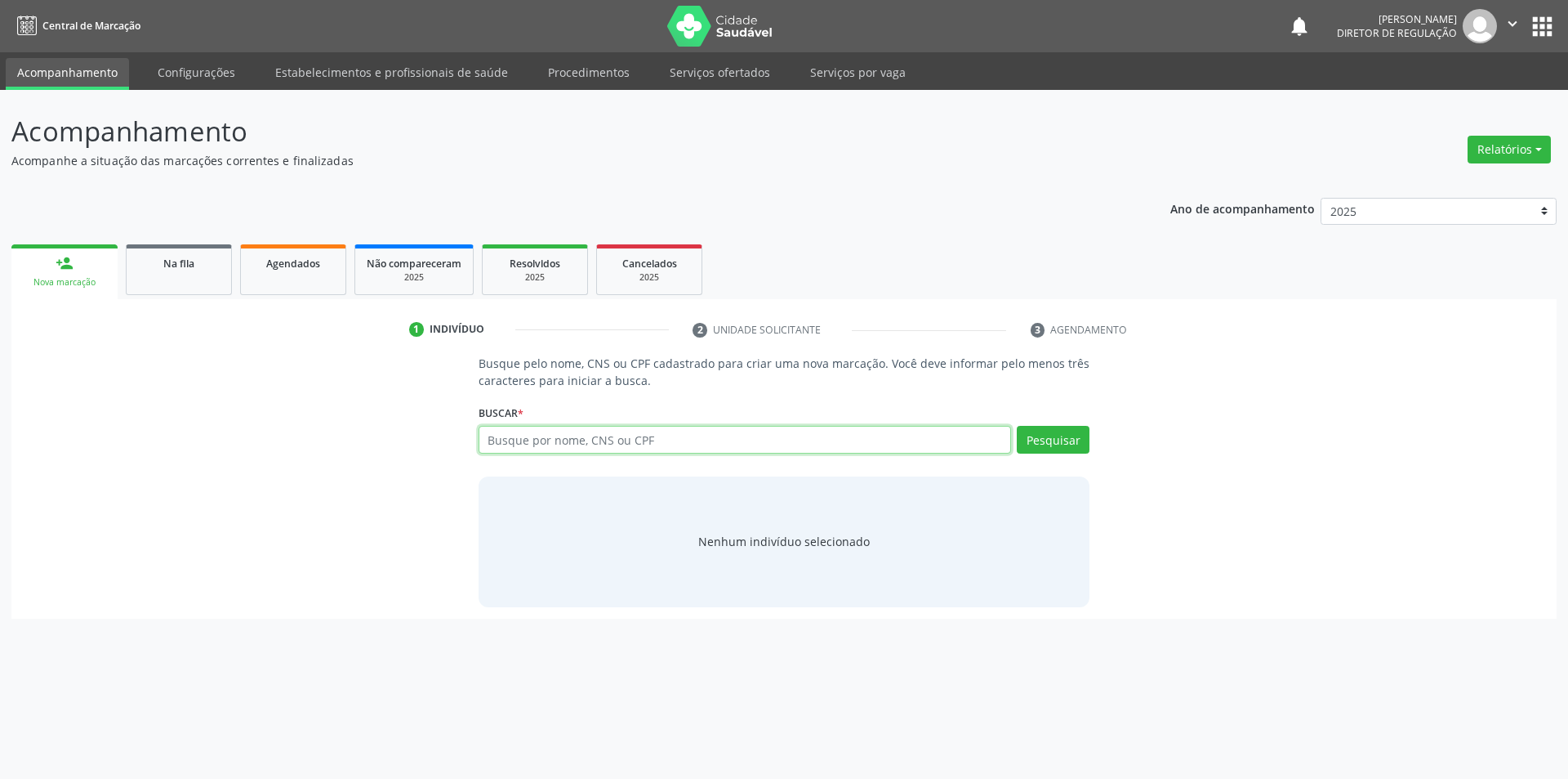
click at [534, 437] on input "text" at bounding box center [745, 440] width 533 height 27
type input "700500941286657"
click at [1047, 441] on button "Pesquisar" at bounding box center [1053, 440] width 73 height 27
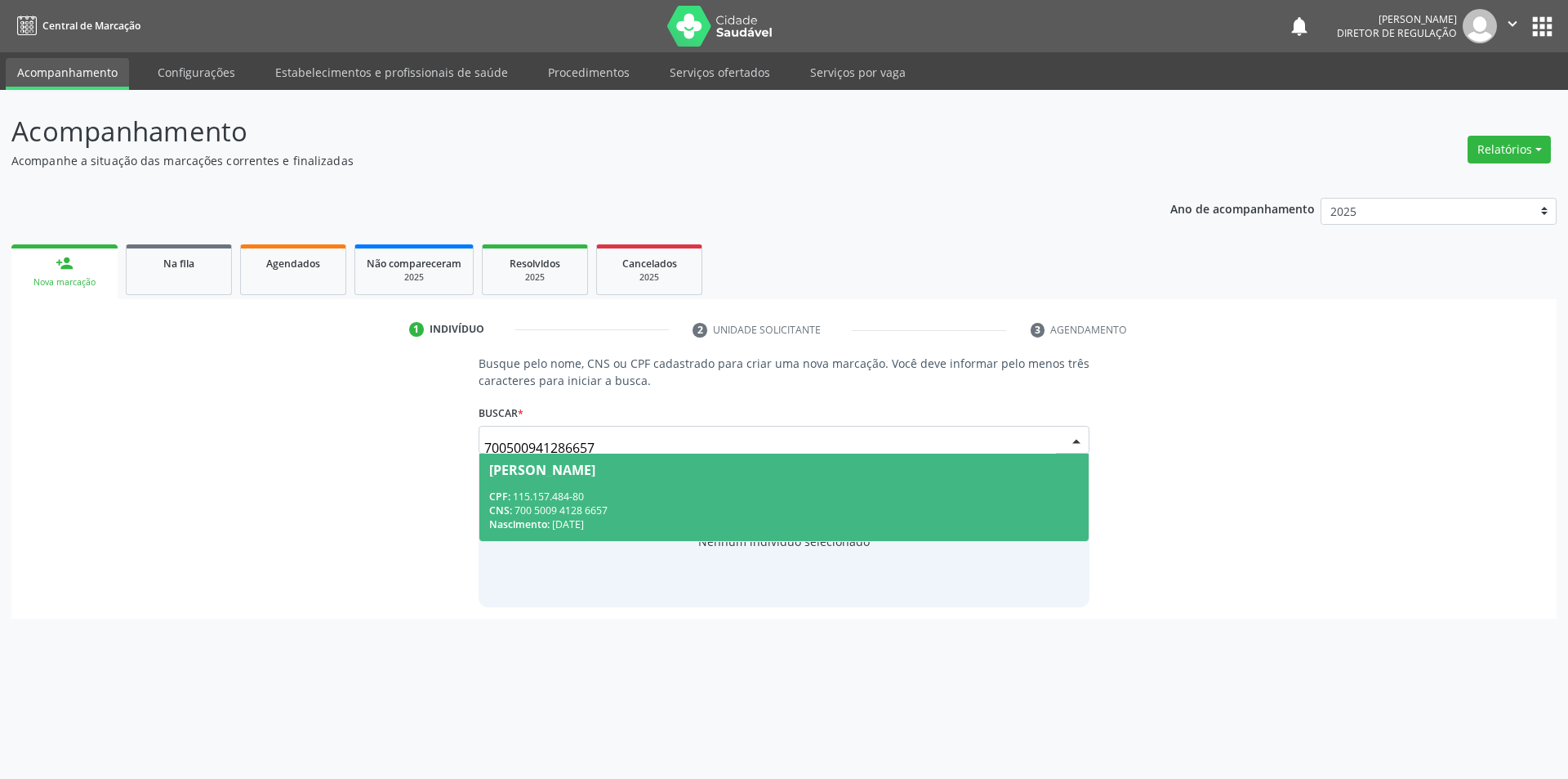
click at [709, 500] on div "CPF: 115.157.484-80" at bounding box center [784, 496] width 590 height 14
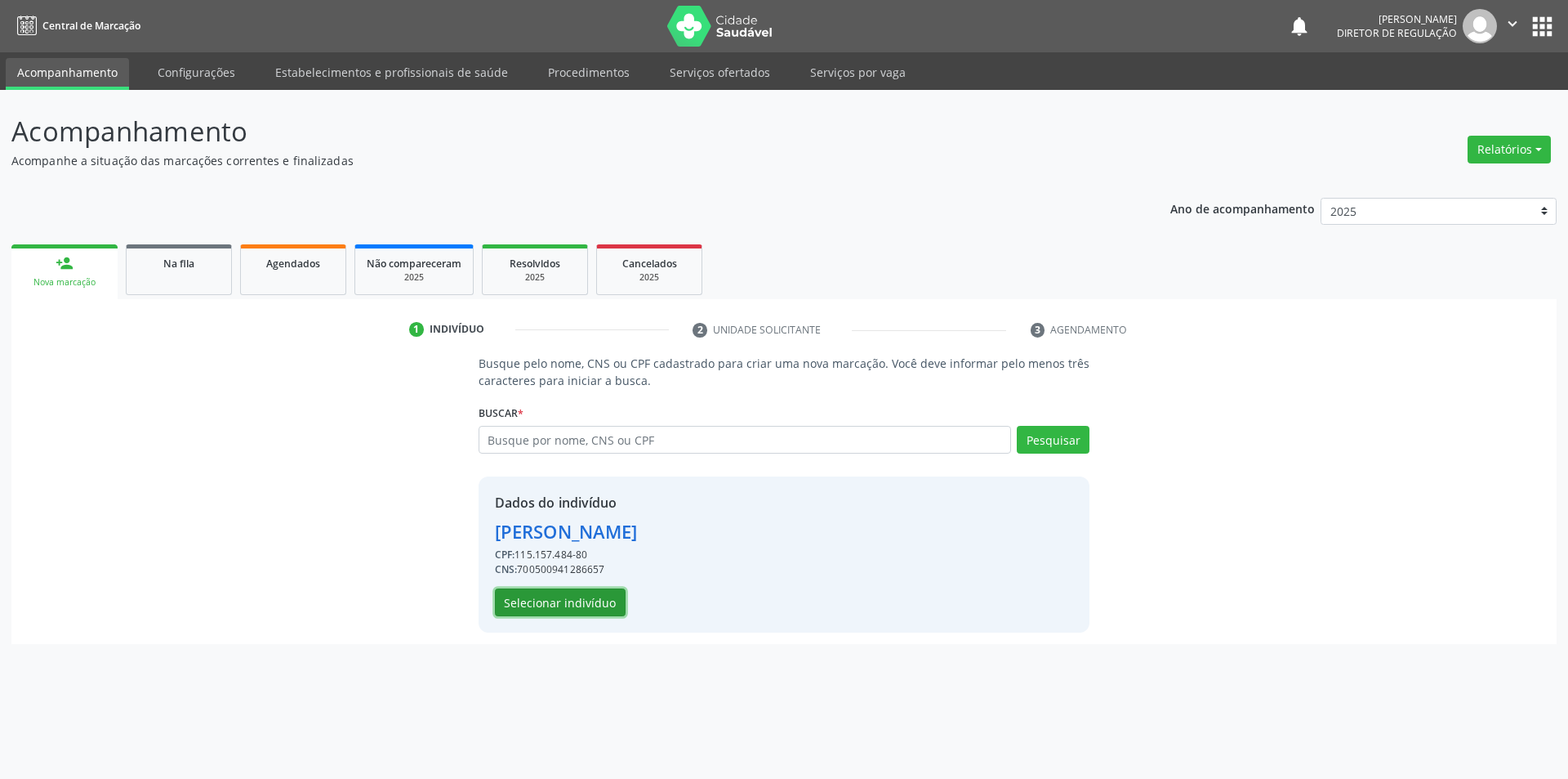
click at [586, 607] on button "Selecionar indivíduo" at bounding box center [560, 602] width 130 height 27
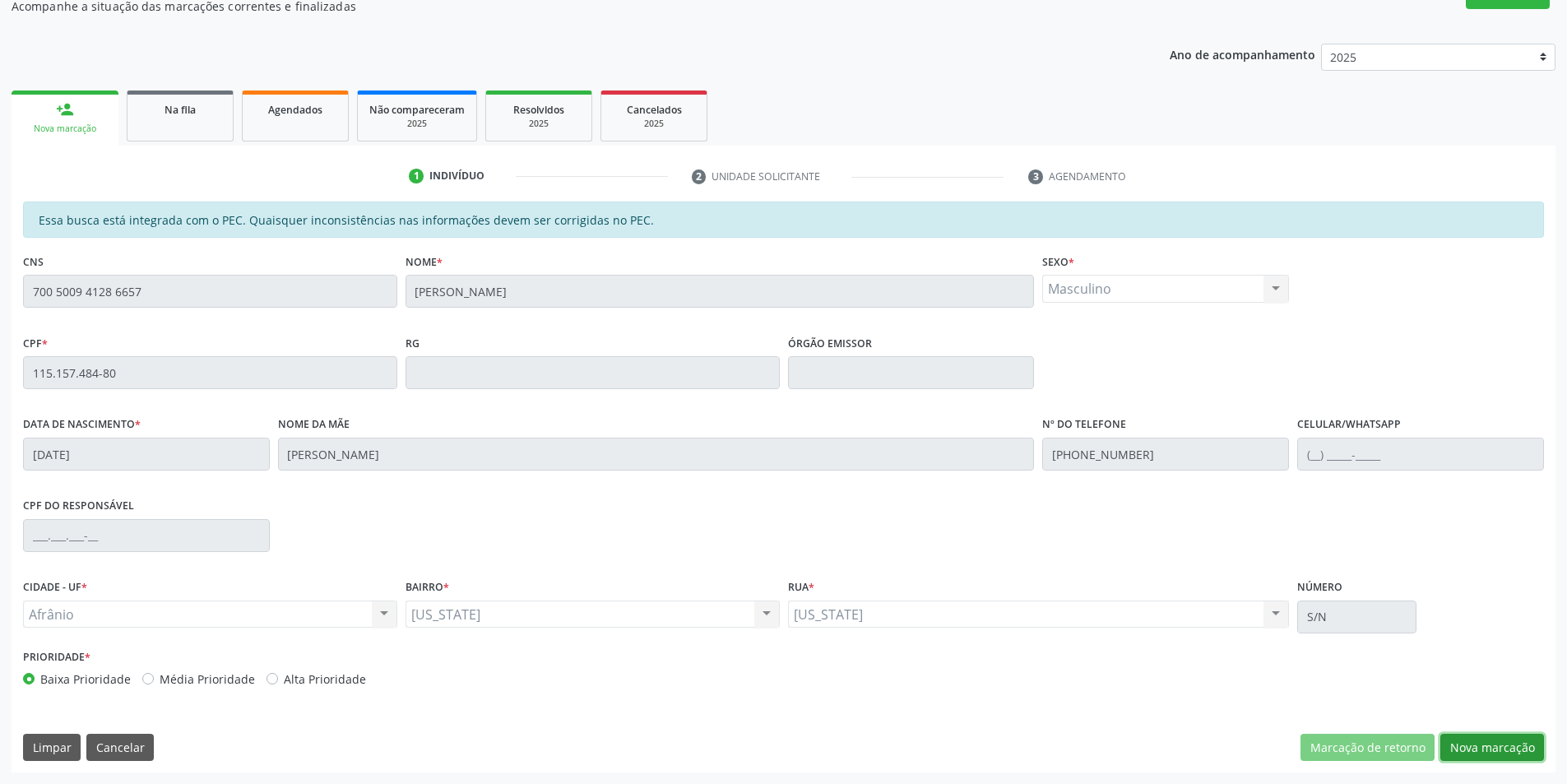
click at [1466, 745] on button "Nova marcação" at bounding box center [1492, 747] width 104 height 28
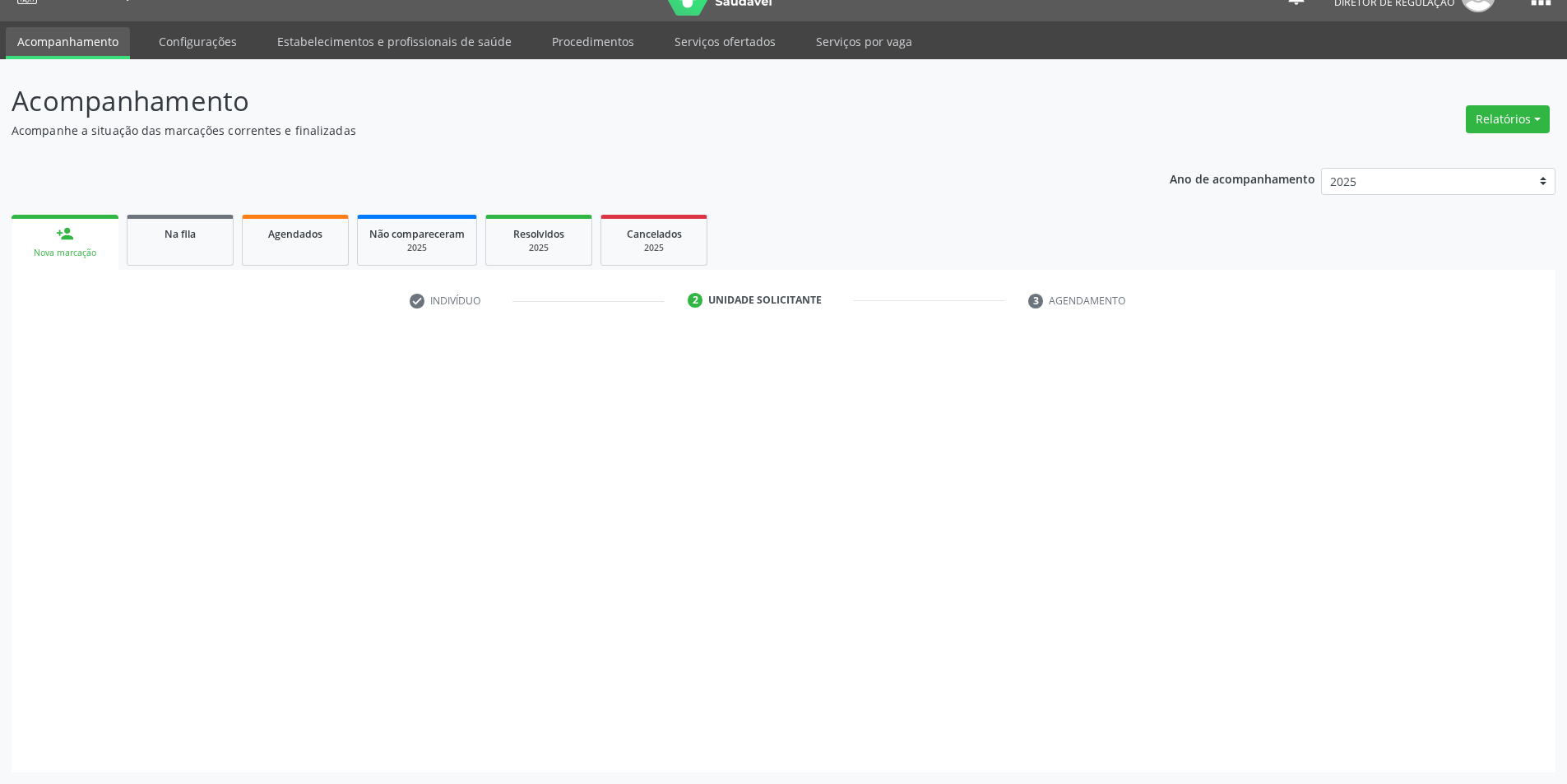
scroll to position [32, 0]
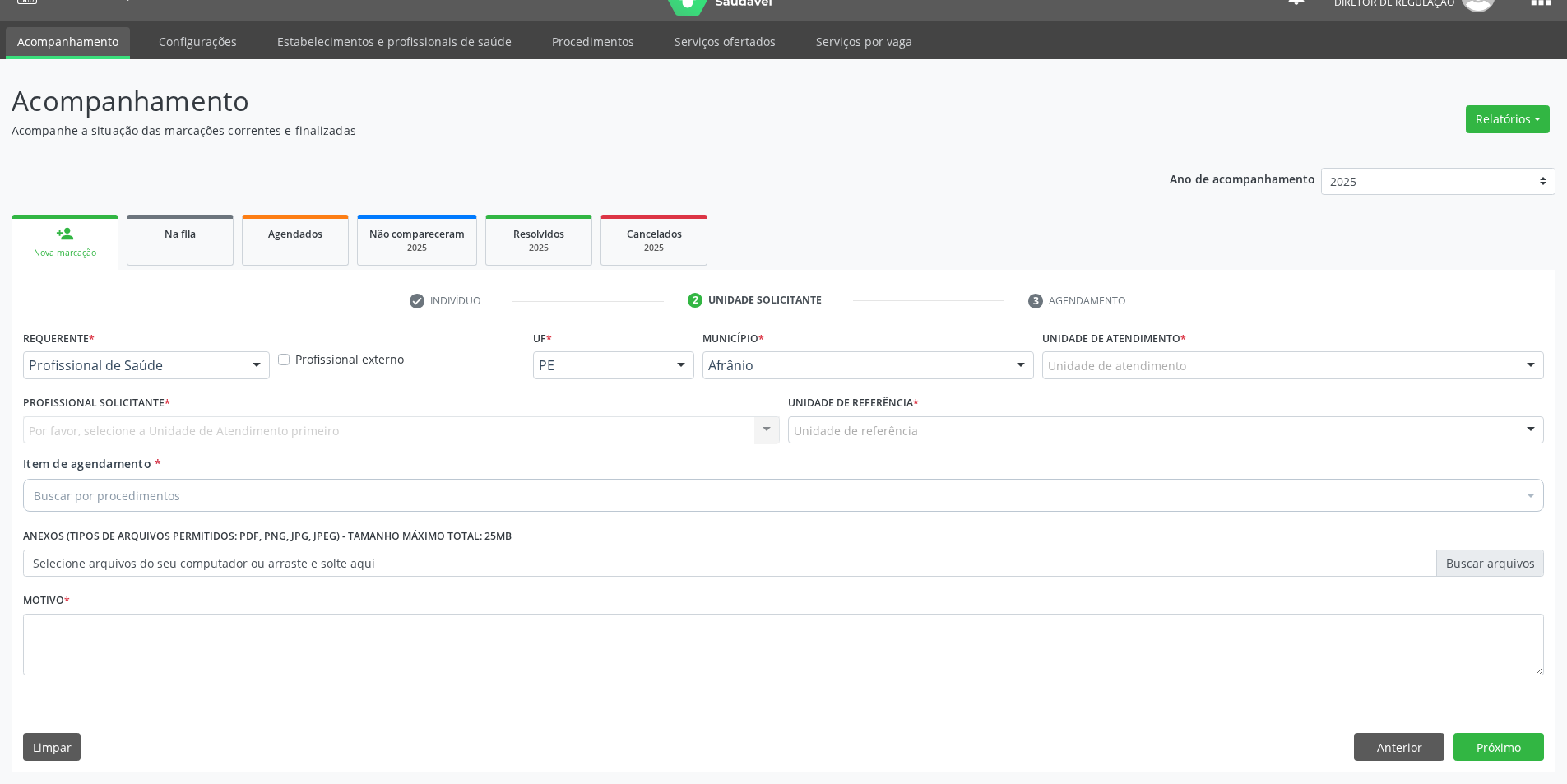
click at [1179, 379] on div "Unidade de atendimento * Unidade de atendimento Academia da Saude de Afranio Ac…" at bounding box center [1293, 357] width 510 height 64
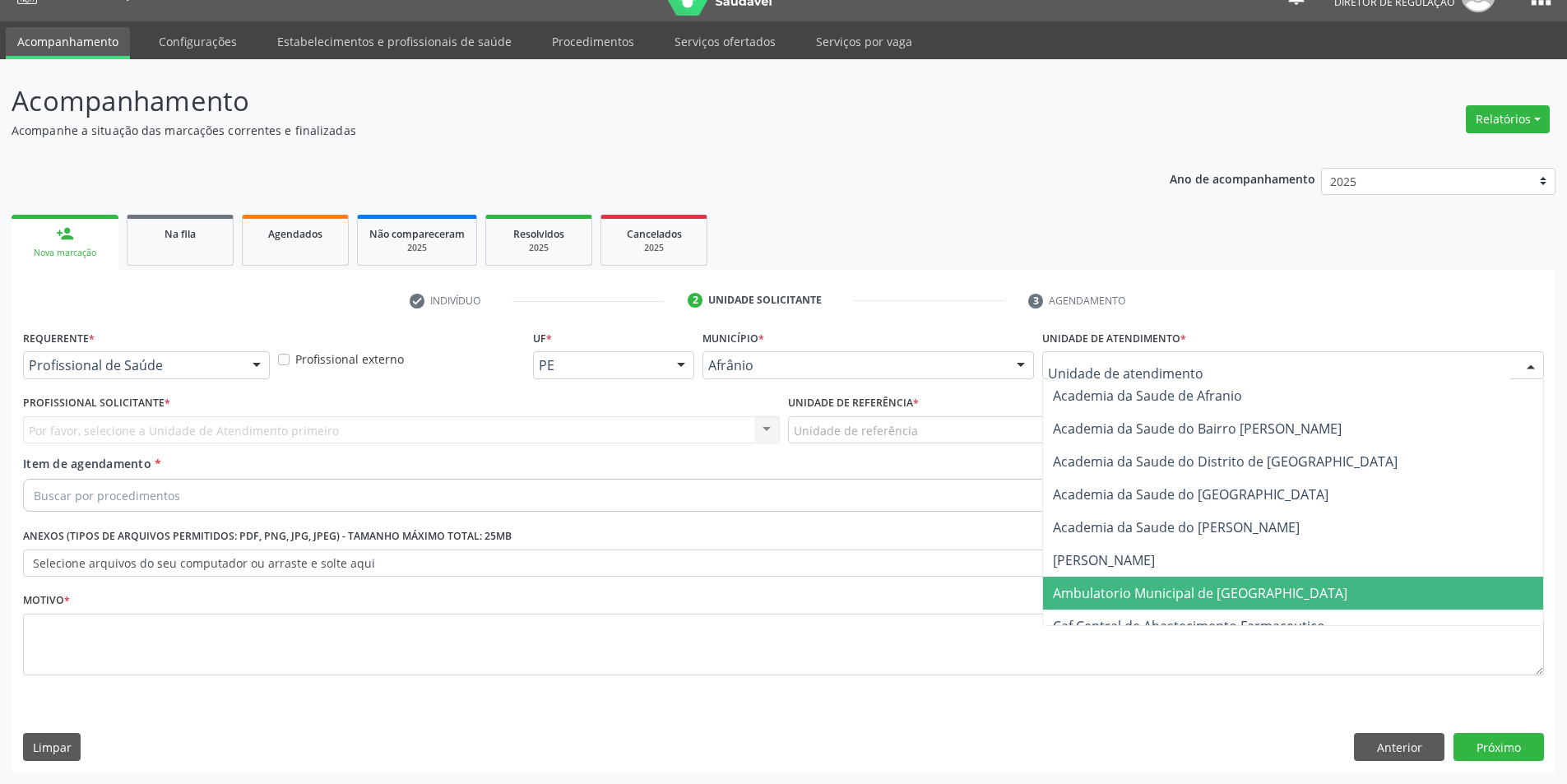
click at [1195, 578] on span "Ambulatorio Municipal de [GEOGRAPHIC_DATA]" at bounding box center [1293, 592] width 500 height 33
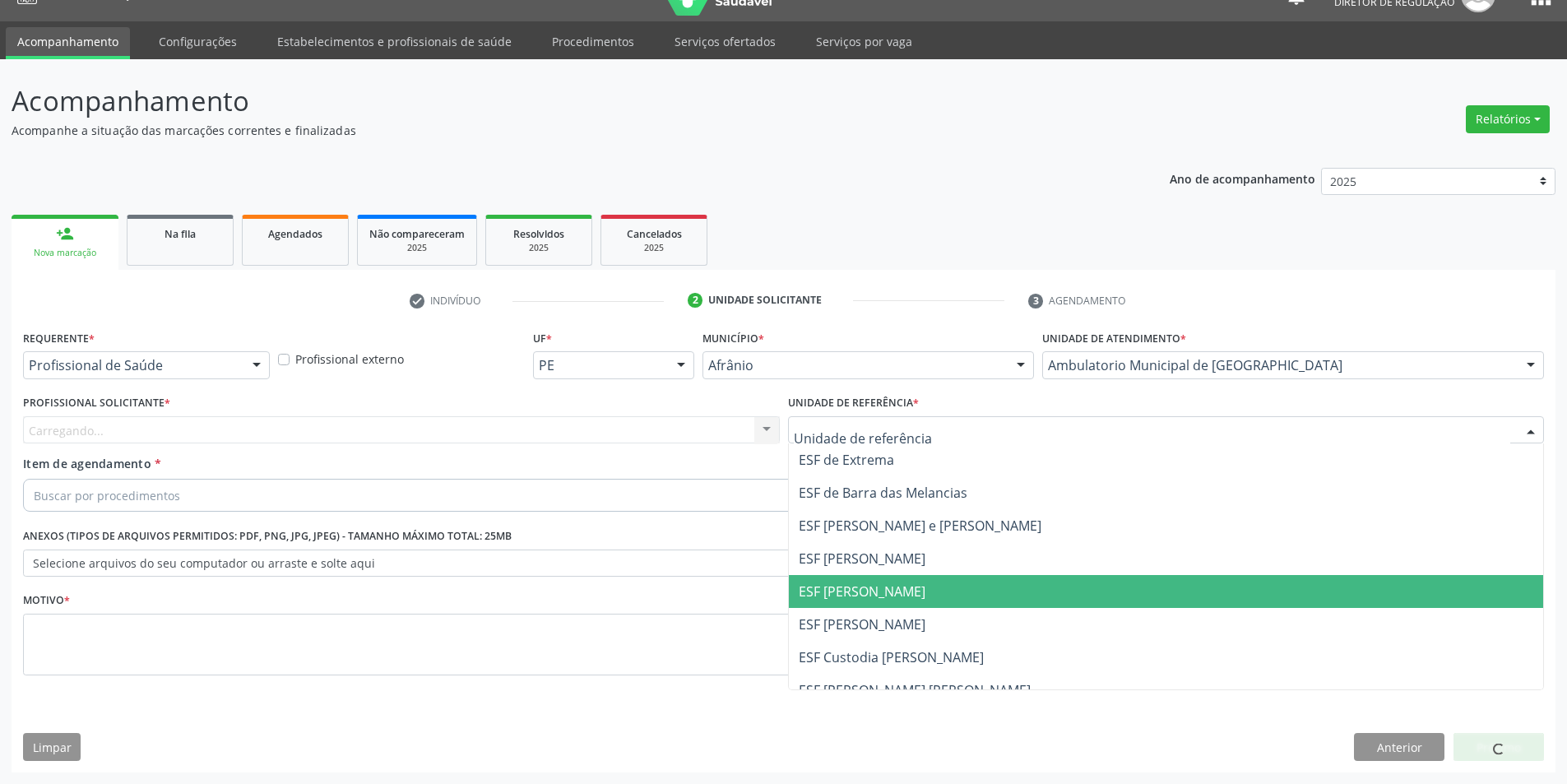
click at [901, 583] on span "ESF [PERSON_NAME]" at bounding box center [1167, 590] width 755 height 33
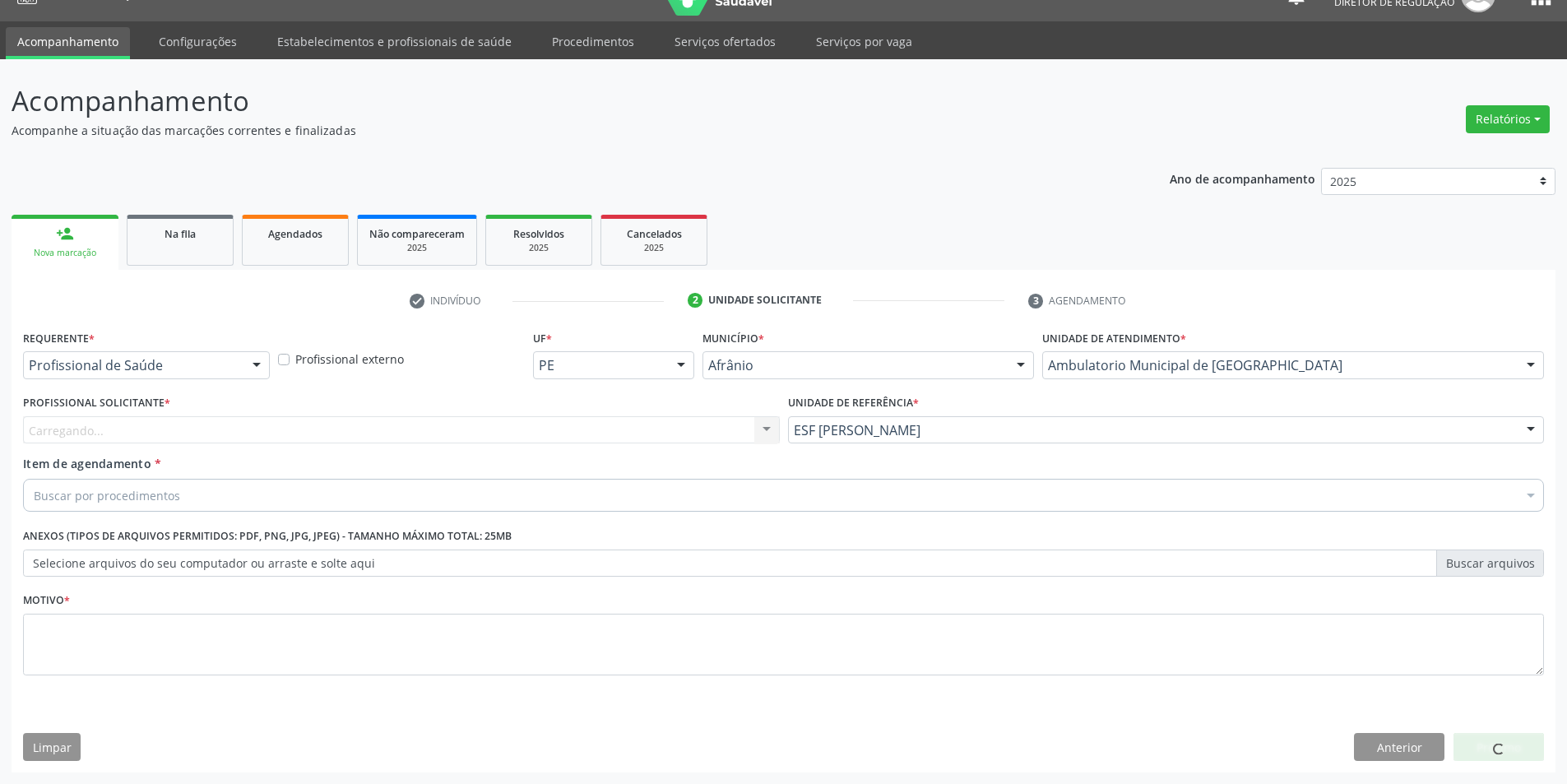
click at [652, 435] on div "Carregando..." at bounding box center [401, 430] width 757 height 28
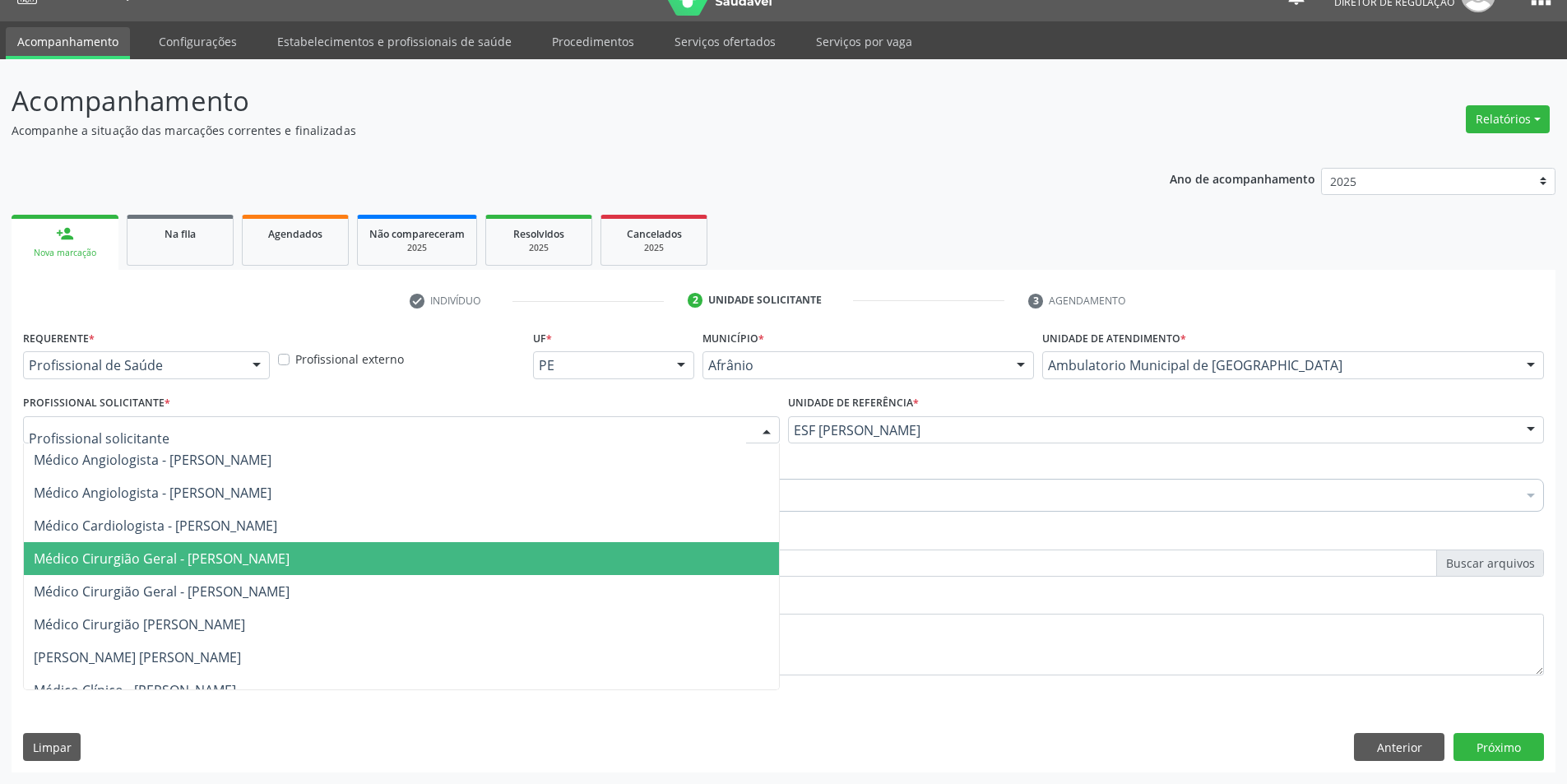
click at [317, 544] on span "Médico Cirurgião Geral - [PERSON_NAME]" at bounding box center [401, 558] width 755 height 33
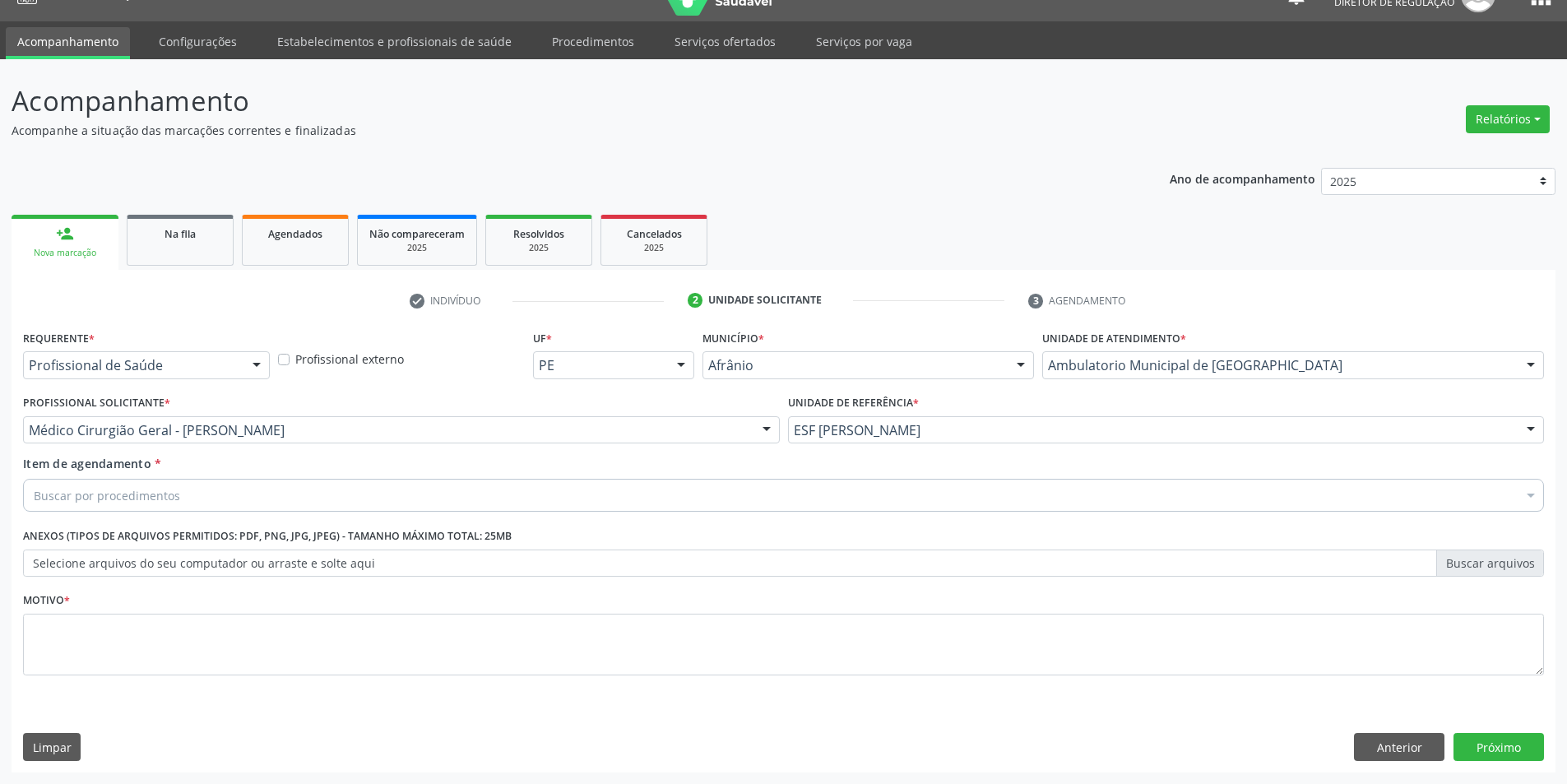
click at [308, 491] on div "Buscar por procedimentos" at bounding box center [784, 495] width 1522 height 33
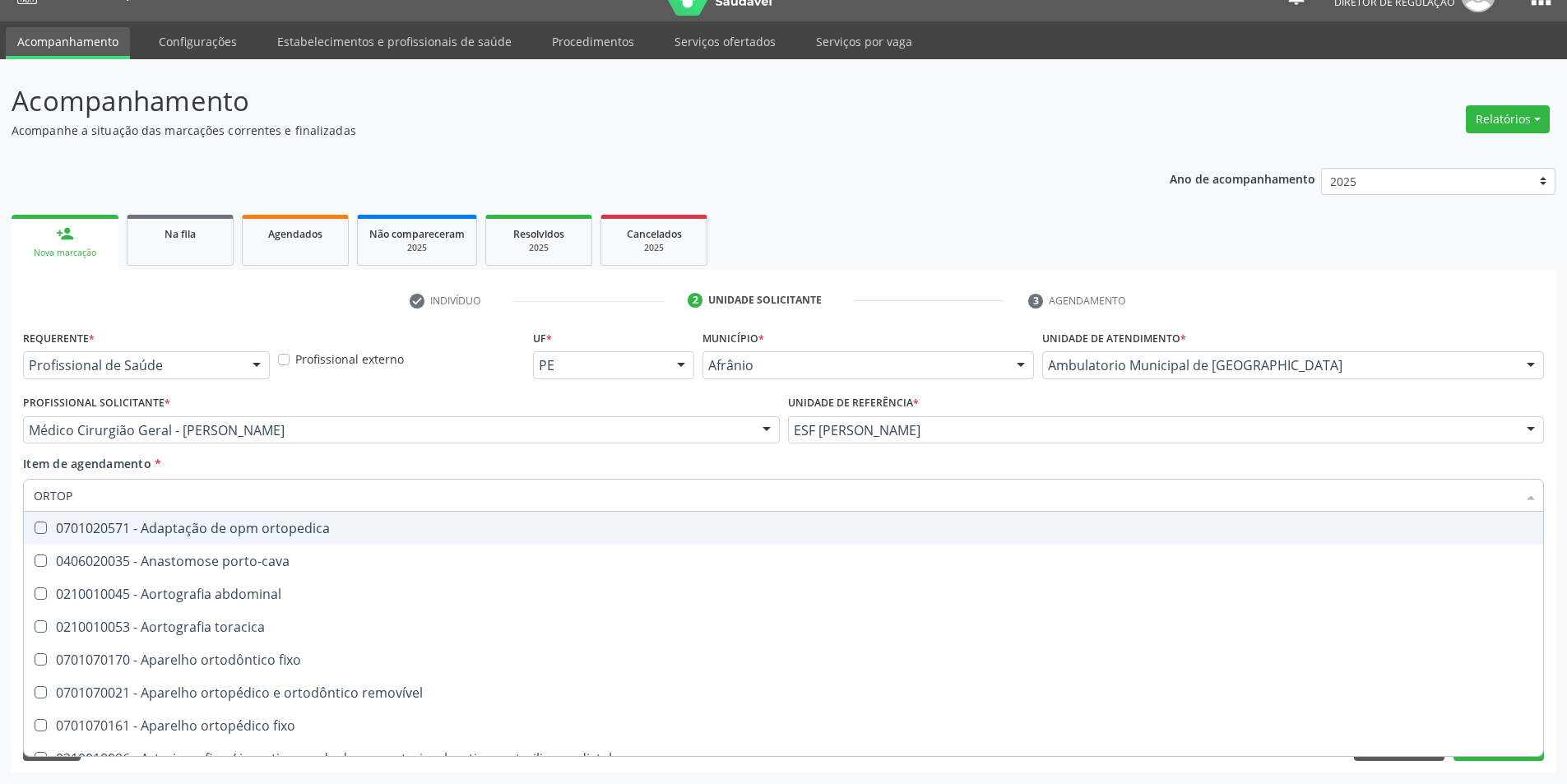
type input "ORTOPE"
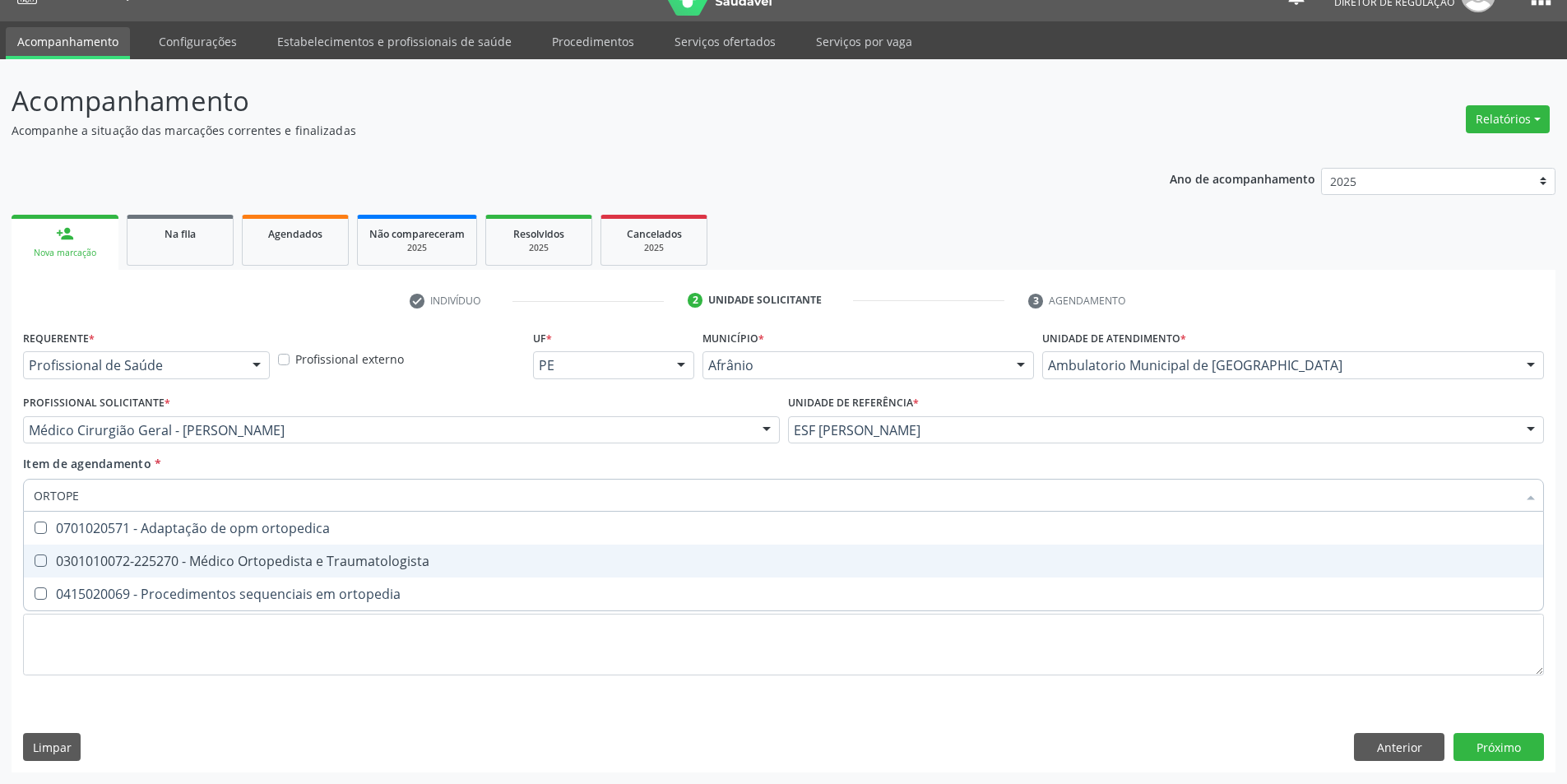
click at [307, 550] on span "0301010072-225270 - Médico Ortopedista e Traumatologista" at bounding box center [784, 560] width 1520 height 33
checkbox Traumatologista "true"
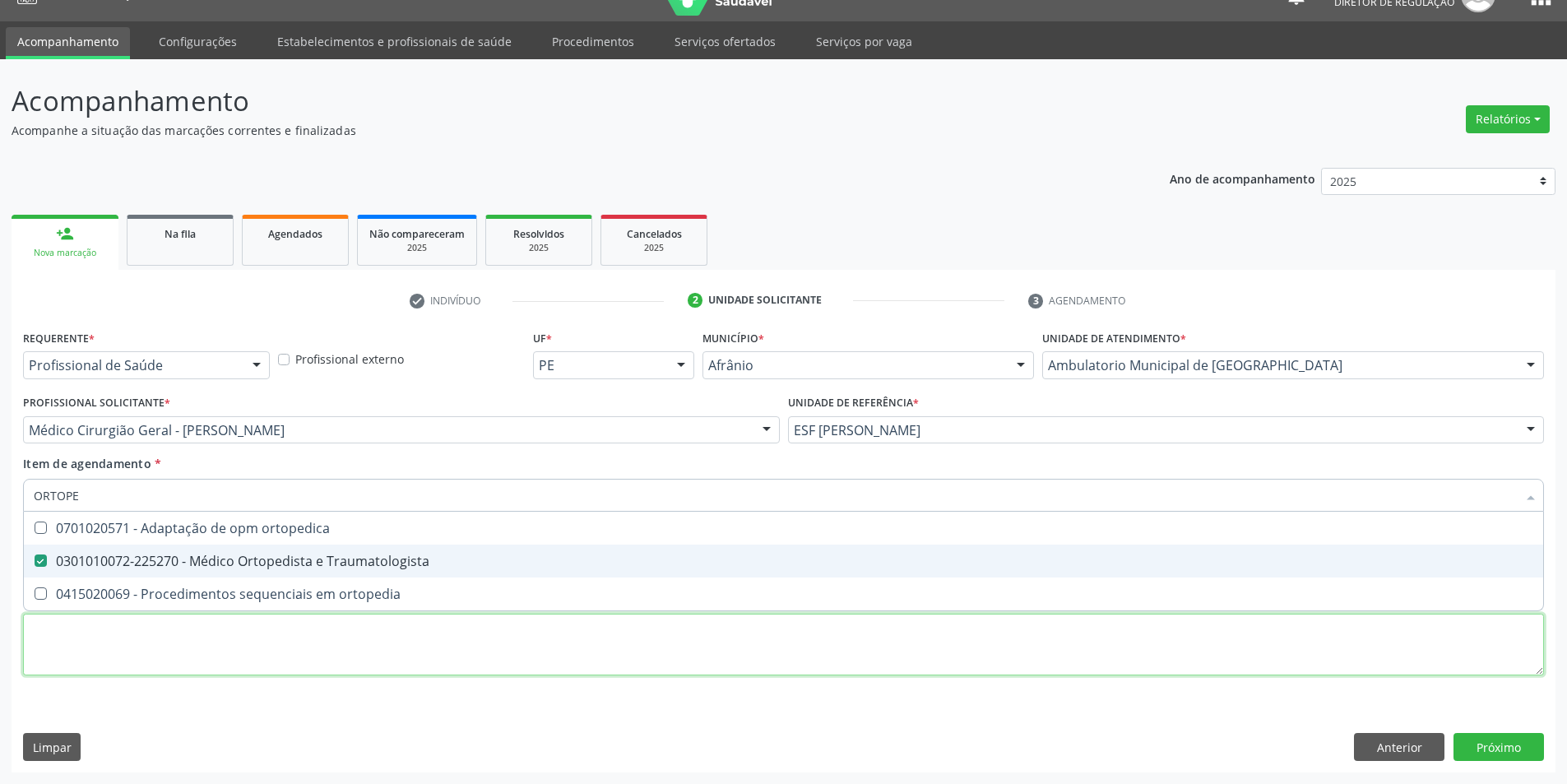
click at [256, 647] on div "Requerente * Profissional de Saúde Profissional de Saúde Paciente Nenhum result…" at bounding box center [784, 511] width 1522 height 372
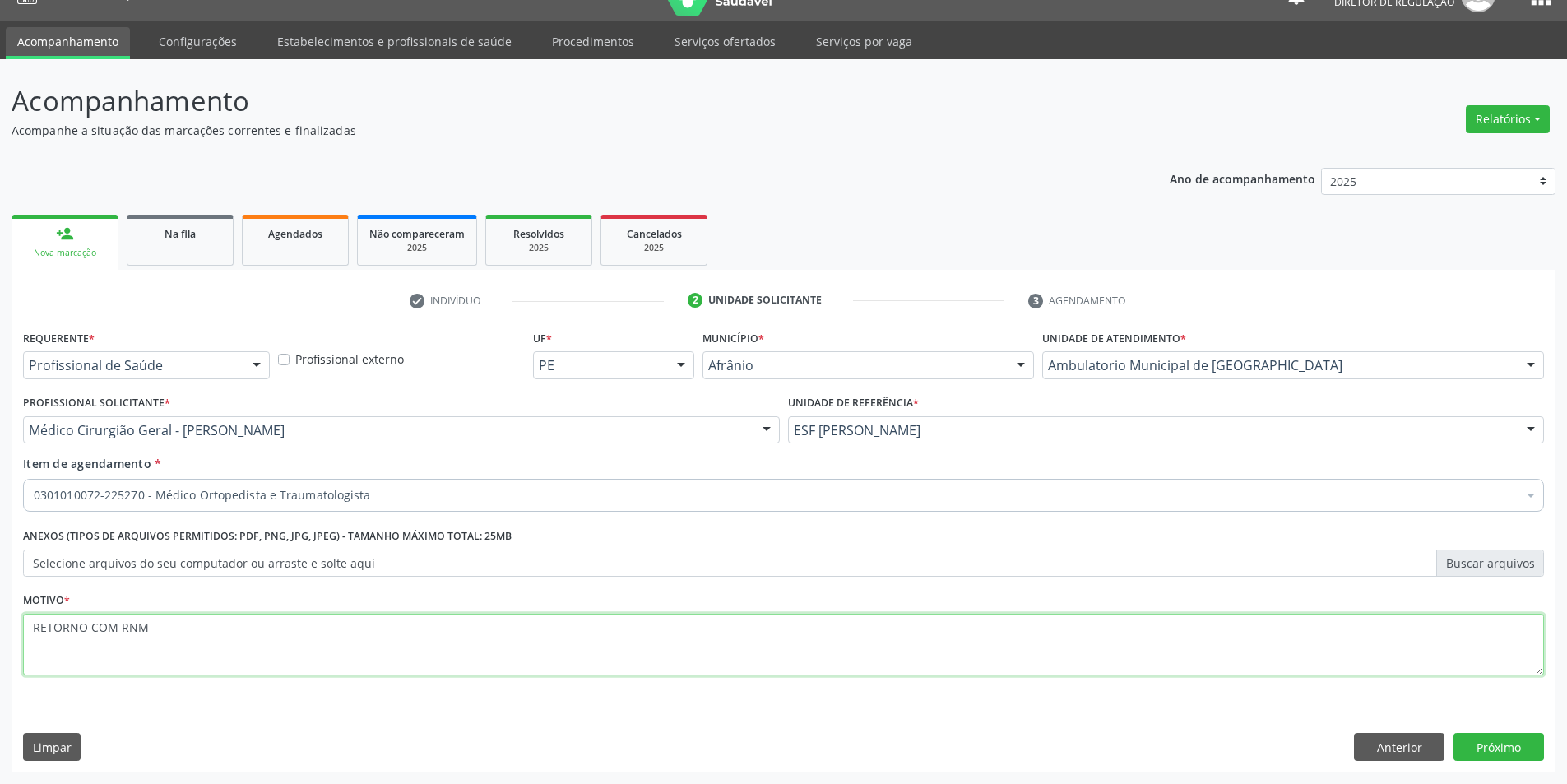
type textarea "RETORNO COM RNM"
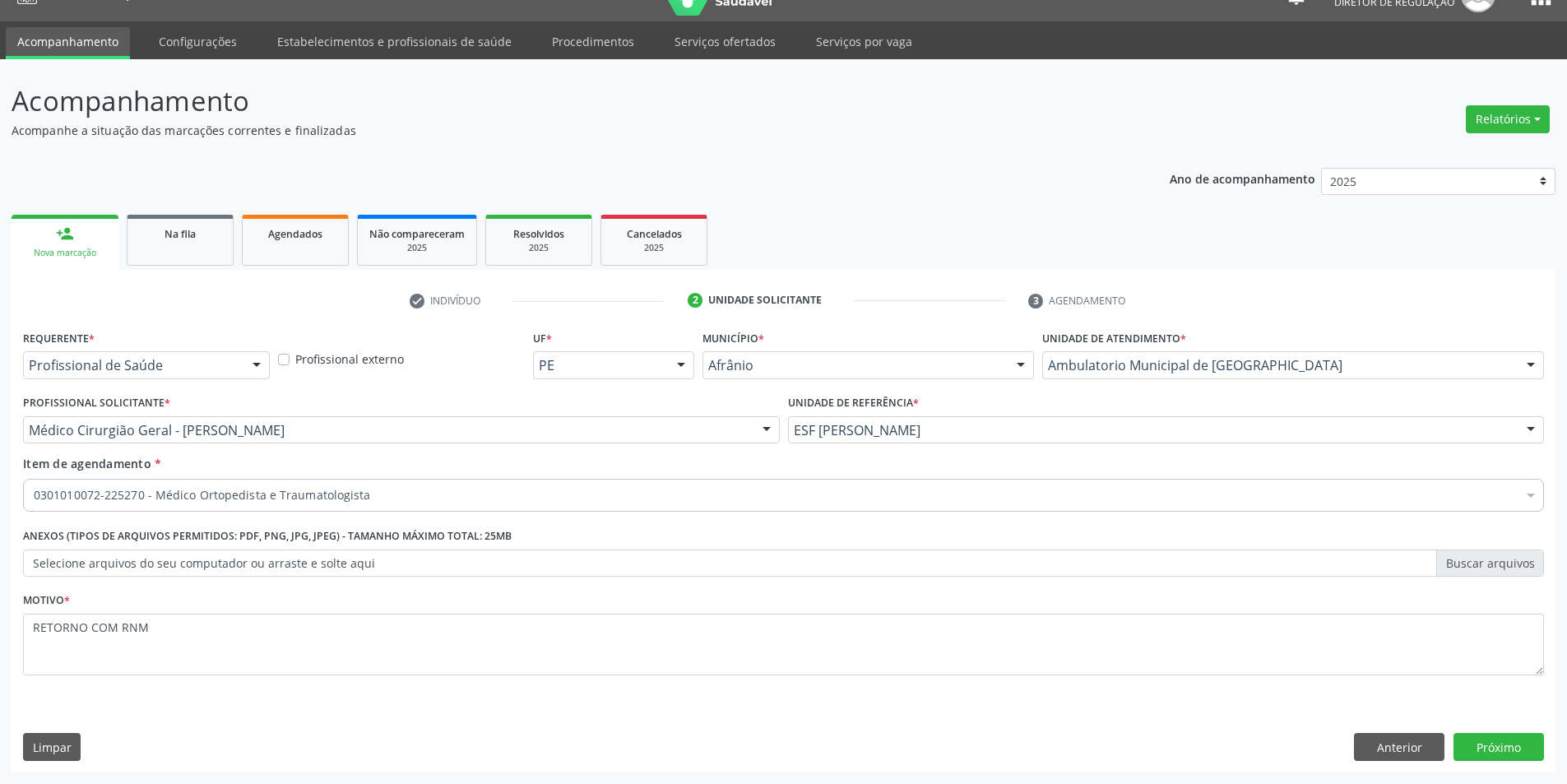
click at [1501, 728] on div "Requerente * Profissional de Saúde Profissional de Saúde Paciente Nenhum result…" at bounding box center [784, 549] width 1544 height 446
click at [1502, 732] on div "Requerente * Profissional de Saúde Profissional de Saúde Paciente Nenhum result…" at bounding box center [784, 549] width 1544 height 446
click at [1522, 753] on button "Próximo" at bounding box center [1499, 746] width 91 height 28
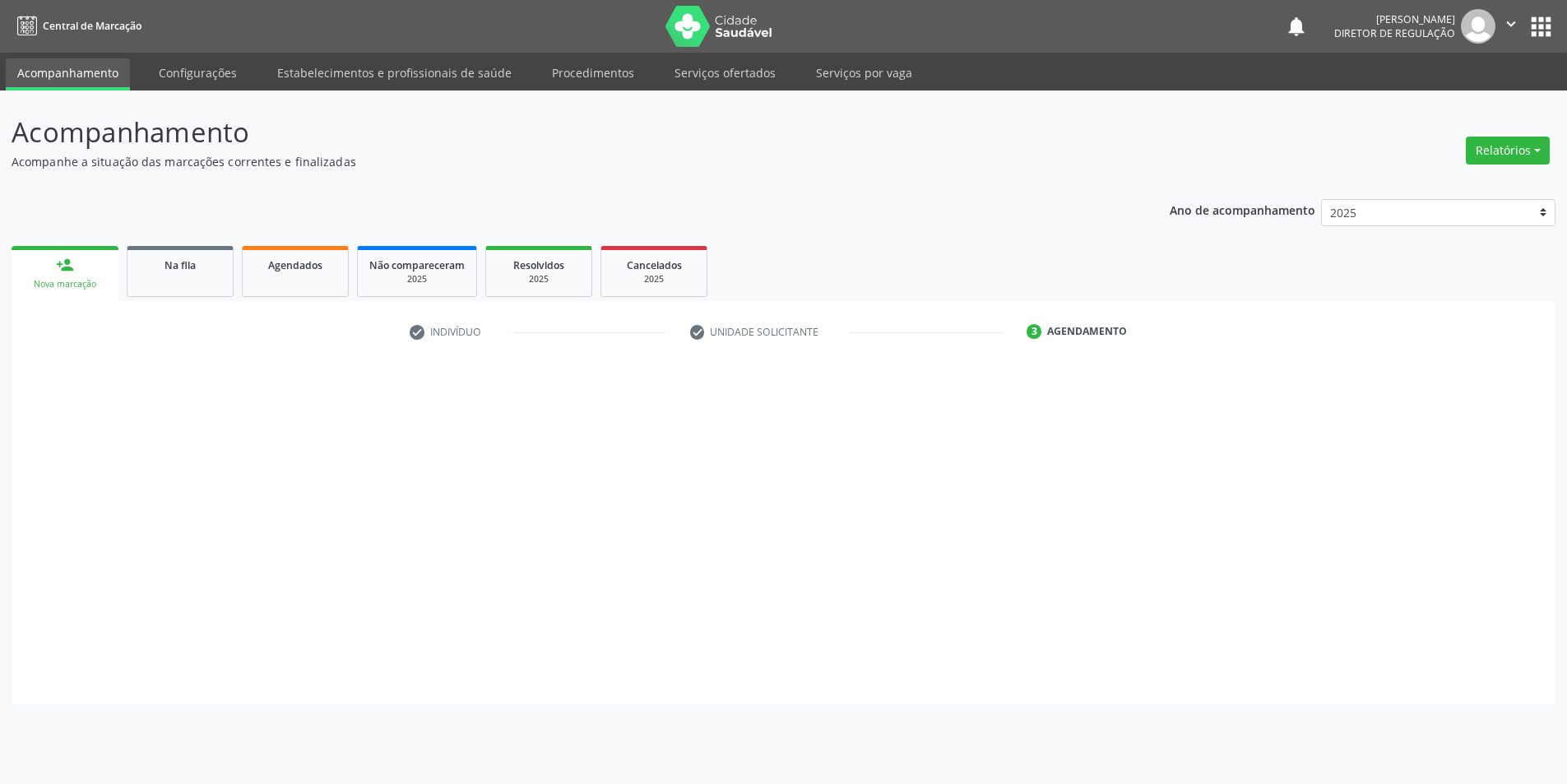
scroll to position [0, 0]
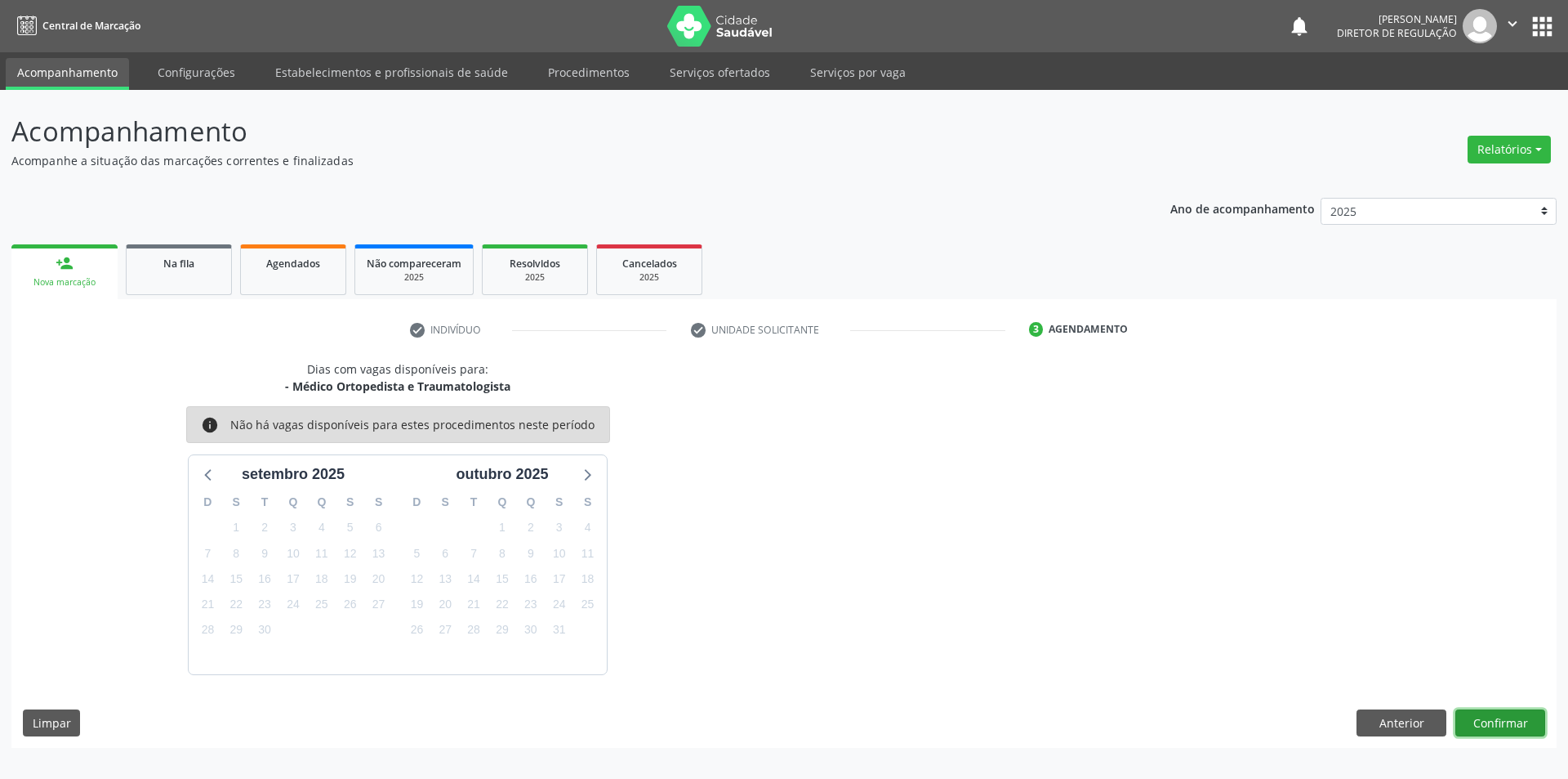
click at [1488, 715] on button "Confirmar" at bounding box center [1500, 723] width 90 height 27
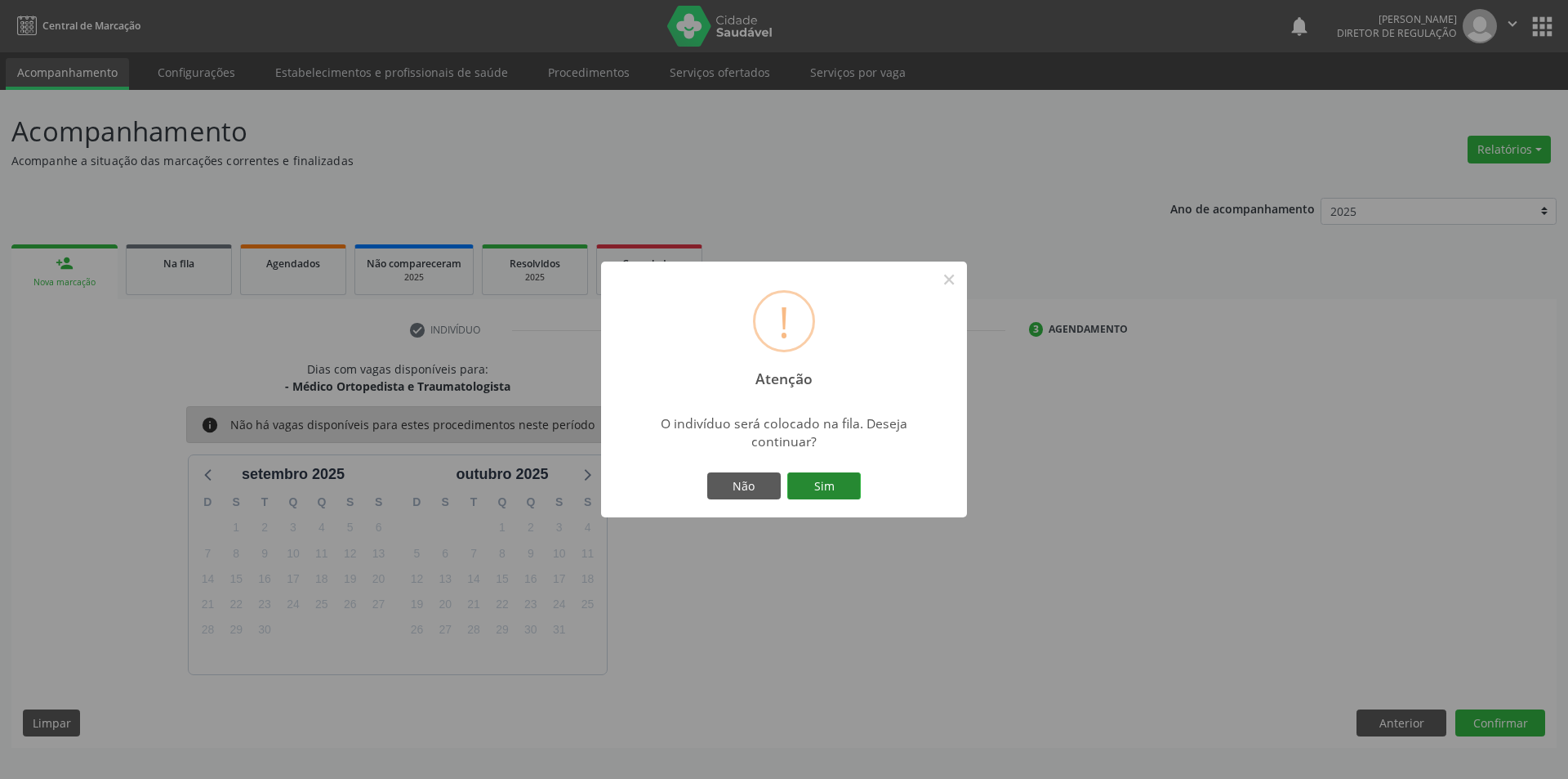
click at [813, 484] on button "Sim" at bounding box center [824, 486] width 74 height 27
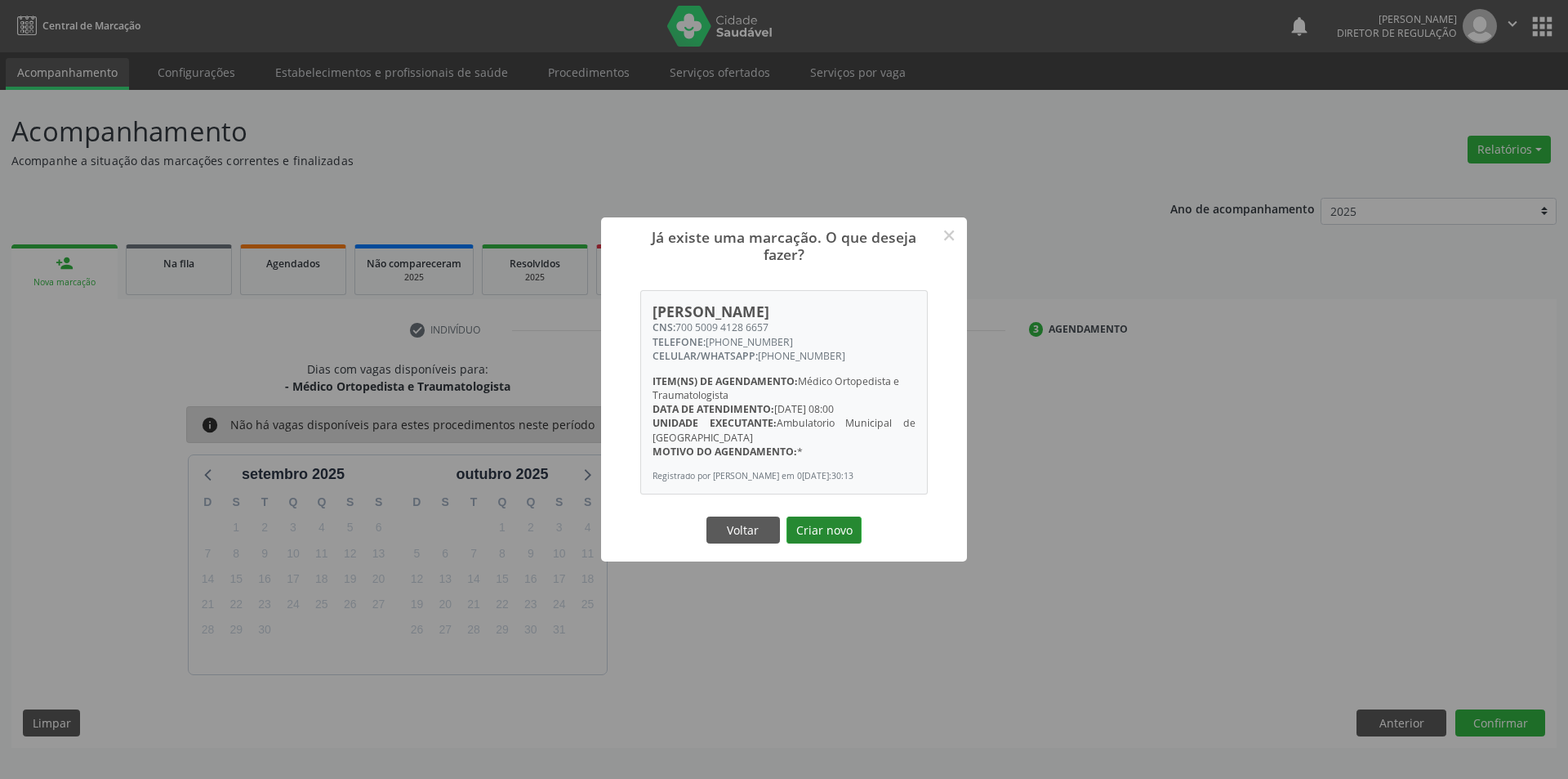
click at [832, 525] on button "Criar novo" at bounding box center [824, 530] width 76 height 27
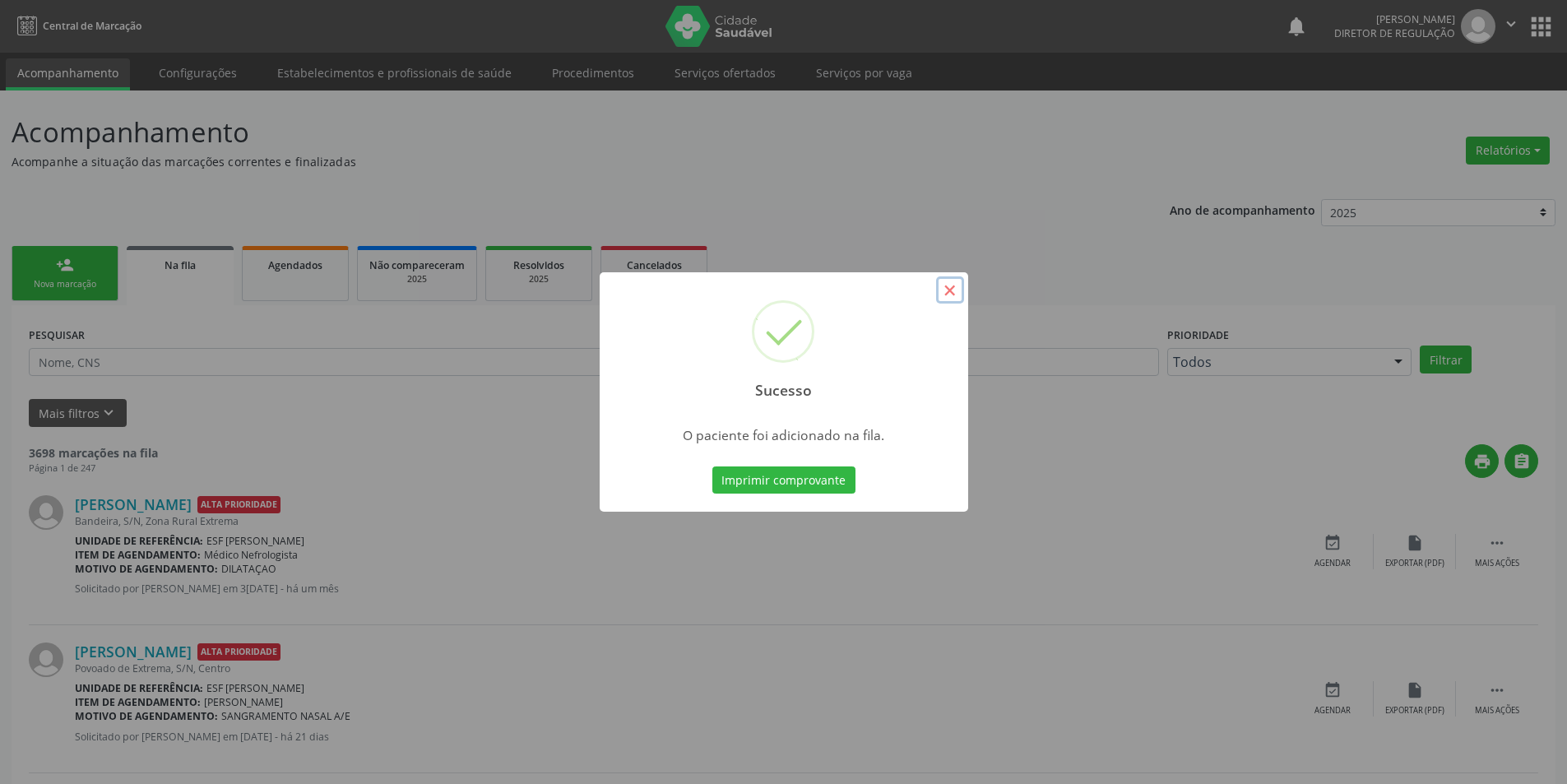
click at [944, 297] on button "×" at bounding box center [950, 290] width 28 height 28
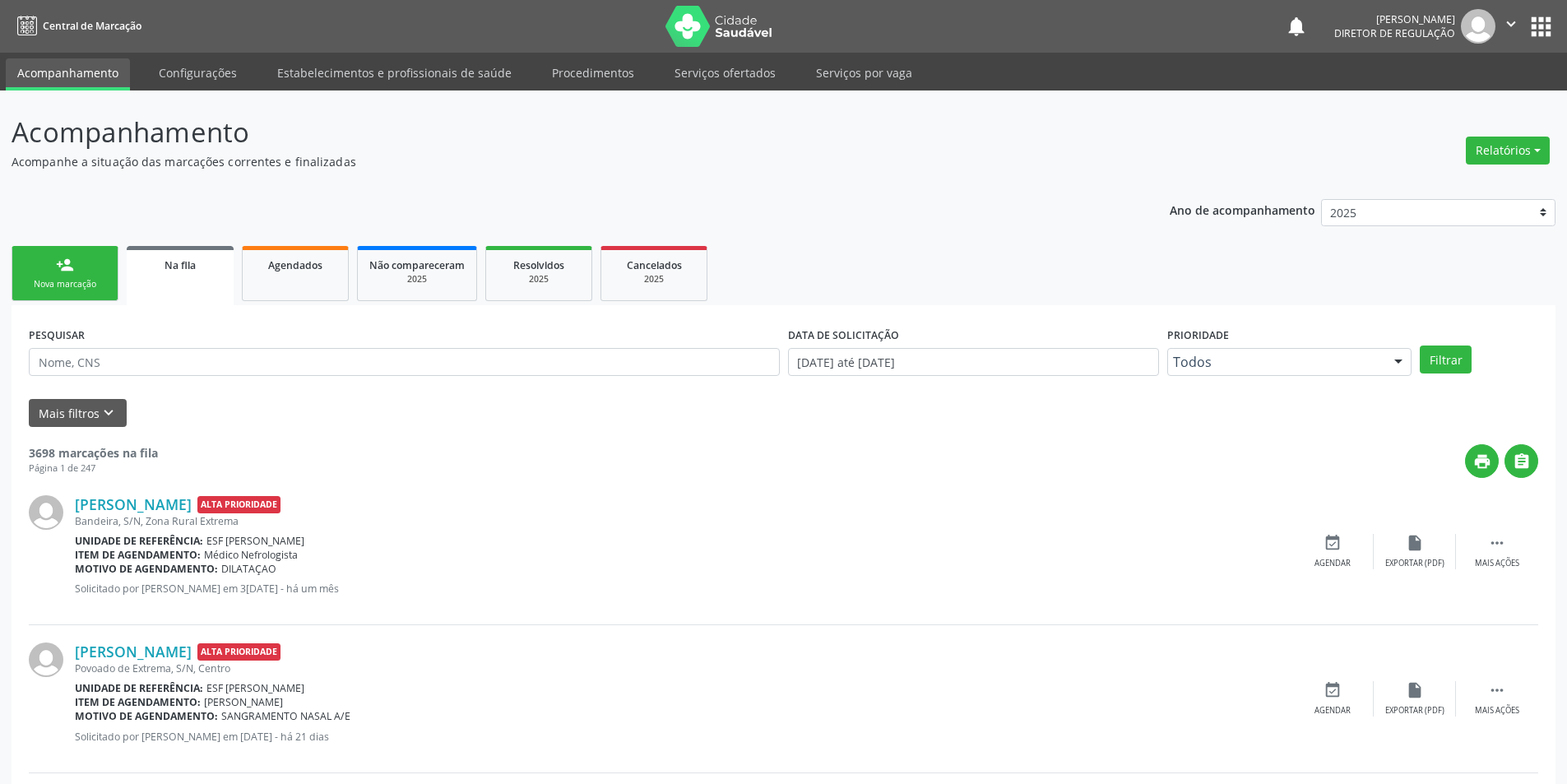
click at [74, 279] on div "Nova marcação" at bounding box center [64, 283] width 82 height 12
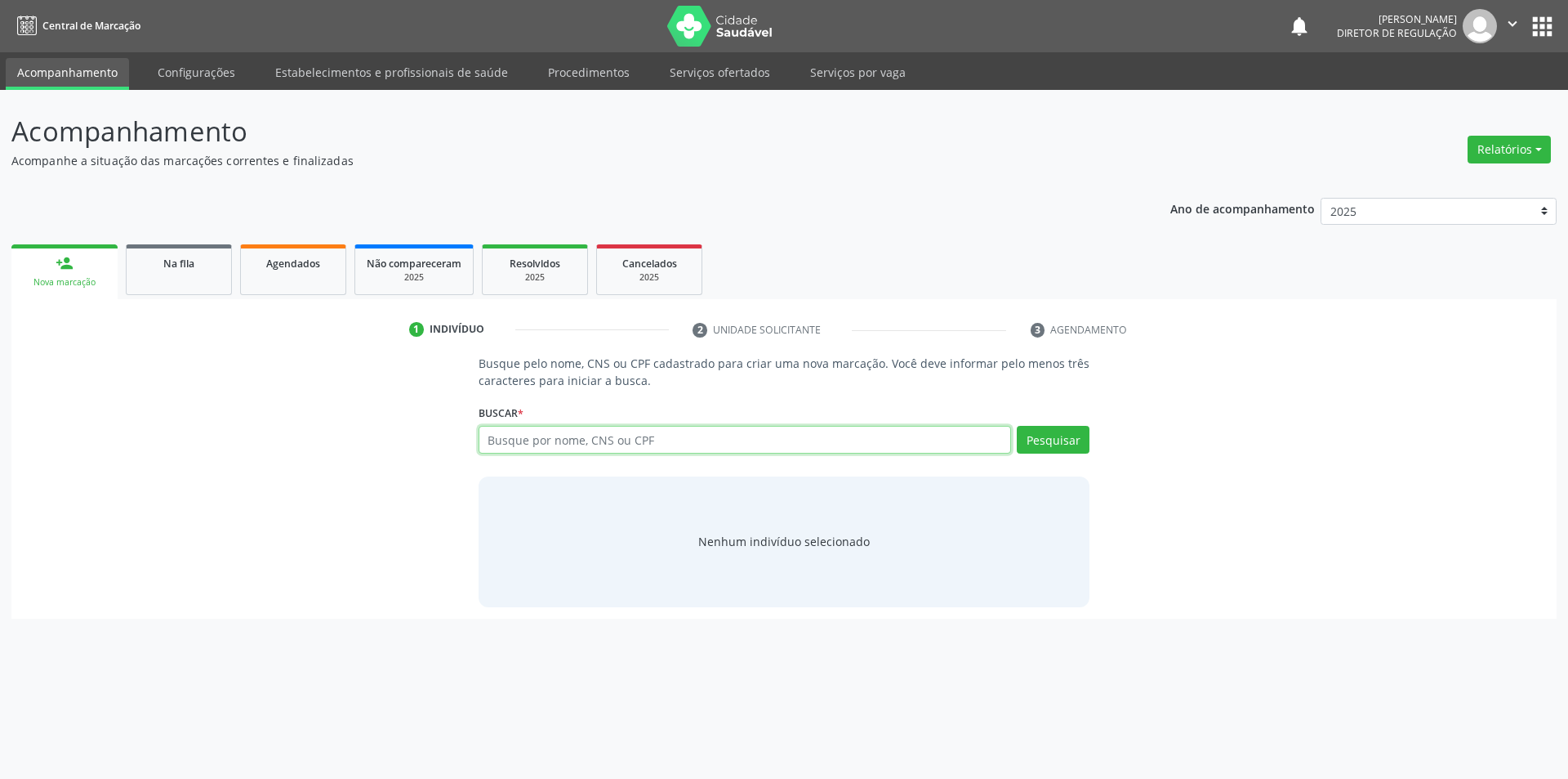
click at [515, 440] on input "text" at bounding box center [745, 440] width 533 height 27
type input "700004863926604"
click at [1054, 433] on button "Pesquisar" at bounding box center [1053, 440] width 73 height 27
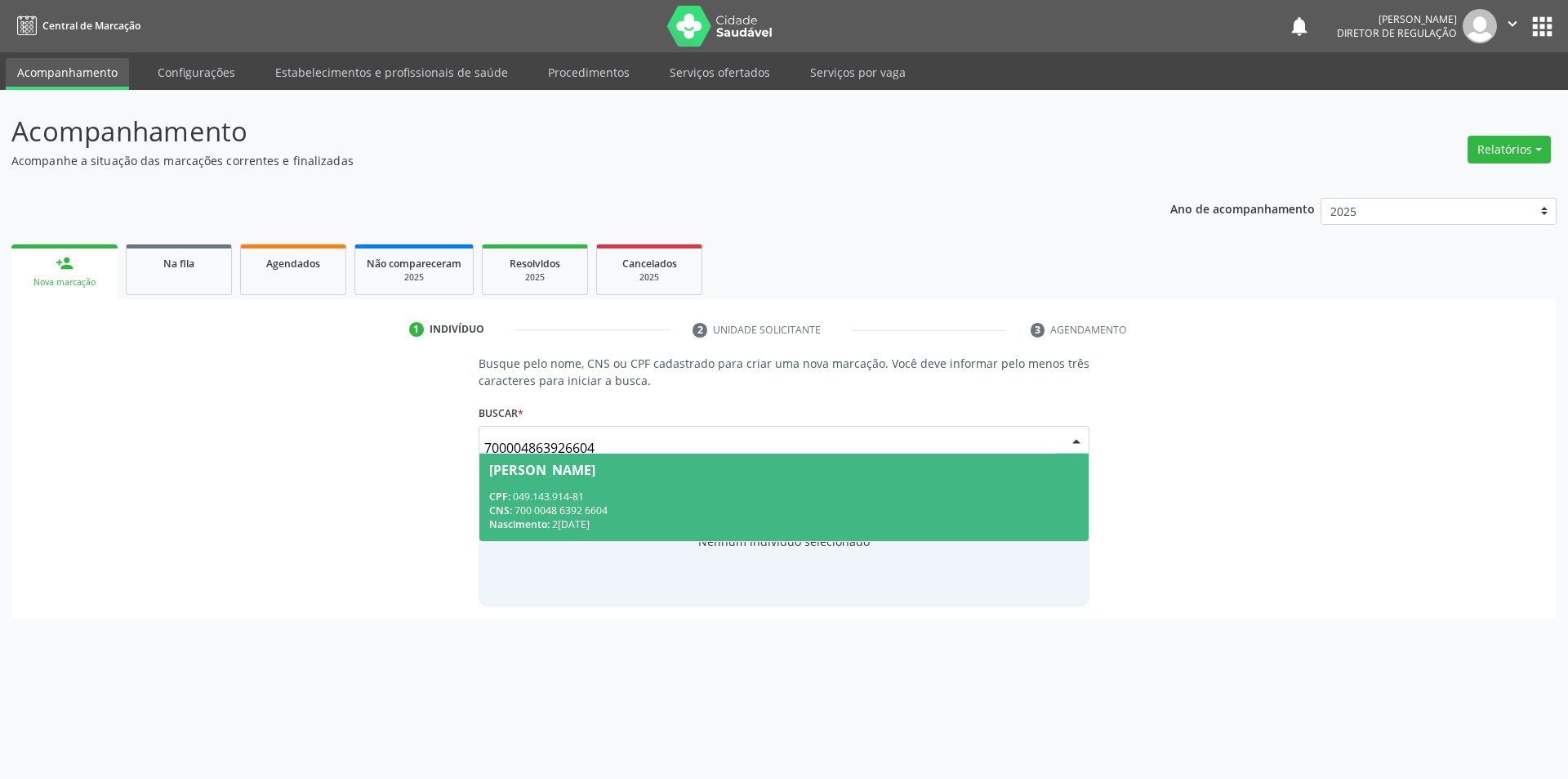
click at [830, 507] on div "CNS: 700 0048 6392 6604" at bounding box center [784, 510] width 590 height 14
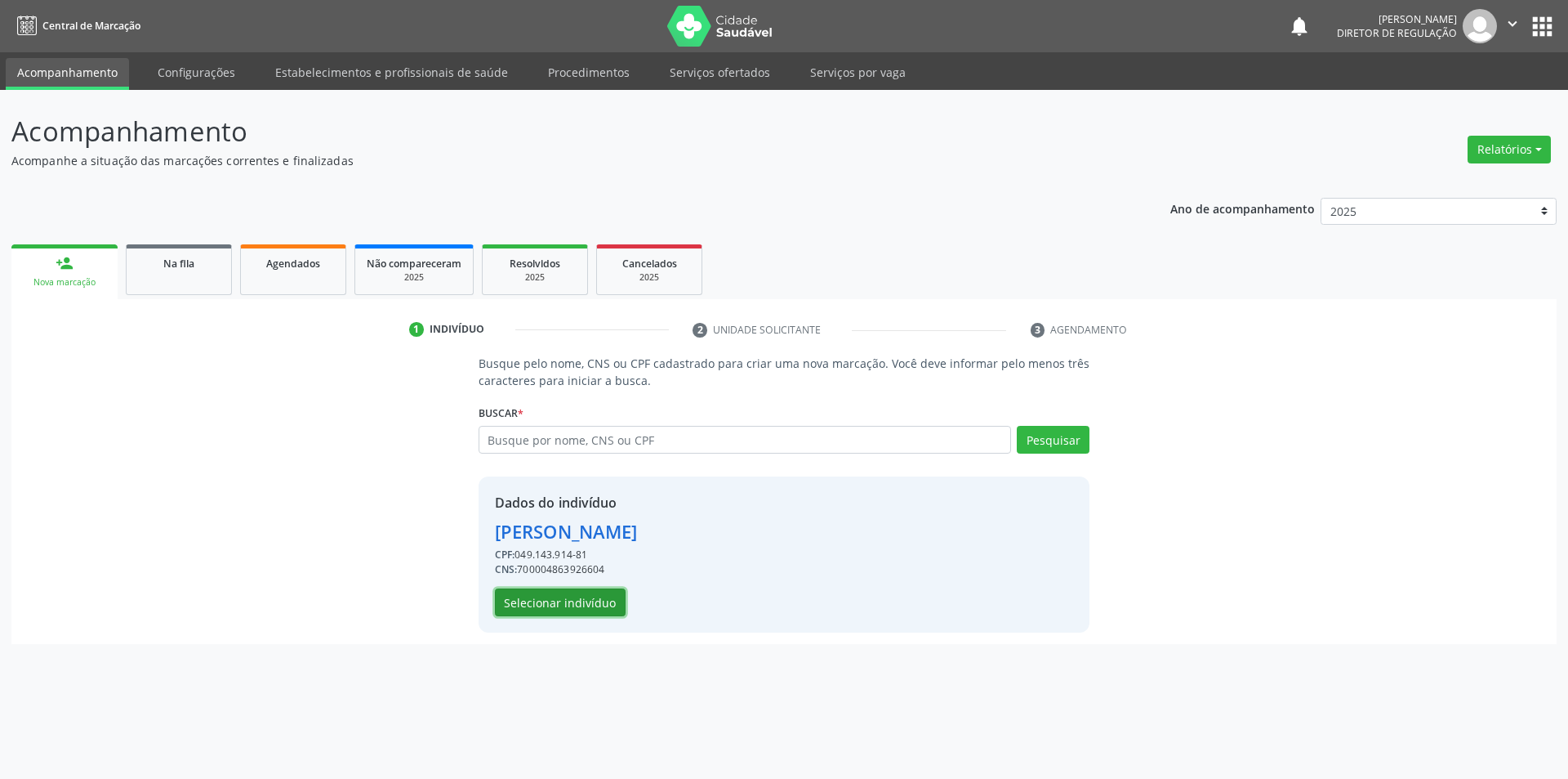
click at [601, 610] on button "Selecionar indivíduo" at bounding box center [560, 602] width 130 height 27
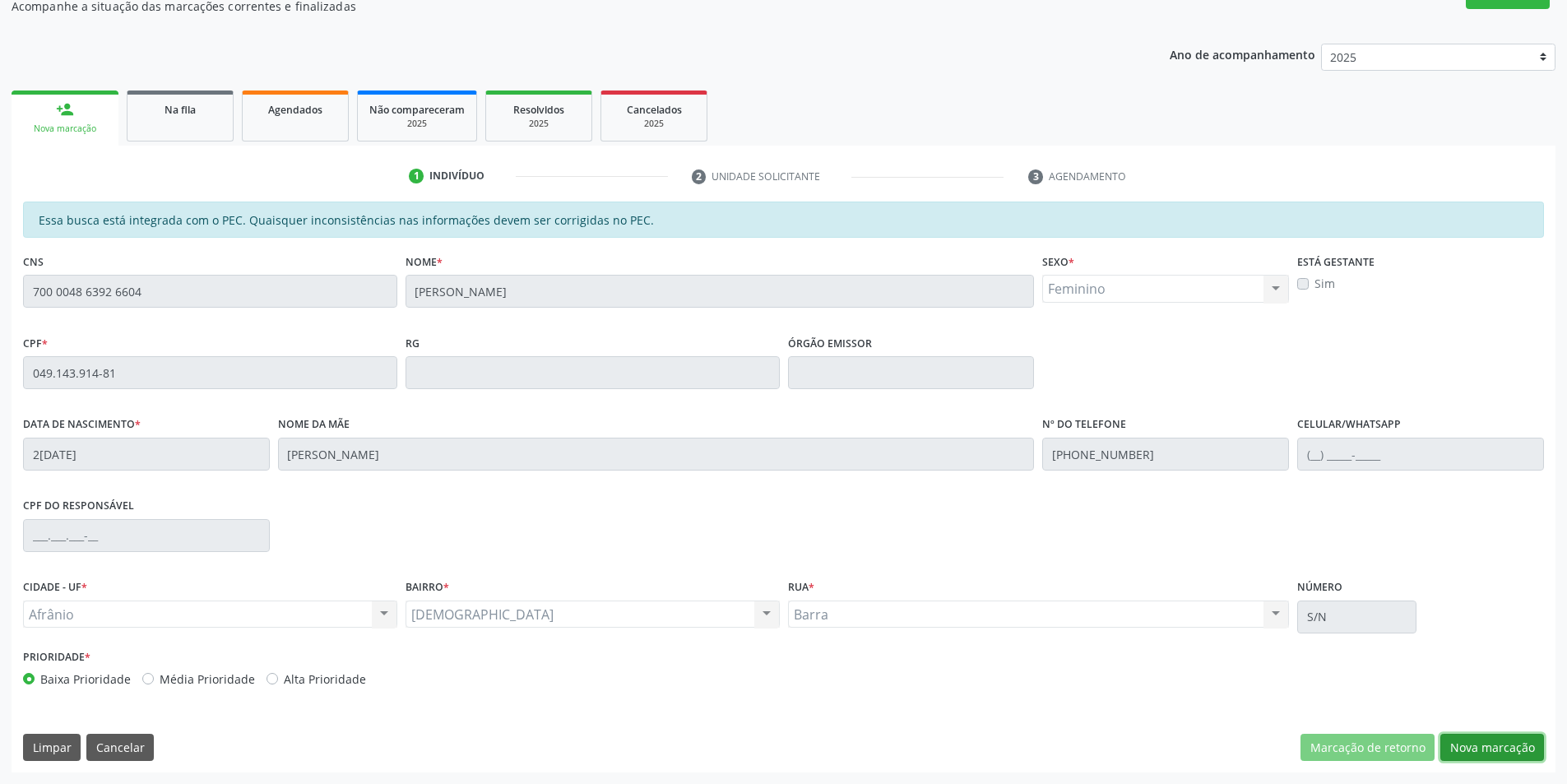
click at [1487, 758] on button "Nova marcação" at bounding box center [1492, 747] width 104 height 28
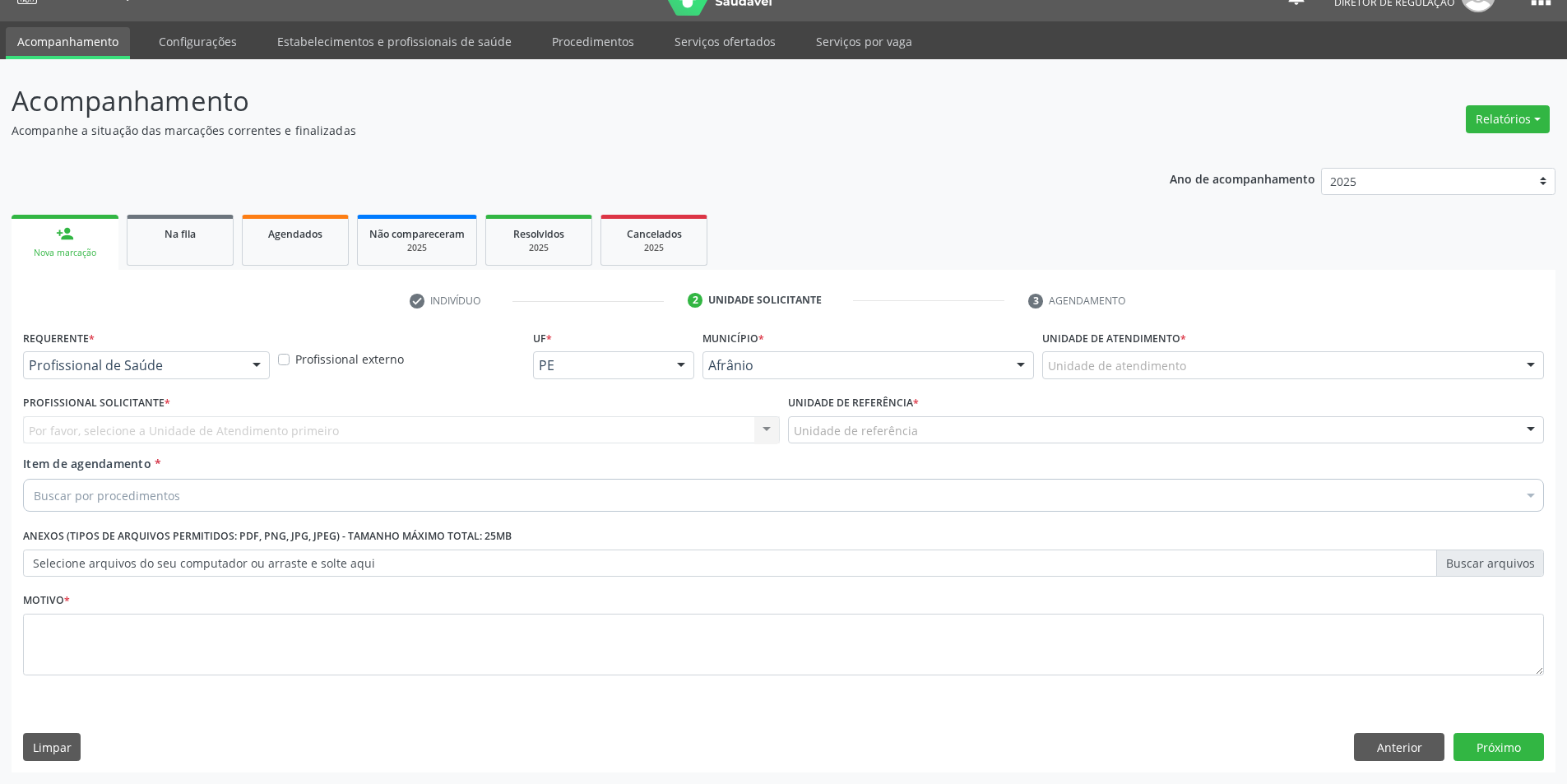
scroll to position [32, 0]
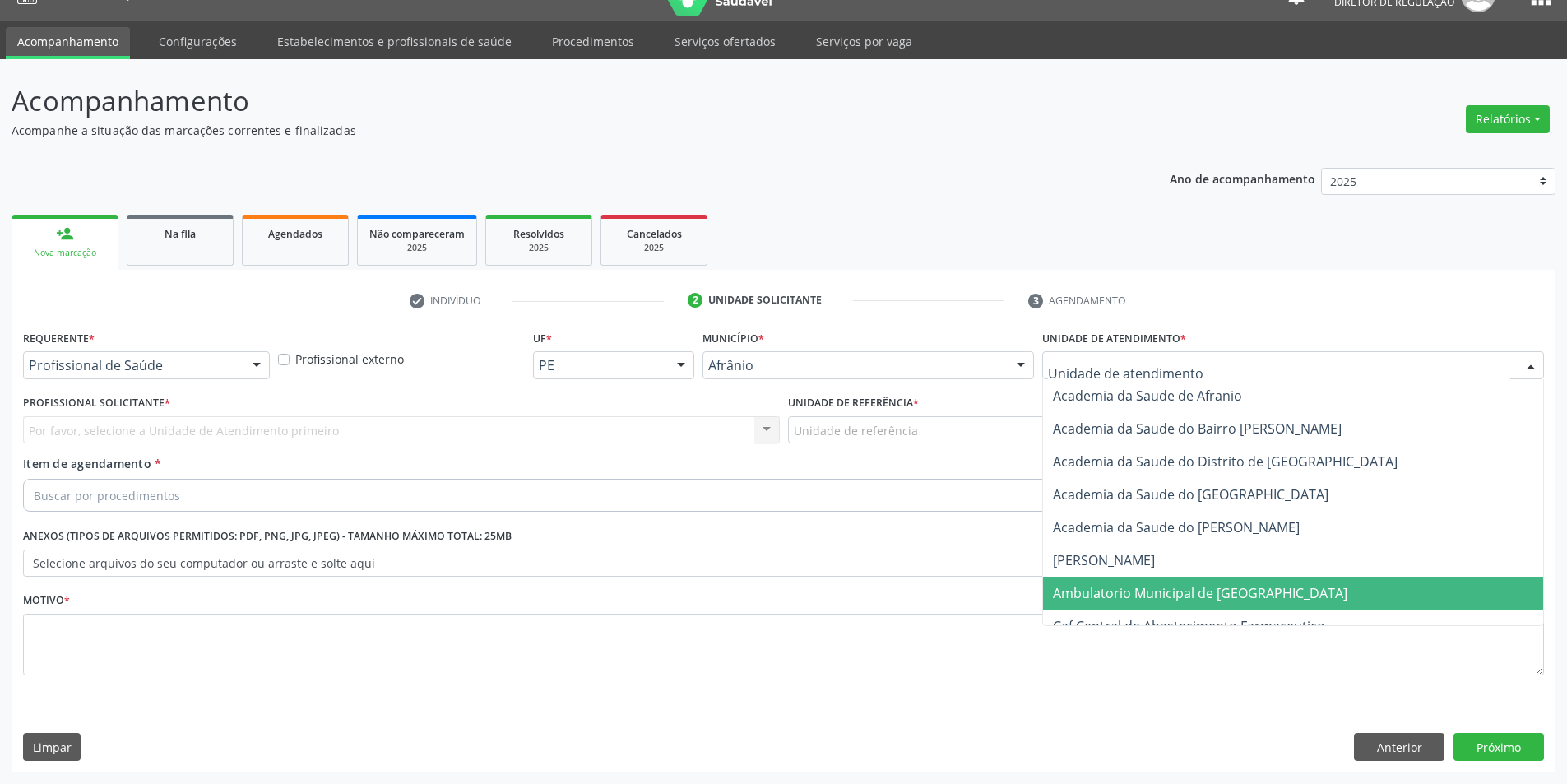
click at [1138, 583] on span "Ambulatorio Municipal de [GEOGRAPHIC_DATA]" at bounding box center [1293, 592] width 500 height 33
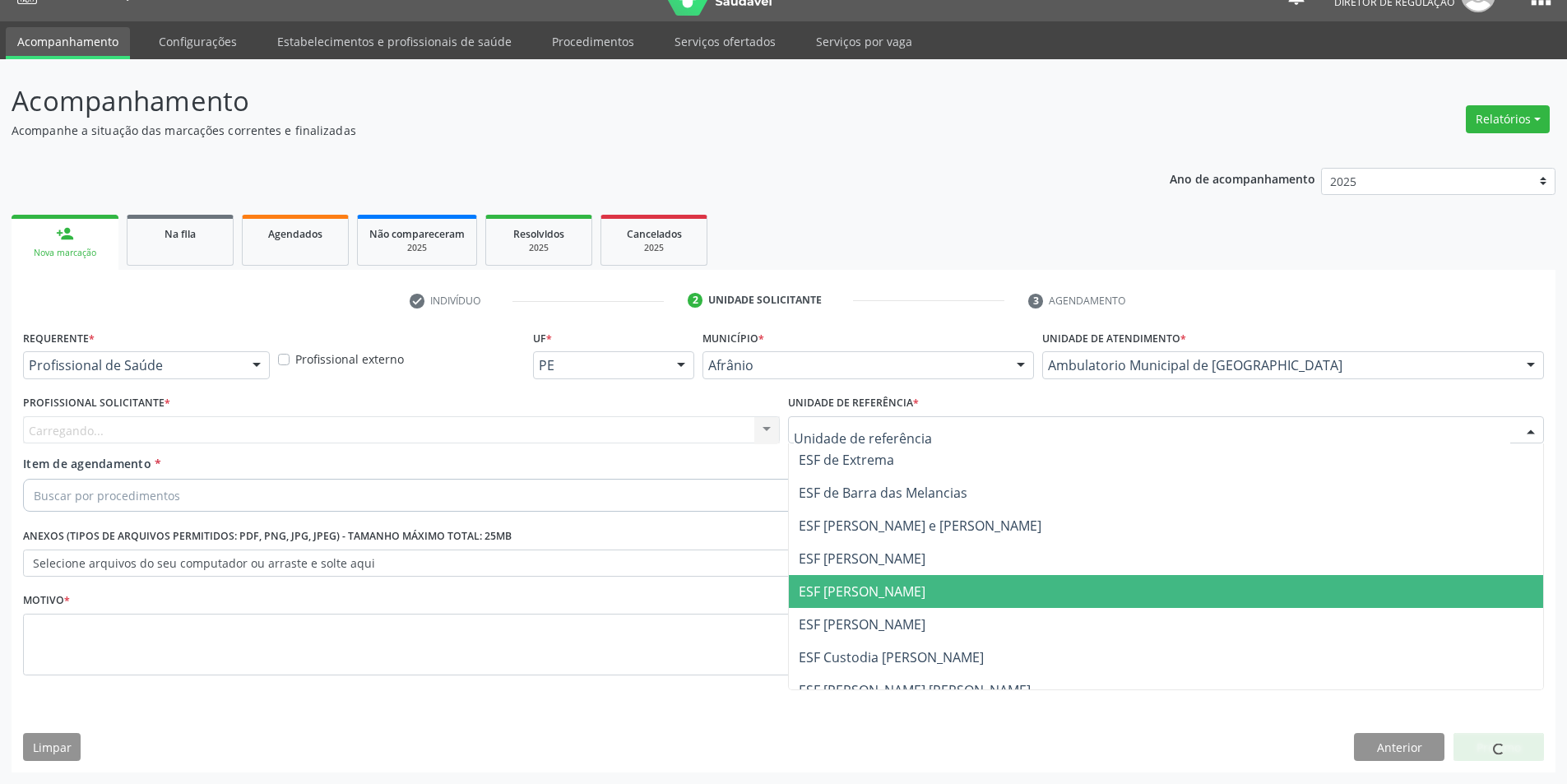
click at [922, 583] on span "ESF [PERSON_NAME]" at bounding box center [1167, 590] width 755 height 33
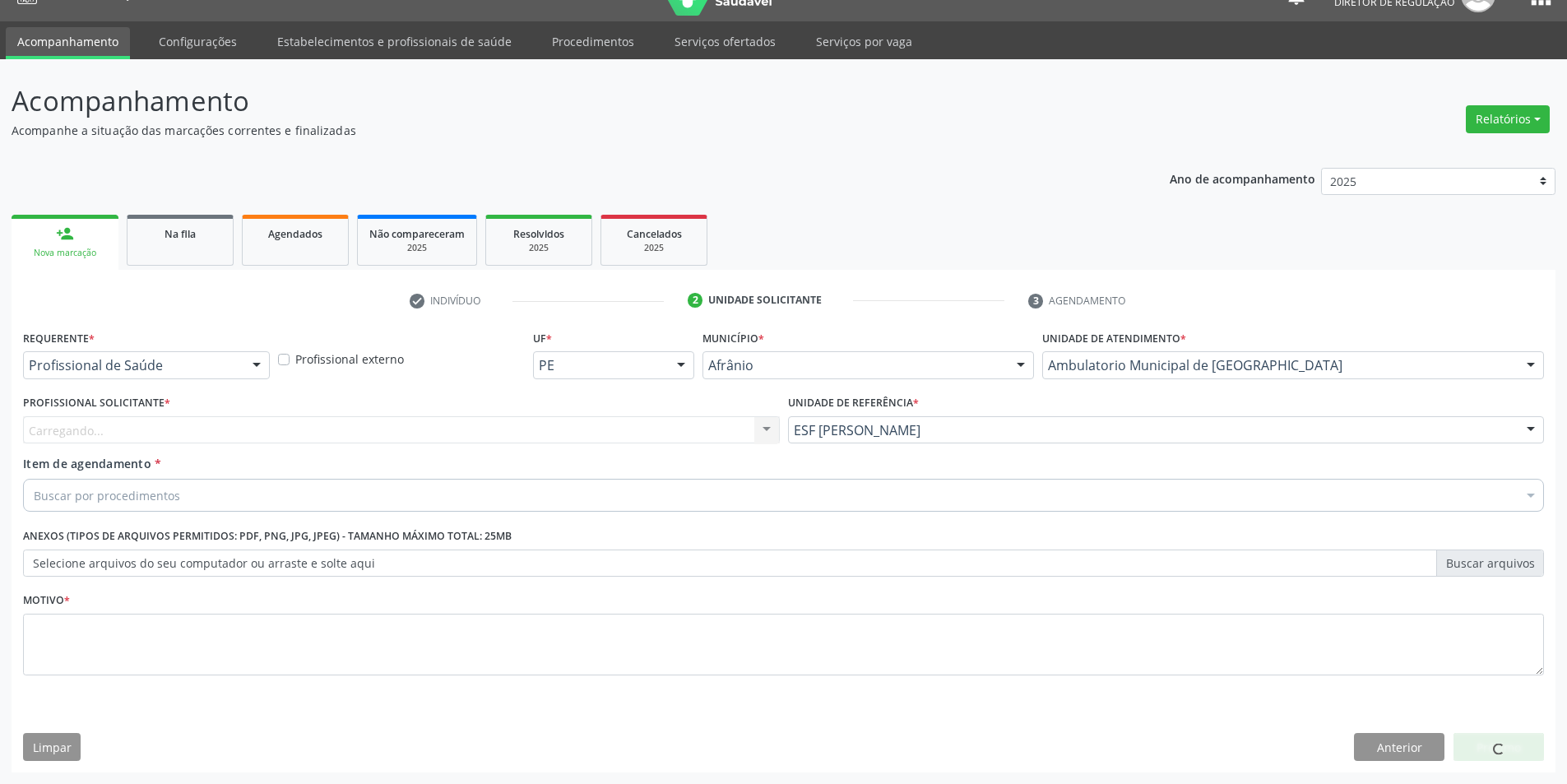
click at [573, 416] on div "Carregando... Nenhum resultado encontrado para: " " Não há nenhuma opção para s…" at bounding box center [401, 430] width 757 height 28
click at [568, 421] on div "Profissional solicitante" at bounding box center [401, 430] width 757 height 28
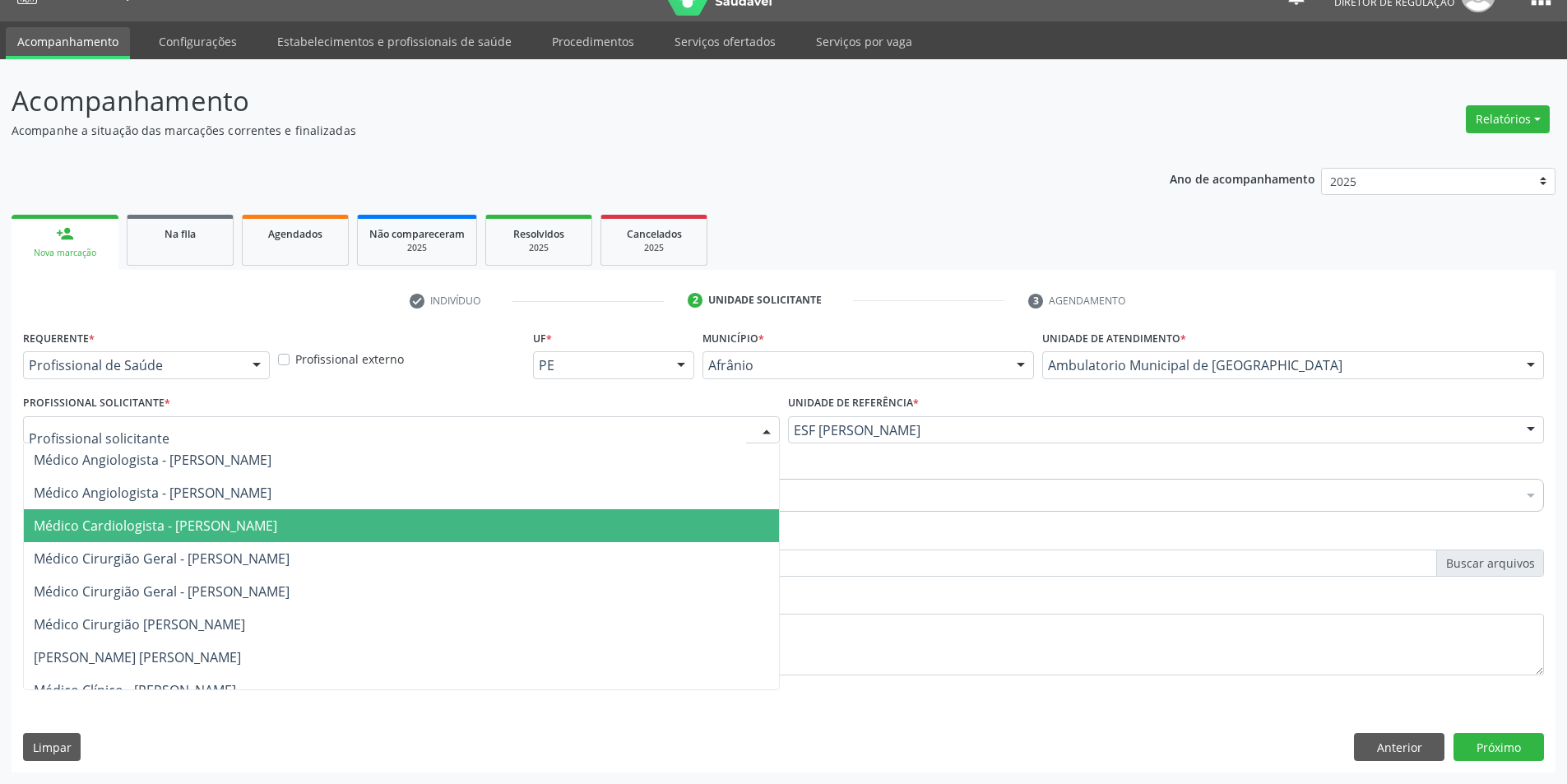
drag, startPoint x: 367, startPoint y: 547, endPoint x: 336, endPoint y: 535, distance: 33.2
click at [366, 547] on span "Médico Cirurgião Geral - [PERSON_NAME]" at bounding box center [401, 558] width 755 height 33
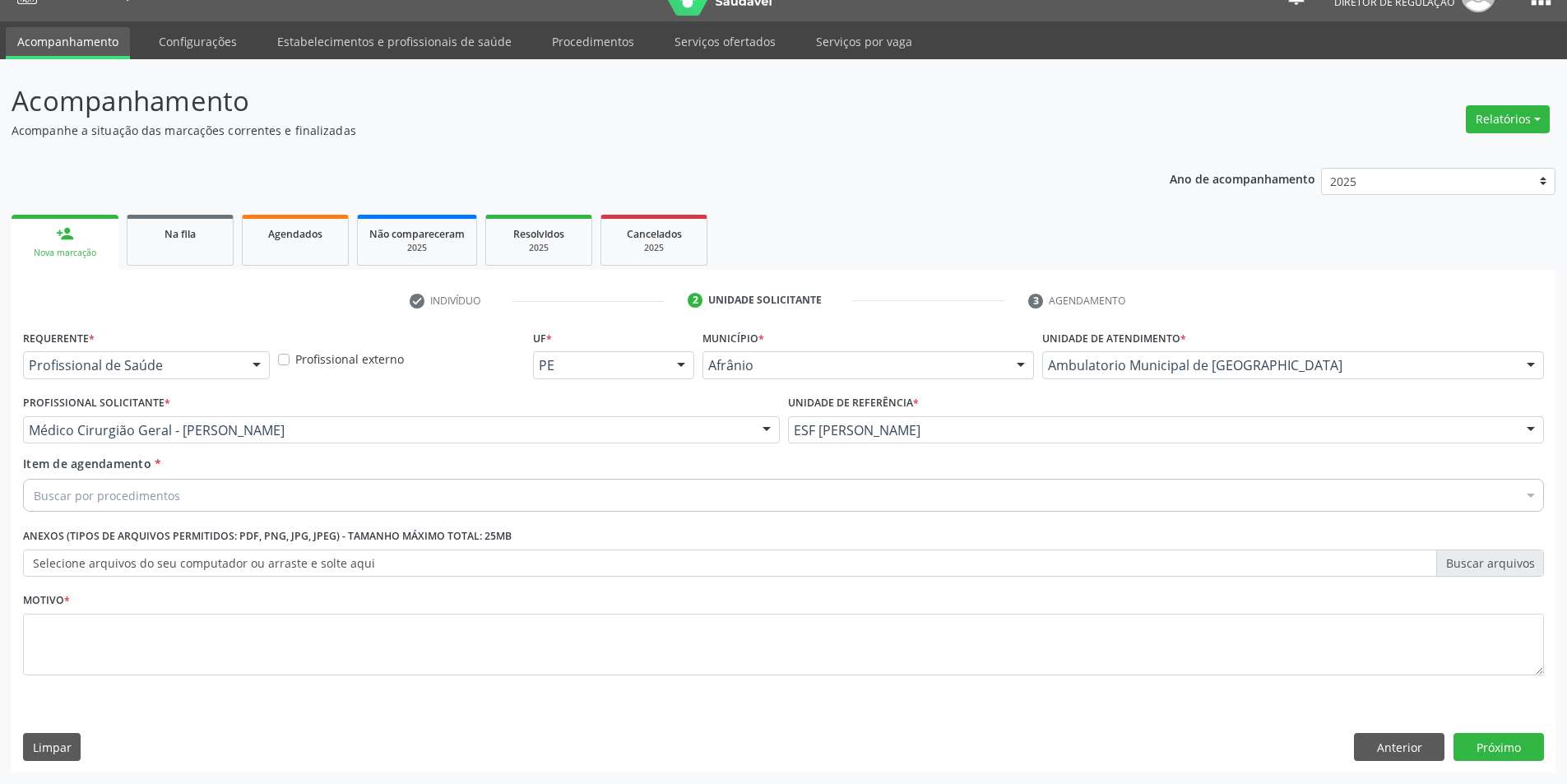
click at [279, 500] on div "Buscar por procedimentos" at bounding box center [784, 495] width 1522 height 33
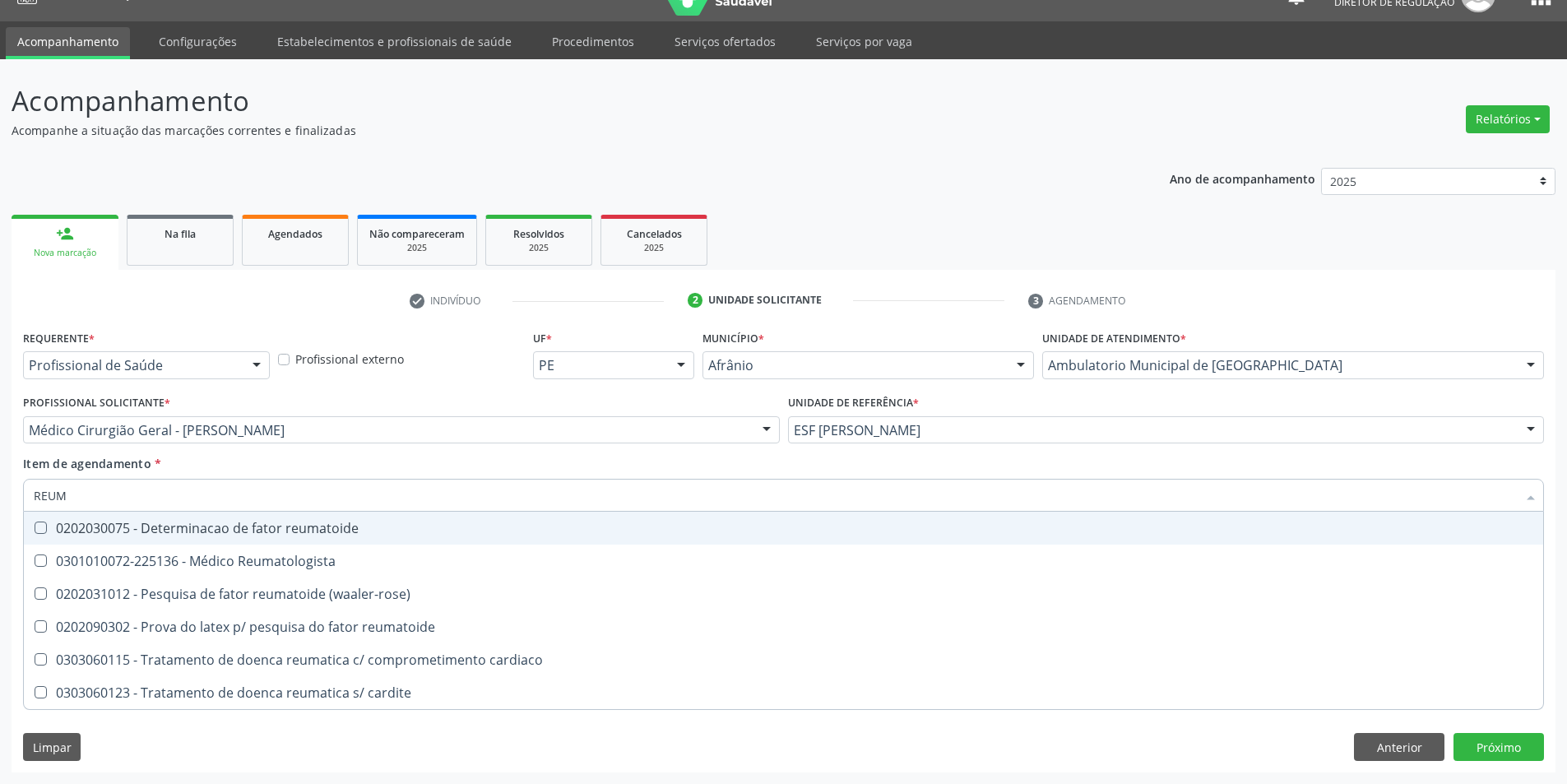
type input "REUMA"
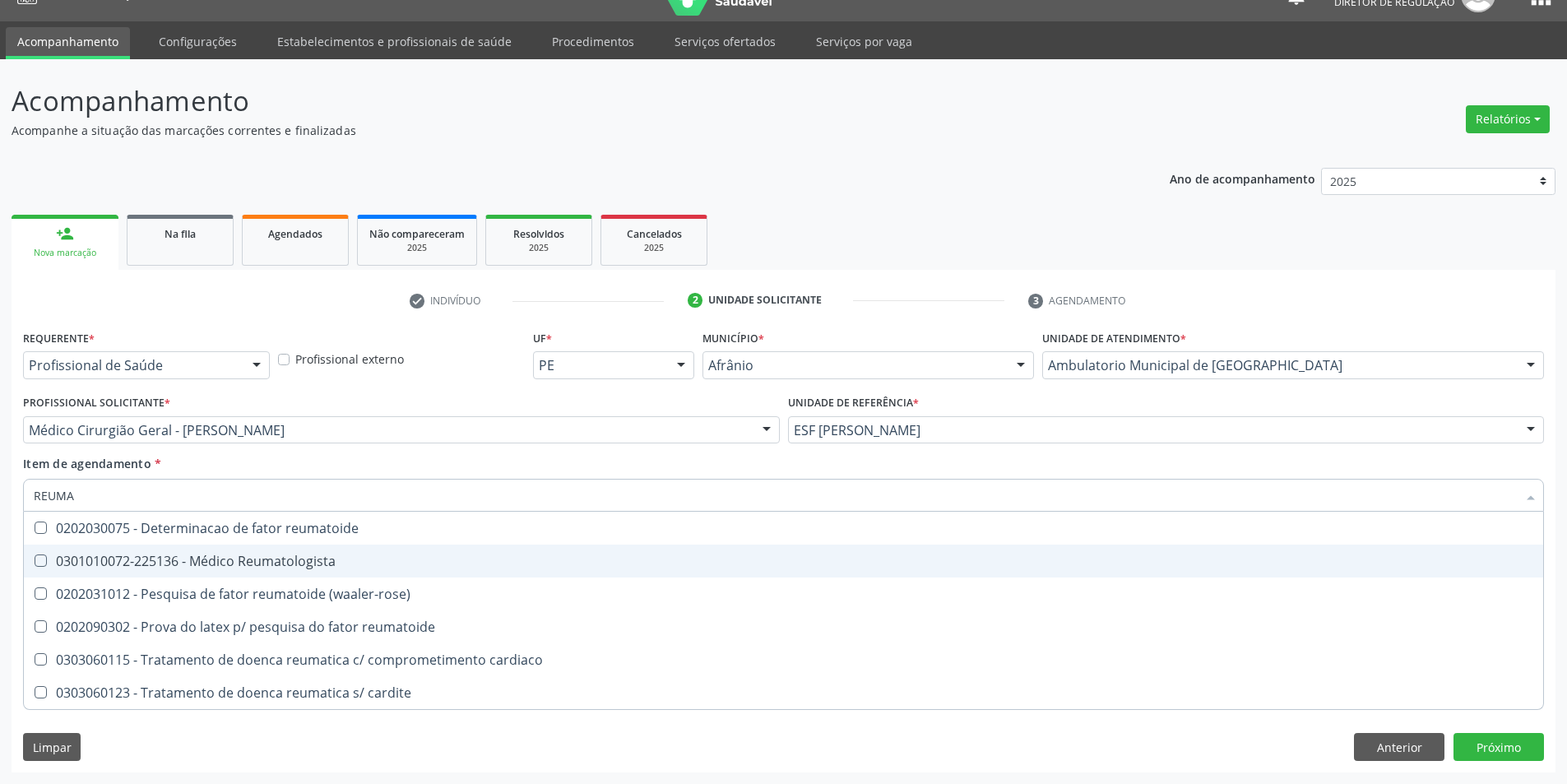
click at [277, 558] on div "0301010072-225136 - Médico Reumatologista" at bounding box center [784, 560] width 1500 height 13
checkbox Reumatologista "true"
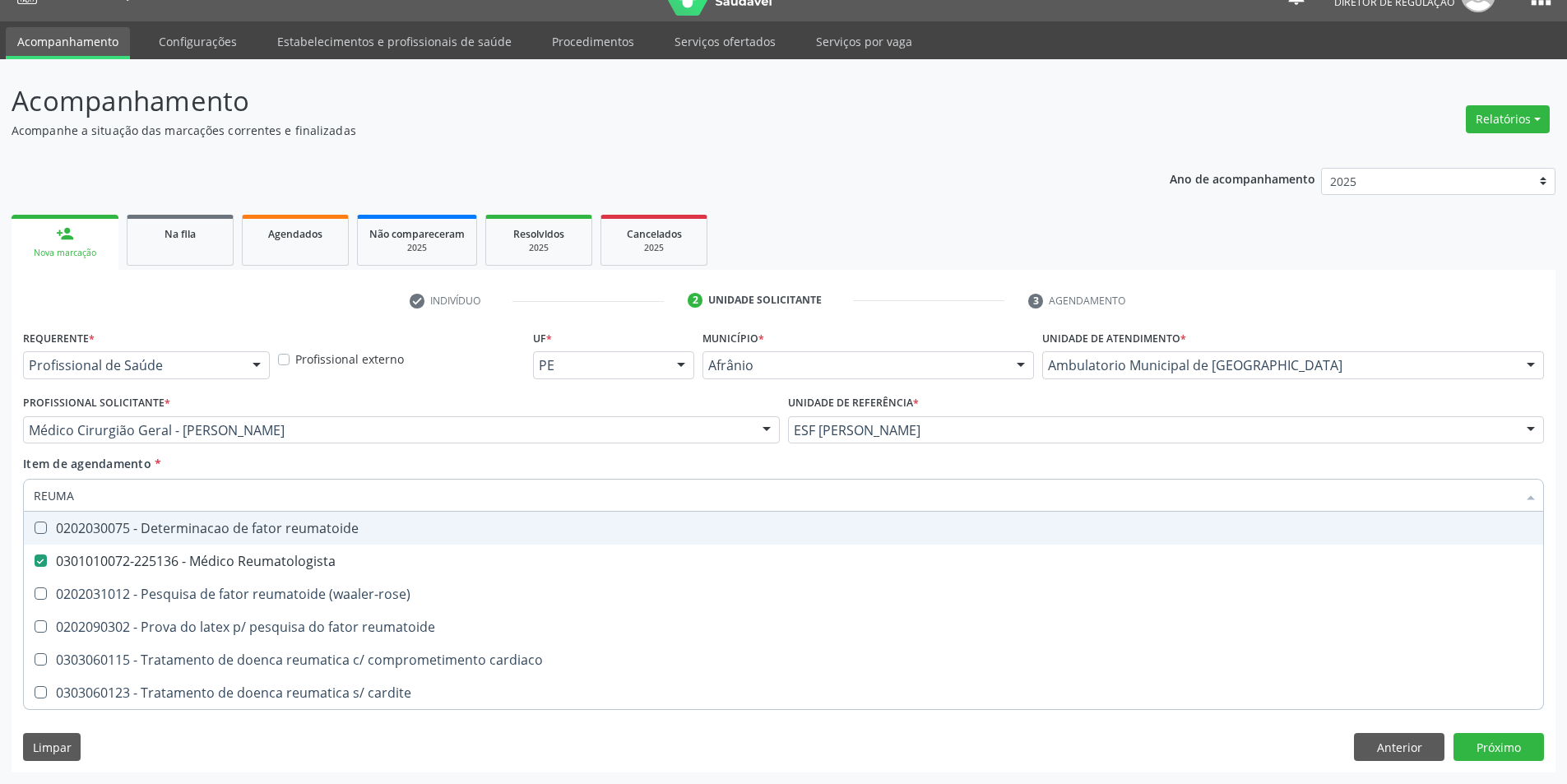
click at [339, 485] on input "REUMA" at bounding box center [775, 495] width 1483 height 33
click at [347, 465] on div "Item de agendamento * [PERSON_NAME] seleção 0202030075 - Determinacao de fator …" at bounding box center [784, 480] width 1522 height 51
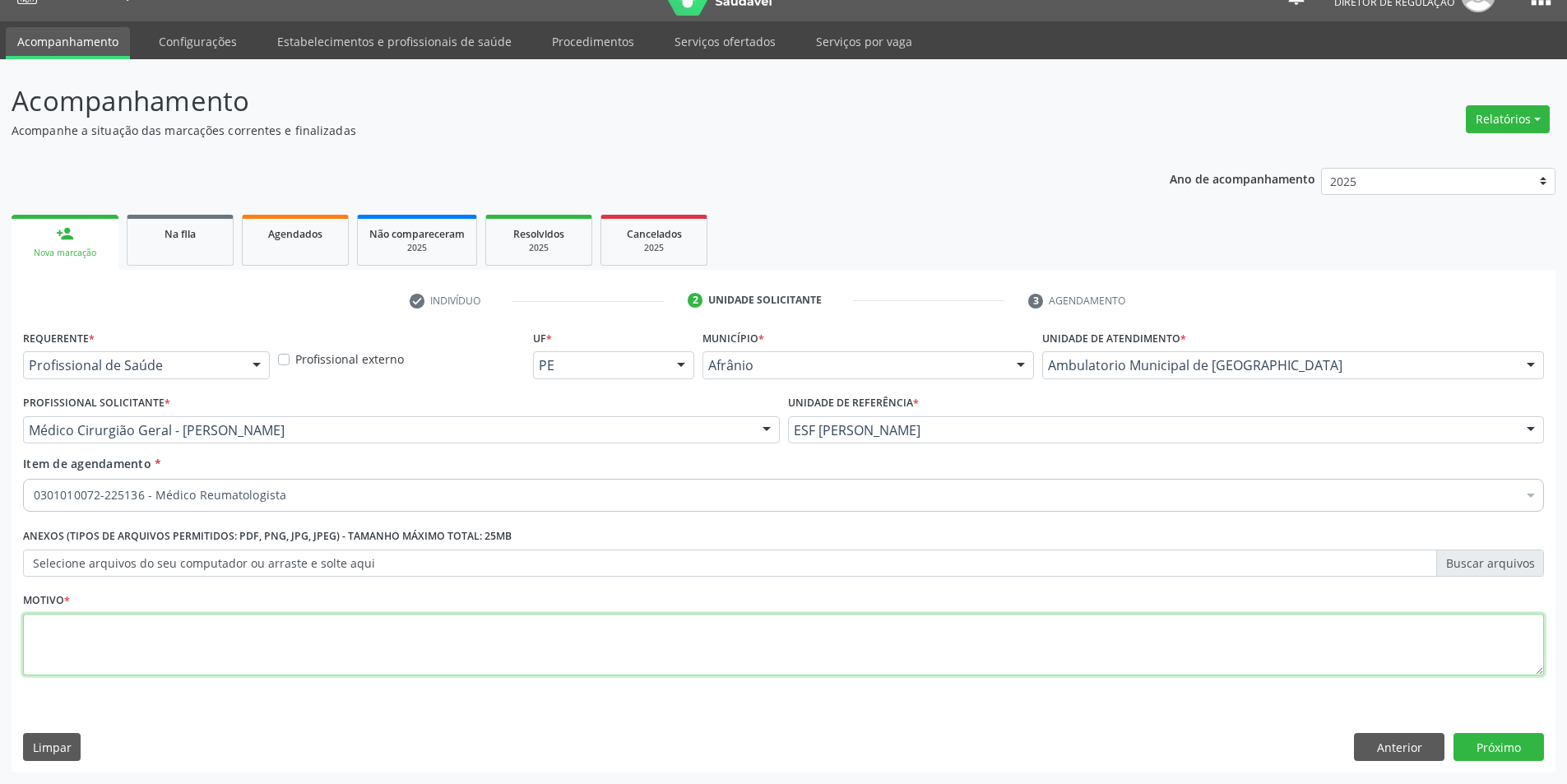
click at [347, 635] on textarea at bounding box center [784, 644] width 1522 height 62
type textarea "FIBRIMIALGIA"
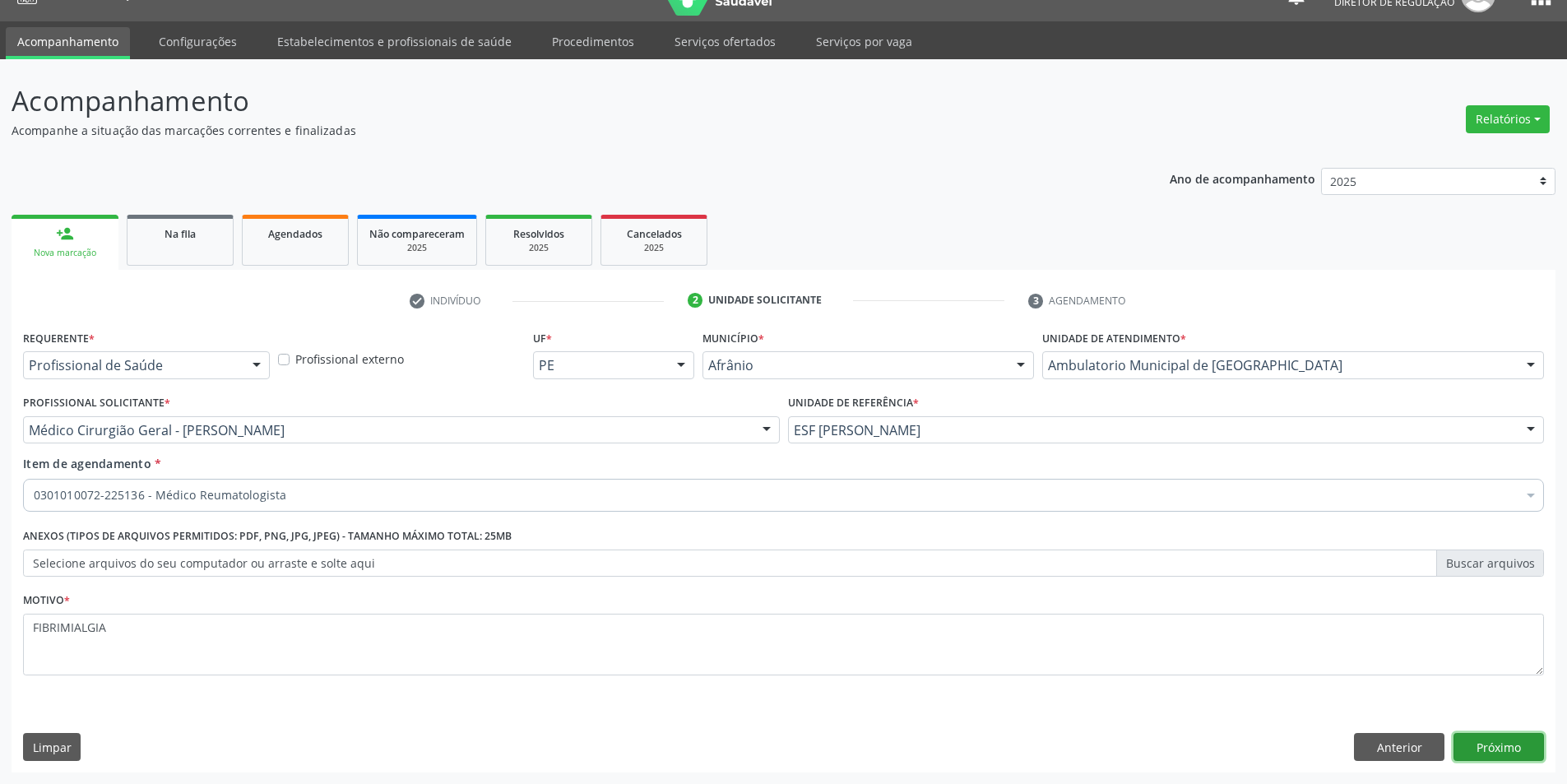
click at [1482, 735] on button "Próximo" at bounding box center [1499, 746] width 91 height 28
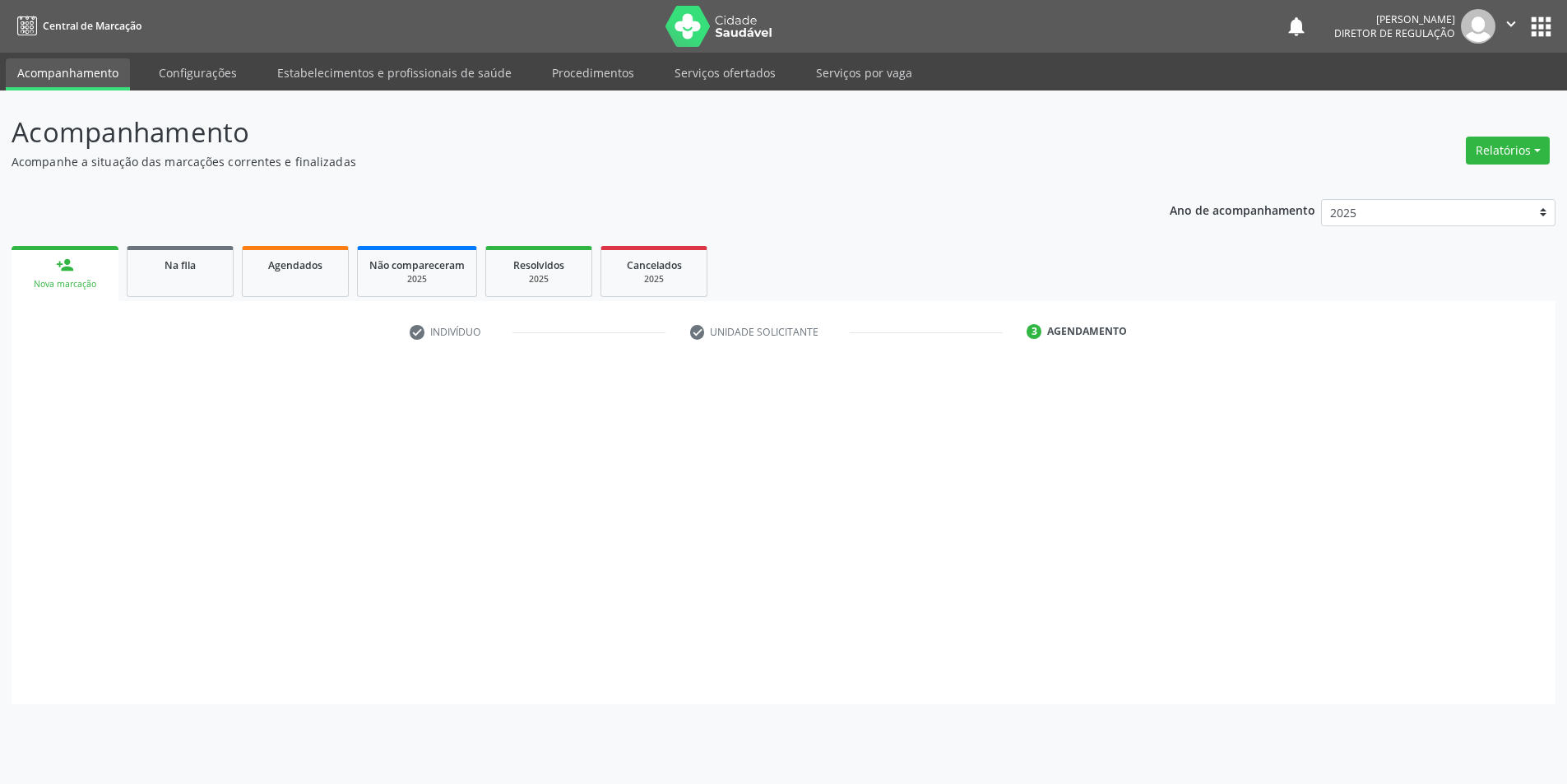
scroll to position [0, 0]
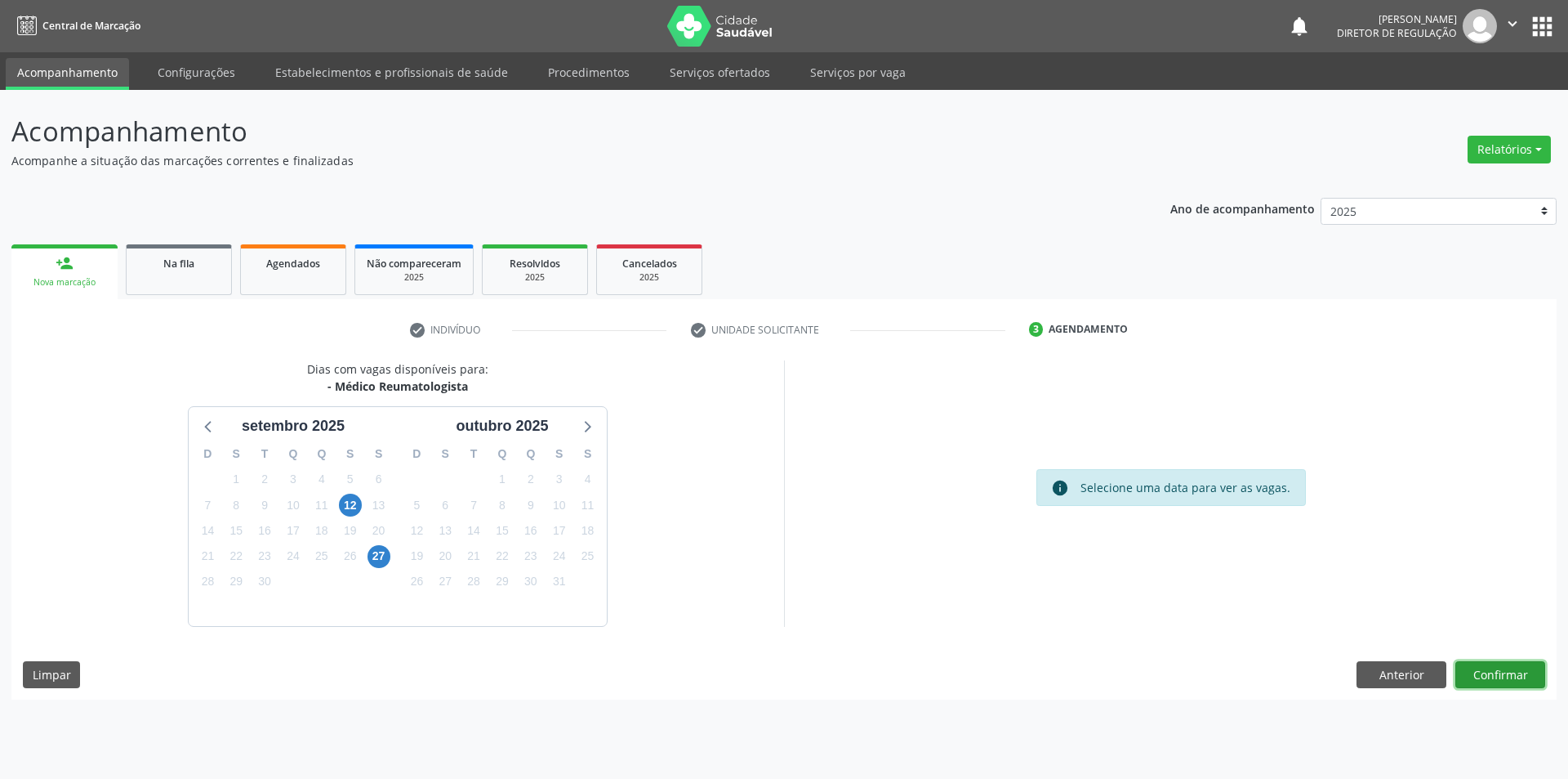
click at [1490, 678] on button "Confirmar" at bounding box center [1500, 675] width 90 height 27
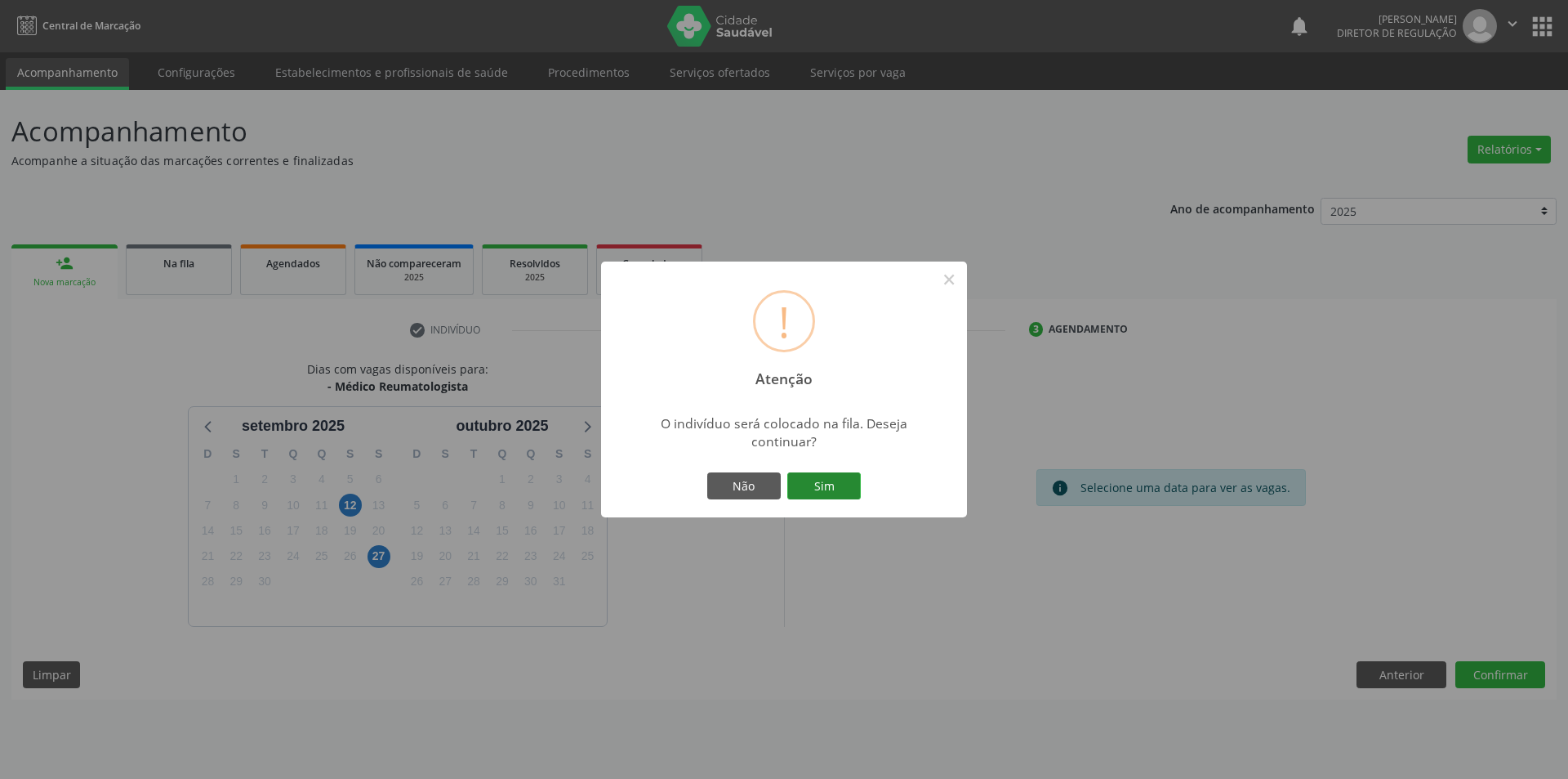
click at [847, 497] on button "Sim" at bounding box center [824, 486] width 74 height 27
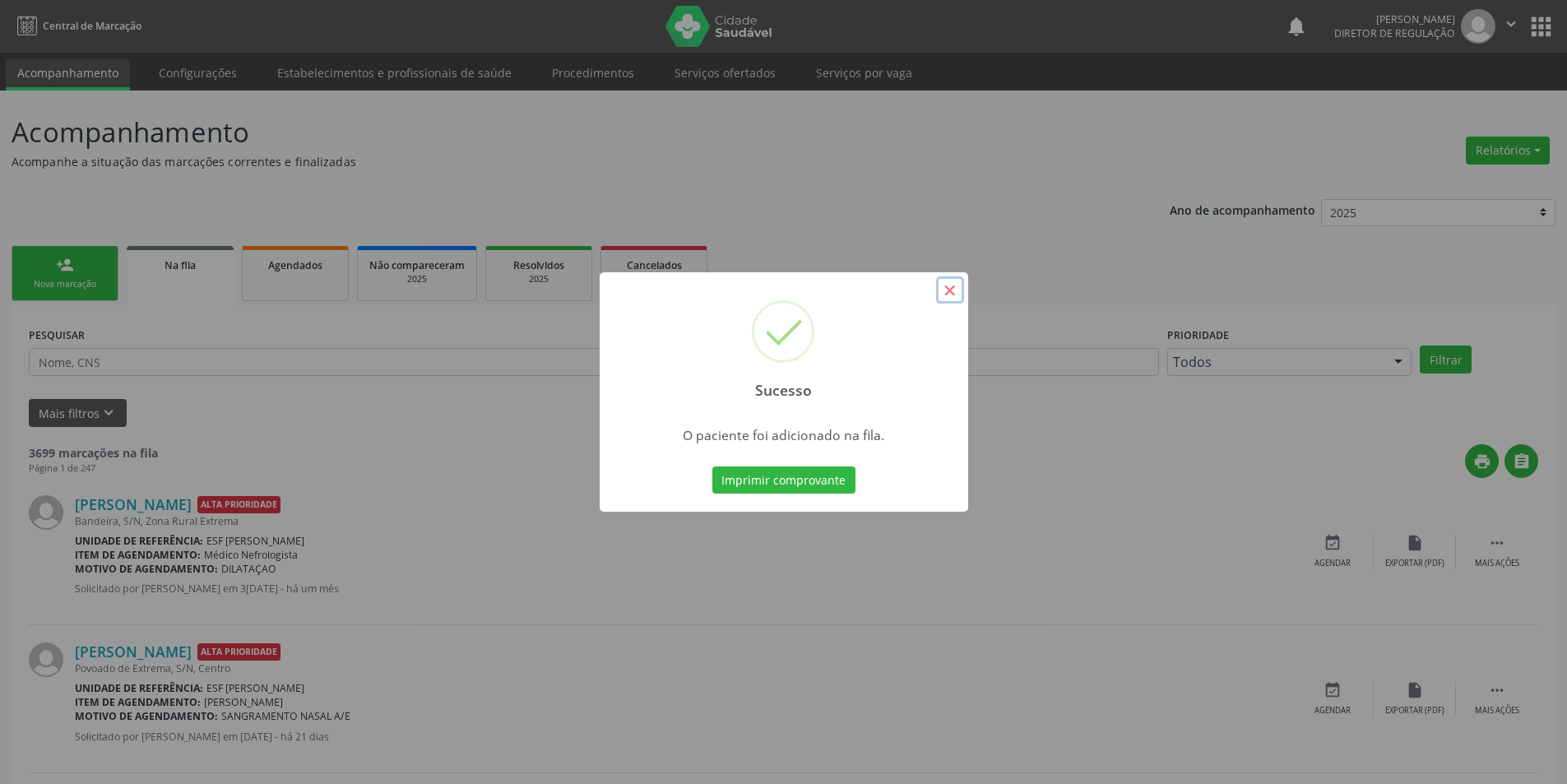
click at [946, 287] on button "×" at bounding box center [950, 290] width 28 height 28
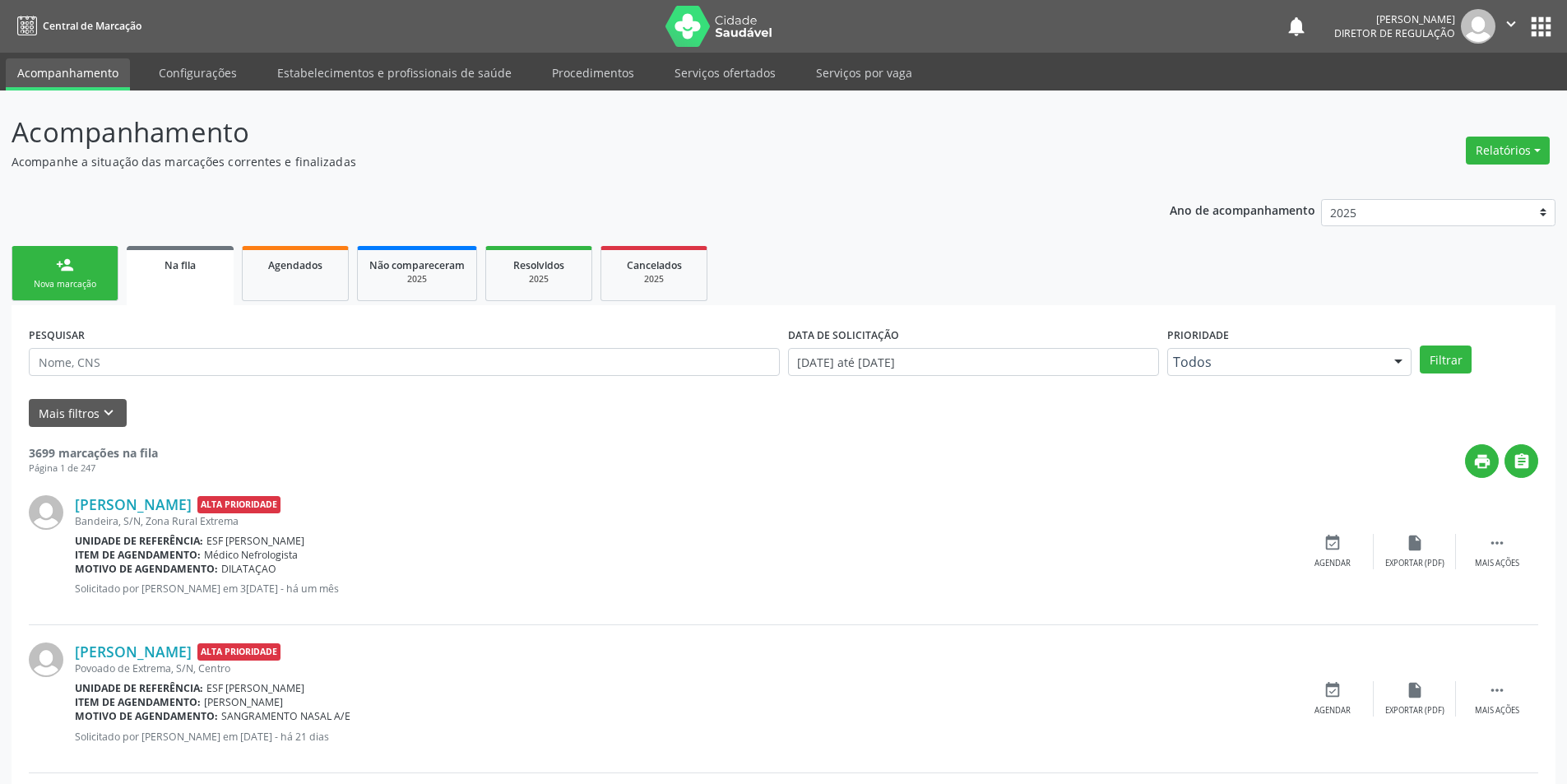
click at [72, 282] on div "Nova marcação" at bounding box center [64, 283] width 82 height 12
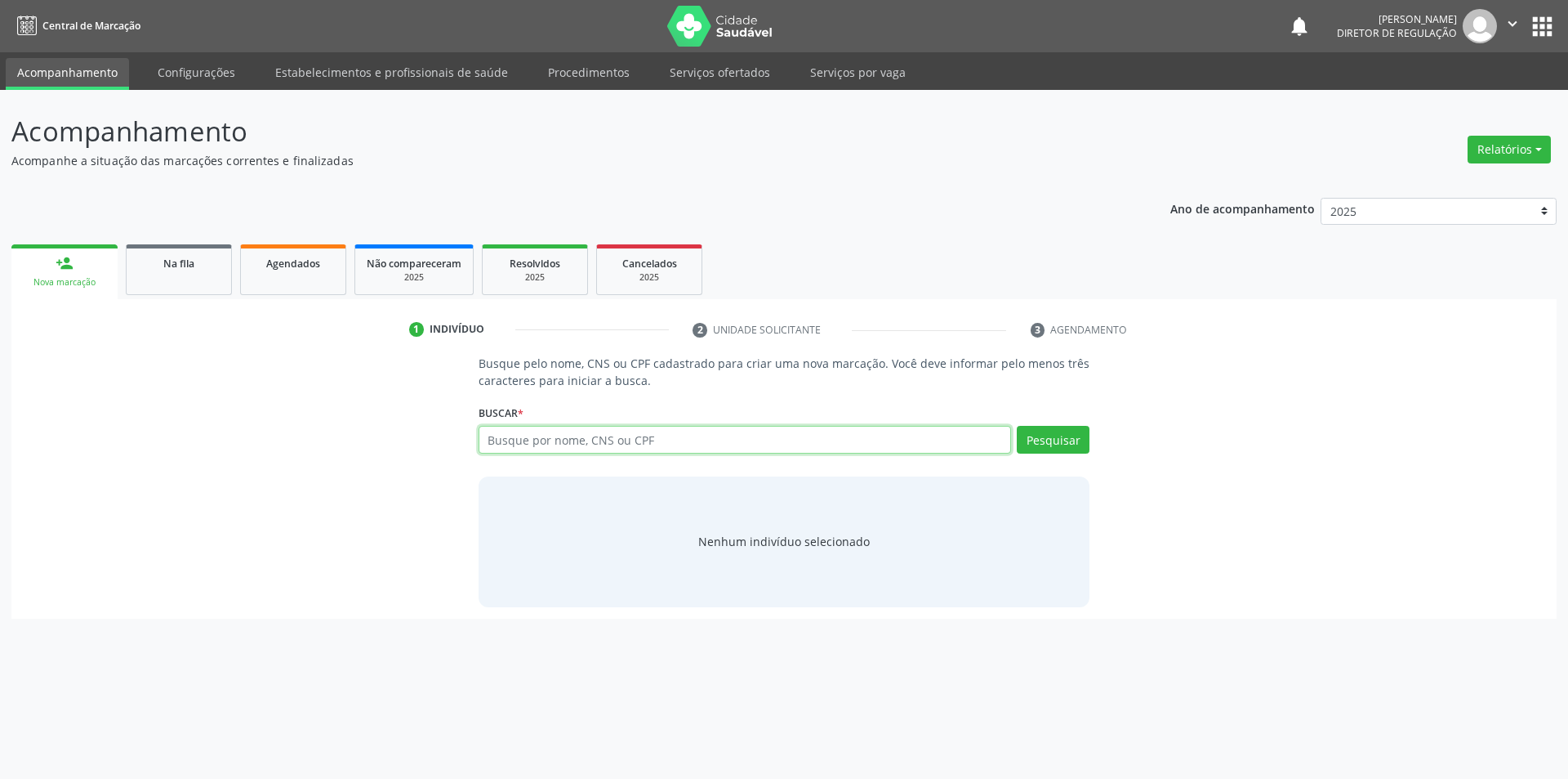
click at [595, 445] on input "text" at bounding box center [745, 440] width 533 height 27
type input "700504117833456"
click at [1066, 444] on button "Pesquisar" at bounding box center [1053, 440] width 73 height 27
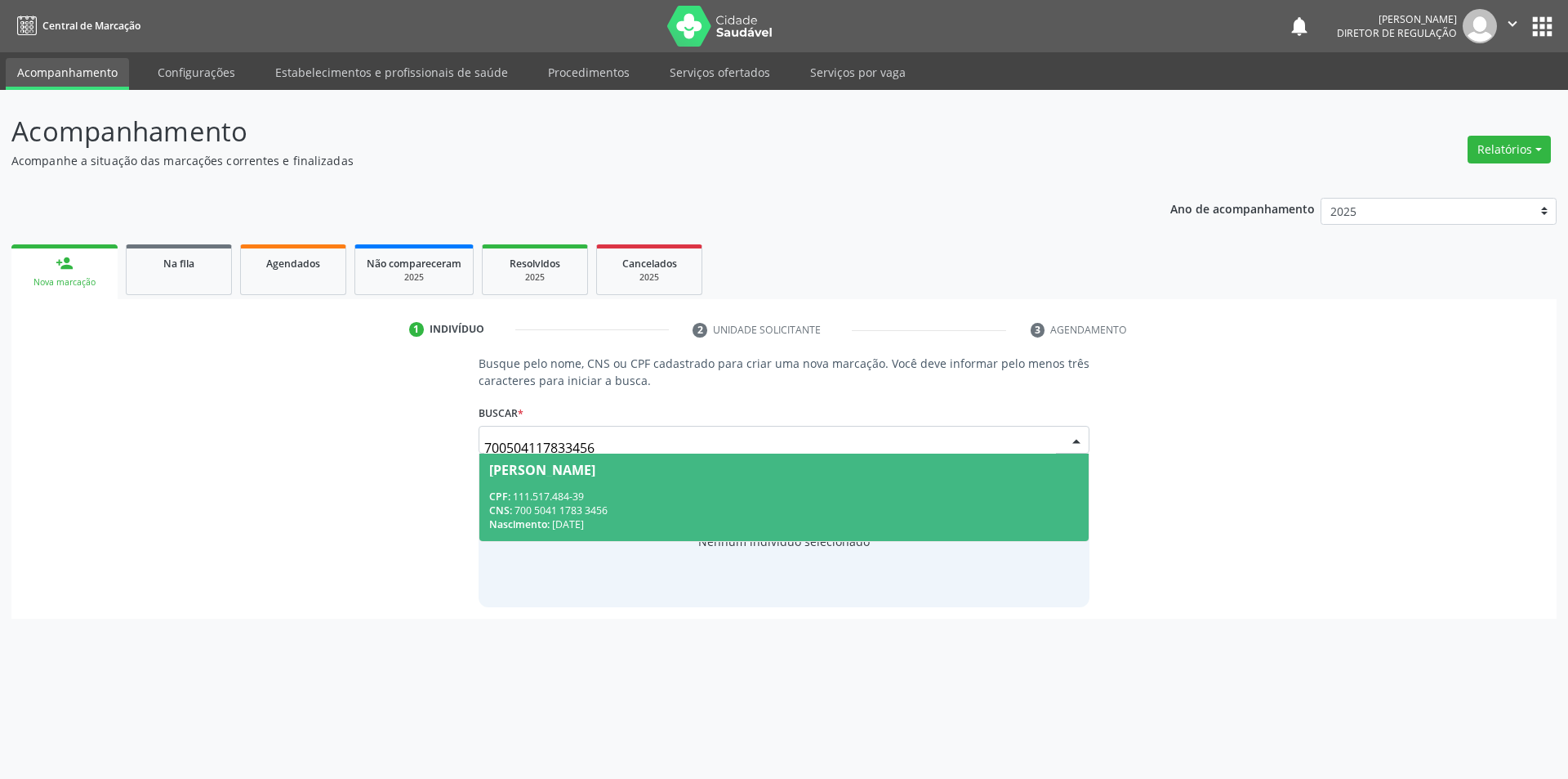
click at [615, 501] on div "CPF: 111.517.484-39" at bounding box center [784, 496] width 590 height 14
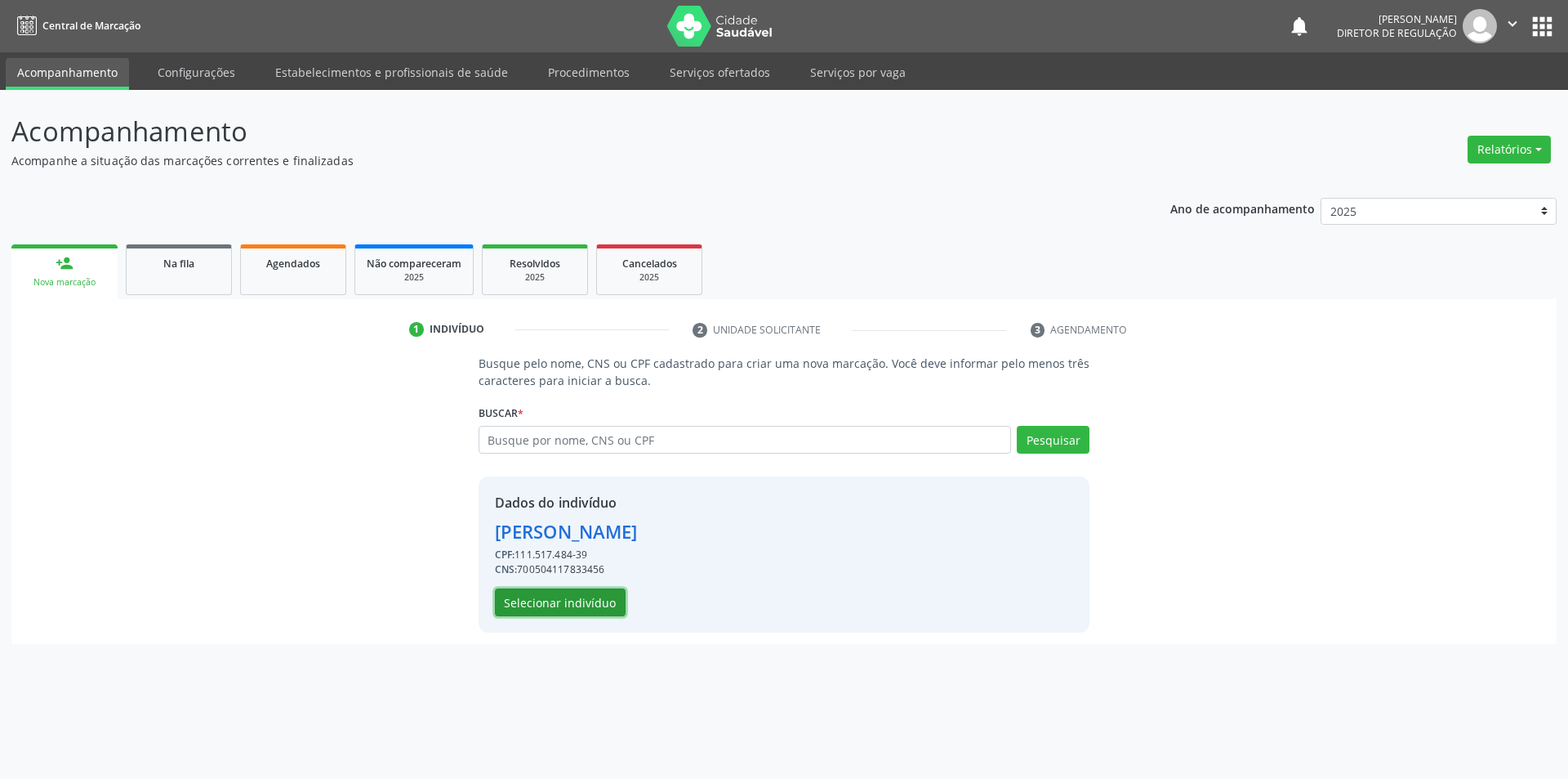
click at [600, 594] on button "Selecionar indivíduo" at bounding box center [560, 602] width 130 height 27
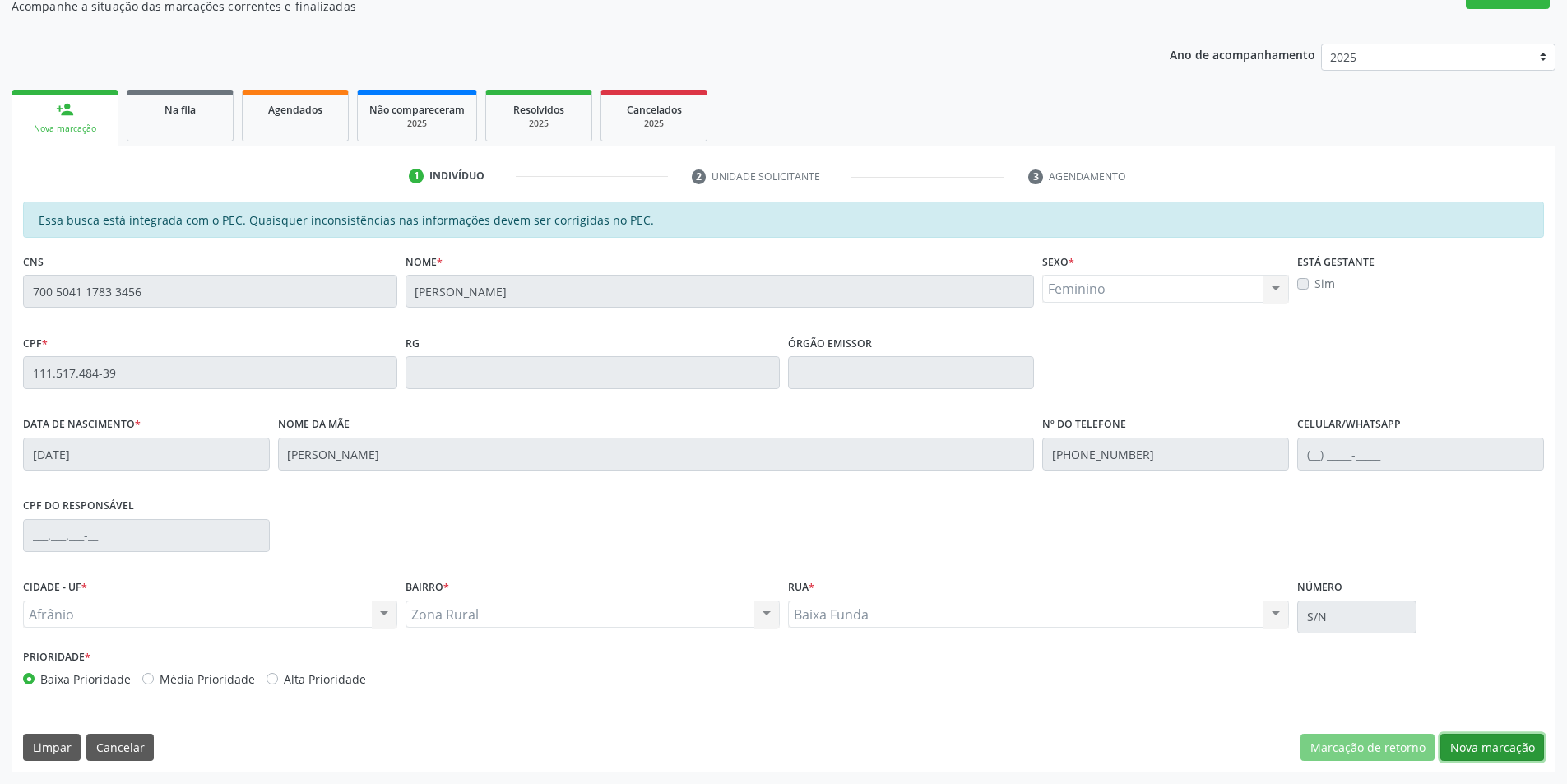
click at [1466, 744] on button "Nova marcação" at bounding box center [1492, 747] width 104 height 28
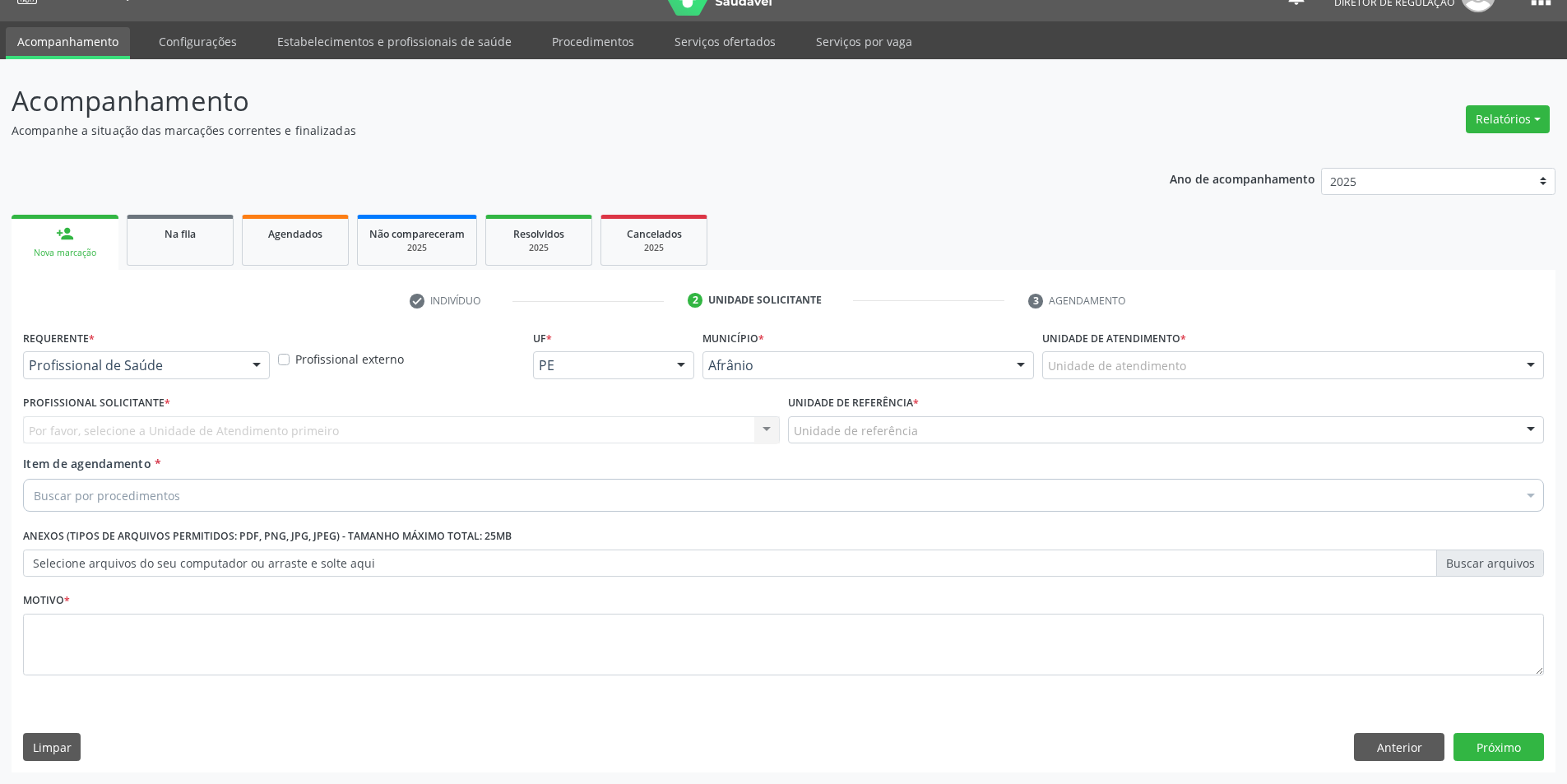
scroll to position [32, 0]
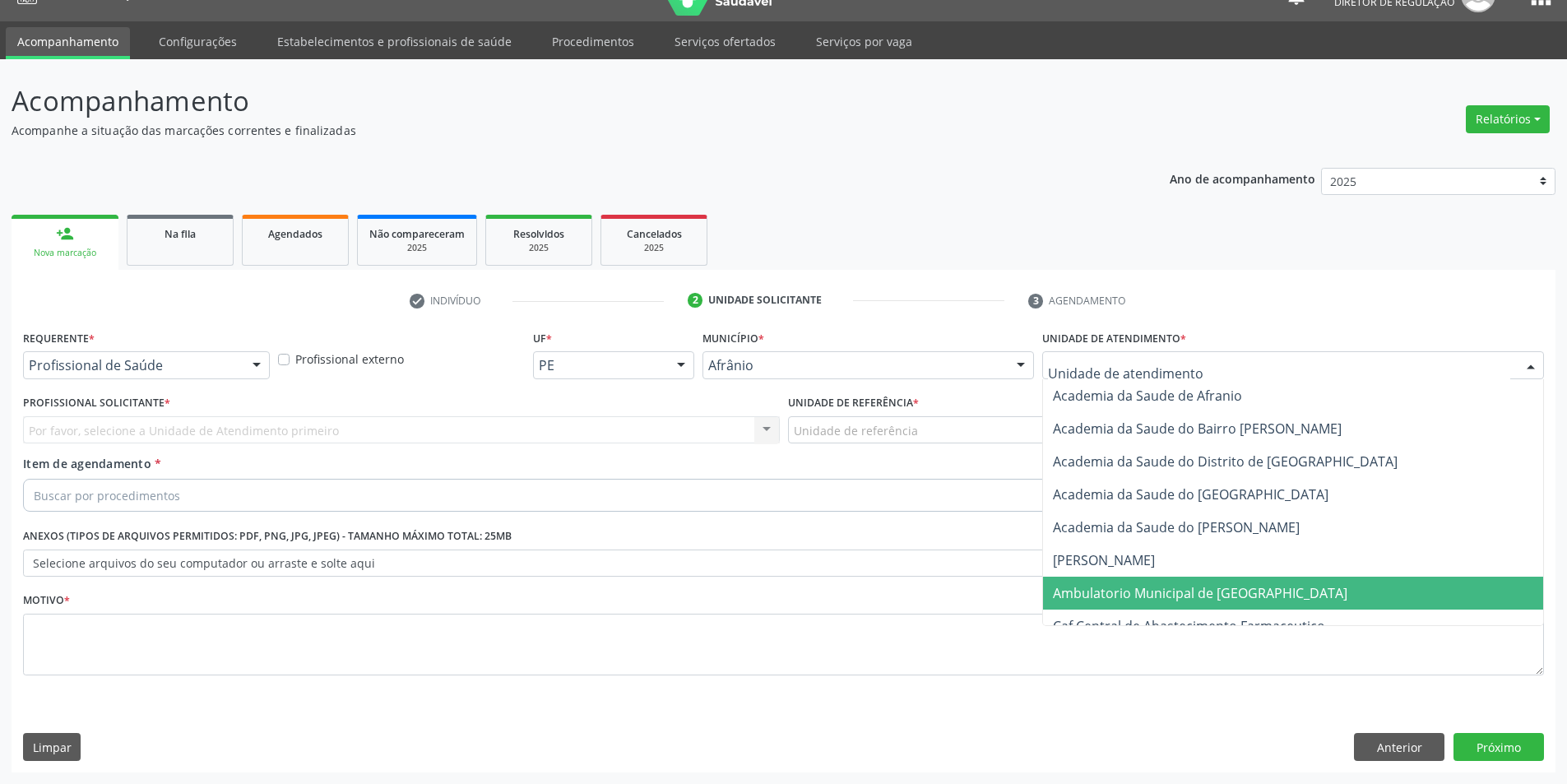
click at [1158, 592] on span "Ambulatorio Municipal de [GEOGRAPHIC_DATA]" at bounding box center [1200, 592] width 294 height 18
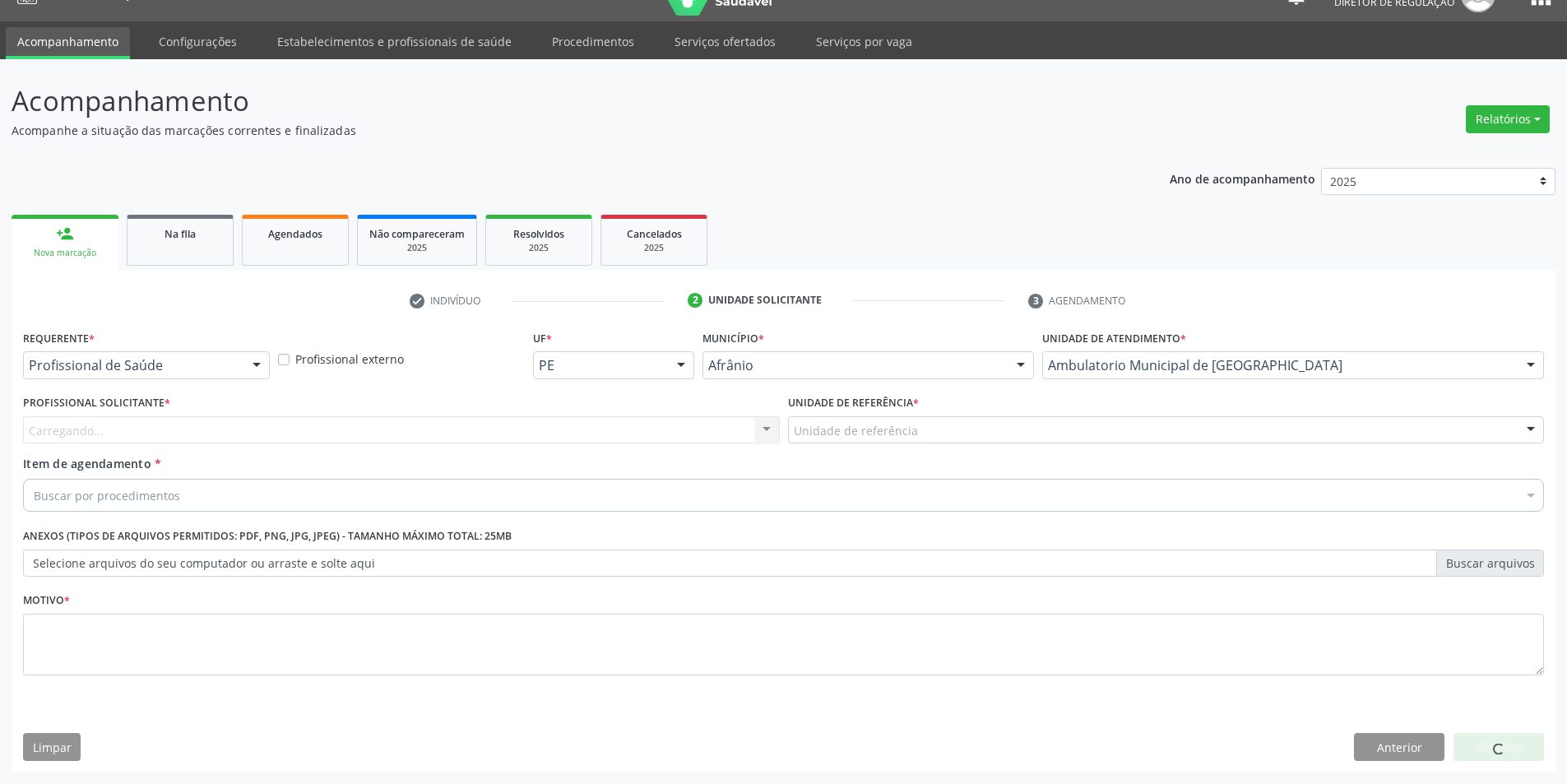
click at [922, 431] on div "Unidade de referência" at bounding box center [1167, 430] width 757 height 28
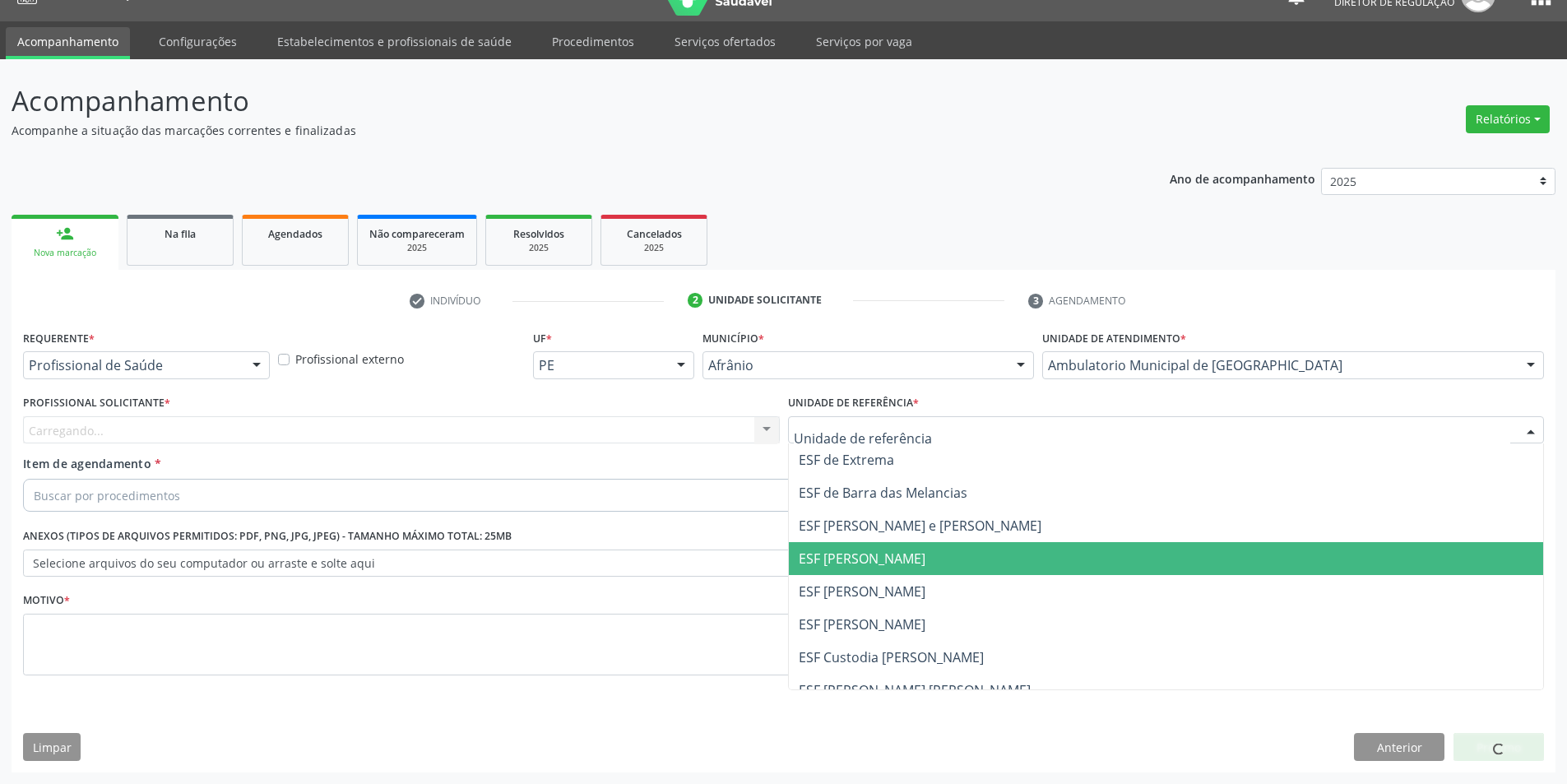
click at [894, 560] on span "ESF [PERSON_NAME]" at bounding box center [863, 558] width 126 height 18
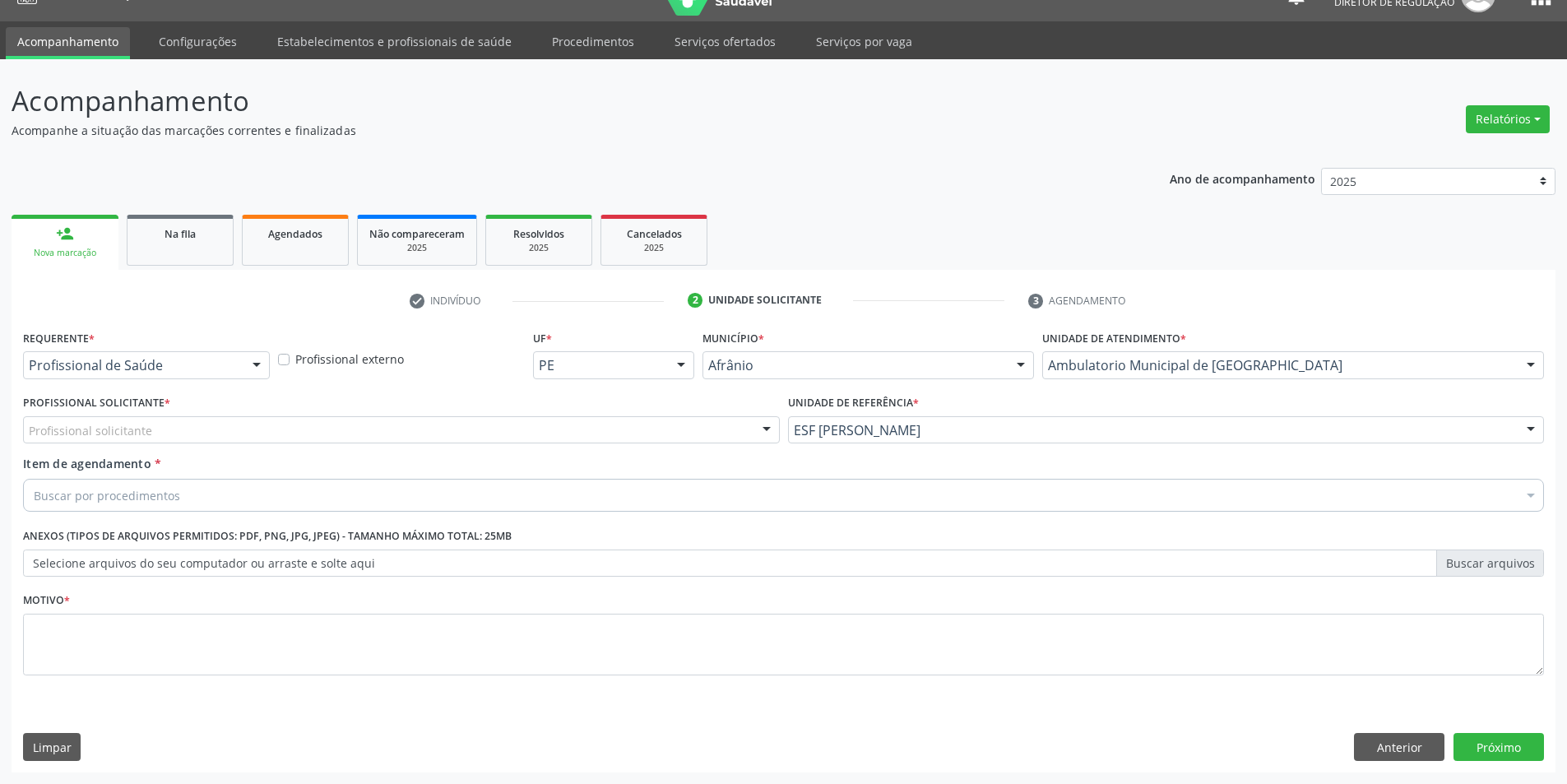
drag, startPoint x: 547, startPoint y: 434, endPoint x: 513, endPoint y: 433, distance: 34.0
click at [535, 434] on div "Profissional solicitante" at bounding box center [401, 430] width 757 height 28
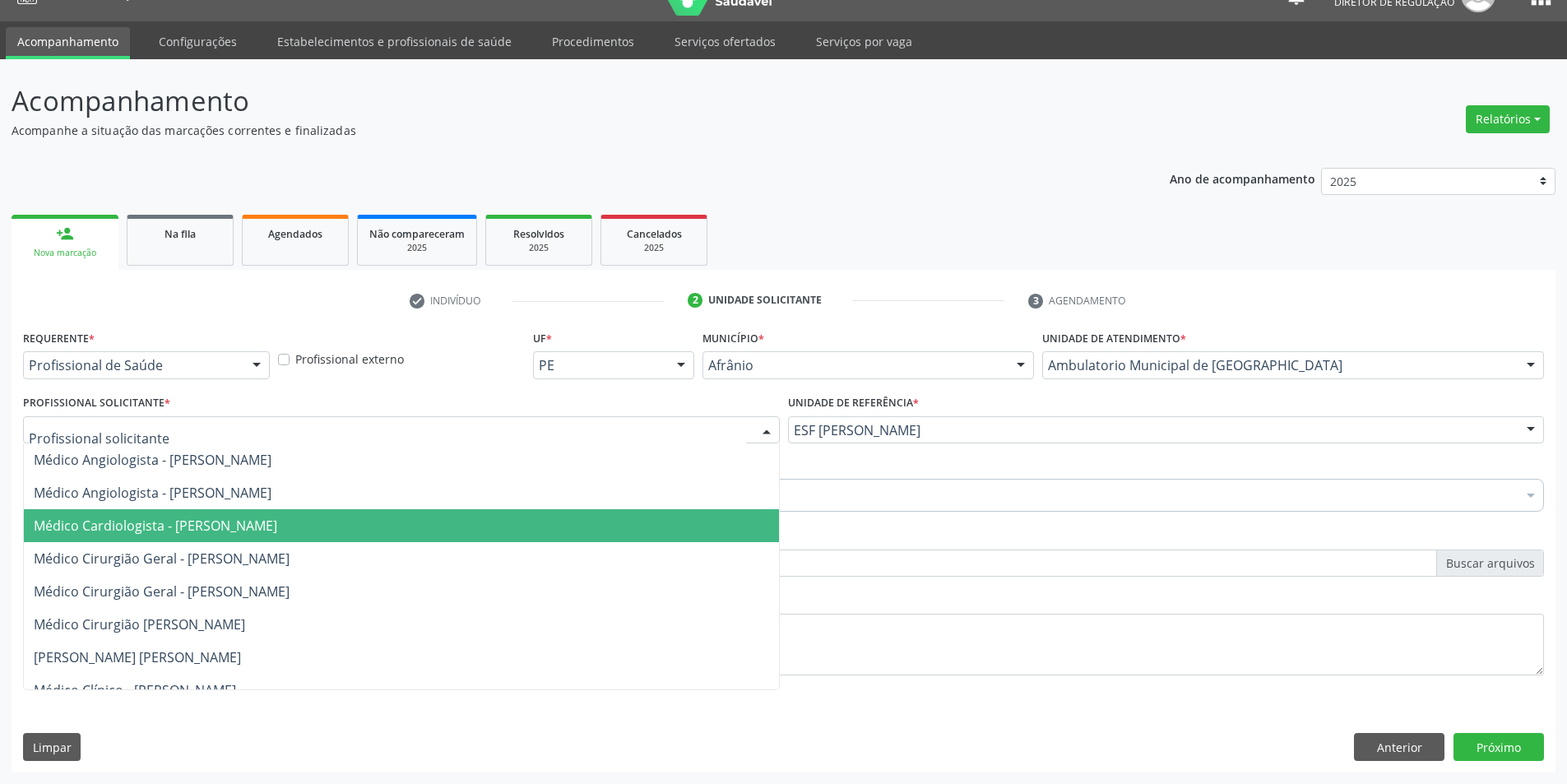
click at [335, 538] on span "Médico Cardiologista - [PERSON_NAME]" at bounding box center [401, 524] width 755 height 33
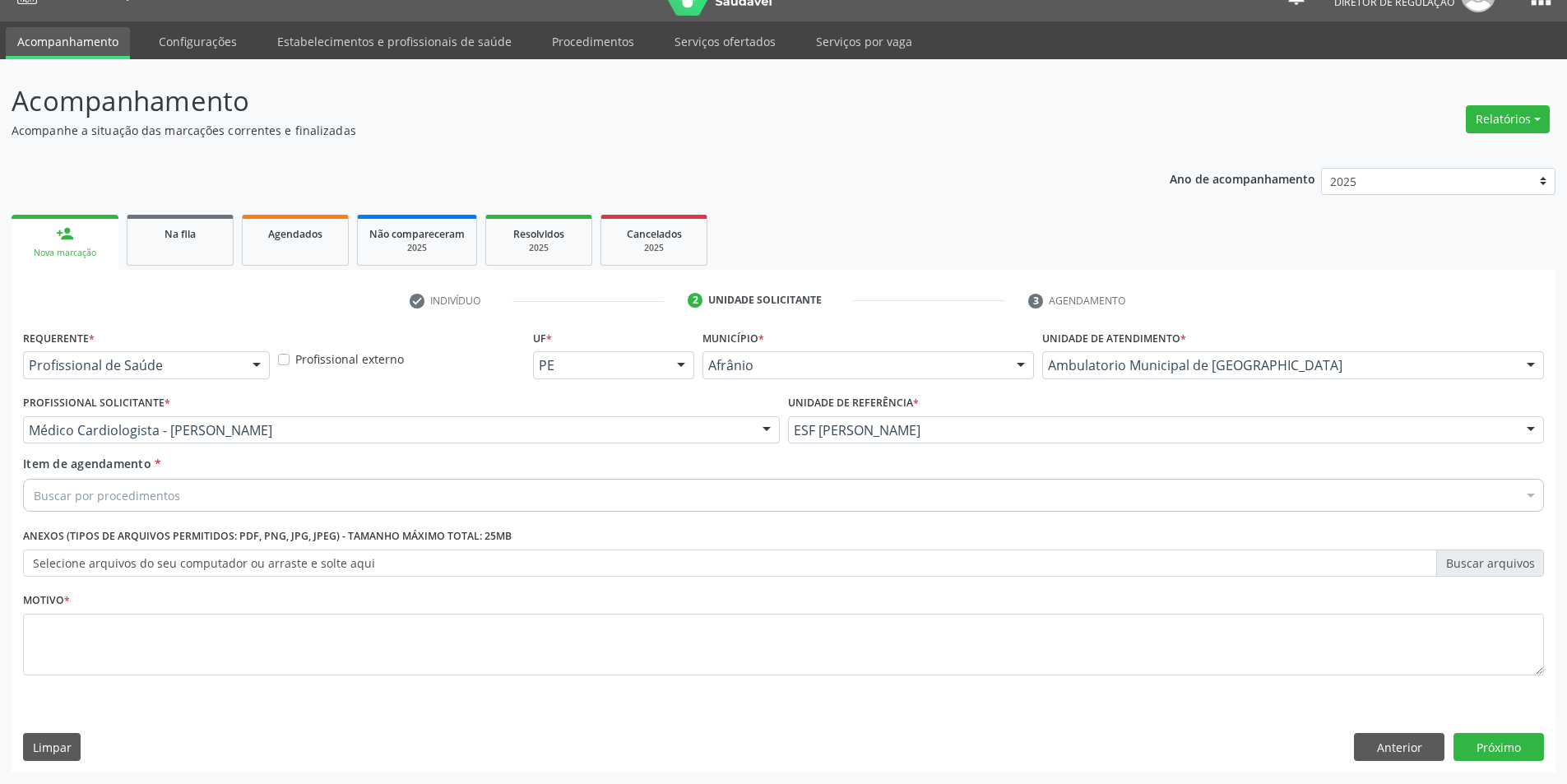
click at [298, 486] on div "Buscar por procedimentos" at bounding box center [784, 495] width 1522 height 33
type input "REUMA"
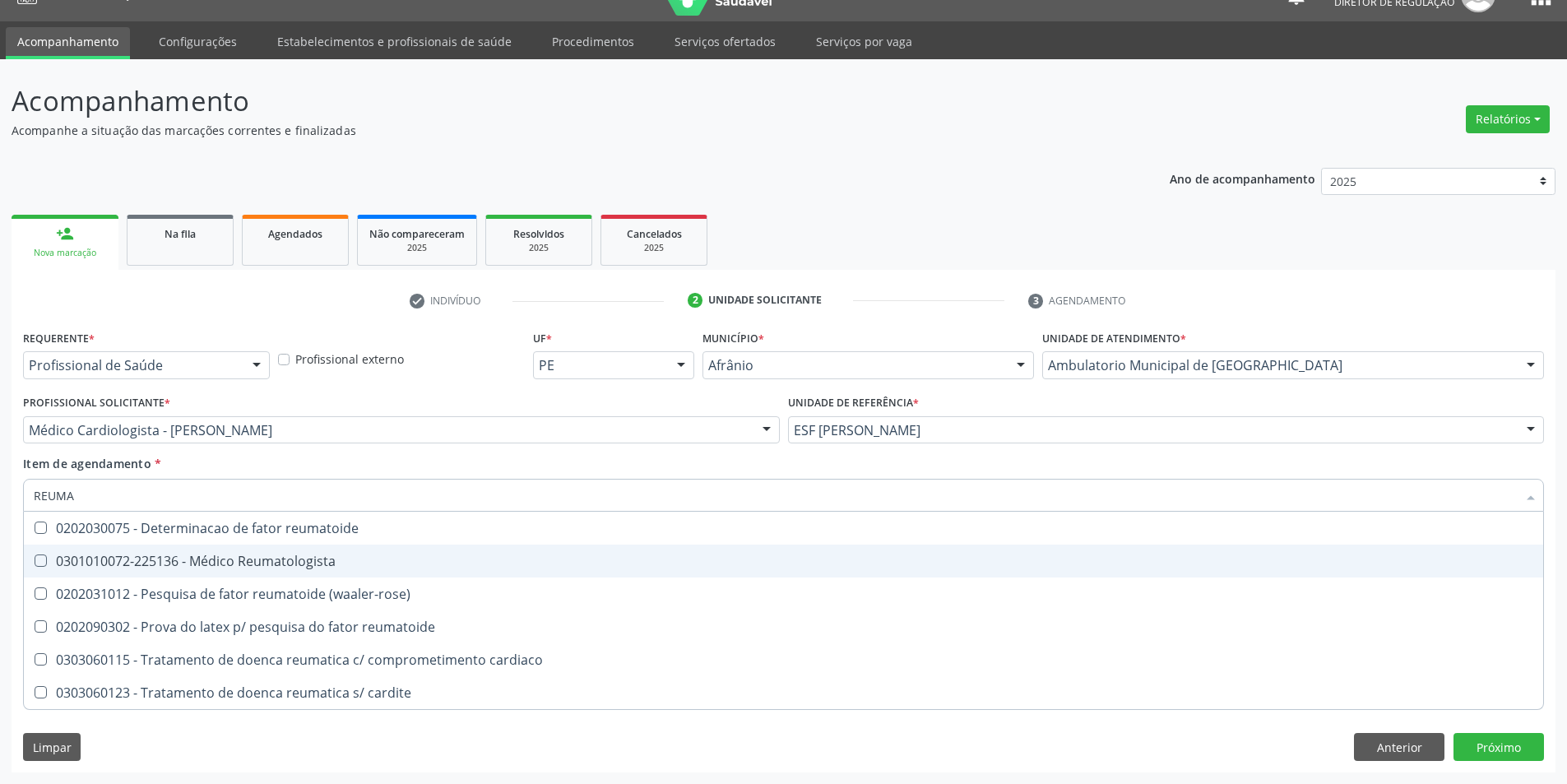
drag, startPoint x: 303, startPoint y: 558, endPoint x: 302, endPoint y: 538, distance: 20.0
click at [302, 558] on div "0301010072-225136 - Médico Reumatologista" at bounding box center [784, 560] width 1500 height 13
checkbox Reumatologista "true"
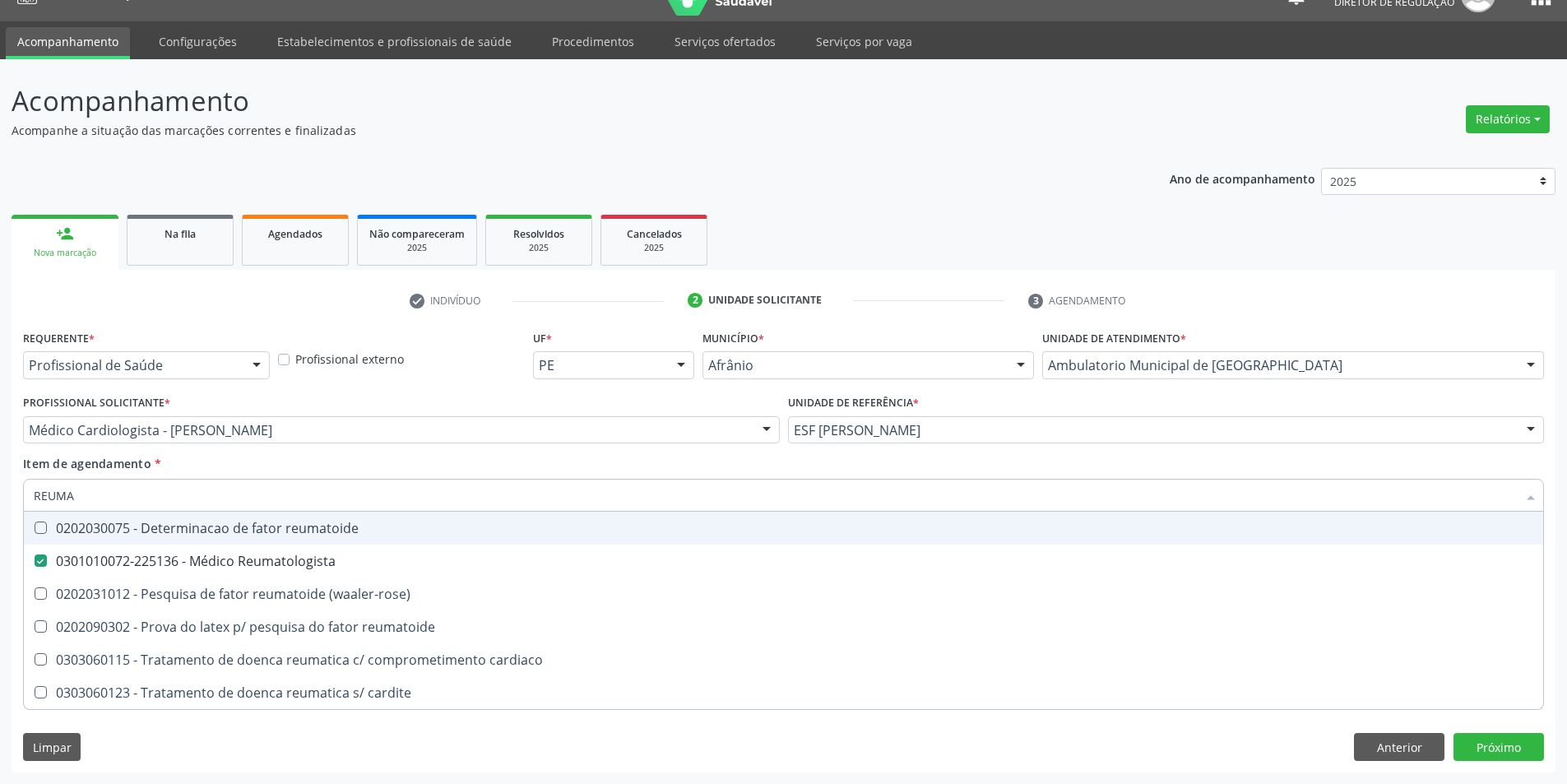
click at [319, 455] on div "Item de agendamento * [PERSON_NAME] seleção 0202030075 - Determinacao de fator …" at bounding box center [784, 480] width 1522 height 51
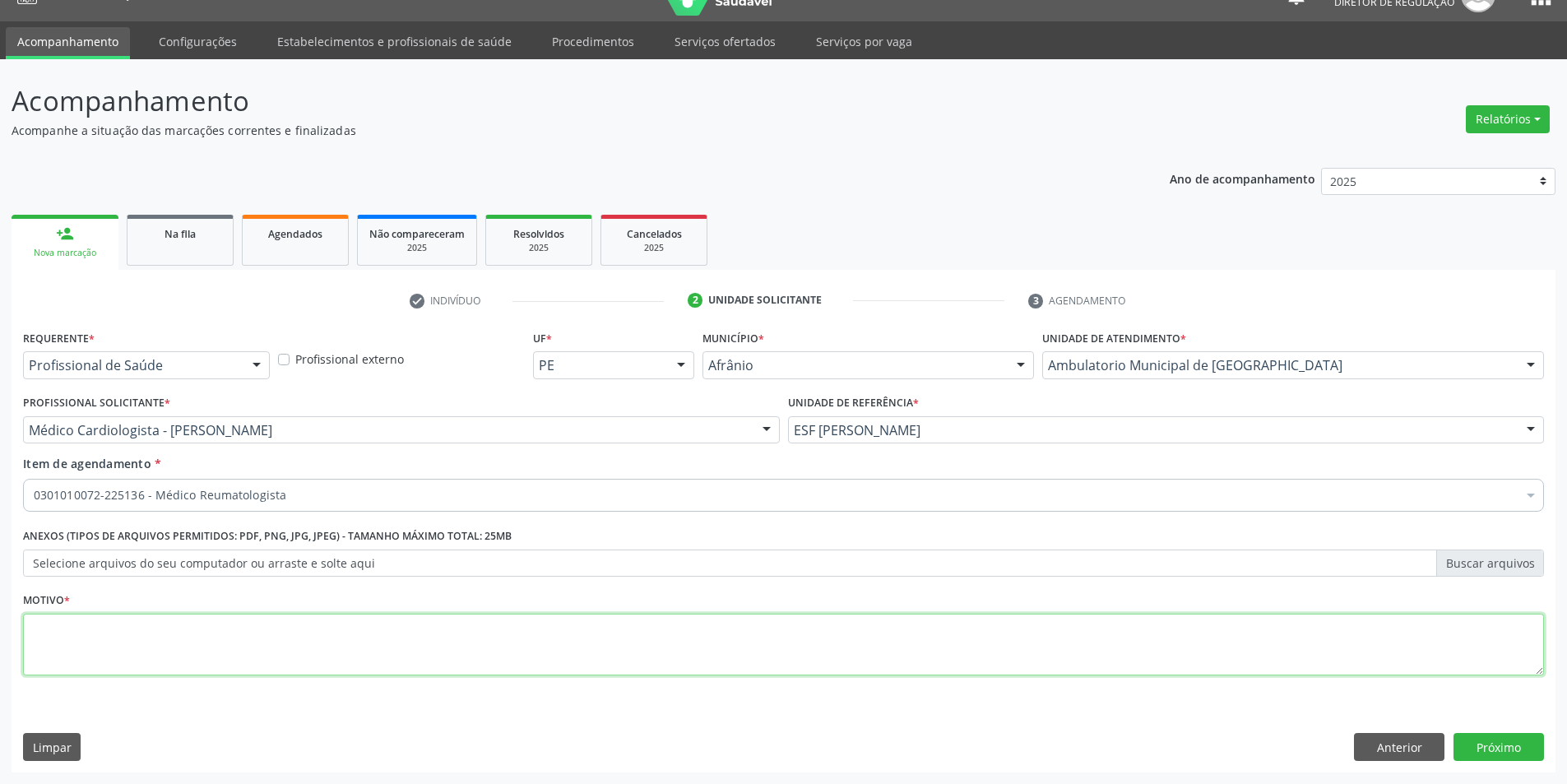
click at [276, 630] on textarea at bounding box center [784, 644] width 1522 height 62
type textarea "RETORNO COM 3 MESES"
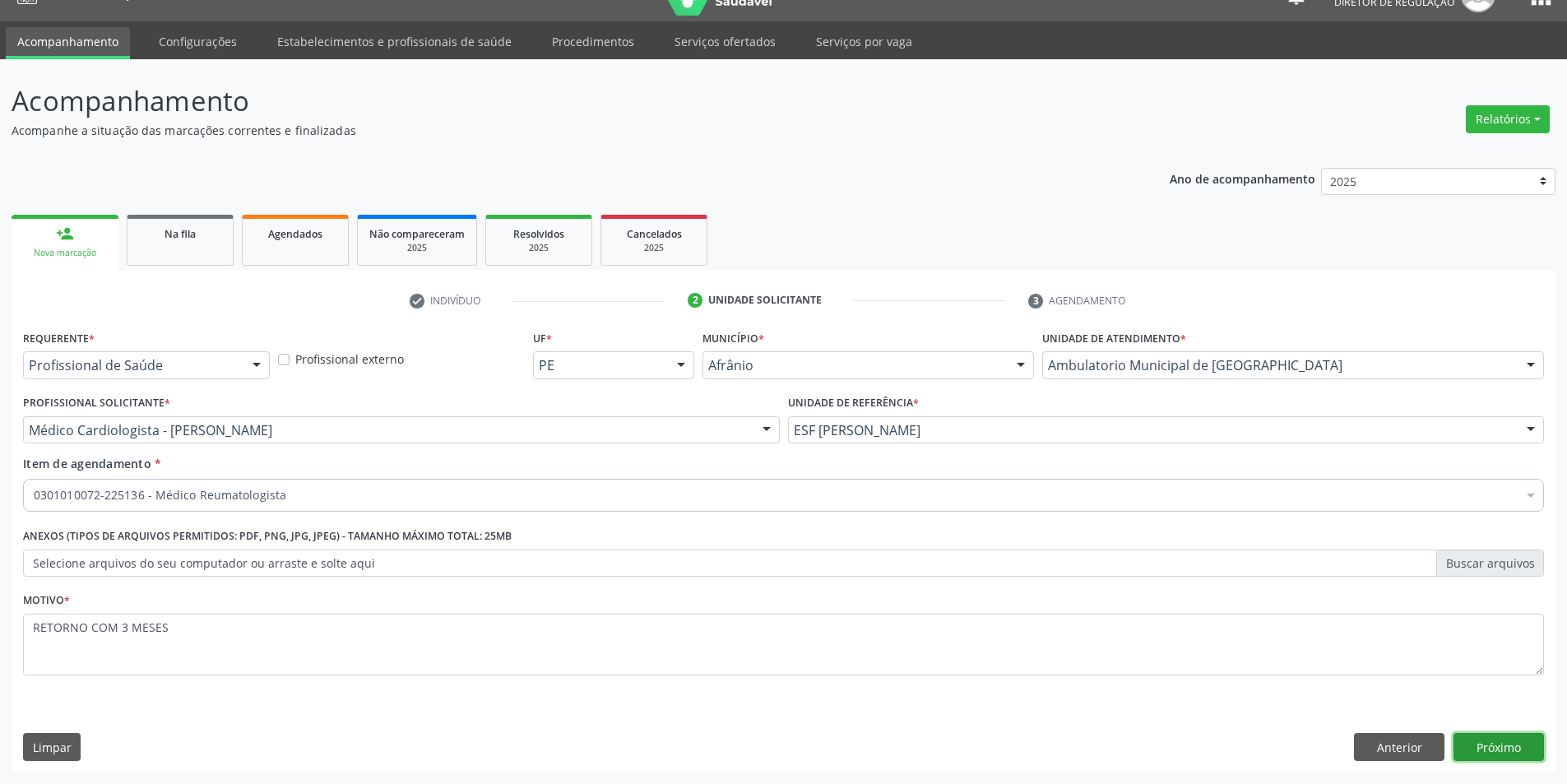
click at [1497, 742] on button "Próximo" at bounding box center [1499, 746] width 91 height 28
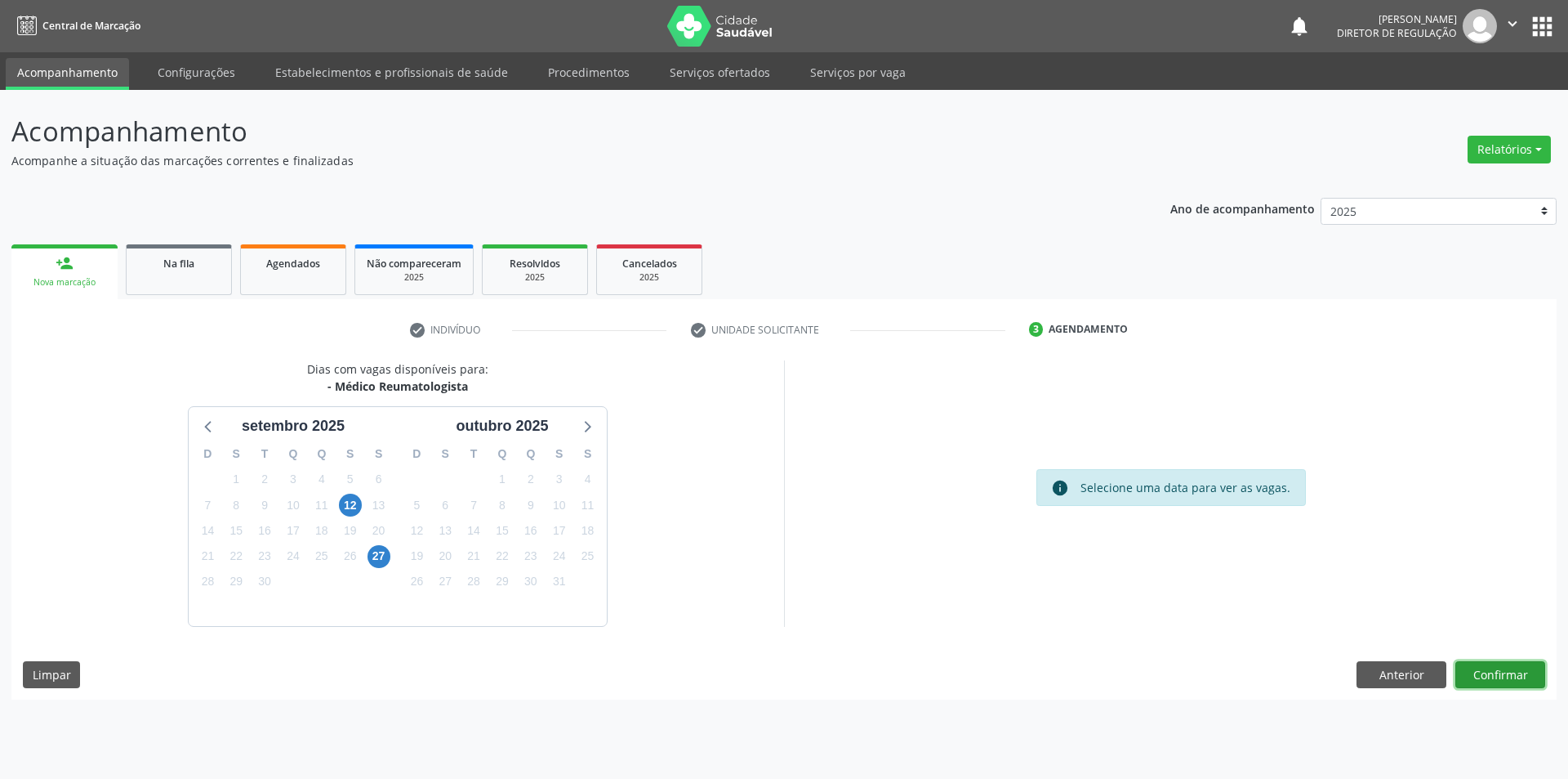
click at [1515, 680] on button "Confirmar" at bounding box center [1500, 675] width 90 height 27
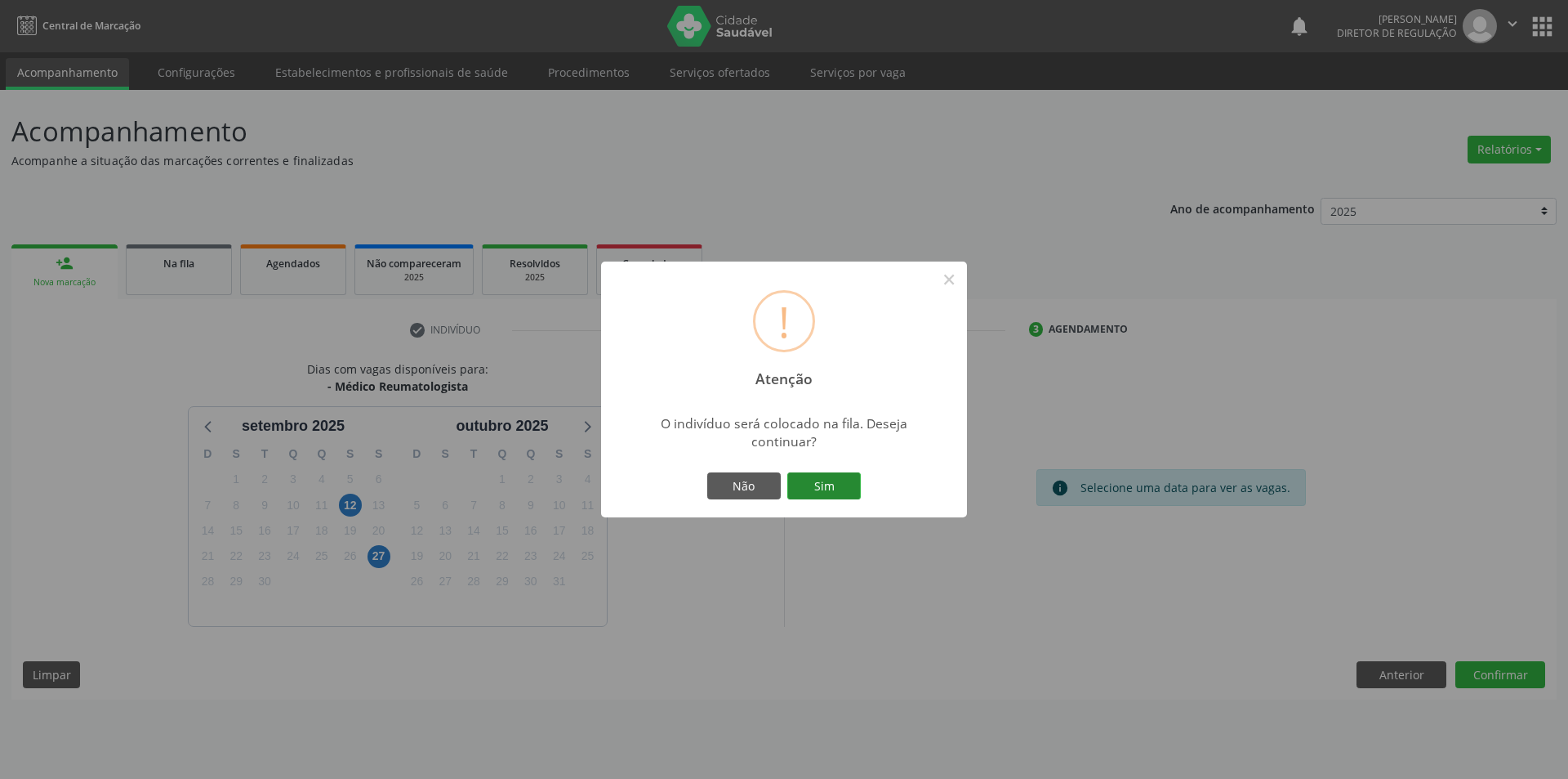
click at [852, 478] on button "Sim" at bounding box center [824, 486] width 74 height 27
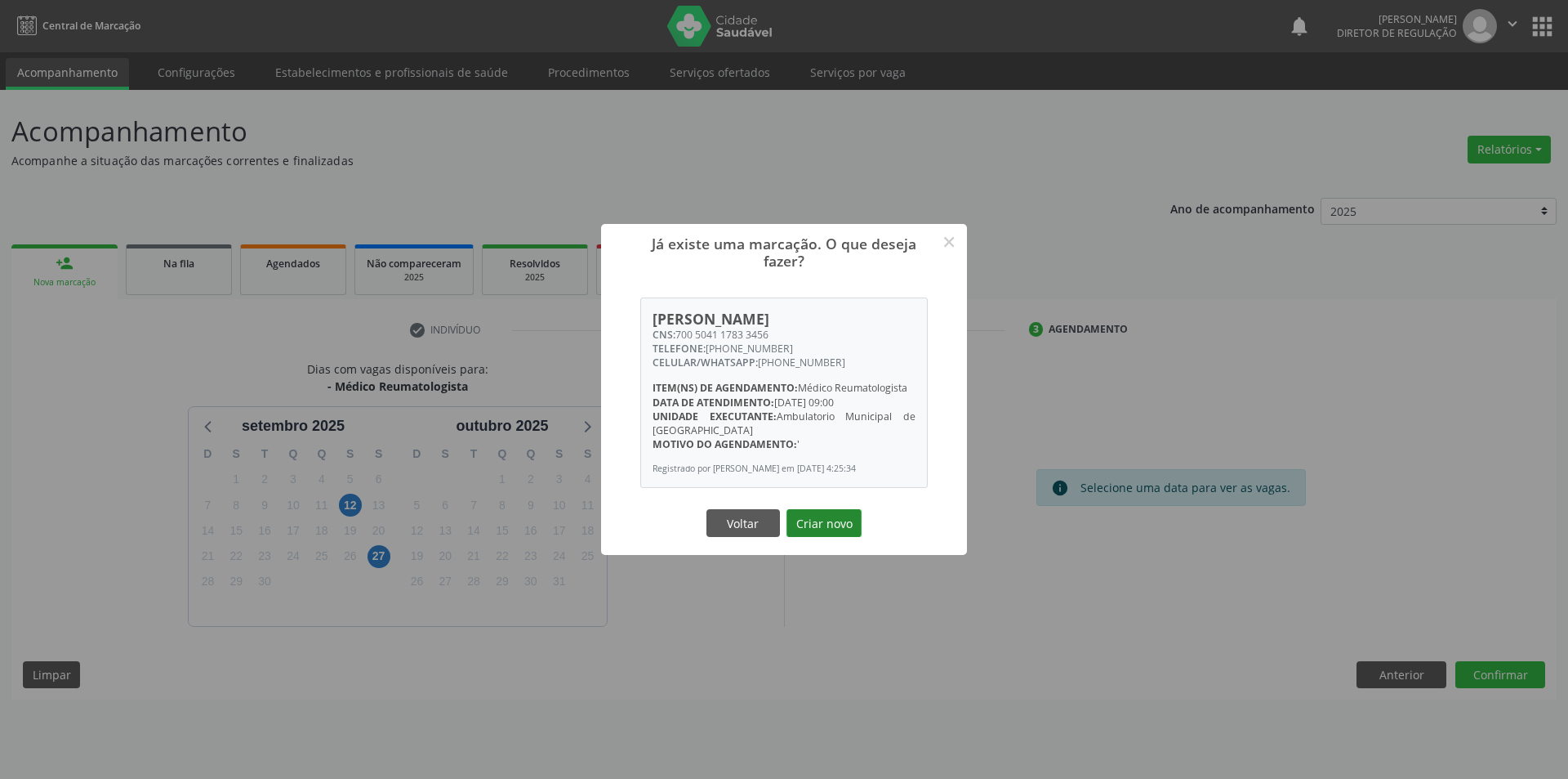
click at [821, 537] on button "Criar novo" at bounding box center [824, 523] width 76 height 27
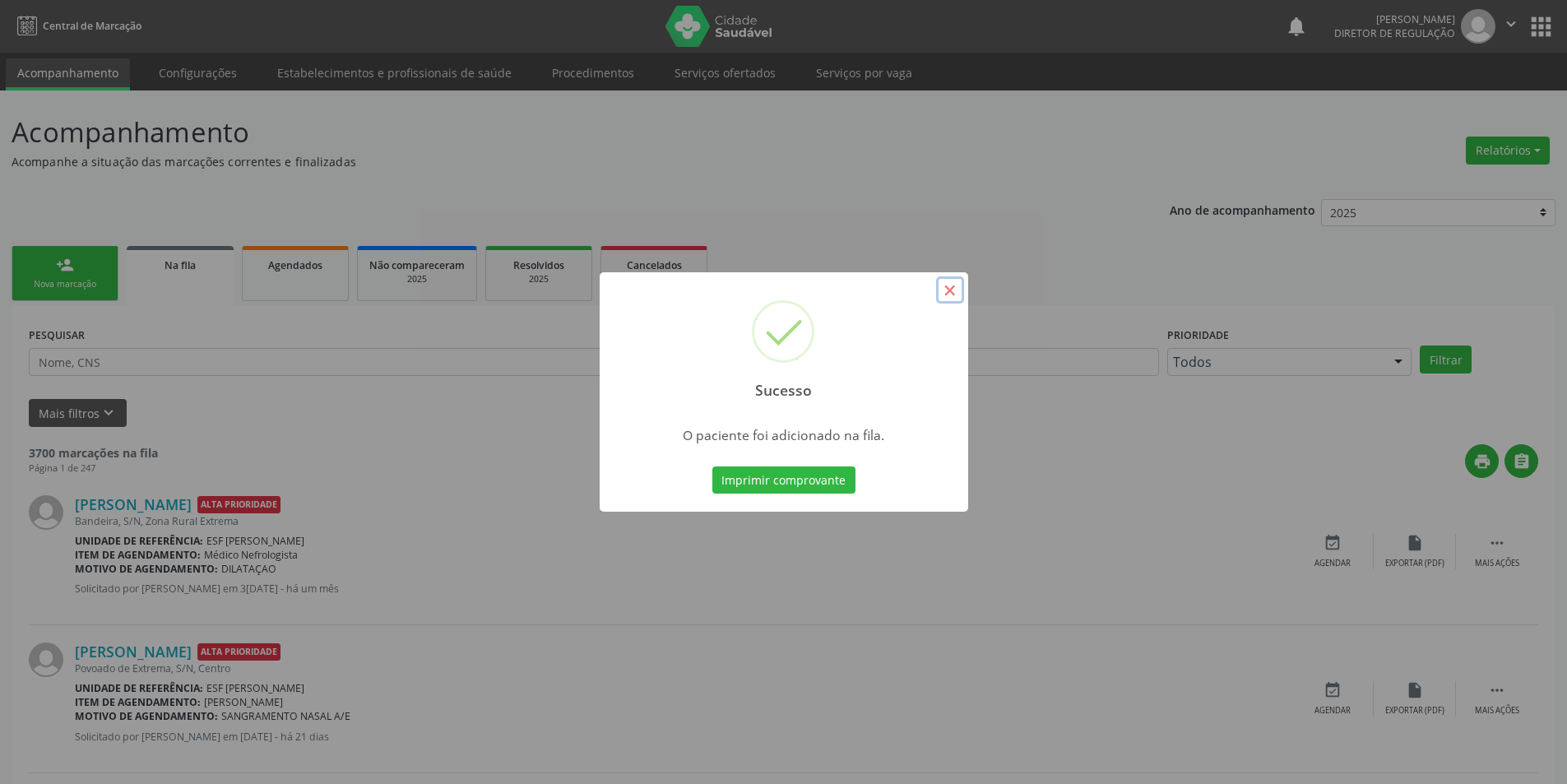
click at [953, 285] on button "×" at bounding box center [950, 290] width 28 height 28
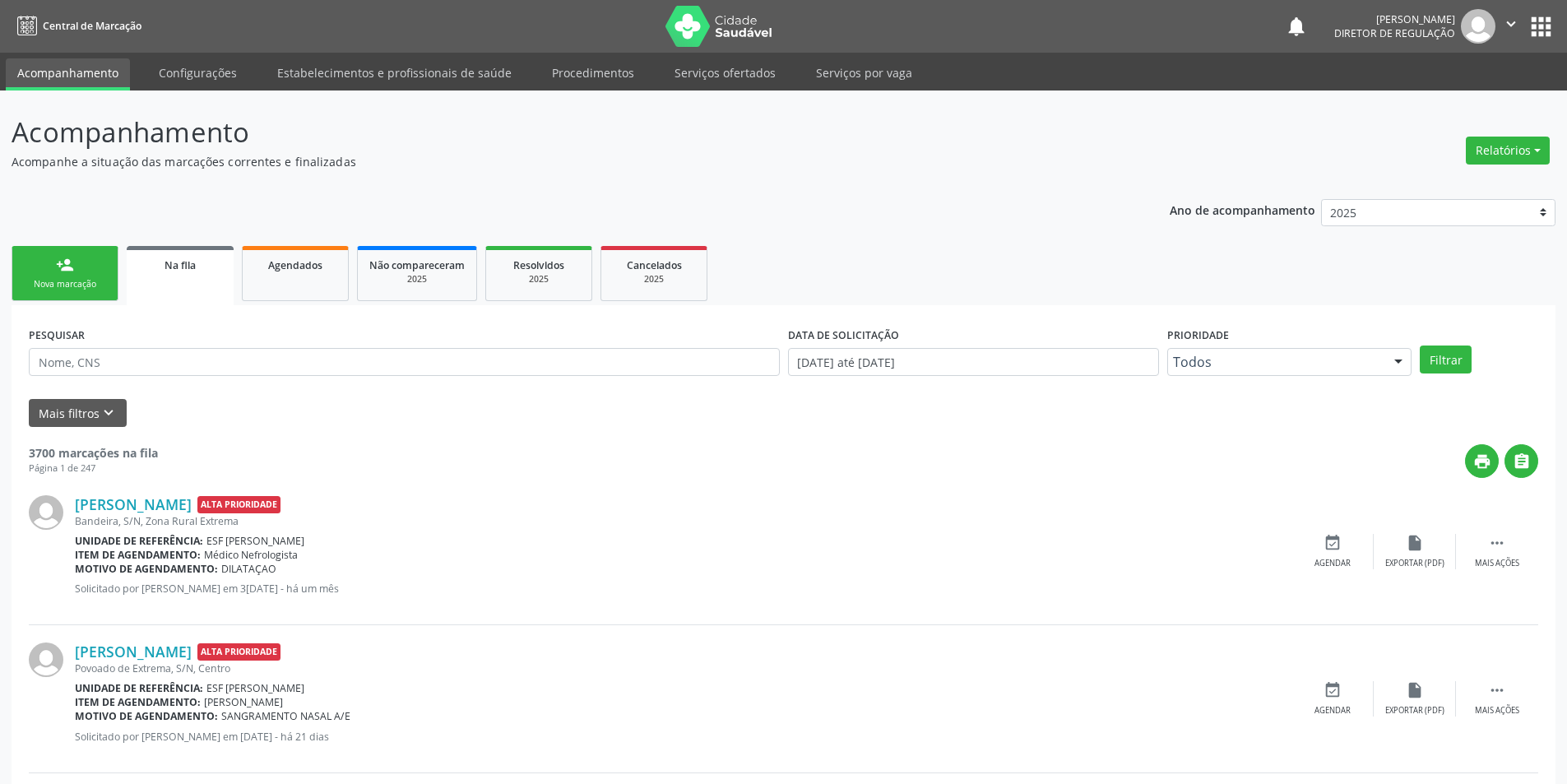
click at [67, 274] on link "person_add Nova marcação" at bounding box center [65, 274] width 107 height 55
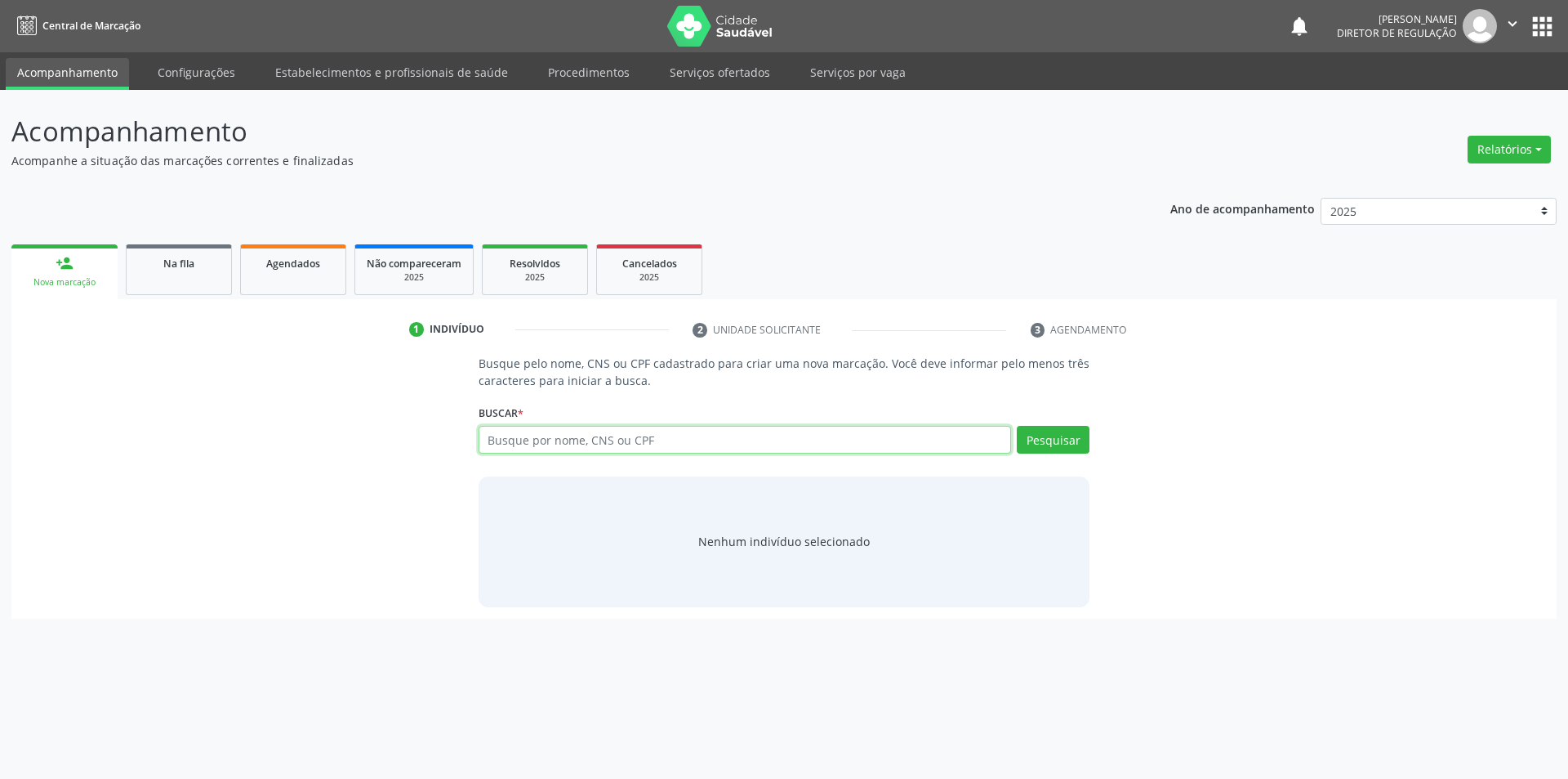
click at [588, 447] on input "text" at bounding box center [745, 440] width 533 height 27
type input "703406222176912"
click at [1033, 441] on button "Pesquisar" at bounding box center [1053, 440] width 73 height 27
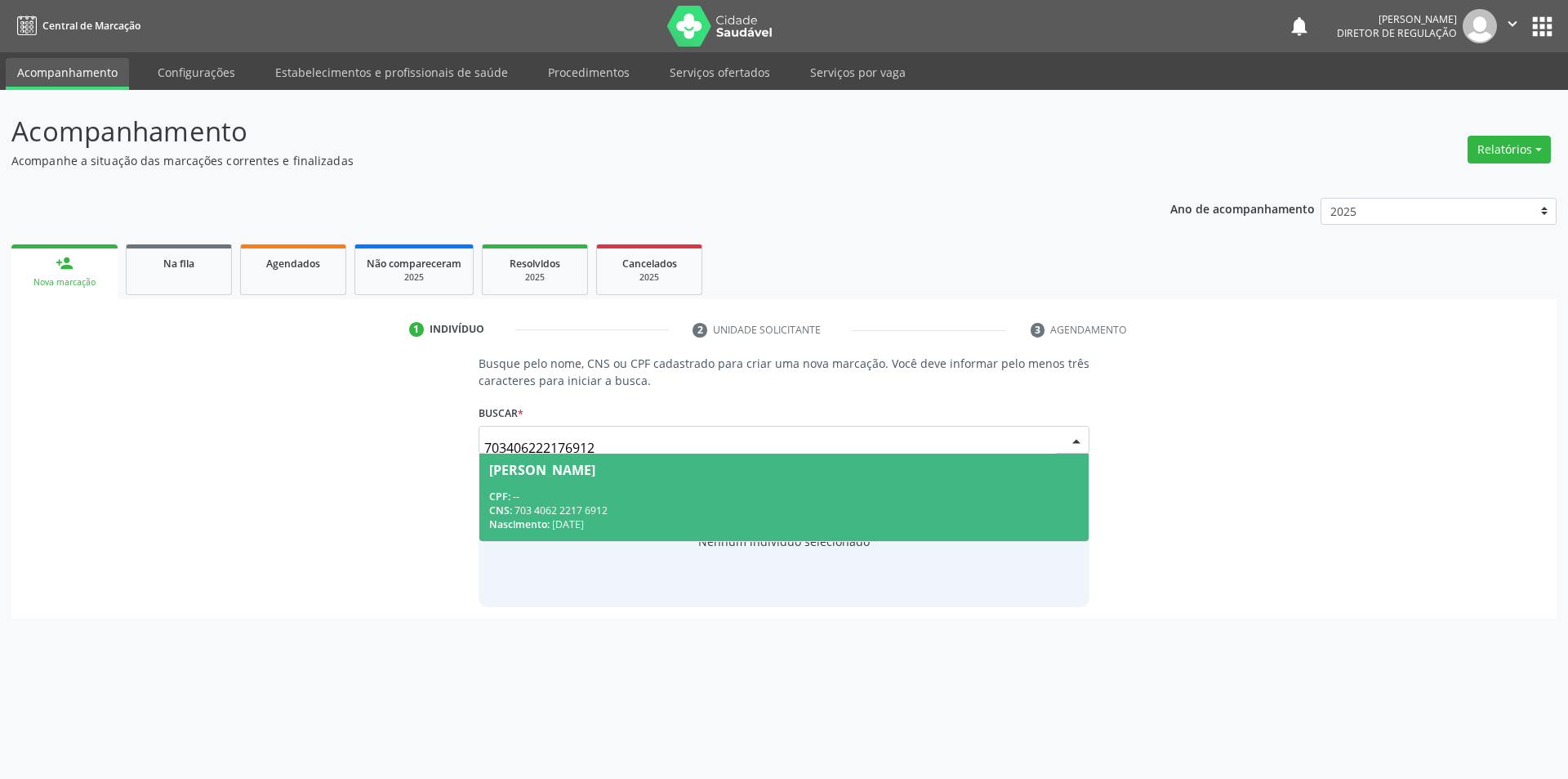
click at [646, 498] on div "CPF: --" at bounding box center [784, 496] width 590 height 14
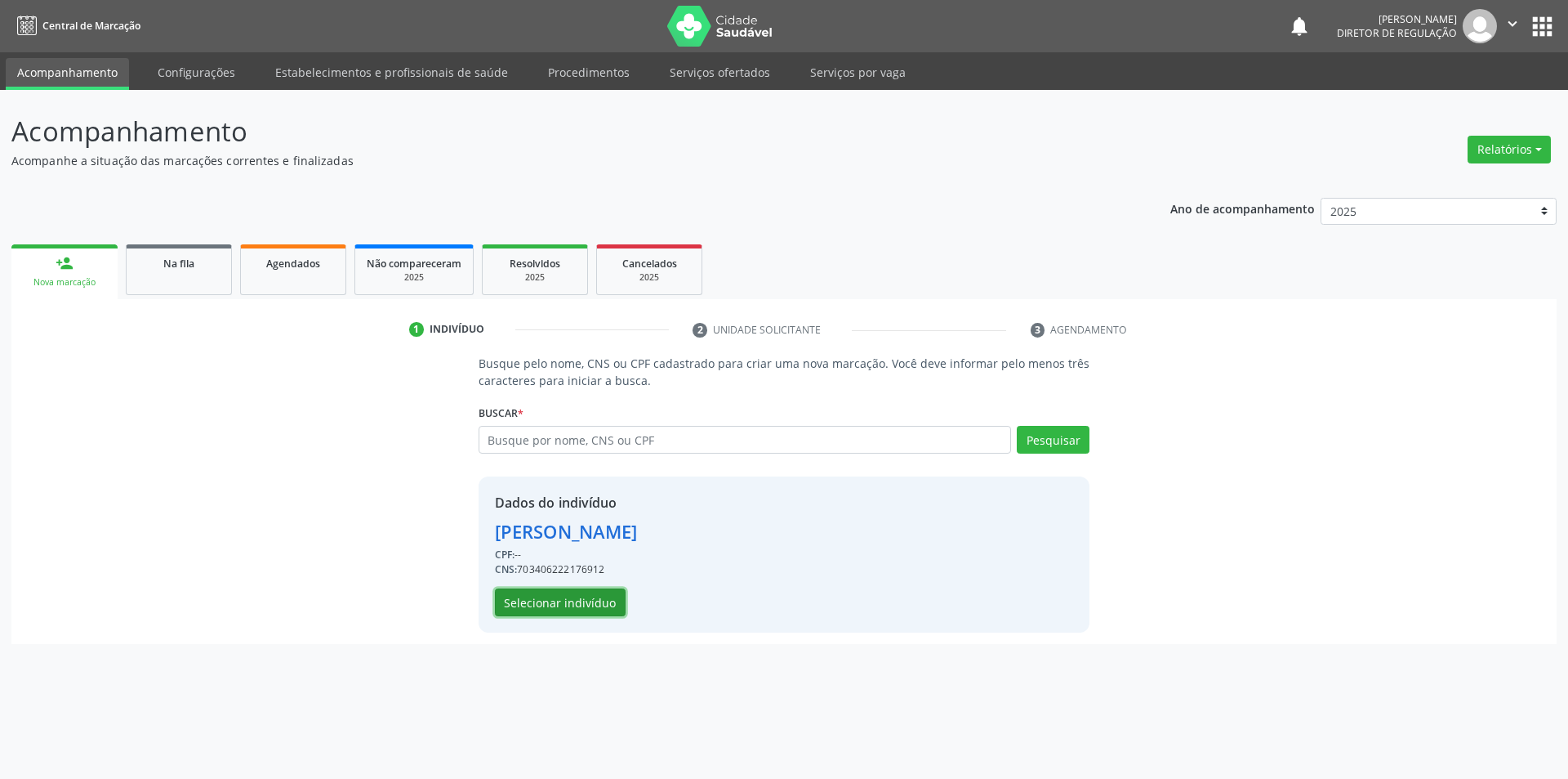
click at [556, 612] on button "Selecionar indivíduo" at bounding box center [560, 602] width 130 height 27
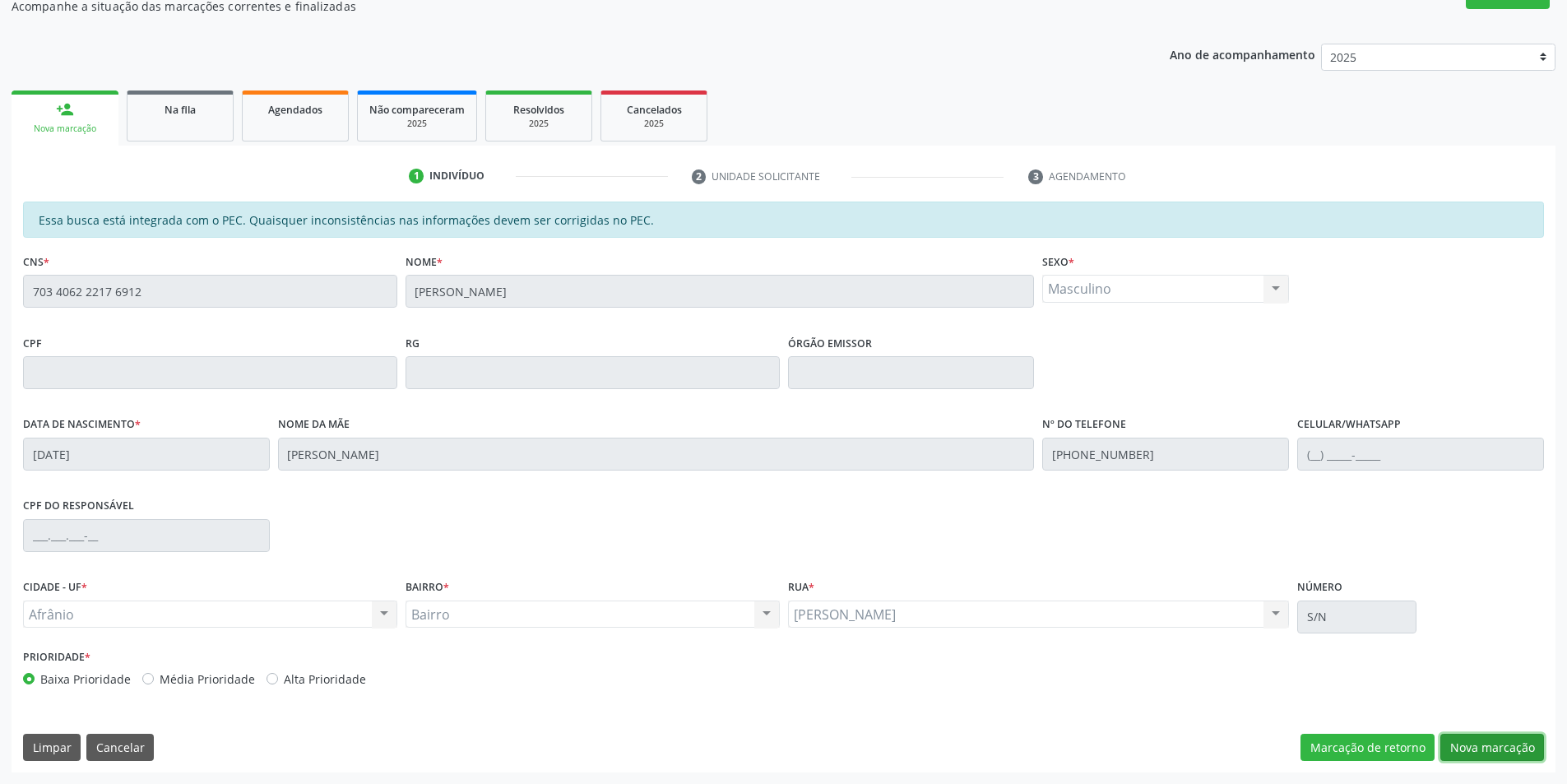
click at [1521, 745] on button "Nova marcação" at bounding box center [1492, 747] width 104 height 28
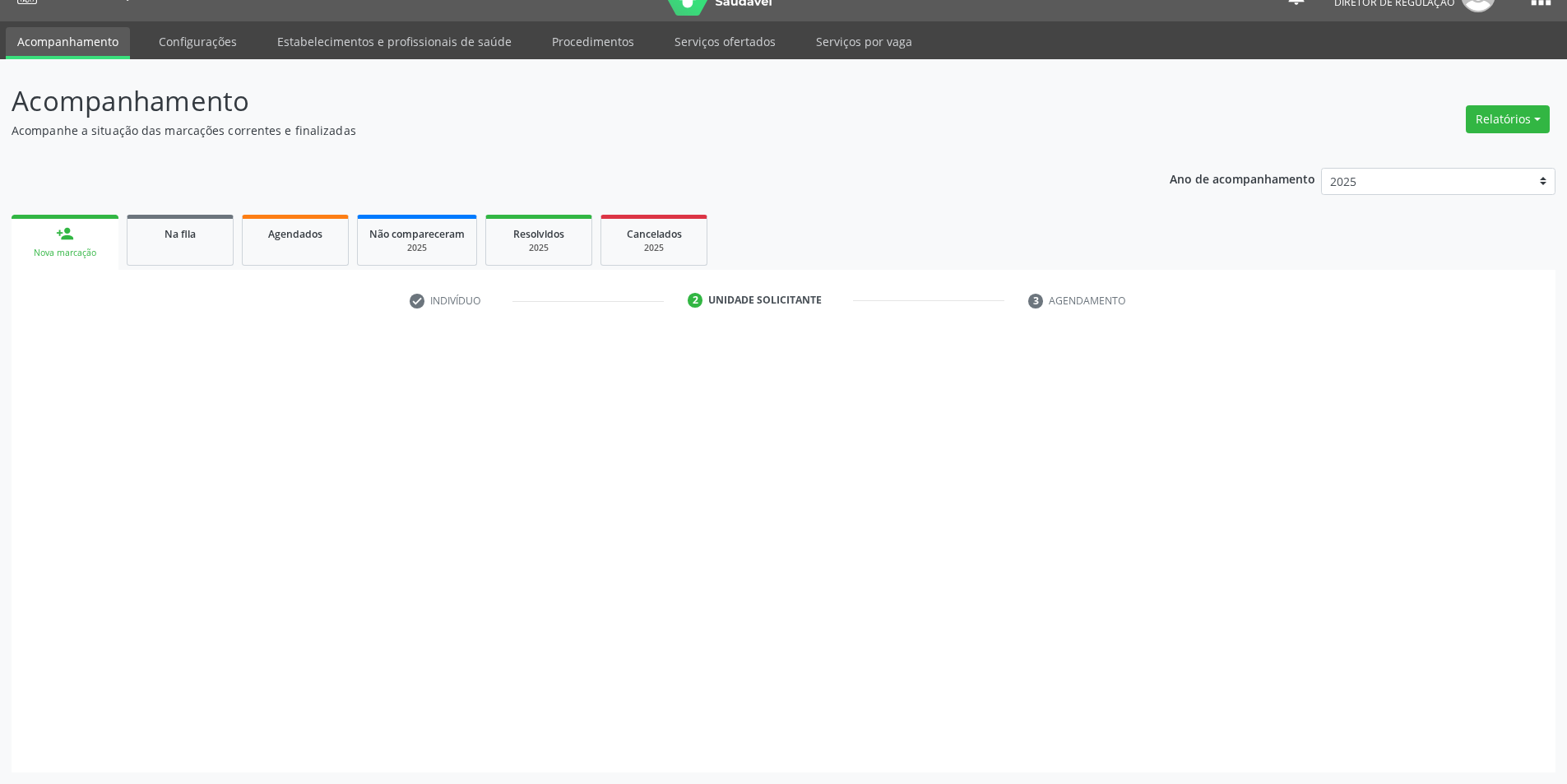
scroll to position [32, 0]
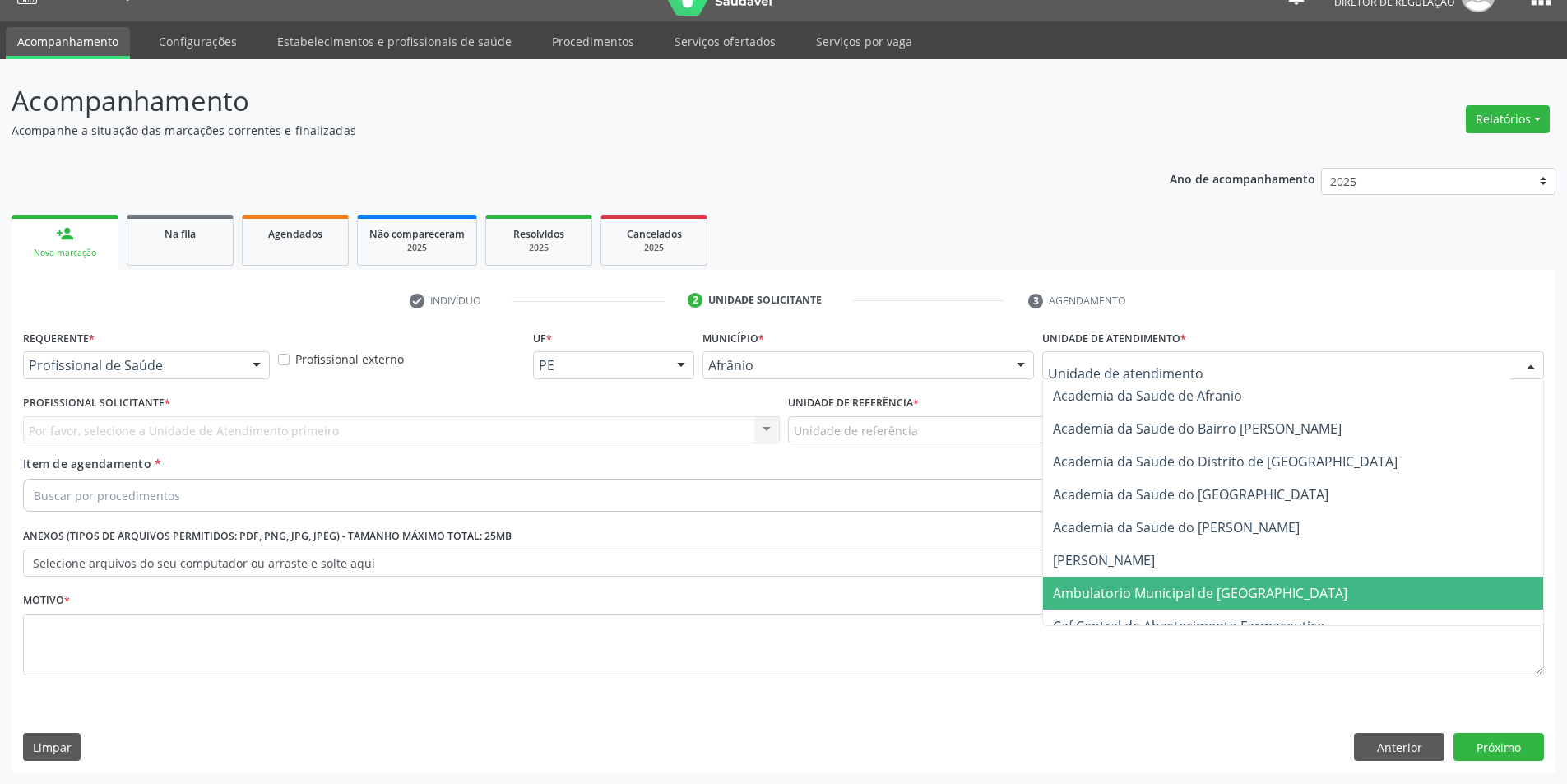
click at [1133, 587] on span "Ambulatorio Municipal de [GEOGRAPHIC_DATA]" at bounding box center [1200, 592] width 294 height 18
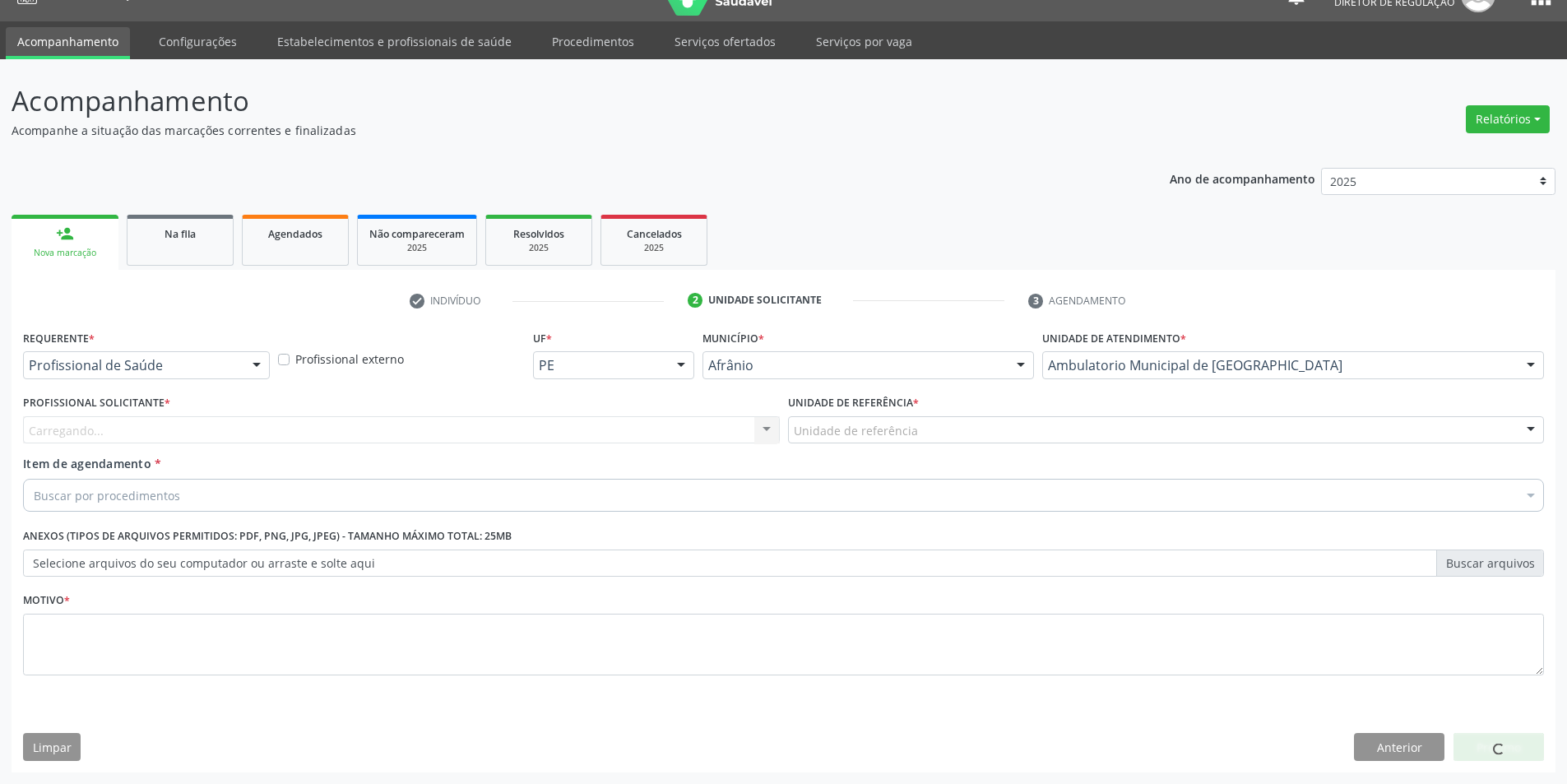
click at [923, 440] on div "Unidade de referência" at bounding box center [1167, 430] width 757 height 28
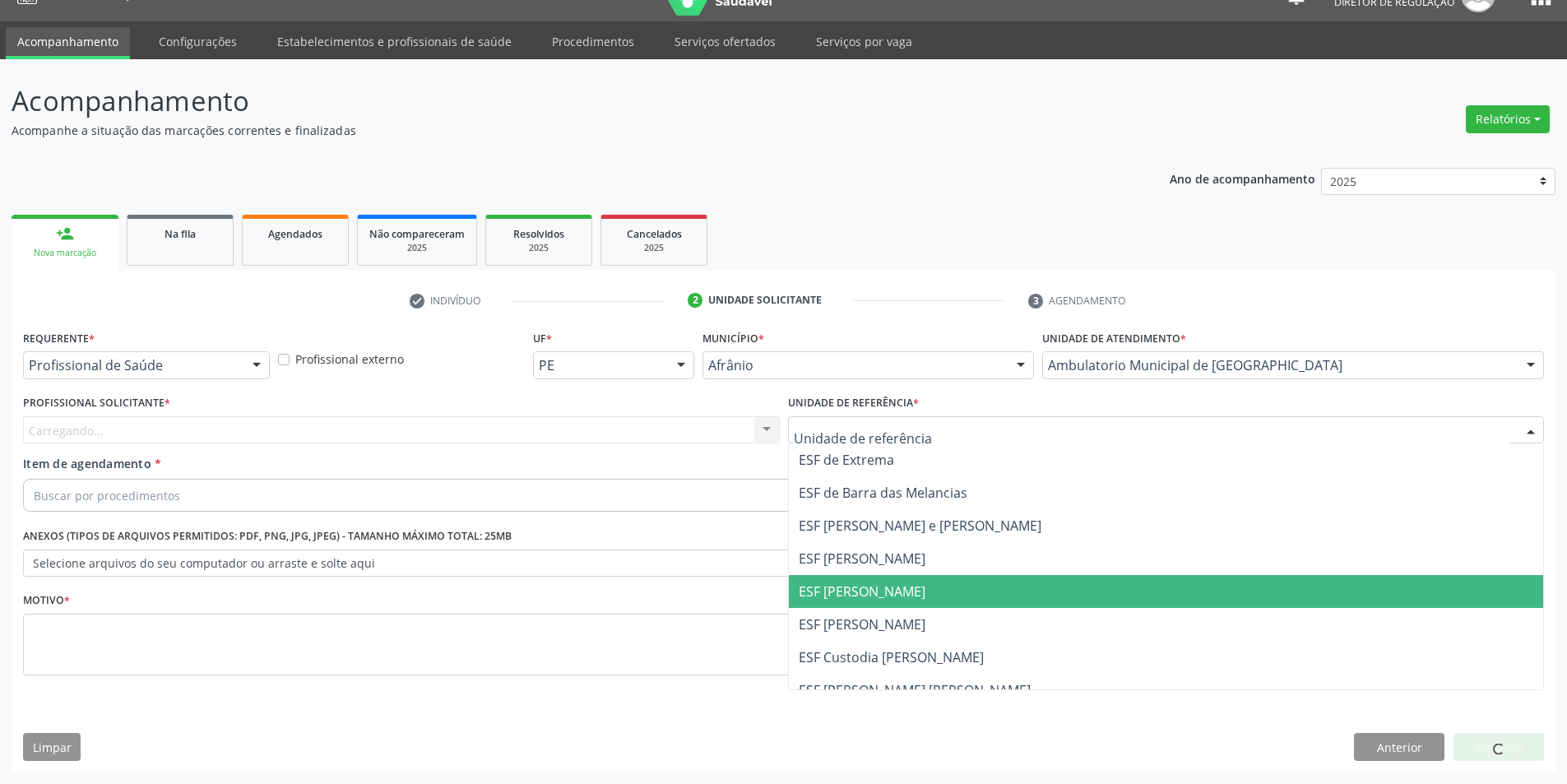
click at [903, 590] on span "ESF [PERSON_NAME]" at bounding box center [863, 591] width 126 height 18
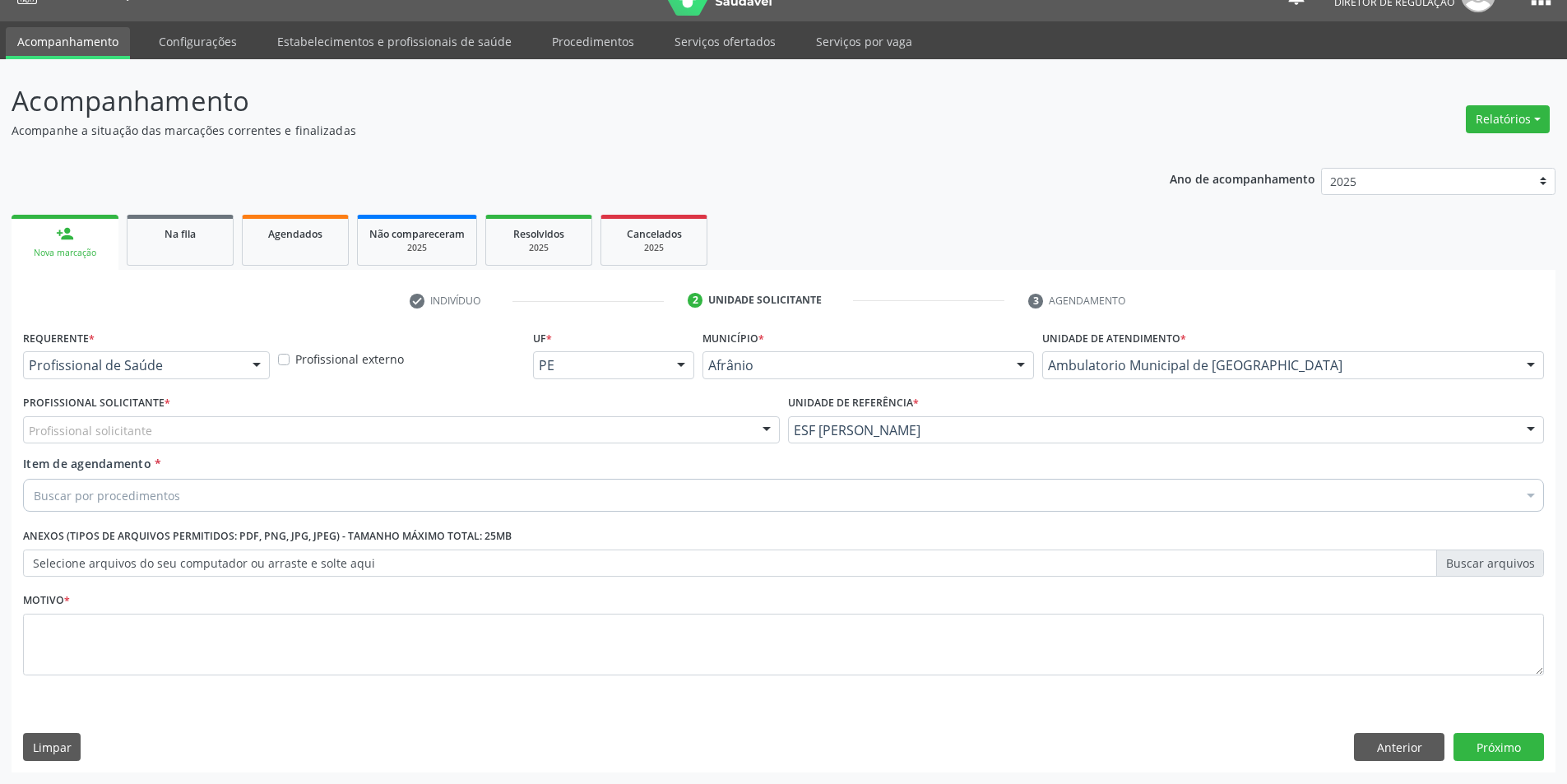
drag, startPoint x: 521, startPoint y: 414, endPoint x: 501, endPoint y: 430, distance: 25.6
click at [518, 416] on div "Profissional Solicitante * Profissional solicitante Médico Angiologista - [PERS…" at bounding box center [401, 417] width 757 height 52
click at [499, 430] on div "Profissional solicitante" at bounding box center [401, 430] width 757 height 28
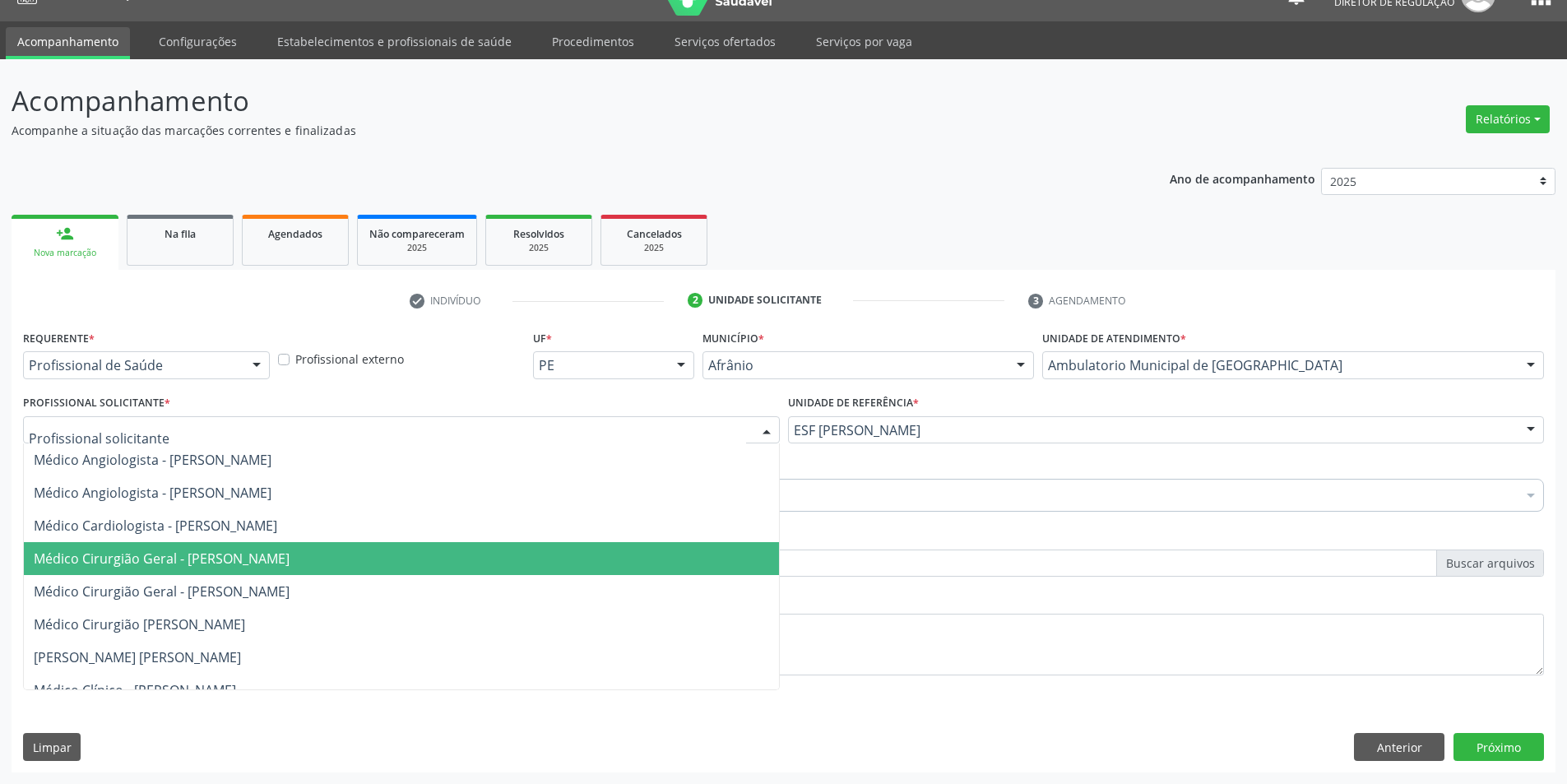
drag, startPoint x: 297, startPoint y: 548, endPoint x: 268, endPoint y: 533, distance: 32.6
click at [296, 548] on span "Médico Cirurgião Geral - [PERSON_NAME]" at bounding box center [401, 558] width 755 height 33
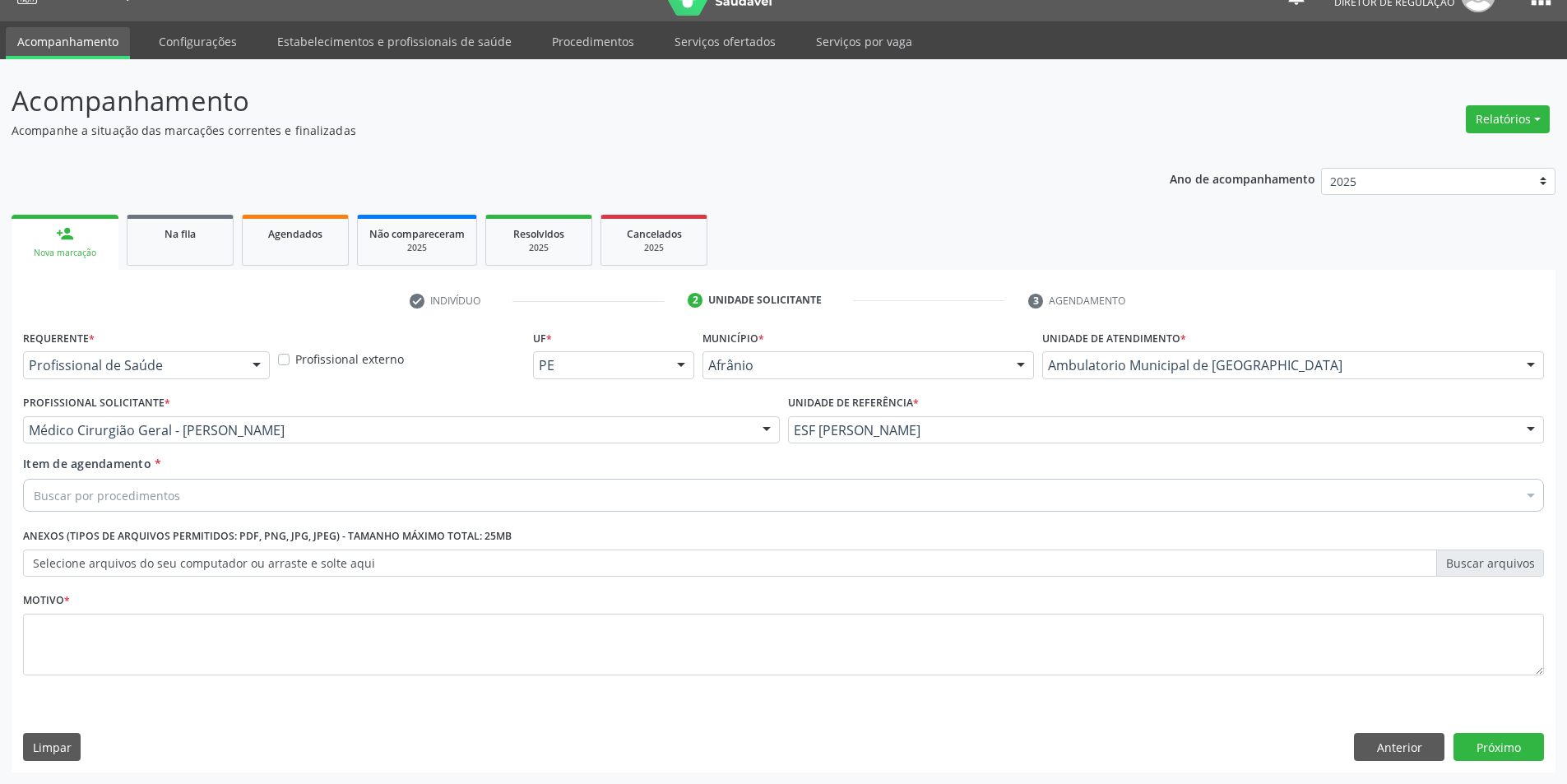
click at [238, 497] on div "Buscar por procedimentos" at bounding box center [784, 495] width 1522 height 33
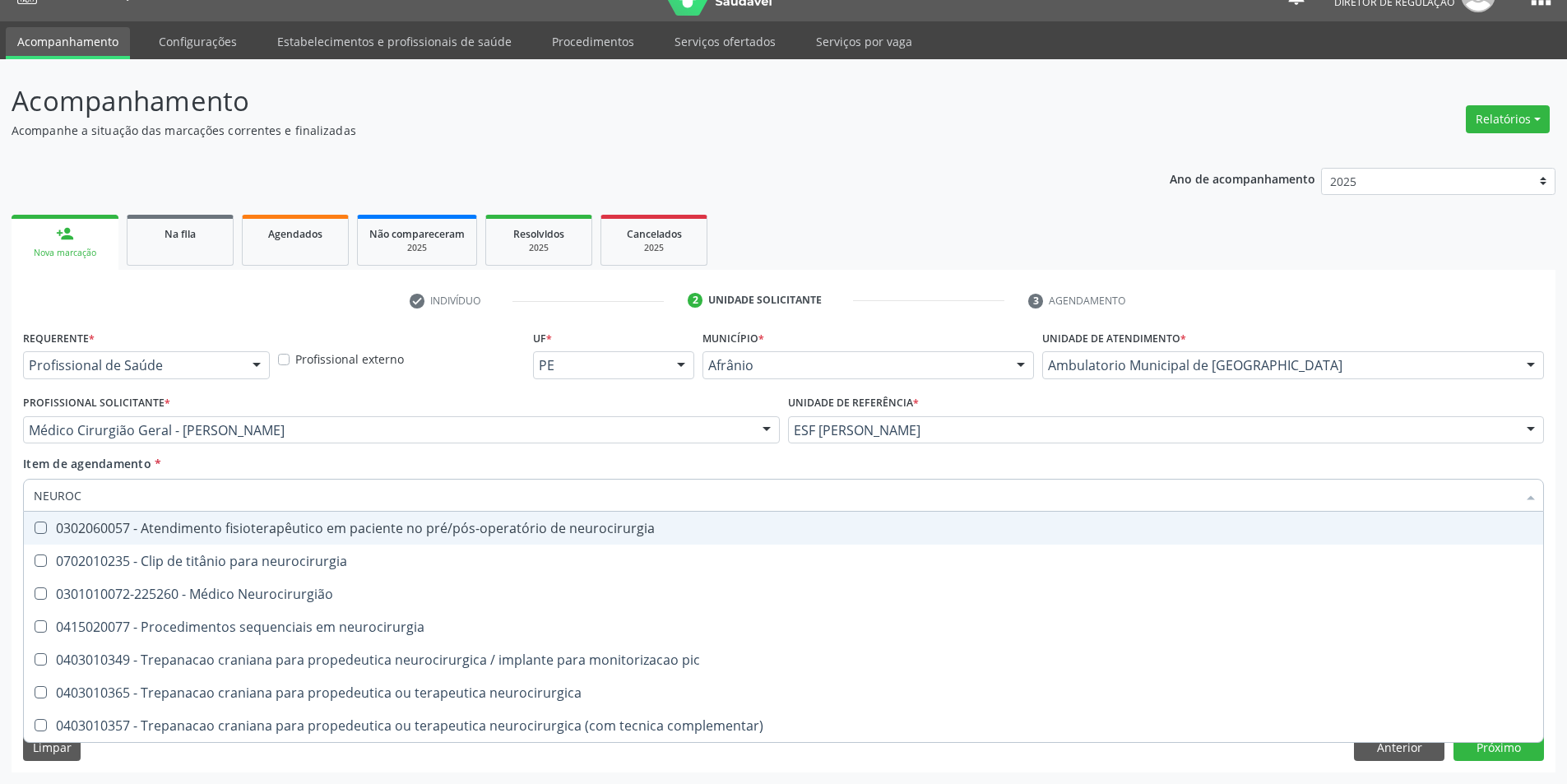
type input "NEUROCI"
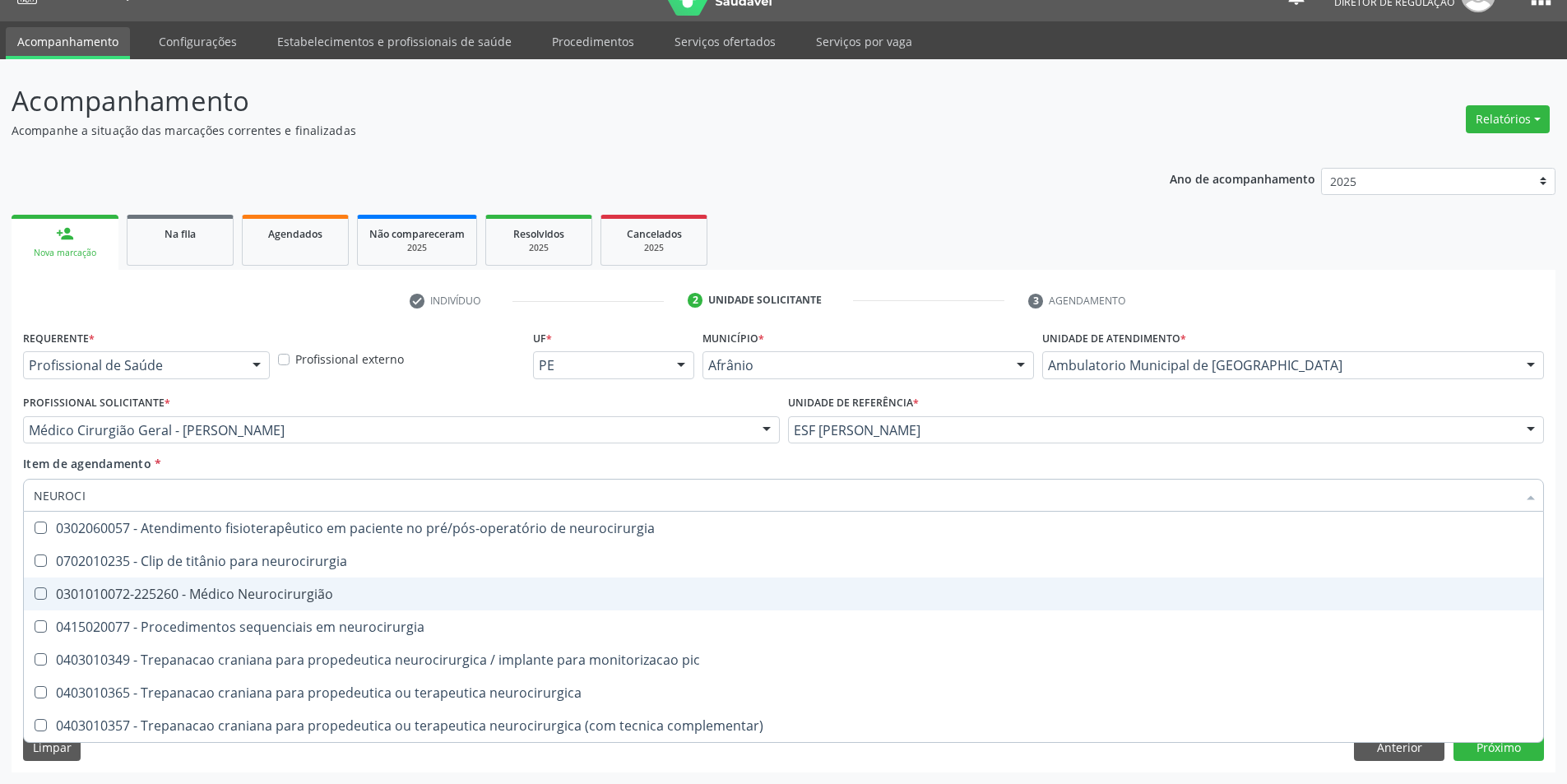
click at [285, 607] on span "0301010072-225260 - Médico Neurocirurgião" at bounding box center [784, 593] width 1520 height 33
checkbox Neurocirurgião "true"
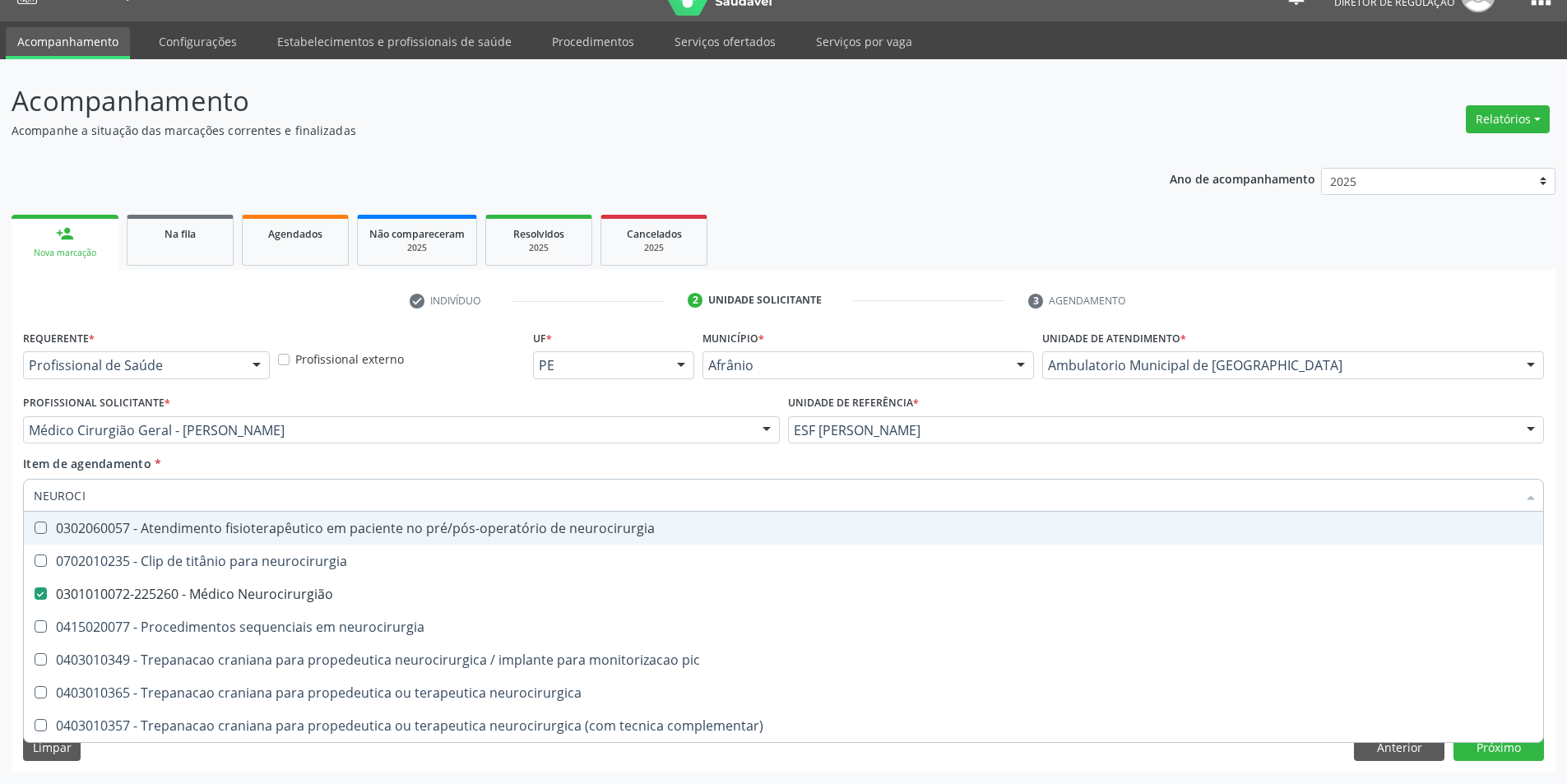
click at [334, 466] on div "Item de agendamento * NEUROCI Desfazer seleção 0302060057 - Atendimento fisiote…" at bounding box center [784, 480] width 1522 height 51
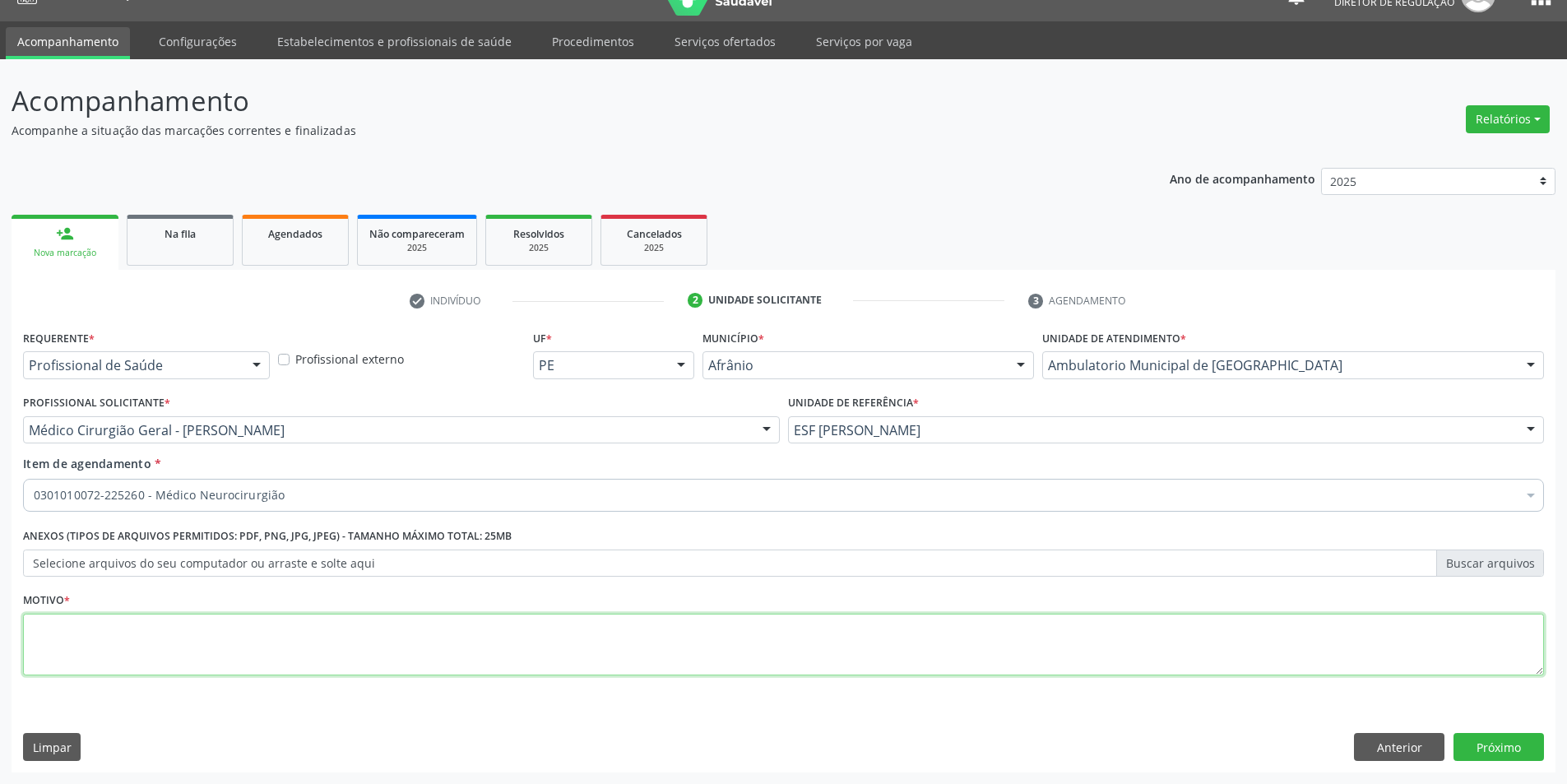
click at [277, 640] on textarea at bounding box center [784, 644] width 1522 height 62
type textarea "NOVA CONSUTA [DATE]"
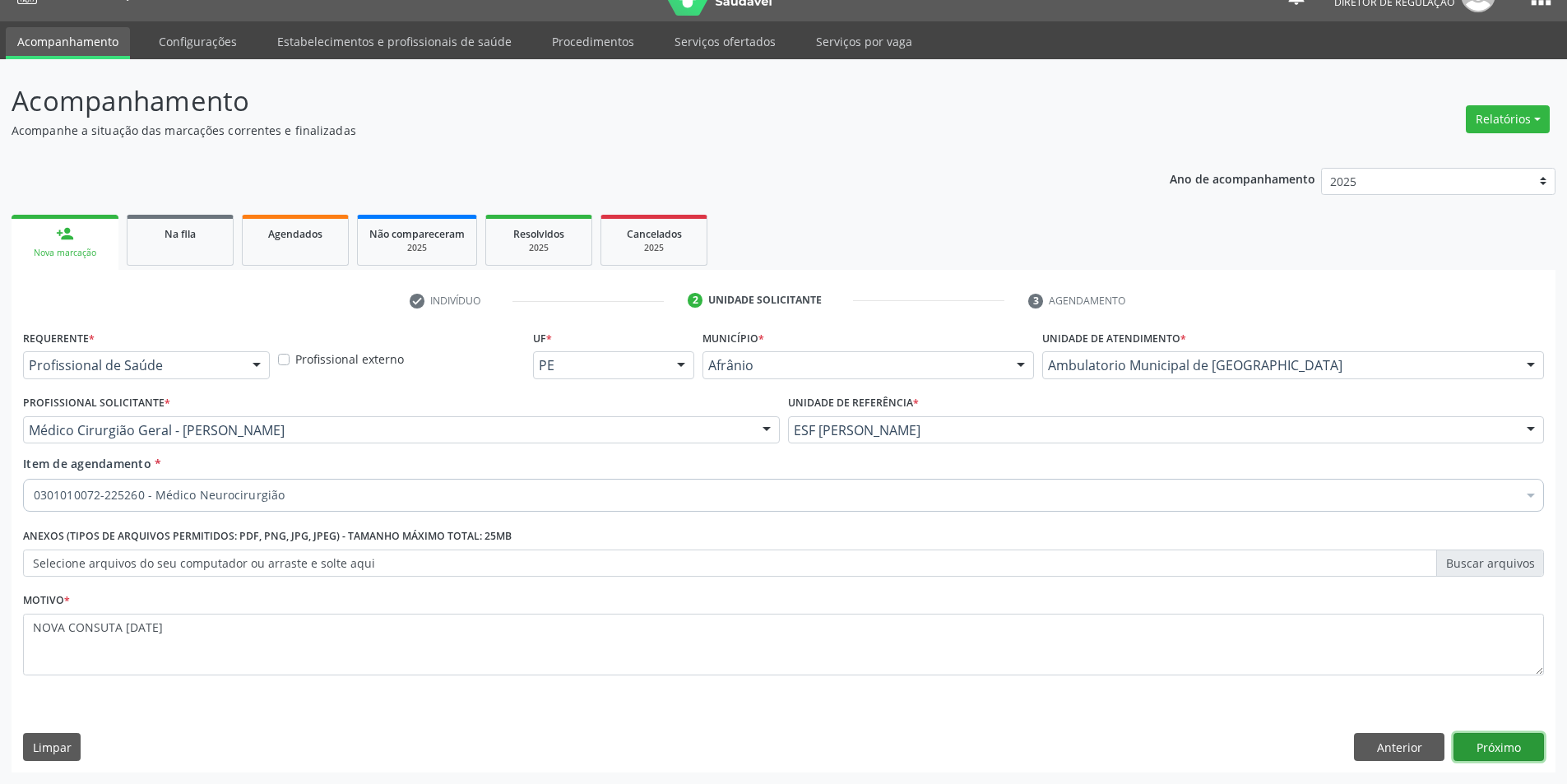
click at [1521, 749] on button "Próximo" at bounding box center [1499, 746] width 91 height 28
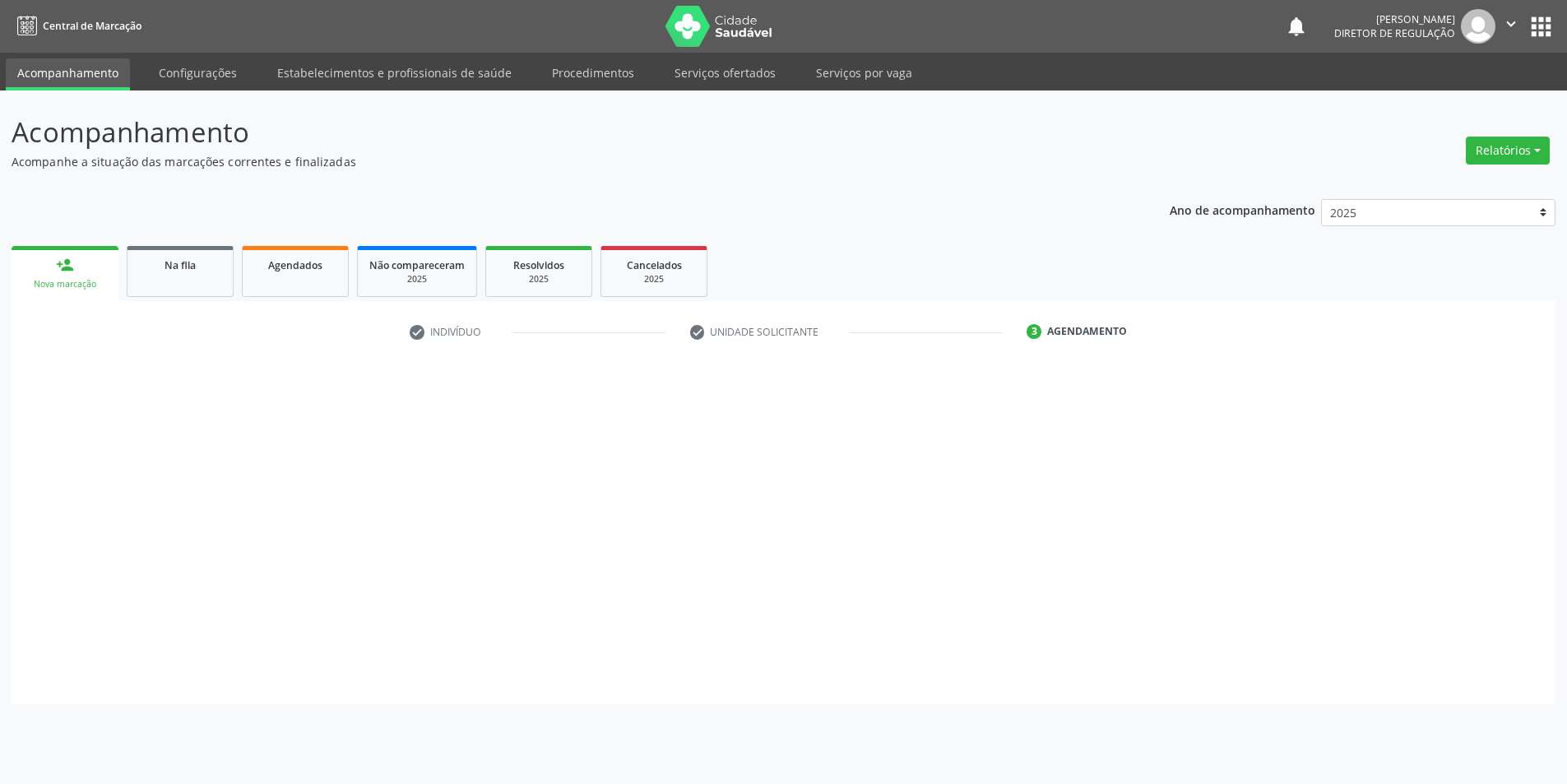
scroll to position [0, 0]
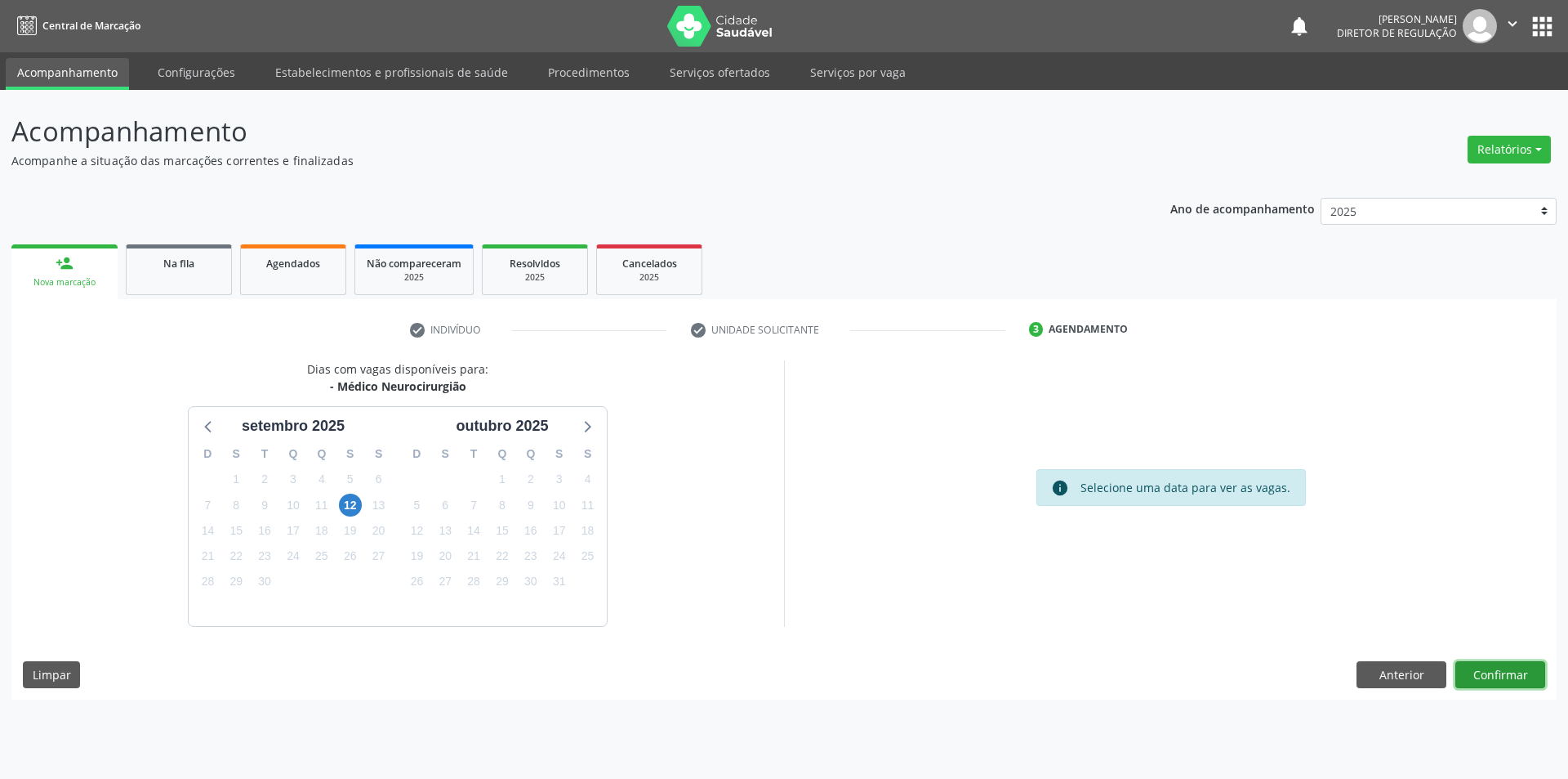
click at [1505, 672] on button "Confirmar" at bounding box center [1500, 675] width 90 height 27
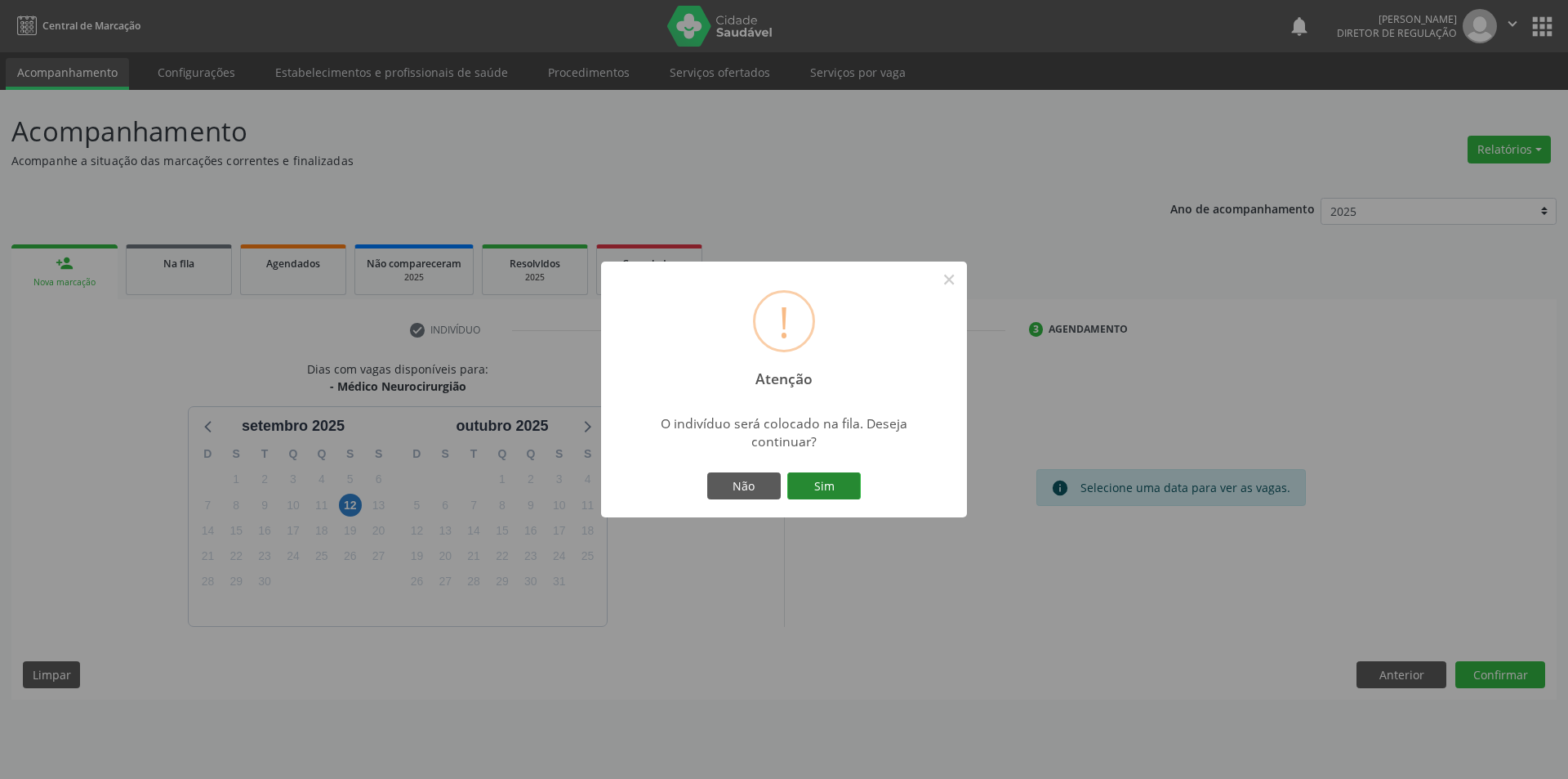
click at [835, 481] on button "Sim" at bounding box center [824, 486] width 74 height 27
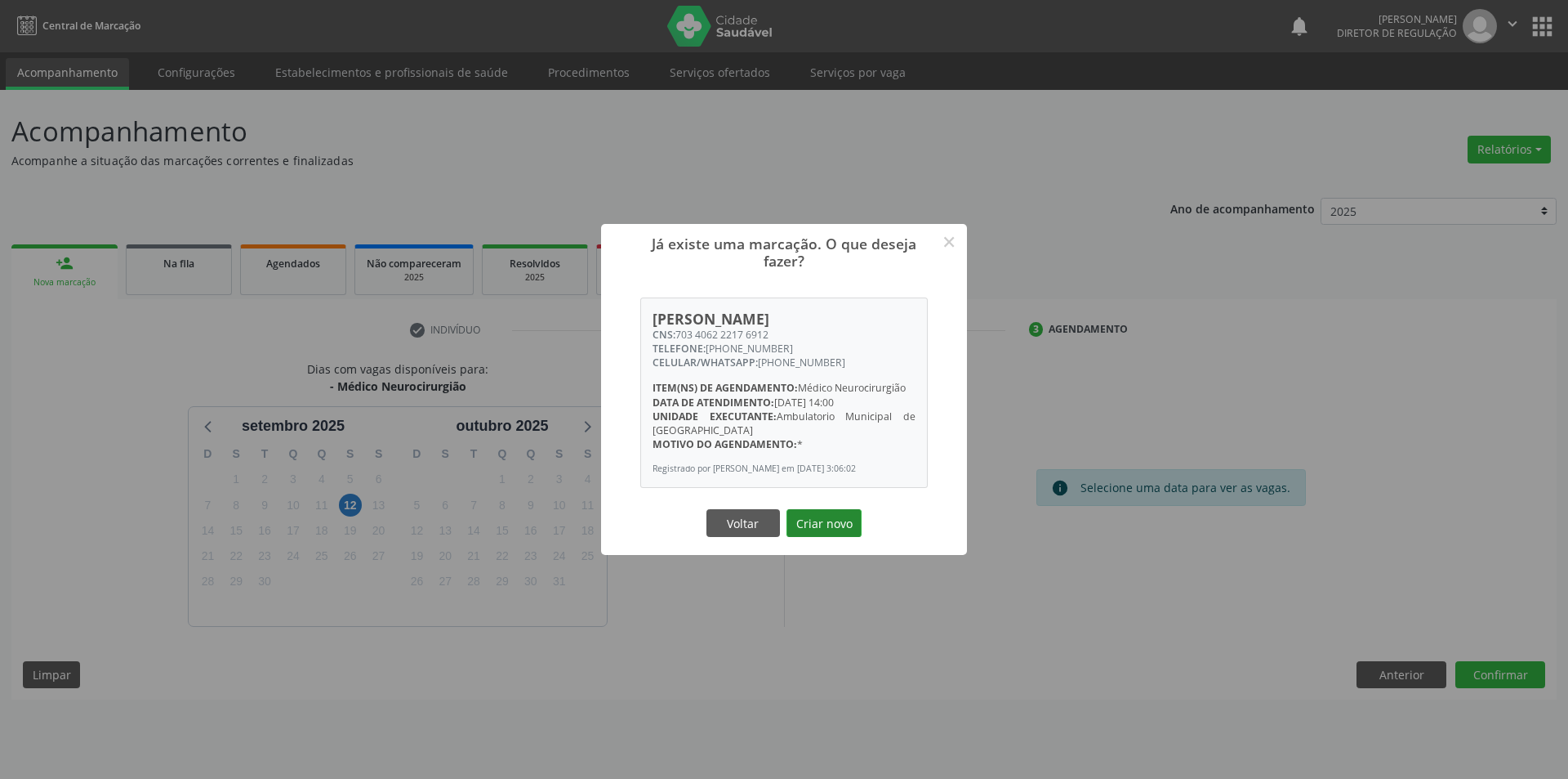
click at [835, 537] on button "Criar novo" at bounding box center [824, 523] width 76 height 27
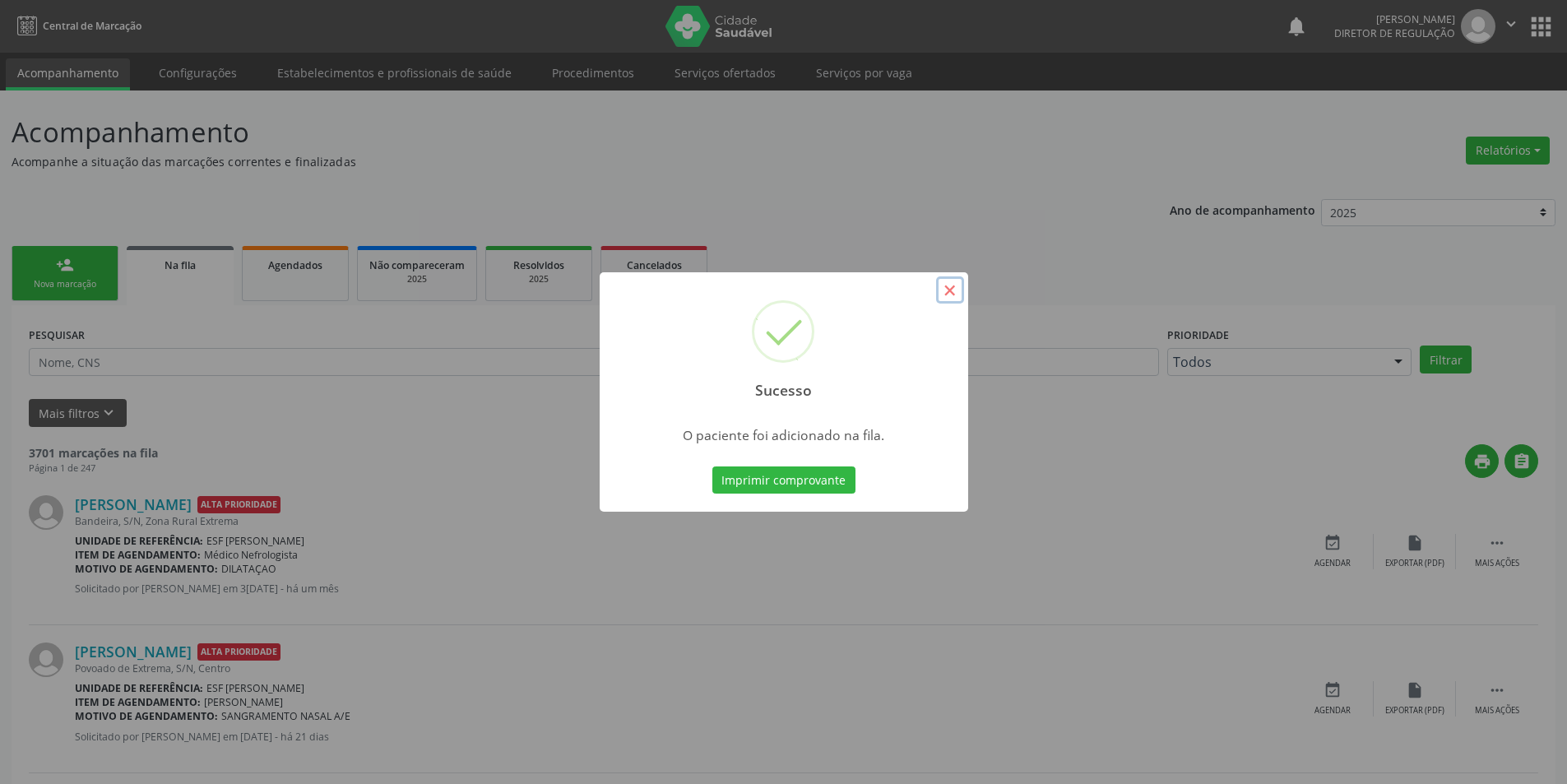
click at [953, 285] on button "×" at bounding box center [950, 290] width 28 height 28
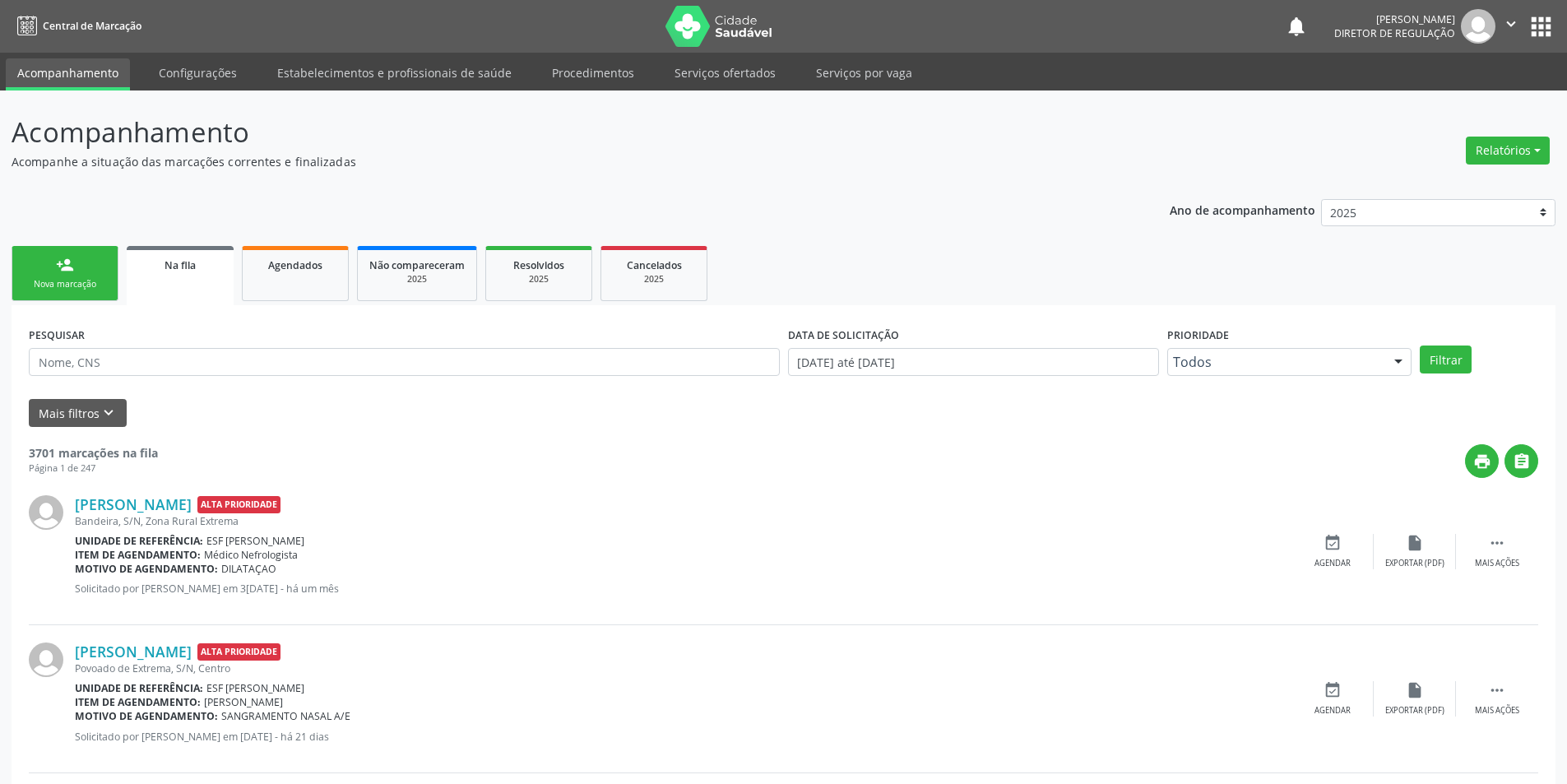
click at [101, 284] on div "Nova marcação" at bounding box center [64, 283] width 82 height 12
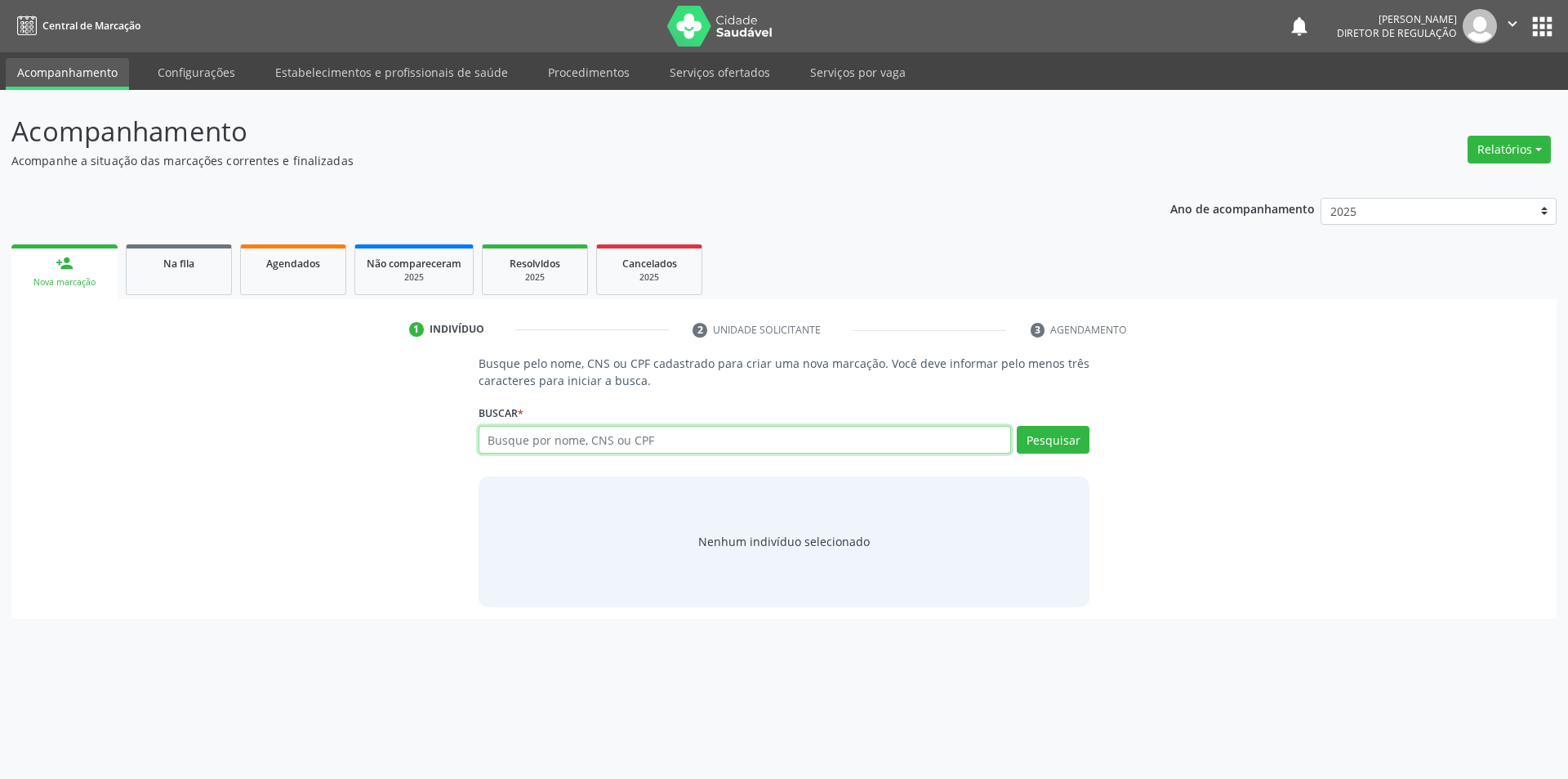
click at [539, 441] on input "text" at bounding box center [745, 440] width 533 height 27
type input "700100905137918"
click at [1039, 443] on button "Pesquisar" at bounding box center [1053, 440] width 73 height 27
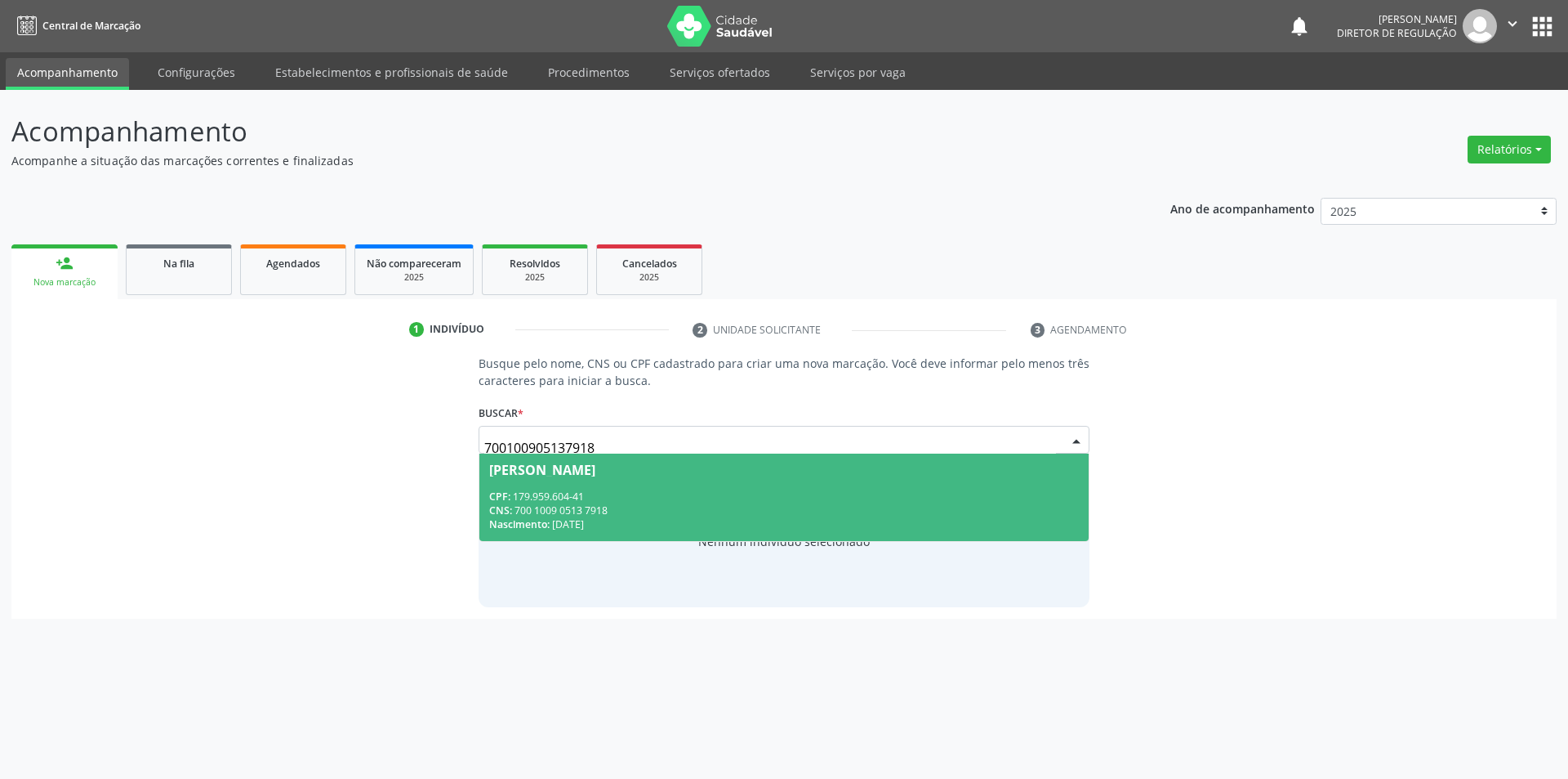
click at [561, 492] on div "CPF: 179.959.604-41" at bounding box center [784, 496] width 590 height 14
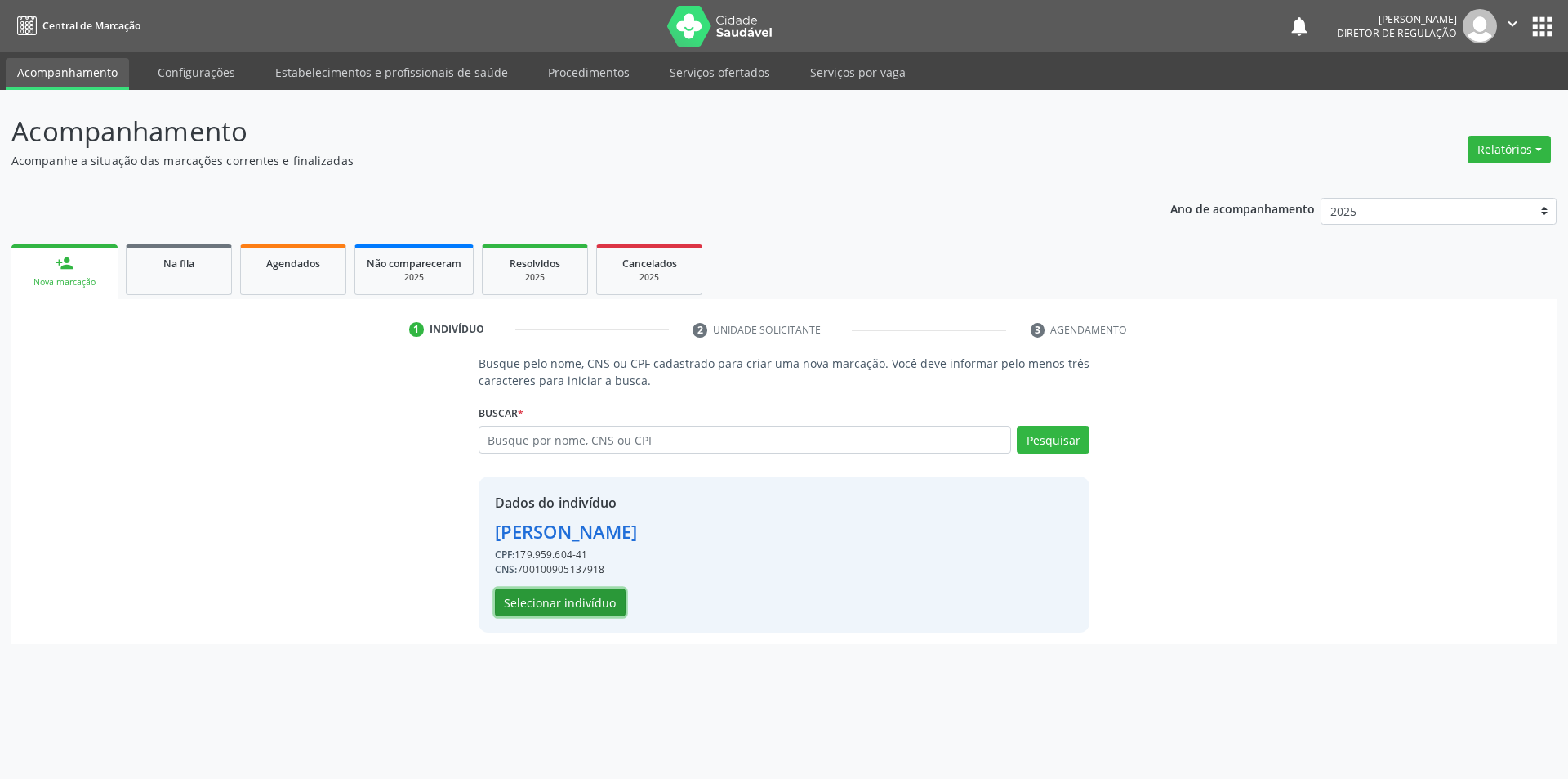
click at [577, 599] on button "Selecionar indivíduo" at bounding box center [560, 602] width 130 height 27
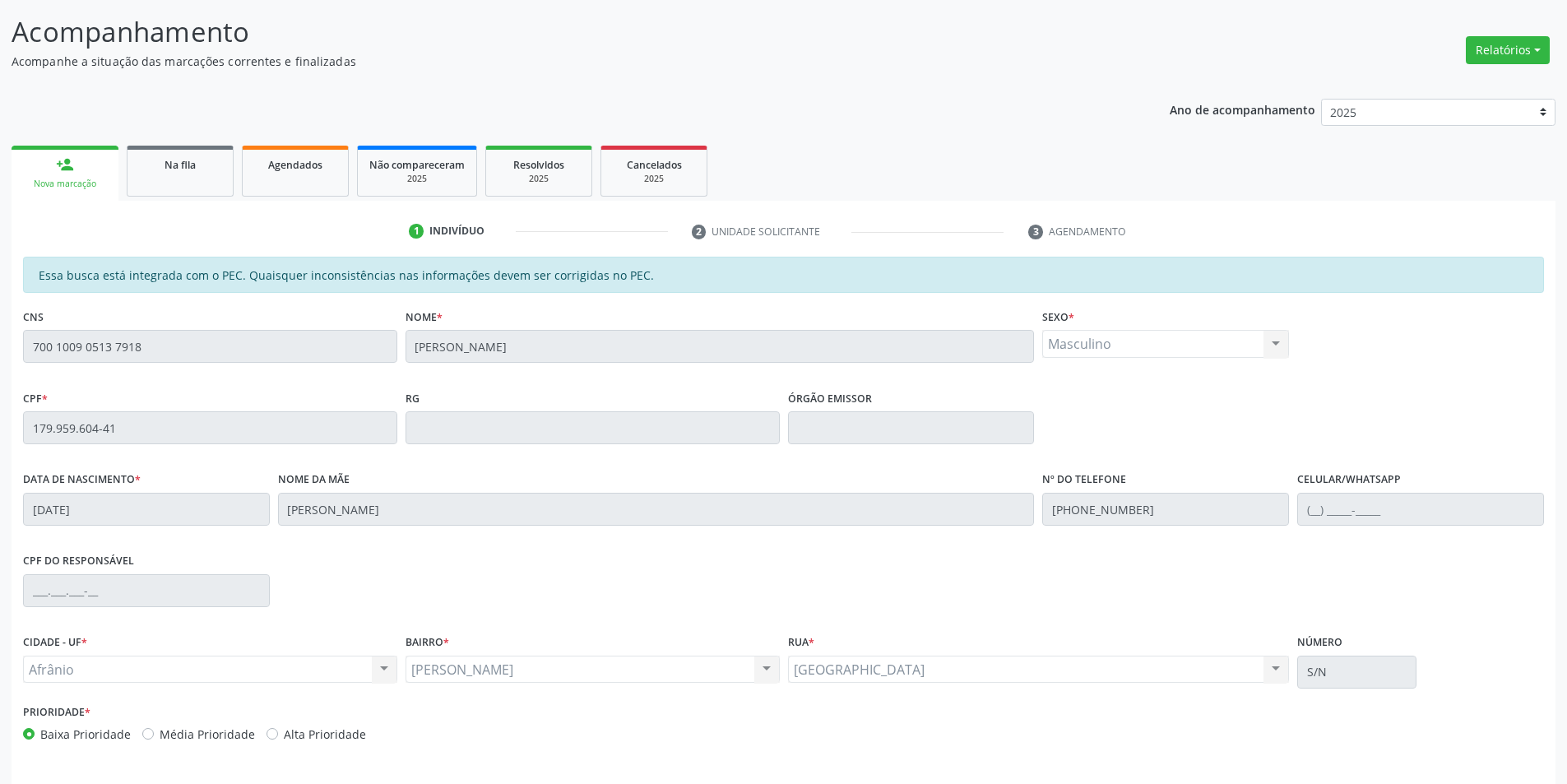
scroll to position [155, 0]
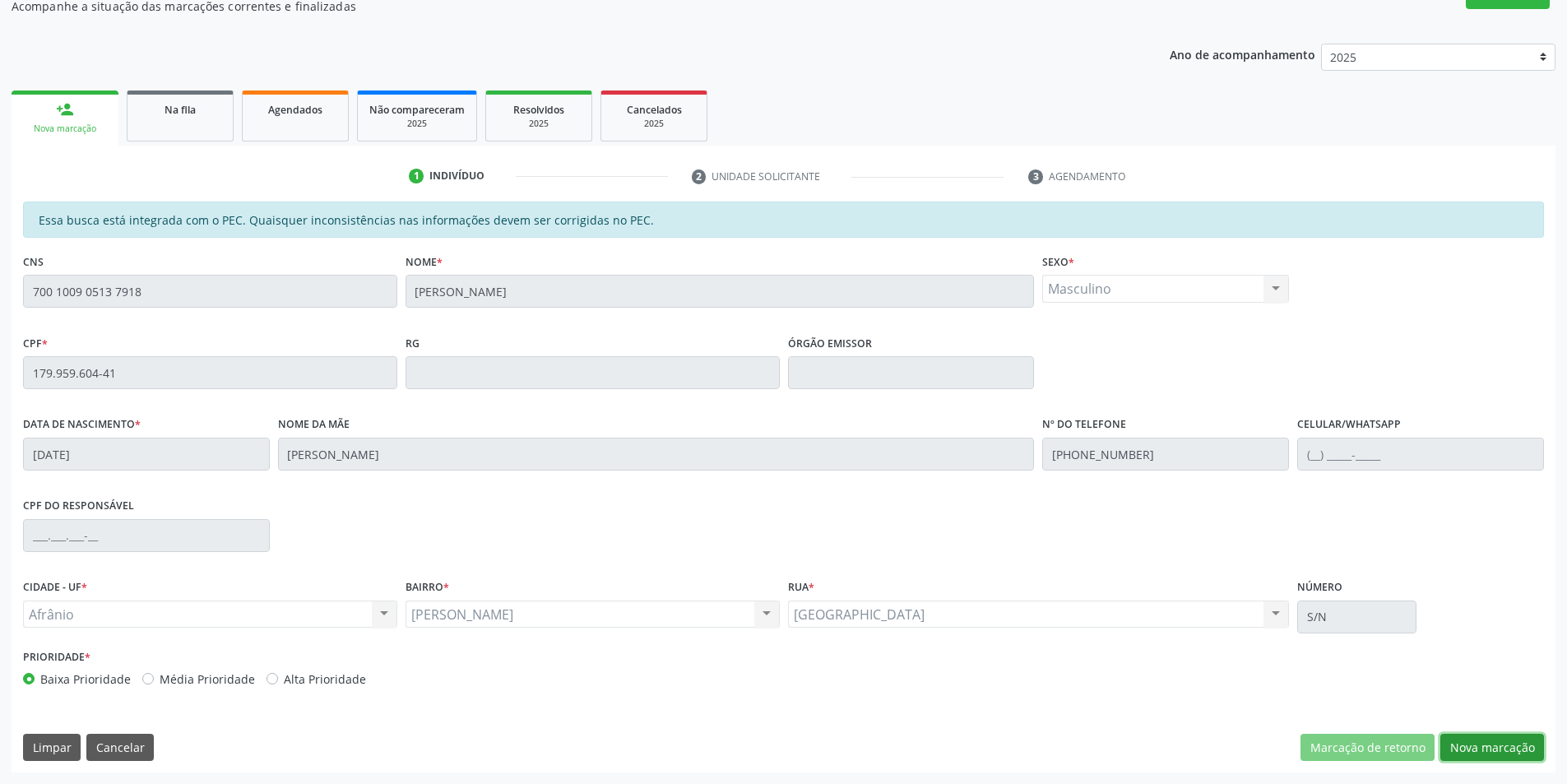
click at [1487, 746] on button "Nova marcação" at bounding box center [1492, 747] width 104 height 28
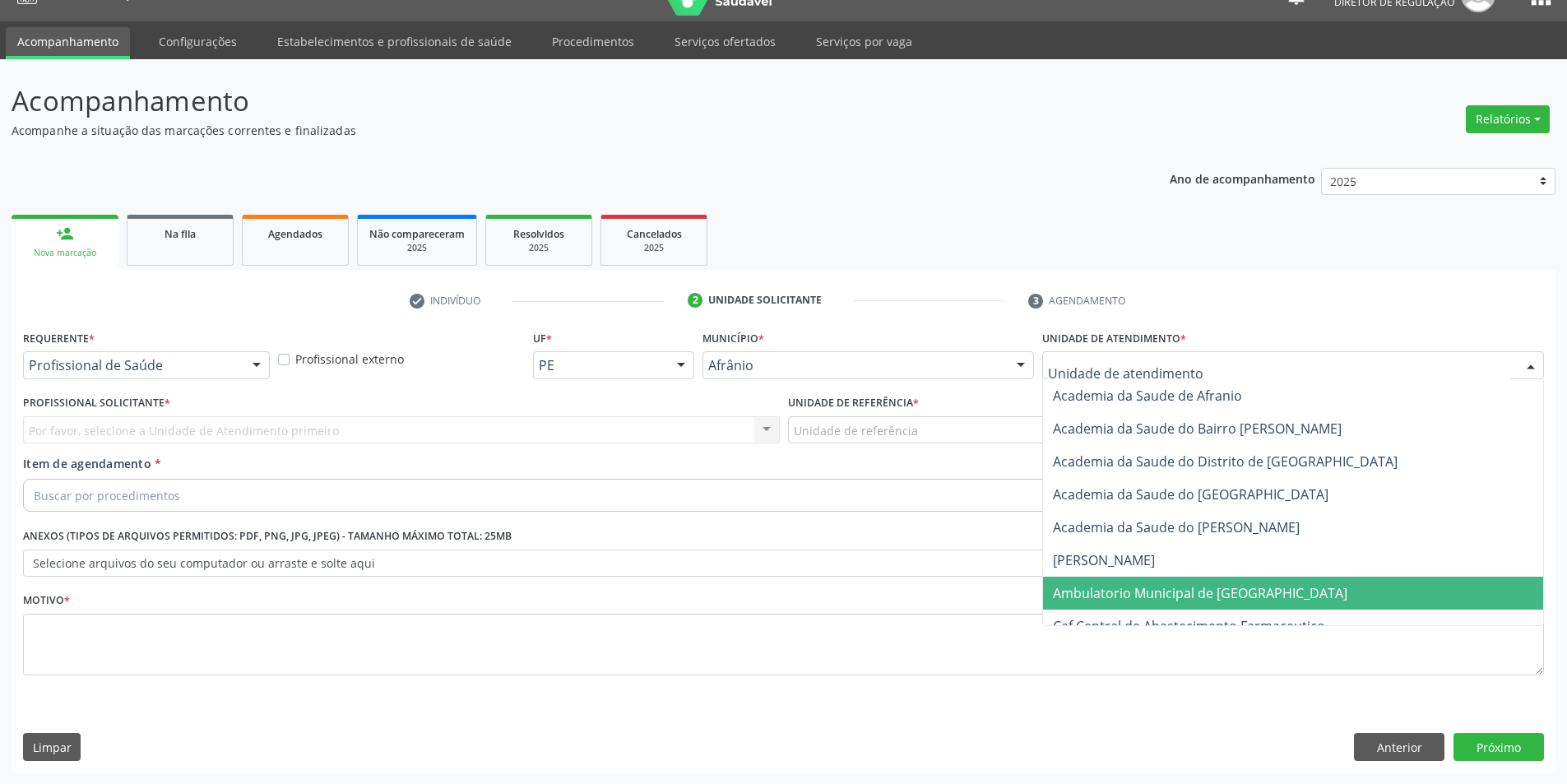
click at [1156, 601] on span "Ambulatorio Municipal de [GEOGRAPHIC_DATA]" at bounding box center [1200, 592] width 294 height 18
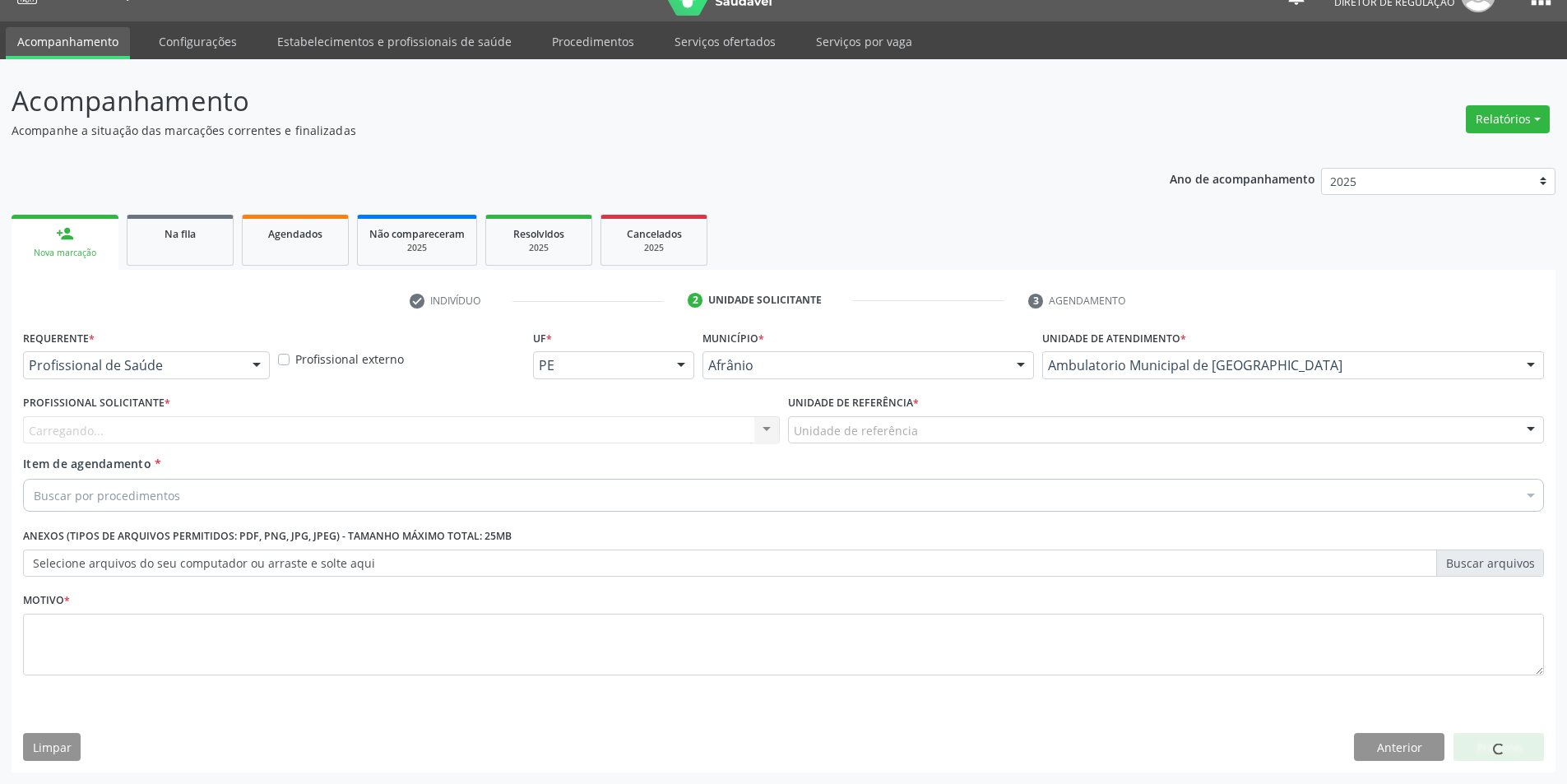
click at [902, 420] on div "Unidade de referência" at bounding box center [1167, 430] width 757 height 28
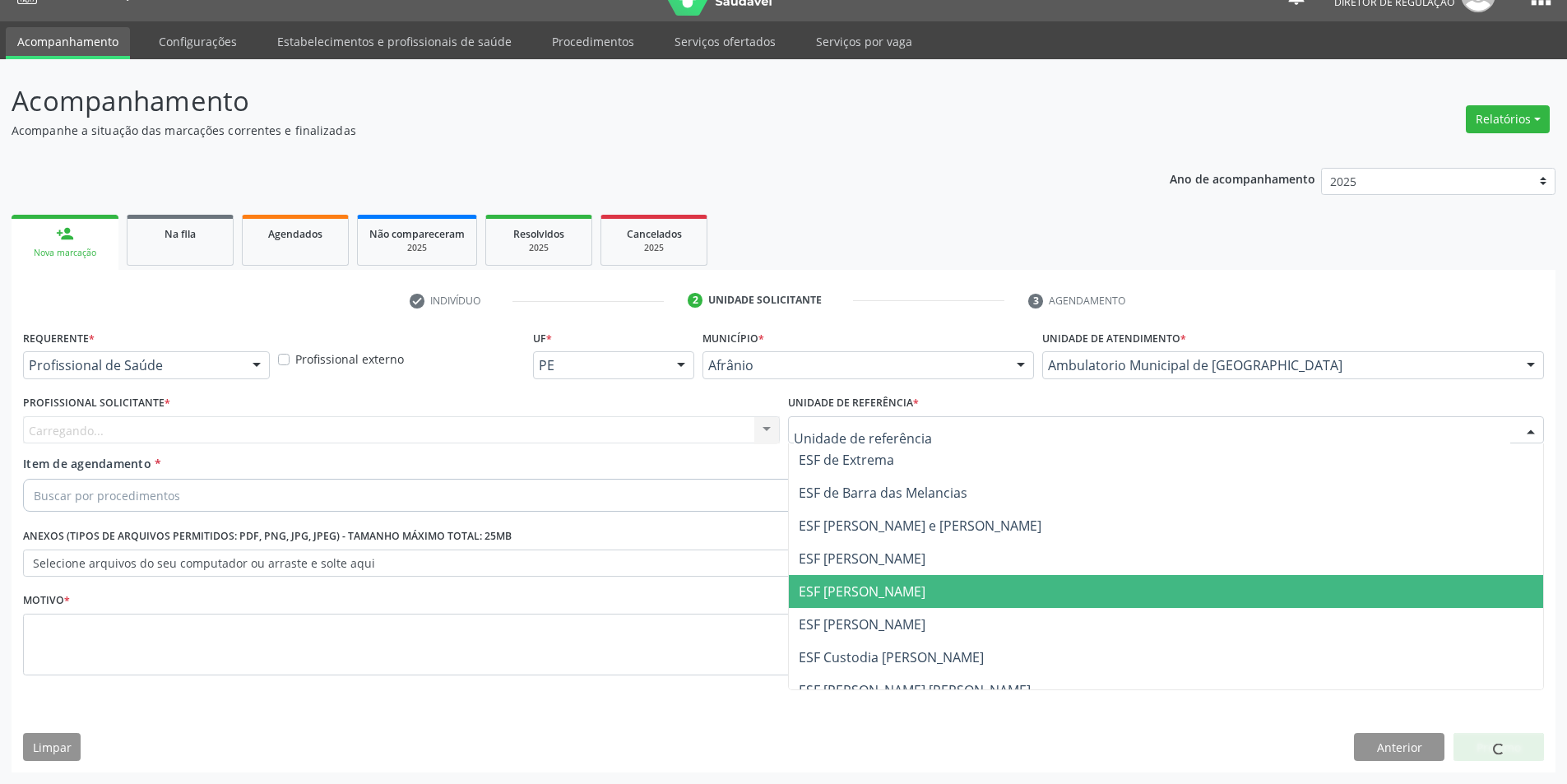
drag, startPoint x: 877, startPoint y: 588, endPoint x: 827, endPoint y: 573, distance: 52.2
click at [874, 588] on span "ESF [PERSON_NAME]" at bounding box center [863, 591] width 126 height 18
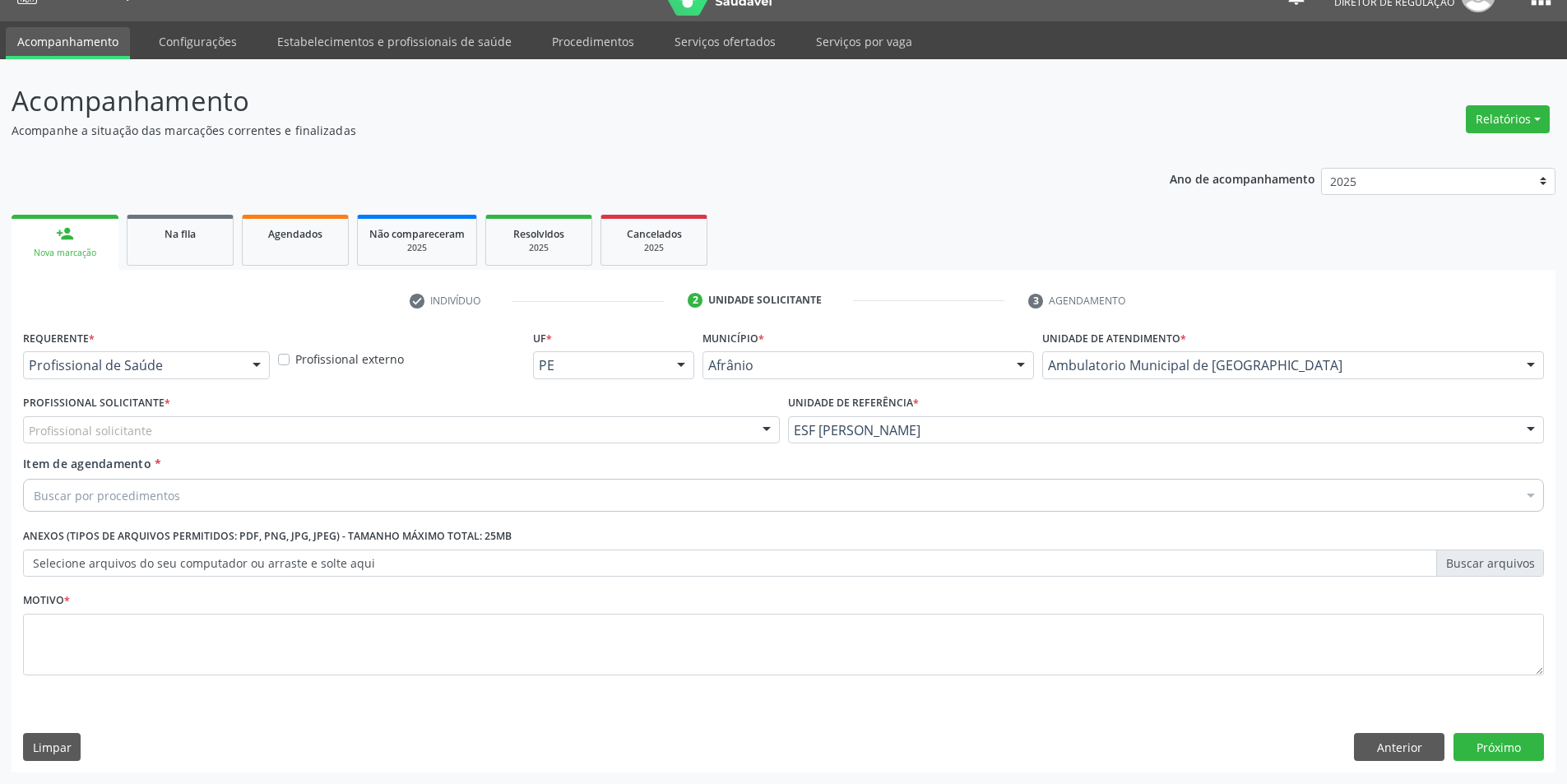
click at [590, 450] on div "Profissional Solicitante * Profissional solicitante Médico Angiologista - [PERS…" at bounding box center [401, 423] width 765 height 64
click at [531, 425] on div "Profissional solicitante" at bounding box center [401, 430] width 757 height 28
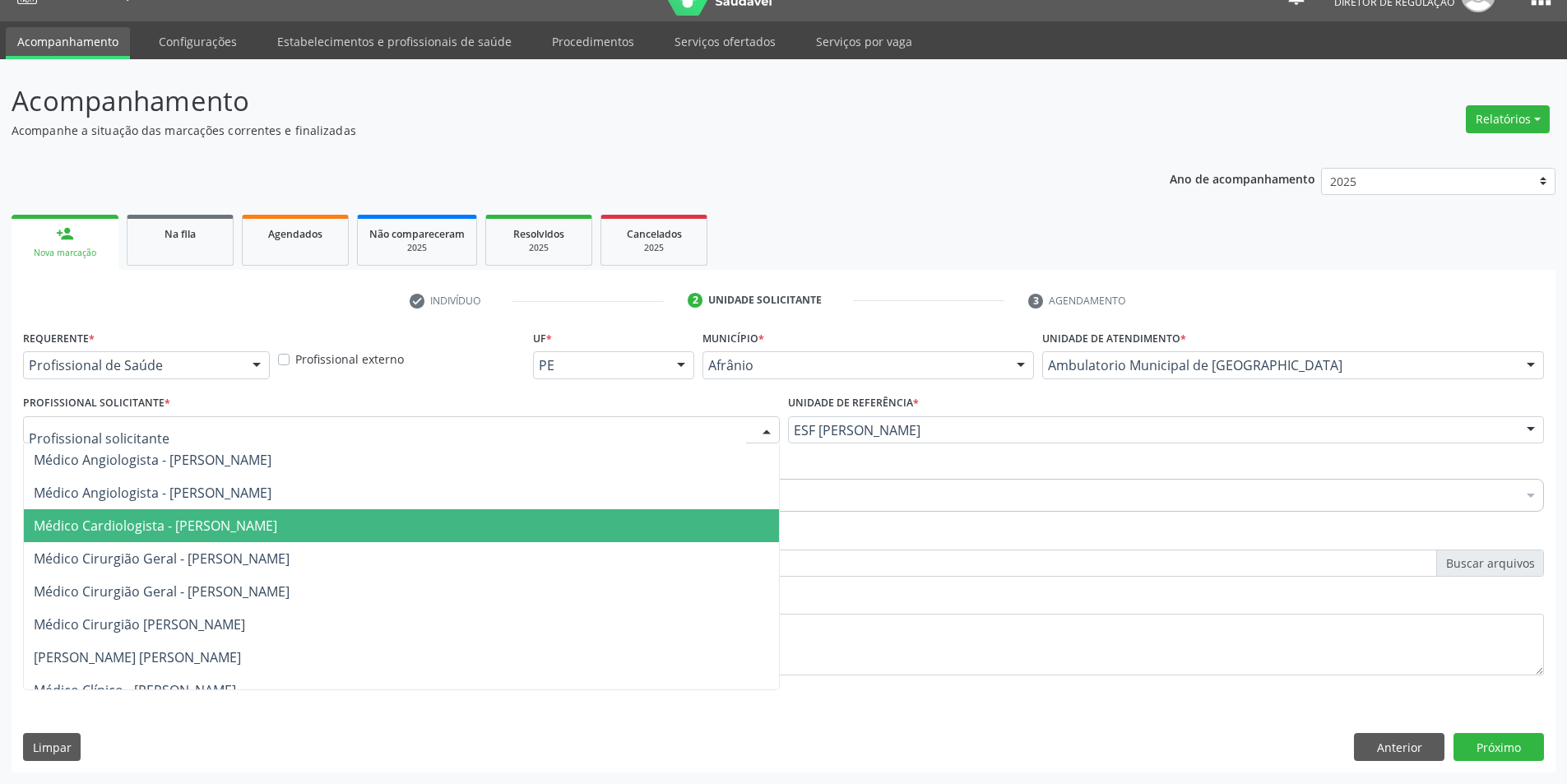
click at [278, 518] on span "Médico Cardiologista - [PERSON_NAME]" at bounding box center [155, 525] width 243 height 18
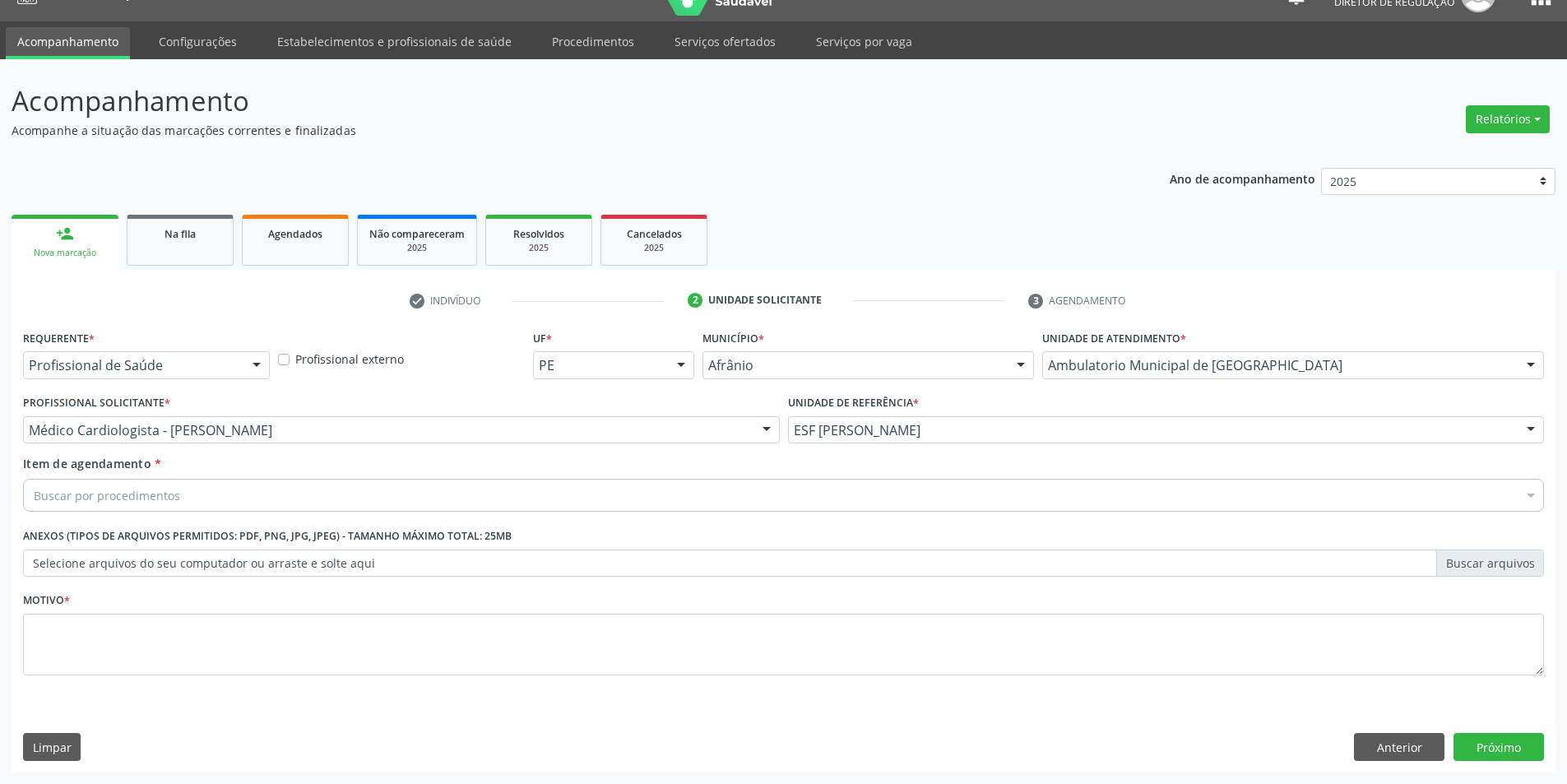
click at [258, 490] on div "Buscar por procedimentos" at bounding box center [784, 495] width 1522 height 33
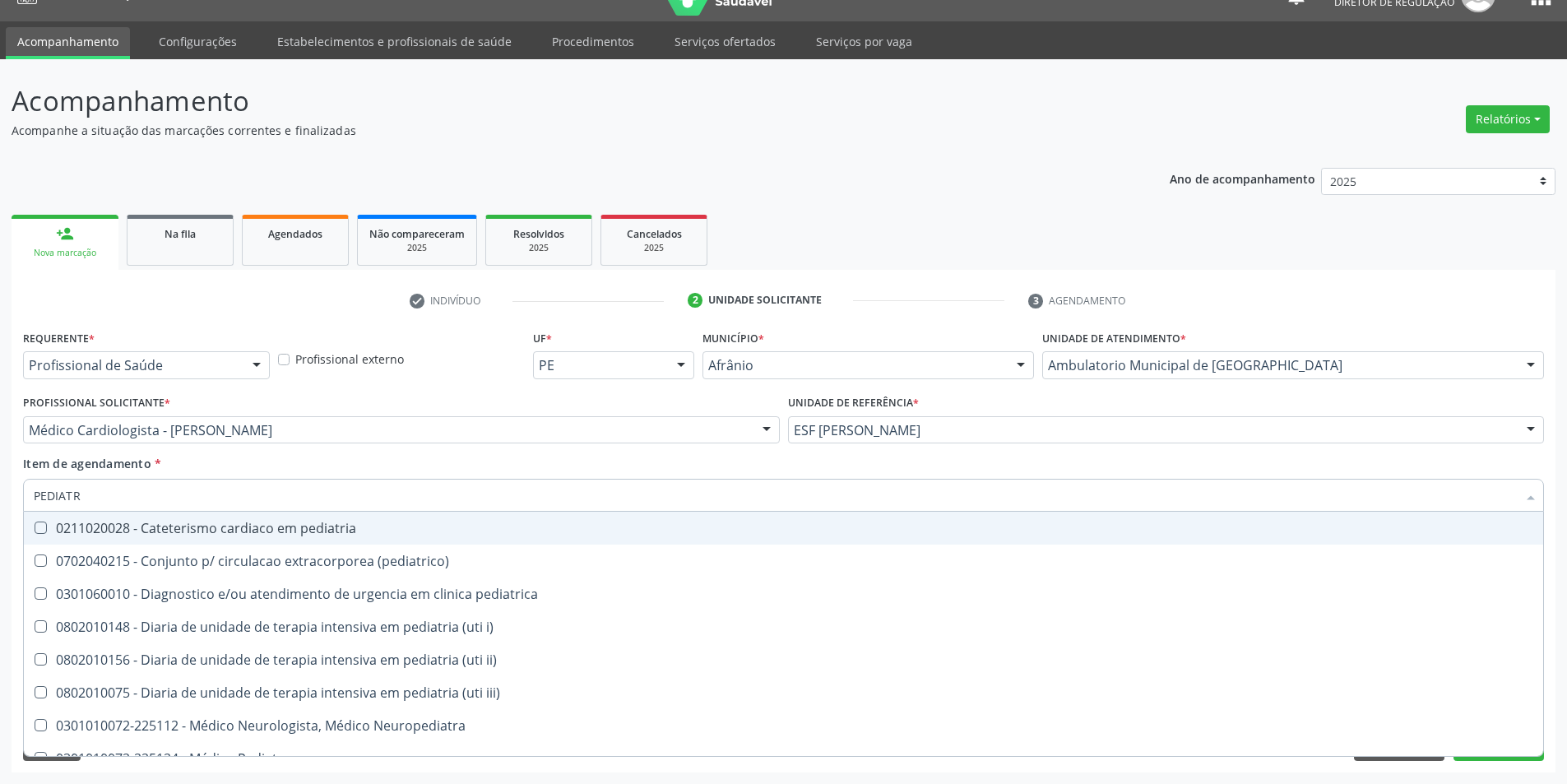
type input "PEDIATRA"
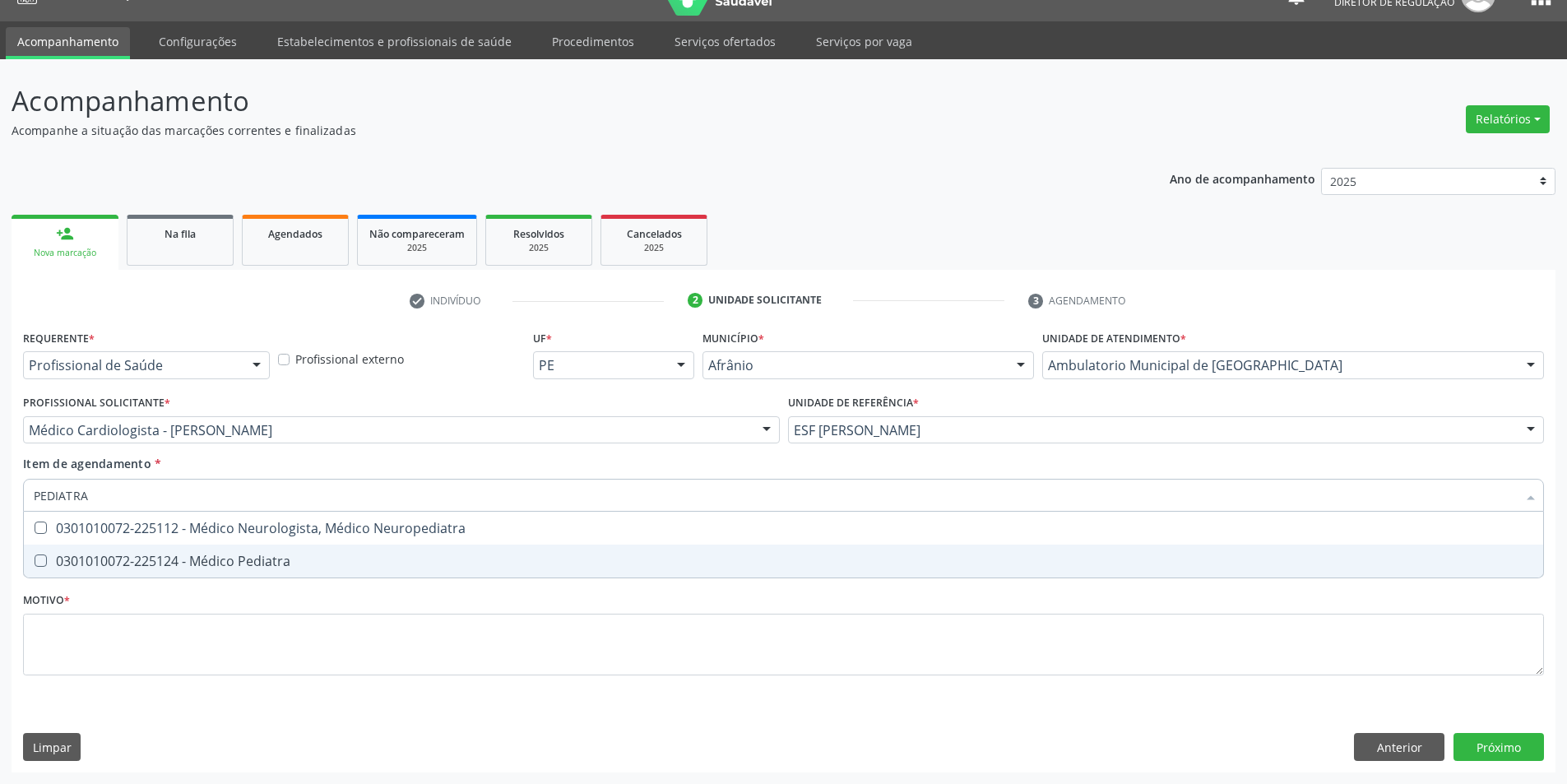
click at [309, 565] on div "0301010072-225124 - Médico Pediatra" at bounding box center [784, 560] width 1500 height 13
checkbox Pediatra "true"
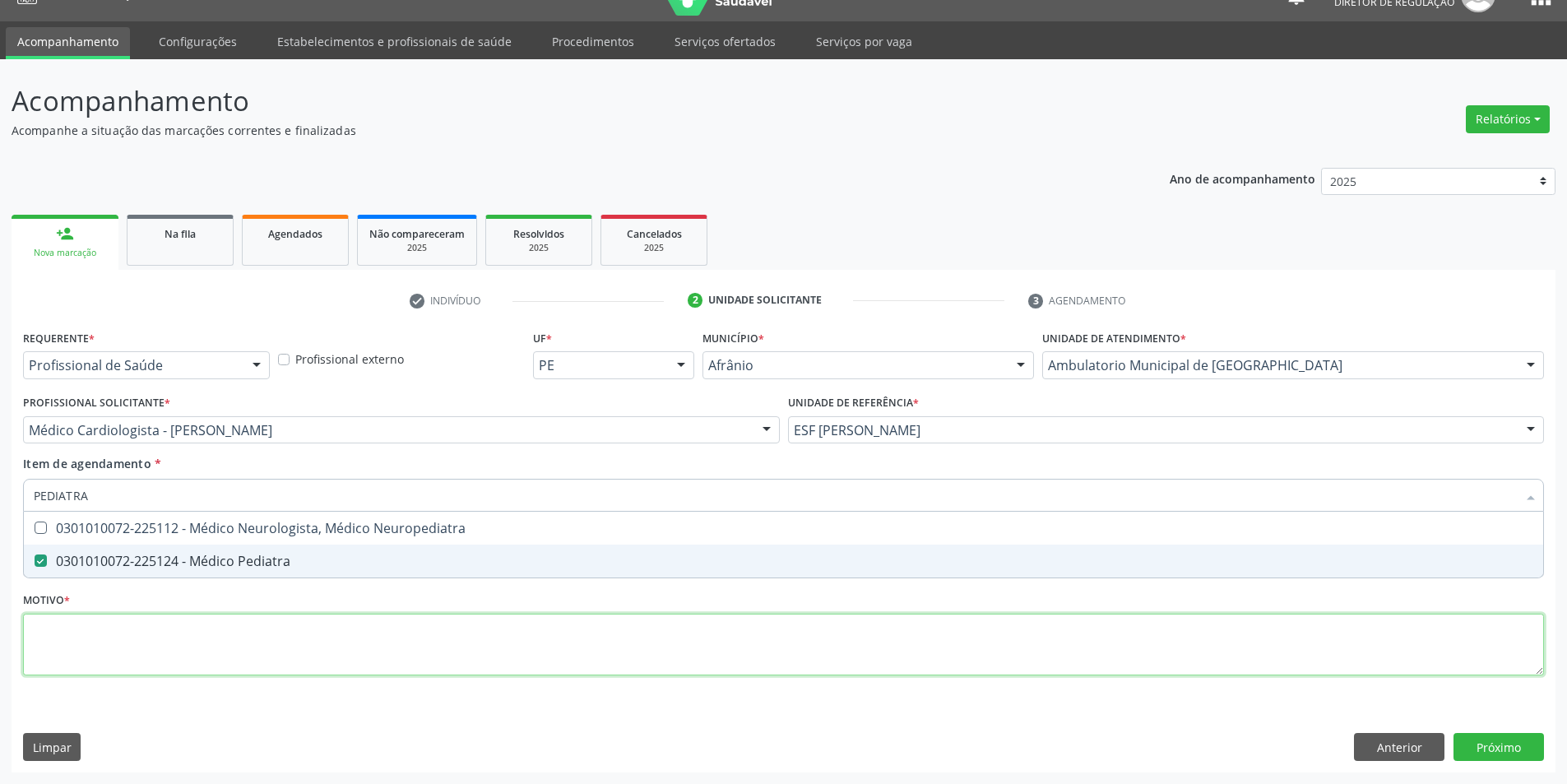
click at [272, 664] on div "Requerente * Profissional de Saúde Profissional de Saúde Paciente Nenhum result…" at bounding box center [784, 511] width 1522 height 372
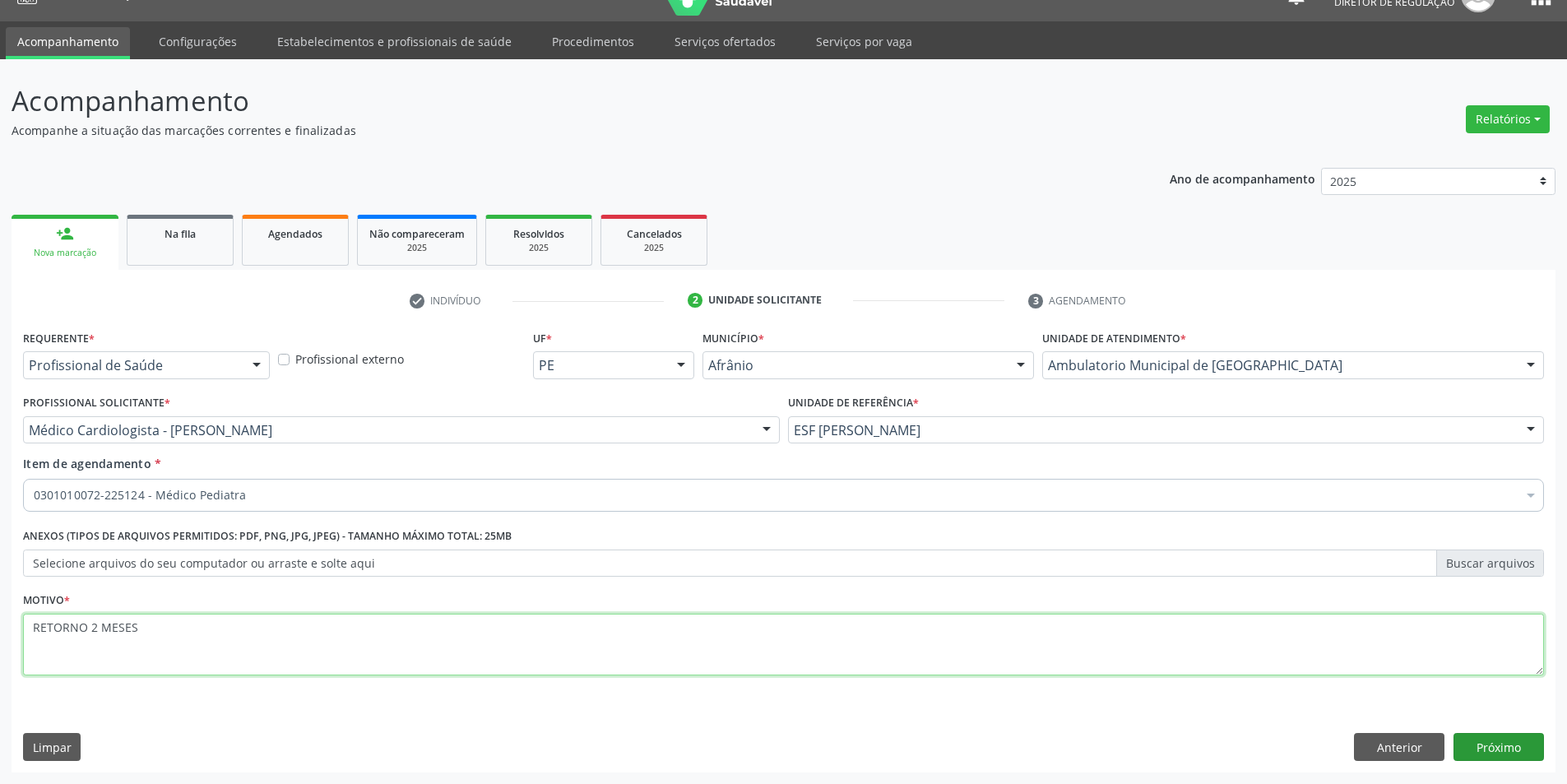
type textarea "RETORNO 2 MESES"
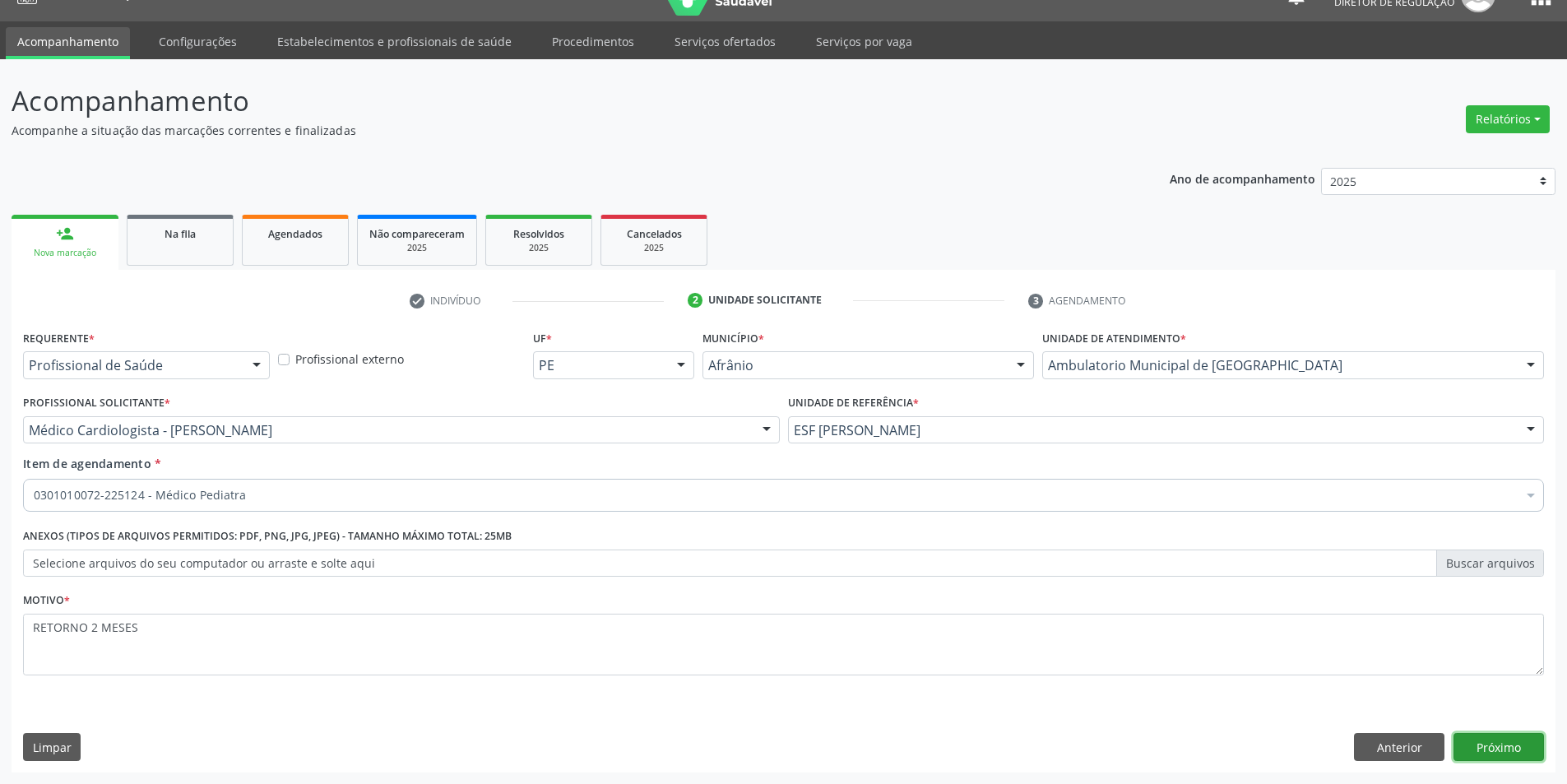
click at [1508, 738] on button "Próximo" at bounding box center [1499, 746] width 91 height 28
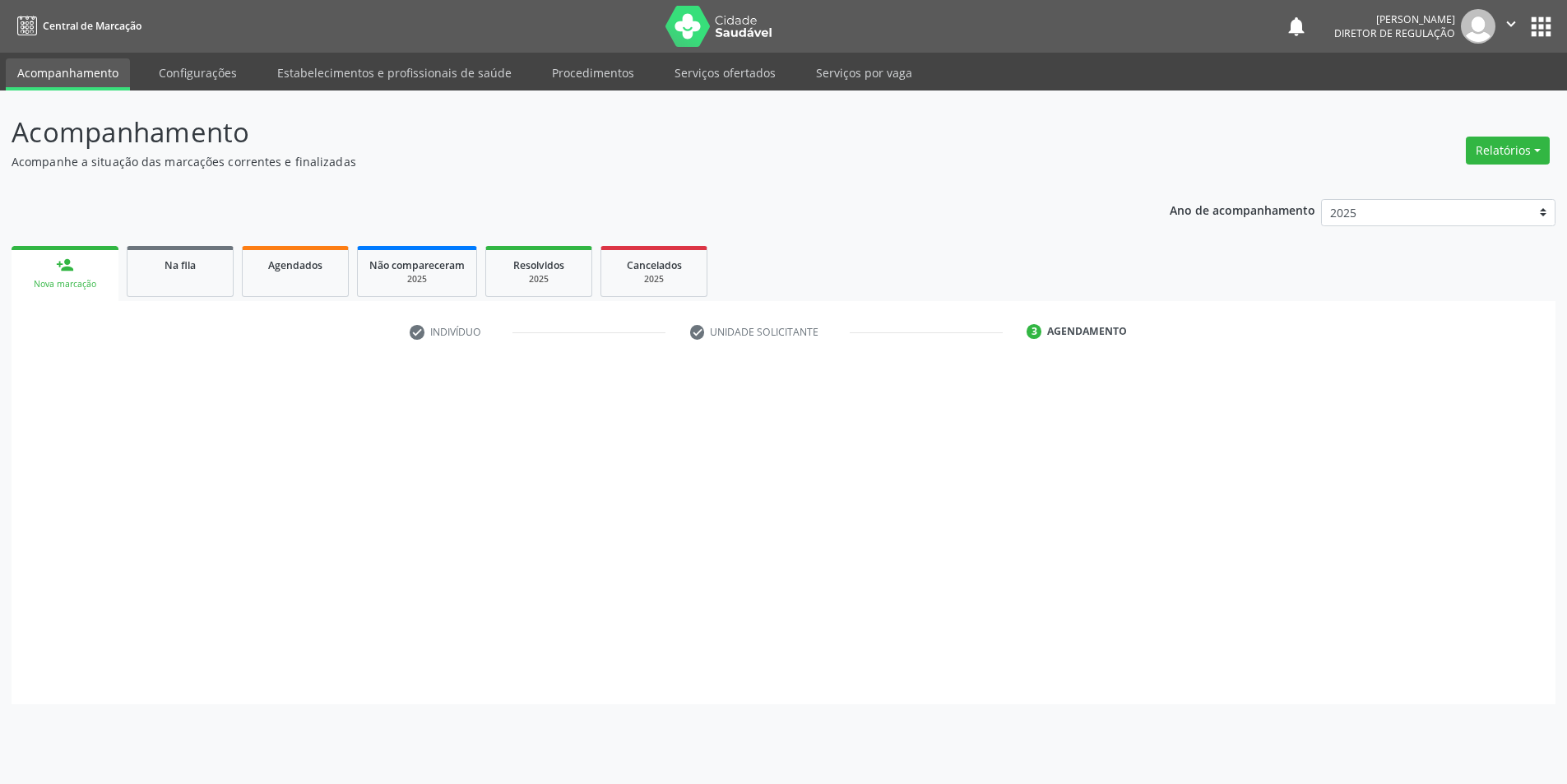
scroll to position [0, 0]
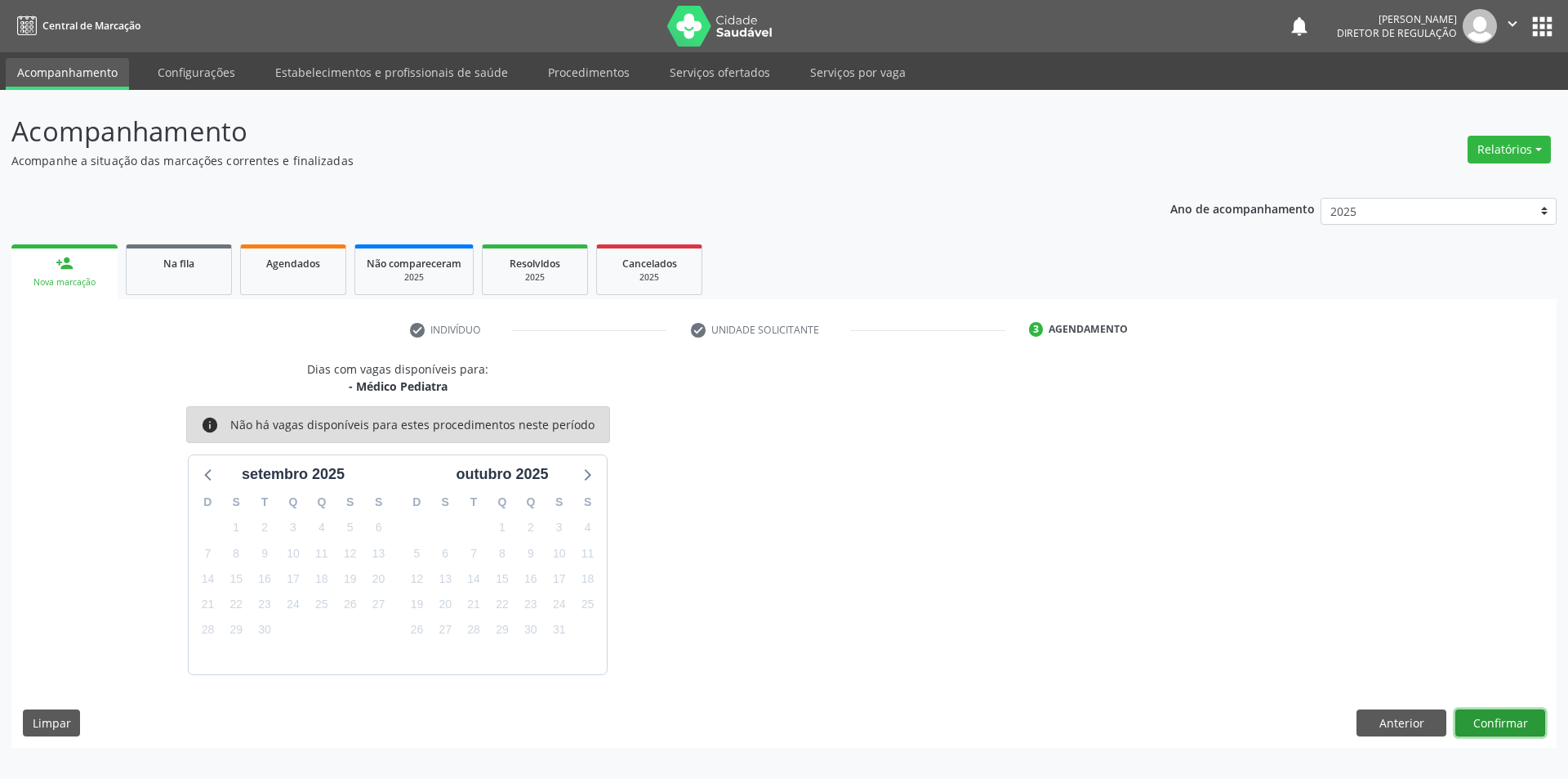
click at [1486, 730] on button "Confirmar" at bounding box center [1500, 723] width 90 height 27
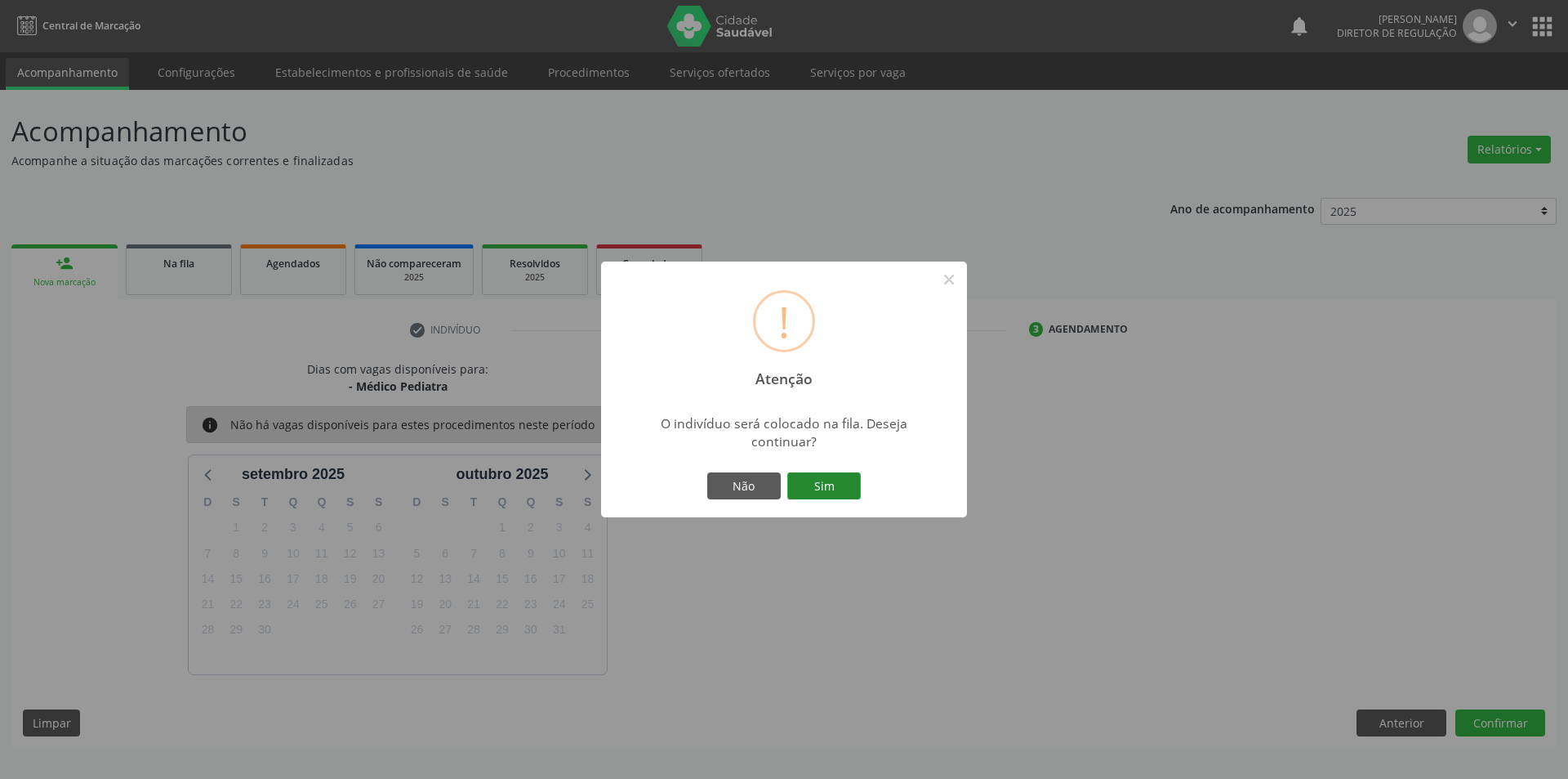
click at [813, 480] on button "Sim" at bounding box center [824, 486] width 74 height 27
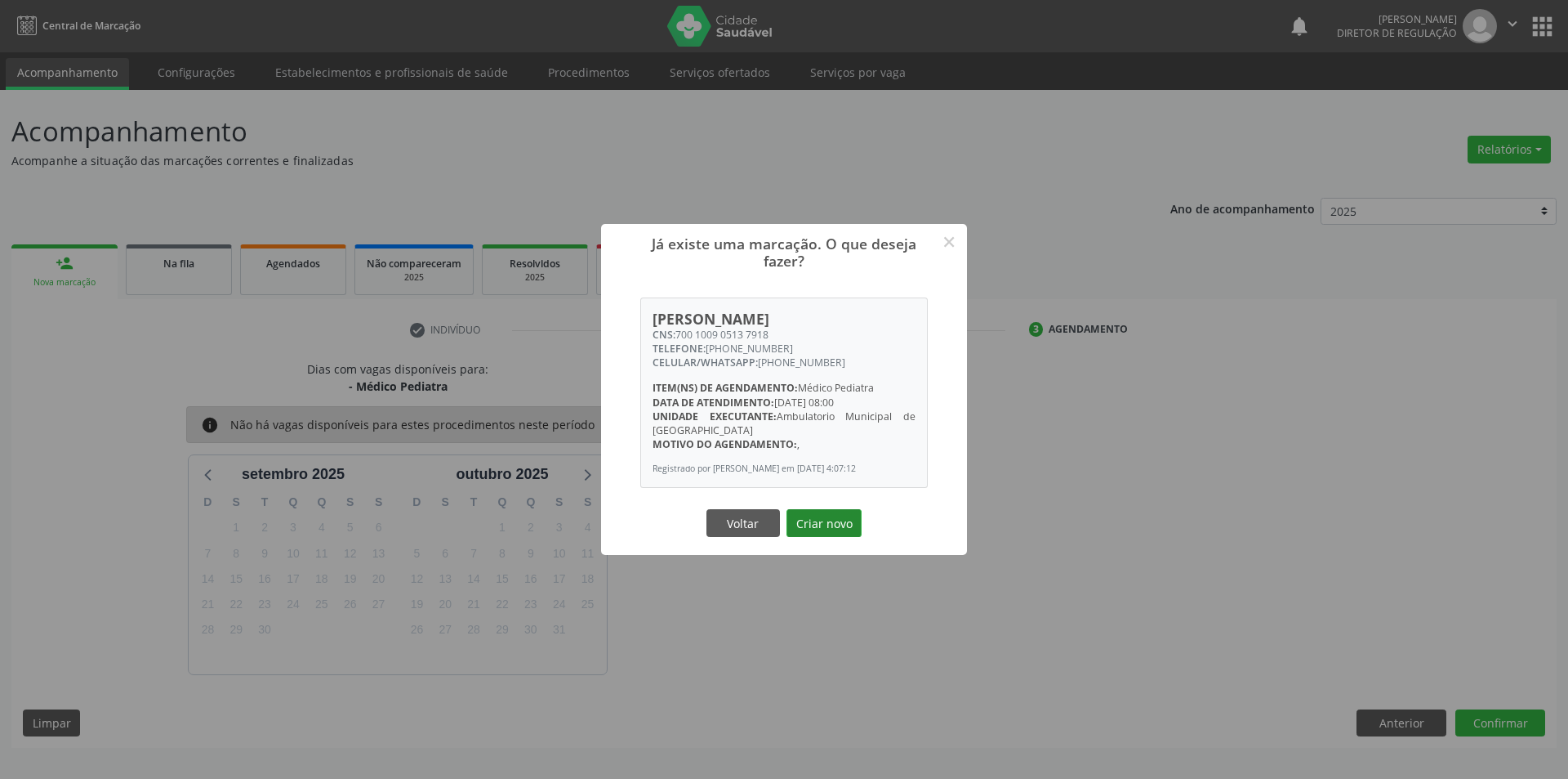
click at [815, 530] on button "Criar novo" at bounding box center [824, 523] width 76 height 27
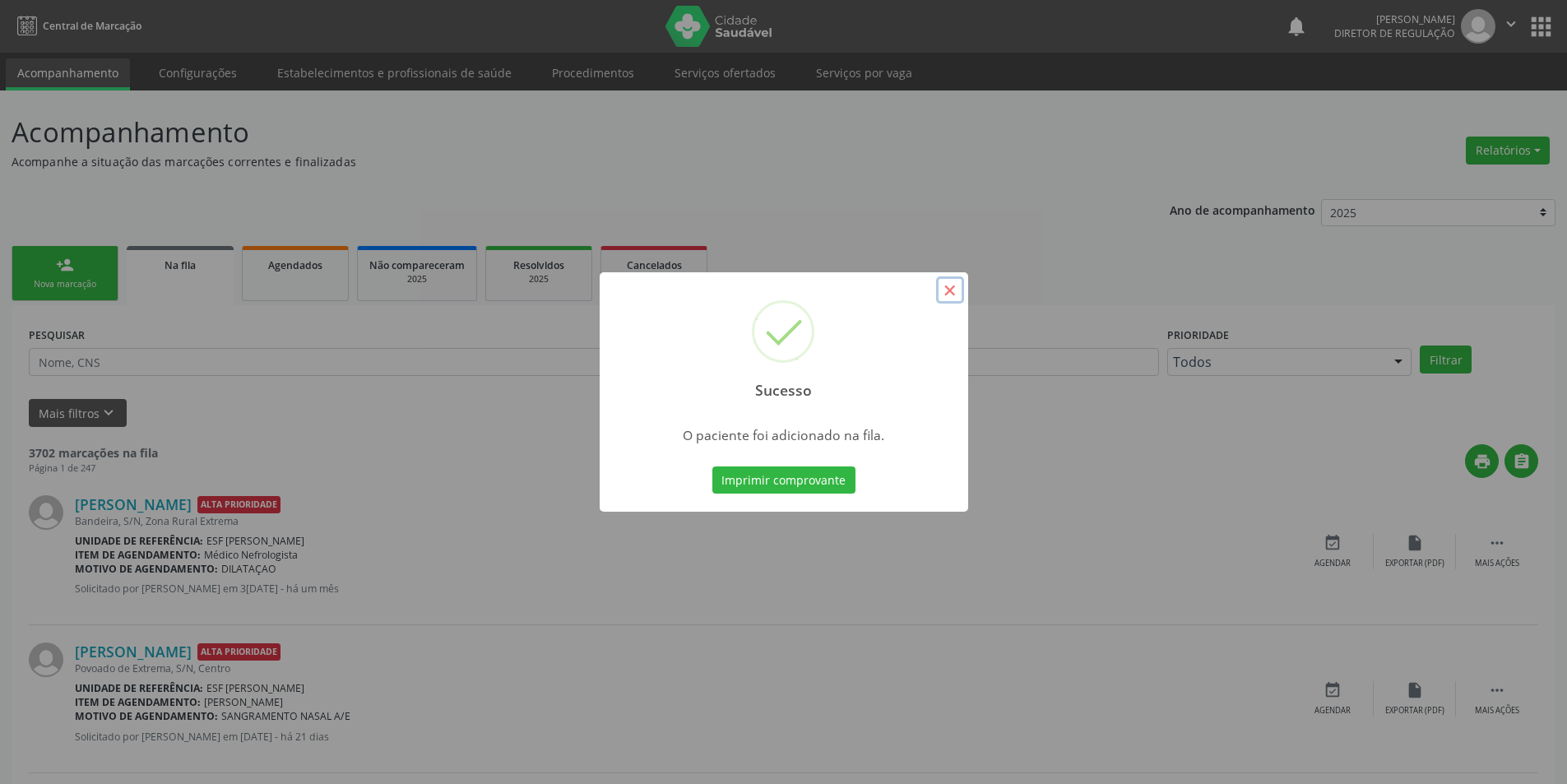
click at [947, 282] on button "×" at bounding box center [950, 290] width 28 height 28
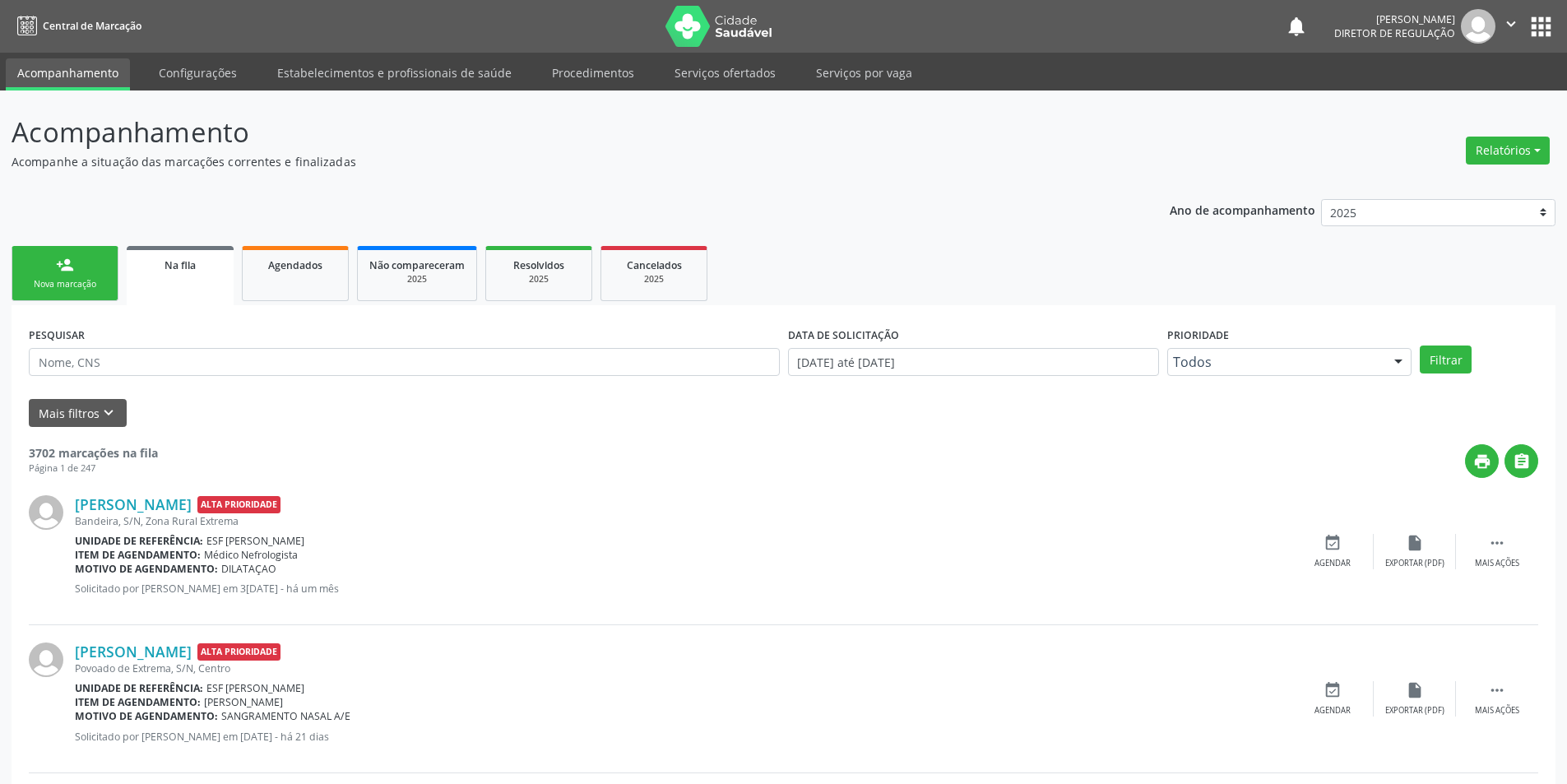
click at [67, 282] on div "Nova marcação" at bounding box center [64, 283] width 82 height 12
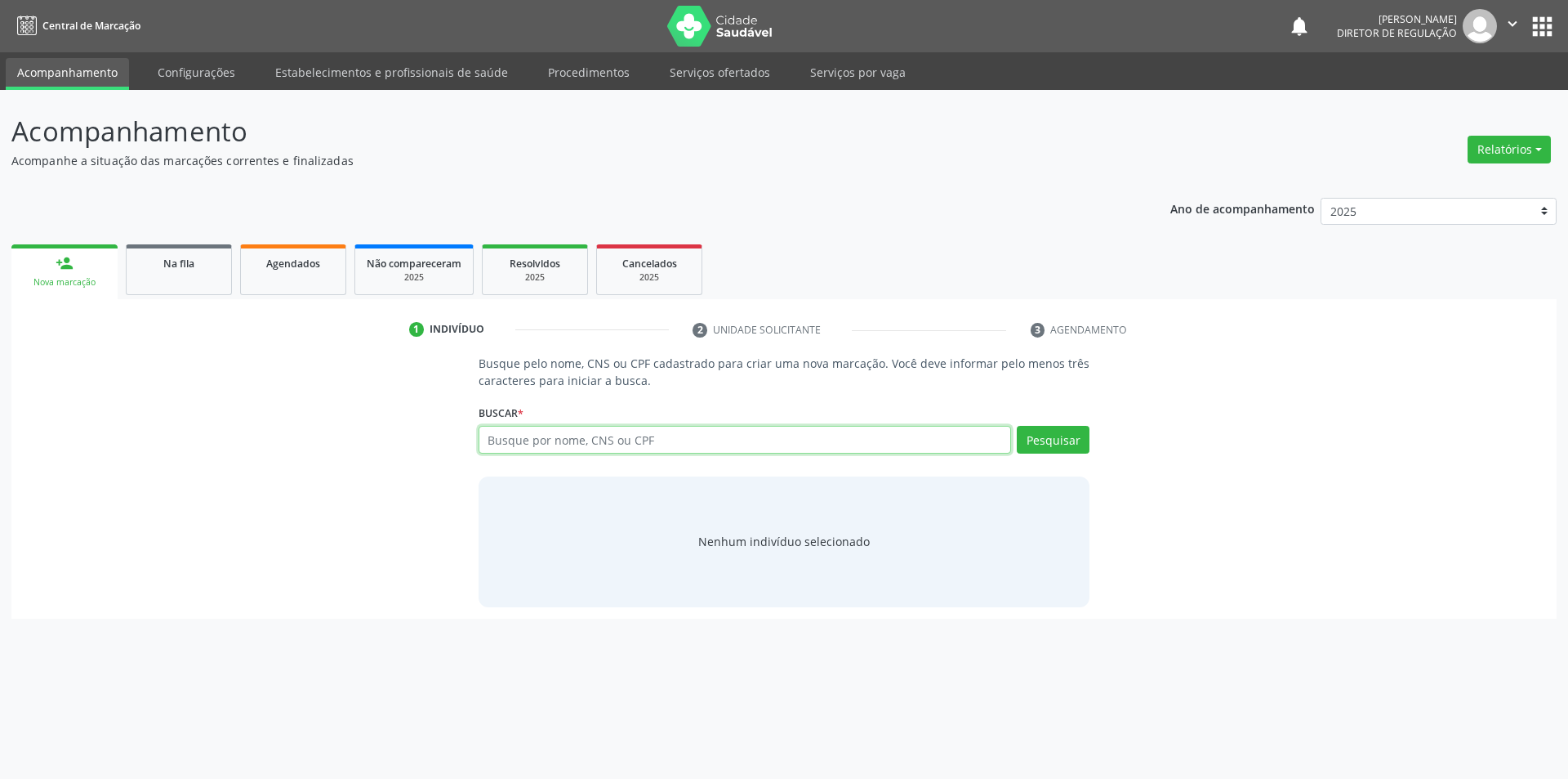
click at [579, 446] on input "text" at bounding box center [745, 440] width 533 height 27
type input "706807282023324"
click at [1051, 441] on button "Pesquisar" at bounding box center [1053, 440] width 73 height 27
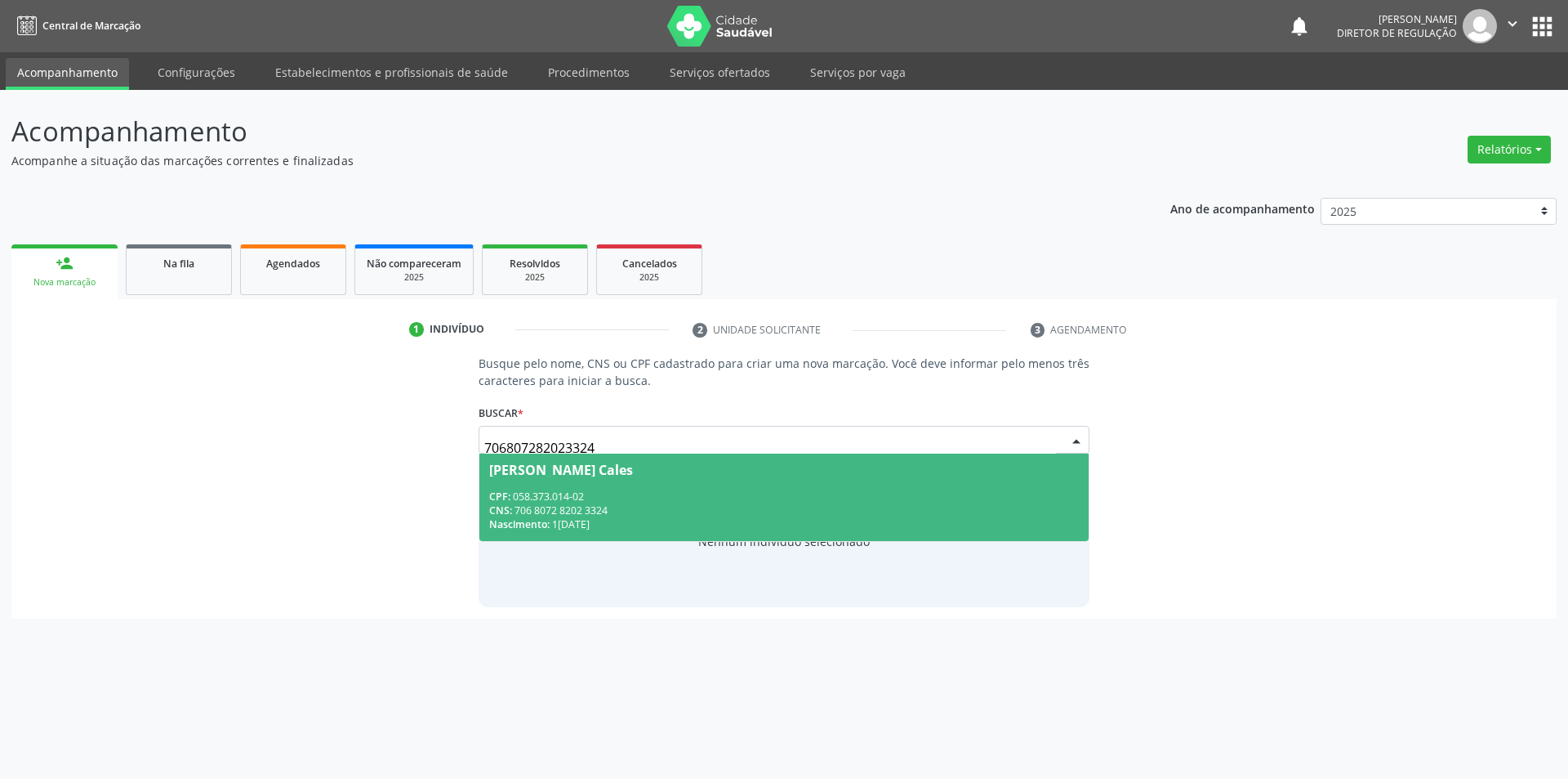
click at [674, 493] on div "CPF: 058.373.014-02" at bounding box center [784, 496] width 590 height 14
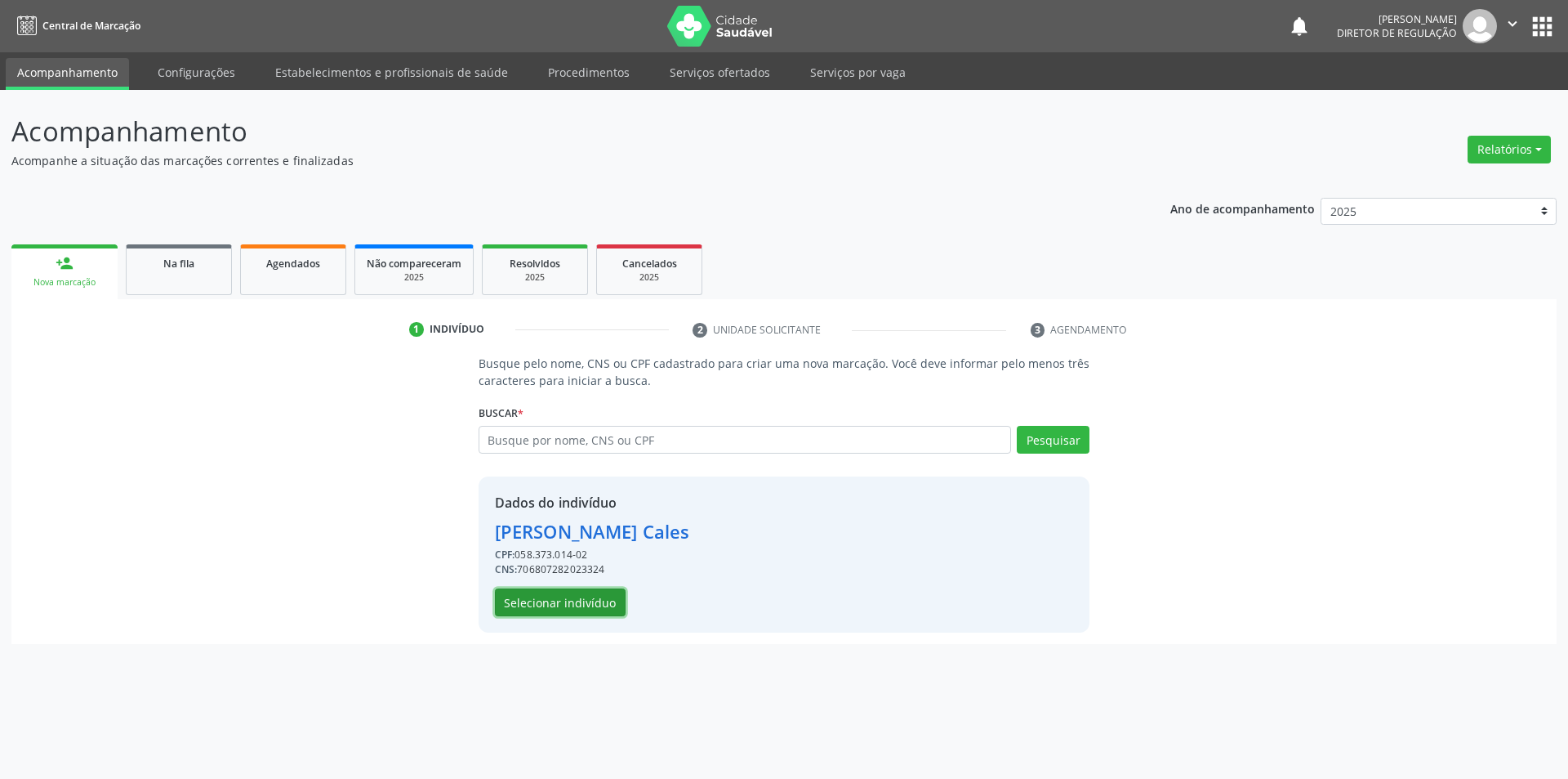
click at [601, 602] on button "Selecionar indivíduo" at bounding box center [560, 602] width 130 height 27
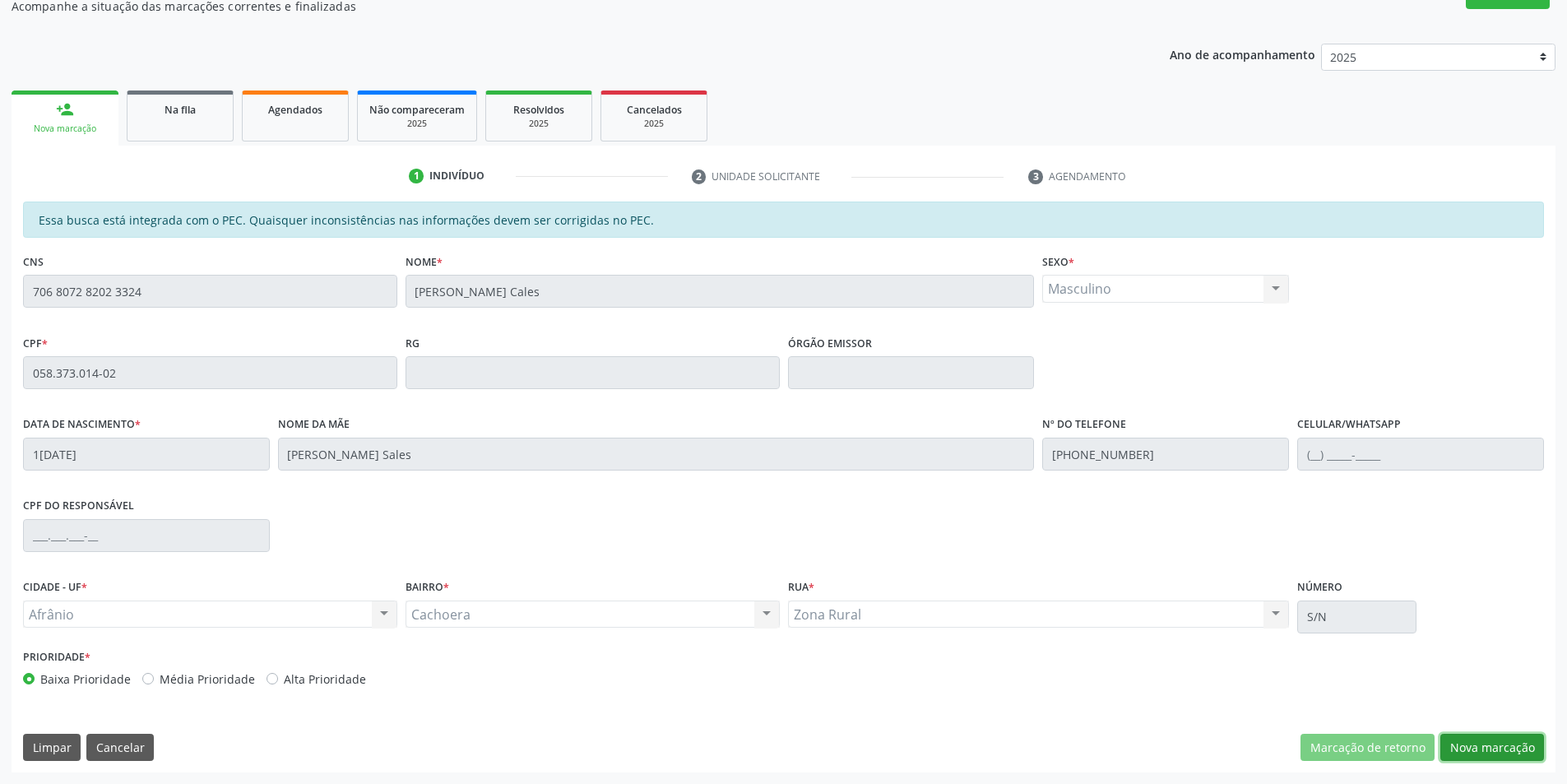
click at [1472, 740] on button "Nova marcação" at bounding box center [1492, 747] width 104 height 28
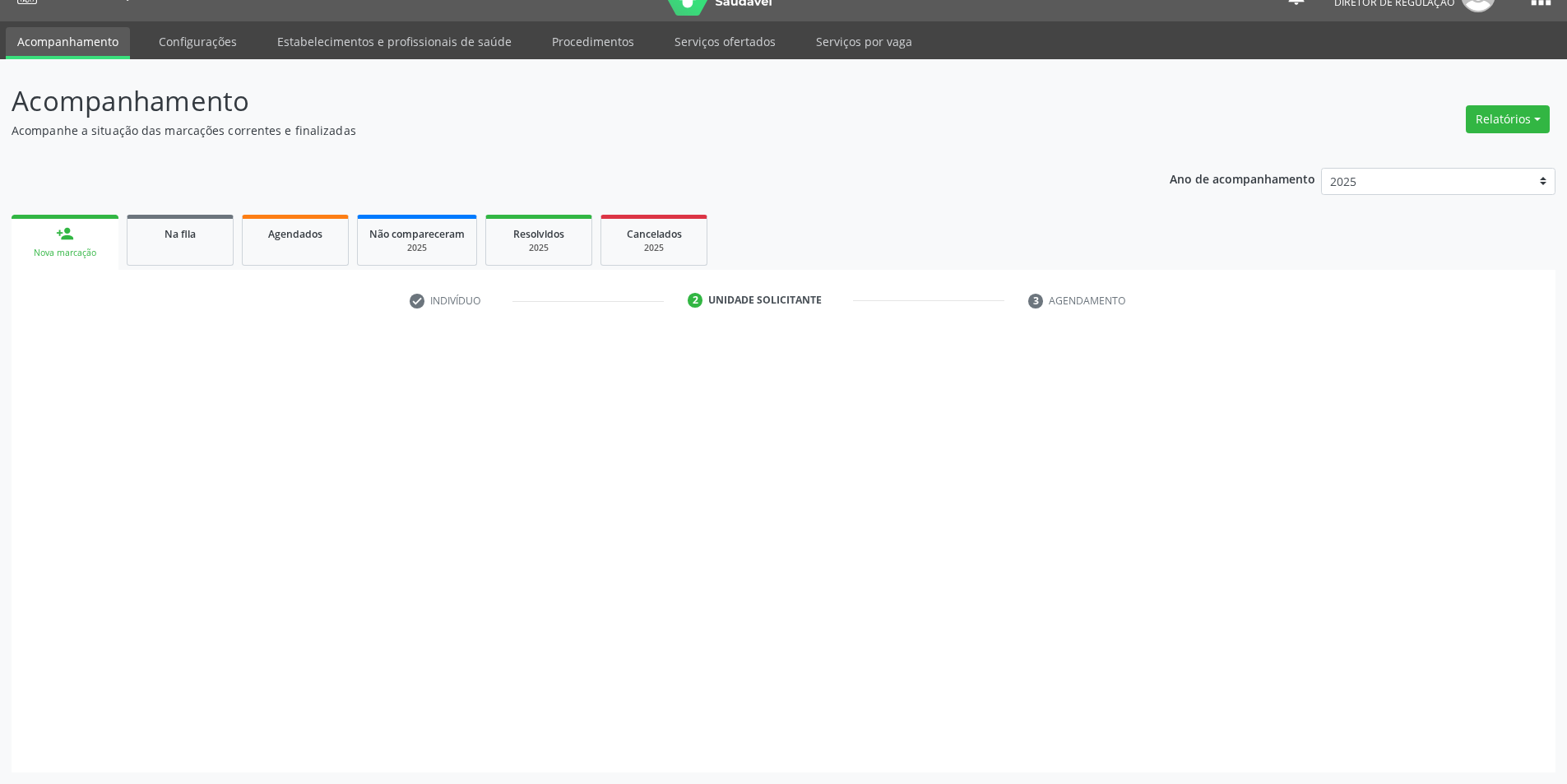
scroll to position [32, 0]
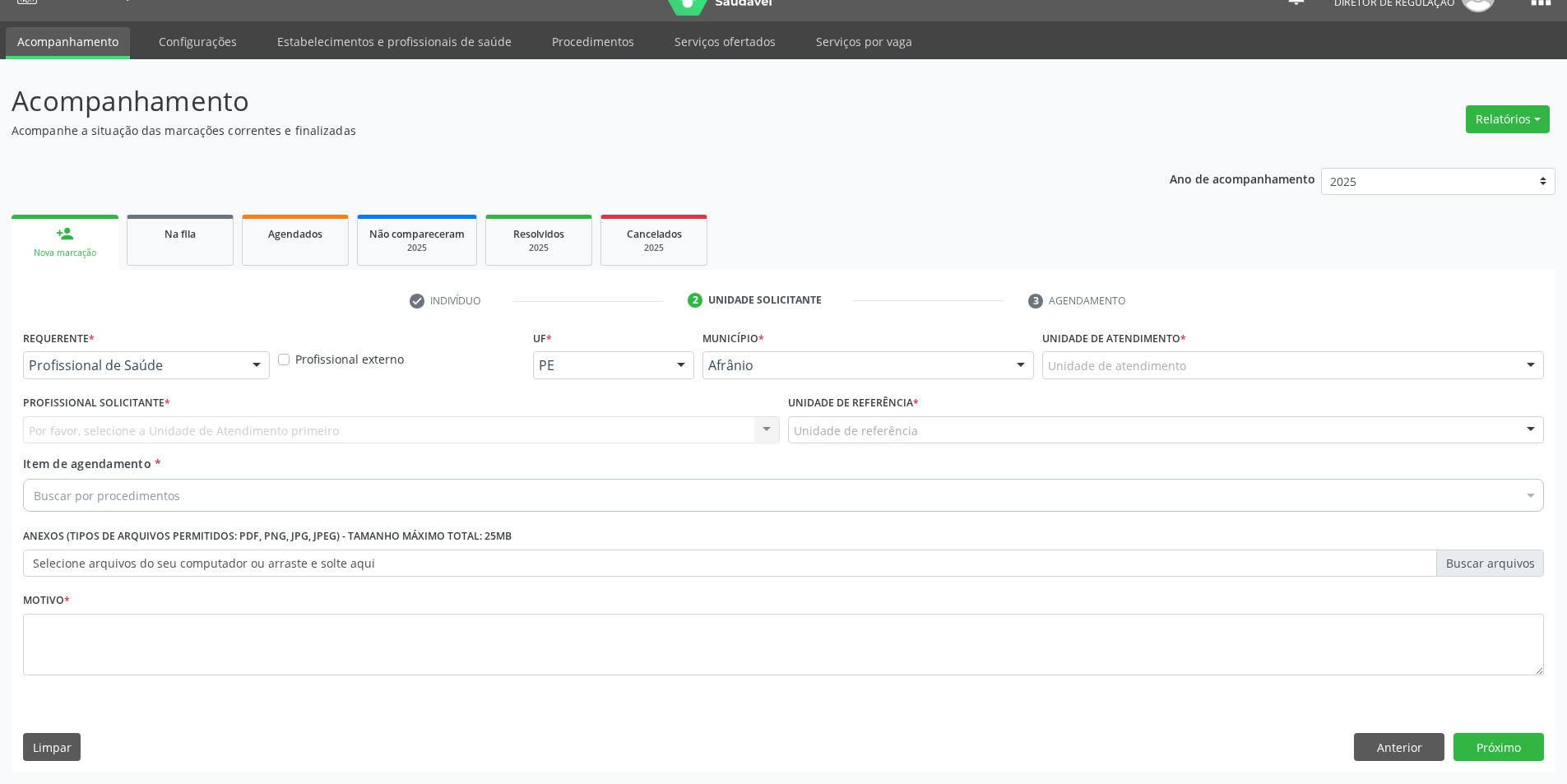
click at [1127, 375] on div "Unidade de atendimento" at bounding box center [1293, 365] width 502 height 28
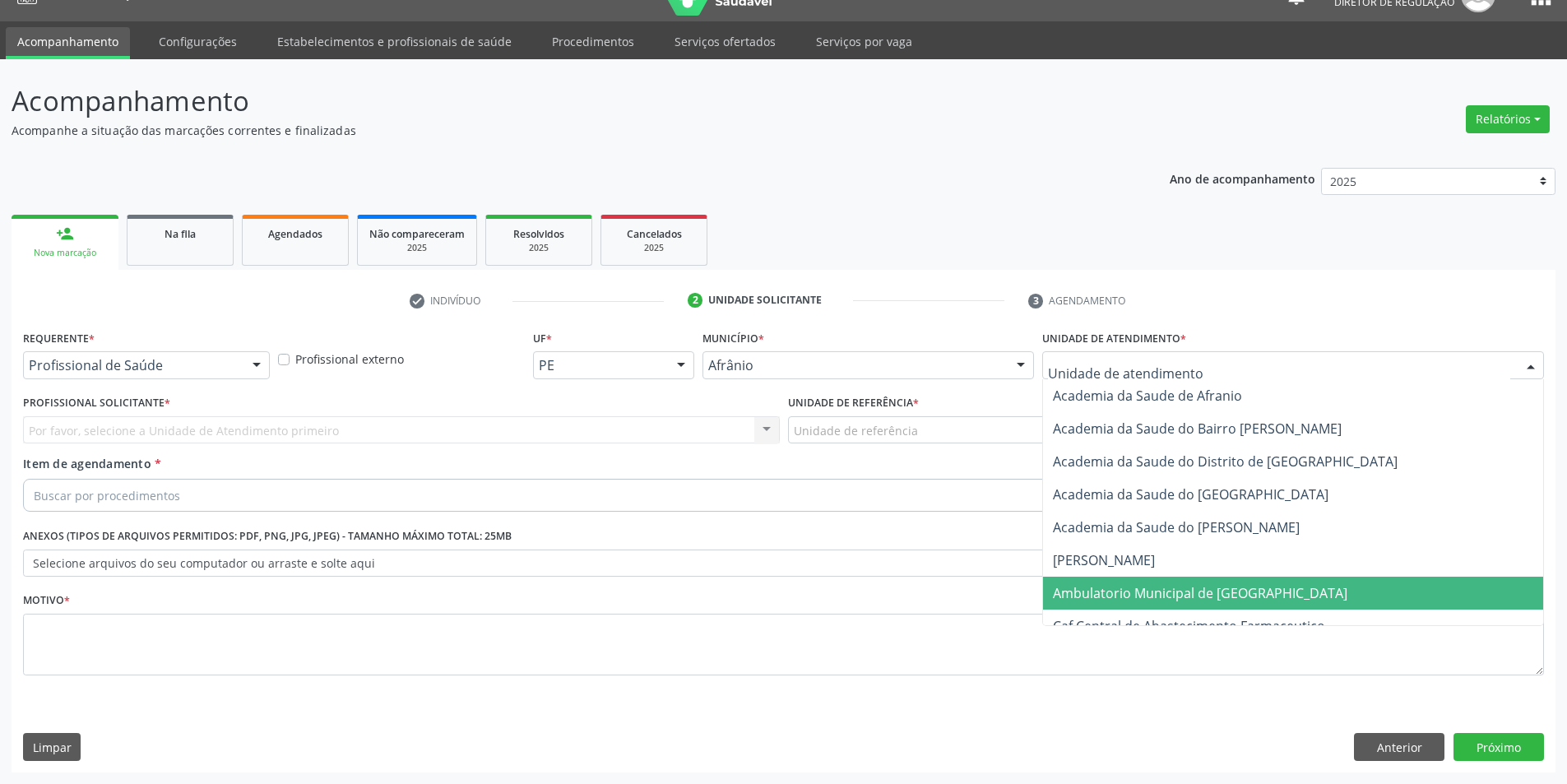
click at [1132, 584] on span "Ambulatorio Municipal de [GEOGRAPHIC_DATA]" at bounding box center [1200, 592] width 294 height 18
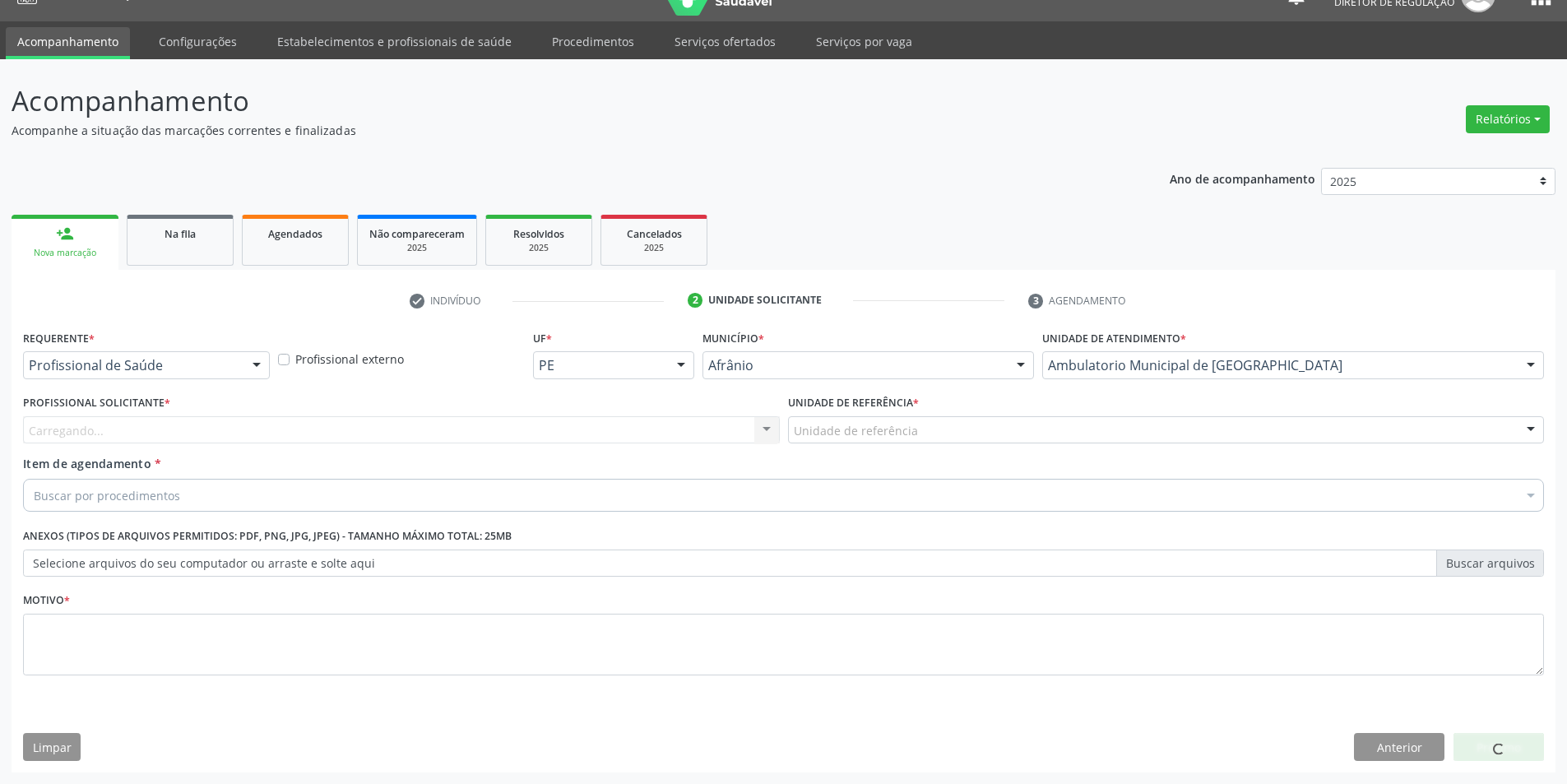
click at [896, 441] on div "Unidade de referência" at bounding box center [1167, 430] width 757 height 28
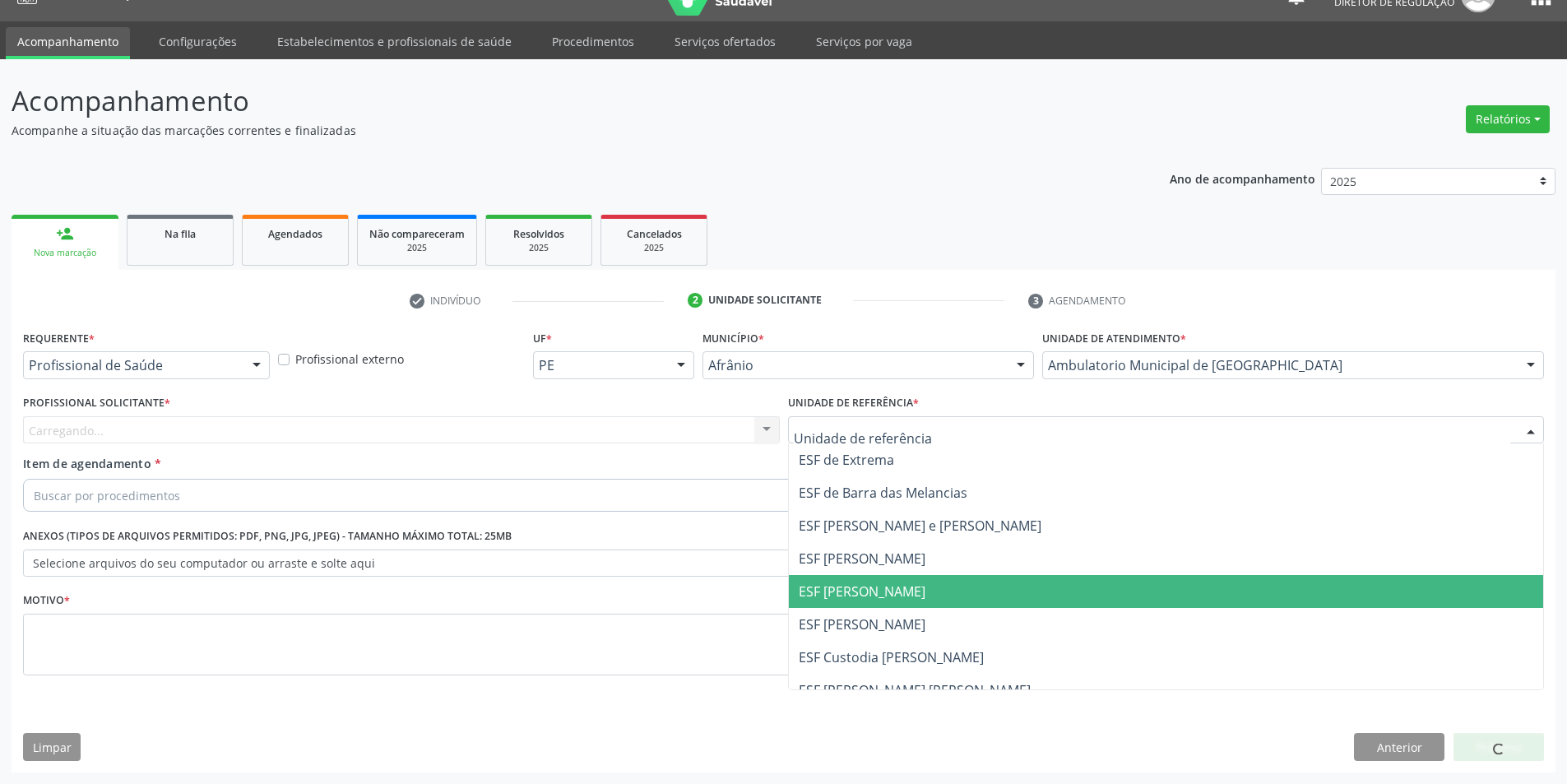
drag, startPoint x: 881, startPoint y: 608, endPoint x: 811, endPoint y: 565, distance: 82.2
click at [879, 608] on span "ESF [PERSON_NAME]" at bounding box center [1167, 623] width 755 height 33
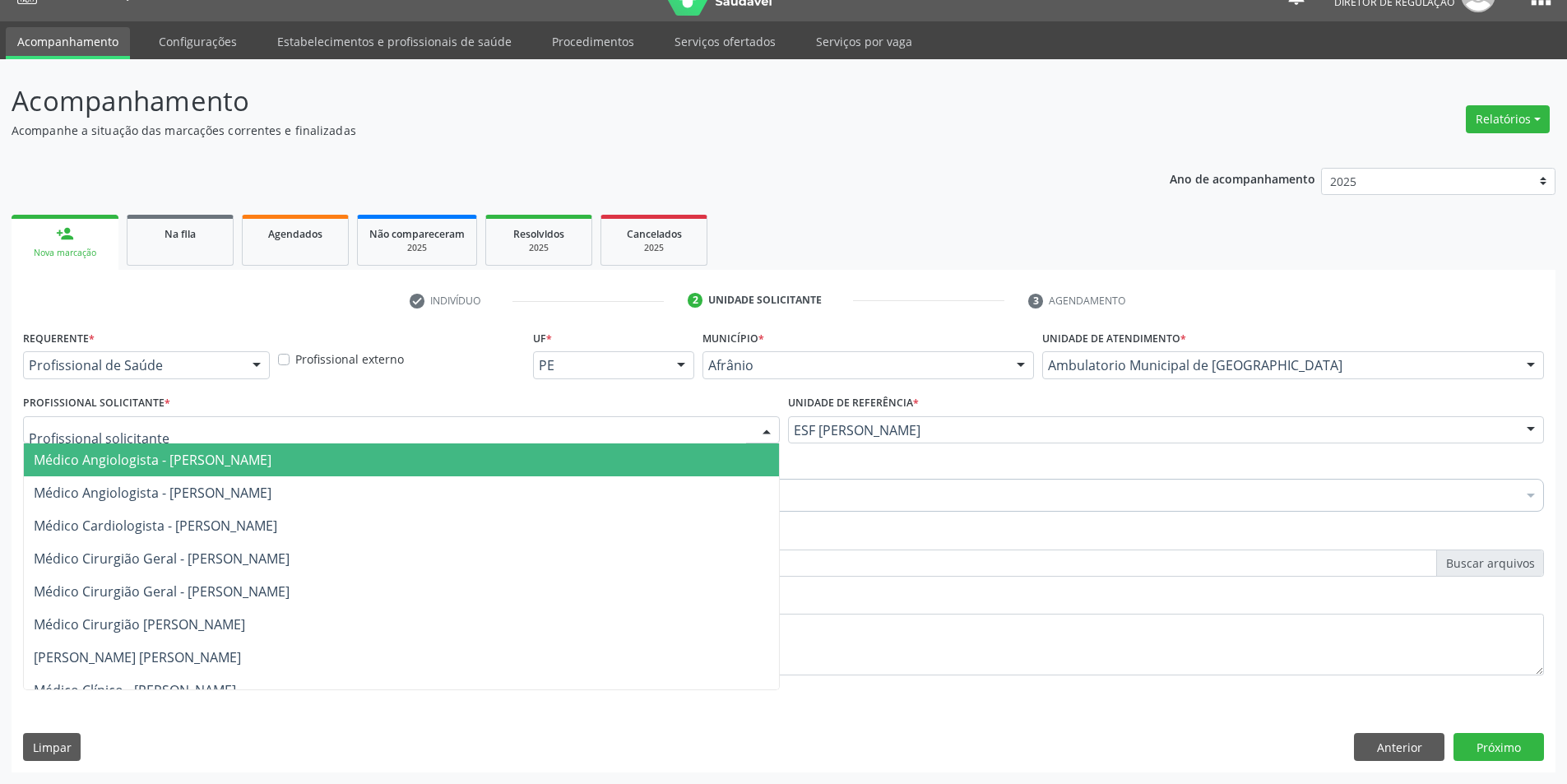
click at [553, 434] on div at bounding box center [401, 430] width 757 height 28
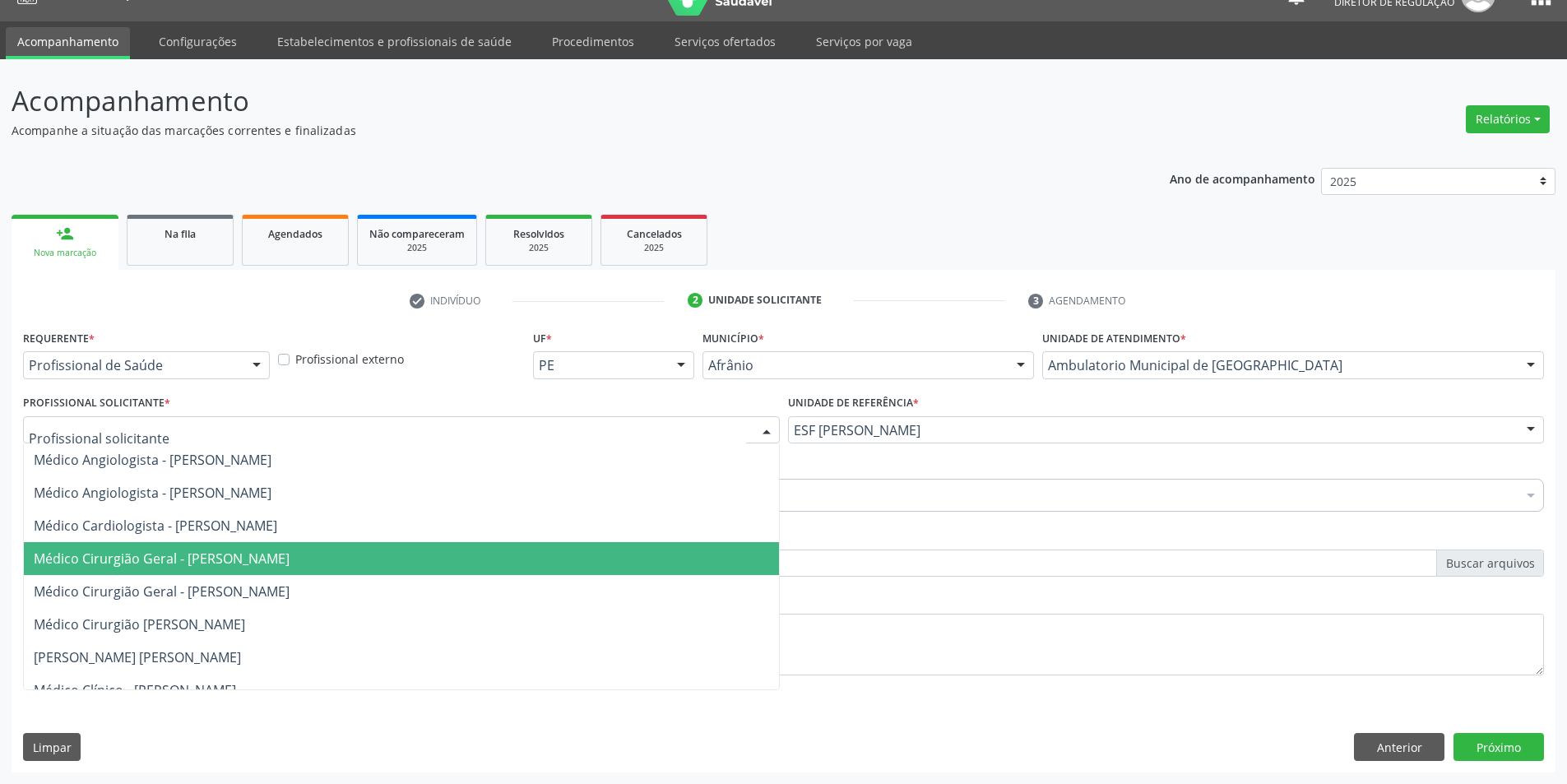
click at [271, 567] on span "Médico Cirurgião Geral - [PERSON_NAME]" at bounding box center [161, 558] width 256 height 18
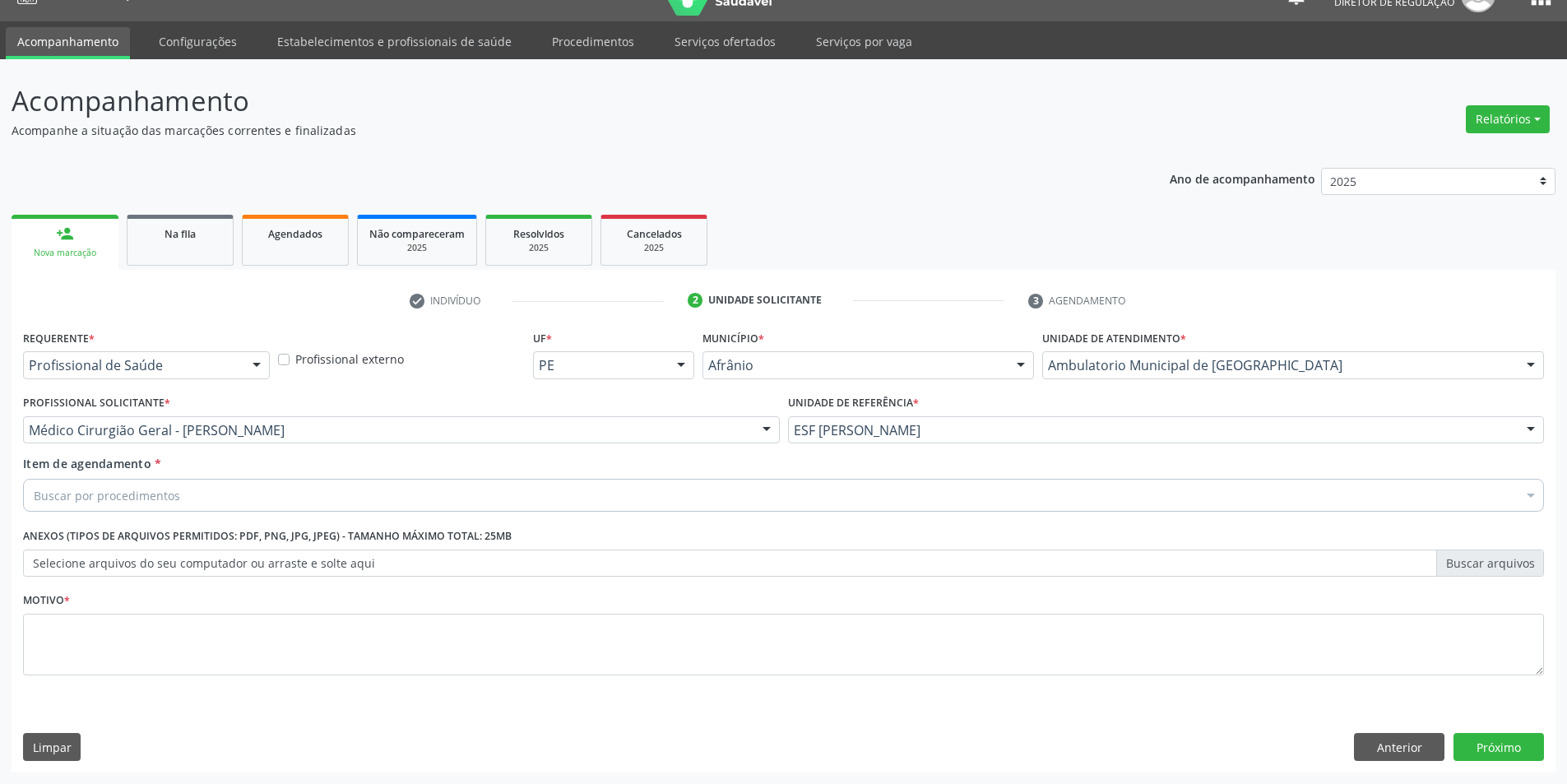
click at [206, 480] on div "Buscar por procedimentos" at bounding box center [784, 495] width 1522 height 33
type input "ATENDIMENTO FISIOTE"
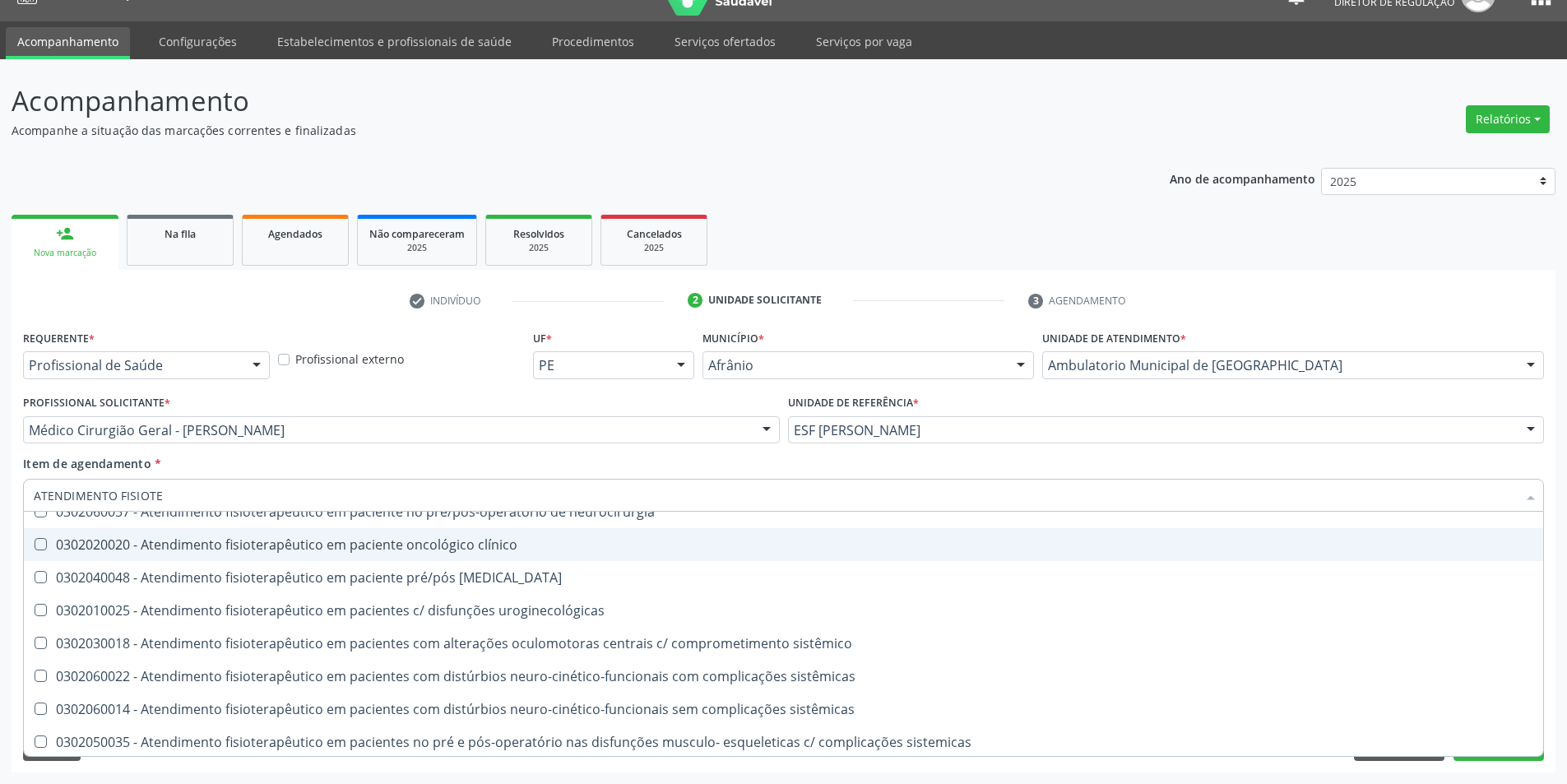
scroll to position [545, 0]
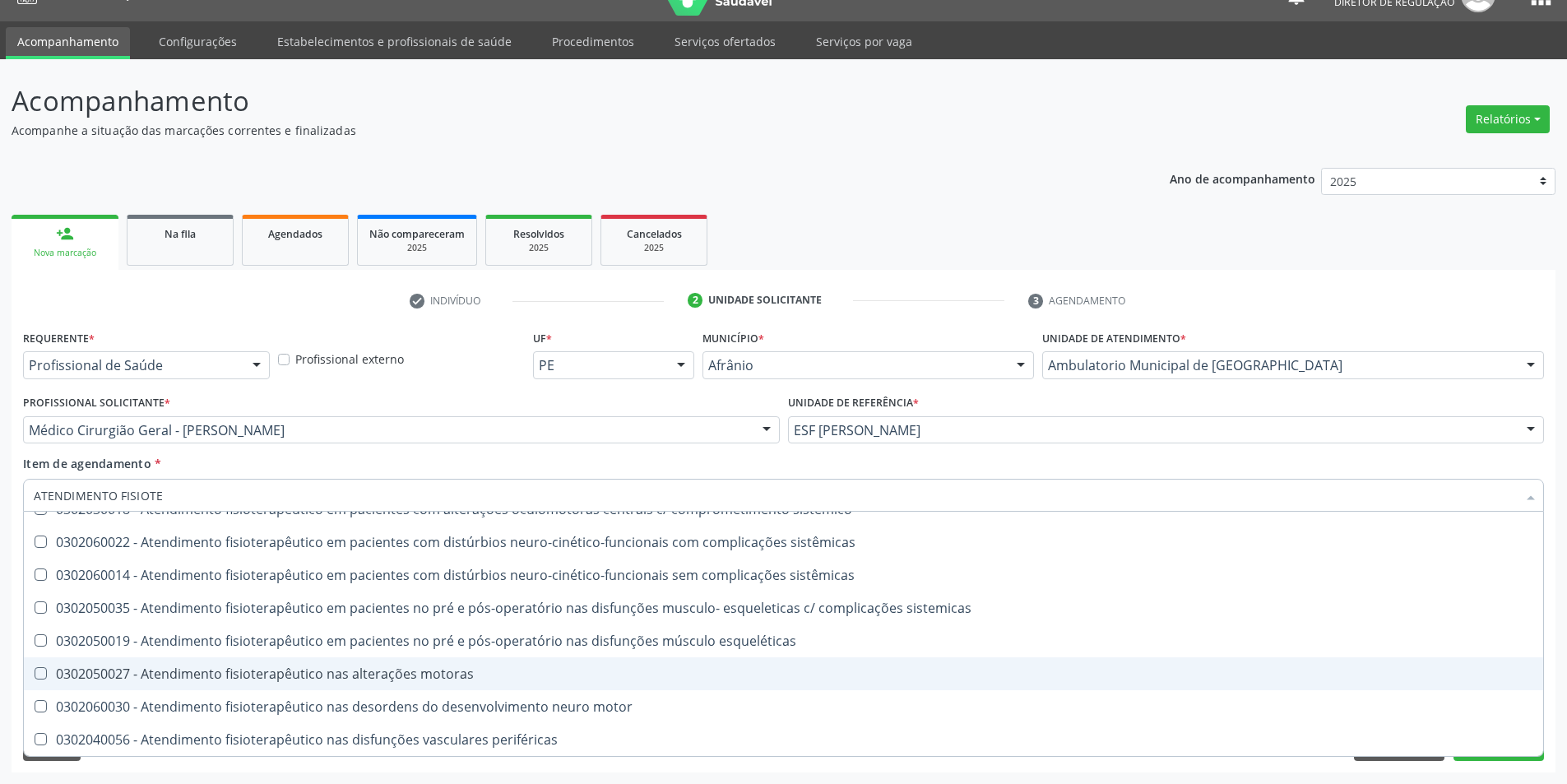
click at [373, 669] on div "0302050027 - Atendimento fisioterapêutico nas alterações motoras" at bounding box center [784, 672] width 1500 height 13
checkbox motoras "true"
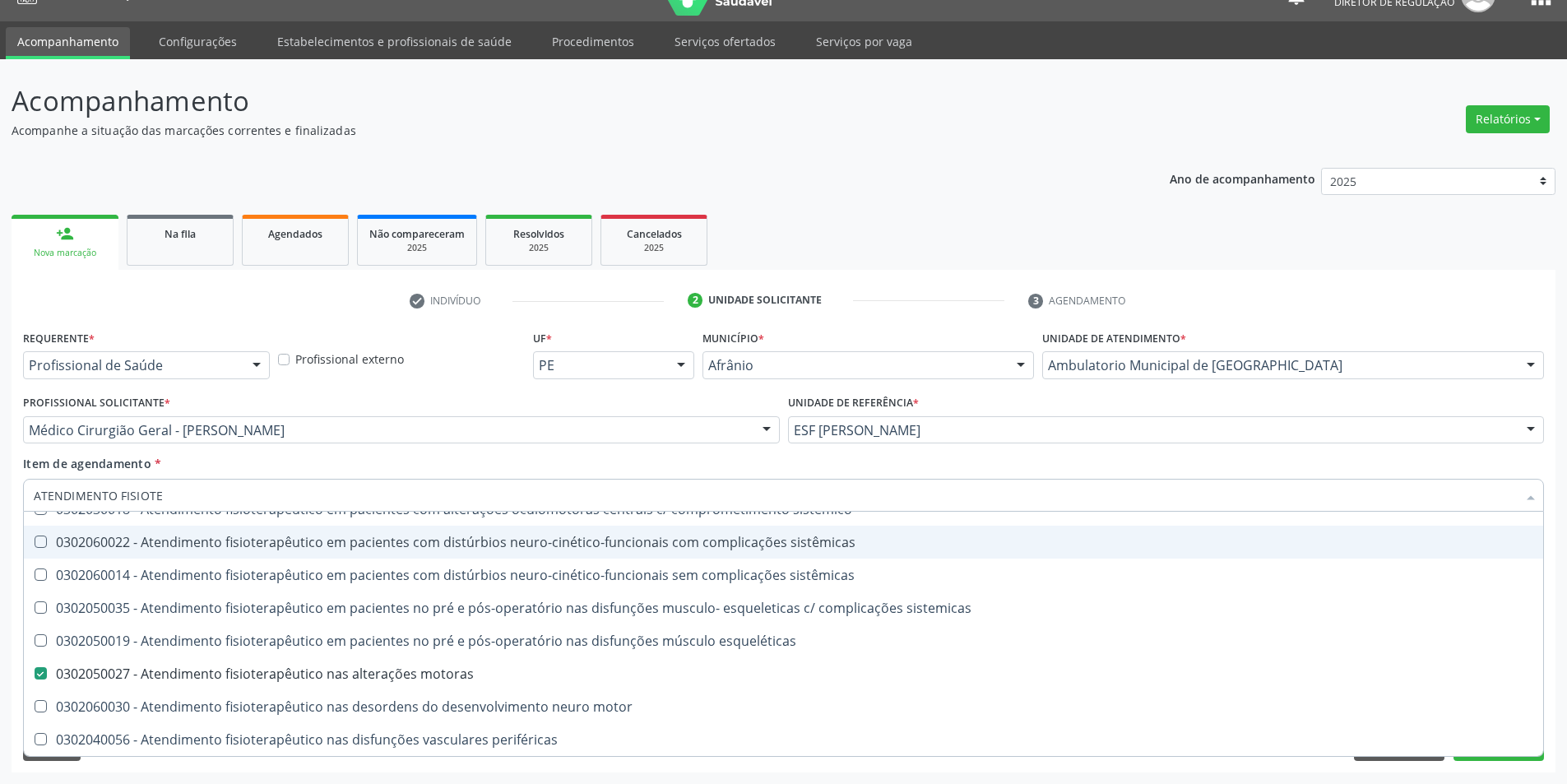
click at [373, 467] on div "Item de agendamento * ATENDIMENTO FISIOTE Desfazer seleção 0302020012 - Atendim…" at bounding box center [784, 480] width 1522 height 51
checkbox cognitivo "true"
checkbox motoras "false"
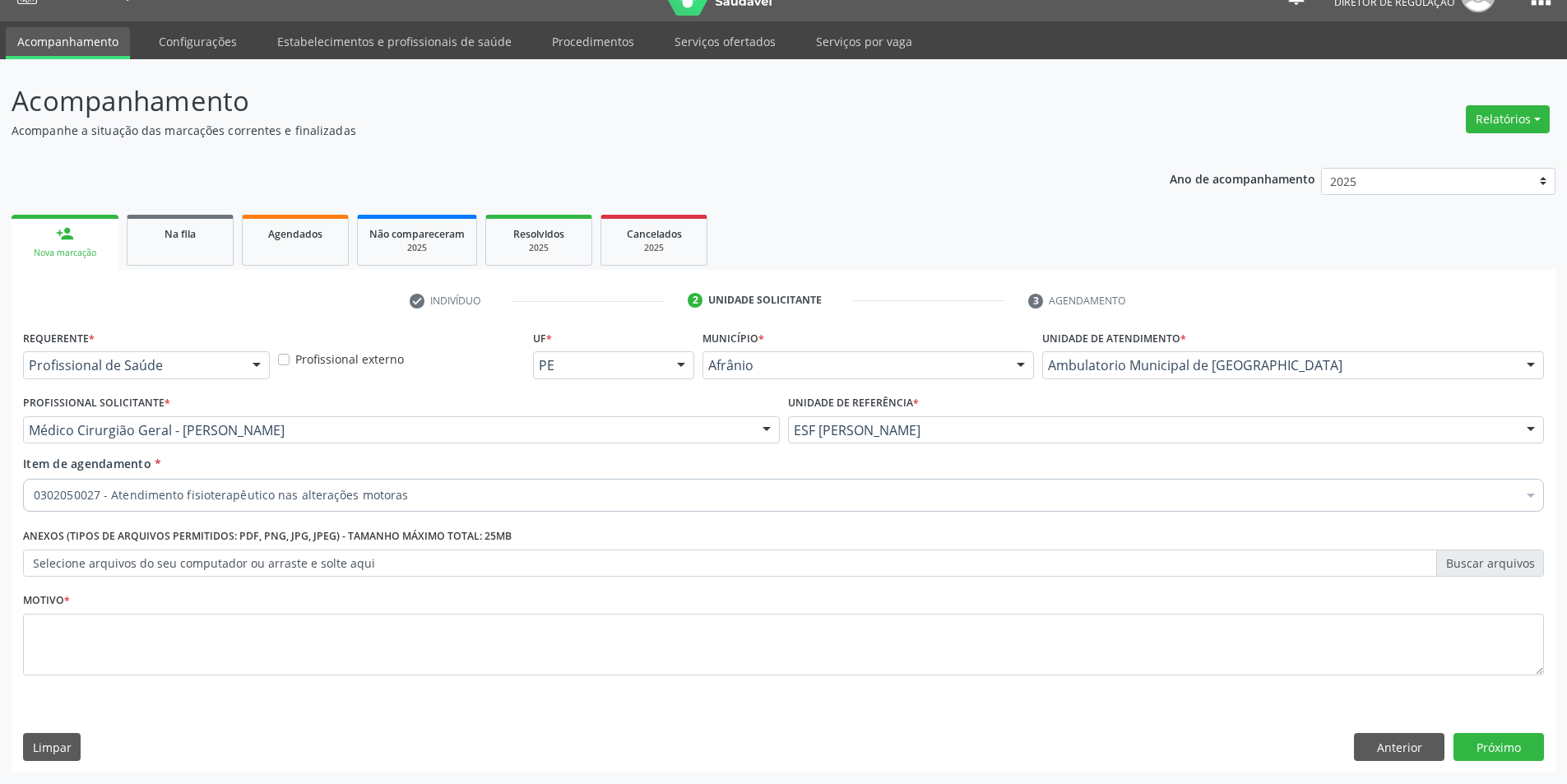
scroll to position [0, 0]
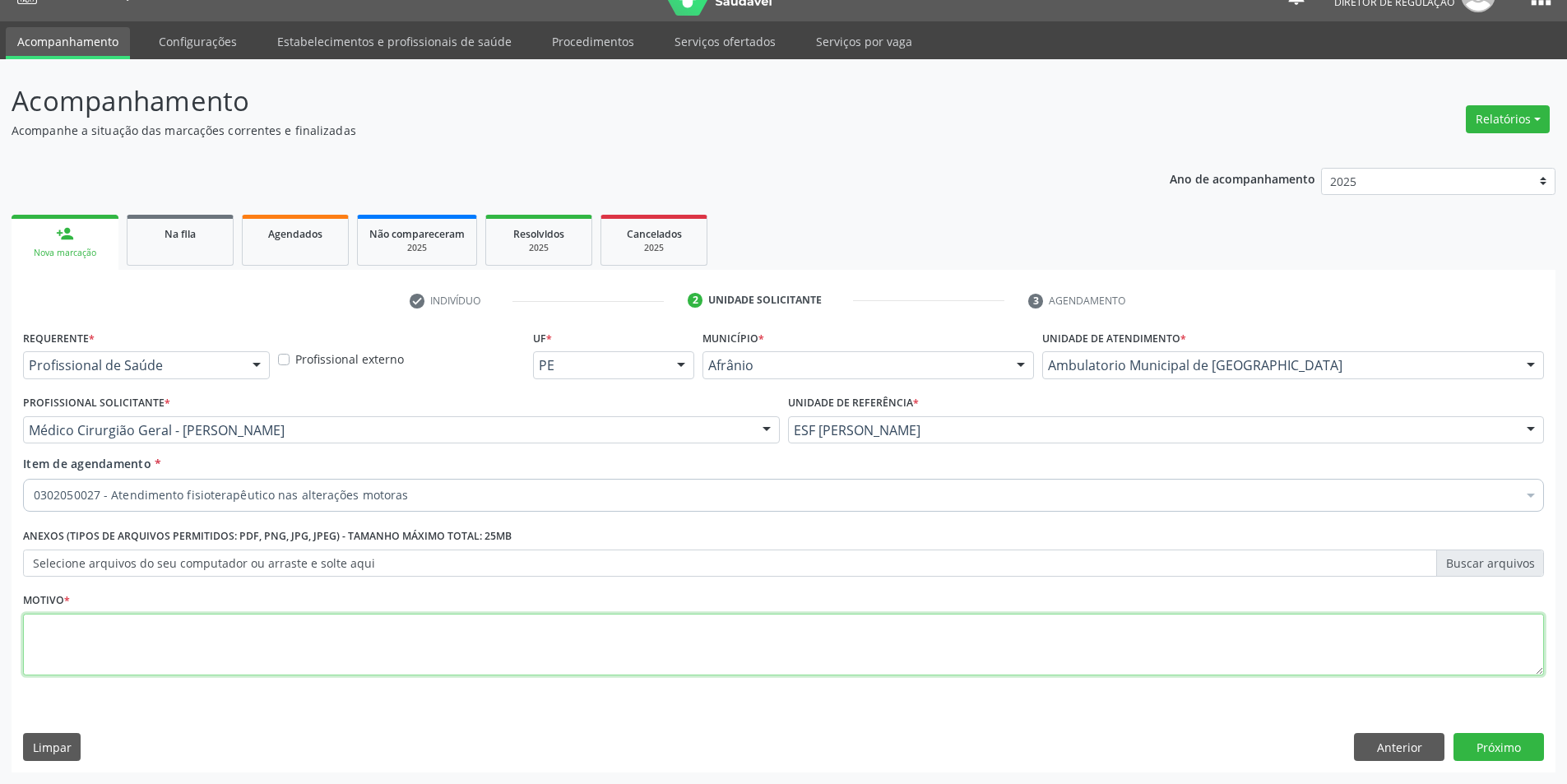
click at [324, 661] on textarea at bounding box center [784, 644] width 1522 height 62
type textarea "[MEDICAL_DATA] DE DISCO LOMBAR"
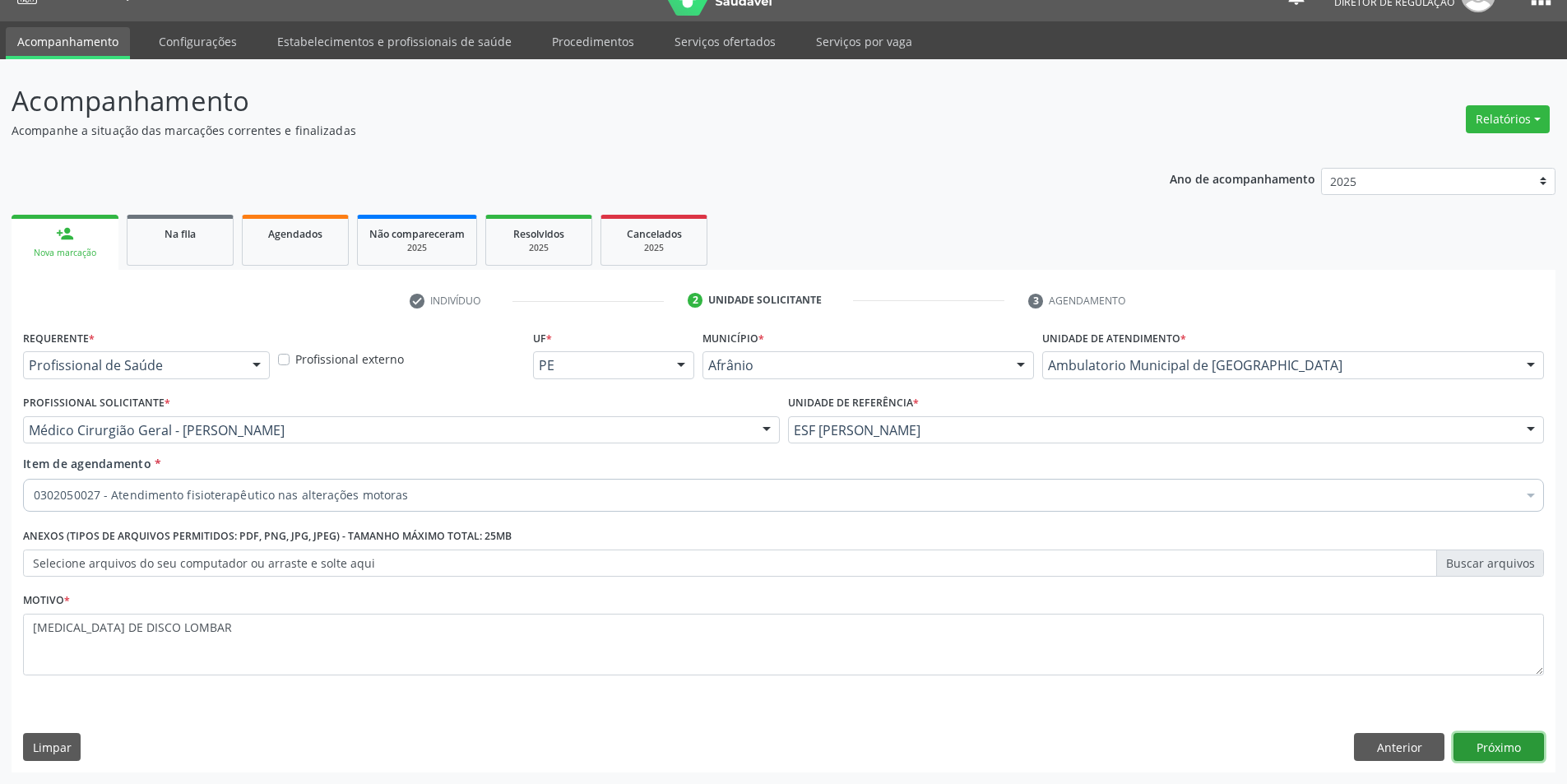
click at [1514, 740] on button "Próximo" at bounding box center [1499, 746] width 91 height 28
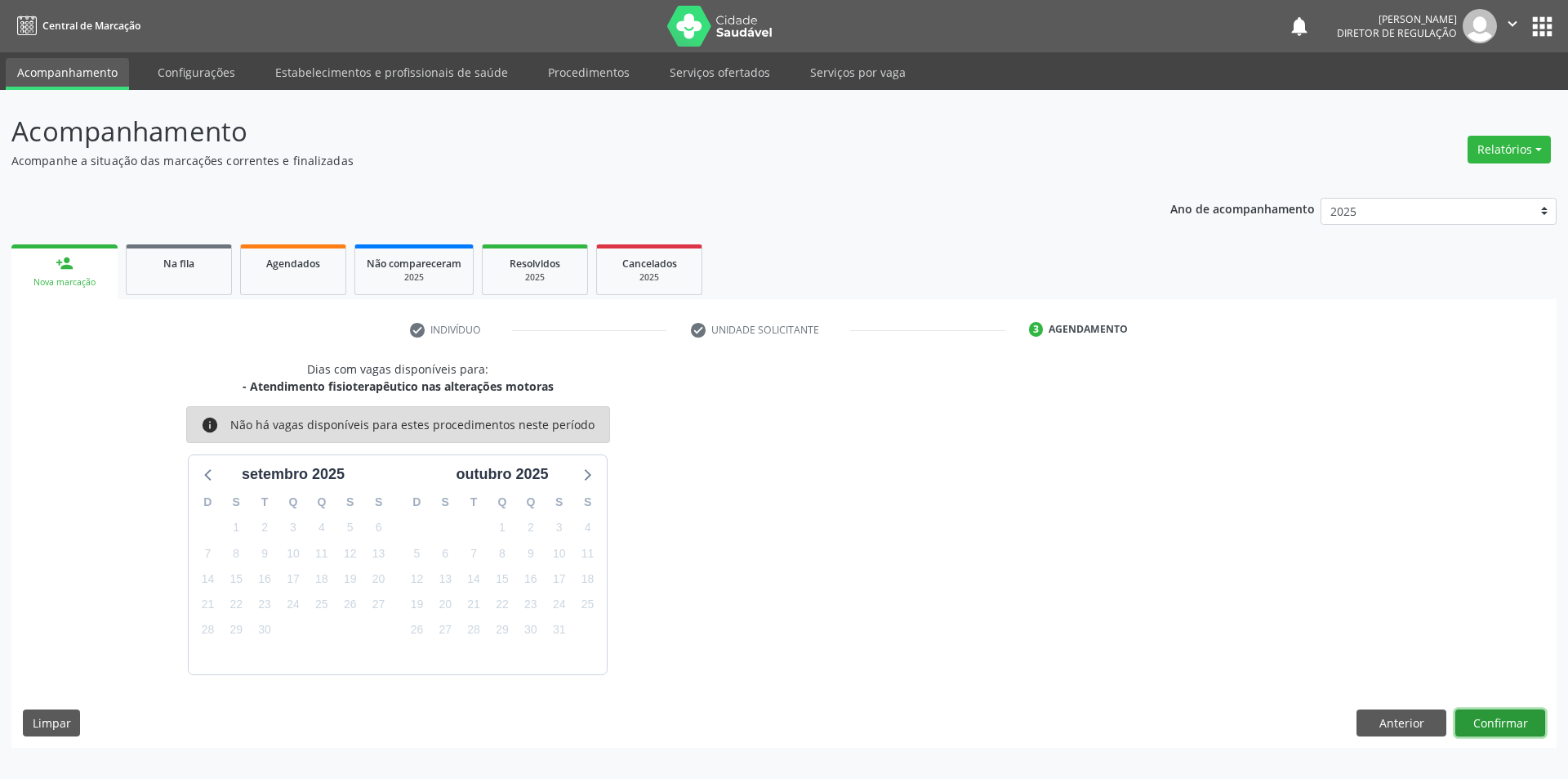
click at [1504, 725] on button "Confirmar" at bounding box center [1500, 723] width 90 height 27
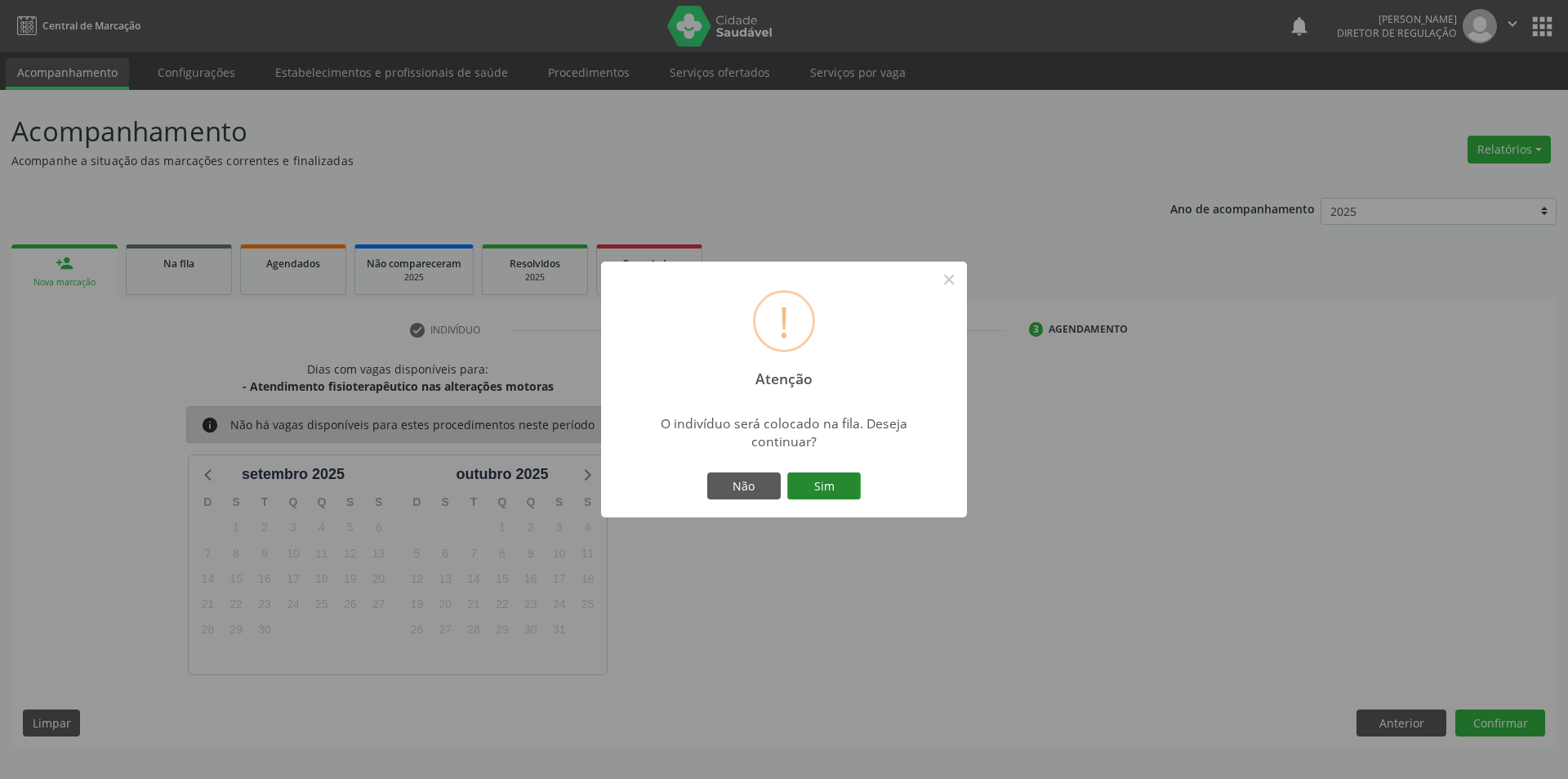
click at [819, 479] on button "Sim" at bounding box center [824, 486] width 74 height 27
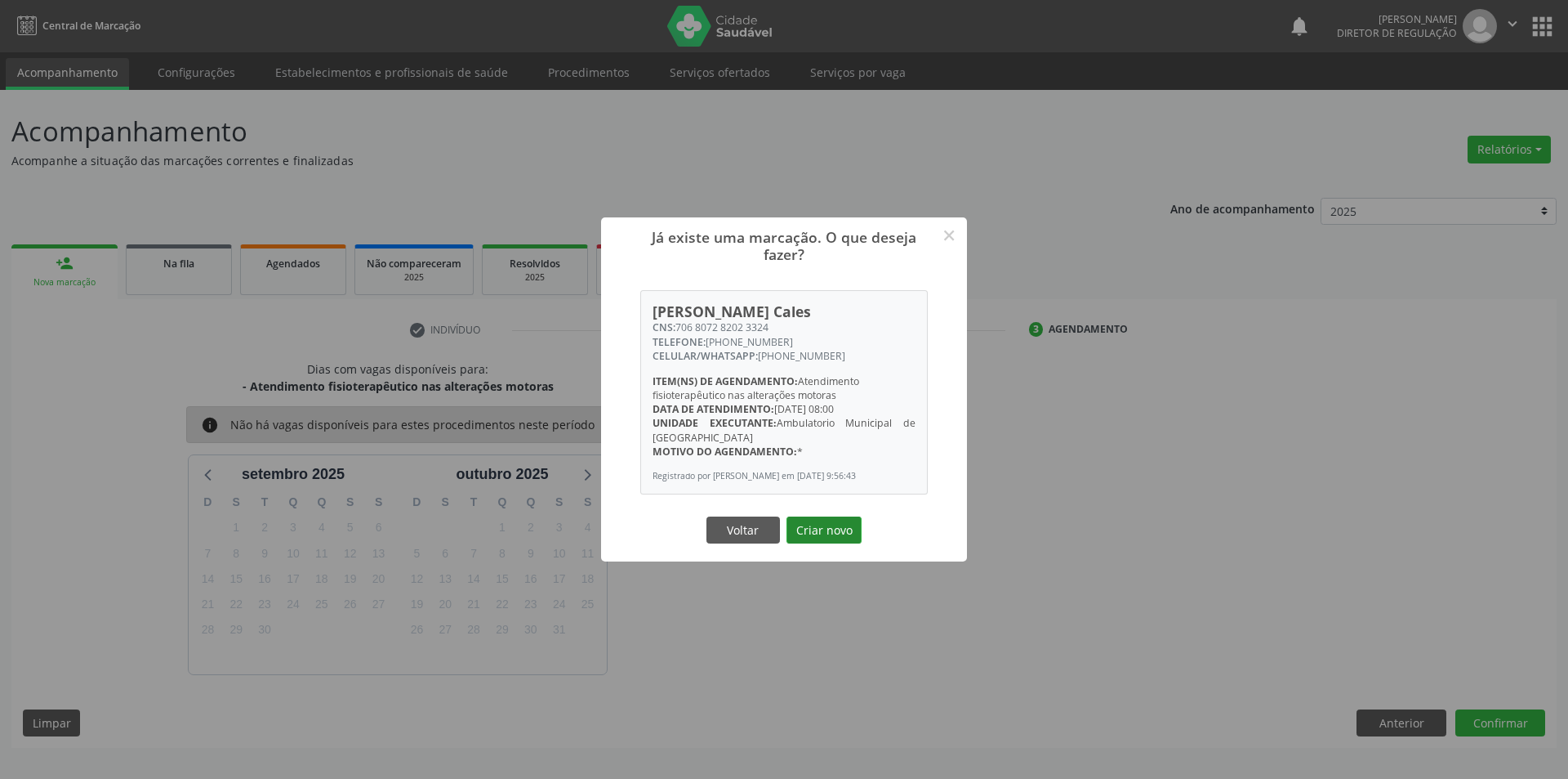
drag, startPoint x: 840, startPoint y: 518, endPoint x: 838, endPoint y: 529, distance: 11.2
click at [839, 521] on div "Já existe uma marcação. O que deseja fazer? × [PERSON_NAME] Cales CNS: 706 8072…" at bounding box center [784, 389] width 366 height 344
click at [838, 531] on button "Criar novo" at bounding box center [824, 530] width 76 height 27
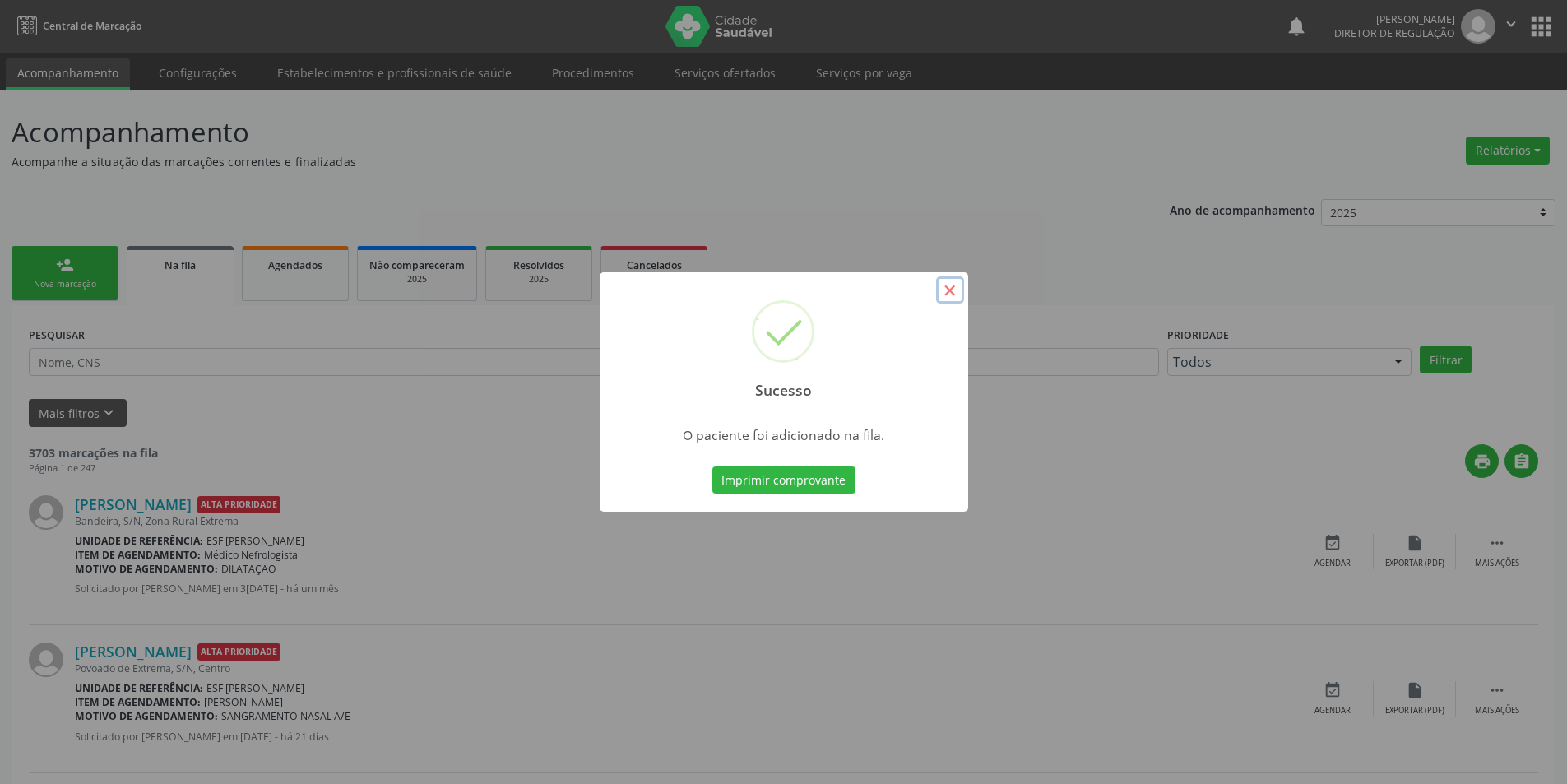
click at [948, 298] on button "×" at bounding box center [950, 290] width 28 height 28
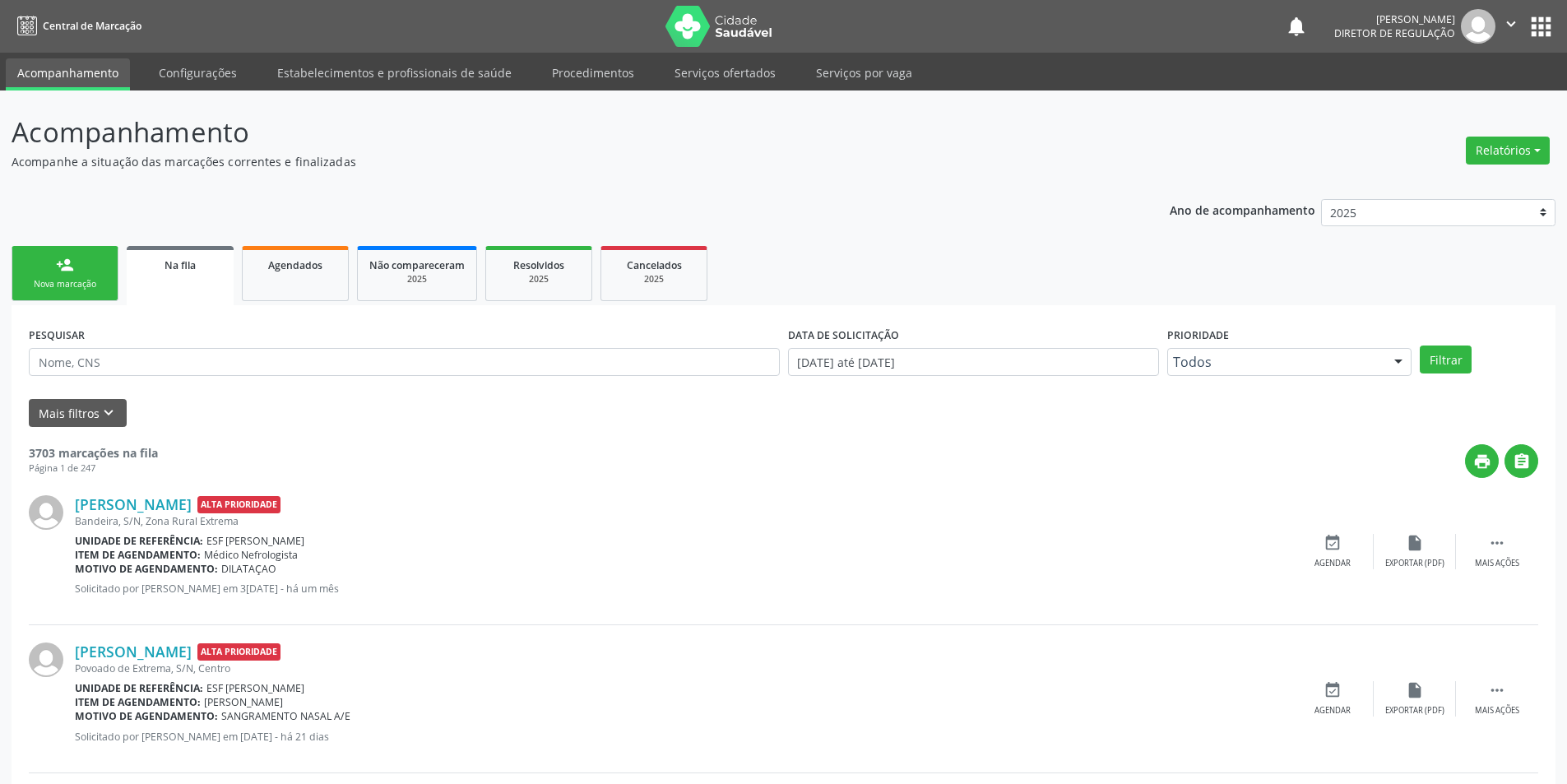
click at [83, 261] on link "person_add Nova marcação" at bounding box center [65, 274] width 107 height 55
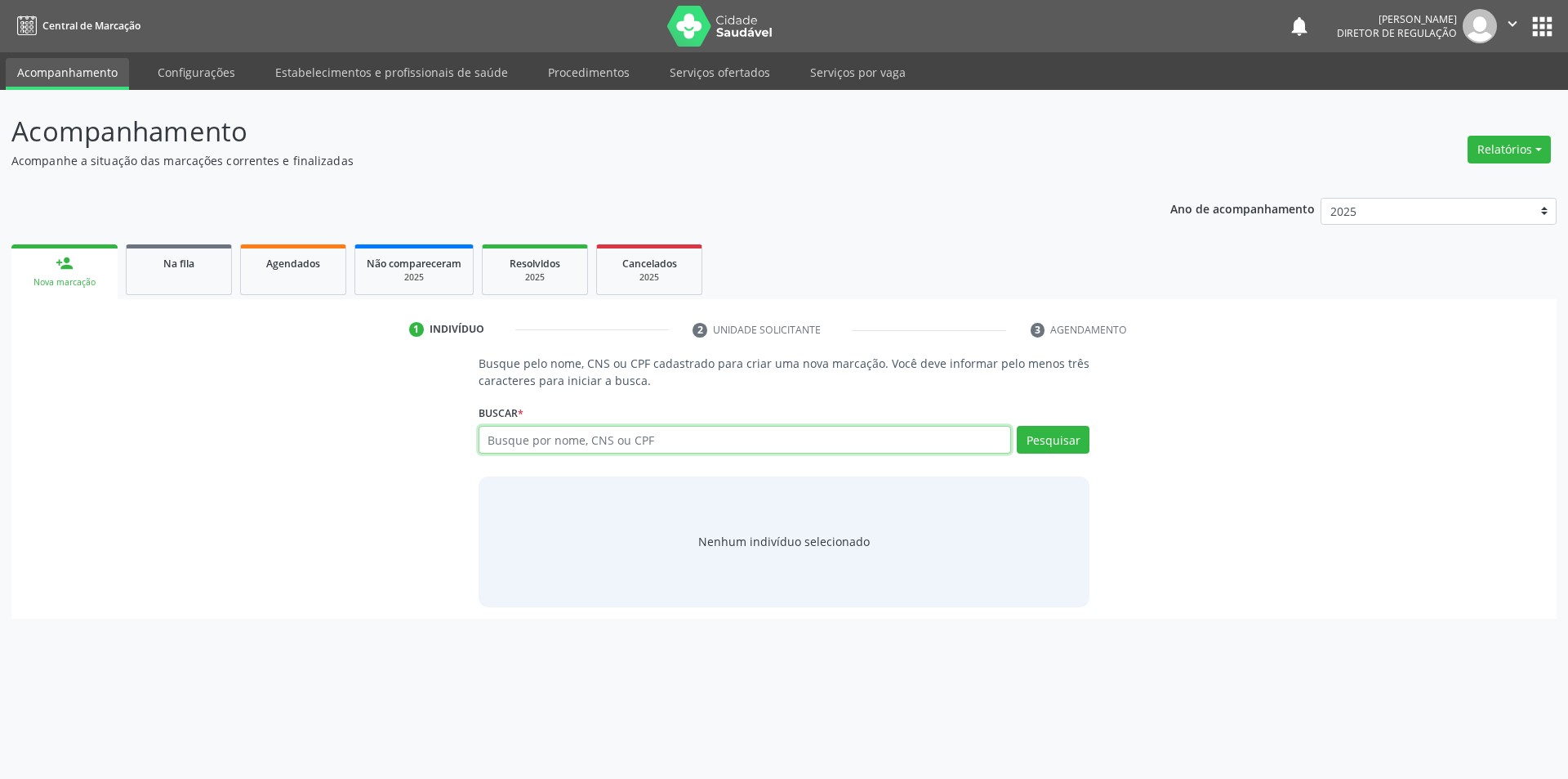
click at [595, 441] on input "text" at bounding box center [745, 440] width 533 height 27
type input "701405613402433"
click at [1062, 443] on button "Pesquisar" at bounding box center [1053, 440] width 73 height 27
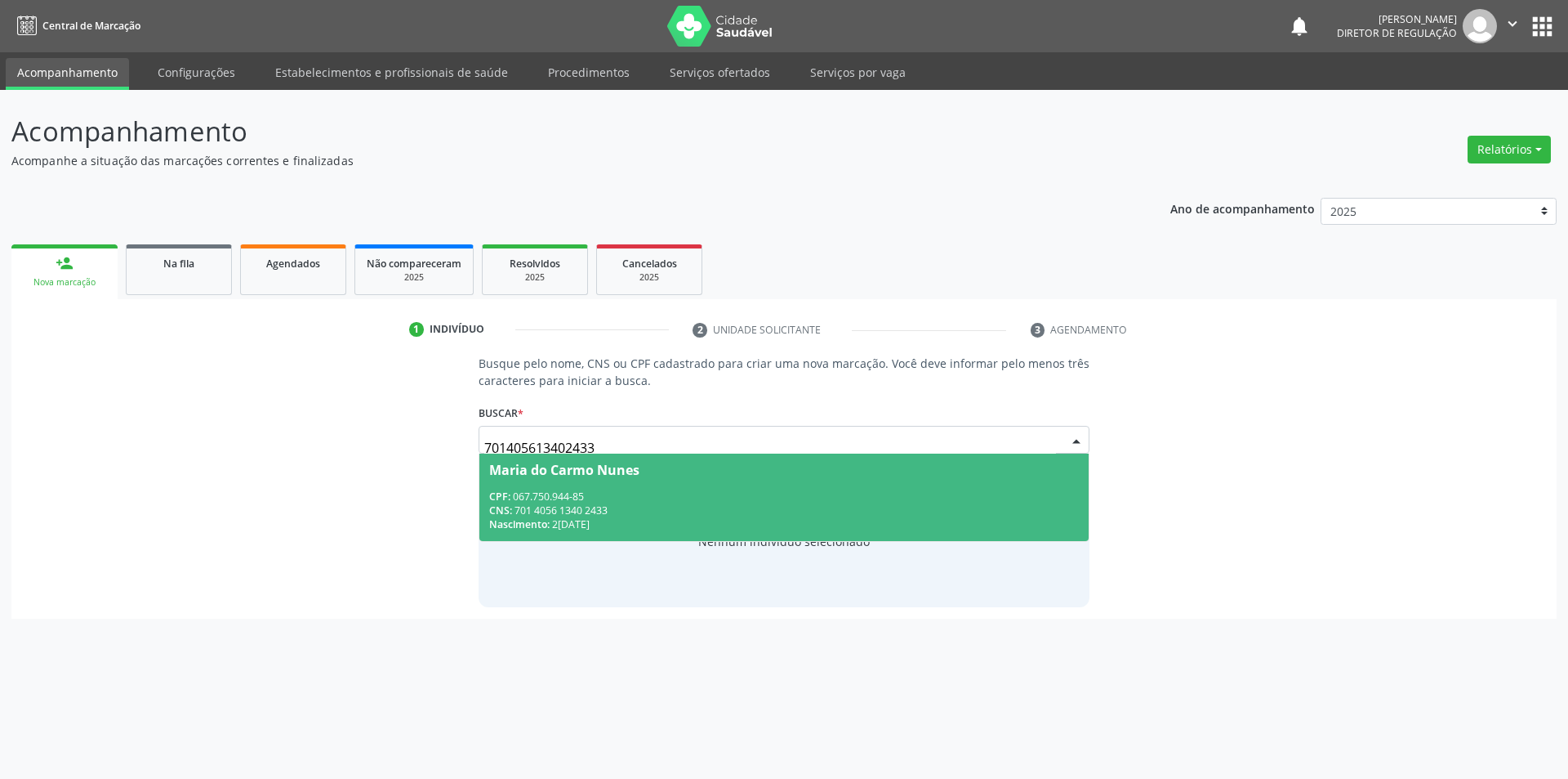
click at [661, 496] on div "CPF: 067.750.944-85" at bounding box center [784, 496] width 590 height 14
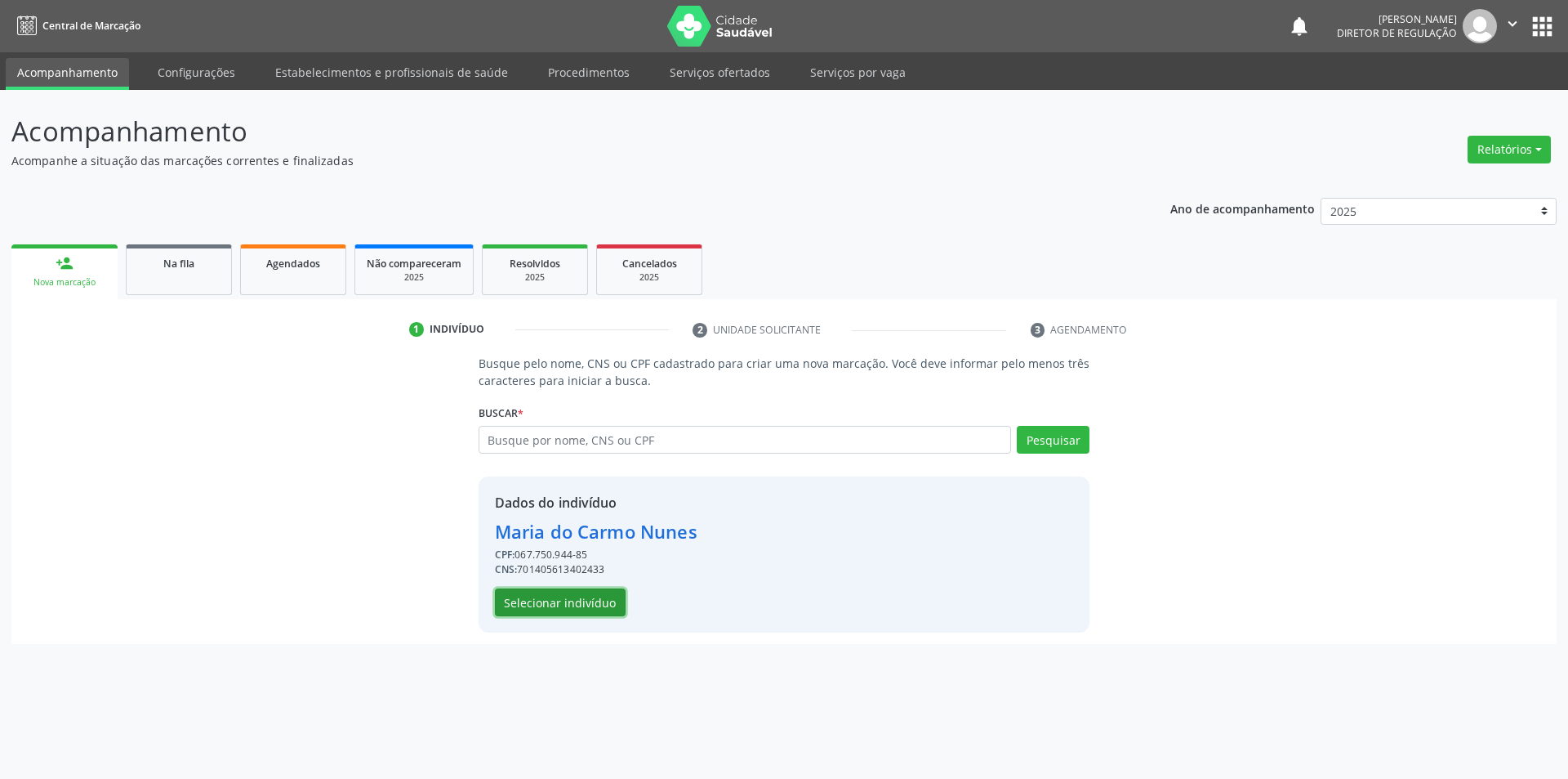
click at [572, 597] on button "Selecionar indivíduo" at bounding box center [560, 602] width 130 height 27
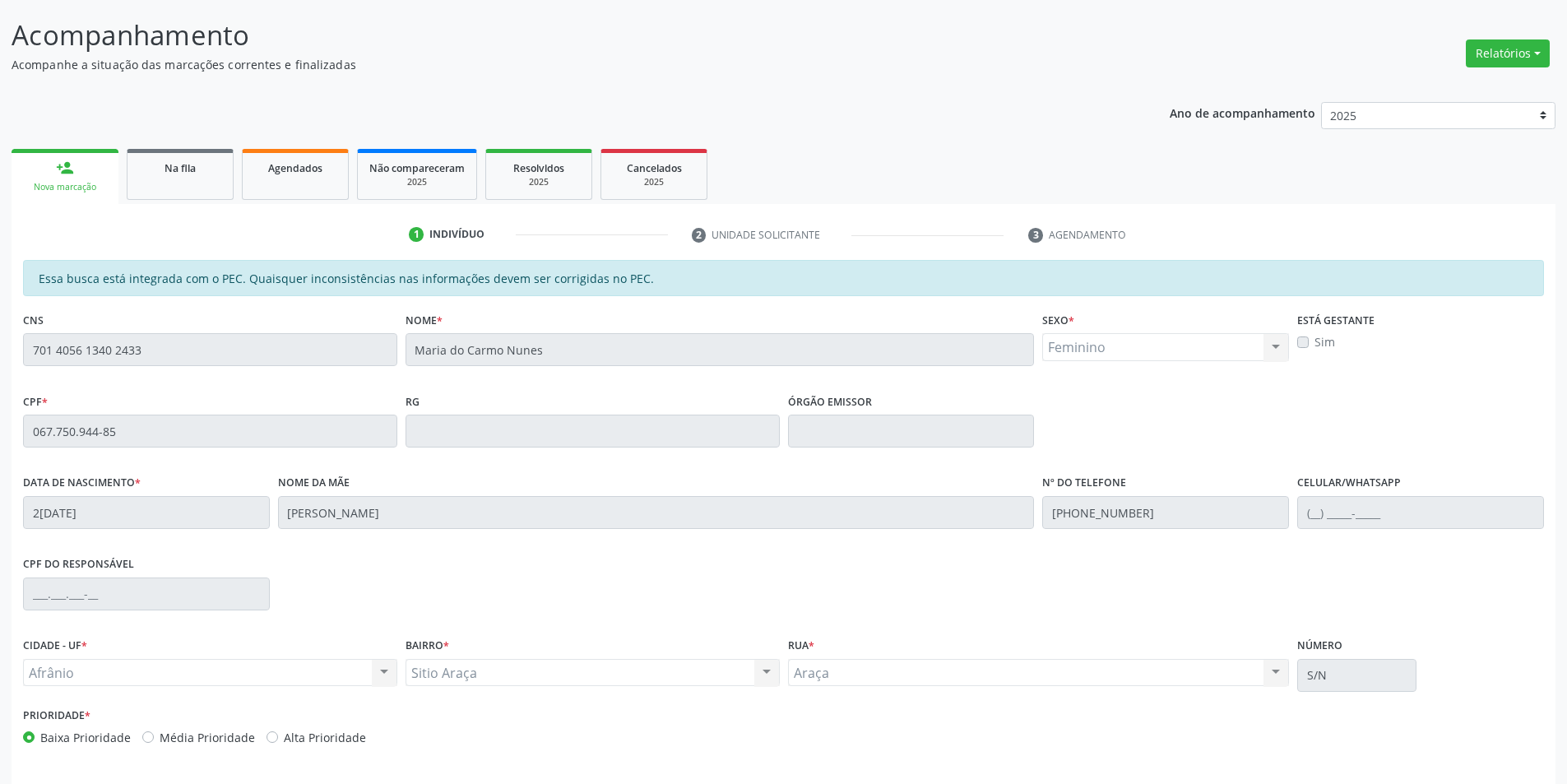
scroll to position [155, 0]
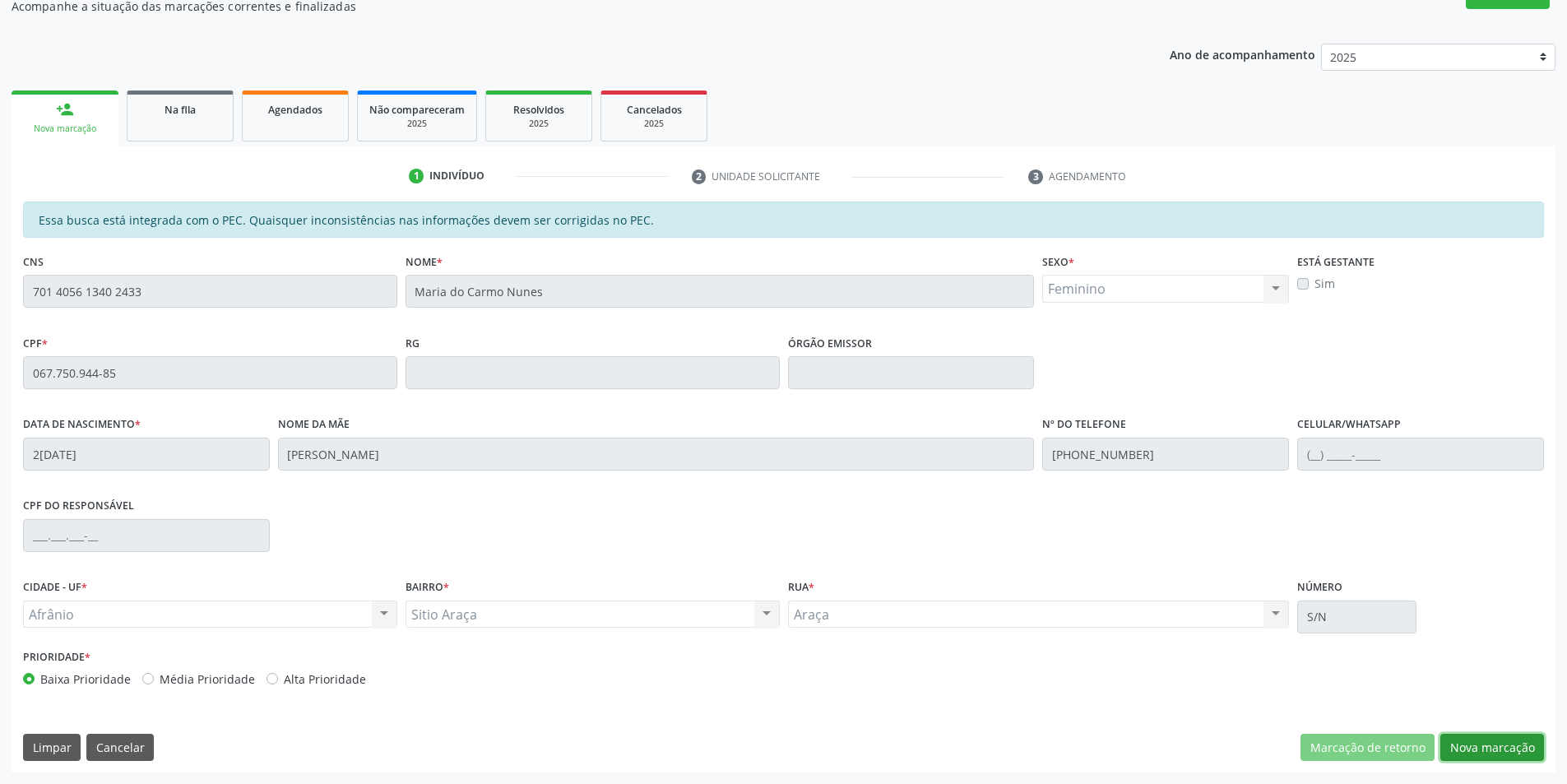
click at [1494, 738] on button "Nova marcação" at bounding box center [1492, 747] width 104 height 28
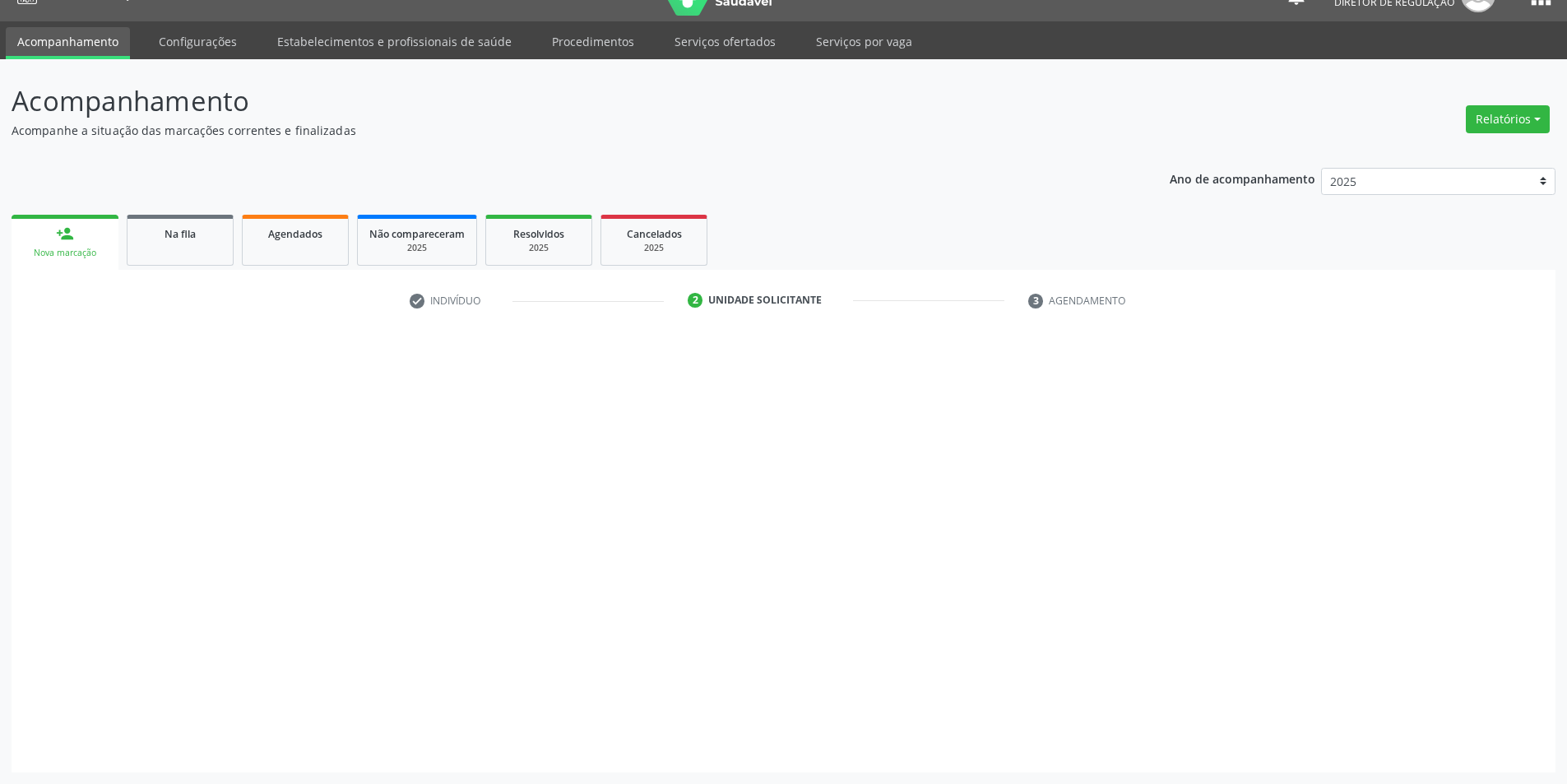
scroll to position [32, 0]
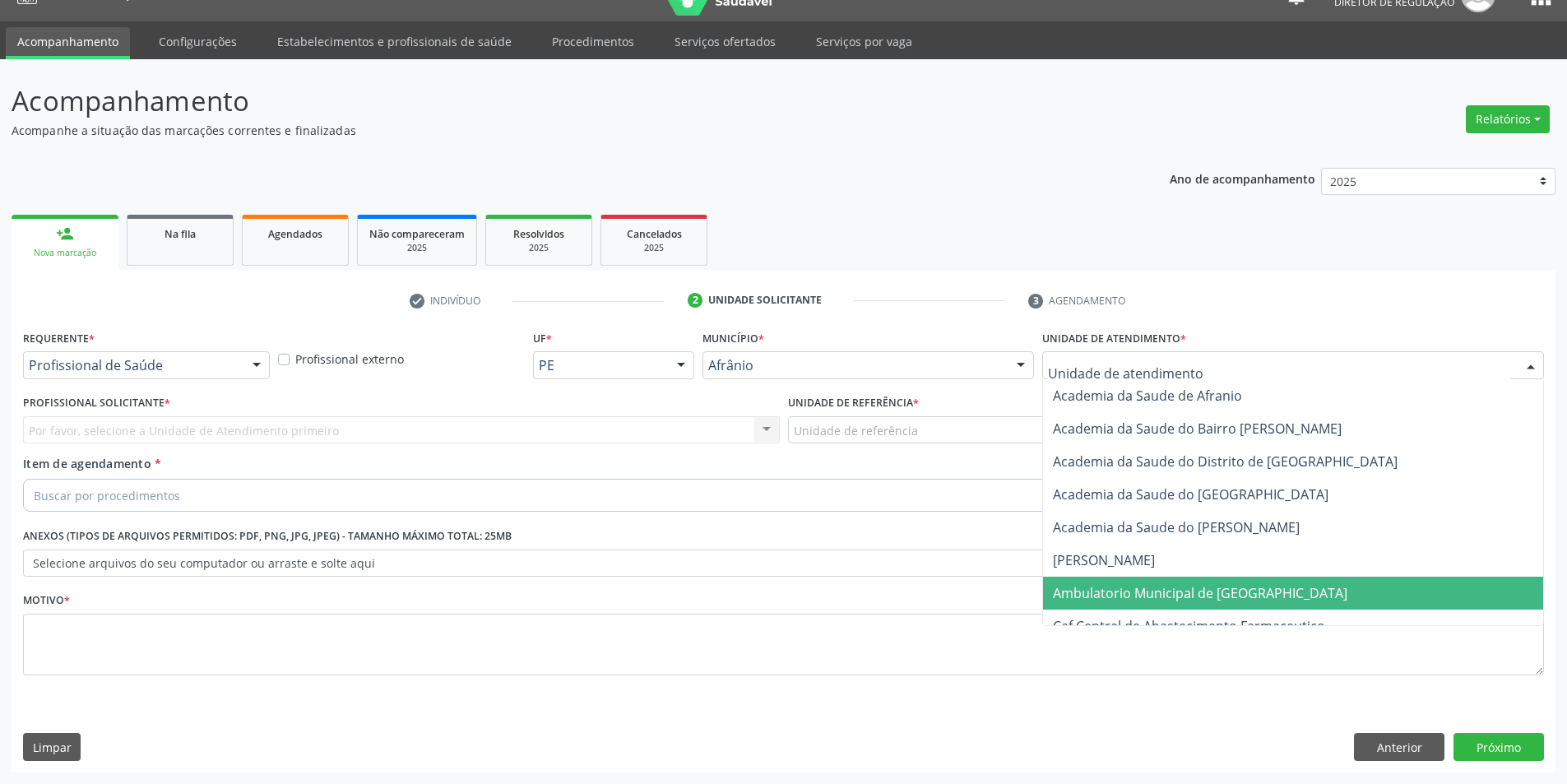
click at [1148, 584] on span "Ambulatorio Municipal de [GEOGRAPHIC_DATA]" at bounding box center [1200, 592] width 294 height 18
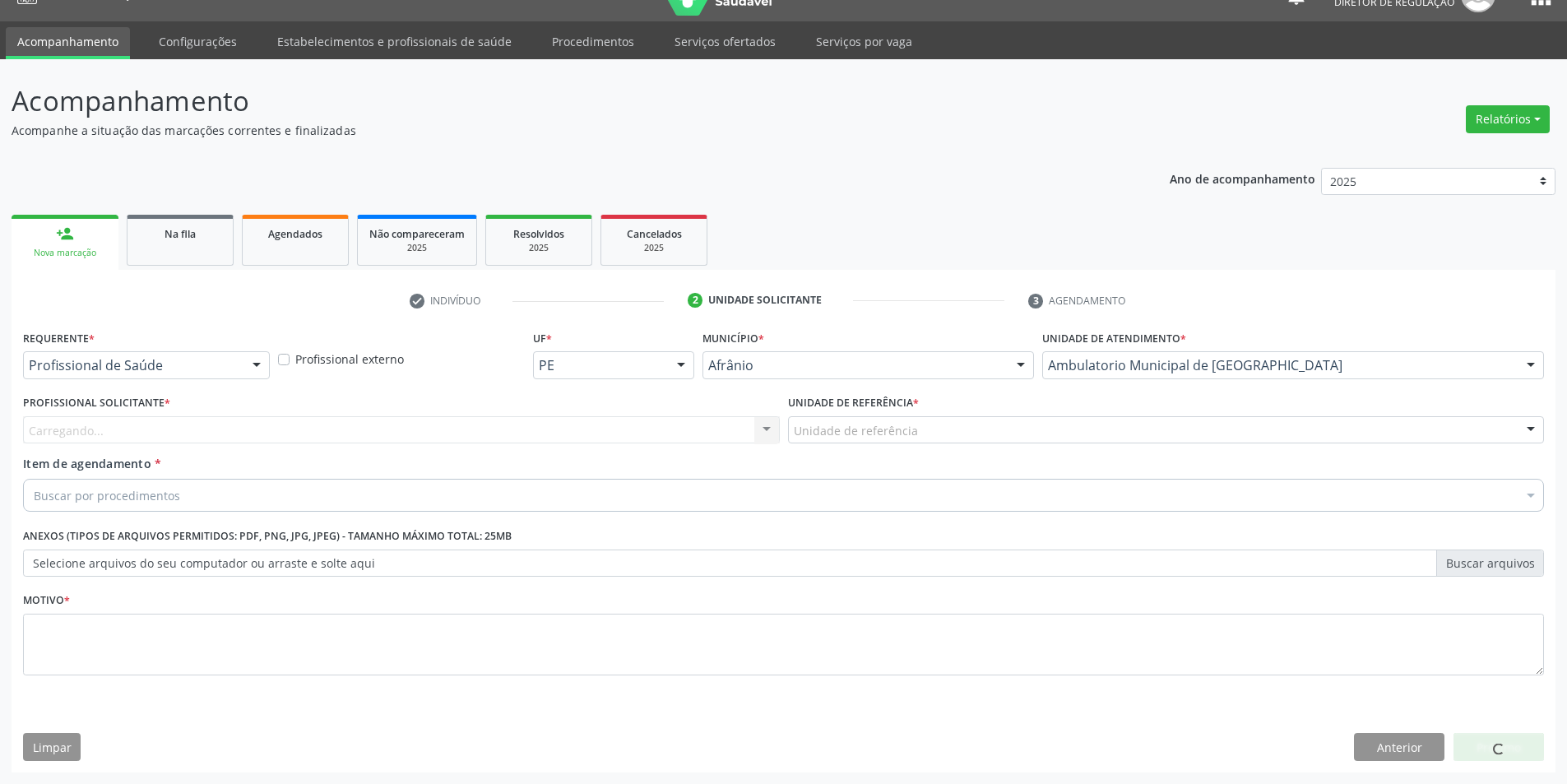
click at [918, 429] on div "Unidade de referência" at bounding box center [1167, 430] width 757 height 28
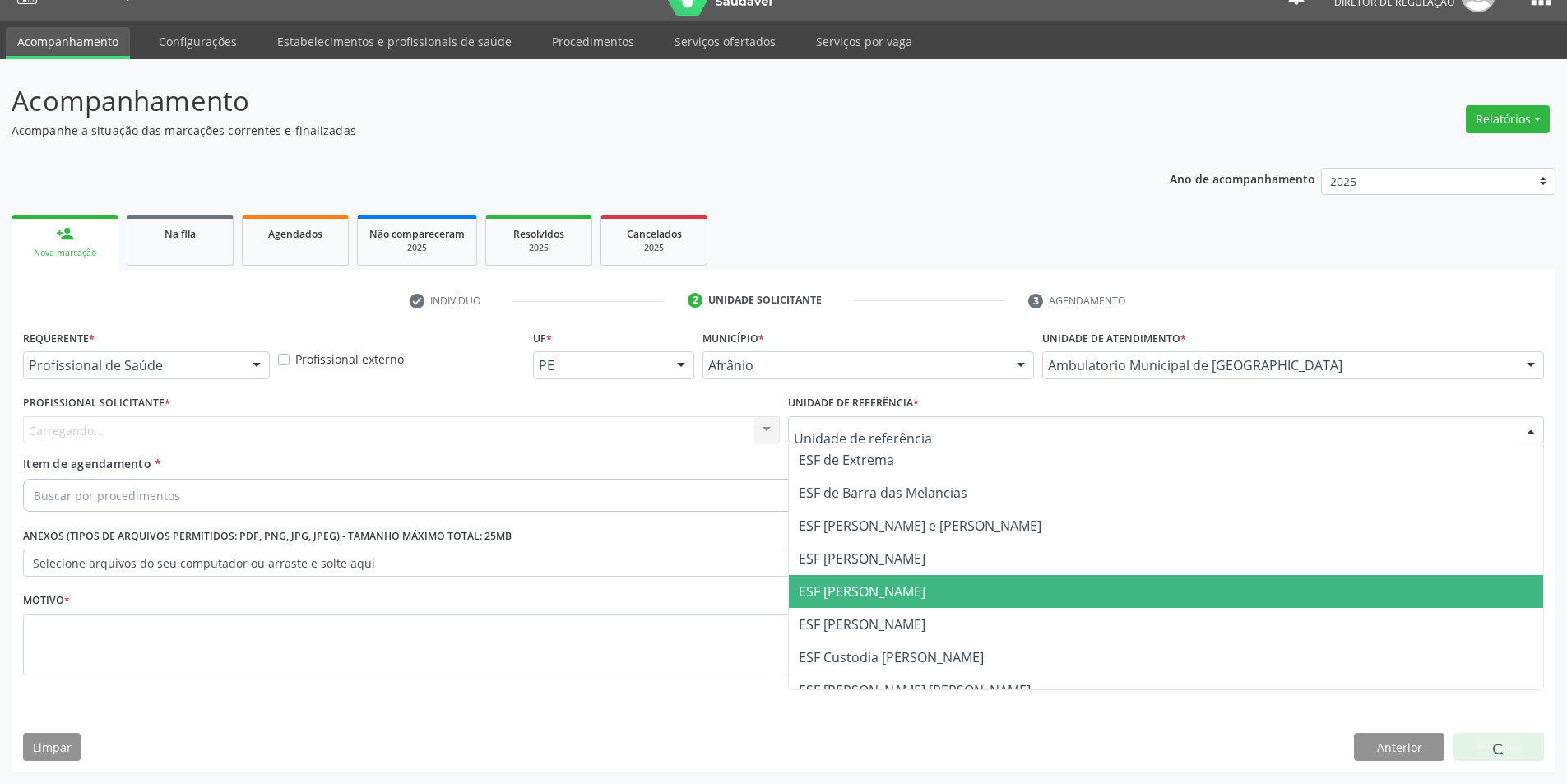
drag, startPoint x: 917, startPoint y: 581, endPoint x: 773, endPoint y: 523, distance: 155.2
click at [914, 582] on span "ESF [PERSON_NAME]" at bounding box center [1167, 590] width 755 height 33
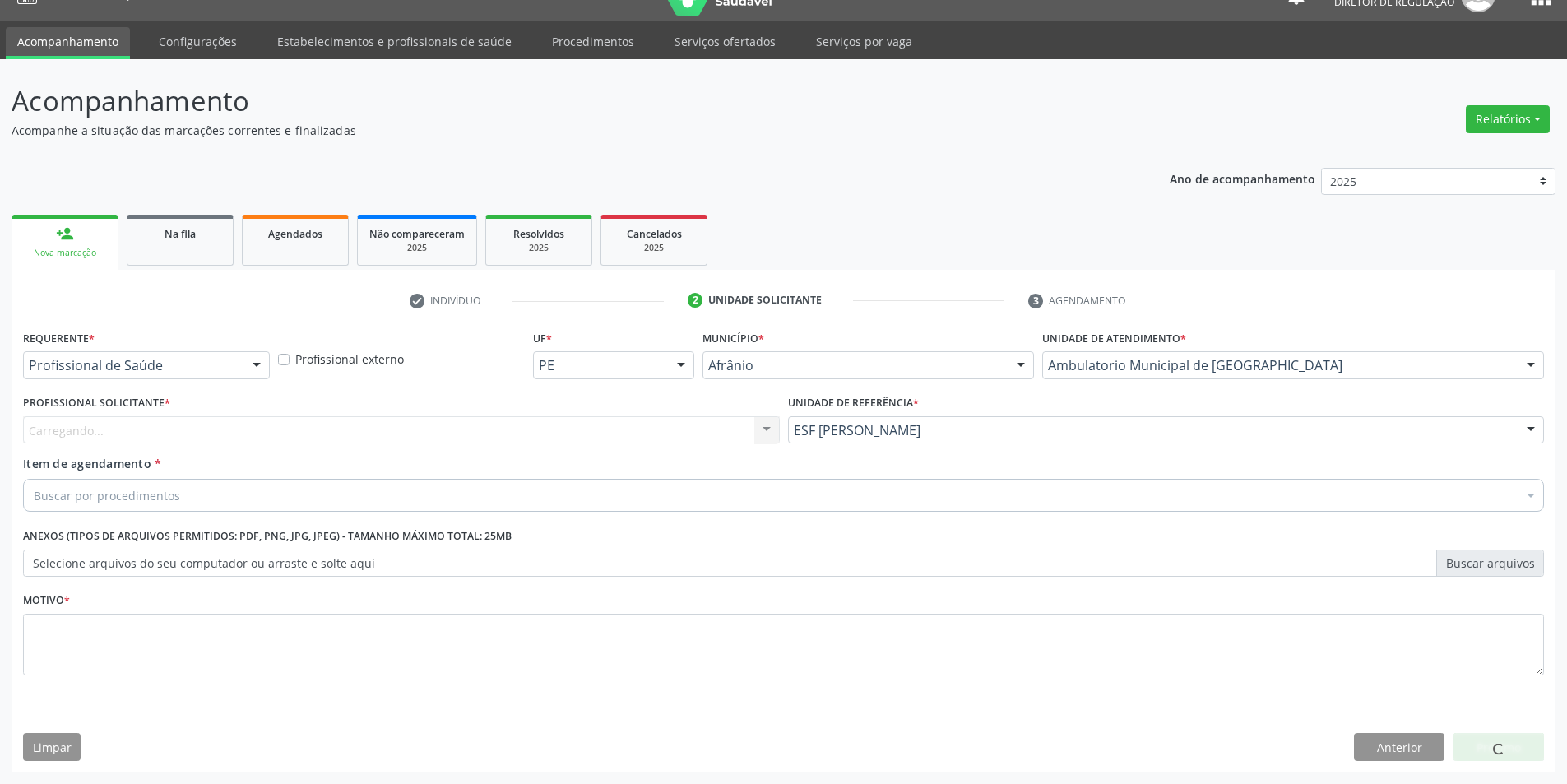
click at [603, 434] on div "Carregando... Nenhum resultado encontrado para: " " Não há nenhuma opção para s…" at bounding box center [401, 430] width 757 height 28
click at [577, 434] on div "Profissional solicitante" at bounding box center [401, 430] width 757 height 28
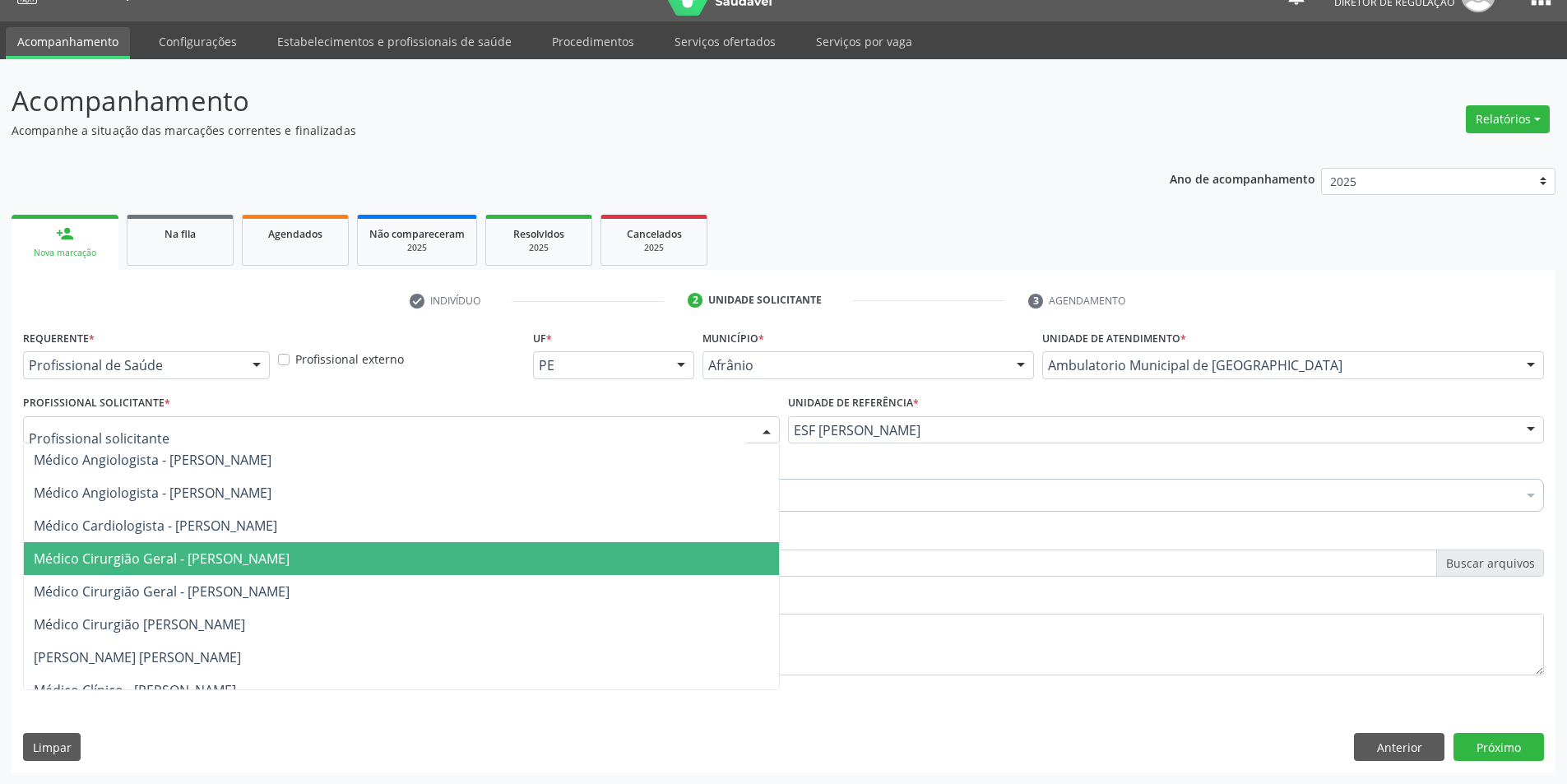
click at [289, 558] on span "Médico Cirurgião Geral - [PERSON_NAME]" at bounding box center [161, 558] width 256 height 18
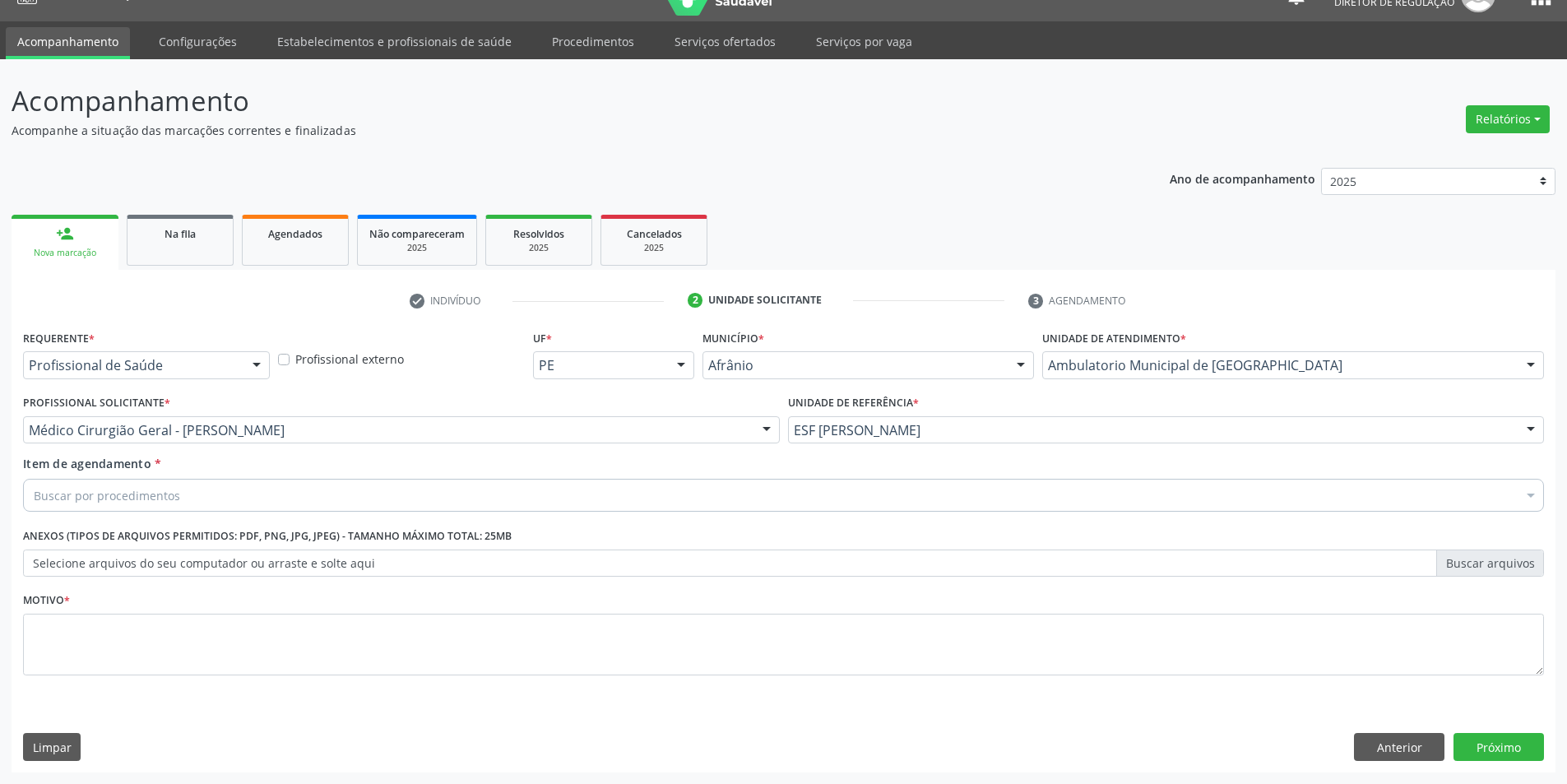
click at [288, 501] on div "Buscar por procedimentos" at bounding box center [784, 495] width 1522 height 33
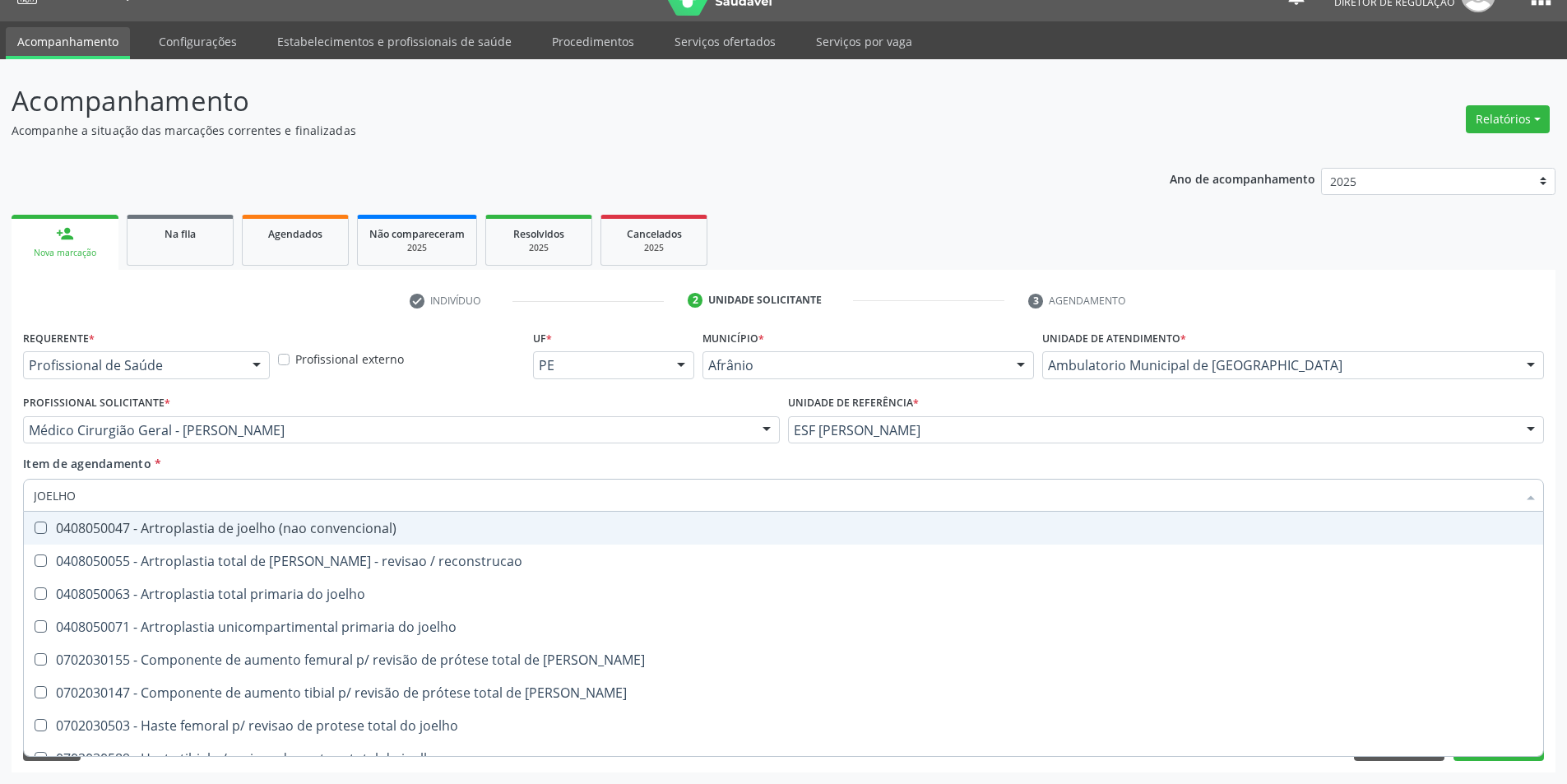
type input "JOELHO"
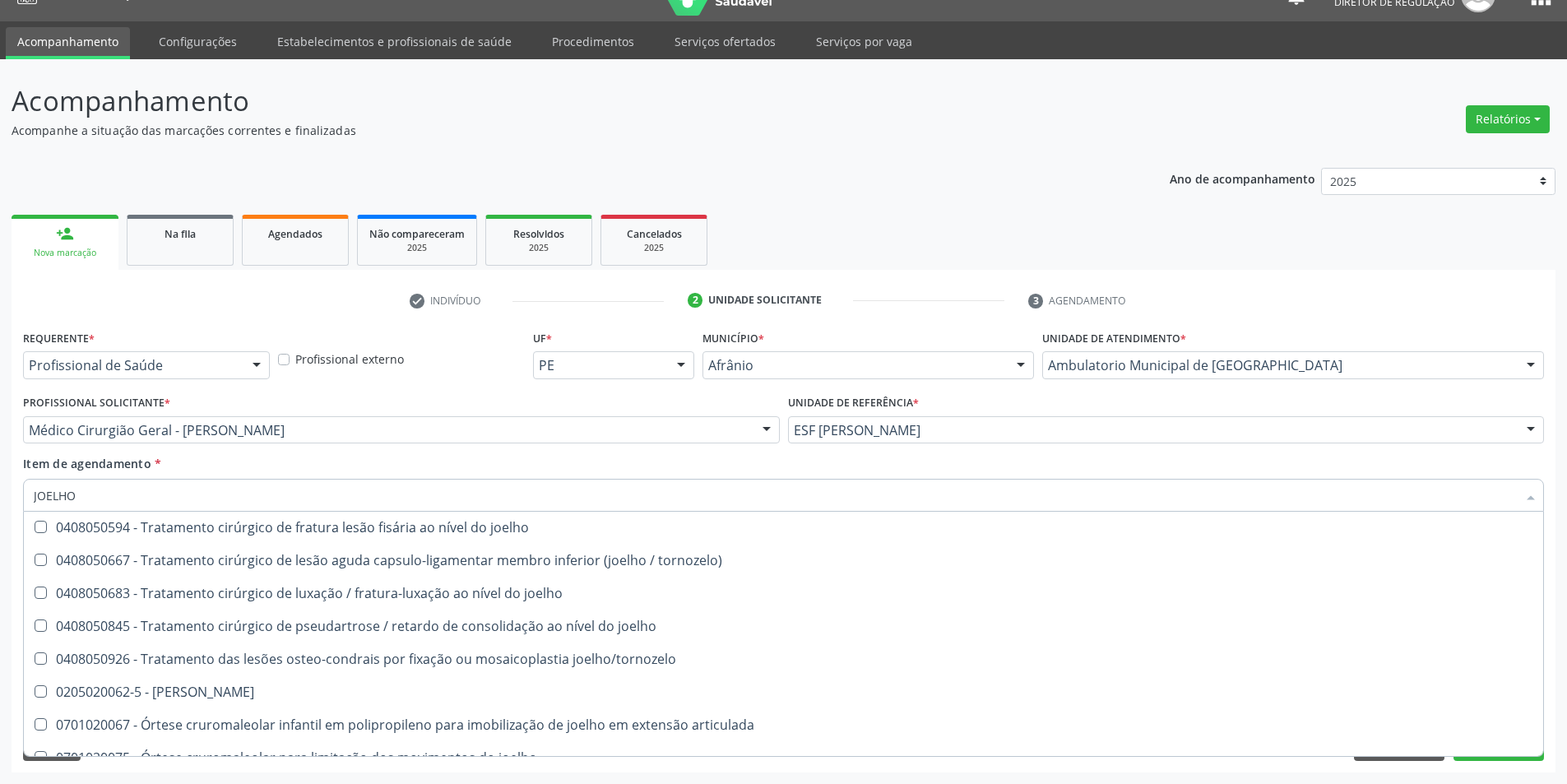
scroll to position [710, 0]
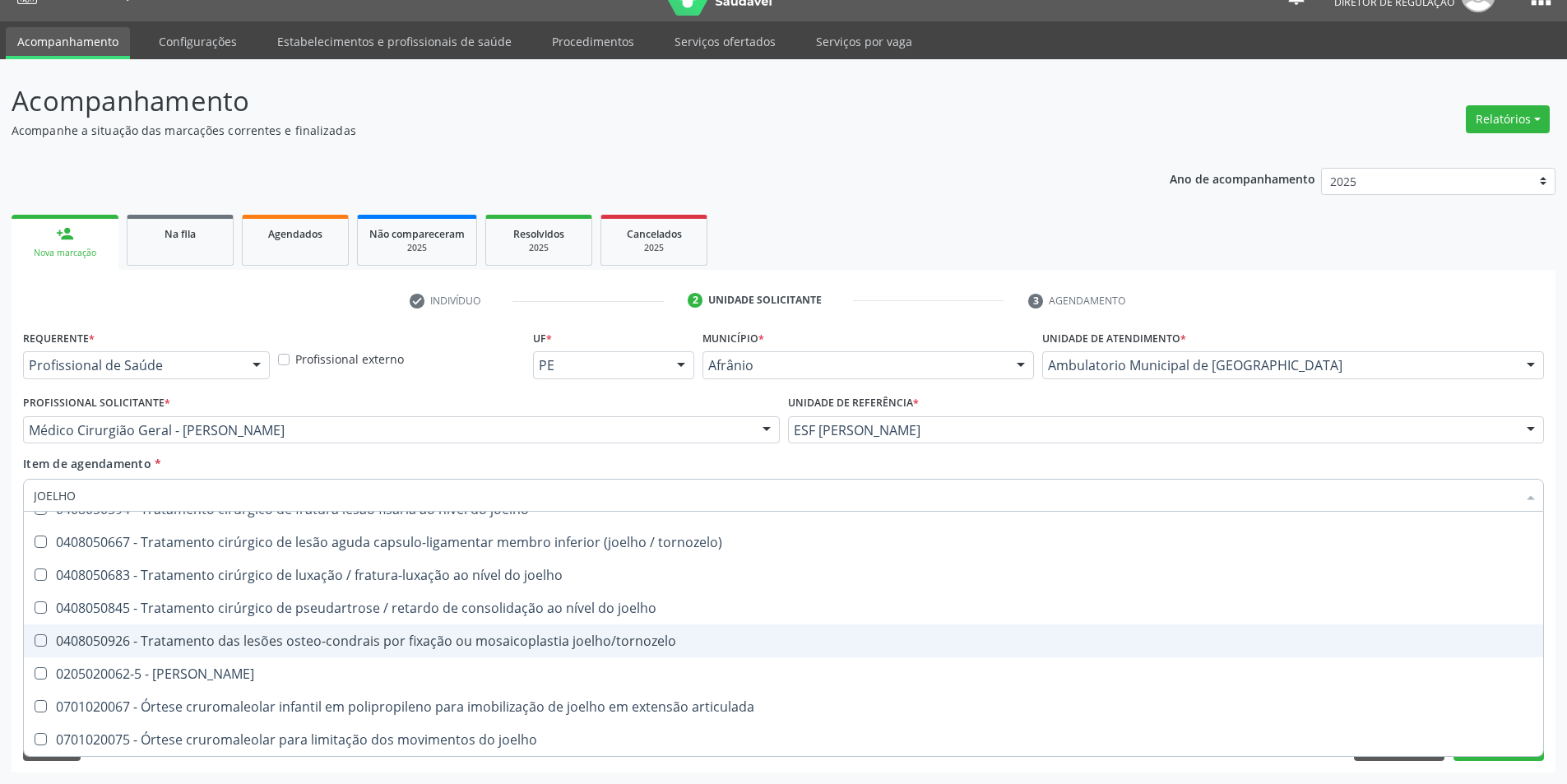
click at [250, 677] on div "0205020062-5 - [PERSON_NAME]" at bounding box center [784, 672] width 1500 height 13
checkbox Joelho "true"
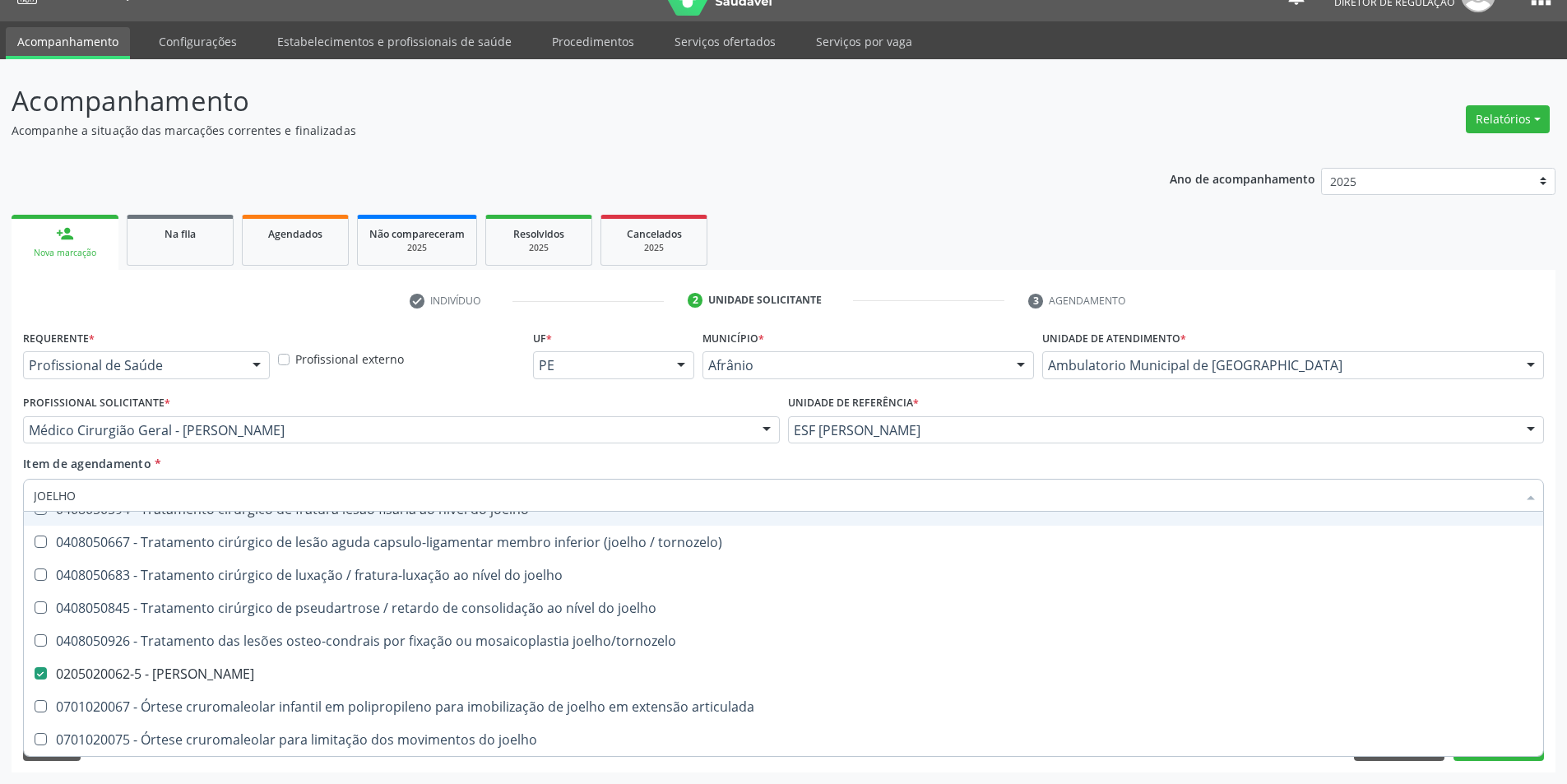
click at [343, 472] on div "Item de agendamento * [PERSON_NAME] seleção 0408050047 - Artroplastia de joelho…" at bounding box center [784, 480] width 1522 height 51
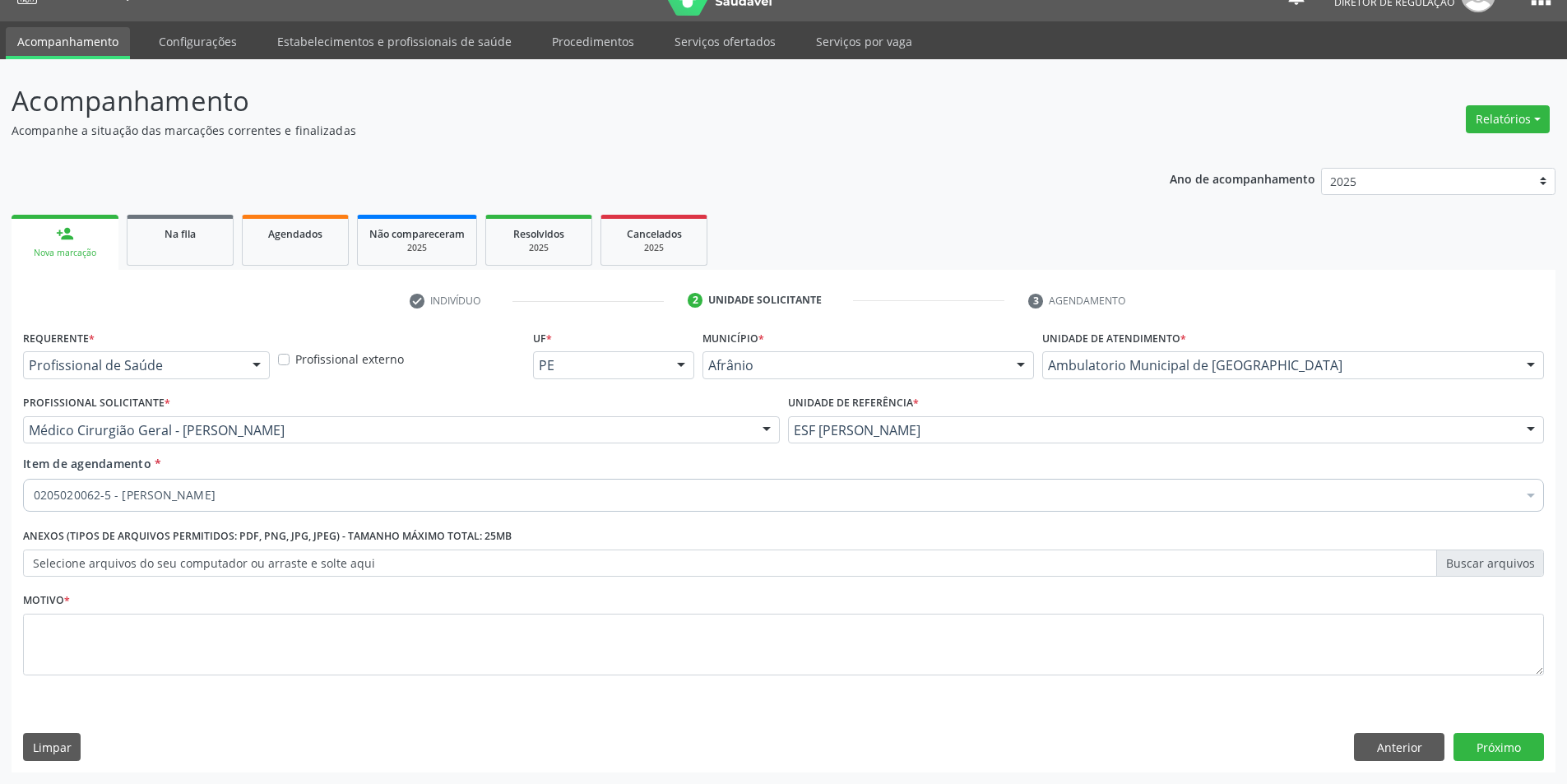
scroll to position [0, 0]
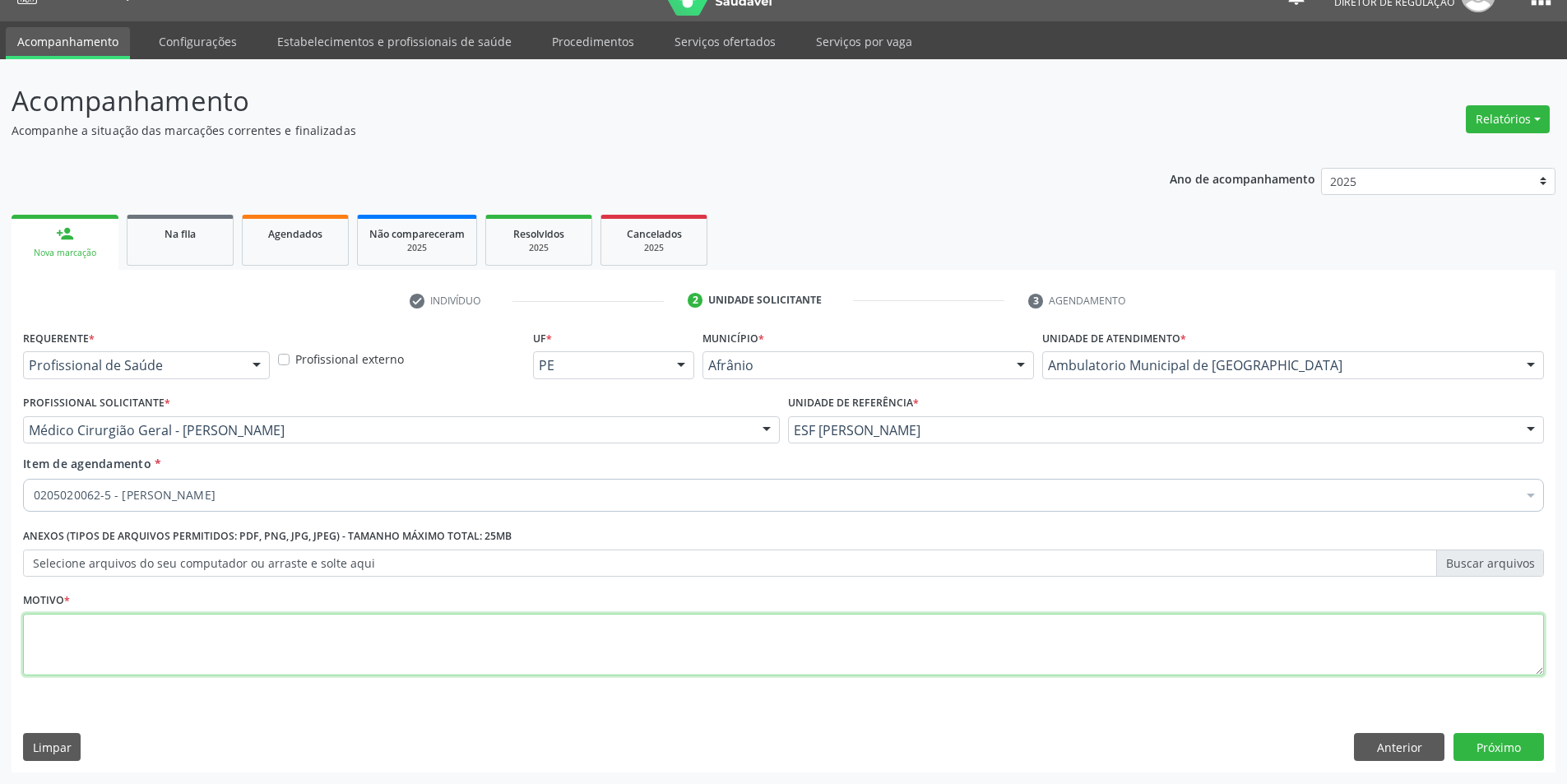
click at [273, 645] on textarea at bounding box center [784, 644] width 1522 height 62
type textarea "DERRAME ARTICULAR"
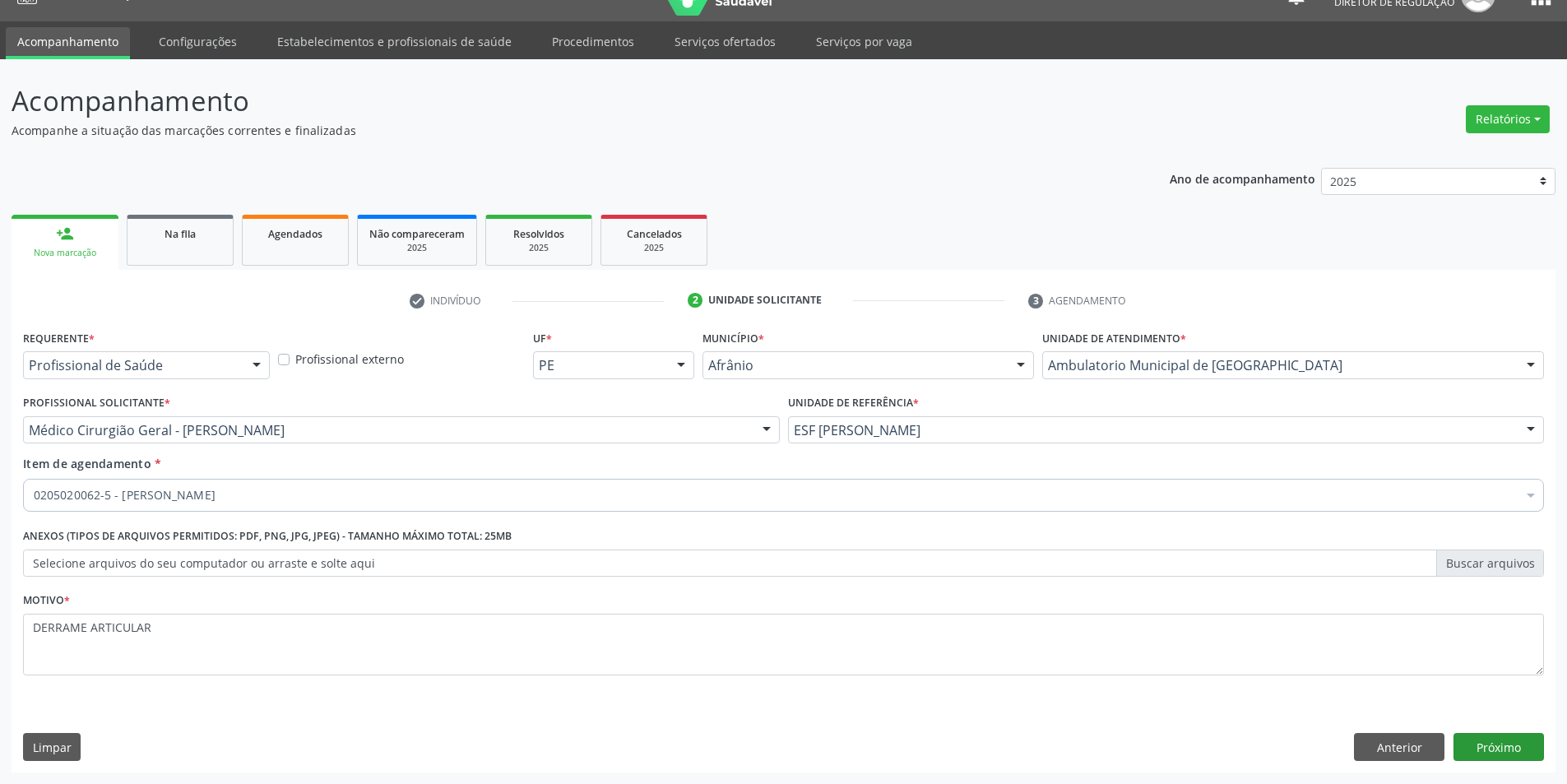
scroll to position [32, 0]
type textarea "DERRAME ARTICULAR"
click at [1485, 748] on button "Próximo" at bounding box center [1499, 746] width 91 height 28
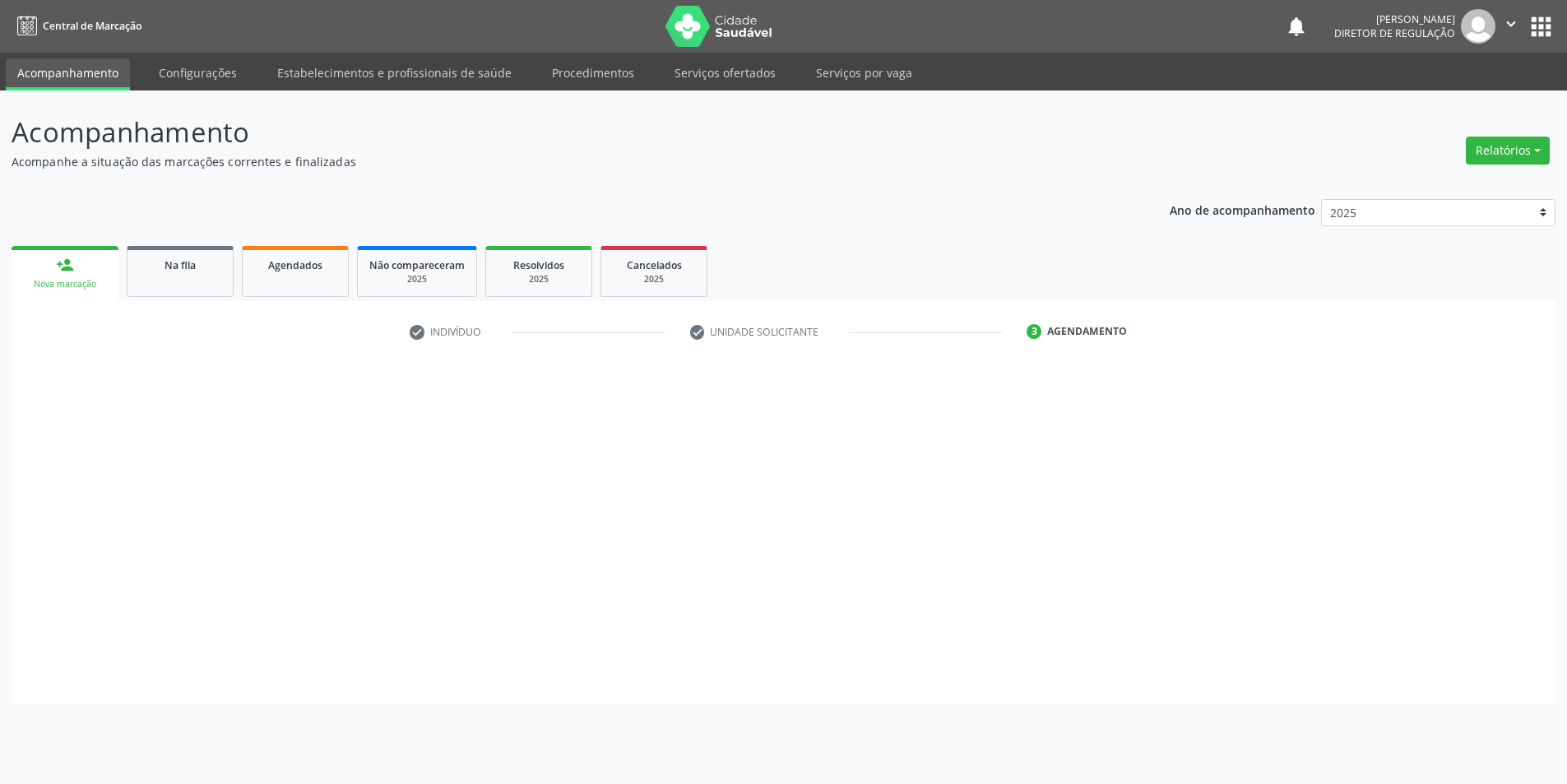
scroll to position [0, 0]
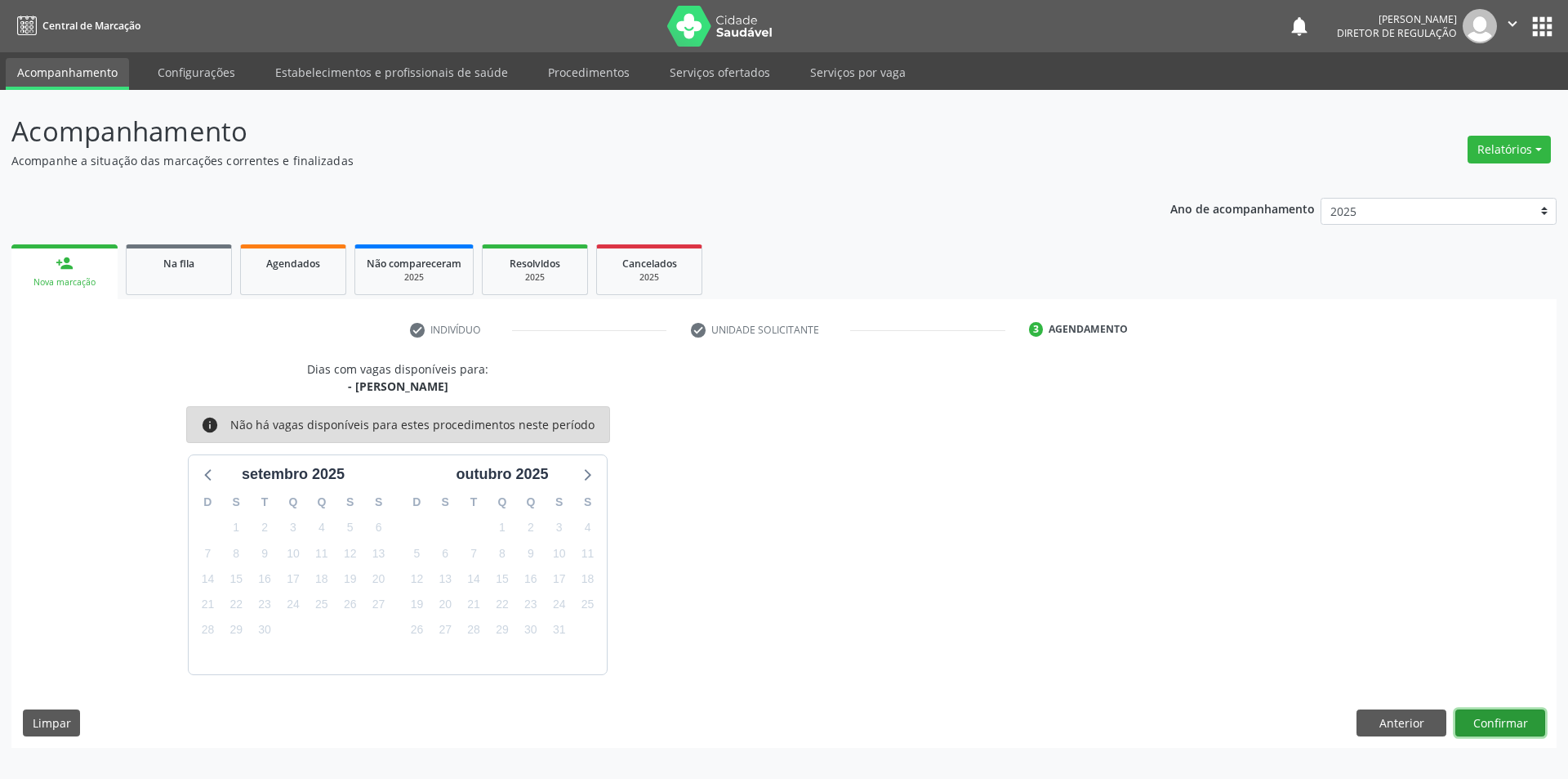
click at [1488, 727] on button "Confirmar" at bounding box center [1500, 723] width 90 height 27
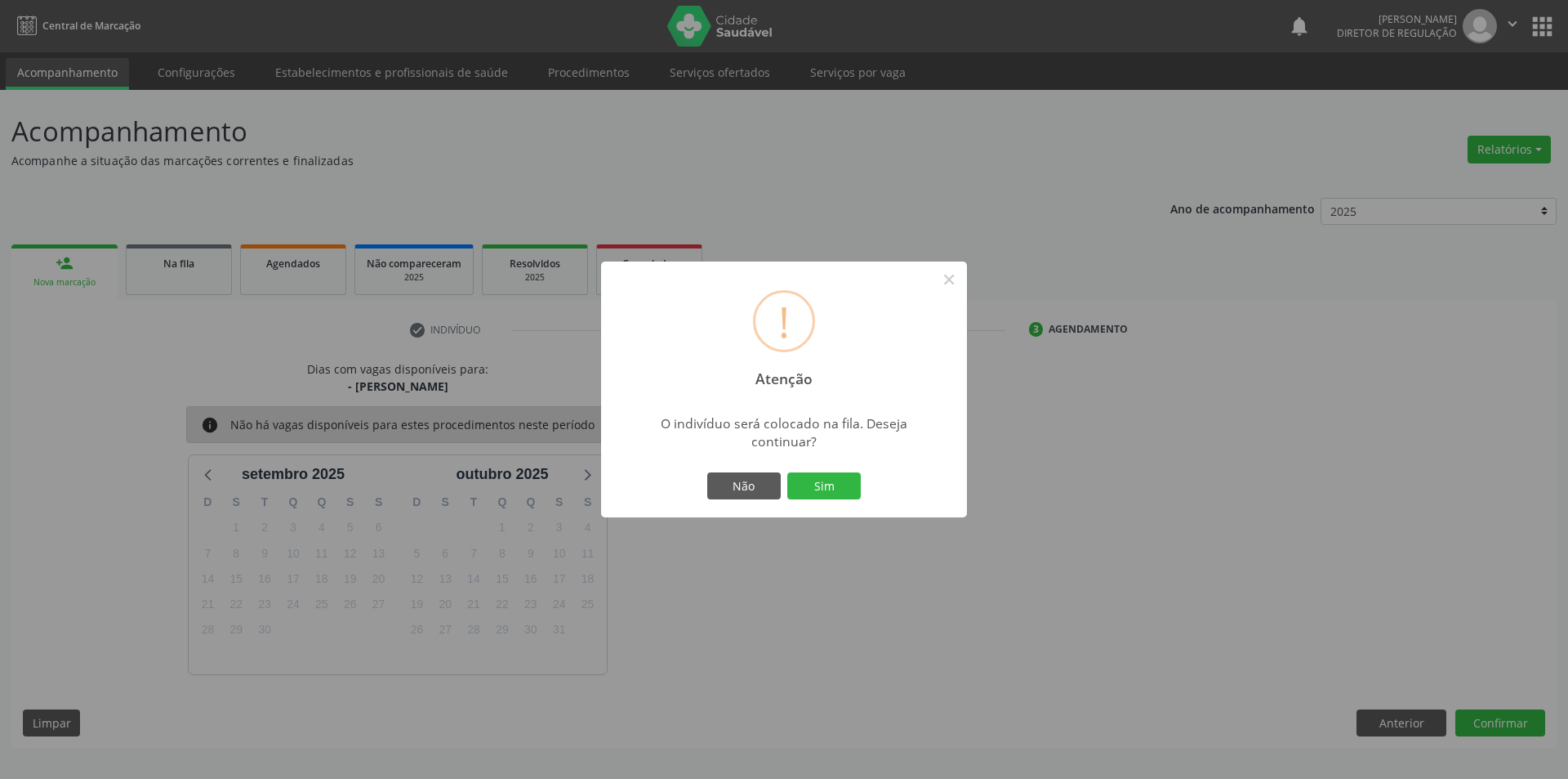
click at [866, 491] on div "! Atenção × O indivíduo será colocado na fila. Deseja continuar? Não Sim" at bounding box center [784, 389] width 366 height 256
click at [854, 490] on button "Sim" at bounding box center [824, 486] width 74 height 27
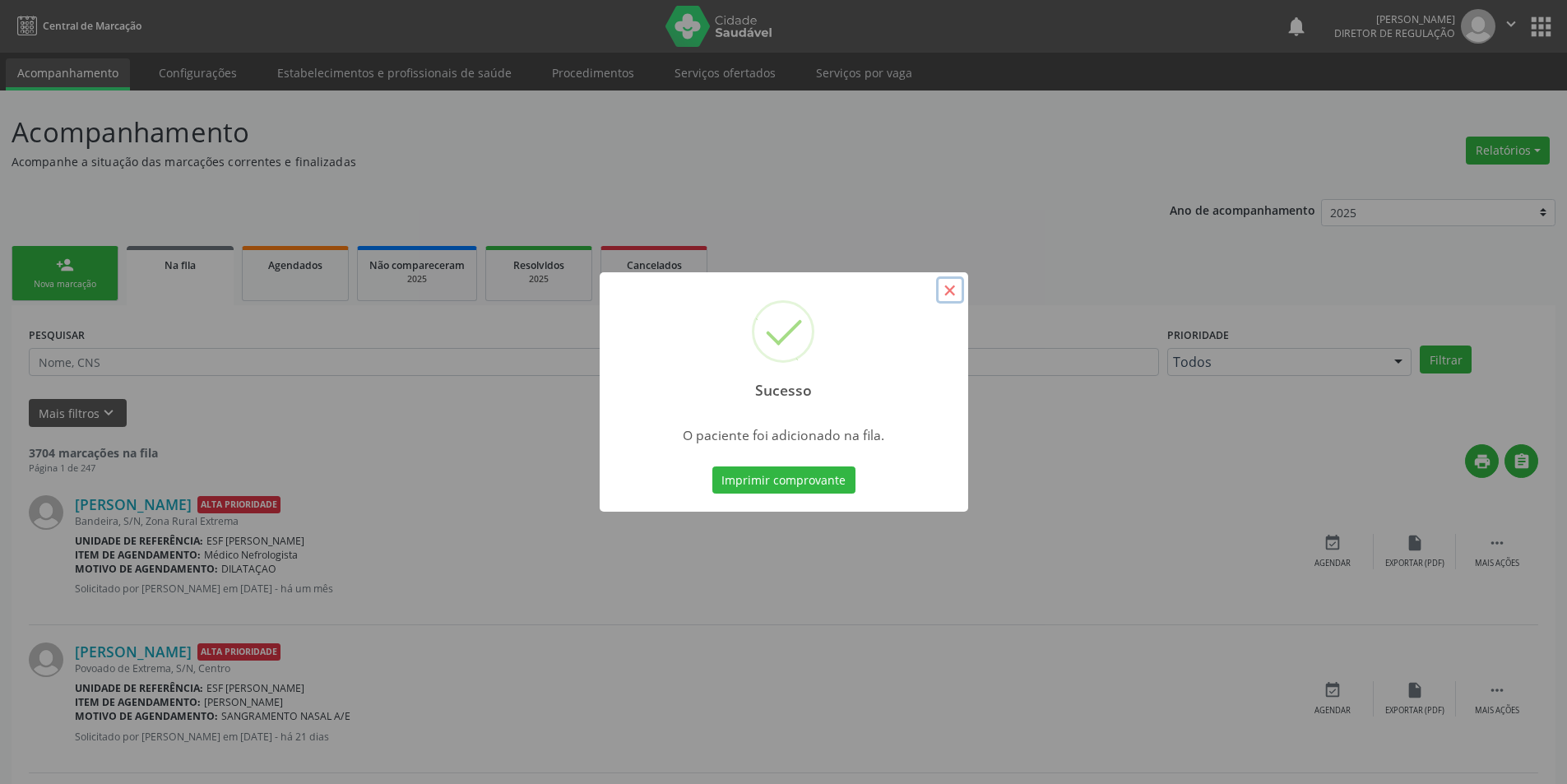
click at [939, 298] on button "×" at bounding box center [950, 290] width 28 height 28
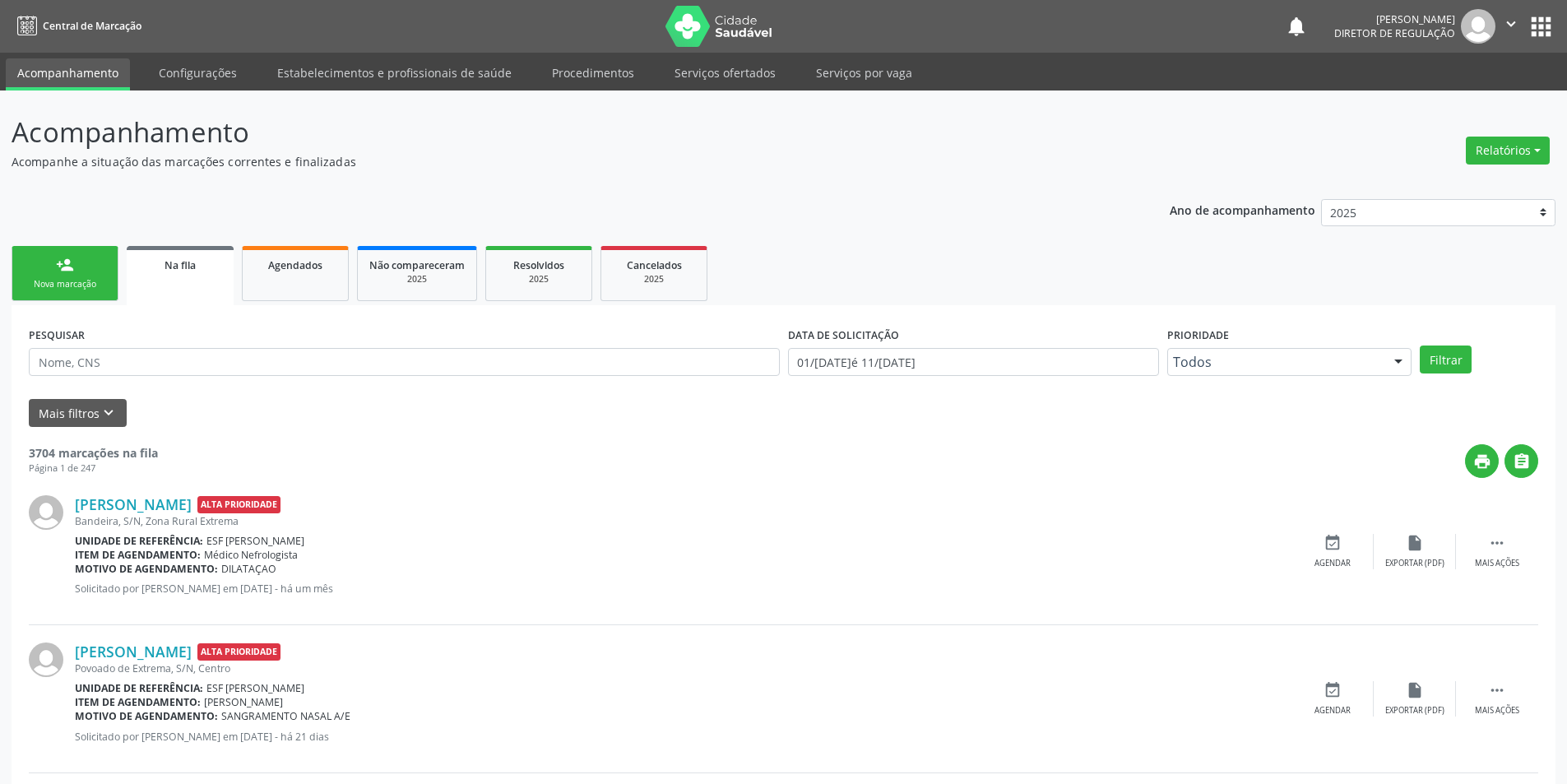
click at [79, 261] on link "person_add Nova marcação" at bounding box center [65, 274] width 107 height 55
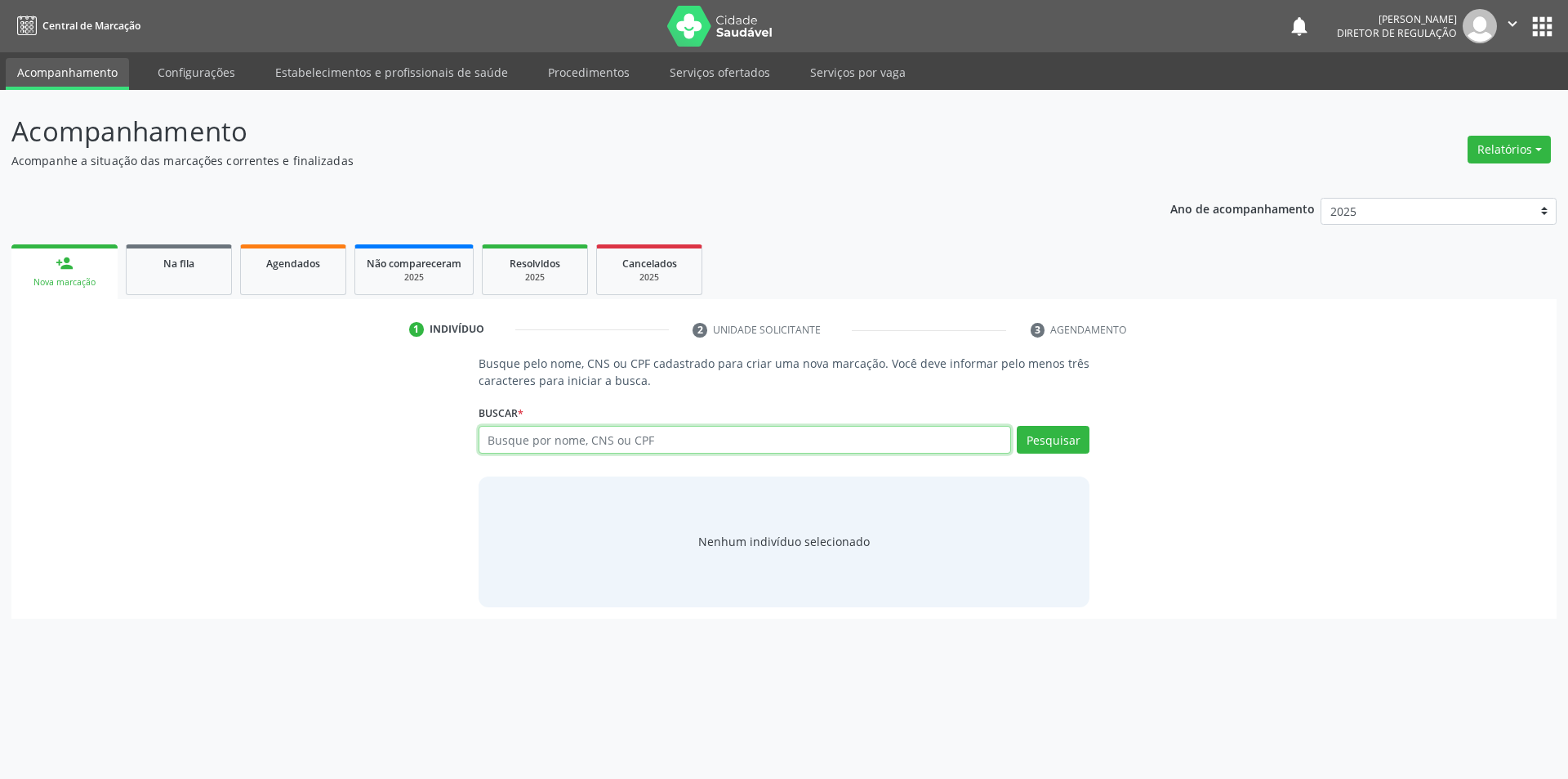
drag, startPoint x: 564, startPoint y: 436, endPoint x: 589, endPoint y: 429, distance: 26.0
click at [566, 437] on input "text" at bounding box center [745, 440] width 533 height 27
type input "703504053086730"
click at [1047, 430] on button "Pesquisar" at bounding box center [1053, 440] width 73 height 27
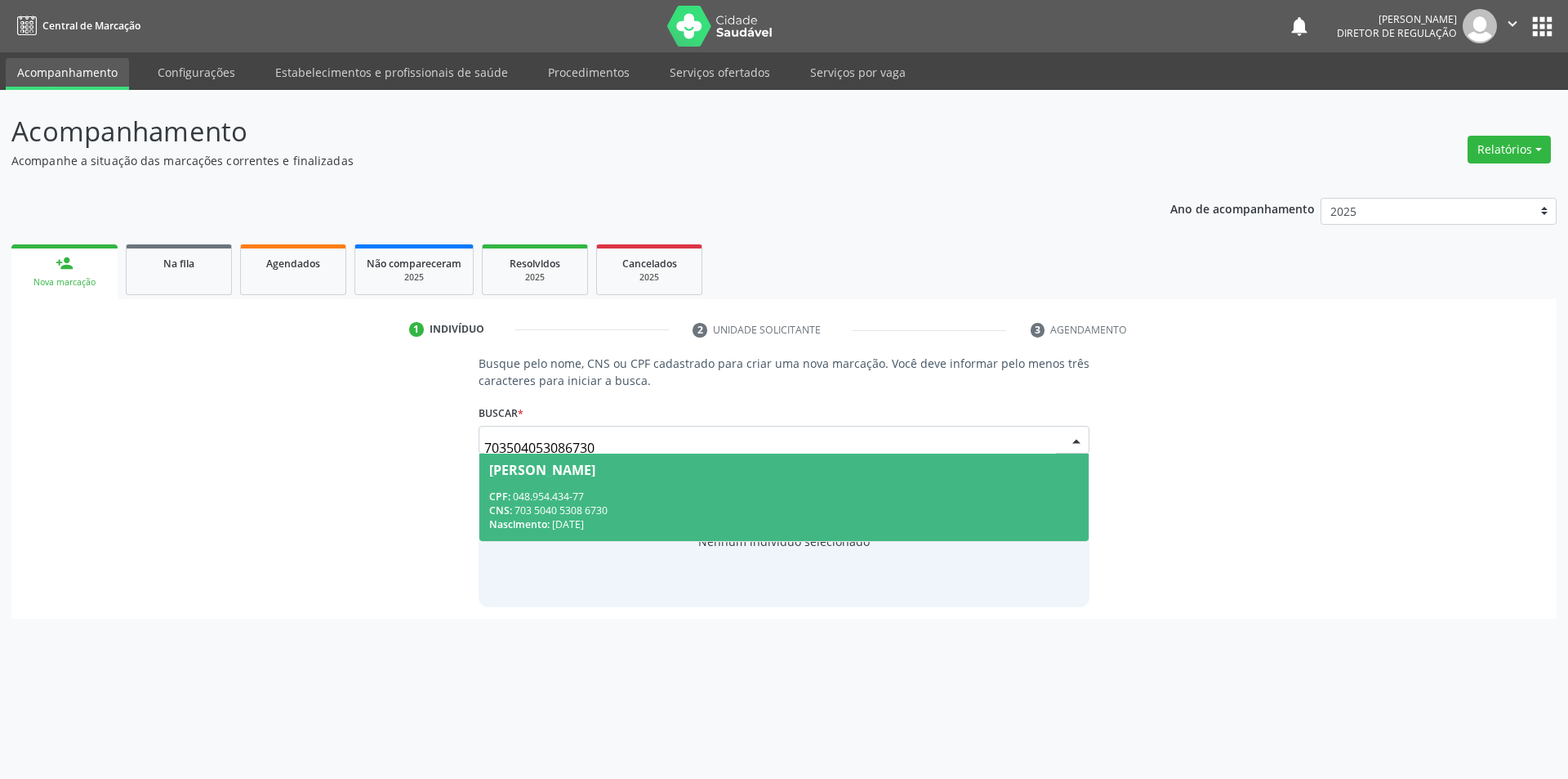
click at [626, 481] on span "Rosineide Alves da Silva CPF: 048.954.434-77 CNS: 703 5040 5308 6730 Nascimento…" at bounding box center [784, 496] width 610 height 87
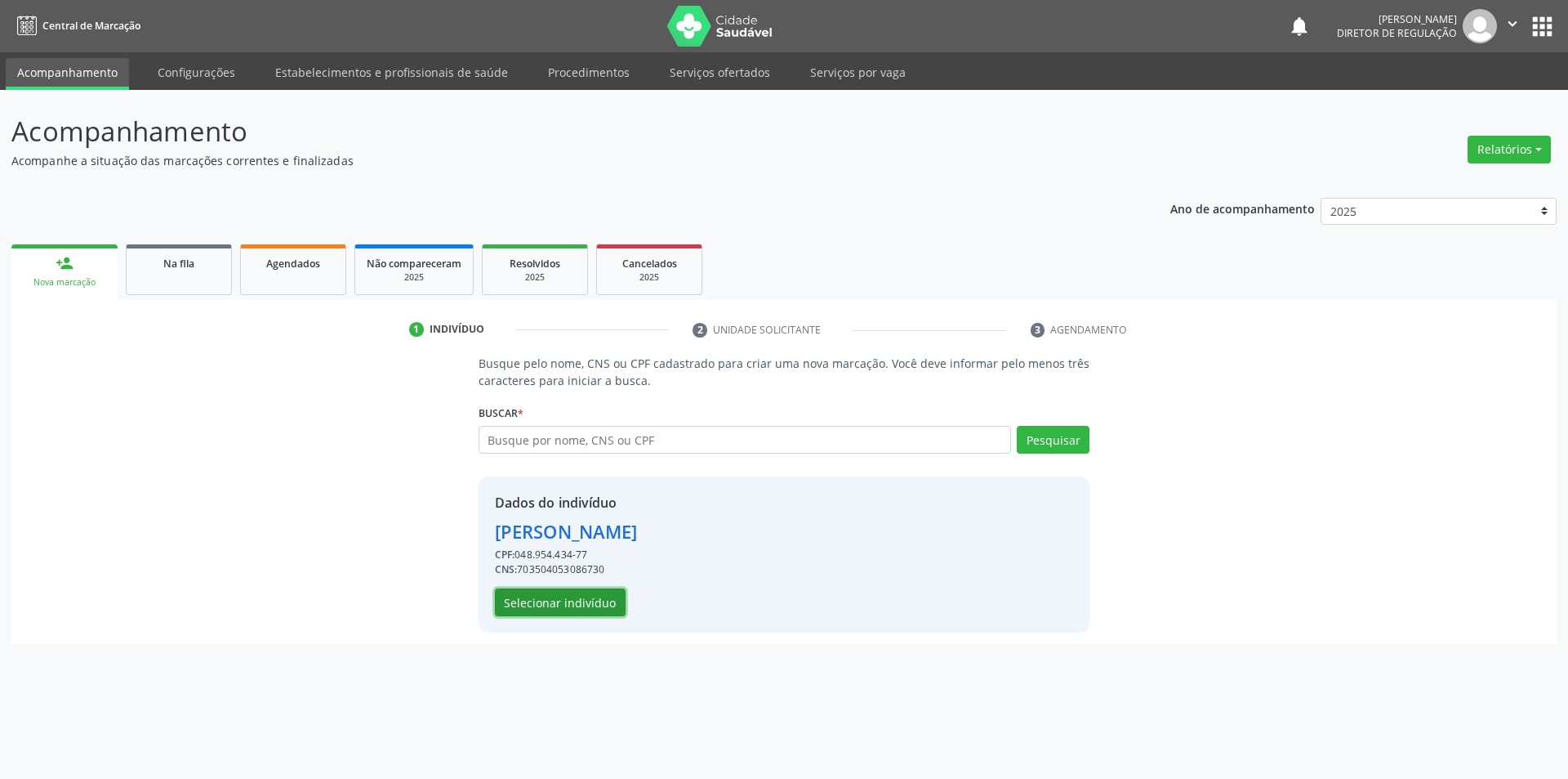
click at [505, 594] on button "Selecionar indivíduo" at bounding box center [560, 602] width 130 height 27
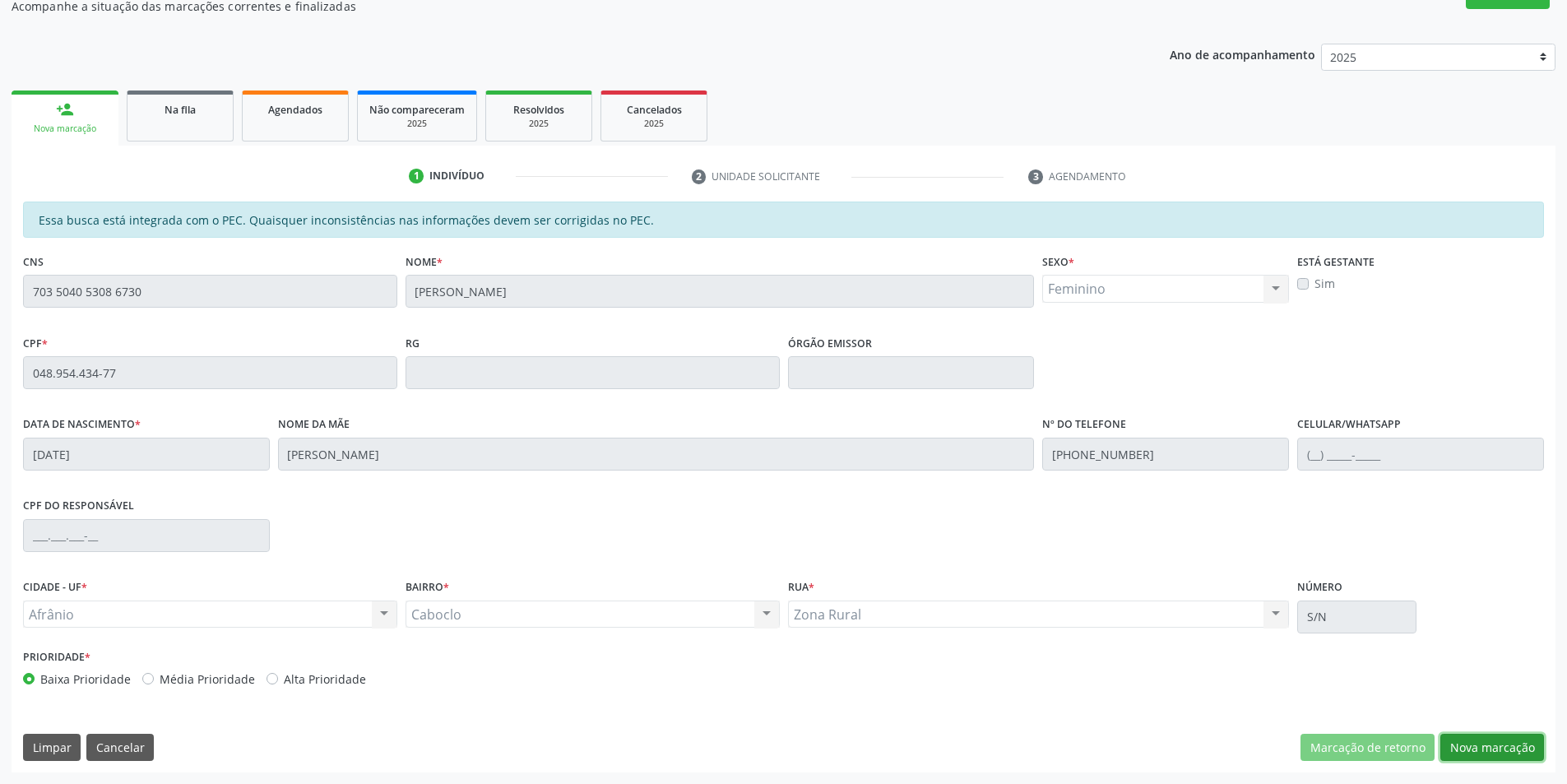
click at [1496, 748] on button "Nova marcação" at bounding box center [1492, 747] width 104 height 28
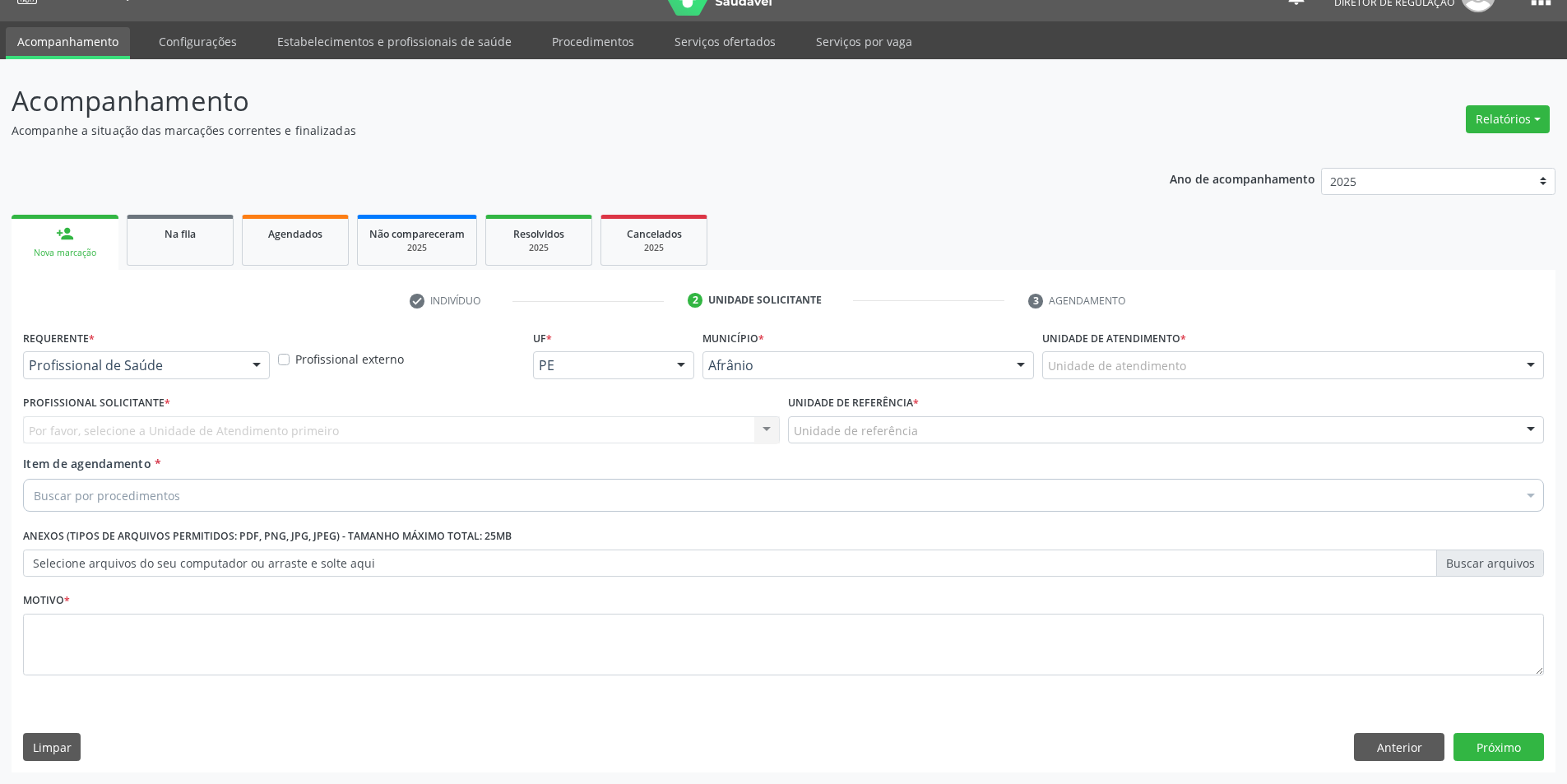
scroll to position [32, 0]
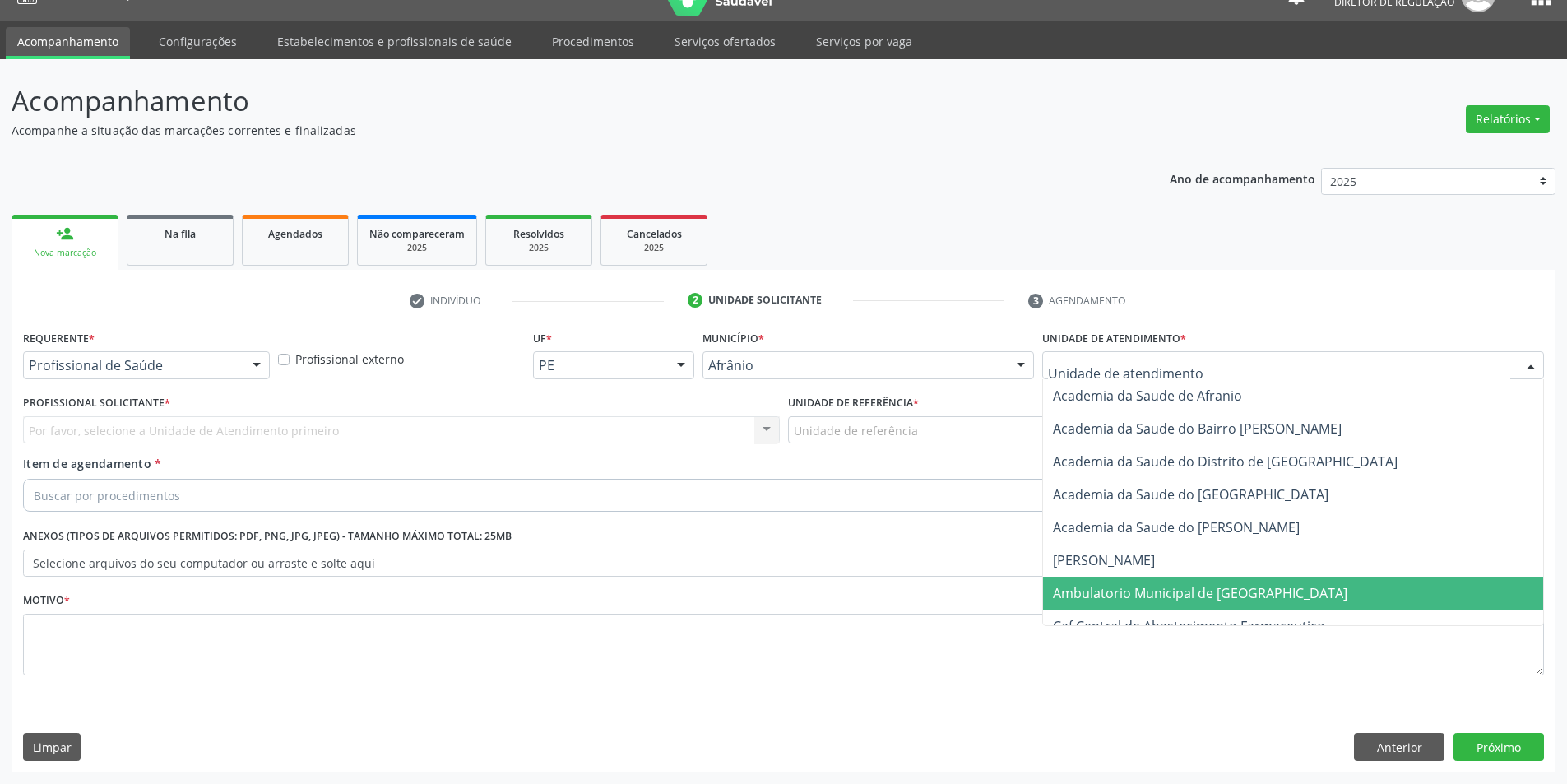
click at [1134, 607] on span "Ambulatorio Municipal de [GEOGRAPHIC_DATA]" at bounding box center [1293, 592] width 500 height 33
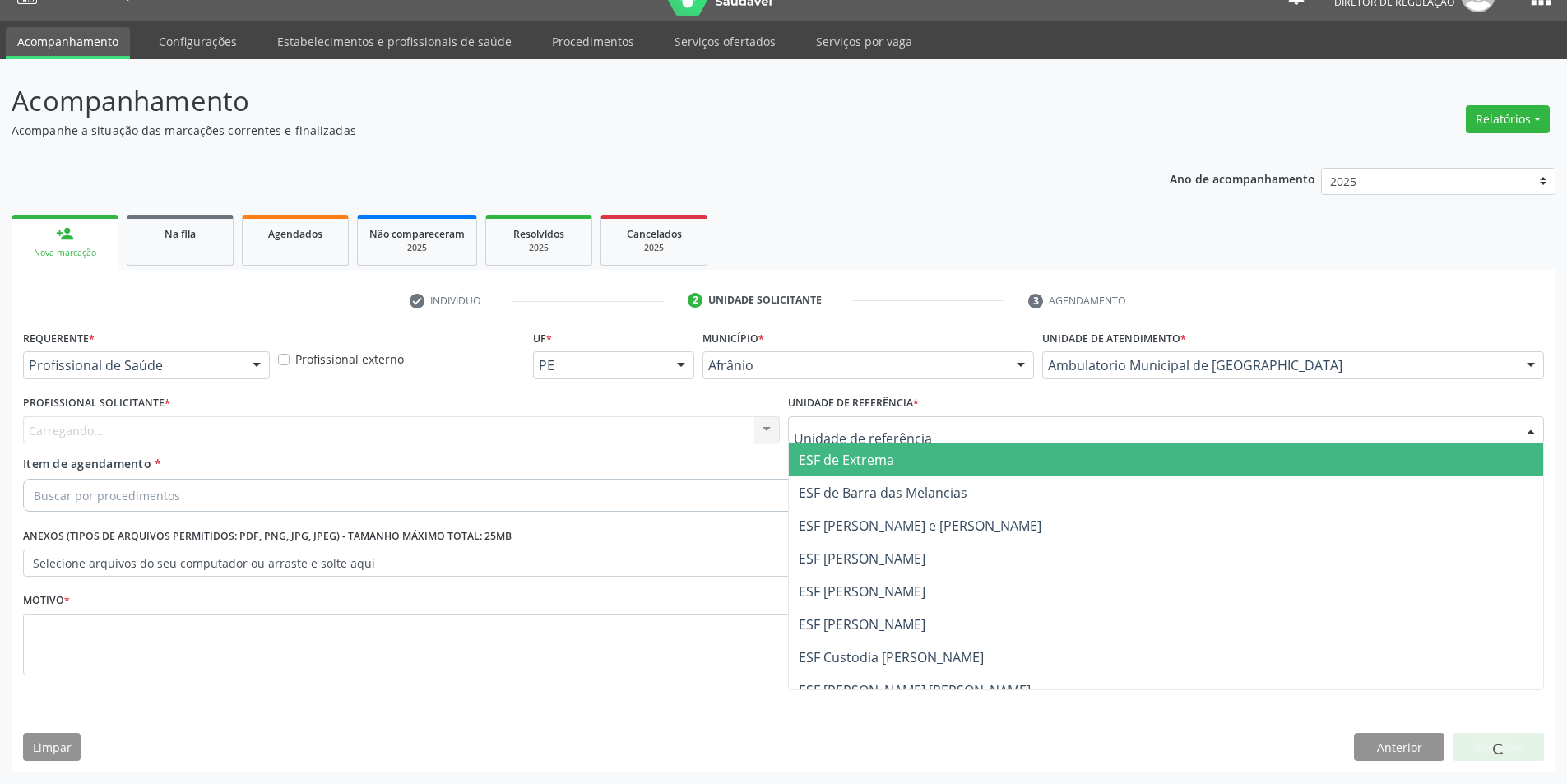
click at [939, 420] on div at bounding box center [1167, 430] width 757 height 28
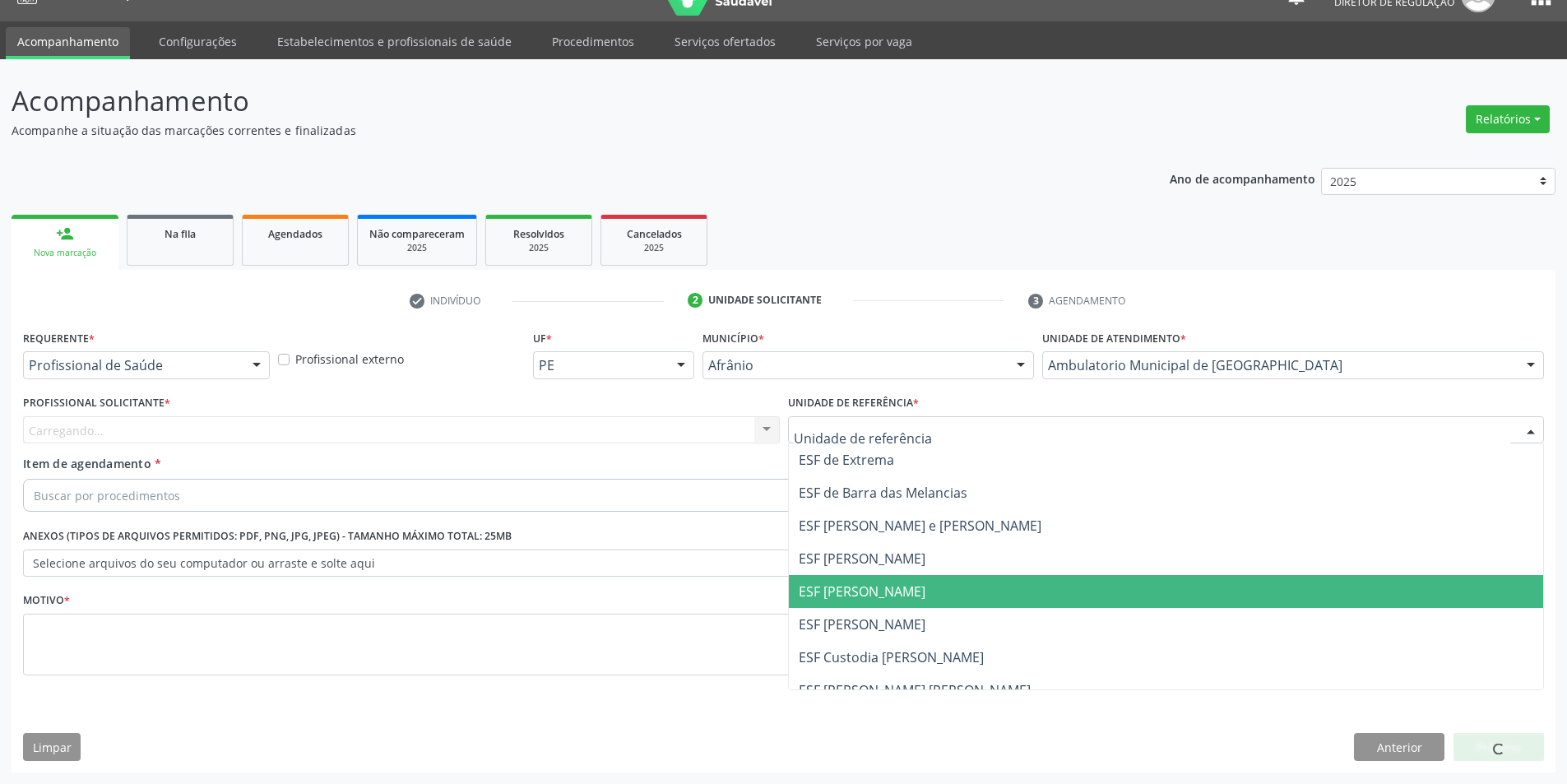
drag, startPoint x: 903, startPoint y: 595, endPoint x: 803, endPoint y: 562, distance: 105.3
click at [902, 595] on span "ESF [PERSON_NAME]" at bounding box center [863, 591] width 126 height 18
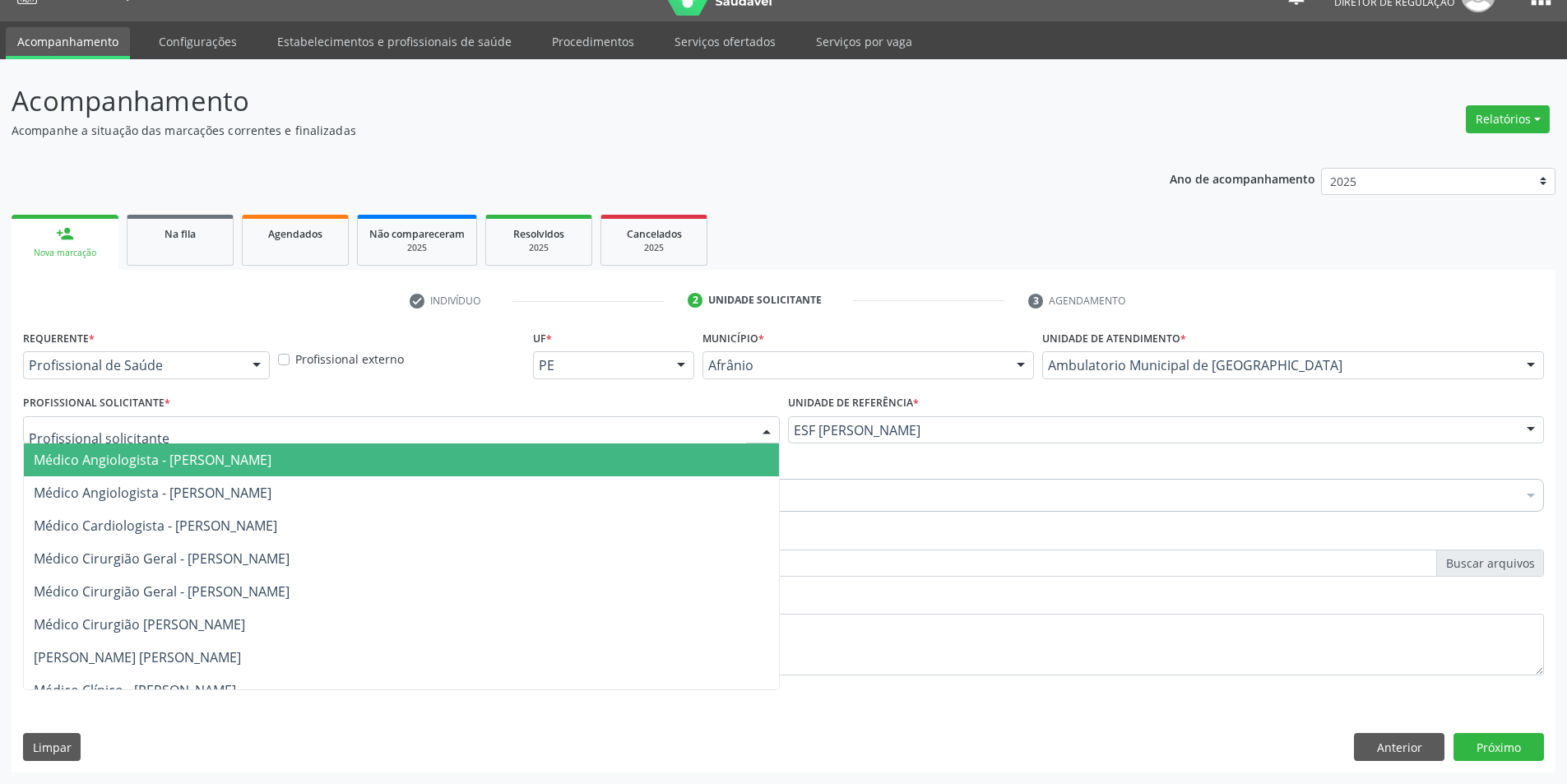
click at [453, 433] on div at bounding box center [401, 430] width 757 height 28
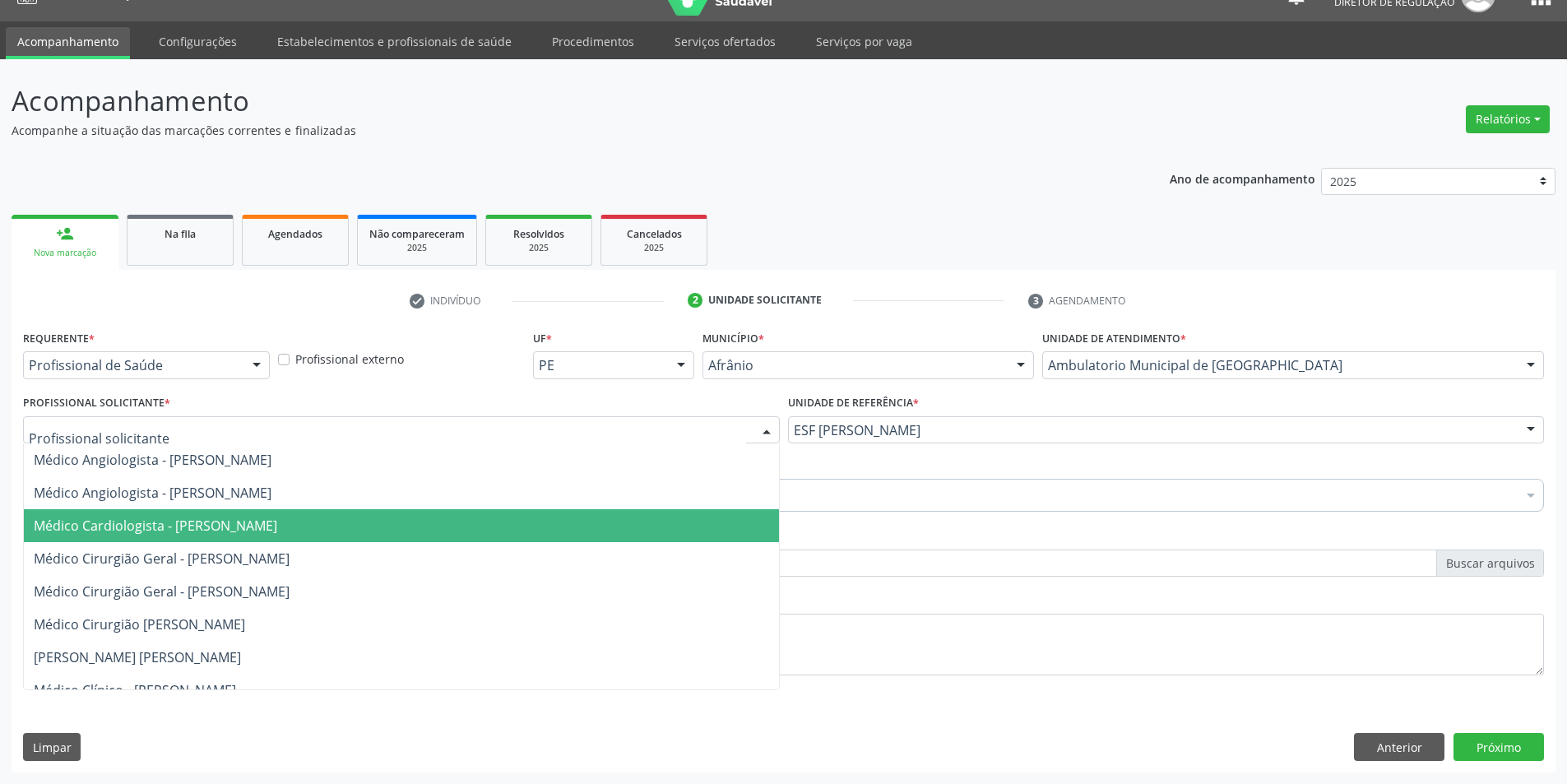
click at [289, 551] on span "Médico Cirurgião Geral - [PERSON_NAME]" at bounding box center [161, 558] width 256 height 18
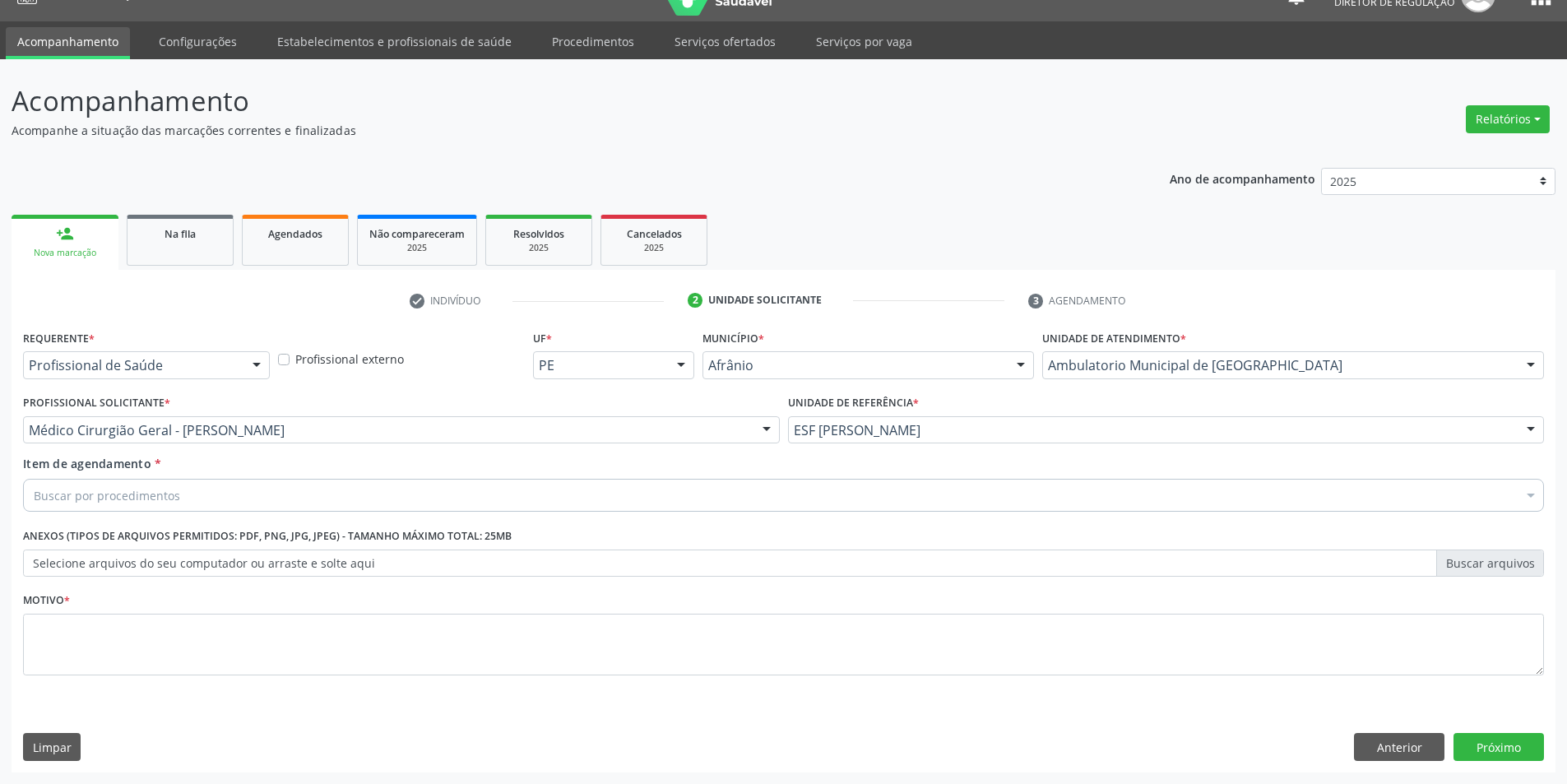
click at [261, 509] on div "Buscar por procedimentos" at bounding box center [784, 495] width 1522 height 33
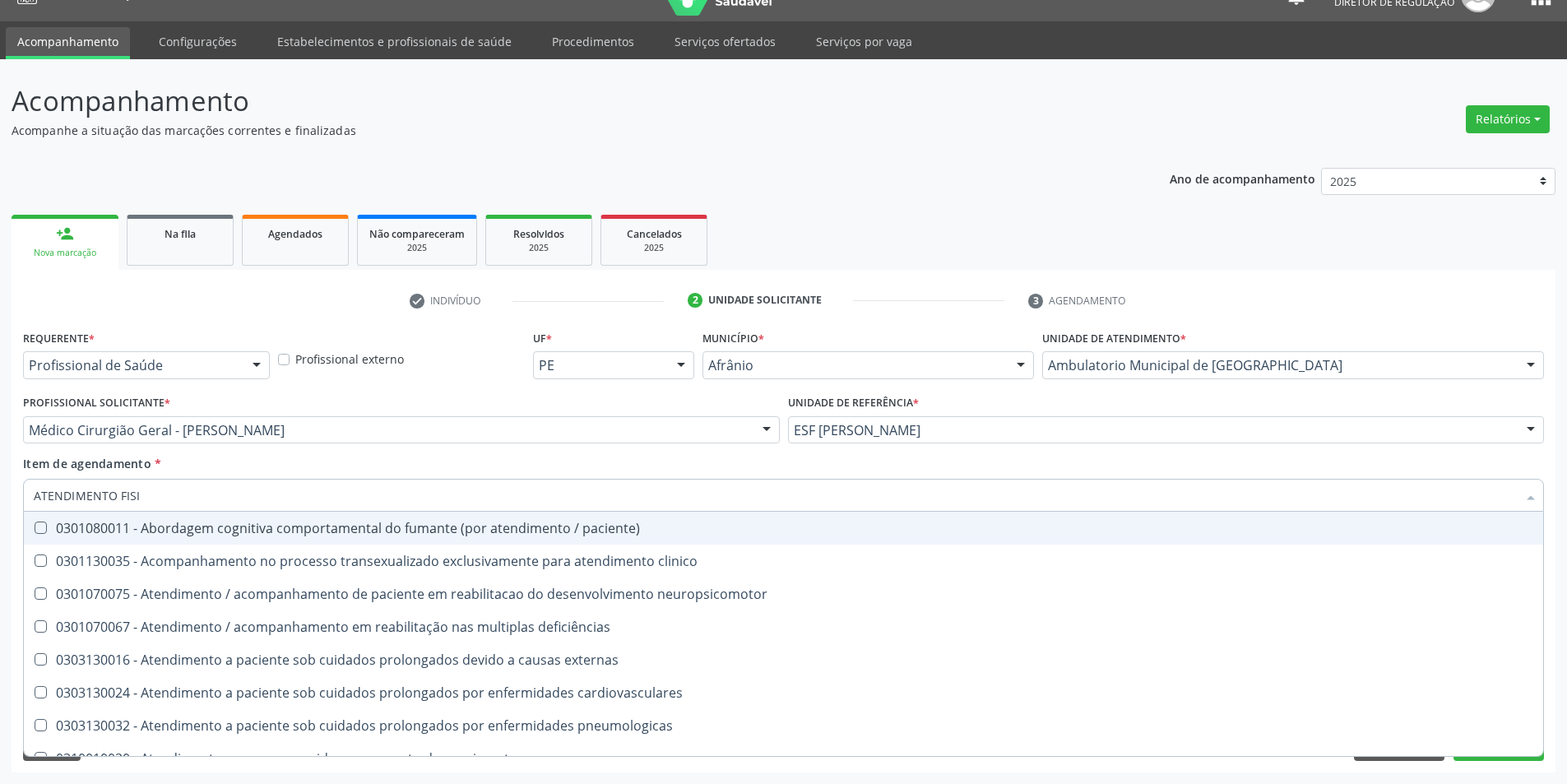
type input "ATENDIMENTO FISIO"
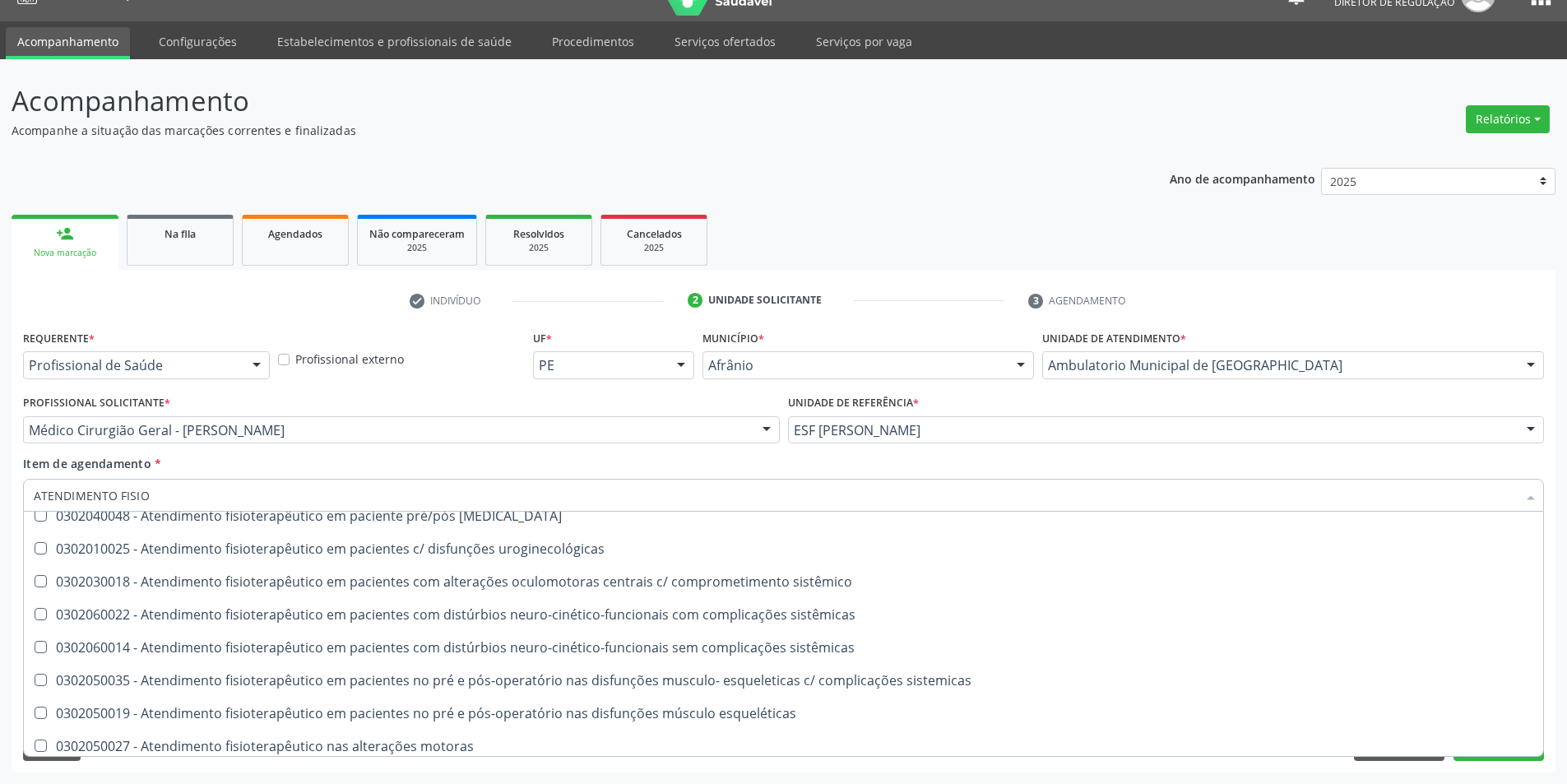
scroll to position [545, 0]
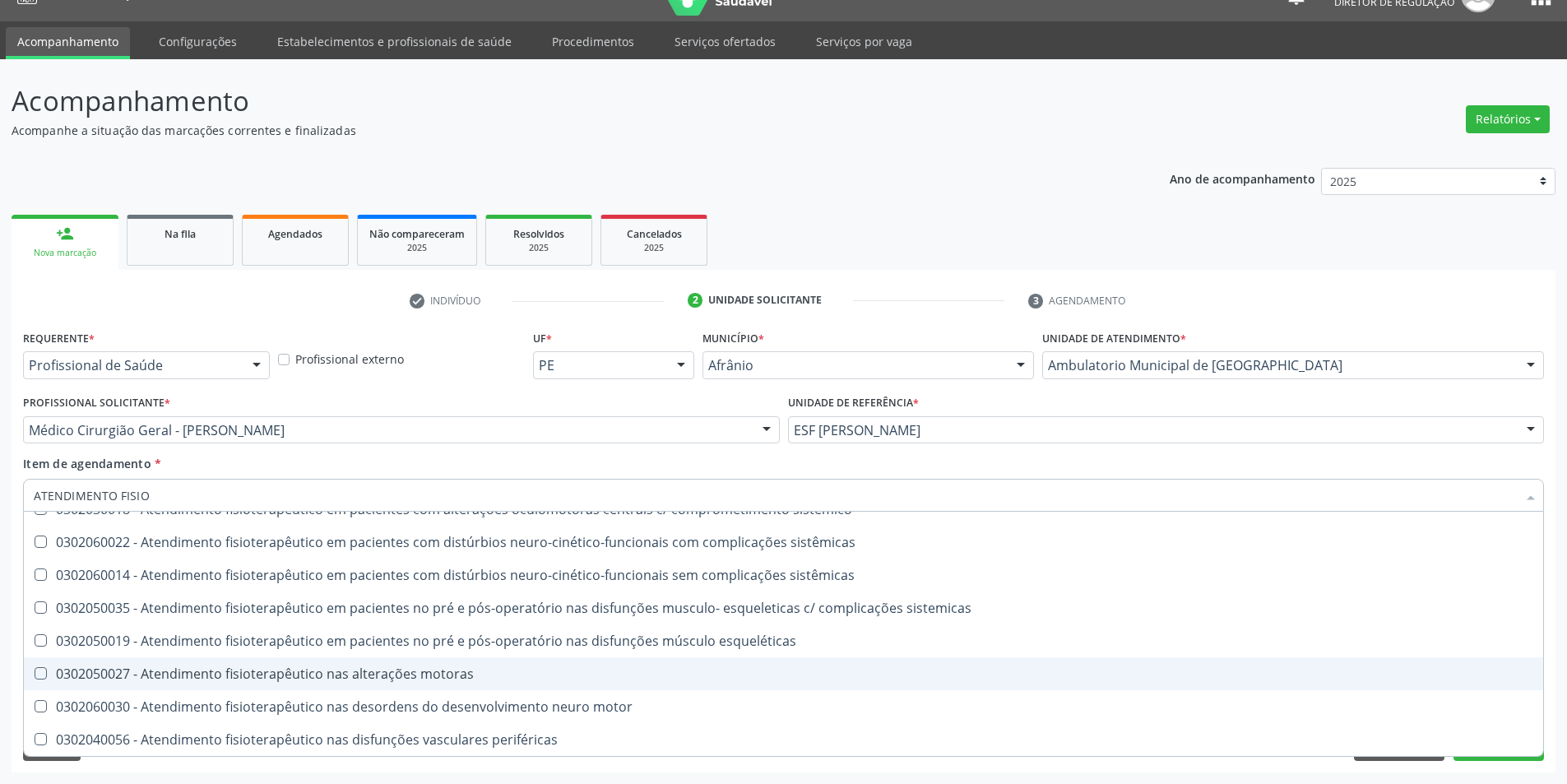
click at [391, 666] on div "0302050027 - Atendimento fisioterapêutico nas alterações motoras" at bounding box center [784, 672] width 1500 height 13
checkbox motoras "true"
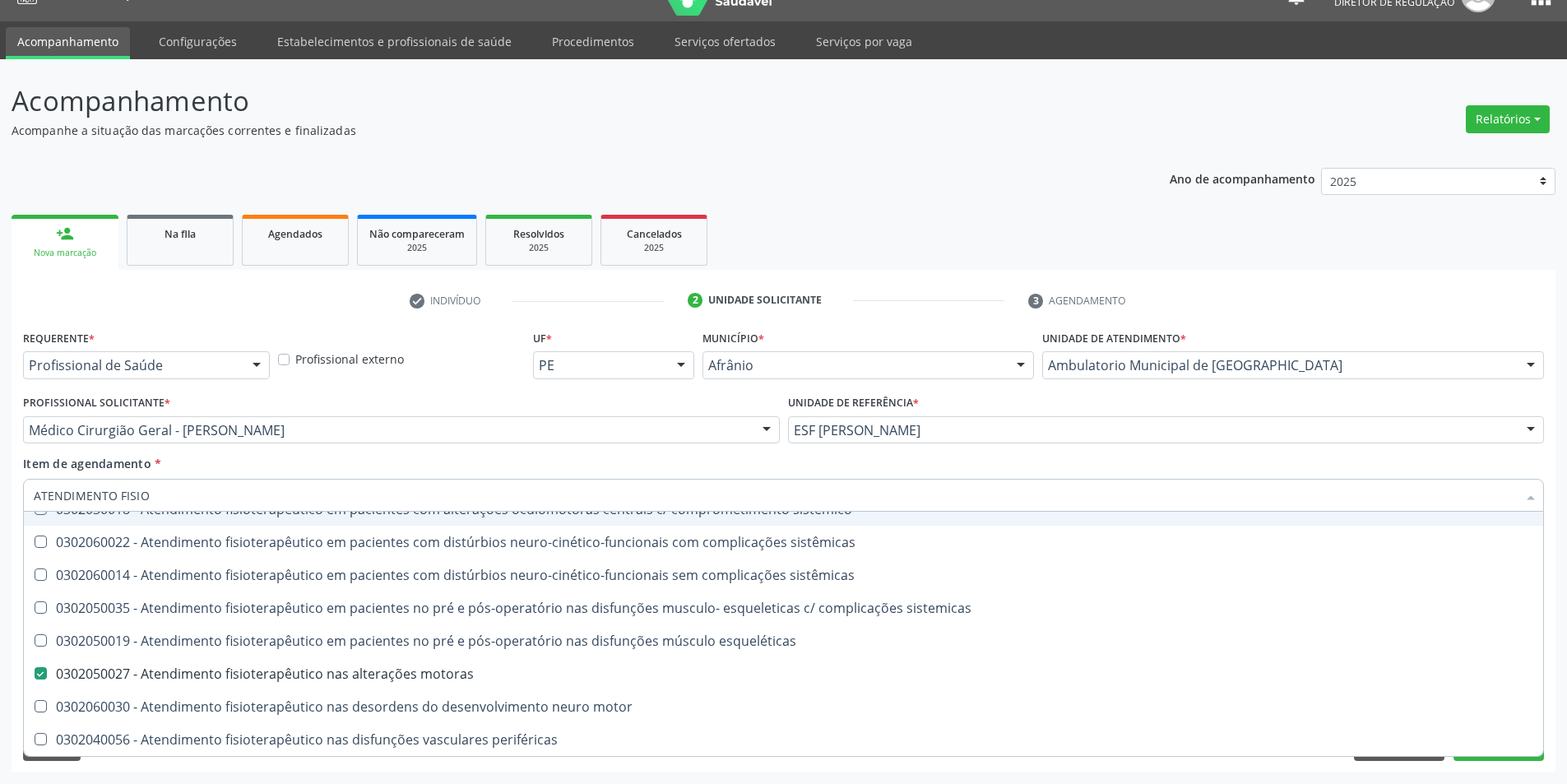
click at [490, 472] on div "Item de agendamento * ATENDIMENTO FISIO Desfazer seleção 0302020012 - Atendimen…" at bounding box center [784, 480] width 1522 height 51
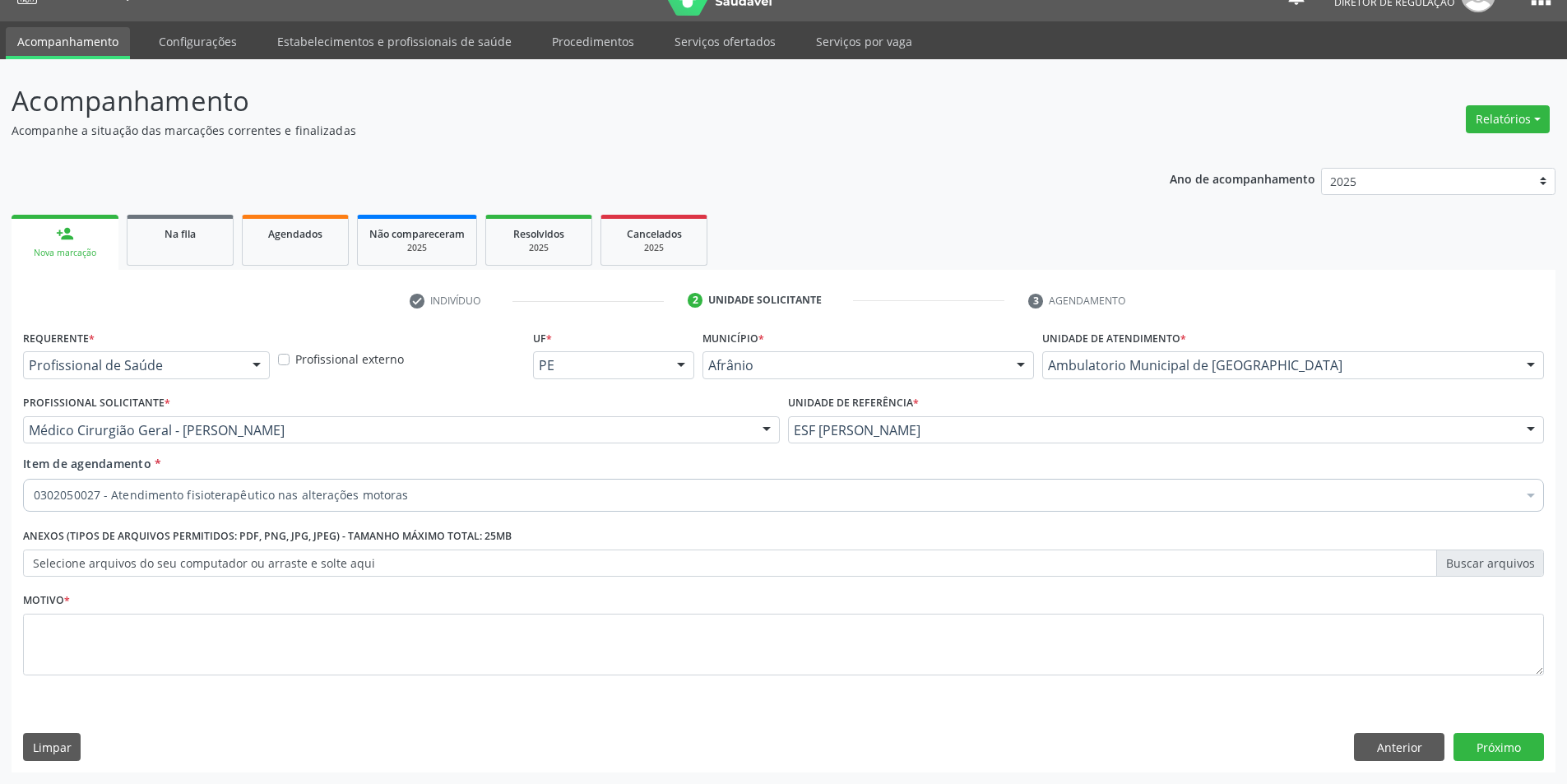
scroll to position [0, 0]
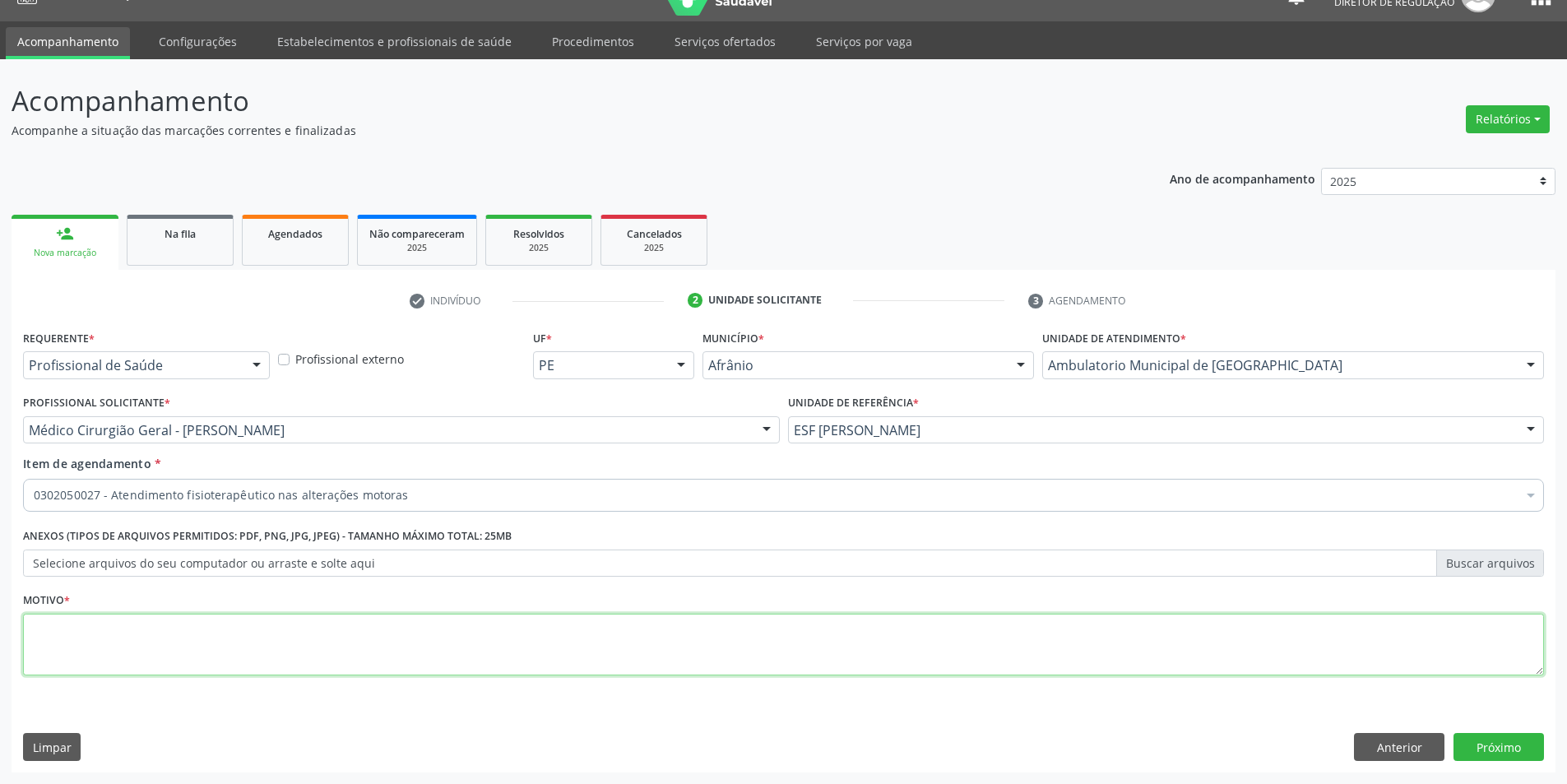
click at [436, 658] on textarea at bounding box center [784, 644] width 1522 height 62
type textarea "TENDINITE EM AMBOS JOELHO"
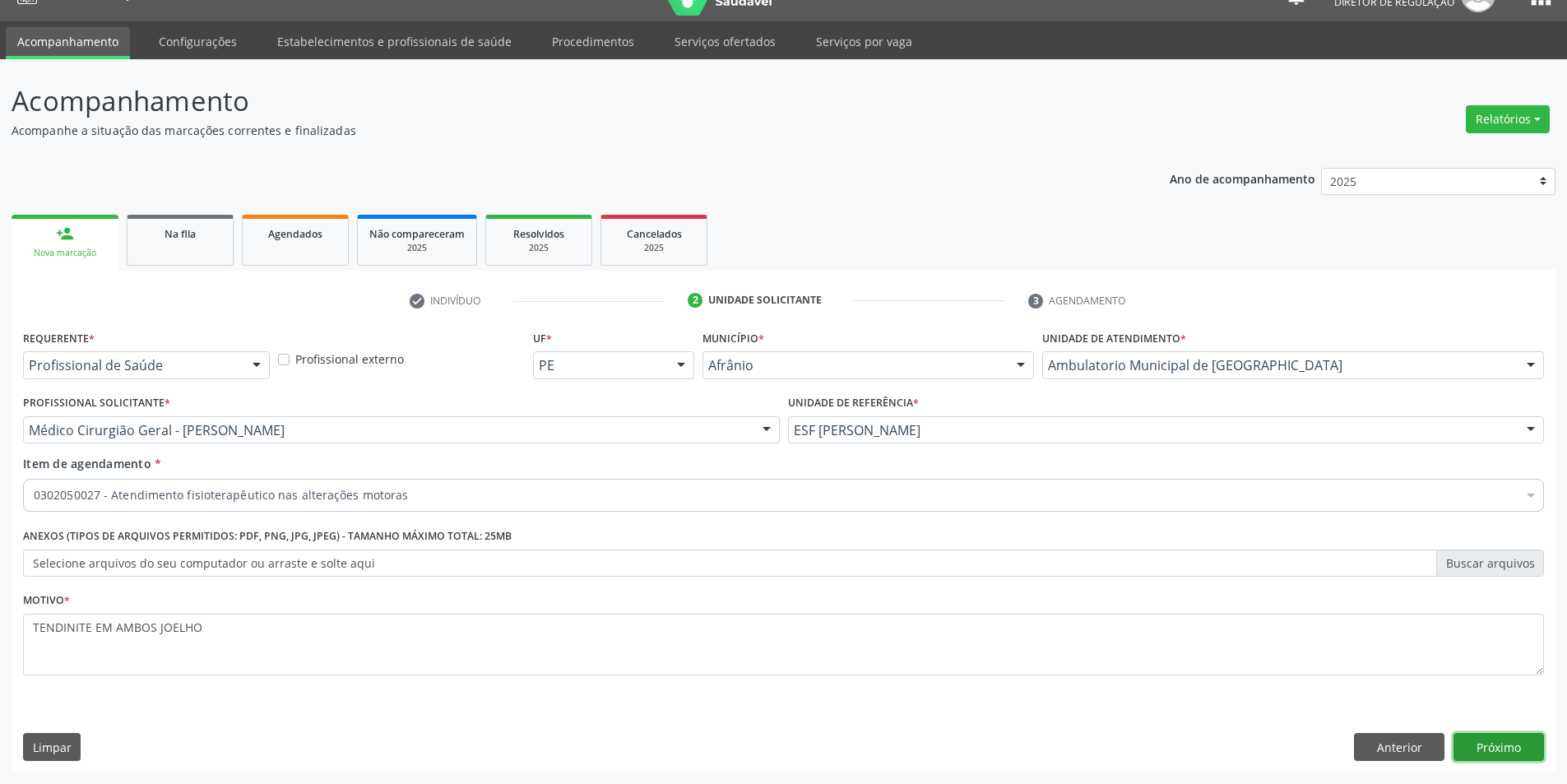
click at [1497, 756] on button "Próximo" at bounding box center [1499, 746] width 91 height 28
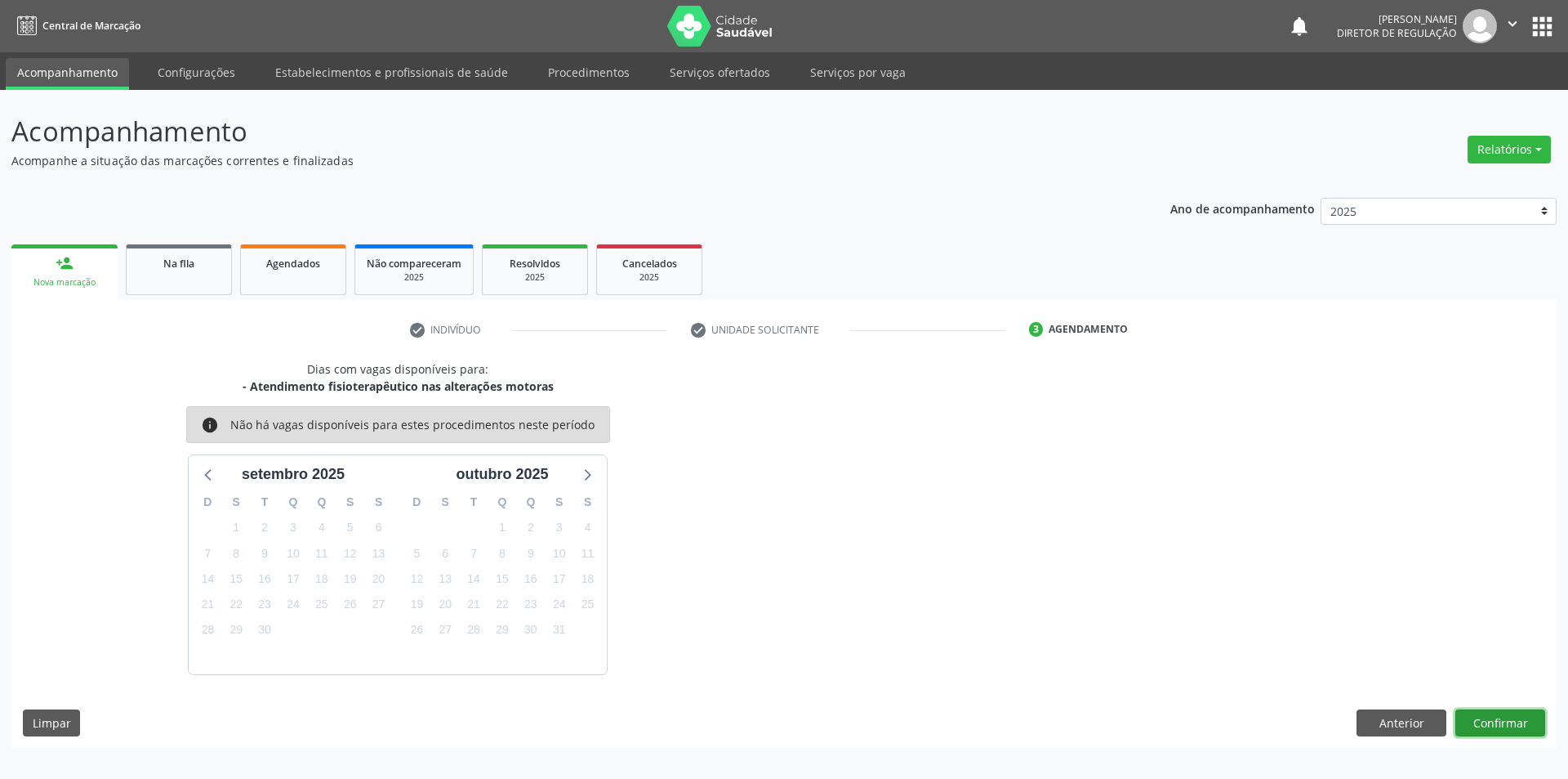
click at [1493, 722] on button "Confirmar" at bounding box center [1500, 723] width 90 height 27
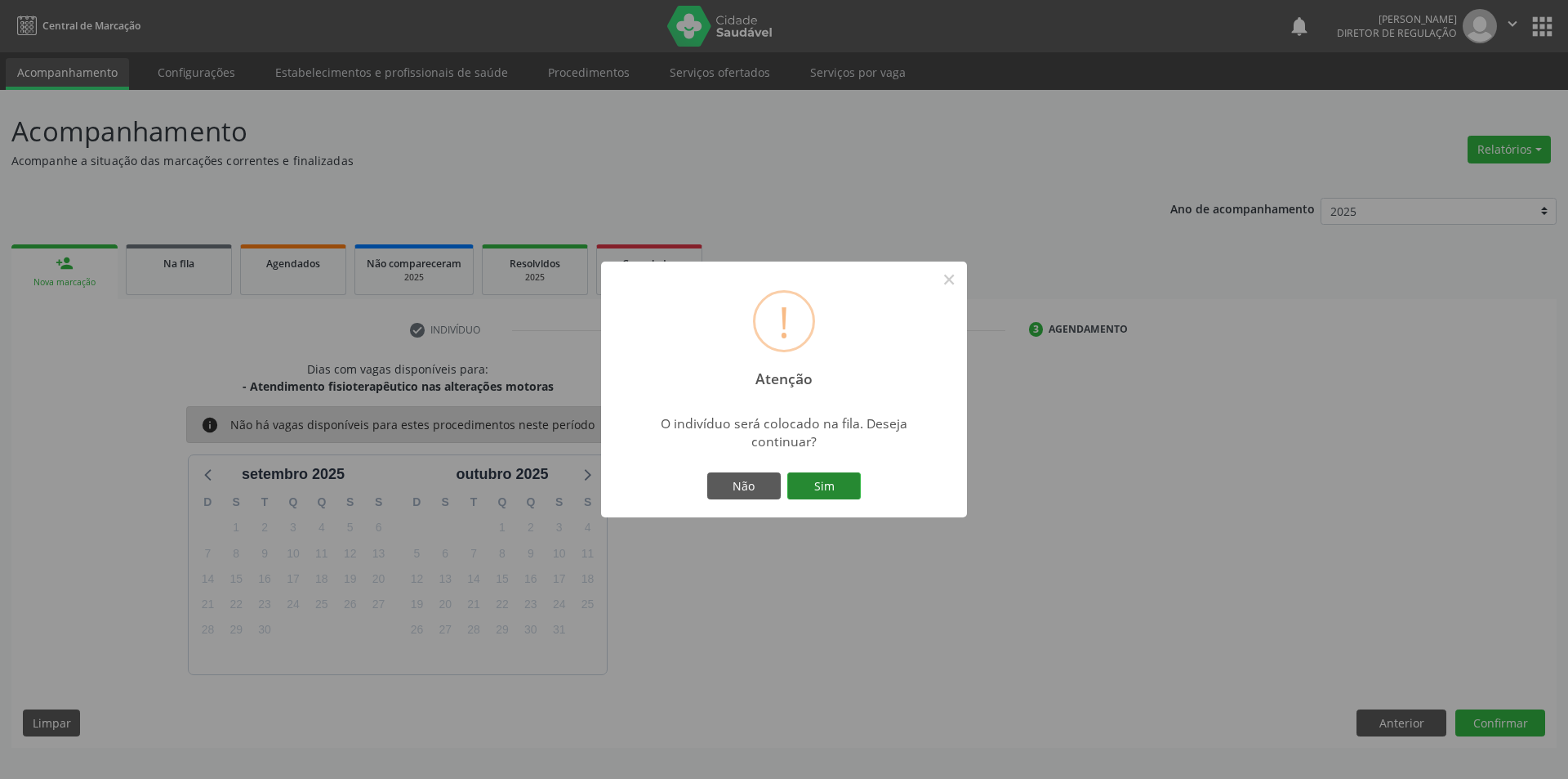
click at [832, 491] on button "Sim" at bounding box center [824, 486] width 74 height 27
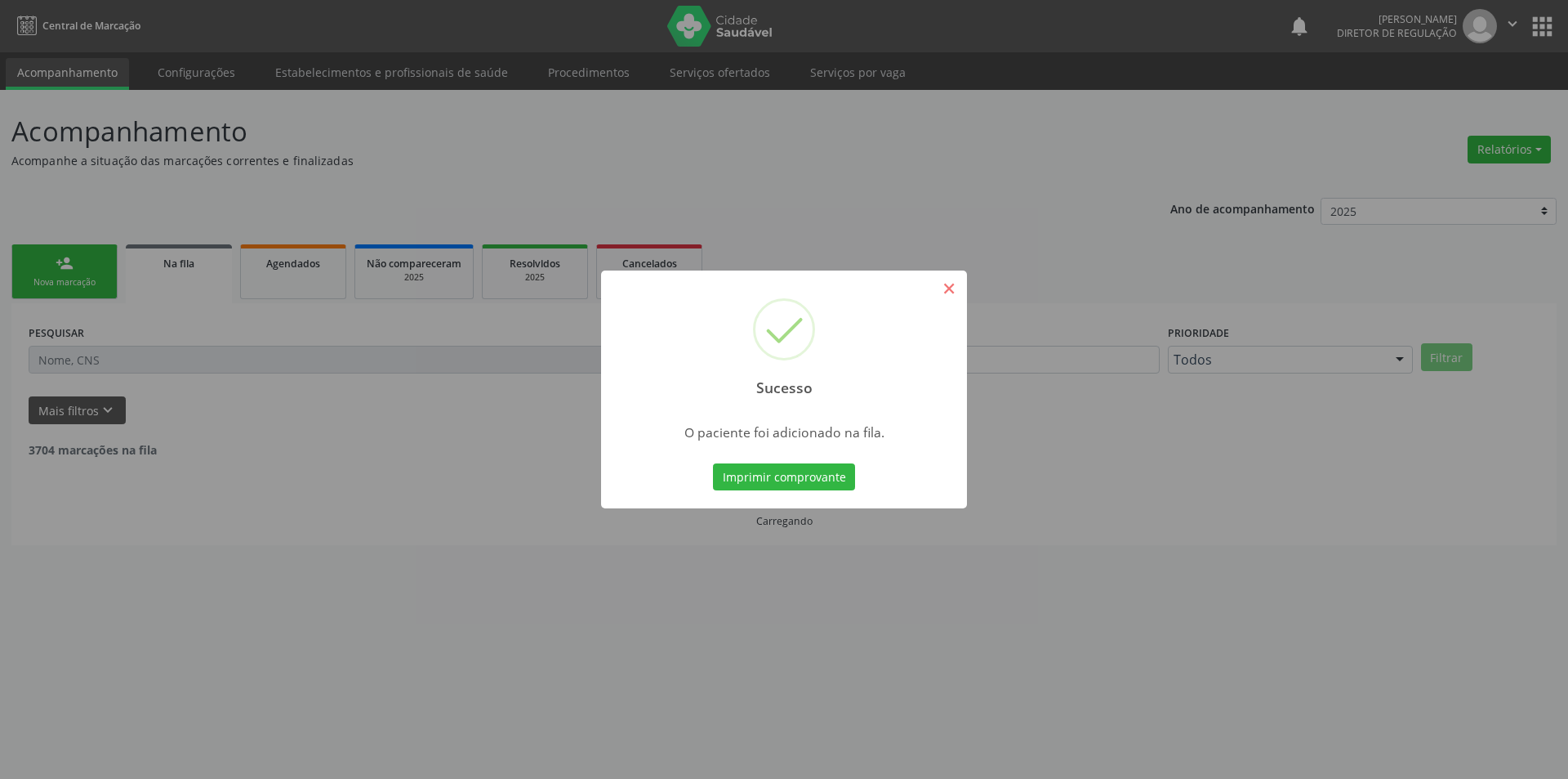
click at [951, 287] on div "Sucesso × O paciente foi adicionado na fila. Imprimir comprovante Cancel" at bounding box center [784, 390] width 1568 height 779
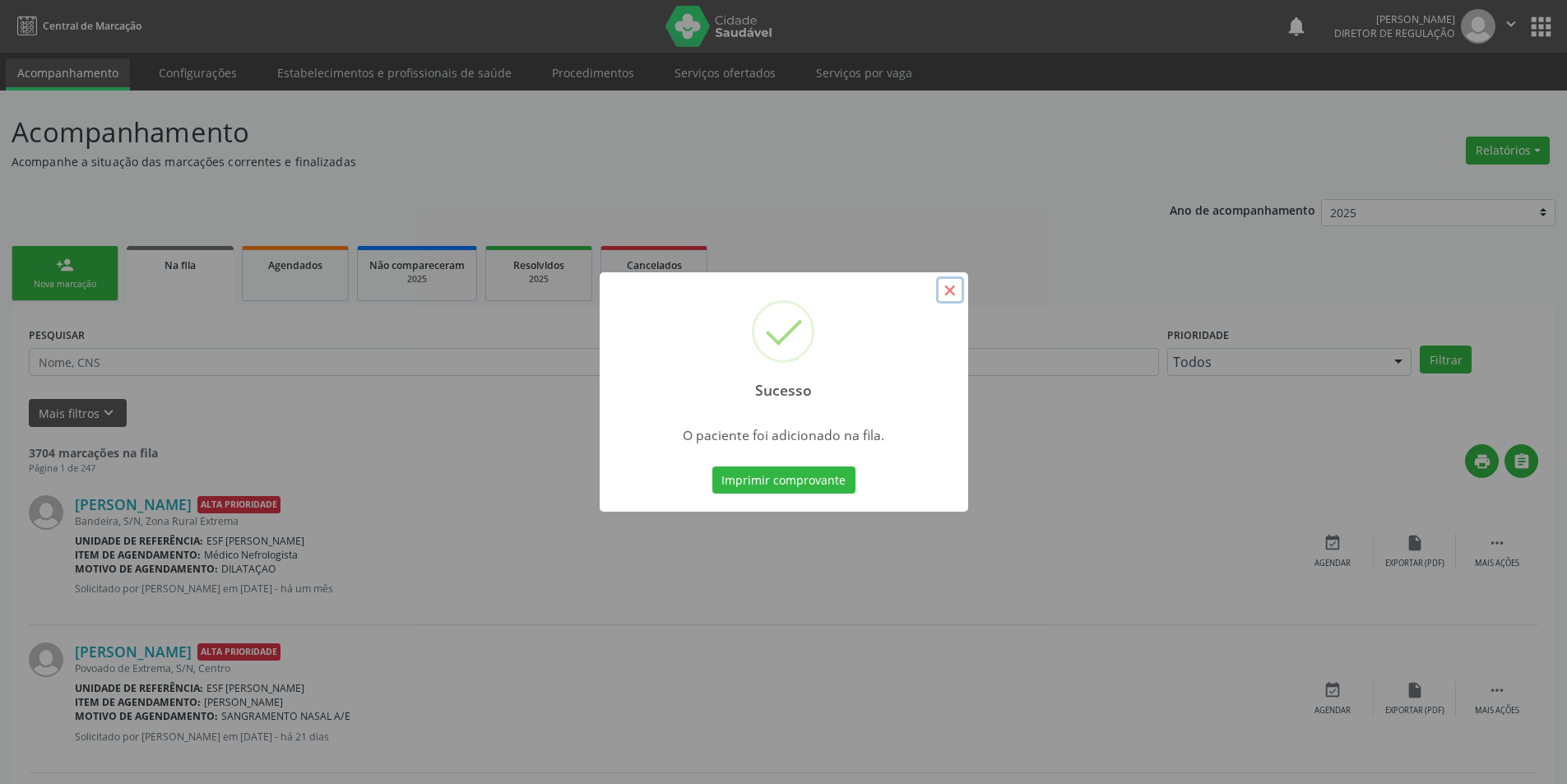
click at [957, 292] on button "×" at bounding box center [950, 290] width 28 height 28
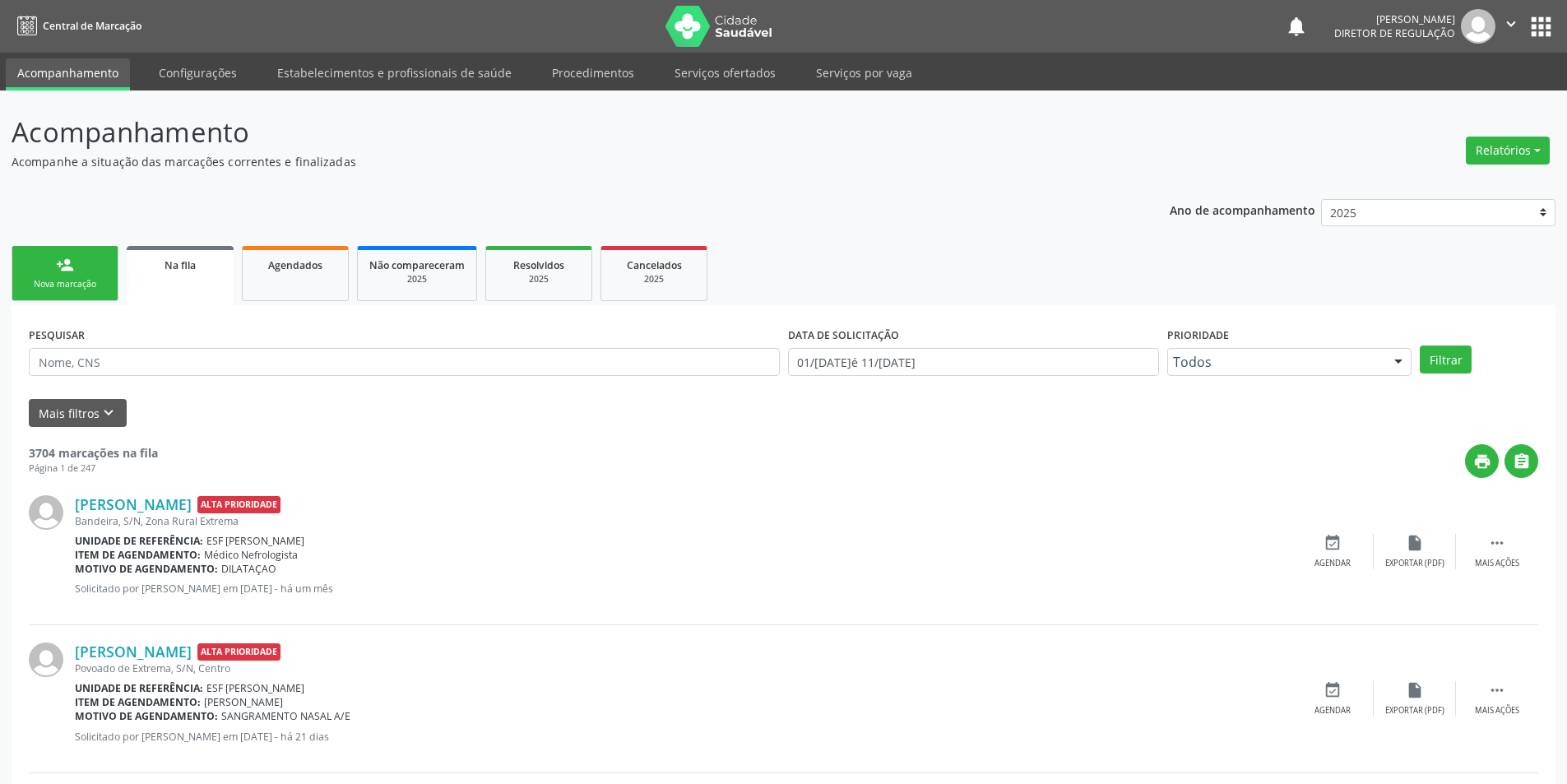
click at [56, 266] on div "person_add" at bounding box center [65, 265] width 18 height 18
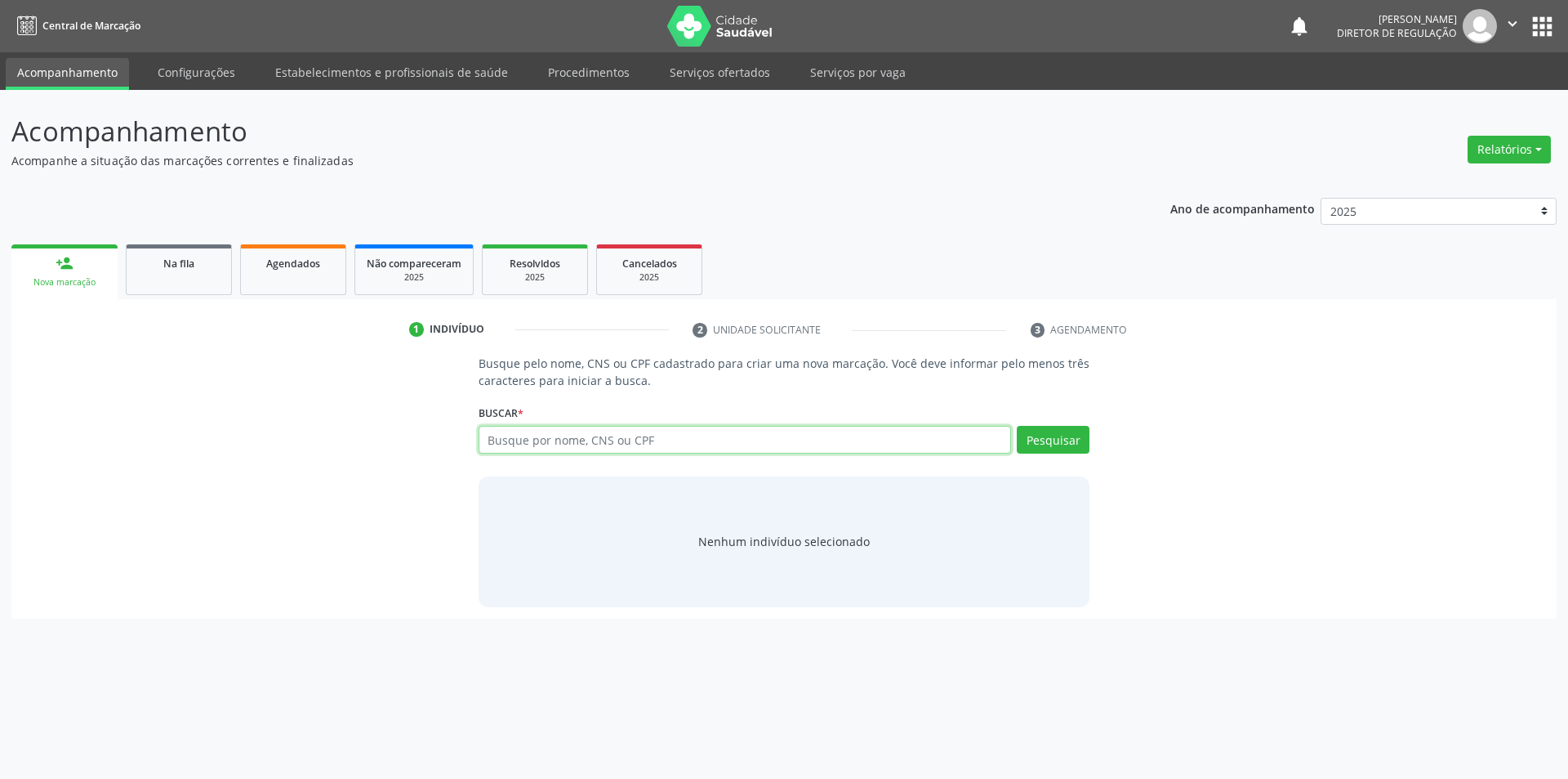
click at [548, 433] on input "text" at bounding box center [745, 440] width 533 height 27
type input "707004888271234"
click at [1079, 447] on button "Pesquisar" at bounding box center [1053, 440] width 73 height 27
drag, startPoint x: 632, startPoint y: 446, endPoint x: 337, endPoint y: 439, distance: 295.1
click at [345, 440] on div "Busque pelo nome, CNS ou CPF cadastrado para criar uma nova marcação. Você deve…" at bounding box center [784, 480] width 1522 height 251
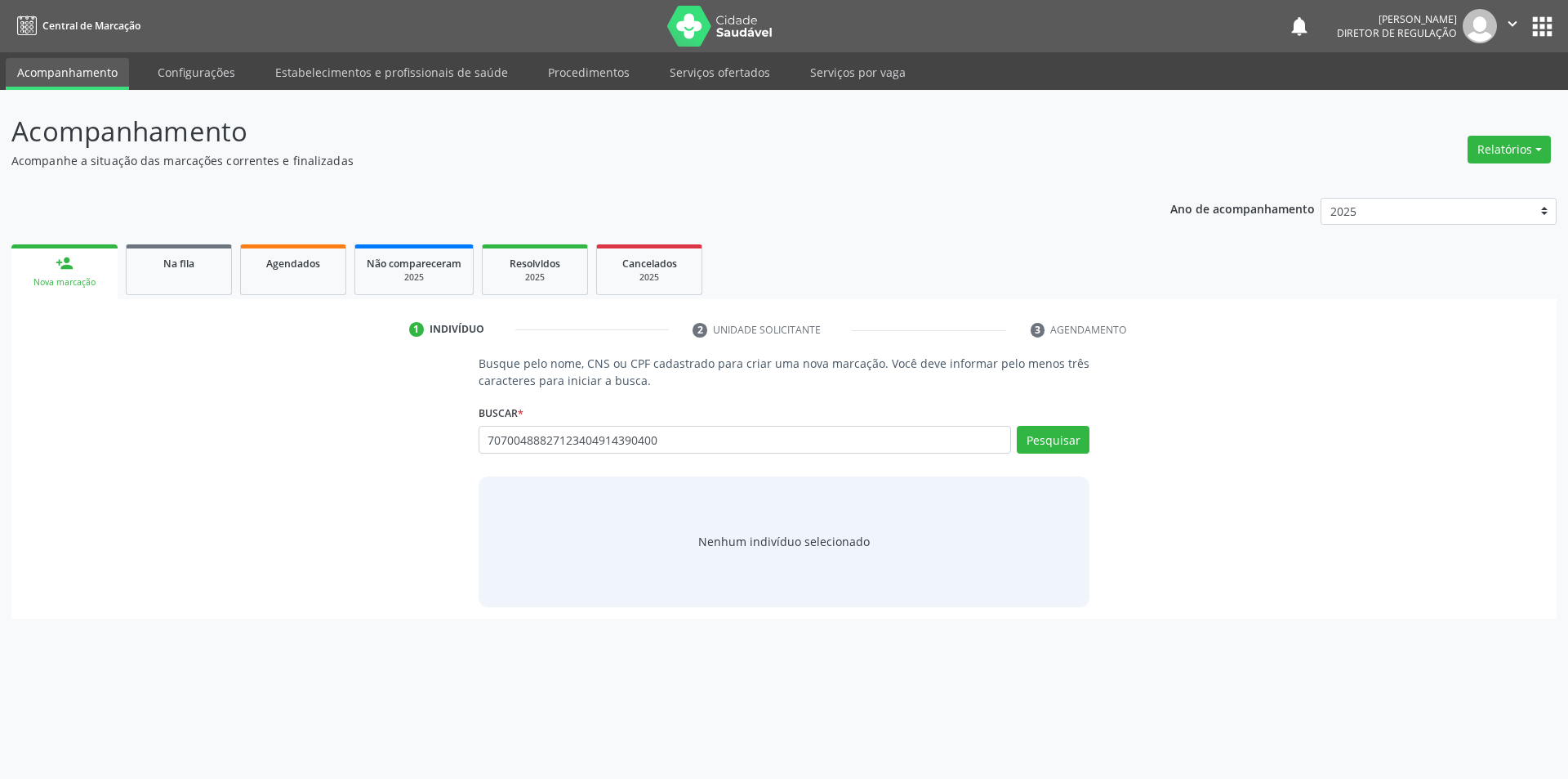
drag, startPoint x: 834, startPoint y: 434, endPoint x: 532, endPoint y: 349, distance: 313.7
click at [329, 437] on div "Busque pelo nome, CNS ou CPF cadastrado para criar uma nova marcação. Você deve…" at bounding box center [784, 480] width 1522 height 251
type input "04914390400"
click at [1050, 435] on button "Pesquisar" at bounding box center [1053, 440] width 73 height 27
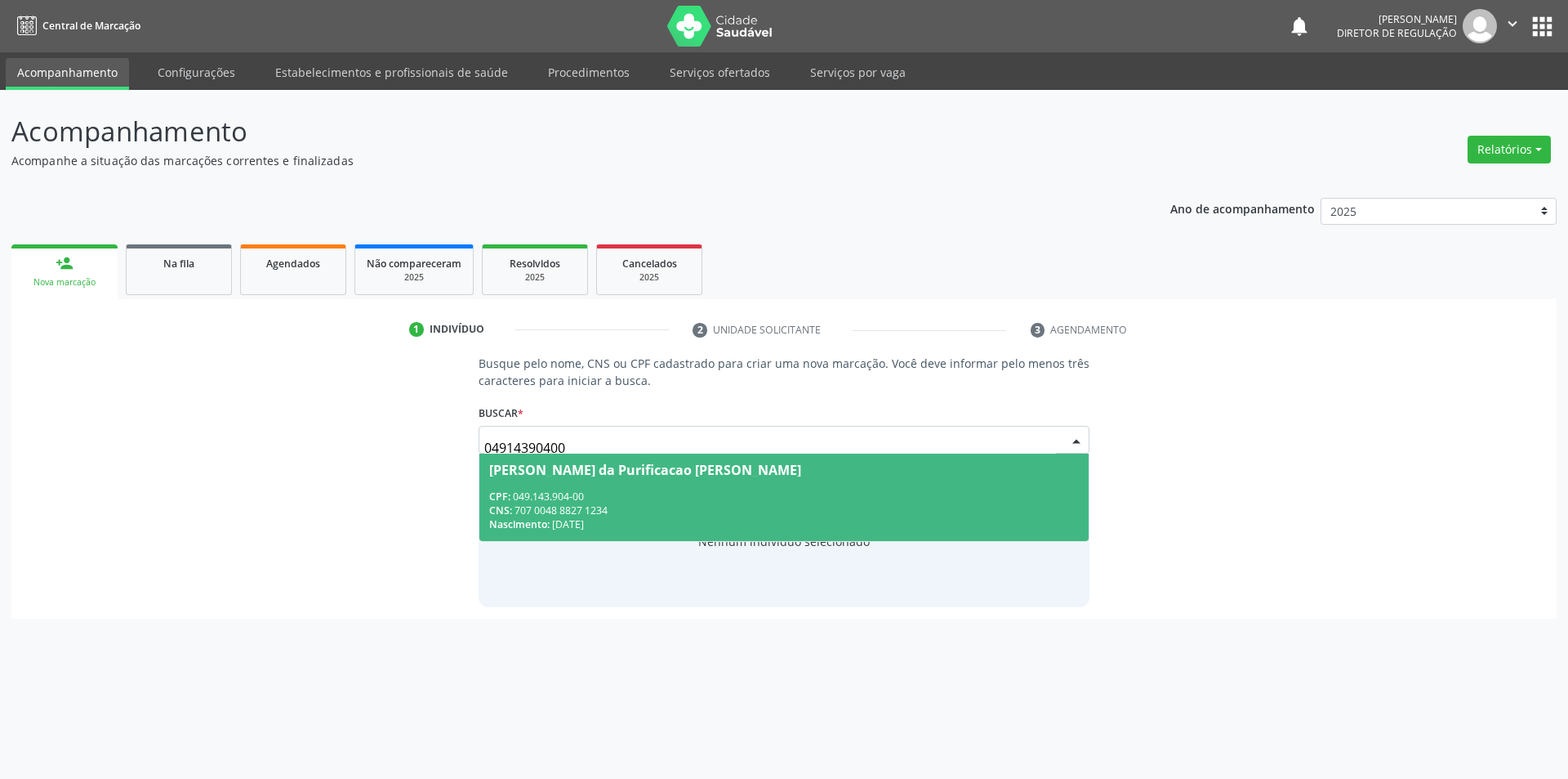
click at [742, 492] on div "CPF: 049.143.904-00" at bounding box center [784, 496] width 590 height 14
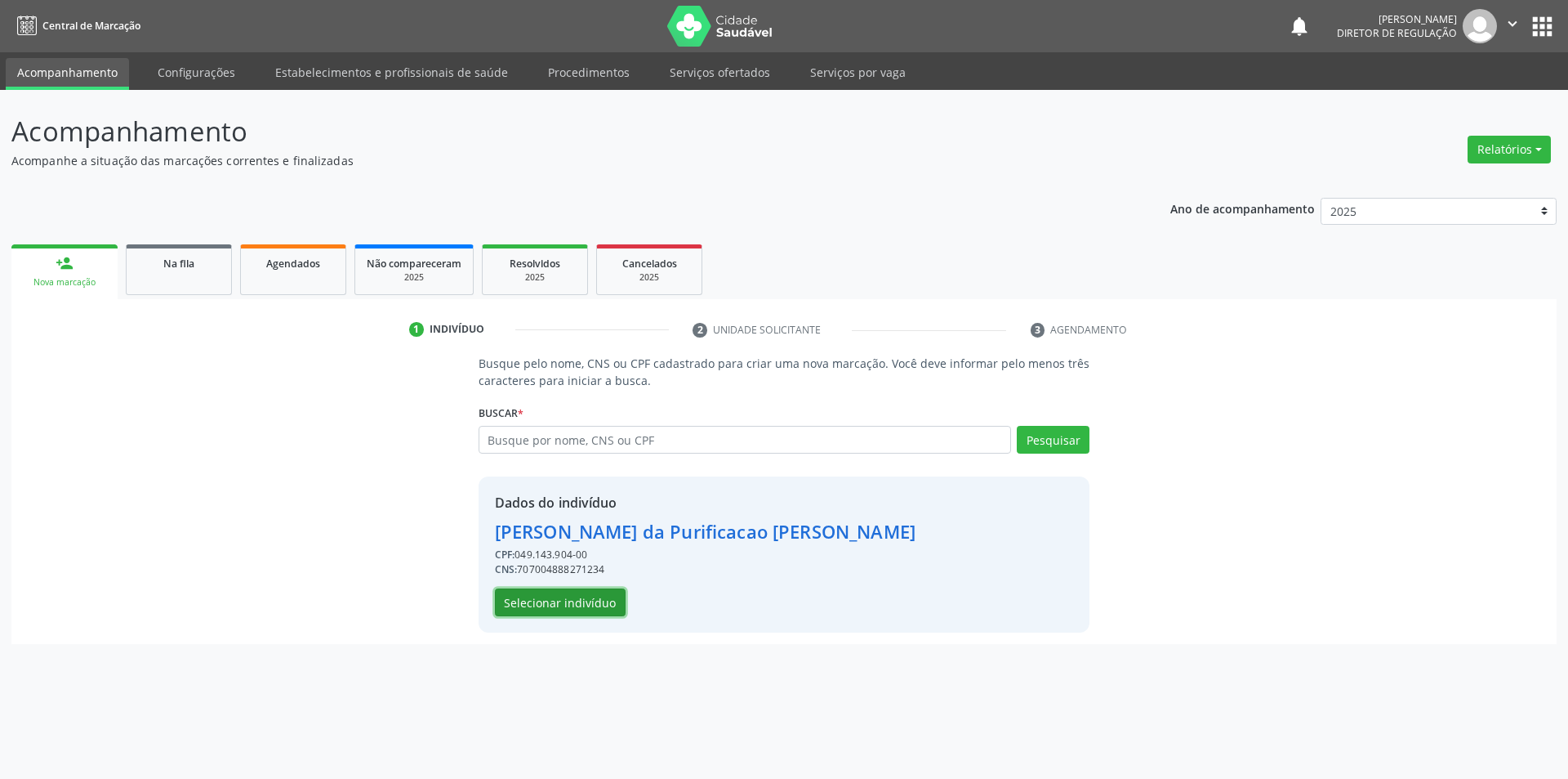
click at [564, 603] on button "Selecionar indivíduo" at bounding box center [560, 602] width 130 height 27
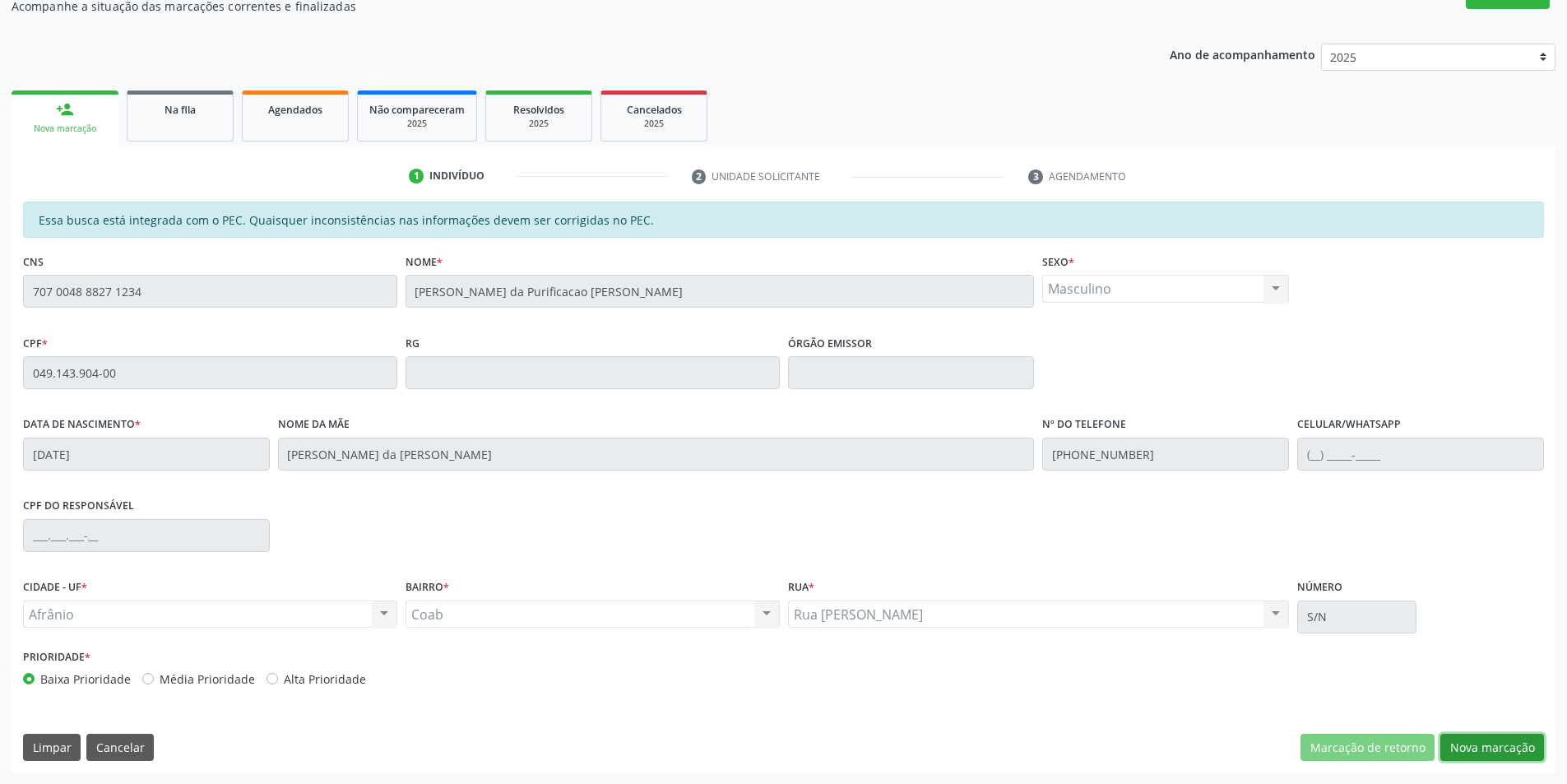
click at [1504, 749] on button "Nova marcação" at bounding box center [1492, 747] width 104 height 28
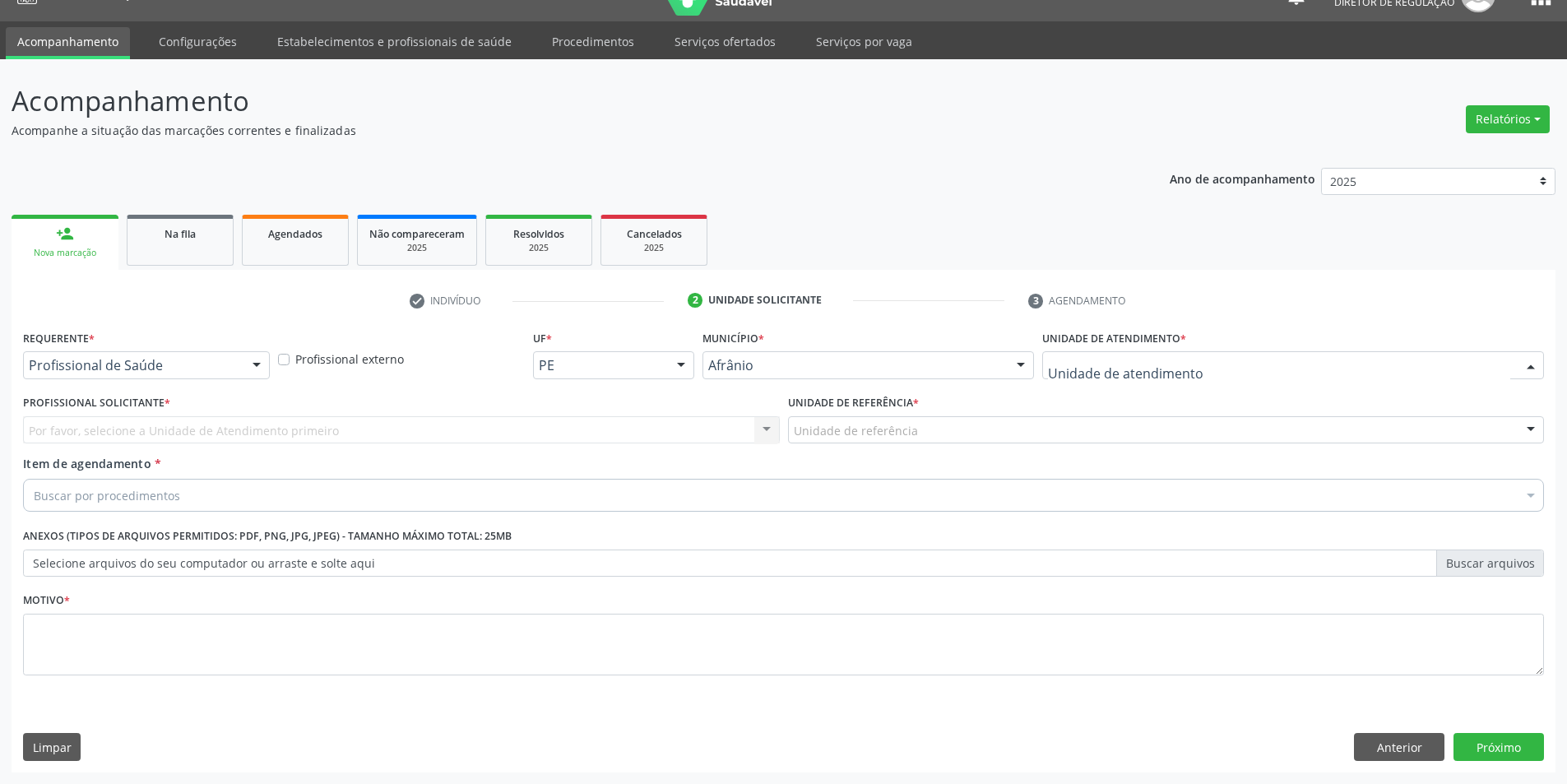
click at [1167, 376] on div at bounding box center [1293, 365] width 502 height 28
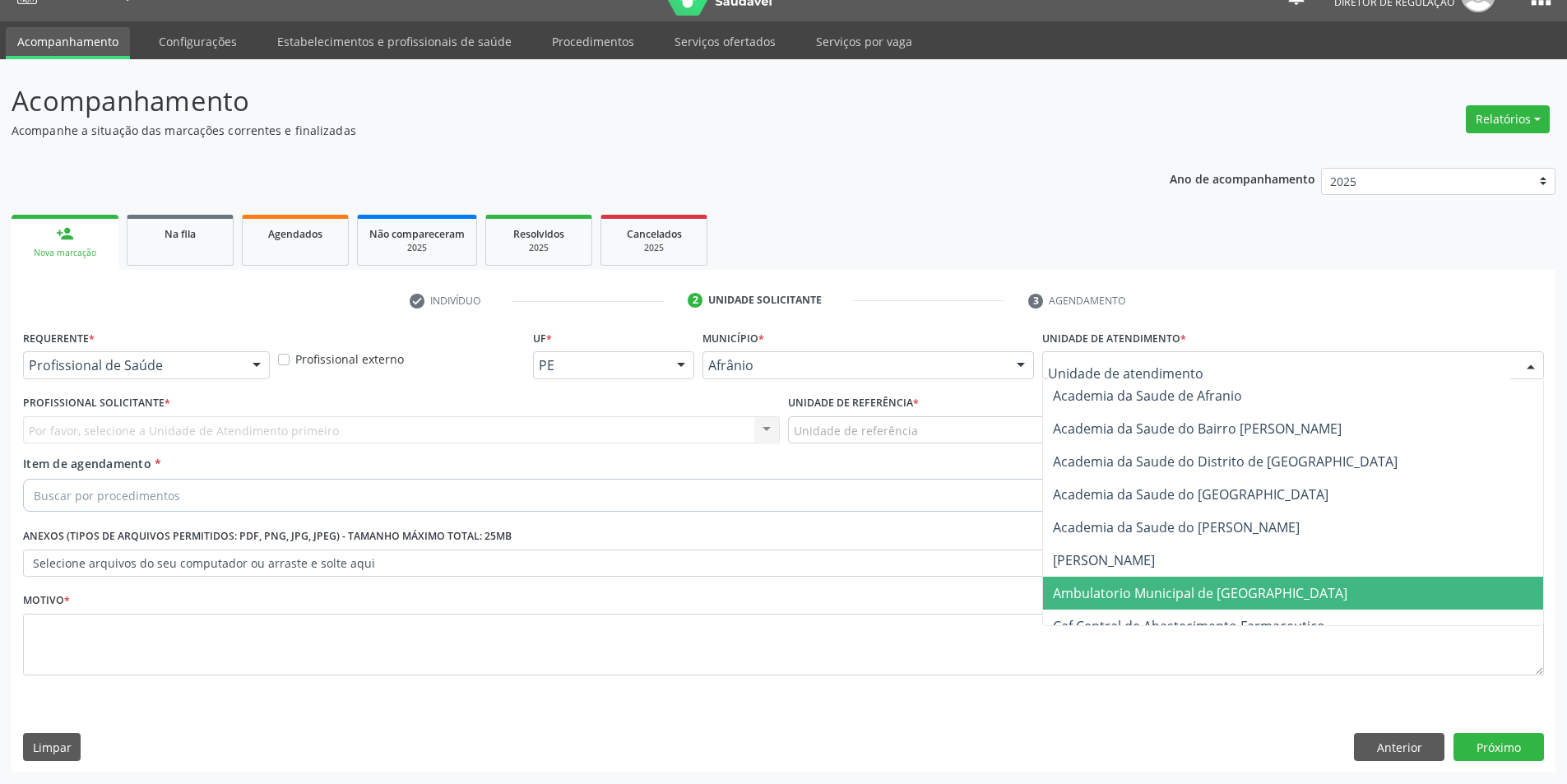
click at [1151, 585] on span "Ambulatorio Municipal de [GEOGRAPHIC_DATA]" at bounding box center [1200, 592] width 294 height 18
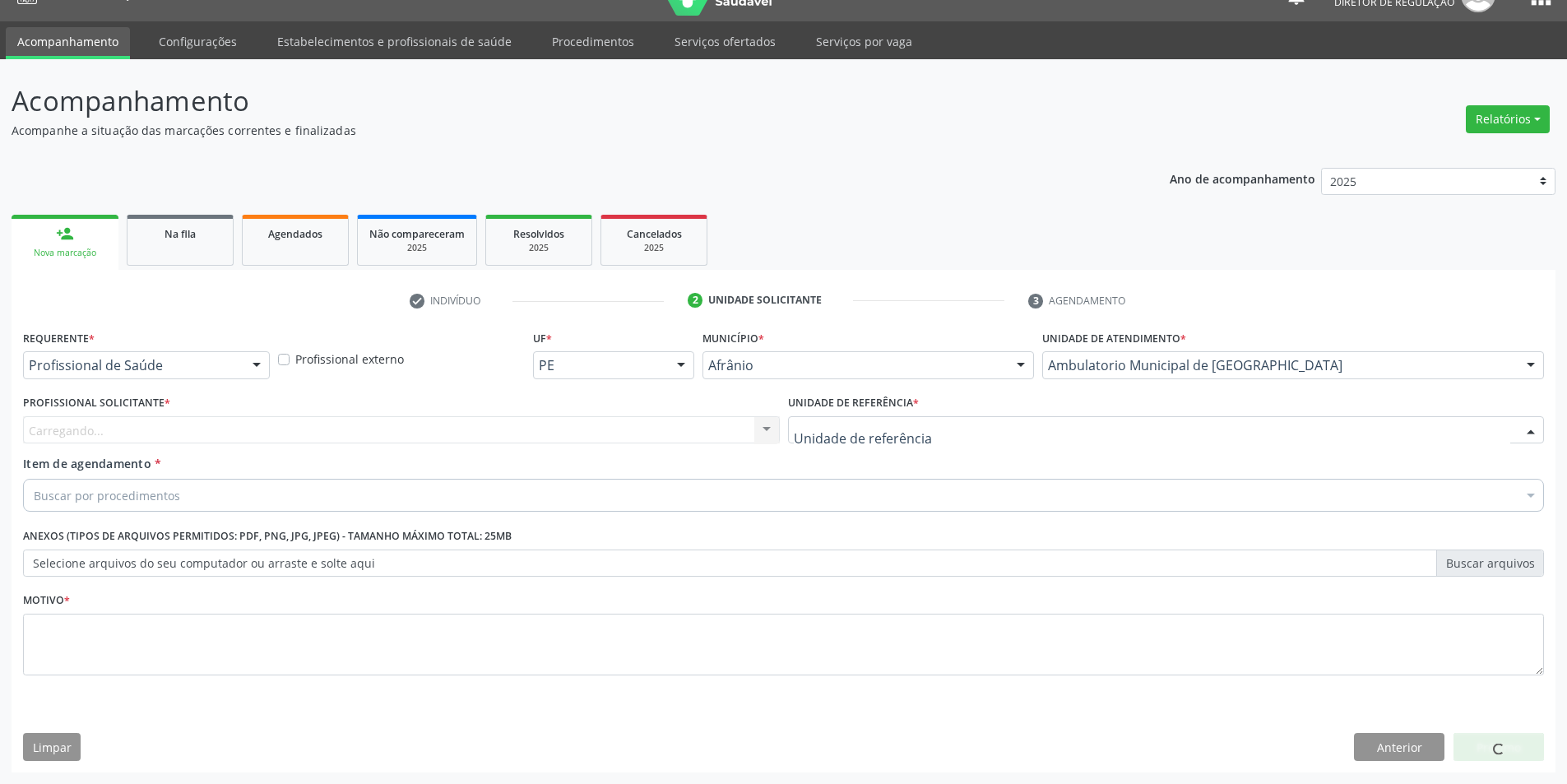
click at [929, 430] on div at bounding box center [1167, 430] width 757 height 28
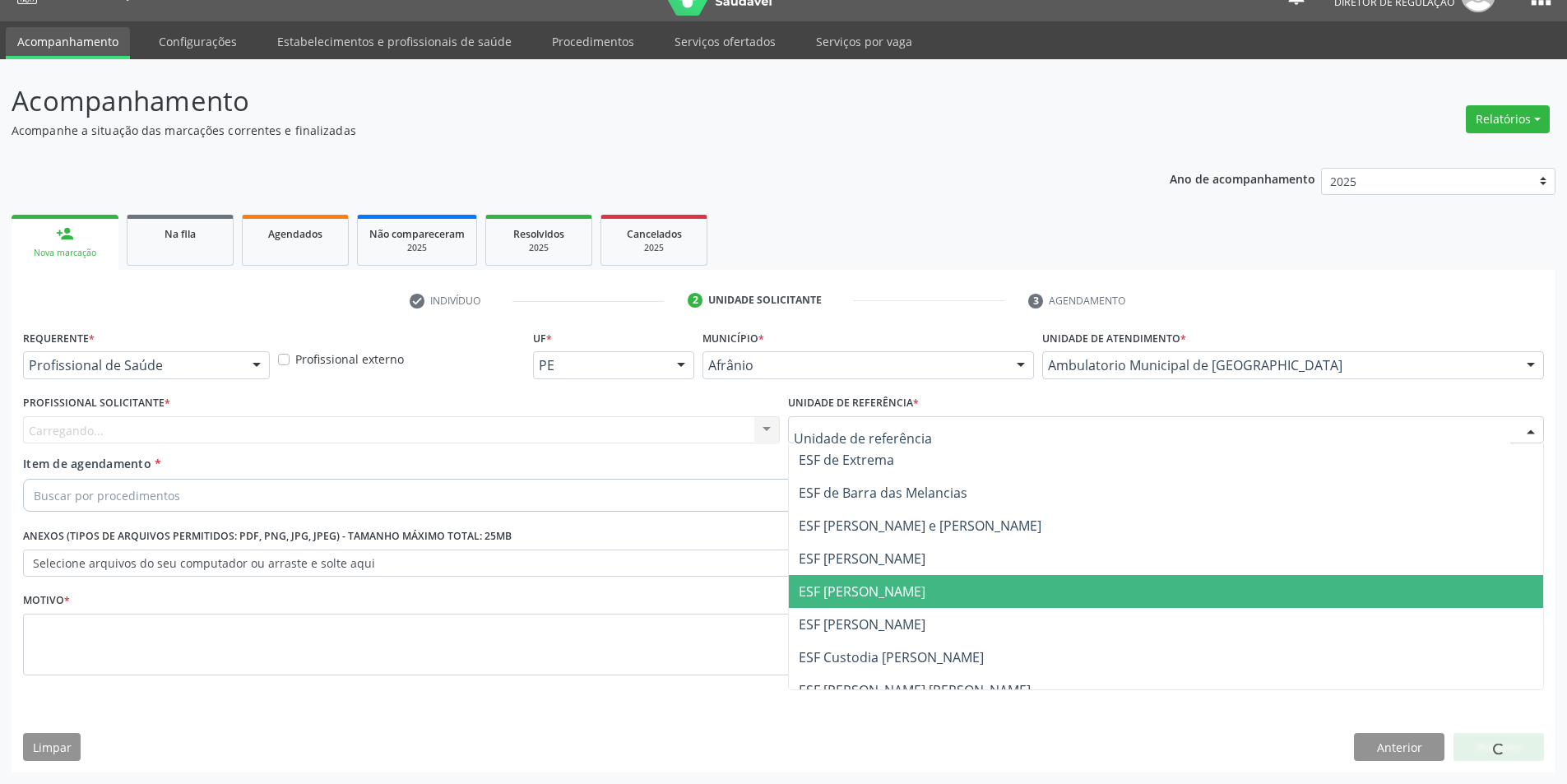
click at [883, 588] on span "ESF [PERSON_NAME]" at bounding box center [863, 591] width 126 height 18
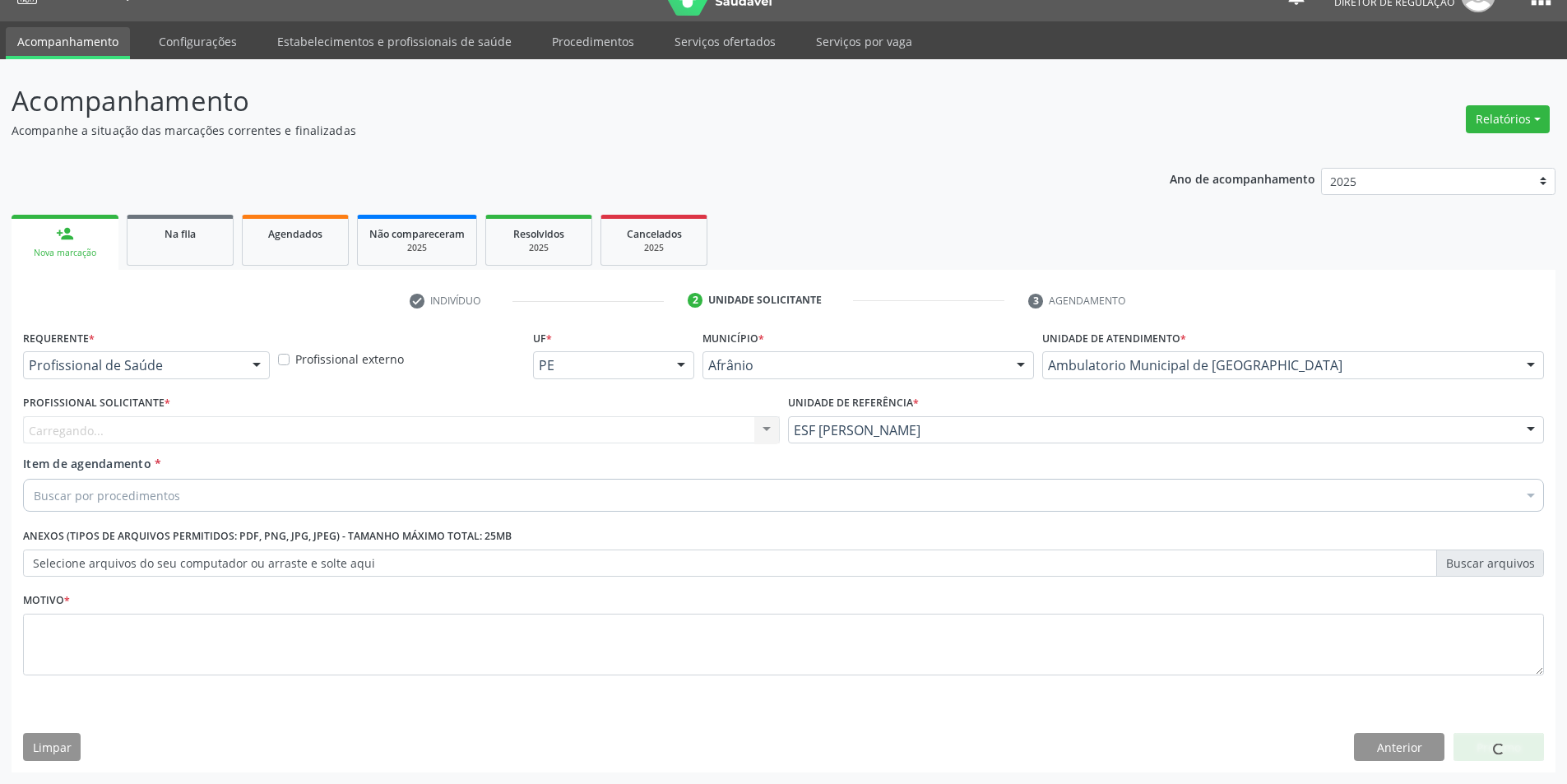
click at [570, 435] on div "Carregando... Nenhum resultado encontrado para: " " Não há nenhuma opção para s…" at bounding box center [401, 430] width 757 height 28
drag, startPoint x: 512, startPoint y: 426, endPoint x: 404, endPoint y: 425, distance: 108.0
click at [510, 426] on div "Profissional solicitante" at bounding box center [401, 430] width 757 height 28
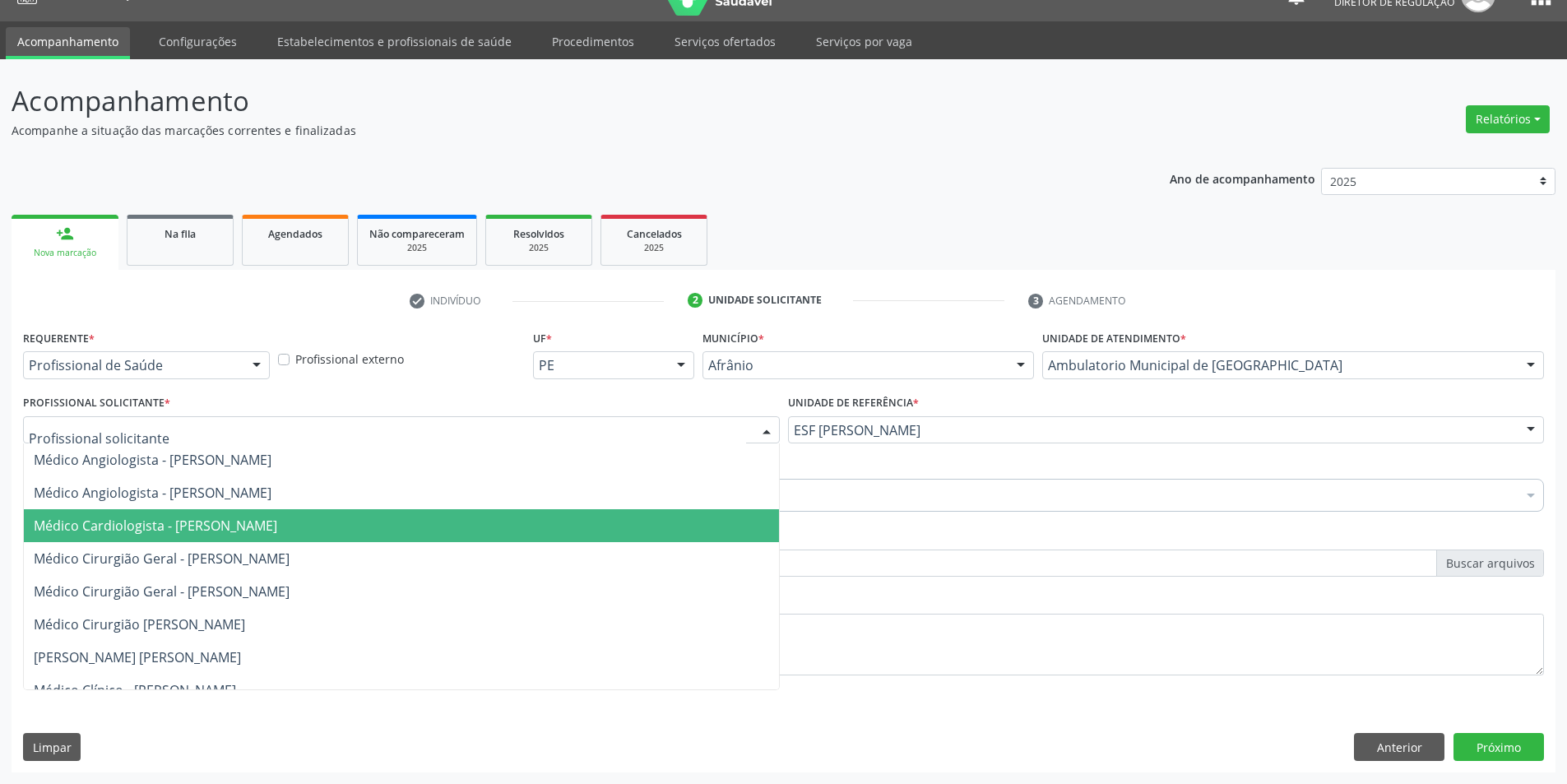
click at [253, 539] on span "Médico Cardiologista - [PERSON_NAME]" at bounding box center [401, 524] width 755 height 33
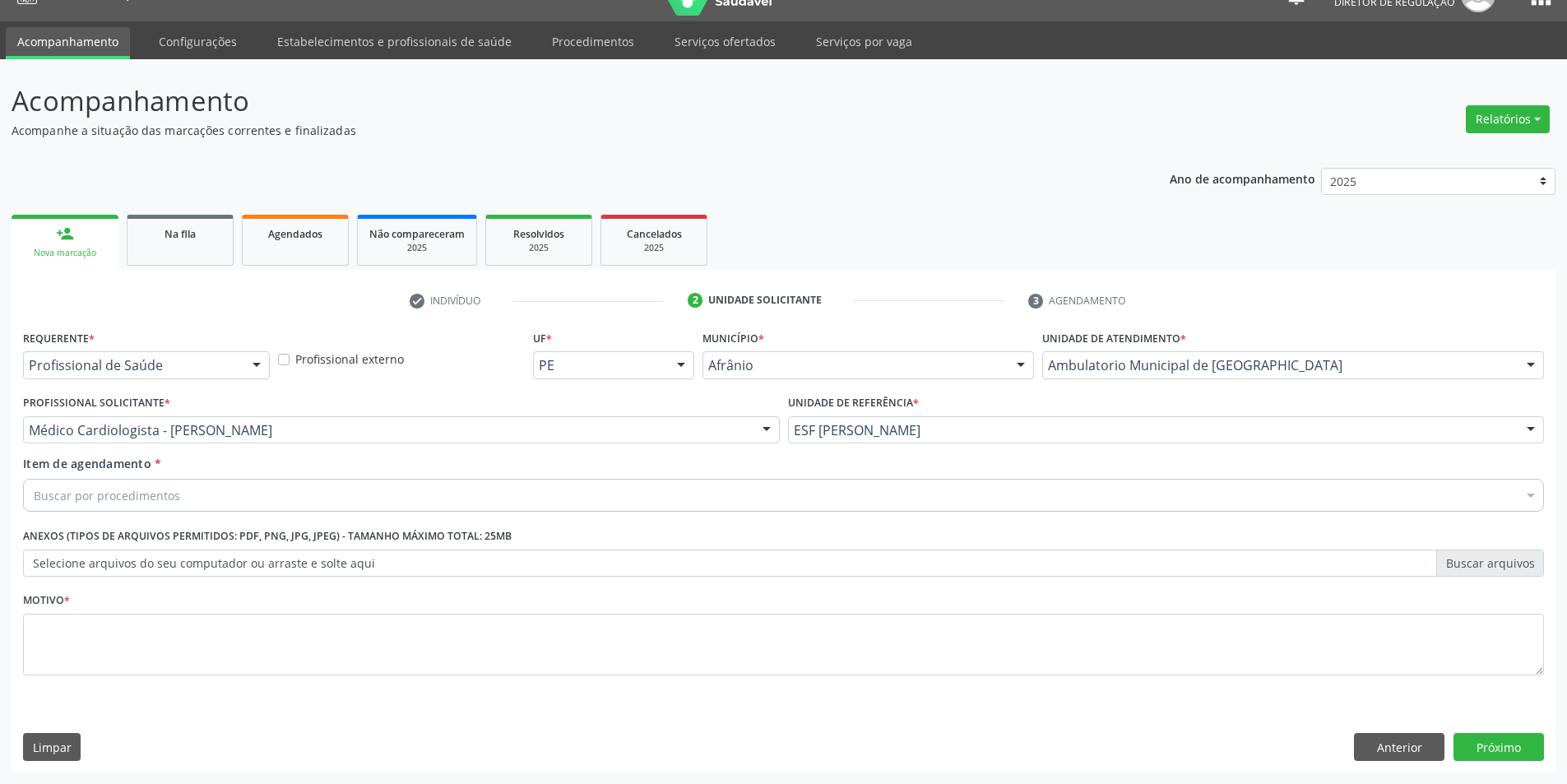
click at [235, 503] on div "Buscar por procedimentos" at bounding box center [784, 495] width 1522 height 33
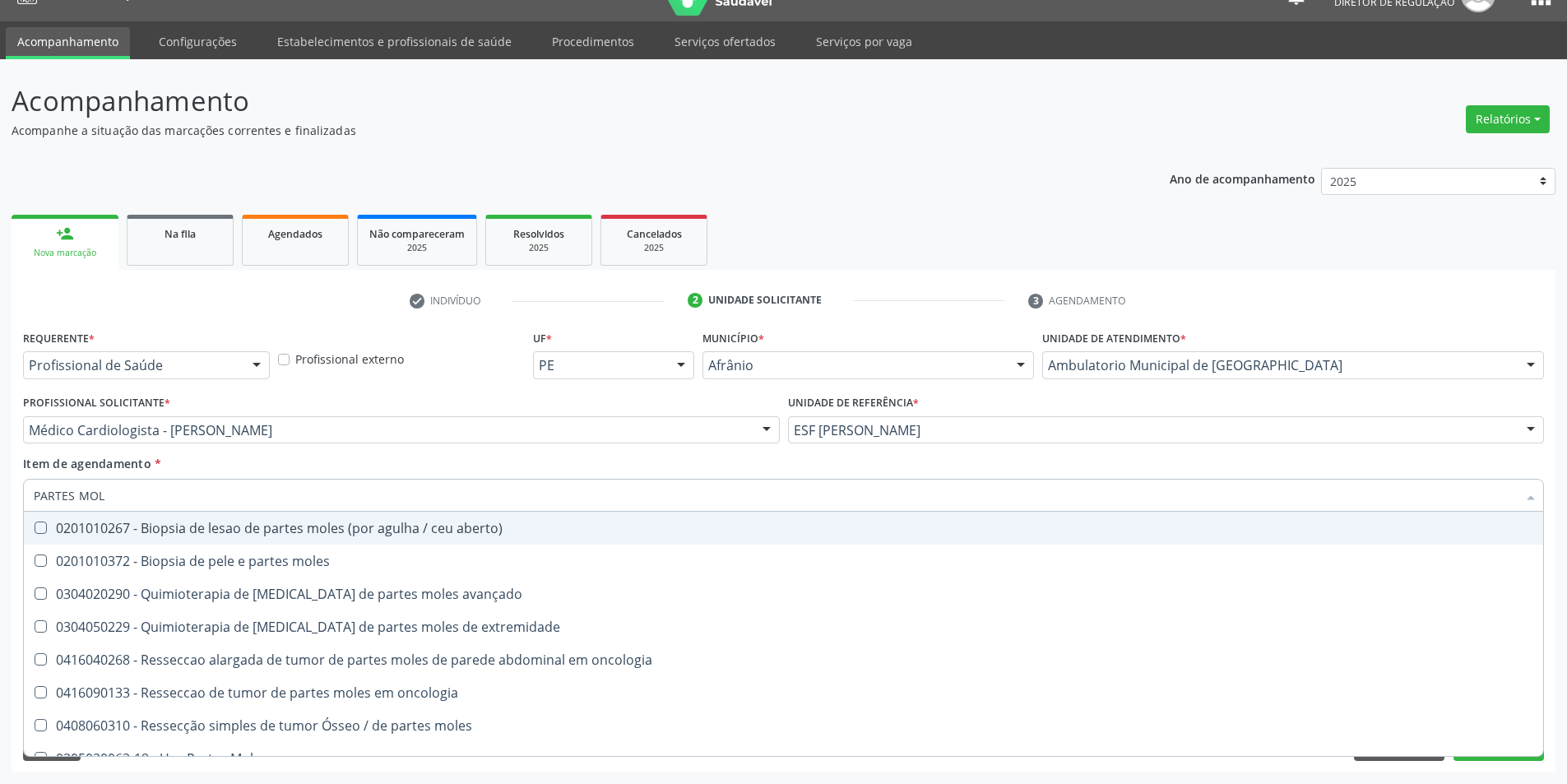
type input "PARTES MOLE"
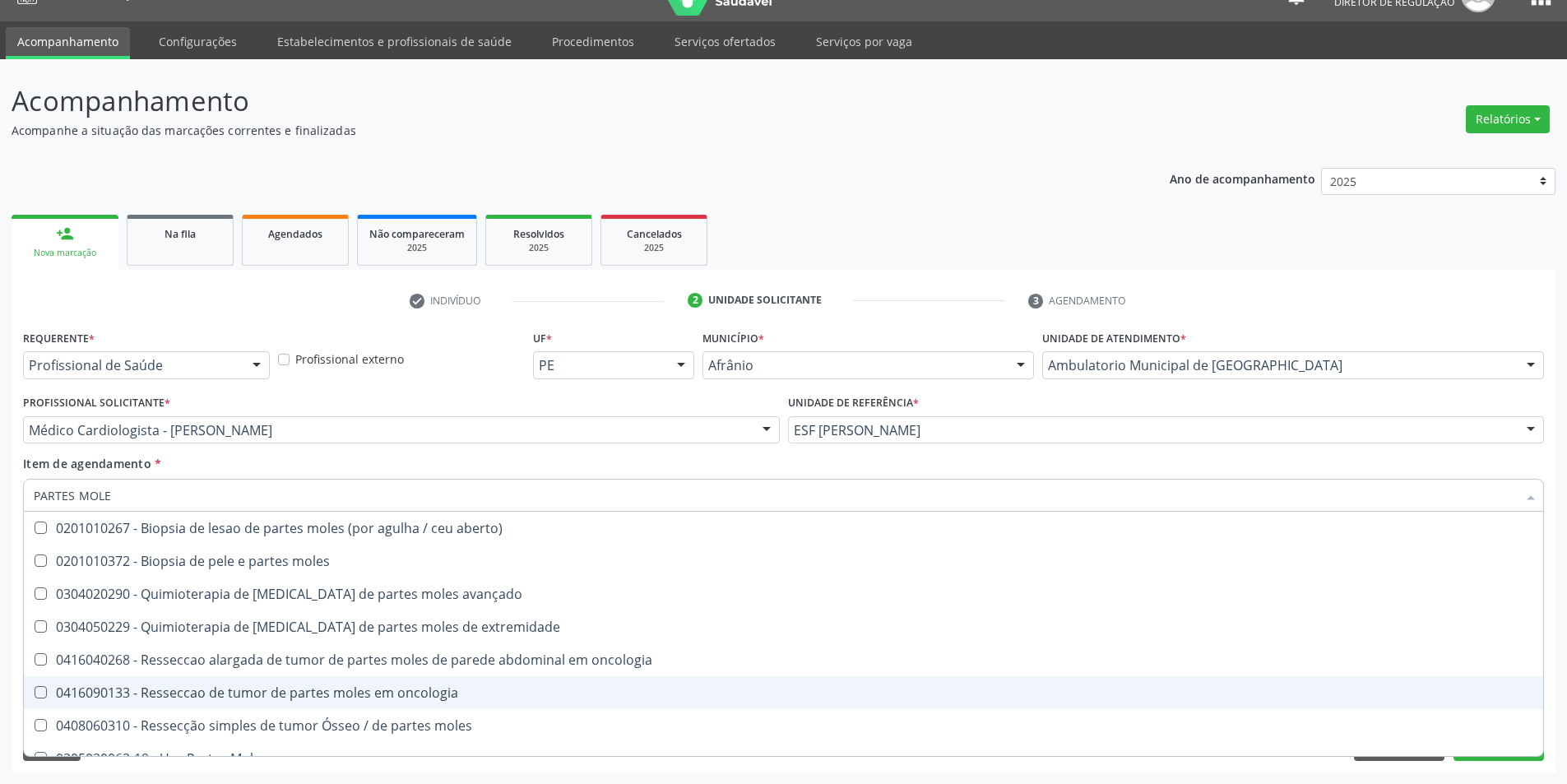
scroll to position [19, 0]
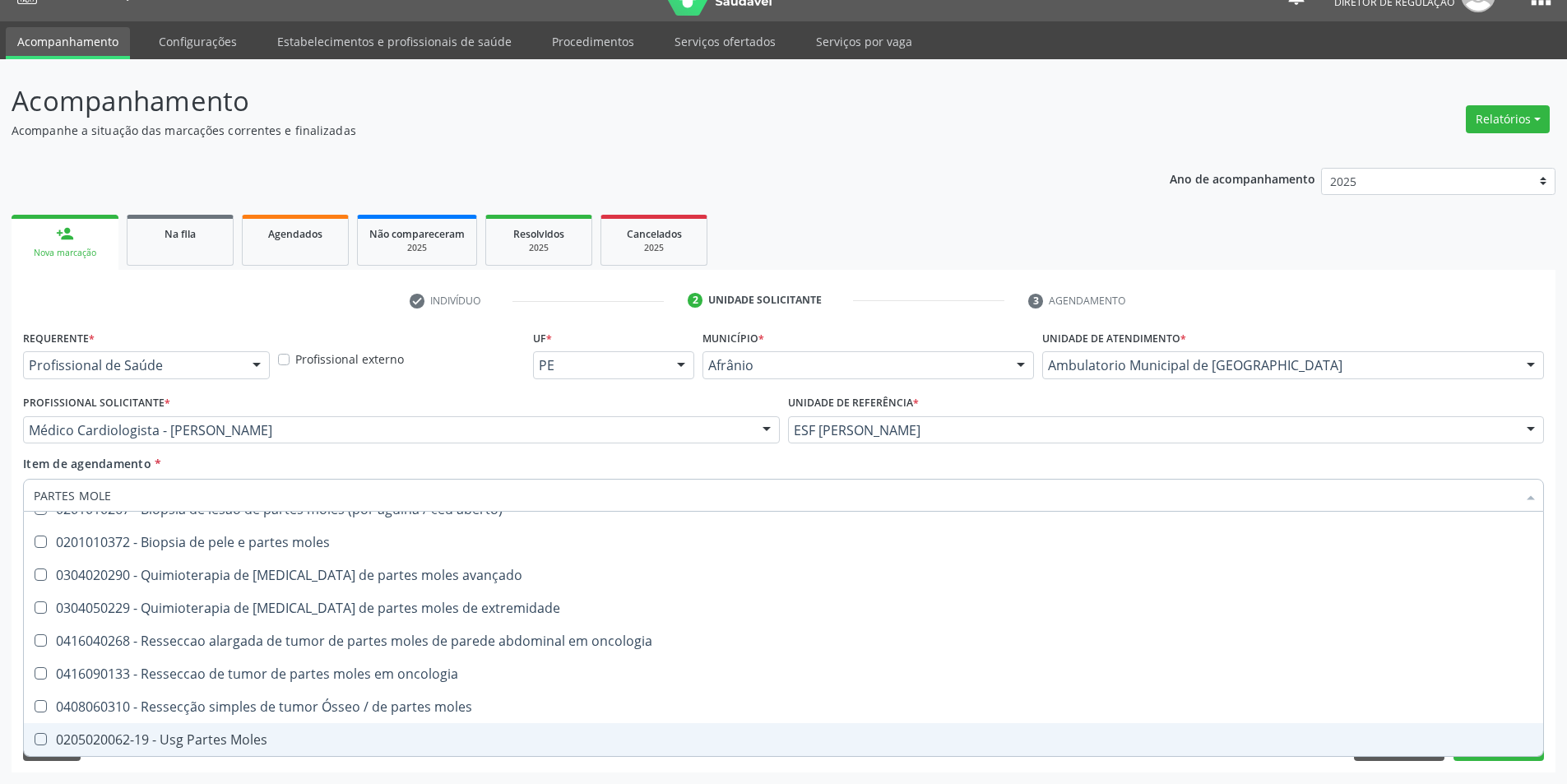
click at [274, 735] on div "0205020062-19 - Usg Partes Moles" at bounding box center [784, 739] width 1500 height 13
checkbox Moles "true"
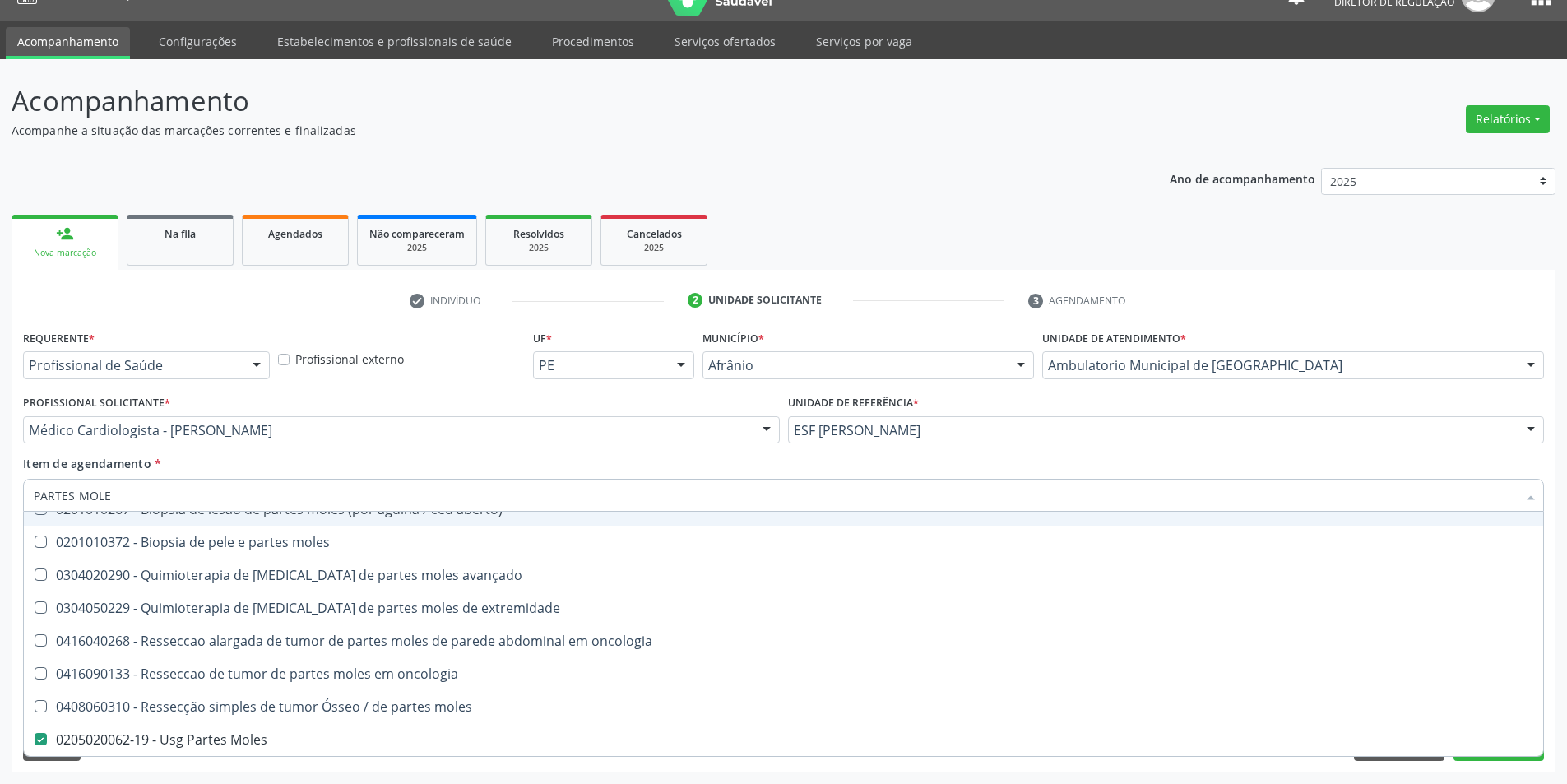
click at [314, 459] on div "Item de agendamento * PARTES MOLE Desfazer seleção 0201010267 - Biopsia de lesa…" at bounding box center [784, 480] width 1522 height 51
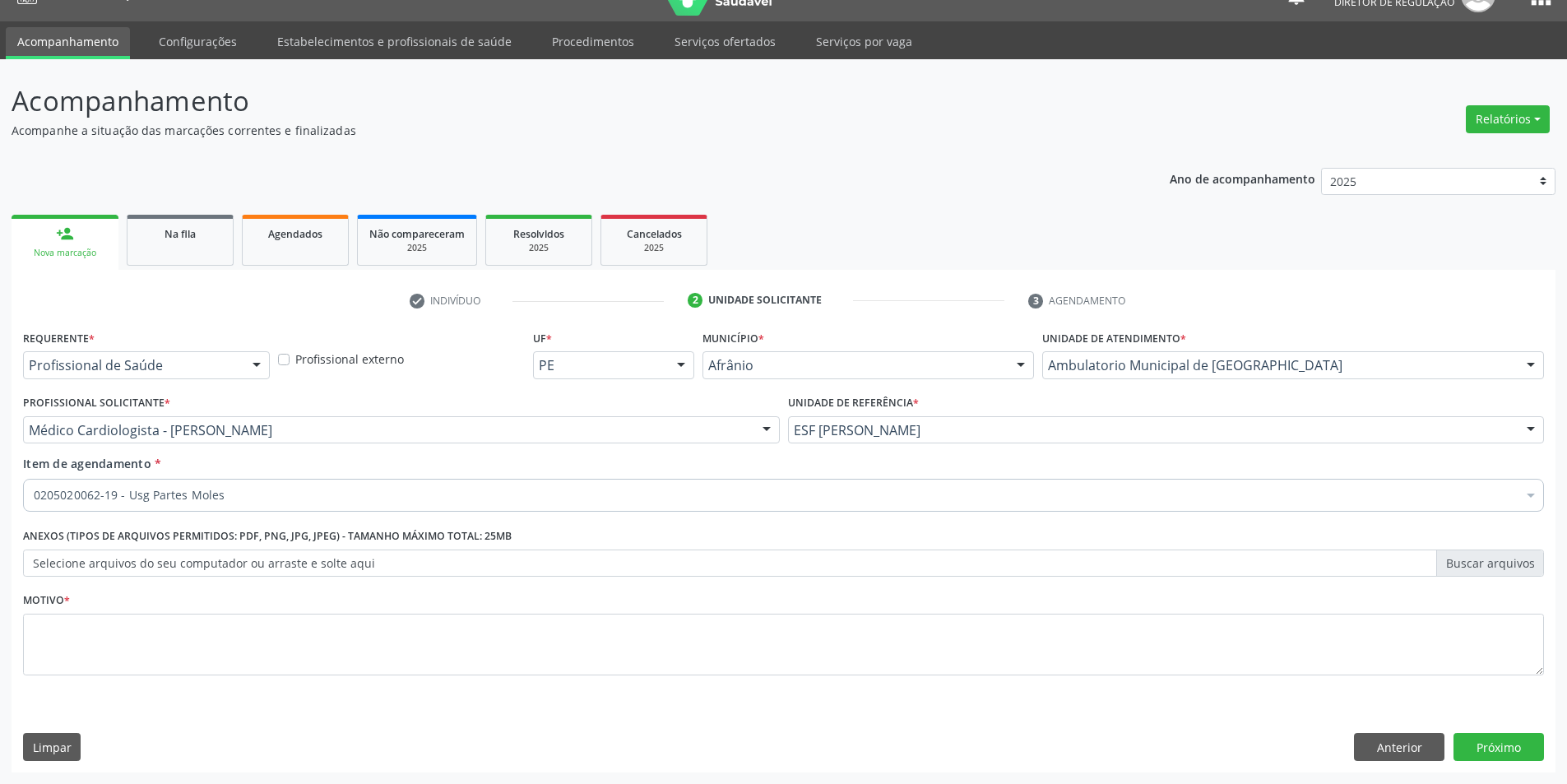
scroll to position [0, 0]
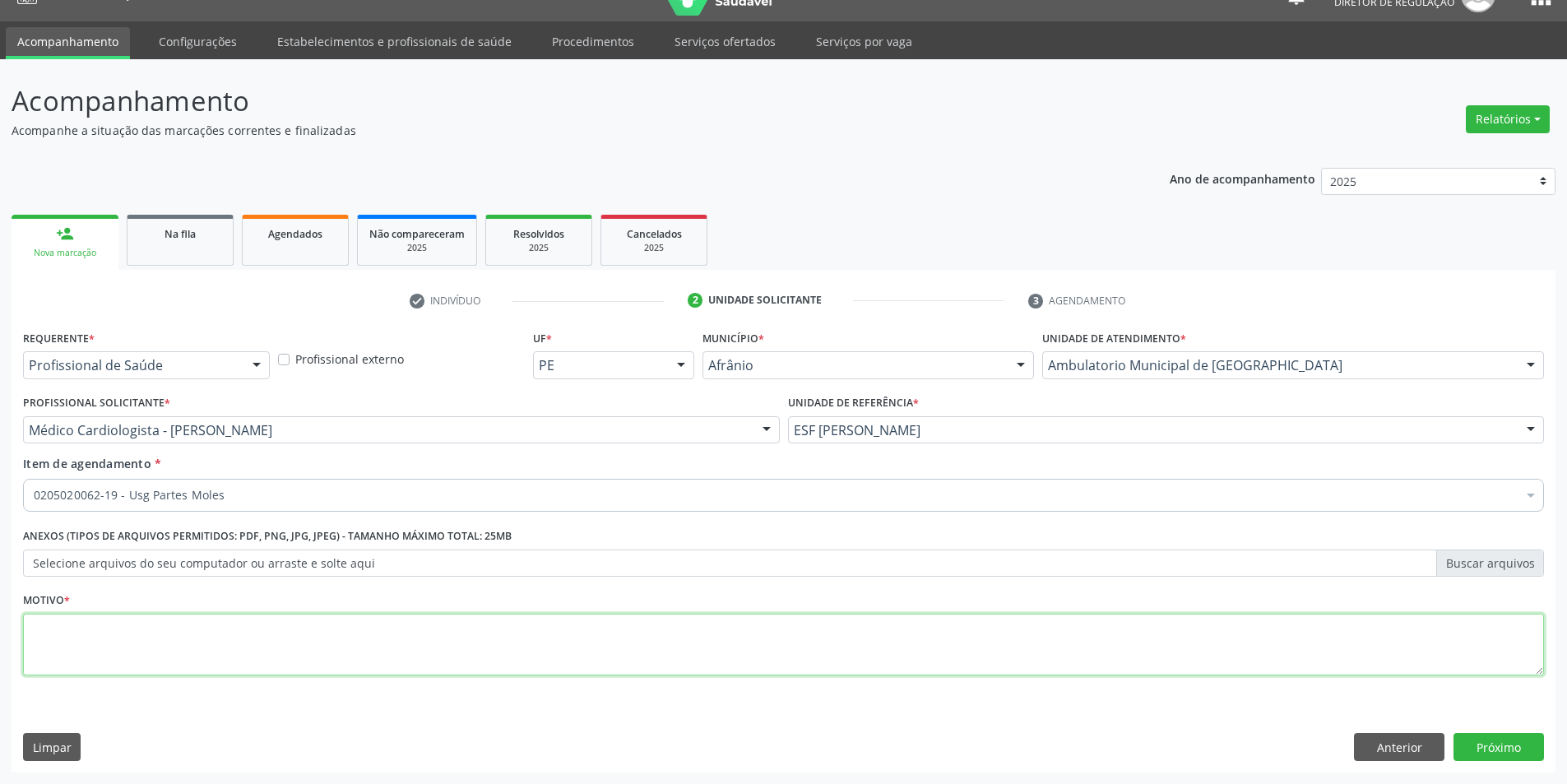
click at [261, 630] on textarea at bounding box center [784, 644] width 1522 height 62
type textarea "C"
type textarea "CERVICAL DIREITA"
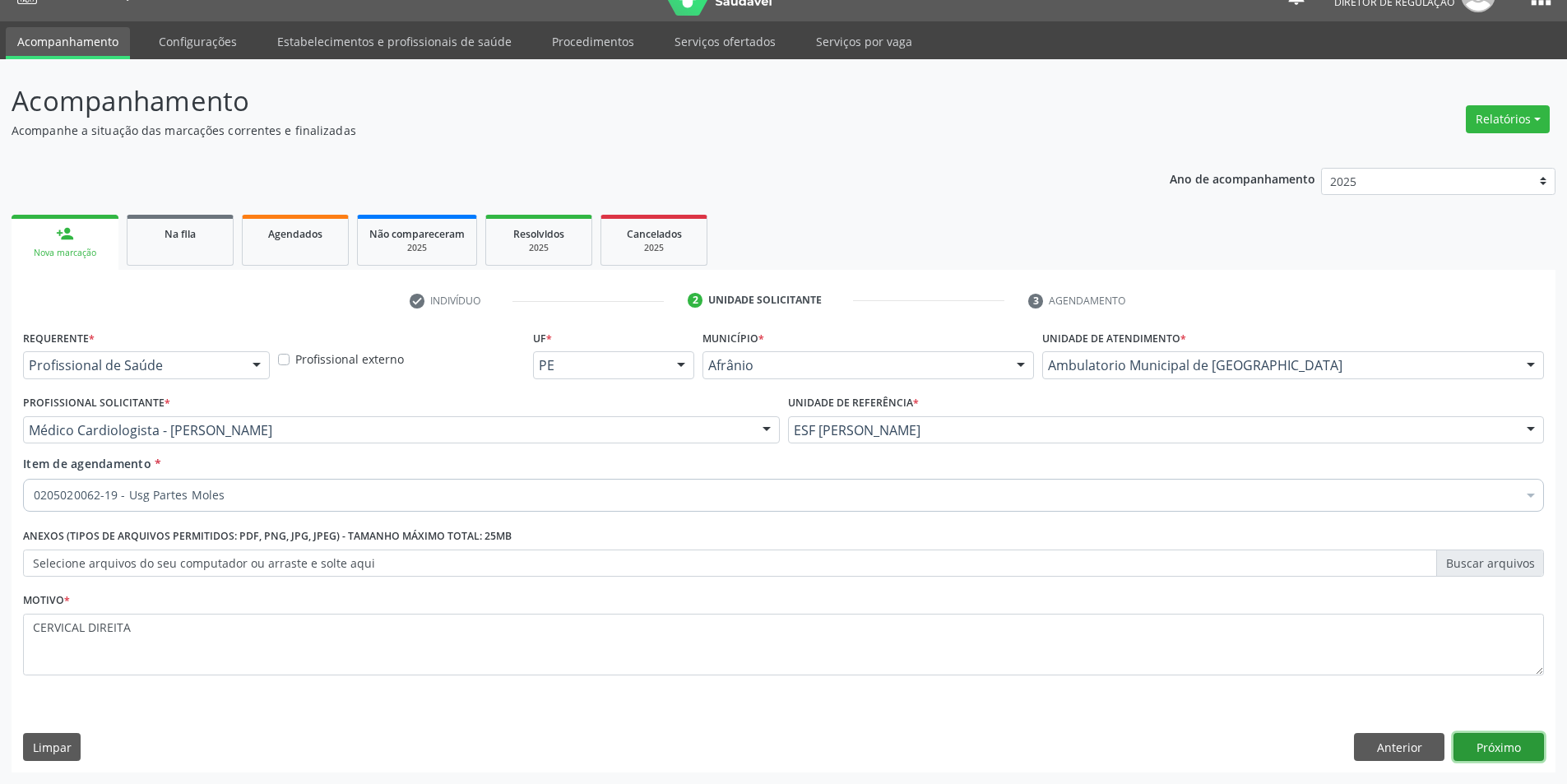
click at [1480, 745] on button "Próximo" at bounding box center [1499, 746] width 91 height 28
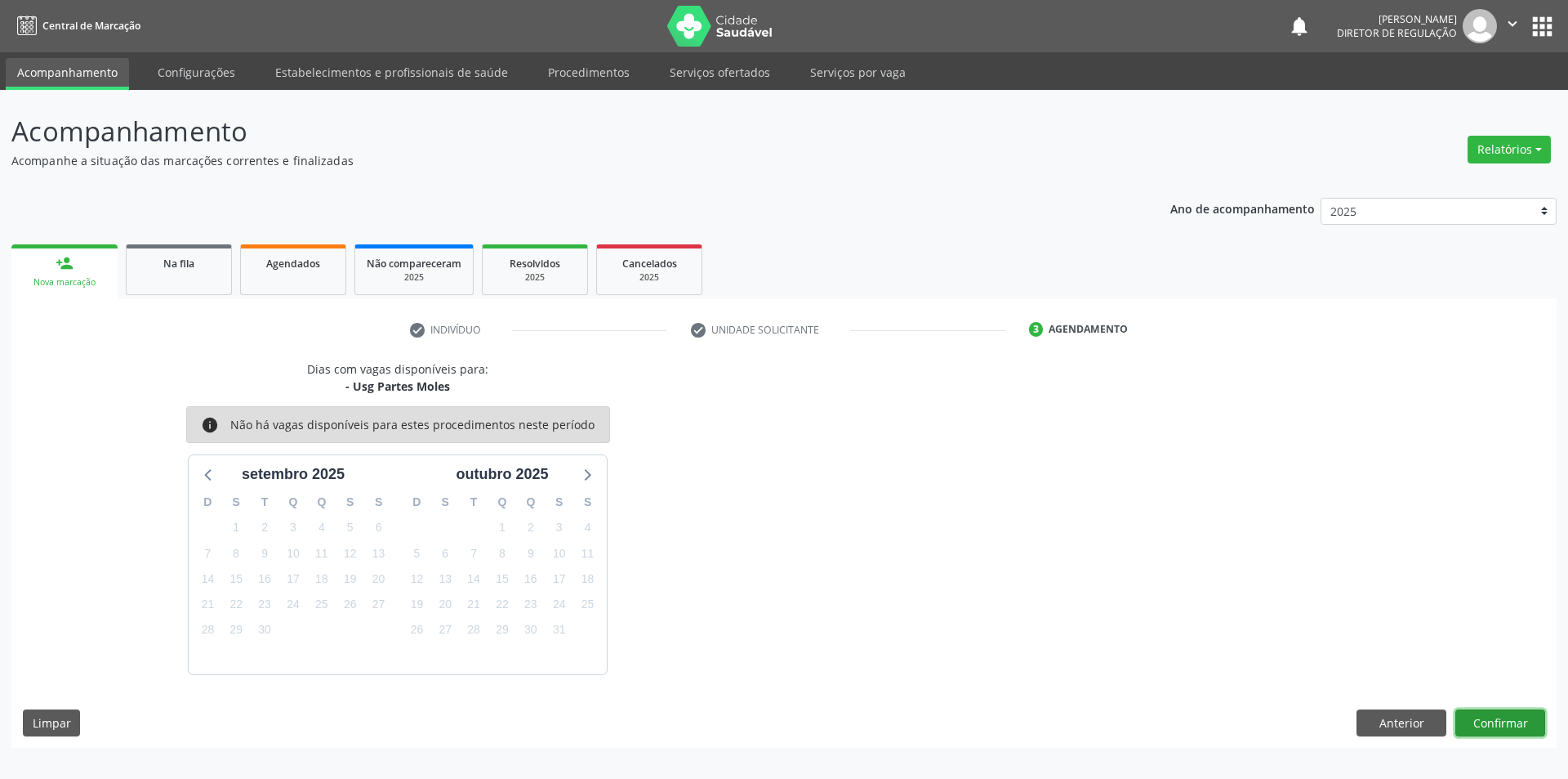
click at [1500, 724] on button "Confirmar" at bounding box center [1500, 723] width 90 height 27
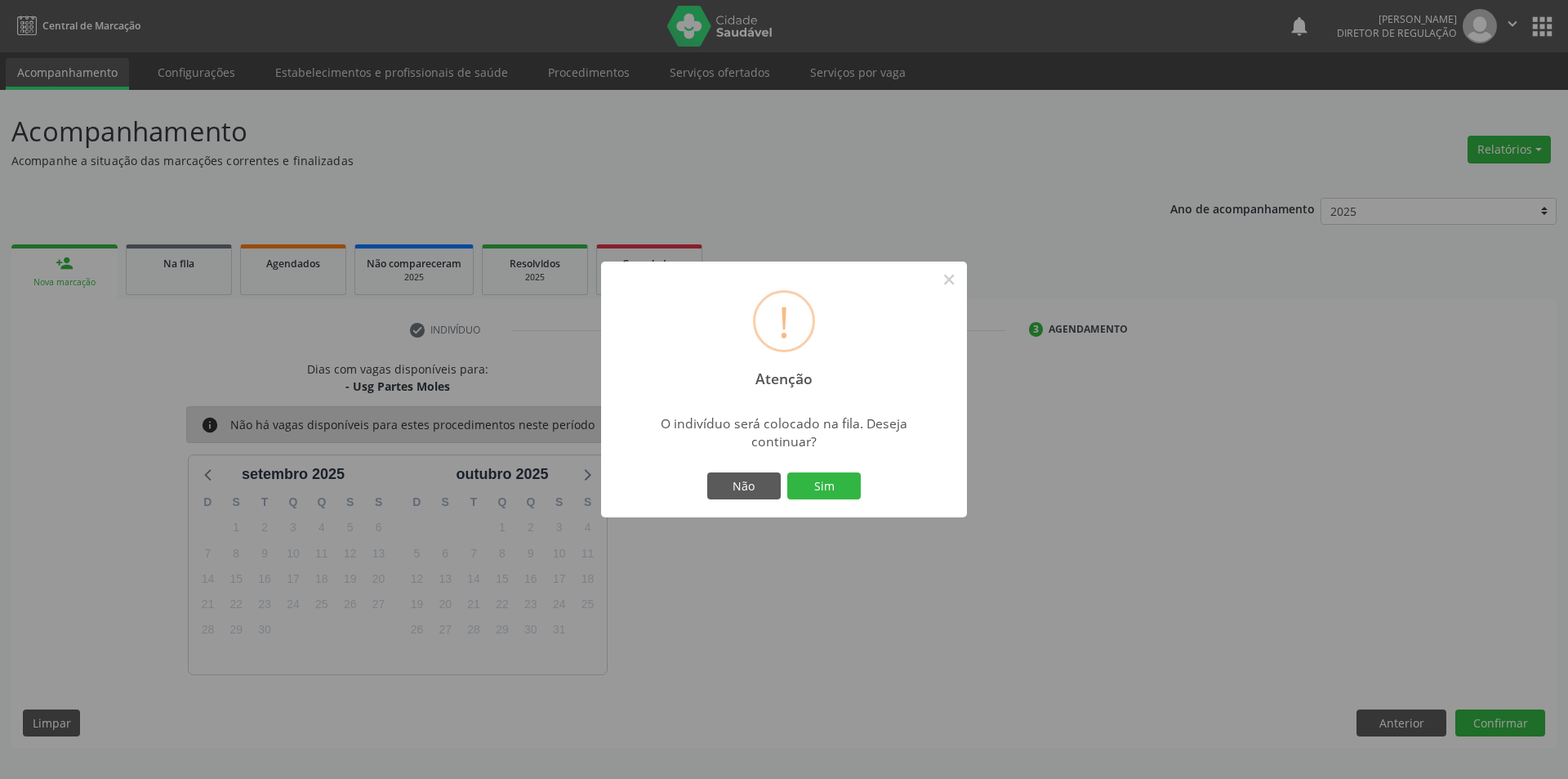
click at [826, 510] on div "! Atenção × O indivíduo será colocado na fila. Deseja continuar? Não Sim" at bounding box center [784, 389] width 366 height 256
click at [826, 500] on div "Não Sim" at bounding box center [784, 486] width 162 height 34
click at [820, 476] on button "Sim" at bounding box center [824, 486] width 74 height 27
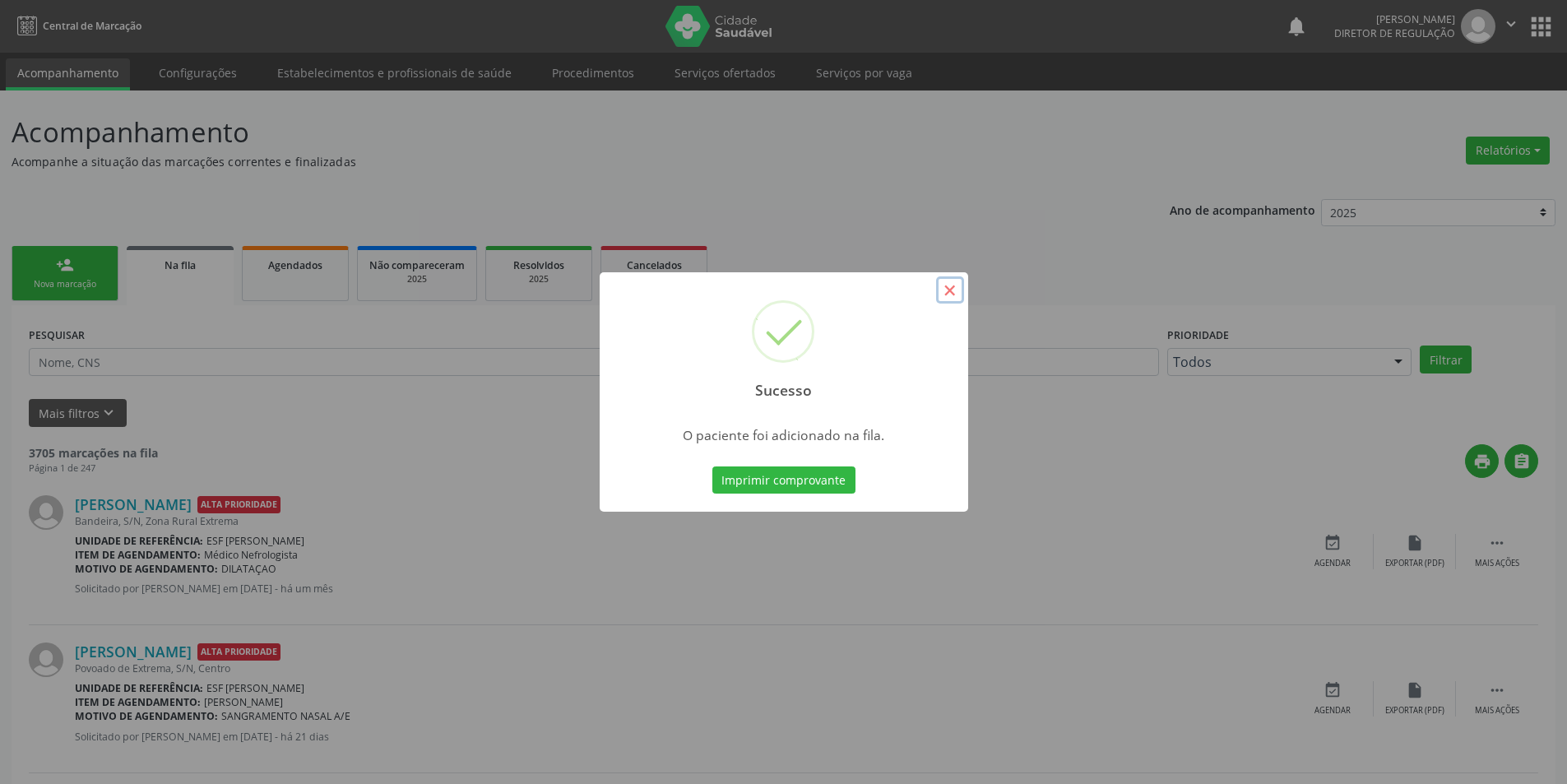
click at [947, 286] on button "×" at bounding box center [950, 290] width 28 height 28
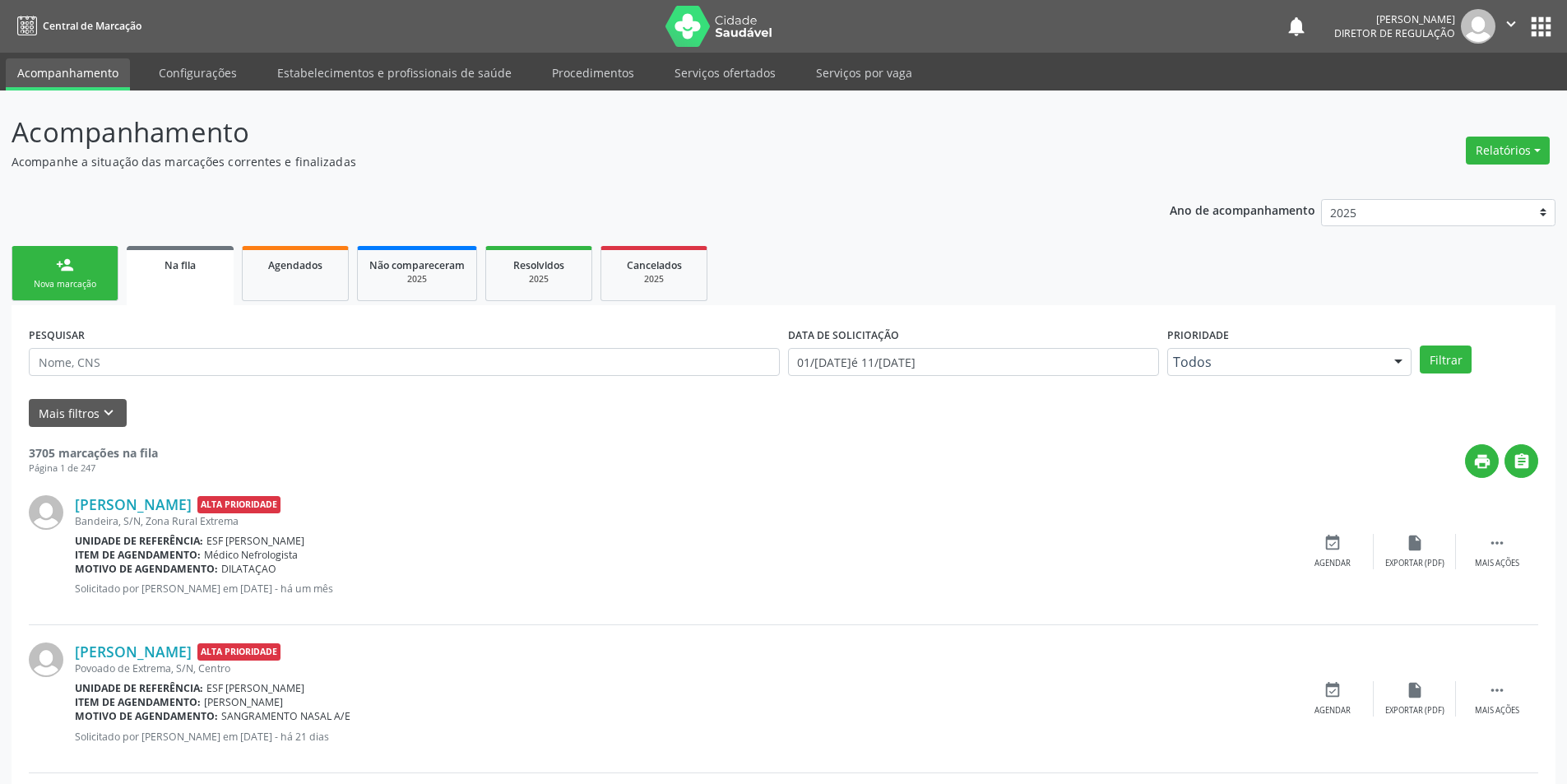
click at [97, 281] on div "Nova marcação" at bounding box center [64, 283] width 82 height 12
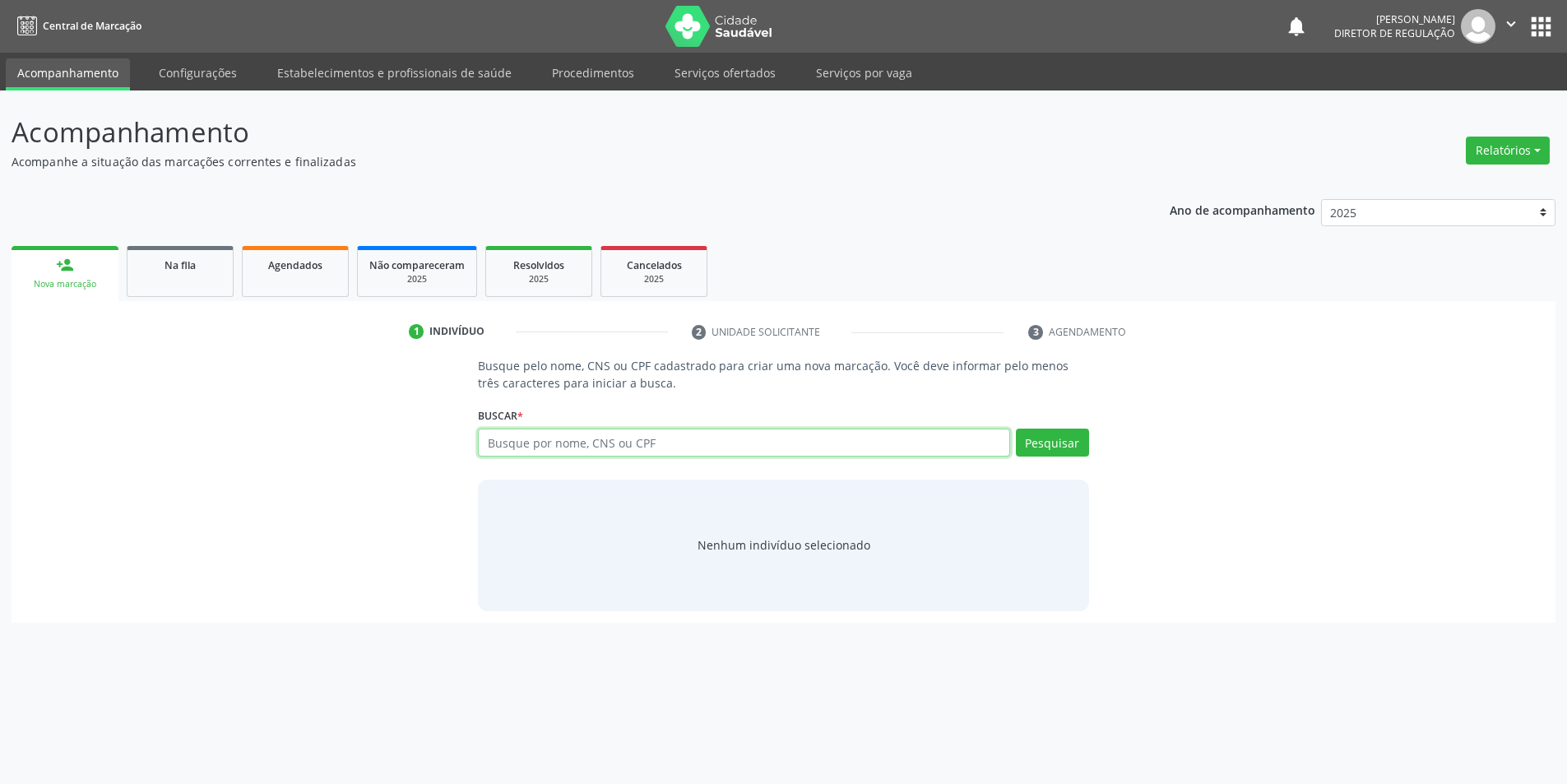
click at [562, 448] on input "text" at bounding box center [744, 442] width 532 height 28
type input "707608202988094"
click at [1074, 439] on button "Pesquisar" at bounding box center [1061, 442] width 73 height 28
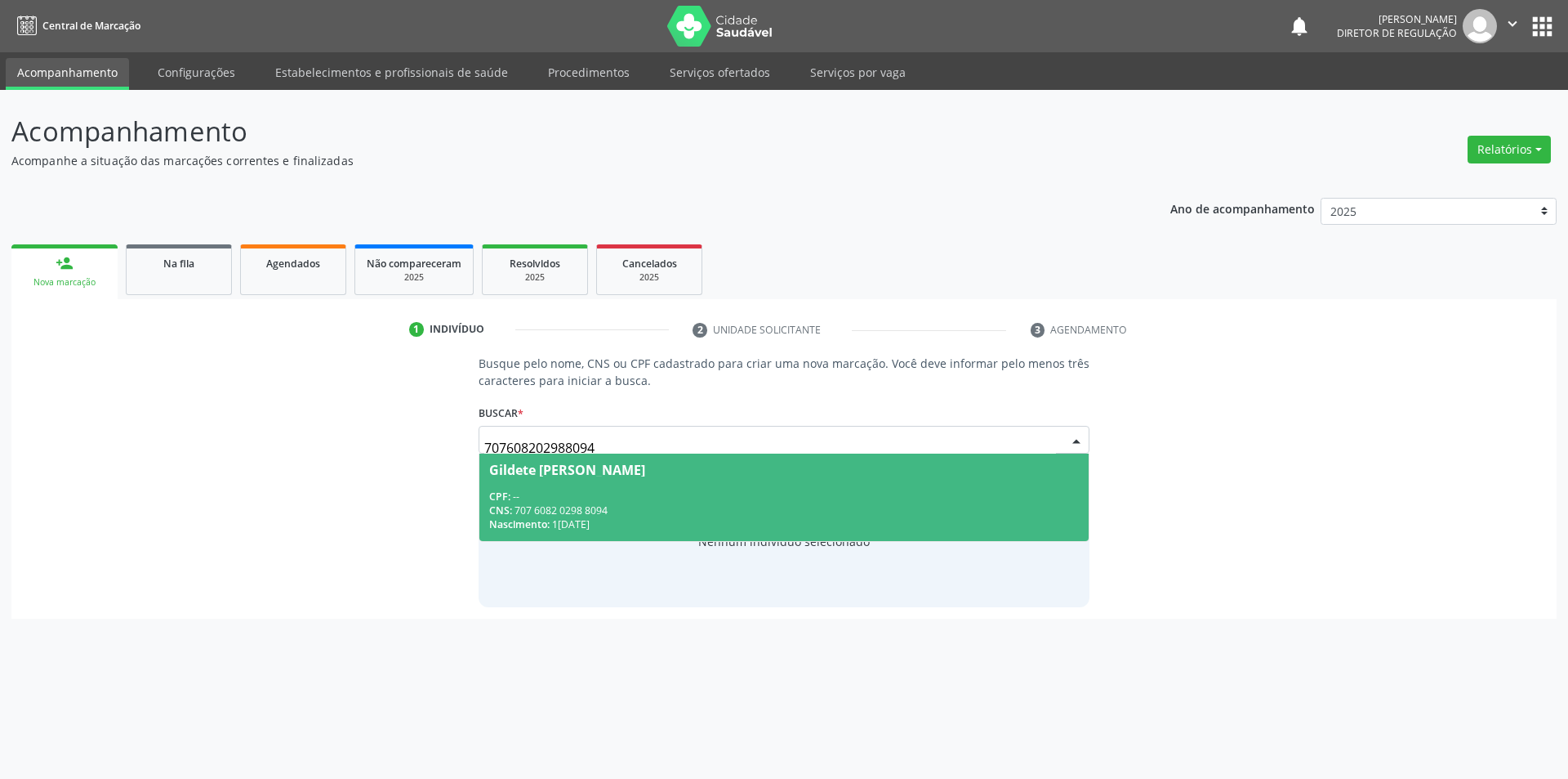
click at [788, 513] on div "CNS: 707 6082 0298 8094" at bounding box center [784, 510] width 590 height 14
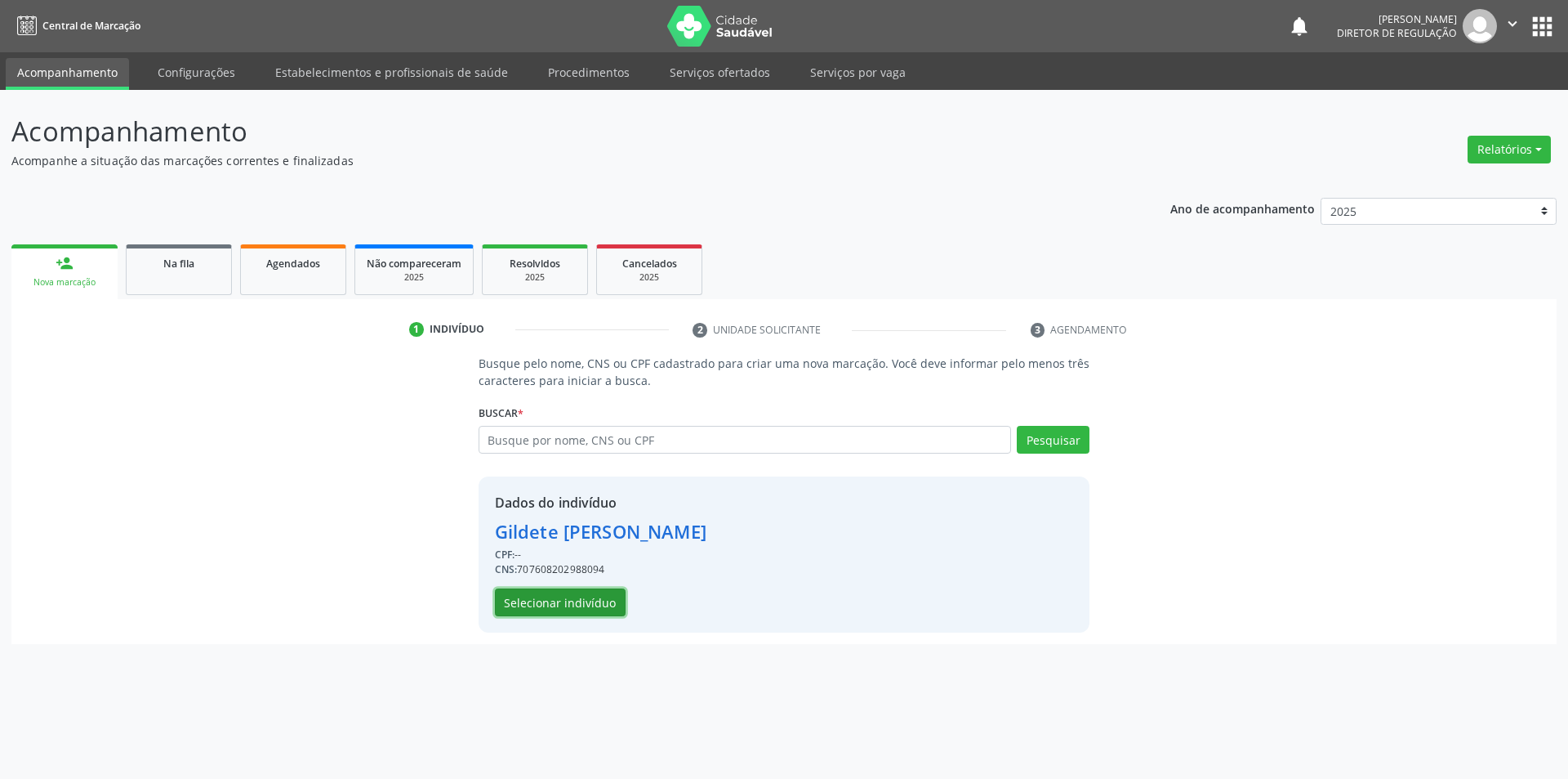
click at [551, 600] on button "Selecionar indivíduo" at bounding box center [560, 602] width 130 height 27
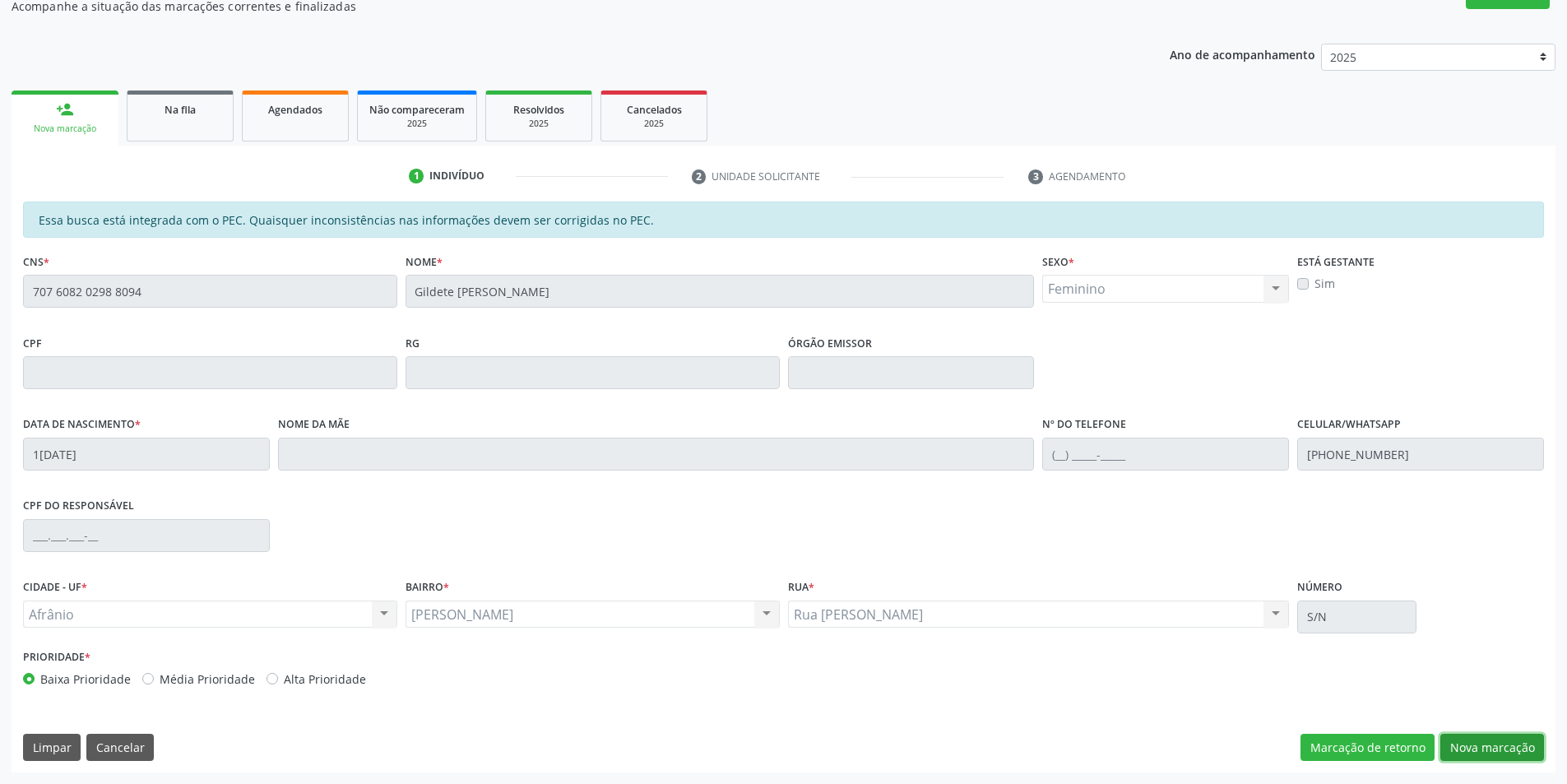
click at [1478, 745] on button "Nova marcação" at bounding box center [1492, 747] width 104 height 28
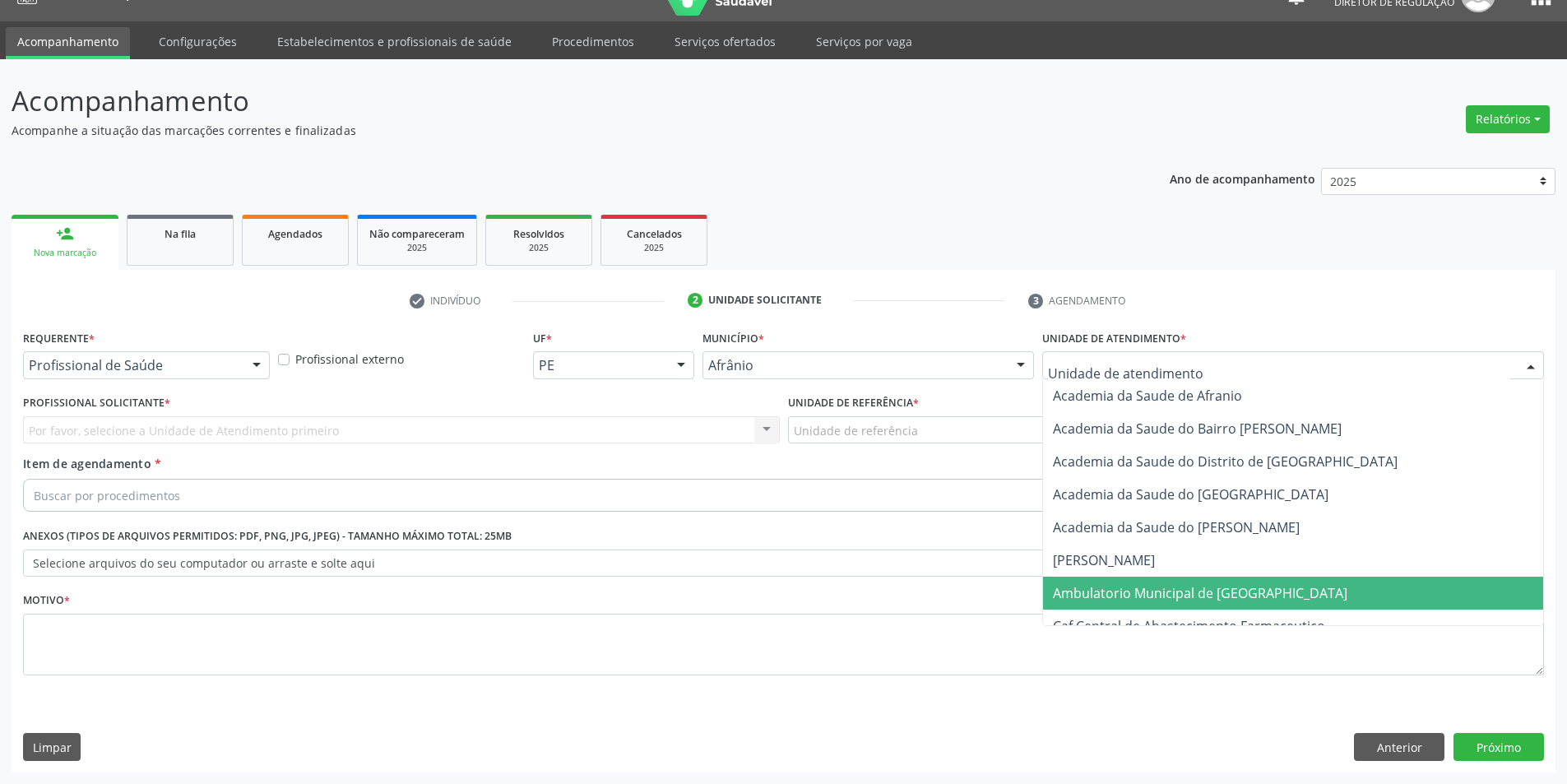
click at [1184, 605] on span "Ambulatorio Municipal de [GEOGRAPHIC_DATA]" at bounding box center [1293, 592] width 500 height 33
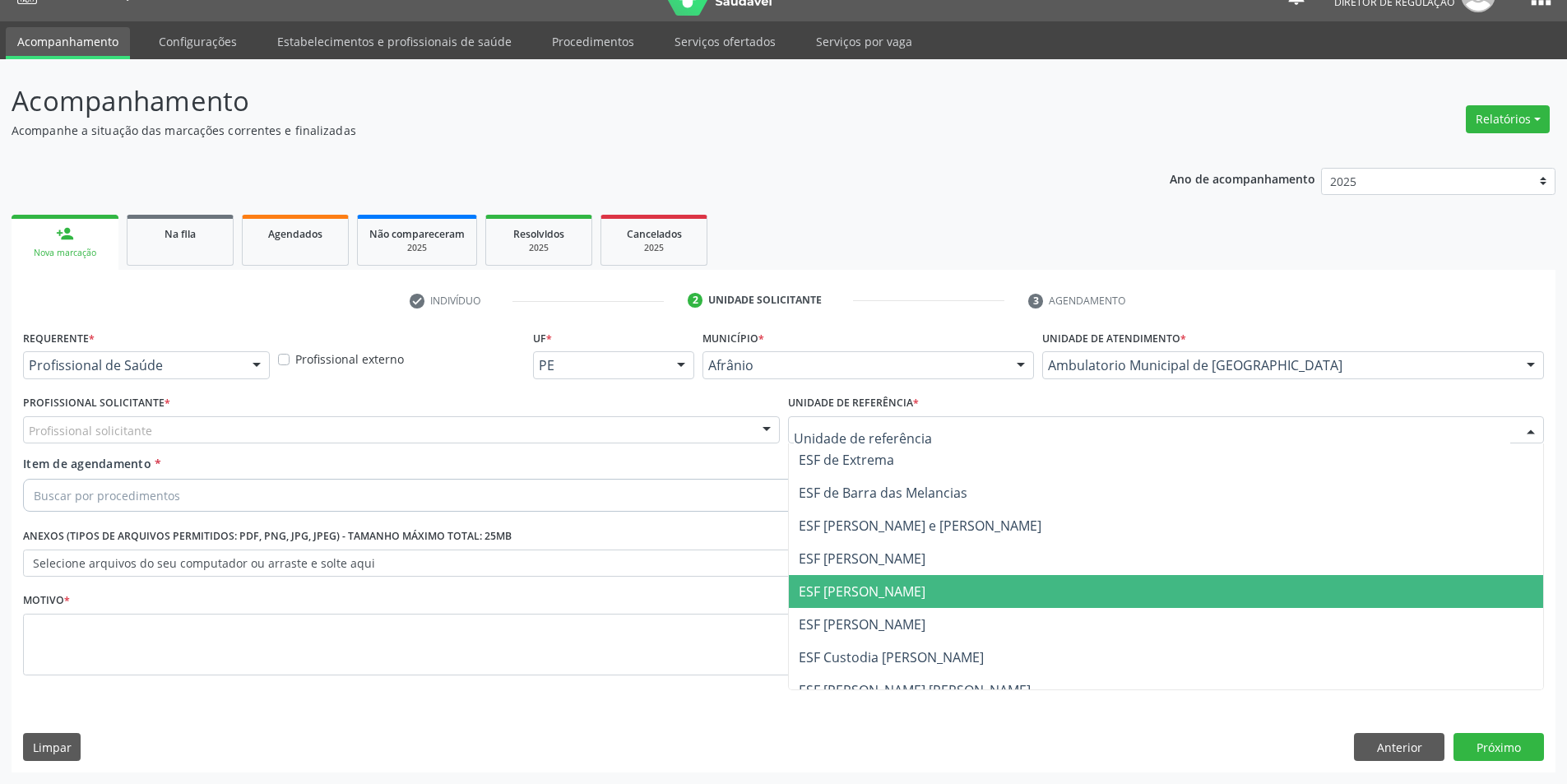
click at [900, 596] on span "ESF [PERSON_NAME]" at bounding box center [863, 591] width 126 height 18
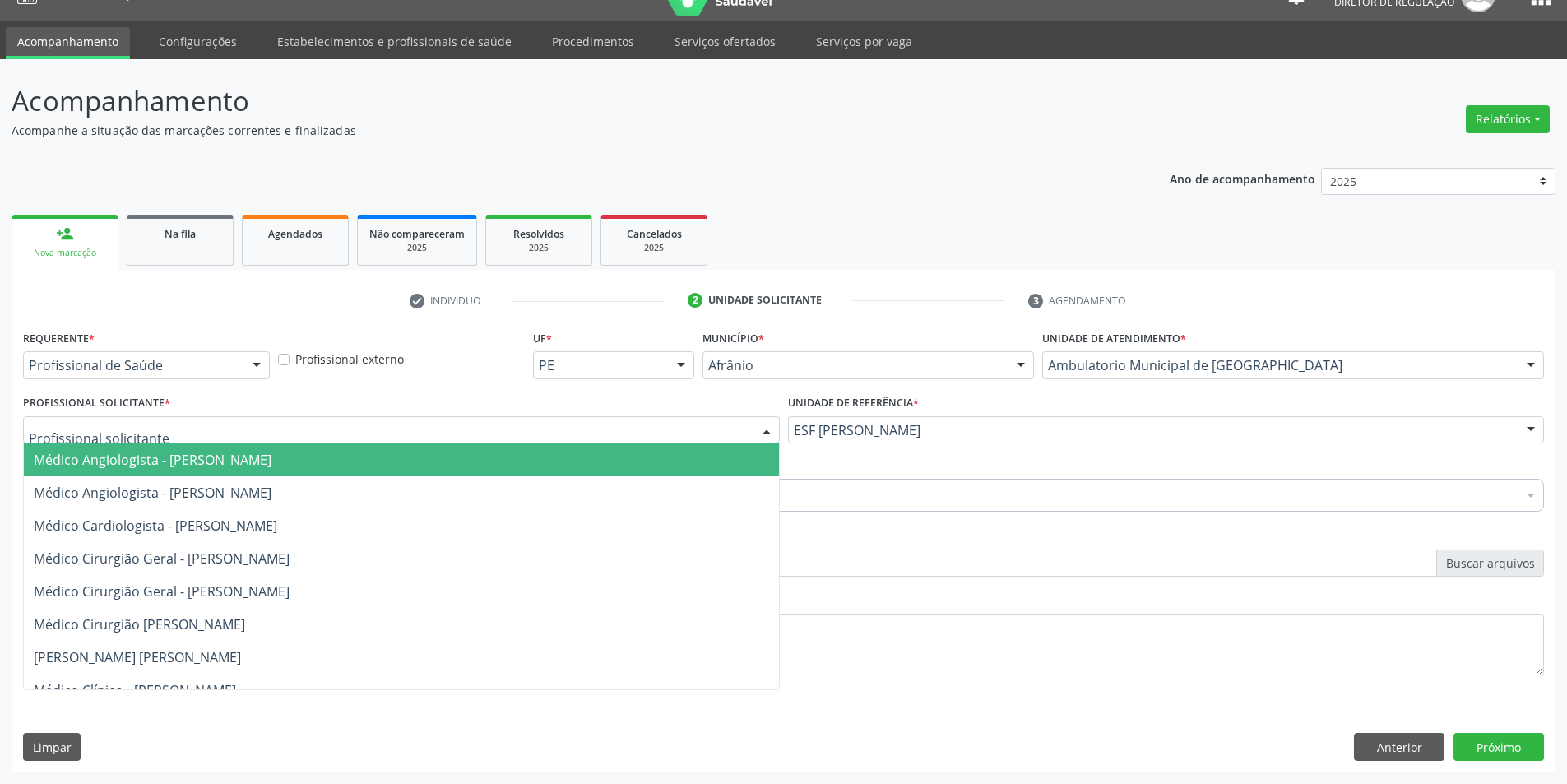
click at [452, 439] on div at bounding box center [401, 430] width 757 height 28
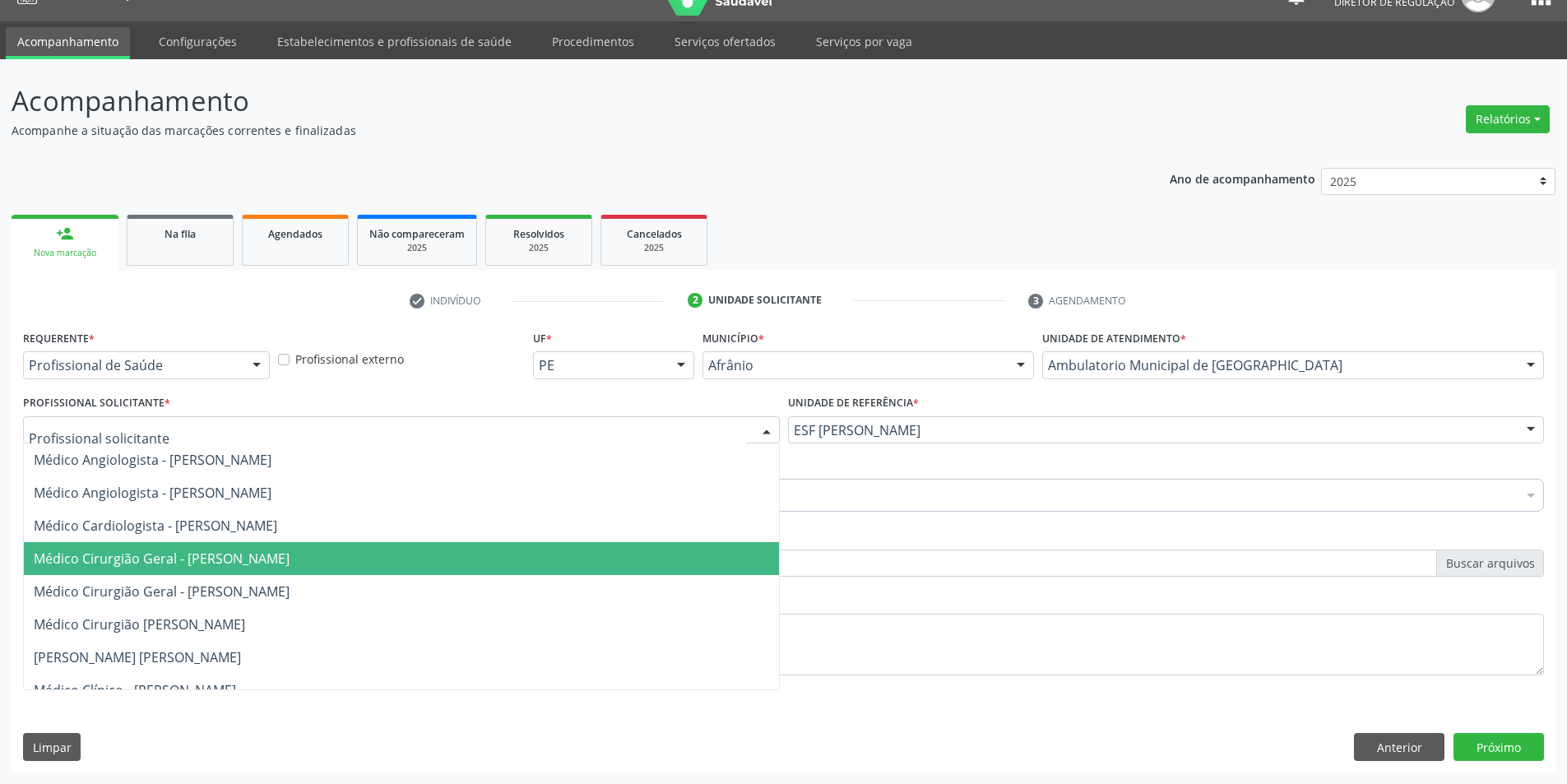
click at [278, 554] on span "Médico Cirurgião Geral - [PERSON_NAME]" at bounding box center [161, 558] width 256 height 18
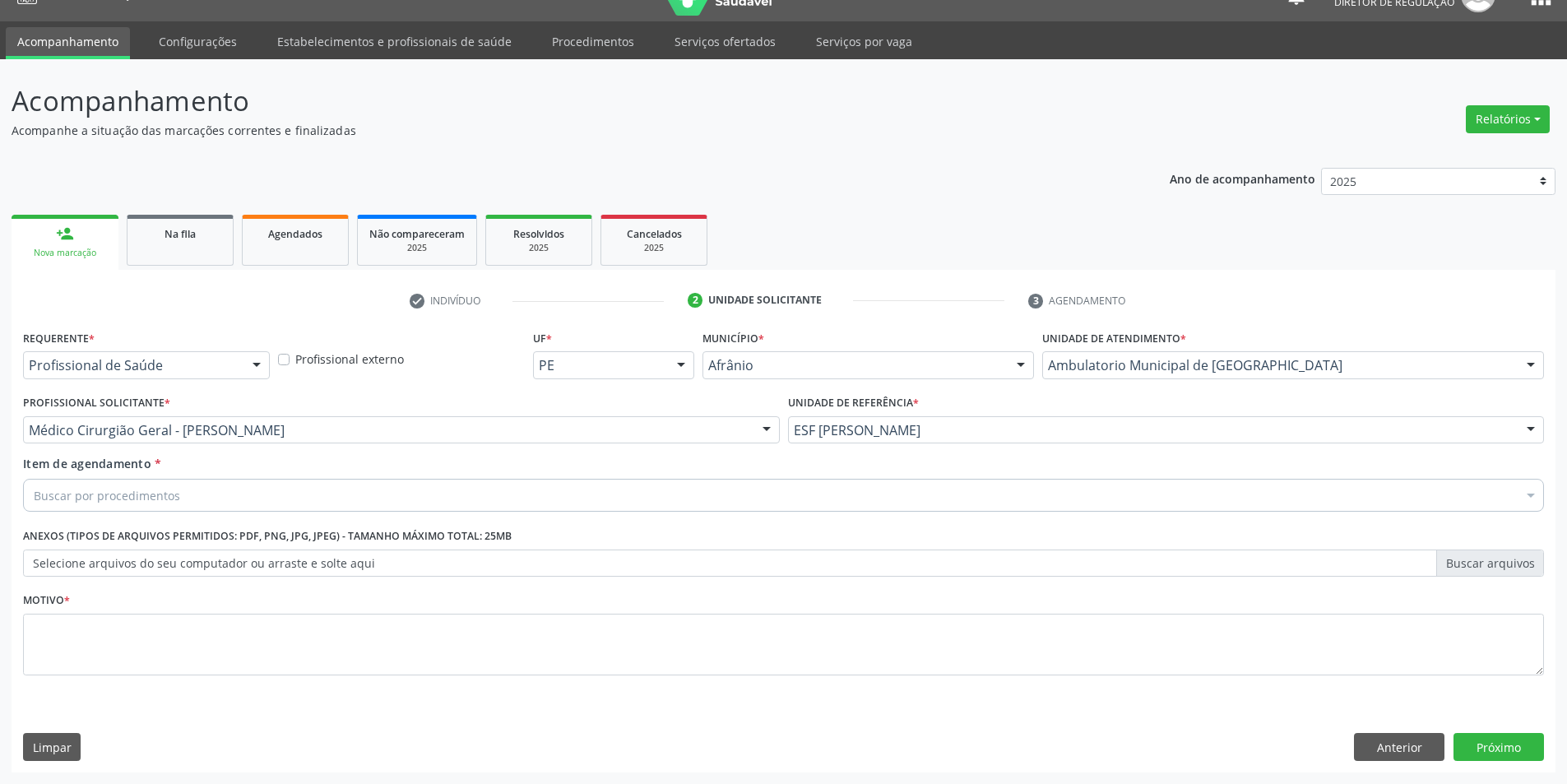
click at [268, 501] on div "Buscar por procedimentos" at bounding box center [784, 495] width 1522 height 33
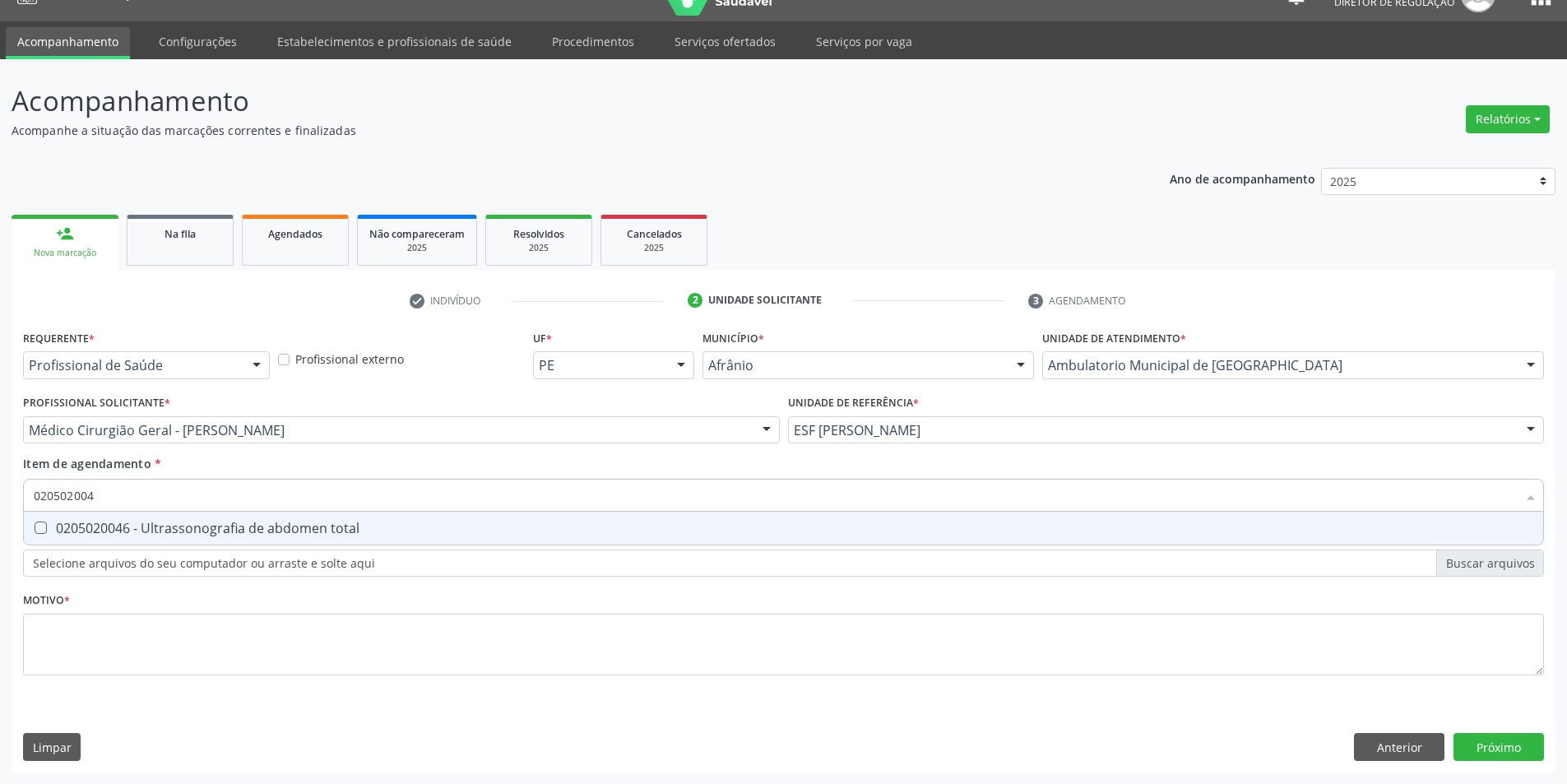
type input "0205020046"
click at [256, 517] on span "0205020046 - Ultrassonografia de abdomen total" at bounding box center [784, 527] width 1520 height 33
checkbox total "true"
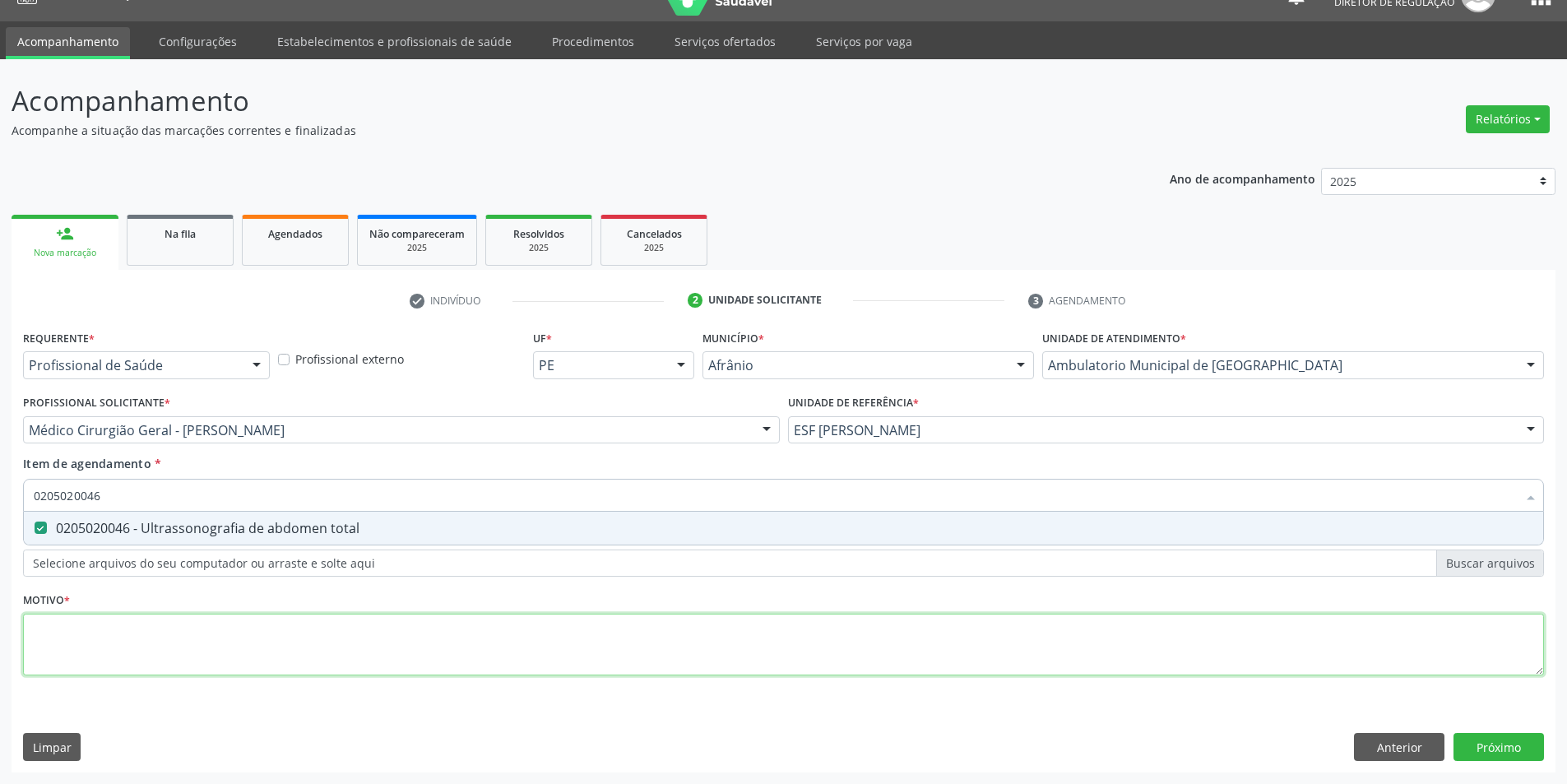
click at [236, 640] on div "Requerente * Profissional de Saúde Profissional de Saúde Paciente Nenhum result…" at bounding box center [784, 511] width 1522 height 372
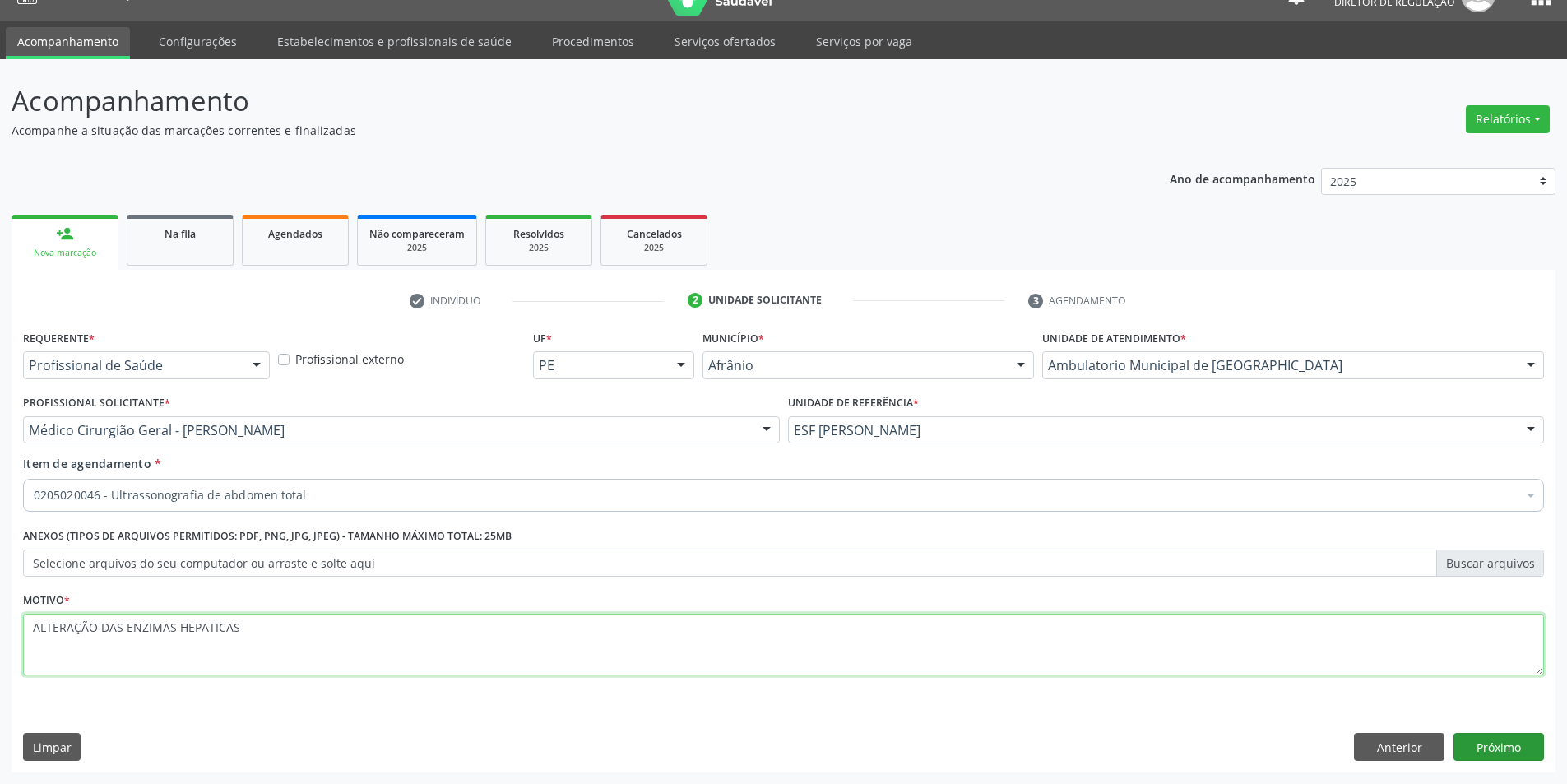
type textarea "ALTERAÇÃO DAS ENZIMAS HEPATICAS"
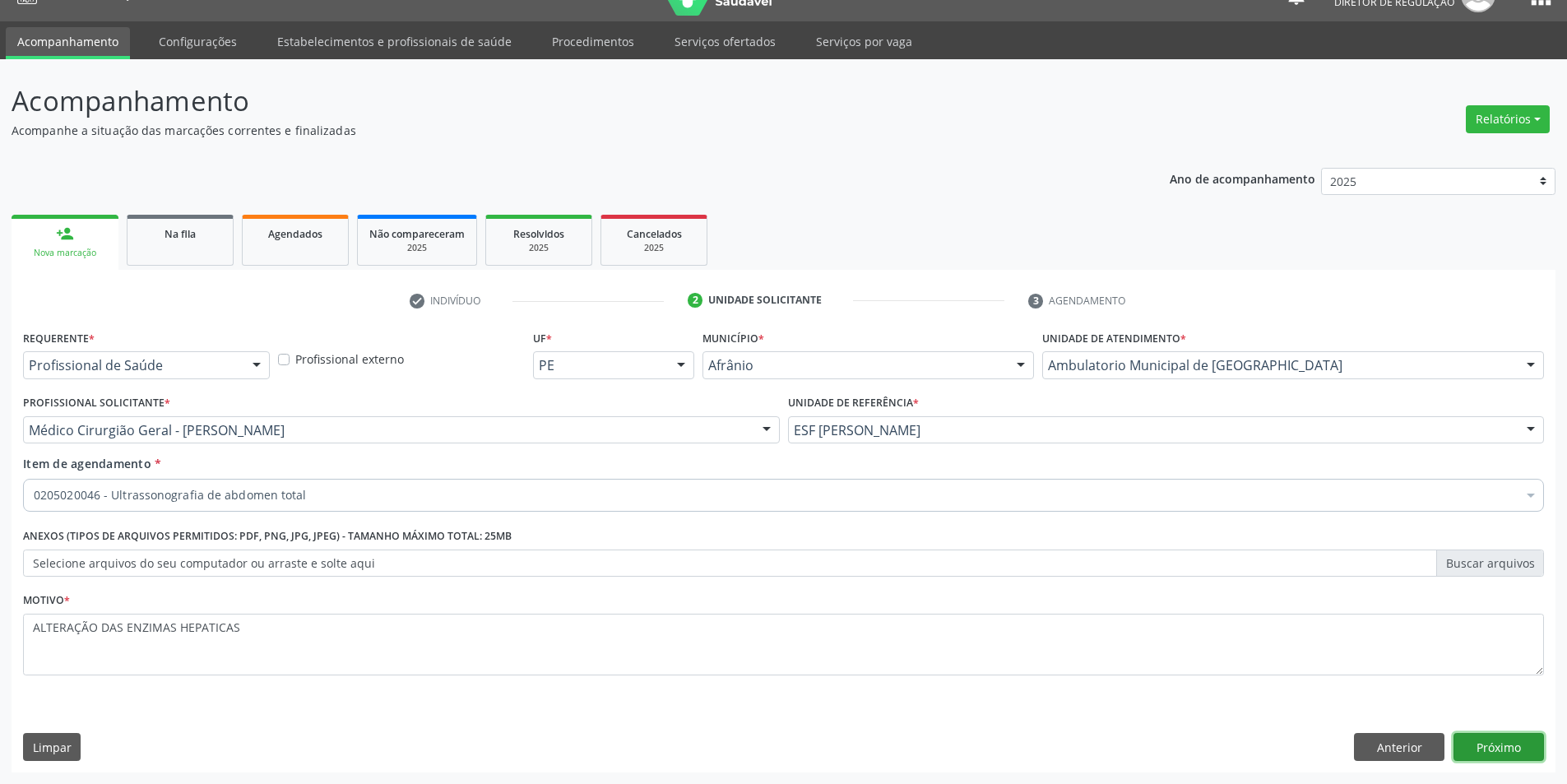
click at [1539, 747] on button "Próximo" at bounding box center [1499, 746] width 91 height 28
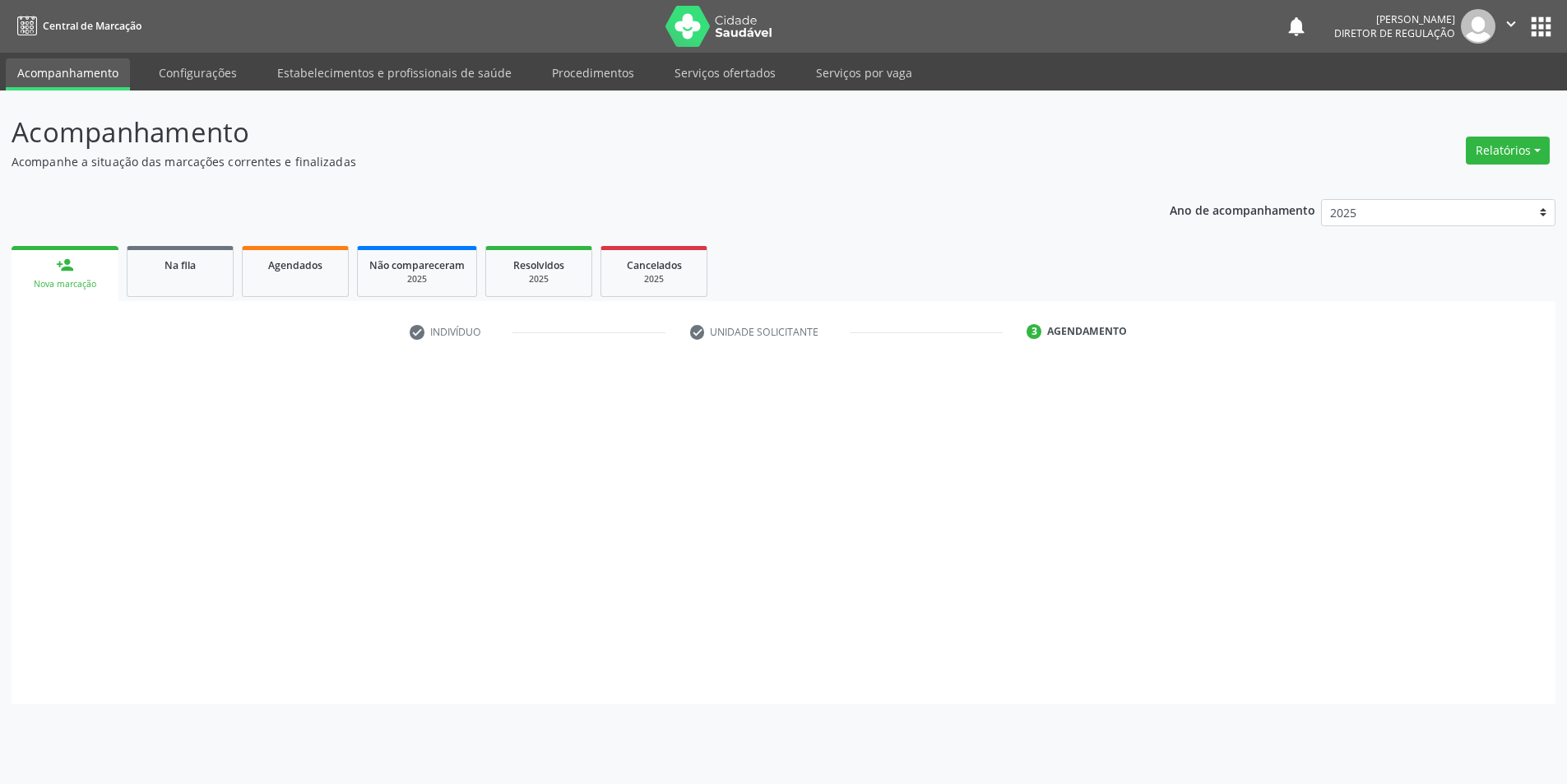
scroll to position [0, 0]
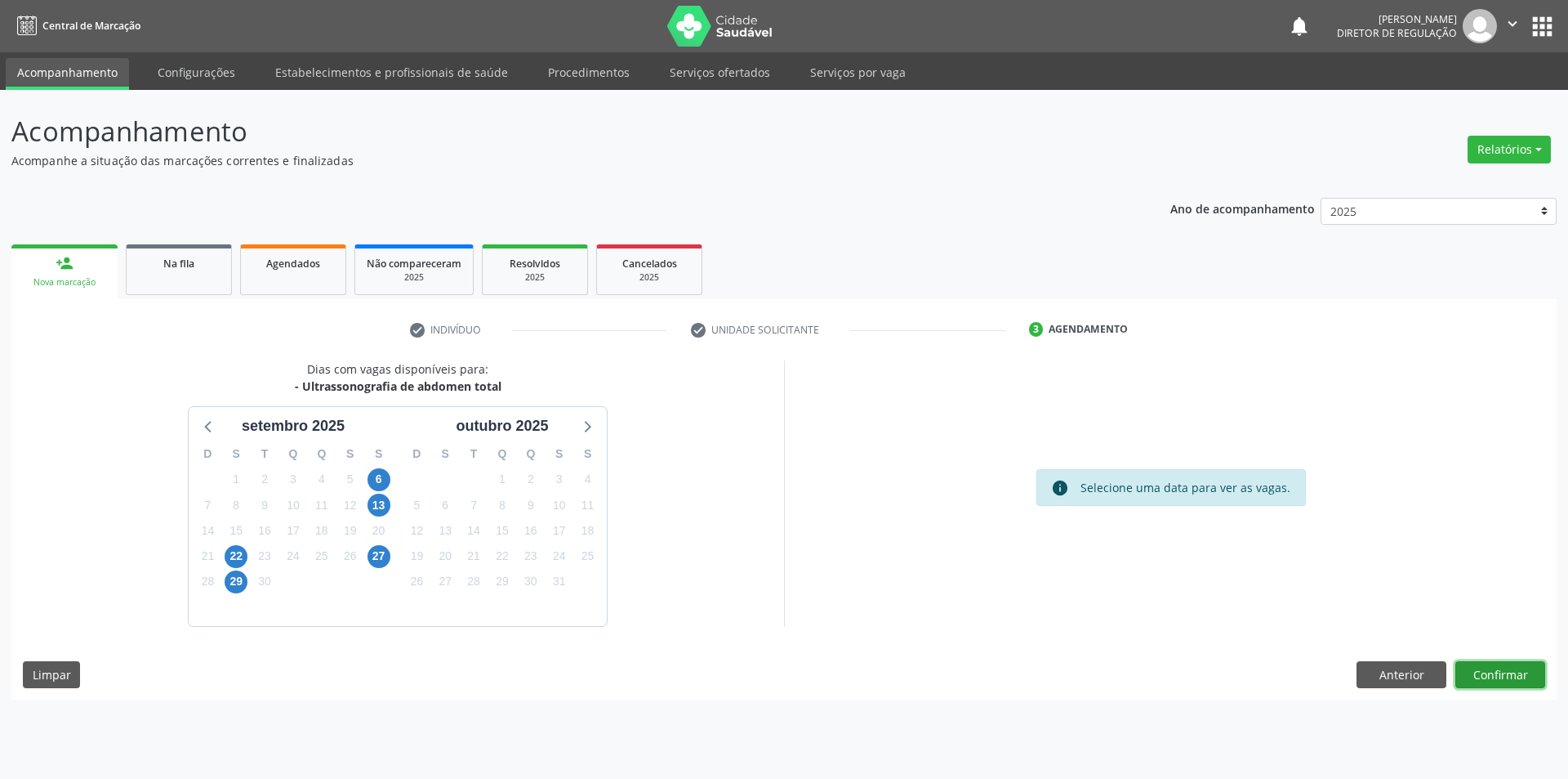
click at [1481, 676] on button "Confirmar" at bounding box center [1500, 675] width 90 height 27
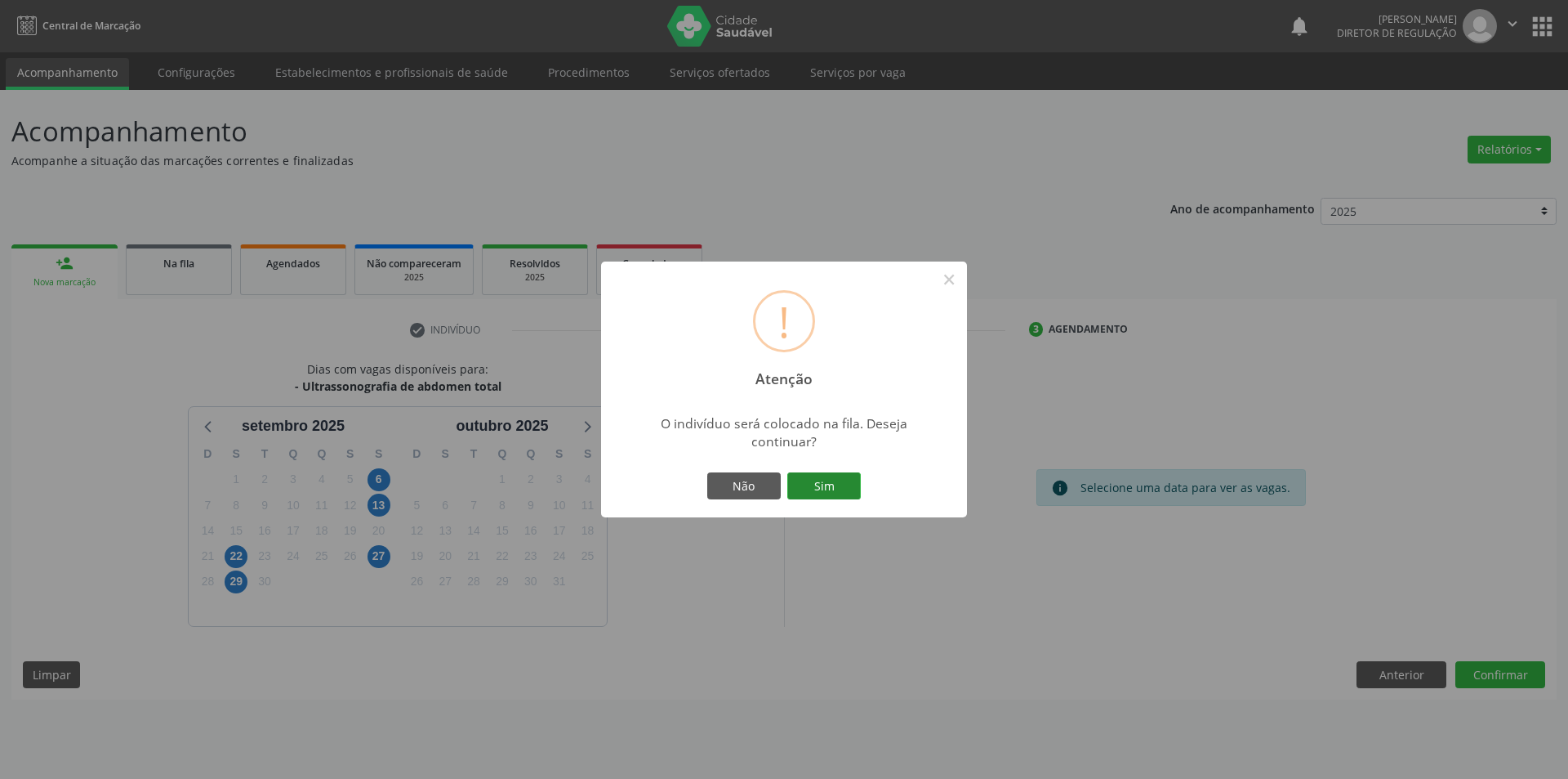
click at [834, 487] on button "Sim" at bounding box center [824, 486] width 74 height 27
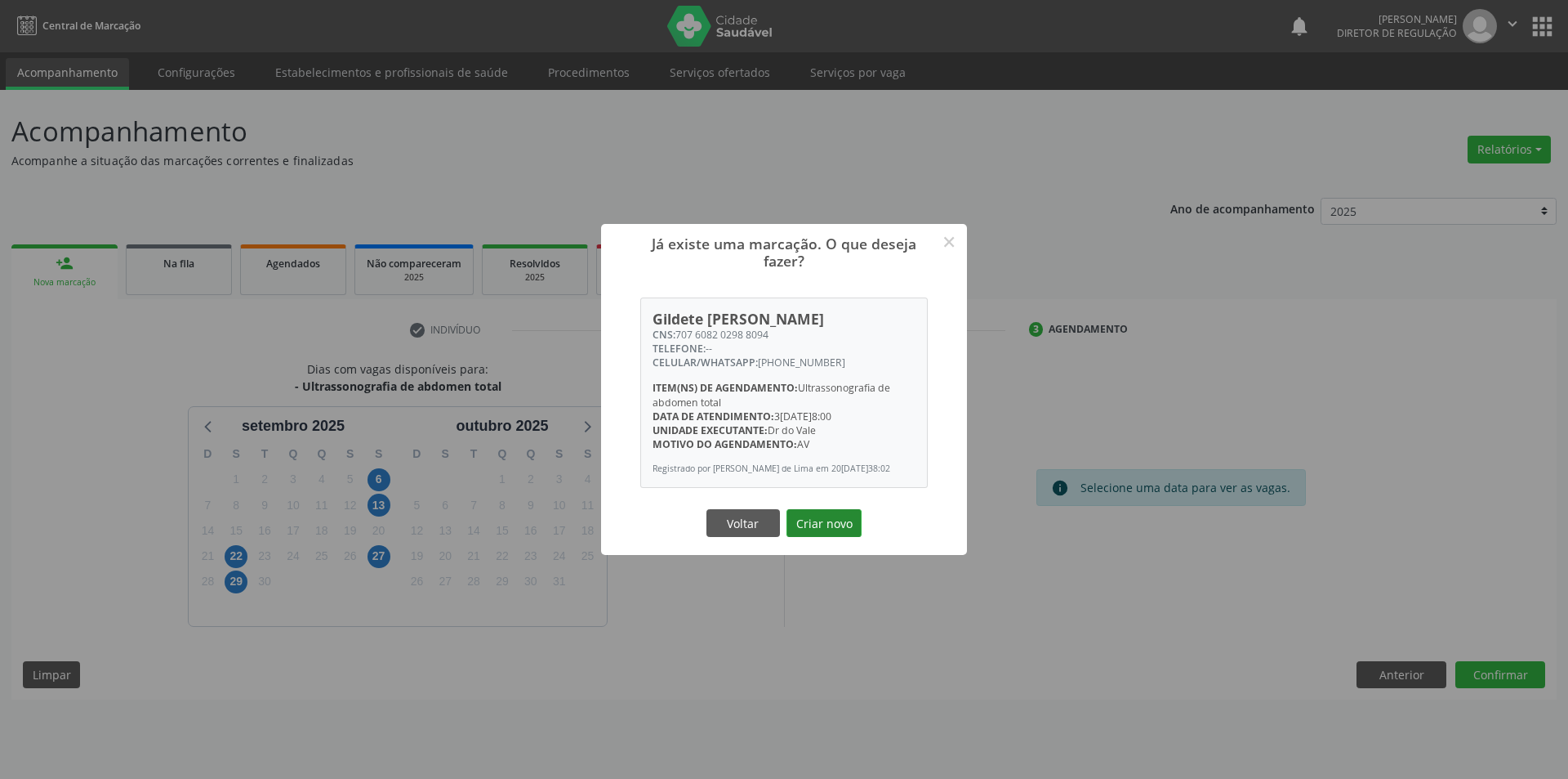
click at [839, 530] on button "Criar novo" at bounding box center [824, 523] width 76 height 27
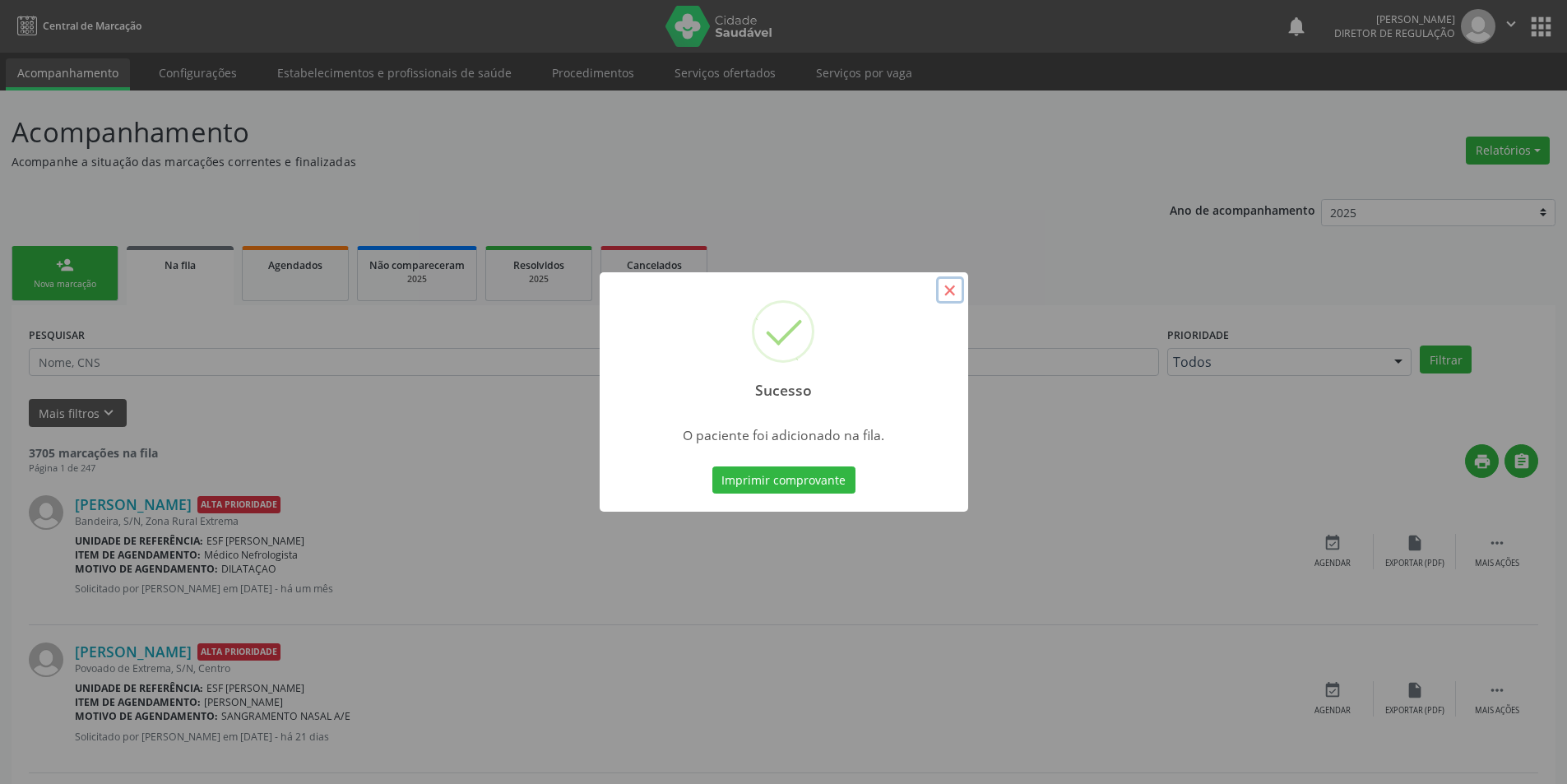
drag, startPoint x: 951, startPoint y: 284, endPoint x: 490, endPoint y: 403, distance: 476.1
click at [948, 284] on button "×" at bounding box center [950, 290] width 28 height 28
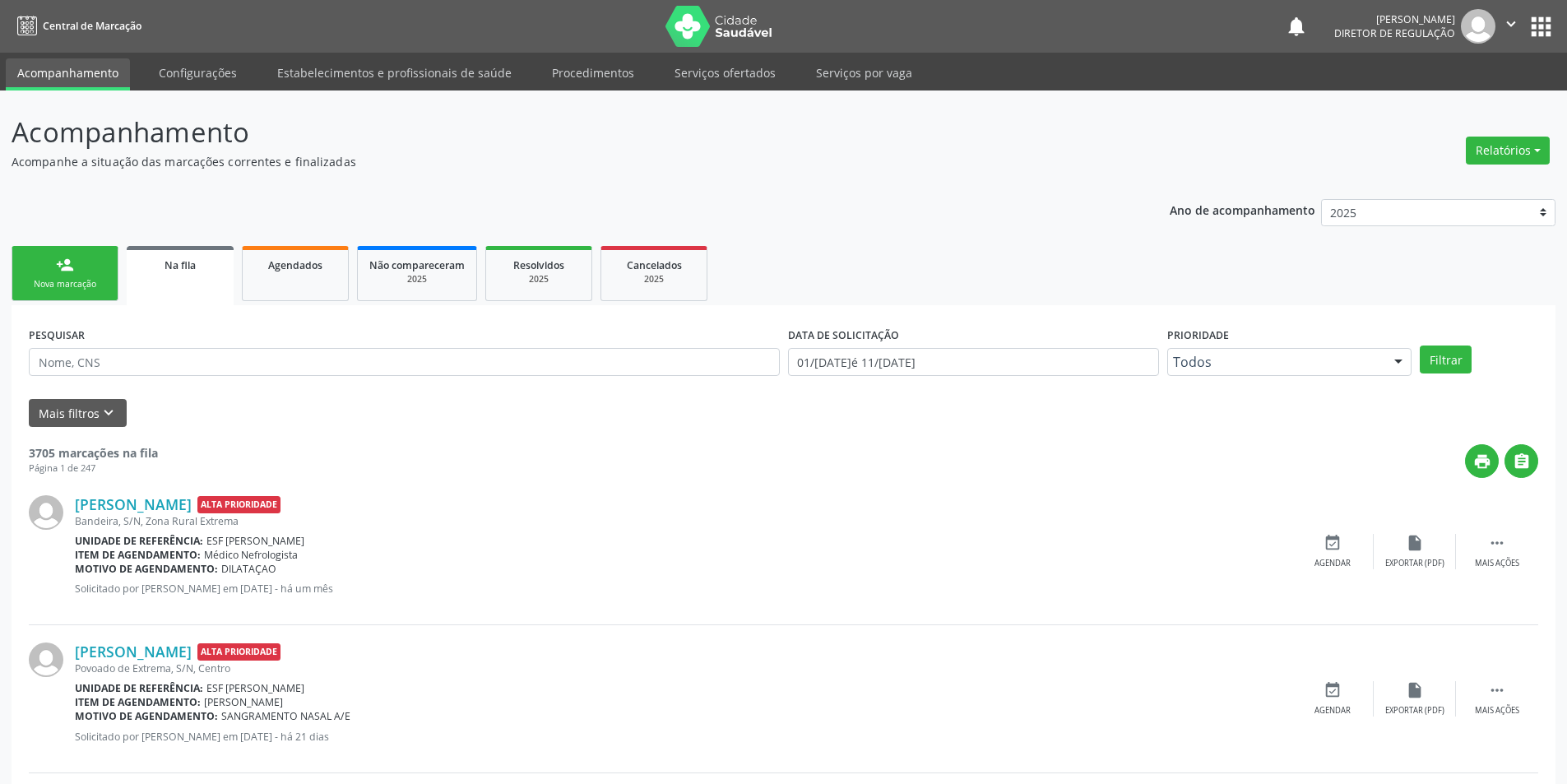
click at [85, 277] on link "person_add Nova marcação" at bounding box center [65, 274] width 107 height 55
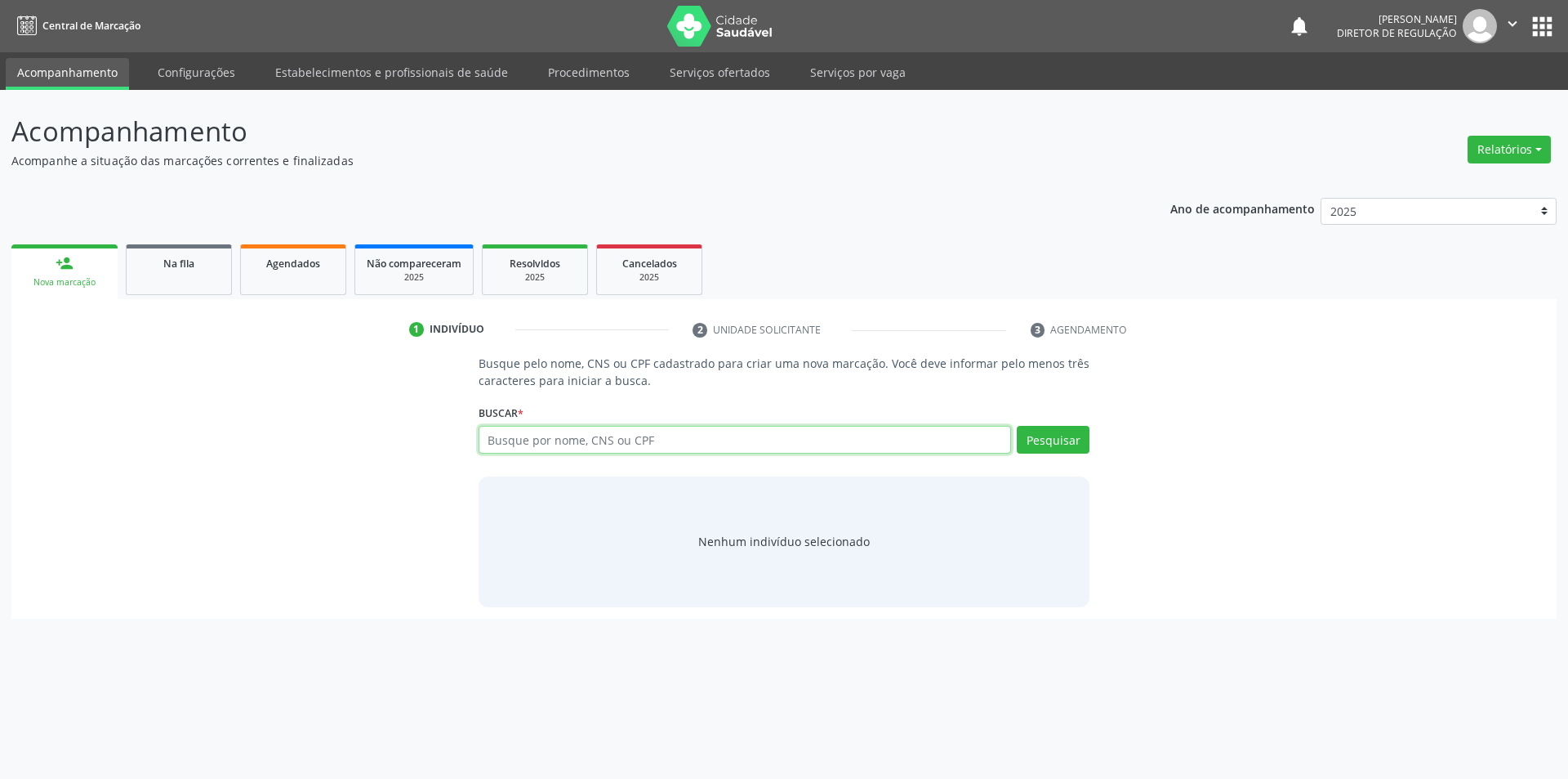
click at [519, 451] on input "text" at bounding box center [745, 440] width 533 height 27
type input "700005001159606"
click at [1066, 445] on button "Pesquisar" at bounding box center [1053, 440] width 73 height 27
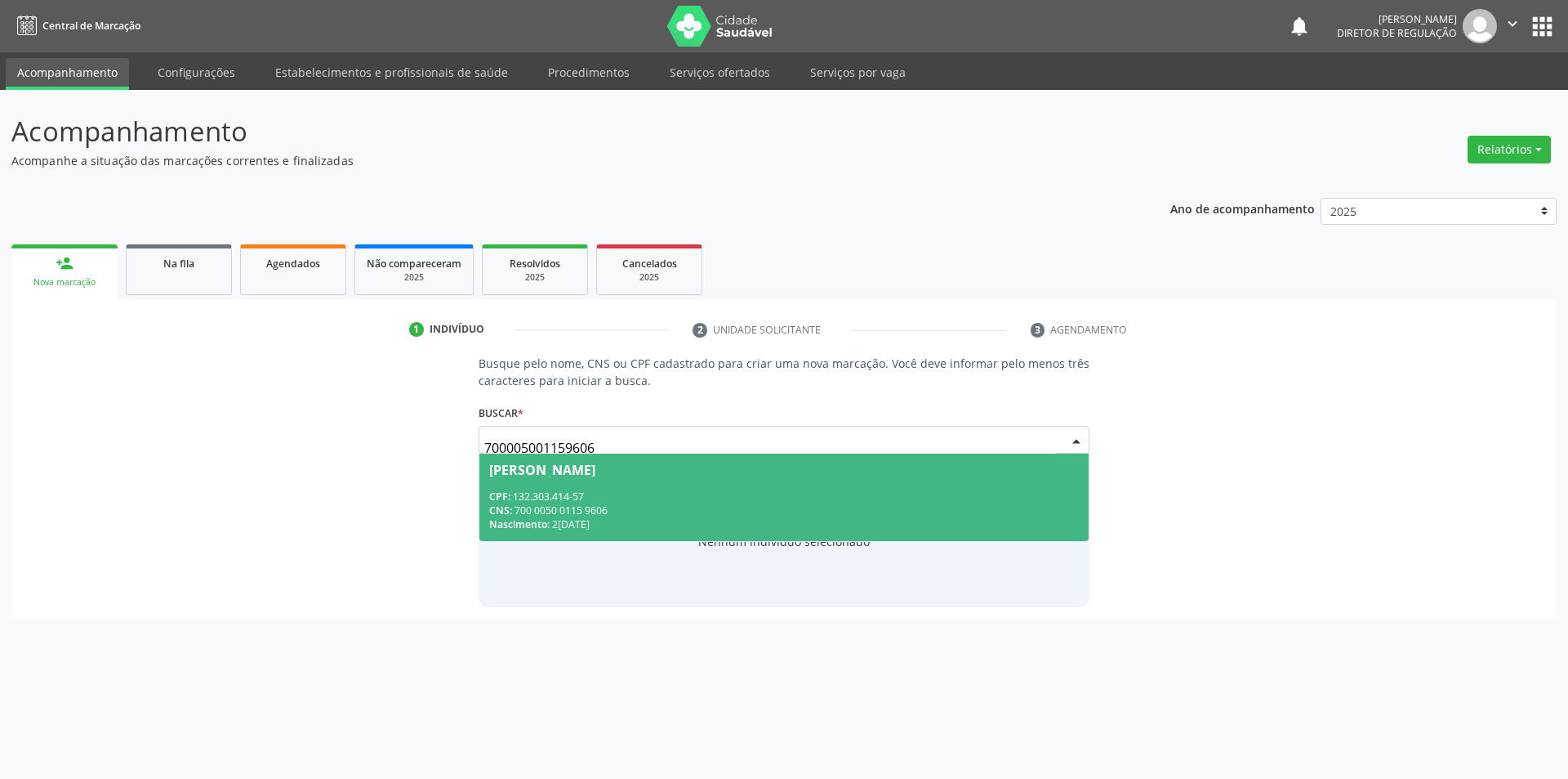
click at [727, 508] on div "CNS: 700 0050 0115 9606" at bounding box center [784, 510] width 590 height 14
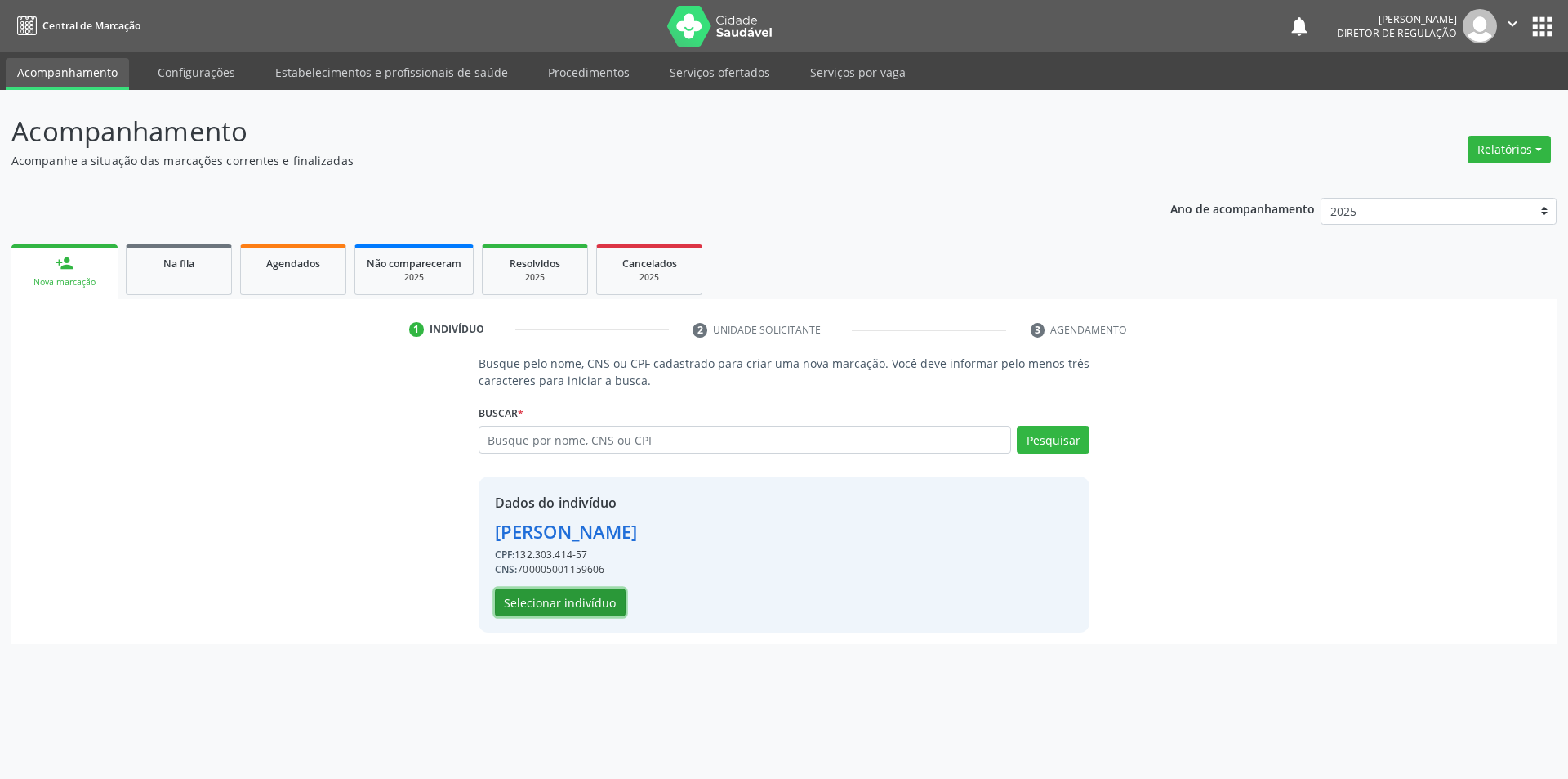
click at [598, 603] on button "Selecionar indivíduo" at bounding box center [560, 602] width 130 height 27
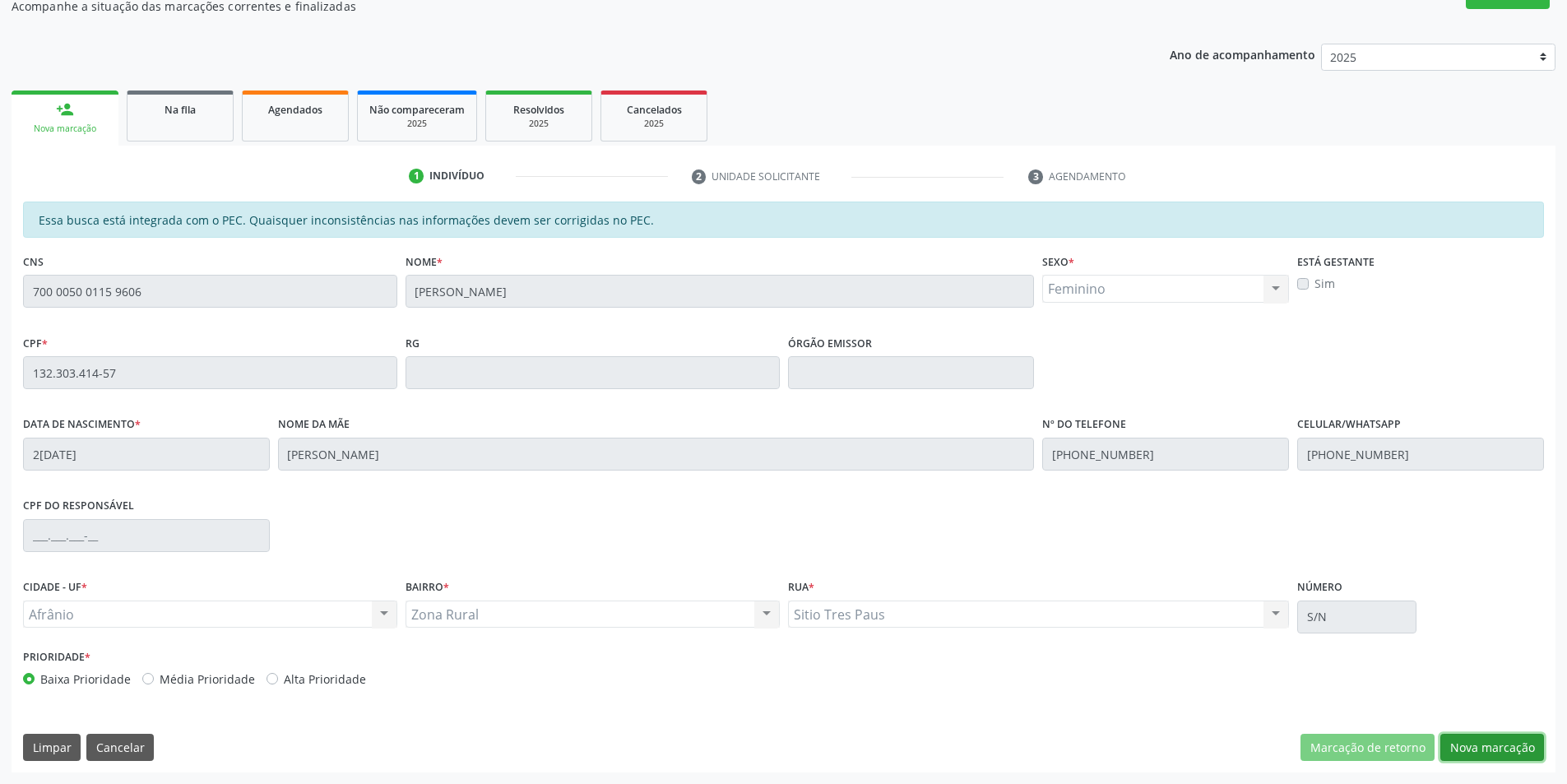
click at [1477, 752] on button "Nova marcação" at bounding box center [1492, 747] width 104 height 28
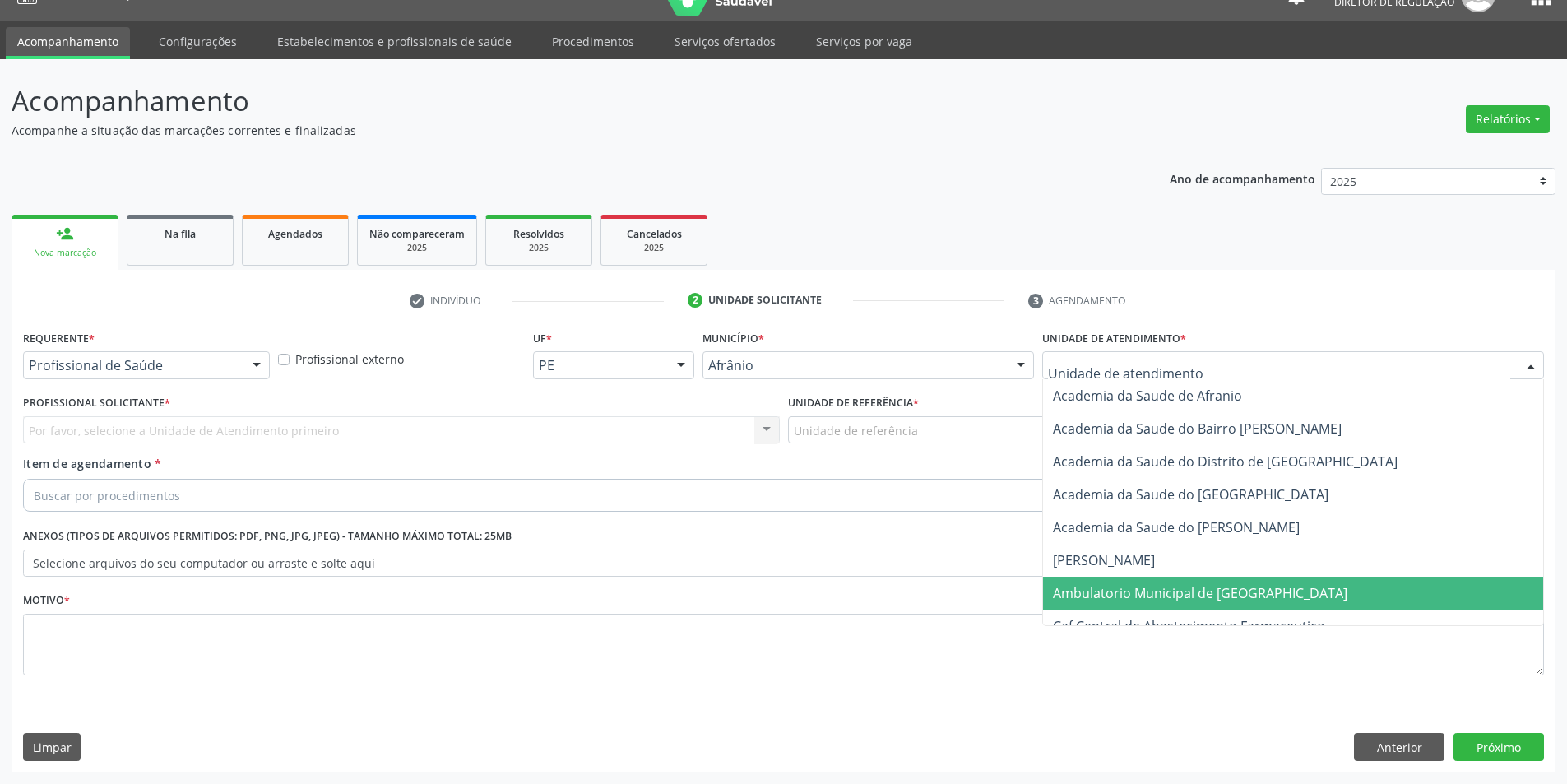
click at [1149, 592] on span "Ambulatorio Municipal de [GEOGRAPHIC_DATA]" at bounding box center [1200, 592] width 294 height 18
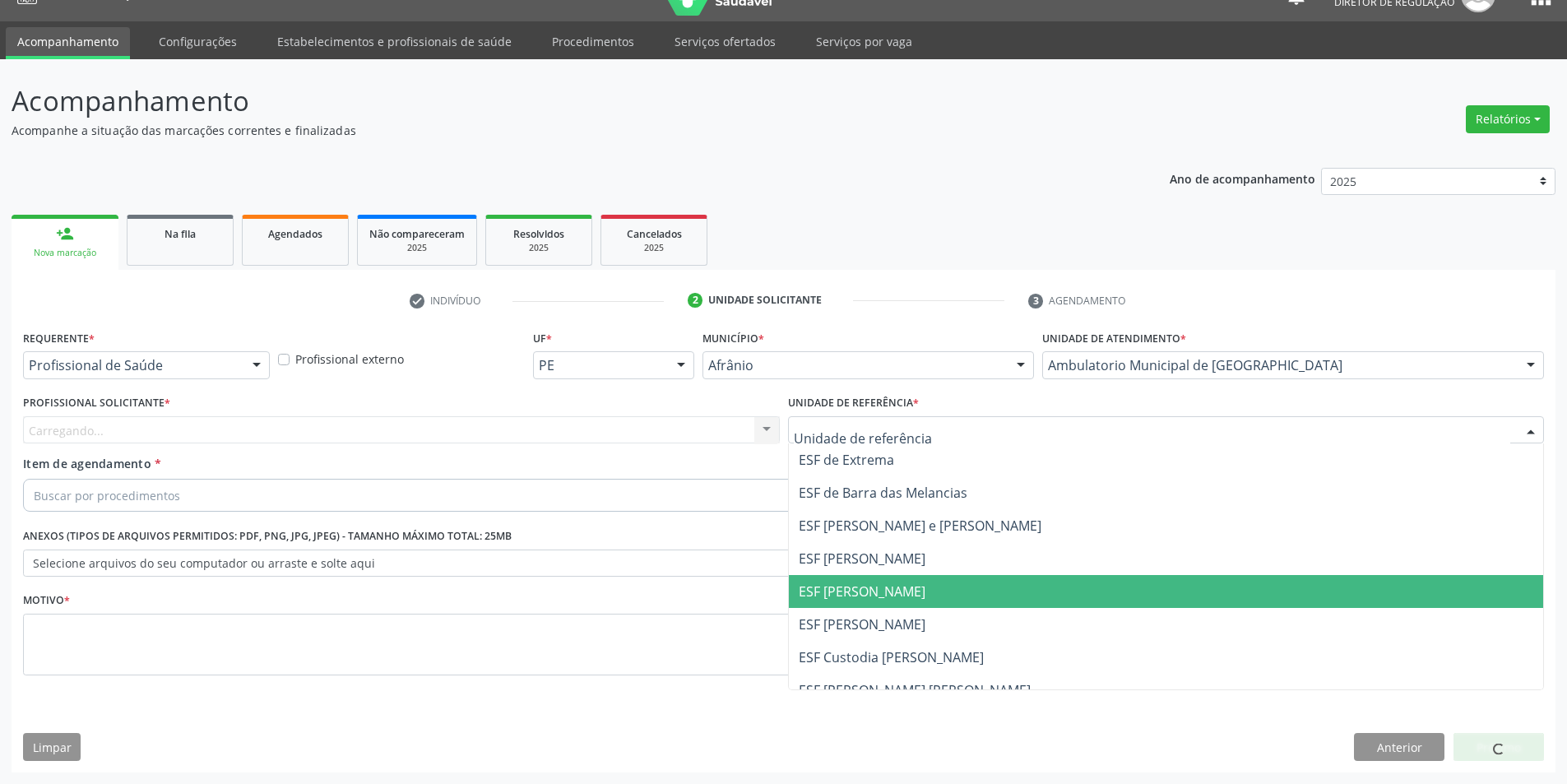
click at [894, 609] on span "ESF [PERSON_NAME]" at bounding box center [1167, 623] width 755 height 33
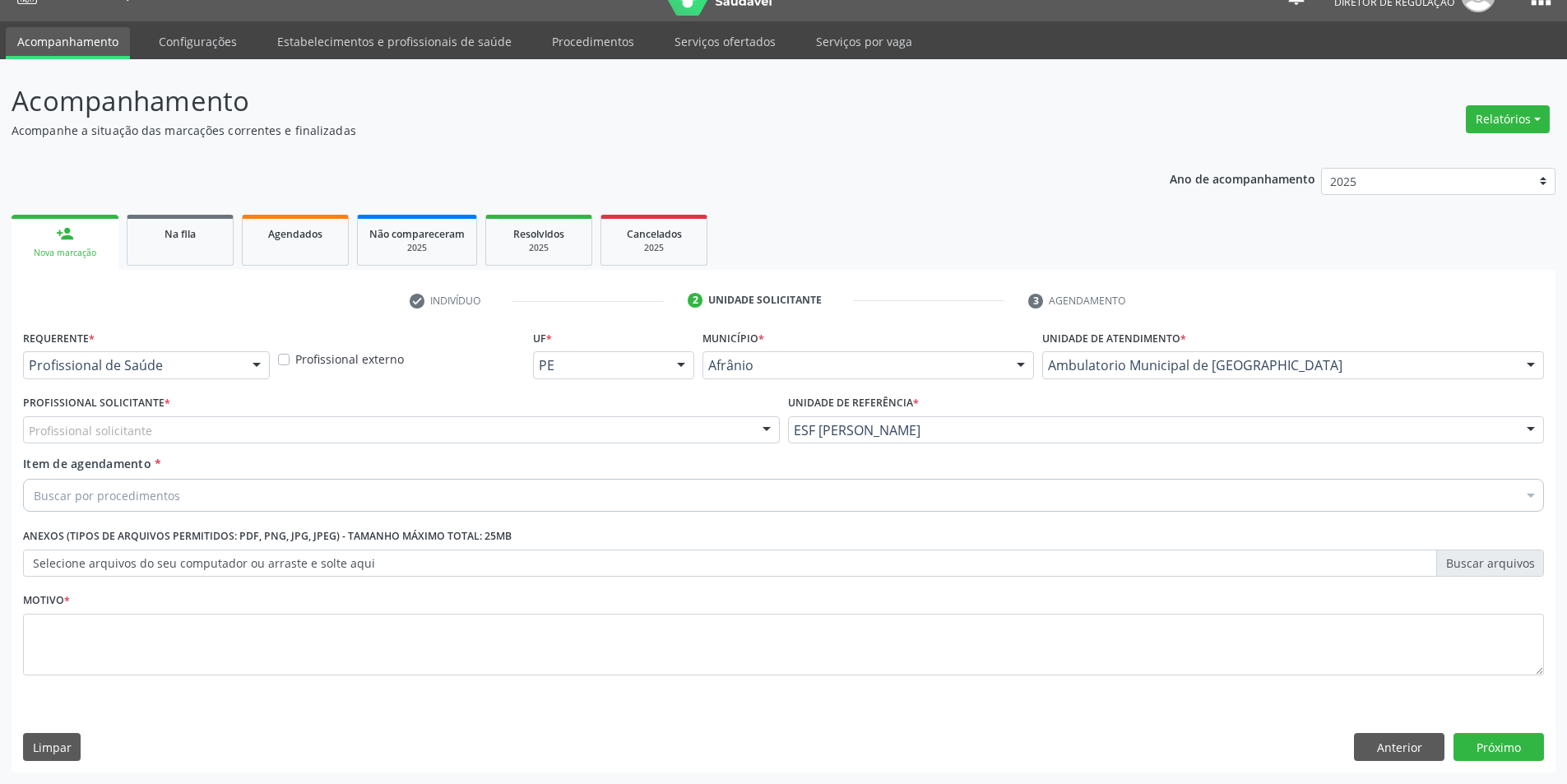
click at [642, 436] on div "Profissional solicitante" at bounding box center [401, 430] width 757 height 28
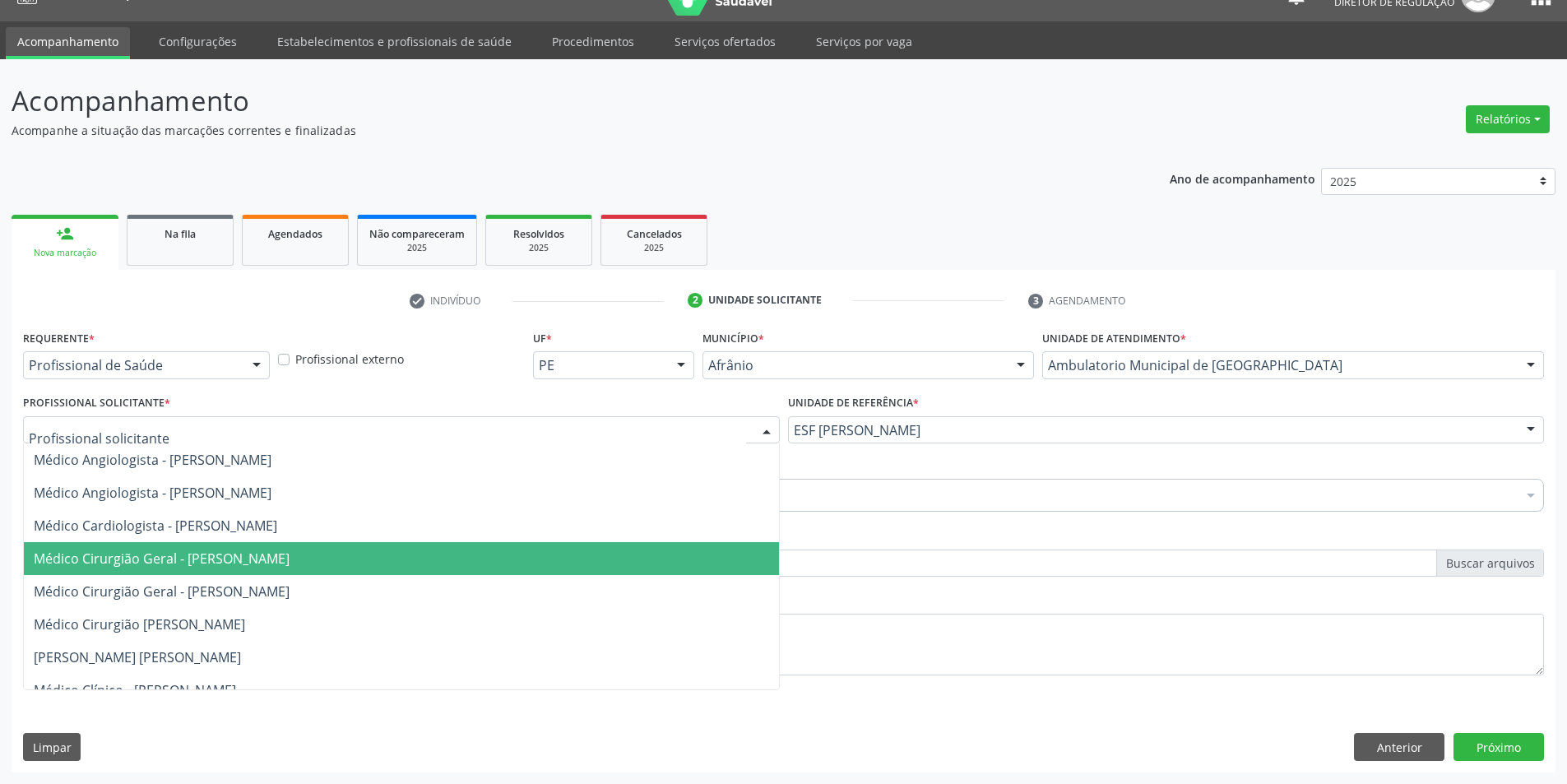
click at [289, 553] on span "Médico Cirurgião Geral - [PERSON_NAME]" at bounding box center [161, 558] width 256 height 18
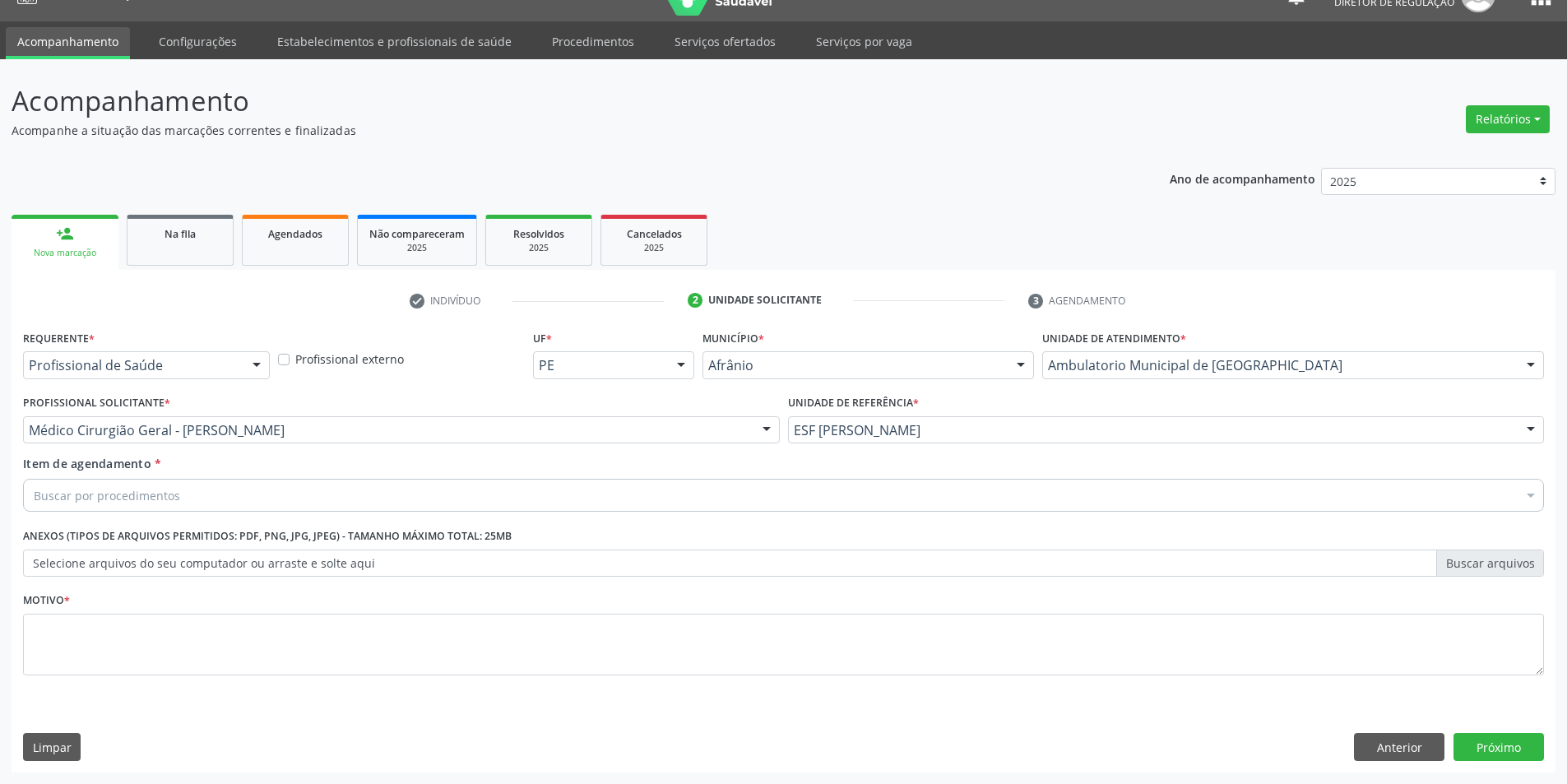
click at [302, 496] on div "Buscar por procedimentos" at bounding box center [784, 495] width 1522 height 33
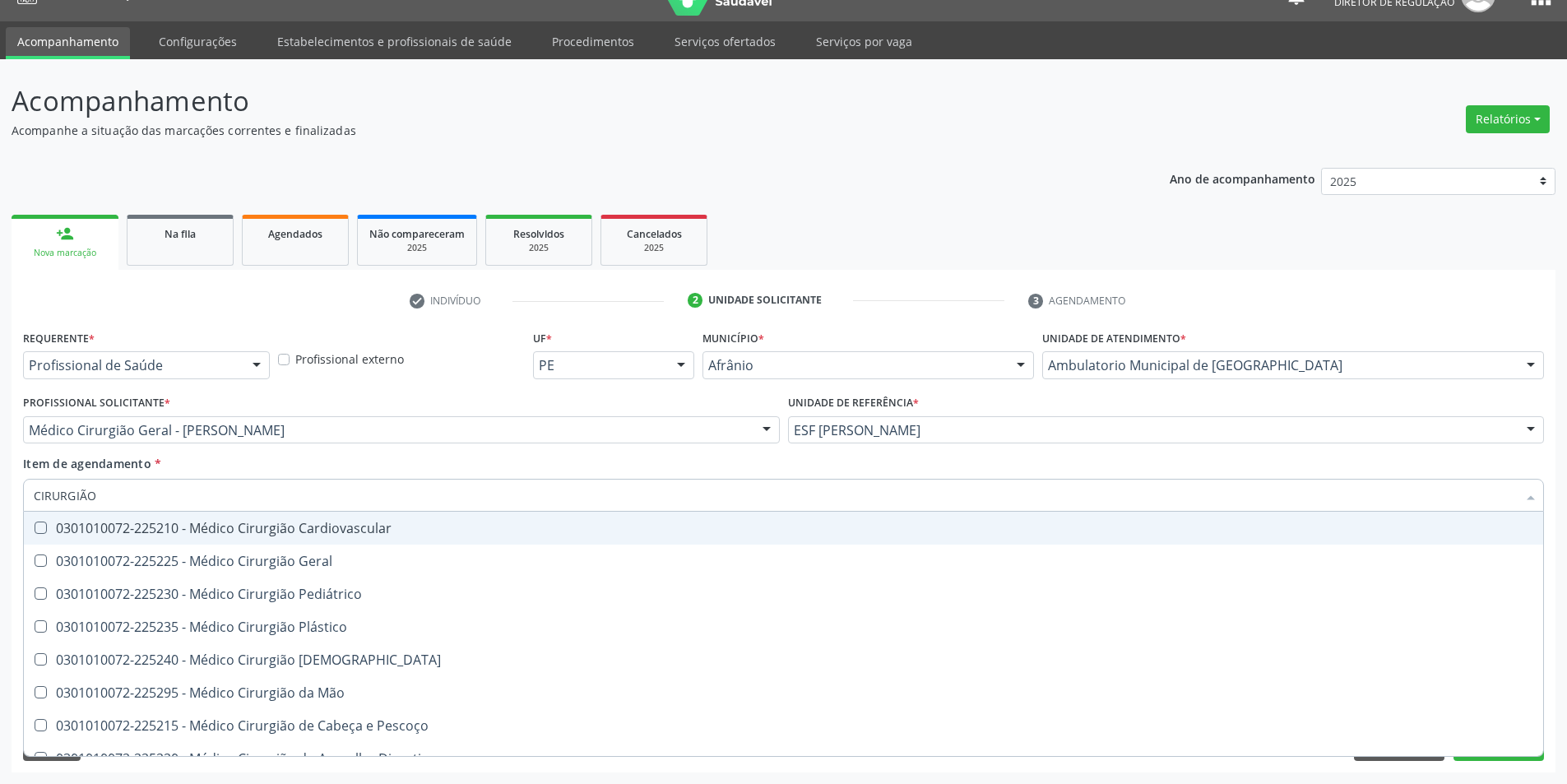
type input "CIRURGIÃO G"
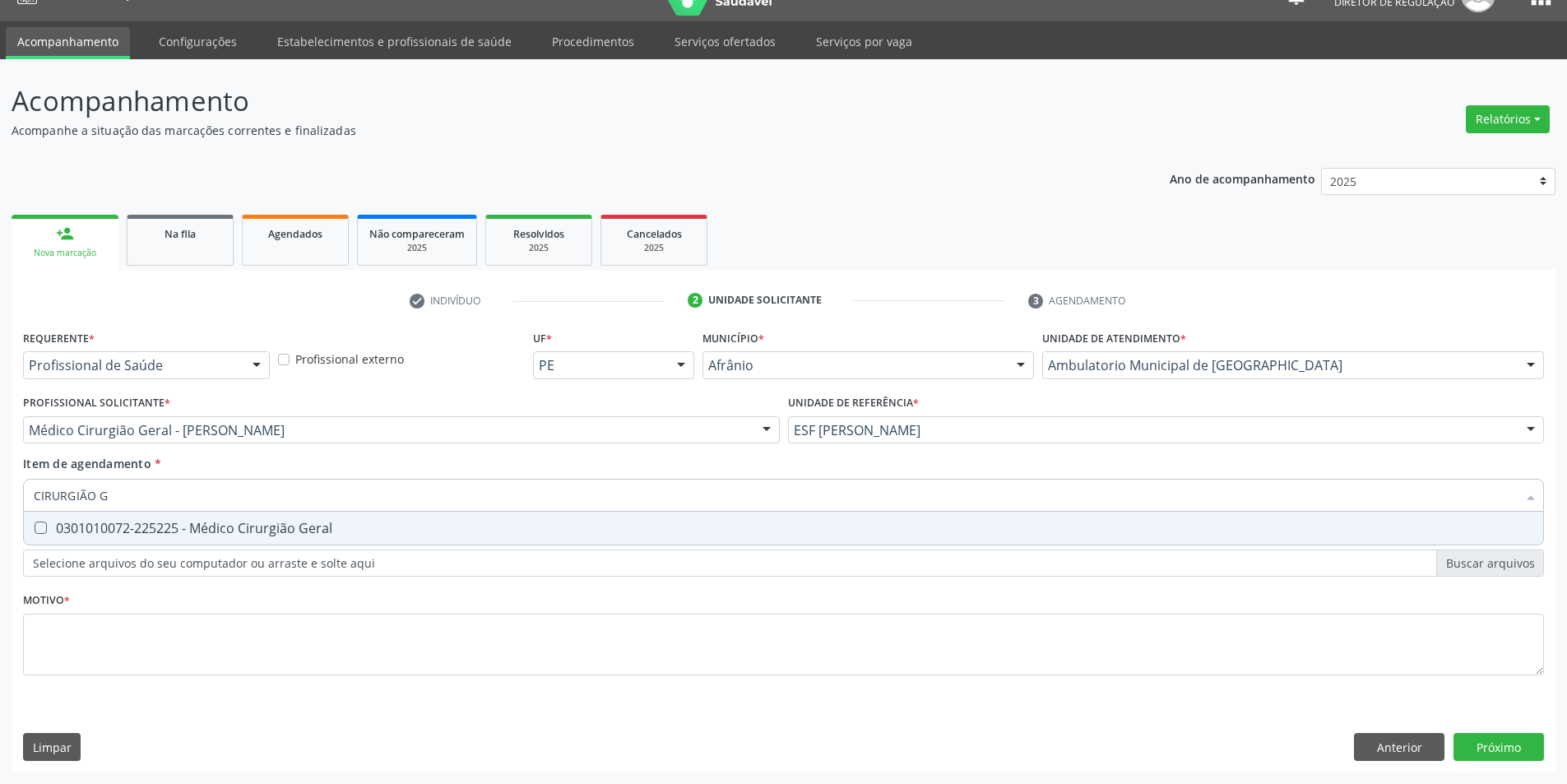
click at [332, 527] on div "0301010072-225225 - Médico Cirurgião Geral" at bounding box center [784, 527] width 1500 height 13
checkbox Geral "true"
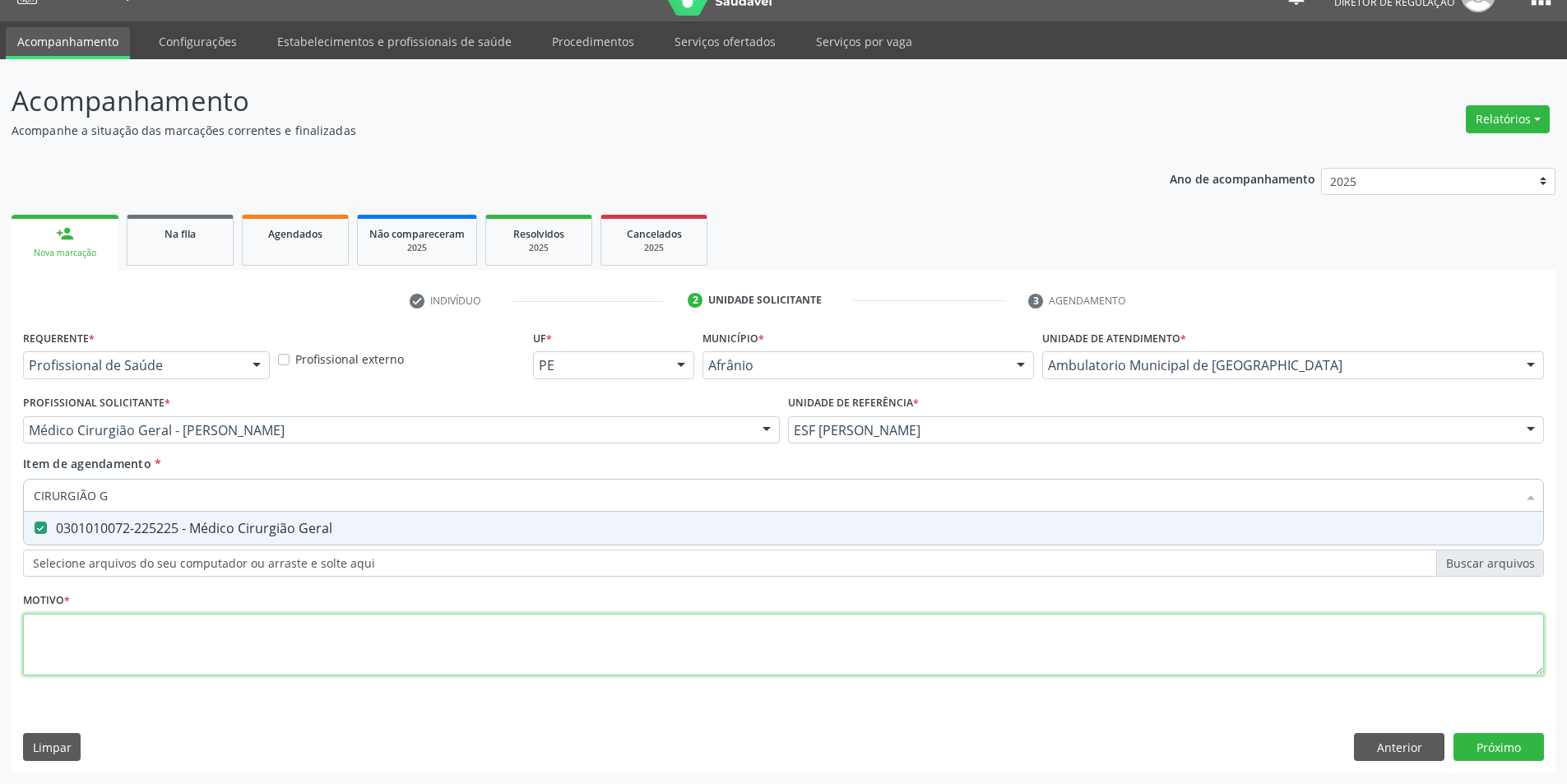
click at [170, 637] on div "Requerente * Profissional de Saúde Profissional de Saúde Paciente Nenhum result…" at bounding box center [784, 511] width 1522 height 372
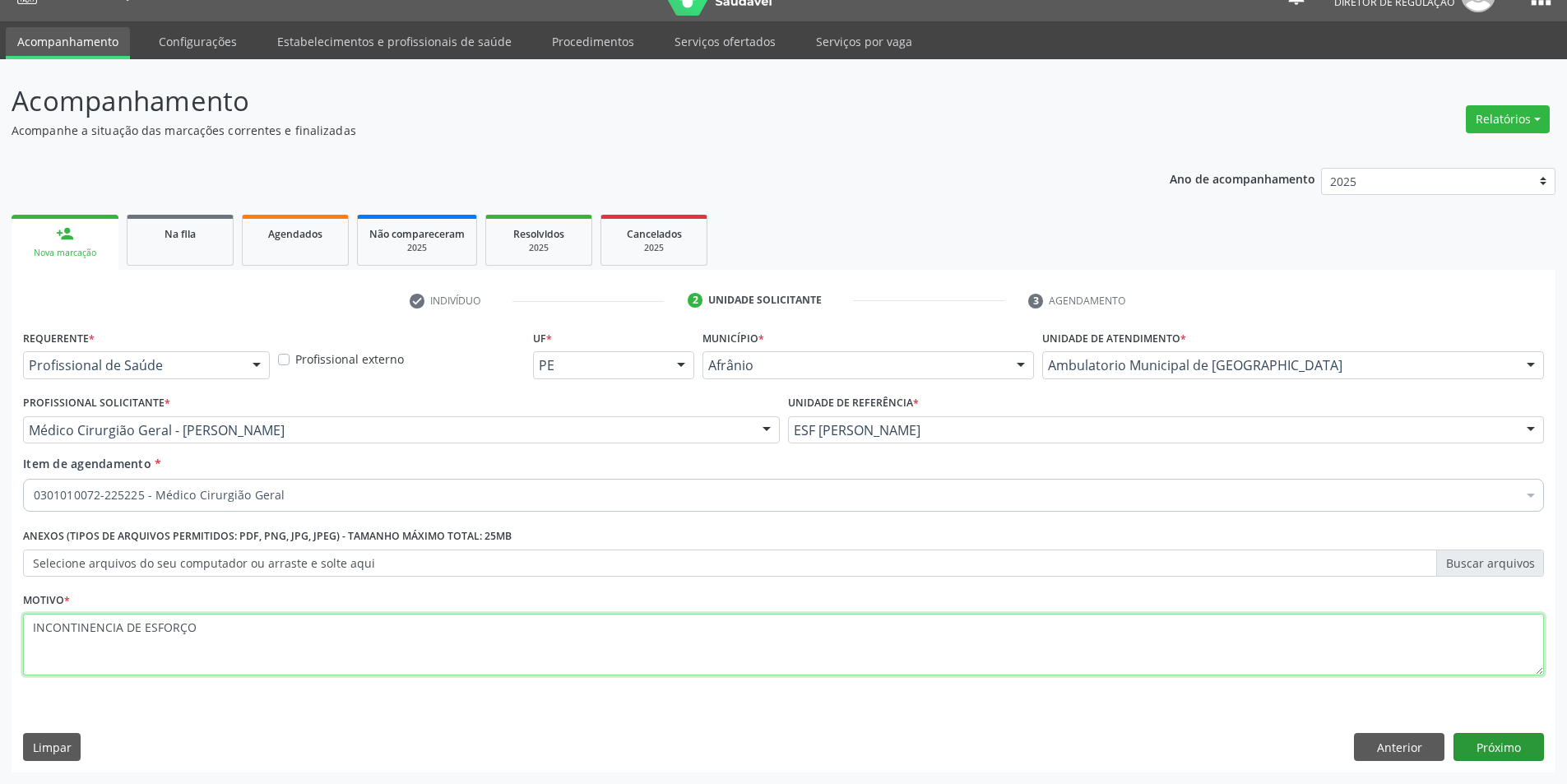
type textarea "INCONTINENCIA DE ESFORÇO"
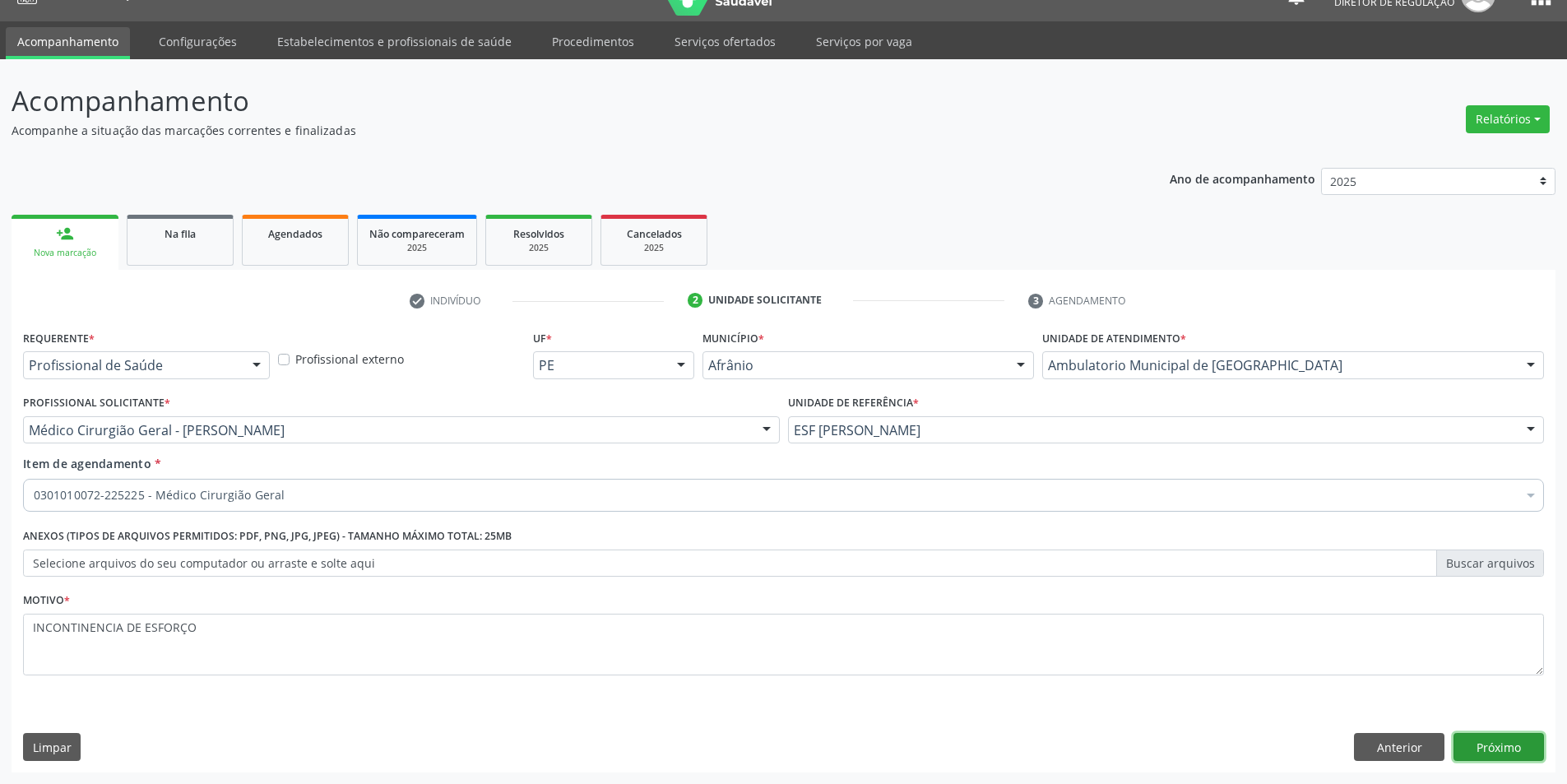
click at [1512, 756] on button "Próximo" at bounding box center [1499, 746] width 91 height 28
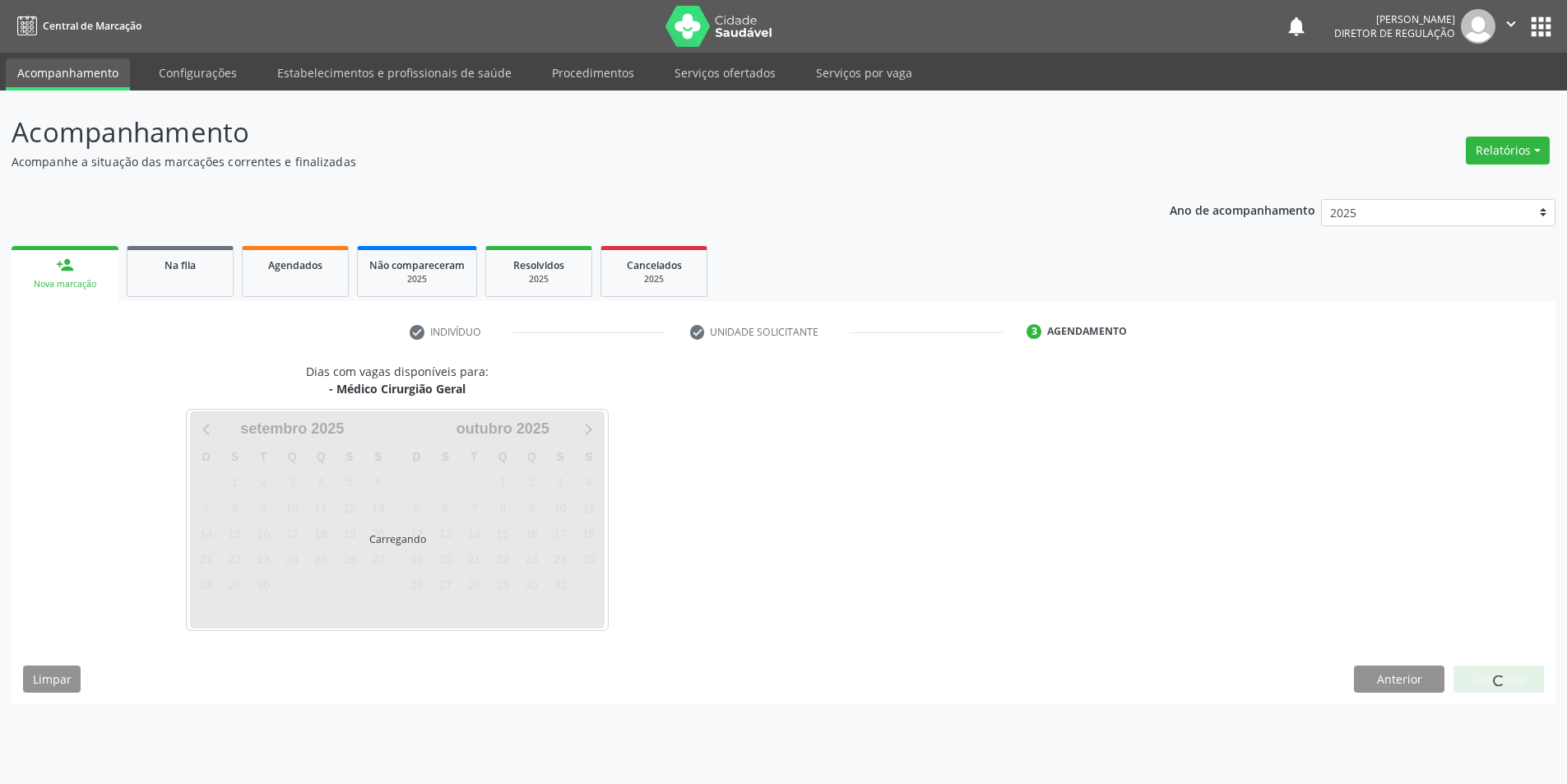
scroll to position [0, 0]
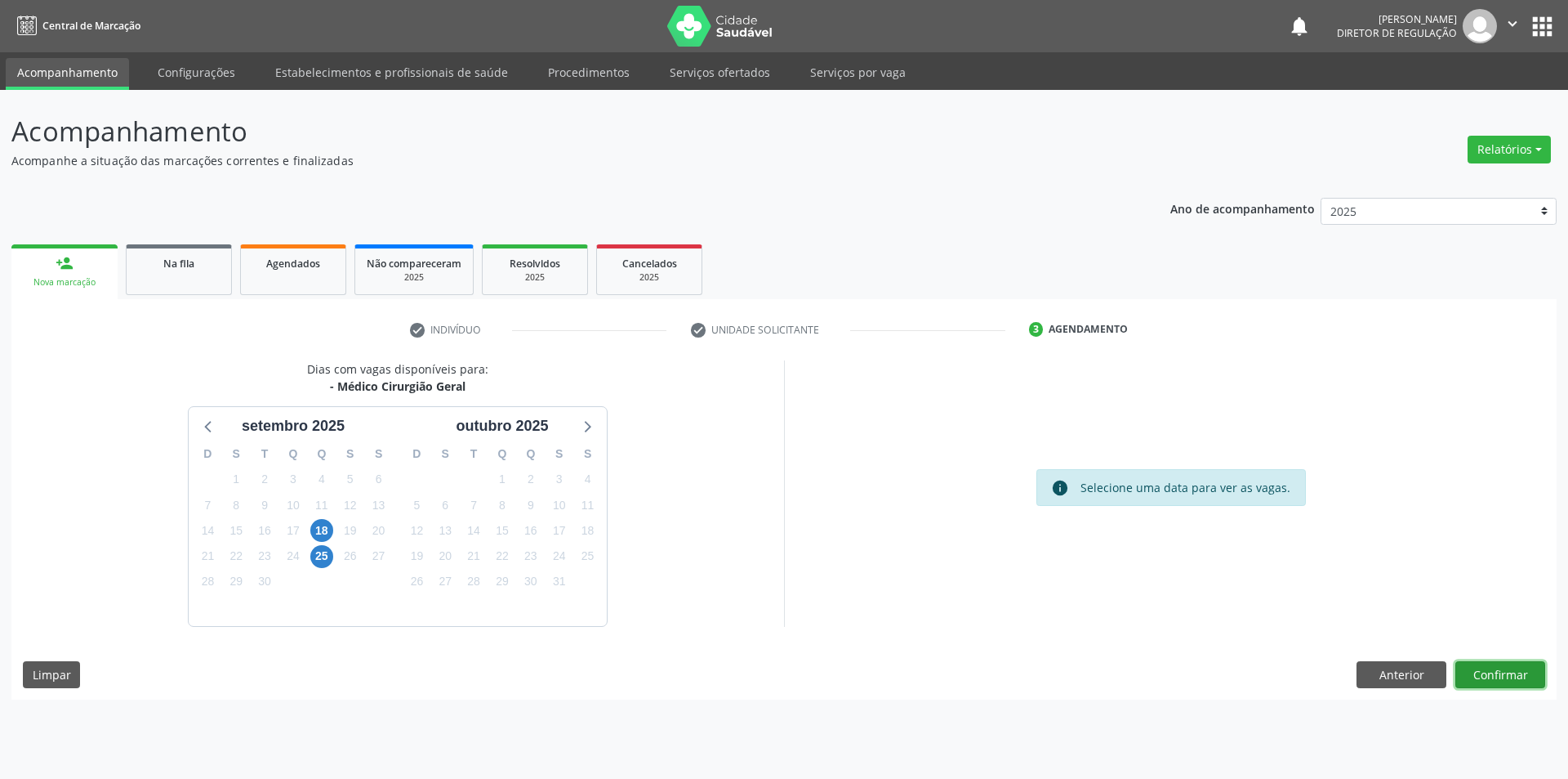
click at [1515, 676] on button "Confirmar" at bounding box center [1500, 675] width 90 height 27
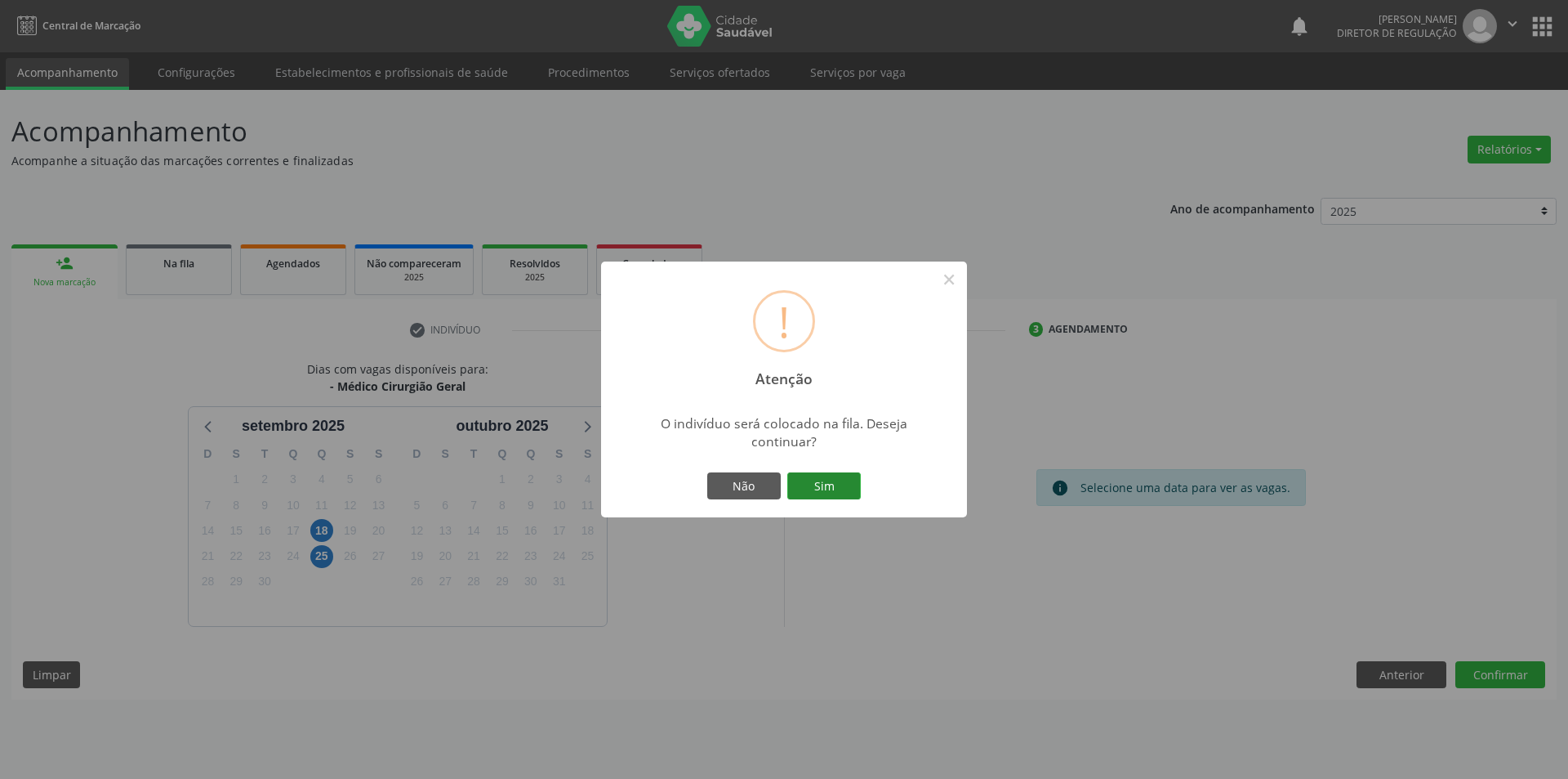
click at [813, 483] on button "Sim" at bounding box center [824, 486] width 74 height 27
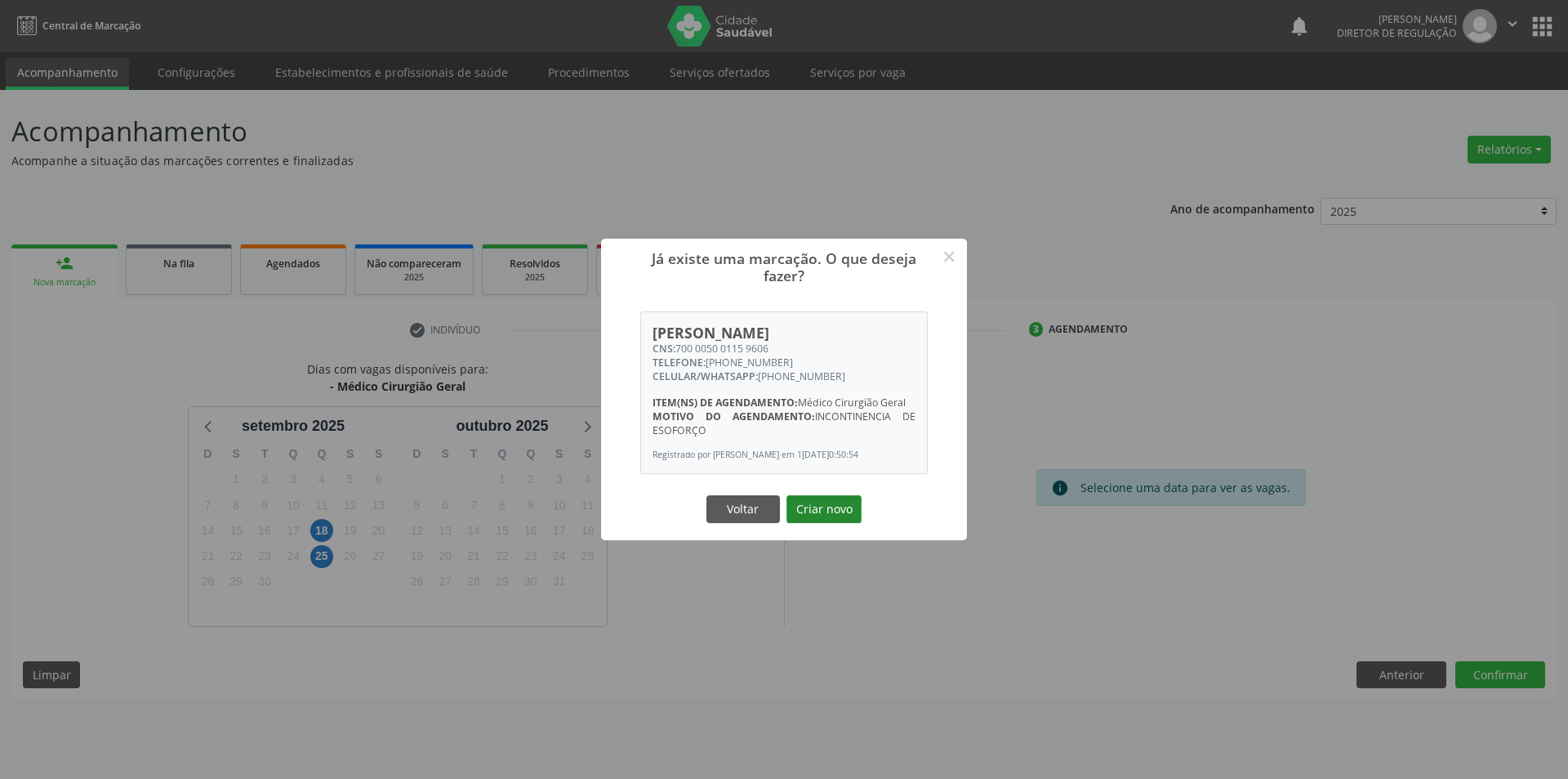
click at [819, 517] on button "Criar novo" at bounding box center [824, 509] width 76 height 27
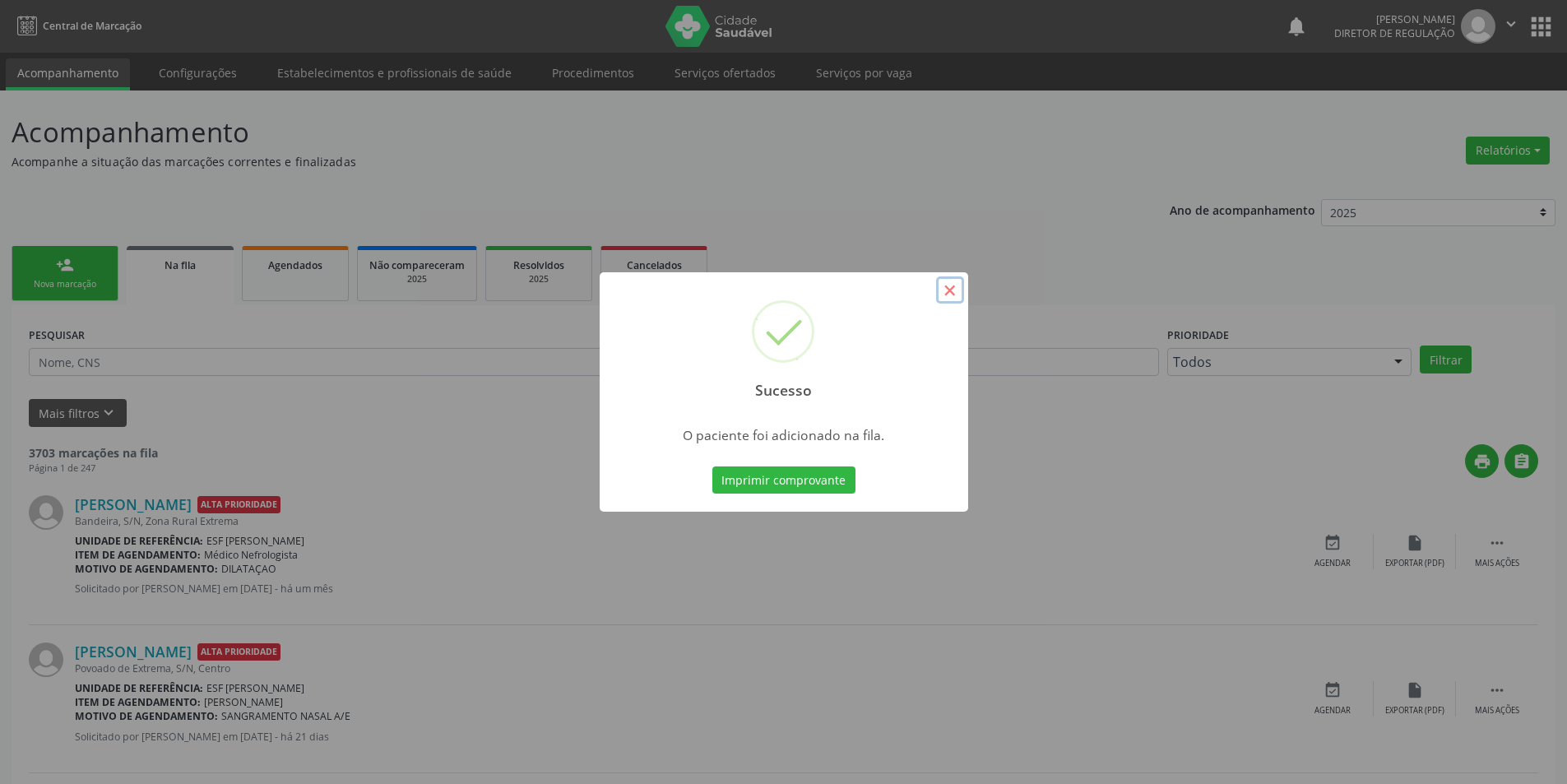
click at [952, 287] on button "×" at bounding box center [950, 290] width 28 height 28
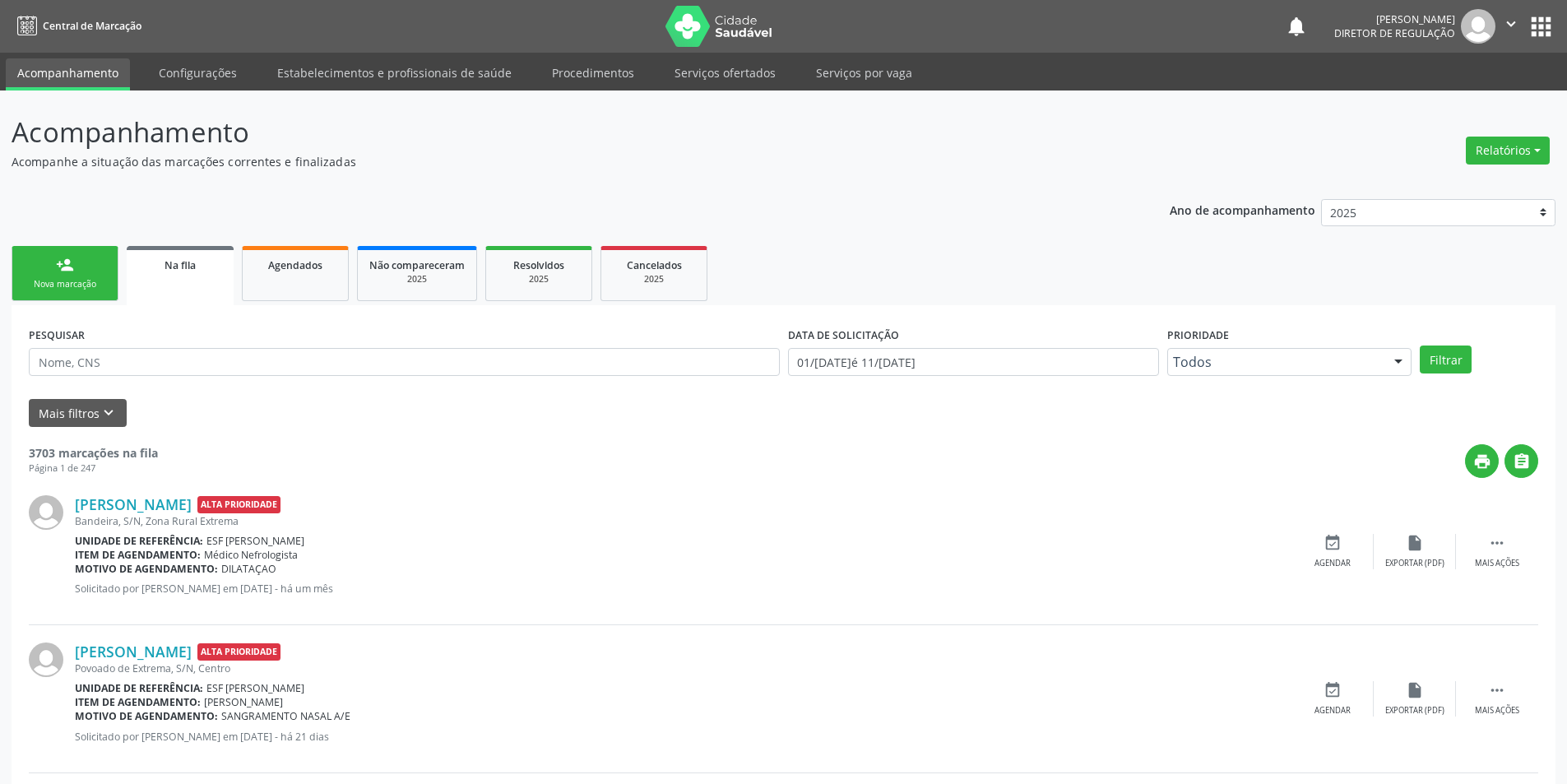
click at [41, 262] on link "person_add Nova marcação" at bounding box center [65, 274] width 107 height 55
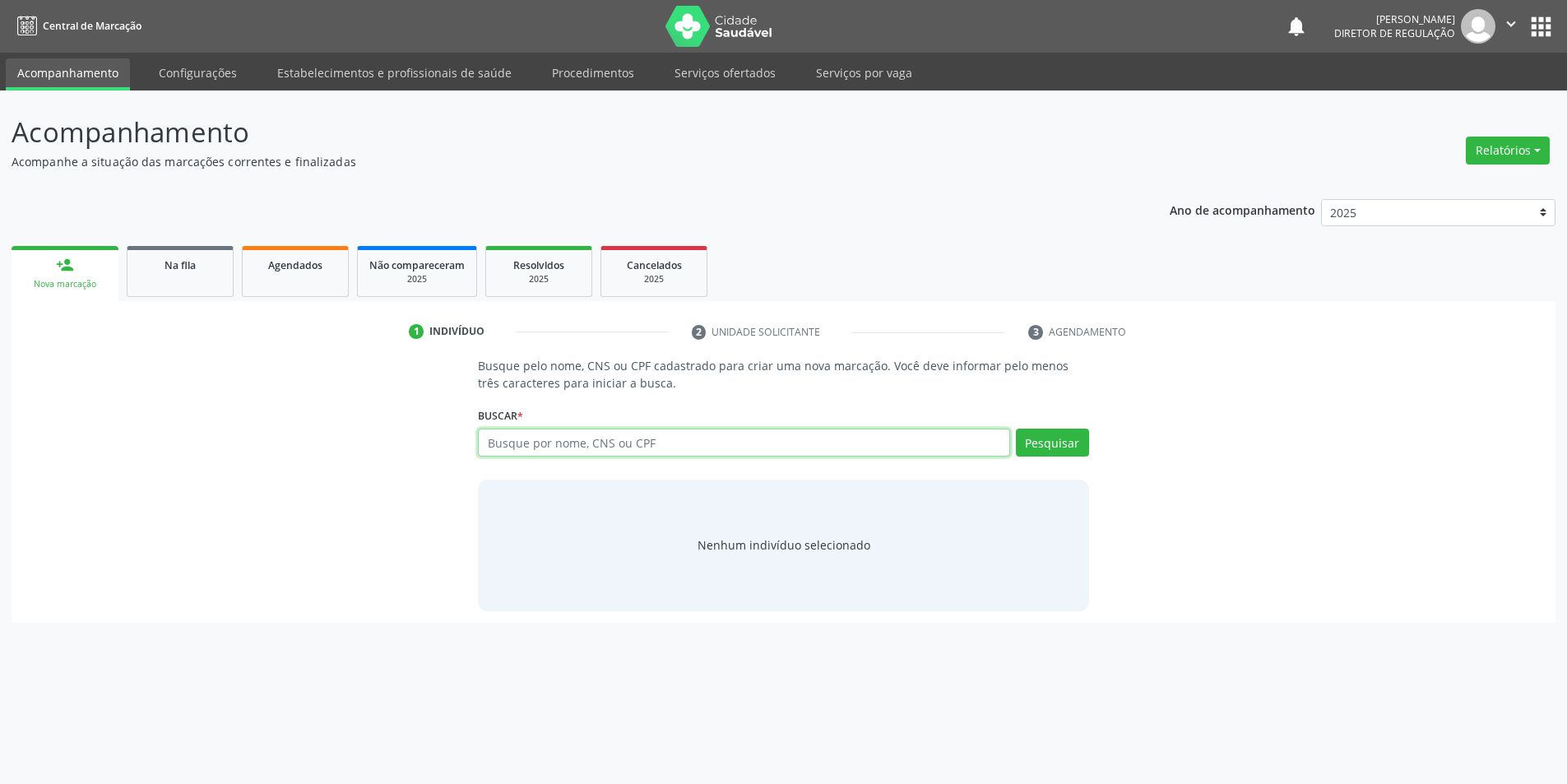
click at [524, 439] on input "text" at bounding box center [744, 442] width 532 height 28
type input "703206678339794"
click at [1044, 431] on button "Pesquisar" at bounding box center [1061, 442] width 73 height 28
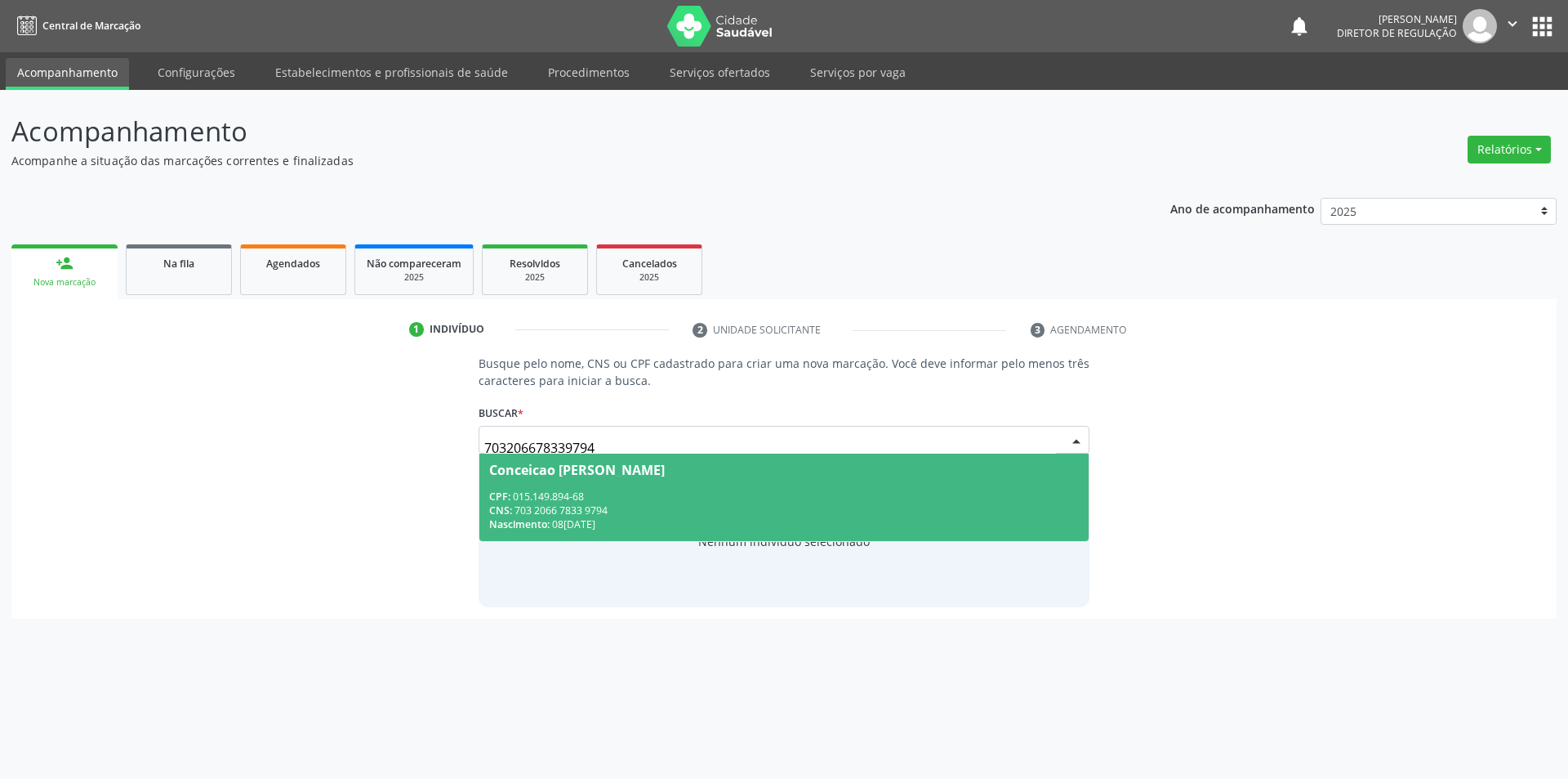
click at [737, 505] on div "CNS: 703 2066 7833 9794" at bounding box center [784, 510] width 590 height 14
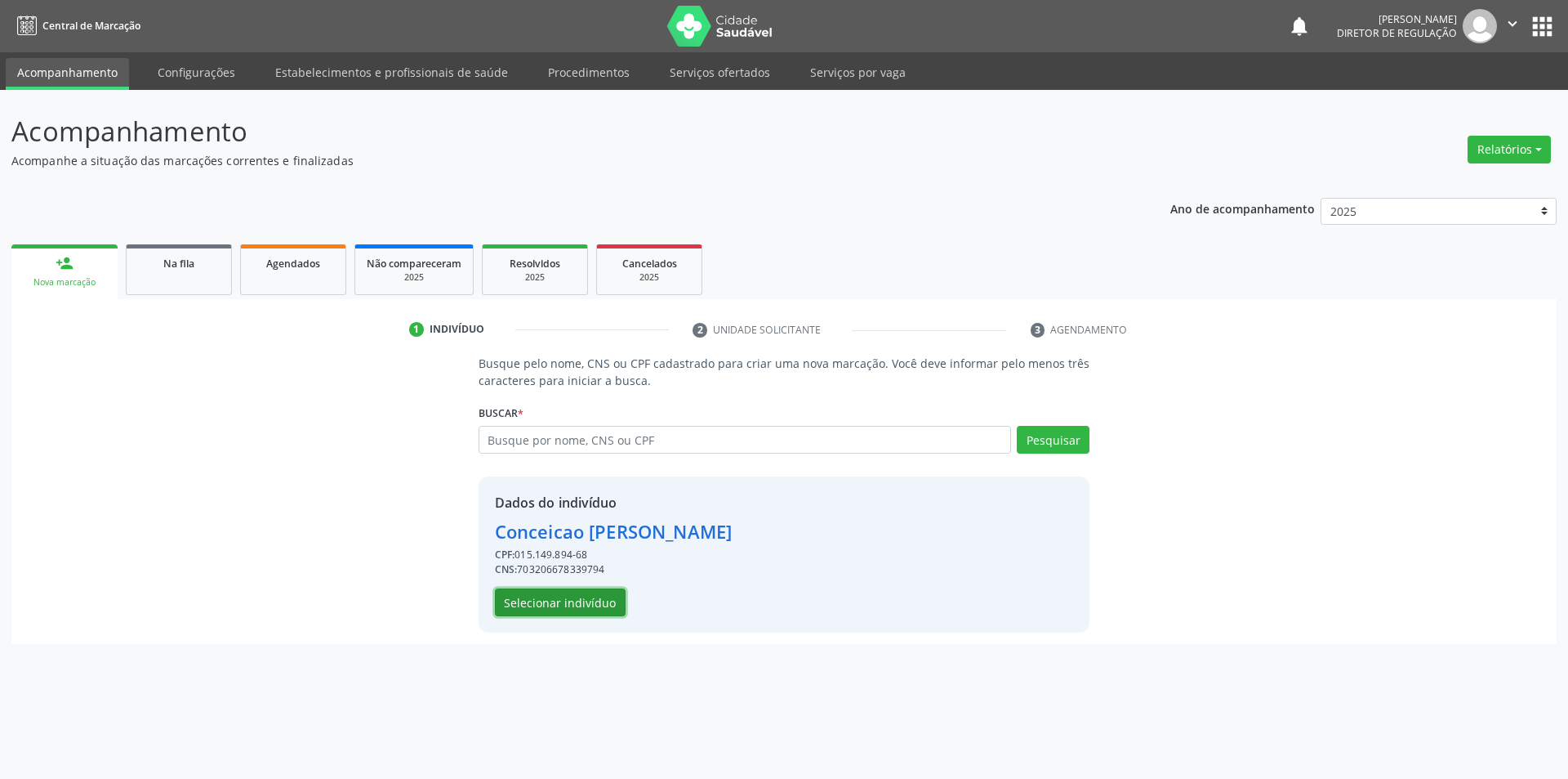
click at [592, 601] on button "Selecionar indivíduo" at bounding box center [560, 602] width 130 height 27
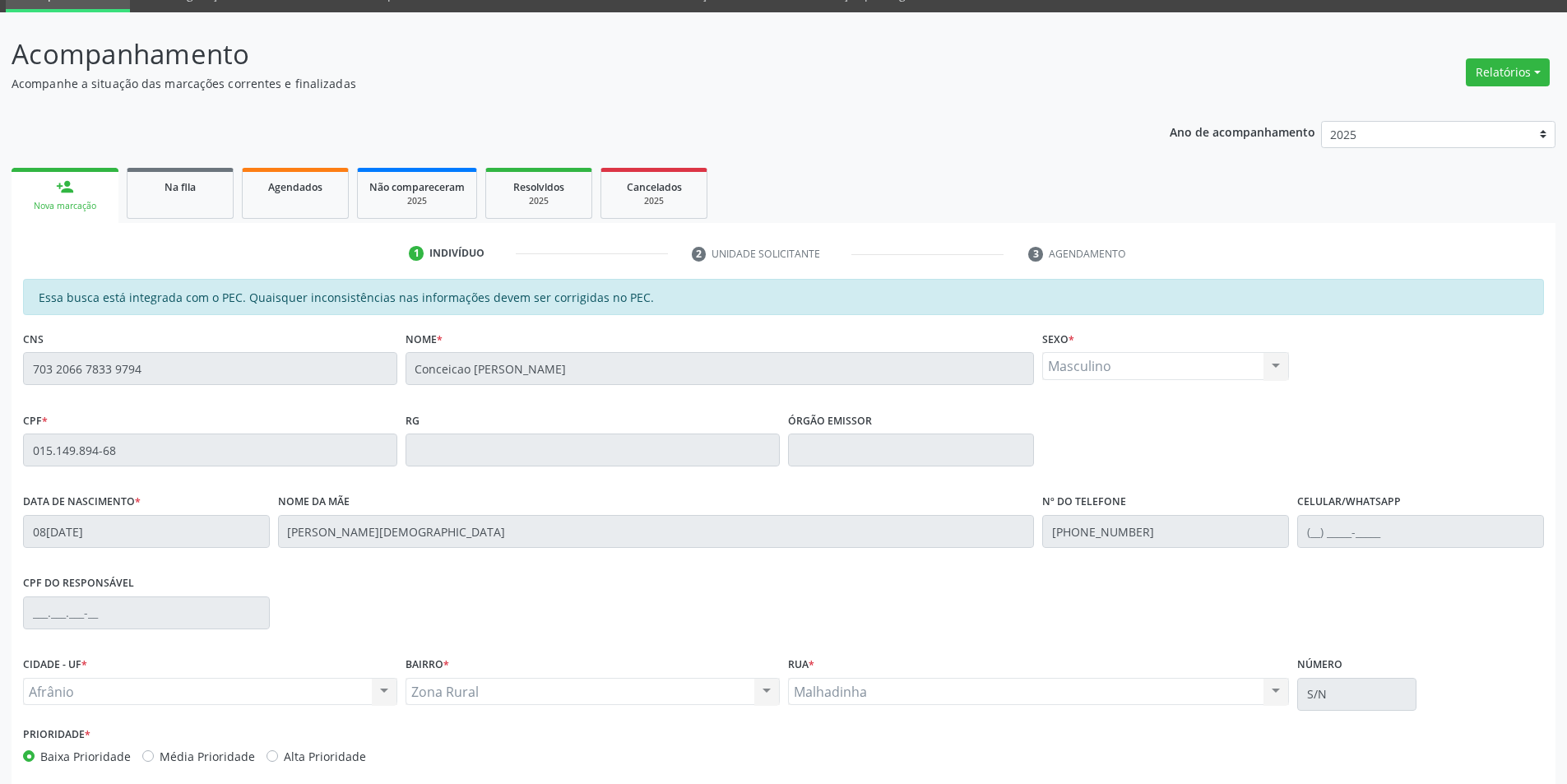
scroll to position [155, 0]
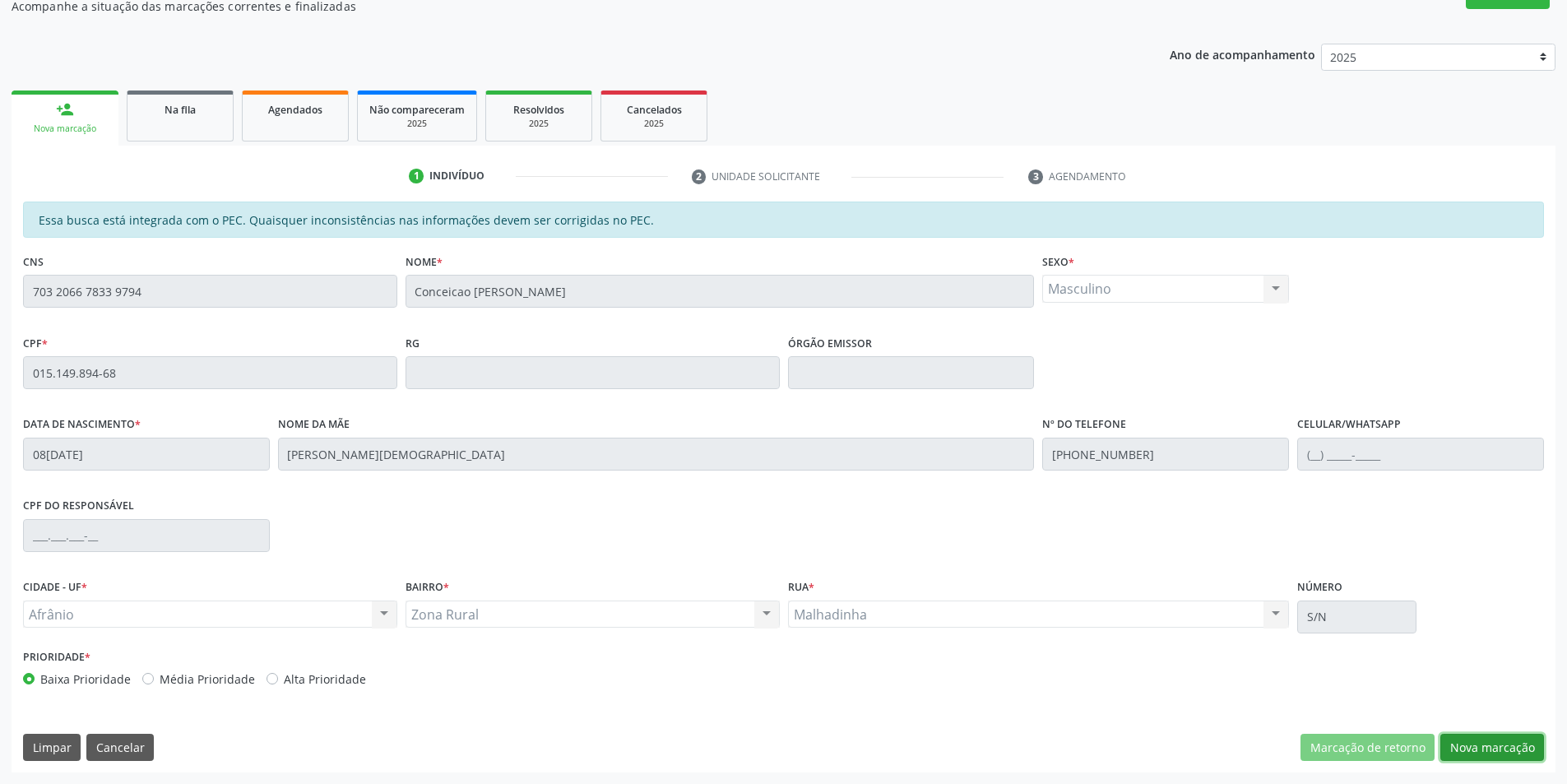
click at [1485, 741] on button "Nova marcação" at bounding box center [1492, 747] width 104 height 28
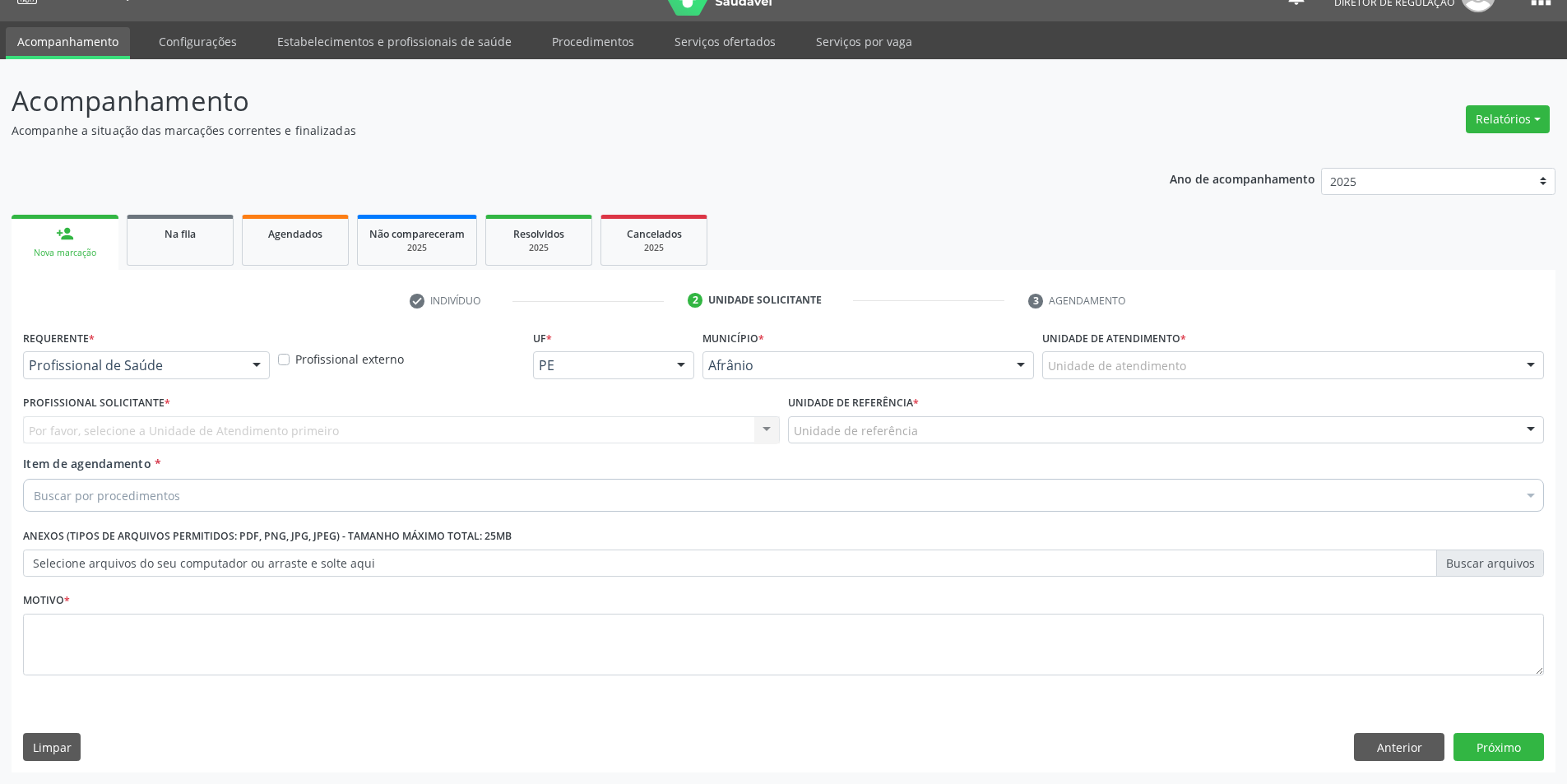
scroll to position [32, 0]
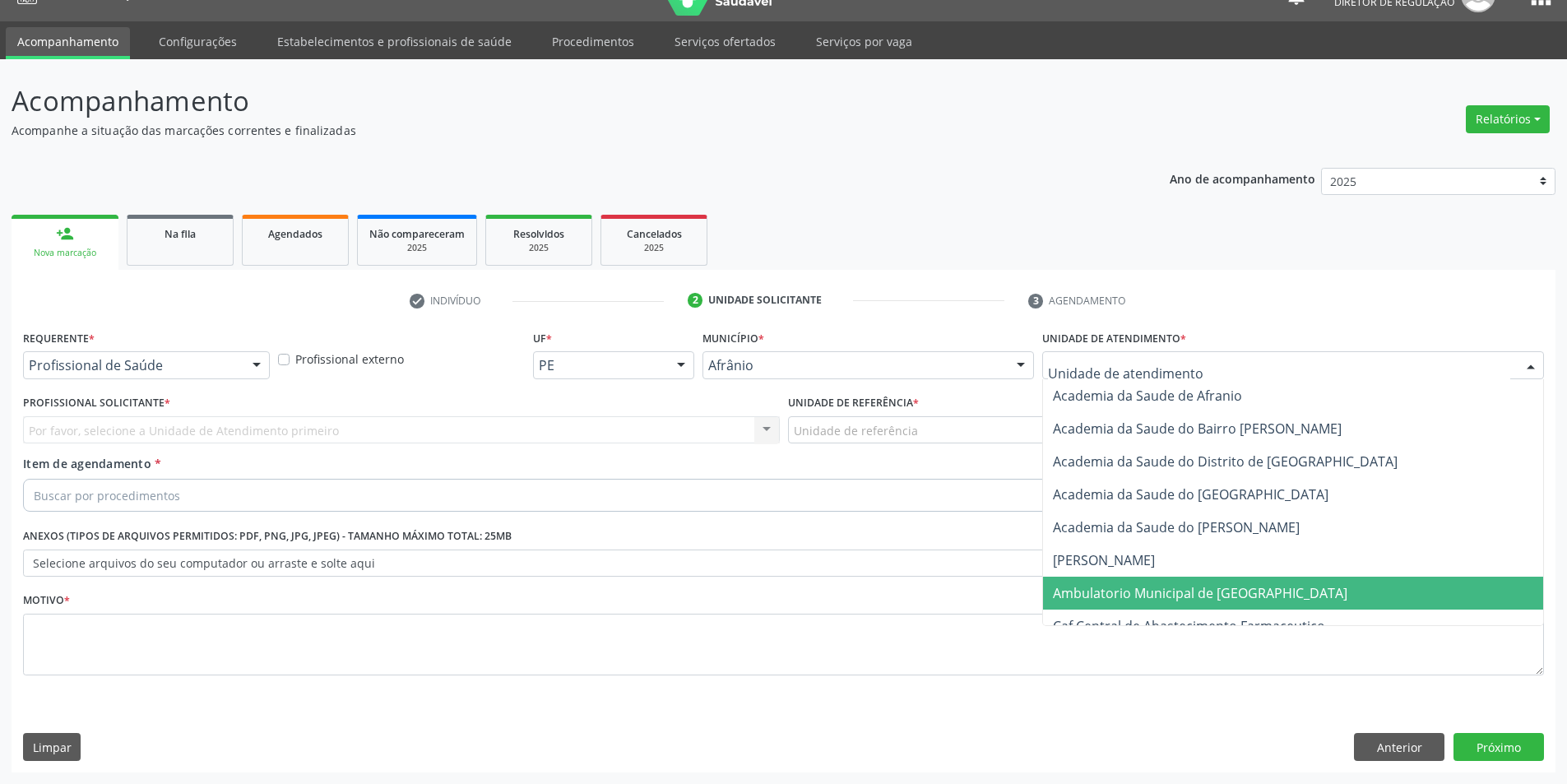
click at [1156, 592] on span "Ambulatorio Municipal de [GEOGRAPHIC_DATA]" at bounding box center [1200, 592] width 294 height 18
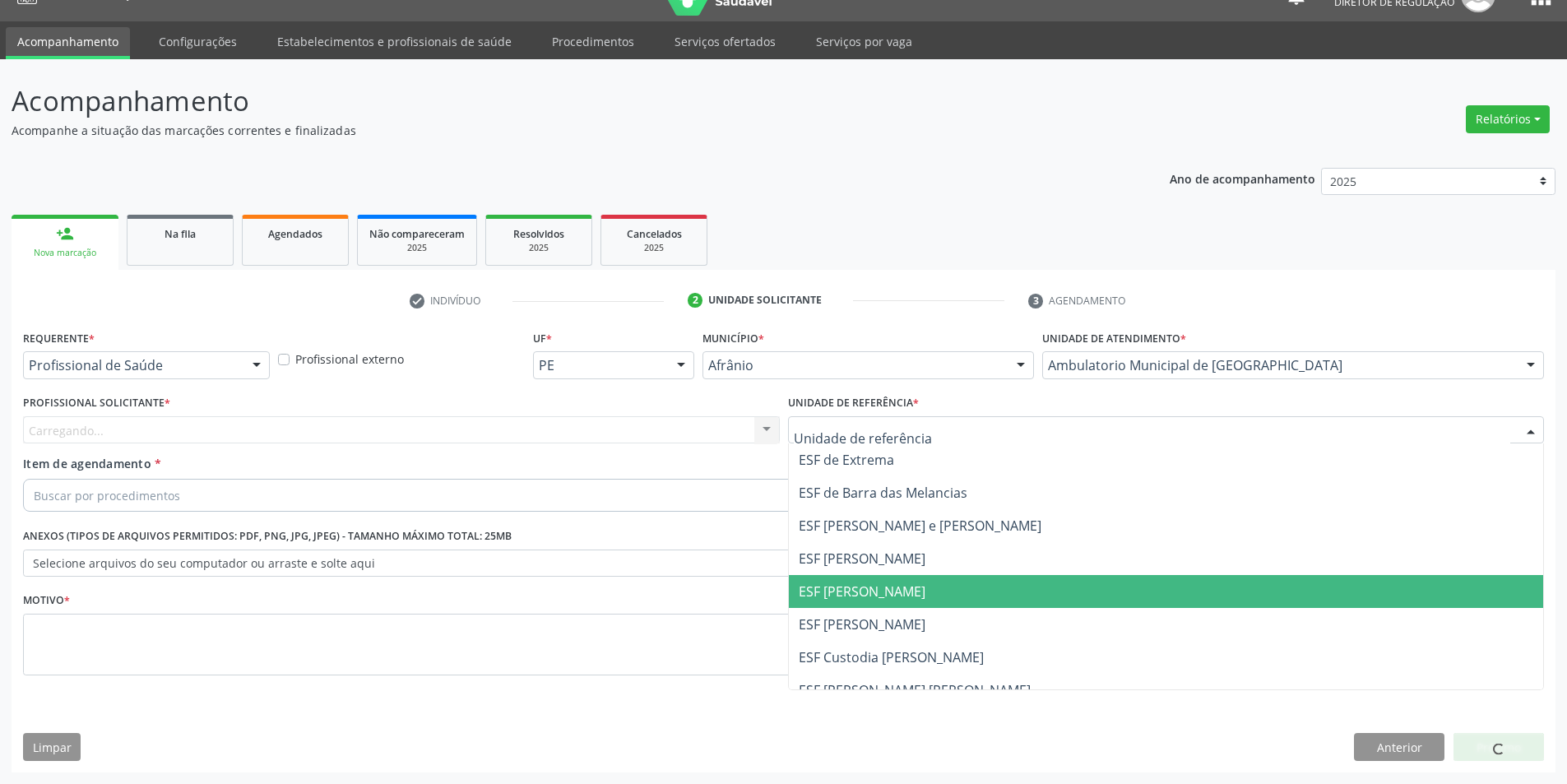
click at [873, 594] on span "ESF [PERSON_NAME]" at bounding box center [863, 591] width 126 height 18
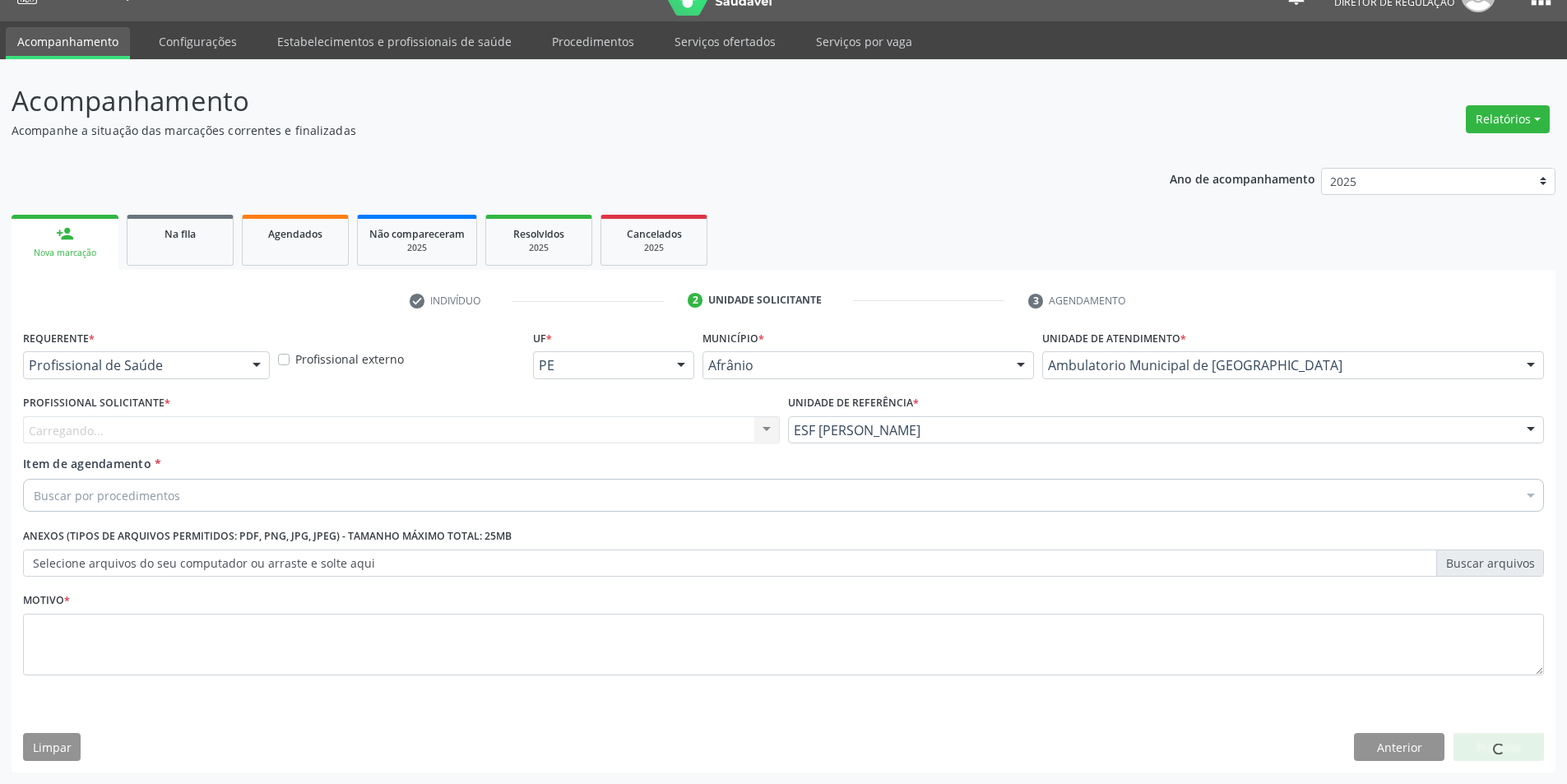
click at [593, 440] on div "Carregando..." at bounding box center [401, 430] width 757 height 28
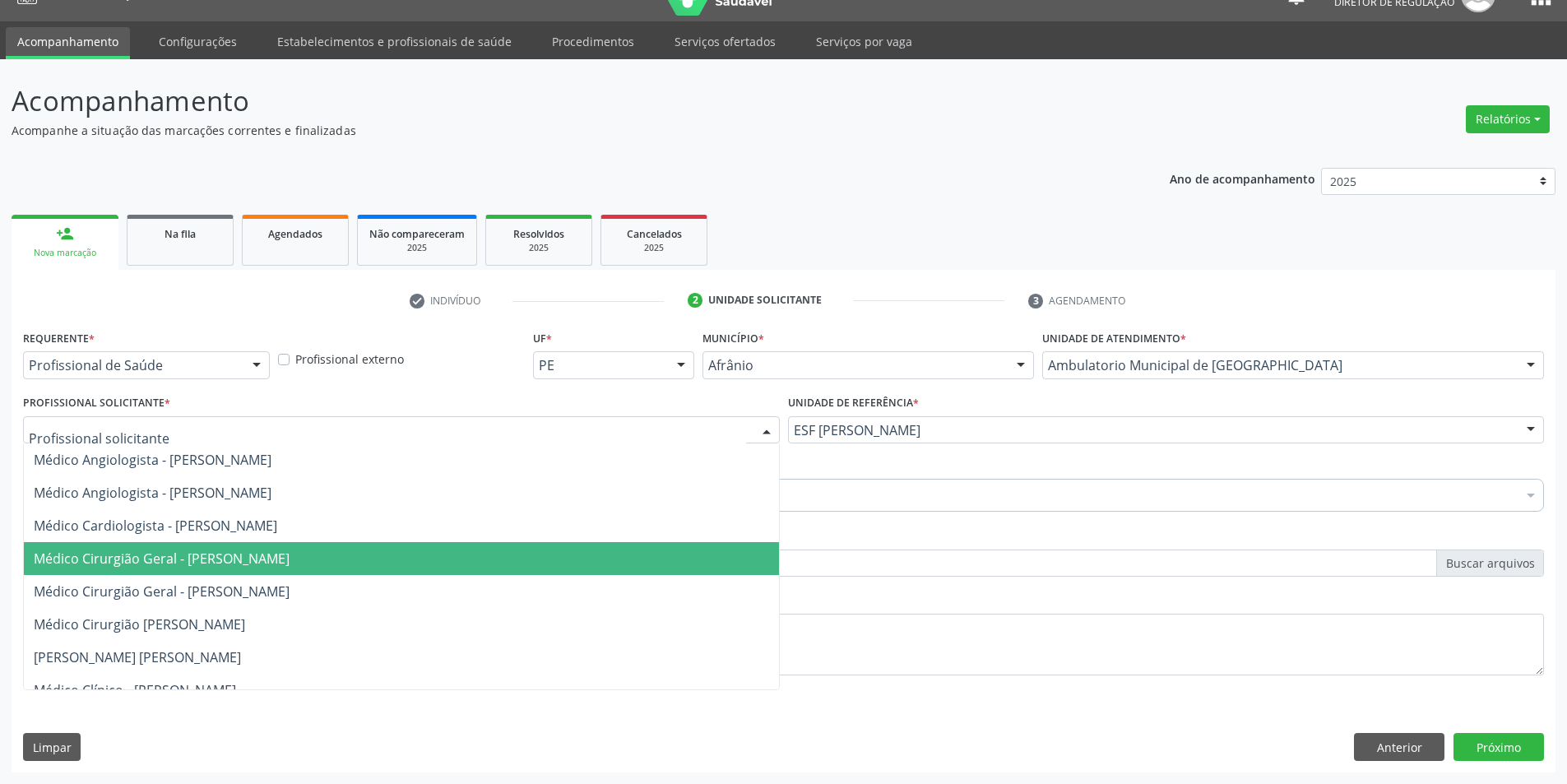
click at [289, 564] on span "Médico Cirurgião Geral - [PERSON_NAME]" at bounding box center [161, 558] width 256 height 18
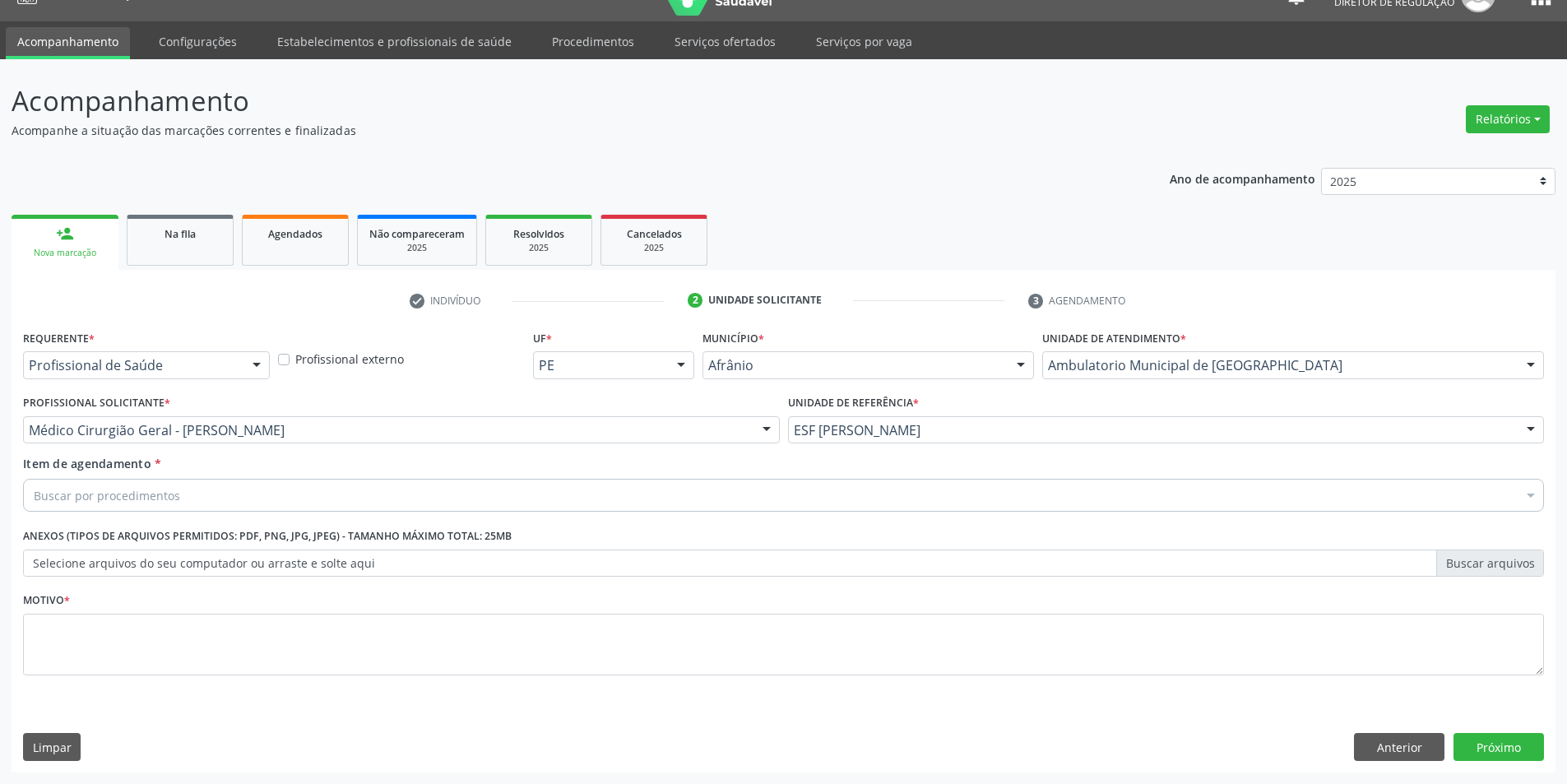
click at [279, 504] on div "Buscar por procedimentos" at bounding box center [784, 495] width 1522 height 33
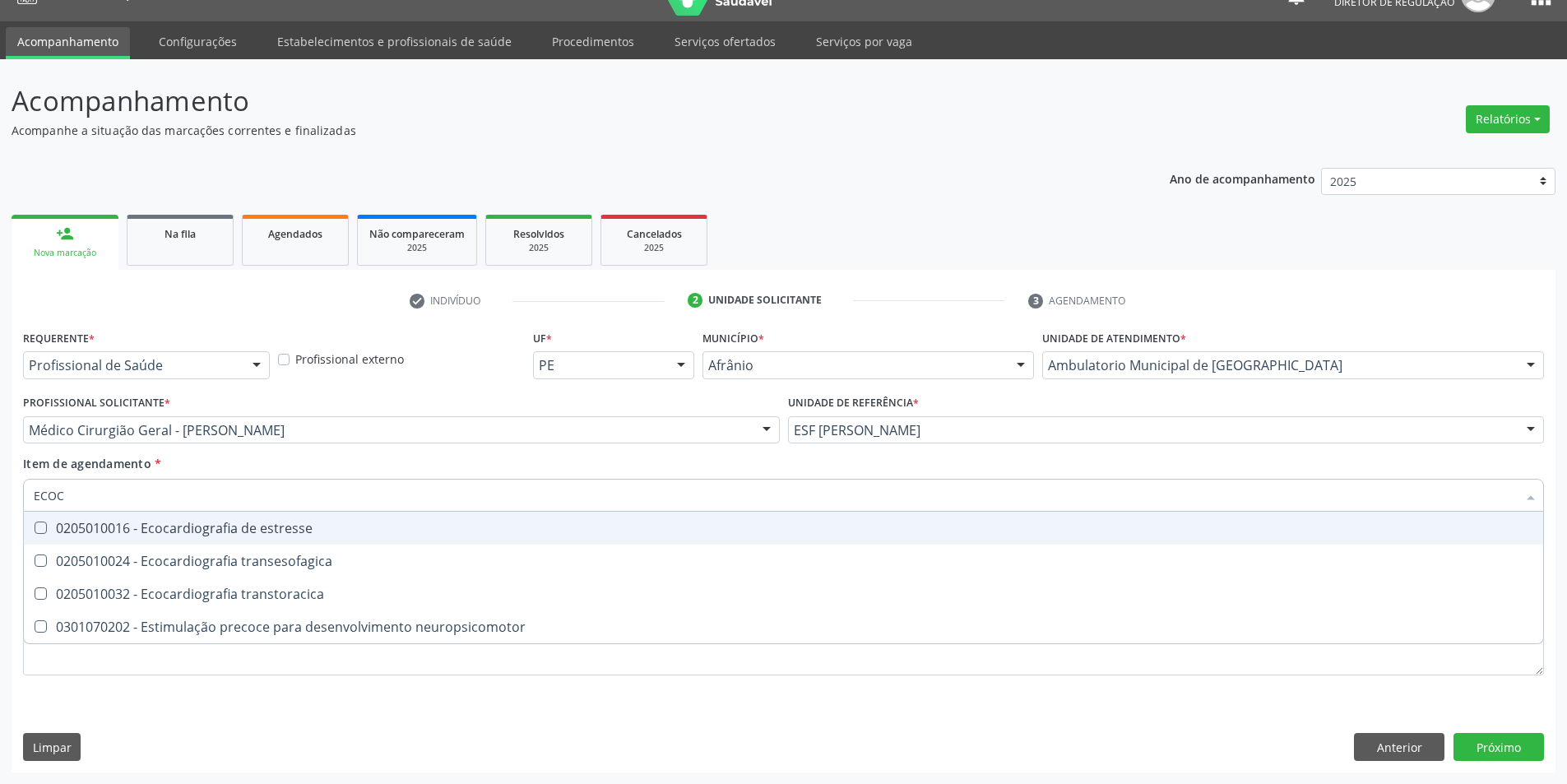
type input "ECOCA"
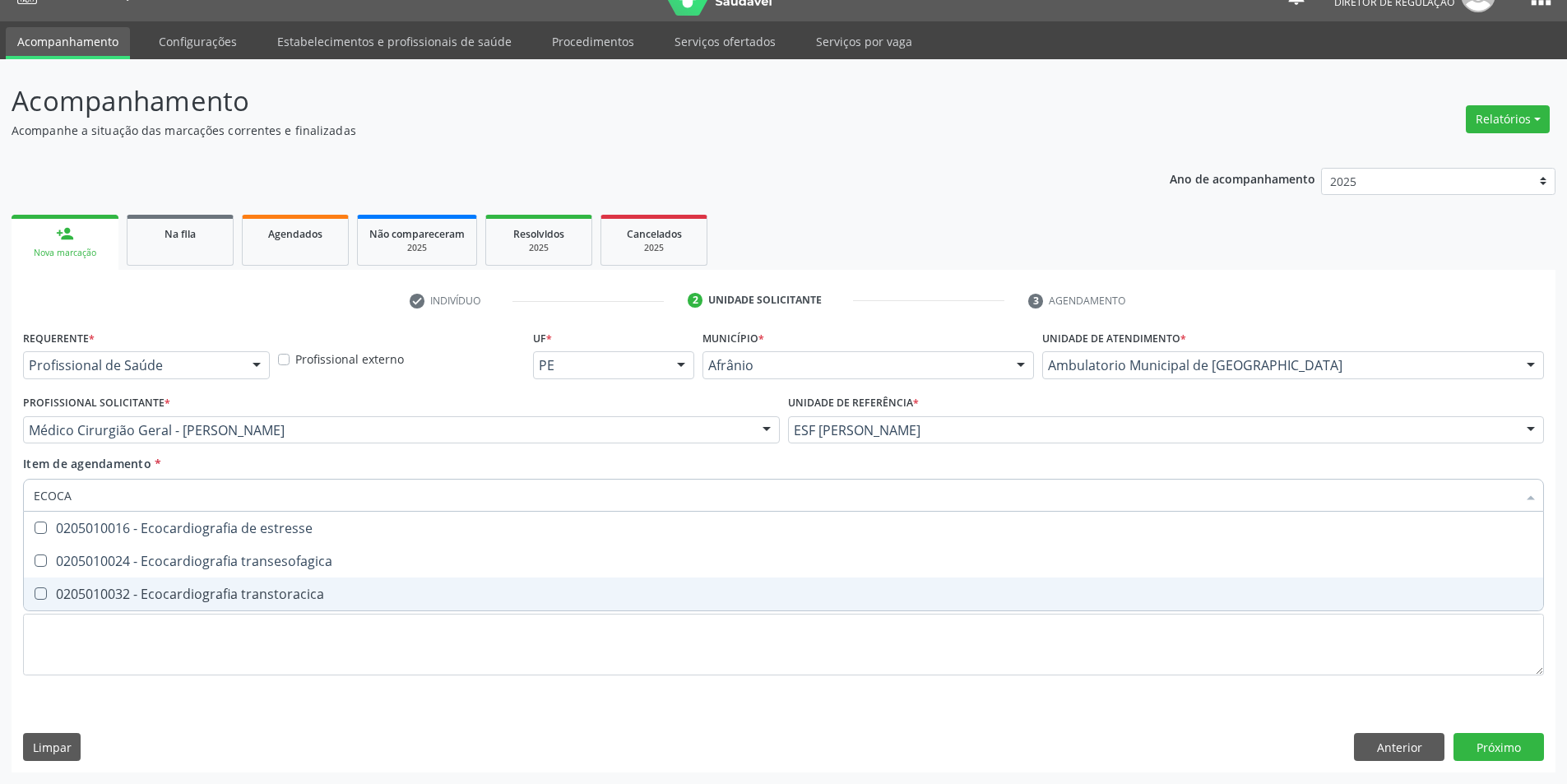
click at [299, 602] on span "0205010032 - Ecocardiografia transtoracica" at bounding box center [784, 593] width 1520 height 33
checkbox transtoracica "true"
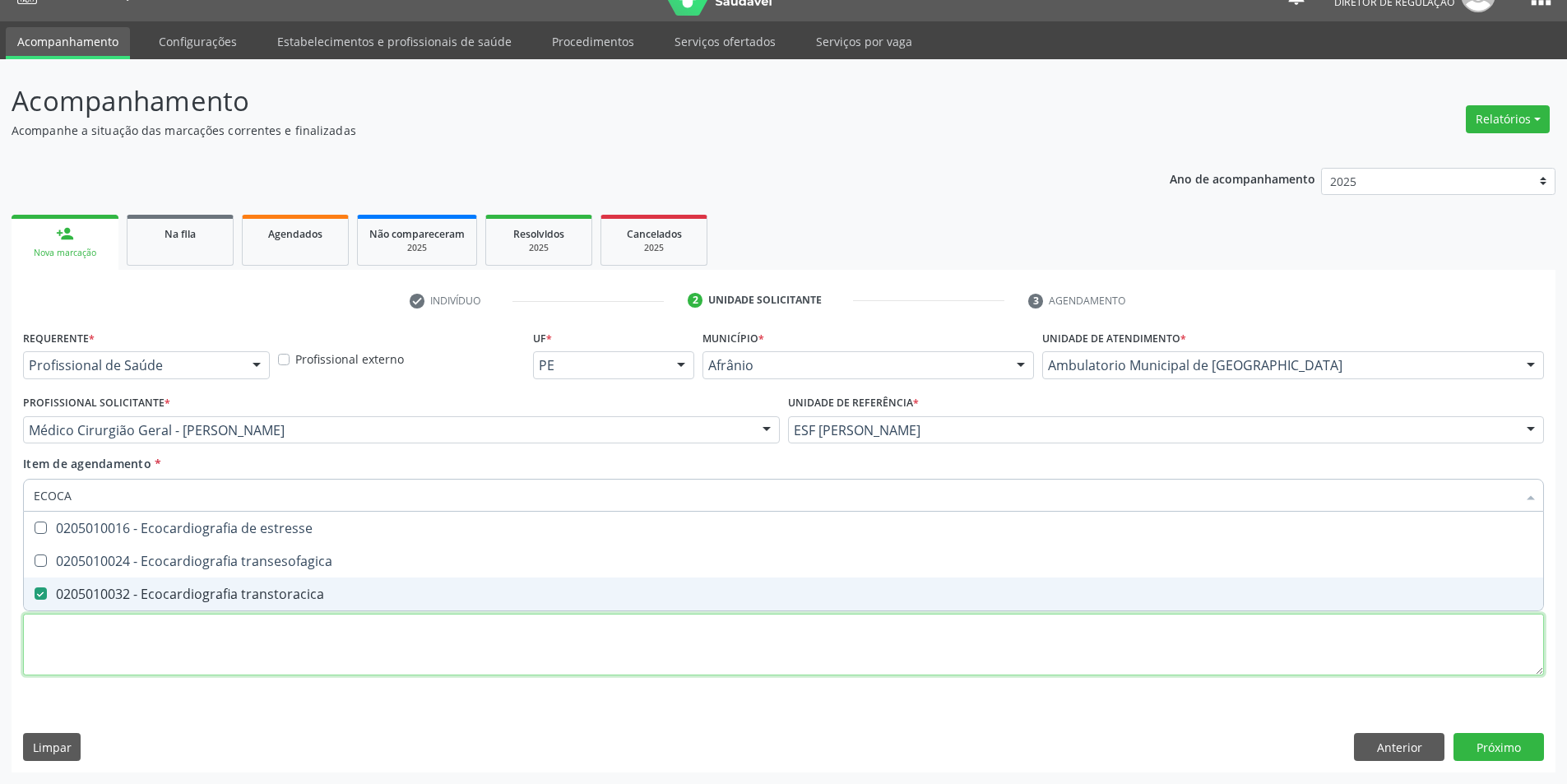
click at [294, 642] on div "Requerente * Profissional de Saúde Profissional de Saúde Paciente Nenhum result…" at bounding box center [784, 511] width 1522 height 372
checkbox transesofagica "true"
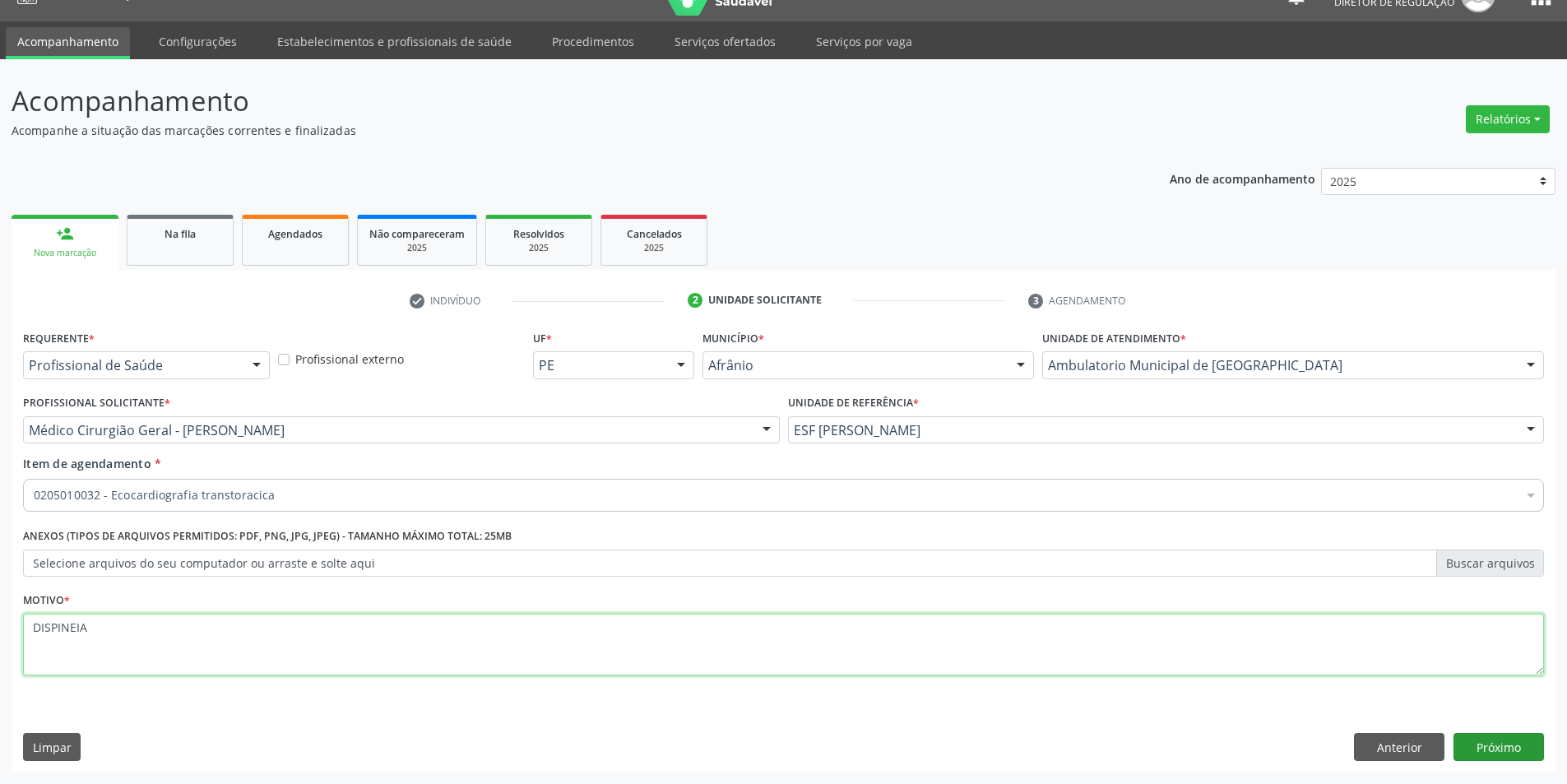
type textarea "DISPINEIA"
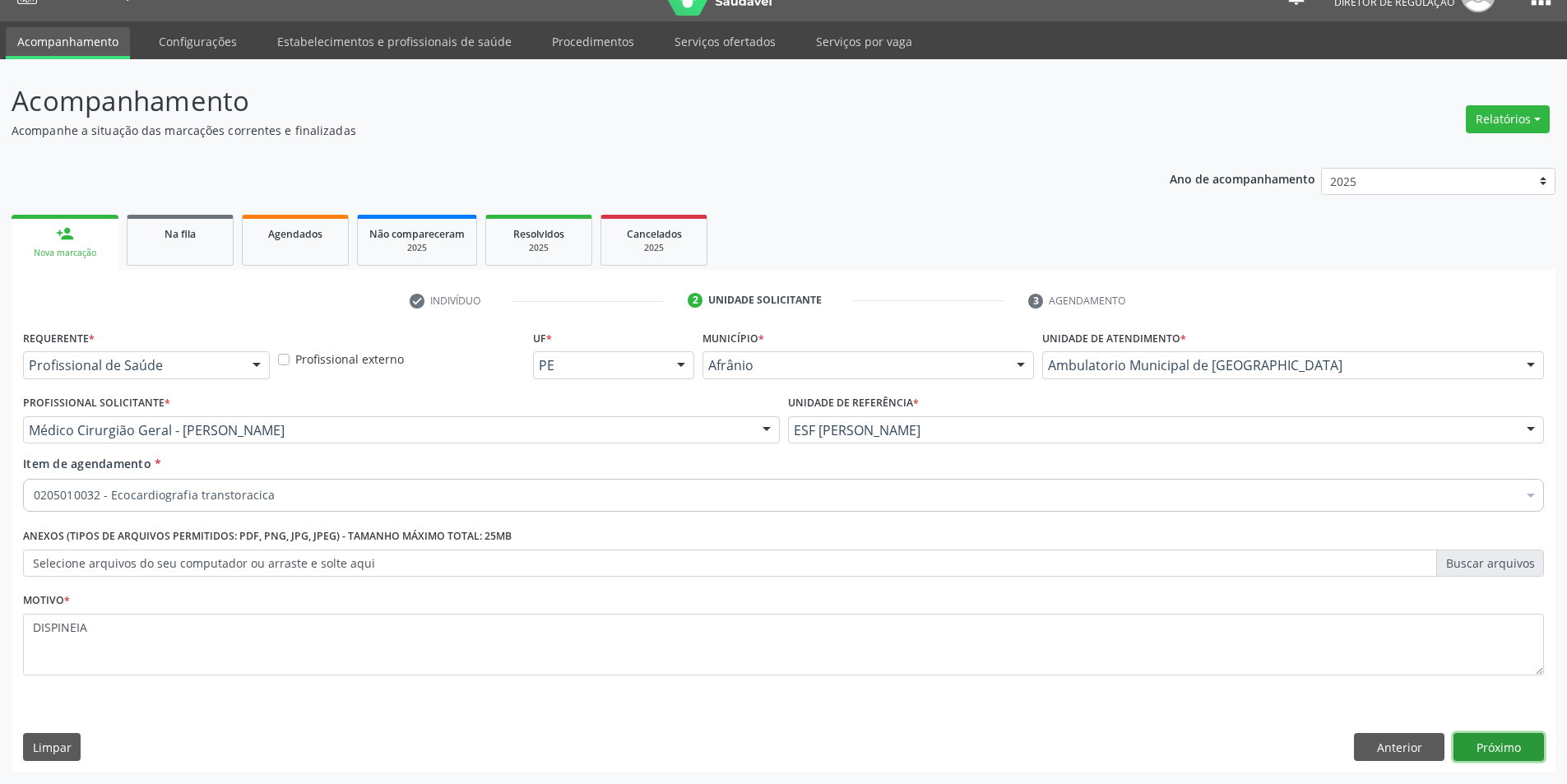
click at [1476, 749] on button "Próximo" at bounding box center [1499, 746] width 91 height 28
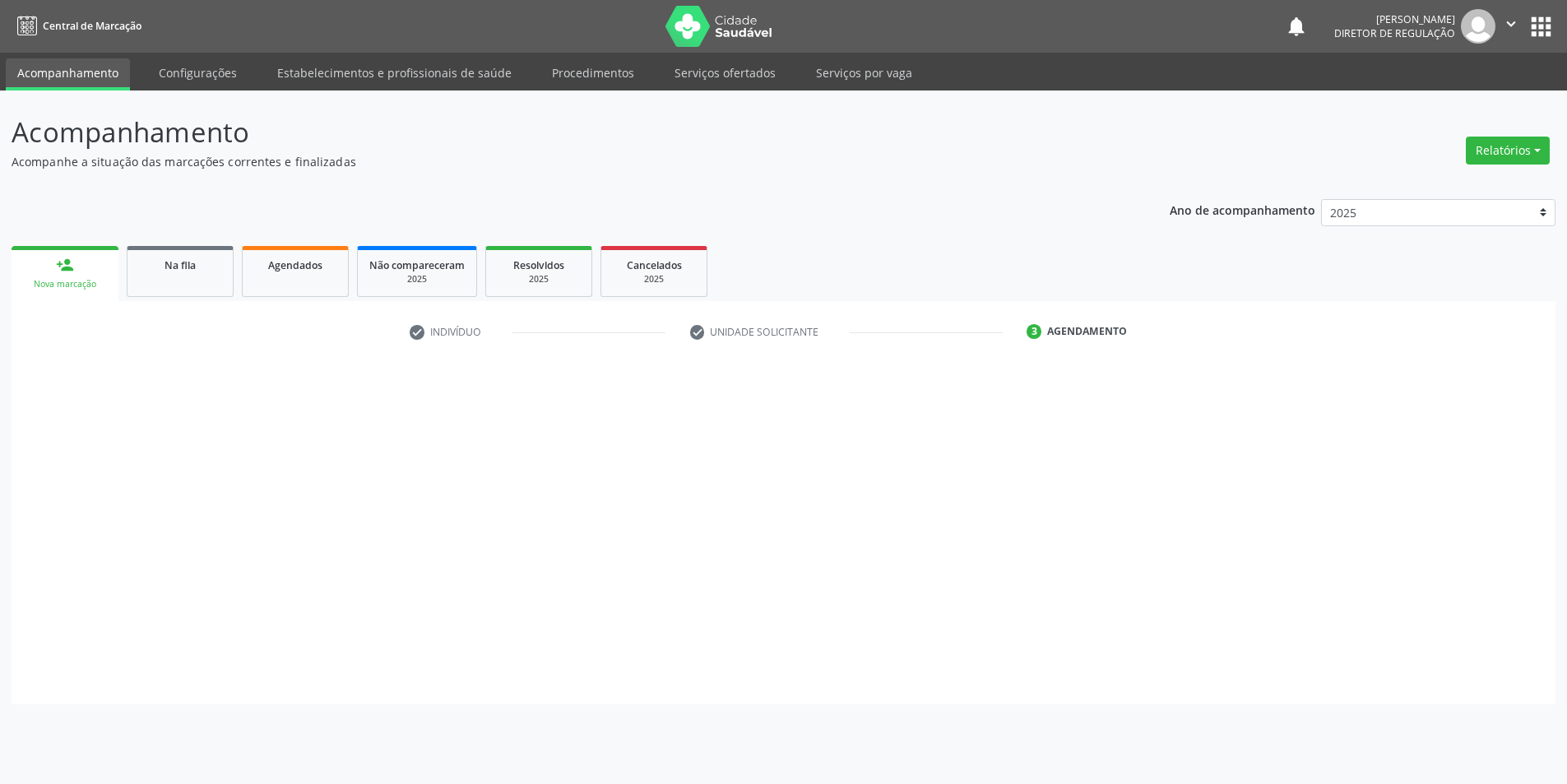
scroll to position [0, 0]
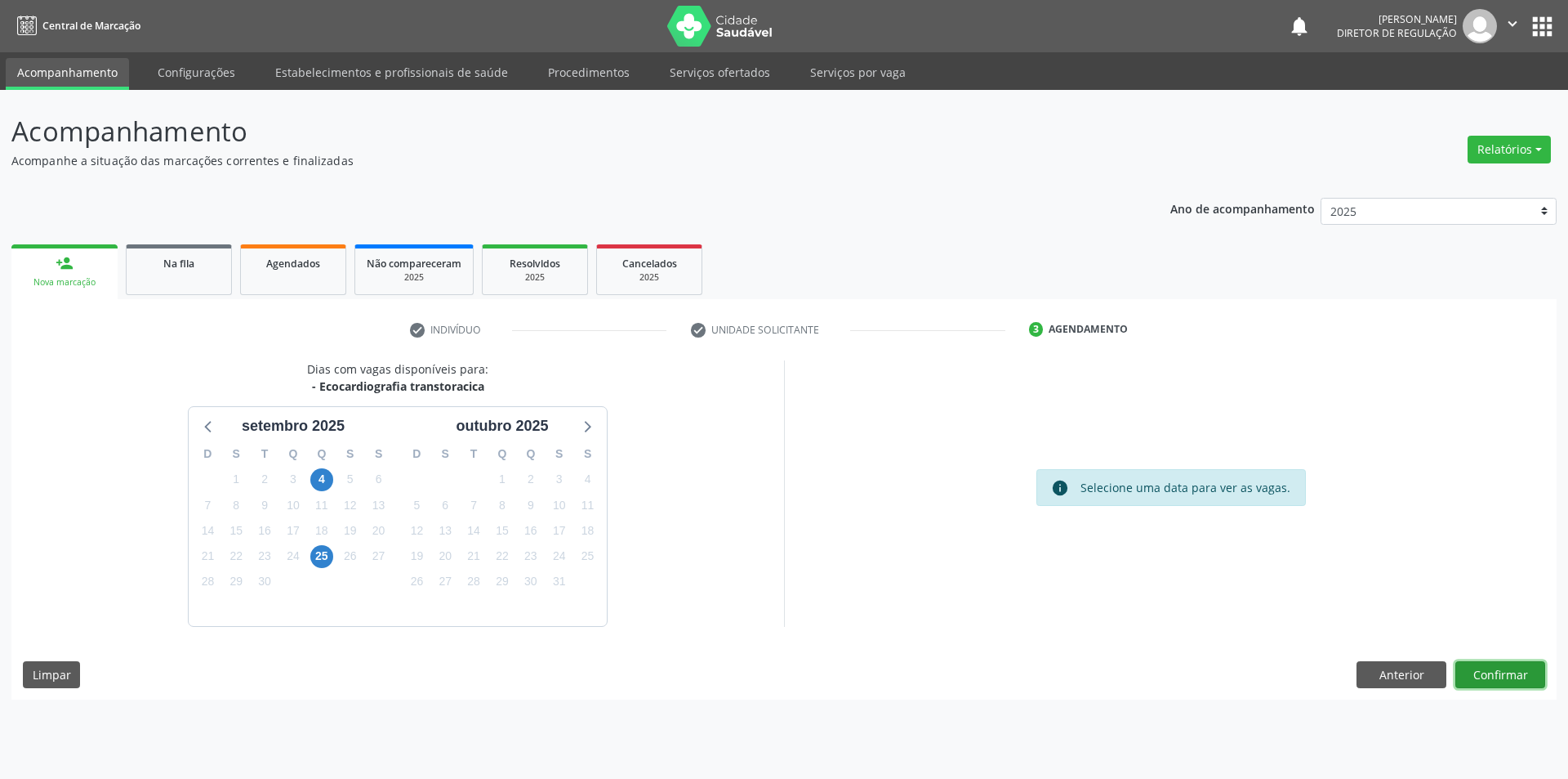
click at [1497, 683] on button "Confirmar" at bounding box center [1500, 675] width 90 height 27
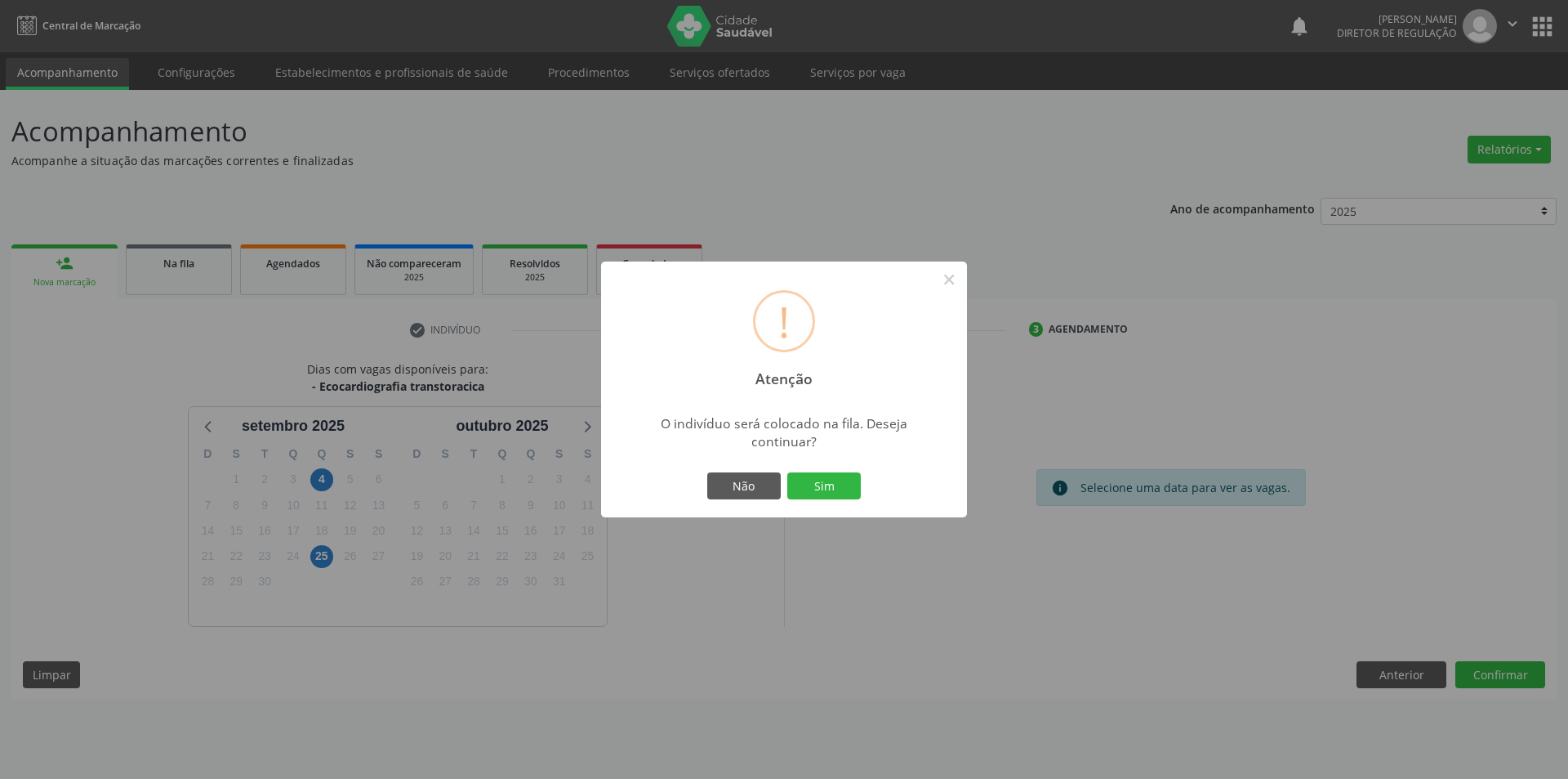
click at [832, 470] on div "Não Sim" at bounding box center [784, 486] width 162 height 34
click at [836, 478] on button "Sim" at bounding box center [824, 486] width 74 height 27
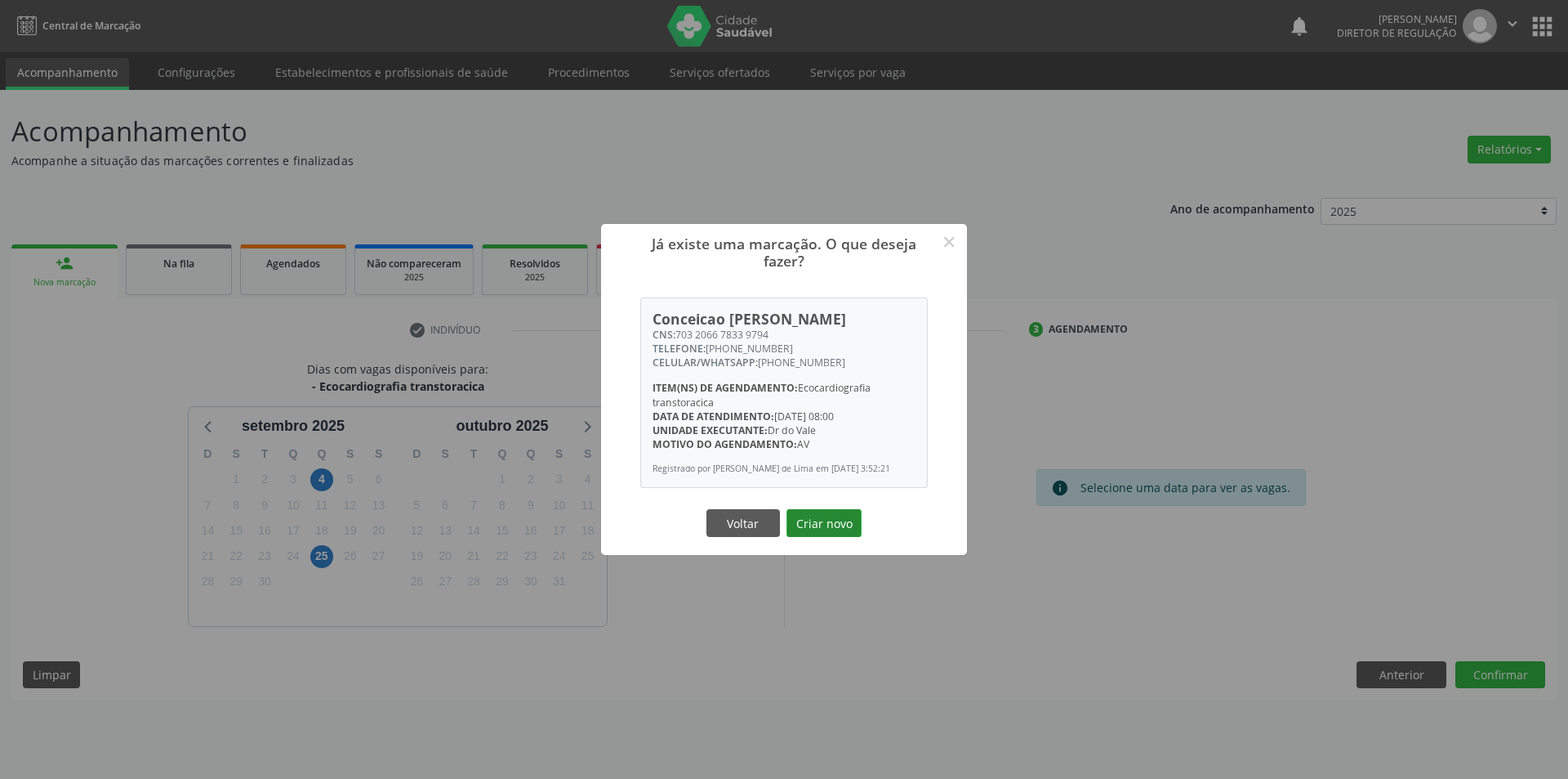
click at [841, 525] on button "Criar novo" at bounding box center [824, 523] width 76 height 27
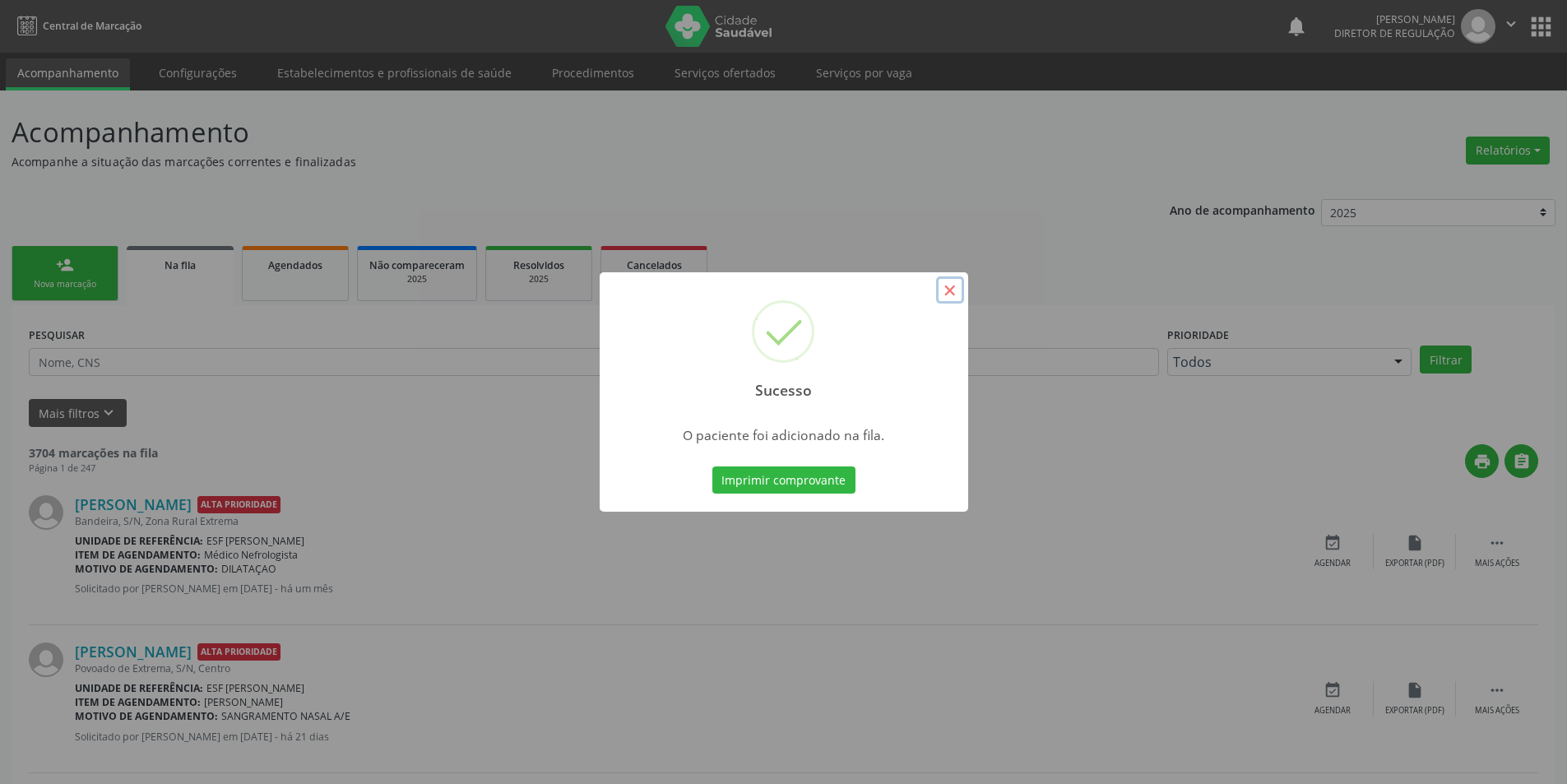
click at [948, 291] on button "×" at bounding box center [950, 290] width 28 height 28
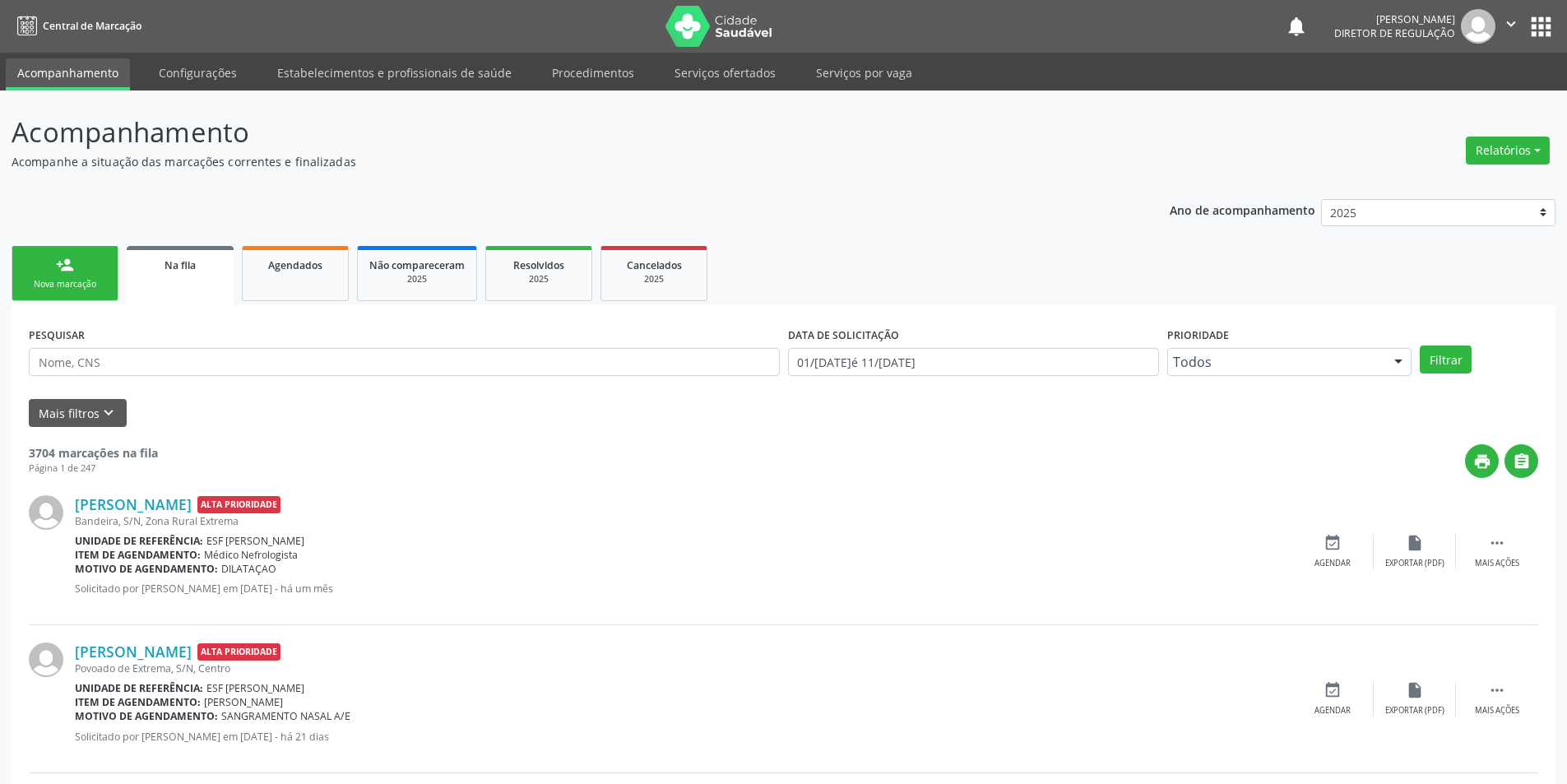
click at [92, 291] on link "person_add Nova marcação" at bounding box center [65, 274] width 107 height 55
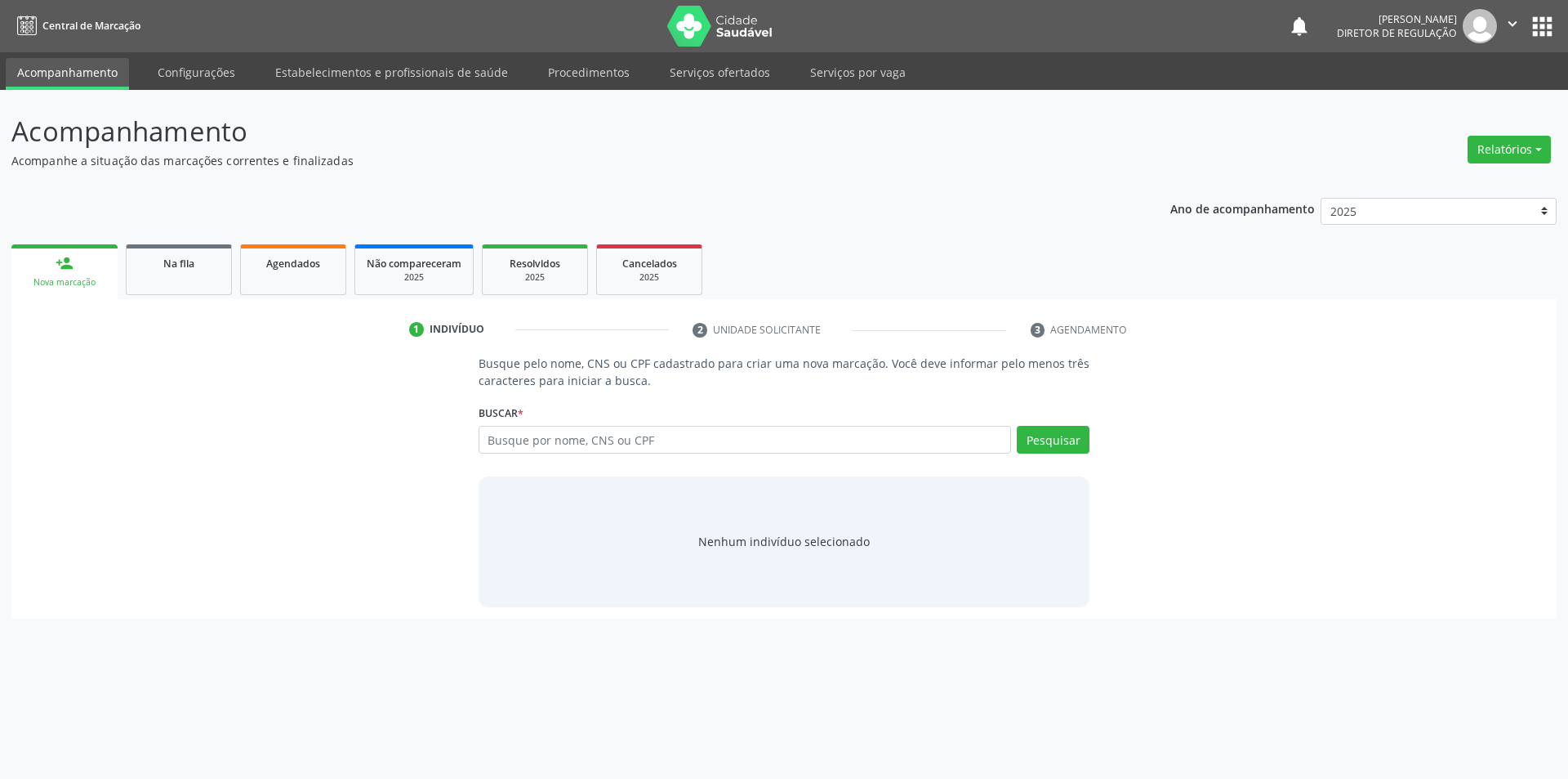
click at [576, 455] on div "Busque por nome, CNS ou CPF Nenhum resultado encontrado para: " " Digite nome, …" at bounding box center [784, 445] width 612 height 39
click at [576, 450] on input "text" at bounding box center [745, 440] width 533 height 27
type input "700809450057084"
click at [1042, 430] on button "Pesquisar" at bounding box center [1053, 440] width 73 height 27
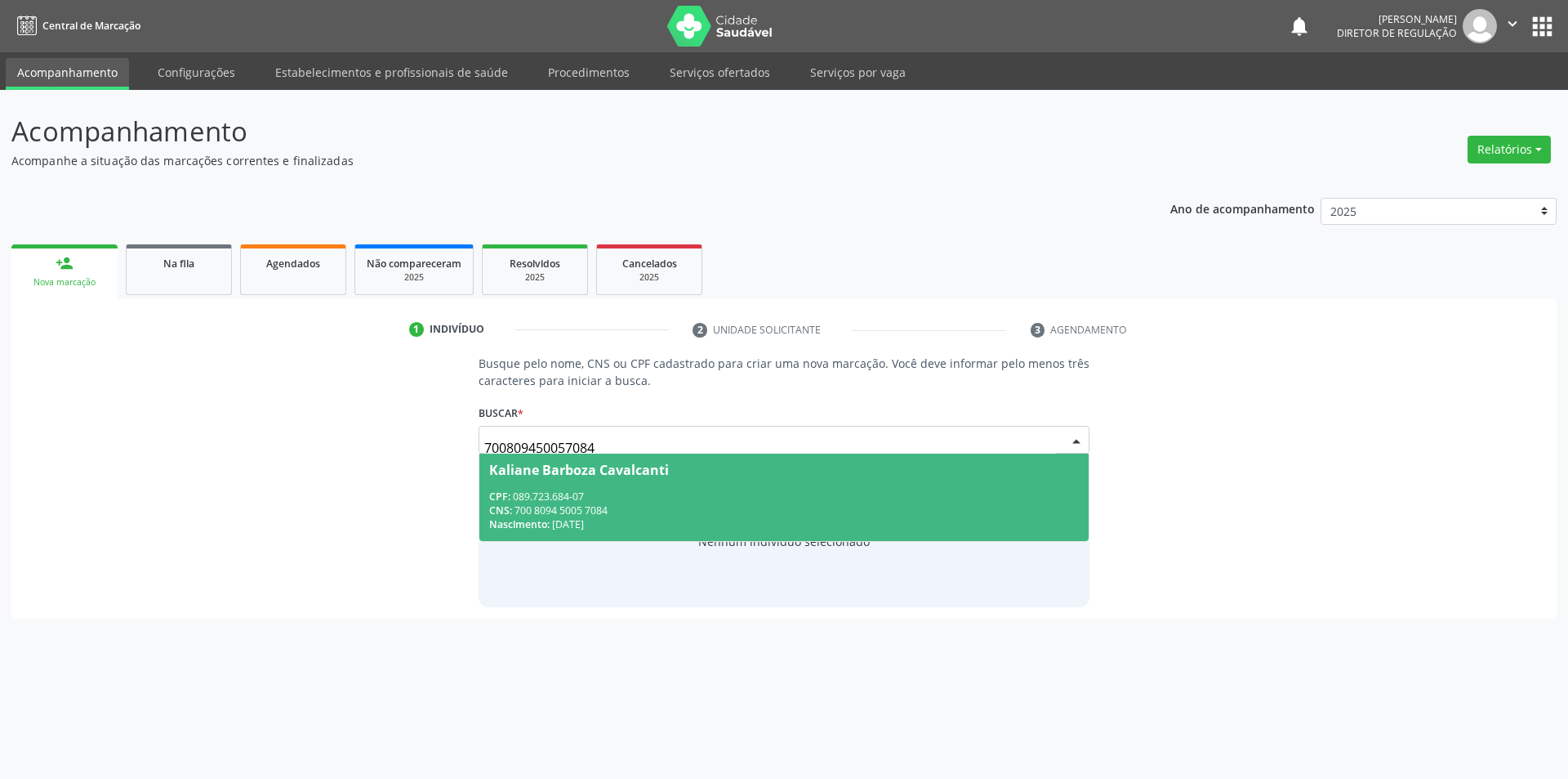
click at [641, 480] on span "Kaliane Barboza Cavalcanti CPF: 089.723.684-07 CNS: 700 8094 5005 7084 Nascimen…" at bounding box center [784, 496] width 610 height 87
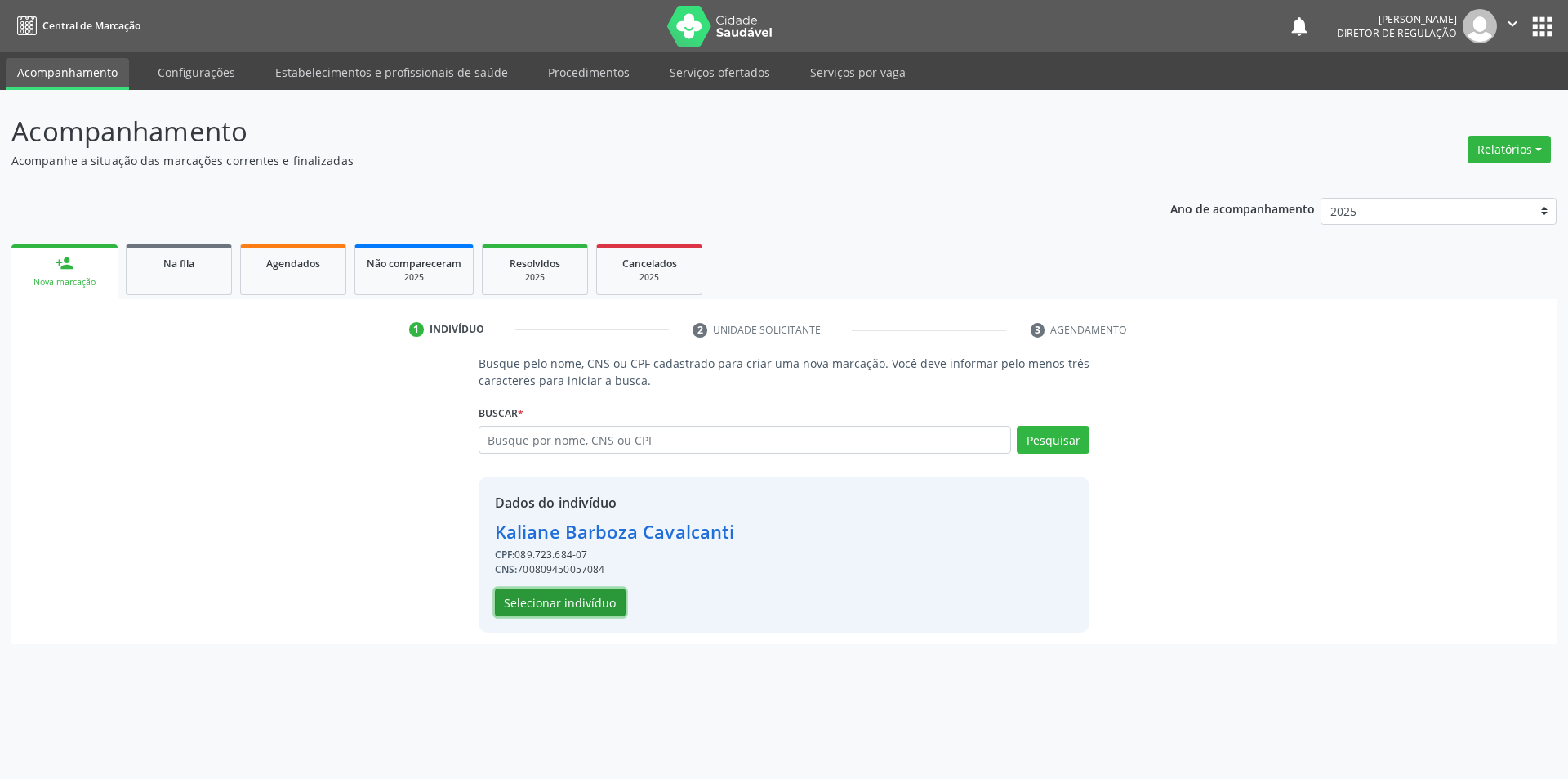
click at [588, 613] on button "Selecionar indivíduo" at bounding box center [560, 602] width 130 height 27
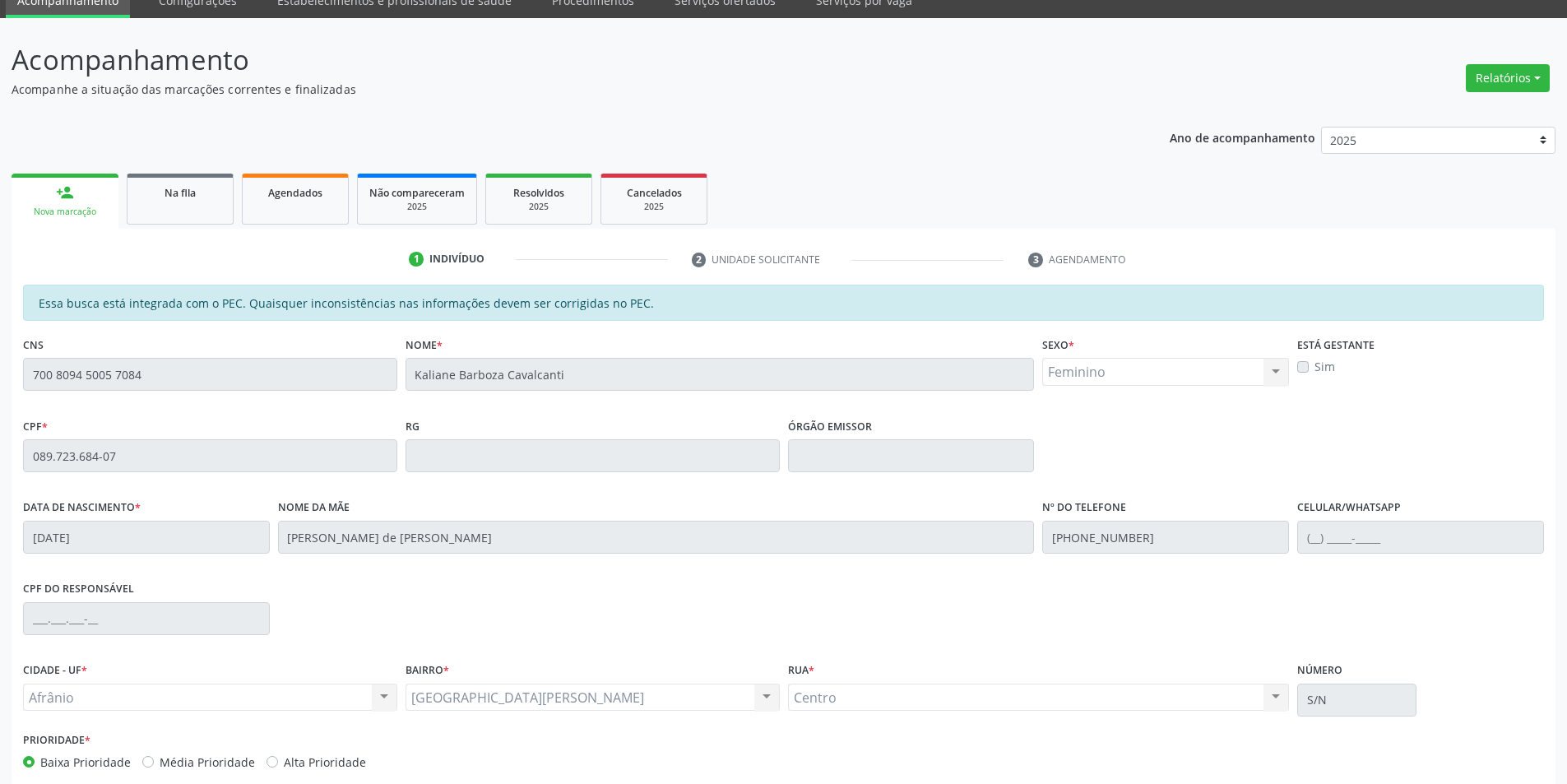
scroll to position [155, 0]
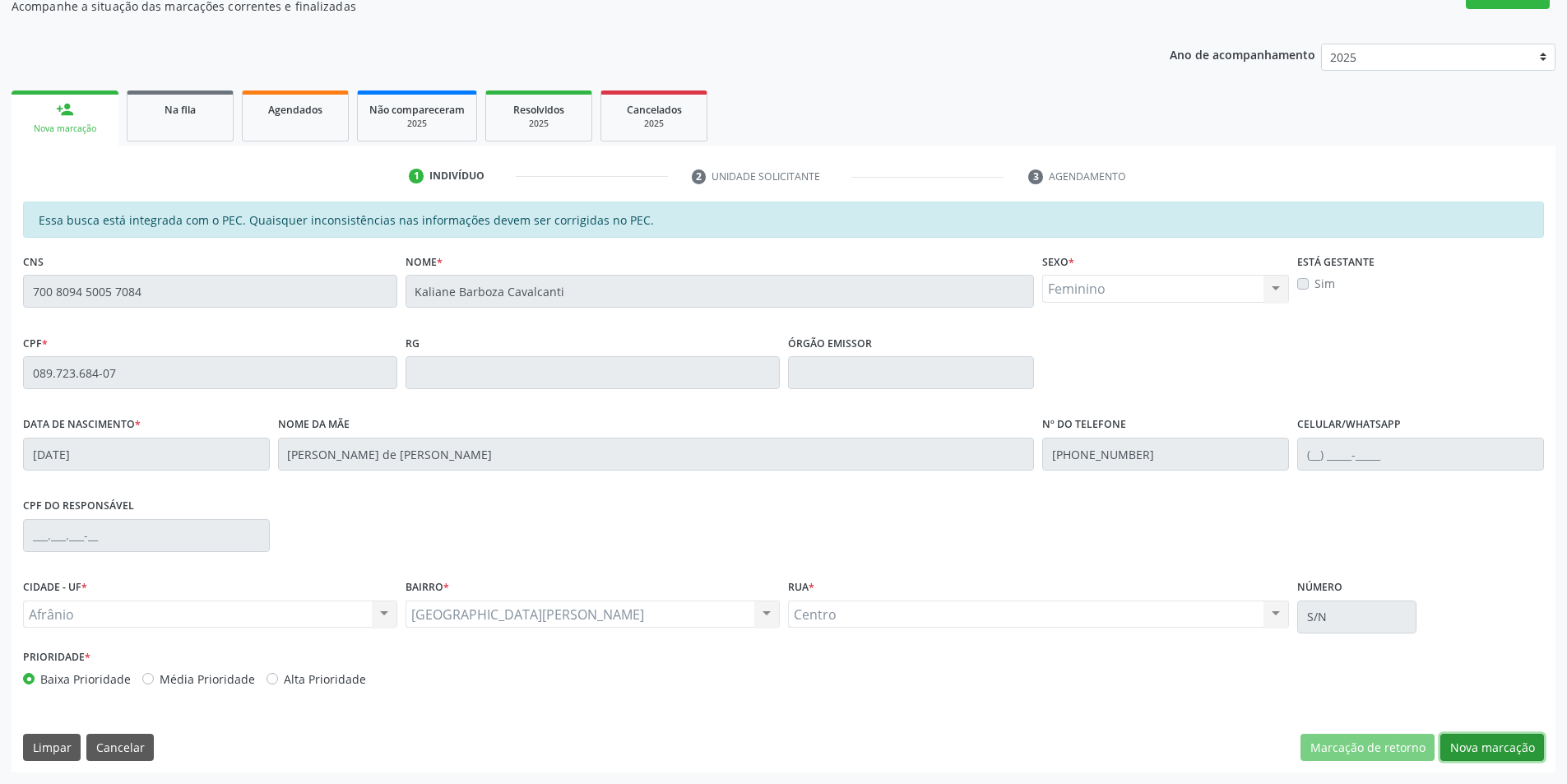
click at [1492, 749] on button "Nova marcação" at bounding box center [1492, 747] width 104 height 28
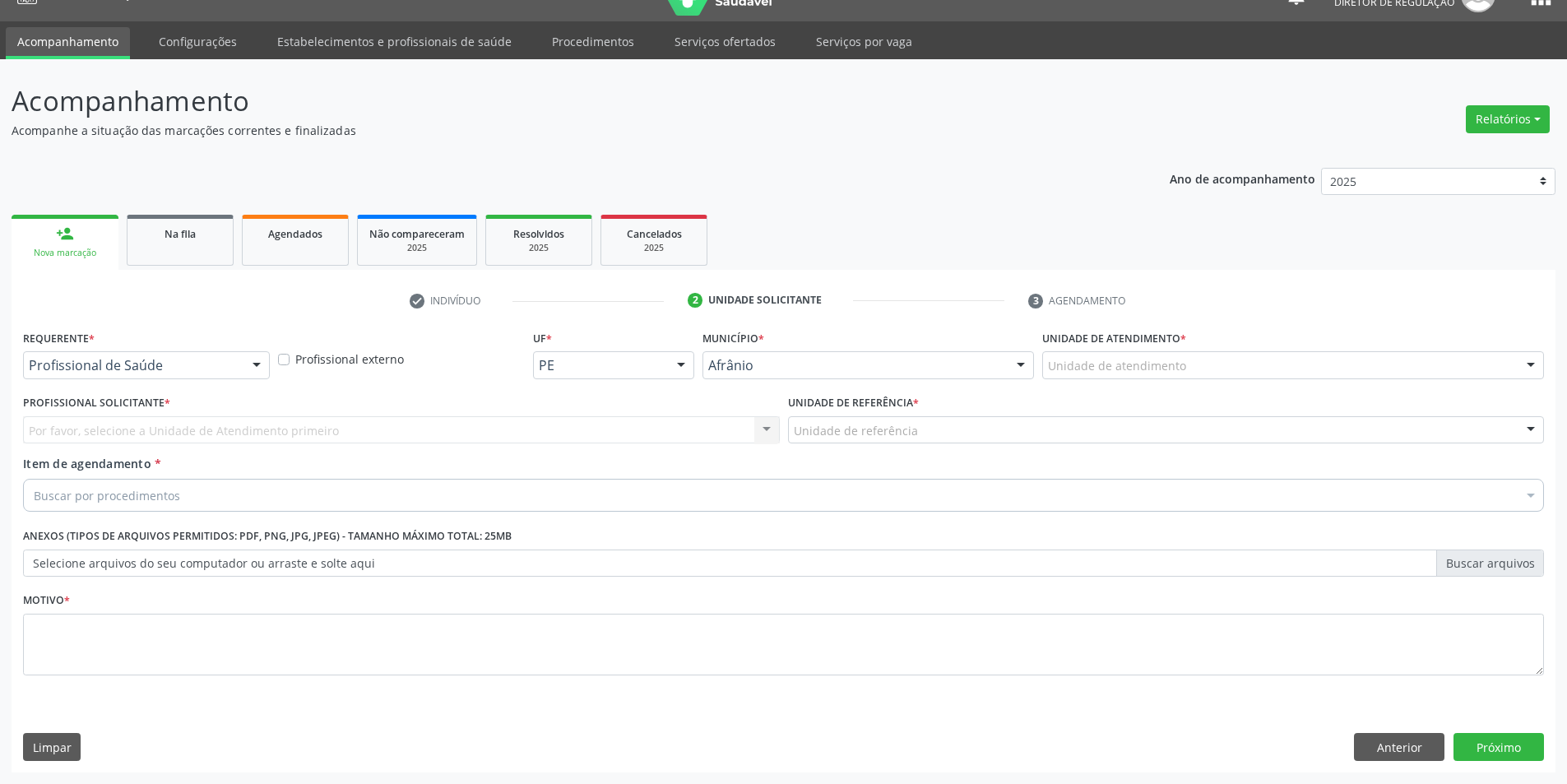
scroll to position [32, 0]
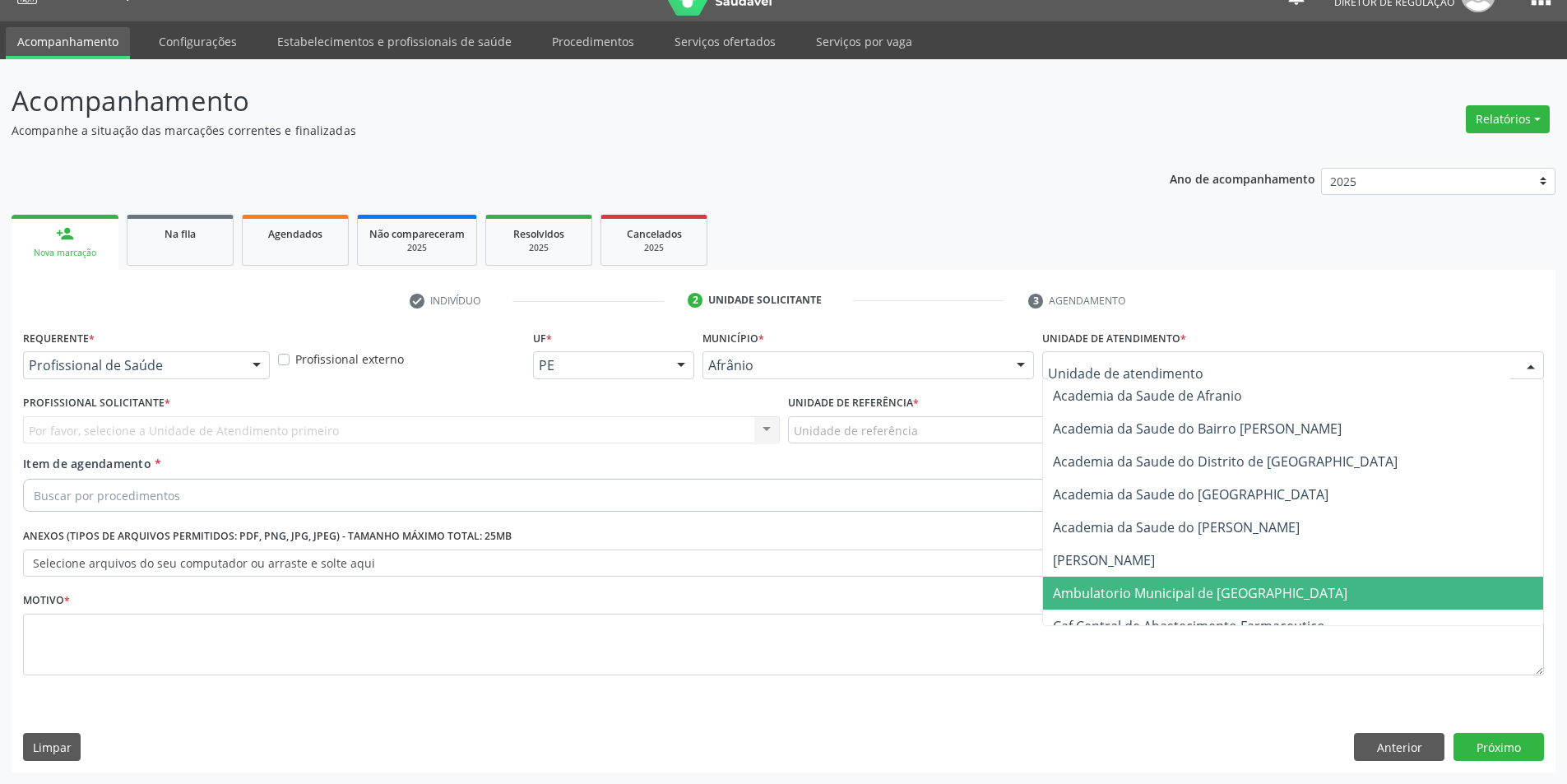
click at [1128, 584] on span "Ambulatorio Municipal de [GEOGRAPHIC_DATA]" at bounding box center [1200, 592] width 294 height 18
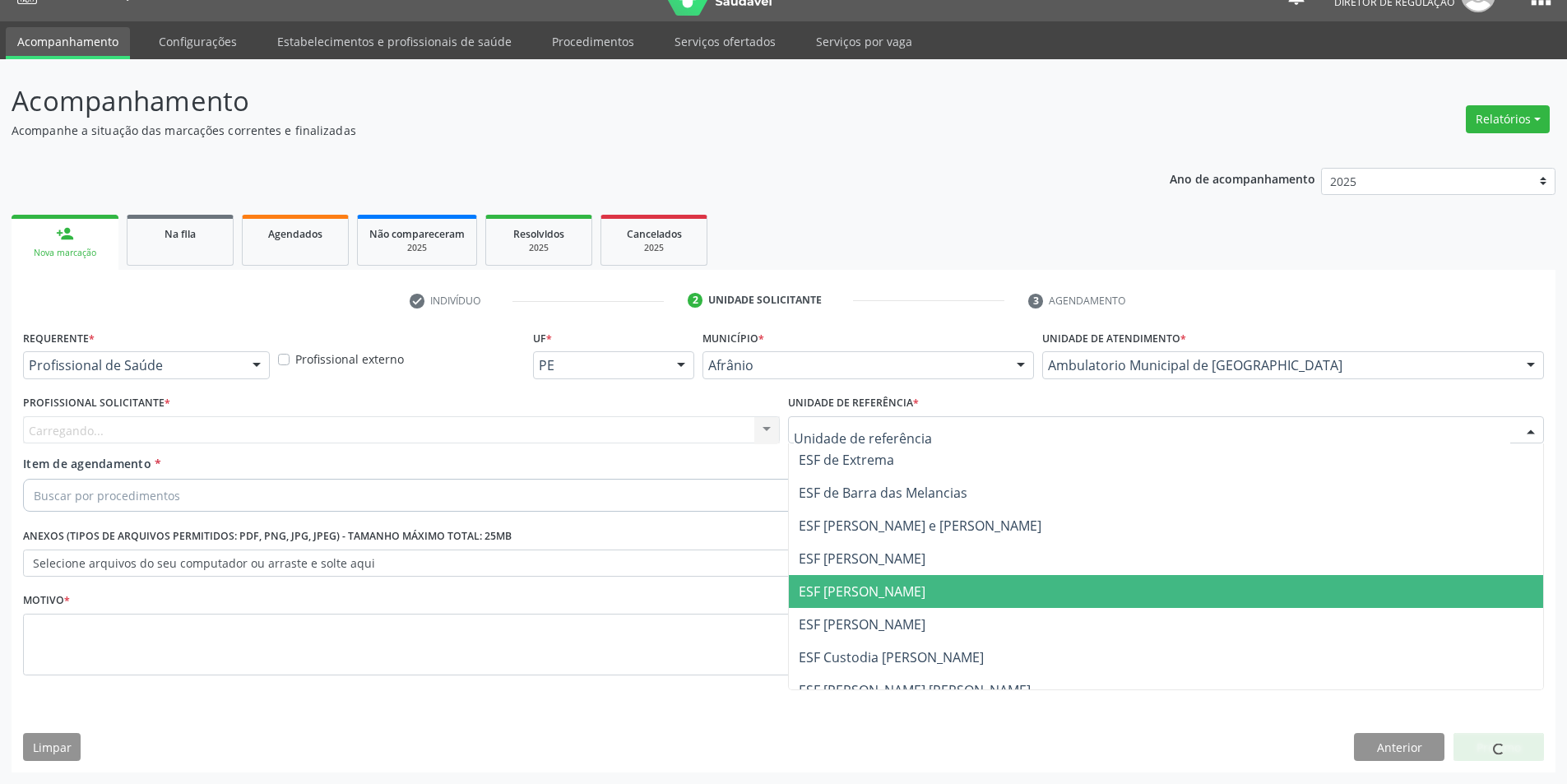
click at [902, 598] on span "ESF [PERSON_NAME]" at bounding box center [863, 591] width 126 height 18
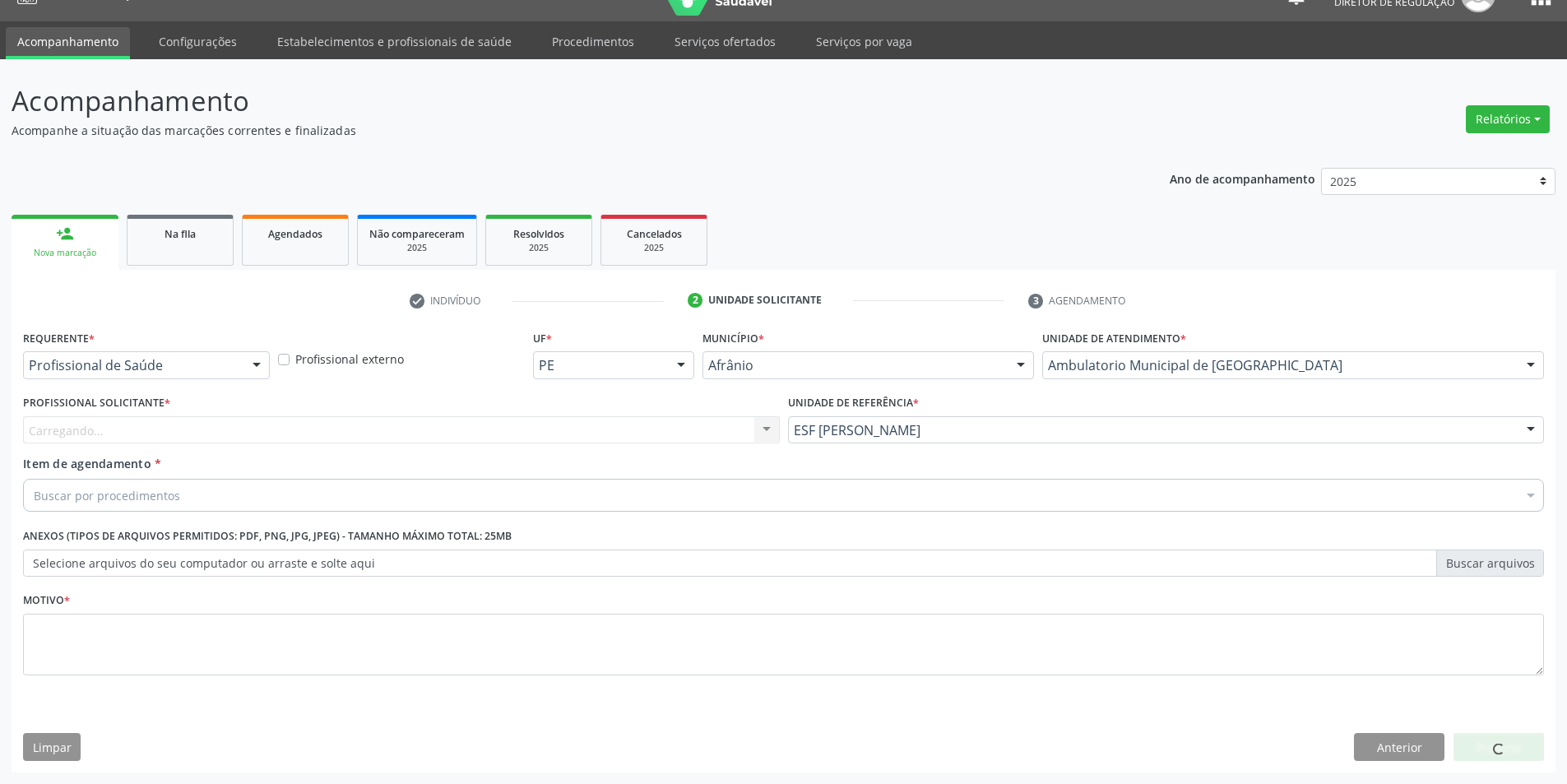
click at [605, 449] on div "Profissional Solicitante * Carregando... Nenhum resultado encontrado para: " " …" at bounding box center [401, 423] width 765 height 64
click at [584, 440] on div "Profissional solicitante" at bounding box center [401, 430] width 757 height 28
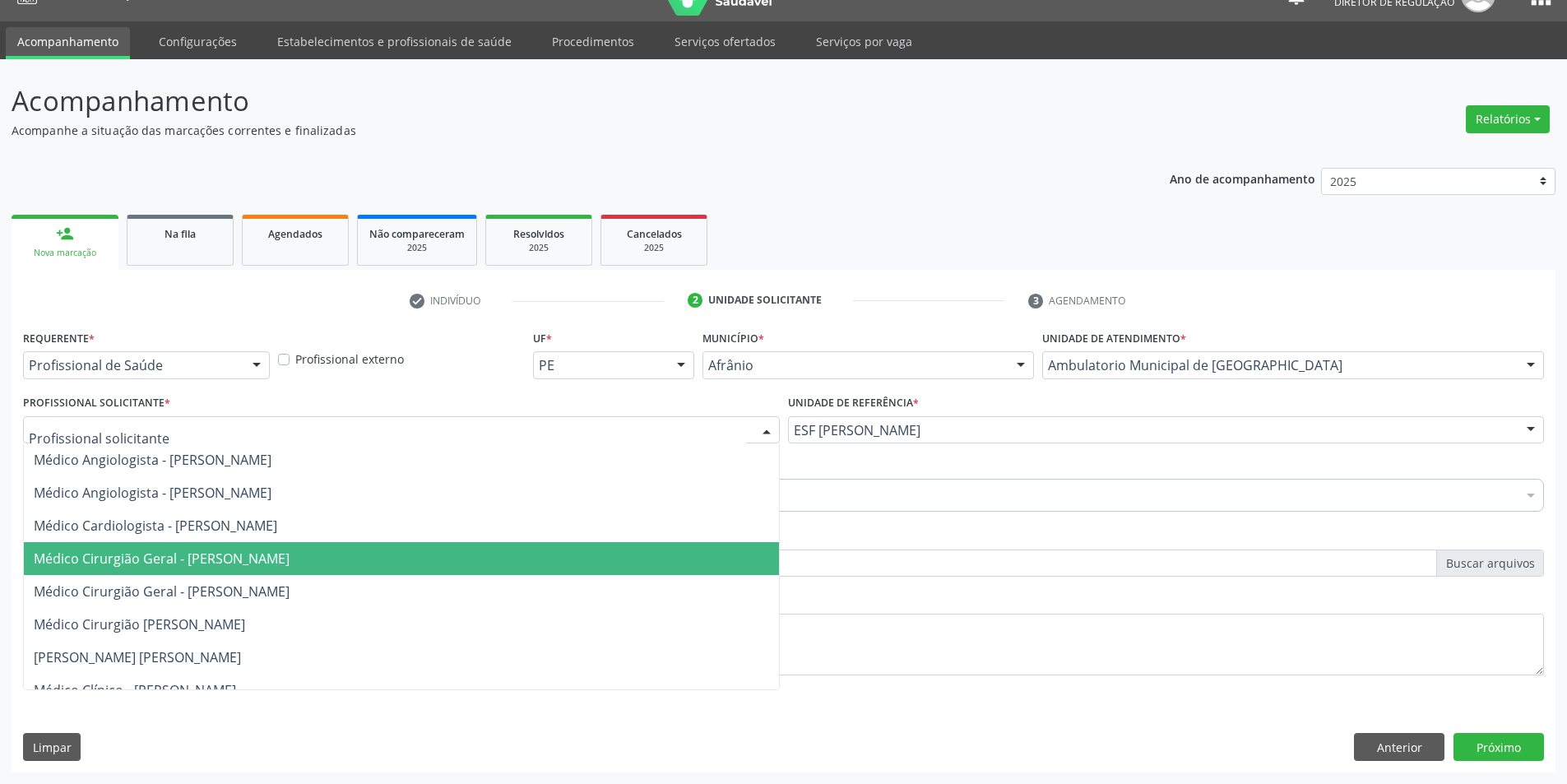
click at [289, 553] on span "Médico Cirurgião Geral - [PERSON_NAME]" at bounding box center [161, 558] width 256 height 18
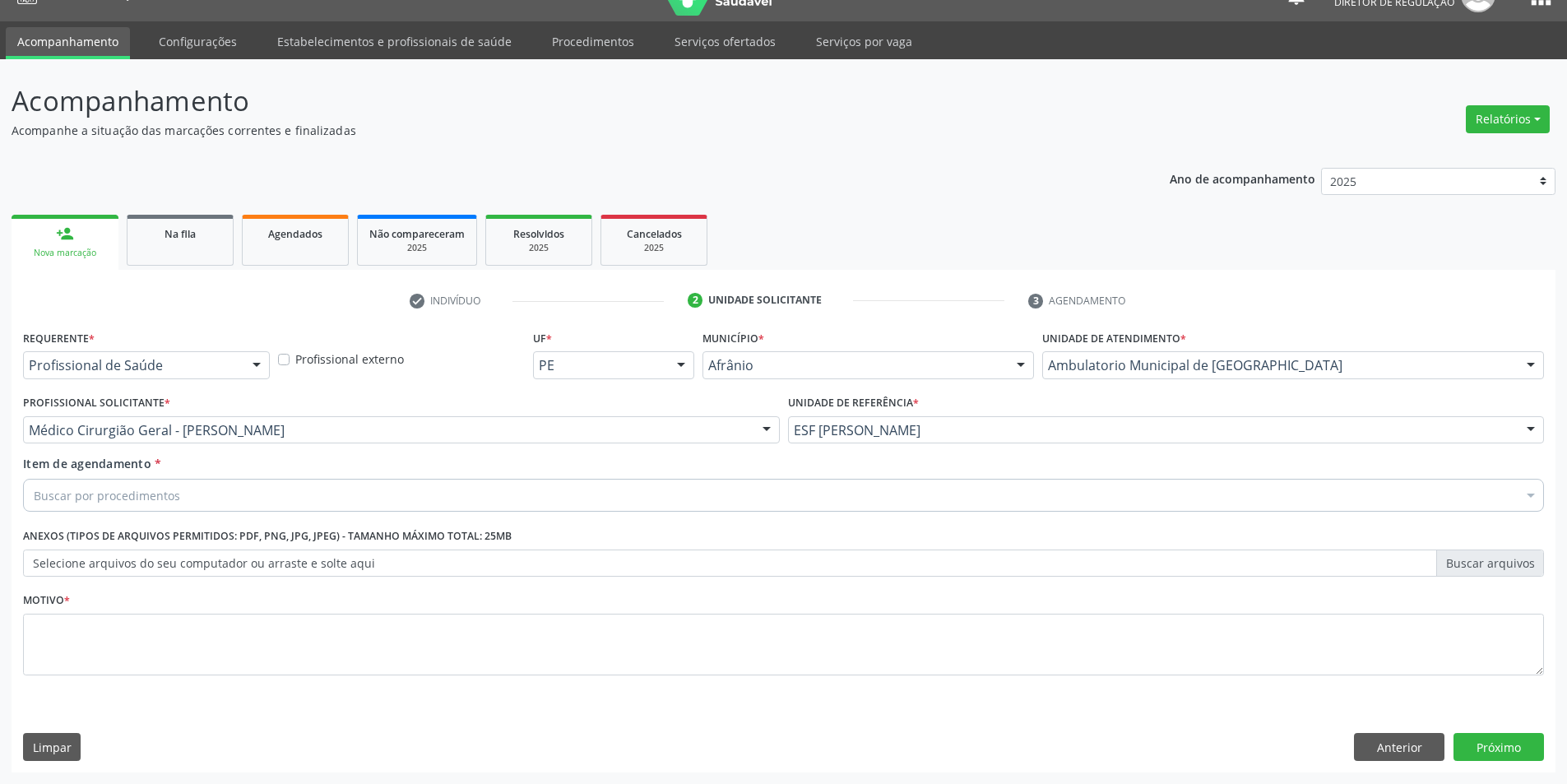
click at [270, 494] on div "Buscar por procedimentos" at bounding box center [784, 495] width 1522 height 33
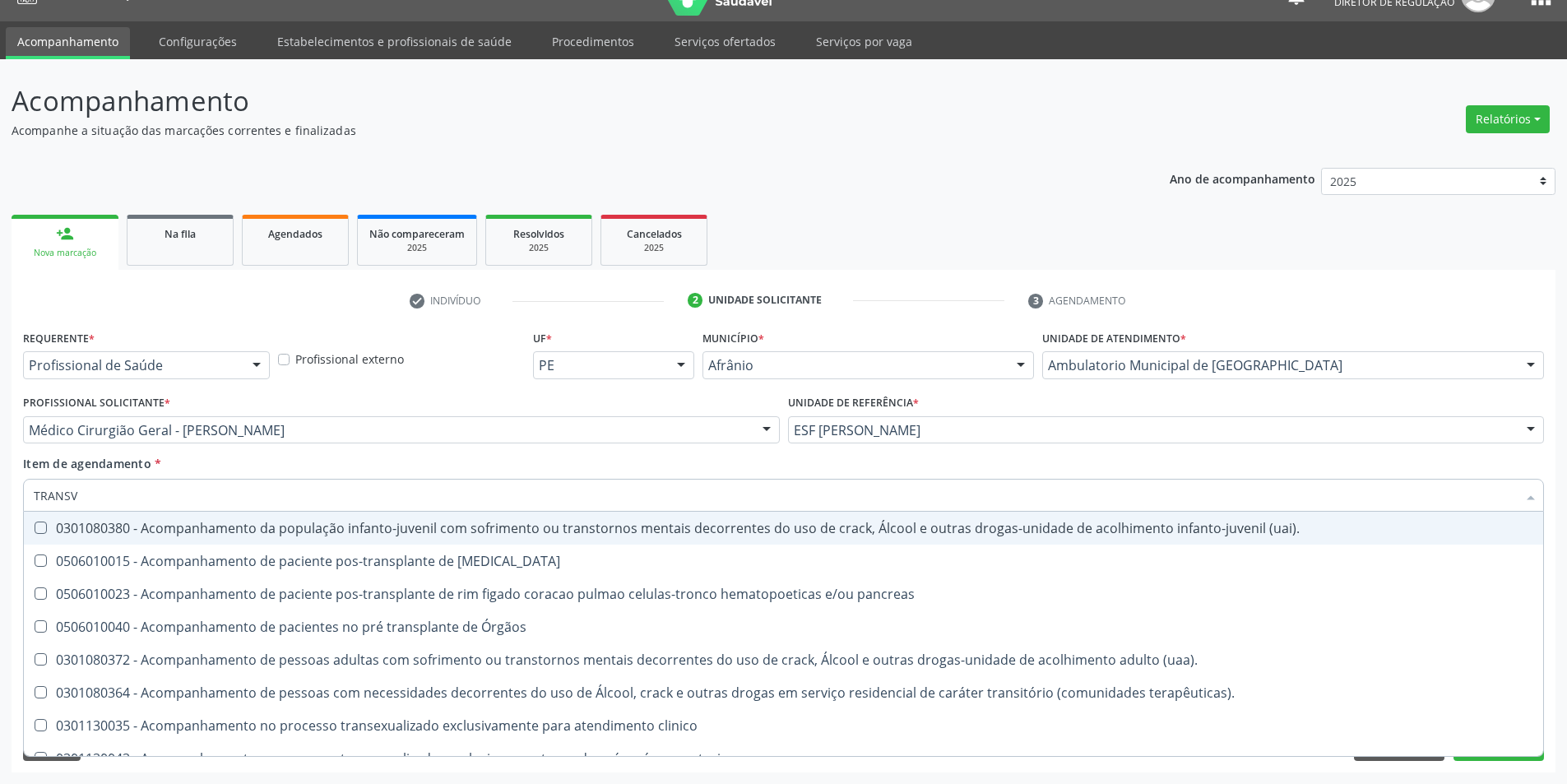
type input "TRANSVA"
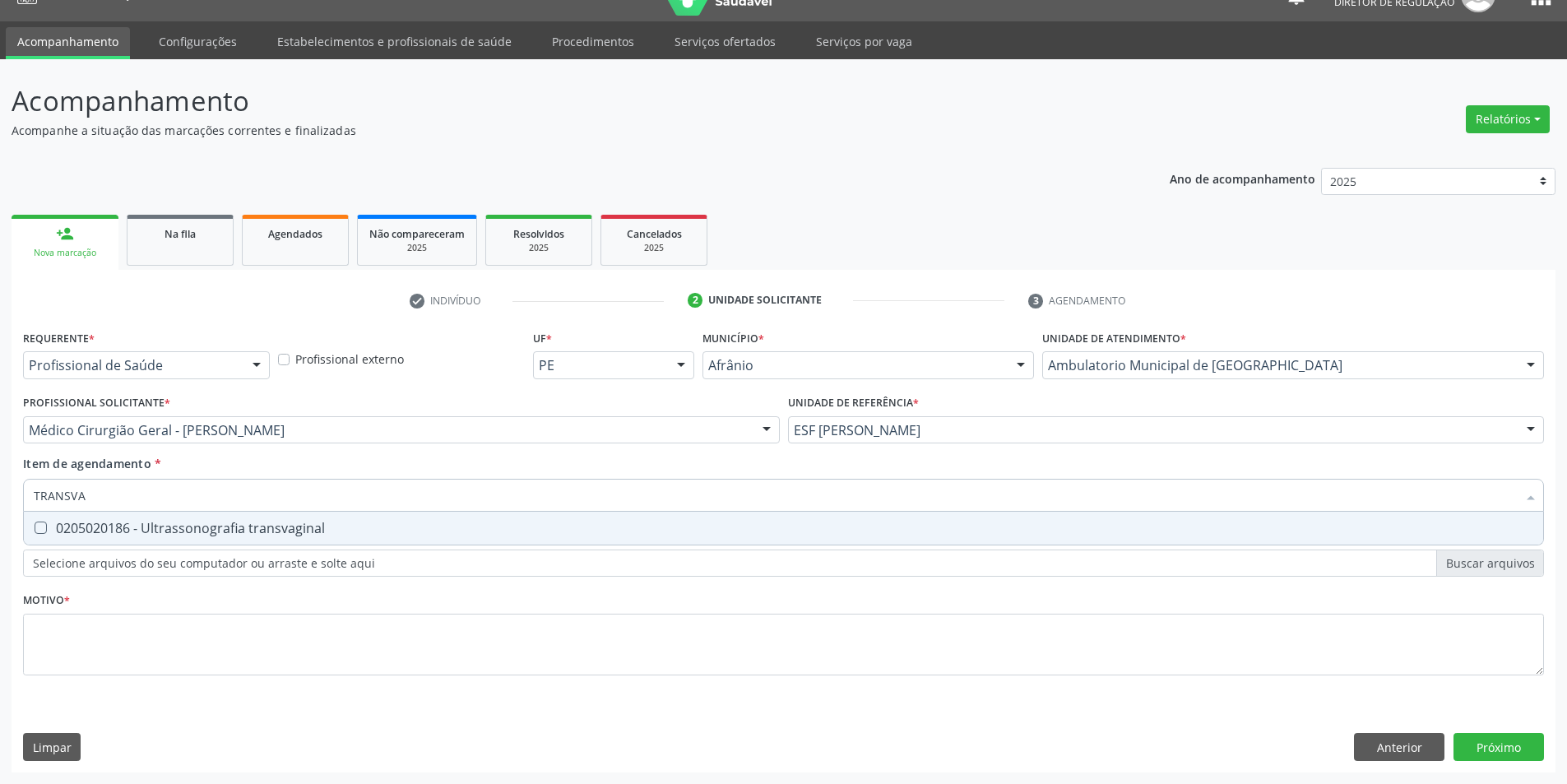
click at [197, 534] on div "0205020186 - Ultrassonografia transvaginal" at bounding box center [784, 527] width 1500 height 13
checkbox transvaginal "true"
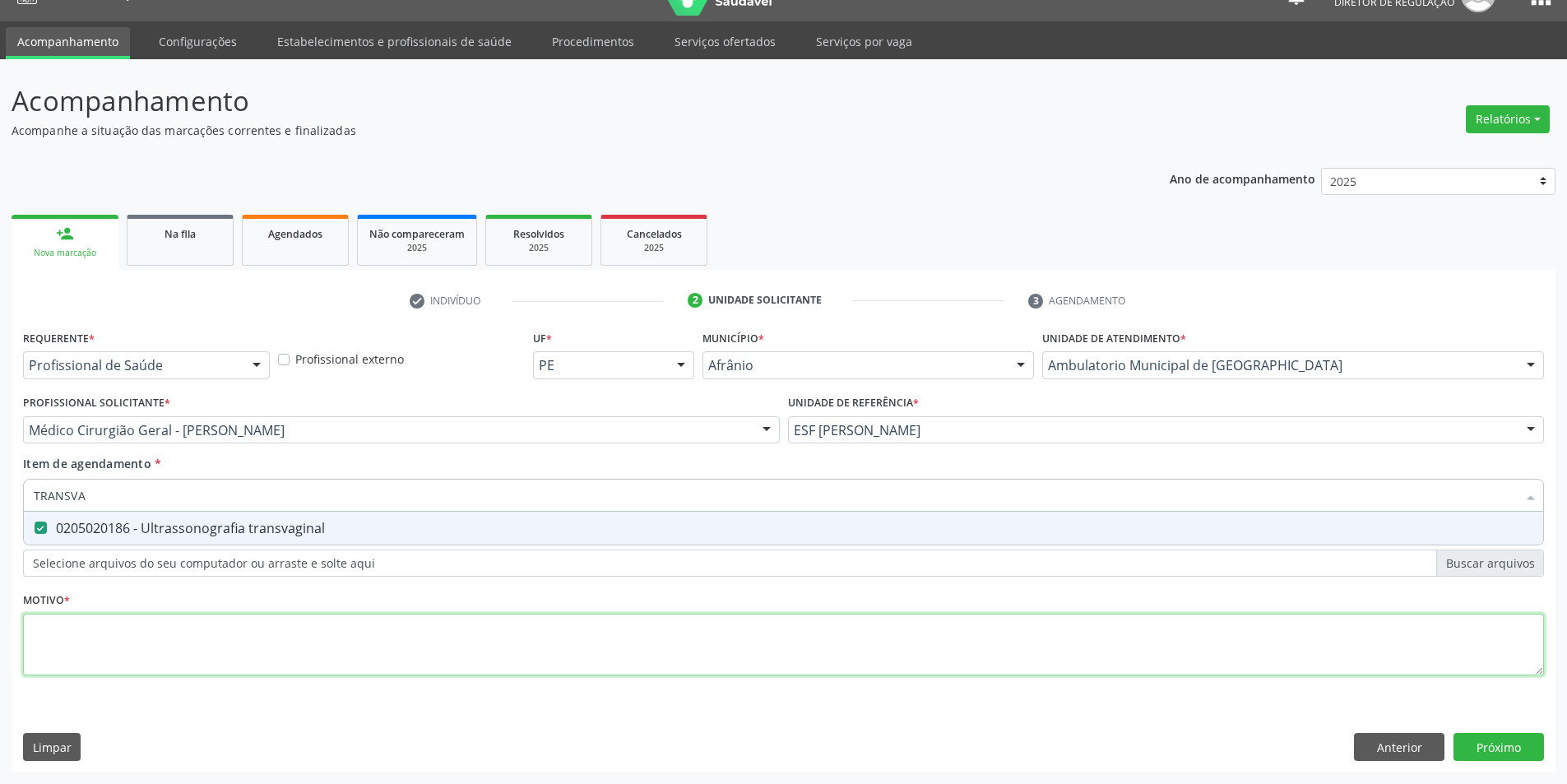
click at [187, 639] on div "Requerente * Profissional de Saúde Profissional de Saúde Paciente Nenhum result…" at bounding box center [784, 511] width 1522 height 372
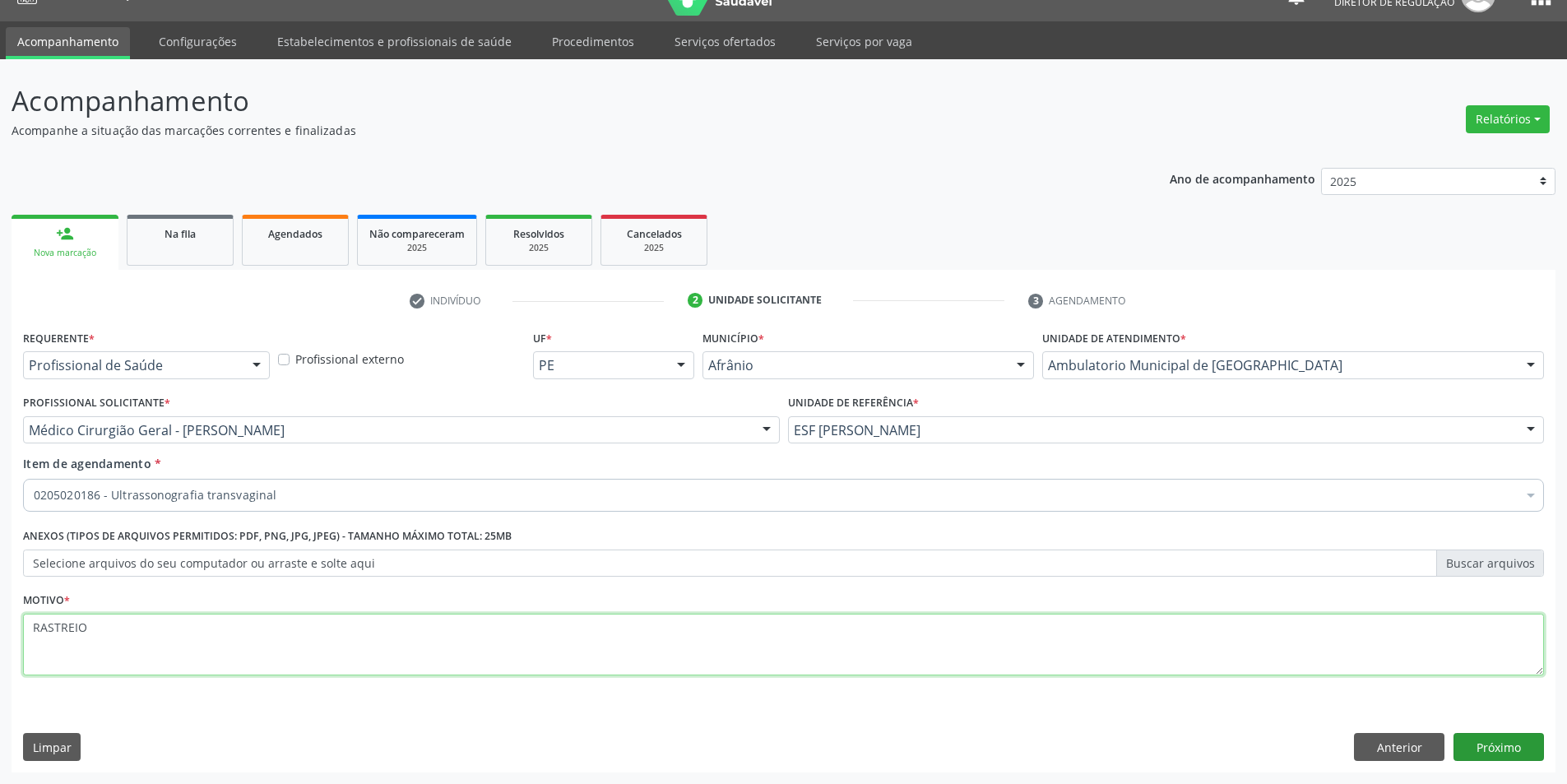
type textarea "RASTREIO"
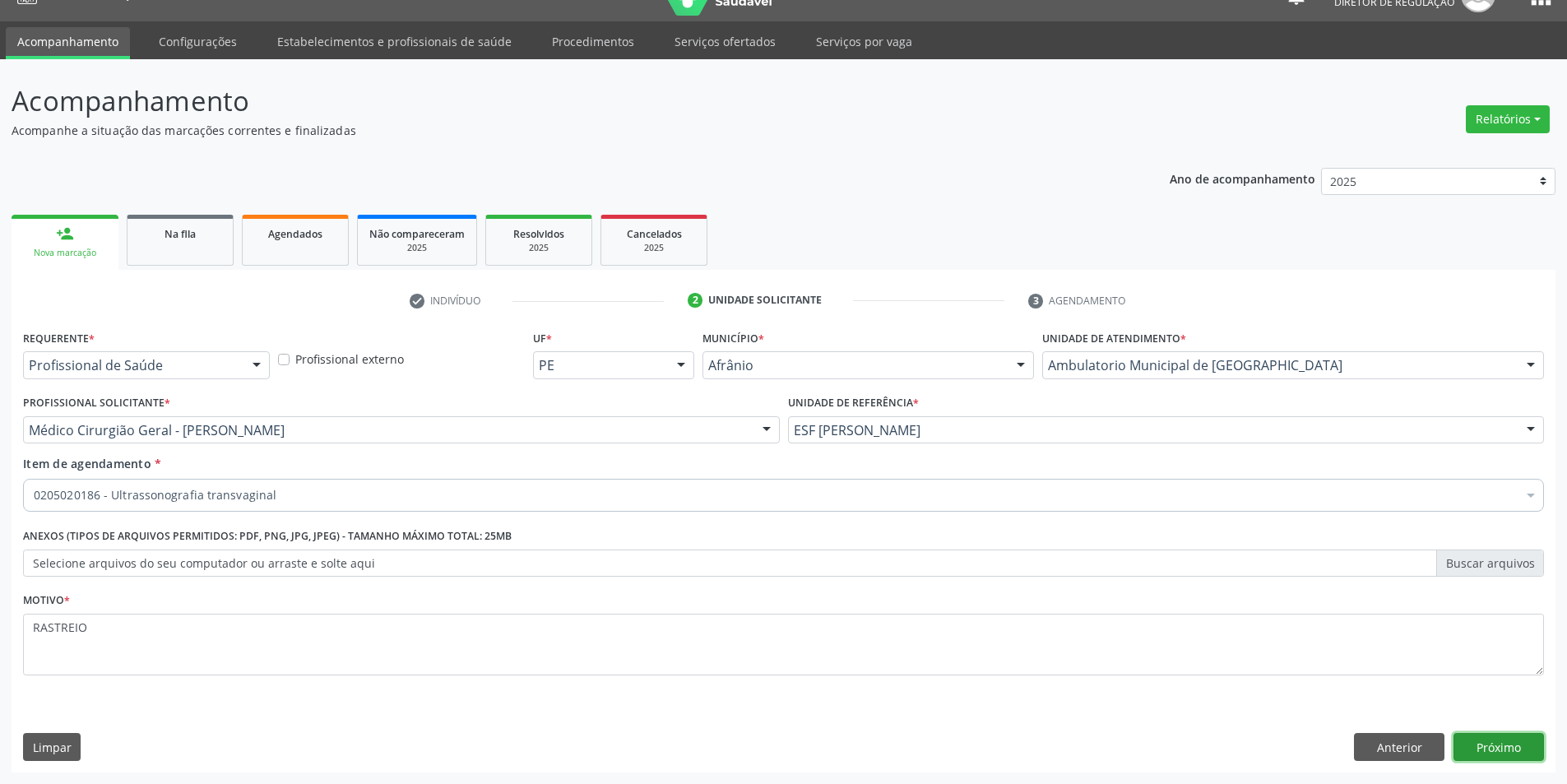
click at [1531, 745] on button "Próximo" at bounding box center [1499, 746] width 91 height 28
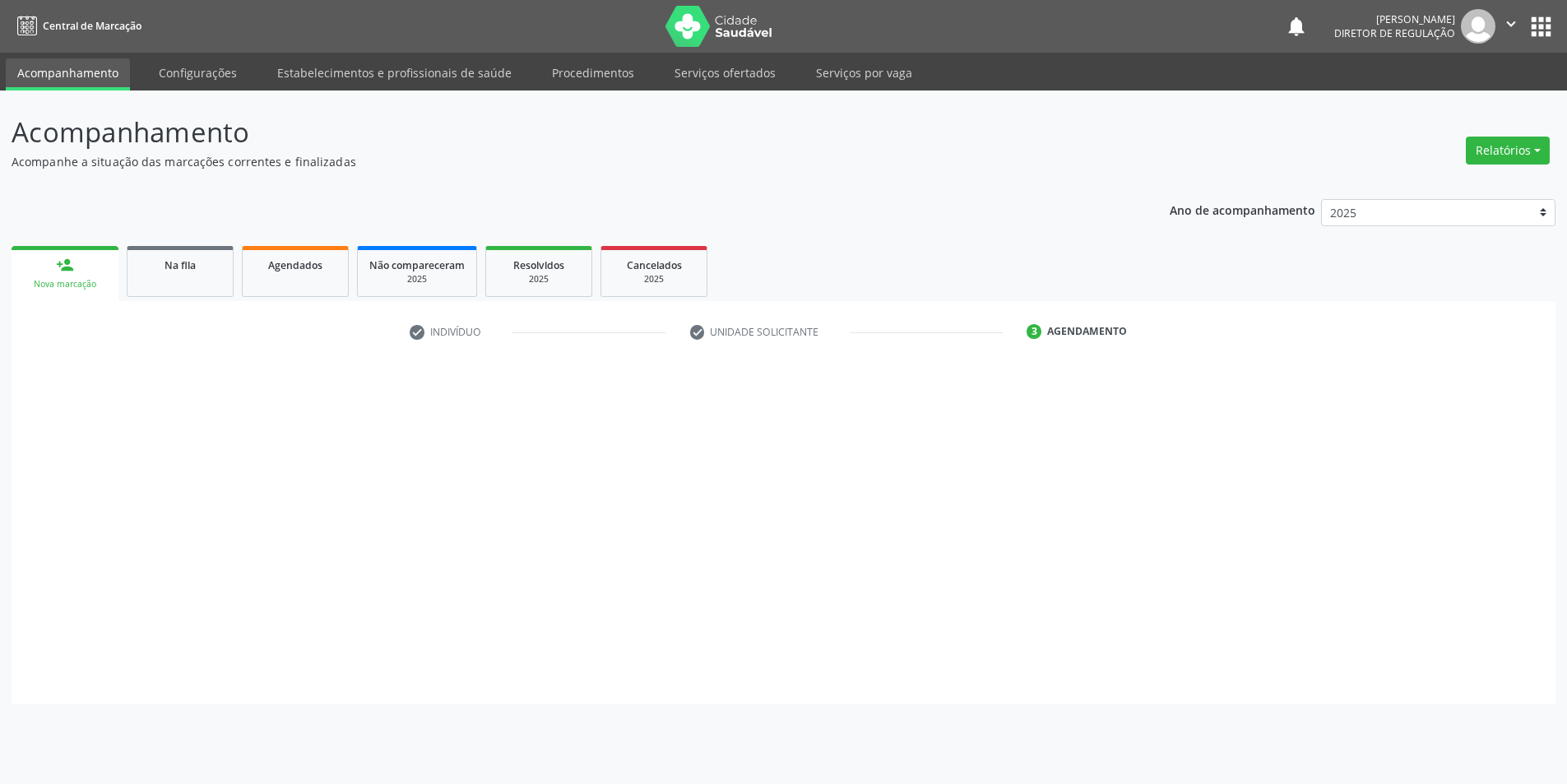
scroll to position [0, 0]
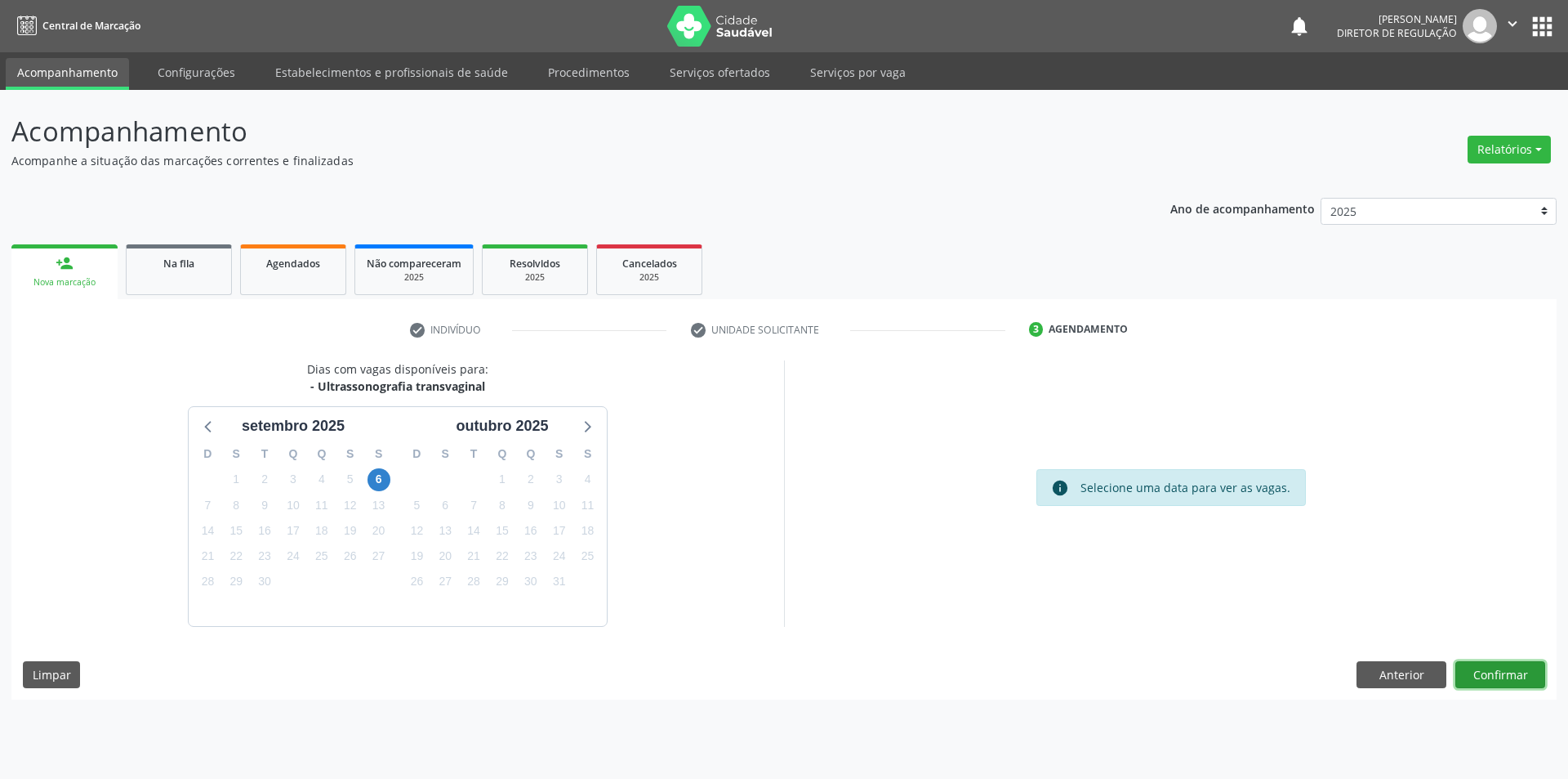
click at [1524, 670] on button "Confirmar" at bounding box center [1500, 675] width 90 height 27
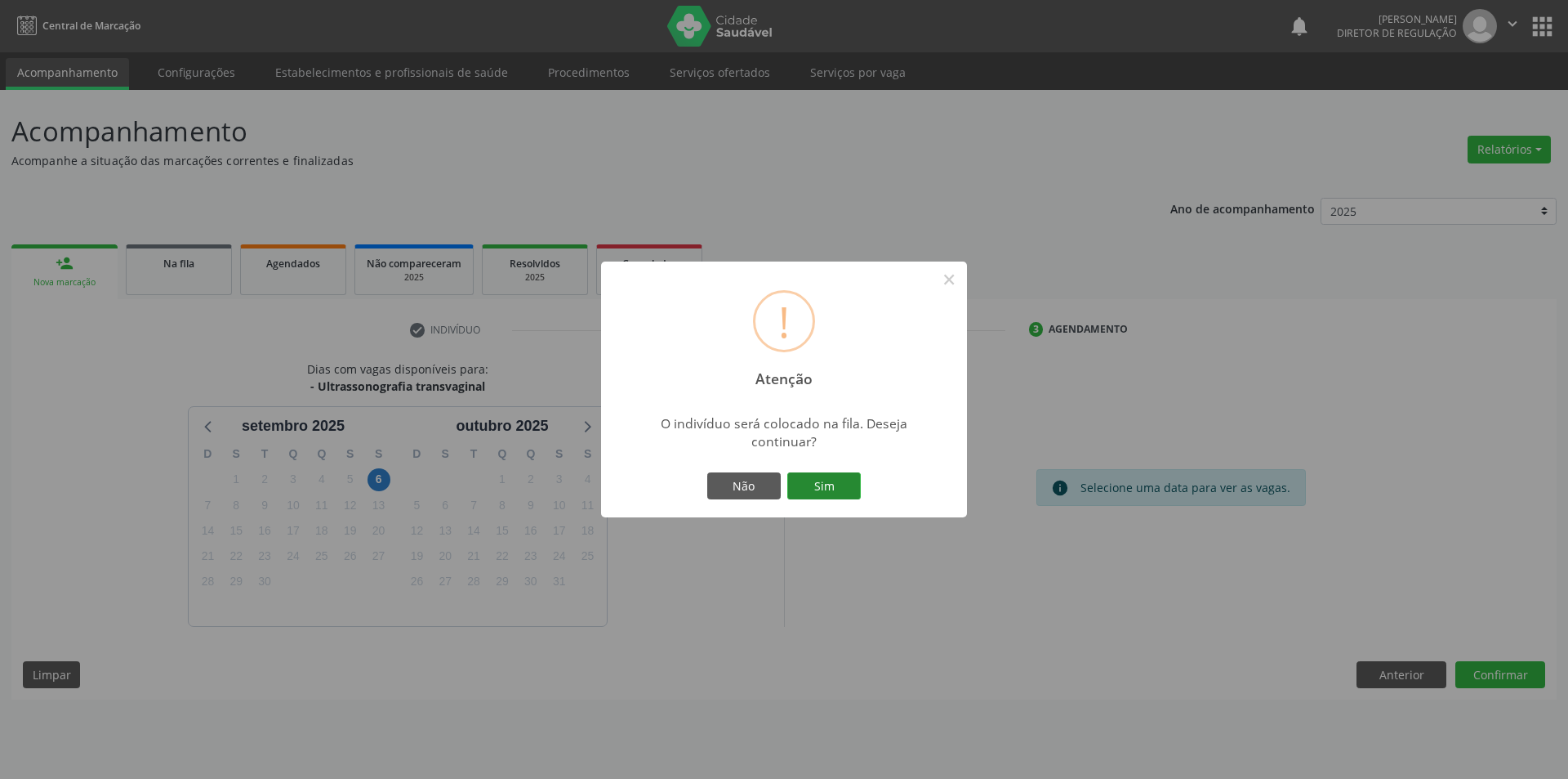
click at [829, 482] on button "Sim" at bounding box center [824, 486] width 74 height 27
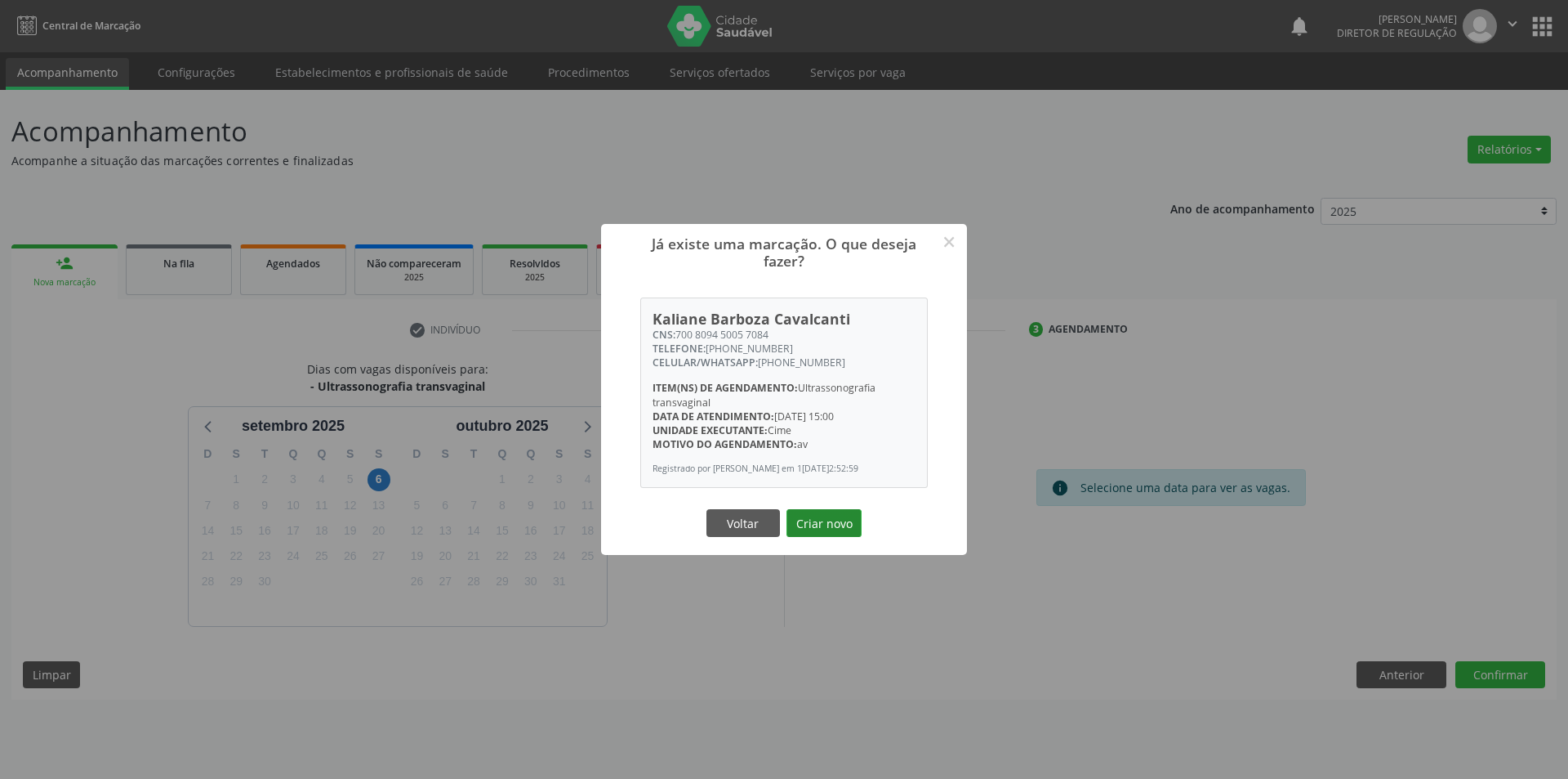
click at [827, 534] on button "Criar novo" at bounding box center [824, 523] width 76 height 27
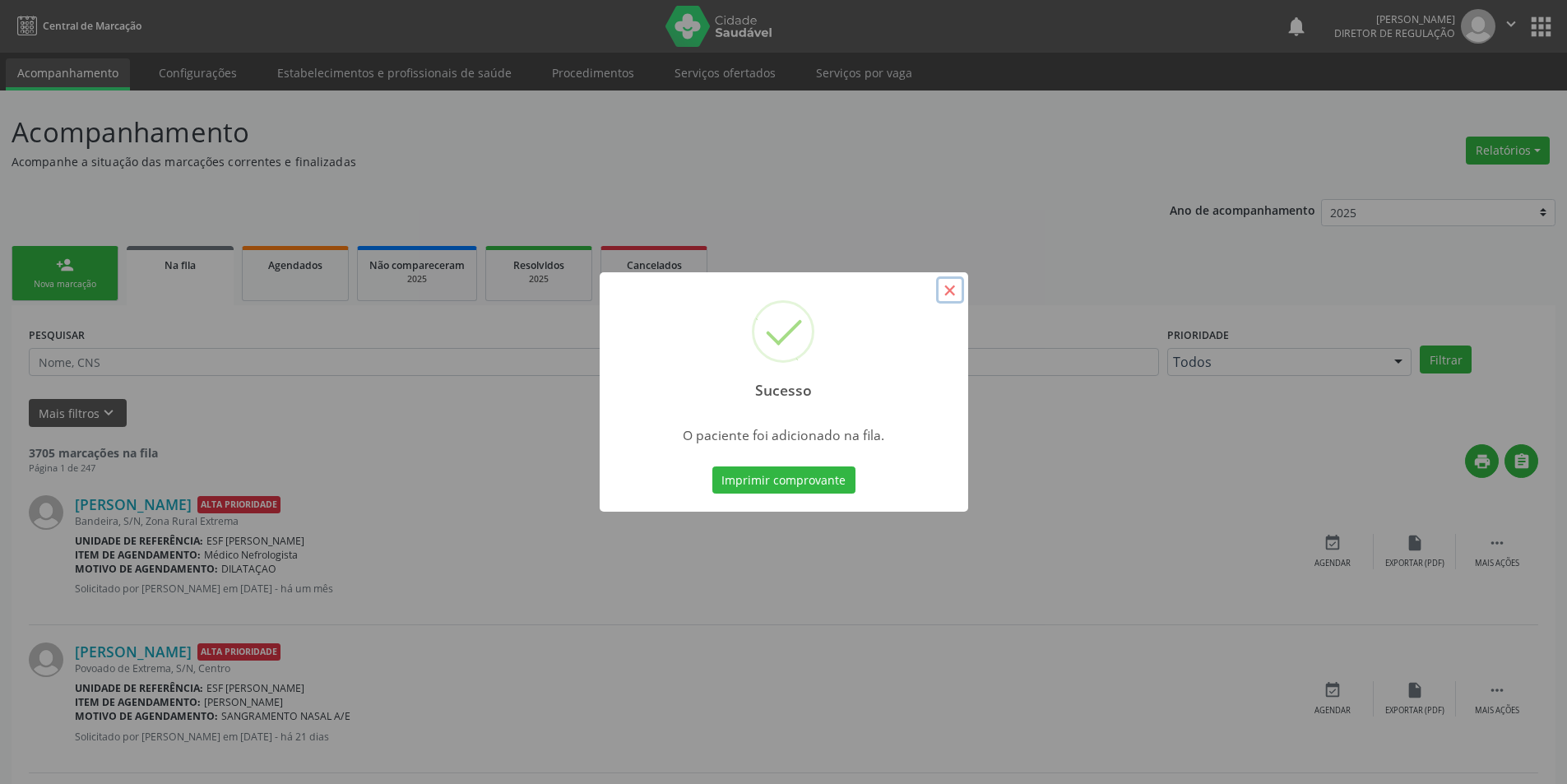
click at [946, 286] on button "×" at bounding box center [950, 290] width 28 height 28
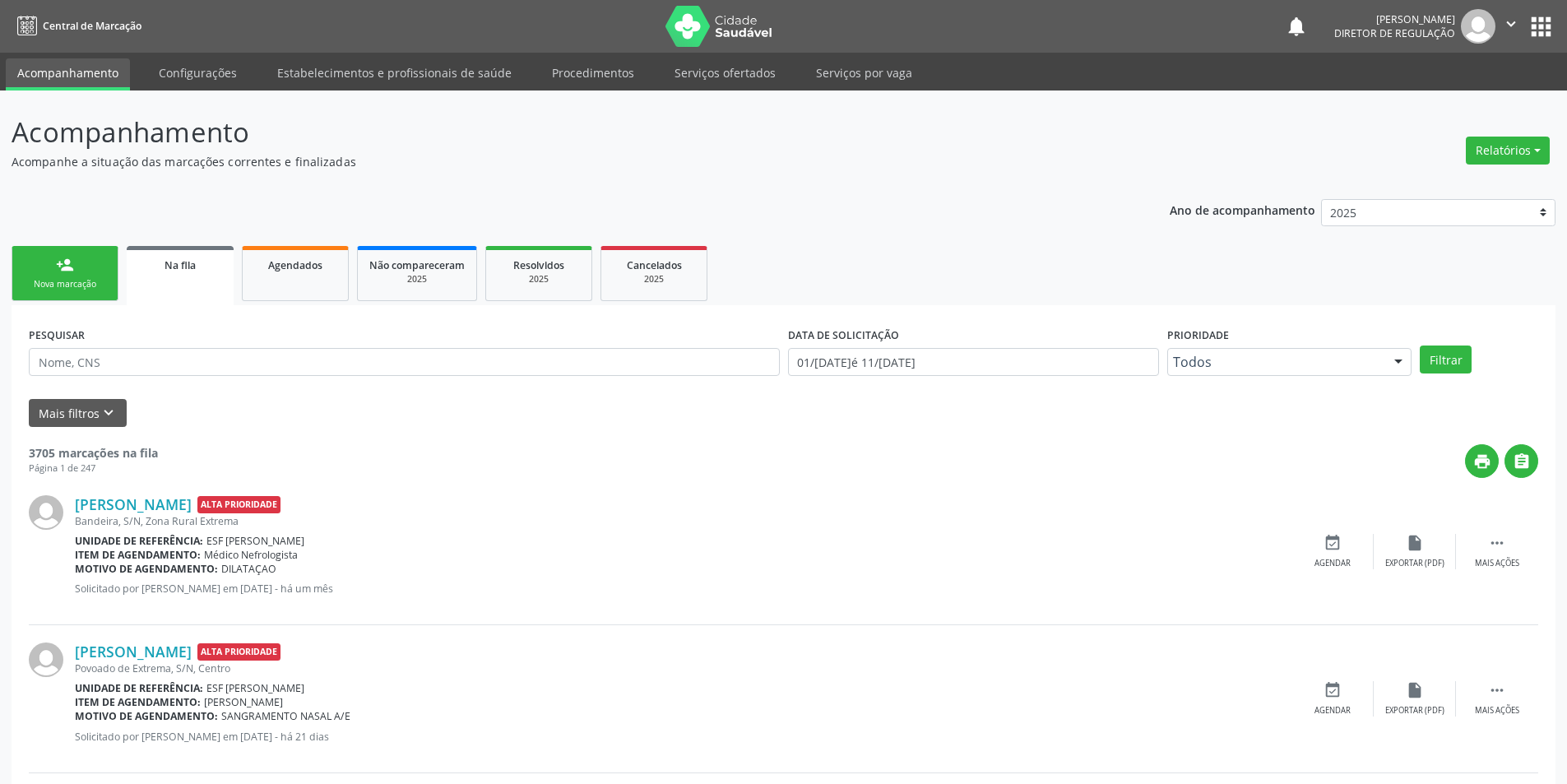
click at [86, 275] on link "person_add Nova marcação" at bounding box center [65, 274] width 107 height 55
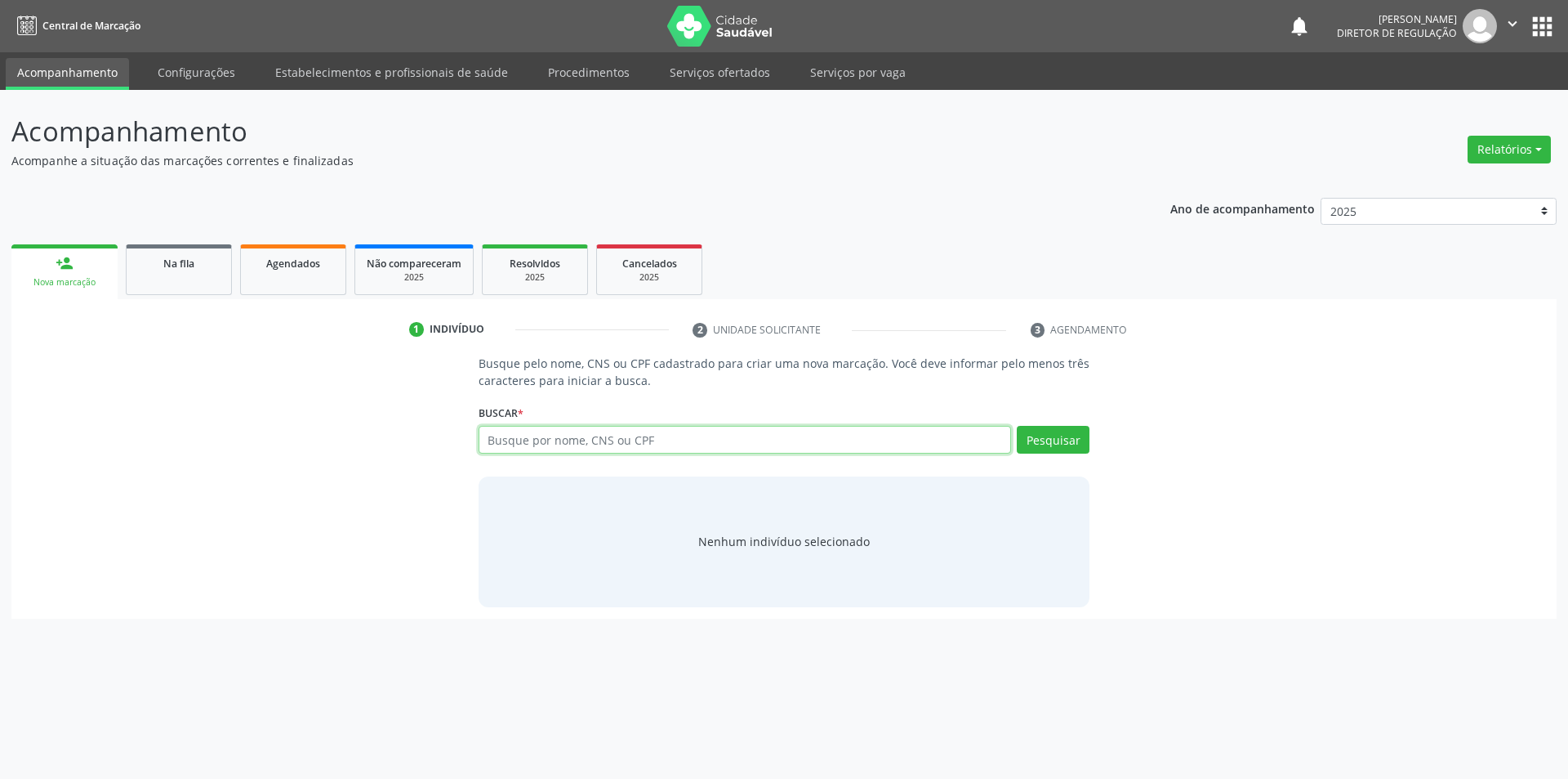
click at [543, 442] on input "text" at bounding box center [745, 440] width 533 height 27
type input "700809450057084"
click at [1061, 441] on button "Pesquisar" at bounding box center [1053, 440] width 73 height 27
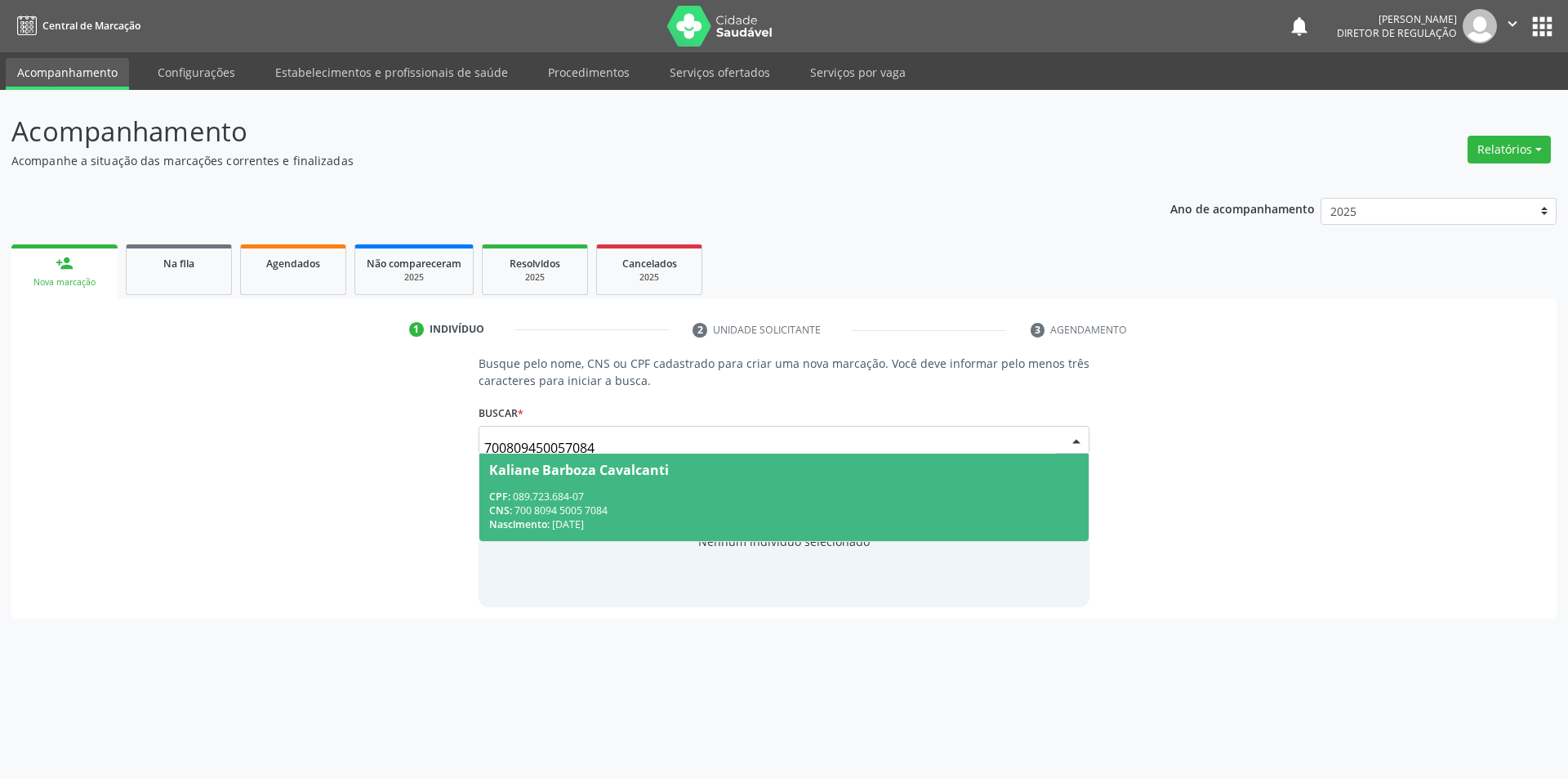
click at [700, 508] on div "CNS: 700 8094 5005 7084" at bounding box center [784, 510] width 590 height 14
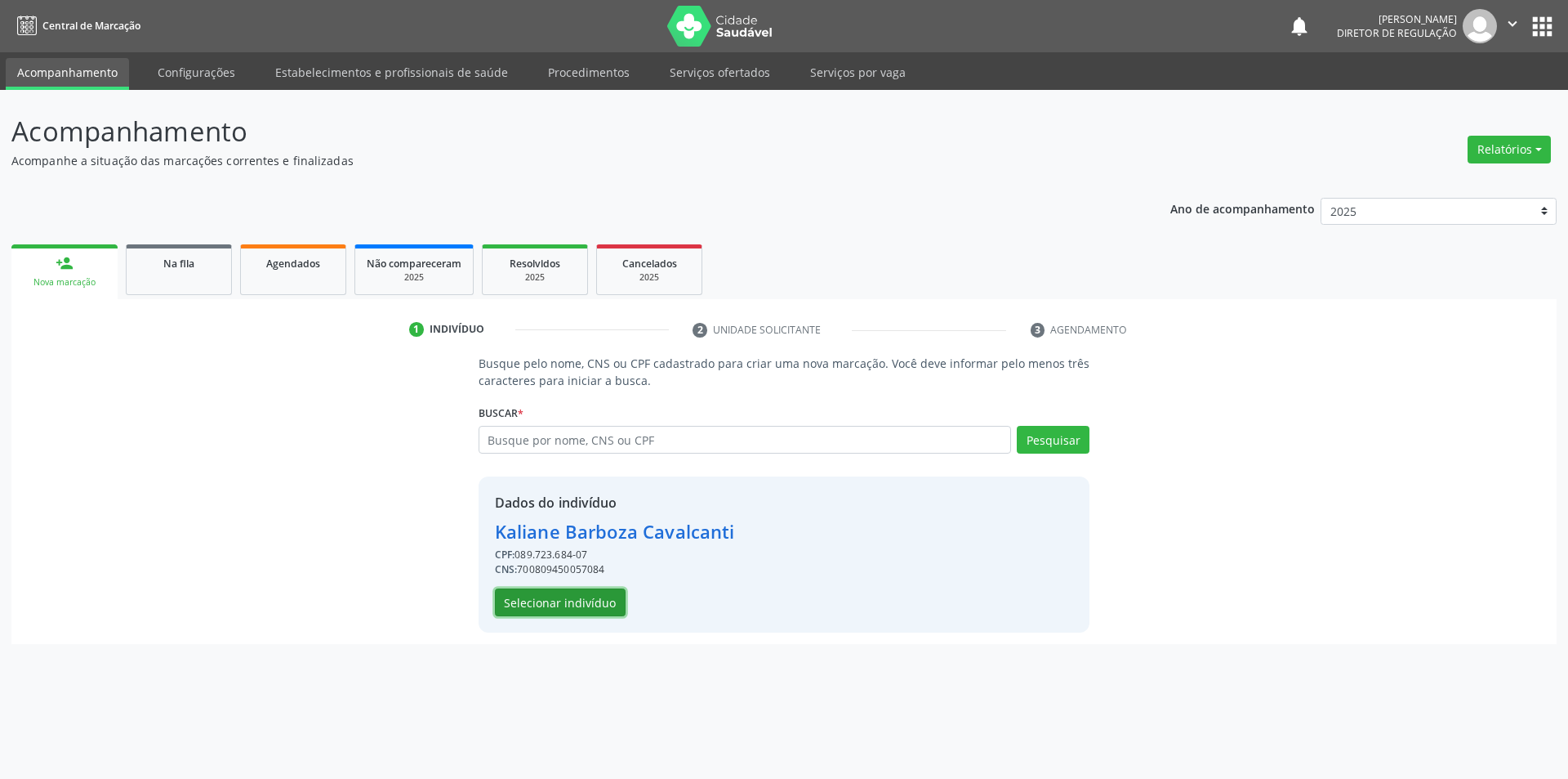
click at [584, 596] on button "Selecionar indivíduo" at bounding box center [560, 602] width 130 height 27
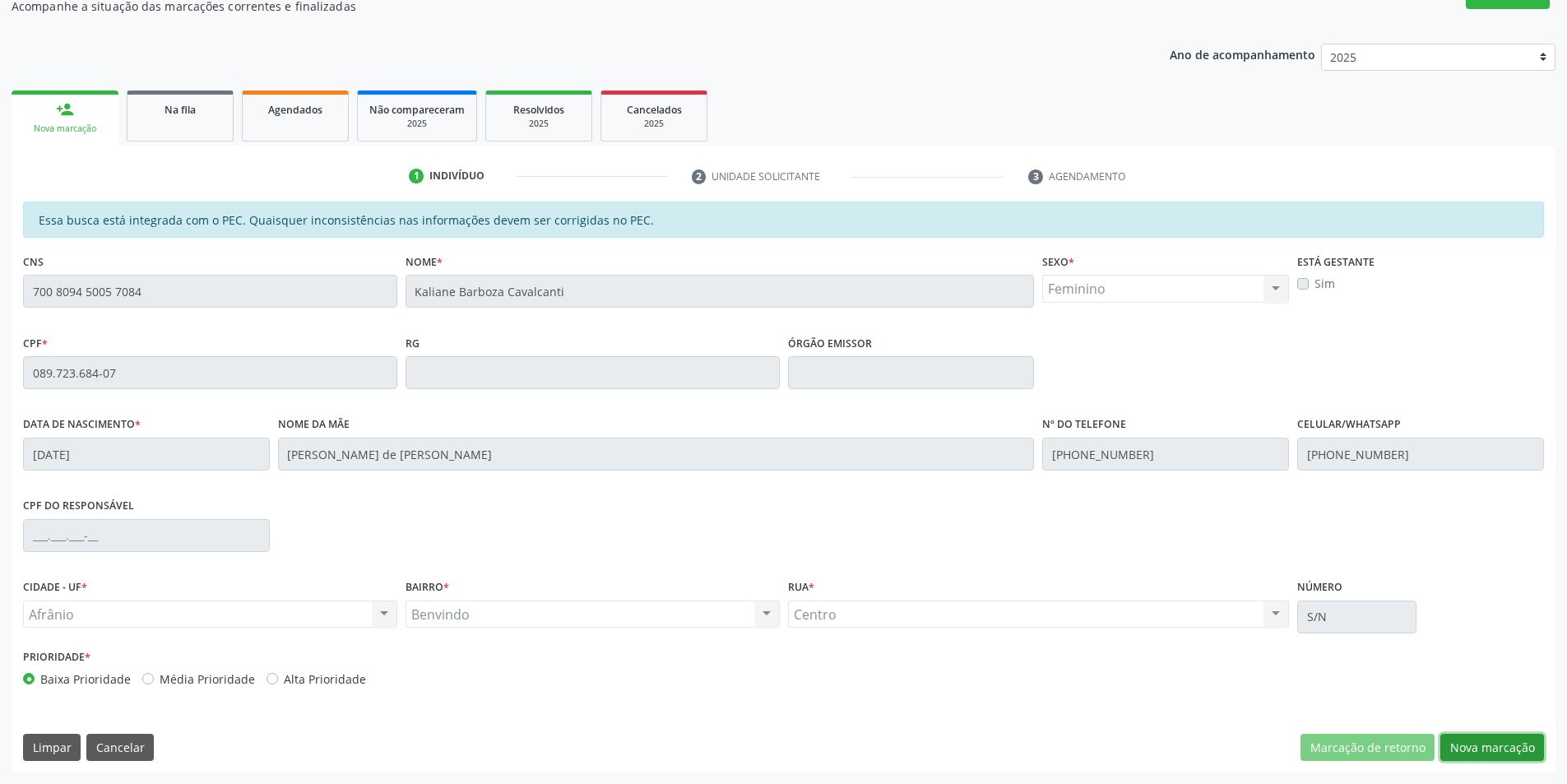
click at [1457, 739] on button "Nova marcação" at bounding box center [1492, 747] width 104 height 28
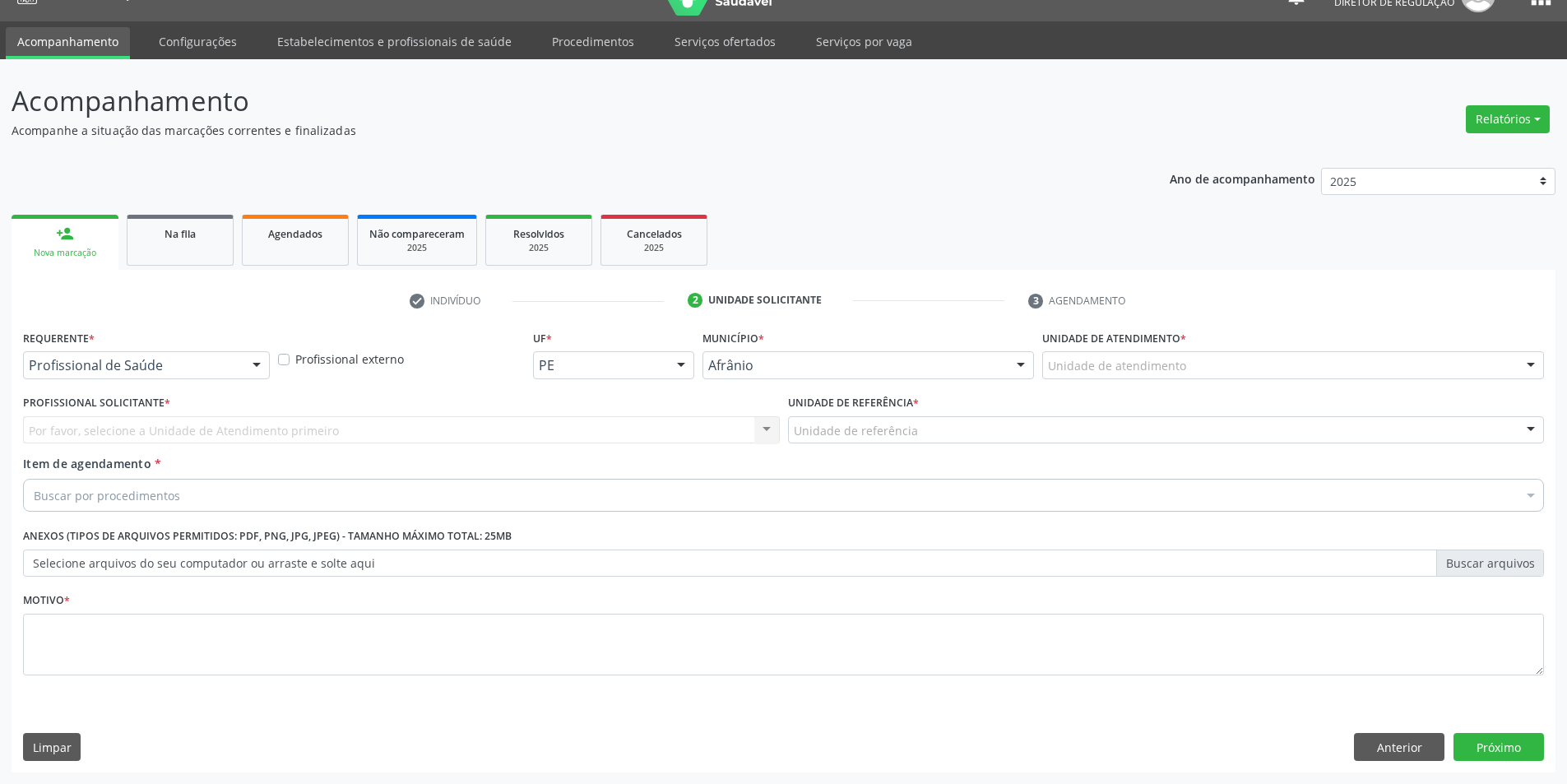
click at [1151, 375] on div "Unidade de atendimento" at bounding box center [1293, 365] width 502 height 28
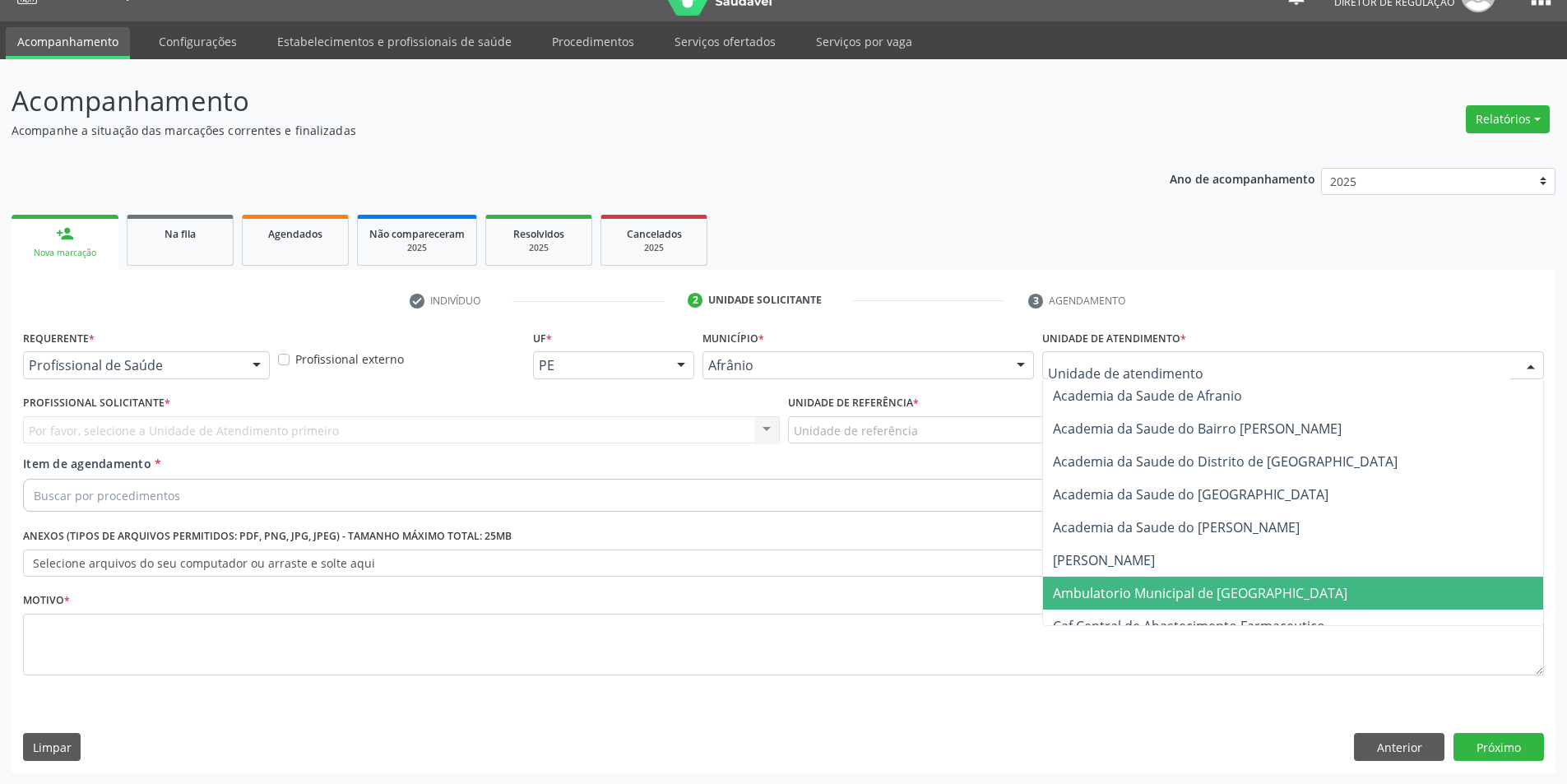
click at [1143, 599] on span "Ambulatorio Municipal de [GEOGRAPHIC_DATA]" at bounding box center [1200, 592] width 294 height 18
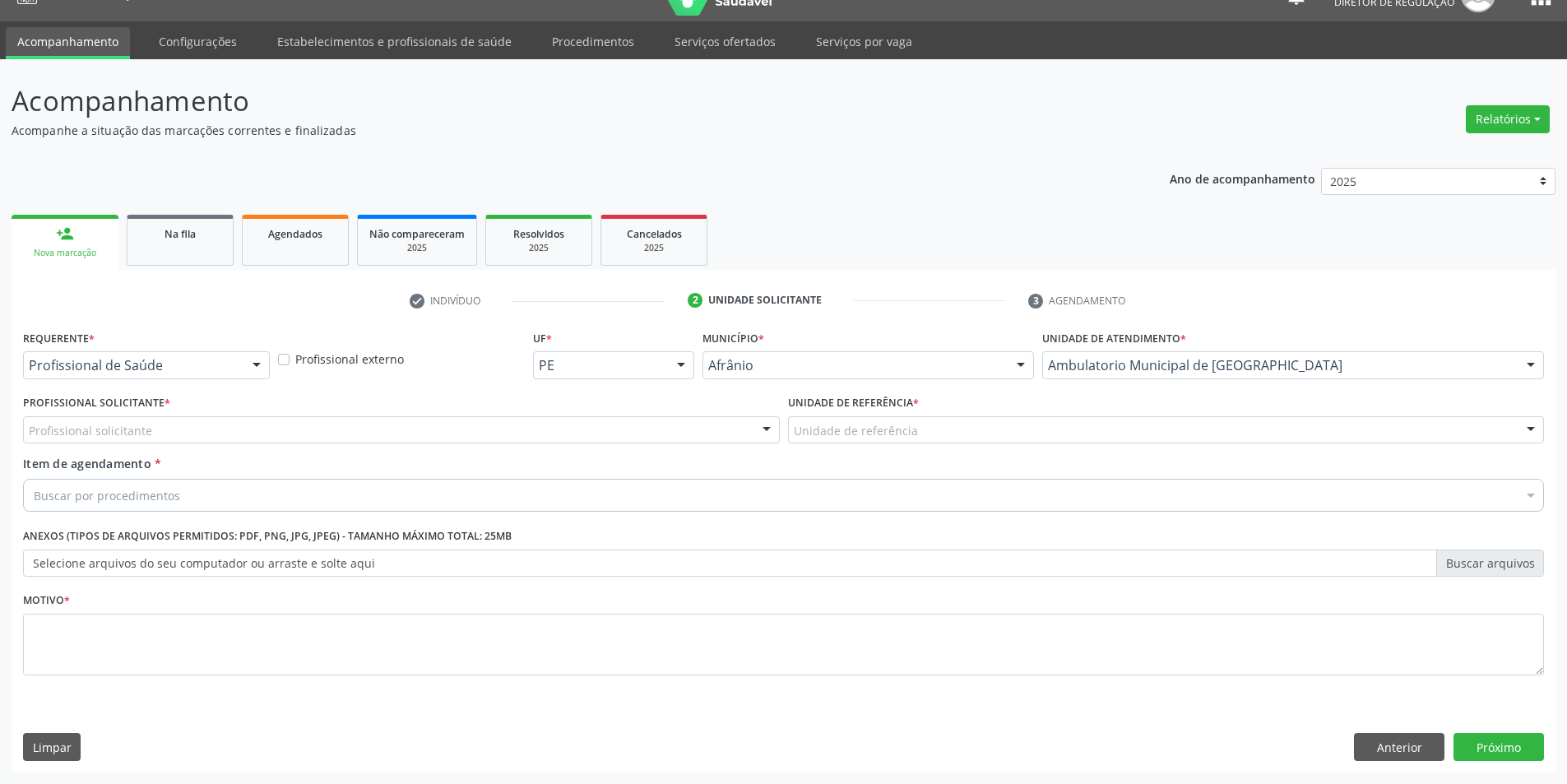
click at [894, 413] on label "Unidade de referência *" at bounding box center [854, 404] width 130 height 26
click at [892, 420] on div "Unidade de referência" at bounding box center [1167, 430] width 757 height 28
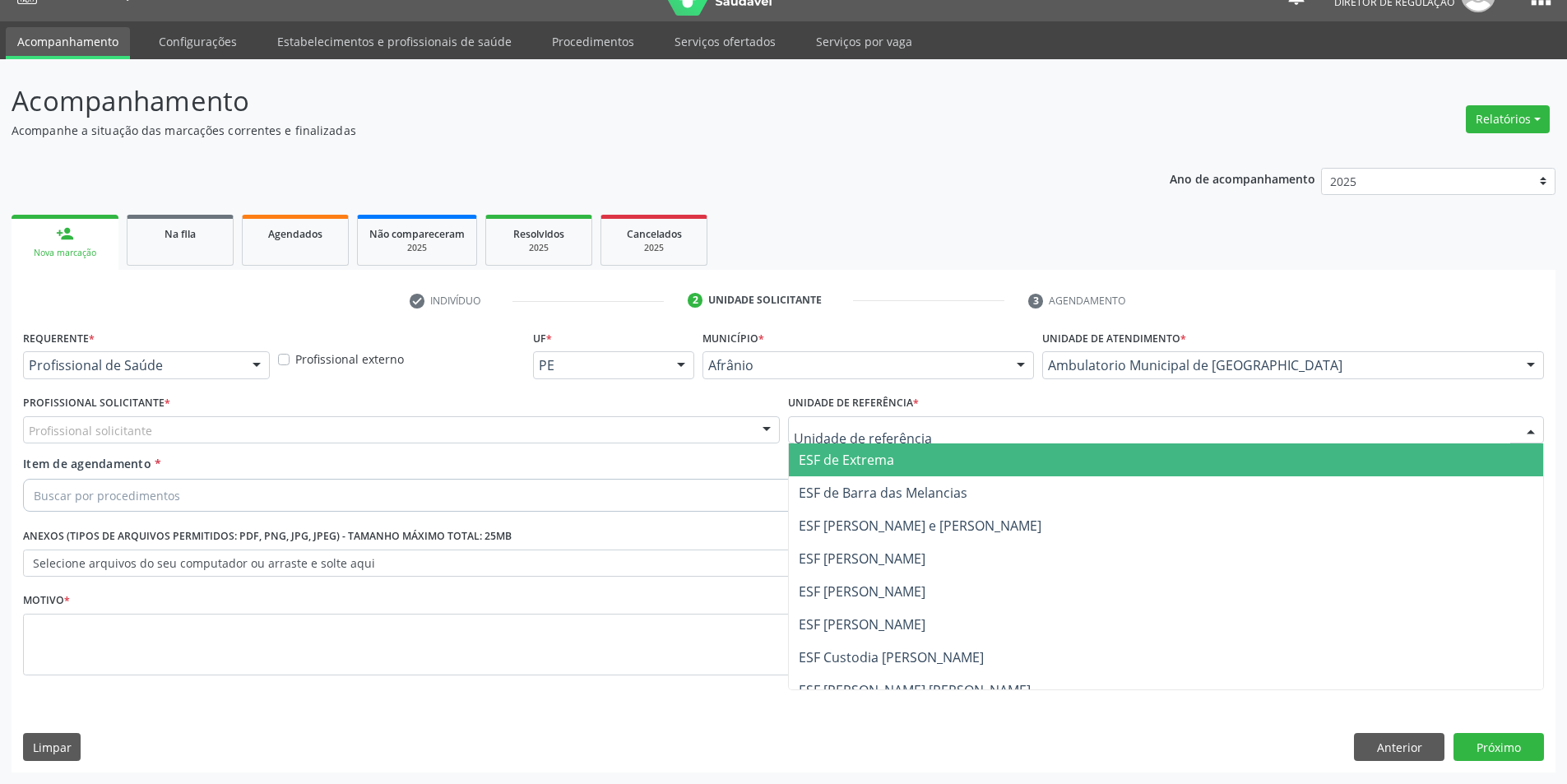
click at [895, 446] on span "ESF de Extrema" at bounding box center [1167, 459] width 755 height 33
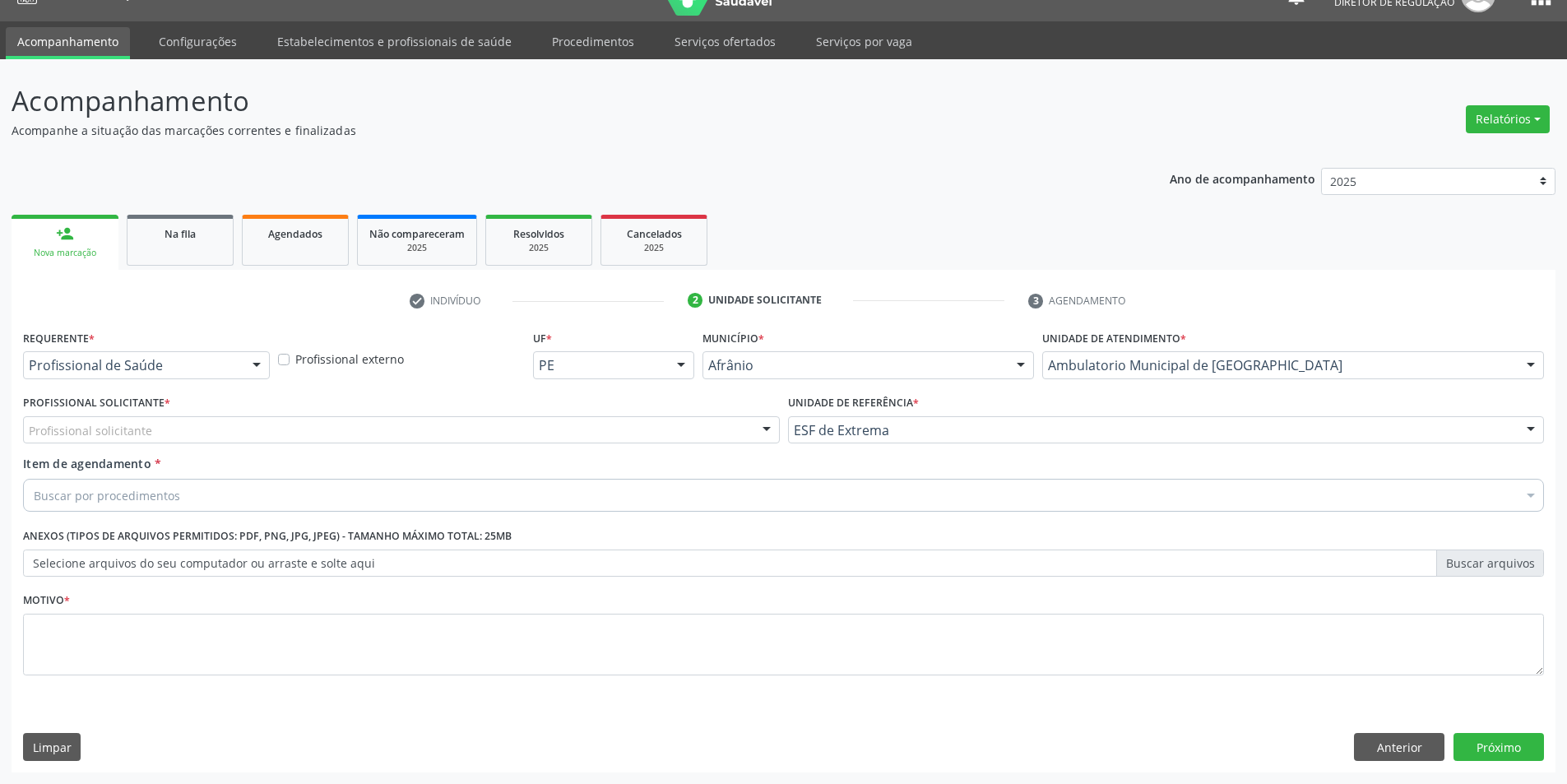
click at [892, 438] on div "ESF de Extrema" at bounding box center [1167, 430] width 757 height 28
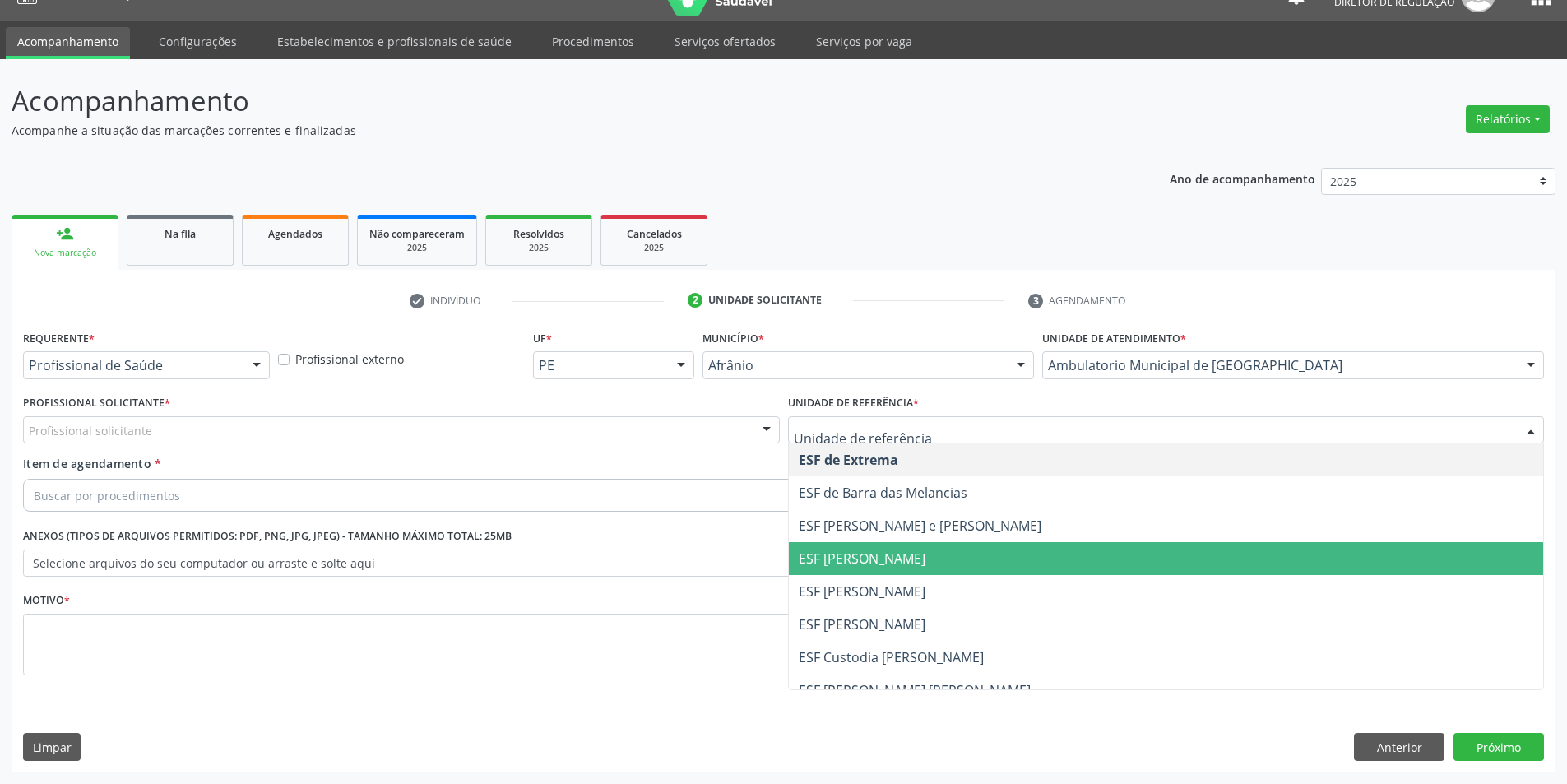
click at [882, 592] on span "ESF [PERSON_NAME]" at bounding box center [863, 591] width 126 height 18
click at [414, 423] on div "Profissional solicitante" at bounding box center [401, 430] width 757 height 28
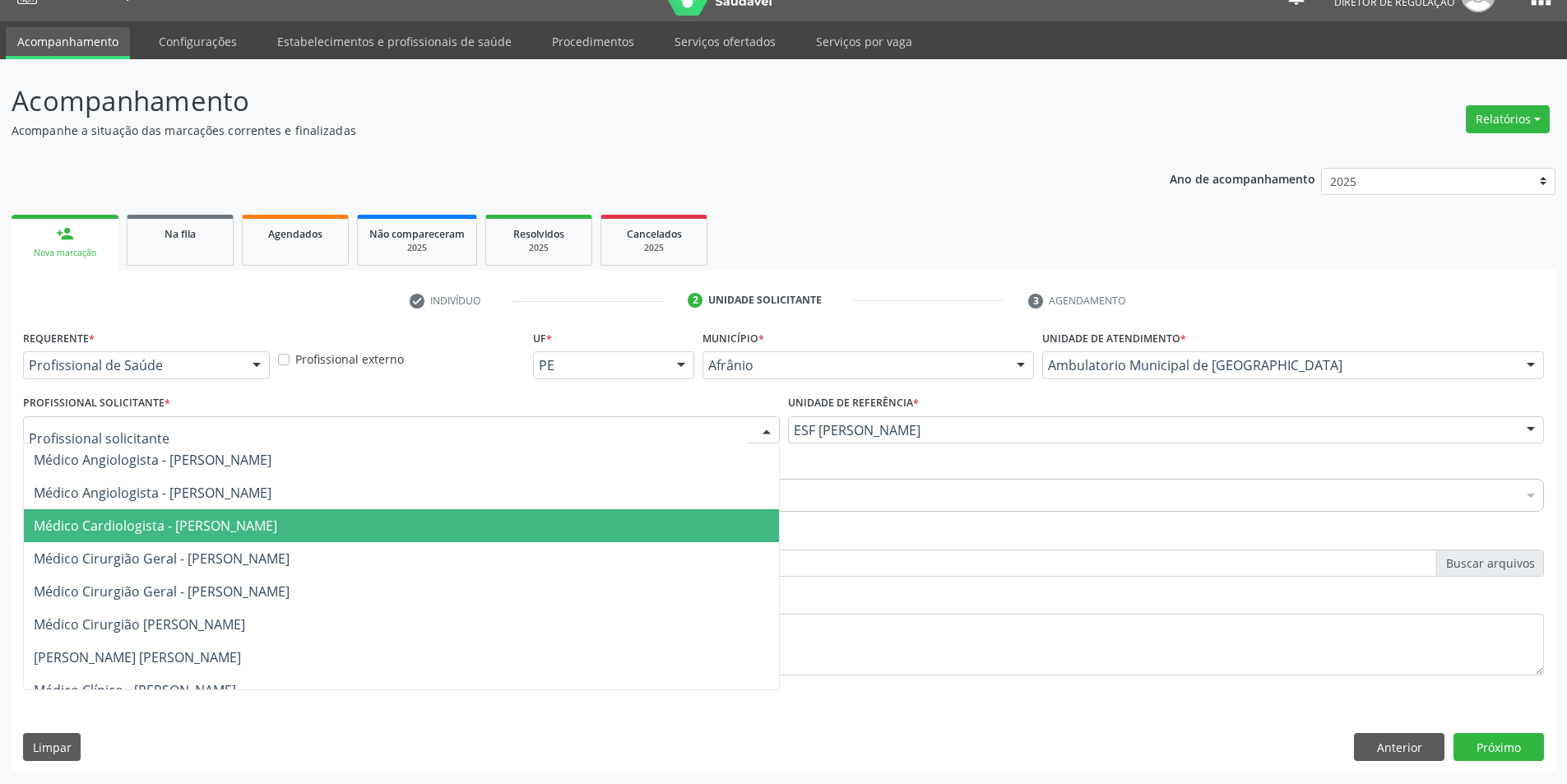
click at [322, 540] on span "Médico Cardiologista - [PERSON_NAME]" at bounding box center [401, 524] width 755 height 33
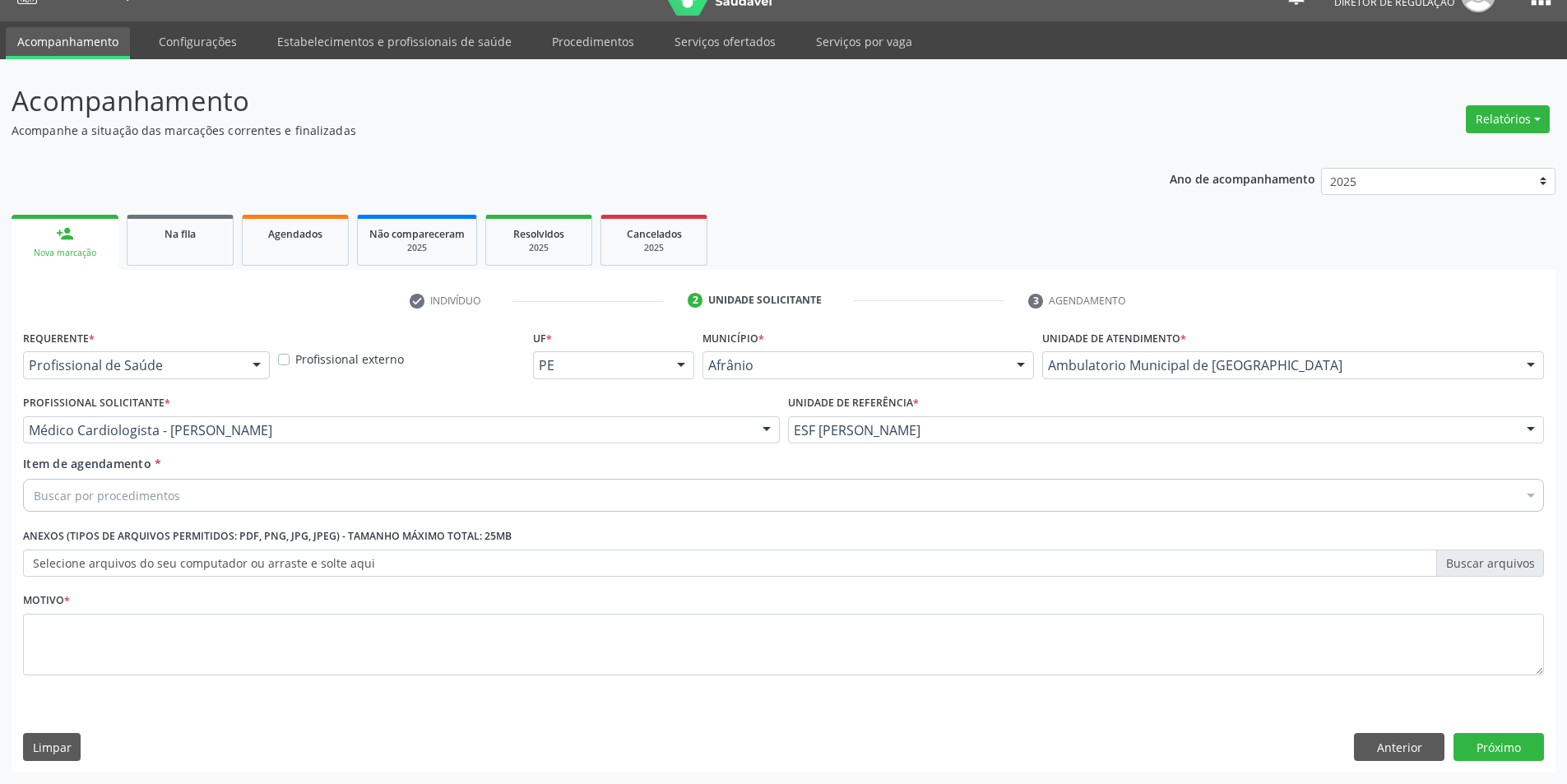
click at [422, 509] on div "Buscar por procedimentos" at bounding box center [784, 495] width 1522 height 33
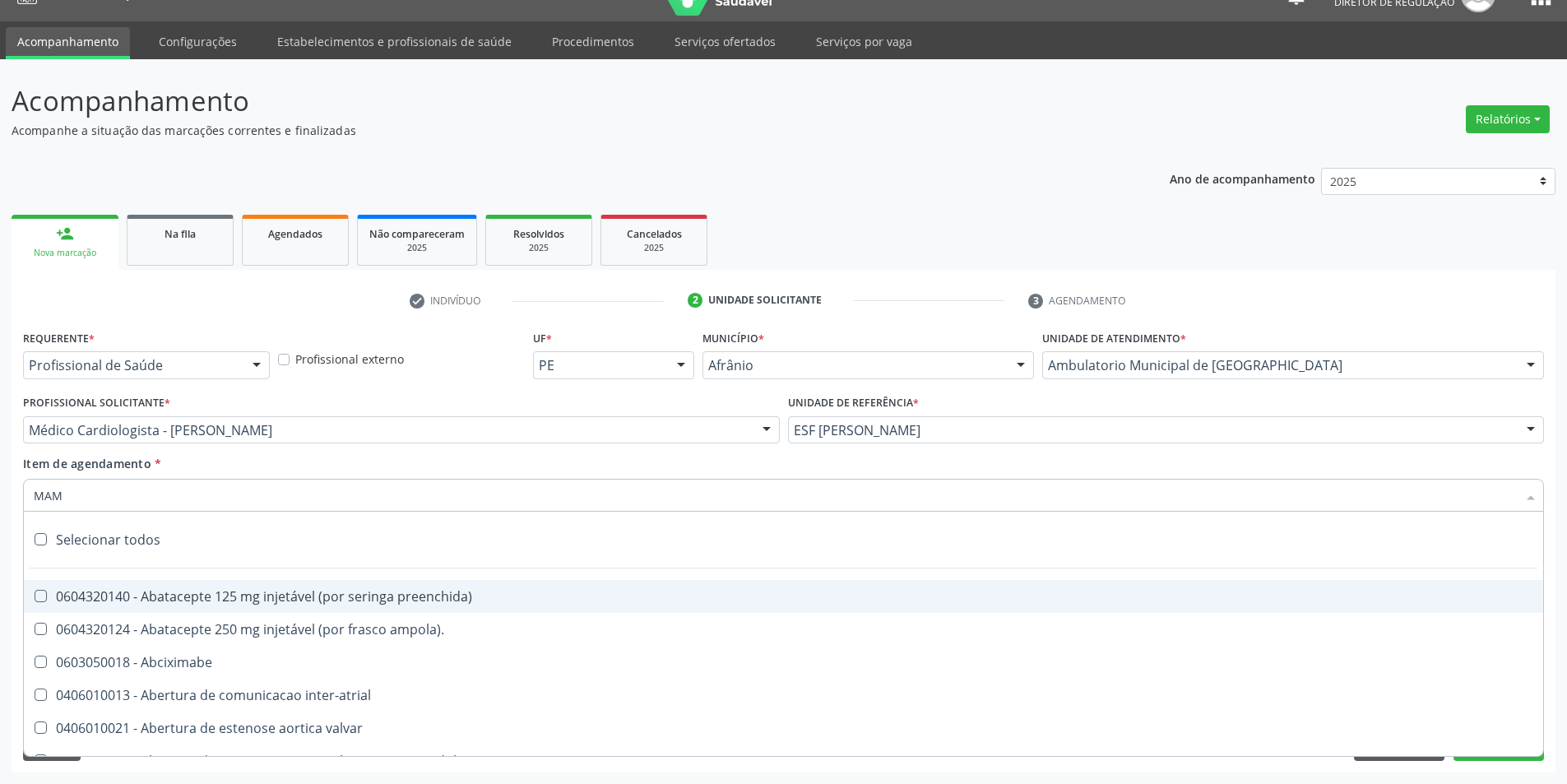
type input "MAMA"
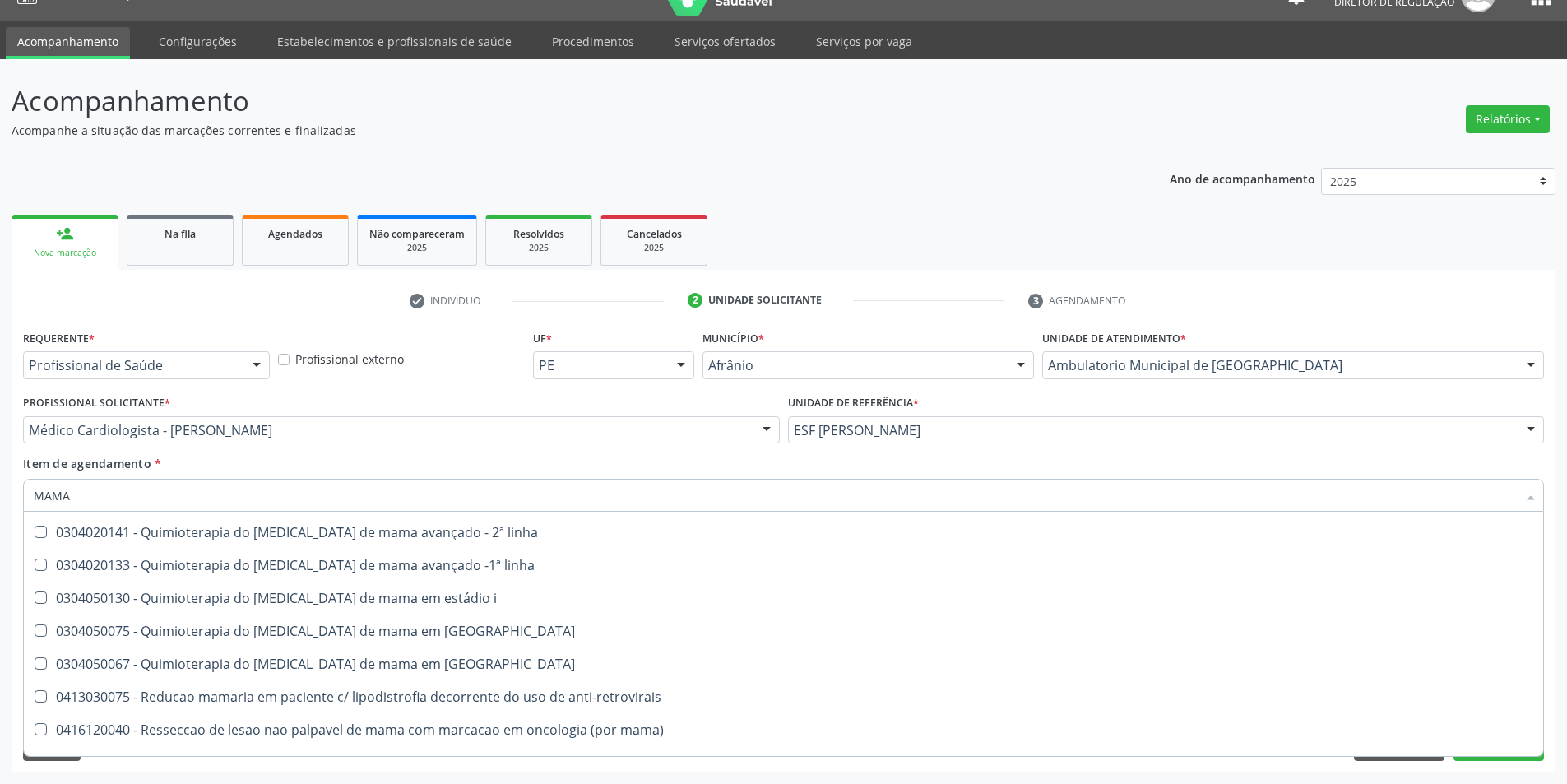
scroll to position [1368, 0]
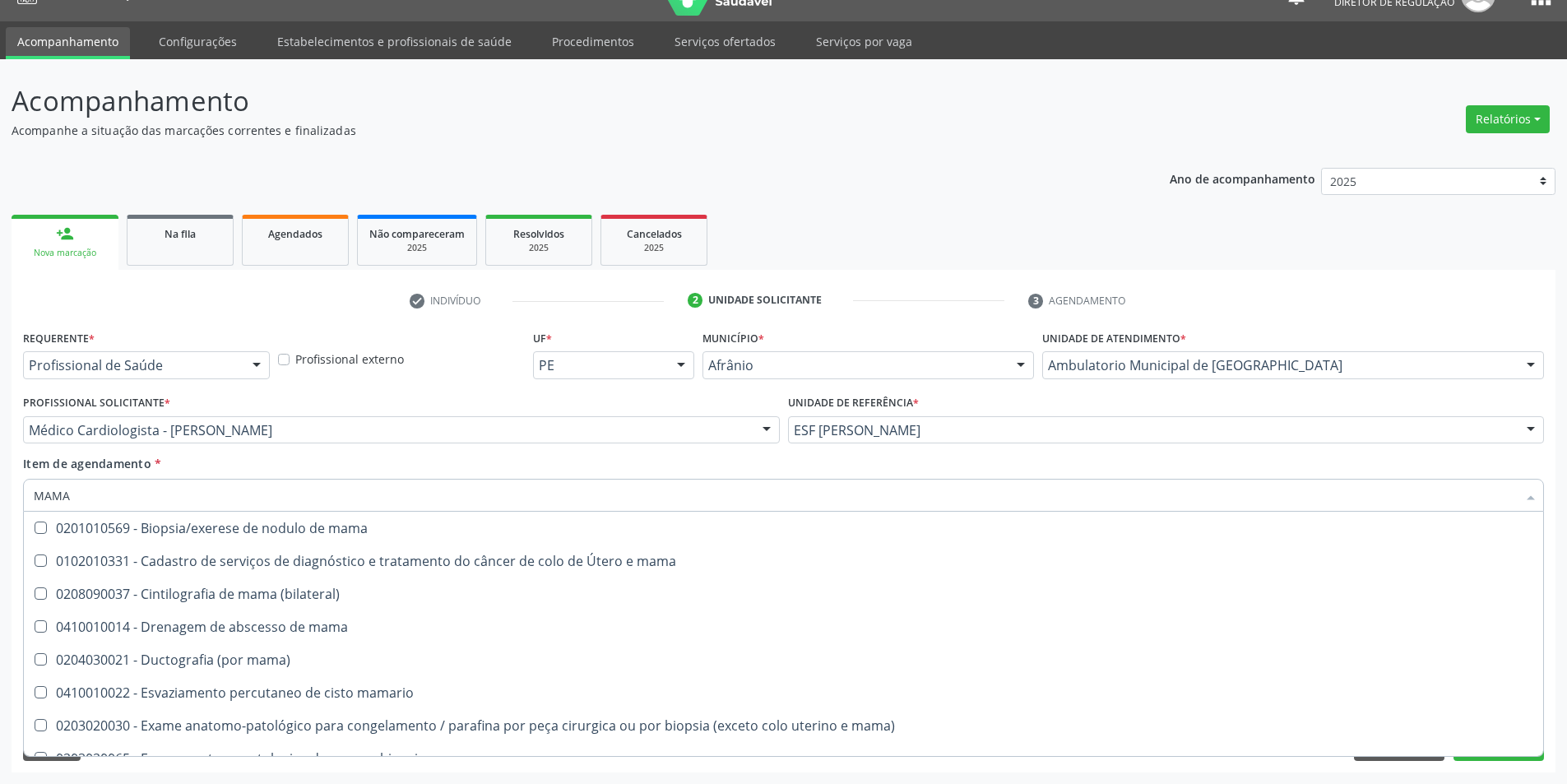
scroll to position [1368, 0]
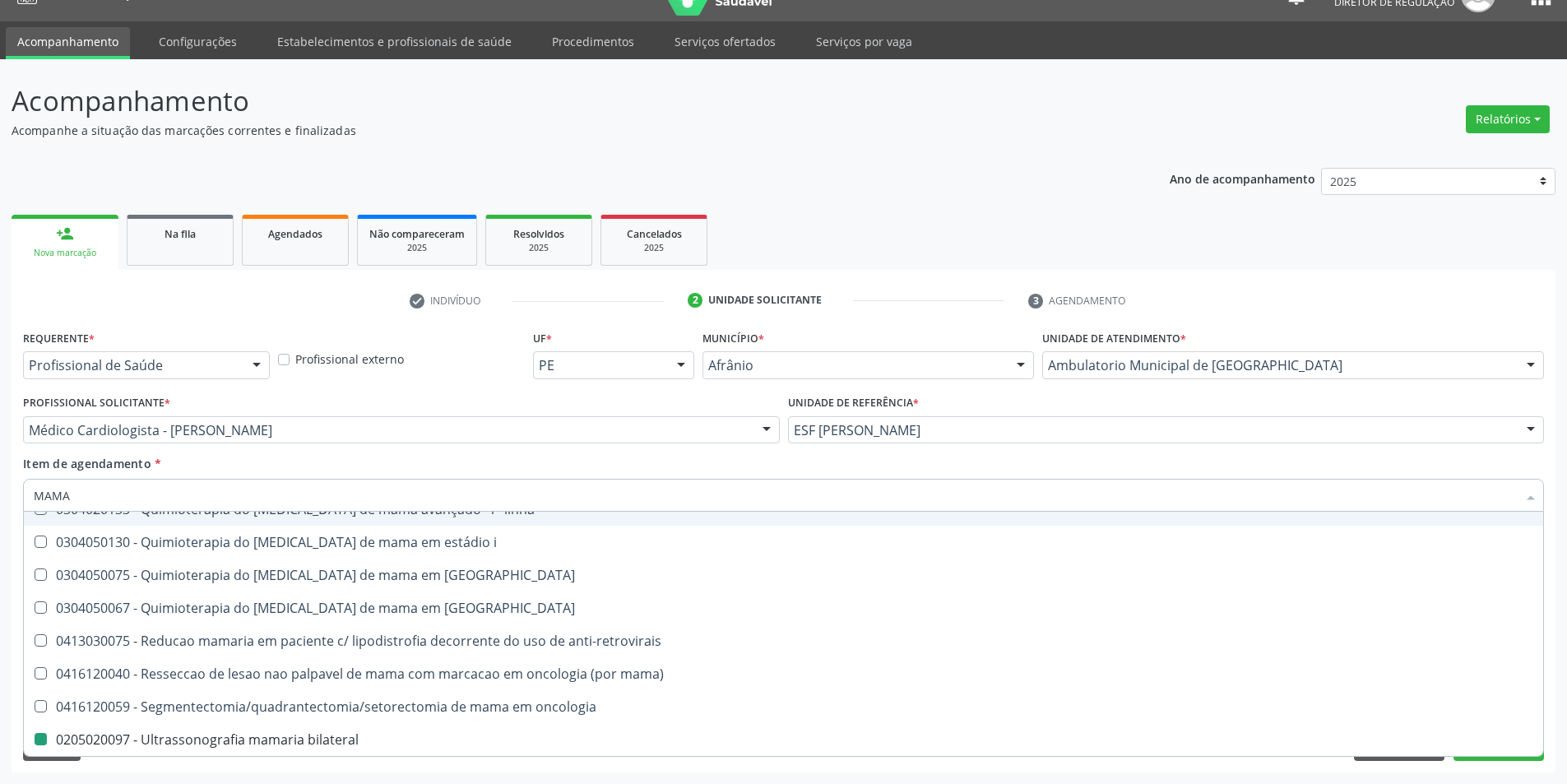
click at [371, 456] on div "Item de agendamento * MAMA Desfazer seleção 0201010569 - Biopsia/exerese de nod…" at bounding box center [784, 480] width 1522 height 51
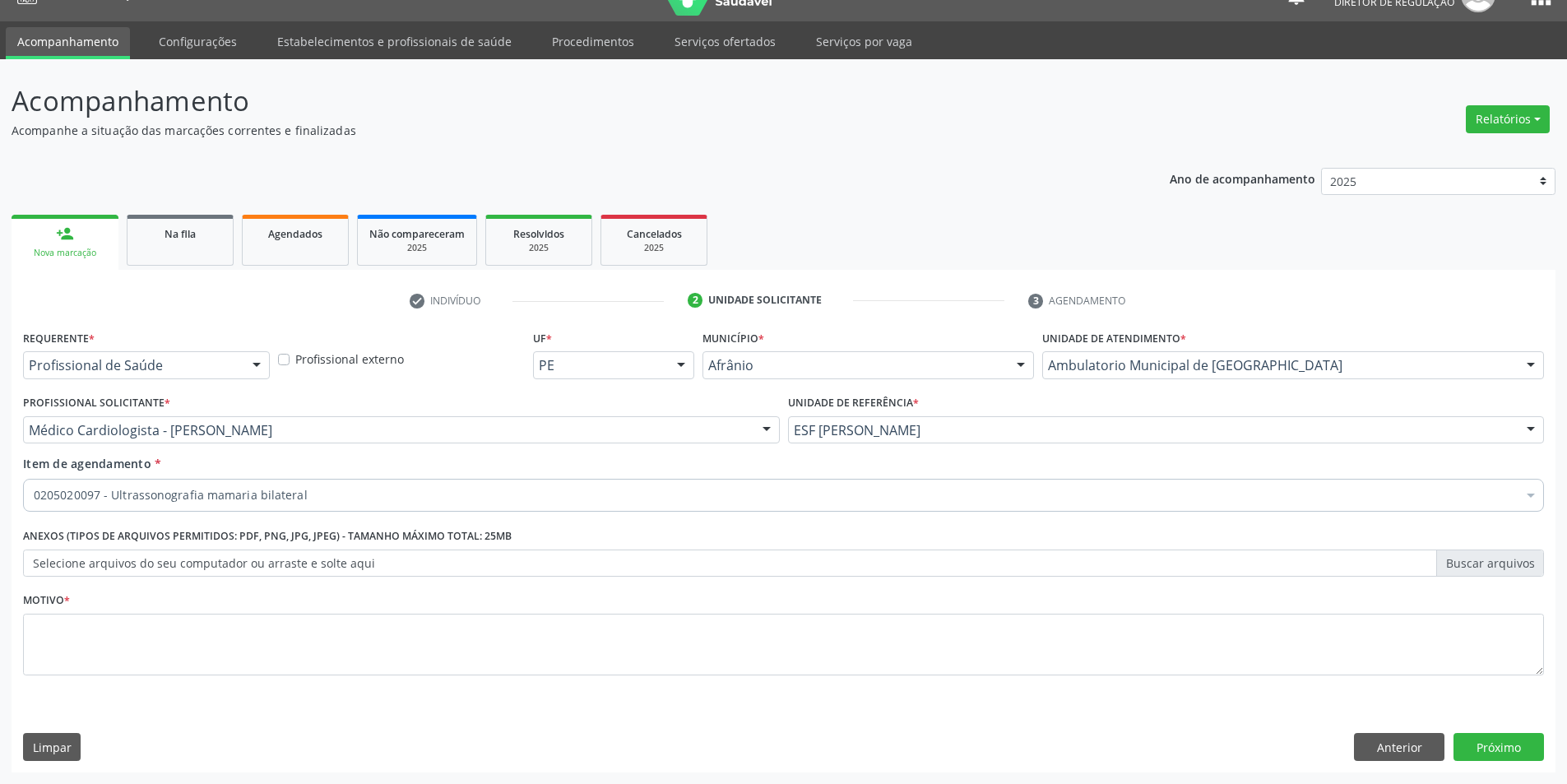
scroll to position [0, 0]
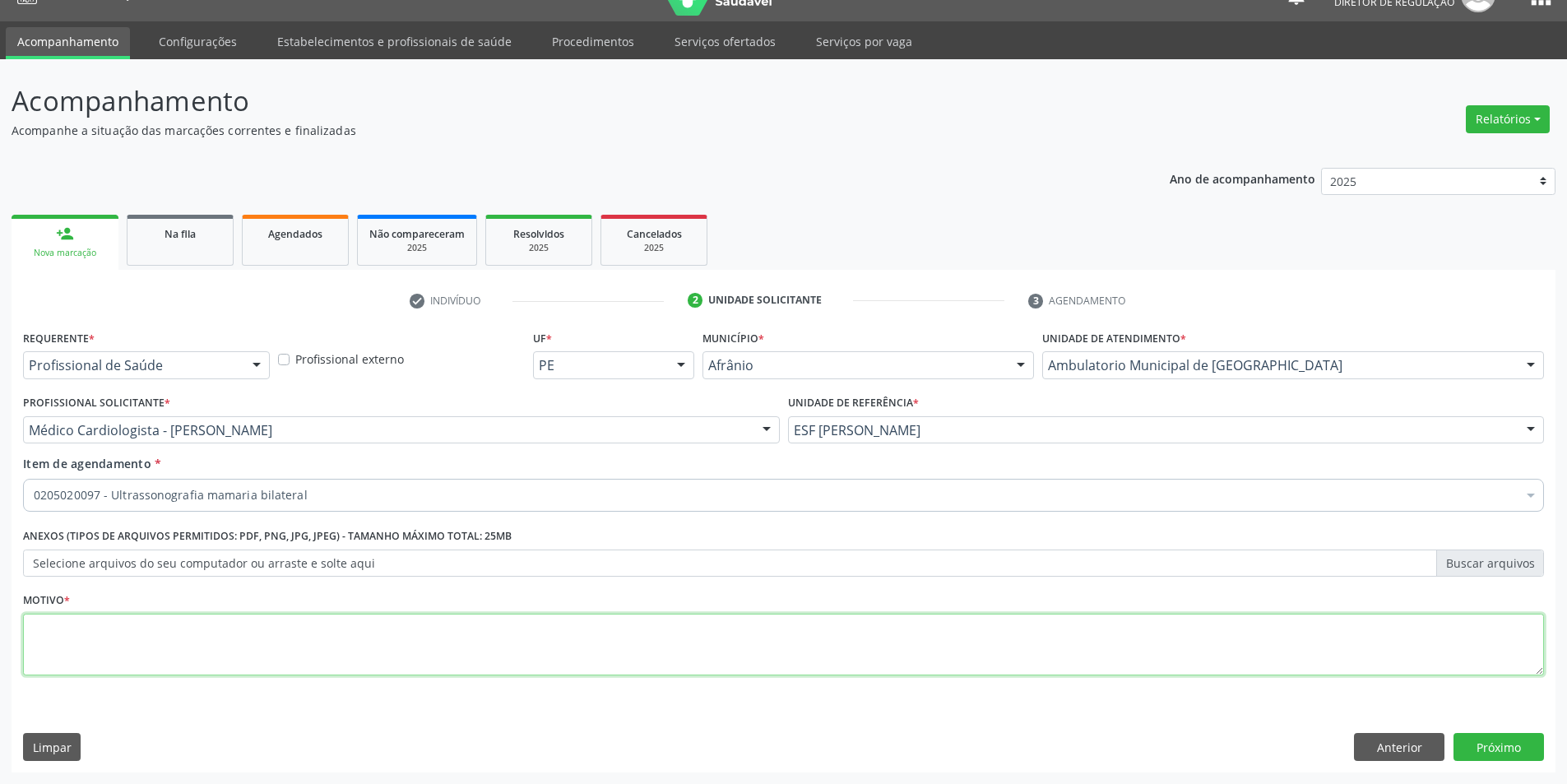
click at [297, 647] on textarea at bounding box center [784, 644] width 1522 height 62
type textarea "'"
type textarea "RASTREIO"
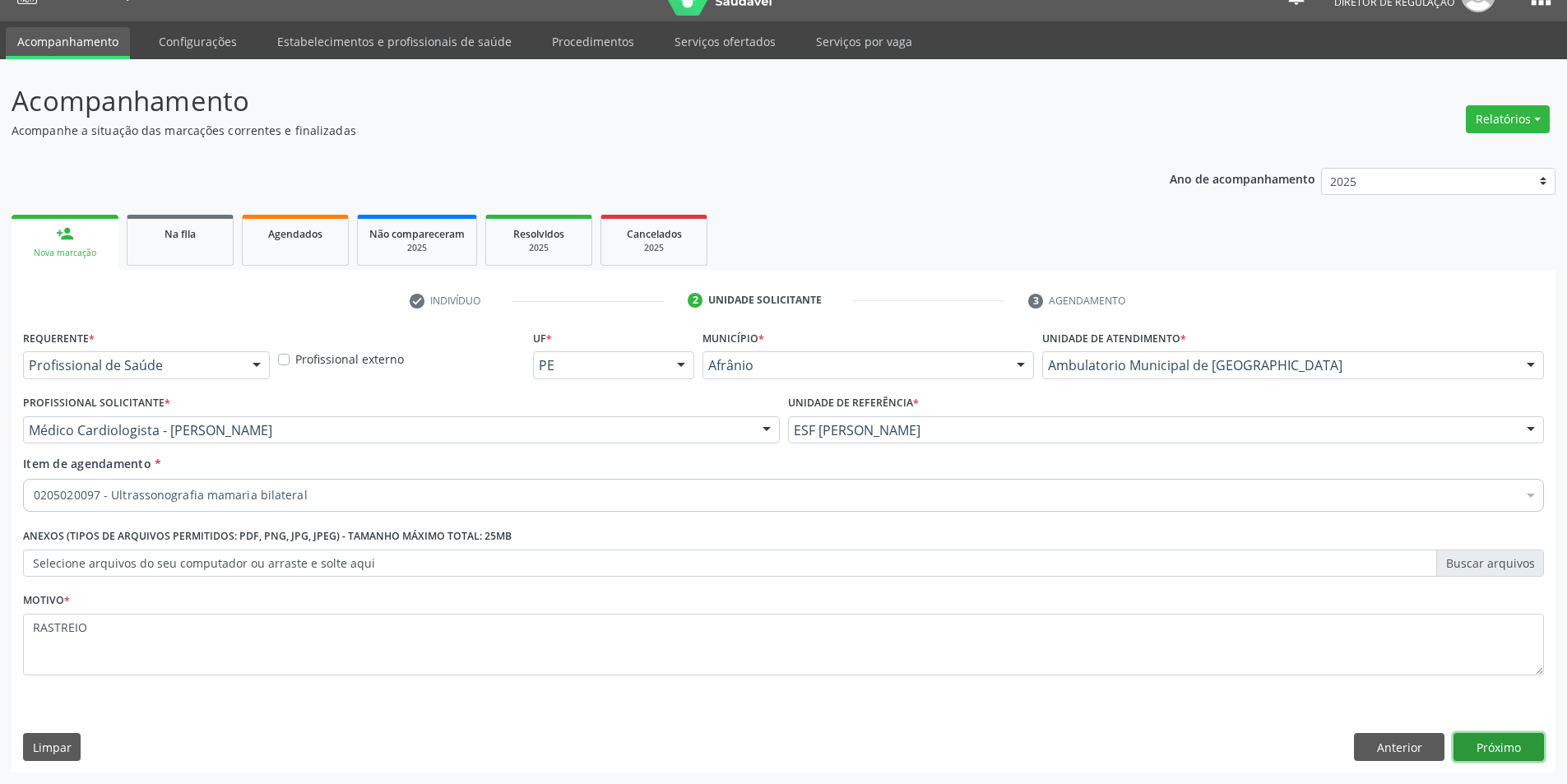
click at [1502, 754] on button "Próximo" at bounding box center [1499, 746] width 91 height 28
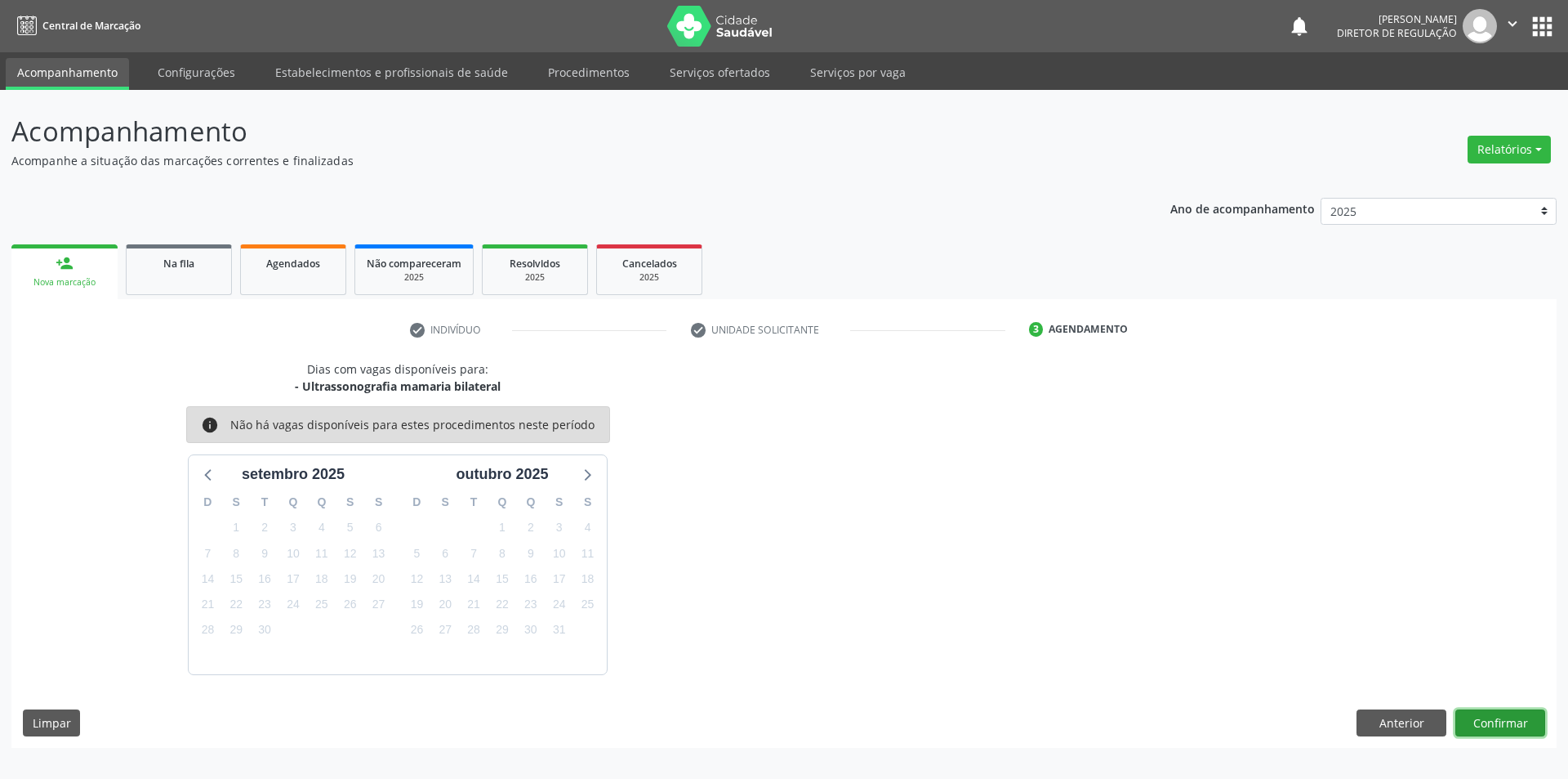
click at [1500, 718] on button "Confirmar" at bounding box center [1500, 723] width 90 height 27
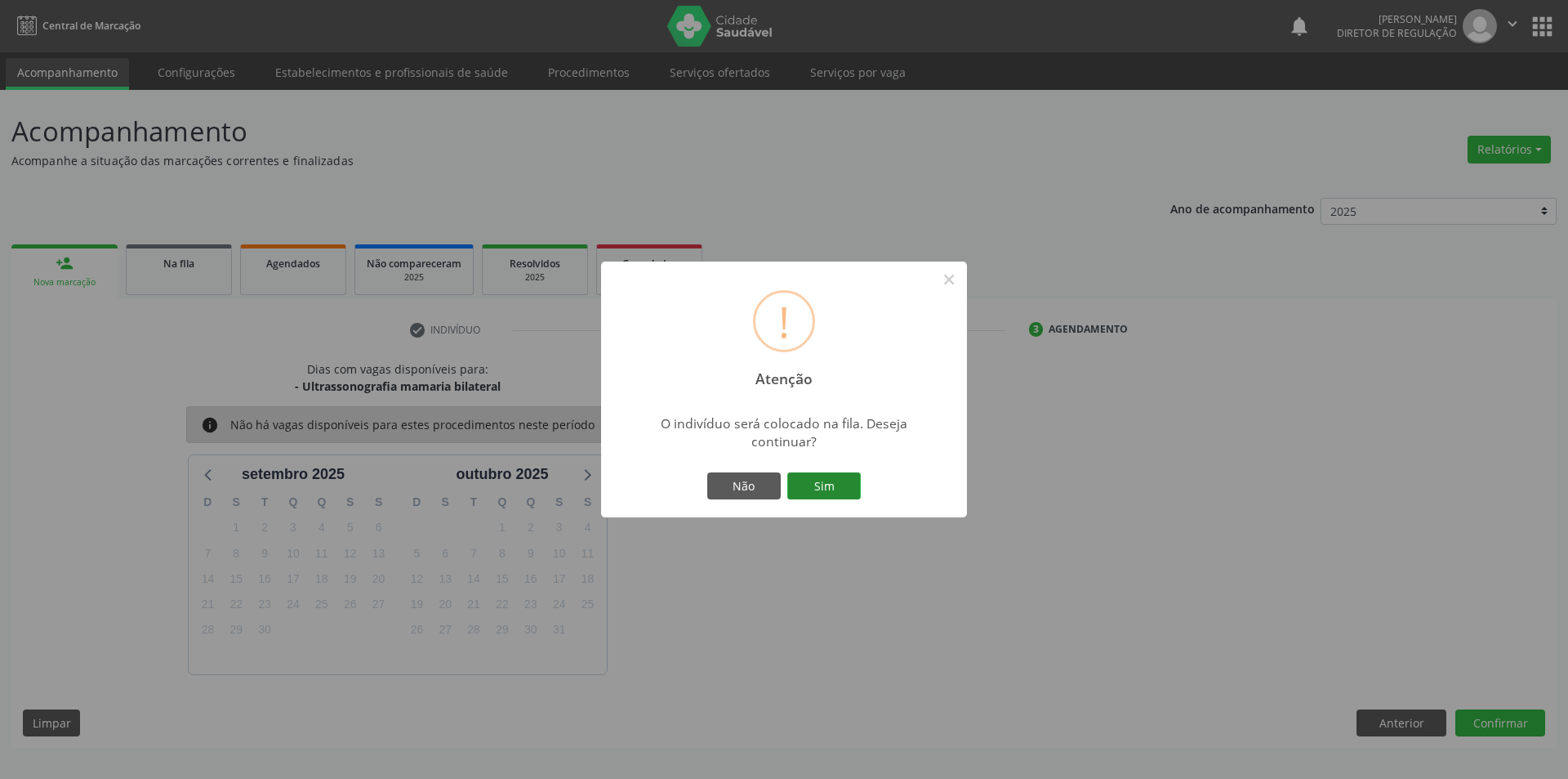
click at [846, 484] on button "Sim" at bounding box center [824, 486] width 74 height 27
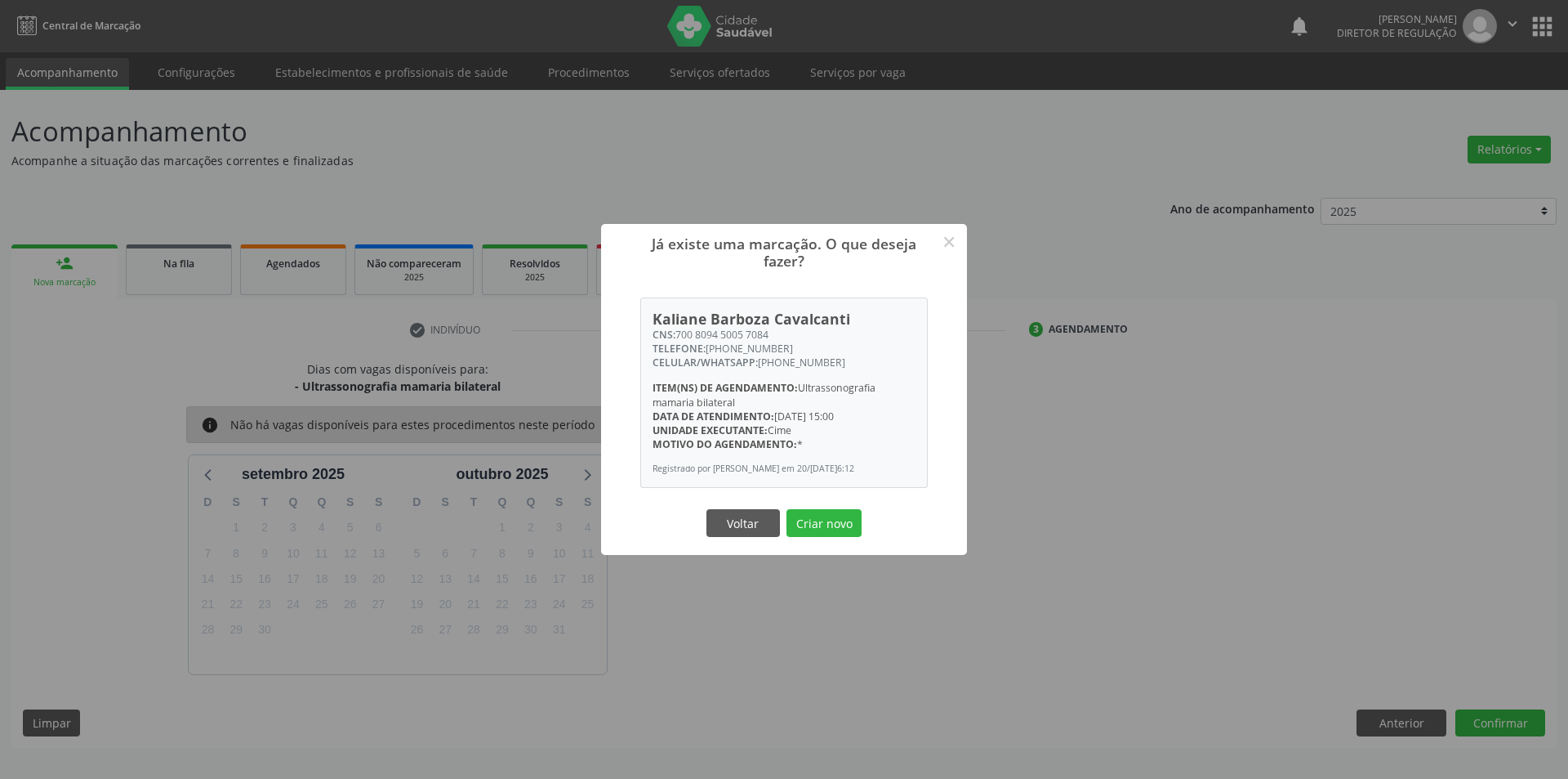
click at [853, 540] on div "Voltar Criar novo" at bounding box center [784, 522] width 164 height 34
click at [851, 537] on button "Criar novo" at bounding box center [824, 523] width 76 height 27
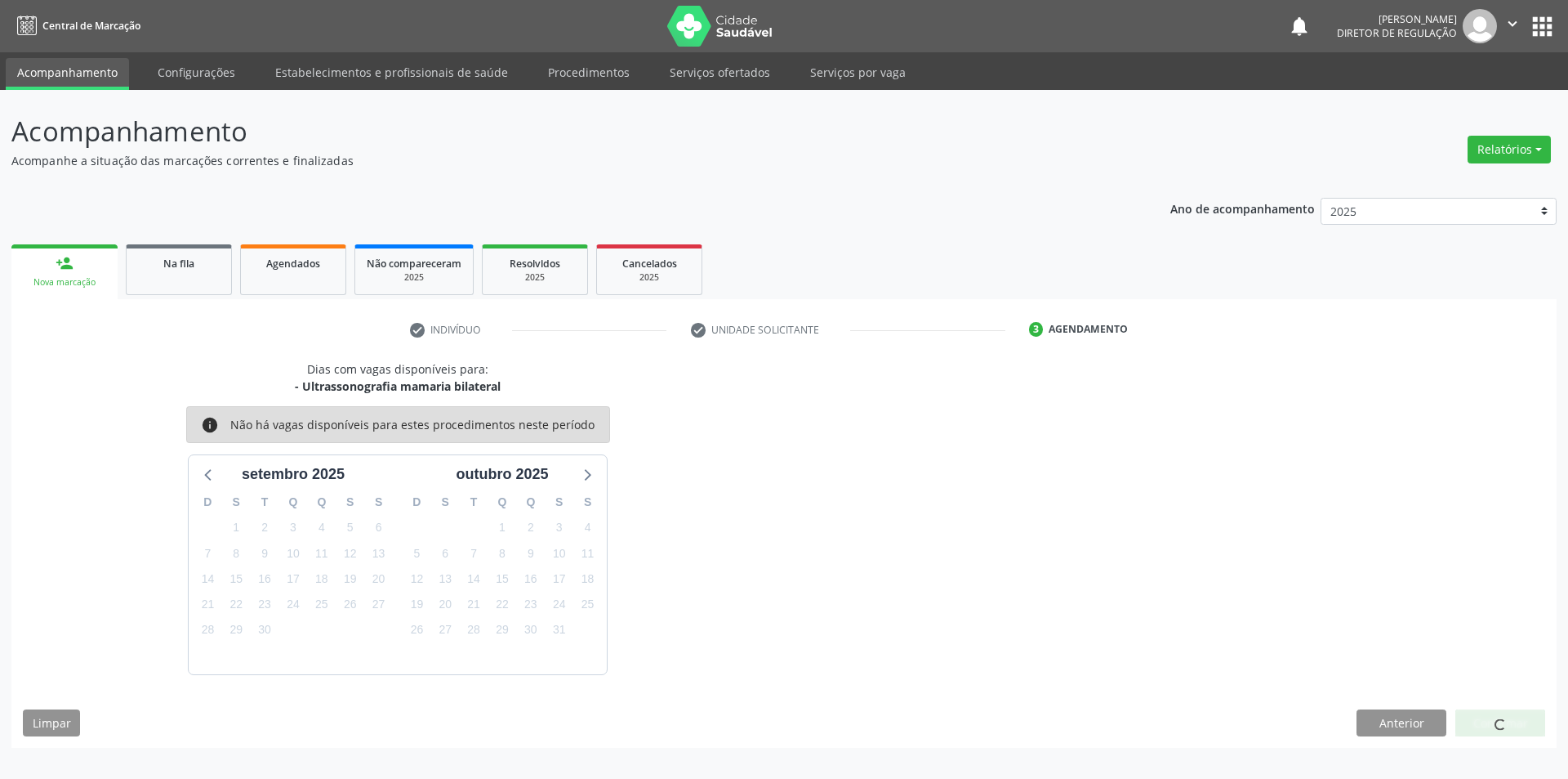
click at [844, 535] on div "Dias com vagas disponíveis para: - Ultrassonografia mamaria bilateral info Não …" at bounding box center [784, 517] width 1544 height 314
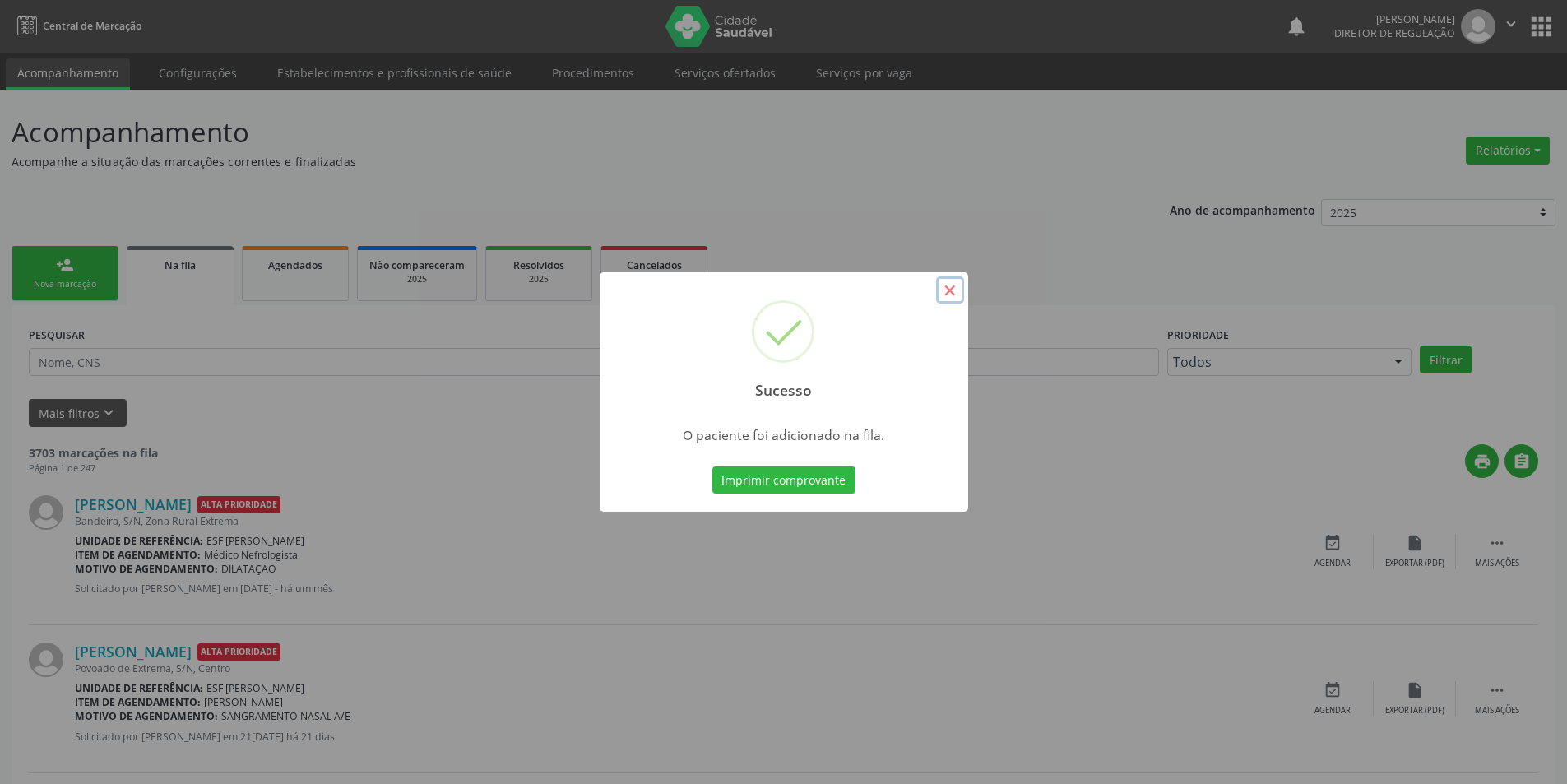
click at [949, 289] on button "×" at bounding box center [950, 290] width 28 height 28
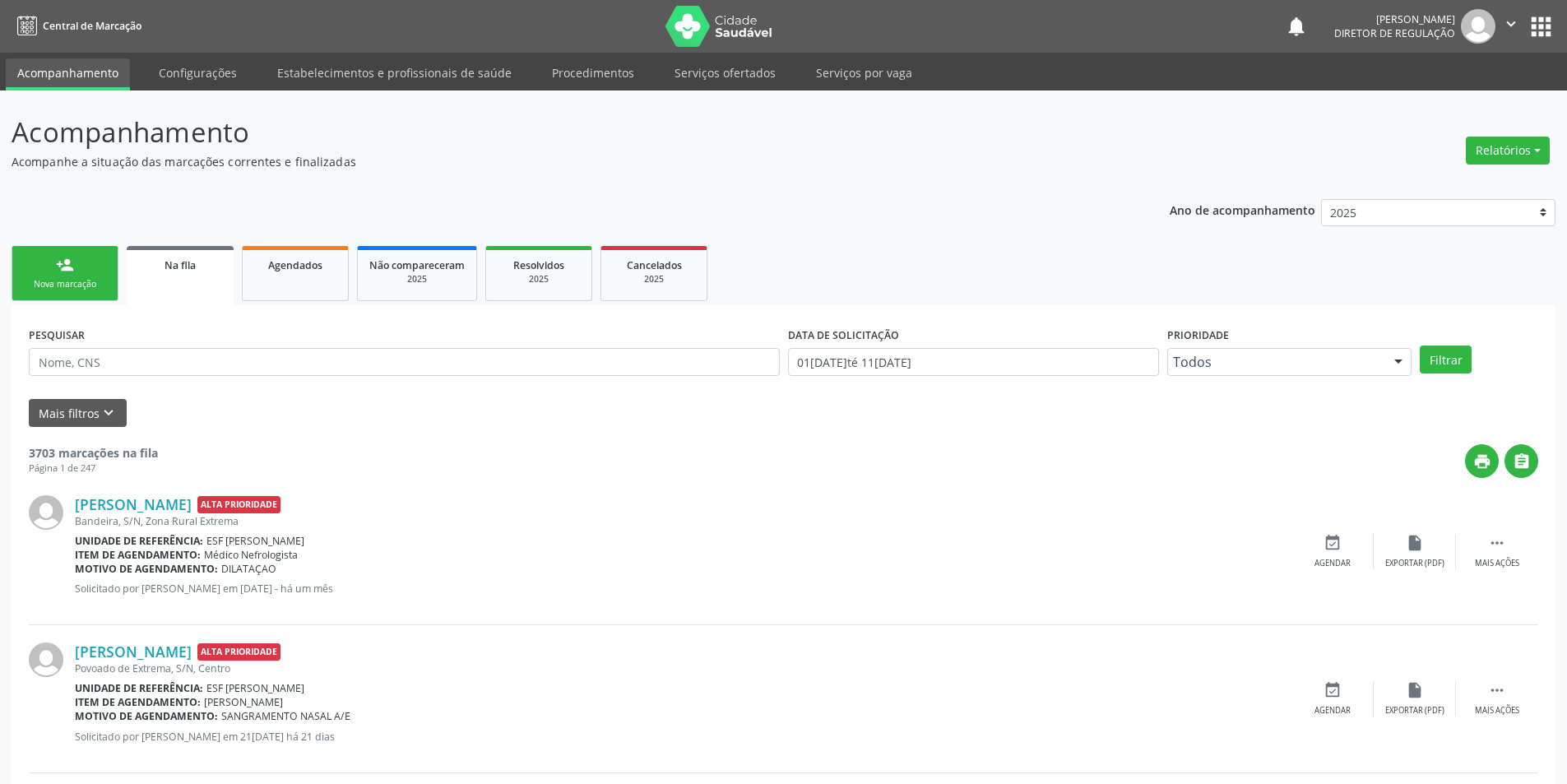
click at [109, 282] on link "person_add Nova marcação" at bounding box center [65, 274] width 107 height 55
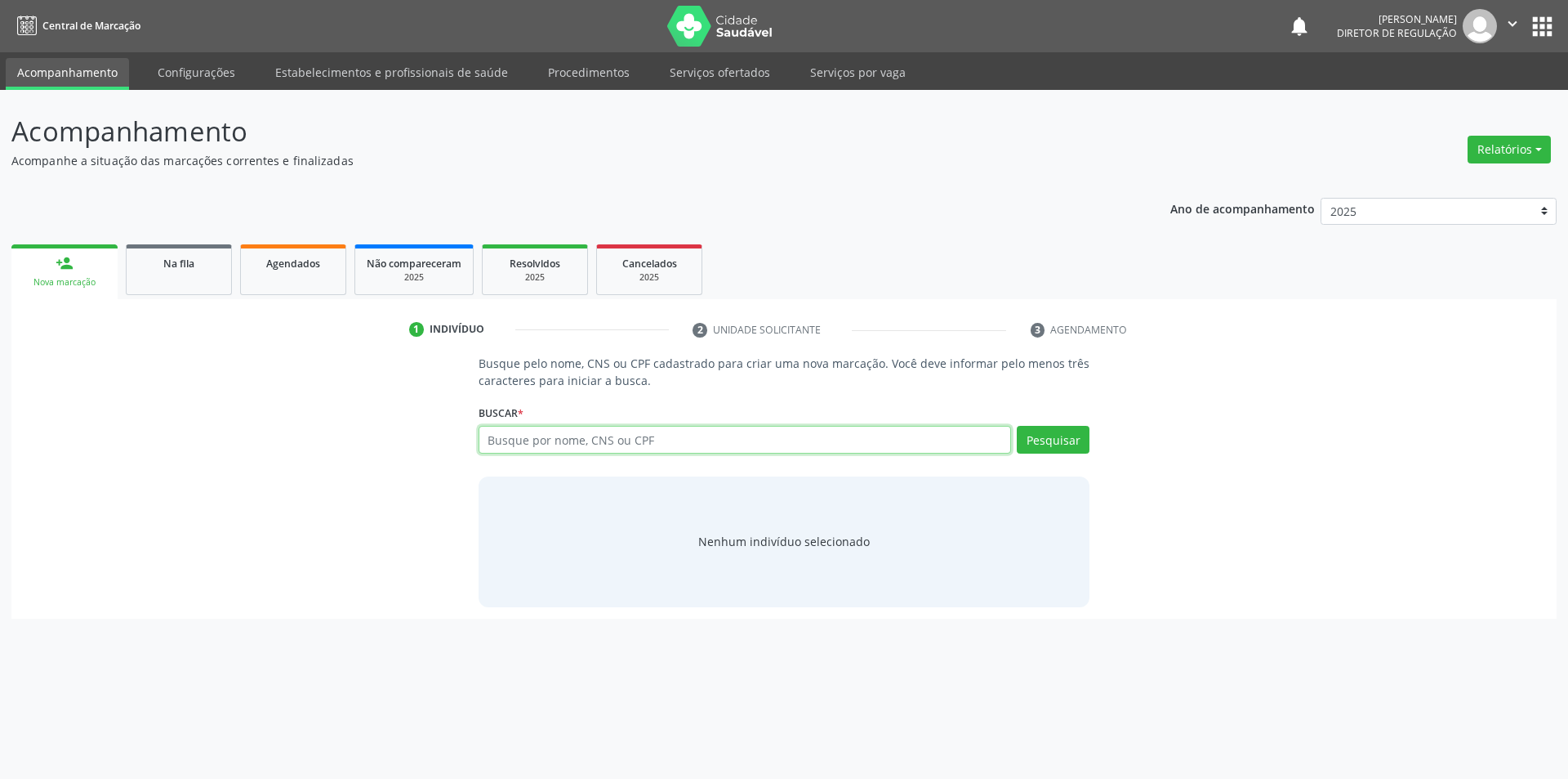
click at [515, 439] on input "text" at bounding box center [745, 440] width 533 height 27
type input "703404816683300"
click at [1051, 448] on button "Pesquisar" at bounding box center [1053, 440] width 73 height 27
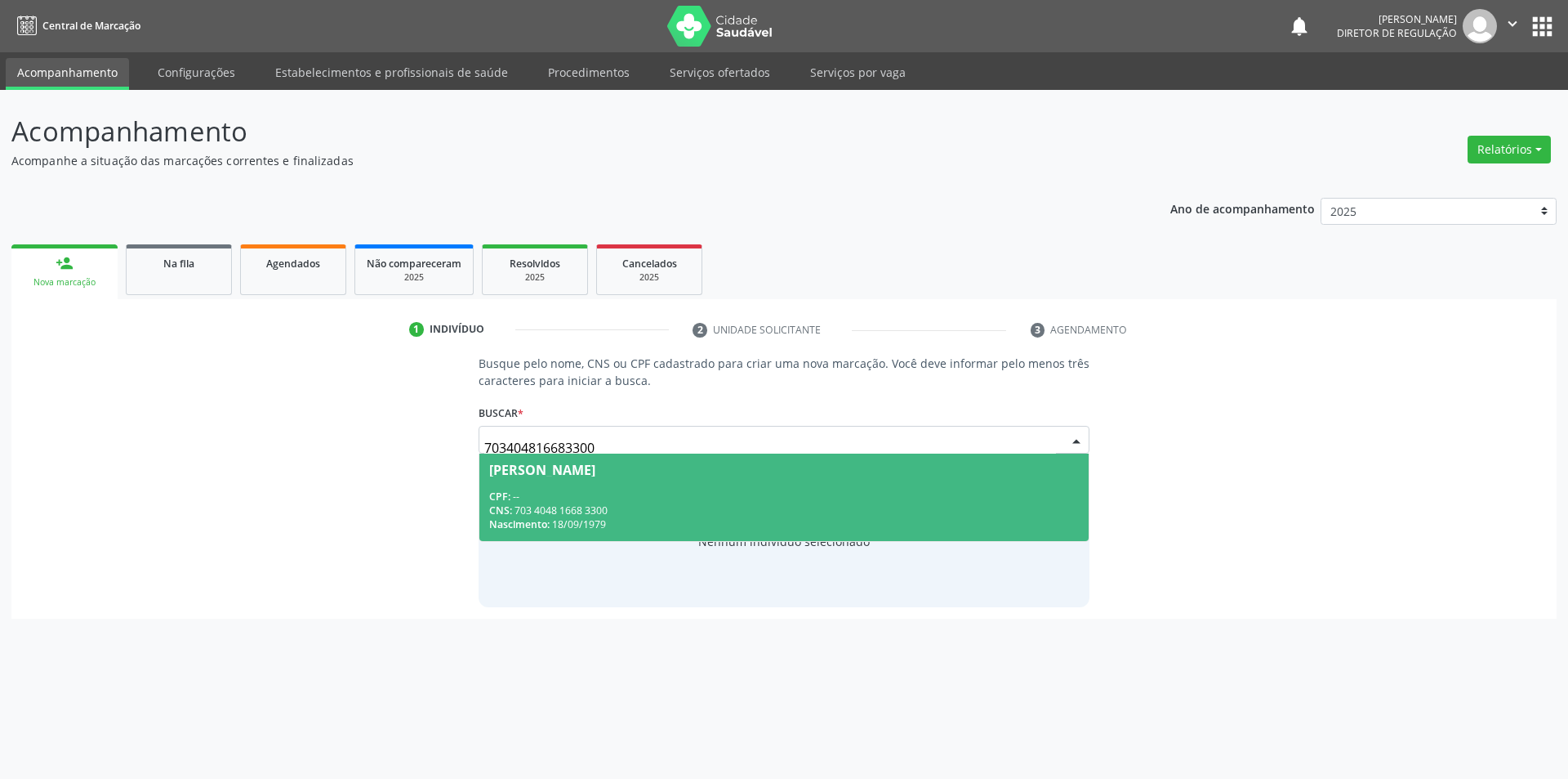
click at [666, 464] on div "[PERSON_NAME]" at bounding box center [784, 469] width 590 height 13
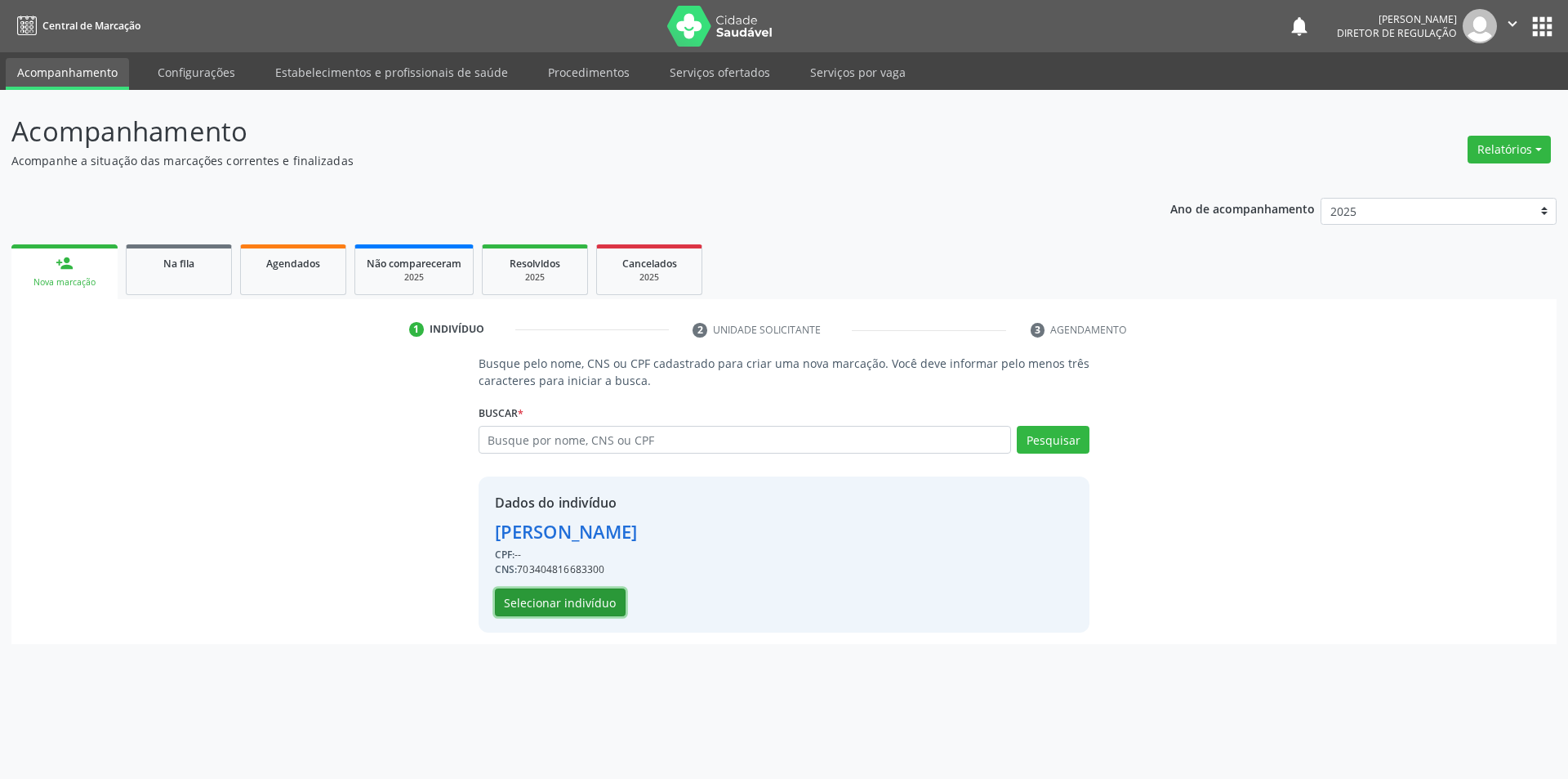
click at [578, 606] on button "Selecionar indivíduo" at bounding box center [560, 602] width 130 height 27
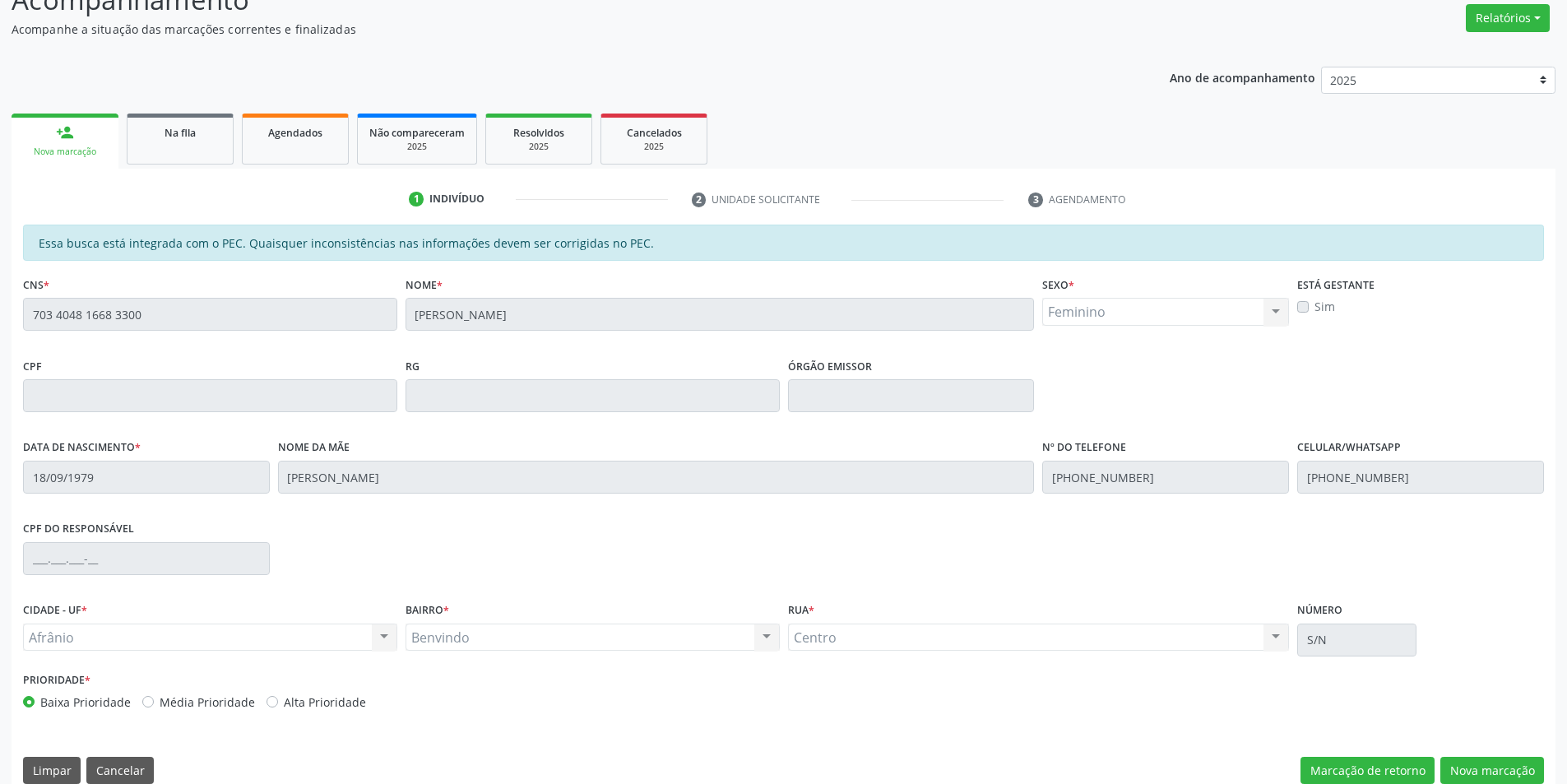
scroll to position [155, 0]
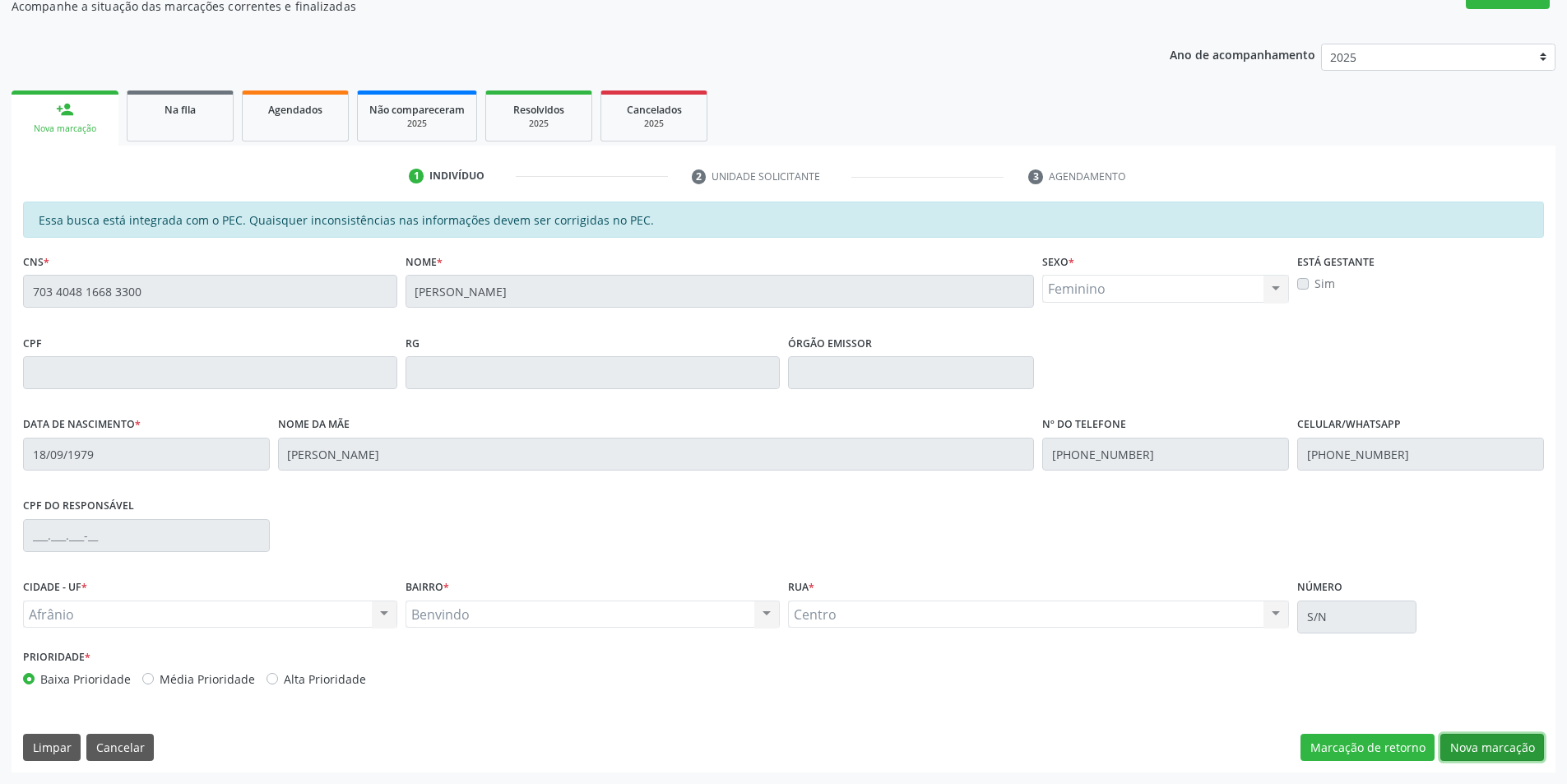
click at [1502, 754] on button "Nova marcação" at bounding box center [1492, 747] width 104 height 28
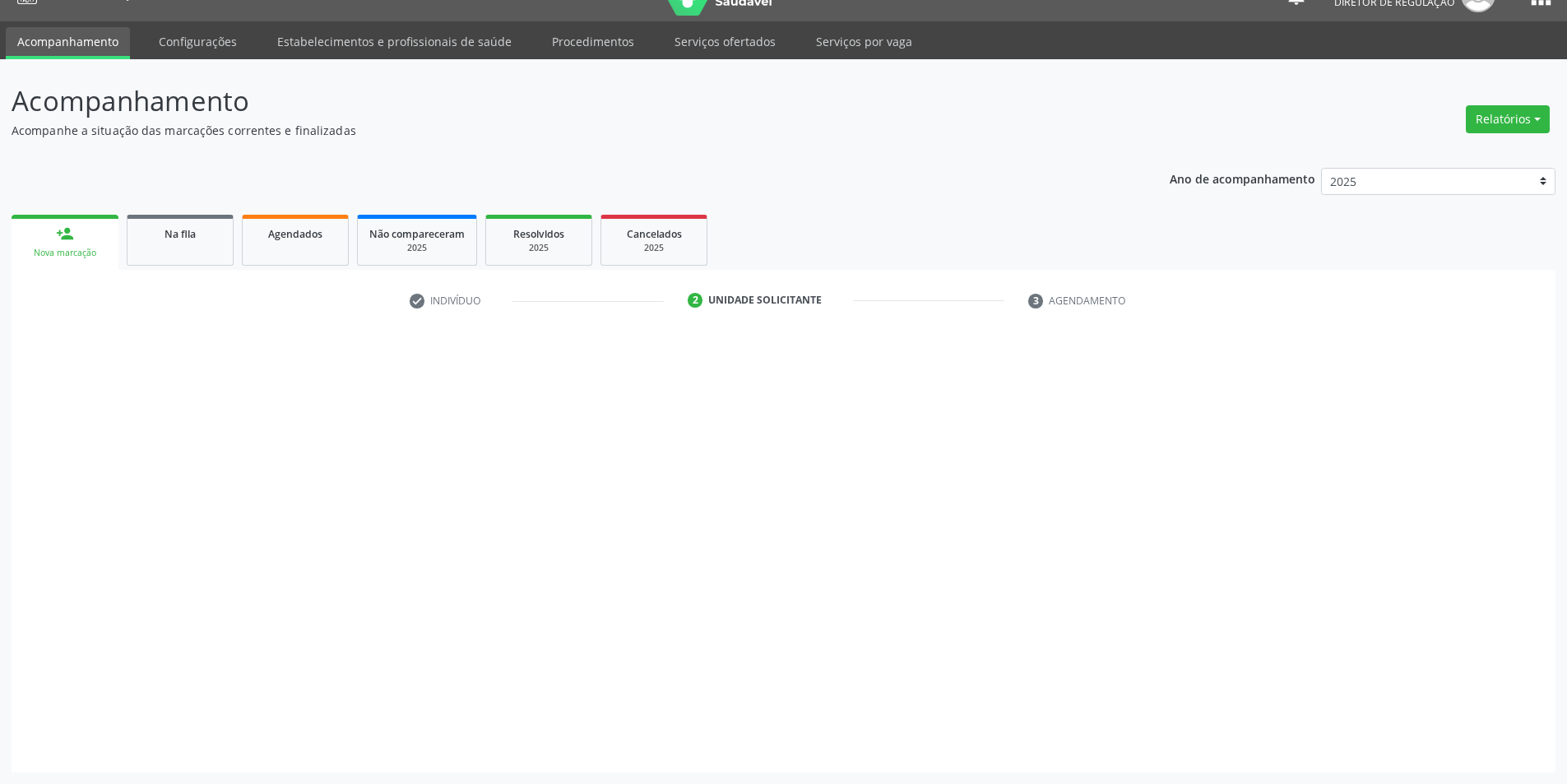
scroll to position [32, 0]
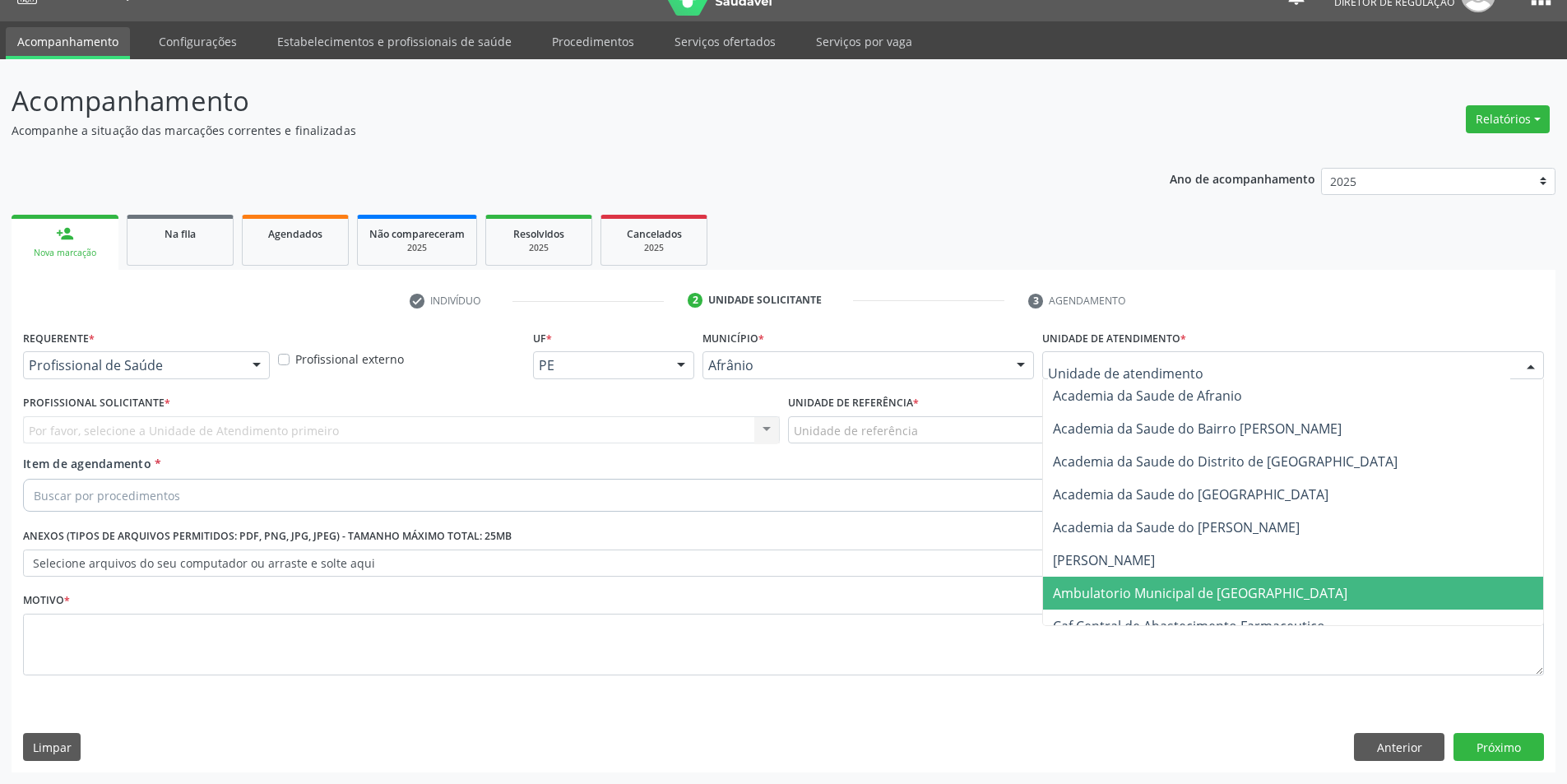
click at [1153, 590] on span "Ambulatorio Municipal de [GEOGRAPHIC_DATA]" at bounding box center [1200, 592] width 294 height 18
click at [948, 422] on div "Unidade de referência" at bounding box center [1167, 430] width 757 height 28
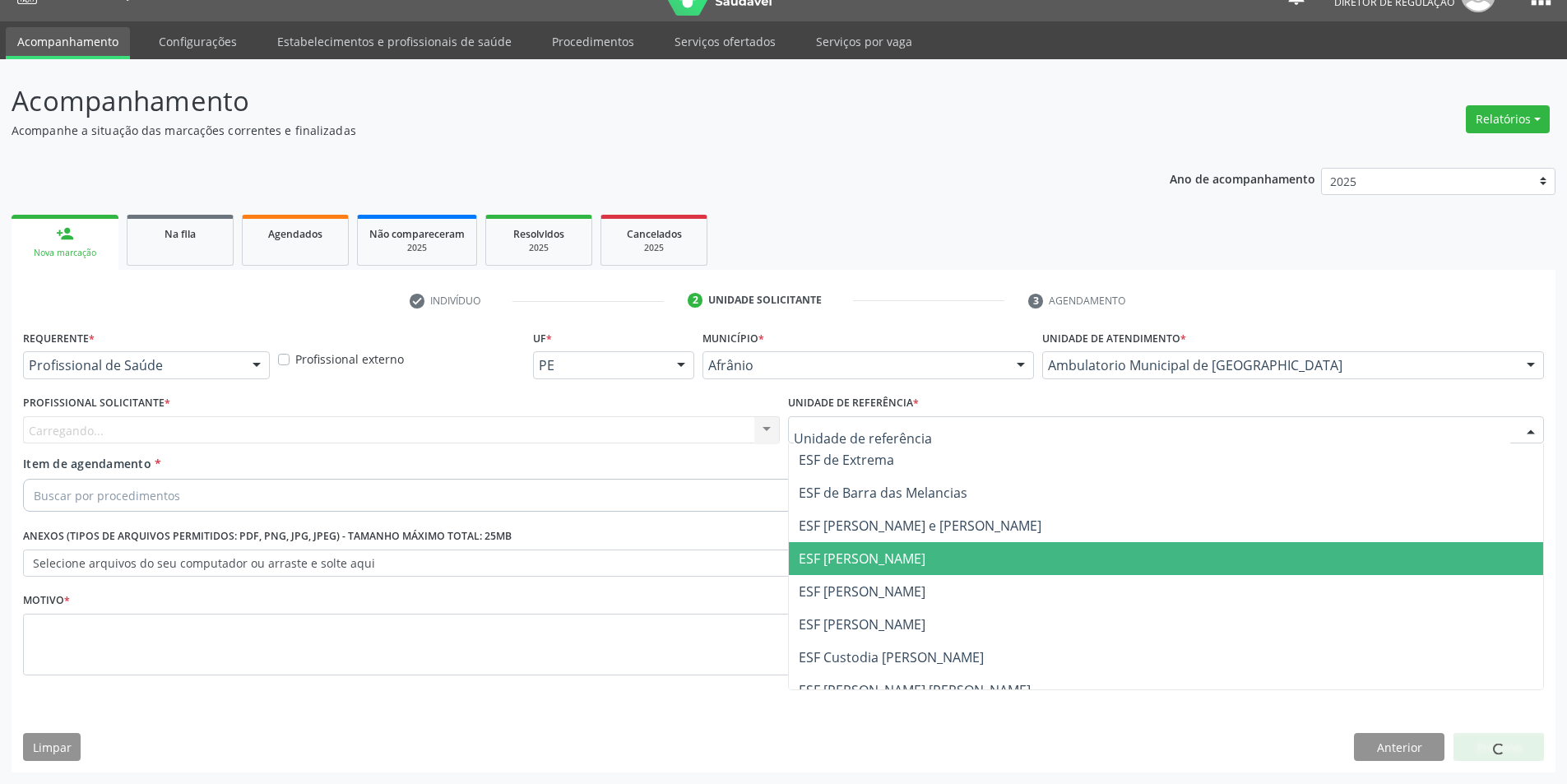
click at [909, 573] on ul "ESF de Extrema ESF de Barra das Melancias ESF [PERSON_NAME] e [PERSON_NAME] ESF…" at bounding box center [1167, 607] width 755 height 329
click at [529, 437] on div "Carregando..." at bounding box center [401, 430] width 757 height 28
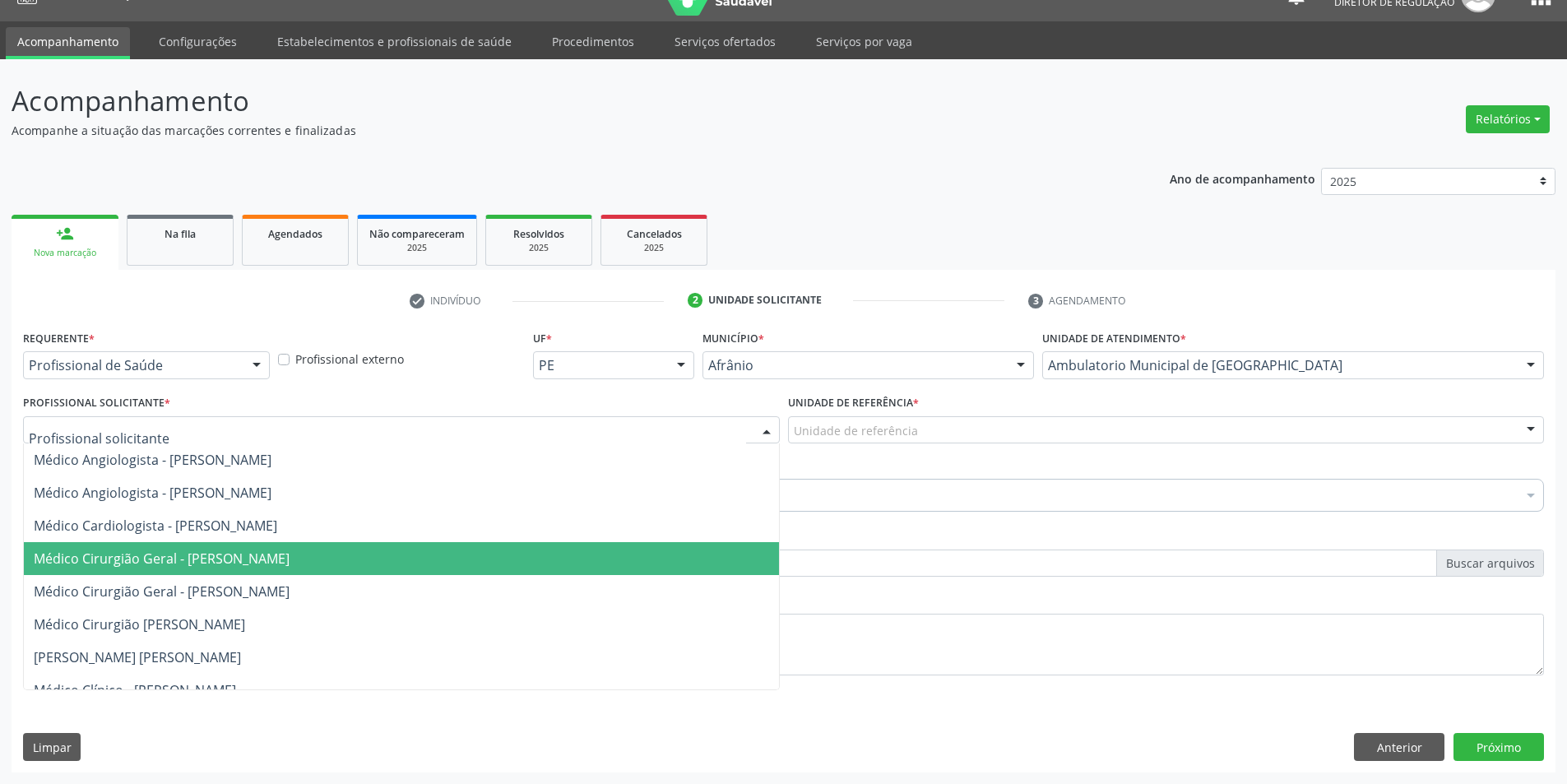
drag, startPoint x: 358, startPoint y: 549, endPoint x: 338, endPoint y: 545, distance: 20.4
click at [289, 549] on span "Médico Cirurgião Geral - [PERSON_NAME]" at bounding box center [161, 558] width 256 height 18
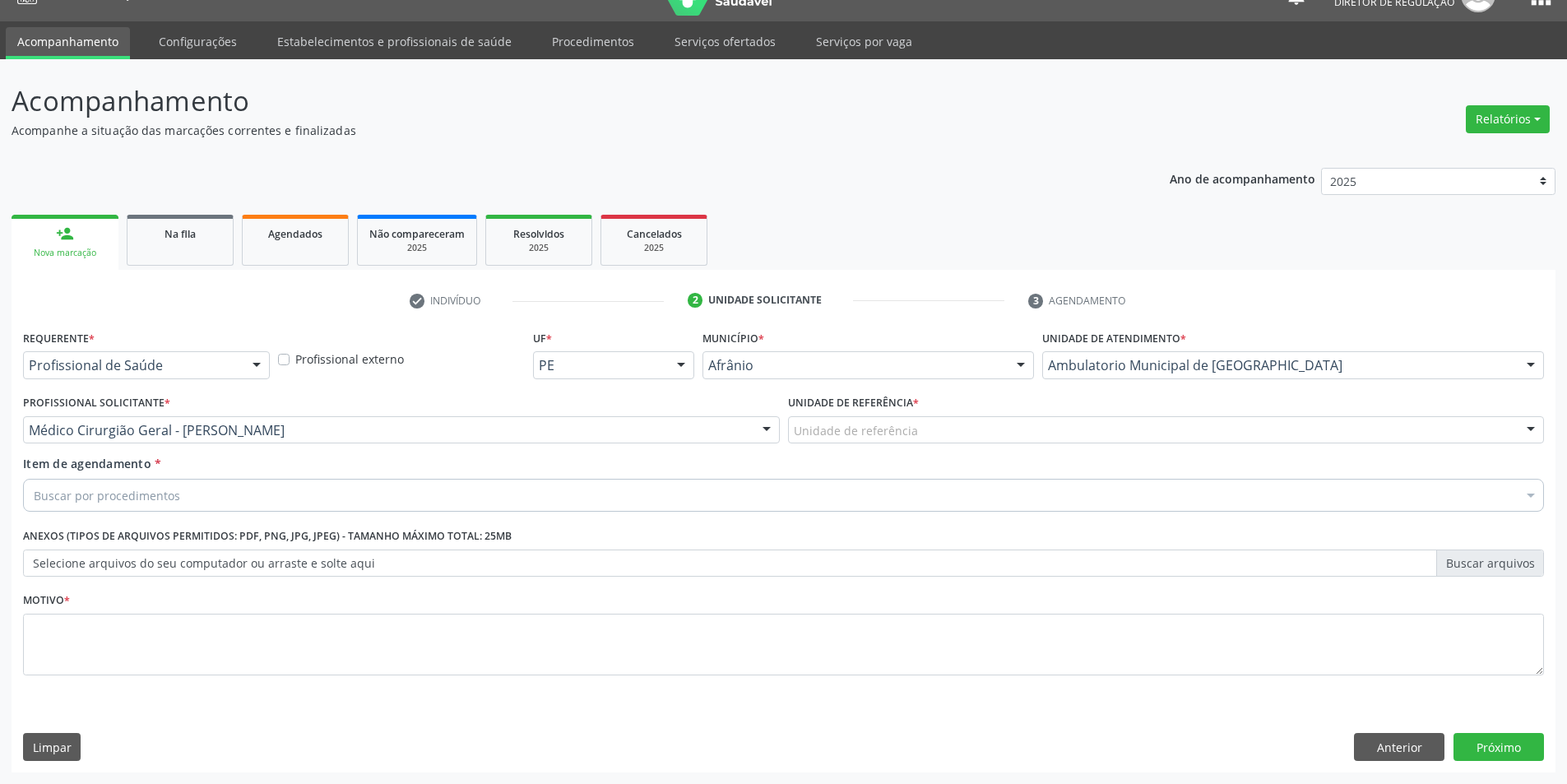
click at [273, 491] on div "Buscar por procedimentos" at bounding box center [784, 495] width 1522 height 33
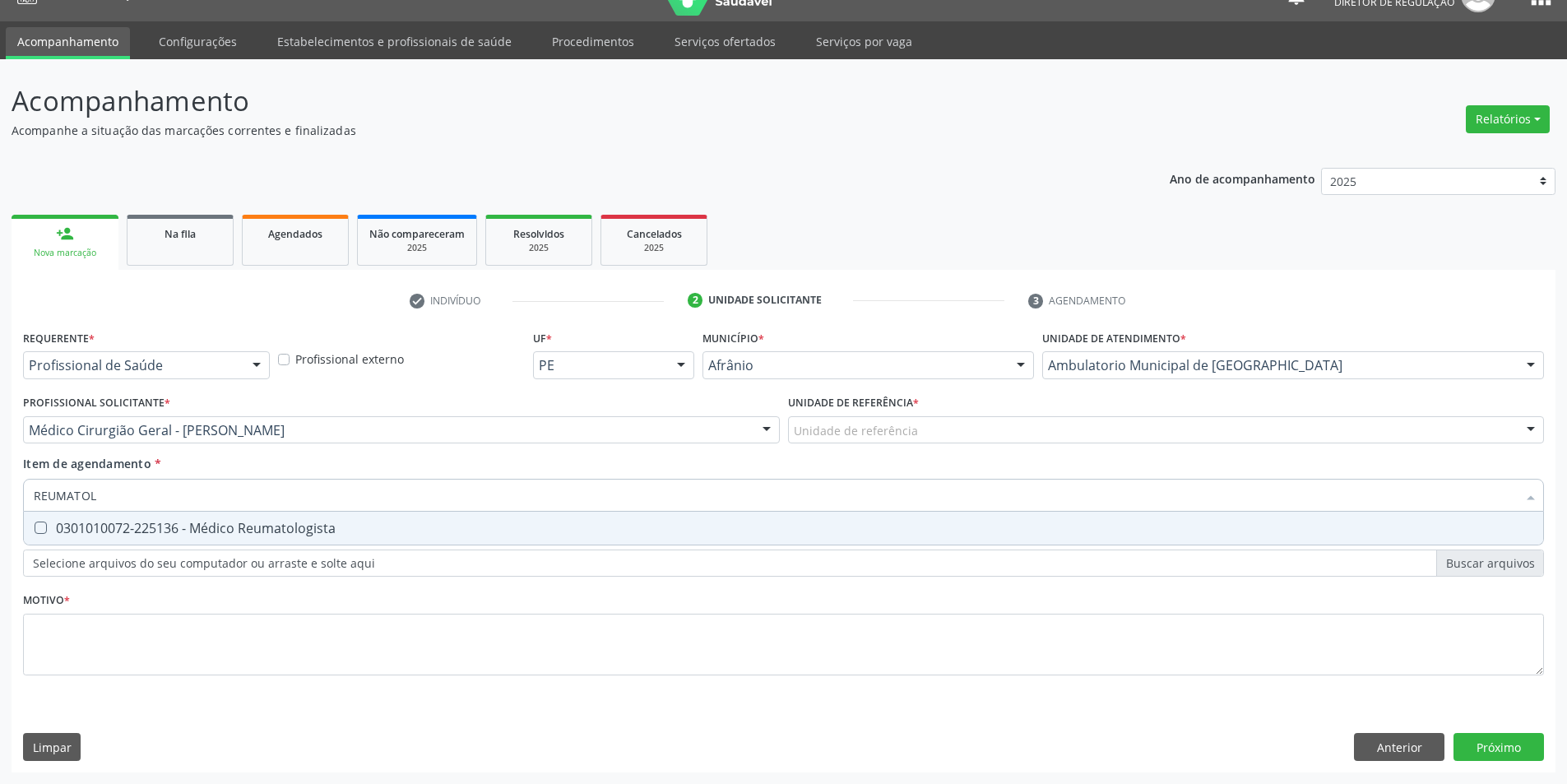
type input "REUMATOLO"
click at [281, 534] on div "0301010072-225136 - Médico Reumatologista" at bounding box center [784, 527] width 1500 height 13
checkbox Reumatologista "true"
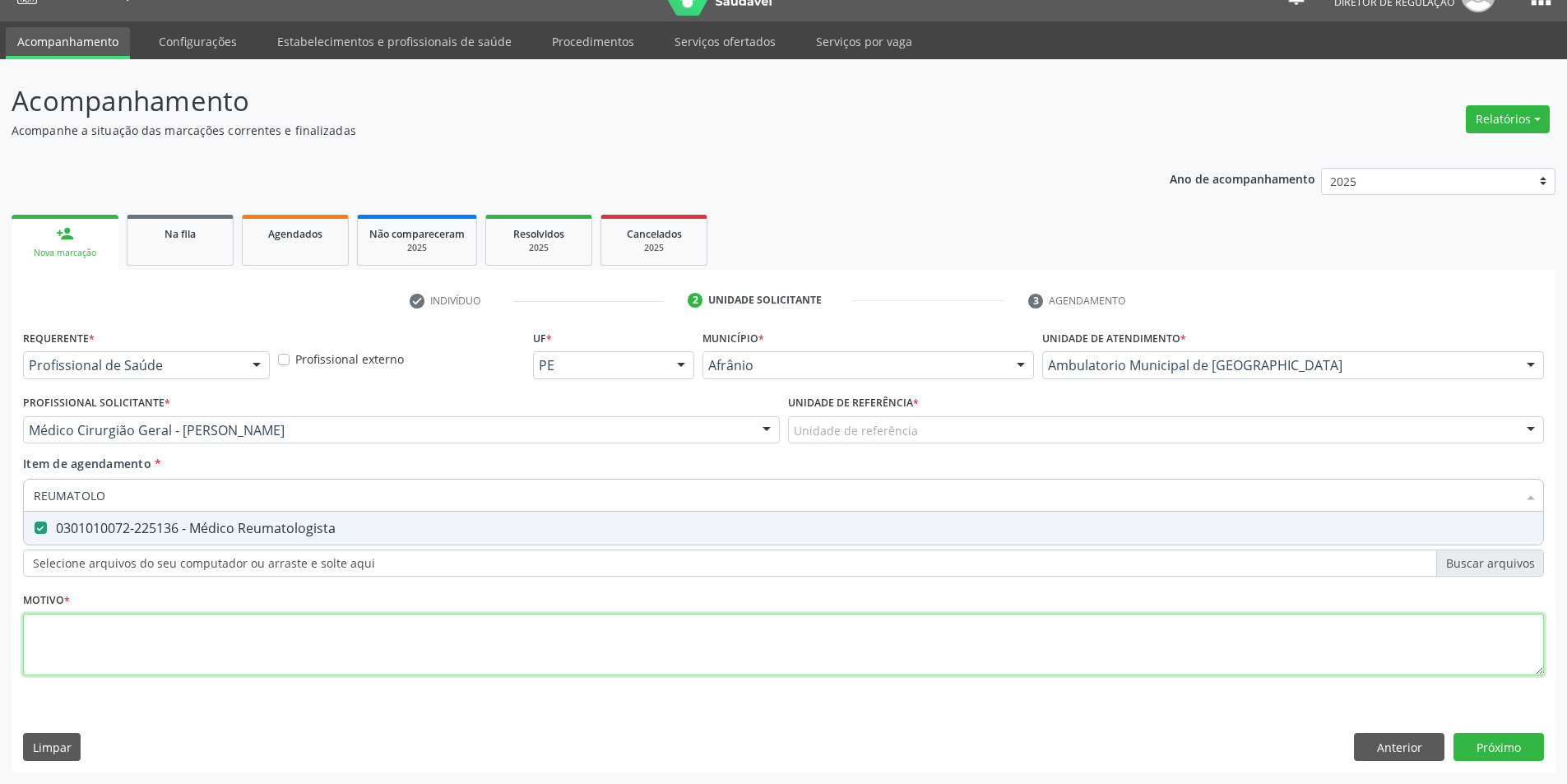
click at [242, 629] on div "Requerente * Profissional de Saúde Profissional de Saúde Paciente Nenhum result…" at bounding box center [784, 511] width 1522 height 372
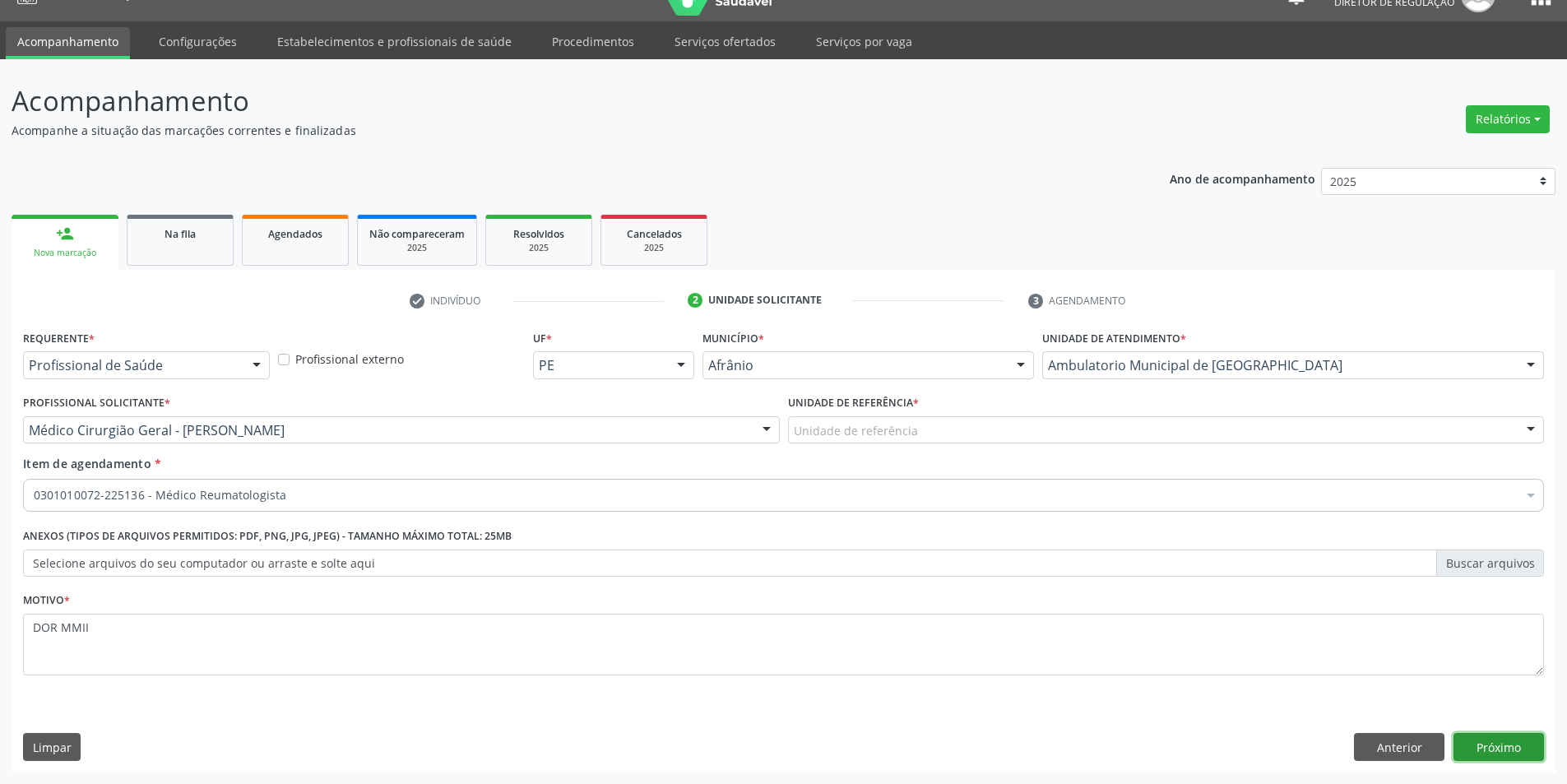
click at [1483, 757] on button "Próximo" at bounding box center [1499, 746] width 91 height 28
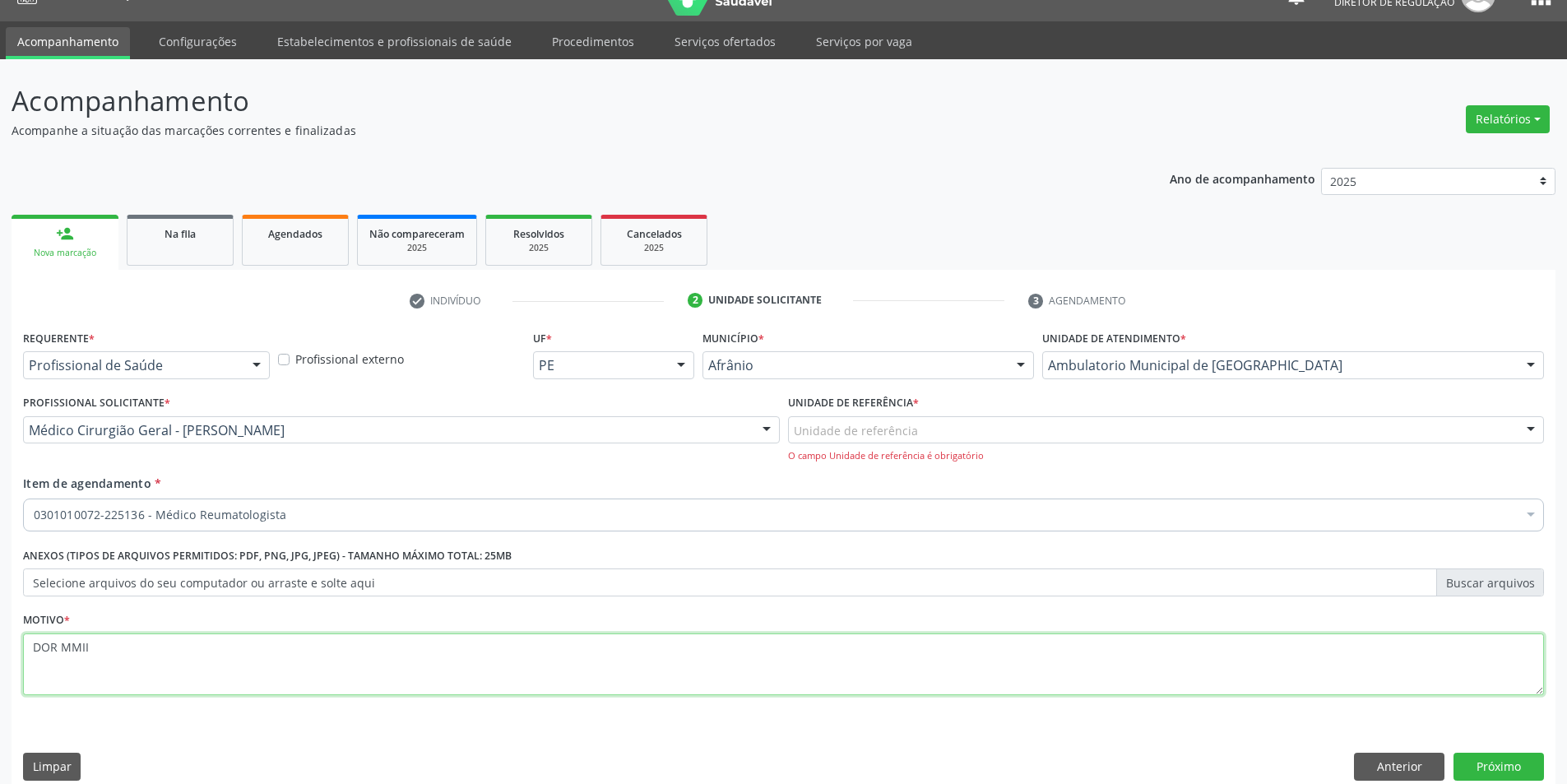
click at [138, 642] on textarea "DOR MMII" at bounding box center [784, 664] width 1522 height 62
type textarea "DOR MMII RETORNO"
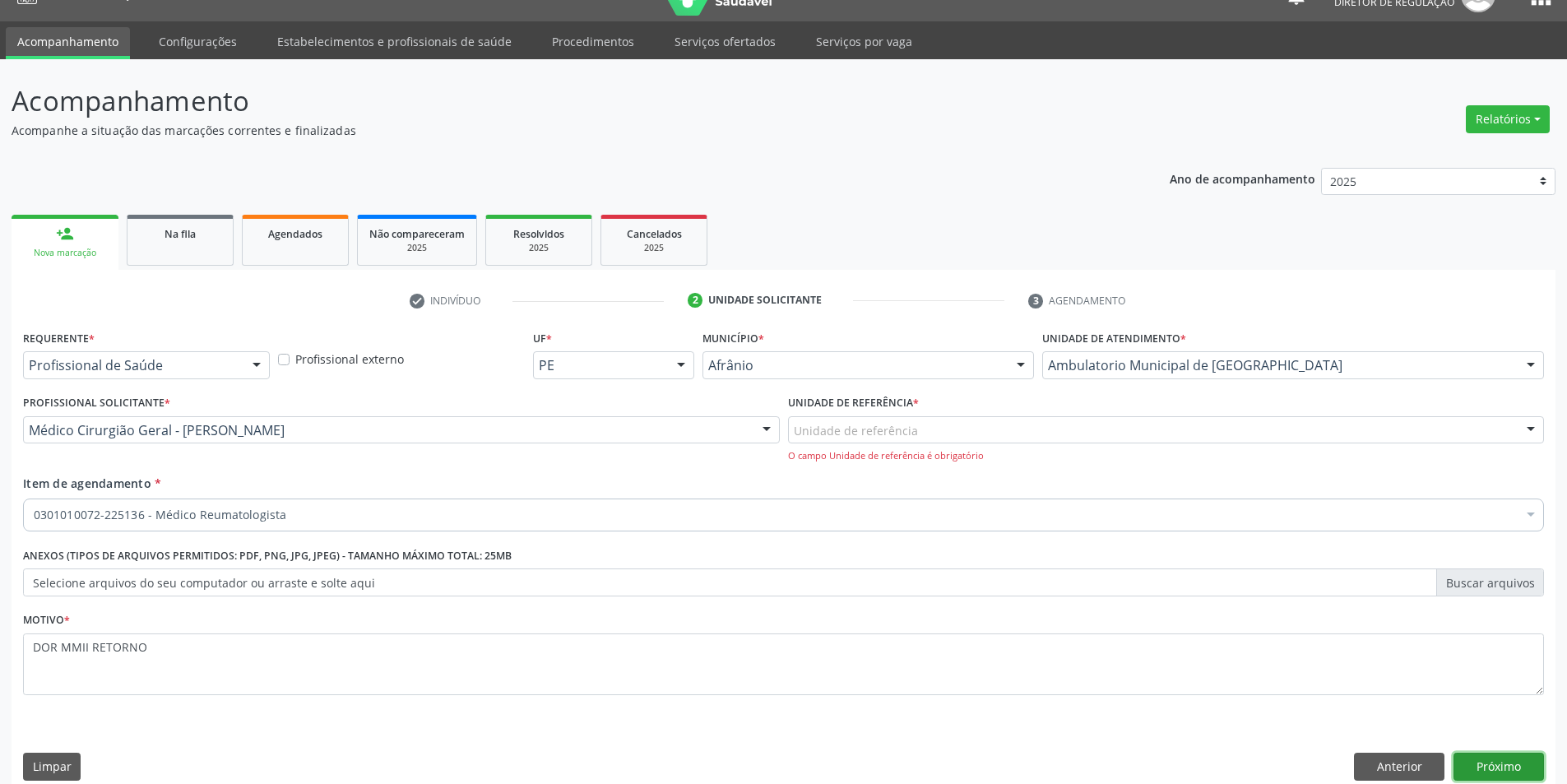
click at [1493, 770] on button "Próximo" at bounding box center [1499, 766] width 91 height 28
click at [985, 433] on div at bounding box center [1167, 430] width 757 height 28
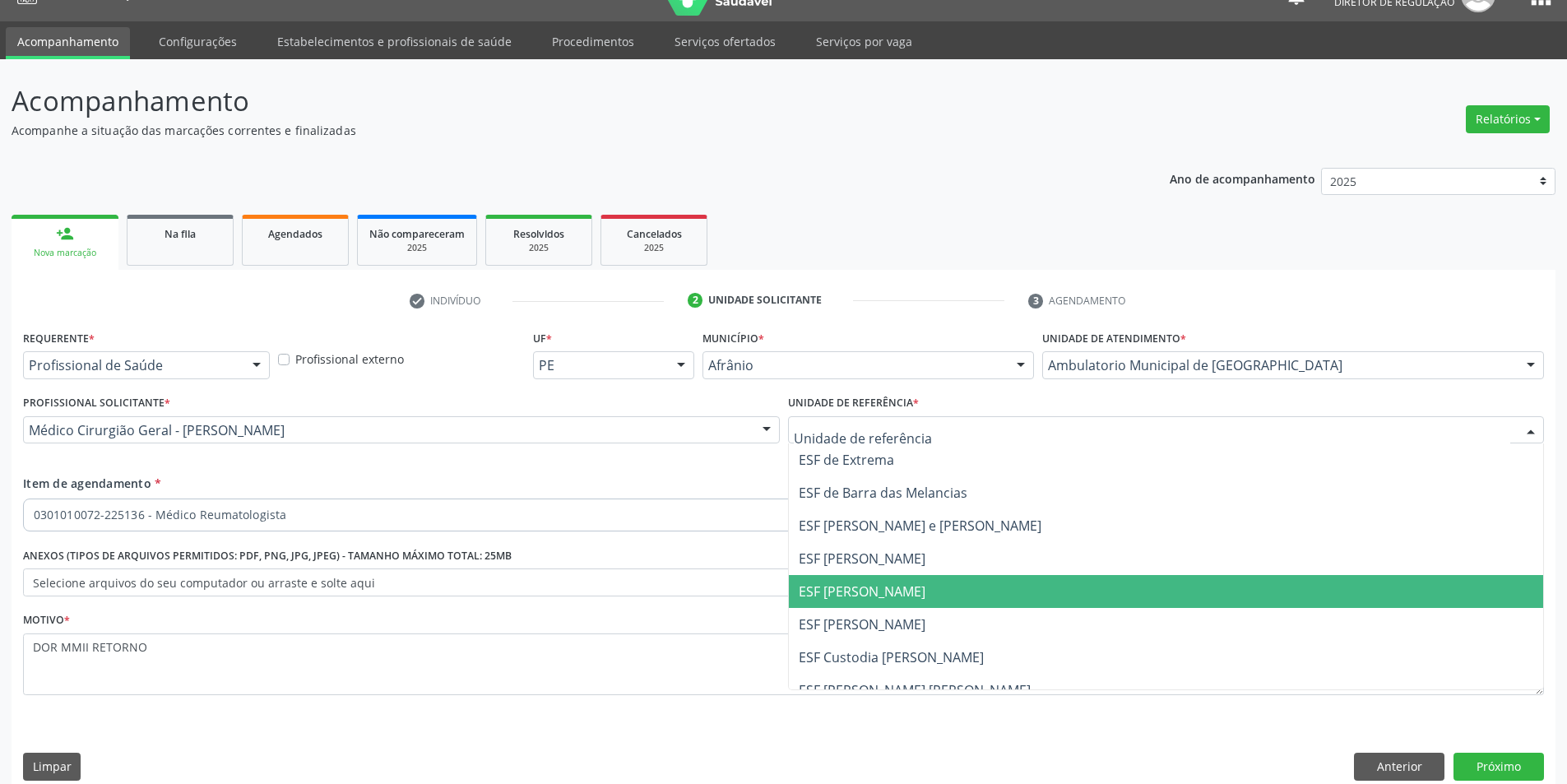
click at [877, 599] on span "ESF [PERSON_NAME]" at bounding box center [863, 591] width 126 height 18
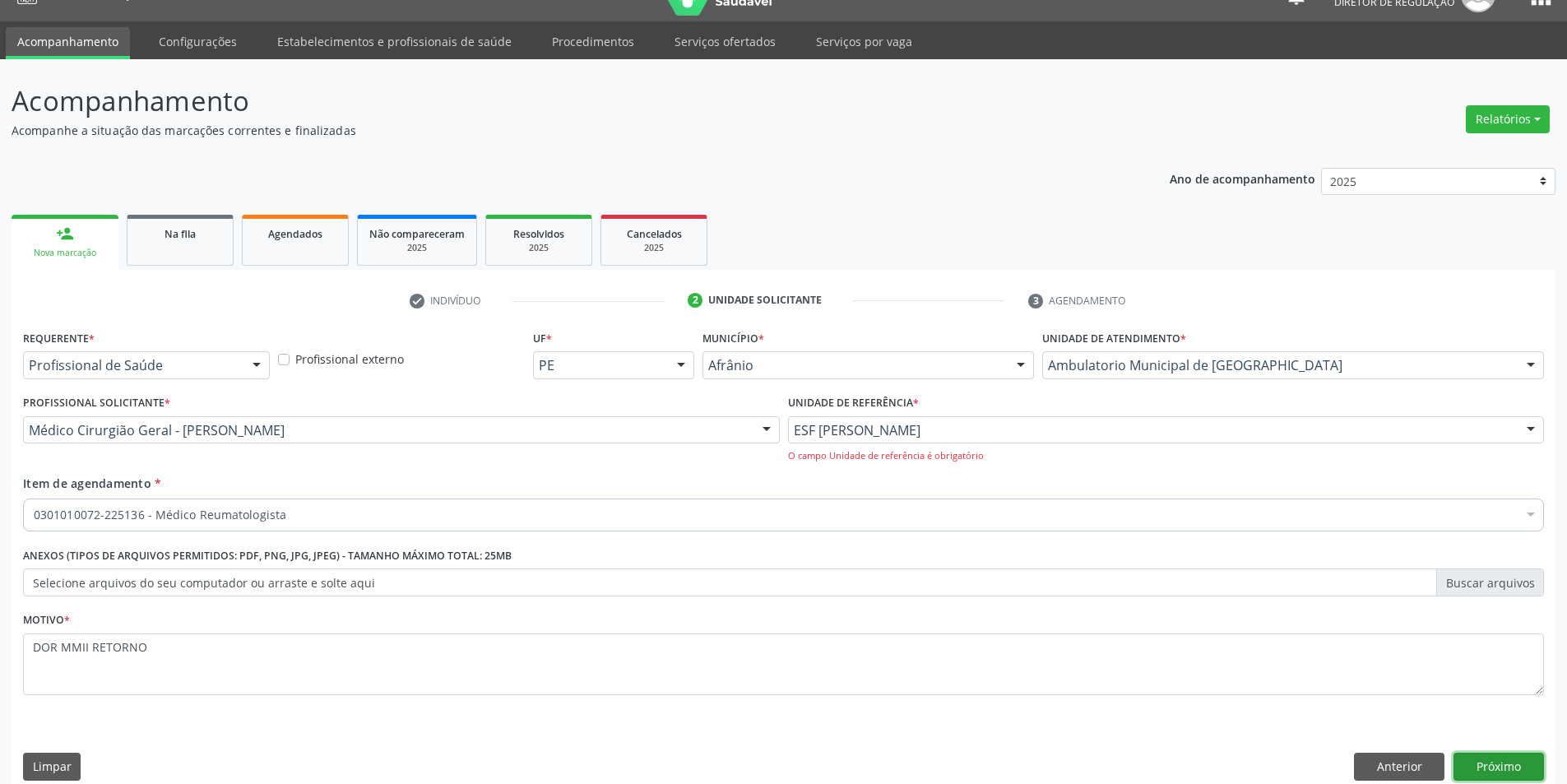
click at [1512, 759] on button "Próximo" at bounding box center [1499, 766] width 91 height 28
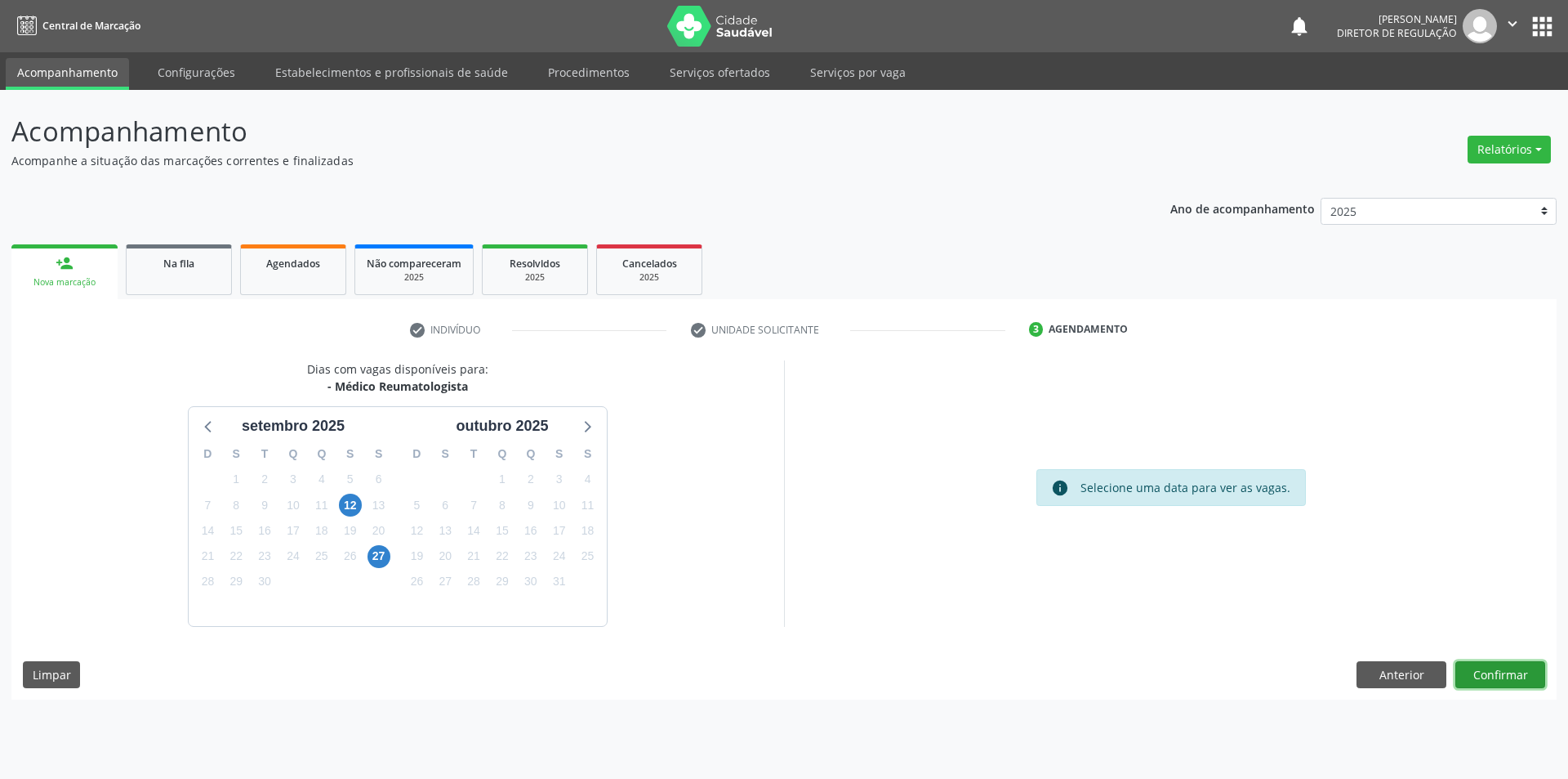
click at [1499, 685] on button "Confirmar" at bounding box center [1500, 675] width 90 height 27
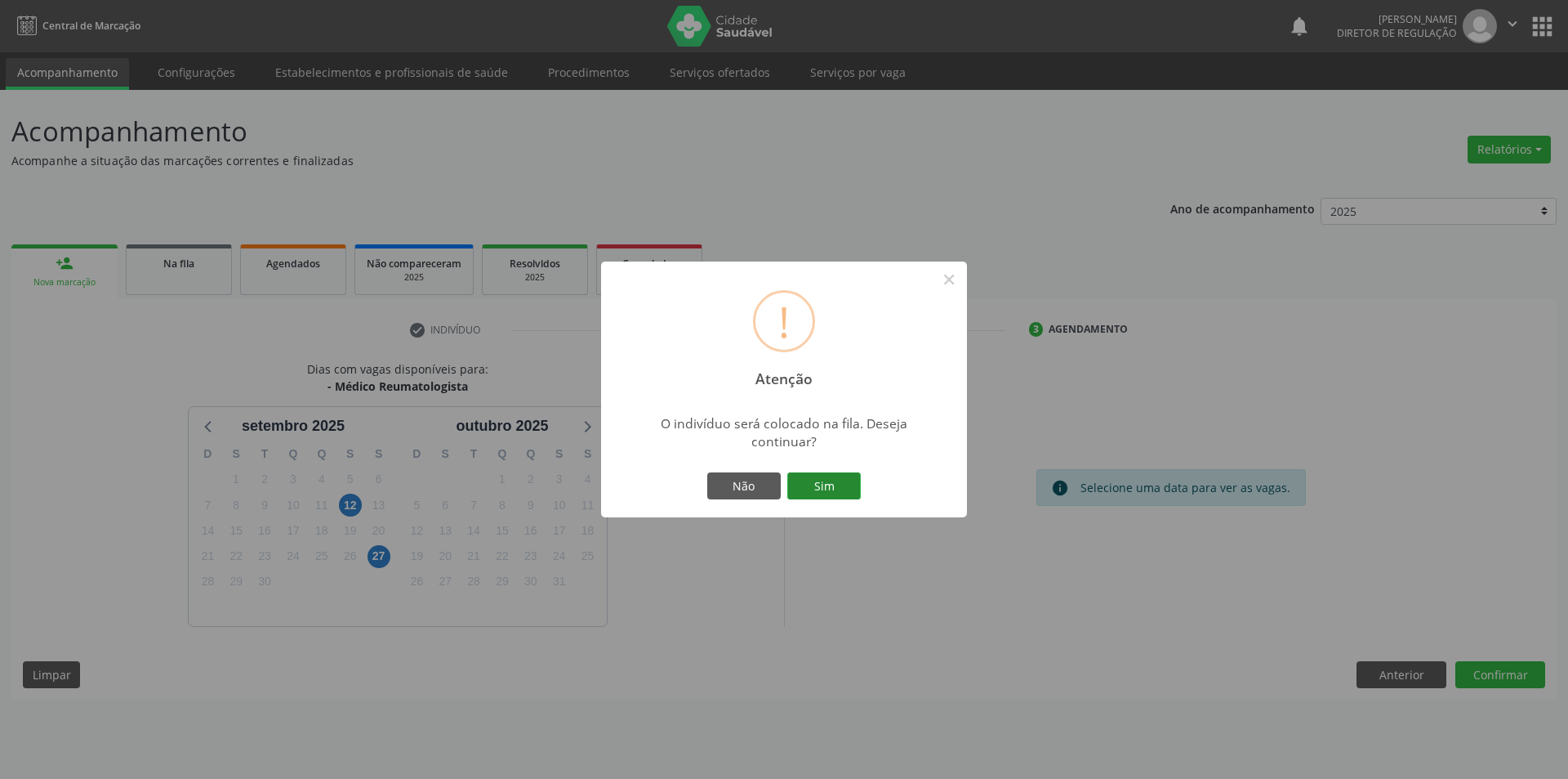
click at [813, 491] on button "Sim" at bounding box center [824, 486] width 74 height 27
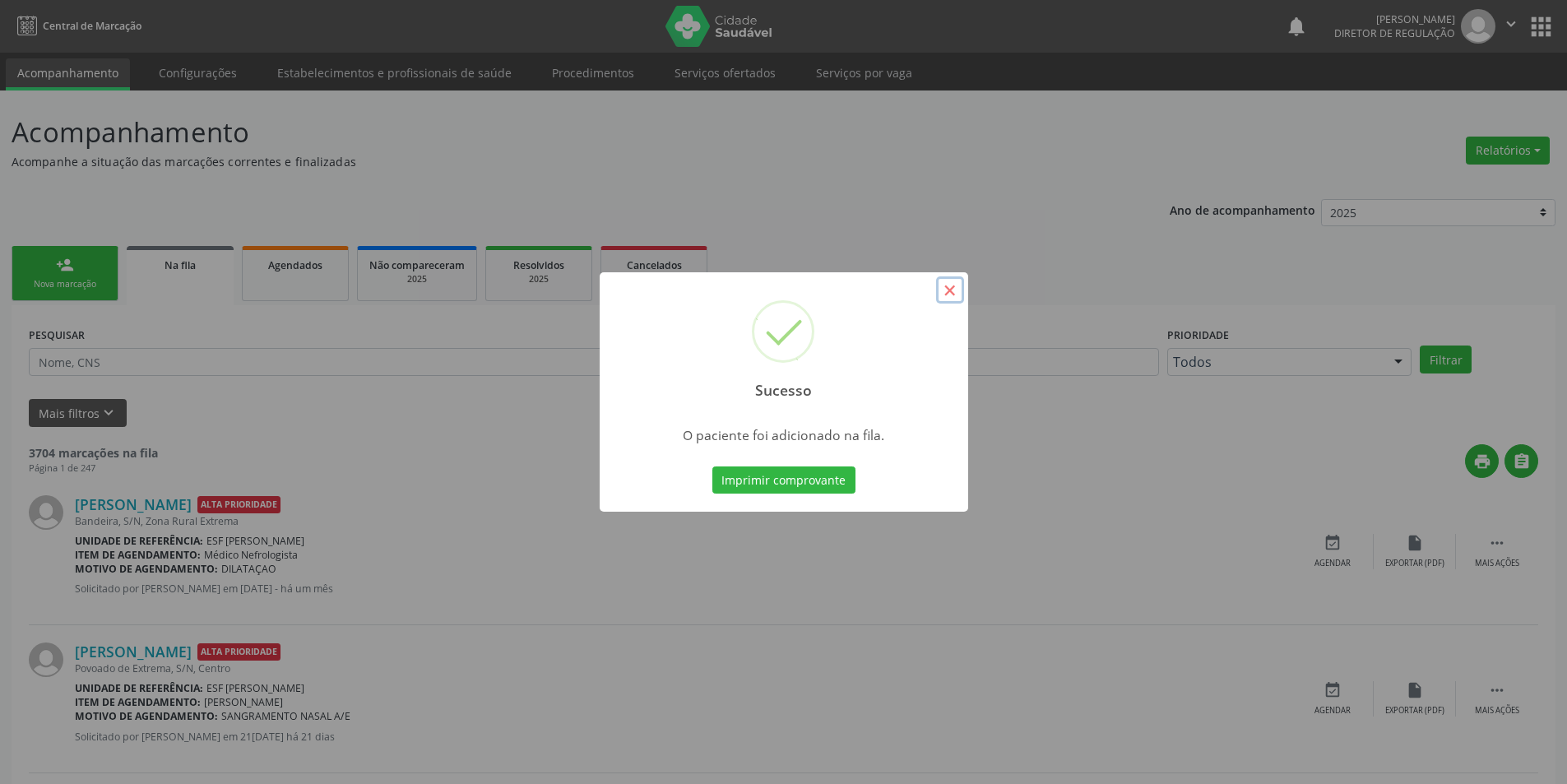
click at [951, 293] on button "×" at bounding box center [950, 290] width 28 height 28
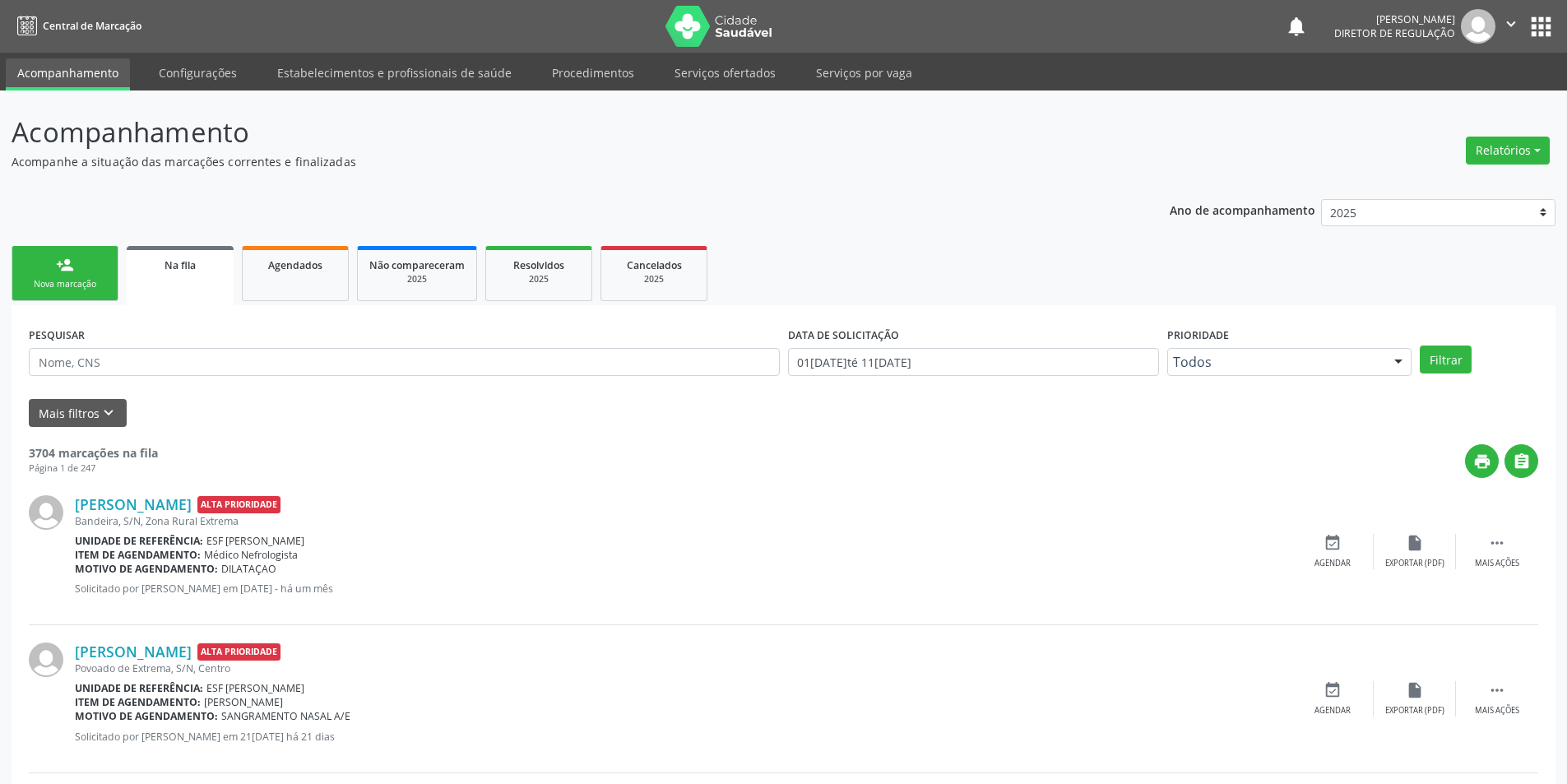
click at [97, 275] on link "person_add Nova marcação" at bounding box center [65, 274] width 107 height 55
